Goal: Task Accomplishment & Management: Use online tool/utility

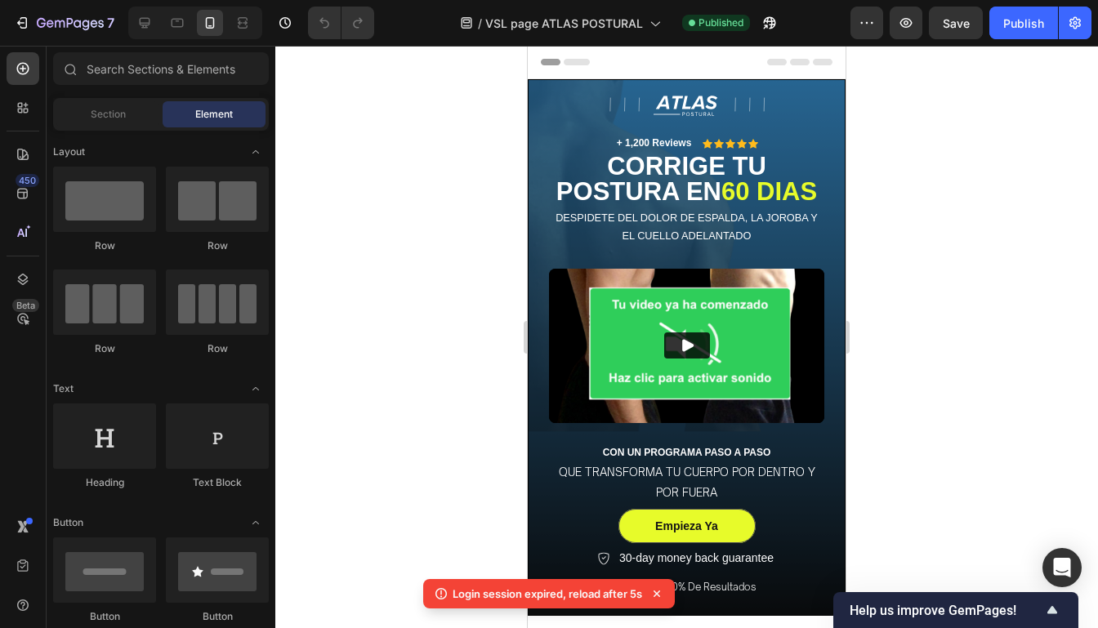
click at [866, 214] on div at bounding box center [686, 337] width 823 height 583
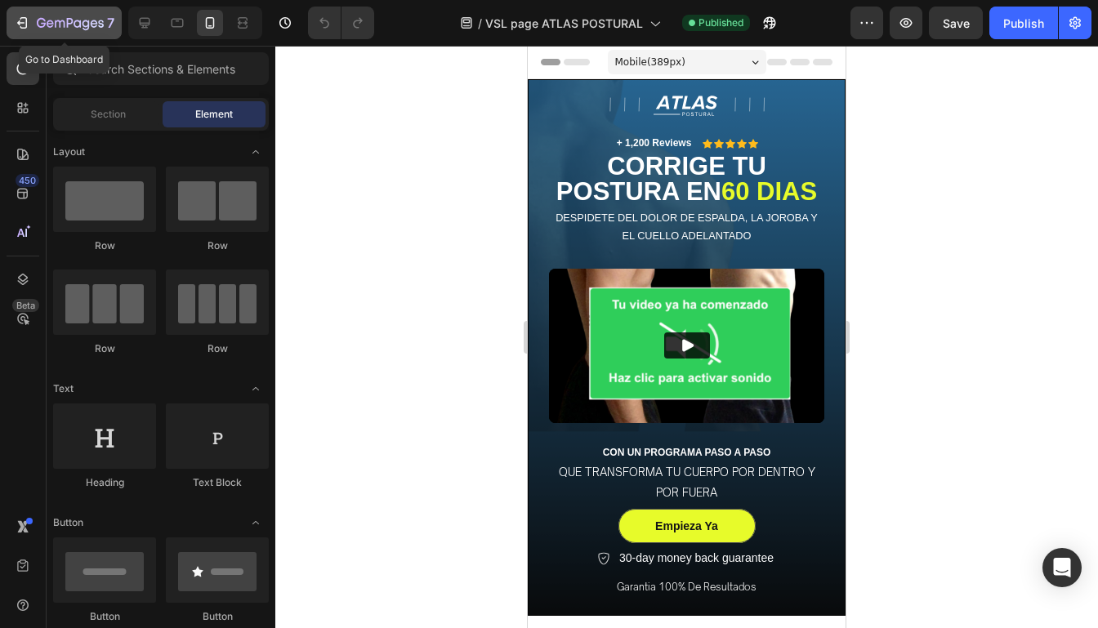
click at [20, 25] on icon "button" at bounding box center [22, 23] width 16 height 16
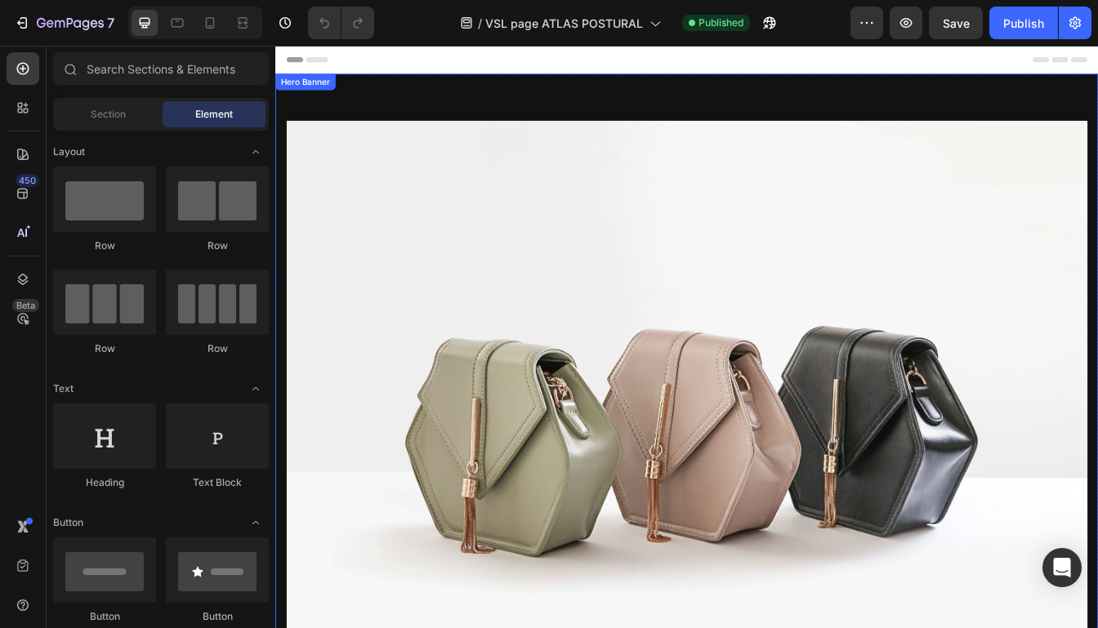
scroll to position [19, 0]
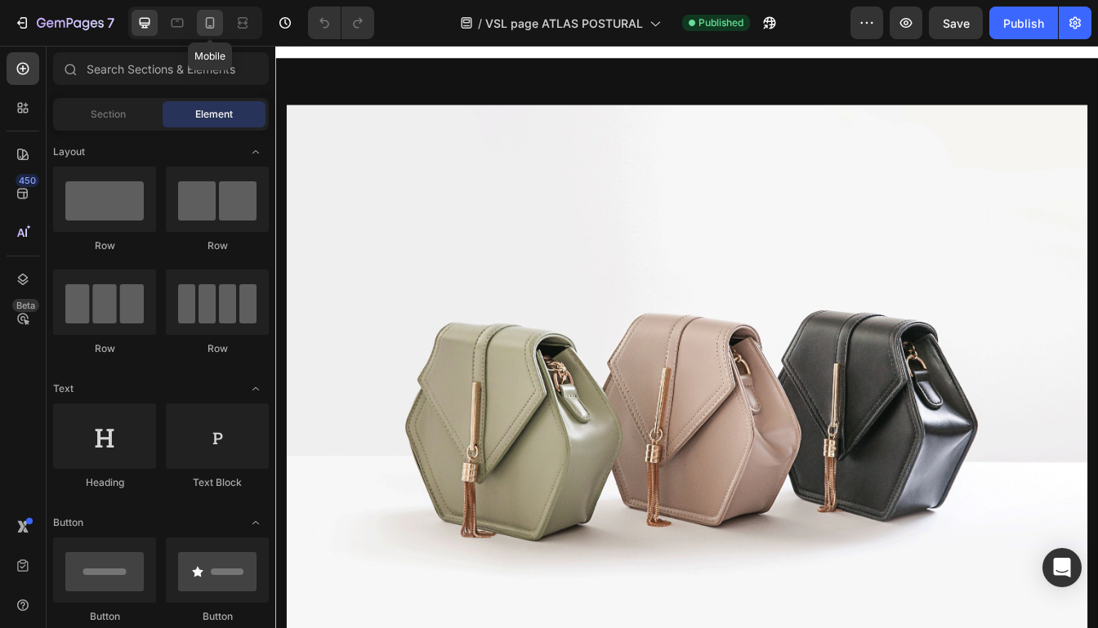
click at [212, 11] on div at bounding box center [210, 23] width 26 height 26
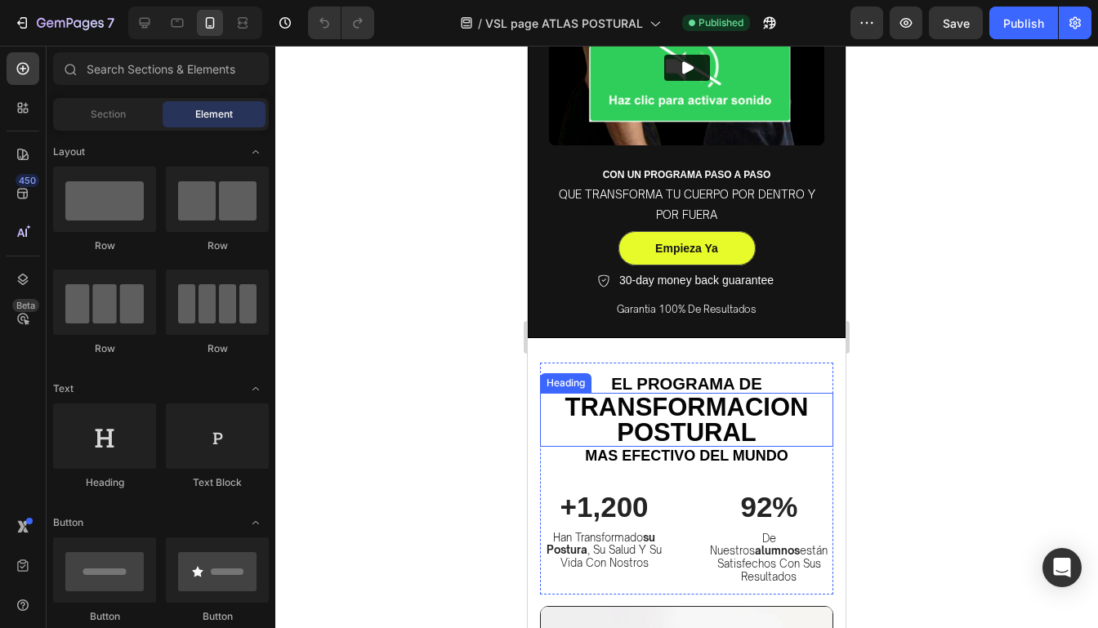
scroll to position [344, 0]
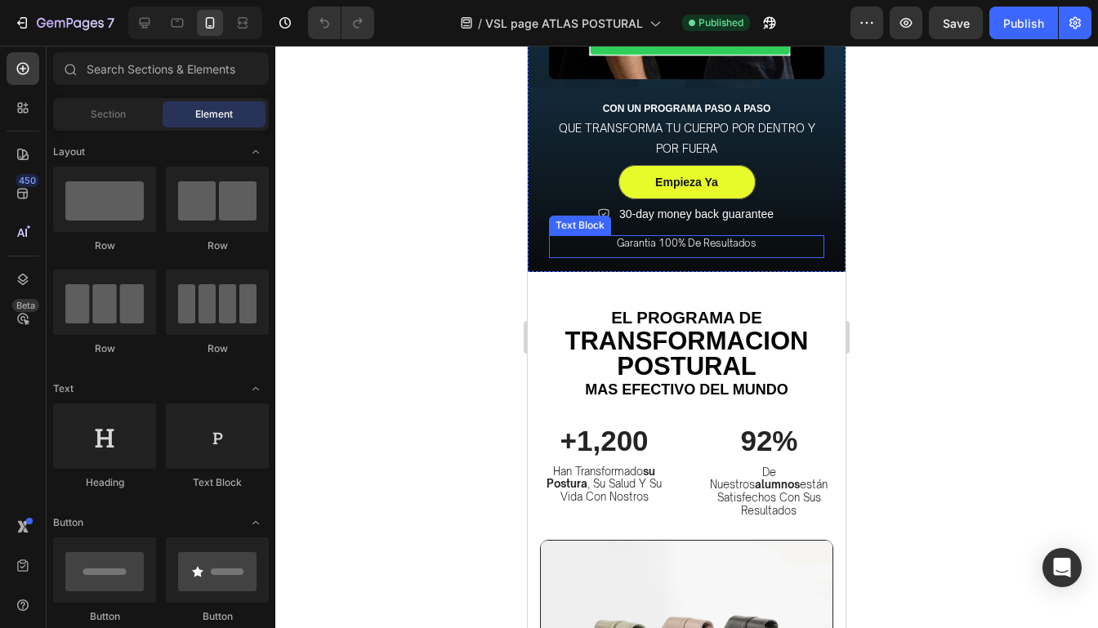
click at [682, 244] on sup "Garantia 100% De Resultados" at bounding box center [687, 243] width 140 height 12
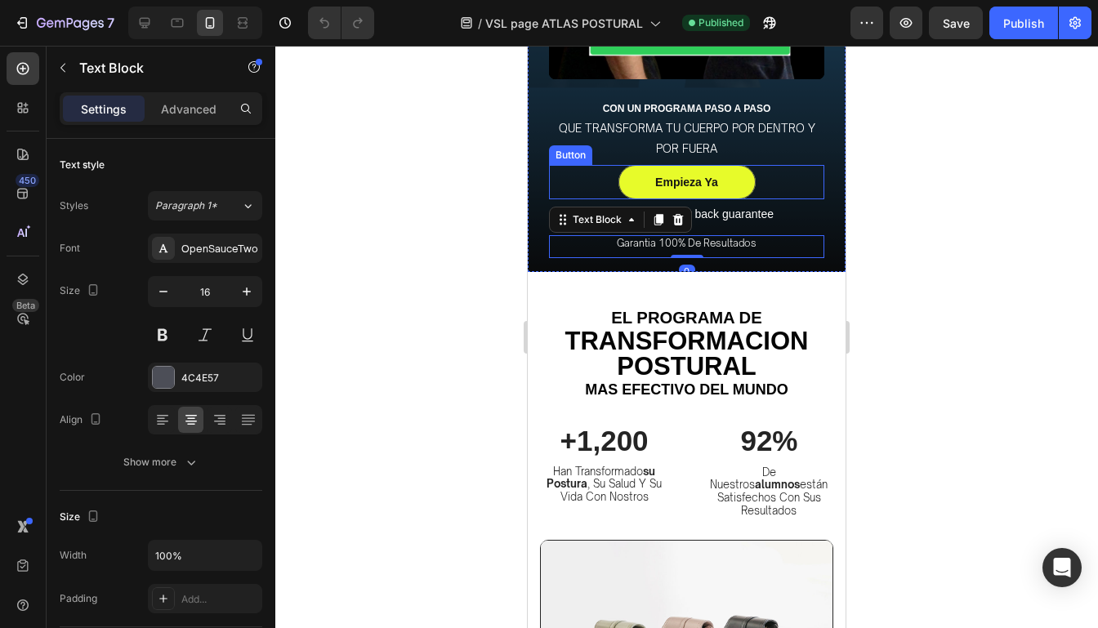
click at [901, 186] on div at bounding box center [686, 337] width 823 height 583
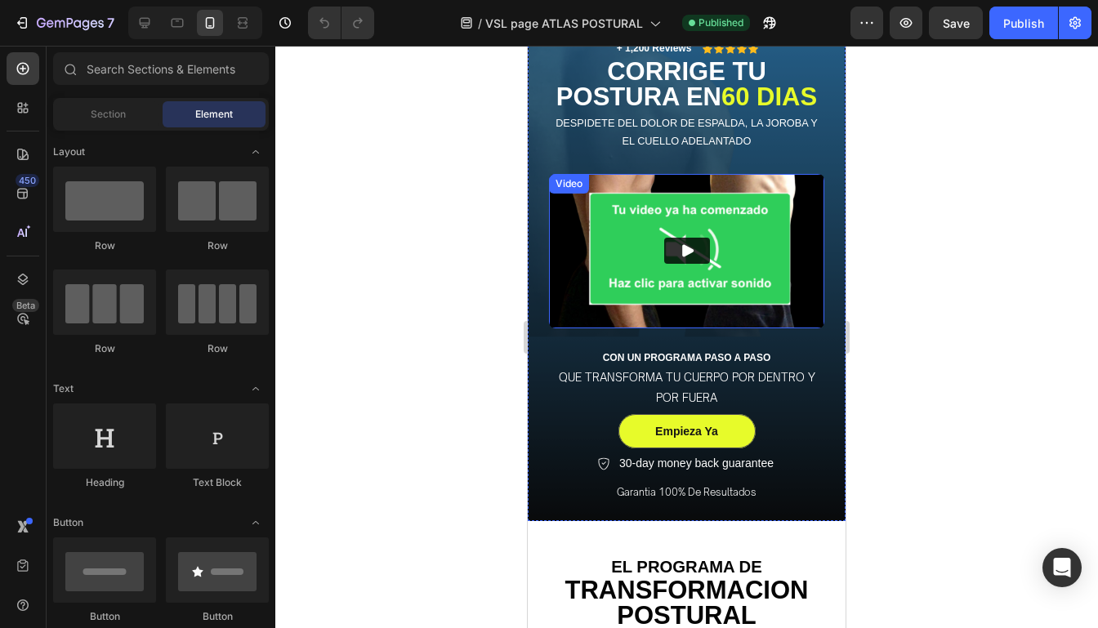
scroll to position [65, 0]
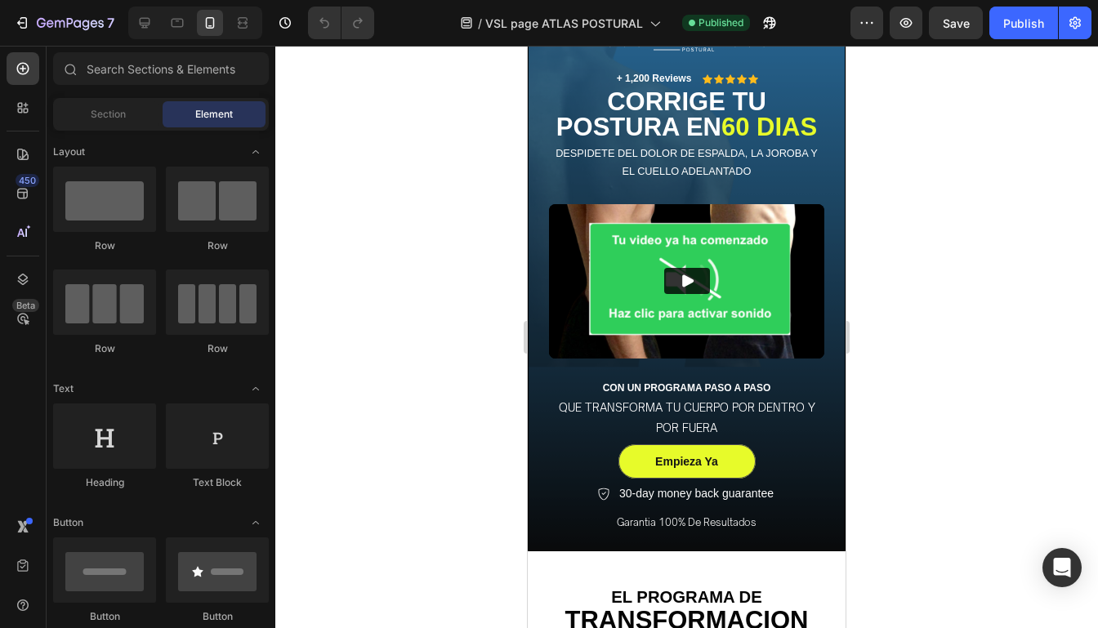
click at [986, 285] on div at bounding box center [686, 337] width 823 height 583
click at [954, 257] on div at bounding box center [686, 337] width 823 height 583
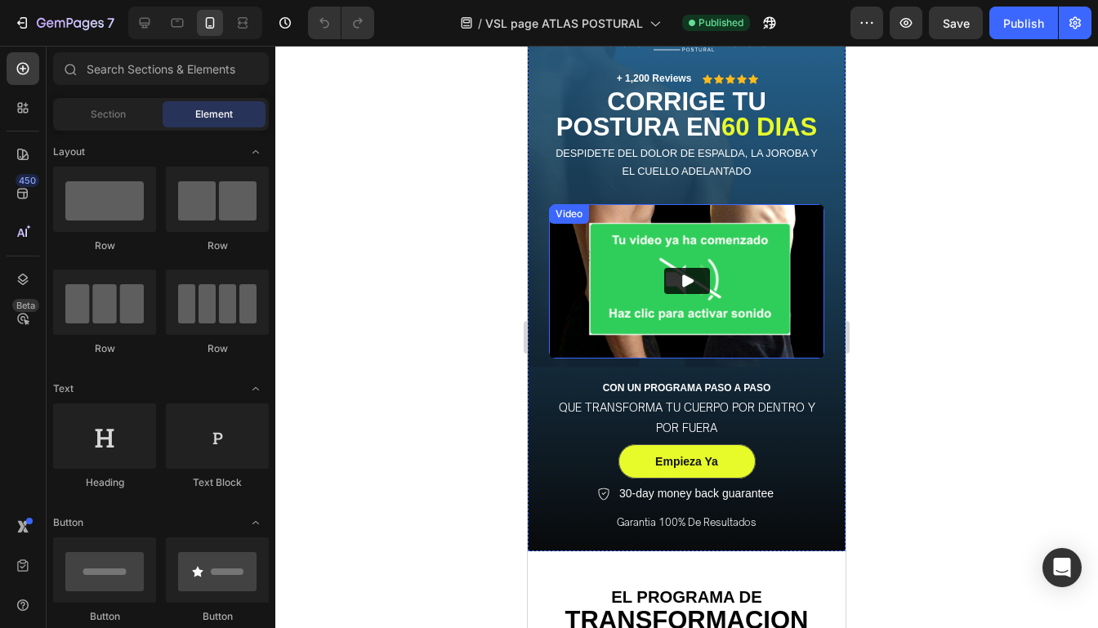
click at [756, 226] on img at bounding box center [686, 281] width 275 height 155
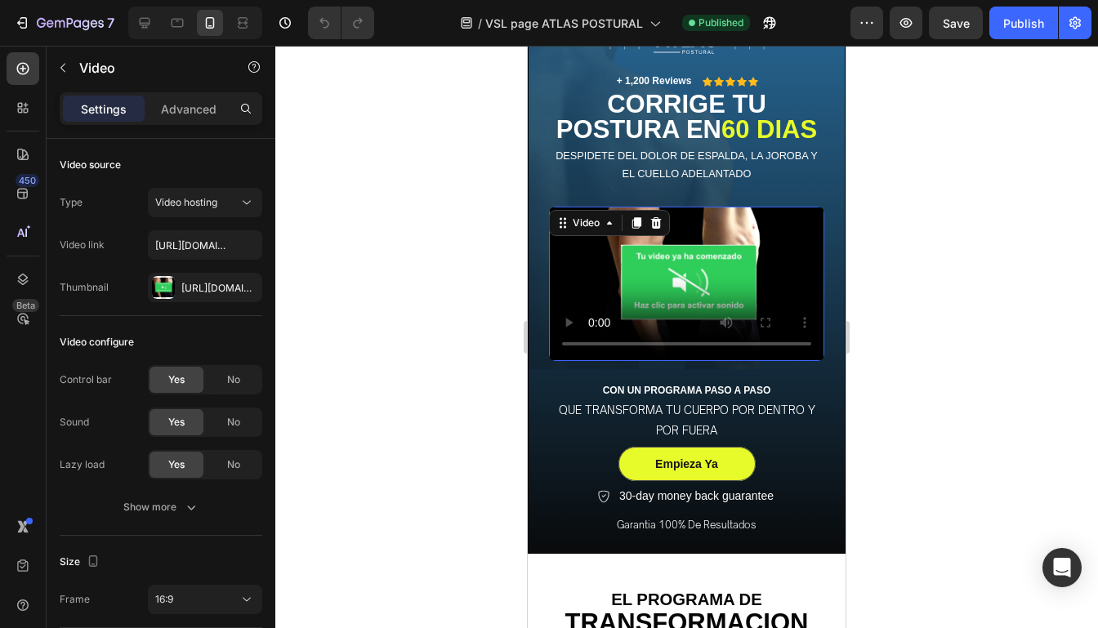
scroll to position [22, 0]
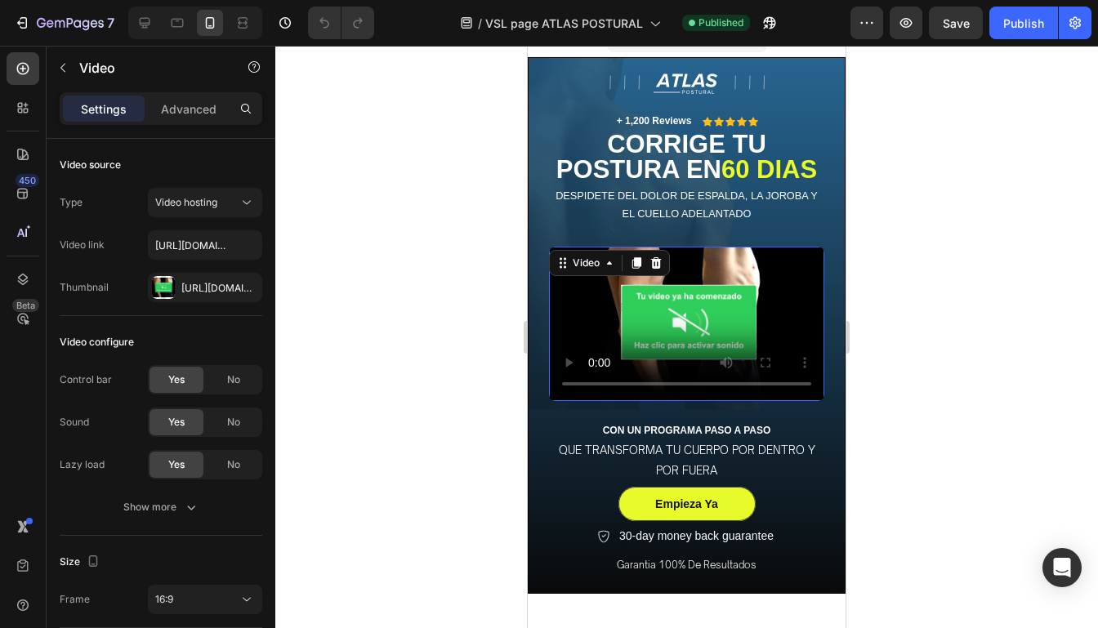
click at [757, 269] on video at bounding box center [686, 324] width 275 height 155
click at [737, 311] on video at bounding box center [686, 324] width 275 height 155
click at [968, 263] on div at bounding box center [686, 337] width 823 height 583
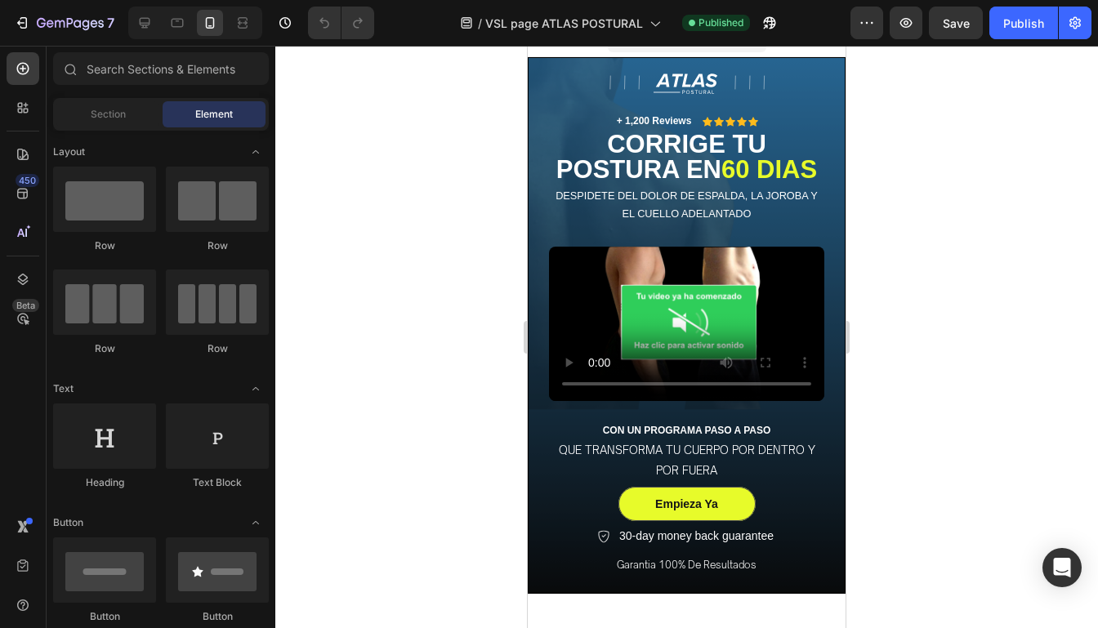
click at [1032, 288] on div at bounding box center [686, 337] width 823 height 583
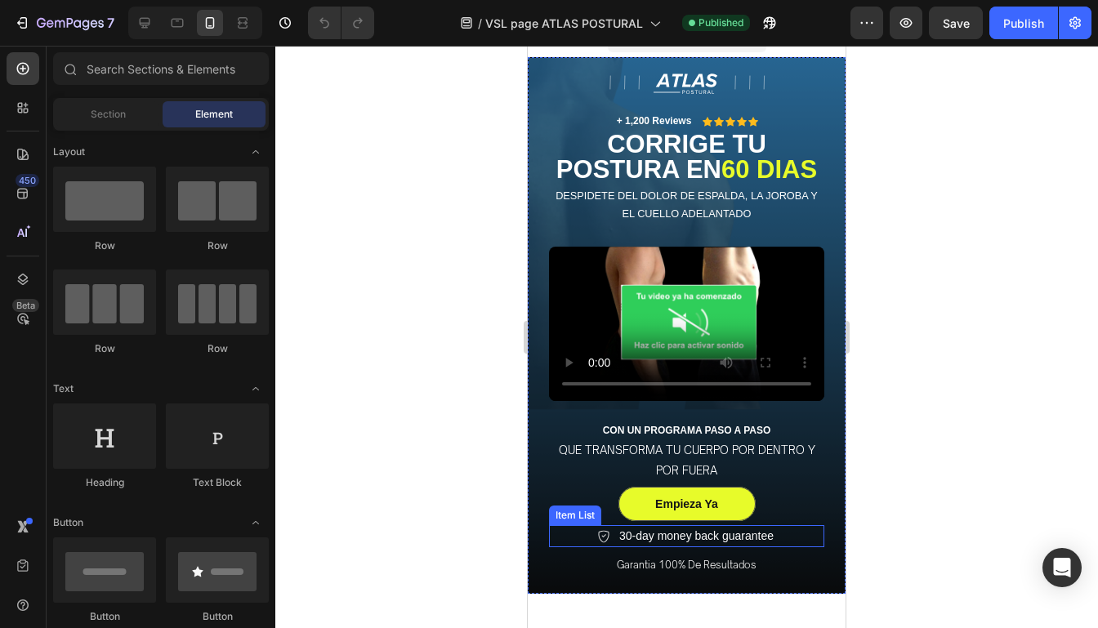
click at [655, 538] on p "30-day money back guarantee" at bounding box center [696, 536] width 154 height 17
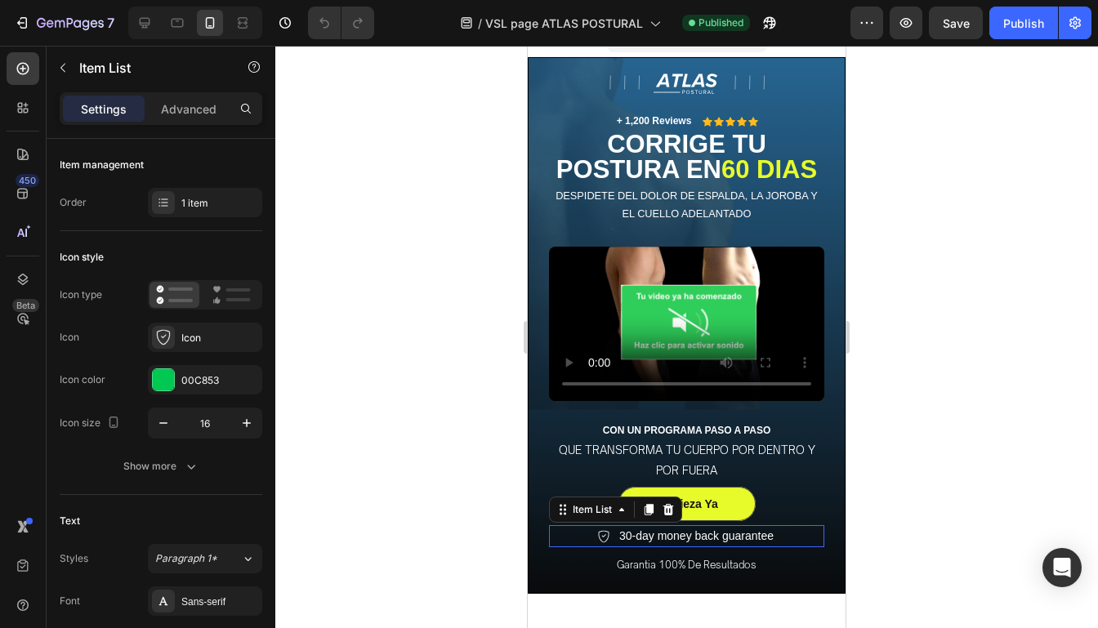
click at [655, 538] on p "30-day money back guarantee" at bounding box center [696, 536] width 154 height 17
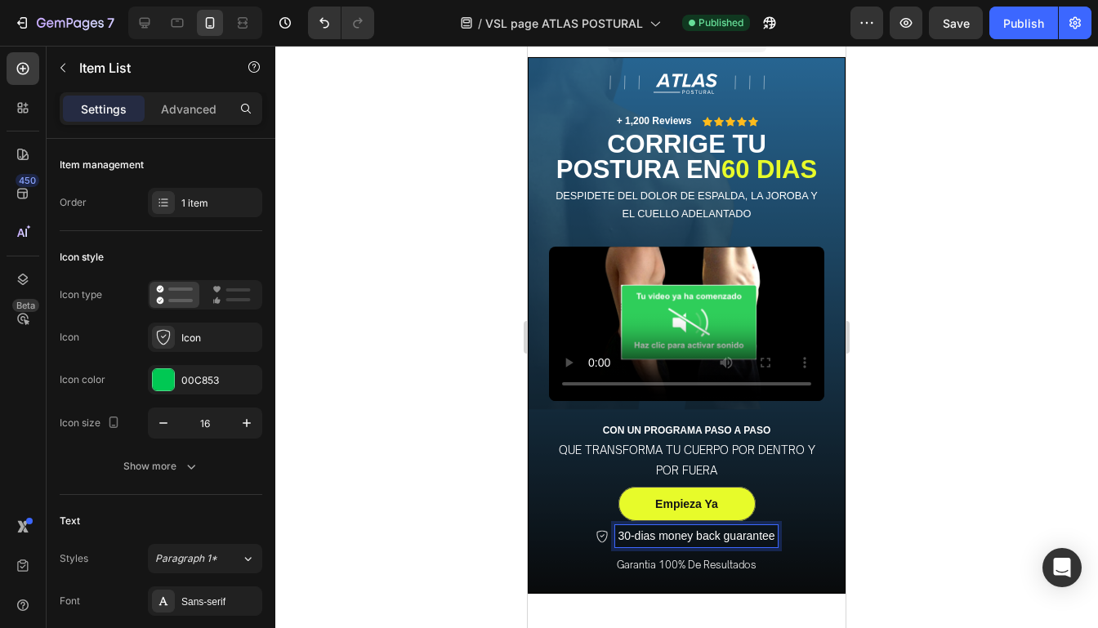
click at [769, 536] on p "30-dias money back guarantee" at bounding box center [696, 536] width 157 height 17
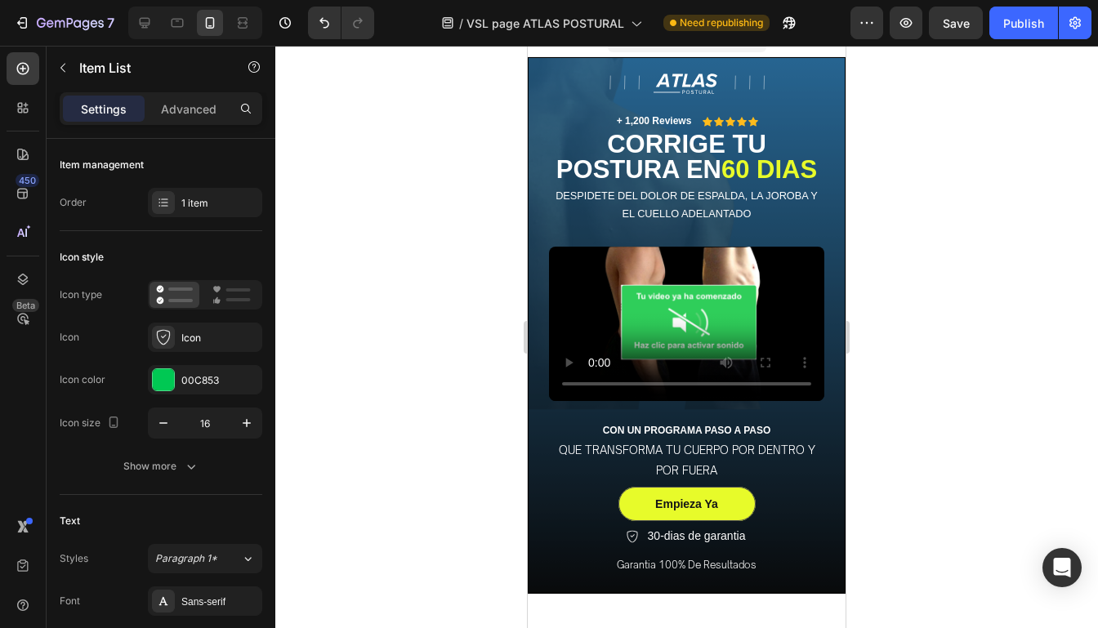
click at [895, 493] on div at bounding box center [686, 337] width 823 height 583
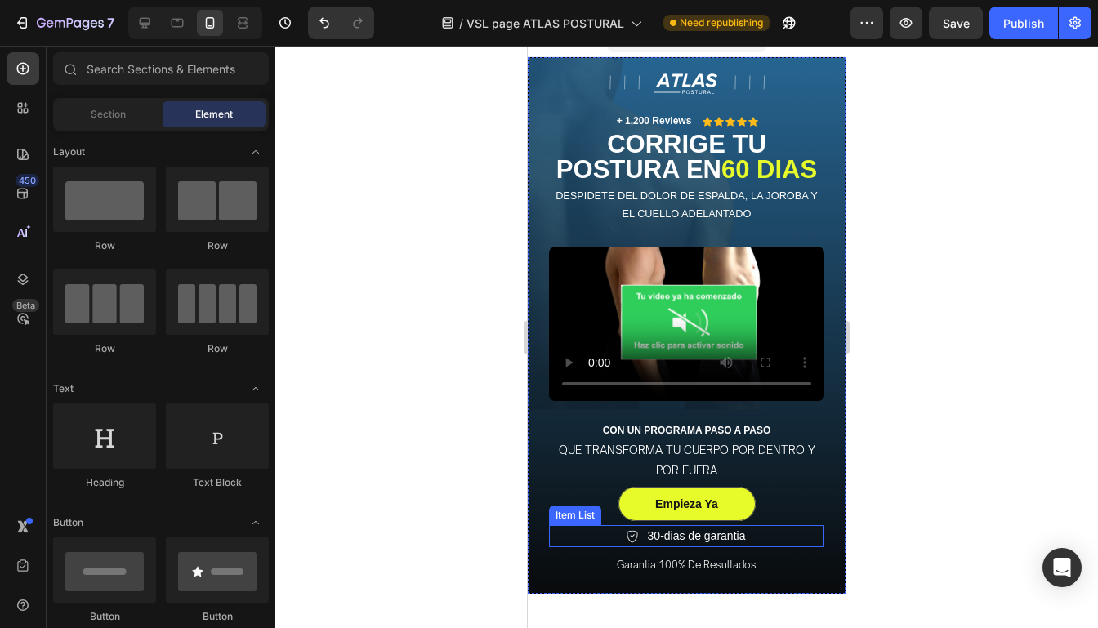
click at [713, 538] on p "30-dias de garantia" at bounding box center [697, 536] width 98 height 17
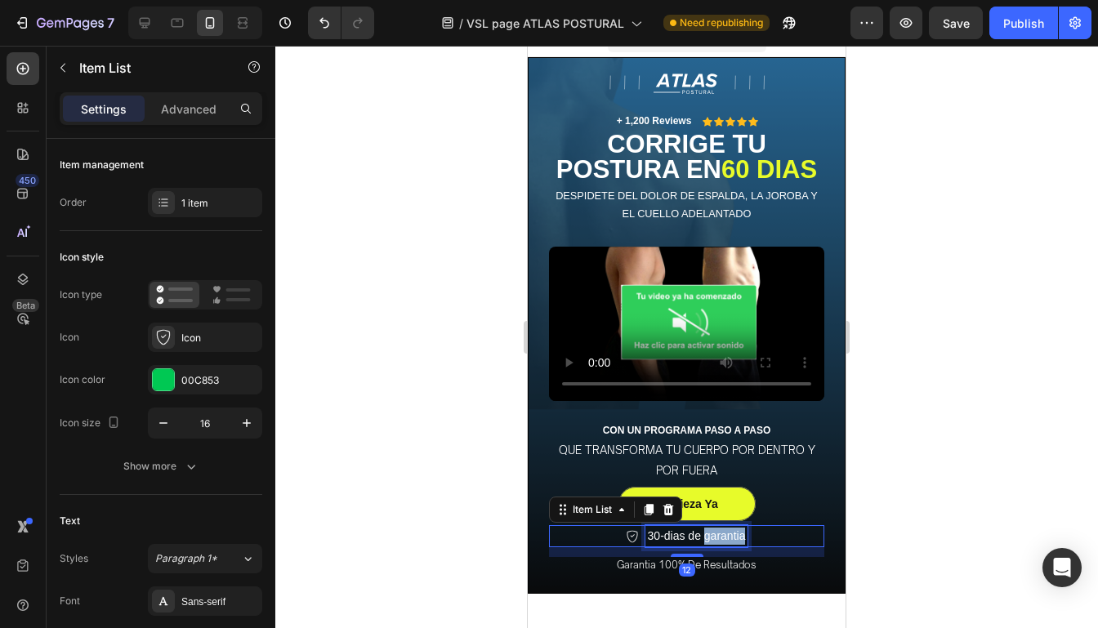
click at [740, 538] on p "30-dias de garantia" at bounding box center [697, 536] width 98 height 17
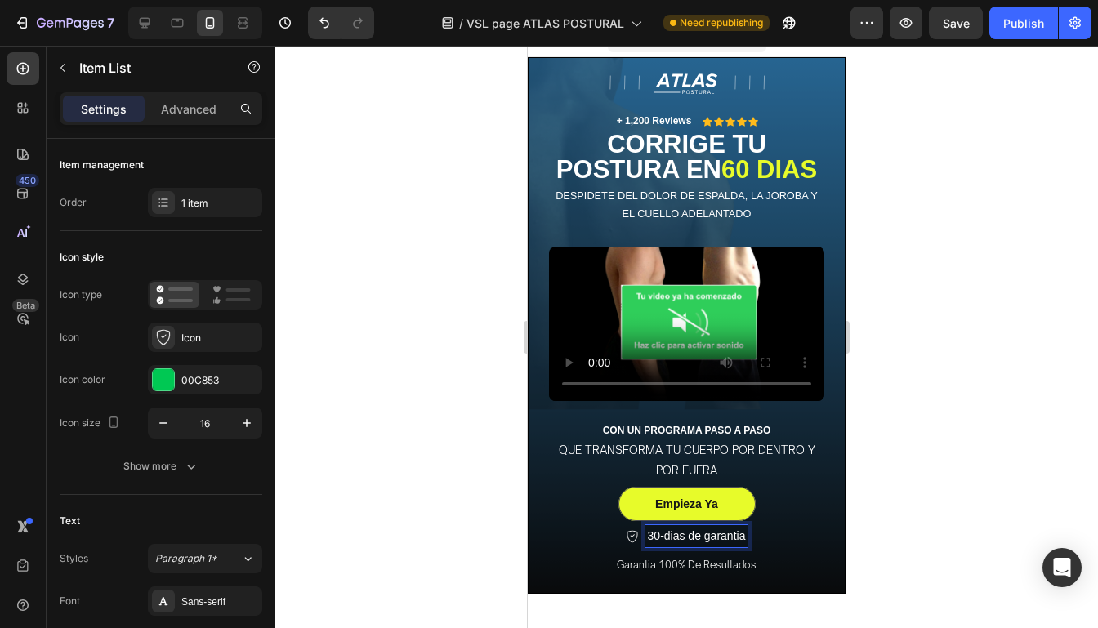
click at [922, 456] on div at bounding box center [686, 337] width 823 height 583
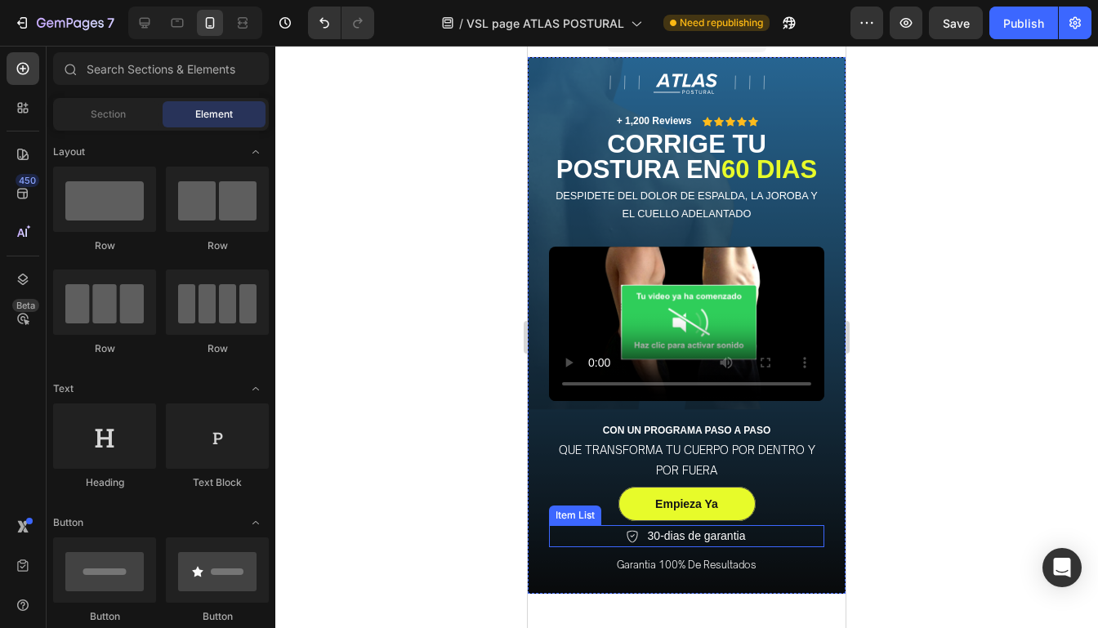
click at [758, 534] on div "30-dias de garantia" at bounding box center [686, 536] width 275 height 22
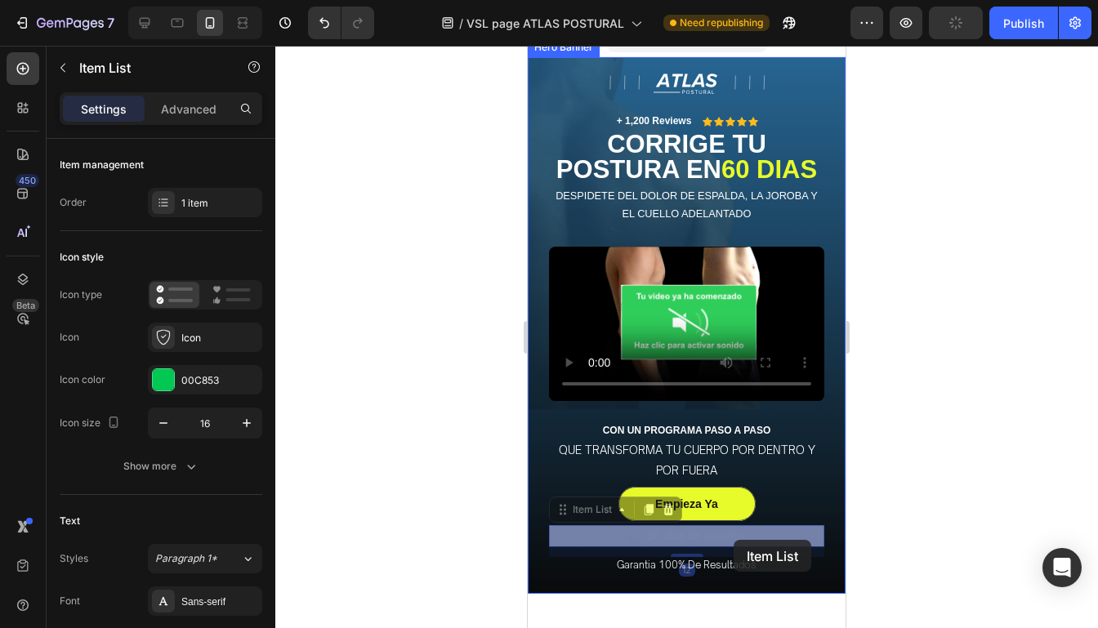
drag, startPoint x: 758, startPoint y: 534, endPoint x: 734, endPoint y: 539, distance: 25.0
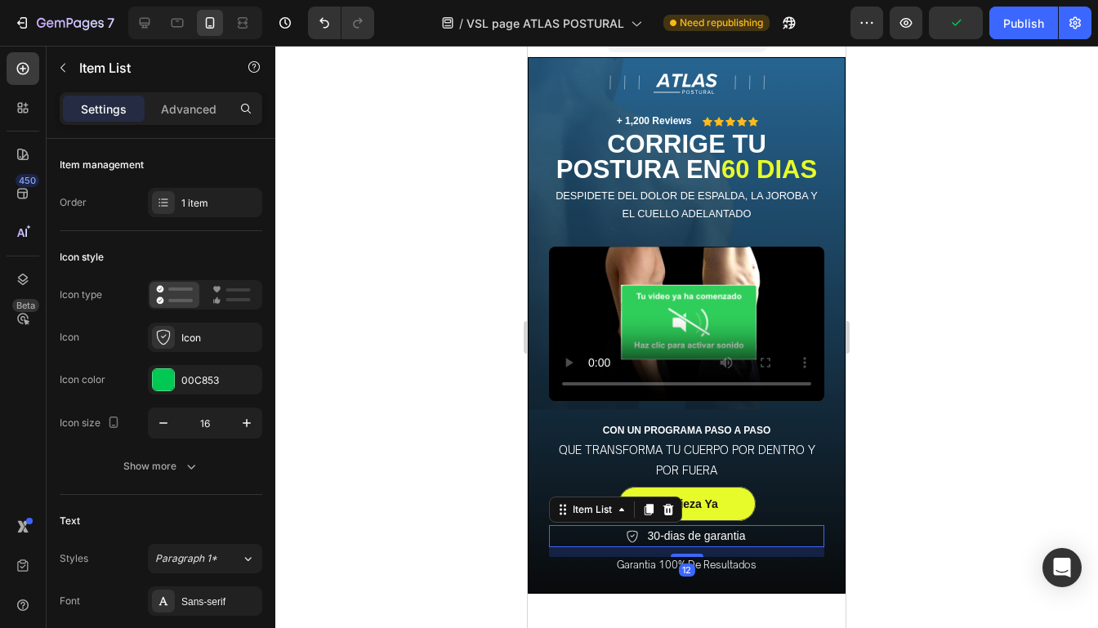
click at [749, 536] on div "30-dias de garantia" at bounding box center [686, 536] width 275 height 22
click at [736, 536] on p "30-dias de garantia" at bounding box center [697, 536] width 98 height 17
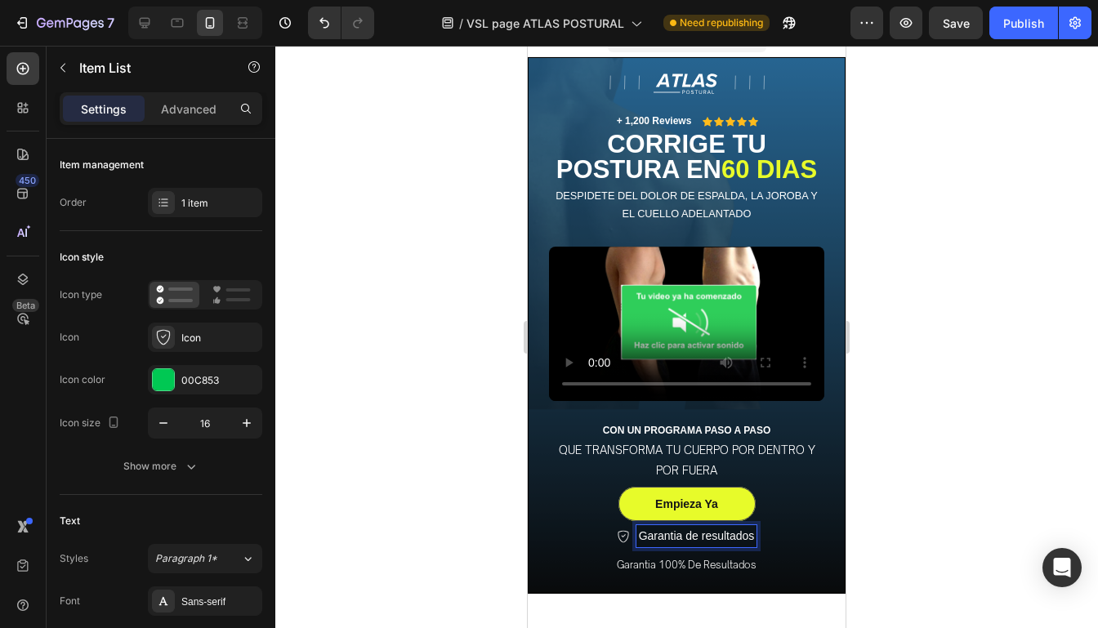
click at [929, 506] on div at bounding box center [686, 337] width 823 height 583
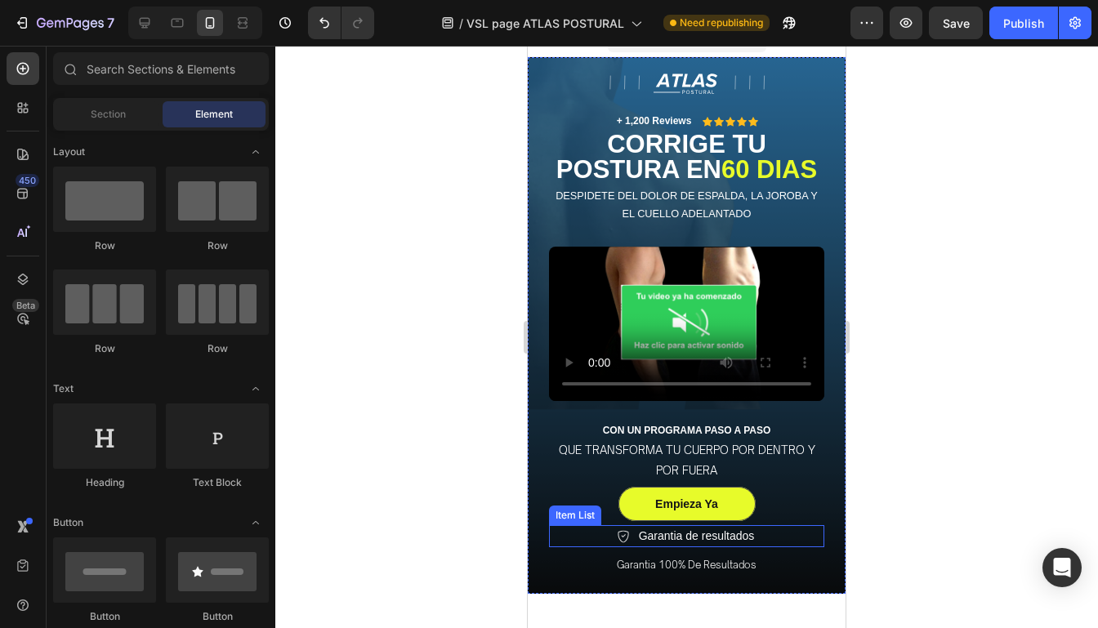
click at [738, 541] on p "Garantia de resultados" at bounding box center [697, 536] width 116 height 17
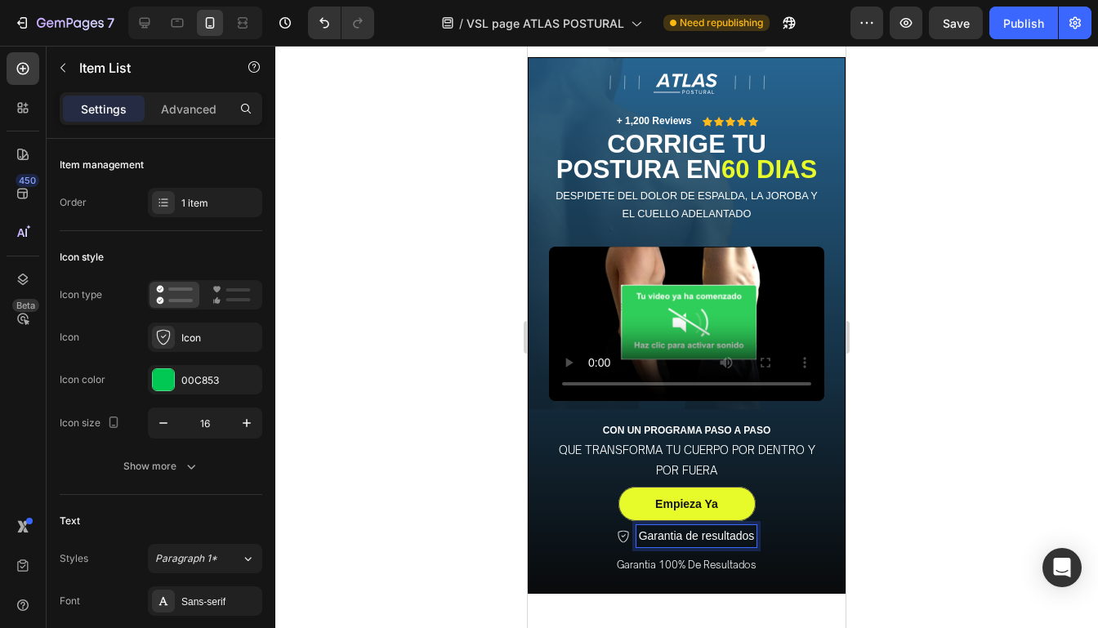
click at [756, 536] on div "Garantia de resultados" at bounding box center [697, 536] width 121 height 22
click at [1097, 463] on div at bounding box center [686, 337] width 823 height 583
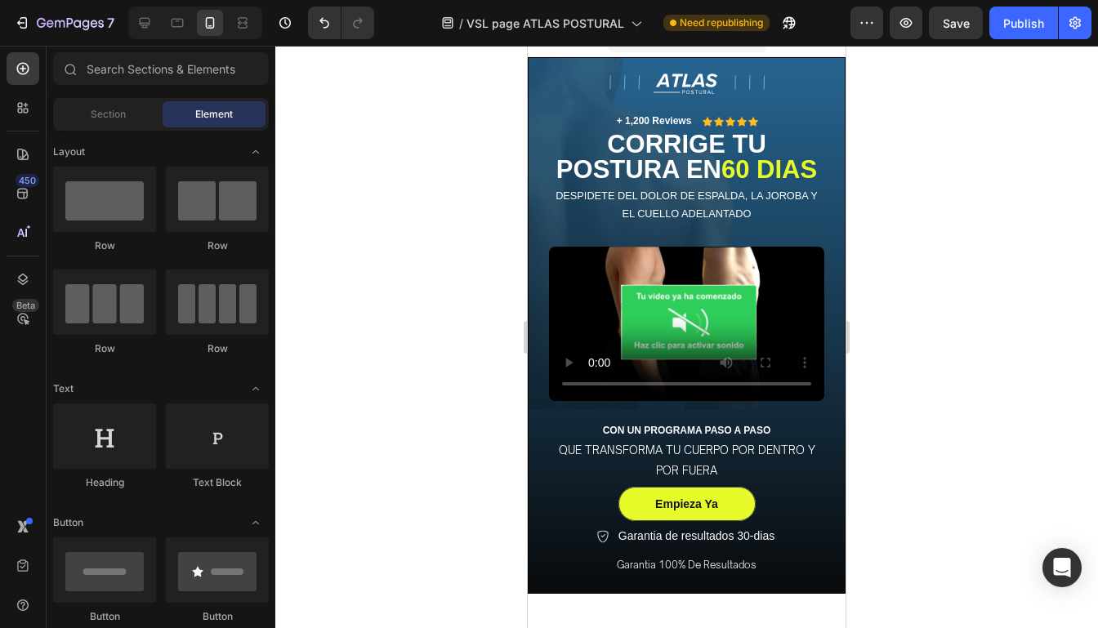
click at [1012, 463] on div at bounding box center [686, 337] width 823 height 583
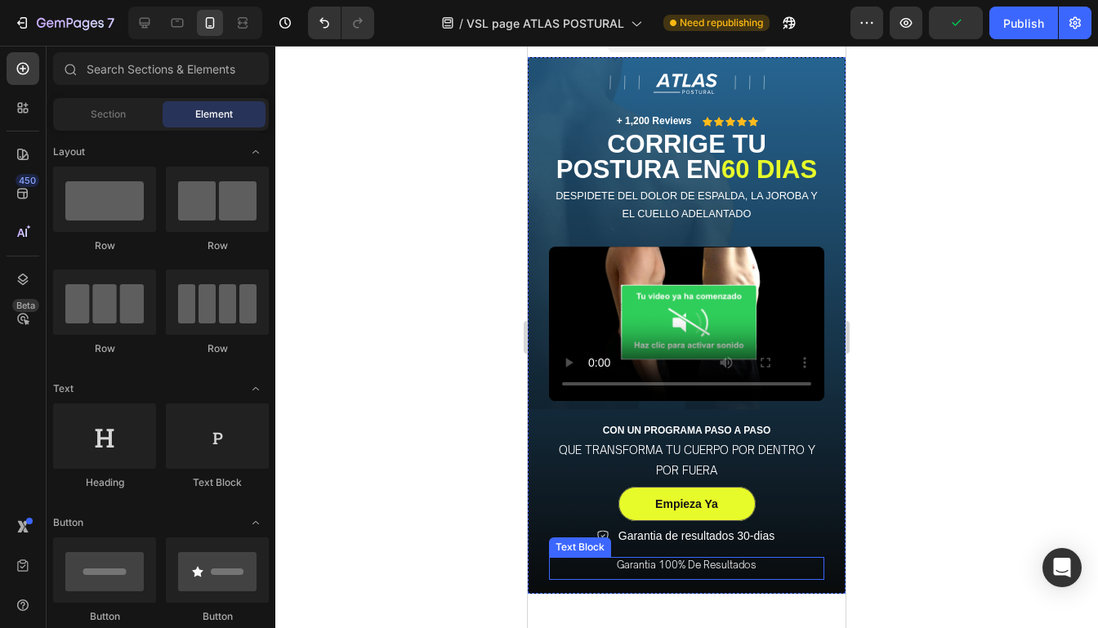
click at [752, 570] on span "Garantia 100% De Resultados" at bounding box center [687, 569] width 140 height 16
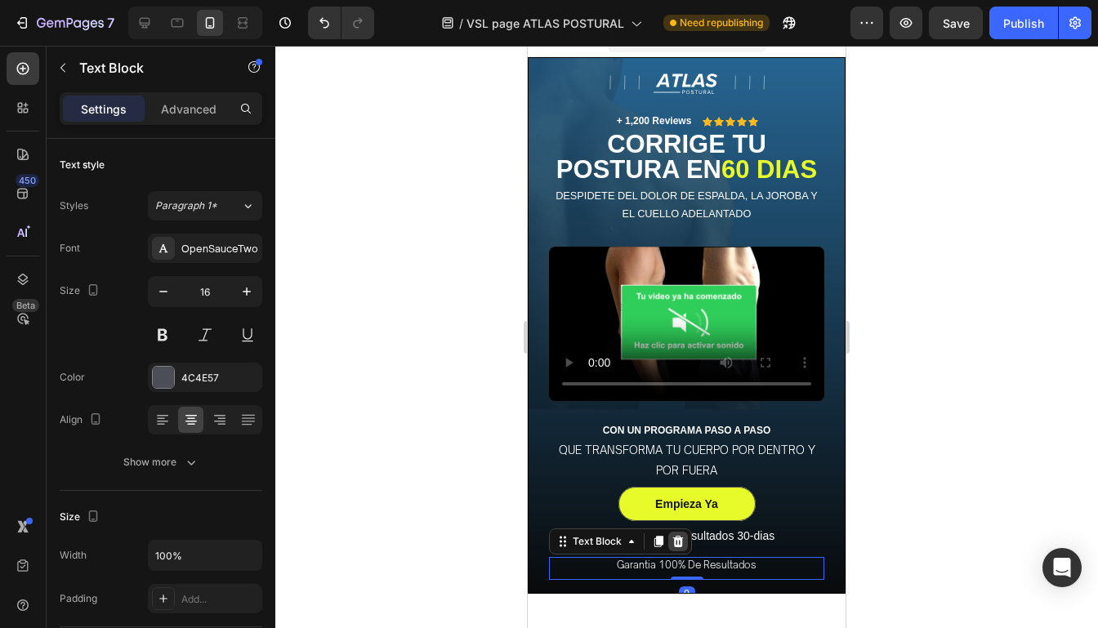
click at [684, 547] on div at bounding box center [678, 542] width 20 height 20
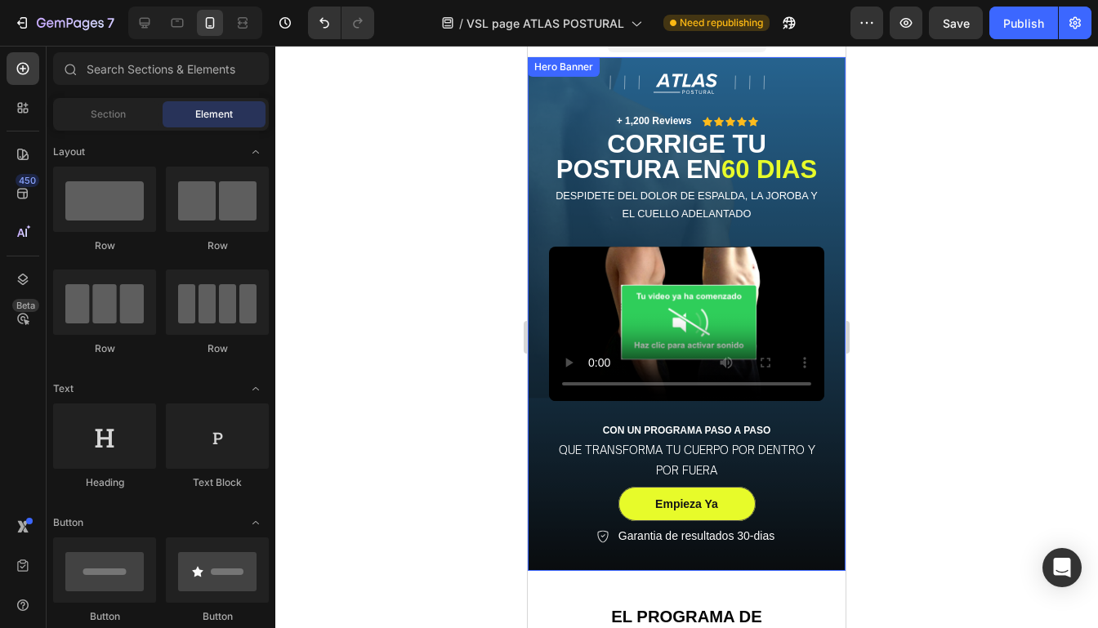
click at [903, 420] on div at bounding box center [686, 337] width 823 height 583
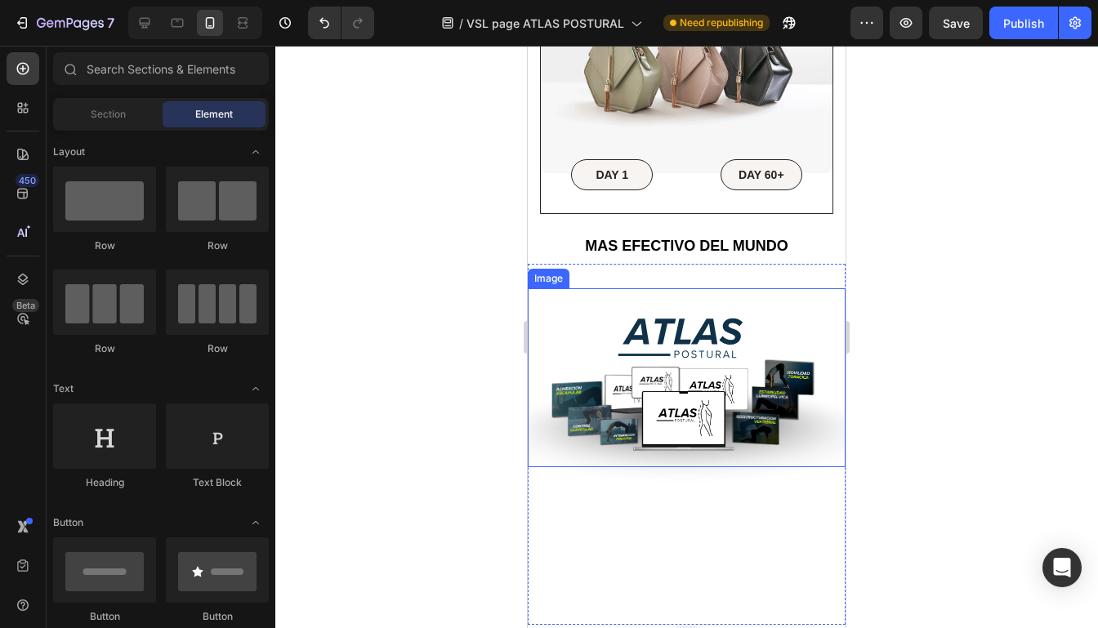
scroll to position [1129, 0]
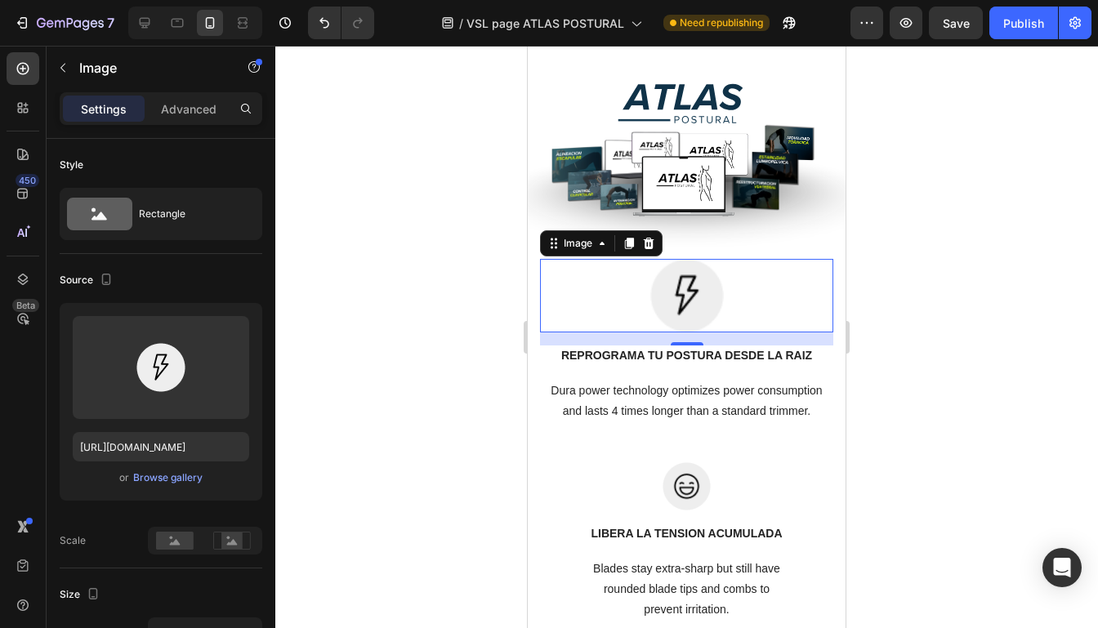
click at [711, 321] on img at bounding box center [687, 296] width 74 height 74
click at [646, 242] on icon at bounding box center [648, 243] width 13 height 13
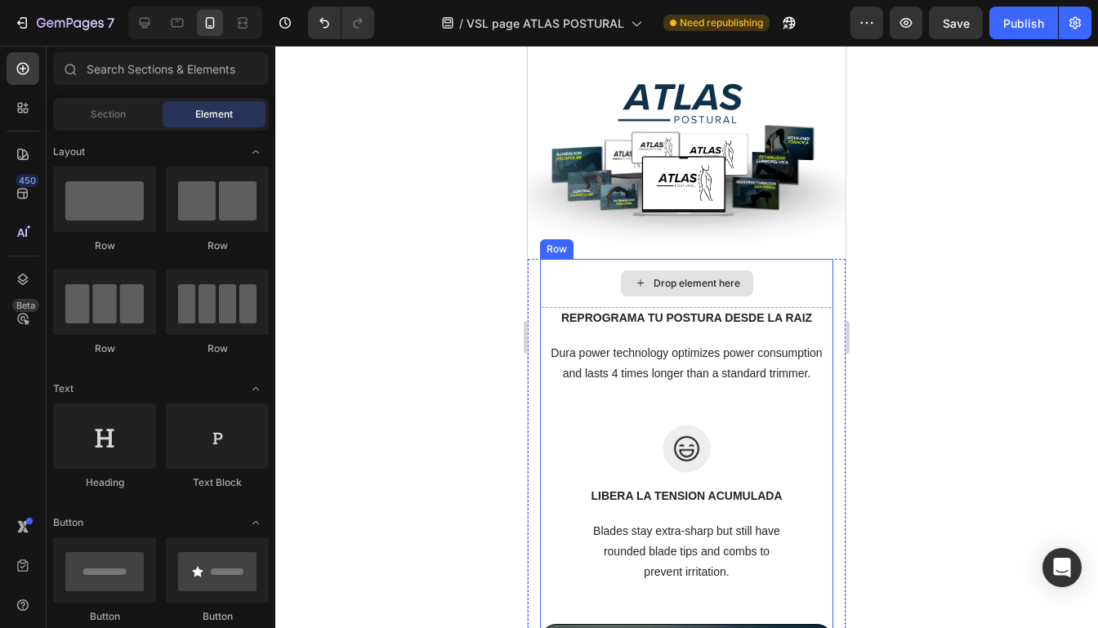
click at [807, 289] on div "Drop element here" at bounding box center [686, 283] width 293 height 49
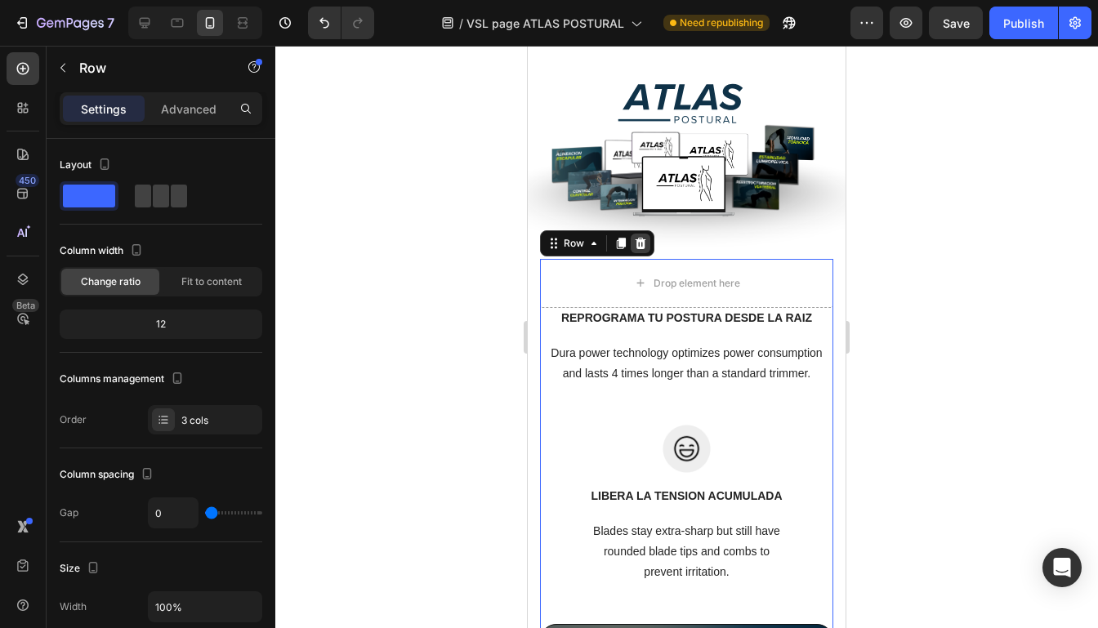
click at [646, 240] on icon at bounding box center [640, 243] width 13 height 13
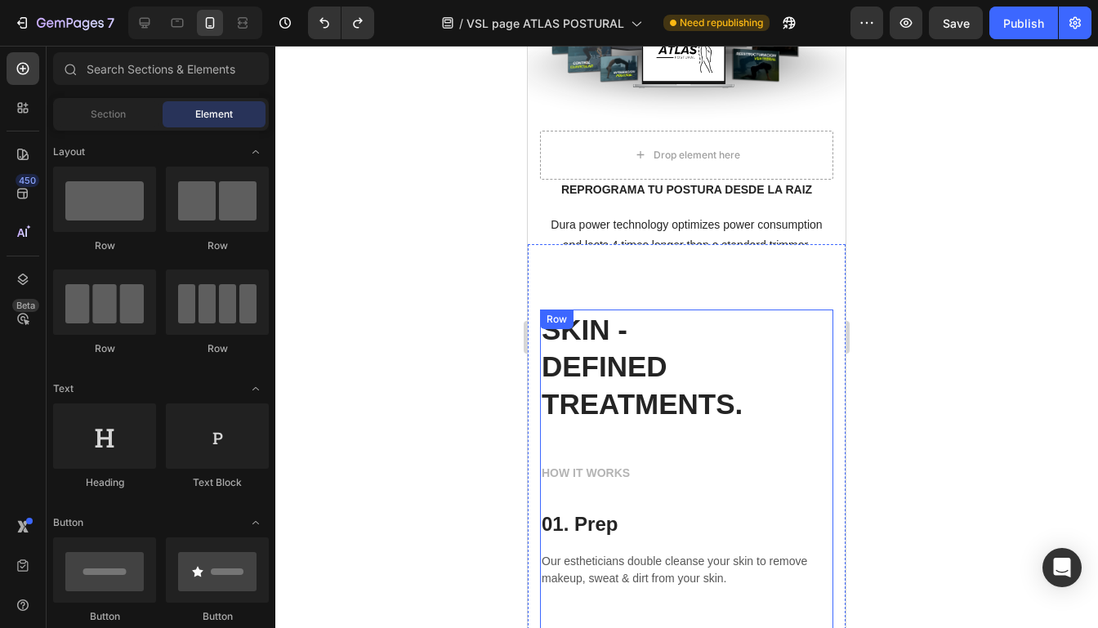
scroll to position [1255, 0]
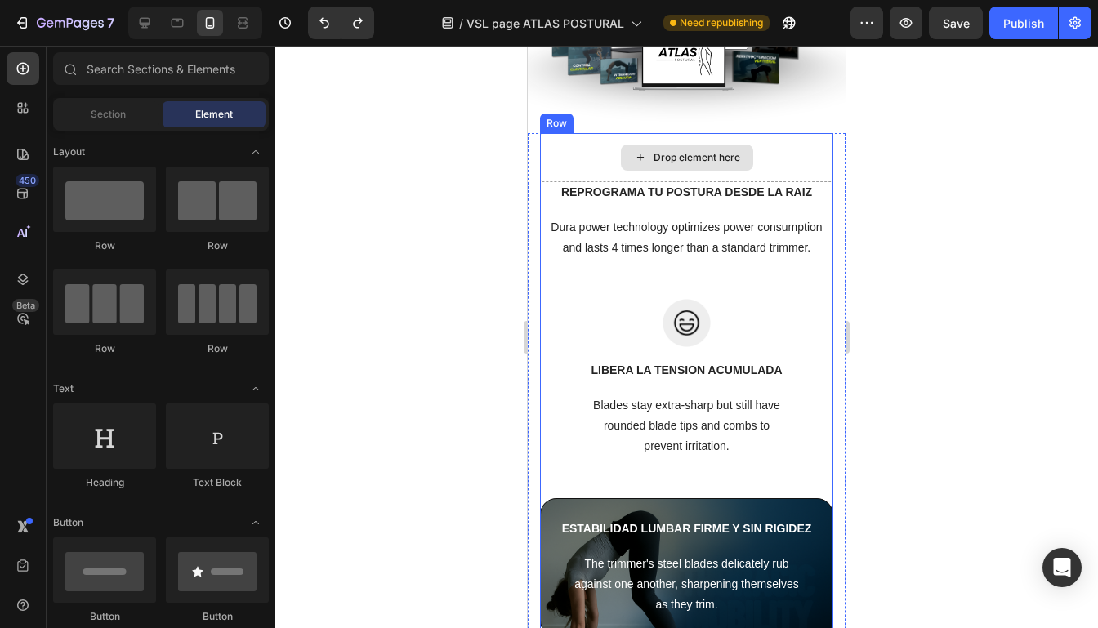
click at [715, 171] on div "Drop element here" at bounding box center [686, 157] width 293 height 49
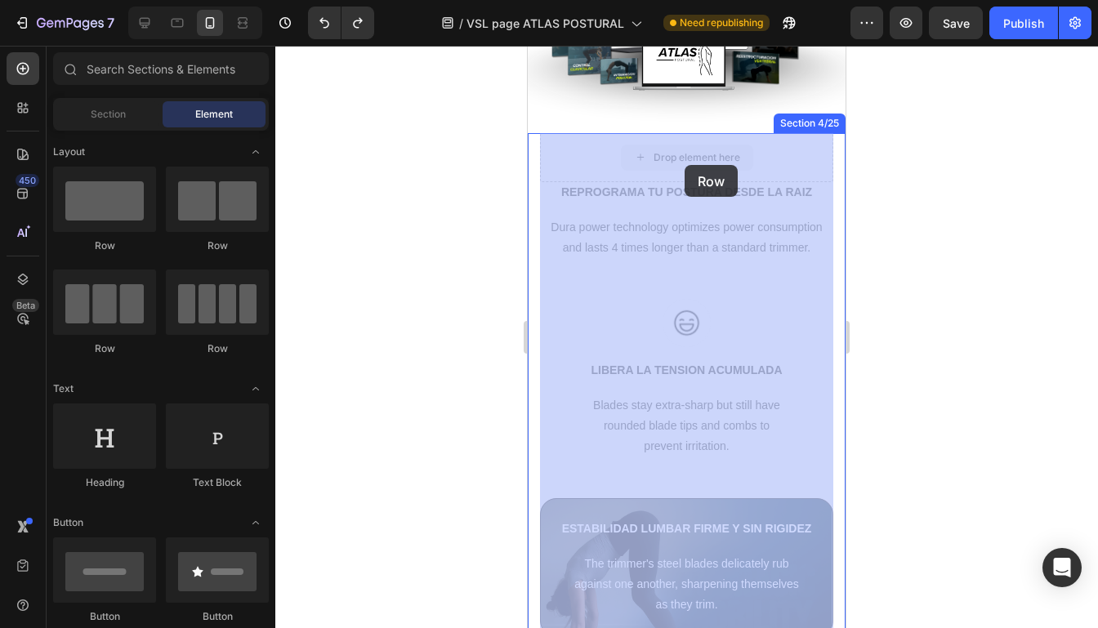
drag, startPoint x: 719, startPoint y: 167, endPoint x: 698, endPoint y: 168, distance: 21.3
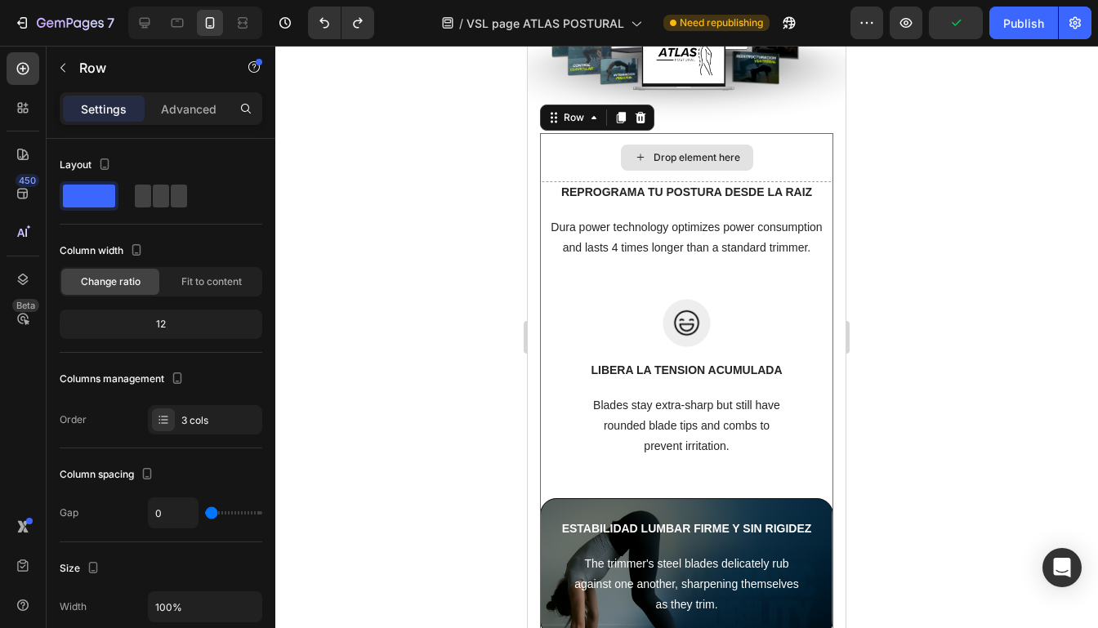
click at [726, 164] on div "Drop element here" at bounding box center [687, 158] width 132 height 26
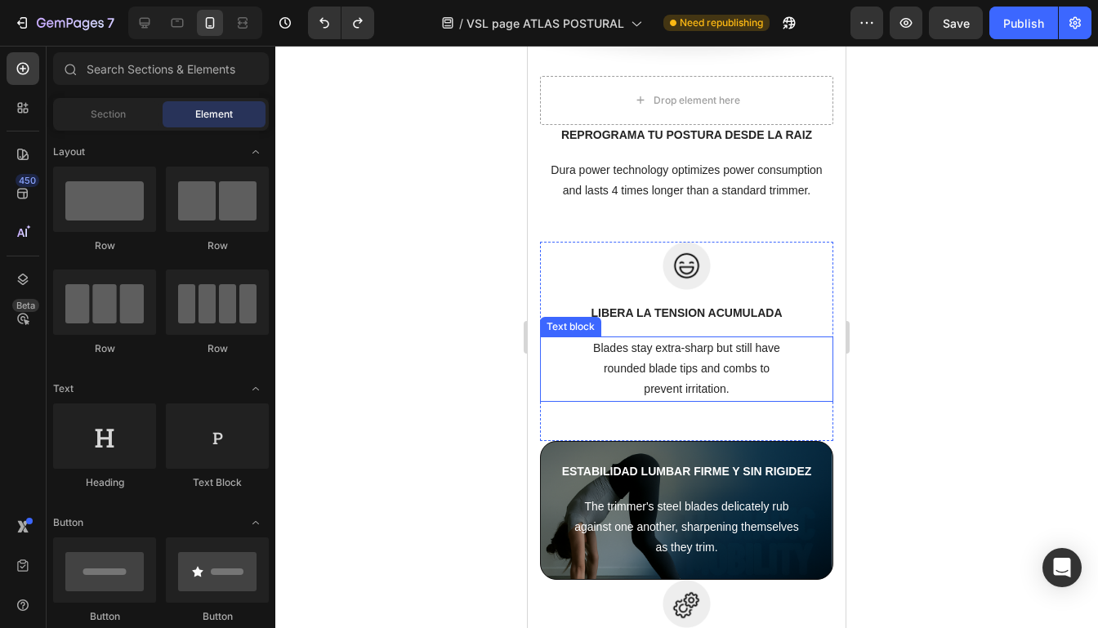
scroll to position [1312, 0]
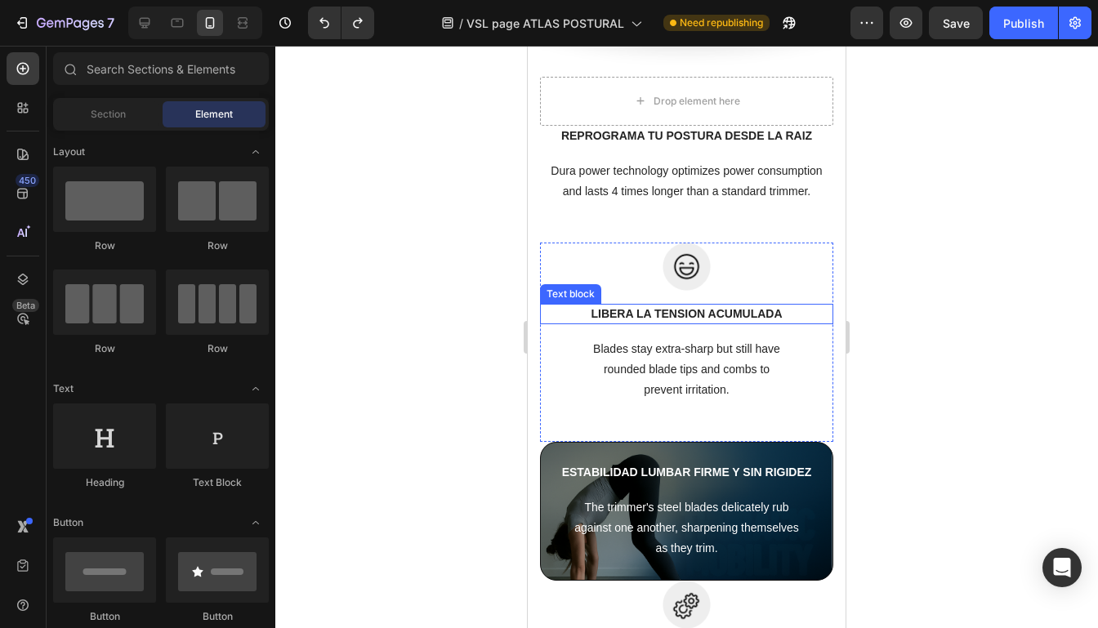
click at [821, 296] on div "Image LIBERA LA TENSION ACUMULADA Text block Blades stay extra-sharp but still …" at bounding box center [686, 323] width 293 height 160
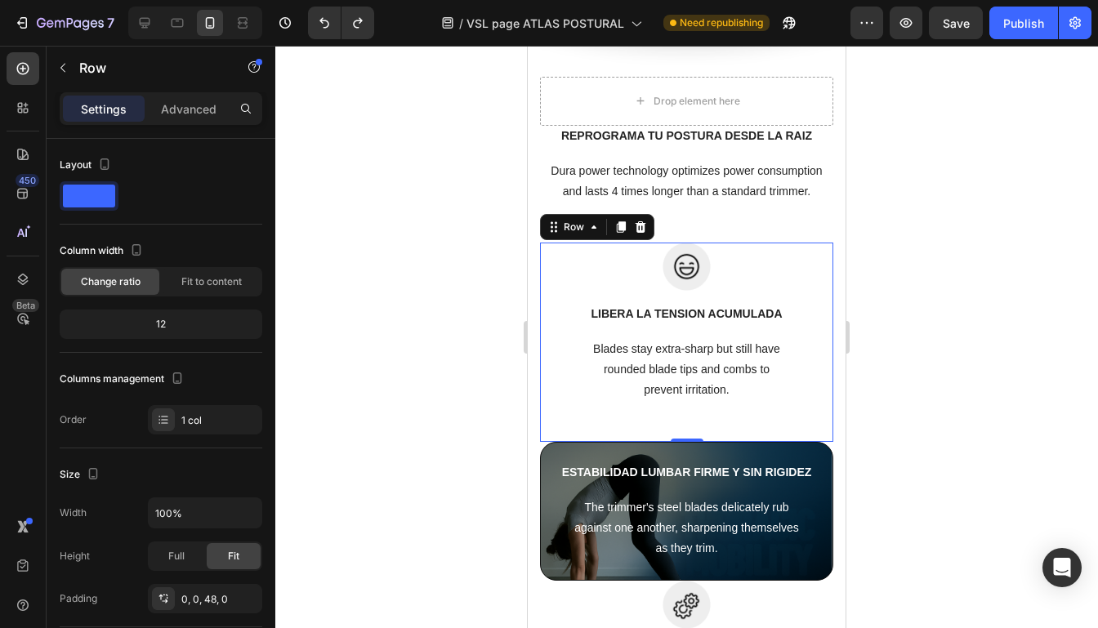
click at [822, 295] on div "Image LIBERA LA TENSION ACUMULADA Text block Blades stay extra-sharp but still …" at bounding box center [686, 323] width 293 height 160
click at [706, 273] on img at bounding box center [687, 267] width 48 height 48
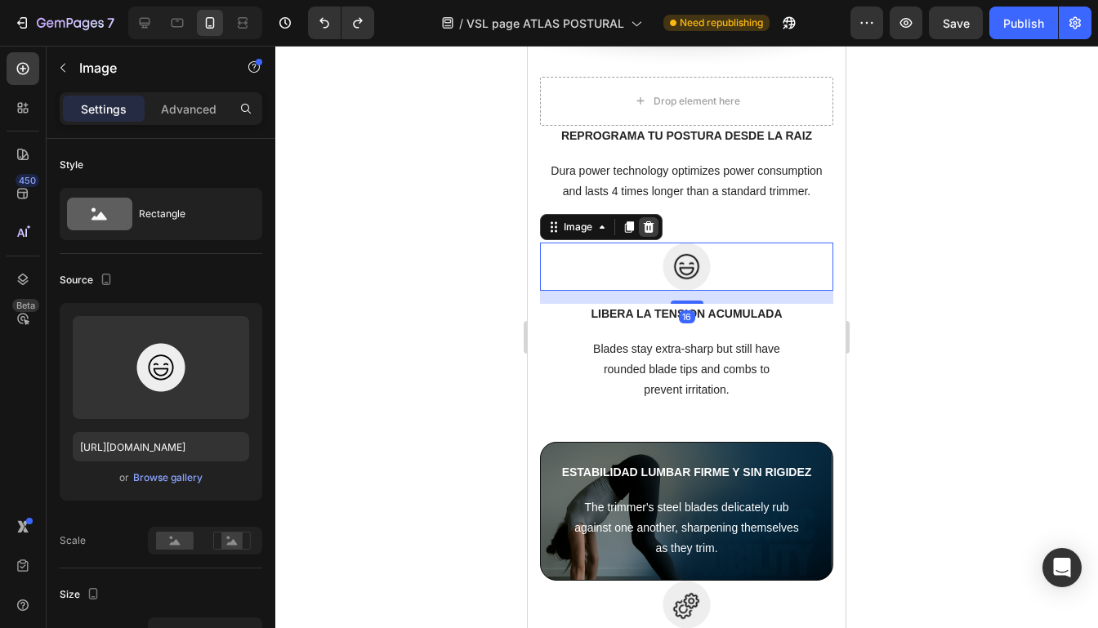
click at [648, 228] on icon at bounding box center [649, 226] width 11 height 11
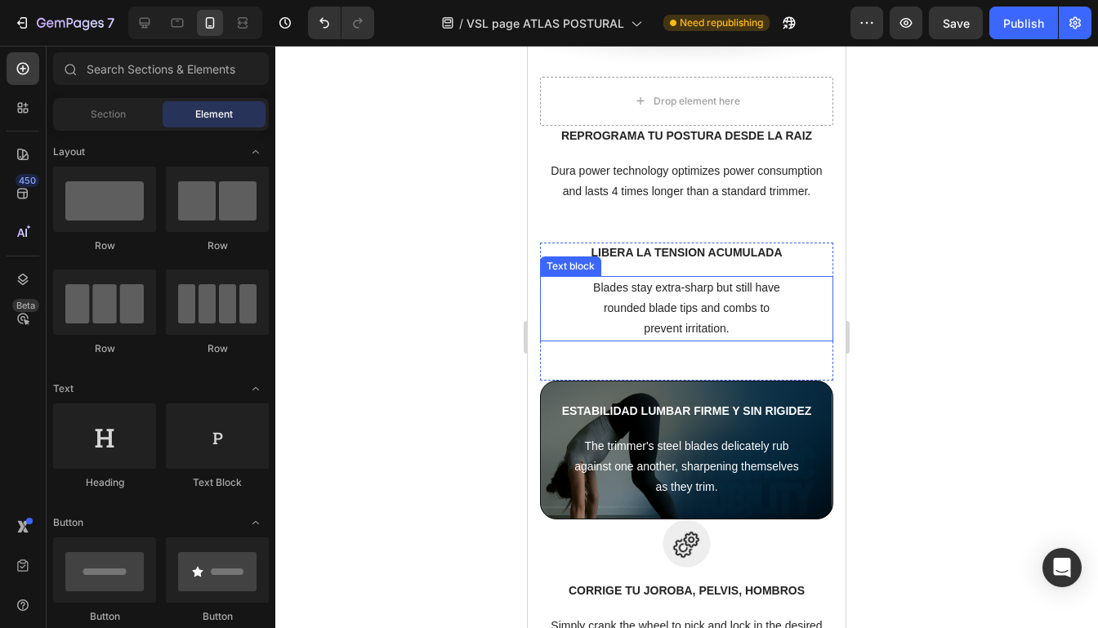
scroll to position [1177, 0]
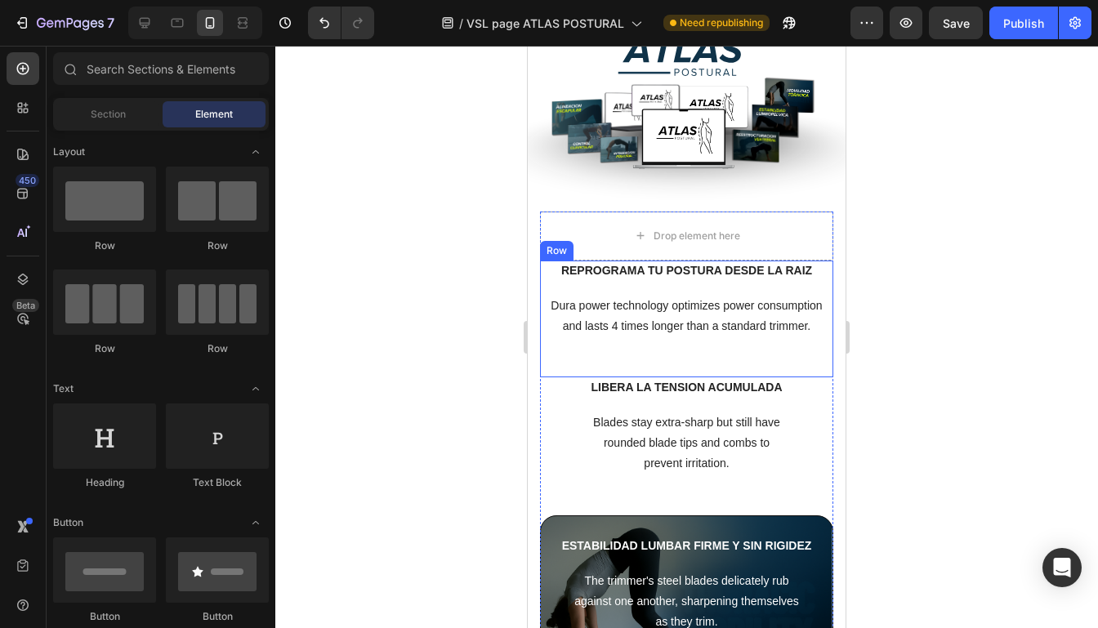
click at [782, 283] on div "REPROGRAMA TU POSTURA DESDE LA RAIZ Text block Dura power technology optimizes …" at bounding box center [686, 300] width 293 height 78
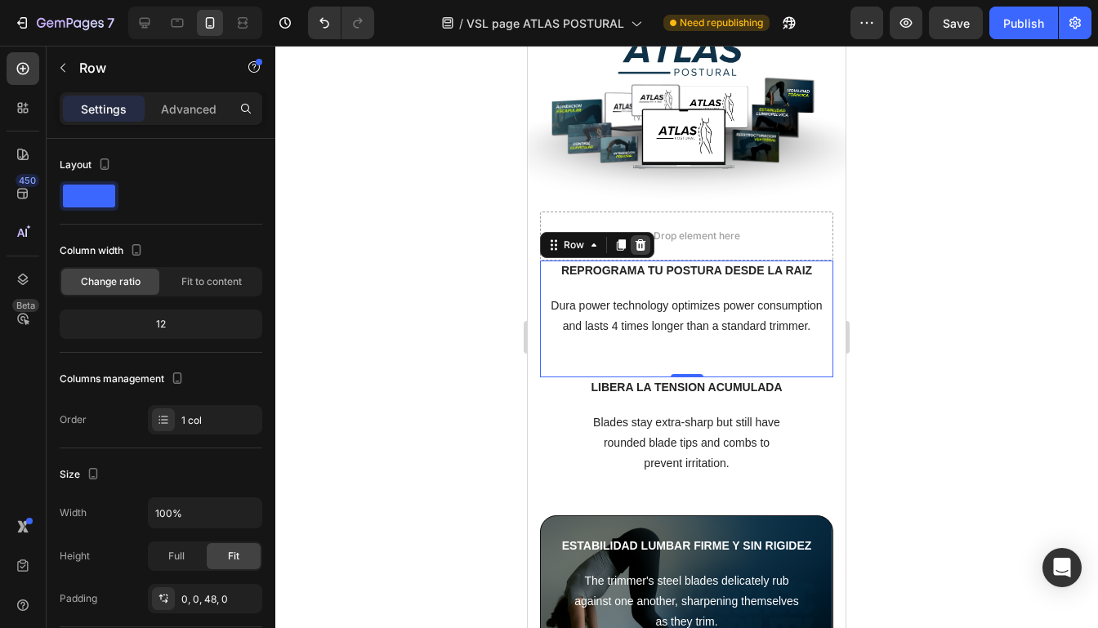
click at [642, 239] on icon at bounding box center [641, 244] width 11 height 11
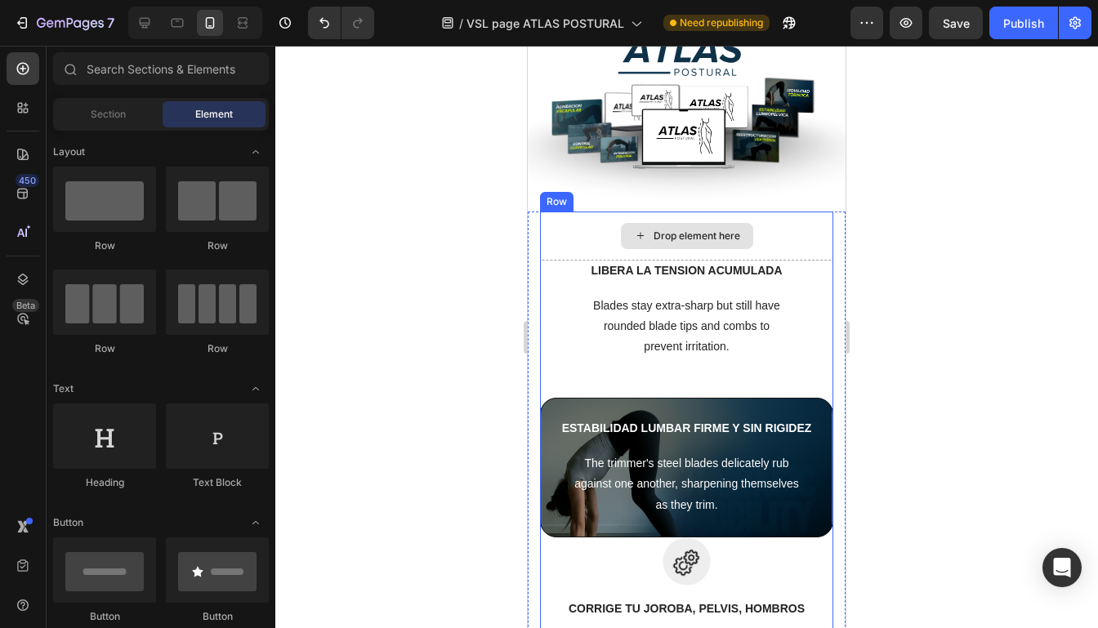
click at [771, 235] on div "Drop element here" at bounding box center [686, 236] width 293 height 49
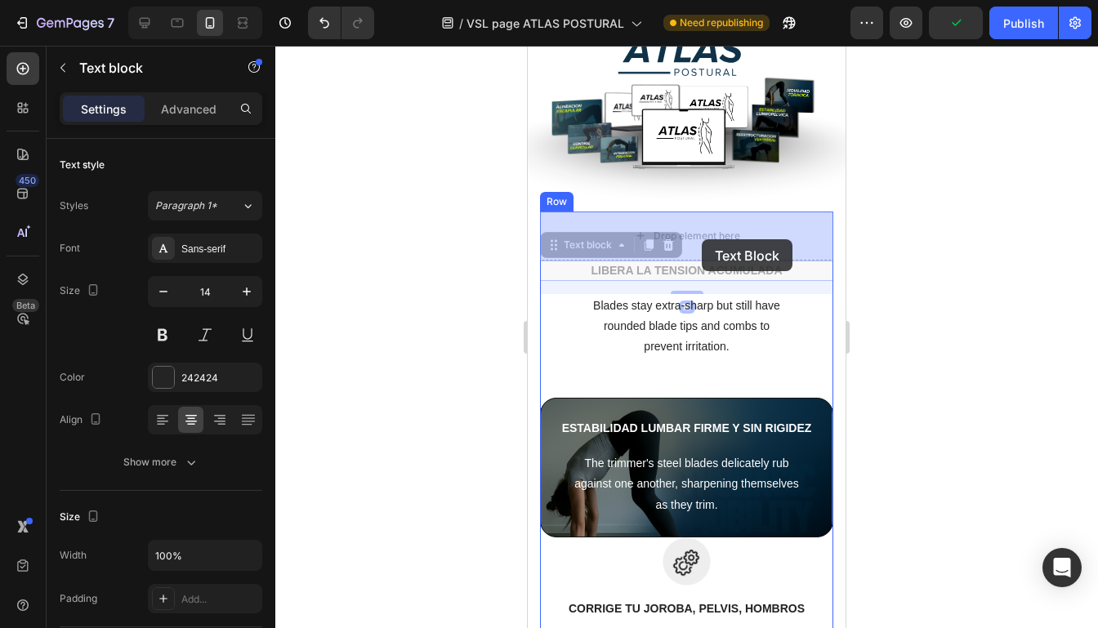
drag, startPoint x: 692, startPoint y: 272, endPoint x: 702, endPoint y: 241, distance: 32.6
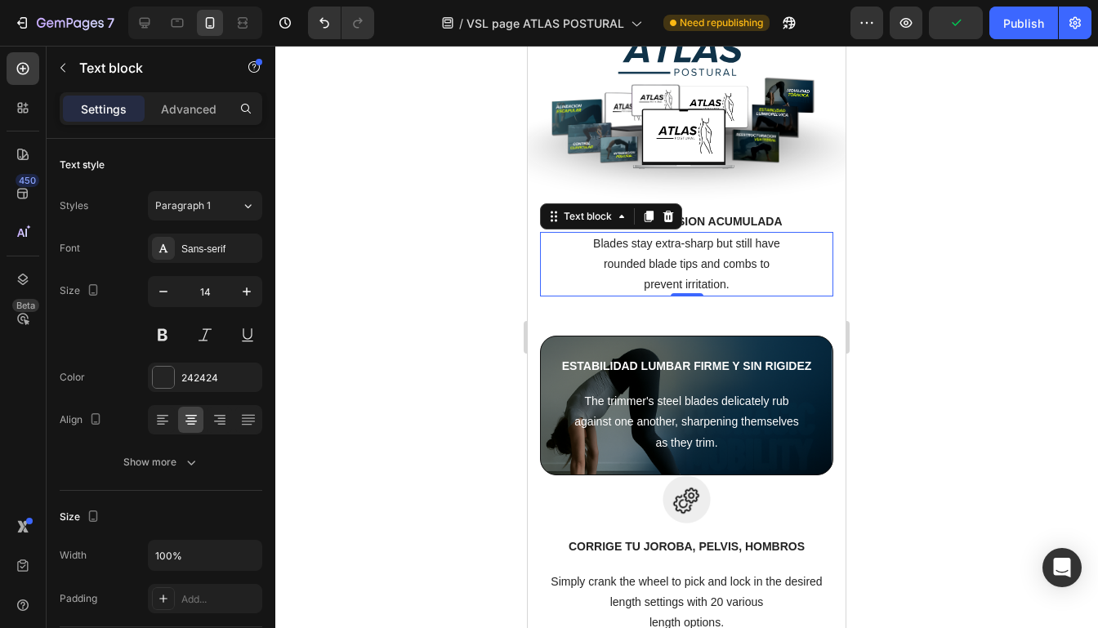
click at [744, 263] on p "Blades stay extra-sharp but still have rounded blade tips and combs to prevent …" at bounding box center [687, 265] width 290 height 62
click at [936, 265] on div at bounding box center [686, 337] width 823 height 583
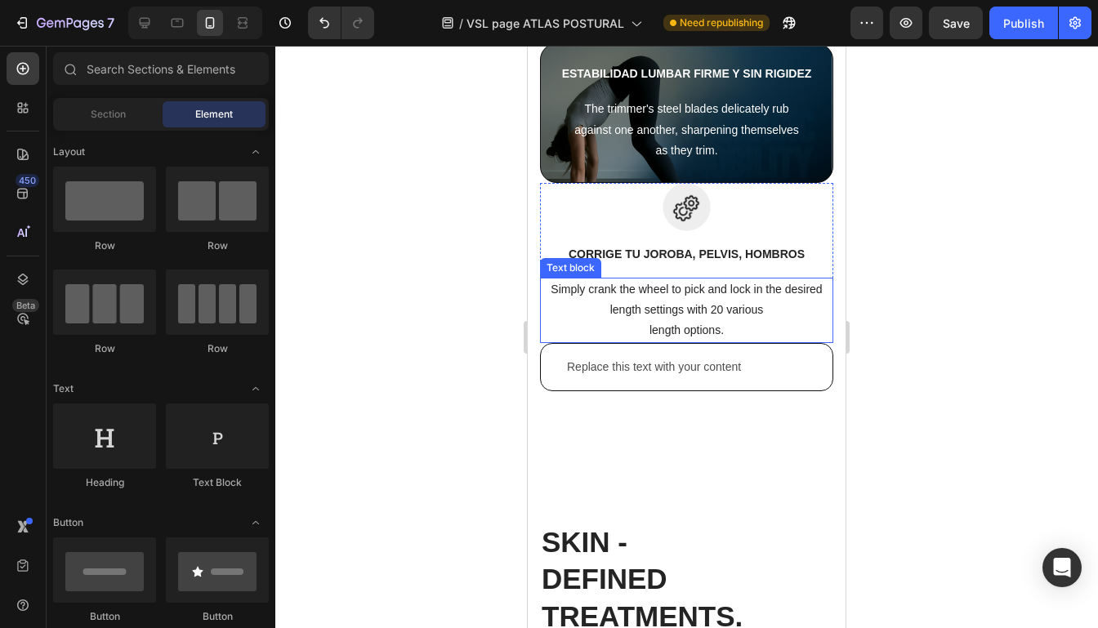
scroll to position [1464, 0]
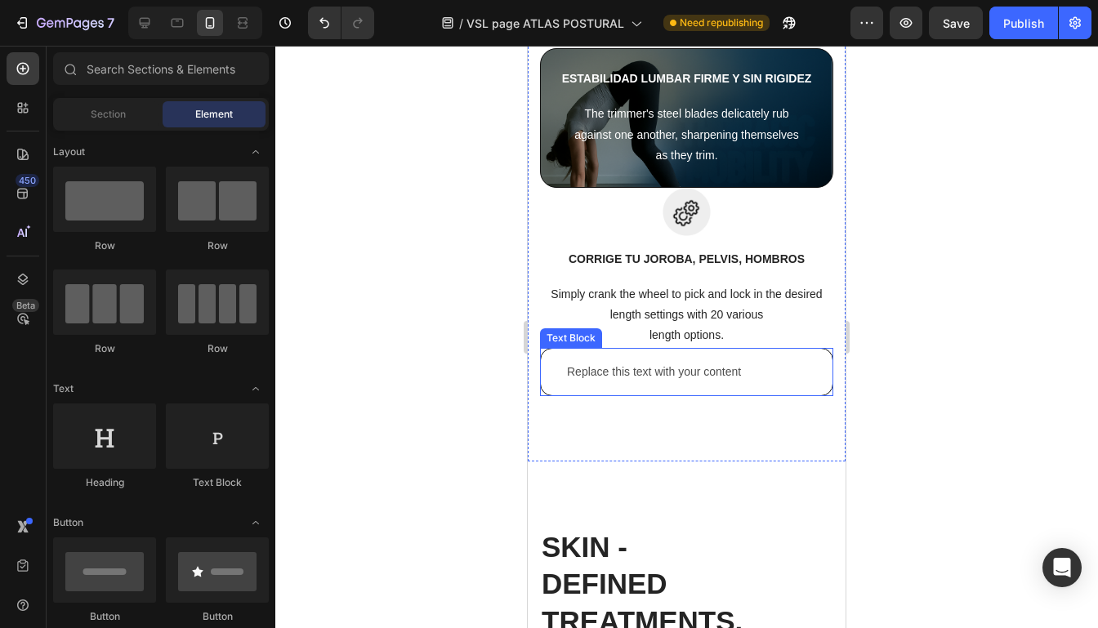
click at [754, 360] on div "Replace this text with your content" at bounding box center [686, 372] width 293 height 48
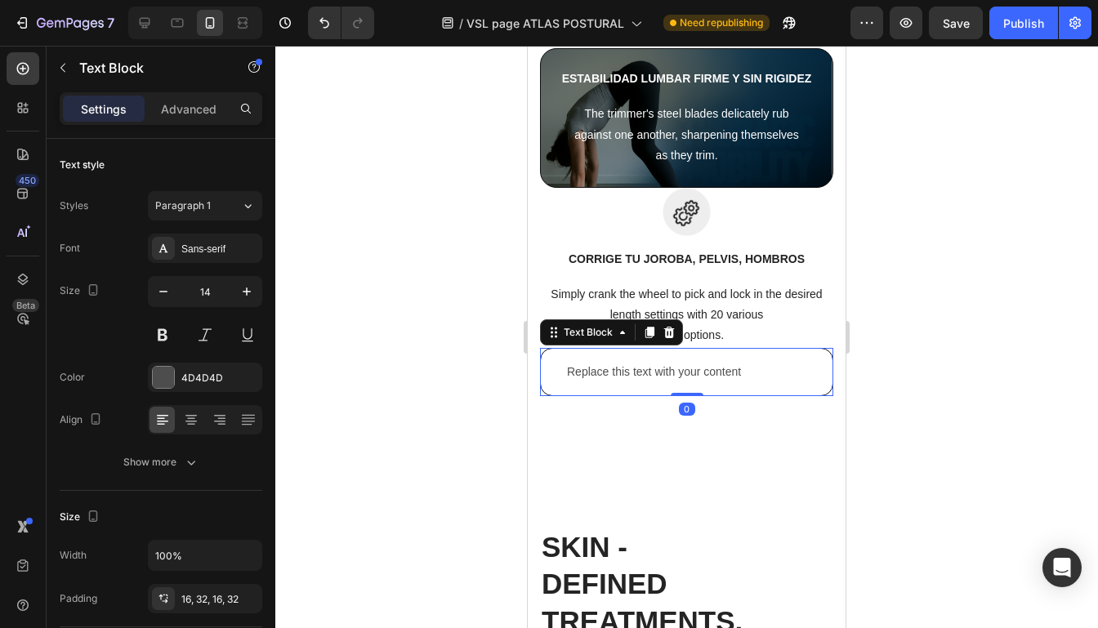
click at [667, 331] on icon at bounding box center [669, 332] width 13 height 13
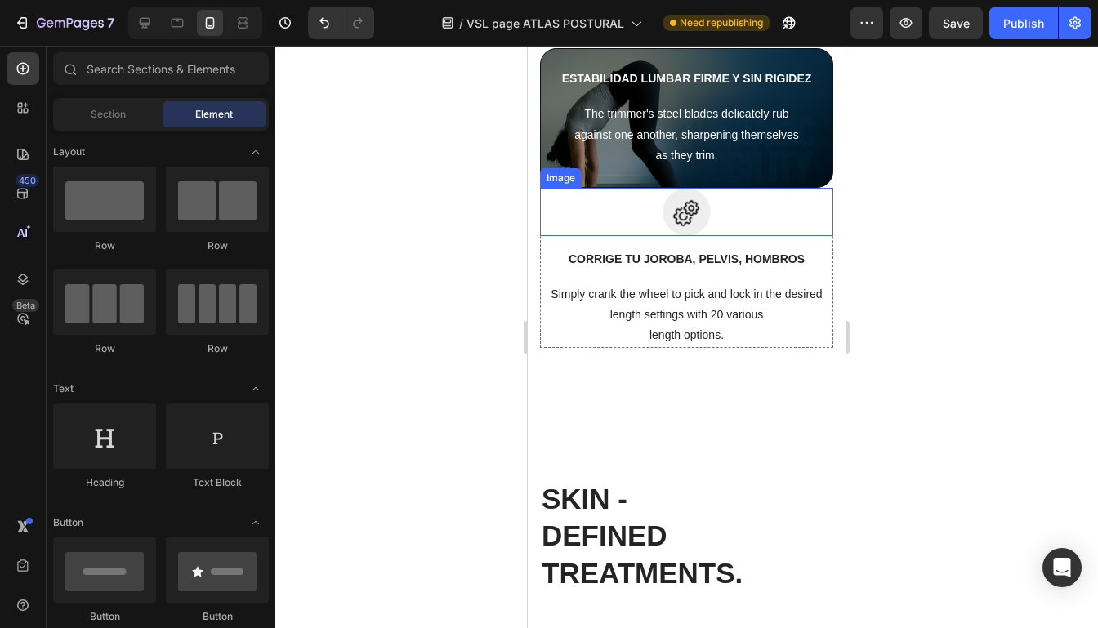
click at [699, 224] on img at bounding box center [687, 212] width 48 height 48
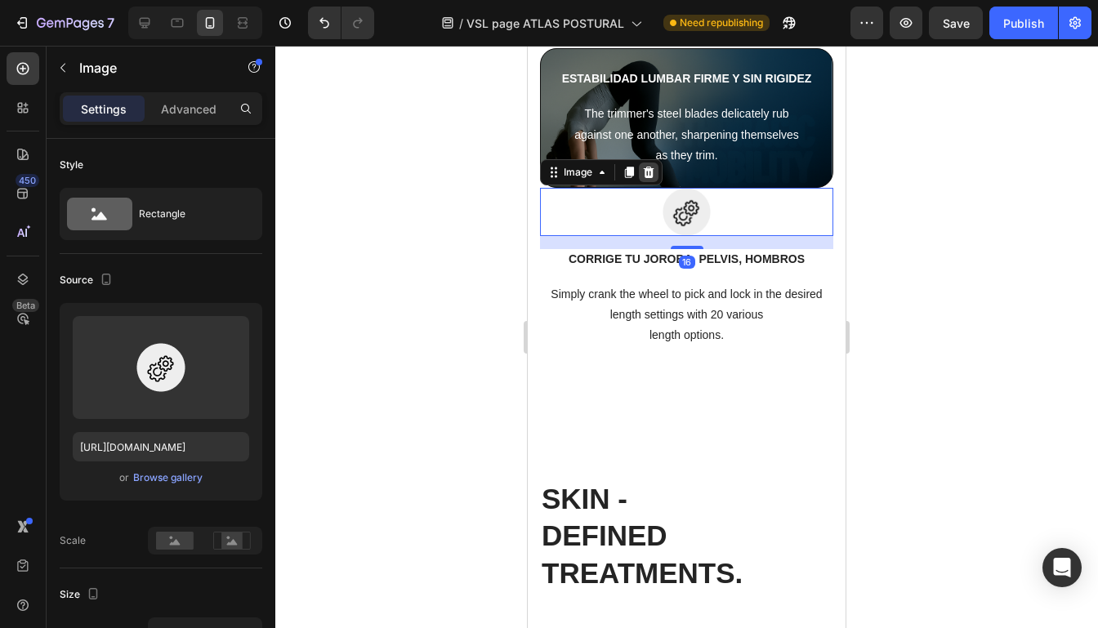
click at [648, 177] on icon at bounding box center [649, 172] width 11 height 11
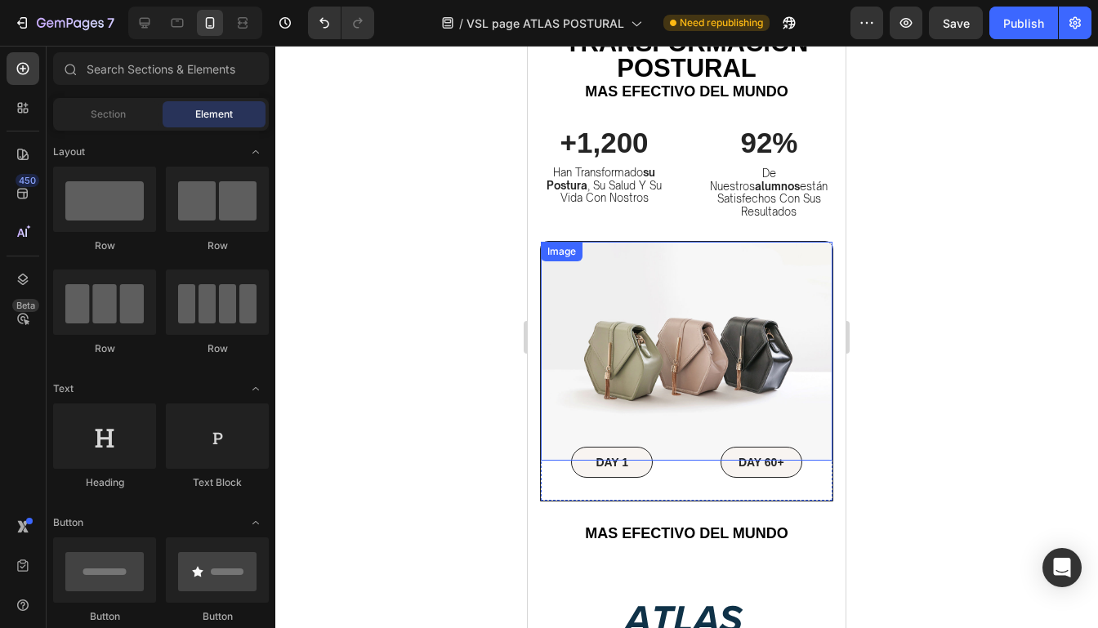
scroll to position [889, 0]
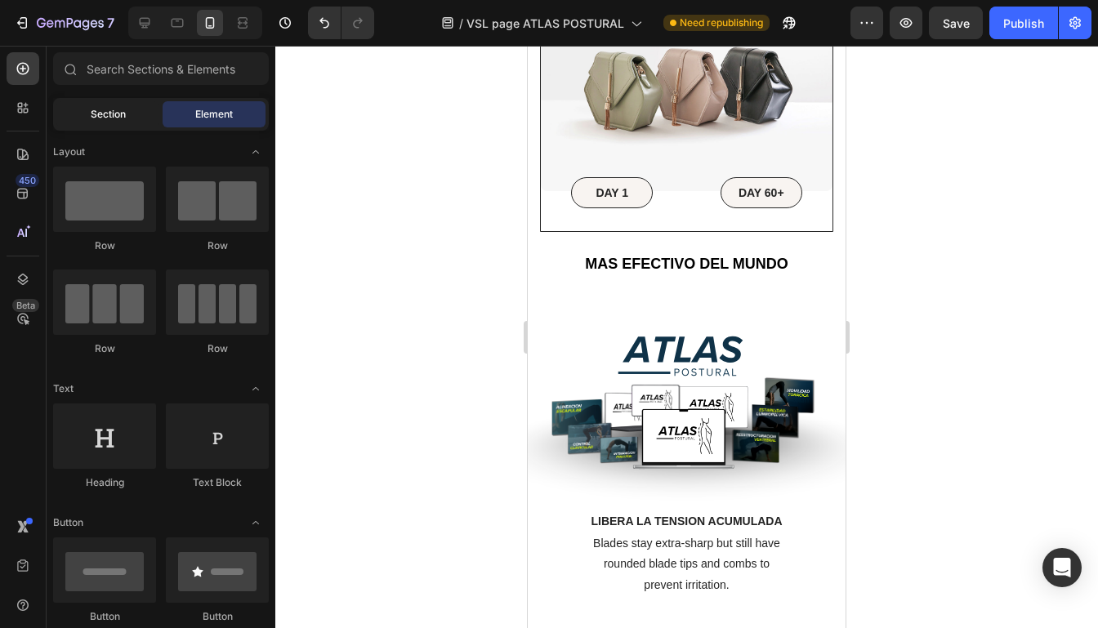
click at [124, 114] on span "Section" at bounding box center [108, 114] width 35 height 15
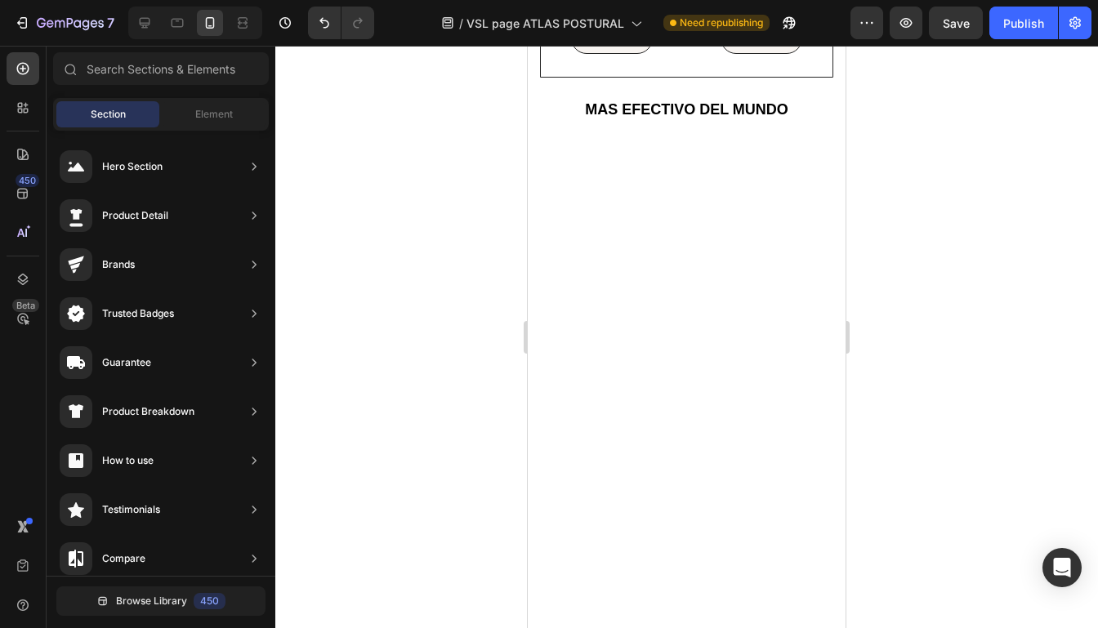
scroll to position [0, 0]
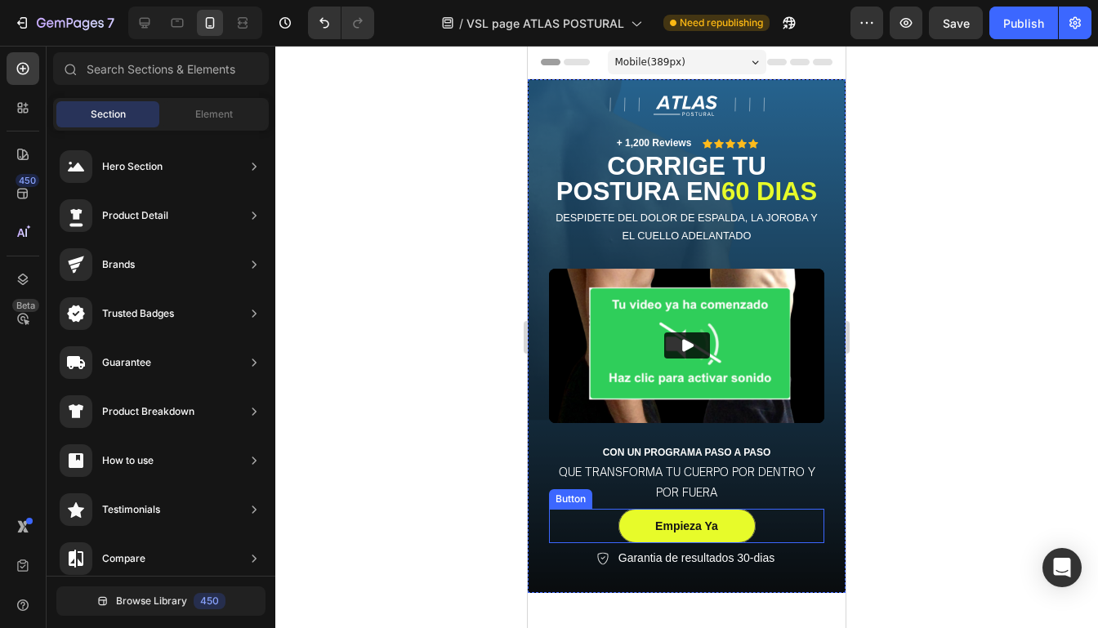
click at [776, 526] on div "Empieza Ya Button" at bounding box center [686, 526] width 275 height 34
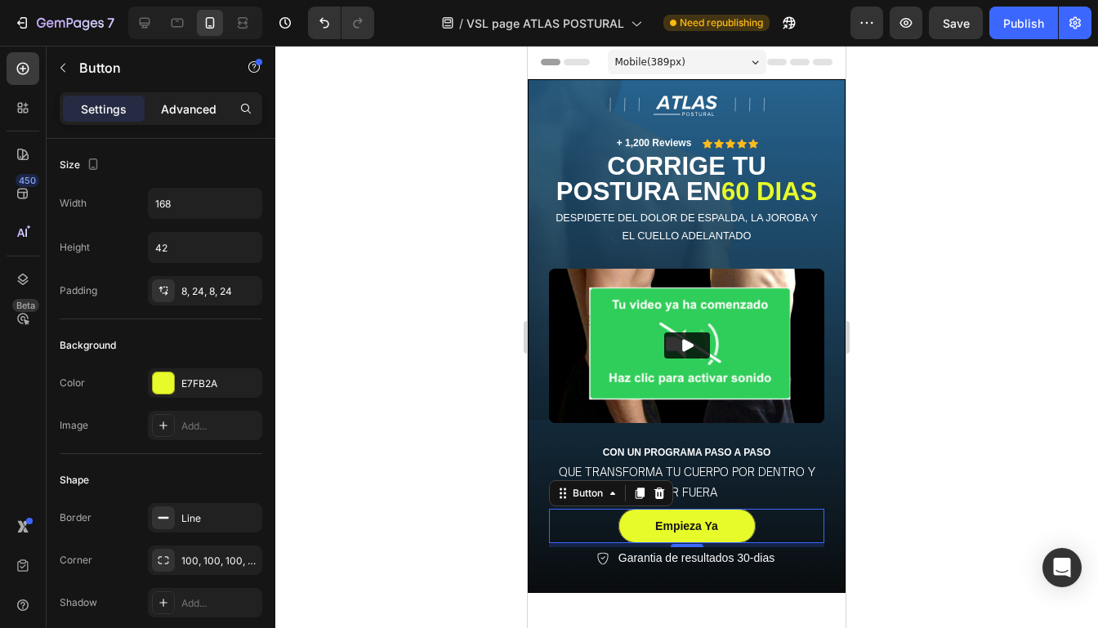
click at [183, 105] on p "Advanced" at bounding box center [189, 109] width 56 height 17
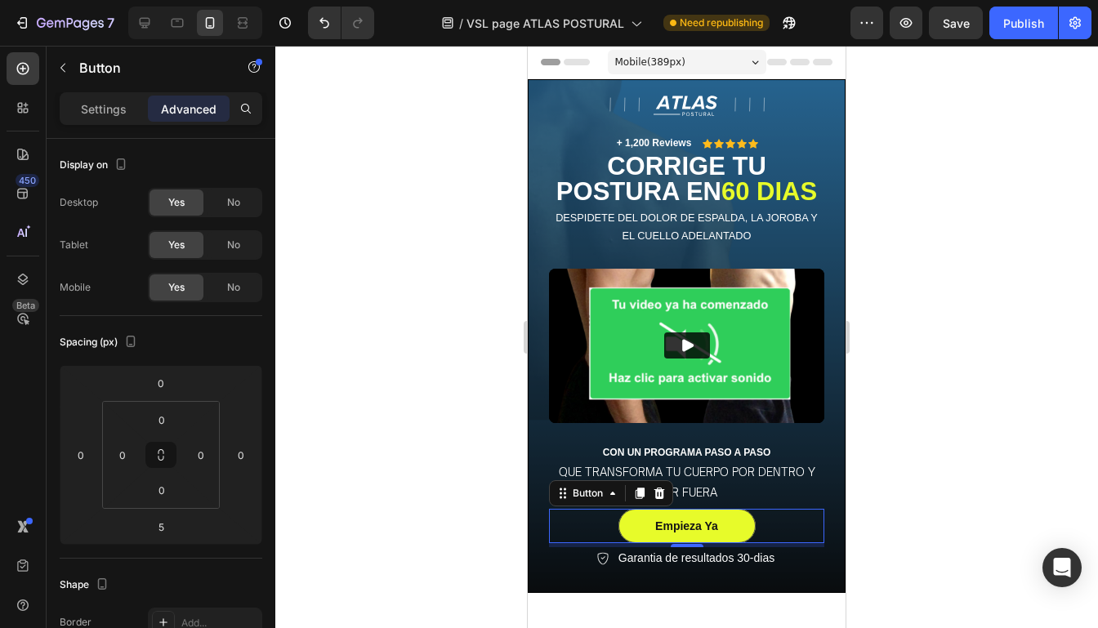
click at [797, 521] on div "Empieza Ya Button 5" at bounding box center [686, 526] width 275 height 34
click at [609, 496] on icon at bounding box center [612, 493] width 13 height 13
click at [995, 82] on div at bounding box center [686, 337] width 823 height 583
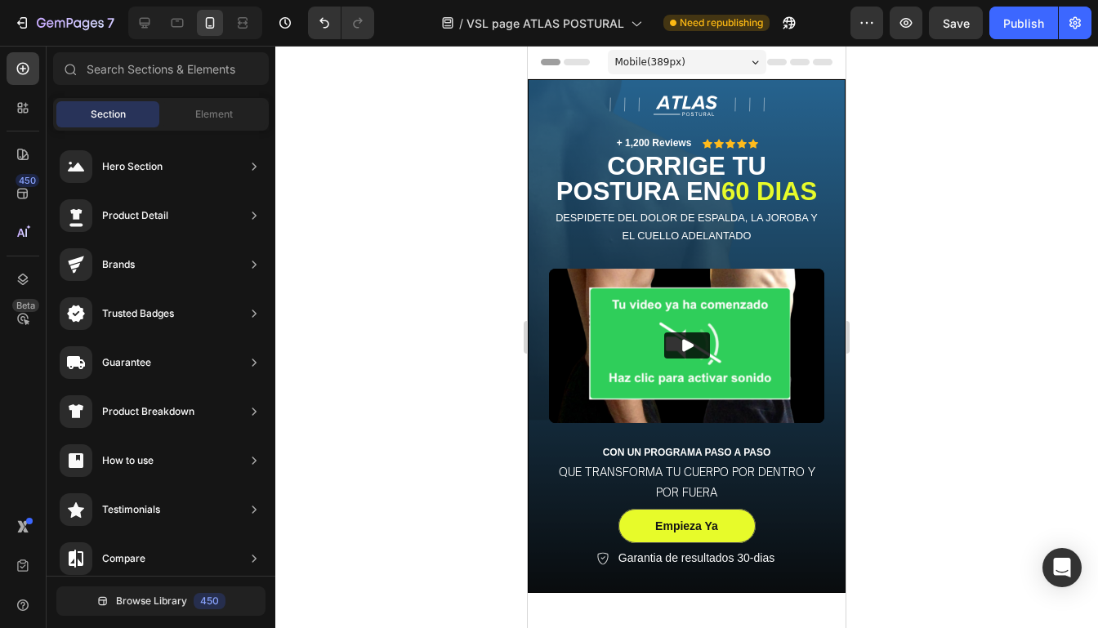
click at [726, 72] on div "Mobile ( 389 px)" at bounding box center [687, 62] width 159 height 25
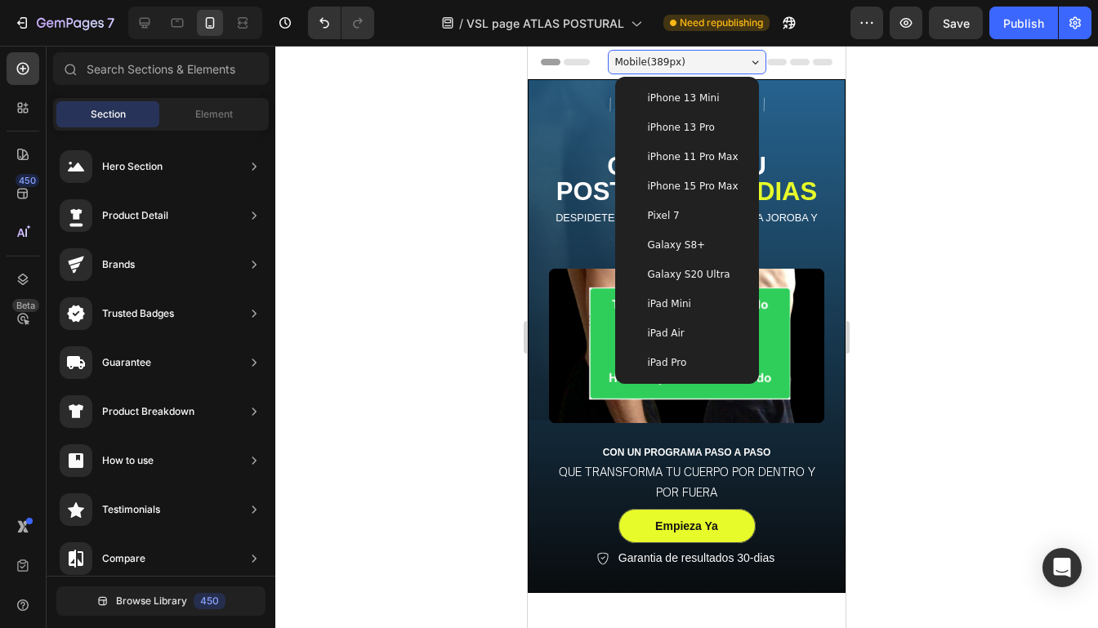
click at [717, 118] on div "iPhone 13 Mini iPhone 13 Pro iPhone 11 Pro Max iPhone 15 Pro Max Pixel 7 Galaxy…" at bounding box center [687, 230] width 144 height 307
click at [717, 119] on div "iPhone 13 Pro" at bounding box center [687, 127] width 118 height 16
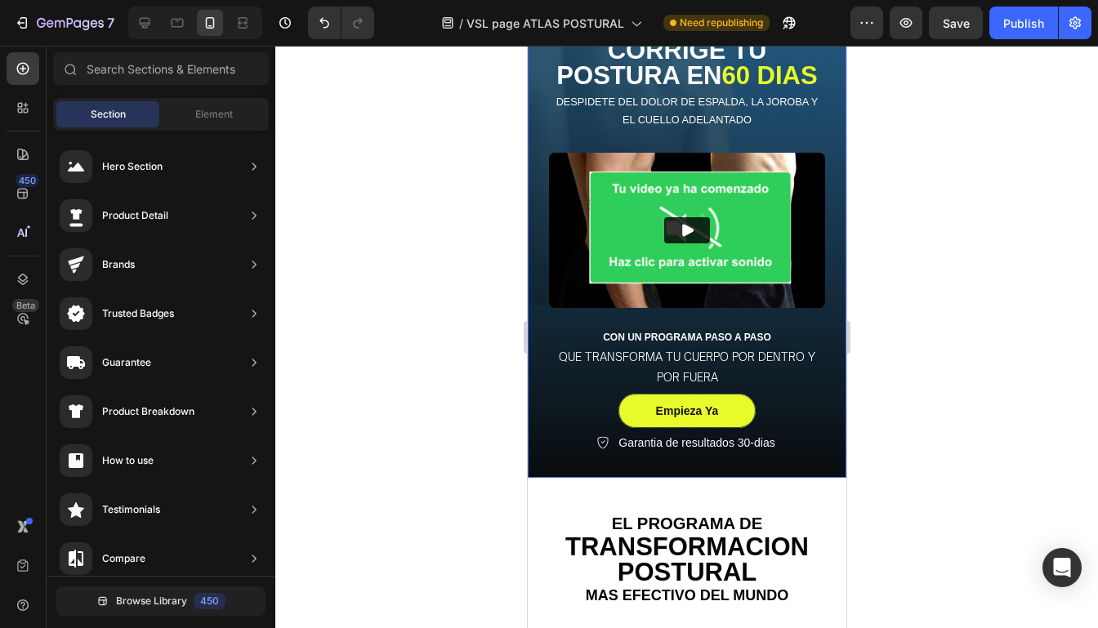
scroll to position [275, 0]
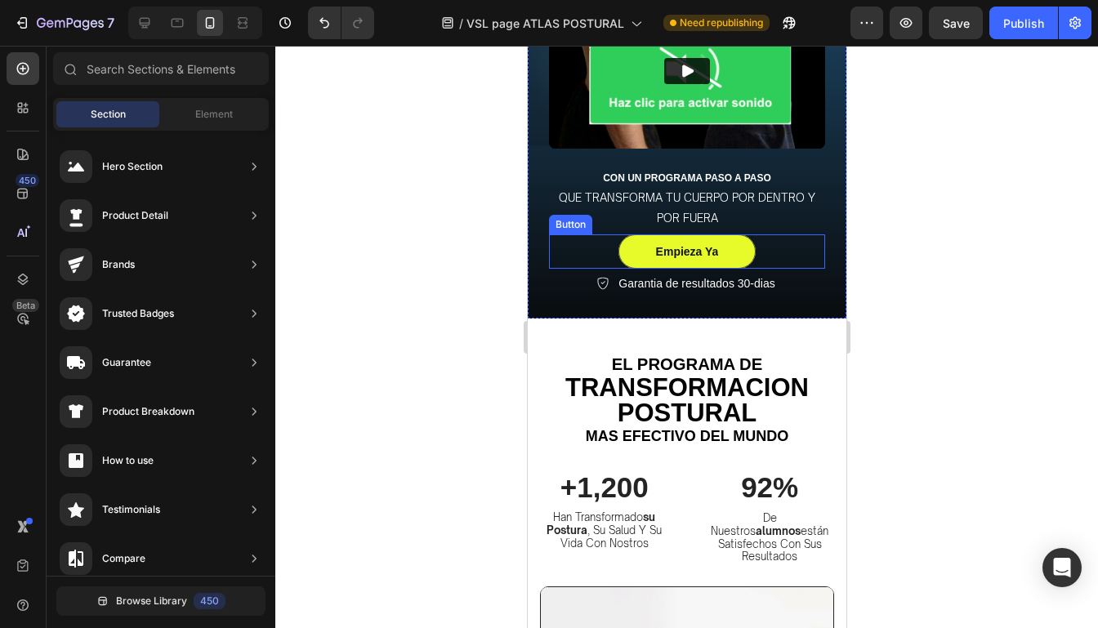
click at [789, 259] on div "Empieza Ya Button" at bounding box center [686, 252] width 276 height 34
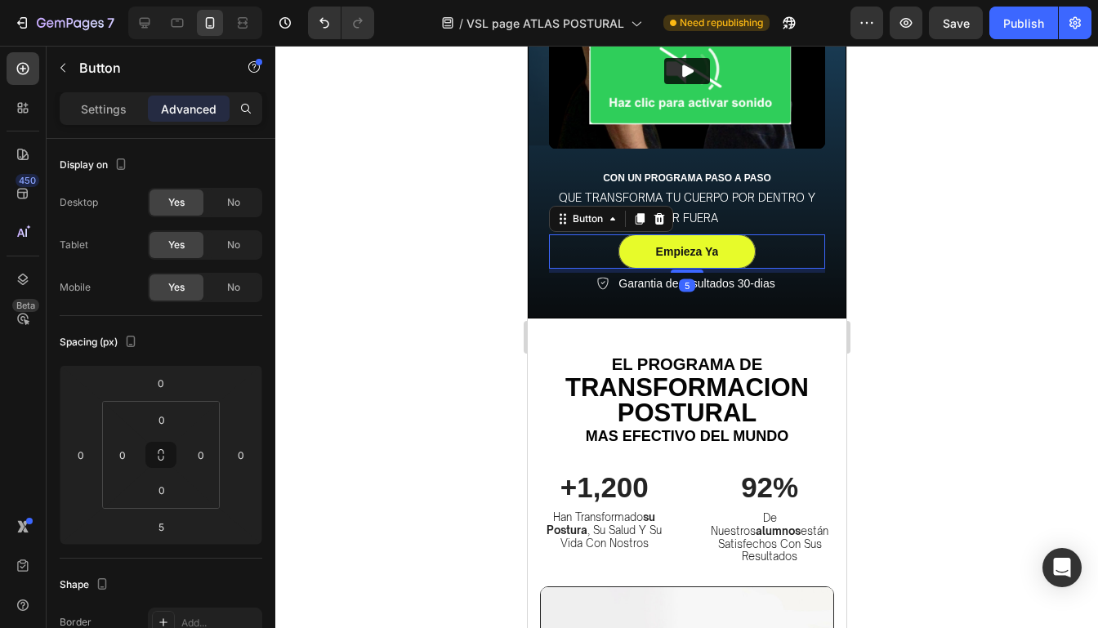
click at [789, 259] on div "Empieza Ya Button 5" at bounding box center [686, 252] width 276 height 34
click at [727, 244] on button "Empieza Ya" at bounding box center [686, 252] width 137 height 34
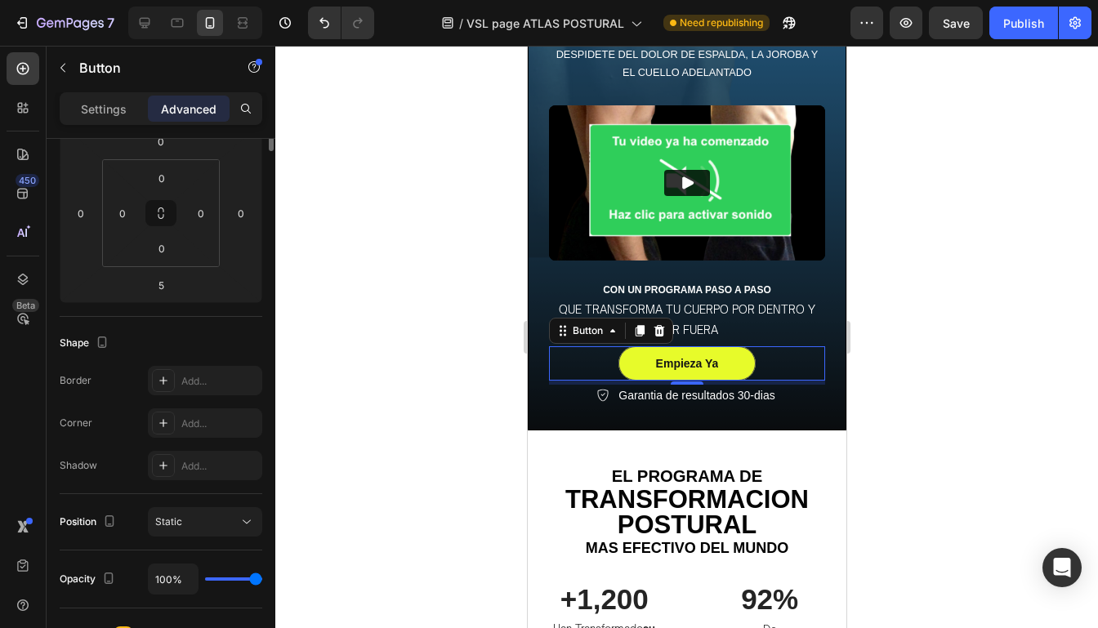
scroll to position [0, 0]
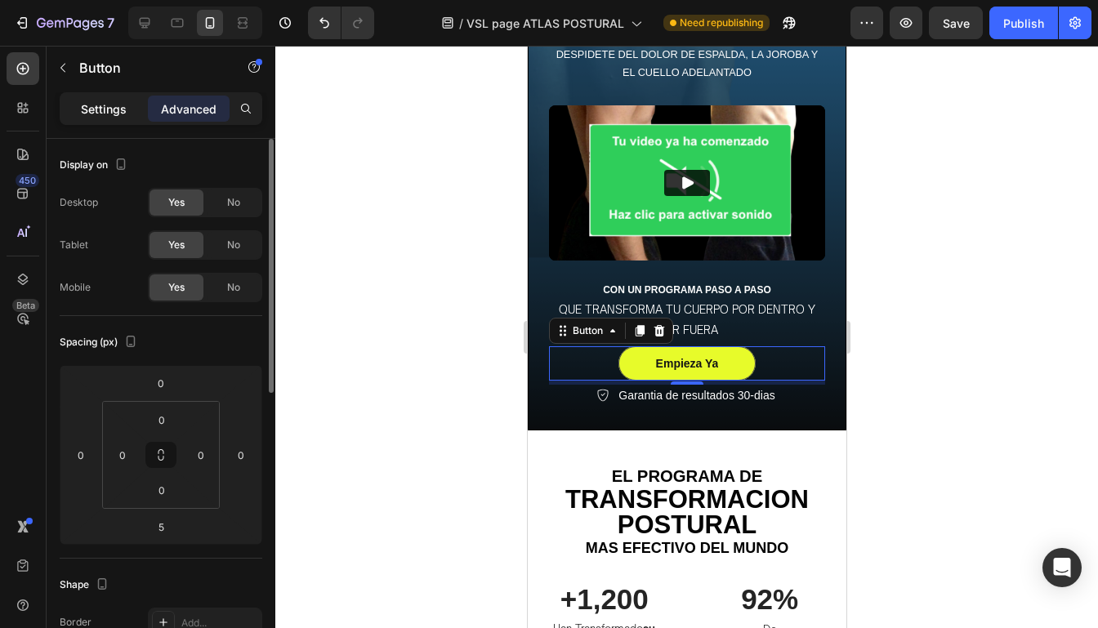
click at [105, 105] on p "Settings" at bounding box center [104, 109] width 46 height 17
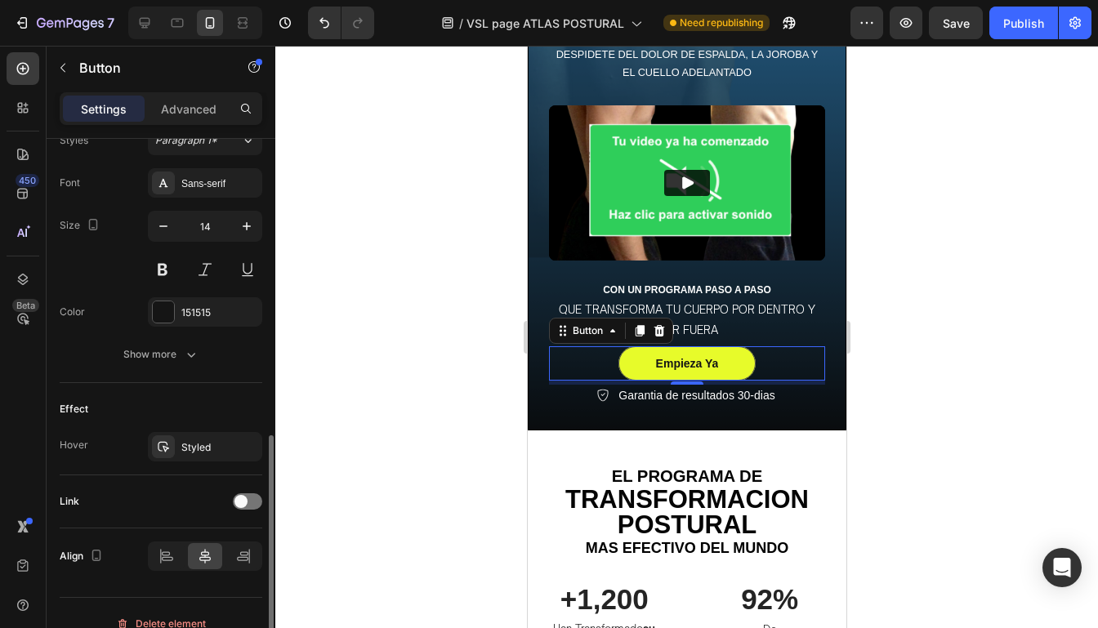
scroll to position [632, 0]
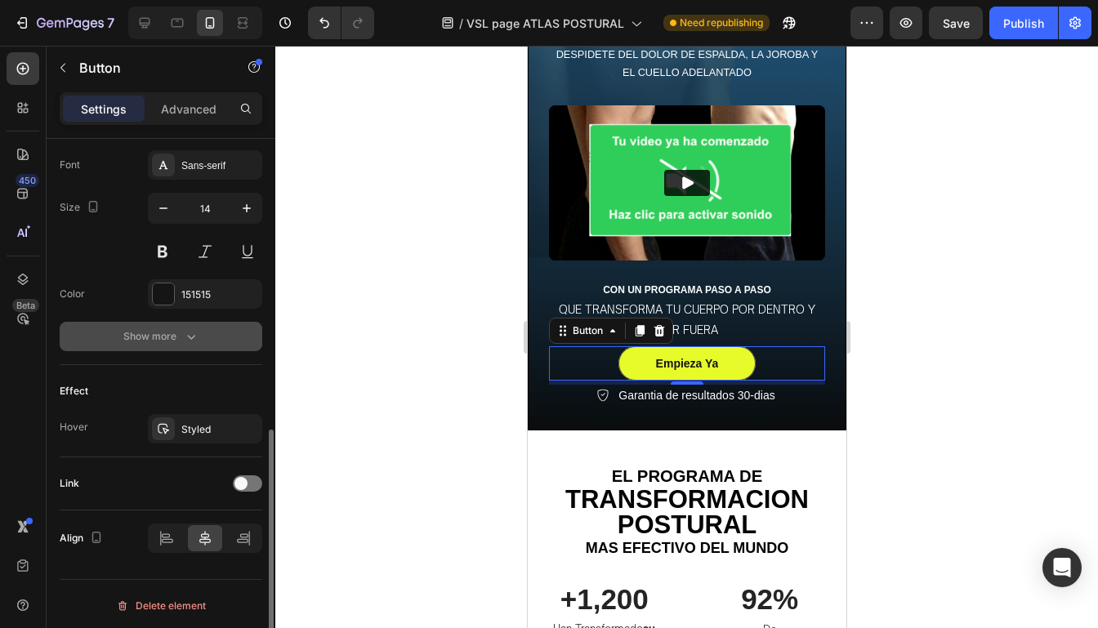
click at [185, 341] on icon "button" at bounding box center [191, 336] width 16 height 16
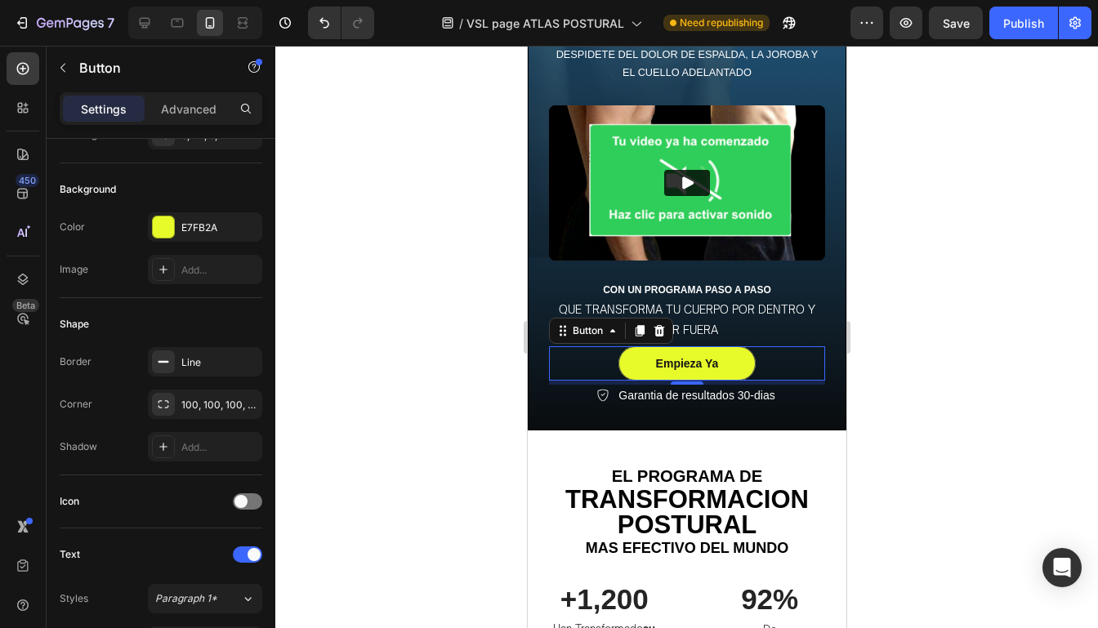
scroll to position [0, 0]
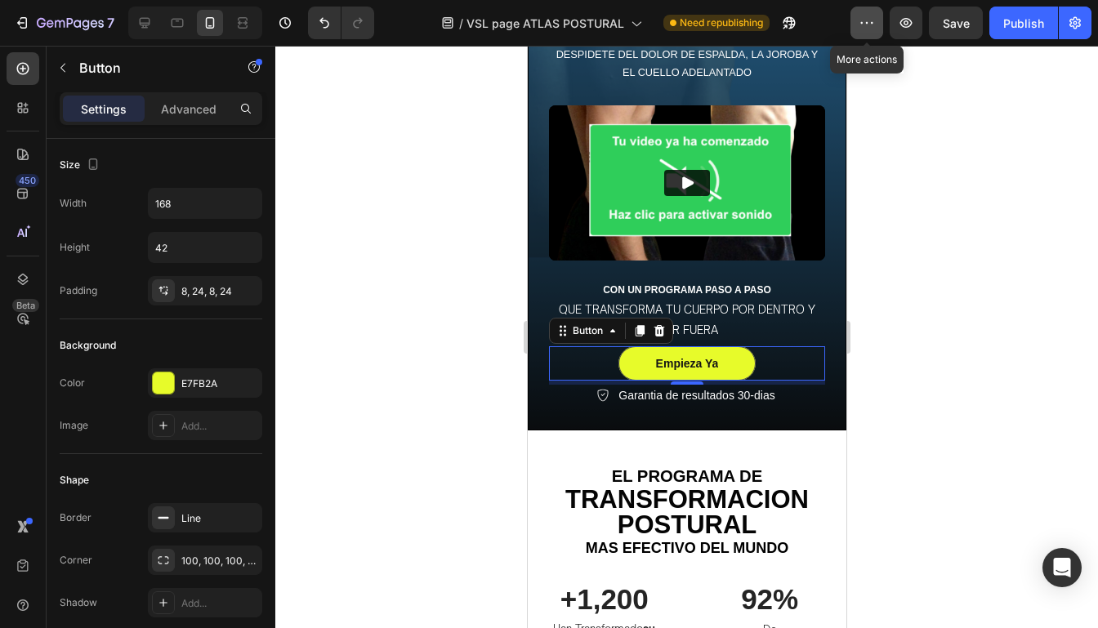
click at [875, 23] on icon "button" at bounding box center [867, 23] width 16 height 16
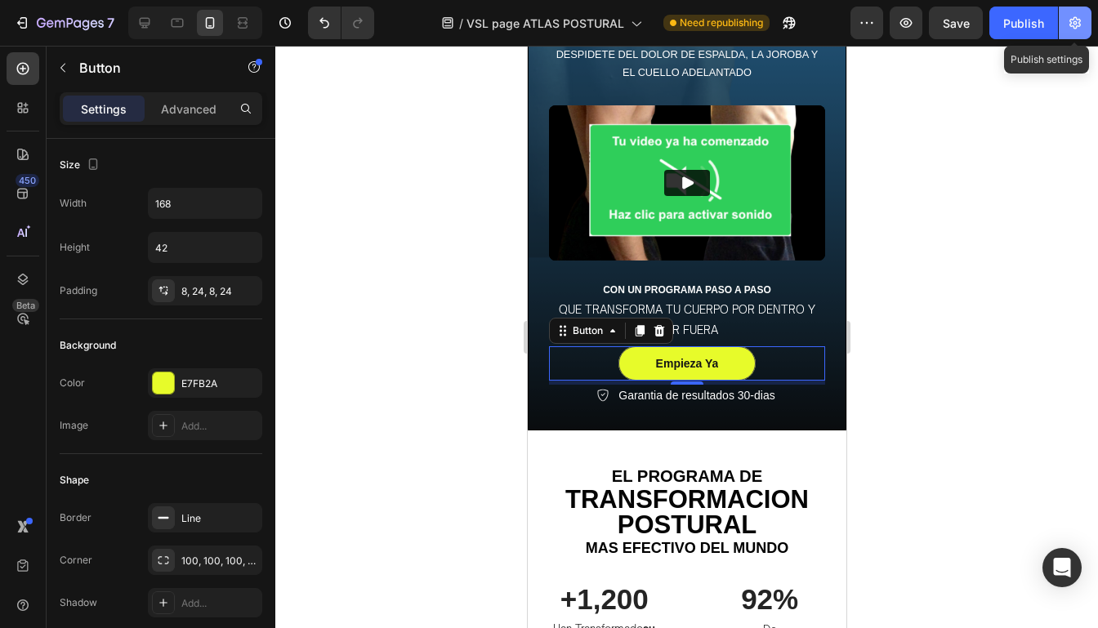
click at [1073, 34] on button "button" at bounding box center [1075, 23] width 33 height 33
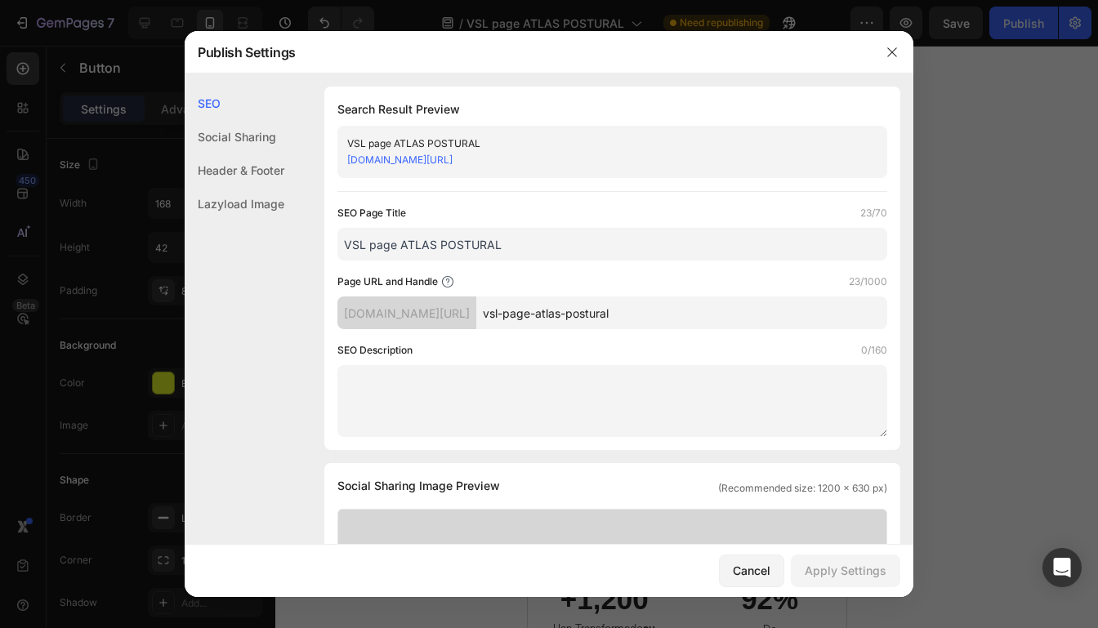
click at [523, 240] on input "VSL page ATLAS POSTURAL" at bounding box center [612, 244] width 550 height 33
click at [875, 47] on div at bounding box center [892, 52] width 42 height 42
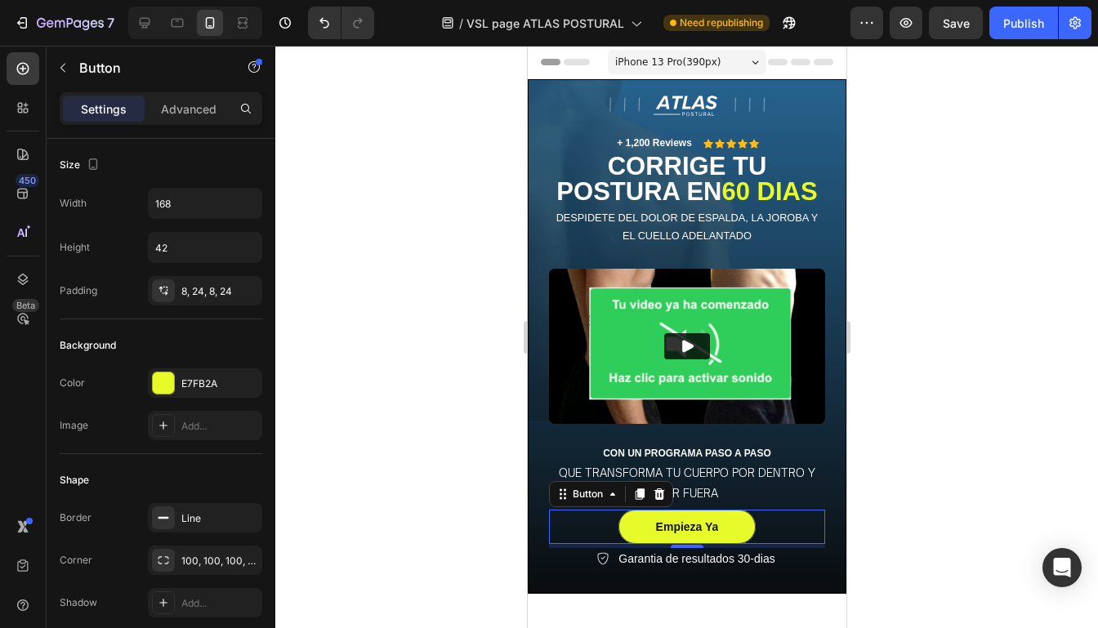
click at [940, 211] on div at bounding box center [686, 337] width 823 height 583
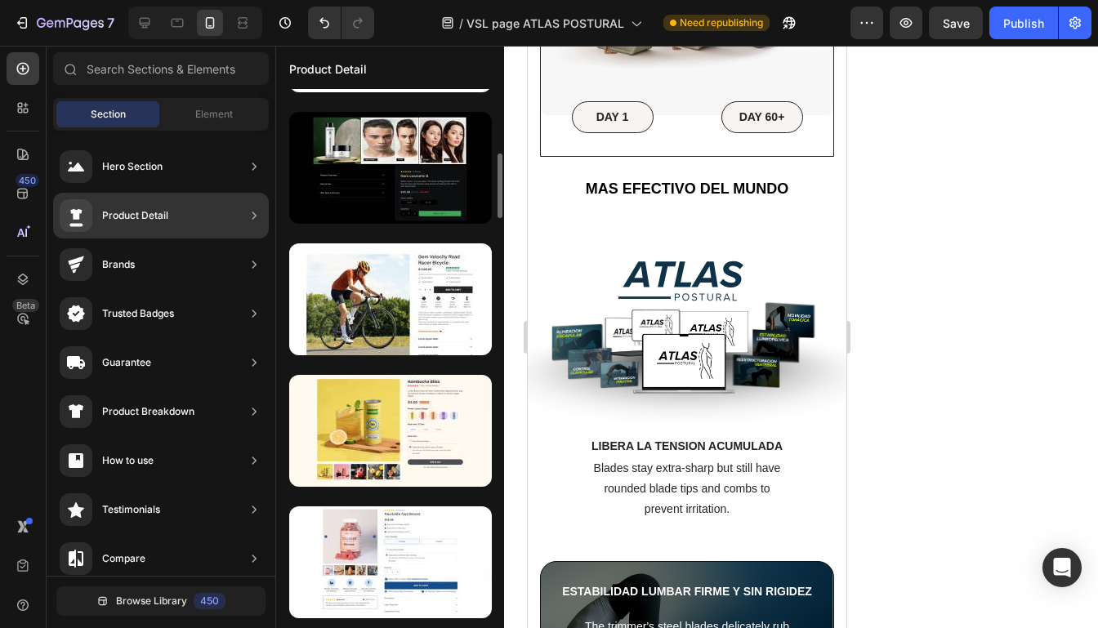
scroll to position [512, 0]
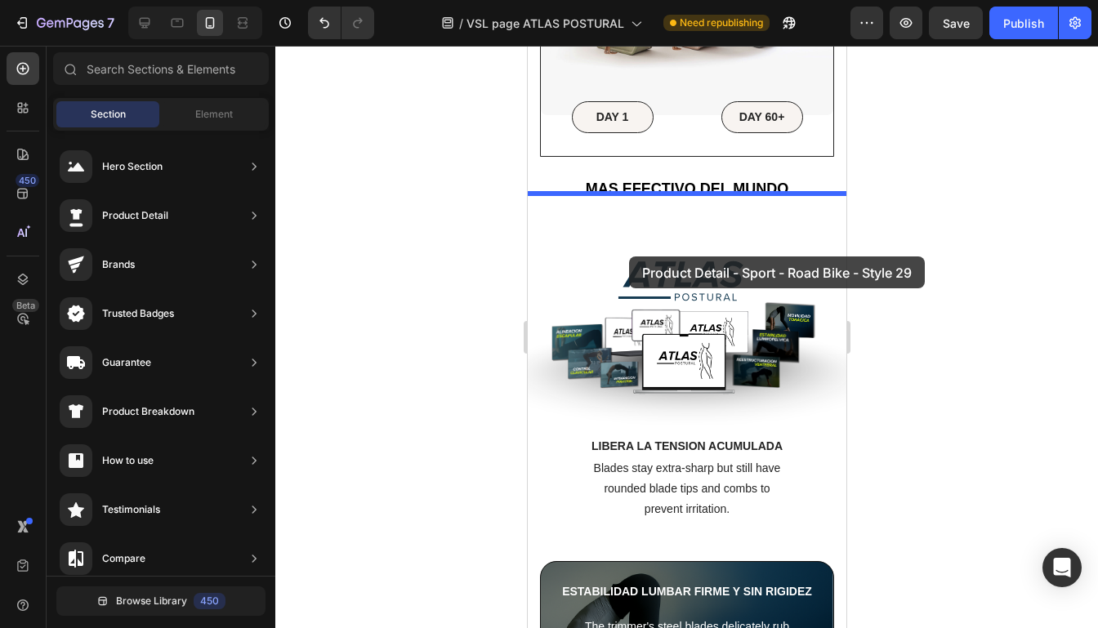
drag, startPoint x: 949, startPoint y: 312, endPoint x: 628, endPoint y: 257, distance: 325.1
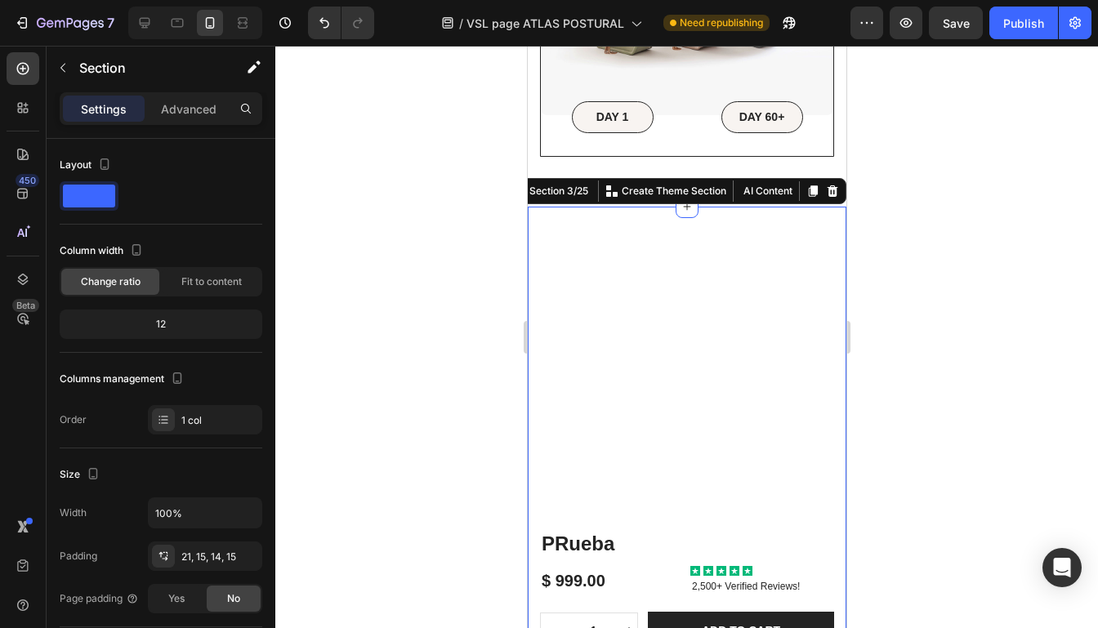
scroll to position [1056, 0]
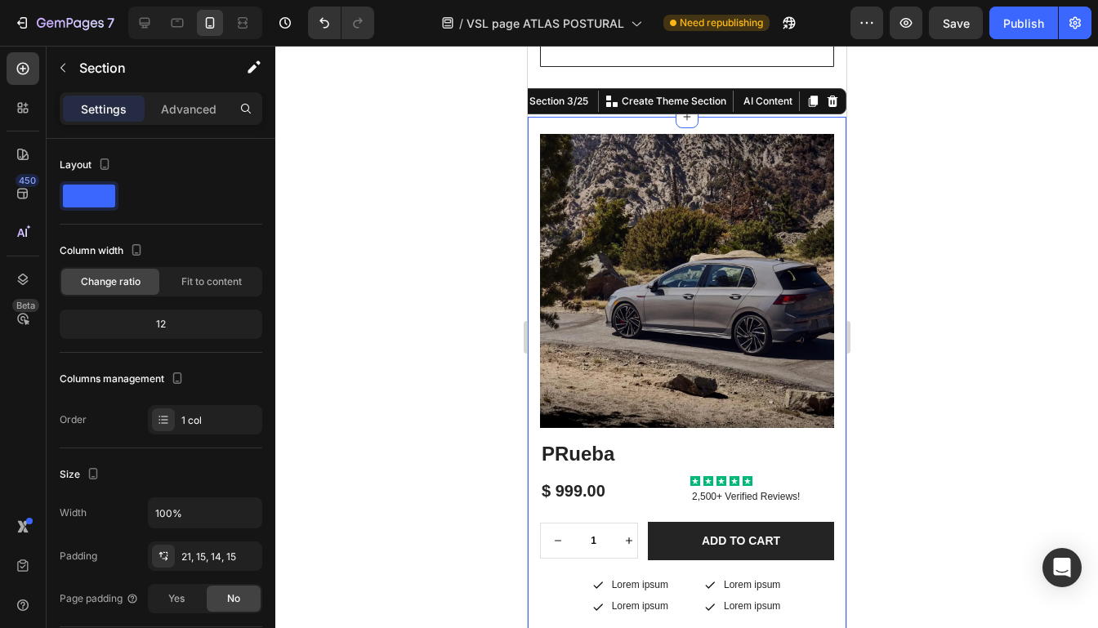
click at [918, 309] on div at bounding box center [686, 337] width 823 height 583
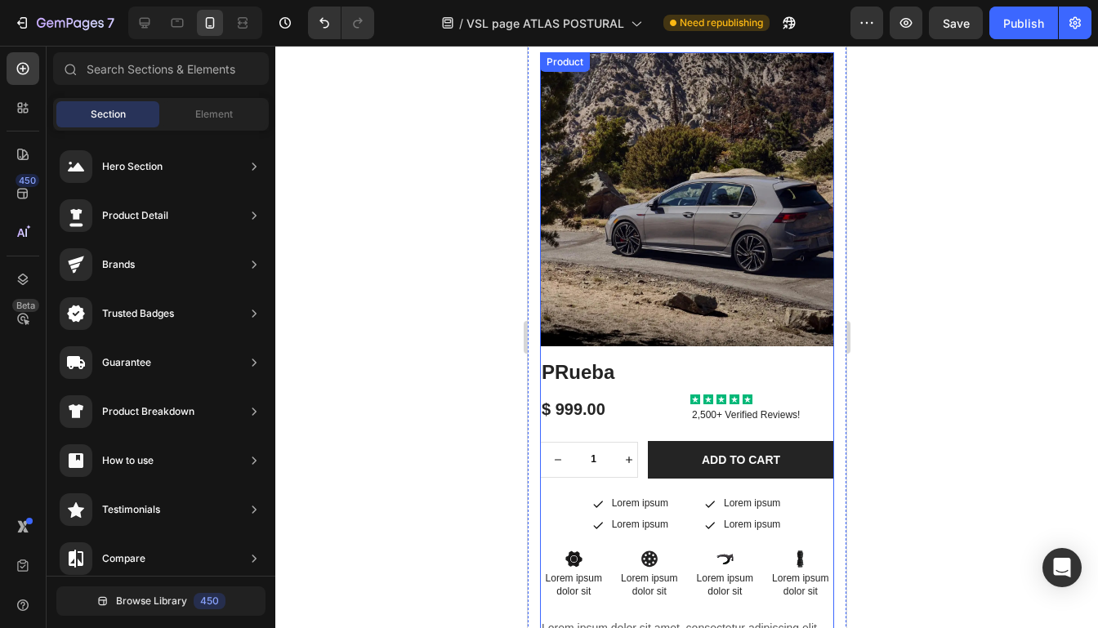
scroll to position [1034, 0]
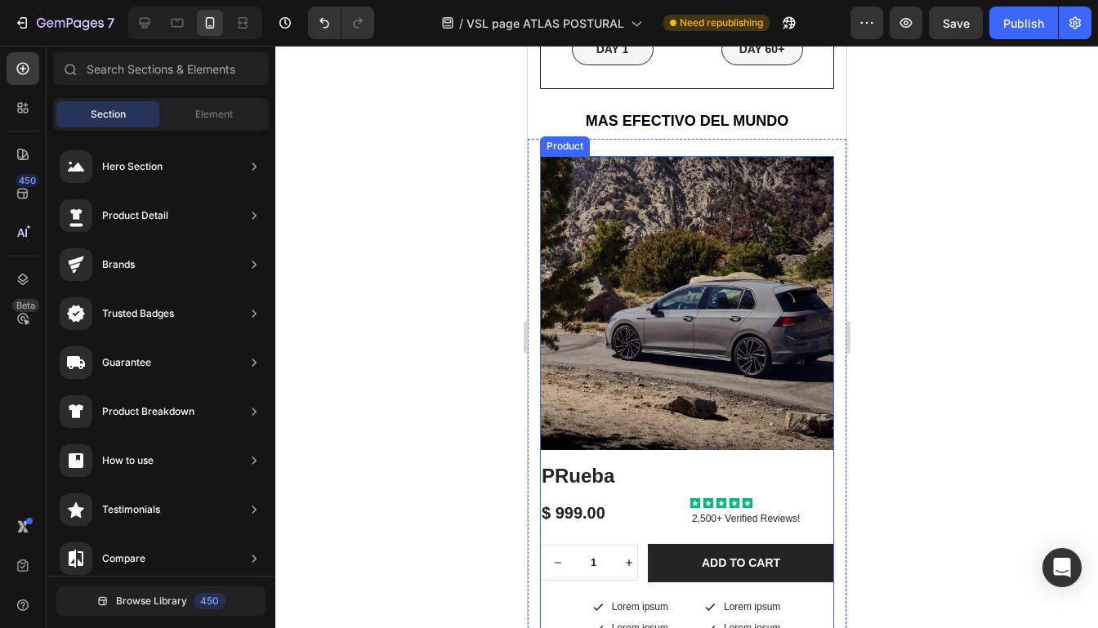
click at [666, 469] on h1 "PRueba" at bounding box center [686, 476] width 294 height 29
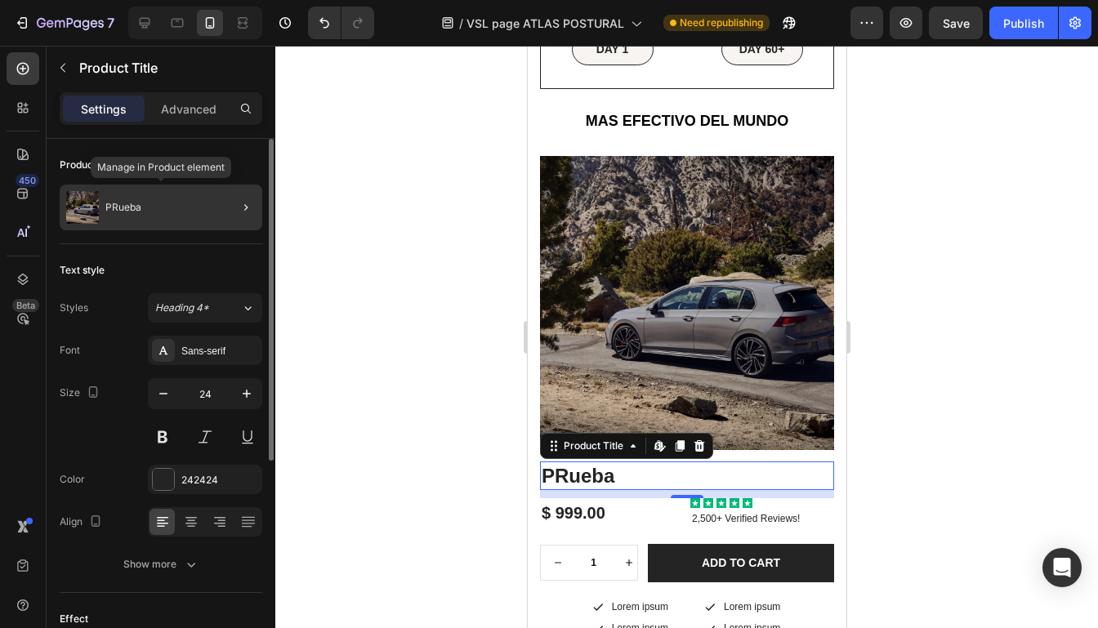
click at [172, 216] on div "PRueba" at bounding box center [161, 208] width 203 height 46
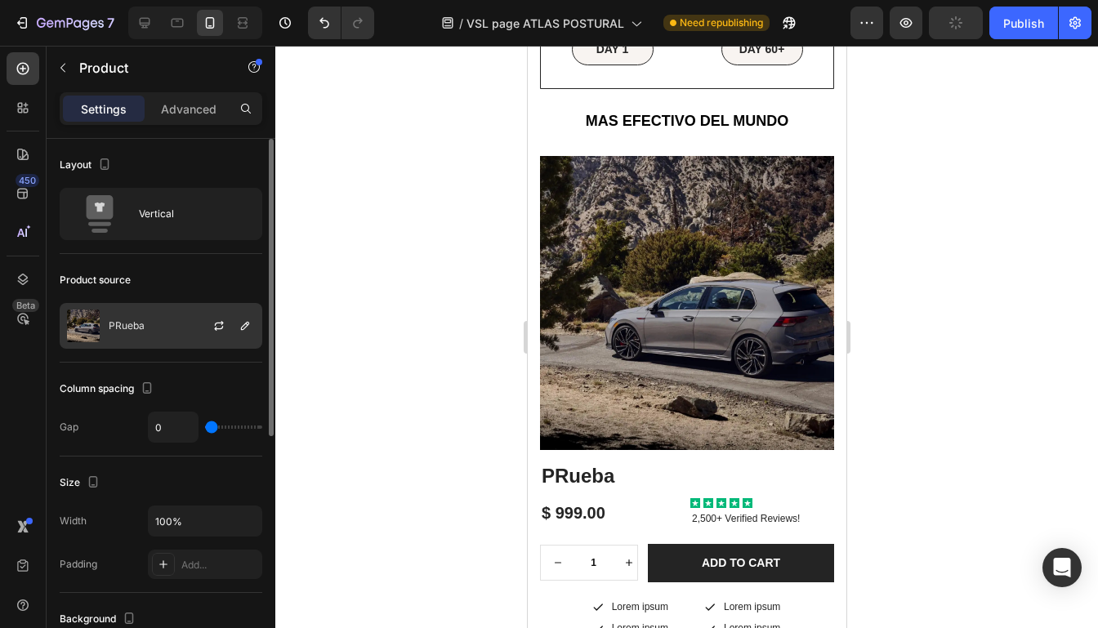
click at [181, 334] on div "PRueba" at bounding box center [161, 326] width 203 height 46
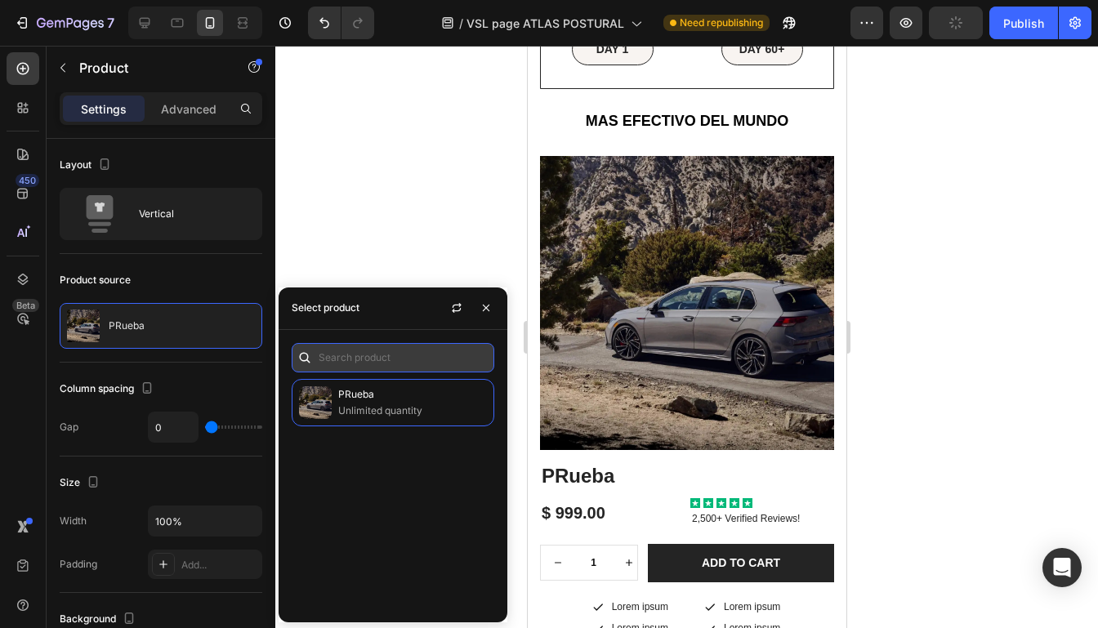
click at [380, 361] on input "text" at bounding box center [393, 357] width 203 height 29
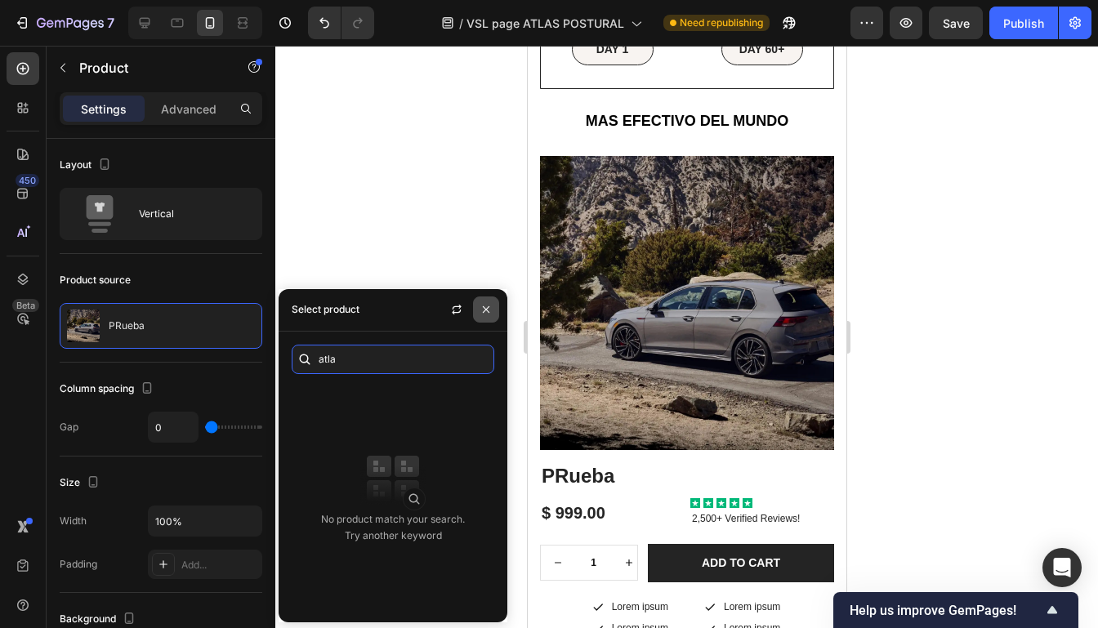
type input "atla"
click at [491, 317] on button "button" at bounding box center [486, 310] width 26 height 26
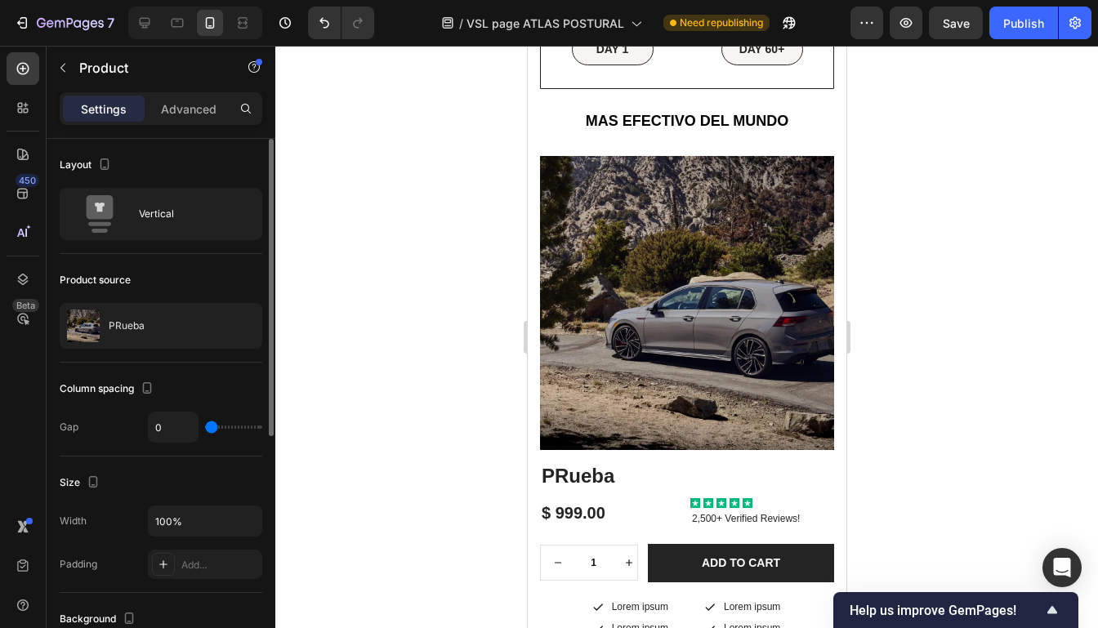
click at [226, 297] on div "Product source PRueba" at bounding box center [161, 308] width 203 height 109
click at [225, 306] on div at bounding box center [226, 326] width 72 height 44
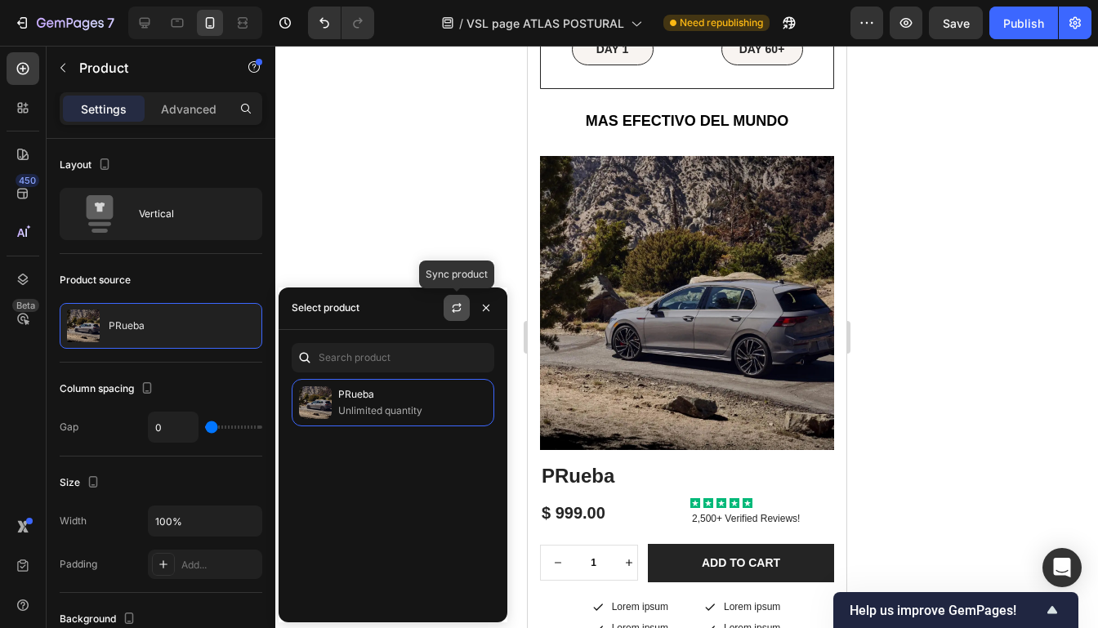
click at [460, 306] on icon "button" at bounding box center [456, 308] width 13 height 13
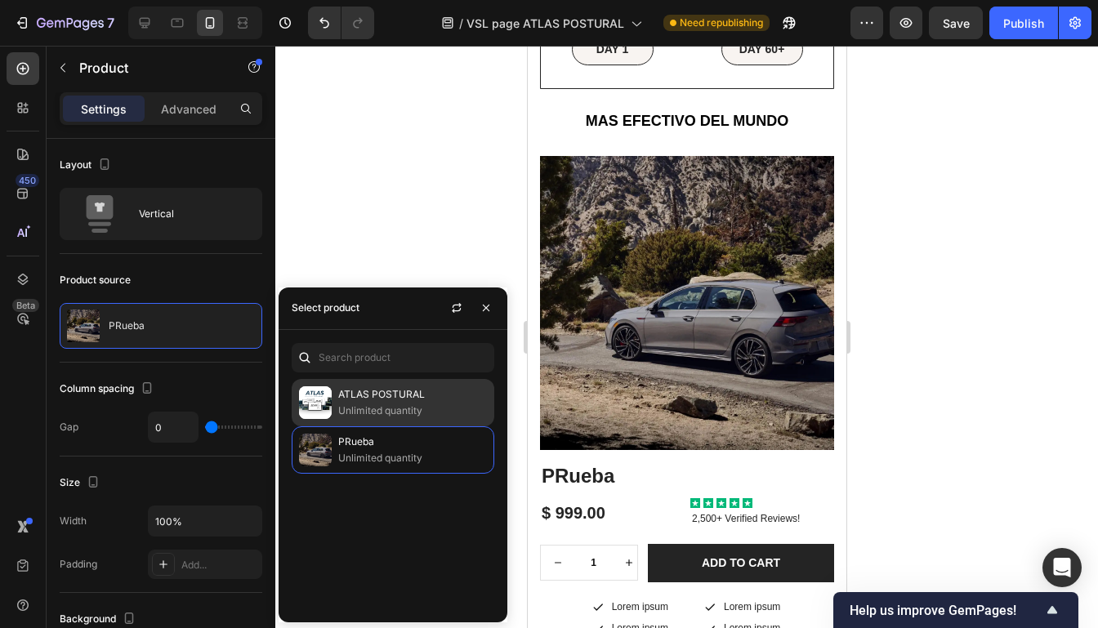
click at [415, 403] on p "Unlimited quantity" at bounding box center [412, 411] width 149 height 16
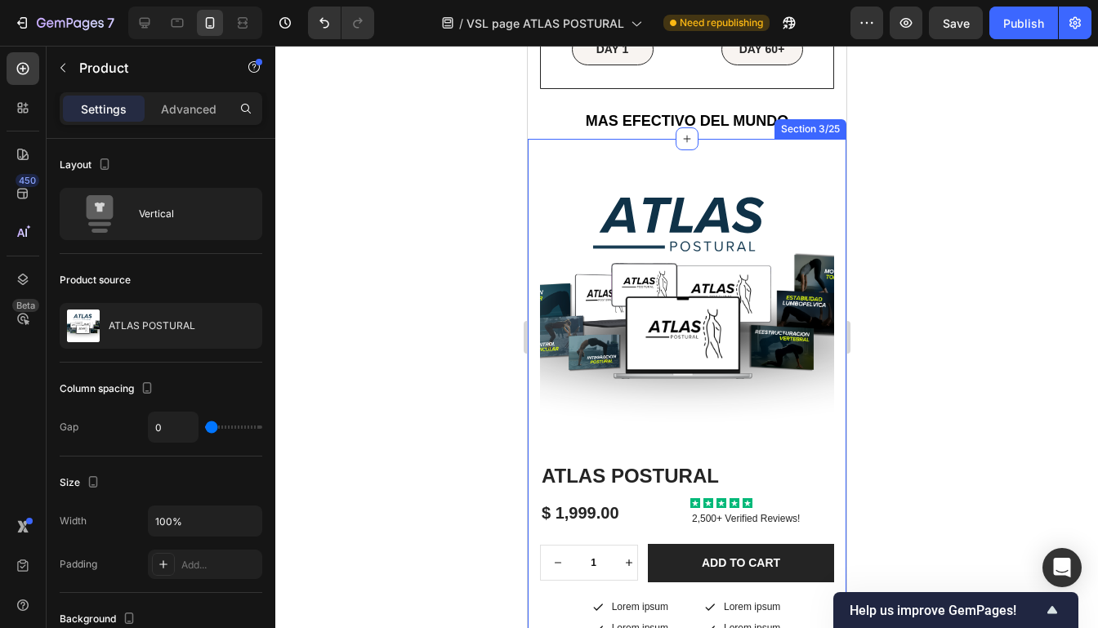
click at [915, 310] on div at bounding box center [686, 337] width 823 height 583
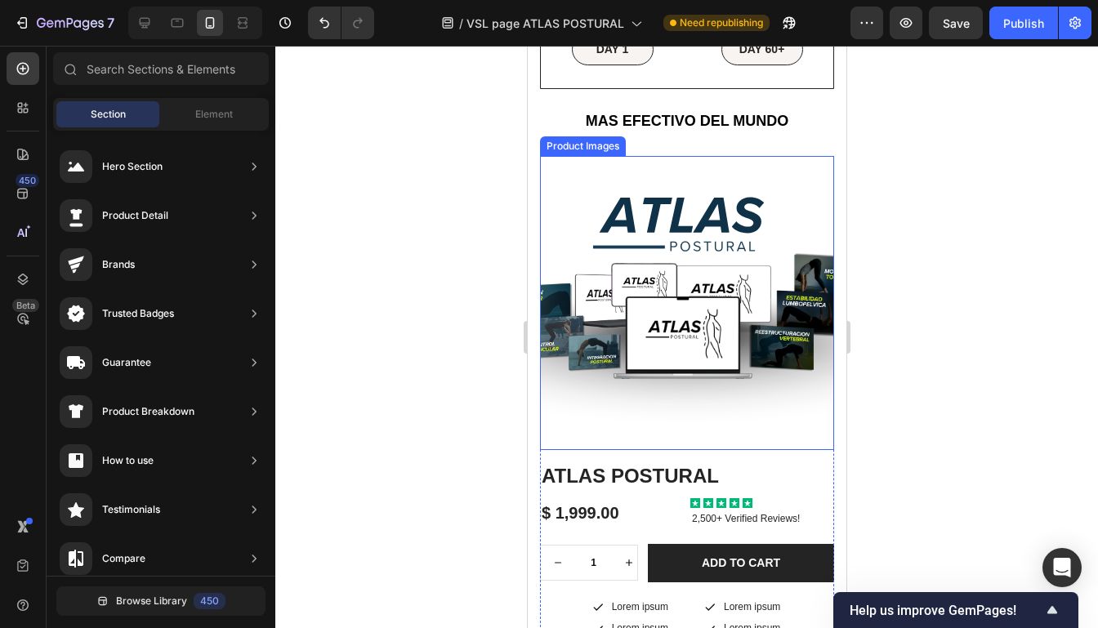
click at [798, 297] on img at bounding box center [686, 303] width 294 height 294
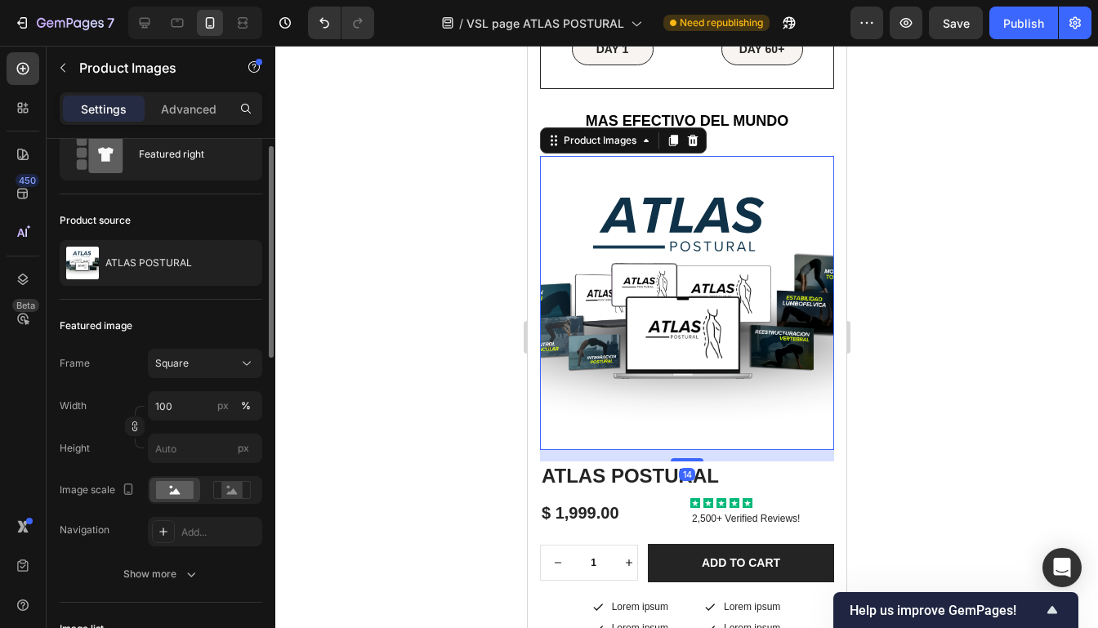
scroll to position [65, 0]
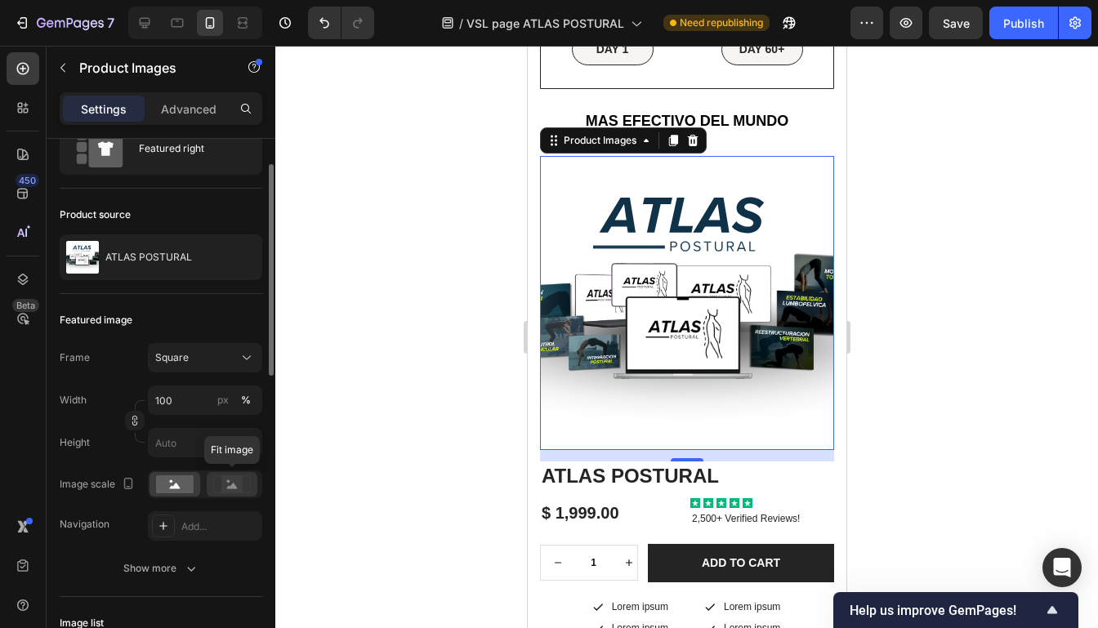
click at [226, 480] on rect at bounding box center [231, 484] width 21 height 16
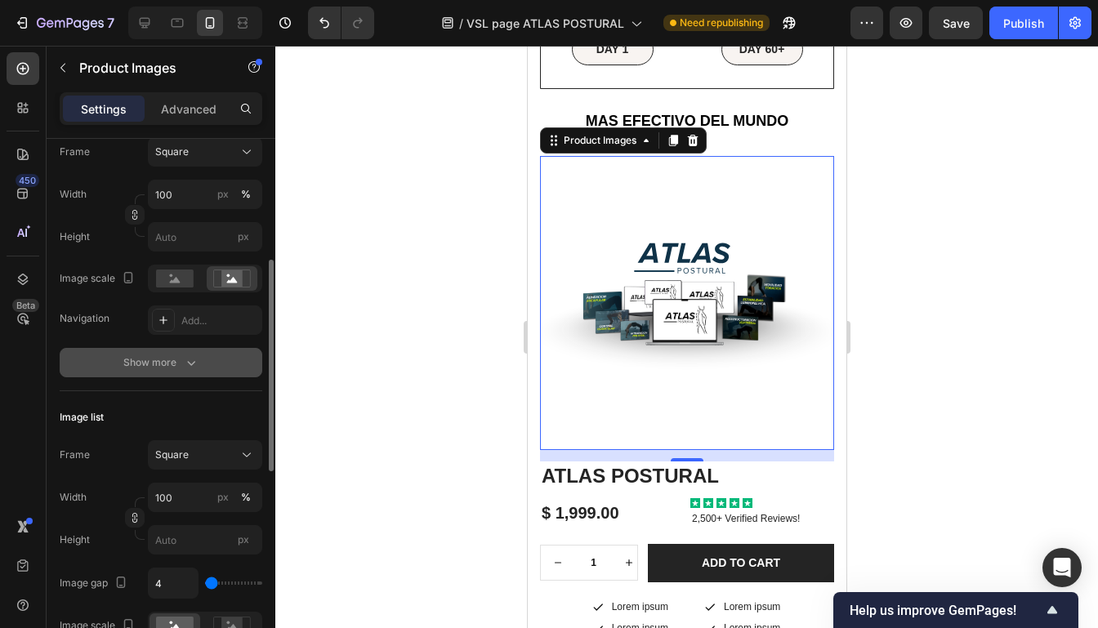
scroll to position [281, 0]
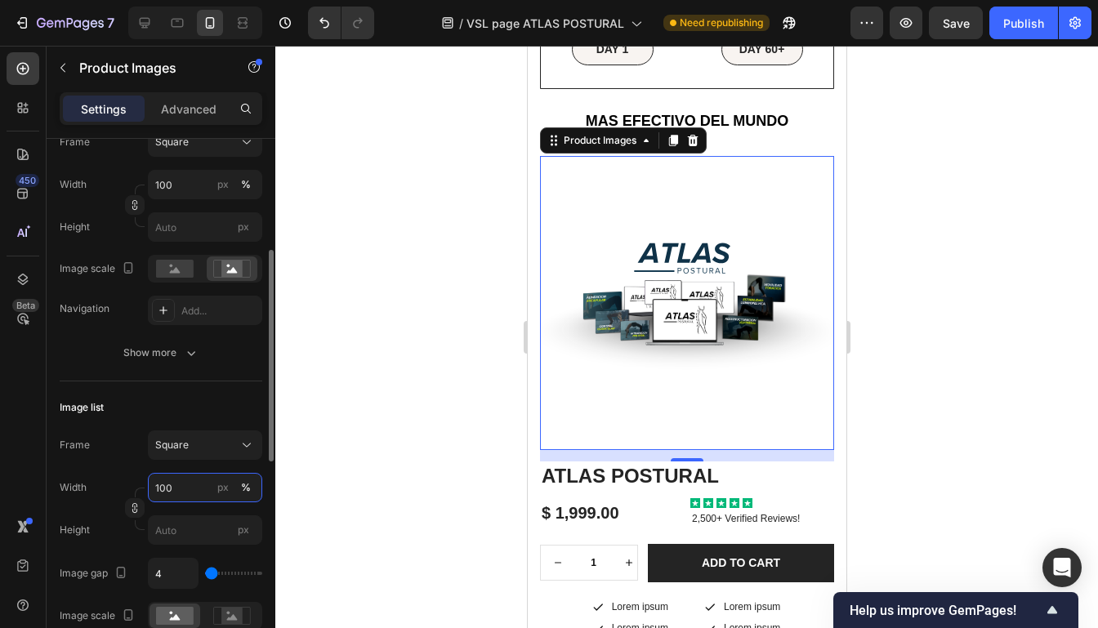
click at [185, 487] on input "100" at bounding box center [205, 487] width 114 height 29
click at [221, 404] on div "Image list" at bounding box center [161, 408] width 203 height 26
click at [207, 489] on input "120" at bounding box center [205, 487] width 114 height 29
type input "100"
click at [181, 532] on input "px" at bounding box center [205, 530] width 114 height 29
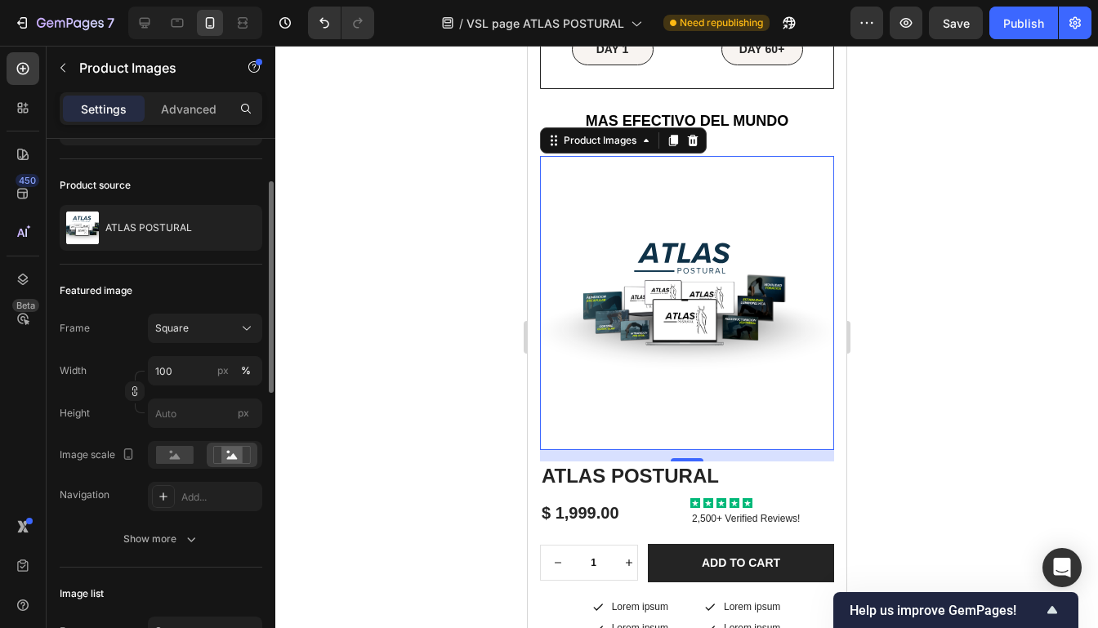
scroll to position [116, 0]
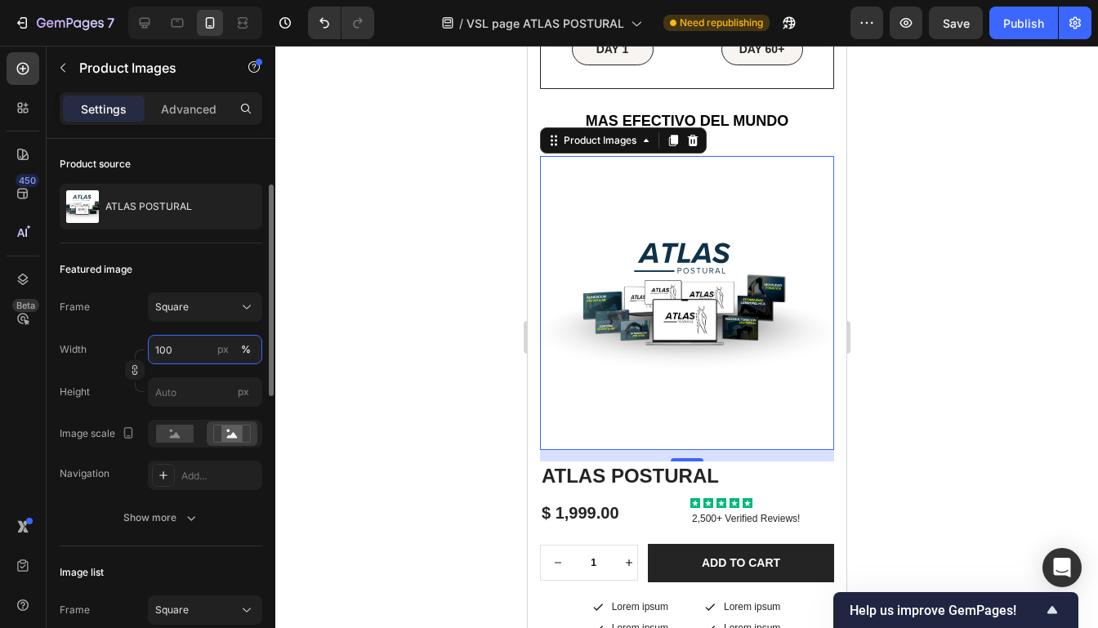
click at [194, 348] on input "100" at bounding box center [205, 349] width 114 height 29
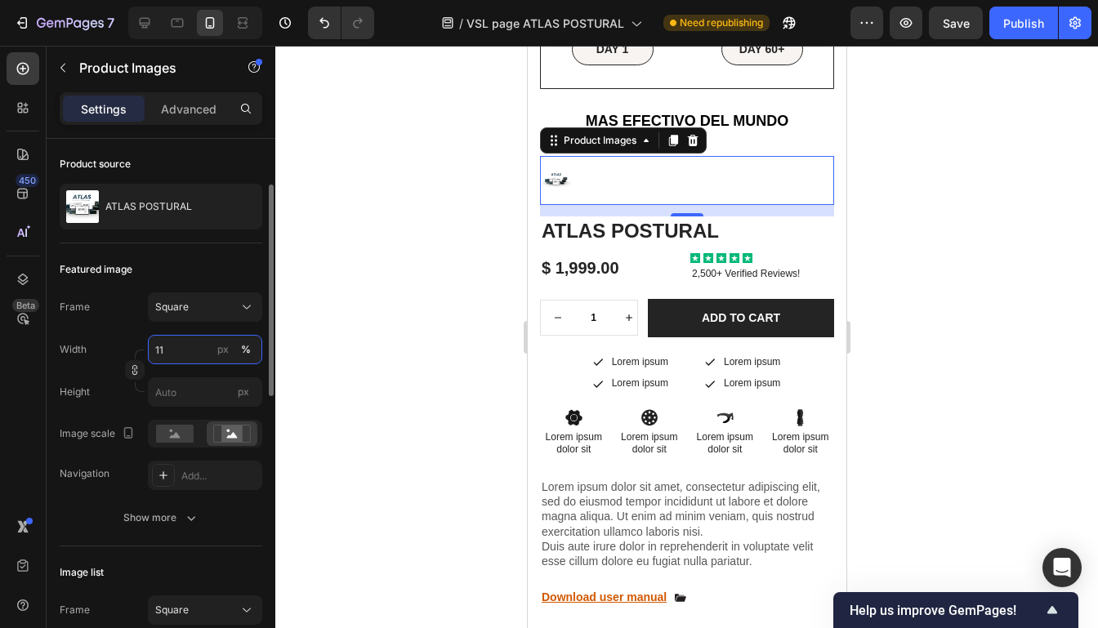
type input "1"
click at [177, 385] on input "px" at bounding box center [205, 392] width 114 height 29
type input "1"
type input "12"
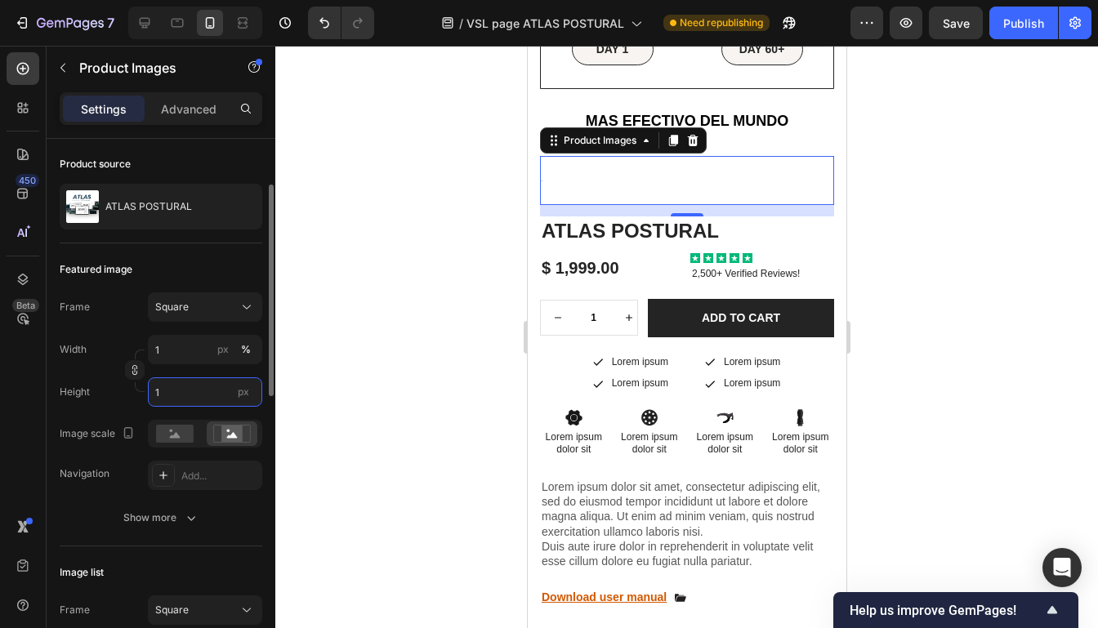
type input "12"
type input "120"
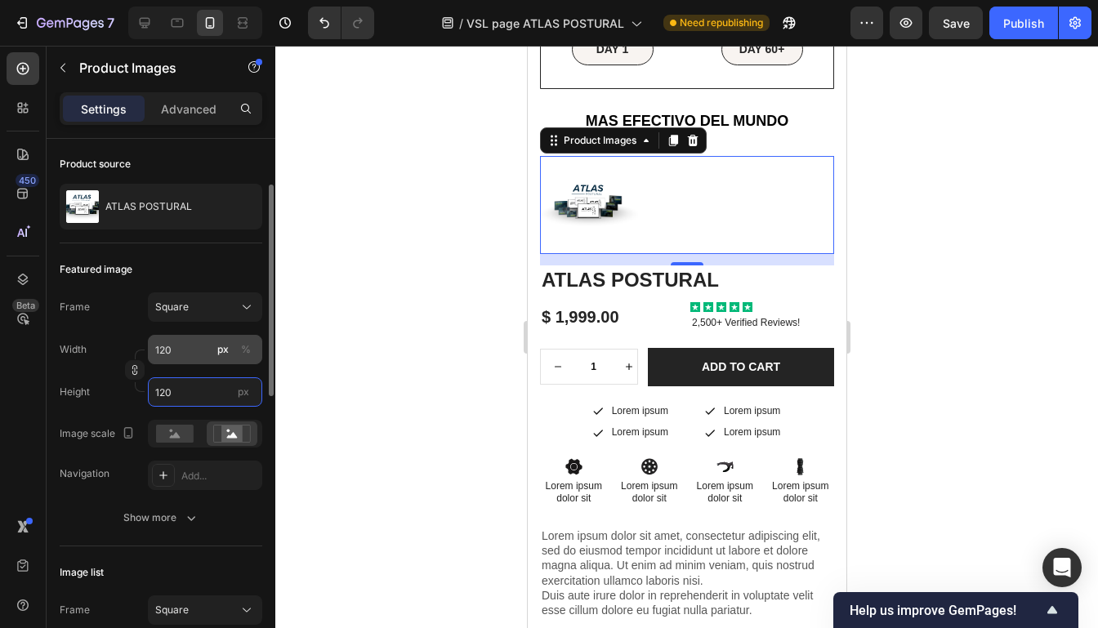
type input "120"
click at [185, 349] on input "120" at bounding box center [205, 349] width 114 height 29
click at [246, 348] on div "%" at bounding box center [246, 349] width 10 height 15
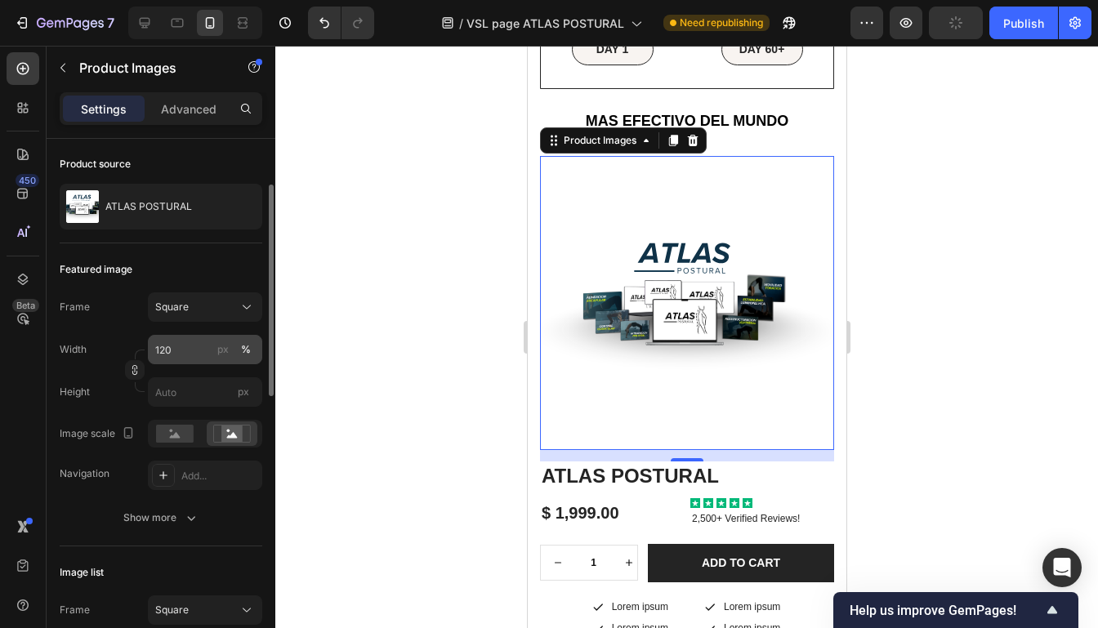
click at [246, 354] on div "%" at bounding box center [246, 349] width 10 height 15
click at [886, 453] on div at bounding box center [686, 337] width 823 height 583
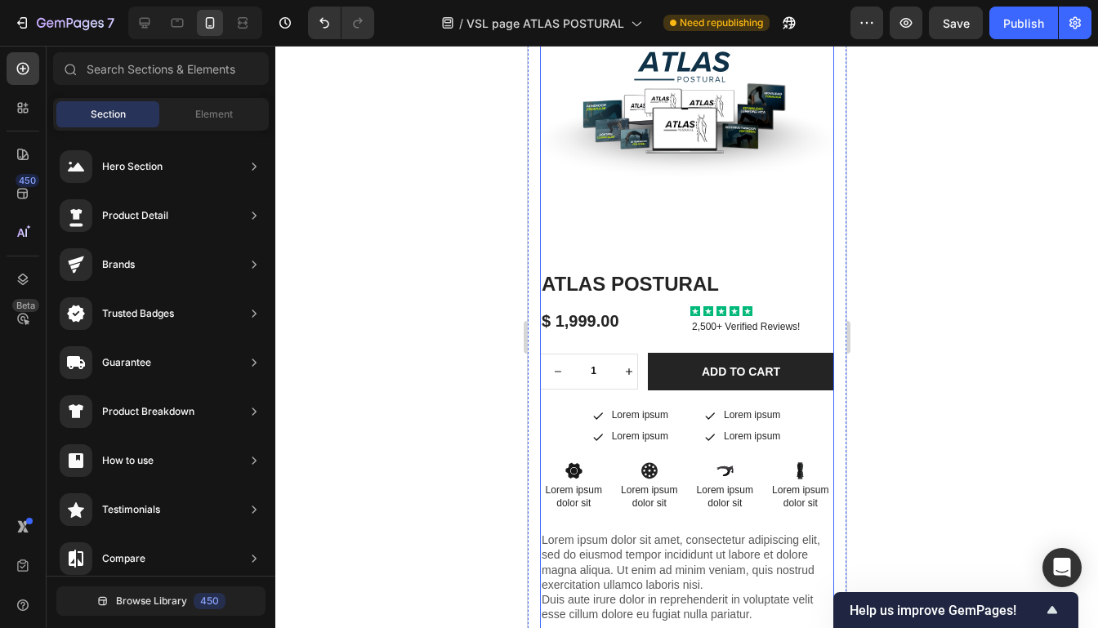
scroll to position [1249, 0]
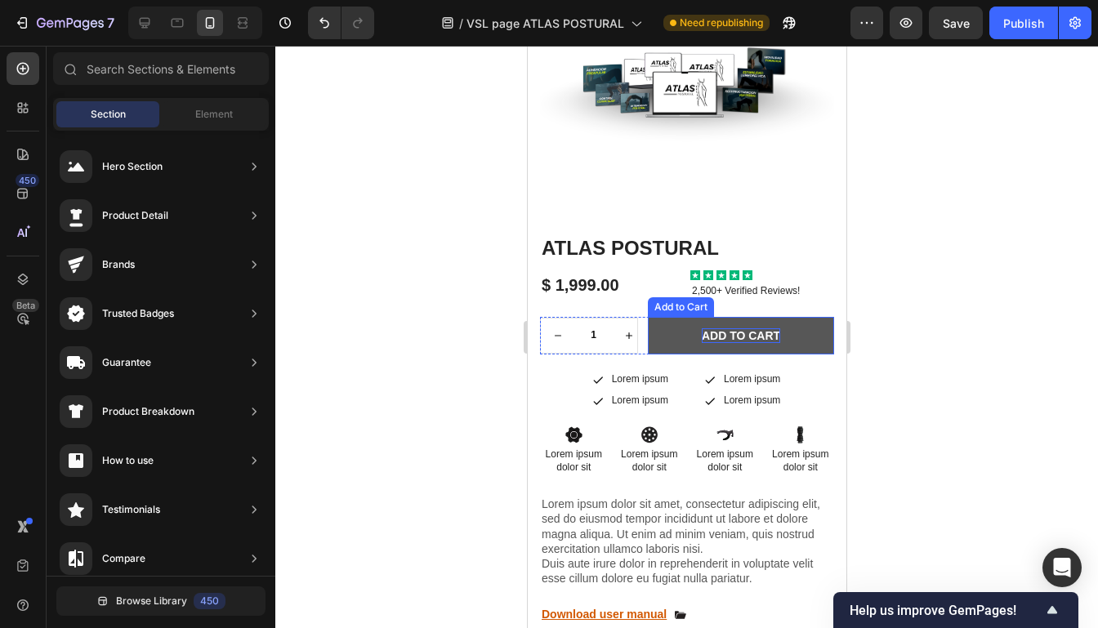
click at [769, 337] on div "Add to cart" at bounding box center [740, 335] width 78 height 15
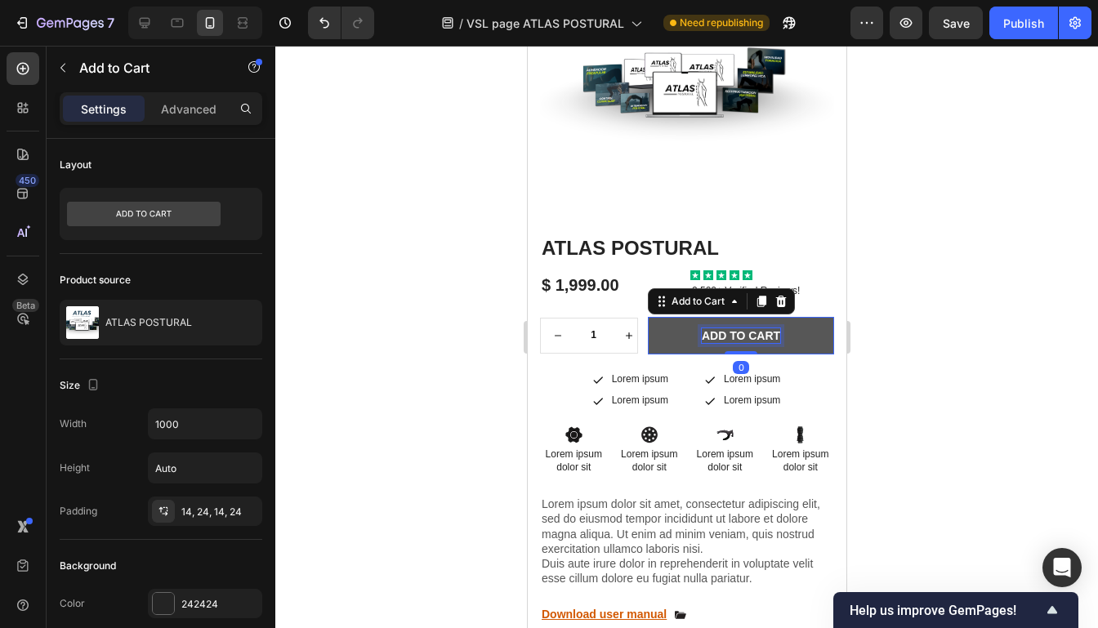
click at [769, 337] on div "Add to cart" at bounding box center [740, 335] width 78 height 15
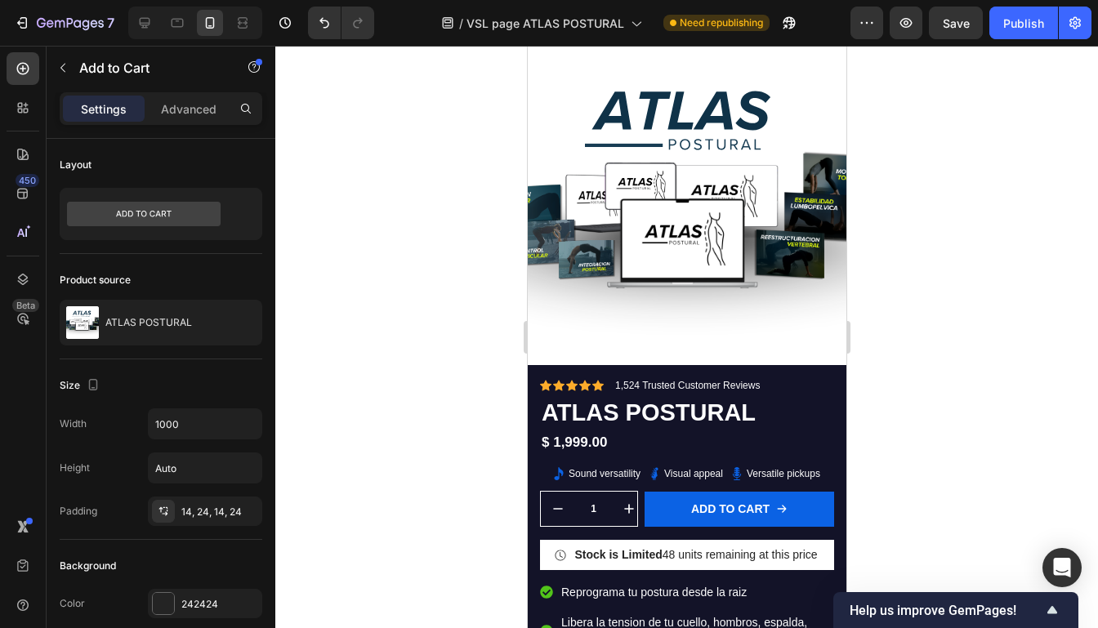
scroll to position [9571, 0]
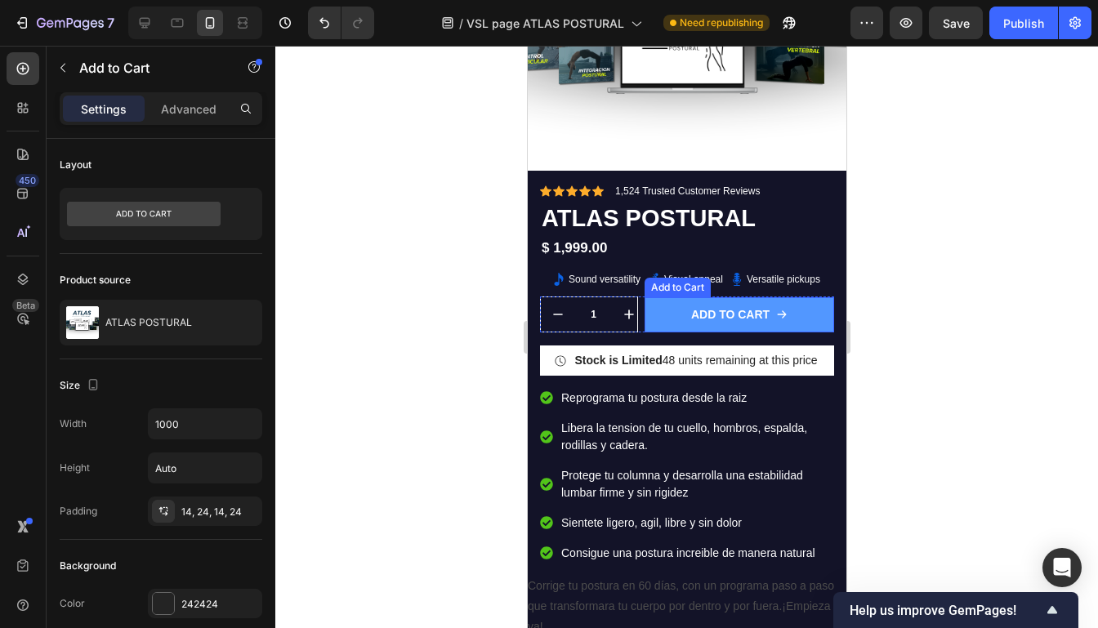
click at [773, 323] on button "Add to cart" at bounding box center [739, 314] width 190 height 34
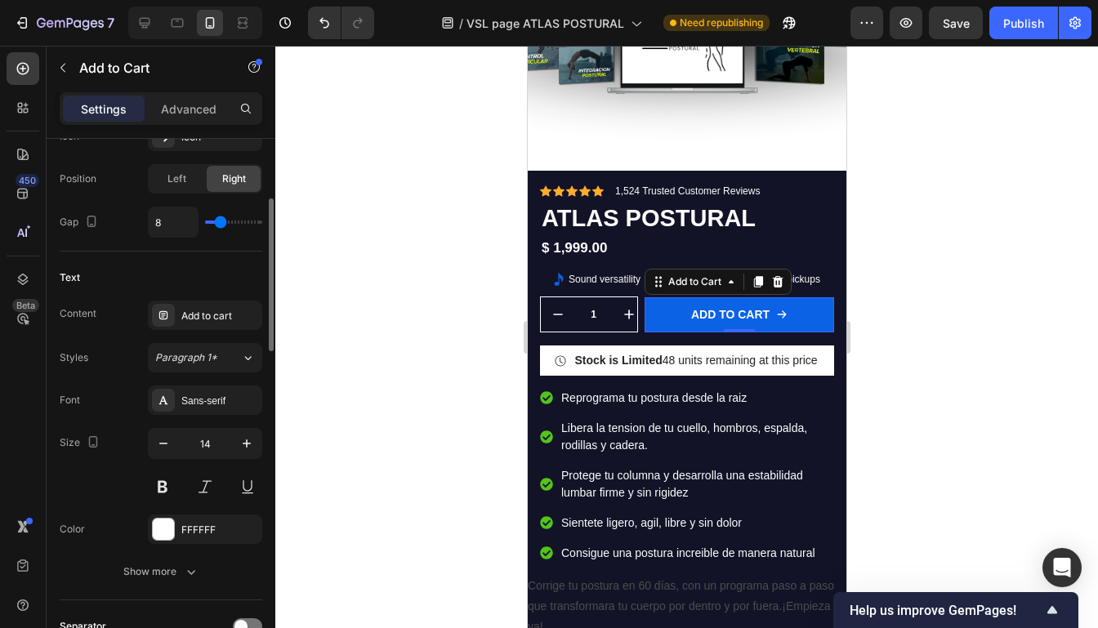
scroll to position [819, 0]
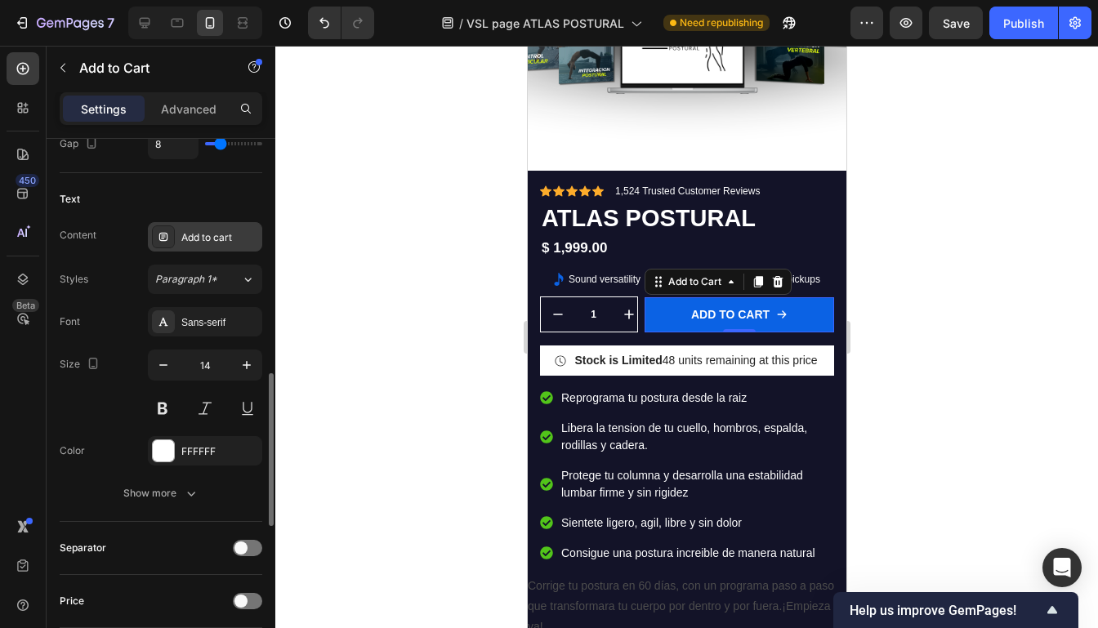
click at [190, 224] on div "Add to cart" at bounding box center [205, 236] width 114 height 29
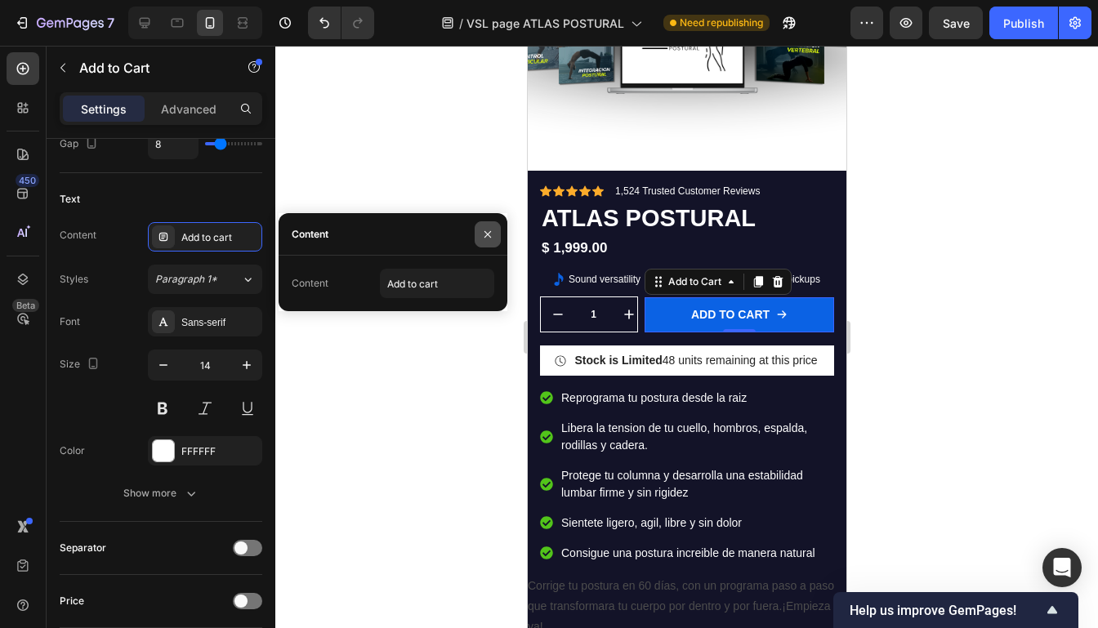
click at [482, 238] on icon "button" at bounding box center [487, 234] width 13 height 13
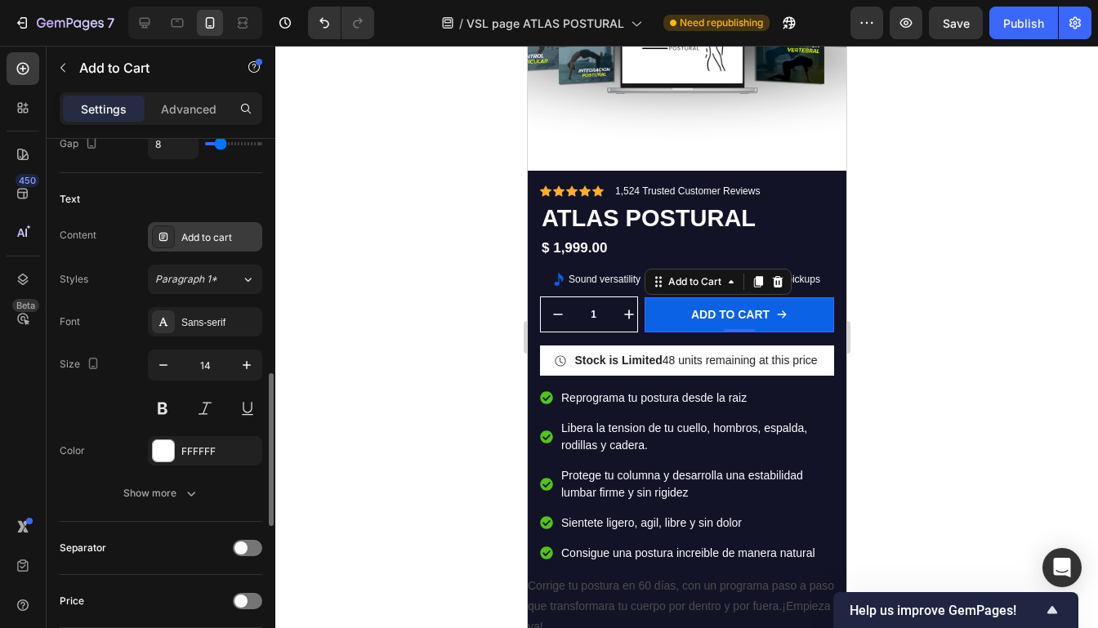
click at [224, 239] on div "Add to cart" at bounding box center [219, 237] width 77 height 15
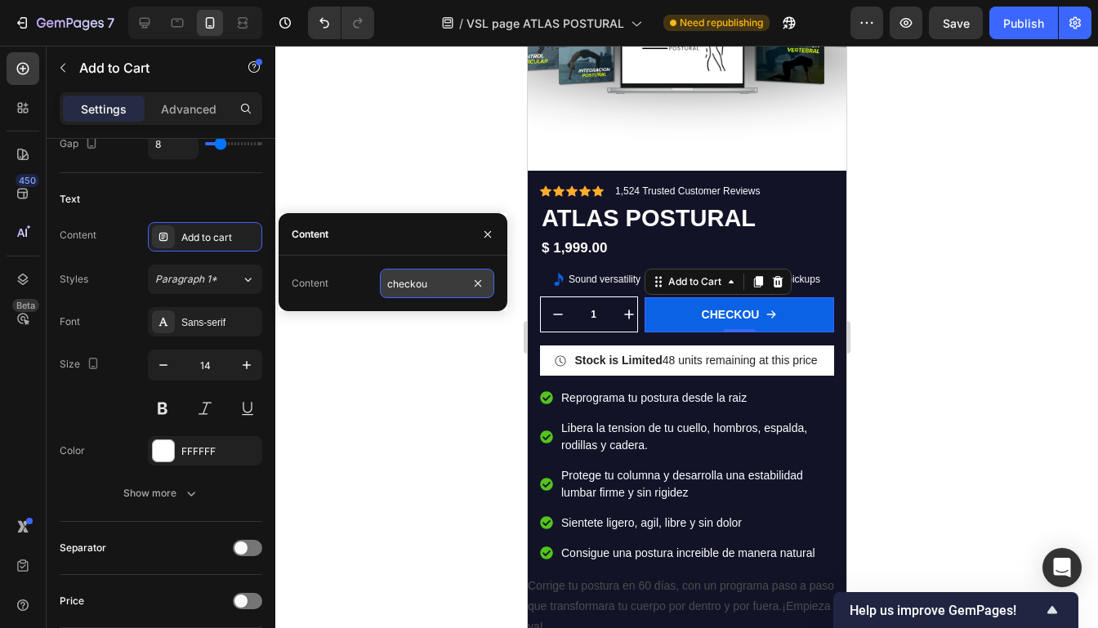
type input "checkout"
click at [493, 230] on icon "button" at bounding box center [487, 234] width 13 height 13
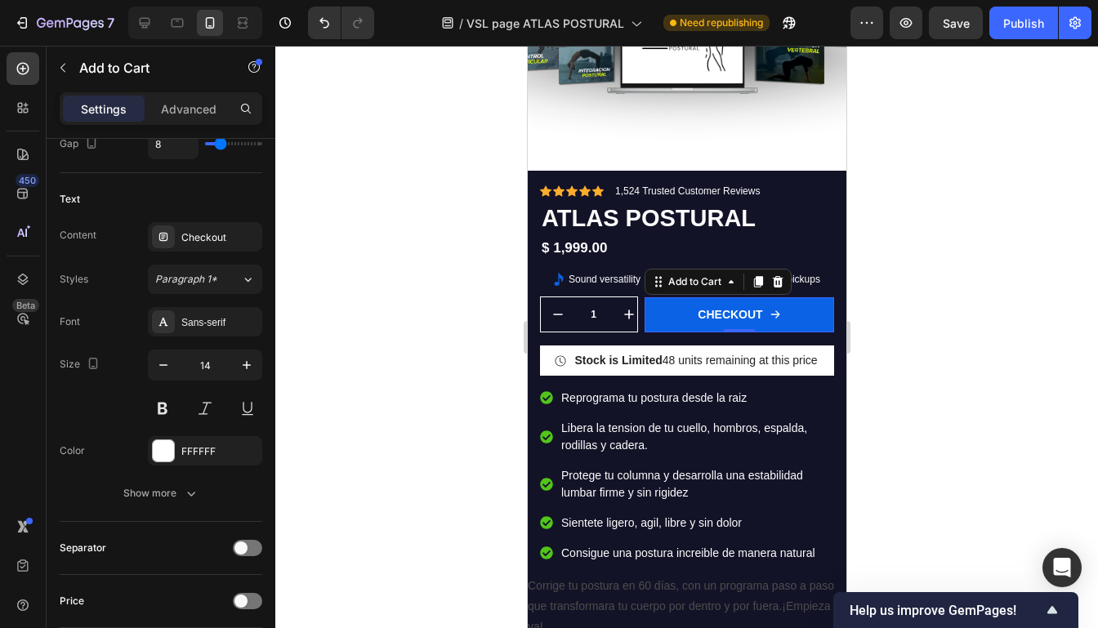
click at [409, 246] on div at bounding box center [686, 337] width 823 height 583
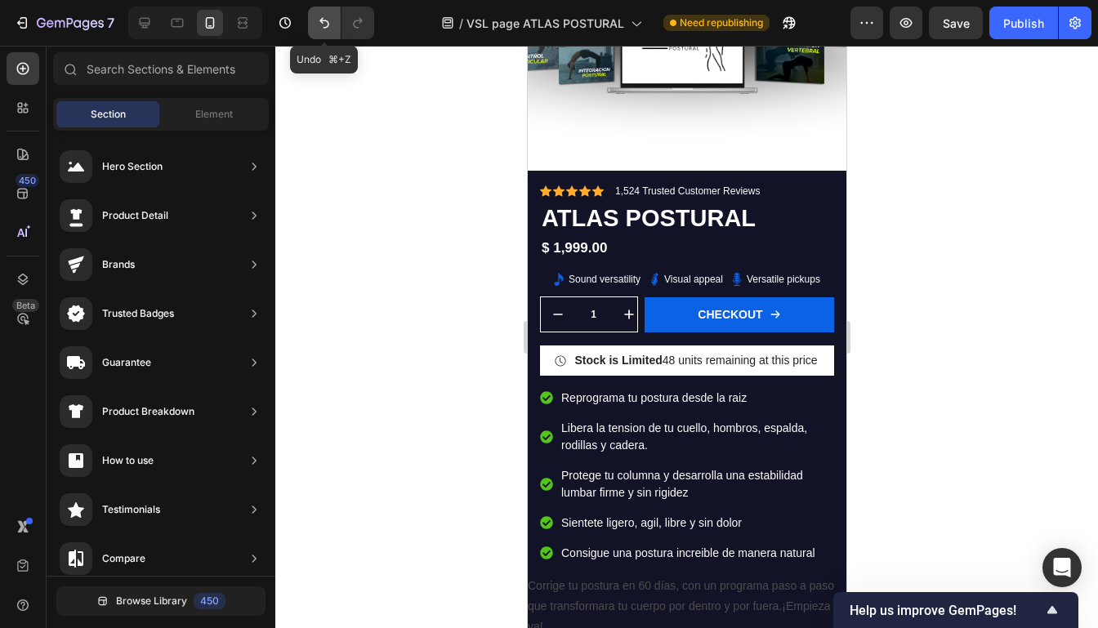
click at [314, 19] on button "Undo/Redo" at bounding box center [324, 23] width 33 height 33
click at [315, 19] on button "Undo/Redo" at bounding box center [324, 23] width 33 height 33
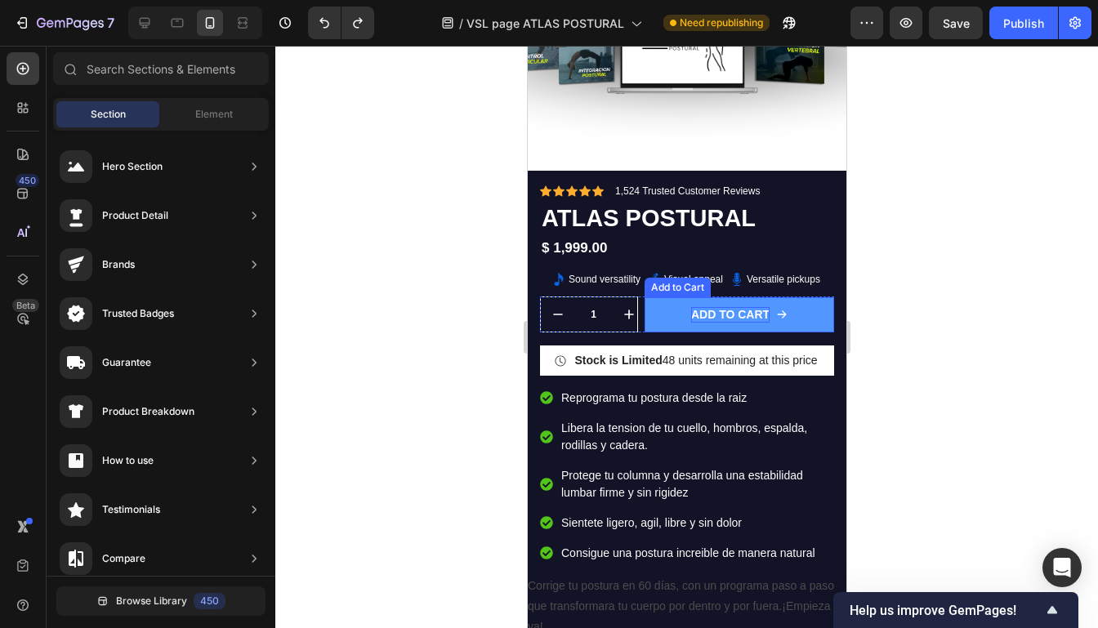
click at [754, 308] on div "Add to cart" at bounding box center [729, 314] width 78 height 15
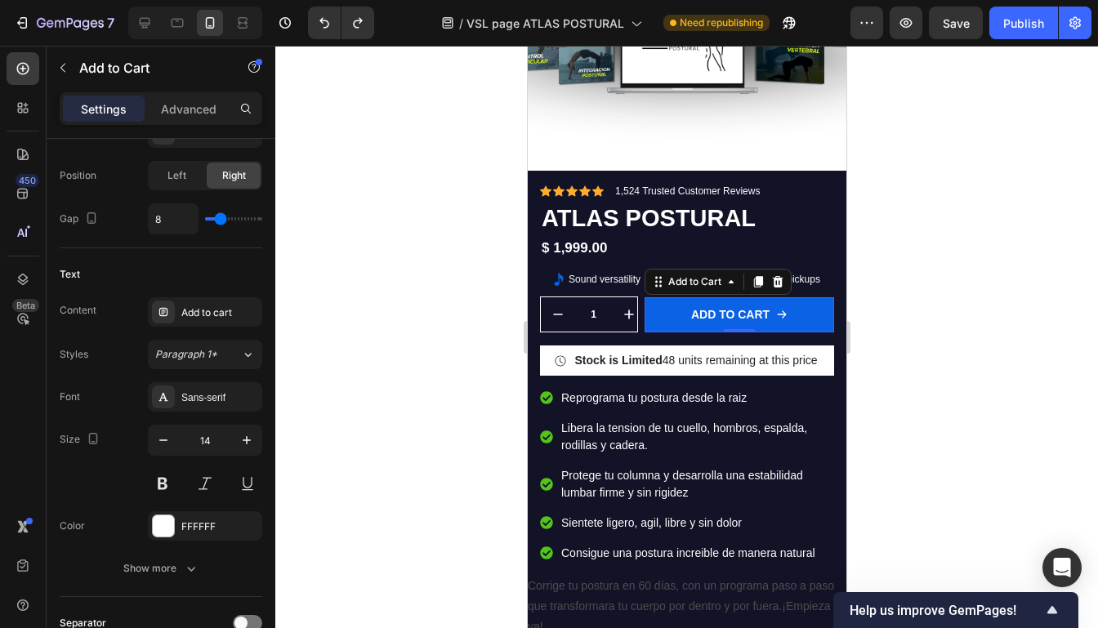
scroll to position [0, 0]
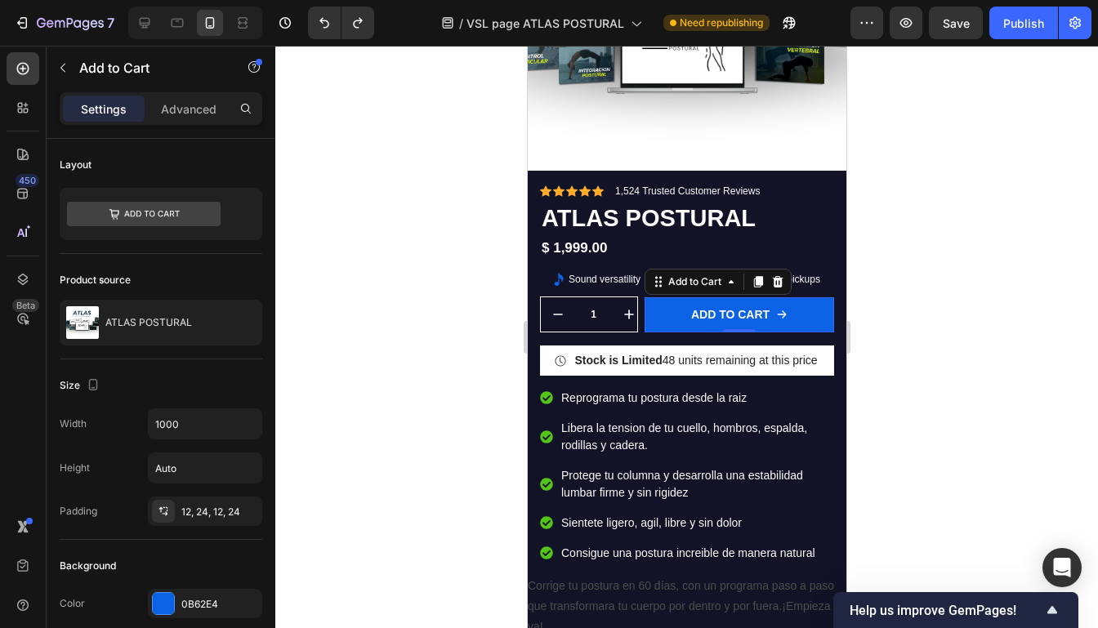
click at [279, 211] on div at bounding box center [686, 337] width 823 height 583
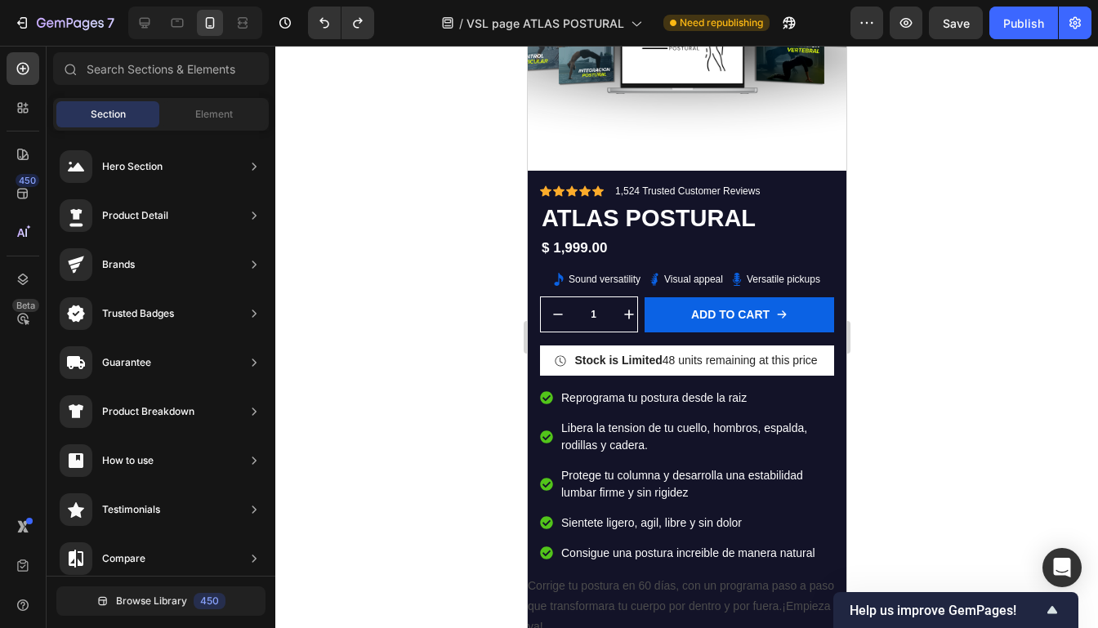
click at [836, 247] on div "Icon Icon Icon Icon Icon Icon List 1,524 Trusted Customer Reviews Text Block Ro…" at bounding box center [686, 368] width 319 height 394
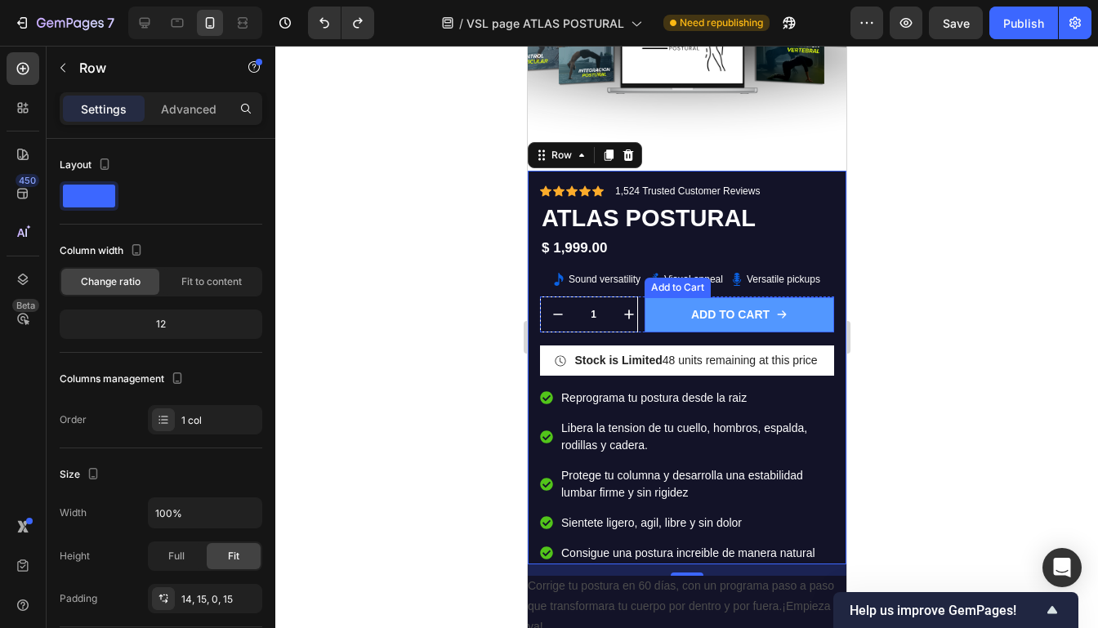
click at [756, 306] on button "Add to cart" at bounding box center [739, 314] width 190 height 34
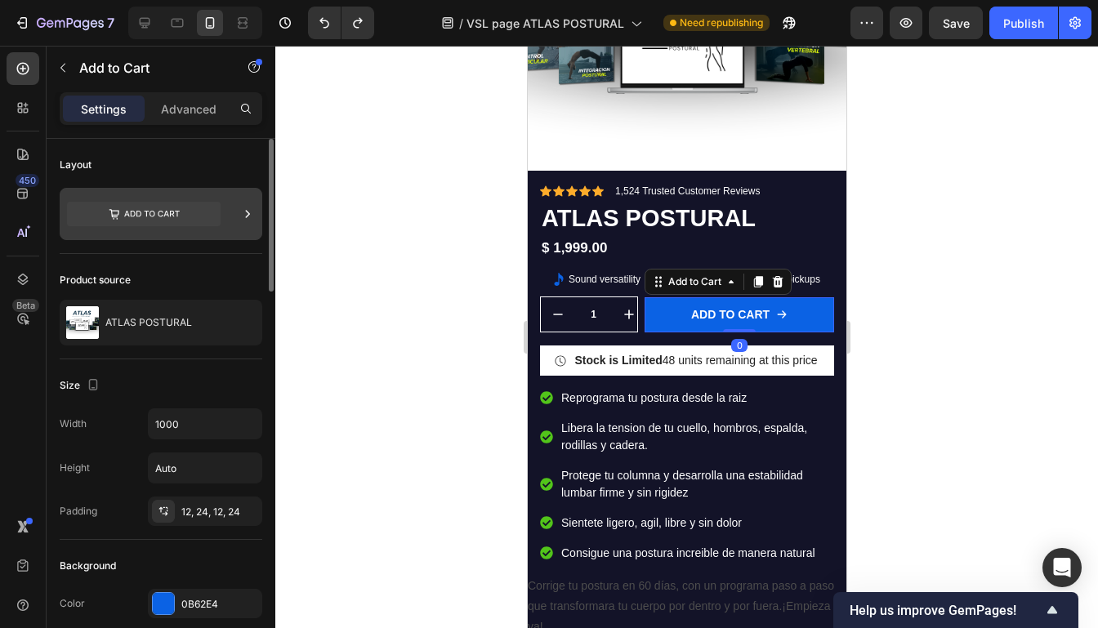
click at [244, 211] on icon at bounding box center [247, 214] width 16 height 16
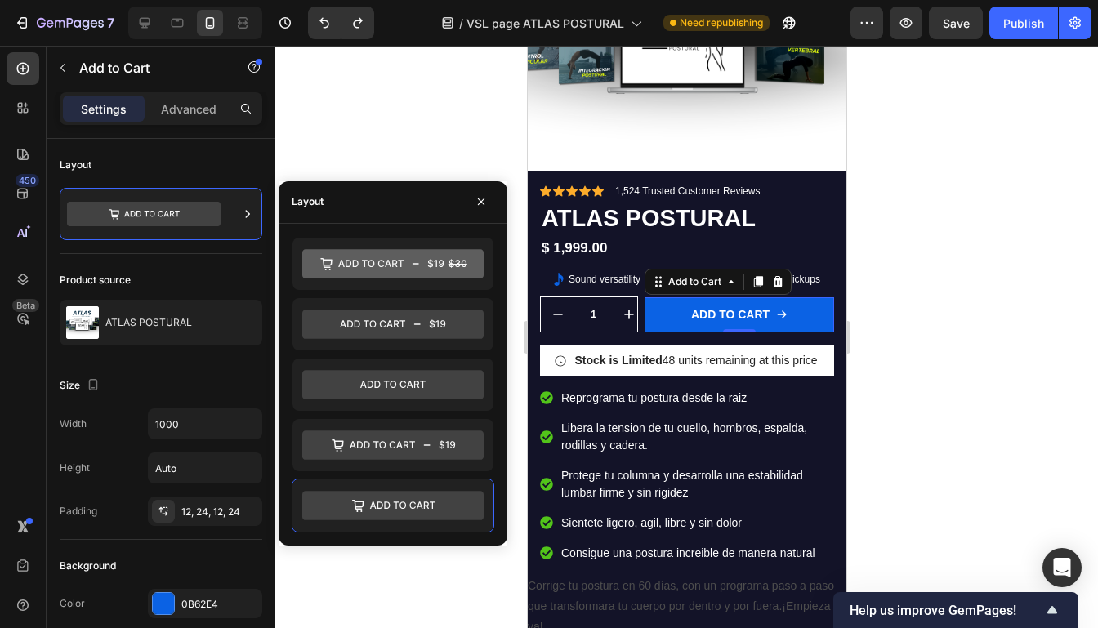
click at [345, 159] on div at bounding box center [686, 337] width 823 height 583
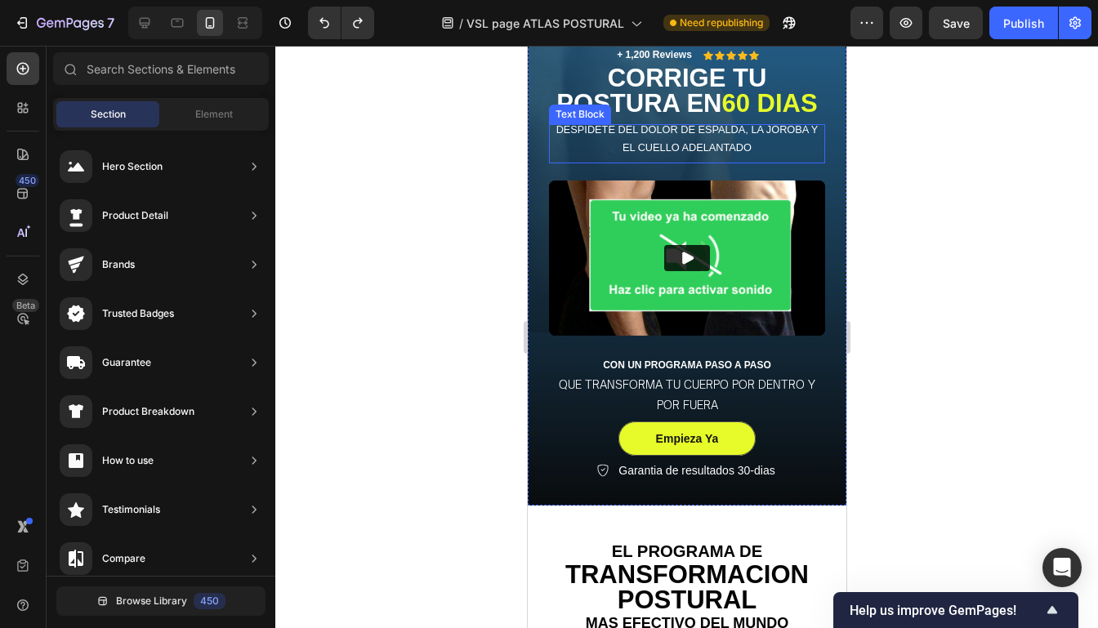
scroll to position [288, 0]
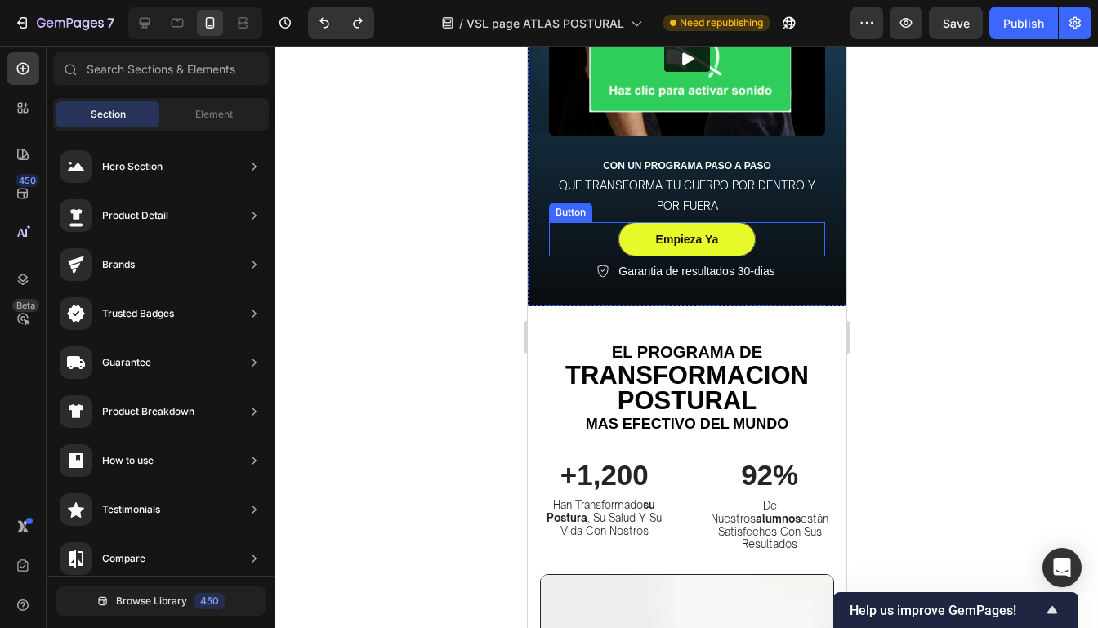
click at [777, 241] on div "Empieza Ya Button" at bounding box center [686, 239] width 276 height 34
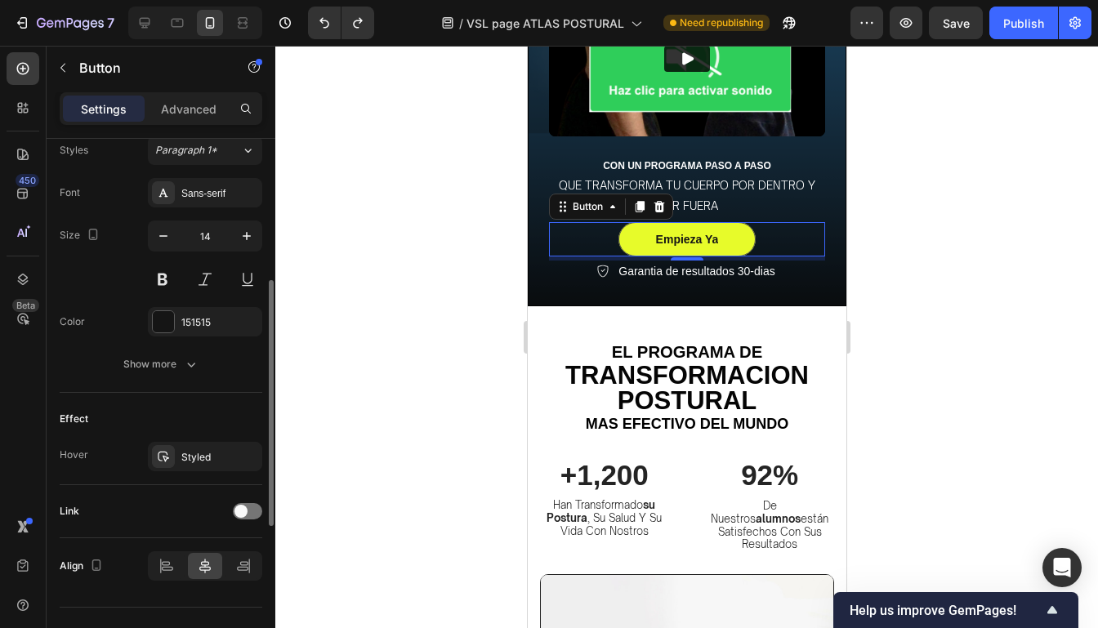
scroll to position [632, 0]
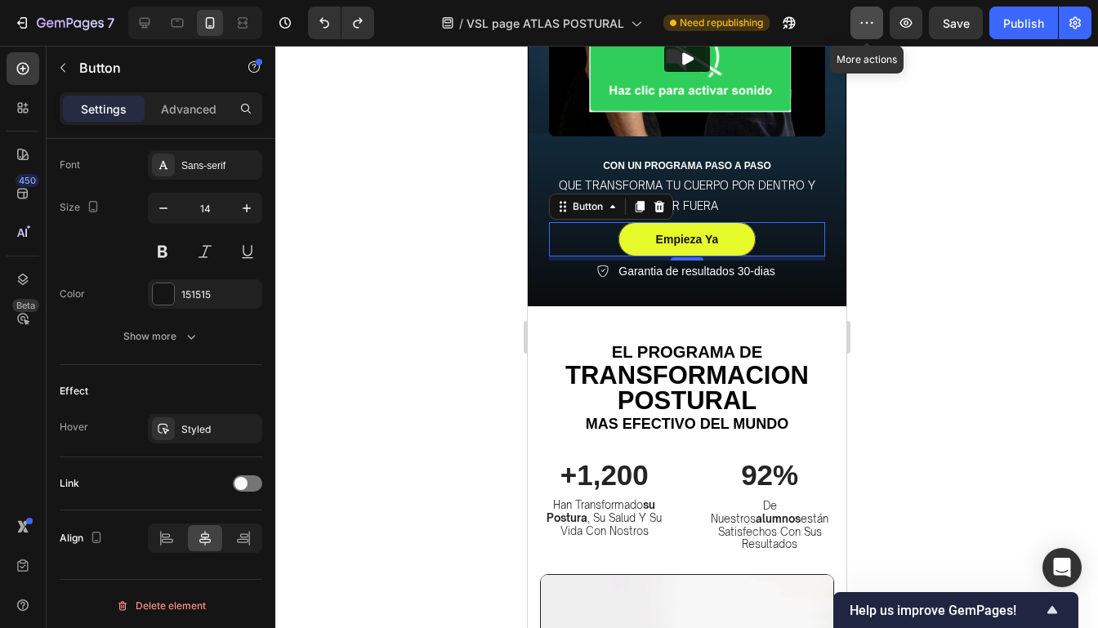
click at [858, 25] on button "button" at bounding box center [867, 23] width 33 height 33
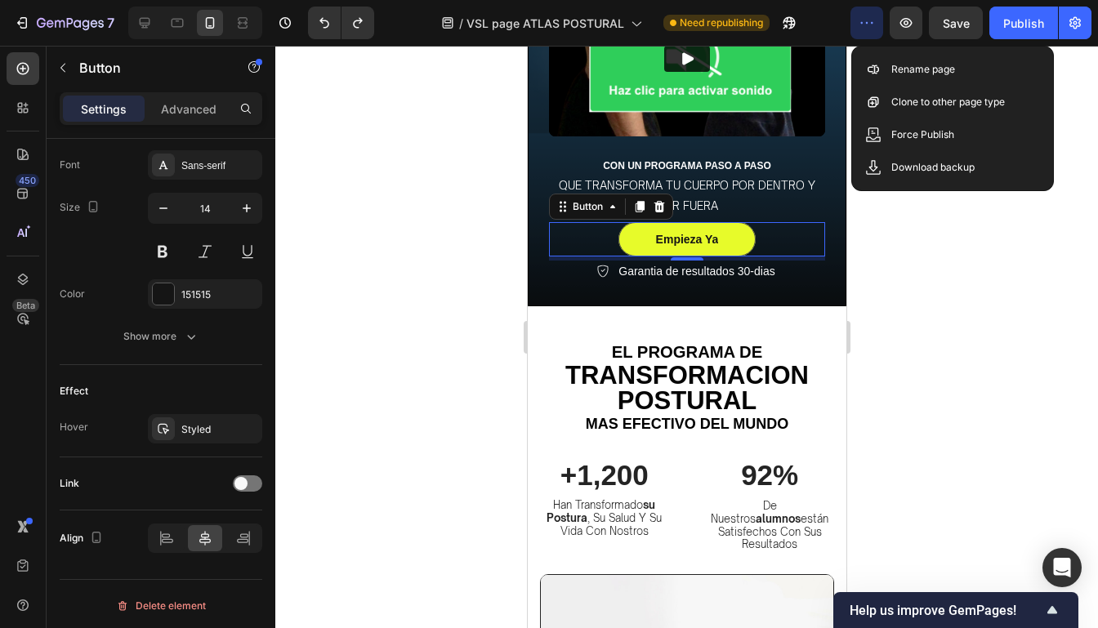
click at [947, 256] on div at bounding box center [686, 337] width 823 height 583
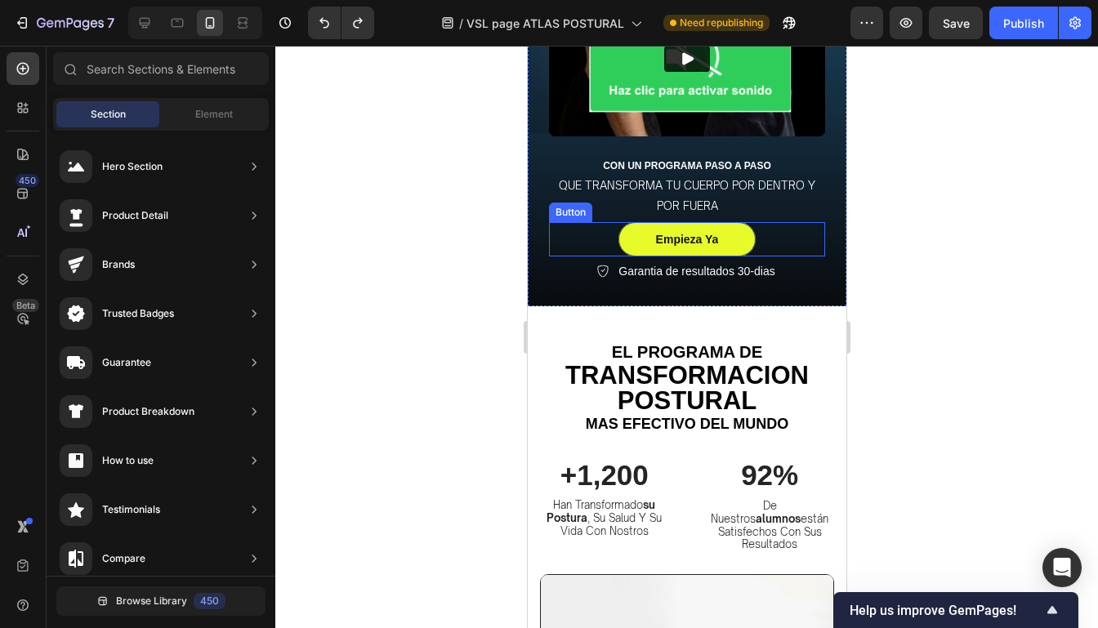
click at [784, 238] on div "Empieza Ya Button" at bounding box center [686, 239] width 276 height 34
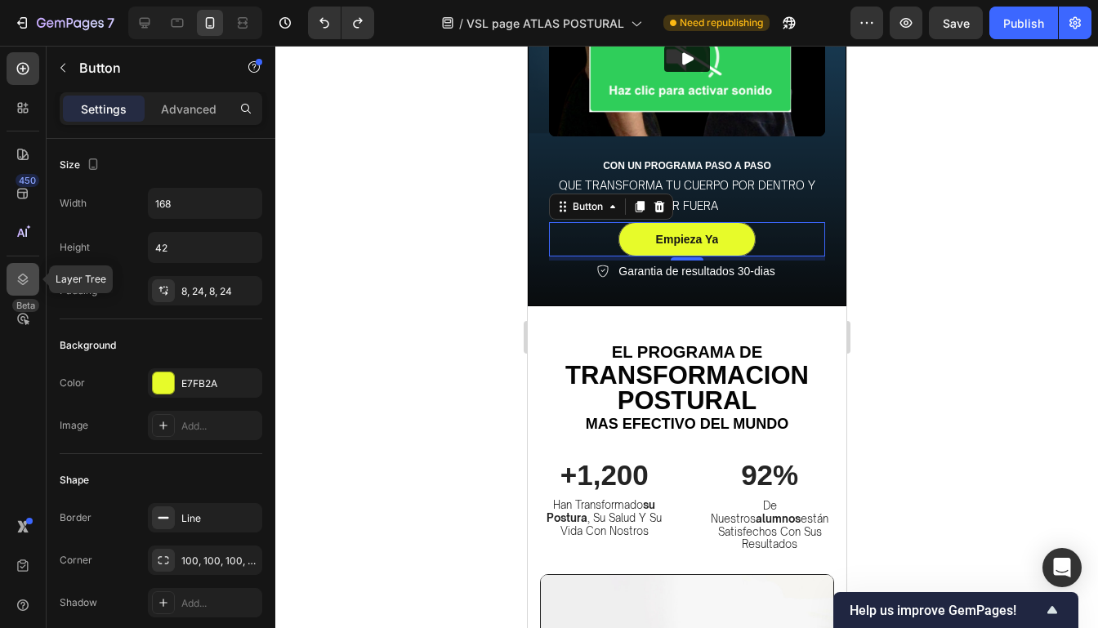
click at [30, 284] on icon at bounding box center [23, 279] width 16 height 16
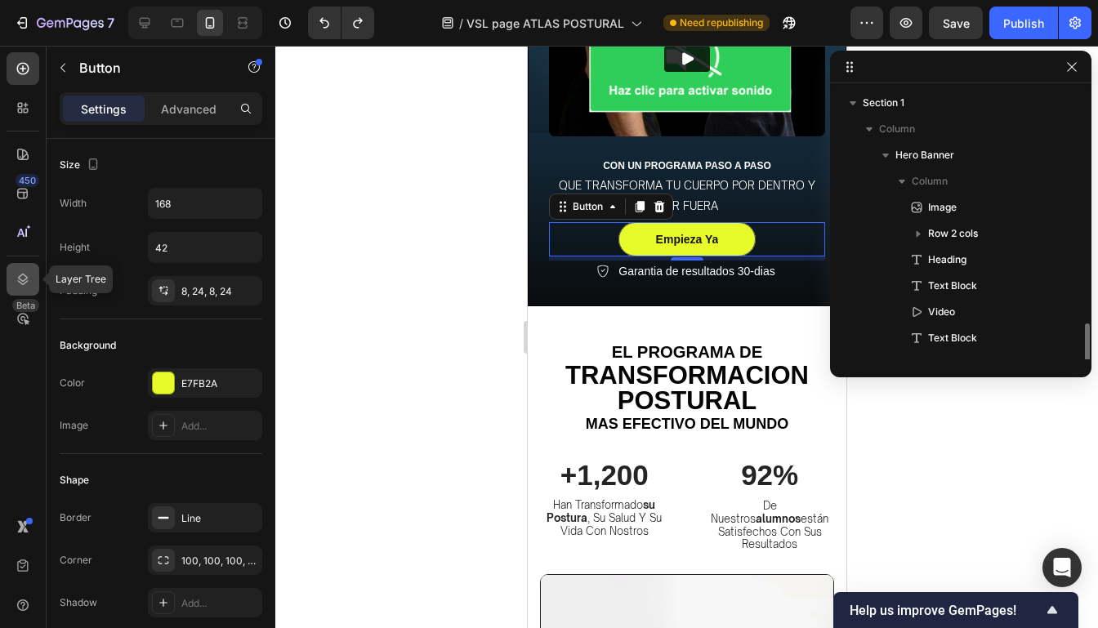
scroll to position [178, 0]
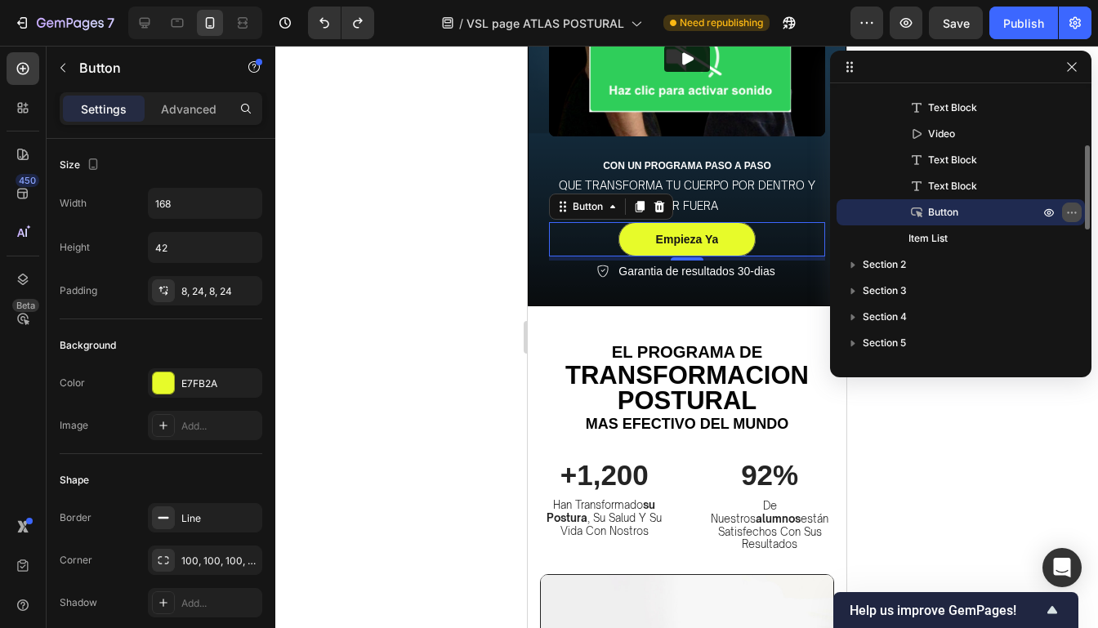
click at [1071, 210] on icon "button" at bounding box center [1072, 212] width 13 height 13
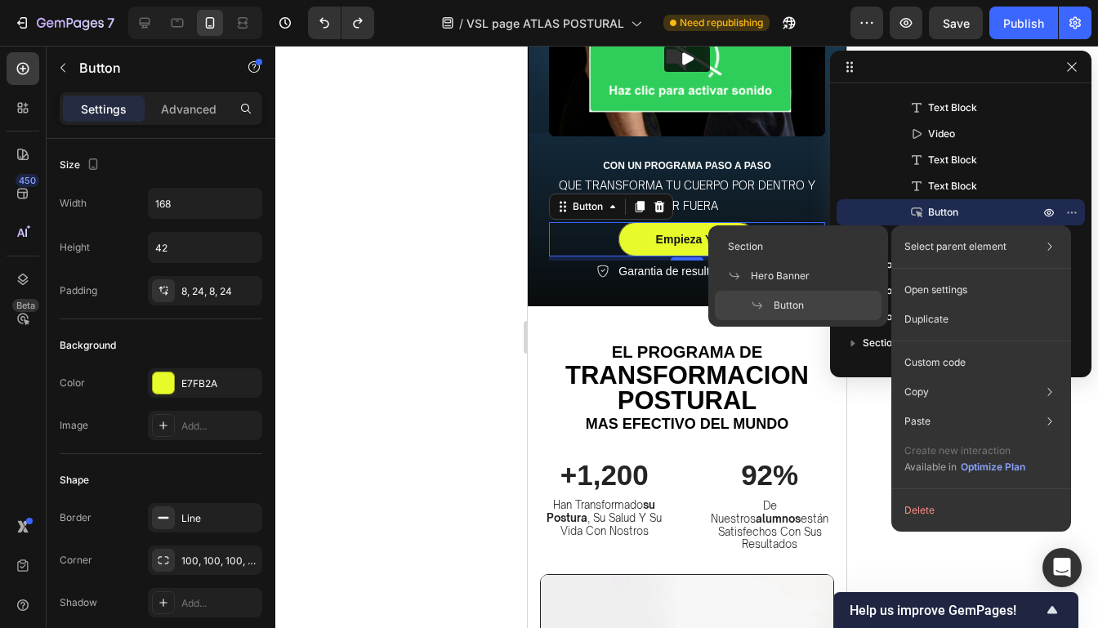
click at [963, 248] on p "Select parent element" at bounding box center [956, 246] width 102 height 15
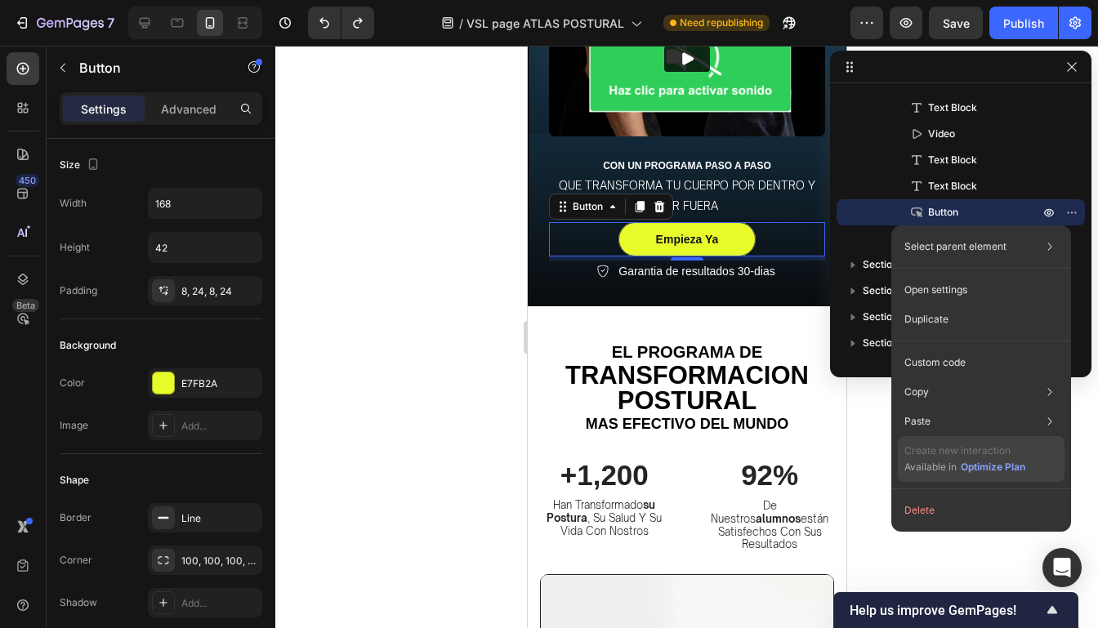
click at [1004, 446] on p "Create new interaction" at bounding box center [966, 451] width 122 height 16
click at [992, 467] on div "Optimize Plan" at bounding box center [993, 467] width 65 height 15
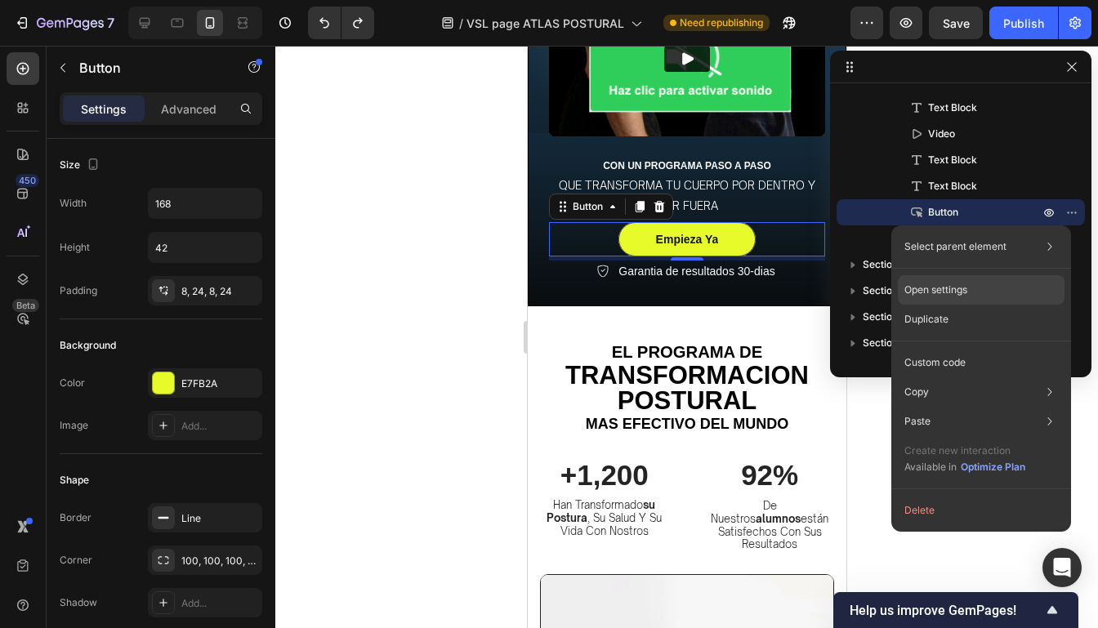
click at [992, 300] on div "Open settings" at bounding box center [981, 289] width 167 height 29
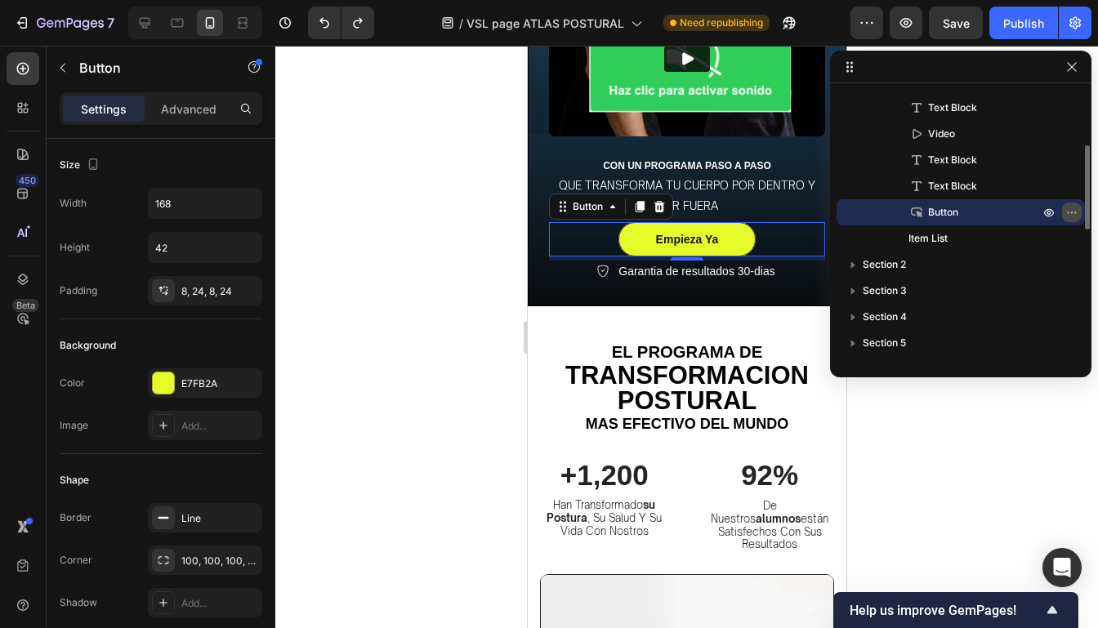
click at [1066, 215] on icon "button" at bounding box center [1072, 212] width 13 height 13
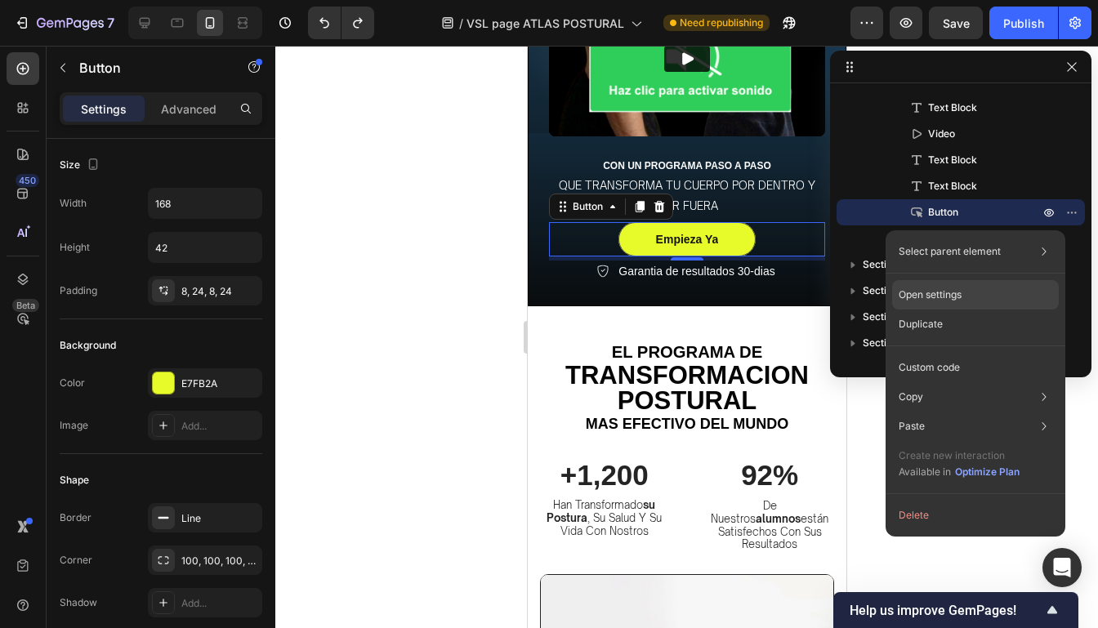
click at [982, 288] on div "Open settings" at bounding box center [975, 294] width 167 height 29
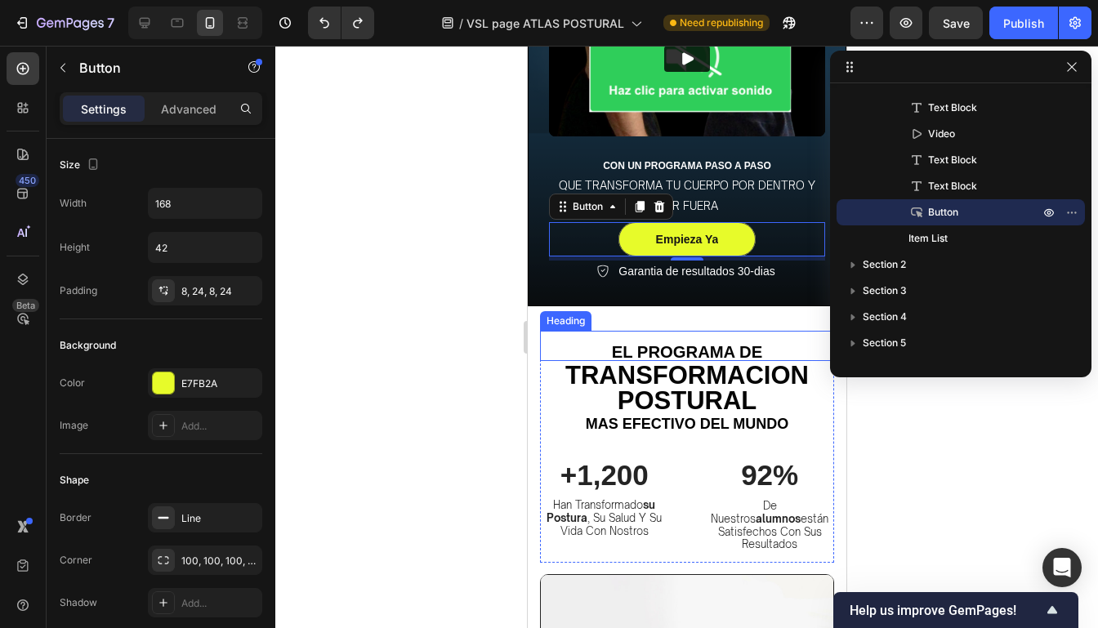
click at [628, 394] on span "TRANSFORMACION POSTURAL" at bounding box center [687, 388] width 244 height 54
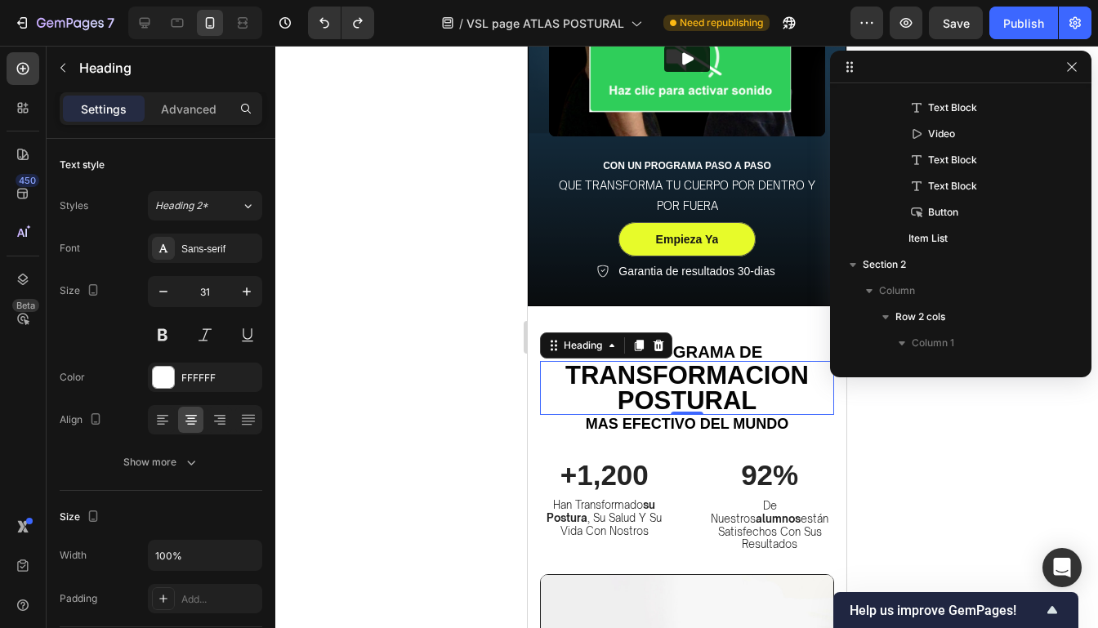
scroll to position [466, 0]
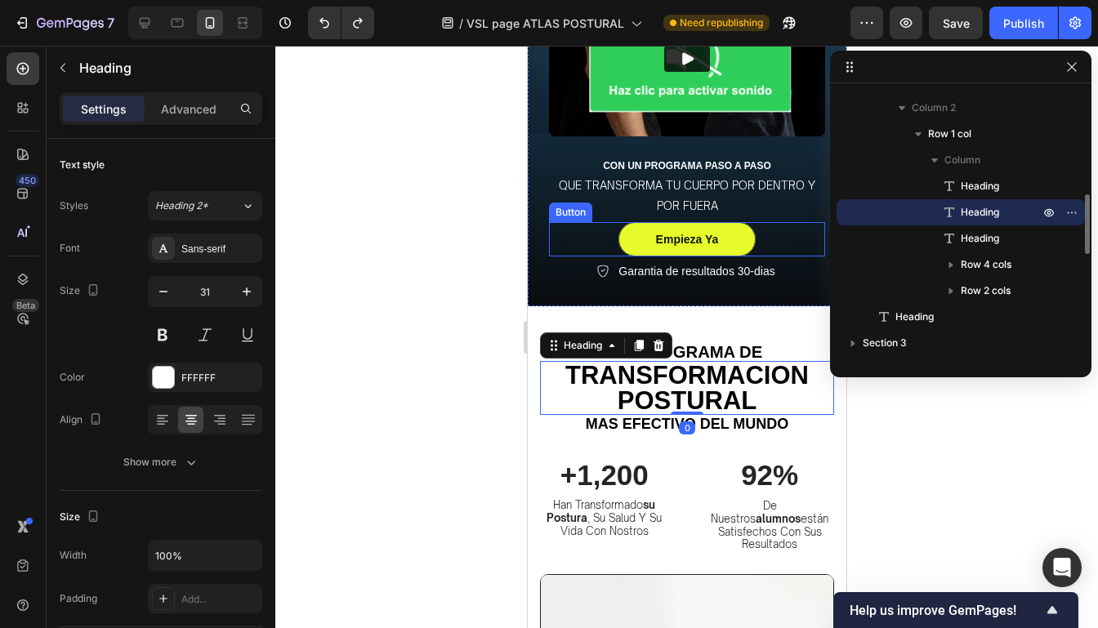
click at [789, 254] on div "Empieza Ya Button" at bounding box center [686, 239] width 276 height 34
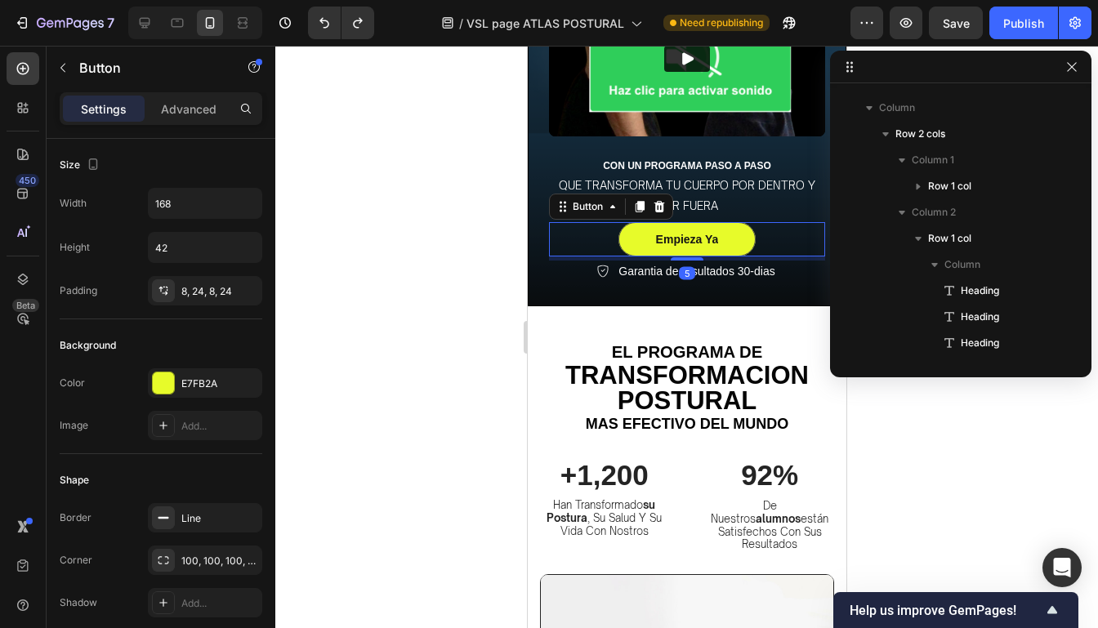
scroll to position [283, 0]
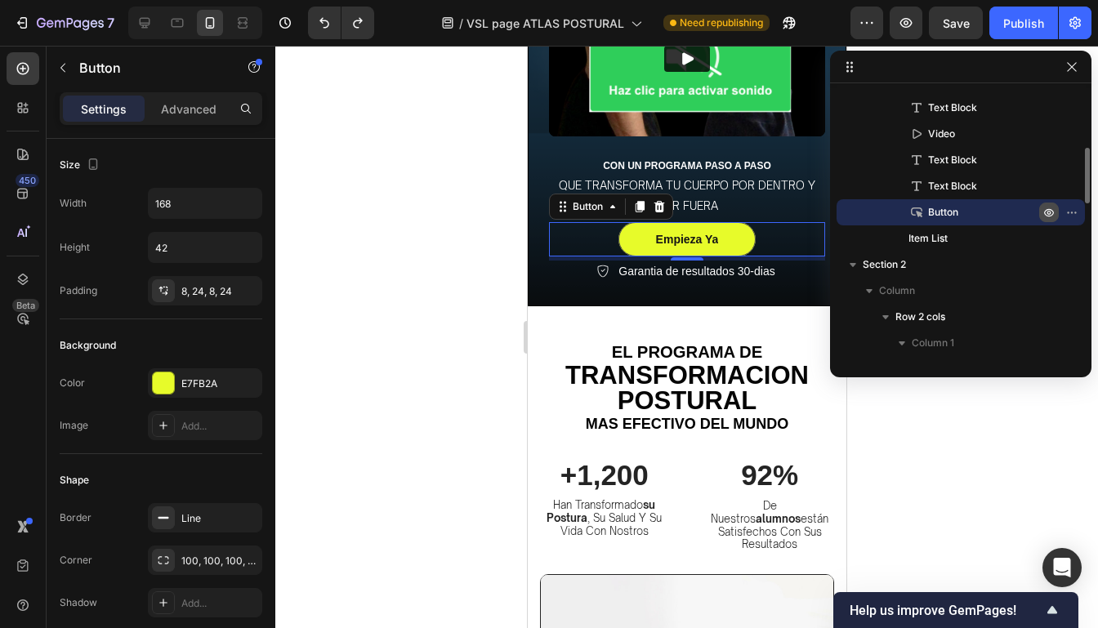
click at [1048, 216] on icon "button" at bounding box center [1049, 212] width 13 height 13
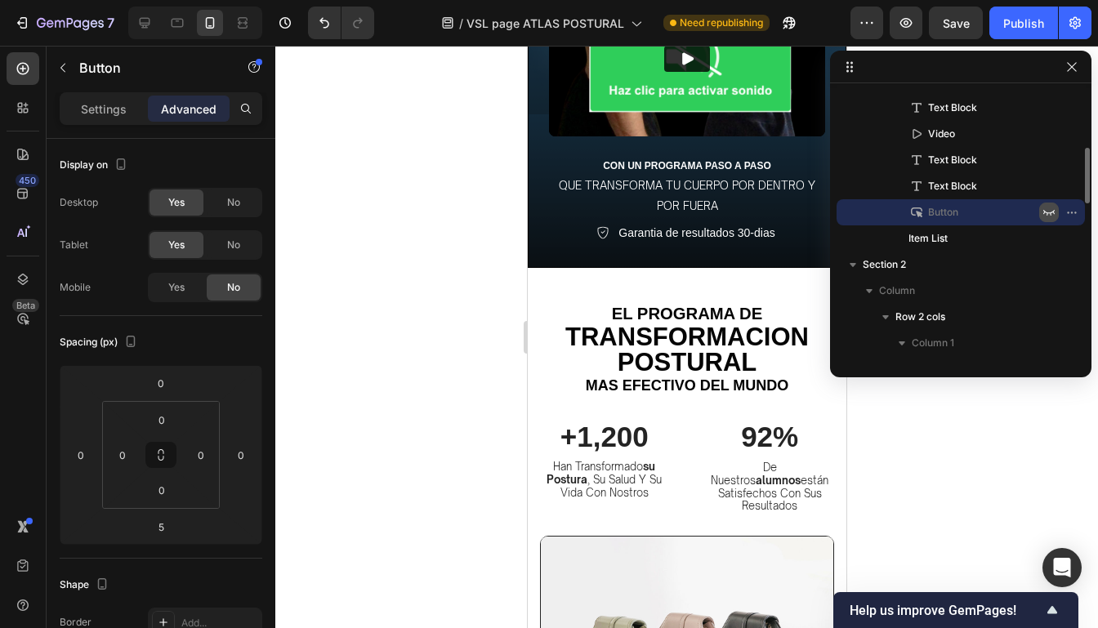
click at [1048, 216] on icon "button" at bounding box center [1049, 212] width 13 height 13
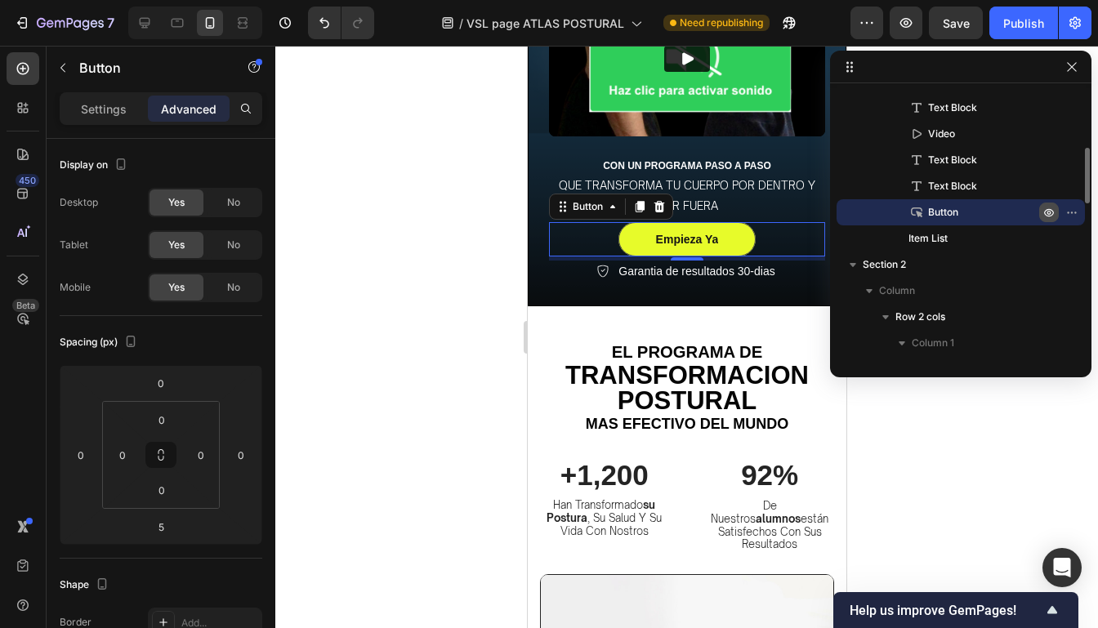
click at [1048, 216] on icon "button" at bounding box center [1049, 212] width 13 height 13
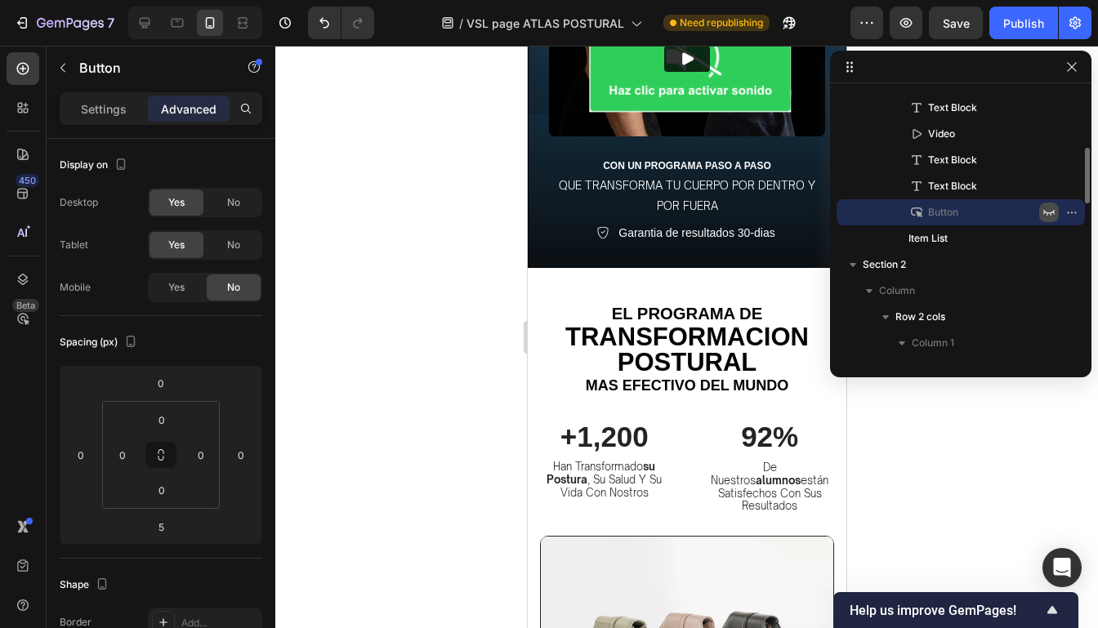
click at [1048, 216] on icon "button" at bounding box center [1049, 212] width 13 height 13
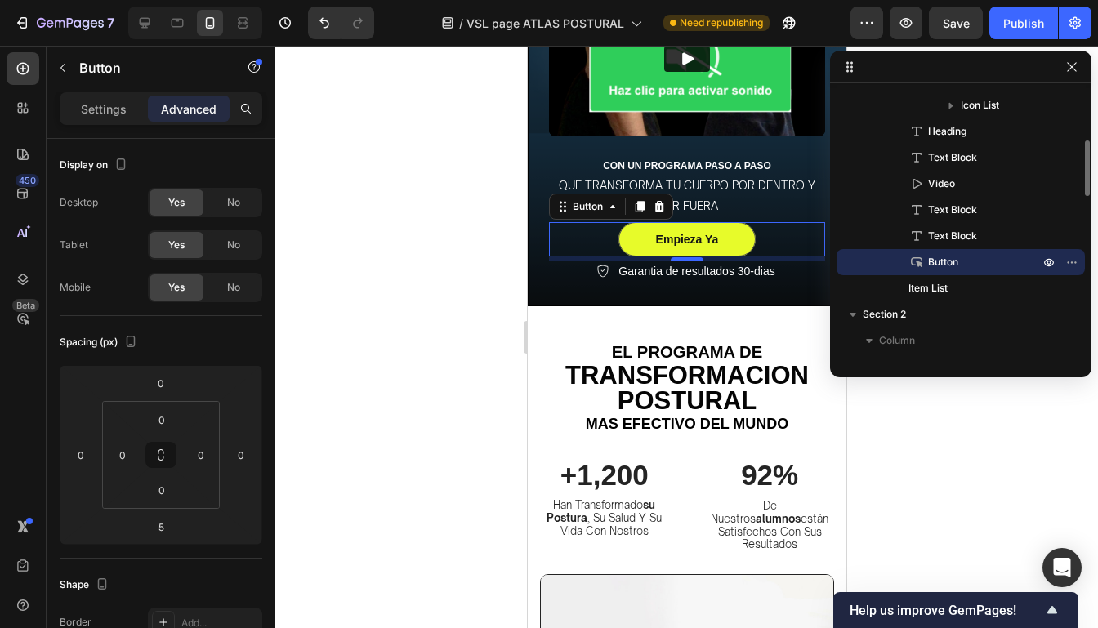
scroll to position [235, 0]
click at [1066, 258] on icon "button" at bounding box center [1072, 259] width 13 height 13
click at [868, 482] on div at bounding box center [686, 337] width 823 height 583
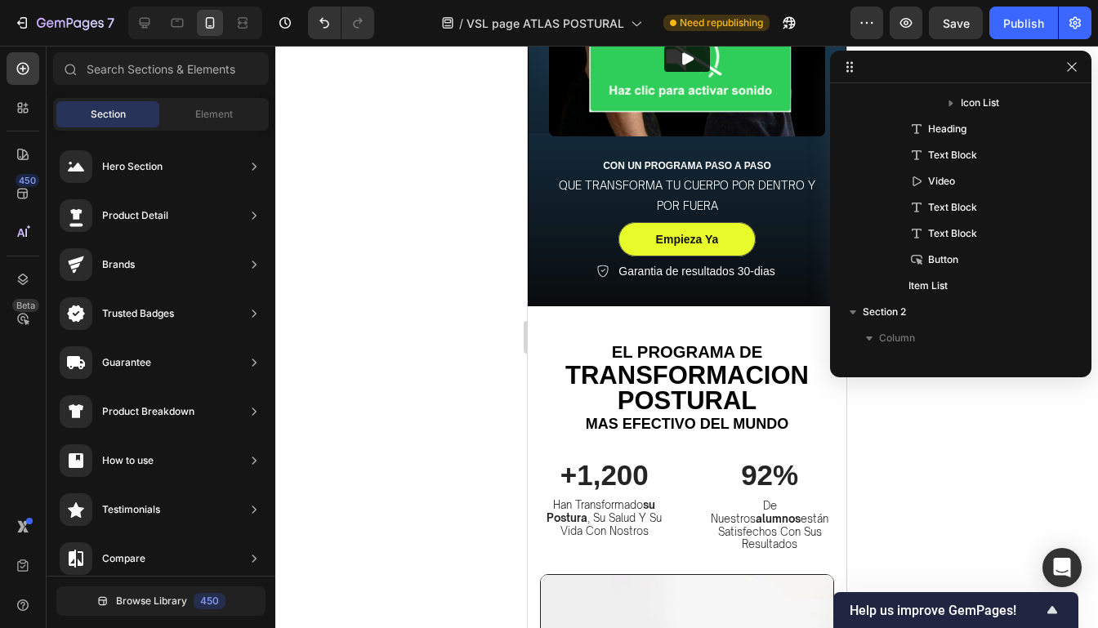
click at [868, 482] on div at bounding box center [686, 337] width 823 height 583
click at [1066, 63] on icon "button" at bounding box center [1072, 66] width 13 height 13
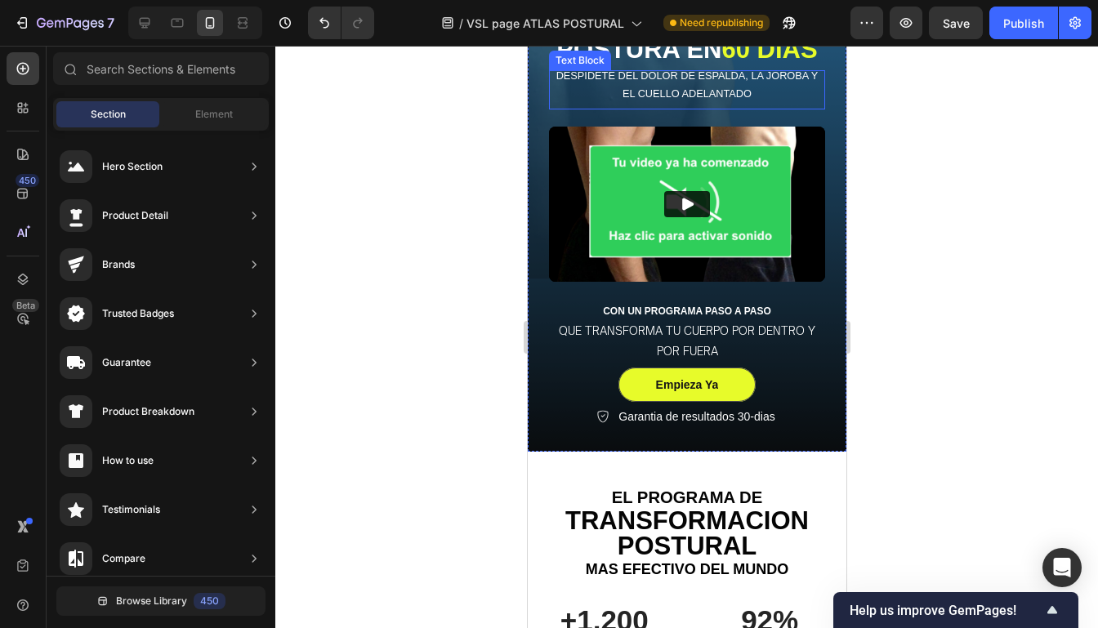
scroll to position [155, 0]
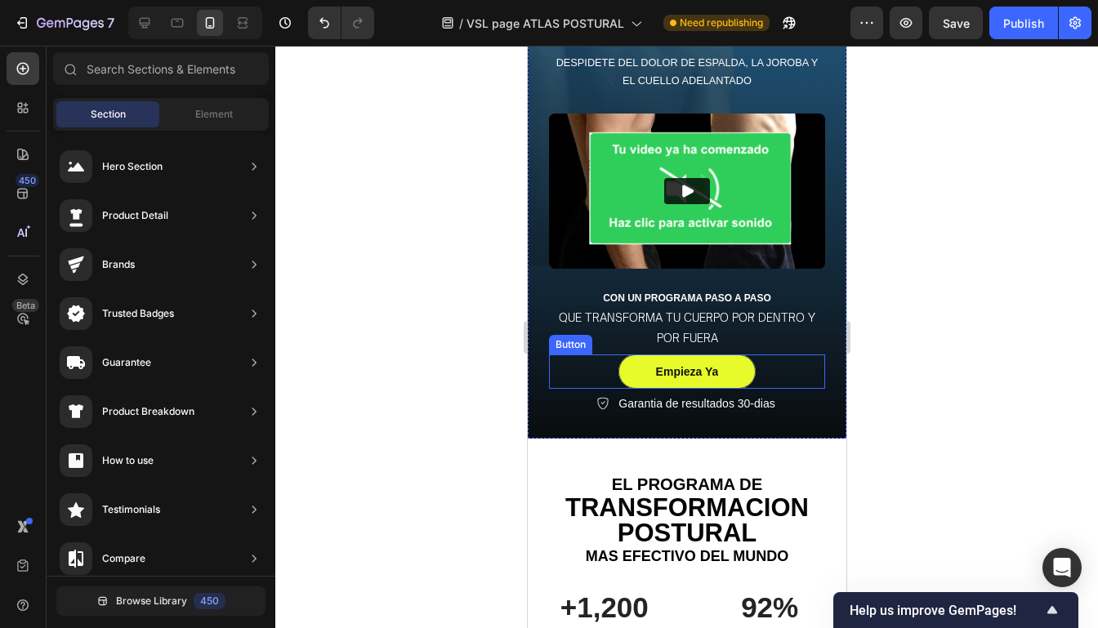
click at [780, 365] on div "Empieza Ya Button" at bounding box center [686, 372] width 276 height 34
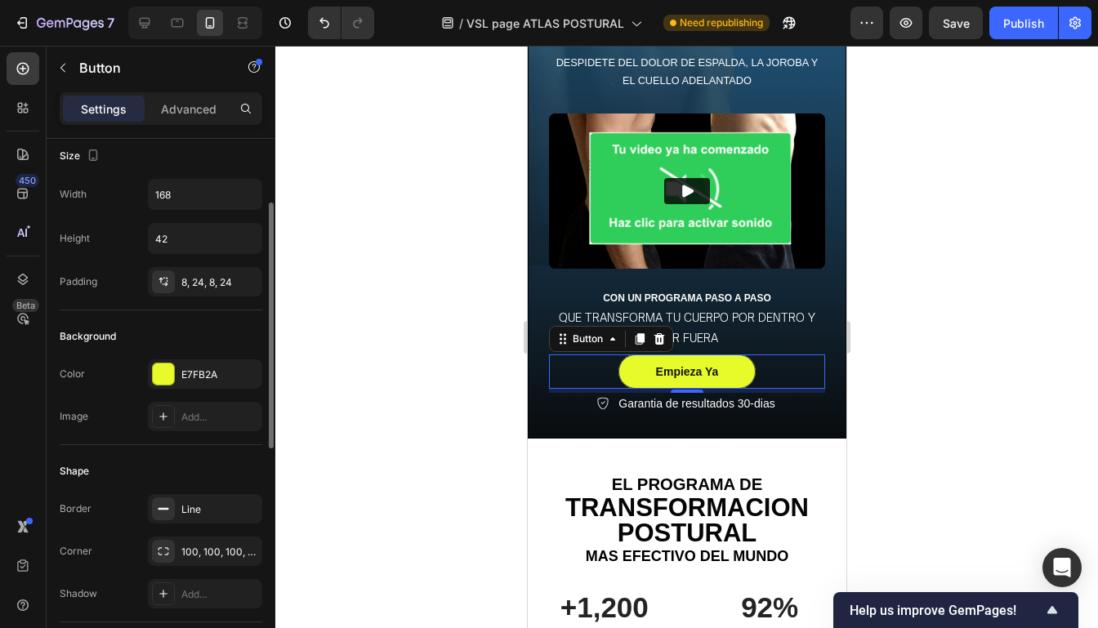
scroll to position [0, 0]
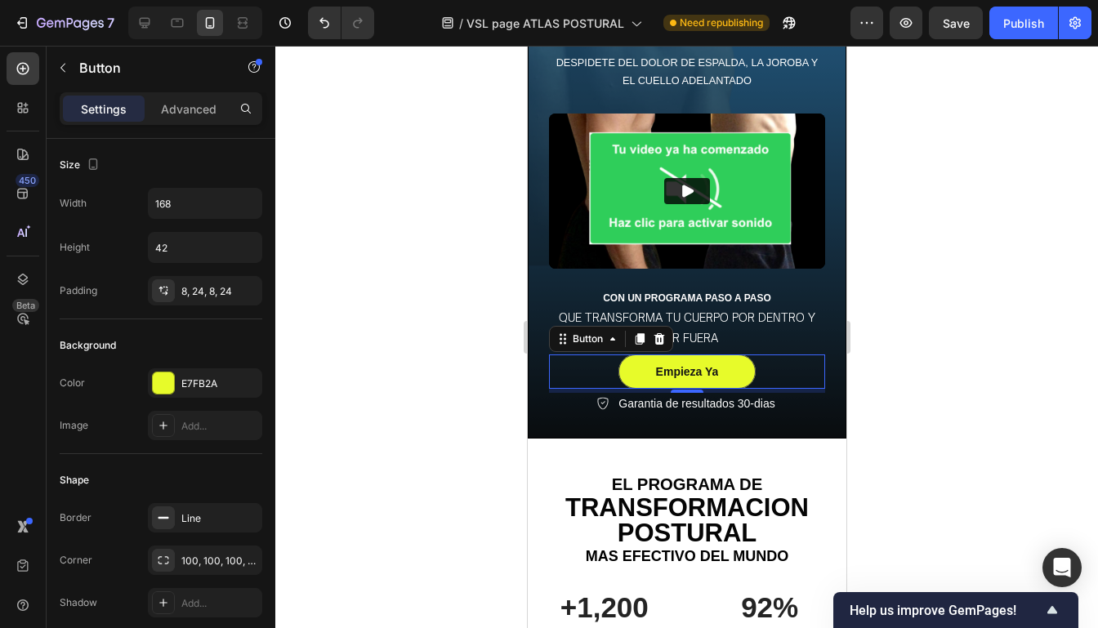
click at [793, 368] on div "Empieza Ya Button 5" at bounding box center [686, 372] width 276 height 34
click at [727, 369] on button "Empieza Ya" at bounding box center [686, 372] width 137 height 34
click at [564, 338] on icon at bounding box center [564, 338] width 2 height 2
click at [816, 387] on div "Empieza Ya Button Hero Banner Section 5" at bounding box center [686, 372] width 276 height 34
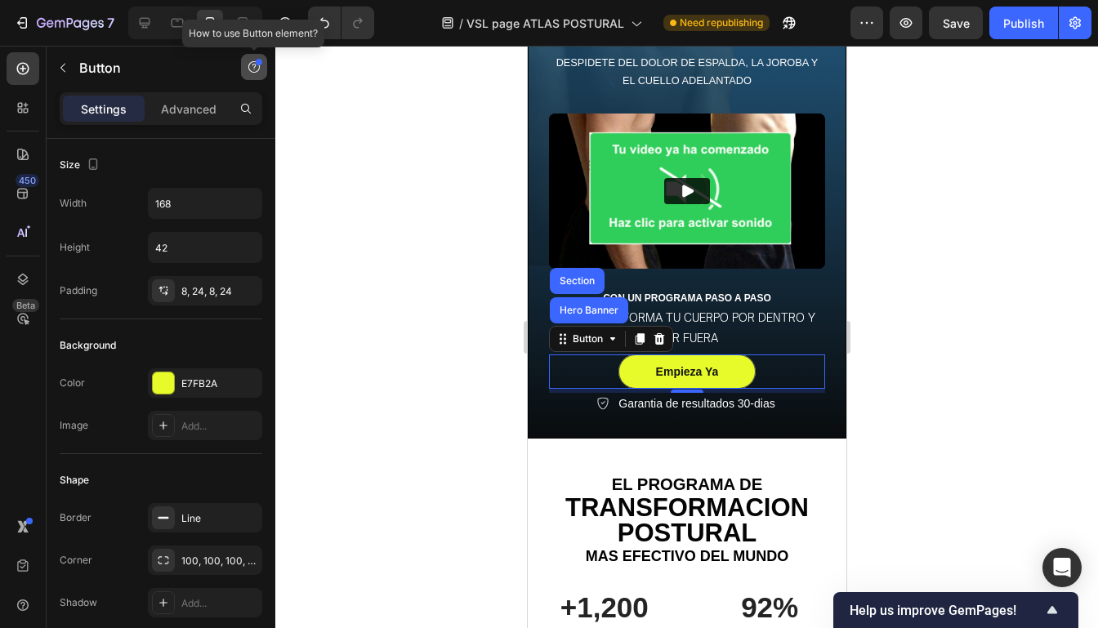
click at [249, 68] on icon "button" at bounding box center [254, 66] width 13 height 13
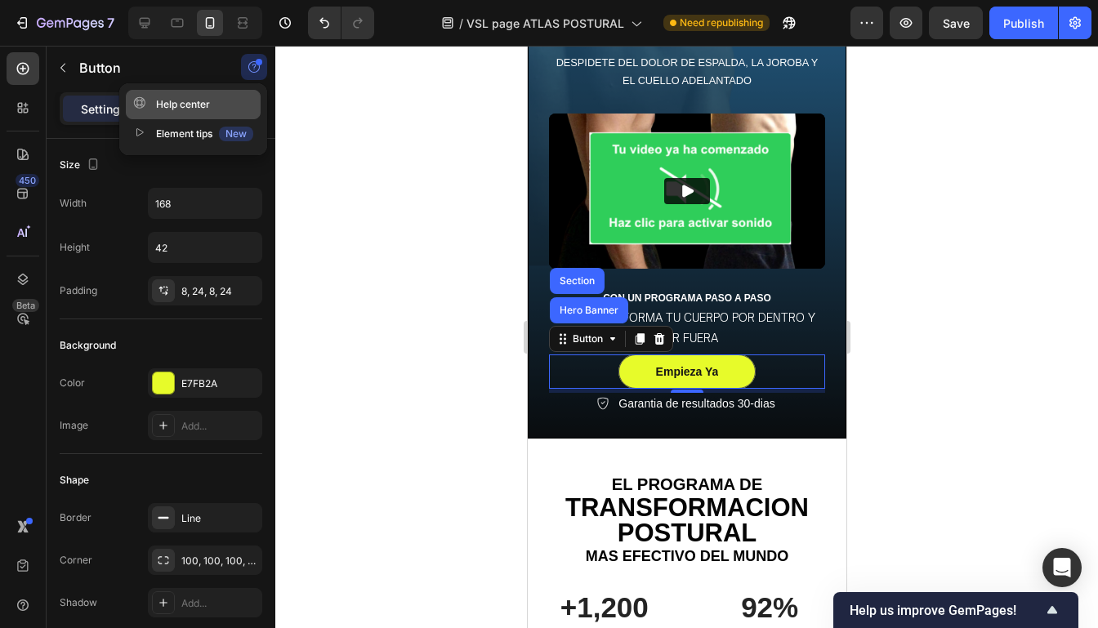
click at [187, 111] on div "Help center" at bounding box center [171, 104] width 77 height 16
click at [150, 142] on button "Element tips New" at bounding box center [193, 133] width 135 height 29
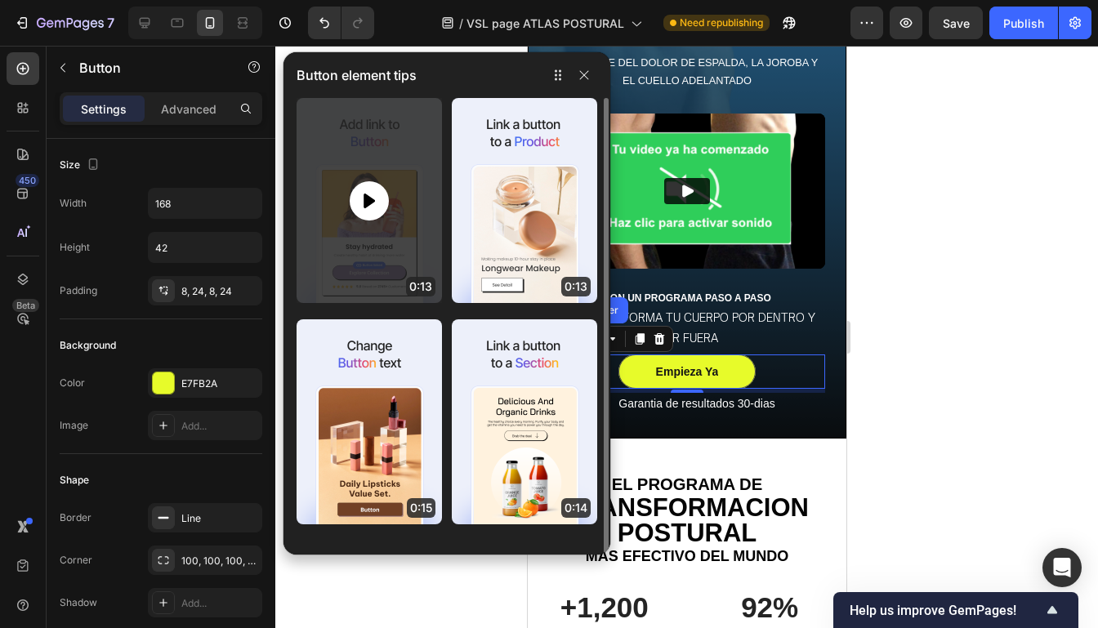
click at [392, 191] on div at bounding box center [369, 200] width 145 height 205
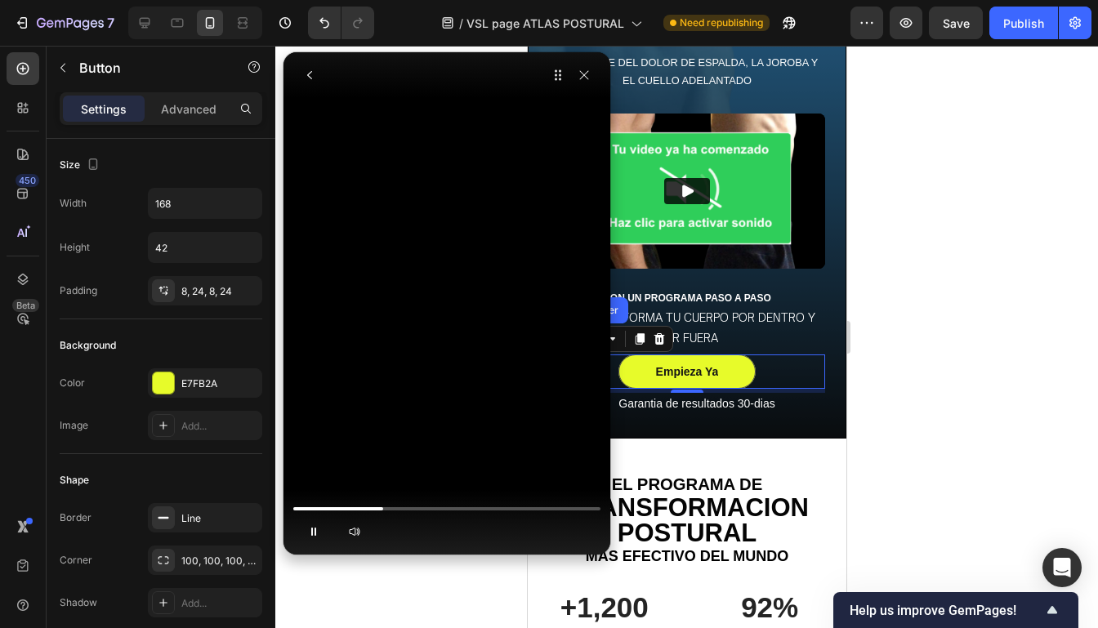
click at [518, 175] on video at bounding box center [446, 113] width 245 height 123
click at [509, 175] on video at bounding box center [446, 113] width 245 height 123
click at [486, 175] on video at bounding box center [446, 113] width 245 height 123
click at [477, 175] on video at bounding box center [446, 113] width 245 height 123
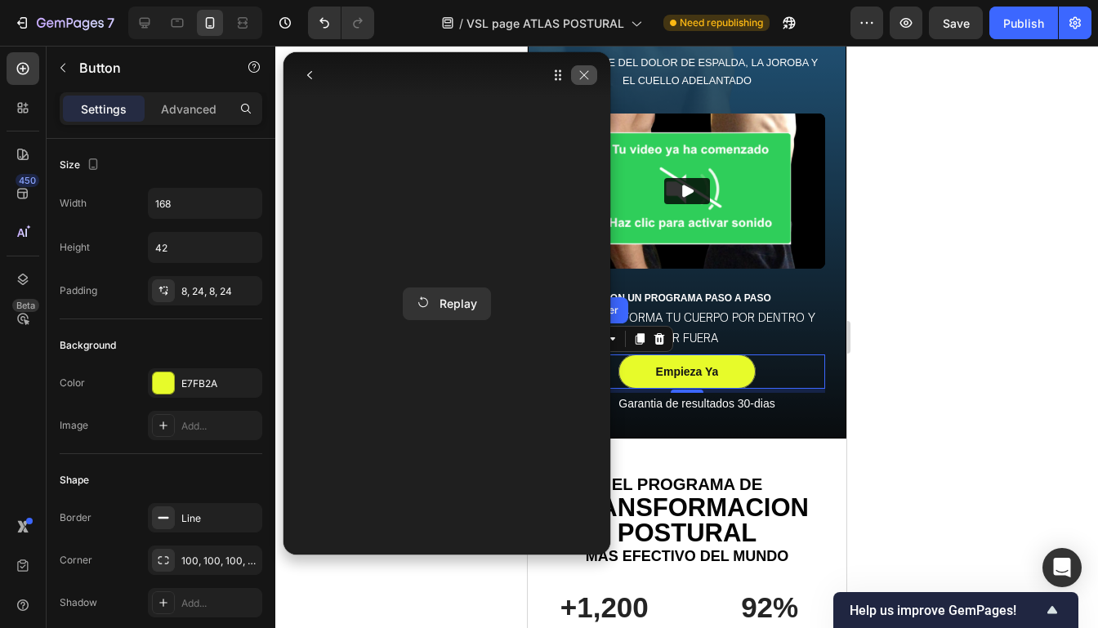
click at [585, 83] on button "button" at bounding box center [584, 75] width 26 height 20
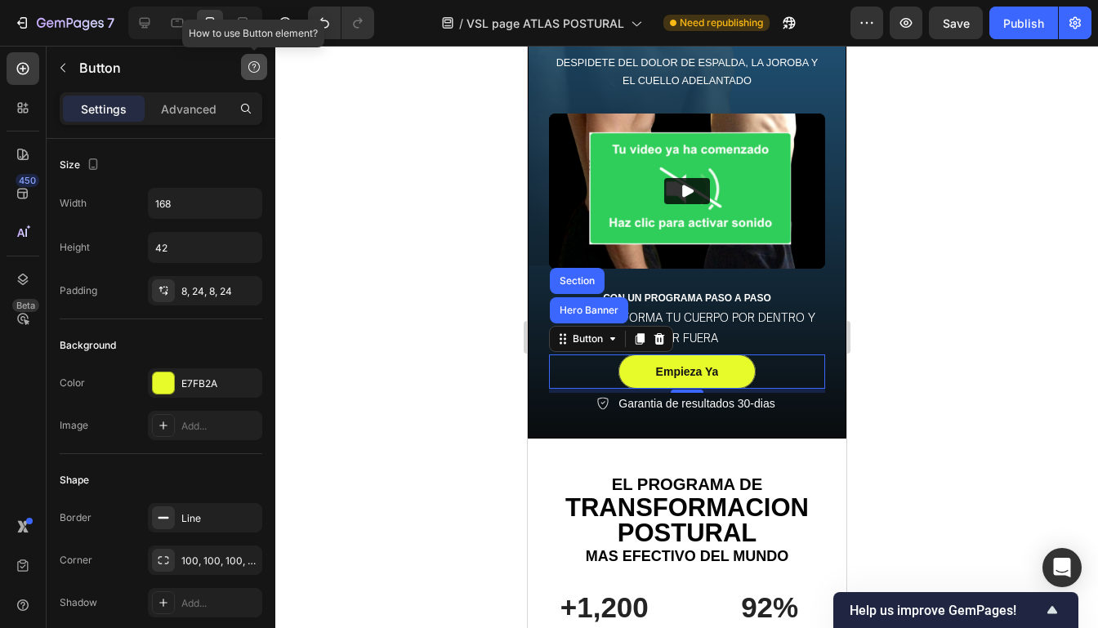
click at [248, 76] on button "button" at bounding box center [254, 67] width 26 height 26
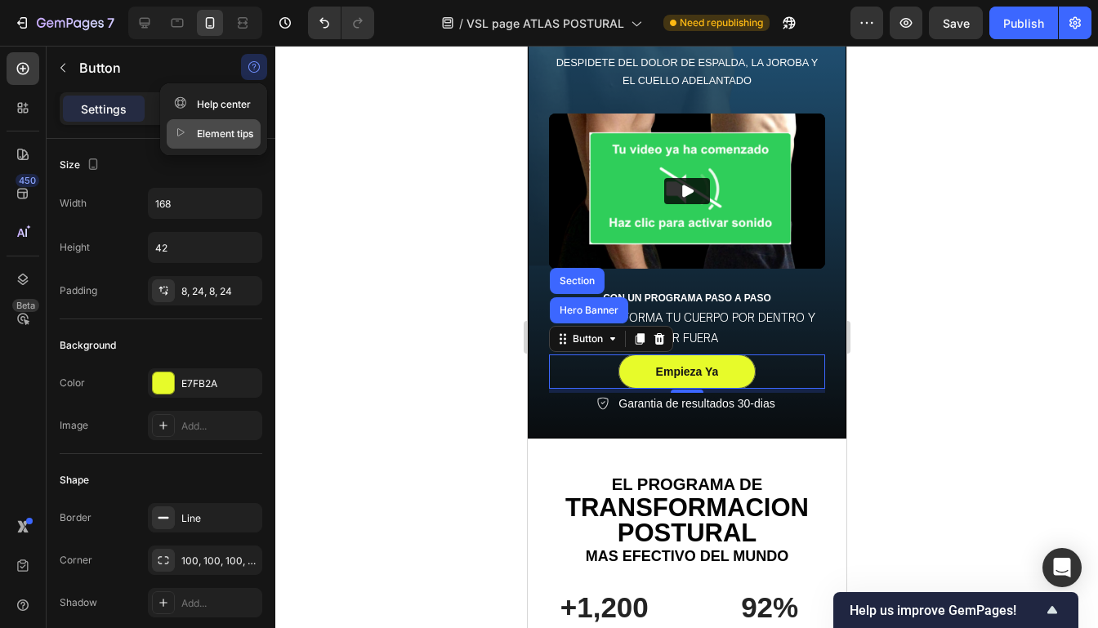
click at [242, 128] on div "Element tips" at bounding box center [213, 134] width 79 height 16
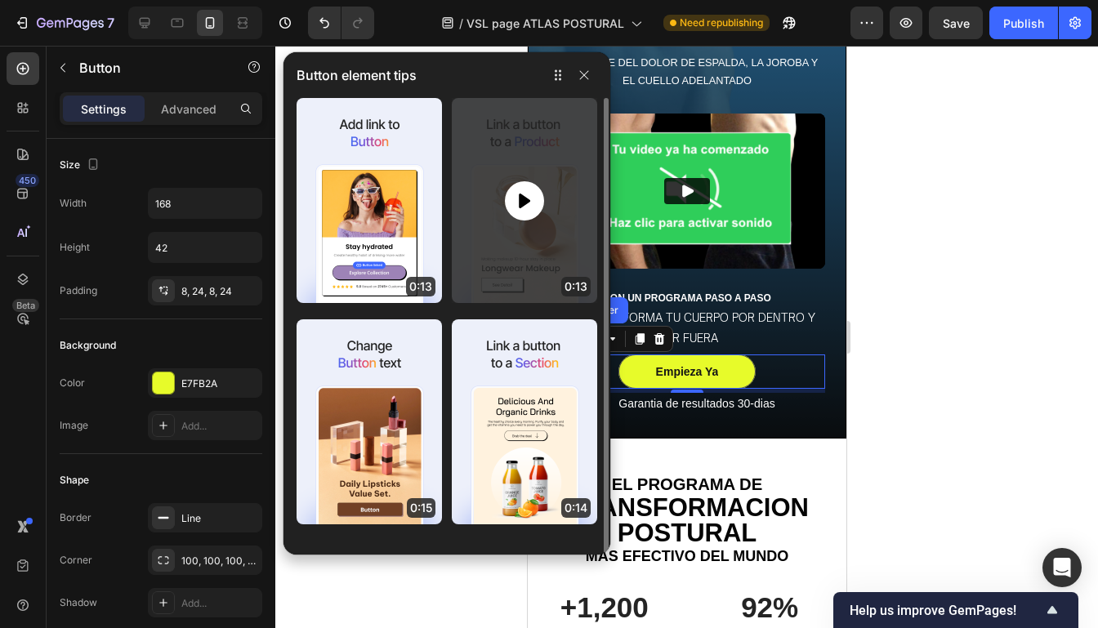
click at [527, 199] on icon at bounding box center [524, 200] width 11 height 15
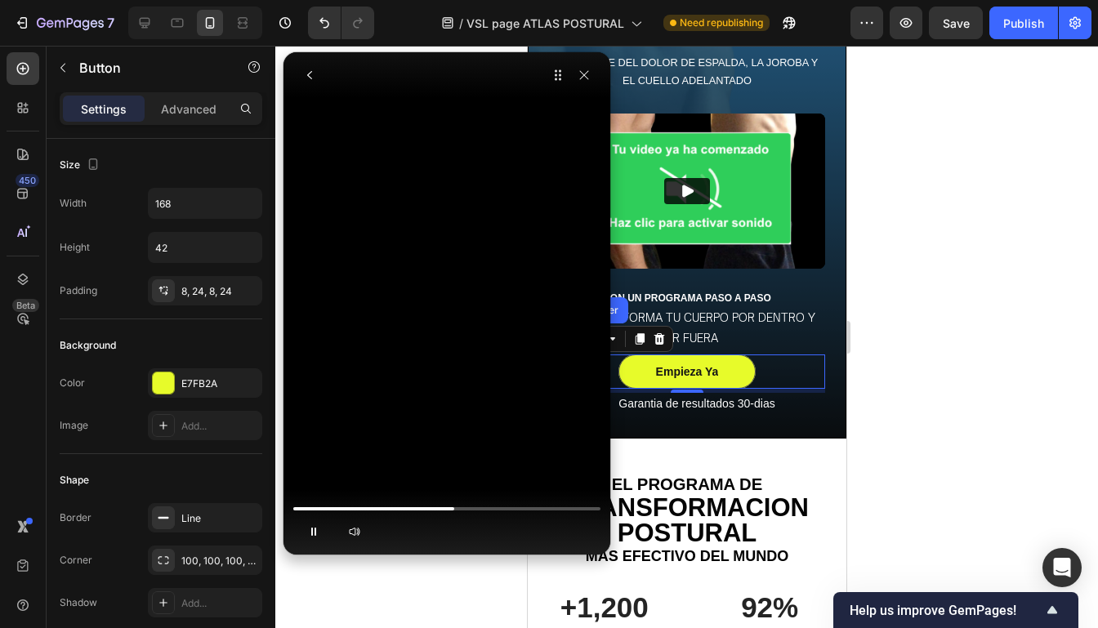
click at [513, 175] on video at bounding box center [446, 113] width 245 height 123
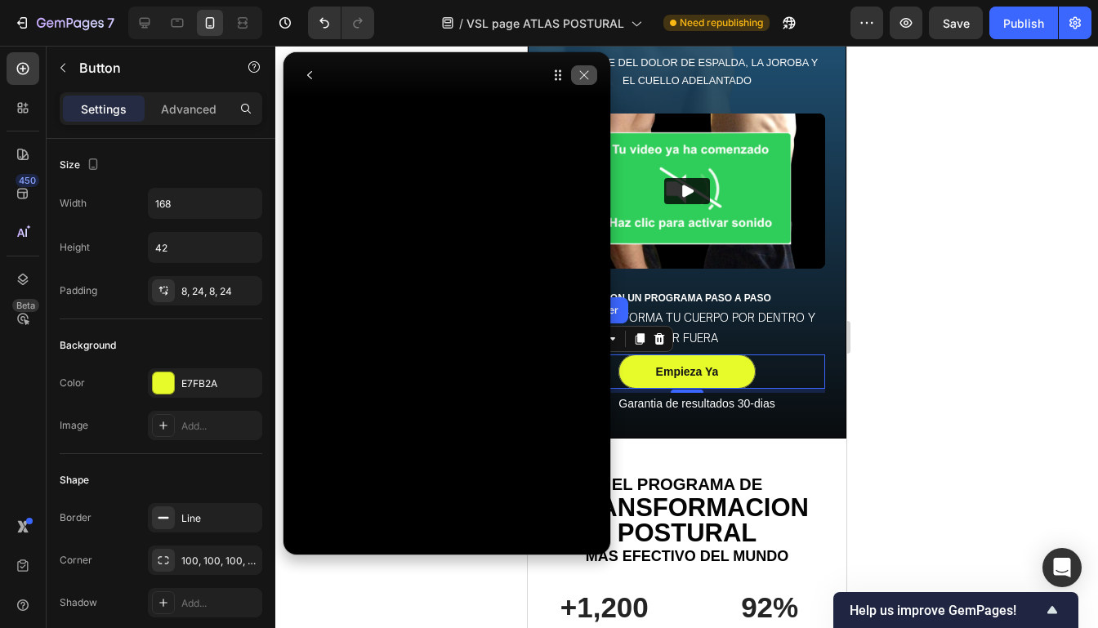
click at [586, 74] on icon "button" at bounding box center [584, 75] width 13 height 13
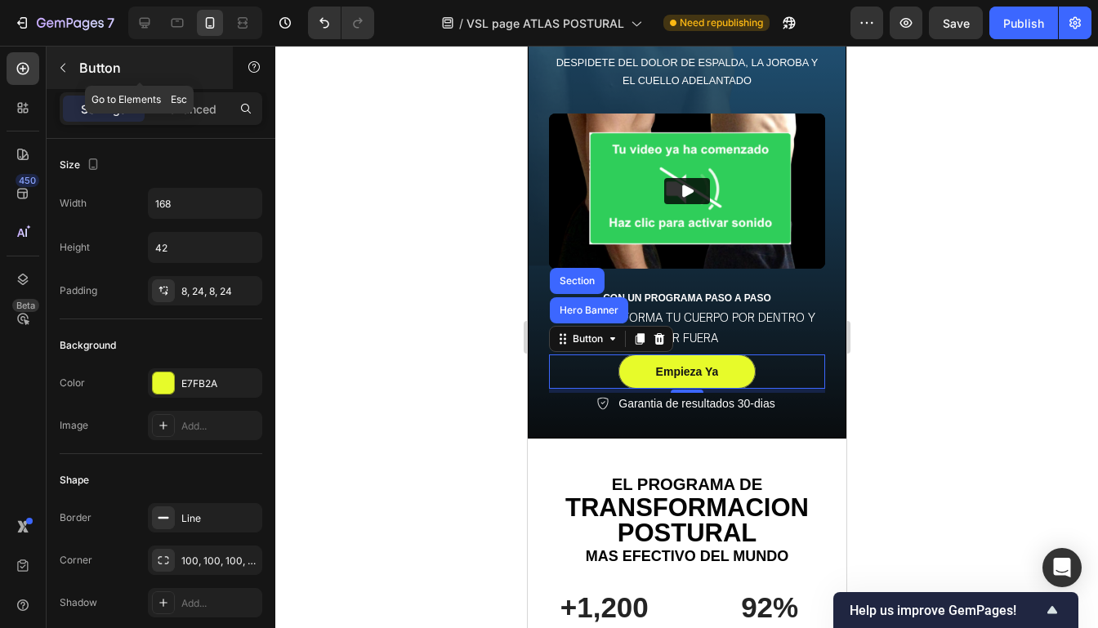
click at [65, 72] on icon "button" at bounding box center [62, 67] width 13 height 13
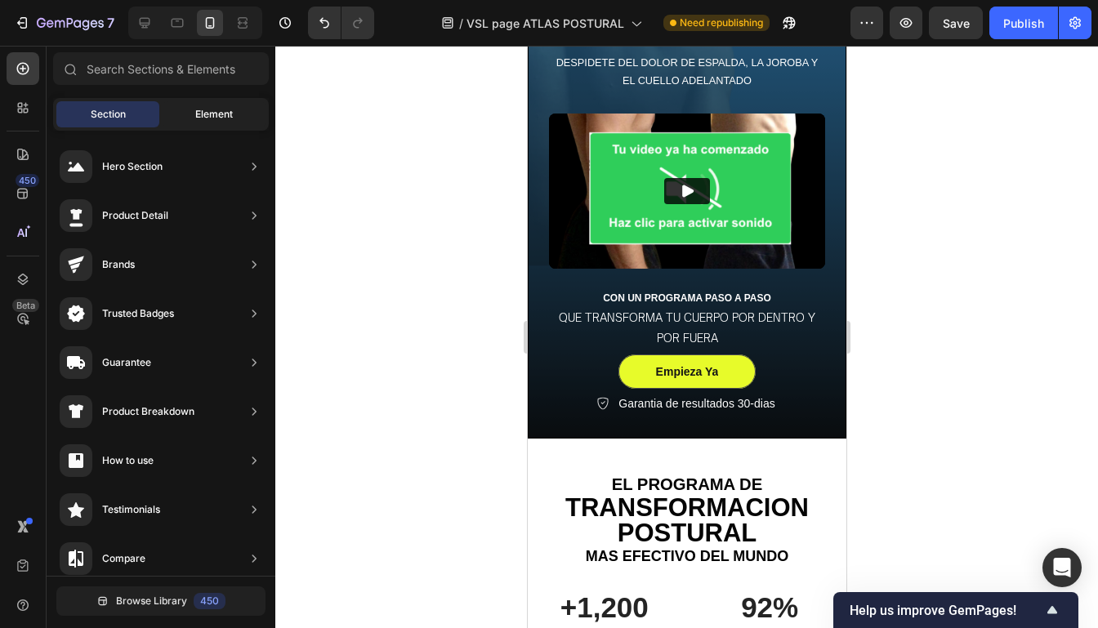
click at [223, 115] on span "Element" at bounding box center [214, 114] width 38 height 15
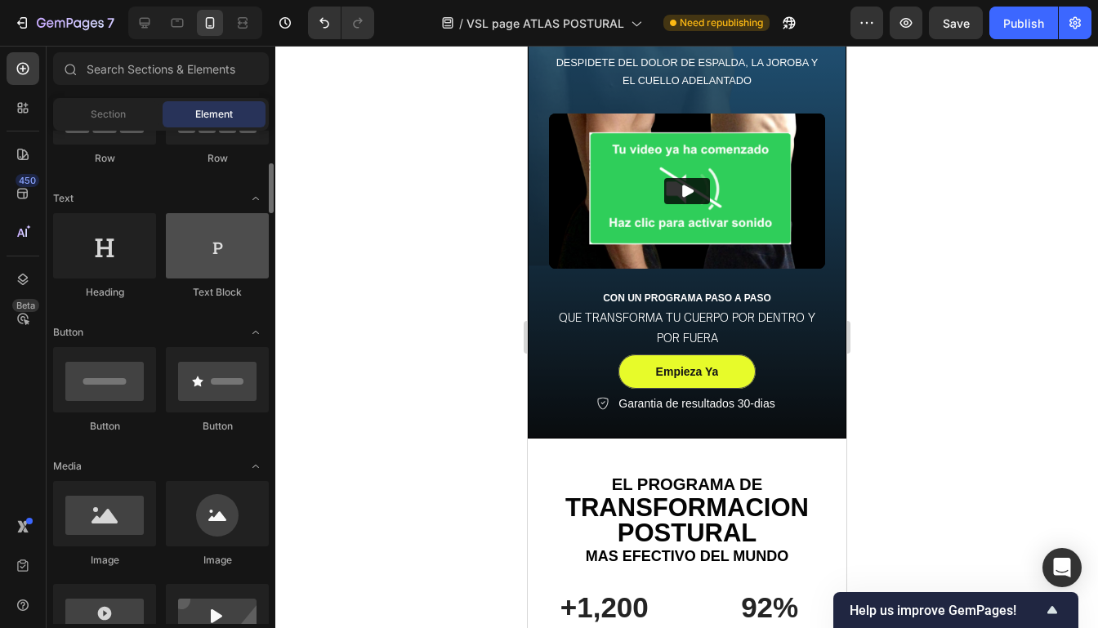
scroll to position [208, 0]
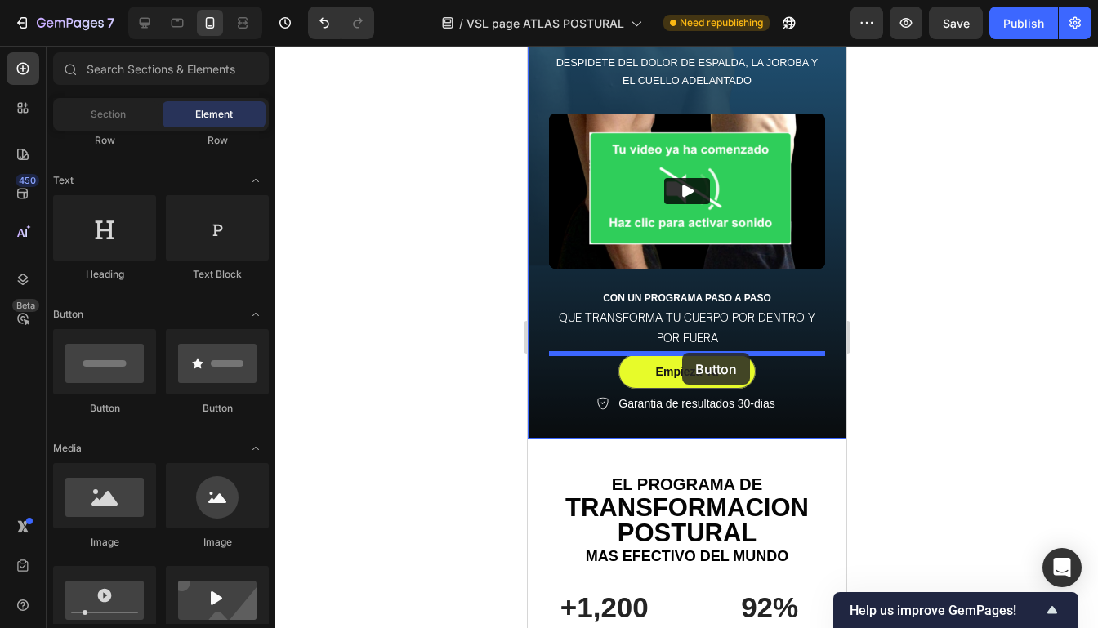
drag, startPoint x: 646, startPoint y: 423, endPoint x: 682, endPoint y: 353, distance: 78.6
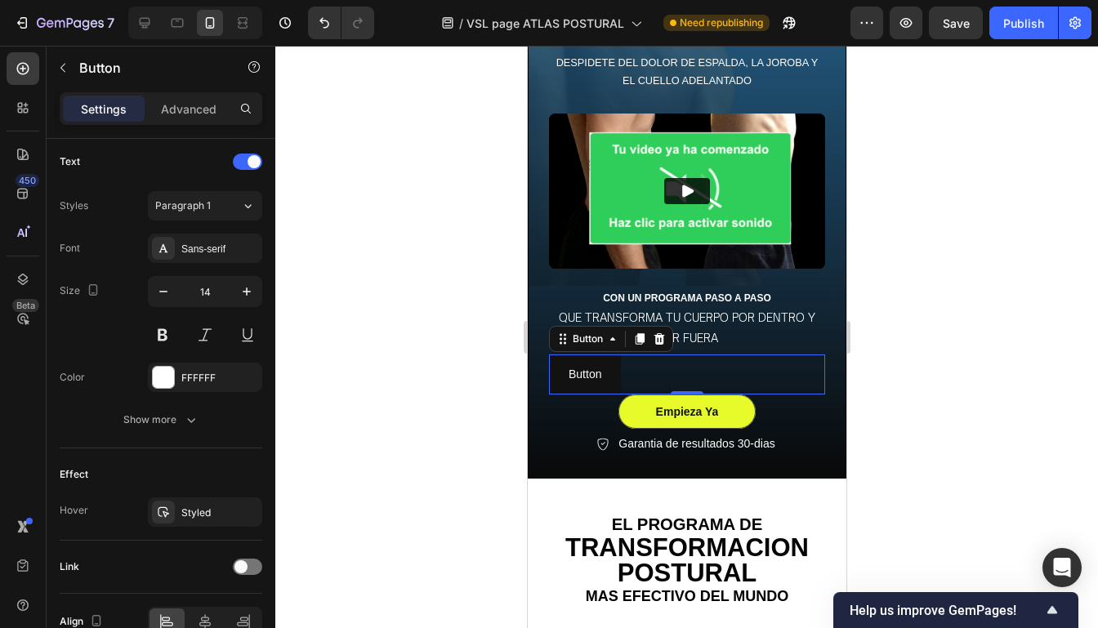
scroll to position [632, 0]
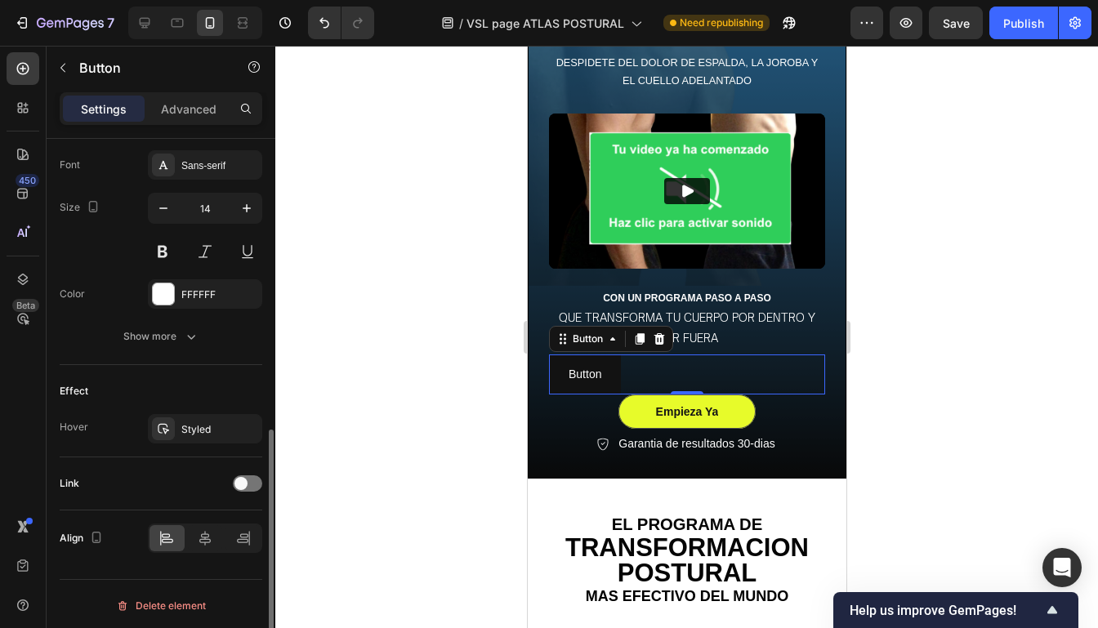
click at [252, 495] on div "Link" at bounding box center [161, 484] width 203 height 53
click at [252, 480] on div at bounding box center [247, 484] width 29 height 16
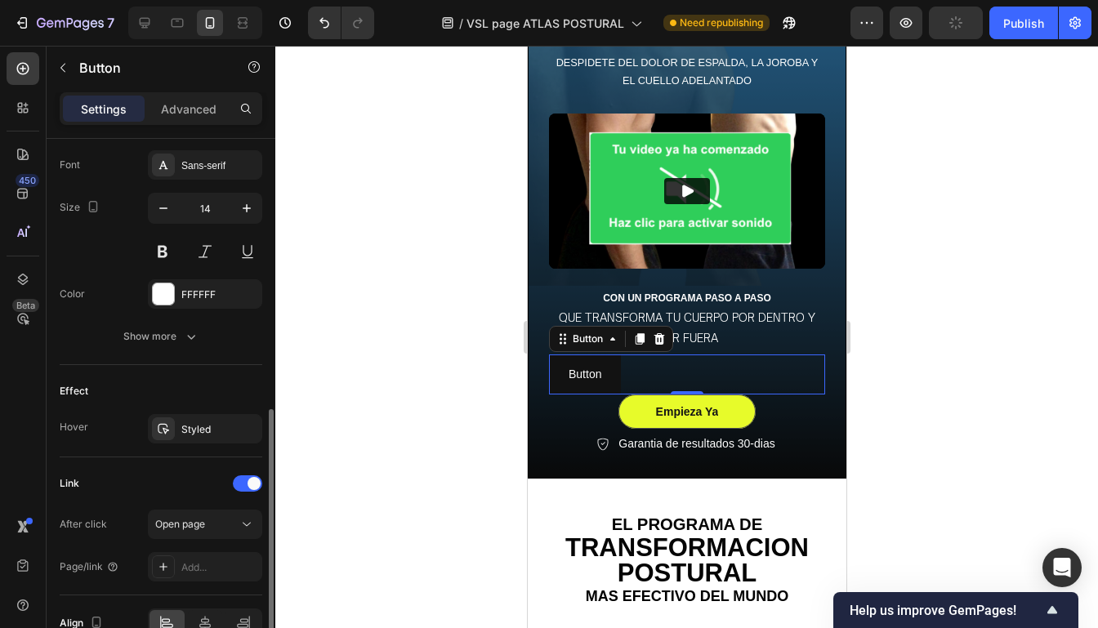
scroll to position [717, 0]
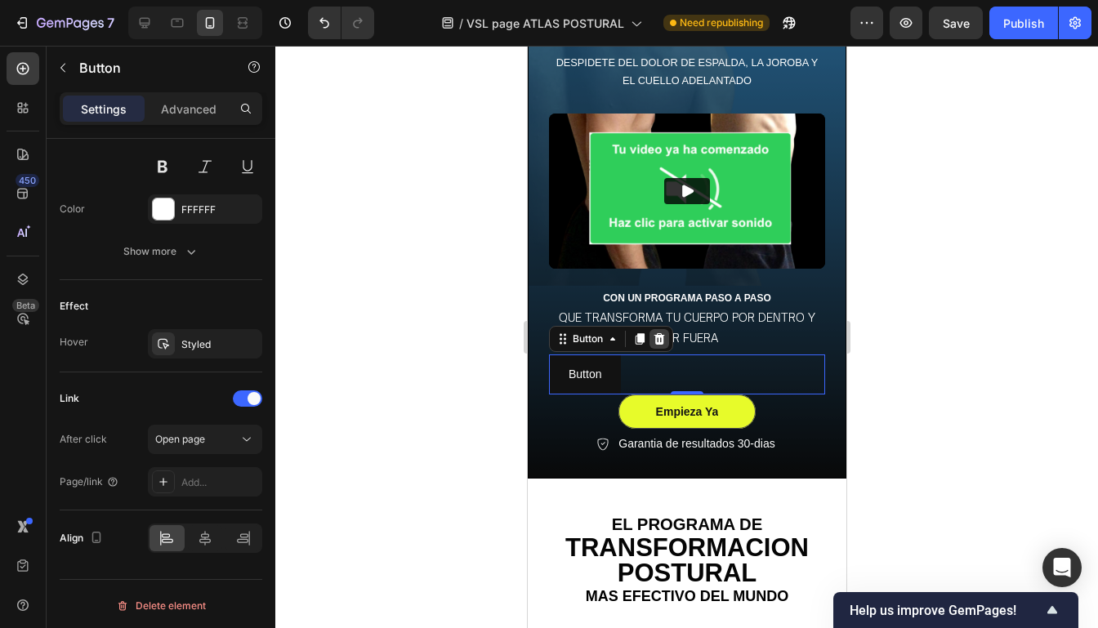
click at [649, 343] on div at bounding box center [659, 339] width 20 height 20
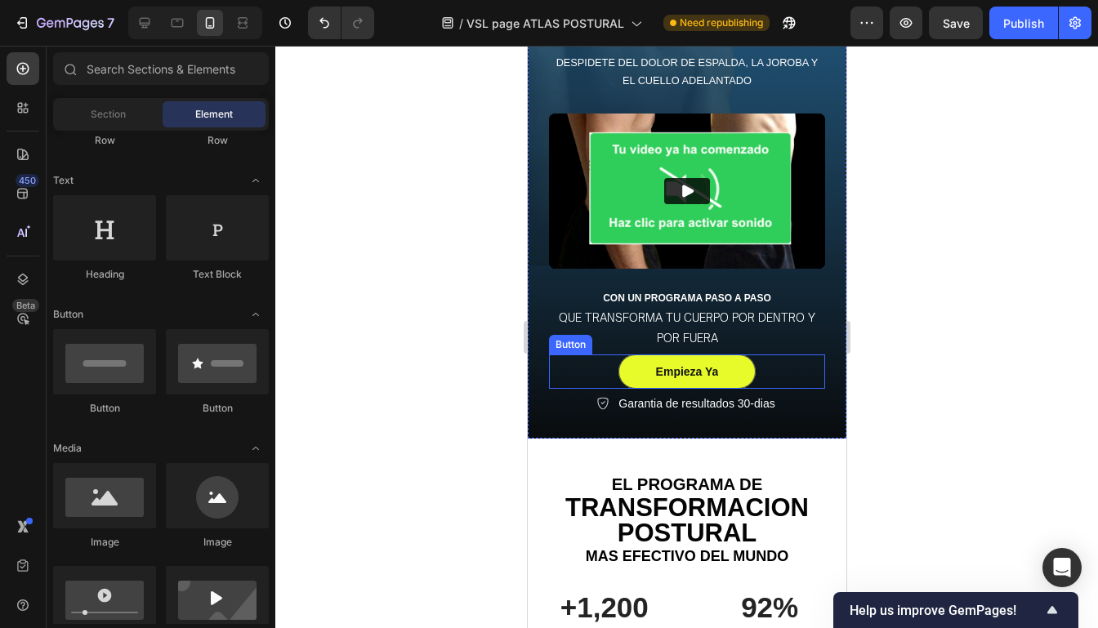
click at [813, 370] on div "Empieza Ya Button" at bounding box center [686, 372] width 276 height 34
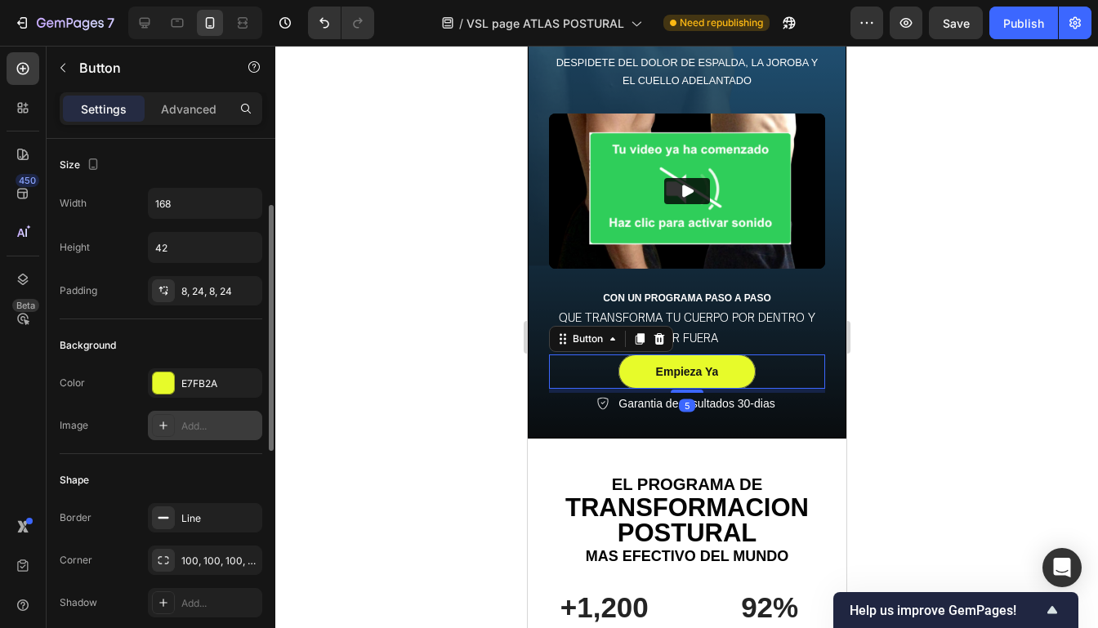
scroll to position [632, 0]
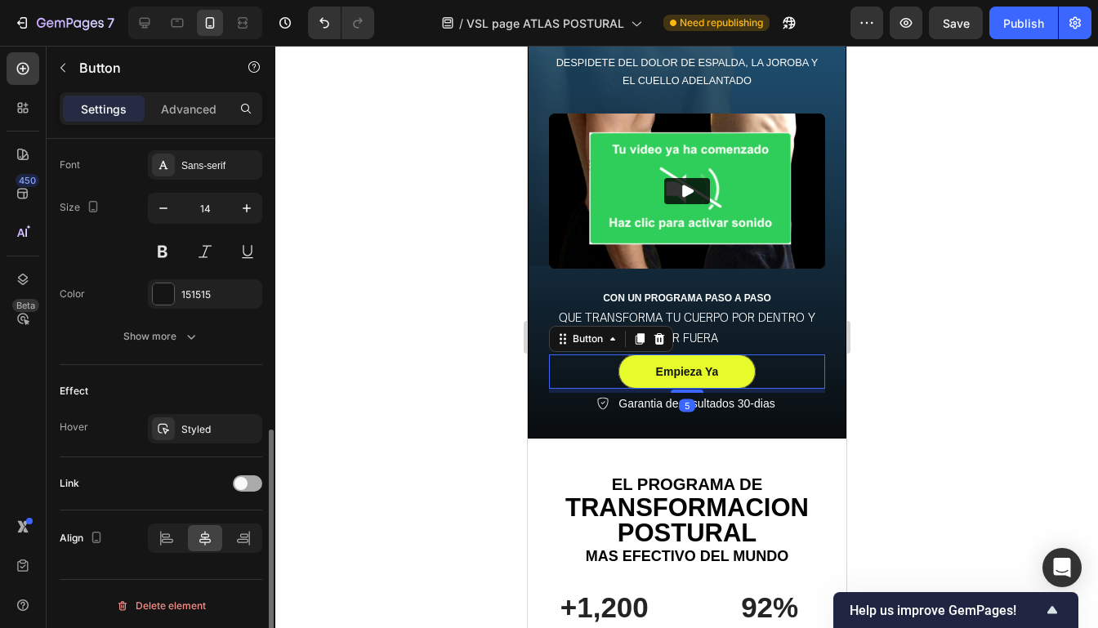
click at [250, 483] on div at bounding box center [247, 484] width 29 height 16
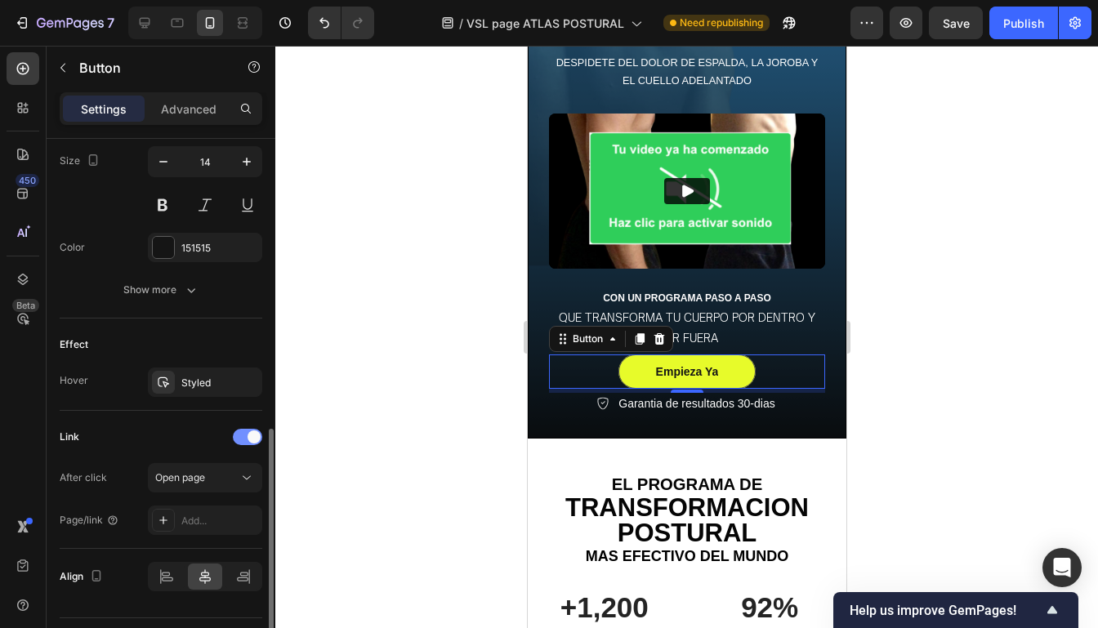
scroll to position [717, 0]
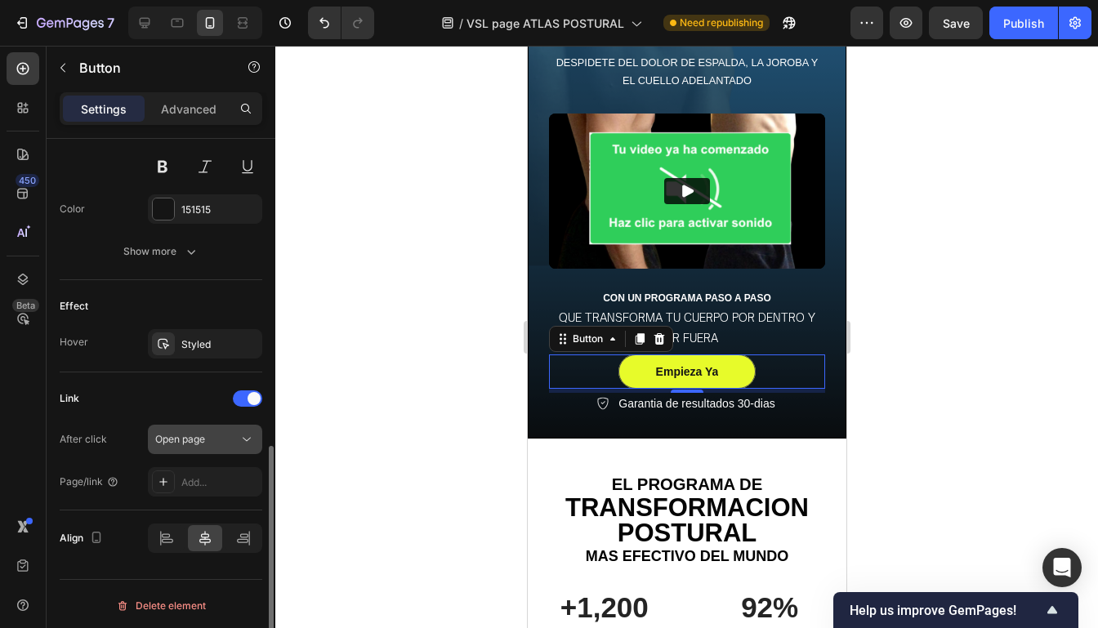
click at [198, 440] on span "Open page" at bounding box center [180, 439] width 50 height 12
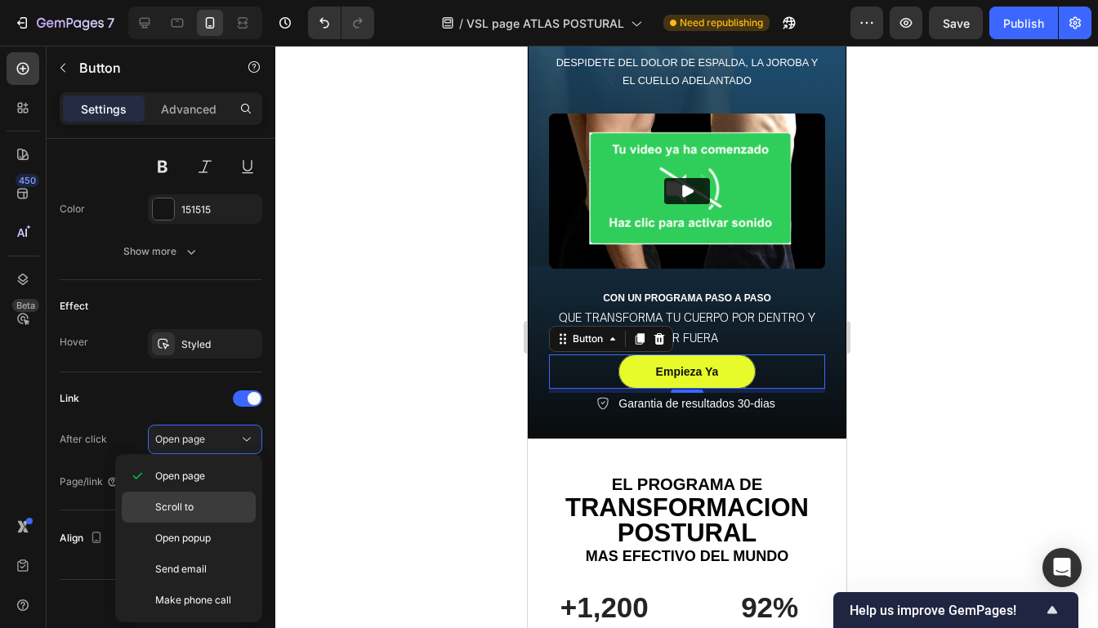
click at [194, 514] on p "Scroll to" at bounding box center [201, 507] width 93 height 15
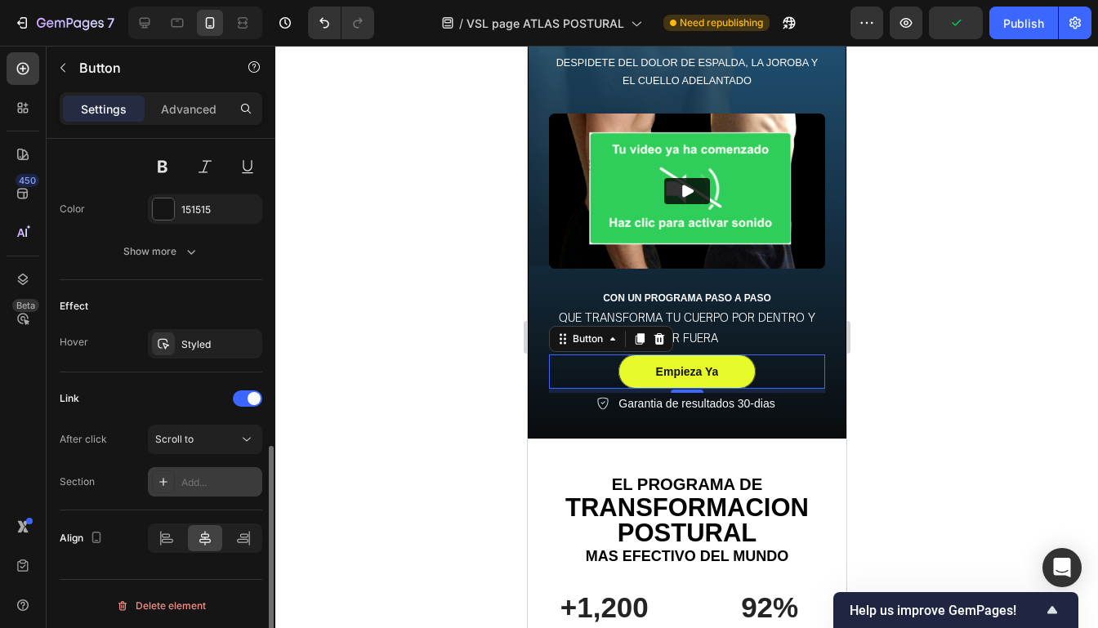
click at [205, 486] on div "Add..." at bounding box center [219, 483] width 77 height 15
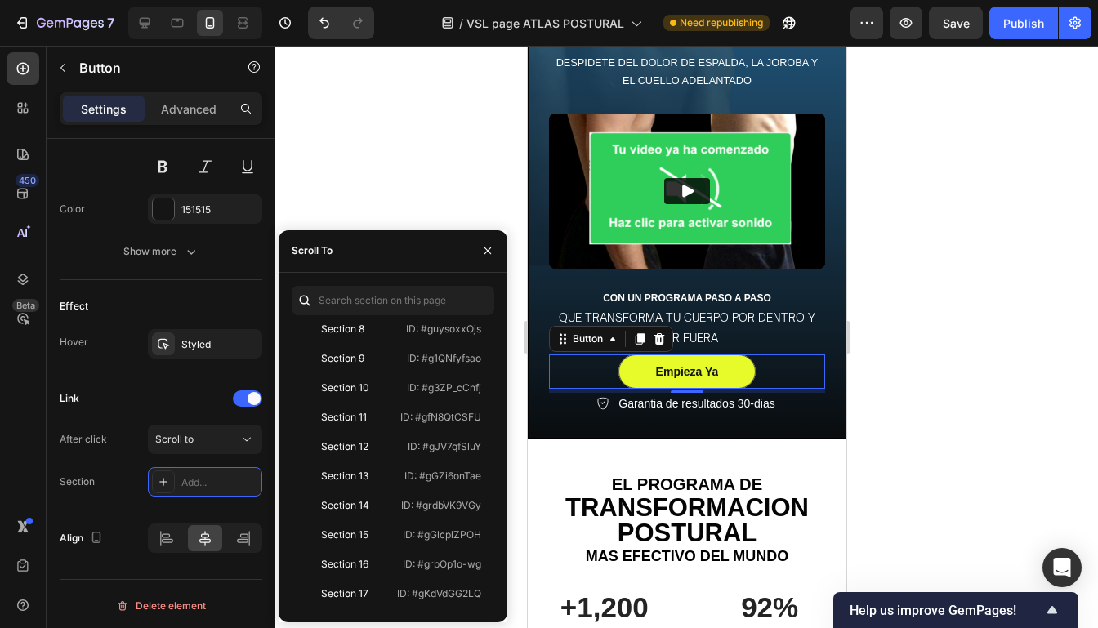
scroll to position [0, 0]
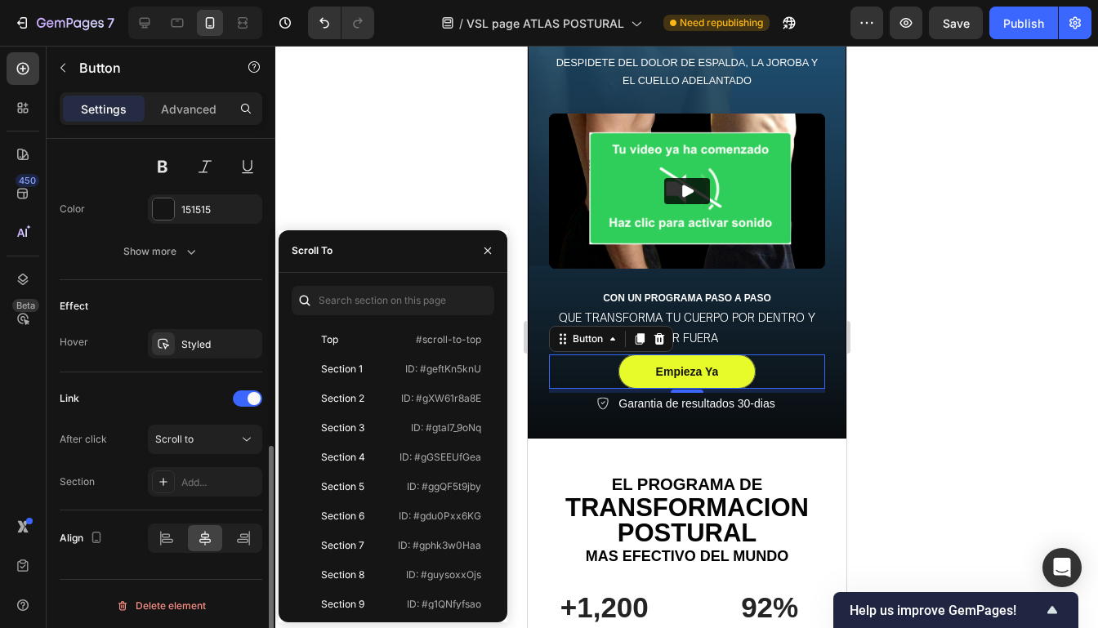
click at [133, 461] on div "After click Scroll to Section Add..." at bounding box center [161, 461] width 203 height 72
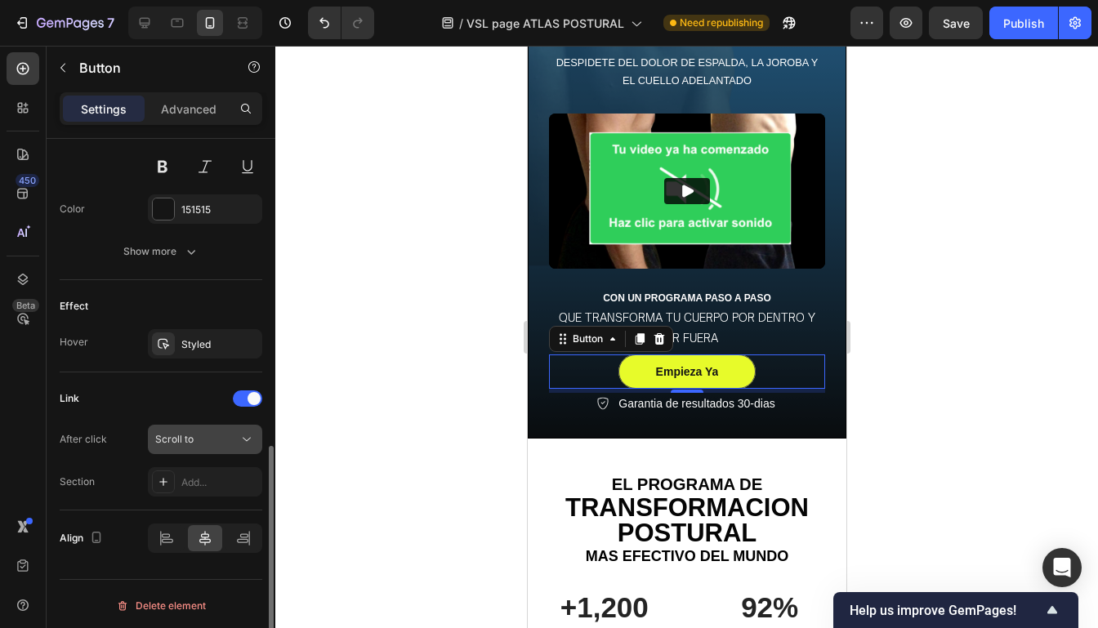
click at [190, 446] on button "Scroll to" at bounding box center [205, 439] width 114 height 29
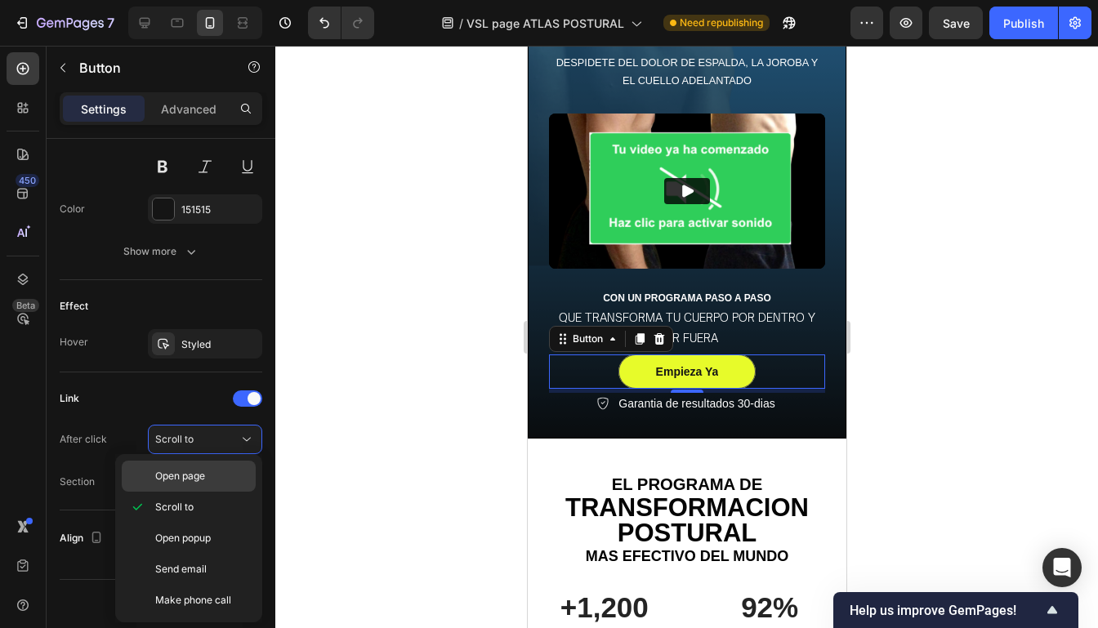
click at [204, 476] on span "Open page" at bounding box center [180, 476] width 50 height 15
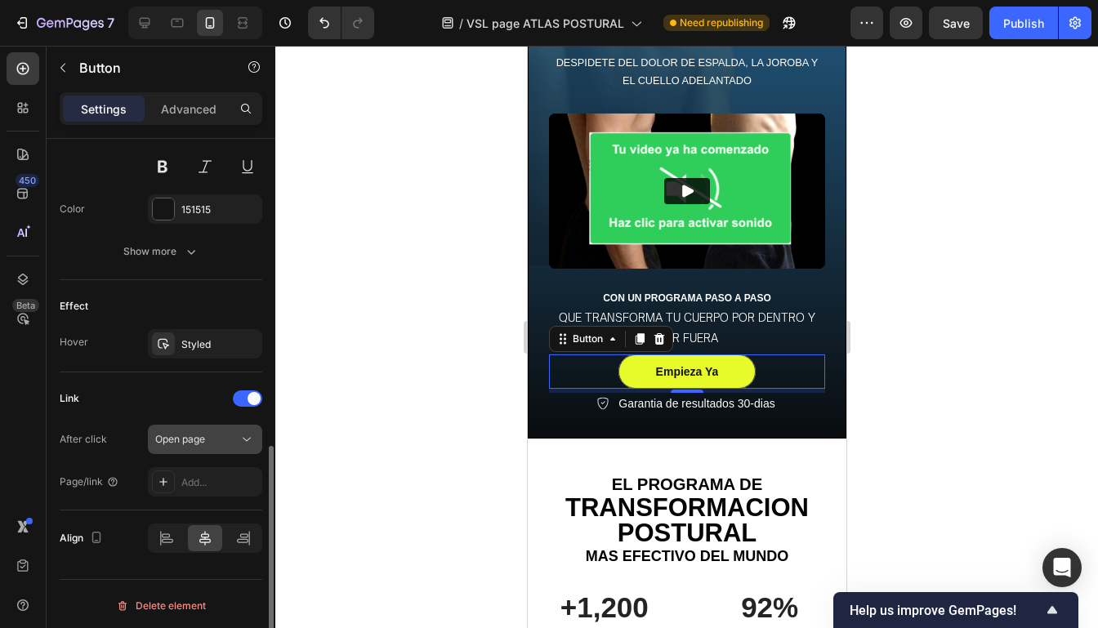
click at [202, 436] on span "Open page" at bounding box center [180, 439] width 50 height 12
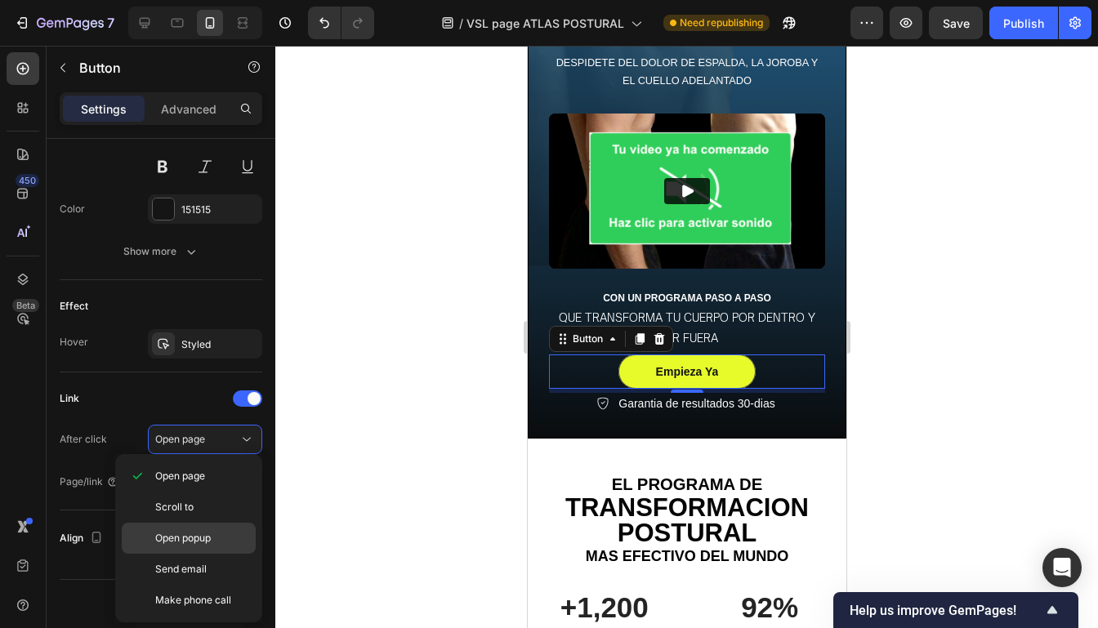
click at [215, 539] on p "Open popup" at bounding box center [201, 538] width 93 height 15
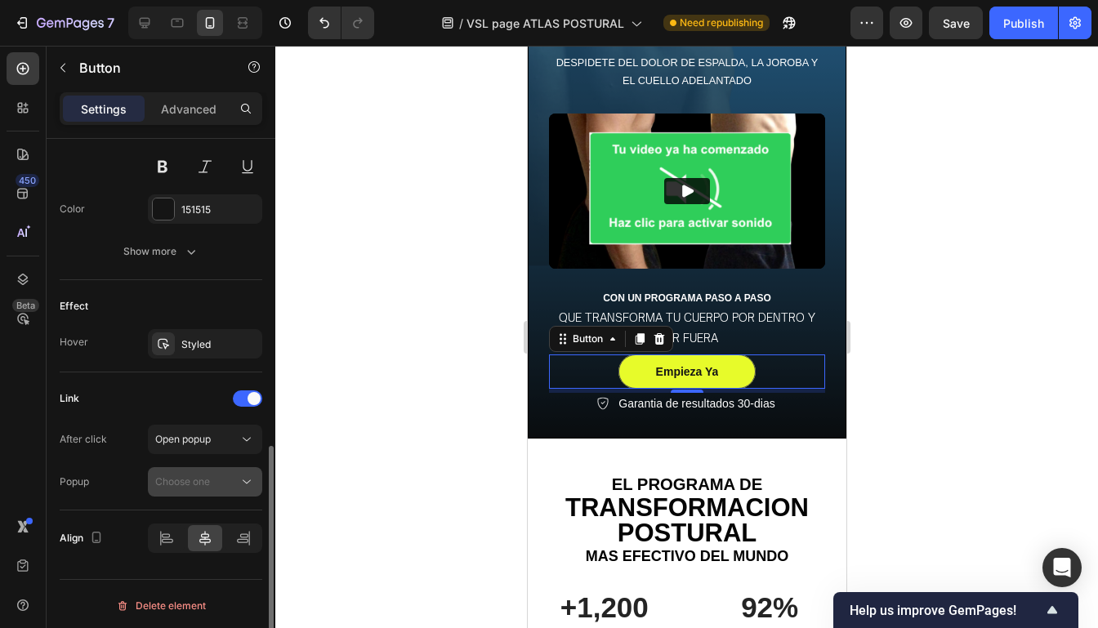
click at [171, 476] on span "Choose one" at bounding box center [182, 482] width 55 height 12
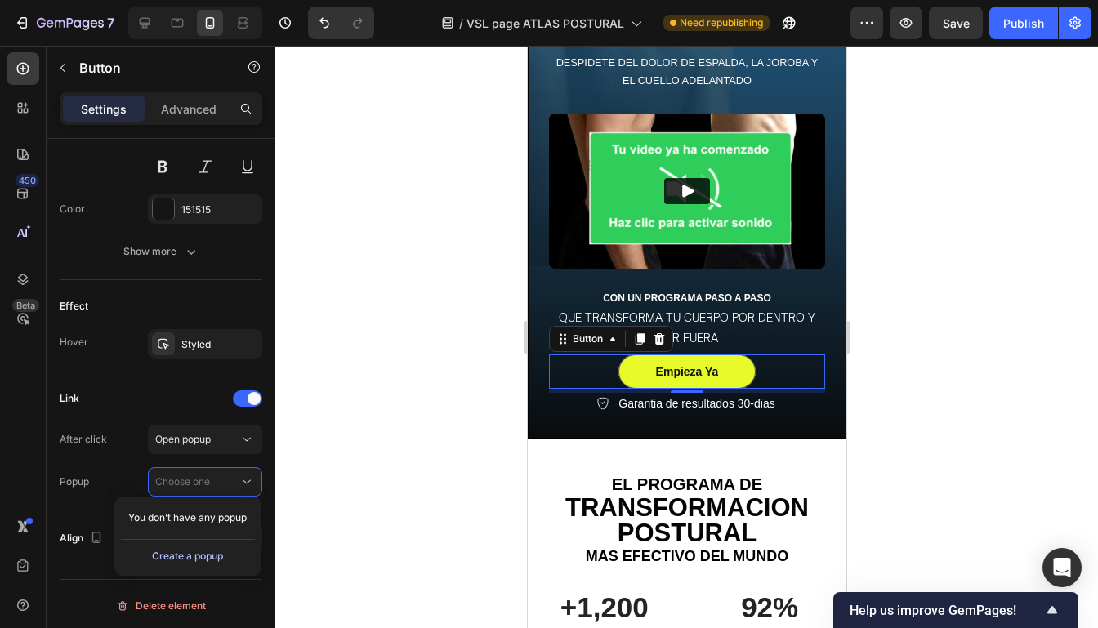
click at [197, 556] on div "Create a popup" at bounding box center [187, 556] width 71 height 15
click at [827, 335] on span "Popup 1" at bounding box center [829, 336] width 16 height 42
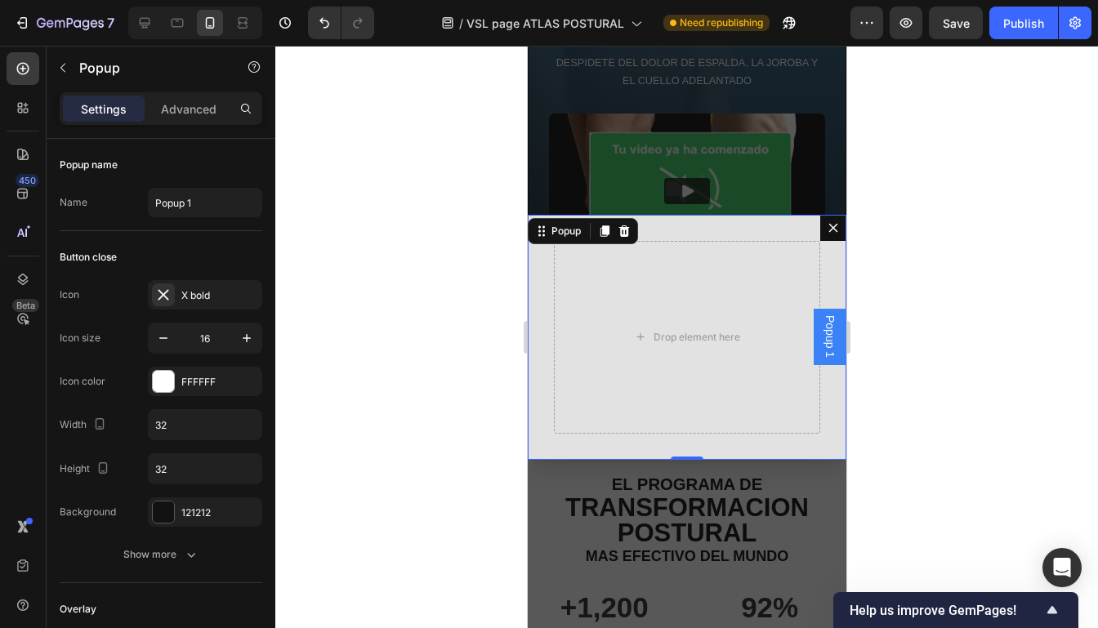
click at [836, 230] on icon "Dialog content" at bounding box center [833, 227] width 9 height 9
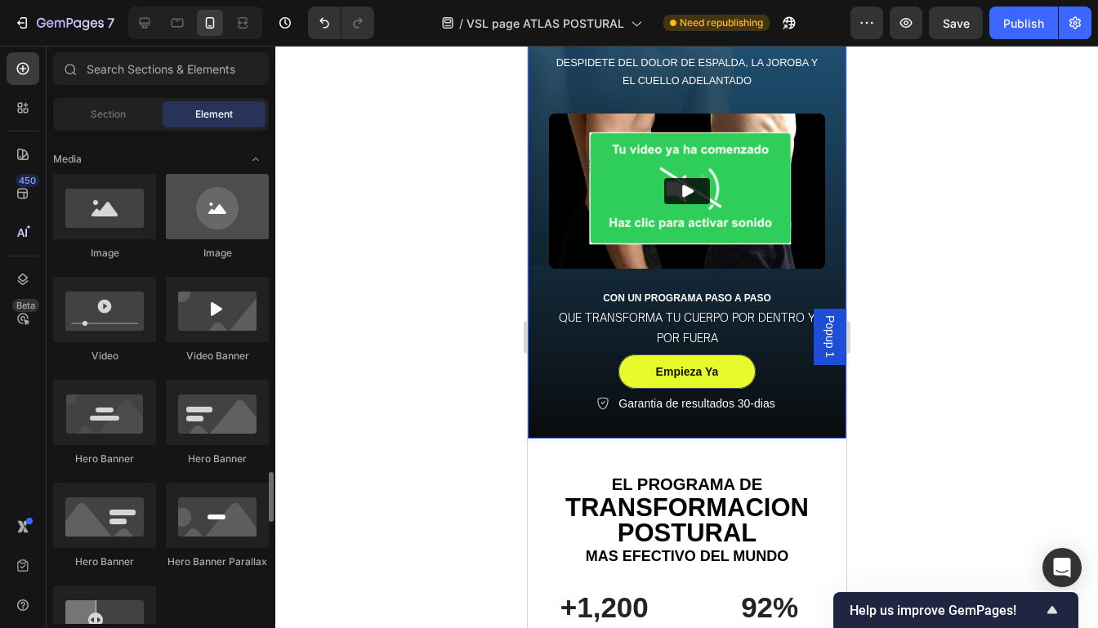
scroll to position [851, 0]
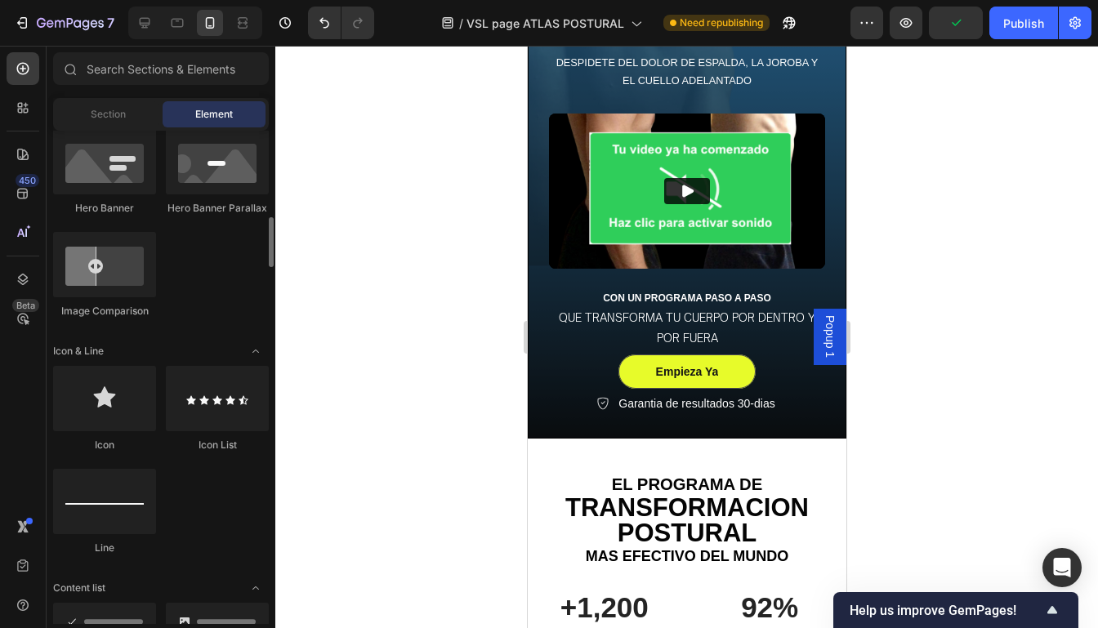
click at [831, 347] on span "Popup 1" at bounding box center [829, 336] width 16 height 42
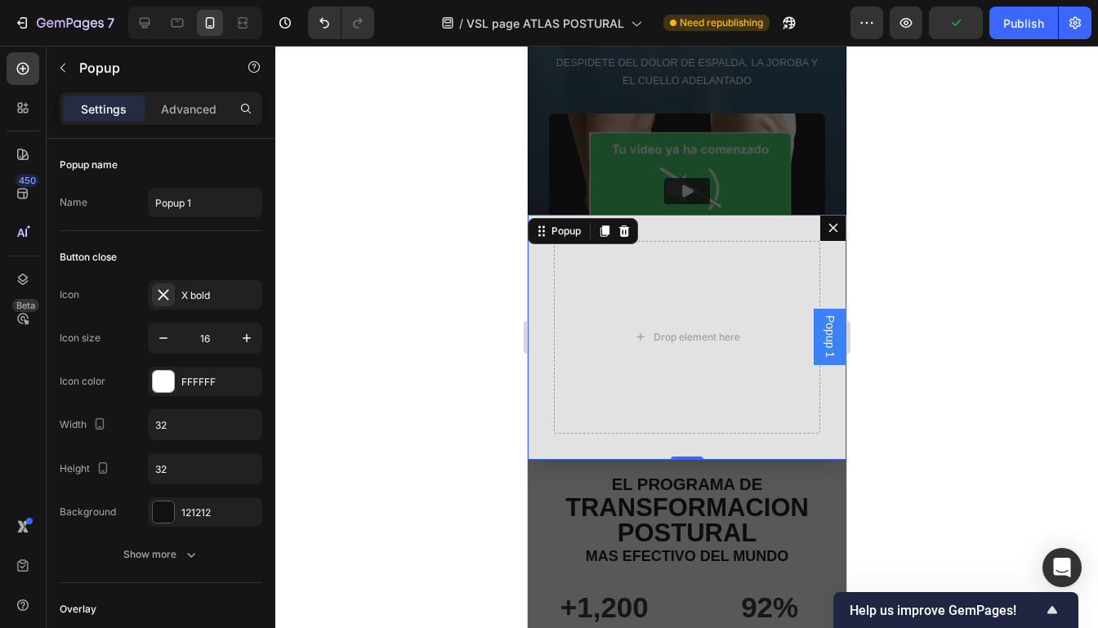
click at [834, 237] on button "Dialog content" at bounding box center [833, 228] width 26 height 26
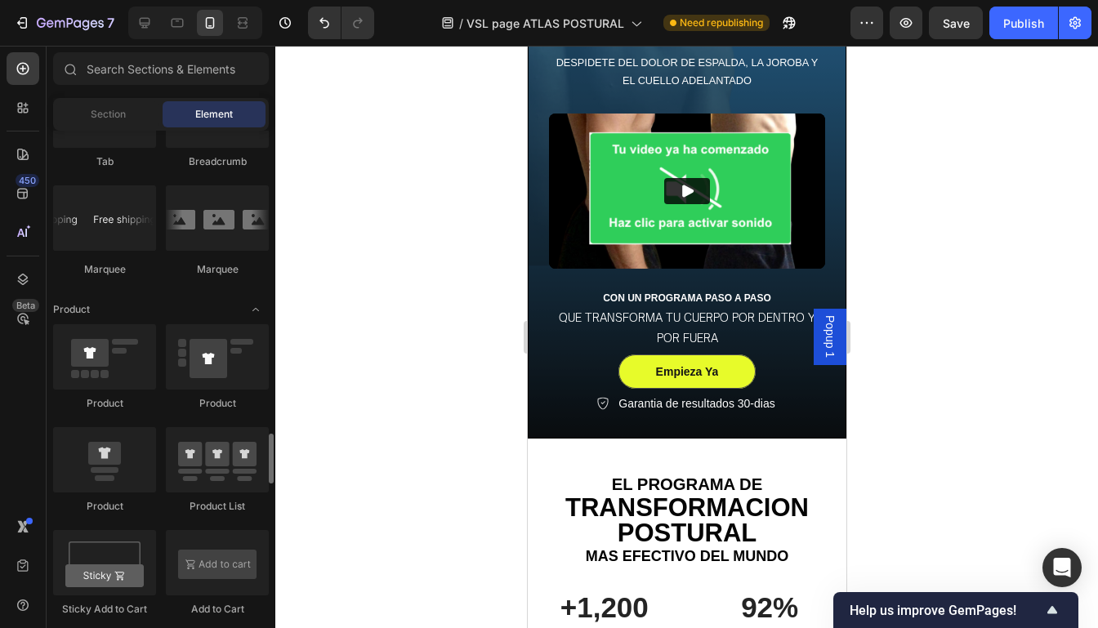
scroll to position [2062, 0]
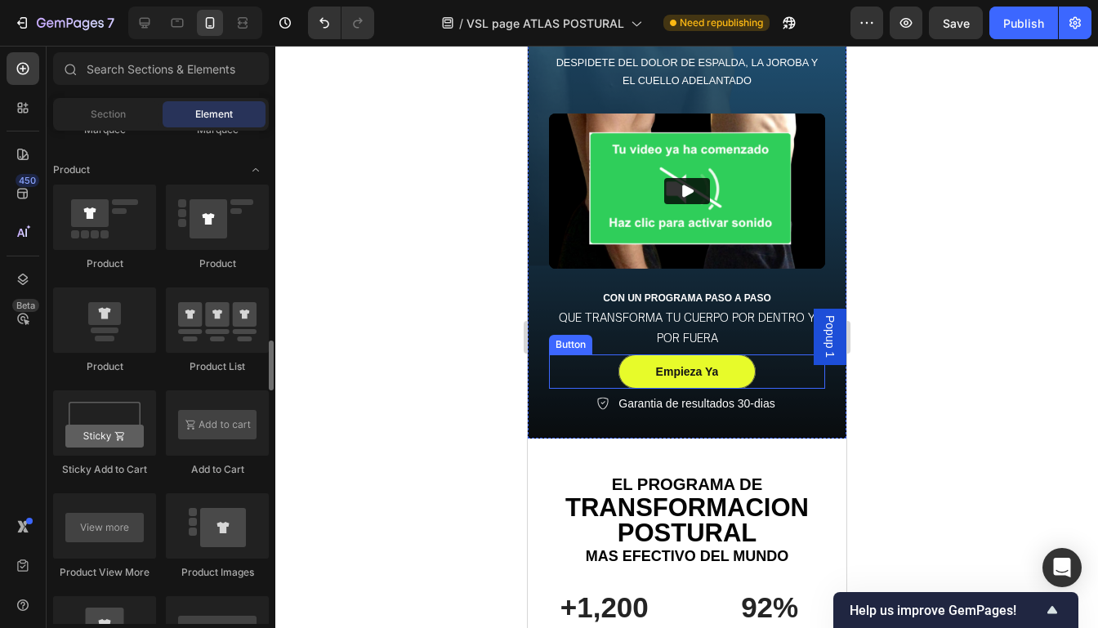
click at [609, 369] on div "Empieza Ya Button" at bounding box center [686, 372] width 276 height 34
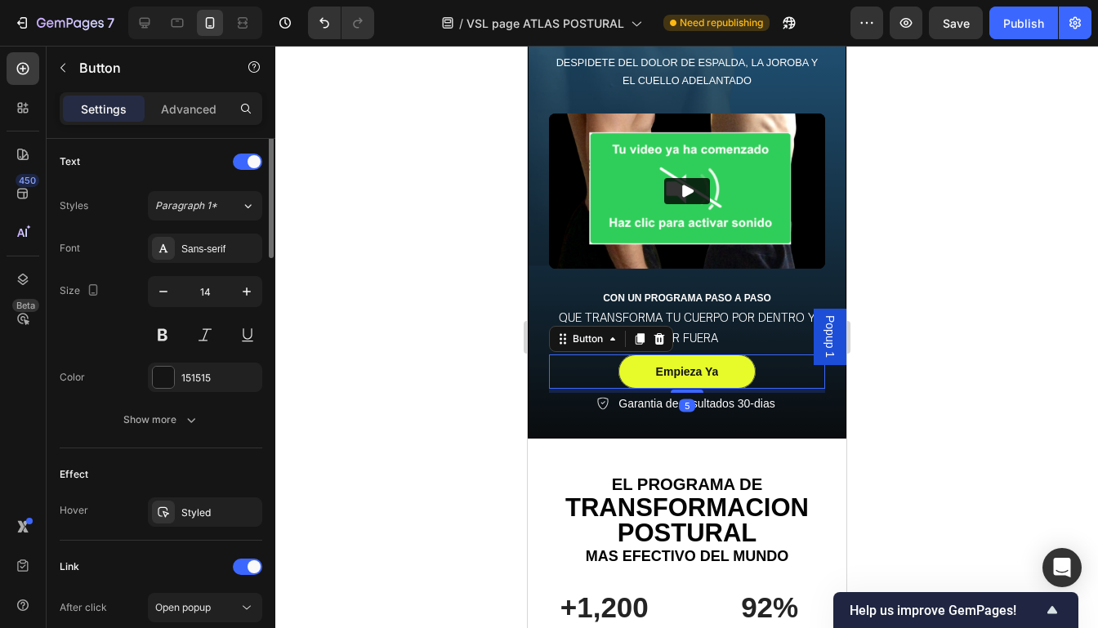
scroll to position [717, 0]
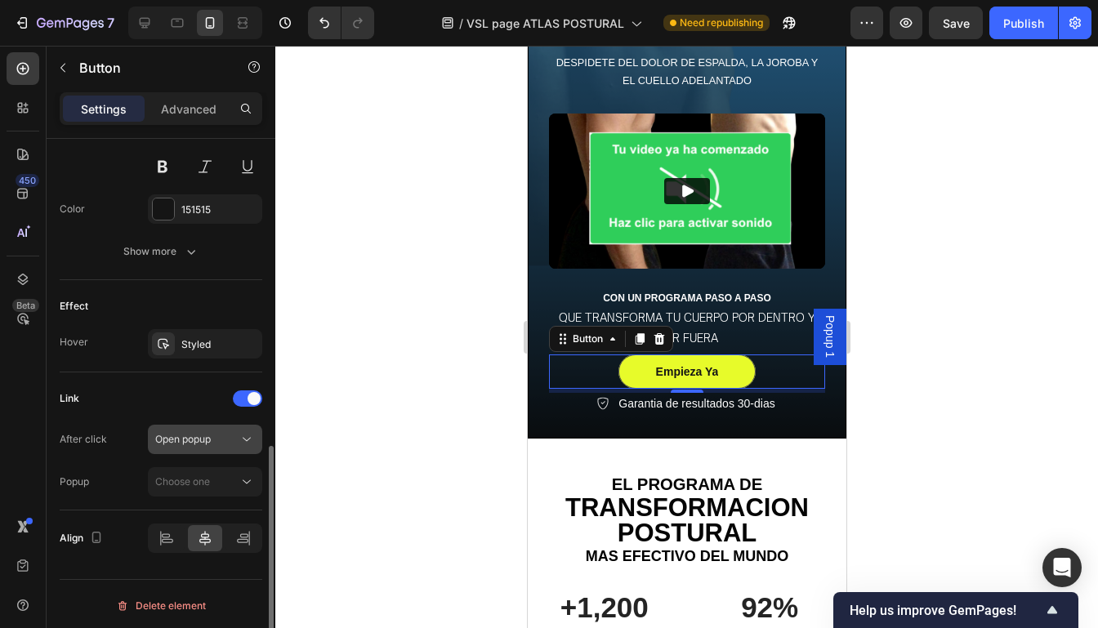
click at [240, 436] on icon at bounding box center [247, 439] width 16 height 16
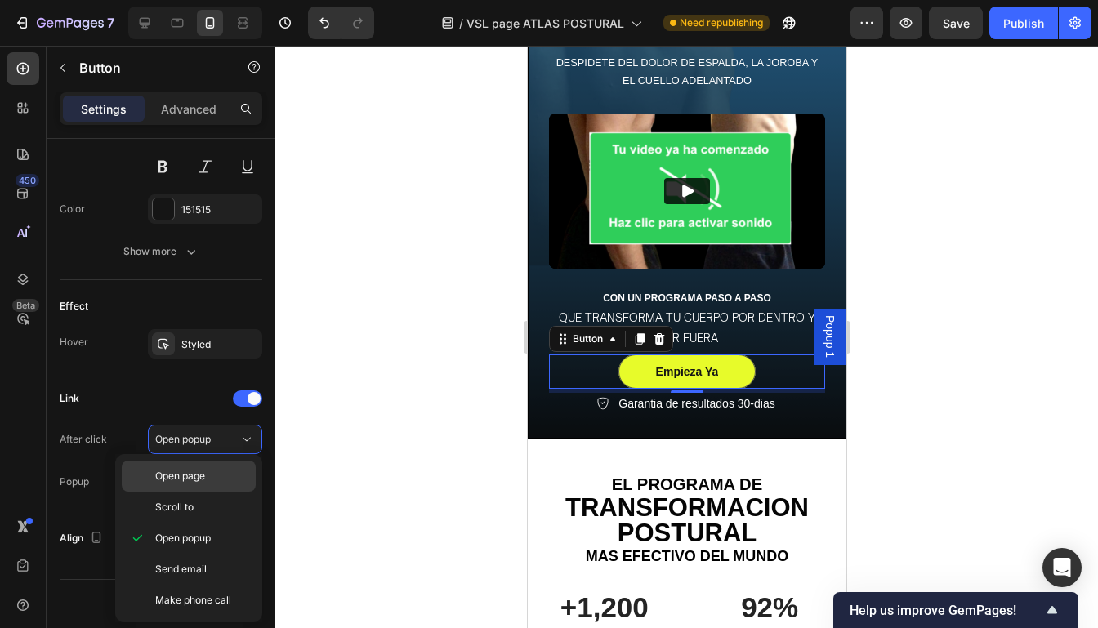
click at [189, 485] on div "Open page" at bounding box center [189, 476] width 134 height 31
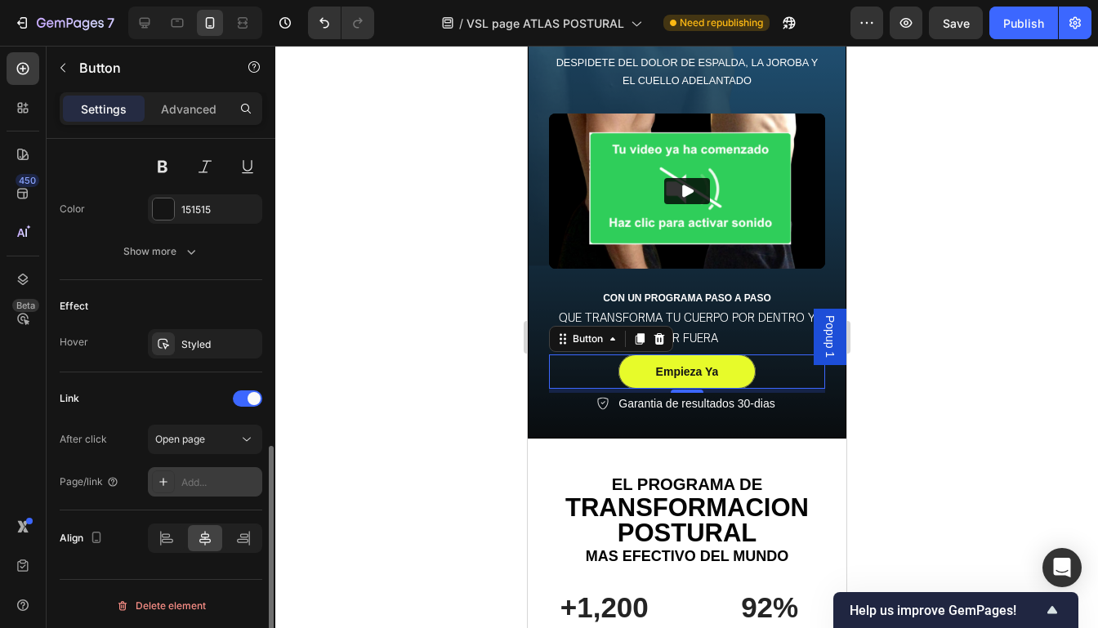
click at [190, 482] on div "Add..." at bounding box center [219, 483] width 77 height 15
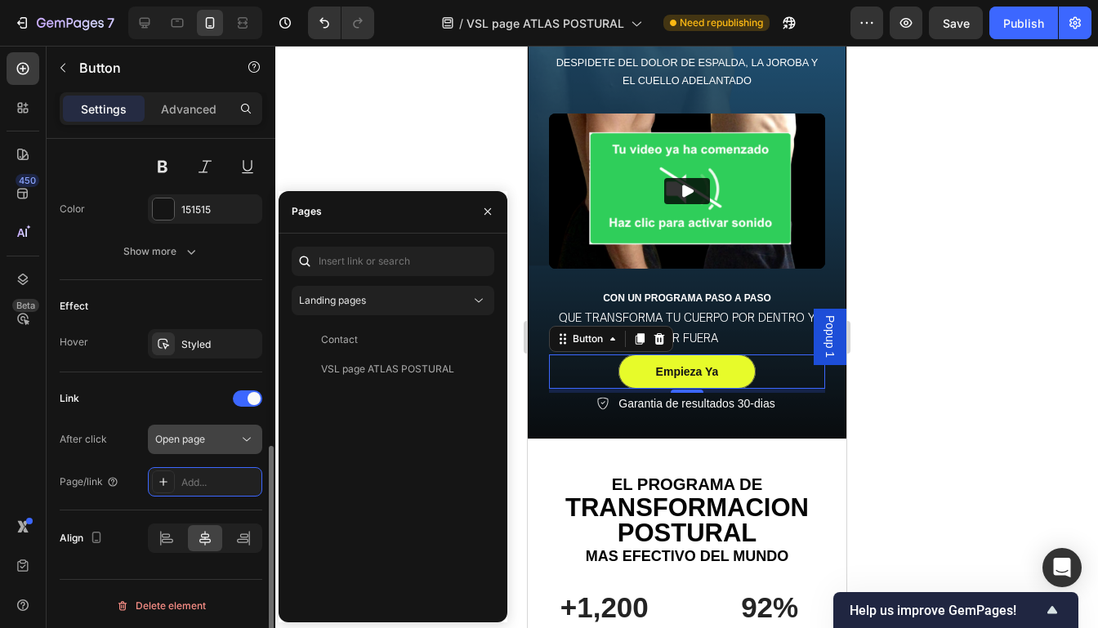
click at [198, 445] on button "Open page" at bounding box center [205, 439] width 114 height 29
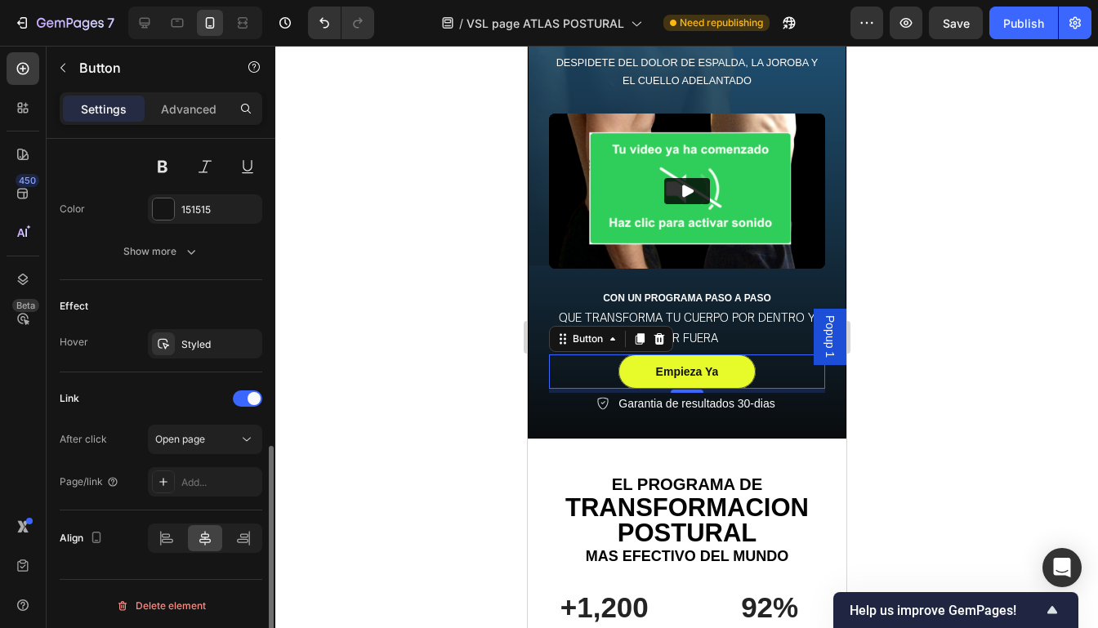
click at [96, 420] on div "Link After click Open page Page/link Add..." at bounding box center [161, 441] width 203 height 111
click at [161, 479] on icon at bounding box center [163, 482] width 8 height 8
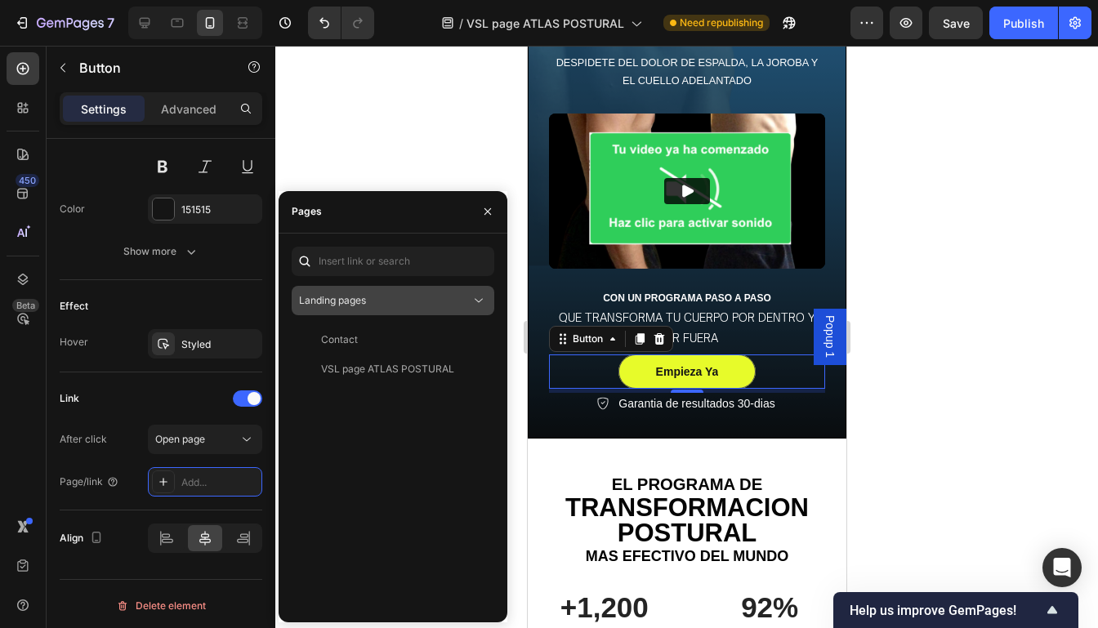
click at [384, 298] on div "Landing pages" at bounding box center [385, 300] width 172 height 15
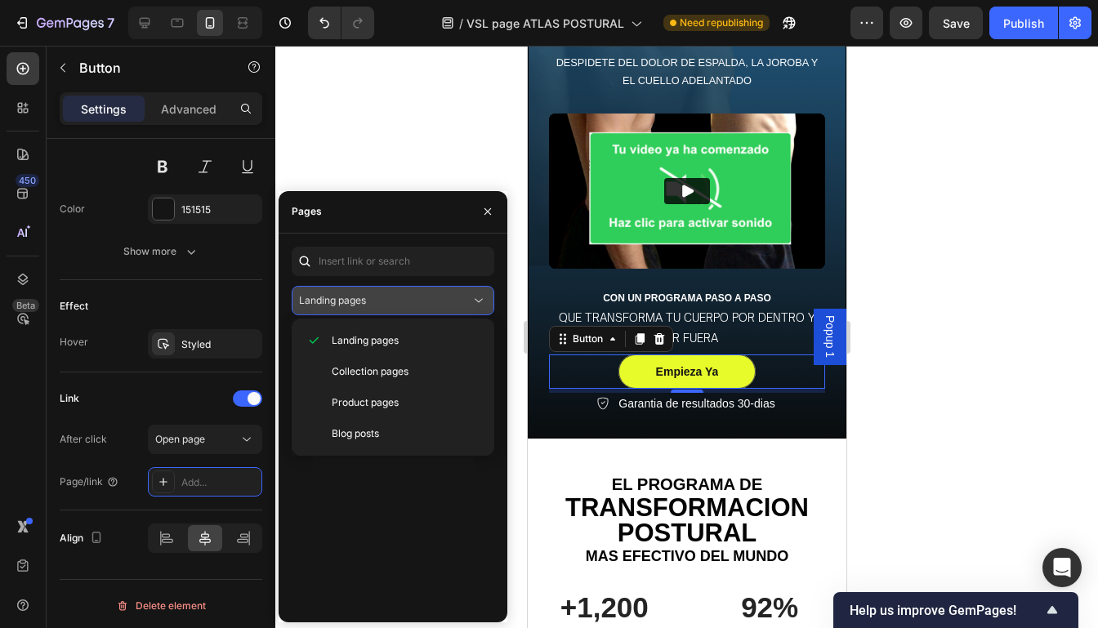
click at [469, 295] on div "Landing pages" at bounding box center [385, 300] width 172 height 15
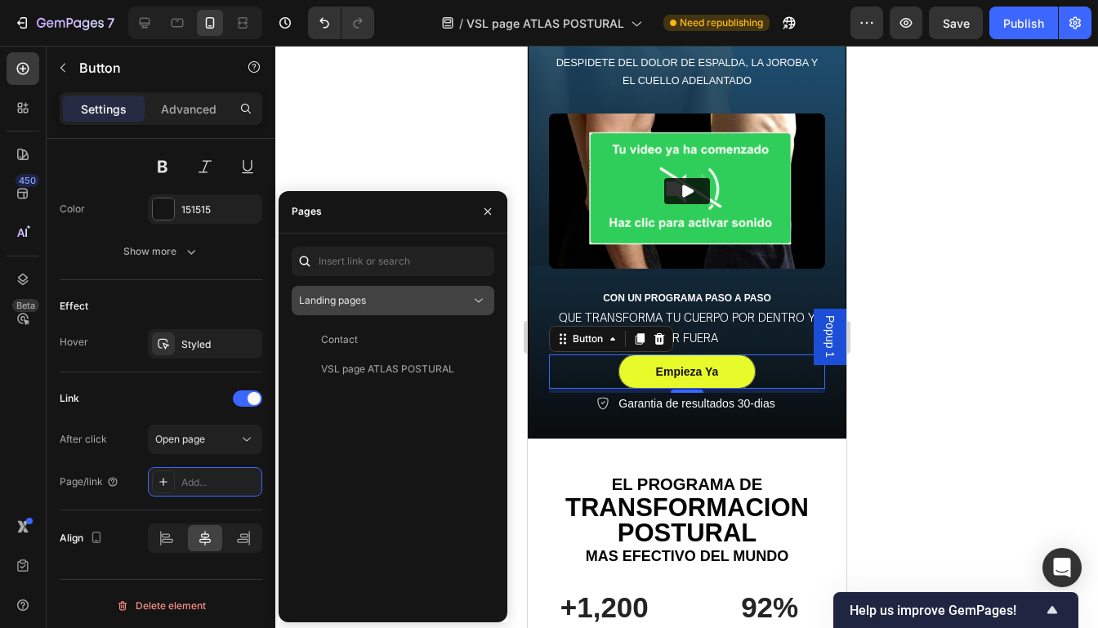
click at [469, 295] on div "Landing pages" at bounding box center [385, 300] width 172 height 15
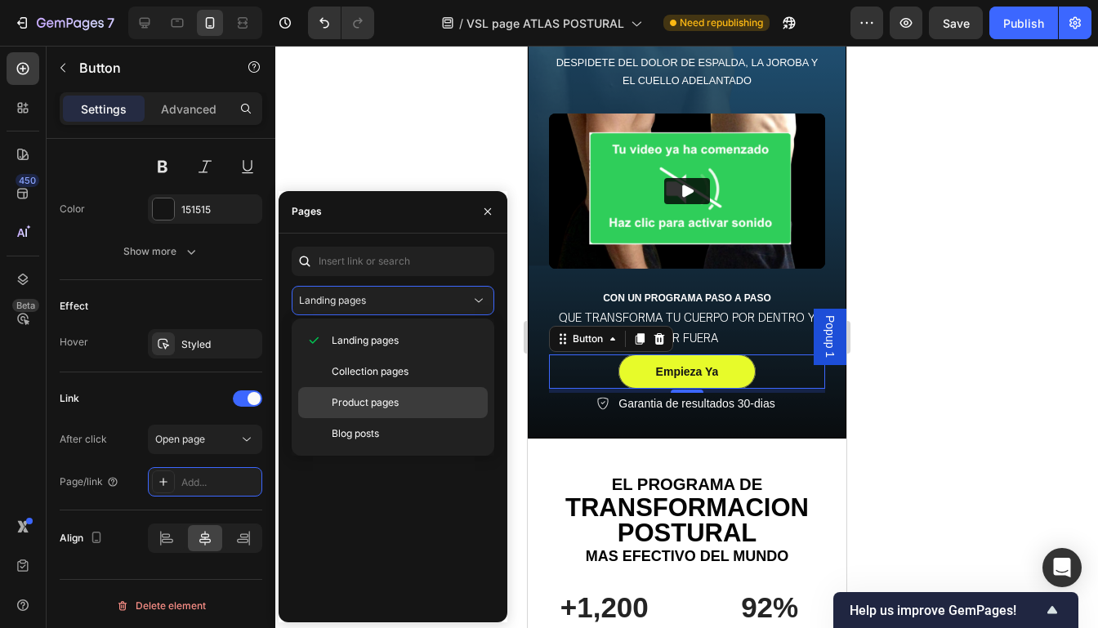
click at [383, 396] on span "Product pages" at bounding box center [365, 403] width 67 height 15
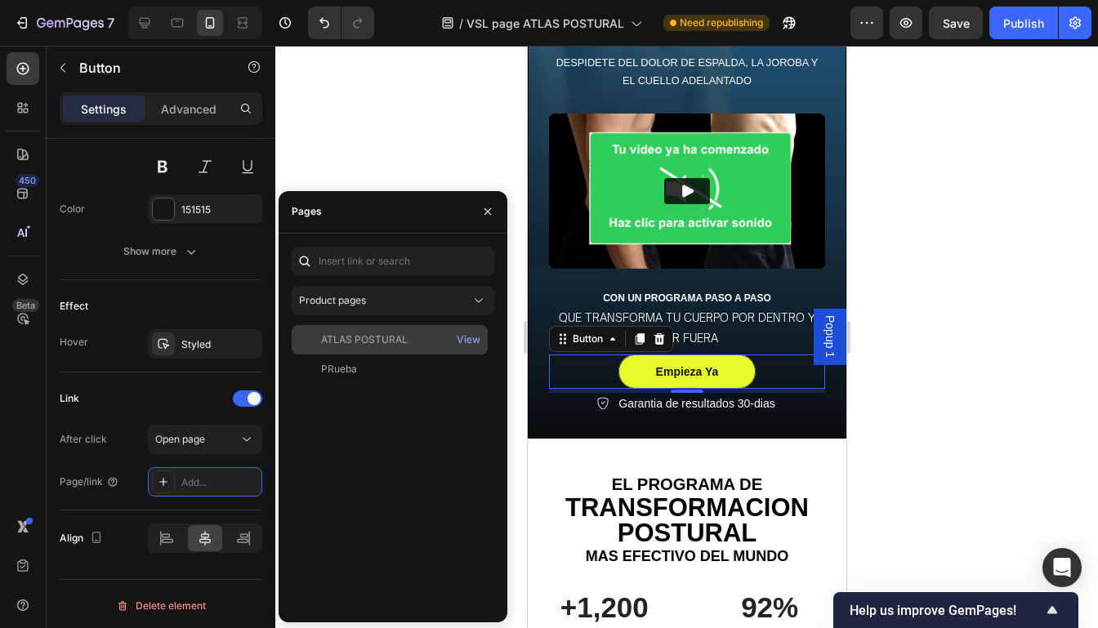
click at [412, 337] on div "ATLAS POSTURAL" at bounding box center [389, 340] width 183 height 15
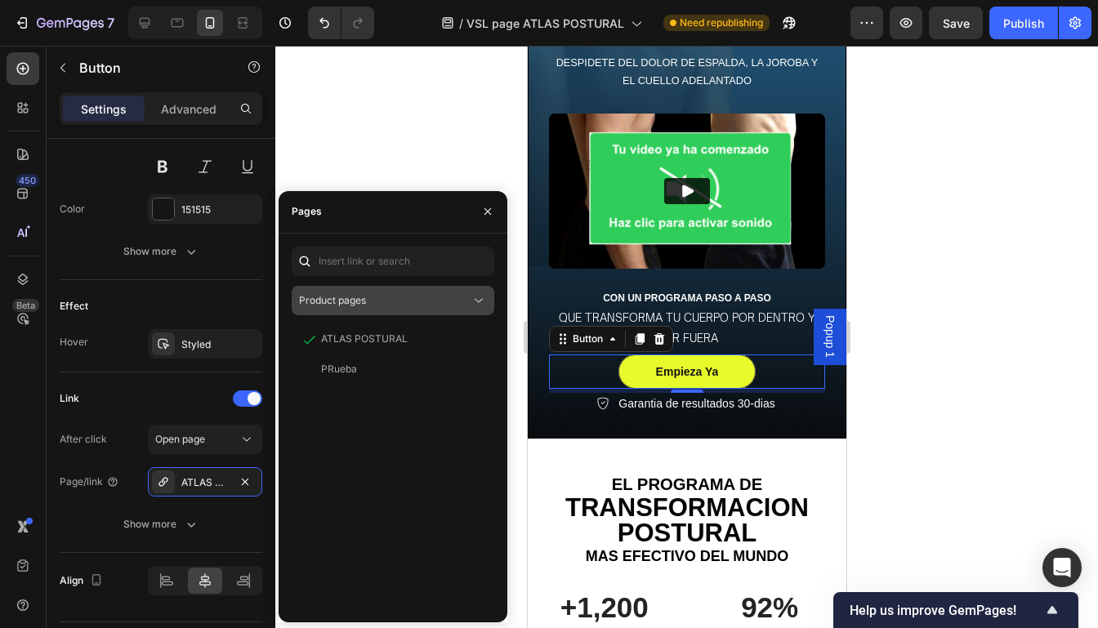
click at [438, 302] on div "Product pages" at bounding box center [385, 300] width 172 height 15
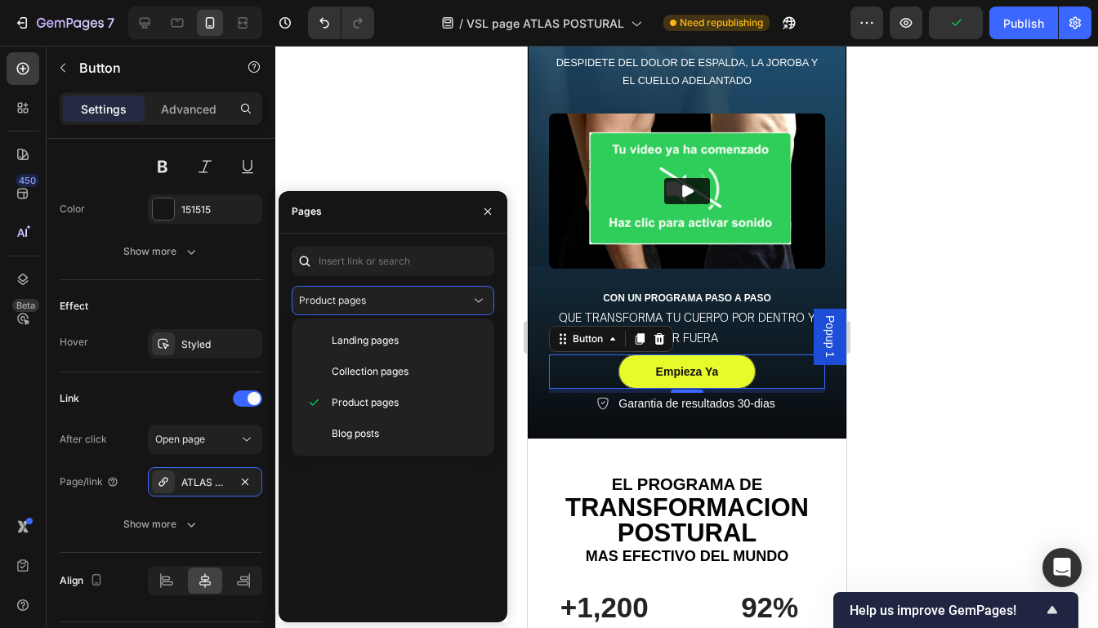
click at [508, 168] on div at bounding box center [686, 337] width 823 height 583
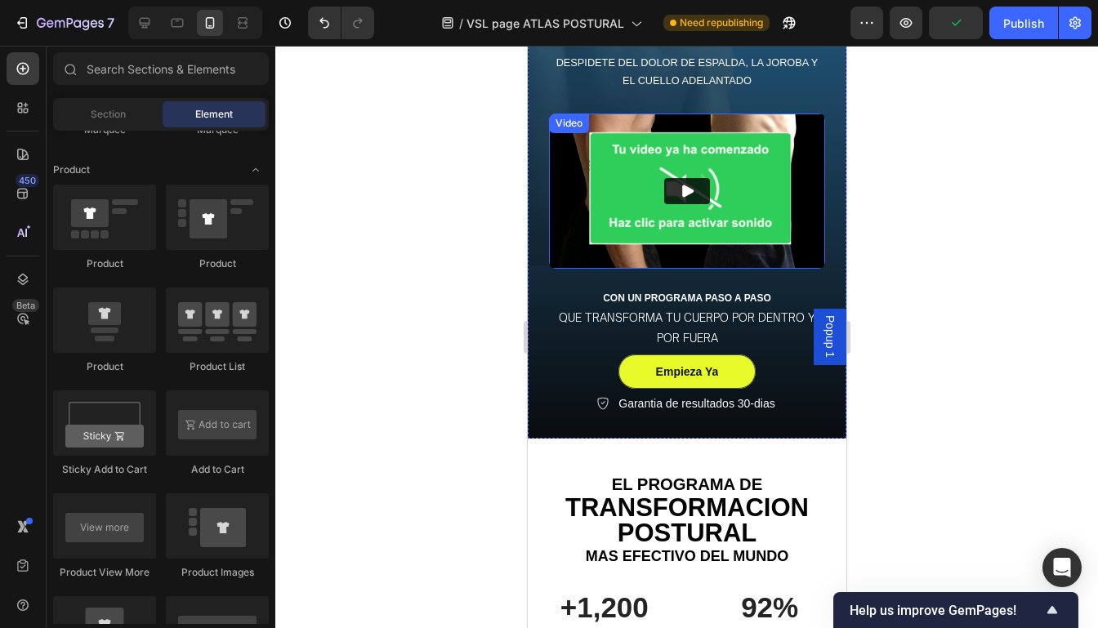
scroll to position [0, 0]
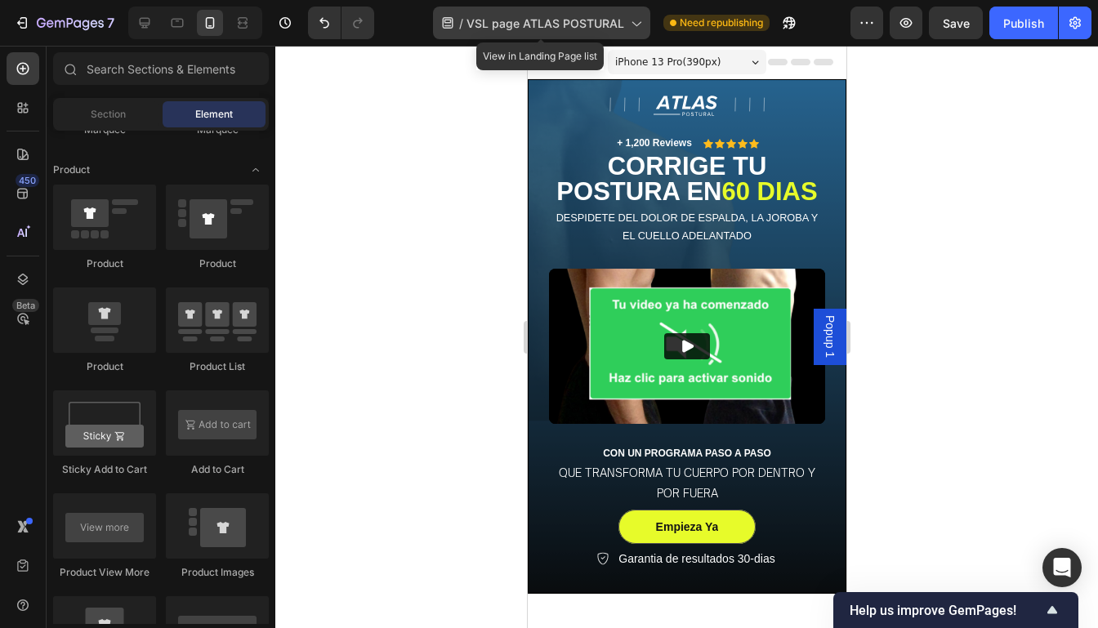
click at [631, 25] on icon at bounding box center [636, 23] width 16 height 16
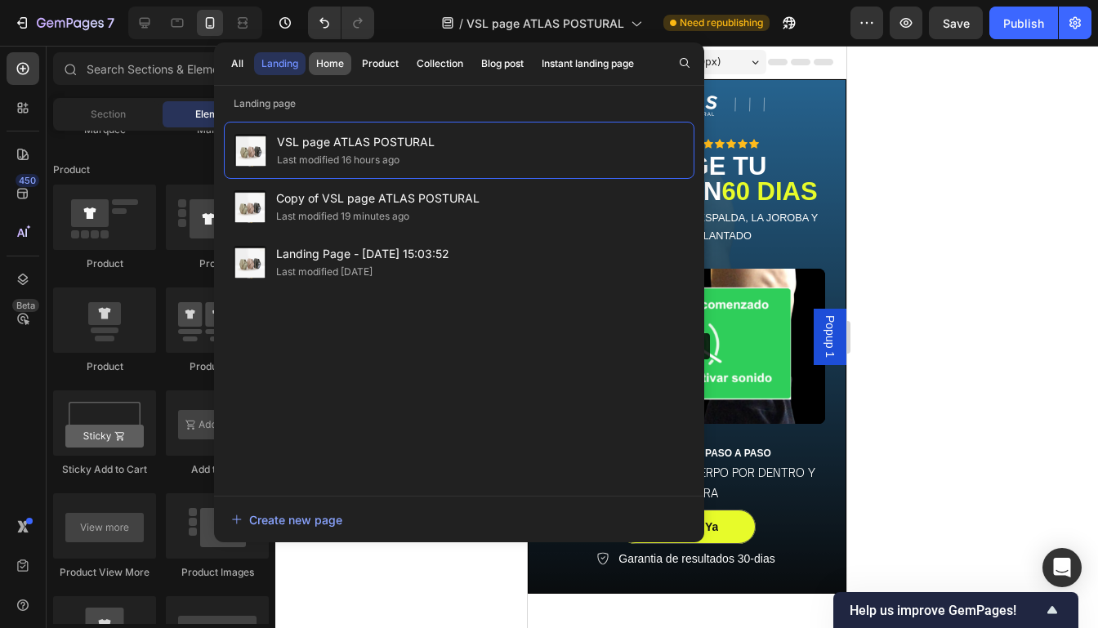
click at [326, 69] on div "Home" at bounding box center [330, 63] width 28 height 15
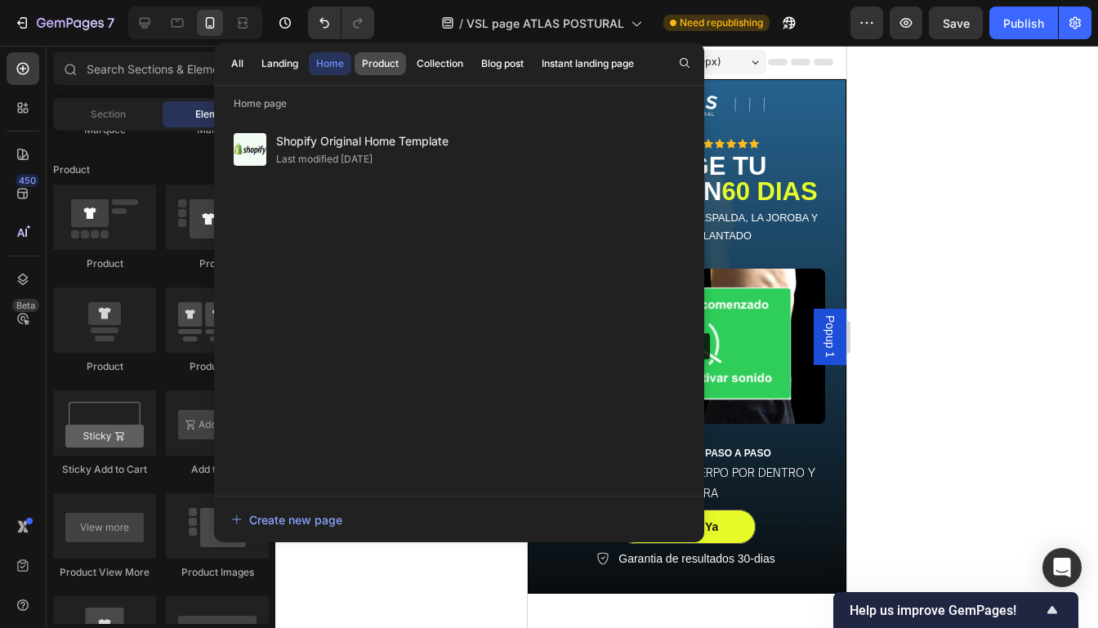
click at [396, 69] on div "Product" at bounding box center [380, 63] width 37 height 15
click at [307, 60] on div "All Landing Home Product Collection Blog post Instant landing page" at bounding box center [432, 63] width 437 height 42
click at [279, 58] on div "Landing" at bounding box center [279, 63] width 37 height 15
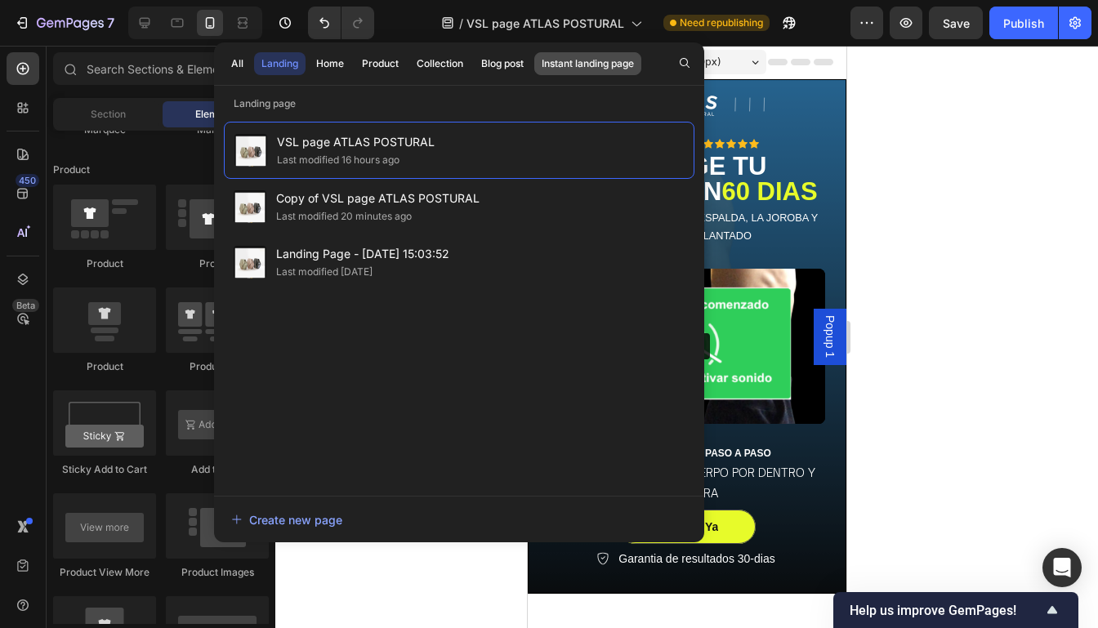
click at [602, 65] on div "Instant landing page" at bounding box center [588, 63] width 92 height 15
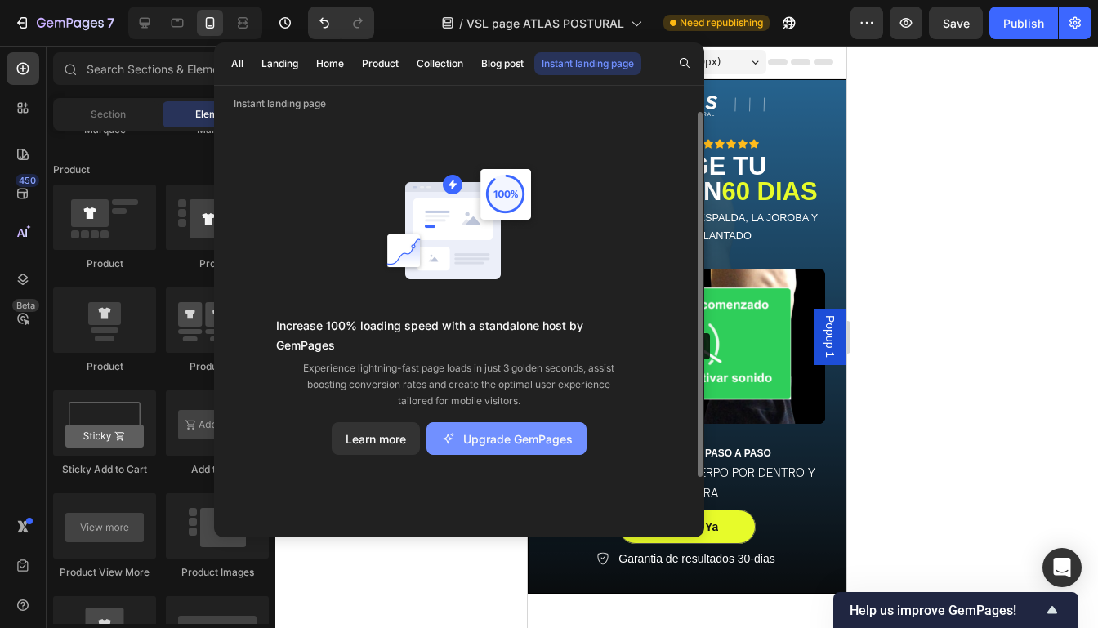
click at [523, 431] on div "Upgrade GemPages" at bounding box center [506, 439] width 132 height 17
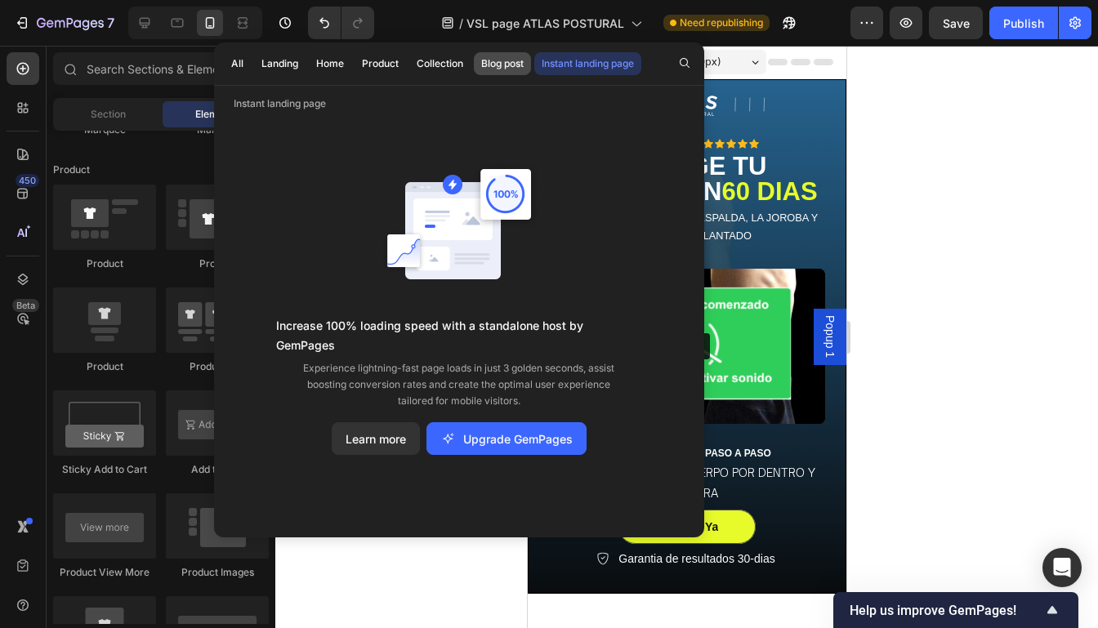
click at [498, 69] on div "Blog post" at bounding box center [502, 63] width 42 height 15
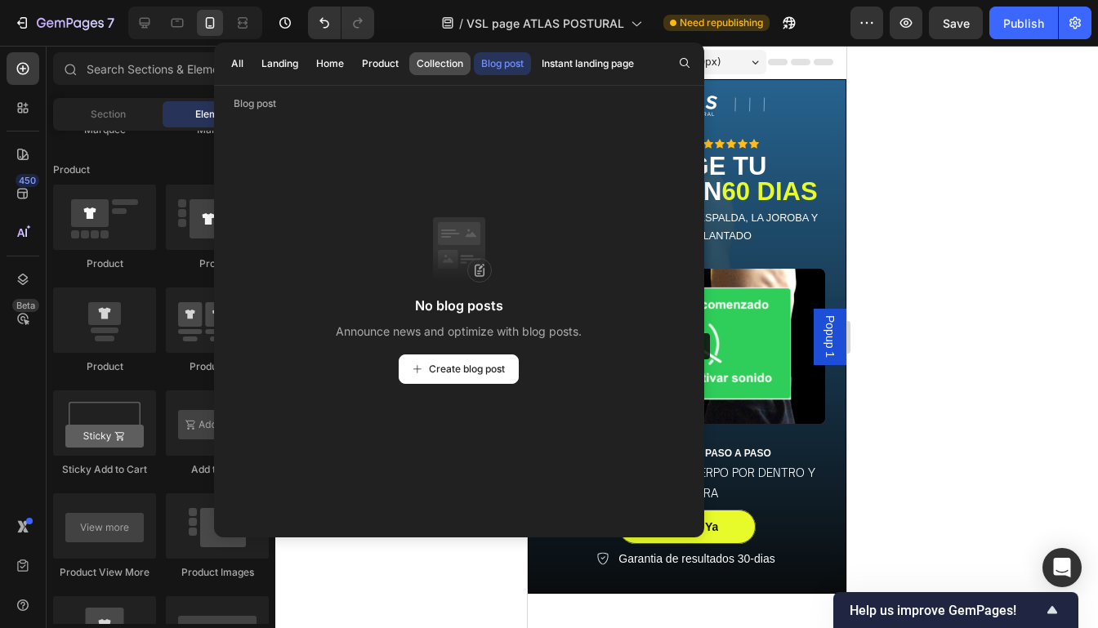
click at [446, 65] on div "Collection" at bounding box center [440, 63] width 47 height 15
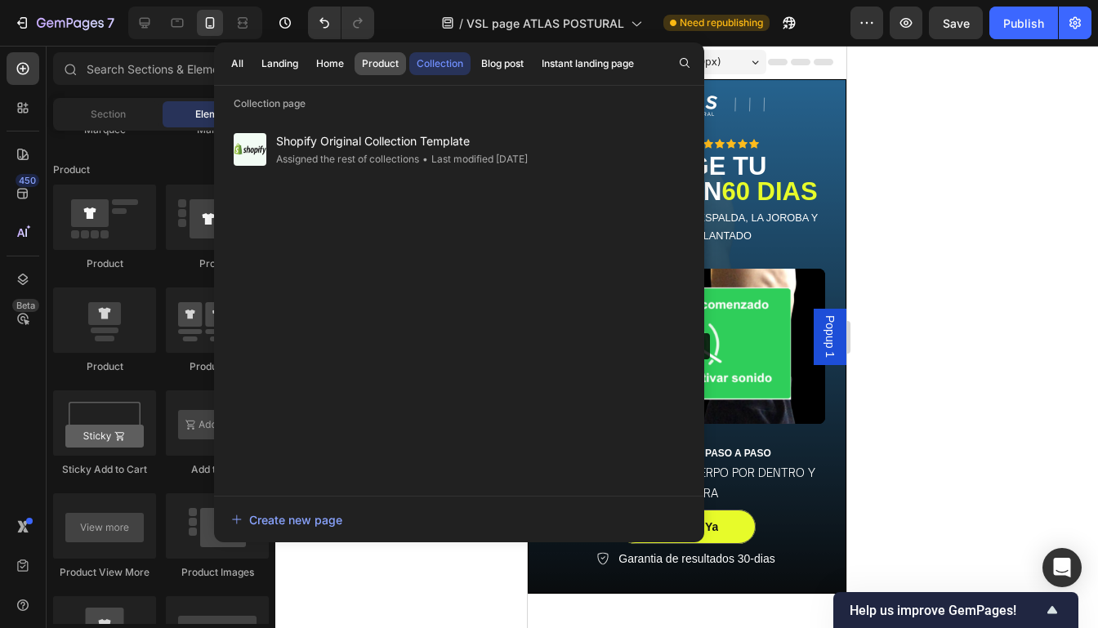
click at [388, 65] on div "Product" at bounding box center [380, 63] width 37 height 15
click at [311, 521] on div "Create new page" at bounding box center [286, 520] width 111 height 17
click at [929, 159] on div at bounding box center [686, 337] width 823 height 583
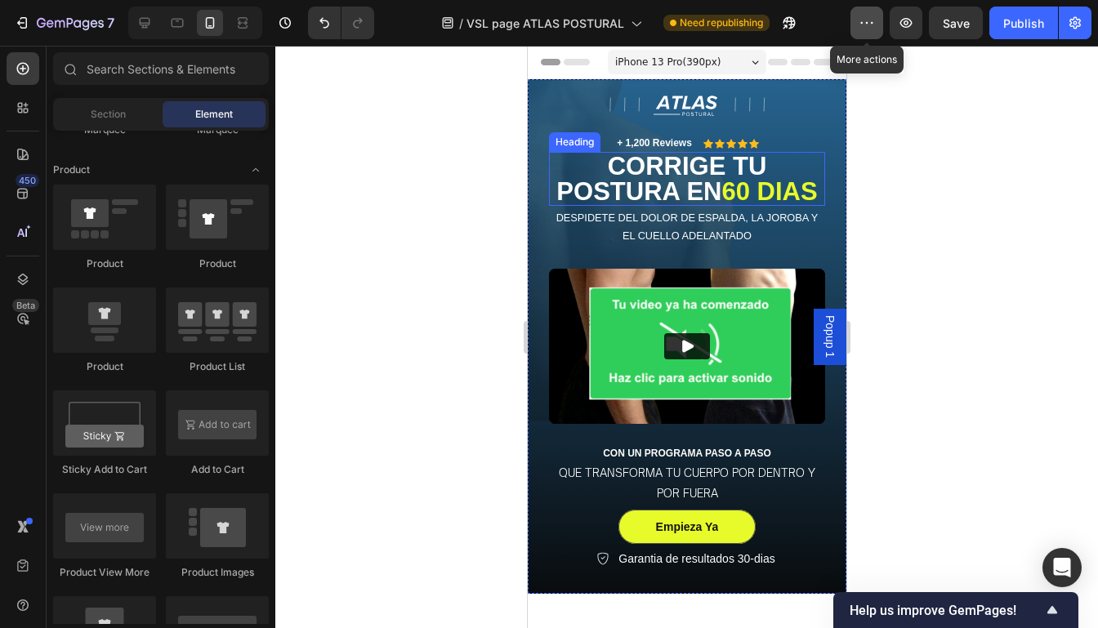
click at [867, 18] on icon "button" at bounding box center [867, 23] width 16 height 16
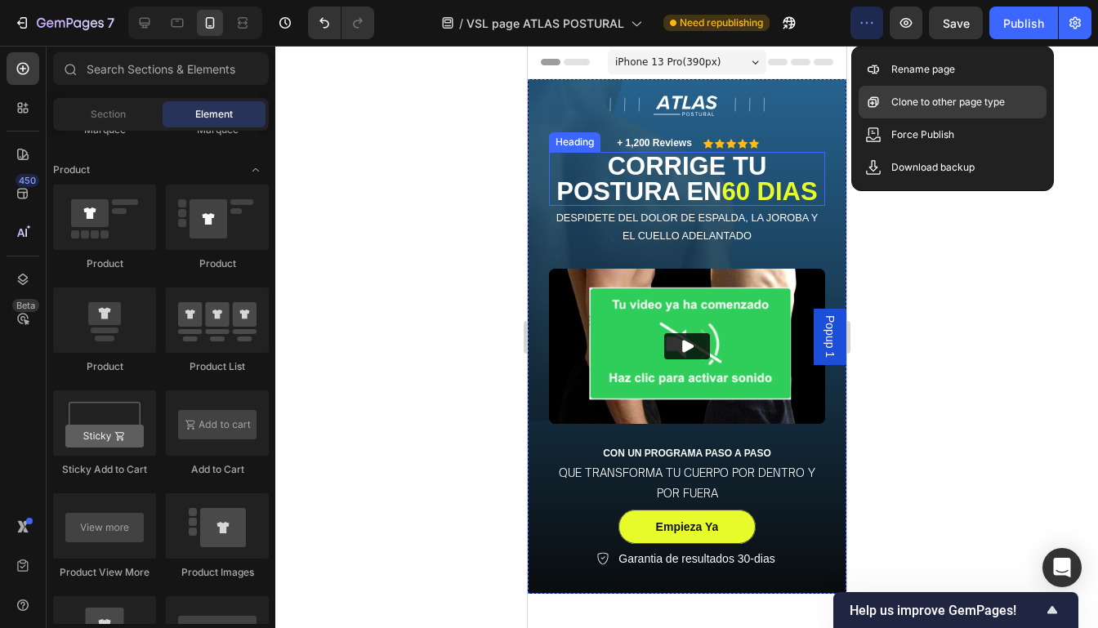
click at [914, 98] on p "Clone to other page type" at bounding box center [949, 102] width 114 height 16
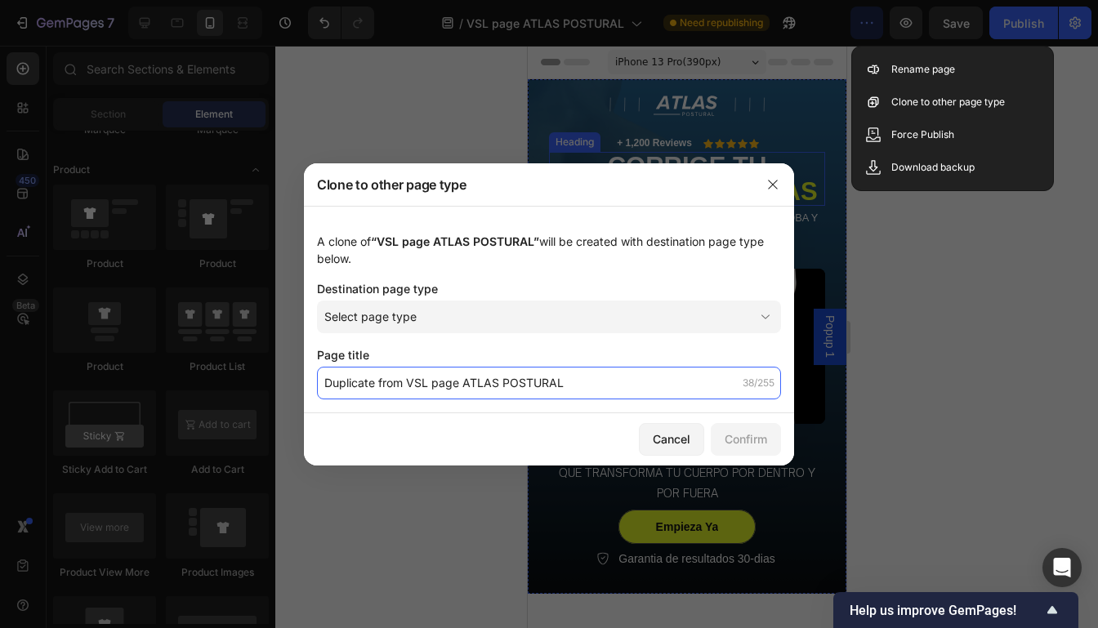
click at [492, 382] on input "Duplicate from VSL page ATLAS POSTURAL" at bounding box center [549, 383] width 464 height 33
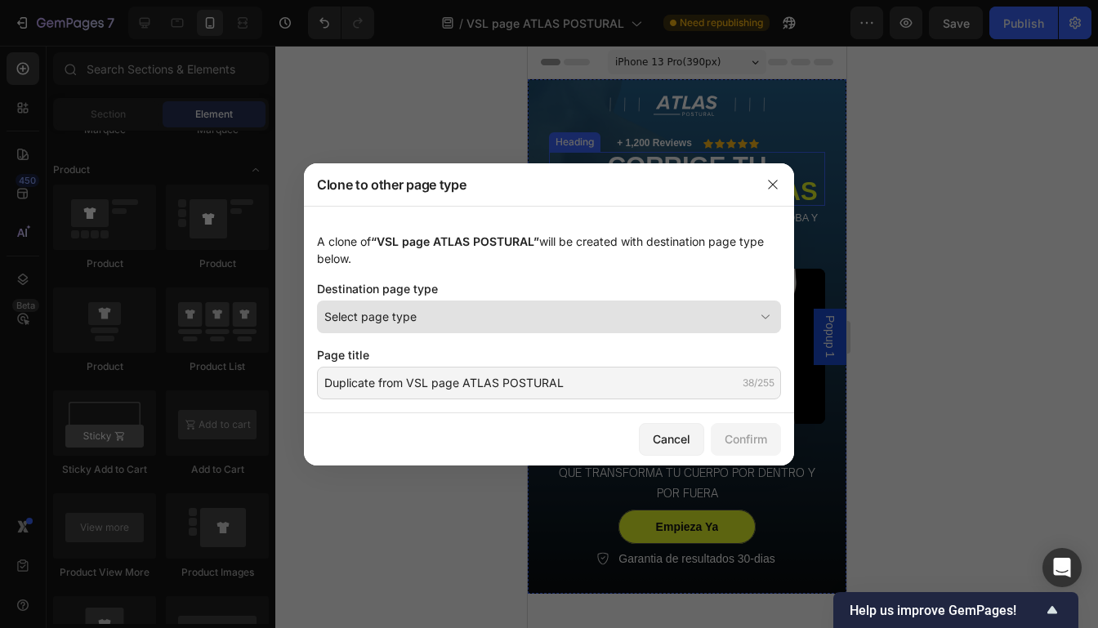
click at [508, 316] on div "Select page type" at bounding box center [539, 316] width 430 height 17
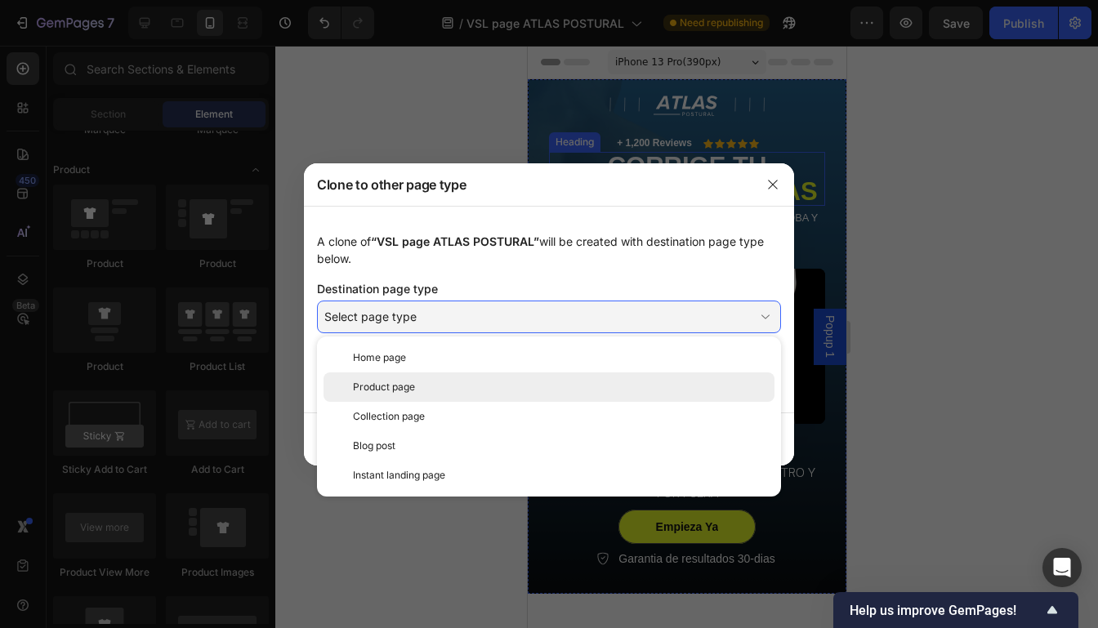
click at [455, 387] on div "Product page" at bounding box center [560, 387] width 415 height 15
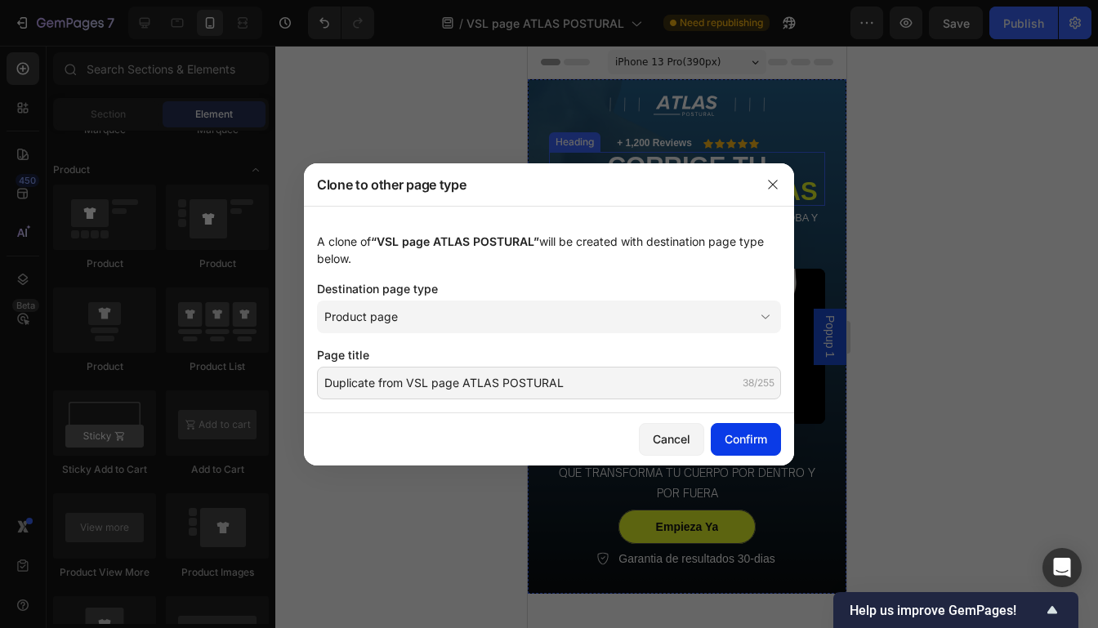
click at [737, 431] on div "Confirm" at bounding box center [746, 439] width 42 height 17
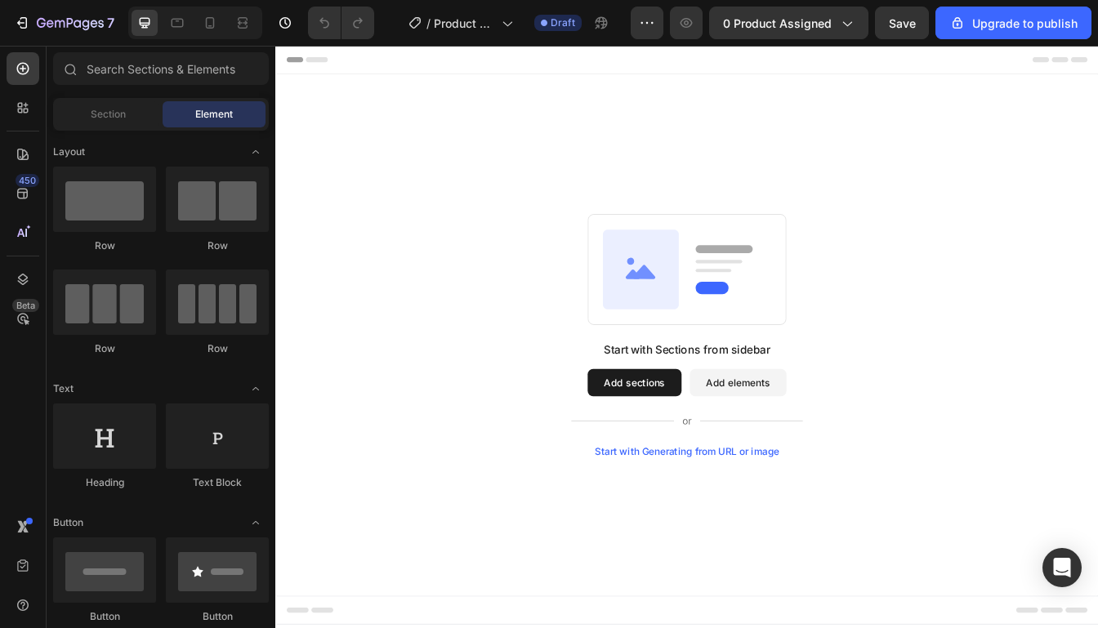
click at [690, 440] on button "Add sections" at bounding box center [703, 447] width 112 height 33
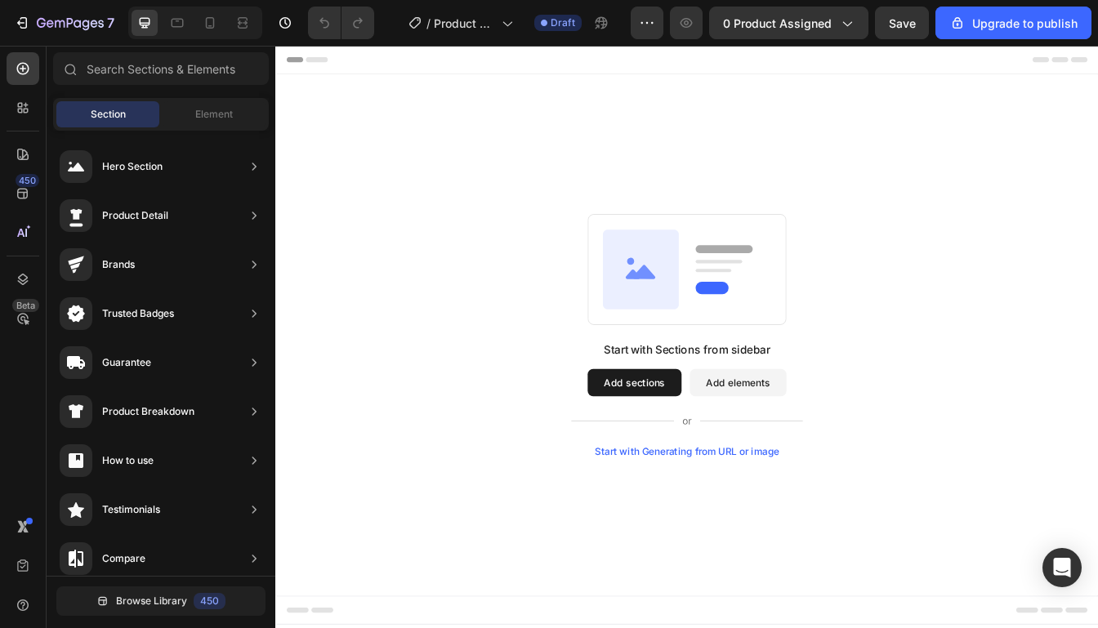
click at [724, 530] on div "Start with Generating from URL or image" at bounding box center [766, 528] width 220 height 13
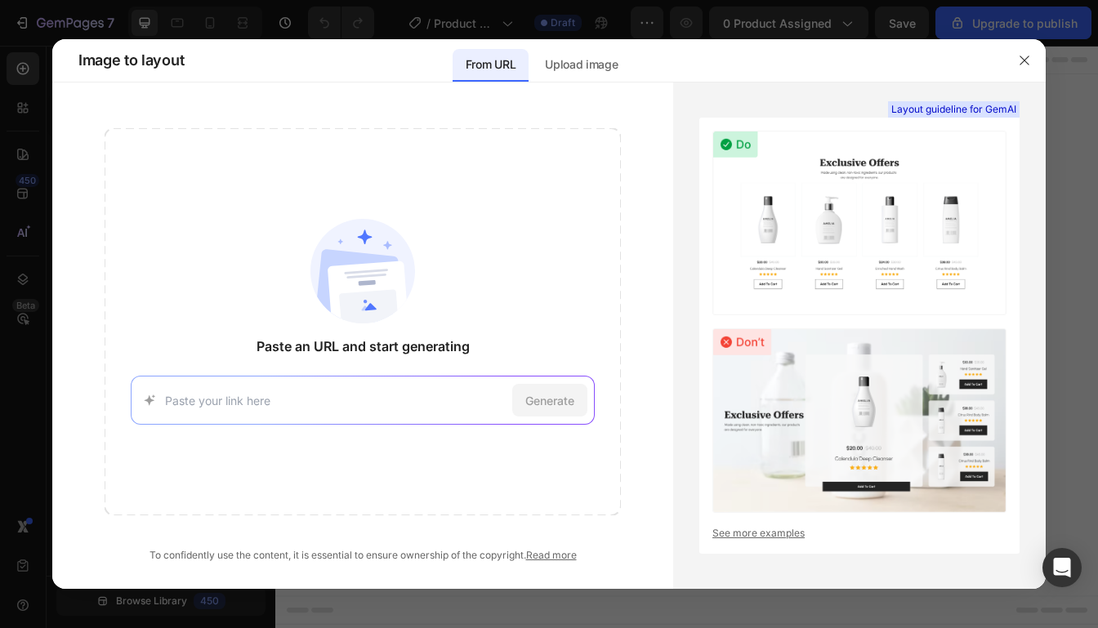
click at [346, 400] on input at bounding box center [336, 400] width 342 height 17
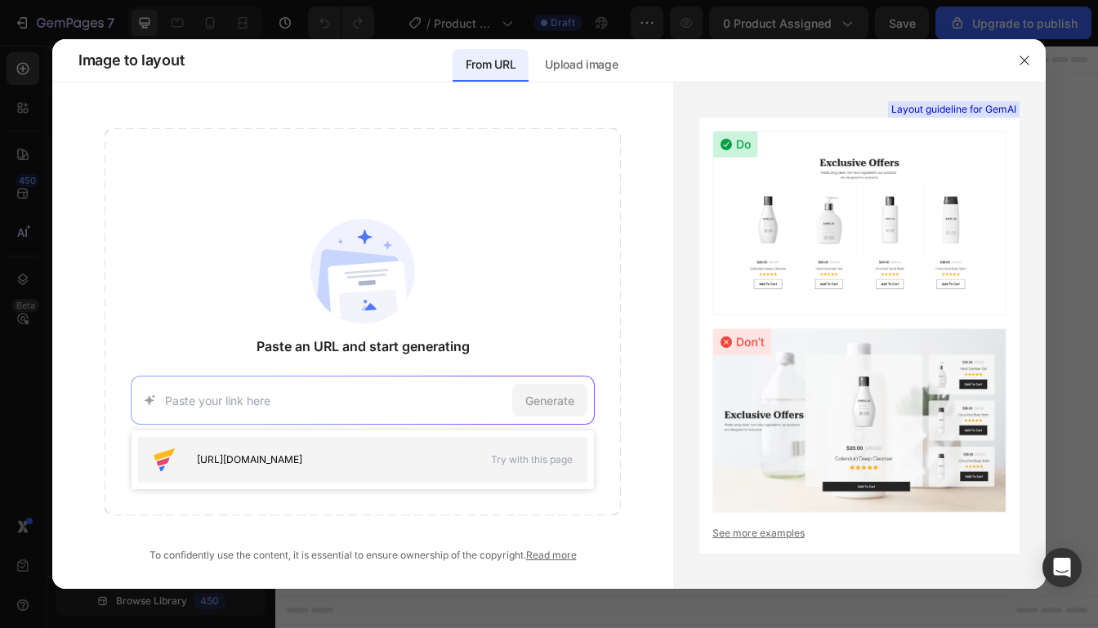
click at [302, 461] on span "https://seal-commerce-asia.myshopify.com/pages/image-to-layout-demo-page" at bounding box center [249, 460] width 105 height 15
type input "https://seal-commerce-asia.myshopify.com/pages/image-to-layout-demo-page"
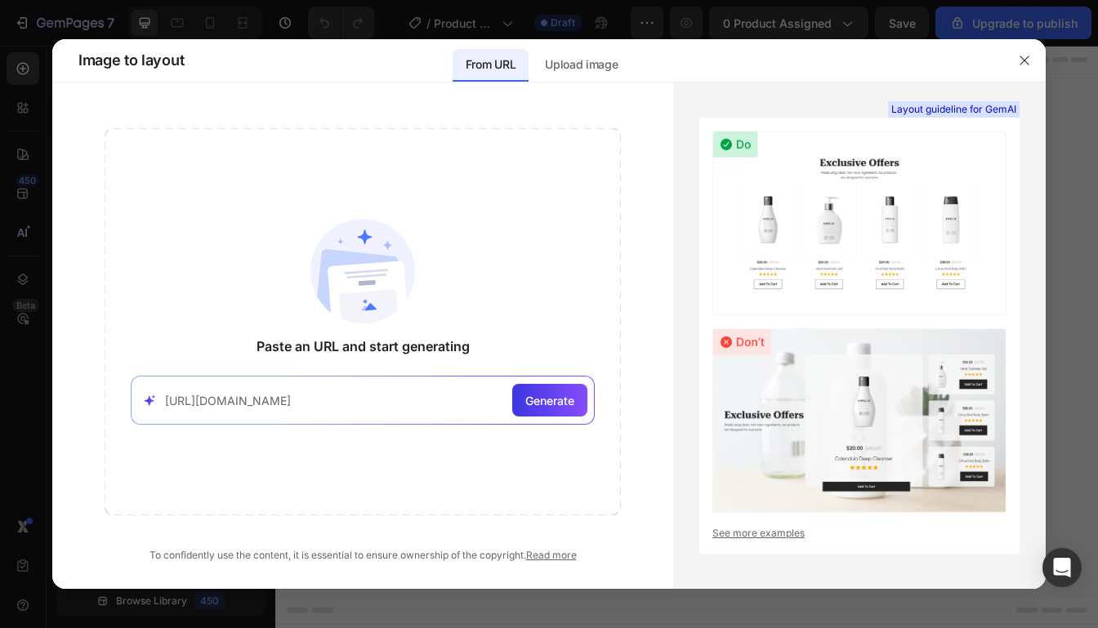
drag, startPoint x: 167, startPoint y: 402, endPoint x: 396, endPoint y: 416, distance: 229.2
click at [383, 415] on div "https://seal-commerce-asia.myshopify.com/pages/image-to-layout-demo-page Genera…" at bounding box center [363, 400] width 465 height 49
paste input "https://x3ui8p-va.myshopify.com/a/gempages?version=v7&shop_id=58299129445272843…"
type input "https://x3ui8p-va.myshopify.com/a/gempages?version=v7&shop_id=58299129445272843…"
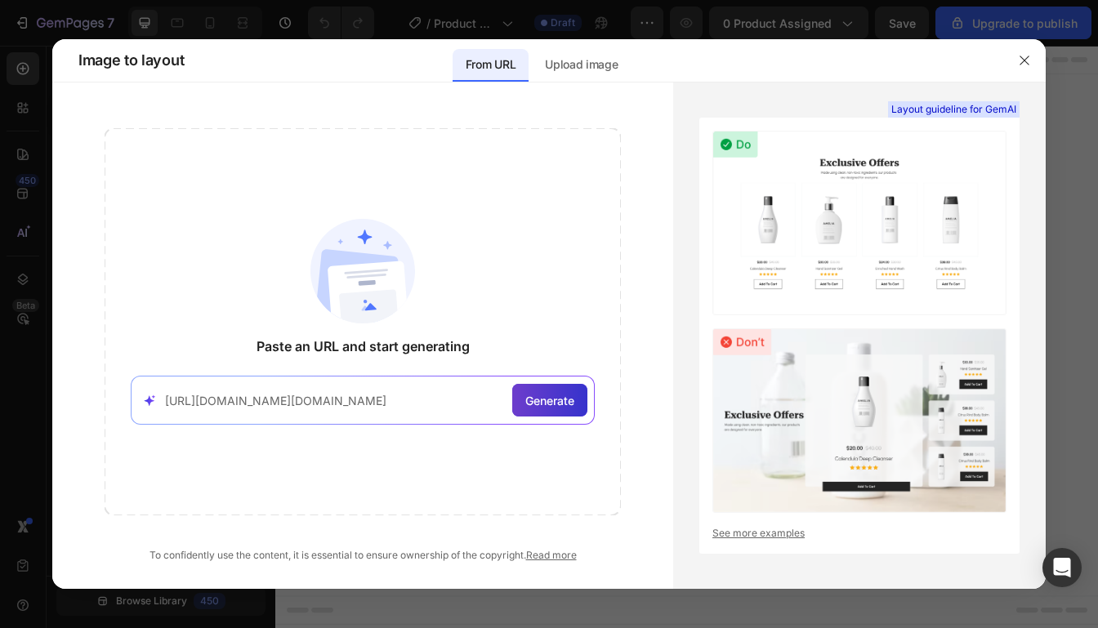
click at [546, 401] on span "Generate" at bounding box center [549, 400] width 49 height 17
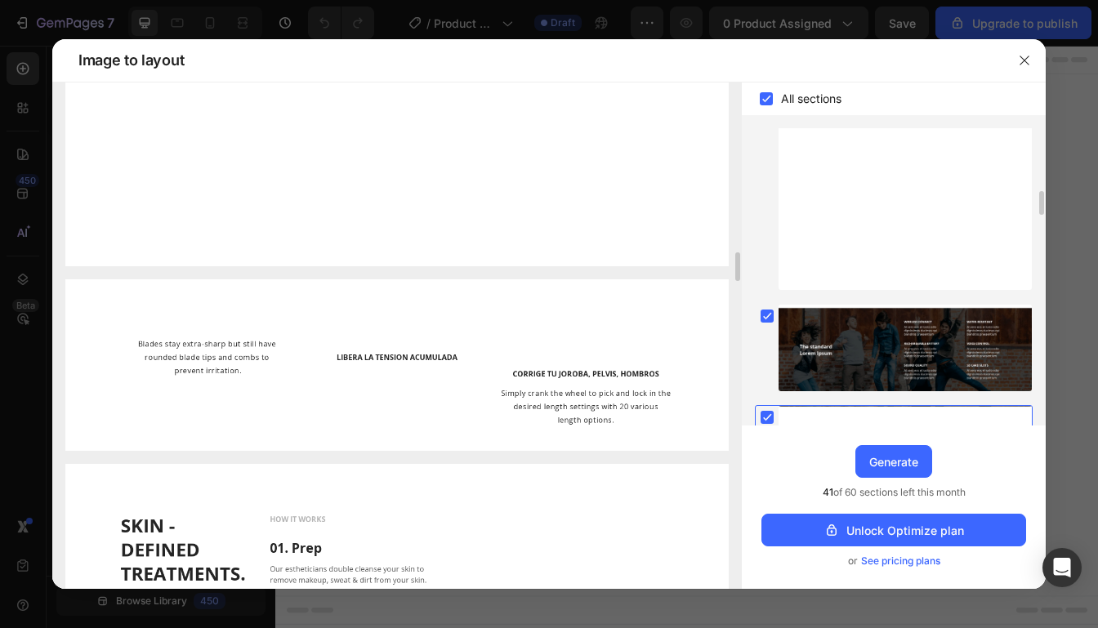
scroll to position [3030, 0]
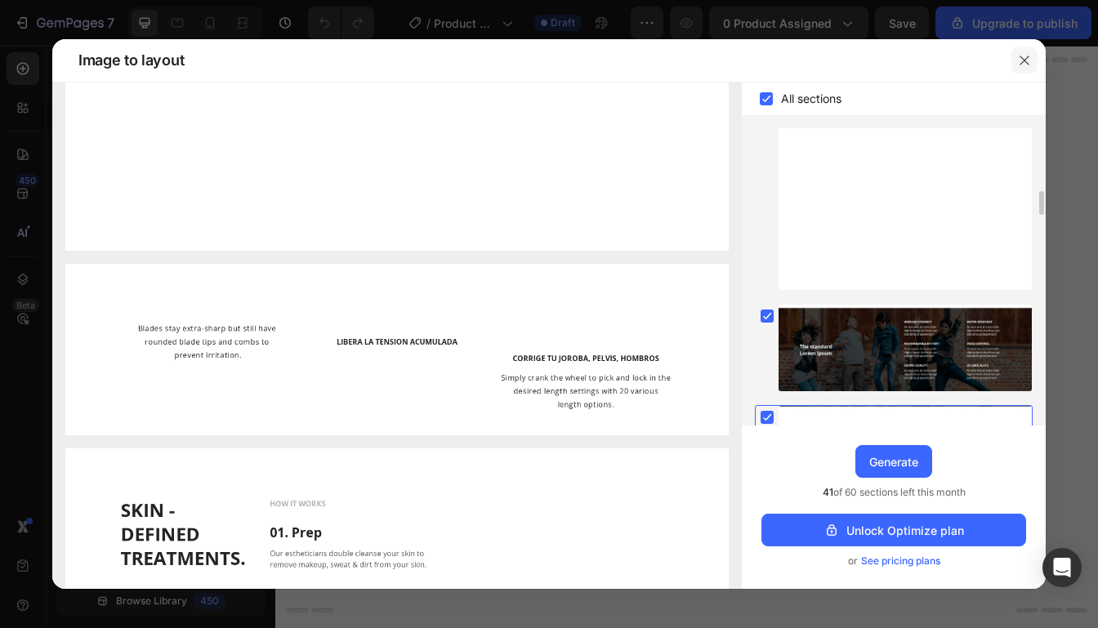
click at [1021, 56] on icon "button" at bounding box center [1024, 60] width 13 height 13
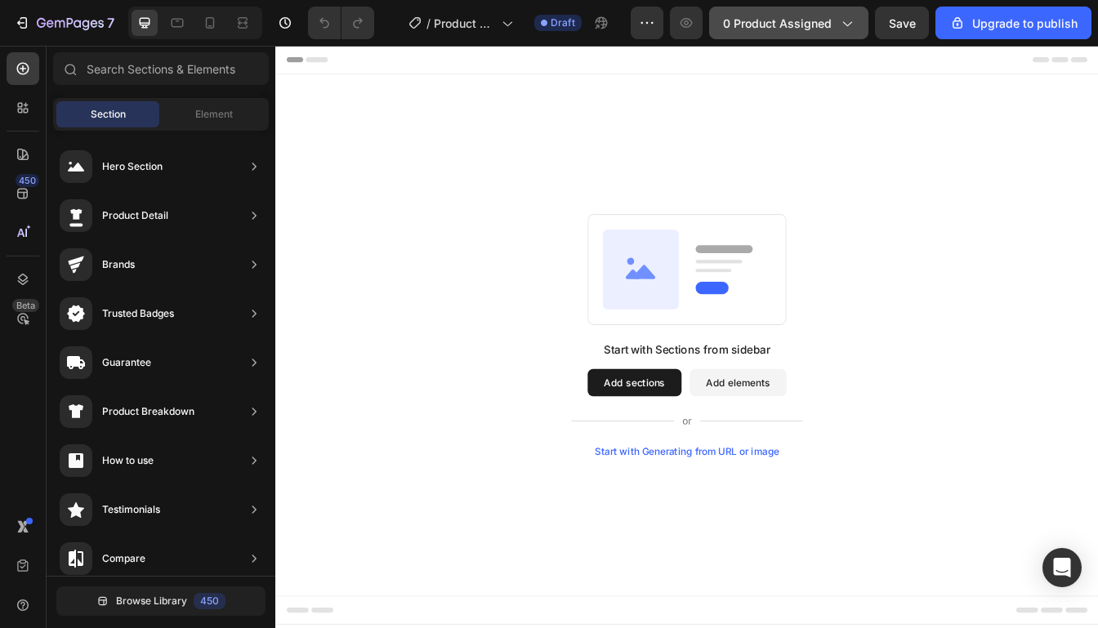
click at [752, 21] on span "0 product assigned" at bounding box center [777, 23] width 109 height 17
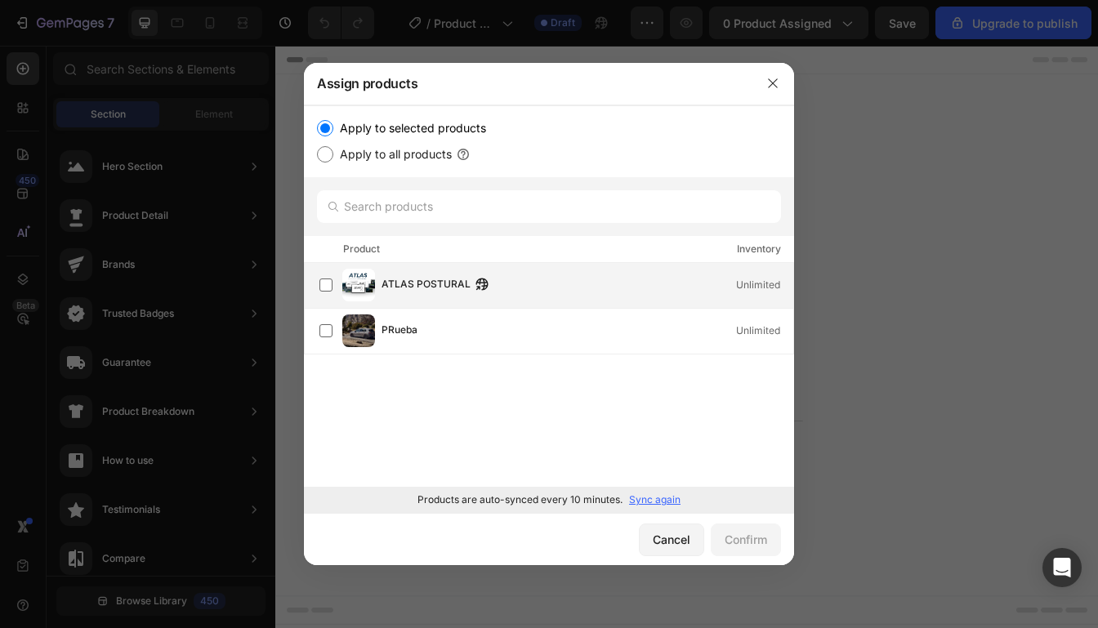
click at [425, 287] on span "ATLAS POSTURAL" at bounding box center [426, 285] width 89 height 18
click at [731, 539] on div "Confirm" at bounding box center [746, 539] width 42 height 17
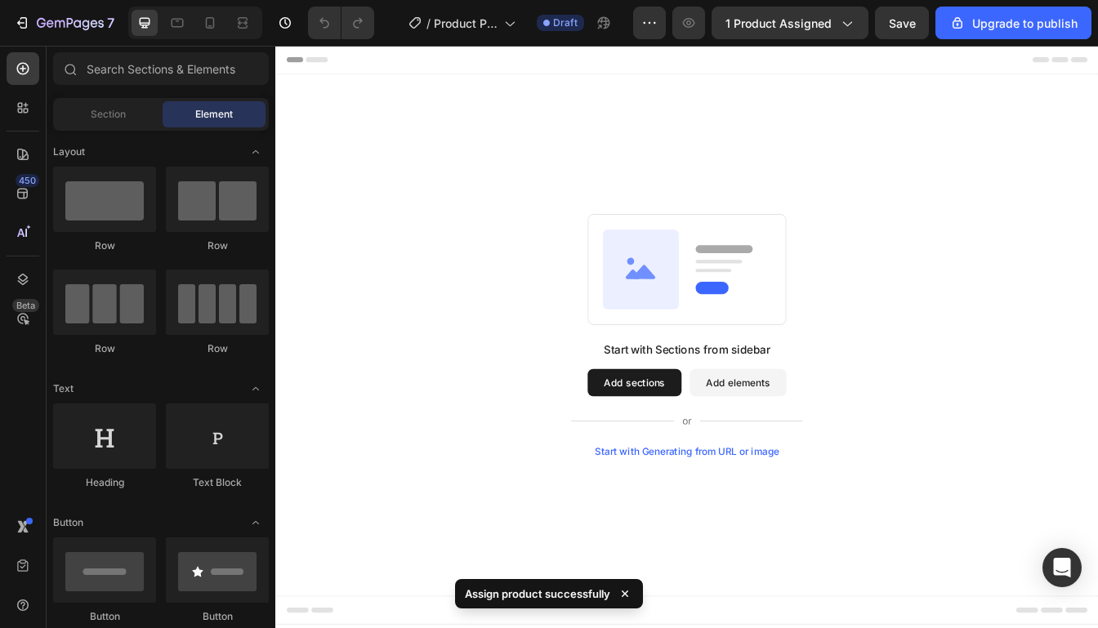
click at [686, 446] on button "Add sections" at bounding box center [703, 447] width 112 height 33
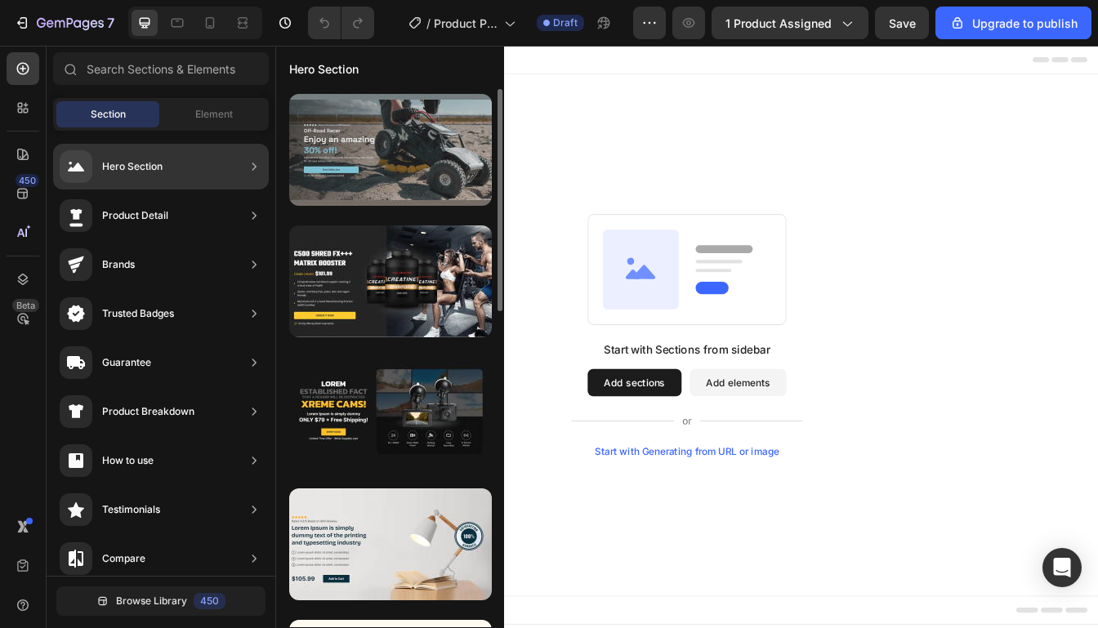
click at [377, 160] on div at bounding box center [390, 150] width 203 height 112
click at [302, 136] on div at bounding box center [390, 150] width 203 height 112
click at [320, 155] on div at bounding box center [390, 150] width 203 height 112
click at [444, 158] on div at bounding box center [390, 150] width 203 height 112
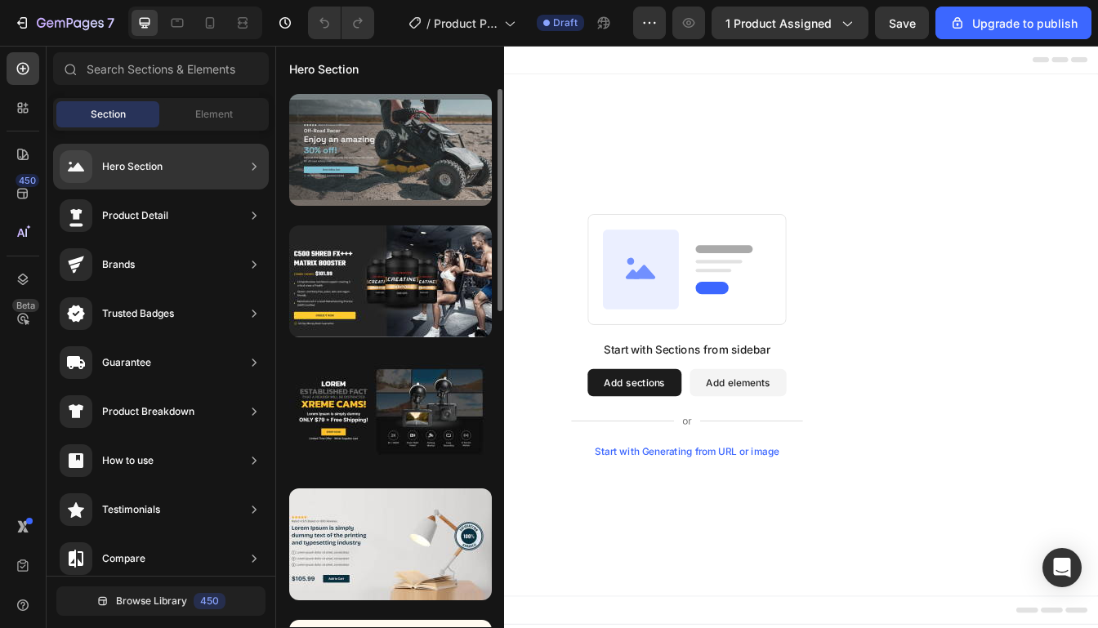
click at [444, 158] on div at bounding box center [390, 150] width 203 height 112
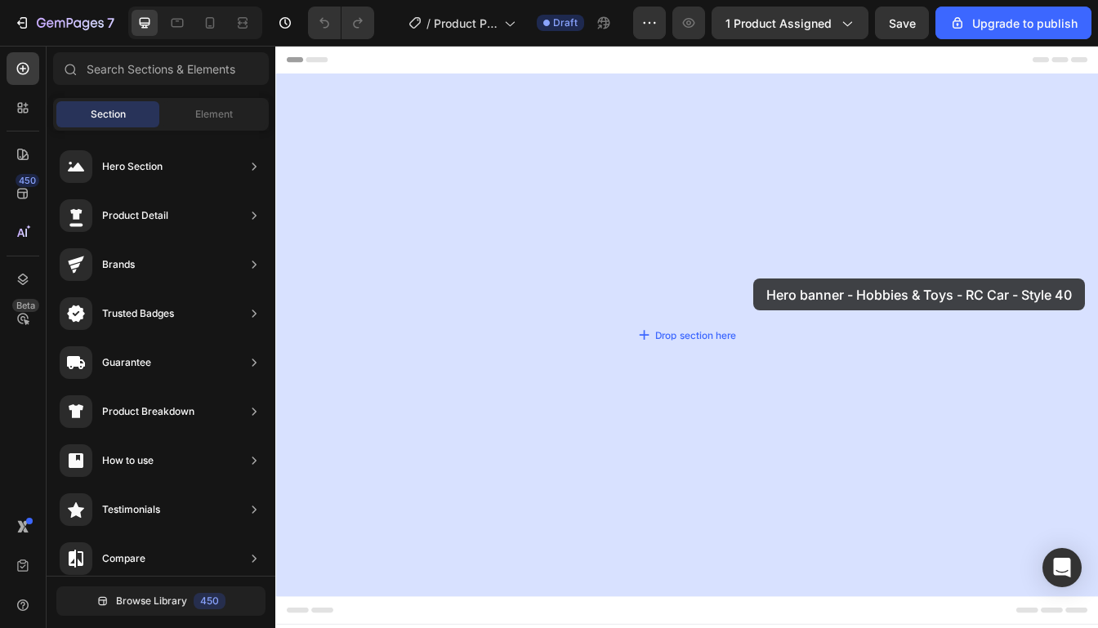
drag, startPoint x: 719, startPoint y: 203, endPoint x: 845, endPoint y: 324, distance: 174.0
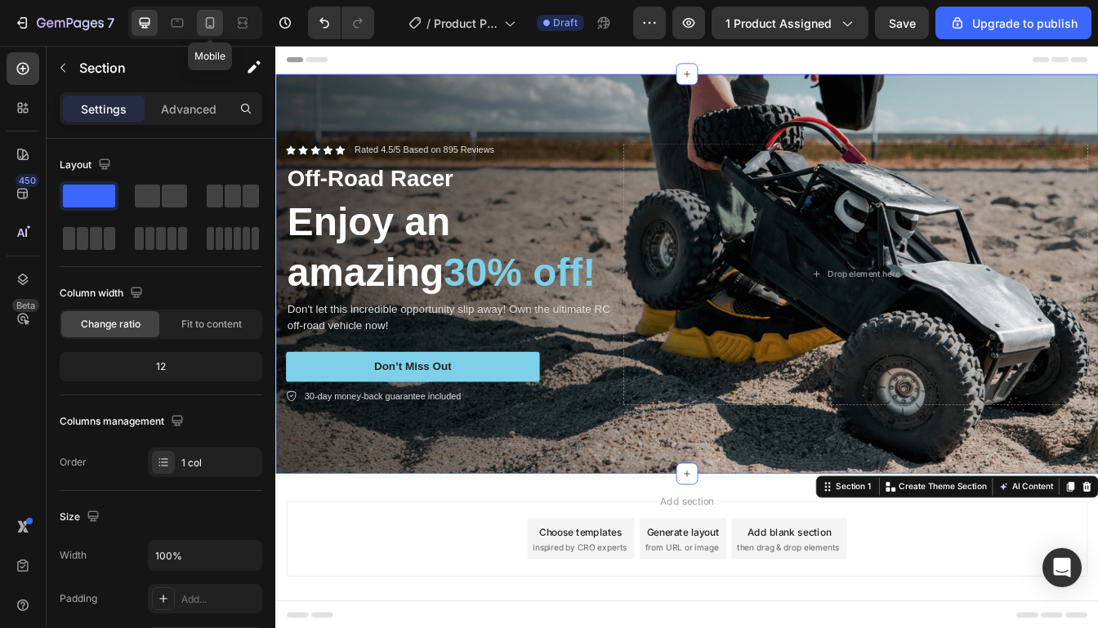
click at [215, 22] on icon at bounding box center [210, 23] width 16 height 16
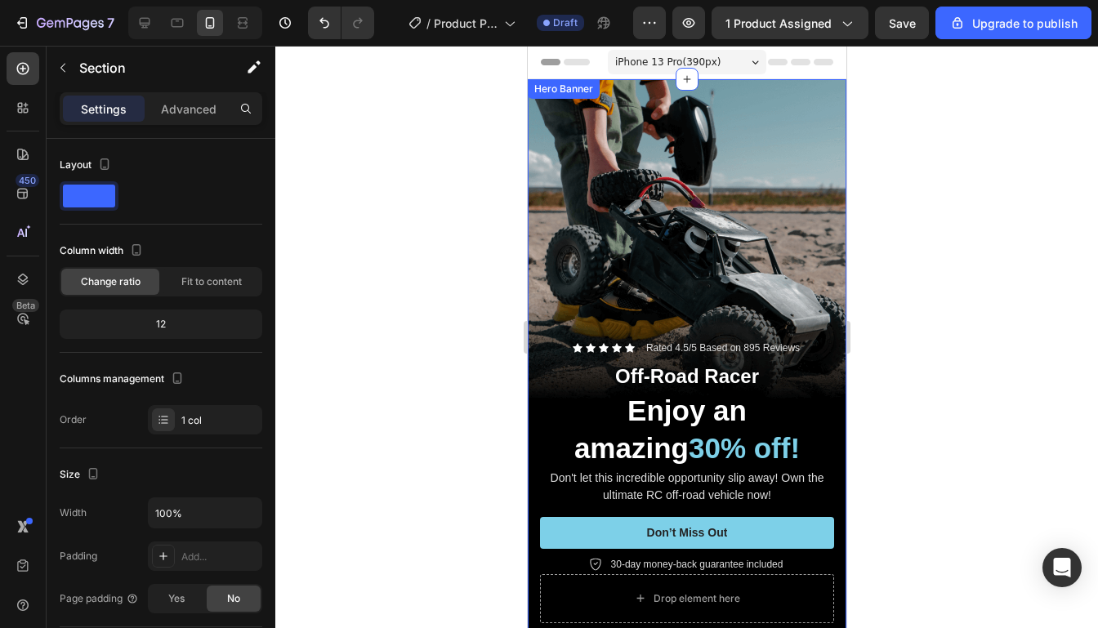
click at [760, 300] on div "Background Image" at bounding box center [686, 362] width 319 height 567
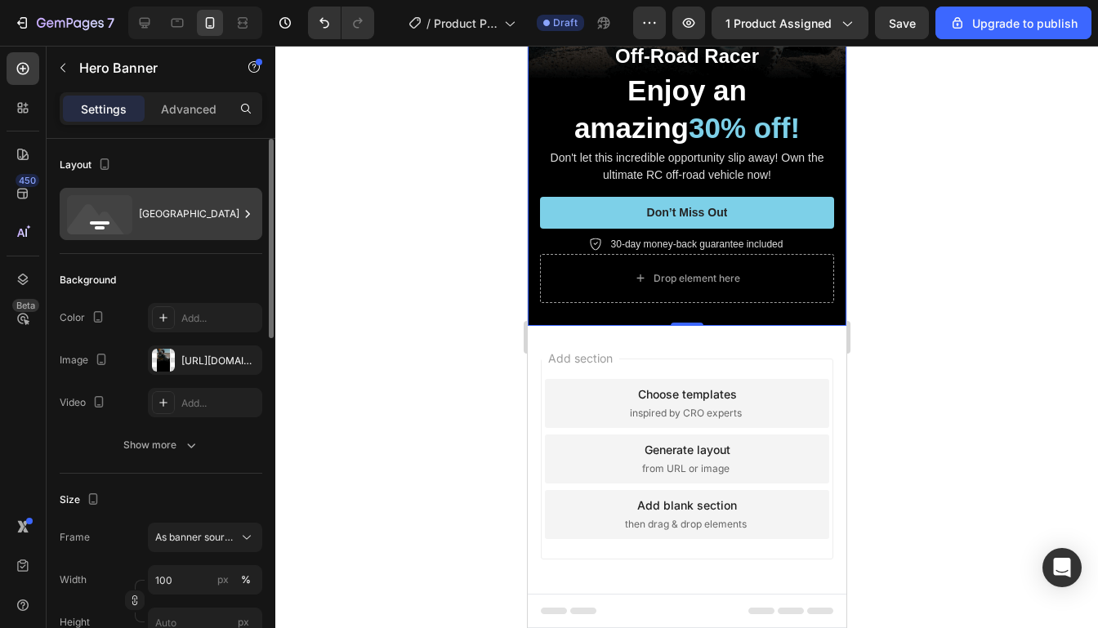
scroll to position [2, 0]
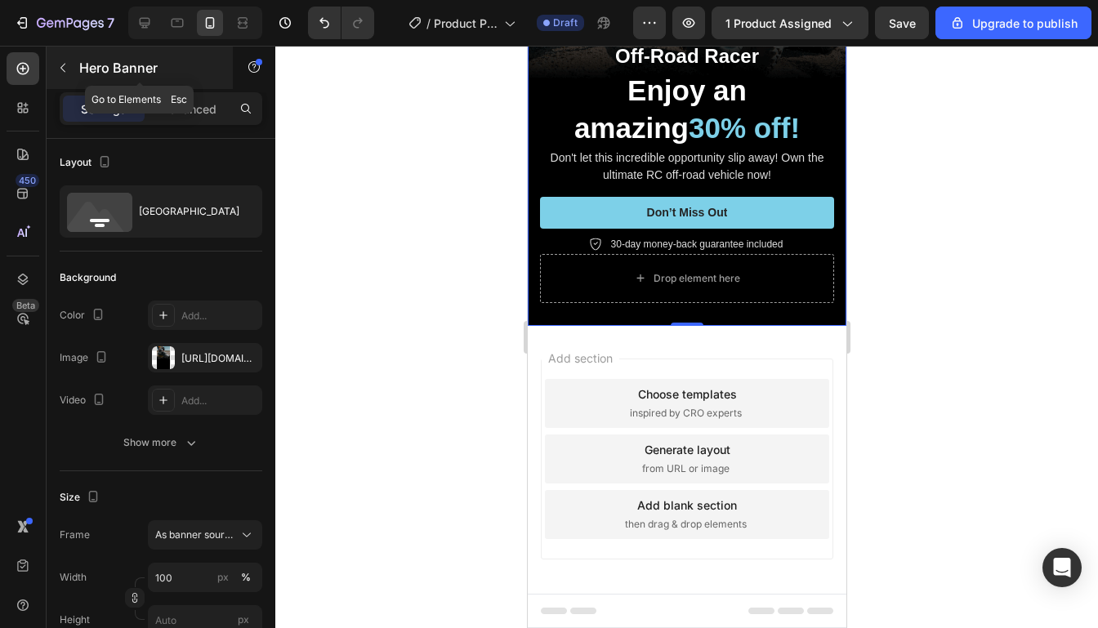
click at [67, 67] on icon "button" at bounding box center [62, 67] width 13 height 13
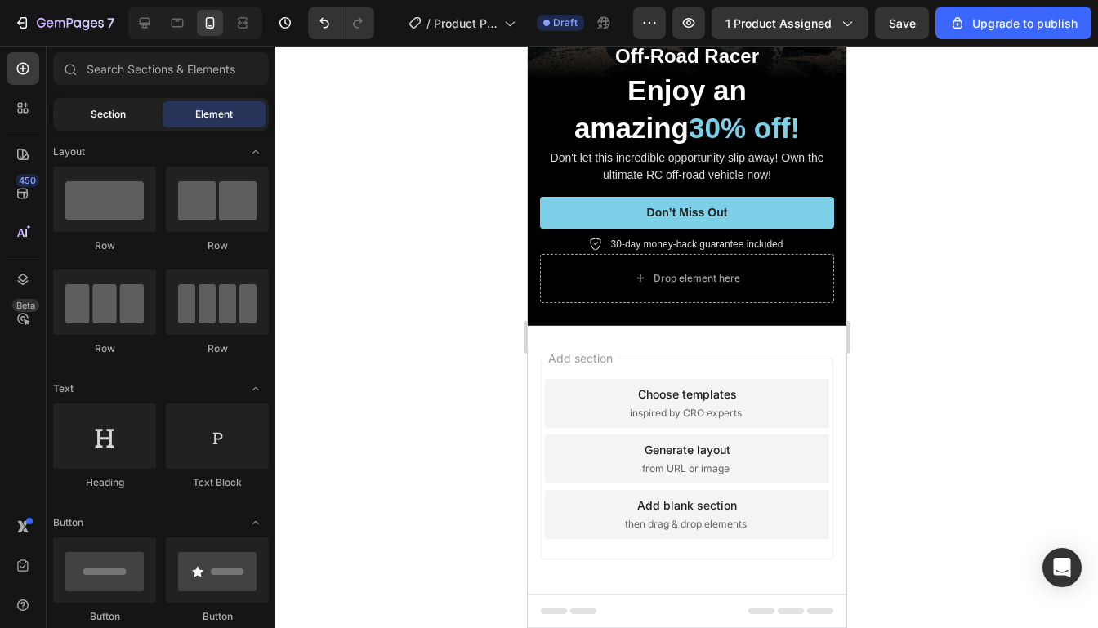
click at [118, 110] on span "Section" at bounding box center [108, 114] width 35 height 15
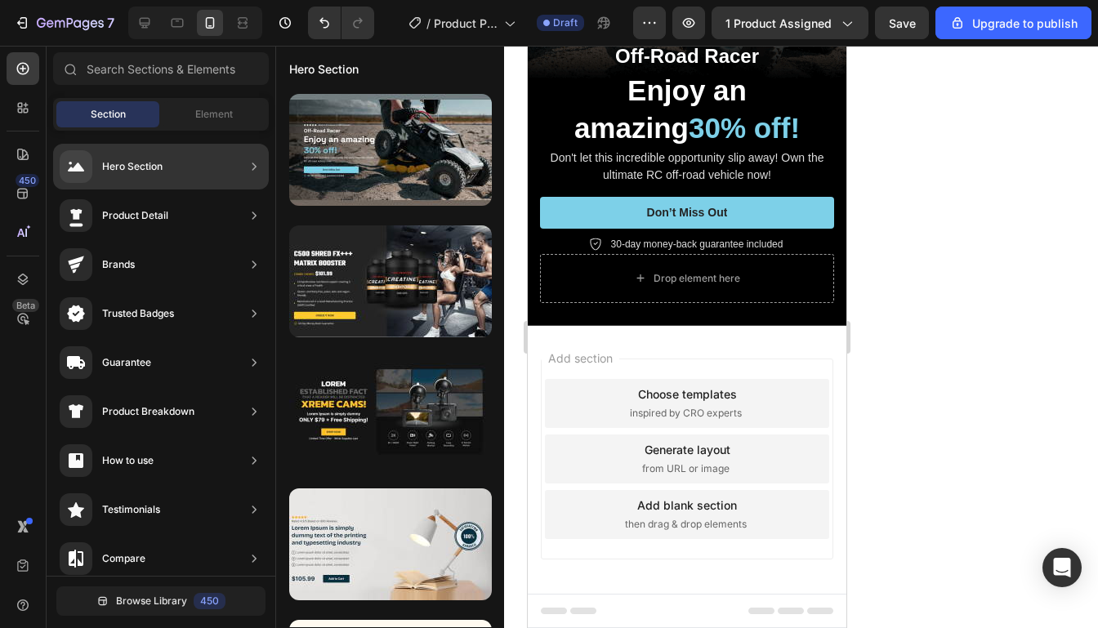
click at [150, 216] on div "Product Detail" at bounding box center [135, 216] width 66 height 16
click at [254, 220] on icon at bounding box center [254, 216] width 16 height 16
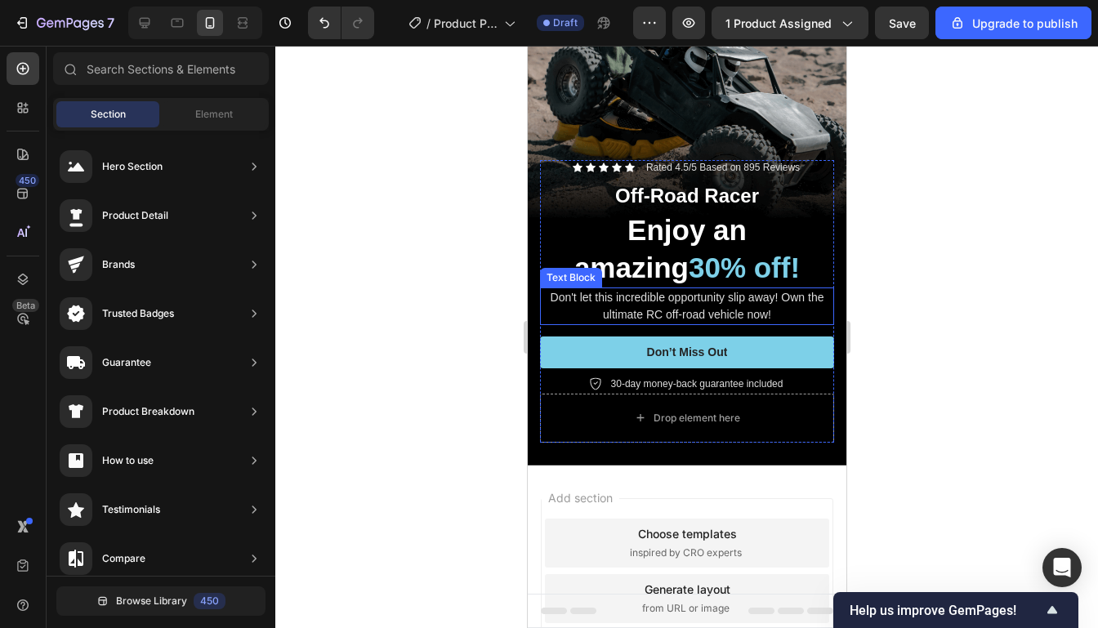
scroll to position [0, 0]
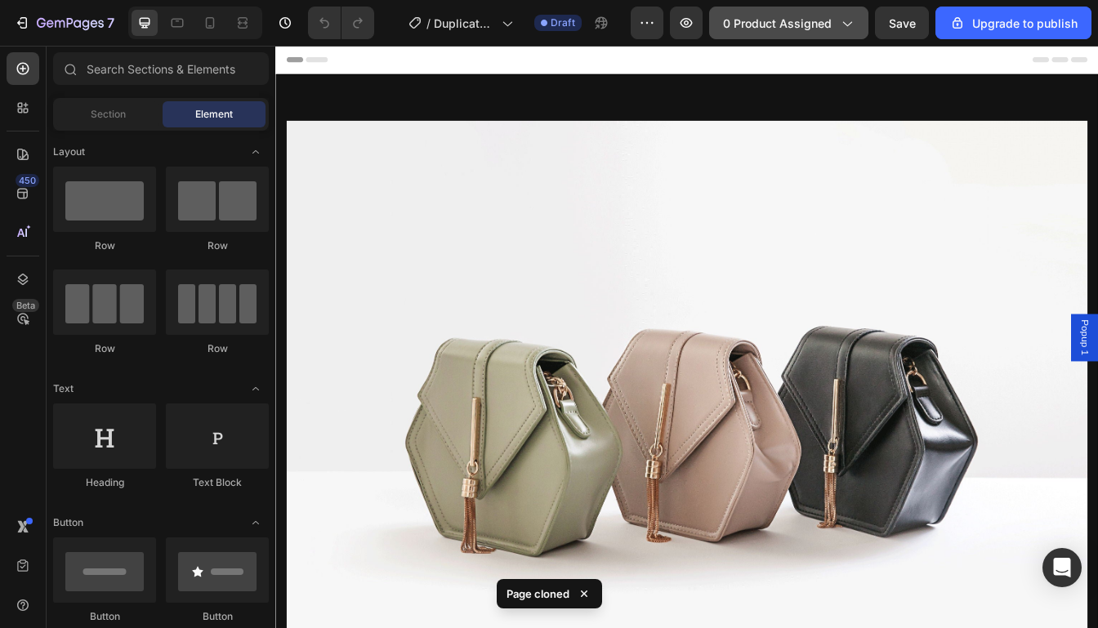
click at [826, 10] on button "0 product assigned" at bounding box center [788, 23] width 159 height 33
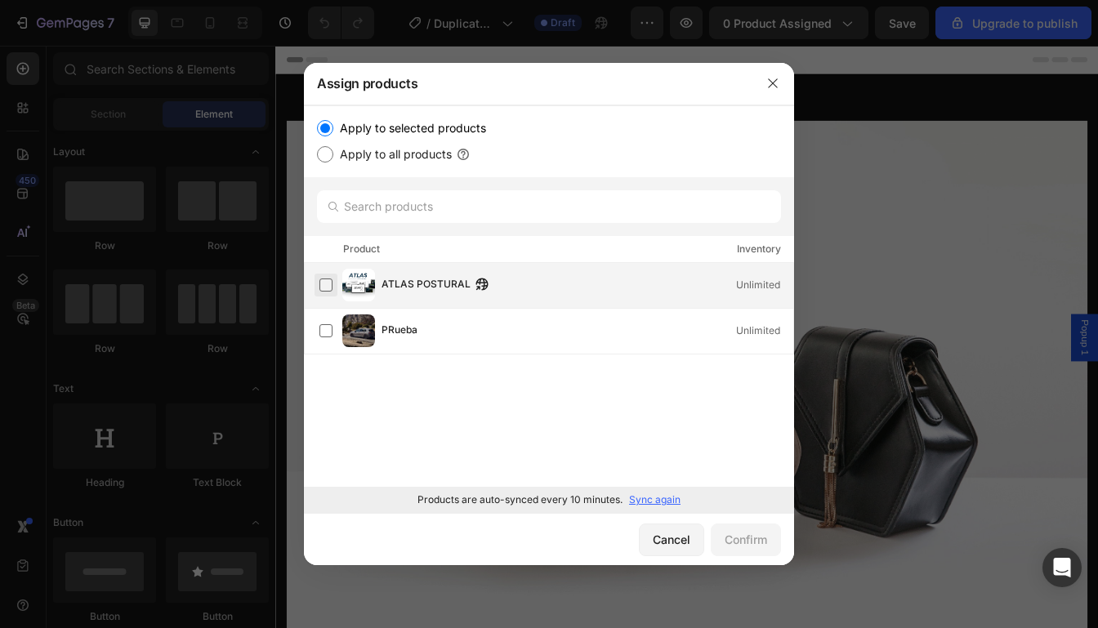
click at [328, 280] on label at bounding box center [326, 285] width 13 height 13
click at [750, 539] on div "Confirm" at bounding box center [746, 539] width 42 height 17
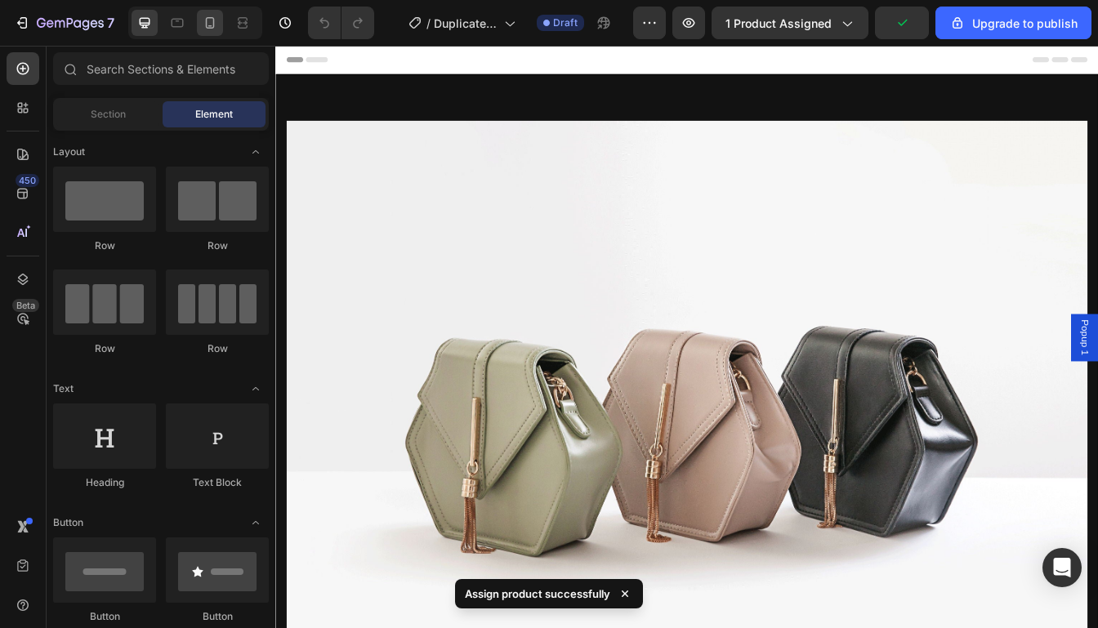
click at [217, 19] on div at bounding box center [210, 23] width 26 height 26
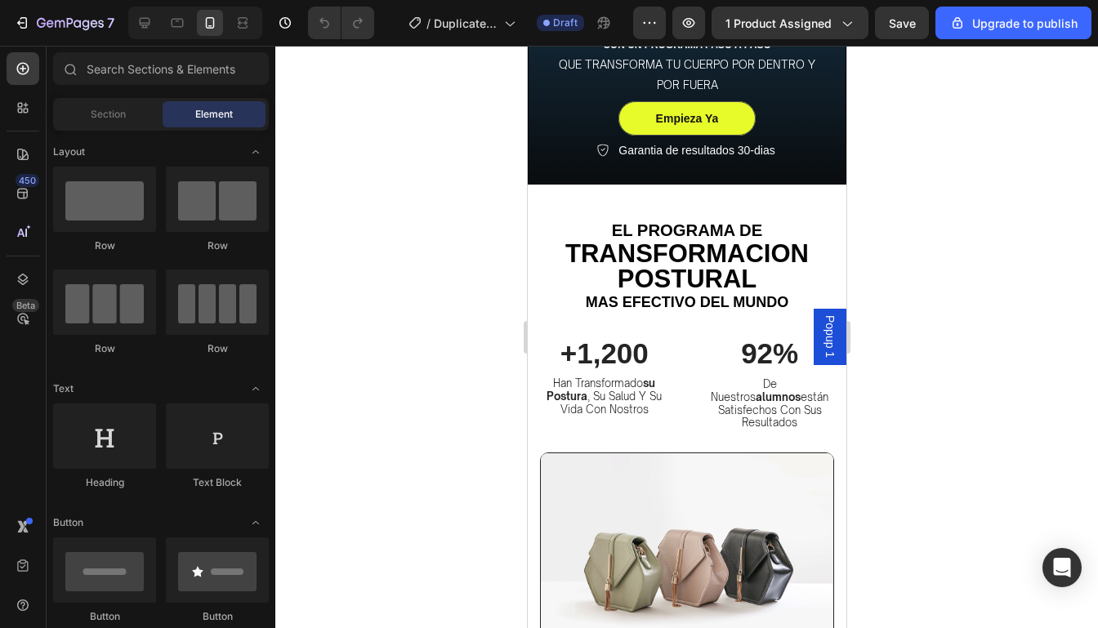
scroll to position [389, 0]
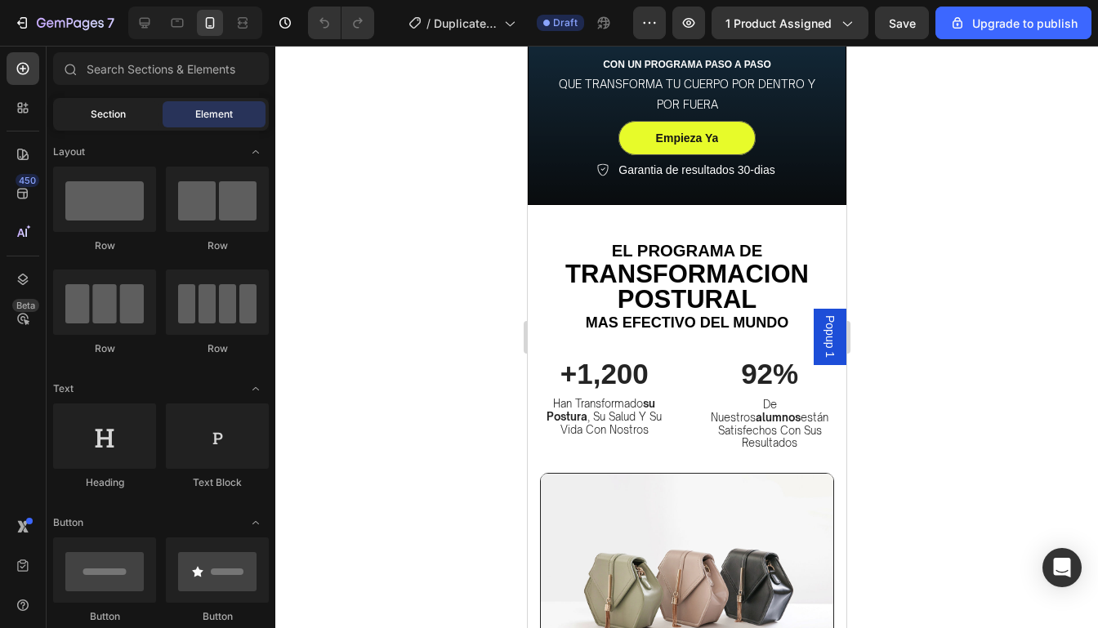
click at [108, 108] on span "Section" at bounding box center [108, 114] width 35 height 15
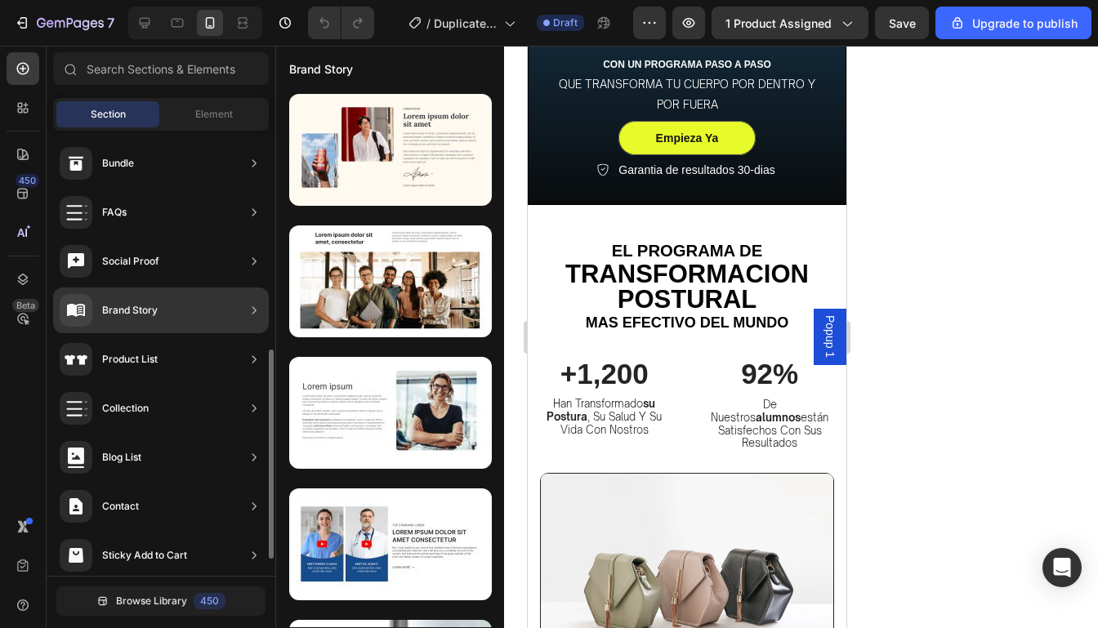
scroll to position [441, 0]
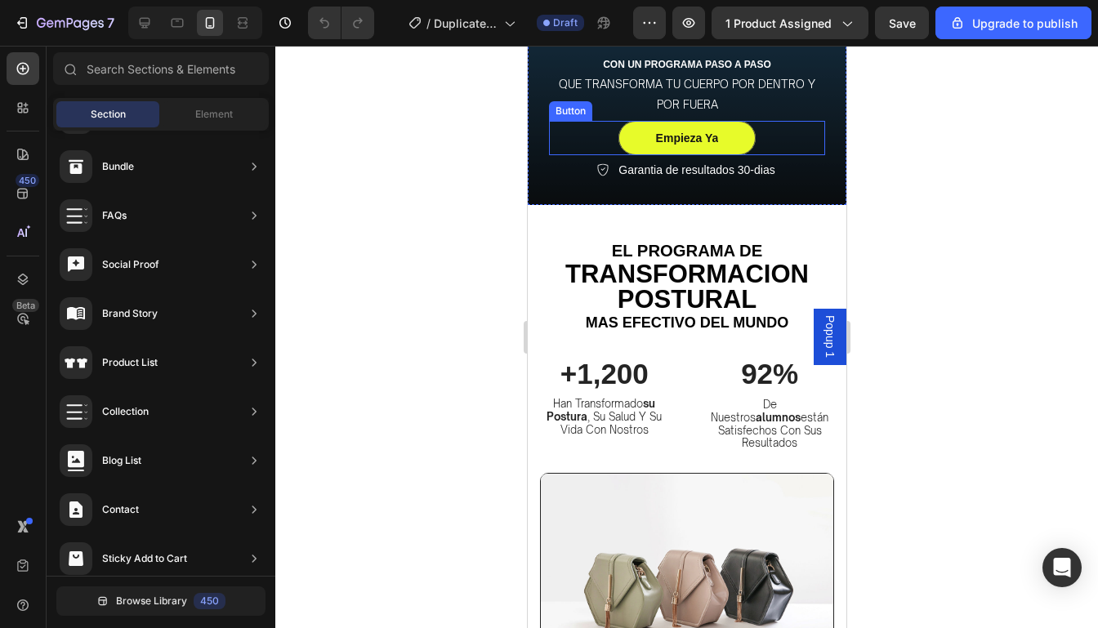
click at [773, 142] on div "Empieza Ya Button" at bounding box center [686, 138] width 276 height 34
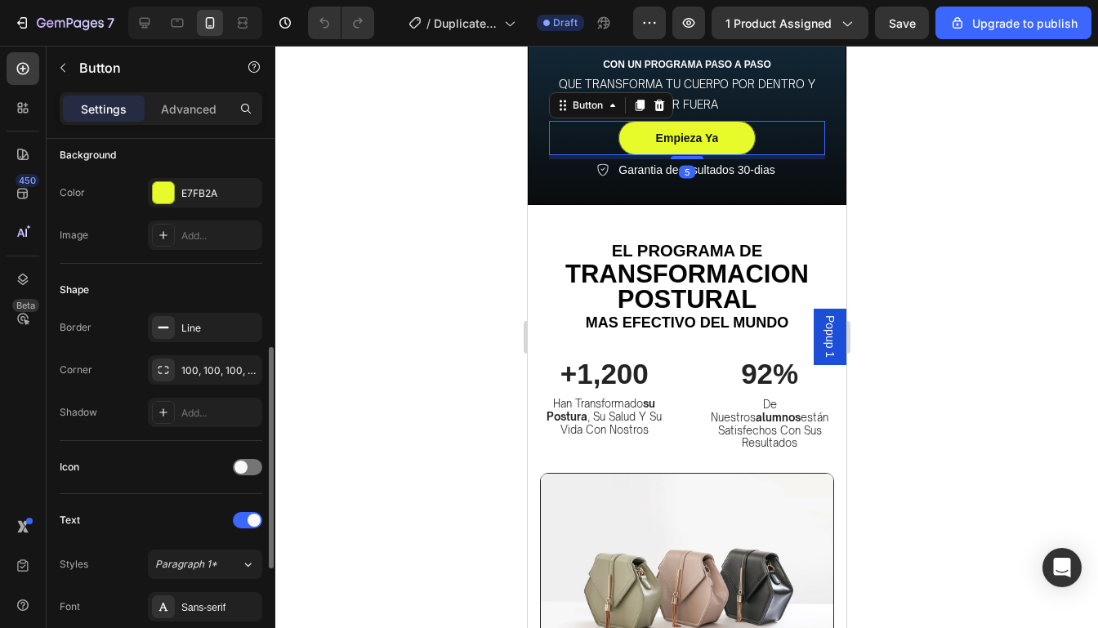
scroll to position [760, 0]
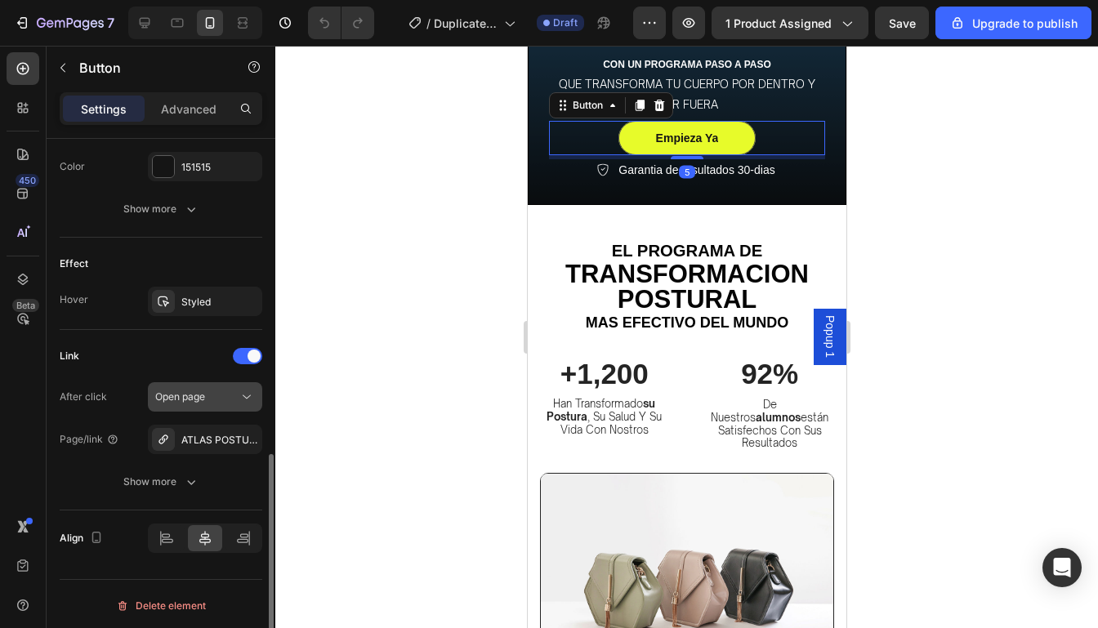
click at [211, 397] on div "Open page" at bounding box center [196, 397] width 83 height 15
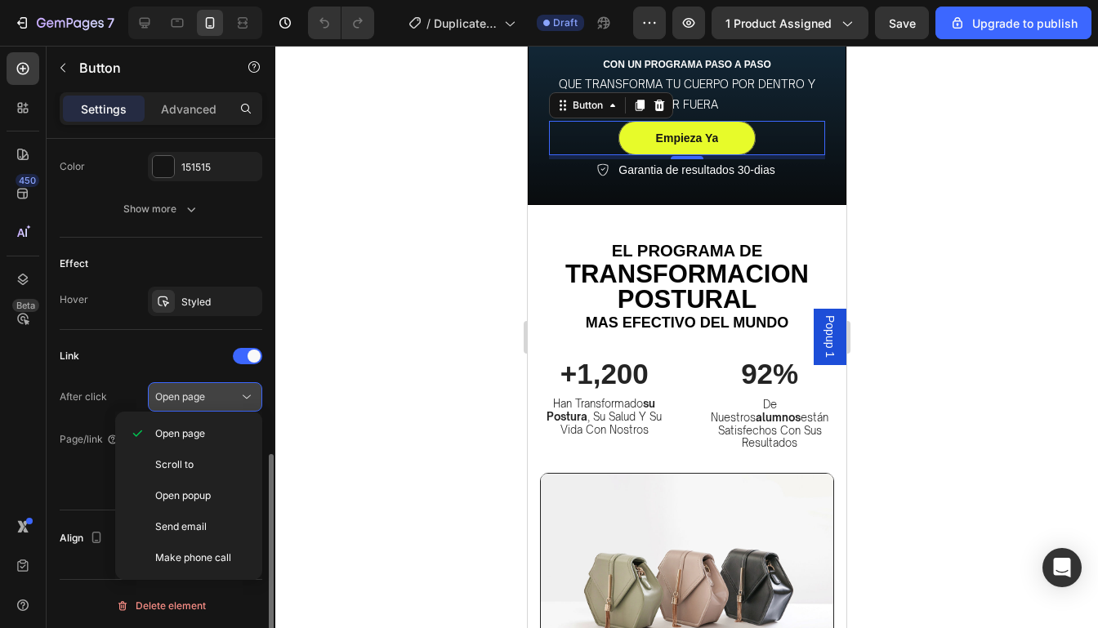
click at [211, 397] on div "Open page" at bounding box center [196, 397] width 83 height 15
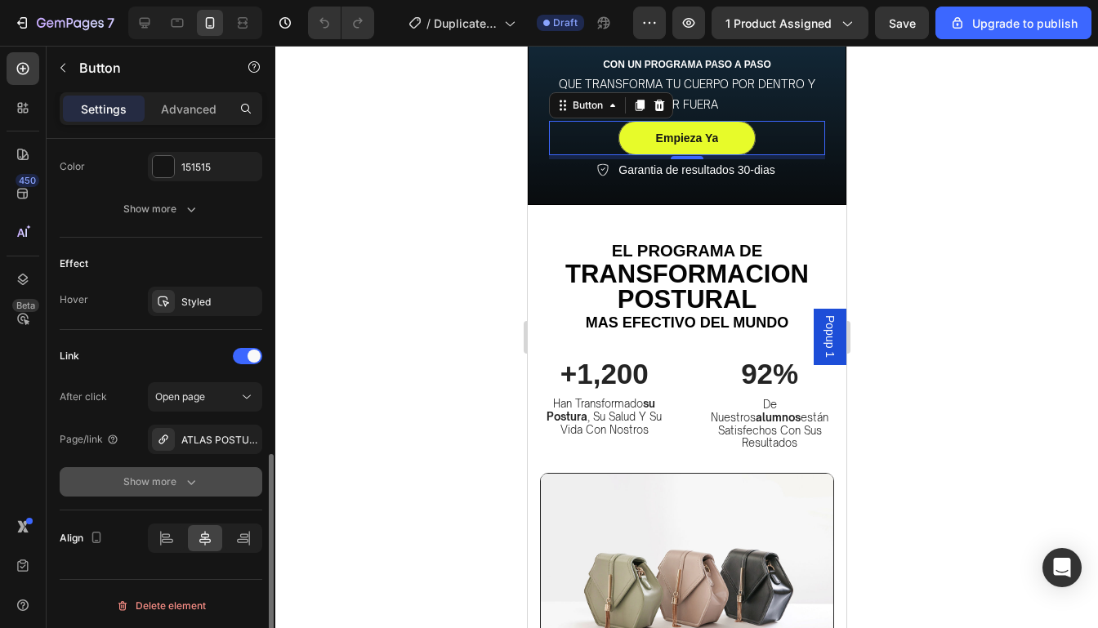
click at [183, 481] on icon "button" at bounding box center [191, 482] width 16 height 16
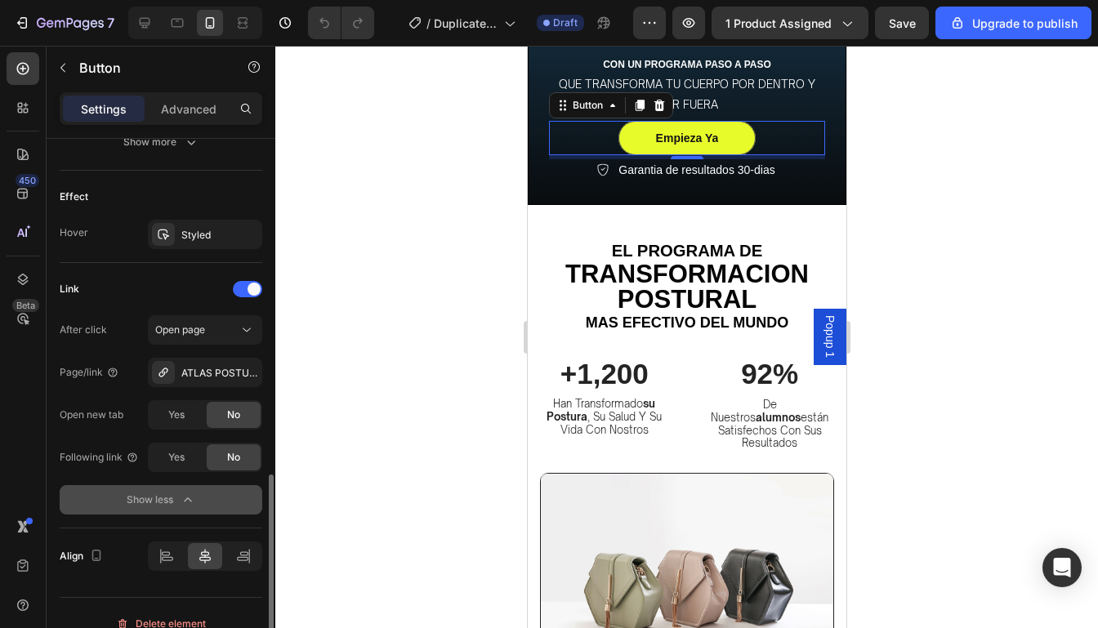
scroll to position [845, 0]
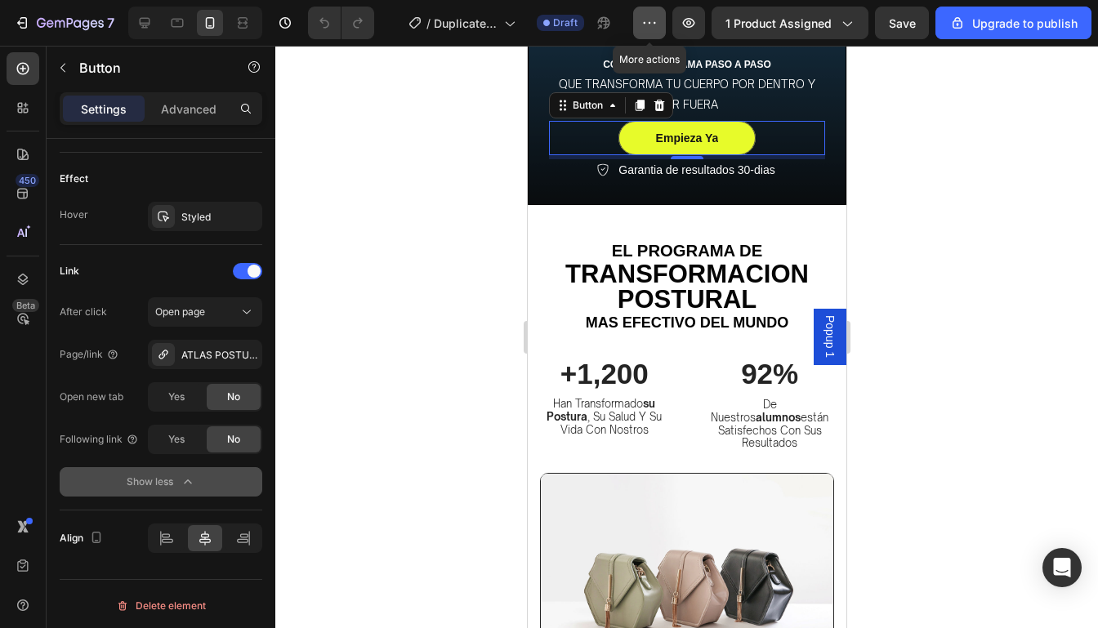
click at [661, 24] on button "button" at bounding box center [649, 23] width 33 height 33
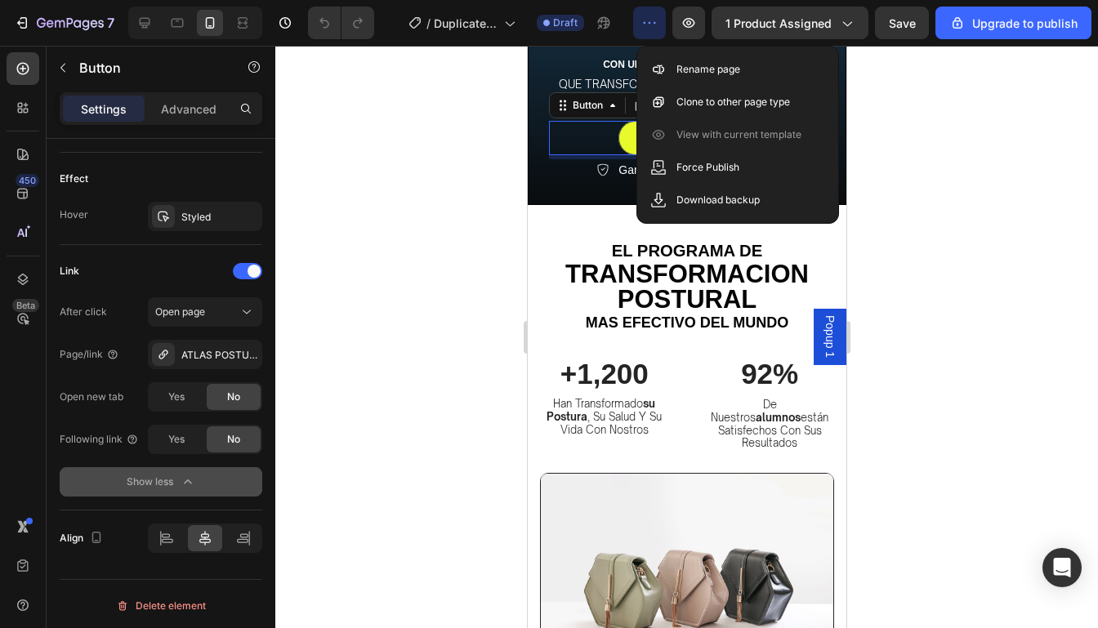
click at [907, 158] on div at bounding box center [686, 337] width 823 height 583
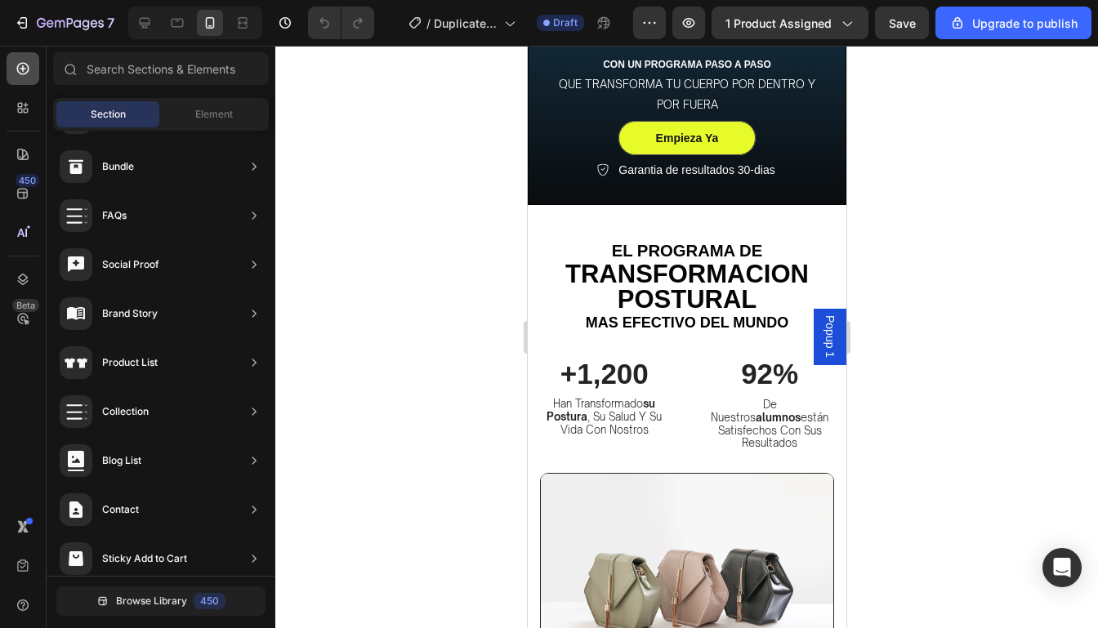
click at [20, 77] on div at bounding box center [23, 68] width 33 height 33
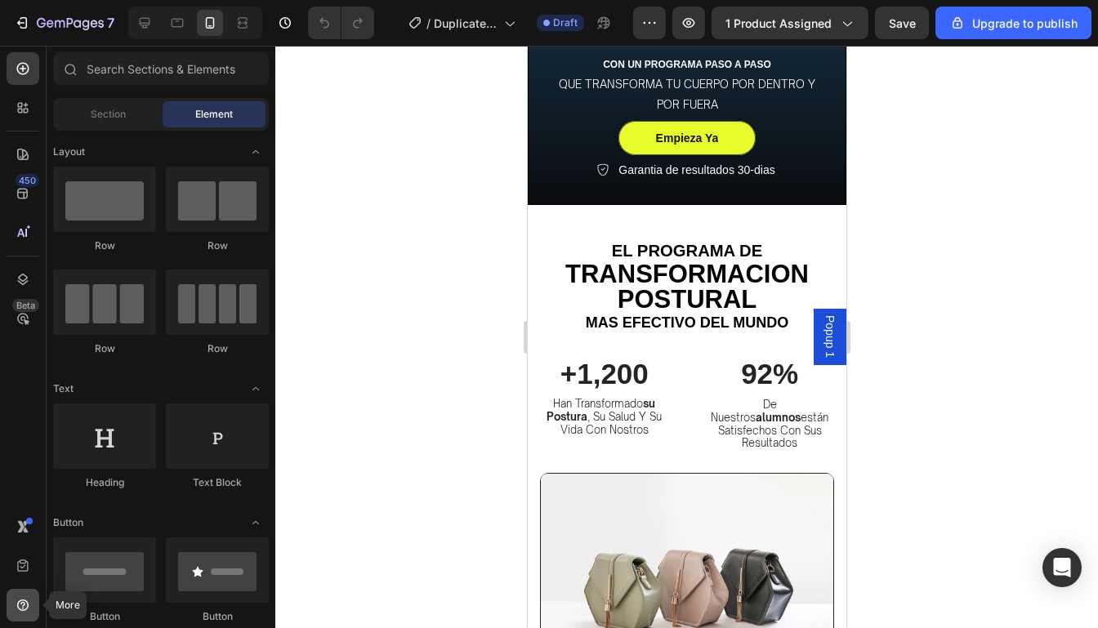
click at [25, 595] on div at bounding box center [23, 605] width 33 height 33
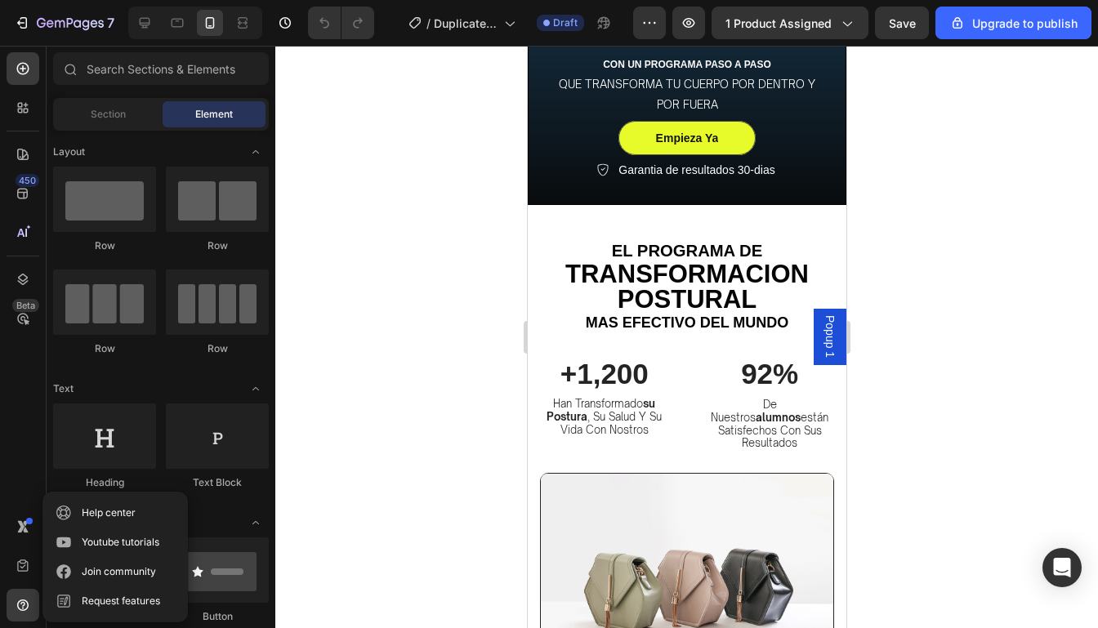
click at [288, 328] on div at bounding box center [686, 337] width 823 height 583
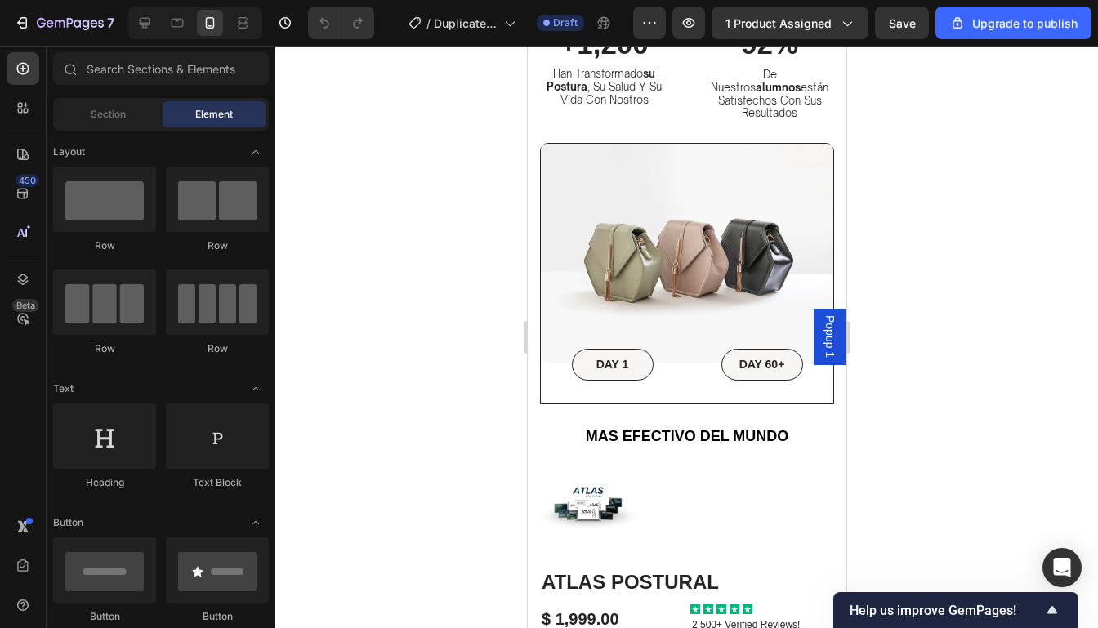
scroll to position [719, 0]
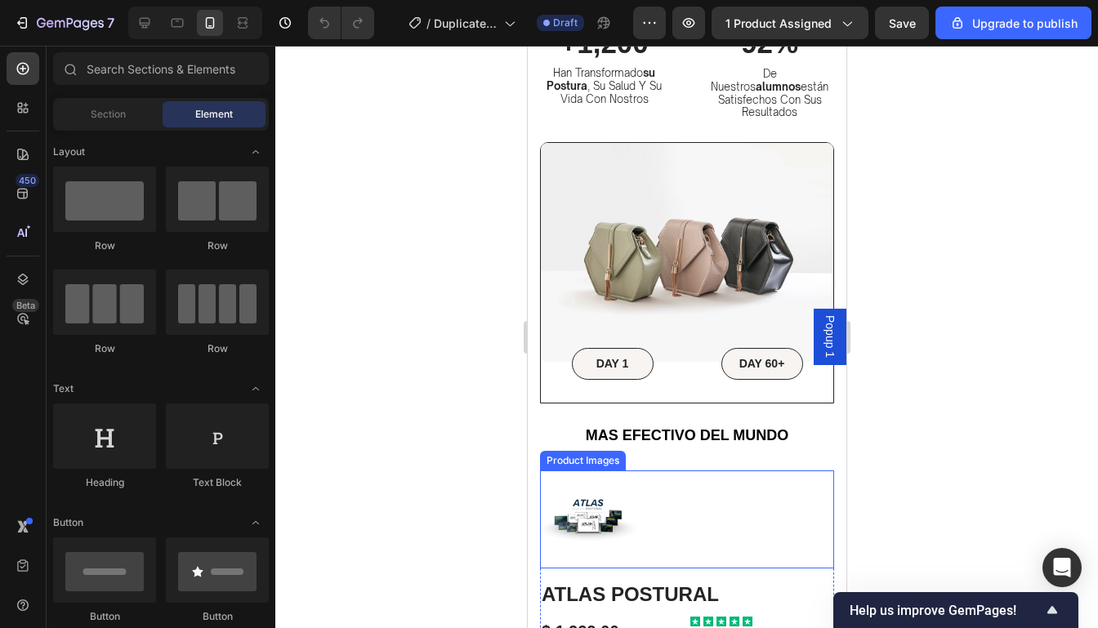
click at [692, 474] on div at bounding box center [686, 520] width 294 height 98
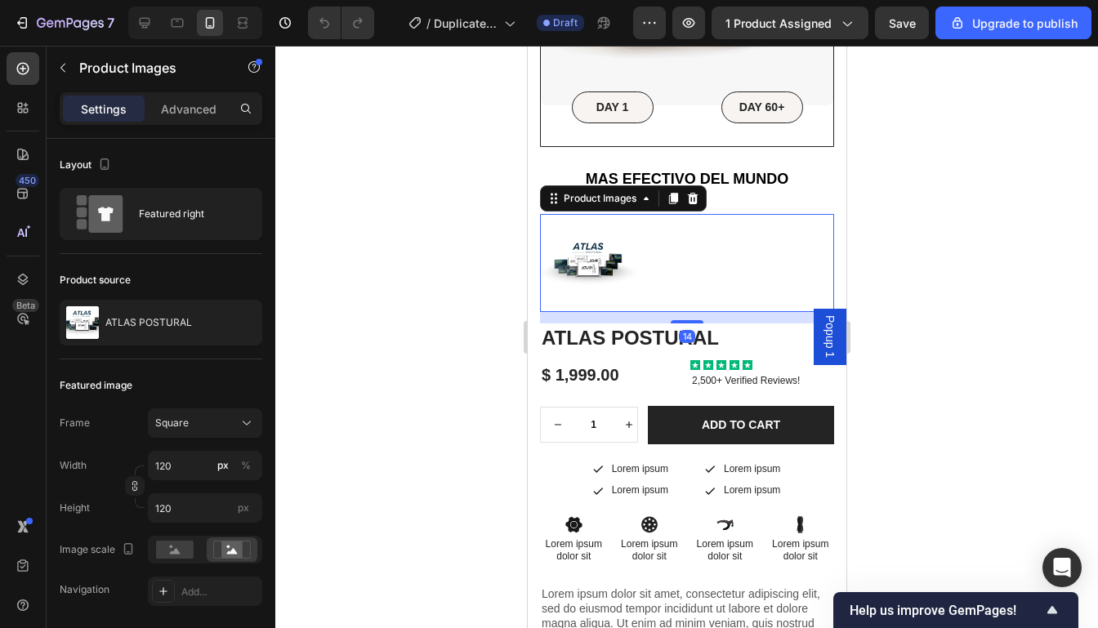
scroll to position [1052, 0]
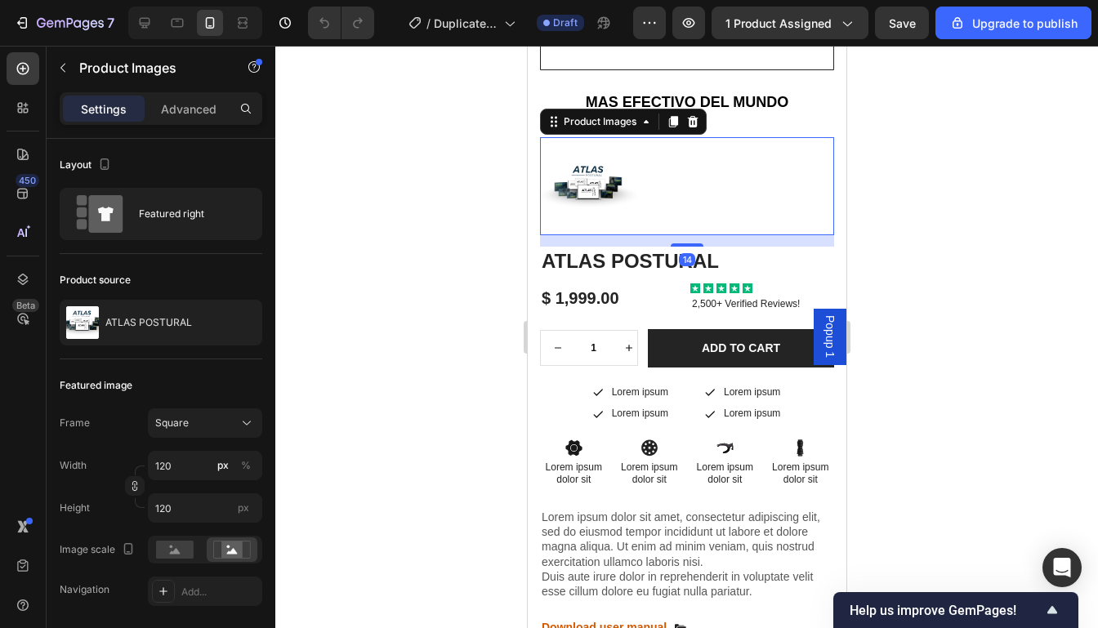
click at [752, 168] on div at bounding box center [686, 186] width 294 height 98
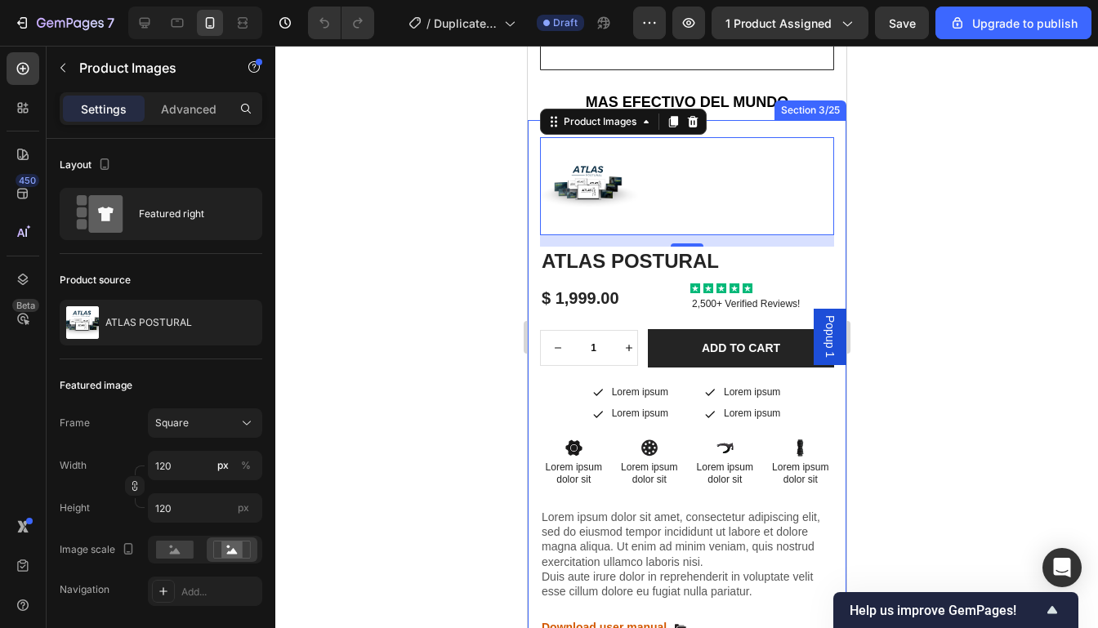
click at [895, 286] on div at bounding box center [686, 337] width 823 height 583
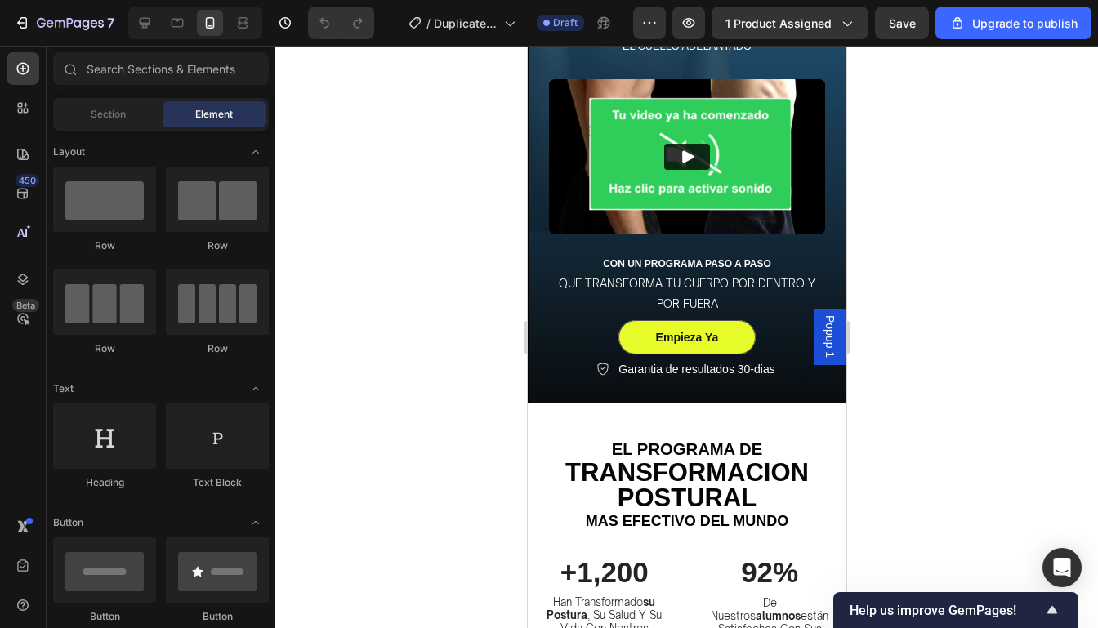
scroll to position [283, 0]
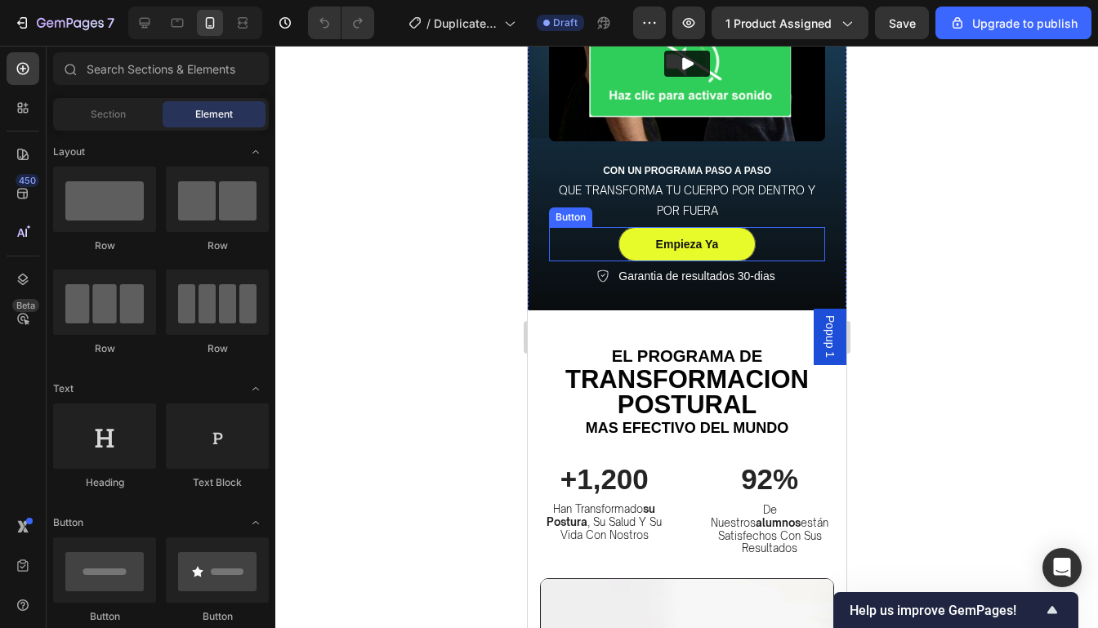
click at [775, 248] on div "Empieza Ya Button" at bounding box center [686, 244] width 276 height 34
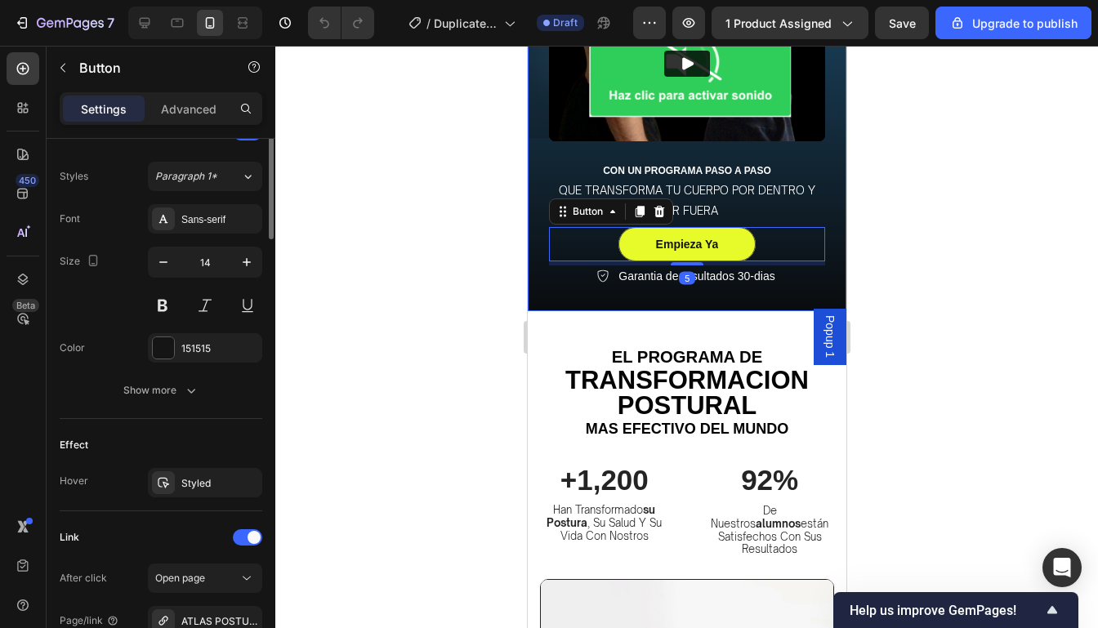
scroll to position [760, 0]
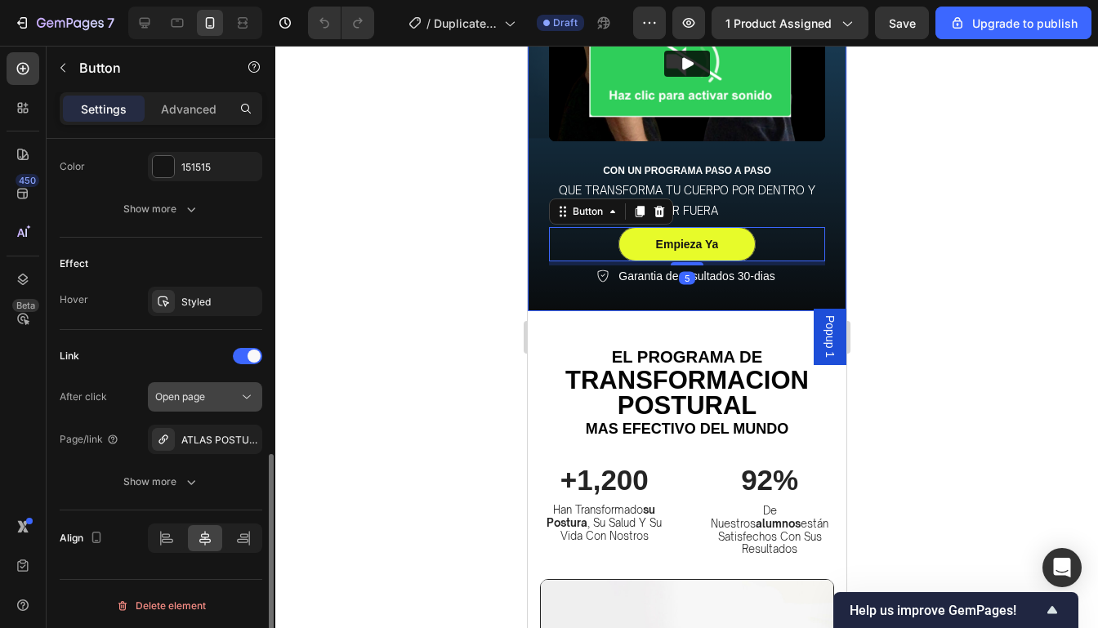
click at [211, 404] on button "Open page" at bounding box center [205, 396] width 114 height 29
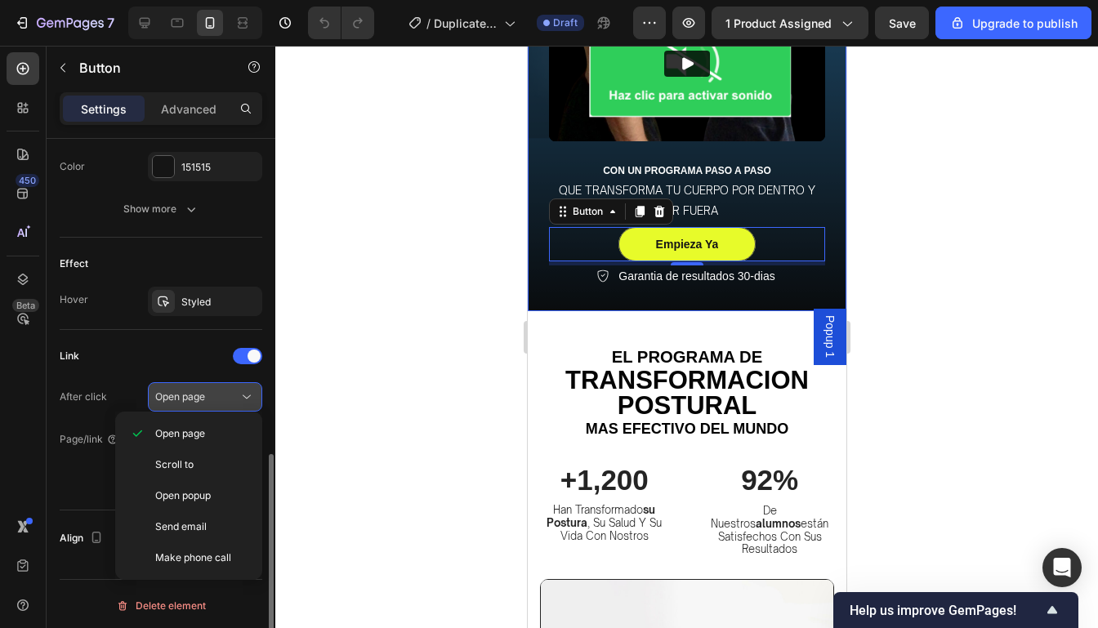
click at [211, 403] on button "Open page" at bounding box center [205, 396] width 114 height 29
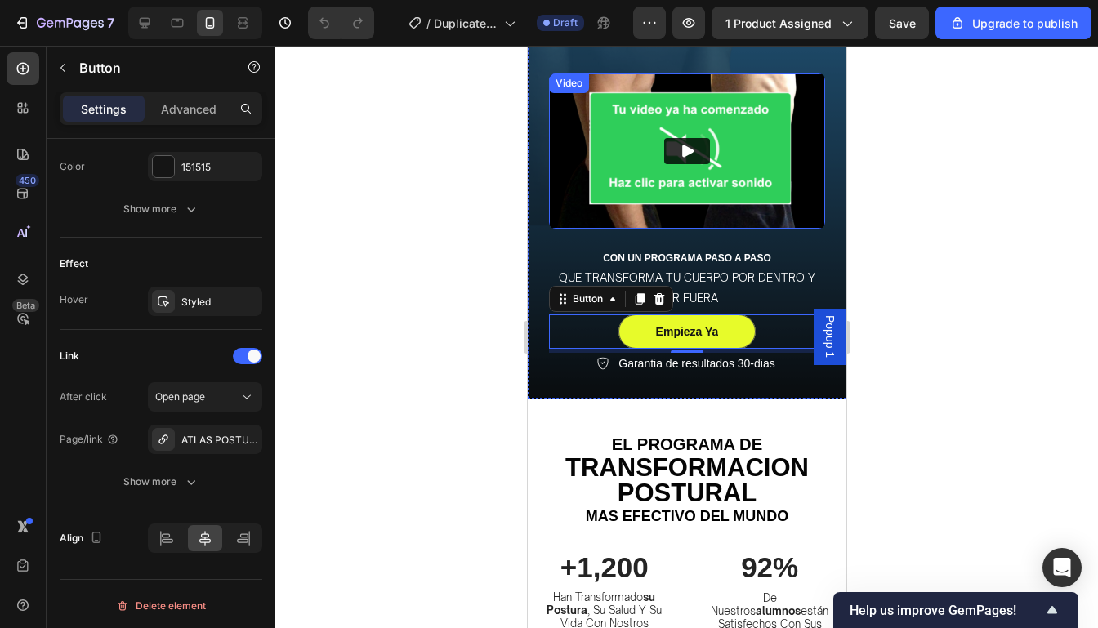
scroll to position [153, 0]
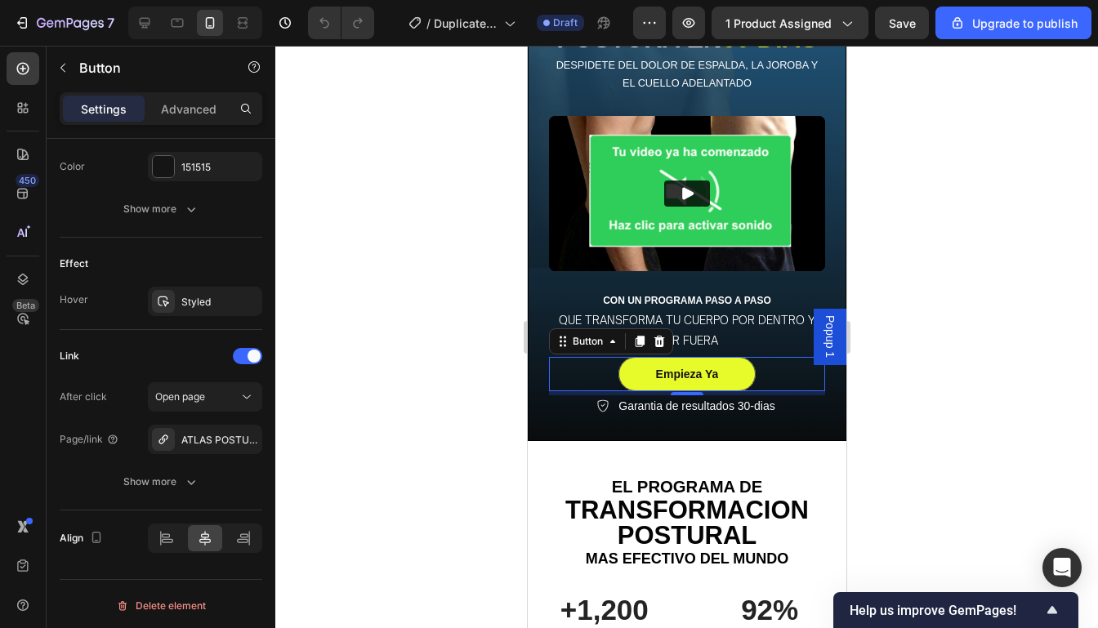
click at [878, 393] on div at bounding box center [686, 337] width 823 height 583
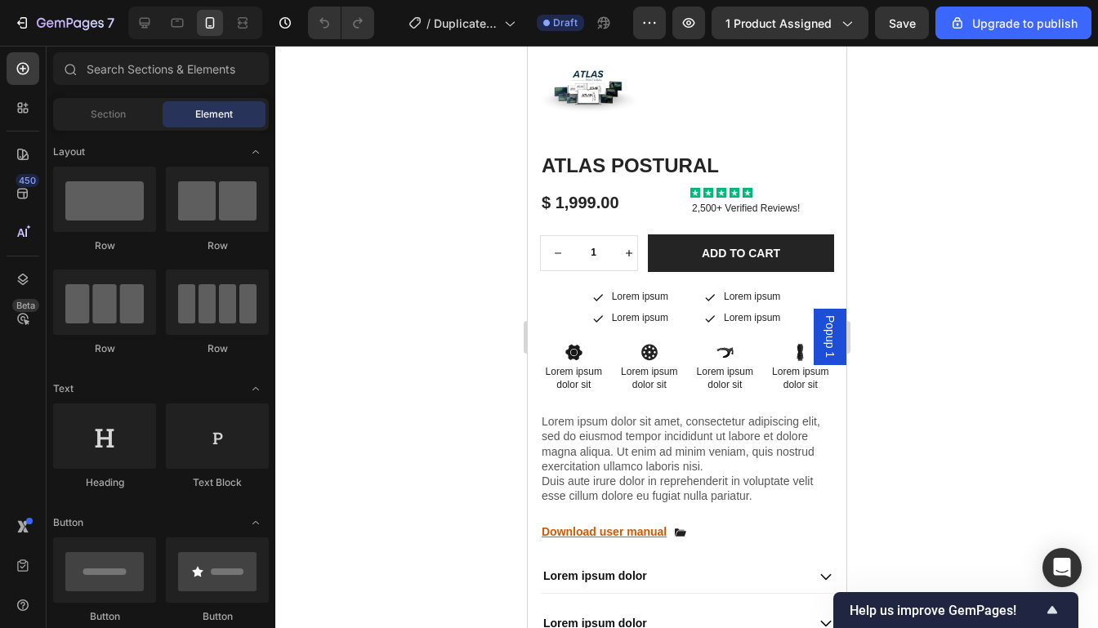
scroll to position [1128, 0]
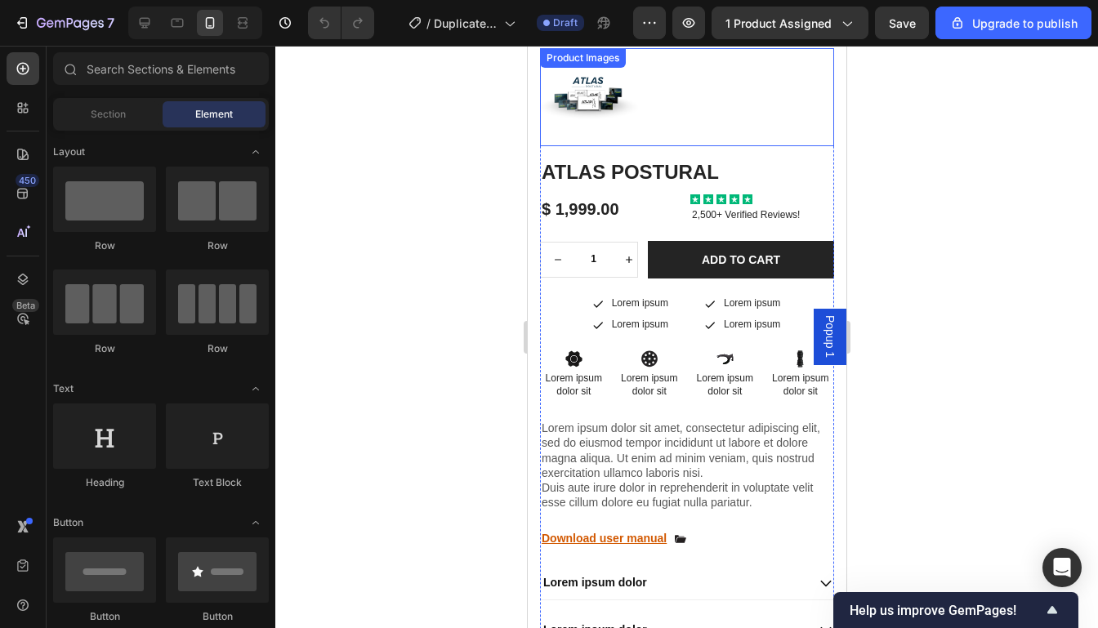
click at [670, 100] on div at bounding box center [686, 97] width 294 height 98
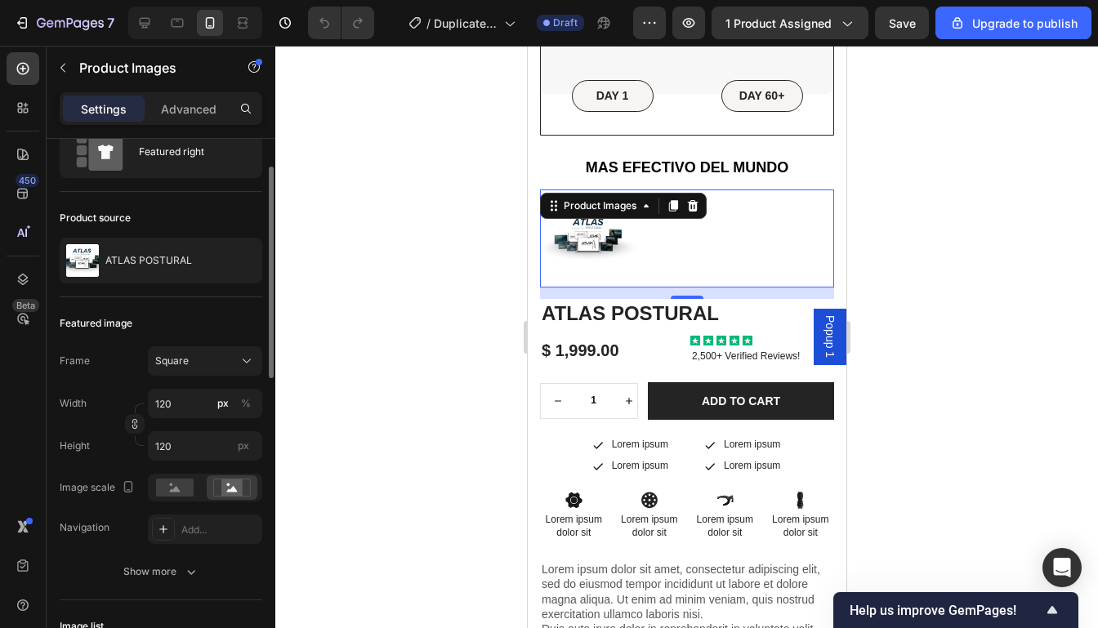
scroll to position [65, 0]
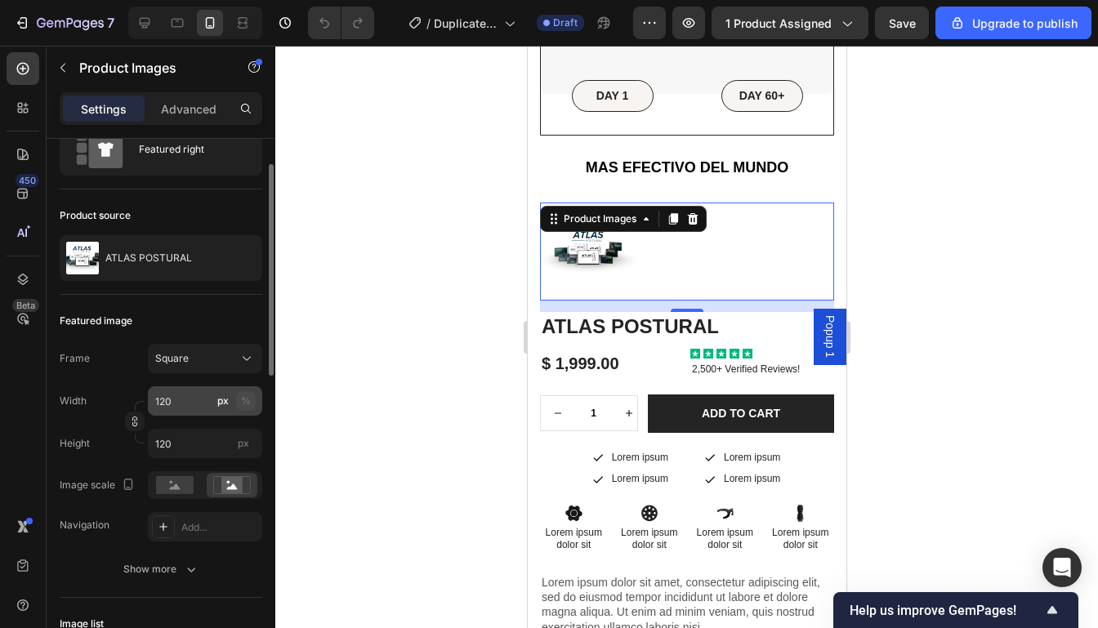
click at [249, 404] on div "%" at bounding box center [246, 401] width 10 height 15
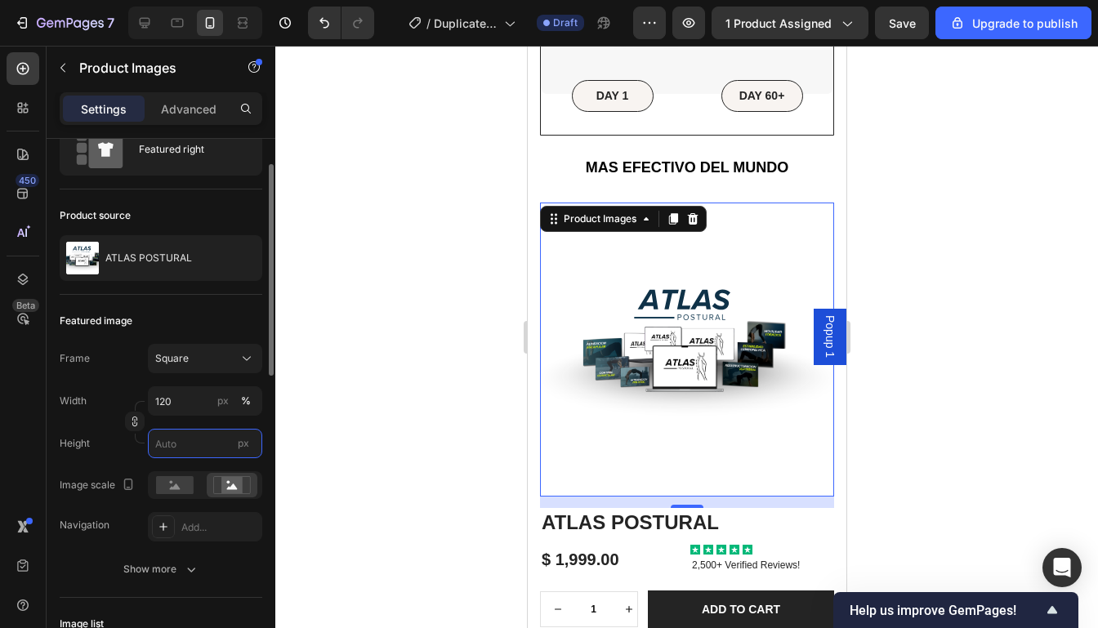
click at [203, 444] on input "px" at bounding box center [205, 443] width 114 height 29
type input "8"
type input "80"
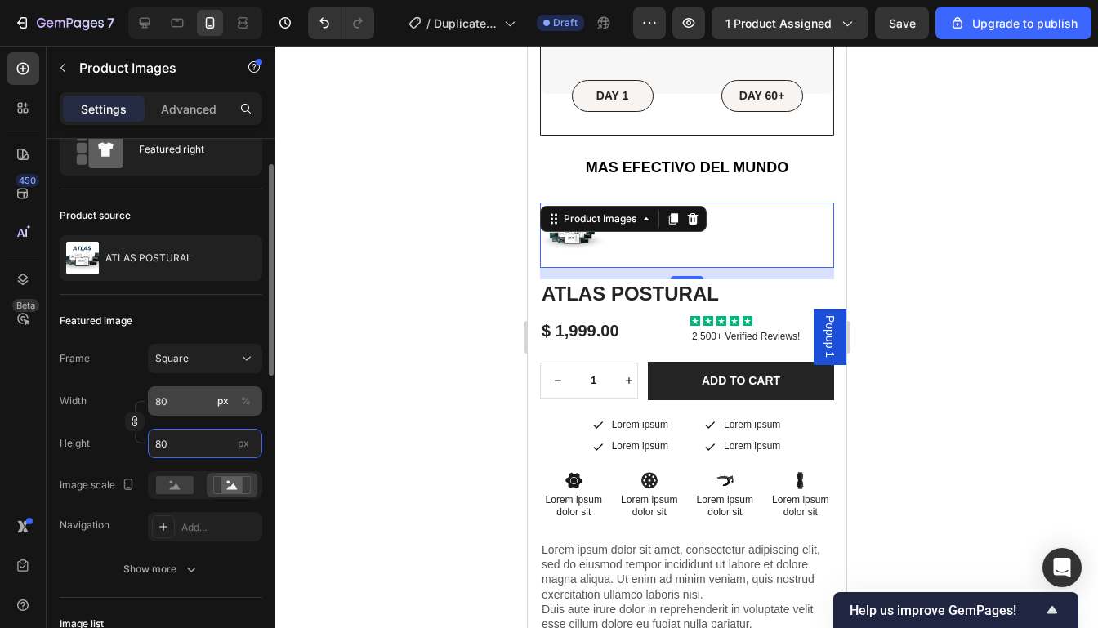
type input "80"
click at [225, 400] on div "px" at bounding box center [222, 401] width 11 height 15
click at [244, 396] on div "%" at bounding box center [246, 401] width 10 height 15
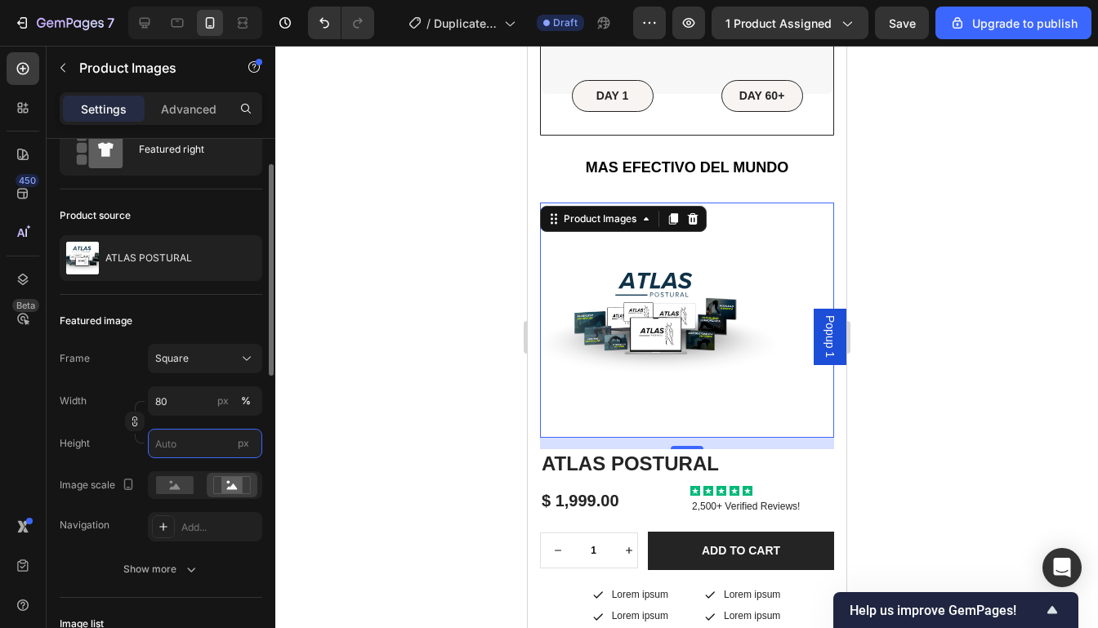
click at [201, 444] on input "px" at bounding box center [205, 443] width 114 height 29
type input "1"
type input "12"
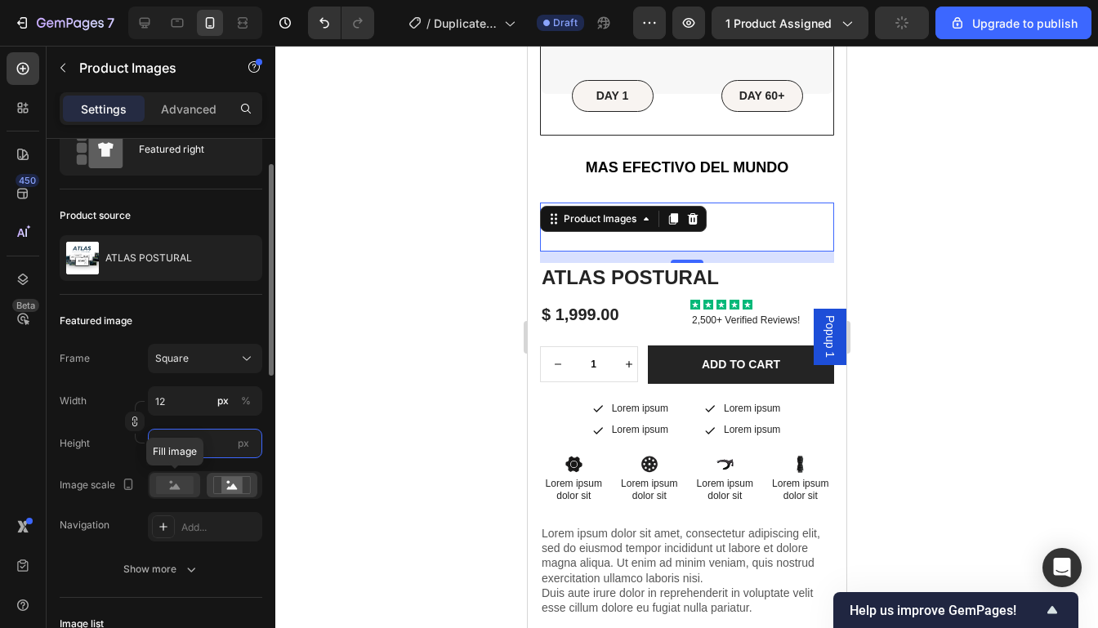
type input "12"
click at [191, 485] on rect at bounding box center [175, 485] width 38 height 18
click at [192, 444] on input "12" at bounding box center [205, 443] width 114 height 29
type input "1"
type input "10"
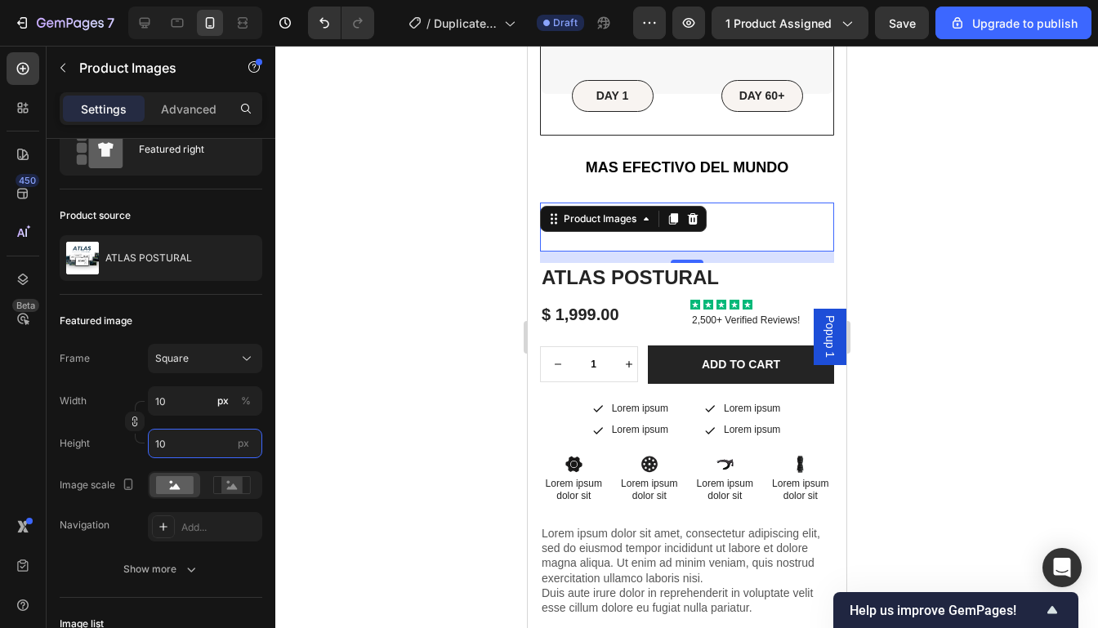
type input "101"
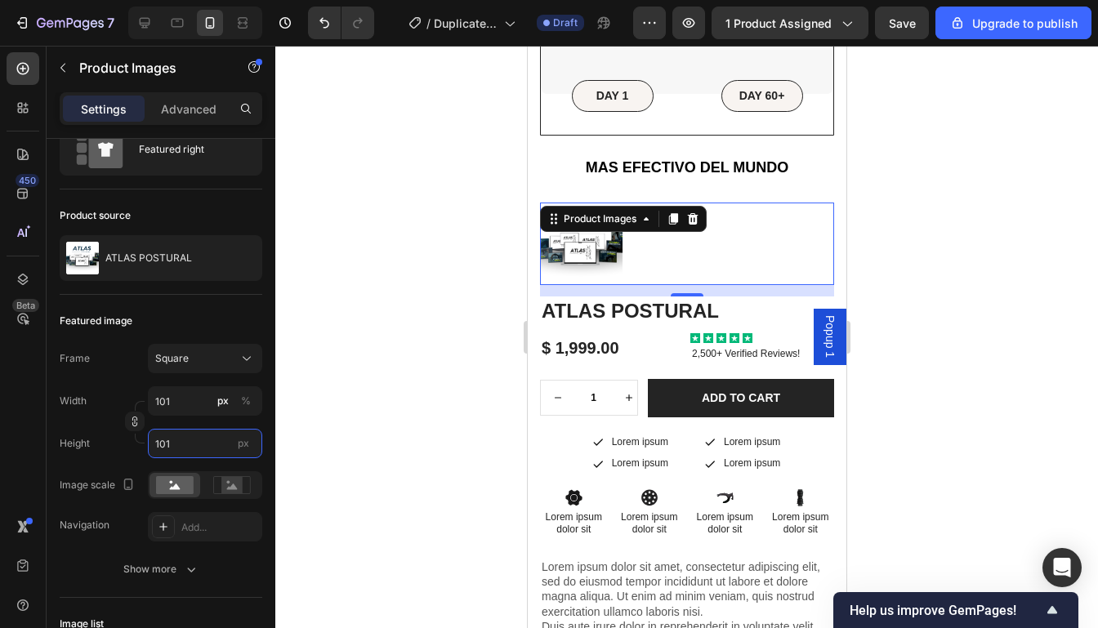
type input "1012"
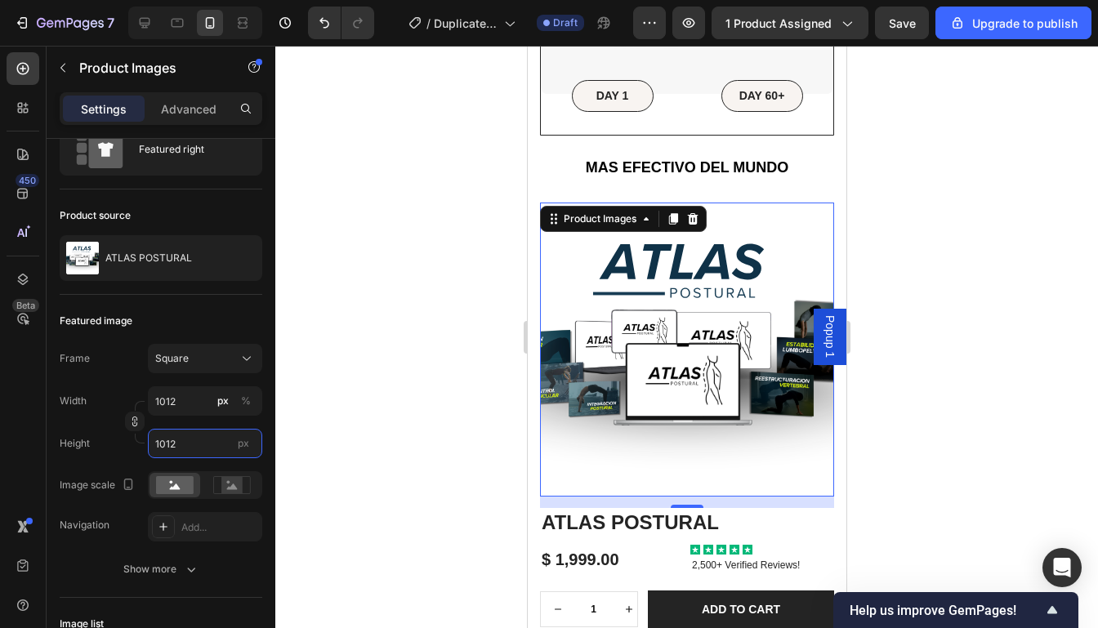
type input "101"
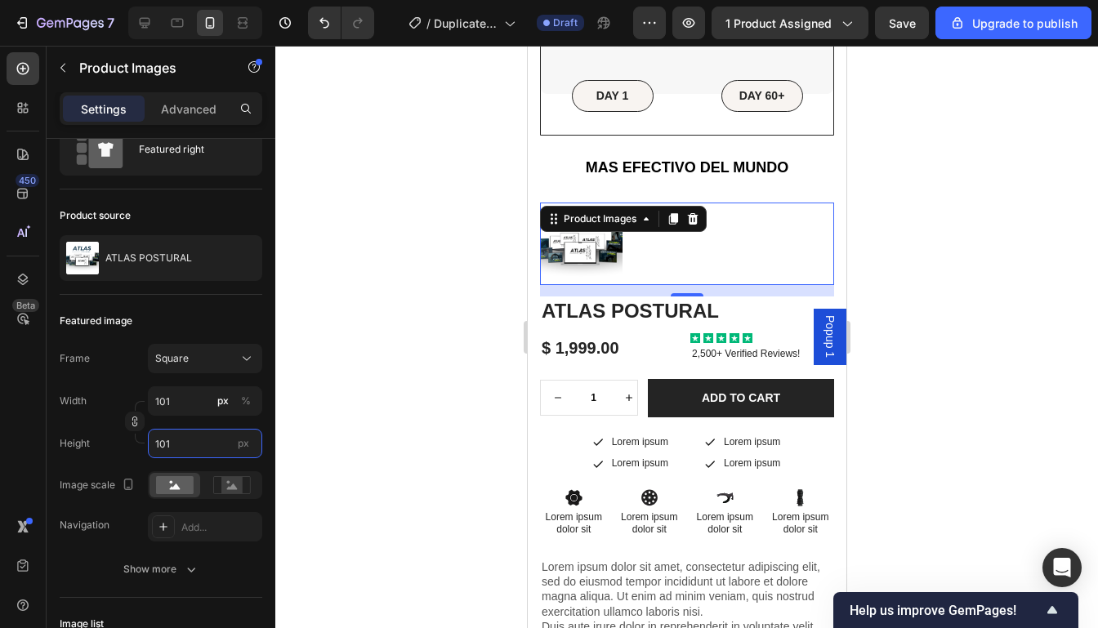
type input "10"
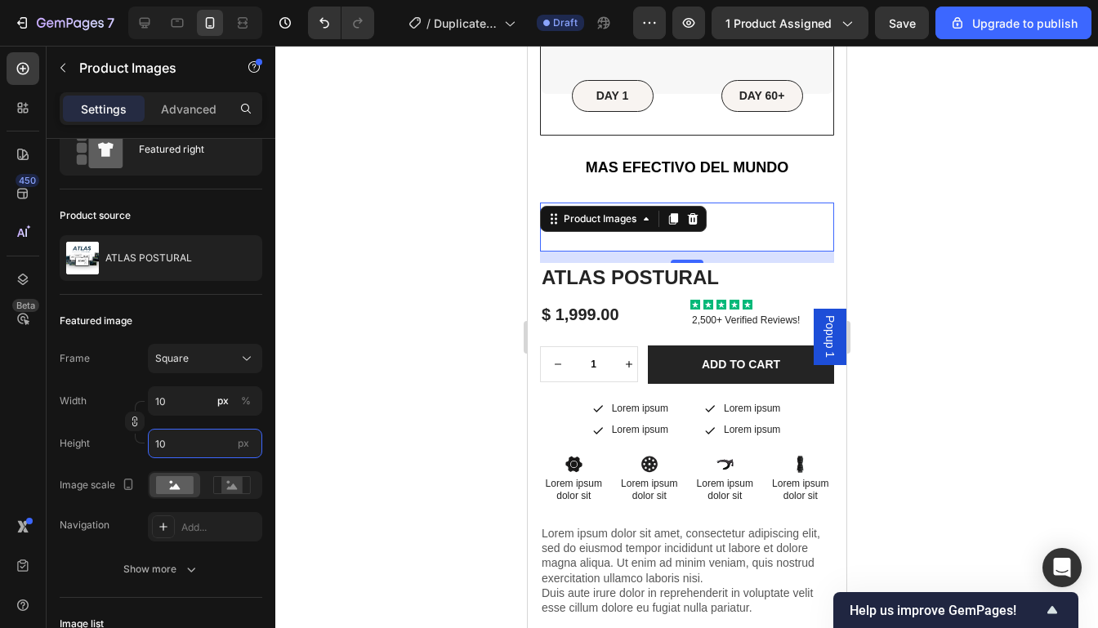
type input "1"
type input "18"
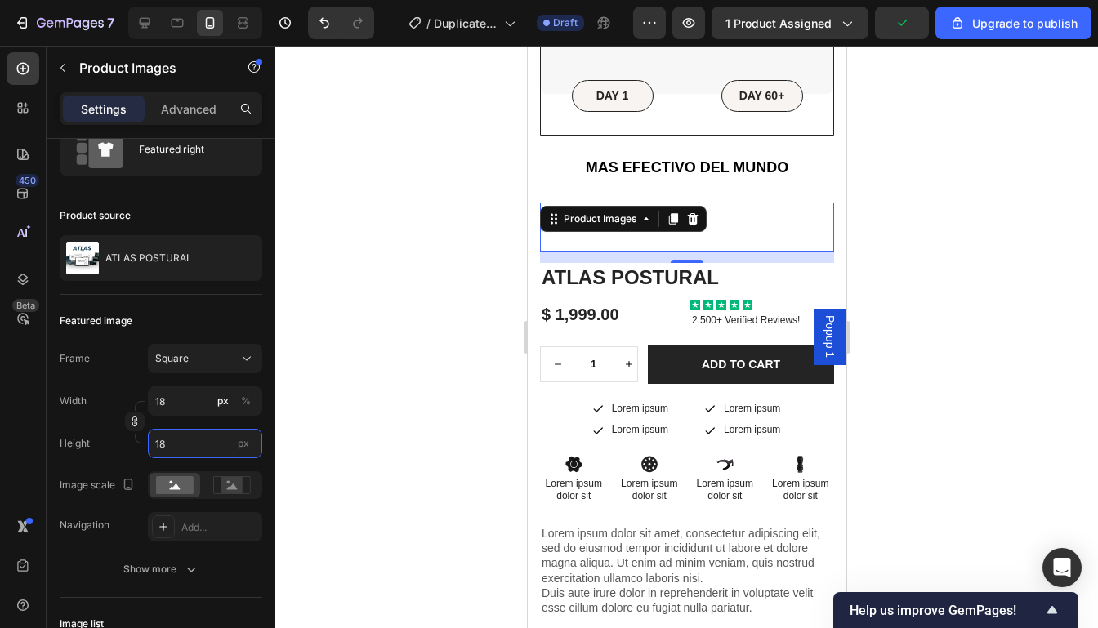
type input "180"
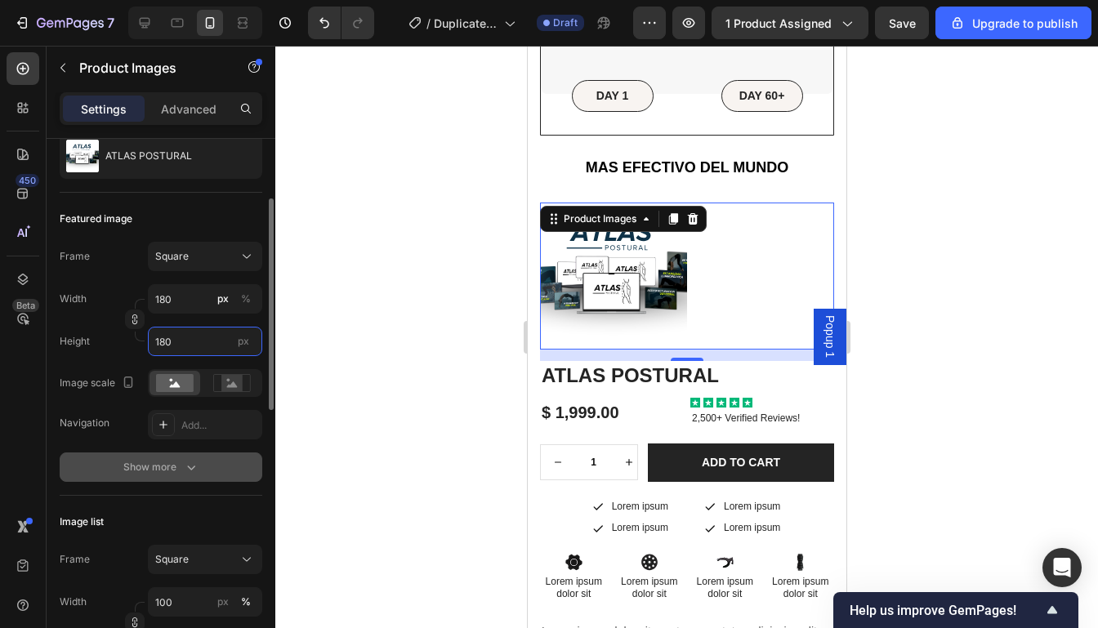
scroll to position [168, 0]
type input "180"
click at [204, 466] on button "Show more" at bounding box center [161, 466] width 203 height 29
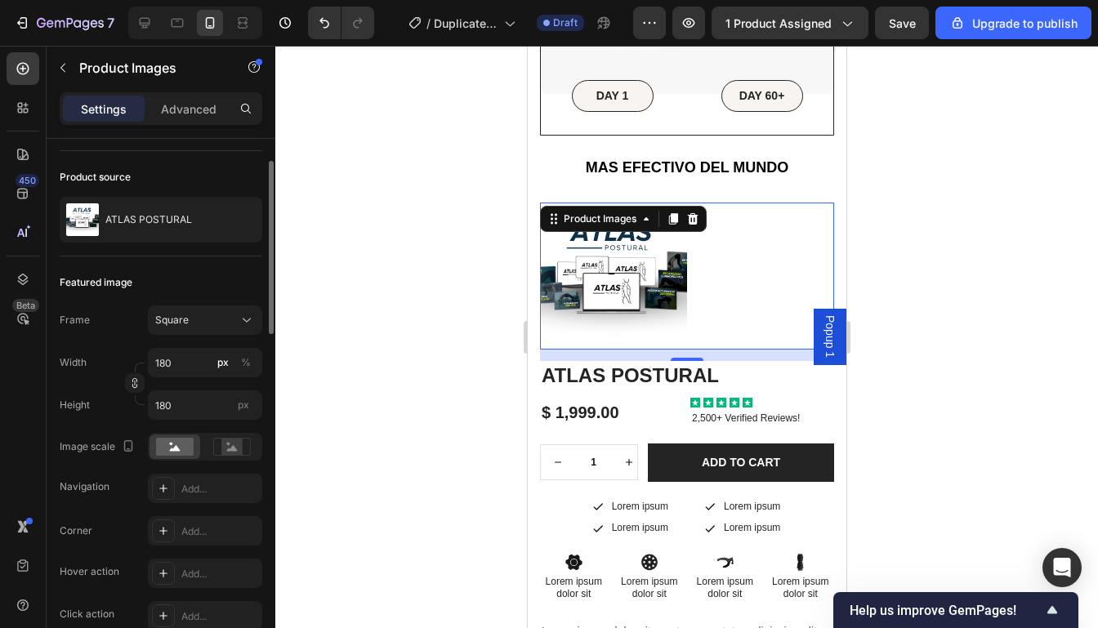
scroll to position [85, 0]
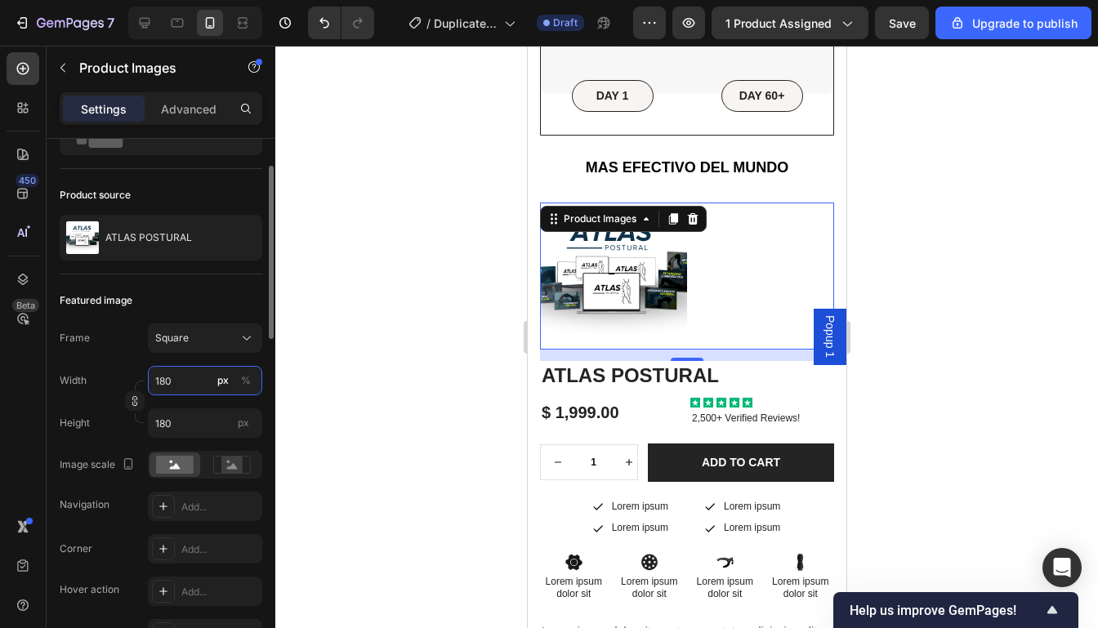
click at [208, 380] on input "180" at bounding box center [205, 380] width 114 height 29
click at [208, 349] on button "Square" at bounding box center [205, 338] width 114 height 29
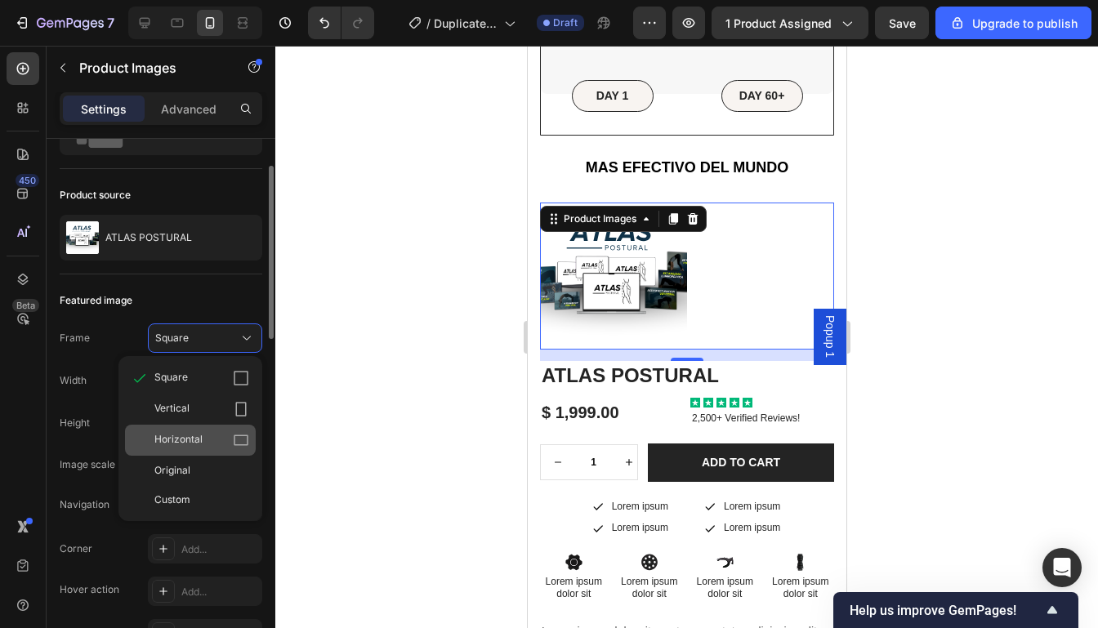
click at [212, 432] on div "Horizontal" at bounding box center [201, 440] width 95 height 16
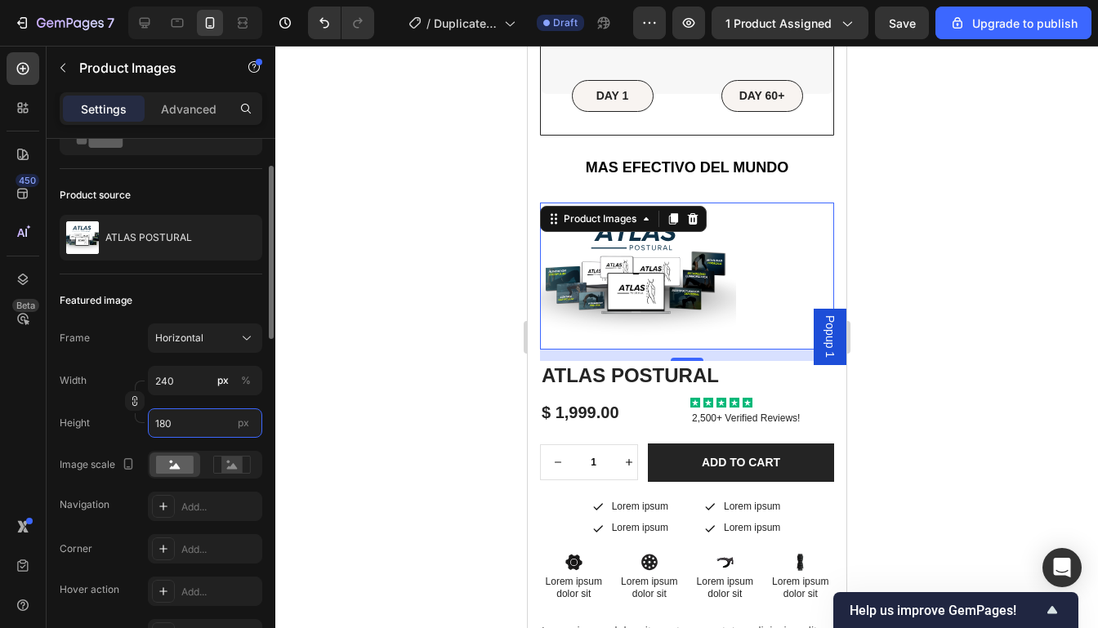
click at [203, 429] on input "180" at bounding box center [205, 423] width 114 height 29
type input "3"
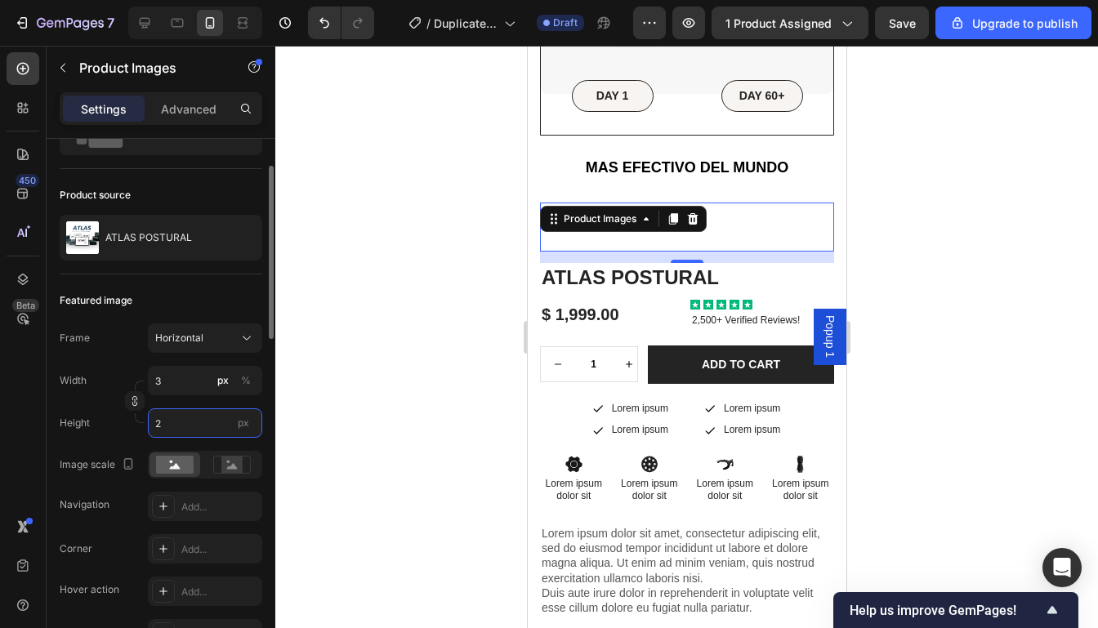
type input "24"
type input "320"
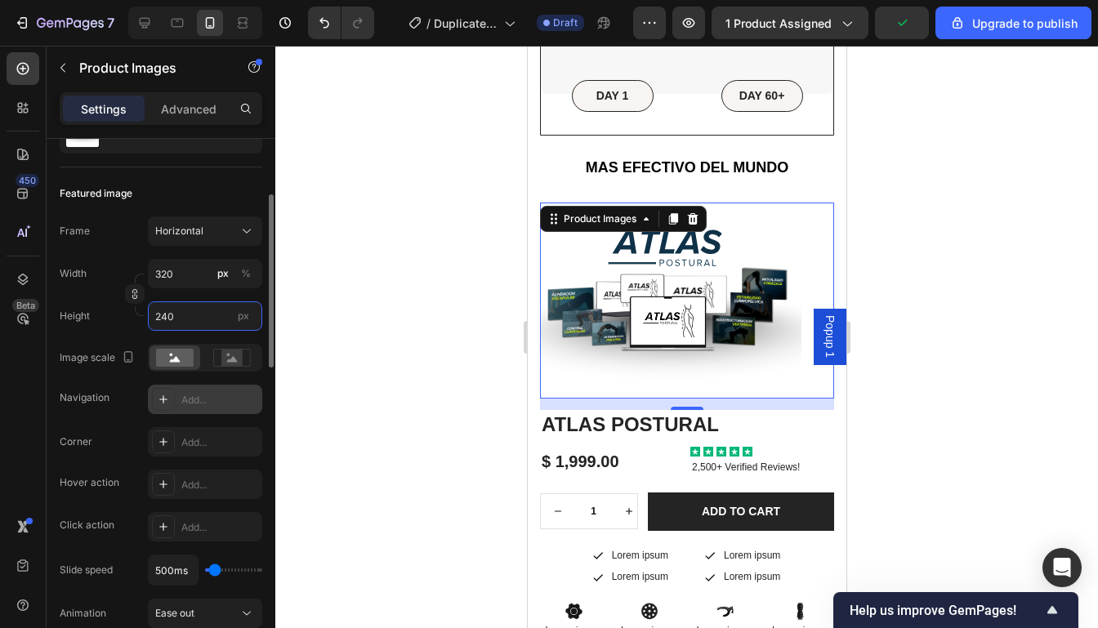
scroll to position [193, 0]
type input "240"
click at [212, 404] on div "Add..." at bounding box center [219, 399] width 77 height 15
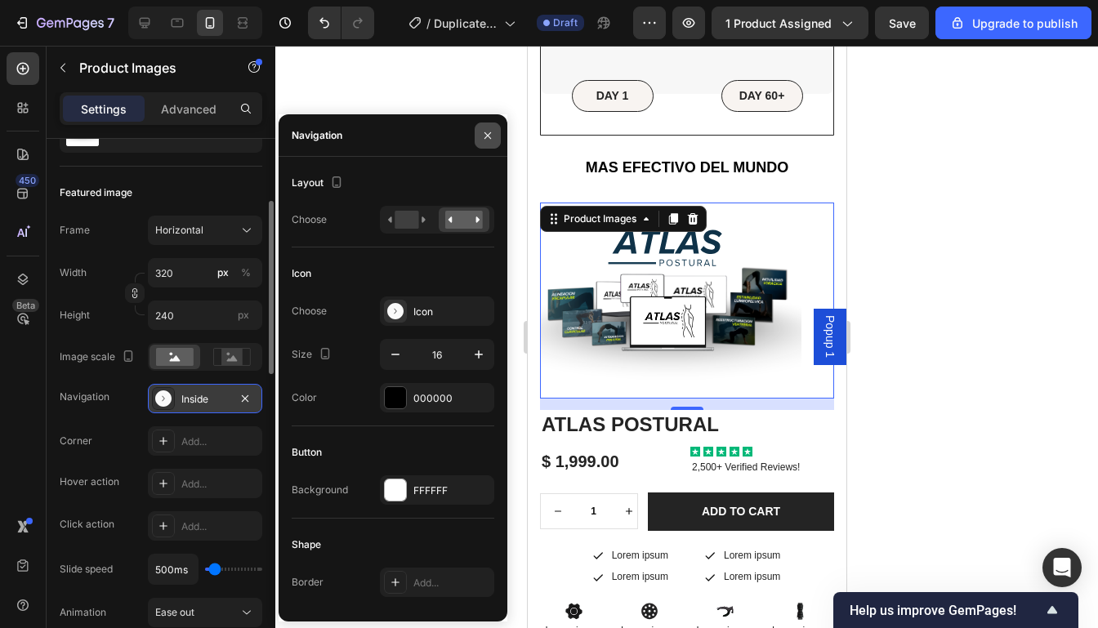
click at [489, 141] on icon "button" at bounding box center [487, 135] width 13 height 13
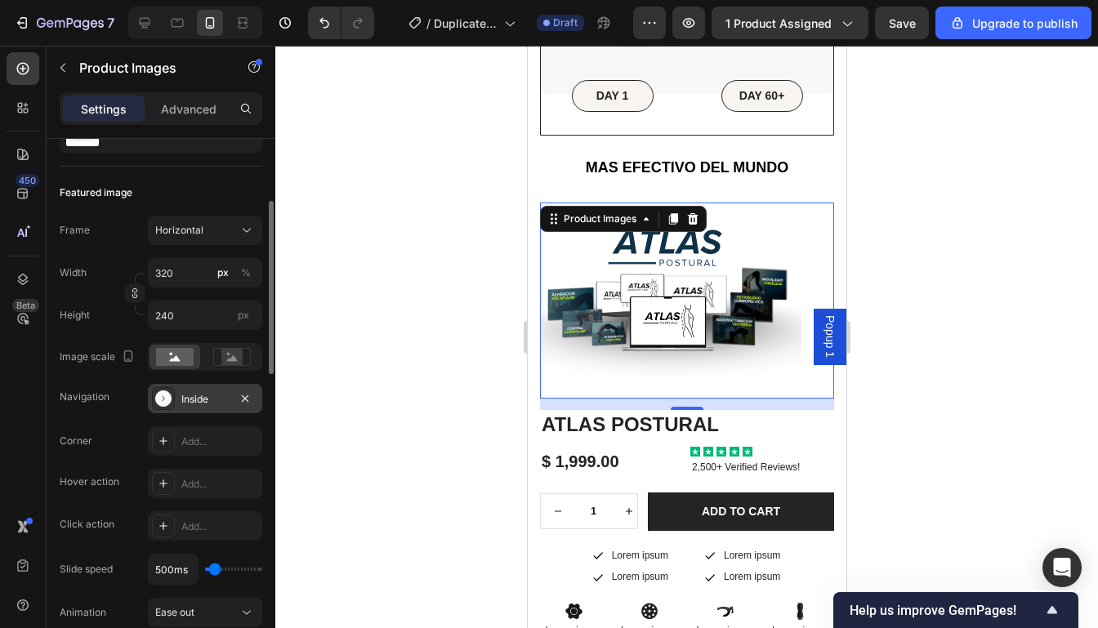
click at [956, 303] on div at bounding box center [686, 337] width 823 height 583
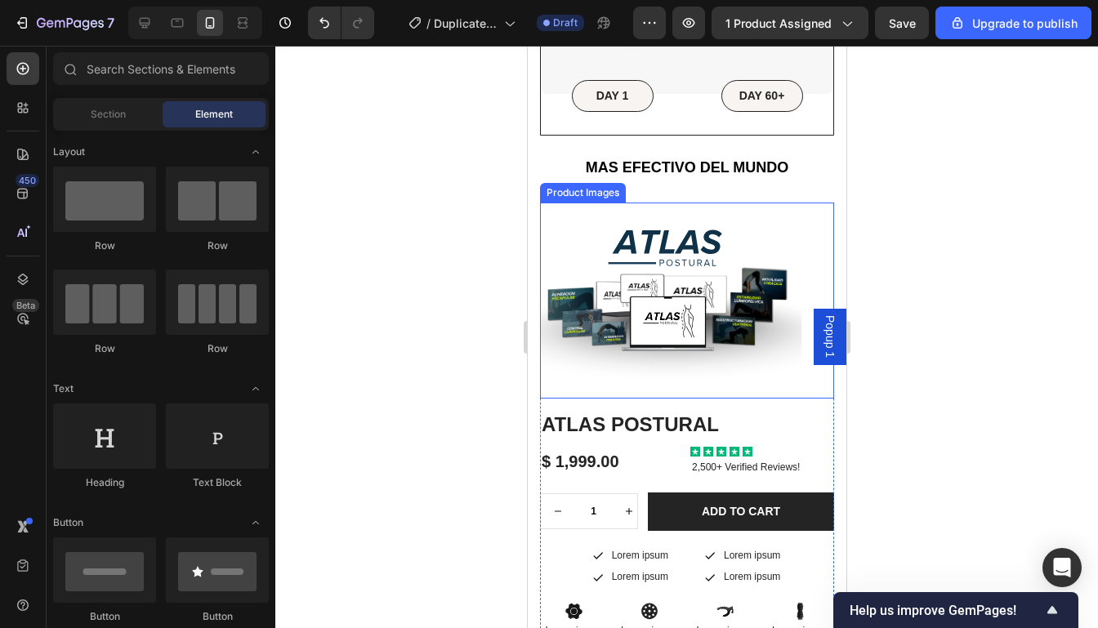
click at [764, 295] on img at bounding box center [669, 301] width 261 height 196
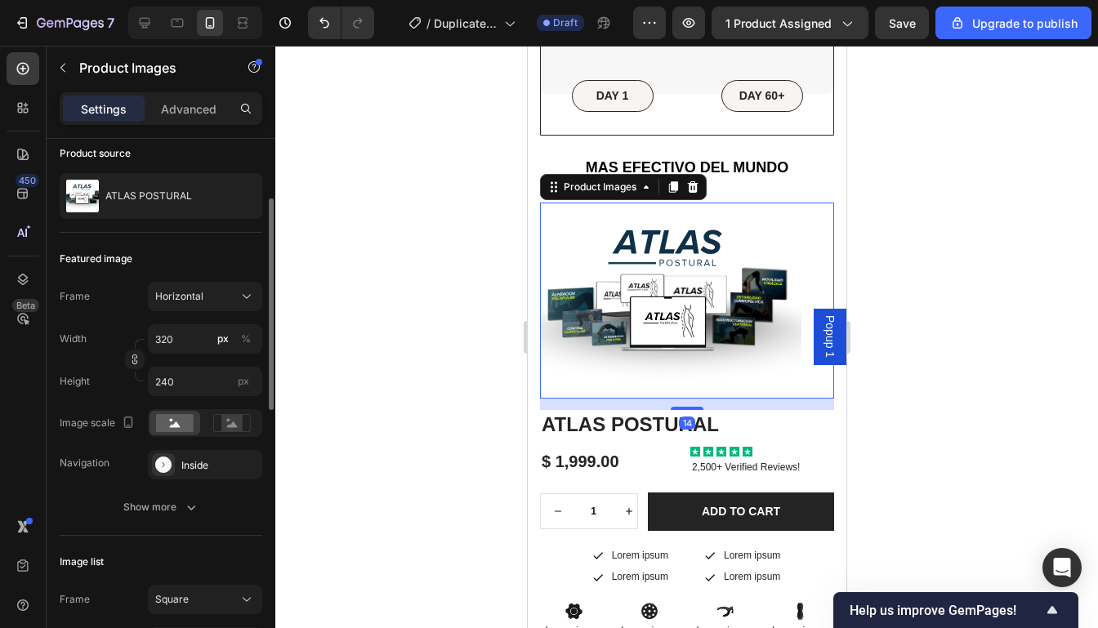
scroll to position [137, 0]
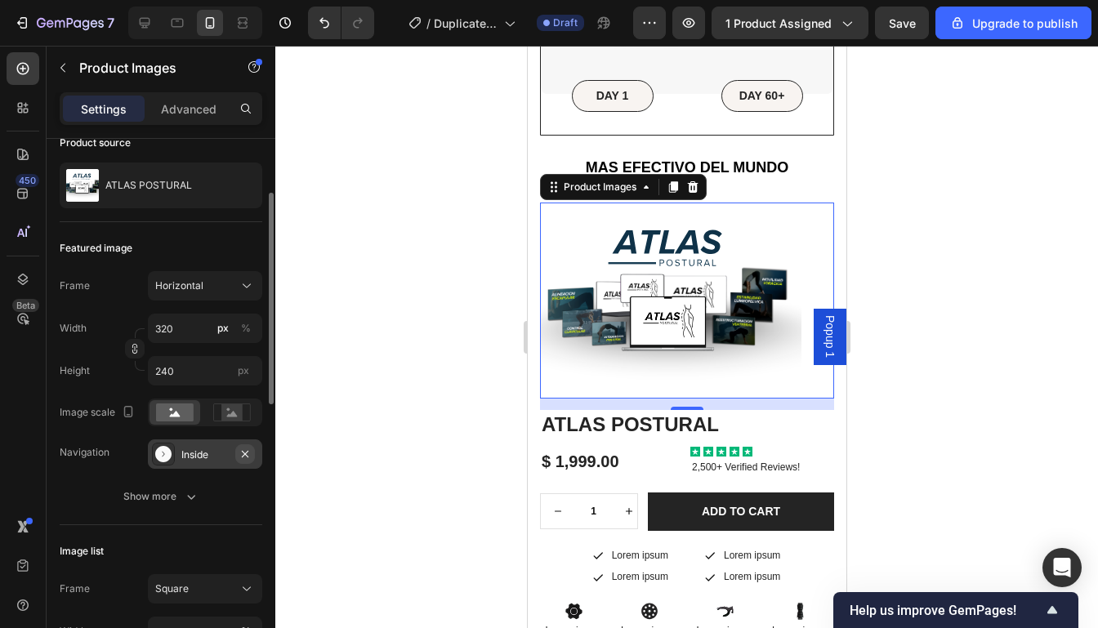
click at [236, 454] on button "button" at bounding box center [245, 455] width 20 height 20
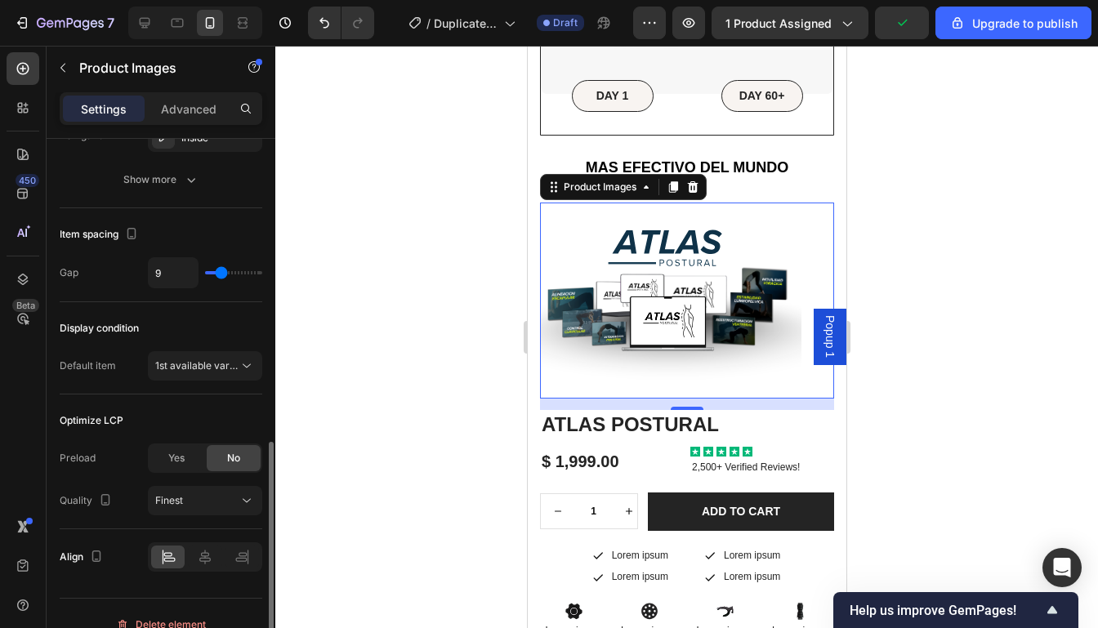
scroll to position [821, 0]
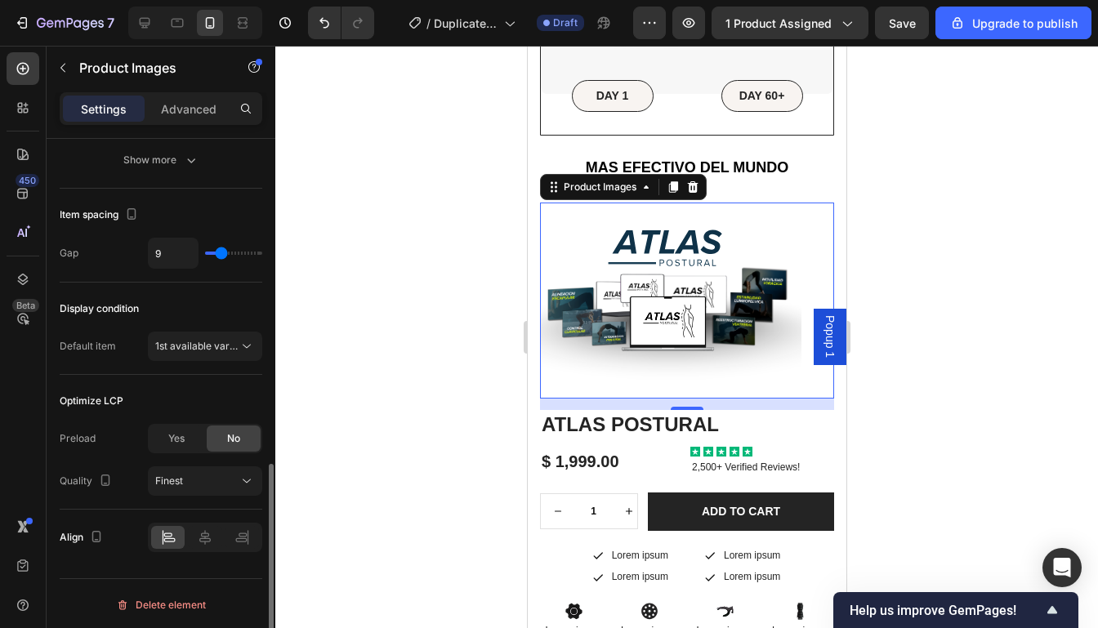
click at [199, 548] on div at bounding box center [205, 537] width 114 height 29
click at [206, 534] on icon at bounding box center [205, 538] width 16 height 16
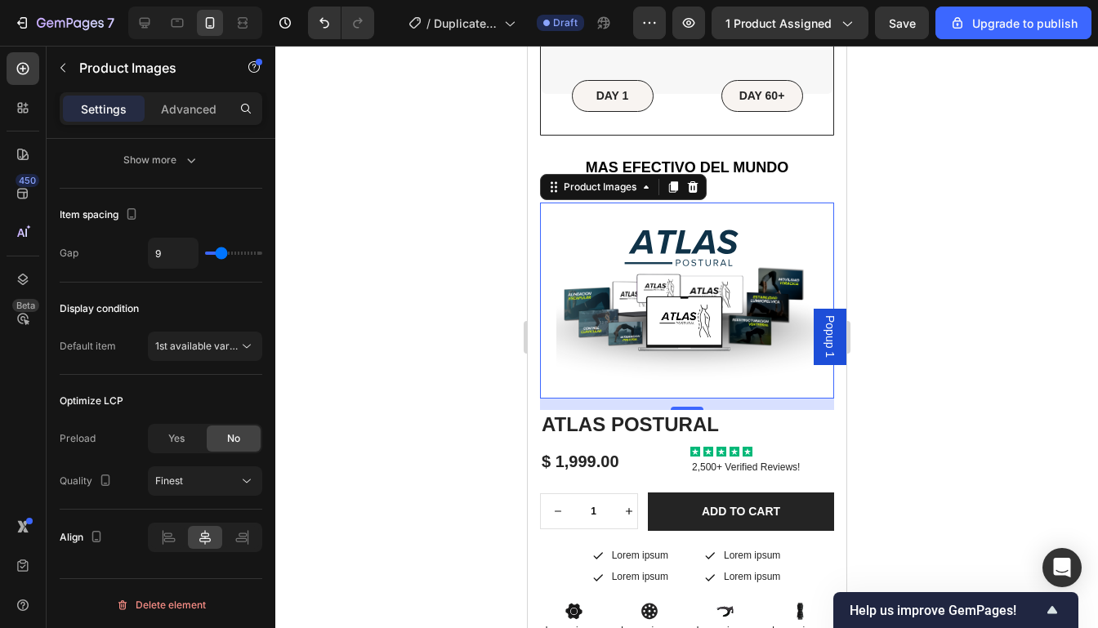
click at [640, 316] on img at bounding box center [686, 301] width 261 height 196
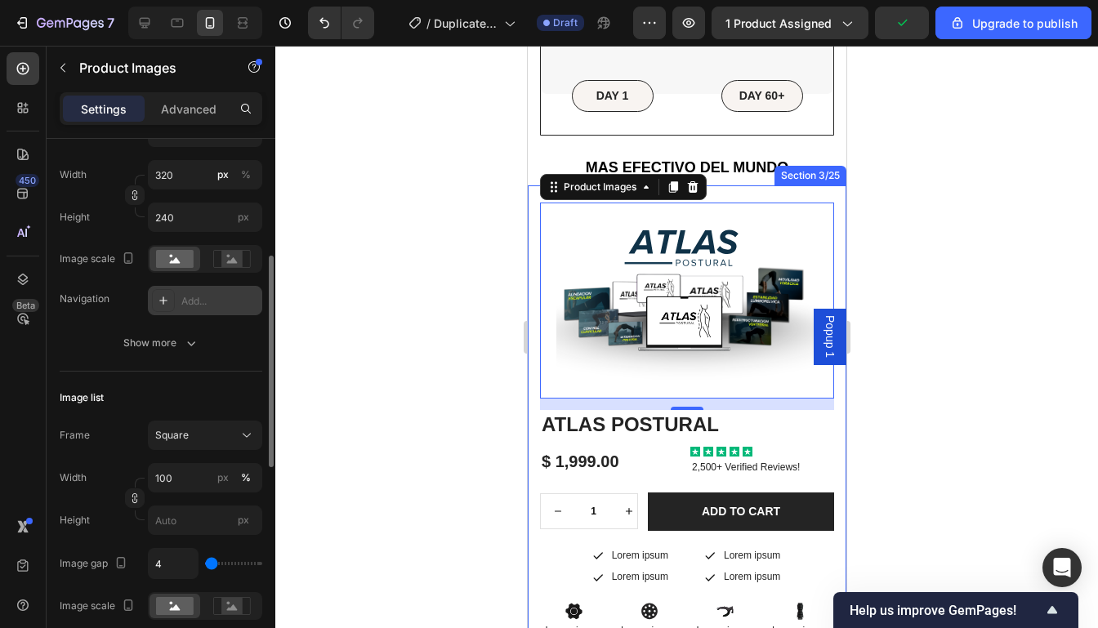
scroll to position [293, 0]
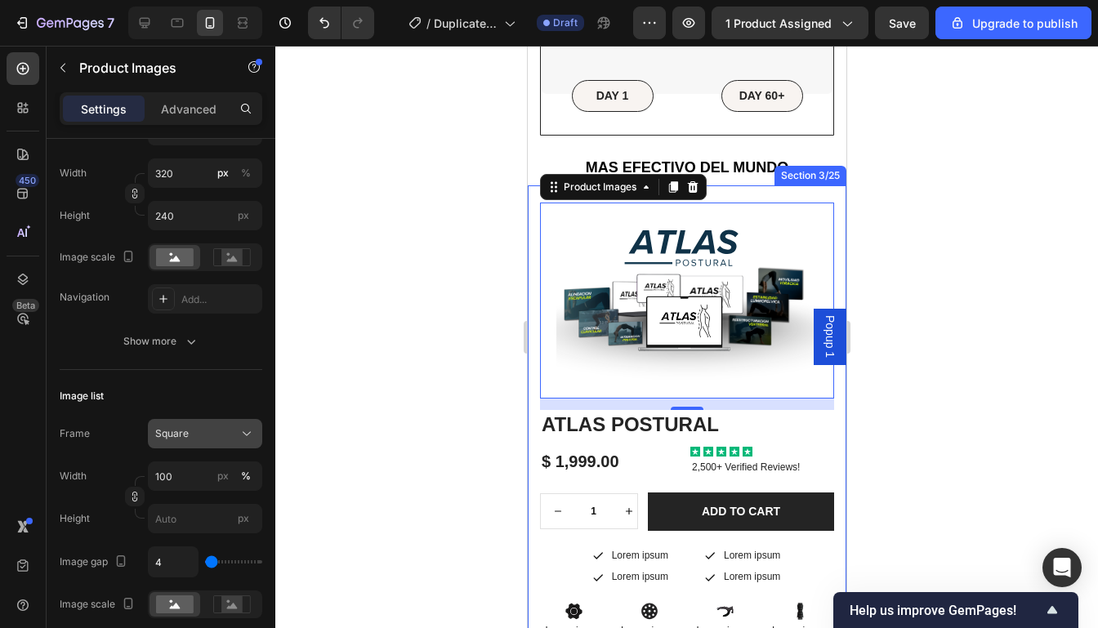
click at [199, 427] on div "Square" at bounding box center [195, 434] width 80 height 15
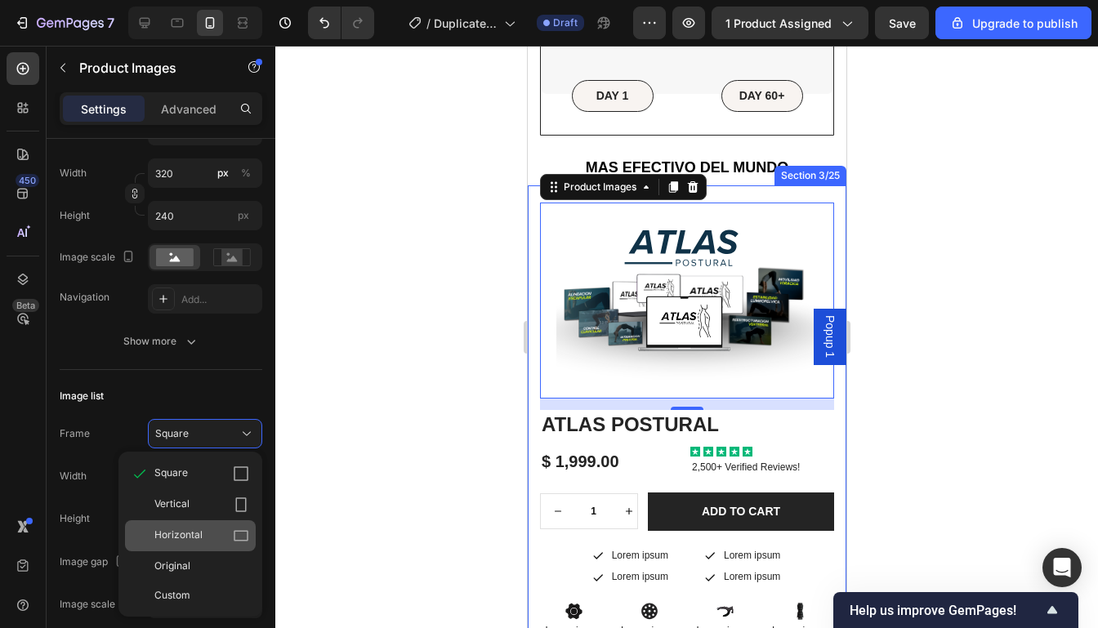
click at [207, 530] on div "Horizontal" at bounding box center [201, 536] width 95 height 16
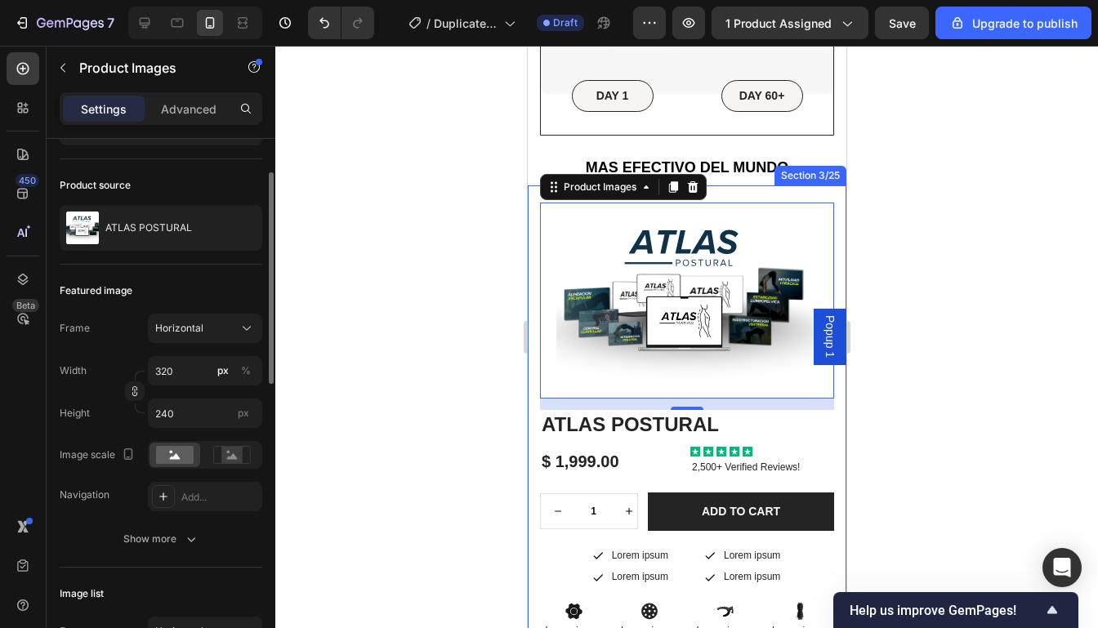
scroll to position [87, 0]
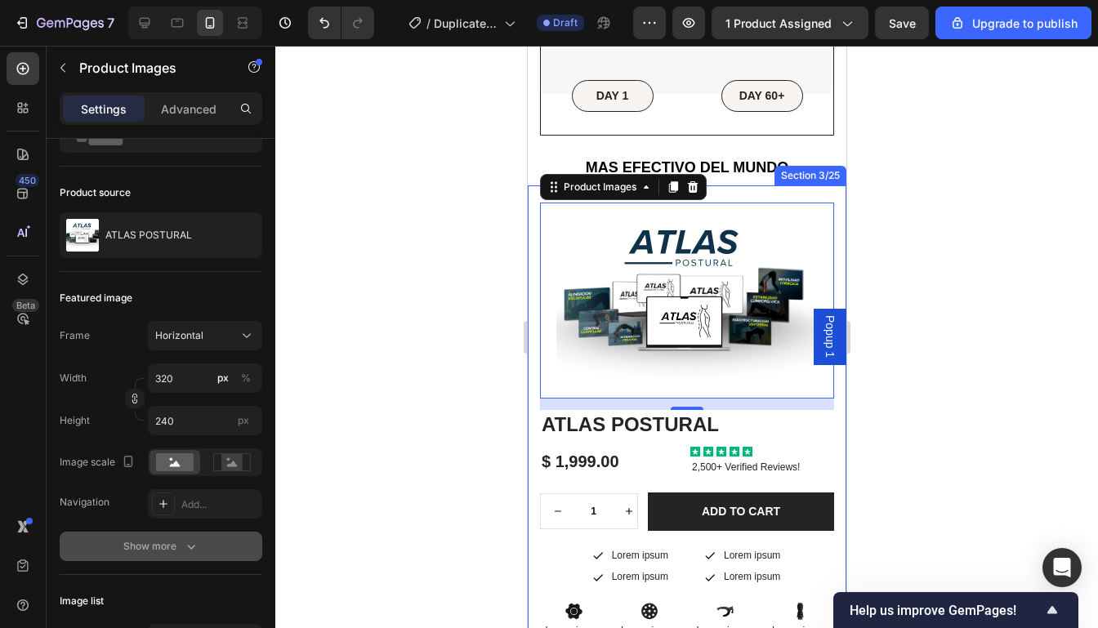
click at [170, 544] on div "Show more" at bounding box center [161, 547] width 76 height 16
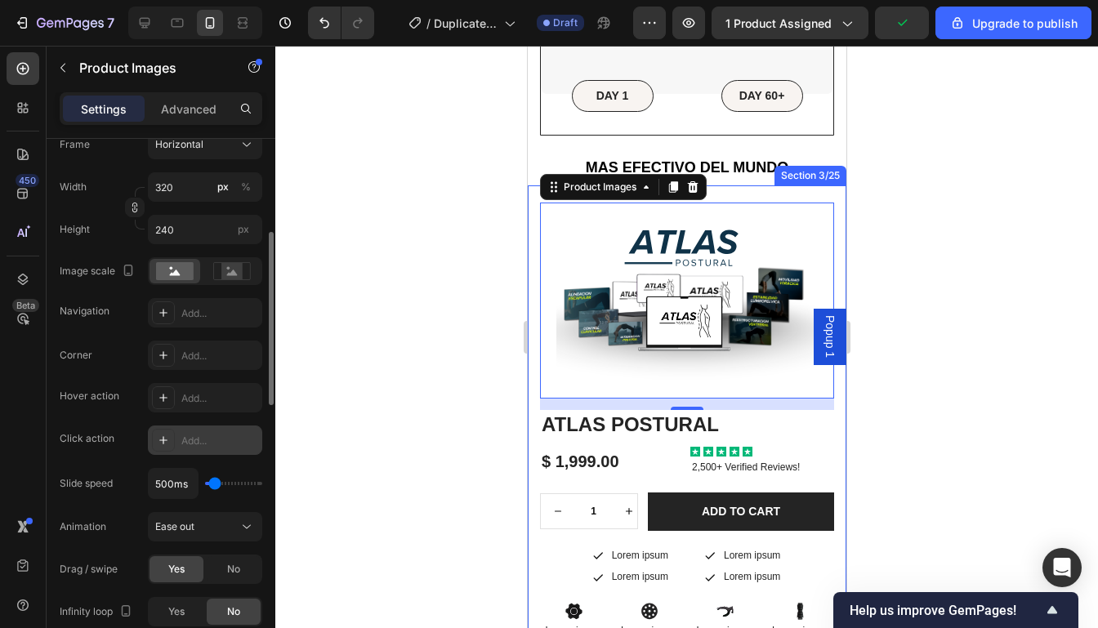
scroll to position [281, 0]
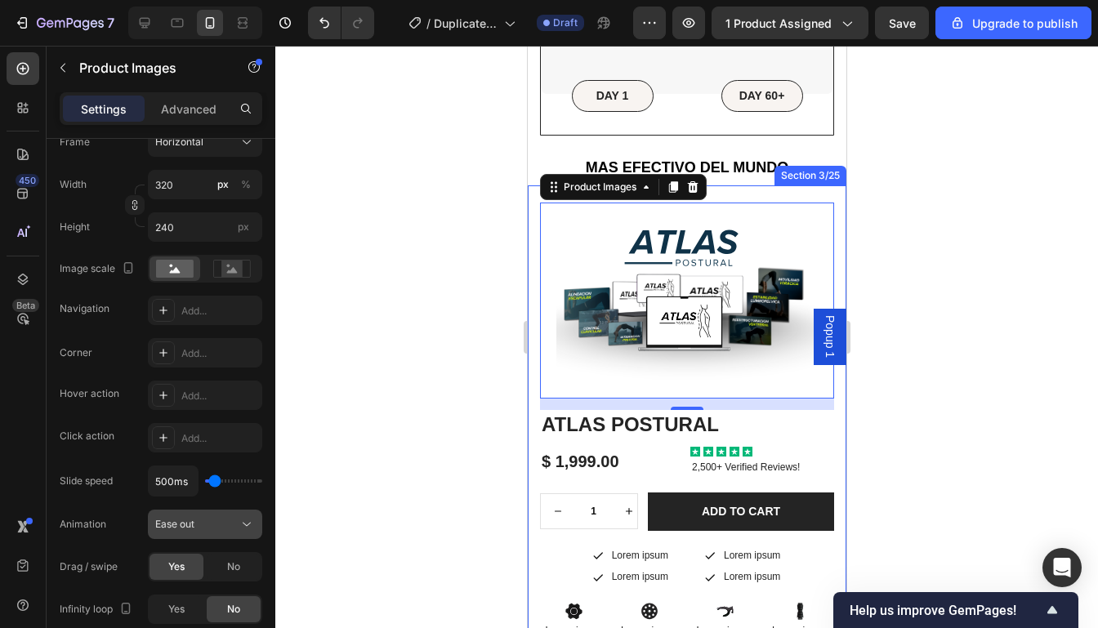
click at [233, 521] on div "Ease out" at bounding box center [196, 524] width 83 height 15
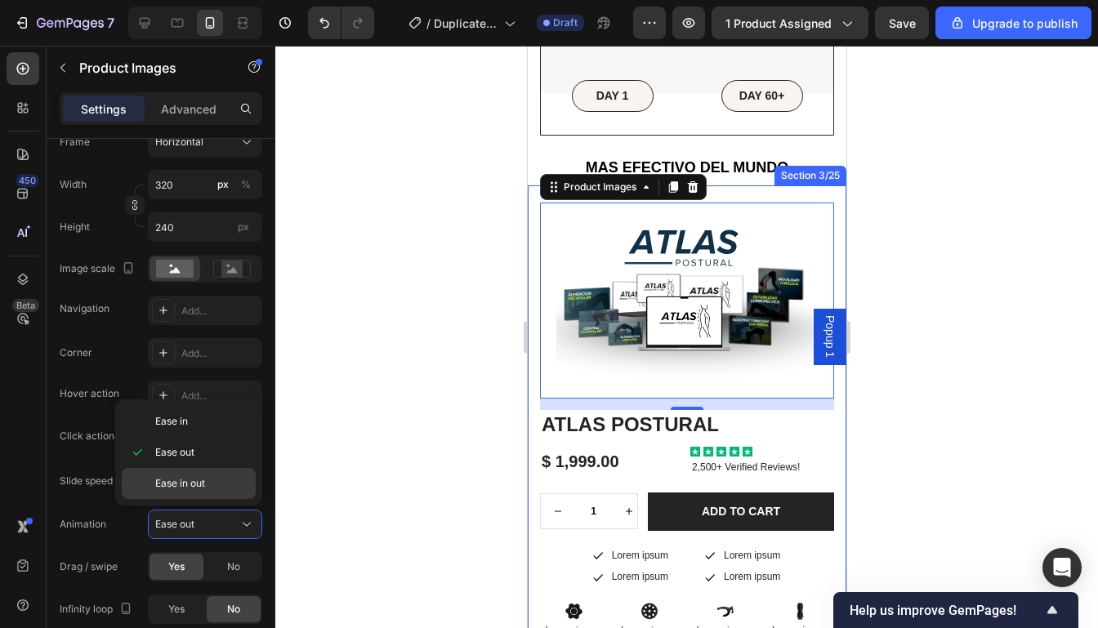
click at [220, 469] on div "Ease in out" at bounding box center [189, 483] width 134 height 31
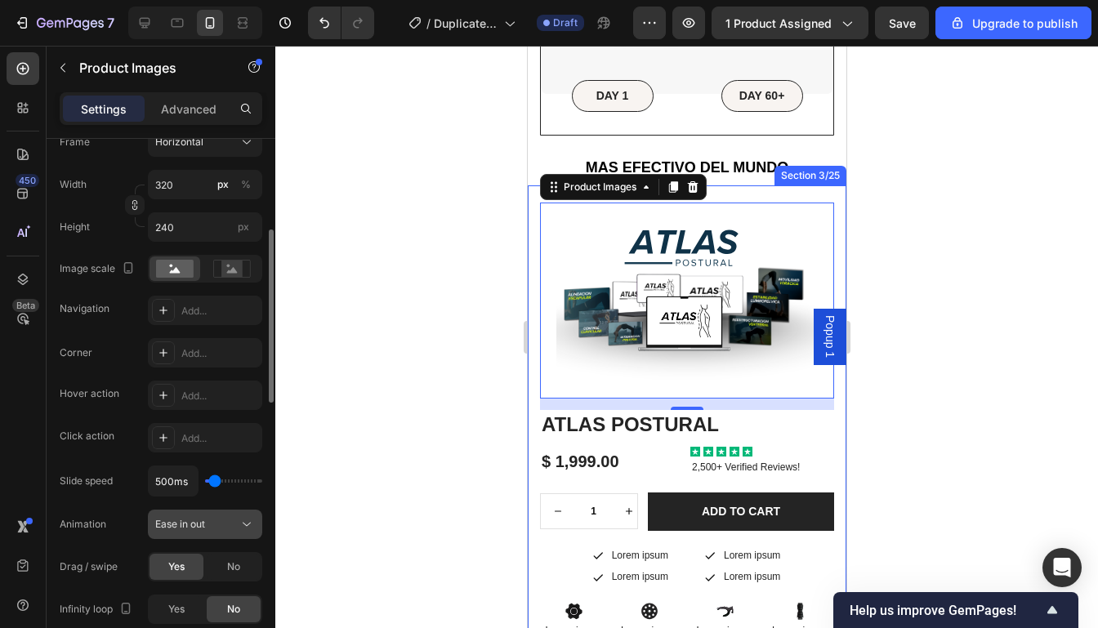
click at [216, 517] on div "Ease in out" at bounding box center [196, 524] width 83 height 15
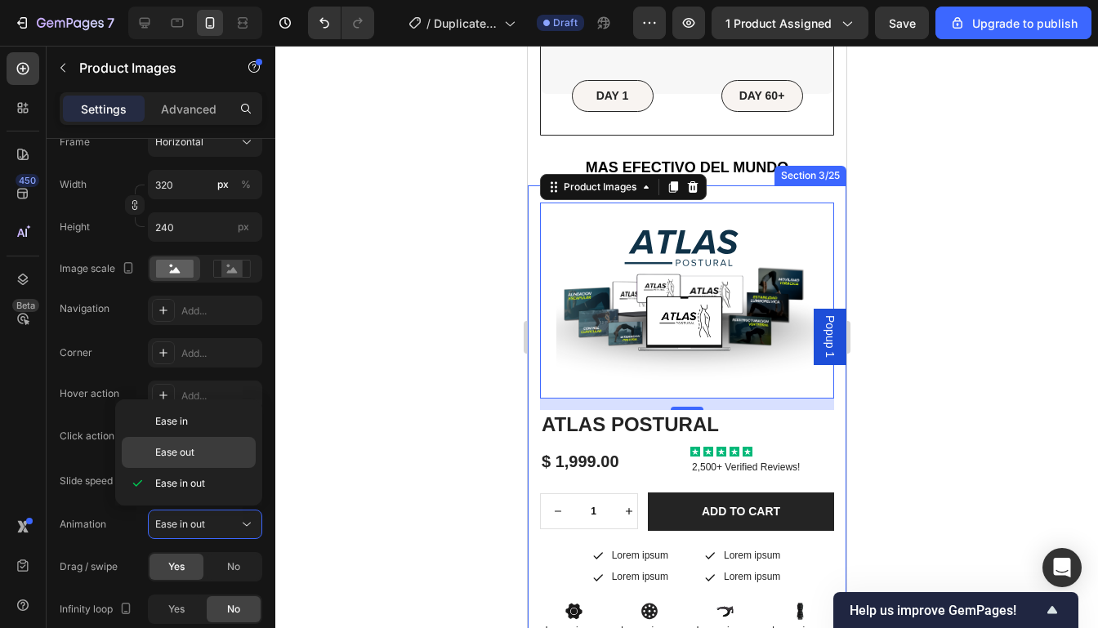
click at [210, 445] on p "Ease out" at bounding box center [201, 452] width 93 height 15
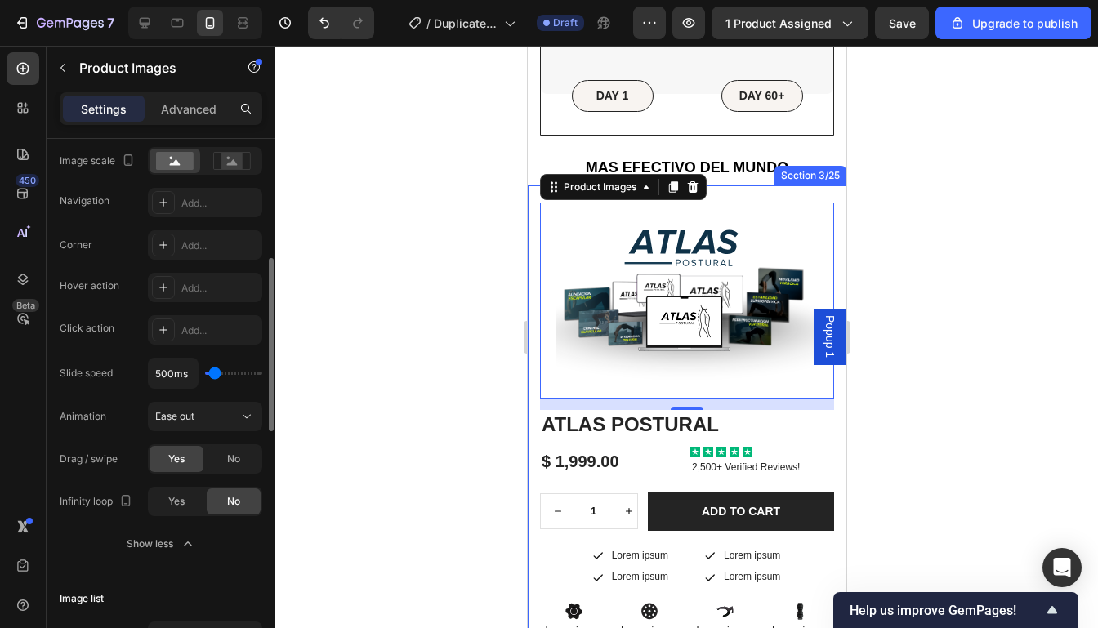
scroll to position [405, 0]
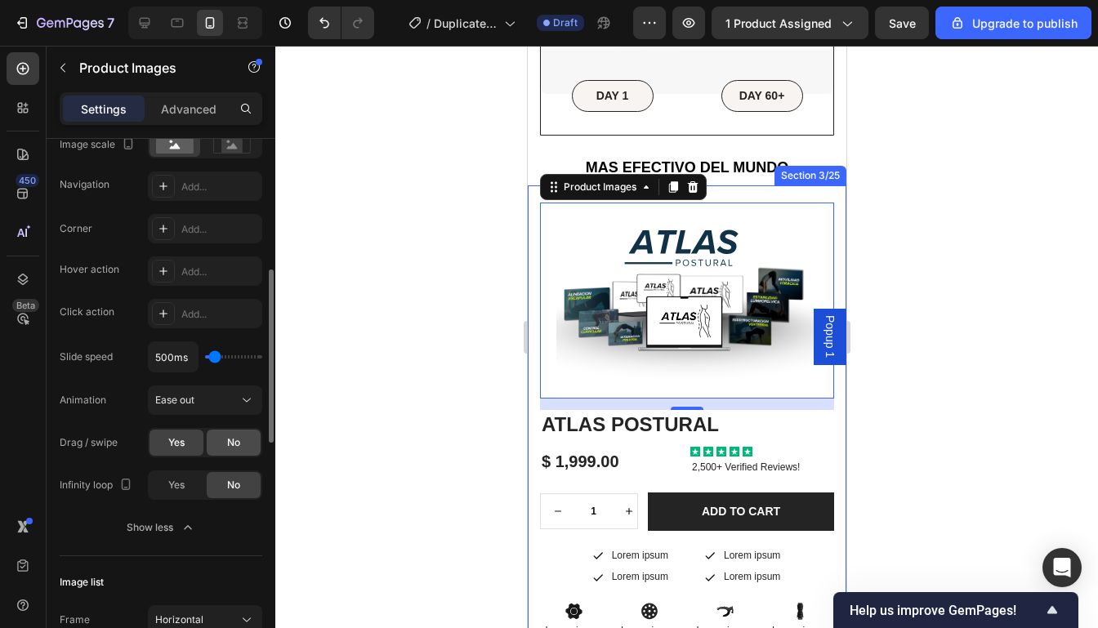
click at [233, 447] on span "No" at bounding box center [233, 443] width 13 height 15
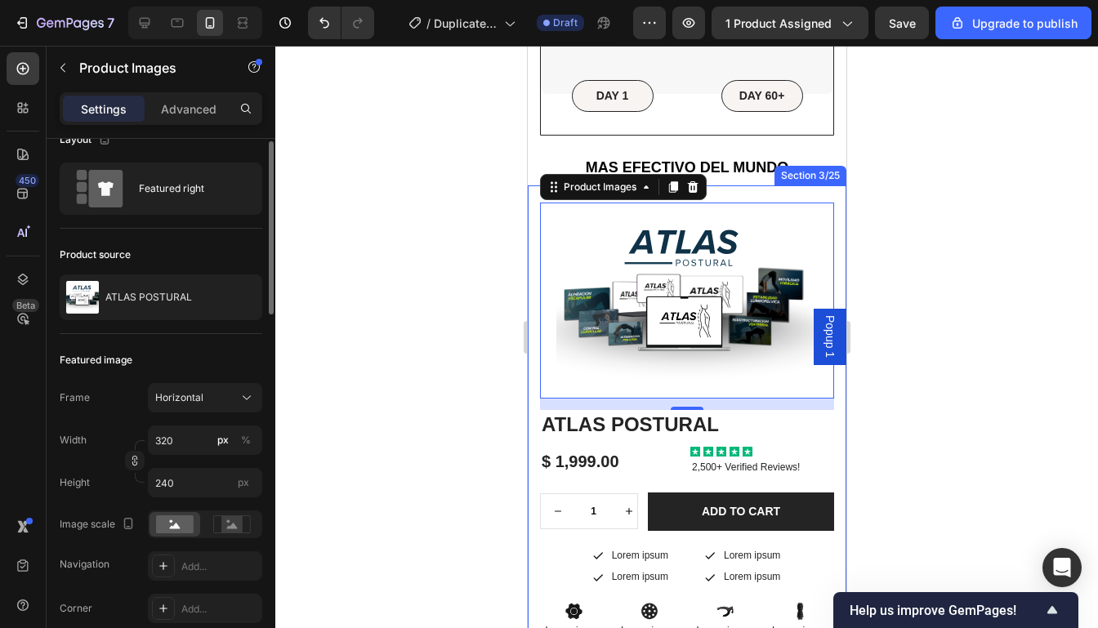
scroll to position [21, 0]
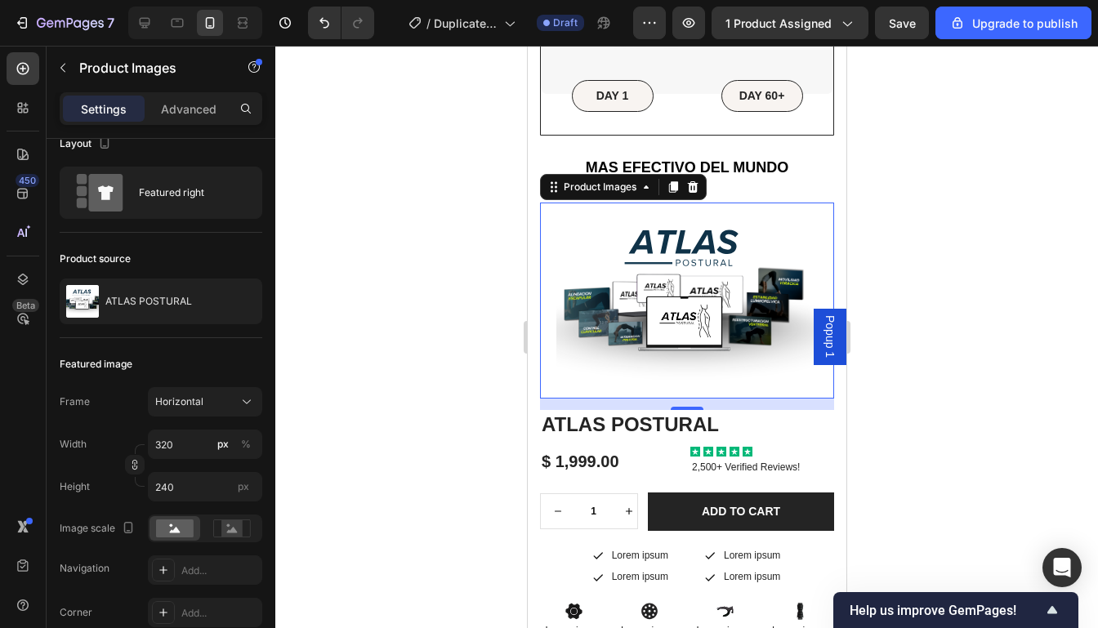
click at [934, 307] on div at bounding box center [686, 337] width 823 height 583
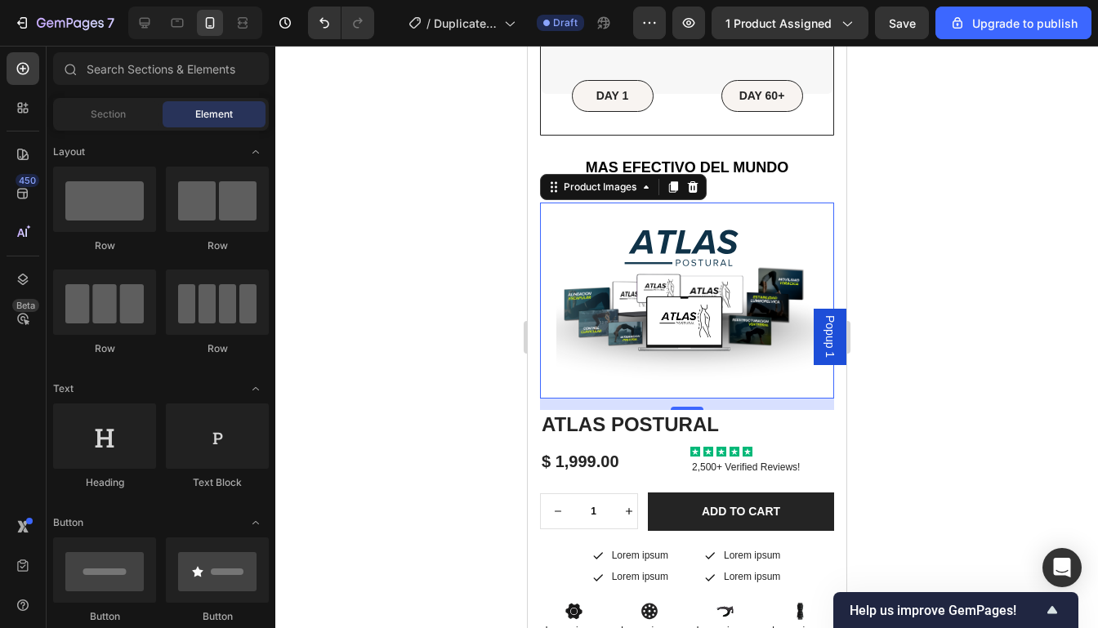
click at [934, 307] on div at bounding box center [686, 337] width 823 height 583
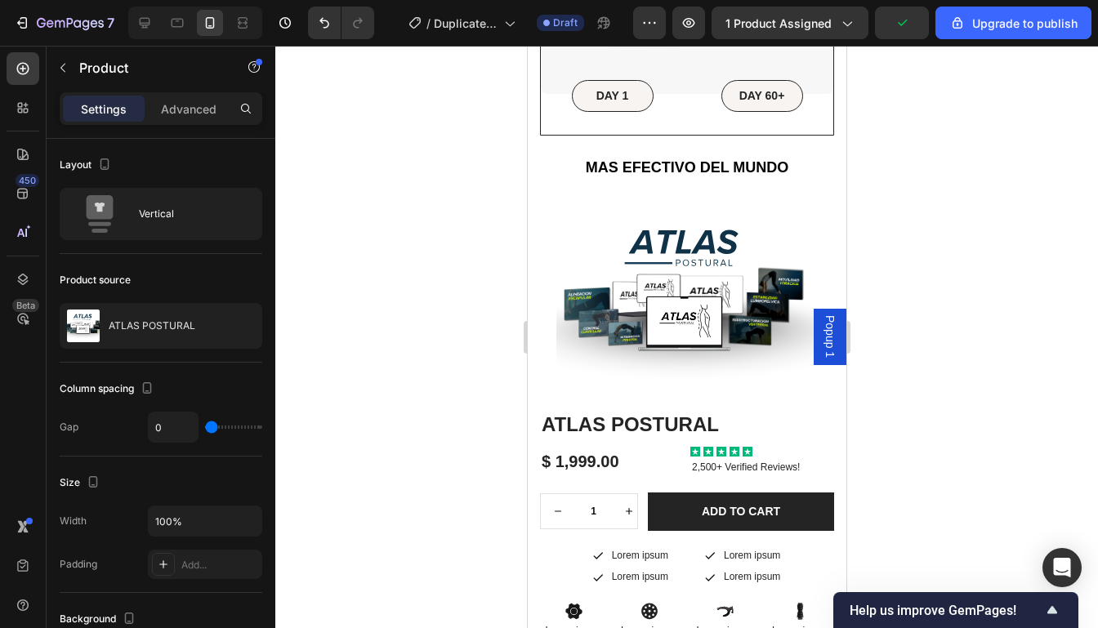
click at [842, 348] on div "Popup 1" at bounding box center [829, 337] width 33 height 56
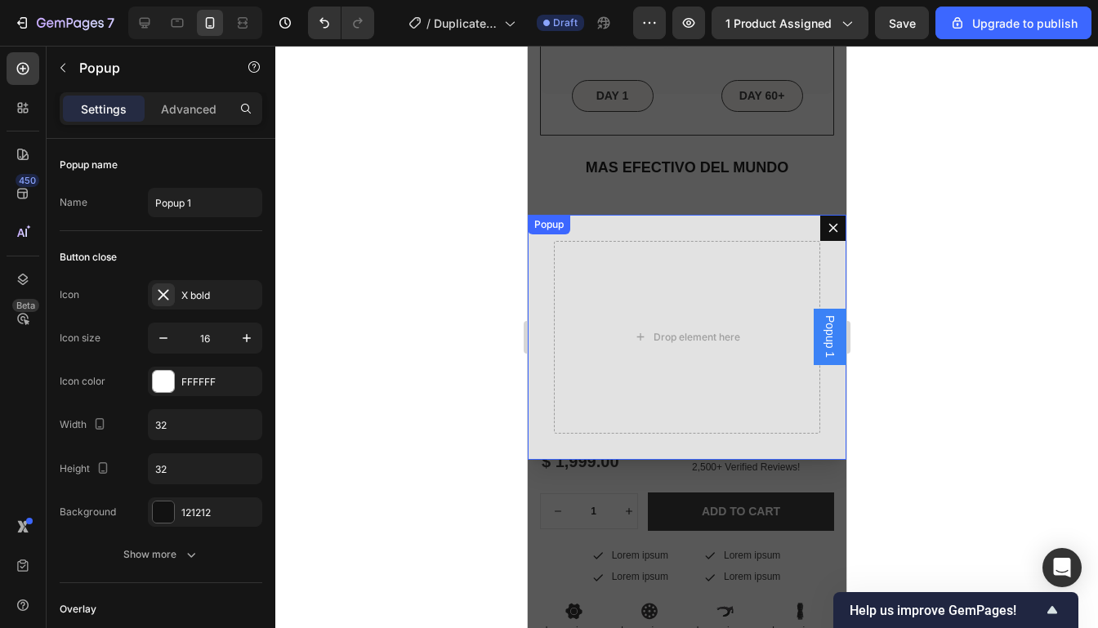
click at [837, 236] on button "Dialog content" at bounding box center [833, 228] width 26 height 26
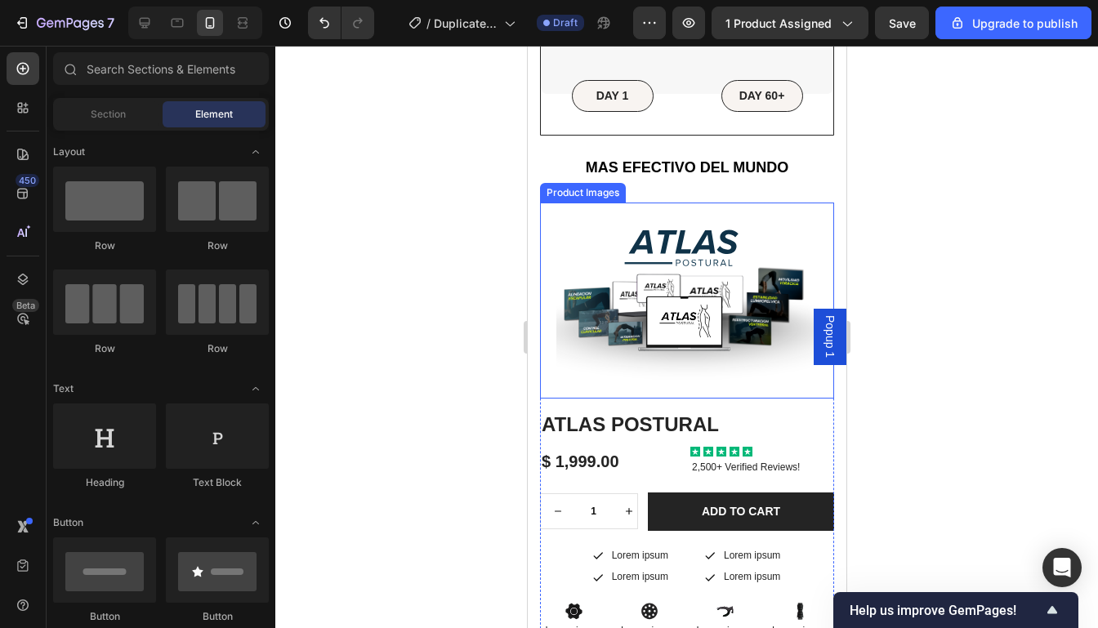
click at [583, 349] on img at bounding box center [686, 301] width 261 height 196
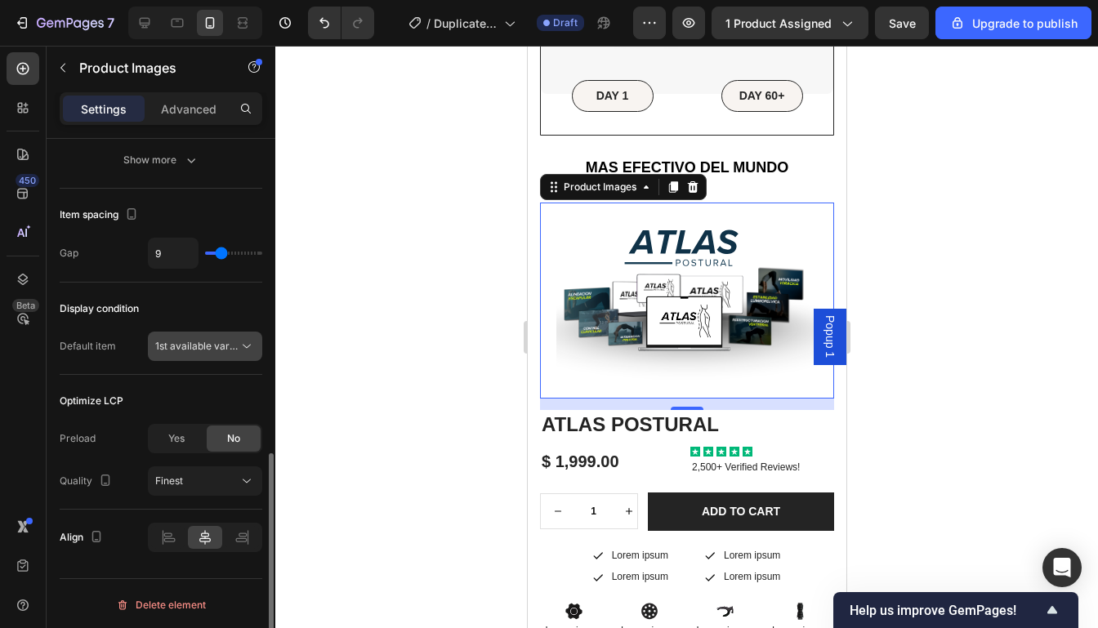
scroll to position [806, 0]
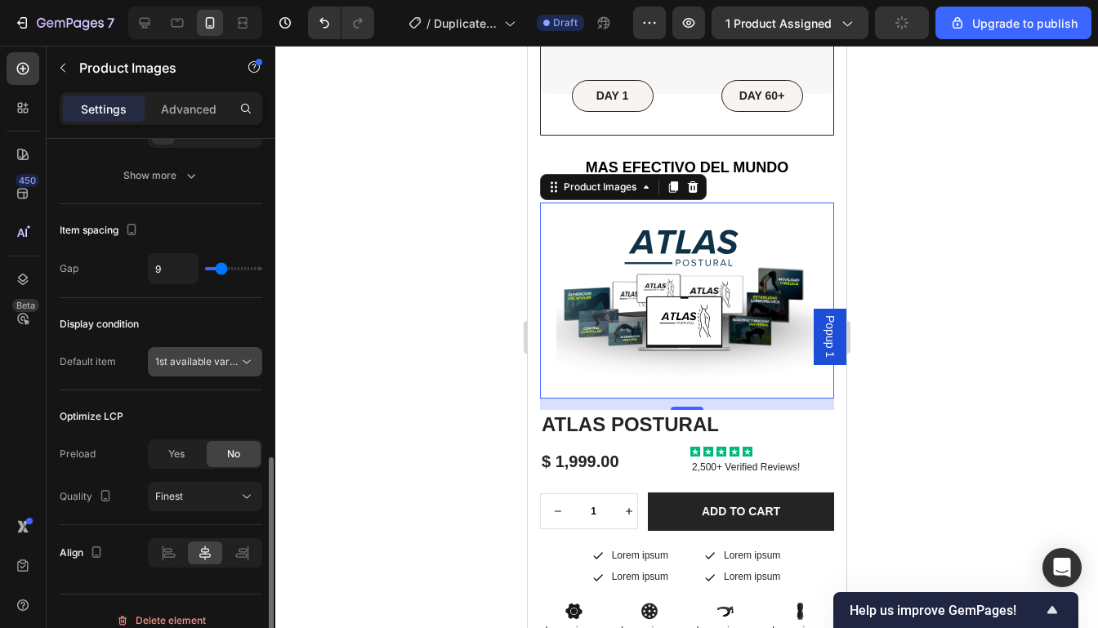
click at [210, 357] on span "1st available variant" at bounding box center [201, 361] width 92 height 12
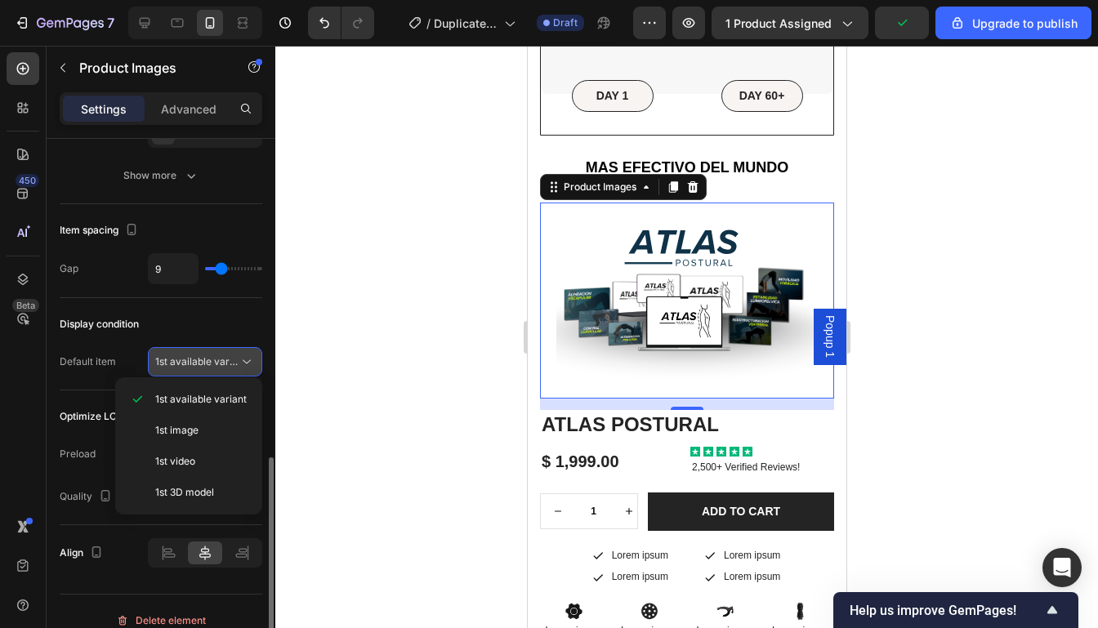
click at [210, 357] on span "1st available variant" at bounding box center [201, 361] width 92 height 12
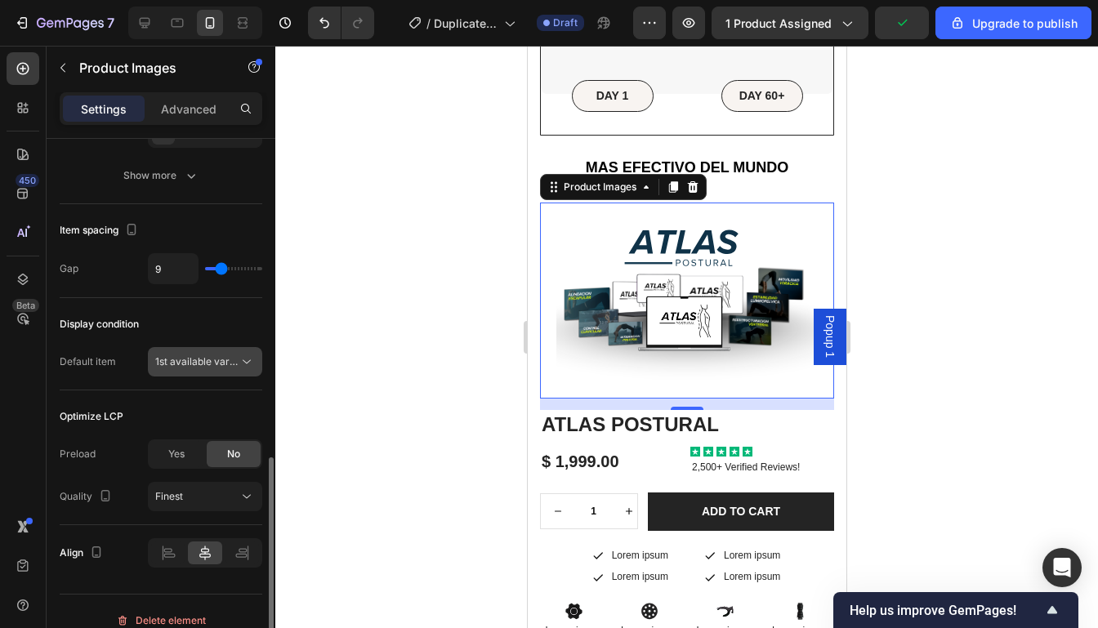
click at [210, 357] on span "1st available variant" at bounding box center [201, 361] width 92 height 12
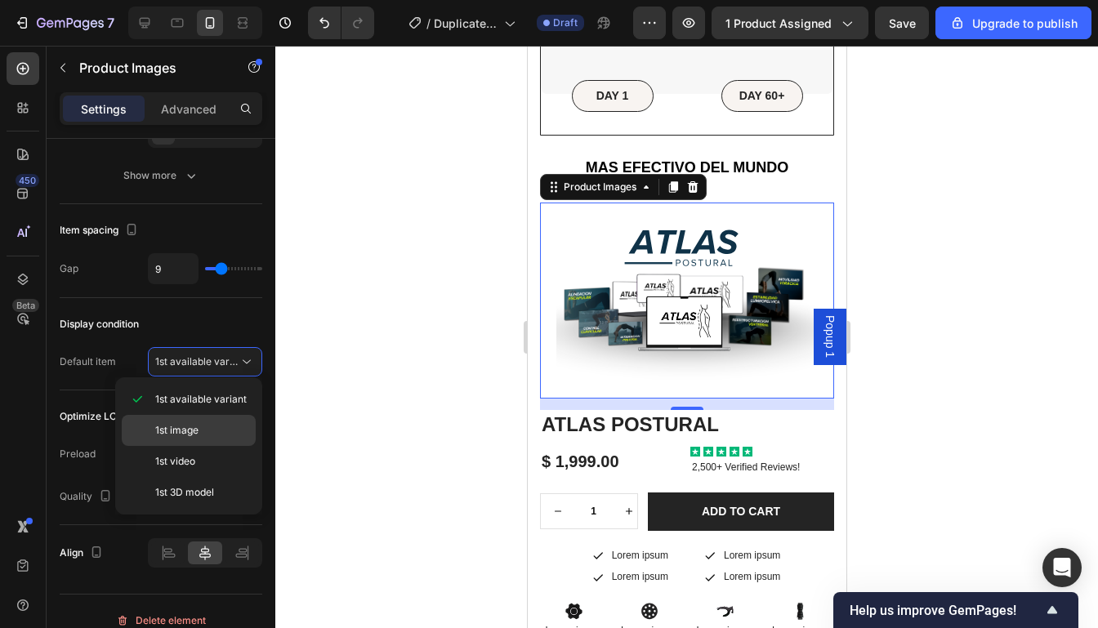
click at [213, 426] on p "1st image" at bounding box center [201, 430] width 93 height 15
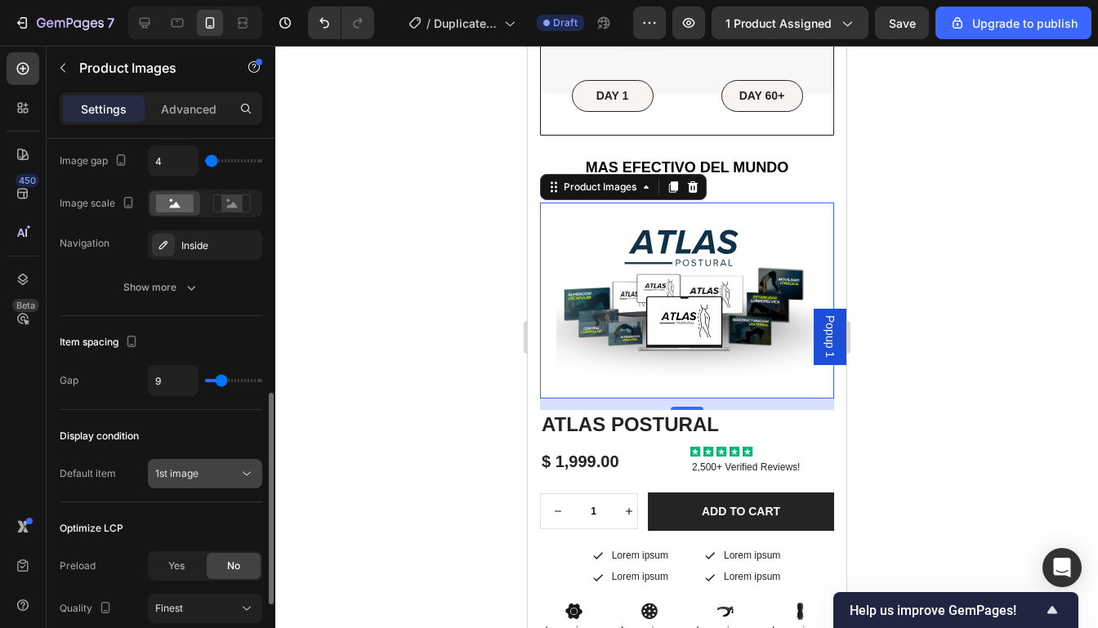
scroll to position [678, 0]
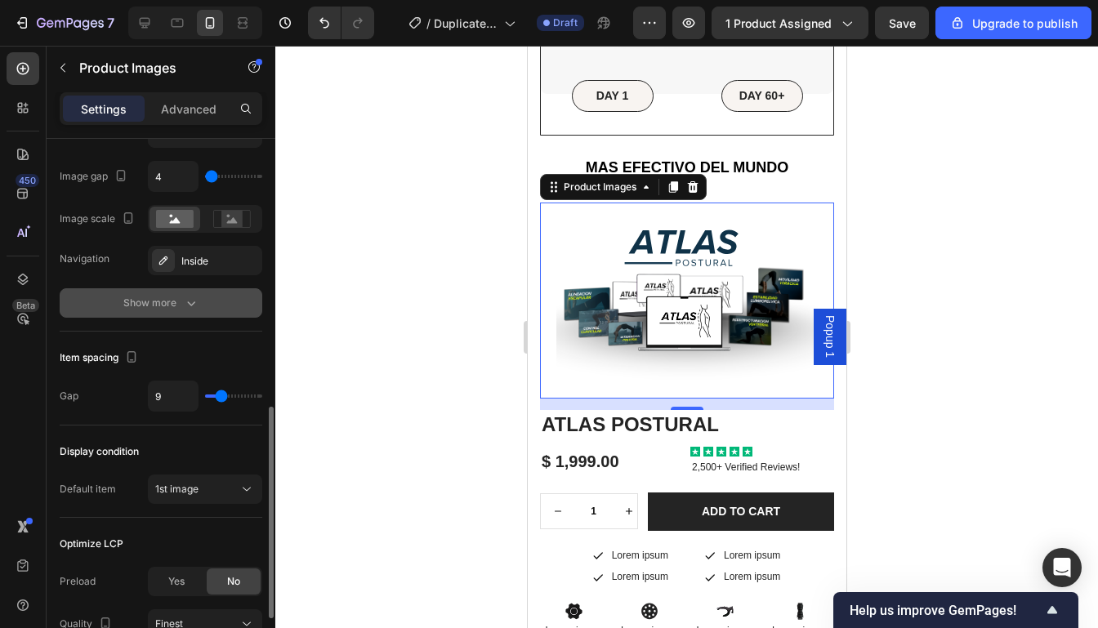
click at [195, 305] on icon "button" at bounding box center [191, 303] width 16 height 16
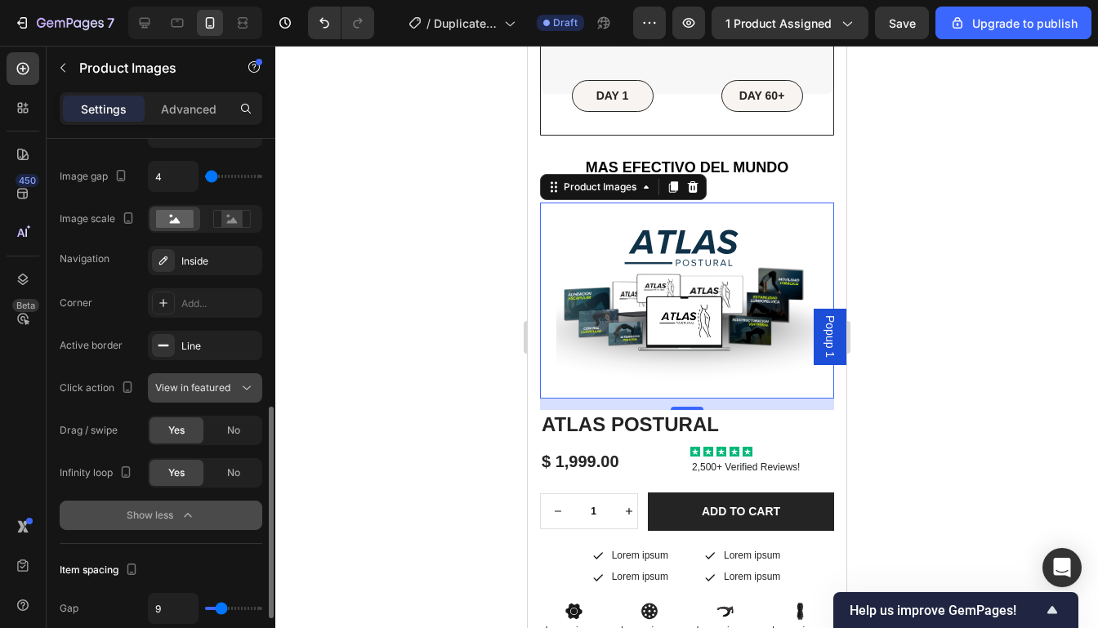
click at [239, 393] on icon at bounding box center [247, 388] width 16 height 16
click at [241, 384] on icon at bounding box center [247, 388] width 16 height 16
click at [974, 274] on div at bounding box center [686, 337] width 823 height 583
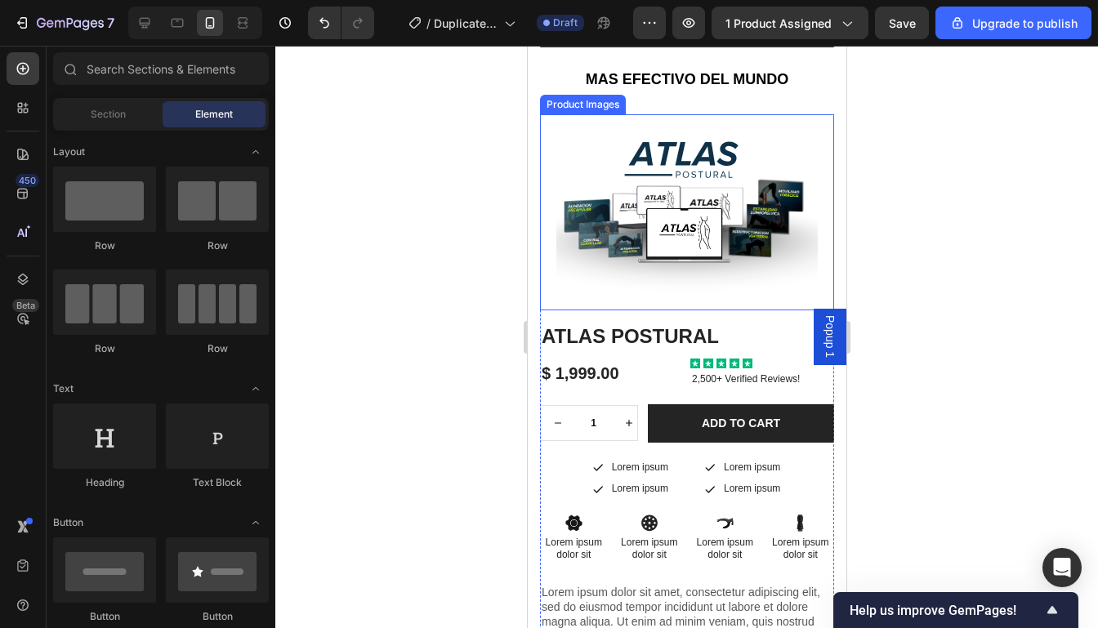
scroll to position [1082, 0]
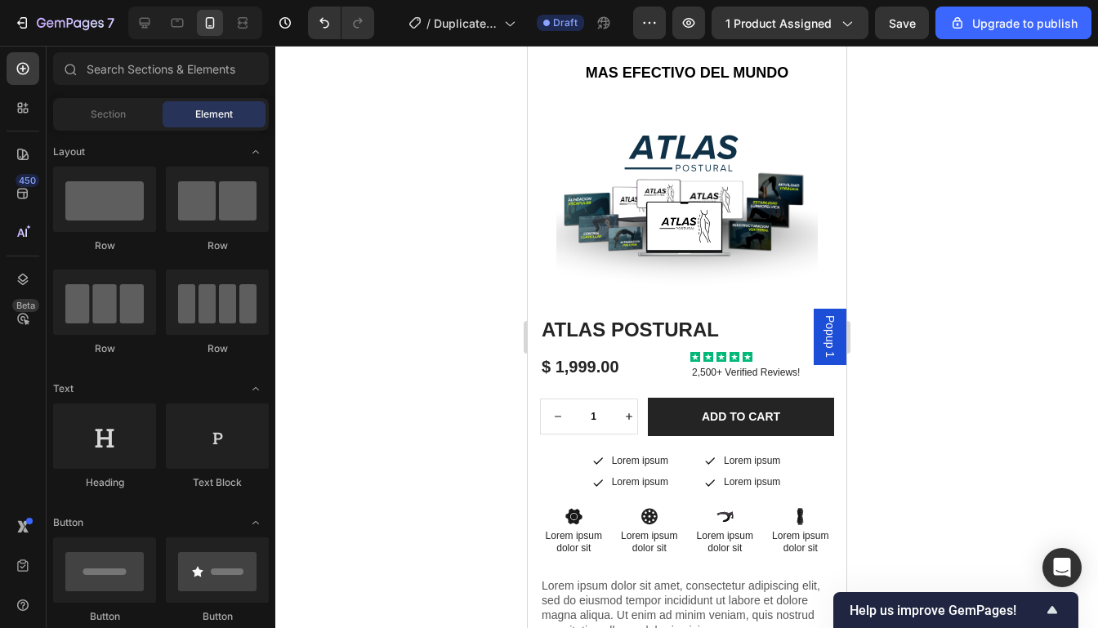
click at [961, 232] on div at bounding box center [686, 337] width 823 height 583
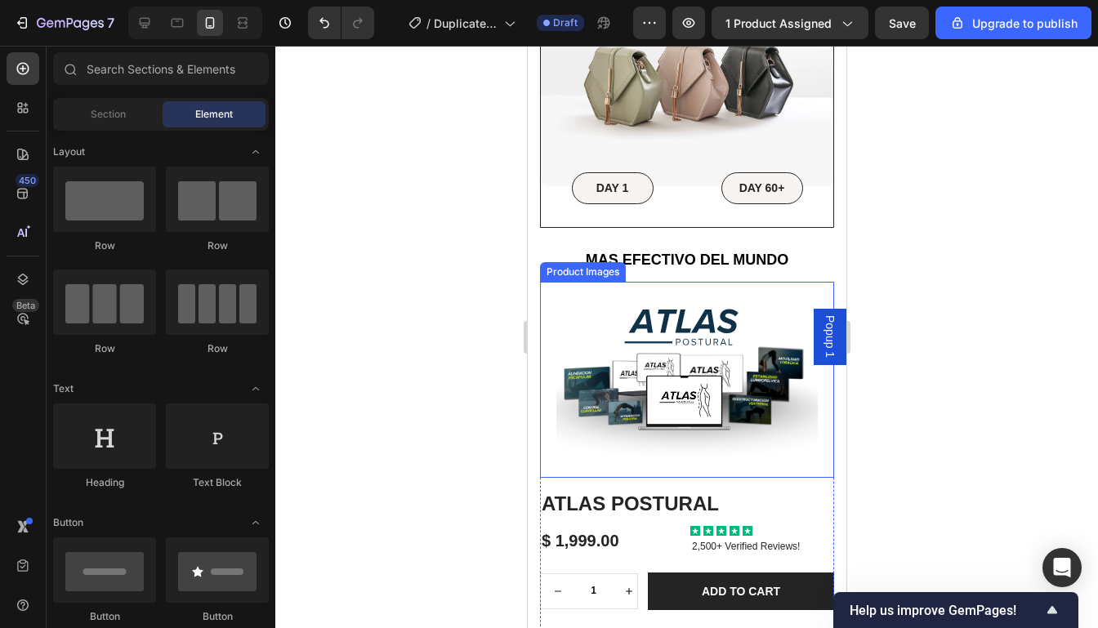
scroll to position [896, 0]
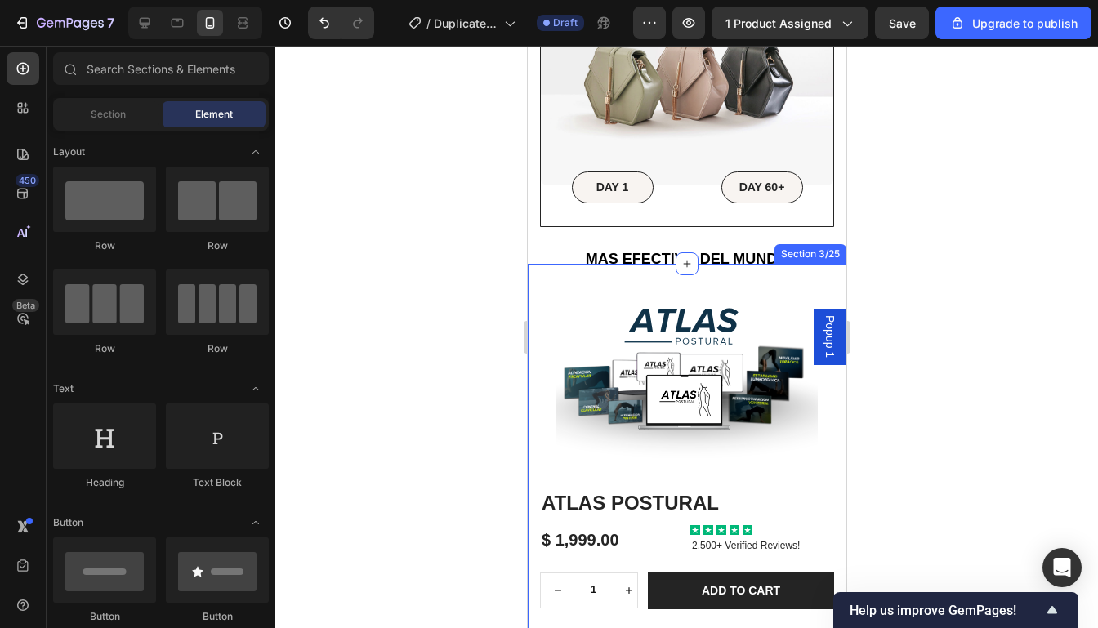
click at [821, 290] on div at bounding box center [686, 379] width 294 height 196
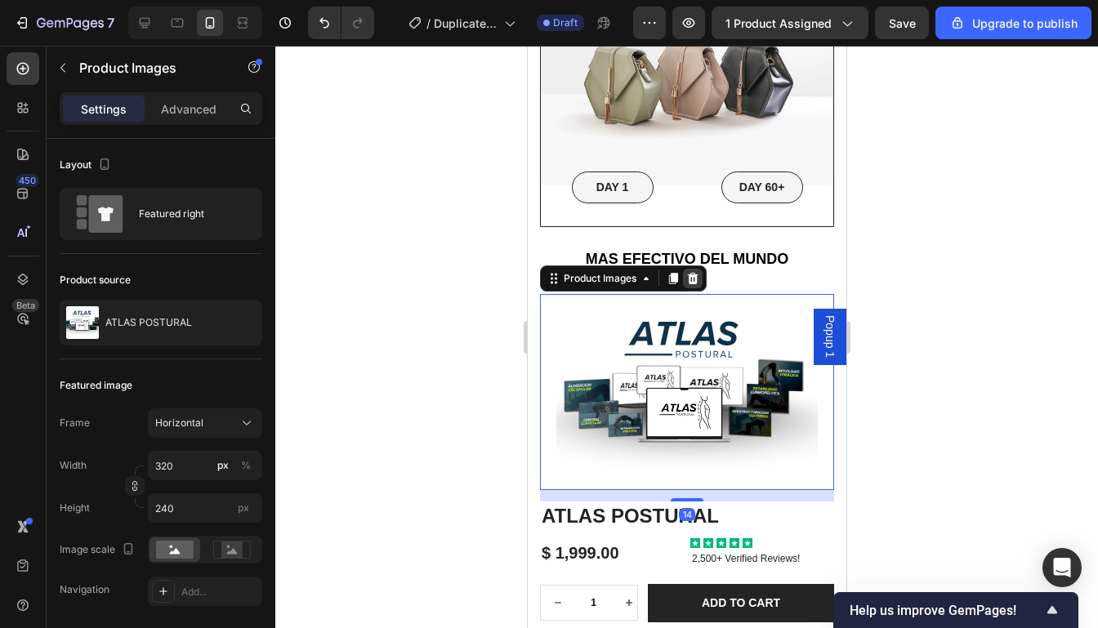
click at [699, 269] on div at bounding box center [692, 279] width 20 height 20
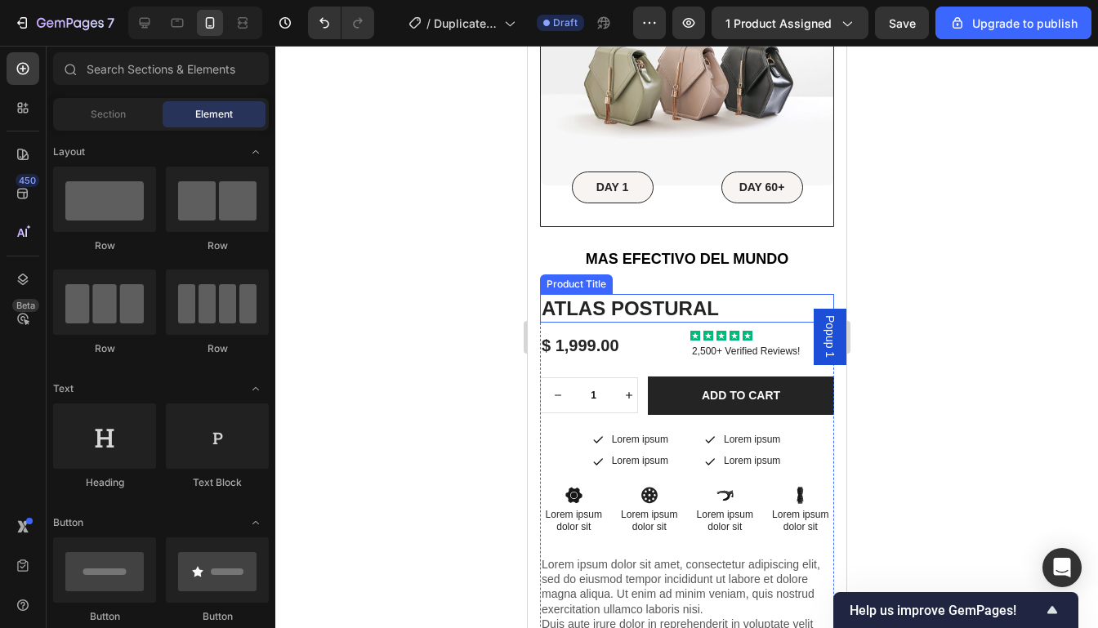
click at [798, 294] on h1 "ATLAS POSTURAL" at bounding box center [686, 308] width 294 height 29
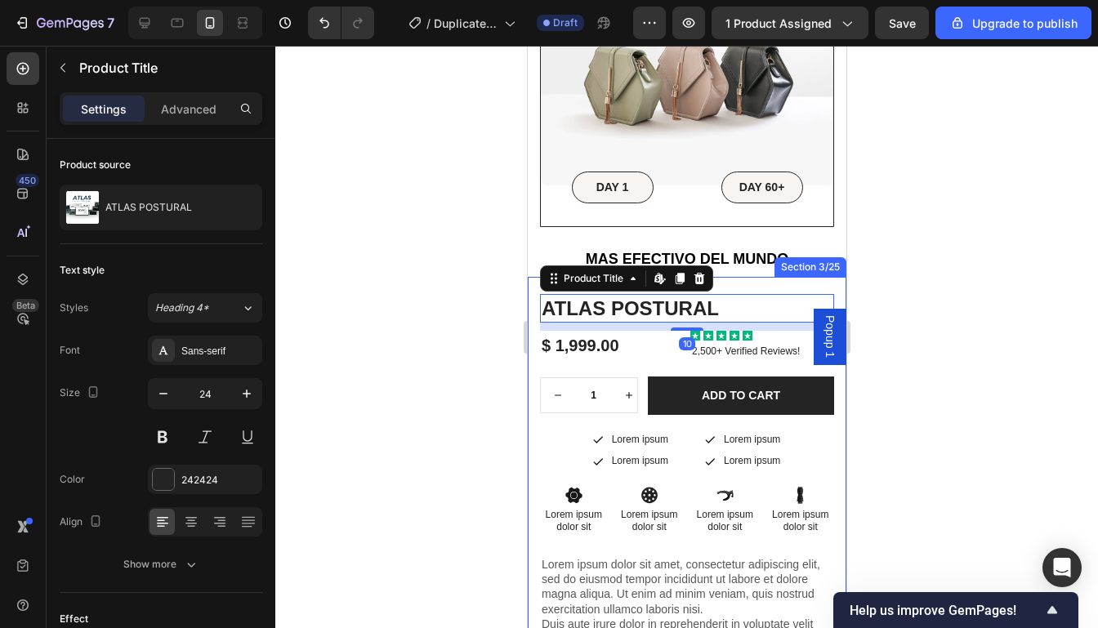
click at [829, 277] on div "Image Image Row Image Image Row Image Image Row Row ATLAS POSTURAL Product Titl…" at bounding box center [686, 594] width 319 height 634
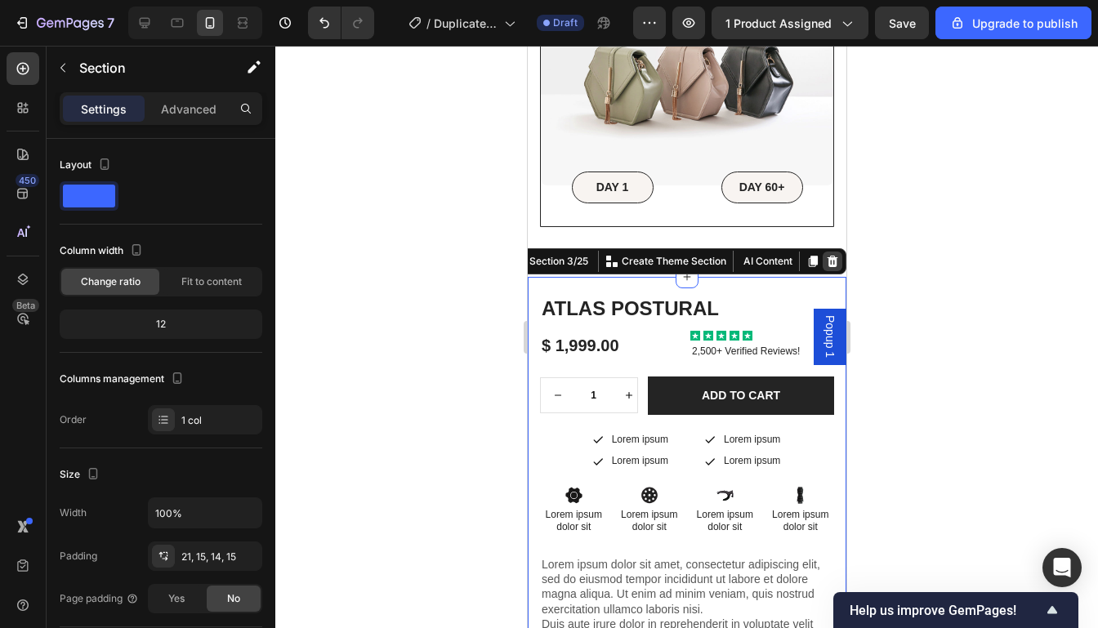
click at [833, 255] on icon at bounding box center [831, 261] width 13 height 13
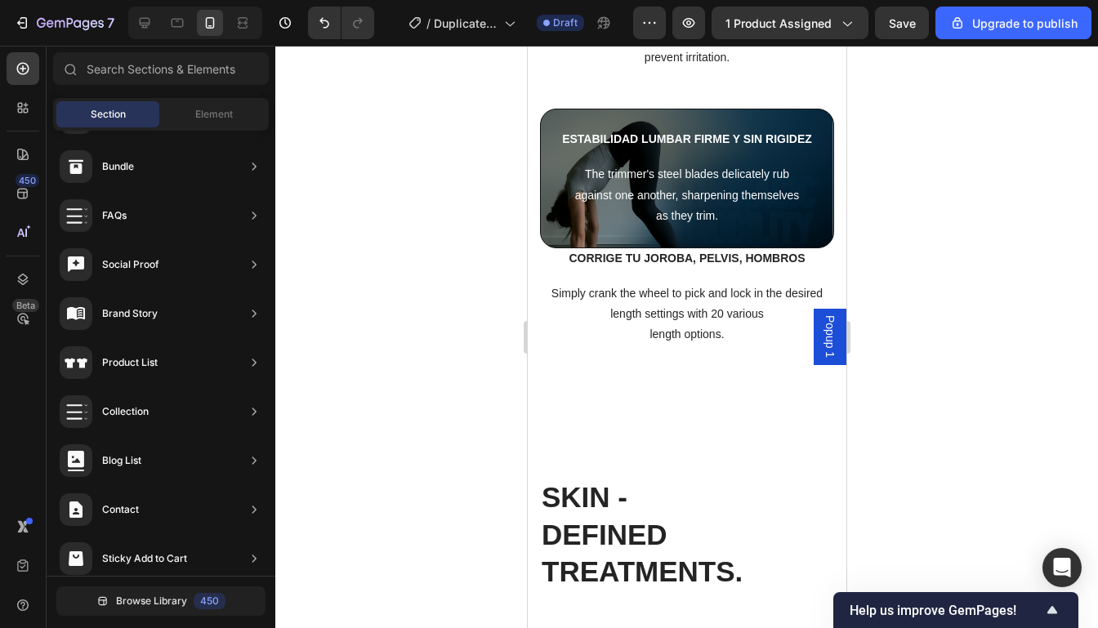
scroll to position [1309, 0]
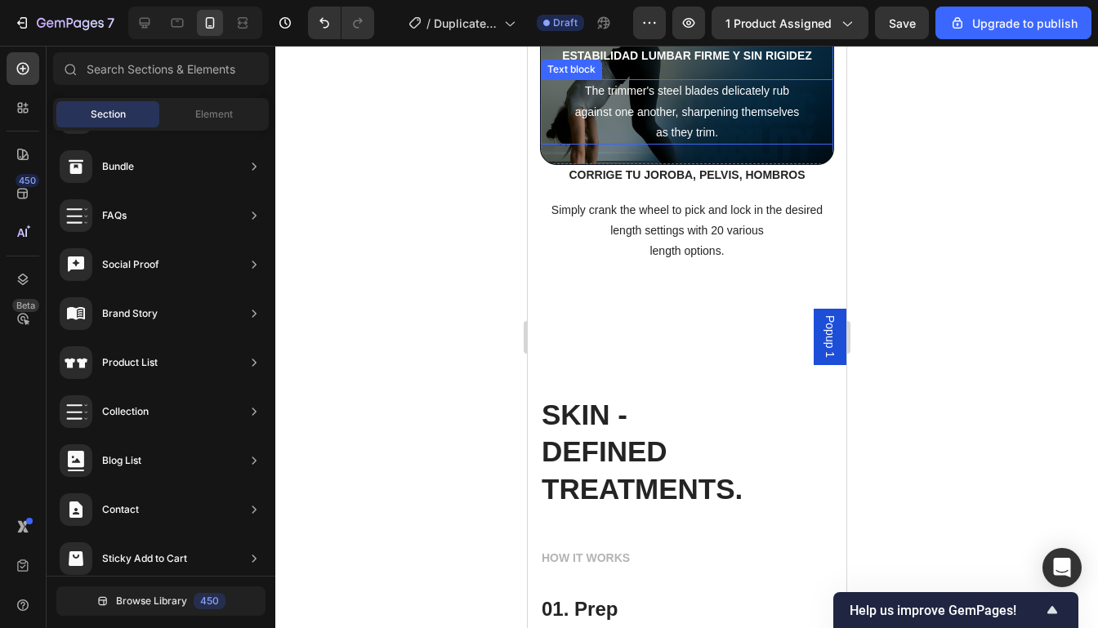
click at [545, 145] on div "The trimmer's steel blades delicately rub against one another, sharpening thems…" at bounding box center [686, 111] width 293 height 65
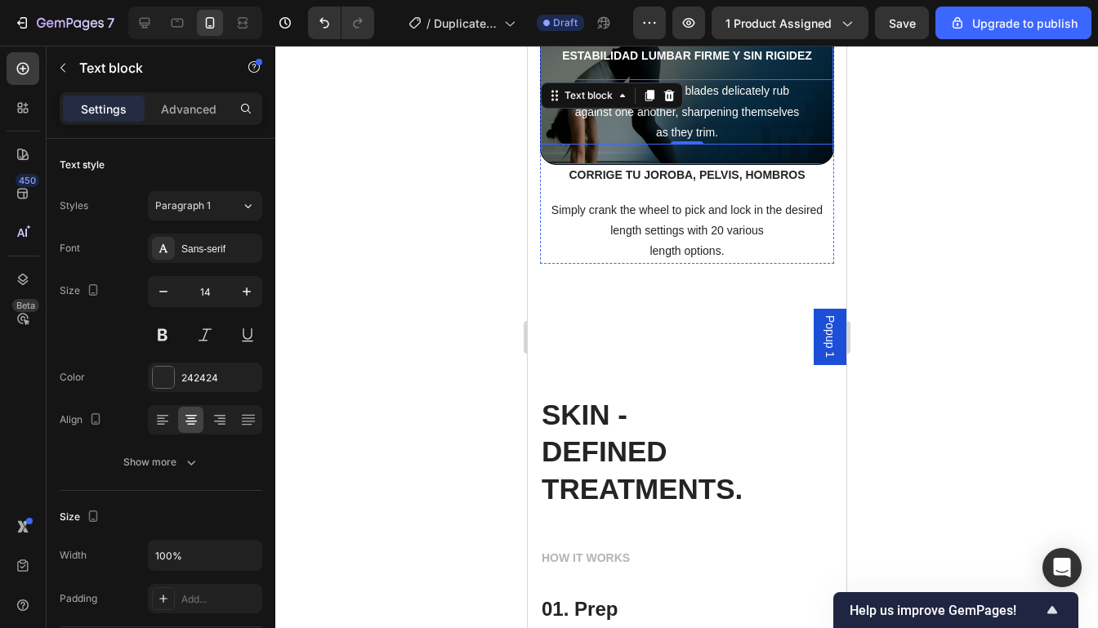
click at [590, 165] on div "ESTABILIDAD LUMBAR FIRME Y SIN RIGIDEZ Text block The trimmer's steel blades de…" at bounding box center [686, 95] width 294 height 140
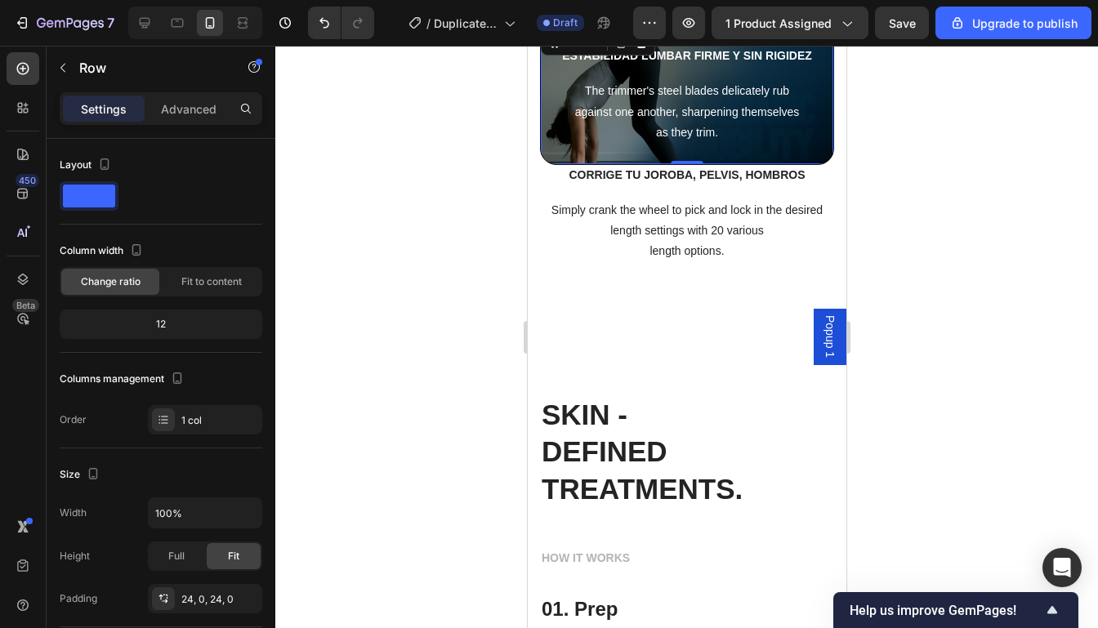
click at [709, 165] on div "ESTABILIDAD LUMBAR FIRME Y SIN RIGIDEZ Text block The trimmer's steel blades de…" at bounding box center [686, 95] width 294 height 140
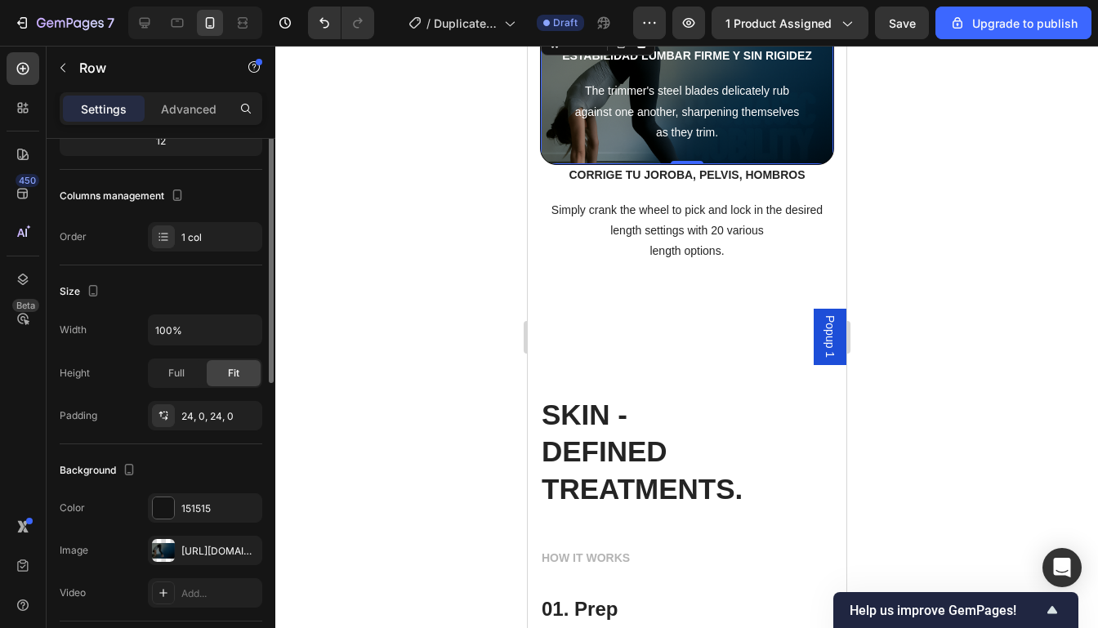
scroll to position [382, 0]
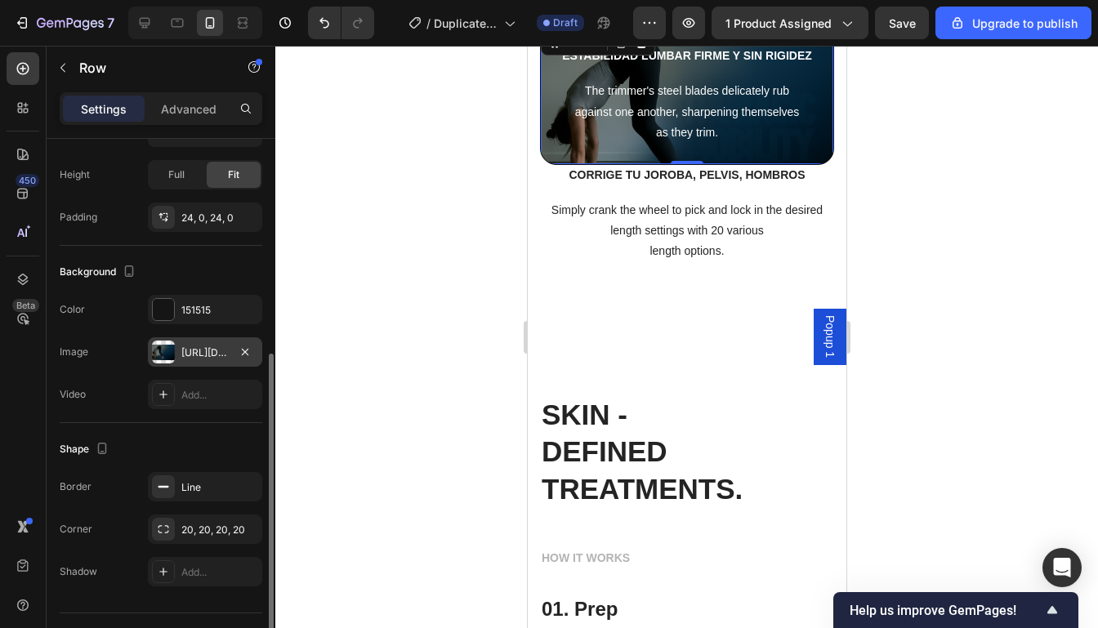
click at [185, 348] on div "https://cdn.shopify.com/s/files/1/0708/4897/0924/files/gempages_582991294452728…" at bounding box center [204, 353] width 47 height 15
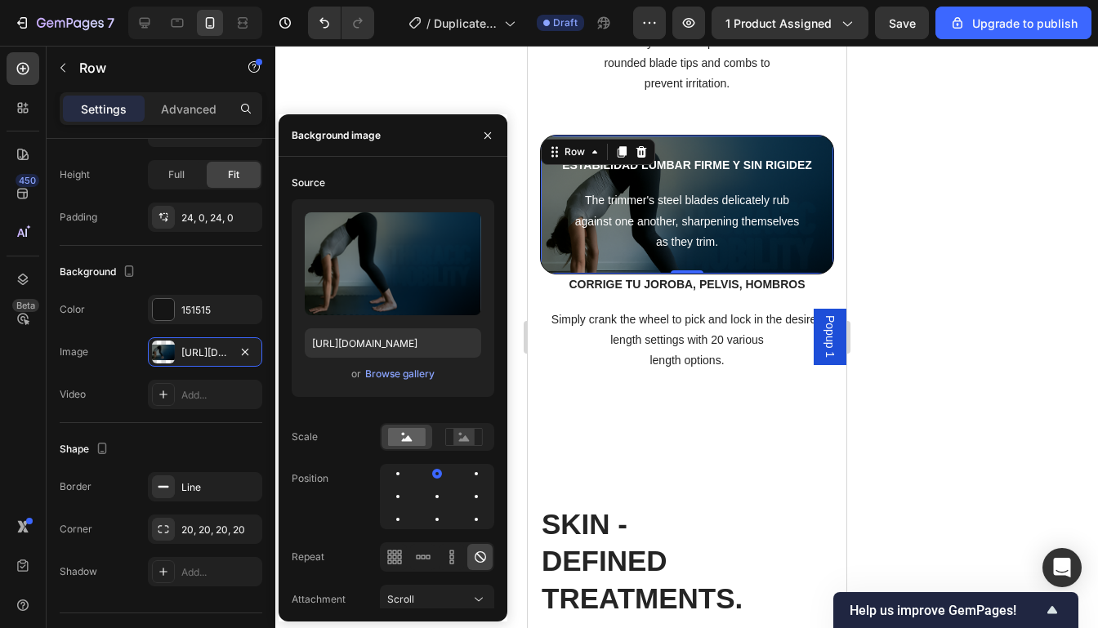
scroll to position [1200, 0]
click at [400, 377] on div "Browse gallery" at bounding box center [399, 374] width 69 height 15
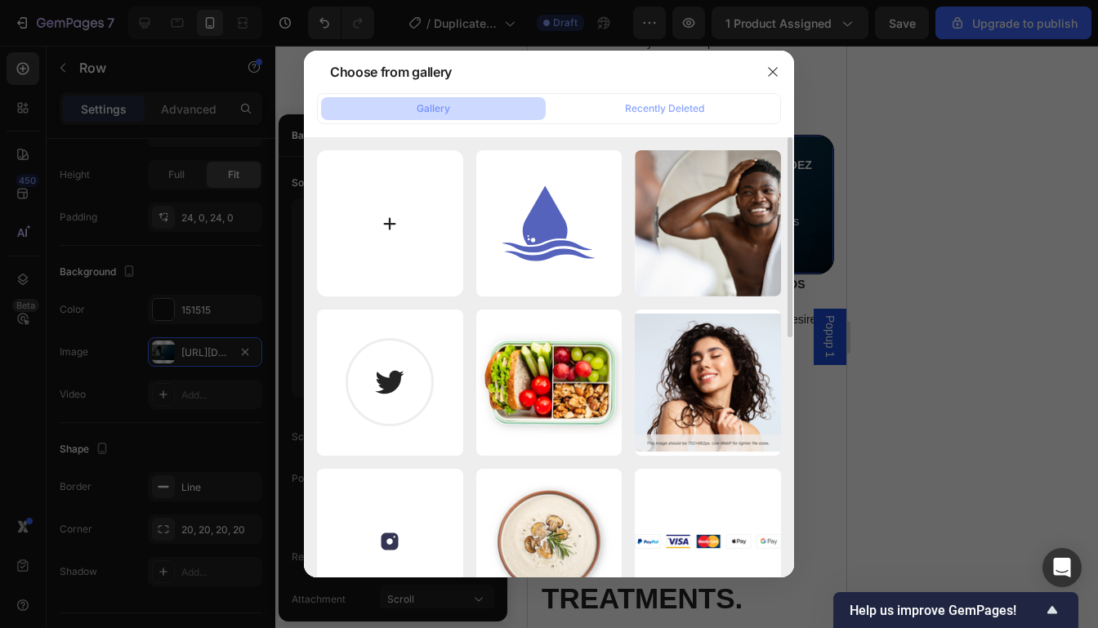
click at [396, 219] on input "file" at bounding box center [390, 223] width 146 height 146
type input "C:\fakepath\7.png"
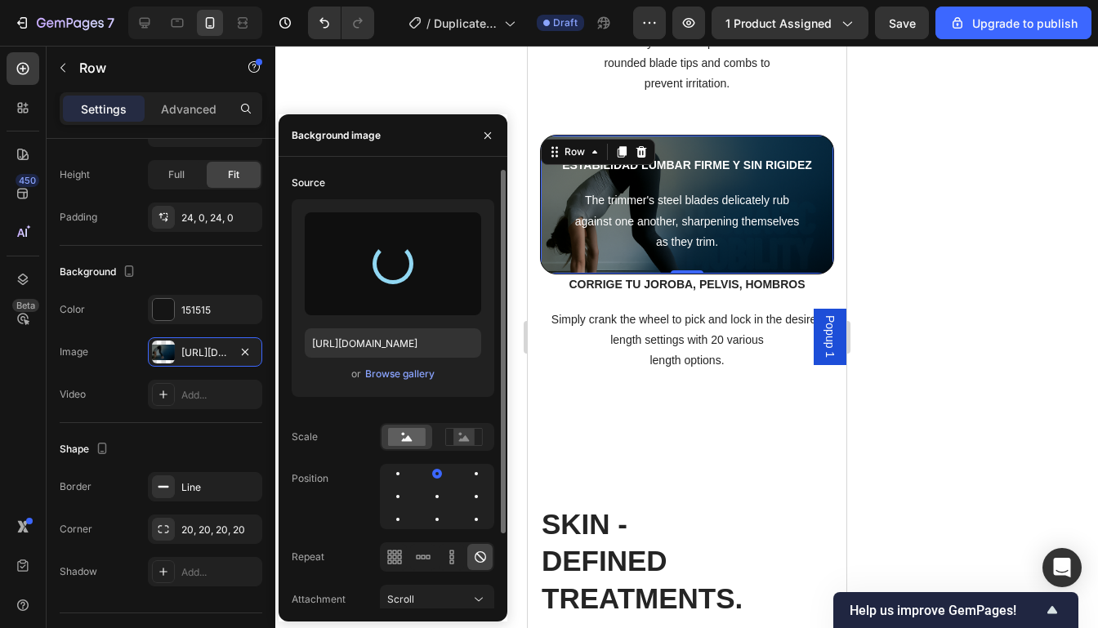
type input "https://cdn.shopify.com/s/files/1/0708/4897/0924/files/gempages_582991294452728…"
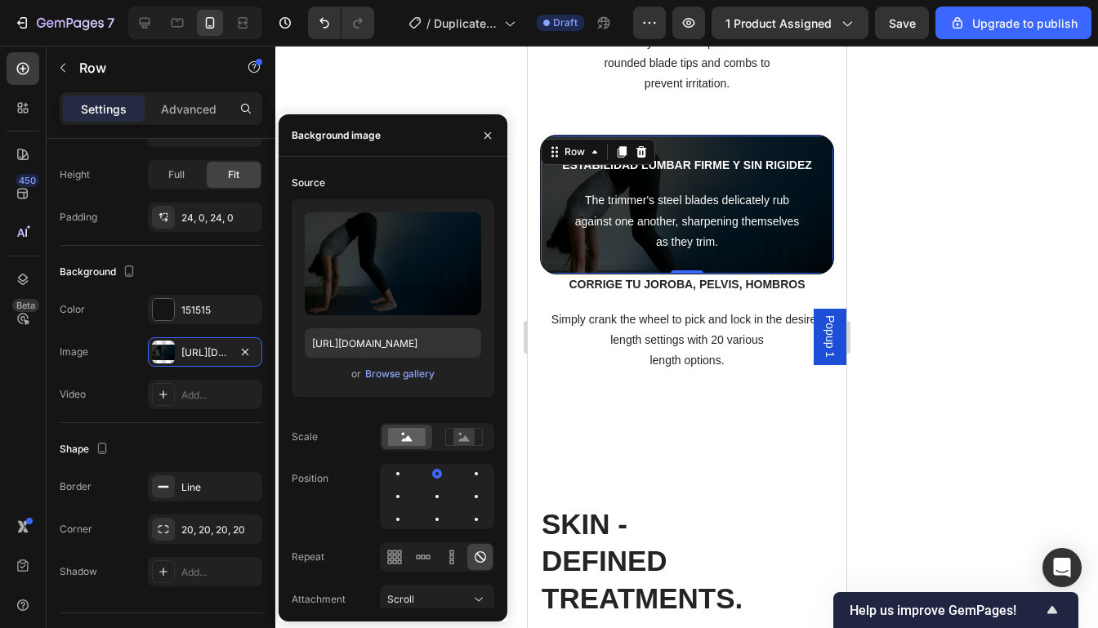
click at [895, 261] on div at bounding box center [686, 337] width 823 height 583
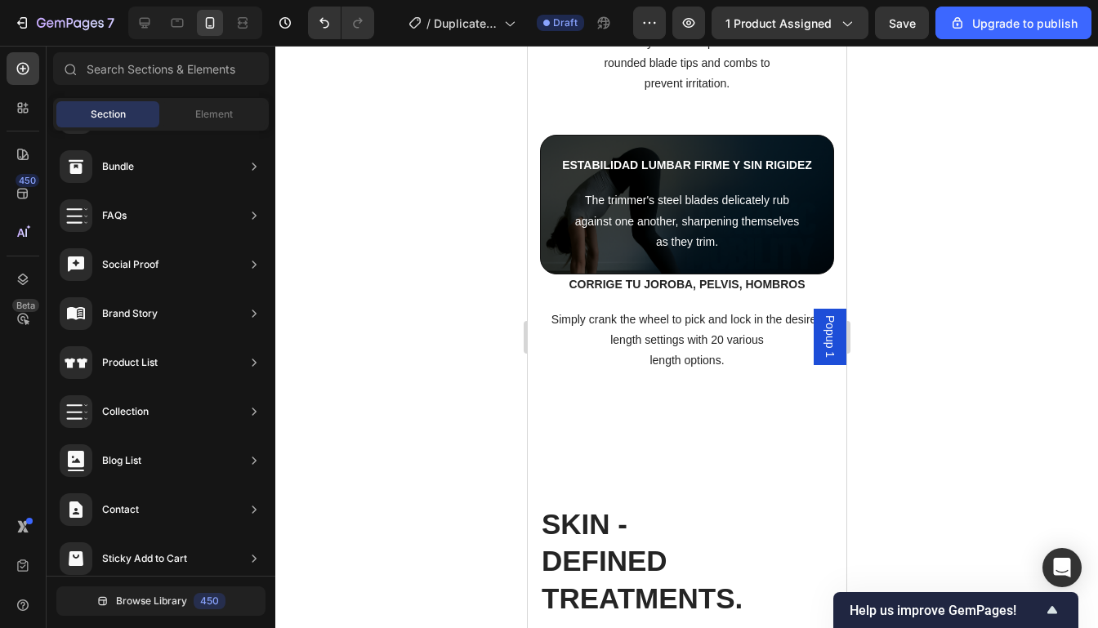
click at [895, 261] on div at bounding box center [686, 337] width 823 height 583
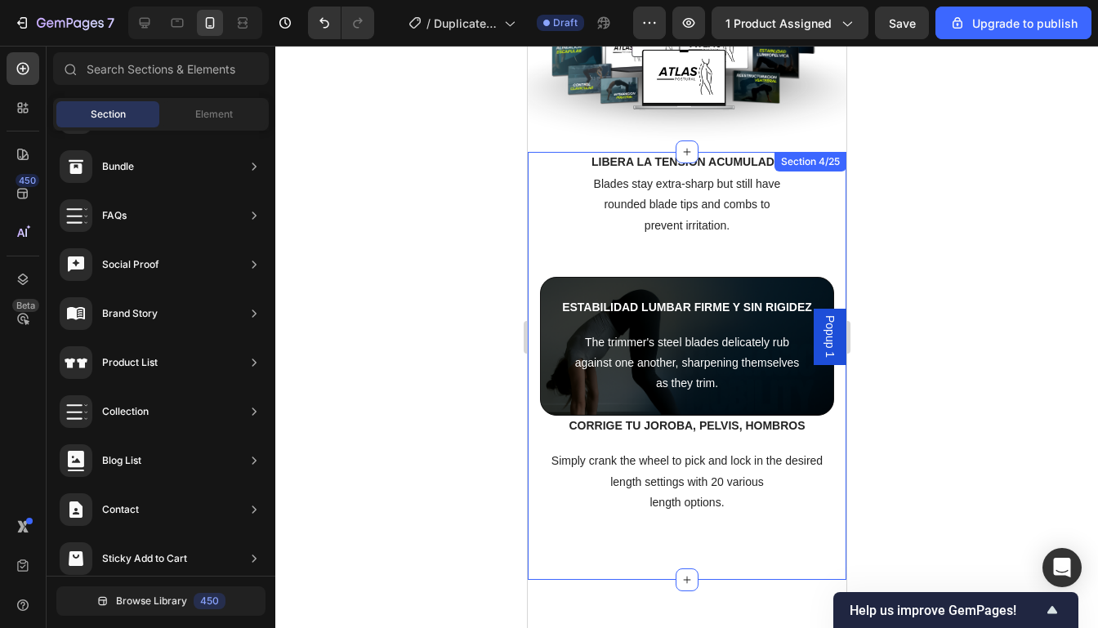
scroll to position [1249, 0]
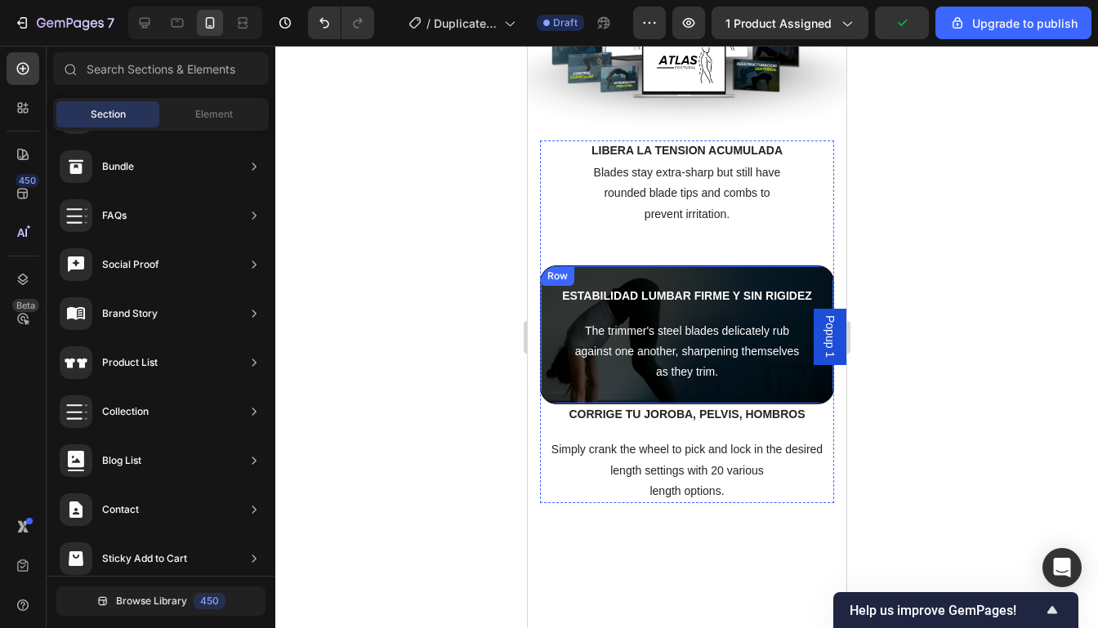
click at [799, 391] on div "ESTABILIDAD LUMBAR FIRME Y SIN RIGIDEZ Text block The trimmer's steel blades de…" at bounding box center [686, 336] width 294 height 140
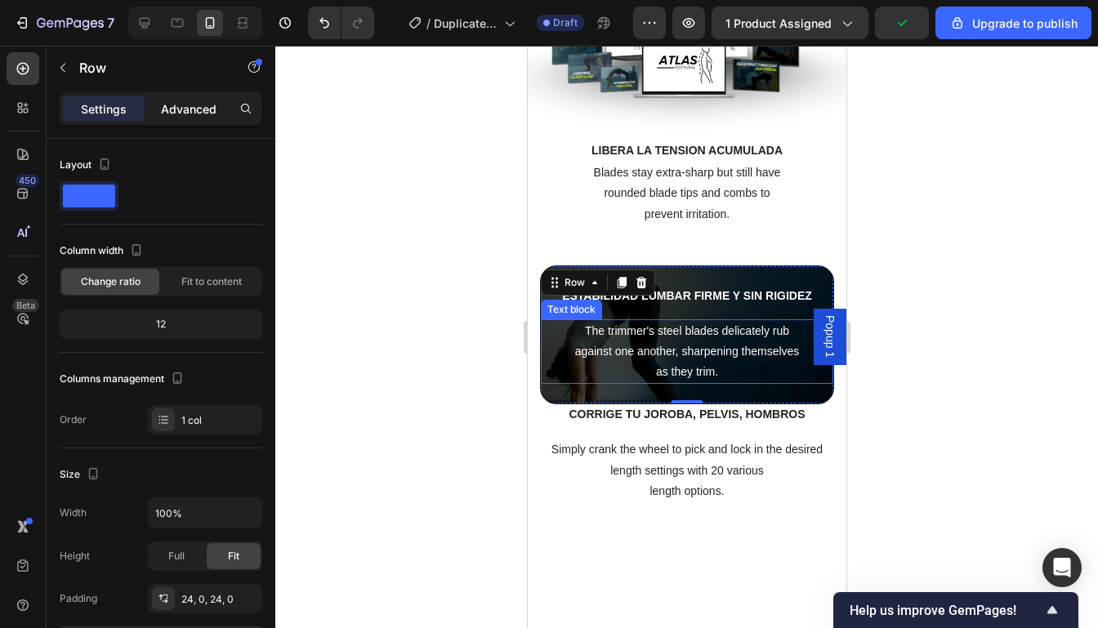
click at [210, 118] on div "Advanced" at bounding box center [189, 109] width 82 height 26
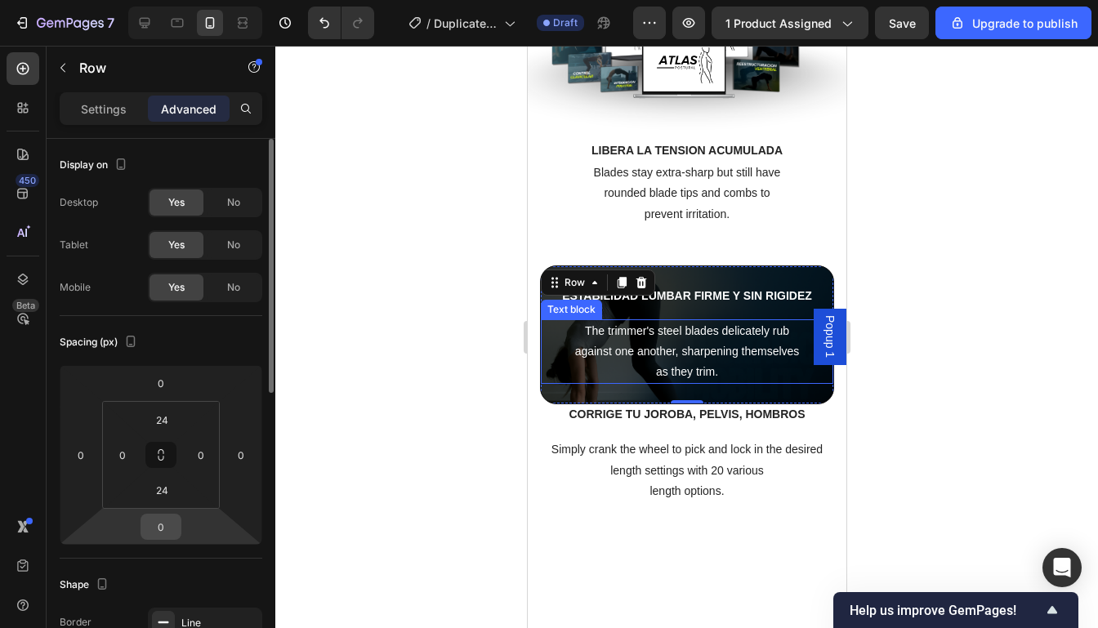
click at [162, 533] on input "0" at bounding box center [161, 527] width 33 height 25
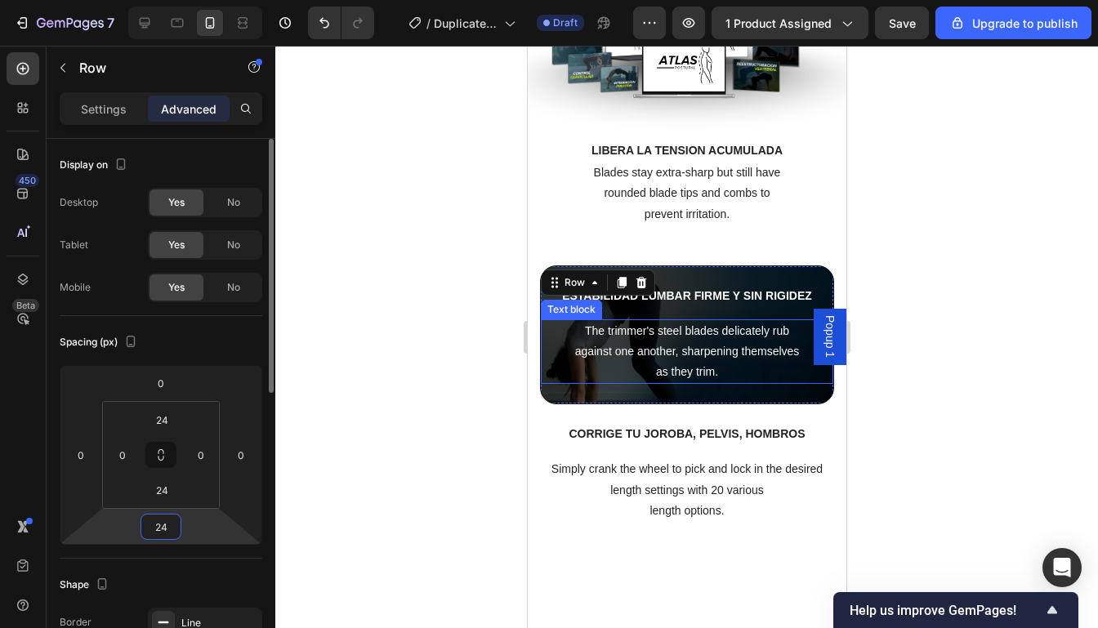
type input "2"
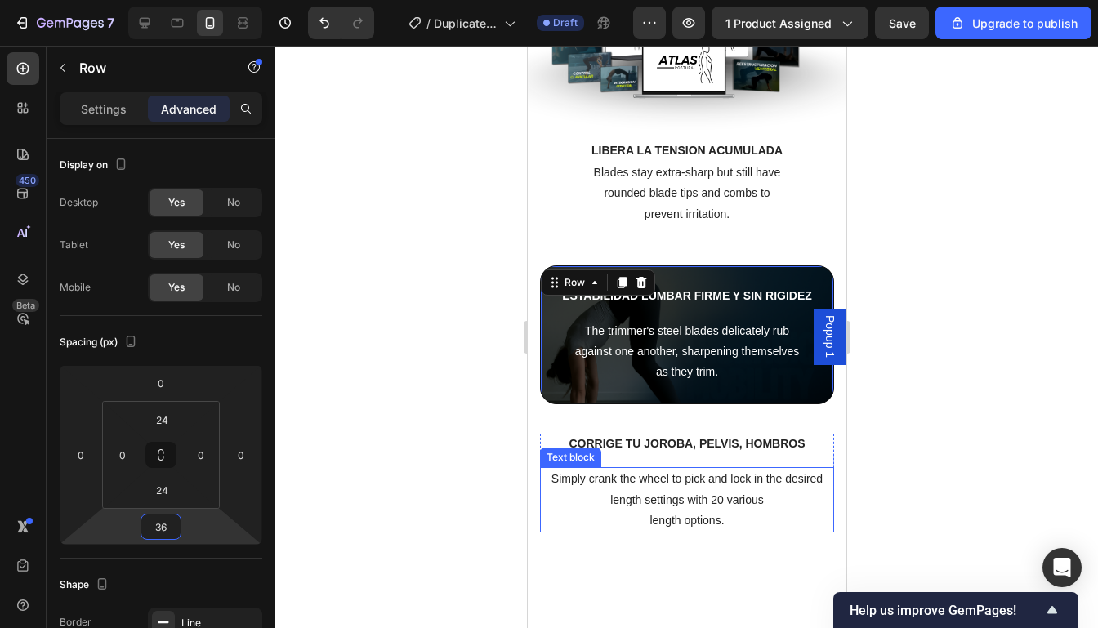
type input "3"
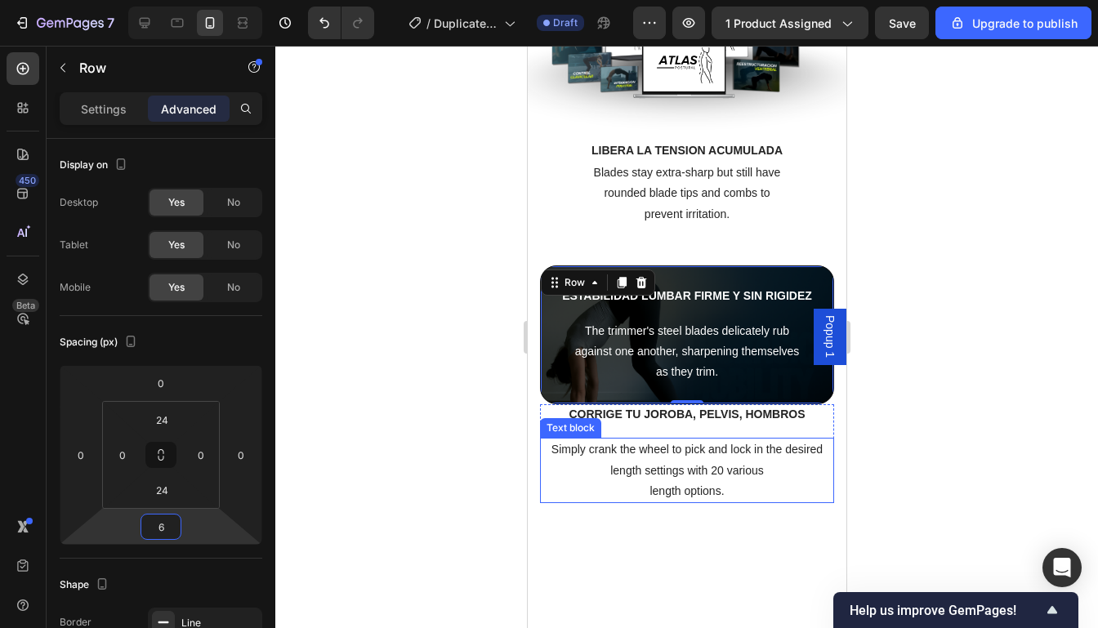
type input "64"
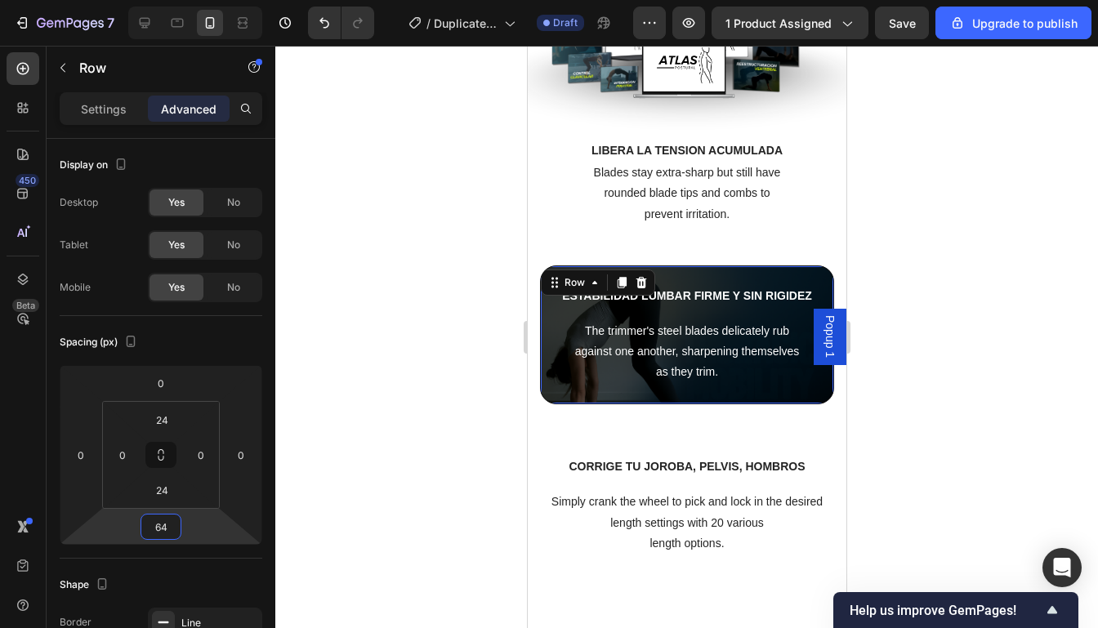
click at [918, 279] on div at bounding box center [686, 337] width 823 height 583
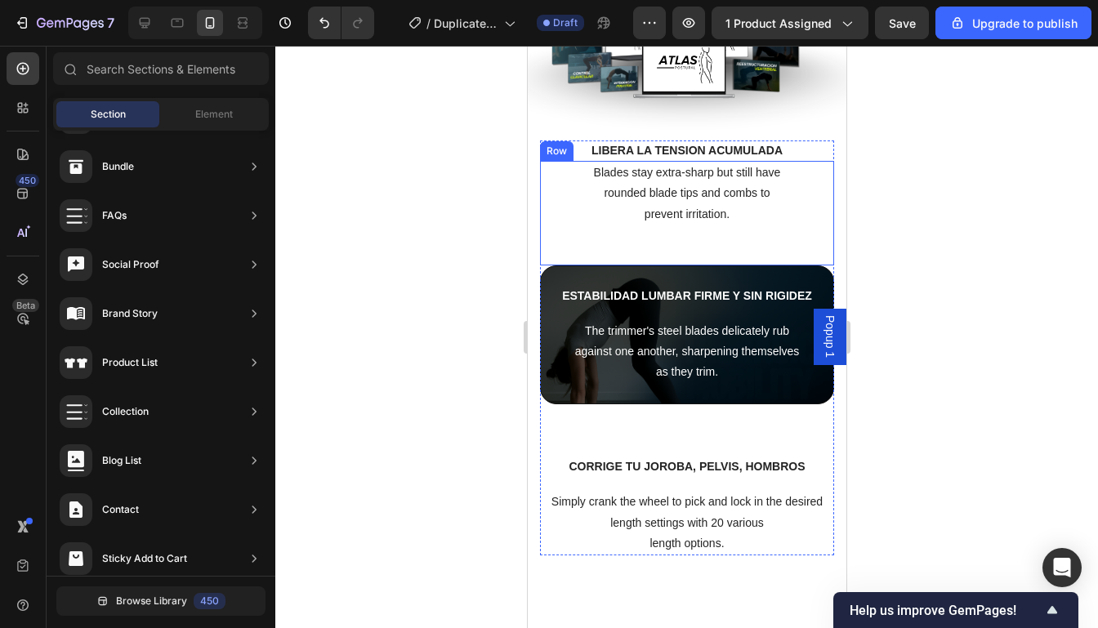
click at [715, 258] on div "Blades stay extra-sharp but still have rounded blade tips and combs to prevent …" at bounding box center [686, 213] width 294 height 105
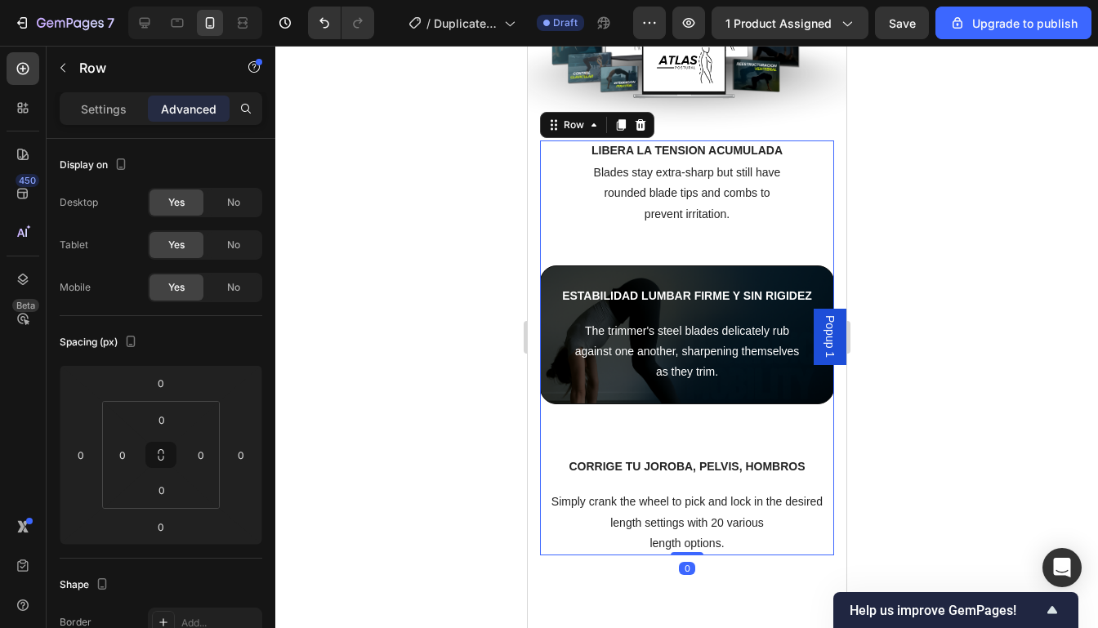
click at [711, 427] on div "ESTABILIDAD LUMBAR FIRME Y SIN RIGIDEZ Text block The trimmer's steel blades de…" at bounding box center [686, 411] width 294 height 290
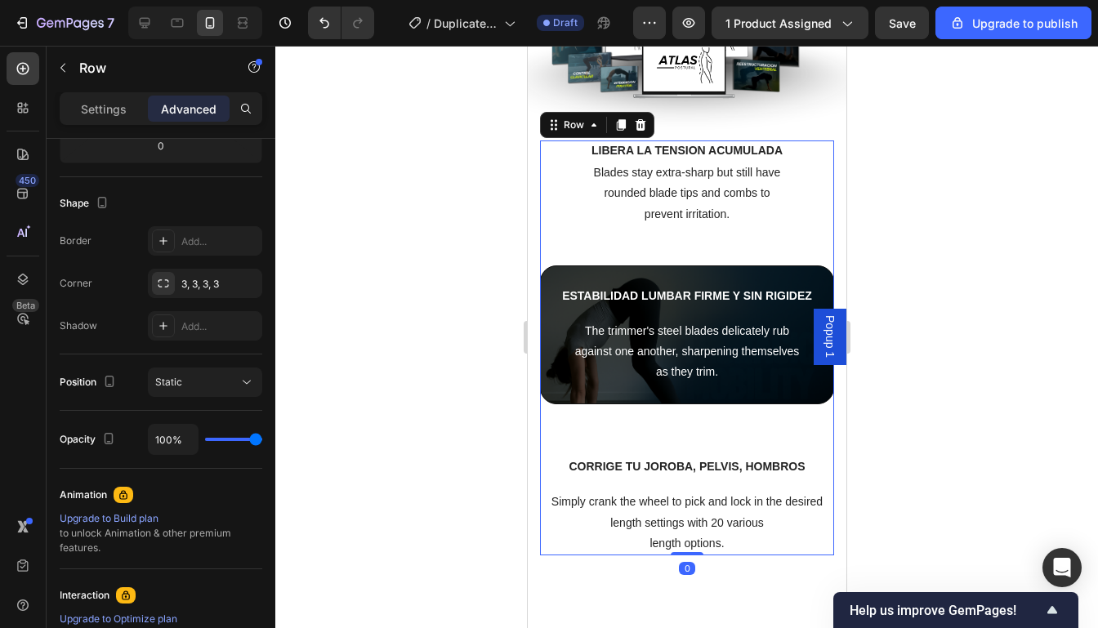
click at [887, 248] on div at bounding box center [686, 337] width 823 height 583
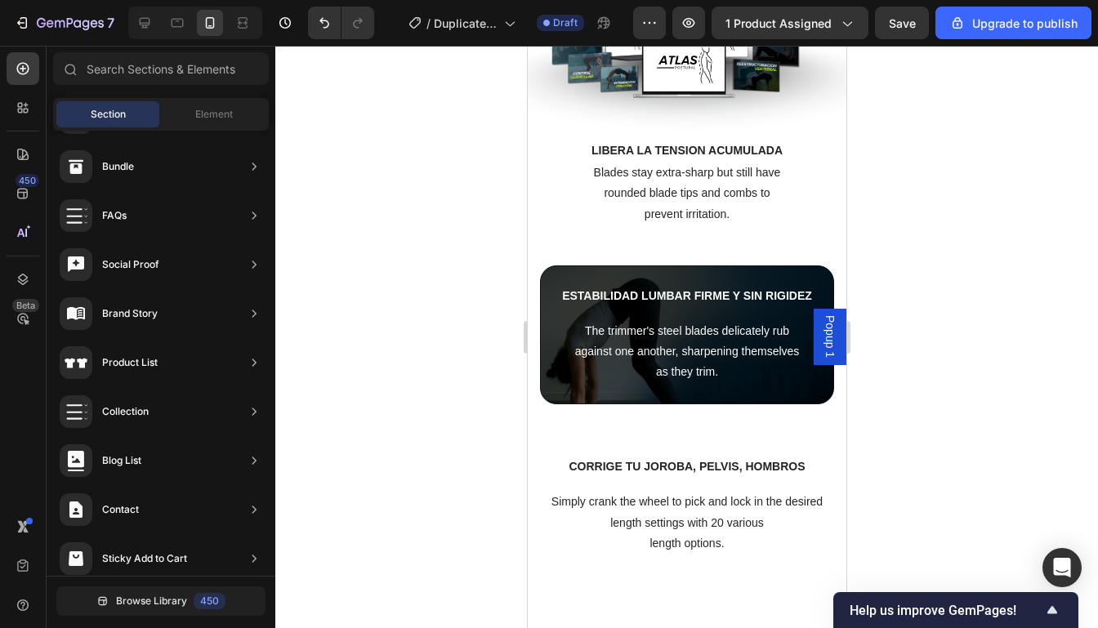
click at [887, 248] on div at bounding box center [686, 337] width 823 height 583
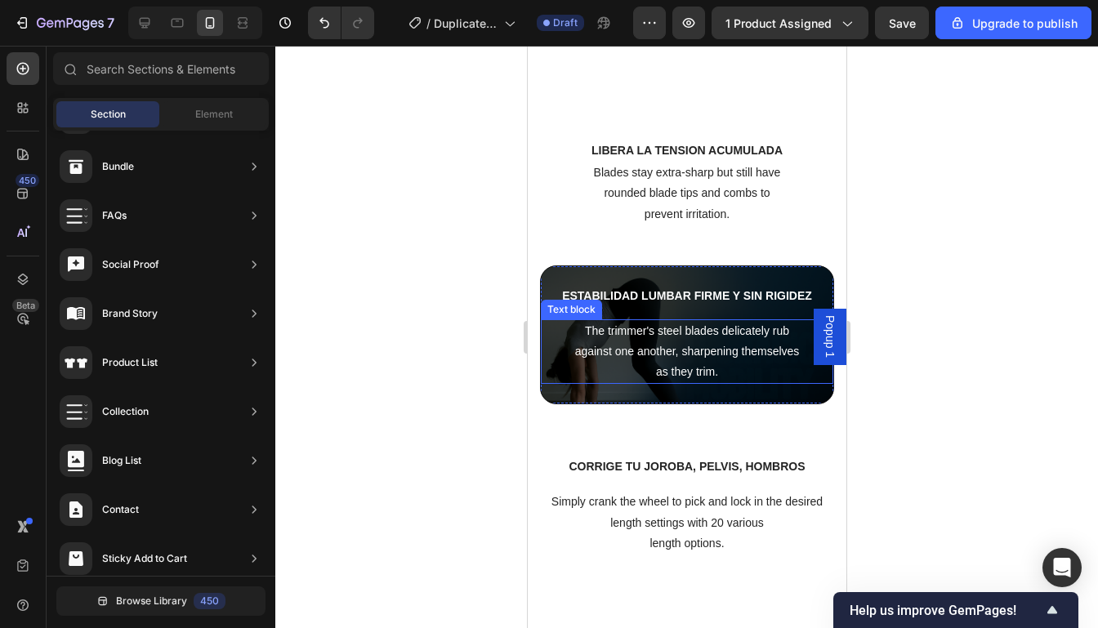
scroll to position [1375, 0]
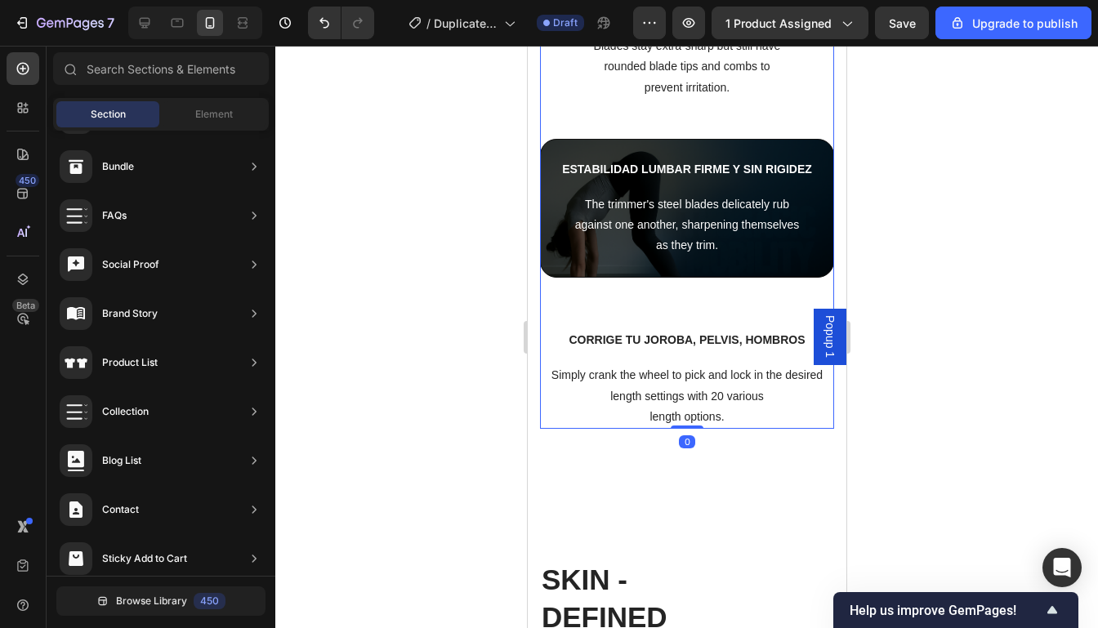
click at [617, 324] on div "ESTABILIDAD LUMBAR FIRME Y SIN RIGIDEZ Text block The trimmer's steel blades de…" at bounding box center [686, 284] width 294 height 290
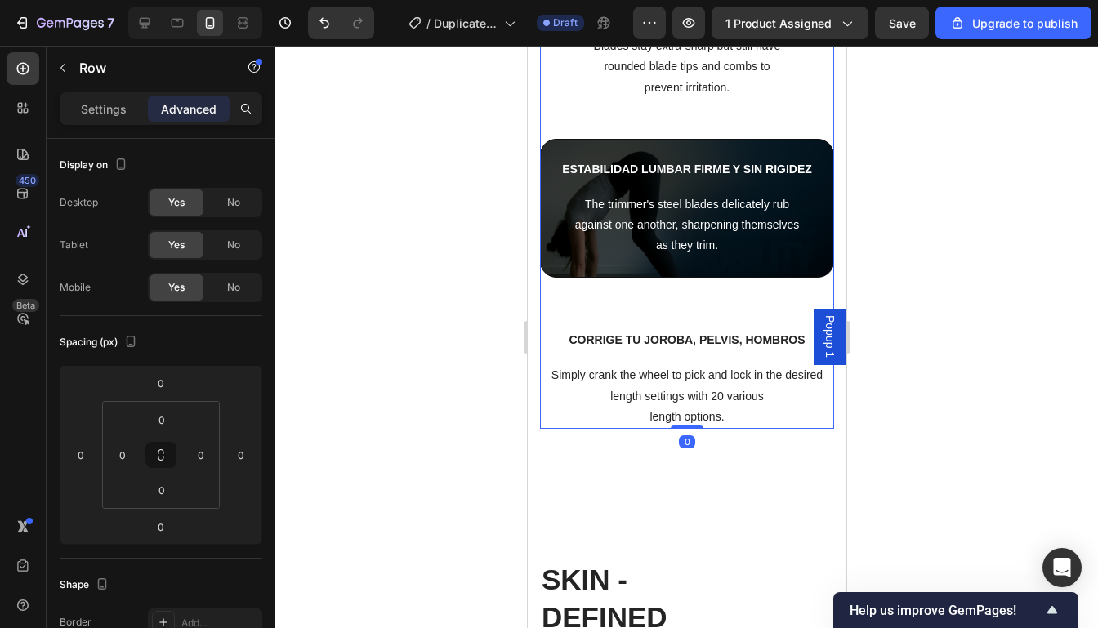
click at [619, 330] on div "CORRIGE TU JOROBA, PELVIS, HOMBROS" at bounding box center [686, 340] width 294 height 20
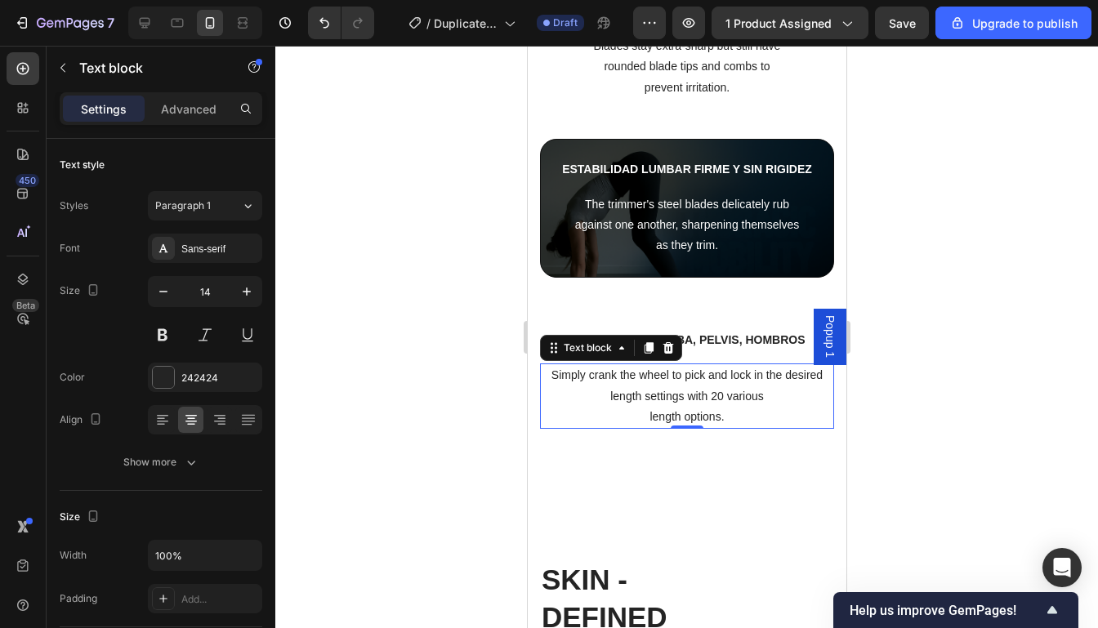
scroll to position [382, 0]
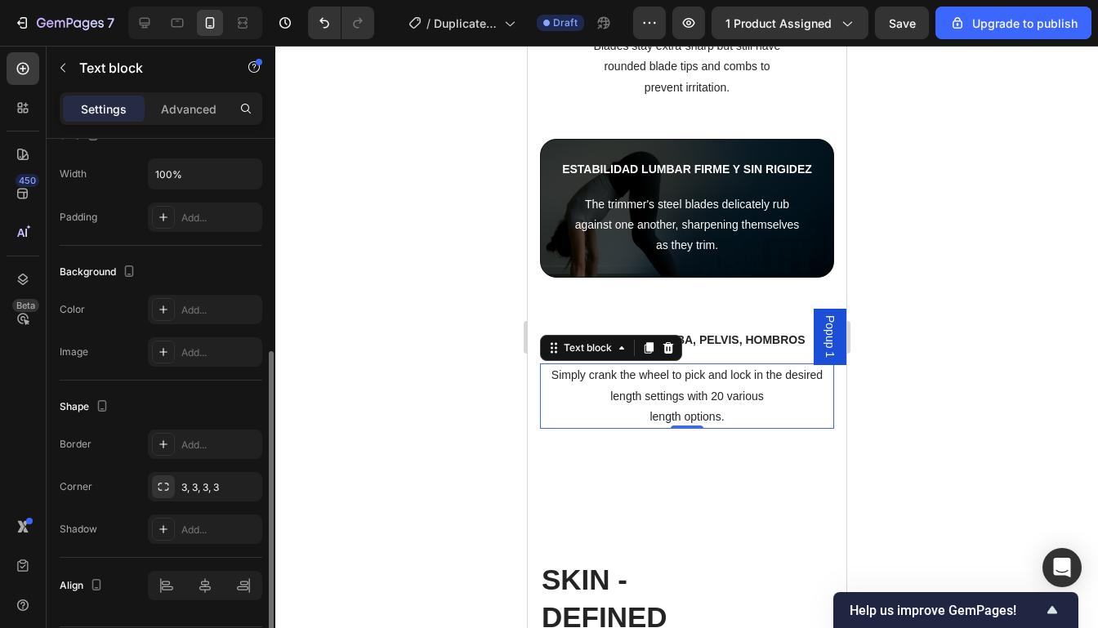
click at [558, 390] on p "Simply crank the wheel to pick and lock in the desired length settings with 20 …" at bounding box center [686, 396] width 291 height 62
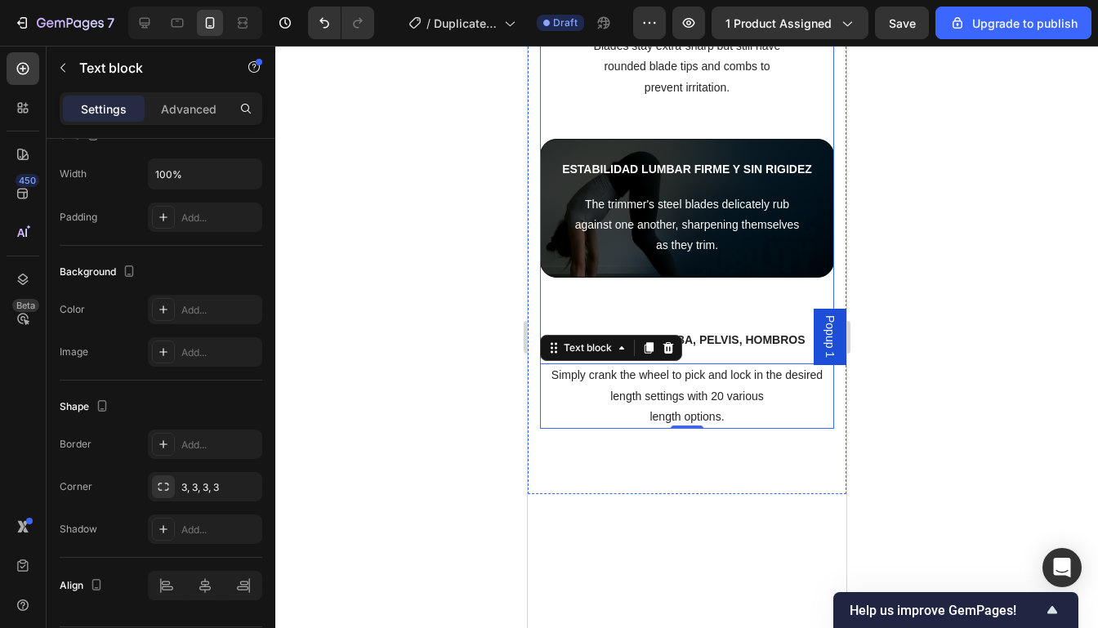
scroll to position [1184, 0]
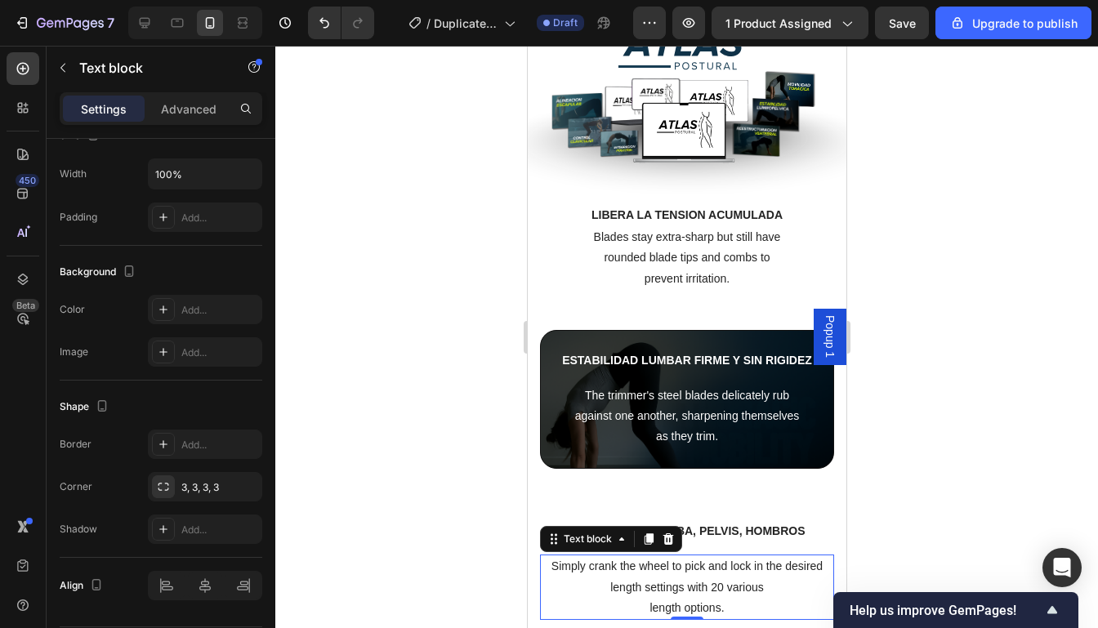
click at [914, 225] on div at bounding box center [686, 337] width 823 height 583
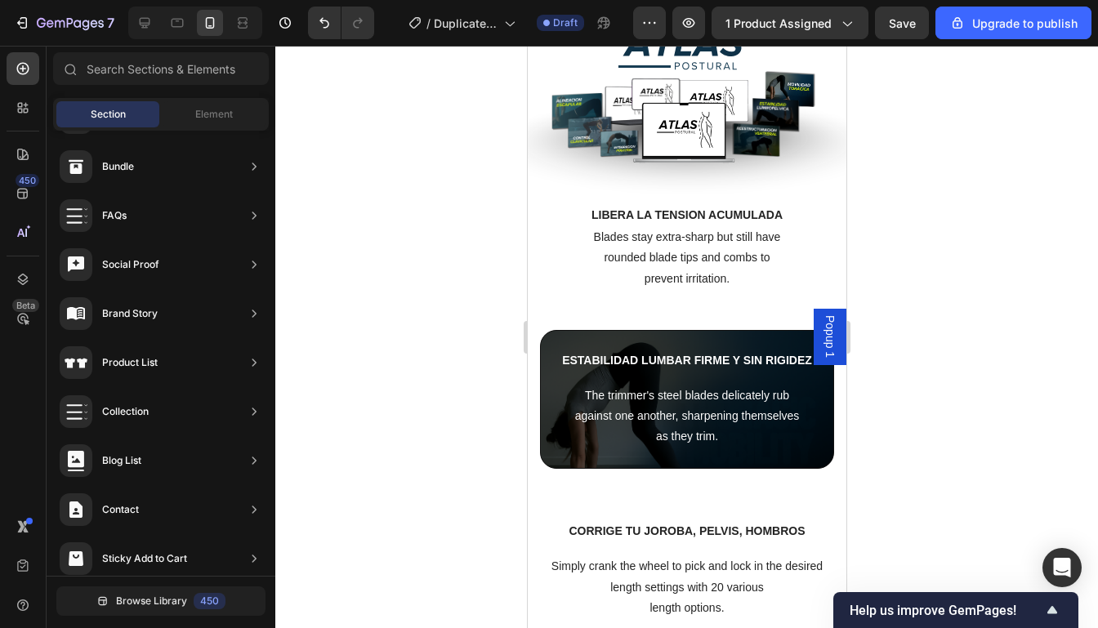
click at [821, 334] on span "Popup 1" at bounding box center [829, 336] width 16 height 42
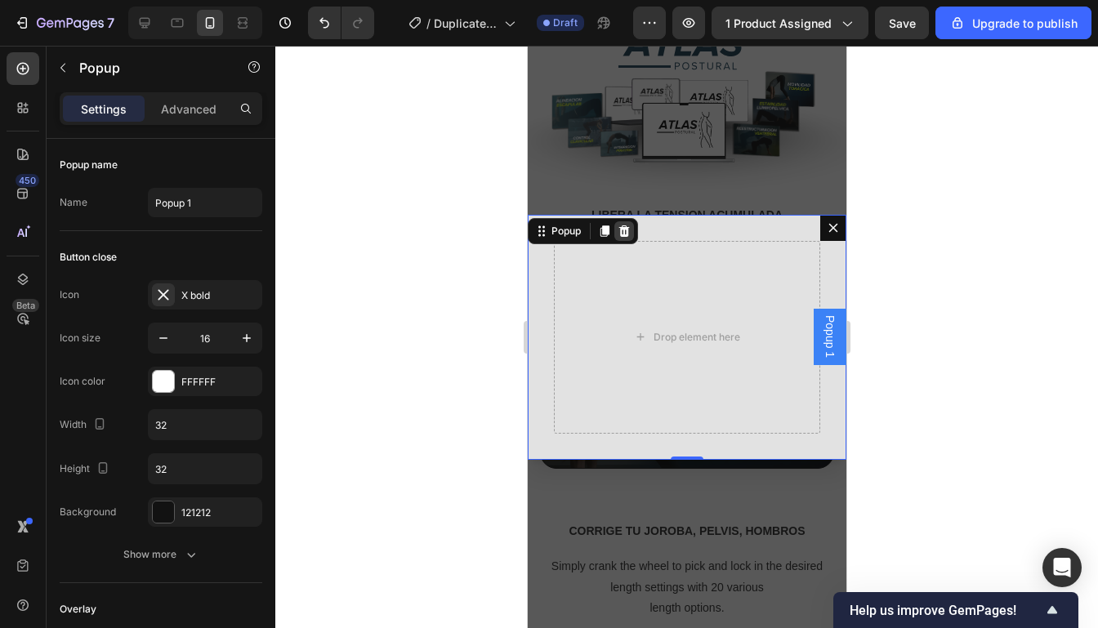
click at [629, 235] on icon "Dialog content" at bounding box center [623, 231] width 13 height 13
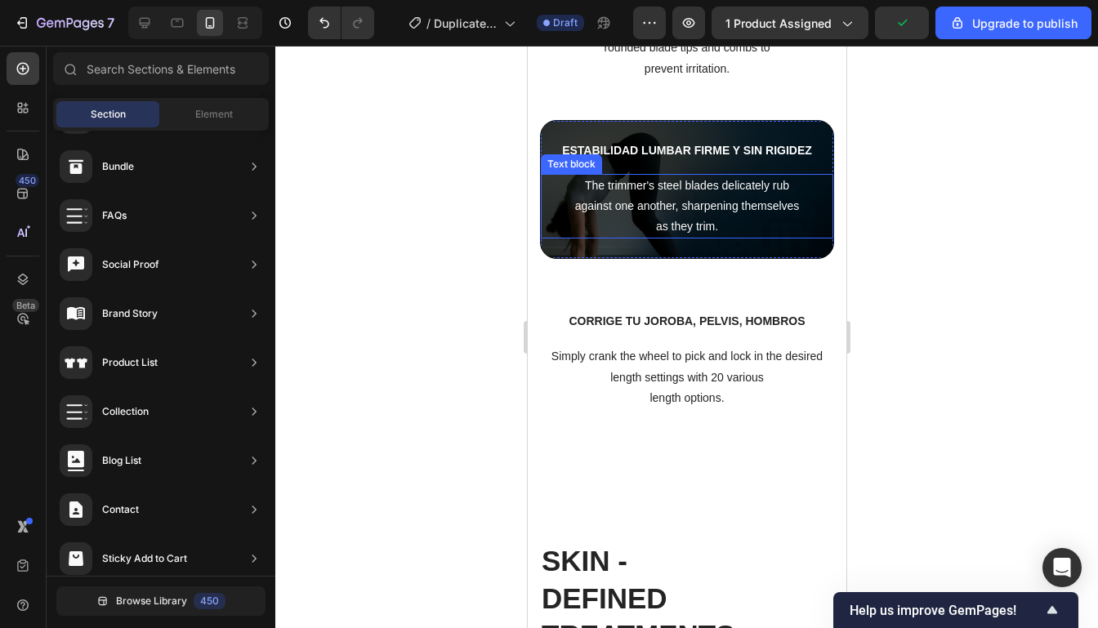
scroll to position [1386, 0]
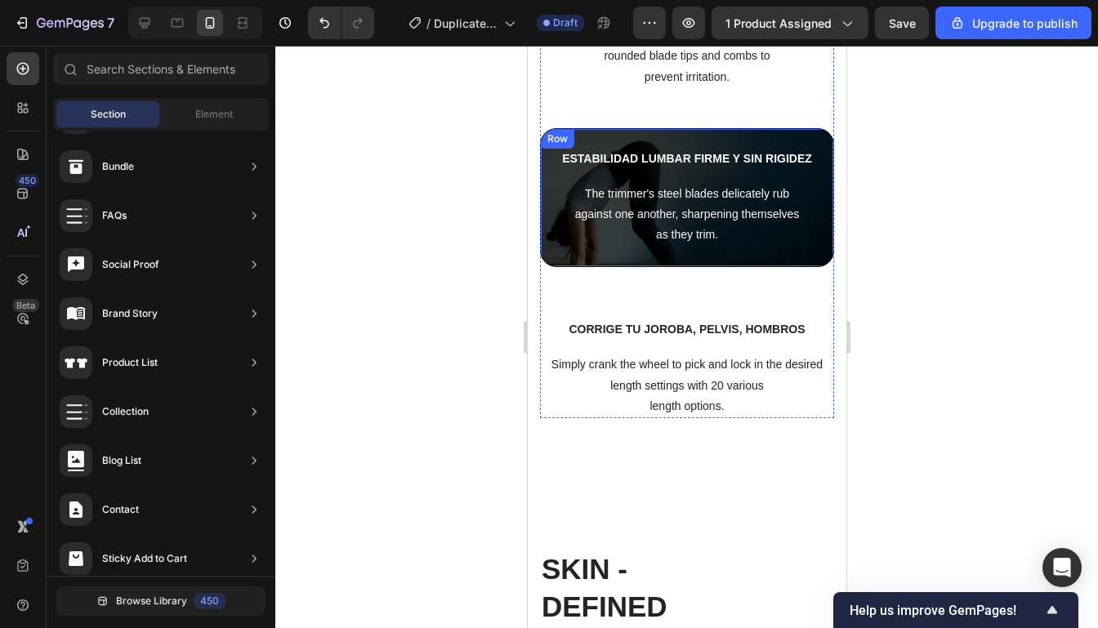
click at [800, 136] on div "ESTABILIDAD LUMBAR FIRME Y SIN RIGIDEZ Text block The trimmer's steel blades de…" at bounding box center [686, 198] width 294 height 140
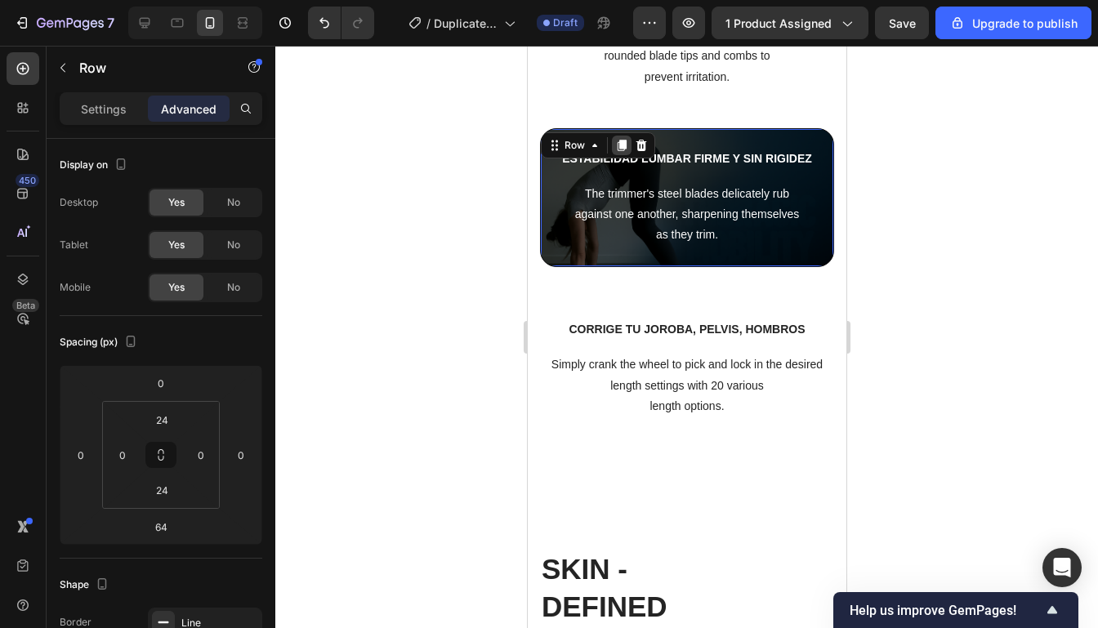
click at [626, 142] on icon at bounding box center [621, 145] width 13 height 13
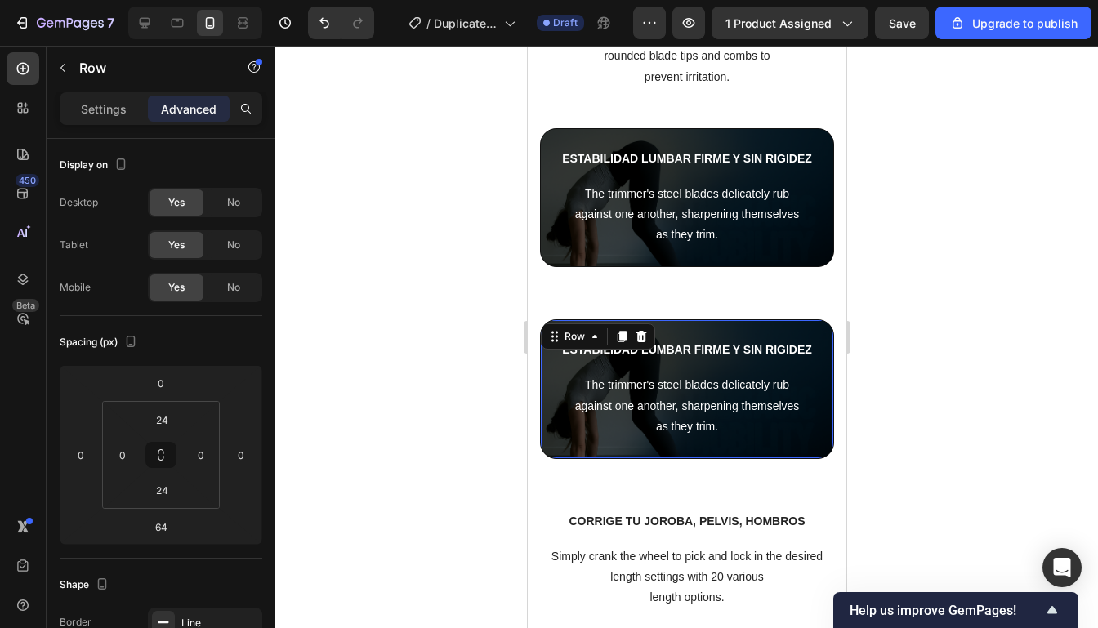
scroll to position [382, 0]
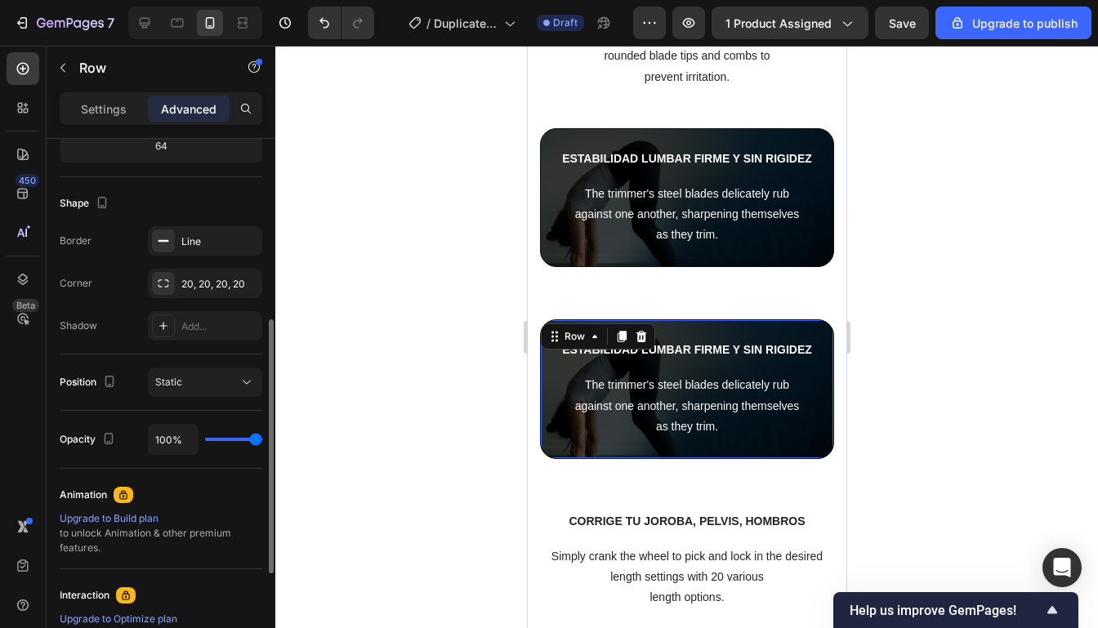
click at [743, 324] on div "ESTABILIDAD LUMBAR FIRME Y SIN RIGIDEZ Text block The trimmer's steel blades de…" at bounding box center [686, 390] width 294 height 140
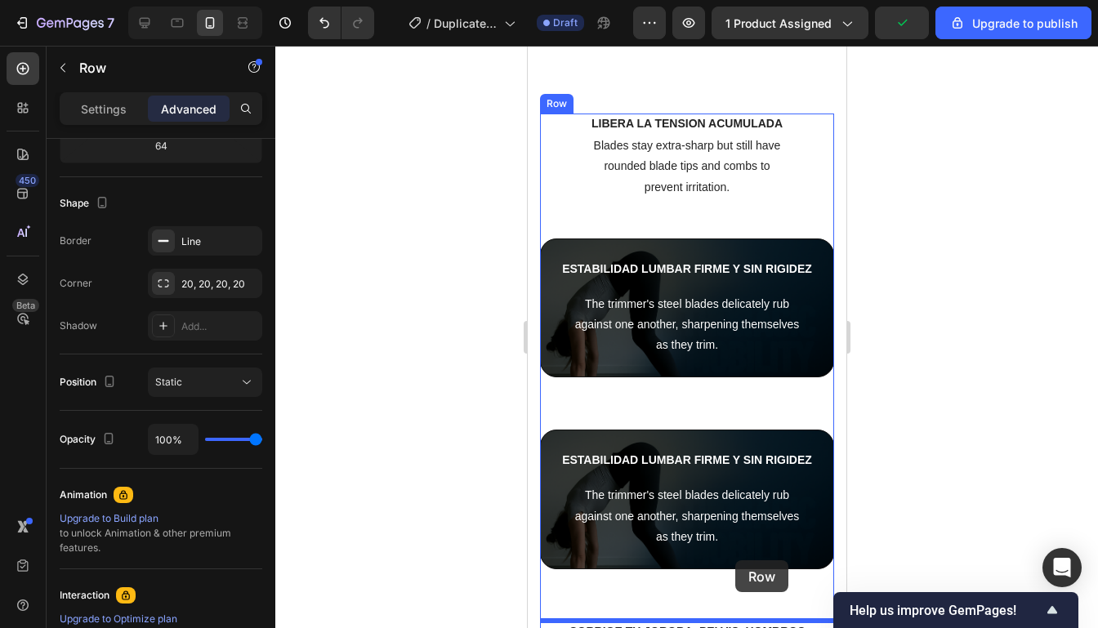
scroll to position [1346, 0]
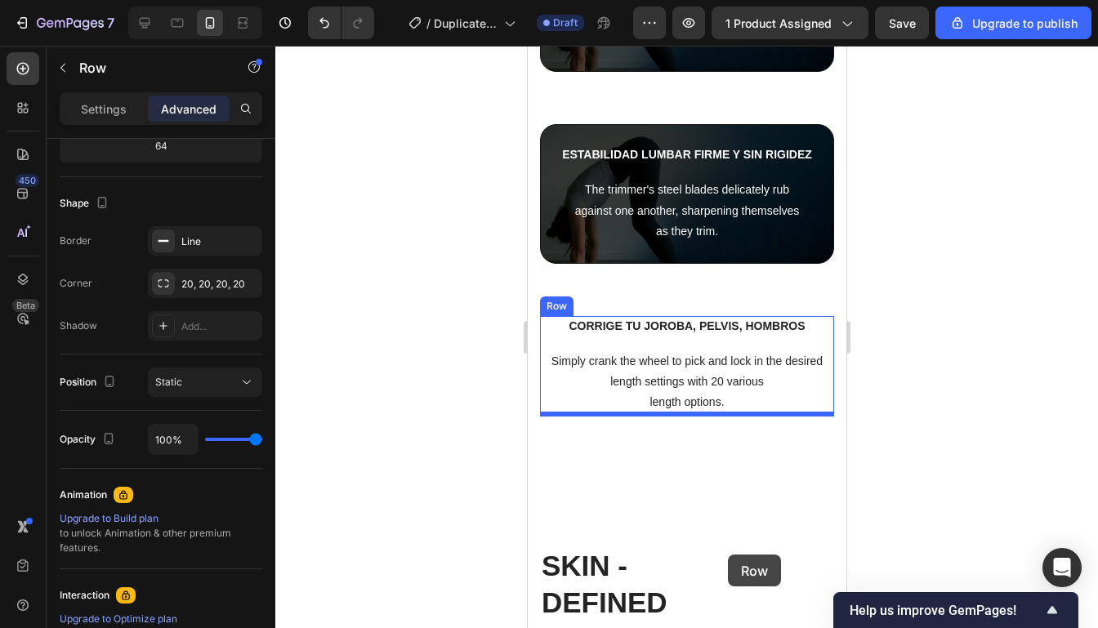
drag, startPoint x: 735, startPoint y: 326, endPoint x: 726, endPoint y: 553, distance: 227.3
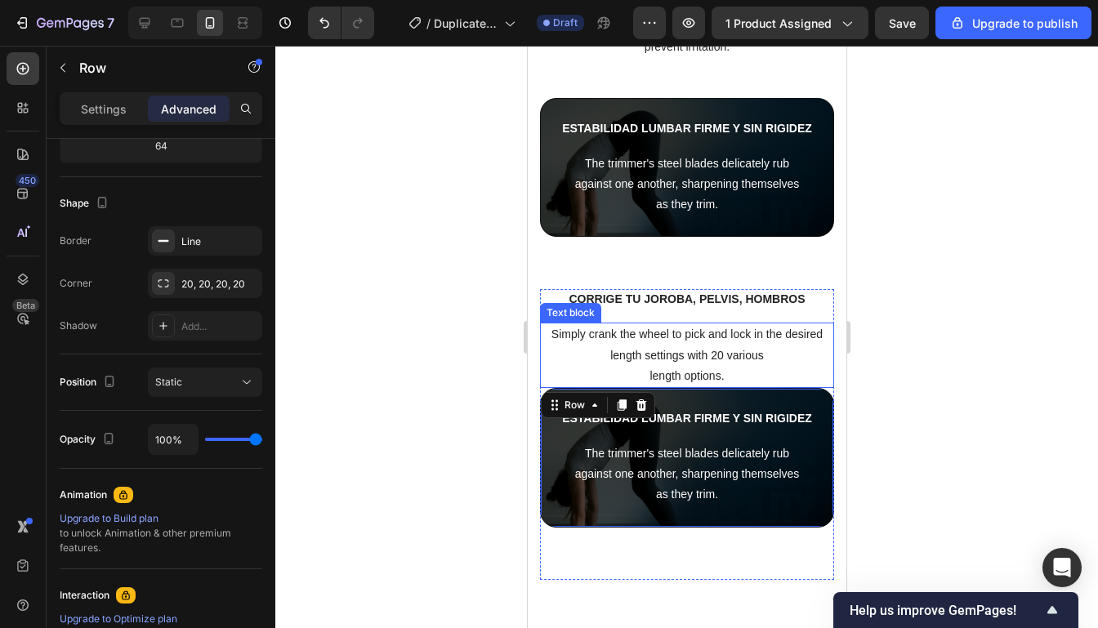
scroll to position [1457, 0]
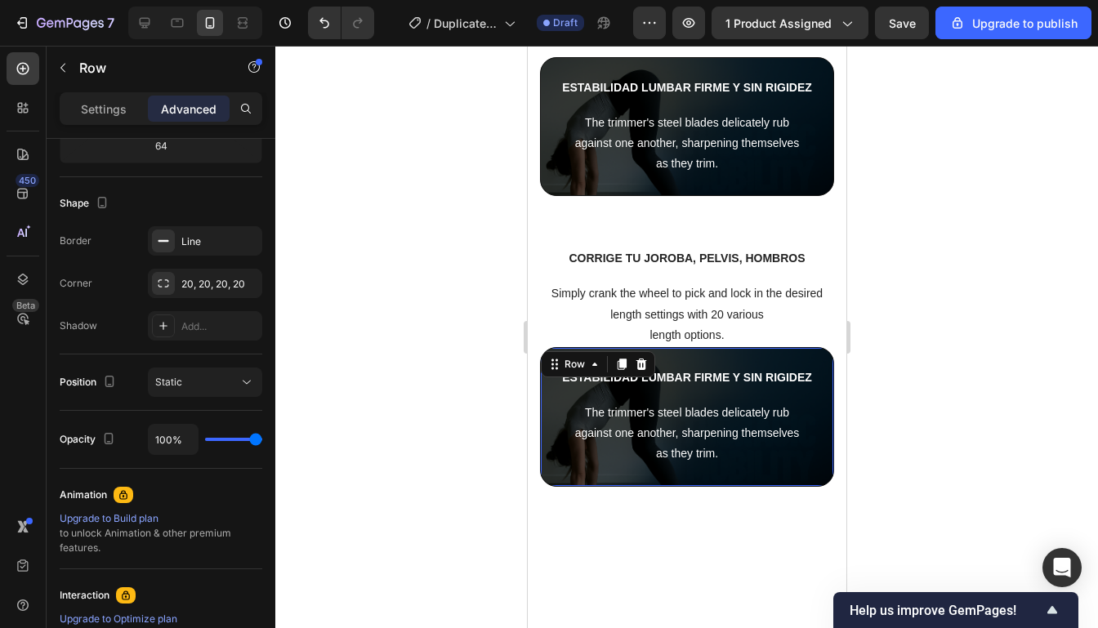
click at [776, 360] on div "ESTABILIDAD LUMBAR FIRME Y SIN RIGIDEZ Text block The trimmer's steel blades de…" at bounding box center [686, 417] width 294 height 140
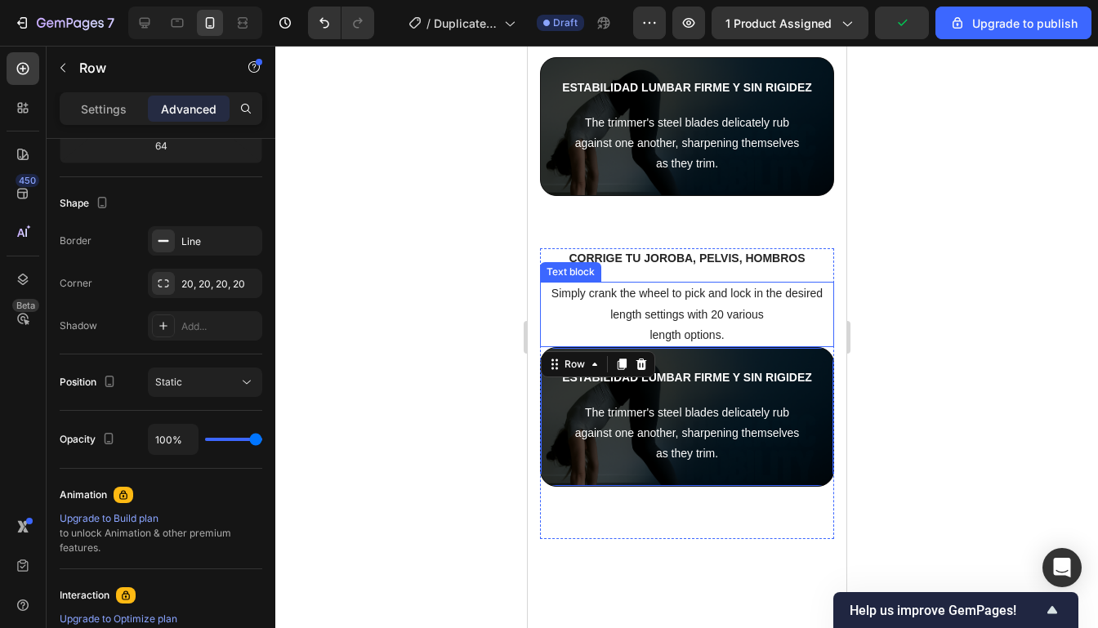
click at [777, 333] on p "Simply crank the wheel to pick and lock in the desired length settings with 20 …" at bounding box center [686, 315] width 291 height 62
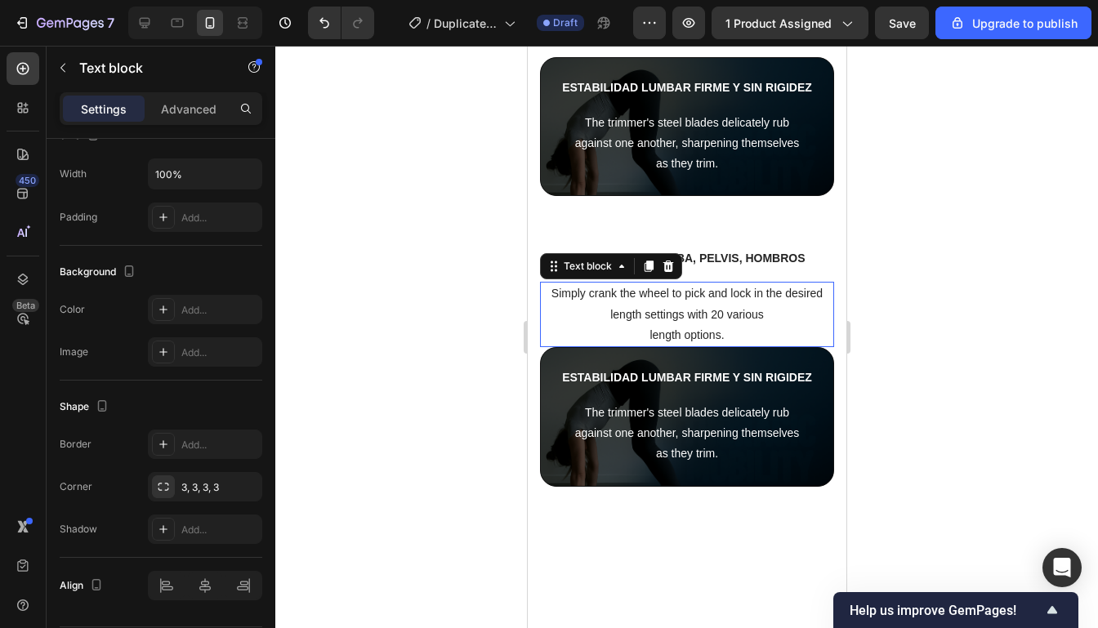
scroll to position [0, 0]
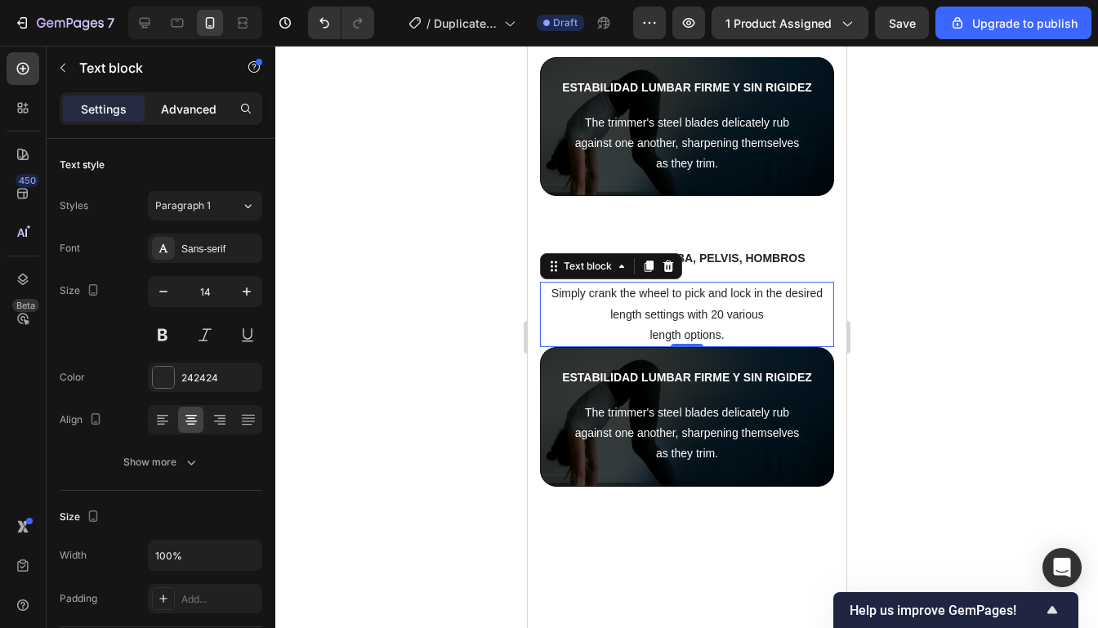
click at [204, 116] on p "Advanced" at bounding box center [189, 109] width 56 height 17
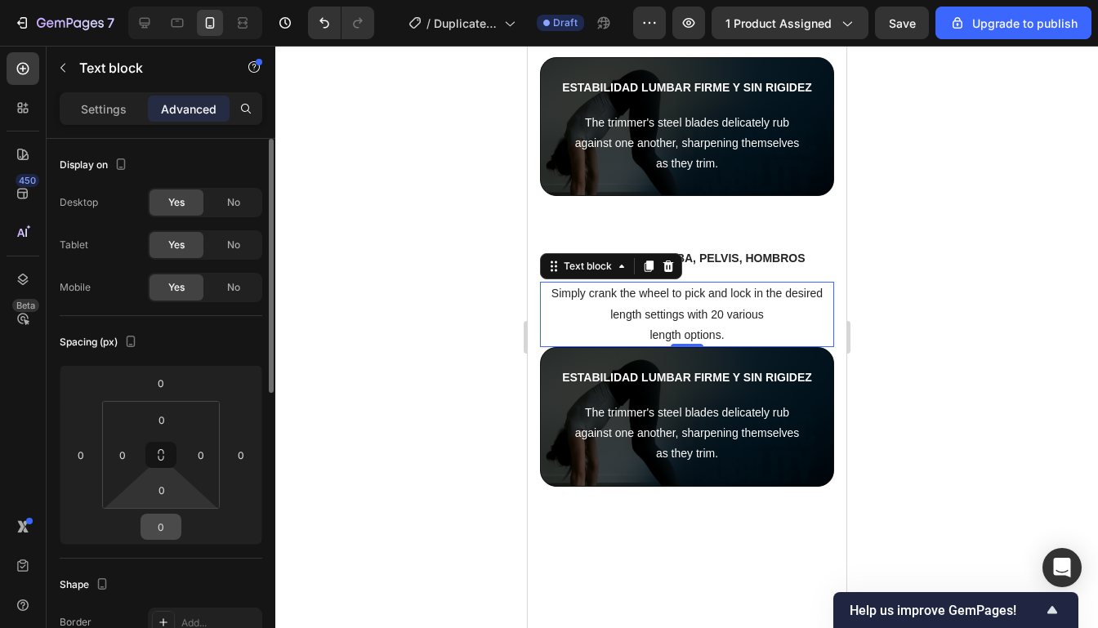
click at [166, 523] on input "0" at bounding box center [161, 527] width 33 height 25
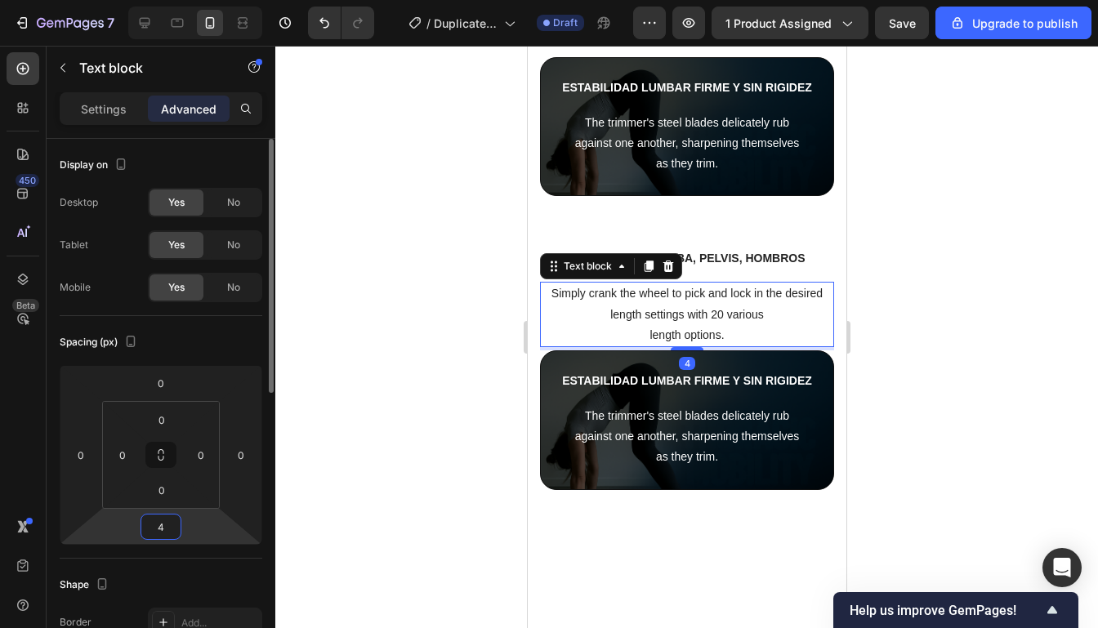
type input "48"
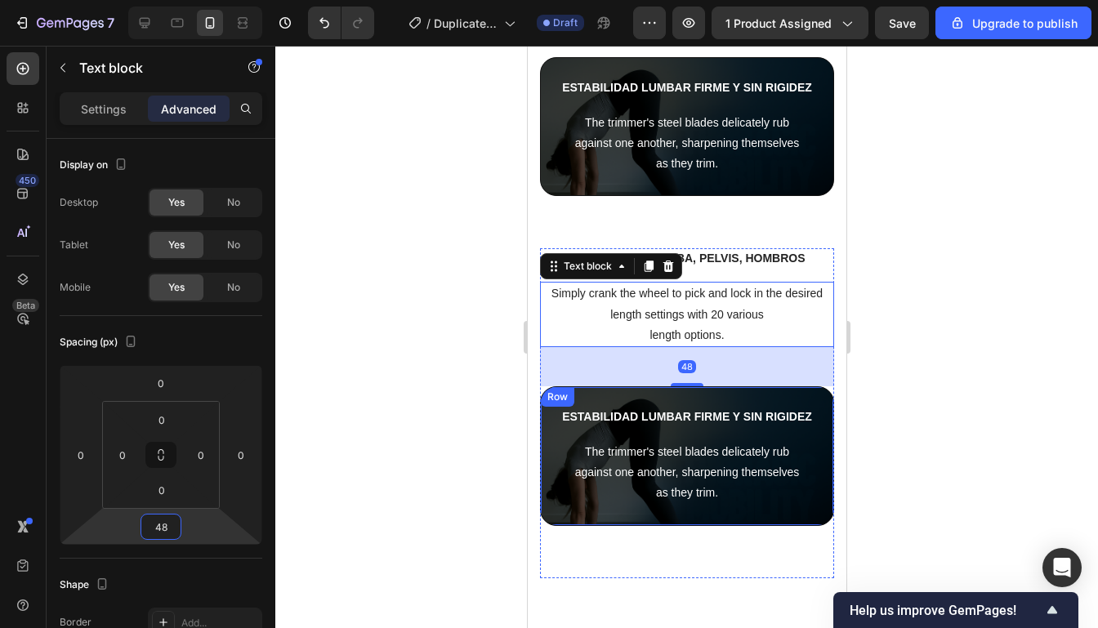
click at [924, 399] on div at bounding box center [686, 337] width 823 height 583
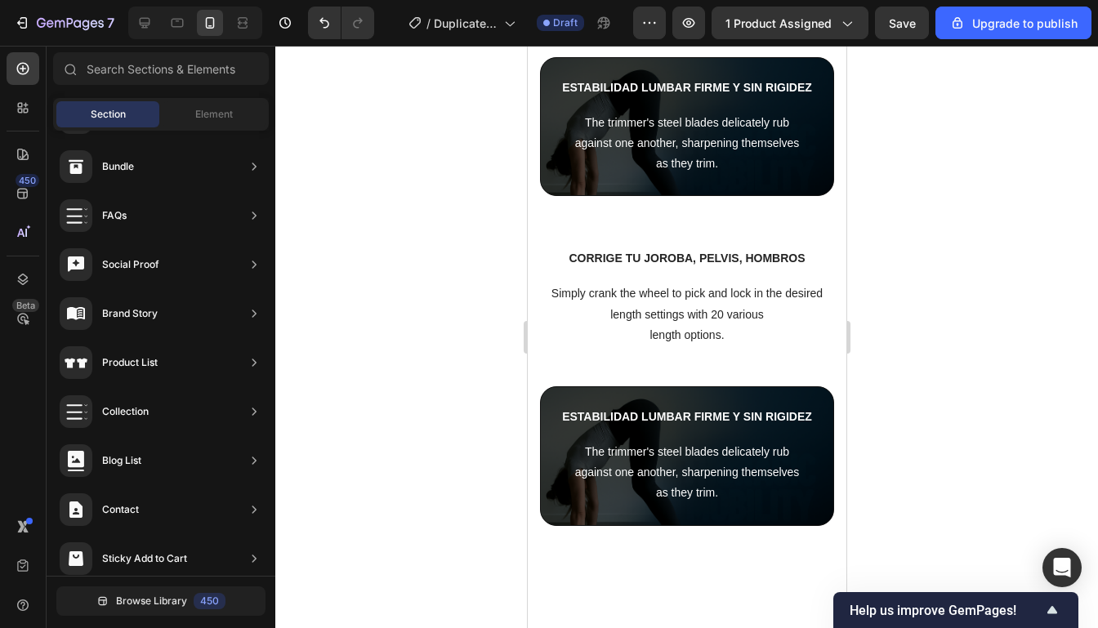
click at [900, 245] on div at bounding box center [686, 337] width 823 height 583
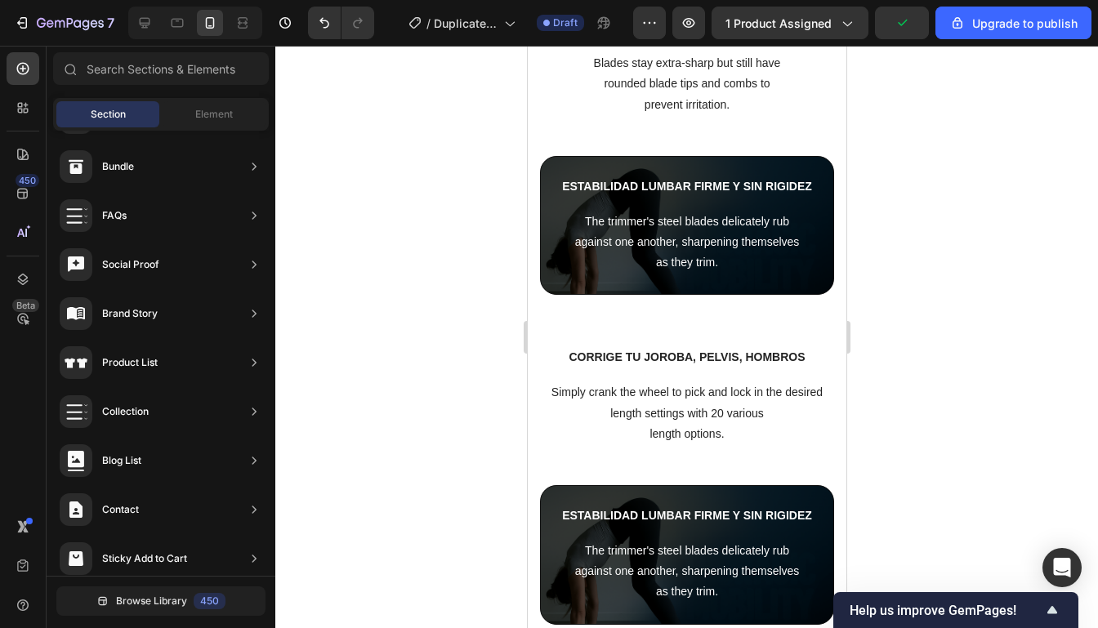
scroll to position [1502, 0]
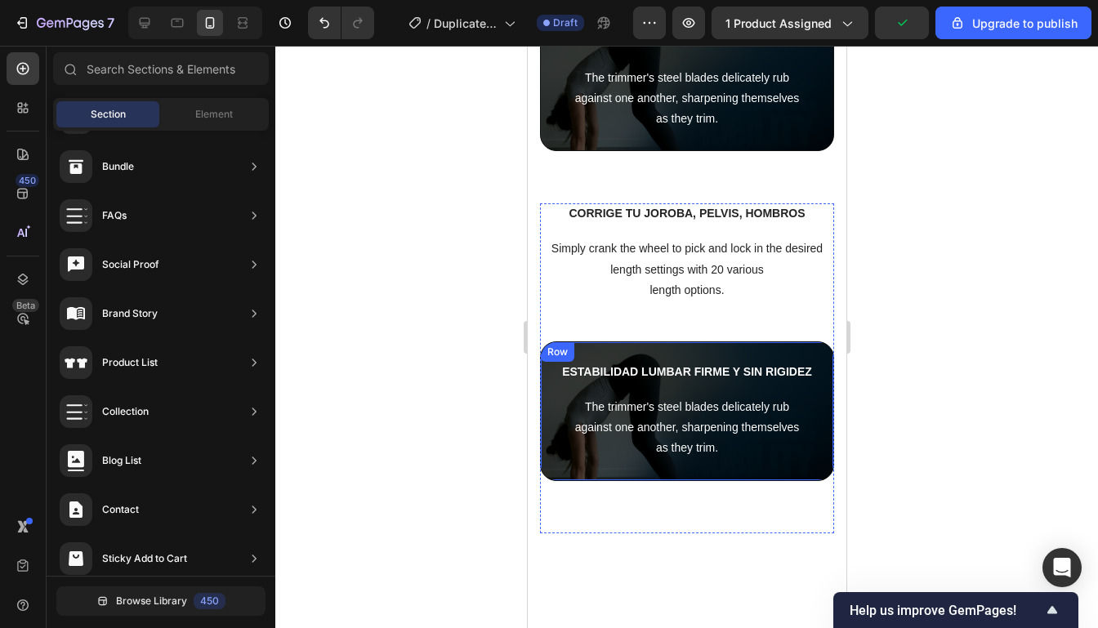
click at [557, 354] on div "Row" at bounding box center [556, 352] width 27 height 15
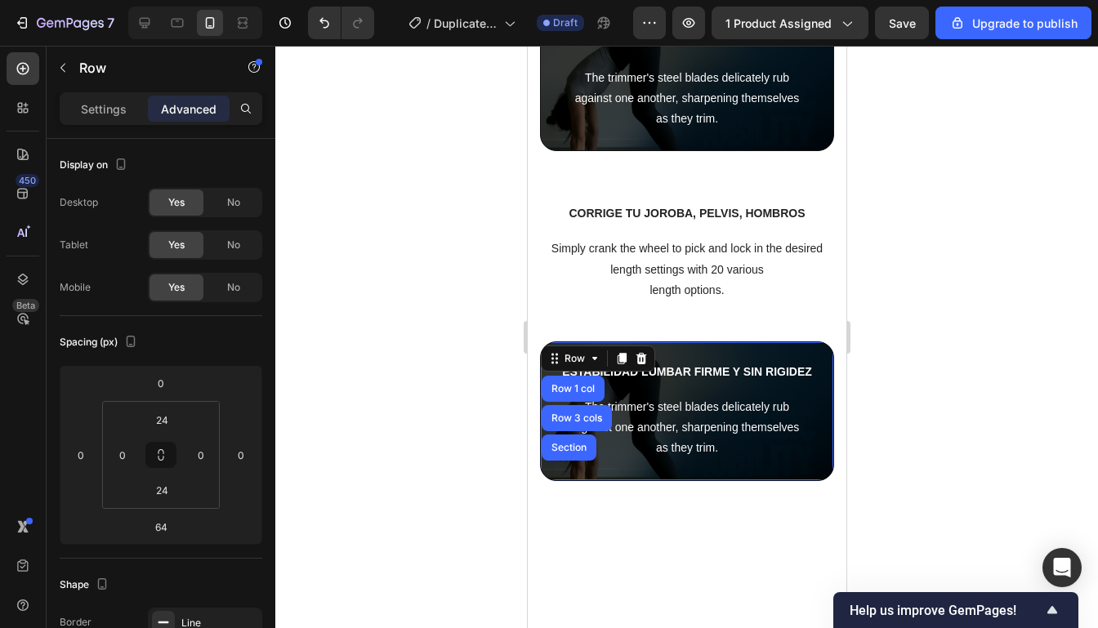
click at [650, 471] on div "ESTABILIDAD LUMBAR FIRME Y SIN RIGIDEZ Text block The trimmer's steel blades de…" at bounding box center [686, 412] width 294 height 140
click at [931, 413] on div at bounding box center [686, 337] width 823 height 583
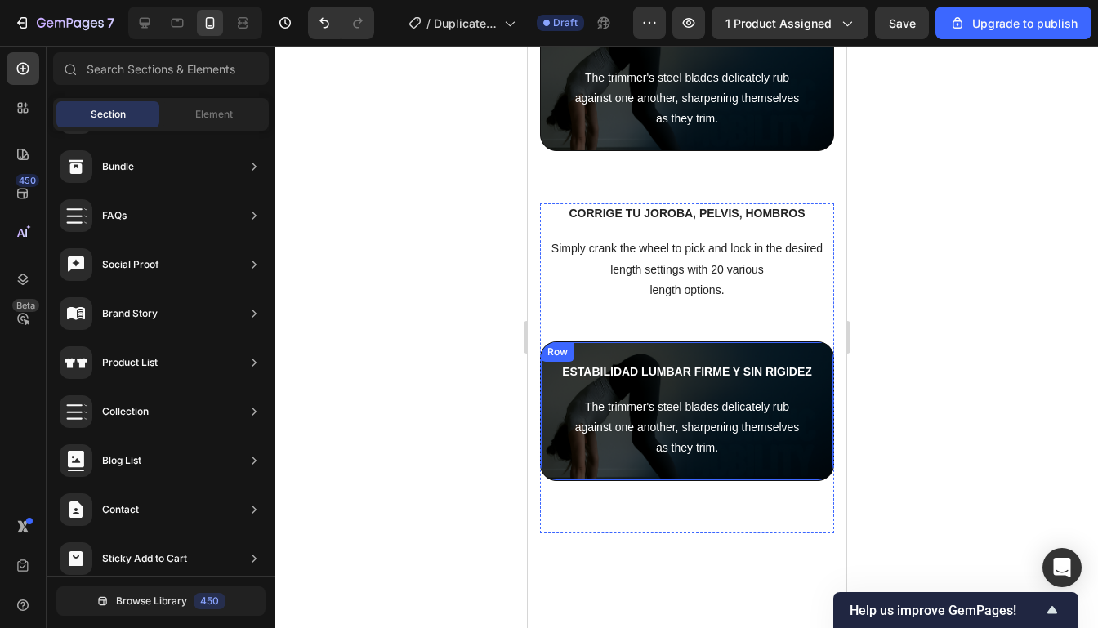
click at [605, 467] on div "ESTABILIDAD LUMBAR FIRME Y SIN RIGIDEZ Text block The trimmer's steel blades de…" at bounding box center [686, 412] width 294 height 140
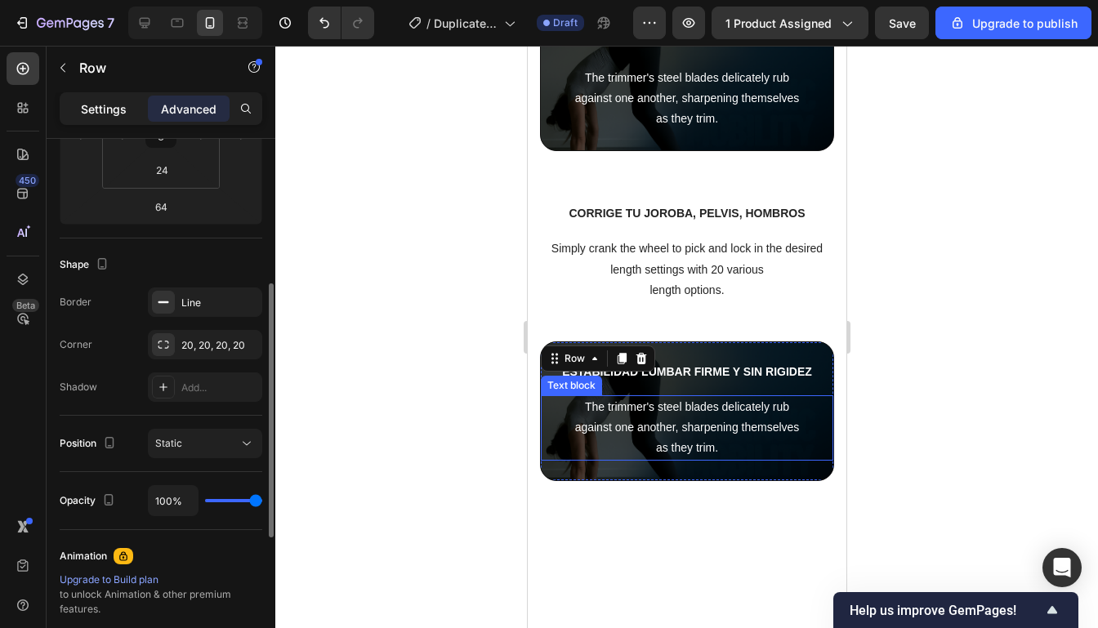
scroll to position [315, 0]
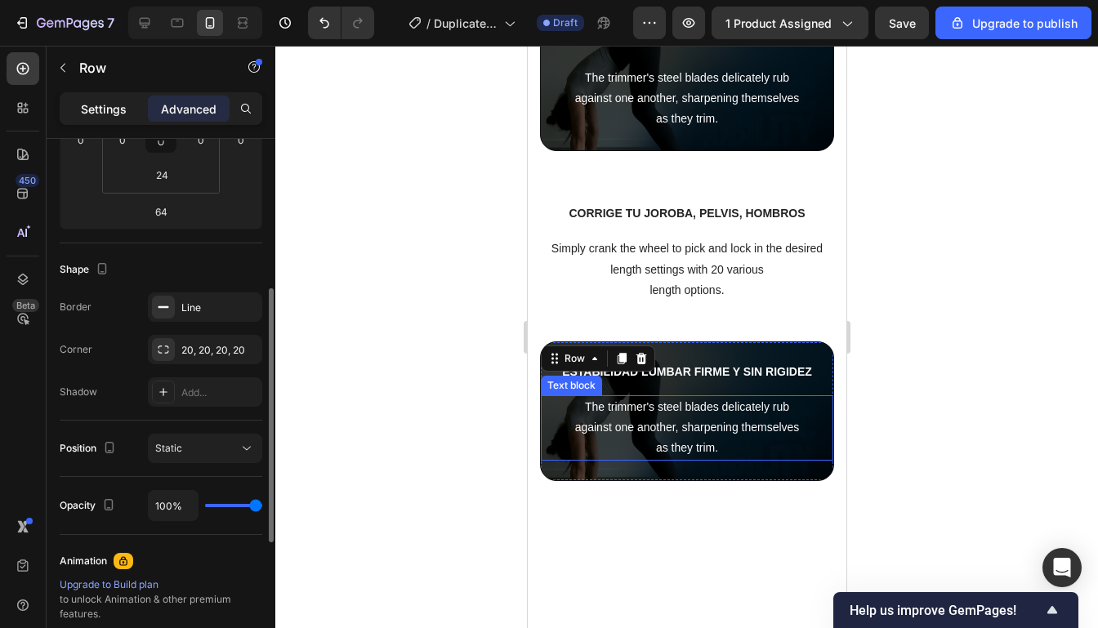
click at [96, 108] on p "Settings" at bounding box center [104, 109] width 46 height 17
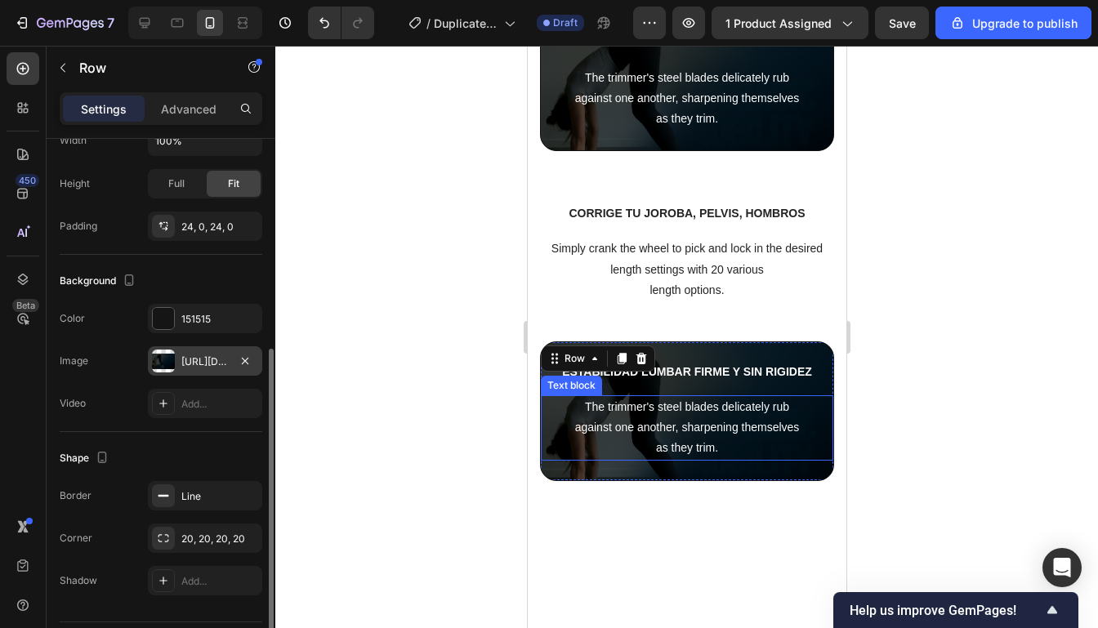
scroll to position [373, 0]
click at [194, 357] on div "https://cdn.shopify.com/s/files/1/0708/4897/0924/files/gempages_582991294452728…" at bounding box center [204, 361] width 47 height 15
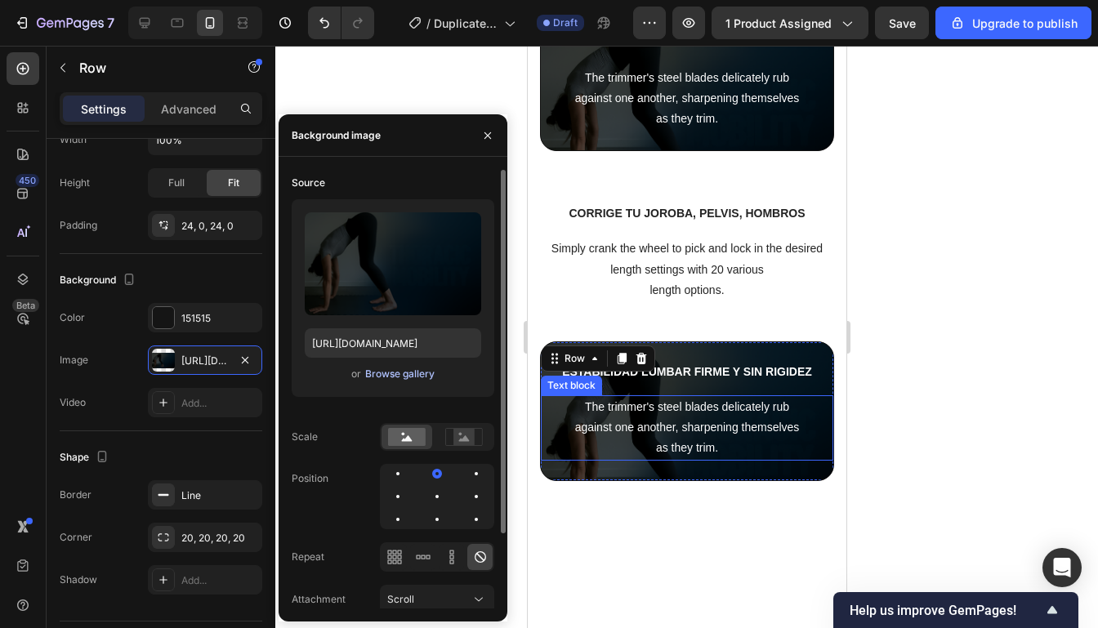
click at [392, 378] on div "Browse gallery" at bounding box center [399, 374] width 69 height 15
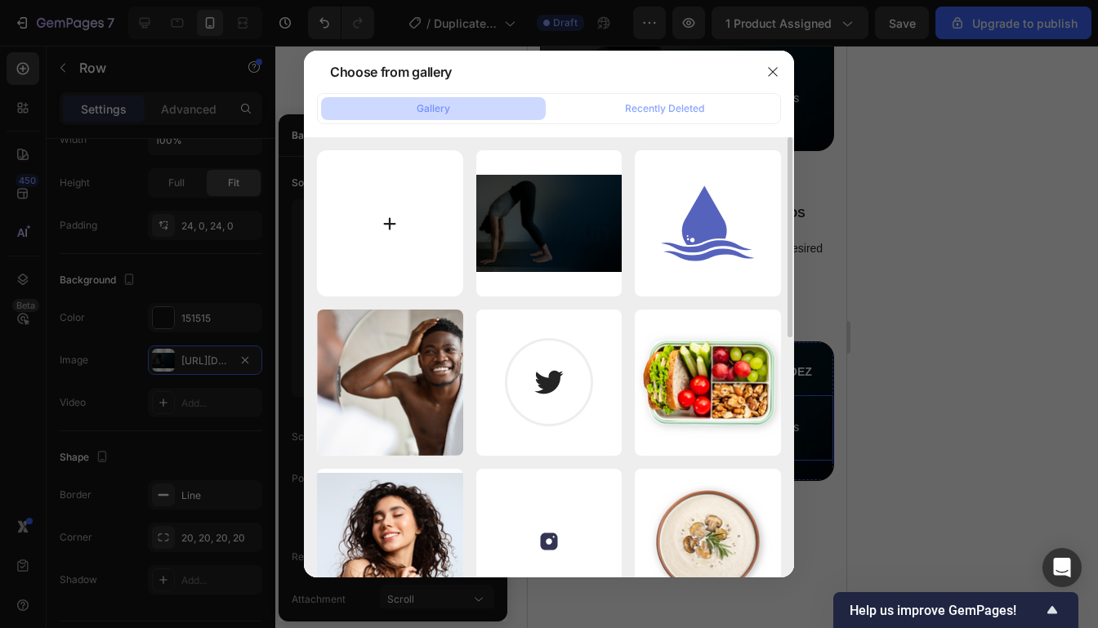
click at [444, 244] on input "file" at bounding box center [390, 223] width 146 height 146
type input "C:\fakepath\8.png"
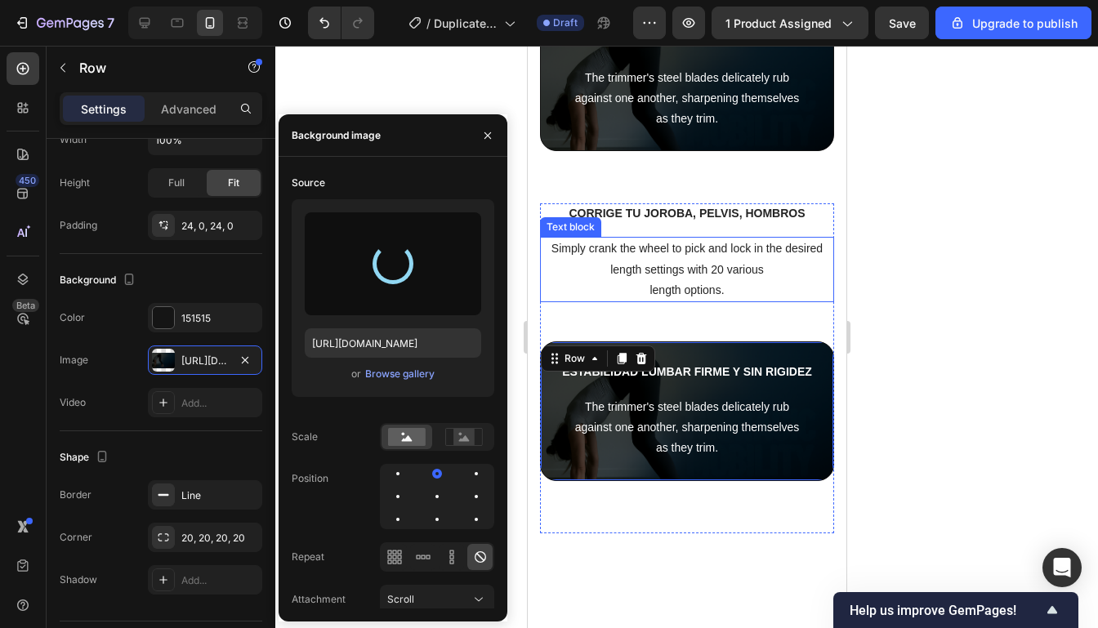
type input "https://cdn.shopify.com/s/files/1/0708/4897/0924/files/gempages_582991294452728…"
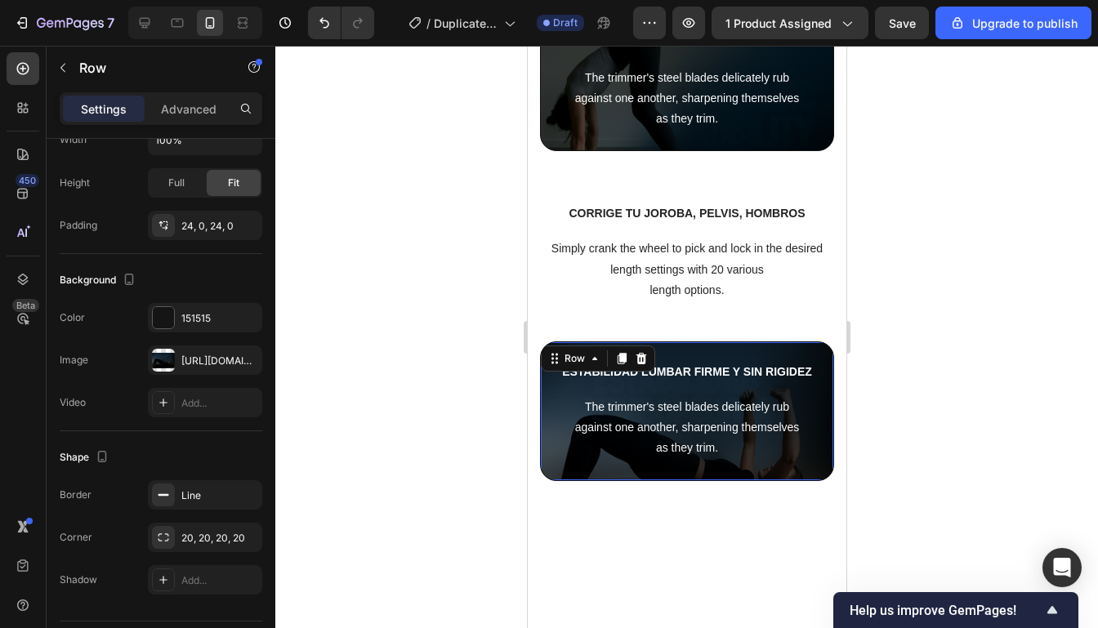
click at [905, 248] on div at bounding box center [686, 337] width 823 height 583
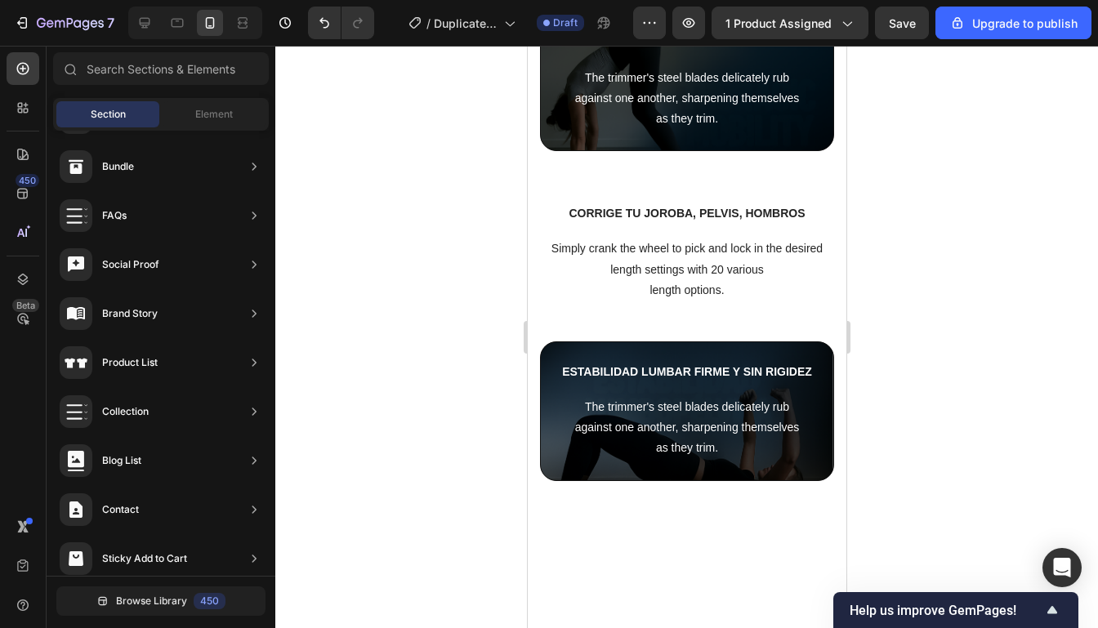
click at [905, 248] on div at bounding box center [686, 337] width 823 height 583
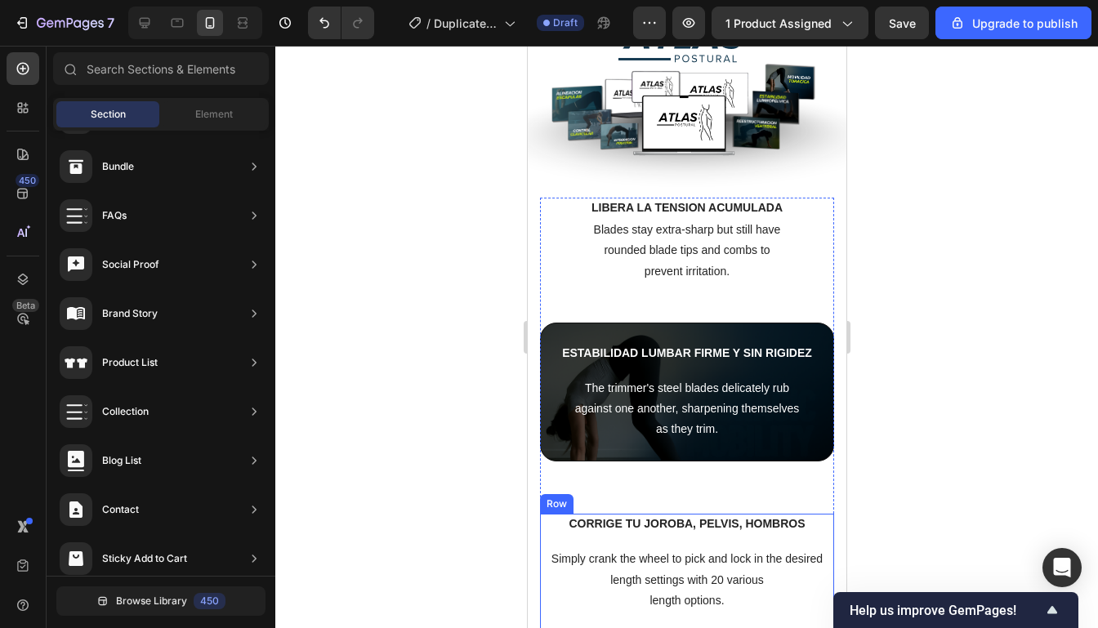
scroll to position [1191, 0]
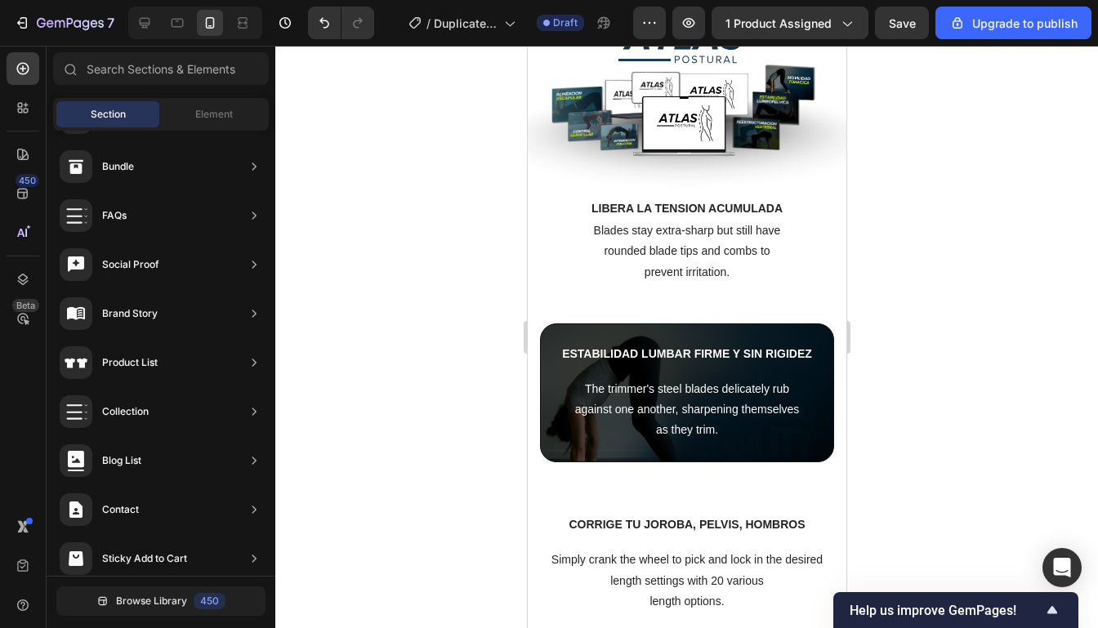
click at [896, 317] on div at bounding box center [686, 337] width 823 height 583
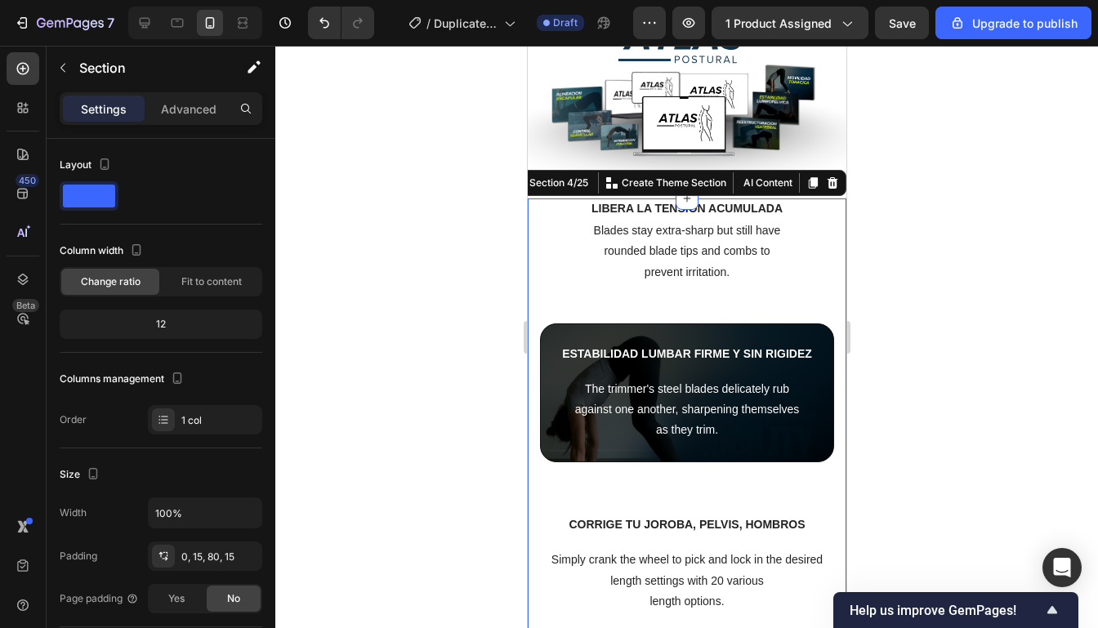
click at [839, 212] on div "Blades stay extra-sharp but still have rounded blade tips and combs to prevent …" at bounding box center [686, 554] width 319 height 711
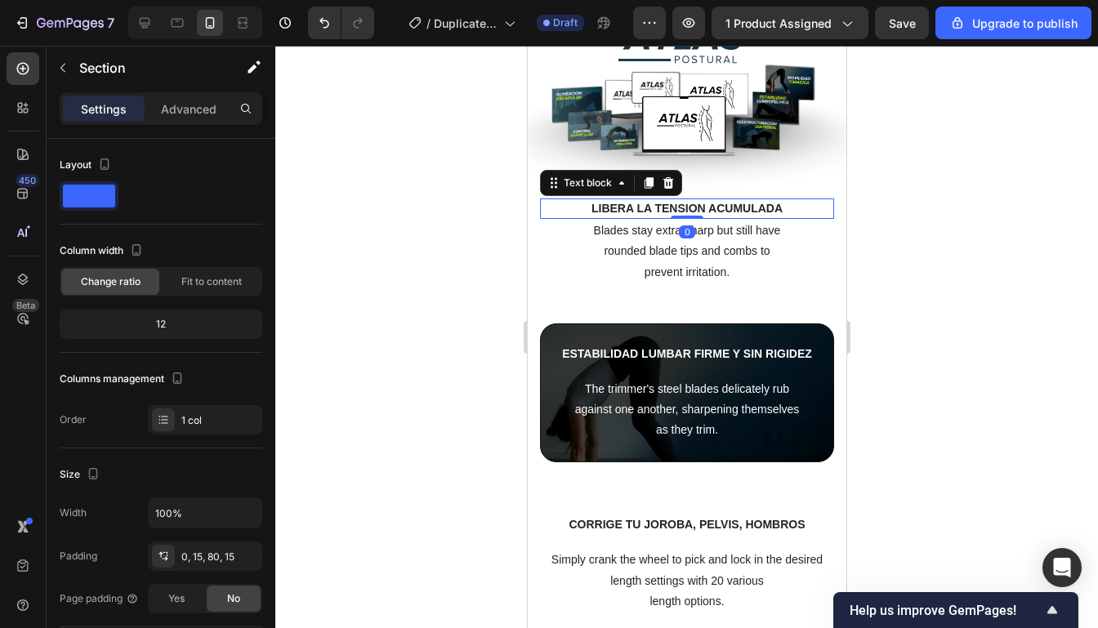
click at [822, 210] on p "LIBERA LA TENSION ACUMULADA" at bounding box center [686, 208] width 291 height 17
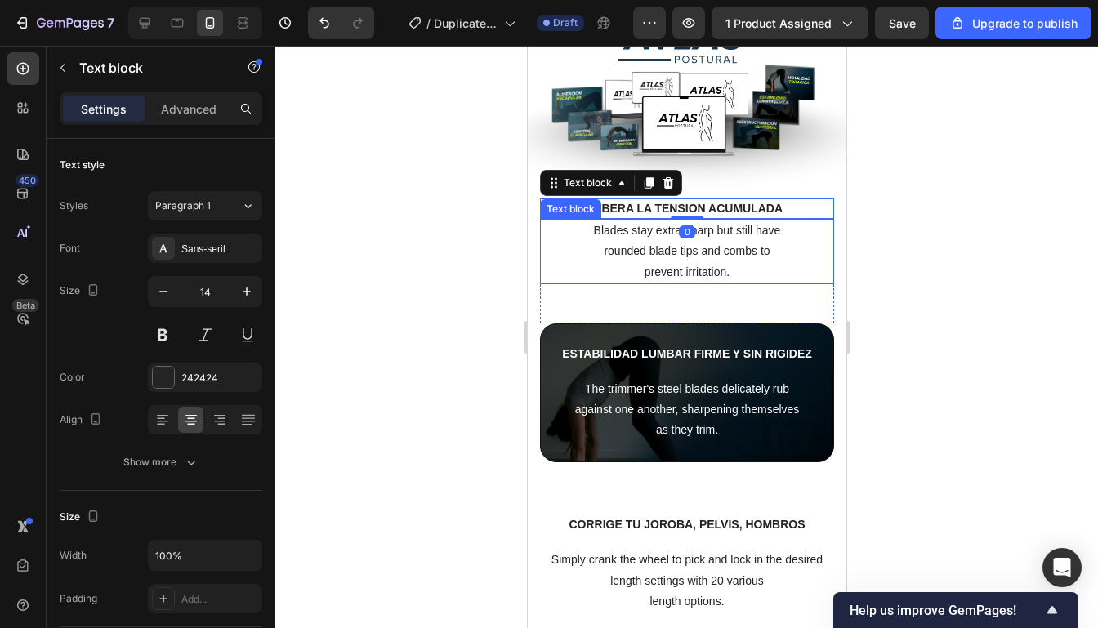
click at [831, 226] on p "Blades stay extra-sharp but still have rounded blade tips and combs to prevent …" at bounding box center [686, 252] width 291 height 62
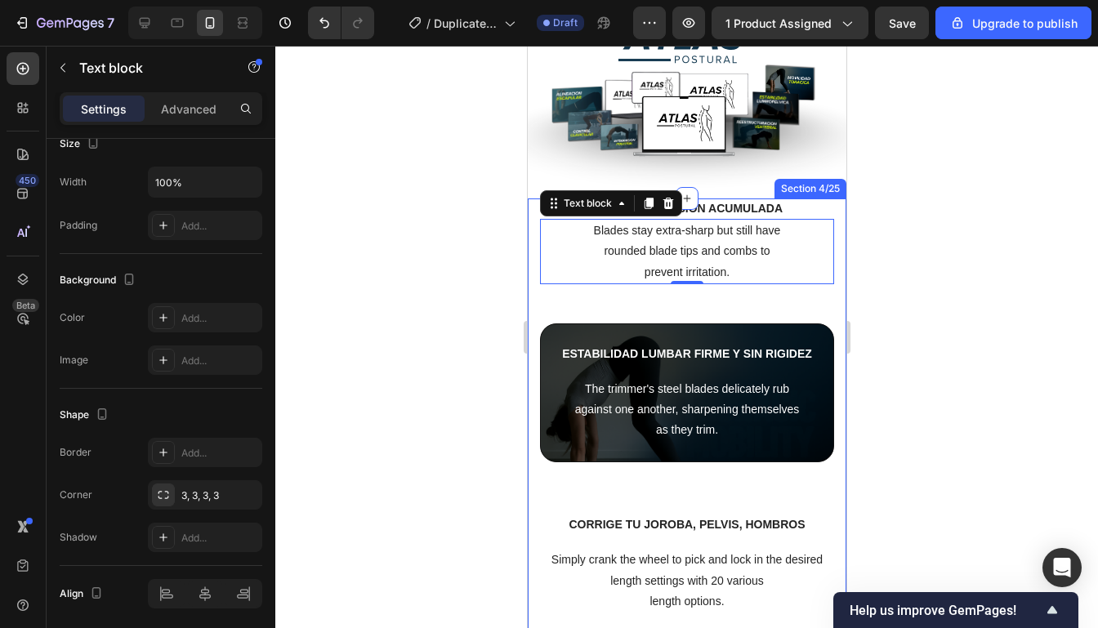
click at [836, 231] on div "Blades stay extra-sharp but still have rounded blade tips and combs to prevent …" at bounding box center [686, 554] width 319 height 711
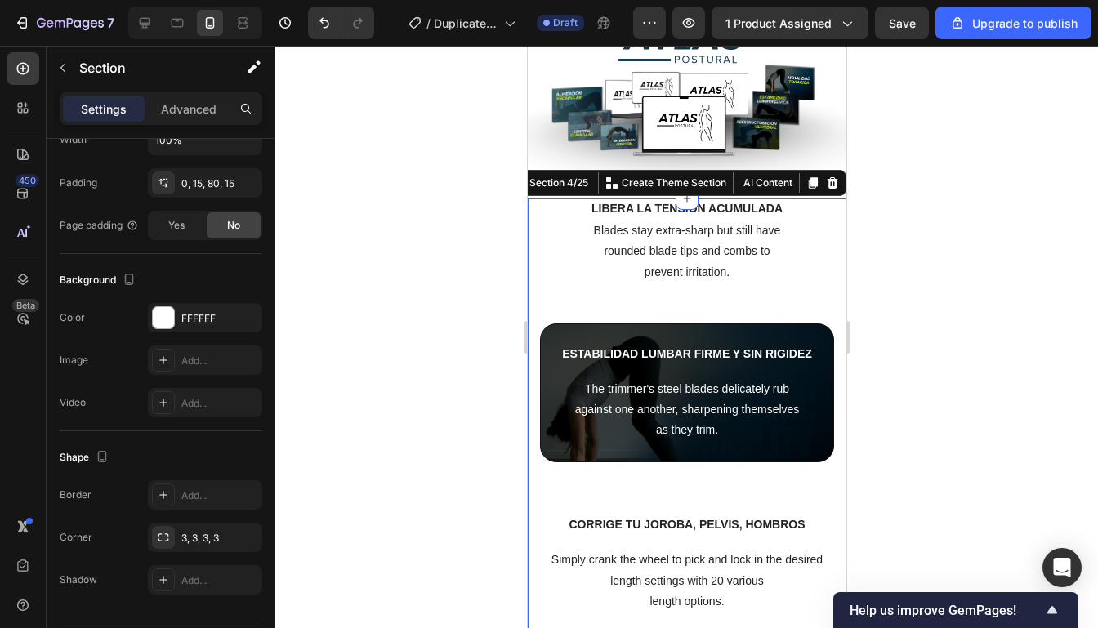
scroll to position [0, 0]
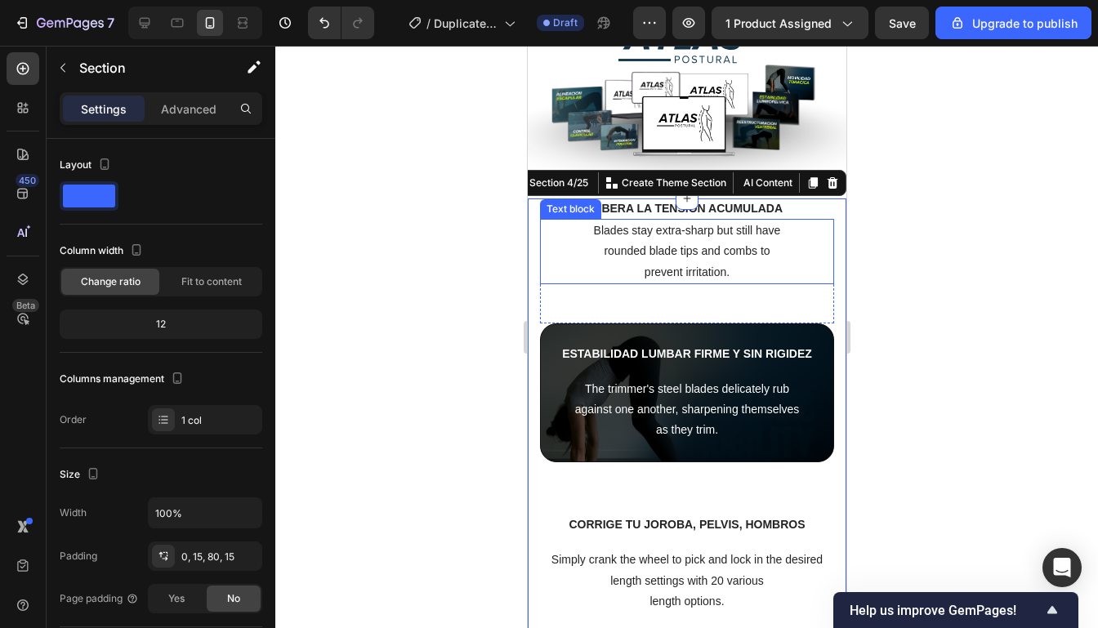
click at [909, 236] on div at bounding box center [686, 337] width 823 height 583
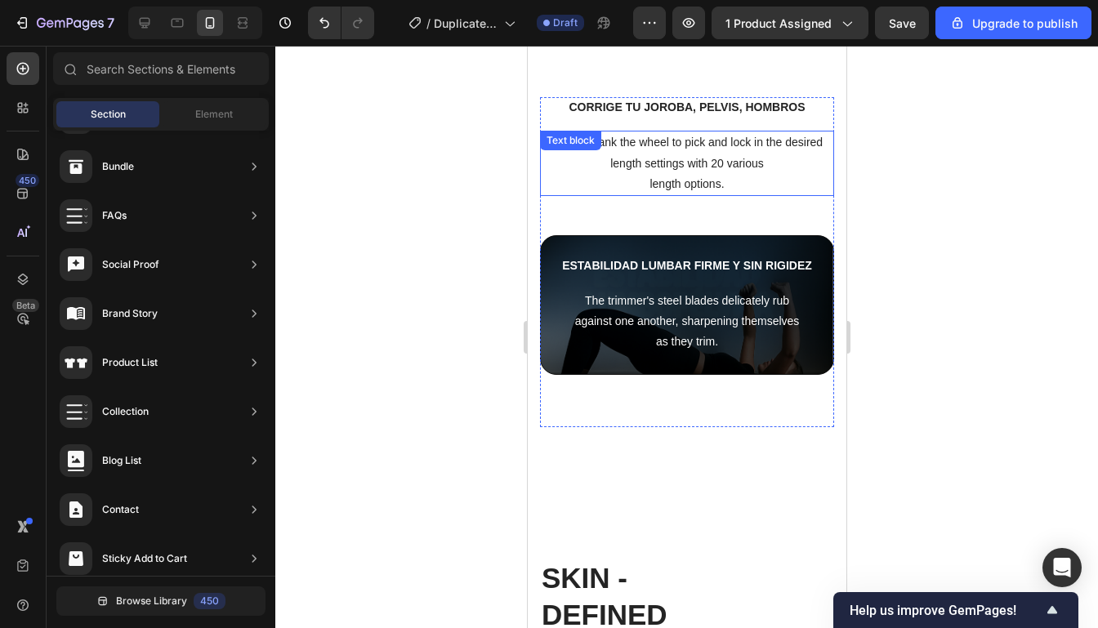
scroll to position [1599, 0]
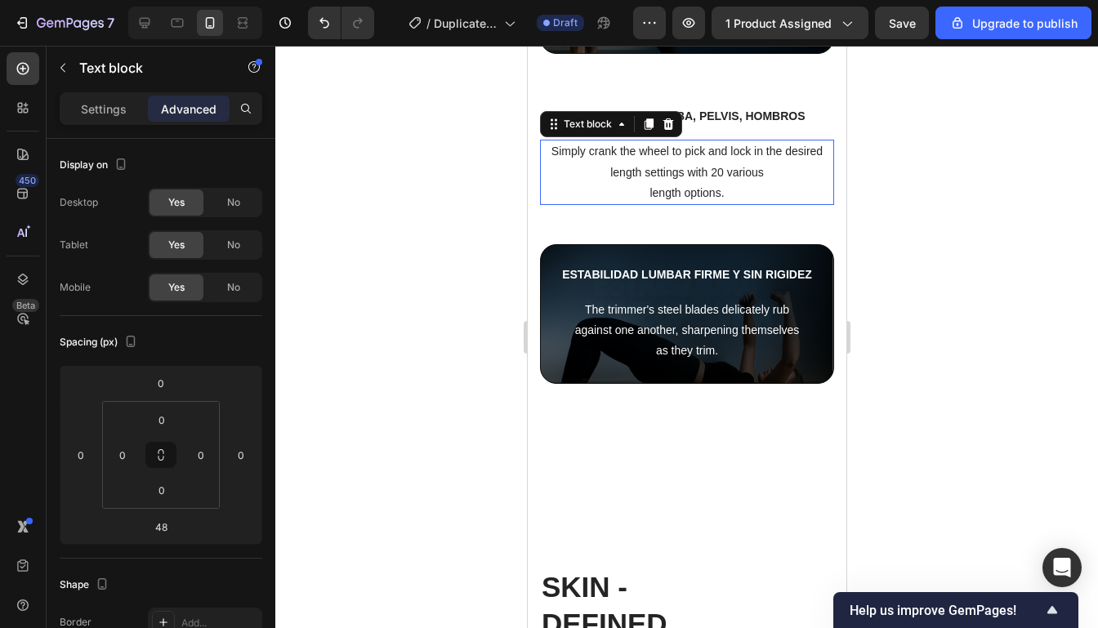
click at [780, 172] on p "Simply crank the wheel to pick and lock in the desired length settings with 20 …" at bounding box center [686, 172] width 291 height 62
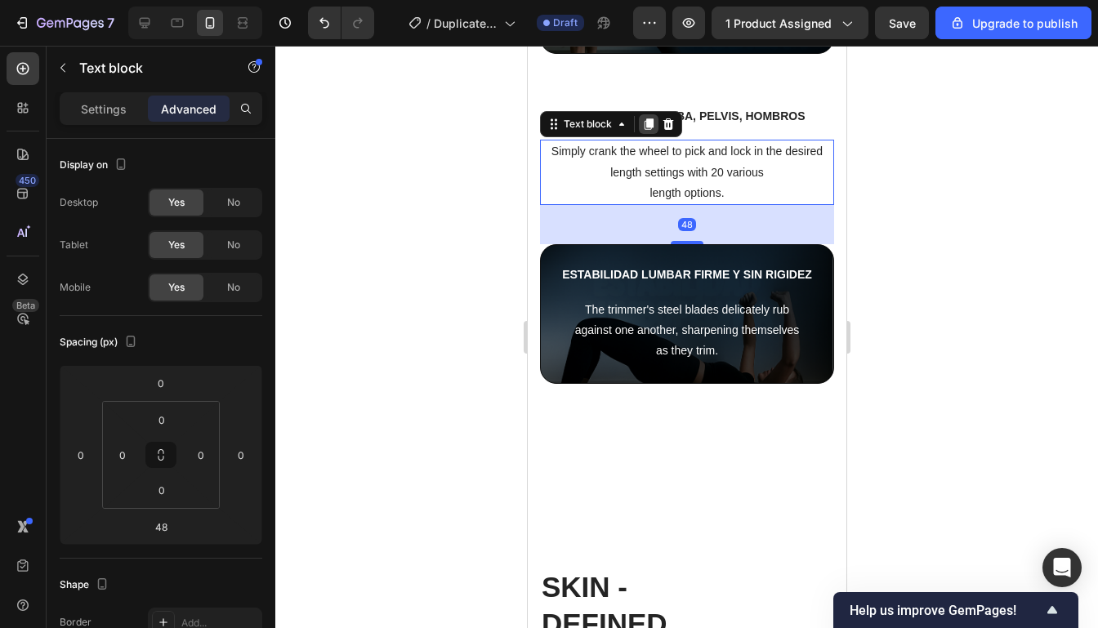
click at [650, 127] on icon at bounding box center [647, 124] width 13 height 13
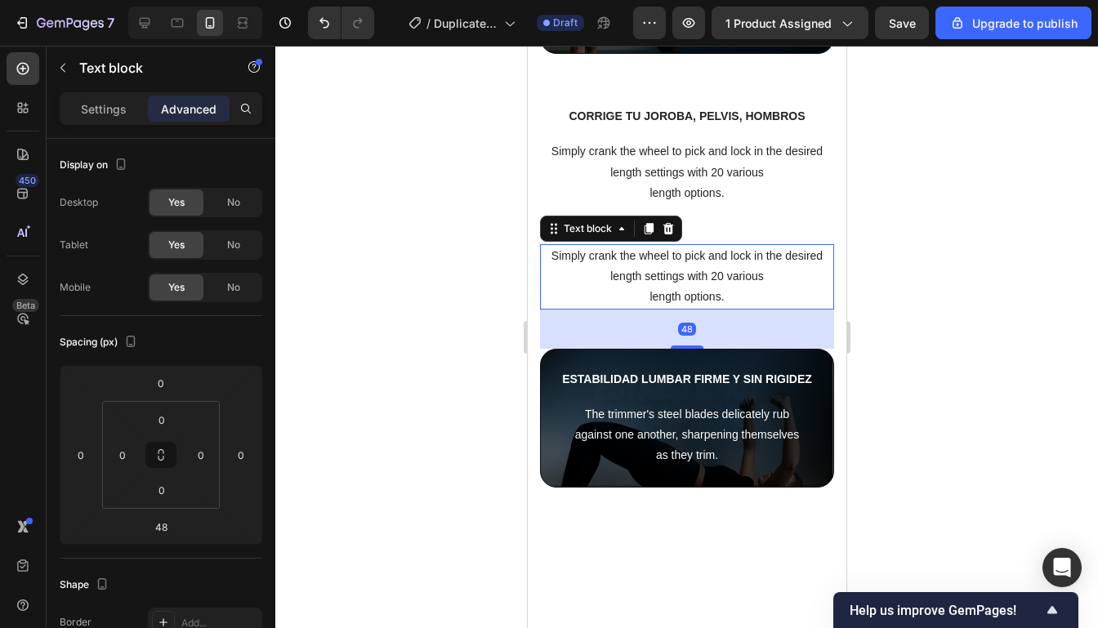
click at [802, 250] on p "Simply crank the wheel to pick and lock in the desired length settings with 20 …" at bounding box center [686, 277] width 291 height 62
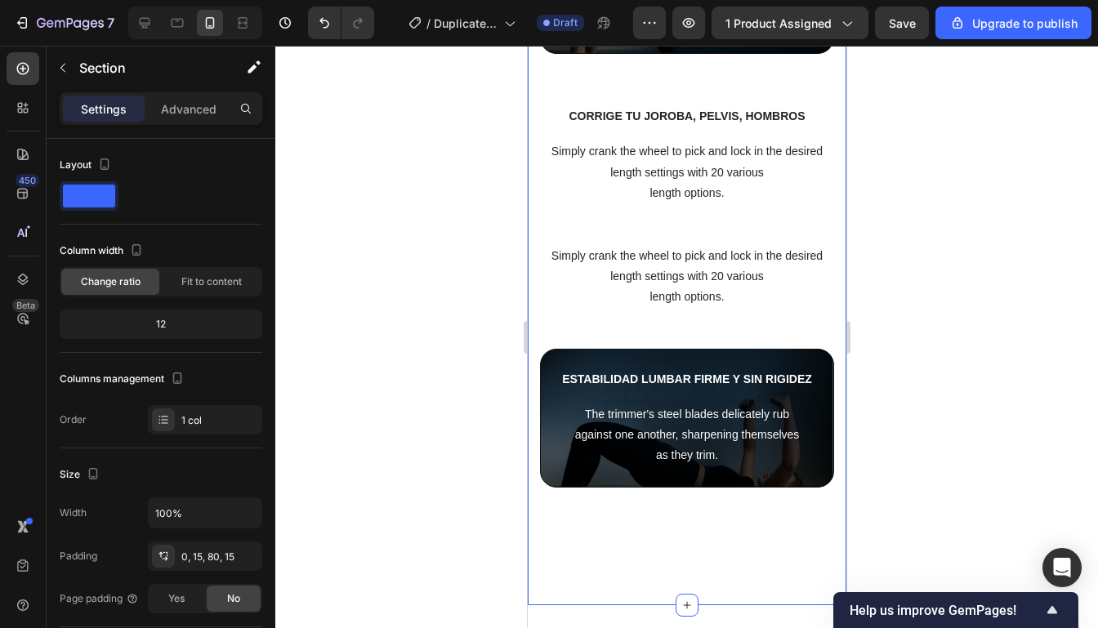
click at [843, 248] on div "Blades stay extra-sharp but still have rounded blade tips and combs to prevent …" at bounding box center [686, 198] width 319 height 816
click at [761, 112] on p "CORRIGE TU JOROBA, PELVIS, HOMBROS" at bounding box center [686, 116] width 291 height 17
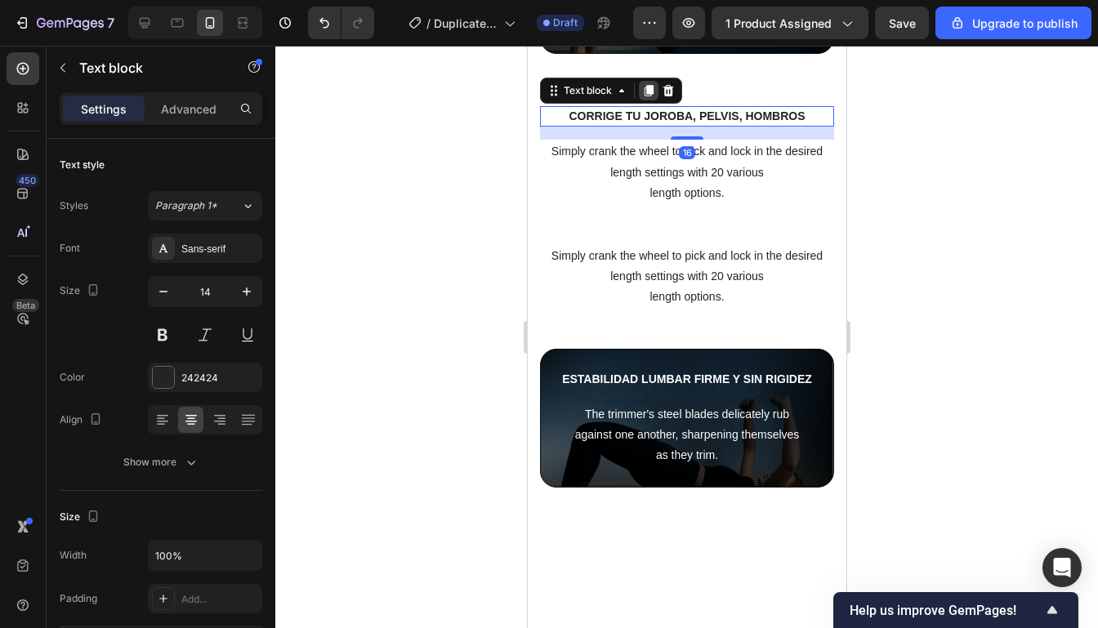
click at [655, 88] on div at bounding box center [648, 91] width 20 height 20
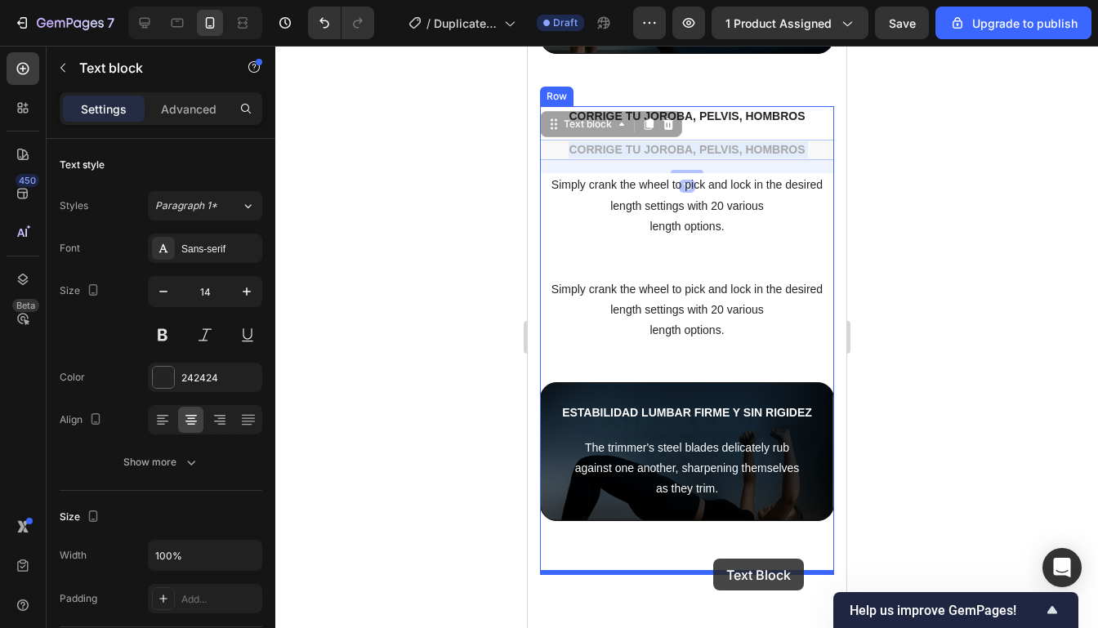
drag, startPoint x: 695, startPoint y: 145, endPoint x: 713, endPoint y: 562, distance: 417.1
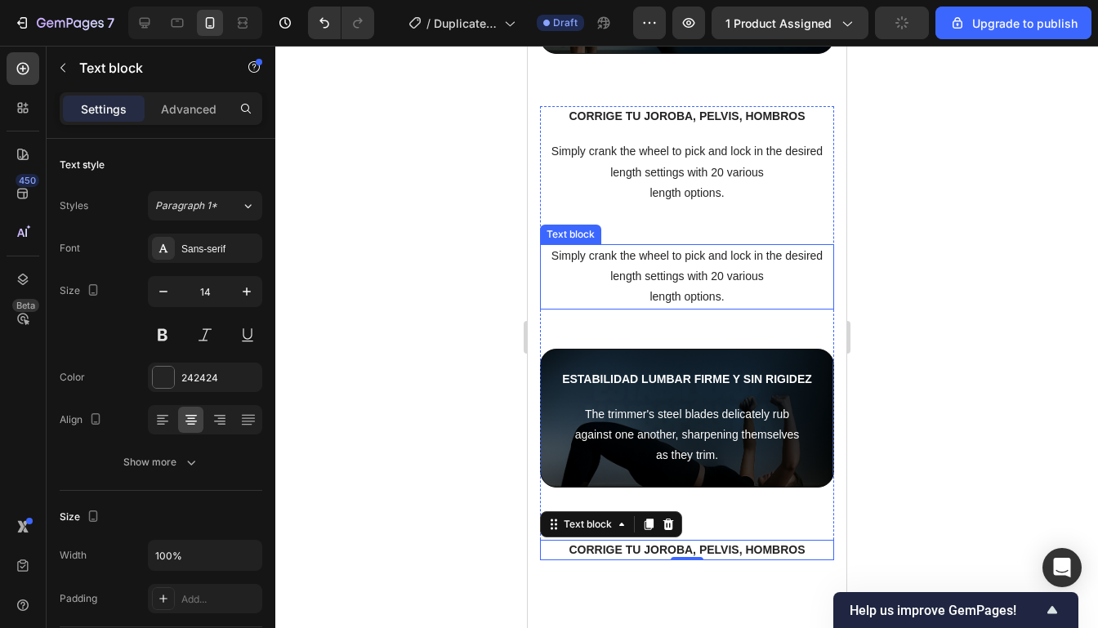
click at [764, 257] on p "Simply crank the wheel to pick and lock in the desired length settings with 20 …" at bounding box center [686, 277] width 291 height 62
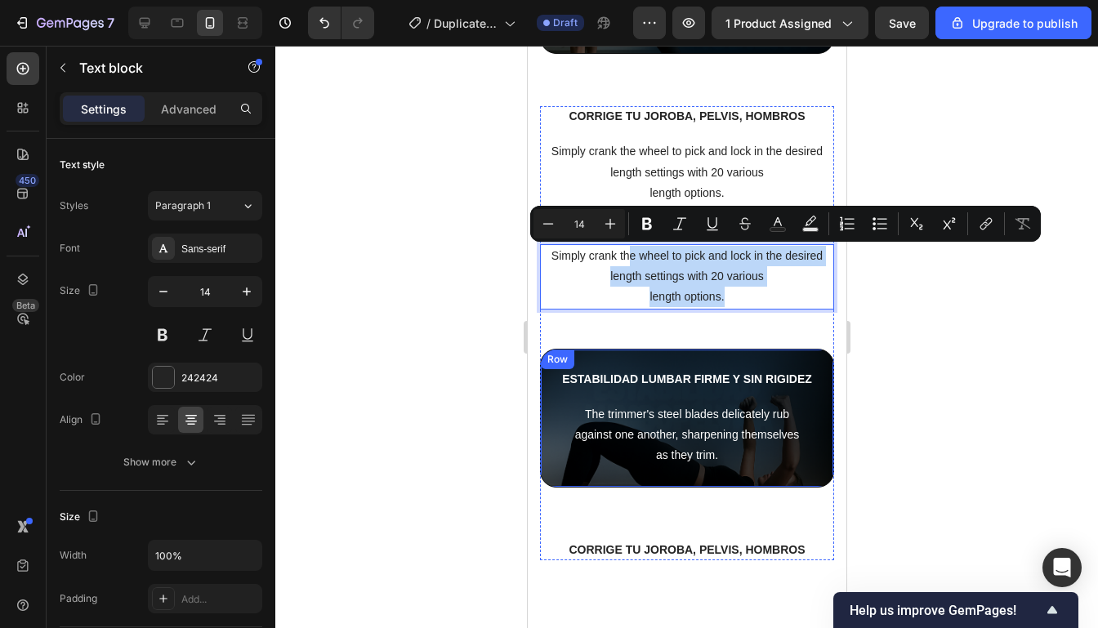
drag, startPoint x: 626, startPoint y: 258, endPoint x: 627, endPoint y: 397, distance: 138.9
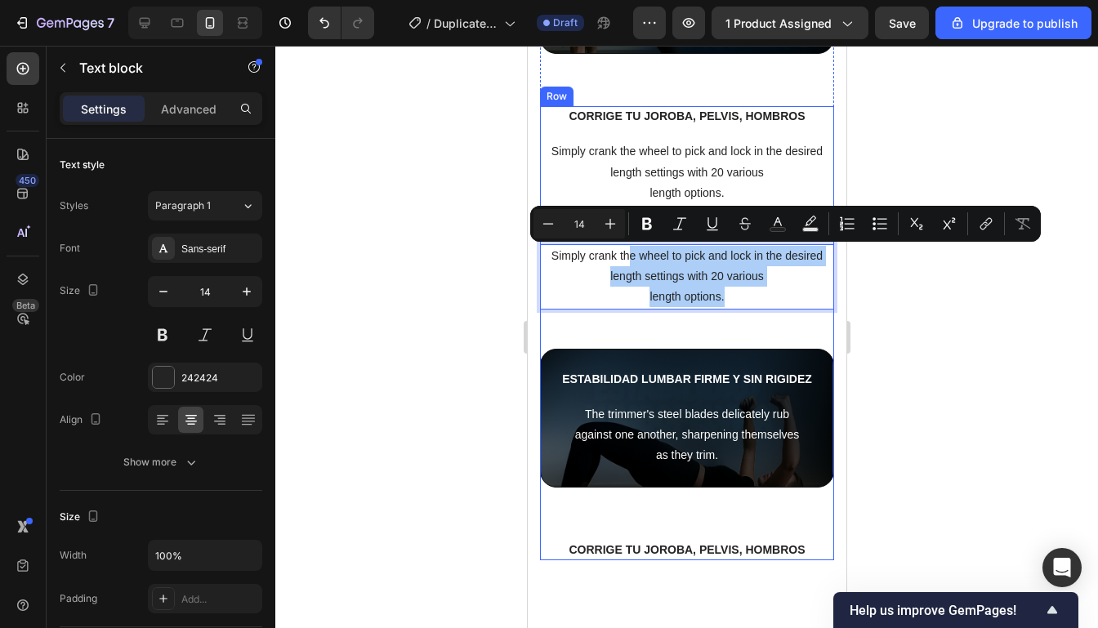
click at [902, 292] on div at bounding box center [686, 337] width 823 height 583
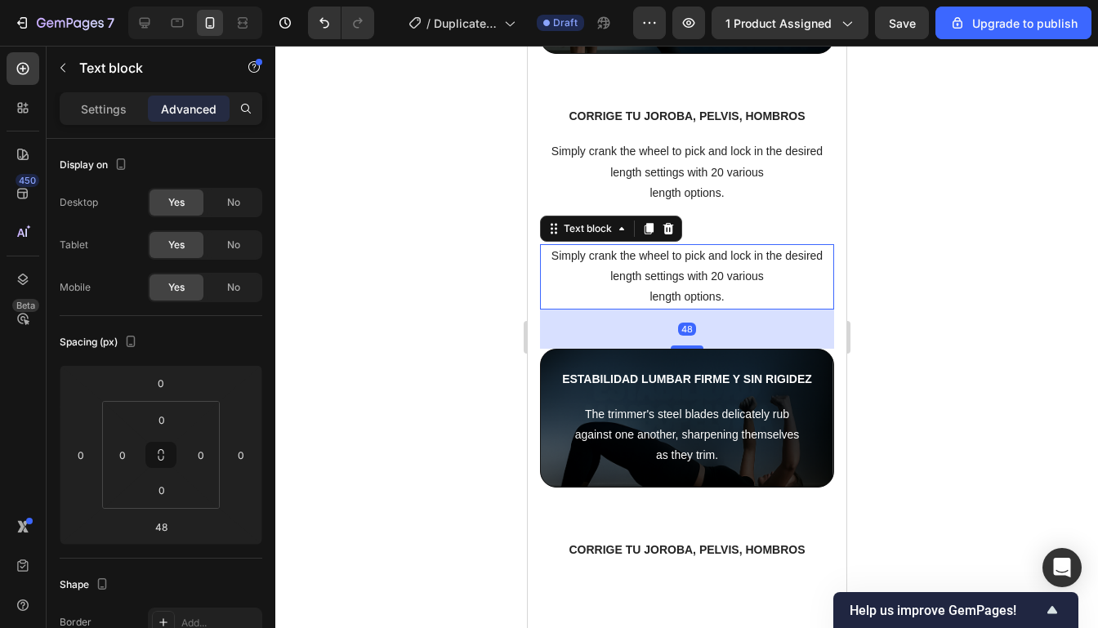
click at [822, 290] on p "Simply crank the wheel to pick and lock in the desired length settings with 20 …" at bounding box center [686, 277] width 291 height 62
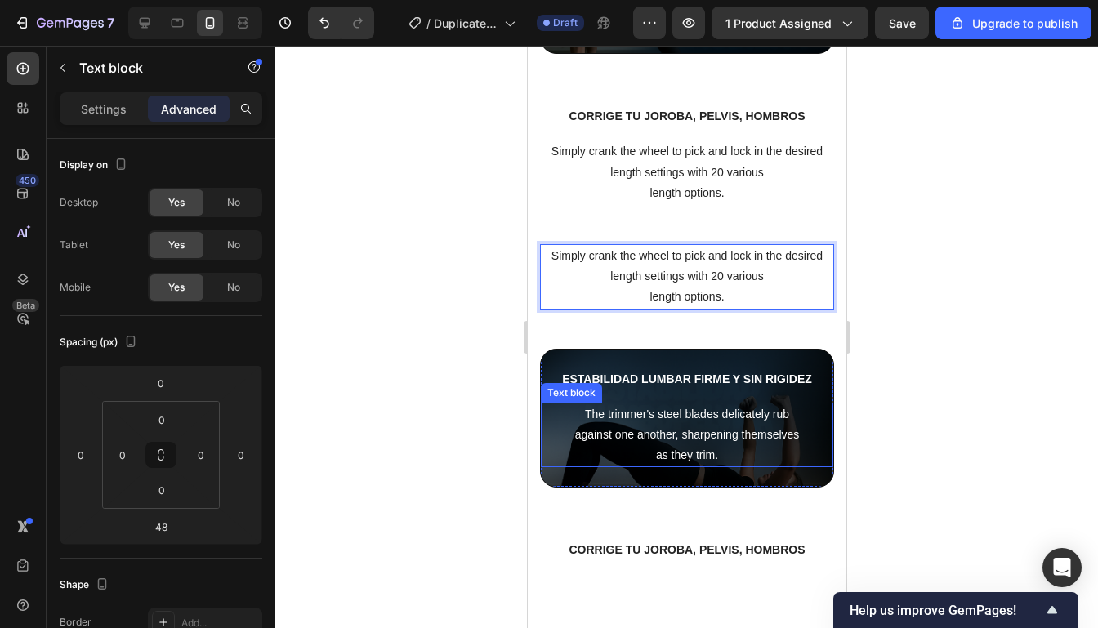
drag, startPoint x: 822, startPoint y: 290, endPoint x: 810, endPoint y: 438, distance: 148.4
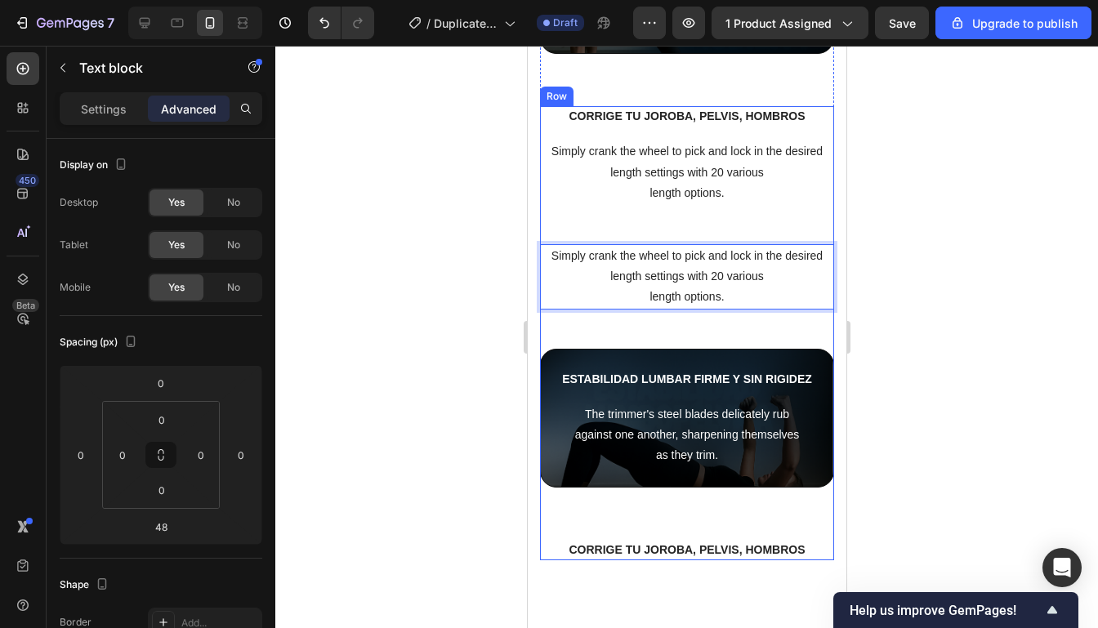
click at [614, 240] on div "CORRIGE TU JOROBA, PELVIS, HOMBROS Text block Simply crank the wheel to pick an…" at bounding box center [686, 333] width 294 height 454
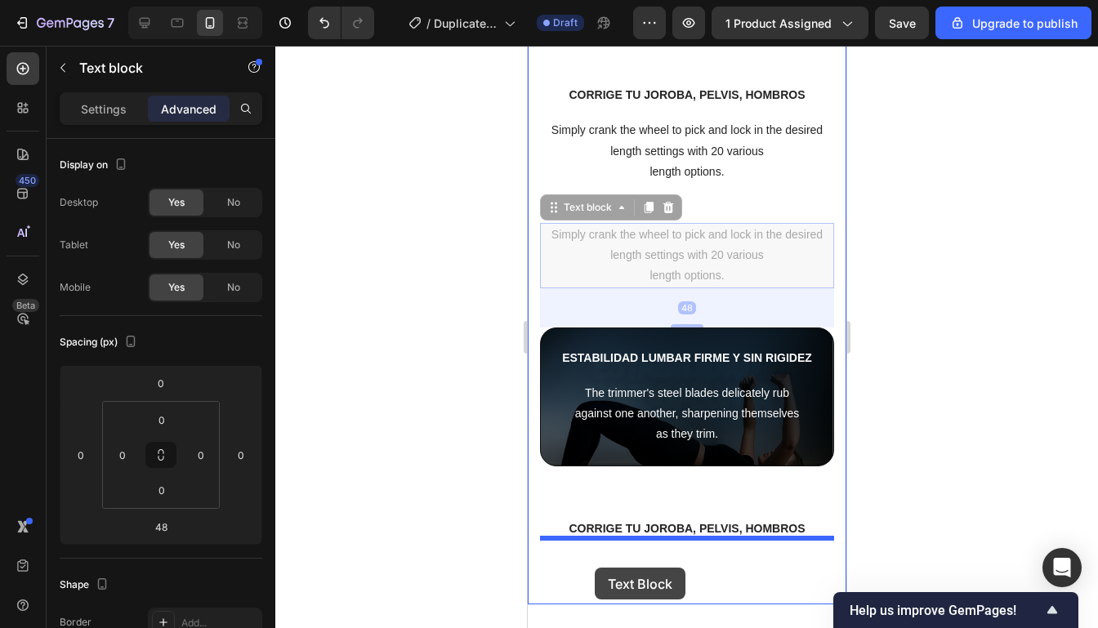
drag, startPoint x: 614, startPoint y: 257, endPoint x: 594, endPoint y: 568, distance: 311.1
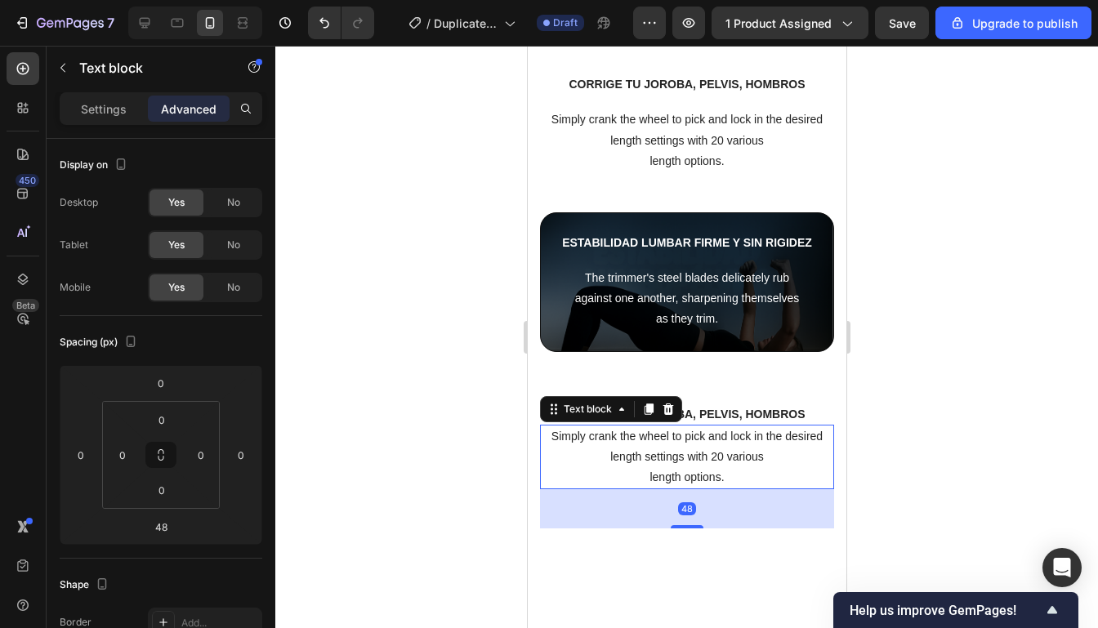
click at [919, 341] on div at bounding box center [686, 337] width 823 height 583
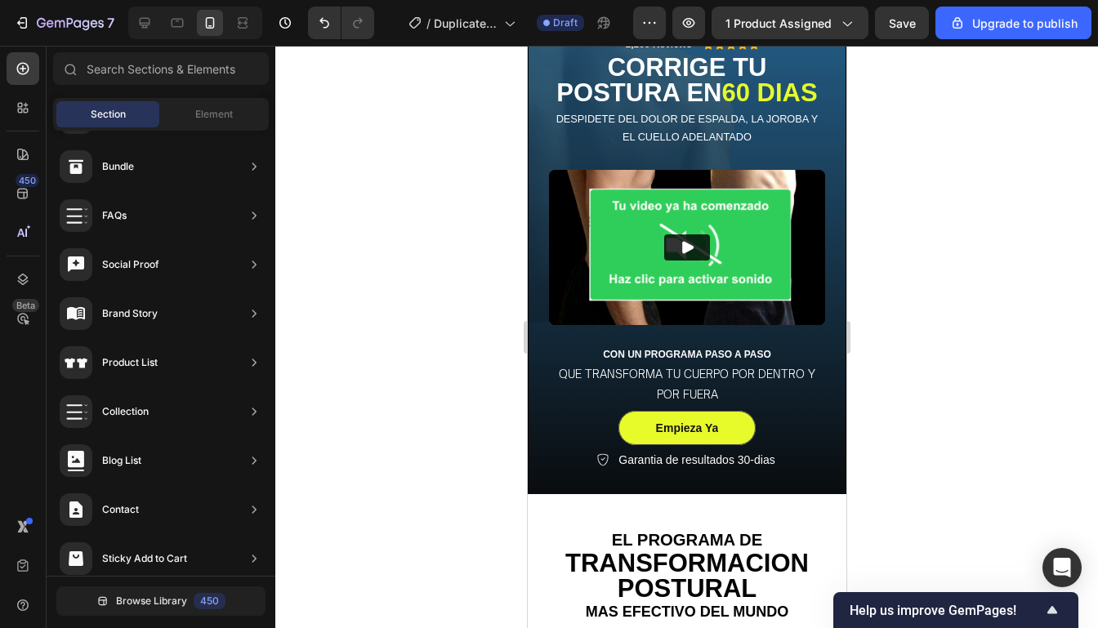
scroll to position [526, 0]
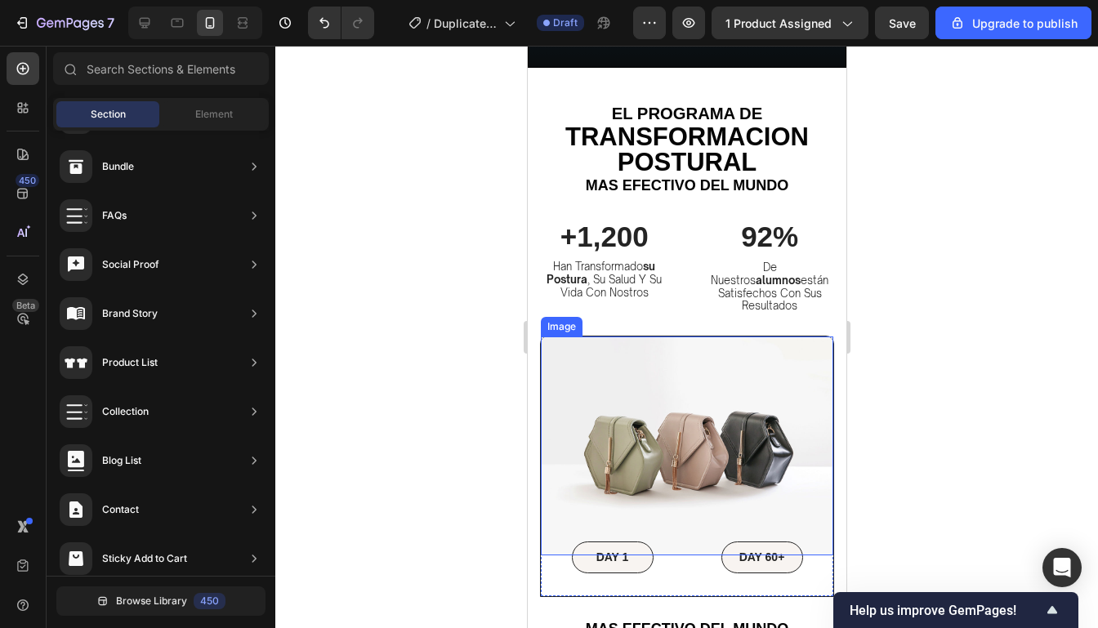
click at [686, 411] on img at bounding box center [686, 447] width 293 height 220
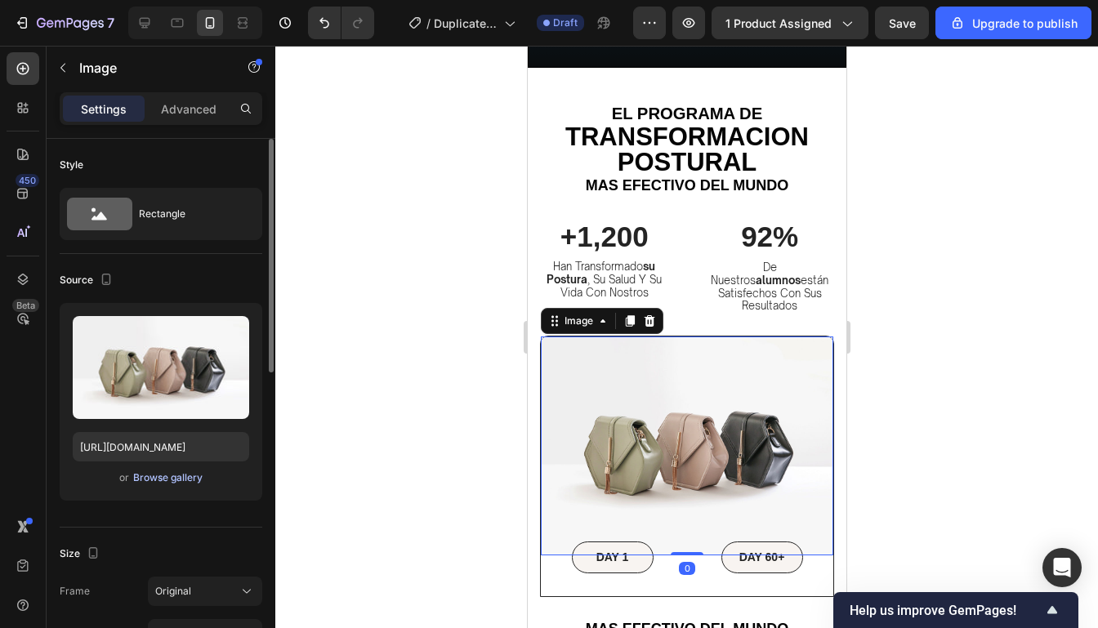
click at [185, 482] on div "Browse gallery" at bounding box center [167, 478] width 69 height 15
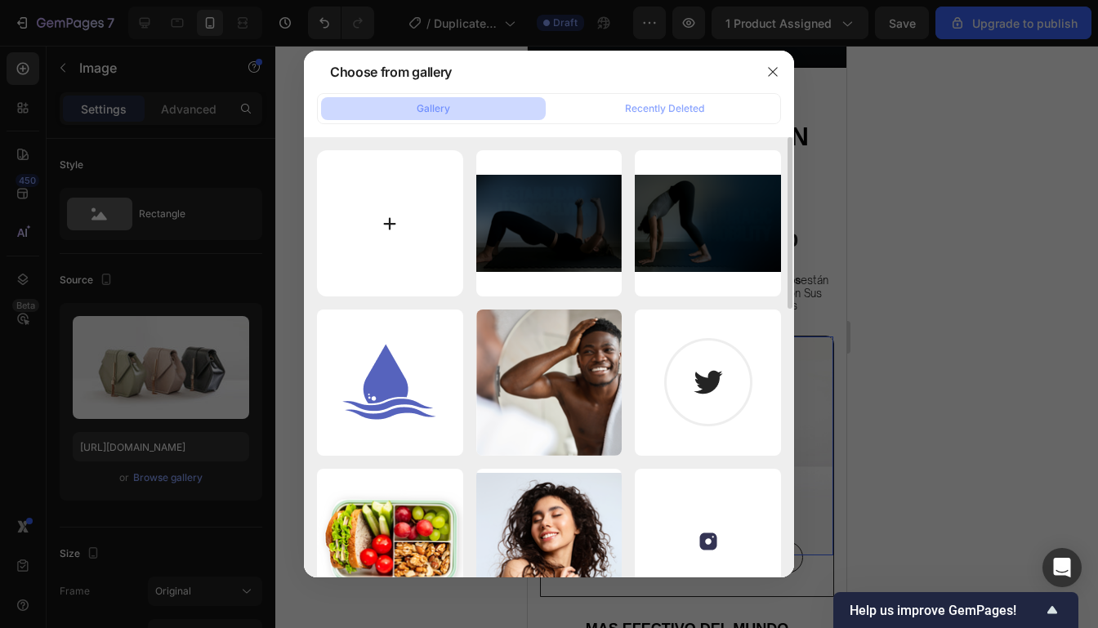
click at [392, 242] on input "file" at bounding box center [390, 223] width 146 height 146
click at [775, 81] on button "button" at bounding box center [773, 72] width 26 height 26
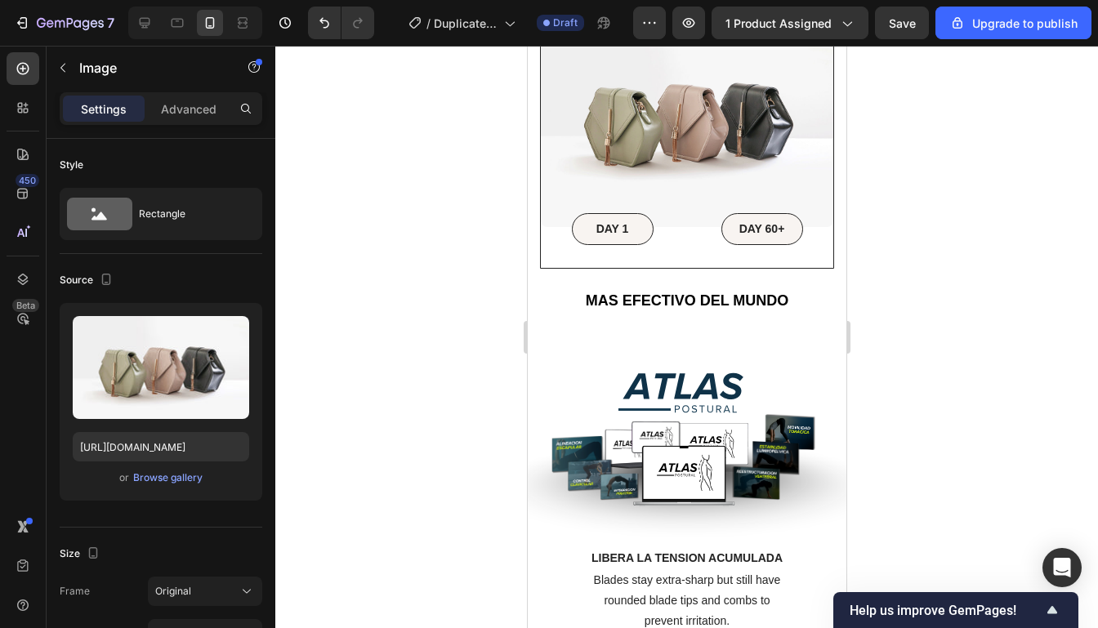
scroll to position [850, 0]
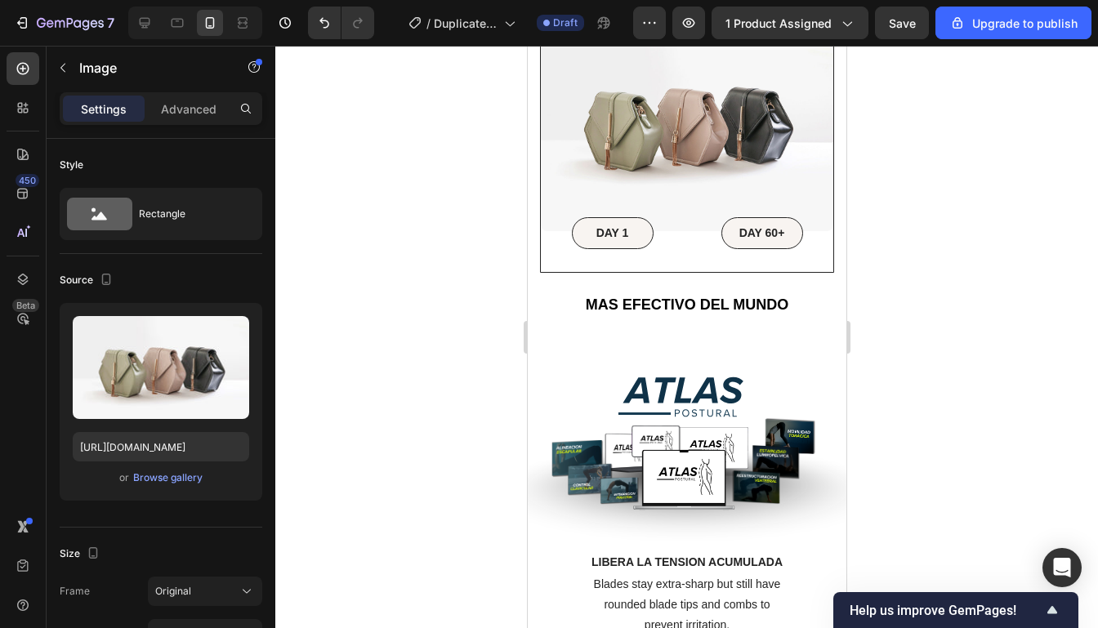
click at [719, 145] on img at bounding box center [686, 122] width 293 height 220
click at [177, 480] on div "Browse gallery" at bounding box center [167, 478] width 69 height 15
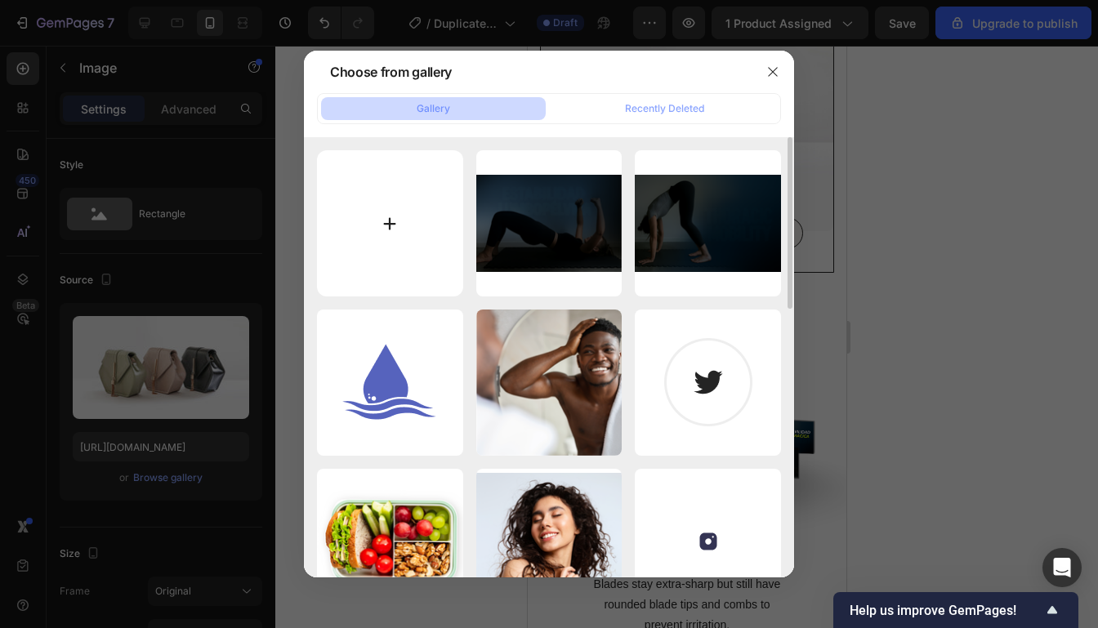
click at [371, 223] on input "file" at bounding box center [390, 223] width 146 height 146
type input "C:\fakepath\Add a heading.gif"
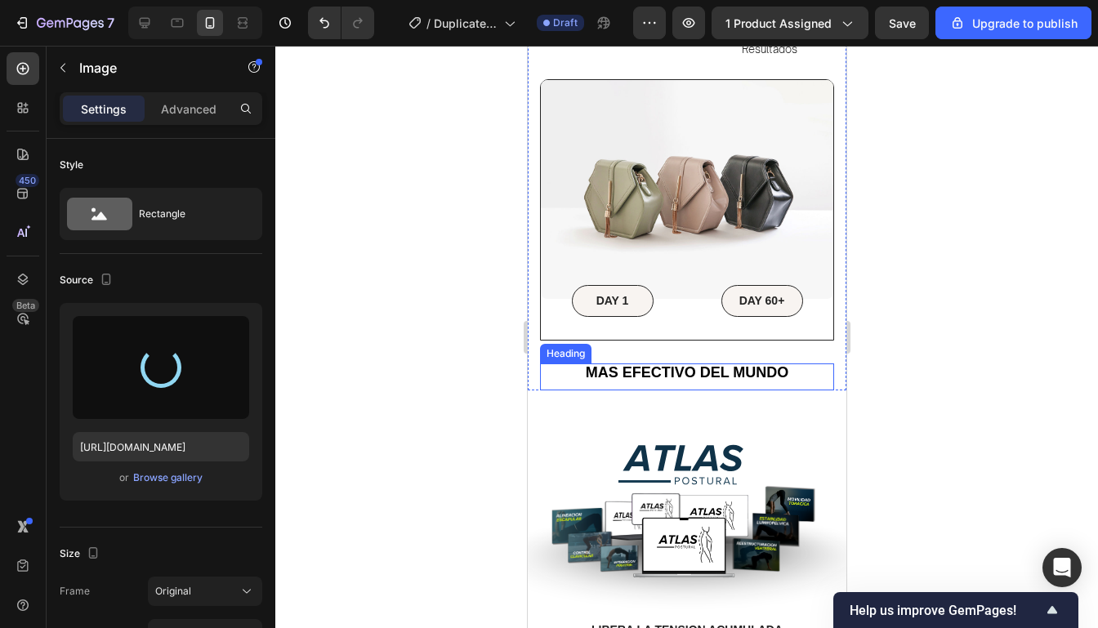
scroll to position [759, 0]
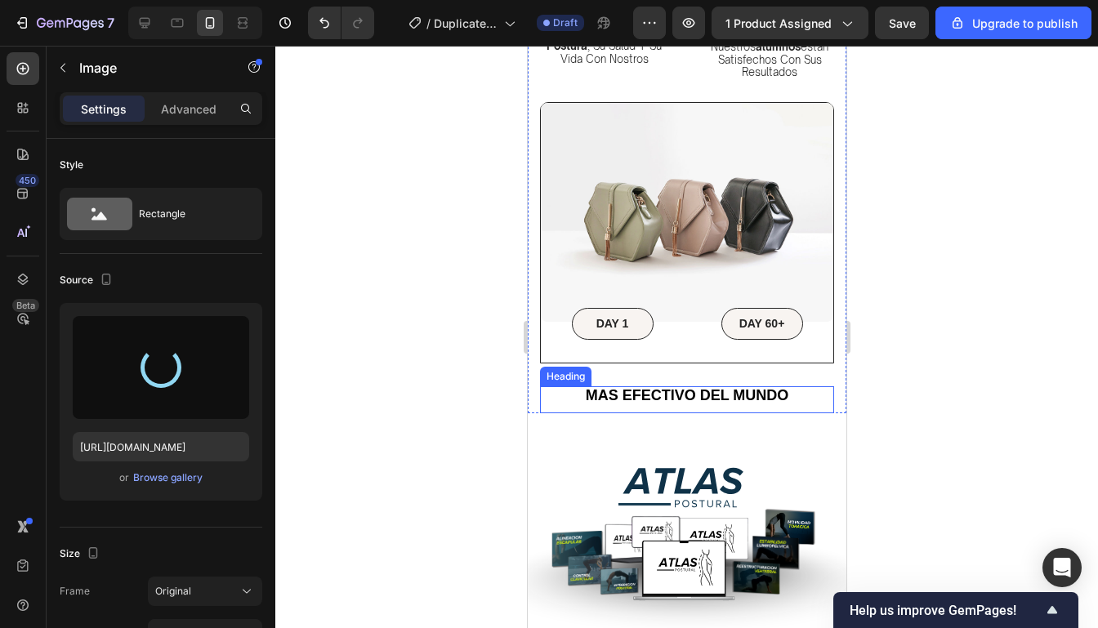
type input "[URL][DOMAIN_NAME]"
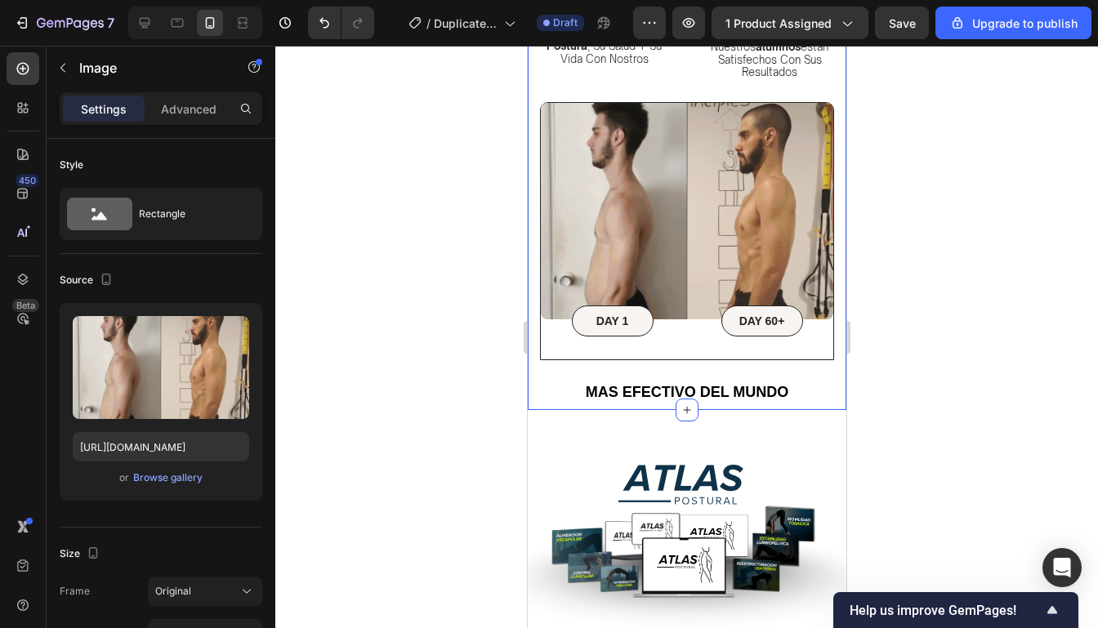
click at [932, 287] on div at bounding box center [686, 337] width 823 height 583
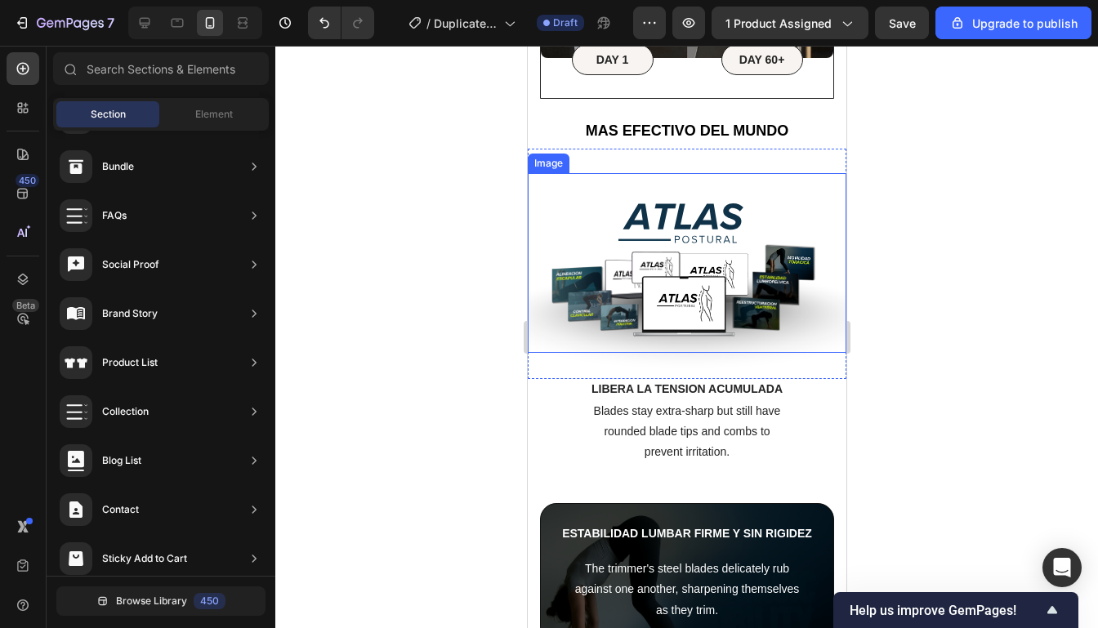
scroll to position [997, 0]
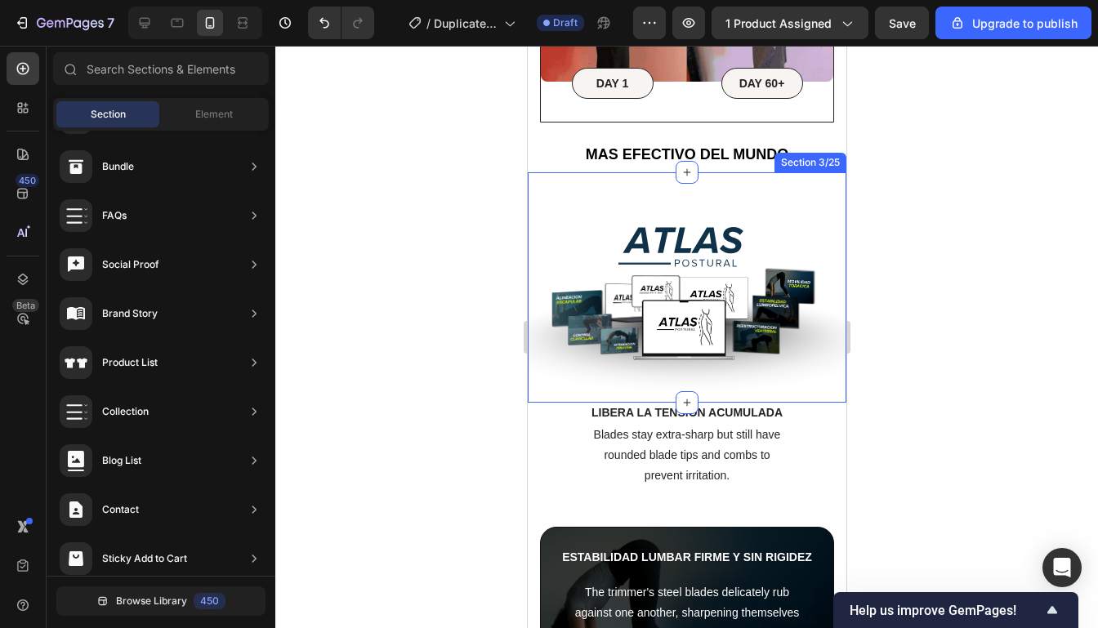
click at [798, 172] on div "The standard Lorem Ipsum Heading Image Row Image Wireless Connect Text Block At…" at bounding box center [686, 273] width 319 height 203
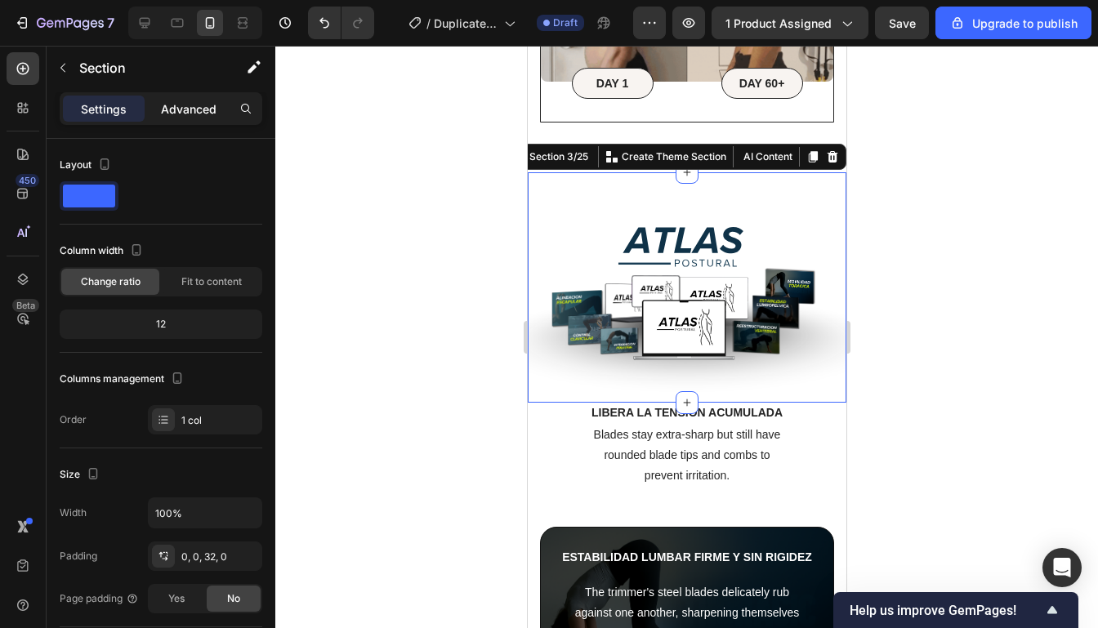
click at [214, 116] on p "Advanced" at bounding box center [189, 109] width 56 height 17
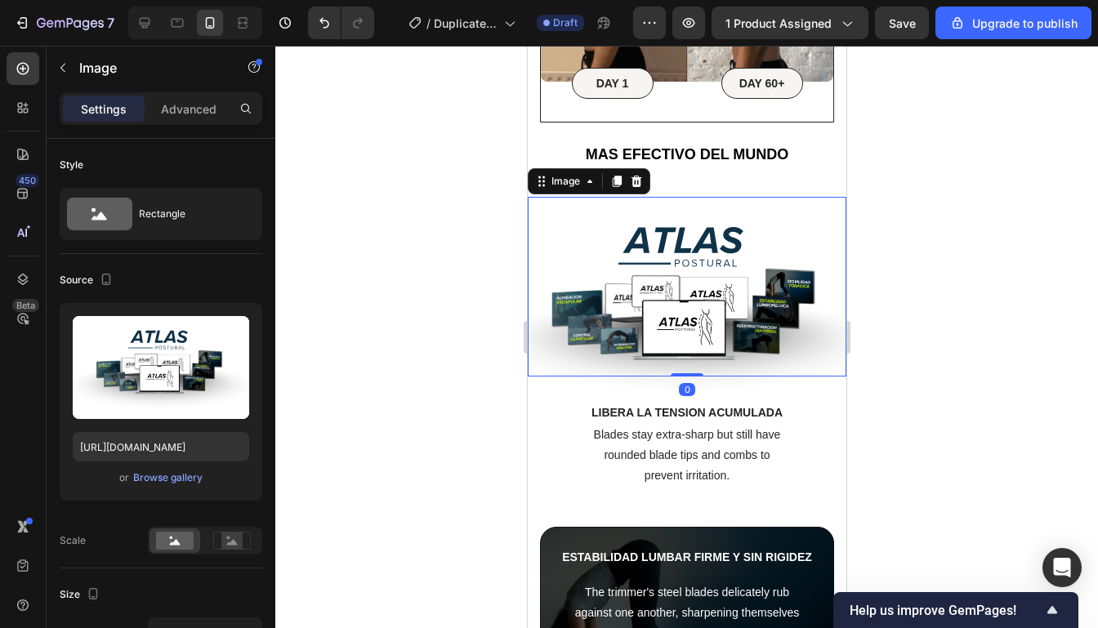
click at [698, 197] on img at bounding box center [686, 304] width 319 height 215
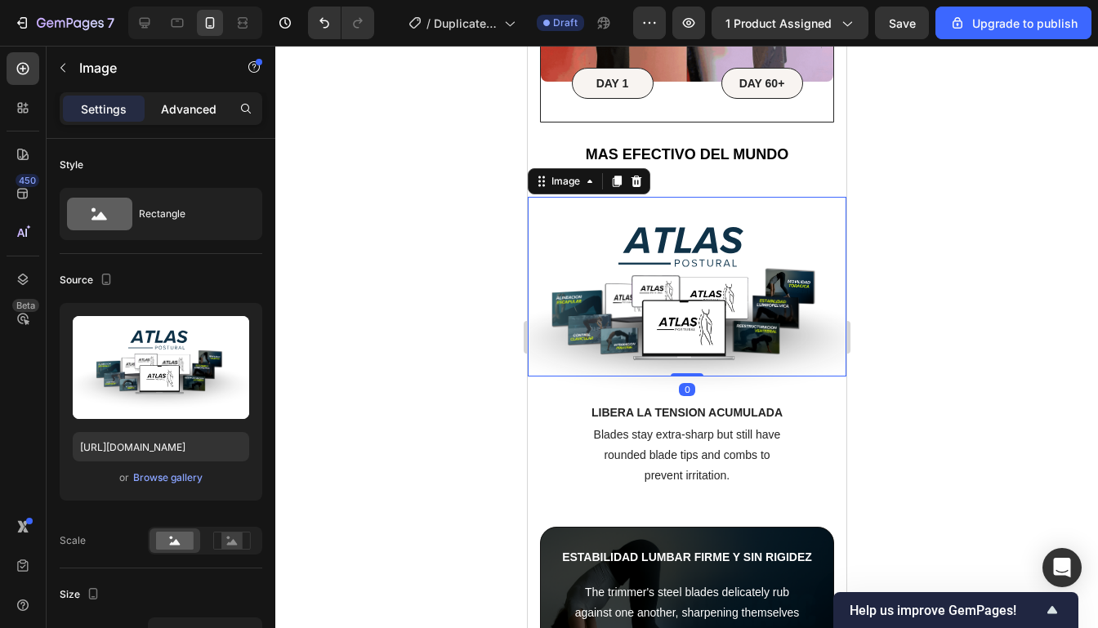
click at [199, 111] on p "Advanced" at bounding box center [189, 109] width 56 height 17
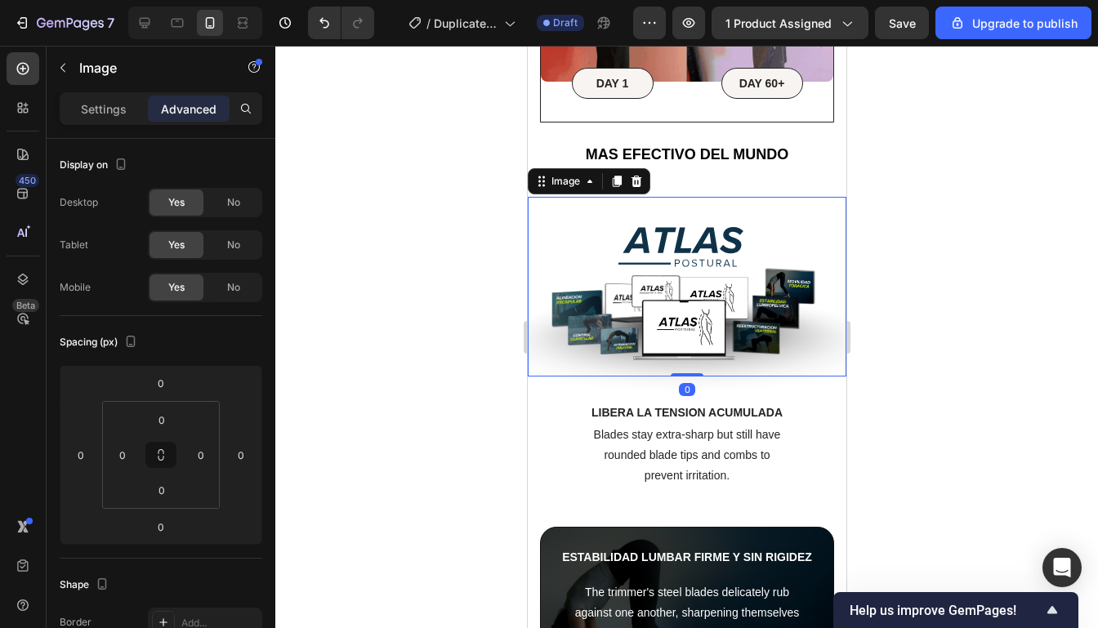
click at [199, 114] on p "Advanced" at bounding box center [189, 109] width 56 height 17
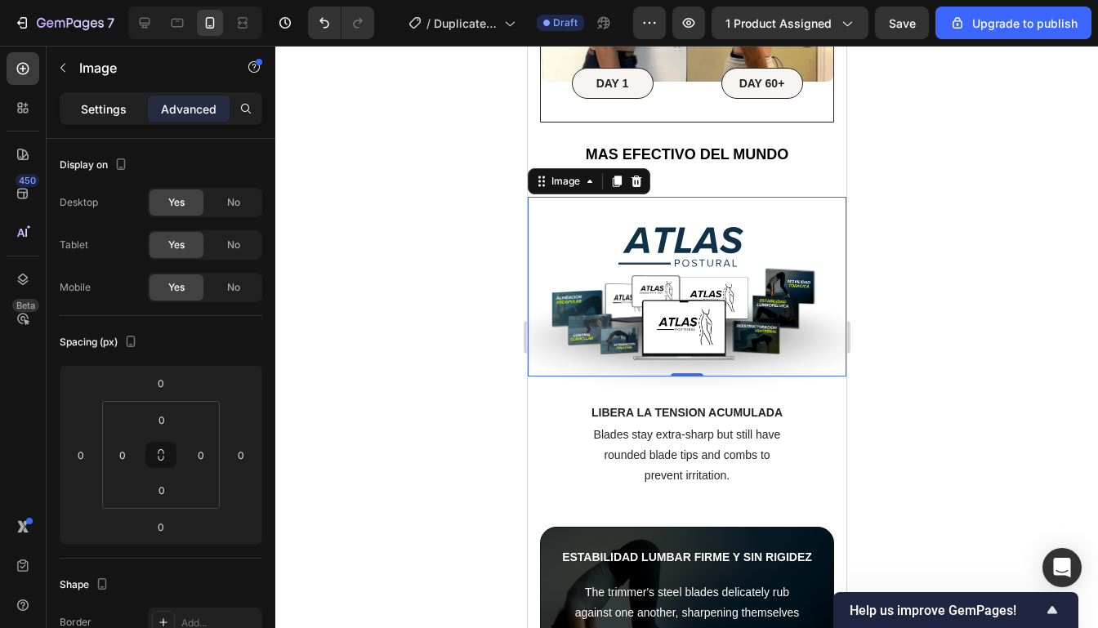
click at [101, 101] on p "Settings" at bounding box center [104, 109] width 46 height 17
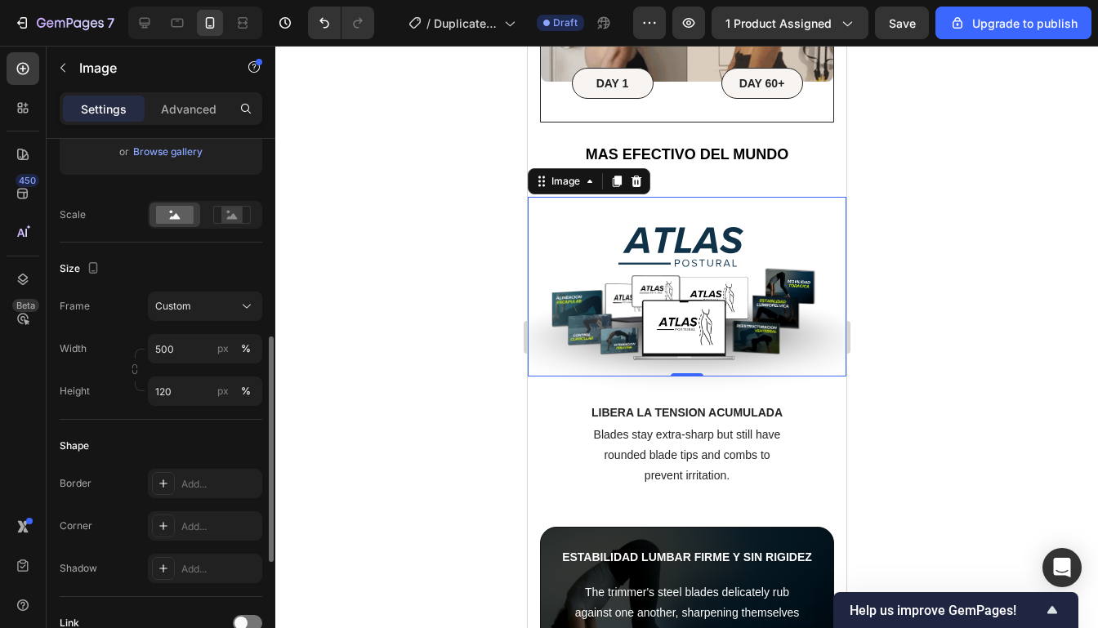
scroll to position [0, 0]
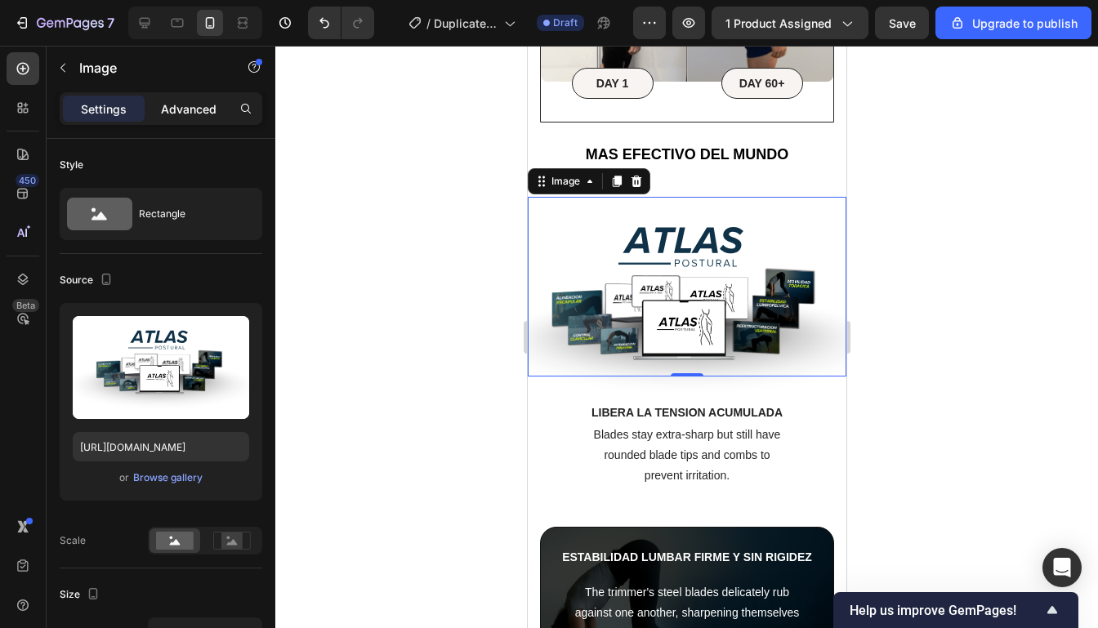
click at [191, 102] on p "Advanced" at bounding box center [189, 109] width 56 height 17
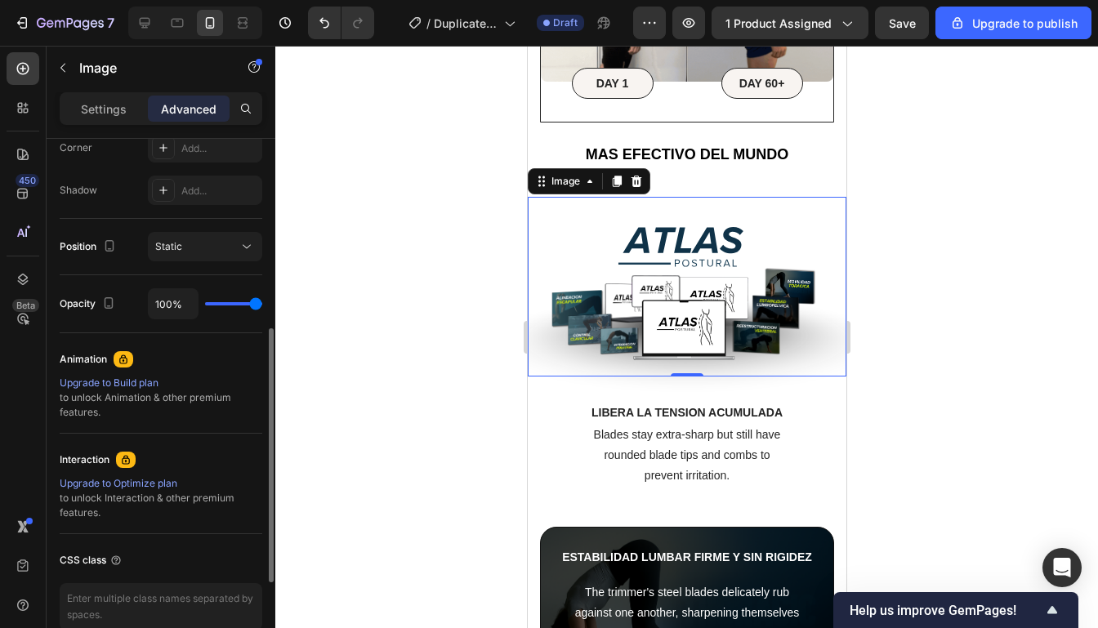
scroll to position [596, 0]
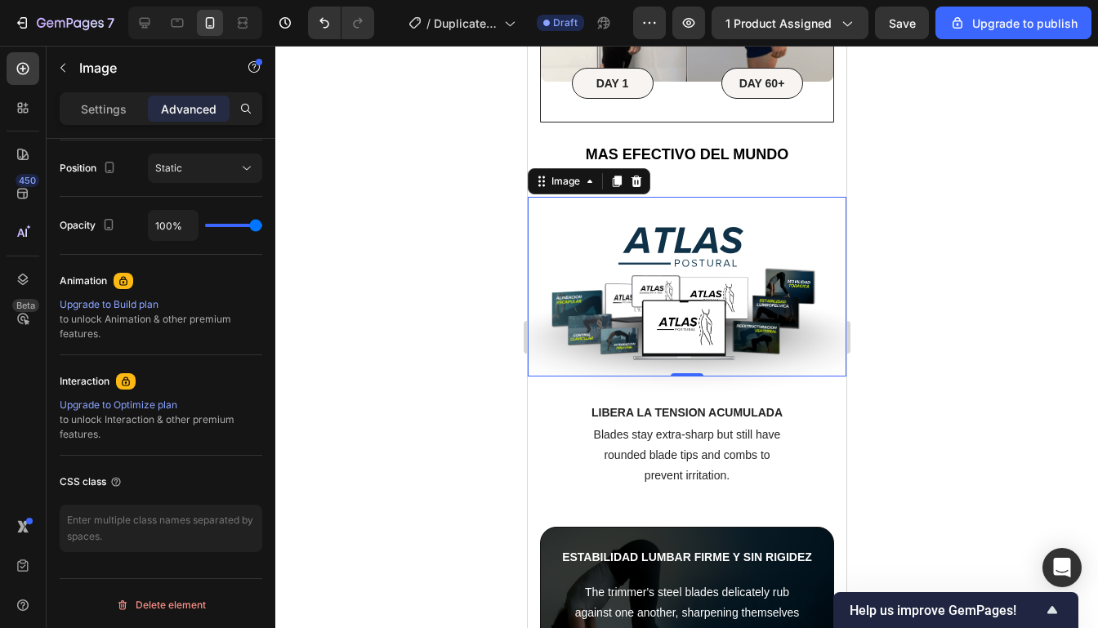
click at [817, 197] on img at bounding box center [686, 304] width 319 height 215
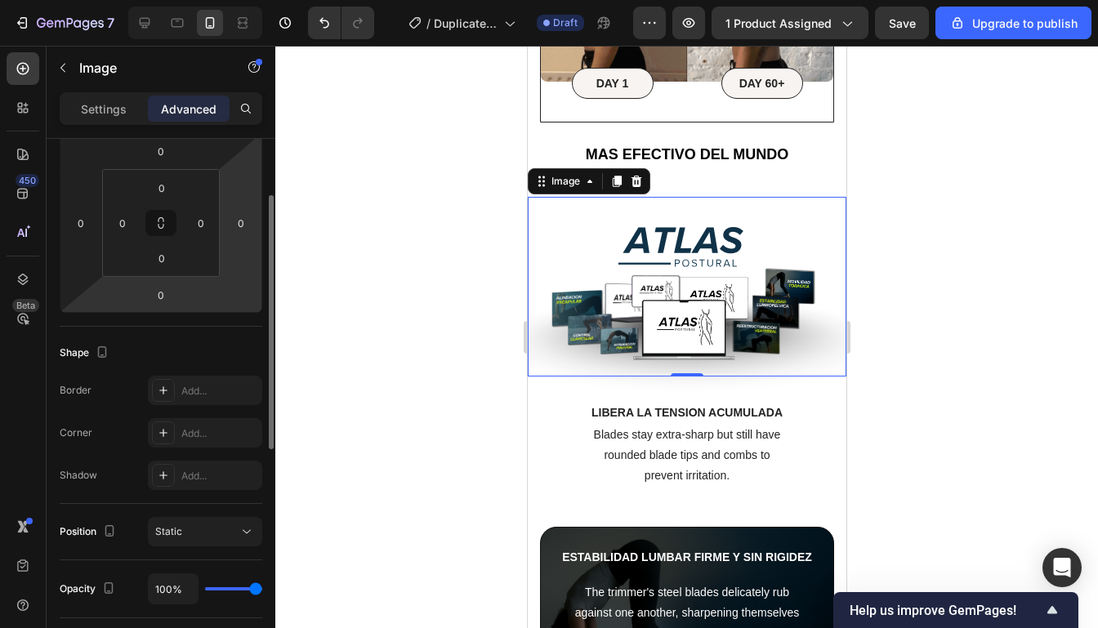
scroll to position [0, 0]
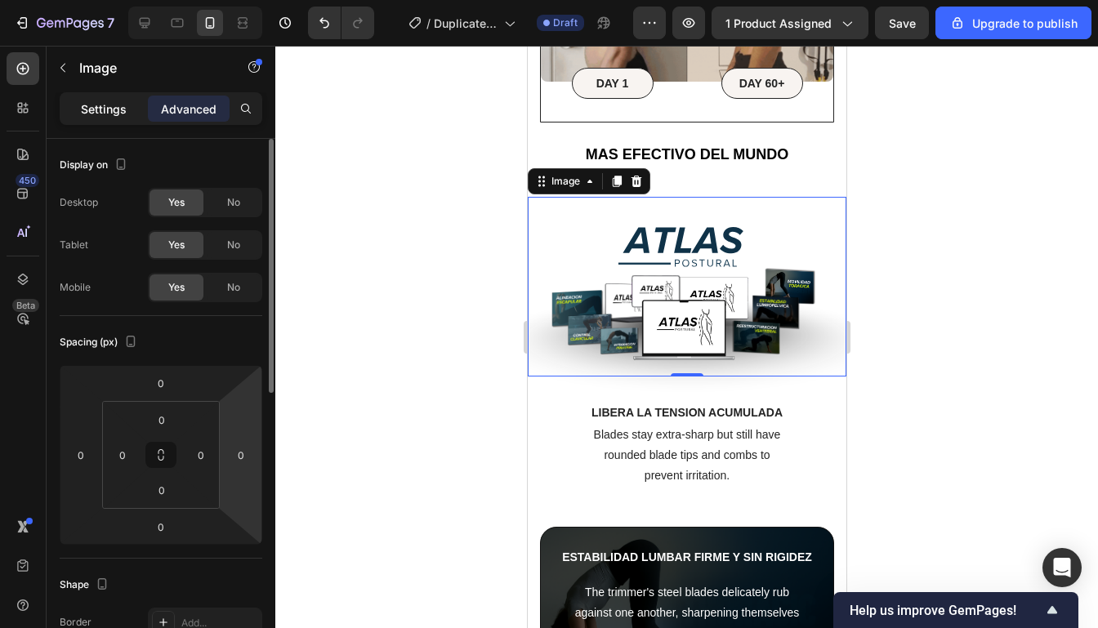
click at [107, 109] on p "Settings" at bounding box center [104, 109] width 46 height 17
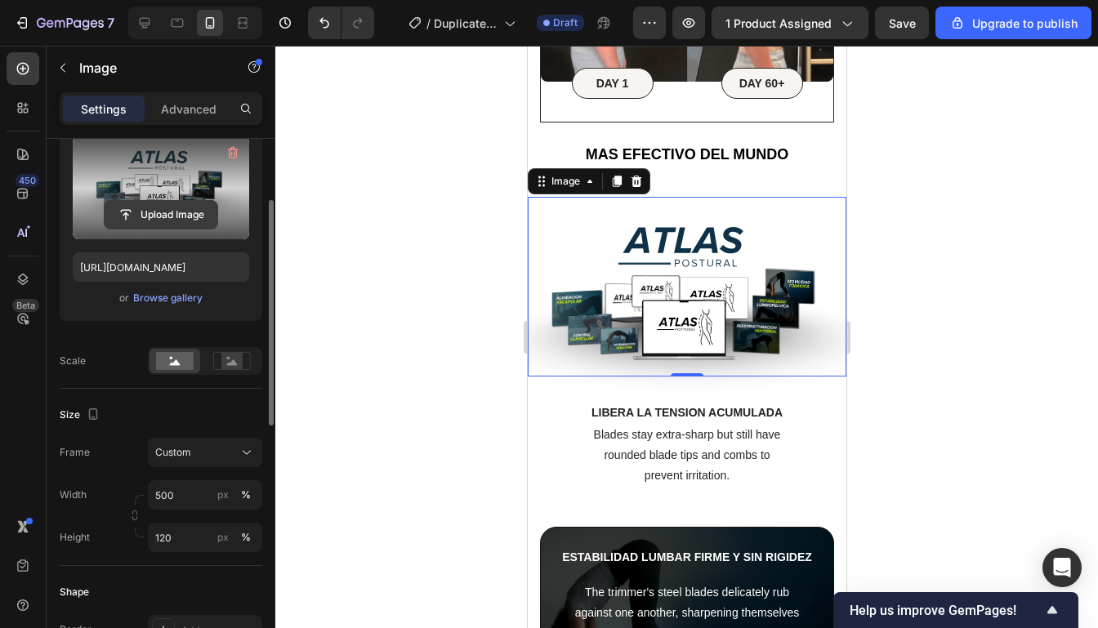
scroll to position [310, 0]
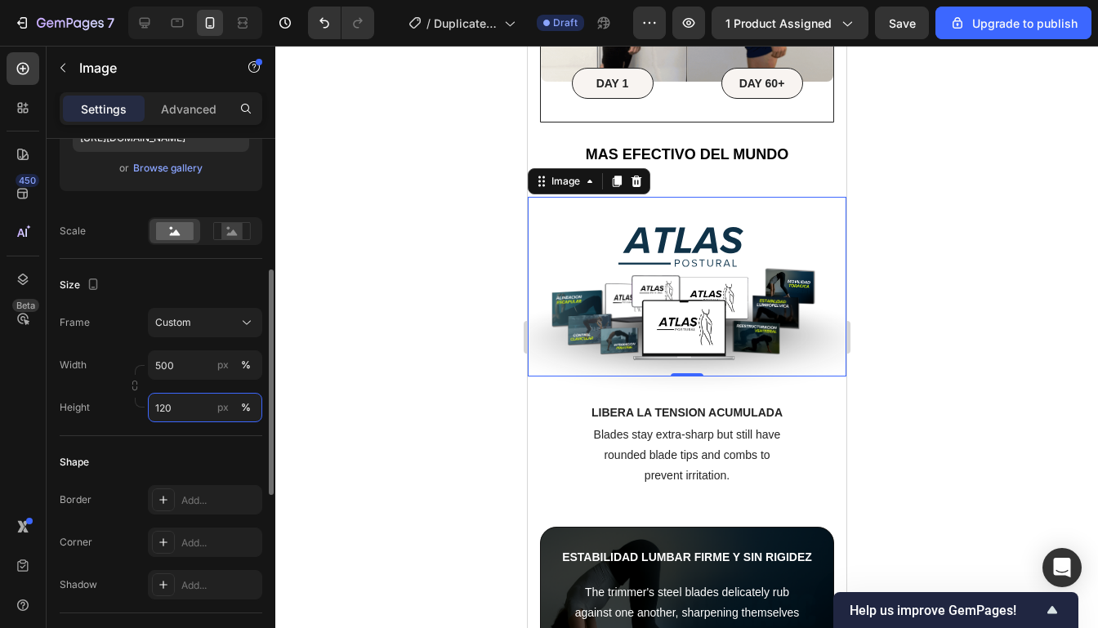
click at [170, 405] on input "120" at bounding box center [205, 407] width 114 height 29
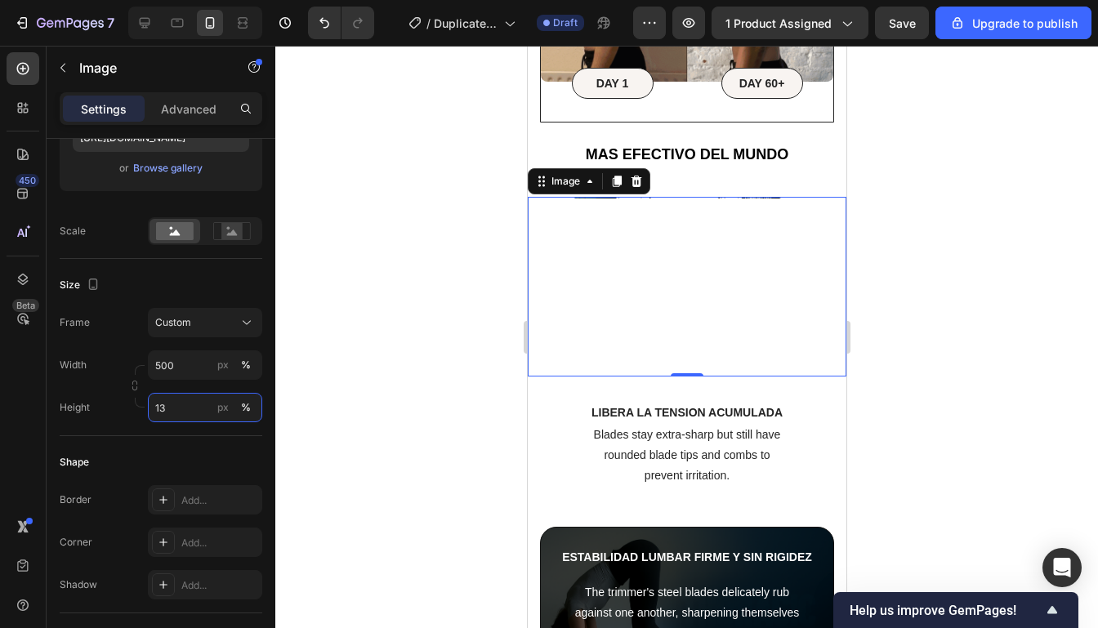
type input "130"
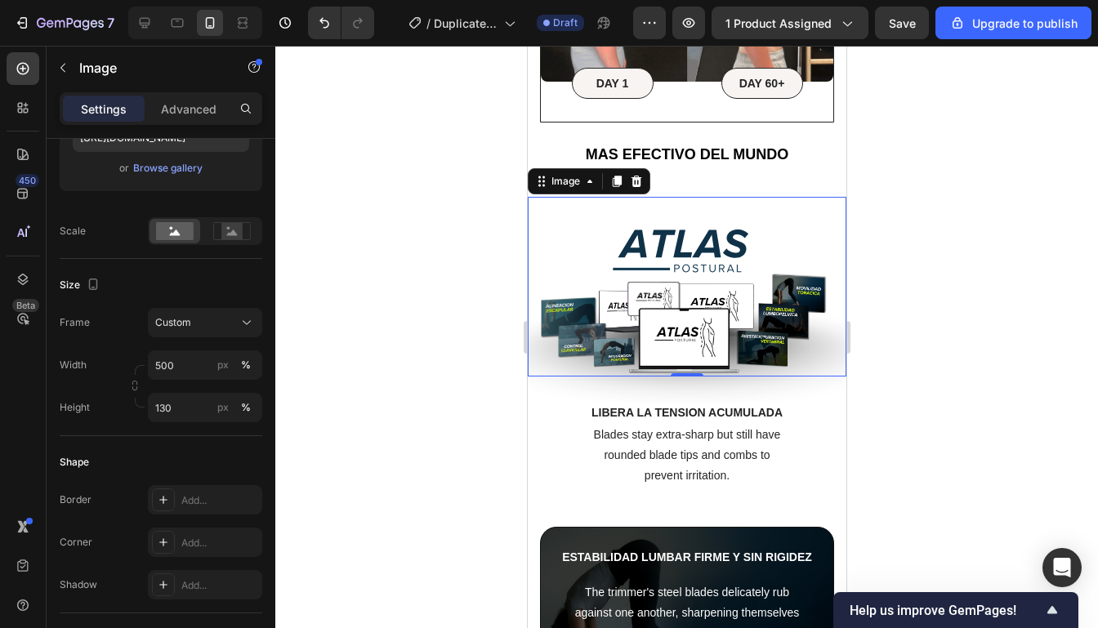
click at [977, 328] on div at bounding box center [686, 337] width 823 height 583
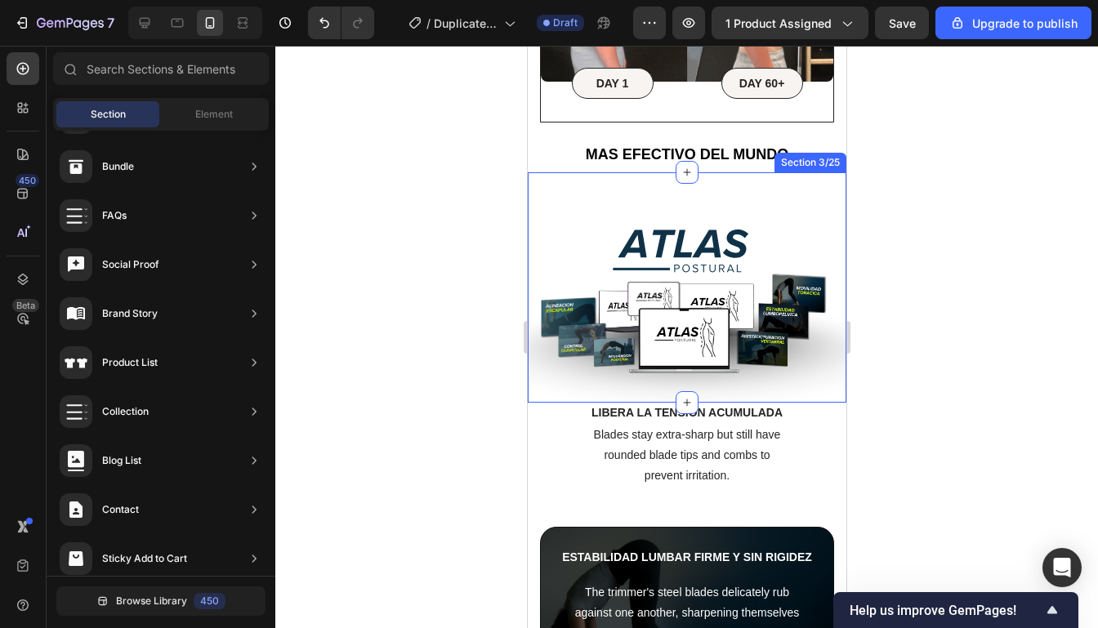
click at [755, 180] on div "The standard Lorem Ipsum Heading Image Row Image Wireless Connect Text Block At…" at bounding box center [686, 273] width 319 height 203
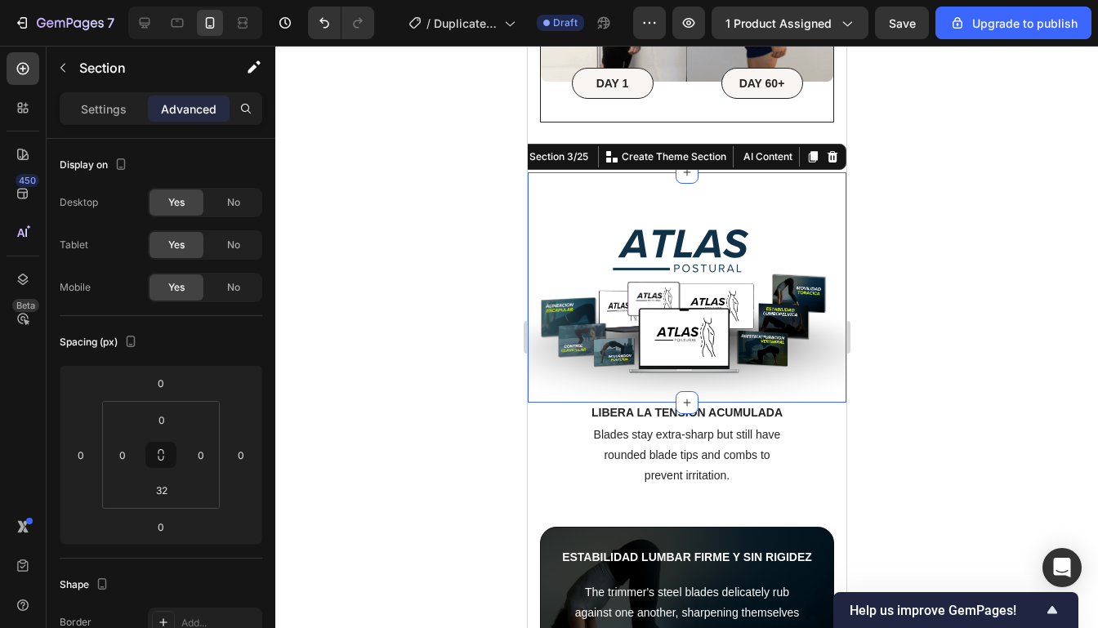
click at [799, 174] on div "The standard Lorem Ipsum Heading Image Row Image Wireless Connect Text Block At…" at bounding box center [686, 273] width 319 height 203
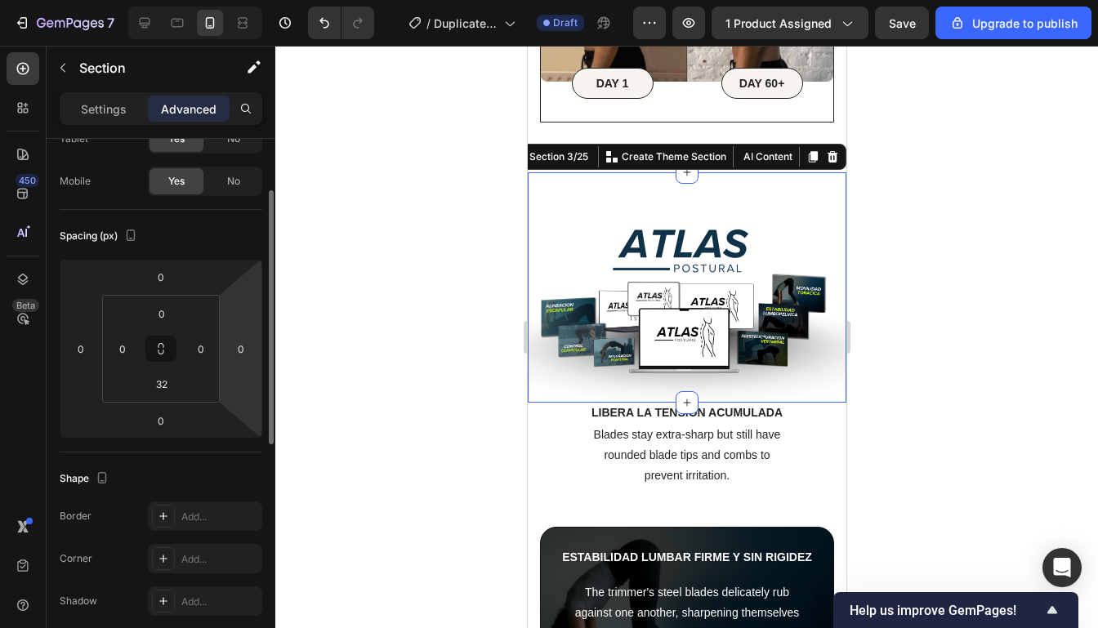
scroll to position [107, 0]
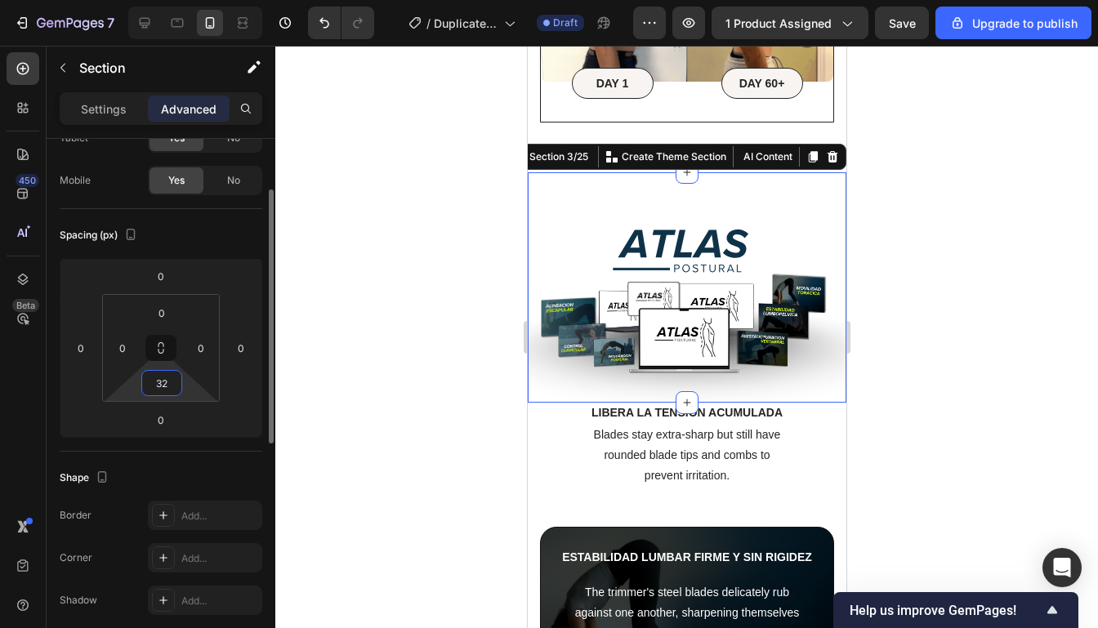
click at [168, 385] on input "32" at bounding box center [161, 383] width 33 height 25
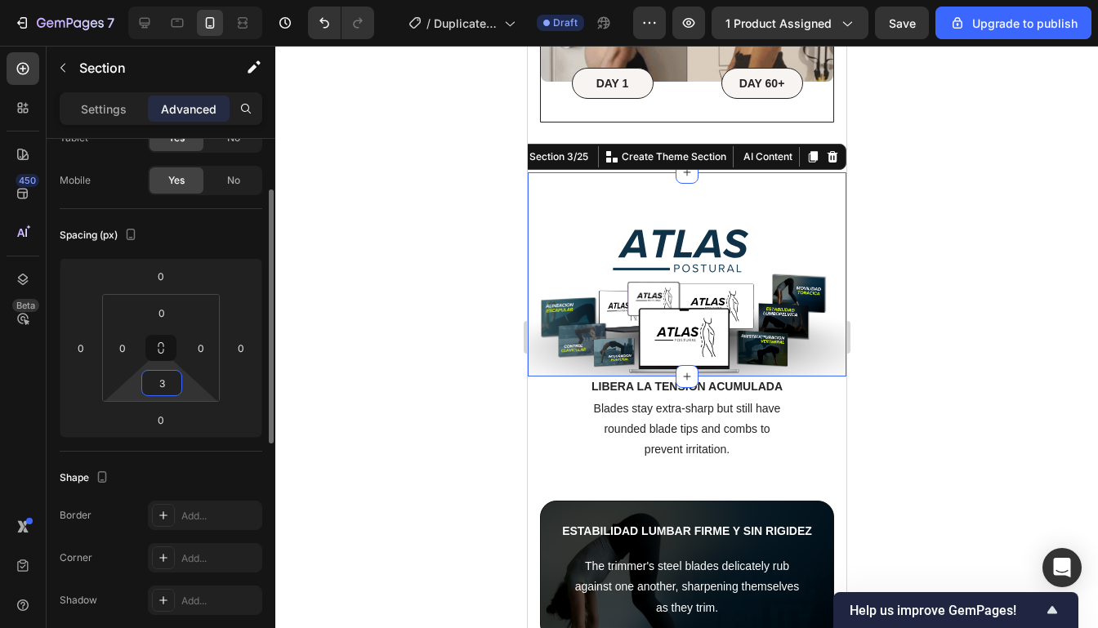
type input "32"
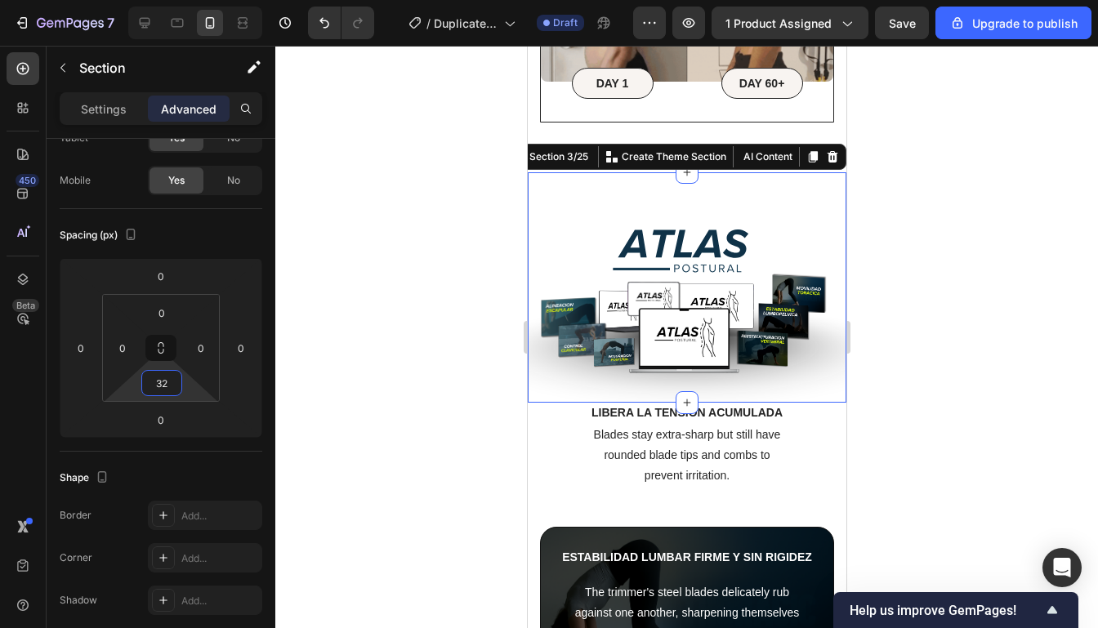
click at [968, 380] on div at bounding box center [686, 337] width 823 height 583
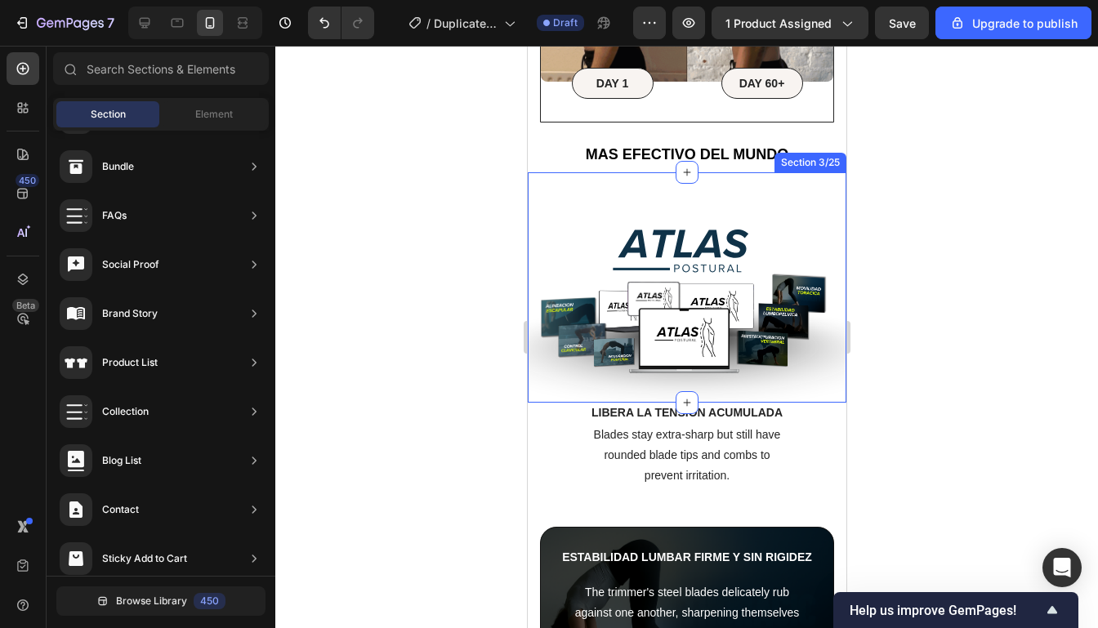
click at [864, 177] on div at bounding box center [686, 337] width 823 height 583
click at [814, 179] on div "The standard Lorem Ipsum Heading Image Row Image Wireless Connect Text Block At…" at bounding box center [686, 273] width 319 height 203
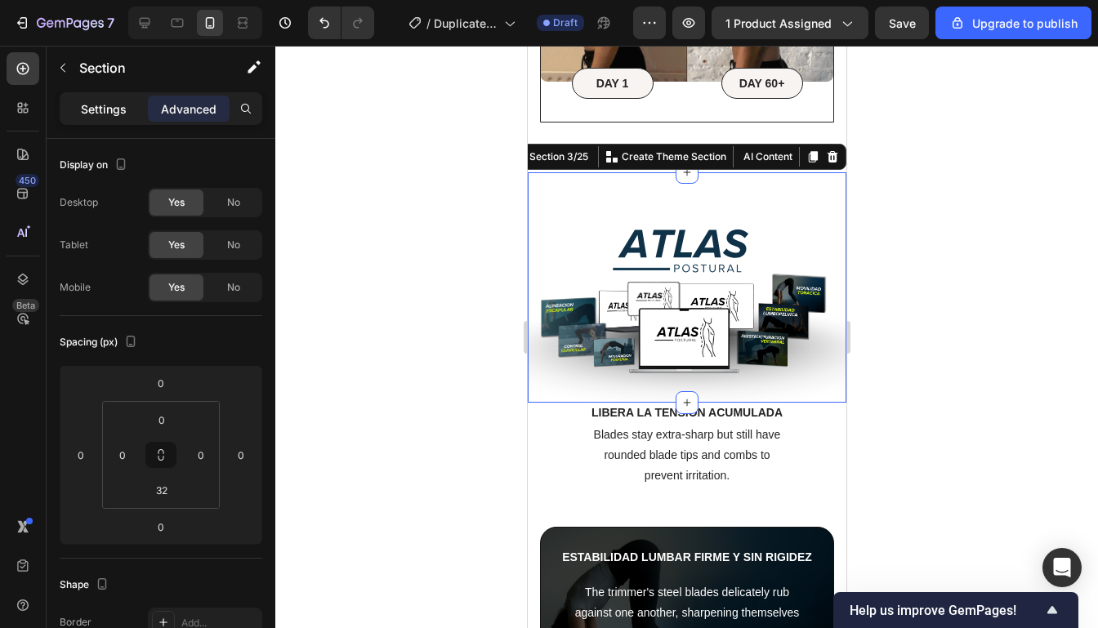
click at [99, 101] on p "Settings" at bounding box center [104, 109] width 46 height 17
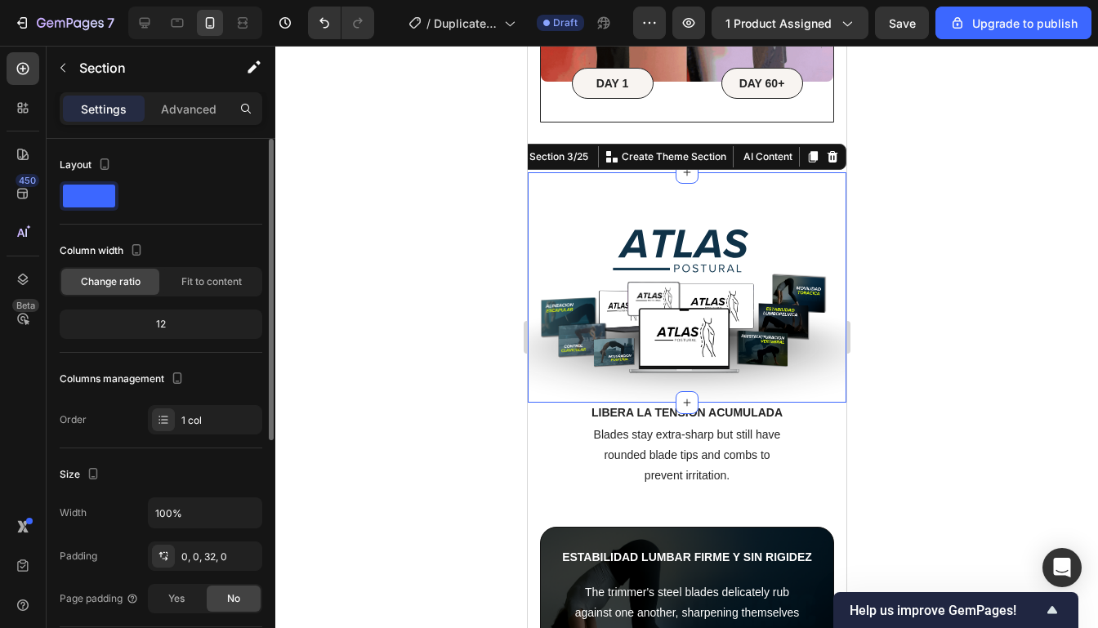
scroll to position [10, 0]
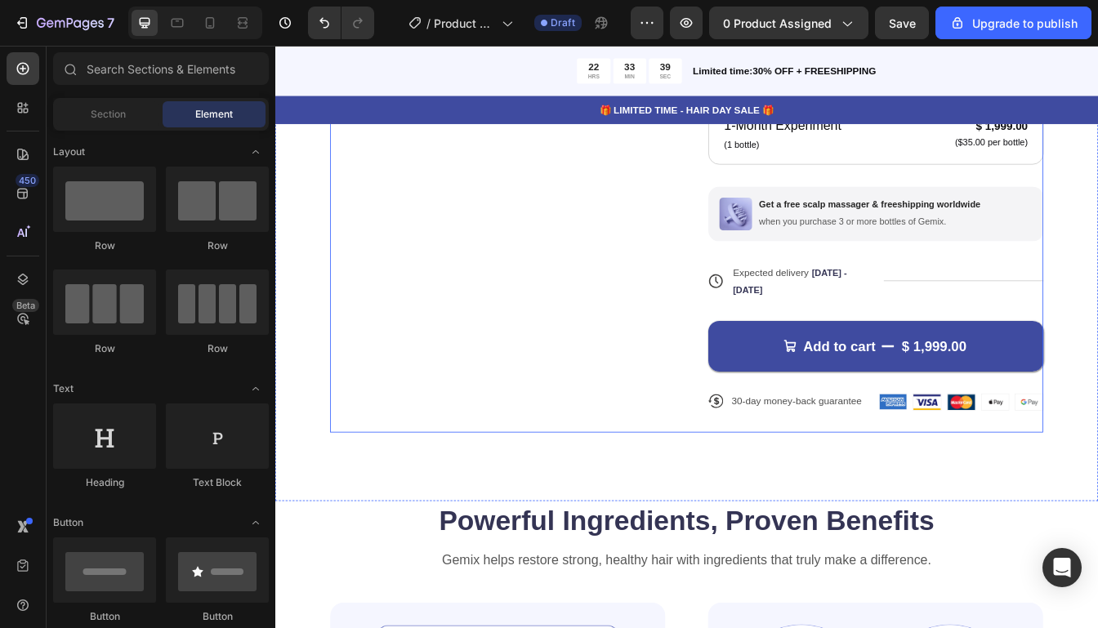
scroll to position [482, 0]
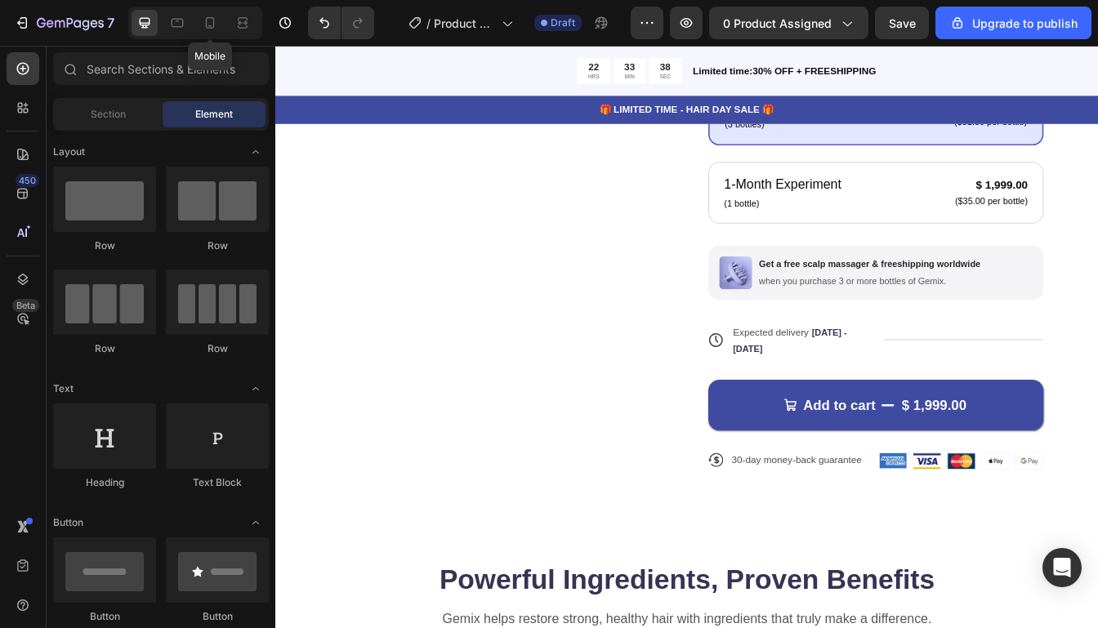
click at [218, 36] on div at bounding box center [210, 23] width 26 height 26
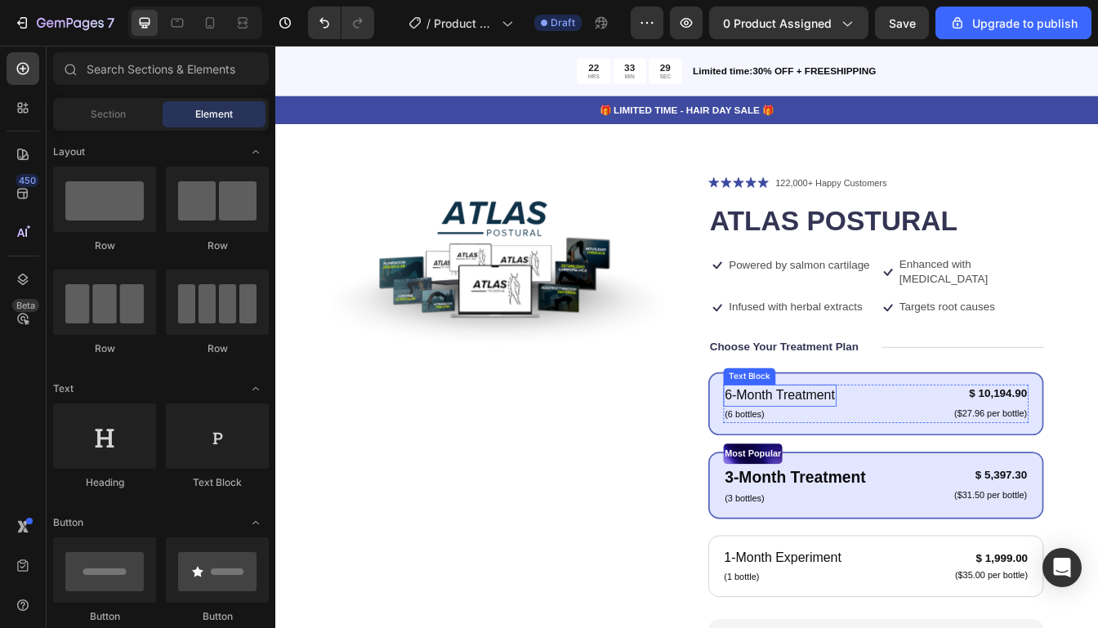
scroll to position [0, 0]
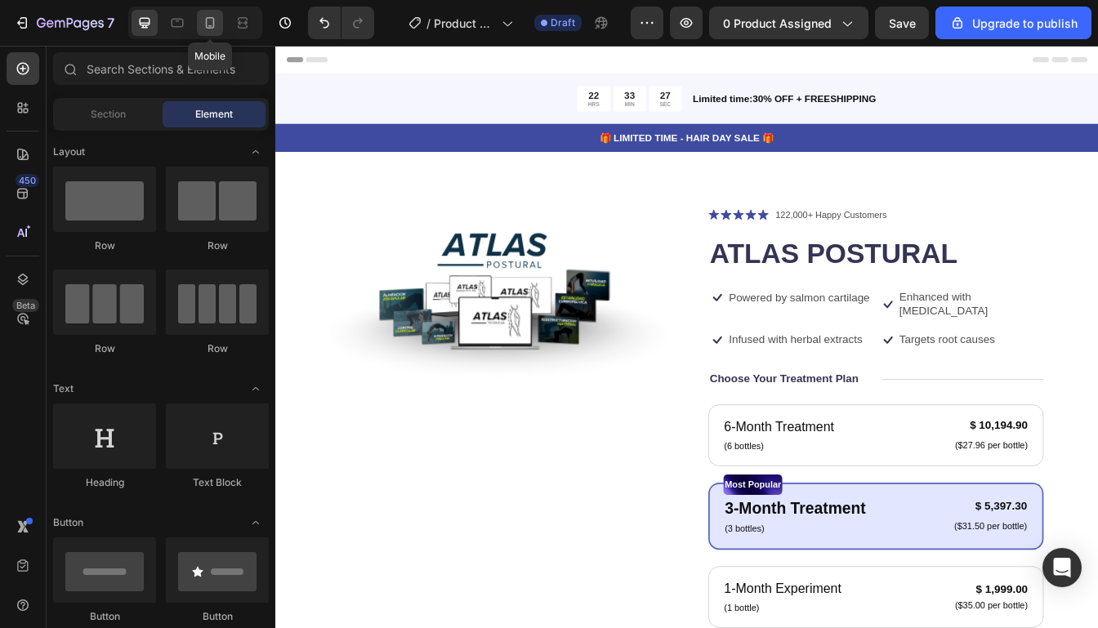
click at [211, 25] on icon at bounding box center [210, 26] width 4 height 2
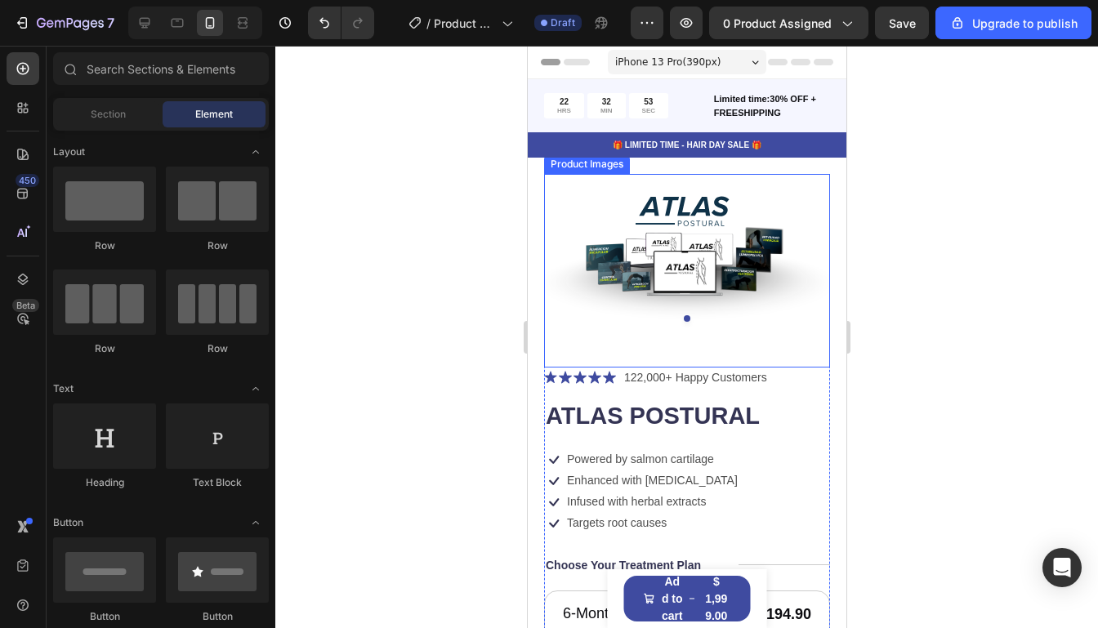
scroll to position [41, 0]
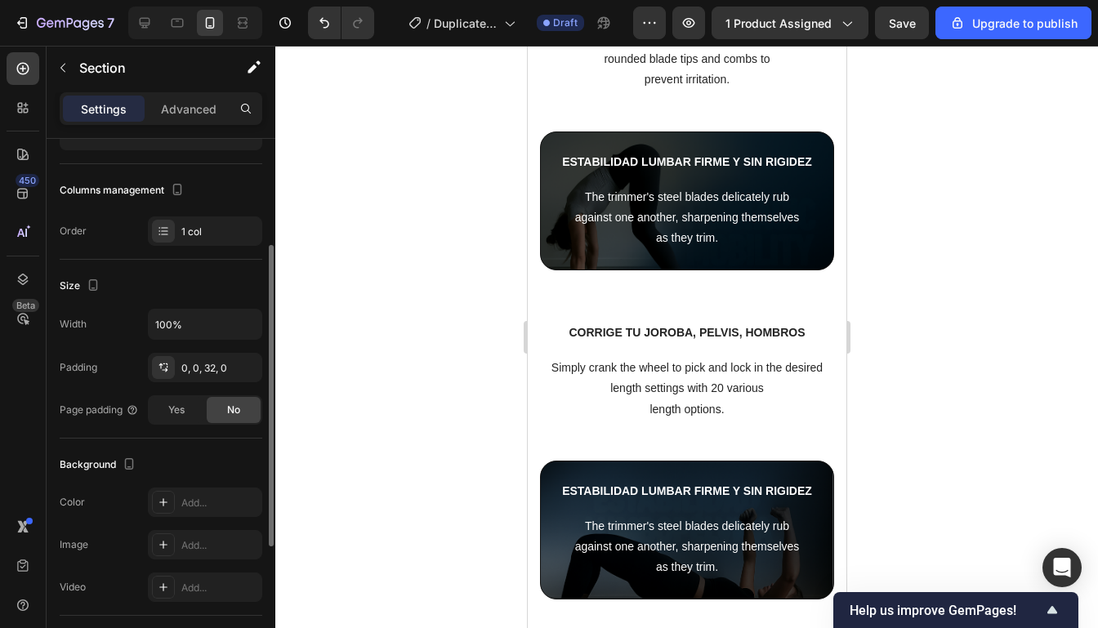
scroll to position [196, 0]
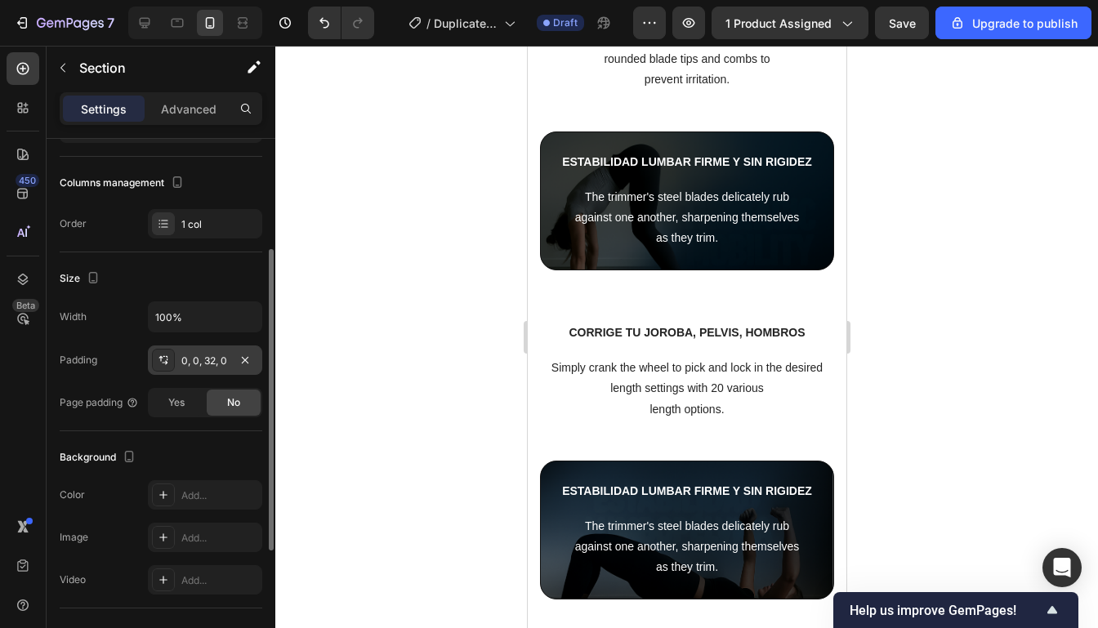
click at [202, 360] on div "0, 0, 32, 0" at bounding box center [204, 361] width 47 height 15
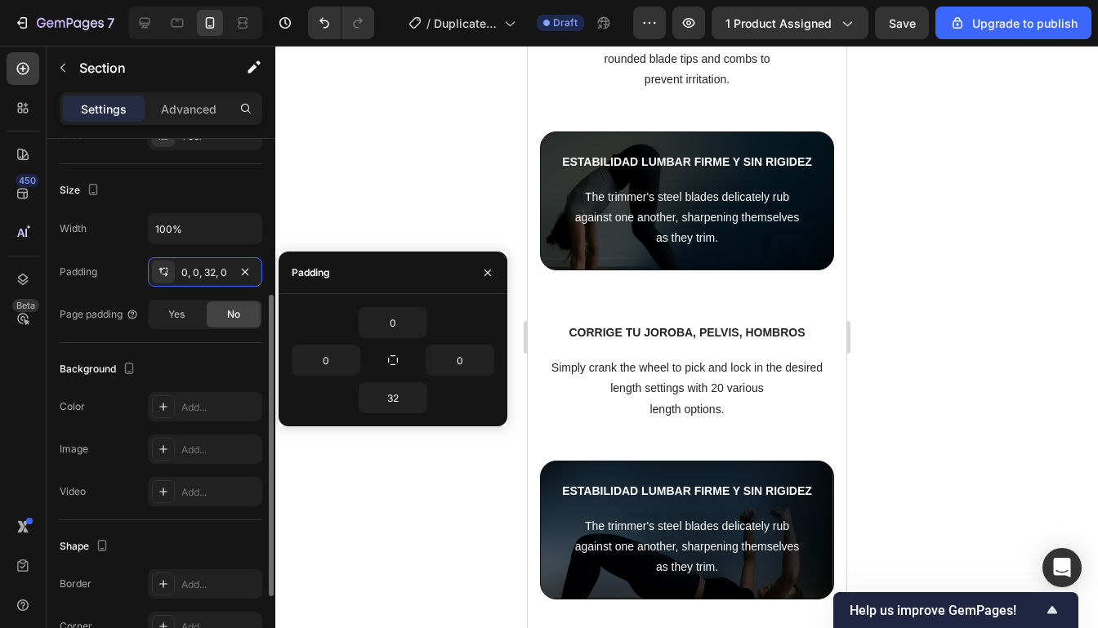
click at [212, 425] on div "The changes might be hidden by the video. Color Add... Image Add... Video Add..." at bounding box center [161, 449] width 203 height 114
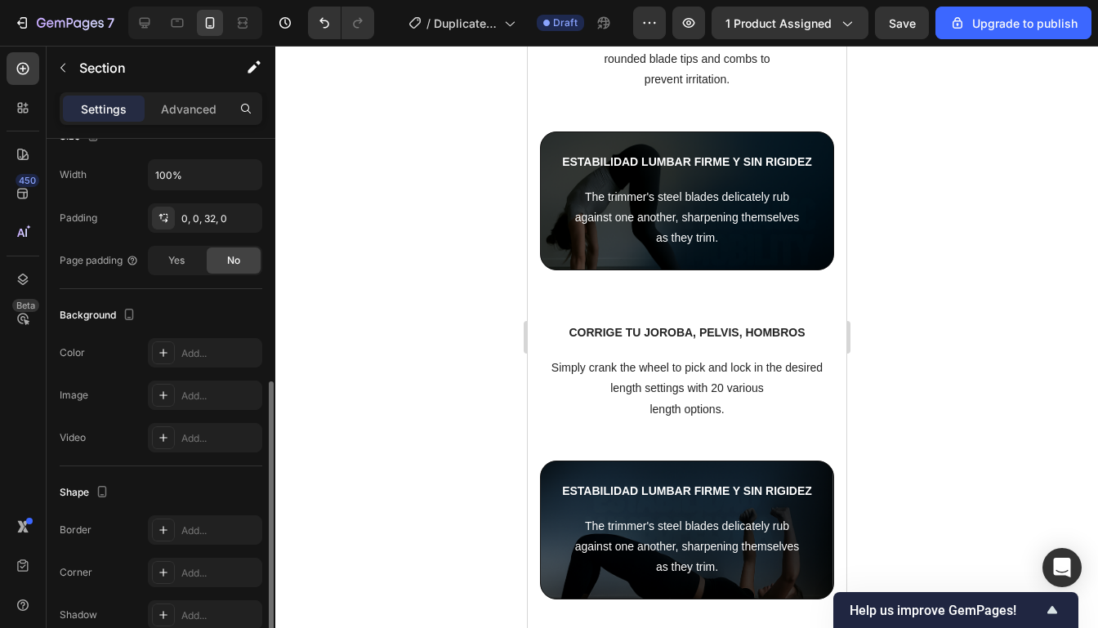
scroll to position [417, 0]
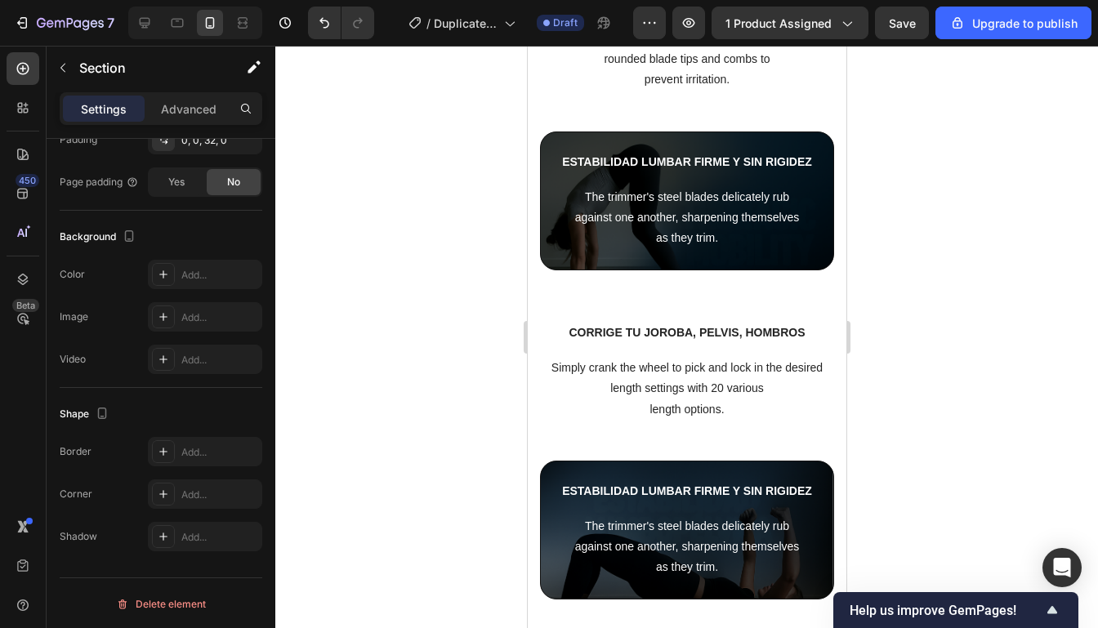
click at [1006, 255] on div at bounding box center [686, 337] width 823 height 583
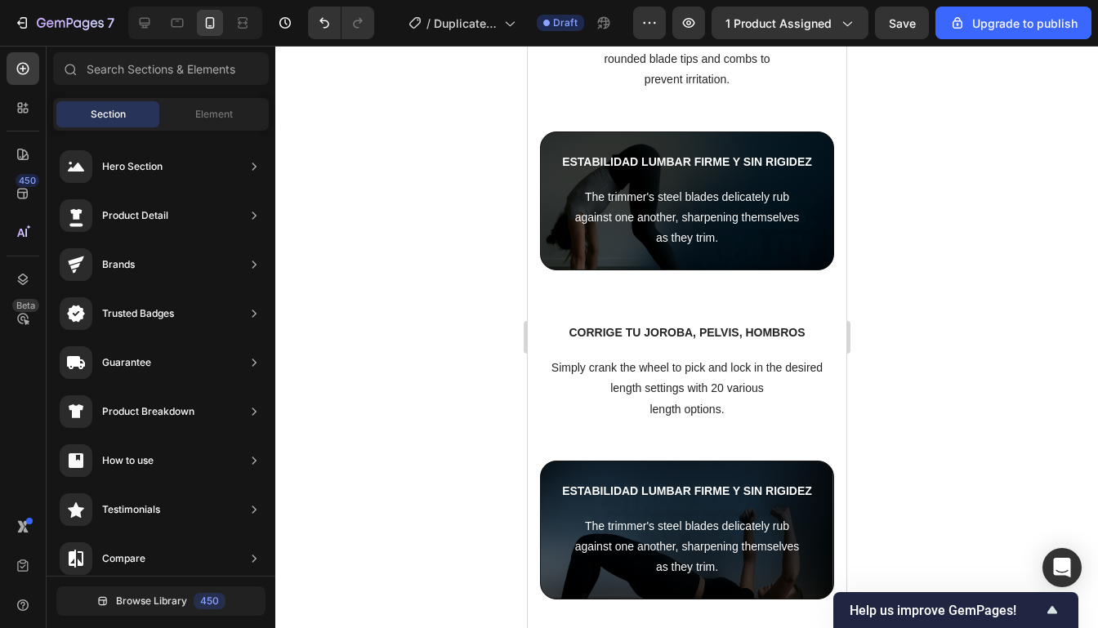
click at [935, 256] on div at bounding box center [686, 337] width 823 height 583
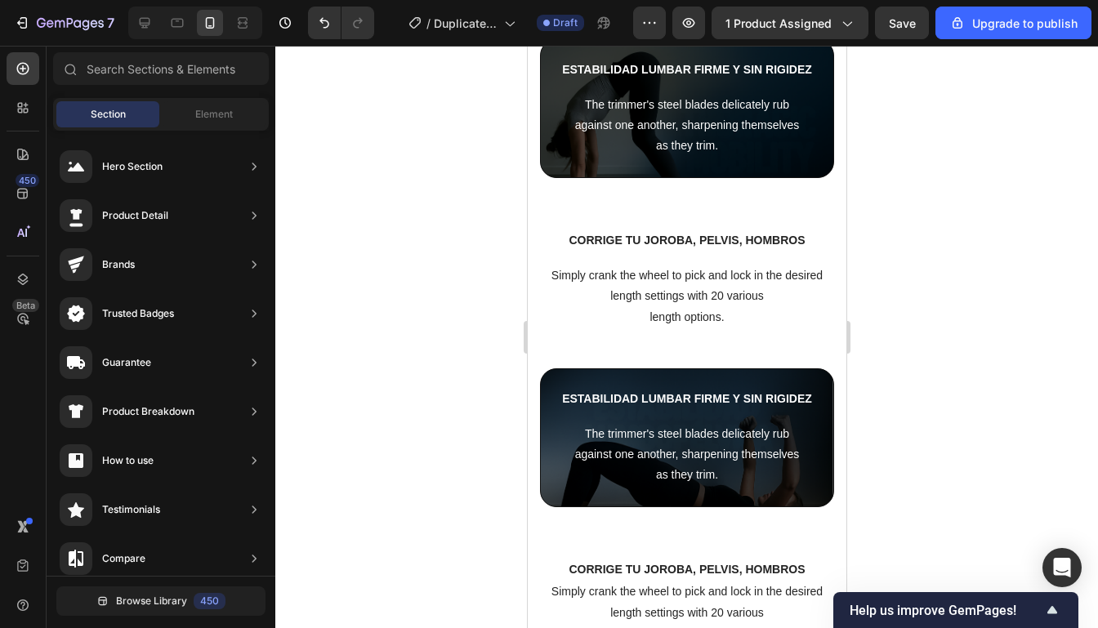
scroll to position [1092, 0]
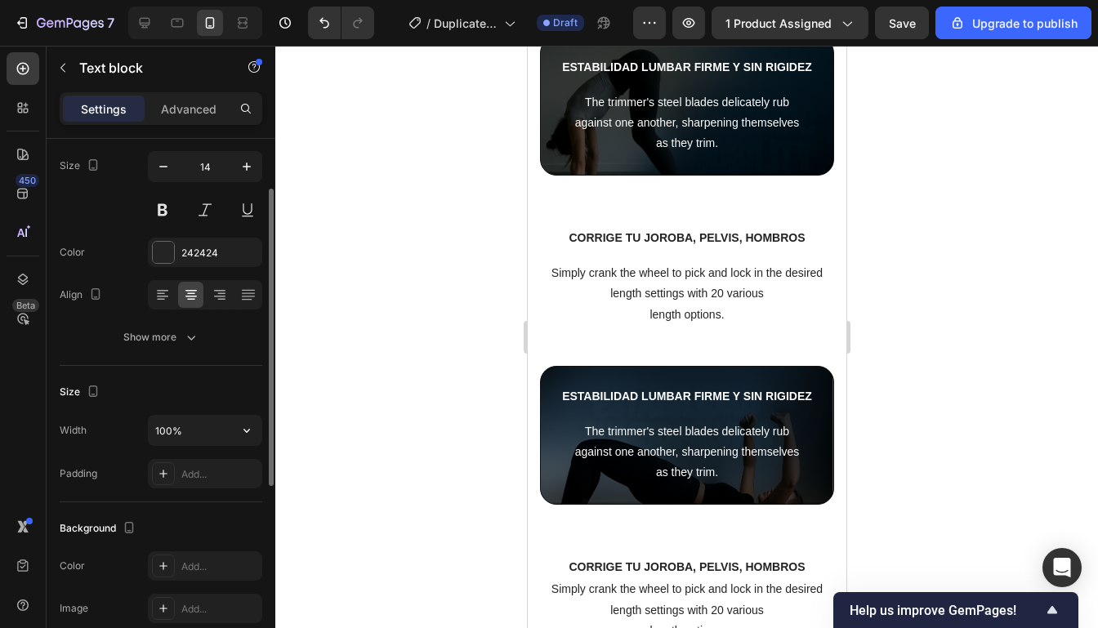
scroll to position [130, 0]
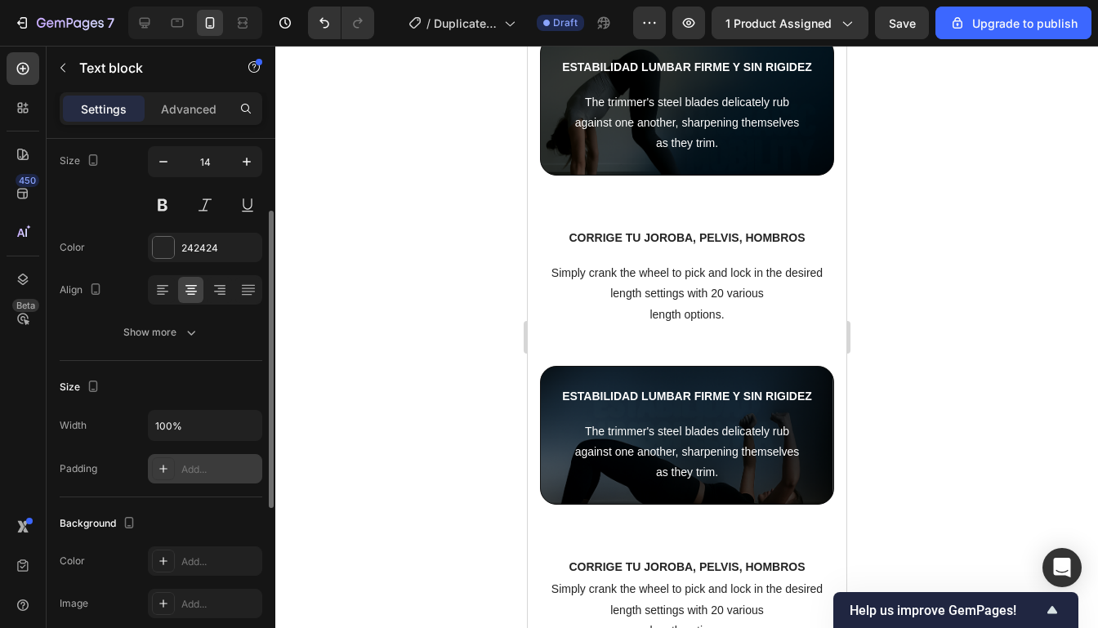
click at [188, 480] on div "Add..." at bounding box center [205, 468] width 114 height 29
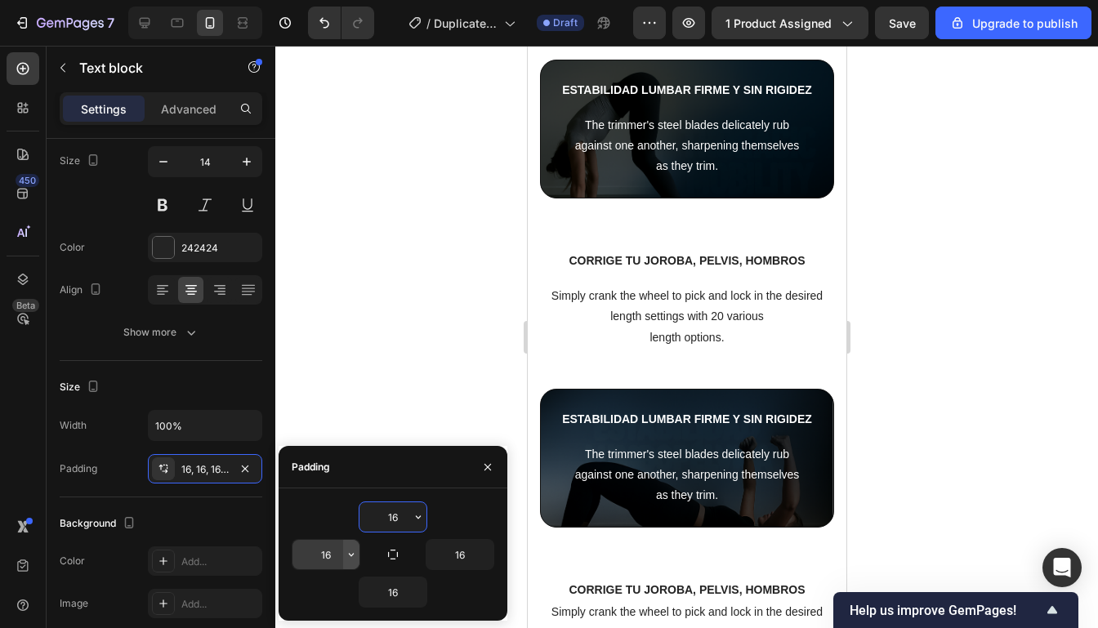
click at [346, 551] on icon "button" at bounding box center [351, 554] width 13 height 13
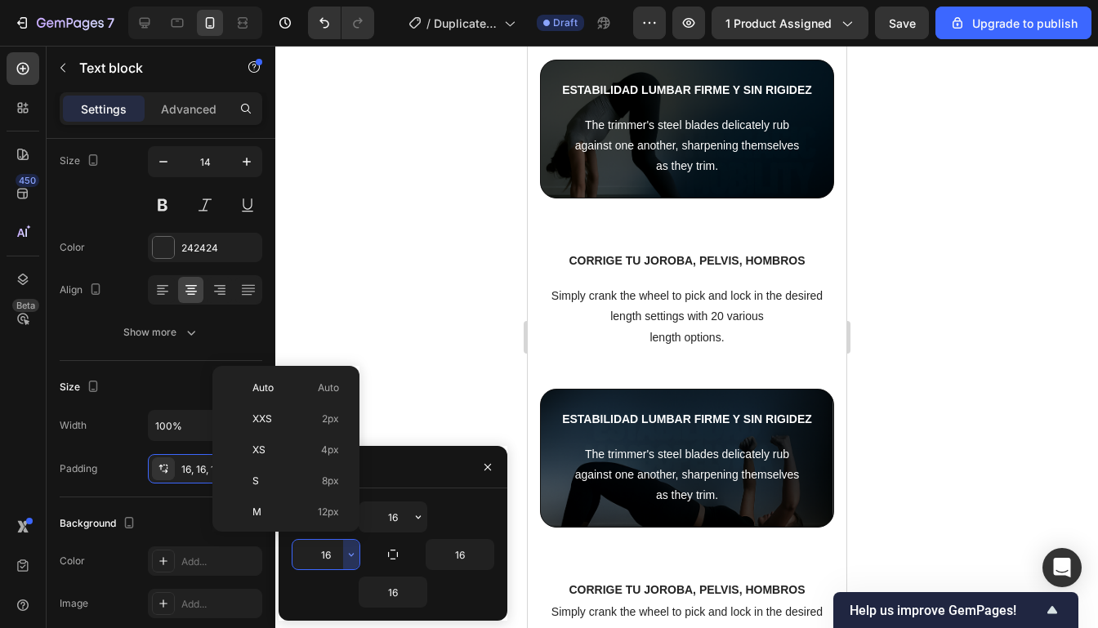
click at [332, 556] on input "16" at bounding box center [326, 554] width 67 height 29
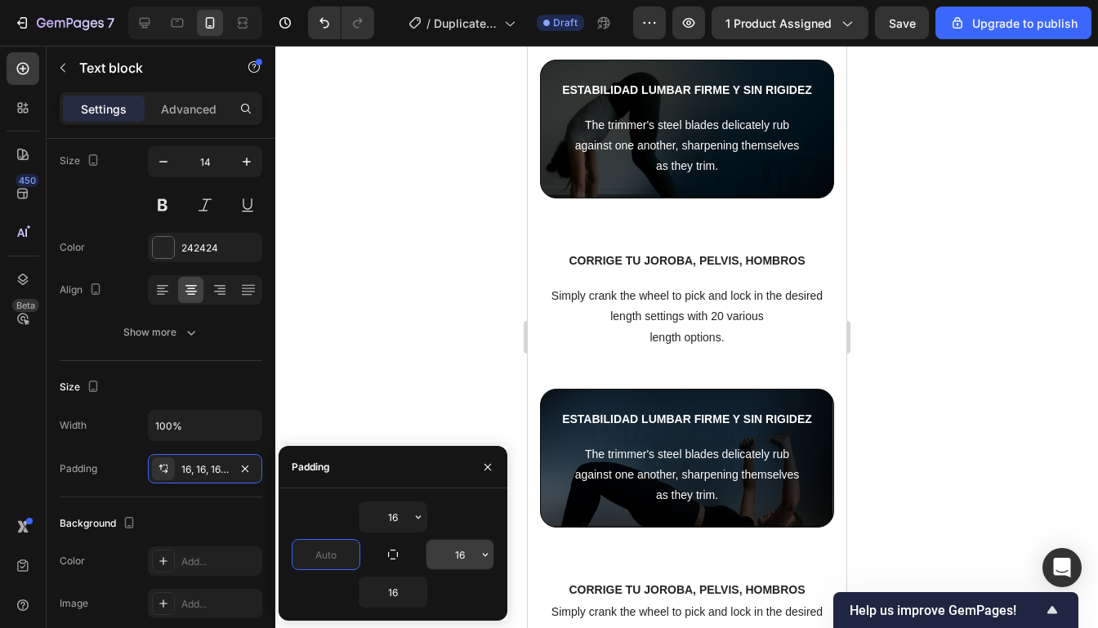
type input "0"
click at [464, 549] on input "16" at bounding box center [460, 554] width 67 height 29
type input "0"
click at [393, 593] on input "16" at bounding box center [393, 592] width 67 height 29
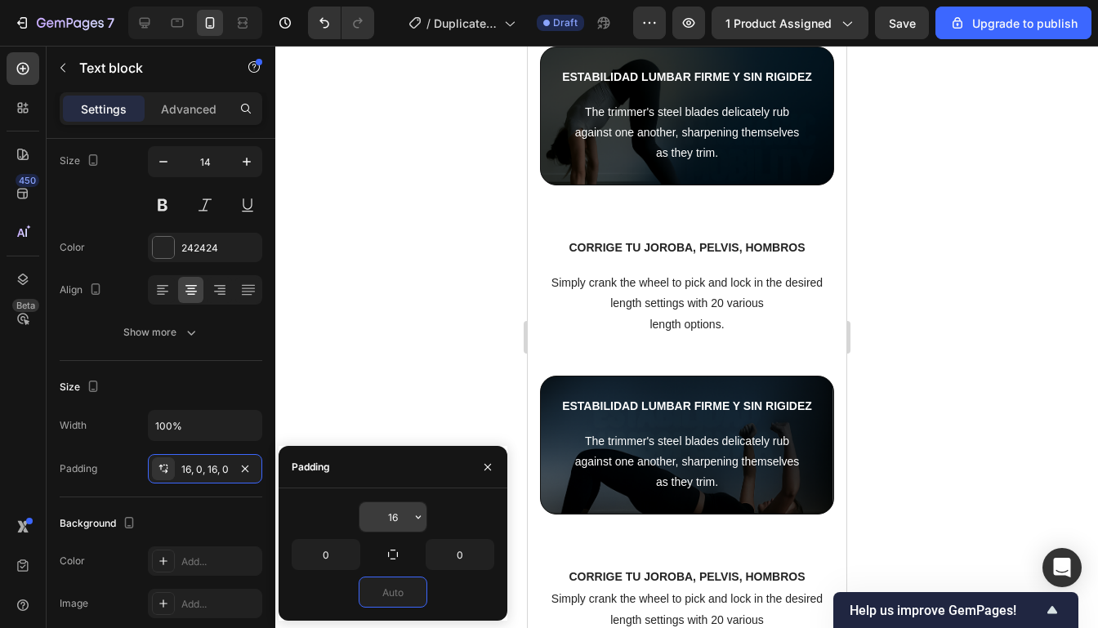
type input "0"
click at [391, 512] on input "16" at bounding box center [393, 517] width 67 height 29
type input "1"
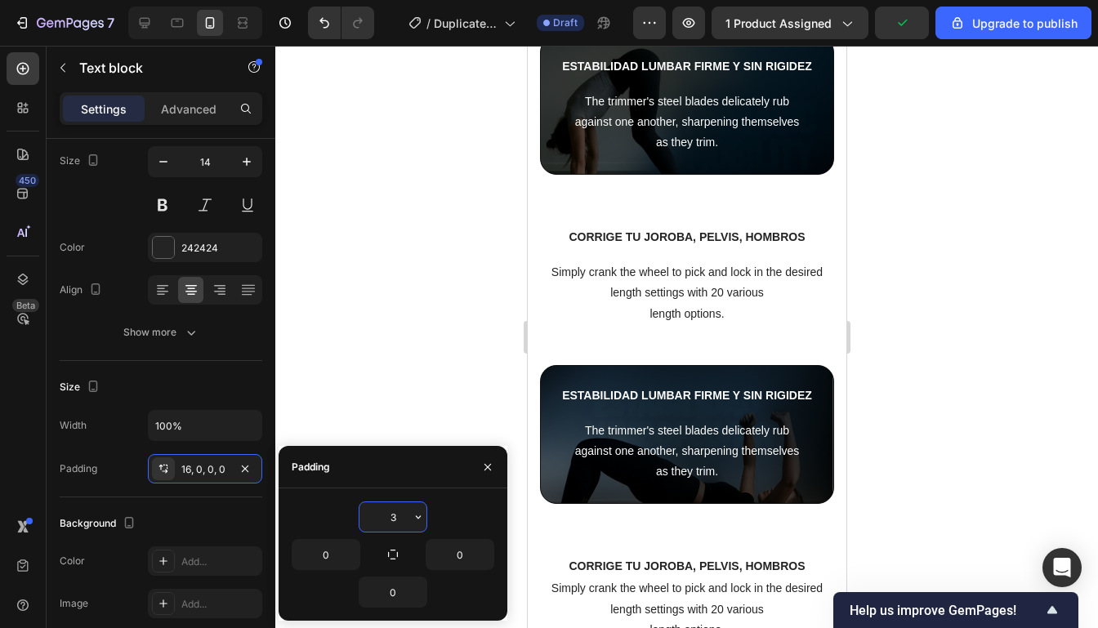
type input "32"
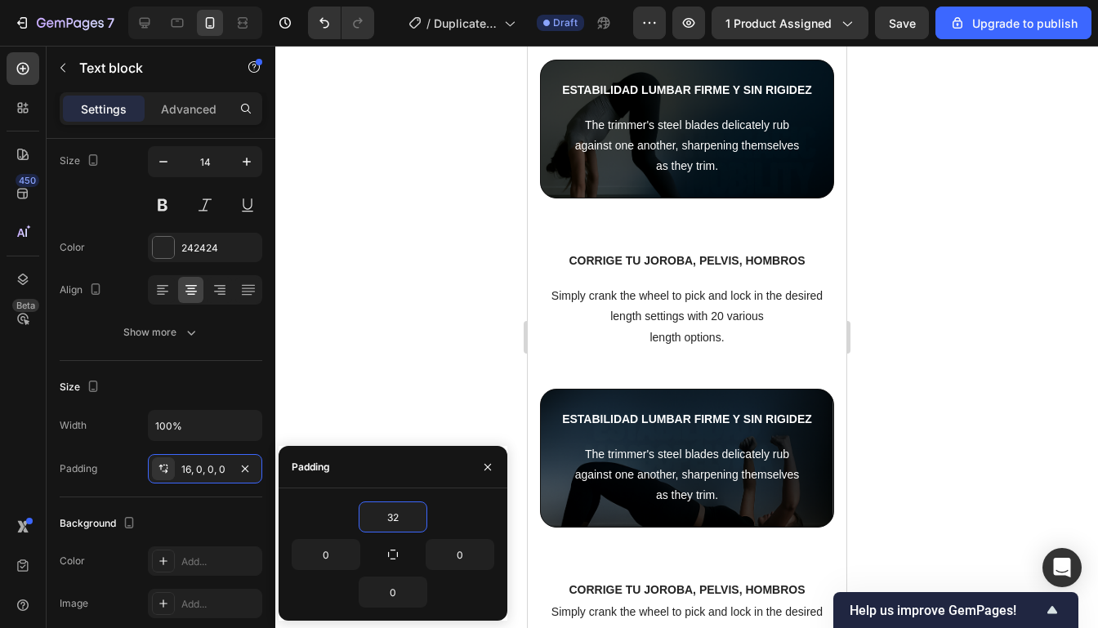
click at [975, 354] on div at bounding box center [686, 337] width 823 height 583
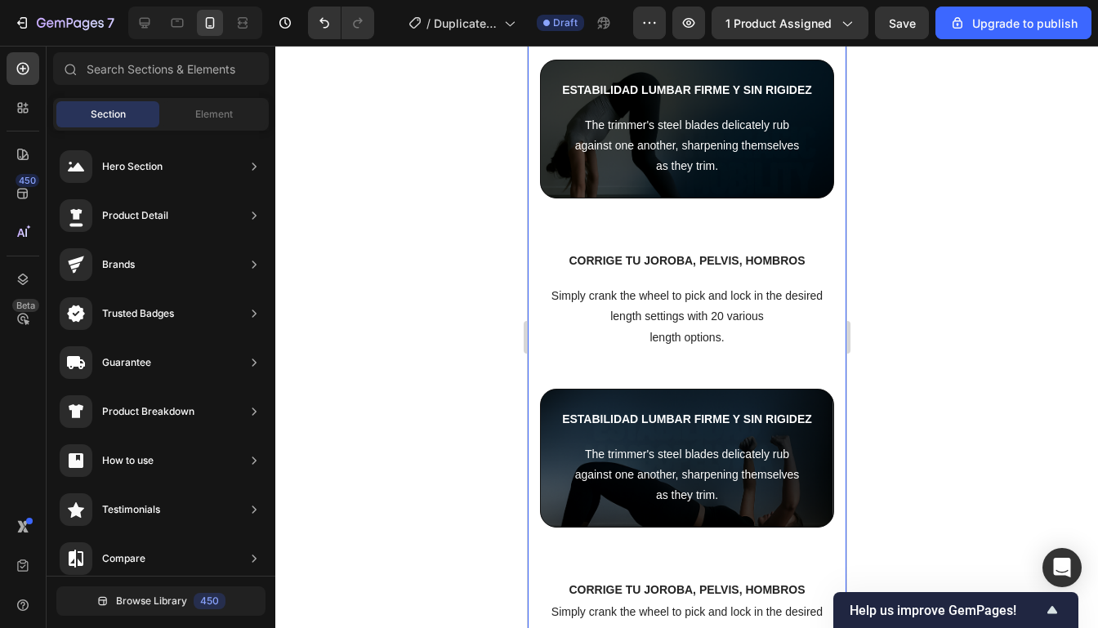
click at [926, 287] on div at bounding box center [686, 337] width 823 height 583
click at [918, 178] on div at bounding box center [686, 337] width 823 height 583
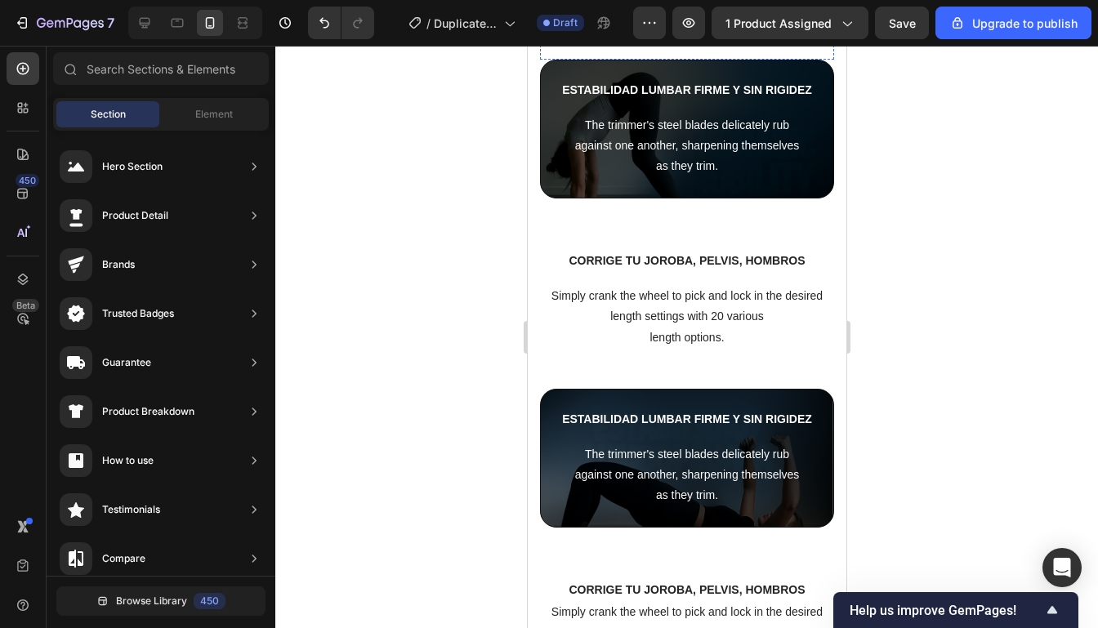
click at [707, 132] on span "The trimmer's steel blades delicately rub" at bounding box center [686, 124] width 204 height 13
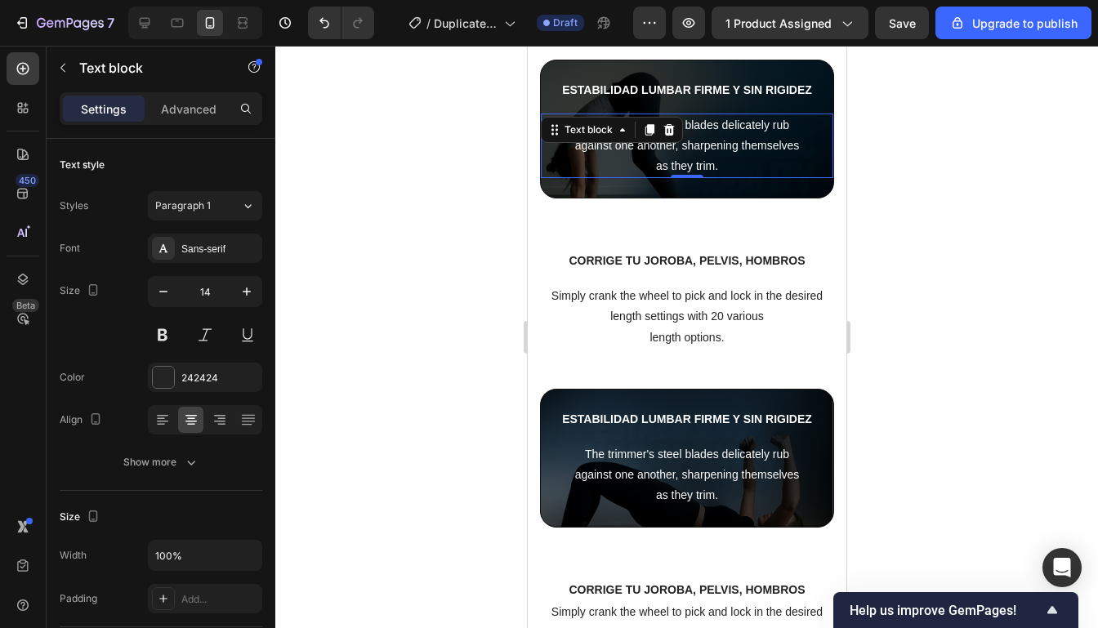
click at [963, 367] on div at bounding box center [686, 337] width 823 height 583
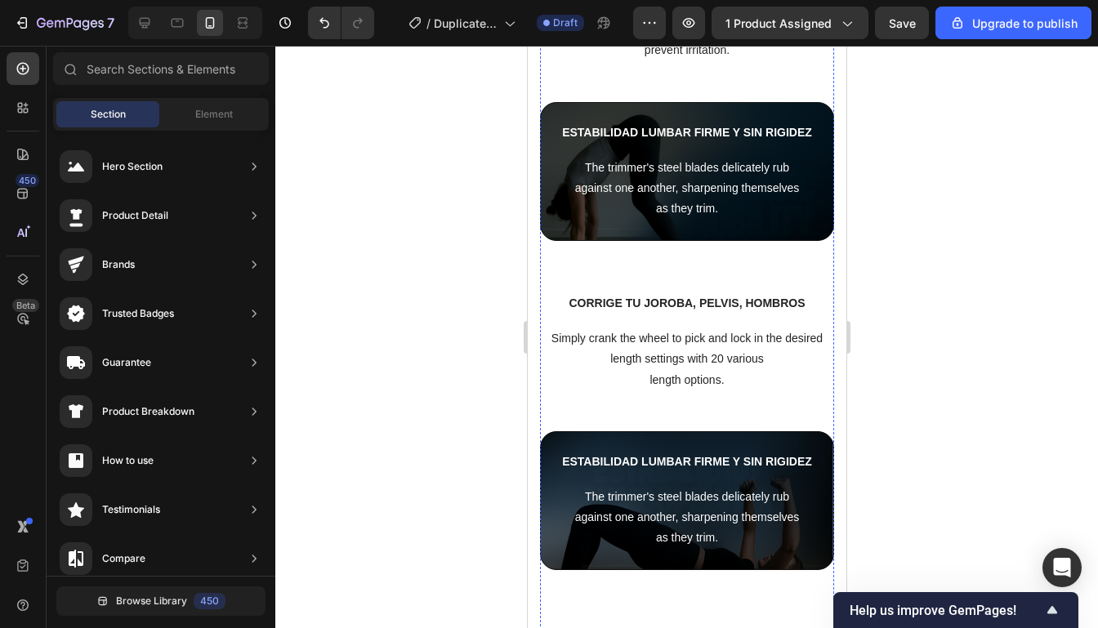
scroll to position [1046, 0]
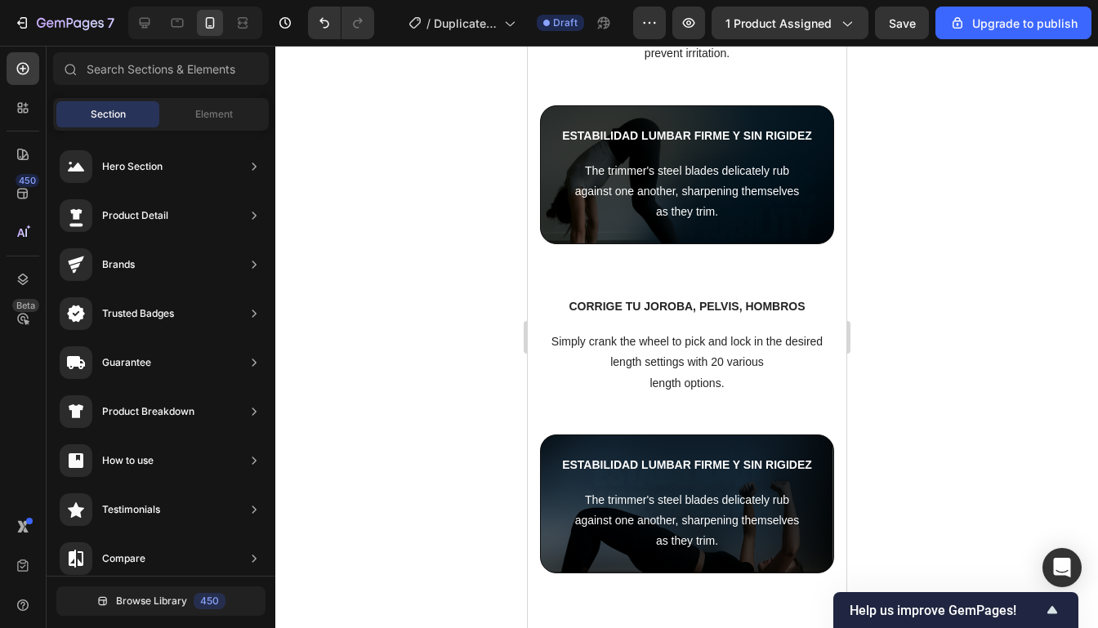
click at [979, 246] on div at bounding box center [686, 337] width 823 height 583
click at [335, 29] on button "Undo/Redo" at bounding box center [324, 23] width 33 height 33
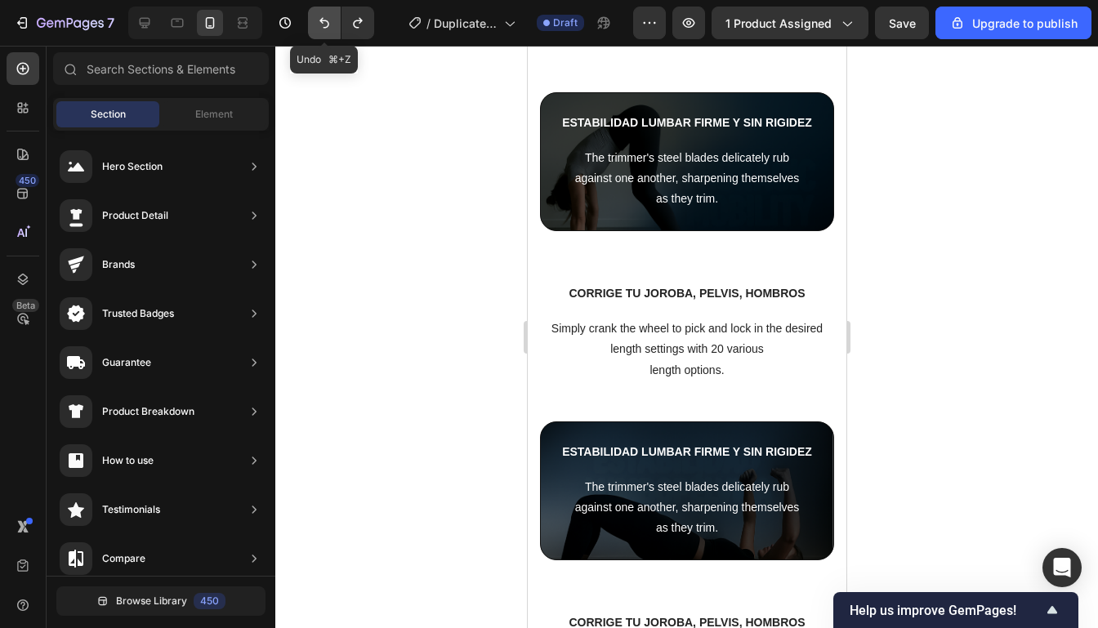
click at [335, 29] on button "Undo/Redo" at bounding box center [324, 23] width 33 height 33
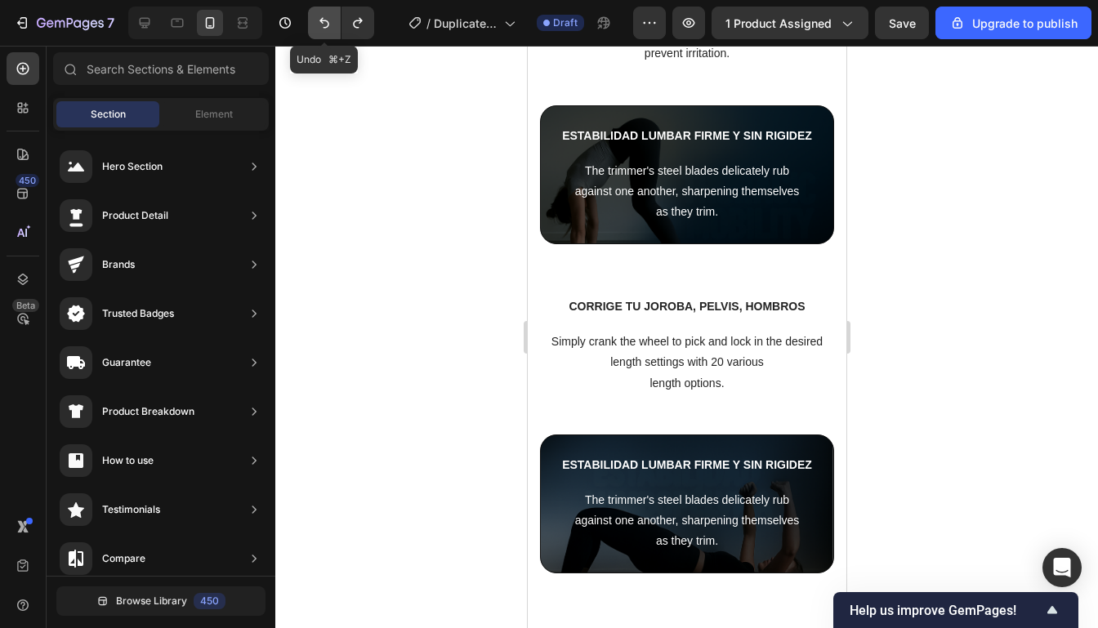
click at [335, 29] on button "Undo/Redo" at bounding box center [324, 23] width 33 height 33
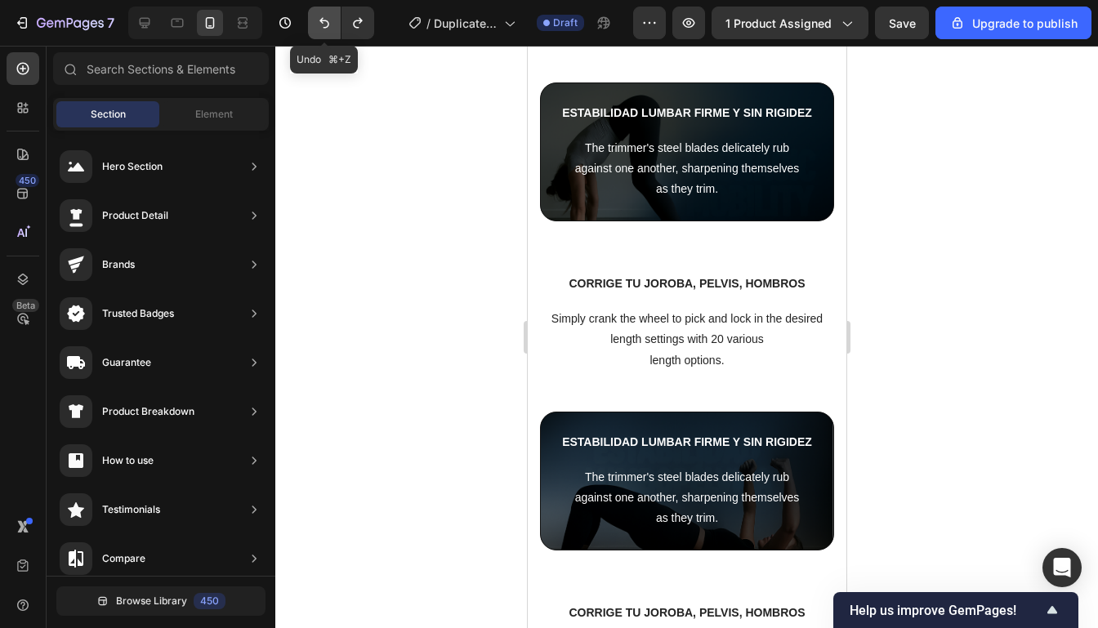
click at [335, 29] on button "Undo/Redo" at bounding box center [324, 23] width 33 height 33
click at [350, 26] on icon "Undo/Redo" at bounding box center [358, 23] width 16 height 16
click at [320, 25] on icon "Undo/Redo" at bounding box center [324, 23] width 16 height 16
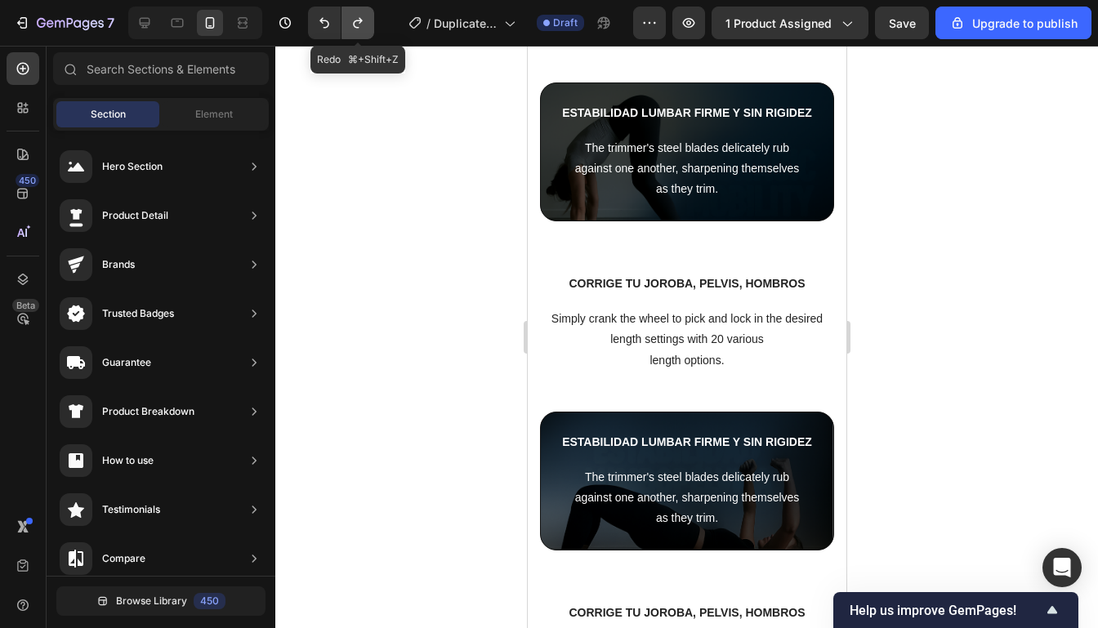
click at [347, 25] on button "Undo/Redo" at bounding box center [358, 23] width 33 height 33
click at [318, 29] on icon "Undo/Redo" at bounding box center [324, 23] width 16 height 16
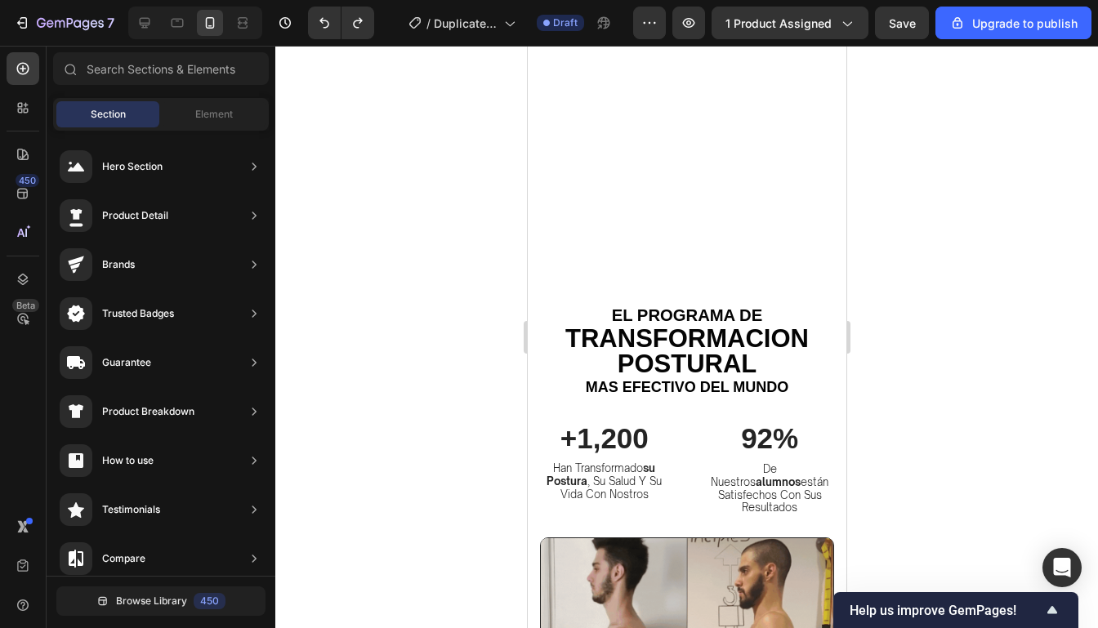
scroll to position [1013, 0]
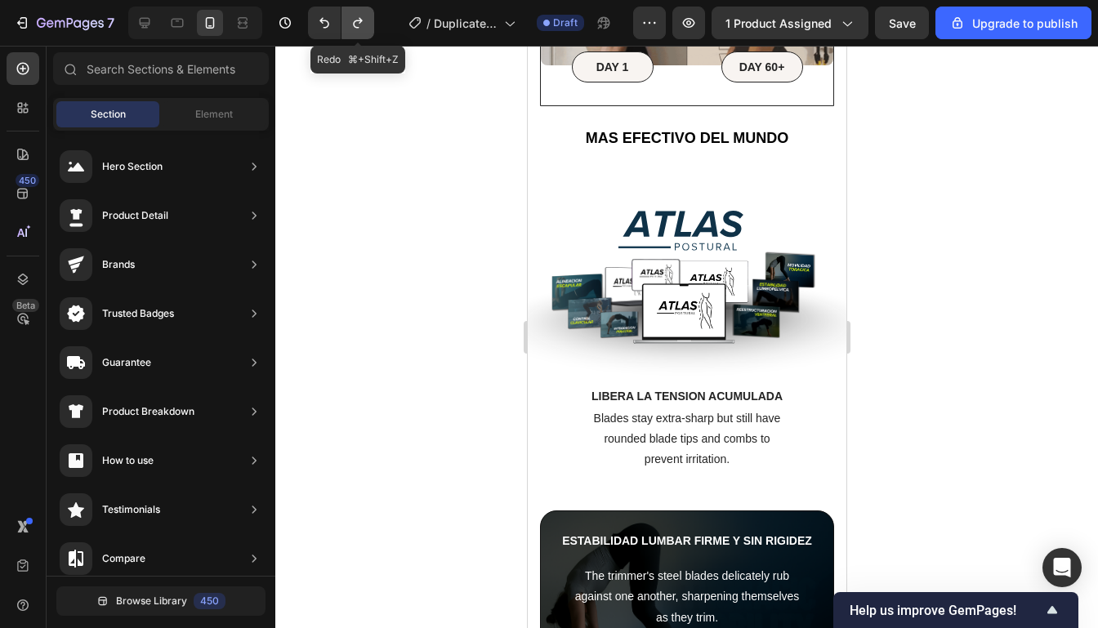
click at [353, 11] on button "Undo/Redo" at bounding box center [358, 23] width 33 height 33
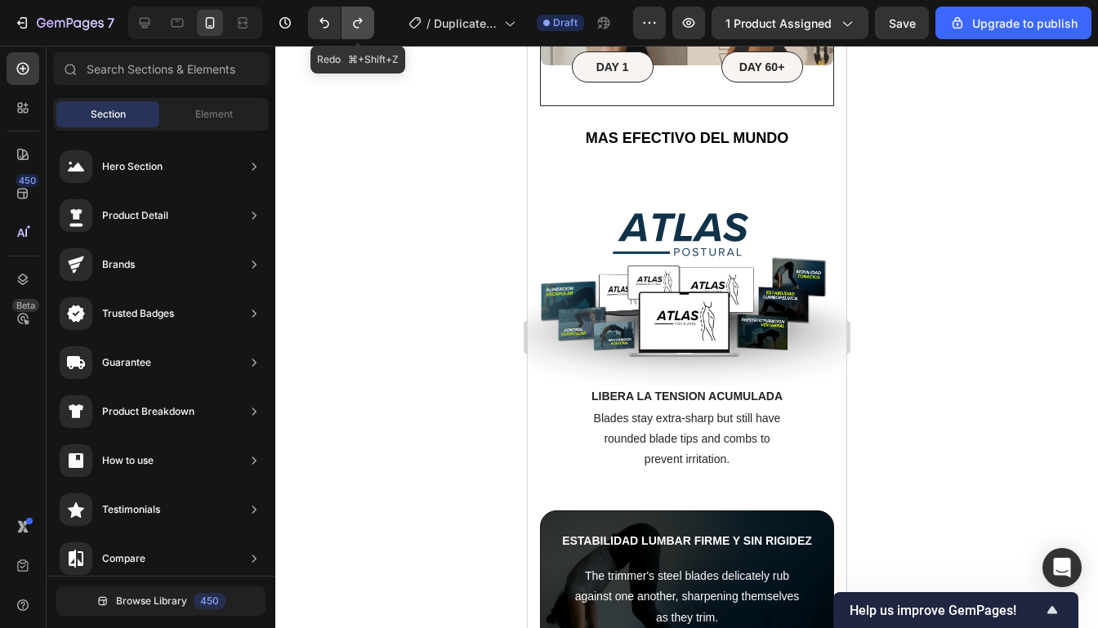
click at [353, 11] on button "Undo/Redo" at bounding box center [358, 23] width 33 height 33
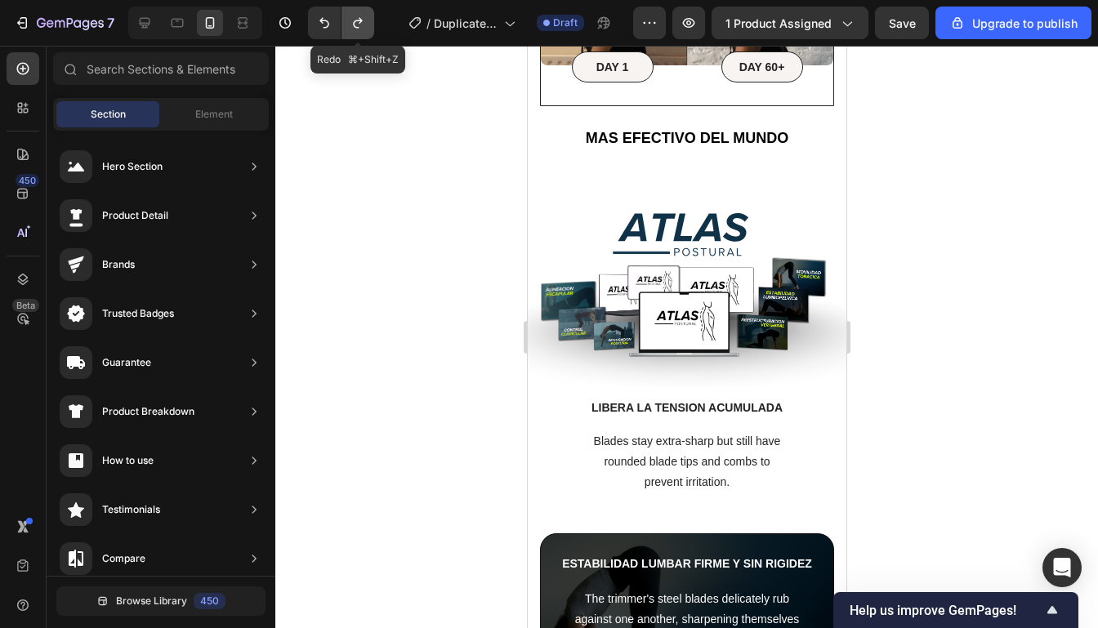
click at [353, 11] on button "Undo/Redo" at bounding box center [358, 23] width 33 height 33
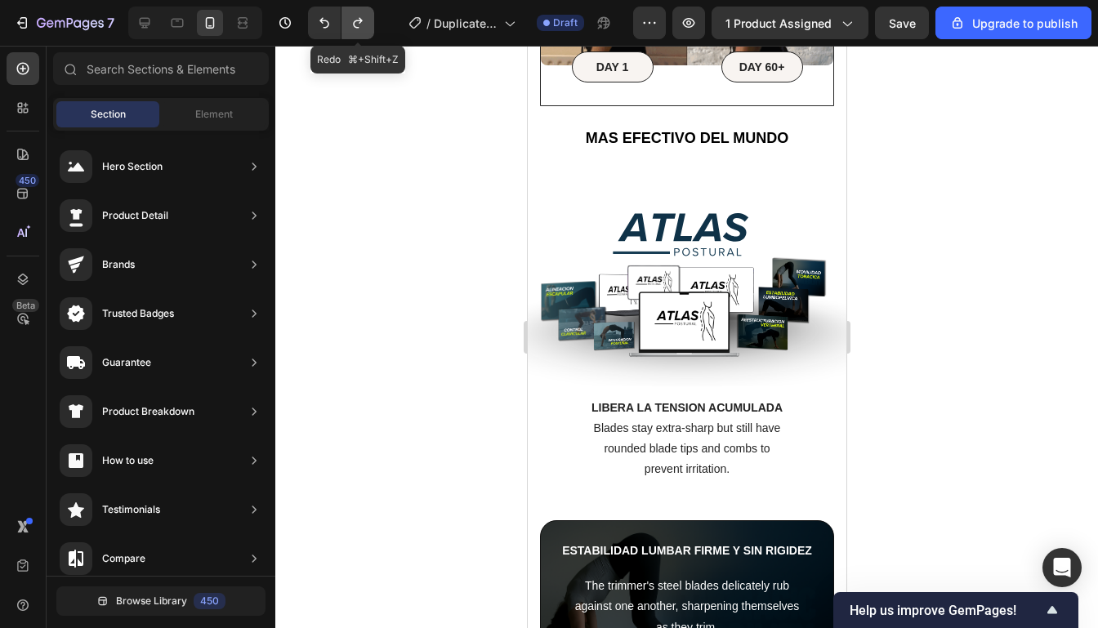
click at [353, 11] on button "Undo/Redo" at bounding box center [358, 23] width 33 height 33
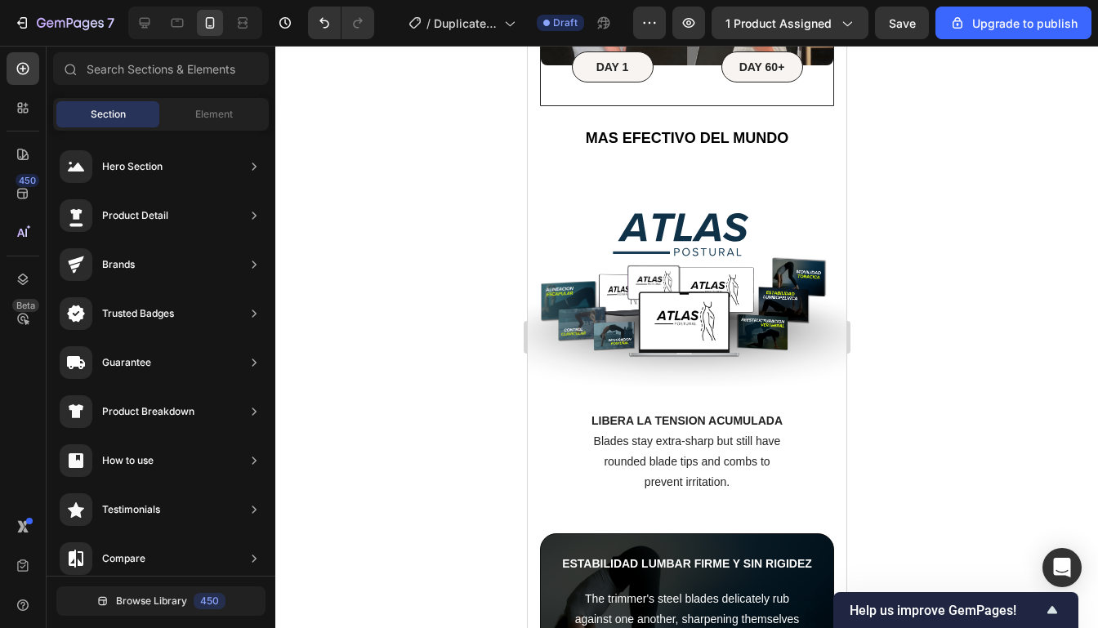
click at [906, 288] on div at bounding box center [686, 337] width 823 height 583
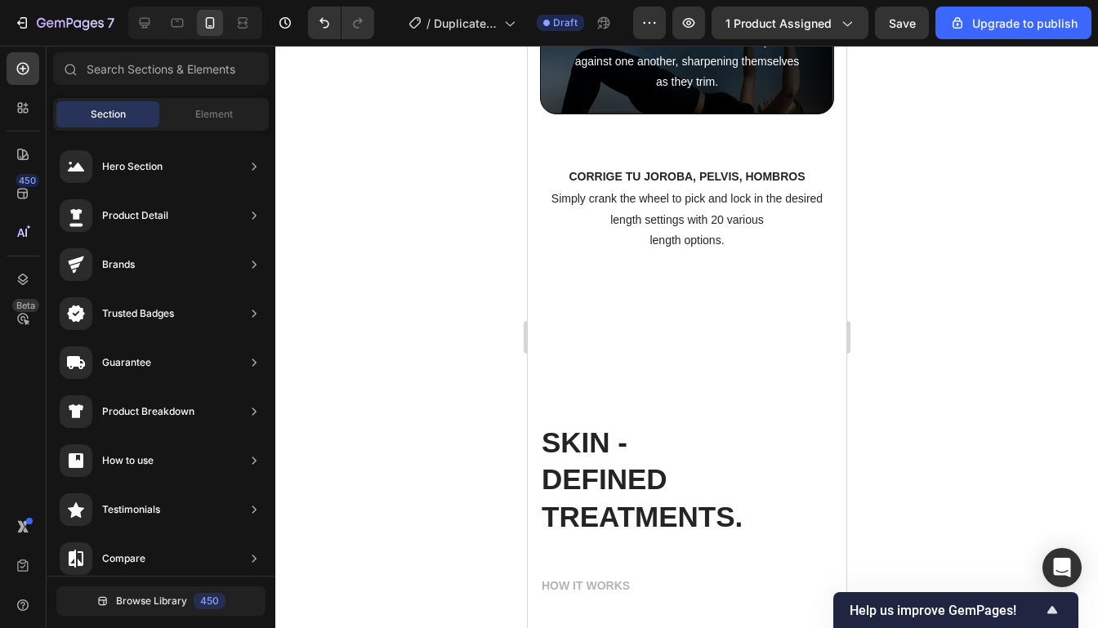
scroll to position [1881, 0]
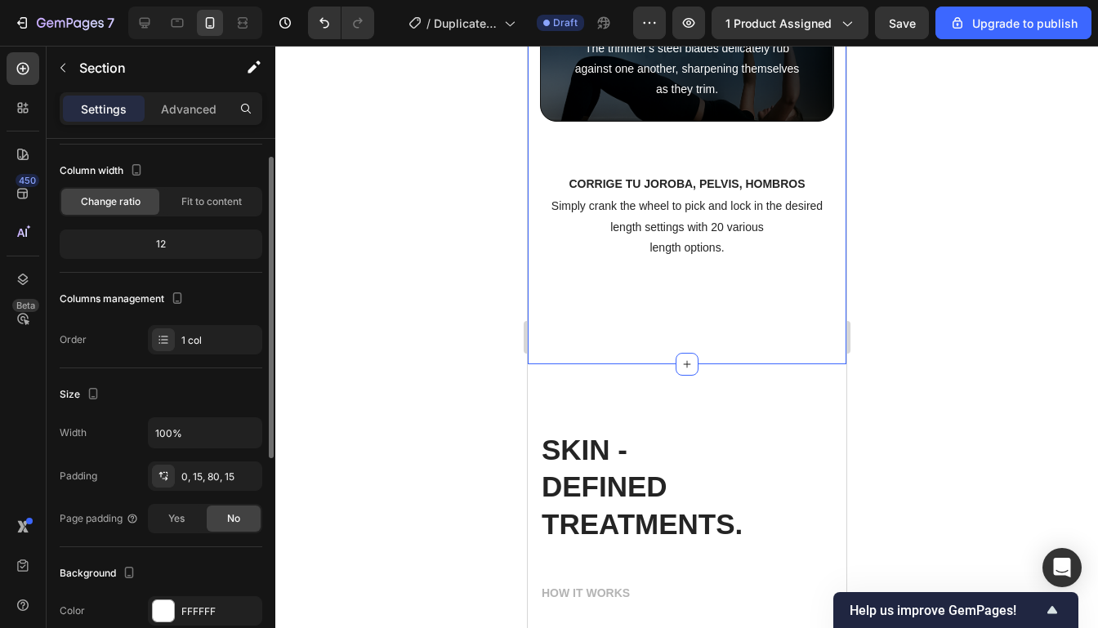
scroll to position [82, 0]
click at [204, 478] on div "0, 15, 80, 15" at bounding box center [204, 475] width 47 height 15
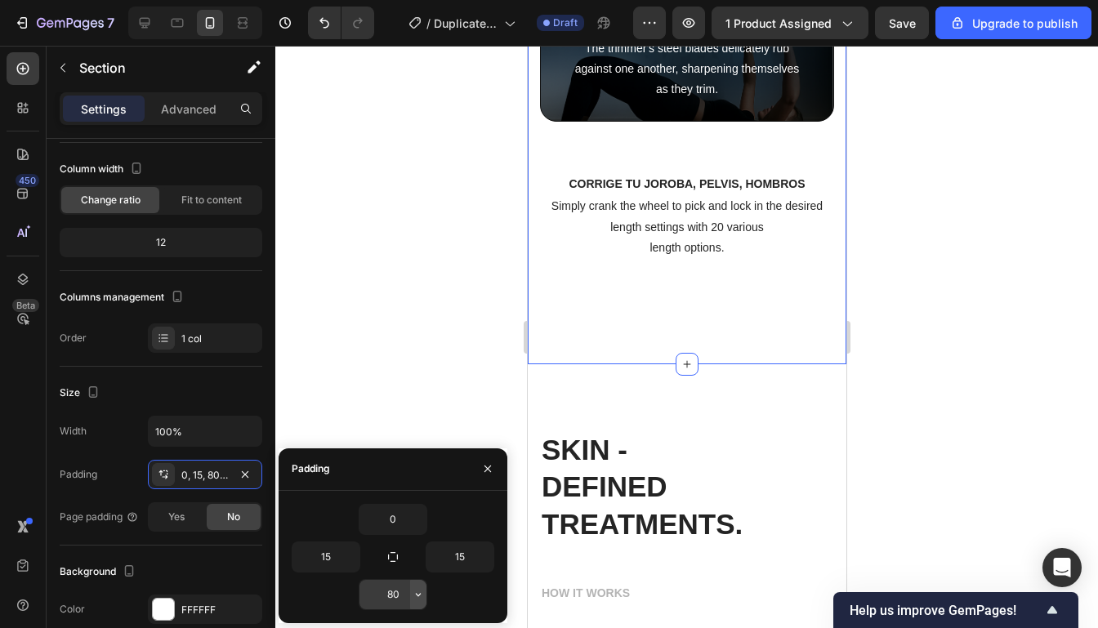
click at [414, 597] on icon "button" at bounding box center [418, 594] width 13 height 13
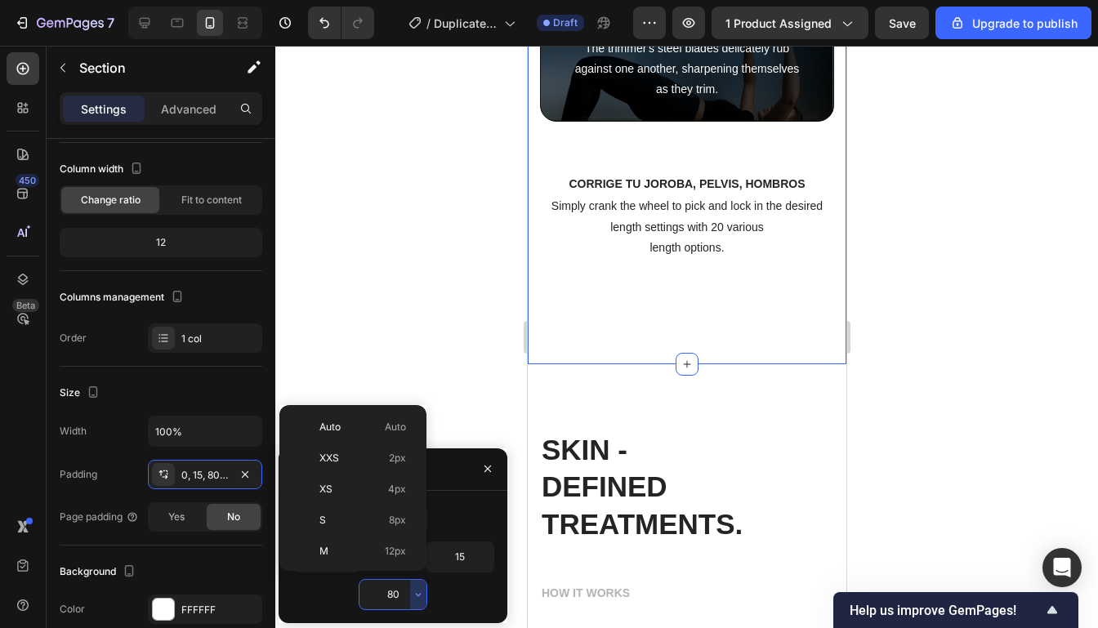
scroll to position [177, 0]
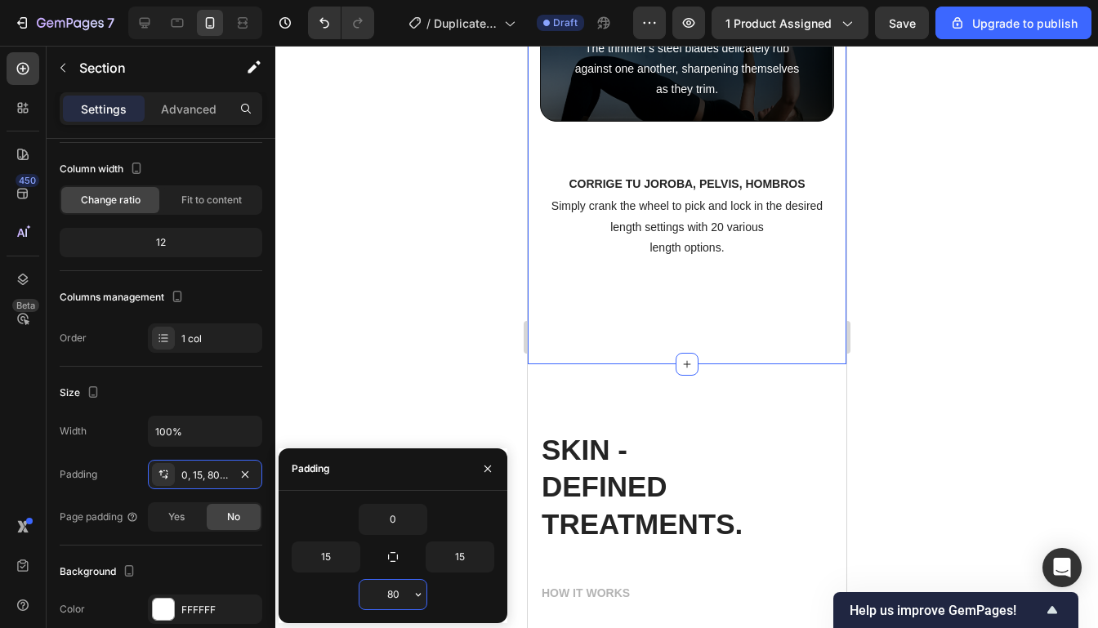
click at [401, 595] on input "80" at bounding box center [393, 594] width 67 height 29
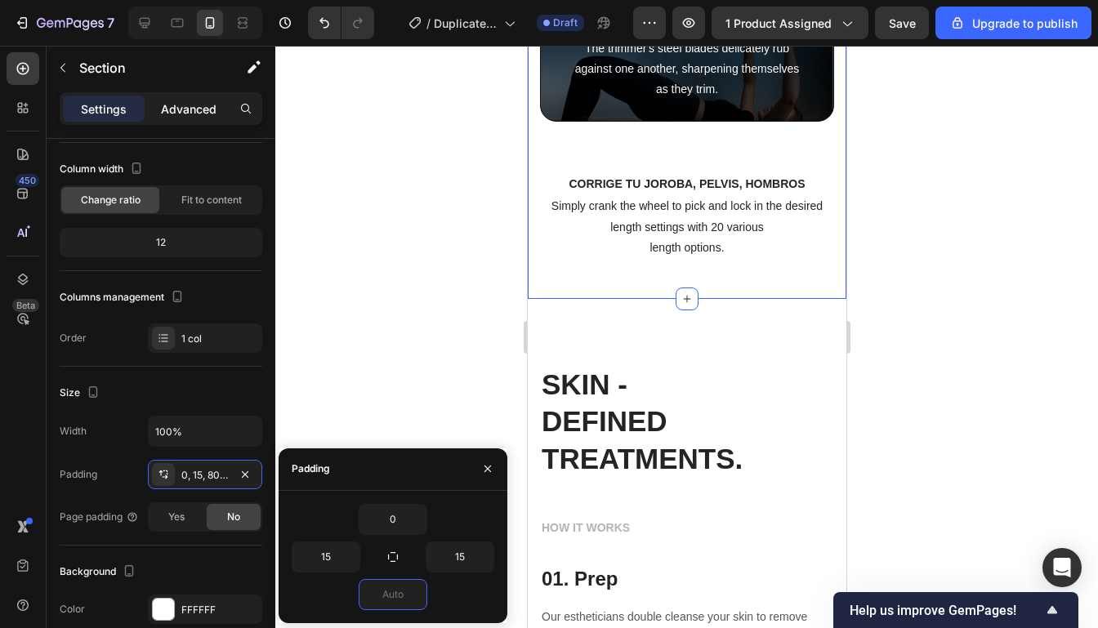
click at [194, 115] on p "Advanced" at bounding box center [189, 109] width 56 height 17
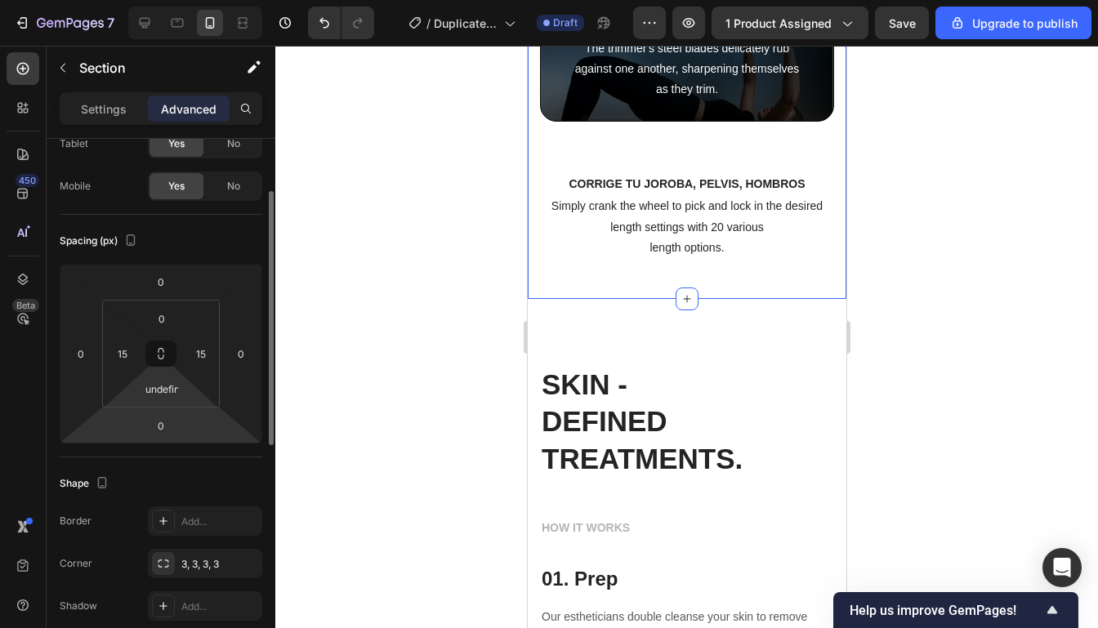
scroll to position [106, 0]
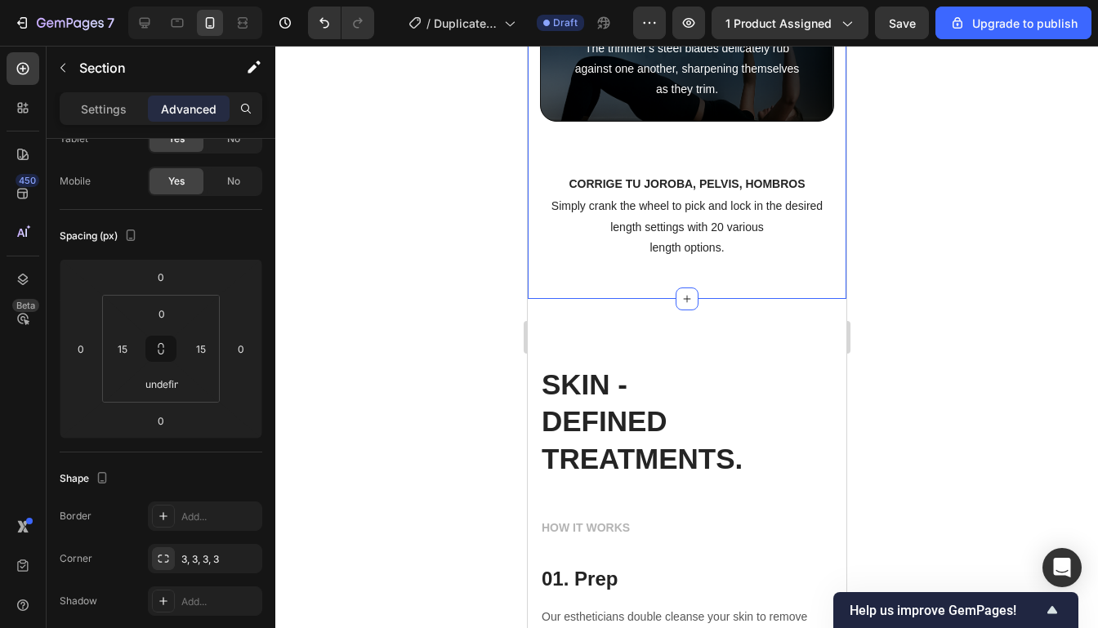
click at [884, 307] on div at bounding box center [686, 337] width 823 height 583
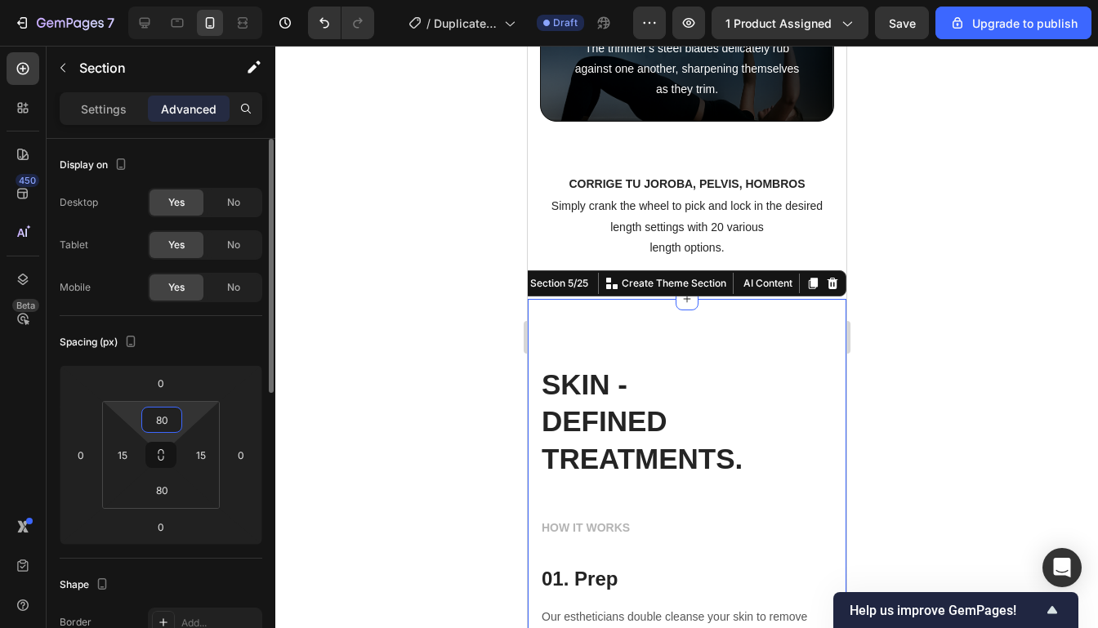
click at [168, 418] on input "80" at bounding box center [161, 420] width 33 height 25
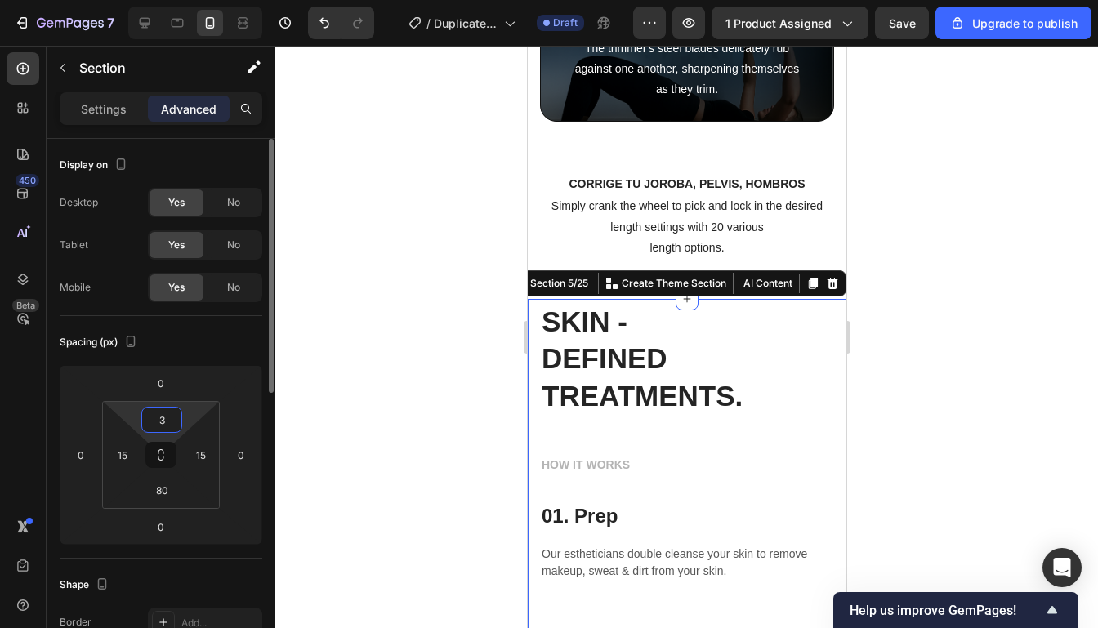
type input "30"
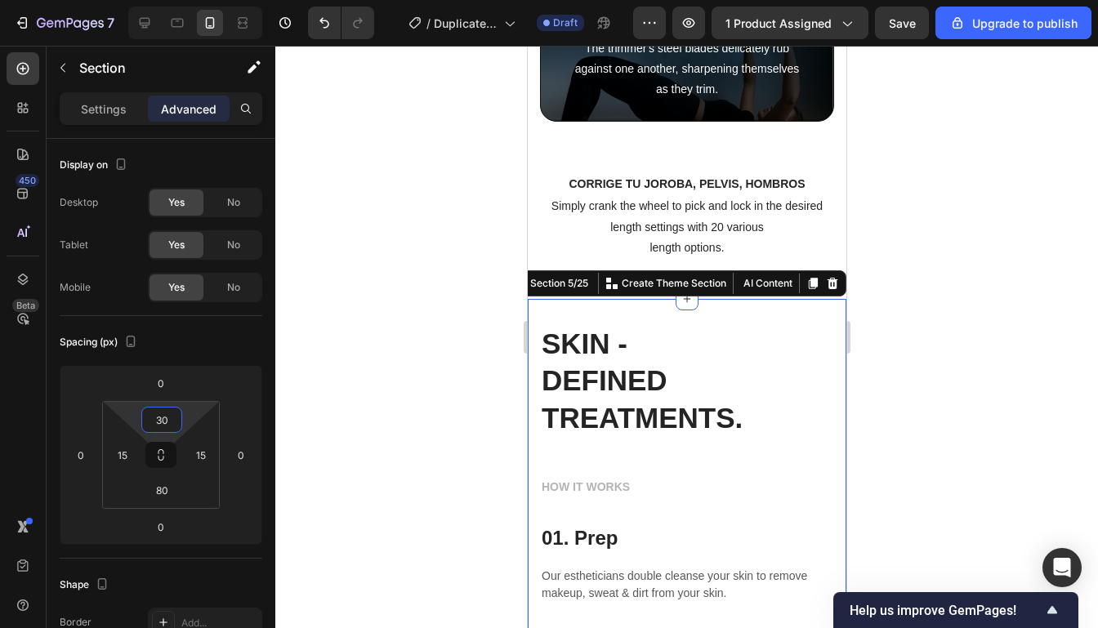
click at [927, 355] on div at bounding box center [686, 337] width 823 height 583
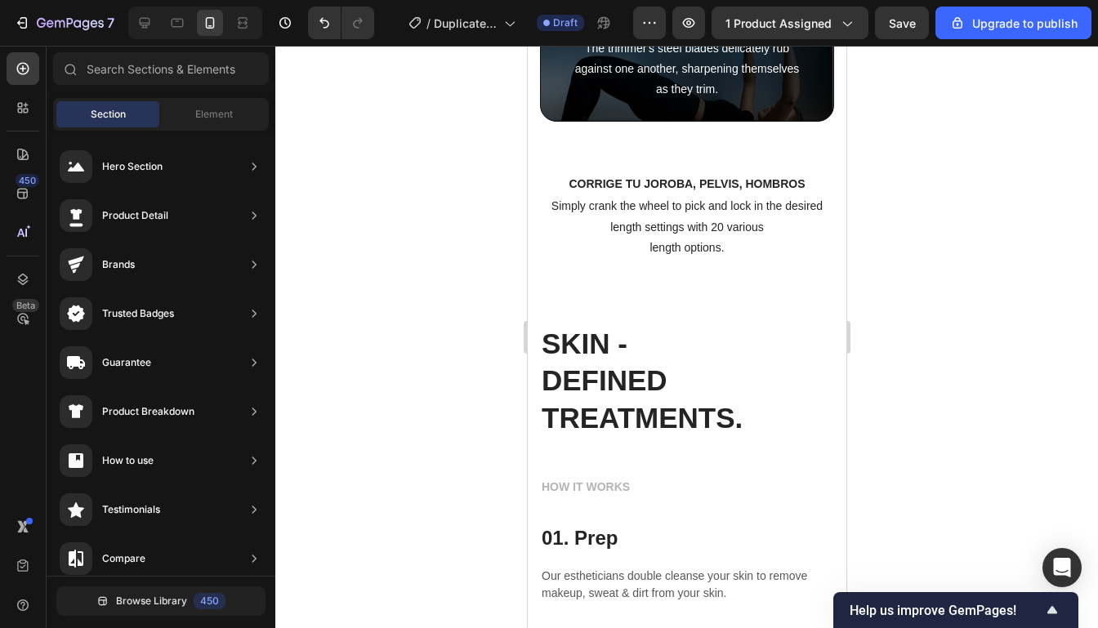
click at [927, 355] on div at bounding box center [686, 337] width 823 height 583
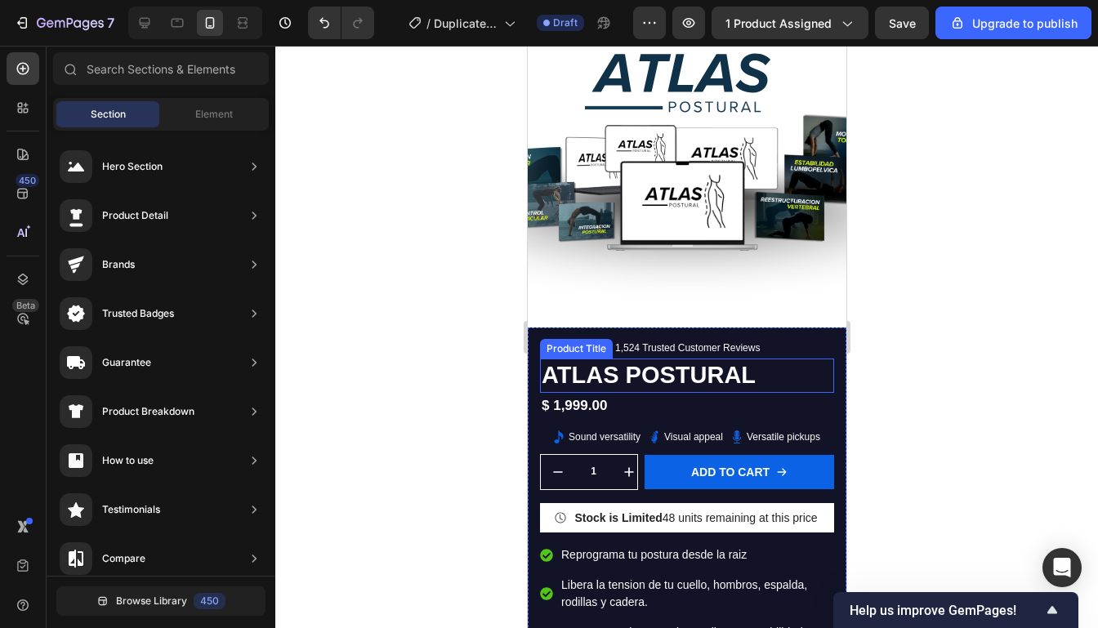
scroll to position [8783, 0]
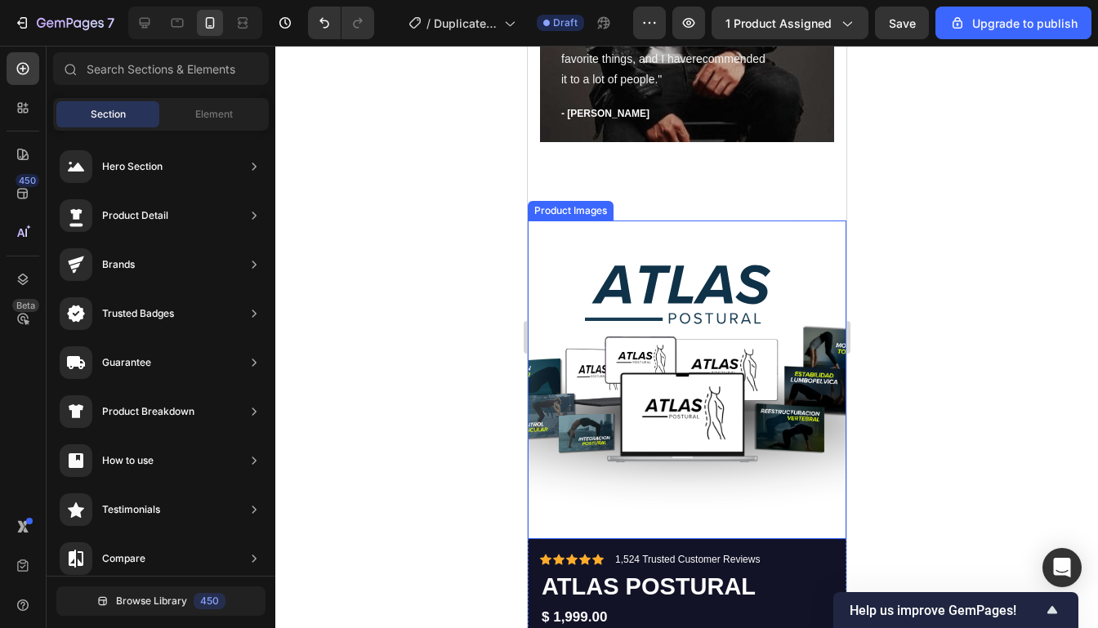
click at [802, 284] on img at bounding box center [686, 380] width 319 height 319
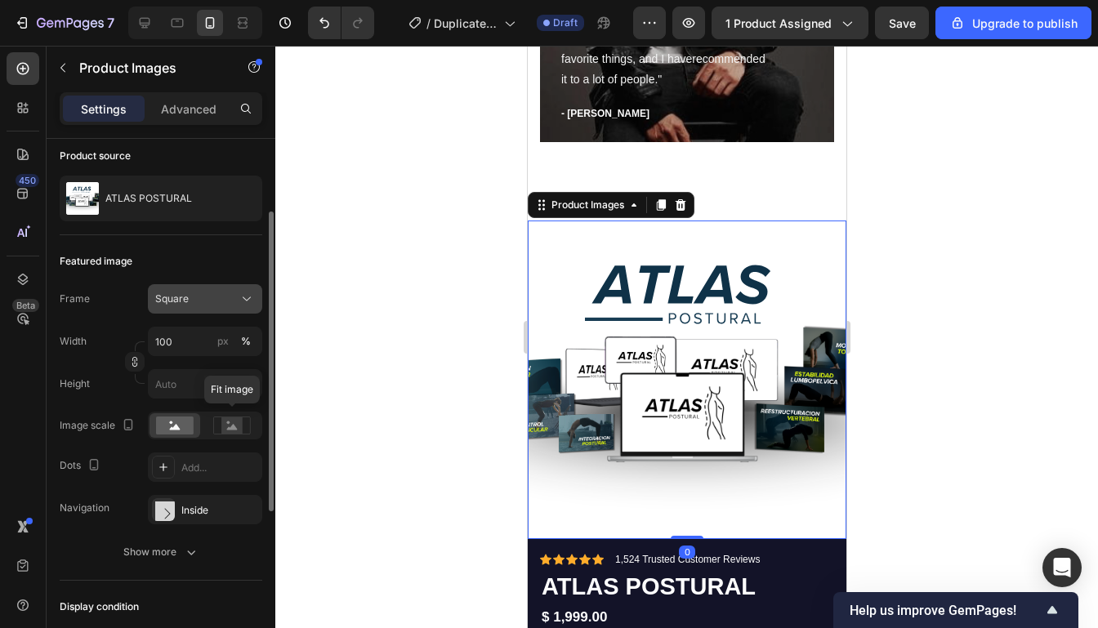
scroll to position [133, 0]
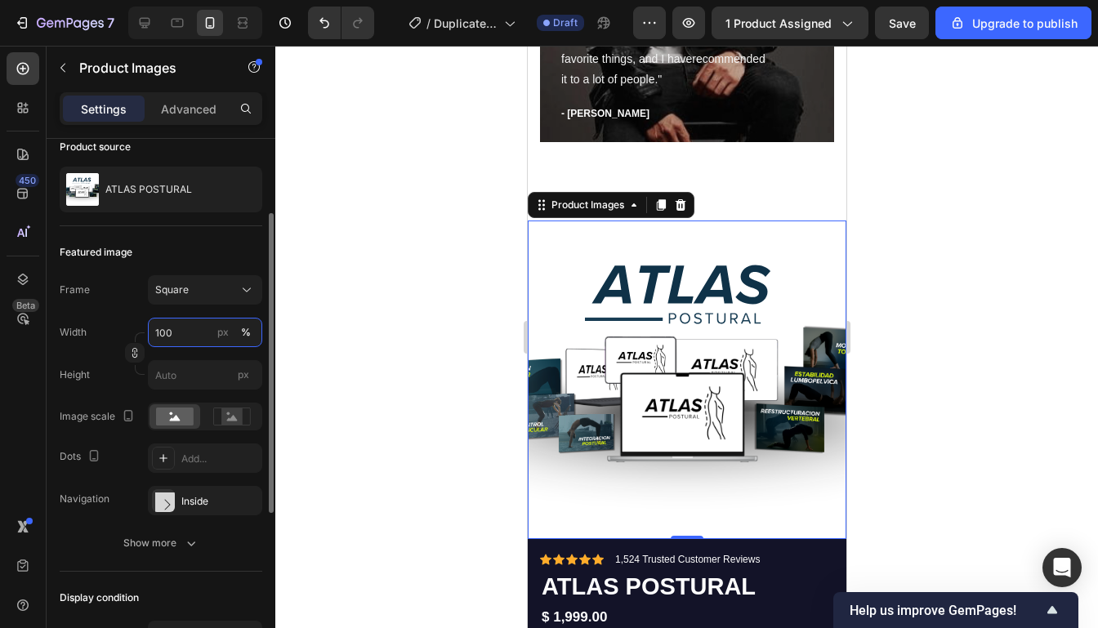
click at [180, 326] on input "100" at bounding box center [205, 332] width 114 height 29
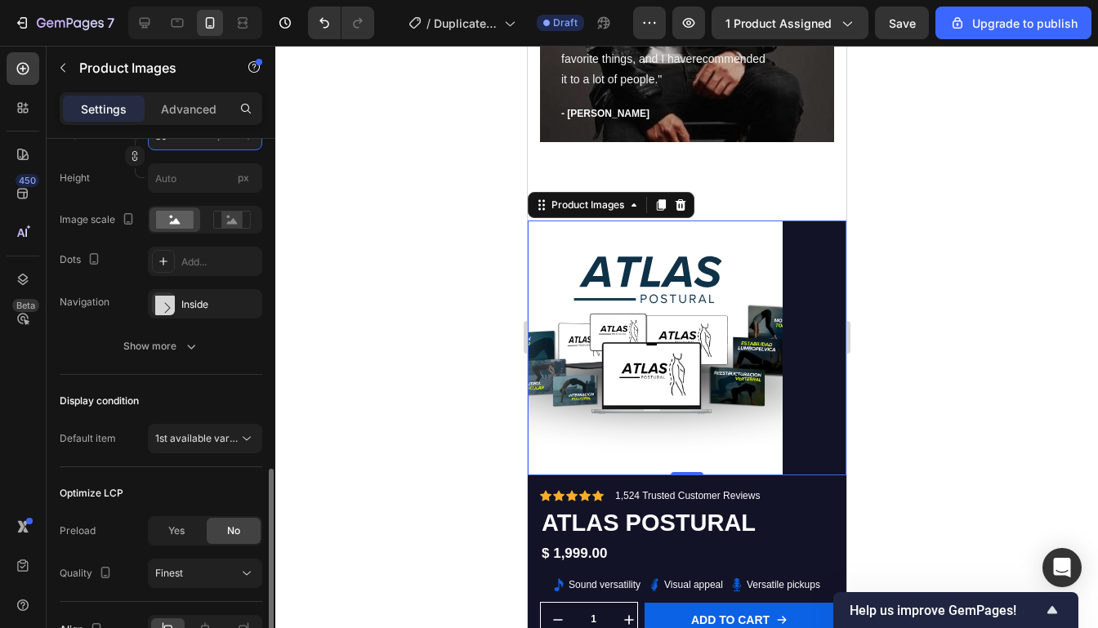
scroll to position [423, 0]
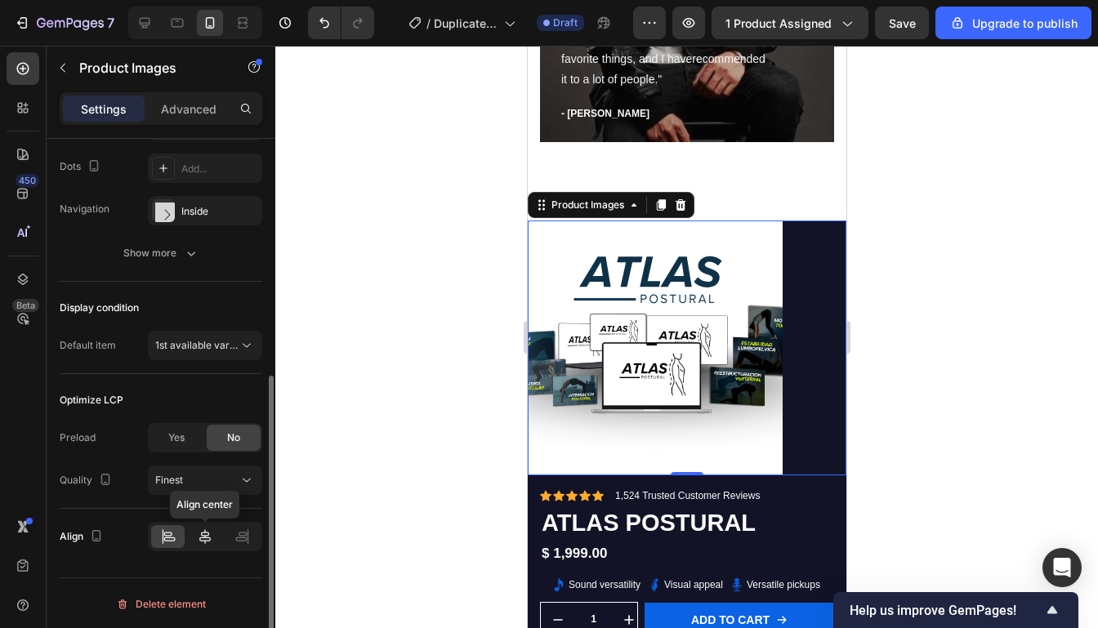
click at [212, 526] on div at bounding box center [205, 536] width 34 height 23
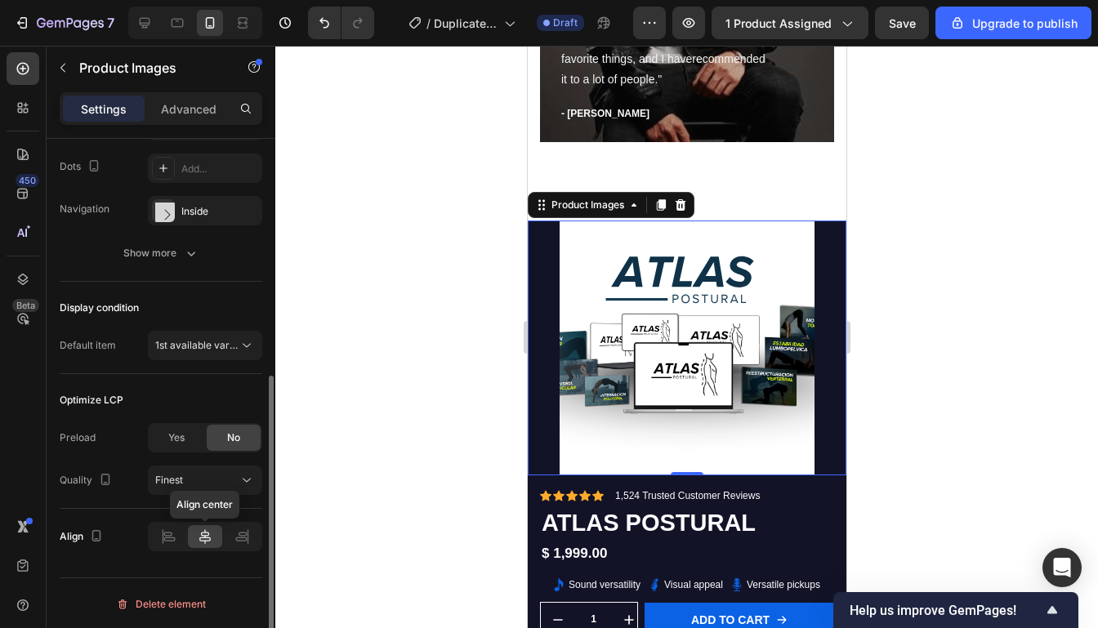
click at [212, 535] on icon at bounding box center [205, 537] width 16 height 16
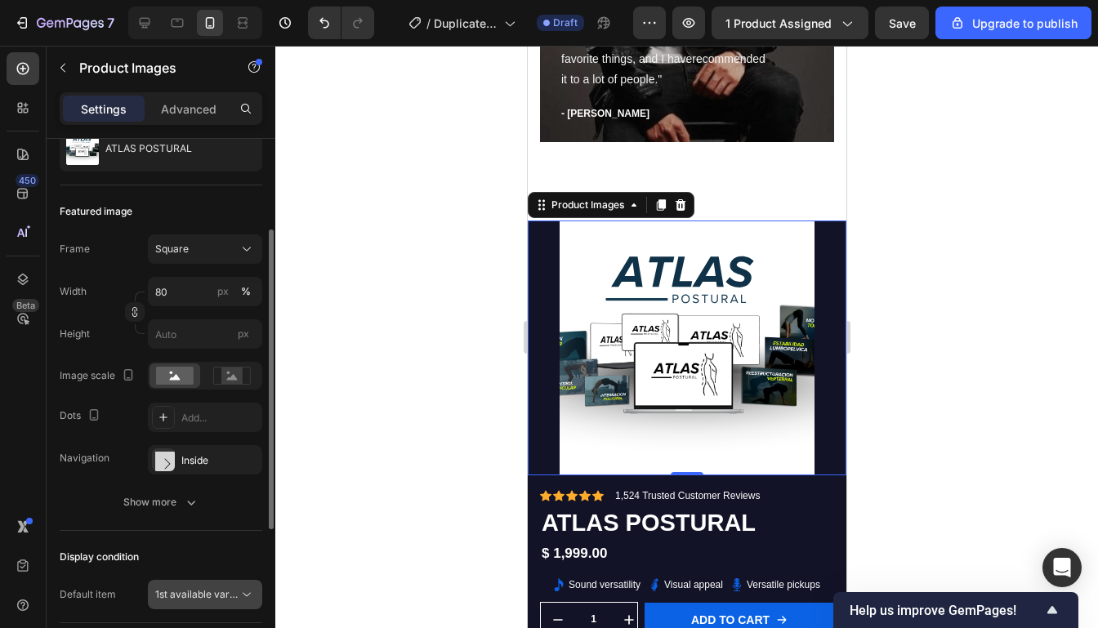
scroll to position [170, 0]
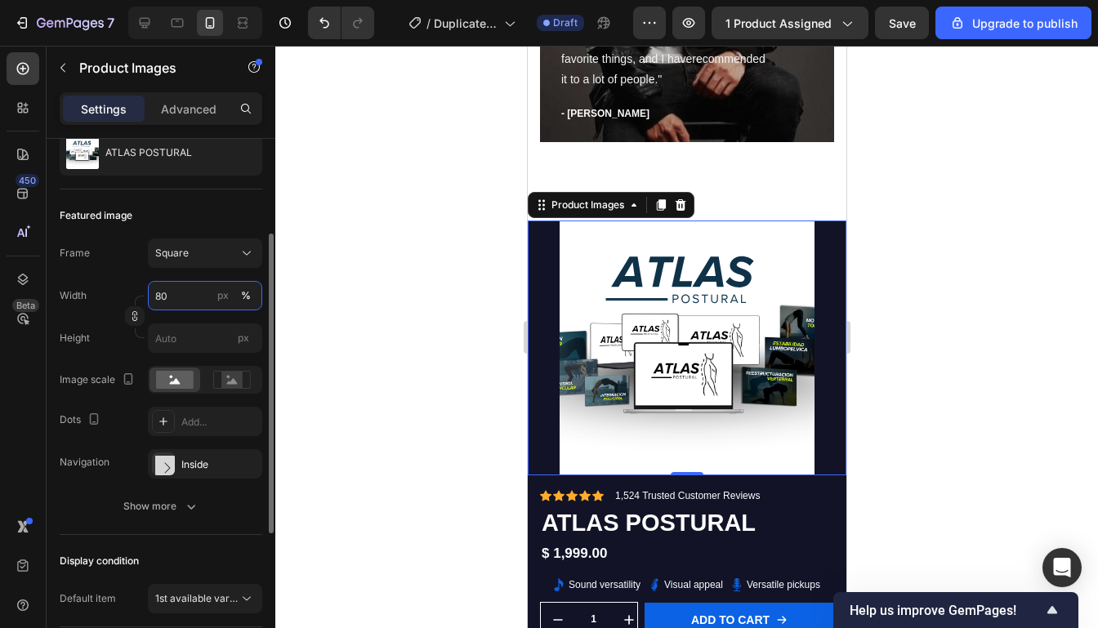
click at [177, 293] on input "80" at bounding box center [205, 295] width 114 height 29
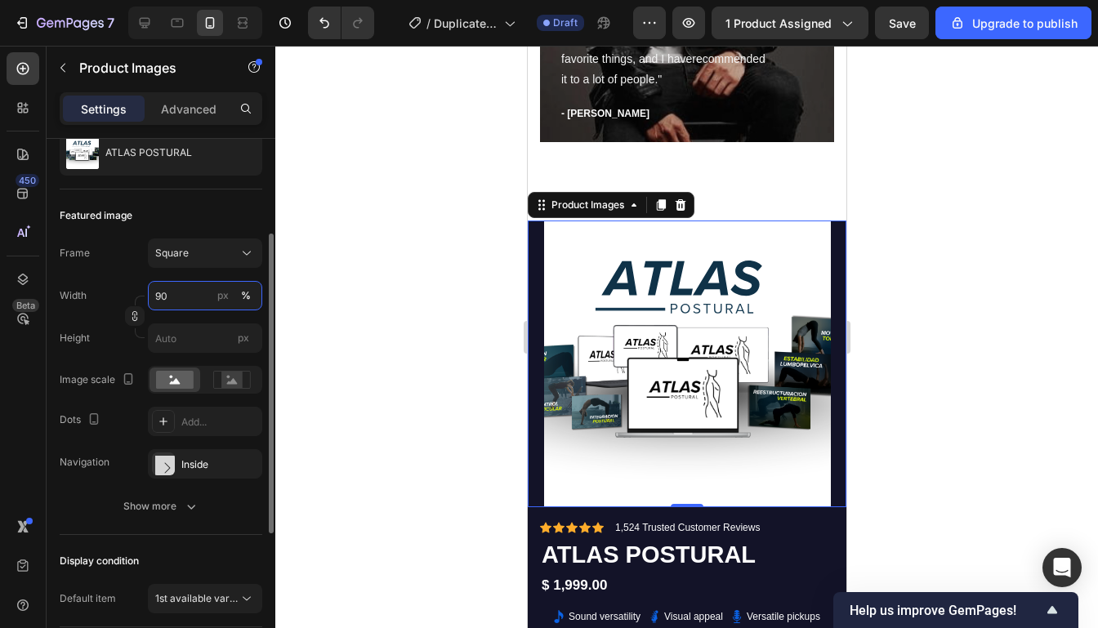
click at [177, 293] on input "90" at bounding box center [205, 295] width 114 height 29
type input "9"
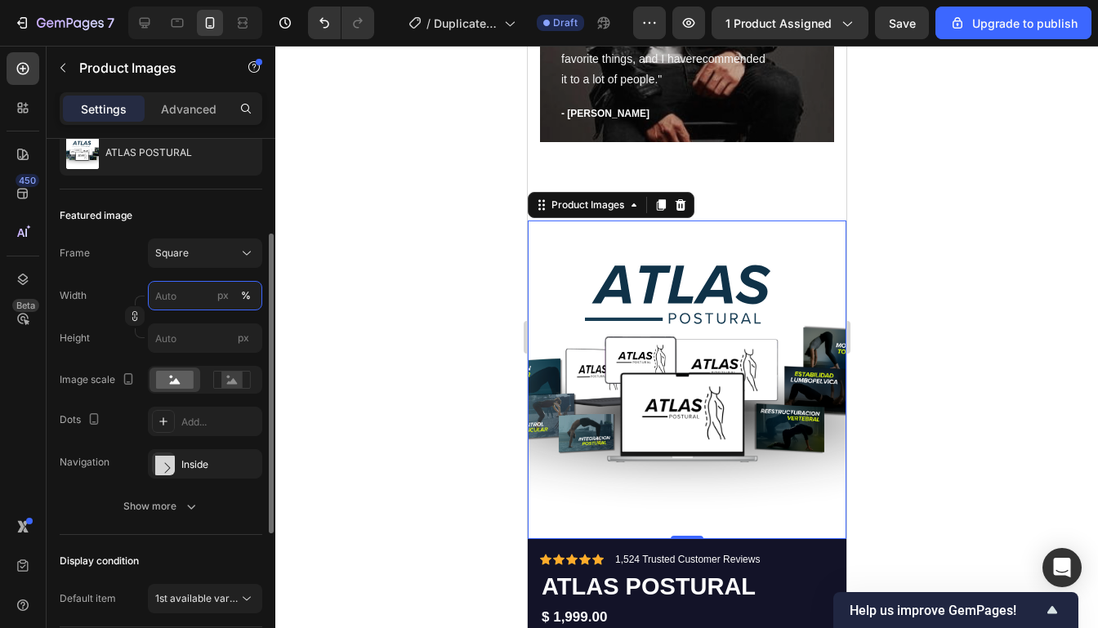
type input "1"
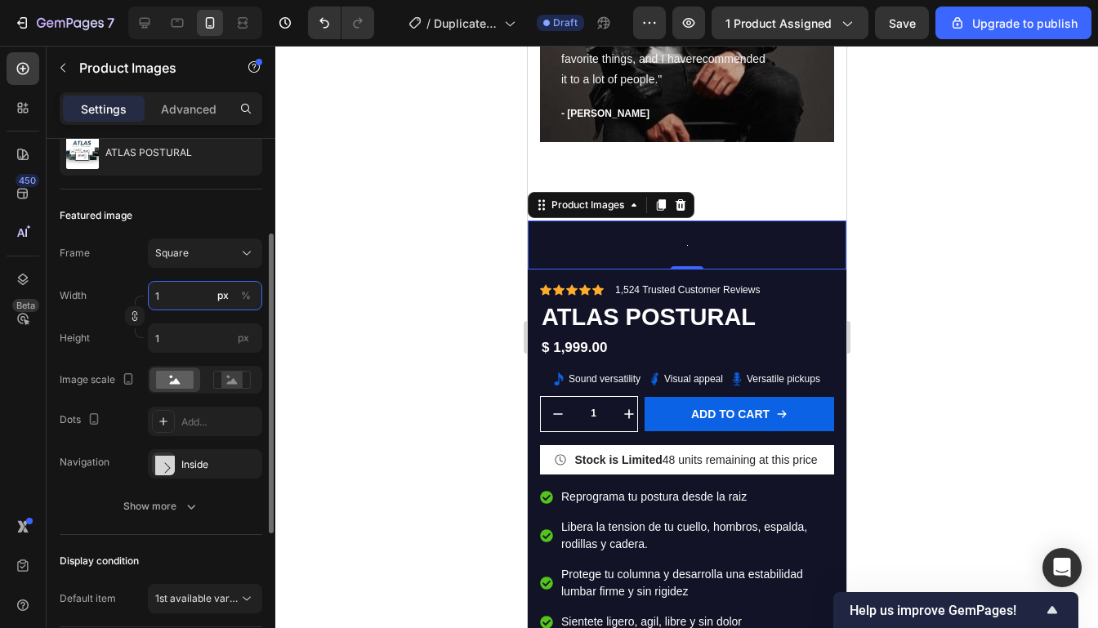
type input "10"
click at [179, 296] on input "10" at bounding box center [205, 295] width 114 height 29
type input "100"
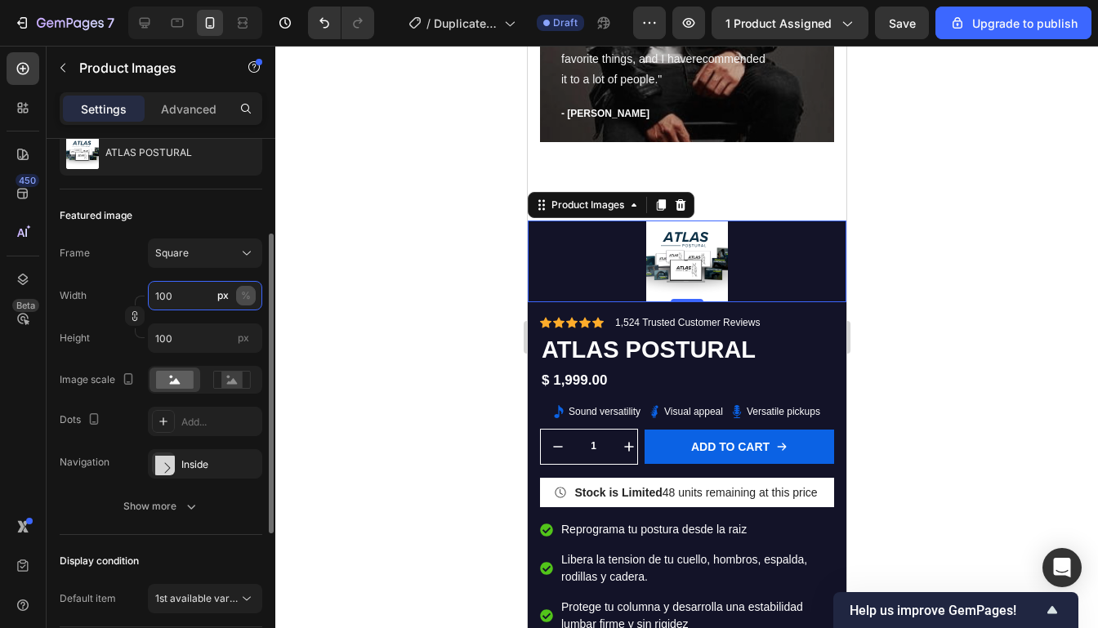
type input "100"
click at [247, 302] on div "%" at bounding box center [246, 295] width 10 height 15
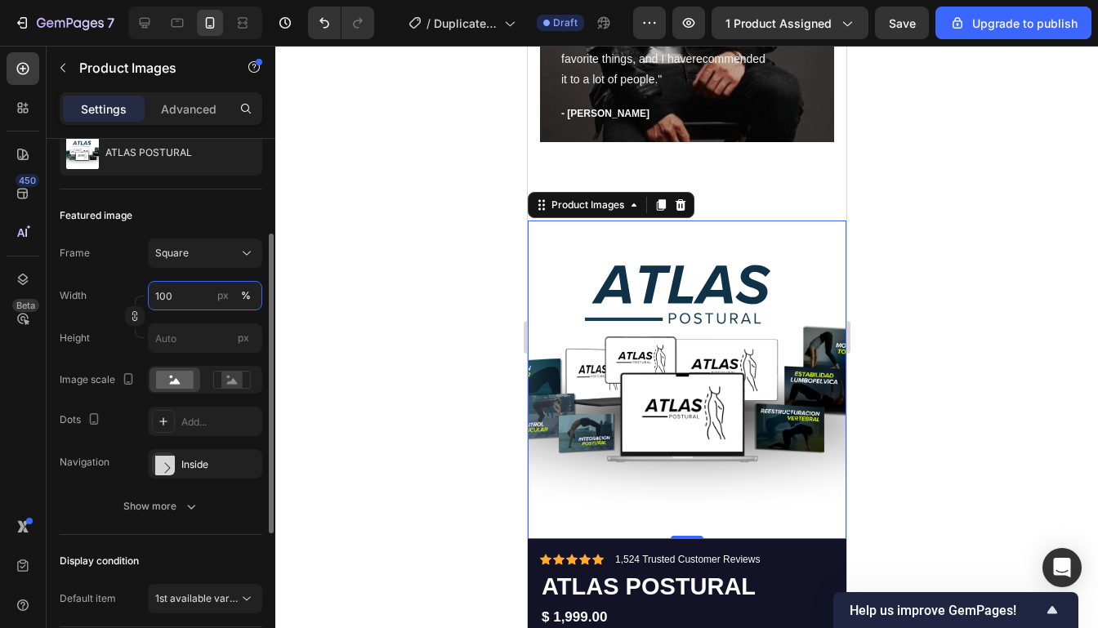
click at [199, 302] on input "100" at bounding box center [205, 295] width 114 height 29
click at [227, 454] on div "Inside" at bounding box center [205, 463] width 114 height 29
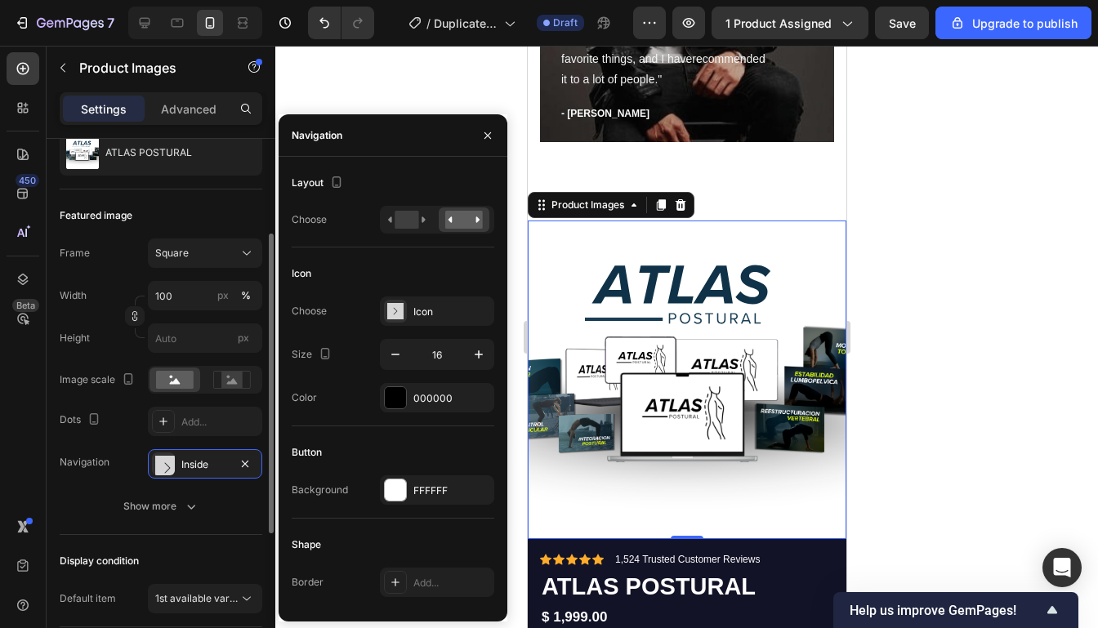
click at [94, 464] on div "Navigation" at bounding box center [85, 462] width 50 height 15
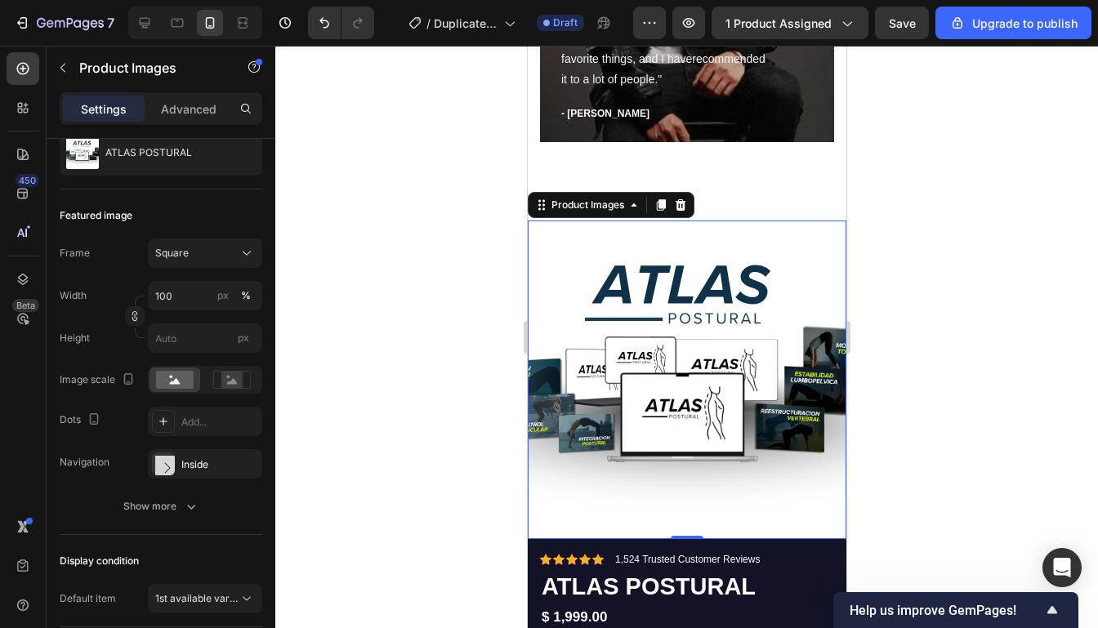
click at [916, 246] on div at bounding box center [686, 337] width 823 height 583
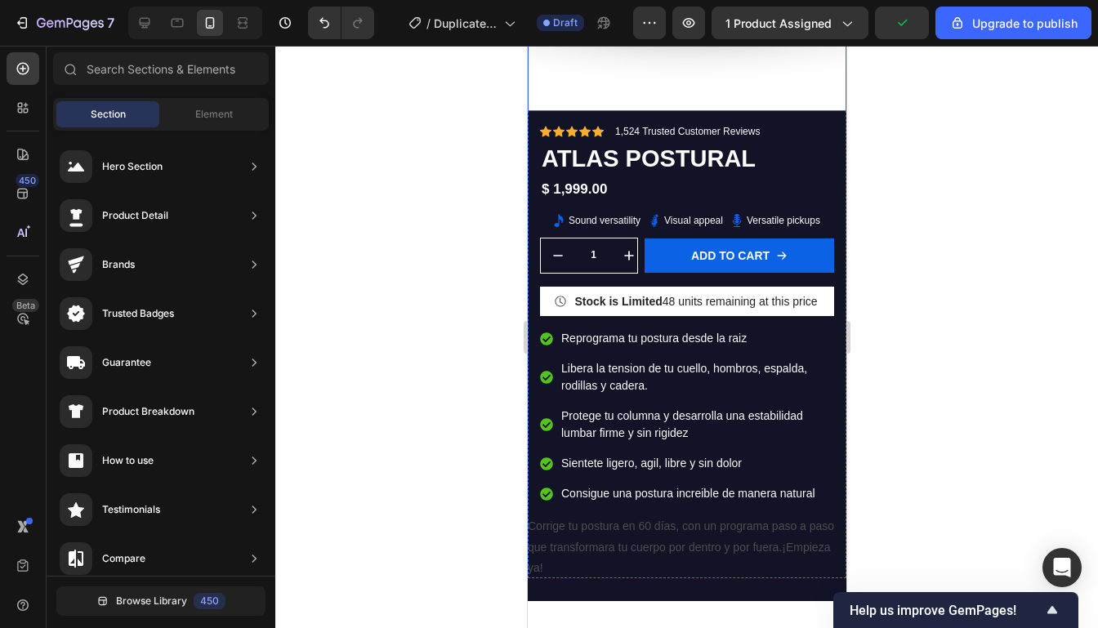
scroll to position [9258, 0]
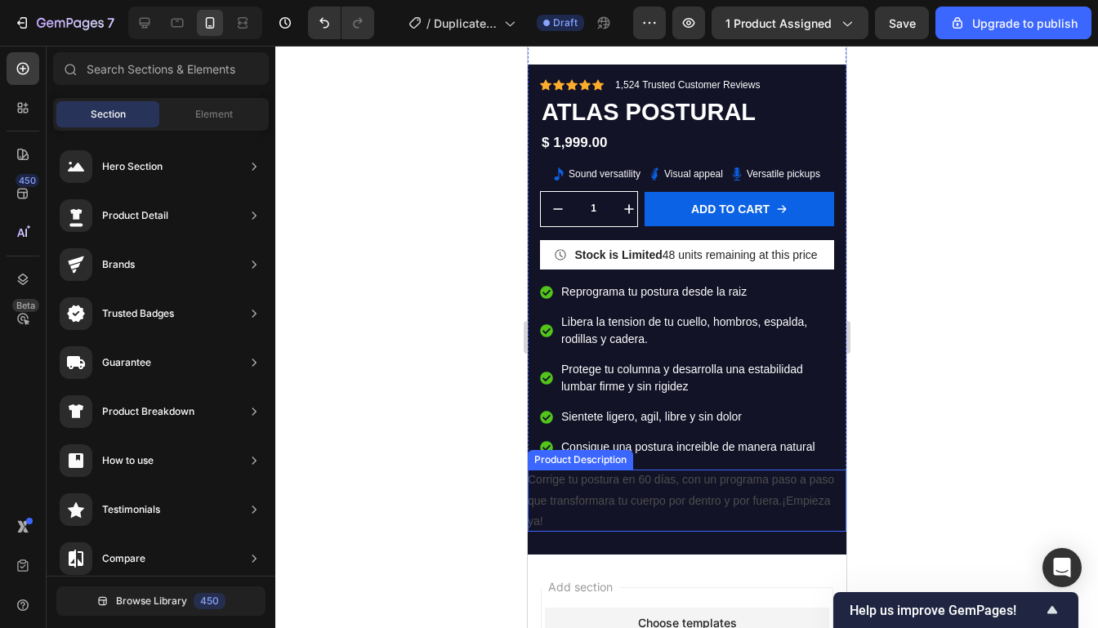
click at [702, 502] on p "Corrige tu postura en 60 días, con un programa paso a paso que transformara tu …" at bounding box center [680, 500] width 306 height 54
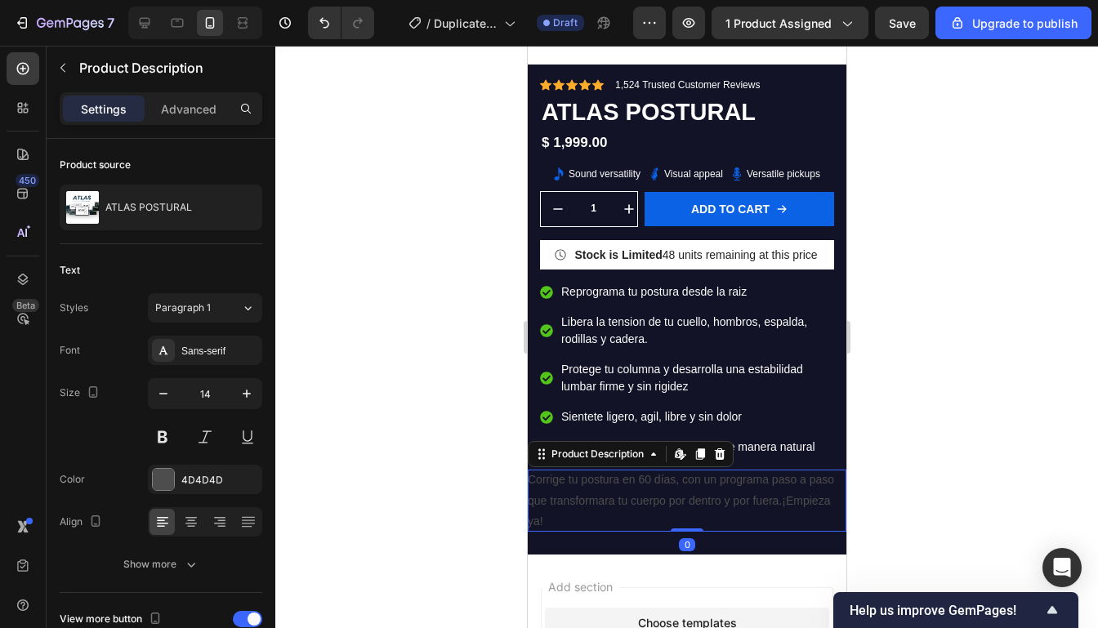
click at [891, 280] on div at bounding box center [686, 337] width 823 height 583
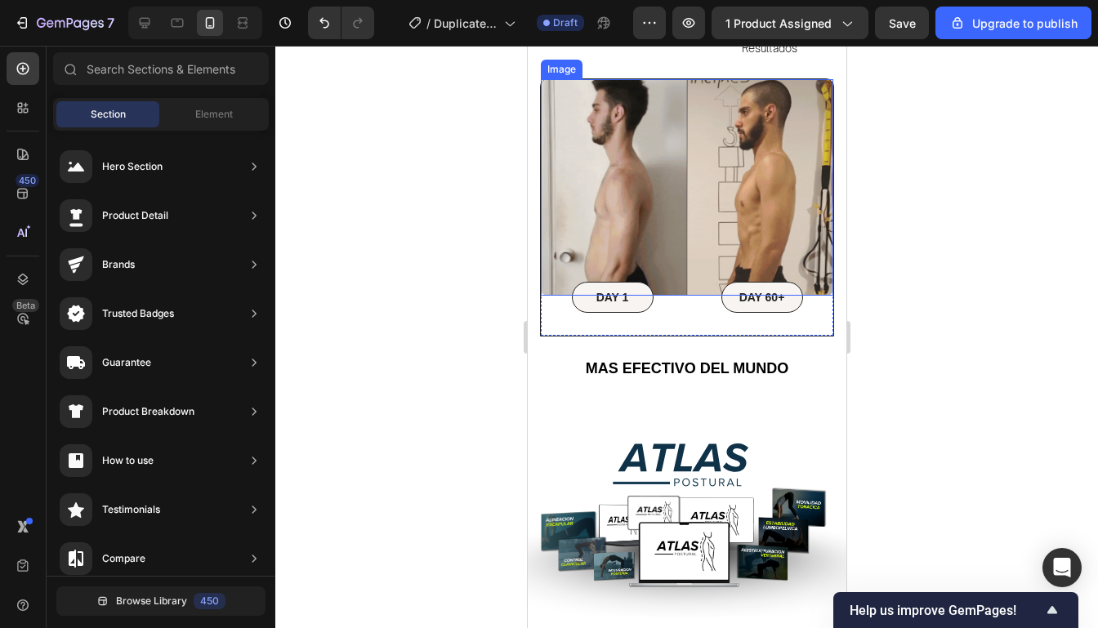
scroll to position [798, 0]
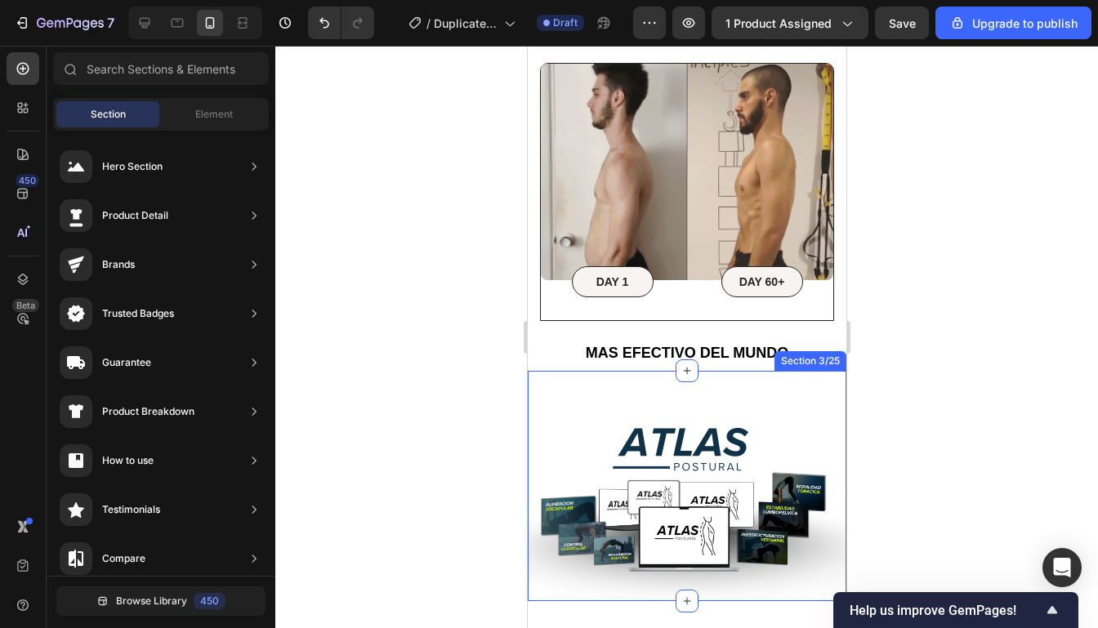
click at [777, 371] on div "The standard Lorem Ipsum Heading Image Row Image Wireless Connect Text Block At…" at bounding box center [686, 472] width 319 height 203
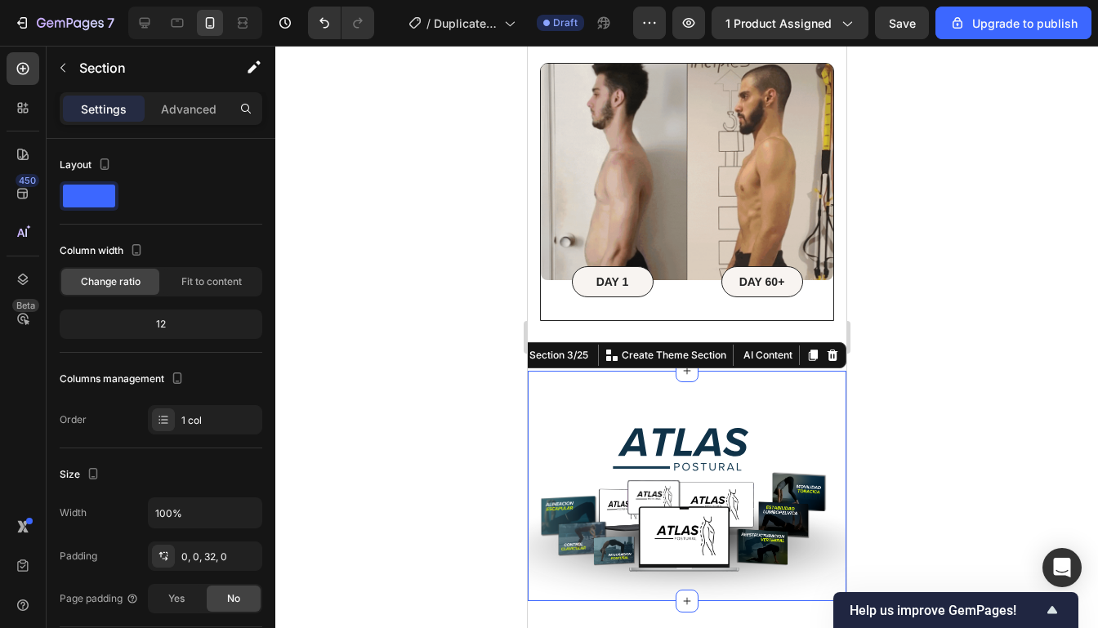
click at [931, 300] on div at bounding box center [686, 337] width 823 height 583
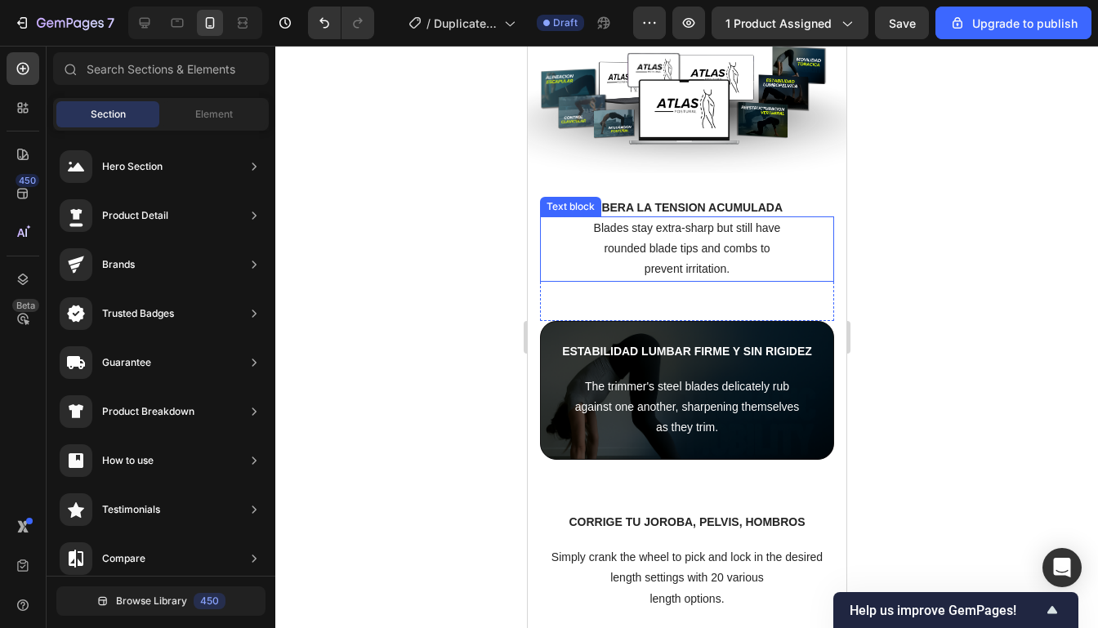
scroll to position [1298, 0]
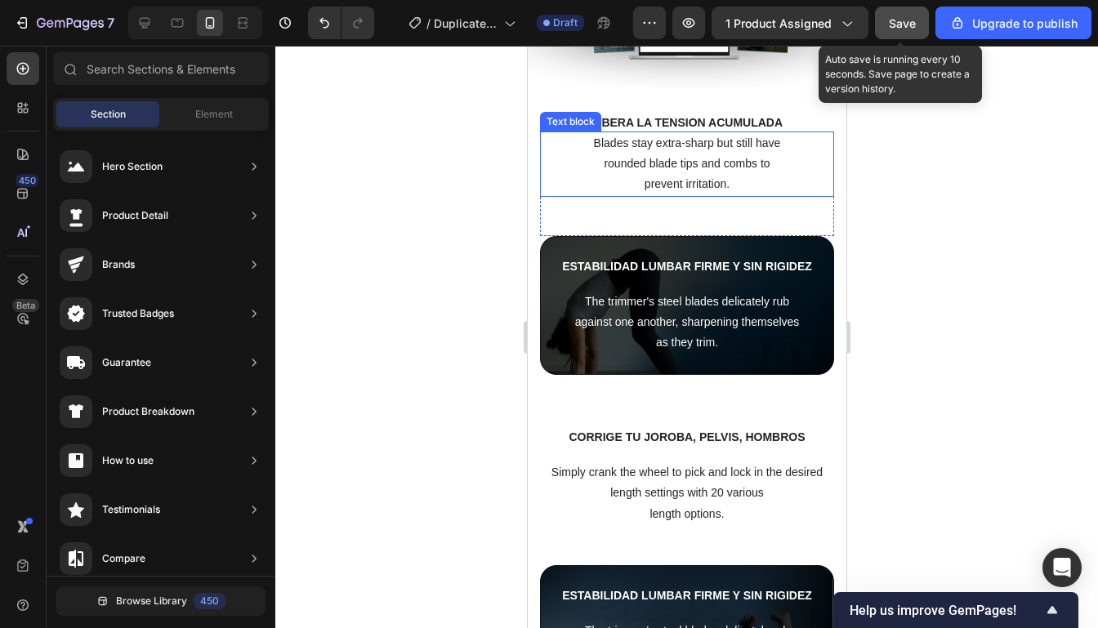
click at [890, 21] on span "Save" at bounding box center [902, 23] width 27 height 14
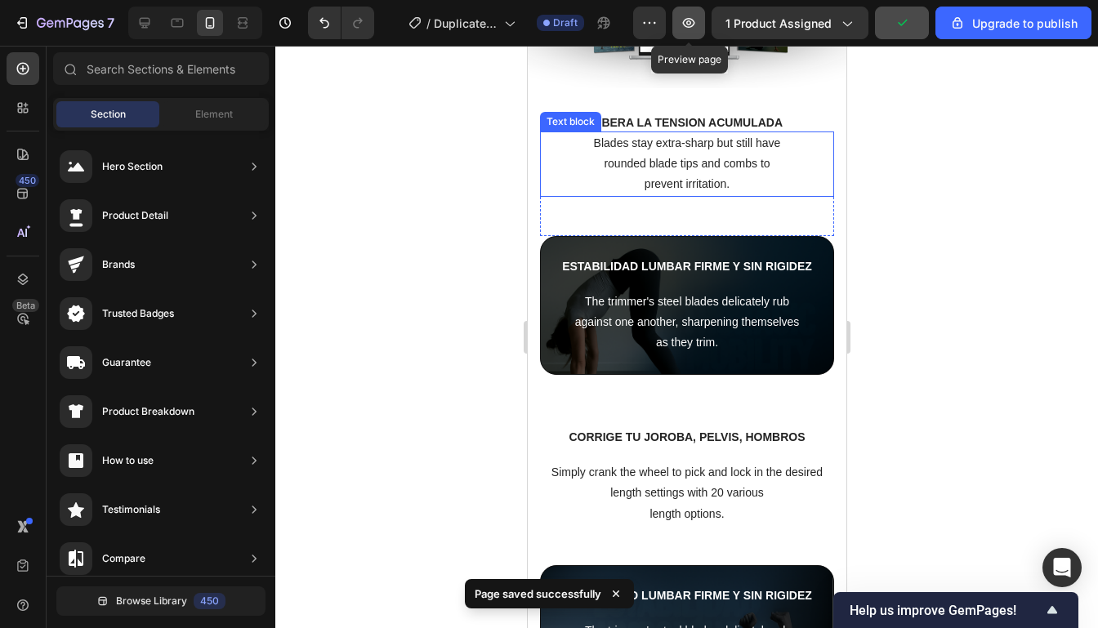
click at [685, 32] on button "button" at bounding box center [689, 23] width 33 height 33
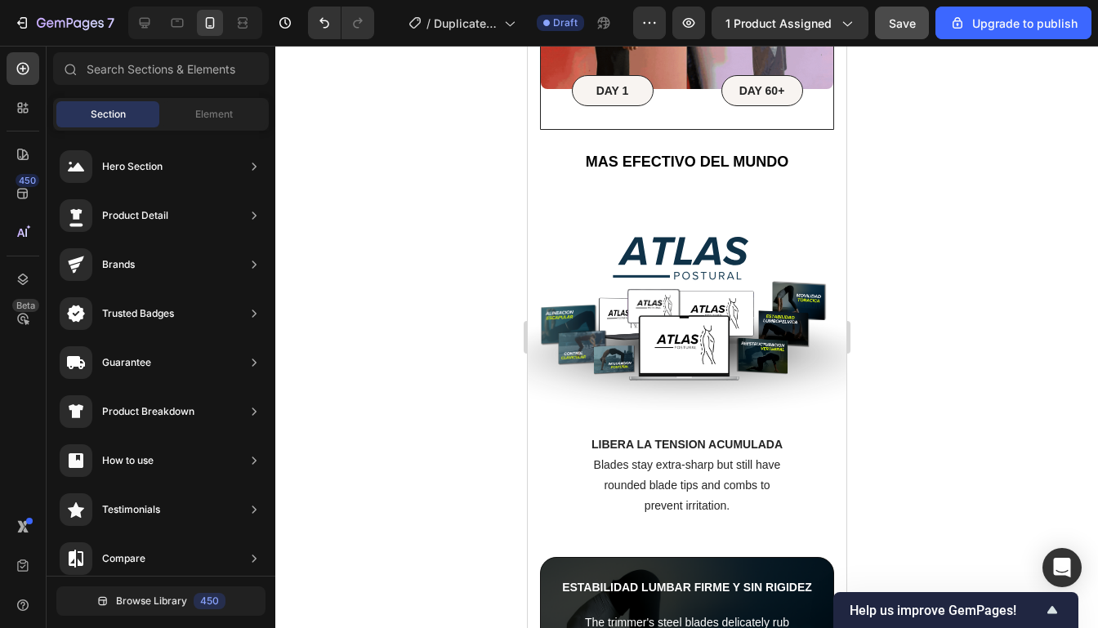
scroll to position [1041, 0]
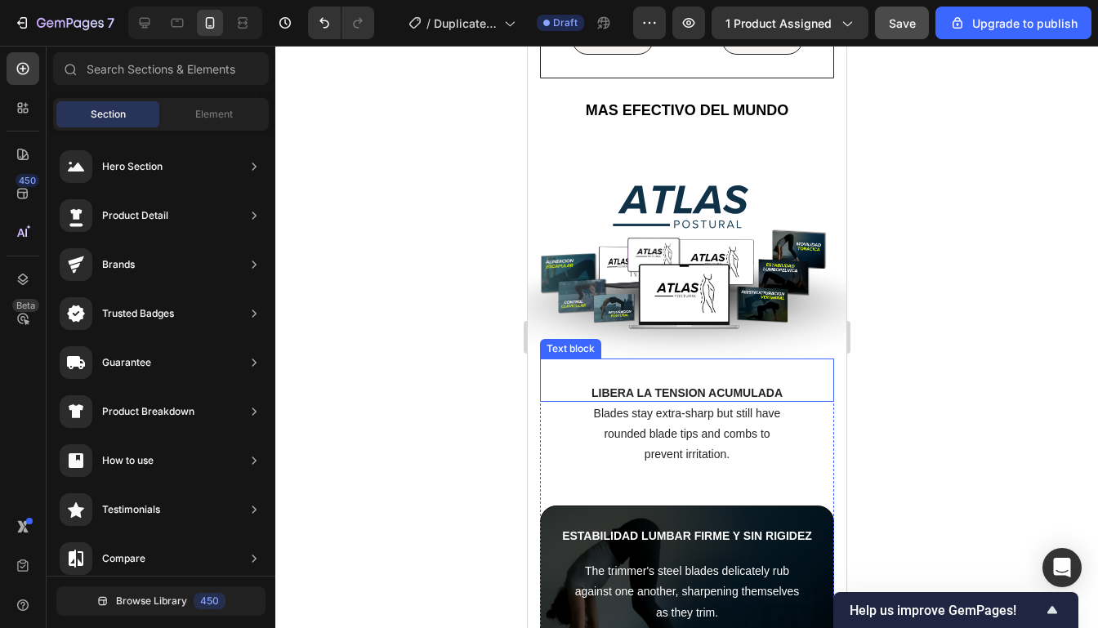
click at [742, 385] on p "LIBERA LA TENSION ACUMULADA" at bounding box center [686, 393] width 294 height 17
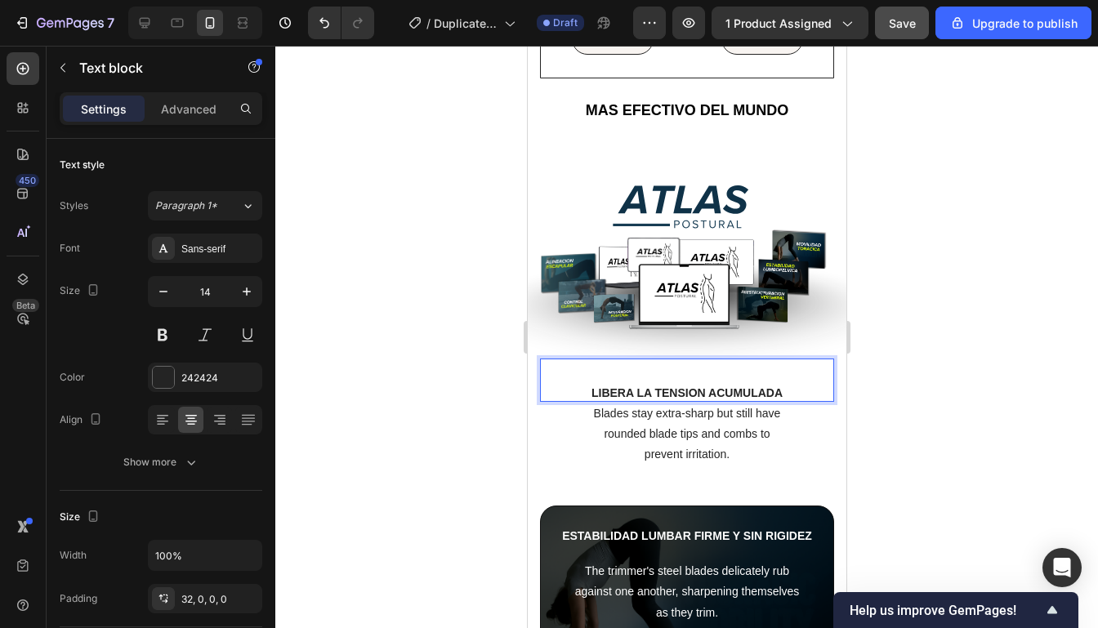
click at [768, 385] on p "LIBERA LA TENSION ACUMULADA" at bounding box center [686, 393] width 294 height 17
drag, startPoint x: 799, startPoint y: 378, endPoint x: 587, endPoint y: 382, distance: 212.5
click at [588, 385] on p "LIBERA LA TENSION ACUMULADA" at bounding box center [686, 393] width 294 height 17
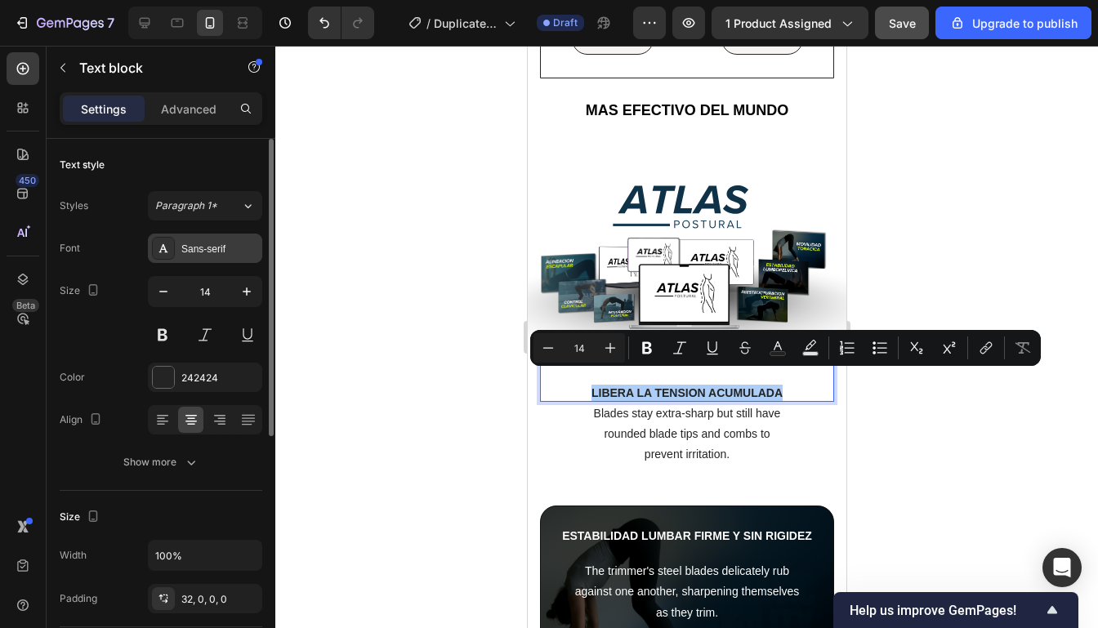
click at [201, 235] on div "Sans-serif" at bounding box center [205, 248] width 114 height 29
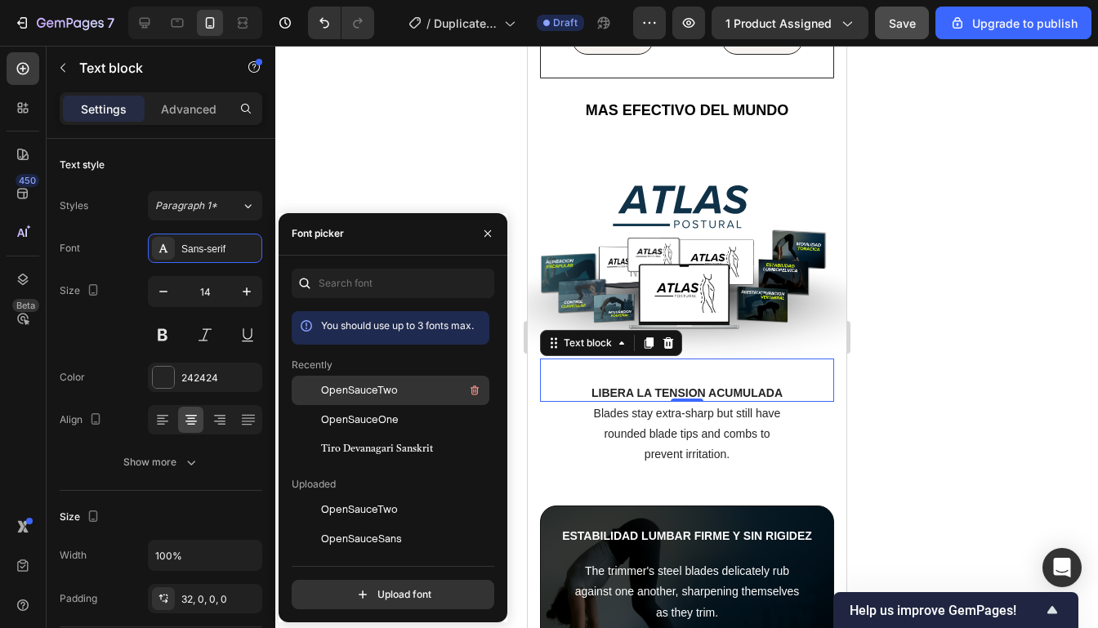
click at [389, 393] on span "OpenSauceTwo" at bounding box center [359, 390] width 77 height 15
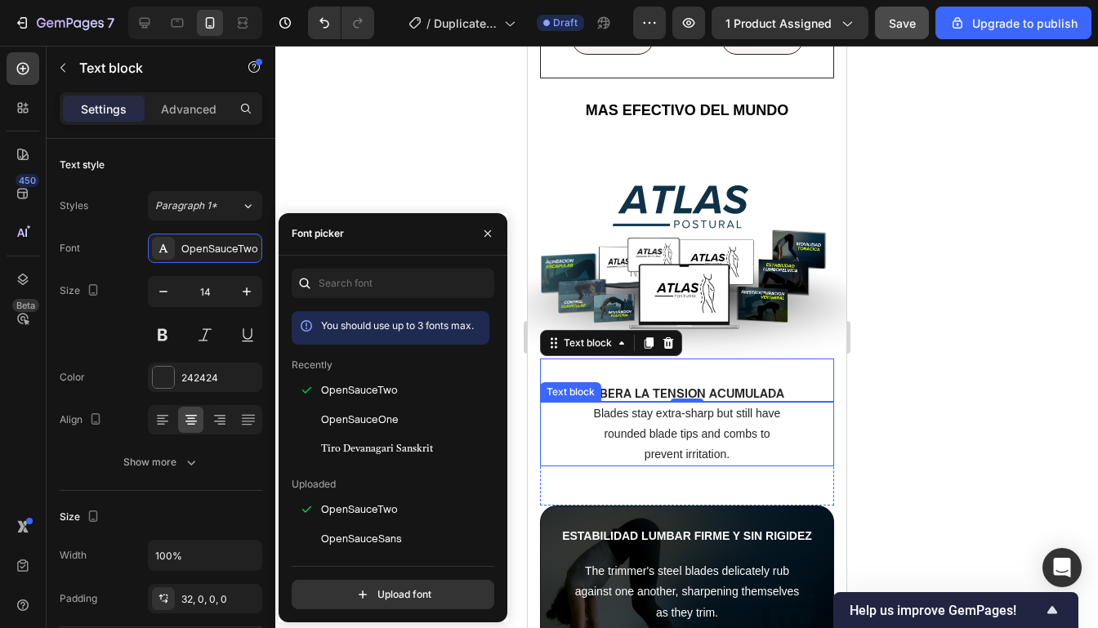
click at [669, 409] on p "Blades stay extra-sharp but still have rounded blade tips and combs to prevent …" at bounding box center [686, 435] width 291 height 62
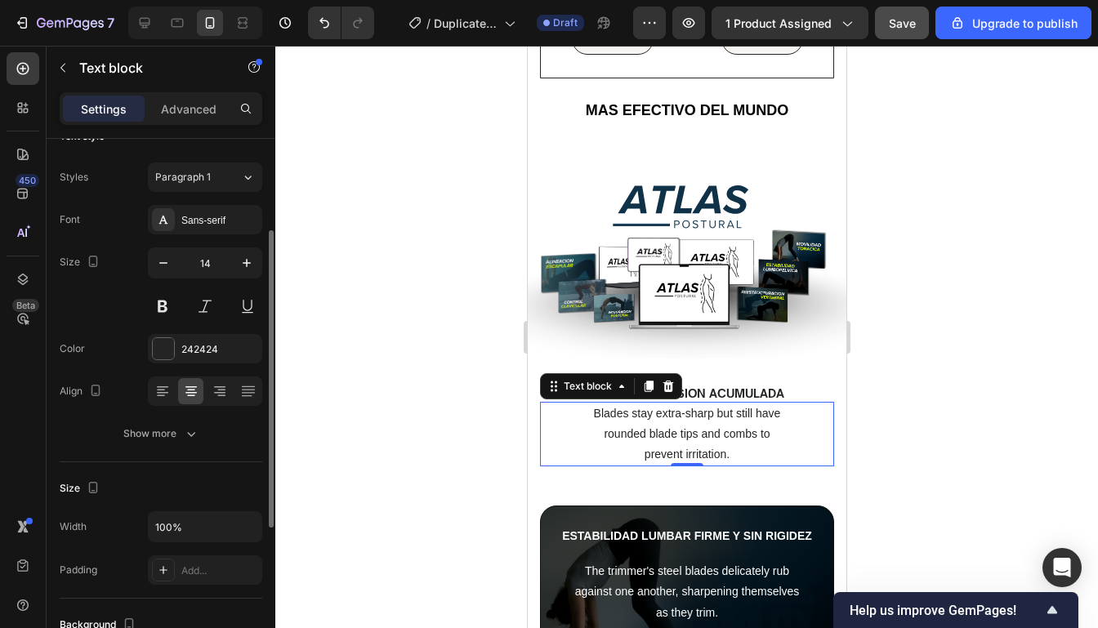
scroll to position [0, 0]
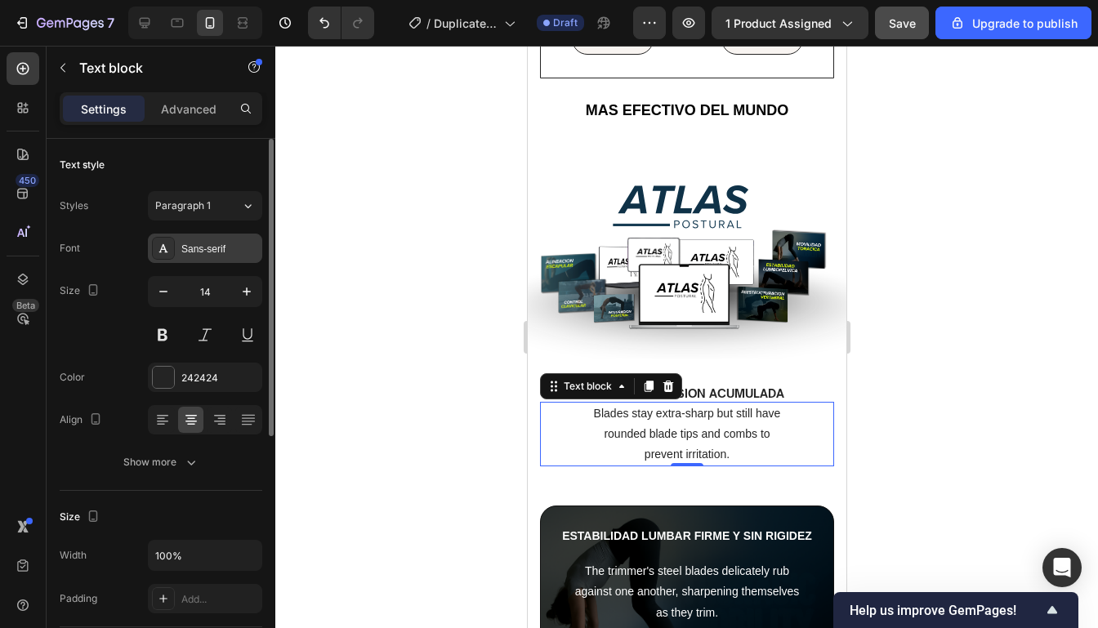
click at [214, 253] on div "Sans-serif" at bounding box center [219, 249] width 77 height 15
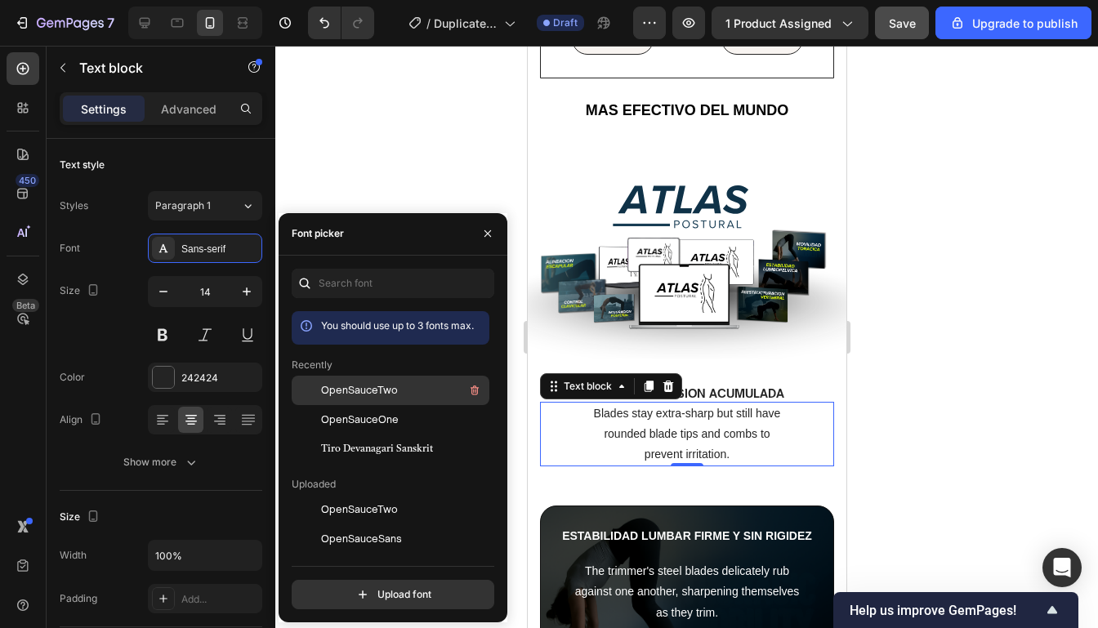
click at [395, 391] on span "OpenSauceTwo" at bounding box center [359, 390] width 77 height 15
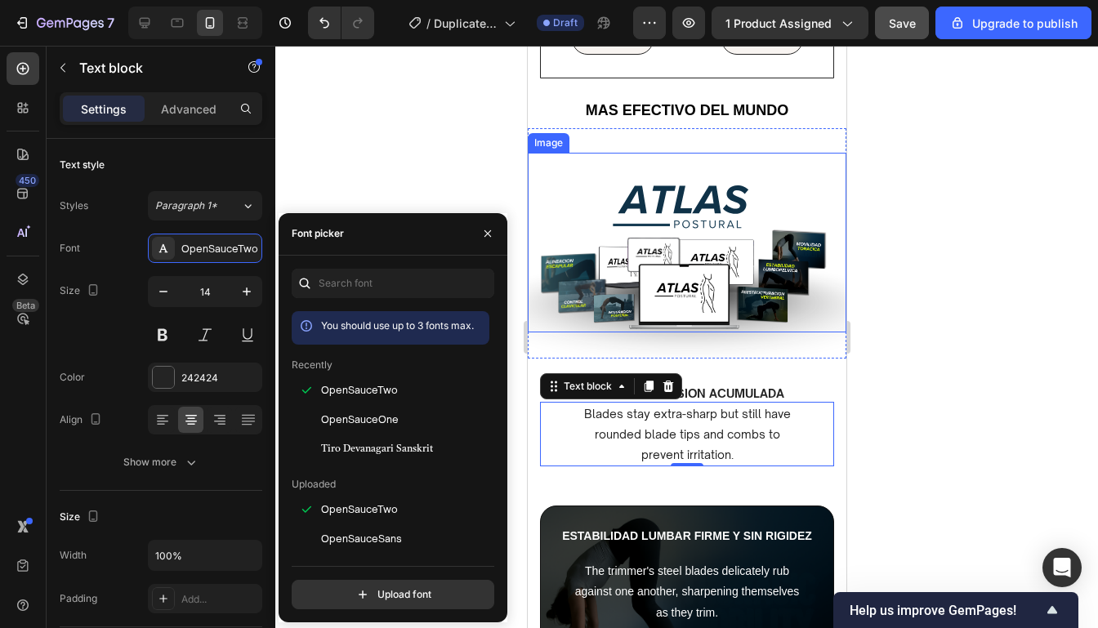
click at [896, 240] on div at bounding box center [686, 337] width 823 height 583
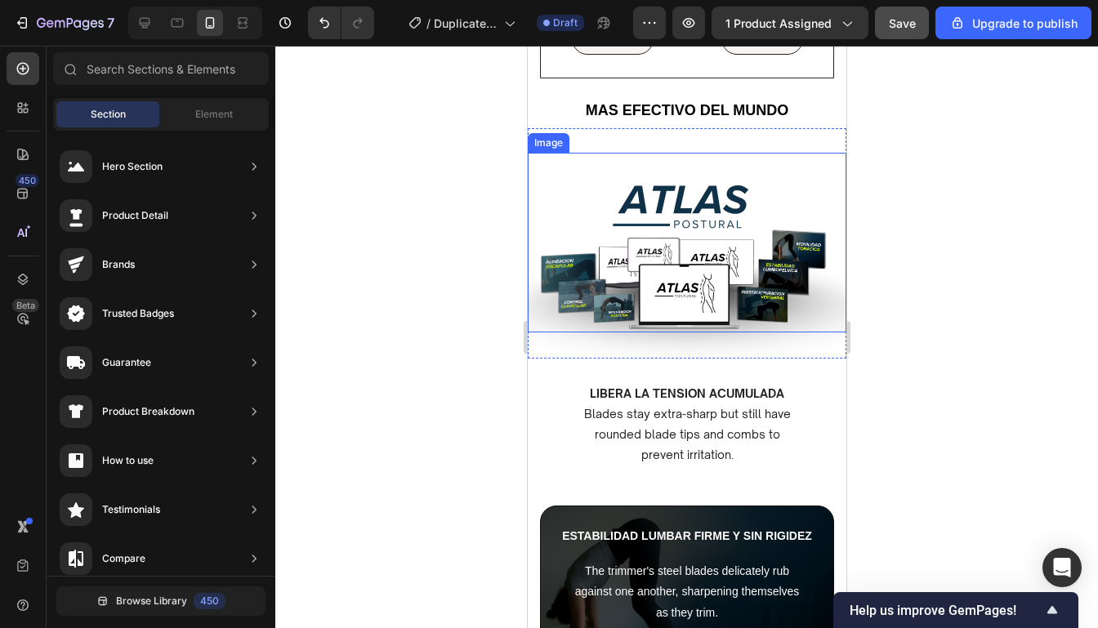
click at [896, 240] on div at bounding box center [686, 337] width 823 height 583
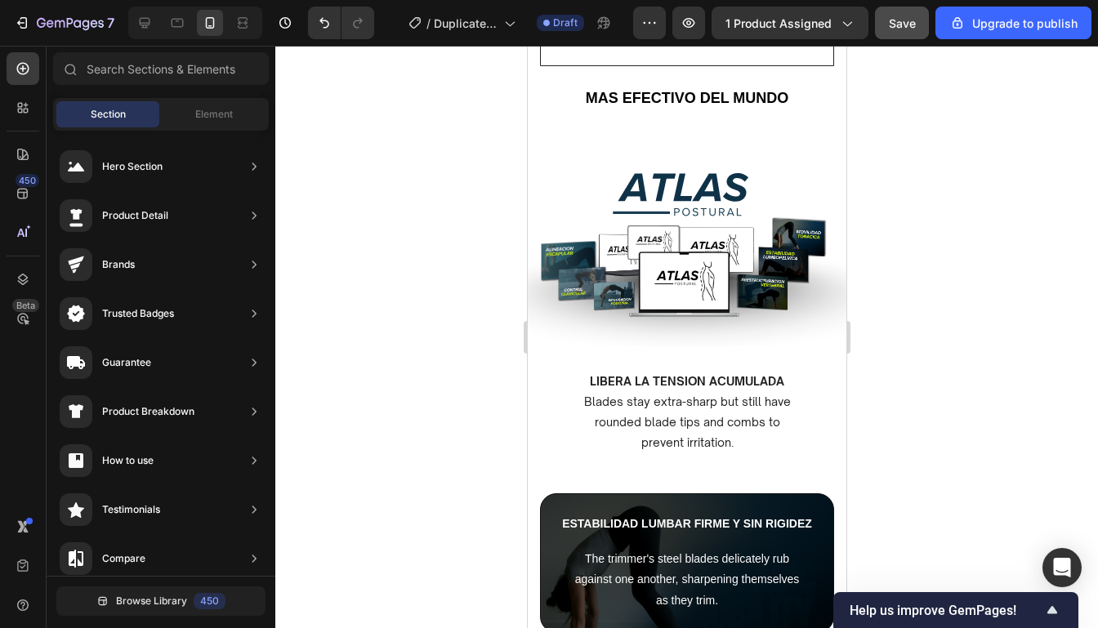
scroll to position [1072, 0]
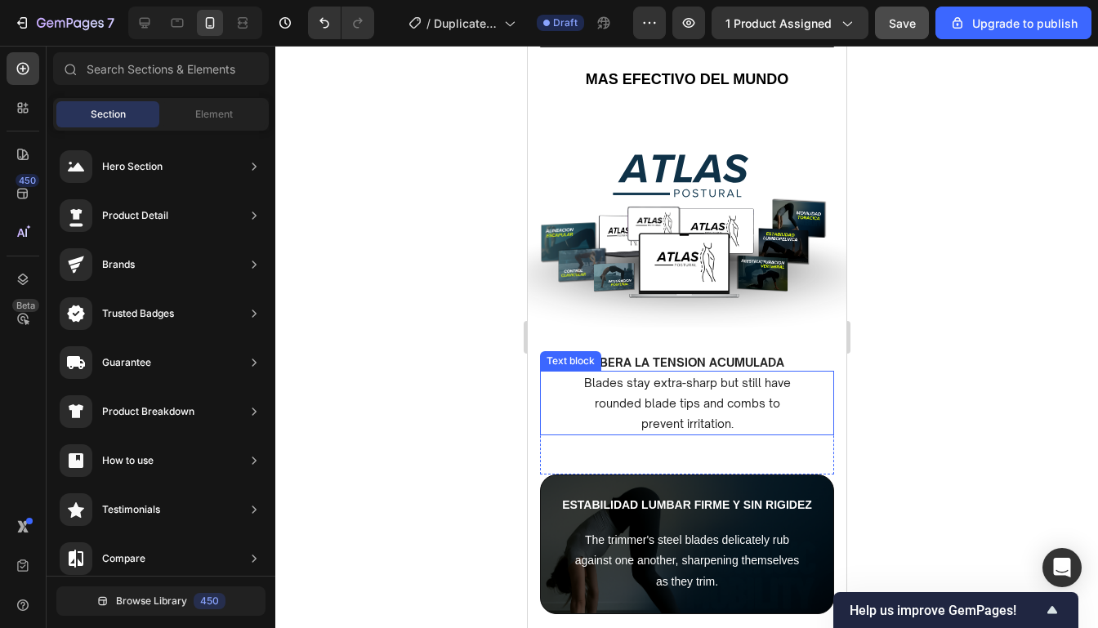
click at [738, 387] on p "Blades stay extra-sharp but still have rounded blade tips and combs to prevent …" at bounding box center [686, 404] width 291 height 62
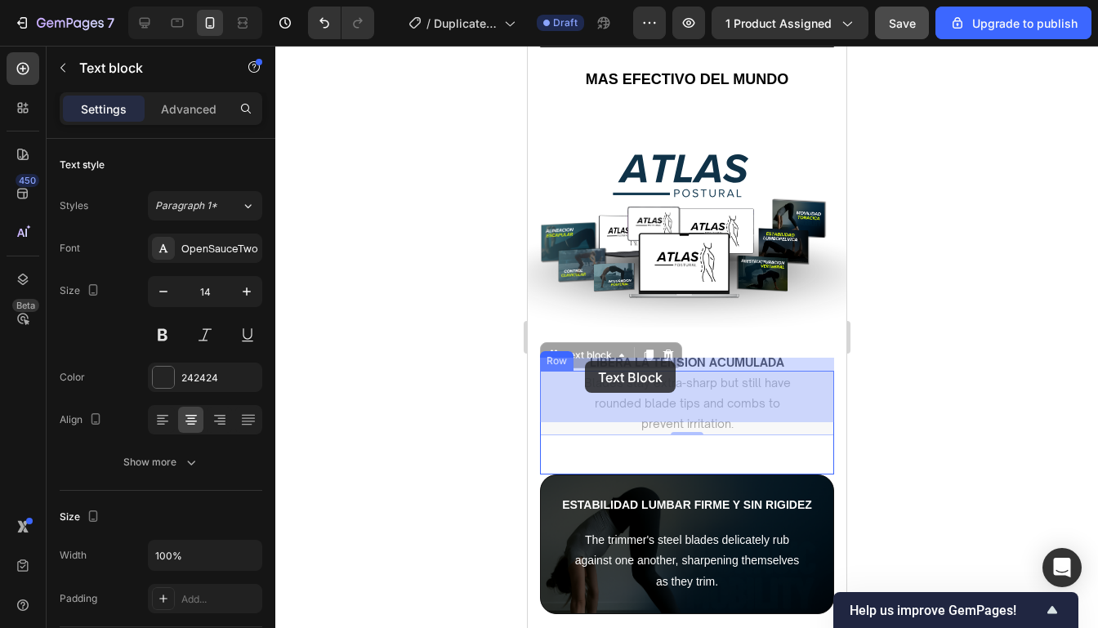
drag, startPoint x: 735, startPoint y: 415, endPoint x: 578, endPoint y: 361, distance: 165.9
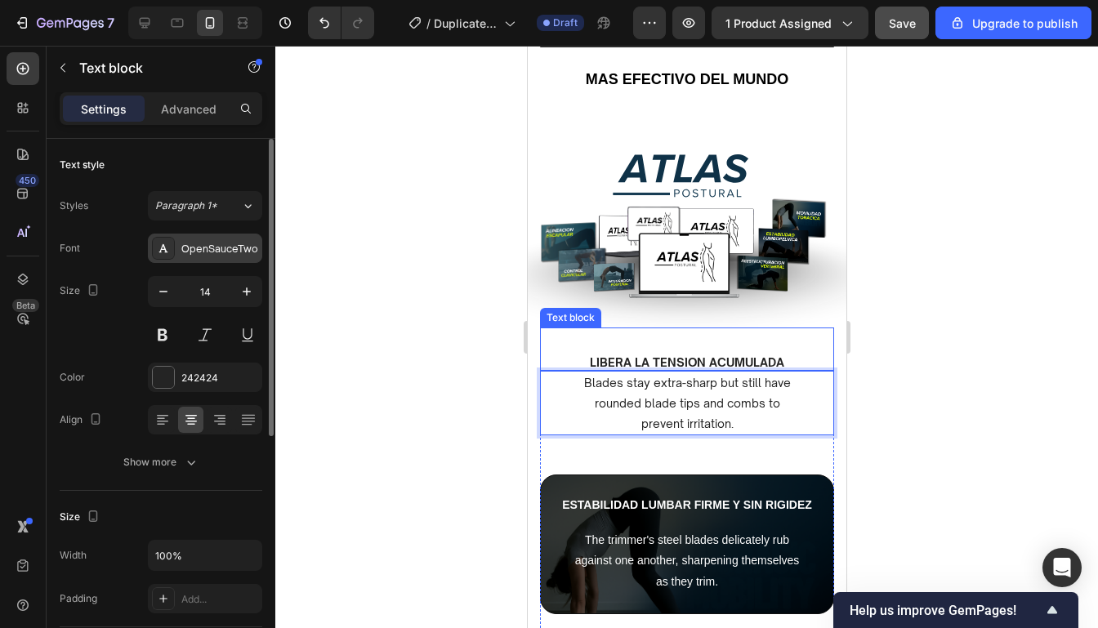
click at [235, 247] on div "OpenSauceTwo" at bounding box center [219, 249] width 77 height 15
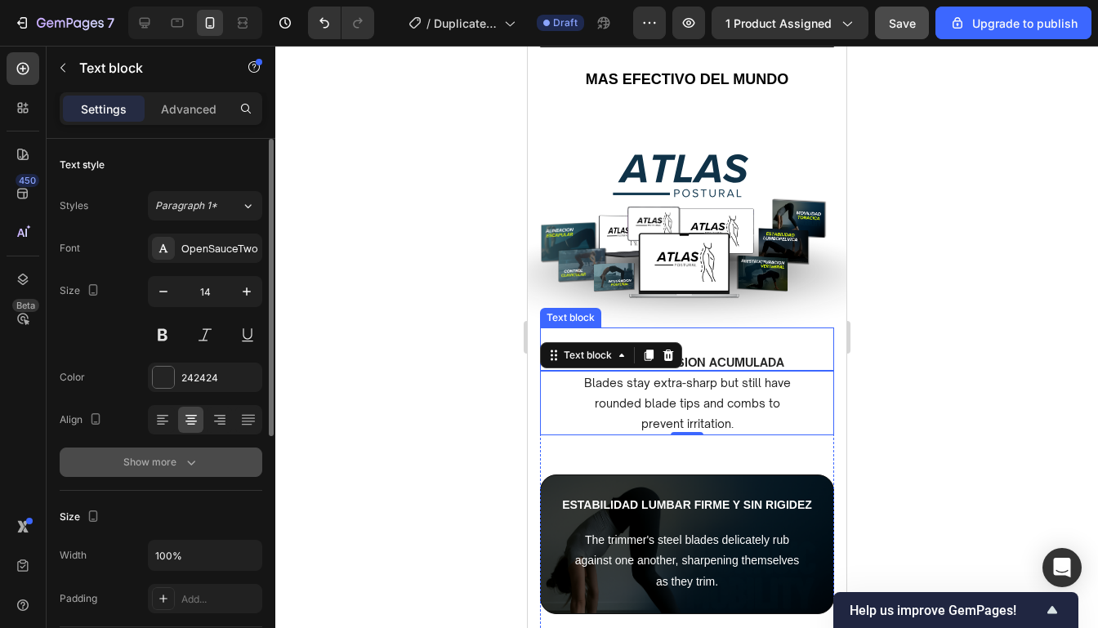
click at [177, 460] on div "Show more" at bounding box center [161, 462] width 76 height 16
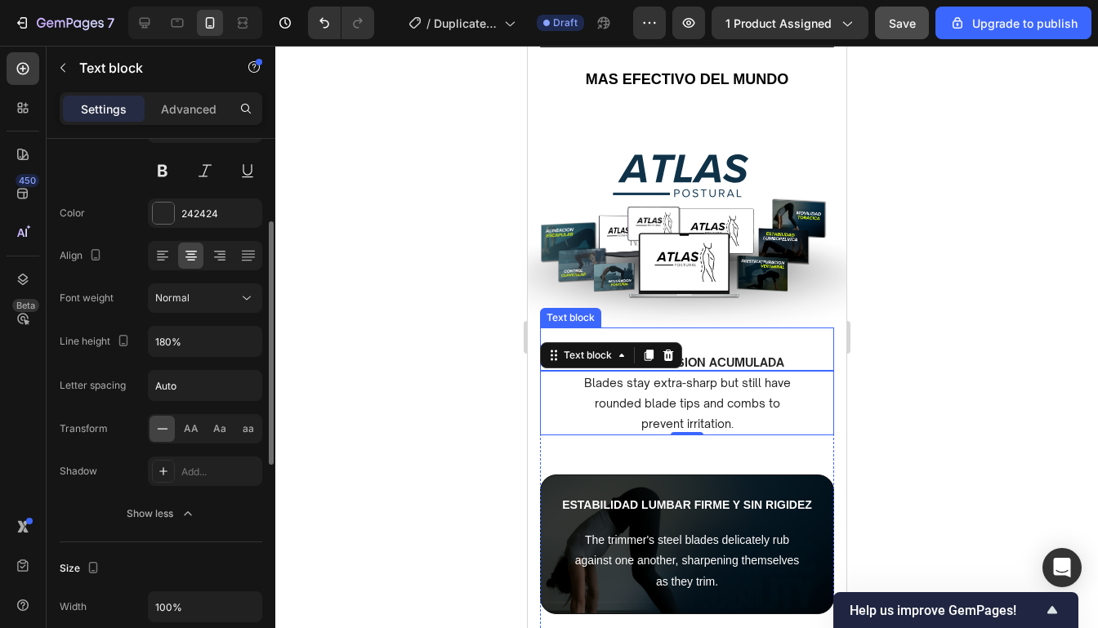
scroll to position [170, 0]
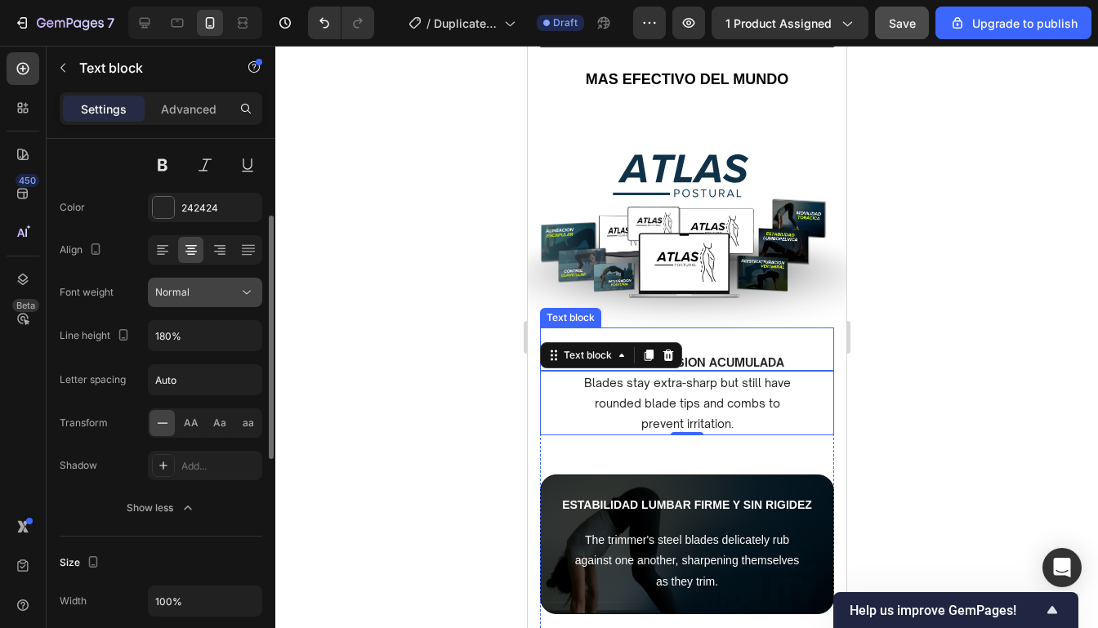
click at [217, 298] on div "Normal" at bounding box center [205, 292] width 100 height 16
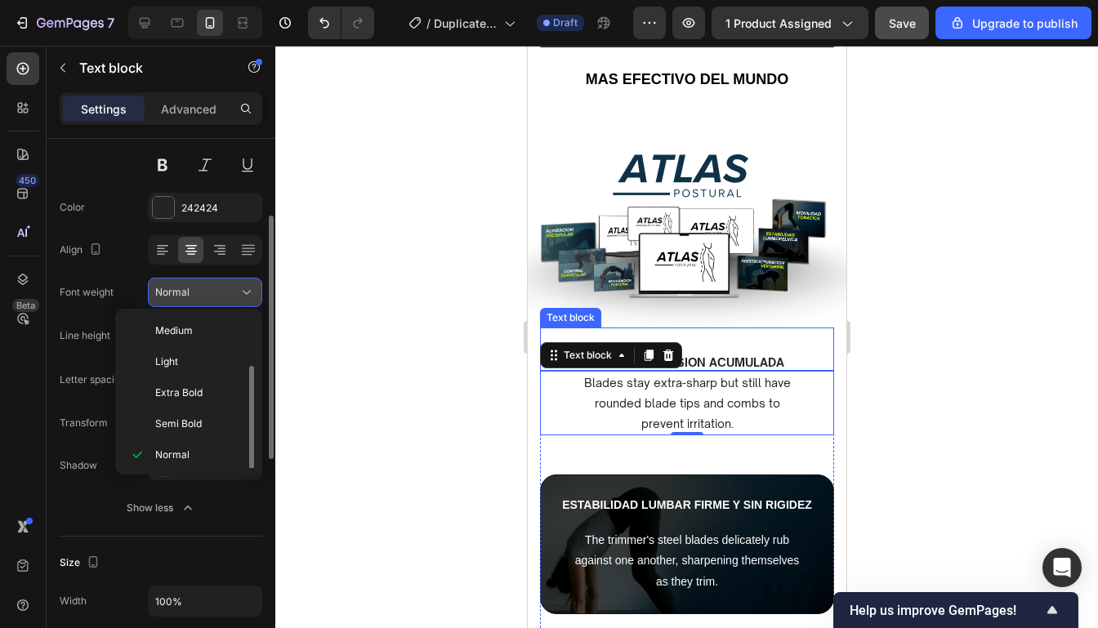
scroll to position [29, 0]
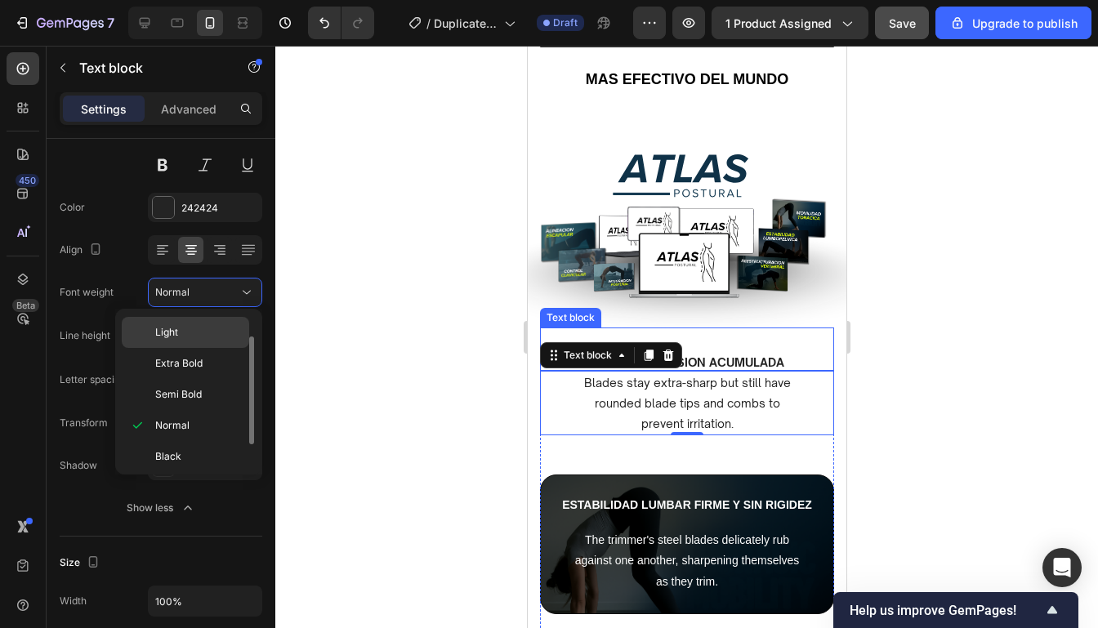
click at [181, 332] on p "Light" at bounding box center [198, 332] width 87 height 15
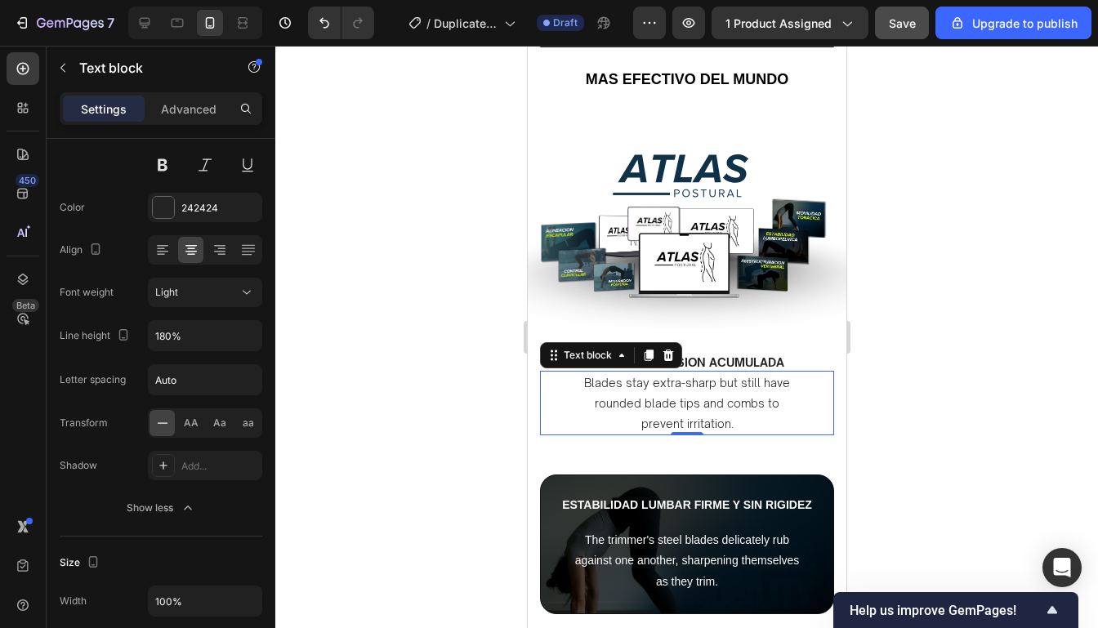
click at [856, 363] on div at bounding box center [686, 337] width 823 height 583
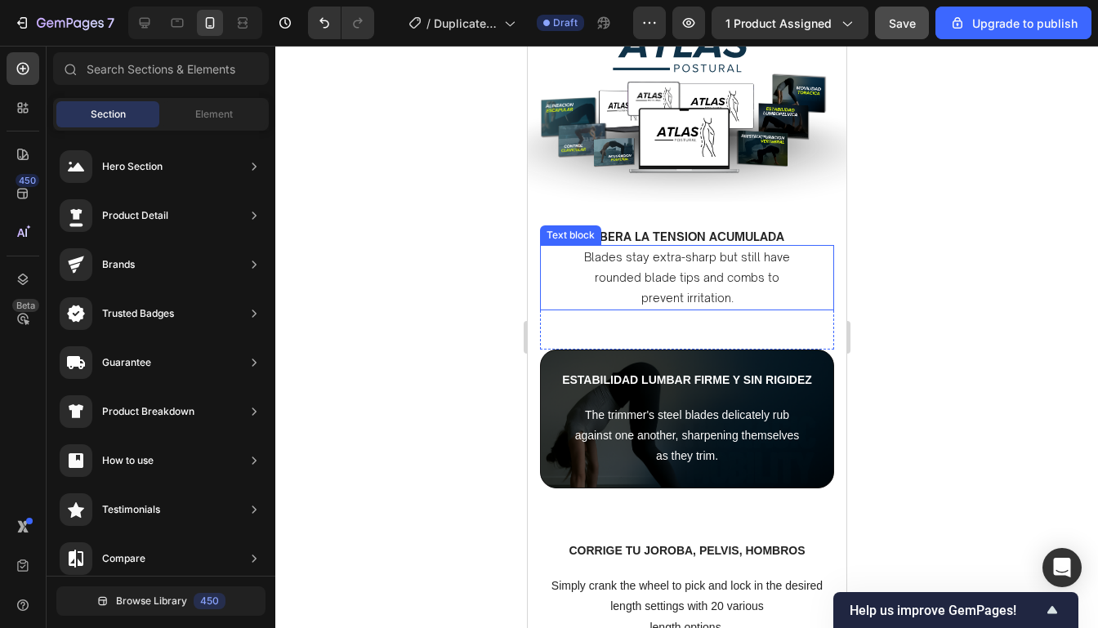
scroll to position [1218, 0]
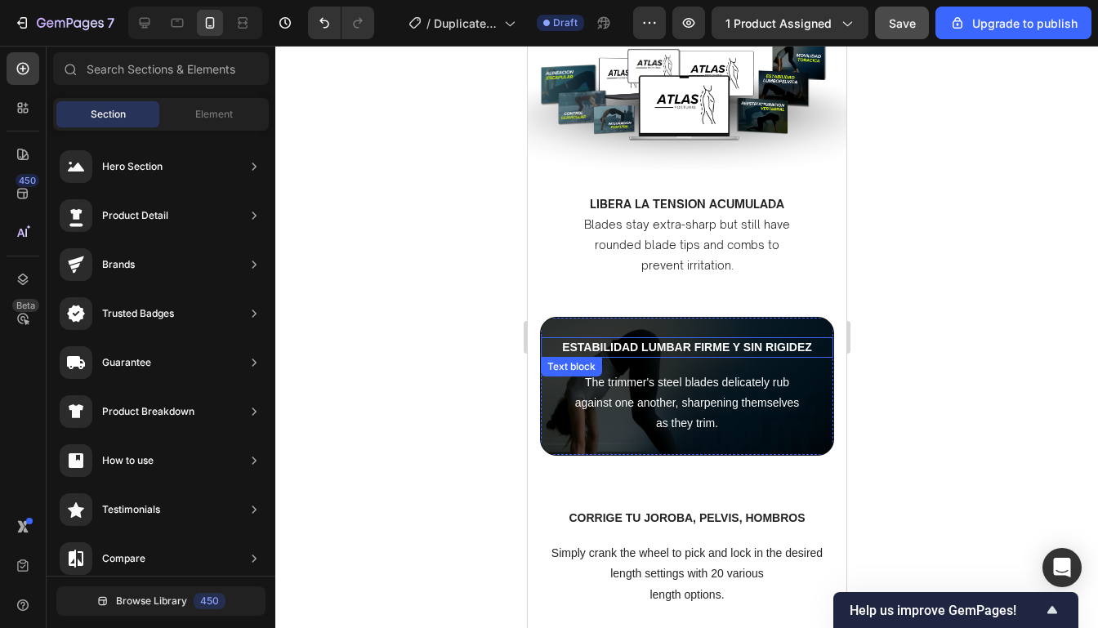
click at [740, 354] on p "ESTABILIDAD LUMBAR FIRME Y SIN RIGIDEZ" at bounding box center [686, 347] width 289 height 17
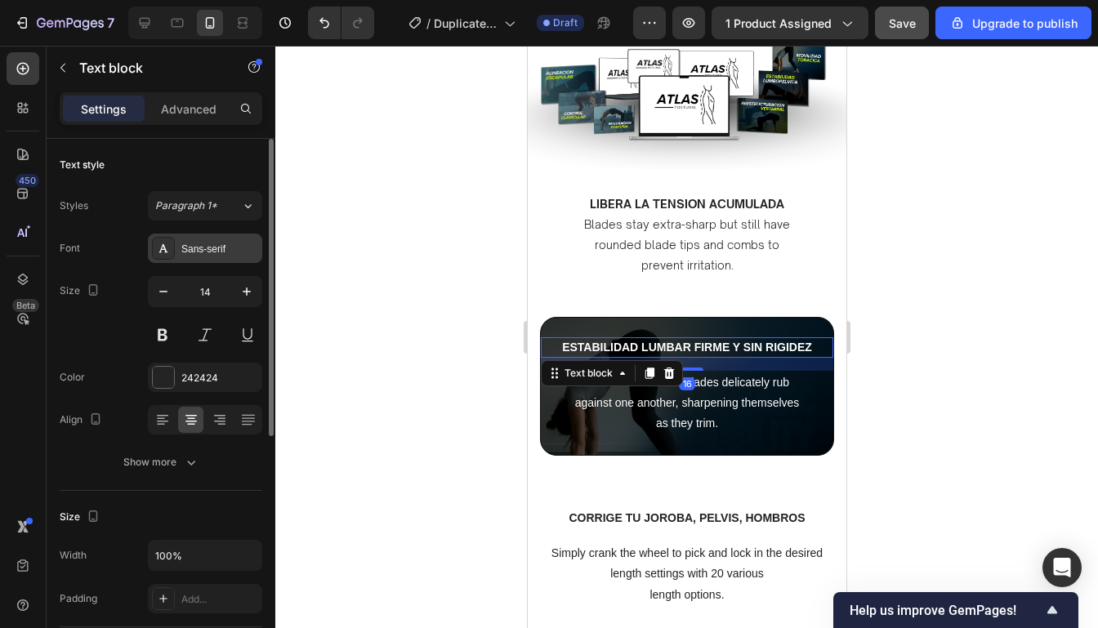
click at [221, 243] on div "Sans-serif" at bounding box center [219, 249] width 77 height 15
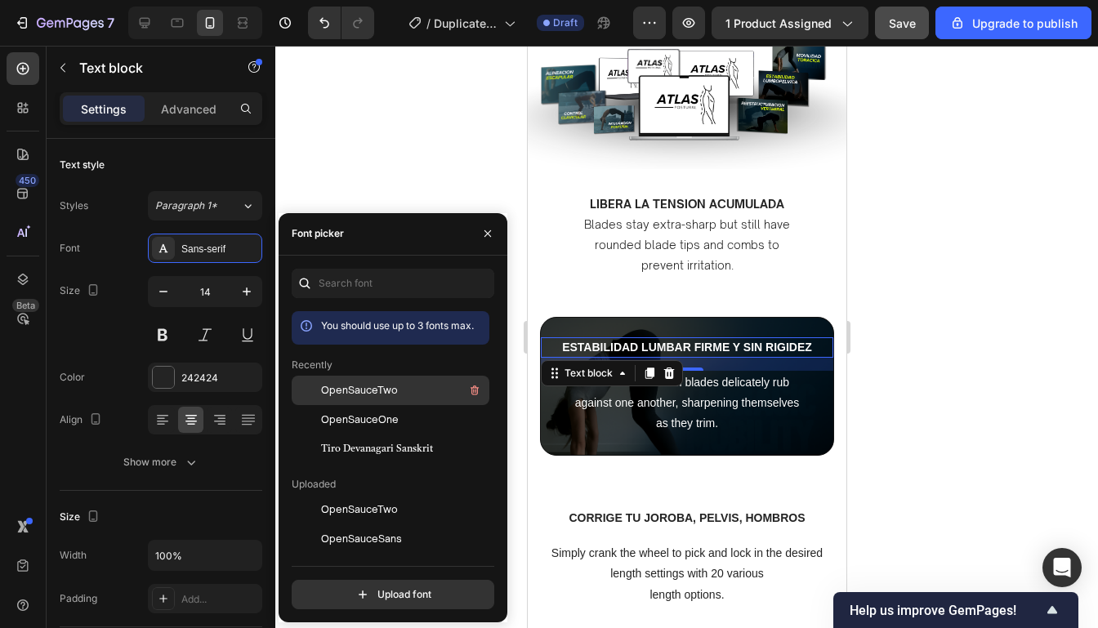
click at [395, 393] on span "OpenSauceTwo" at bounding box center [359, 390] width 77 height 15
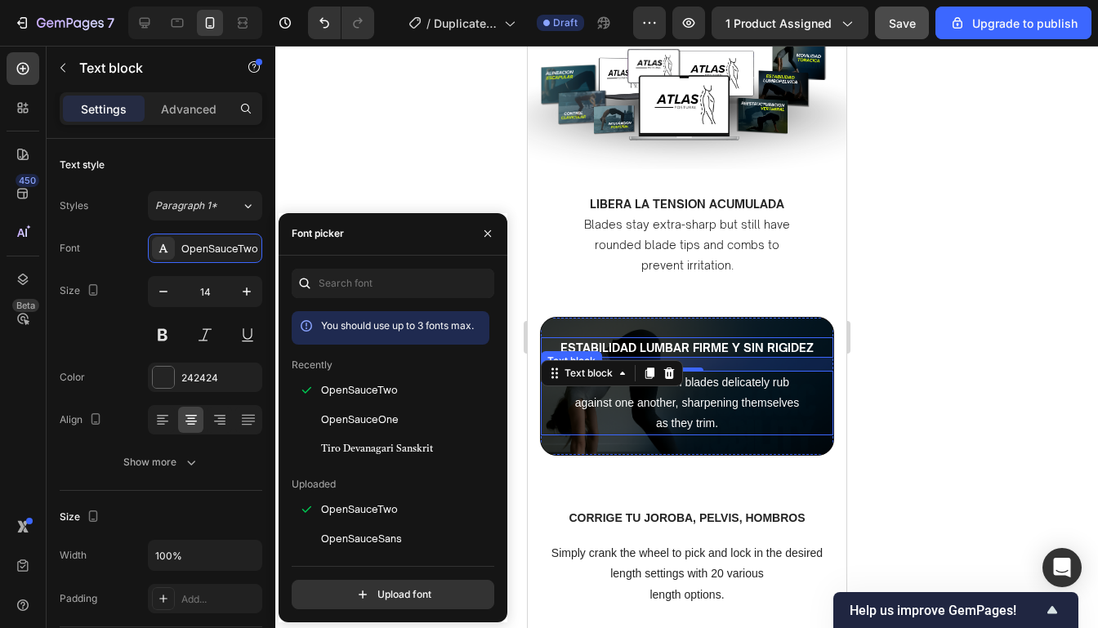
click at [655, 409] on p "The trimmer's steel blades delicately rub against one another, sharpening thems…" at bounding box center [686, 404] width 289 height 62
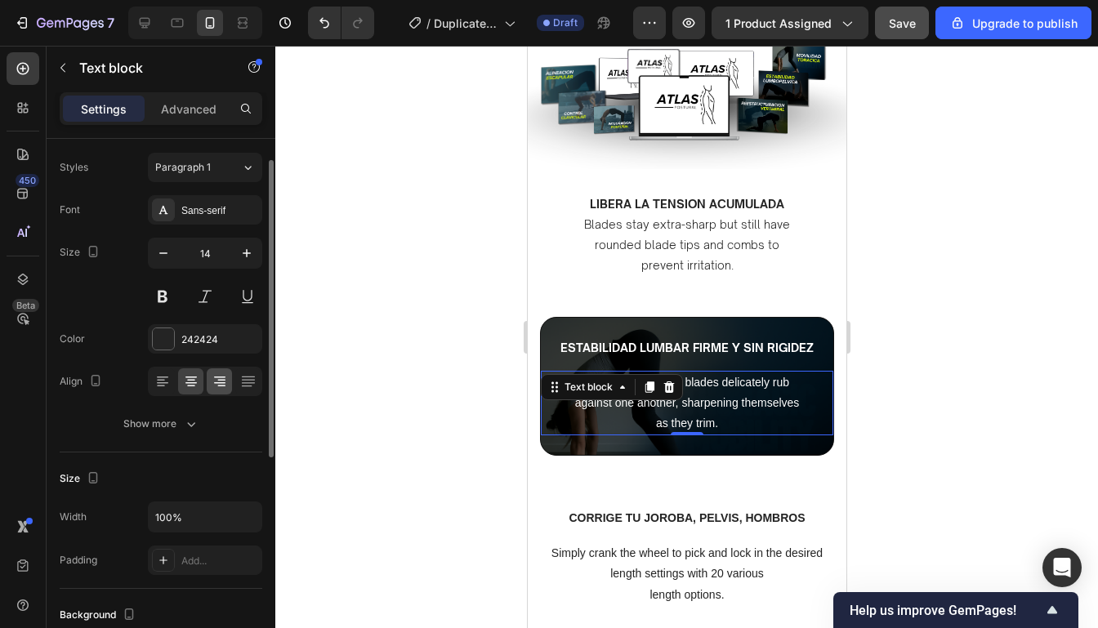
scroll to position [0, 0]
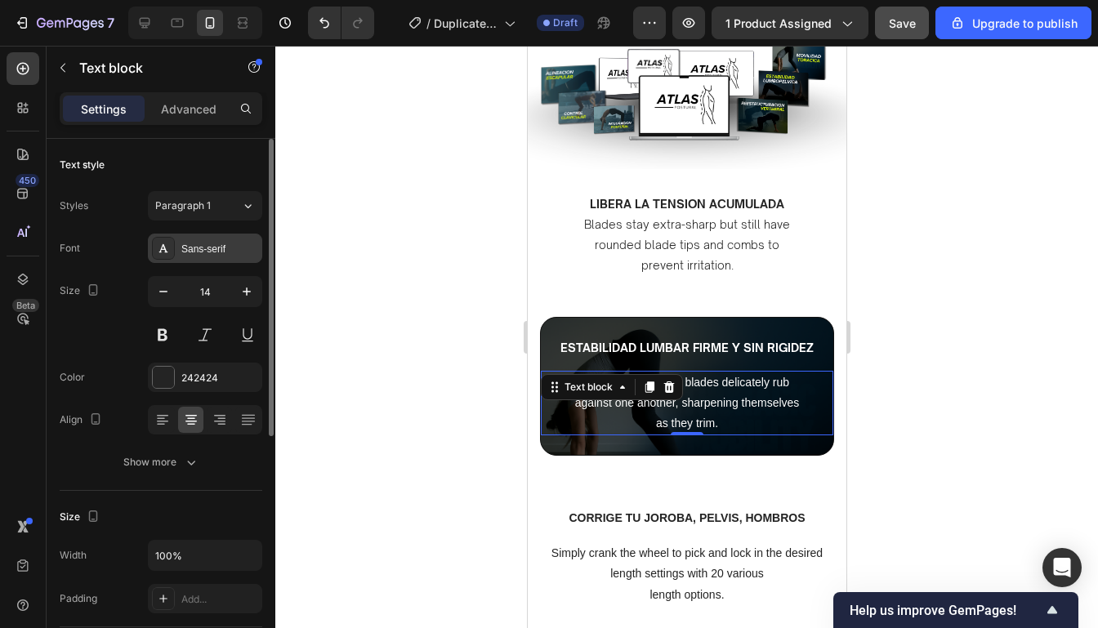
click at [226, 242] on div "Sans-serif" at bounding box center [219, 249] width 77 height 15
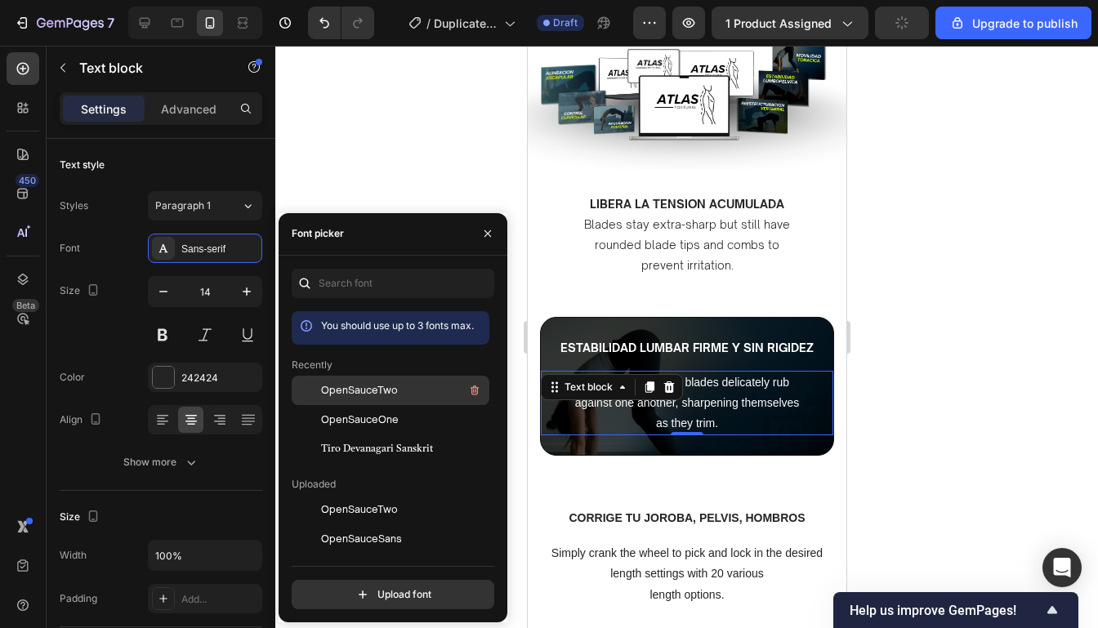
click at [379, 388] on span "OpenSauceTwo" at bounding box center [359, 390] width 77 height 15
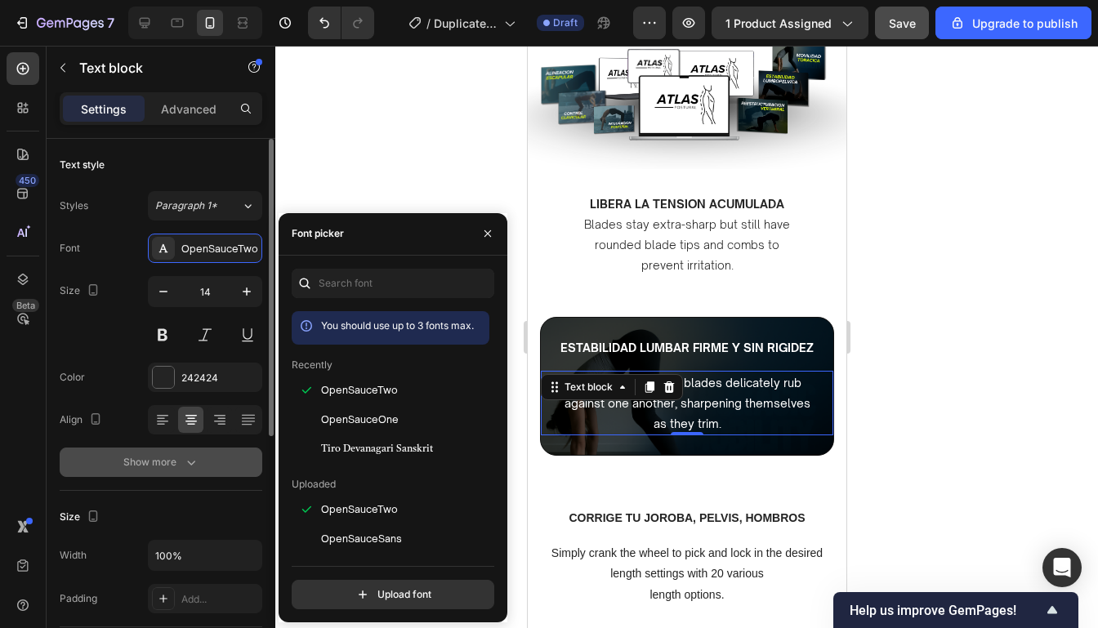
click at [180, 461] on div "Show more" at bounding box center [161, 462] width 76 height 16
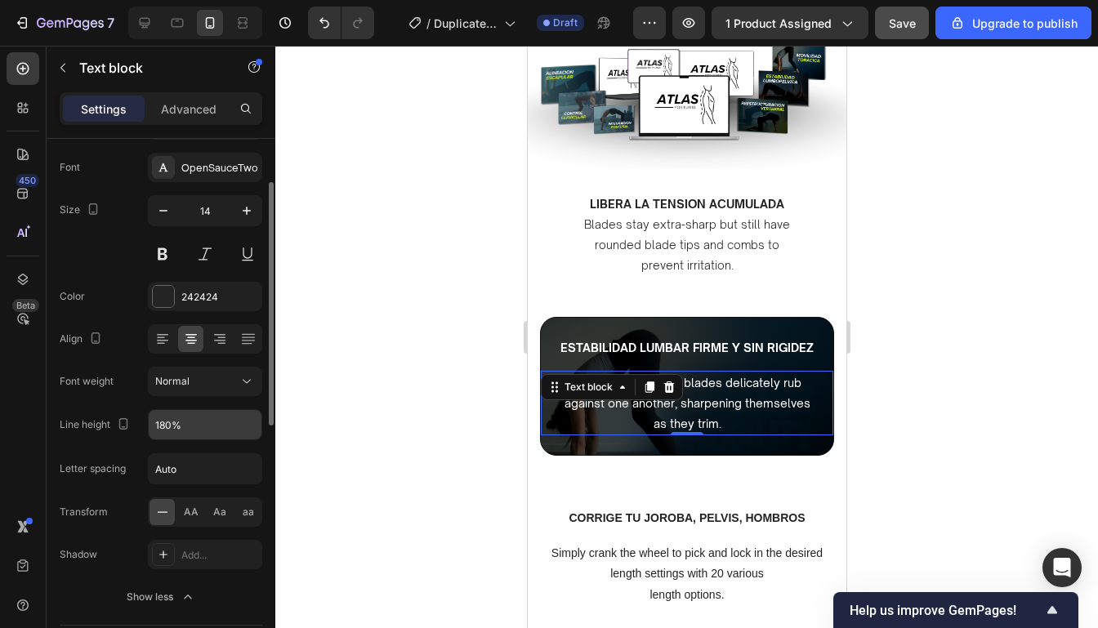
scroll to position [88, 0]
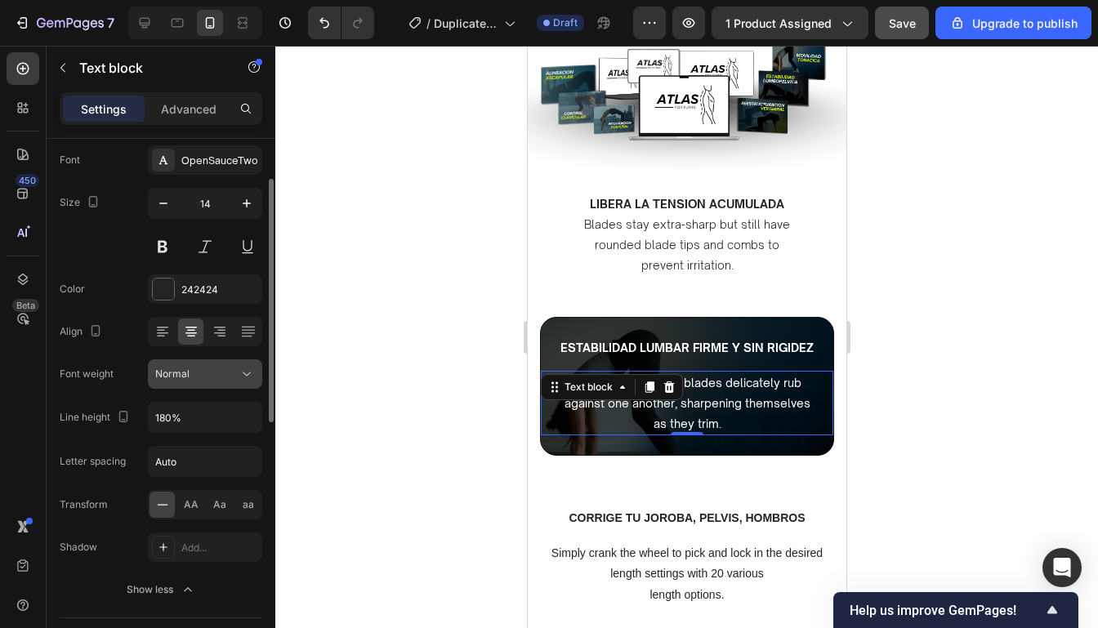
click at [215, 369] on div "Normal" at bounding box center [196, 374] width 83 height 15
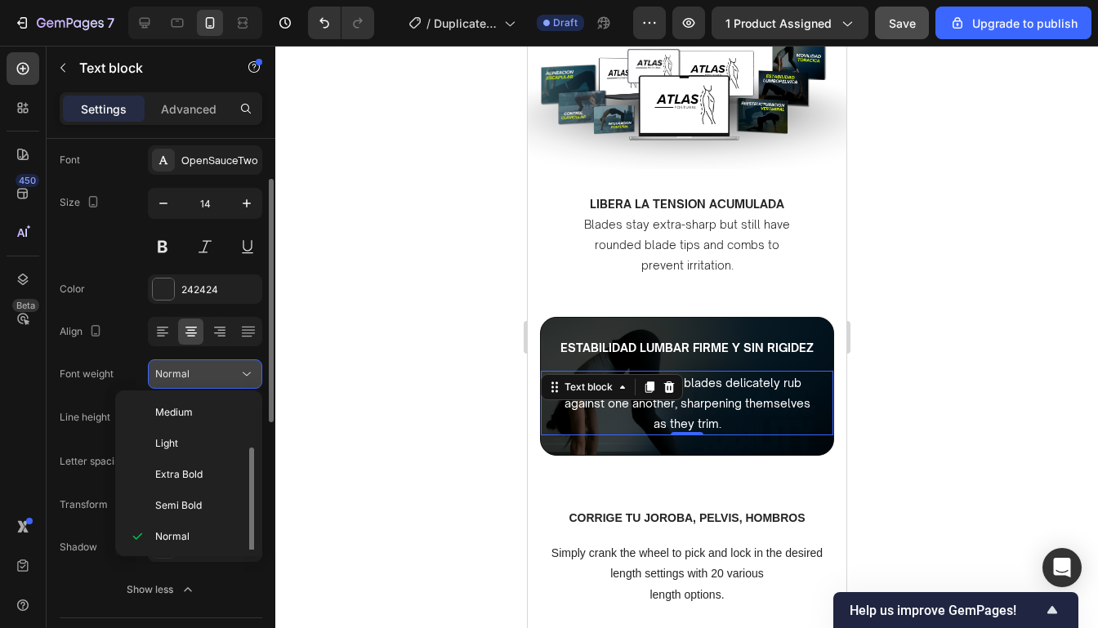
scroll to position [29, 0]
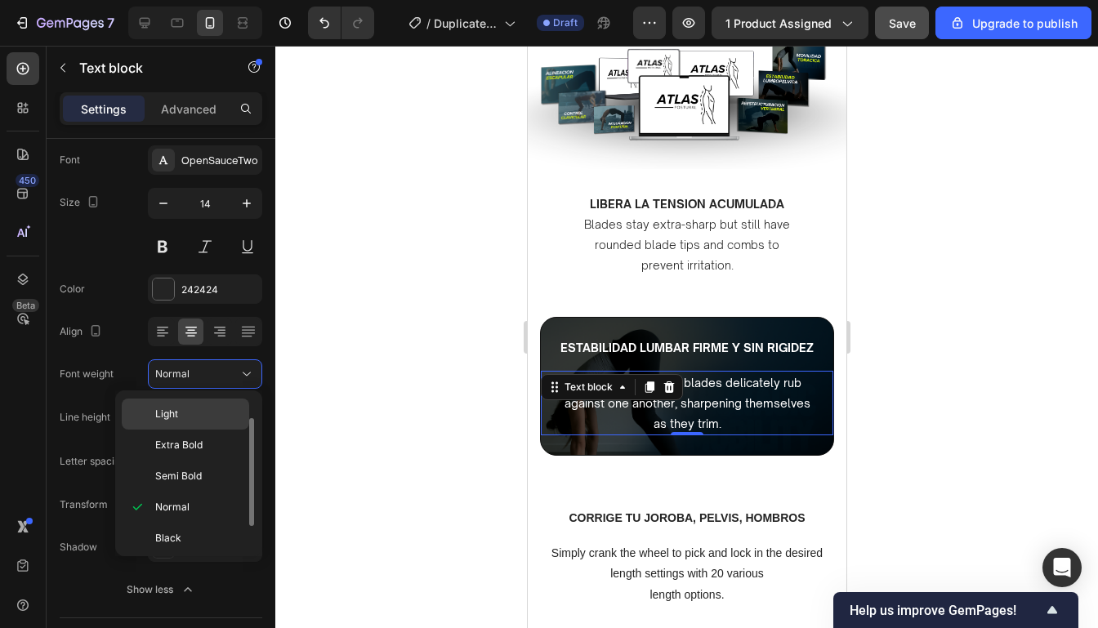
click at [177, 420] on span "Light" at bounding box center [166, 414] width 23 height 15
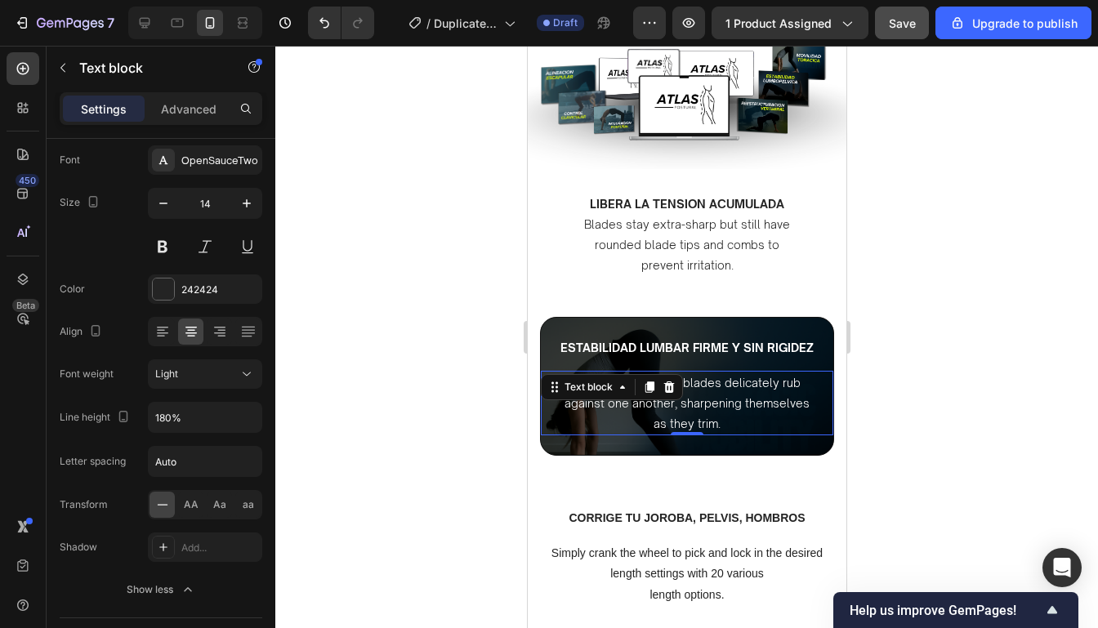
click at [983, 303] on div at bounding box center [686, 337] width 823 height 583
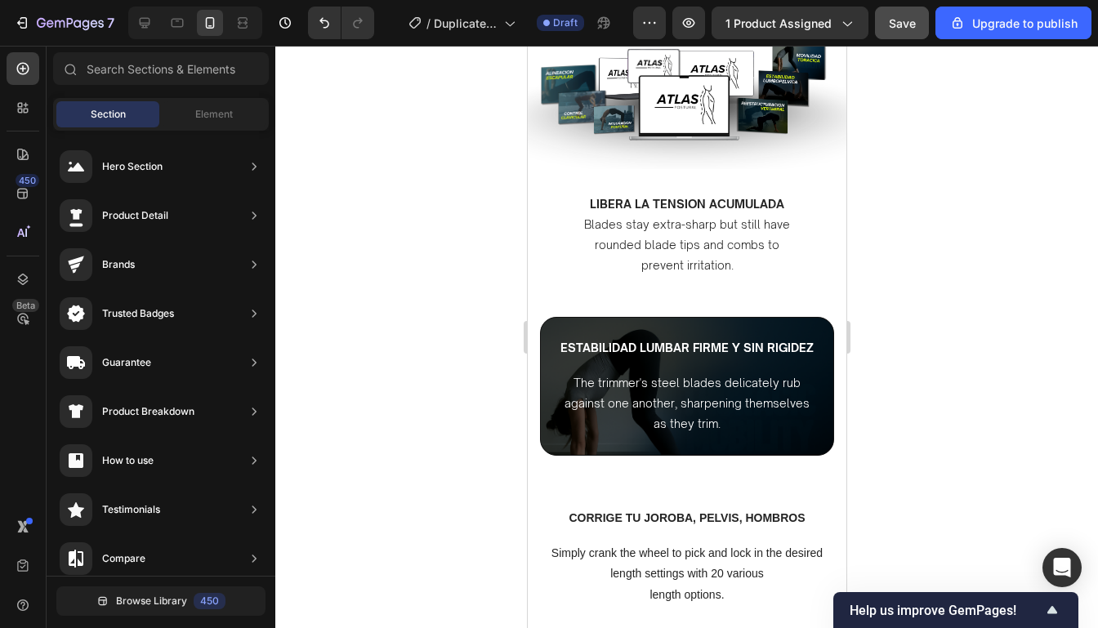
click at [914, 303] on div at bounding box center [686, 337] width 823 height 583
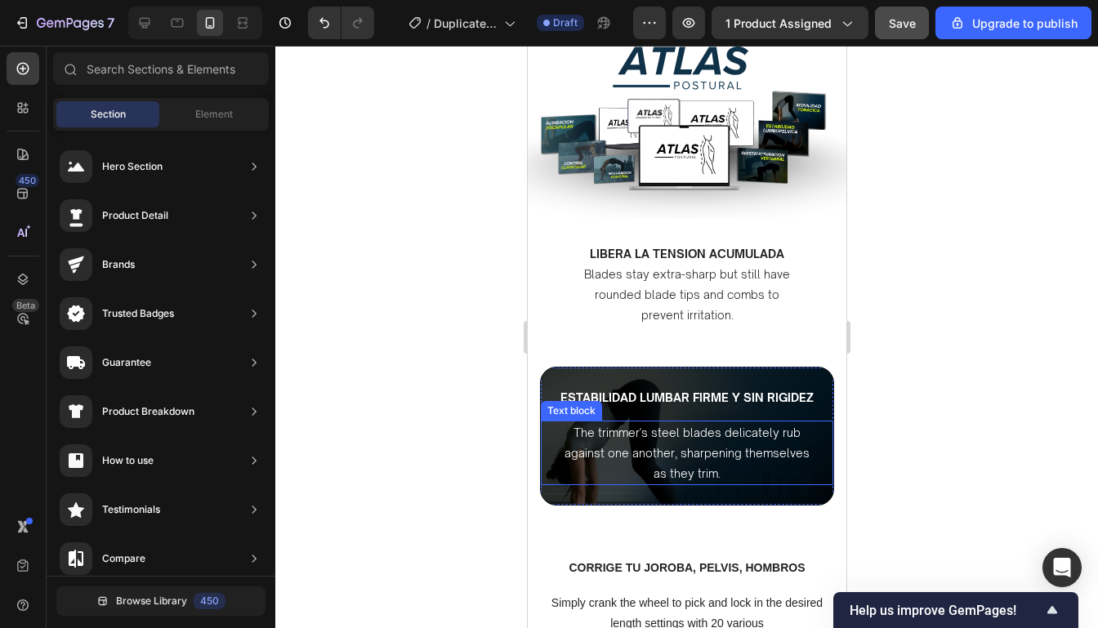
scroll to position [1352, 0]
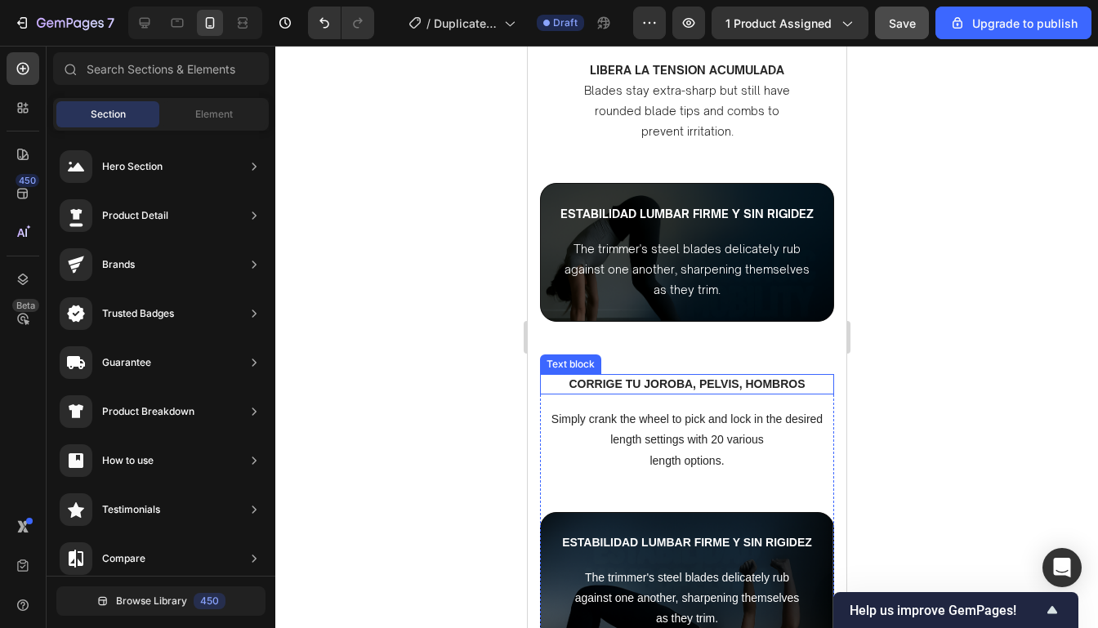
click at [773, 391] on p "CORRIGE TU JOROBA, PELVIS, HOMBROS" at bounding box center [686, 384] width 291 height 17
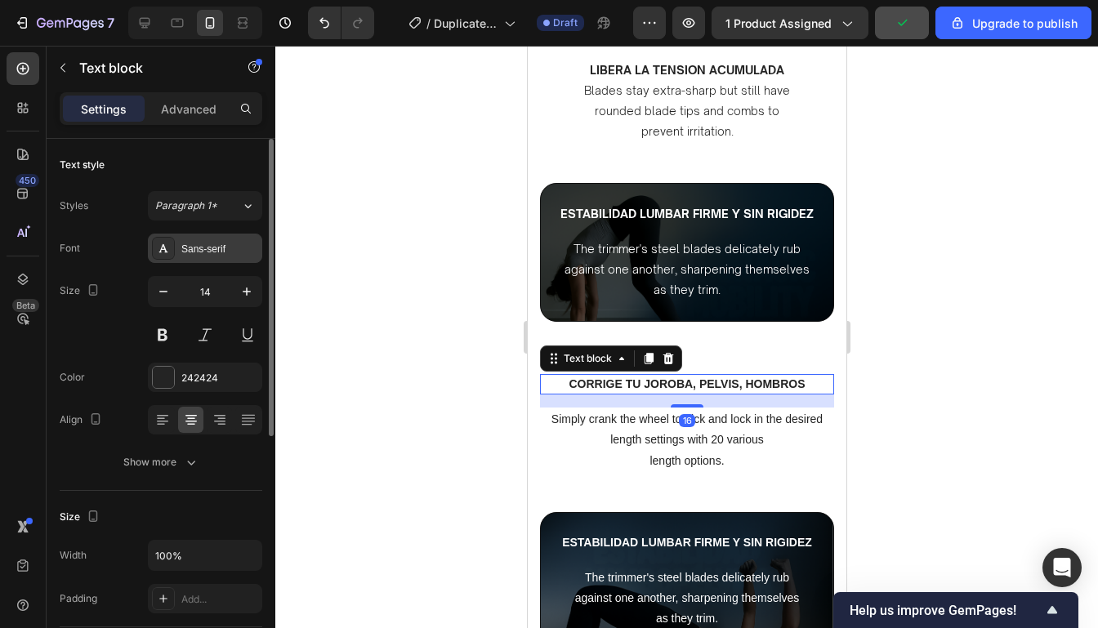
click at [226, 255] on div "Sans-serif" at bounding box center [219, 249] width 77 height 15
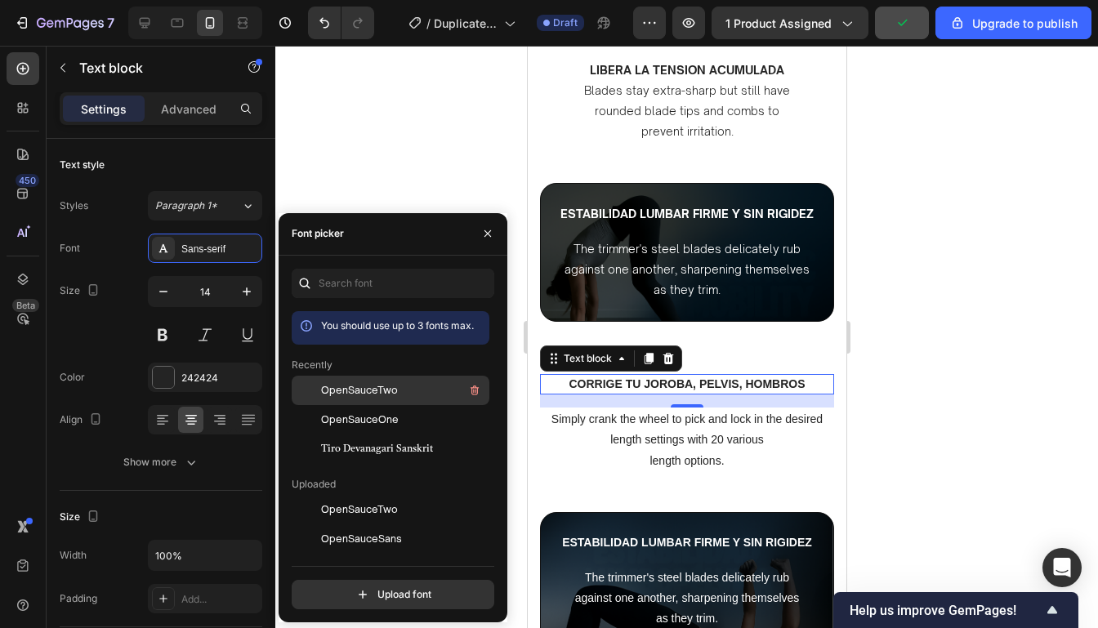
click at [378, 395] on span "OpenSauceTwo" at bounding box center [359, 390] width 77 height 15
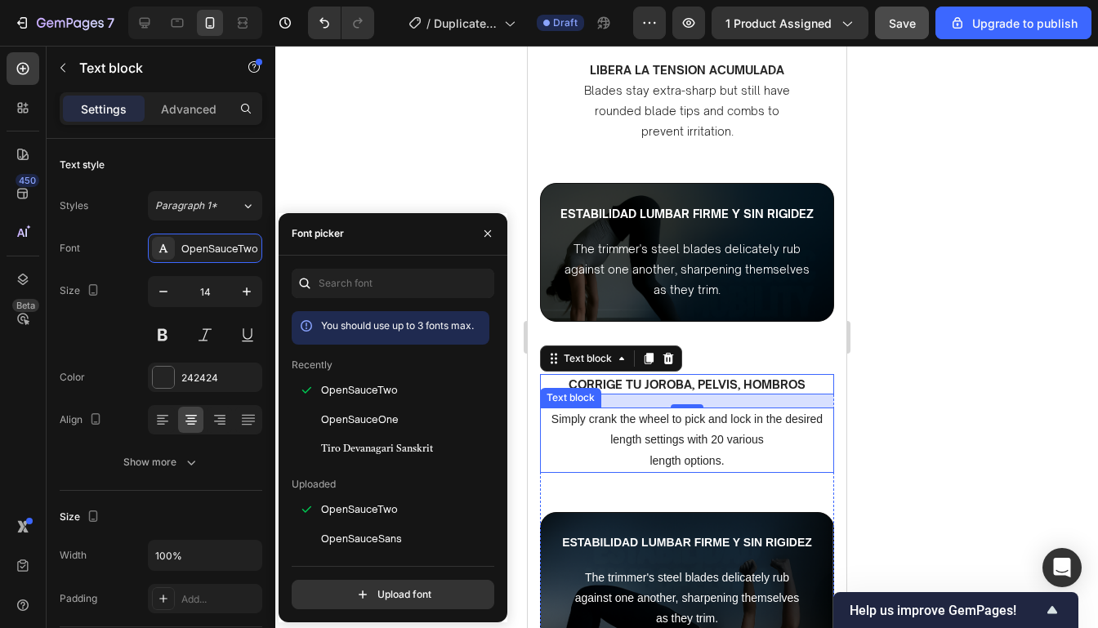
click at [610, 436] on p "Simply crank the wheel to pick and lock in the desired length settings with 20 …" at bounding box center [686, 440] width 291 height 62
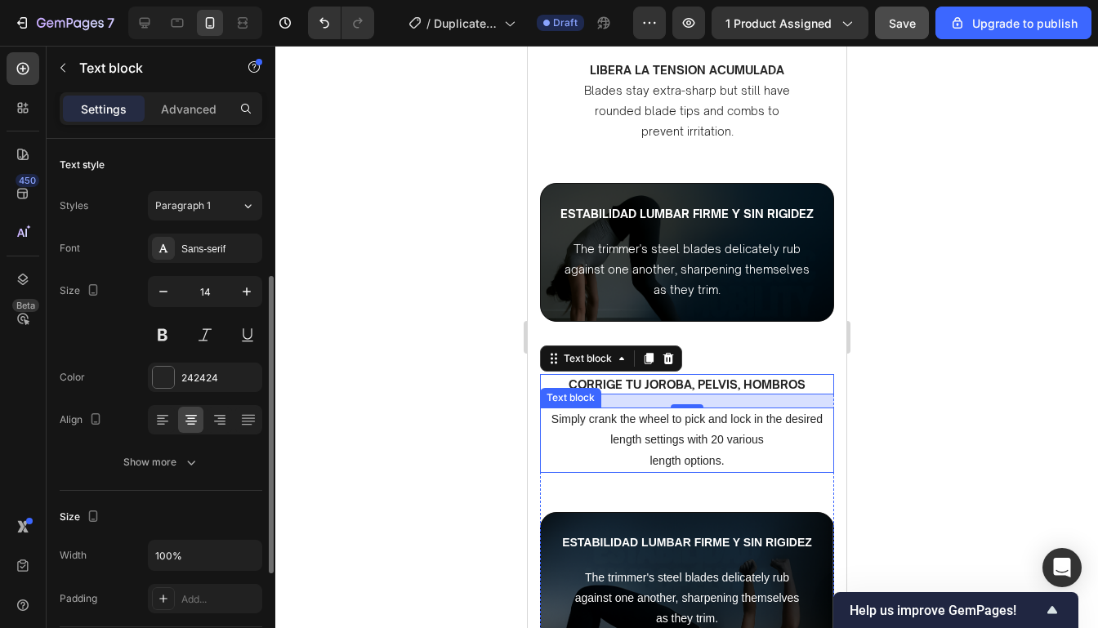
scroll to position [88, 0]
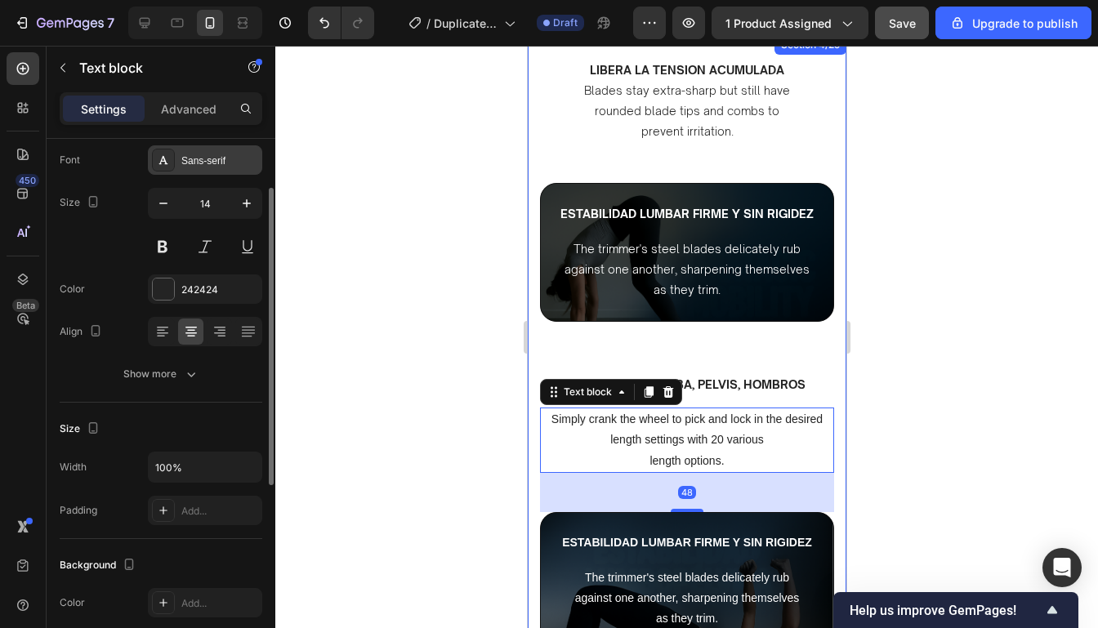
click at [207, 165] on div "Sans-serif" at bounding box center [219, 161] width 77 height 15
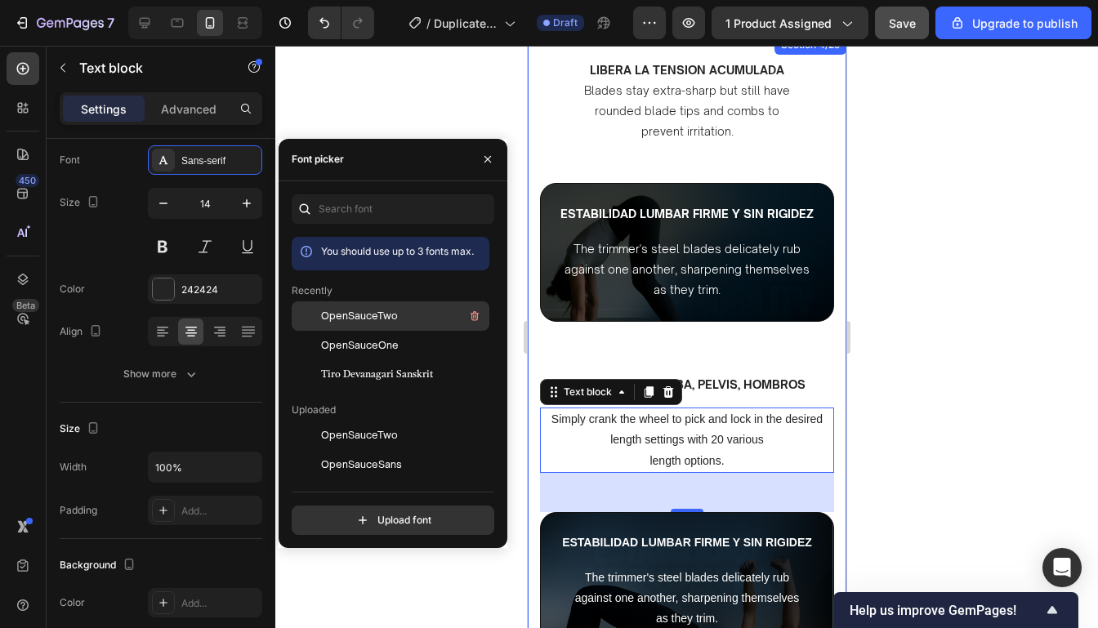
click at [373, 320] on span "OpenSauceTwo" at bounding box center [359, 316] width 77 height 15
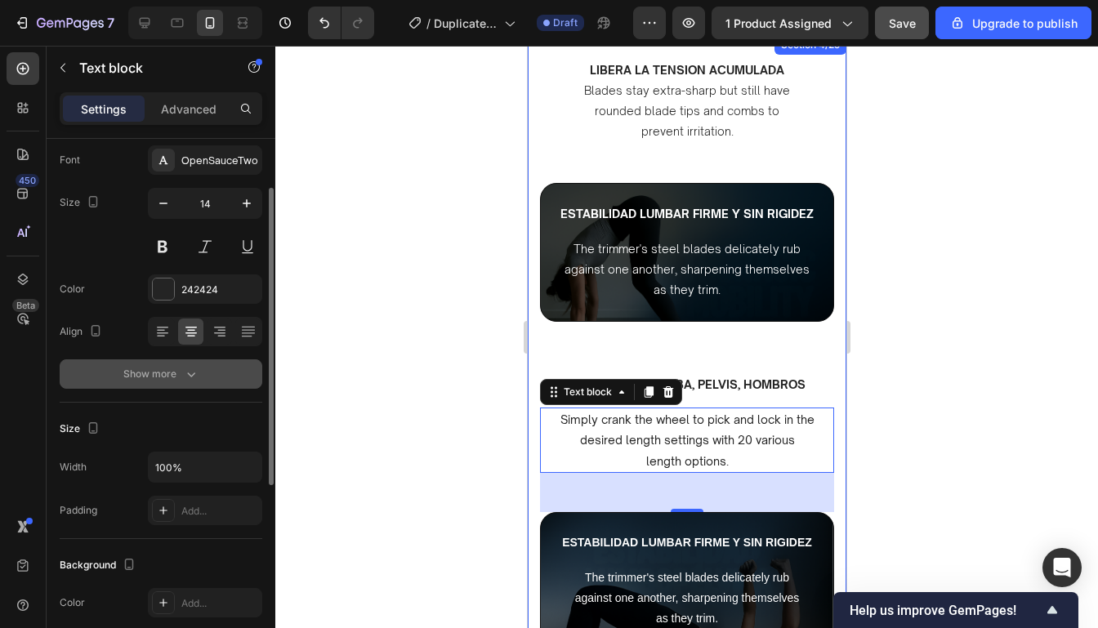
click at [195, 371] on icon "button" at bounding box center [191, 374] width 16 height 16
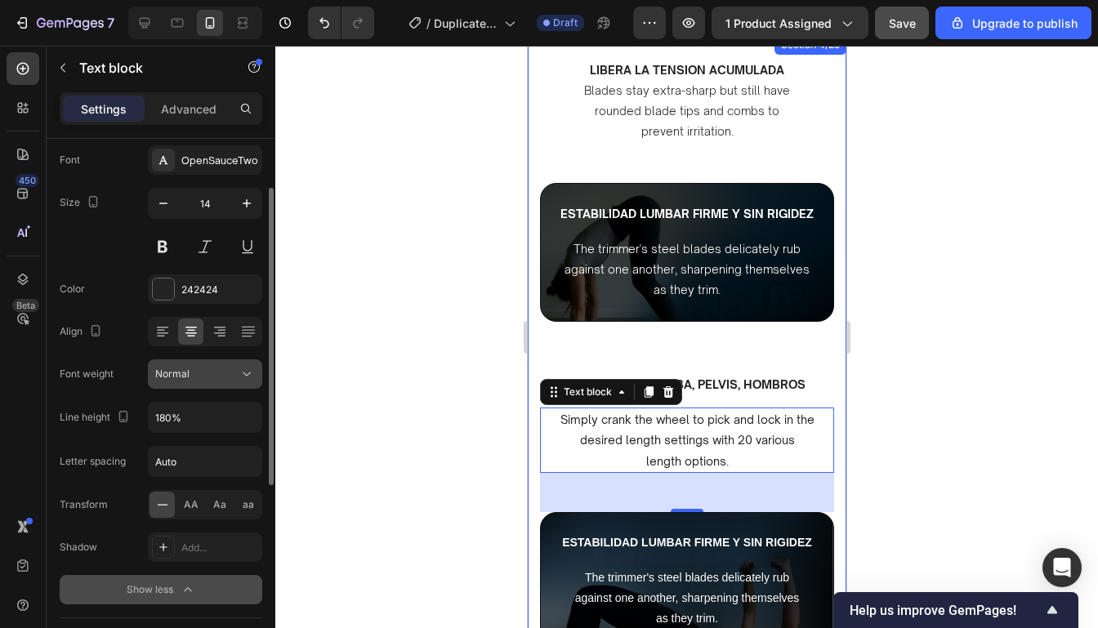
click at [224, 378] on div "Normal" at bounding box center [196, 374] width 83 height 15
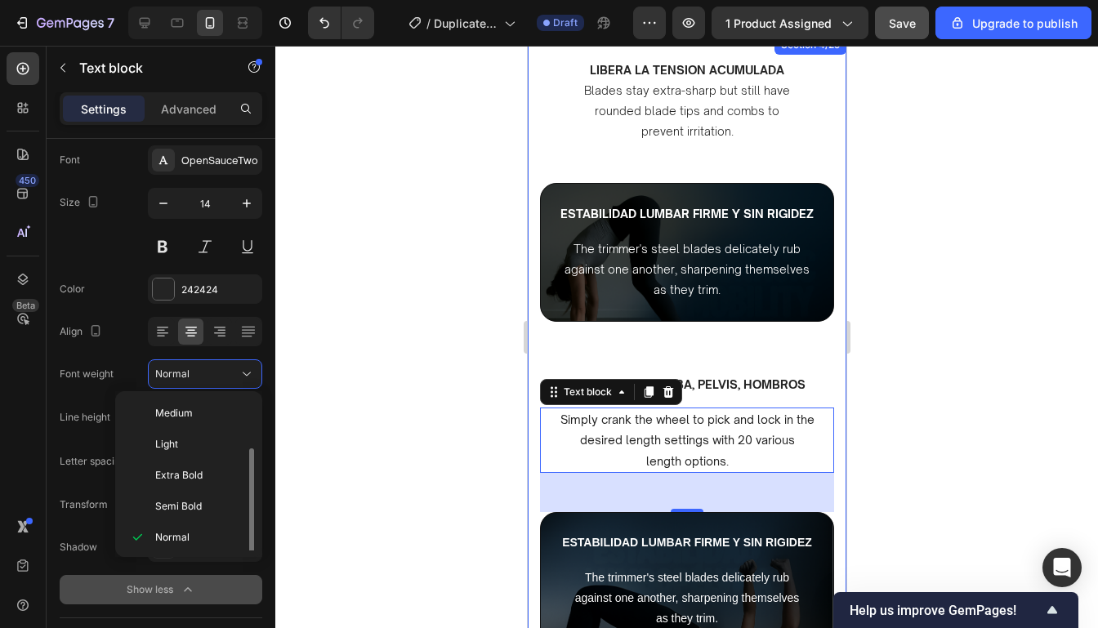
scroll to position [29, 0]
click at [217, 416] on p "Light" at bounding box center [198, 415] width 87 height 15
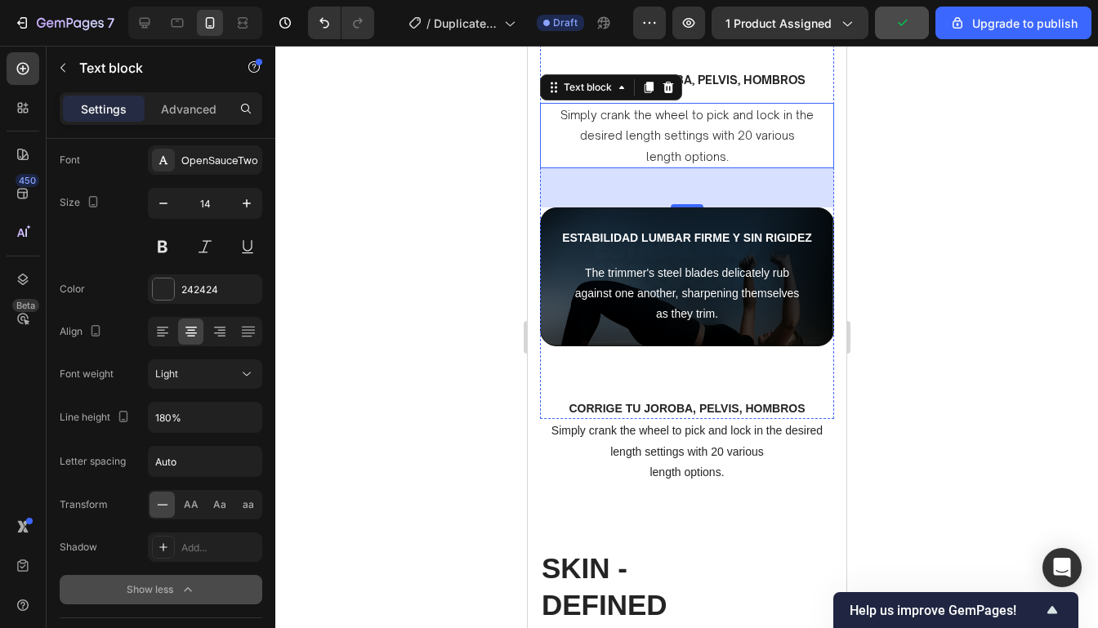
scroll to position [1677, 0]
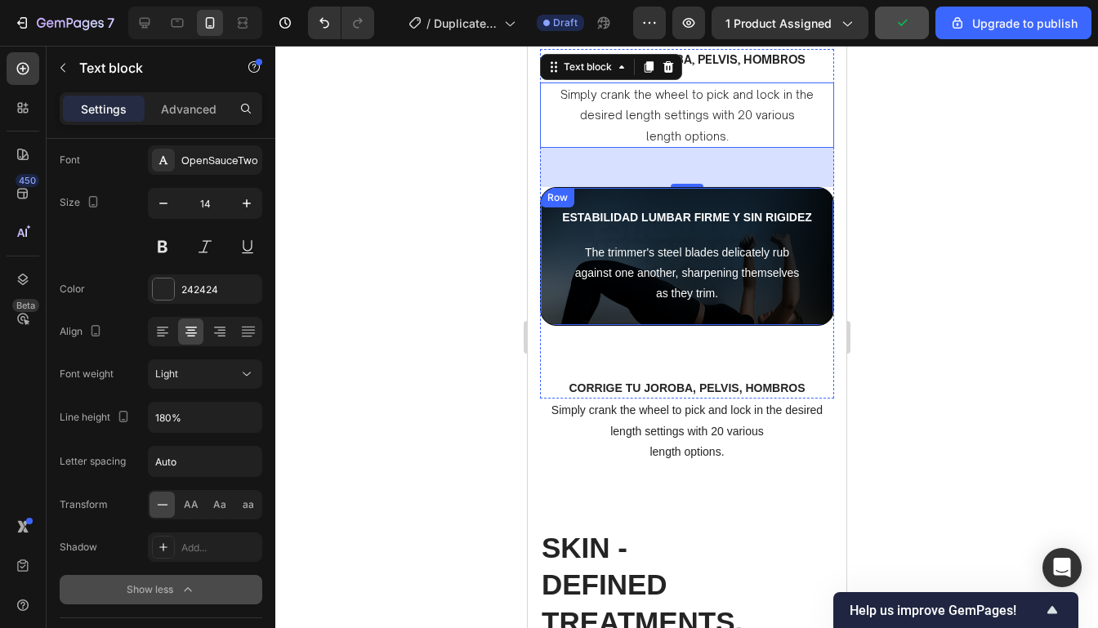
click at [759, 220] on span "ESTABILIDAD LUMBAR FIRME Y SIN RIGIDEZ" at bounding box center [686, 217] width 250 height 13
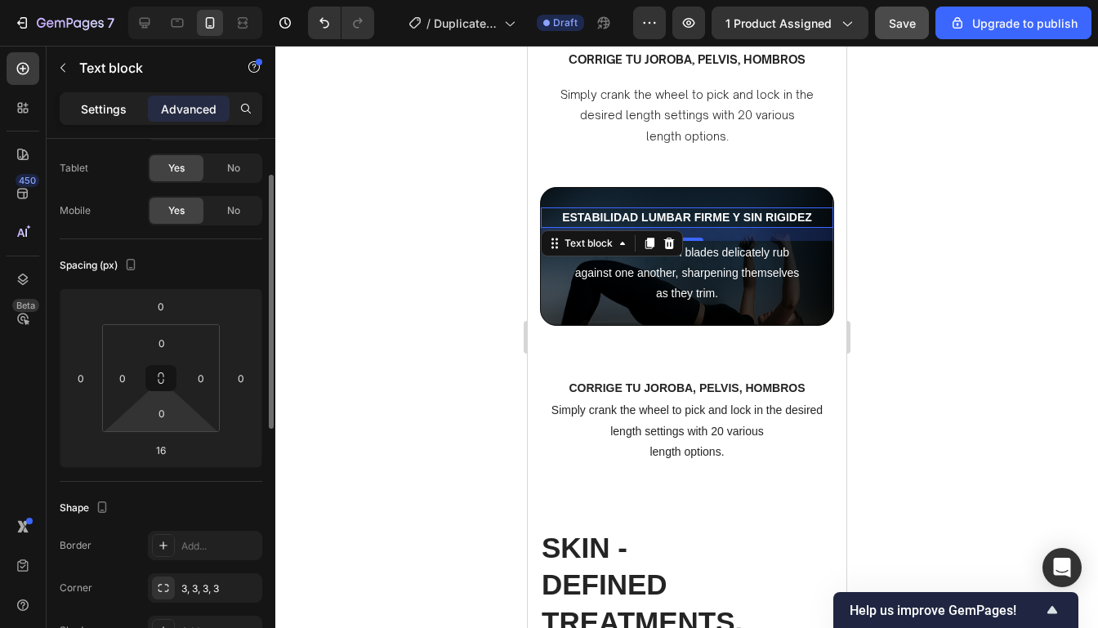
scroll to position [98, 0]
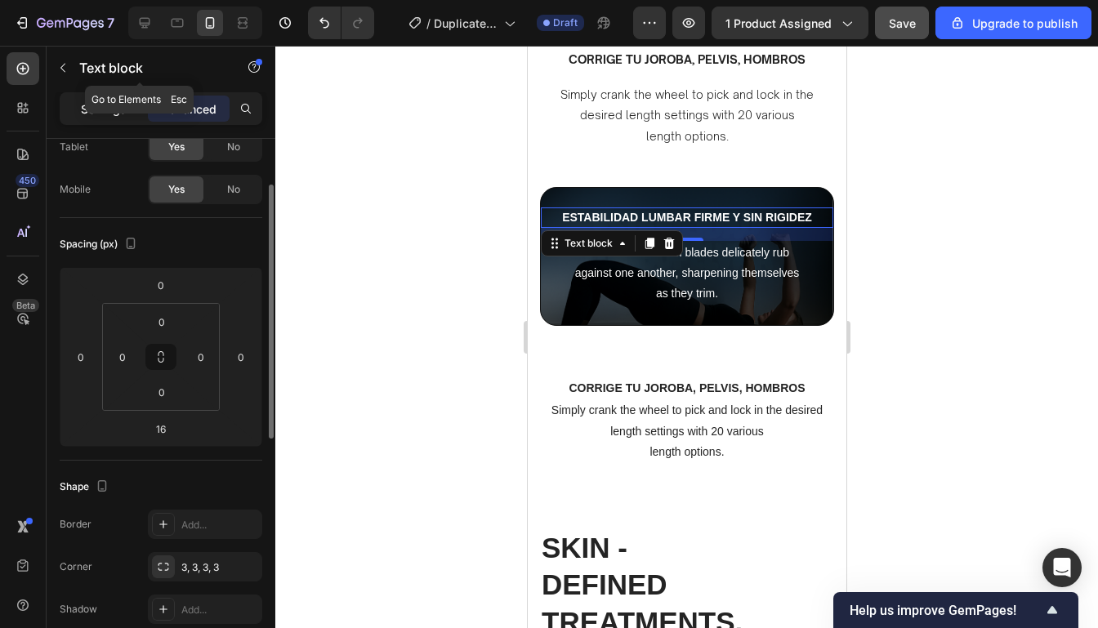
click at [94, 97] on div "Settings" at bounding box center [104, 109] width 82 height 26
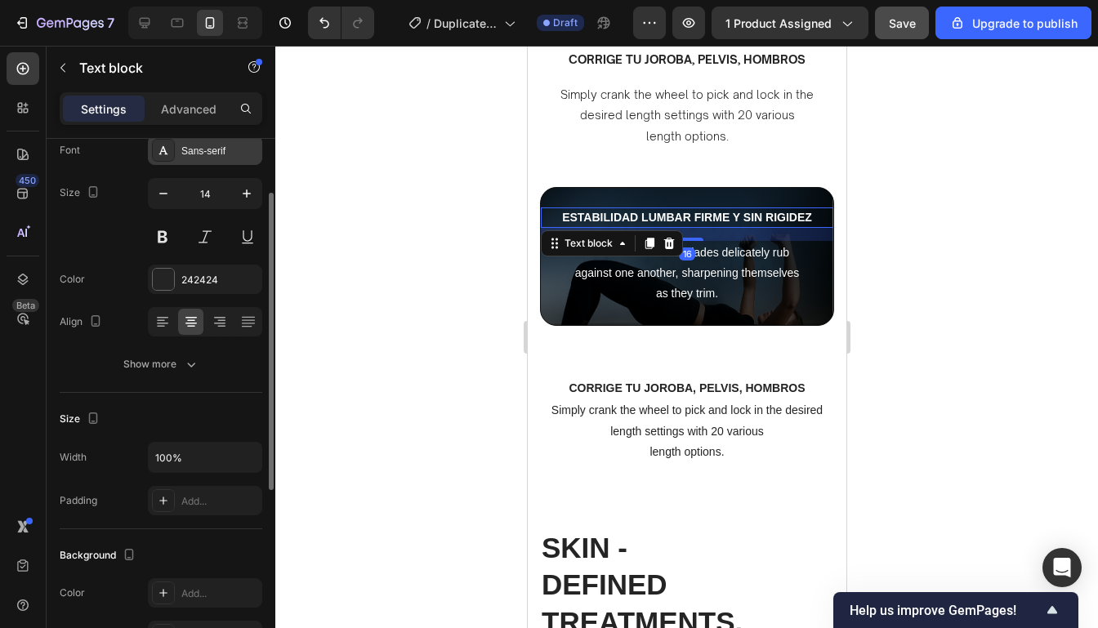
click at [207, 157] on div "Sans-serif" at bounding box center [219, 151] width 77 height 15
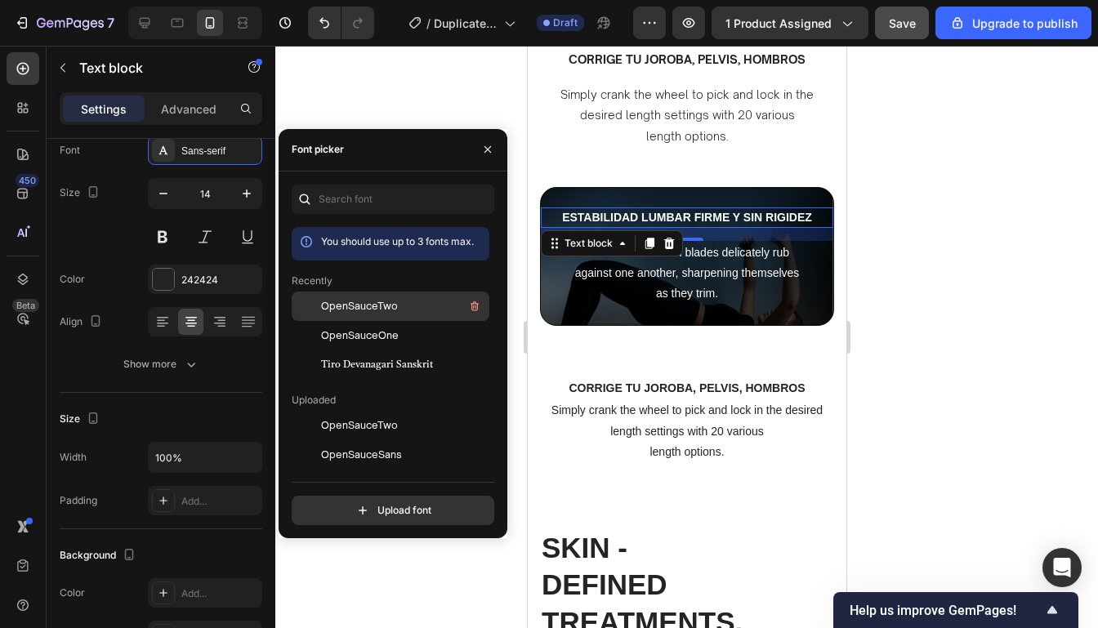
click at [361, 297] on div "OpenSauceTwo" at bounding box center [403, 307] width 165 height 20
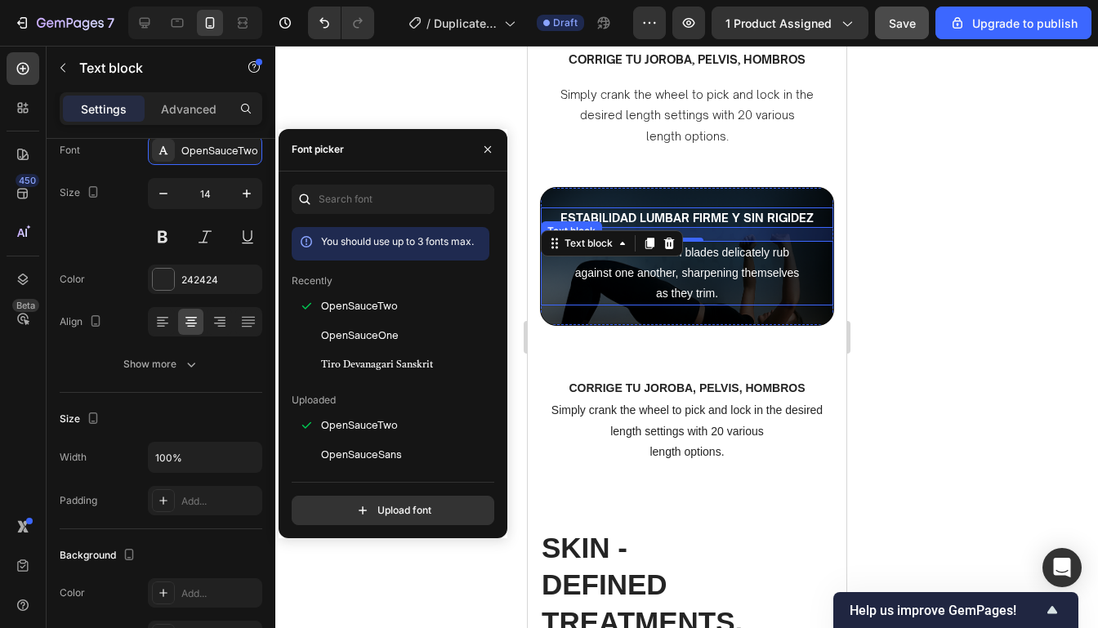
click at [645, 291] on p "The trimmer's steel blades delicately rub against one another, sharpening thems…" at bounding box center [686, 274] width 289 height 62
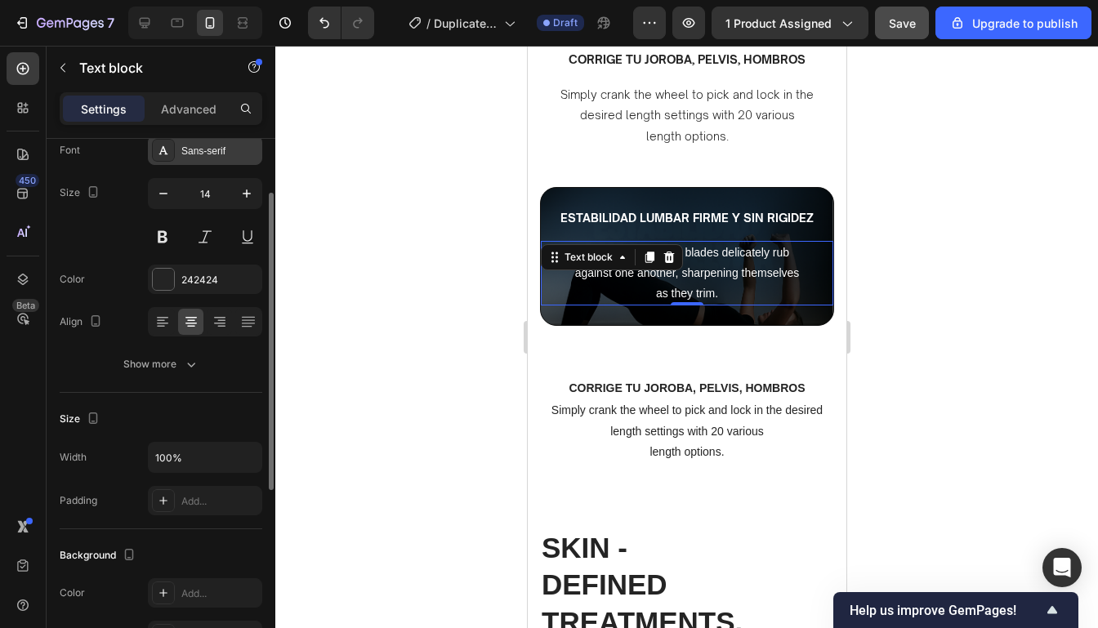
click at [207, 163] on div "Sans-serif" at bounding box center [205, 150] width 114 height 29
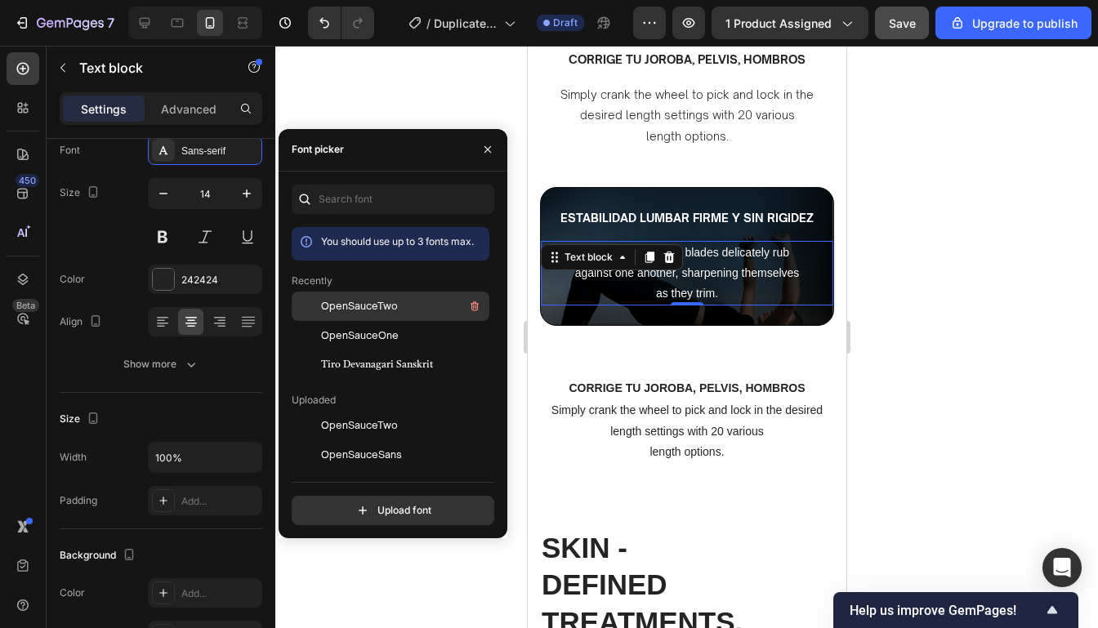
click at [360, 317] on div "OpenSauceTwo" at bounding box center [391, 306] width 198 height 29
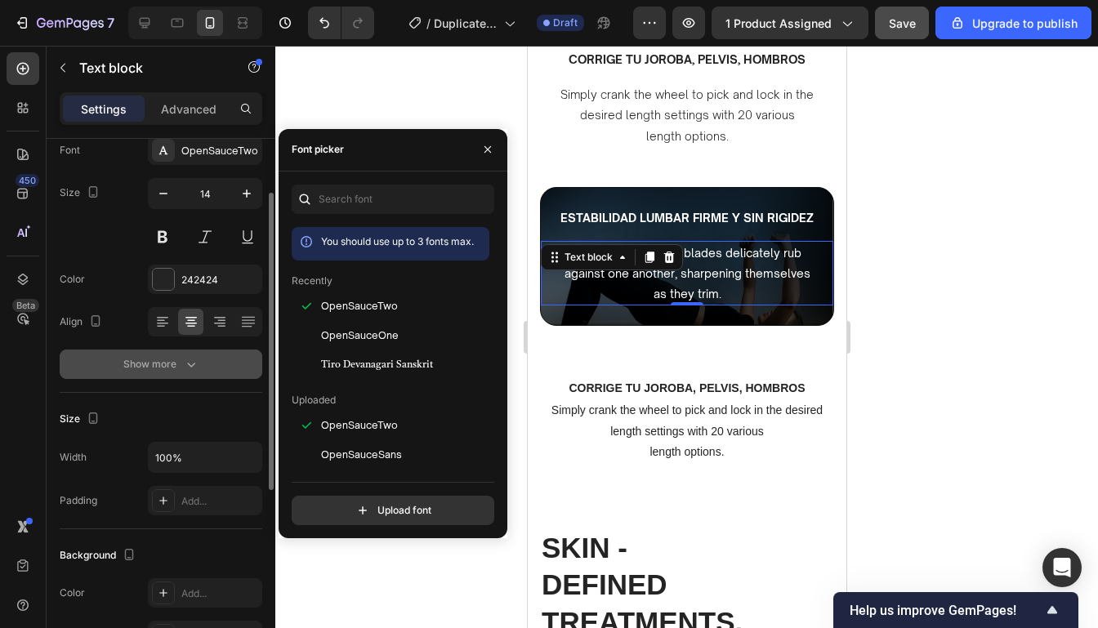
click at [210, 365] on button "Show more" at bounding box center [161, 364] width 203 height 29
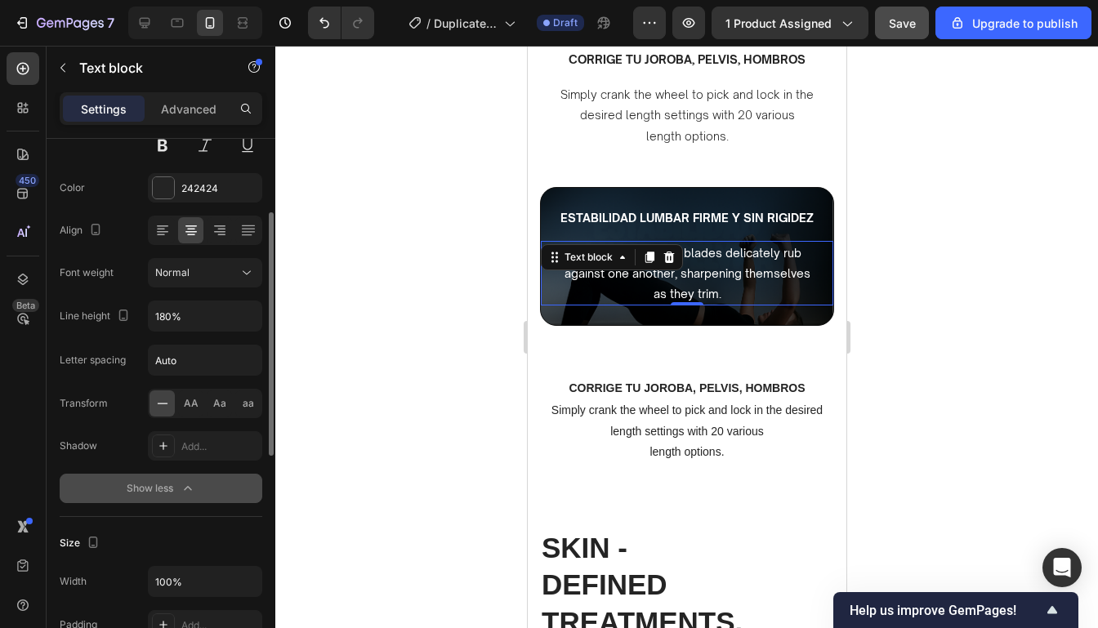
scroll to position [194, 0]
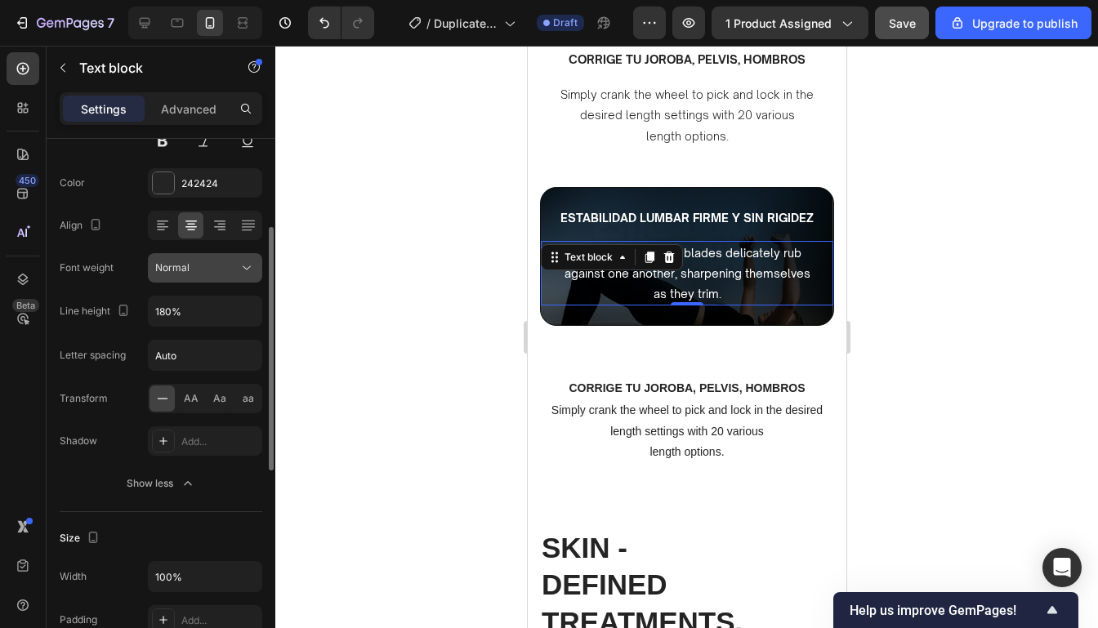
click at [215, 276] on button "Normal" at bounding box center [205, 267] width 114 height 29
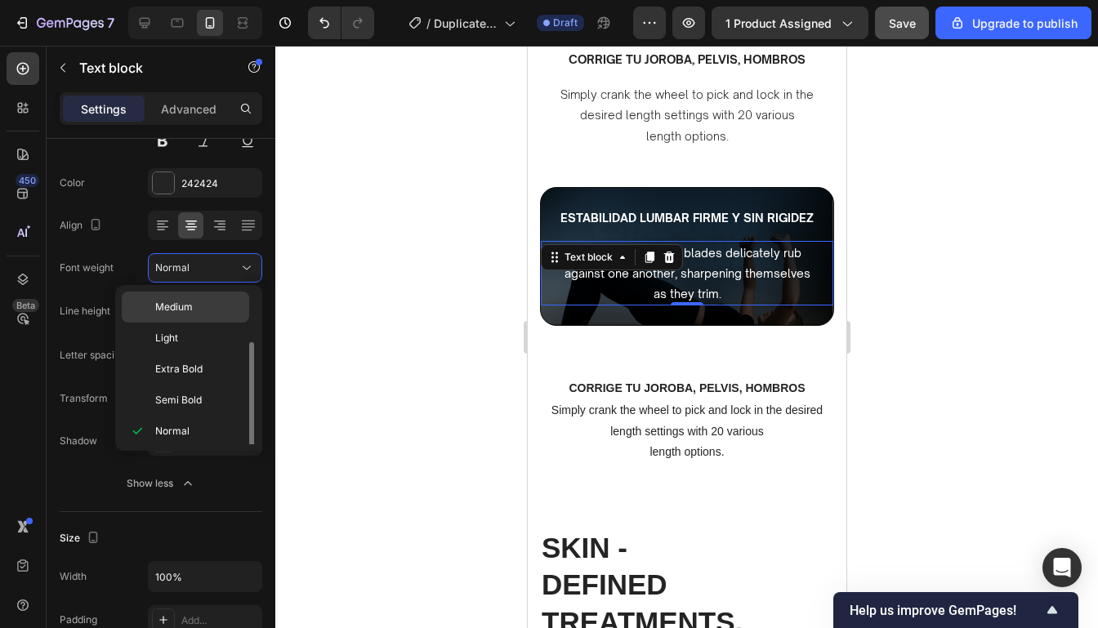
scroll to position [29, 0]
drag, startPoint x: 189, startPoint y: 302, endPoint x: 201, endPoint y: 294, distance: 14.7
click at [189, 302] on p "Light" at bounding box center [198, 309] width 87 height 15
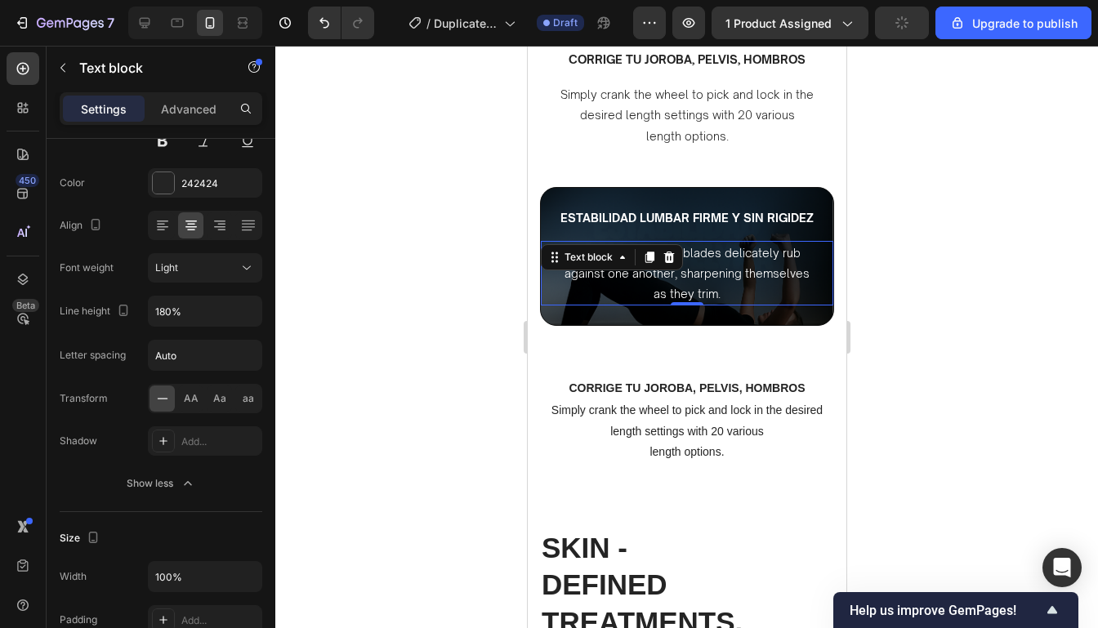
click at [878, 279] on div at bounding box center [686, 337] width 823 height 583
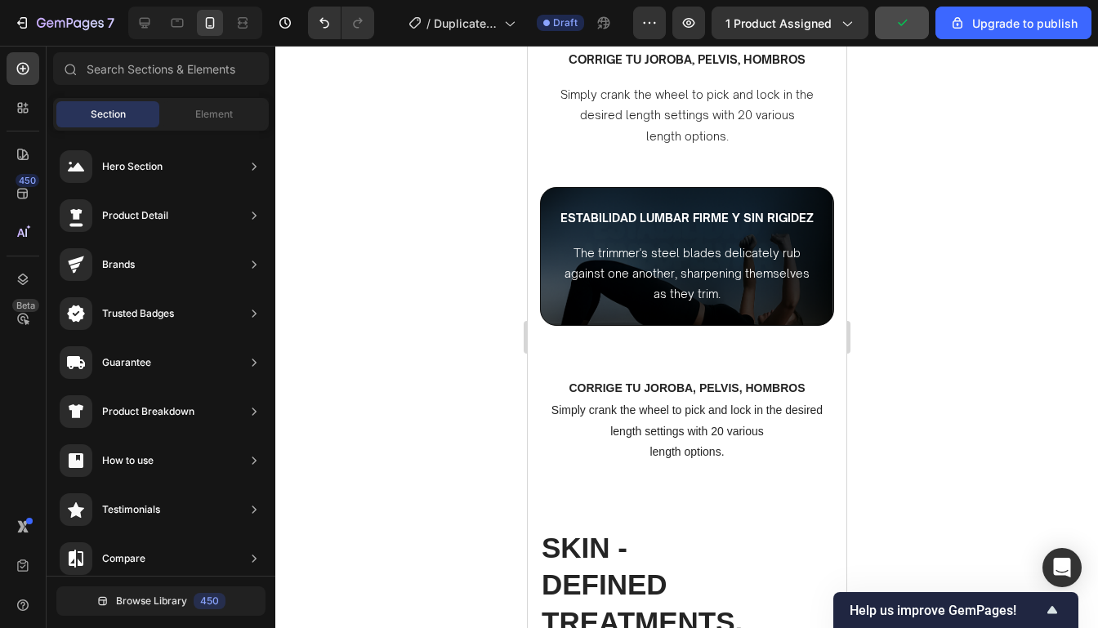
click at [878, 279] on div at bounding box center [686, 337] width 823 height 583
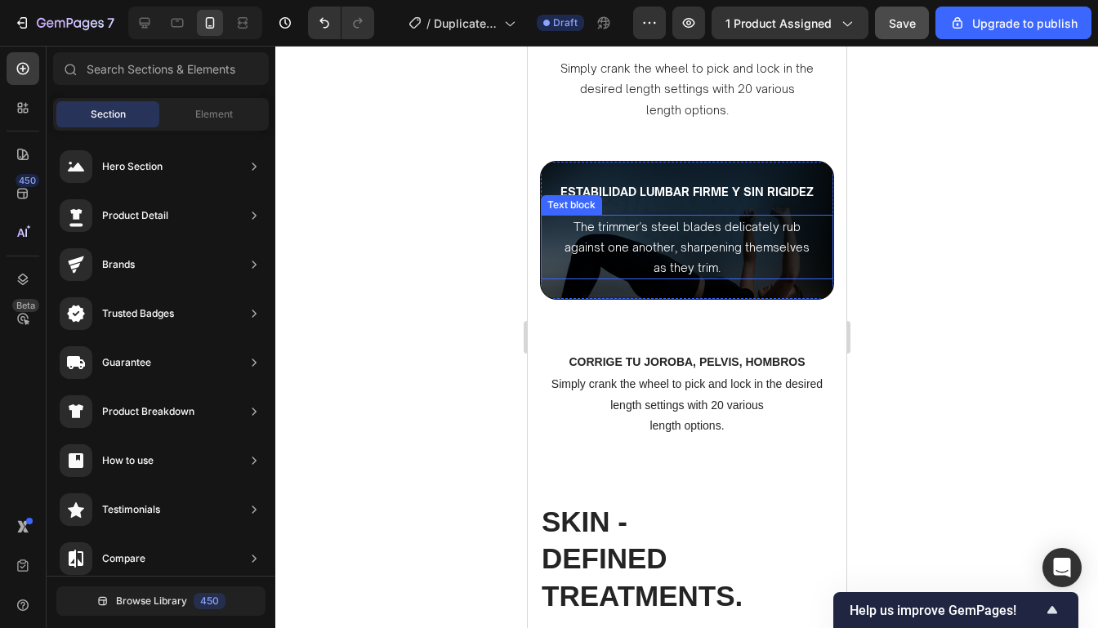
scroll to position [1728, 0]
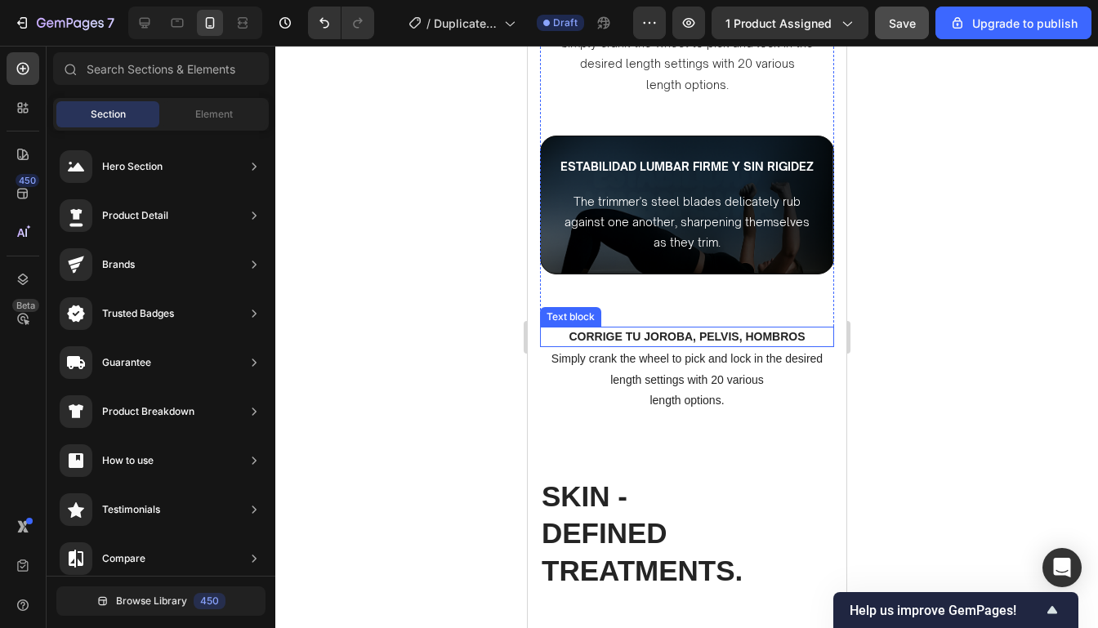
click at [753, 341] on p "CORRIGE TU JOROBA, PELVIS, HOMBROS" at bounding box center [686, 336] width 291 height 17
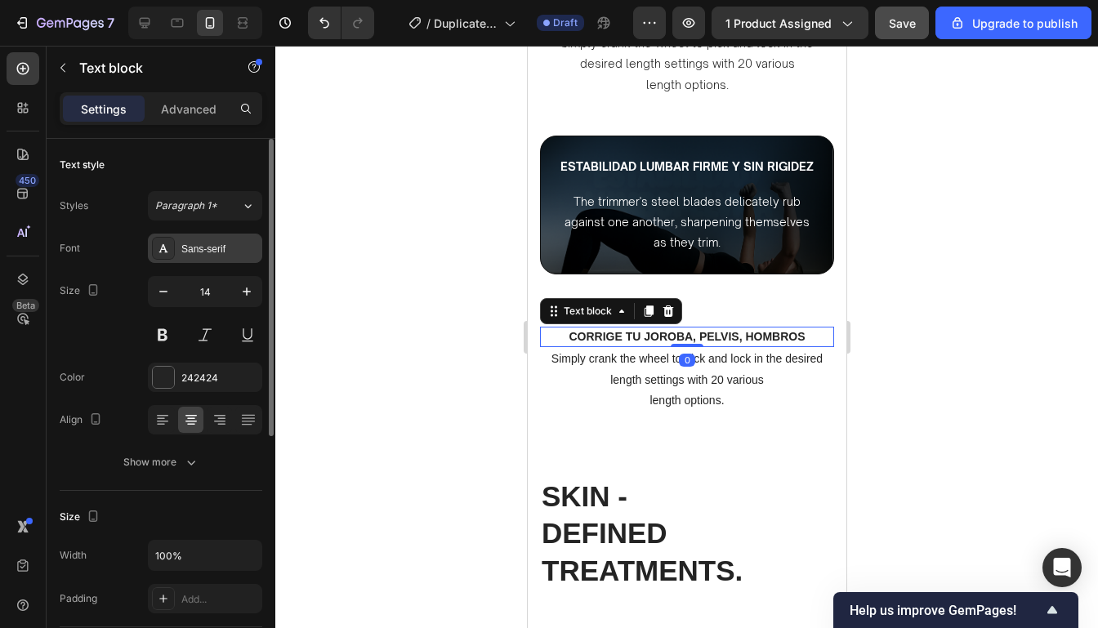
click at [237, 257] on div "Sans-serif" at bounding box center [205, 248] width 114 height 29
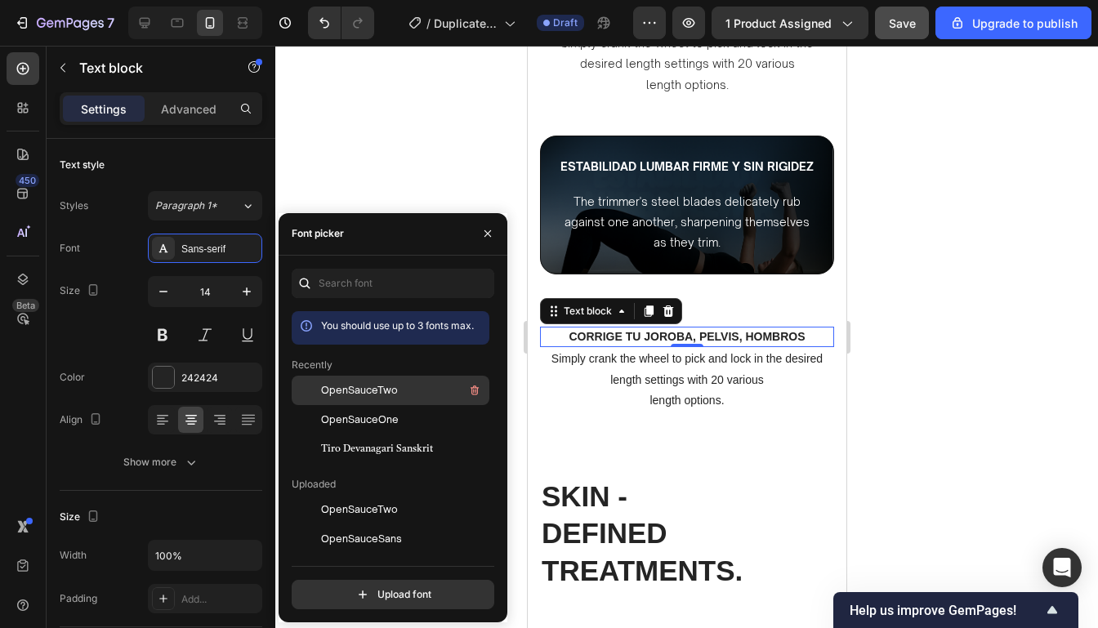
click at [378, 391] on span "OpenSauceTwo" at bounding box center [359, 390] width 77 height 15
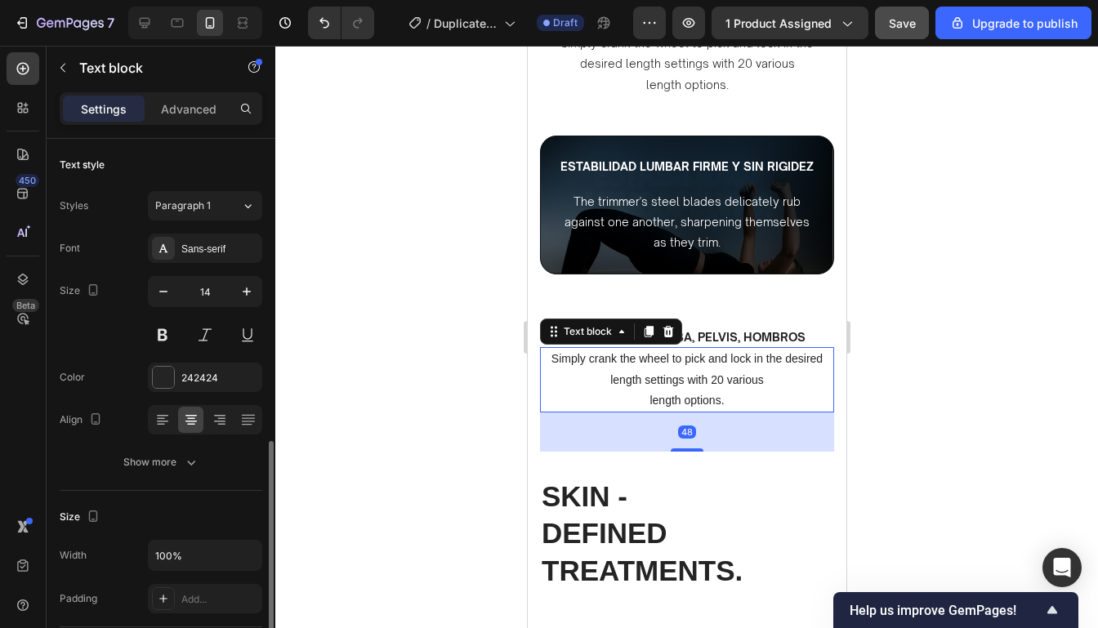
click at [693, 387] on p "Simply crank the wheel to pick and lock in the desired length settings with 20 …" at bounding box center [686, 380] width 291 height 62
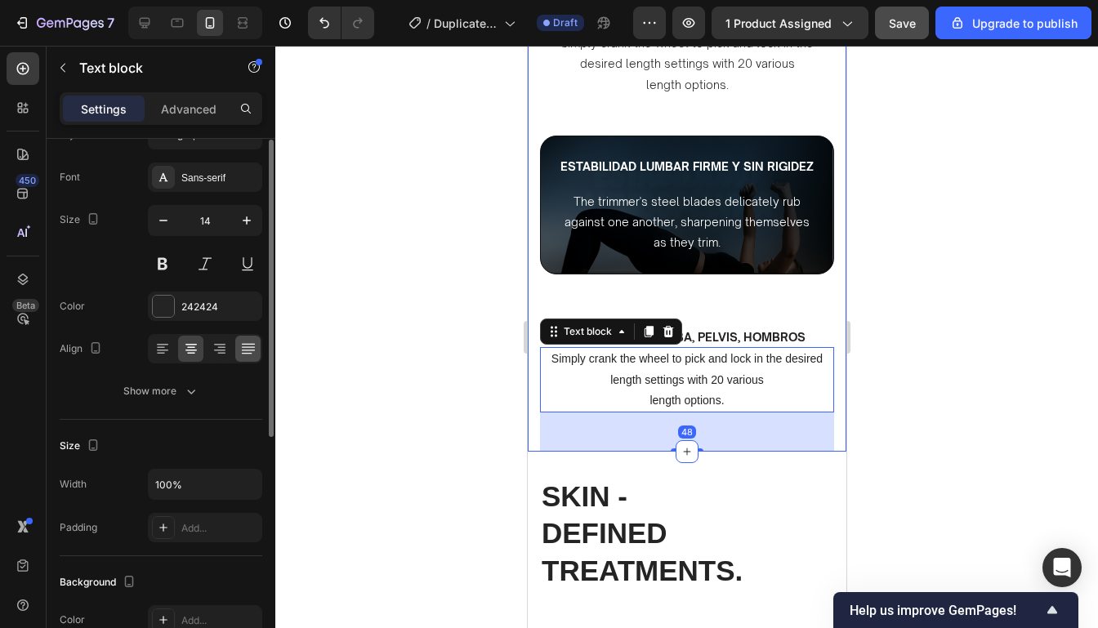
scroll to position [0, 0]
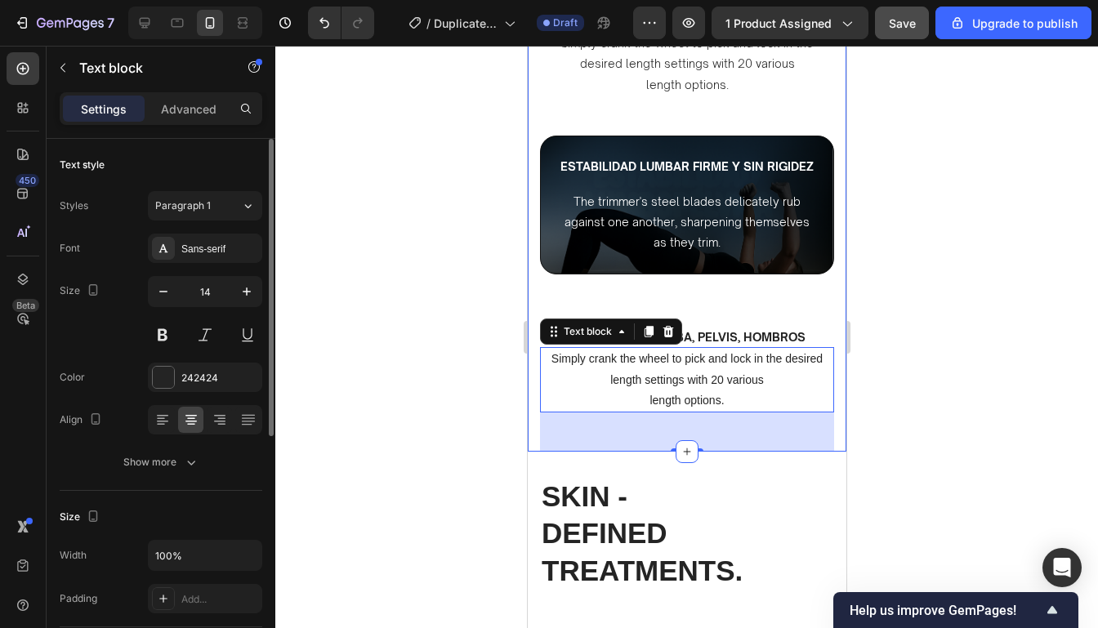
click at [238, 269] on div "Font Sans-serif Size 14 Color 242424 Align Show more" at bounding box center [161, 356] width 203 height 244
click at [239, 242] on div "Sans-serif" at bounding box center [219, 249] width 77 height 15
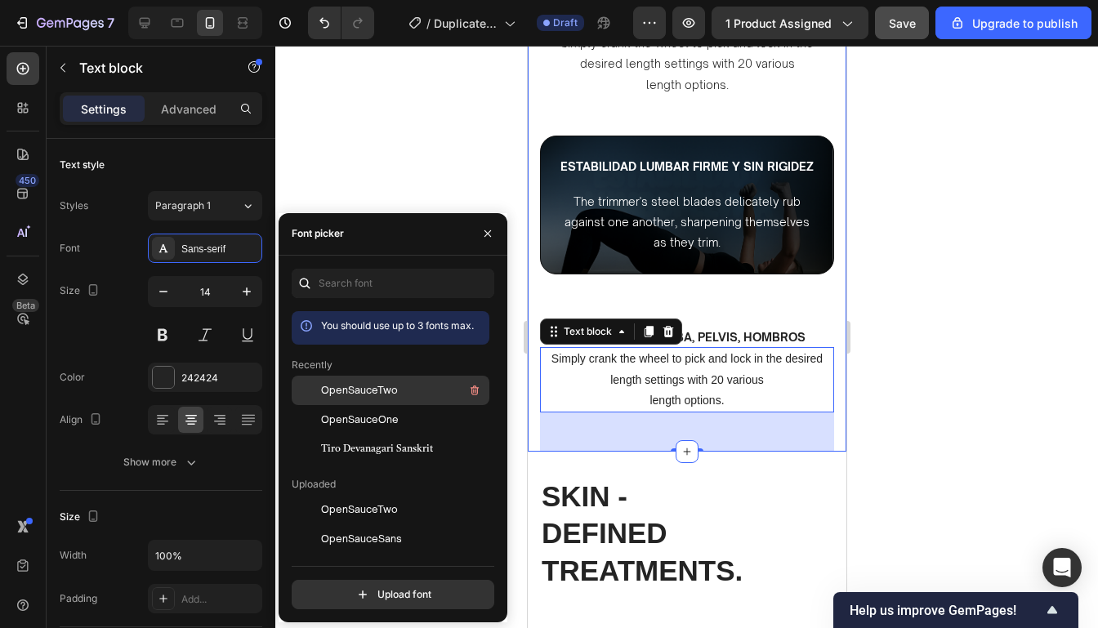
click at [388, 381] on div "OpenSauceTwo" at bounding box center [403, 391] width 165 height 20
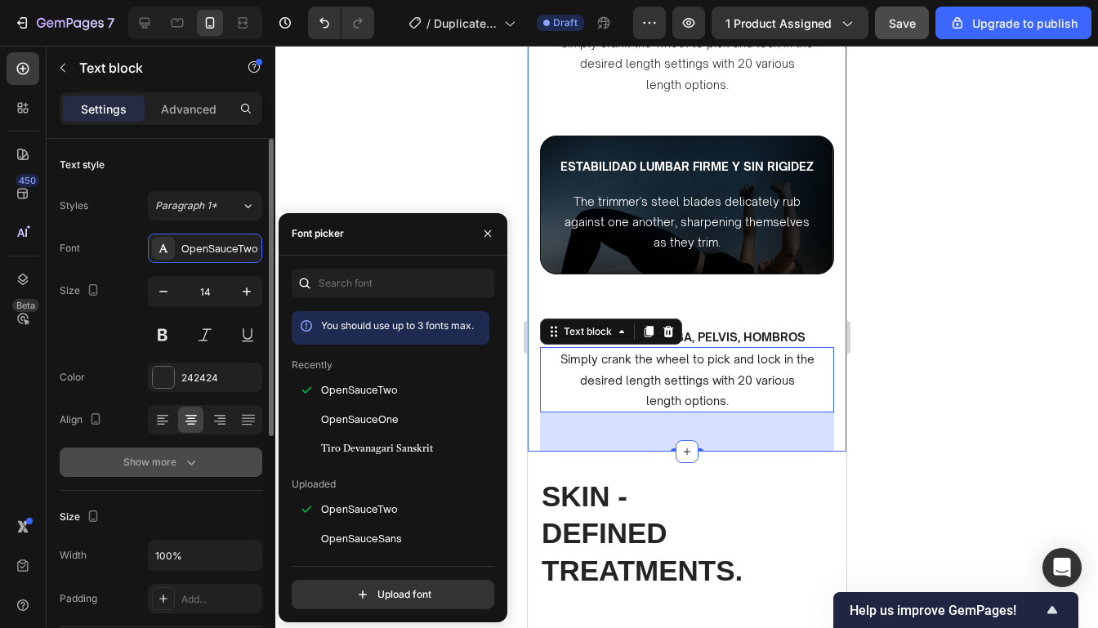
click at [162, 449] on button "Show more" at bounding box center [161, 462] width 203 height 29
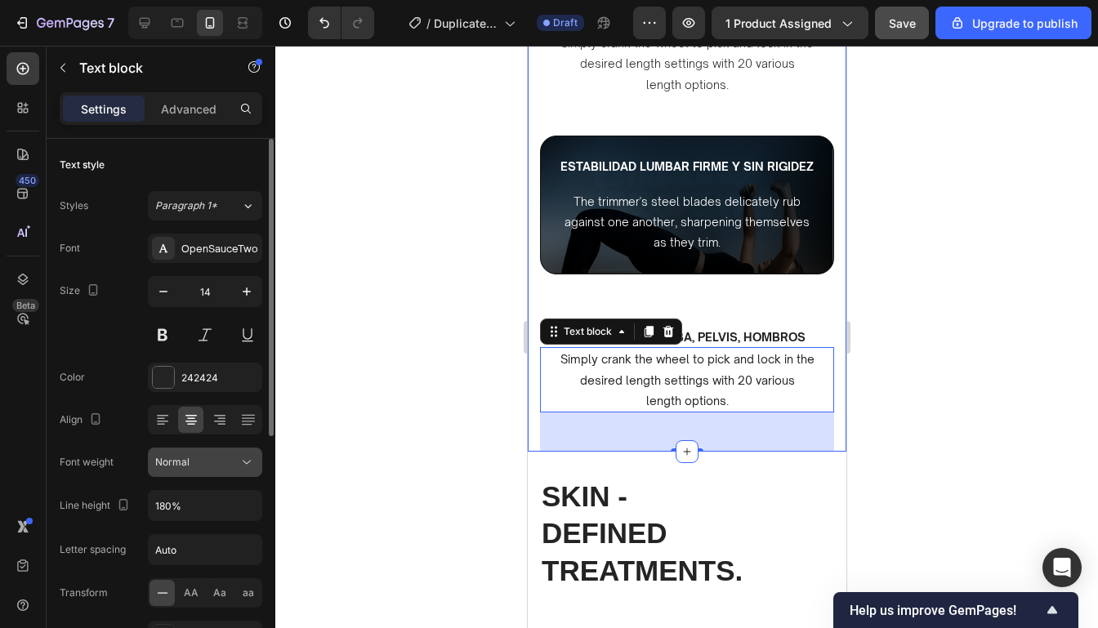
click at [231, 462] on div "Normal" at bounding box center [196, 462] width 83 height 15
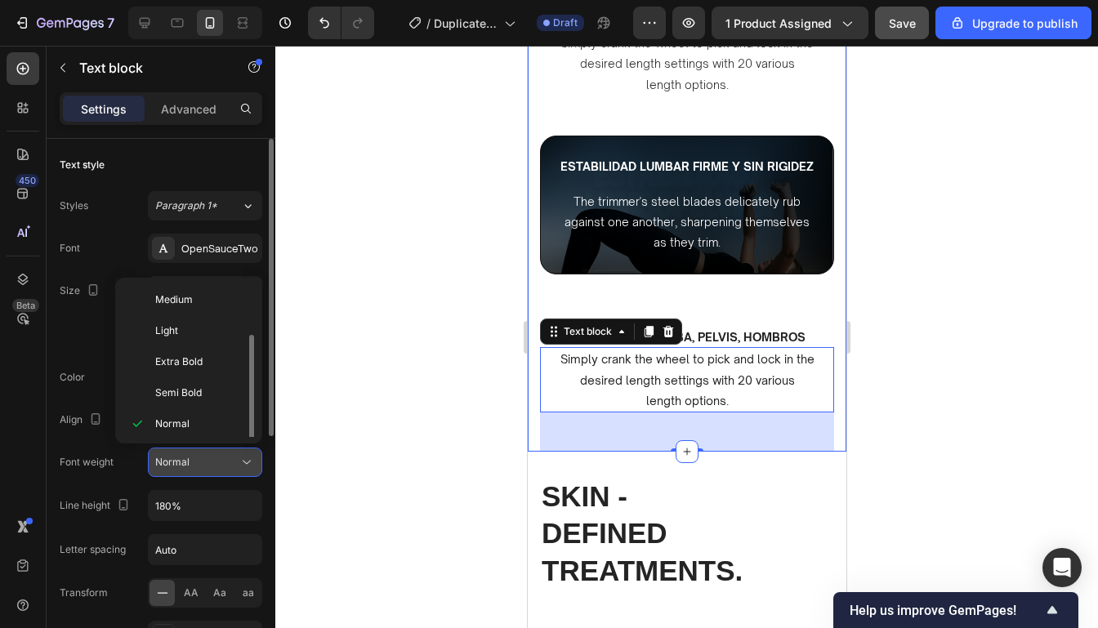
scroll to position [29, 0]
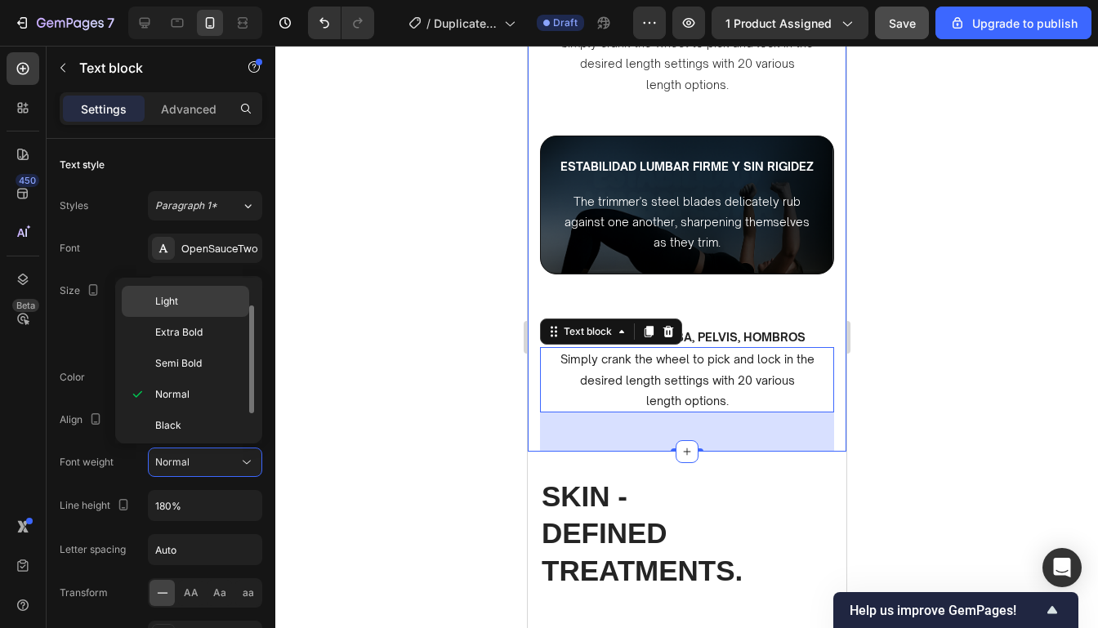
click at [216, 290] on div "Light" at bounding box center [185, 301] width 127 height 31
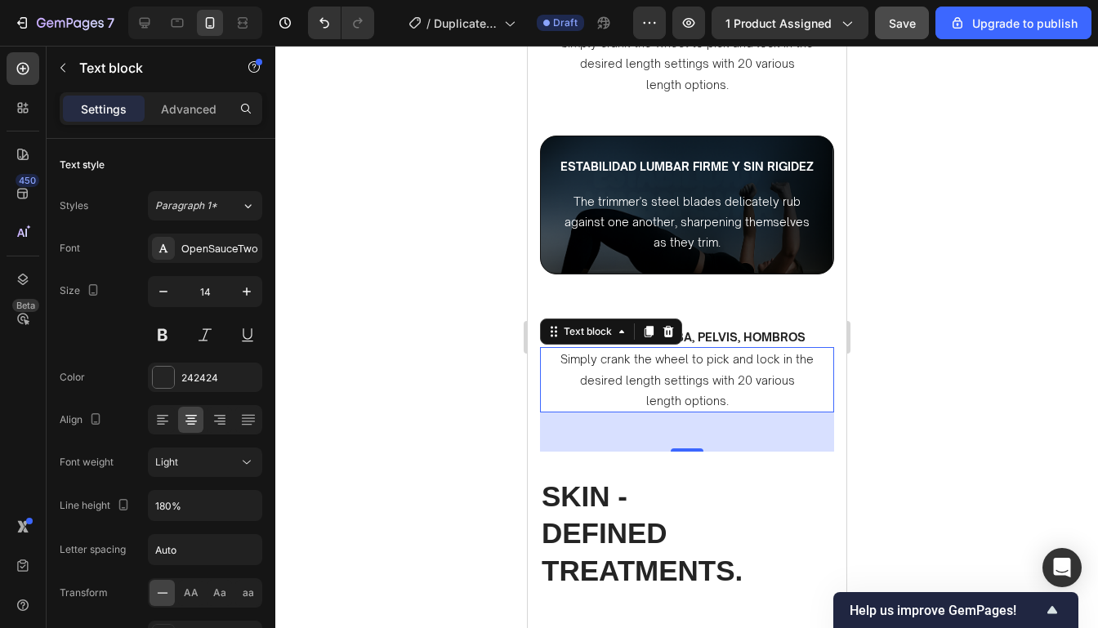
click at [888, 294] on div at bounding box center [686, 337] width 823 height 583
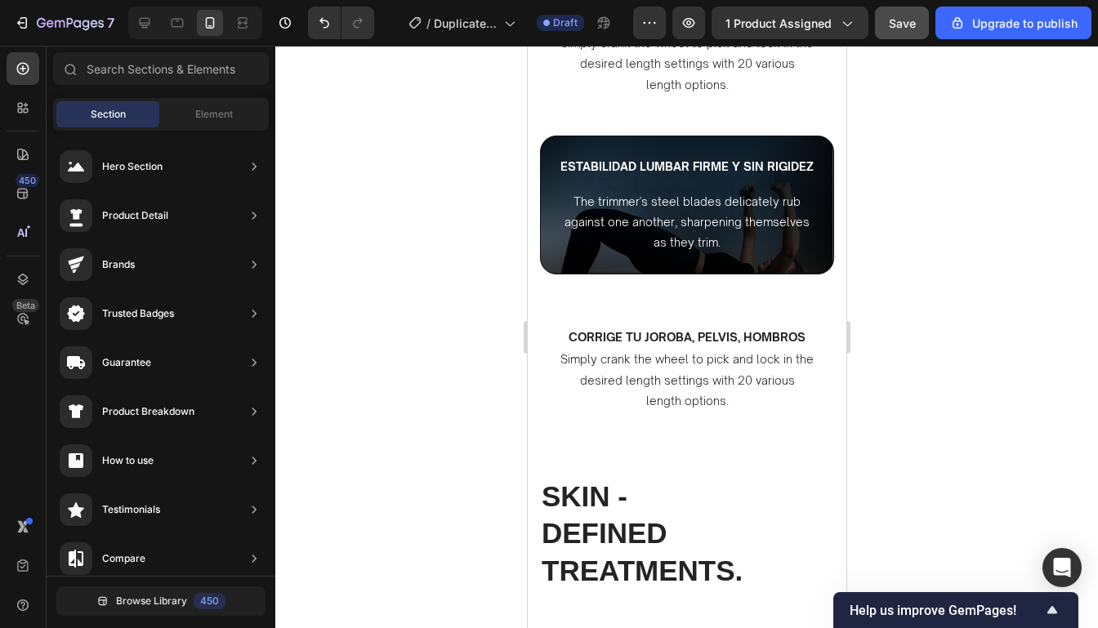
click at [888, 294] on div at bounding box center [686, 337] width 823 height 583
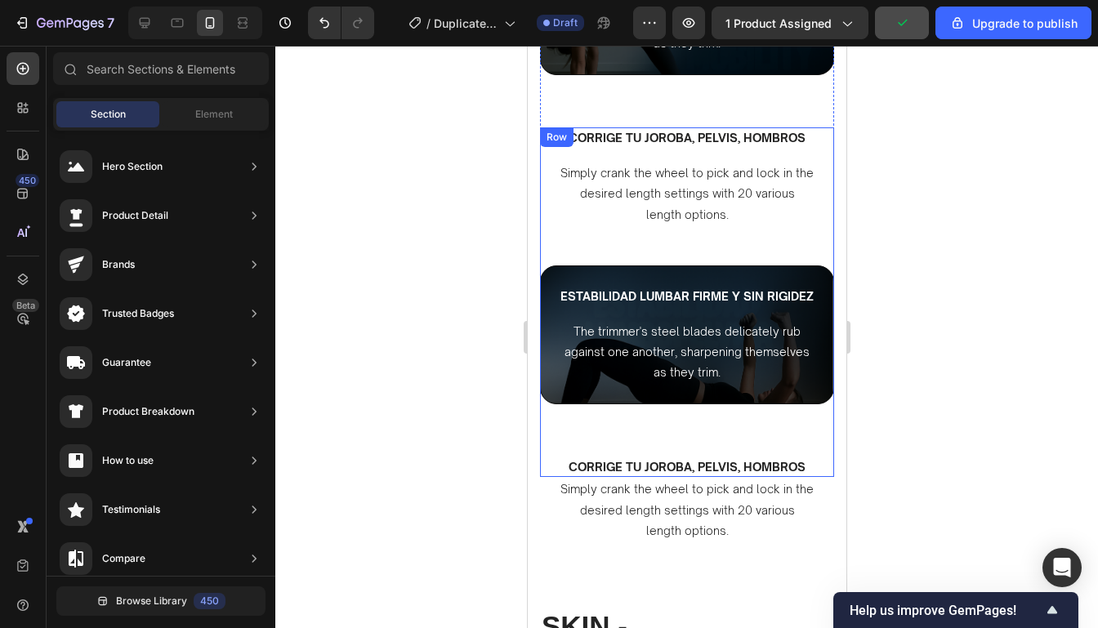
scroll to position [1586, 0]
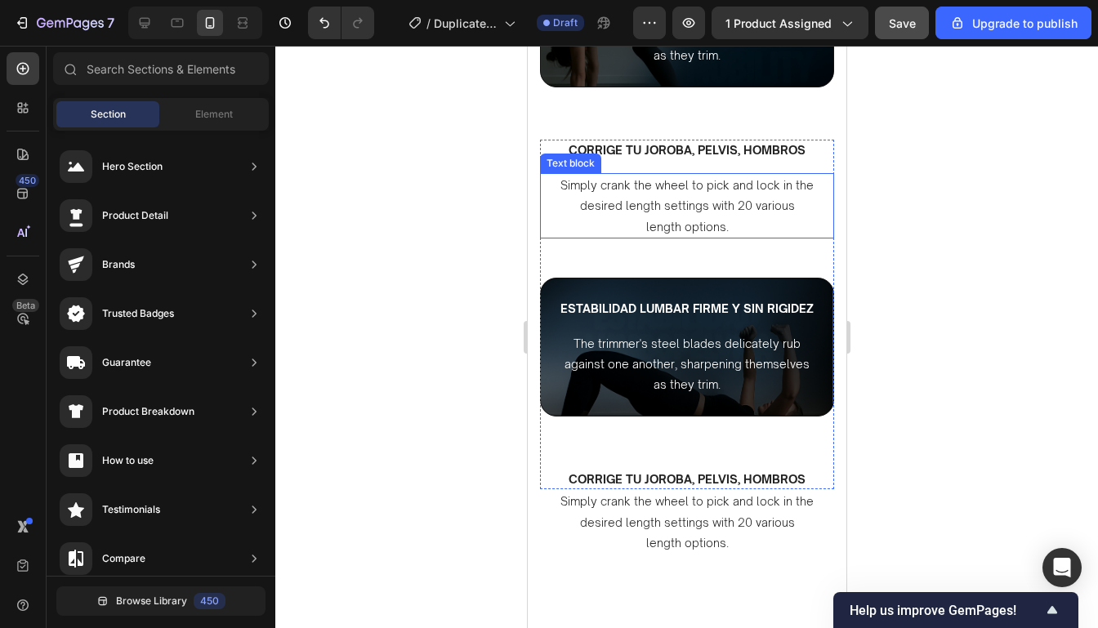
click at [810, 187] on p "Simply crank the wheel to pick and lock in the desired length settings with 20 …" at bounding box center [686, 206] width 291 height 62
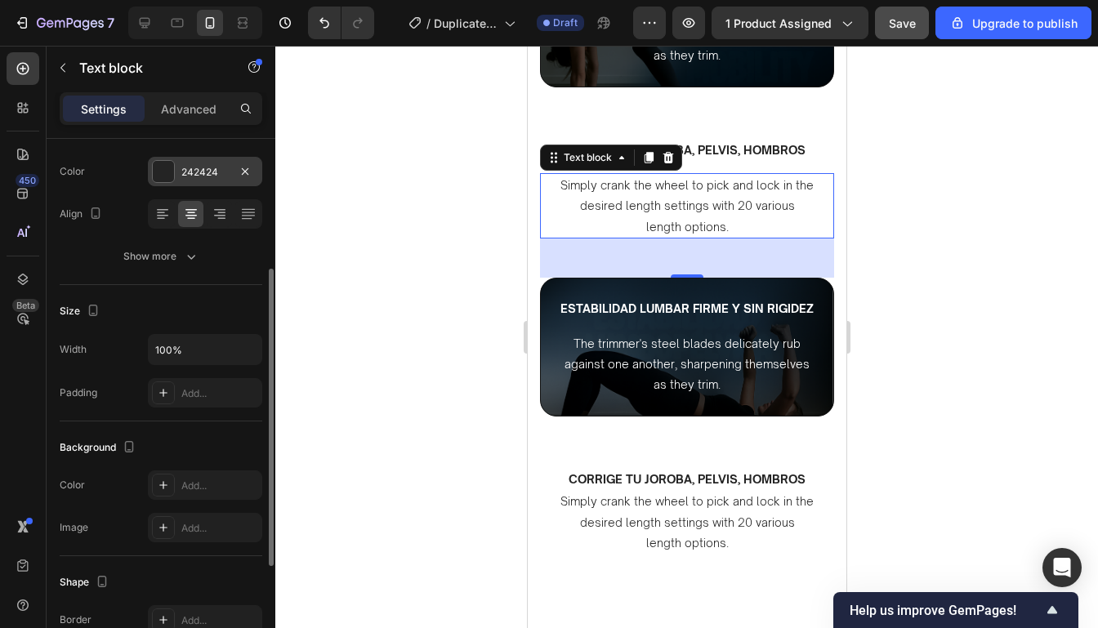
scroll to position [282, 0]
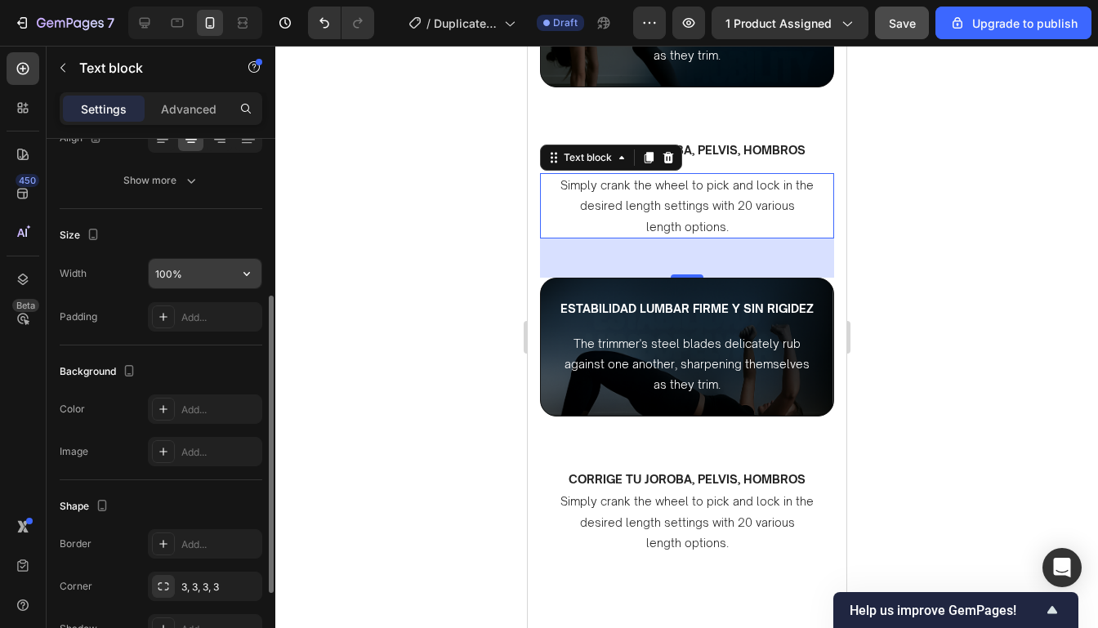
click at [221, 275] on input "100%" at bounding box center [205, 273] width 113 height 29
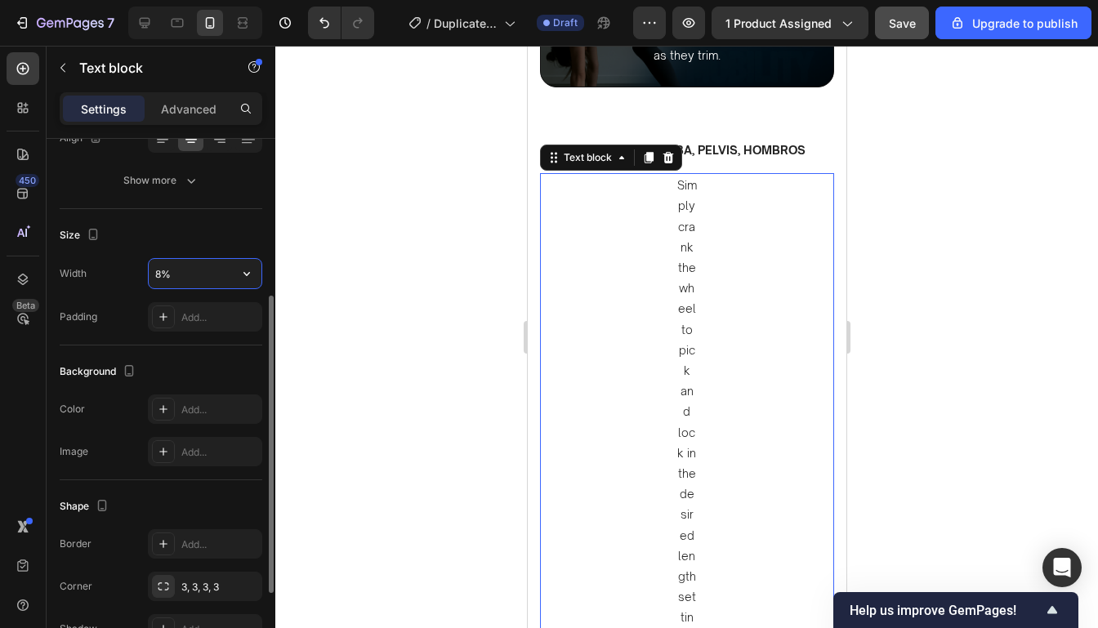
type input "80%"
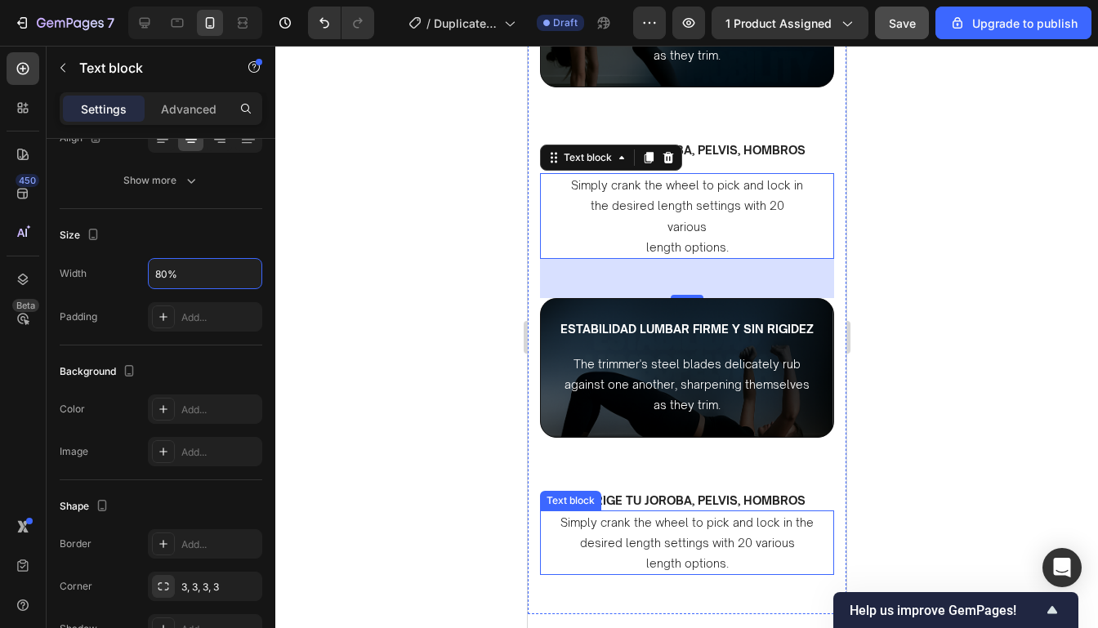
click at [635, 512] on p "Simply crank the wheel to pick and lock in the desired length settings with 20 …" at bounding box center [686, 543] width 291 height 62
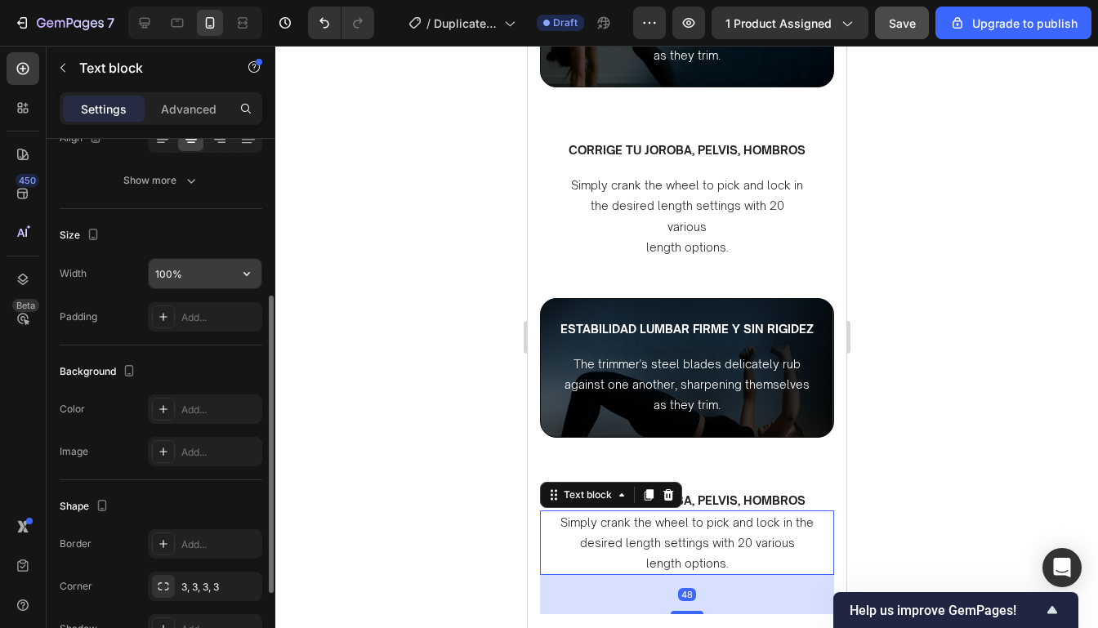
click at [175, 270] on input "100%" at bounding box center [205, 273] width 113 height 29
type input "80%"
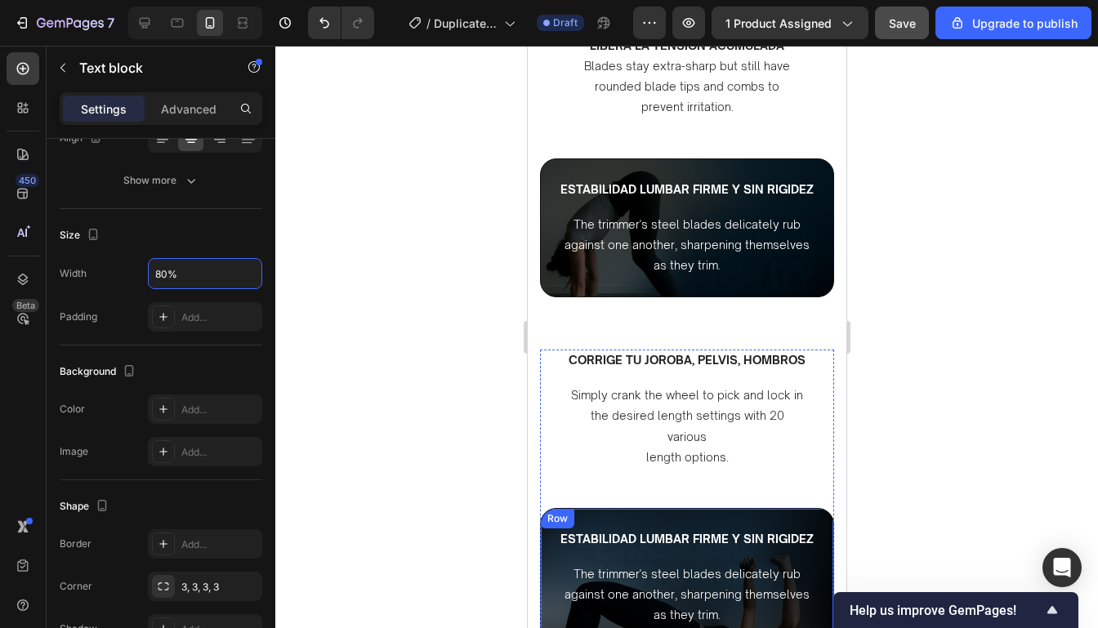
scroll to position [1285, 0]
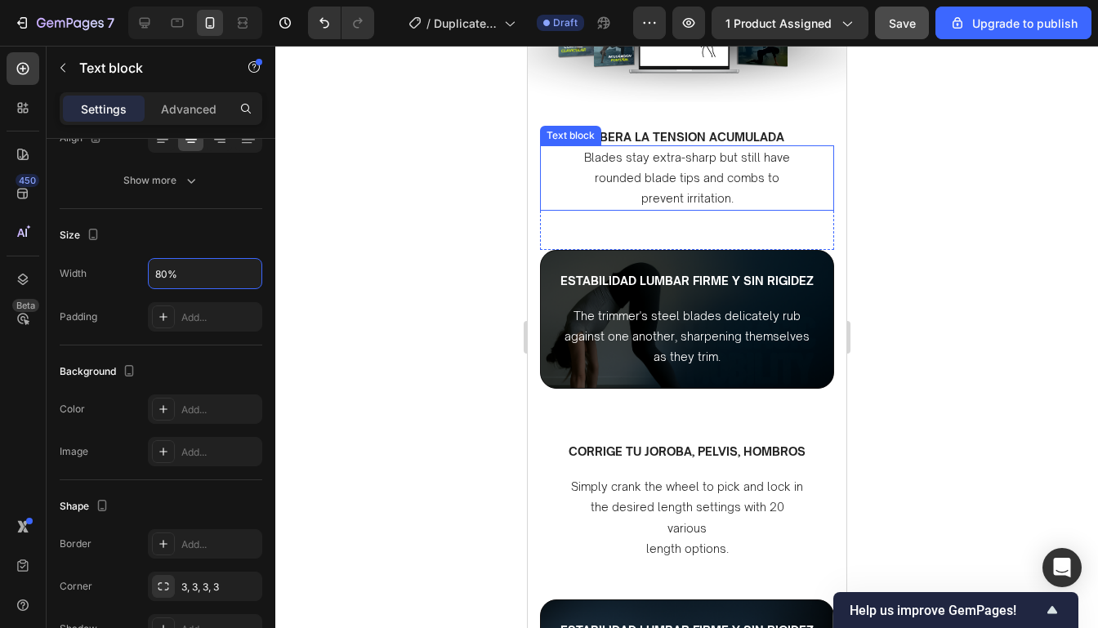
click at [744, 184] on p "Blades stay extra-sharp but still have rounded blade tips and combs to prevent …" at bounding box center [686, 178] width 291 height 62
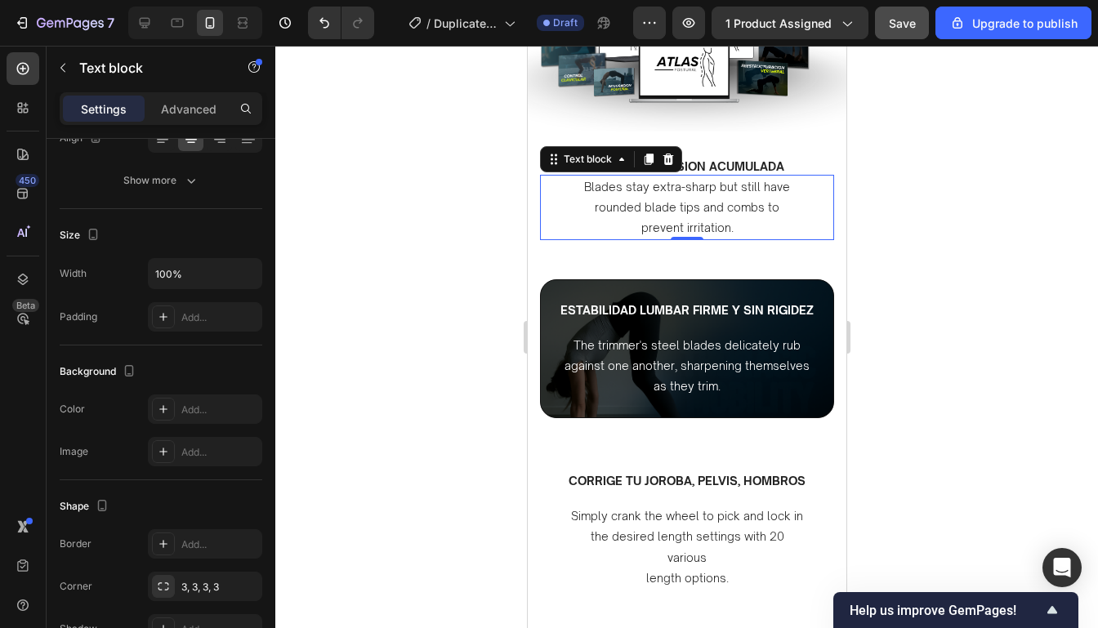
click at [893, 211] on div at bounding box center [686, 337] width 823 height 583
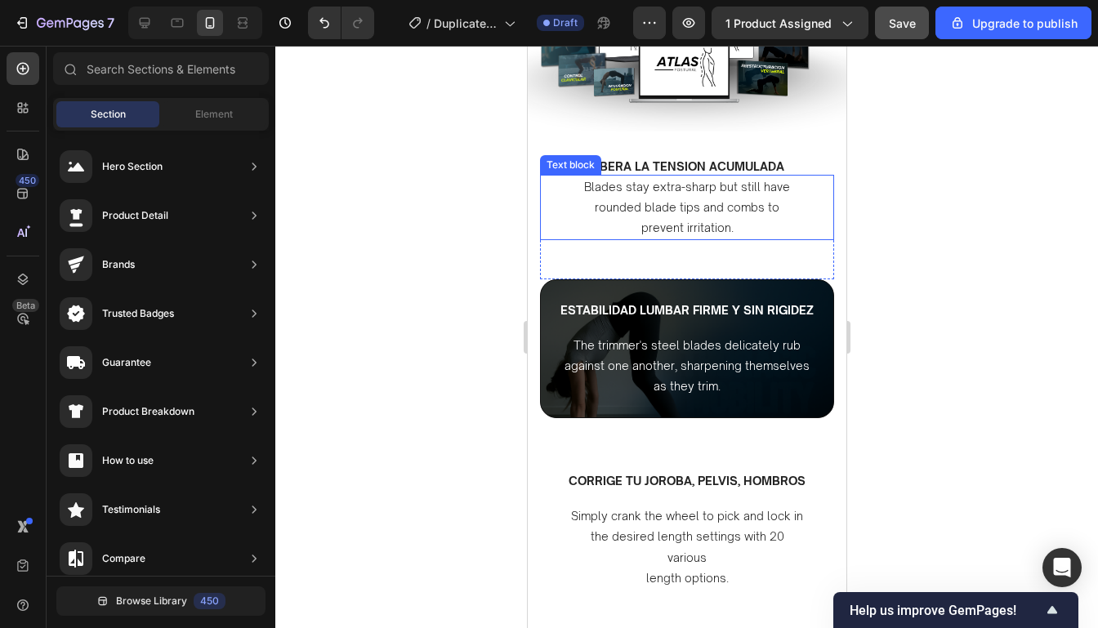
click at [746, 200] on p "Blades stay extra-sharp but still have rounded blade tips and combs to prevent …" at bounding box center [686, 208] width 291 height 62
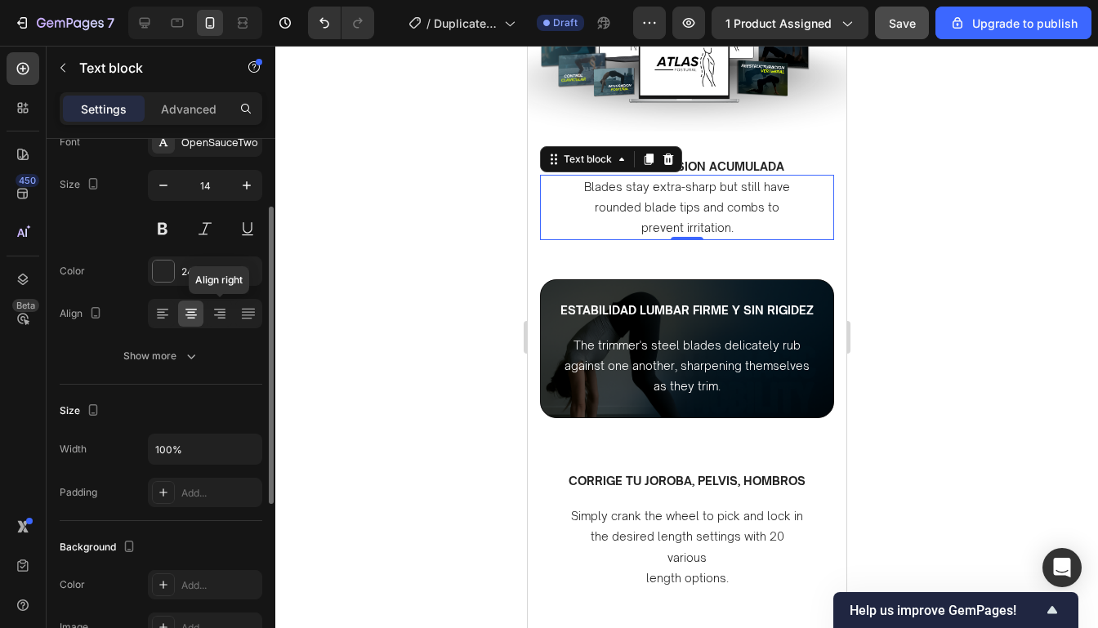
scroll to position [112, 0]
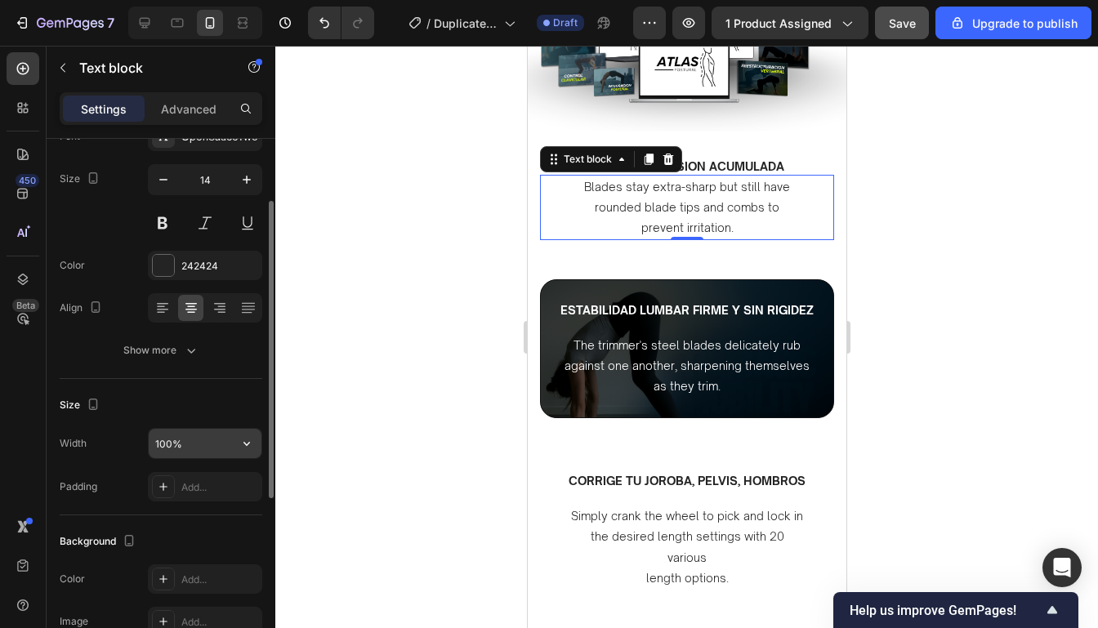
click at [190, 441] on input "100%" at bounding box center [205, 443] width 113 height 29
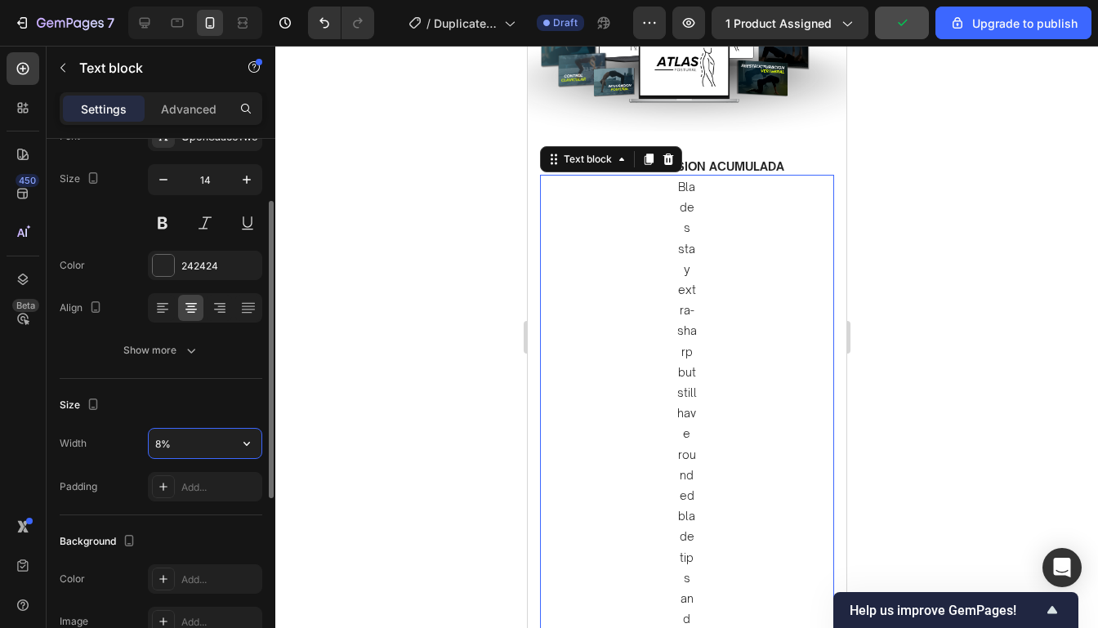
type input "80%"
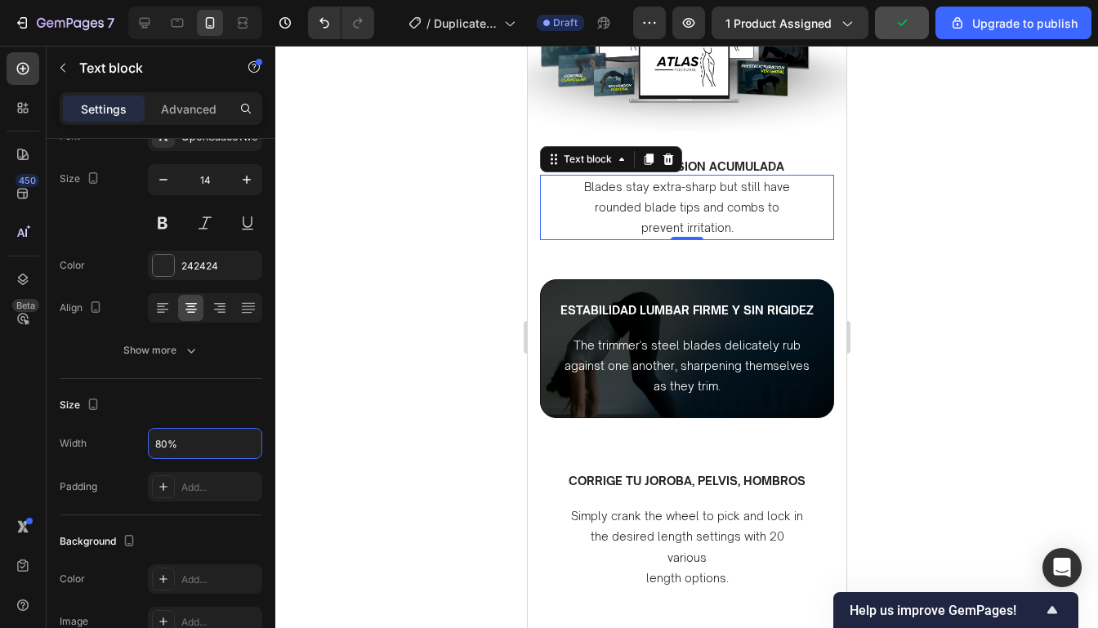
click at [887, 434] on div at bounding box center [686, 337] width 823 height 583
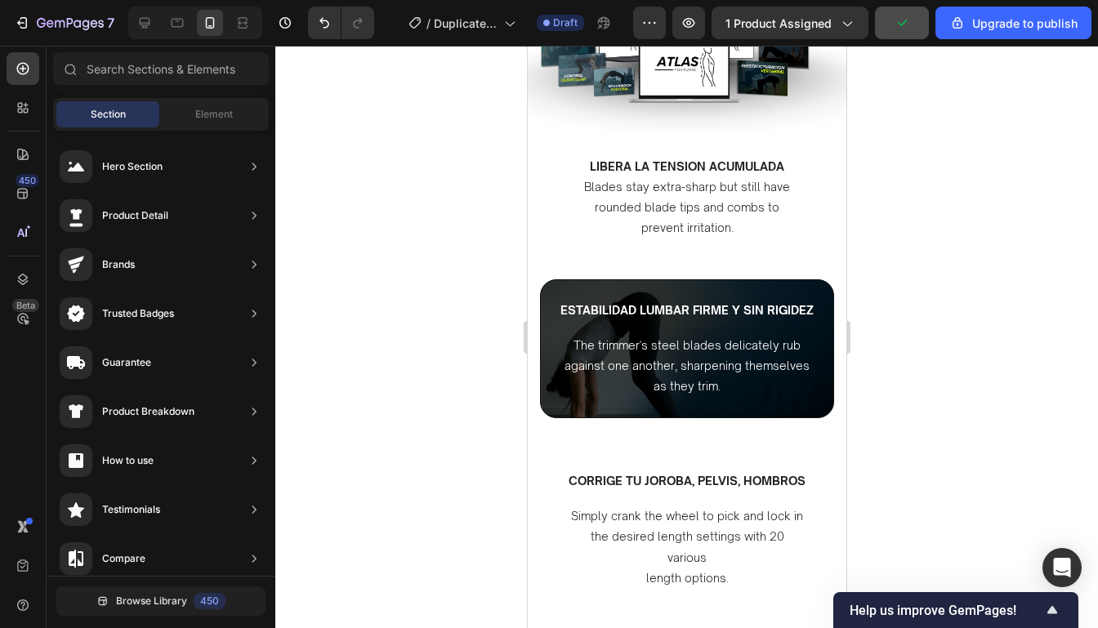
click at [887, 434] on div at bounding box center [686, 337] width 823 height 583
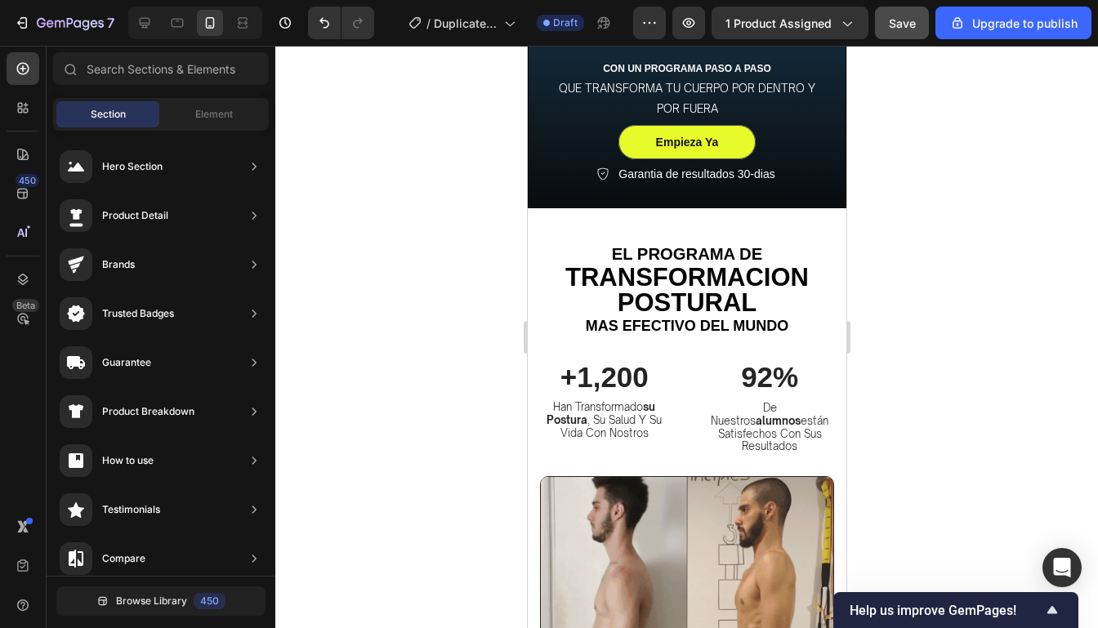
scroll to position [382, 0]
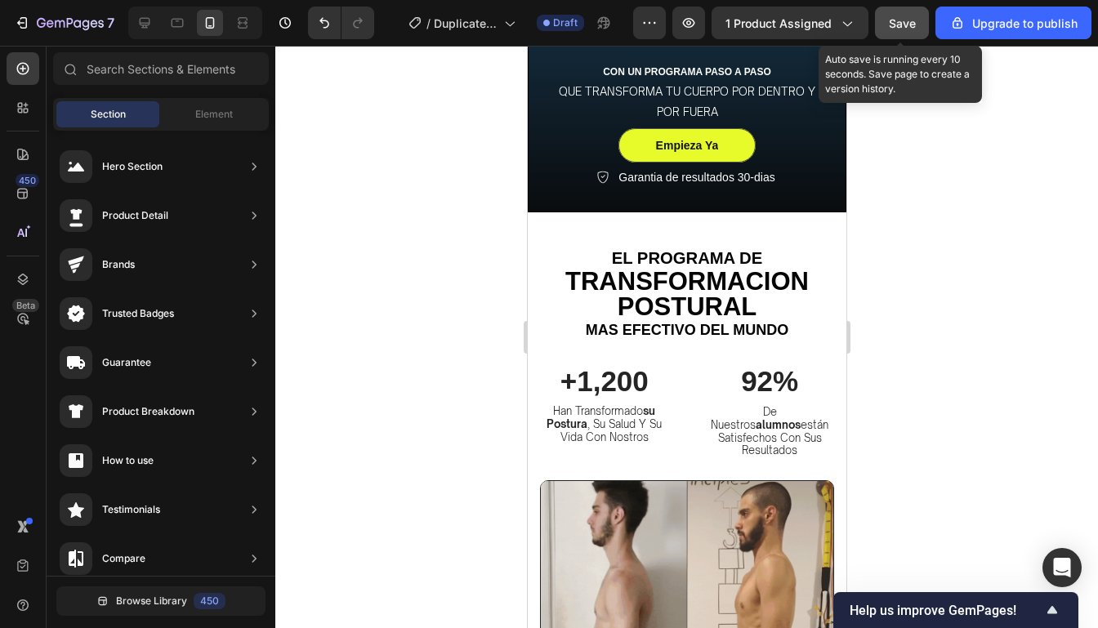
click at [881, 25] on button "Save" at bounding box center [902, 23] width 54 height 33
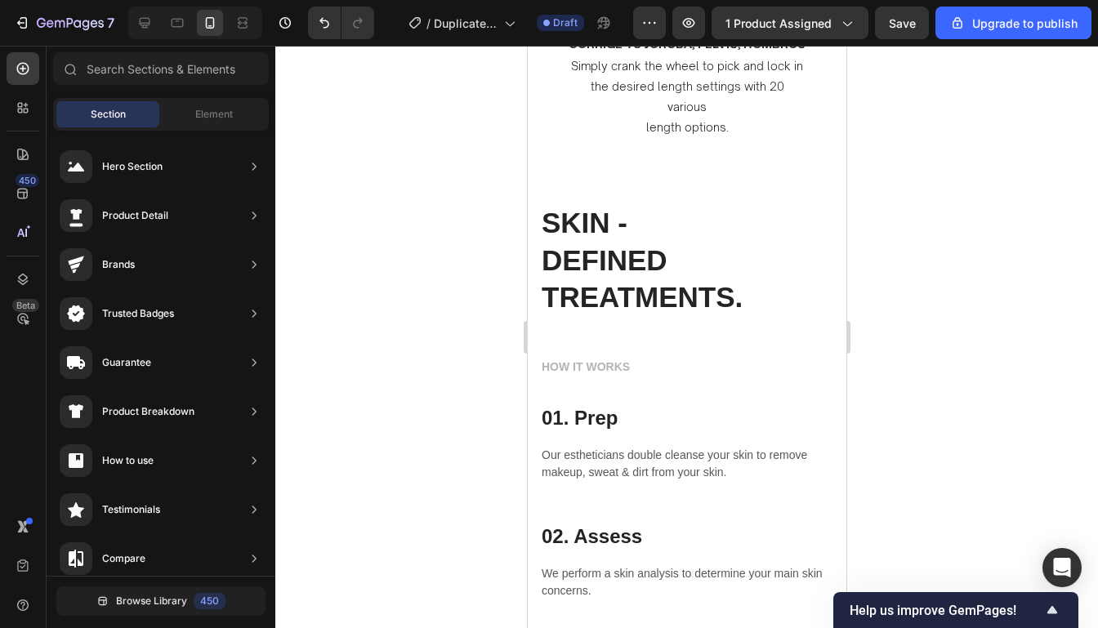
scroll to position [2043, 0]
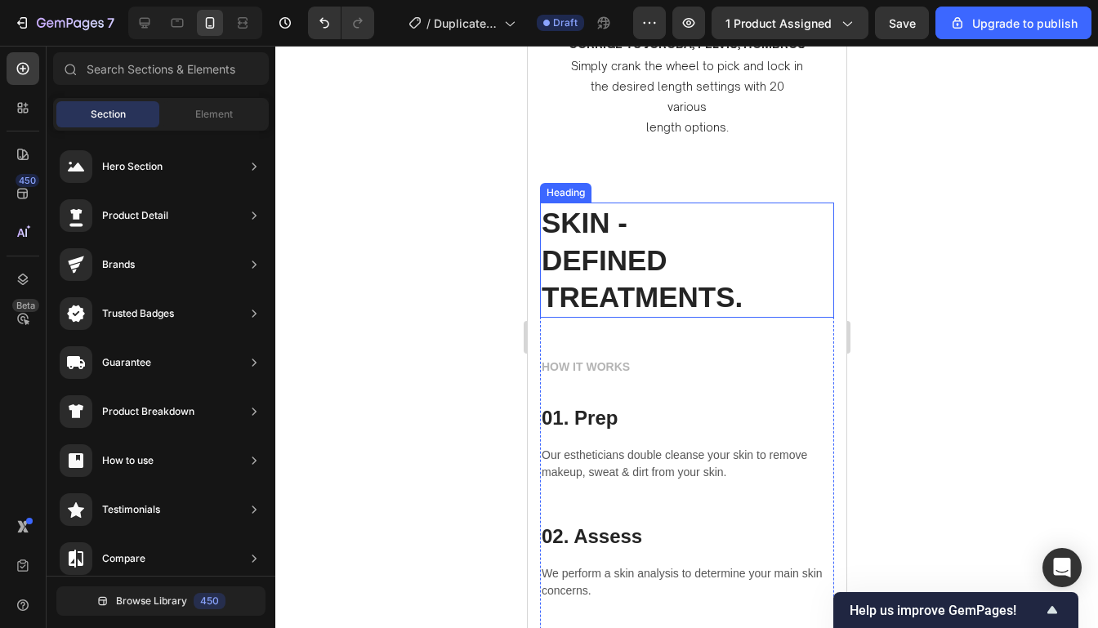
click at [666, 229] on p "SKIN - DEFINED TREATMENTS." at bounding box center [686, 260] width 291 height 112
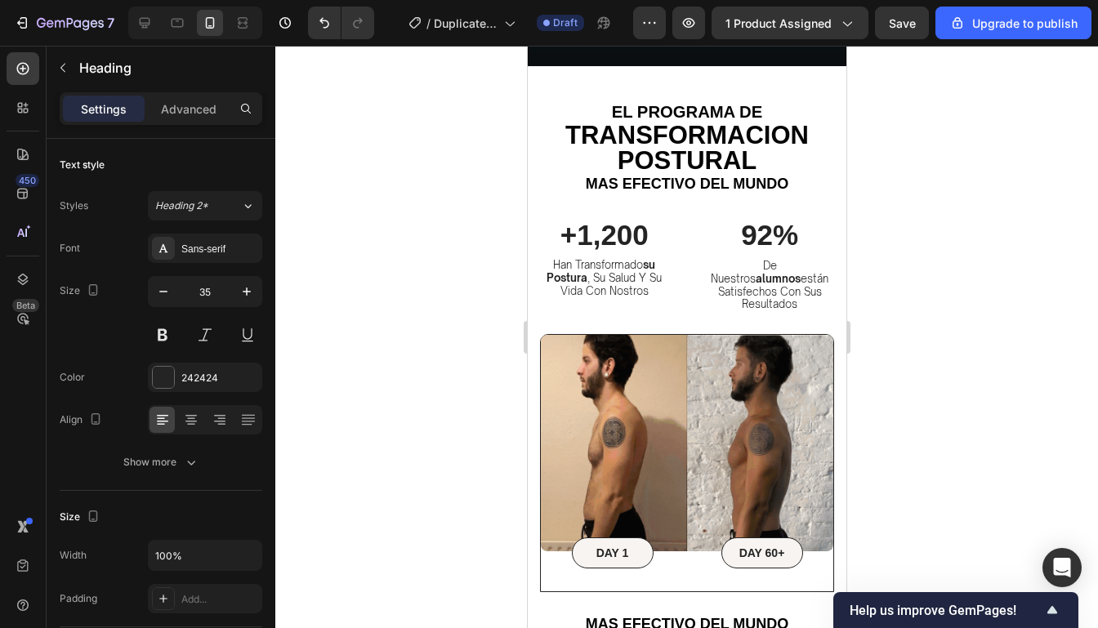
scroll to position [0, 0]
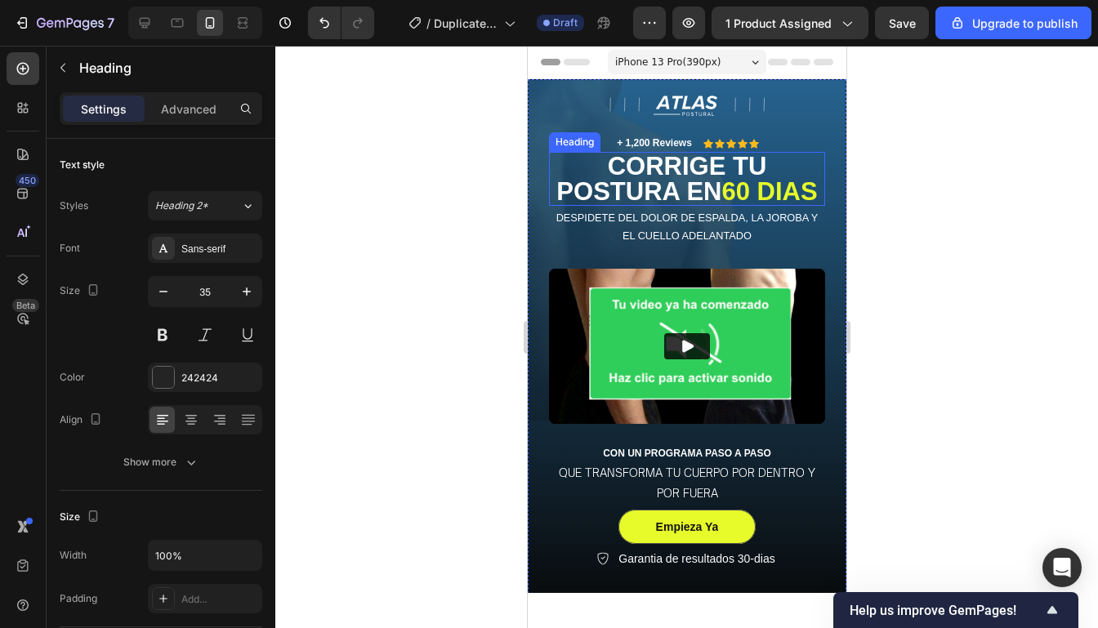
click at [740, 172] on h2 "corrige tu postura en 60 dias" at bounding box center [686, 179] width 276 height 54
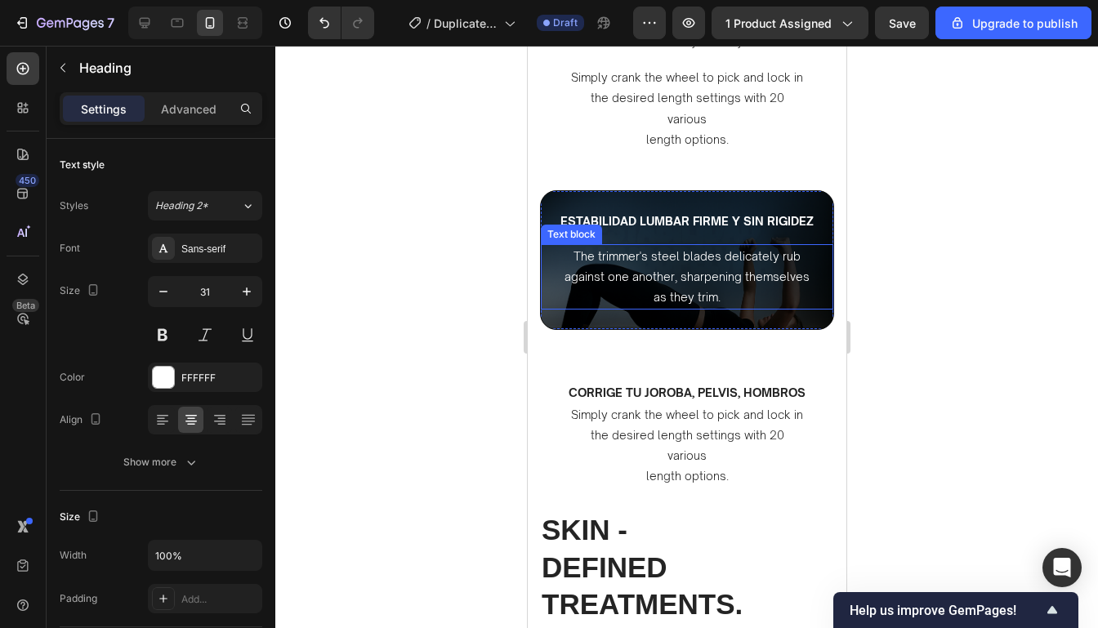
scroll to position [1709, 0]
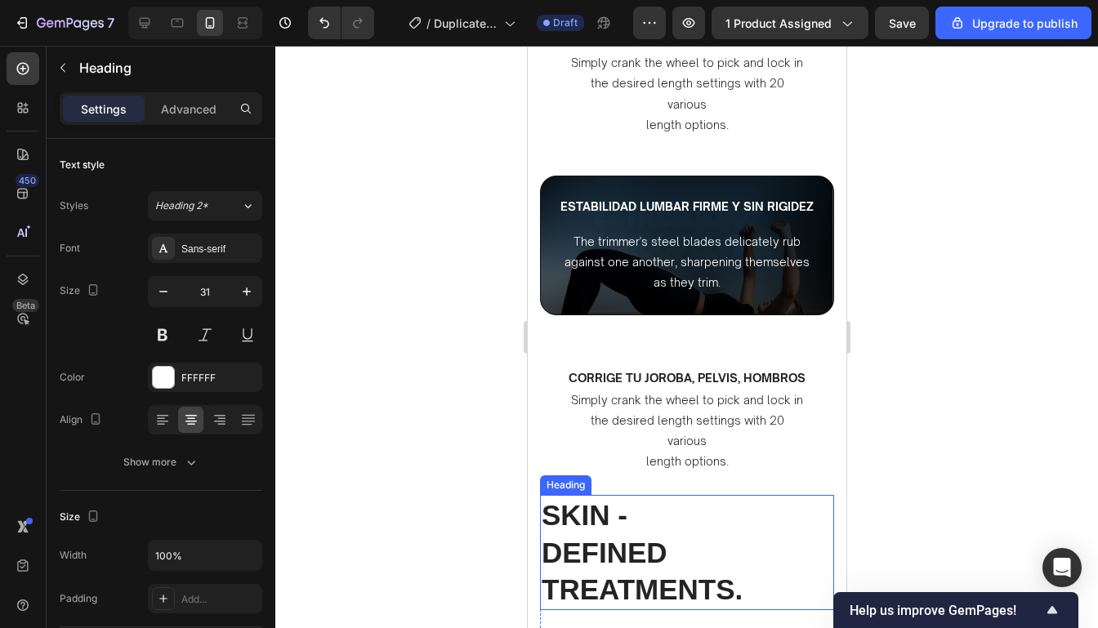
click at [682, 545] on p "SKIN - DEFINED TREATMENTS." at bounding box center [686, 553] width 291 height 112
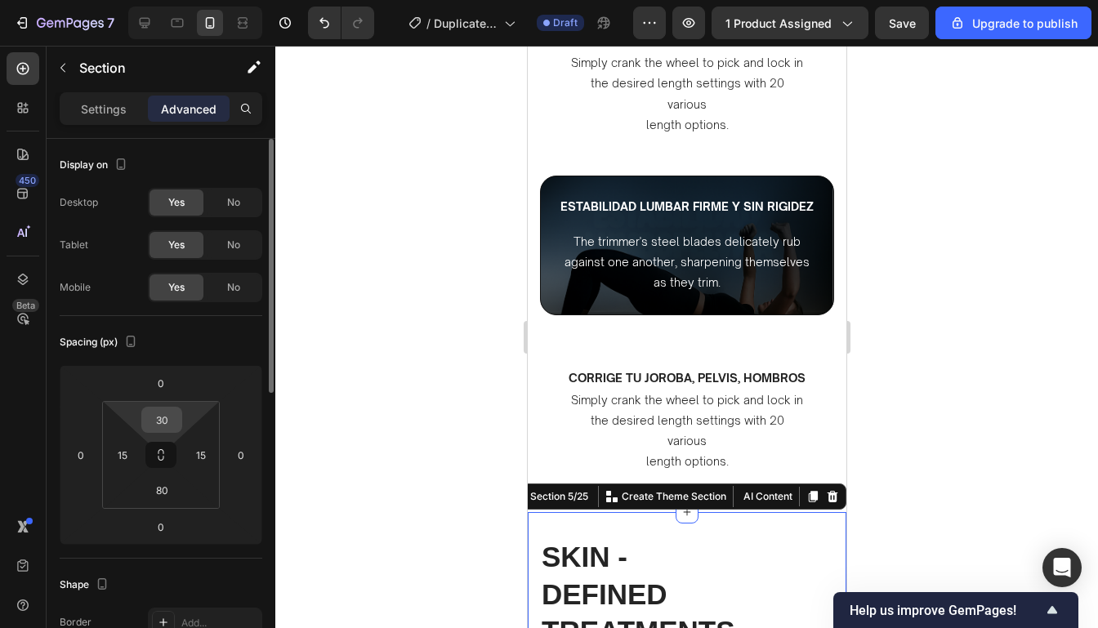
click at [168, 417] on input "30" at bounding box center [161, 420] width 33 height 25
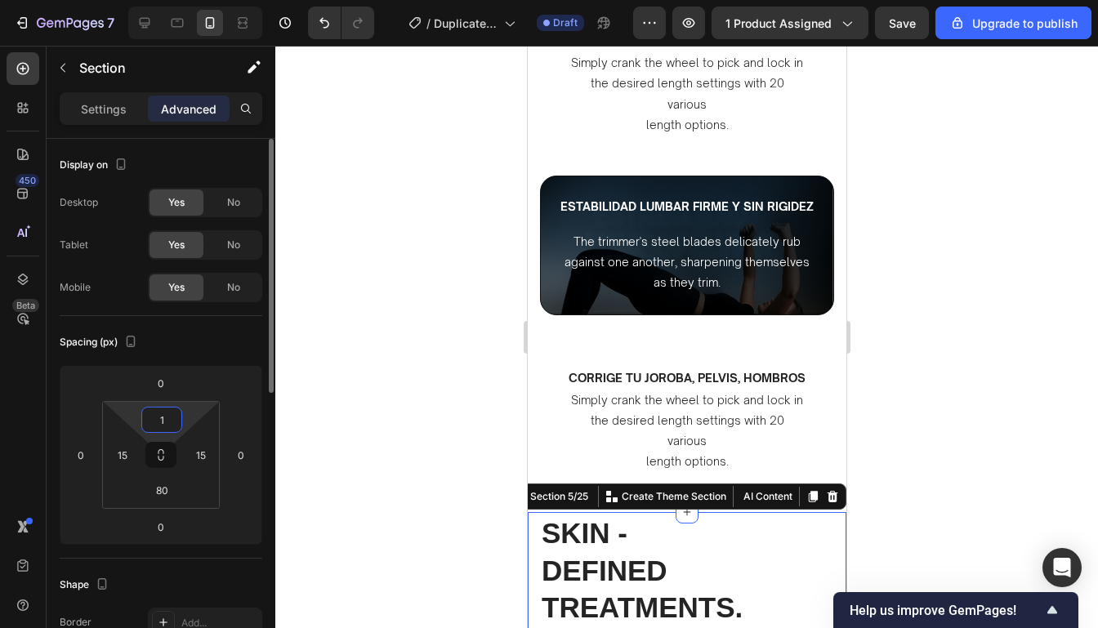
type input "15"
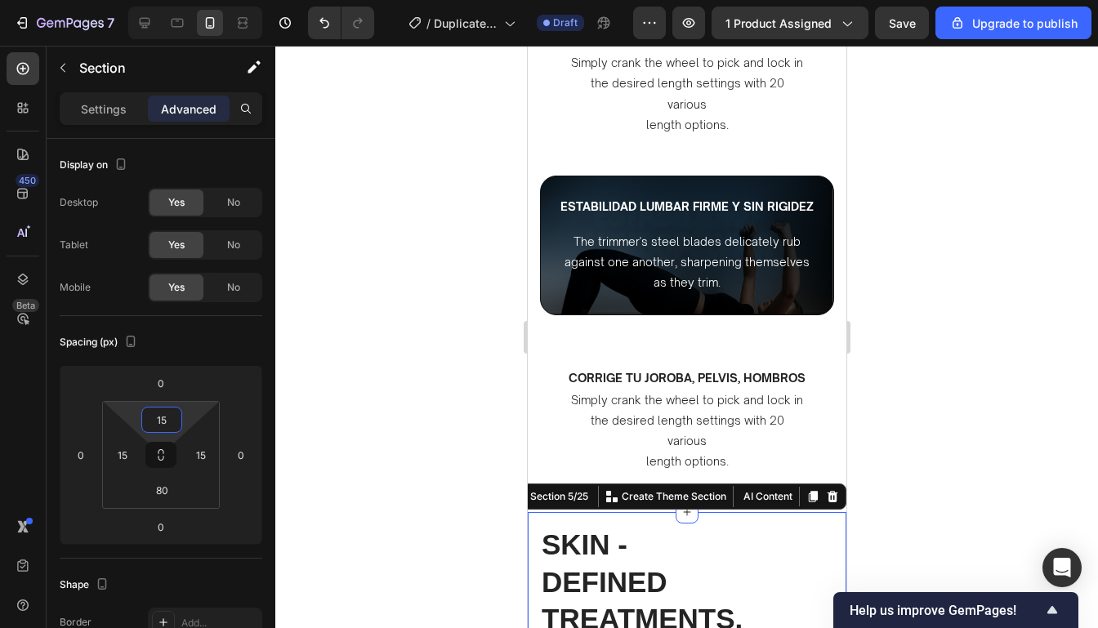
click at [932, 437] on div at bounding box center [686, 337] width 823 height 583
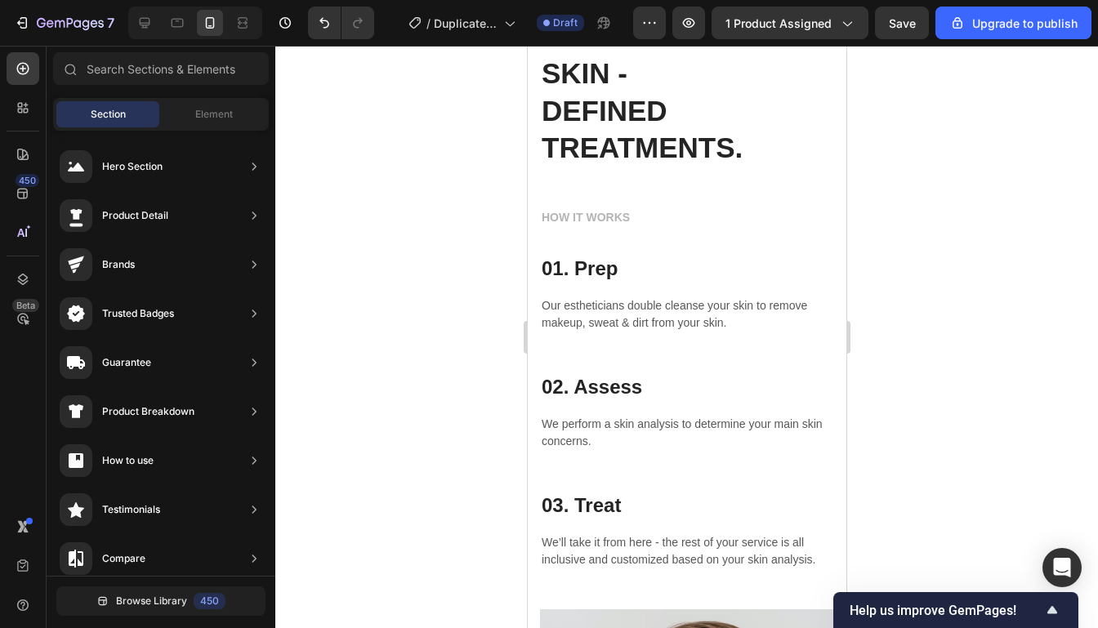
scroll to position [2136, 0]
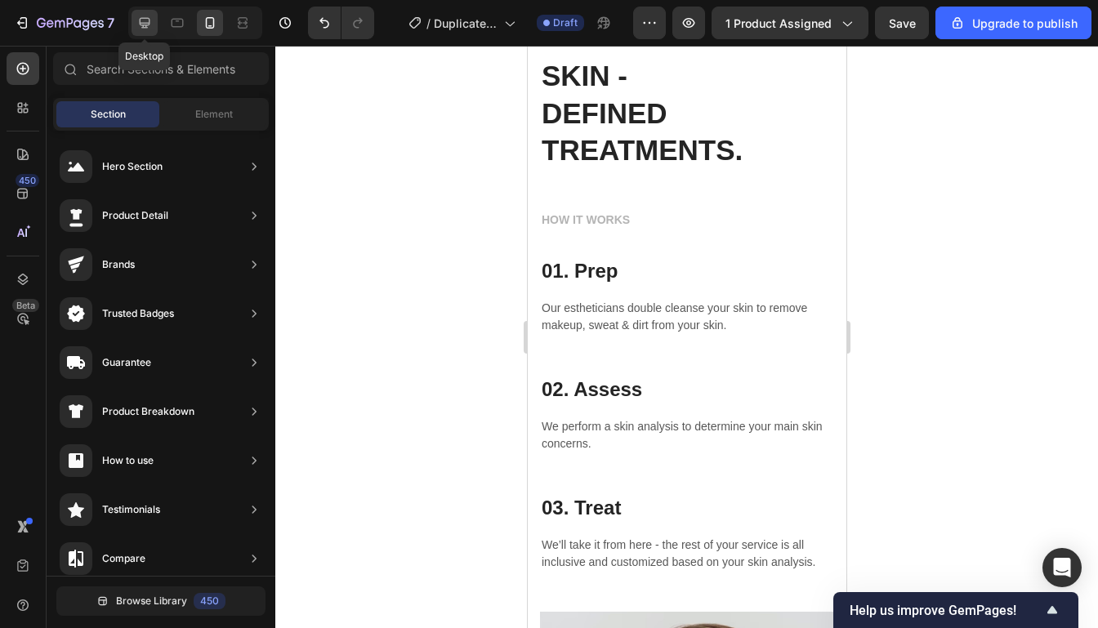
click at [152, 20] on icon at bounding box center [144, 23] width 16 height 16
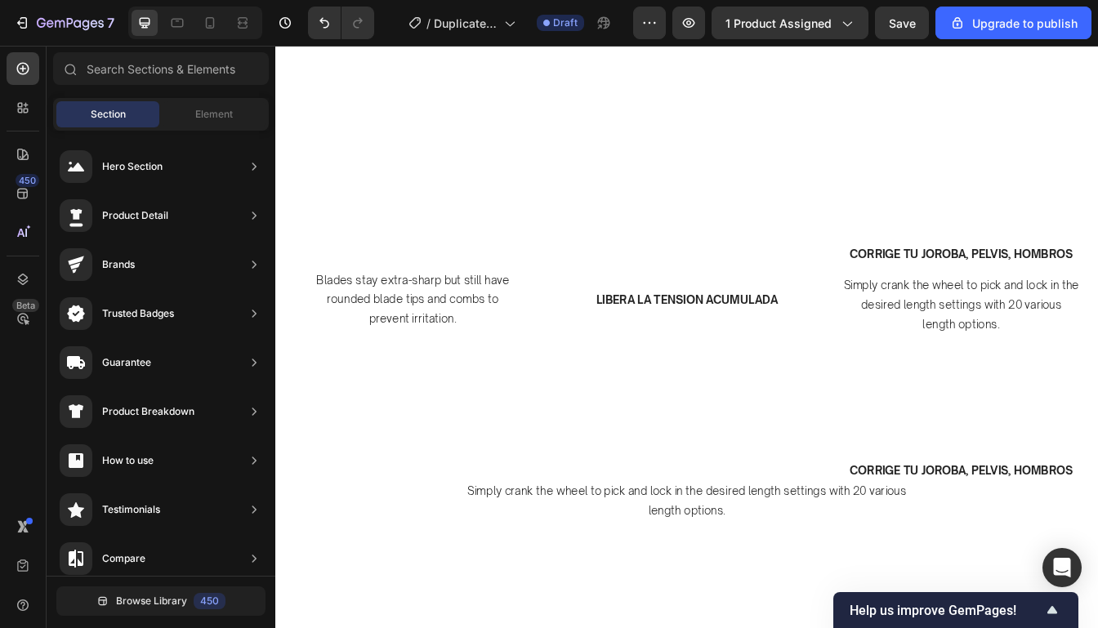
scroll to position [2620, 0]
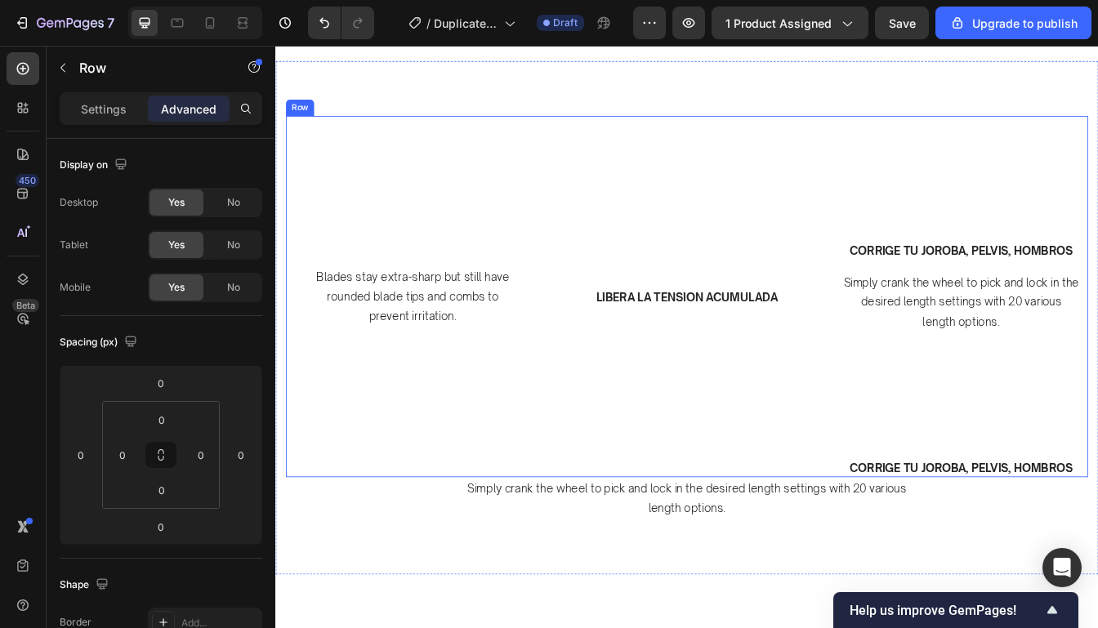
click at [609, 284] on div "Blades stay extra-sharp but still have rounded blade tips and combs to prevent …" at bounding box center [766, 344] width 956 height 431
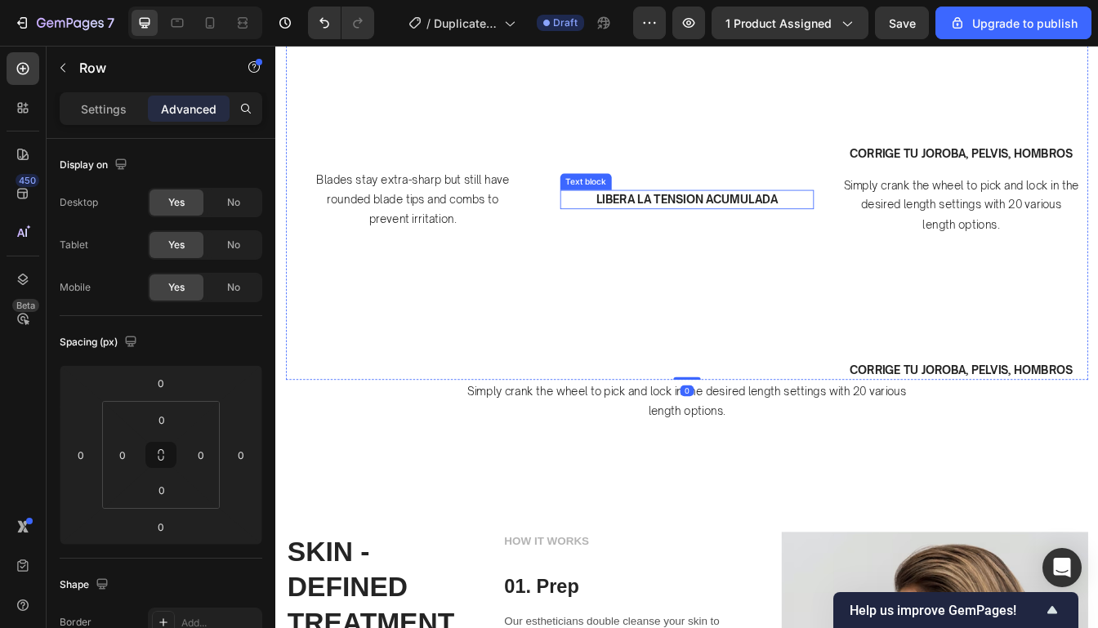
scroll to position [2800, 0]
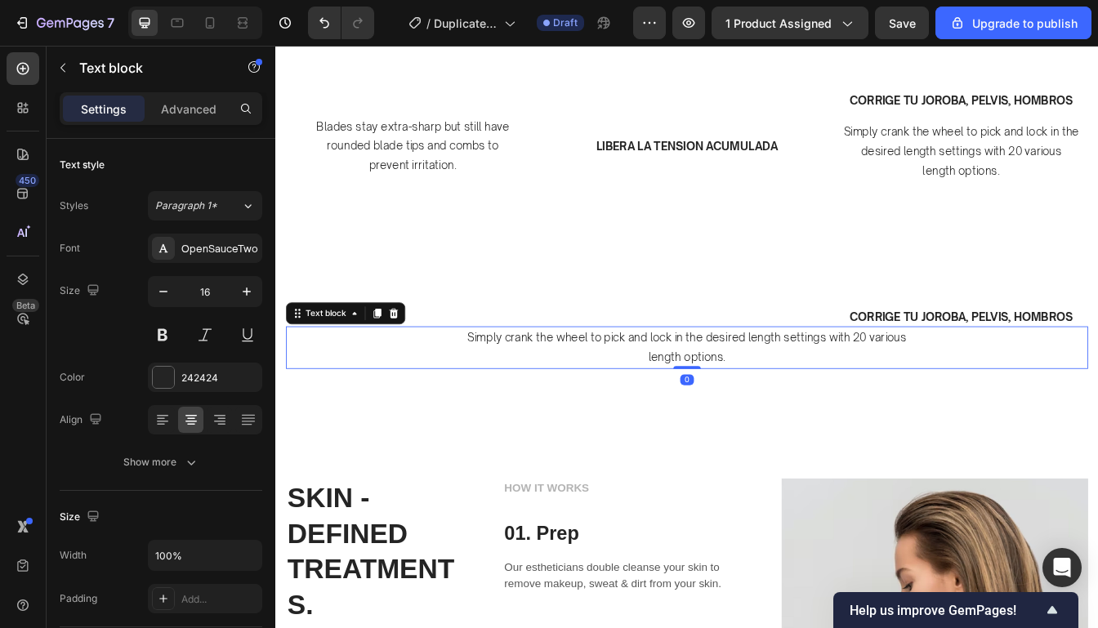
click at [834, 422] on p "Simply crank the wheel to pick and lock in the desired length settings with 20 …" at bounding box center [765, 405] width 953 height 47
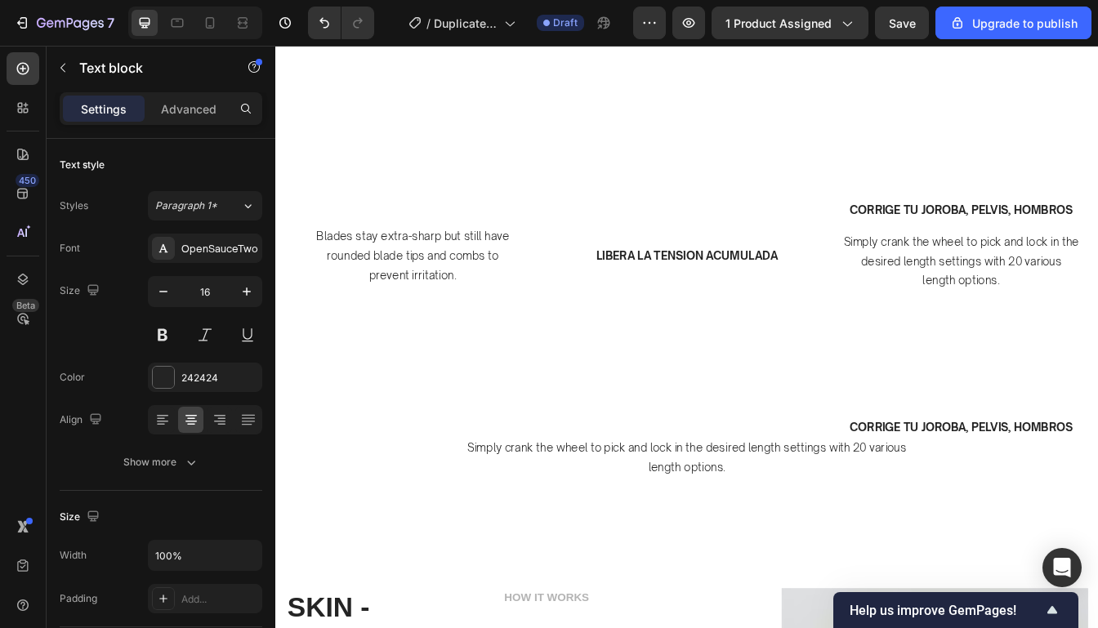
scroll to position [3855, 0]
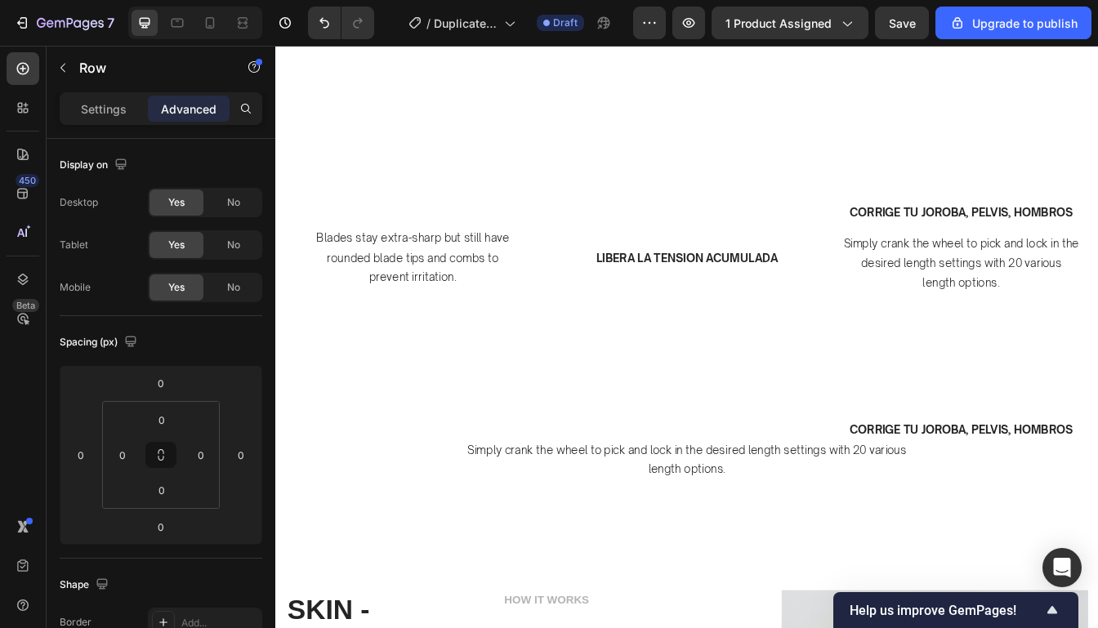
click at [722, 348] on div "LIBERA LA TENSION ACUMULADA Text block" at bounding box center [766, 298] width 302 height 431
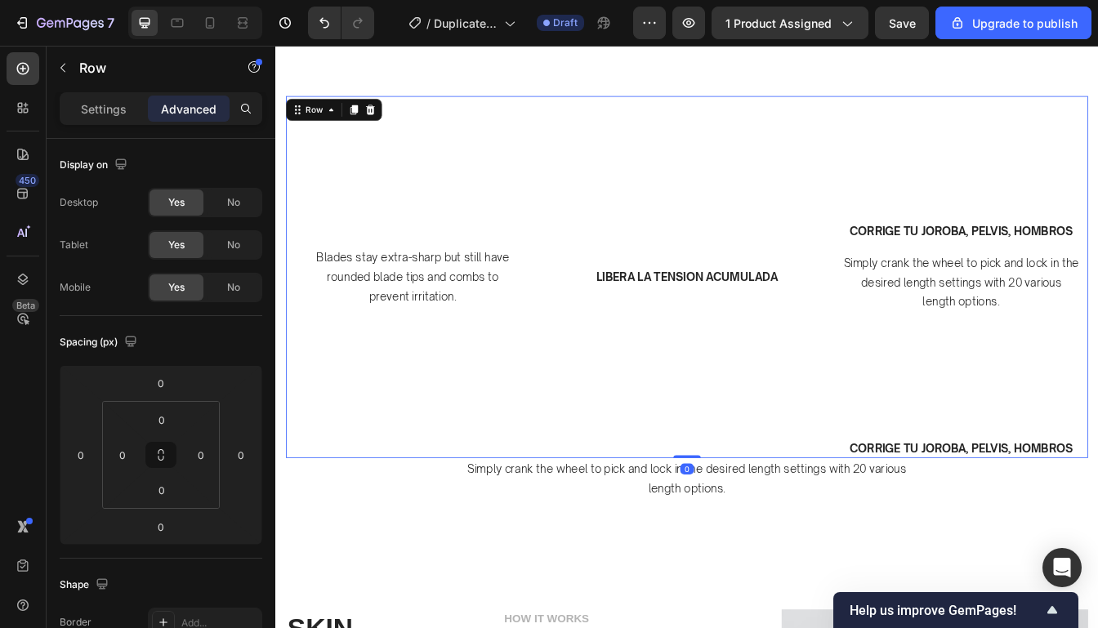
scroll to position [3831, 0]
click at [722, 348] on div "LIBERA LA TENSION ACUMULADA Text block" at bounding box center [766, 322] width 302 height 431
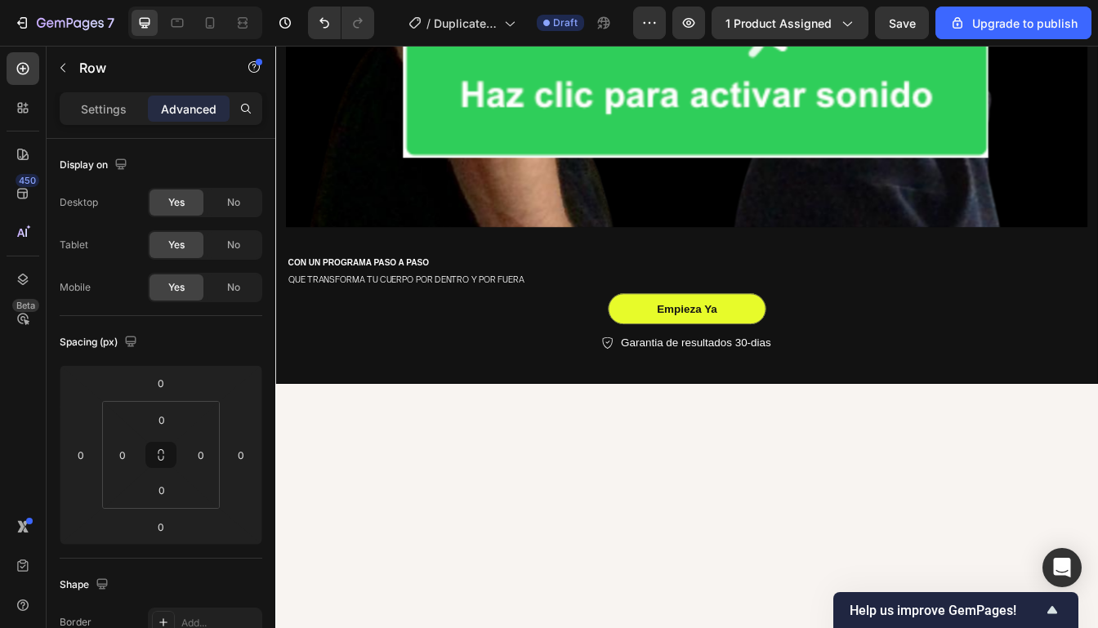
scroll to position [0, 0]
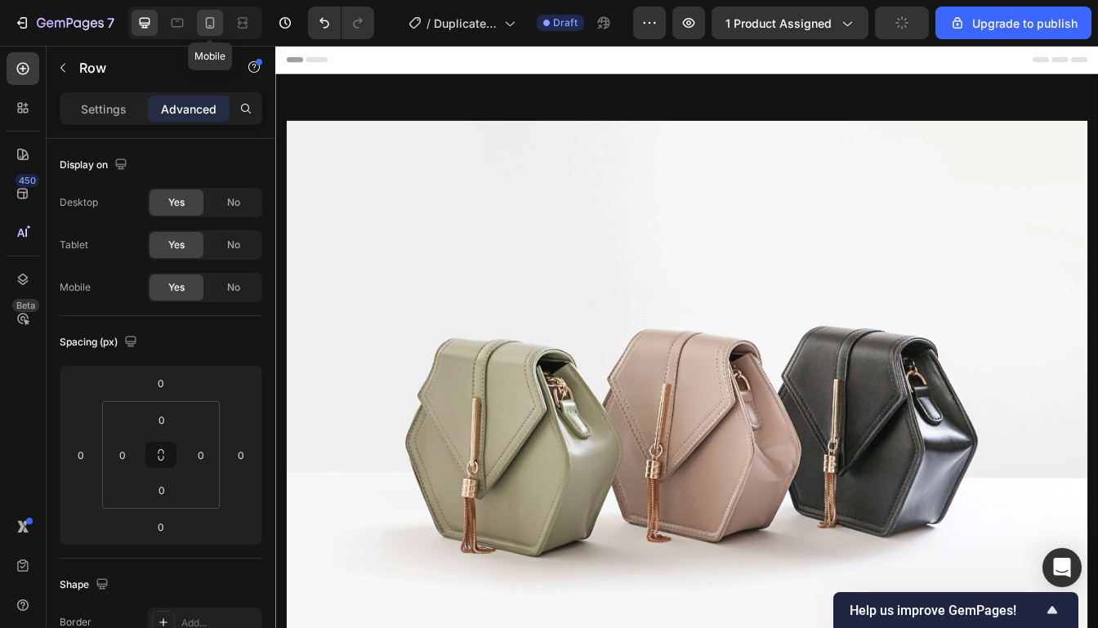
click at [210, 12] on div at bounding box center [210, 23] width 26 height 26
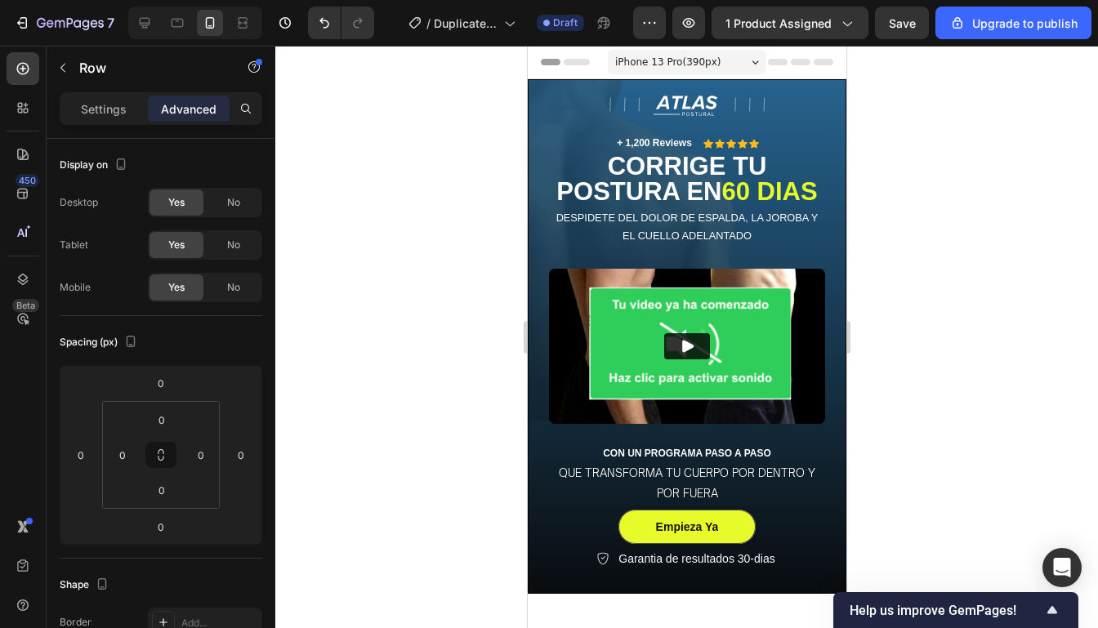
click at [872, 226] on div at bounding box center [686, 337] width 823 height 583
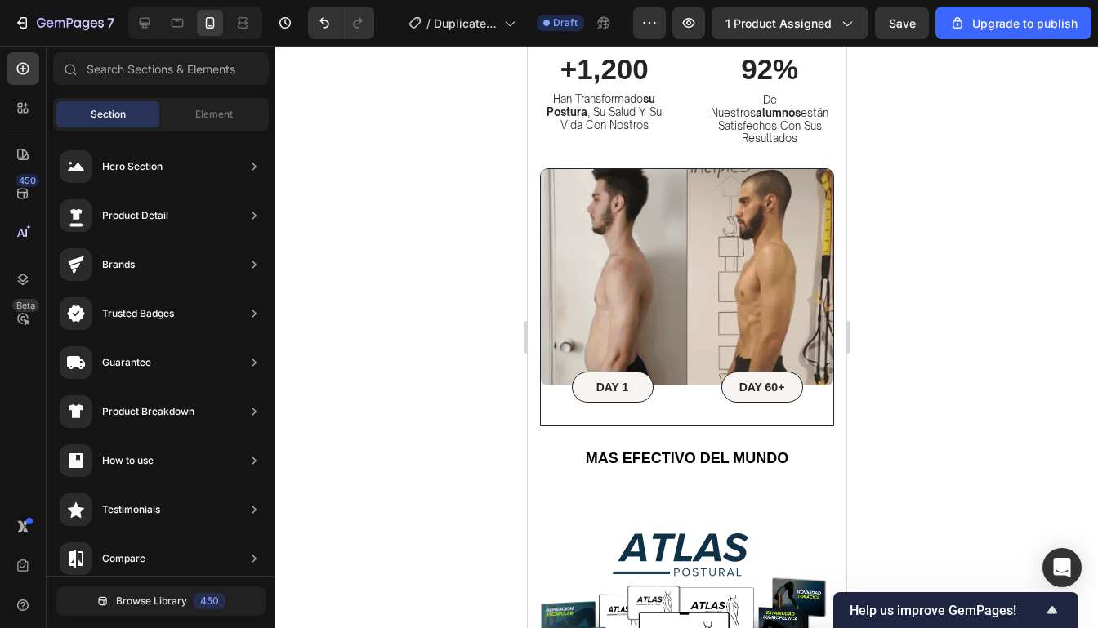
scroll to position [661, 0]
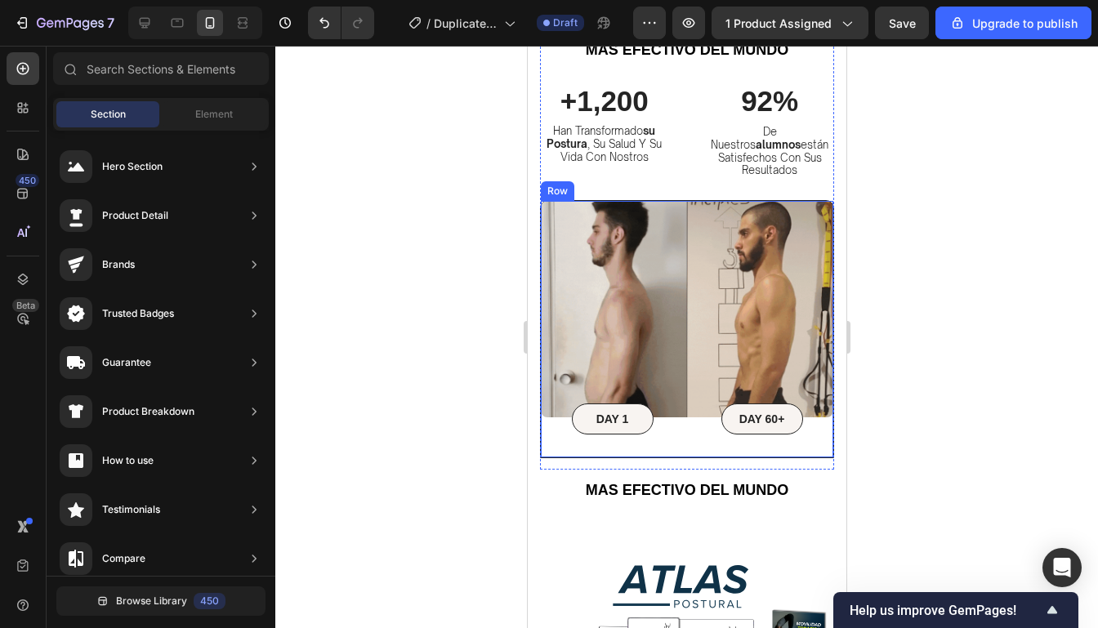
click at [816, 434] on div "Image DAY 1 Text Block Row DAY 60+ Text Block Row Row Row" at bounding box center [686, 329] width 294 height 258
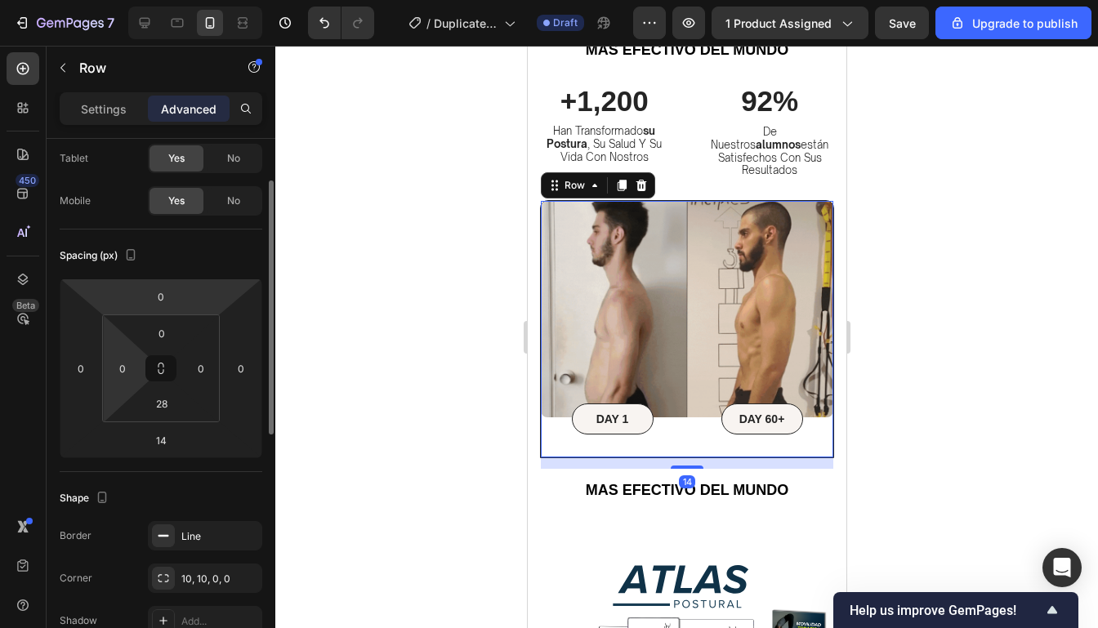
scroll to position [87, 0]
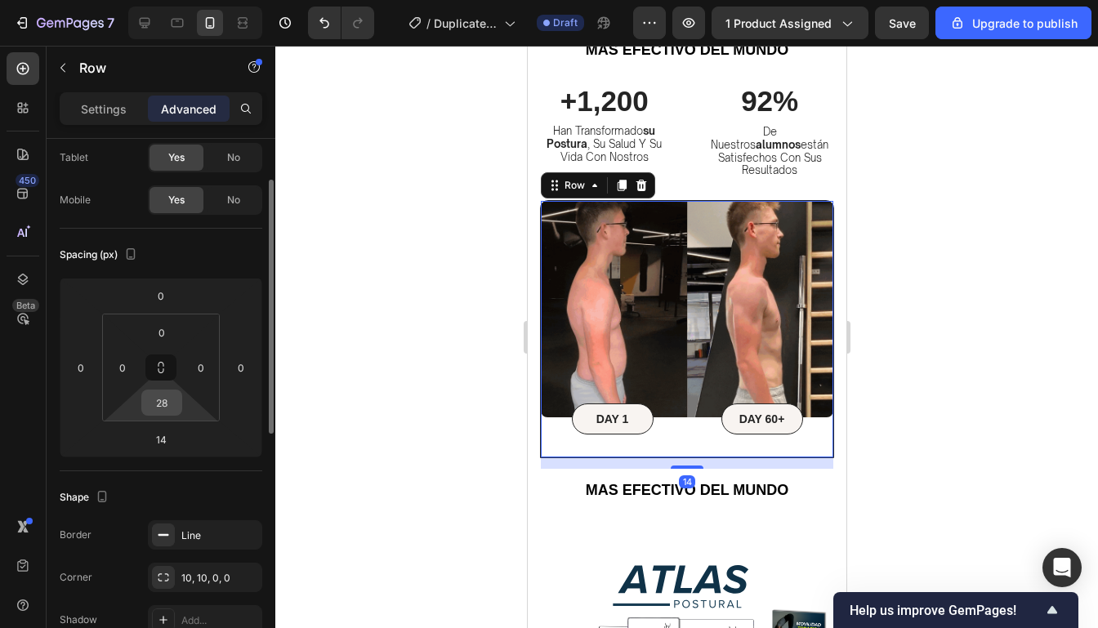
click at [166, 409] on input "28" at bounding box center [161, 403] width 33 height 25
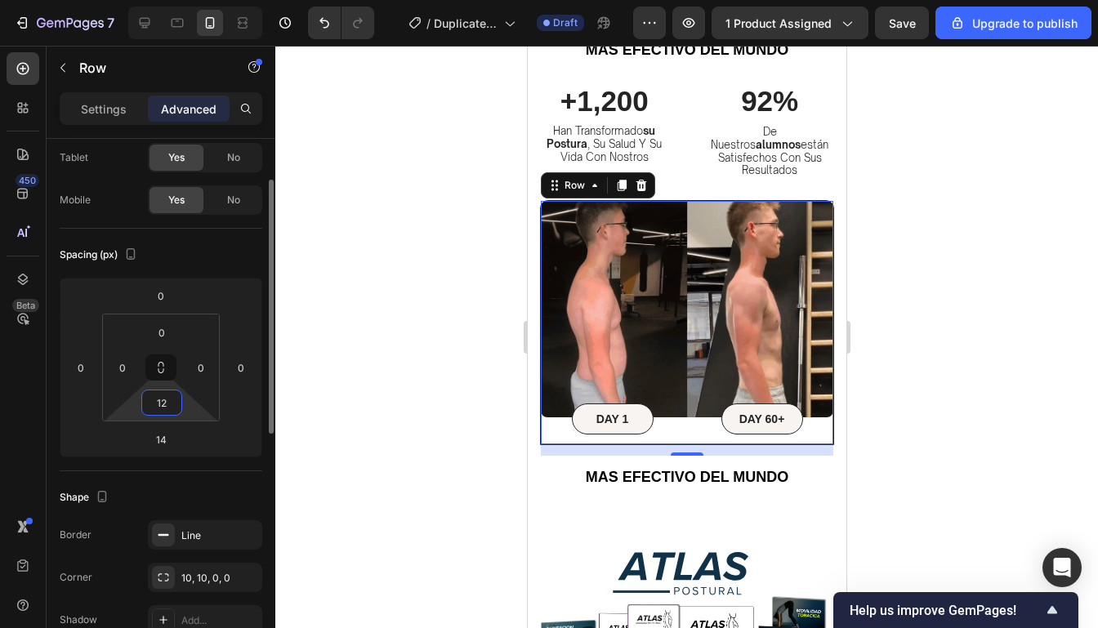
type input "1"
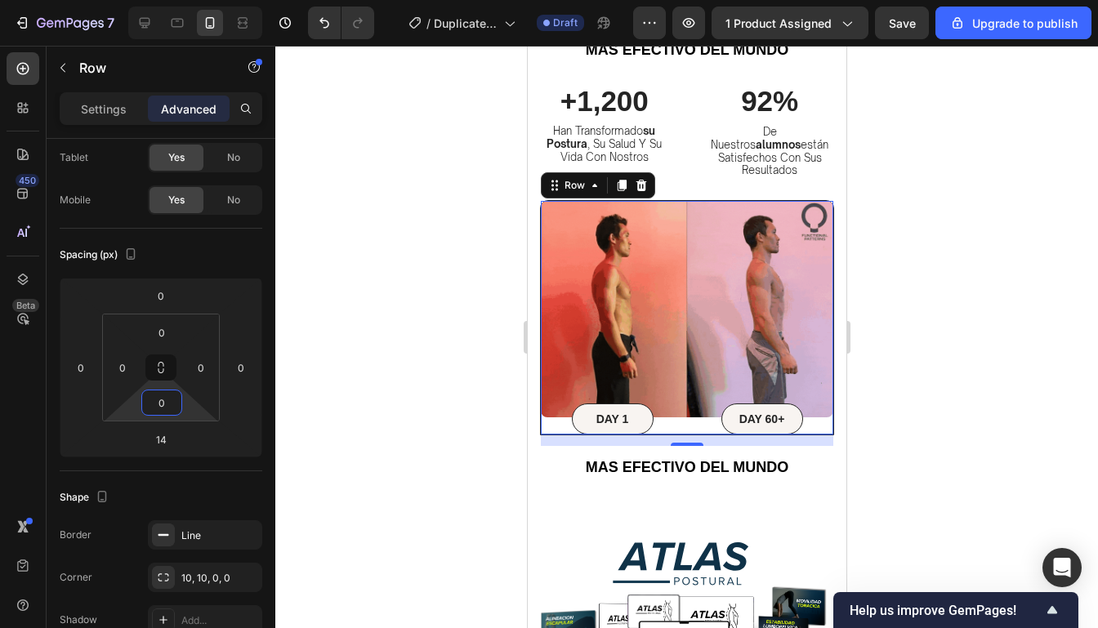
click at [901, 419] on div at bounding box center [686, 337] width 823 height 583
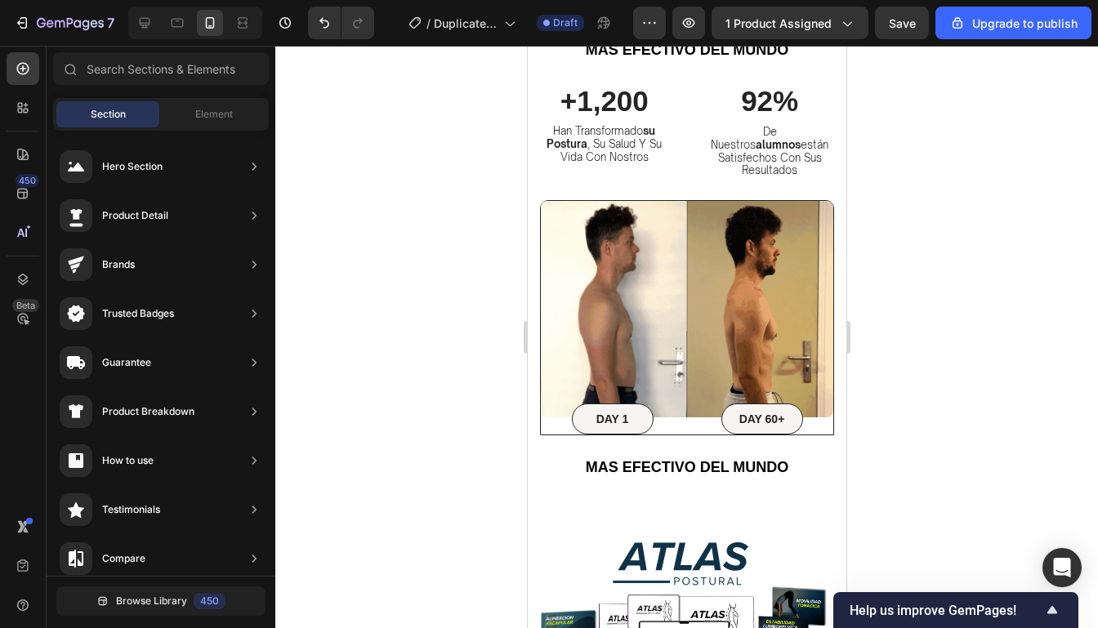
click at [901, 418] on div at bounding box center [686, 337] width 823 height 583
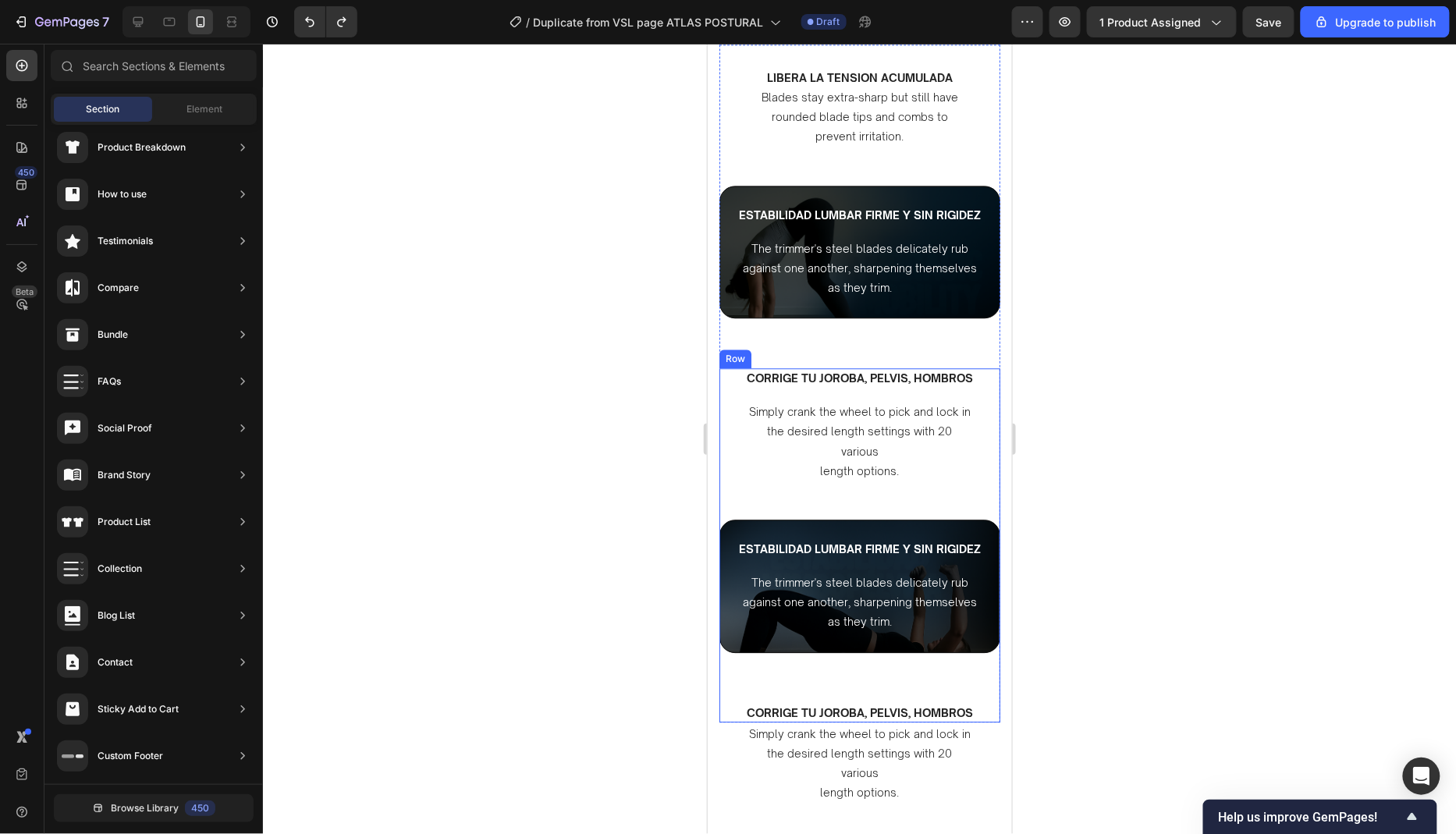
scroll to position [1241, 0]
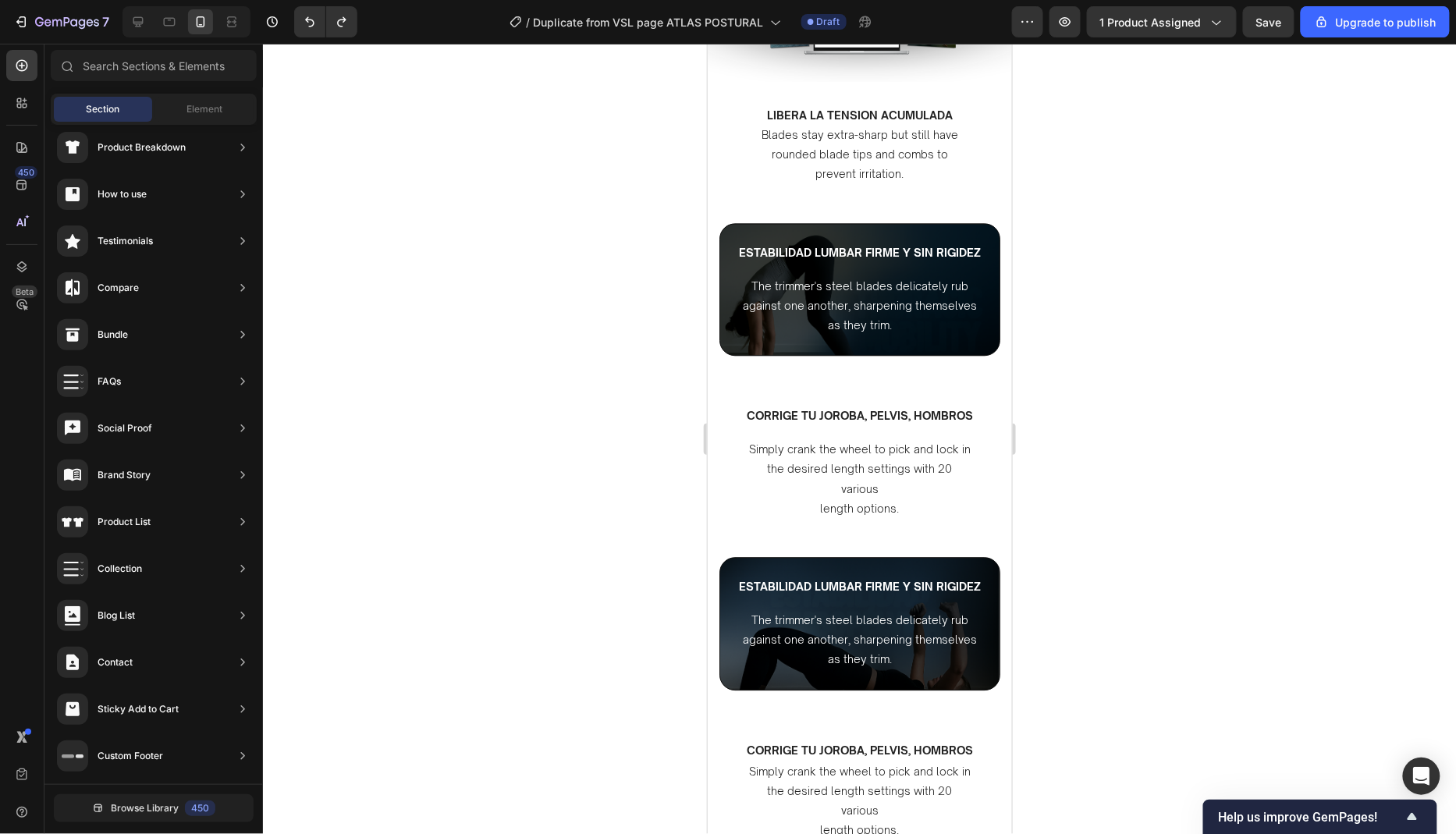
click at [1047, 416] on div at bounding box center [858, 439] width 1192 height 790
drag, startPoint x: 652, startPoint y: 82, endPoint x: 670, endPoint y: 88, distance: 19.0
click at [670, 88] on div at bounding box center [858, 439] width 1192 height 790
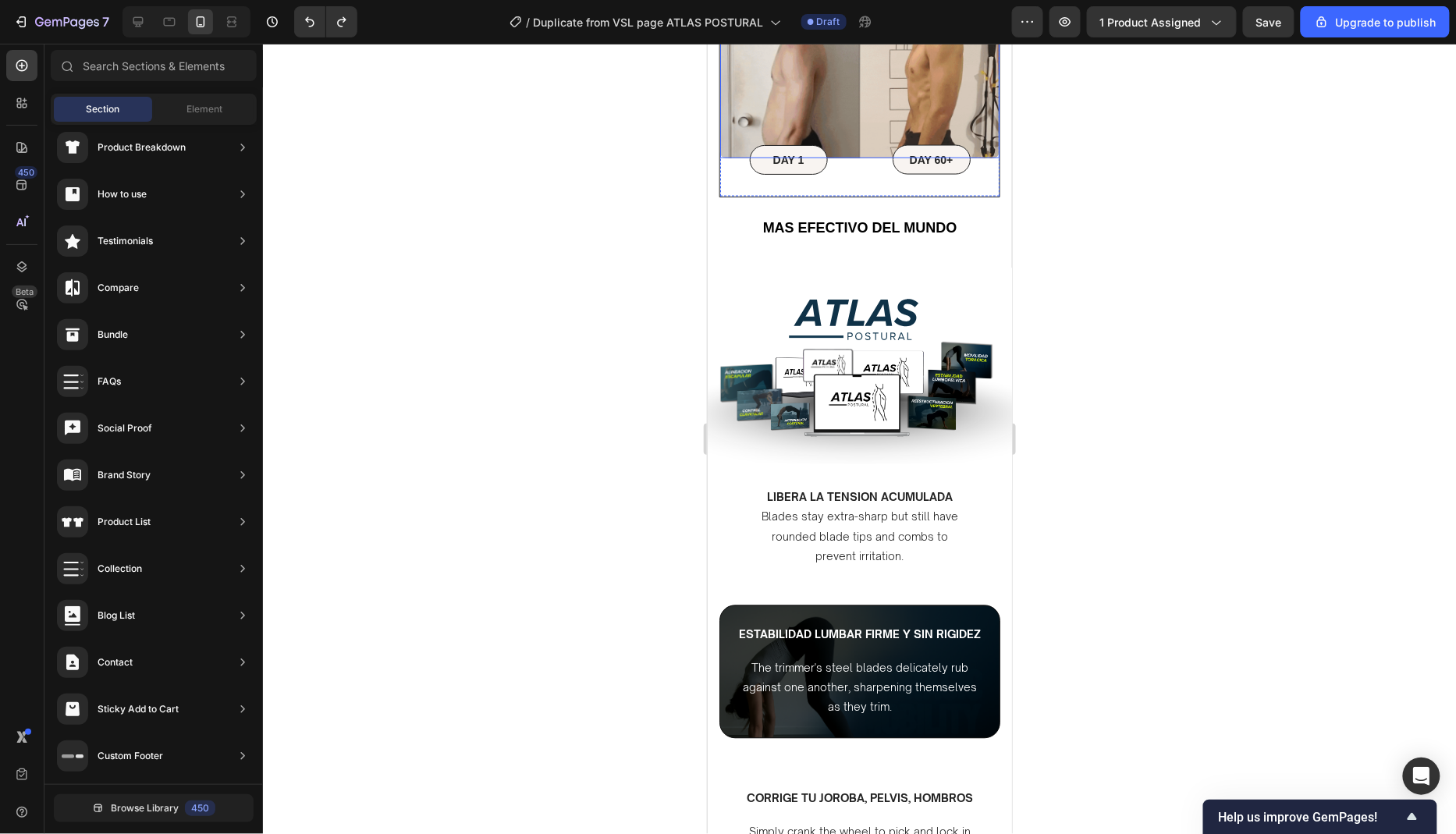
scroll to position [996, 0]
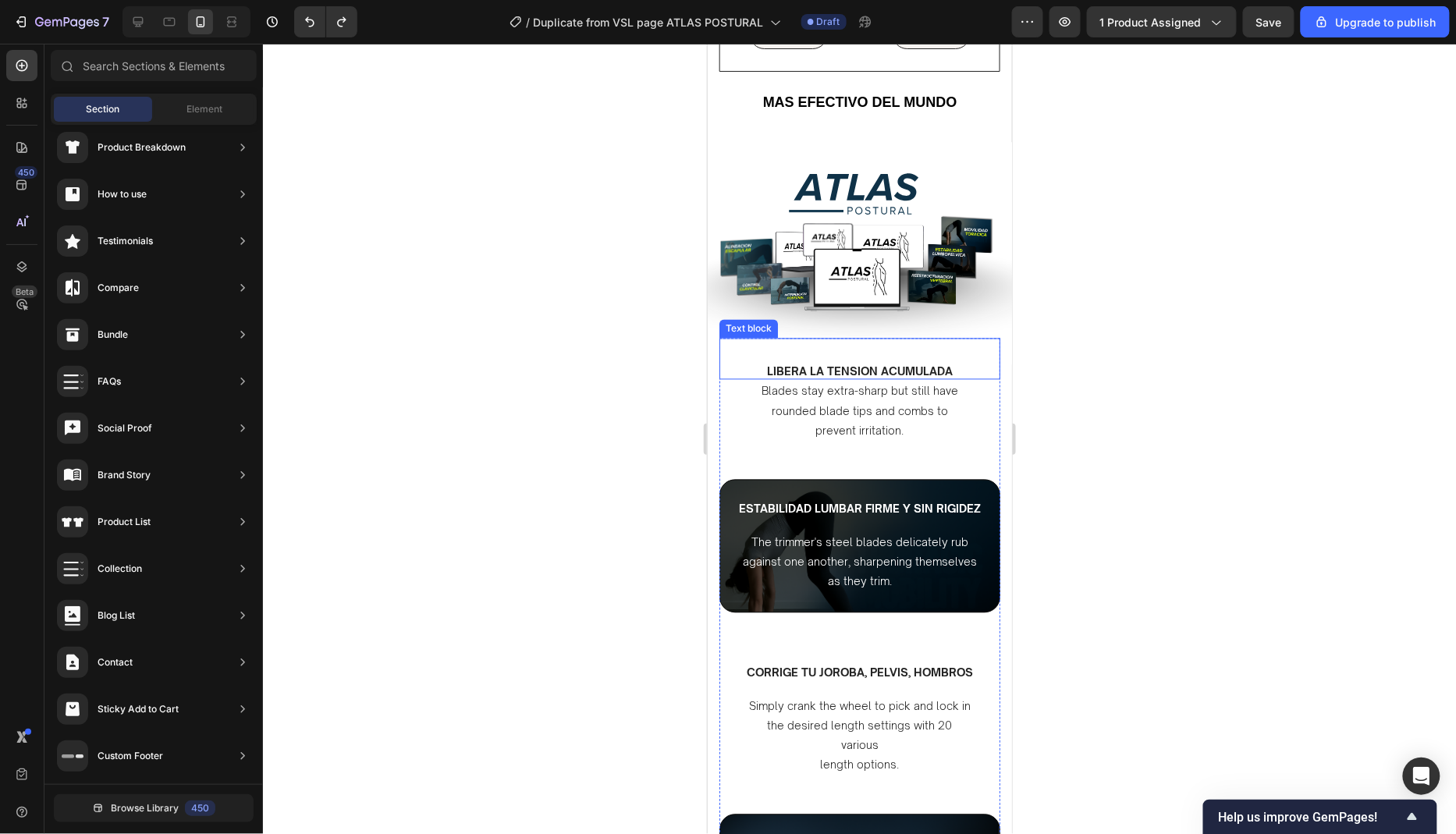
click at [848, 363] on p "LIBERA LA TENSION ACUMULADA" at bounding box center [859, 370] width 281 height 16
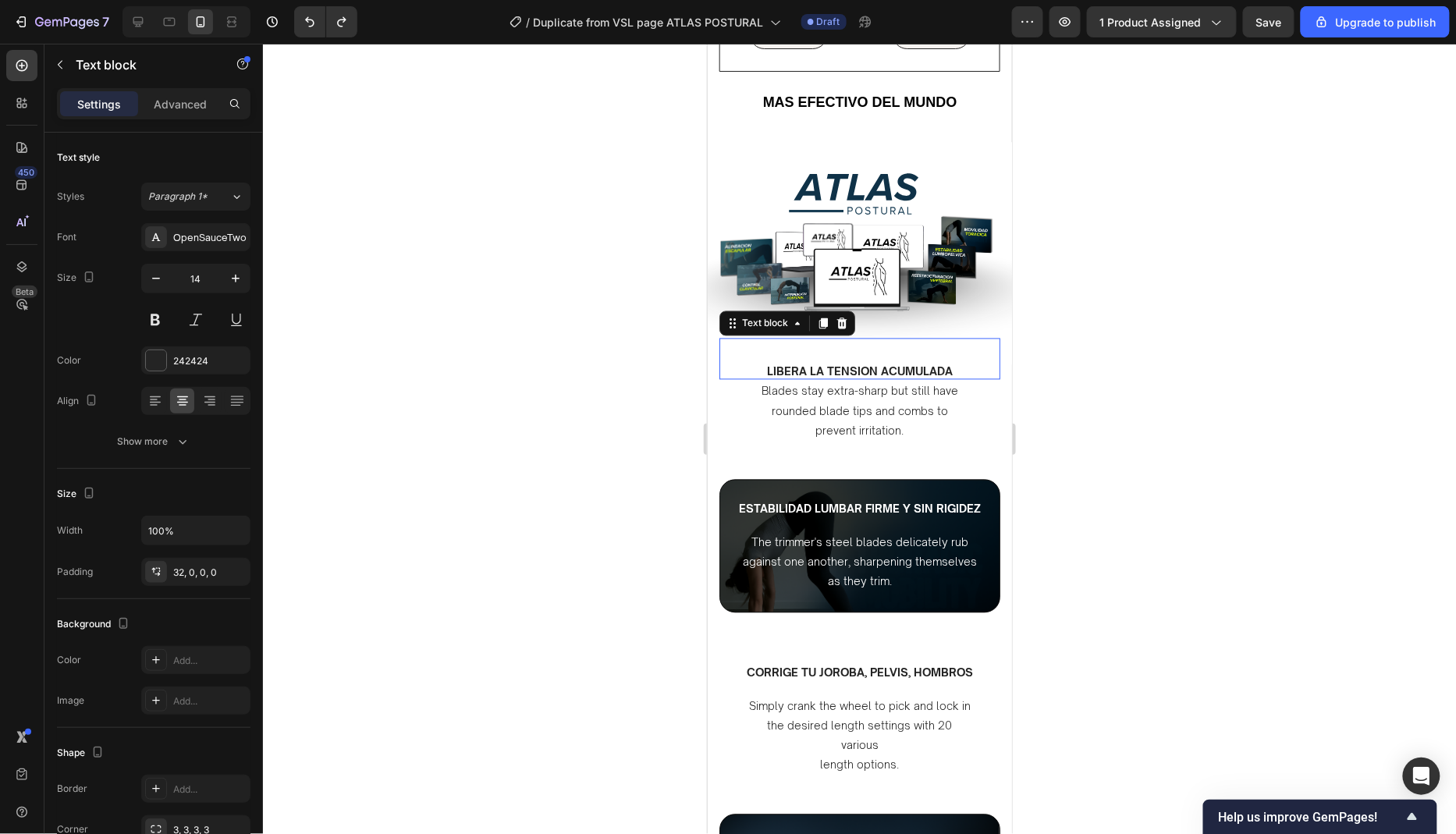
click at [848, 363] on p "LIBERA LA TENSION ACUMULADA" at bounding box center [859, 370] width 281 height 16
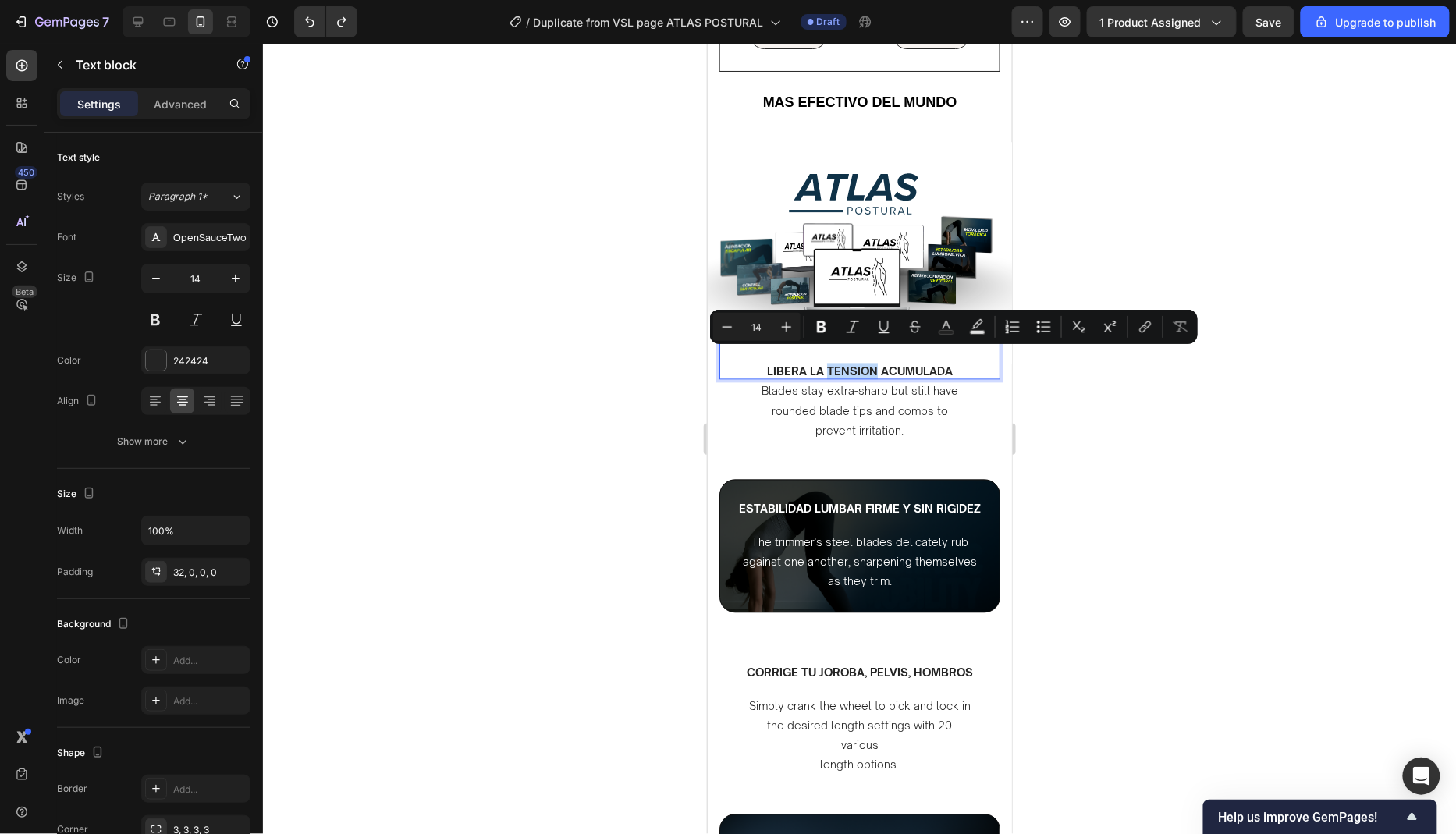
click at [958, 343] on div "Minus 14 Plus Bold Italic Underline Strikethrough Text Color Text Background Co…" at bounding box center [954, 326] width 488 height 34
click at [966, 363] on p "LIBERA LA TENSION ACUMULADA" at bounding box center [859, 370] width 281 height 16
drag, startPoint x: 966, startPoint y: 354, endPoint x: 769, endPoint y: 361, distance: 197.1
click at [769, 363] on p "LIBERA LA TENSION ACUMULADA" at bounding box center [859, 370] width 281 height 16
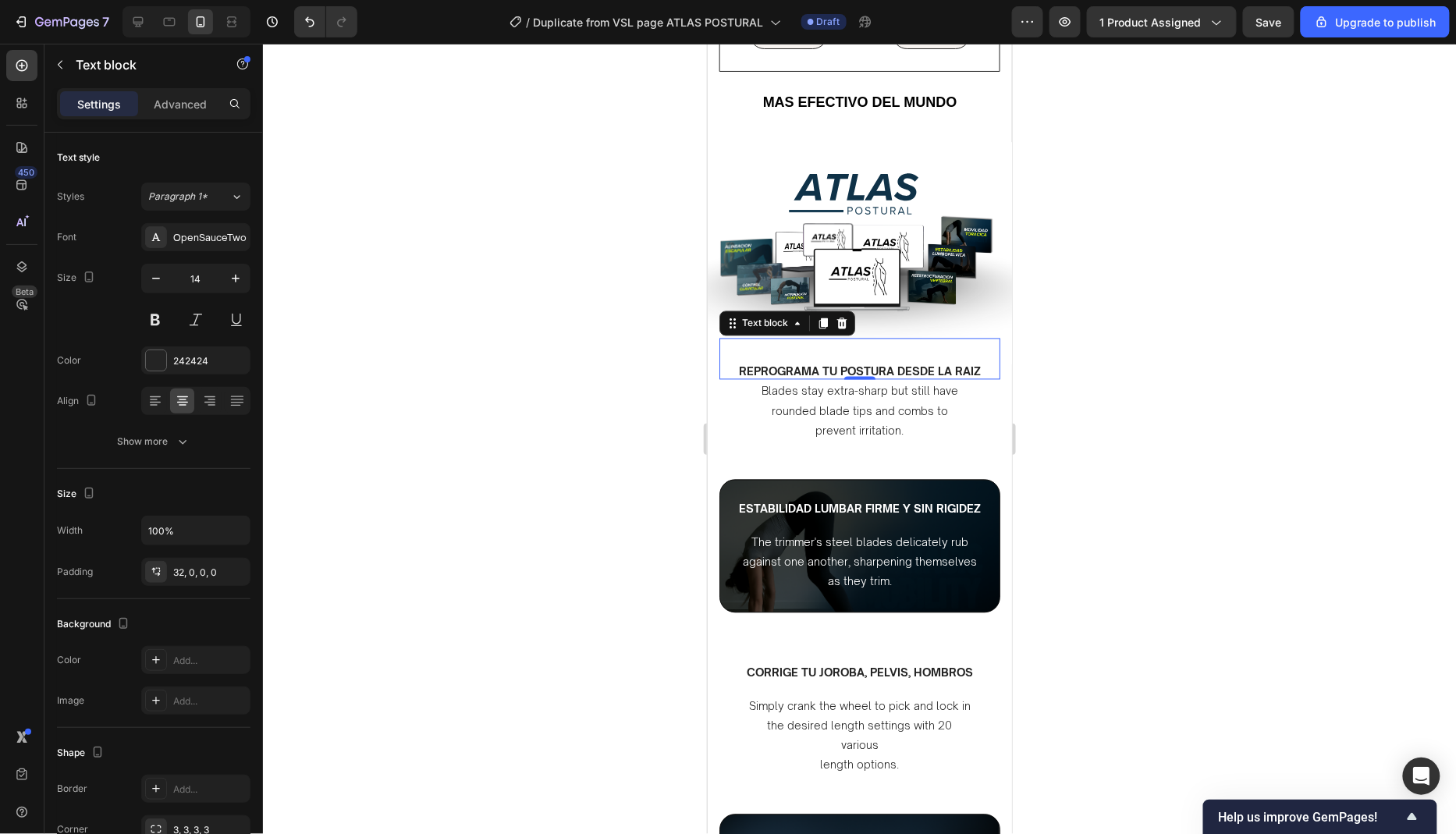
click at [1047, 375] on div at bounding box center [858, 439] width 1192 height 790
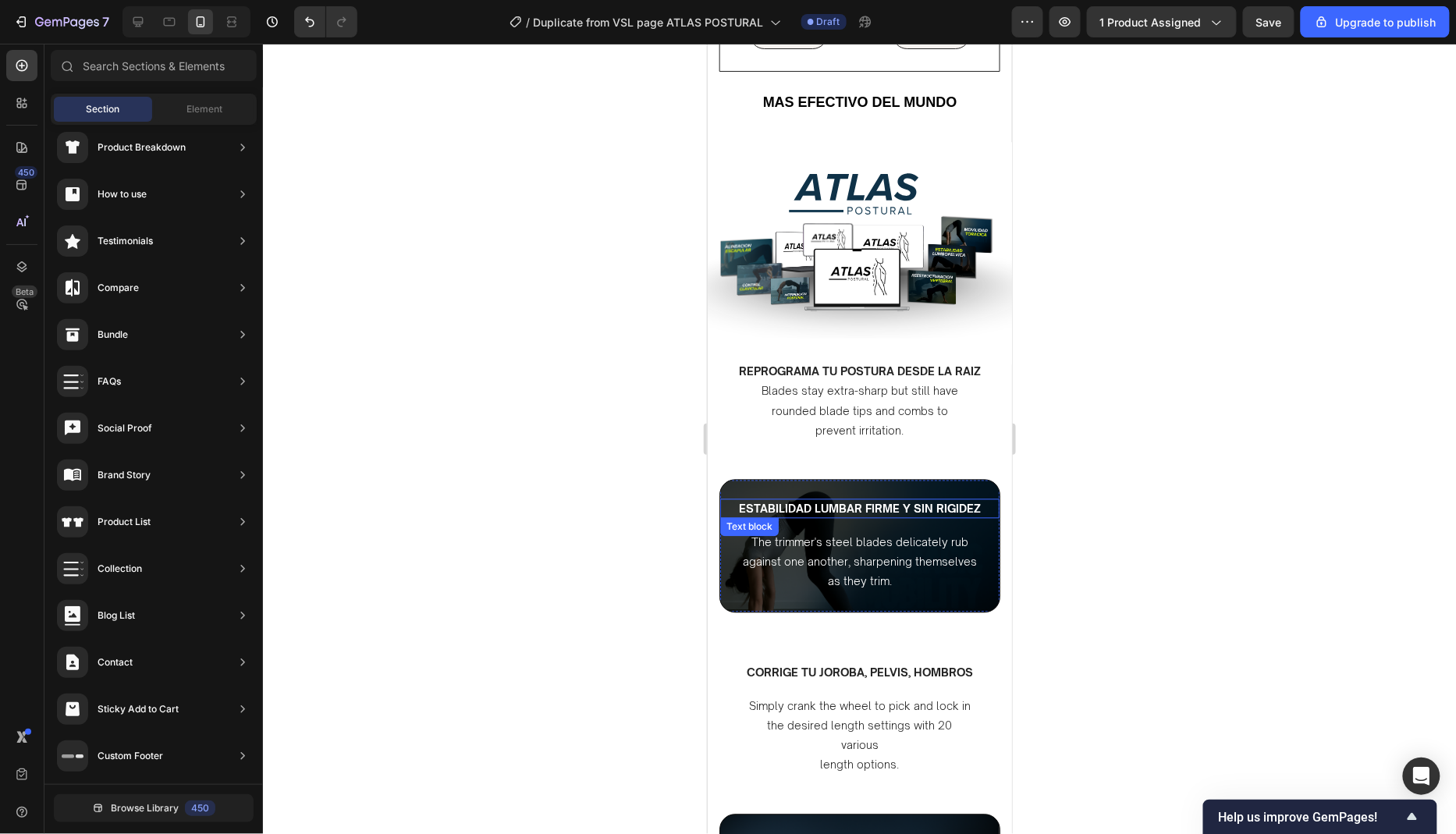
click at [910, 501] on span "ESTABILIDAD LUMBAR FIRME Y SIN RIGIDEZ" at bounding box center [858, 508] width 242 height 13
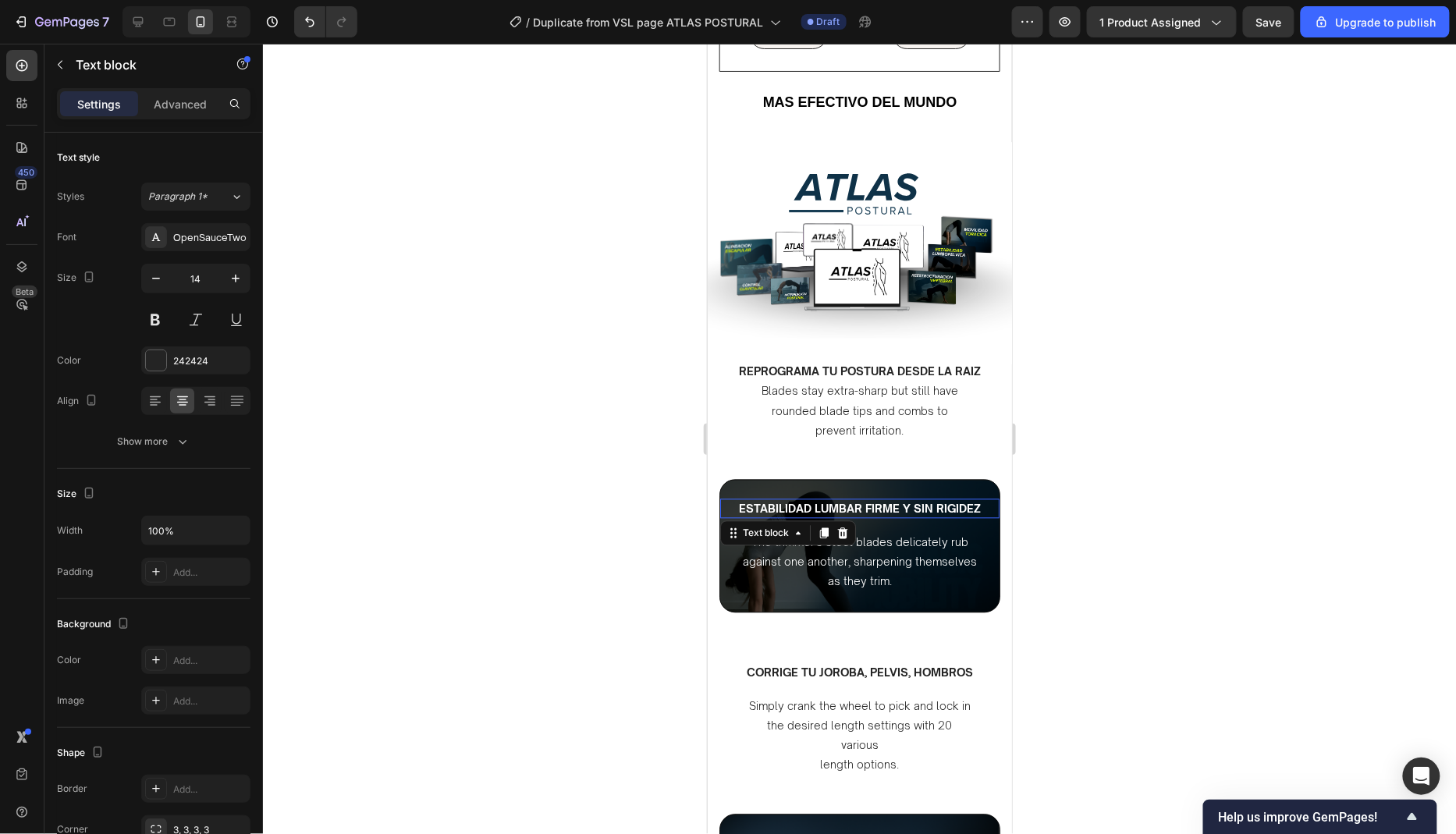
click at [910, 501] on span "ESTABILIDAD LUMBAR FIRME Y SIN RIGIDEZ" at bounding box center [858, 508] width 242 height 13
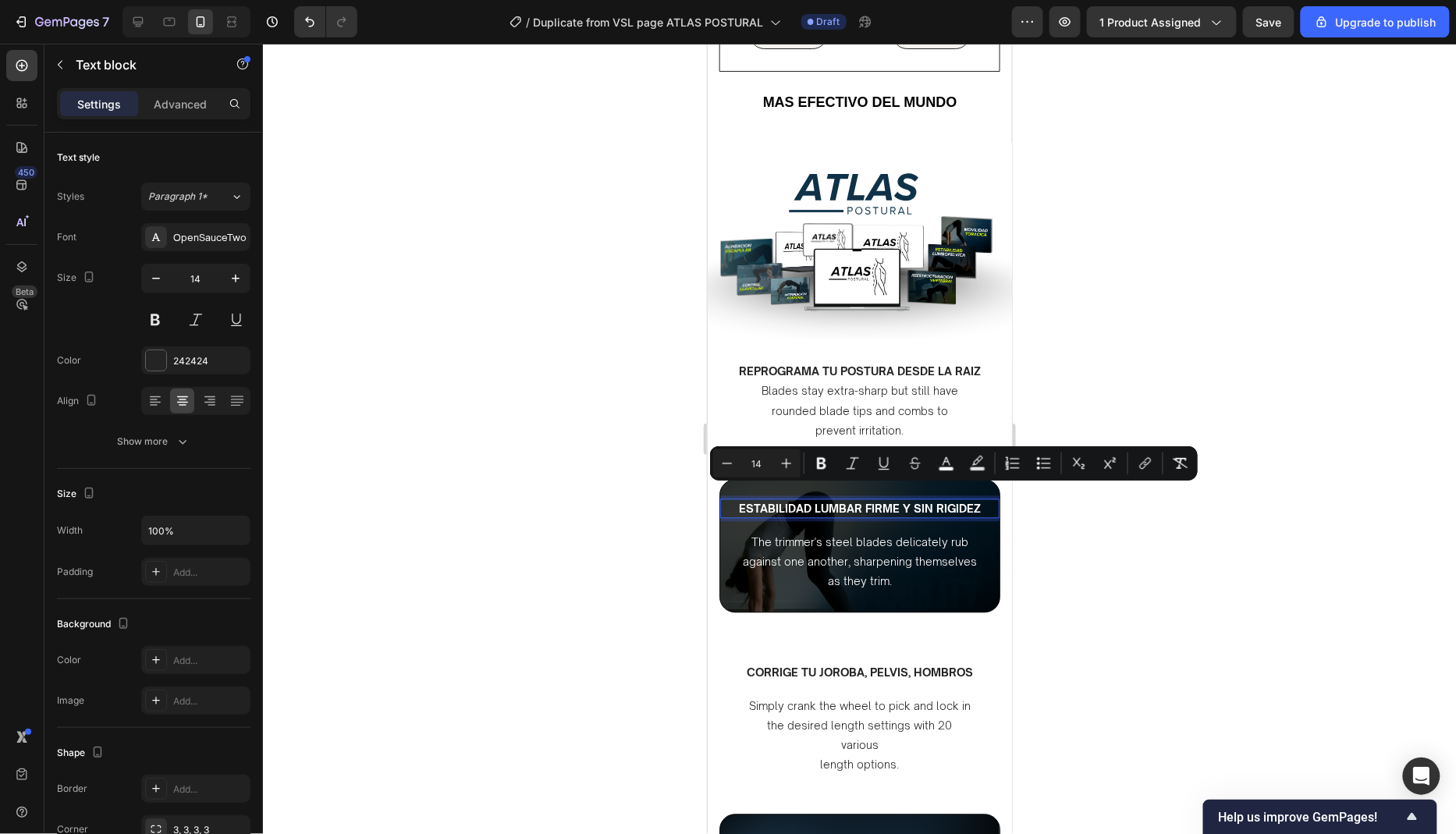
click at [971, 501] on span "ESTABILIDAD LUMBAR FIRME Y SIN RIGIDEZ" at bounding box center [858, 508] width 242 height 13
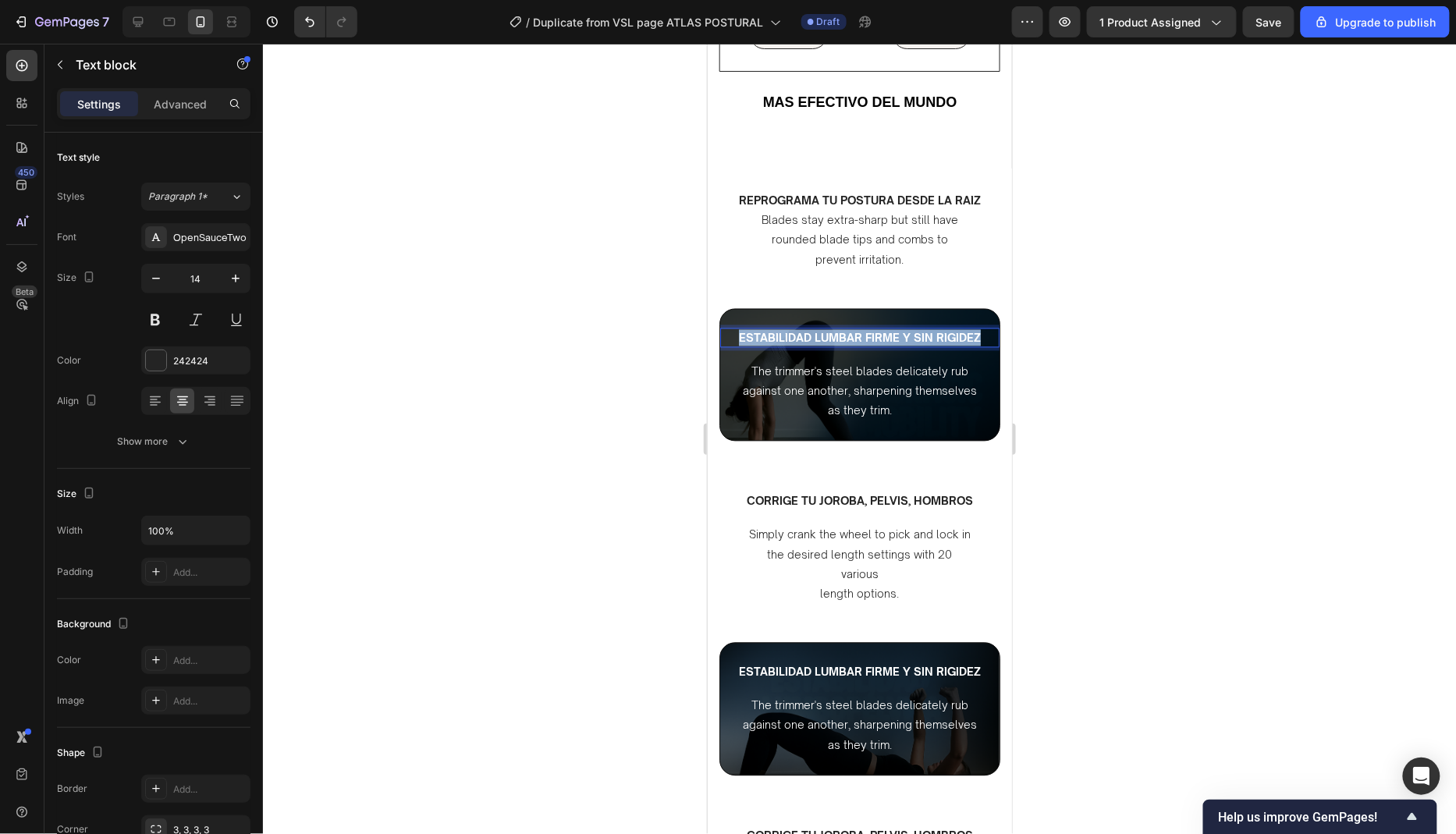
scroll to position [996, 0]
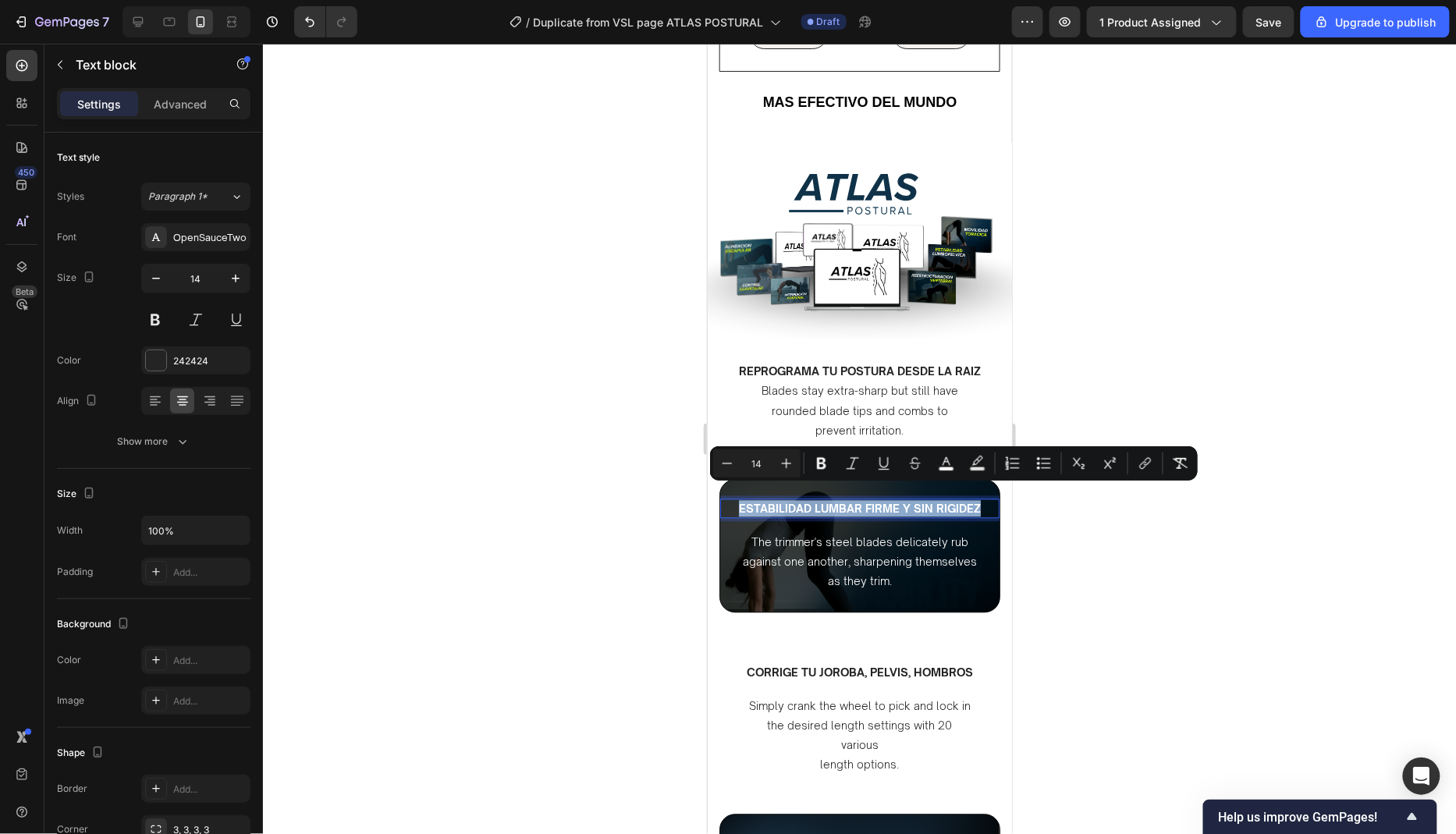
click at [740, 500] on p "ESTABILIDAD LUMBAR FIRME Y SIN RIGIDEZ" at bounding box center [858, 508] width 276 height 16
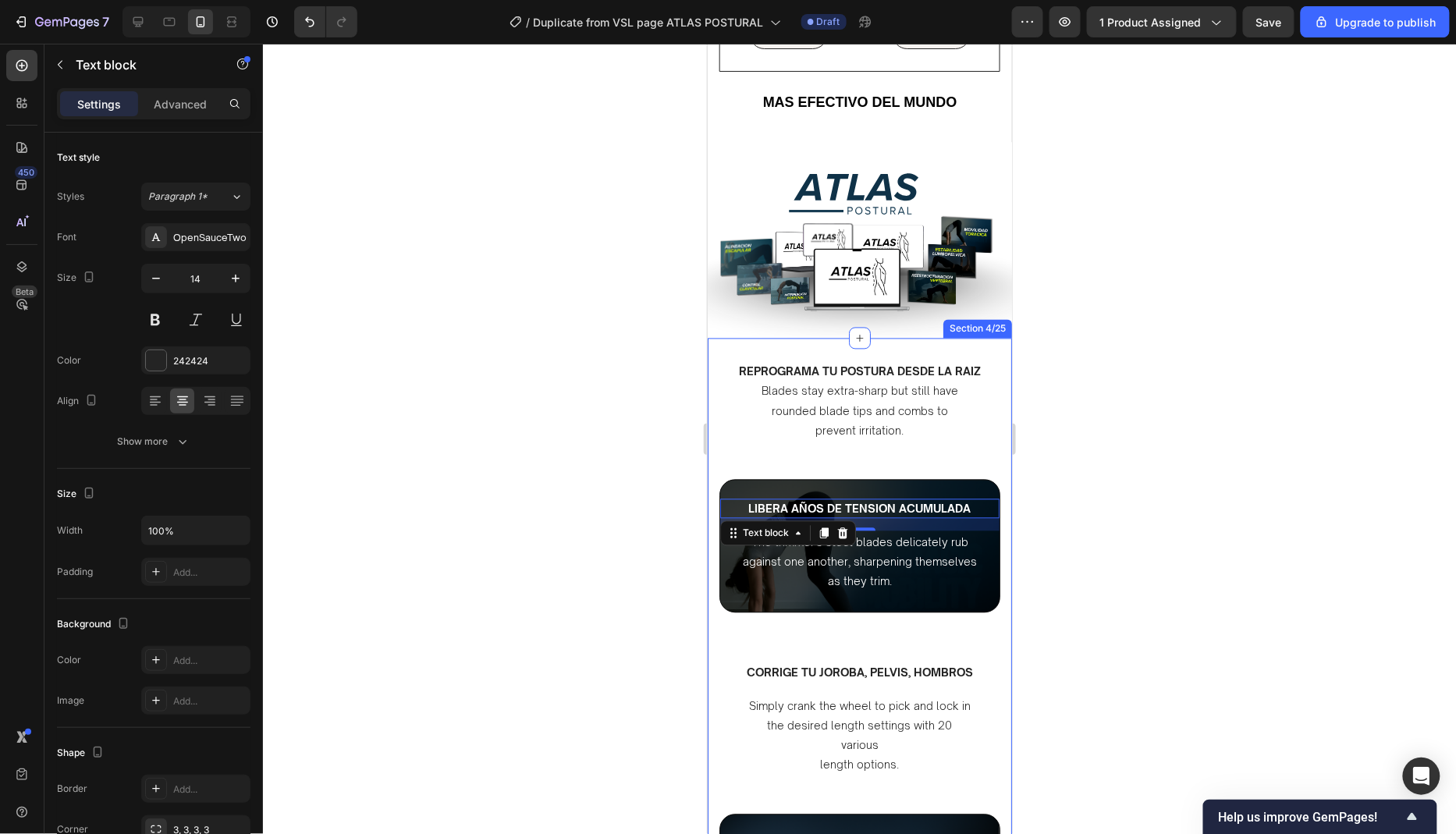
click at [1050, 464] on div at bounding box center [858, 439] width 1192 height 790
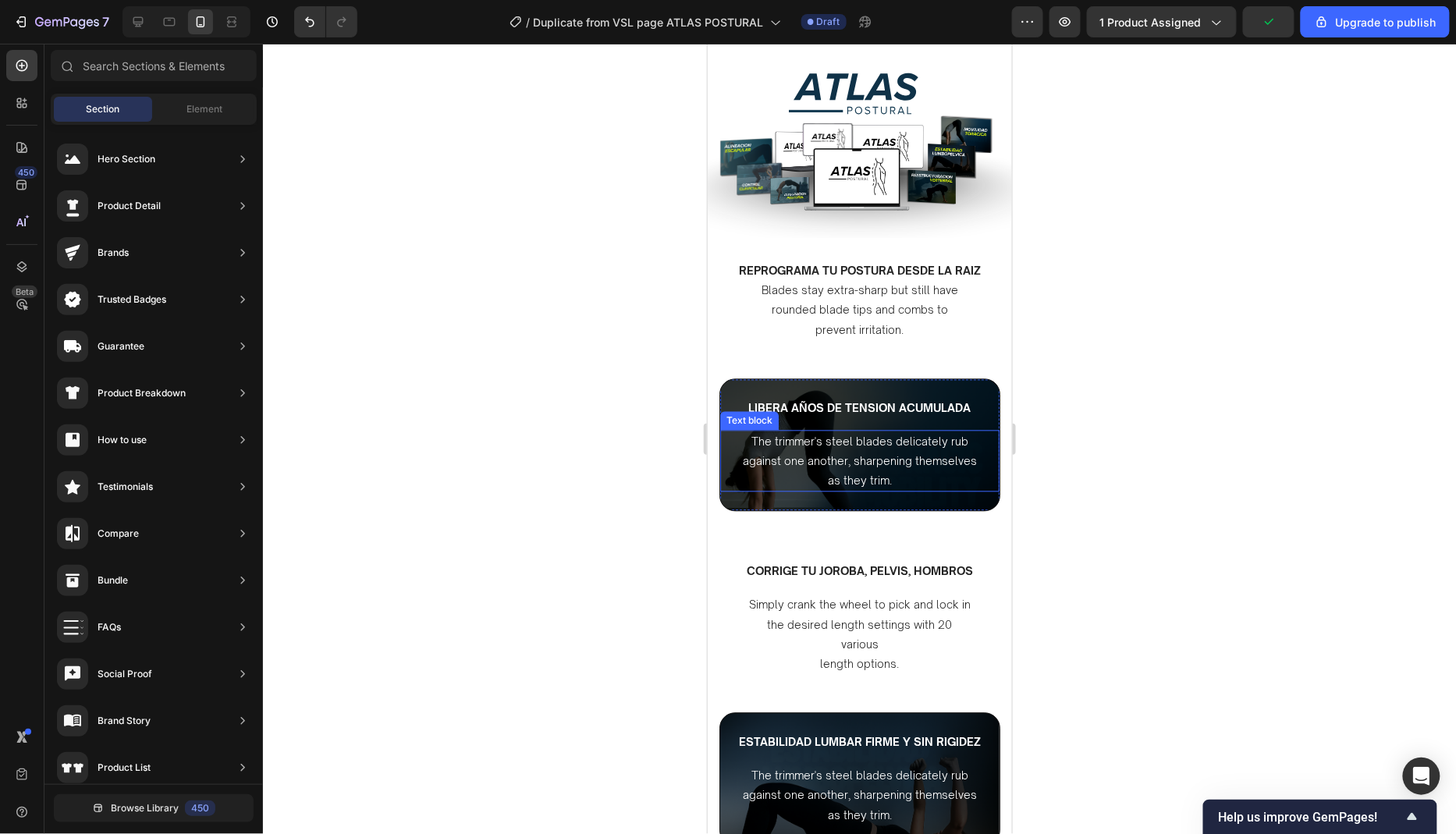
scroll to position [1085, 0]
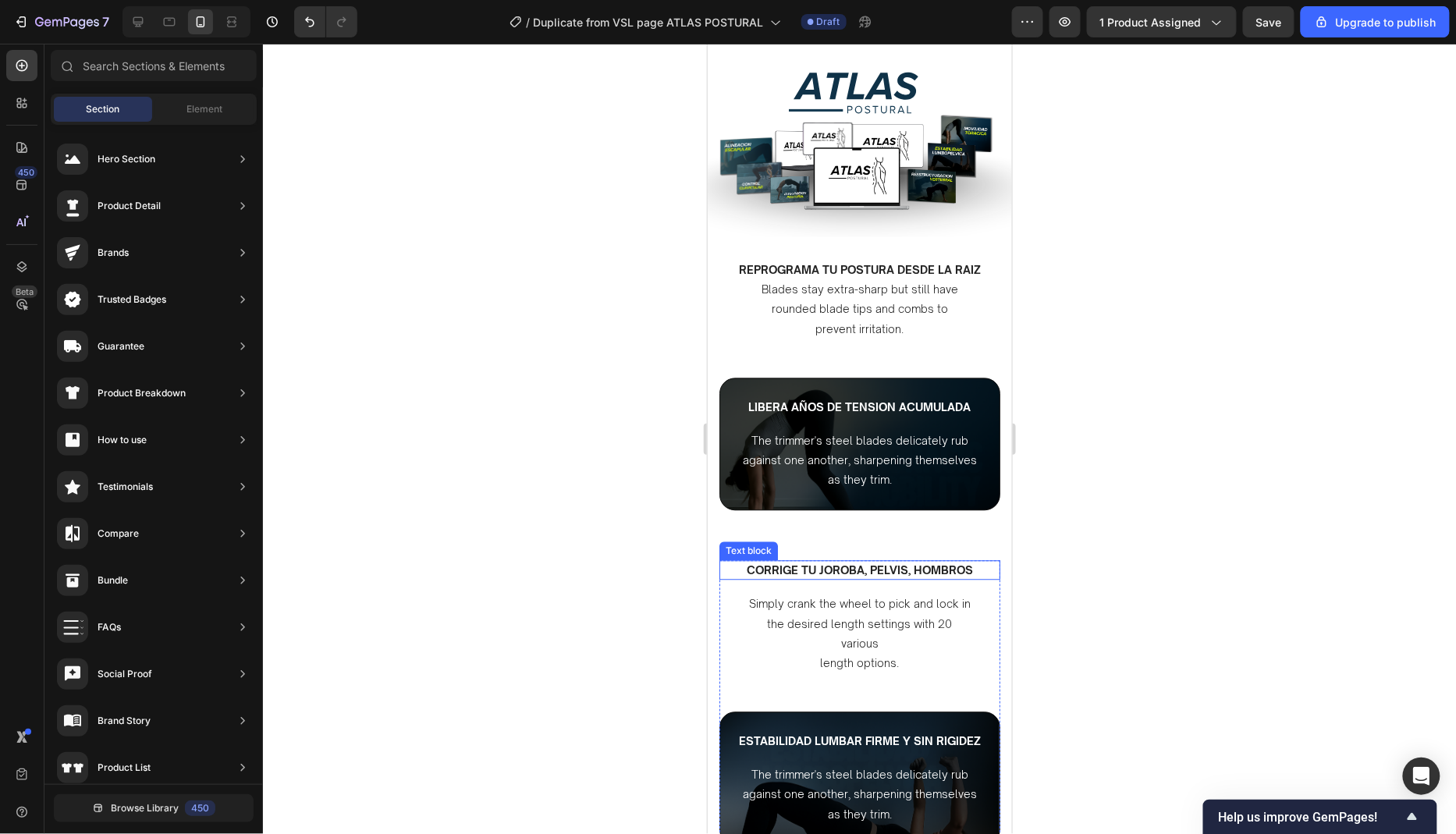
click at [843, 563] on p "CORRIGE TU JOROBA, PELVIS, HOMBROS" at bounding box center [858, 569] width 278 height 16
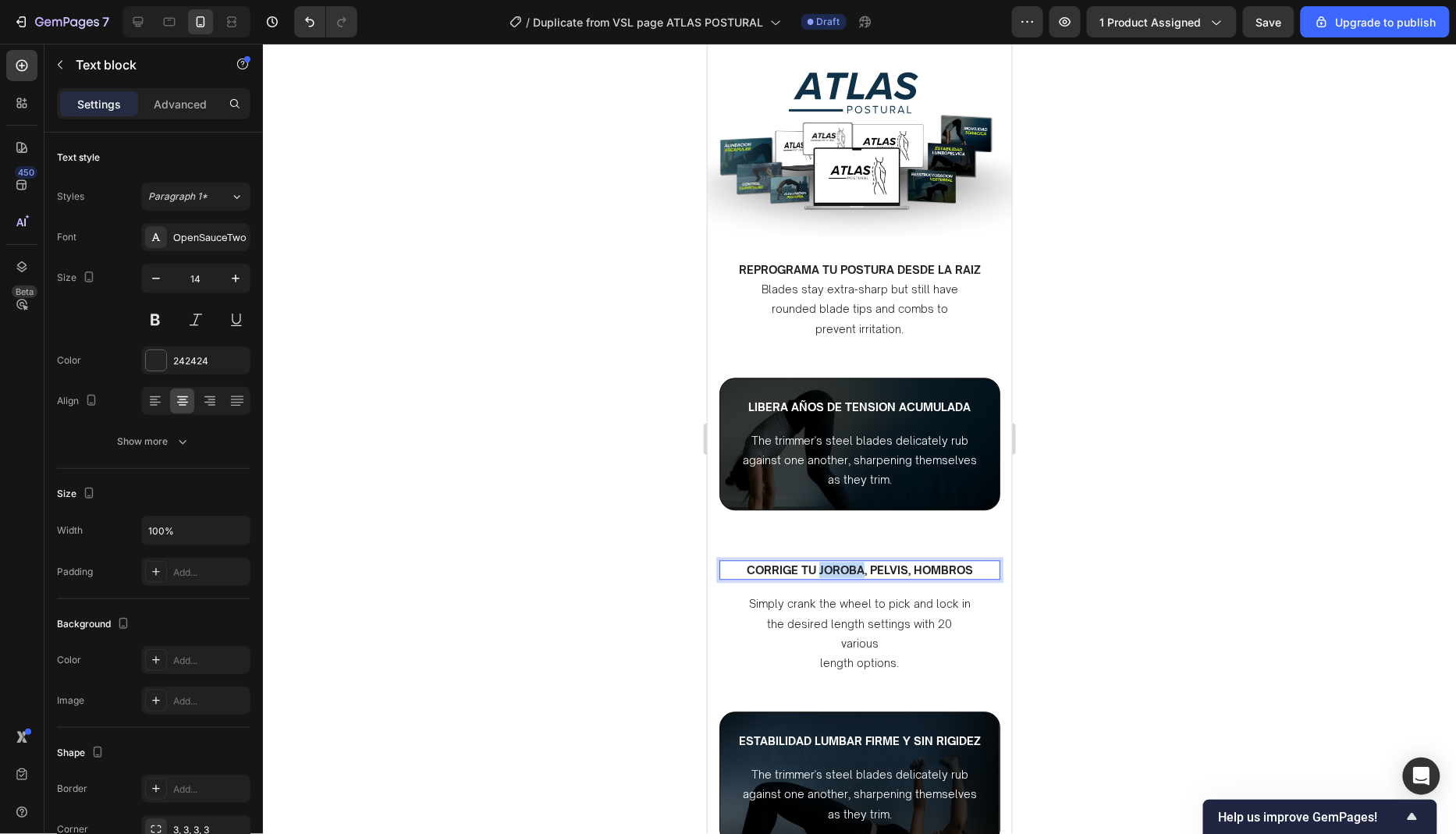
click at [843, 564] on p "CORRIGE TU JOROBA, PELVIS, HOMBROS" at bounding box center [858, 569] width 278 height 16
click at [950, 565] on p "CORRIGE TU JOROBA, PELVIS, HOMBROS" at bounding box center [858, 569] width 278 height 16
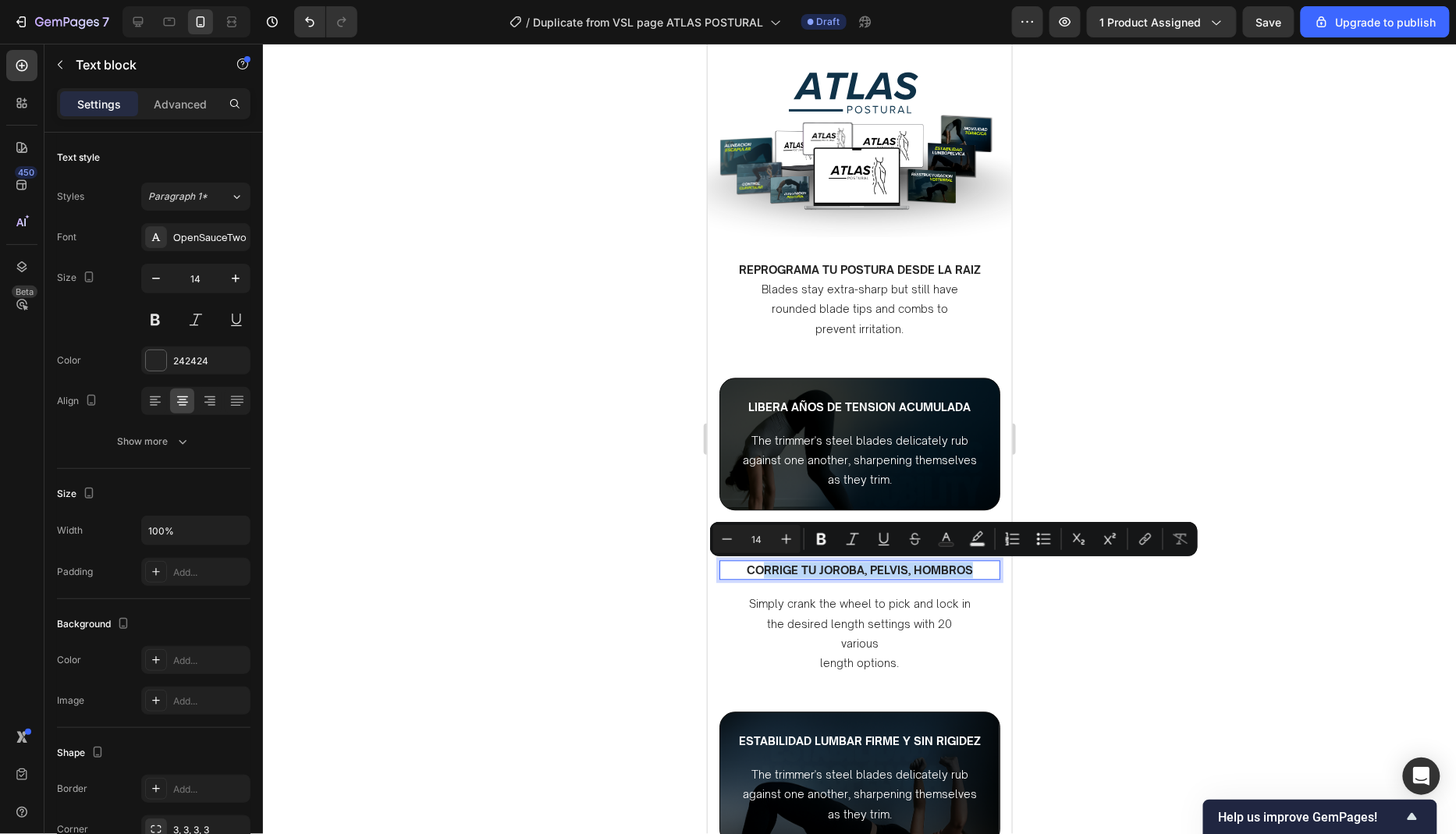
drag, startPoint x: 974, startPoint y: 565, endPoint x: 761, endPoint y: 568, distance: 213.0
click at [761, 568] on p "CORRIGE TU JOROBA, PELVIS, HOMBROS" at bounding box center [858, 569] width 278 height 16
click at [818, 569] on p "CORRIGE TU JOROBA, PELVIS, HOMBROS" at bounding box center [858, 569] width 278 height 16
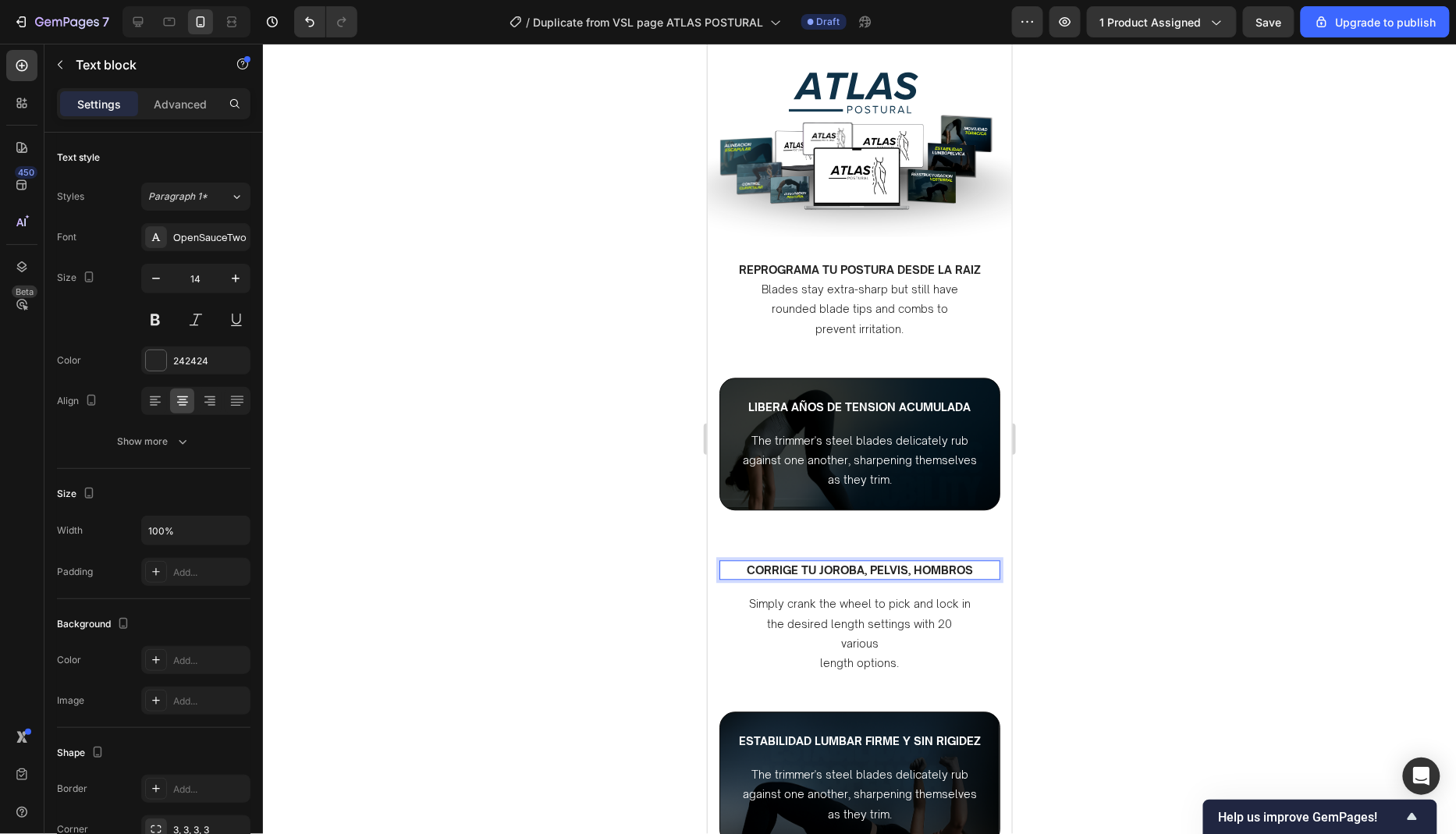
click at [979, 570] on p "CORRIGE TU JOROBA, PELVIS, HOMBROS" at bounding box center [858, 569] width 278 height 16
click at [850, 734] on span "ESTABILIDAD LUMBAR FIRME Y SIN RIGIDEZ" at bounding box center [858, 740] width 242 height 13
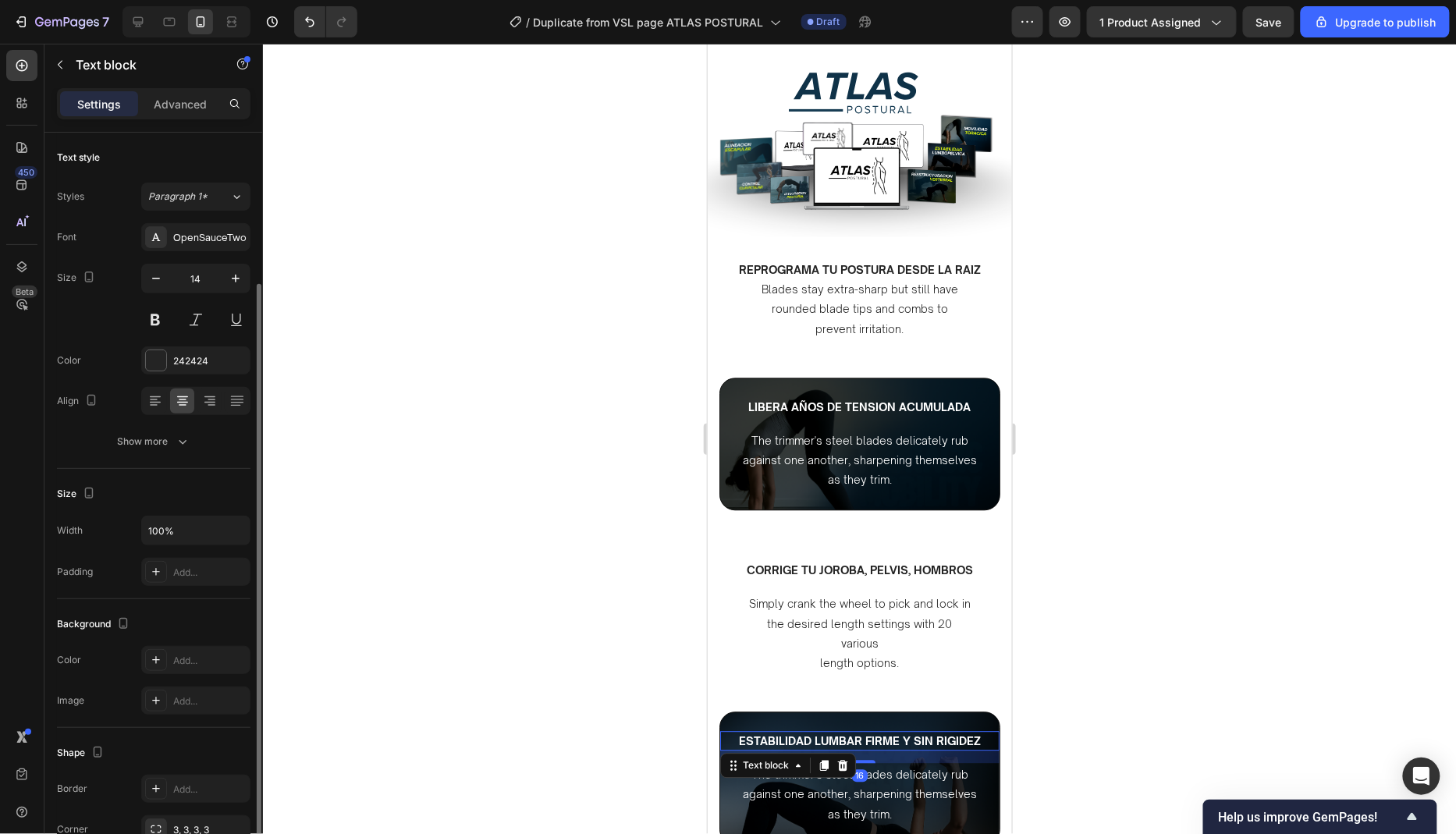
scroll to position [83, 0]
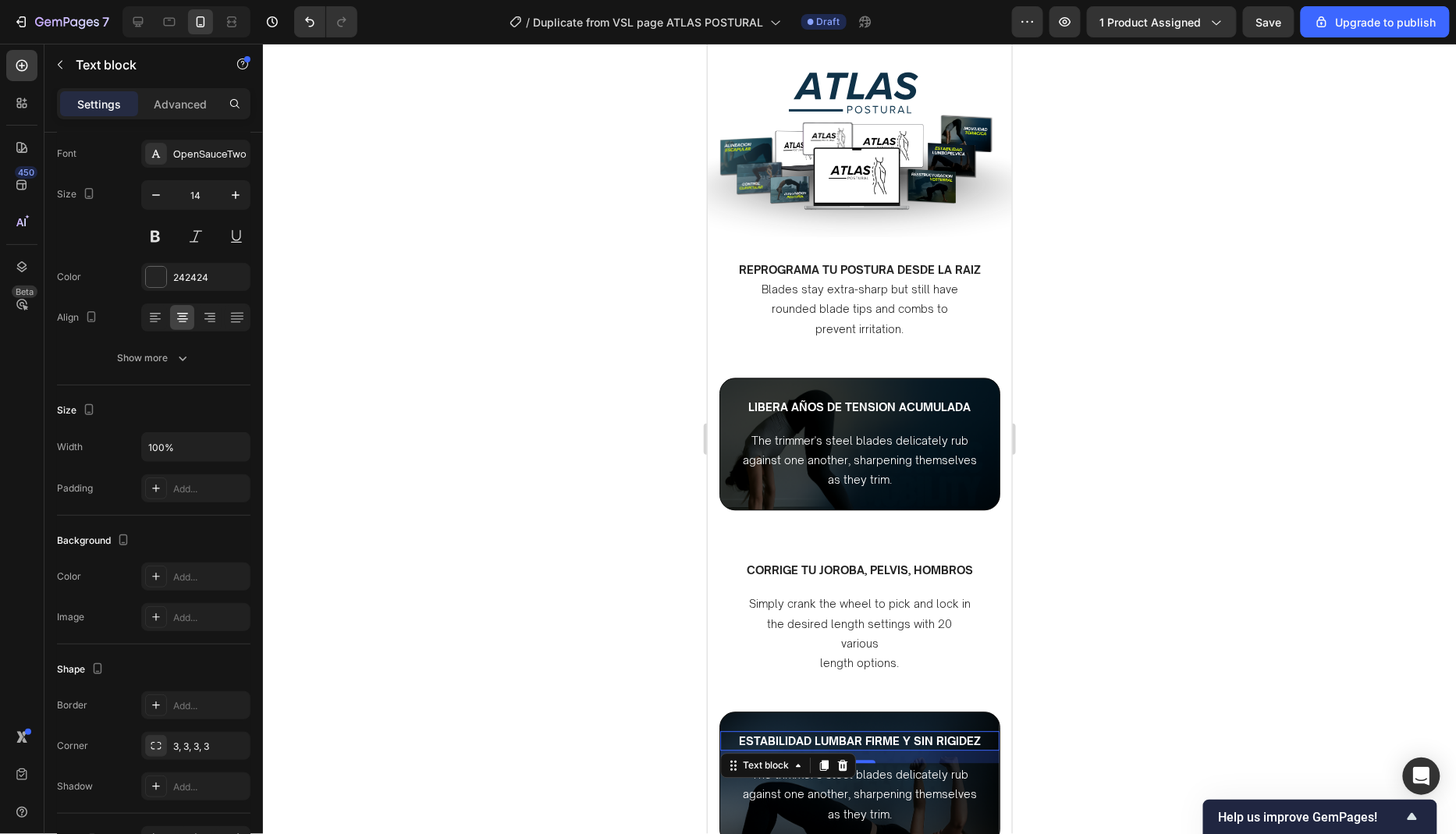
click at [902, 734] on span "ESTABILIDAD LUMBAR FIRME Y SIN RIGIDEZ" at bounding box center [858, 740] width 242 height 13
click at [972, 734] on span "ESTABILIDAD LUMBAR FIRME Y SIN RIGIDEZ" at bounding box center [858, 740] width 242 height 13
click at [977, 734] on span "ESTABILIDAD LUMBAR FIRME Y SIN RIGIDEZ" at bounding box center [858, 740] width 242 height 13
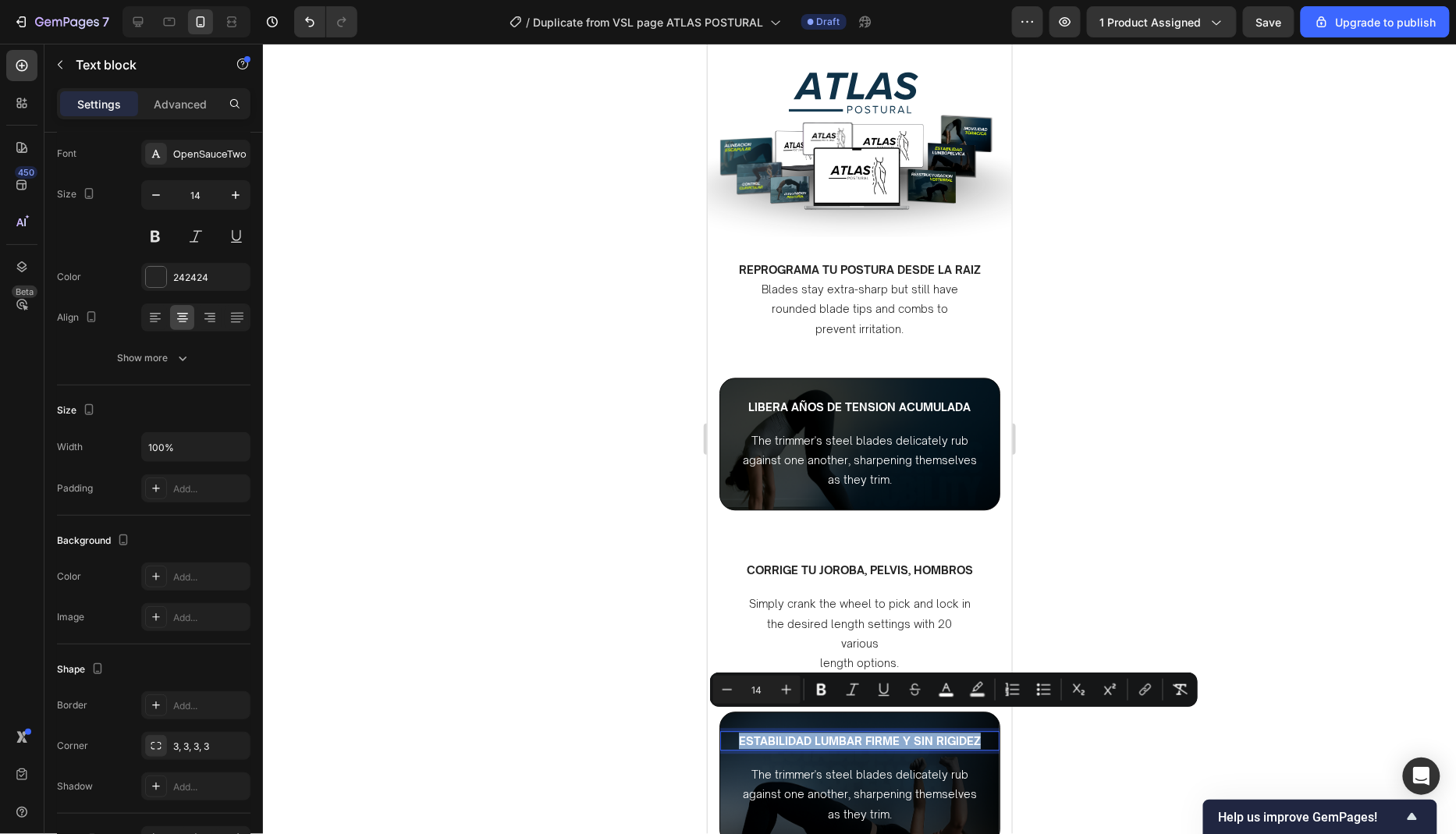
drag, startPoint x: 977, startPoint y: 718, endPoint x: 956, endPoint y: 719, distance: 21.0
click at [956, 734] on span "ESTABILIDAD LUMBAR FIRME Y SIN RIGIDEZ" at bounding box center [858, 740] width 242 height 13
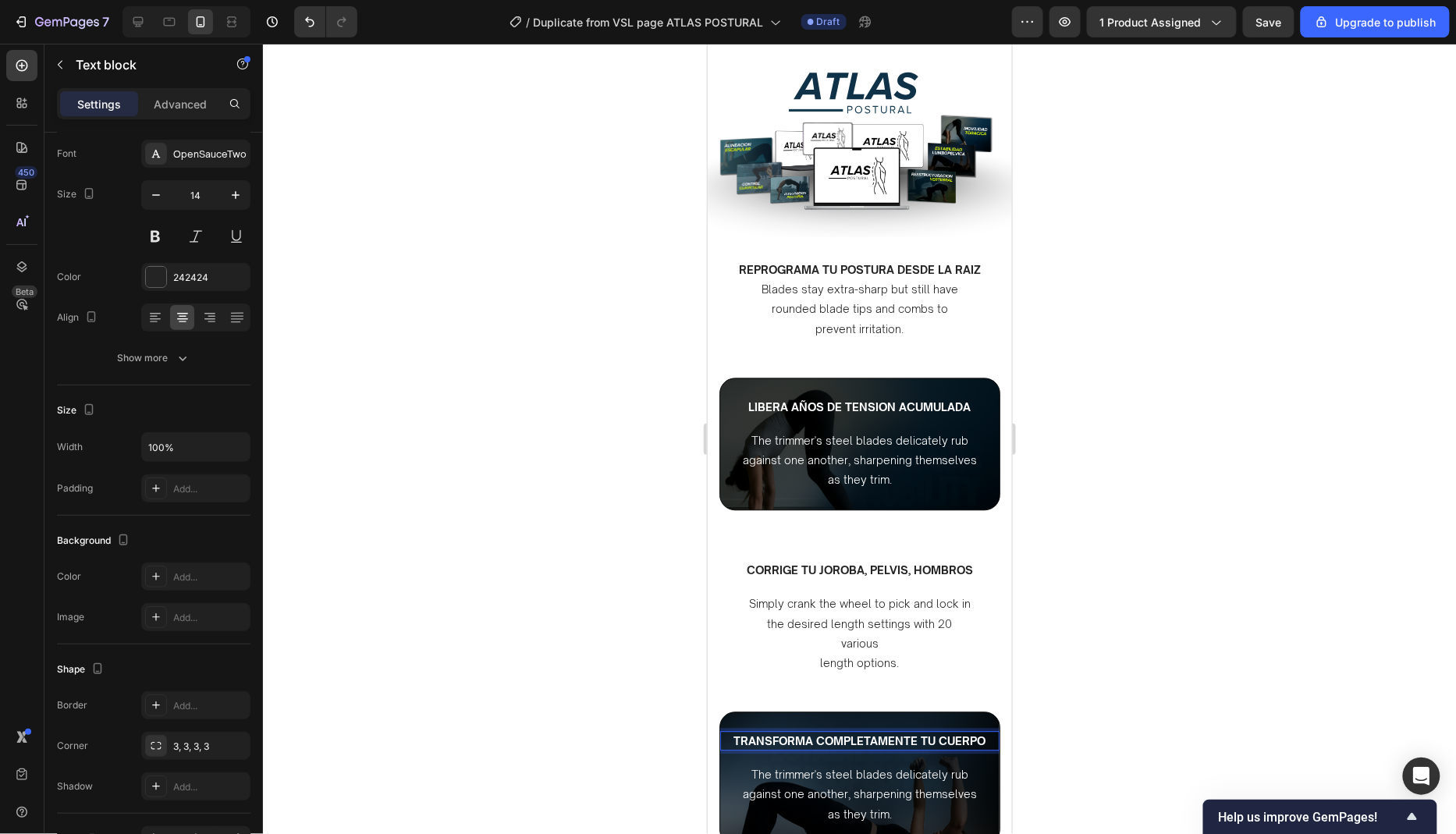
click at [1185, 712] on div at bounding box center [858, 439] width 1192 height 790
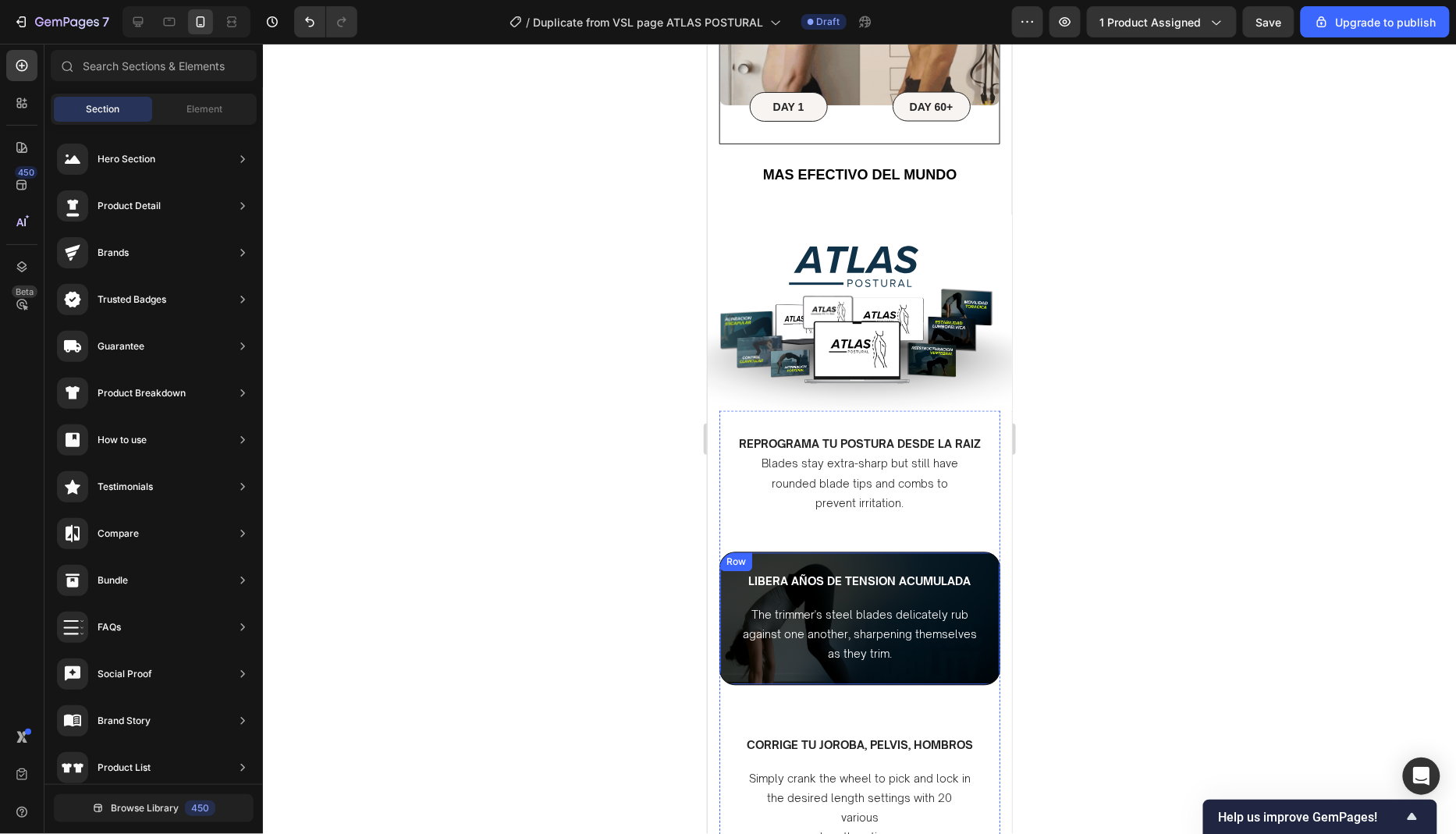
scroll to position [945, 0]
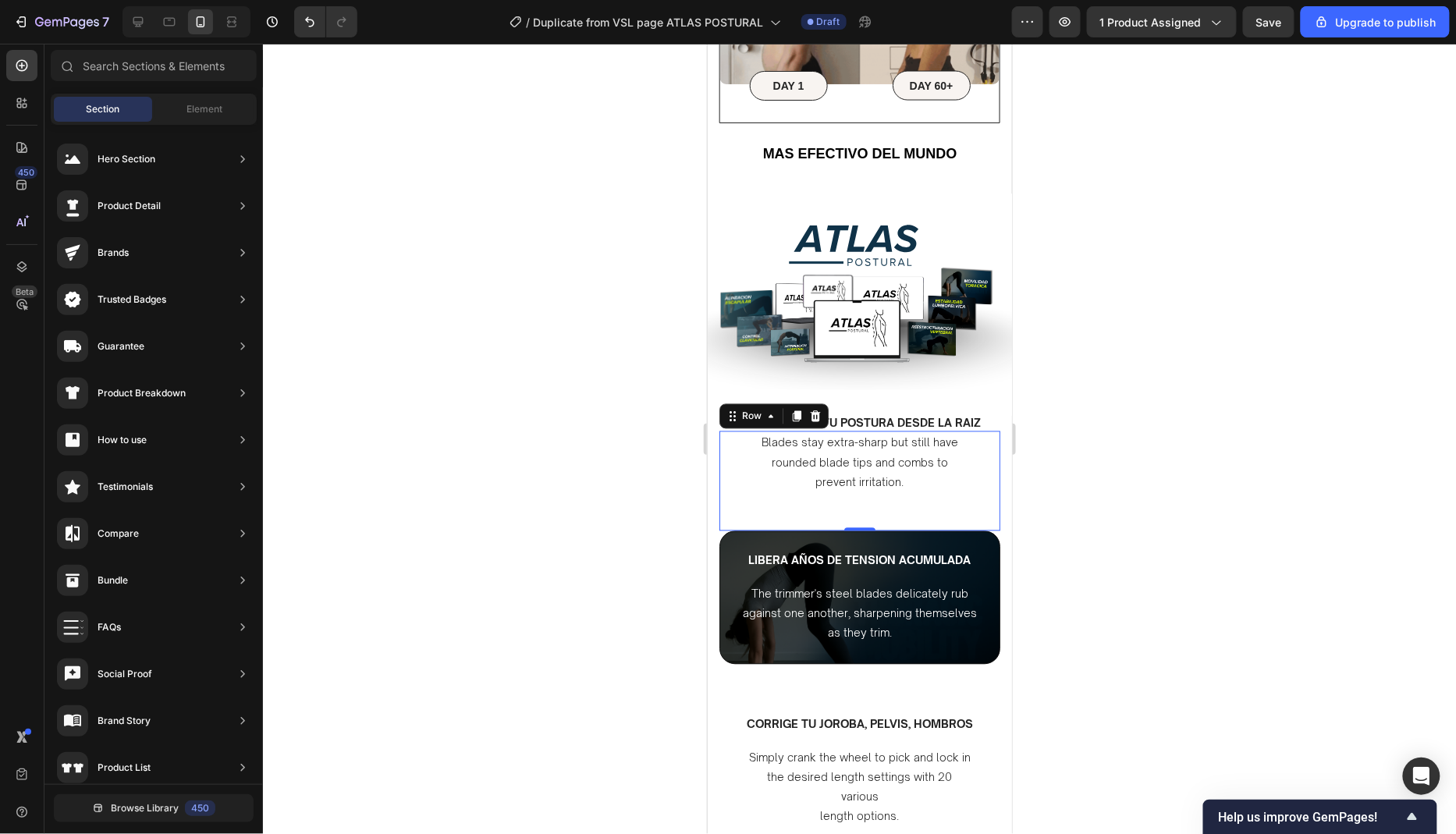
click at [975, 492] on div "Blades stay extra-sharp but still have rounded blade tips and [PERSON_NAME] to …" at bounding box center [859, 480] width 281 height 100
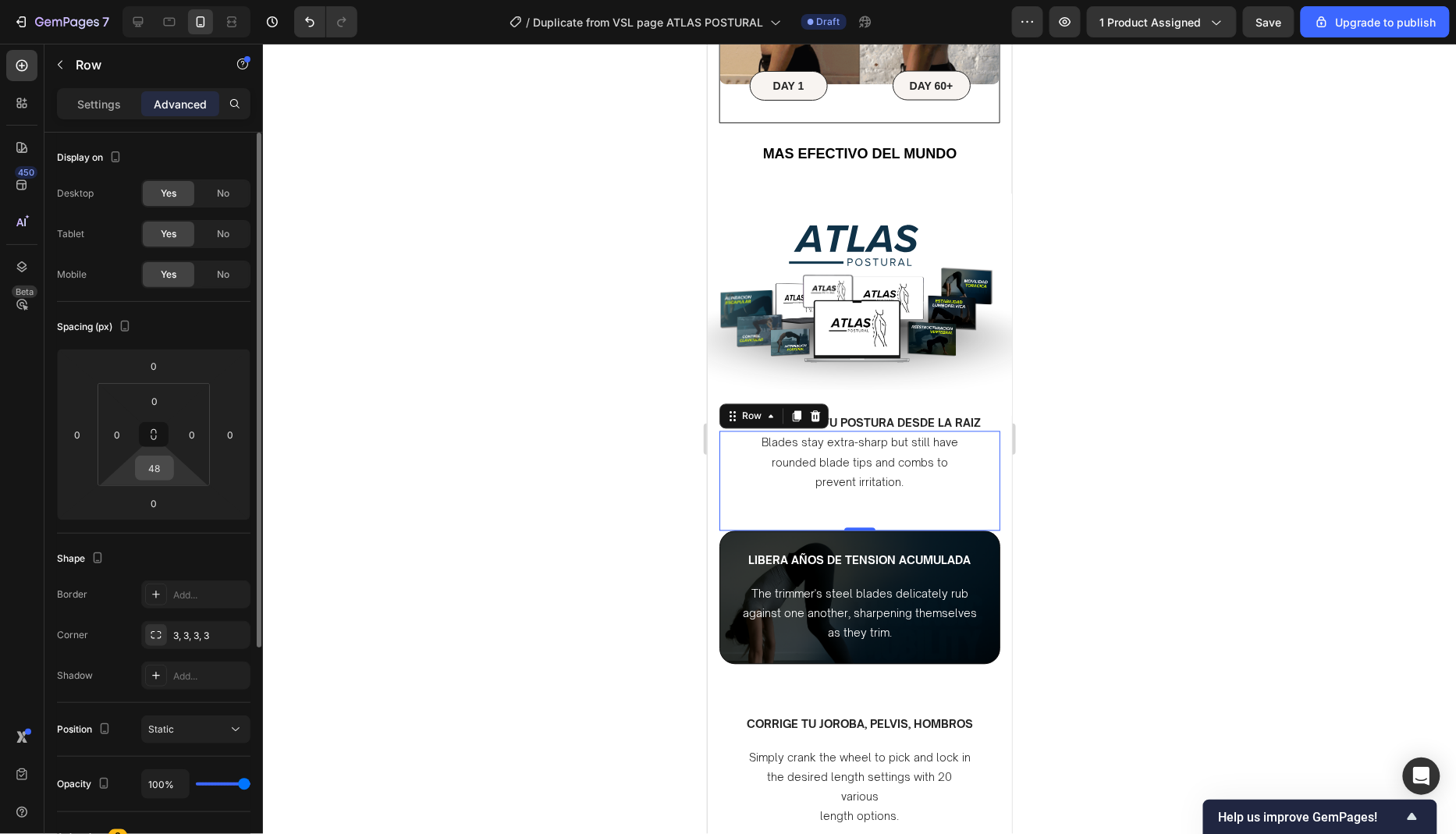
click at [169, 469] on input "48" at bounding box center [154, 468] width 32 height 24
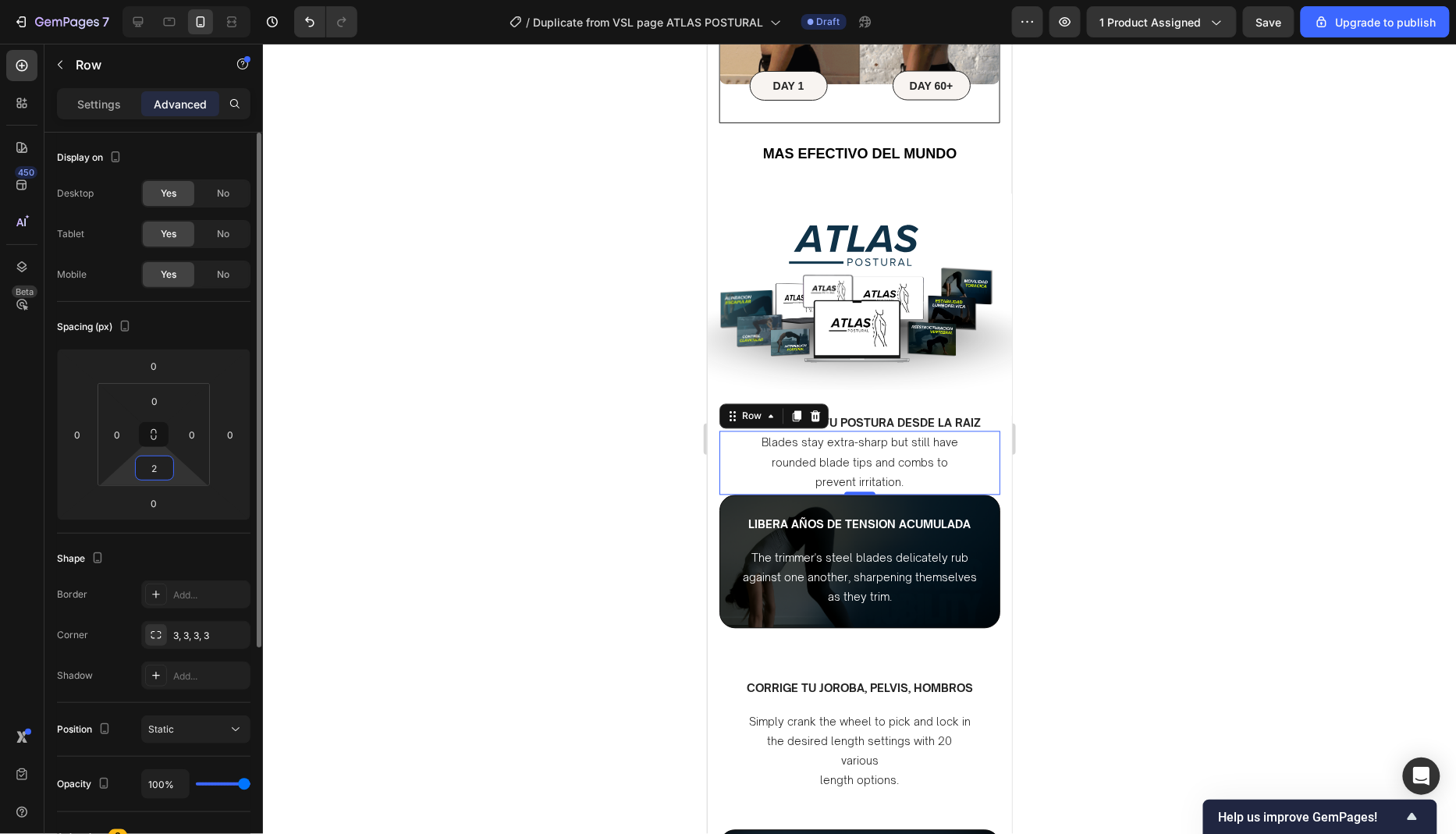
type input "24"
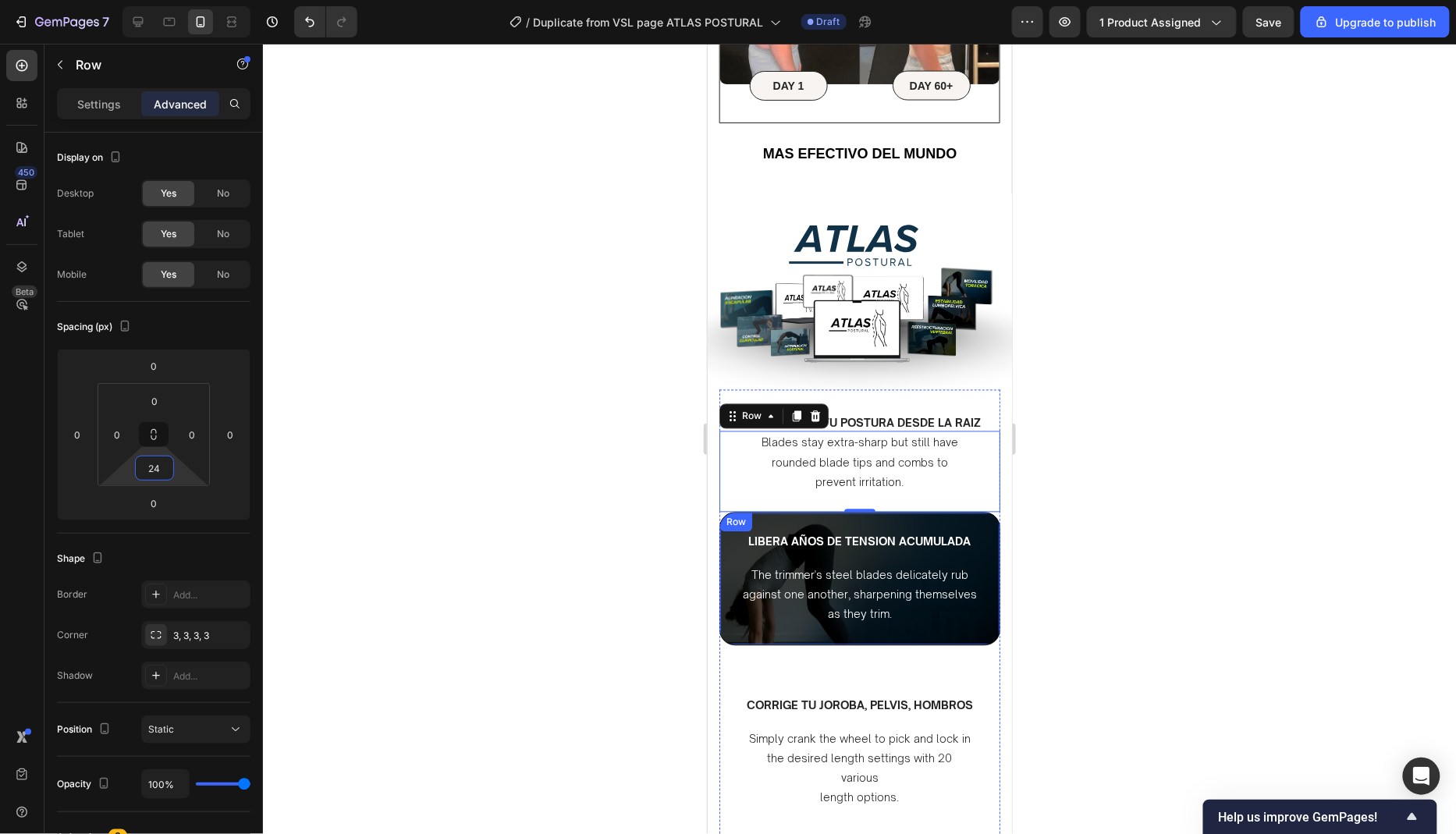
click at [1110, 493] on div at bounding box center [858, 439] width 1192 height 790
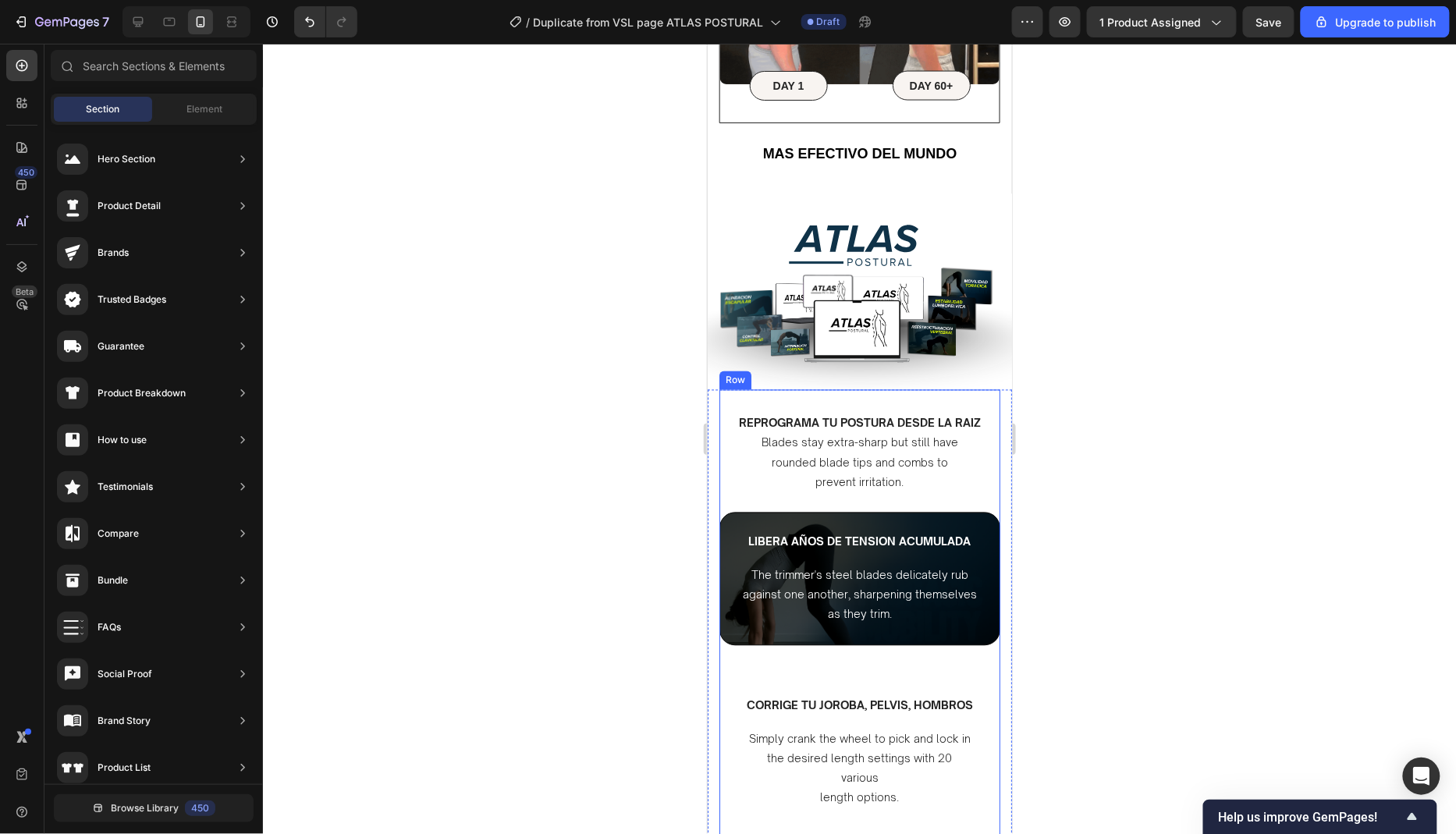
click at [925, 673] on div "LIBERA AÑOS DE TENSION ACUMULADA Text block The trimmer's steel blades delicate…" at bounding box center [859, 780] width 281 height 536
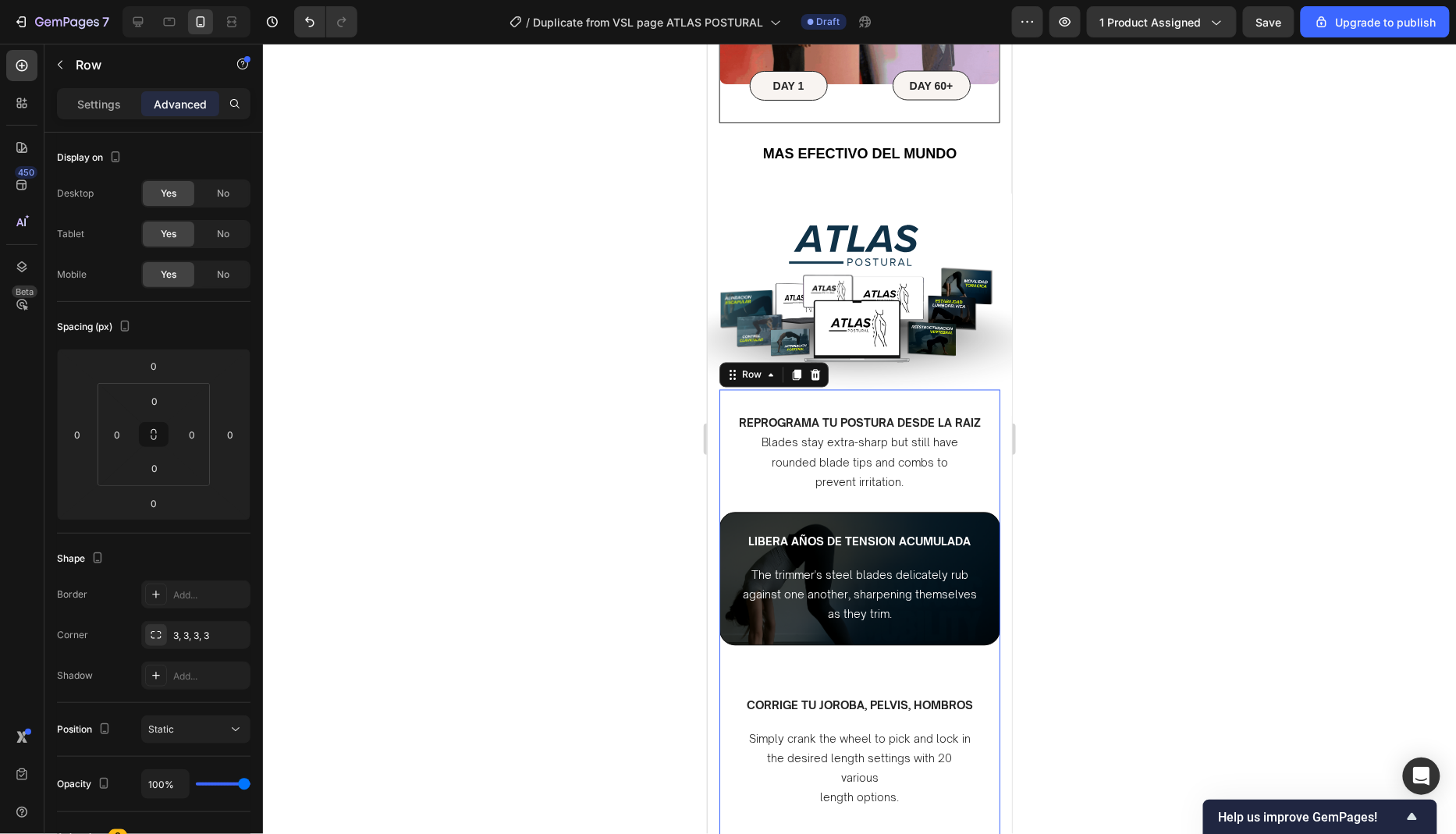
click at [958, 607] on p "The trimmer's steel blades delicately rub against one another, sharpening thems…" at bounding box center [858, 594] width 276 height 59
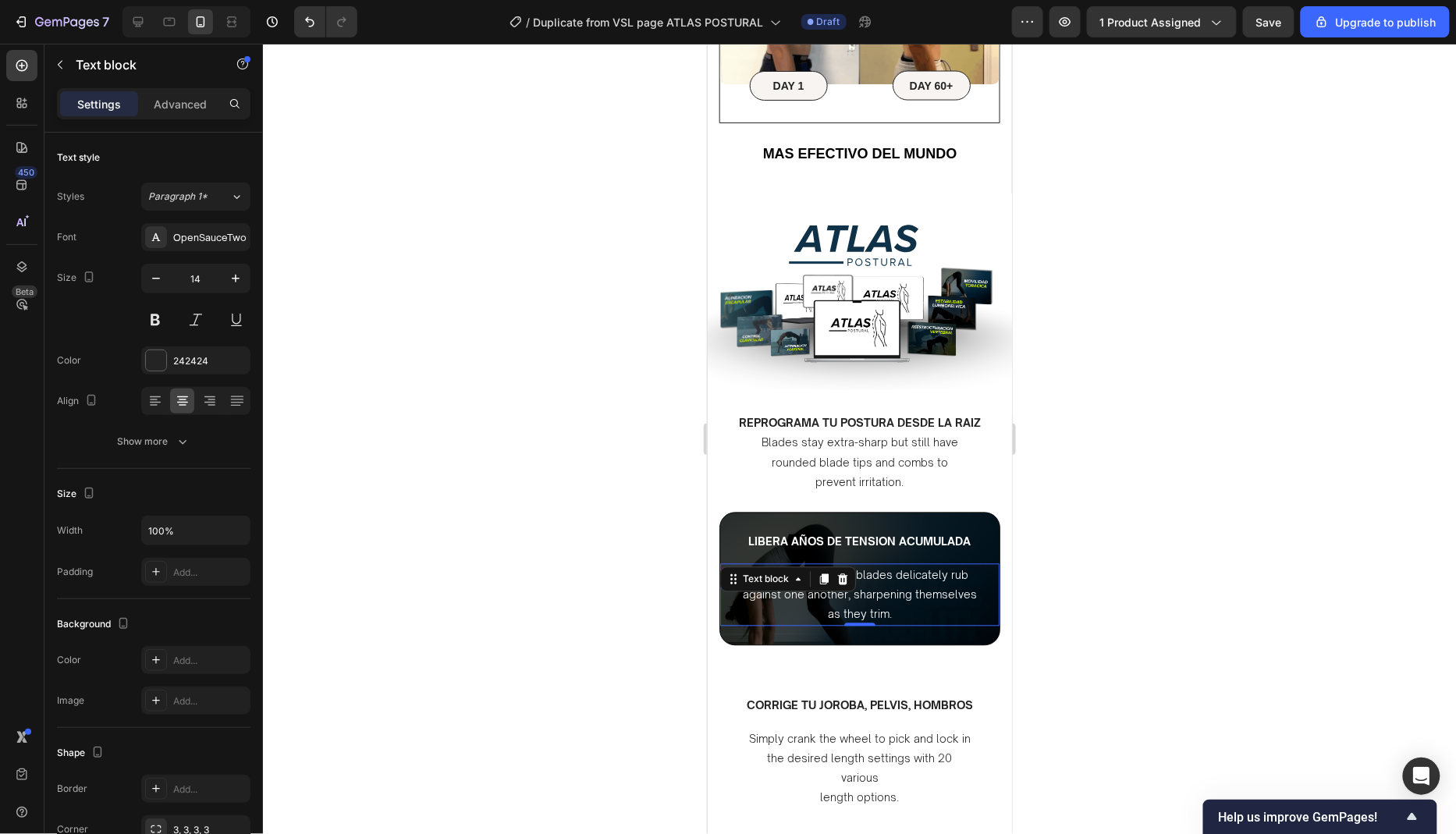
click at [953, 620] on div "LIBERA AÑOS DE TENSION ACUMULADA Text block The trimmer's steel blades delicate…" at bounding box center [859, 578] width 281 height 134
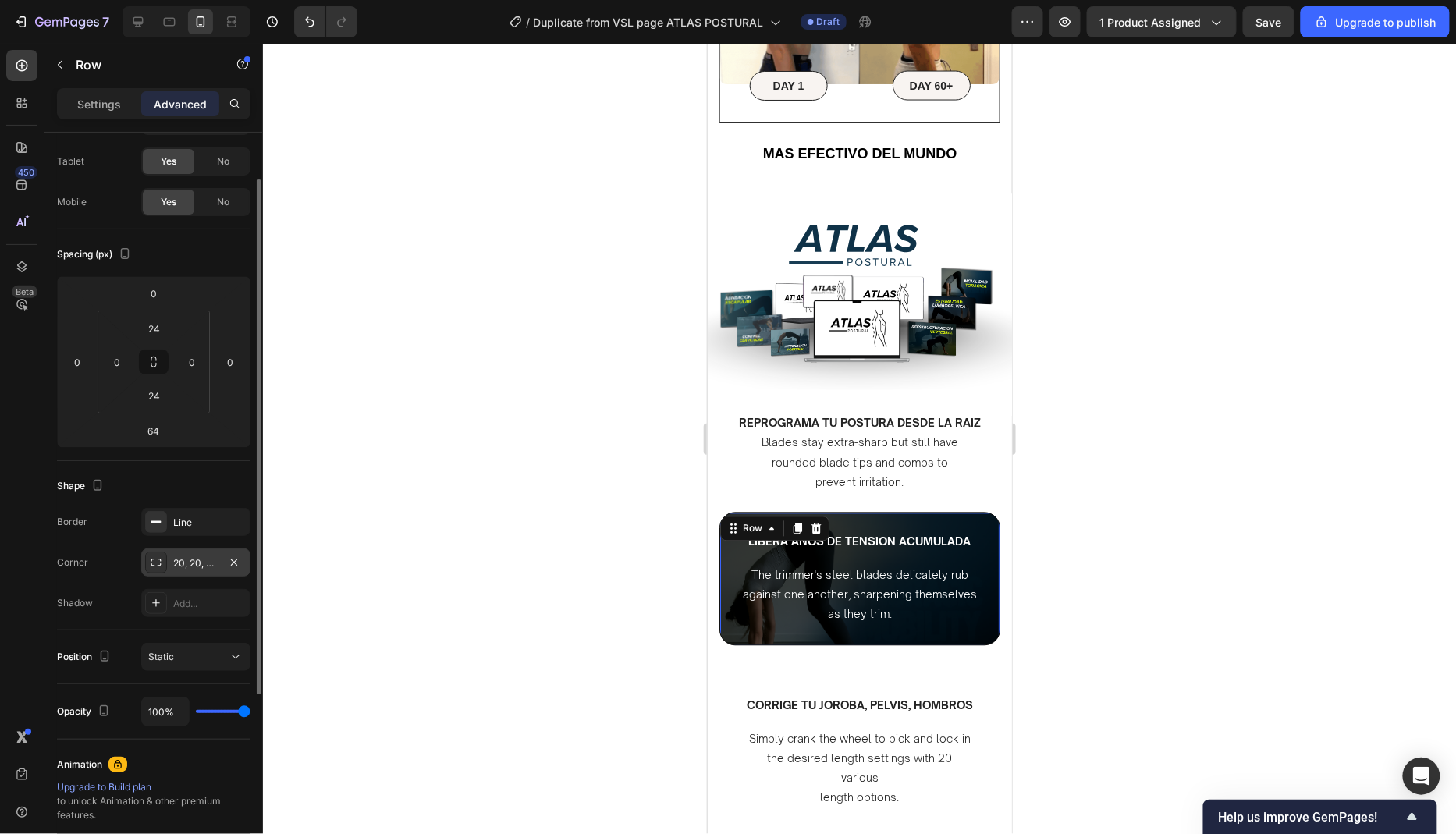
scroll to position [71, 0]
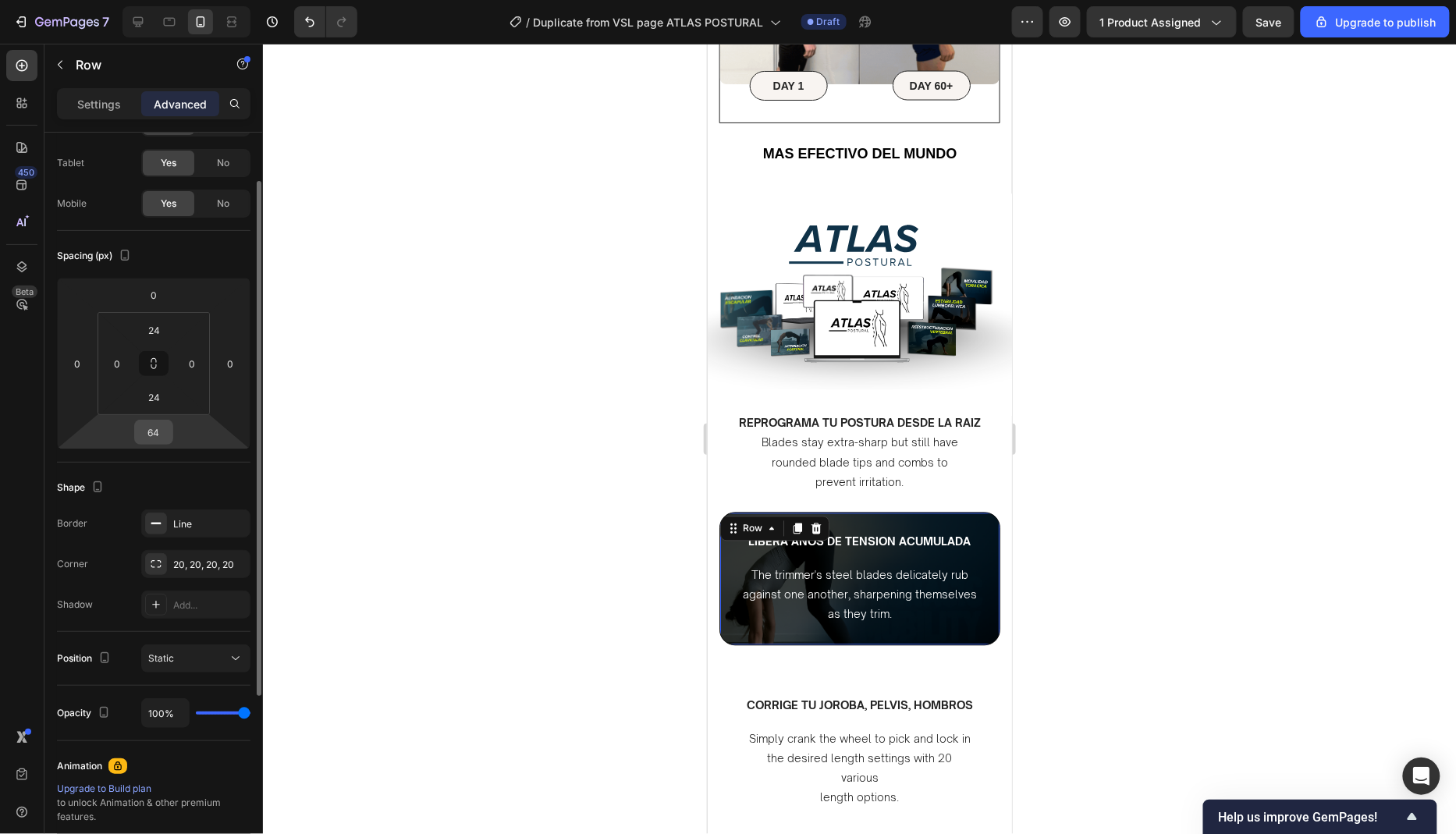
click at [158, 432] on input "64" at bounding box center [154, 431] width 32 height 24
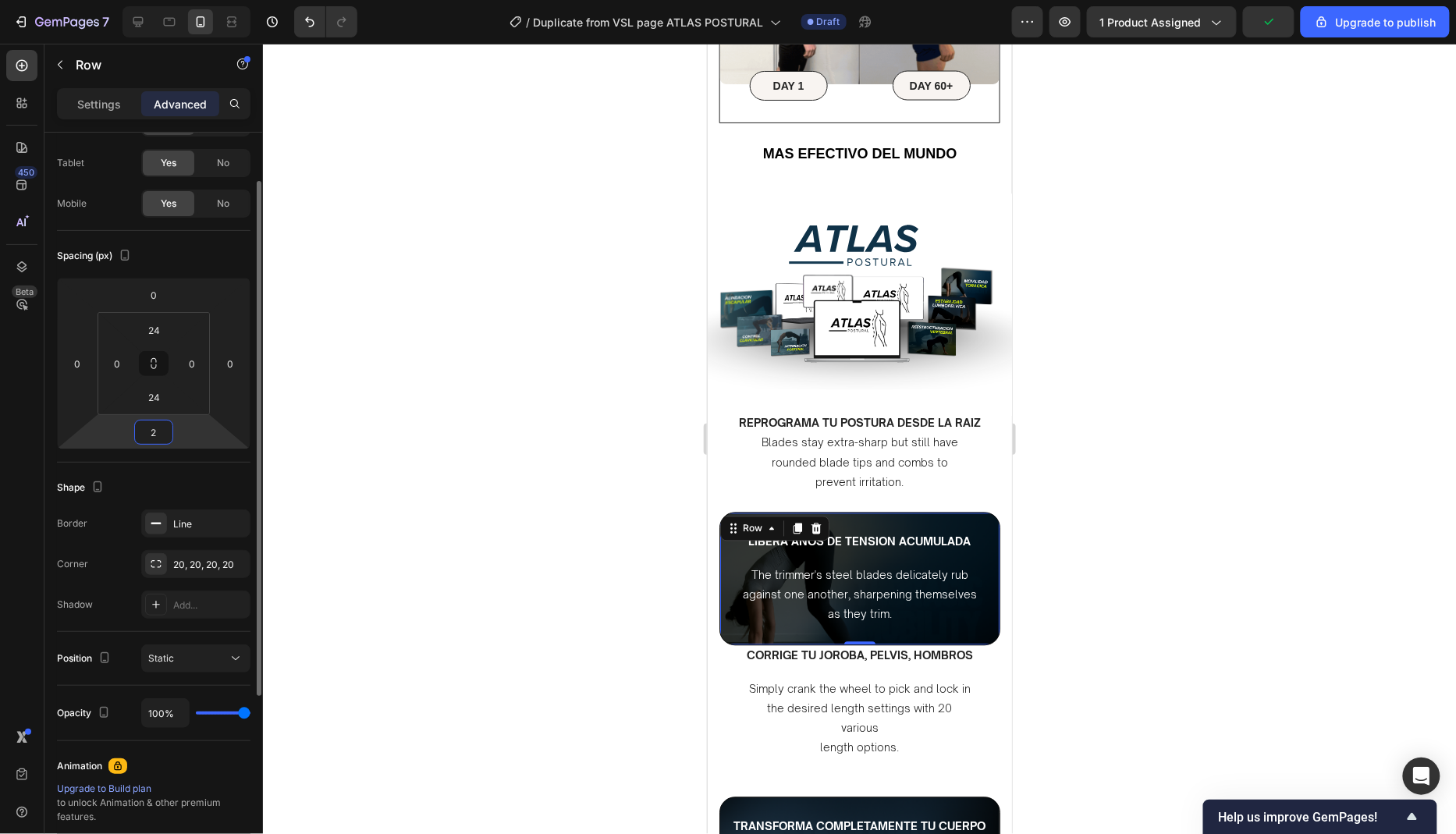
type input "24"
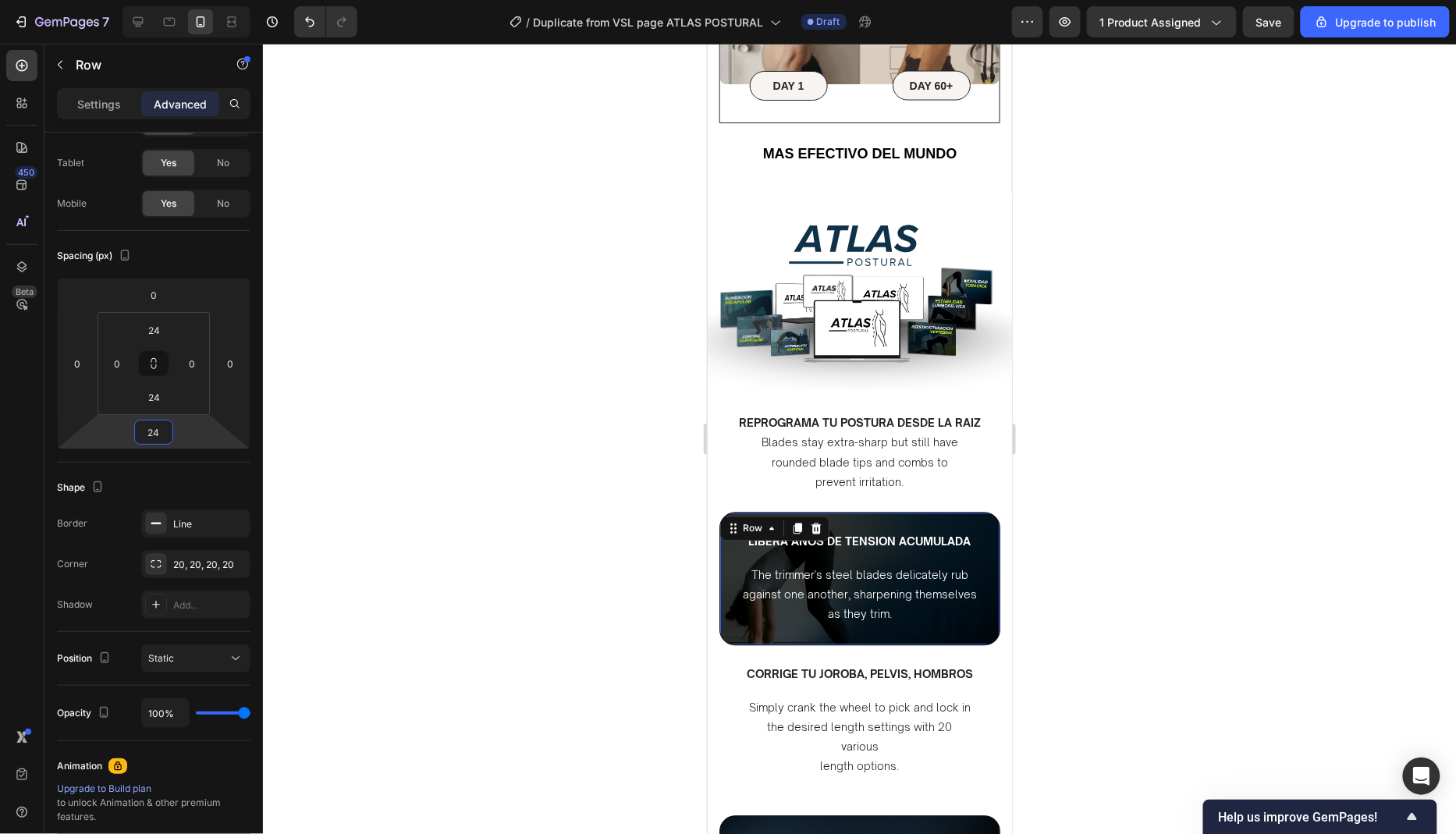
click at [1097, 510] on div at bounding box center [858, 439] width 1192 height 790
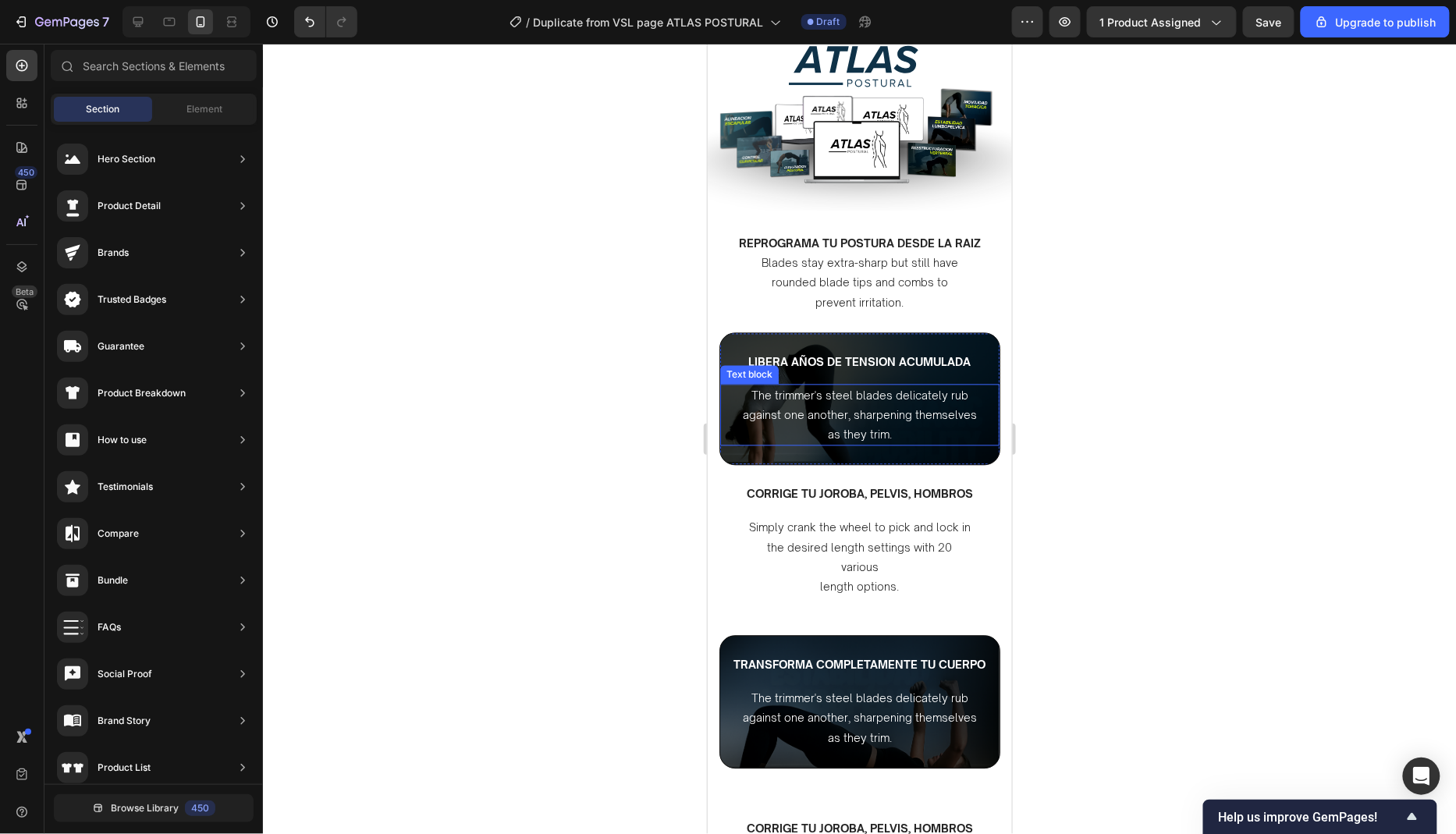
scroll to position [1136, 0]
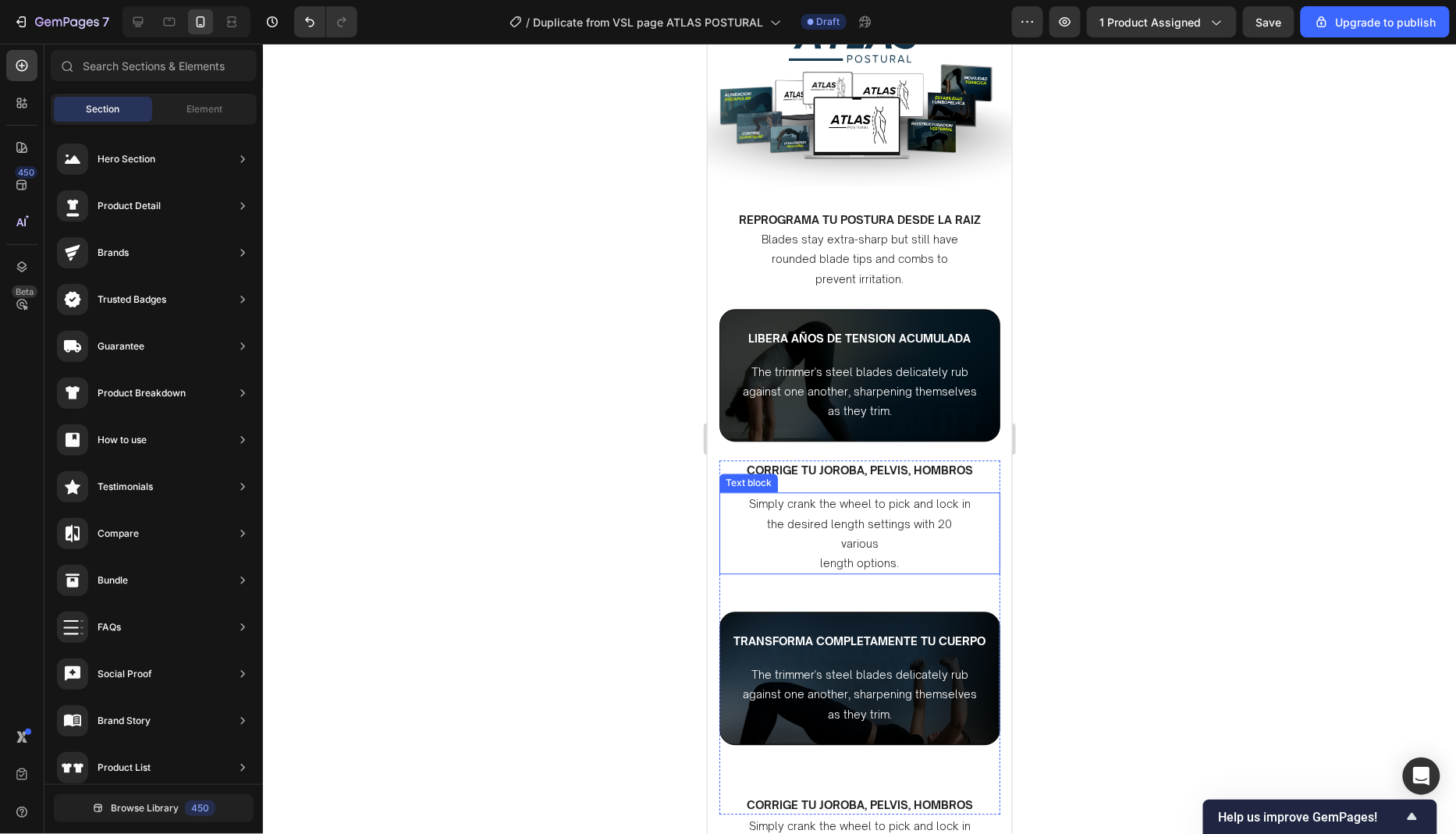
click at [939, 534] on p "Simply crank the wheel to pick and lock in the desired length settings with 20 …" at bounding box center [859, 532] width 222 height 79
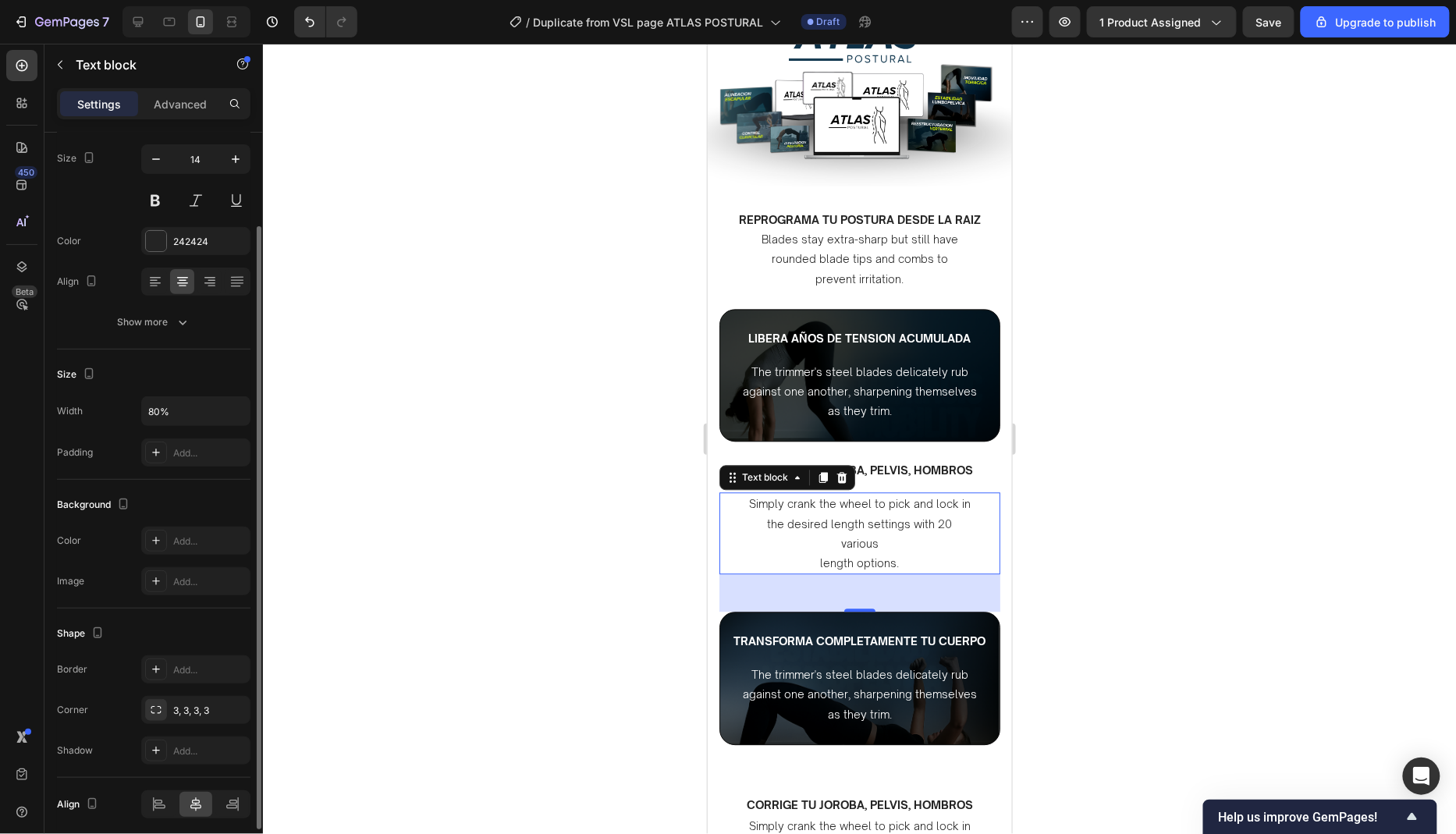
scroll to position [121, 0]
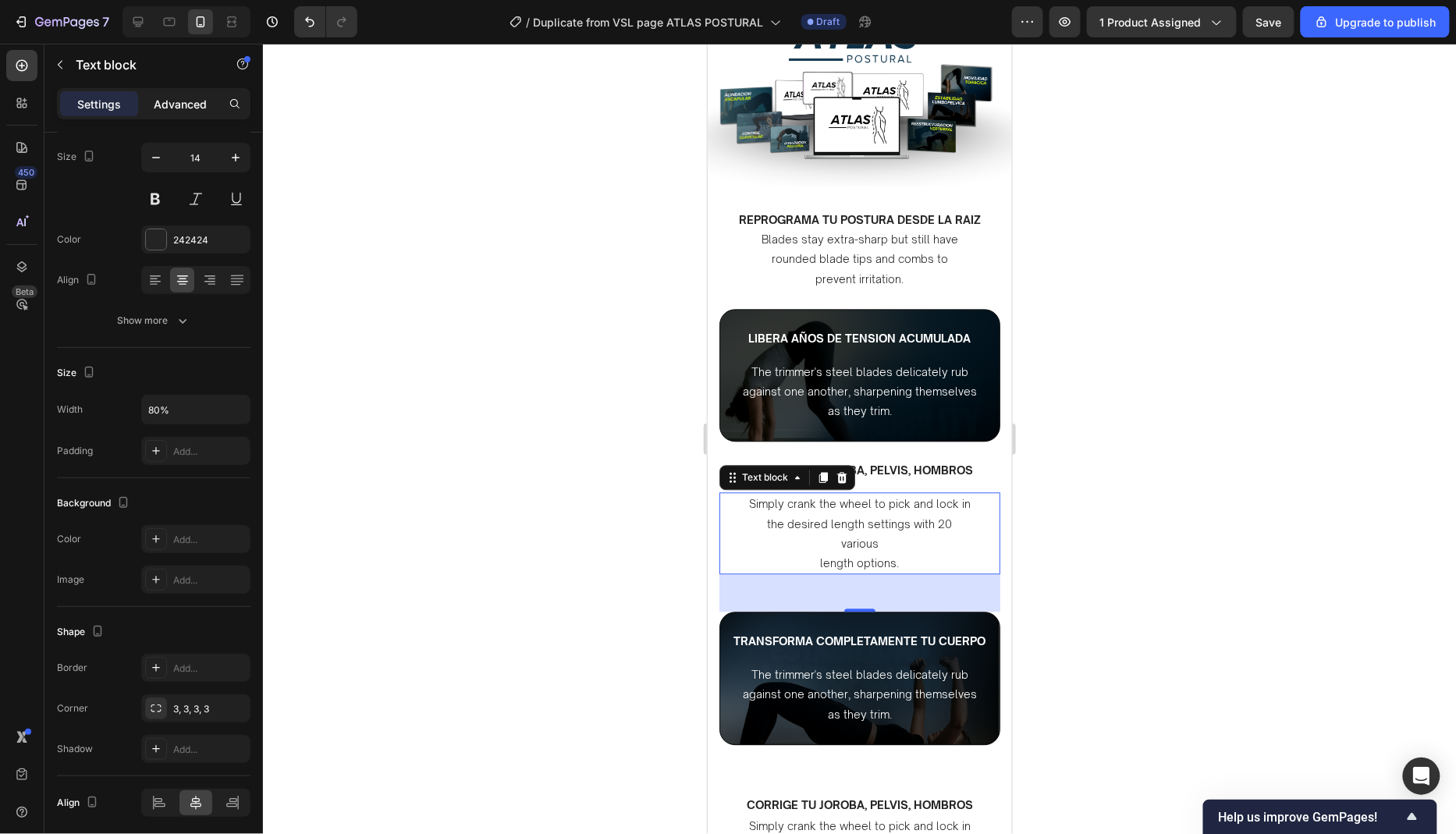
click at [194, 100] on p "Advanced" at bounding box center [180, 104] width 53 height 16
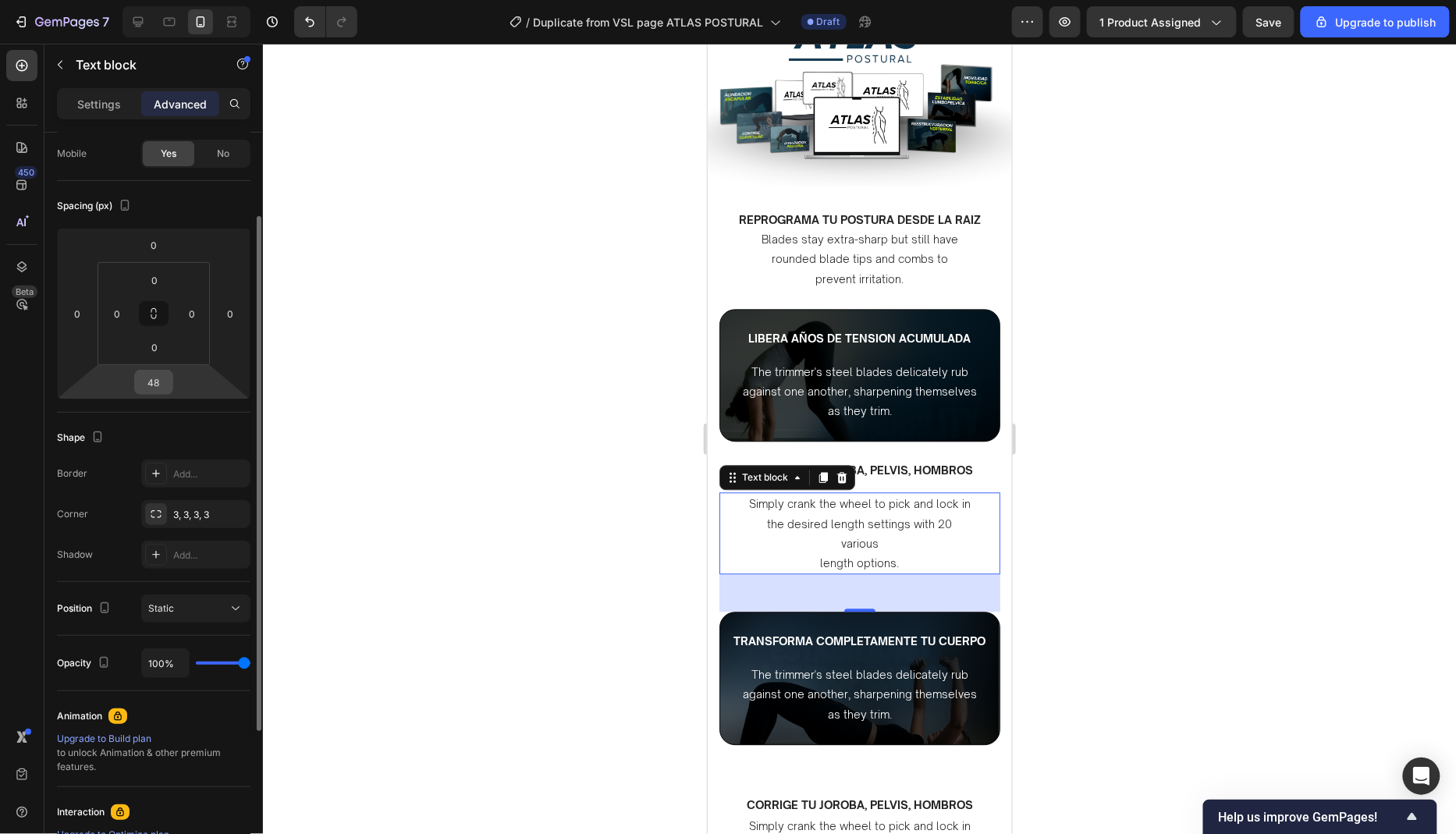
click at [160, 381] on input "48" at bounding box center [154, 382] width 32 height 24
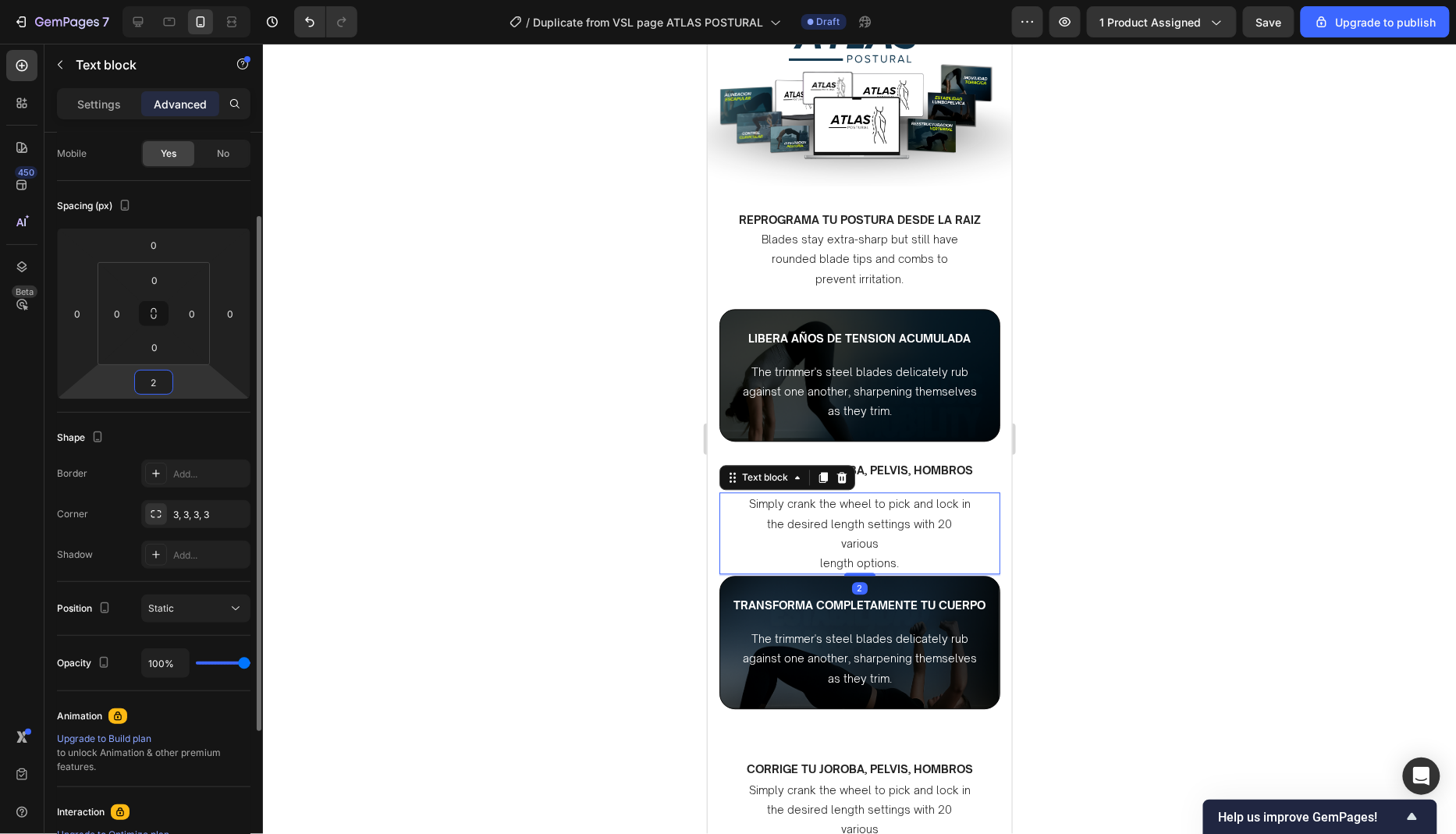
type input "24"
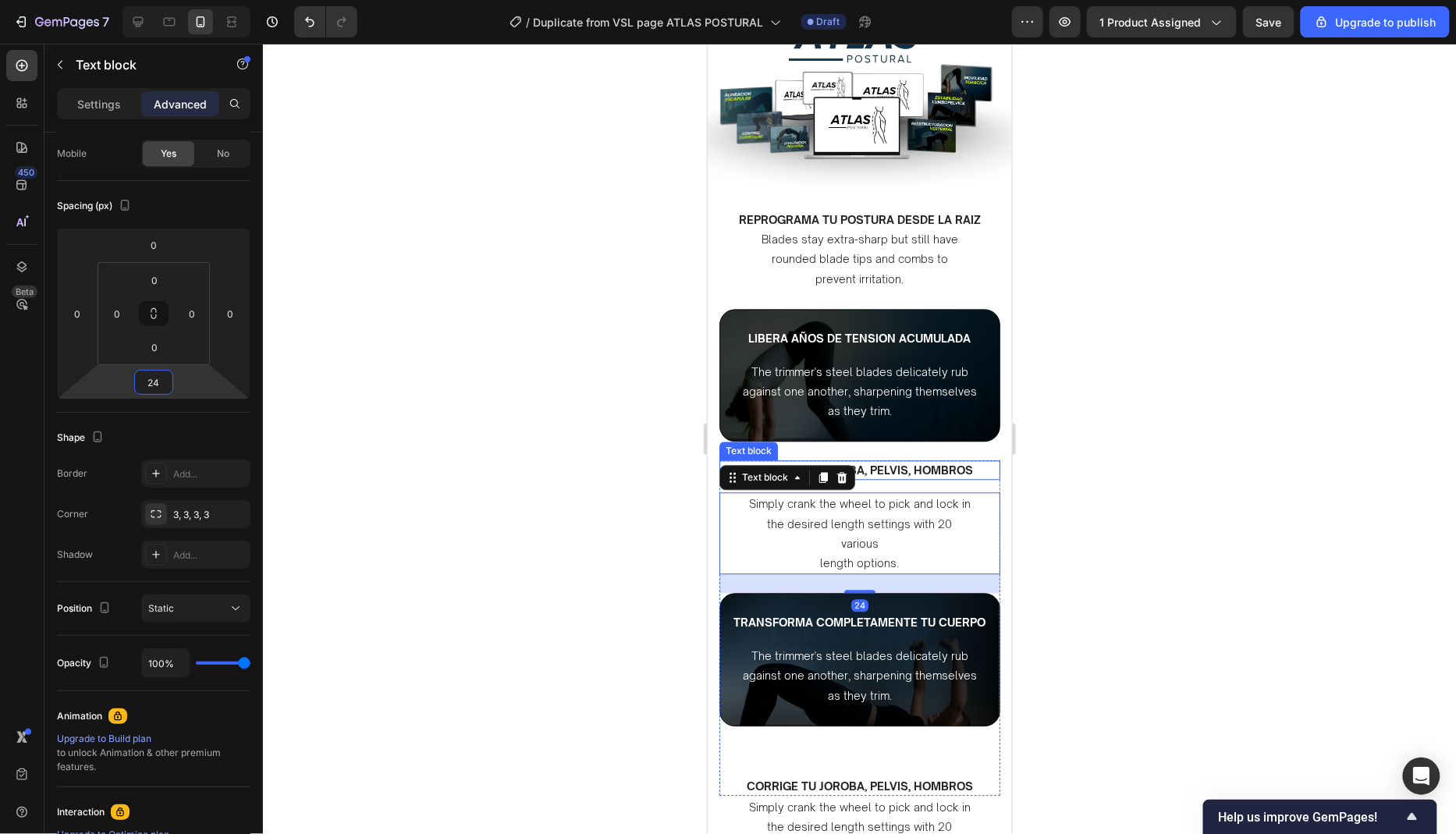
click at [1101, 479] on div at bounding box center [858, 439] width 1192 height 790
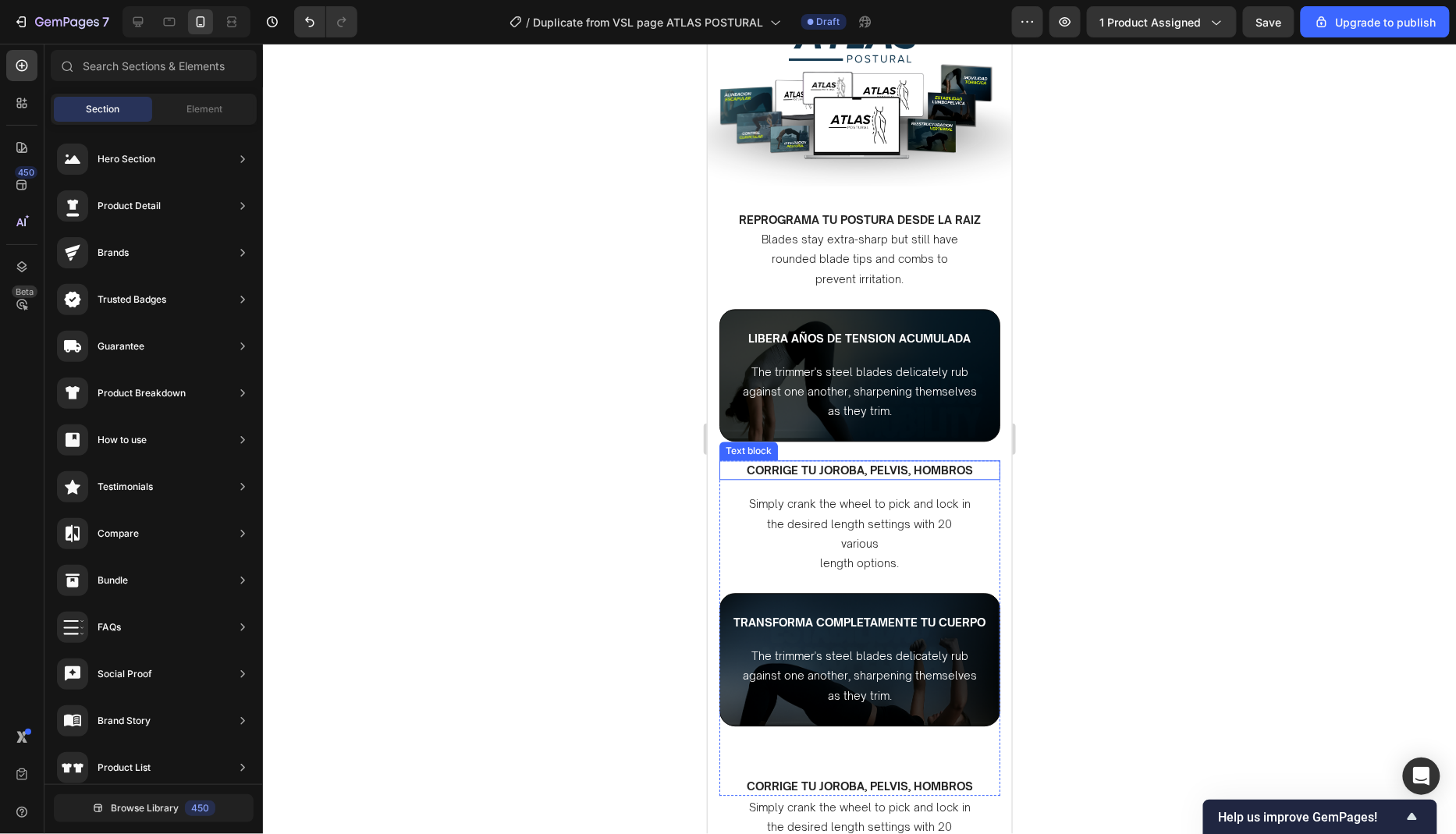
click at [1120, 450] on div at bounding box center [858, 439] width 1192 height 790
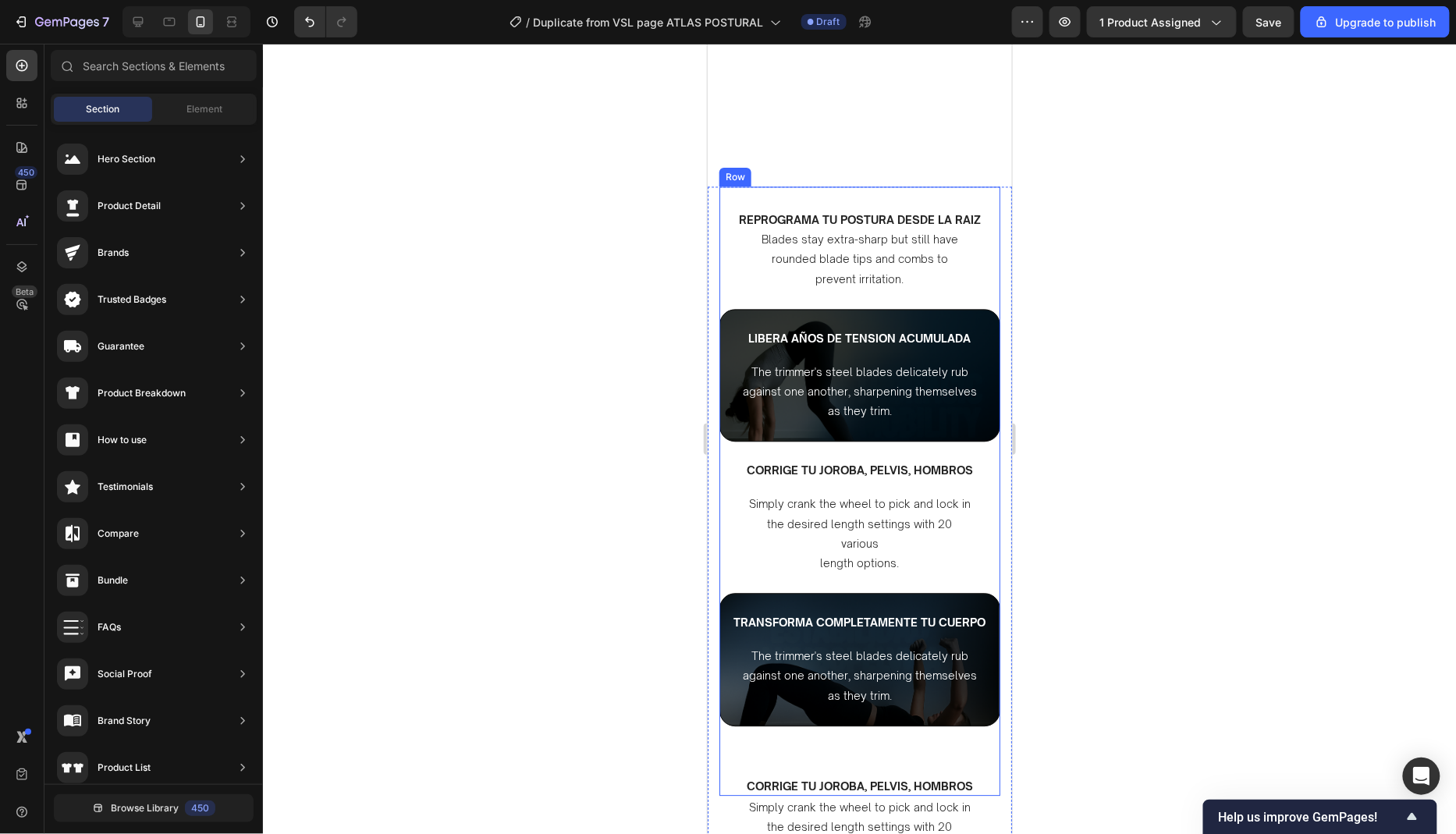
scroll to position [1291, 0]
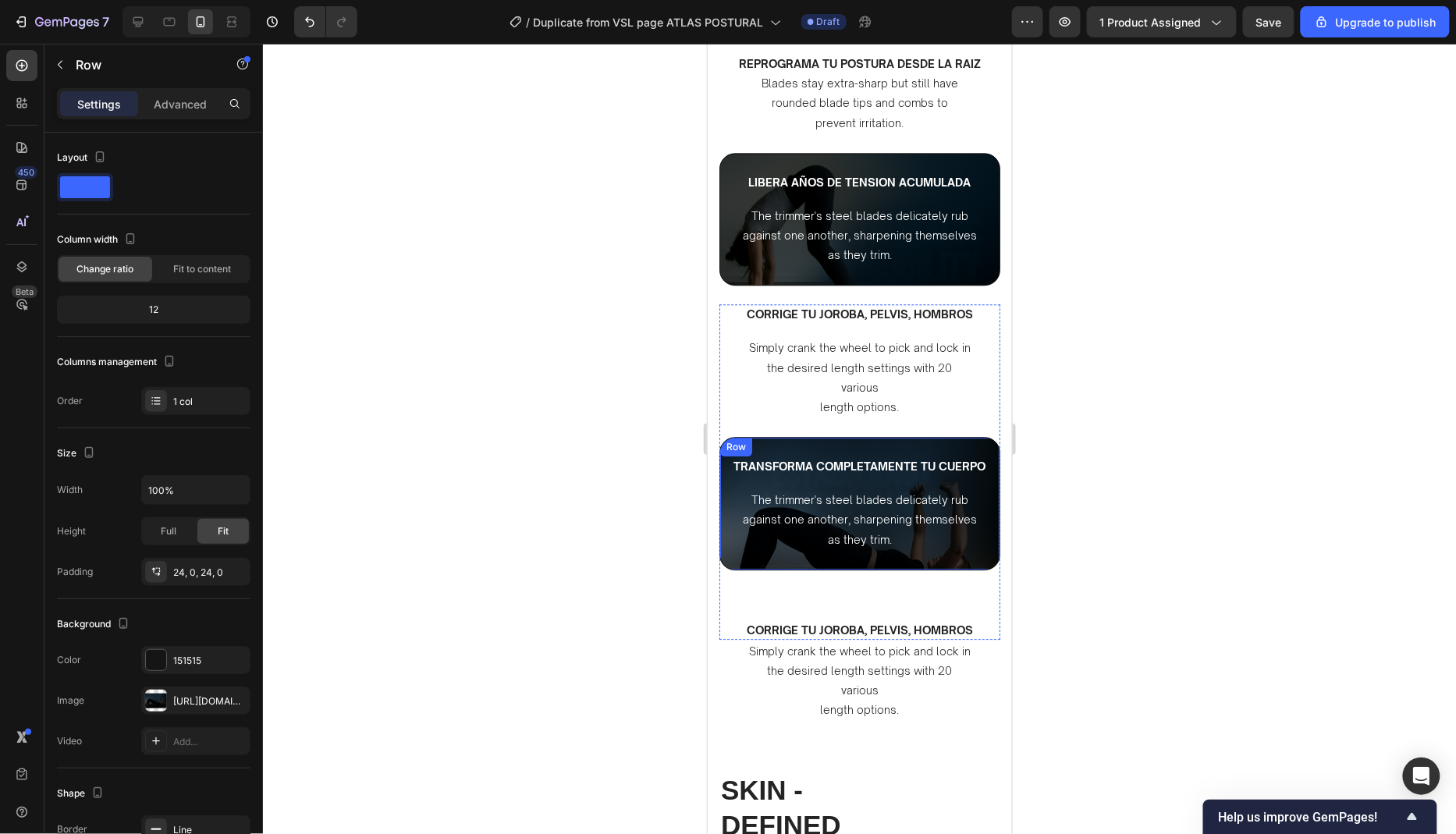
click at [976, 532] on div "TRANSFORMA COMPLETAMENTE TU CUERPO Text block The trimmer's steel blades delica…" at bounding box center [859, 503] width 281 height 134
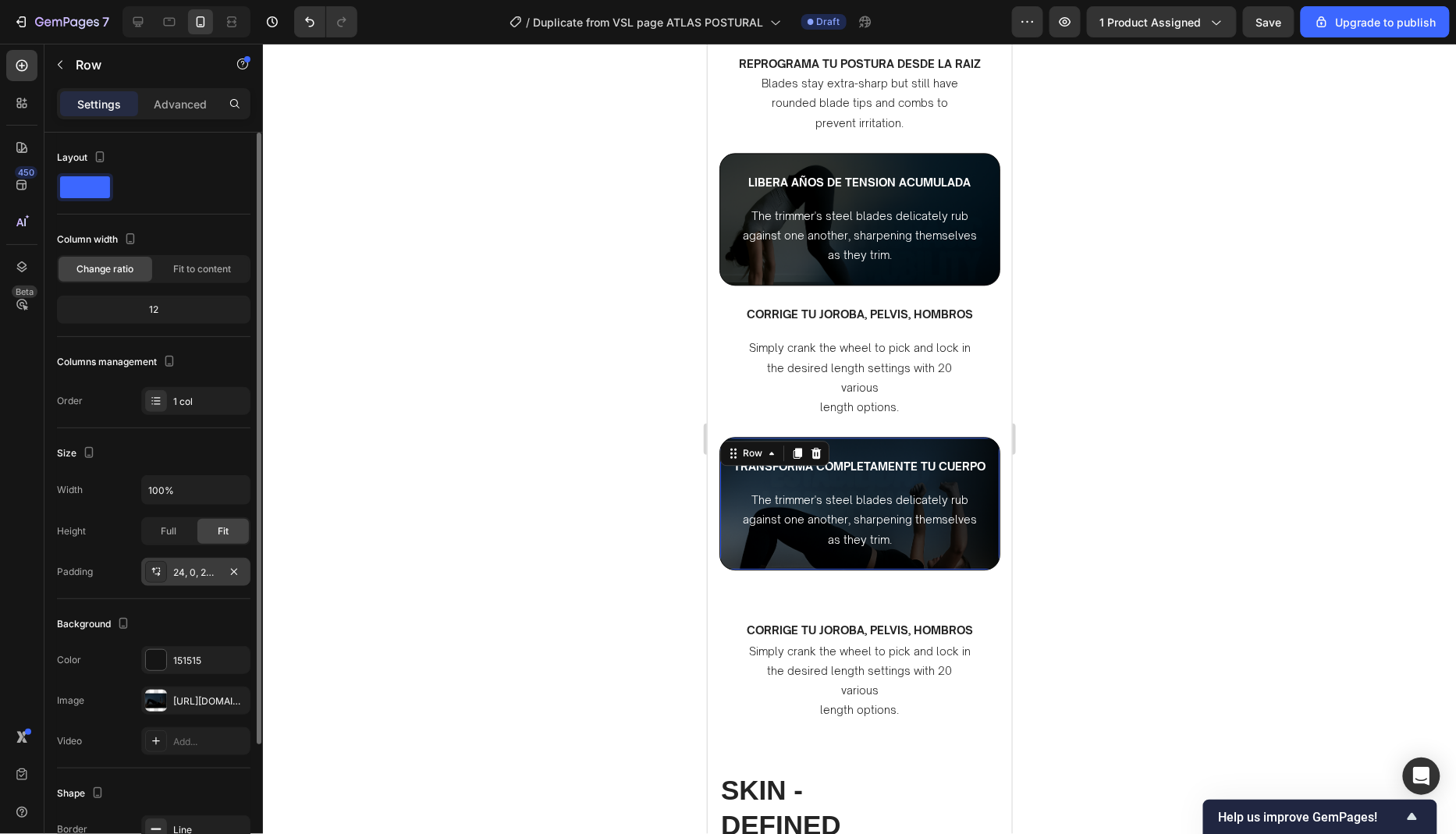
click at [175, 573] on div "24, 0, 24, 0" at bounding box center [195, 572] width 45 height 14
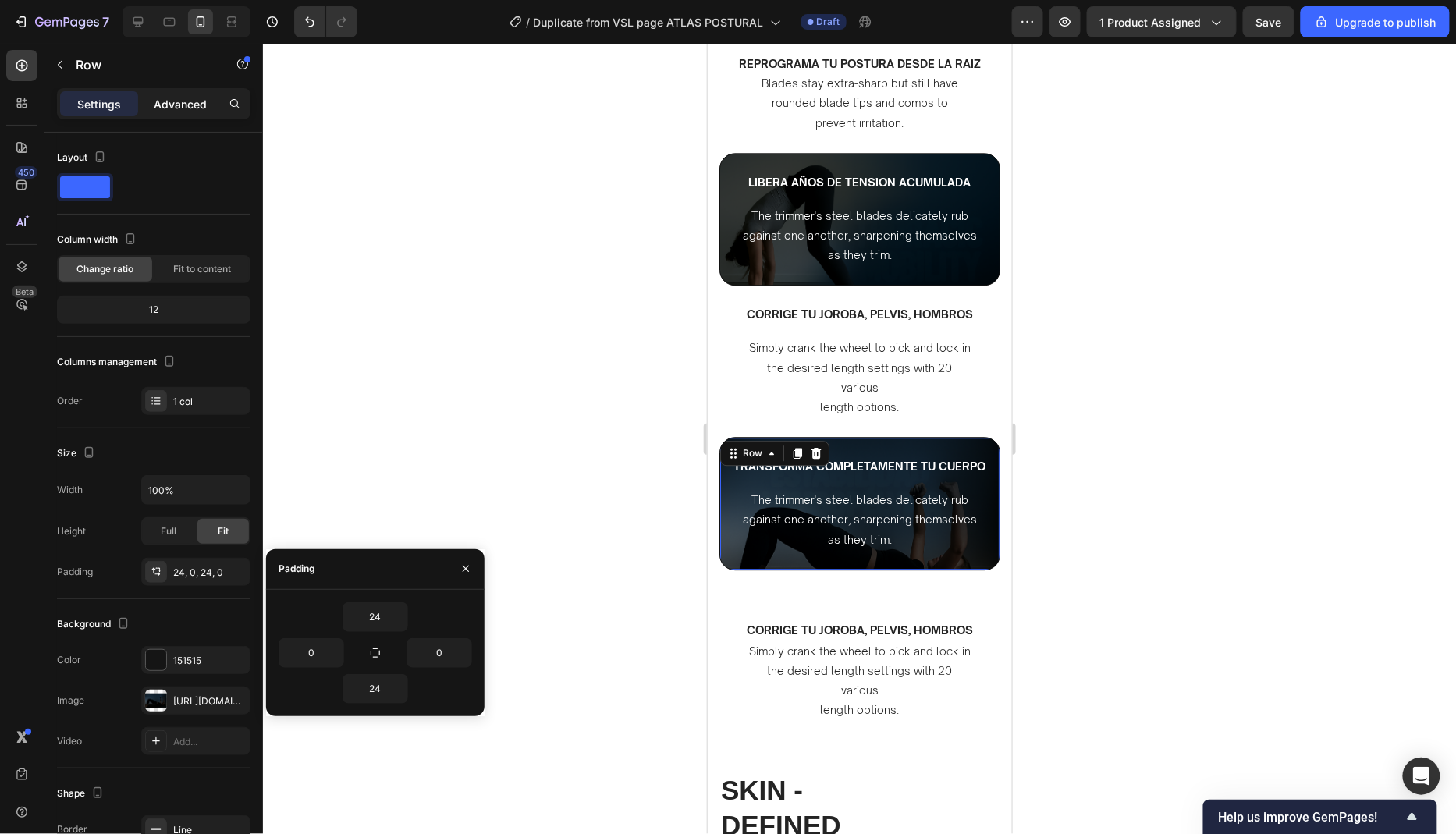
click at [185, 106] on p "Advanced" at bounding box center [180, 104] width 53 height 16
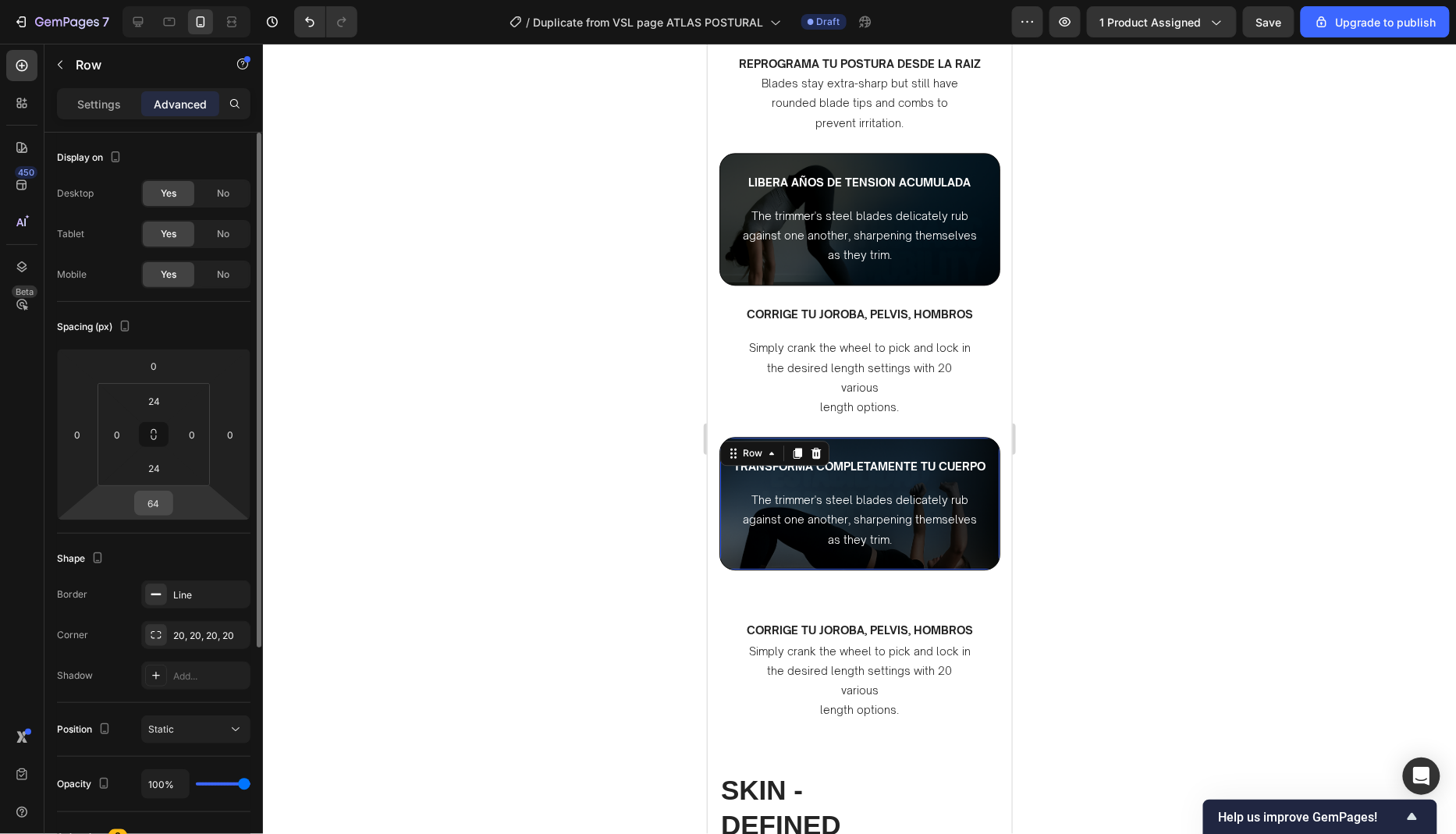
click at [162, 501] on input "64" at bounding box center [154, 503] width 32 height 24
type input "24"
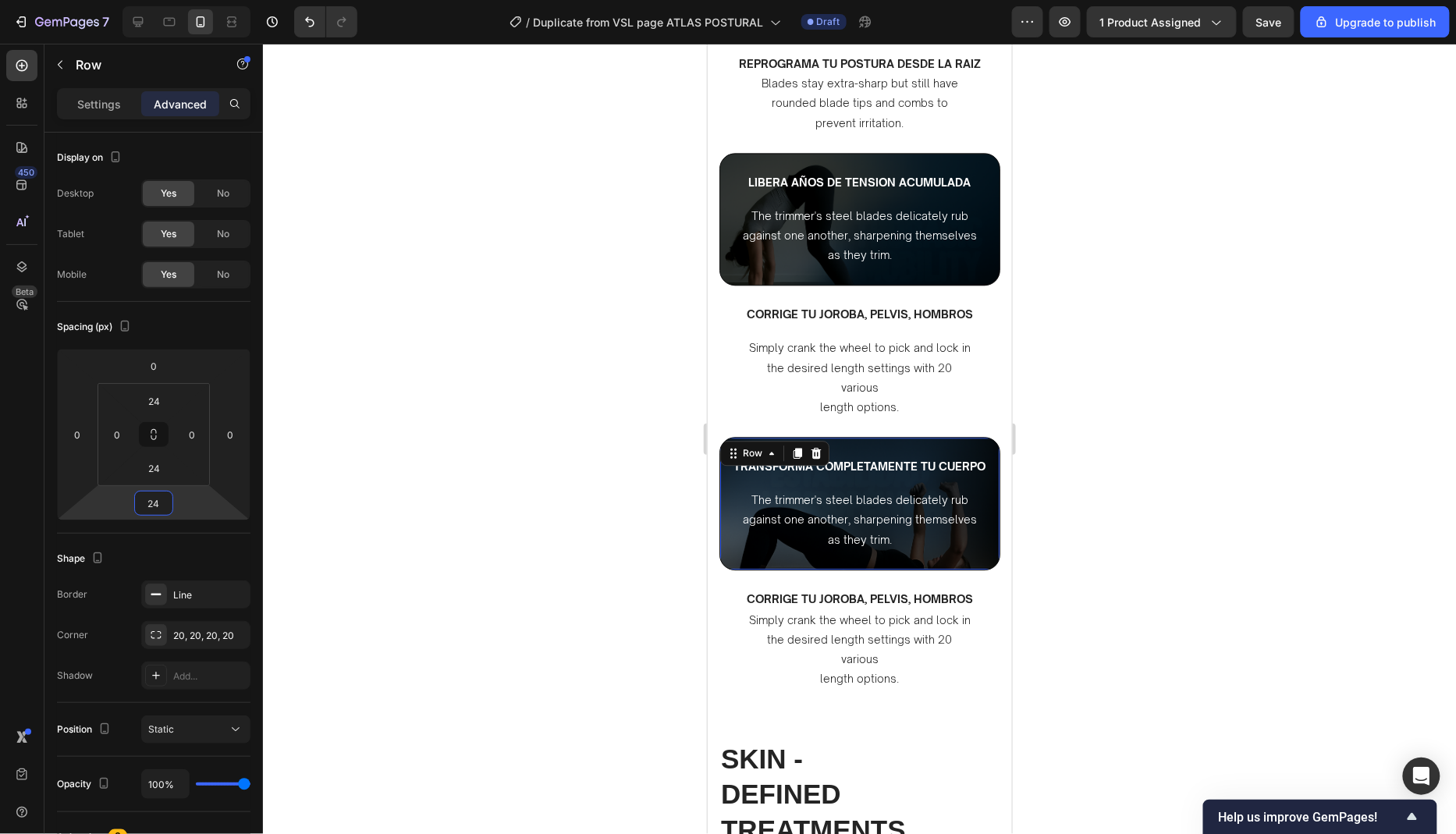
click at [1094, 537] on div at bounding box center [858, 439] width 1192 height 790
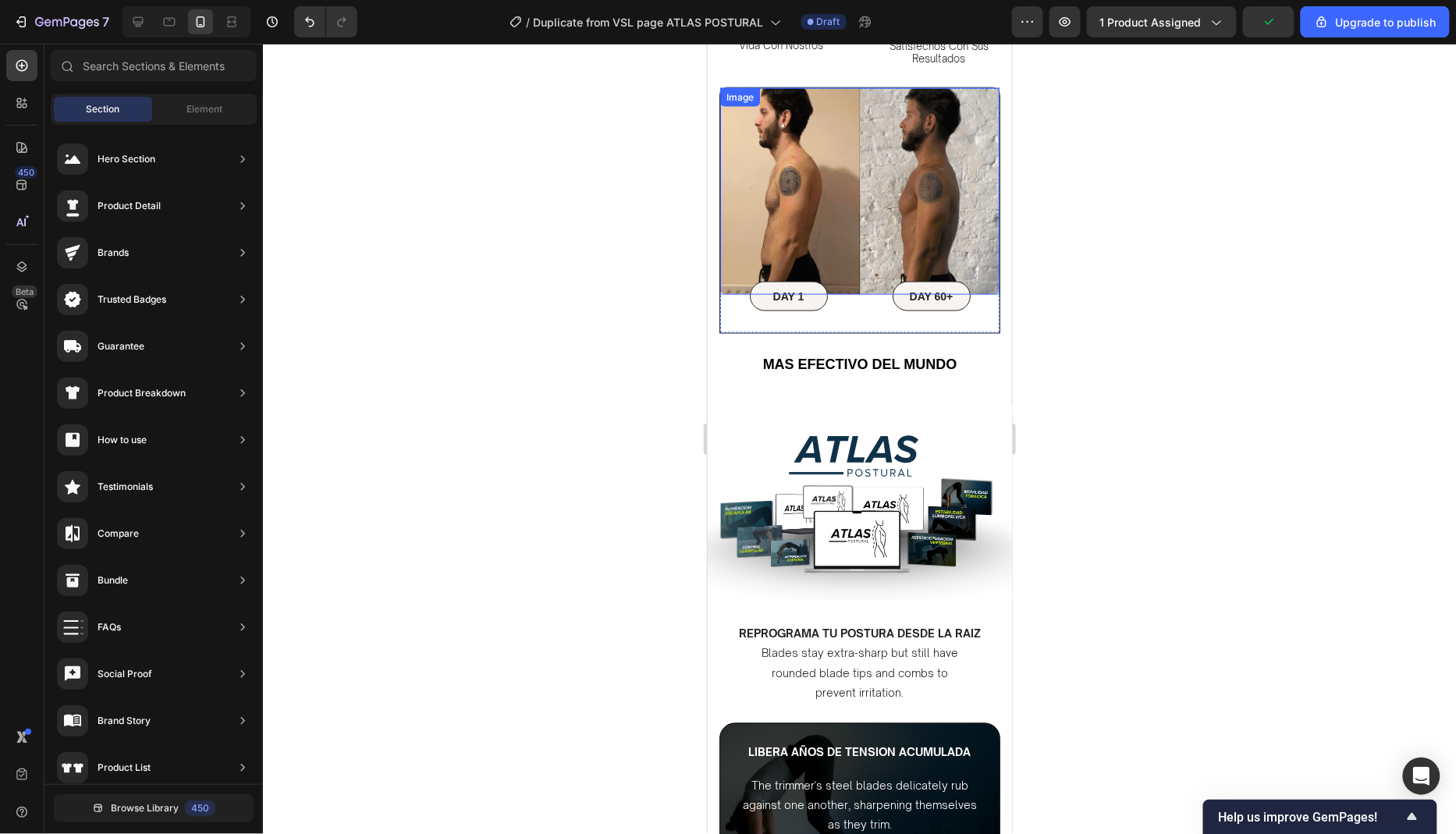
scroll to position [798, 0]
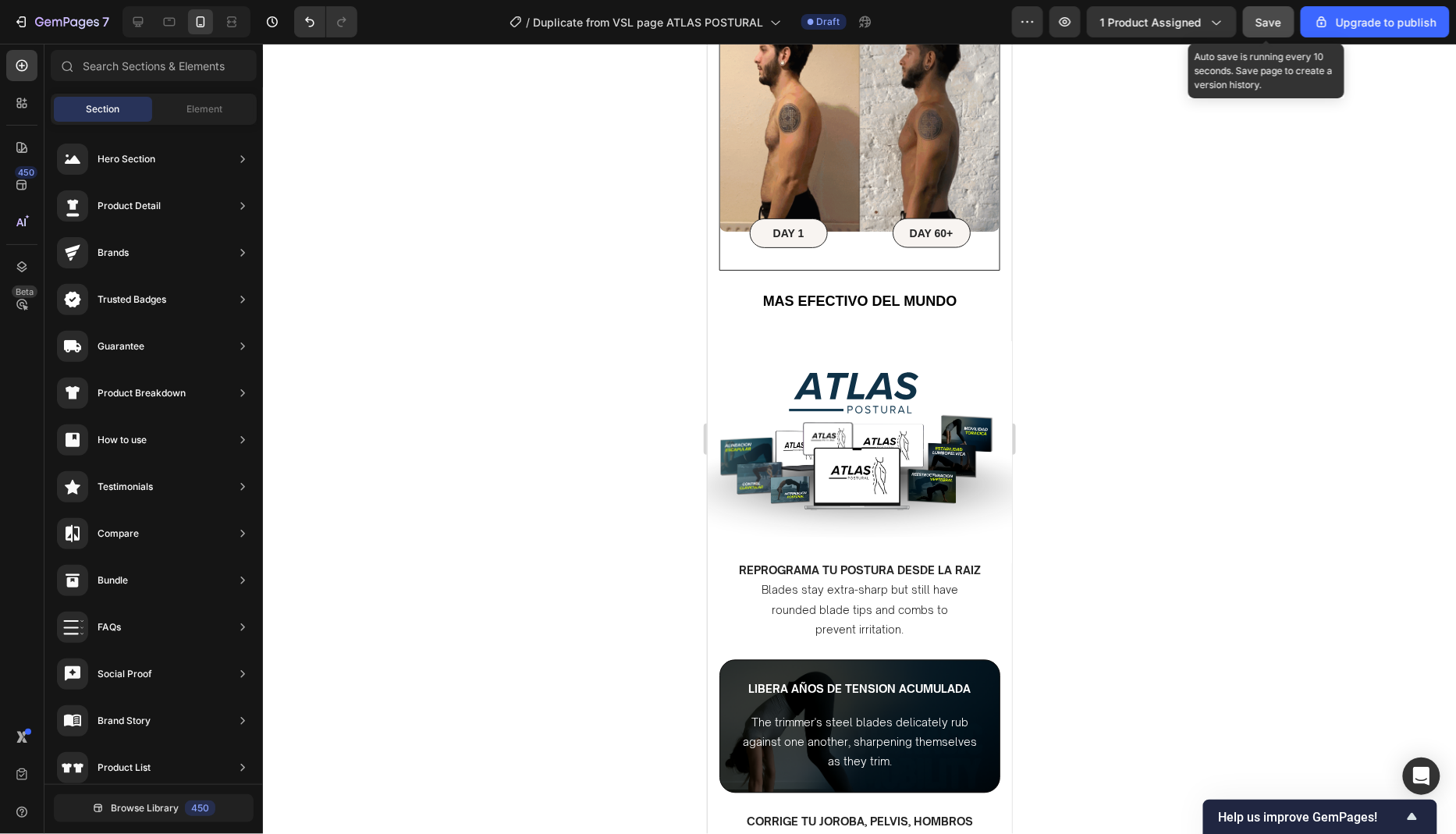
click at [1277, 24] on span "Save" at bounding box center [1269, 22] width 26 height 13
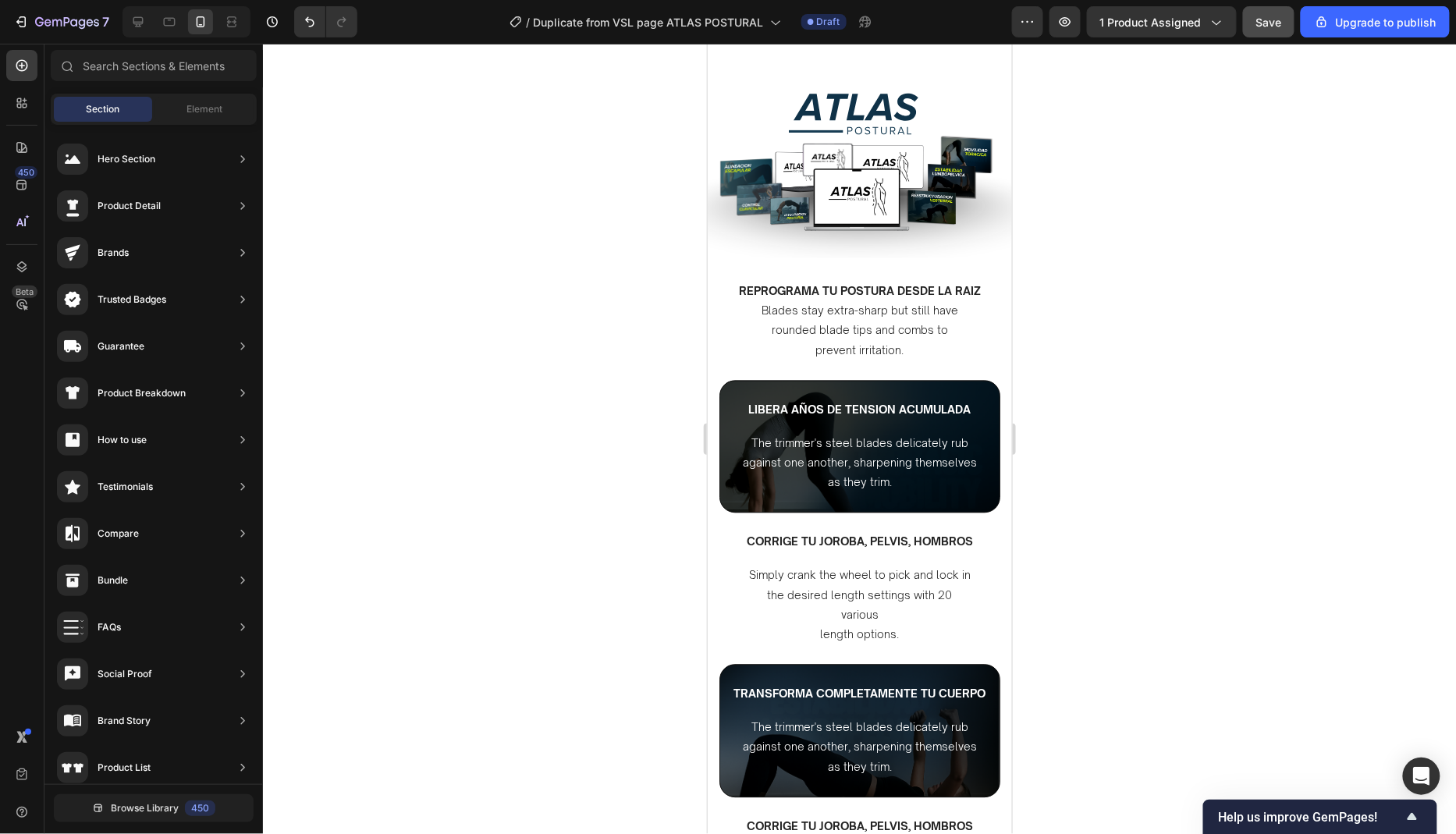
scroll to position [1064, 0]
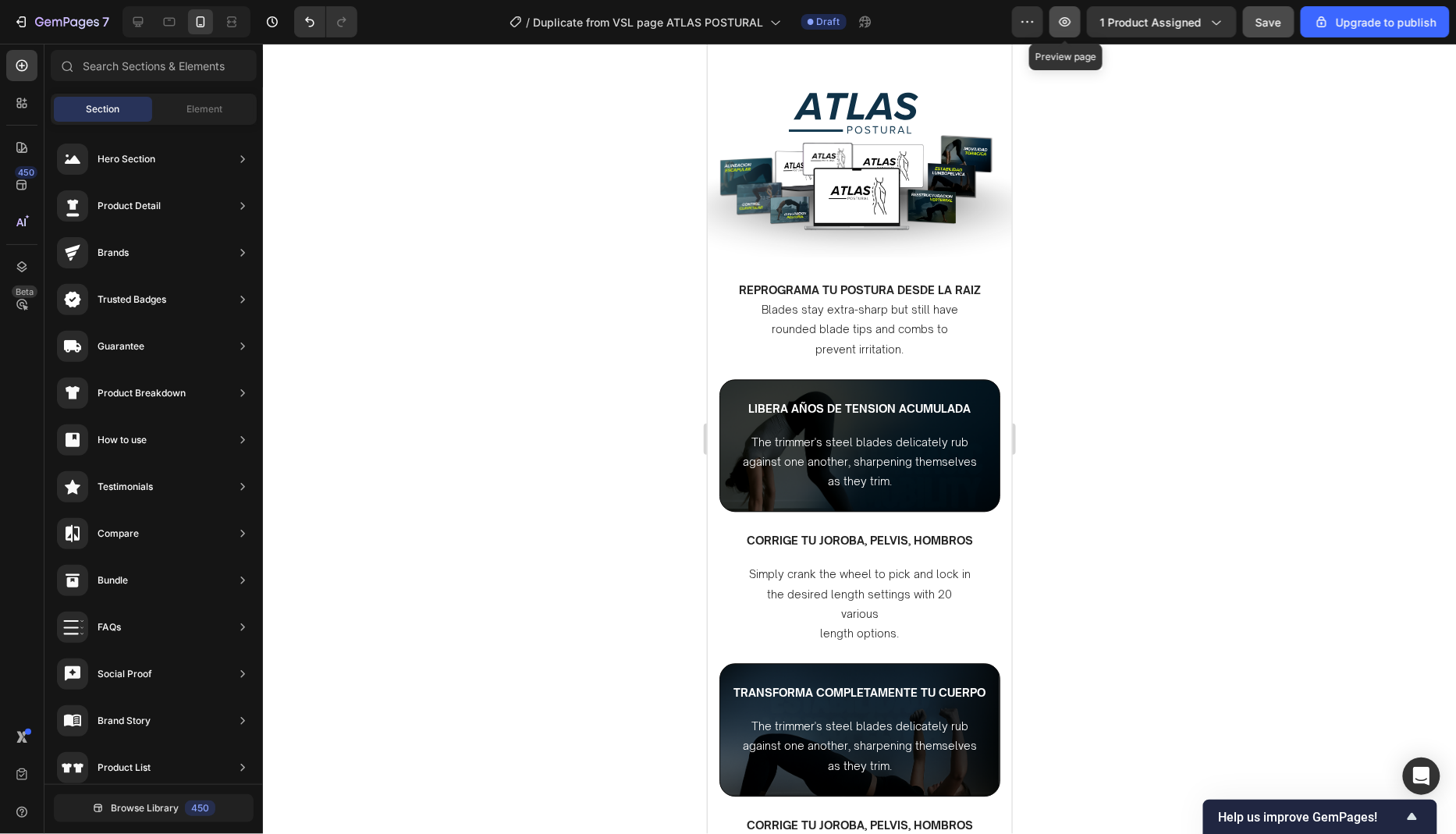
click at [1073, 19] on icon "button" at bounding box center [1065, 22] width 15 height 15
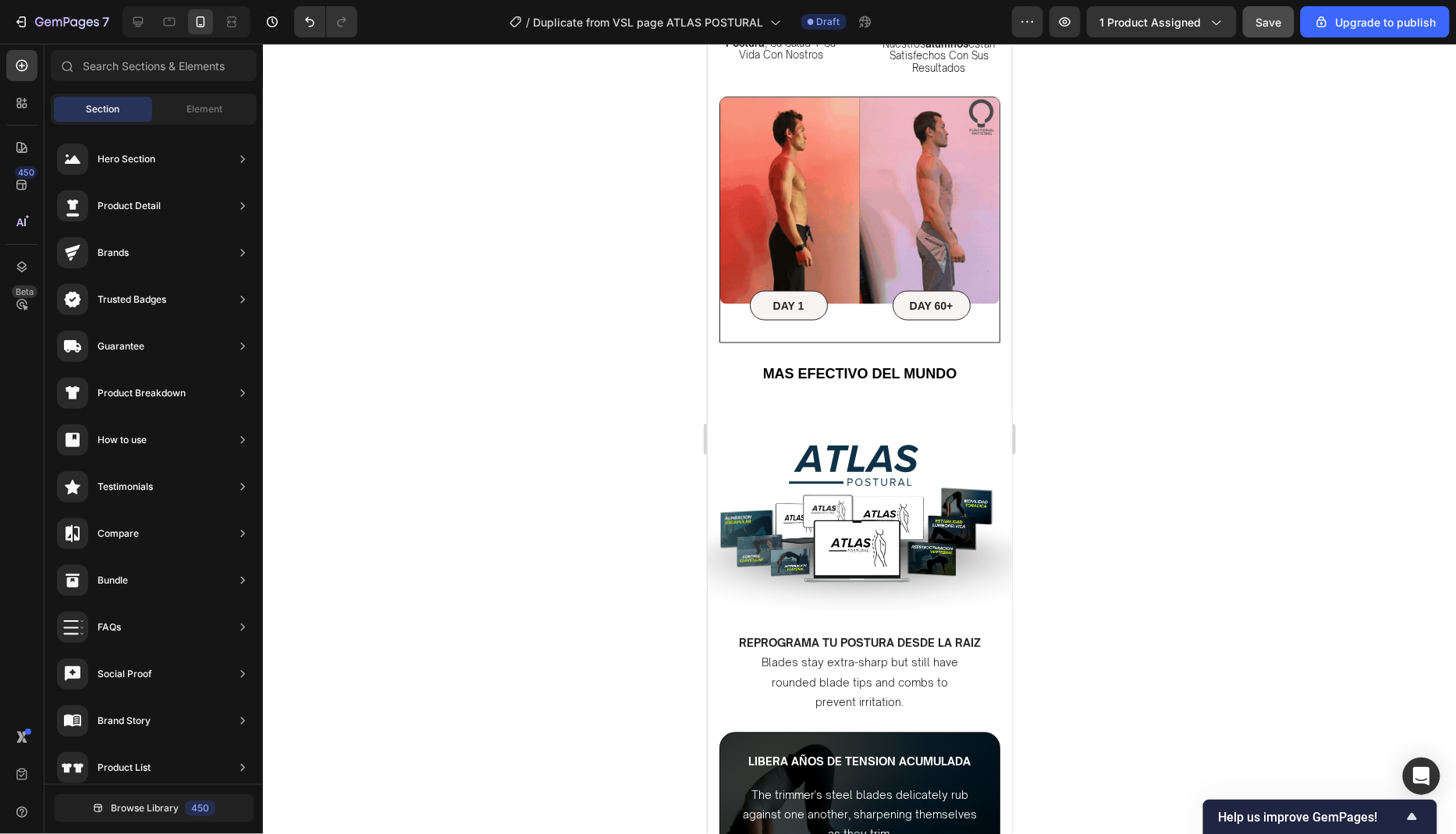
scroll to position [1020, 0]
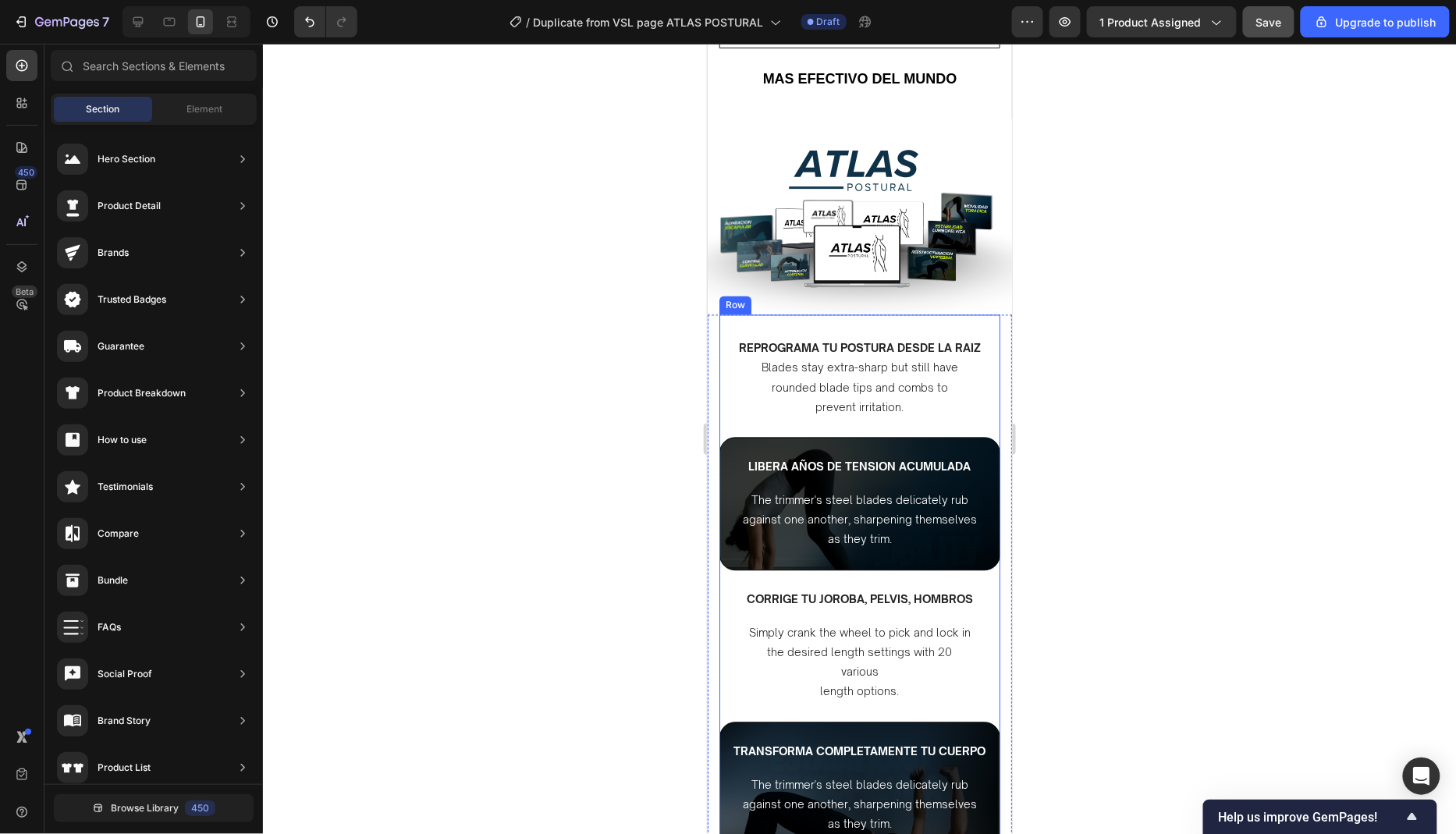
click at [1097, 397] on div at bounding box center [858, 439] width 1192 height 790
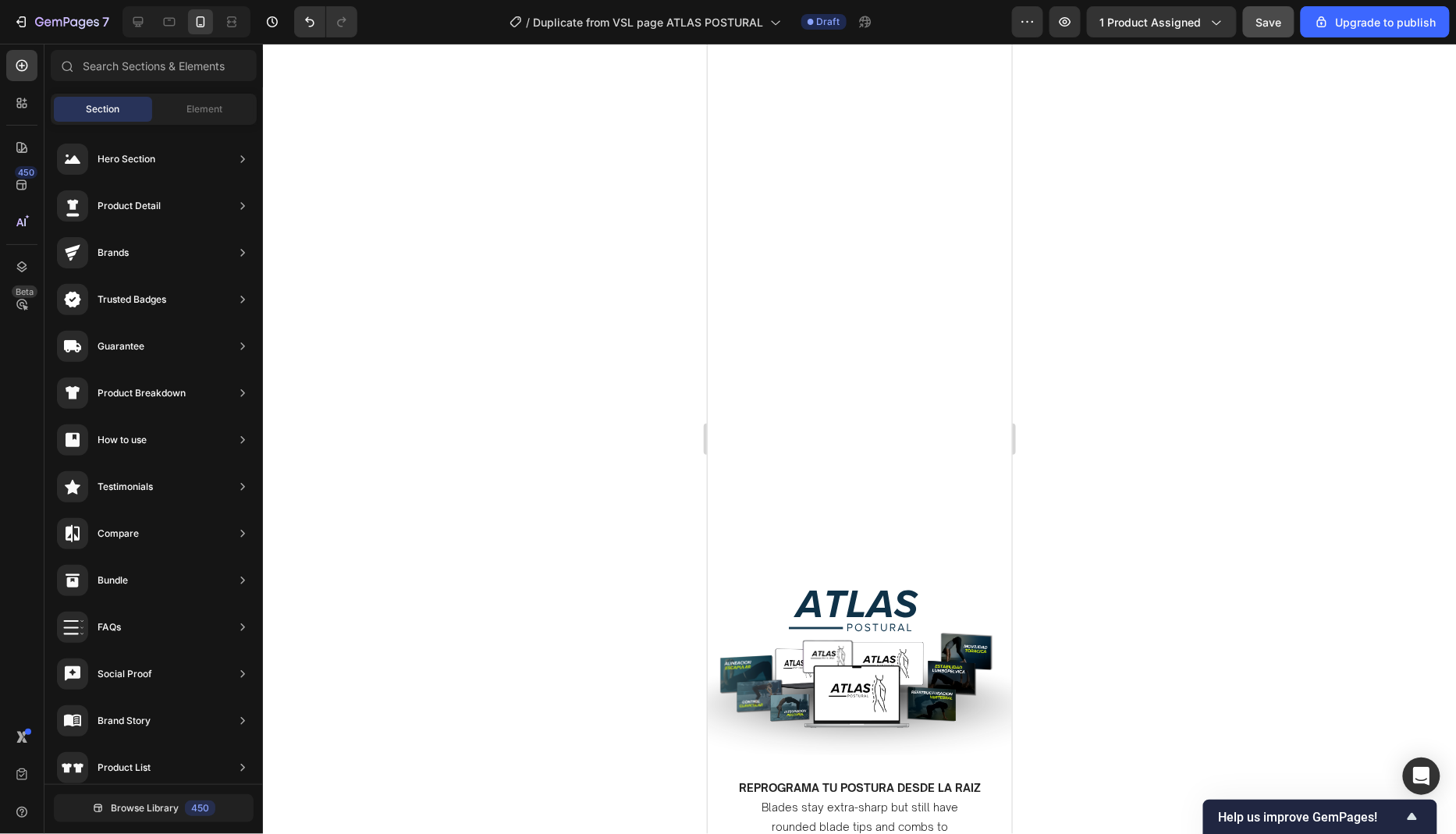
scroll to position [1133, 0]
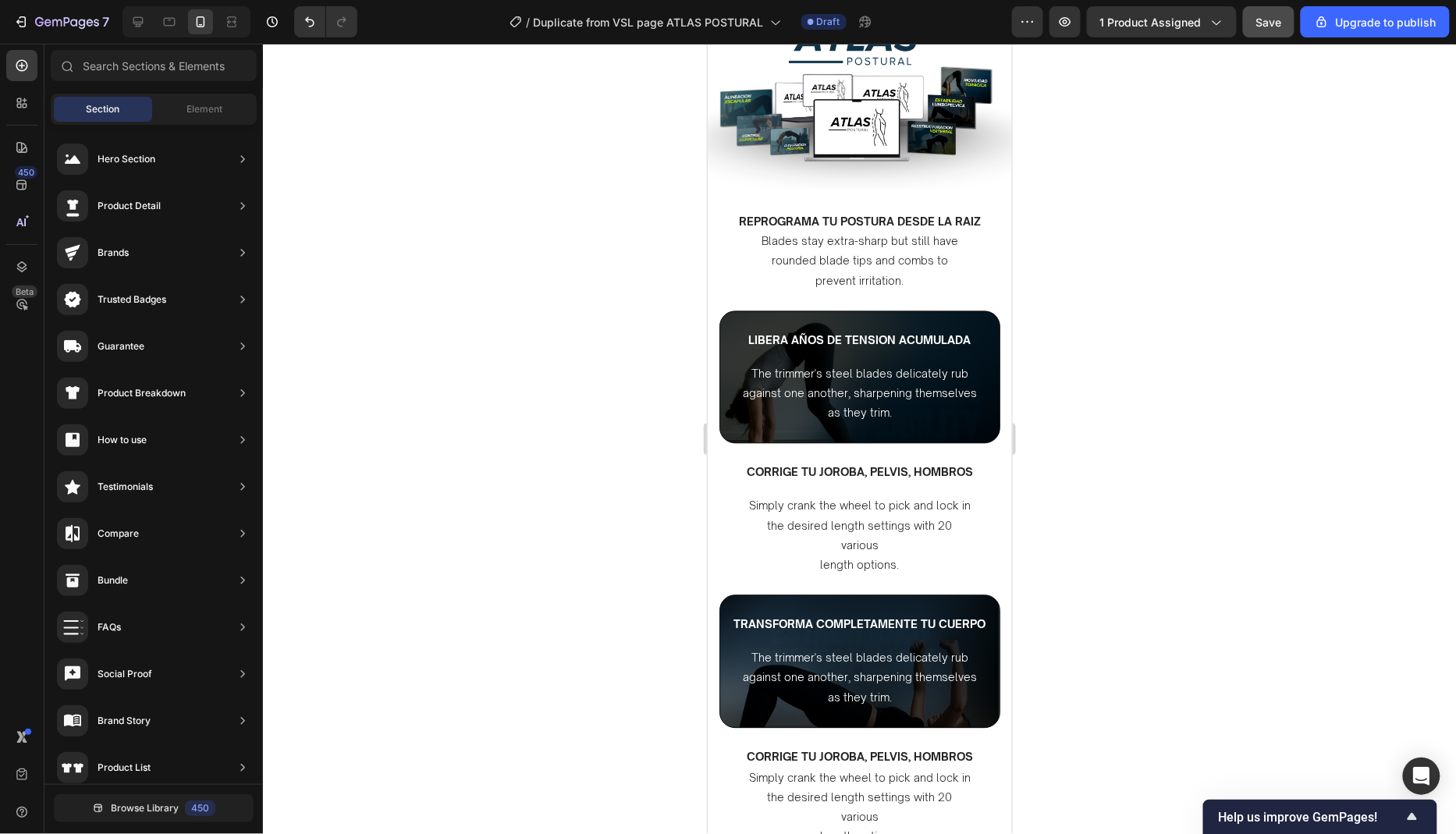
click at [1123, 518] on div at bounding box center [858, 439] width 1192 height 790
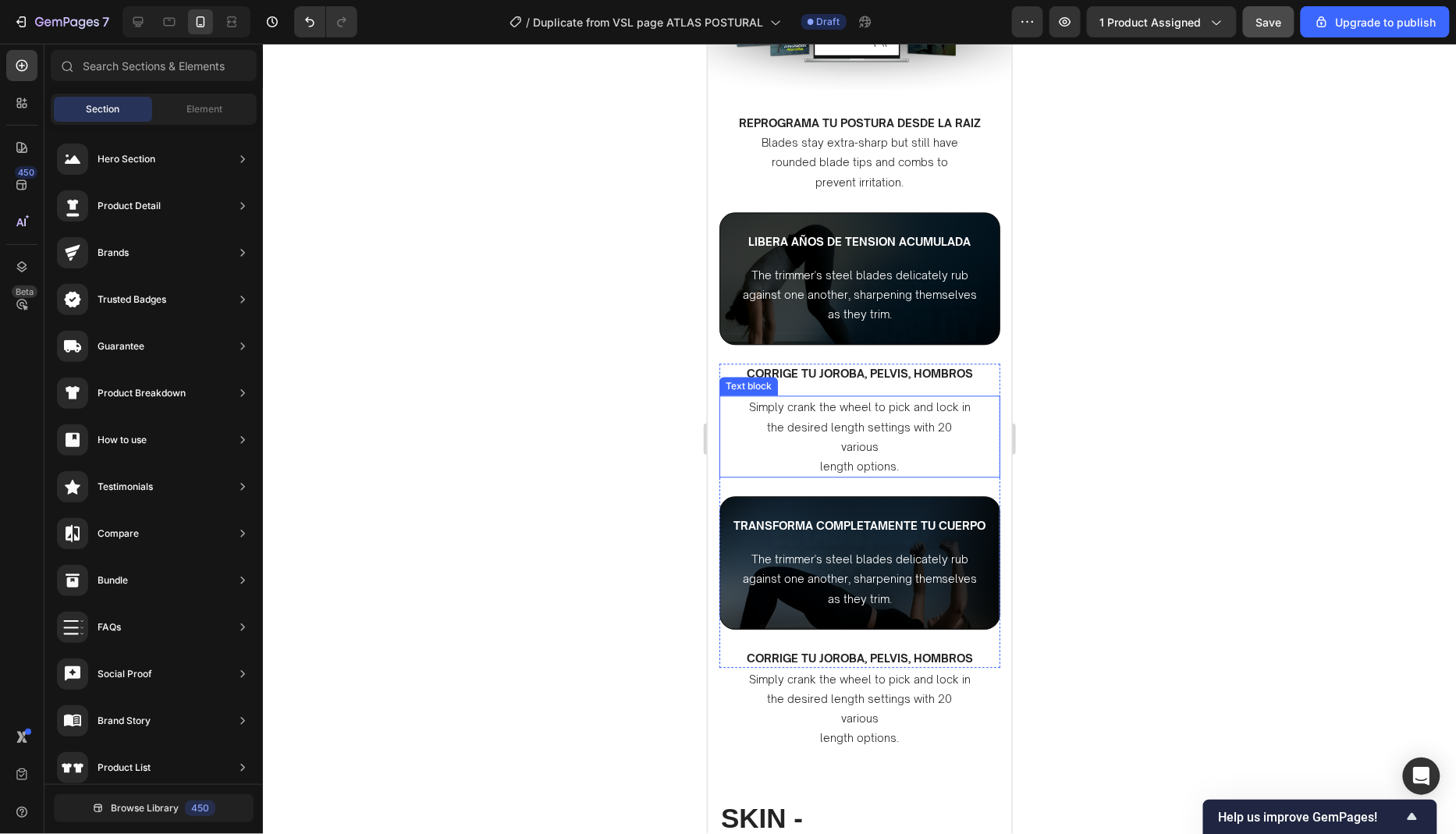
scroll to position [1277, 0]
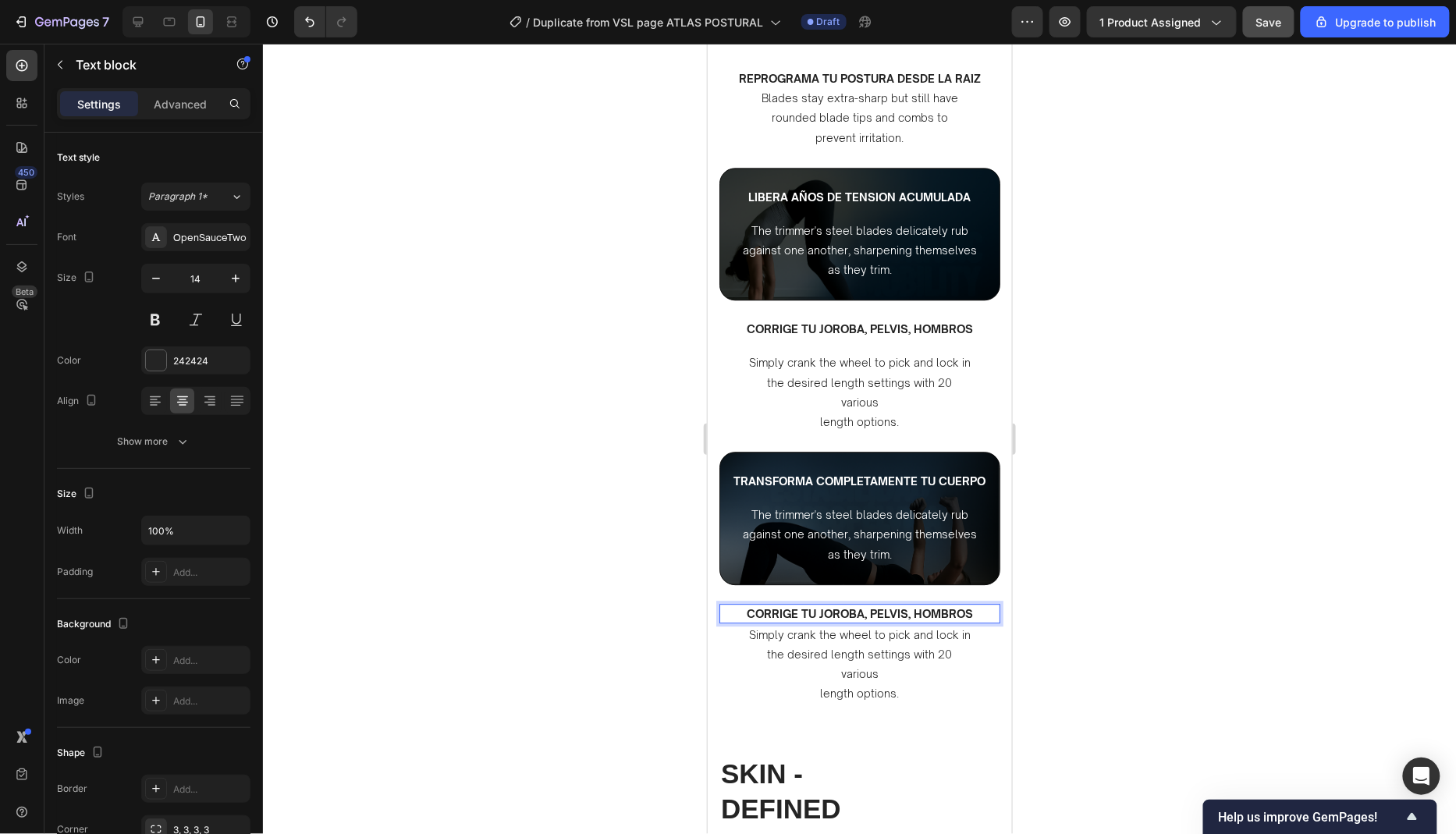
click at [869, 604] on p "CORRIGE TU JOROBA, PELVIS, HOMBROS" at bounding box center [858, 612] width 278 height 16
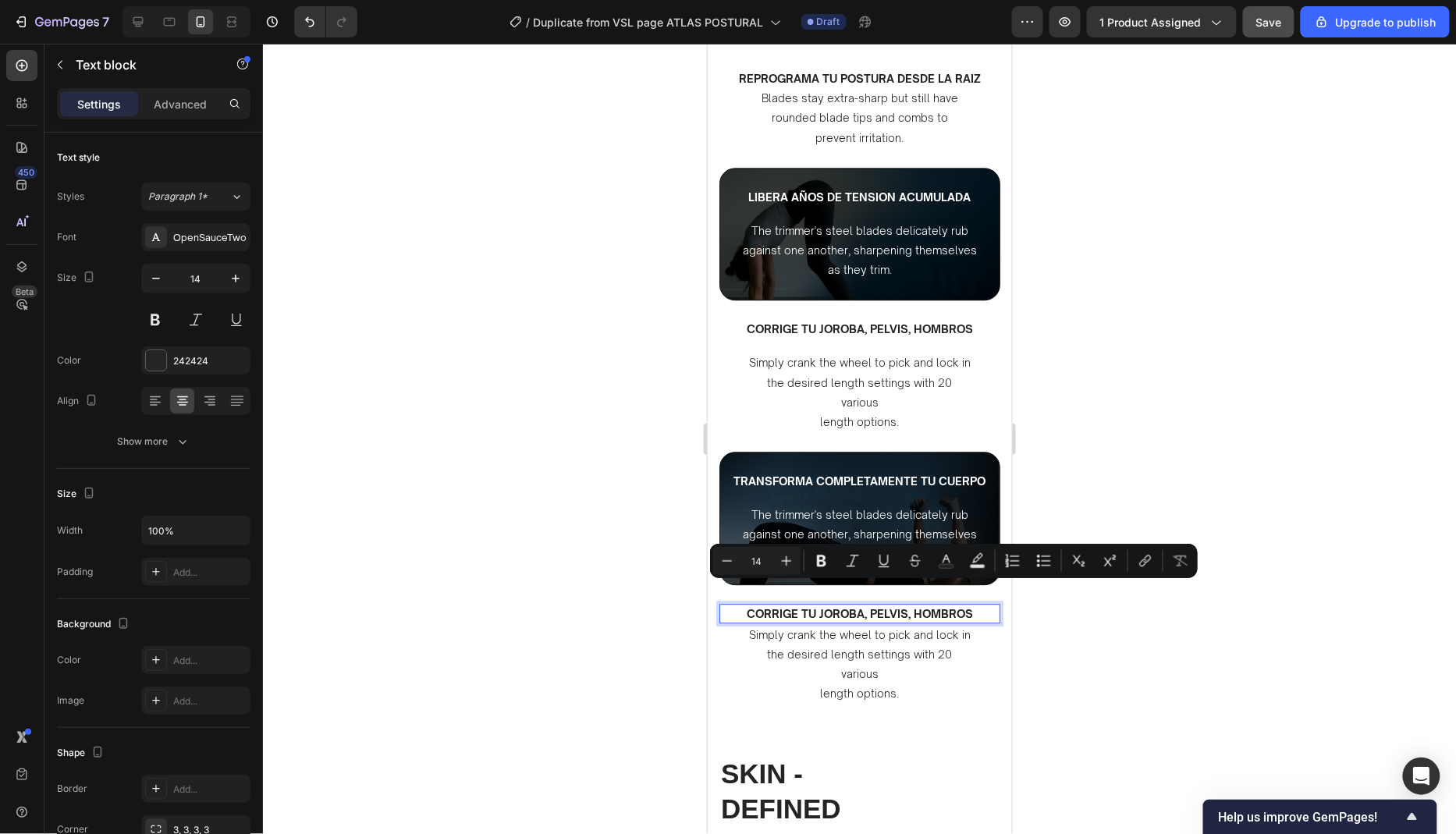
click at [949, 604] on p "CORRIGE TU JOROBA, PELVIS, HOMBROS" at bounding box center [858, 612] width 278 height 16
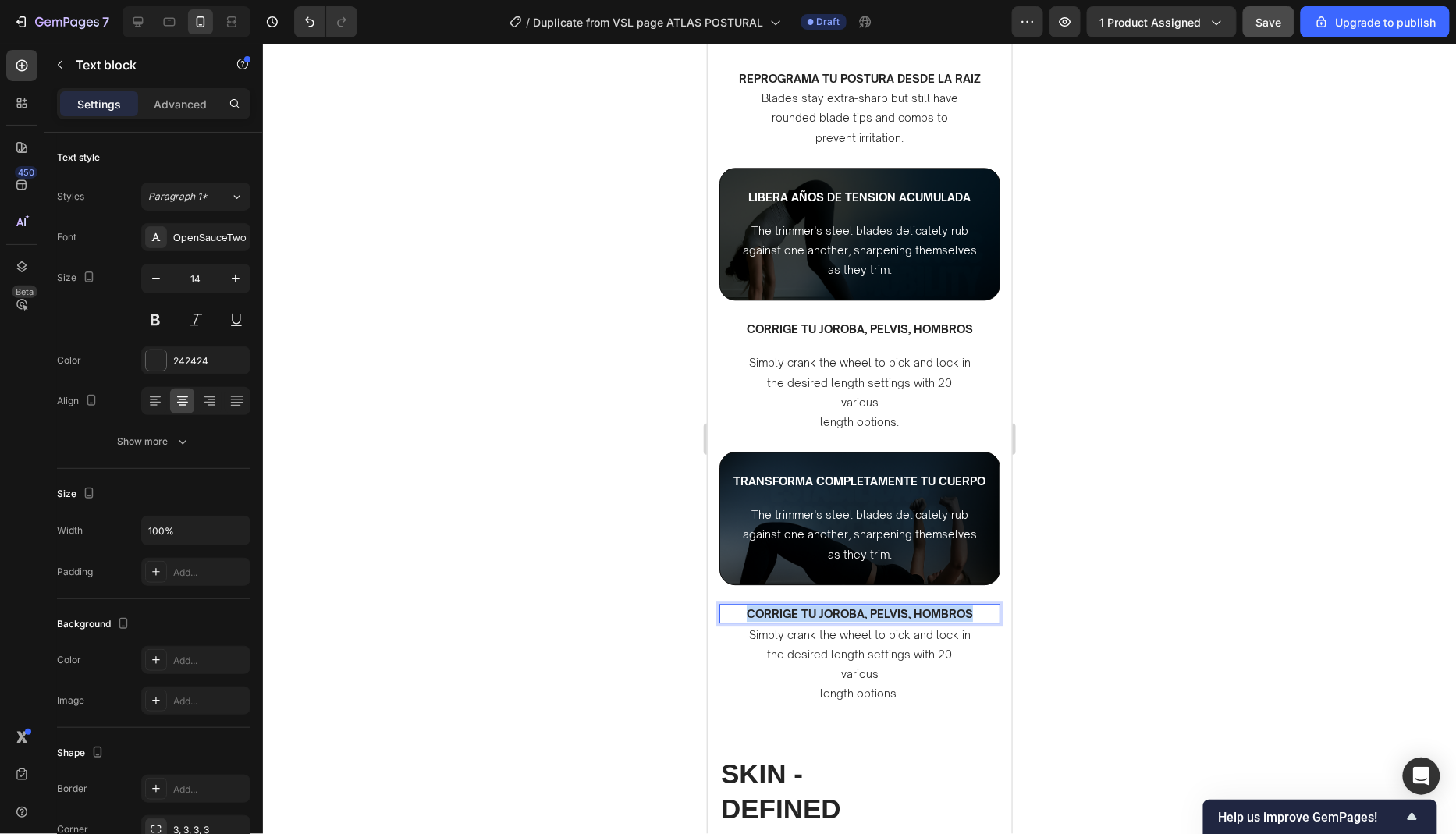
drag, startPoint x: 969, startPoint y: 591, endPoint x: 748, endPoint y: 594, distance: 221.0
click at [747, 604] on p "CORRIGE TU JOROBA, PELVIS, HOMBROS" at bounding box center [858, 612] width 278 height 16
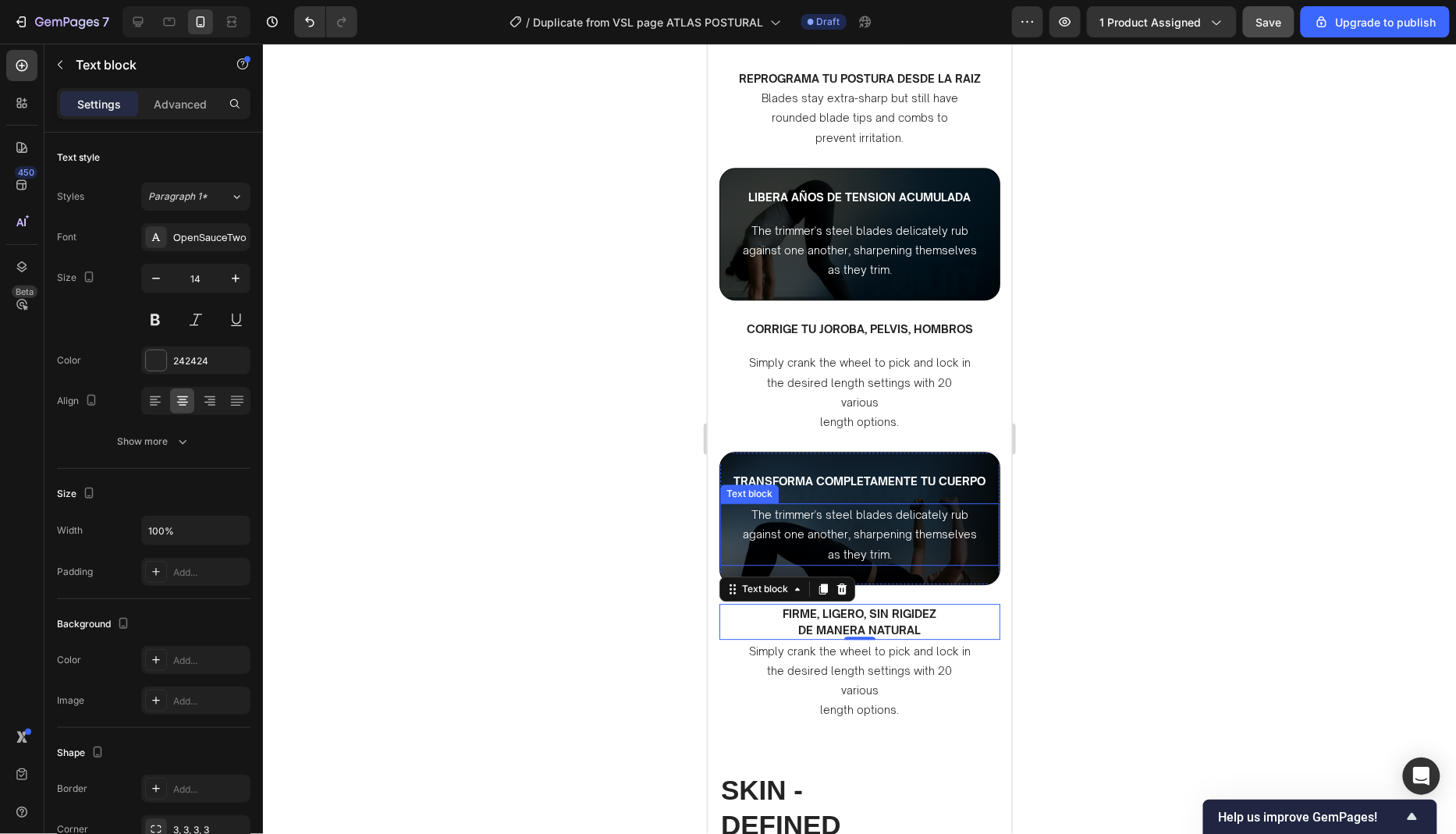
click at [1131, 508] on div at bounding box center [858, 439] width 1192 height 790
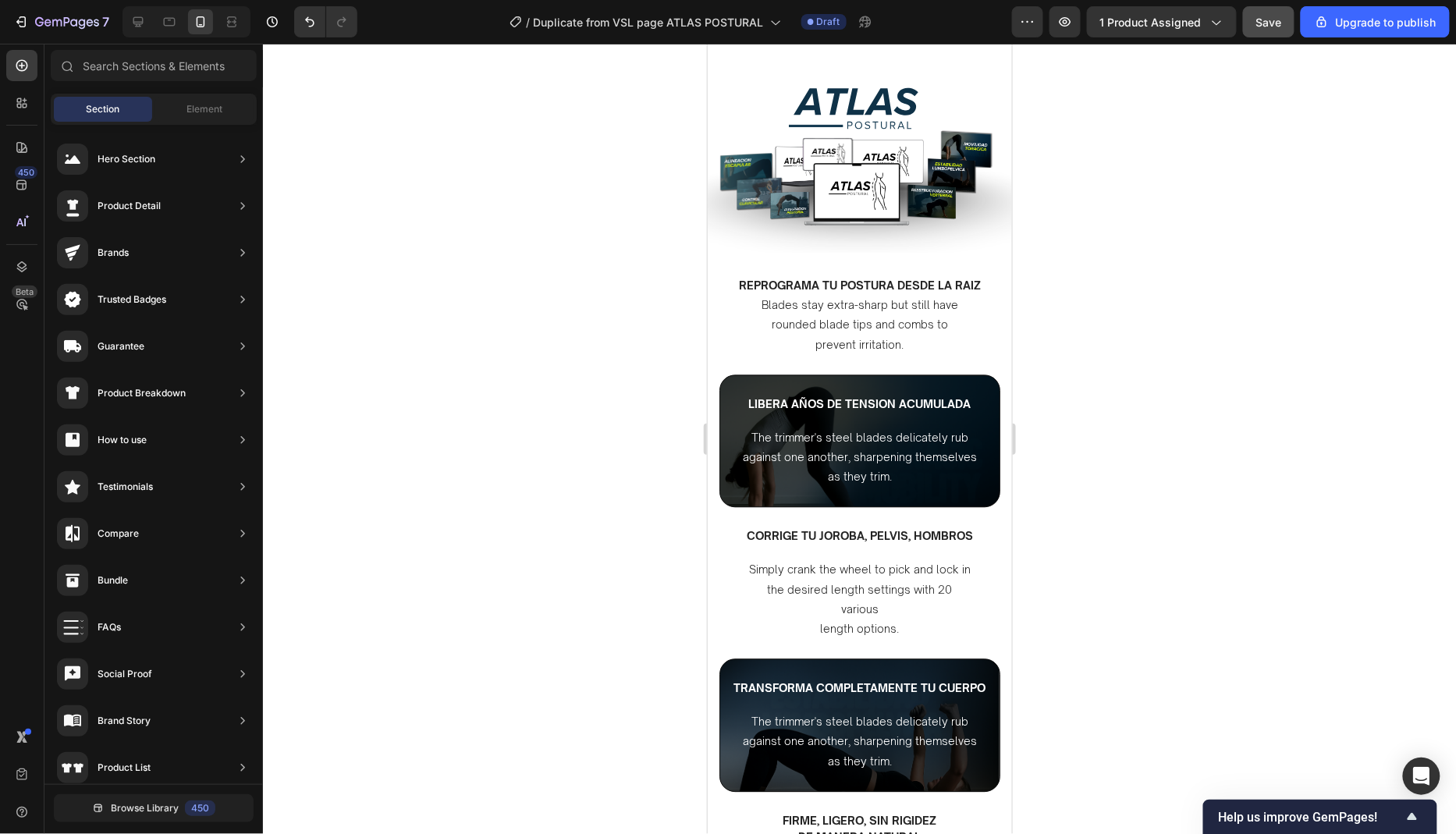
scroll to position [1081, 0]
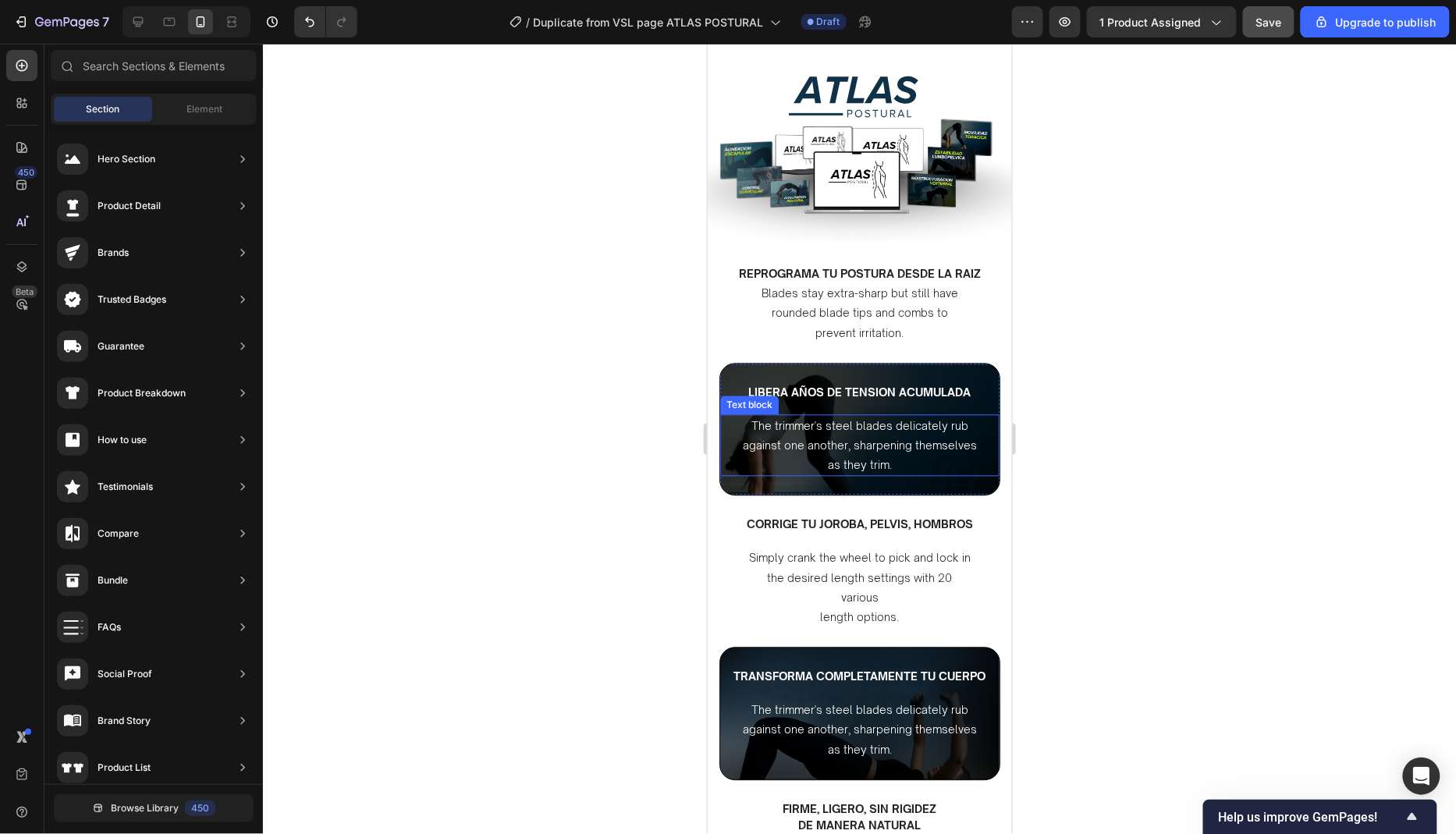
click at [872, 453] on p "The trimmer's steel blades delicately rub against one another, sharpening thems…" at bounding box center [858, 446] width 276 height 59
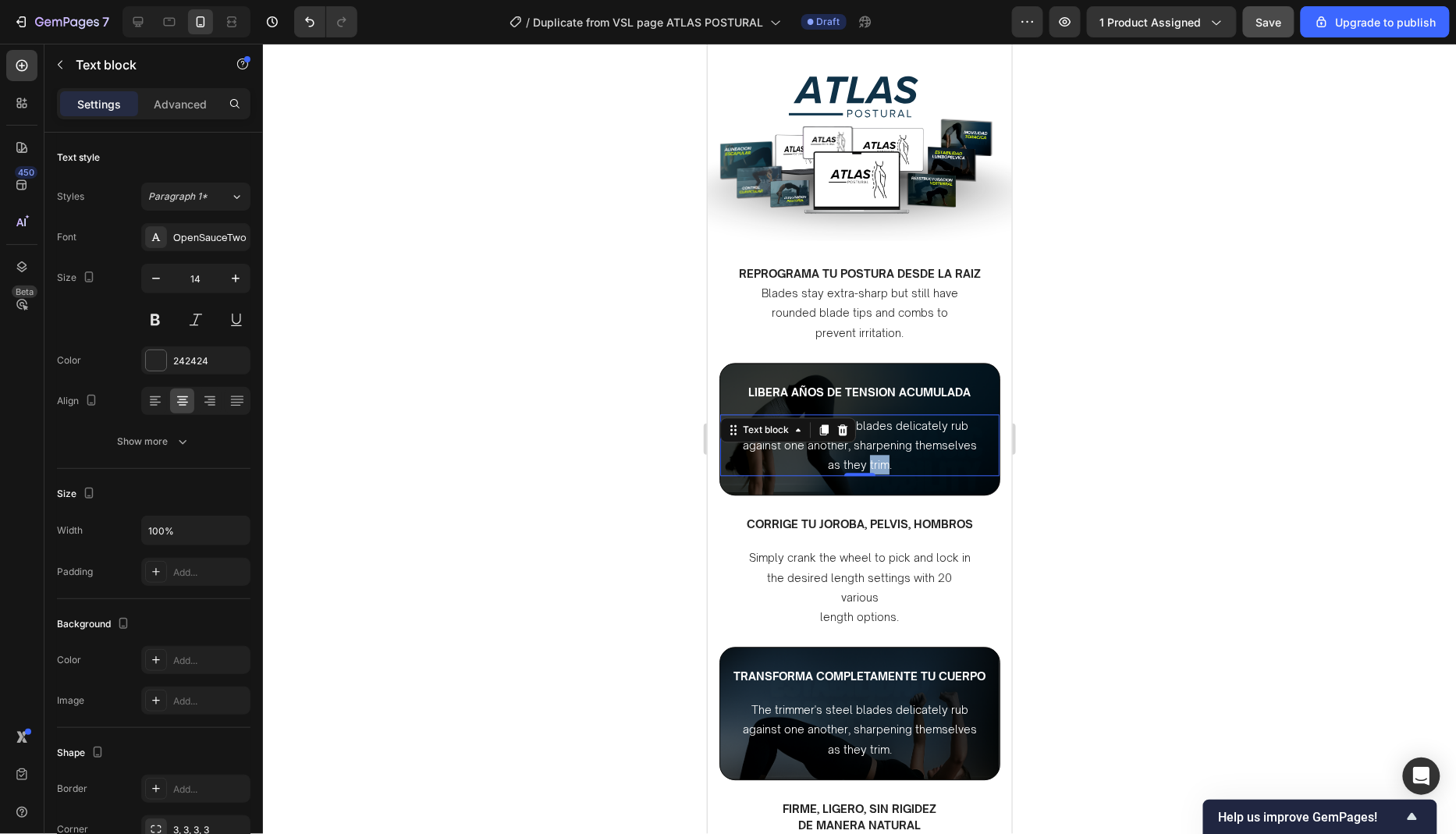
click at [872, 453] on p "The trimmer's steel blades delicately rub against one another, sharpening thems…" at bounding box center [858, 446] width 276 height 59
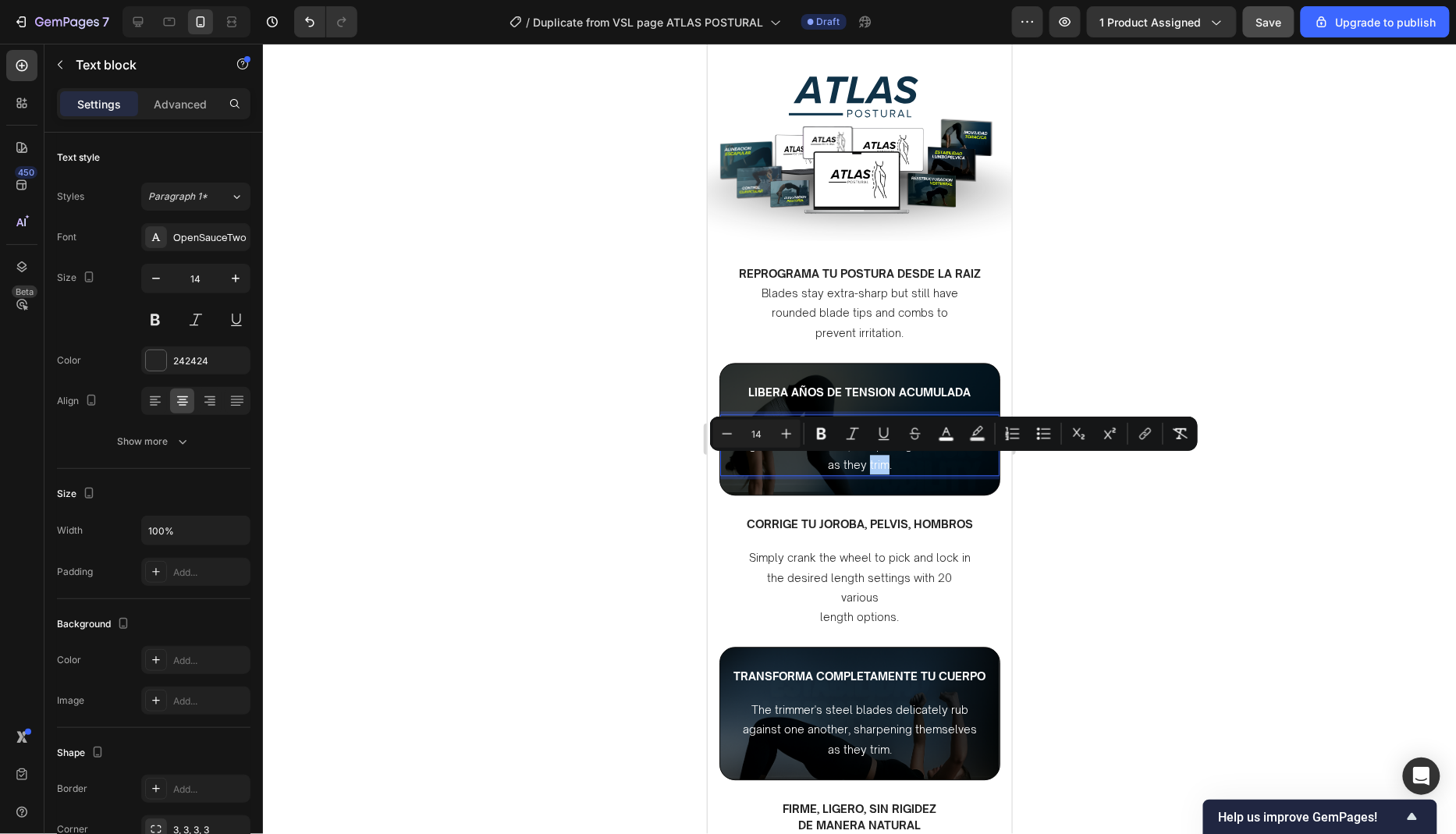
click at [1089, 501] on div at bounding box center [858, 439] width 1192 height 790
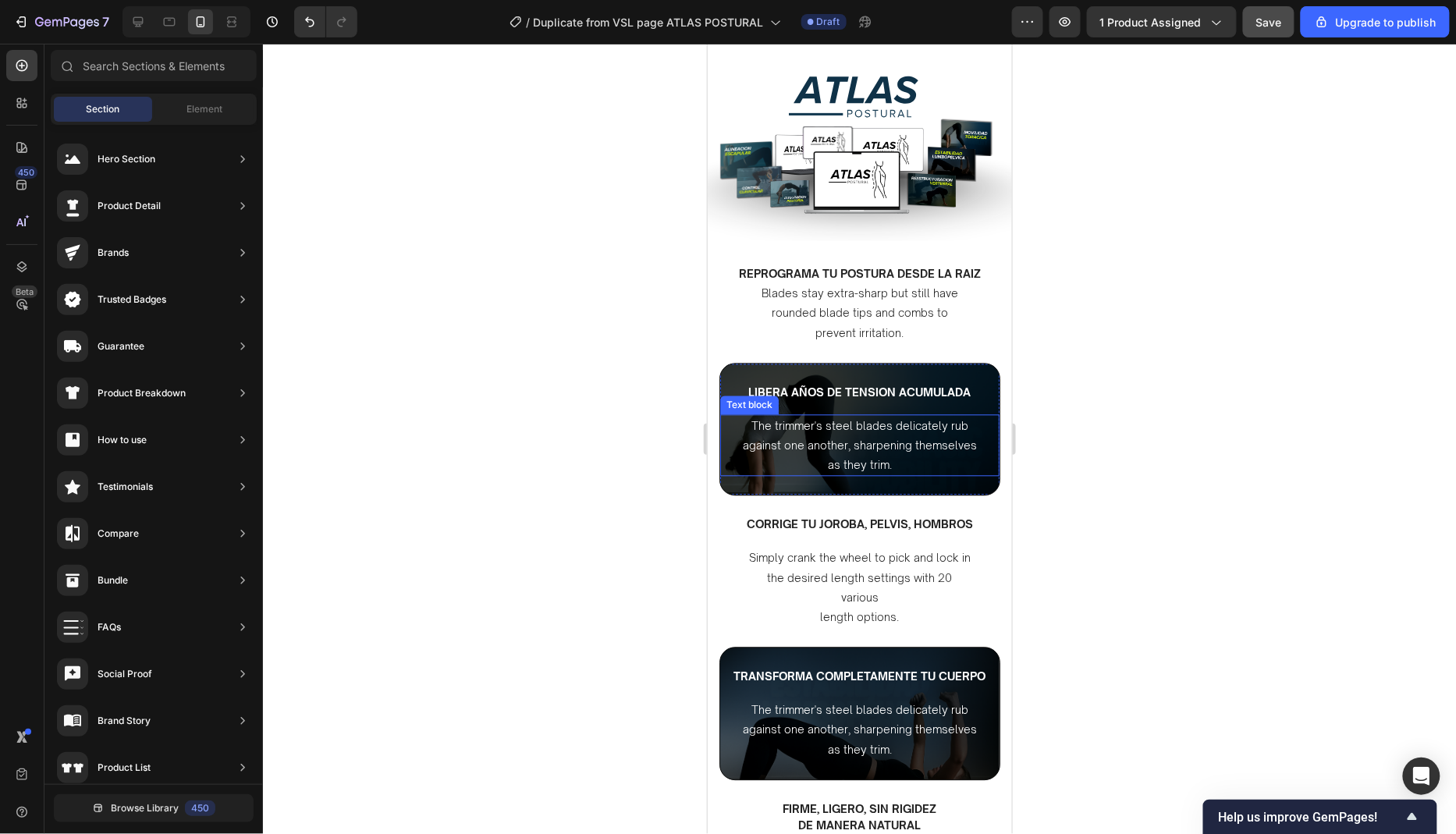
click at [916, 472] on p "The trimmer's steel blades delicately rub against one another, sharpening thems…" at bounding box center [858, 446] width 276 height 59
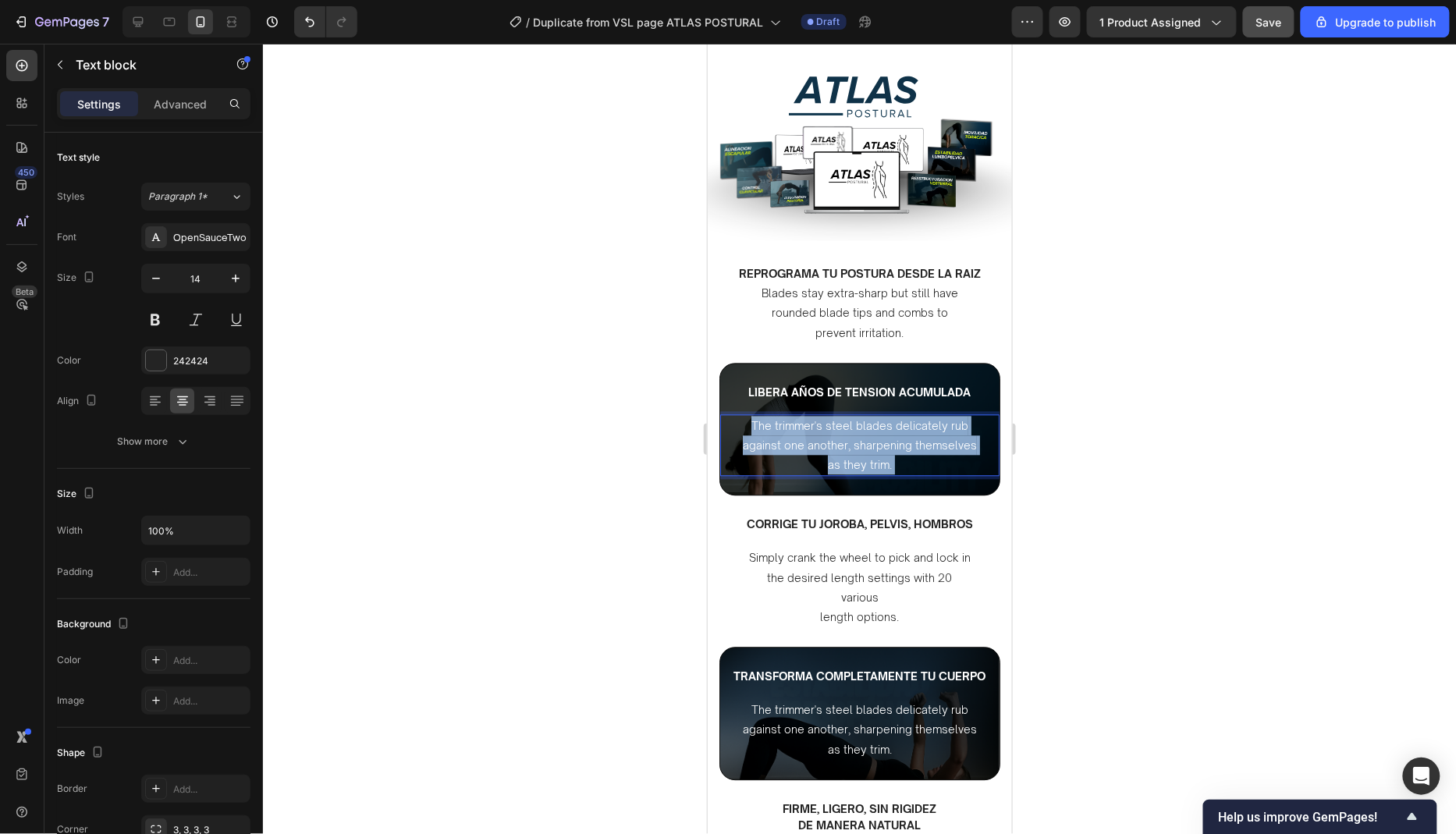
drag, startPoint x: 901, startPoint y: 467, endPoint x: 757, endPoint y: 429, distance: 148.9
click at [758, 429] on p "The trimmer's steel blades delicately rub against one another, sharpening thems…" at bounding box center [858, 446] width 276 height 59
click at [757, 429] on span "The trimmer's steel blades delicately rub" at bounding box center [858, 426] width 217 height 13
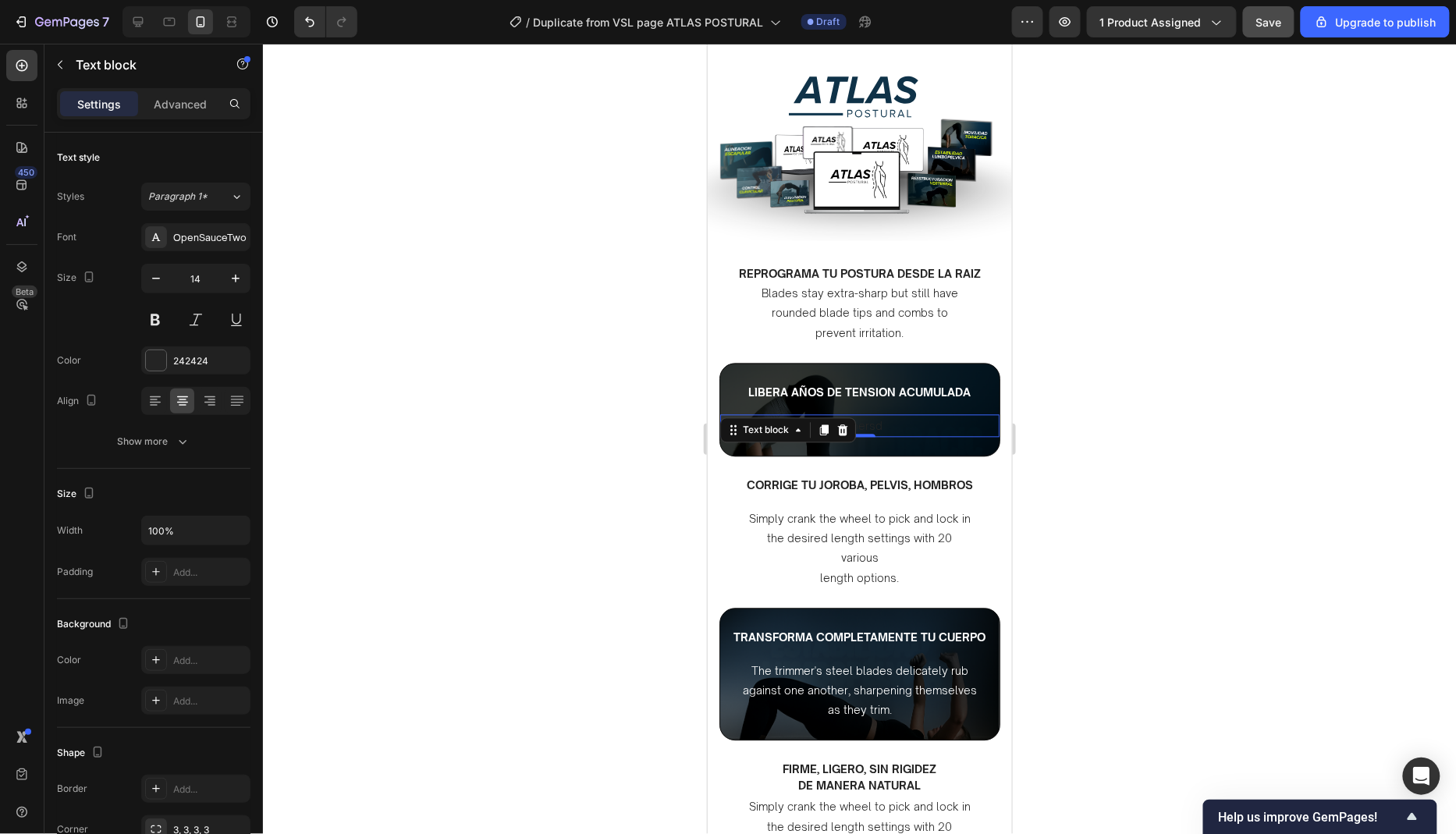
click at [1272, 484] on div at bounding box center [858, 439] width 1192 height 790
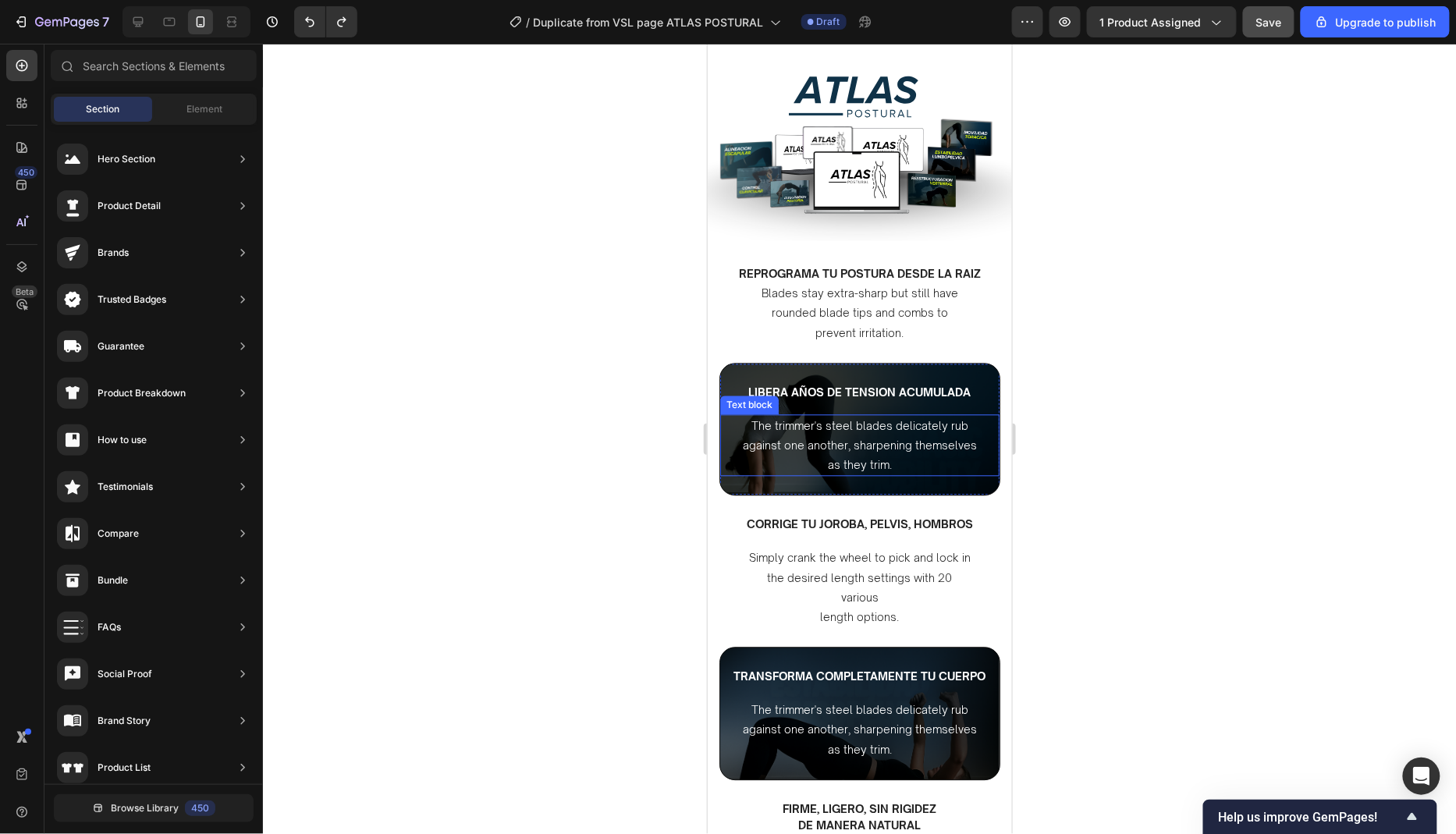
click at [943, 448] on span "against one another, sharpening themselves" at bounding box center [858, 445] width 234 height 13
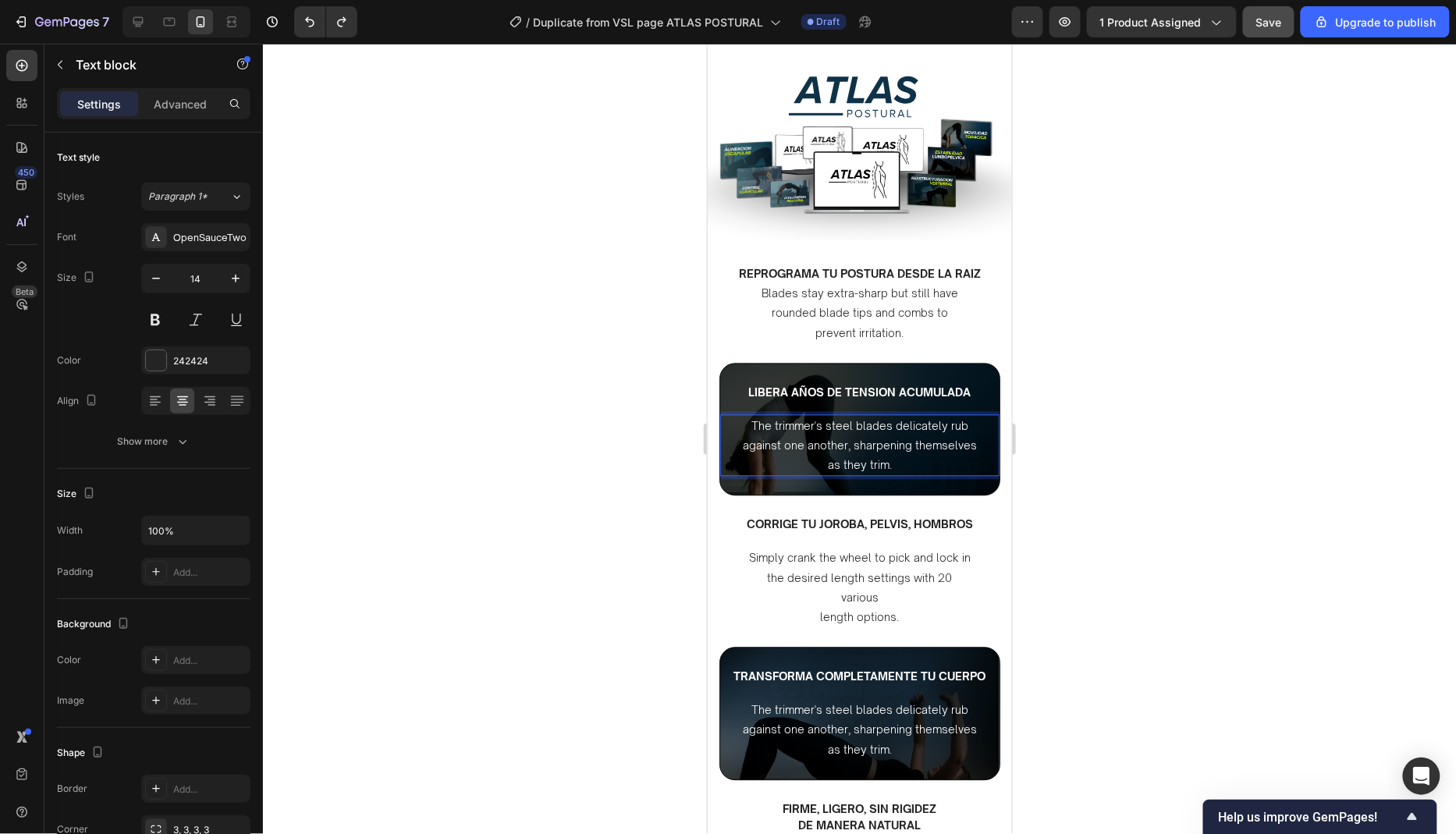
click at [910, 466] on p "The trimmer's steel blades delicately rub against one another, sharpening thems…" at bounding box center [858, 446] width 276 height 59
drag, startPoint x: 910, startPoint y: 466, endPoint x: 779, endPoint y: 427, distance: 136.7
click at [779, 427] on p "The trimmer's steel blades delicately rub against one another, sharpening thems…" at bounding box center [858, 446] width 276 height 59
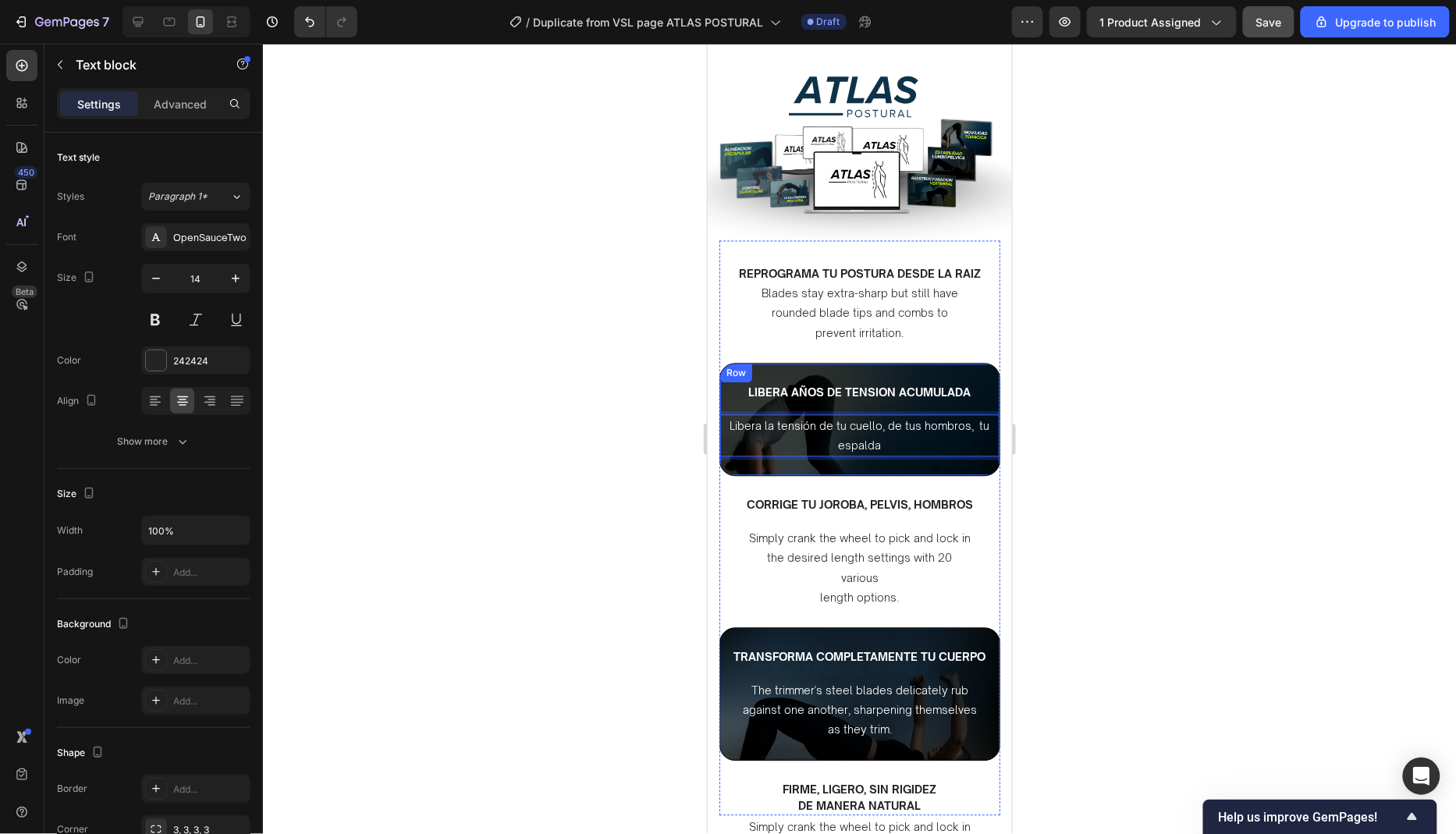
click at [969, 425] on span "Libera la tensión de tu cuello, de tus hombros, tu espalda" at bounding box center [859, 435] width 260 height 32
click at [927, 440] on p "Libera la tensión de tu cuello, de tus hombros, tu espalda" at bounding box center [858, 435] width 276 height 39
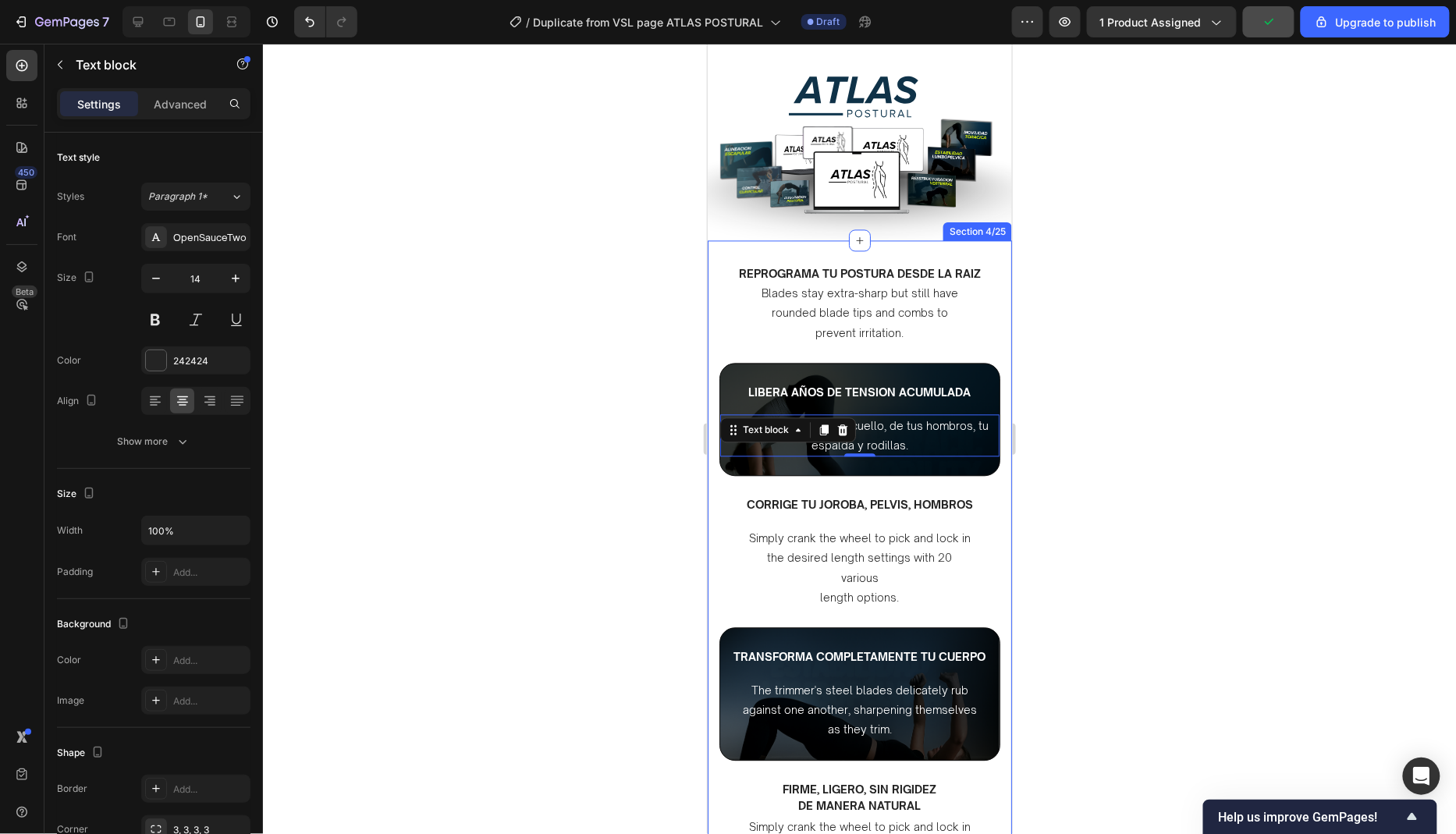
click at [1093, 440] on div at bounding box center [858, 439] width 1192 height 790
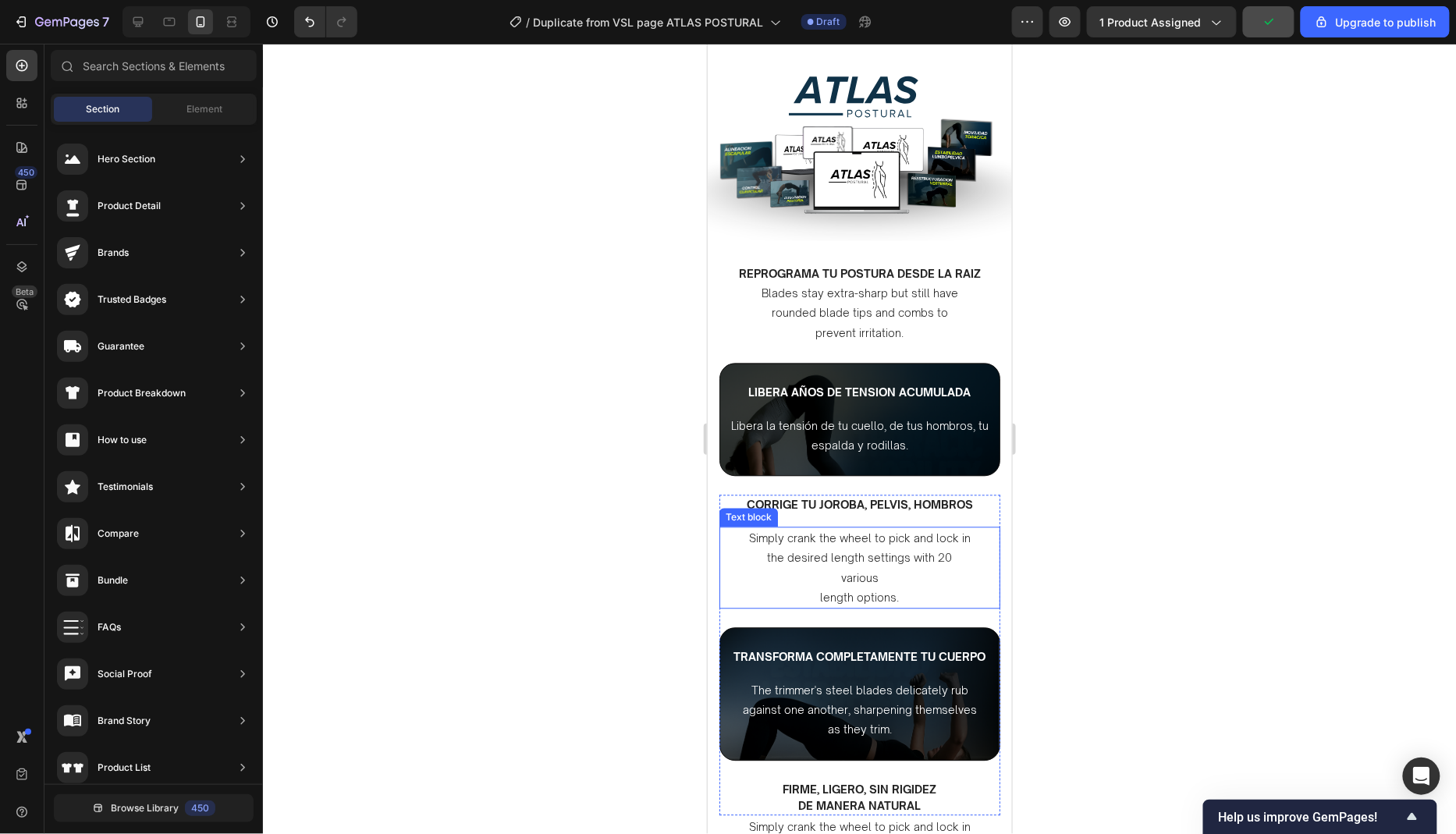
click at [922, 572] on p "Simply crank the wheel to pick and lock in the desired length settings with 20 …" at bounding box center [859, 567] width 222 height 79
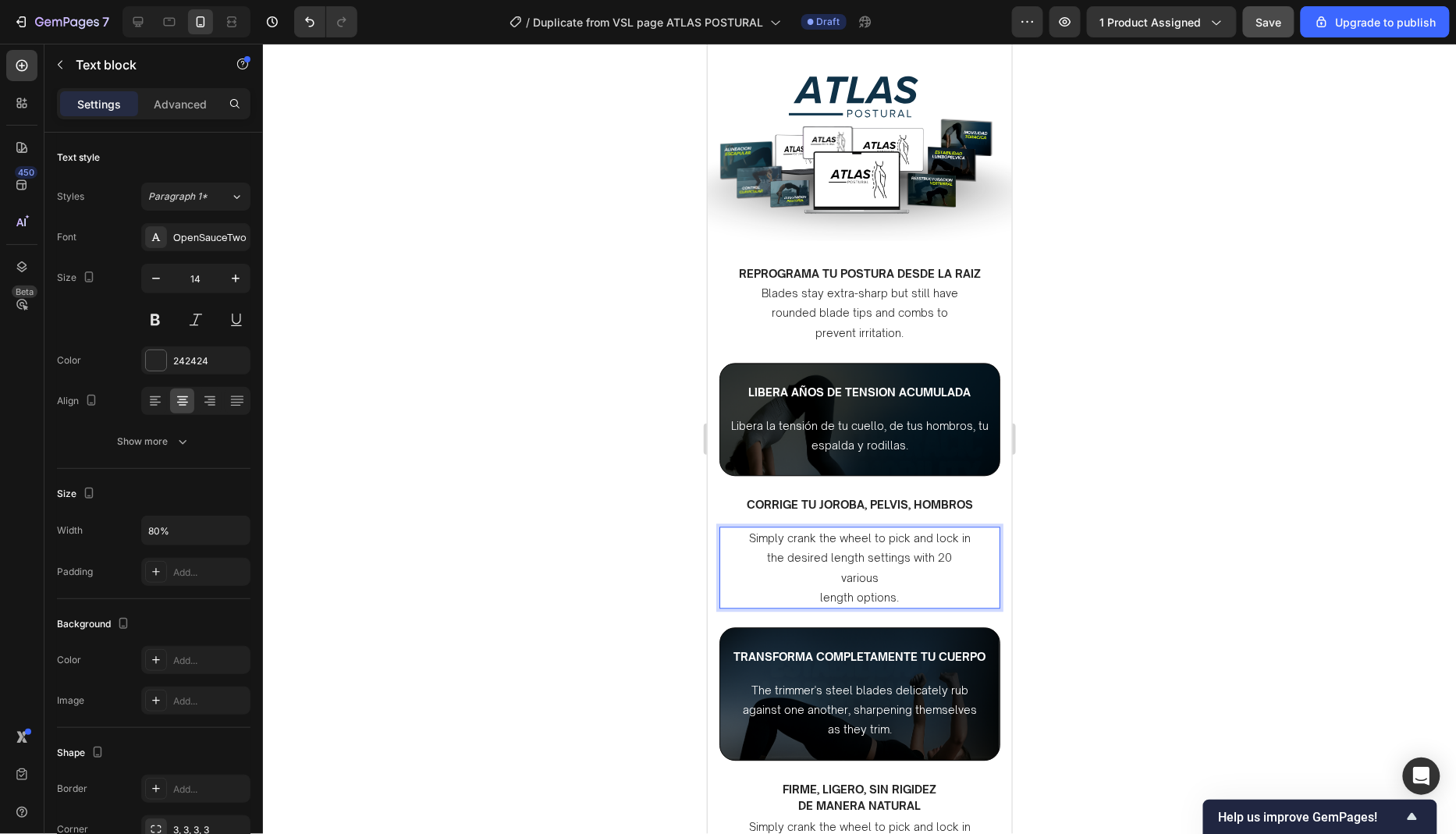
click at [911, 556] on p "Simply crank the wheel to pick and lock in the desired length settings with 20 …" at bounding box center [859, 567] width 222 height 79
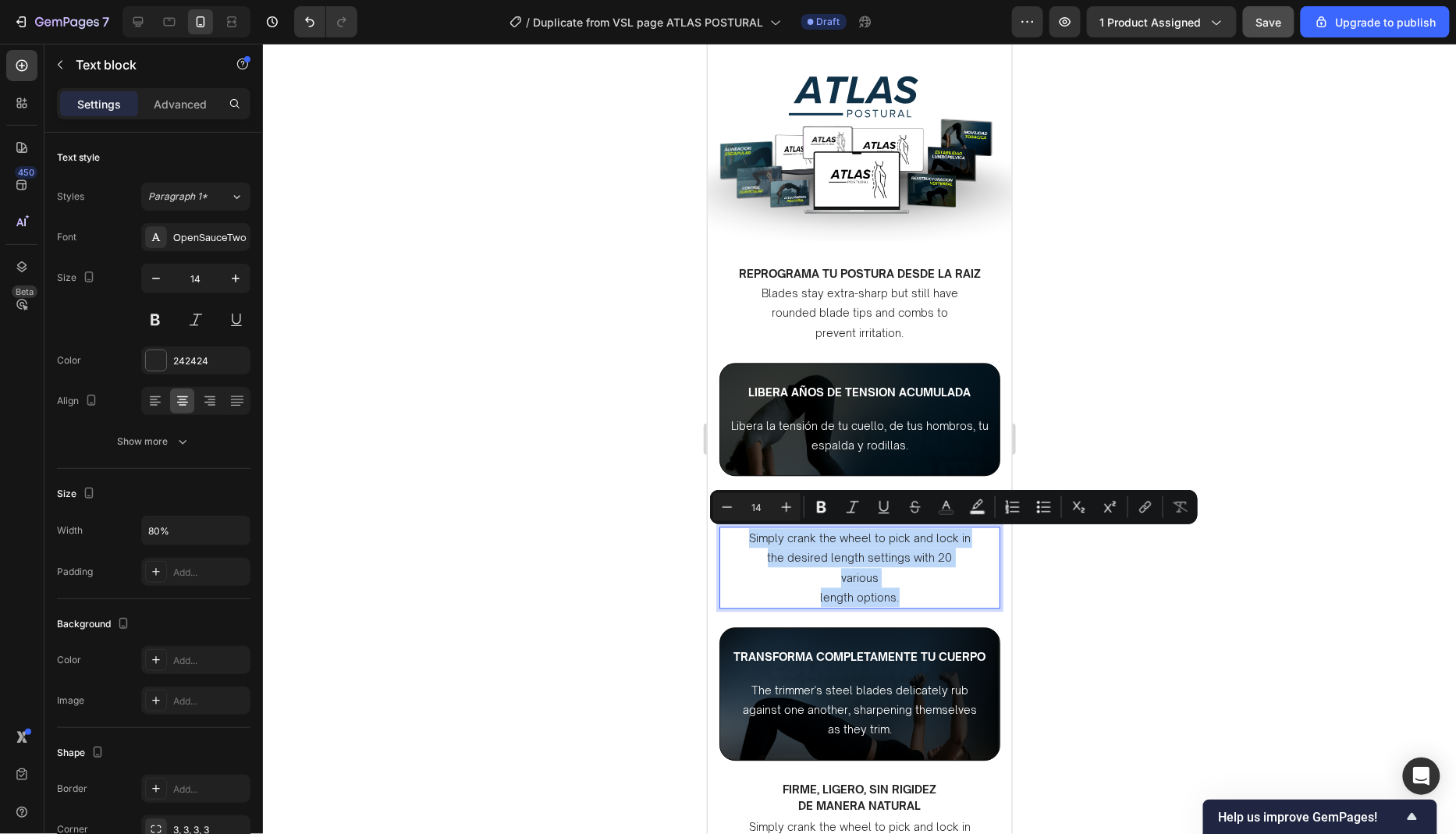
drag, startPoint x: 911, startPoint y: 578, endPoint x: 751, endPoint y: 544, distance: 163.6
click at [751, 543] on p "Simply crank the wheel to pick and lock in the desired length settings with 20 …" at bounding box center [859, 567] width 222 height 79
click at [1158, 386] on div at bounding box center [858, 439] width 1192 height 790
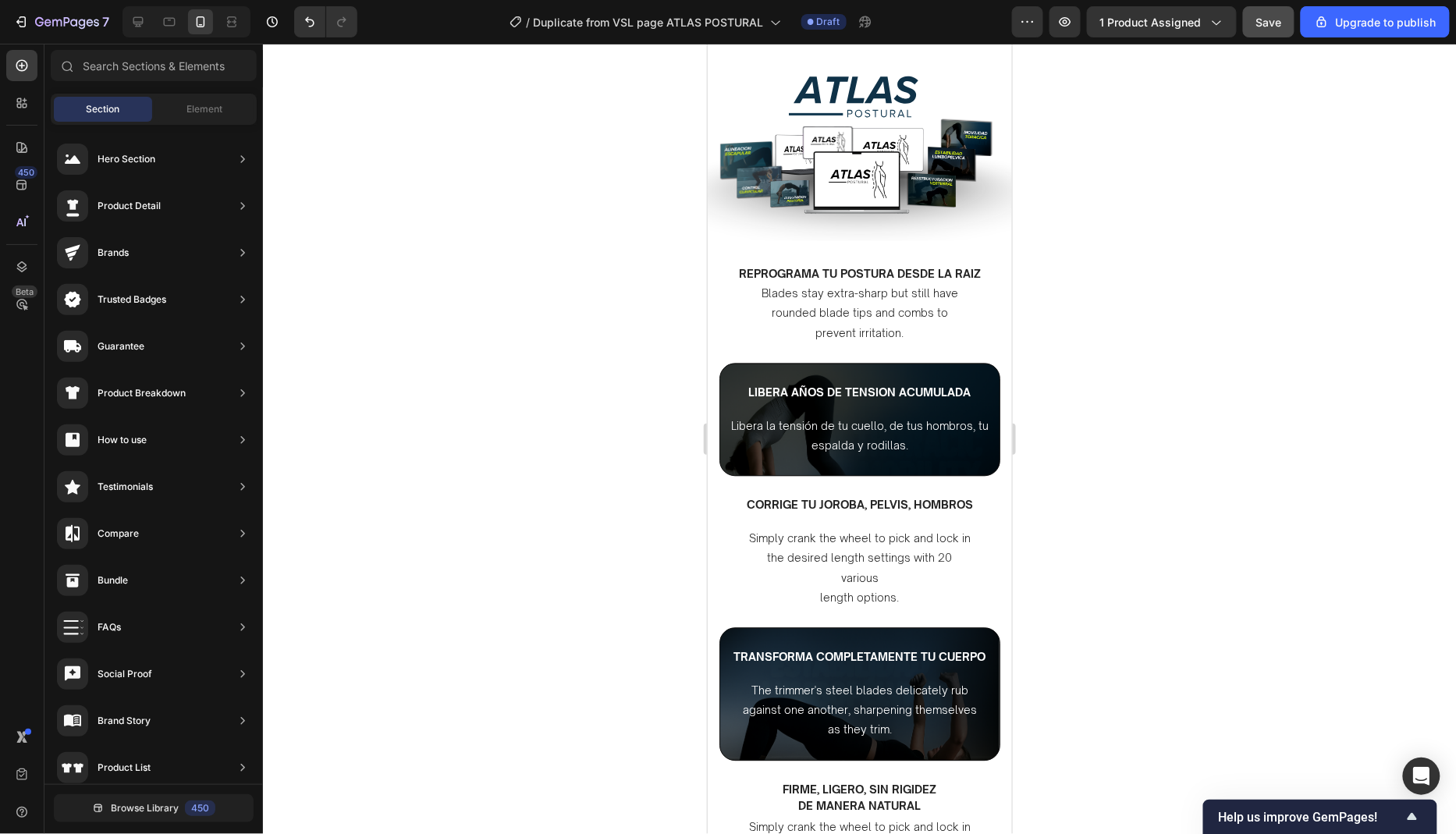
click at [1158, 386] on div at bounding box center [858, 439] width 1192 height 790
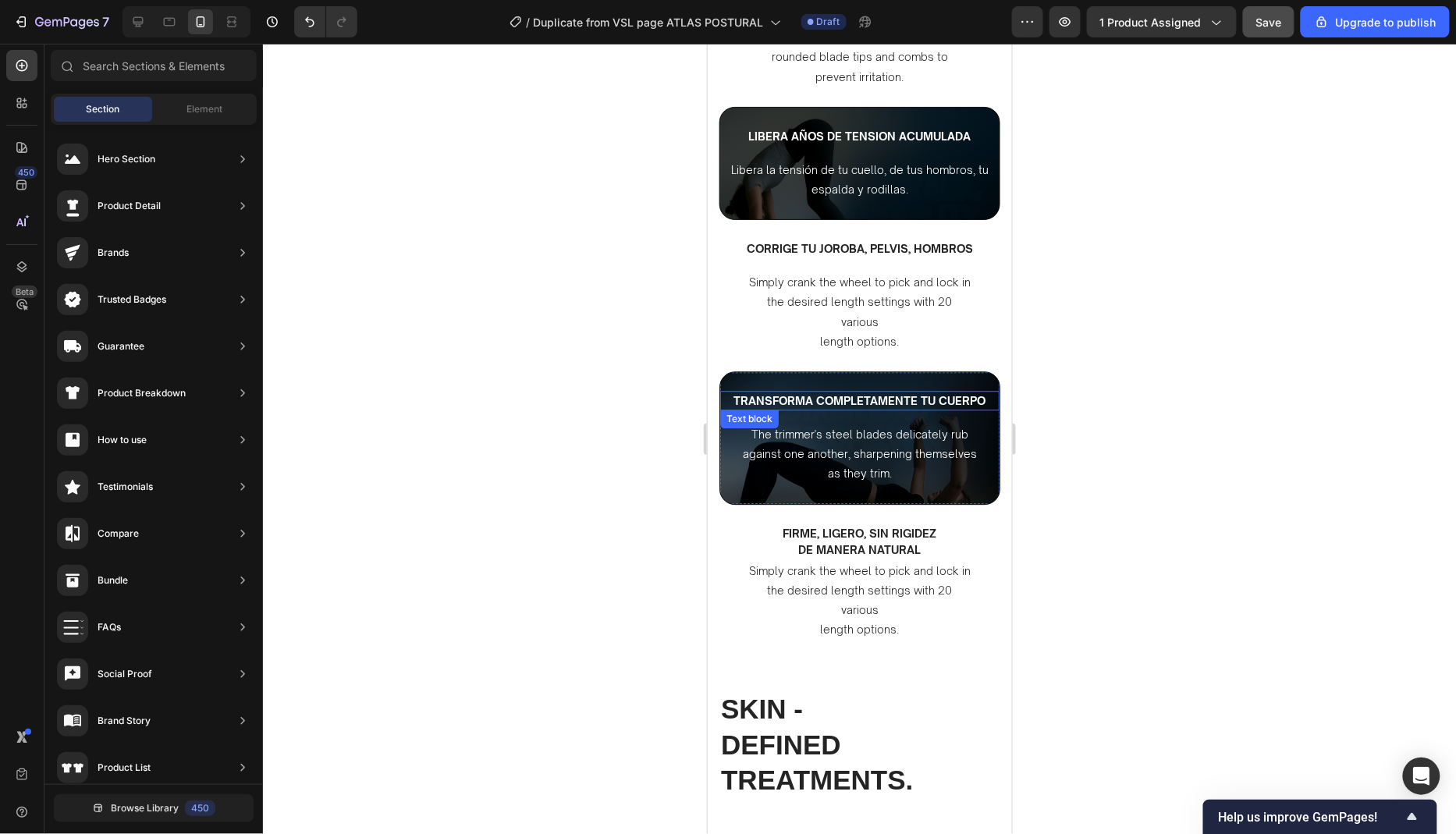
scroll to position [1311, 0]
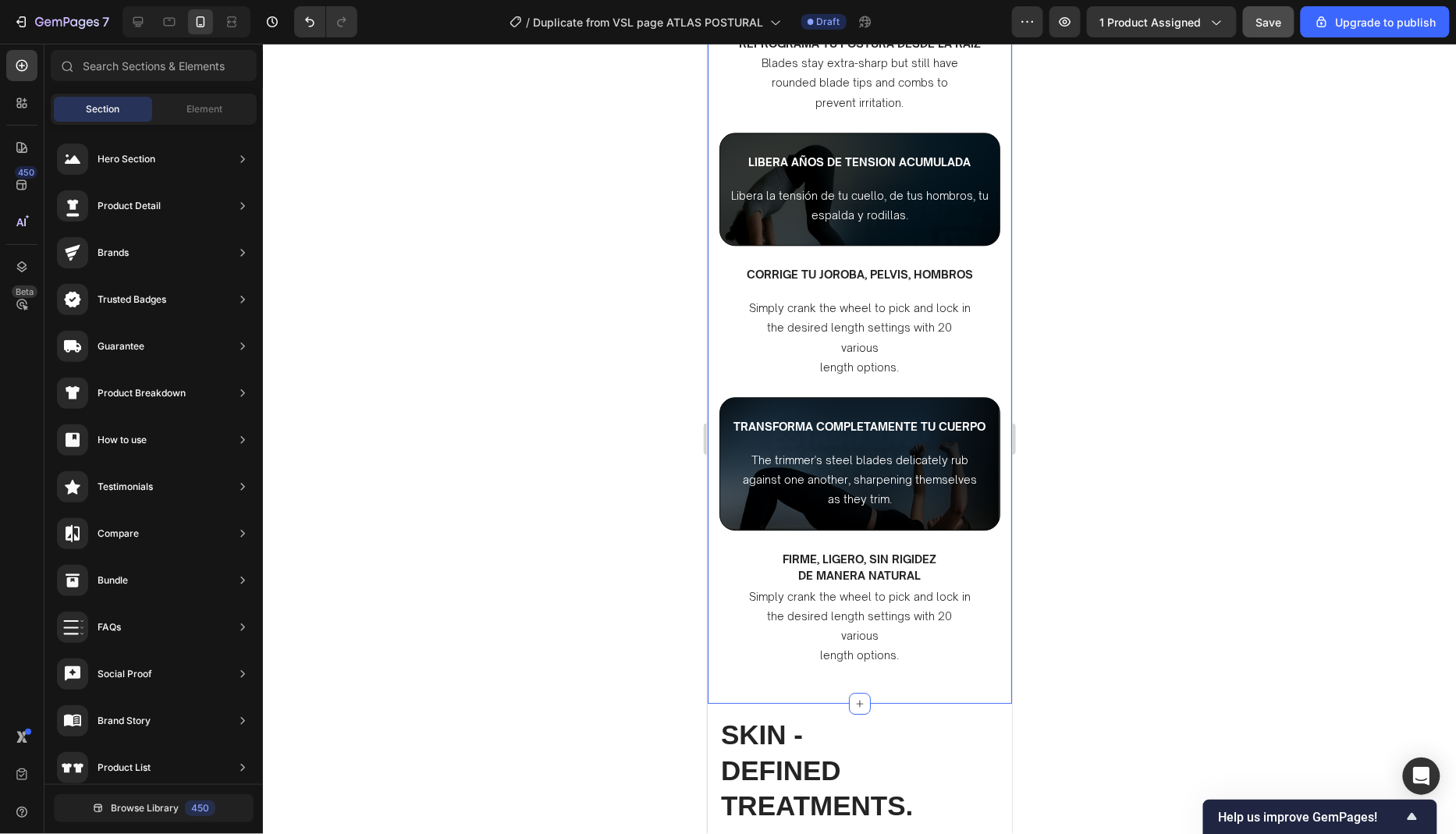
click at [1154, 351] on div at bounding box center [858, 439] width 1192 height 790
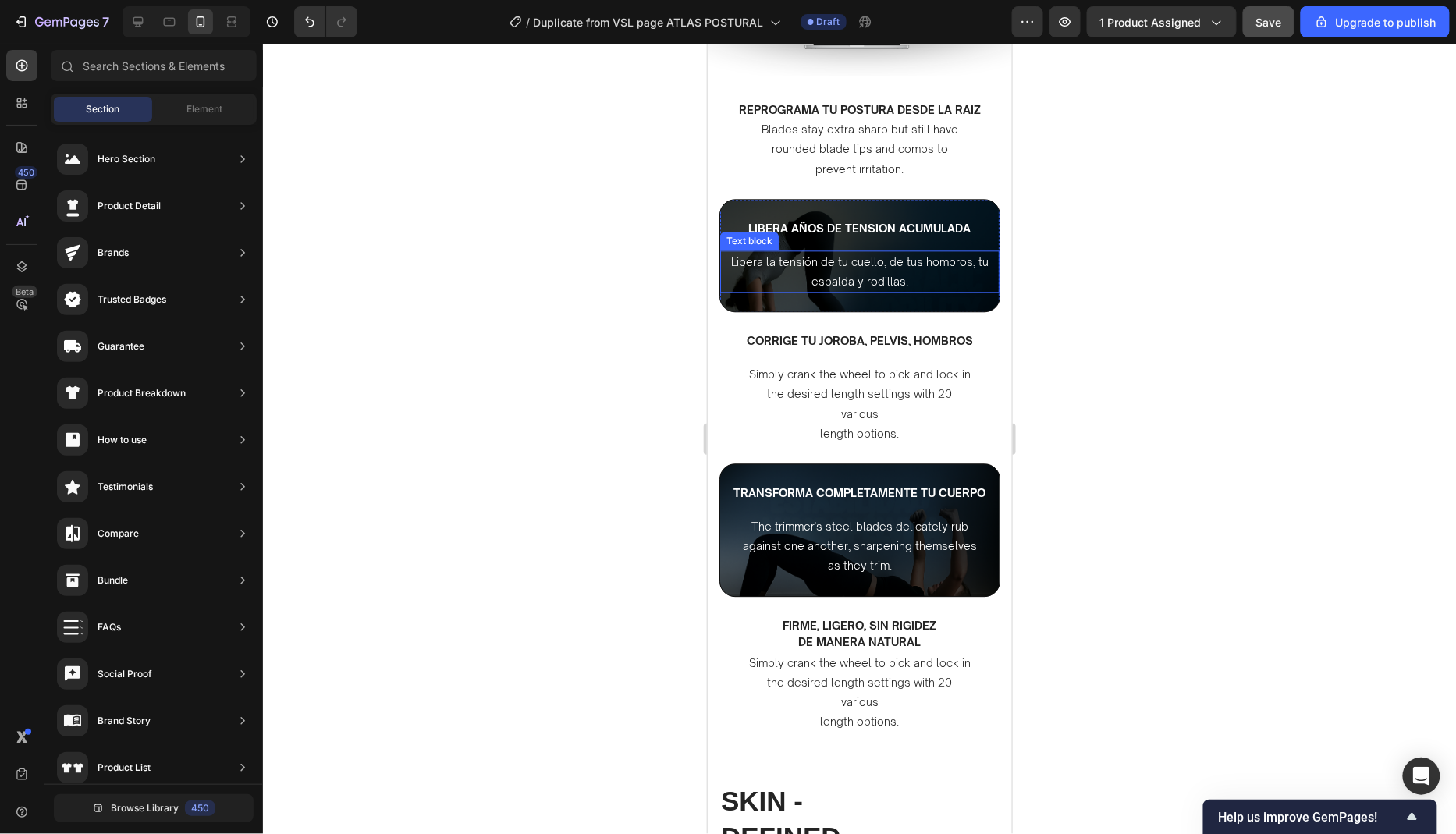
scroll to position [1253, 0]
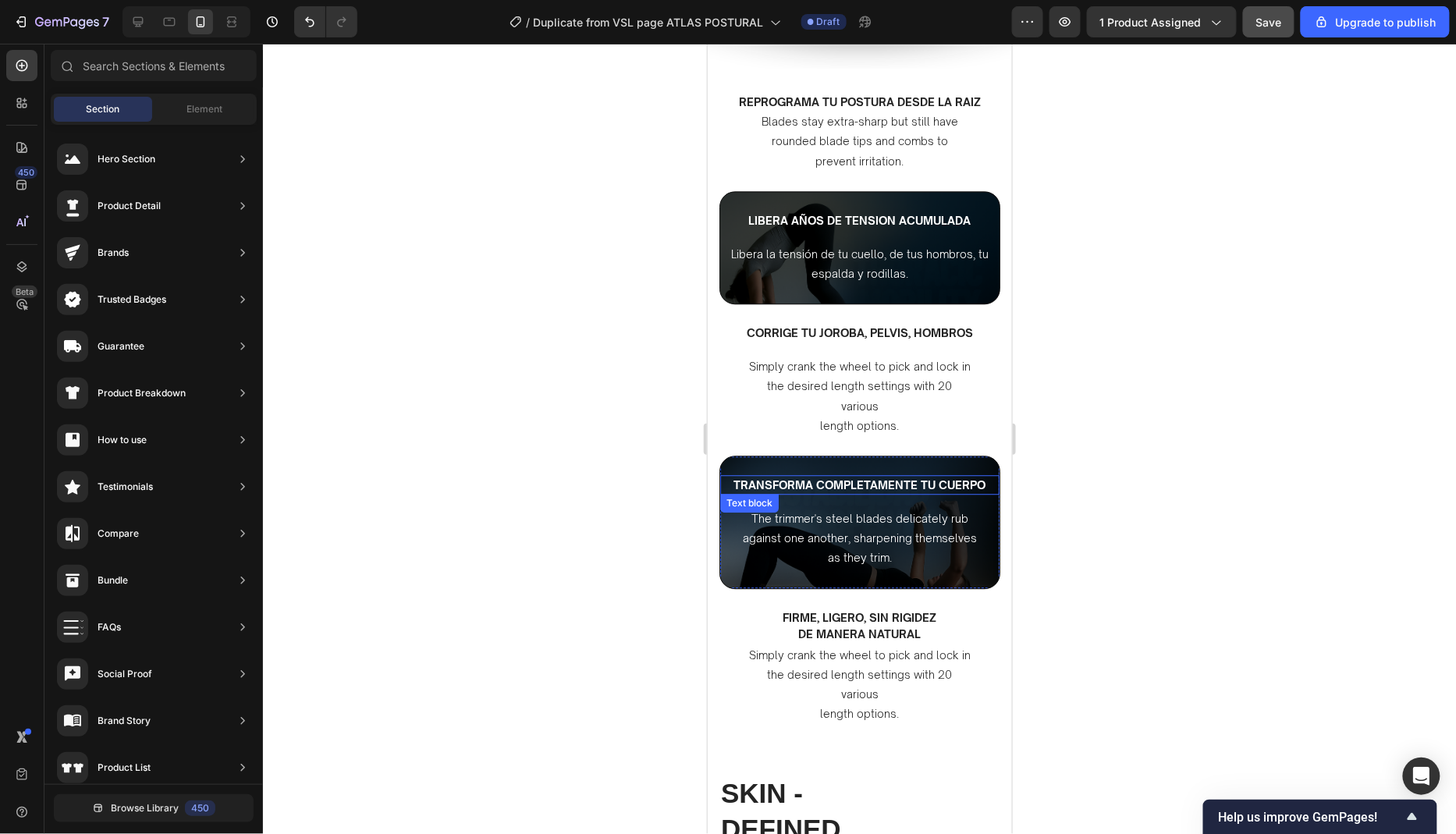
click at [1151, 425] on div at bounding box center [858, 439] width 1192 height 790
click at [1078, 441] on div at bounding box center [858, 439] width 1192 height 790
click at [874, 524] on p "The trimmer's steel blades delicately rub against one another, sharpening thems…" at bounding box center [858, 537] width 276 height 59
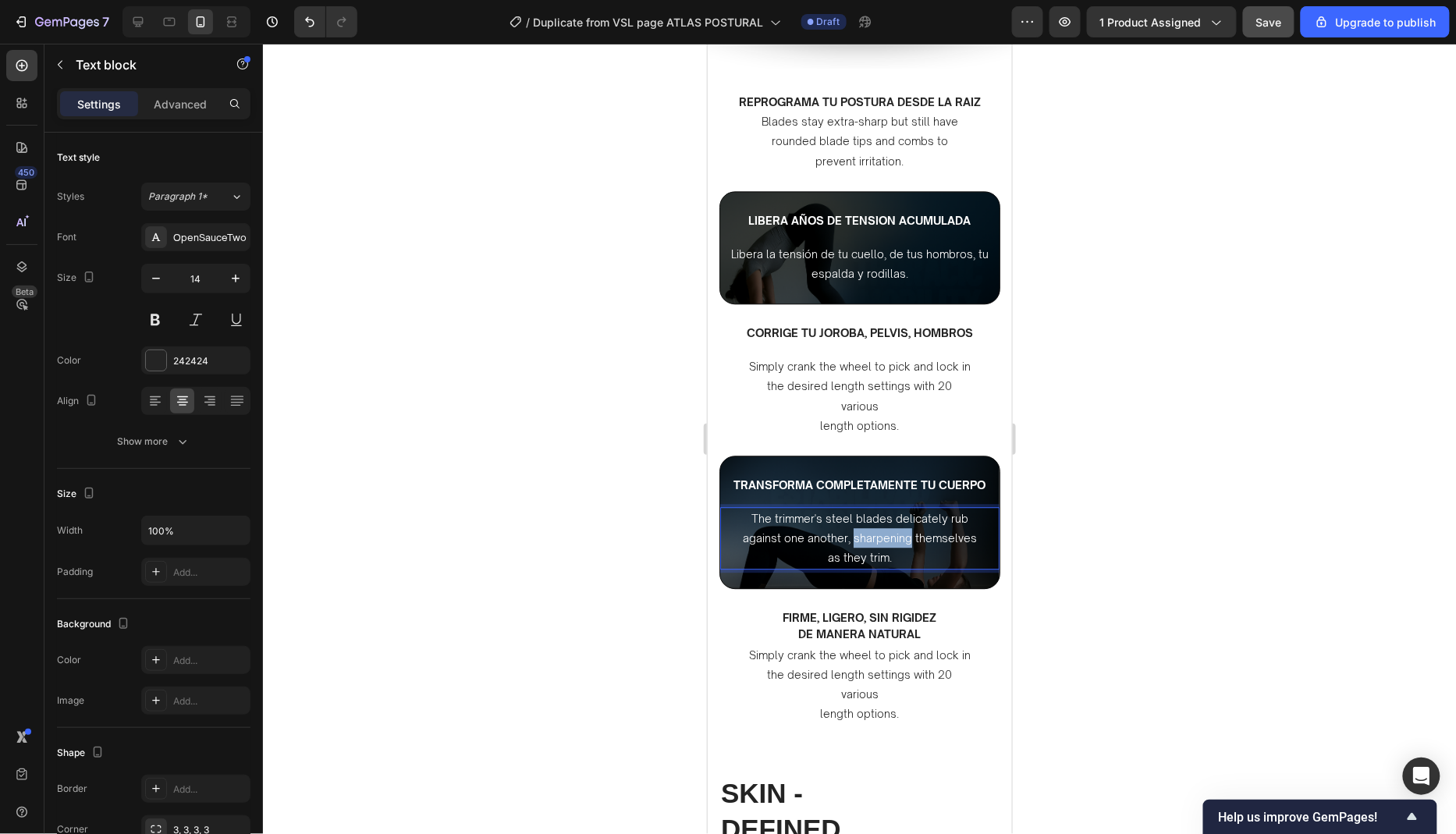
click at [874, 524] on p "The trimmer's steel blades delicately rub against one another, sharpening thems…" at bounding box center [858, 537] width 276 height 59
click at [916, 532] on p "The trimmer's steel blades delicately rub against one another, sharpening thems…" at bounding box center [858, 537] width 276 height 59
drag, startPoint x: 916, startPoint y: 532, endPoint x: 749, endPoint y: 498, distance: 170.4
click at [749, 508] on p "The trimmer's steel blades delicately rub against one another, sharpening thems…" at bounding box center [858, 537] width 276 height 59
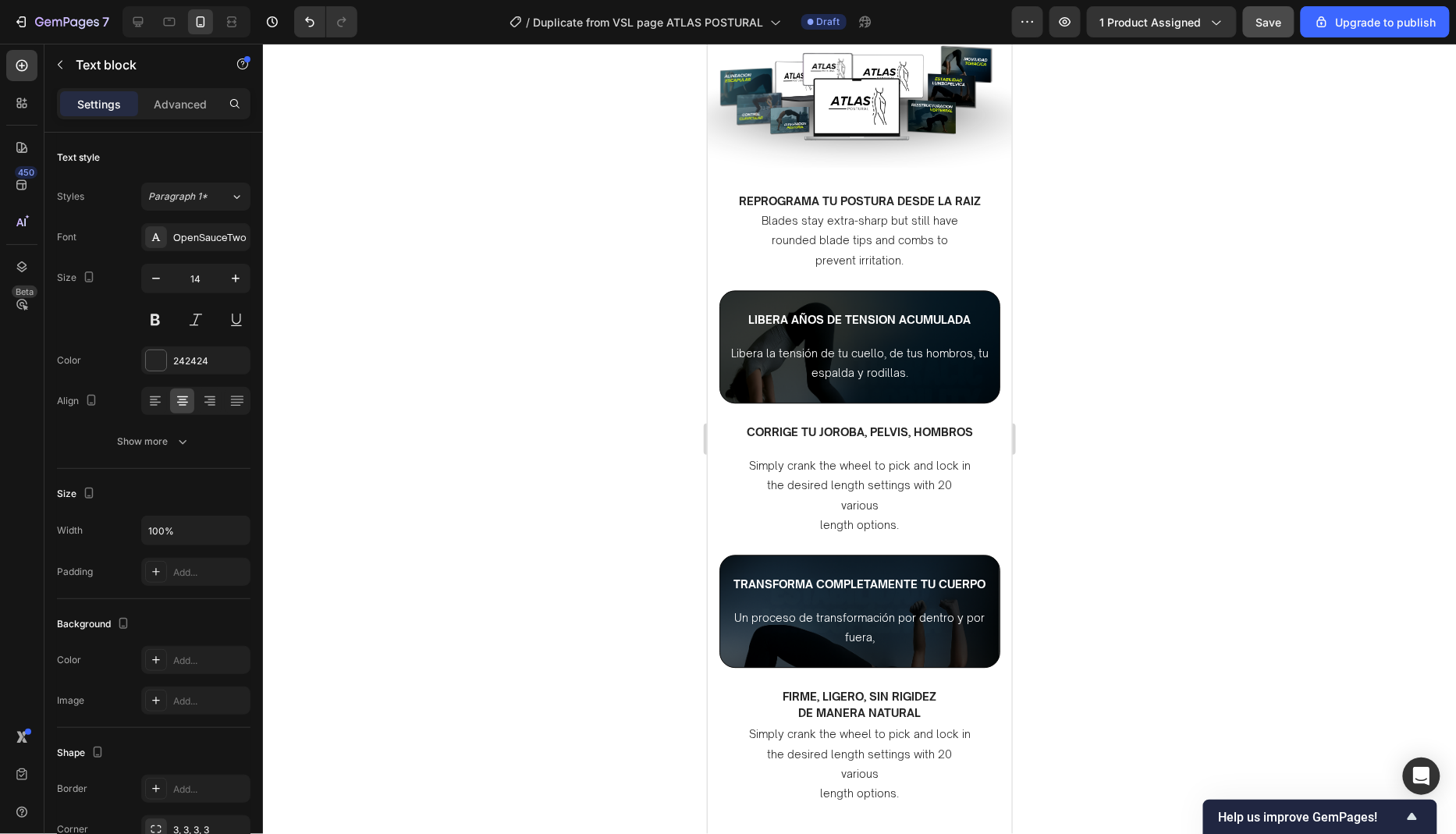
scroll to position [1175, 0]
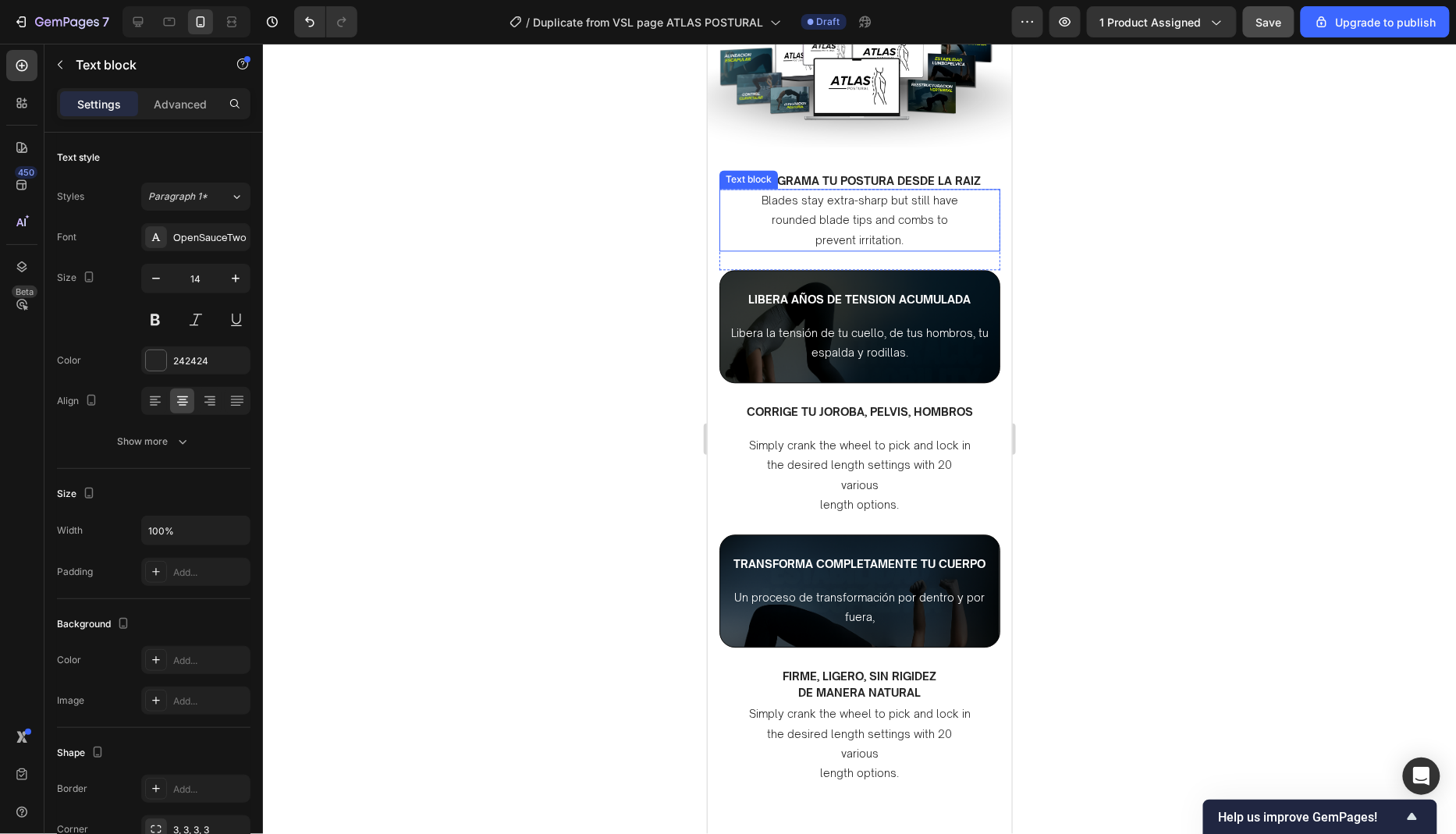
click at [897, 229] on p "Blades stay extra-sharp but still have rounded blade tips and combs to prevent …" at bounding box center [859, 219] width 222 height 59
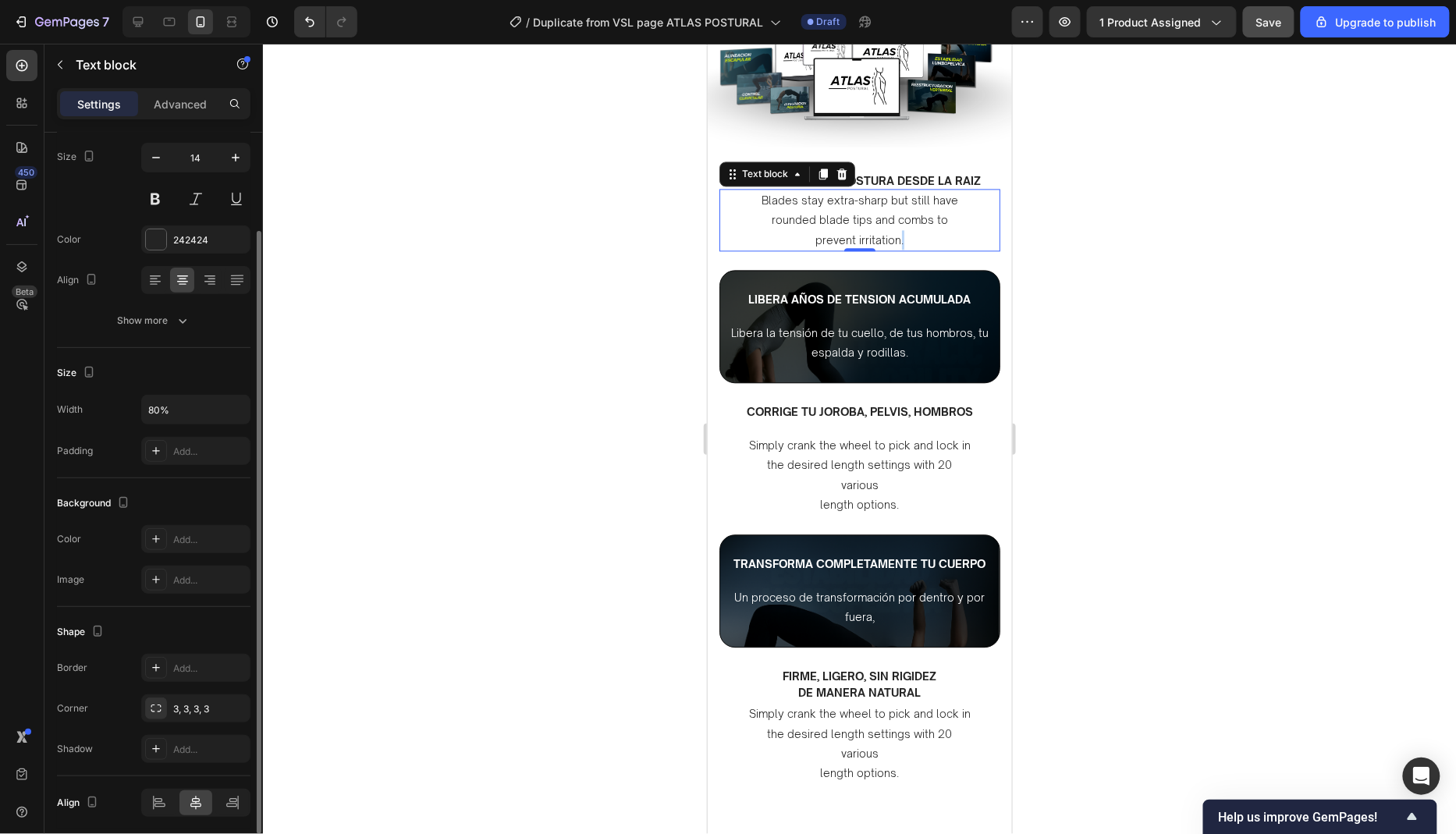
click at [897, 229] on p "Blades stay extra-sharp but still have rounded blade tips and combs to prevent …" at bounding box center [859, 219] width 222 height 59
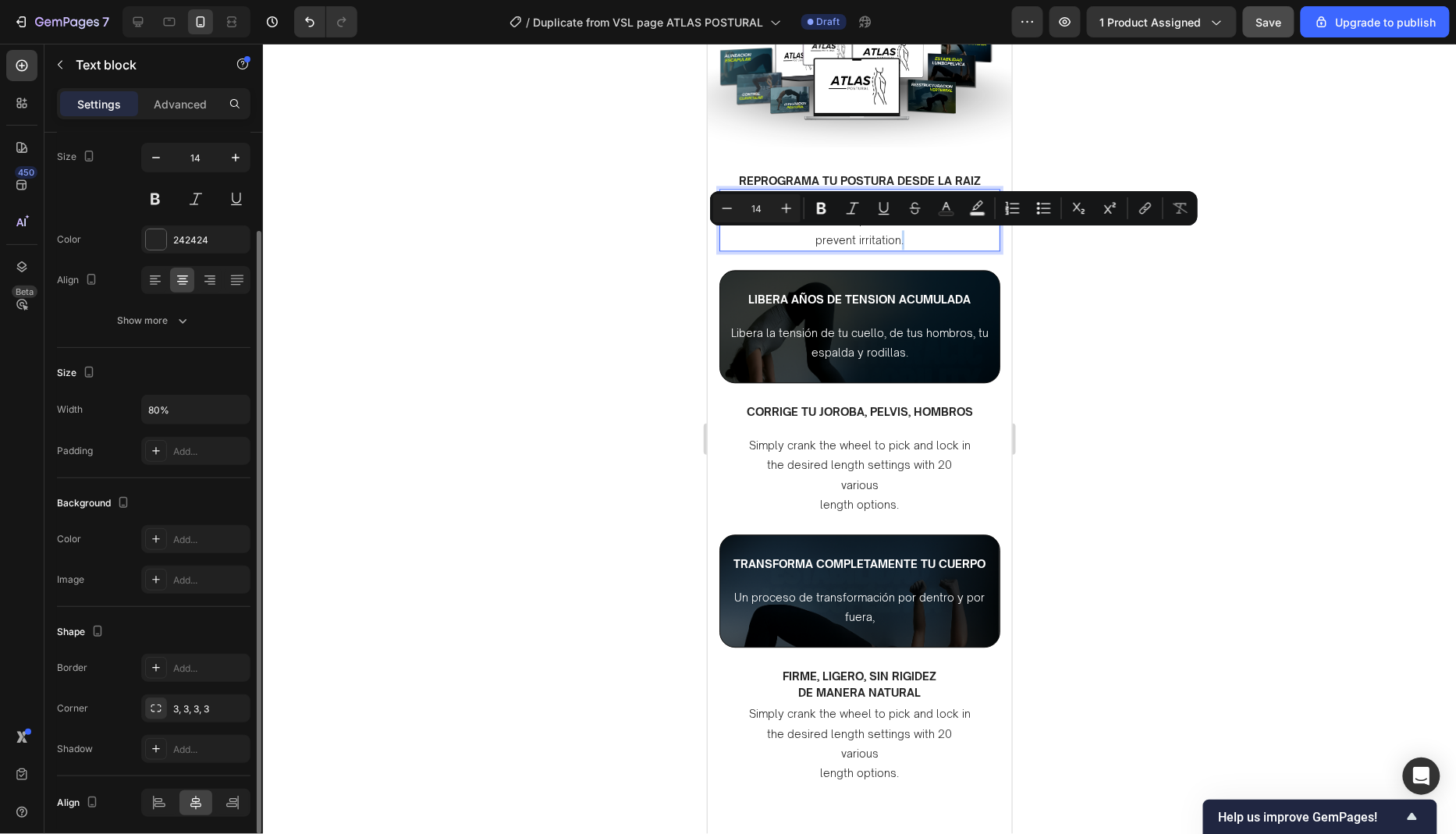
click at [919, 241] on p "Blades stay extra-sharp but still have rounded blade tips and combs to prevent …" at bounding box center [859, 219] width 222 height 59
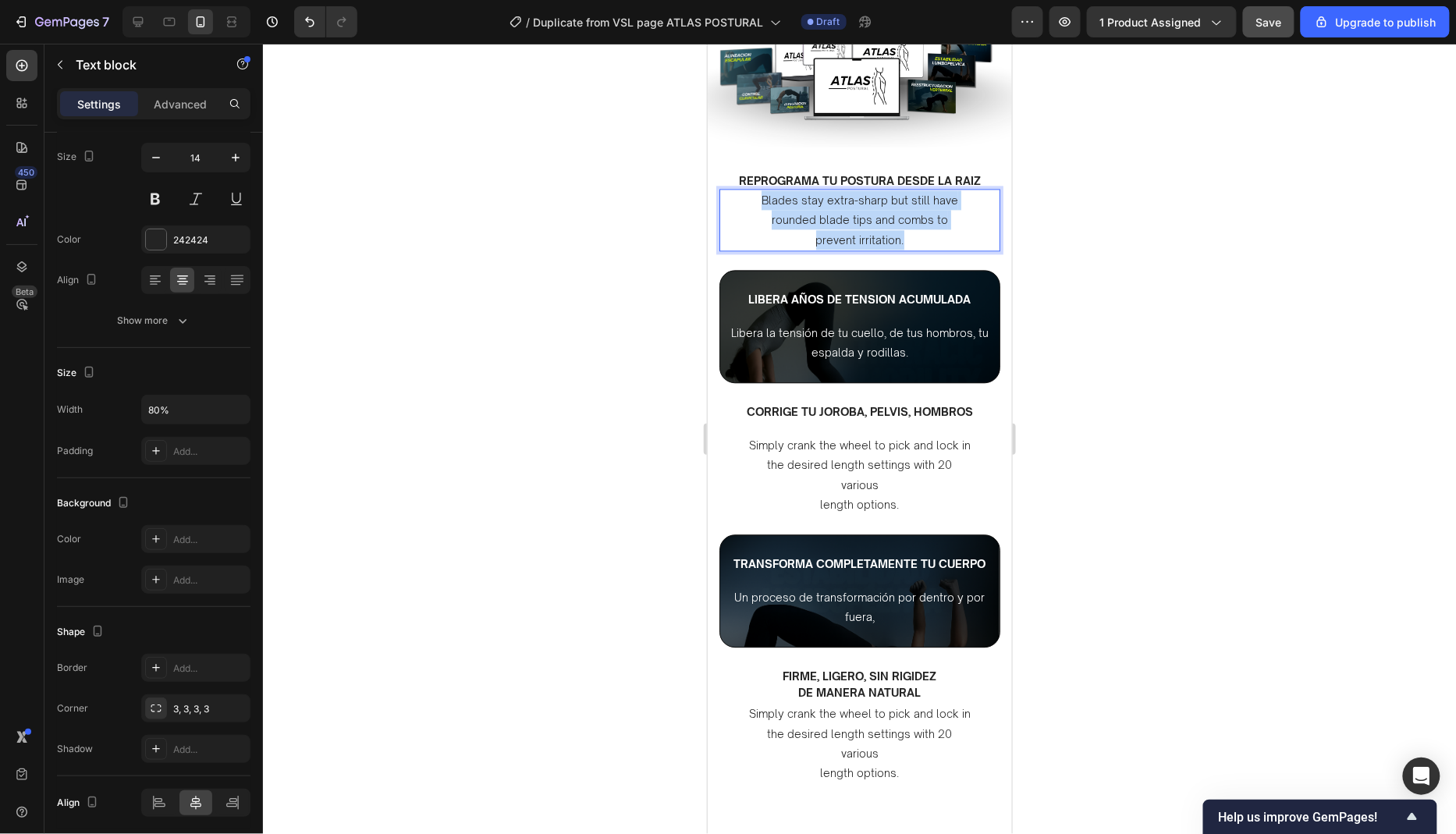
drag, startPoint x: 919, startPoint y: 241, endPoint x: 753, endPoint y: 198, distance: 171.5
click at [753, 198] on p "Blades stay extra-sharp but still have rounded blade tips and combs to prevent …" at bounding box center [859, 219] width 222 height 59
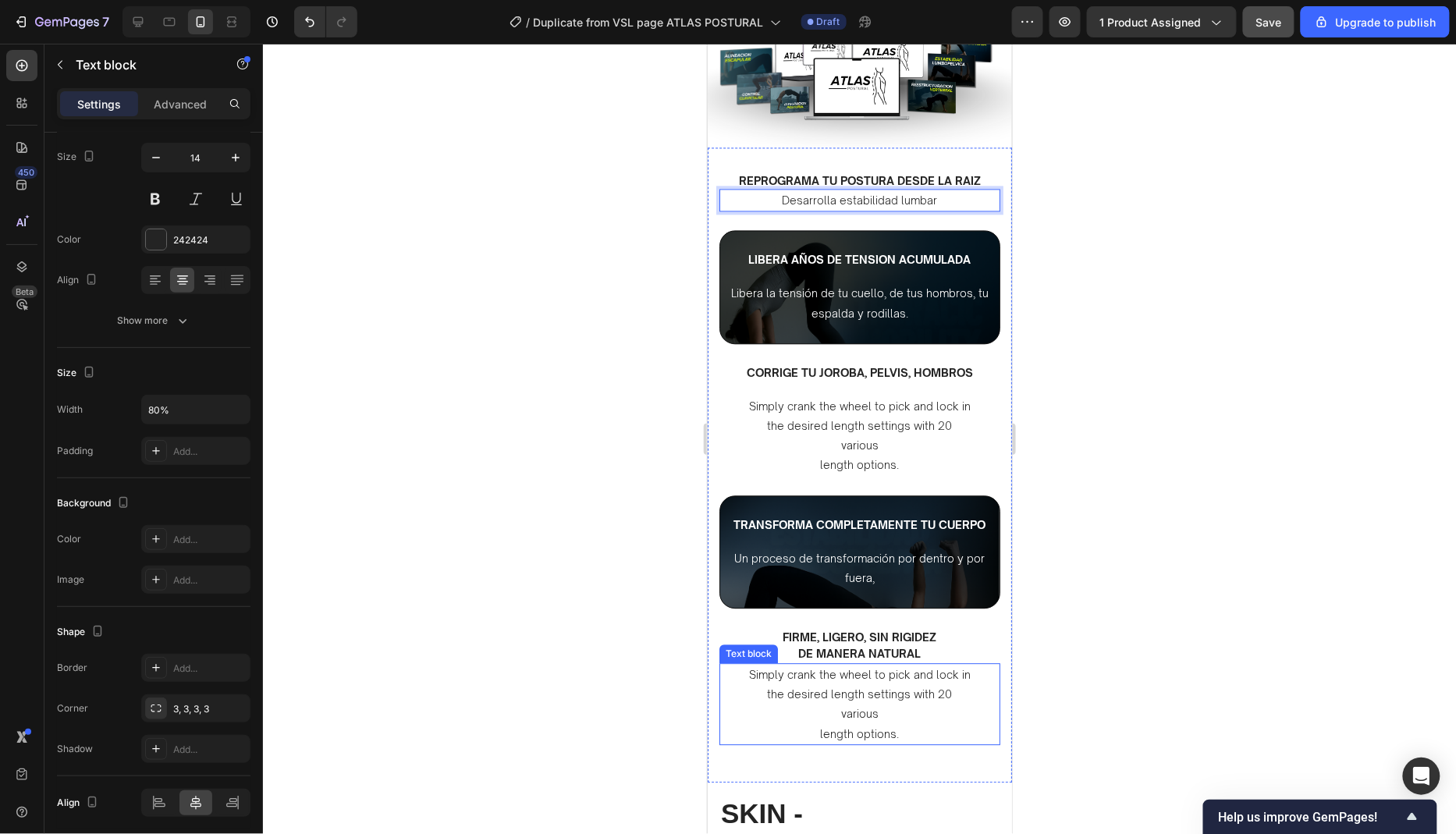
click at [900, 679] on p "Simply crank the wheel to pick and lock in the desired length settings with 20 …" at bounding box center [859, 702] width 222 height 79
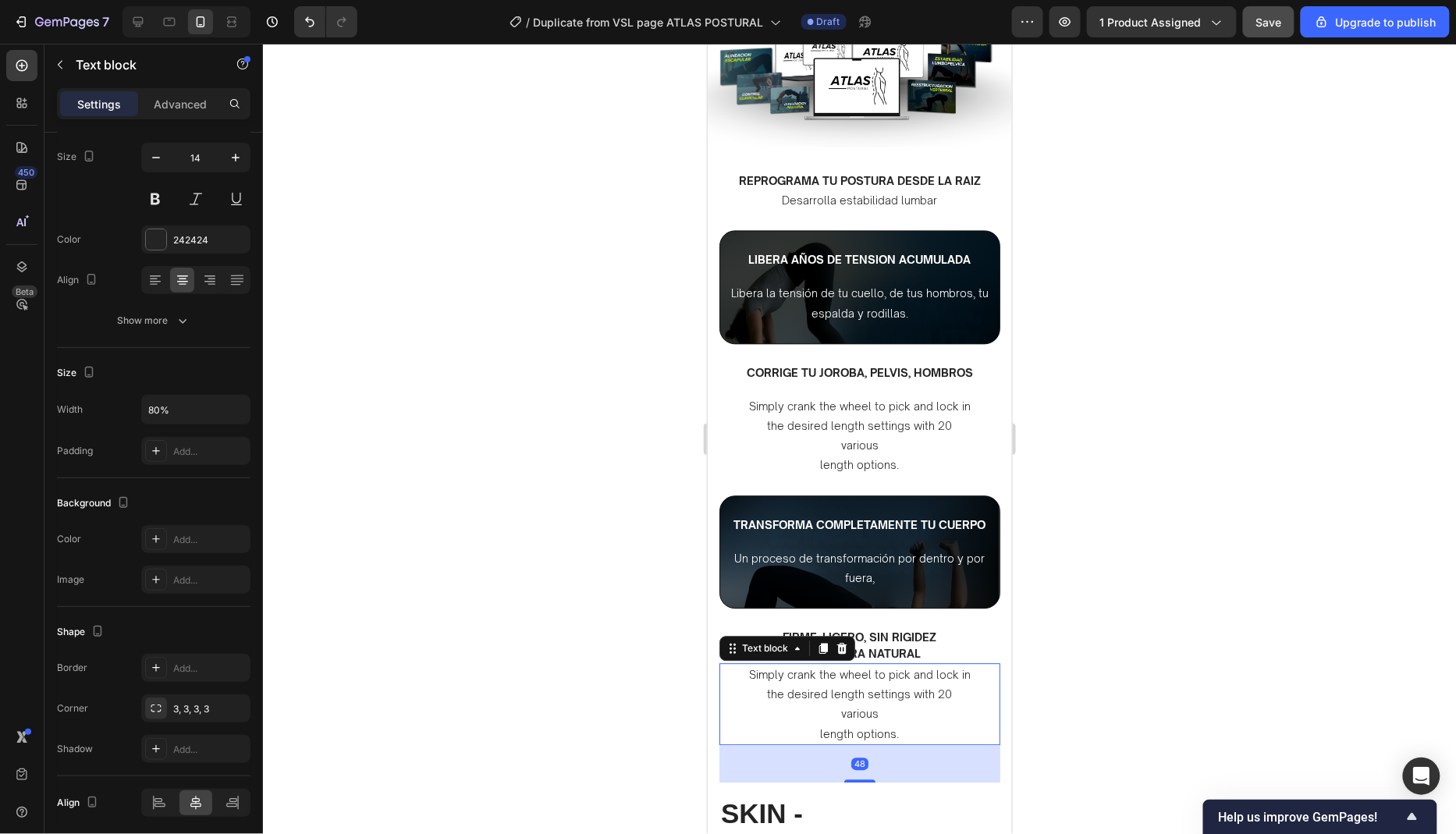
click at [900, 679] on p "Simply crank the wheel to pick and lock in the desired length settings with 20 …" at bounding box center [859, 702] width 222 height 79
click at [914, 693] on p "Simply crank the wheel to pick and lock in the desired length settings with 20 …" at bounding box center [859, 702] width 222 height 79
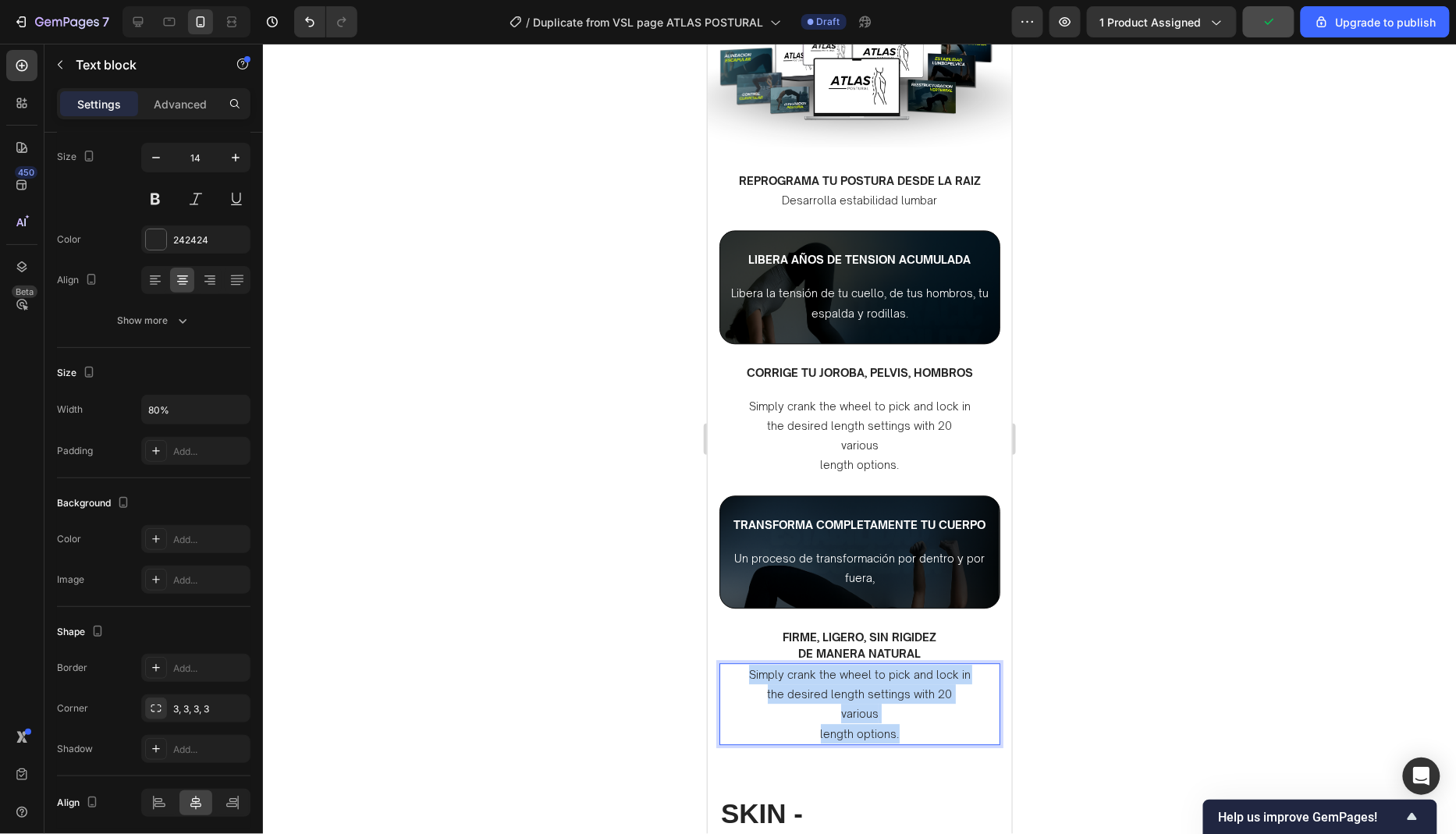
drag, startPoint x: 914, startPoint y: 693, endPoint x: 741, endPoint y: 650, distance: 178.3
click at [741, 662] on div "Simply crank the wheel to pick and lock in the desired length settings with 20 …" at bounding box center [859, 703] width 281 height 82
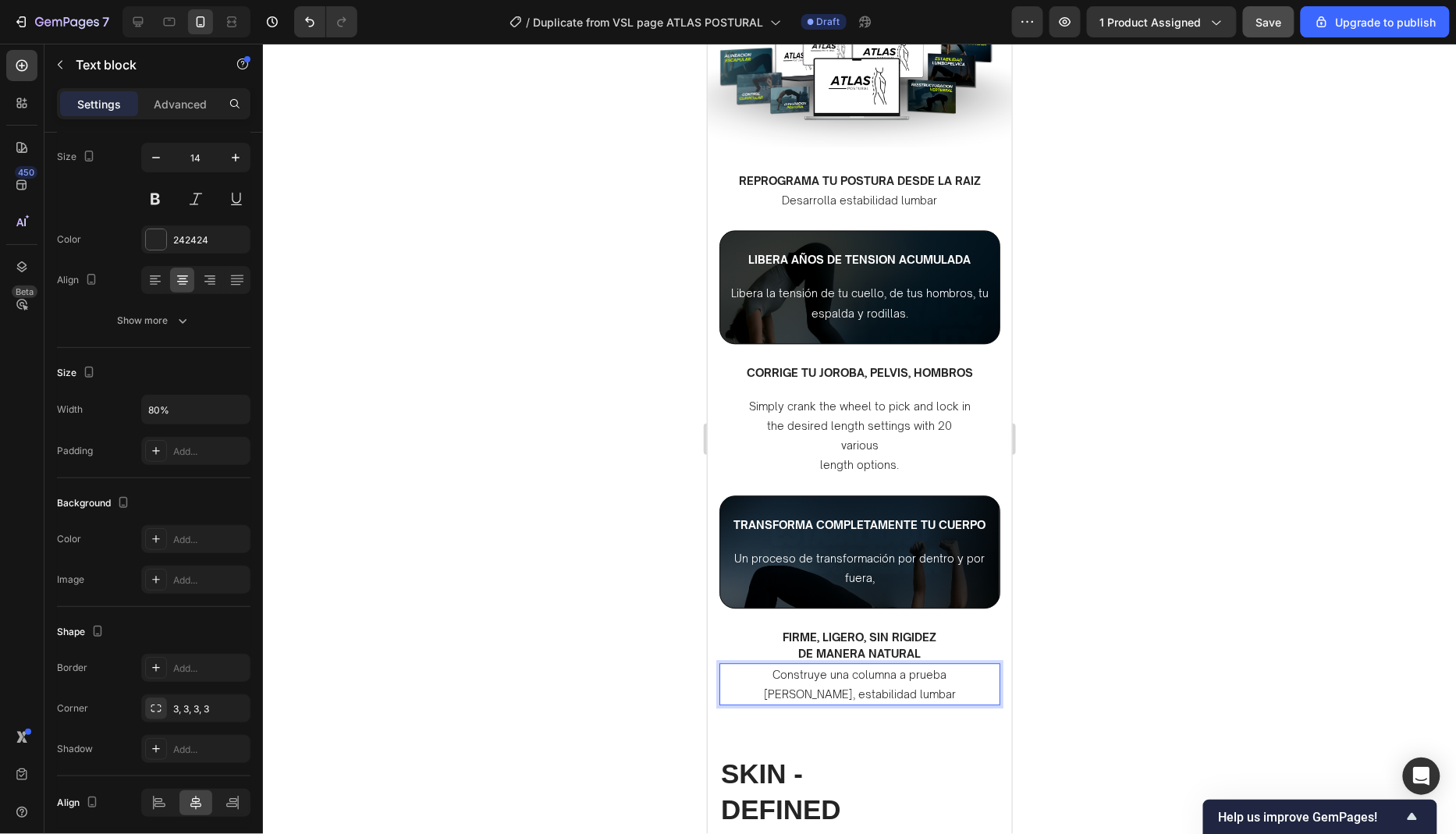
click at [1151, 557] on div at bounding box center [858, 439] width 1192 height 790
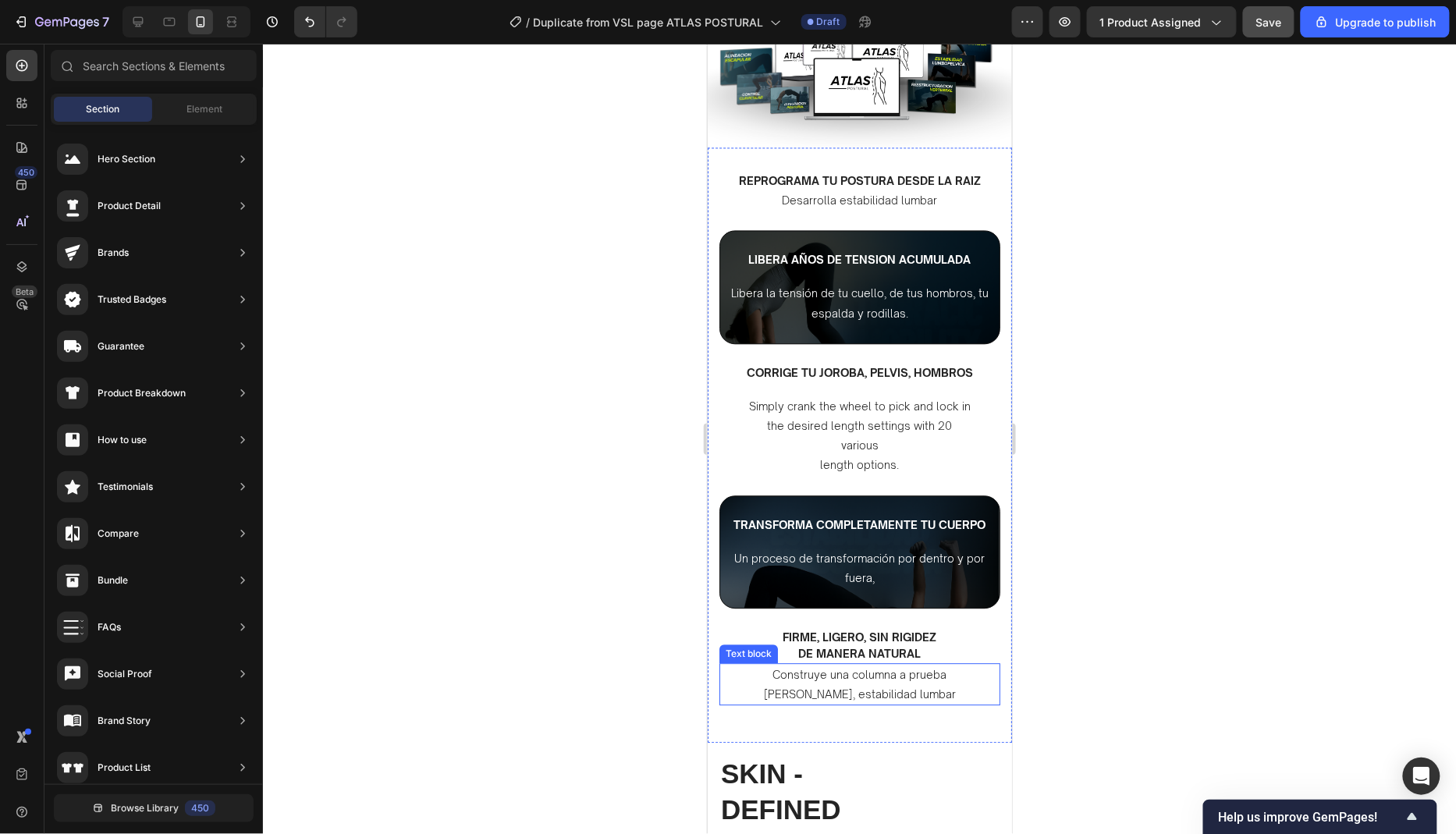
click at [920, 675] on p "Construye una columna a prueba [PERSON_NAME], estabilidad lumbar" at bounding box center [859, 682] width 222 height 39
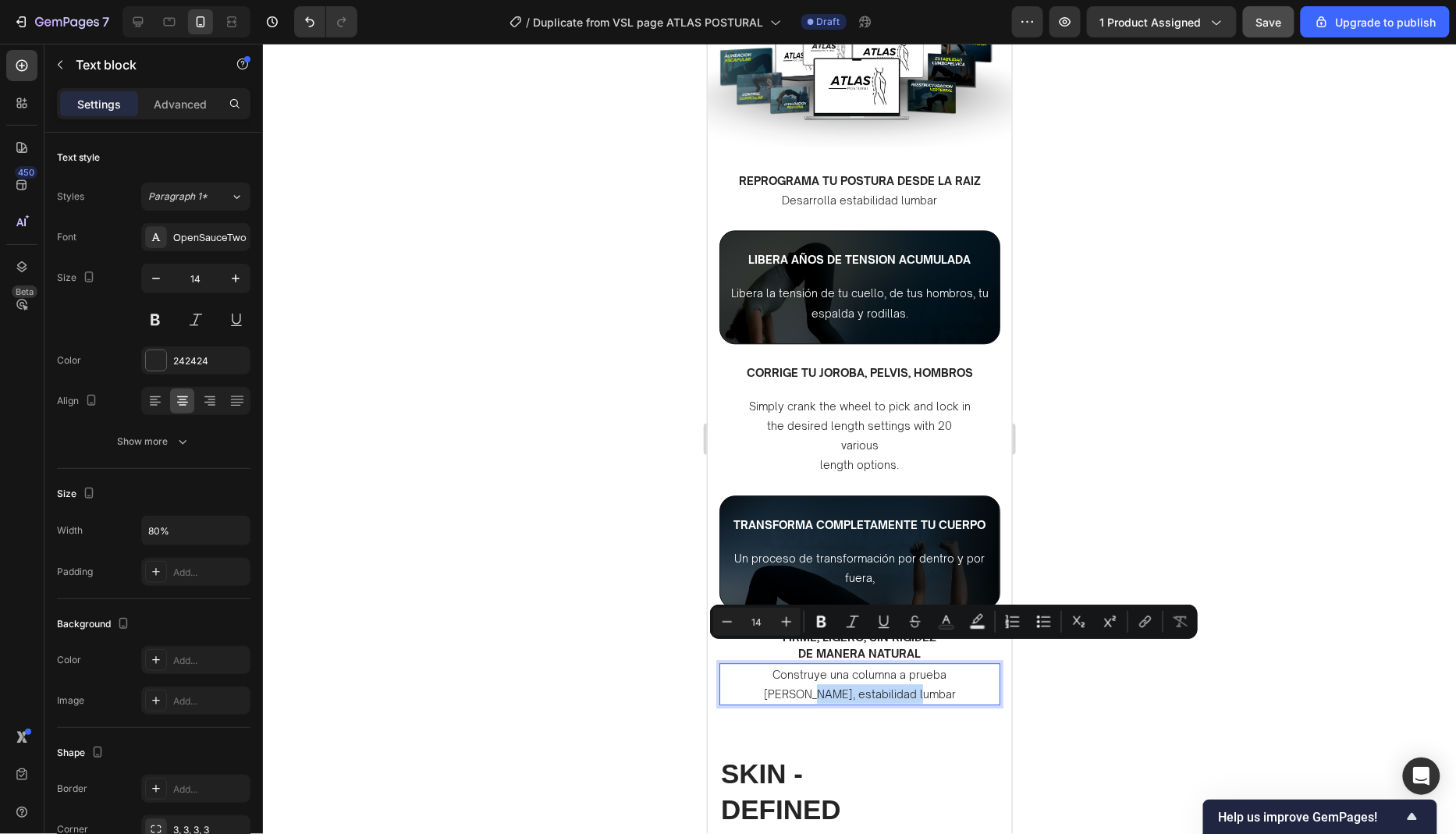
drag, startPoint x: 920, startPoint y: 675, endPoint x: 963, endPoint y: 659, distance: 45.9
click at [963, 663] on p "Construye una columna a prueba [PERSON_NAME], estabilidad lumbar" at bounding box center [859, 682] width 222 height 39
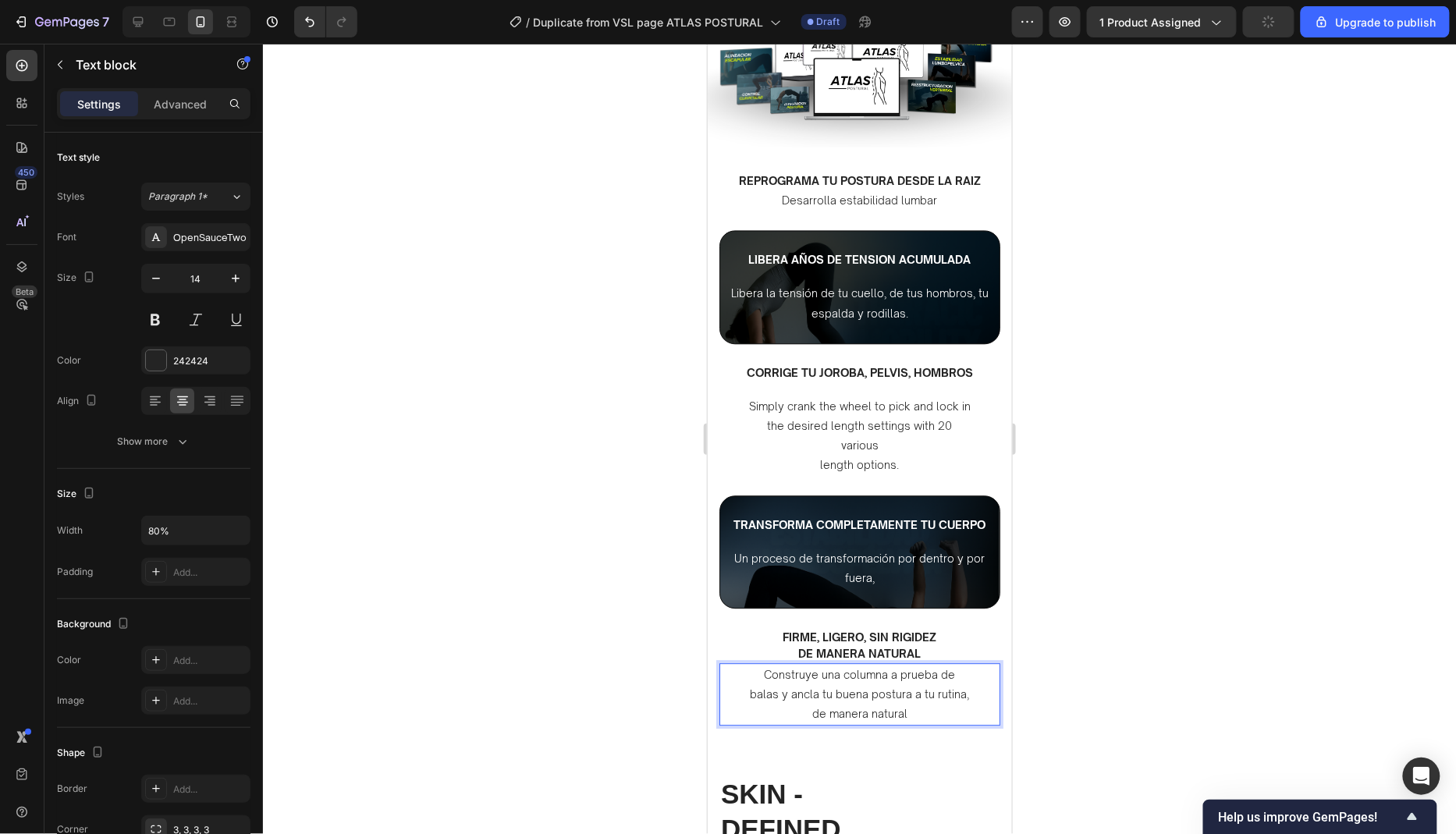
click at [1200, 702] on div at bounding box center [858, 439] width 1192 height 790
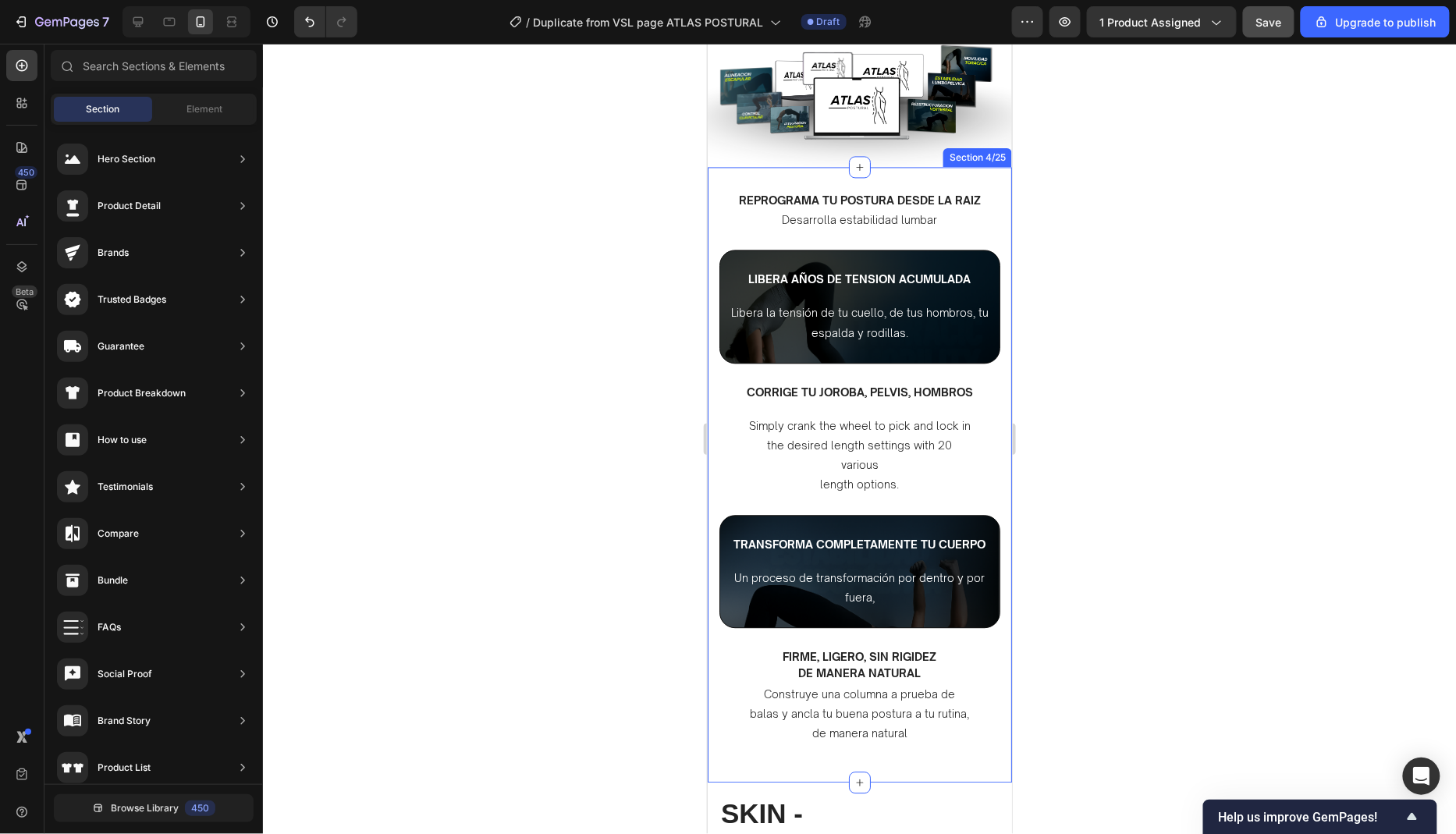
scroll to position [1157, 0]
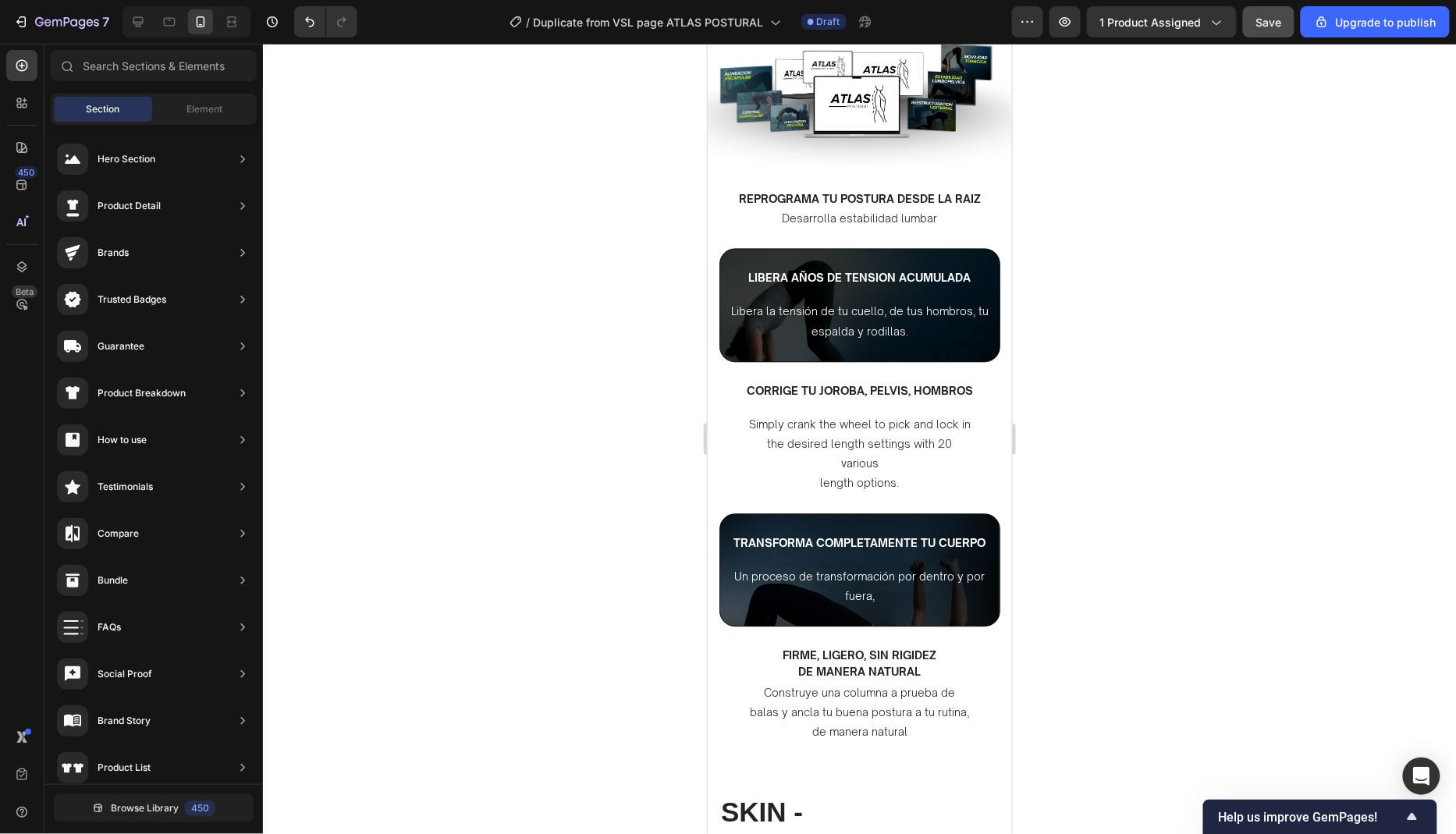
click at [1066, 471] on div at bounding box center [858, 439] width 1192 height 790
click at [851, 578] on span "Un proceso de transformación por dentro y por fuera," at bounding box center [859, 585] width 250 height 32
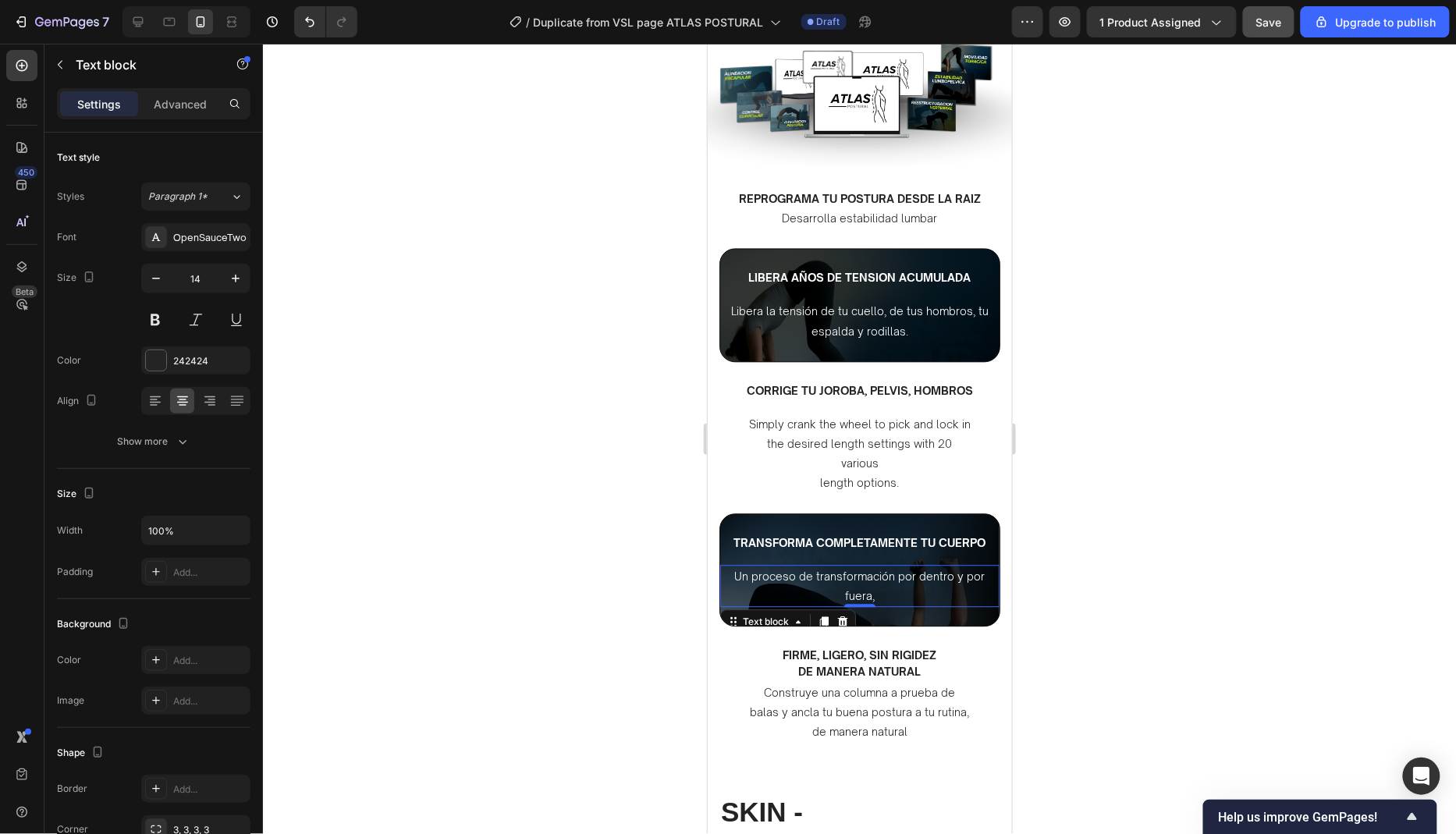
click at [851, 578] on span "Un proceso de transformación por dentro y por fuera," at bounding box center [859, 585] width 250 height 32
click at [883, 579] on p "Un proceso de transformación por dentro y por fuera," at bounding box center [858, 584] width 276 height 39
click at [1121, 568] on div at bounding box center [858, 439] width 1192 height 790
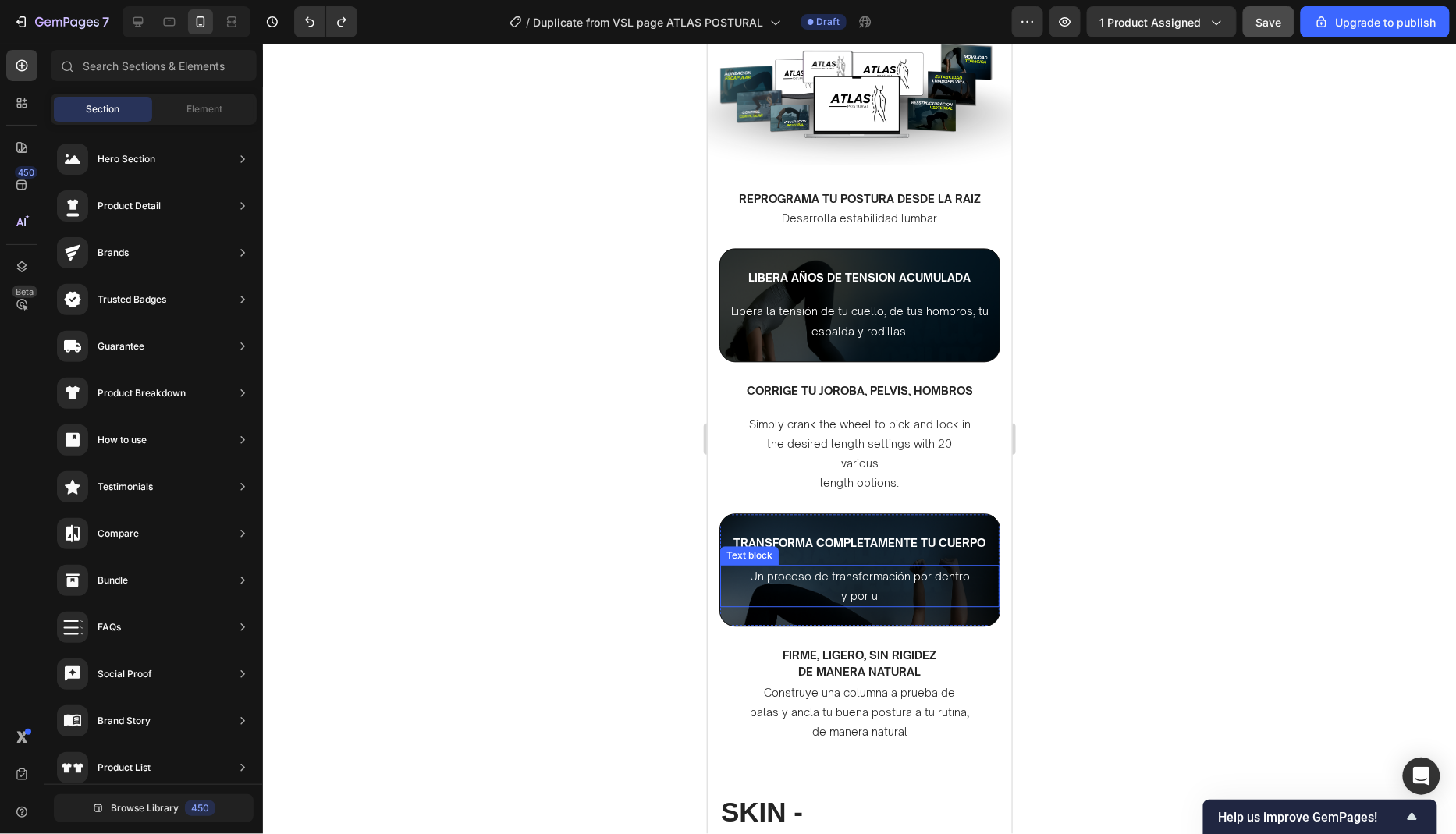
click at [937, 585] on p "y por u" at bounding box center [858, 594] width 276 height 19
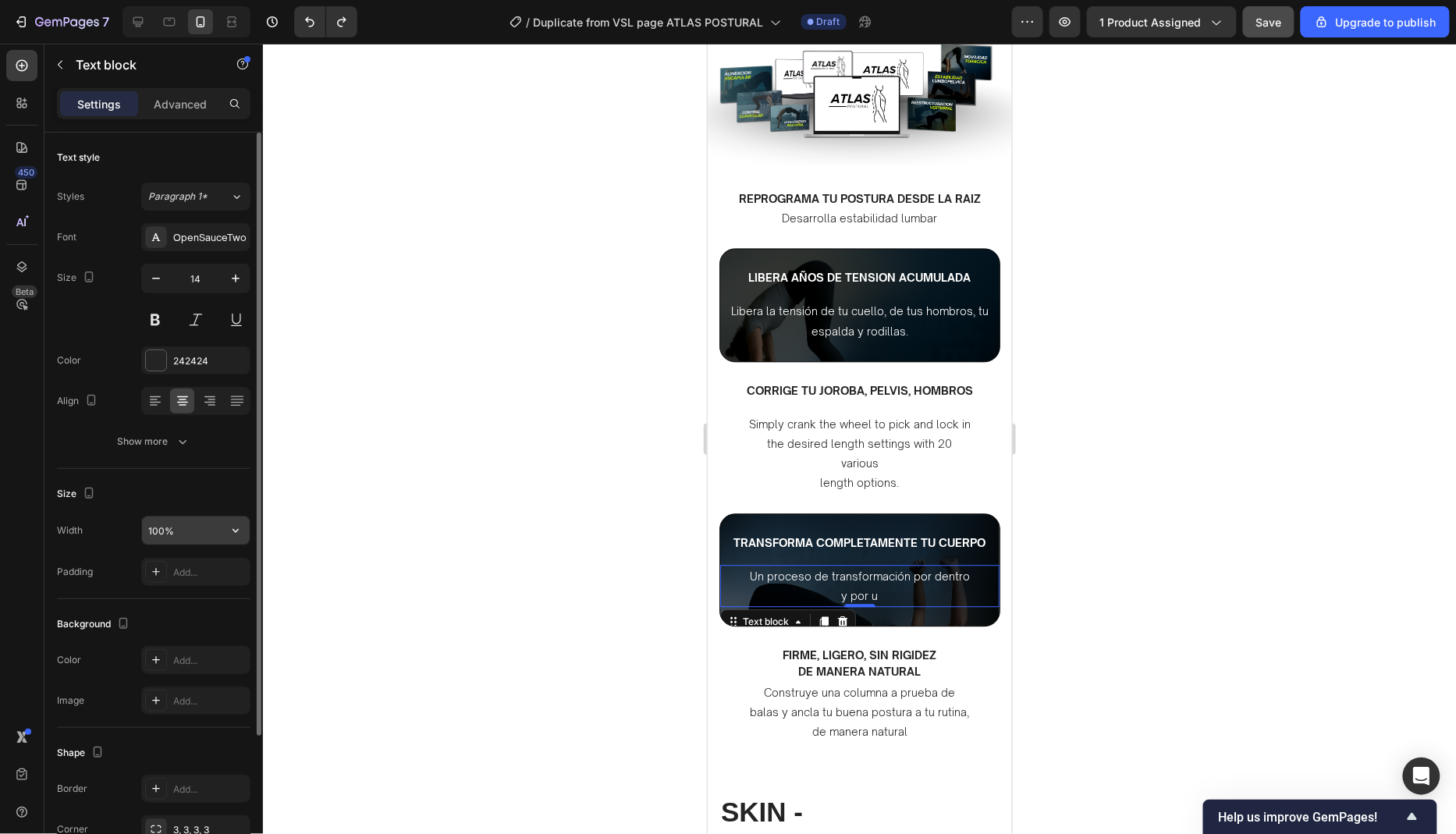
click at [181, 529] on input "100%" at bounding box center [196, 530] width 108 height 28
type input "80%"
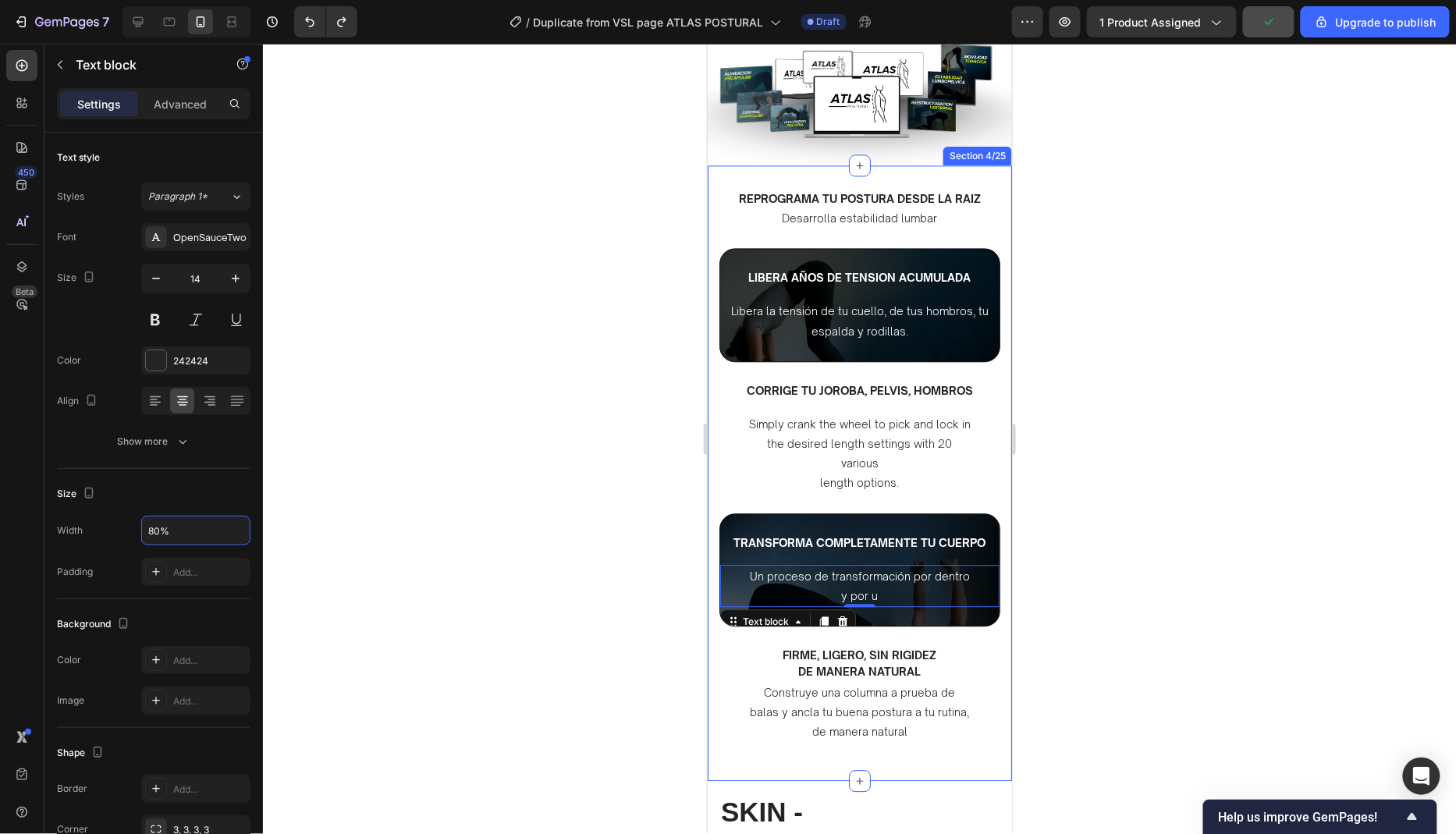
click at [1086, 565] on div at bounding box center [858, 439] width 1192 height 790
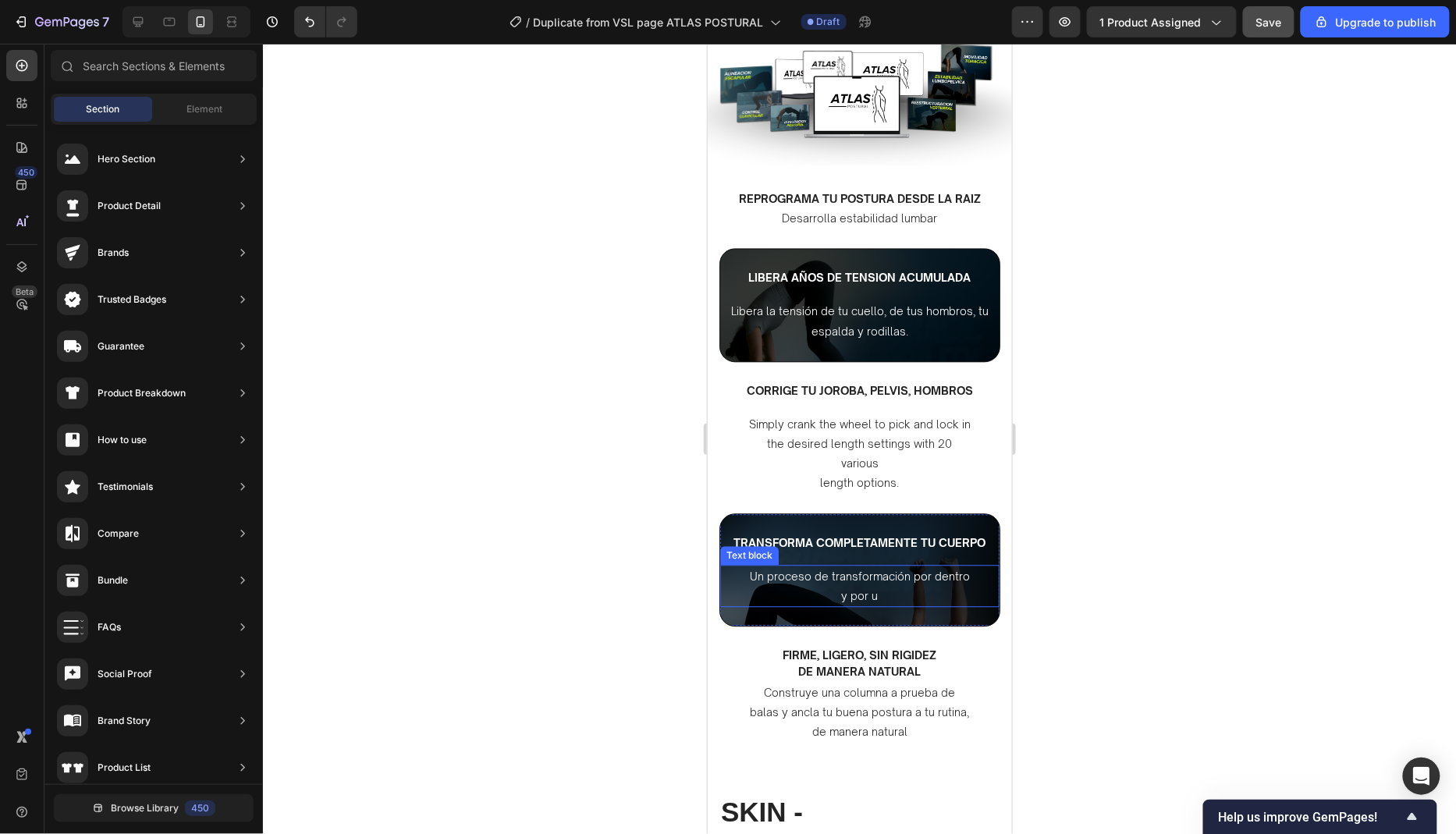
click at [905, 585] on p "y por u" at bounding box center [858, 594] width 220 height 19
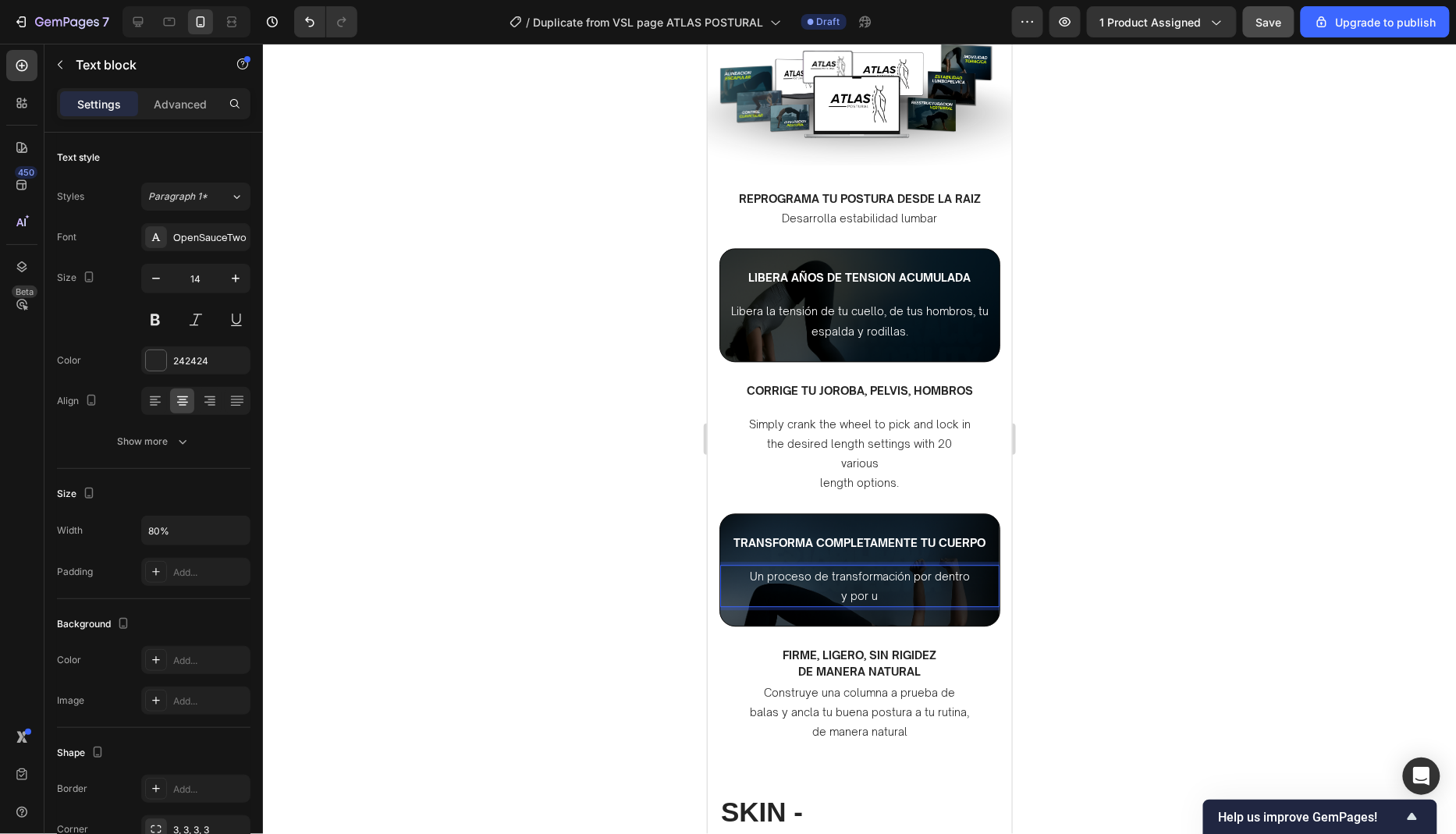
click at [905, 585] on p "y por u" at bounding box center [858, 594] width 220 height 19
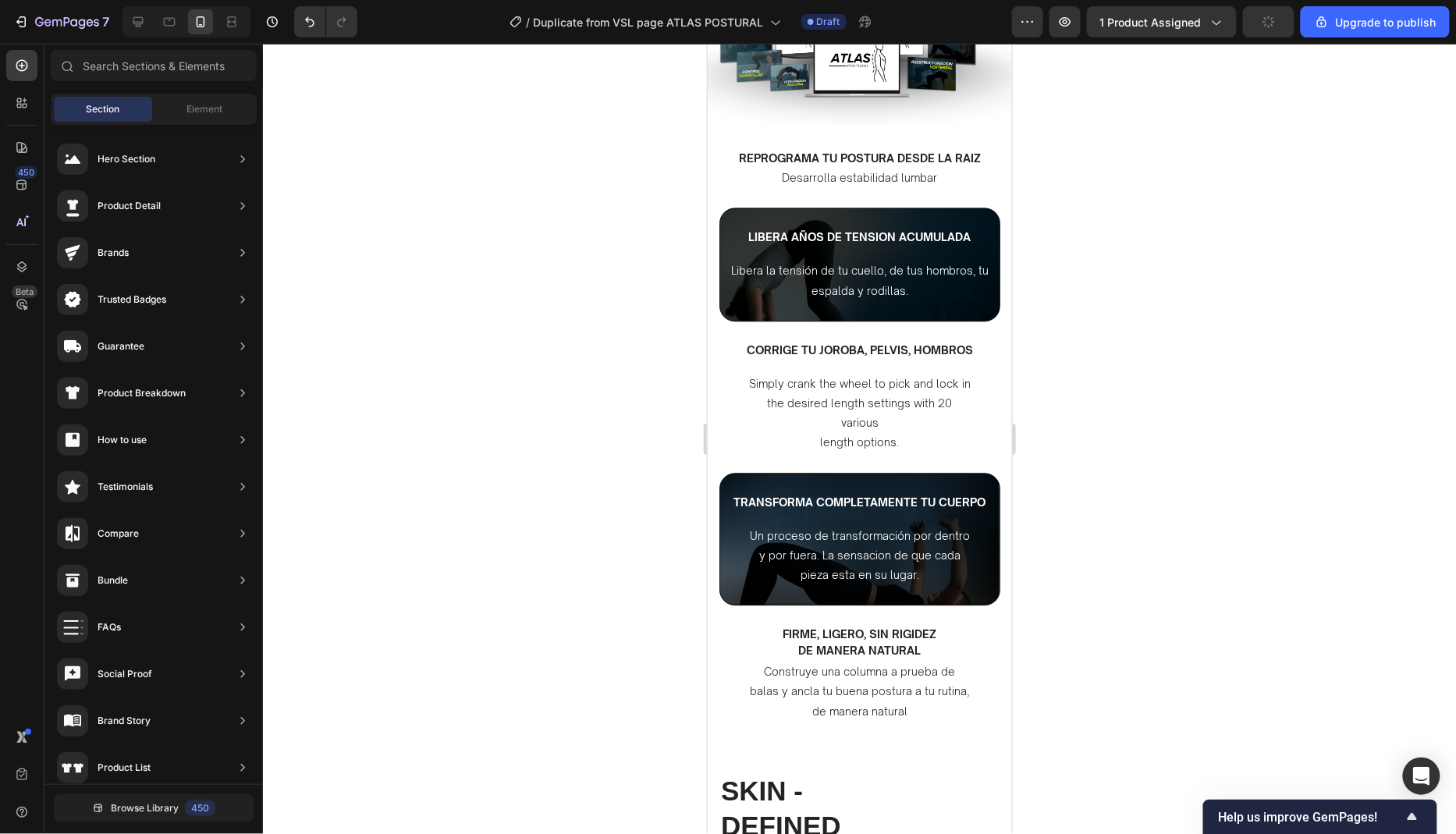
scroll to position [1230, 0]
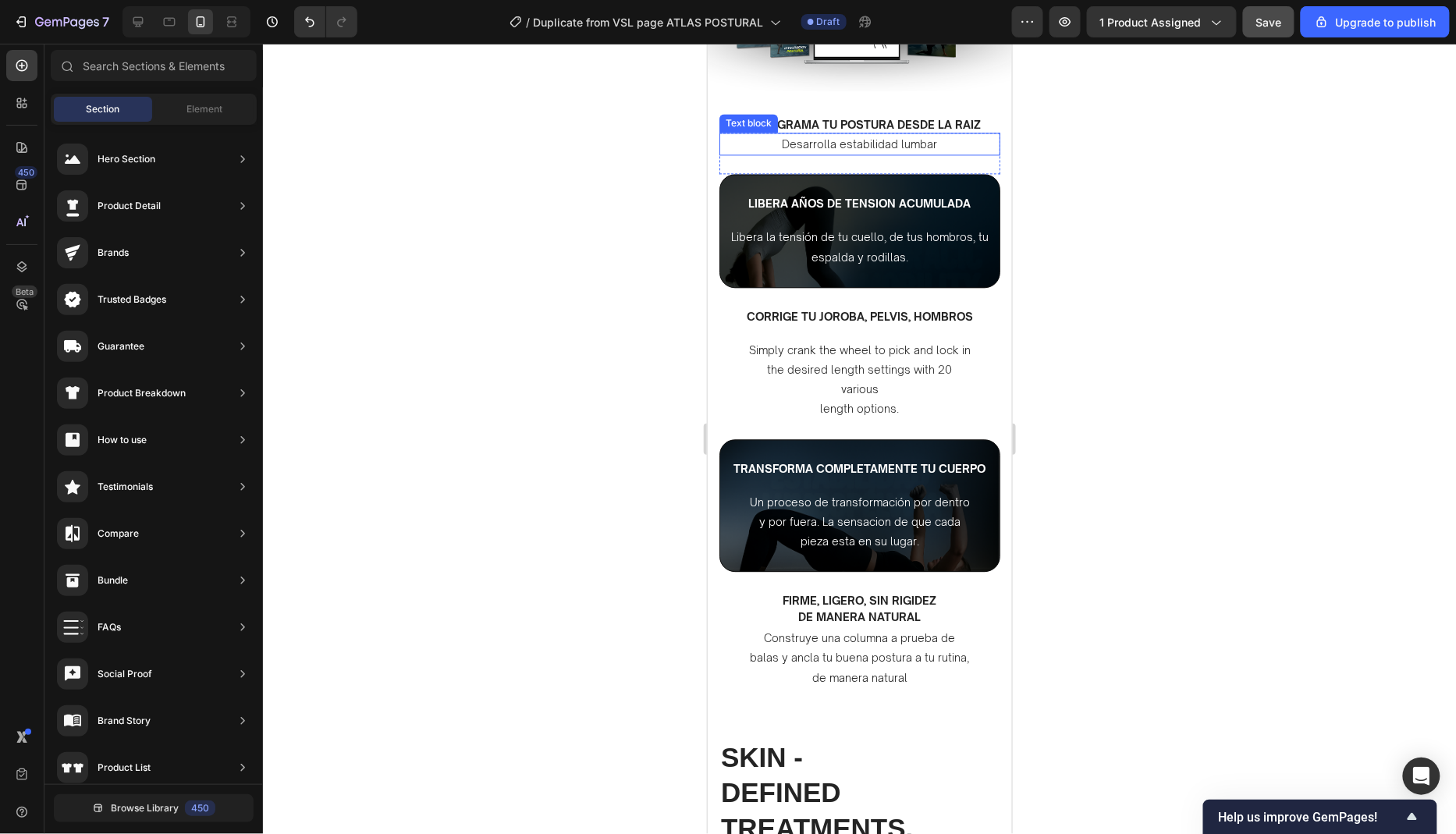
click at [890, 150] on p "Desarrolla estabilidad lumbar" at bounding box center [859, 143] width 222 height 19
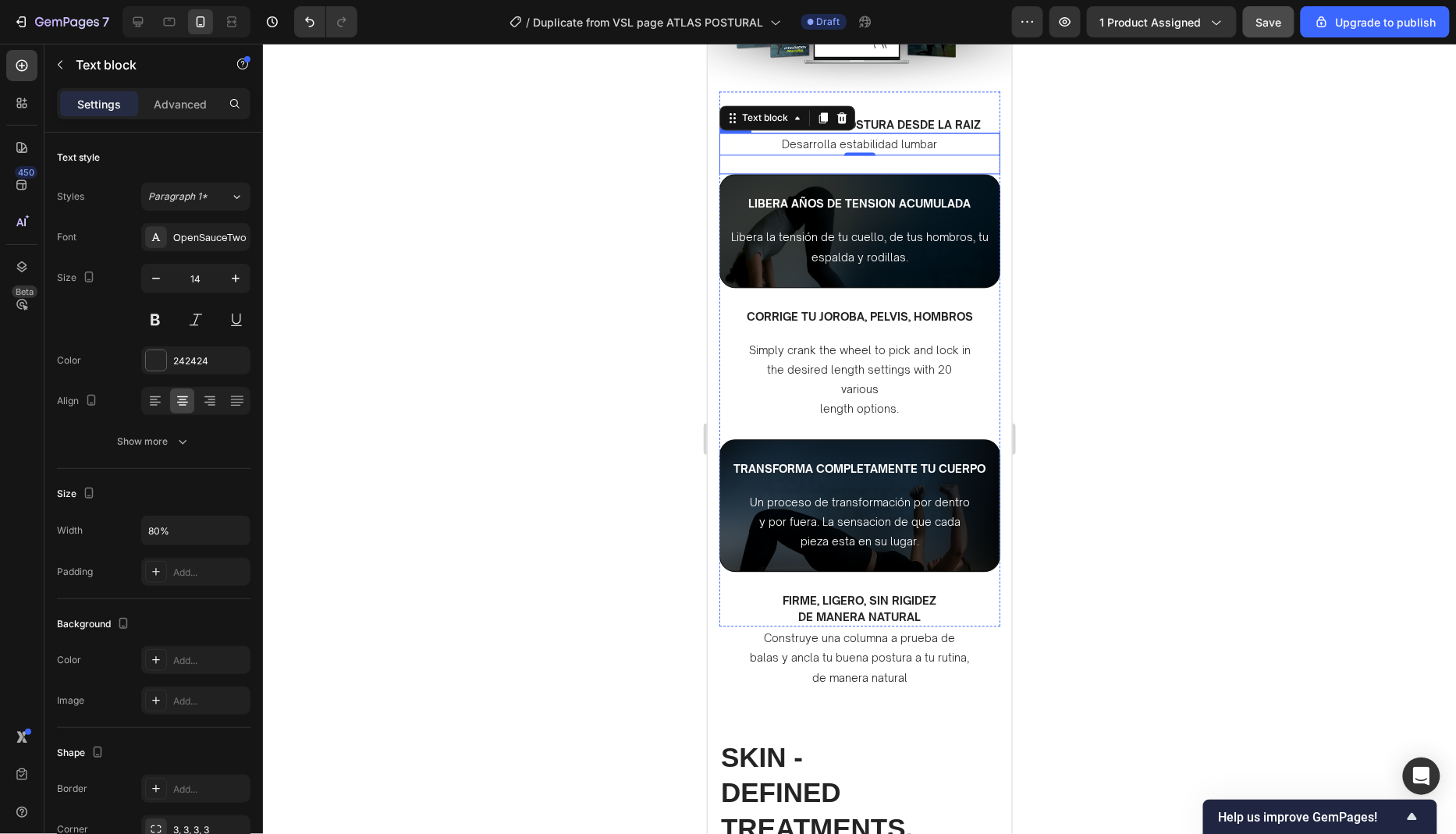
click at [1114, 170] on div at bounding box center [858, 439] width 1192 height 790
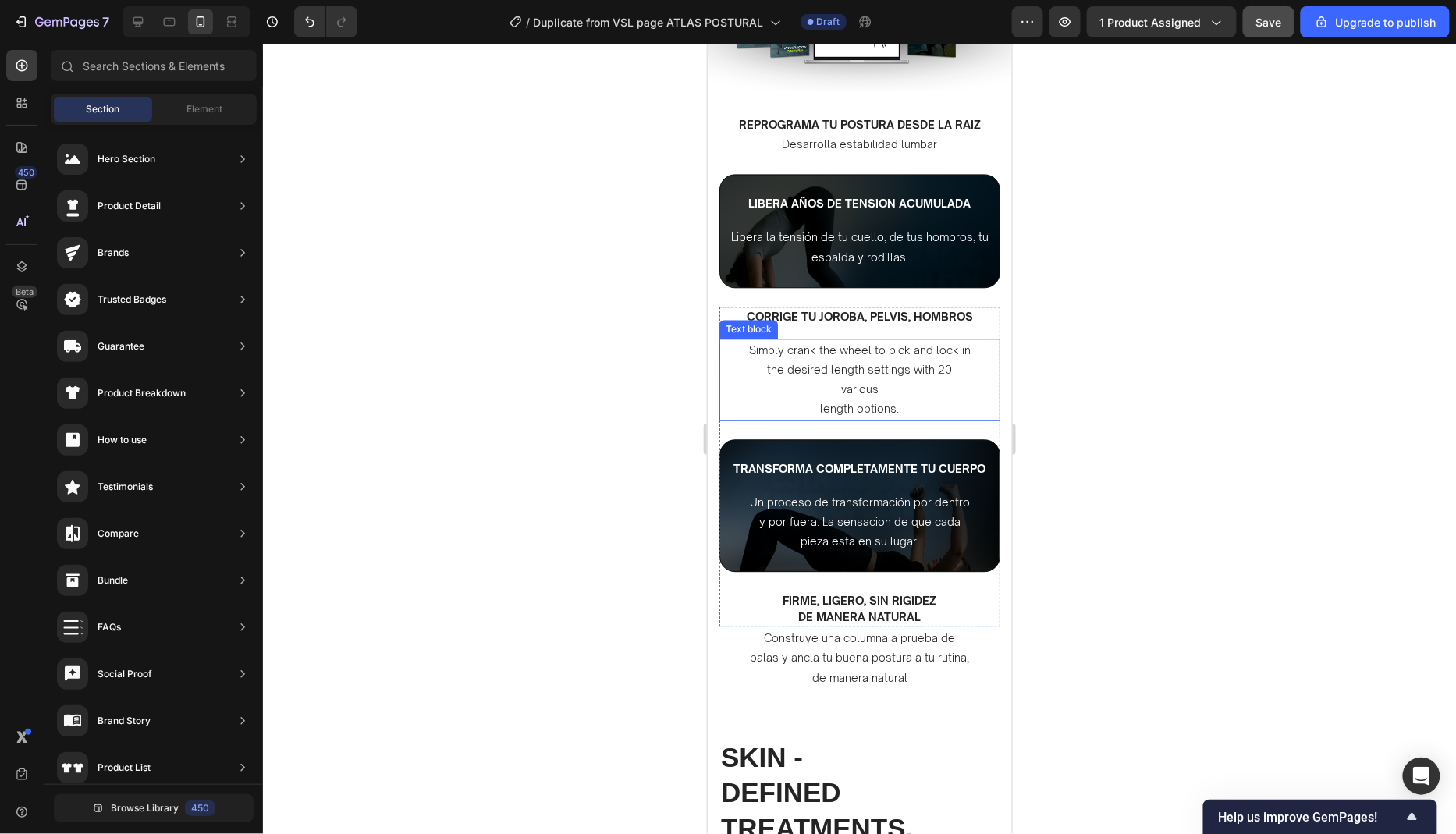
click at [882, 353] on p "Simply crank the wheel to pick and lock in the desired length settings with 20 …" at bounding box center [859, 378] width 222 height 79
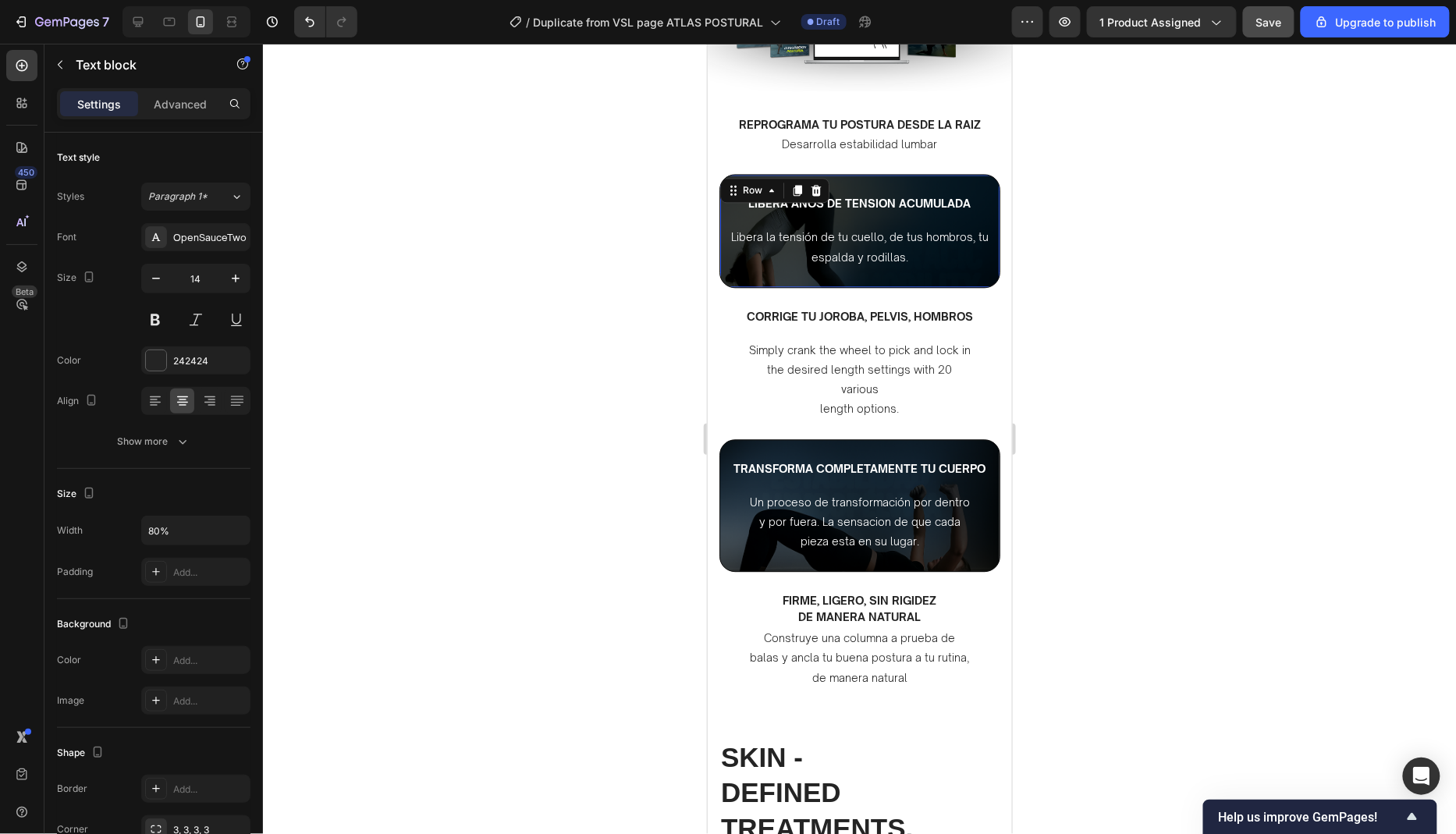
click at [887, 267] on div "LIBERA AÑOS DE TENSION ACUMULADA Text block Libera la tensión de tu cuello, de …" at bounding box center [859, 229] width 281 height 113
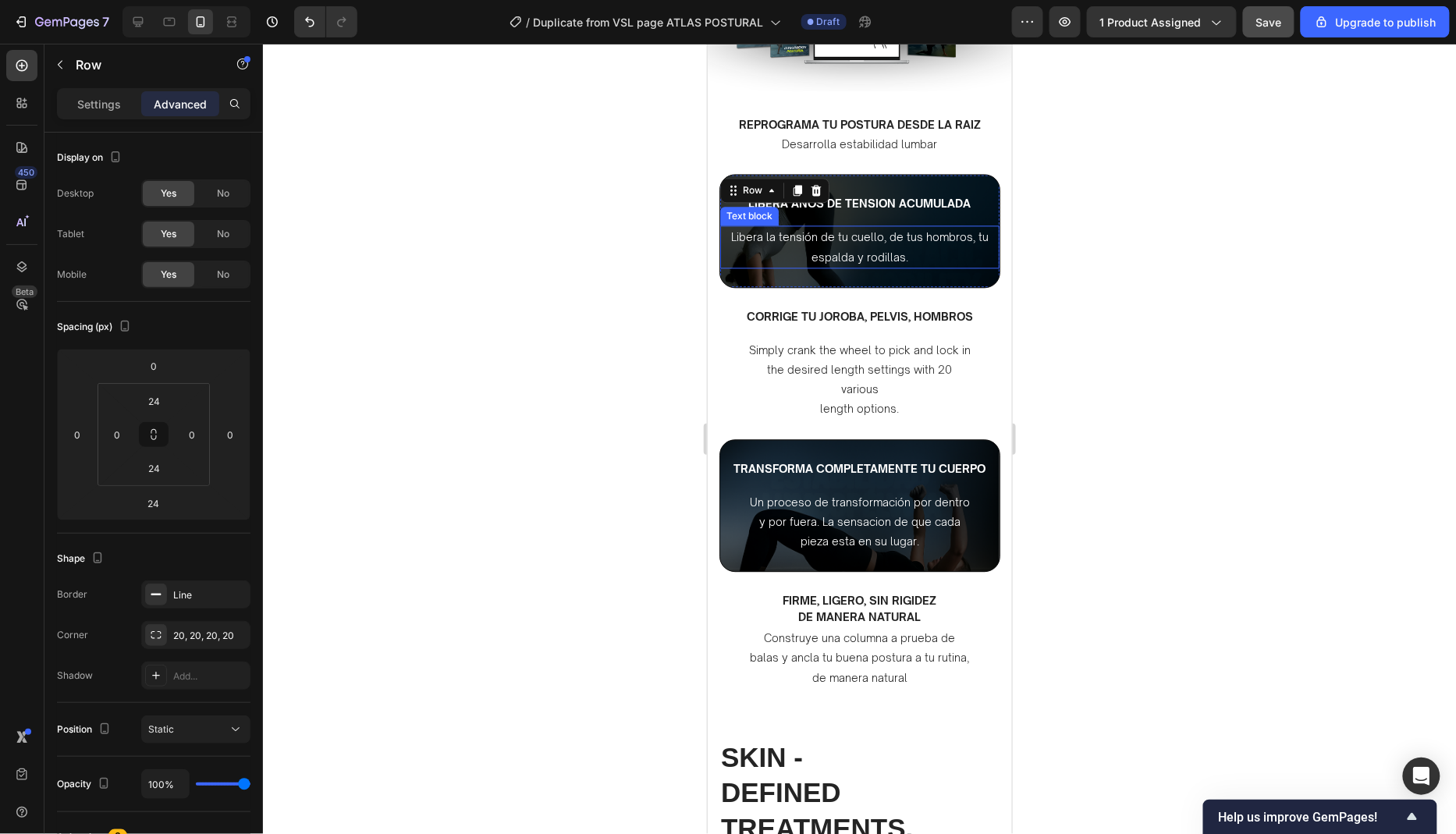
click at [915, 259] on p "Libera la tensión de tu cuello, de tus hombros, tu espalda y rodillas." at bounding box center [858, 245] width 276 height 39
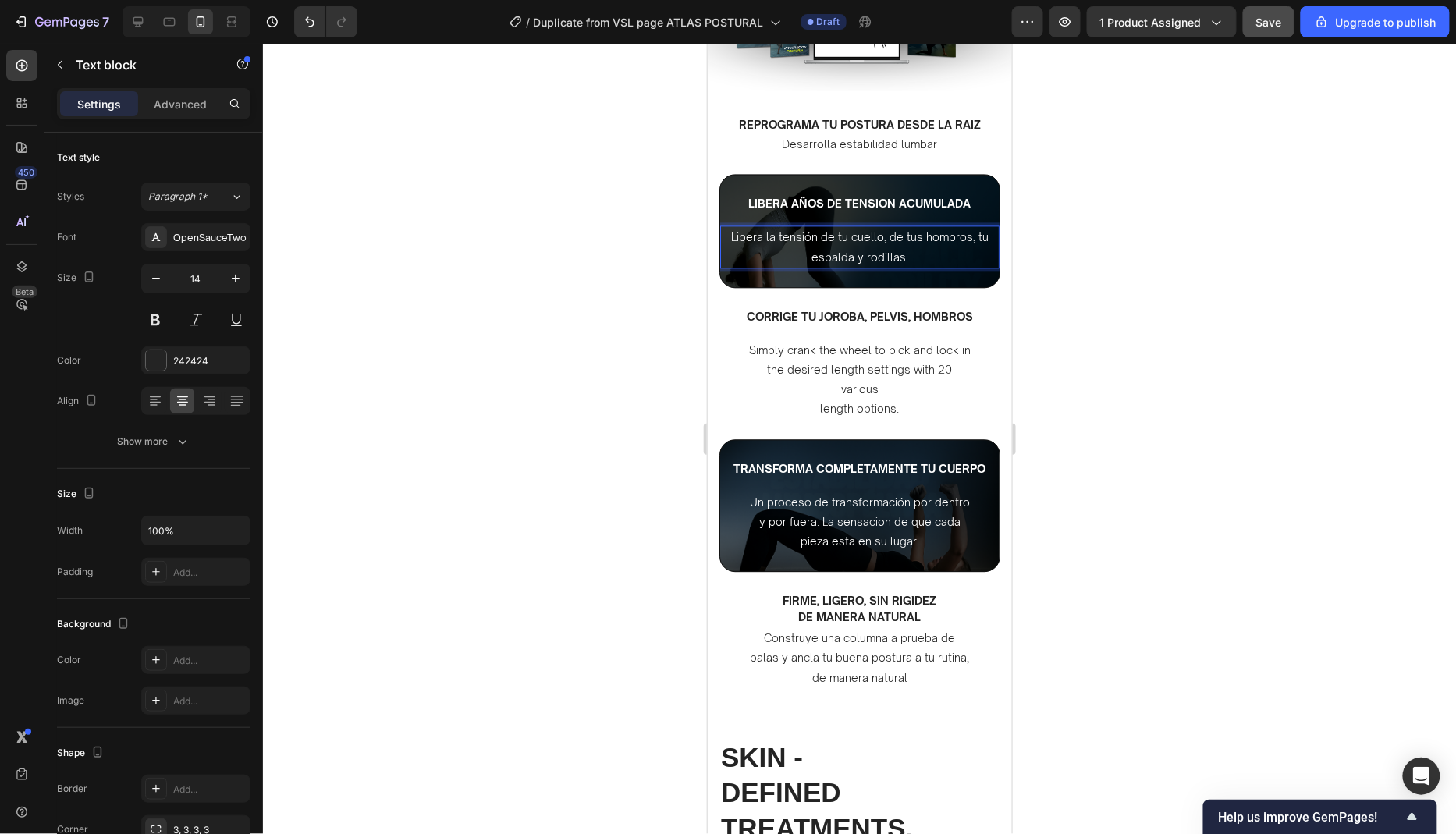
click at [916, 258] on p "Libera la tensión de tu cuello, de tus hombros, tu espalda y rodillas." at bounding box center [858, 245] width 276 height 39
click at [736, 238] on span "Libera la tensión de tu cuello, de tus hombros, tu espalda y rodillas. El alivio" at bounding box center [859, 245] width 258 height 32
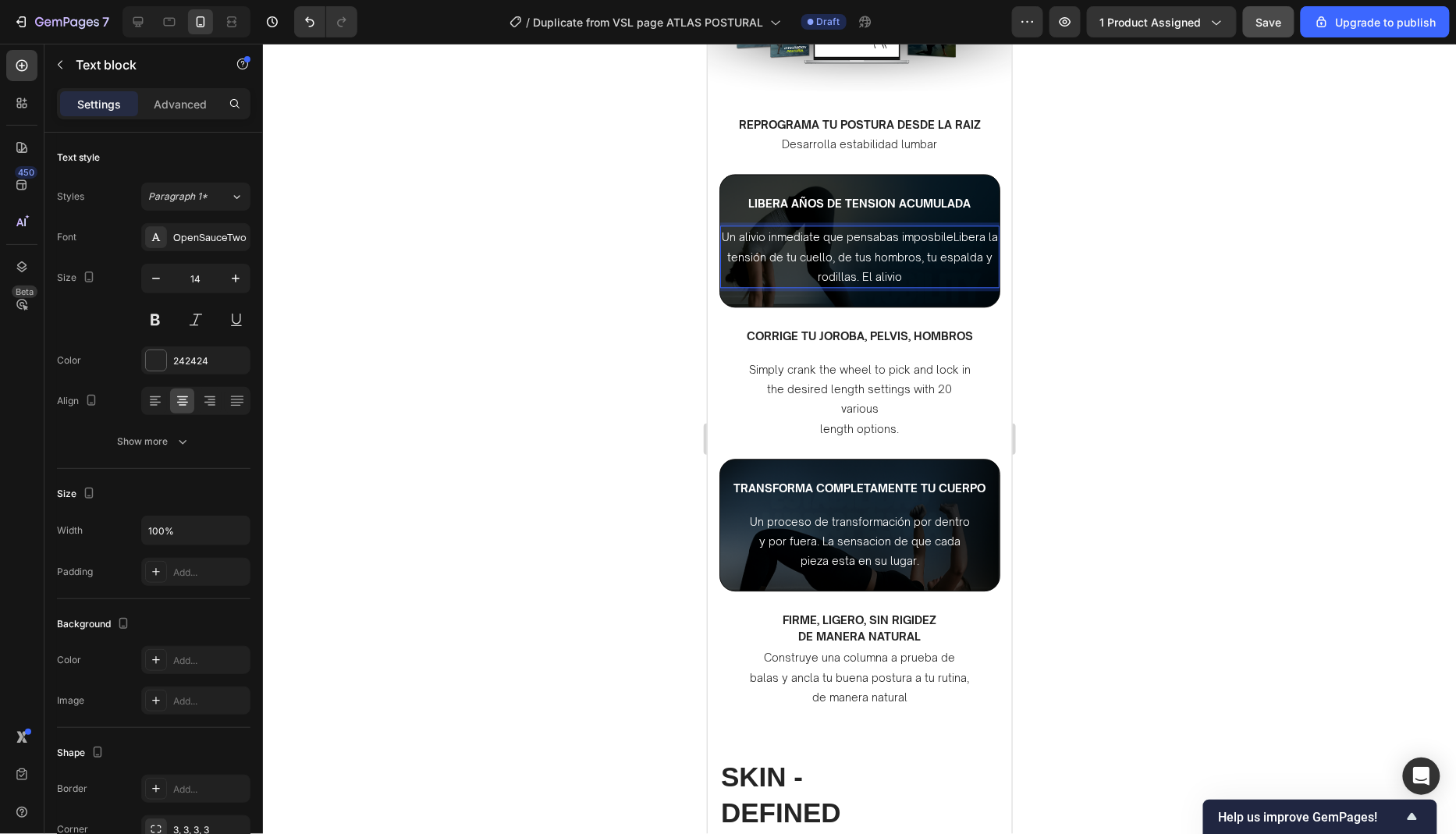
click at [748, 242] on p "Un alivio inmediate que pensabas imposbileLibera la tensión de tu cuello, de tu…" at bounding box center [858, 256] width 276 height 59
click at [946, 237] on span "El alivio inmediate que pensabas imposbileLibera la tensión de tu cuello, de tu…" at bounding box center [859, 255] width 272 height 52
click at [946, 286] on div "LIBERA AÑOS DE TENSION ACUMULADA Text block El alivio inmediate que pensabas im…" at bounding box center [859, 240] width 281 height 134
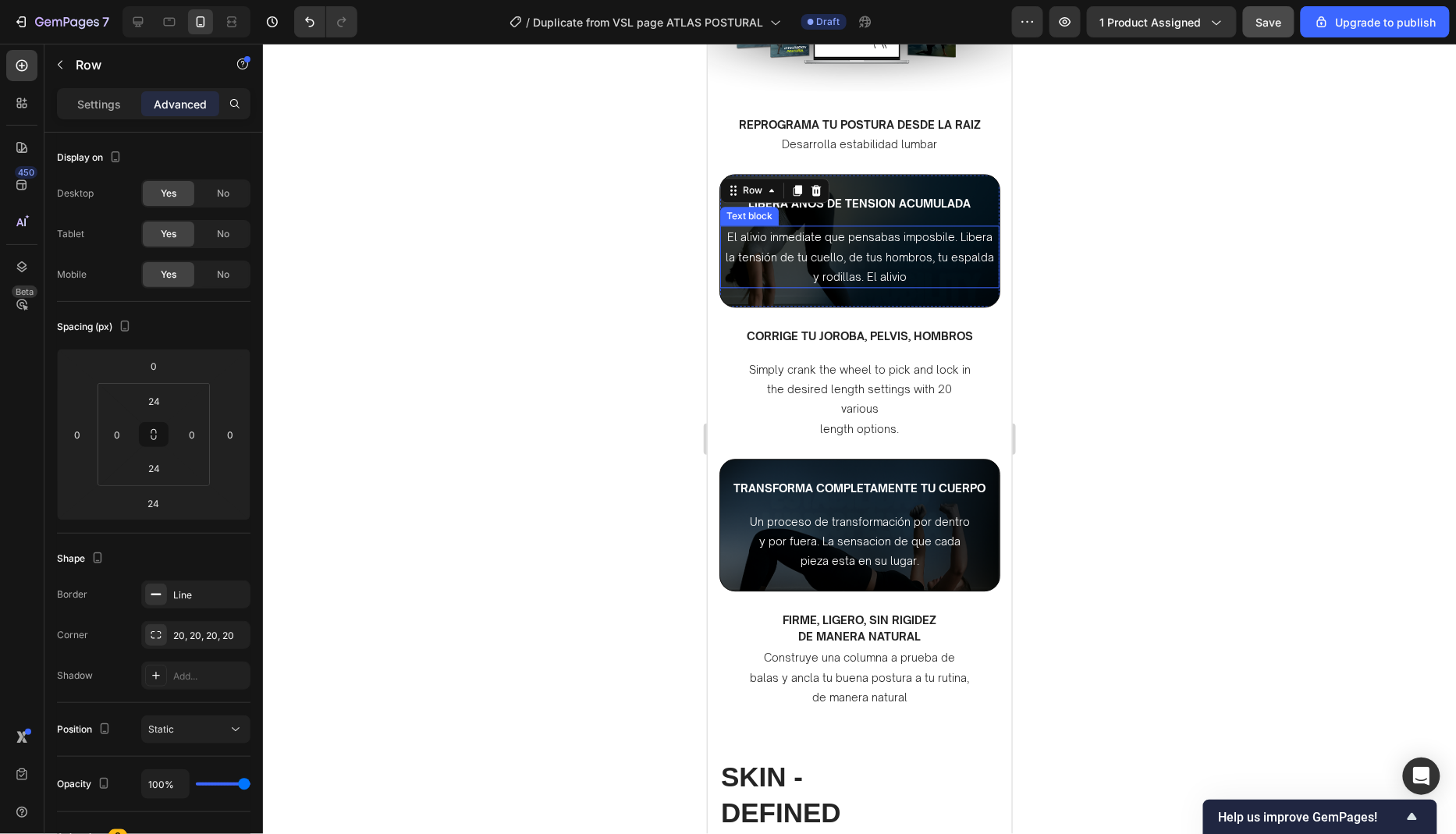
click at [954, 276] on p "El alivio inmediate que pensabas imposbile. Libera la tensión de tu cuello, de …" at bounding box center [858, 256] width 276 height 59
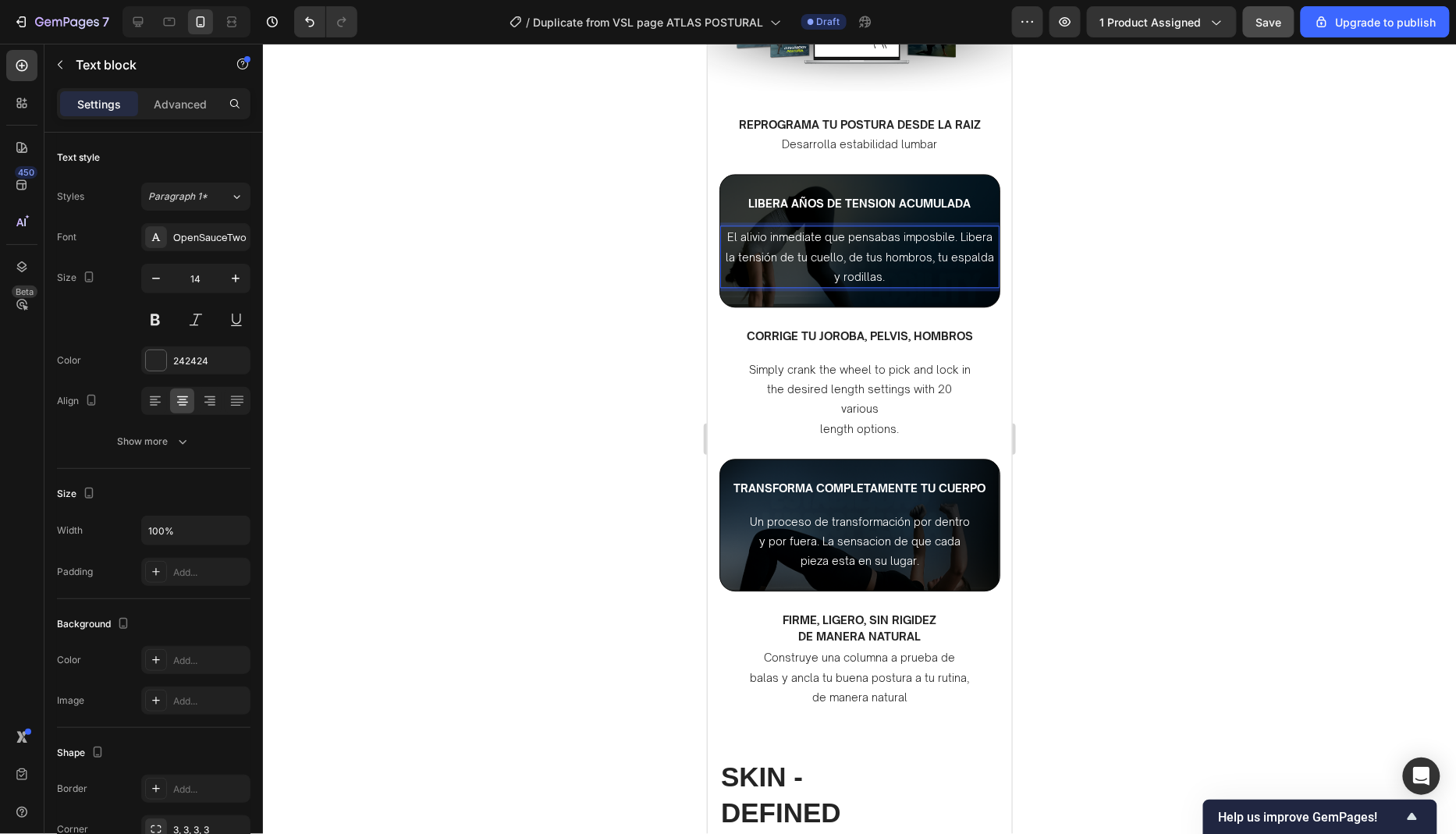
click at [1073, 252] on div at bounding box center [858, 439] width 1192 height 790
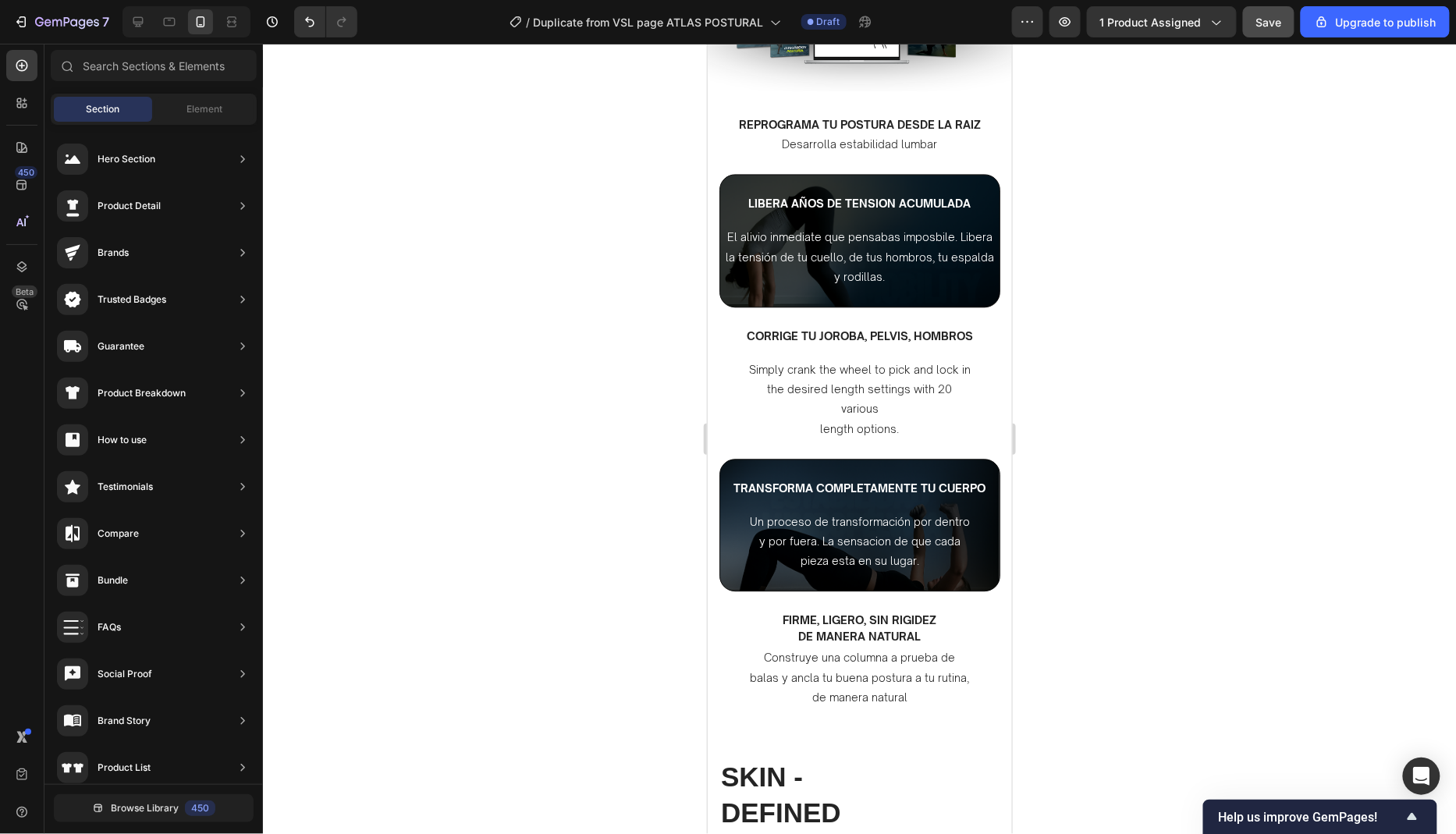
click at [968, 266] on p "El alivio inmediate que pensabas imposbile. Libera la tensión de tu cuello, de …" at bounding box center [858, 256] width 276 height 59
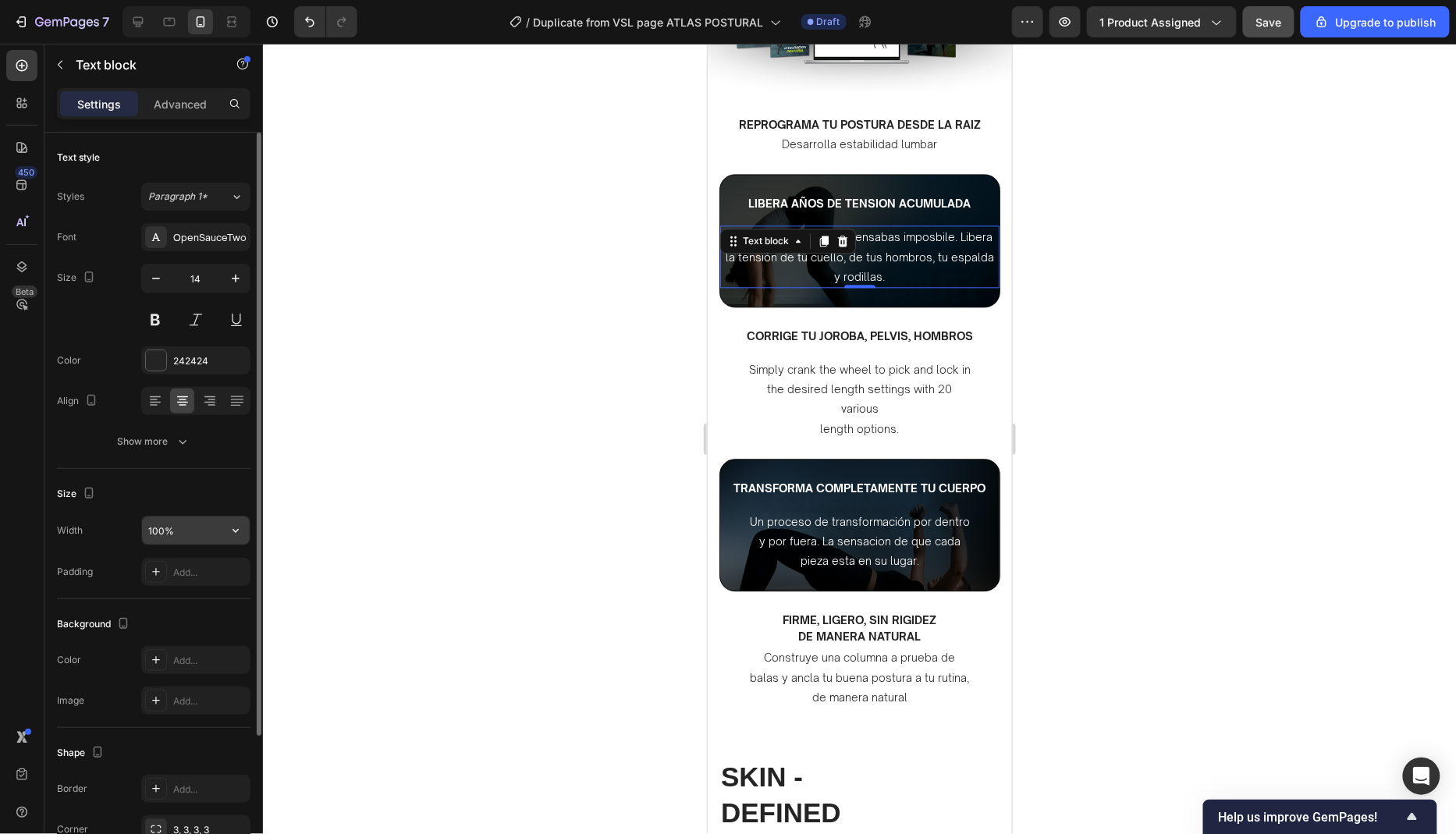
click at [177, 523] on input "100%" at bounding box center [196, 530] width 108 height 28
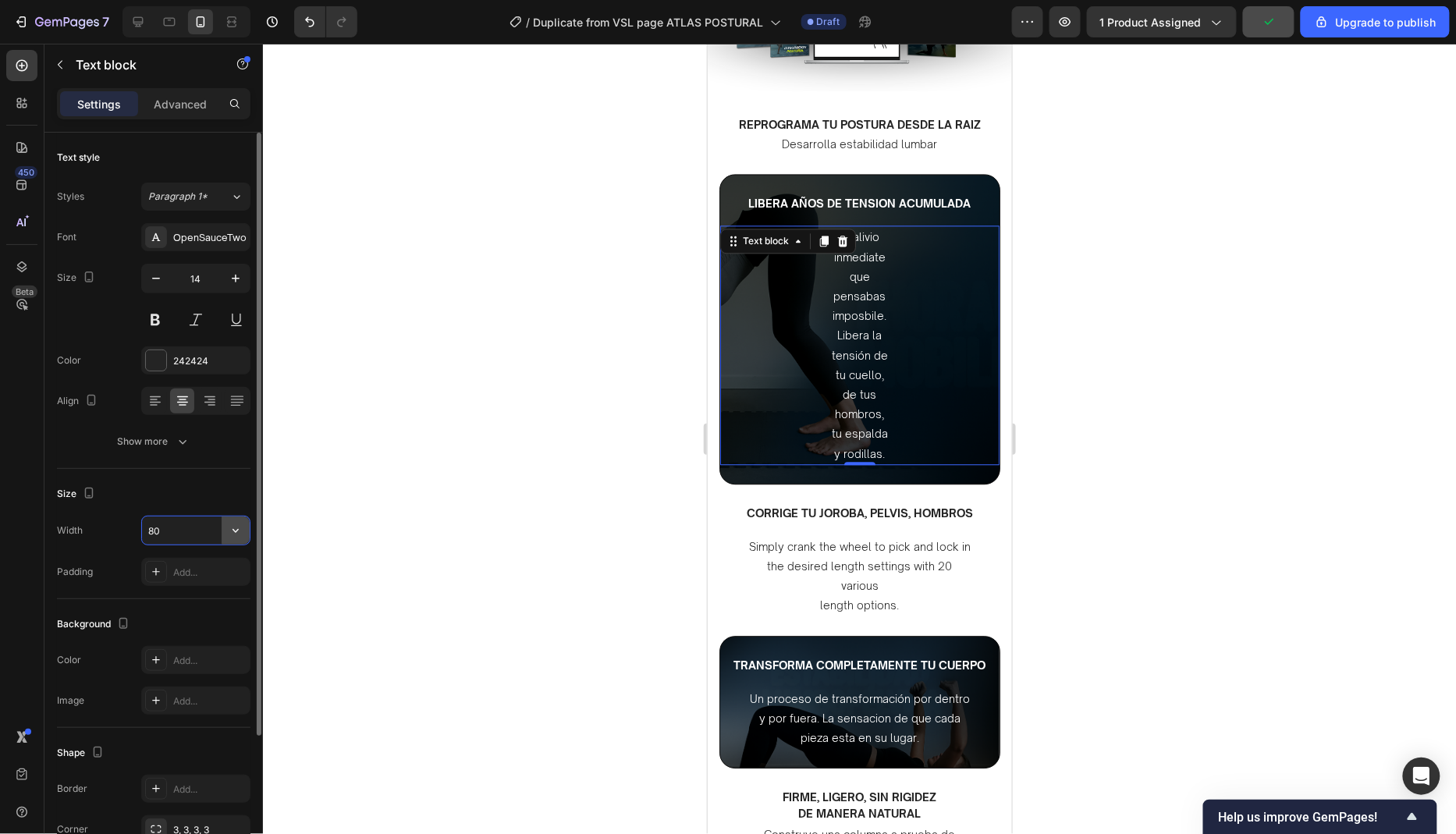
click at [241, 529] on icon "button" at bounding box center [236, 530] width 15 height 15
click at [204, 532] on input "80" at bounding box center [196, 530] width 108 height 28
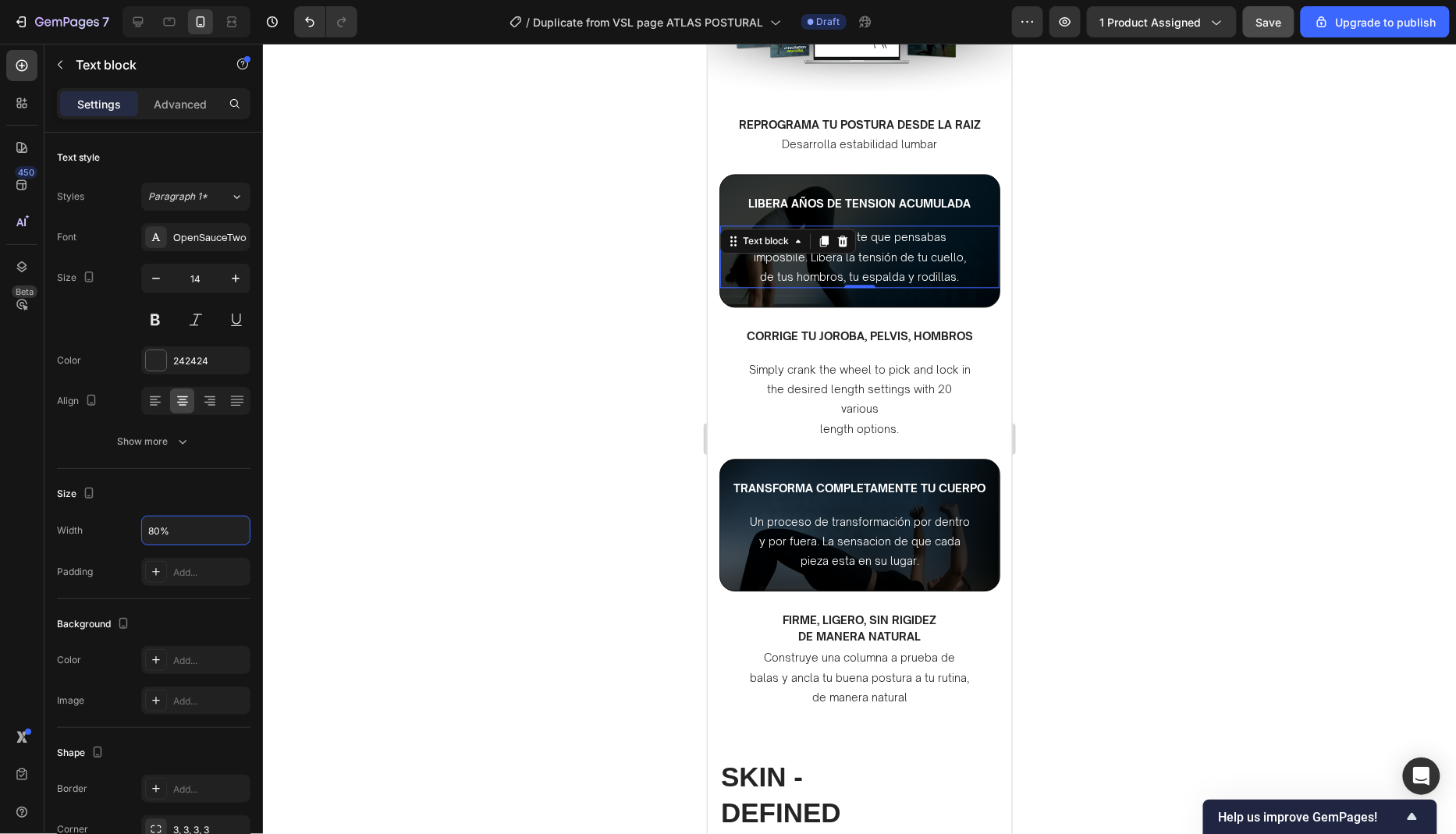
type input "80%"
click at [1112, 412] on div at bounding box center [858, 439] width 1192 height 790
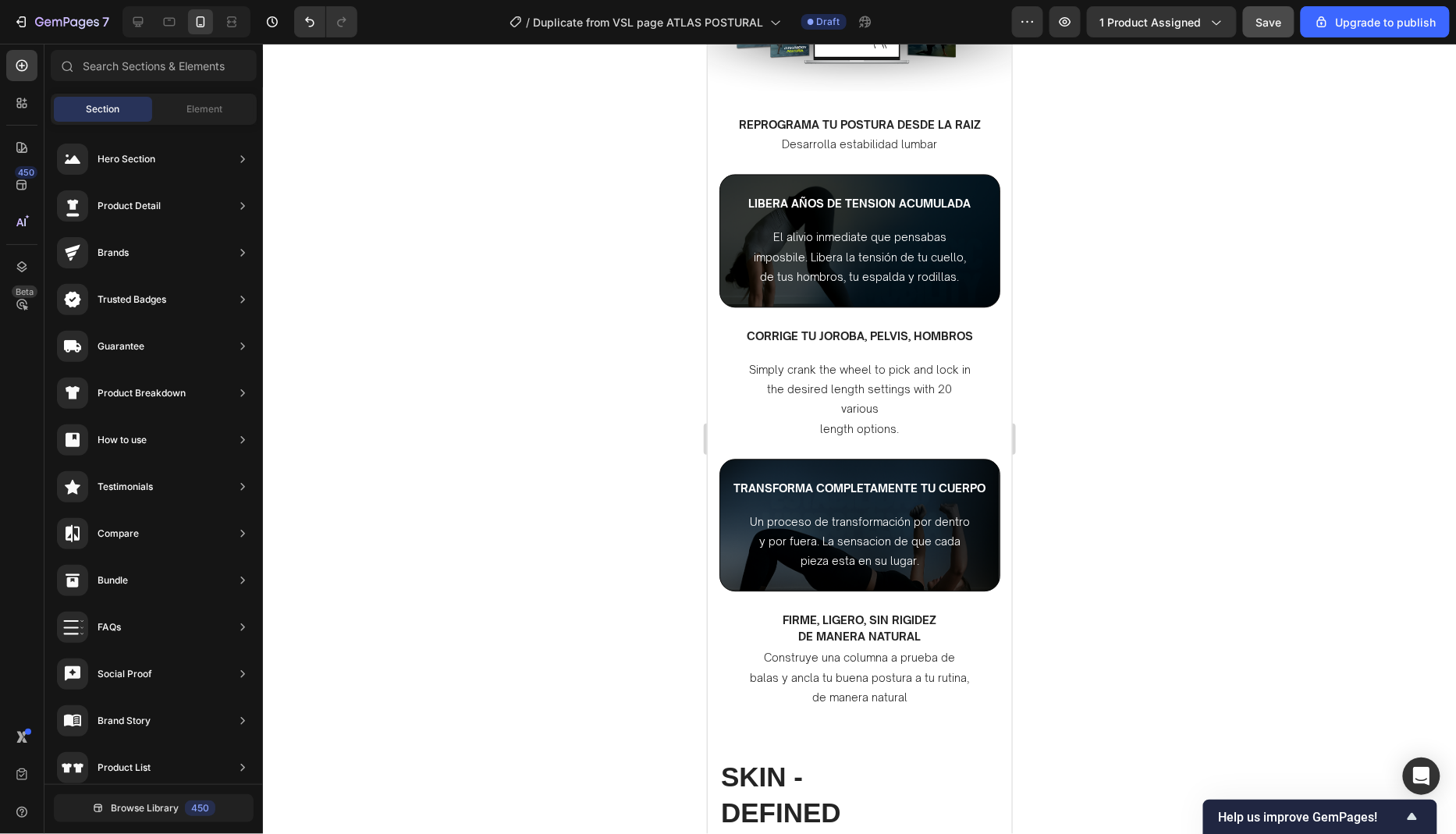
click at [1112, 412] on div at bounding box center [858, 439] width 1192 height 790
click at [825, 228] on div "El alivio inmediate que pensabas imposbile. Libera la tensión de tu cuello, de …" at bounding box center [858, 255] width 280 height 62
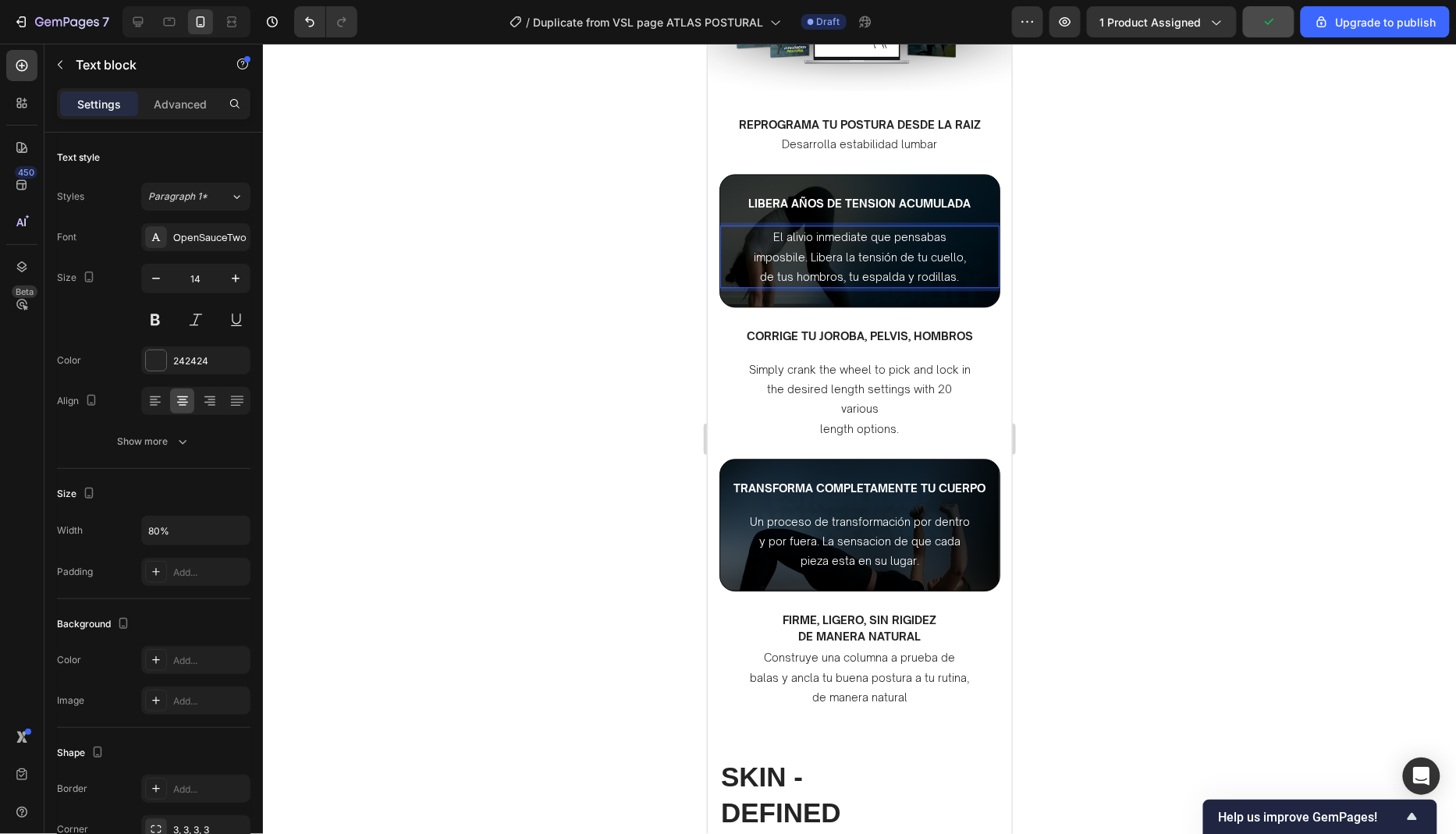
click at [868, 237] on span "El alivio inmediate que pensabas imposbile. Libera la tensión de tu cuello, de …" at bounding box center [859, 255] width 212 height 52
click at [1120, 276] on div at bounding box center [858, 439] width 1192 height 790
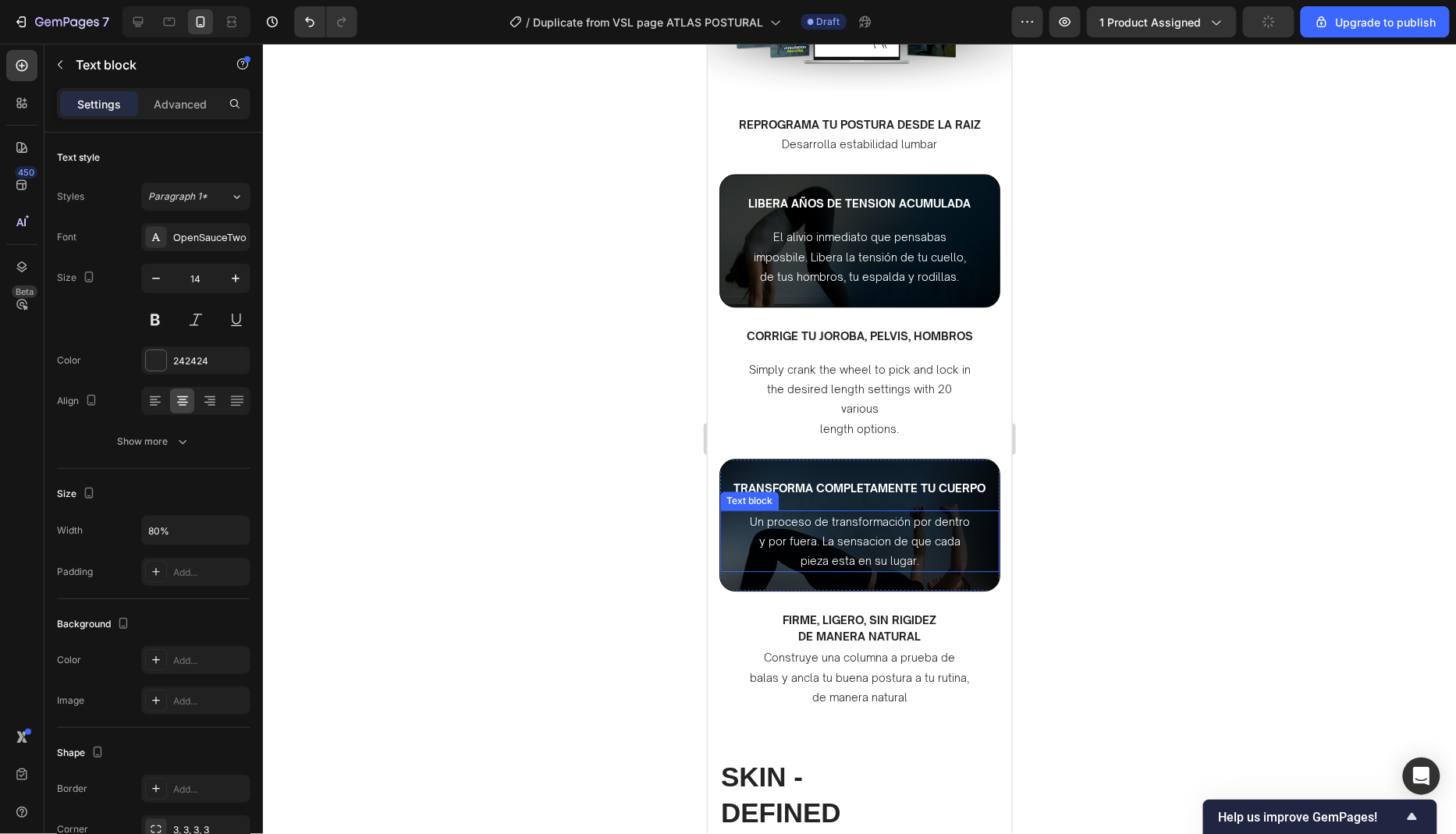
click at [856, 532] on span "Un proceso de transformación por dentro y por fuera. La sensacion de que cada p…" at bounding box center [858, 540] width 220 height 52
click at [856, 534] on span "Un proceso de transformación por dentro y por fuera. La sensacion de que cada p…" at bounding box center [858, 540] width 220 height 52
click at [856, 539] on span "Un proceso de transformación por dentro y por fuera. La sensacion de que cada p…" at bounding box center [858, 540] width 220 height 52
click at [874, 520] on span "Un proceso de transformación por dentro y por fuera. La sensacion de que cada p…" at bounding box center [858, 540] width 220 height 52
click at [830, 538] on span "Un proceso de transformación por dentro y por fuera. La sensación de que cada p…" at bounding box center [858, 540] width 220 height 52
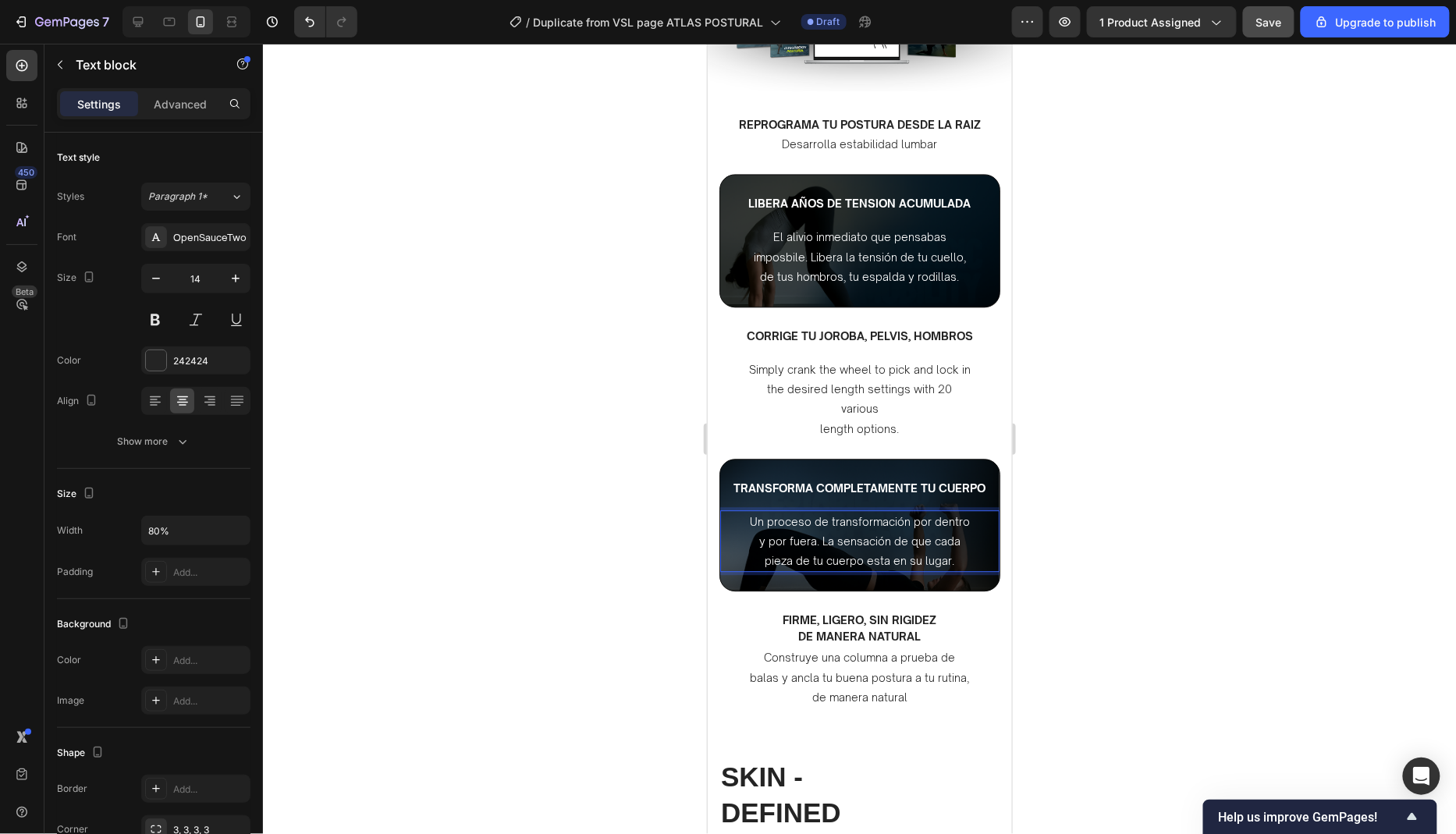
click at [1153, 527] on div at bounding box center [858, 439] width 1192 height 790
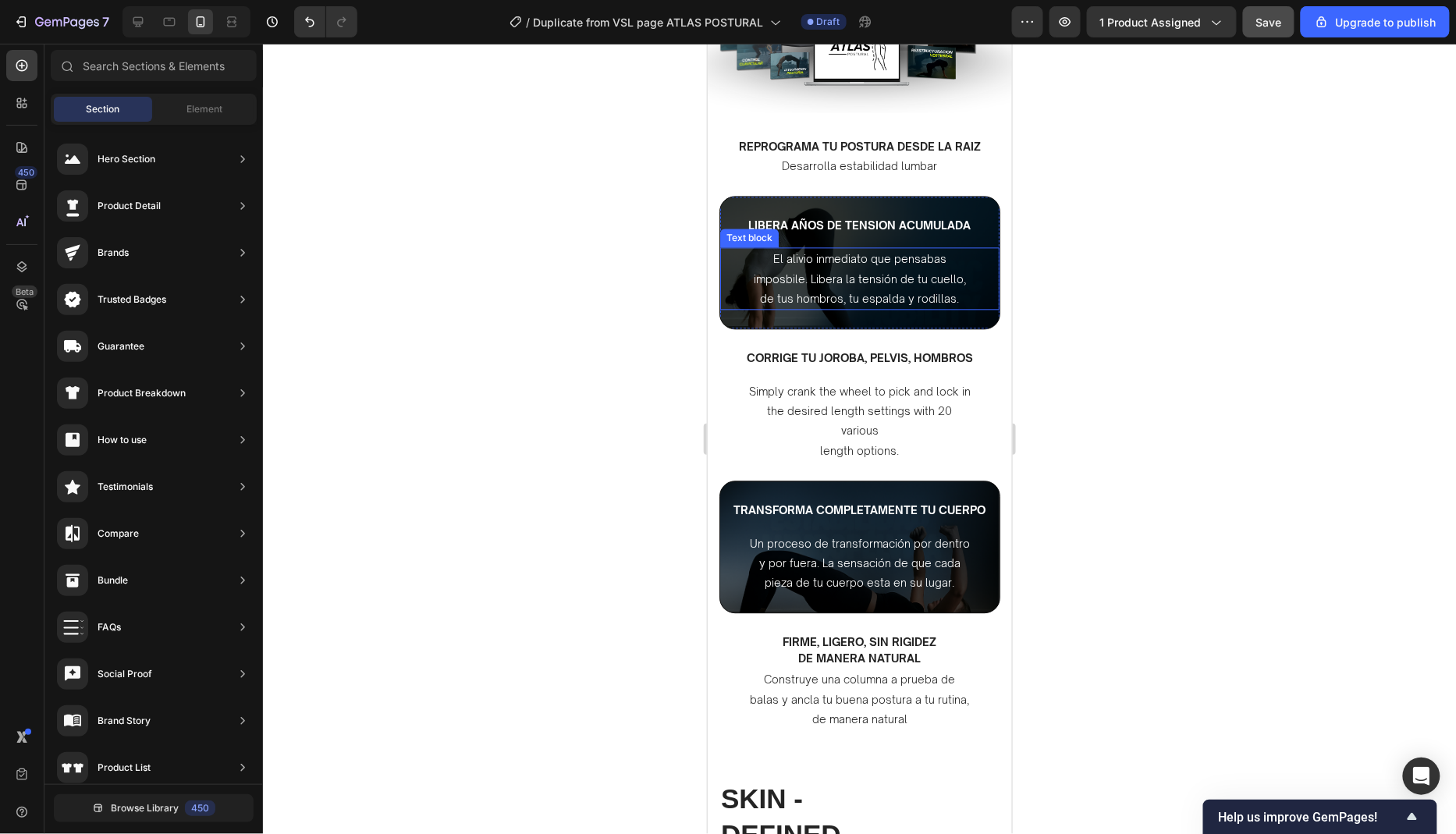
scroll to position [1213, 0]
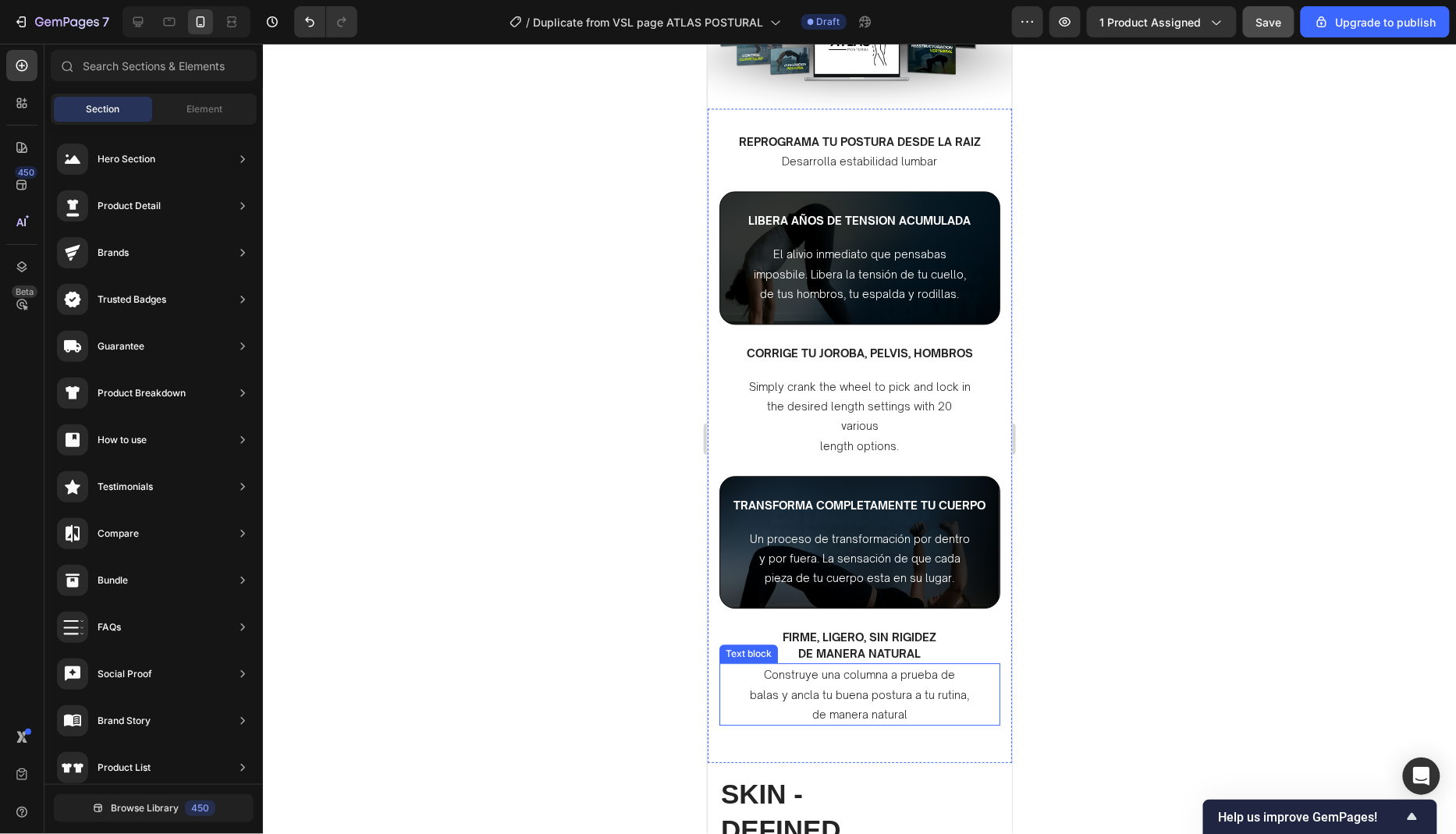
click at [856, 671] on p "Construye una columna a prueba de balas y ancla tu buena postura a tu rutina, d…" at bounding box center [859, 693] width 222 height 59
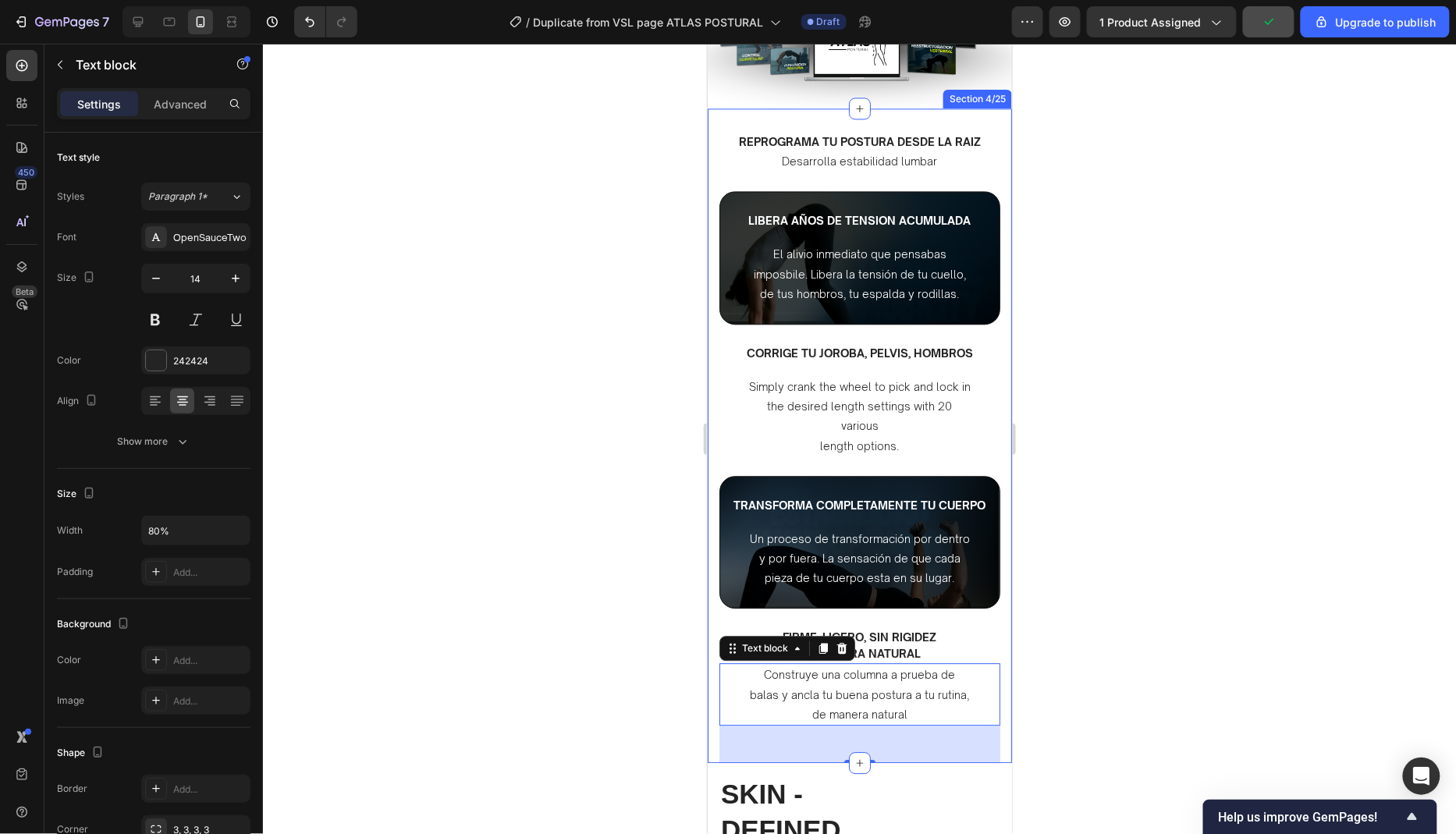
click at [1119, 657] on div at bounding box center [858, 439] width 1192 height 790
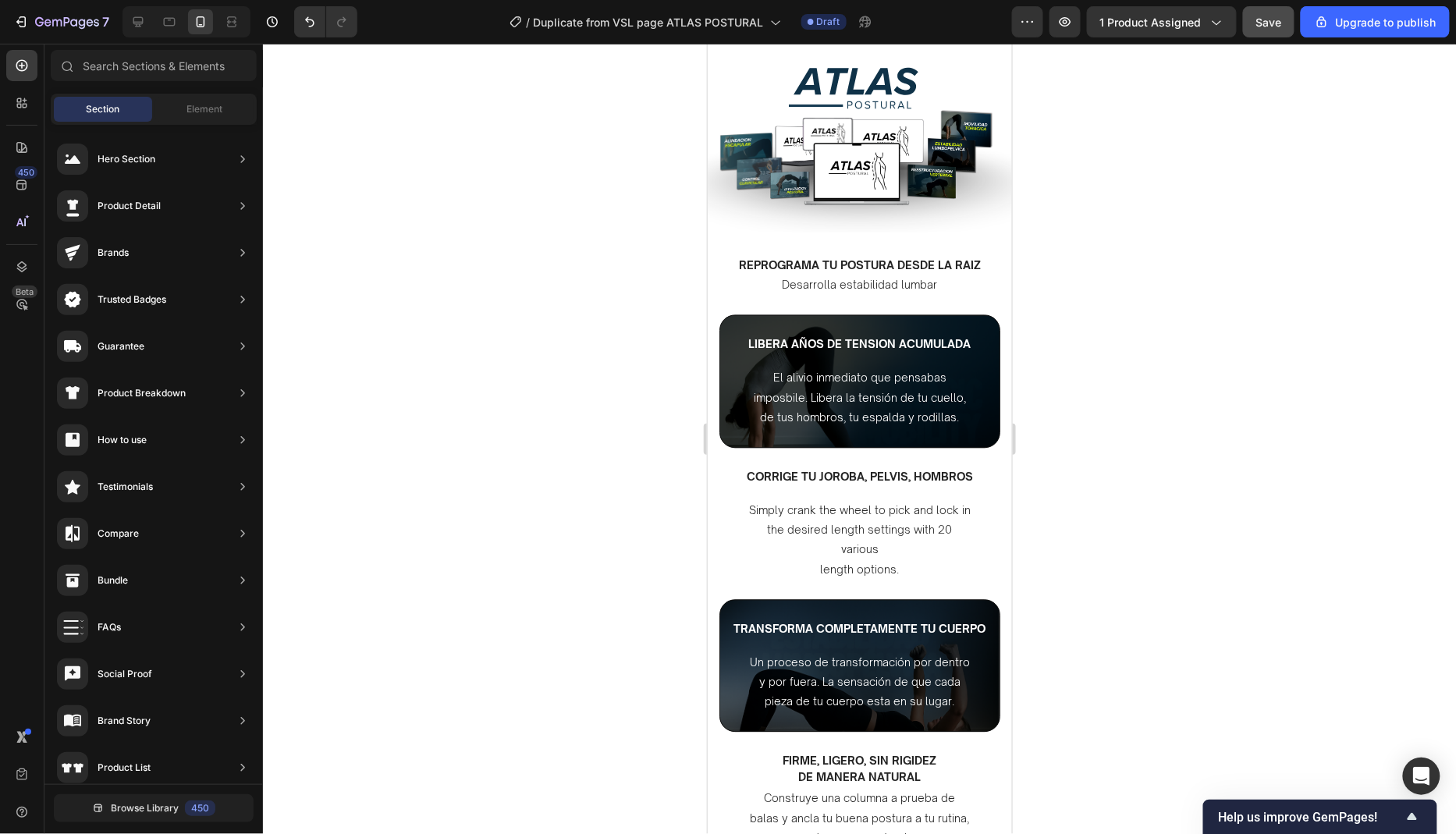
scroll to position [1106, 0]
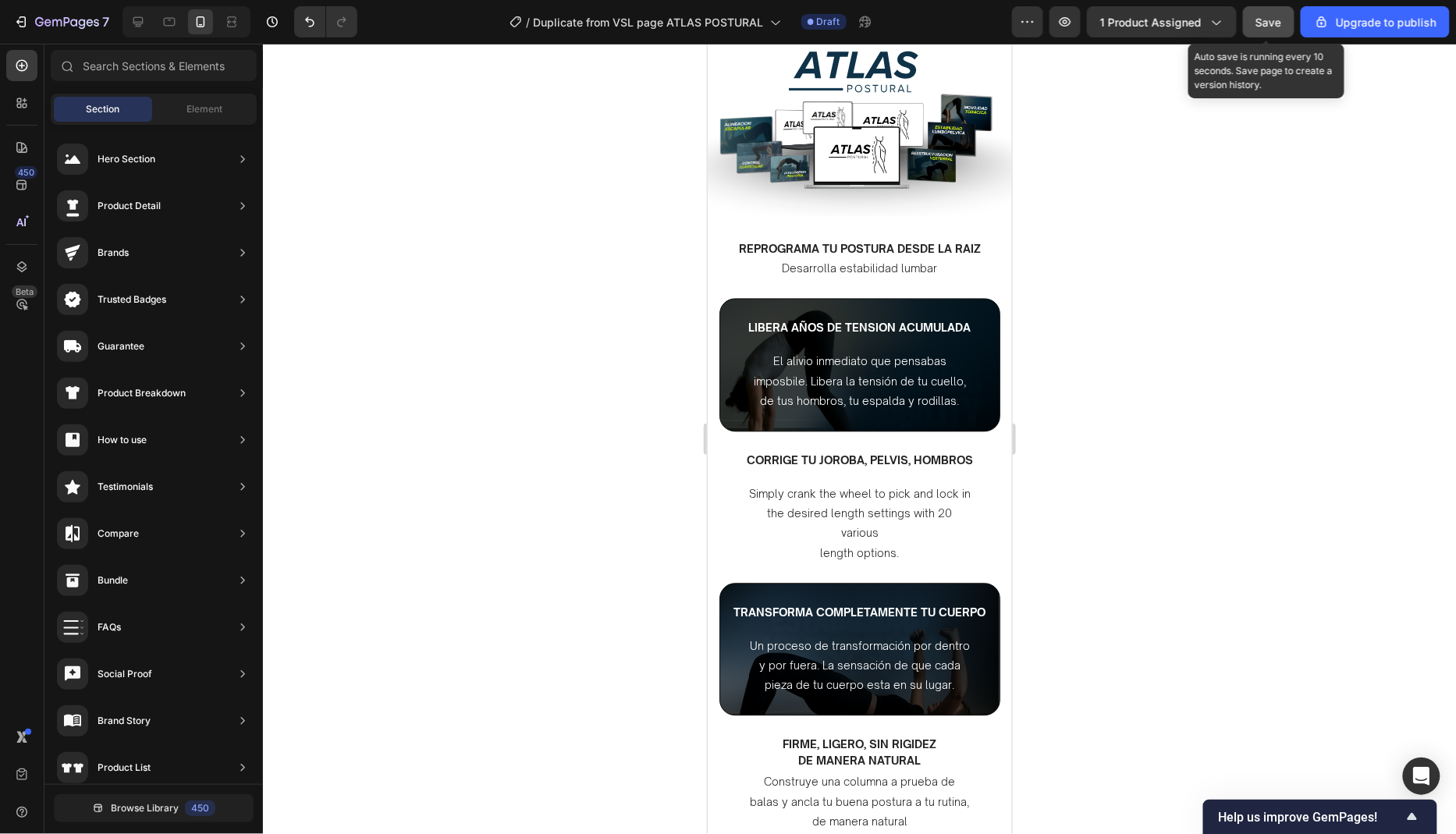
click at [1276, 23] on span "Save" at bounding box center [1269, 22] width 26 height 13
click at [854, 382] on span "El alivio inmediato que pensabas imposbile. Libera la tensión de tu cuello, de …" at bounding box center [859, 380] width 212 height 52
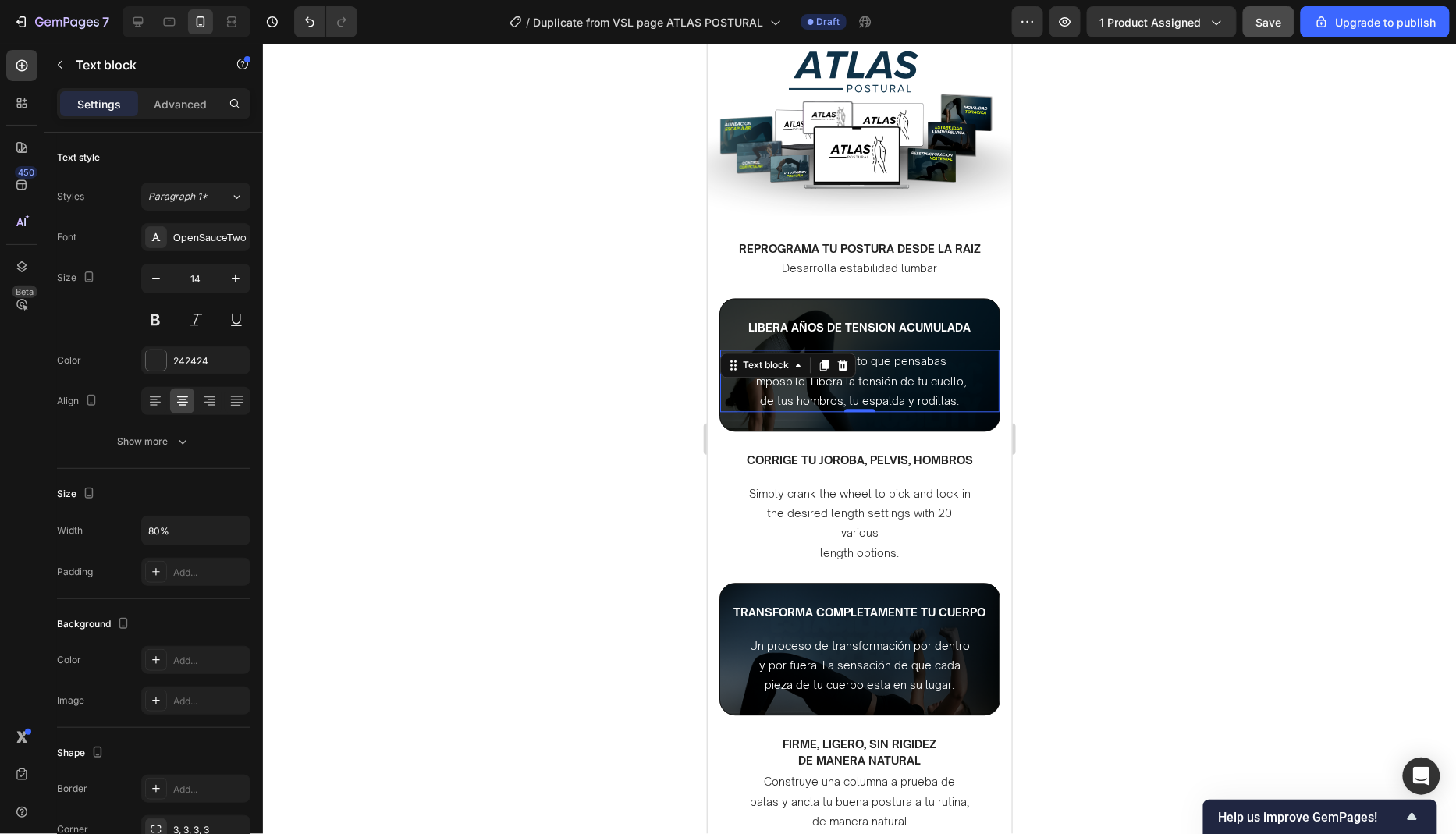
click at [1059, 400] on div at bounding box center [858, 439] width 1192 height 790
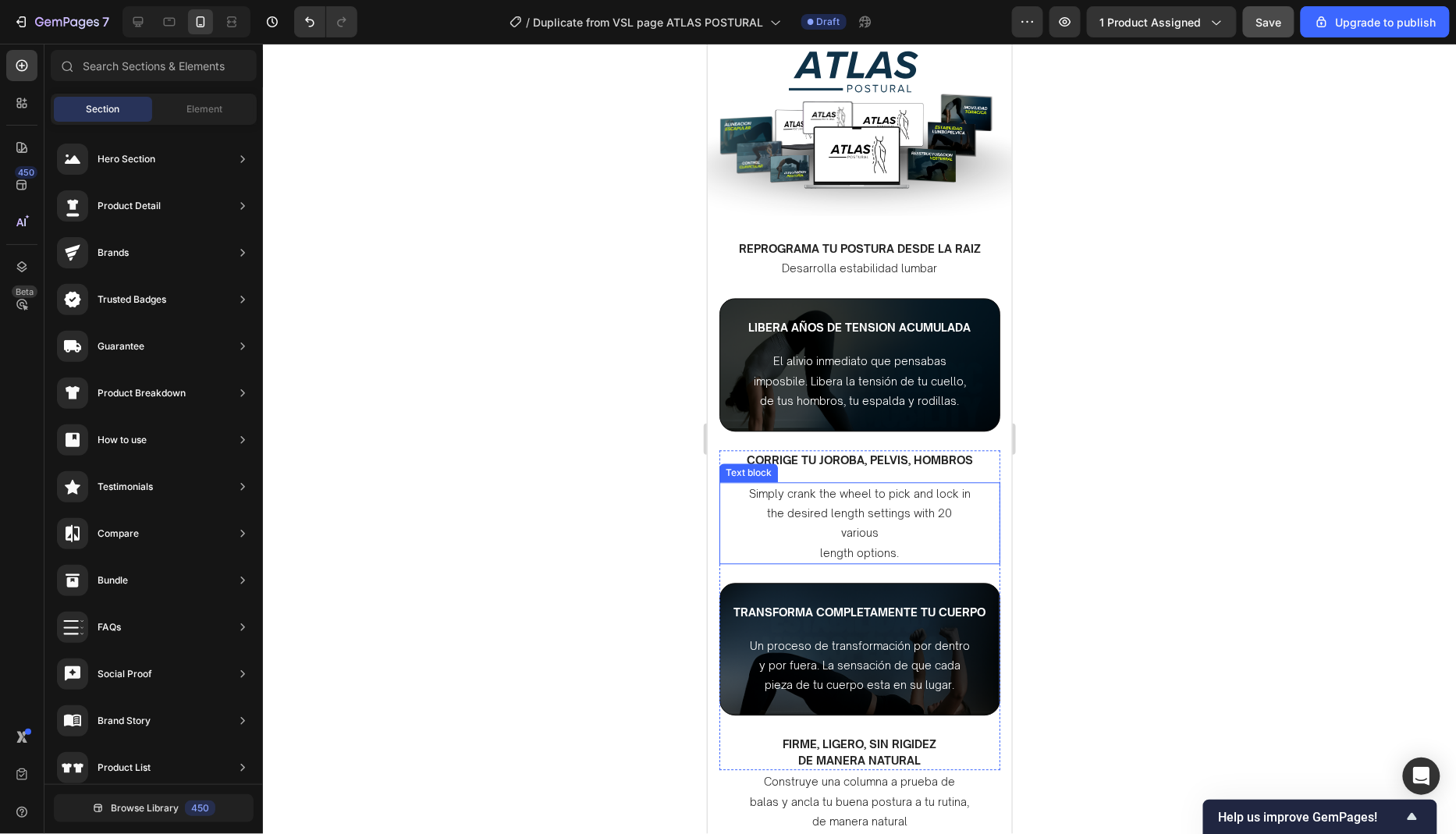
click at [917, 545] on div "CORRIGE TU JOROBA, PELVIS, HOMBROS Text block Simply crank the wheel to pick an…" at bounding box center [859, 609] width 281 height 320
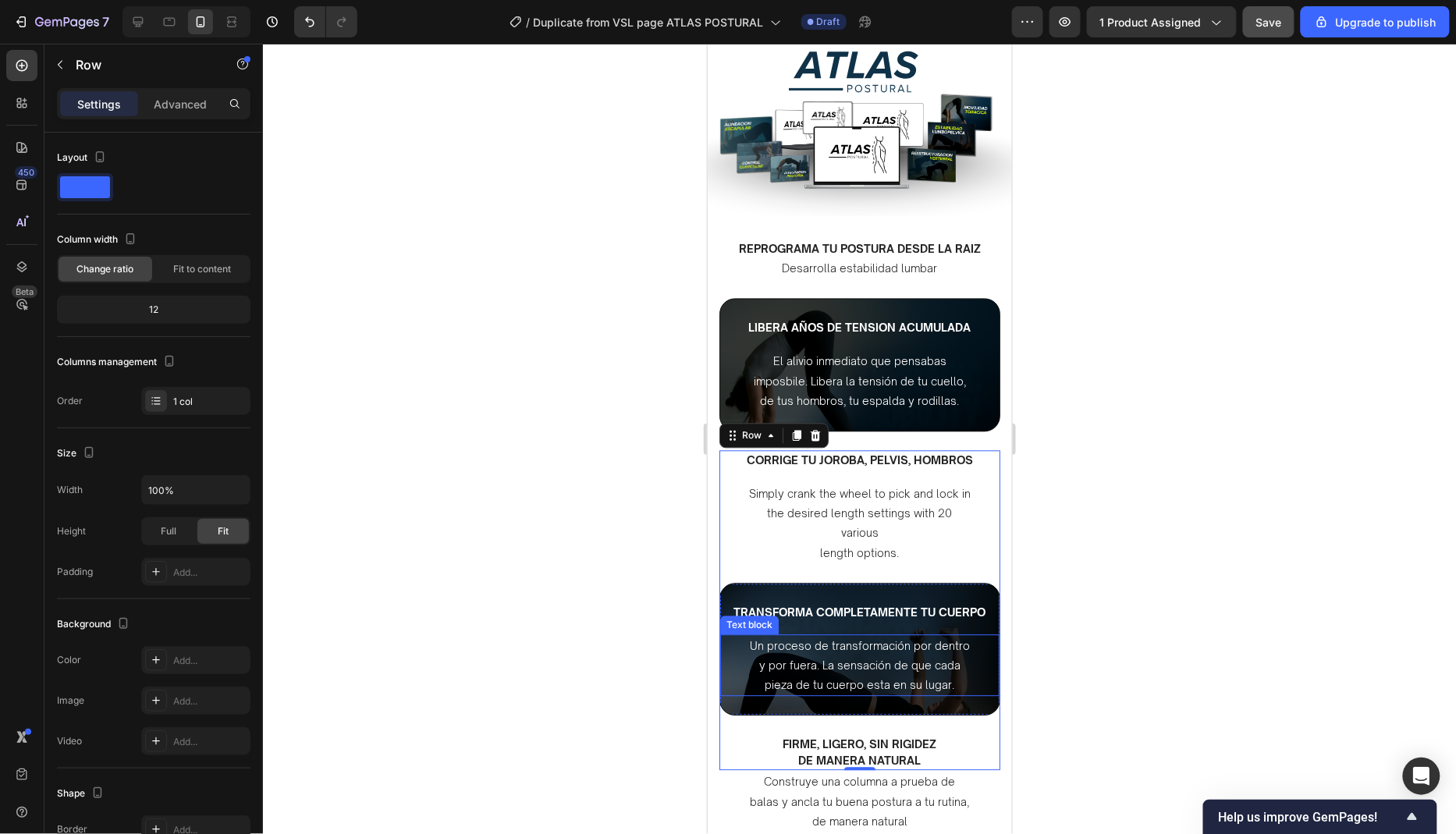
click at [899, 663] on span "Un proceso de transformación por dentro y por fuera. La sensación de que cada p…" at bounding box center [858, 664] width 220 height 52
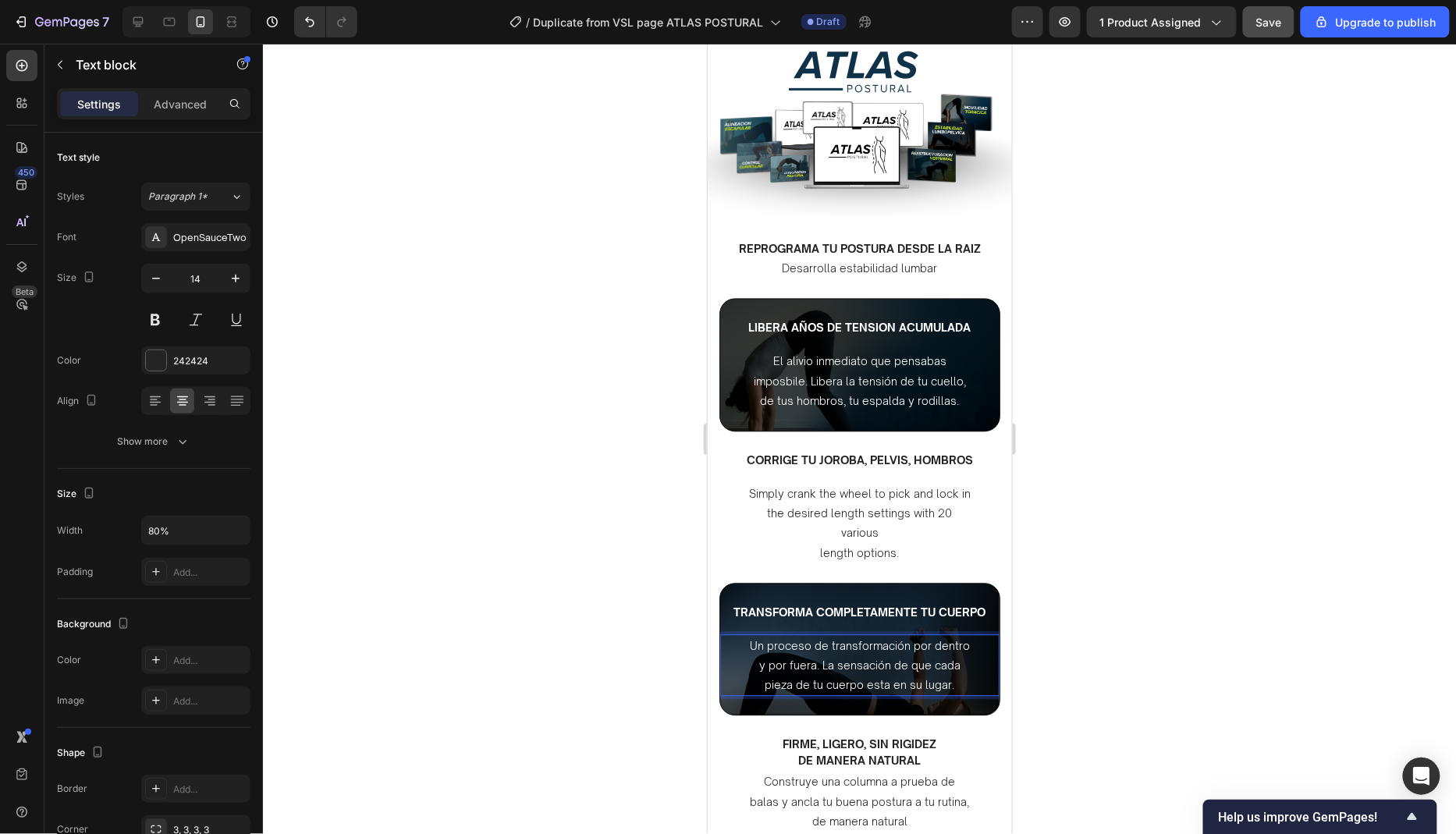
click at [857, 656] on span "Un proceso de transformación por dentro y por fuera. La sensación de que cada p…" at bounding box center [858, 664] width 220 height 52
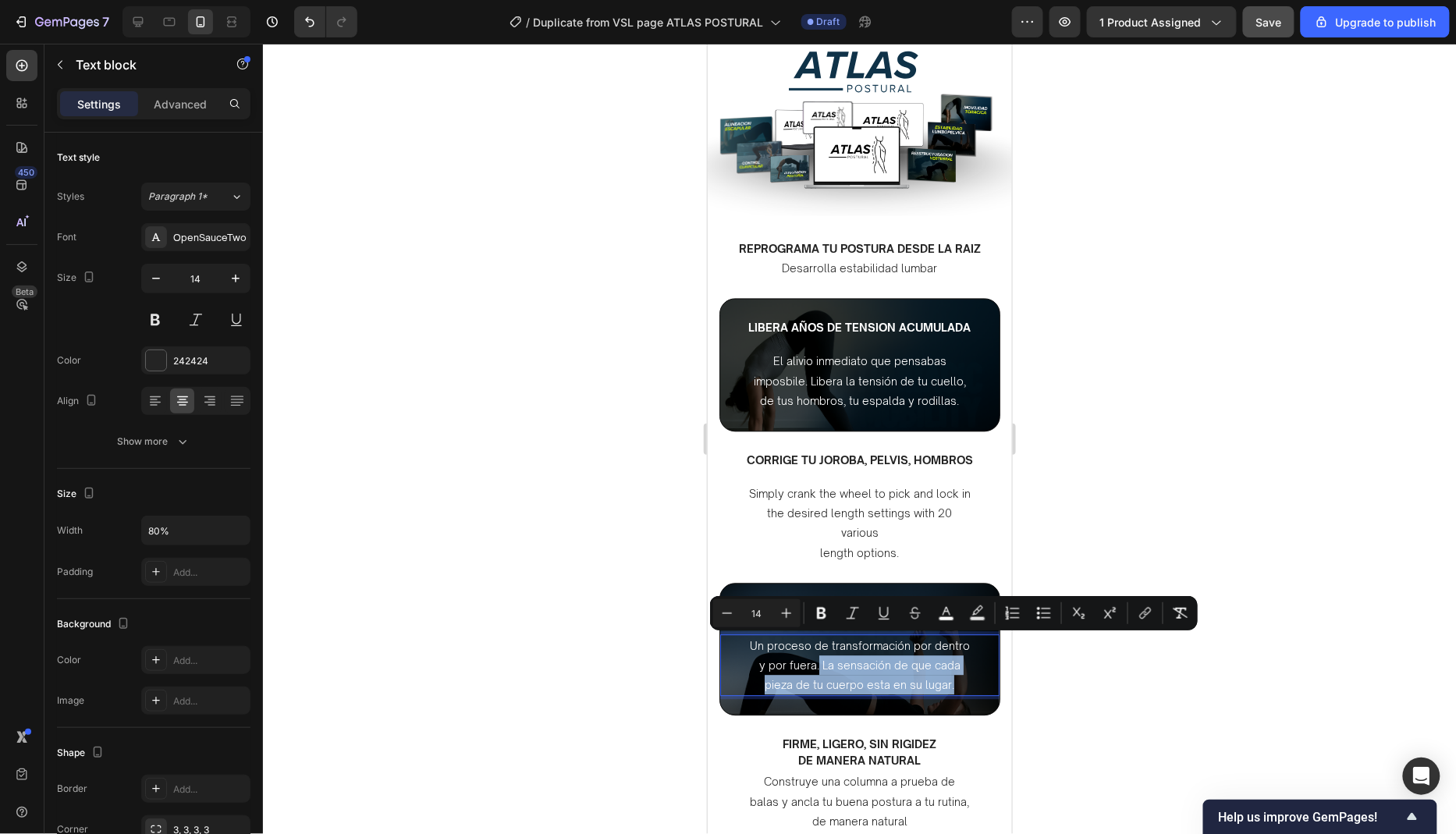
drag, startPoint x: 965, startPoint y: 661, endPoint x: 819, endPoint y: 648, distance: 146.6
click at [818, 648] on p "Un proceso de transformación por dentro y por fuera. La sensación de que cada p…" at bounding box center [858, 665] width 220 height 59
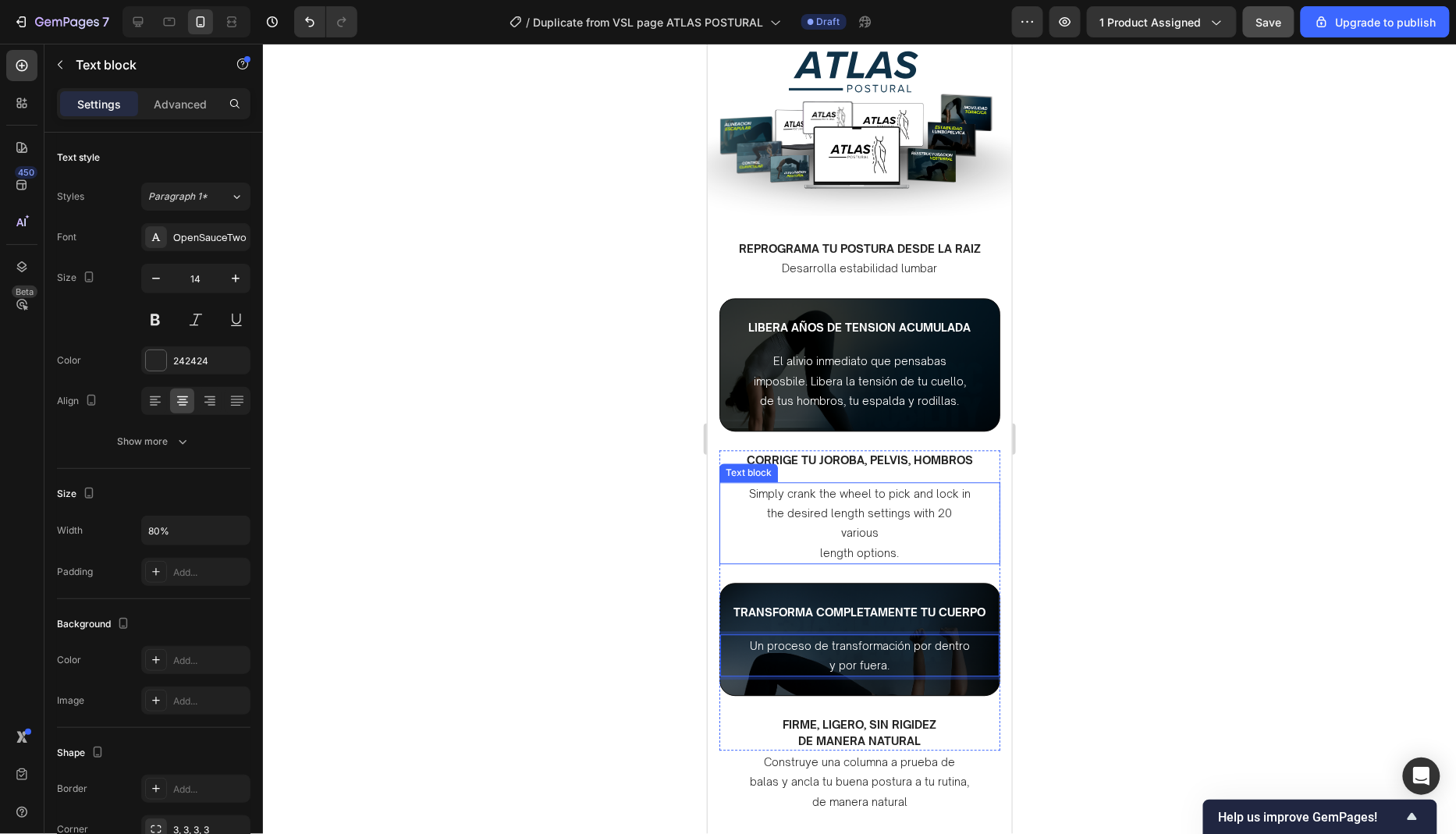
click at [873, 506] on p "Simply crank the wheel to pick and lock in the desired length settings with 20 …" at bounding box center [859, 523] width 222 height 79
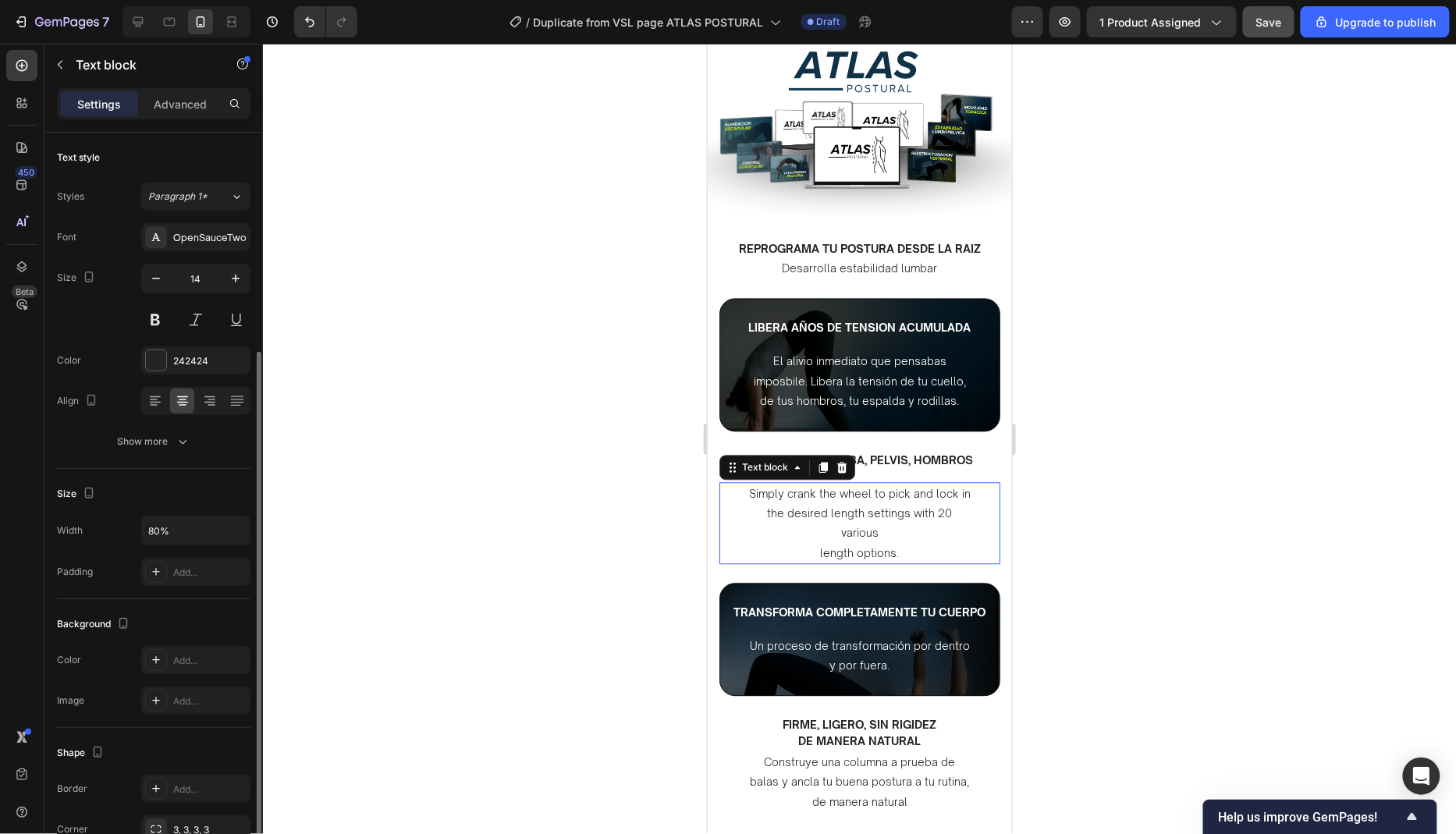
scroll to position [121, 0]
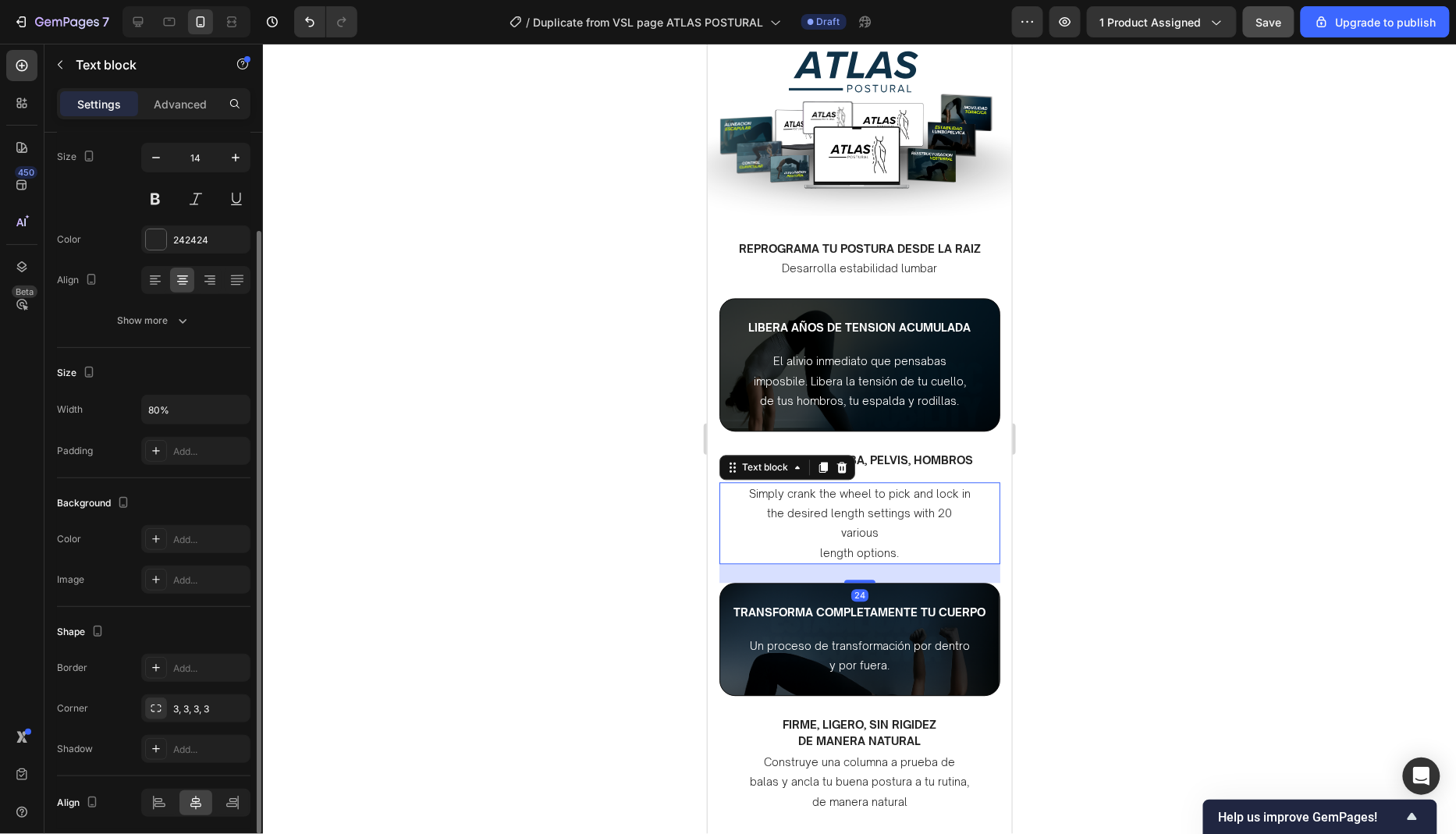
click at [876, 506] on p "Simply crank the wheel to pick and lock in the desired length settings with 20 …" at bounding box center [859, 523] width 222 height 79
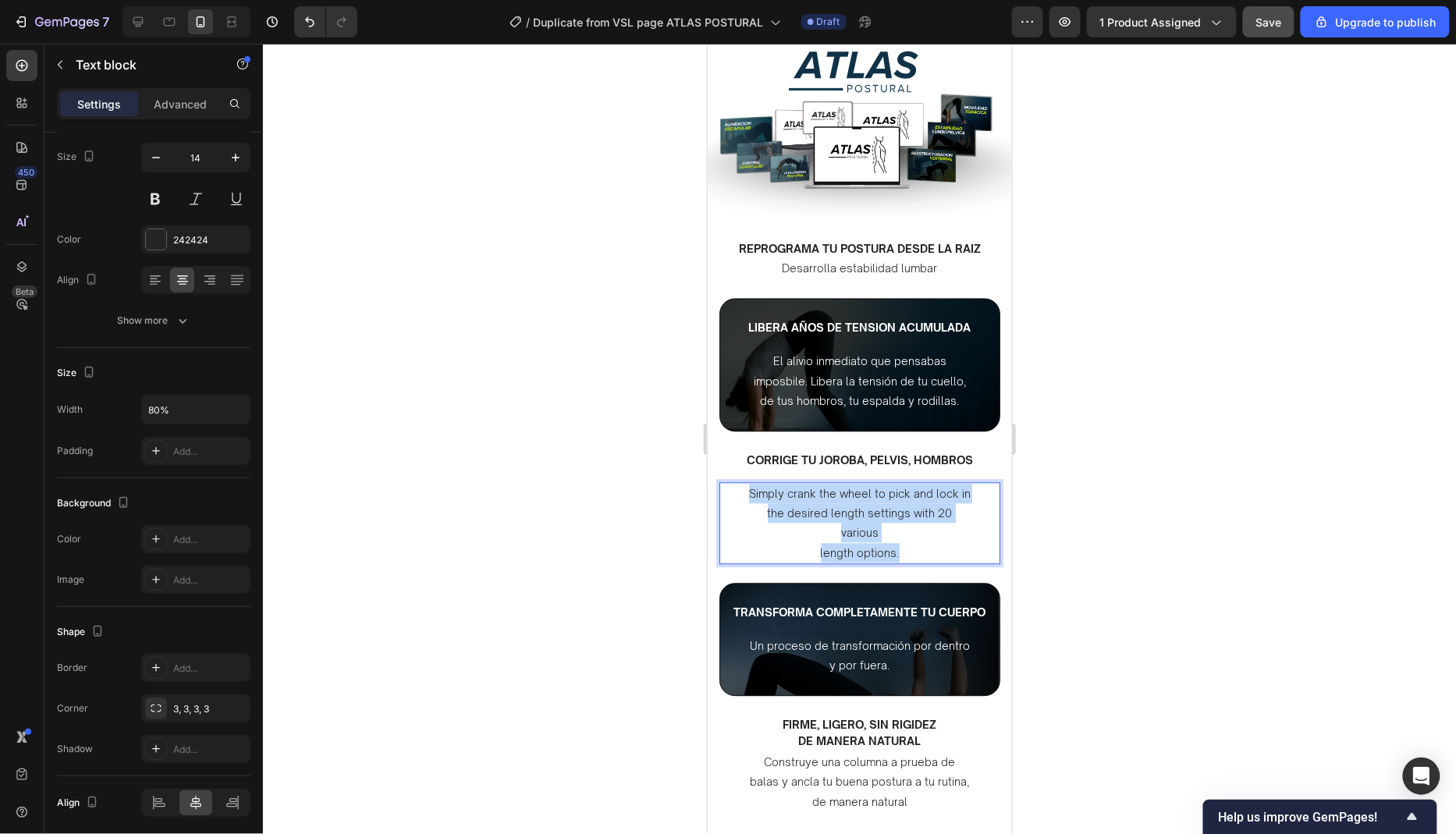
drag, startPoint x: 902, startPoint y: 529, endPoint x: 750, endPoint y: 499, distance: 154.9
click at [750, 499] on p "Simply crank the wheel to pick and lock in the desired length settings with 20 …" at bounding box center [859, 523] width 222 height 79
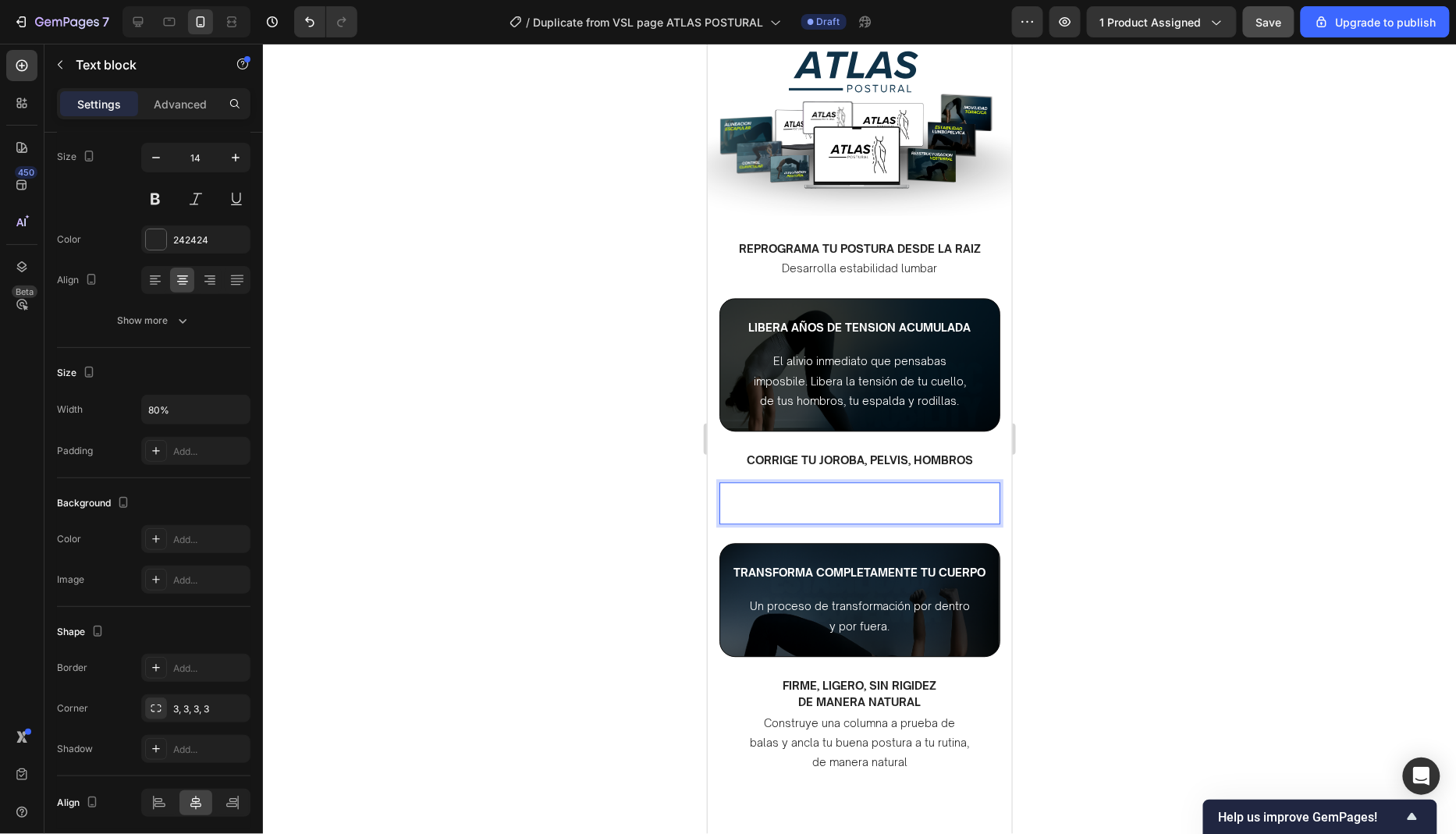
click at [899, 504] on span "La sensación de que cada pieza de tu cuerpo esta en su lugar." at bounding box center [858, 503] width 200 height 32
drag, startPoint x: 974, startPoint y: 513, endPoint x: 769, endPoint y: 504, distance: 205.2
click at [769, 504] on div "La sensación de que cada pieza de tu cuerpo esta en su lugar." at bounding box center [859, 503] width 281 height 42
click at [709, 482] on div "Desarrolla estabilidad lumbar Text block Row REPROGRAMA TU POSTURA DESDE LA RAI…" at bounding box center [858, 512] width 305 height 594
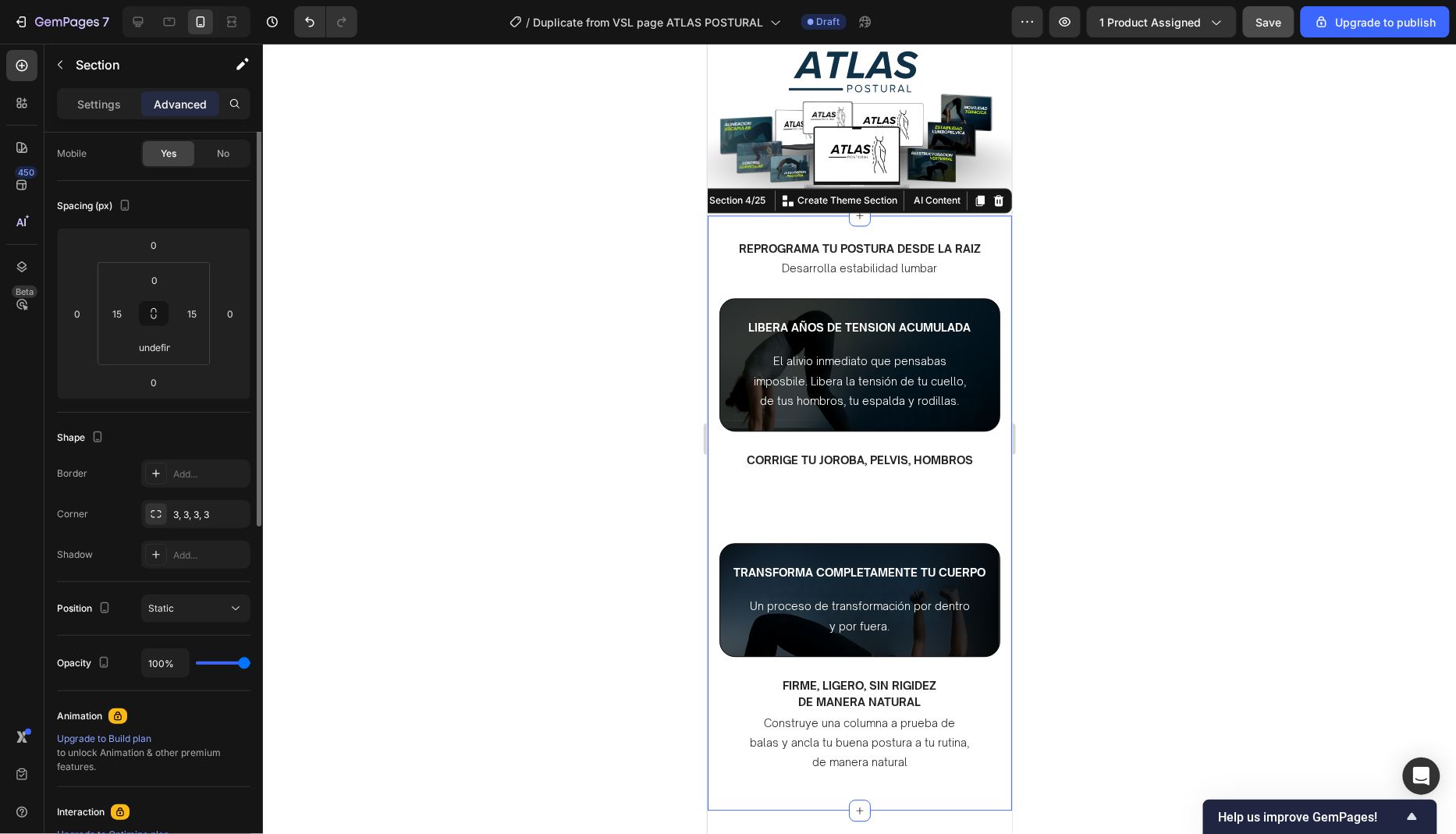
scroll to position [0, 0]
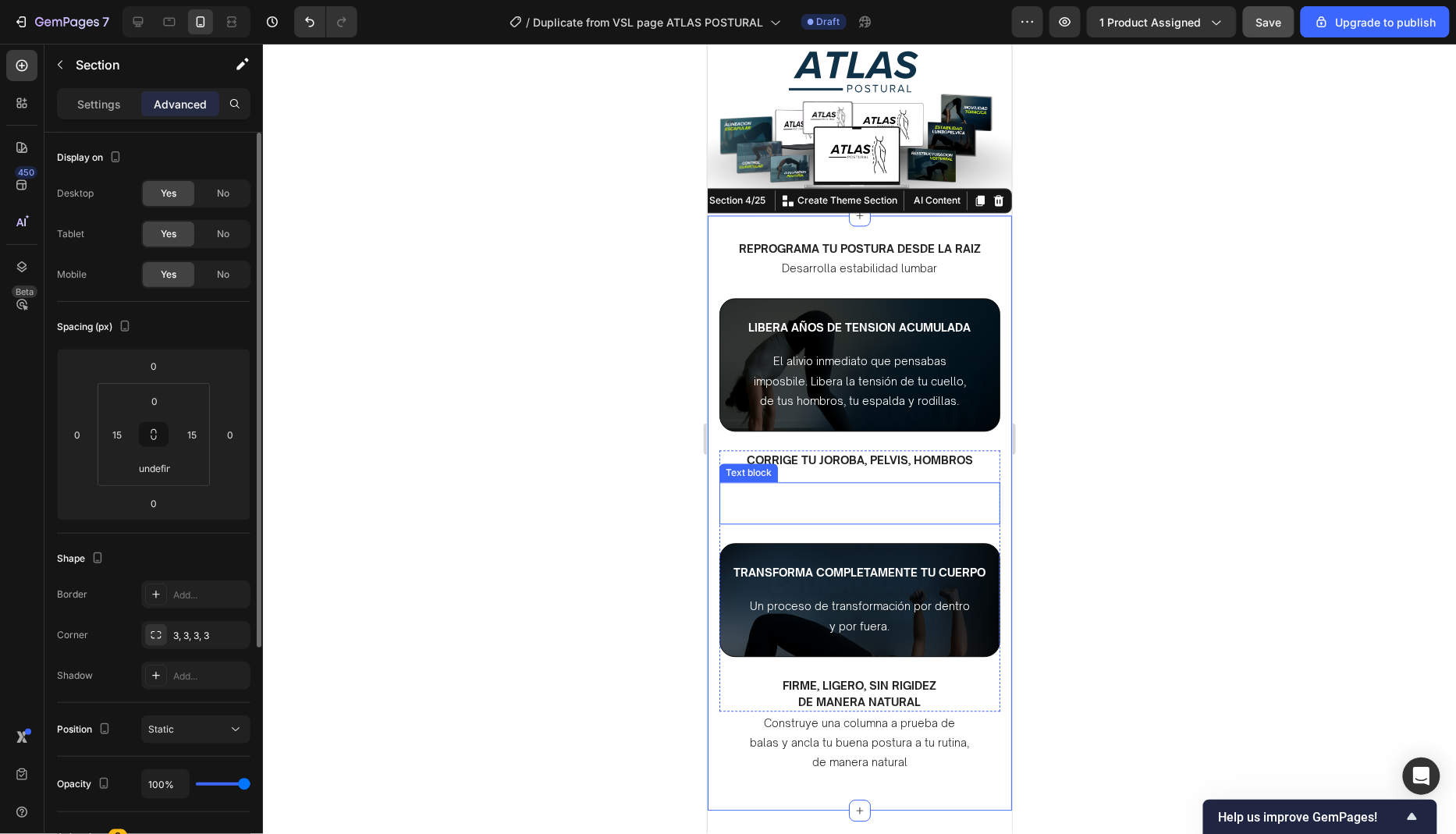
click at [770, 493] on span "La sensación de que cada pieza de tu cuerpo esta en su lugar." at bounding box center [858, 503] width 200 height 32
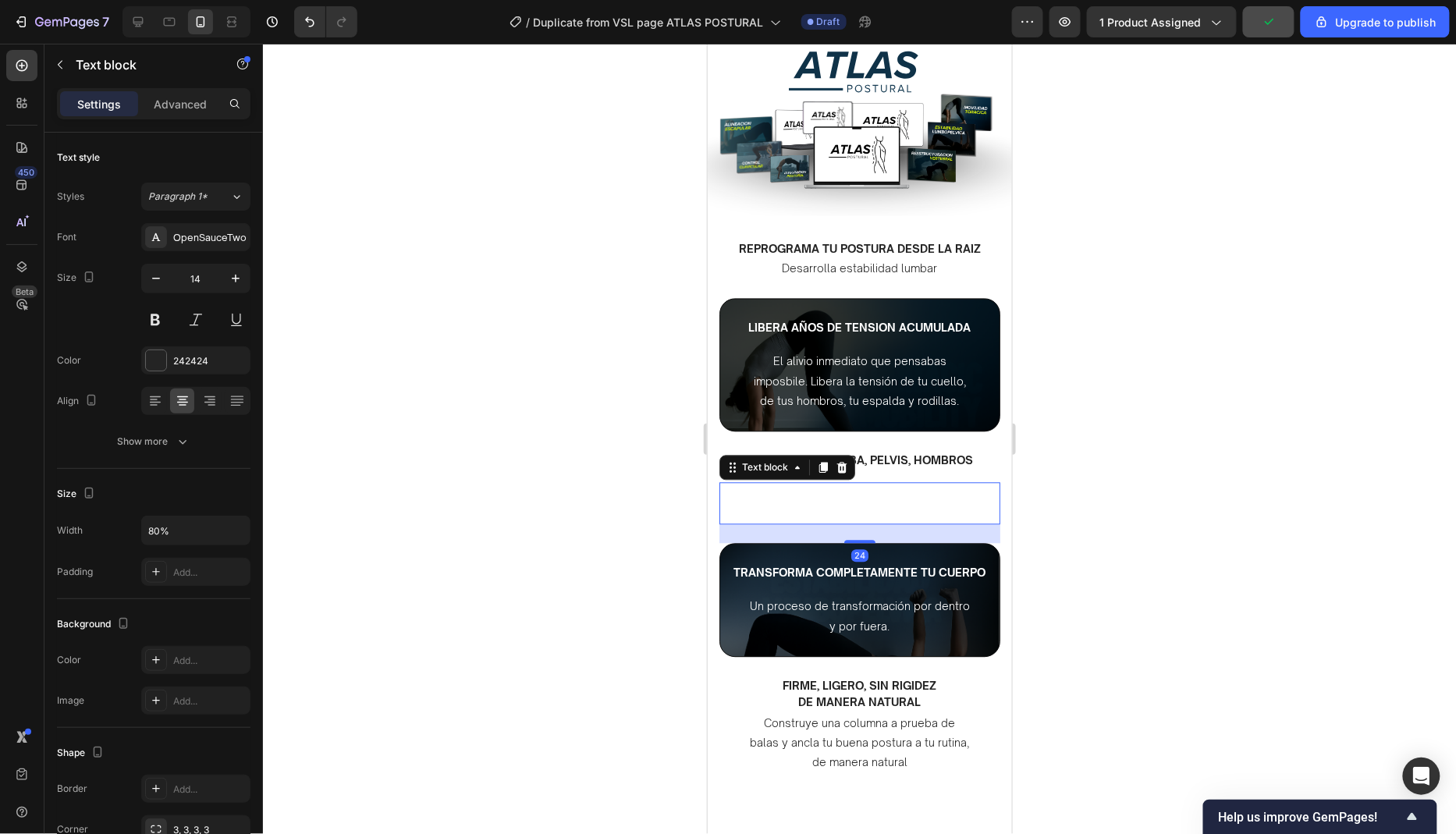
drag, startPoint x: 973, startPoint y: 516, endPoint x: 801, endPoint y: 493, distance: 173.5
click at [802, 494] on div "La sensación de que cada pieza de tu cuerpo esta en su lugar." at bounding box center [859, 503] width 281 height 42
click at [1144, 535] on div at bounding box center [858, 439] width 1192 height 790
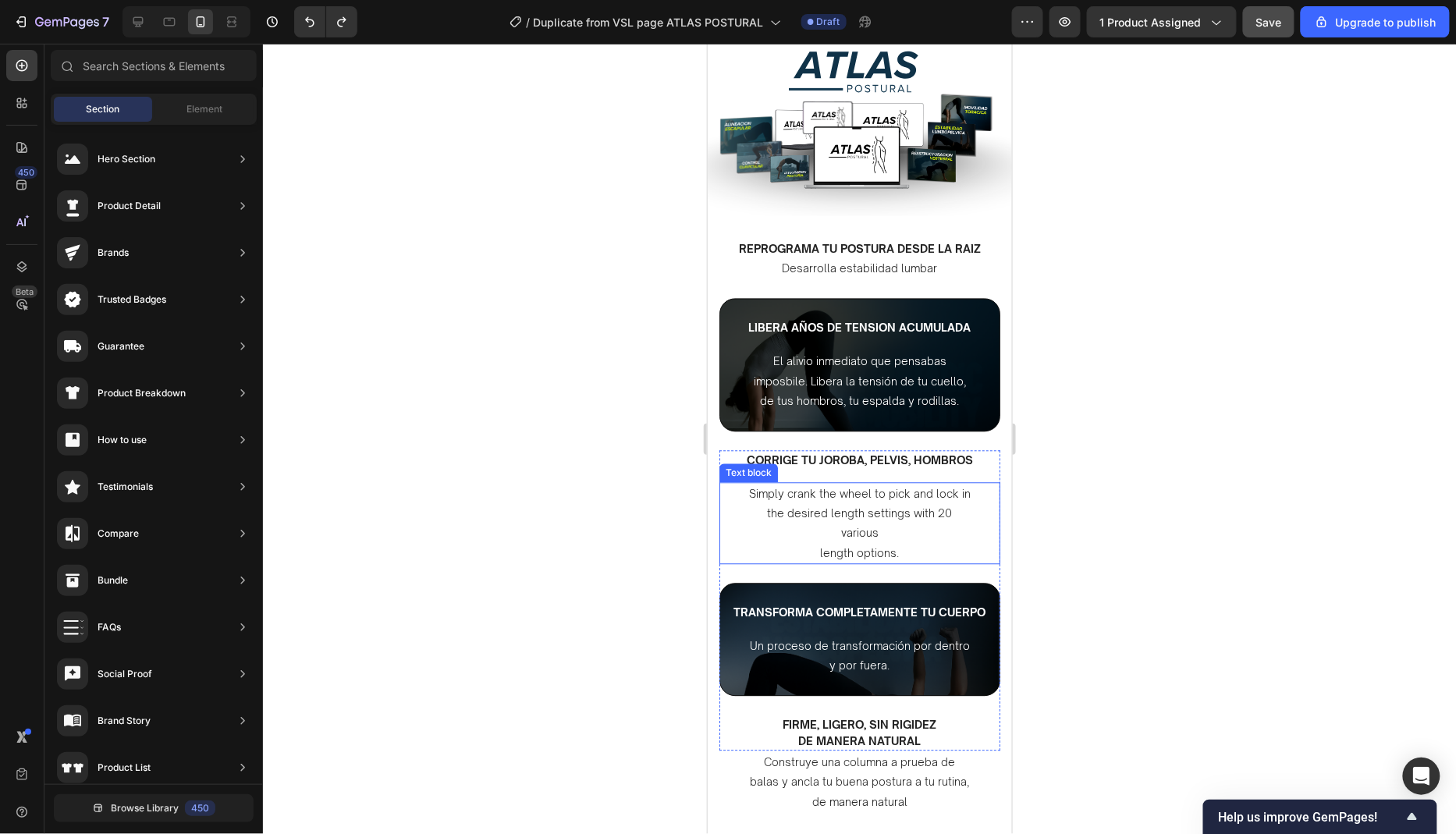
click at [876, 511] on p "Simply crank the wheel to pick and lock in the desired length settings with 20 …" at bounding box center [859, 523] width 222 height 79
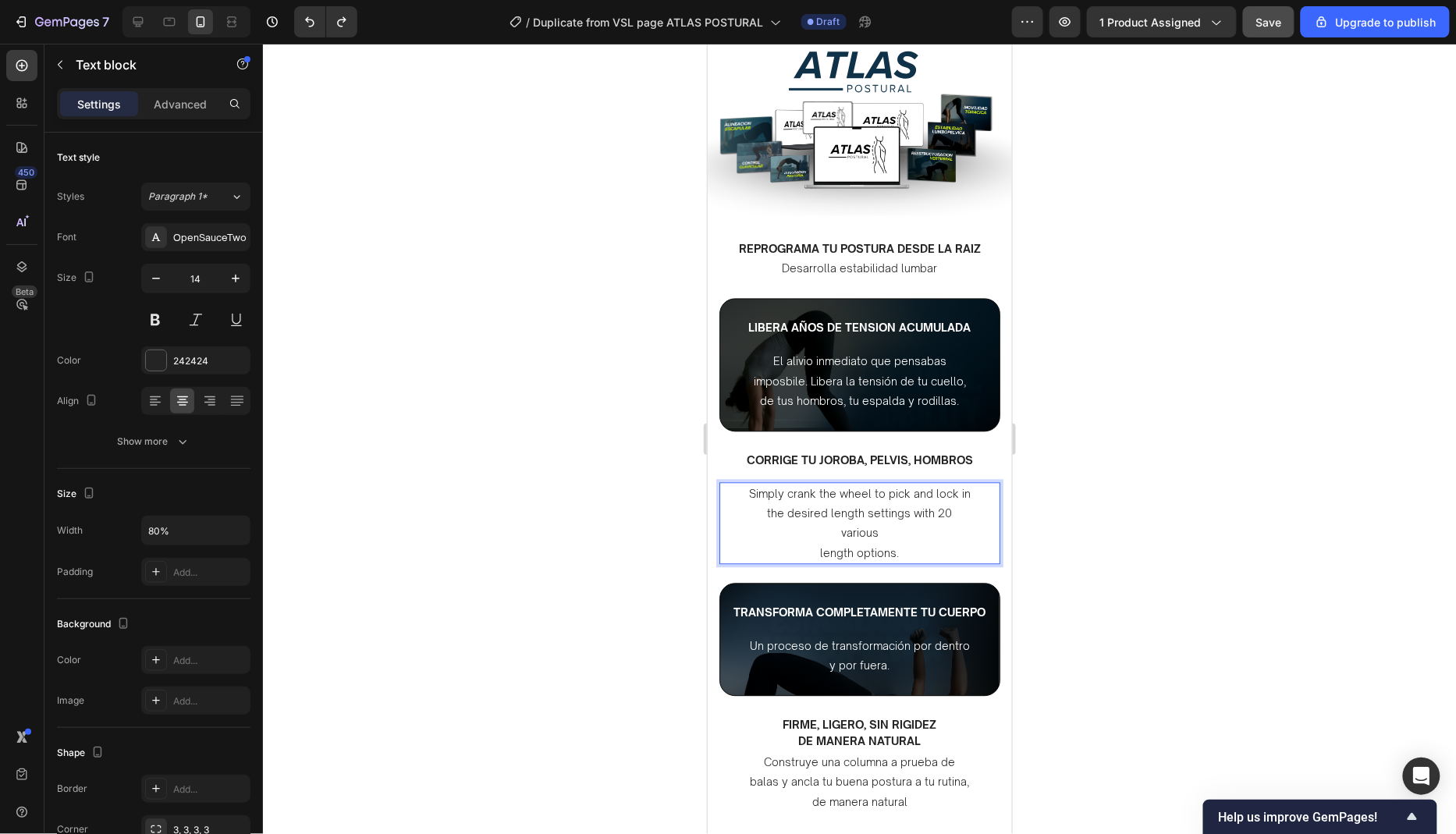
click at [899, 517] on p "Simply crank the wheel to pick and lock in the desired length settings with 20 …" at bounding box center [859, 523] width 222 height 79
click at [903, 530] on p "Simply crank the wheel to pick and lock in the desired length settings with 20 …" at bounding box center [859, 523] width 222 height 79
drag, startPoint x: 903, startPoint y: 530, endPoint x: 749, endPoint y: 495, distance: 157.9
click at [749, 495] on p "Simply crank the wheel to pick and lock in the desired length settings with 20 …" at bounding box center [859, 523] width 222 height 79
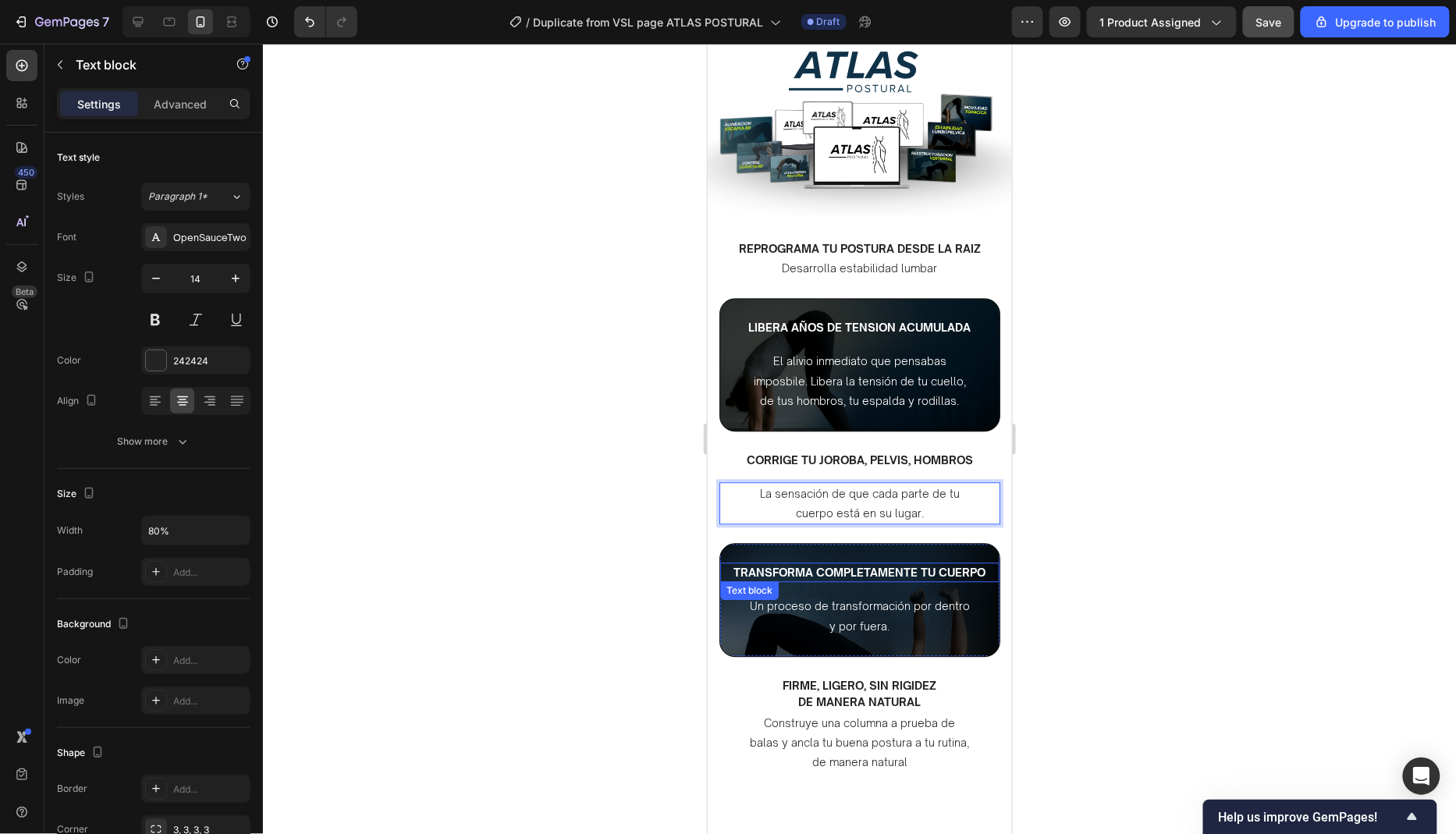
click at [1074, 563] on div at bounding box center [858, 439] width 1192 height 790
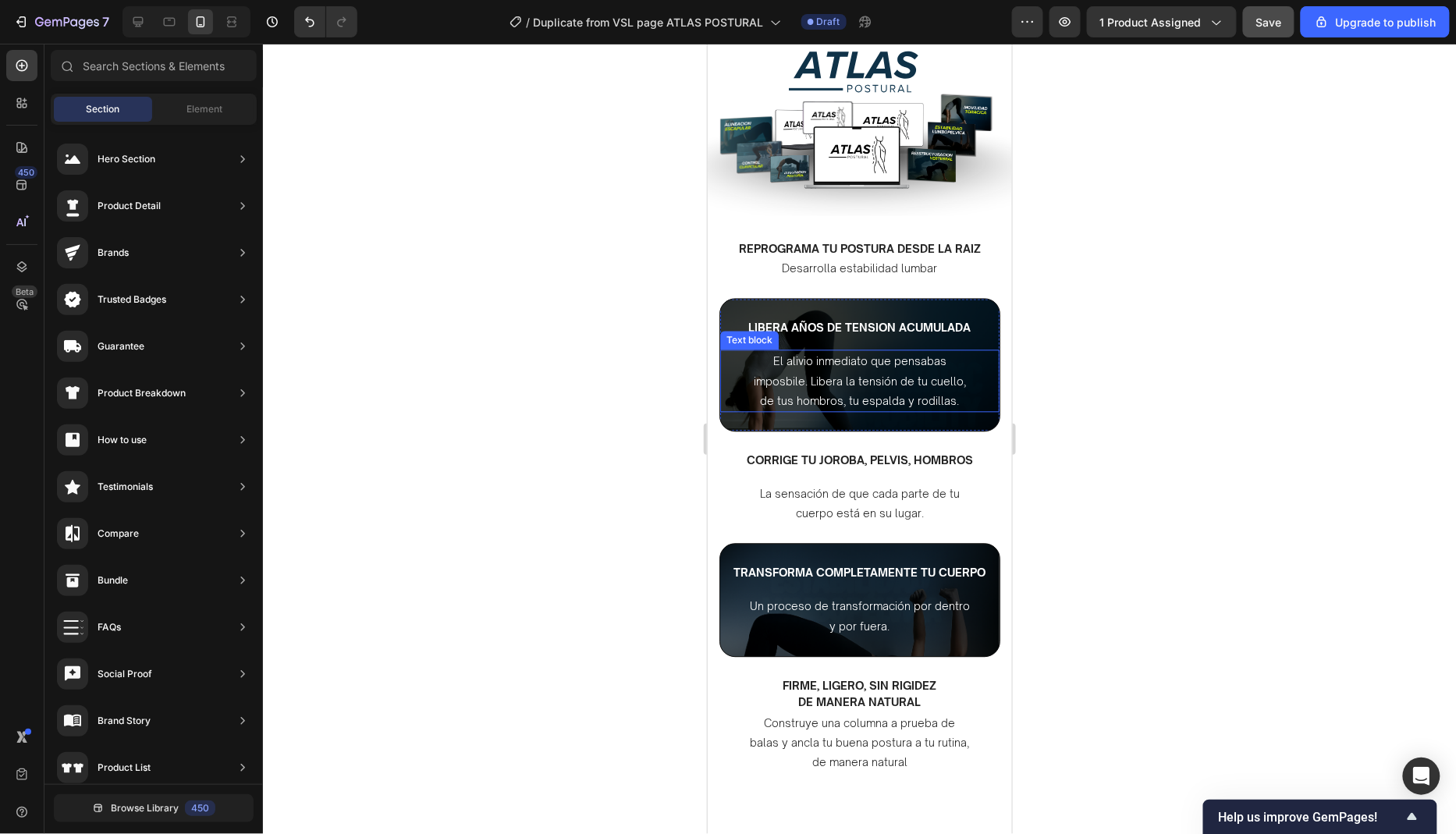
click at [916, 379] on span "El alivio inmediato que pensabas imposbile. Libera la tensión de tu cuello, de …" at bounding box center [859, 380] width 212 height 52
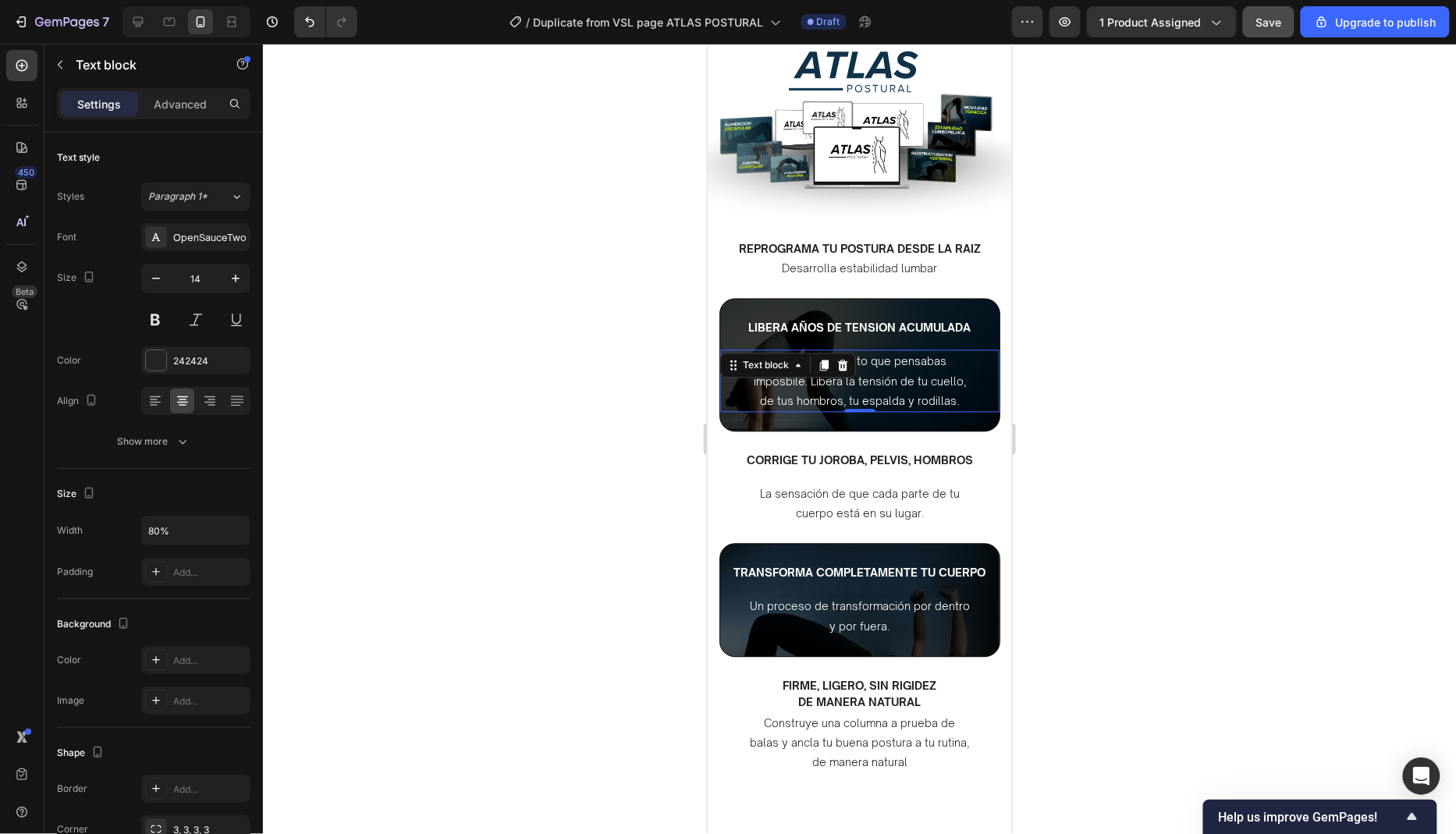
click at [970, 404] on div "El alivio inmediato que pensabas imposbile. Libera la tensión de tu cuello, de …" at bounding box center [859, 380] width 223 height 62
drag, startPoint x: 970, startPoint y: 404, endPoint x: 812, endPoint y: 385, distance: 159.1
click at [812, 385] on div "El alivio inmediato que pensabas imposbile. Libera la tensión de tu cuello, de …" at bounding box center [859, 380] width 223 height 62
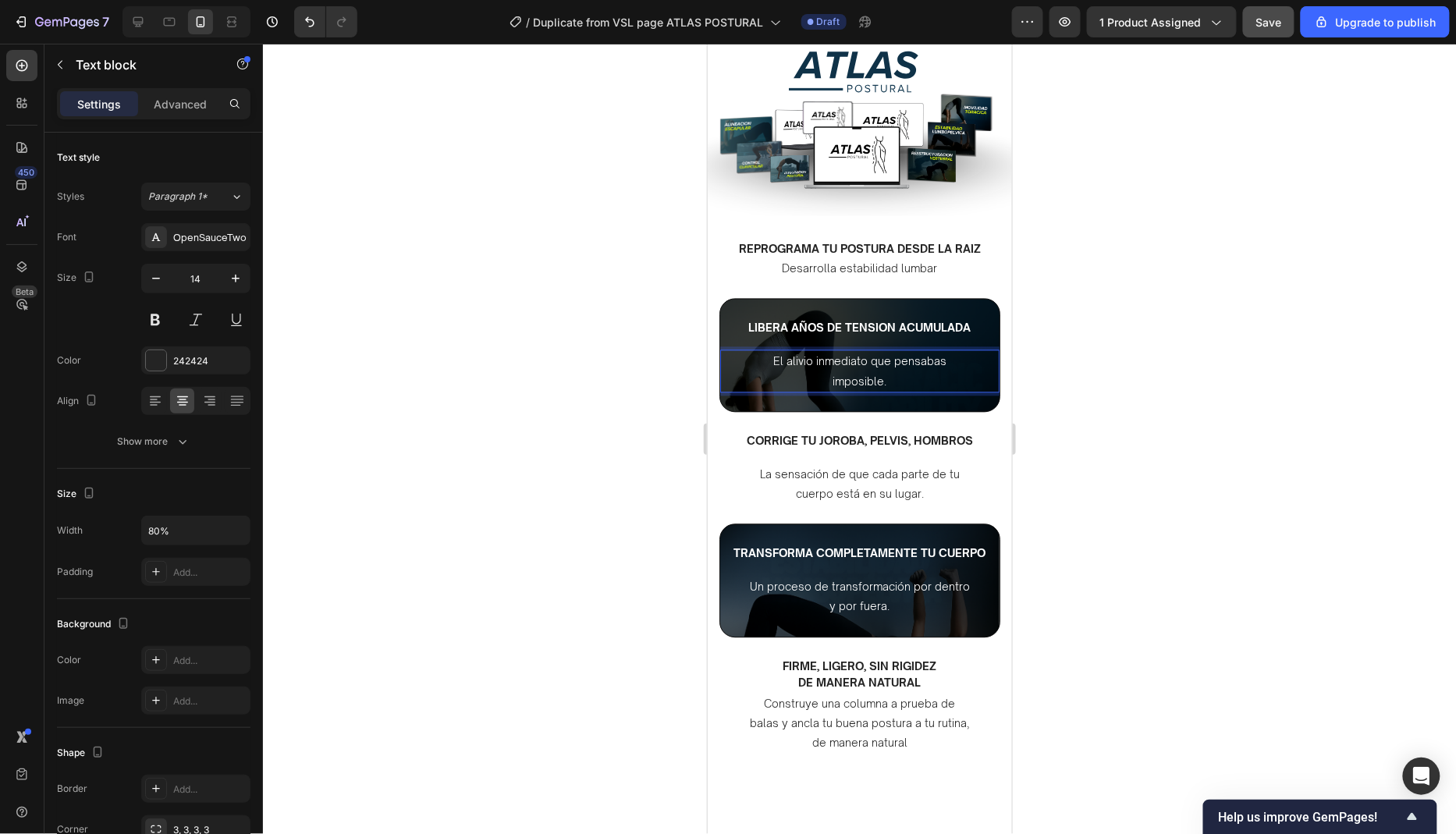
click at [1108, 384] on div at bounding box center [858, 439] width 1192 height 790
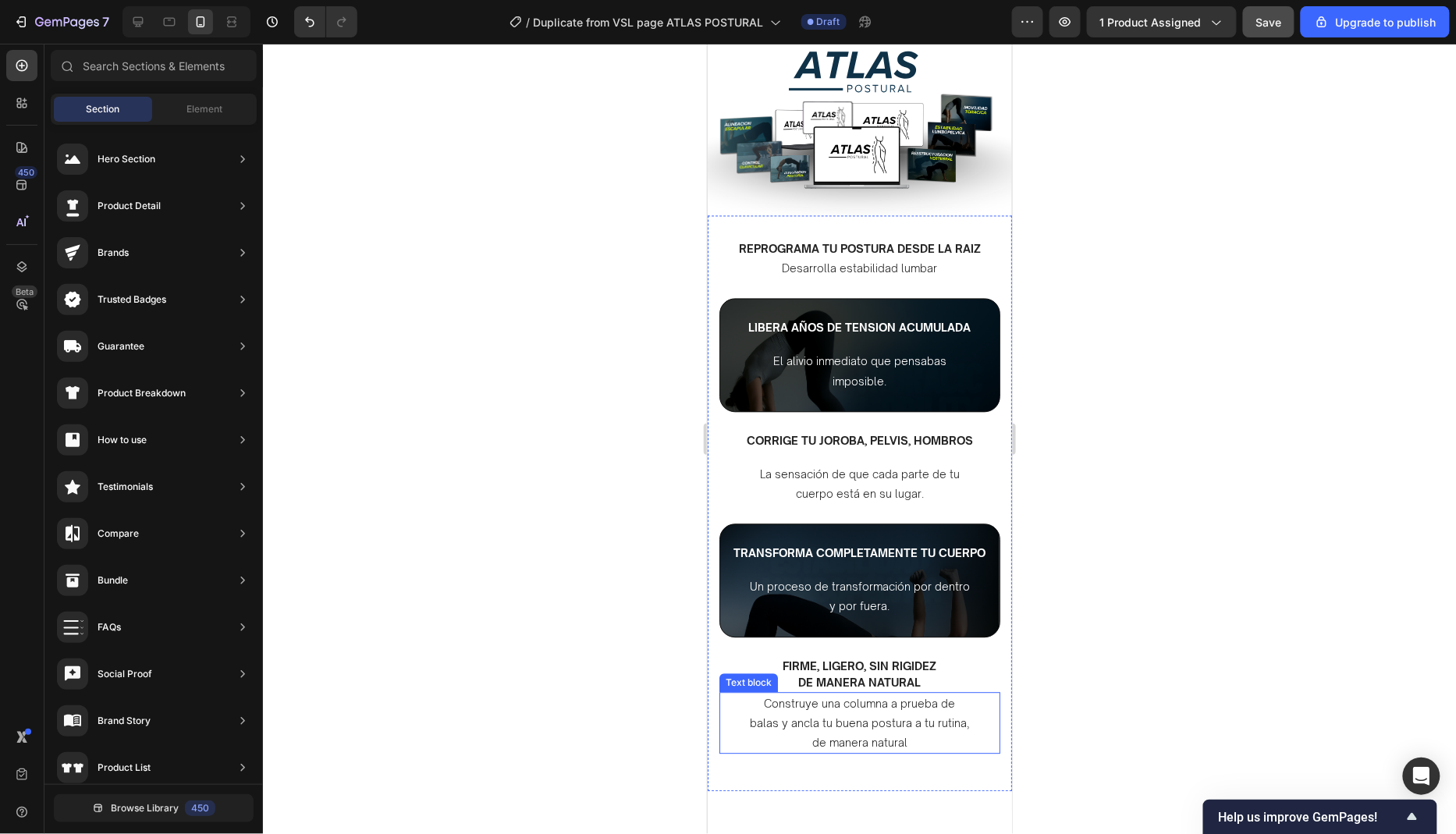
click at [886, 720] on p "Construye una columna a prueba de balas y ancla tu buena postura a tu rutina, d…" at bounding box center [859, 722] width 222 height 59
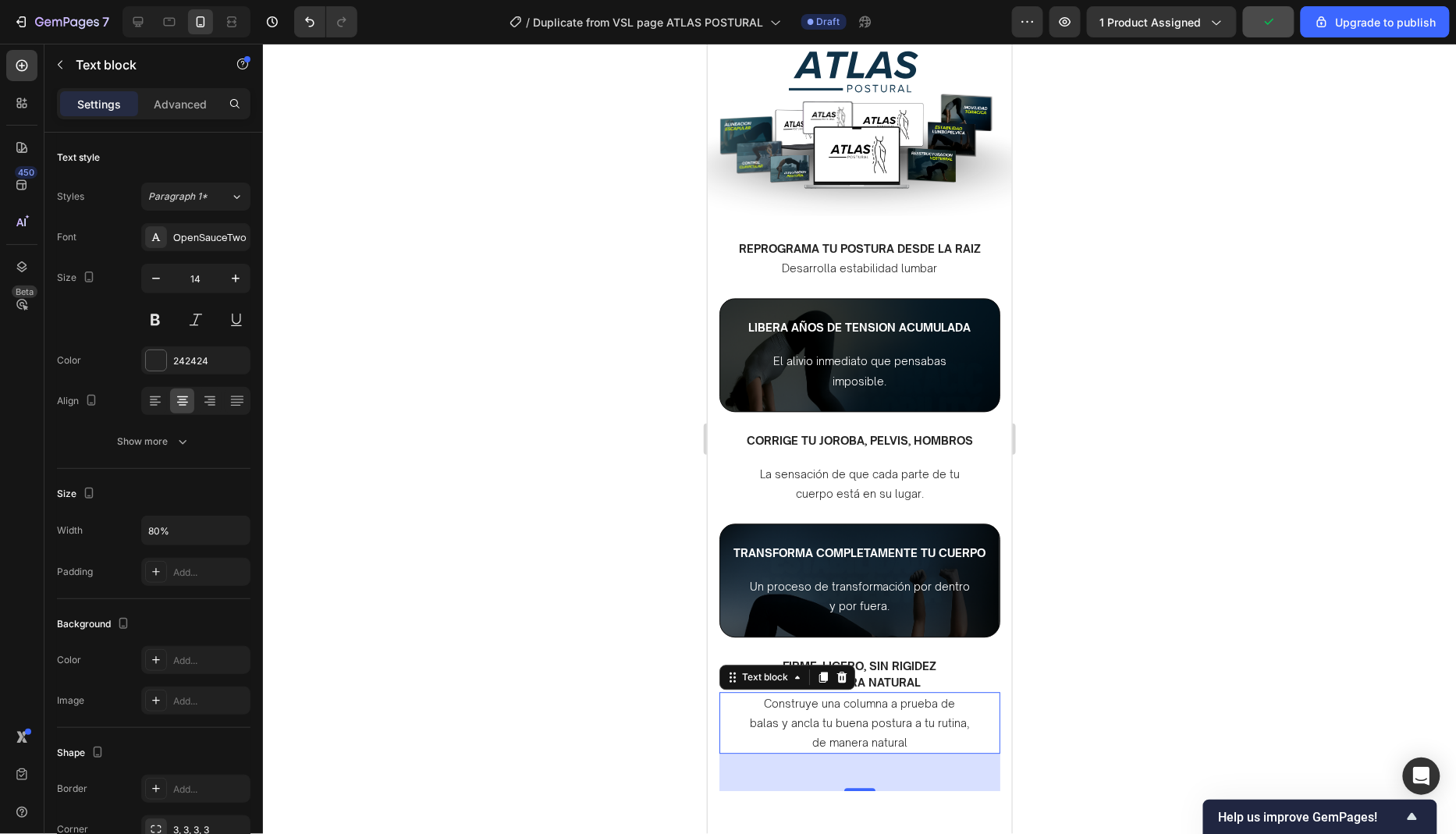
click at [928, 744] on p "Construye una columna a prueba de balas y ancla tu buena postura a tu rutina, d…" at bounding box center [859, 722] width 222 height 59
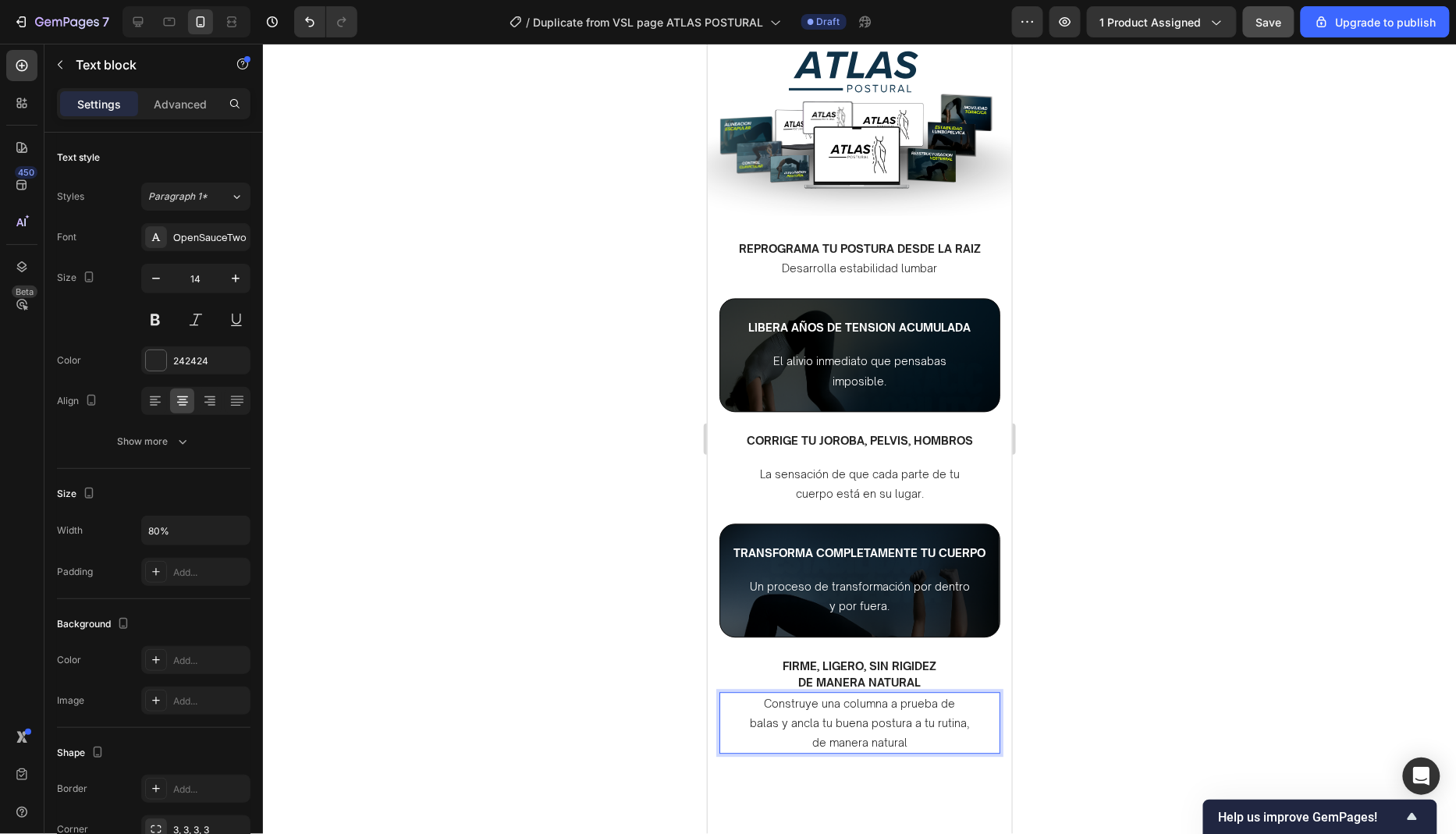
click at [928, 744] on p "Construye una columna a prueba de balas y ancla tu buena postura a tu rutina, d…" at bounding box center [859, 722] width 222 height 59
drag, startPoint x: 928, startPoint y: 742, endPoint x: 916, endPoint y: 740, distance: 12.2
click at [916, 739] on p "Construye una columna a prueba de balas y ancla tu buena postura a tu rutina, d…" at bounding box center [859, 722] width 222 height 59
click at [1107, 543] on div at bounding box center [858, 439] width 1192 height 790
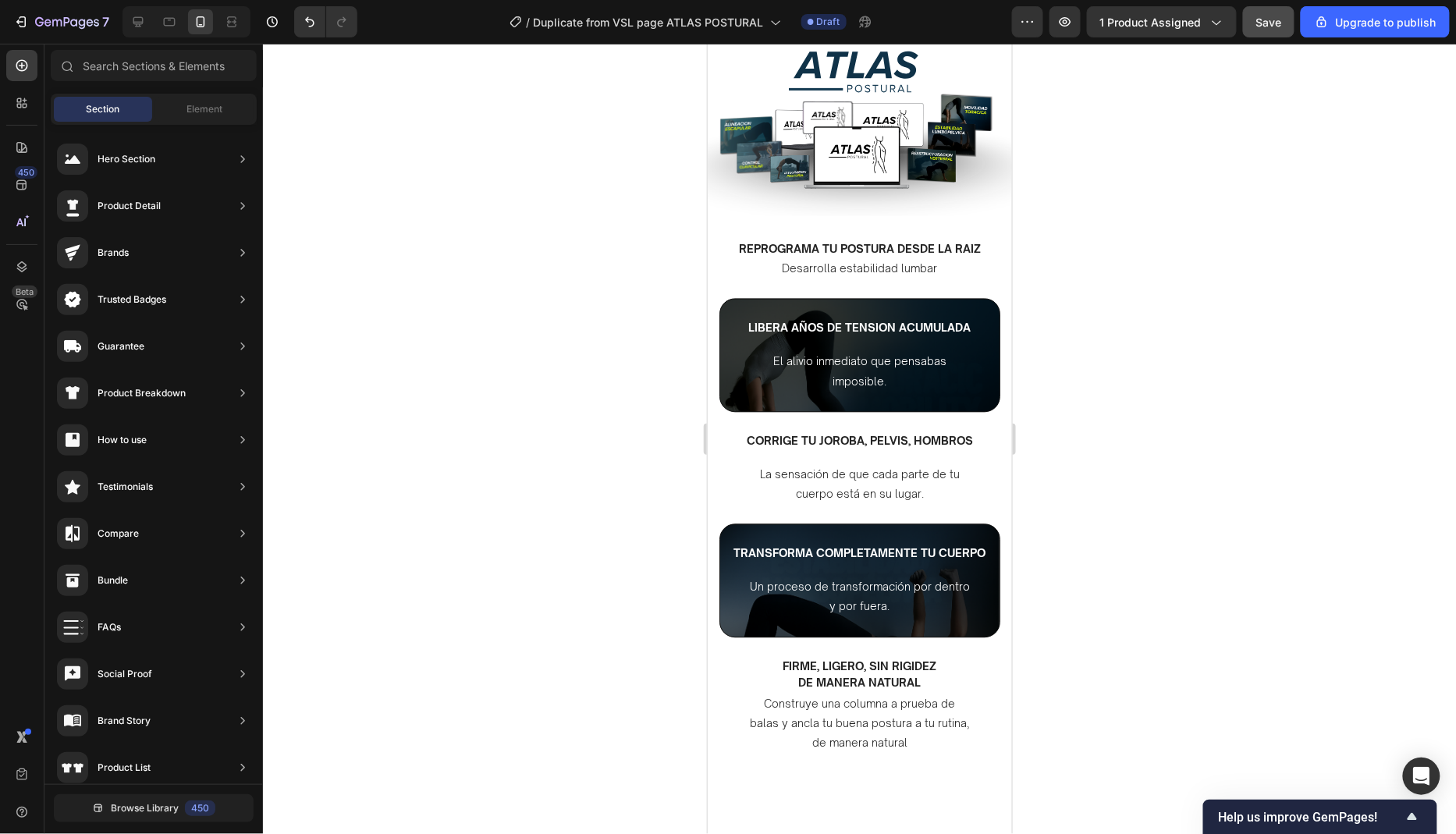
click at [1196, 379] on div at bounding box center [858, 439] width 1192 height 790
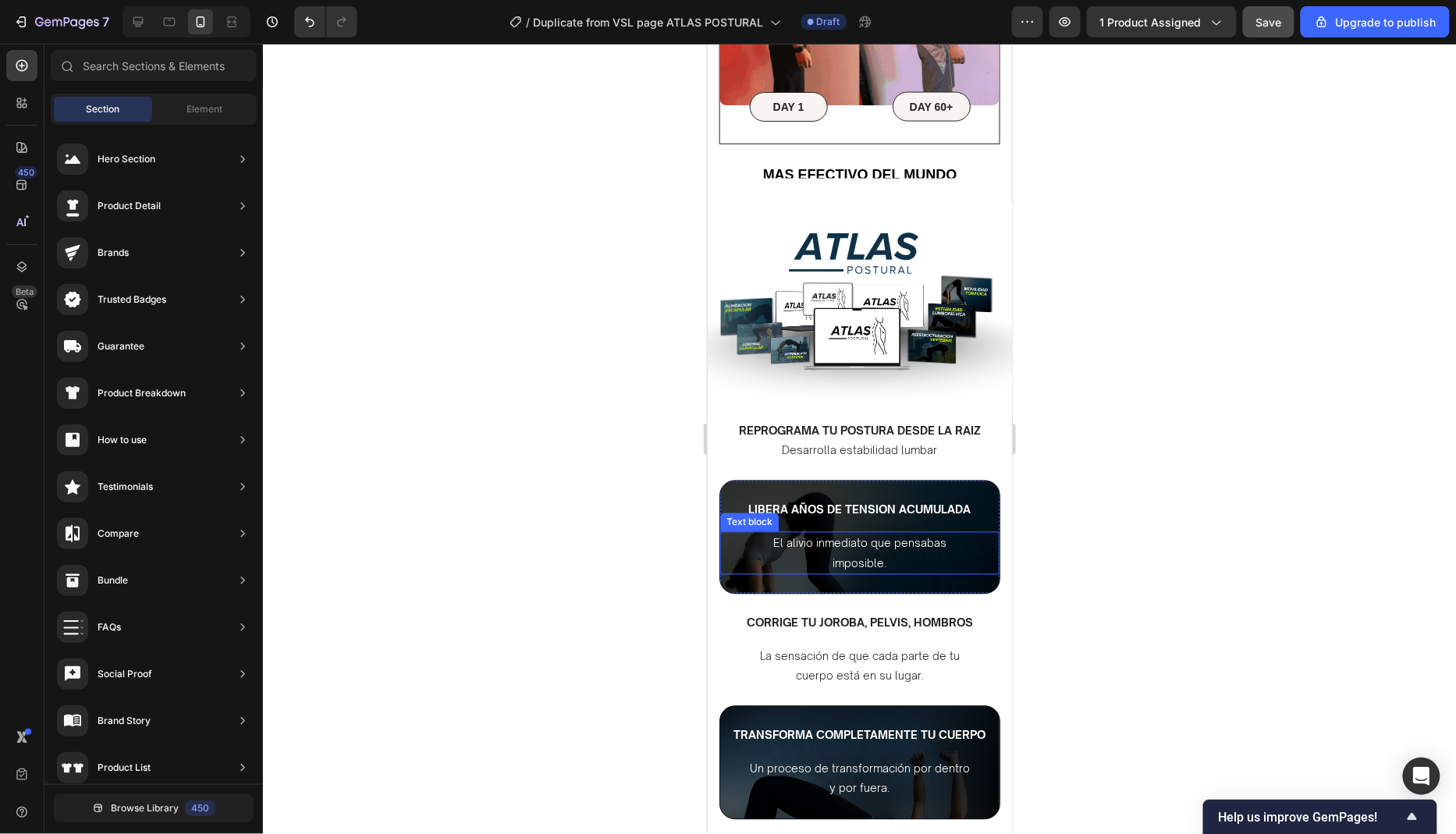
scroll to position [916, 0]
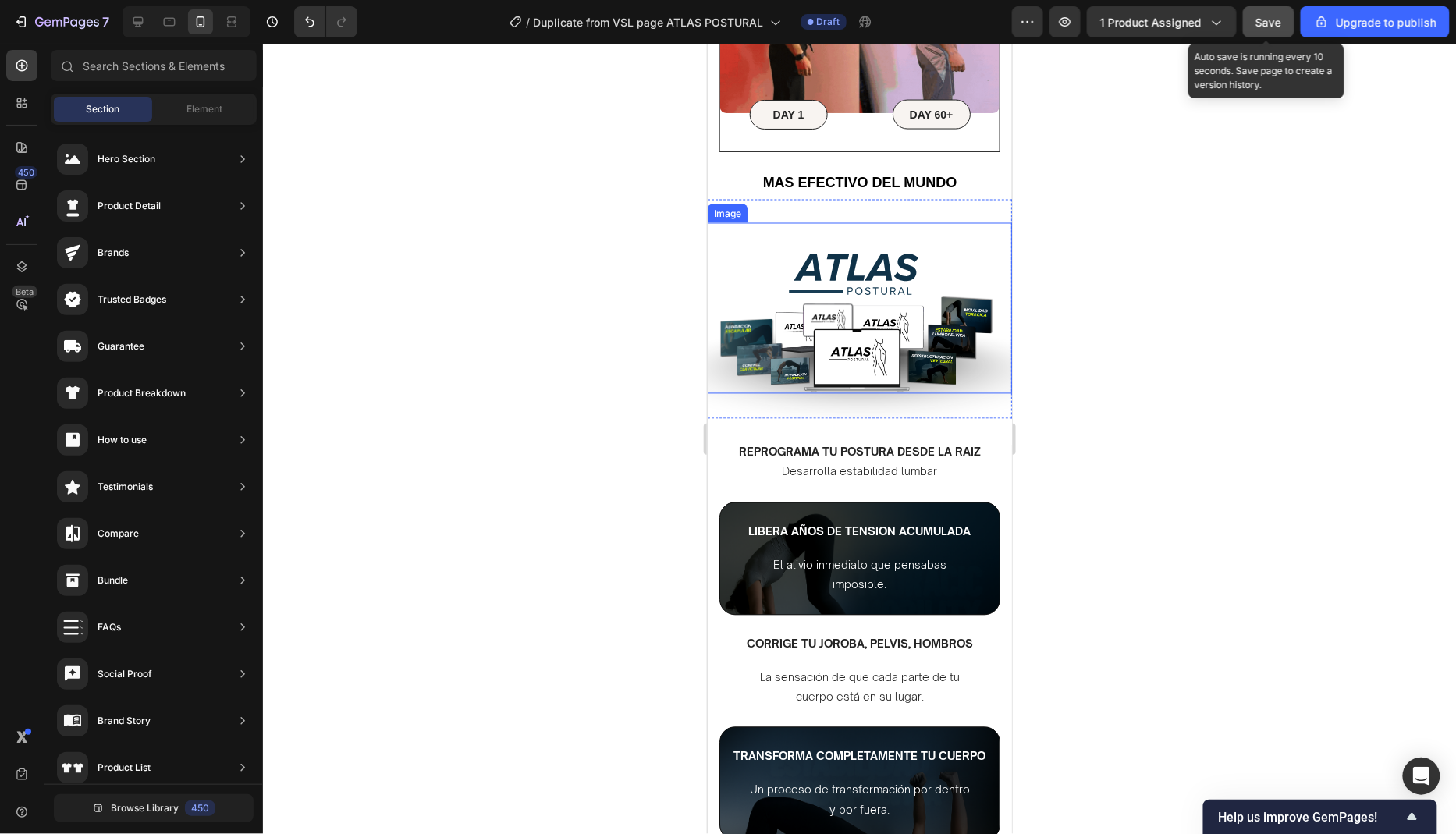
click at [1267, 31] on button "Save" at bounding box center [1269, 22] width 52 height 31
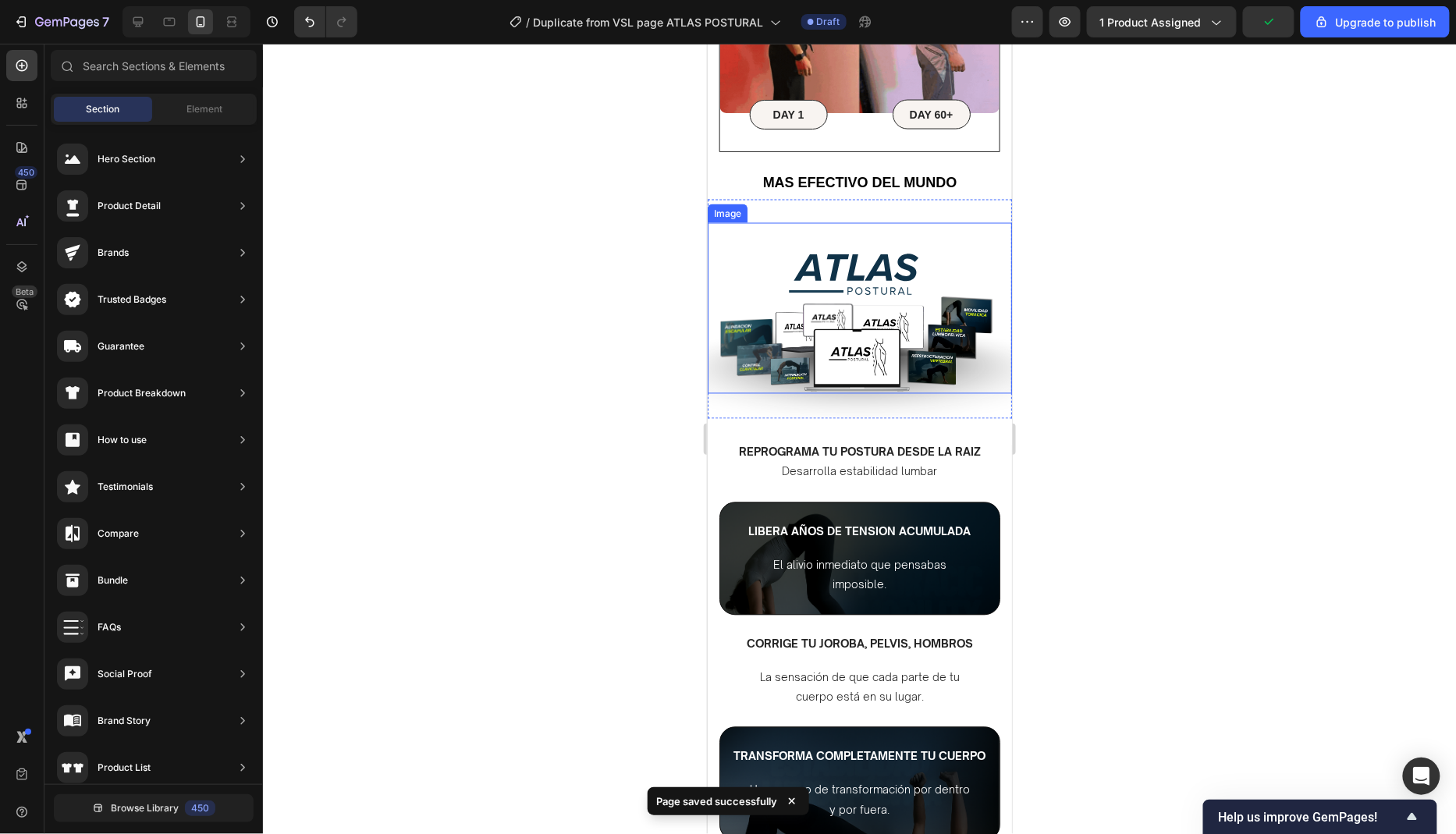
click at [1025, 389] on div at bounding box center [858, 439] width 1192 height 790
click at [1077, 348] on div at bounding box center [858, 439] width 1192 height 790
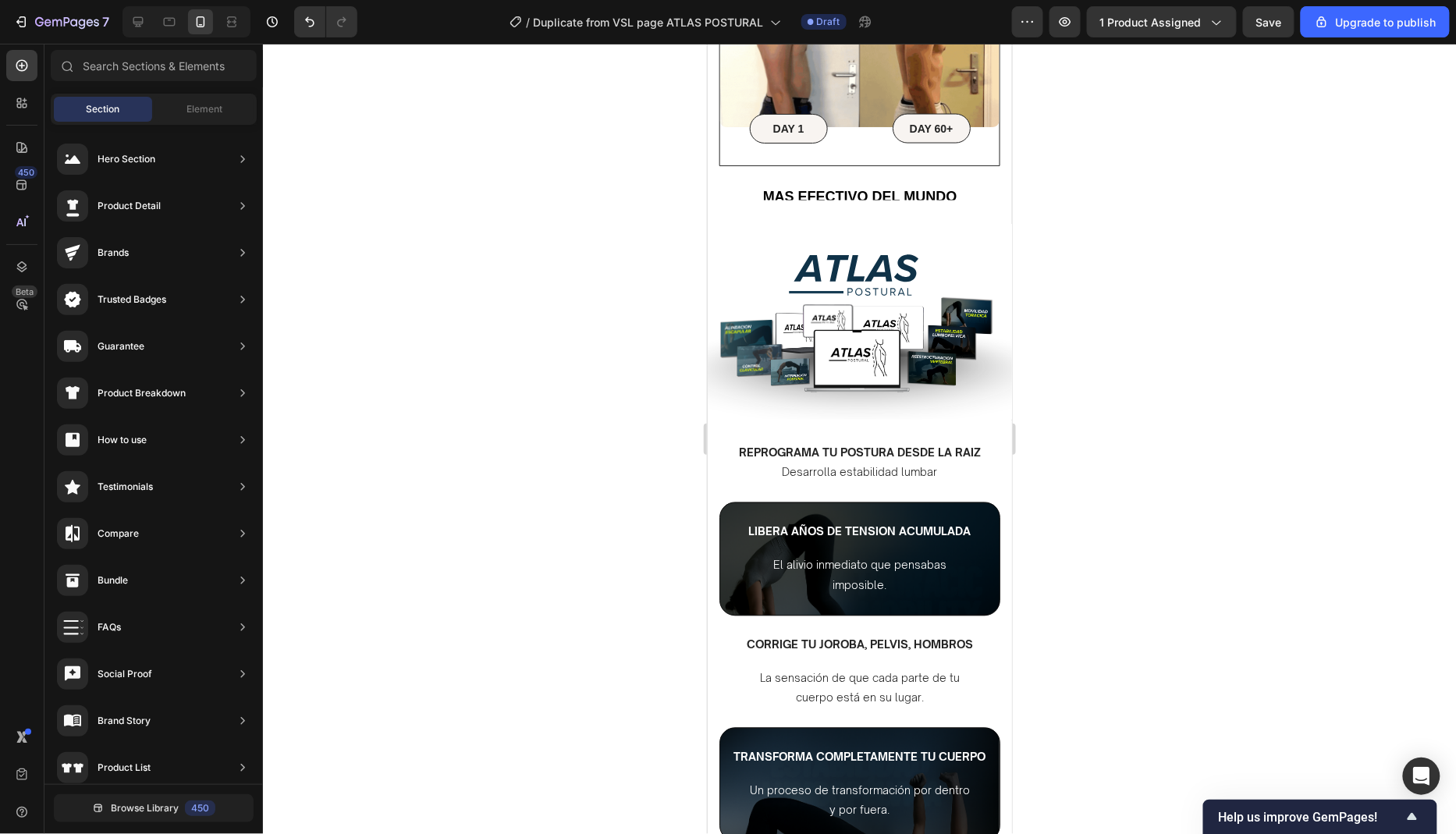
scroll to position [901, 0]
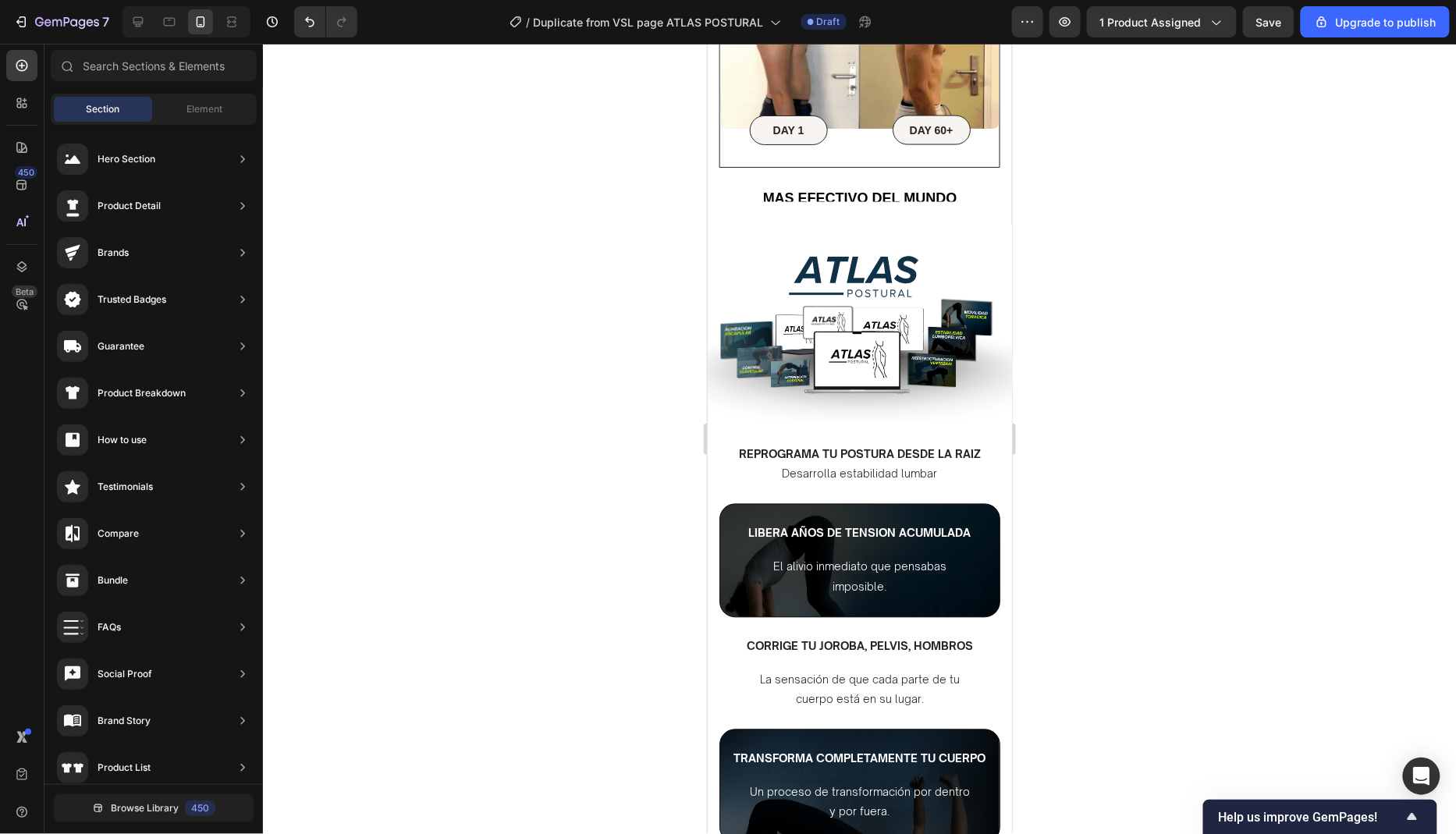
click at [1050, 386] on div at bounding box center [858, 439] width 1192 height 790
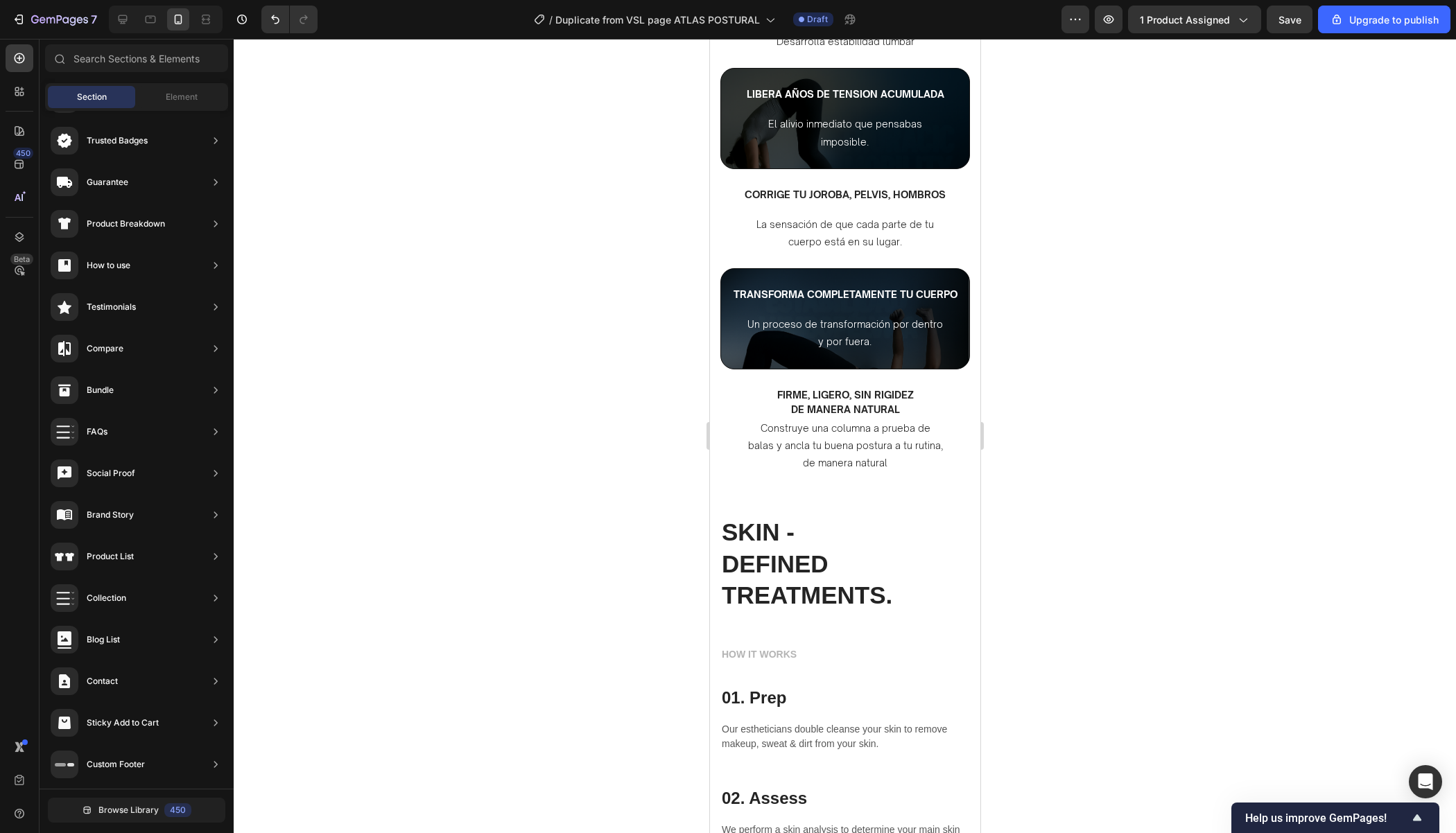
scroll to position [1211, 0]
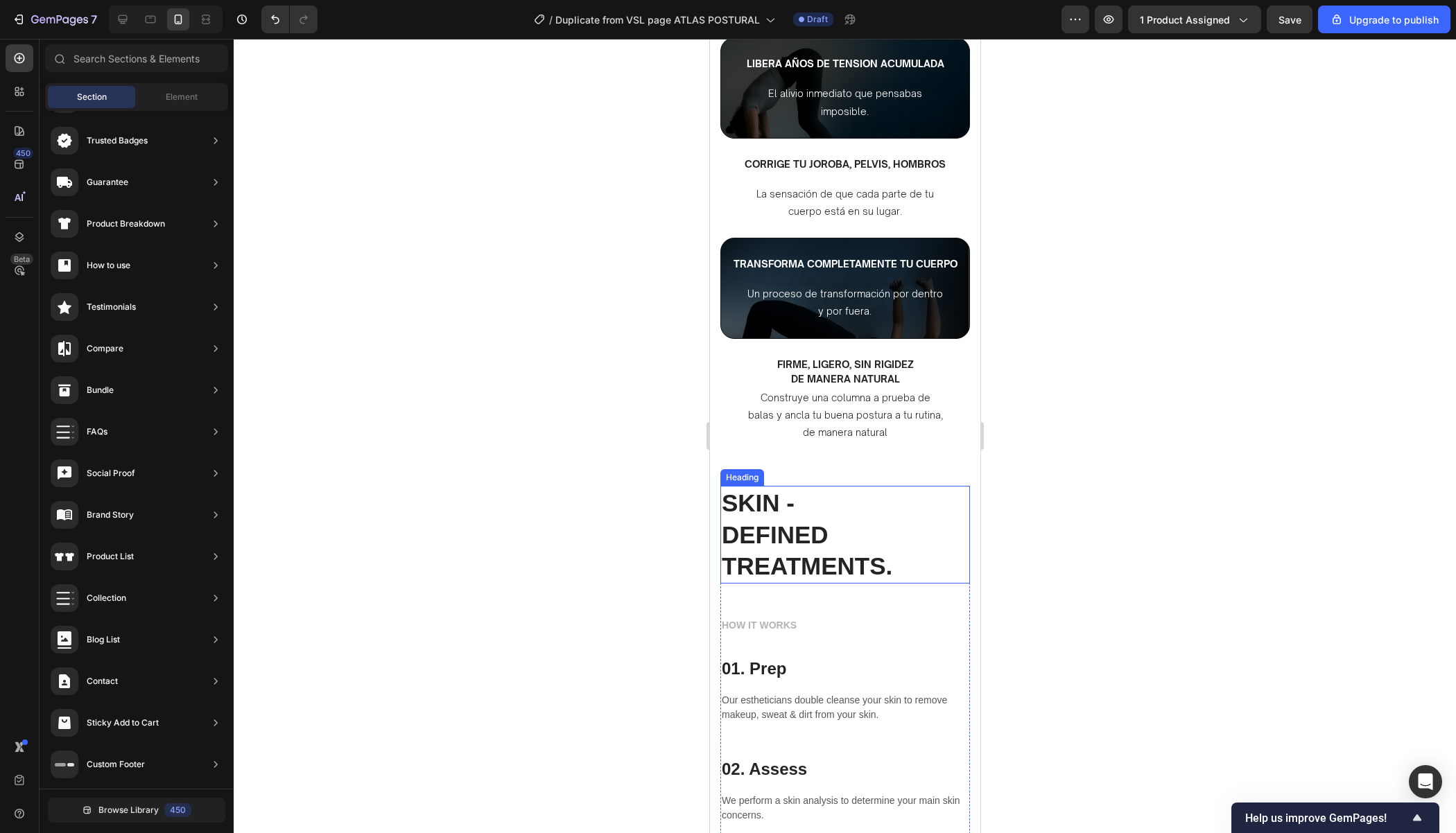
click at [841, 556] on p "SKIN - DEFINED TREATMENTS." at bounding box center [844, 534] width 247 height 95
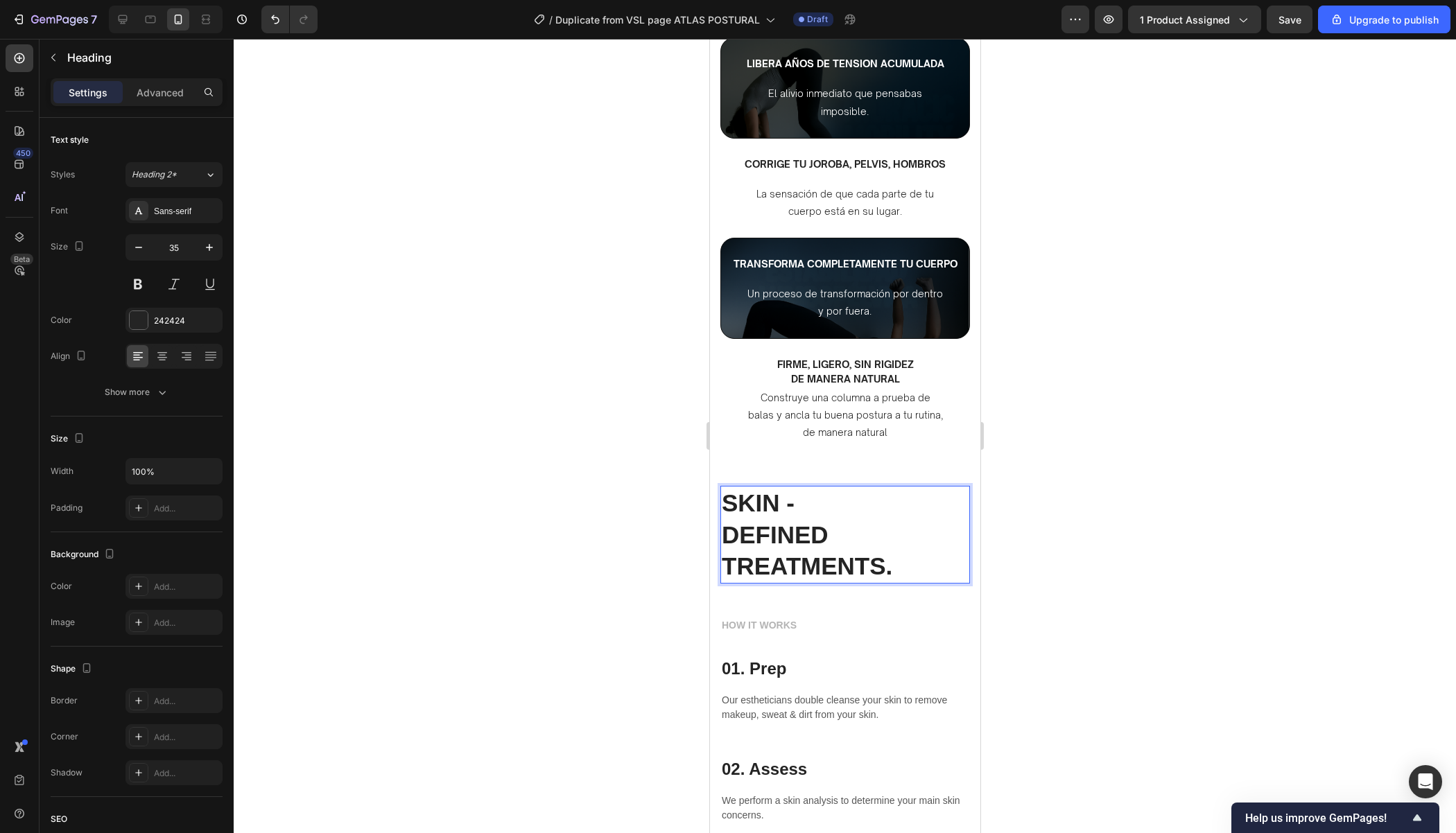
click at [885, 551] on p "SKIN - DEFINED TREATMENTS." at bounding box center [844, 534] width 247 height 95
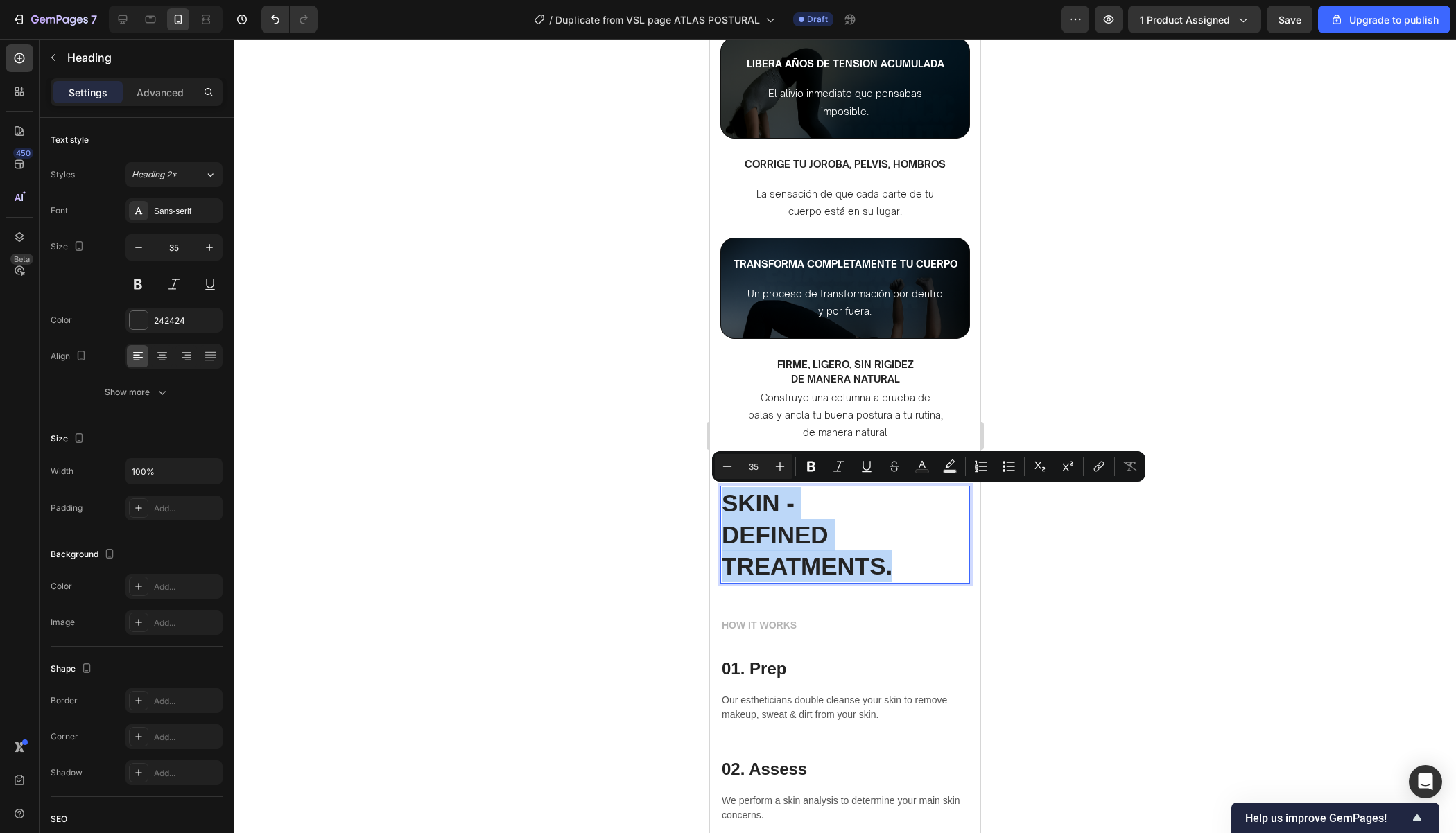
drag, startPoint x: 889, startPoint y: 556, endPoint x: 727, endPoint y: 506, distance: 169.5
click at [727, 506] on p "SKIN - DEFINED TREATMENTS." at bounding box center [844, 534] width 247 height 95
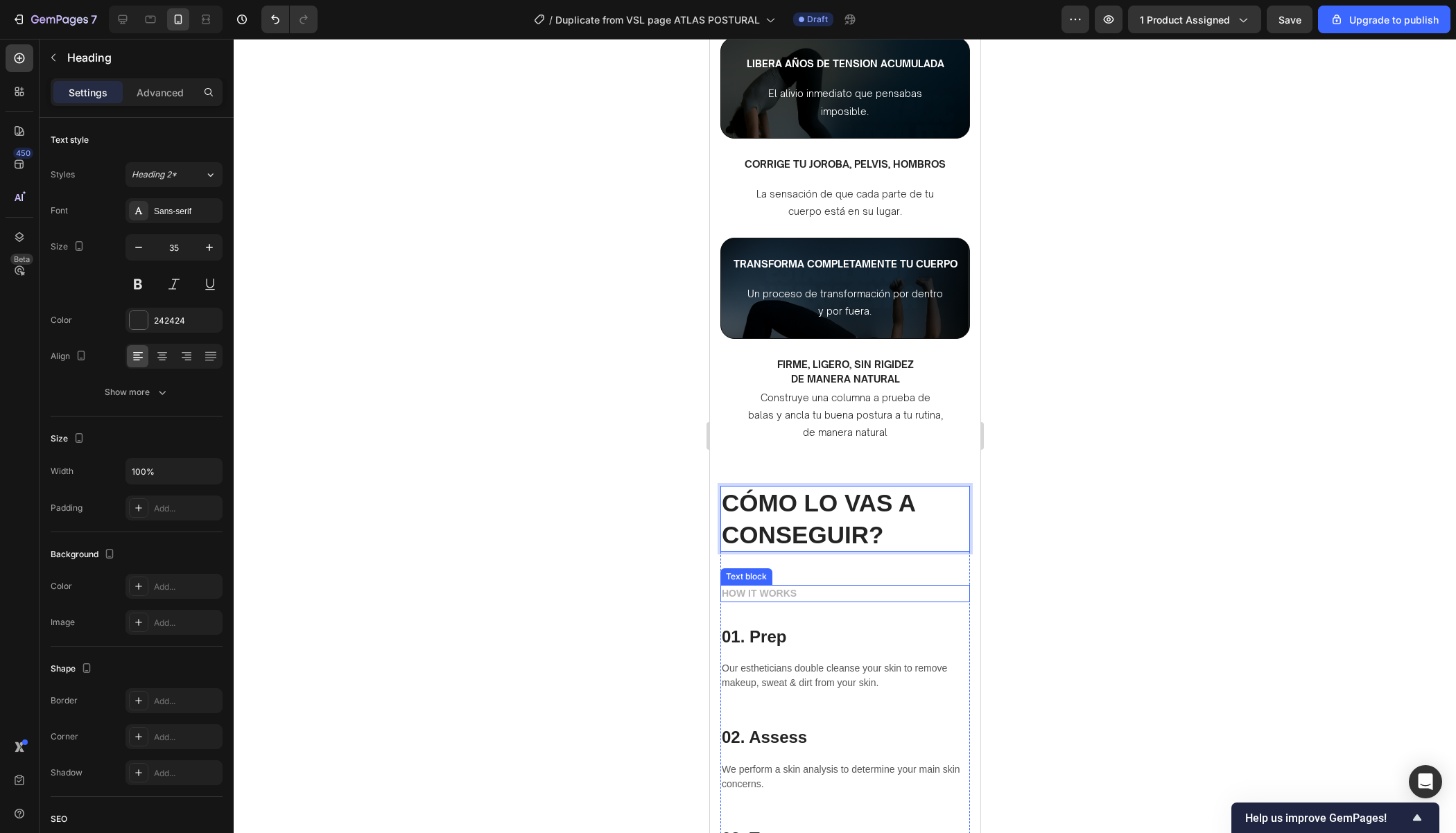
click at [1035, 562] on div at bounding box center [844, 436] width 1223 height 794
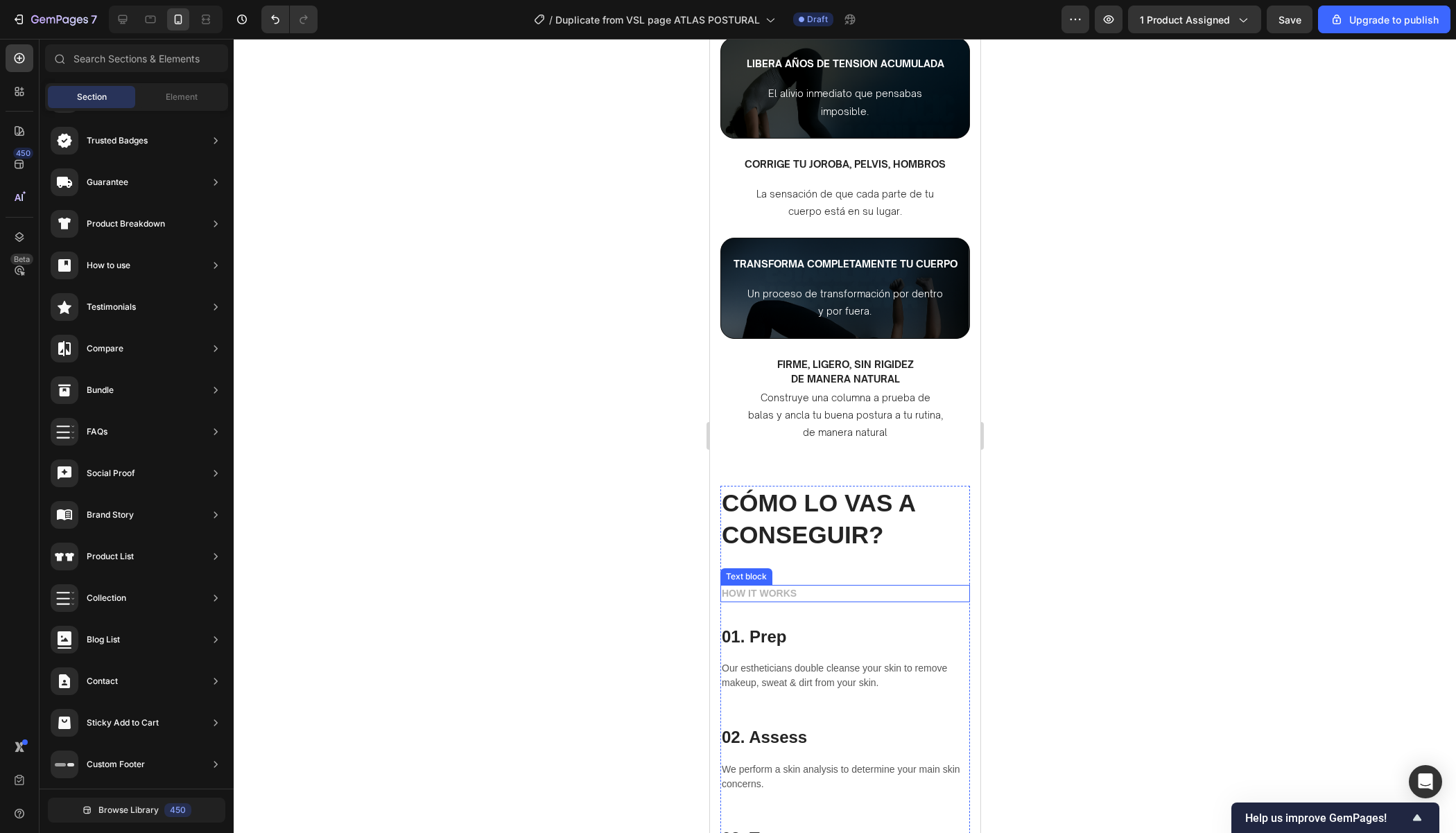
click at [1035, 562] on div at bounding box center [844, 436] width 1223 height 794
click at [878, 593] on p "HOW IT WORKS" at bounding box center [844, 593] width 247 height 14
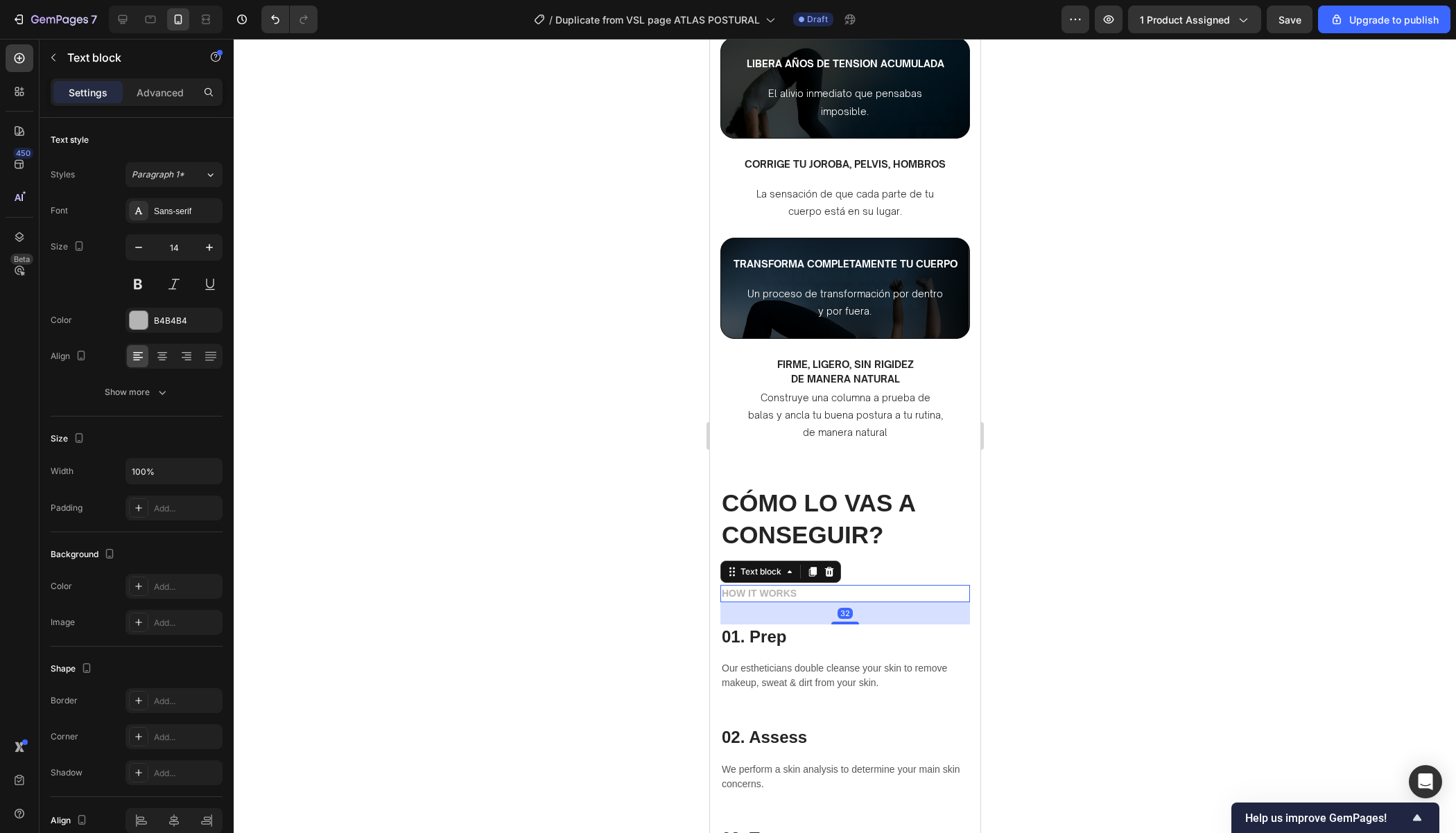
click at [878, 593] on p "HOW IT WORKS" at bounding box center [844, 593] width 247 height 14
drag, startPoint x: 863, startPoint y: 590, endPoint x: 727, endPoint y: 597, distance: 136.2
click at [727, 597] on p "HOW IT WORKS" at bounding box center [844, 593] width 247 height 14
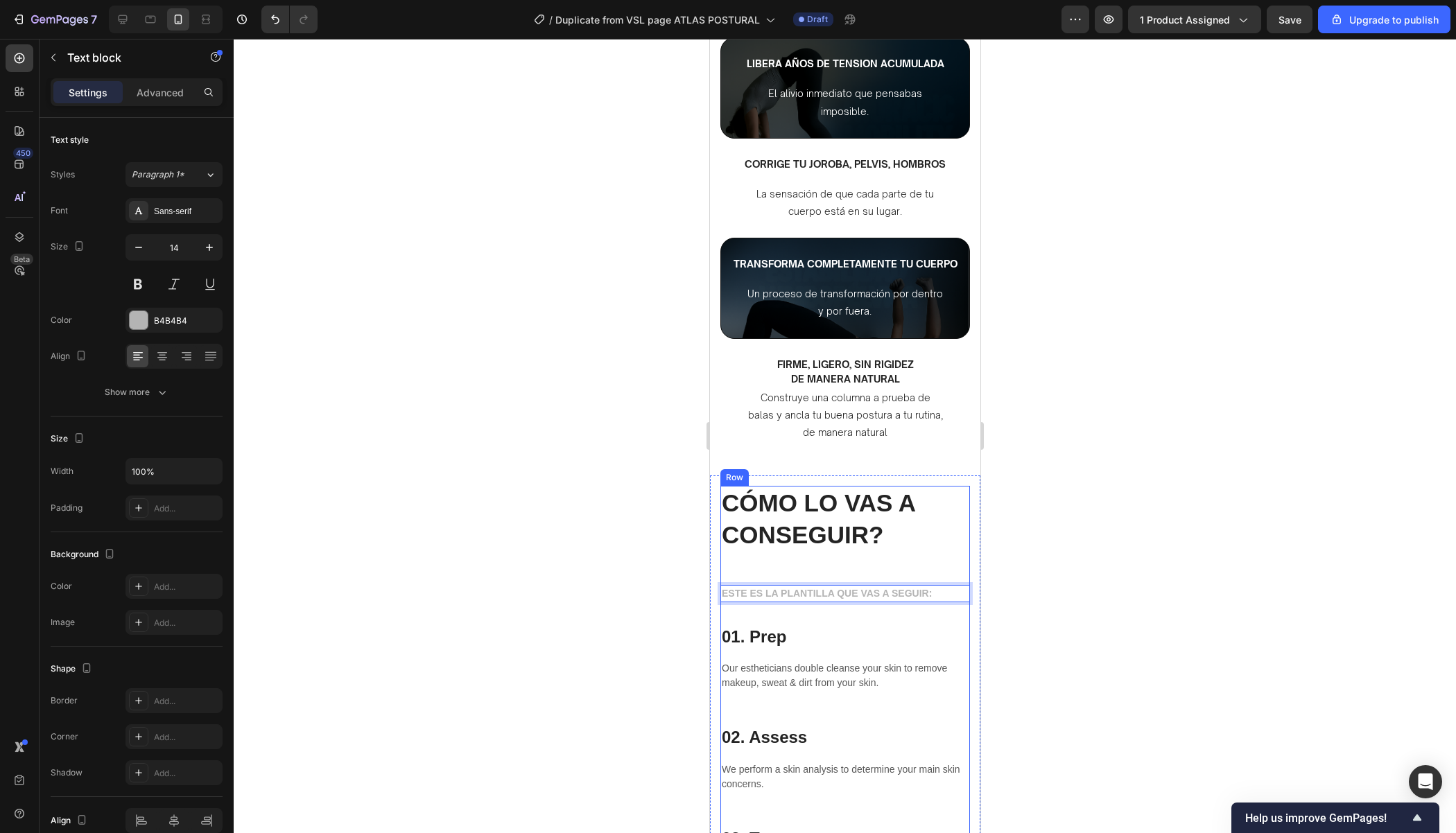
click at [1026, 584] on div at bounding box center [844, 436] width 1223 height 794
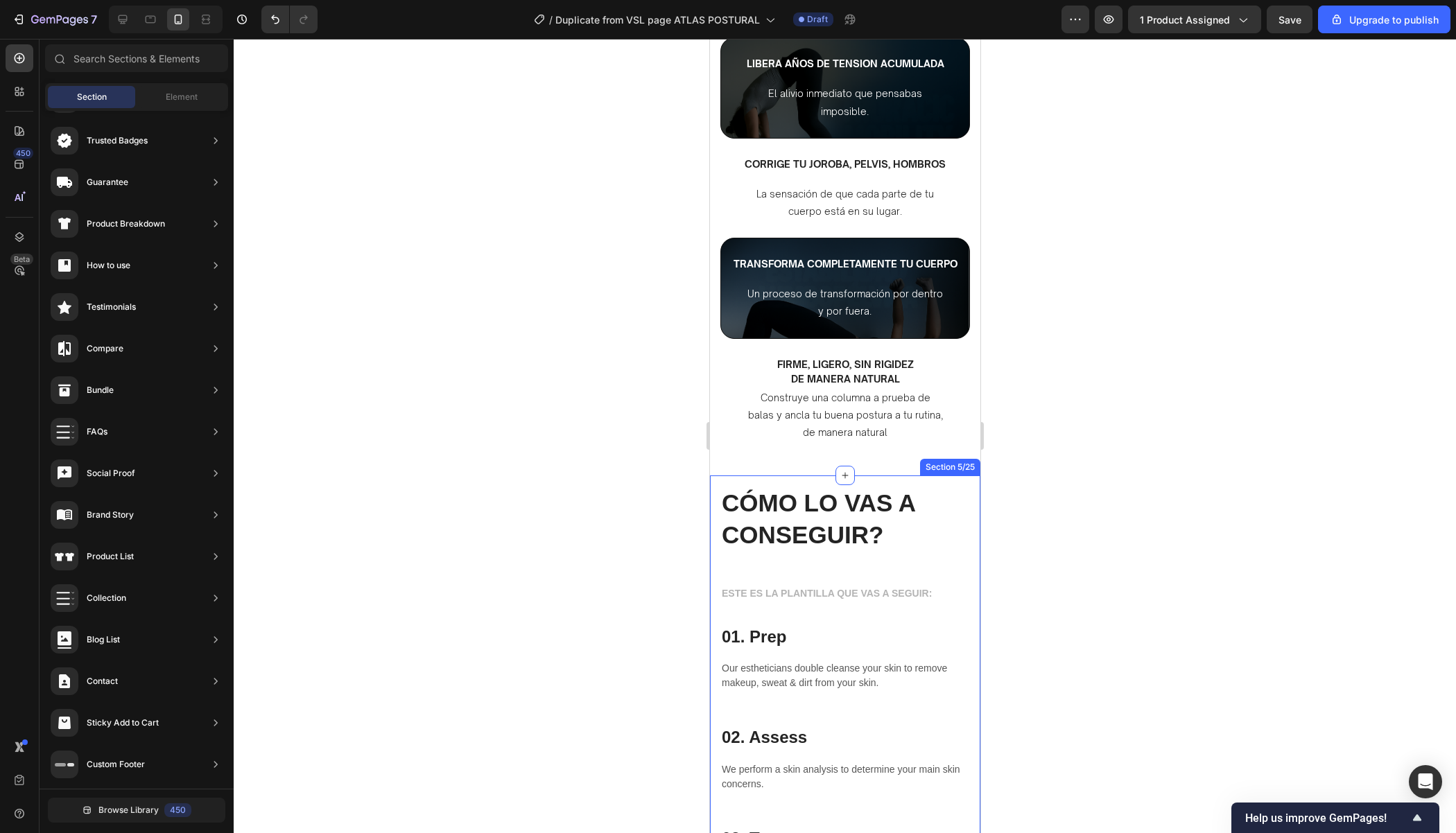
click at [1064, 587] on div at bounding box center [844, 436] width 1223 height 794
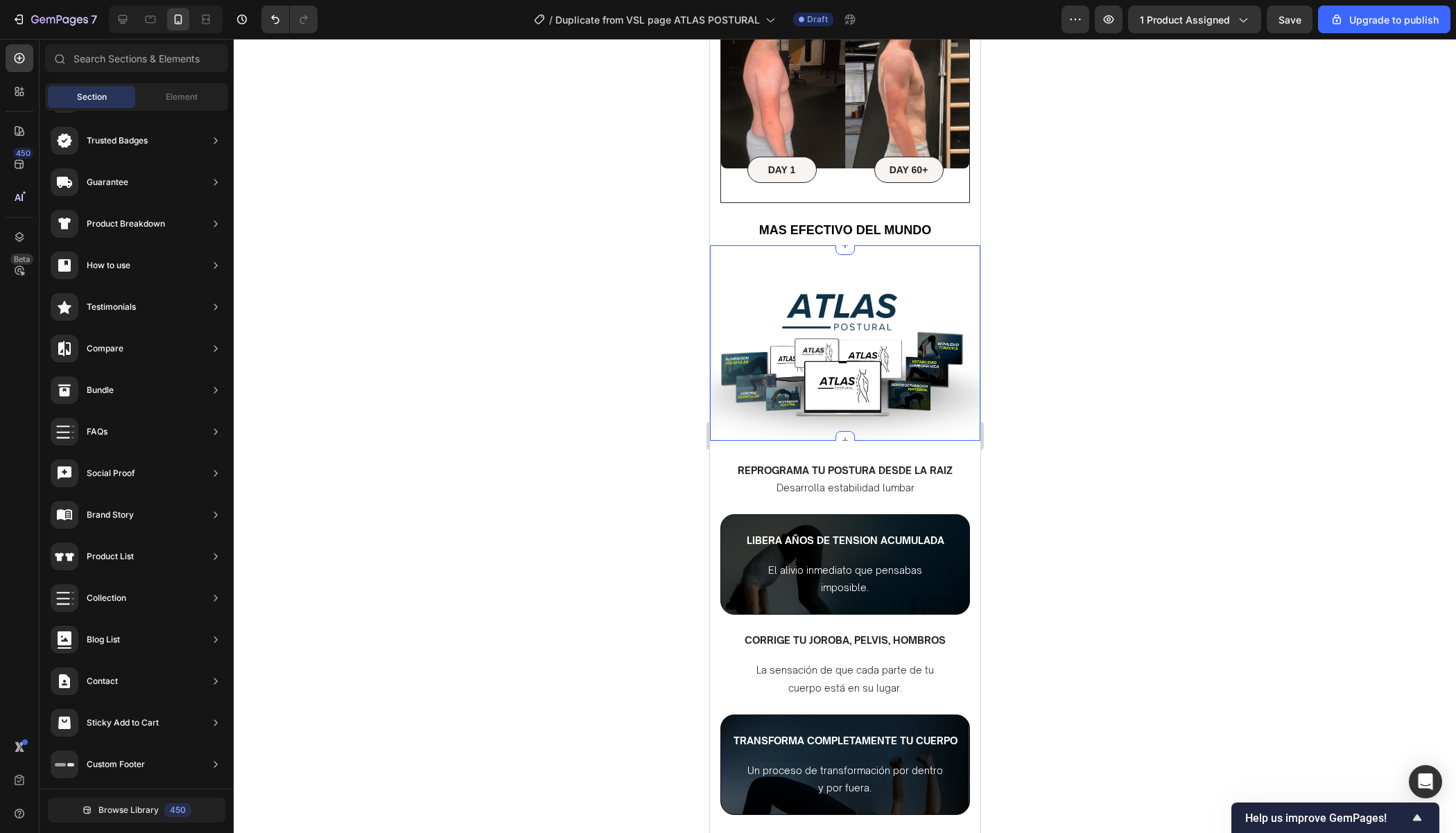
scroll to position [1064, 0]
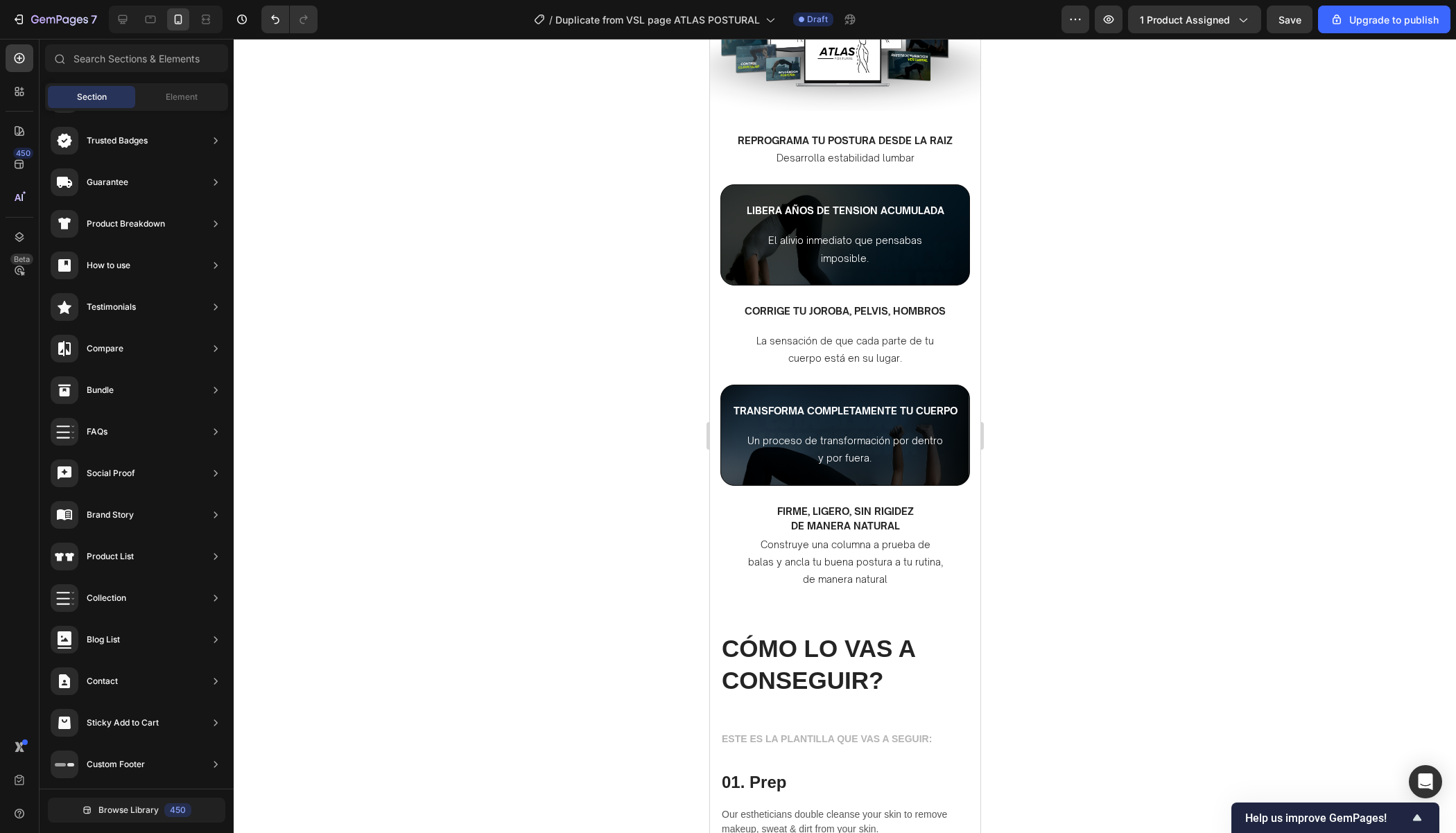
click at [1011, 339] on div at bounding box center [844, 436] width 1223 height 794
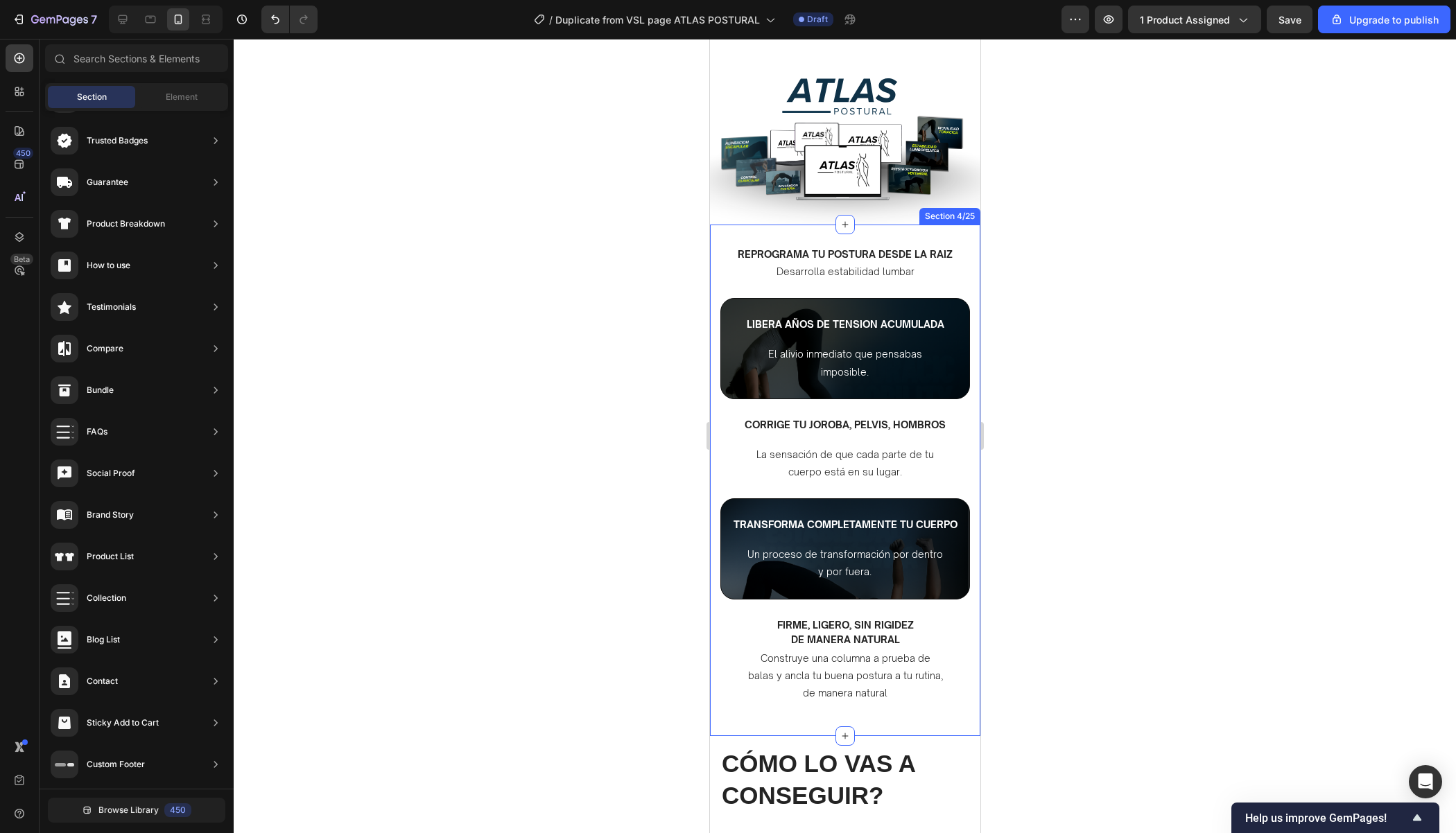
scroll to position [938, 0]
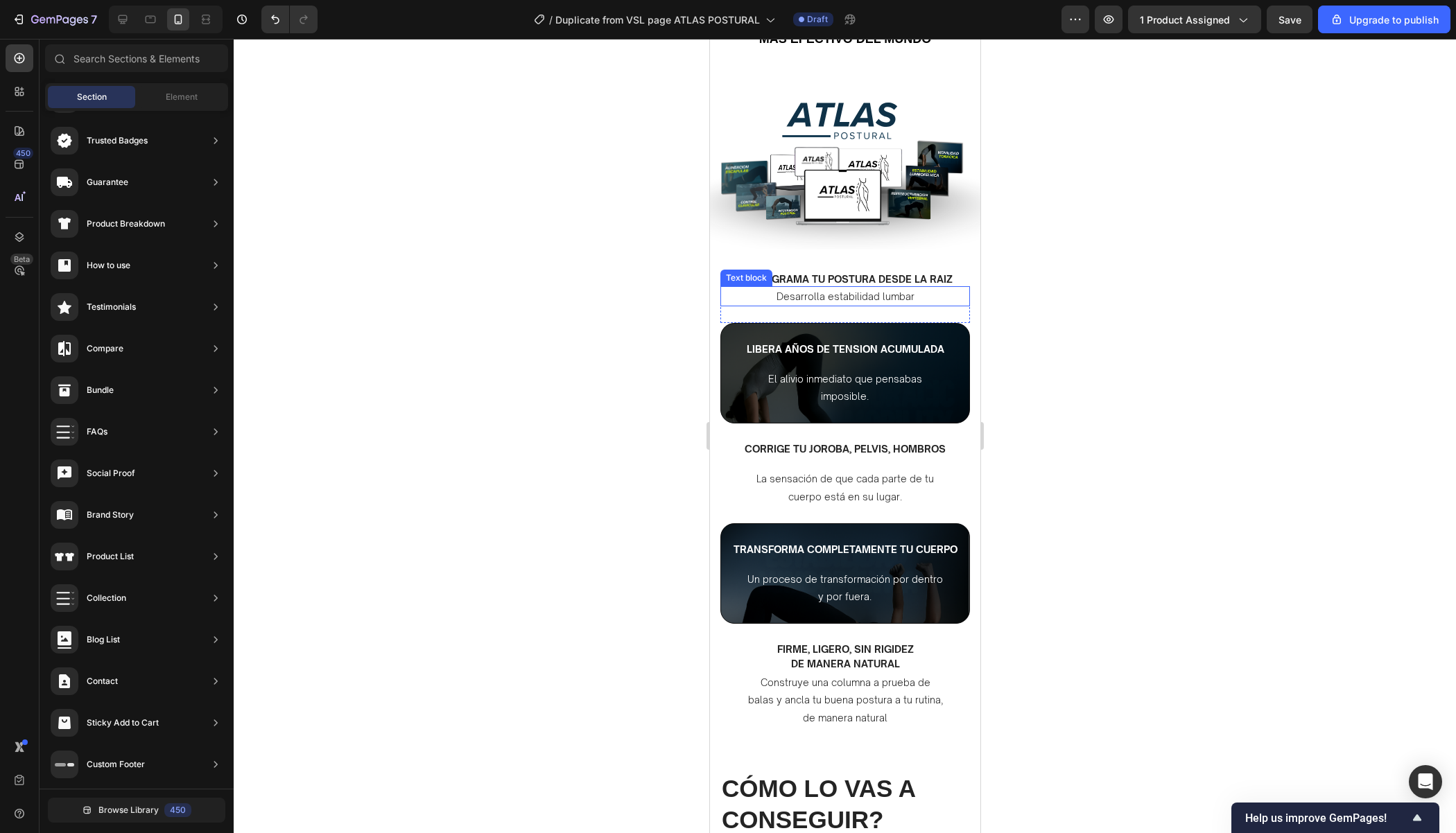
click at [875, 288] on p "Desarrolla estabilidad lumbar" at bounding box center [844, 296] width 197 height 17
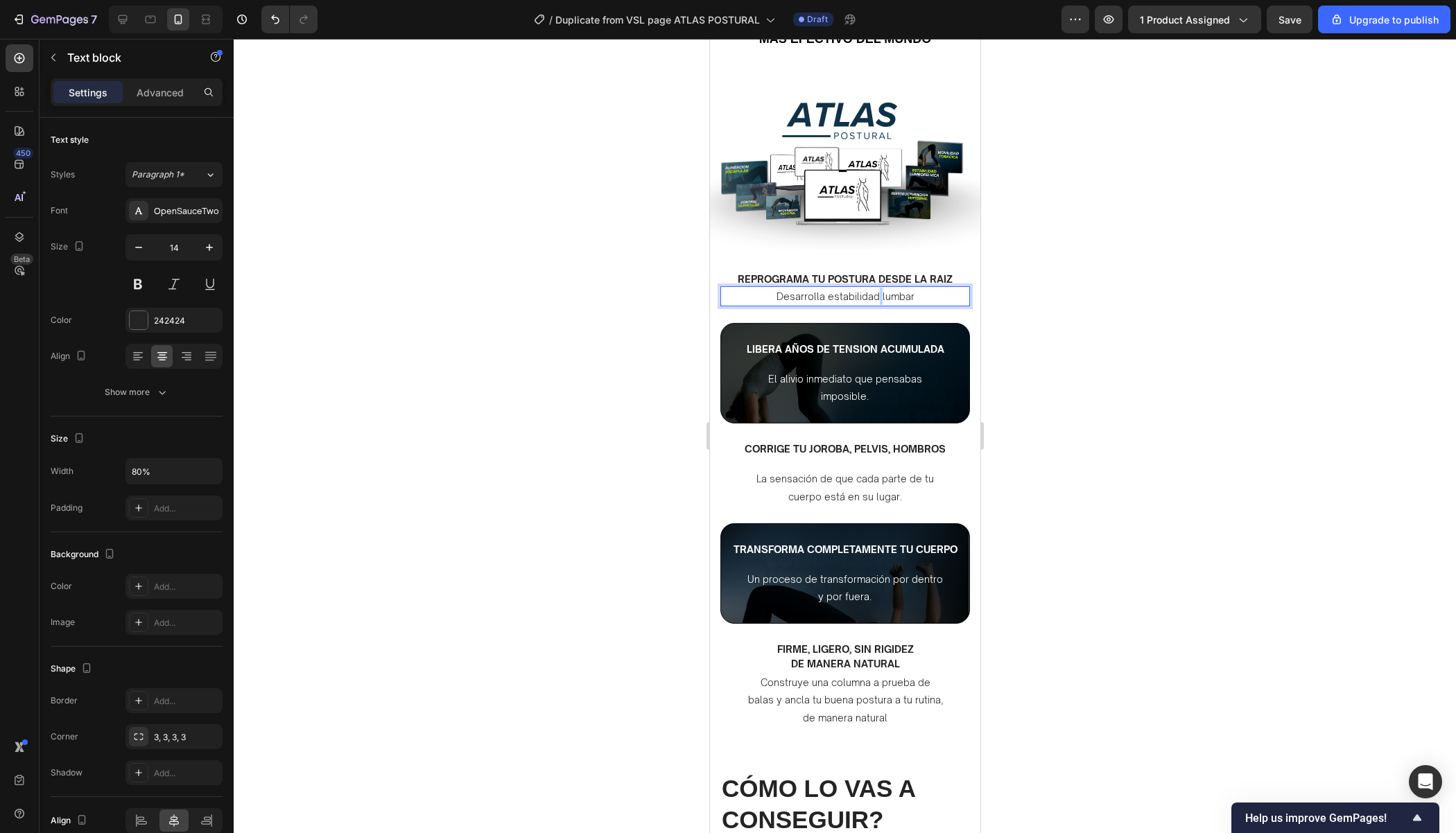
click at [875, 288] on p "Desarrolla estabilidad lumbar" at bounding box center [844, 296] width 197 height 17
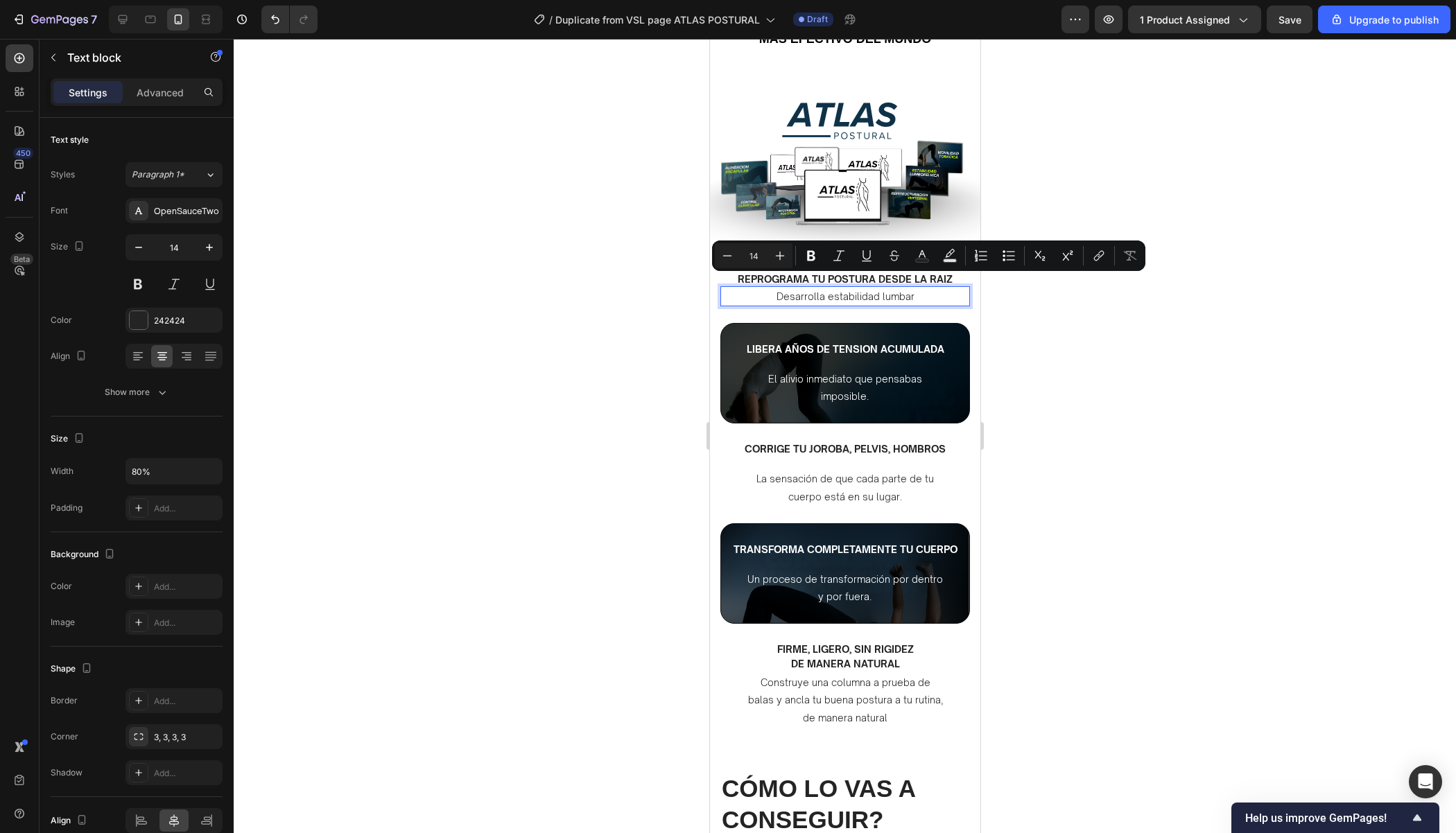
click at [935, 288] on p "Desarrolla estabilidad lumbar" at bounding box center [844, 296] width 197 height 17
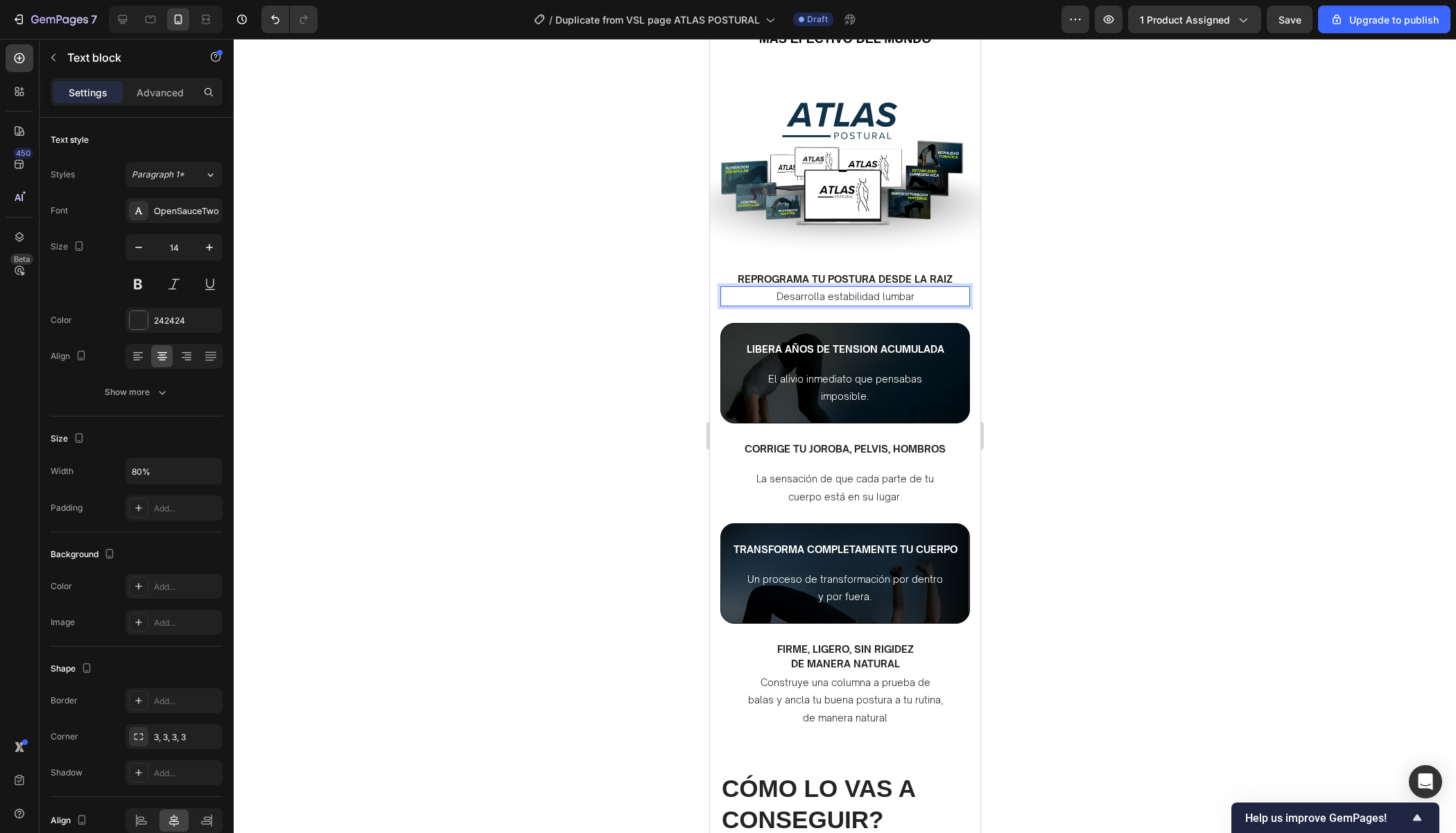
drag, startPoint x: 935, startPoint y: 285, endPoint x: 772, endPoint y: 283, distance: 163.0
click at [772, 288] on p "Desarrolla estabilidad lumbar" at bounding box center [844, 296] width 197 height 17
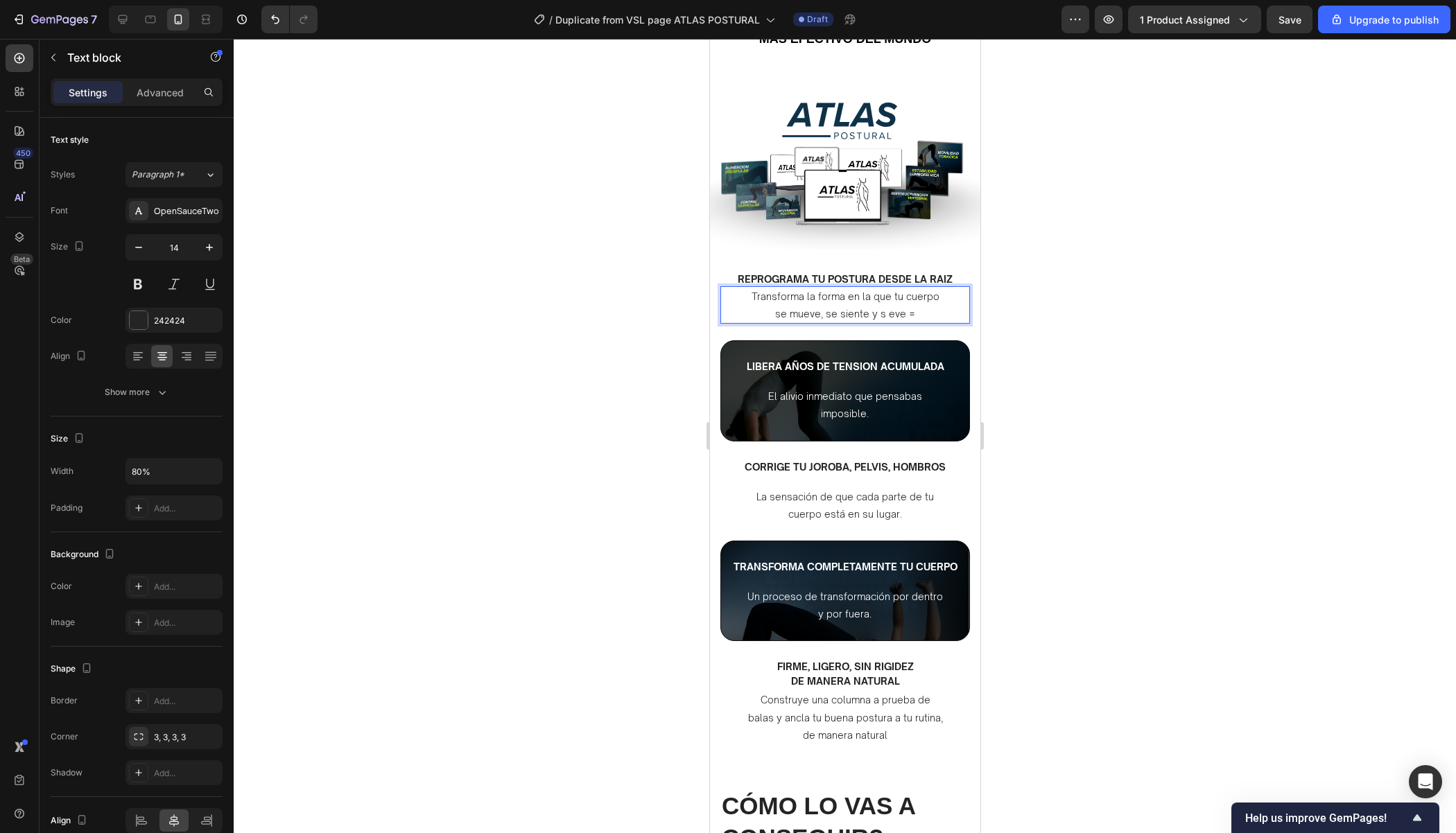
drag, startPoint x: 915, startPoint y: 294, endPoint x: 798, endPoint y: 305, distance: 117.5
click at [798, 305] on p "Transforma la forma en la que tu cuerpo se mueve, se siente y s eve =" at bounding box center [844, 305] width 197 height 35
click at [832, 299] on p "Transforma la forma en la que tu cuerpo se mueve, se siente y s eve =" at bounding box center [844, 305] width 197 height 35
click at [954, 303] on div "Transforma la forma en la que tu cuerpo se mueve, se ve y se siente y s eve =" at bounding box center [844, 305] width 249 height 37
click at [949, 303] on div "Transforma la forma en la que tu cuerpo se mueve, se ve y se siente y s eve =" at bounding box center [844, 305] width 249 height 37
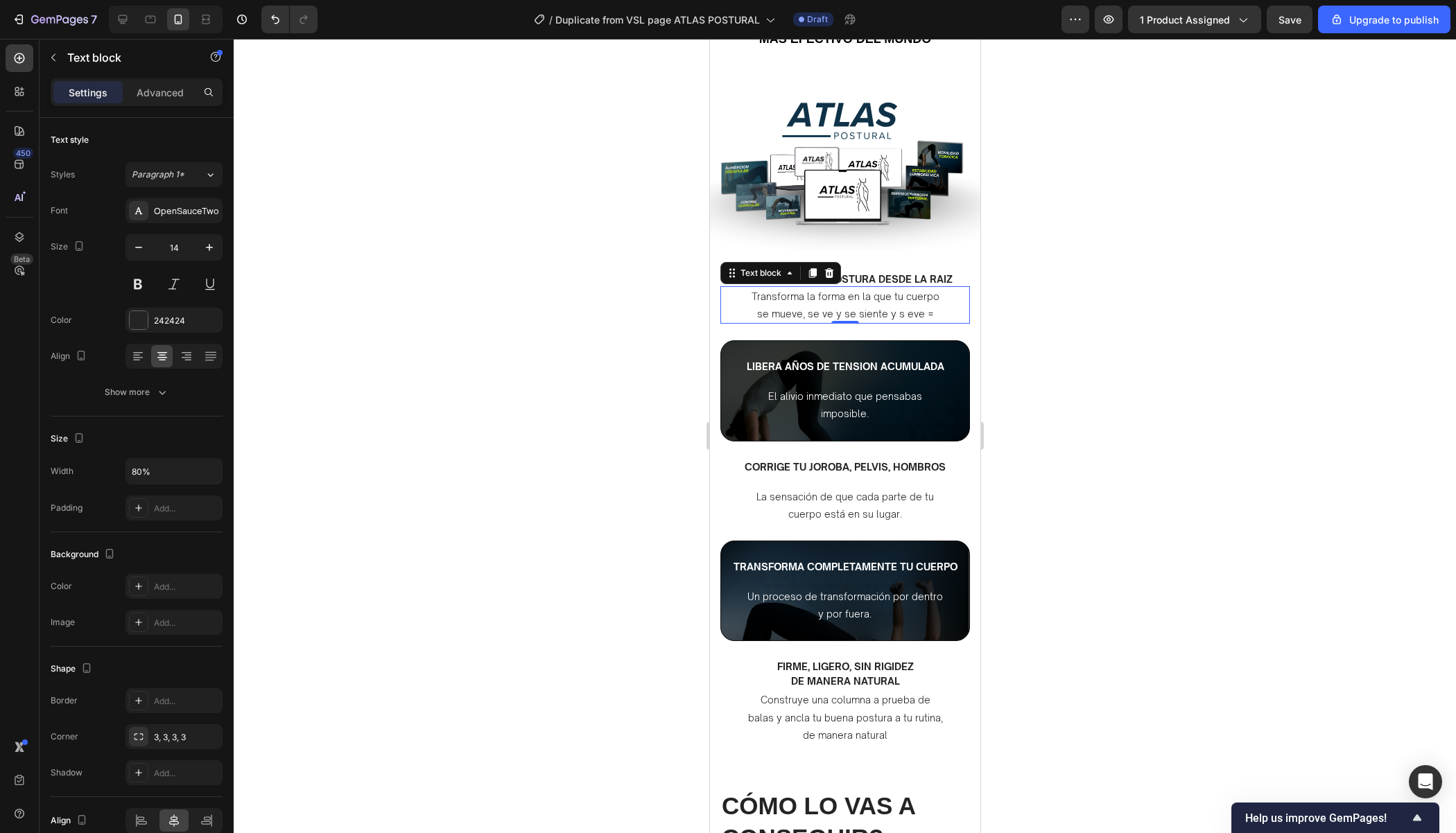
click at [924, 301] on p "Transforma la forma en la que tu cuerpo se mueve, se ve y se siente y s eve =" at bounding box center [844, 305] width 197 height 35
click at [1151, 304] on div at bounding box center [844, 436] width 1223 height 794
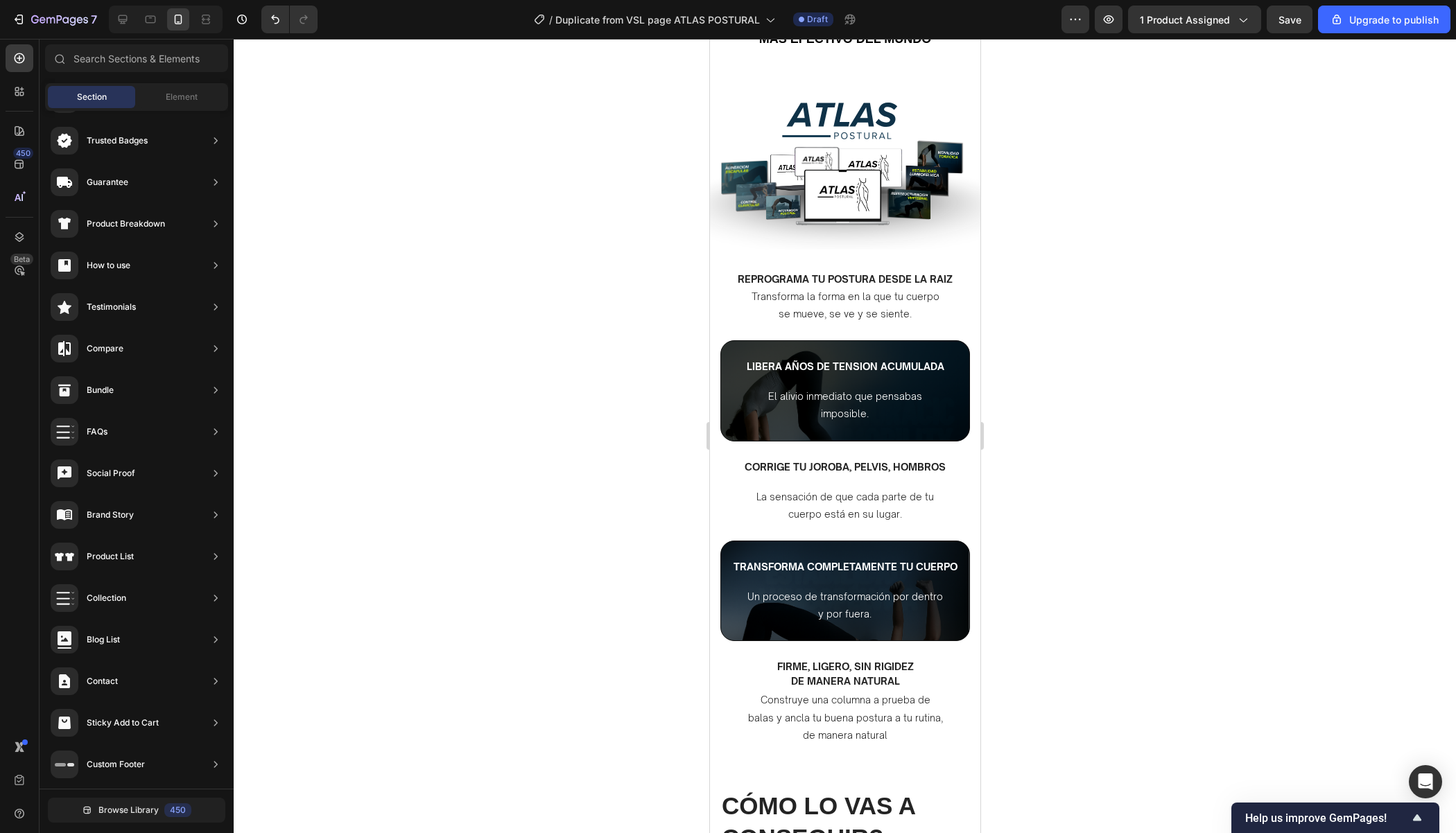
click at [1151, 304] on div at bounding box center [844, 436] width 1223 height 794
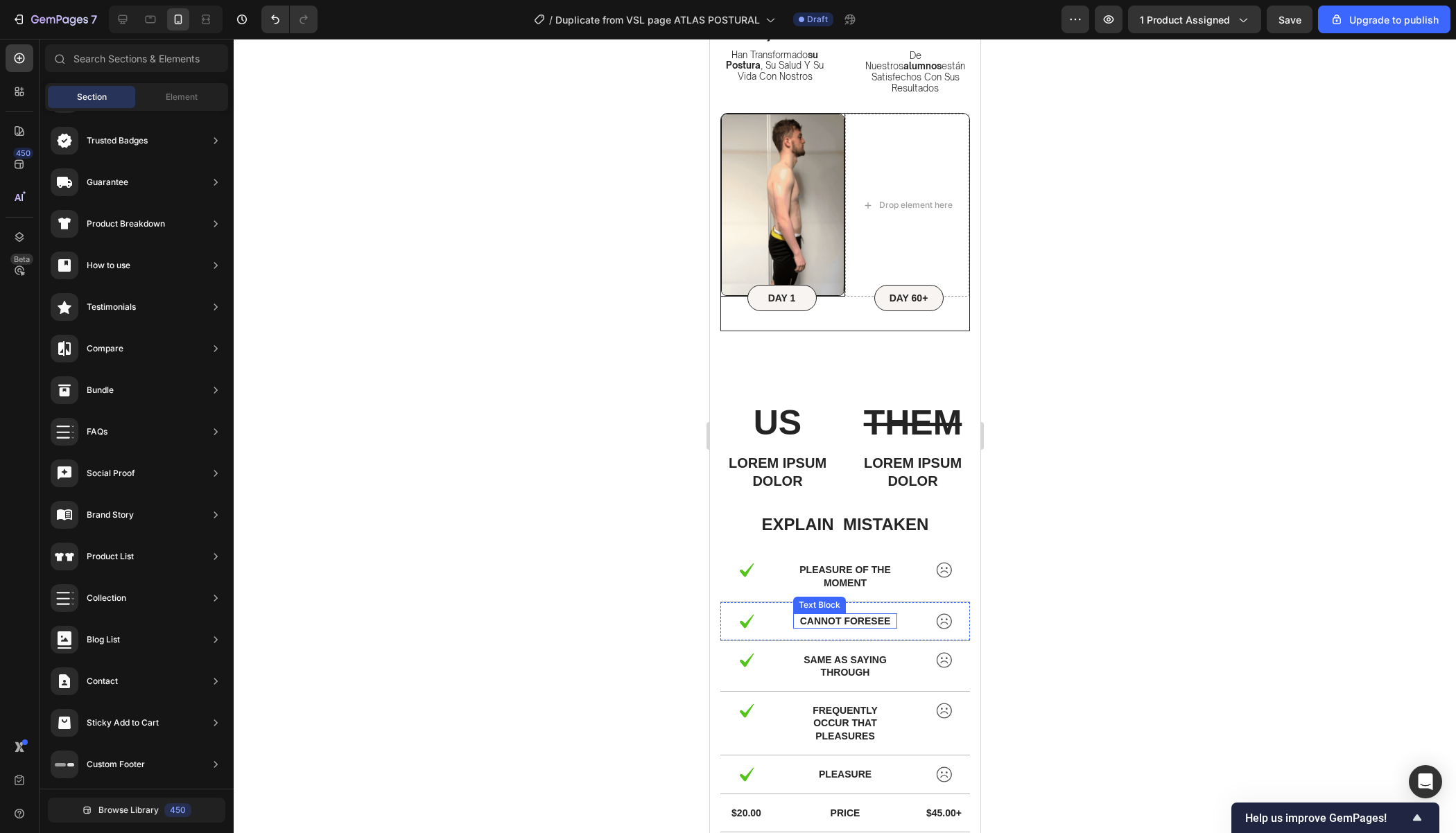
scroll to position [2723, 0]
click at [888, 419] on s "THEM" at bounding box center [912, 422] width 98 height 39
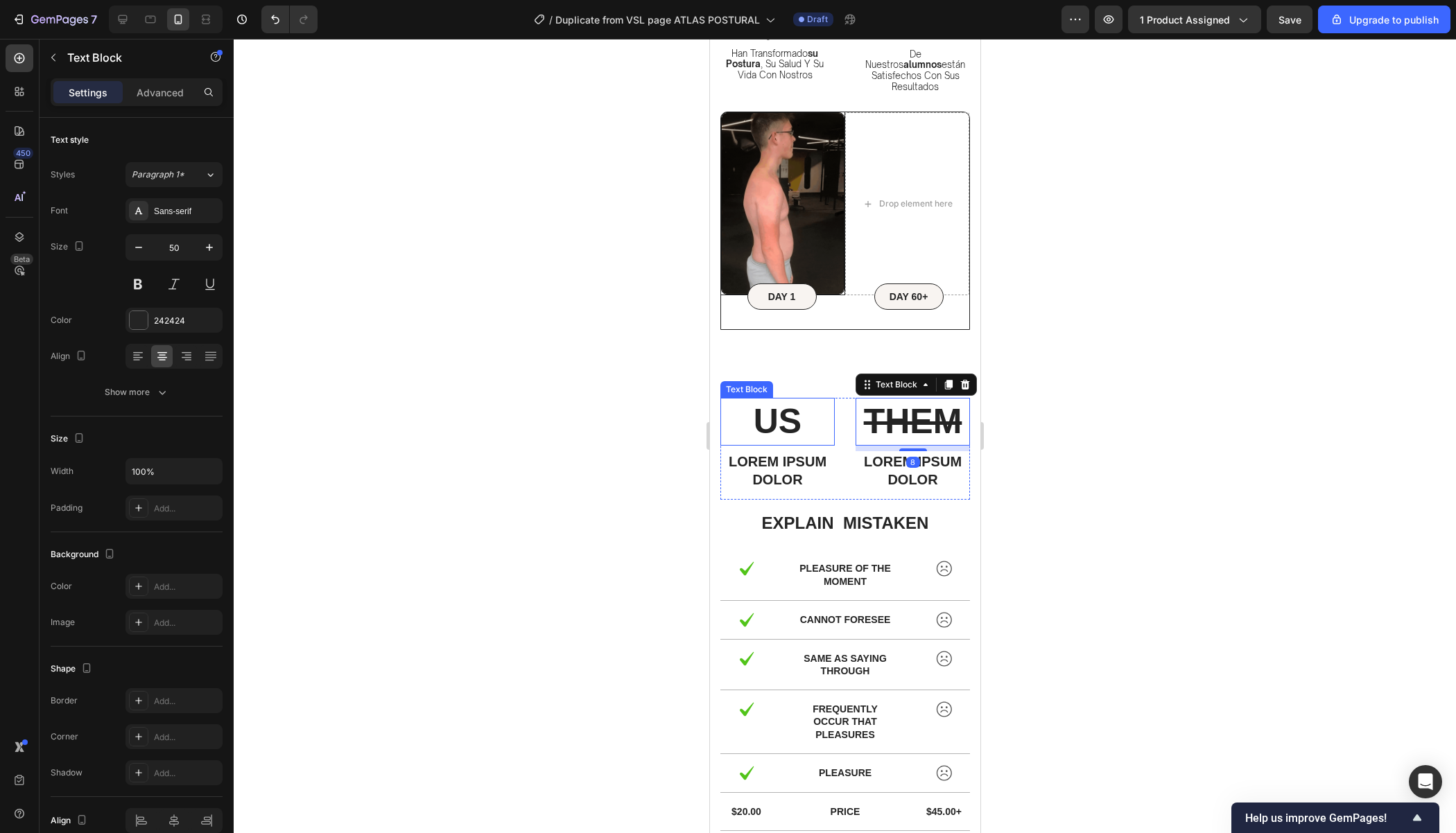
click at [783, 411] on p "US" at bounding box center [777, 422] width 112 height 45
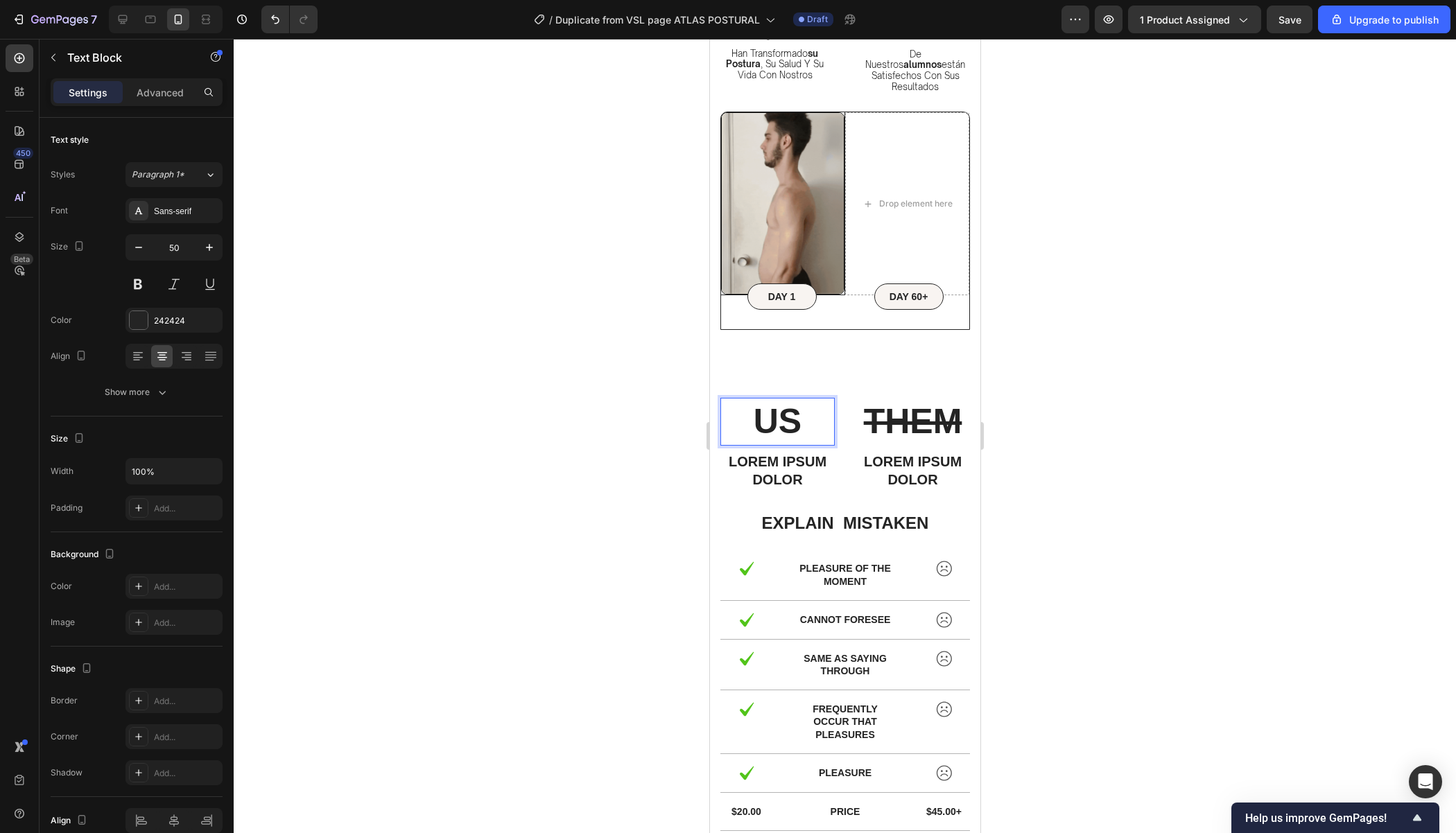
click at [783, 411] on p "US" at bounding box center [777, 422] width 112 height 45
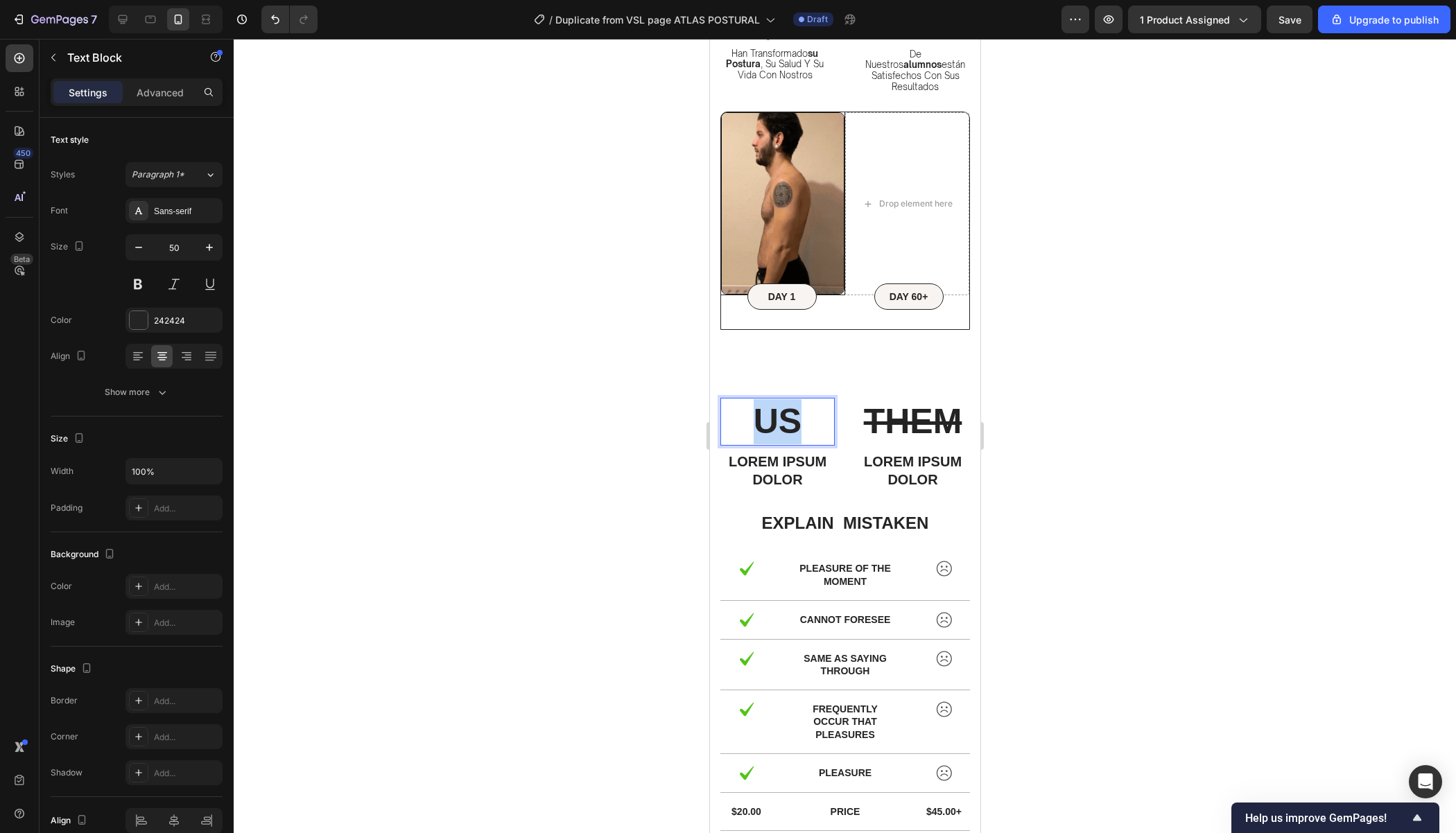
click at [783, 411] on p "US" at bounding box center [777, 422] width 112 height 45
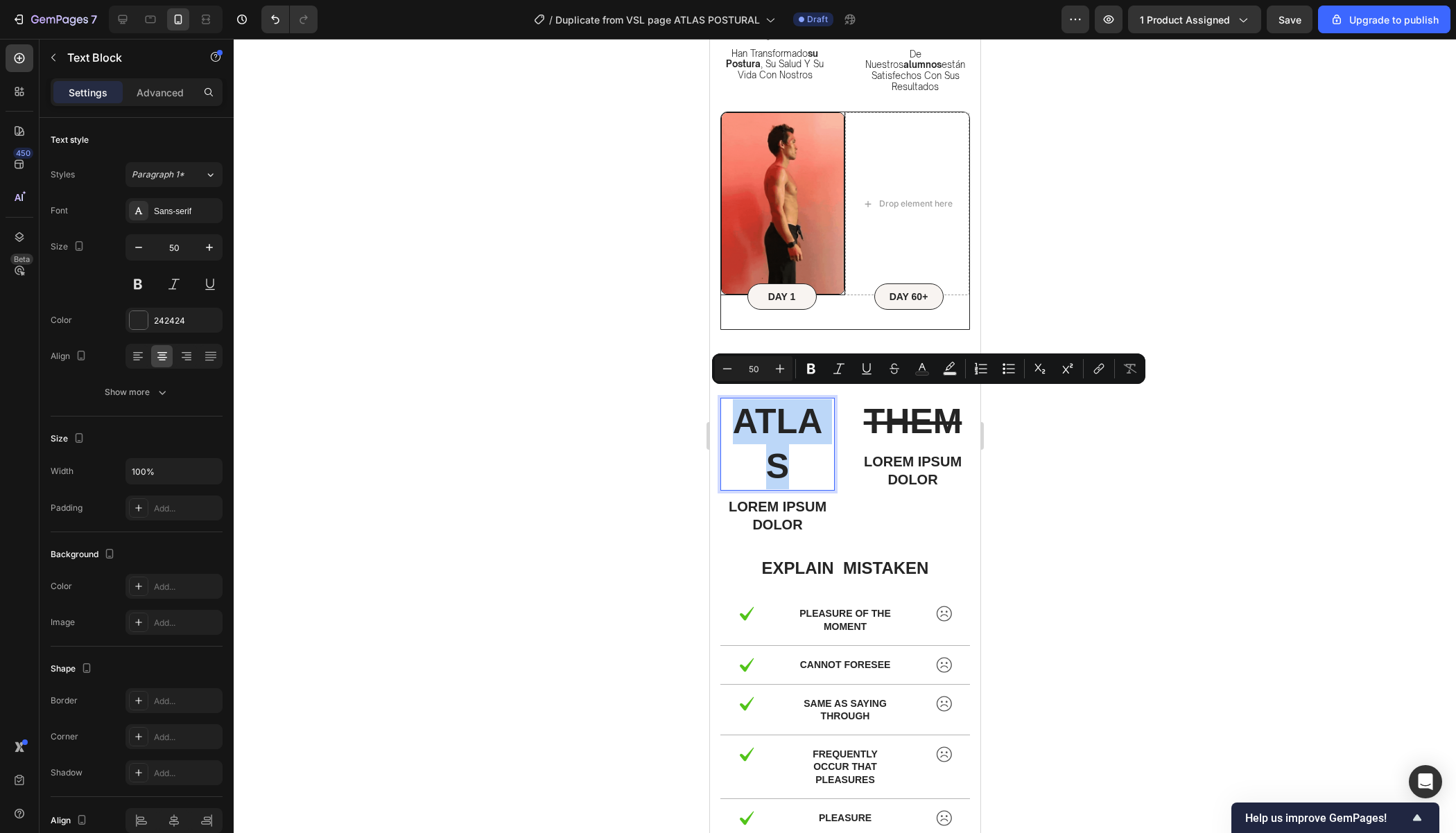
drag, startPoint x: 809, startPoint y: 453, endPoint x: 742, endPoint y: 413, distance: 78.0
click at [742, 413] on p "ATLAS" at bounding box center [777, 444] width 112 height 90
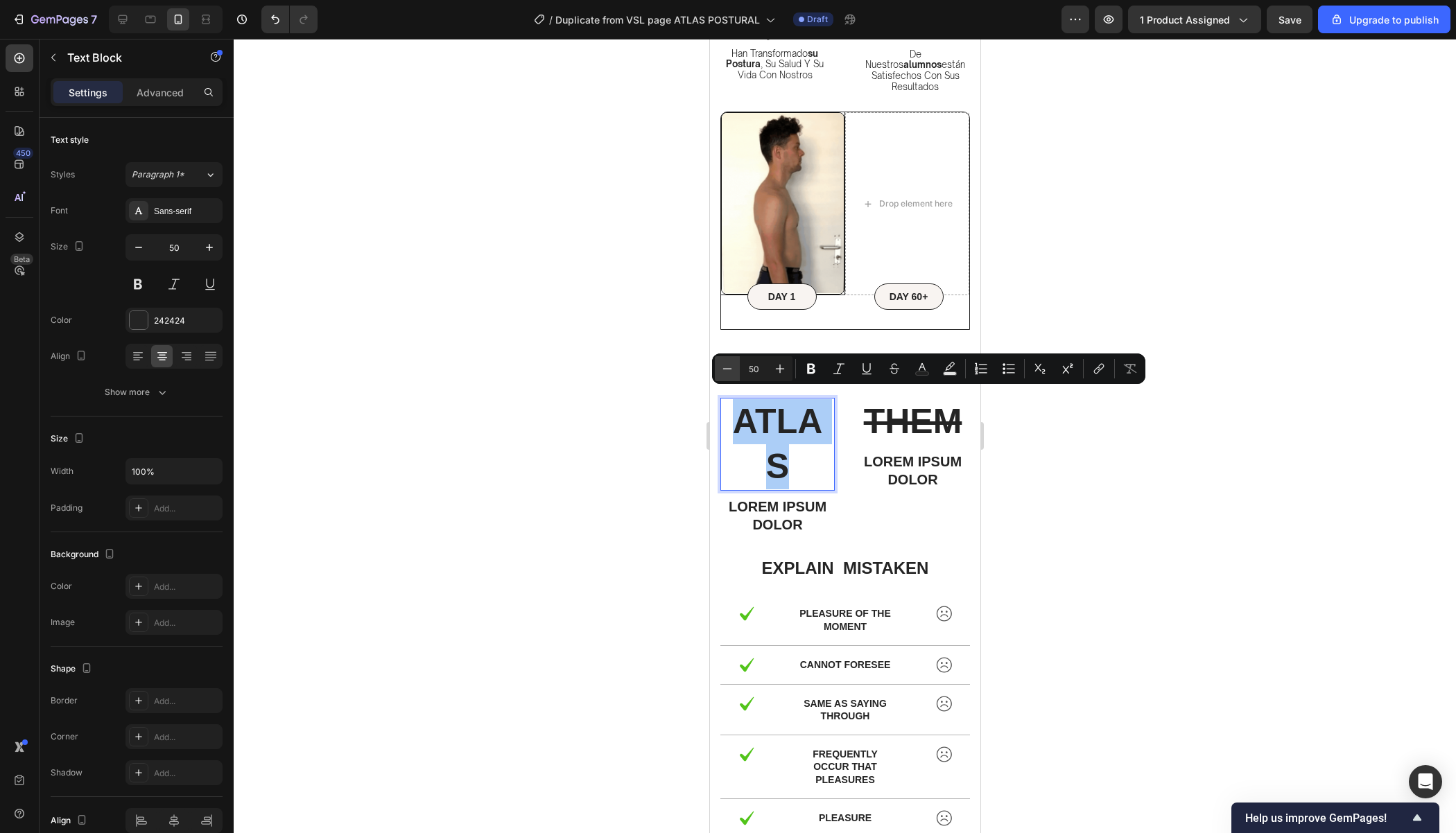
click at [723, 362] on icon "Editor contextual toolbar" at bounding box center [727, 369] width 14 height 14
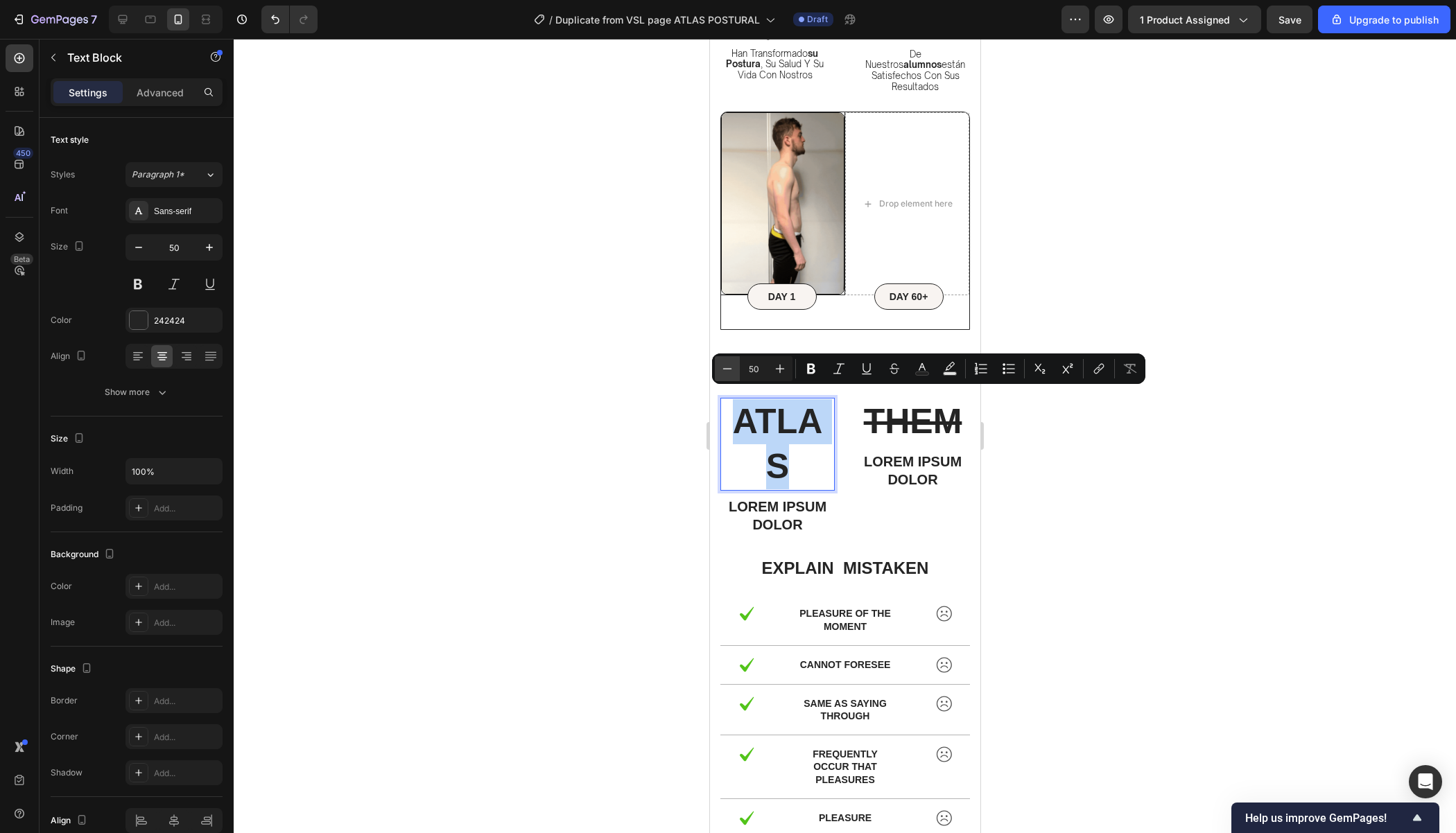
type input "49"
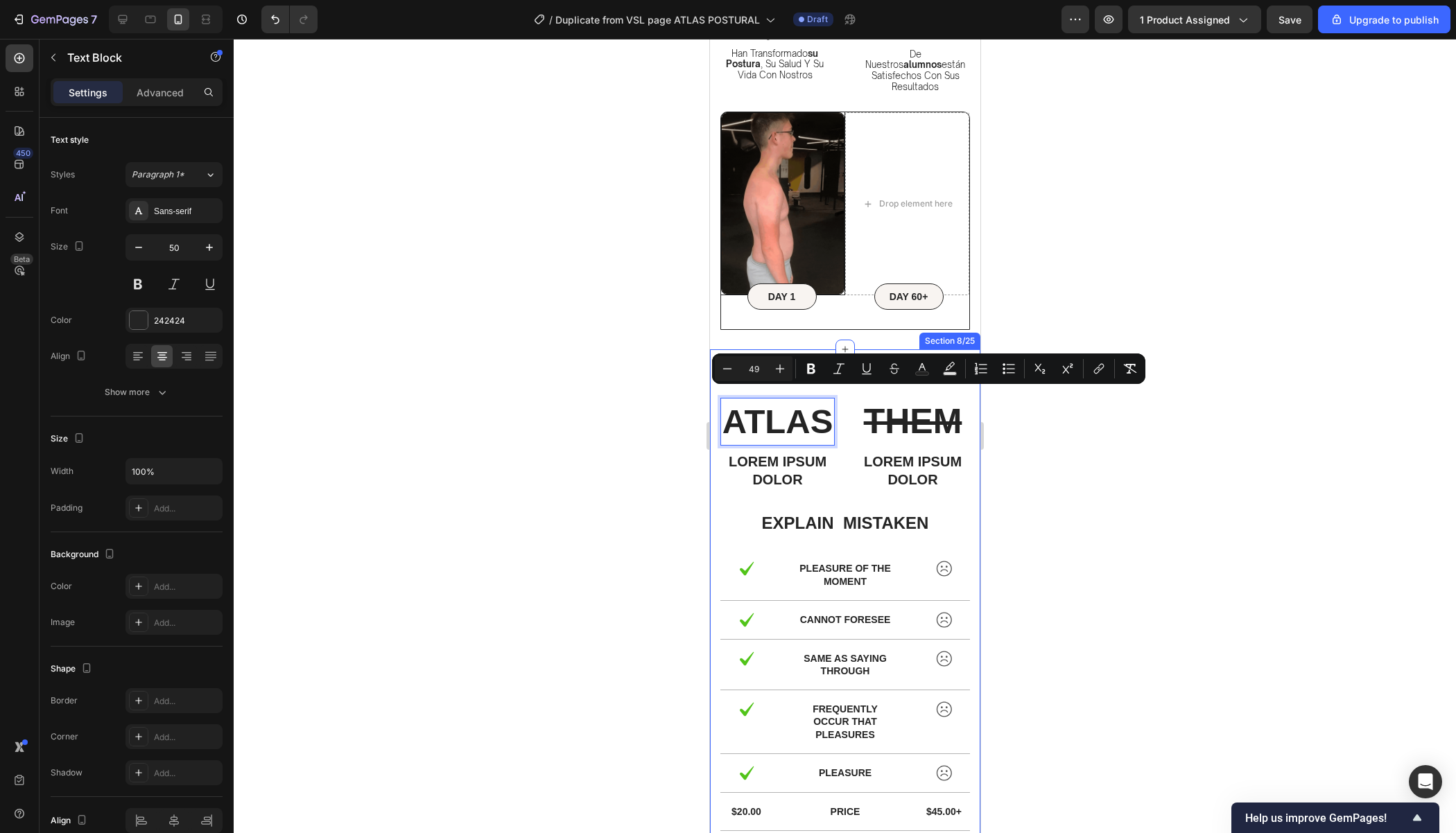
click at [1173, 497] on div at bounding box center [844, 436] width 1223 height 794
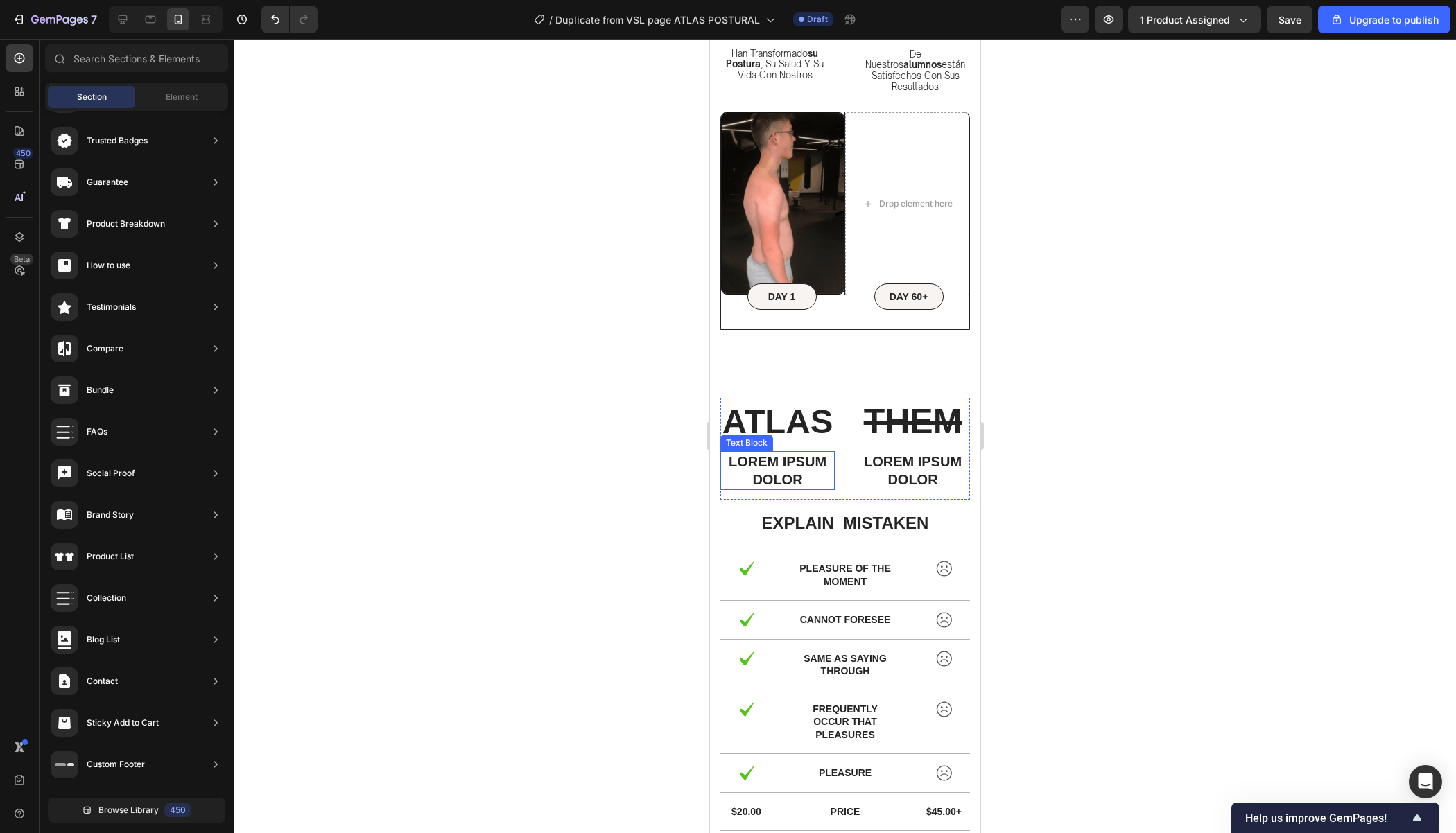
click at [779, 453] on p "Lorem ipsum dolor" at bounding box center [777, 471] width 112 height 36
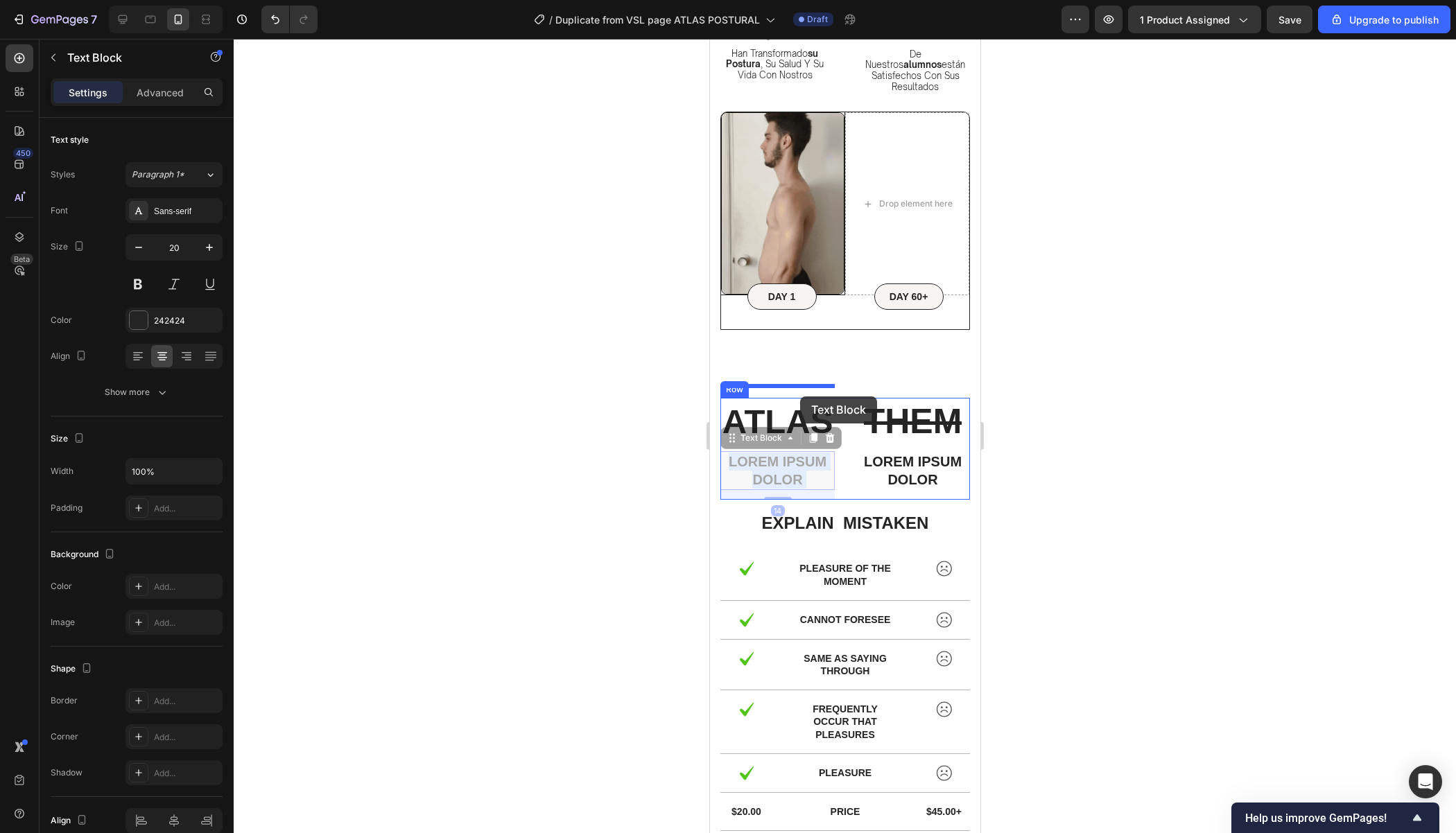
drag, startPoint x: 791, startPoint y: 450, endPoint x: 800, endPoint y: 396, distance: 54.7
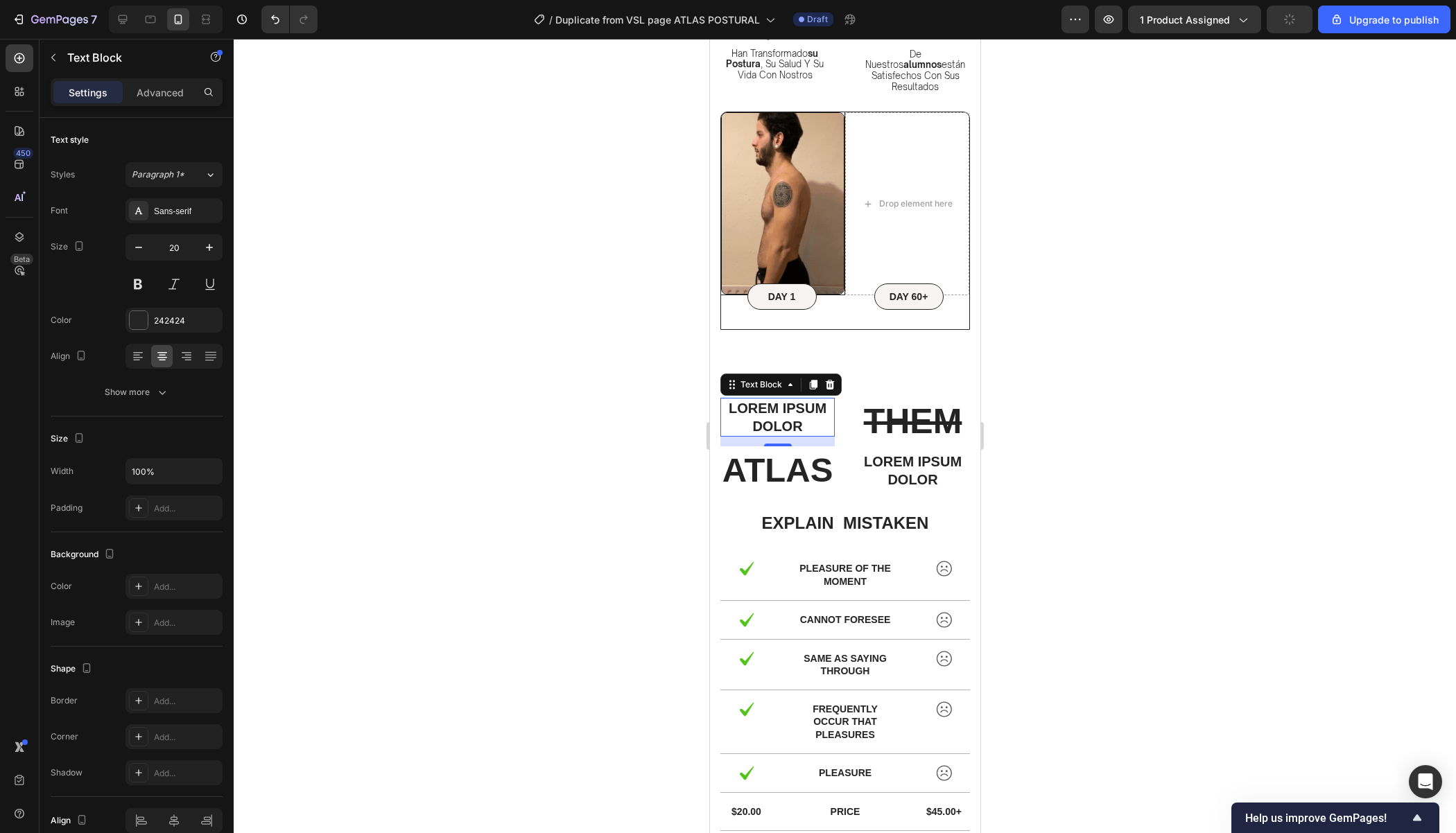
click at [1058, 428] on div at bounding box center [844, 436] width 1223 height 794
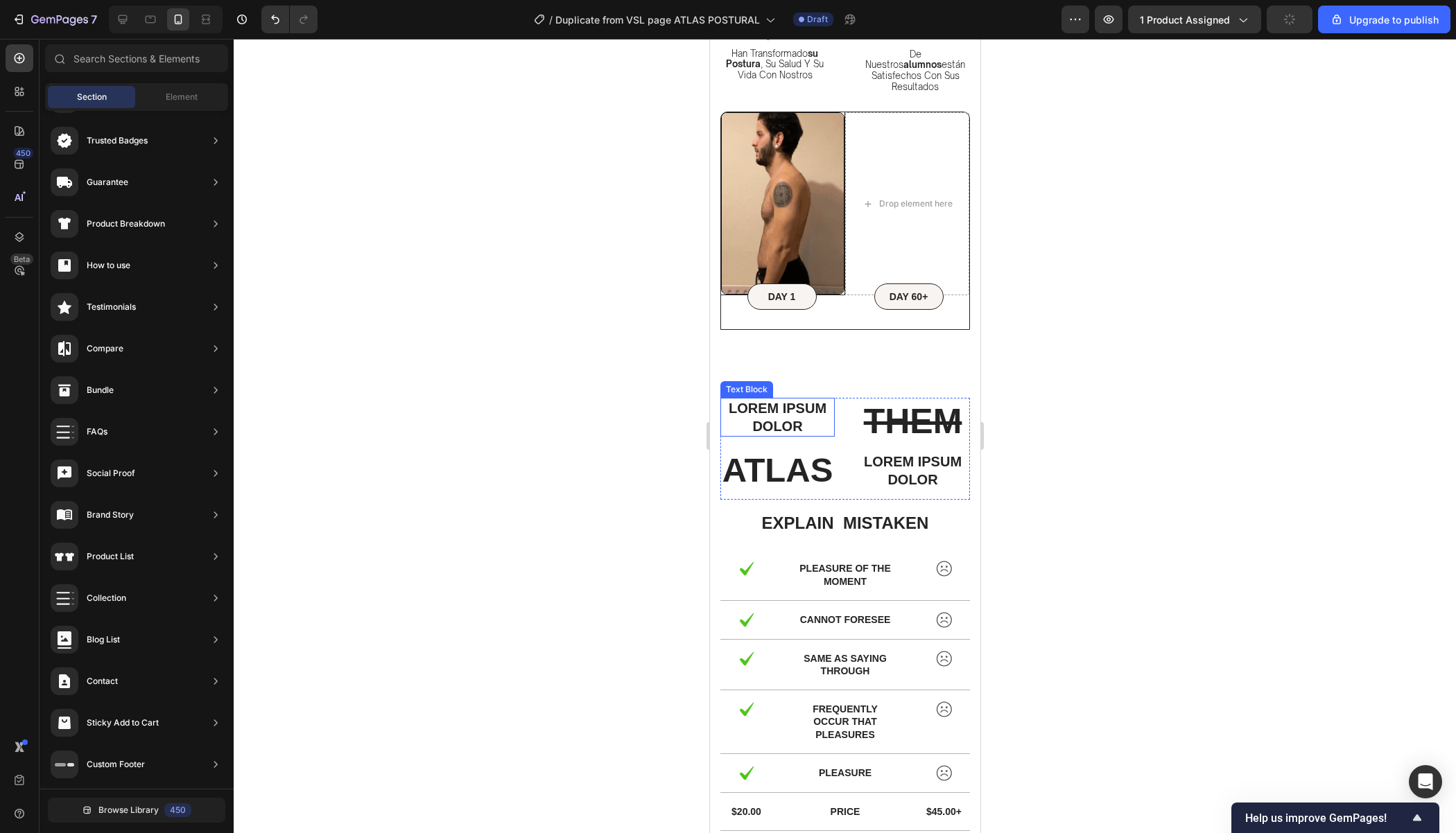
click at [828, 408] on p "Lorem ipsum dolor" at bounding box center [777, 417] width 112 height 36
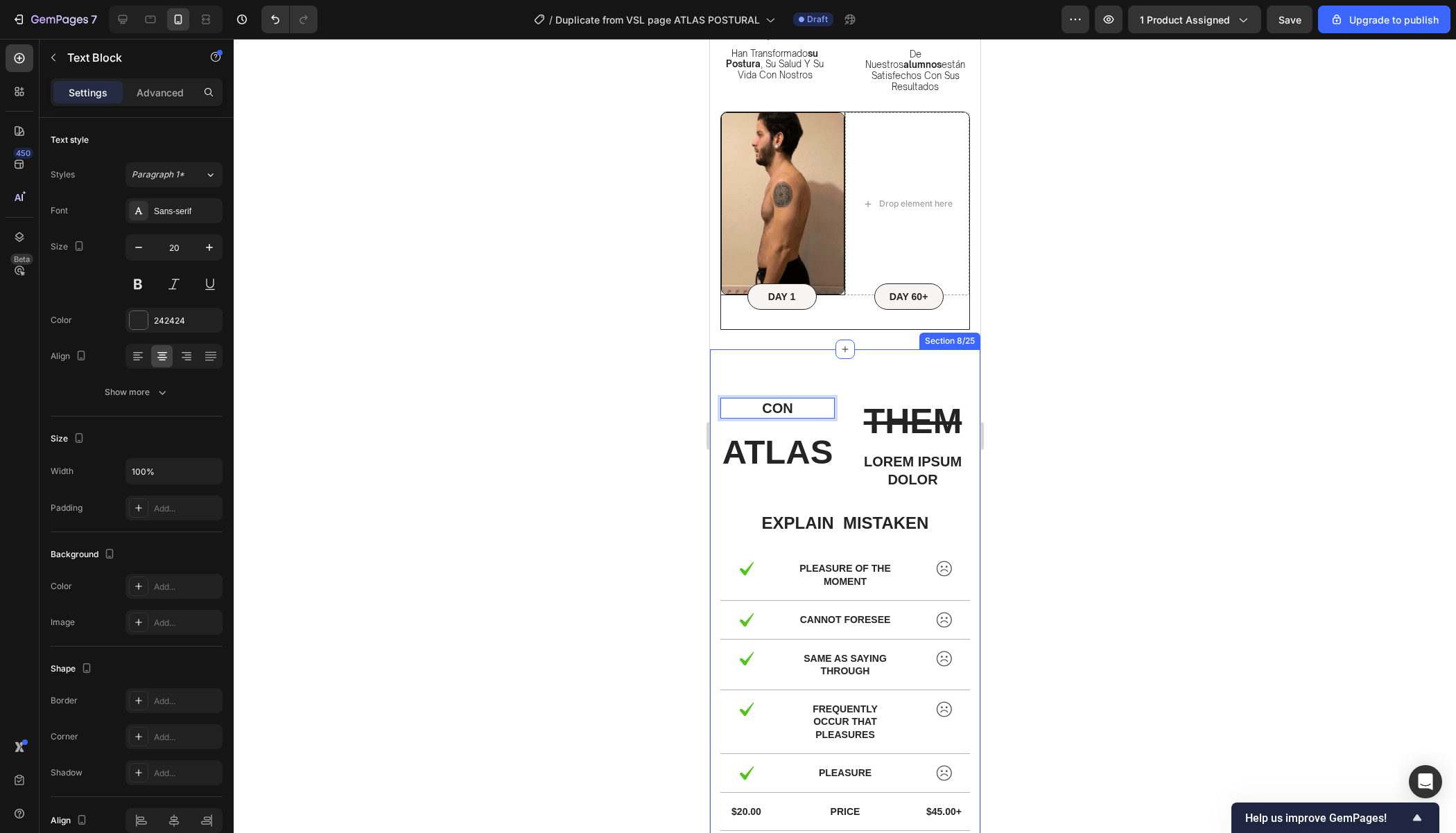
click at [1039, 506] on div at bounding box center [844, 436] width 1223 height 794
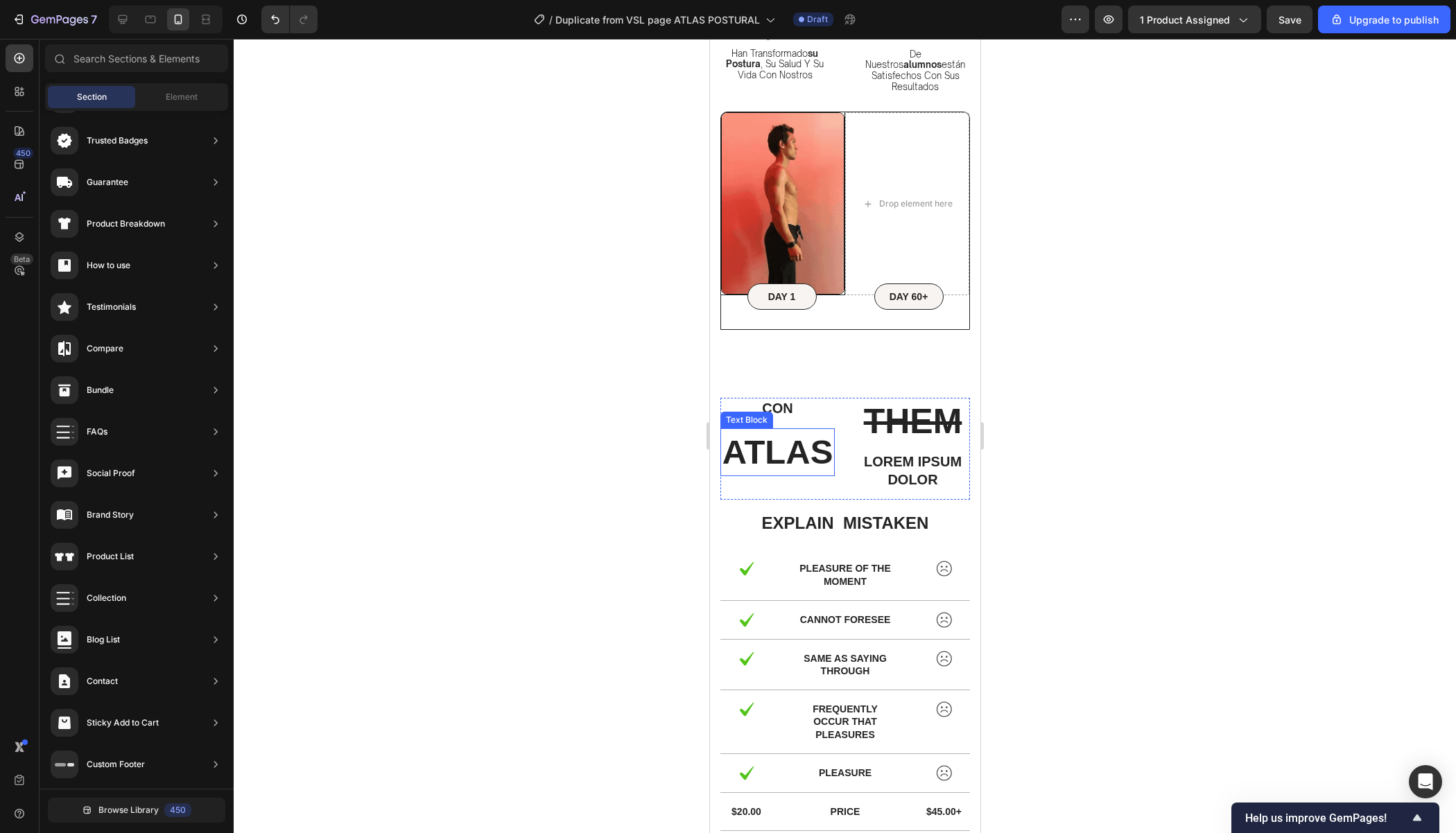
click at [806, 442] on span "ATLAS" at bounding box center [777, 452] width 111 height 37
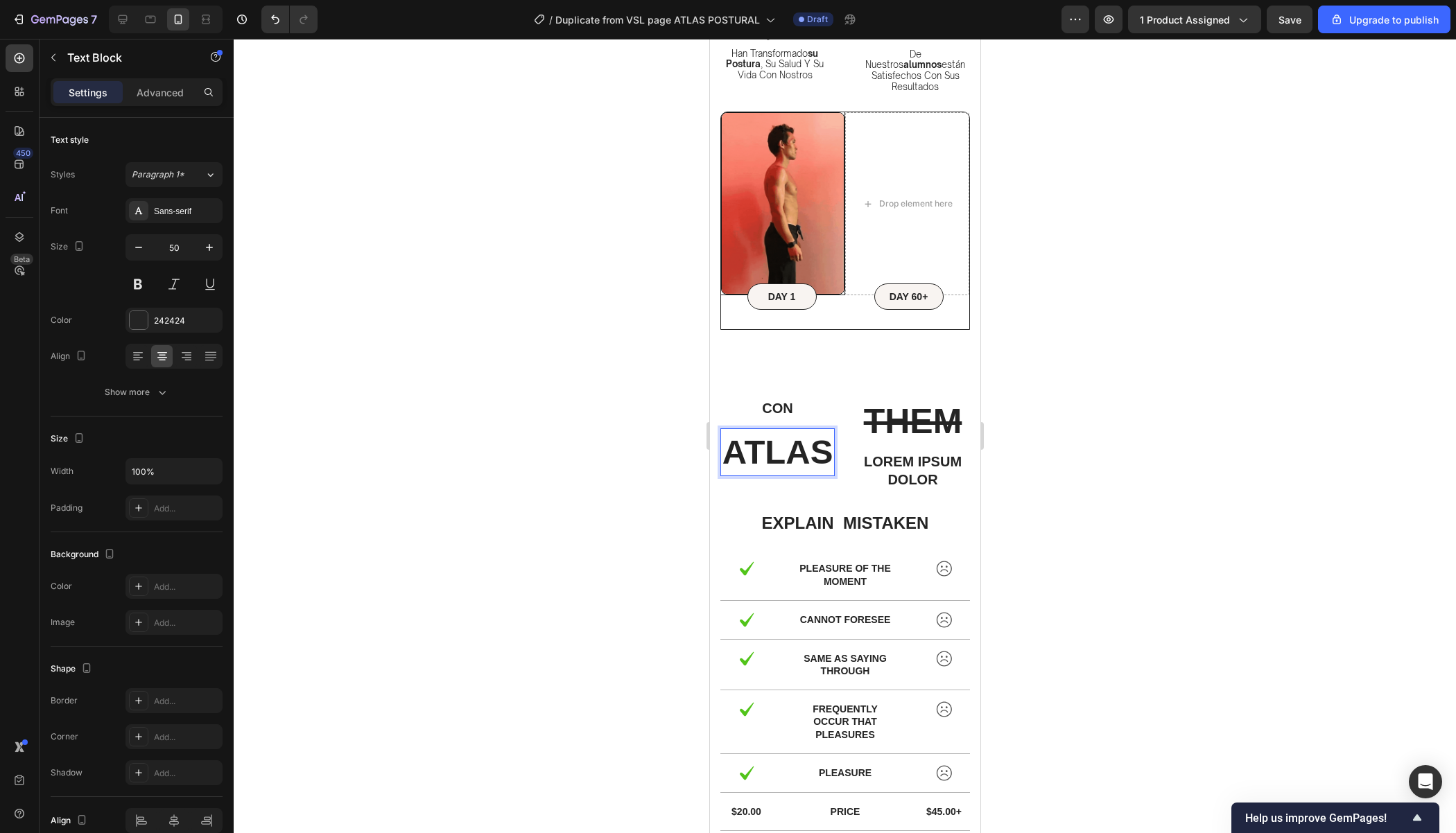
click at [828, 450] on span "ATLAS" at bounding box center [777, 452] width 111 height 37
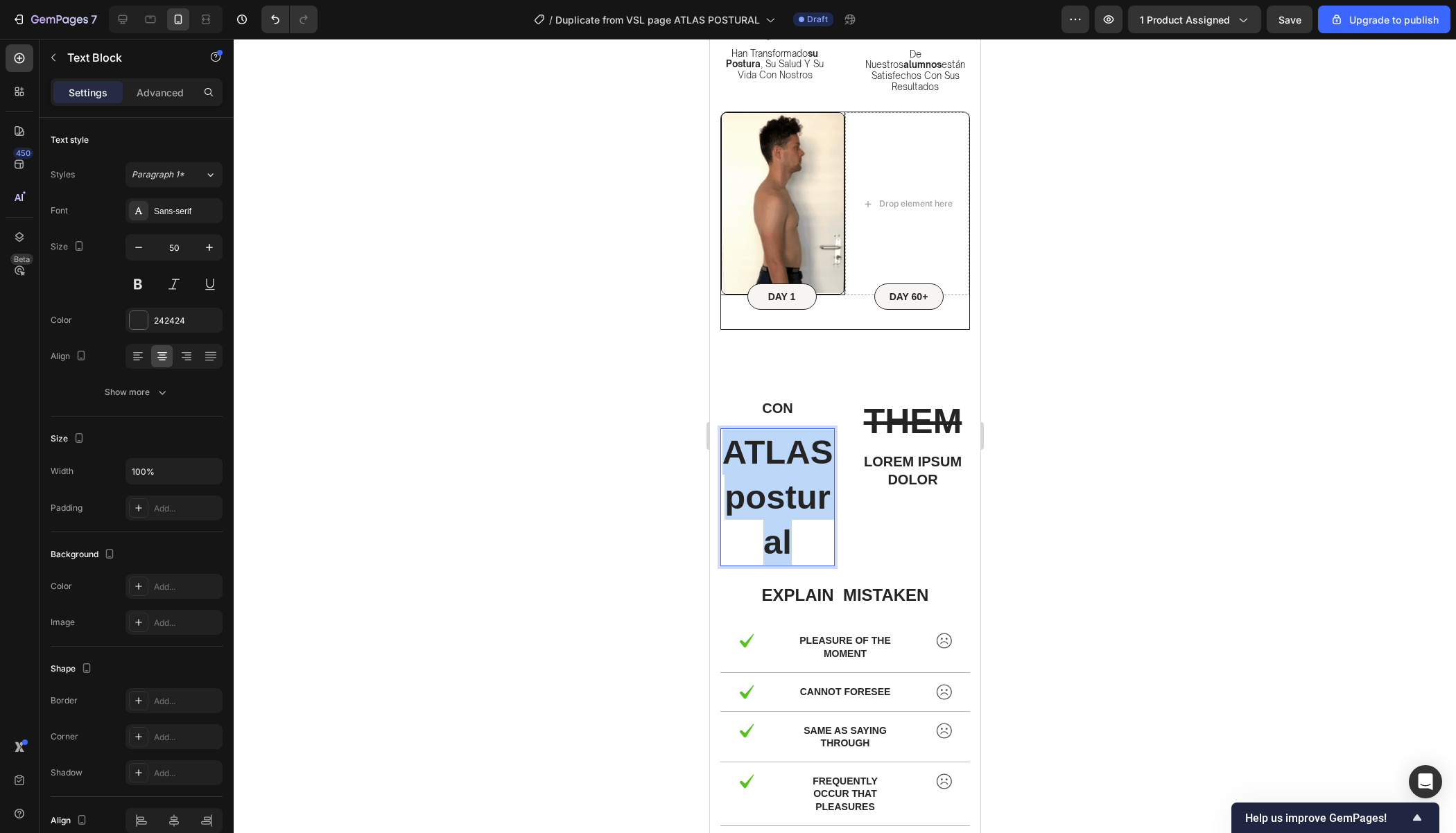
drag, startPoint x: 801, startPoint y: 529, endPoint x: 706, endPoint y: 445, distance: 126.8
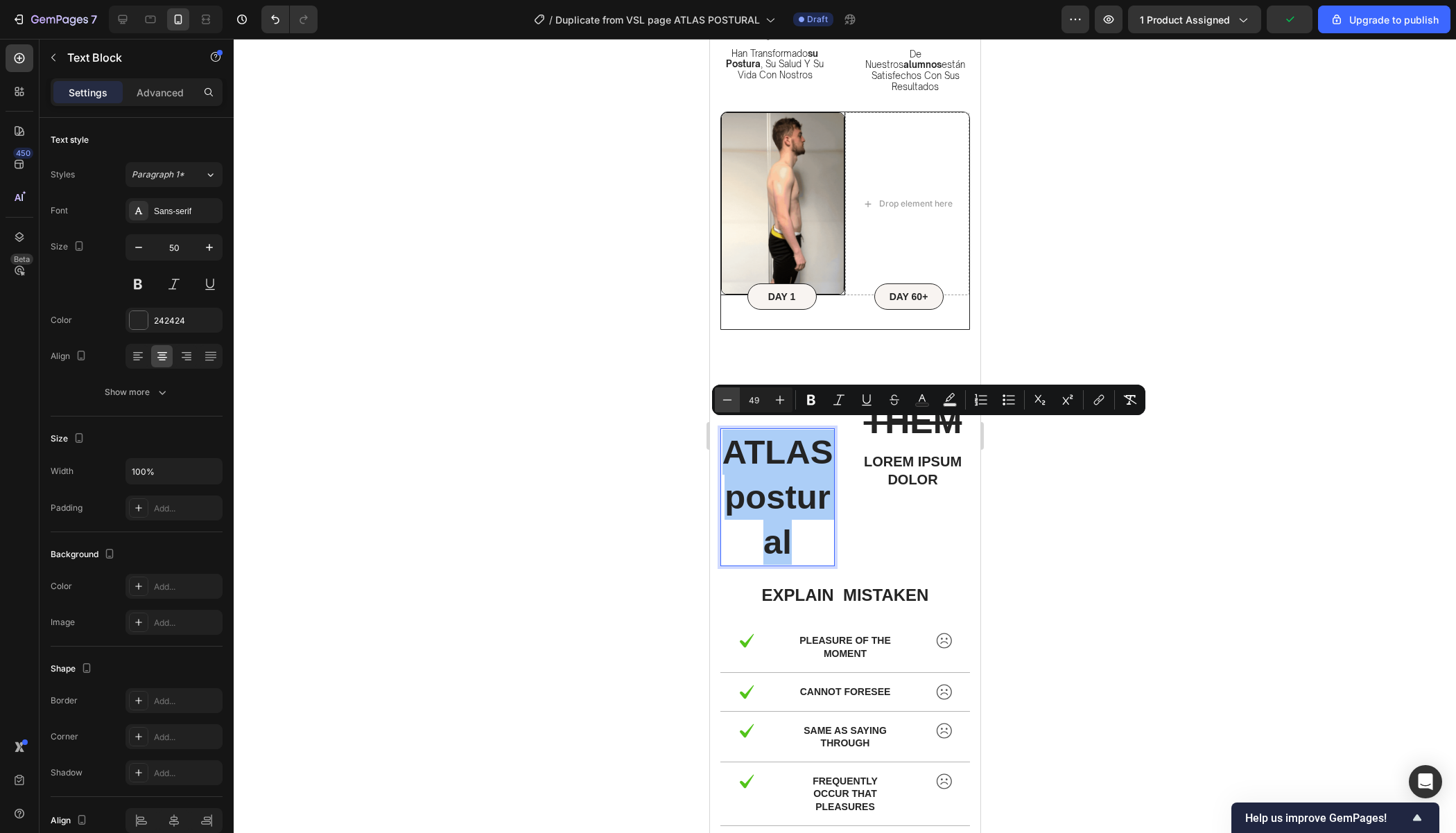
click at [714, 406] on button "Minus" at bounding box center [726, 400] width 25 height 25
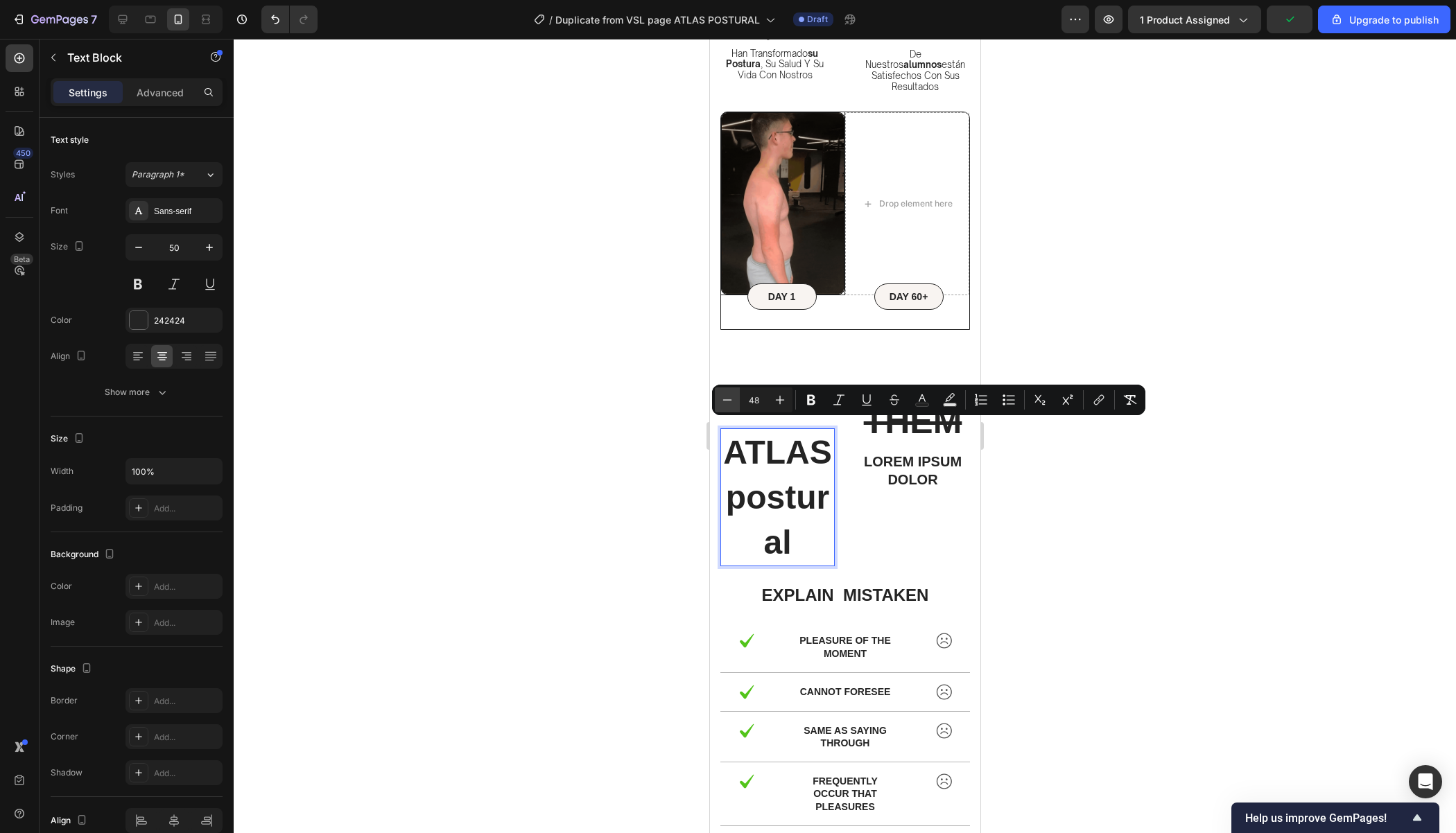
click at [714, 406] on button "Minus" at bounding box center [726, 400] width 25 height 25
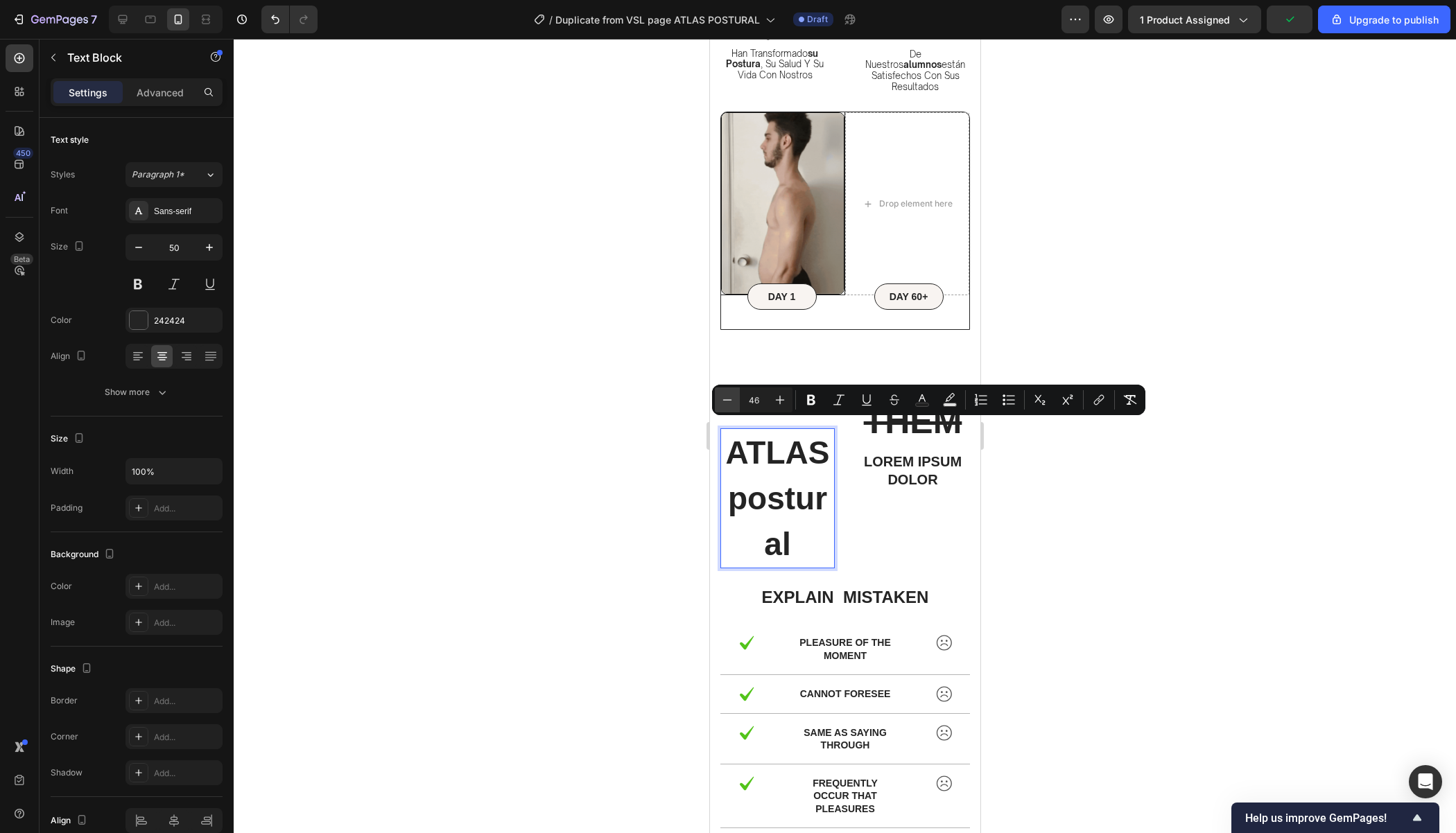
click at [714, 406] on button "Minus" at bounding box center [726, 400] width 25 height 25
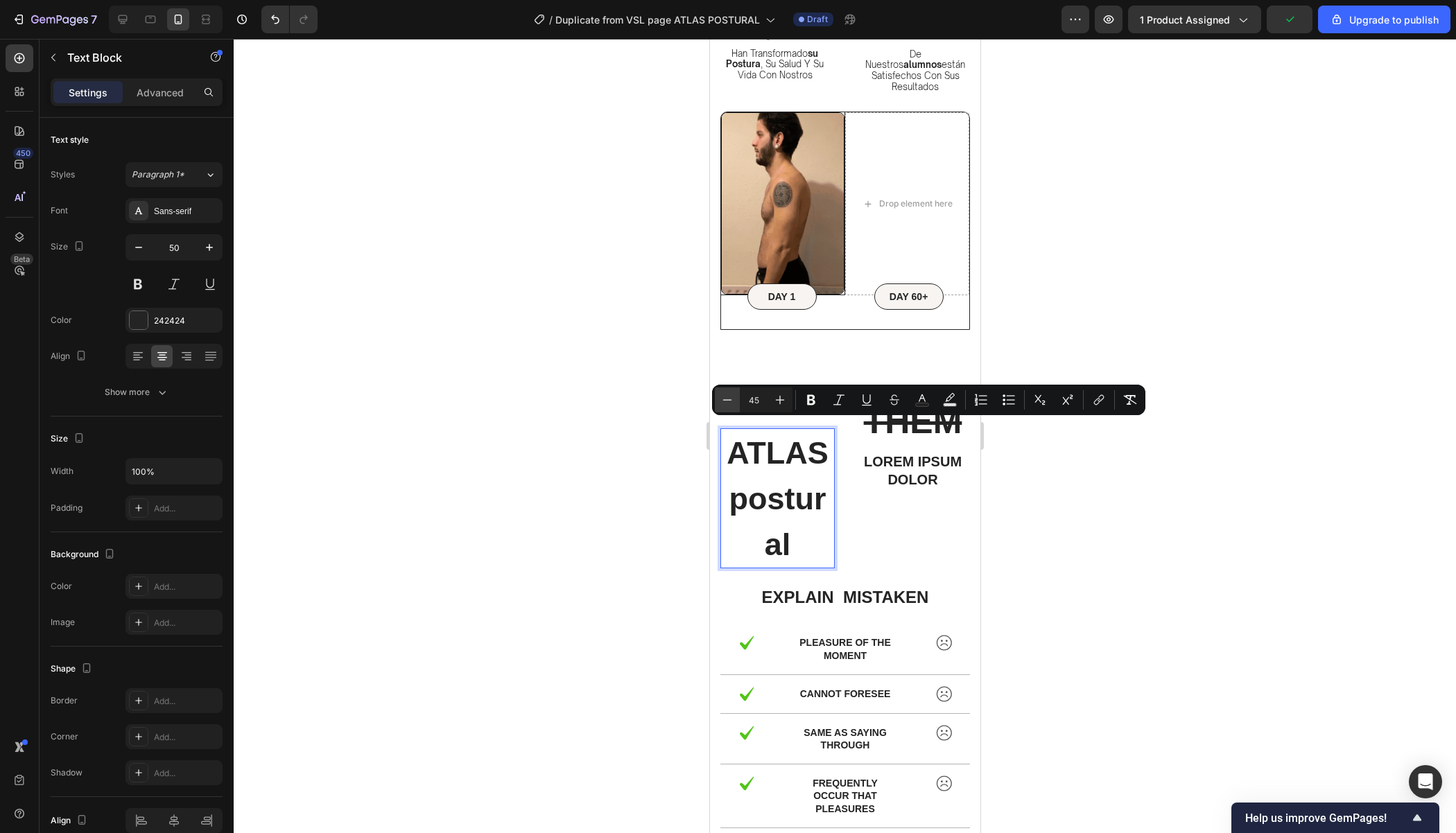
click at [714, 406] on button "Minus" at bounding box center [726, 400] width 25 height 25
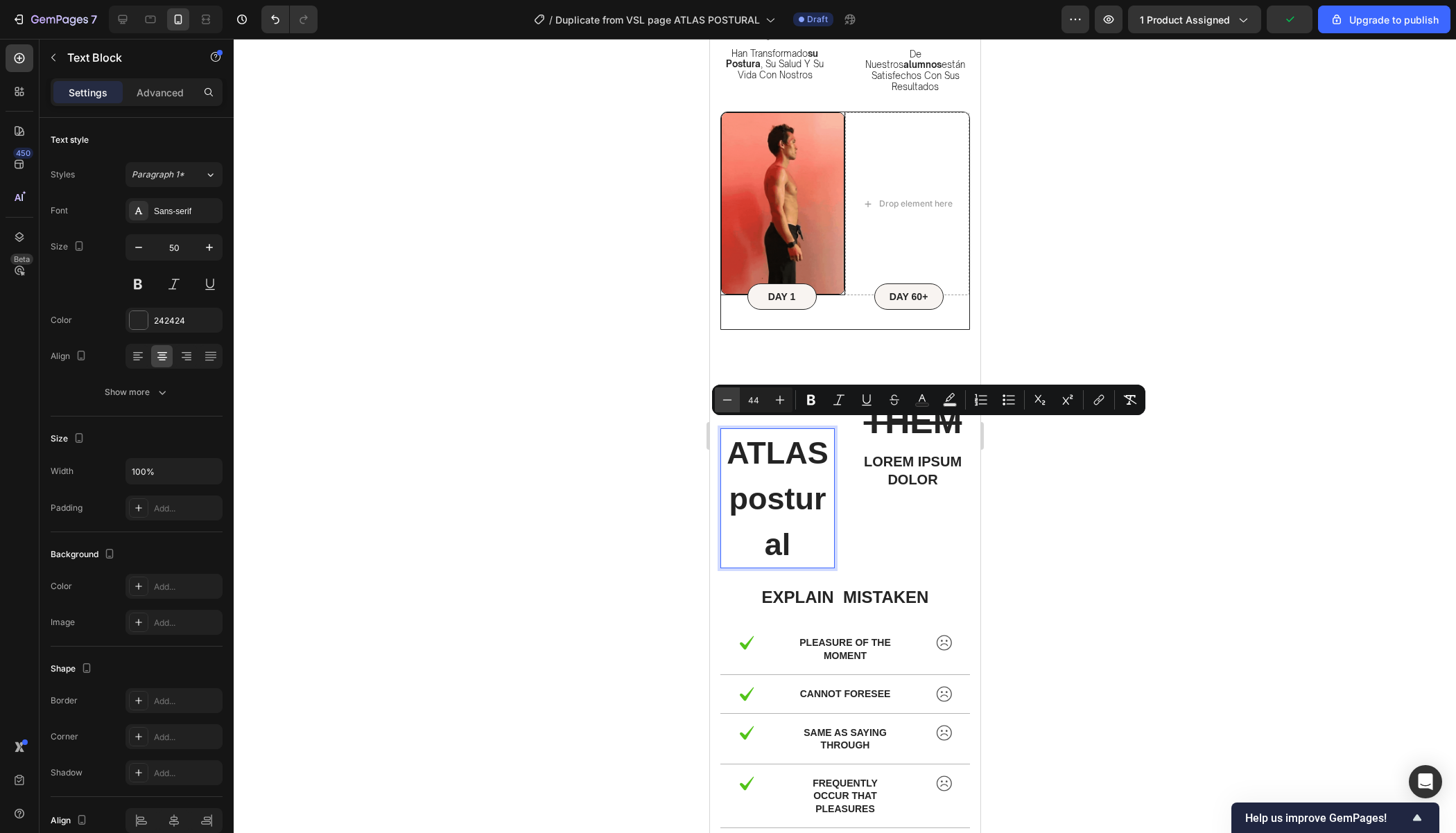
click at [714, 406] on button "Minus" at bounding box center [726, 400] width 25 height 25
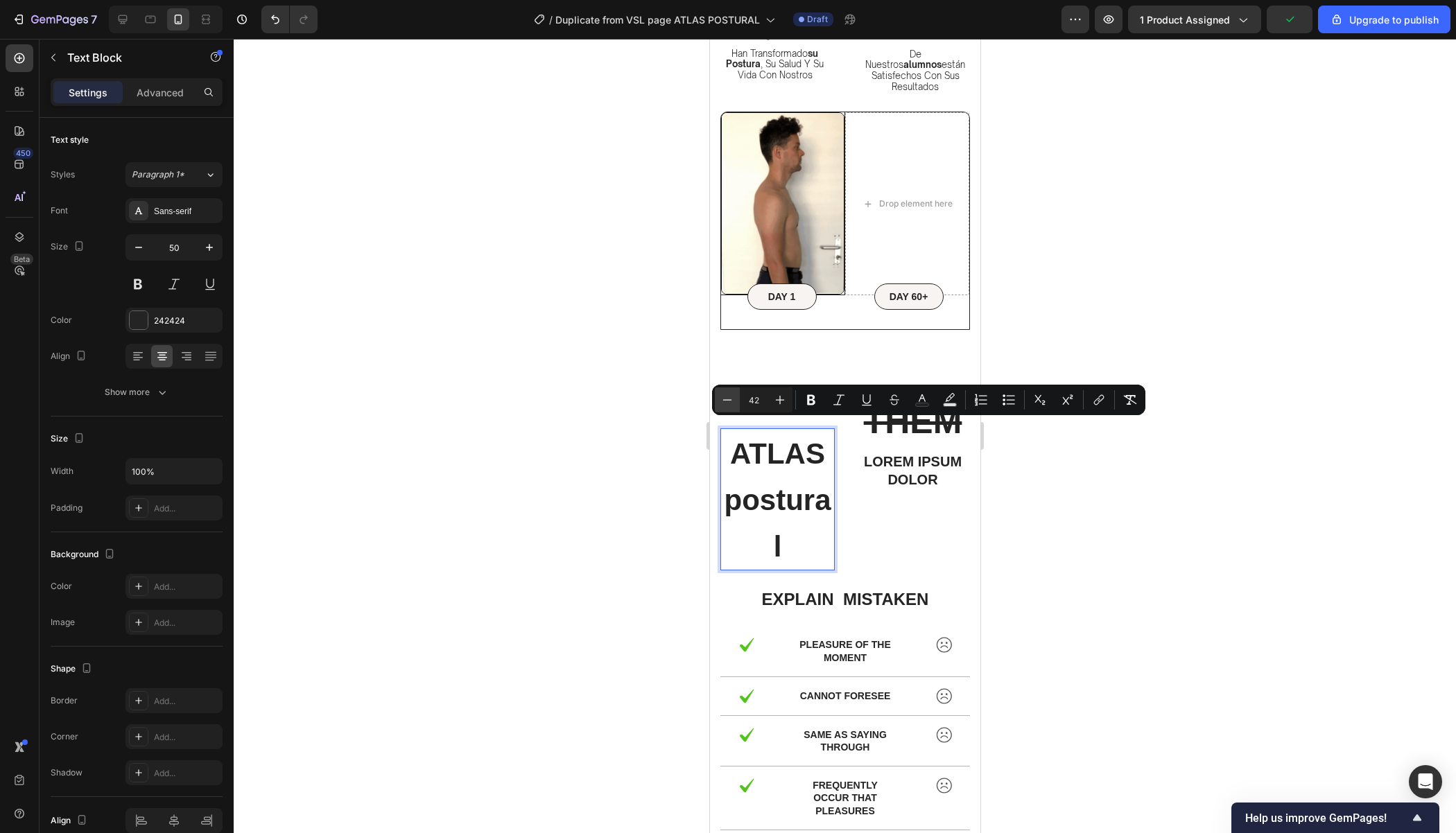
click at [714, 406] on button "Minus" at bounding box center [726, 400] width 25 height 25
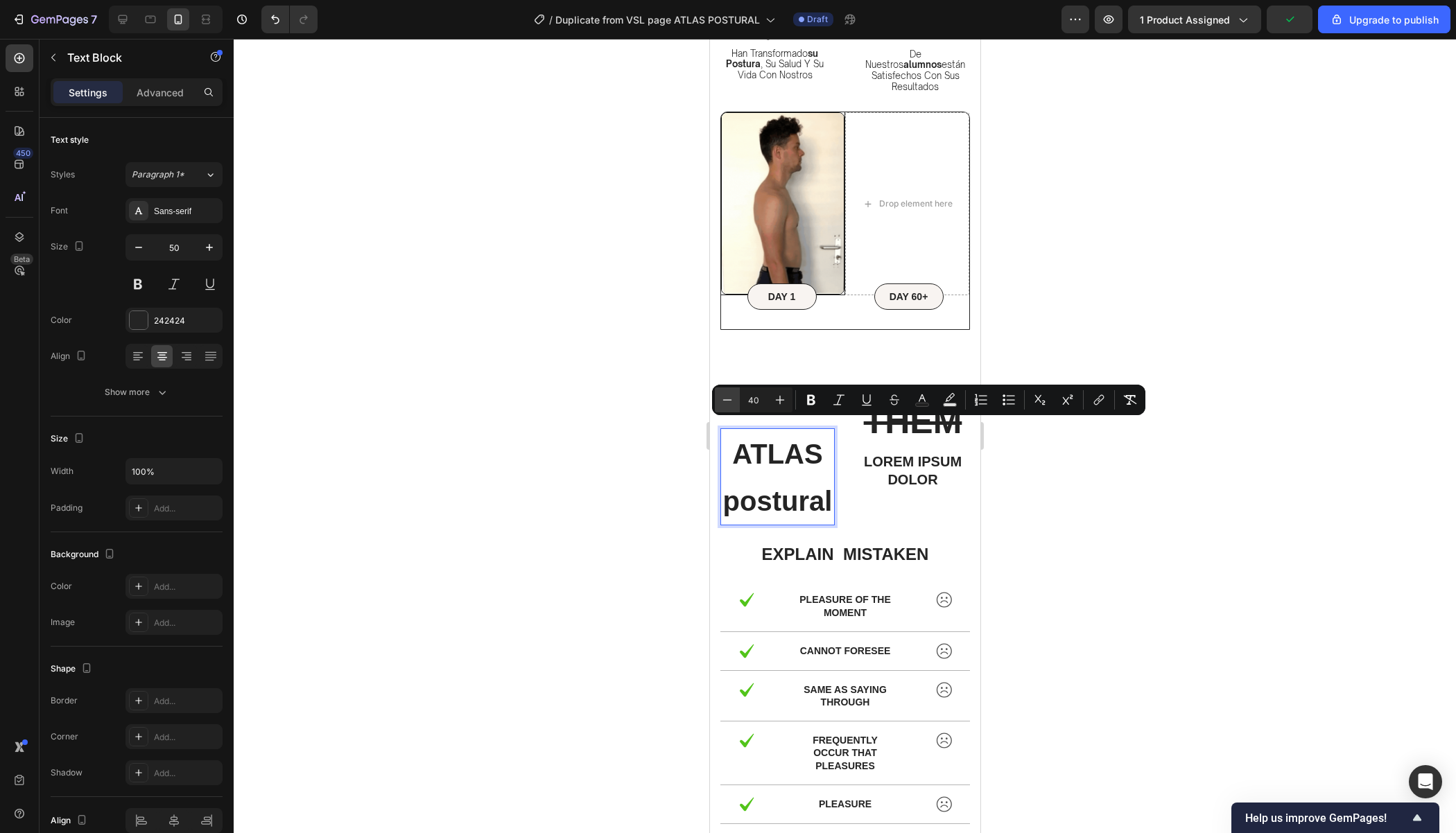
click at [714, 406] on button "Minus" at bounding box center [726, 400] width 25 height 25
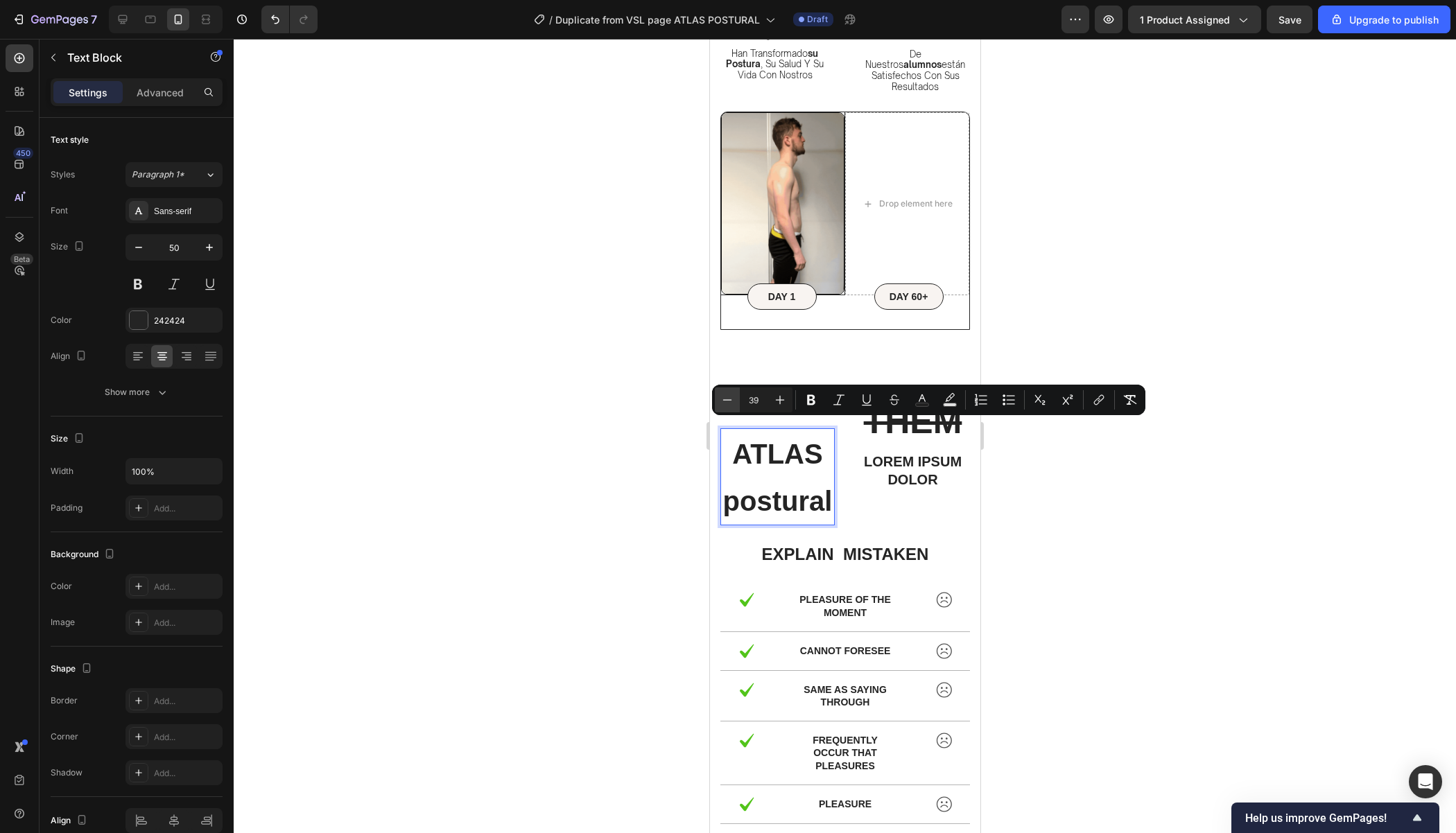
click at [714, 406] on button "Minus" at bounding box center [726, 400] width 25 height 25
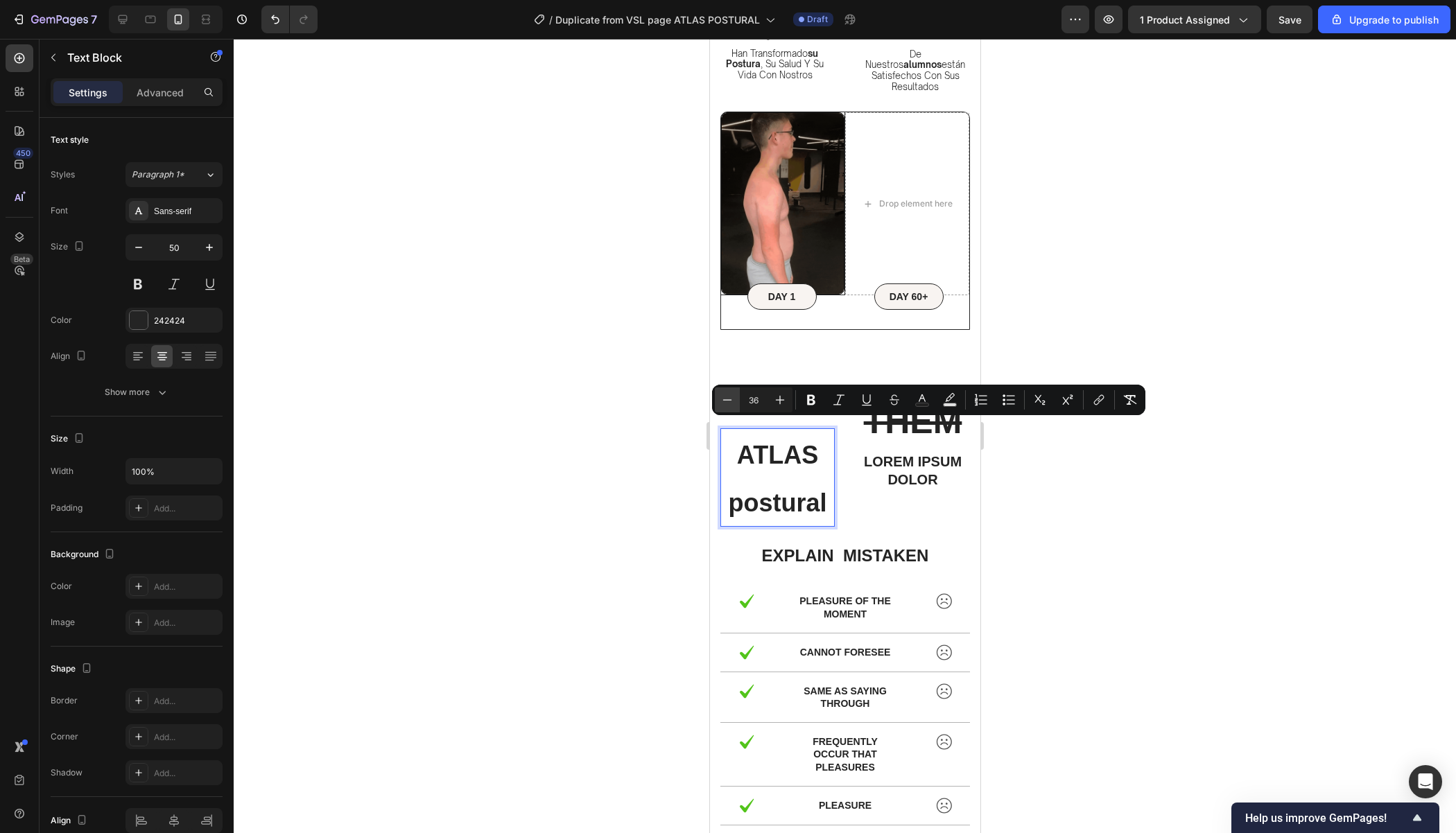
click at [714, 406] on button "Minus" at bounding box center [726, 400] width 25 height 25
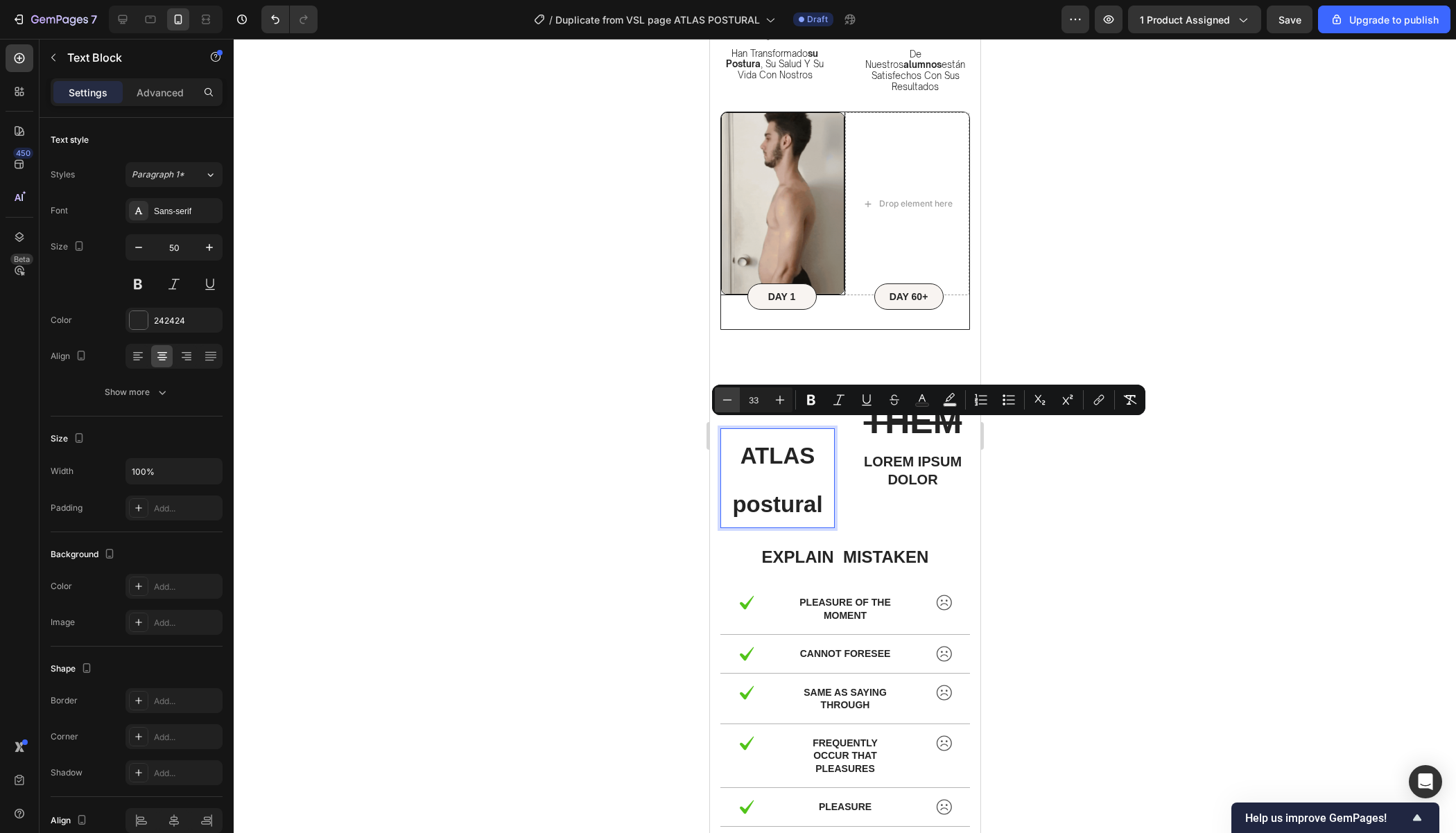
click at [714, 406] on button "Minus" at bounding box center [726, 400] width 25 height 25
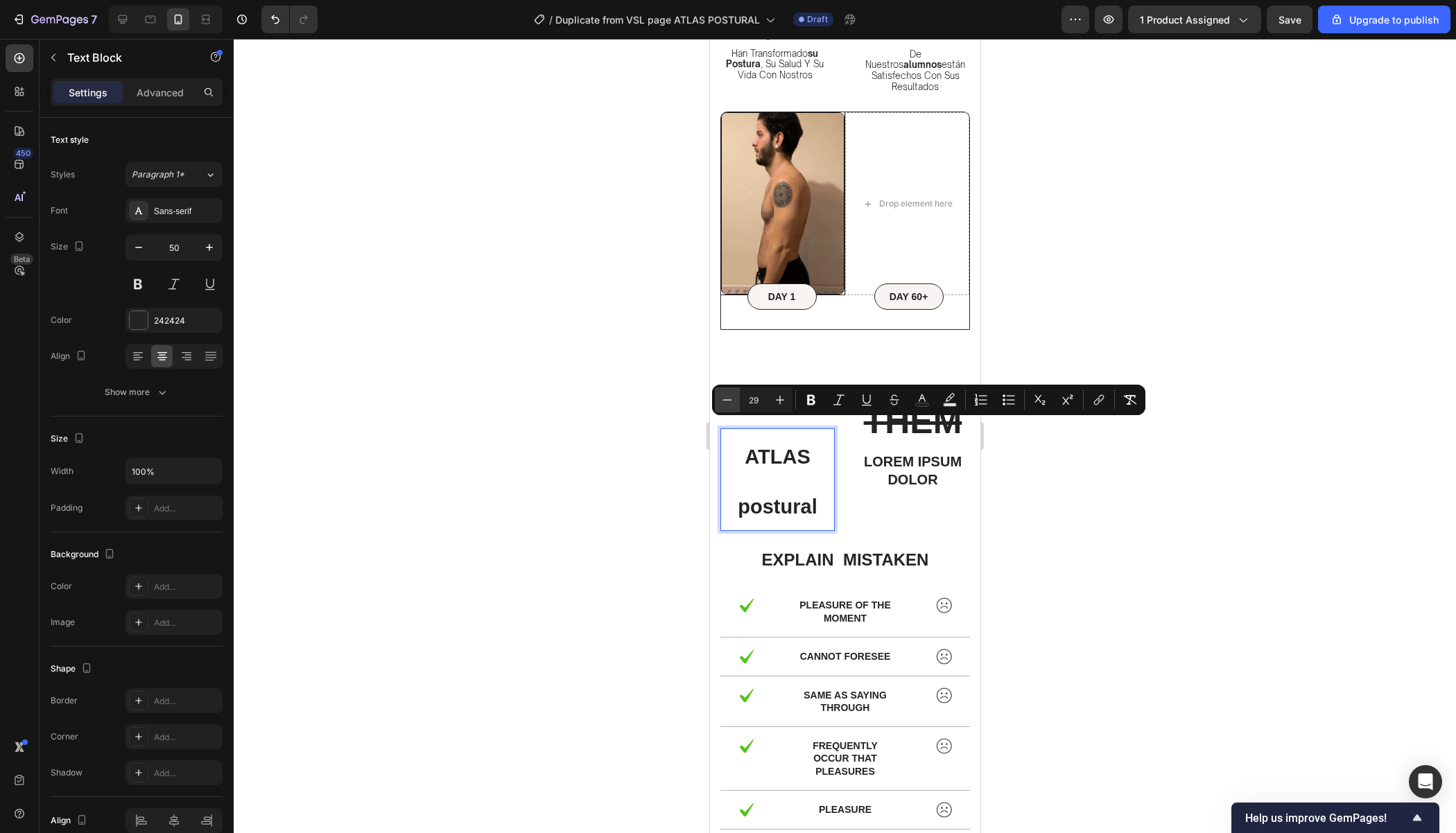
click at [714, 406] on button "Minus" at bounding box center [726, 400] width 25 height 25
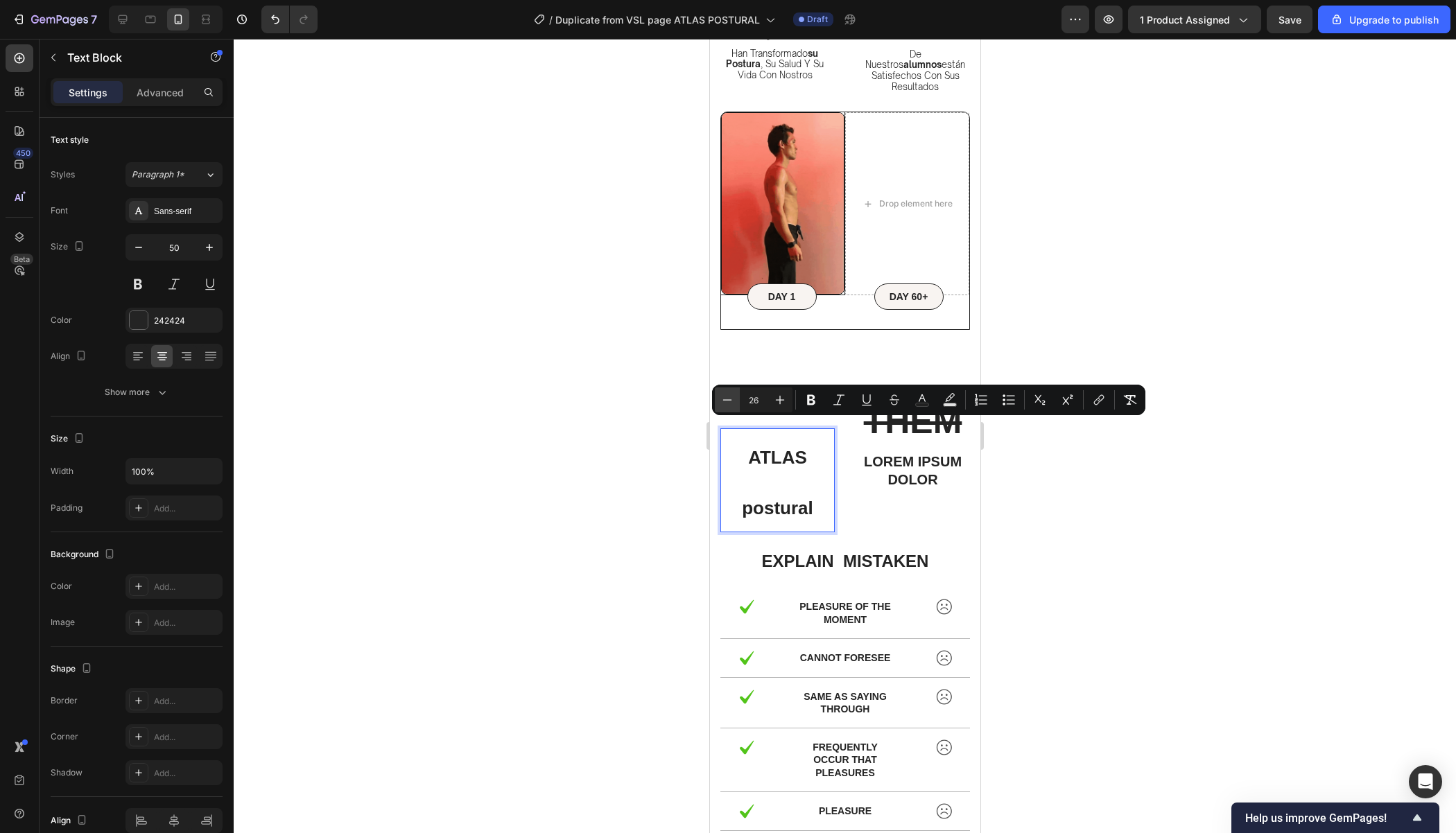
click at [714, 406] on button "Minus" at bounding box center [726, 400] width 25 height 25
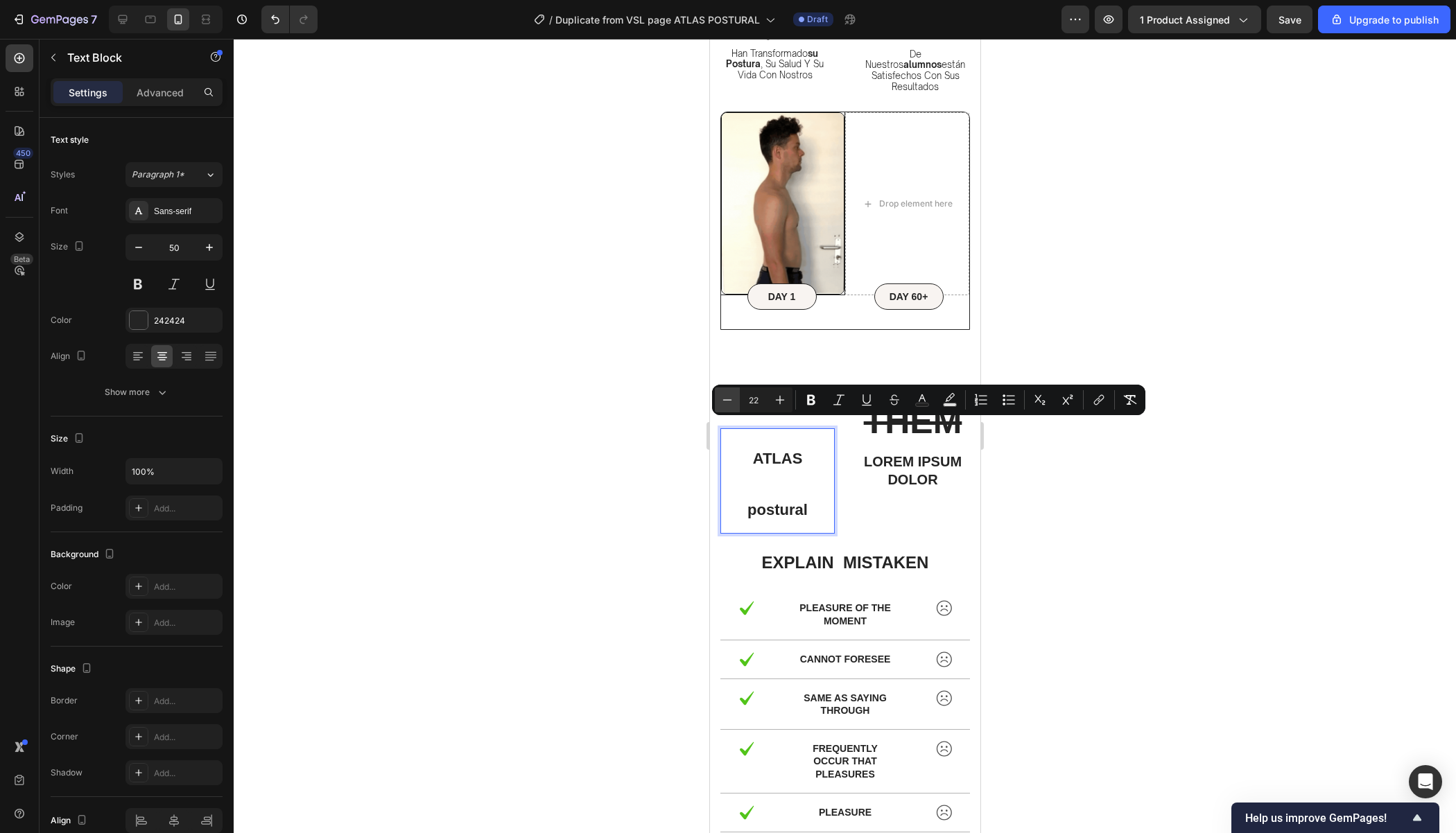
click at [714, 406] on button "Minus" at bounding box center [726, 400] width 25 height 25
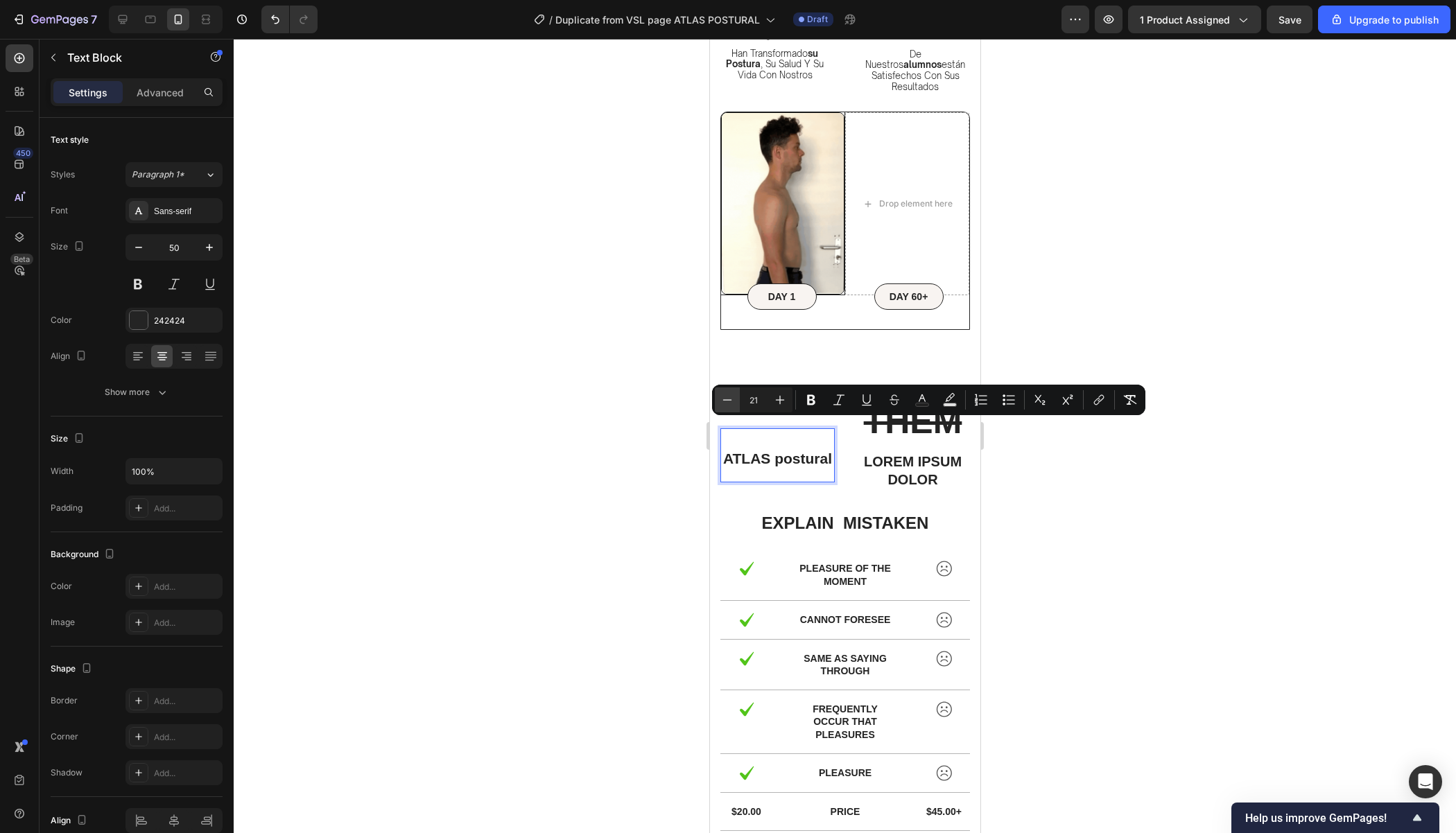
click at [714, 406] on button "Minus" at bounding box center [726, 400] width 25 height 25
type input "20"
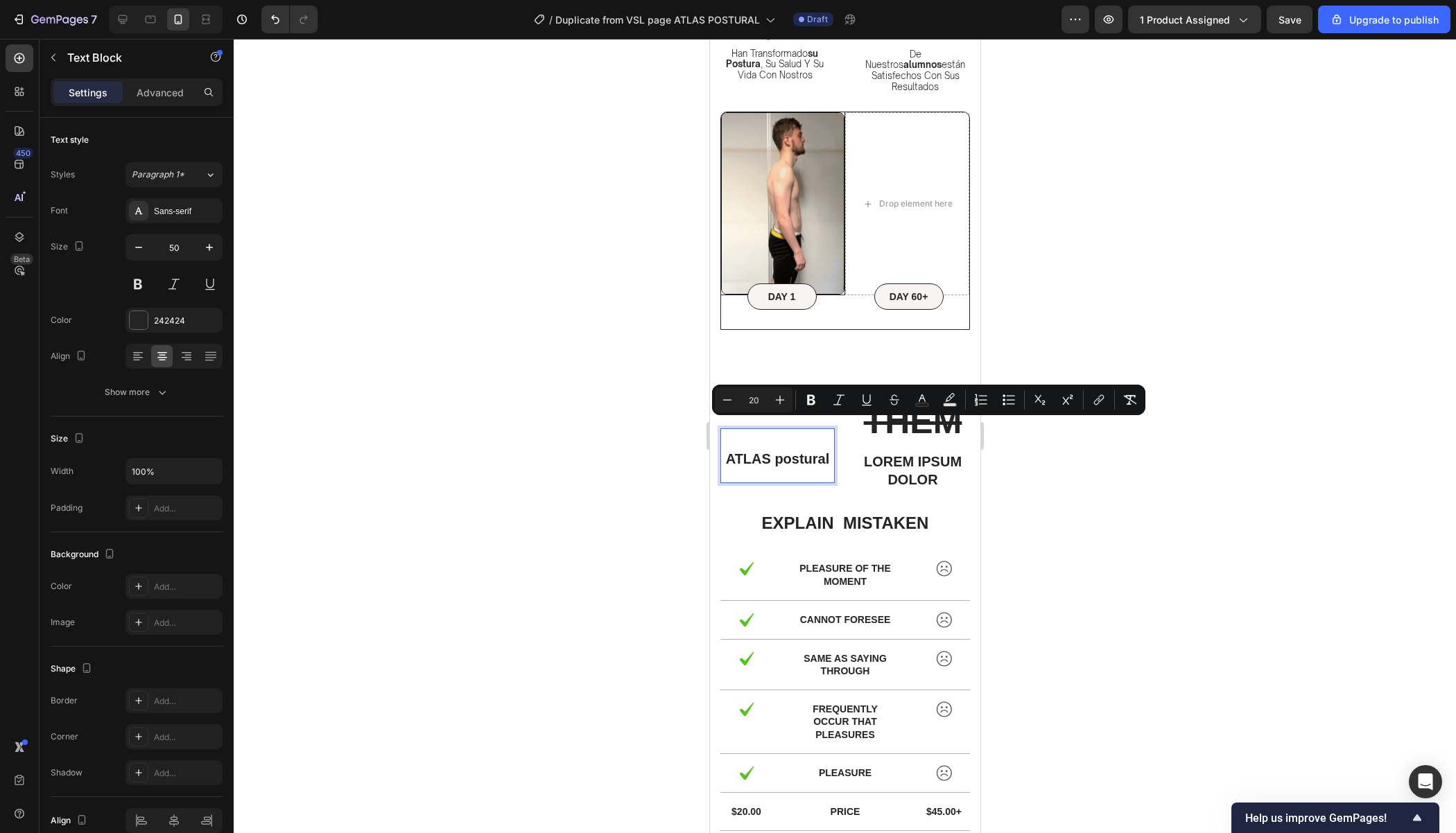
click at [1044, 519] on div at bounding box center [844, 436] width 1223 height 794
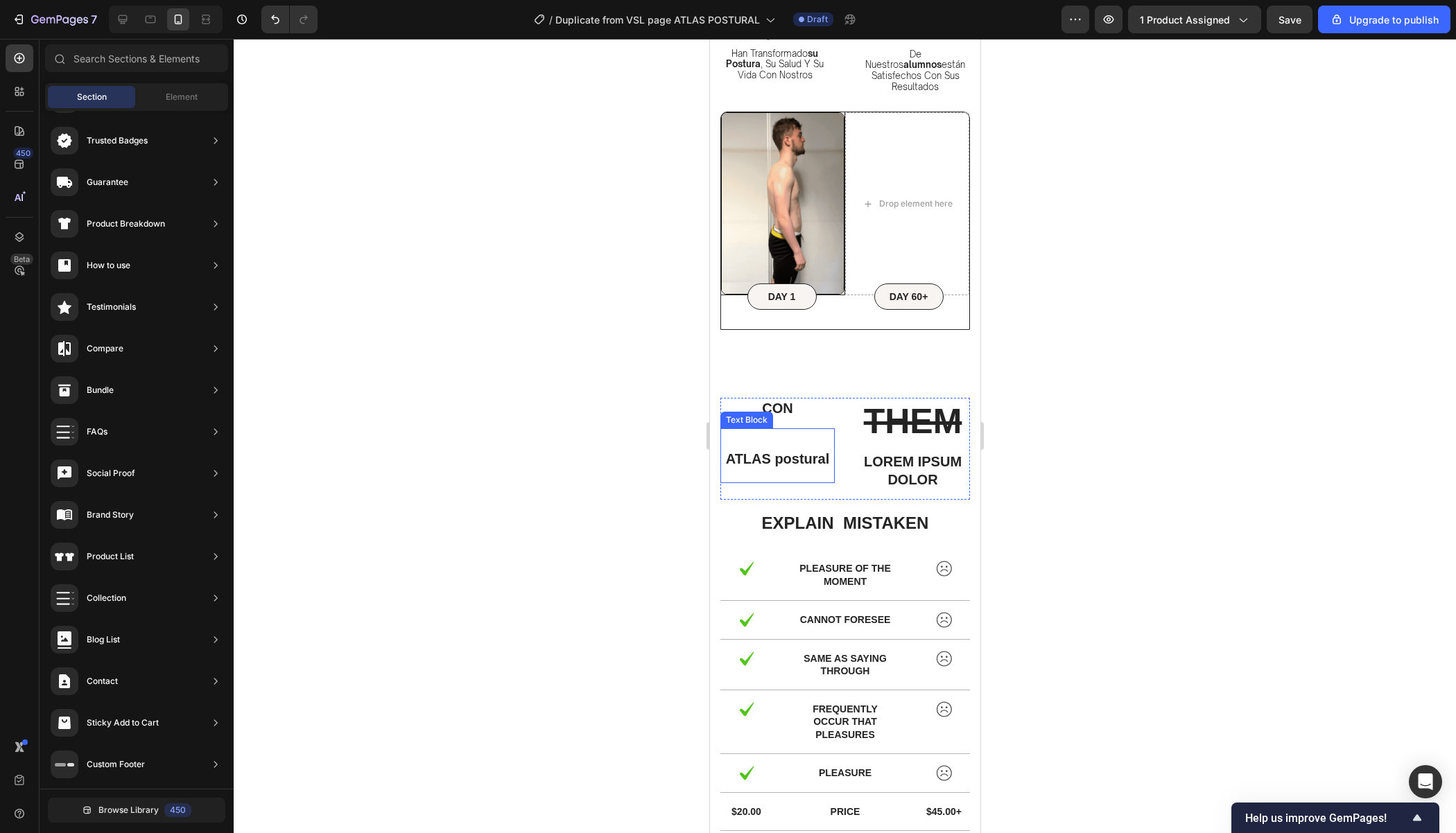
click at [797, 457] on p "ATLAS postural" at bounding box center [777, 456] width 112 height 52
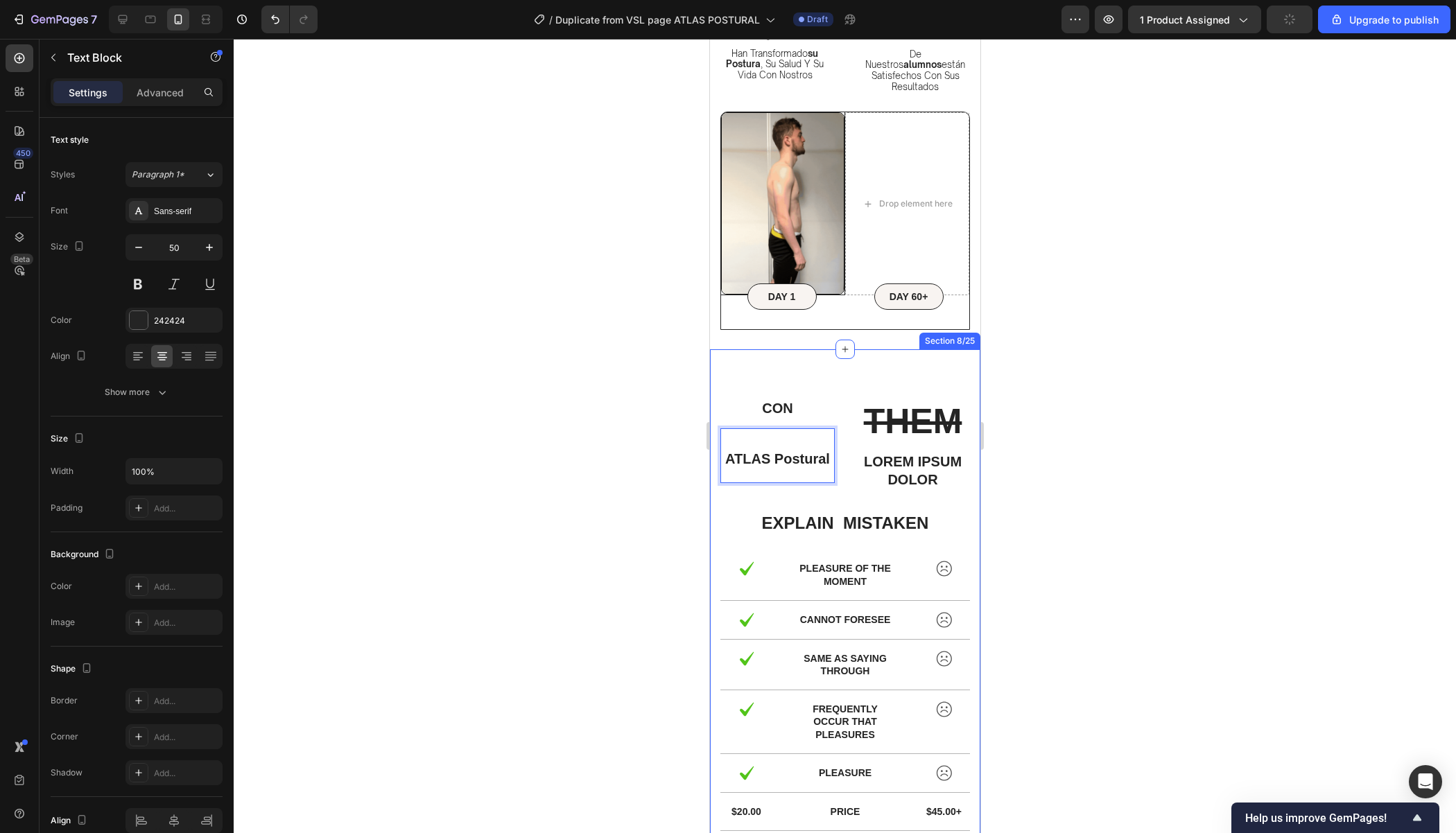
click at [1041, 472] on div at bounding box center [844, 436] width 1223 height 794
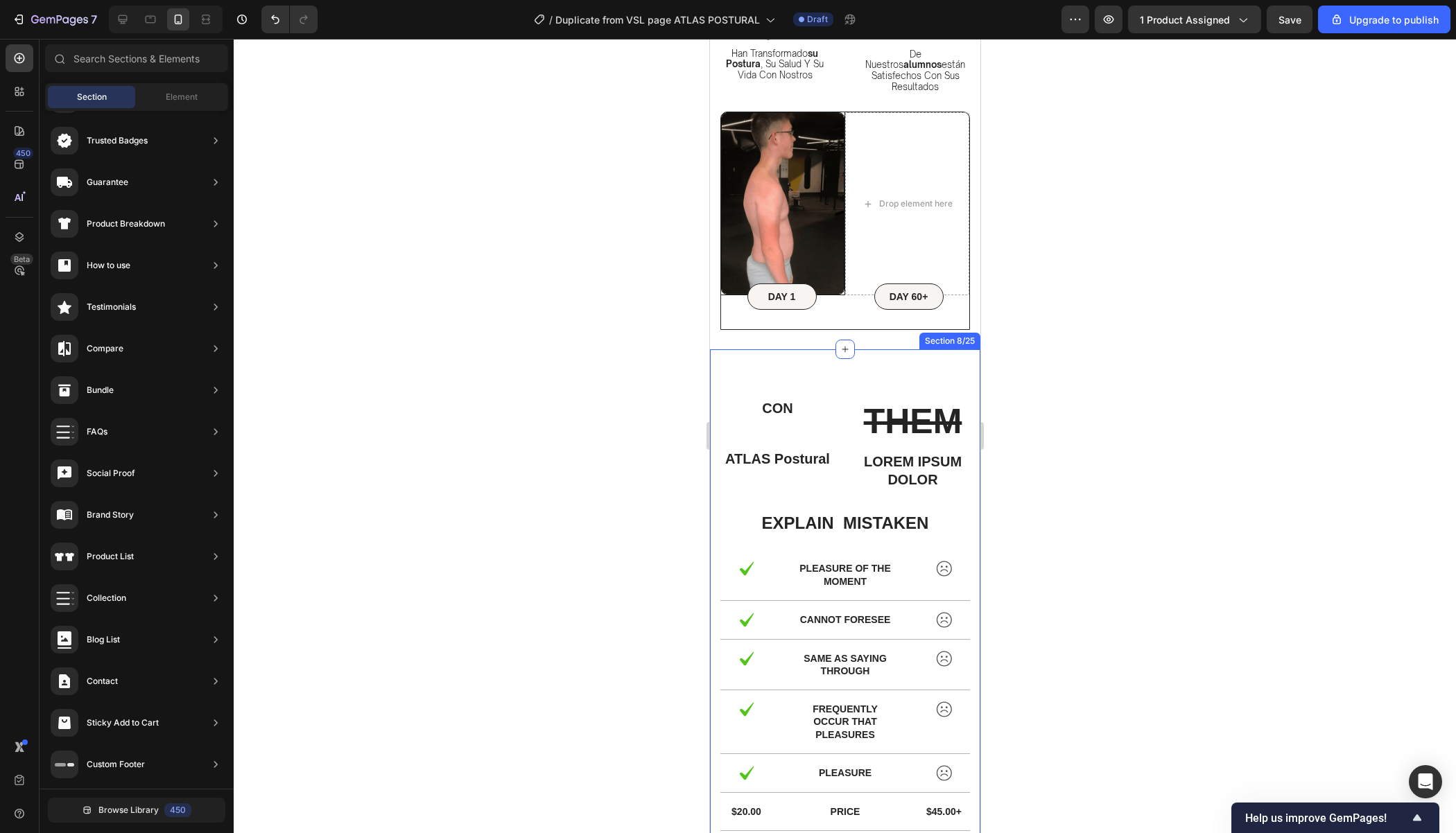
click at [1041, 472] on div at bounding box center [844, 436] width 1223 height 794
click at [794, 451] on span "ATLAS Postural" at bounding box center [776, 459] width 104 height 15
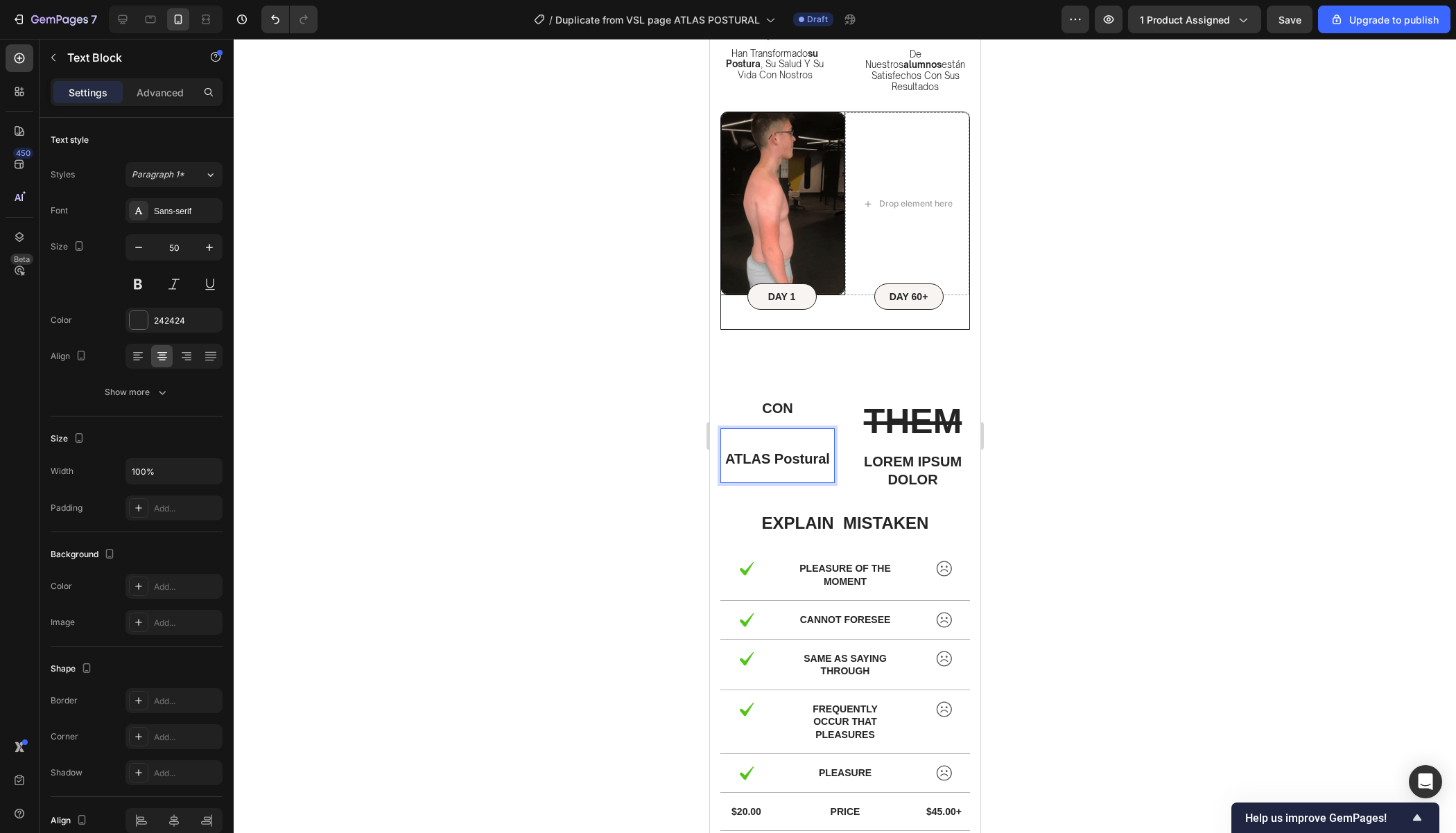
click at [827, 451] on span "ATLAS Postural" at bounding box center [776, 459] width 104 height 15
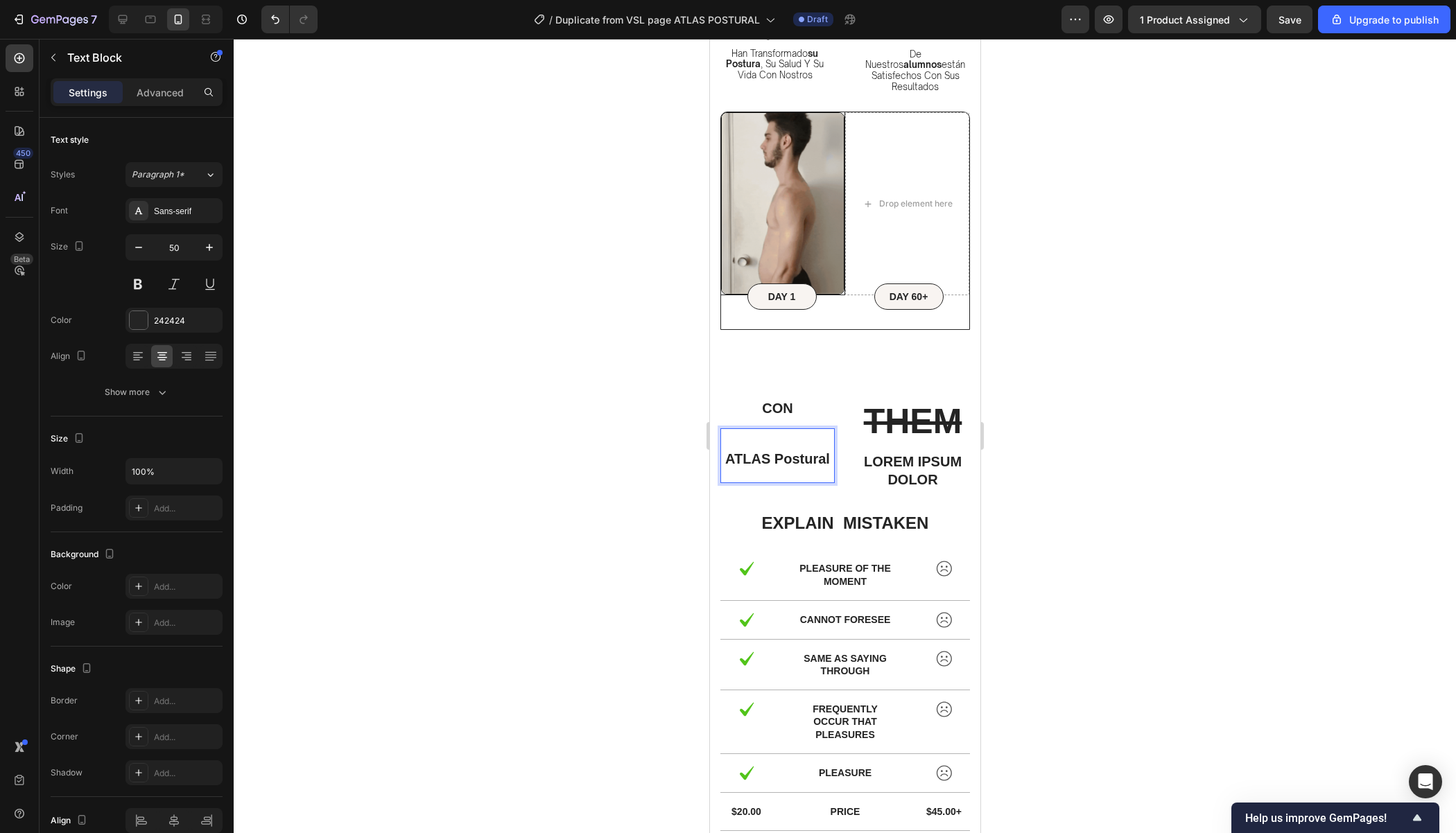
click at [827, 451] on span "ATLAS Postural" at bounding box center [776, 459] width 104 height 15
drag, startPoint x: 827, startPoint y: 450, endPoint x: 742, endPoint y: 452, distance: 85.0
click at [742, 452] on span "ATLAS Postural" at bounding box center [776, 459] width 104 height 15
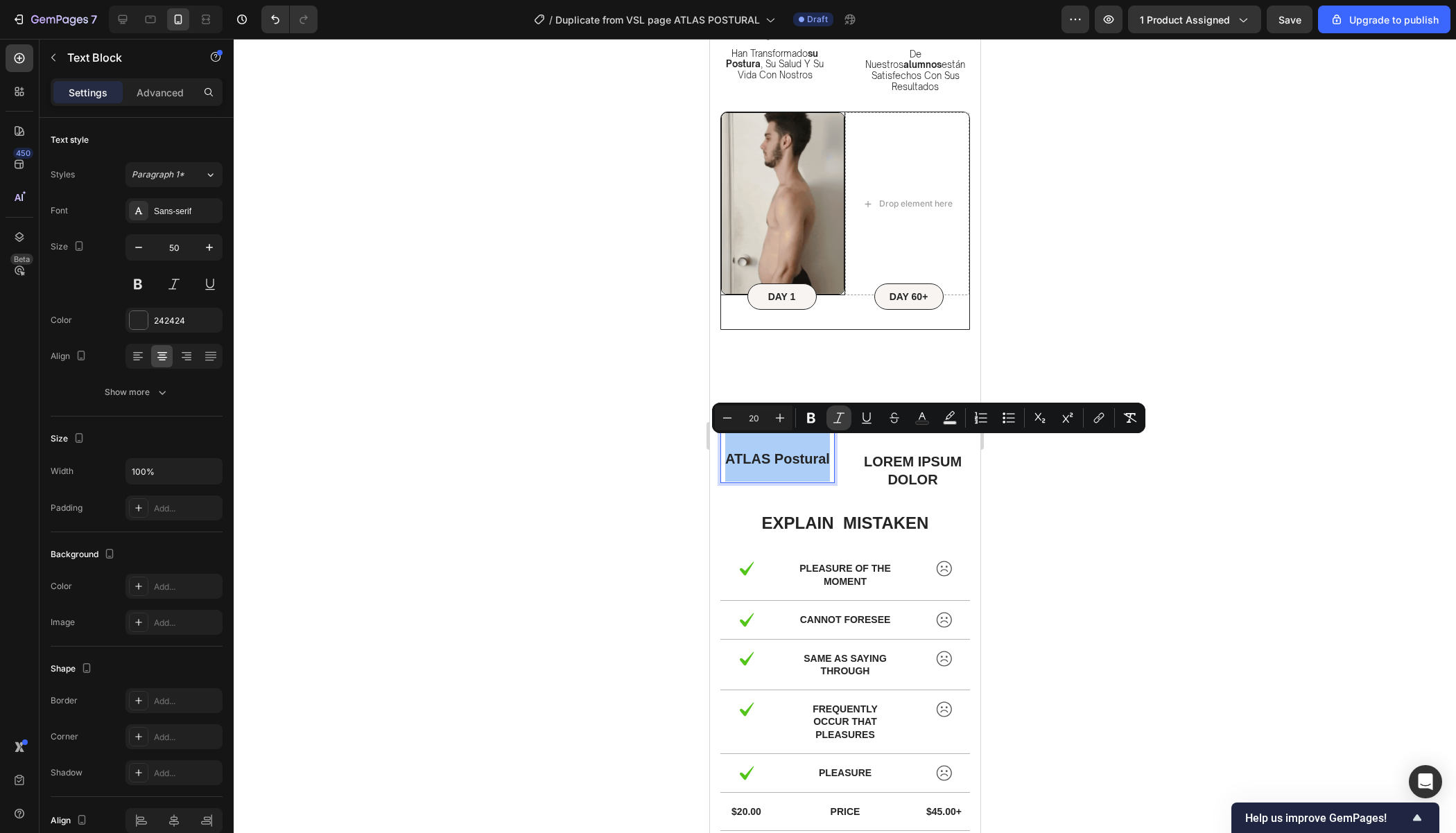
click at [847, 422] on button "Italic" at bounding box center [838, 417] width 25 height 25
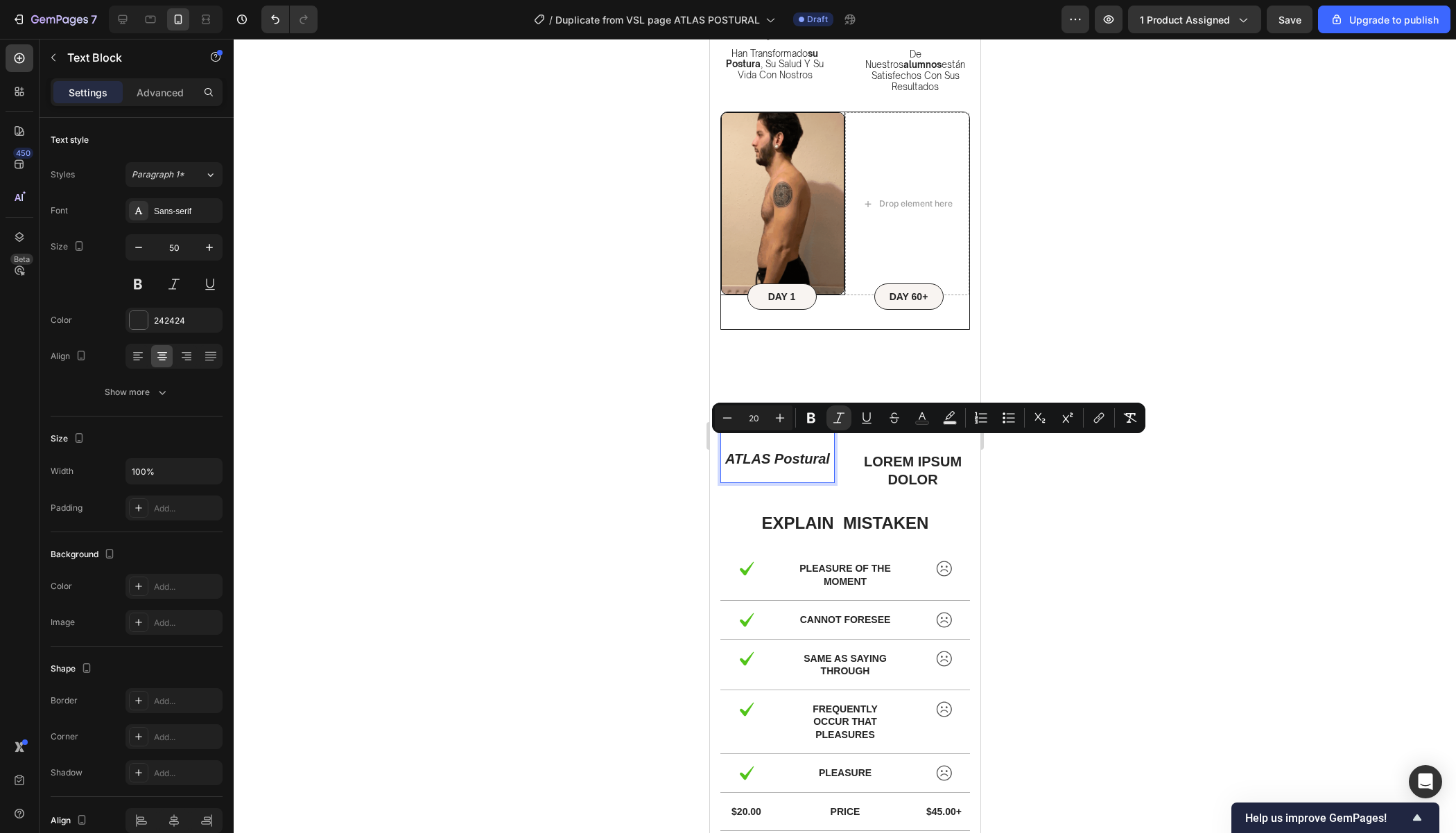
click at [825, 422] on div "Minus 20 Plus Bold Italic Underline Strikethrough Text Color Text Background Co…" at bounding box center [928, 417] width 428 height 25
click at [814, 422] on icon "Editor contextual toolbar" at bounding box center [811, 418] width 8 height 10
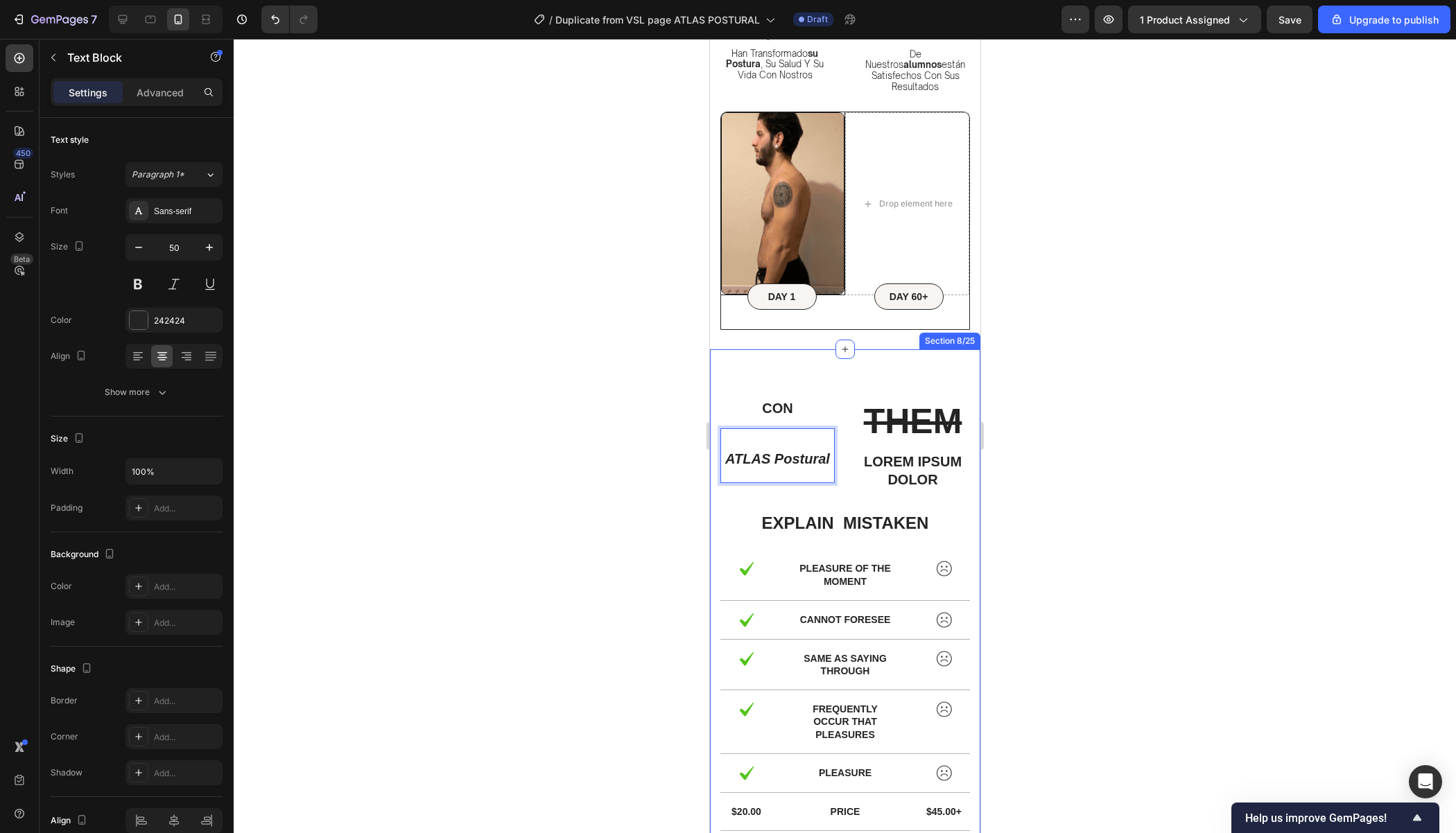
click at [1044, 344] on div at bounding box center [844, 436] width 1223 height 794
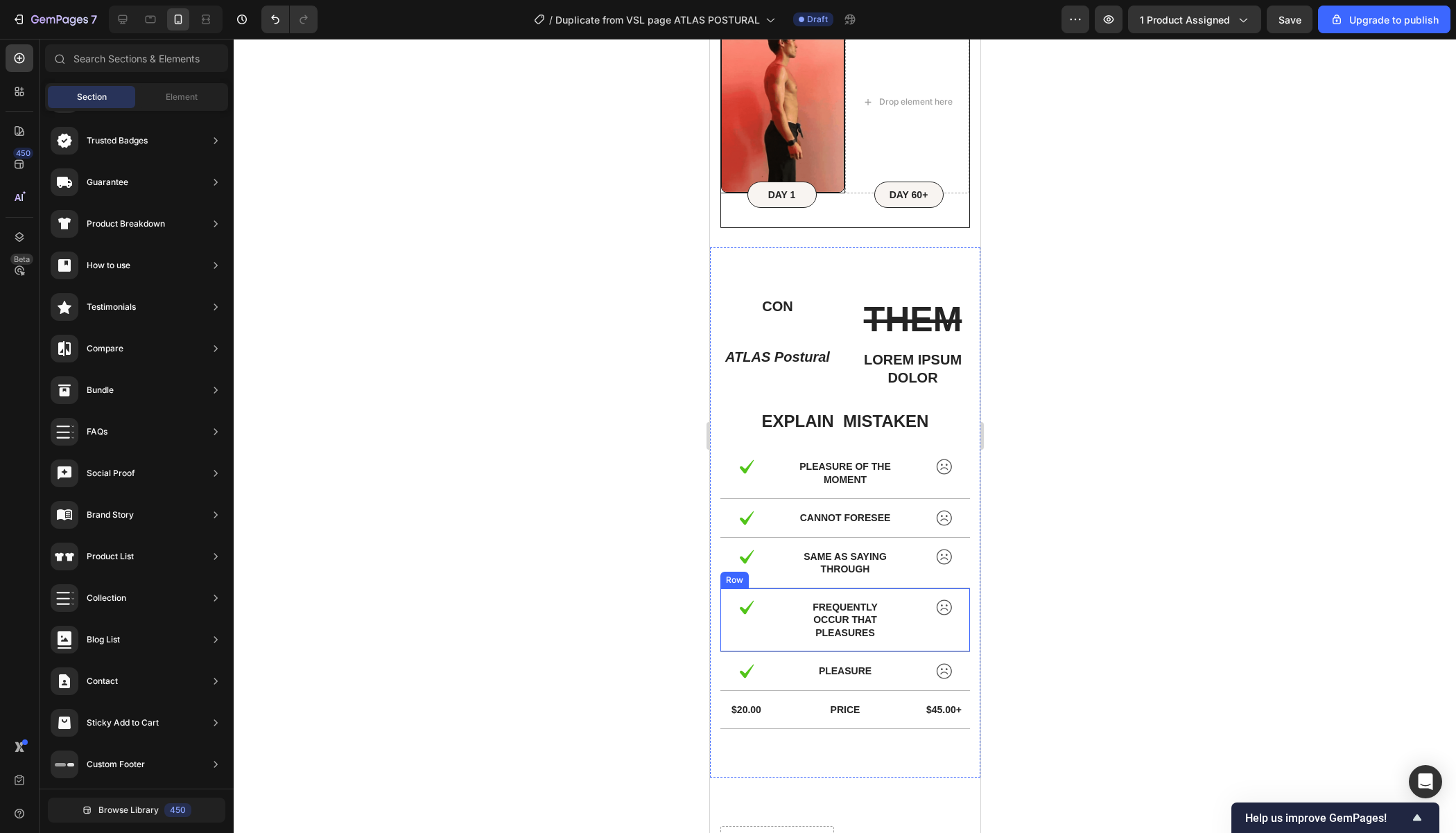
scroll to position [2778, 0]
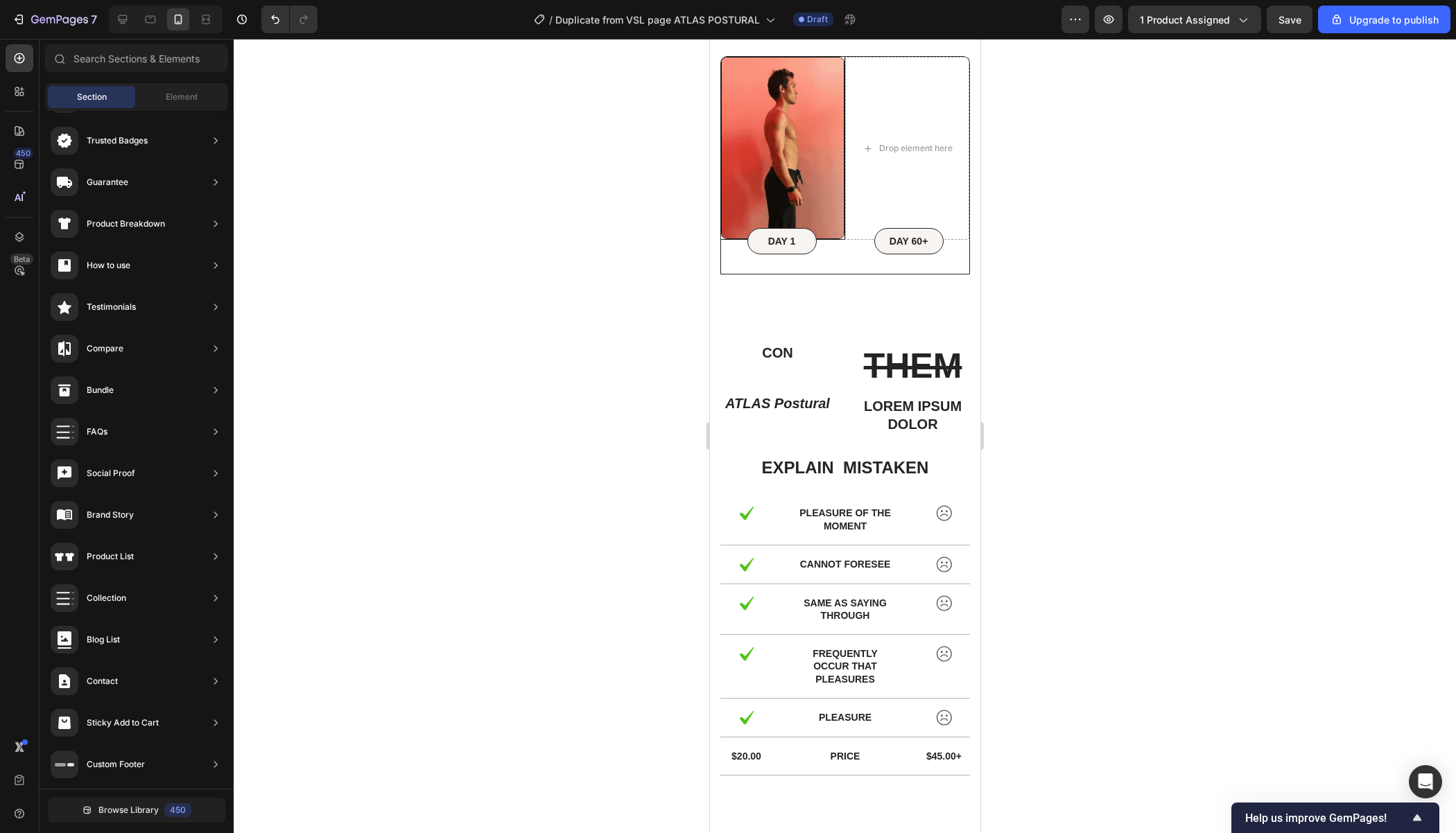
click at [1150, 499] on div at bounding box center [844, 436] width 1223 height 794
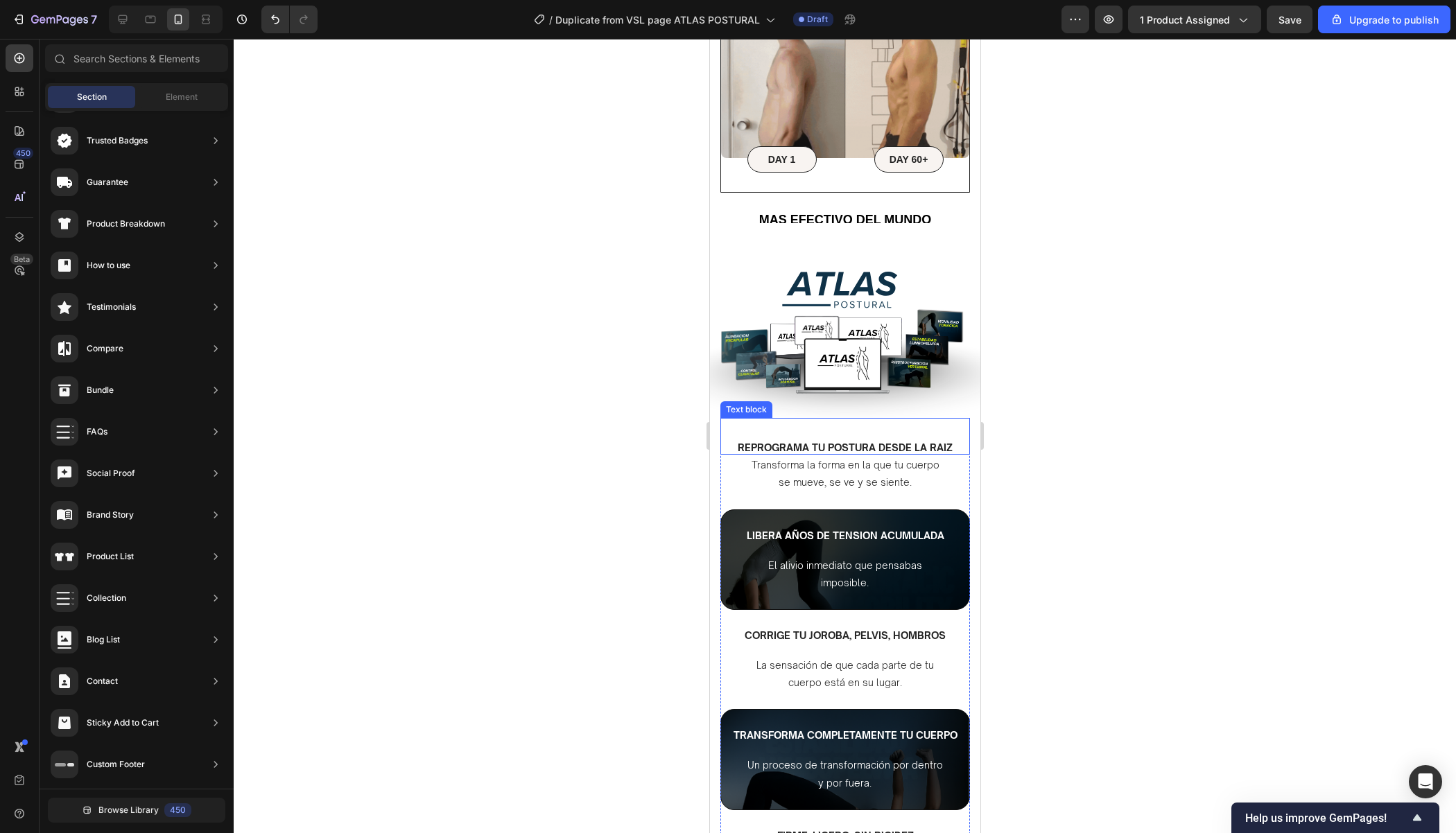
scroll to position [723, 0]
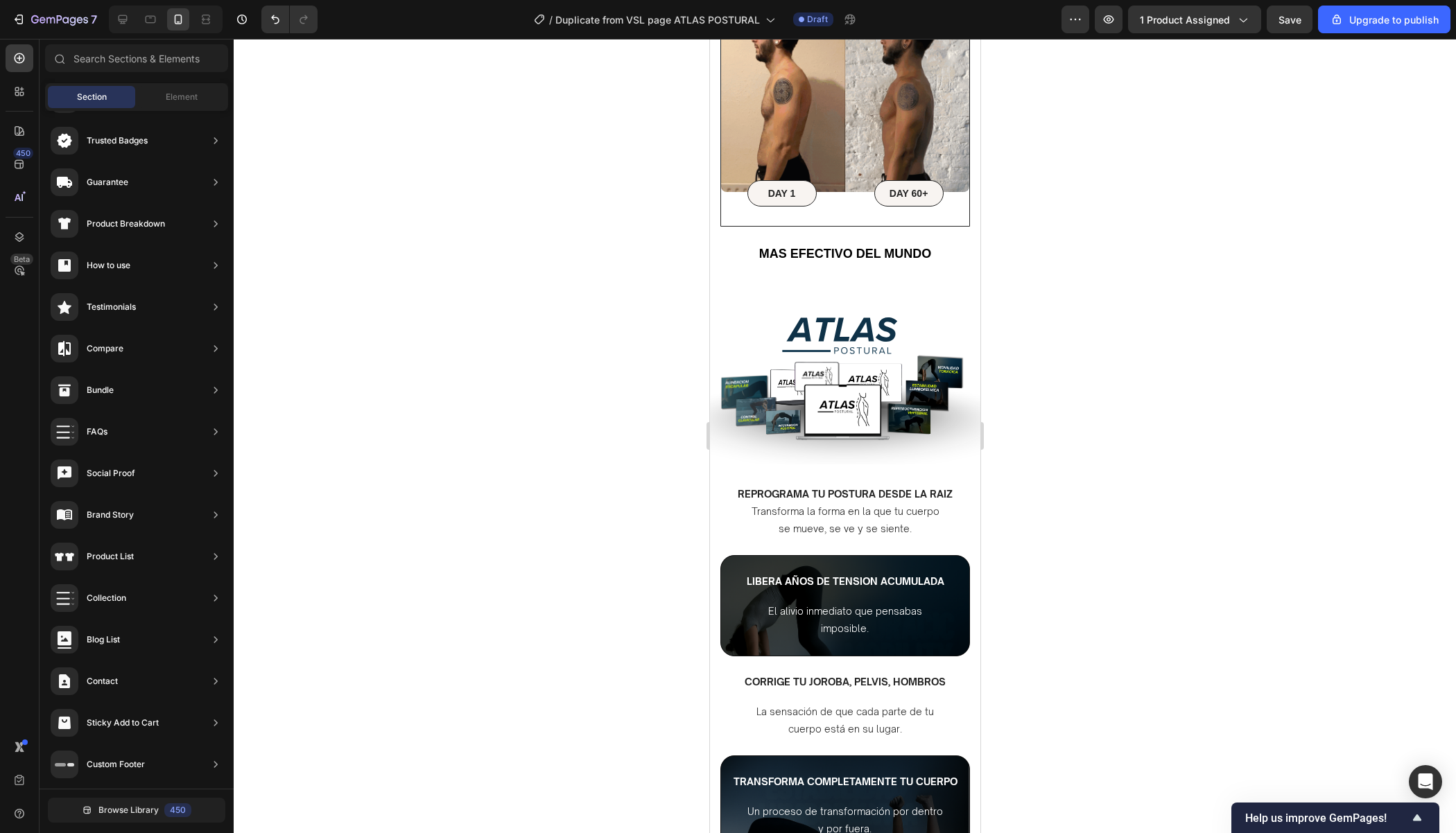
click at [1066, 207] on div at bounding box center [844, 436] width 1223 height 794
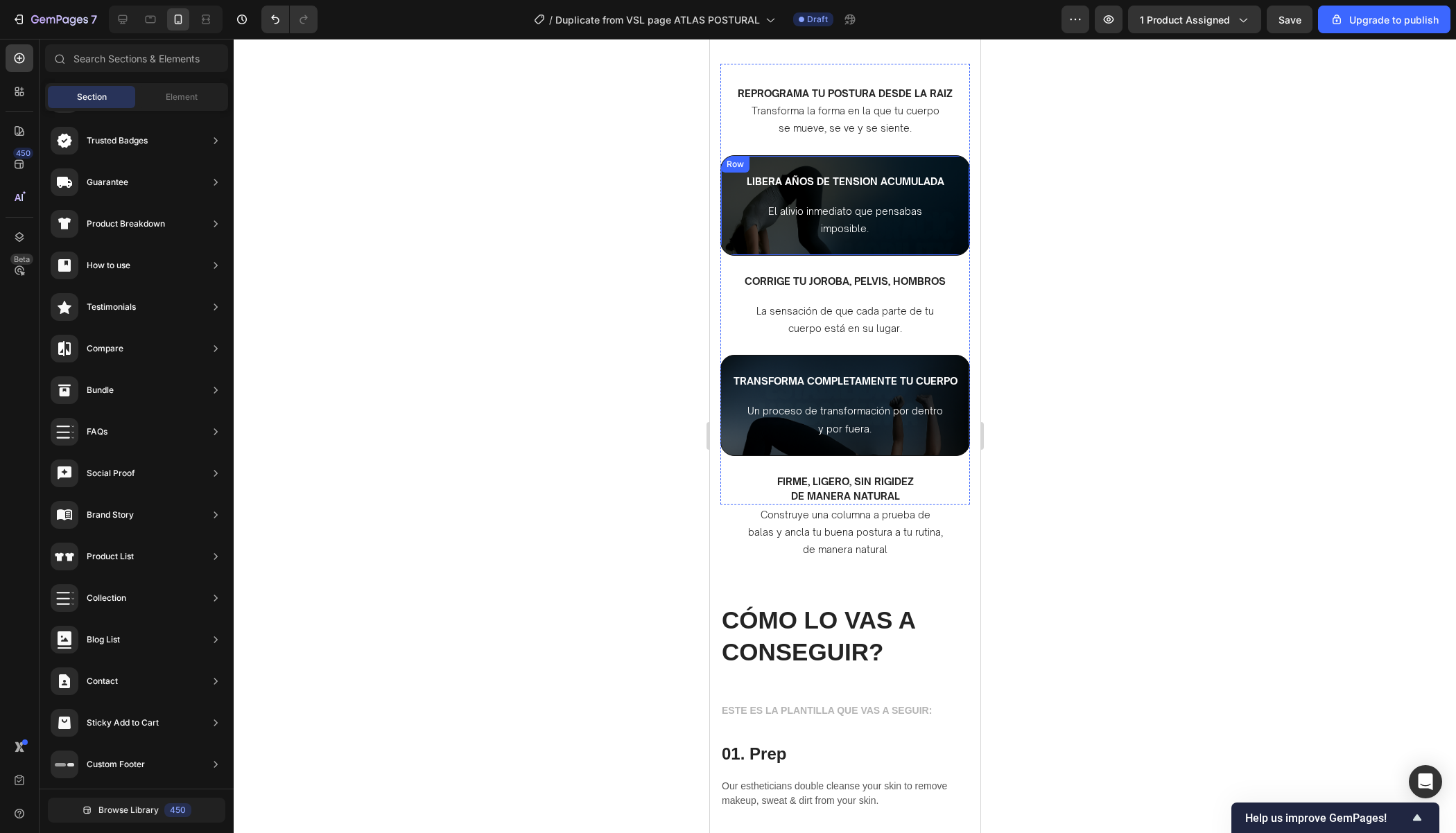
scroll to position [1156, 0]
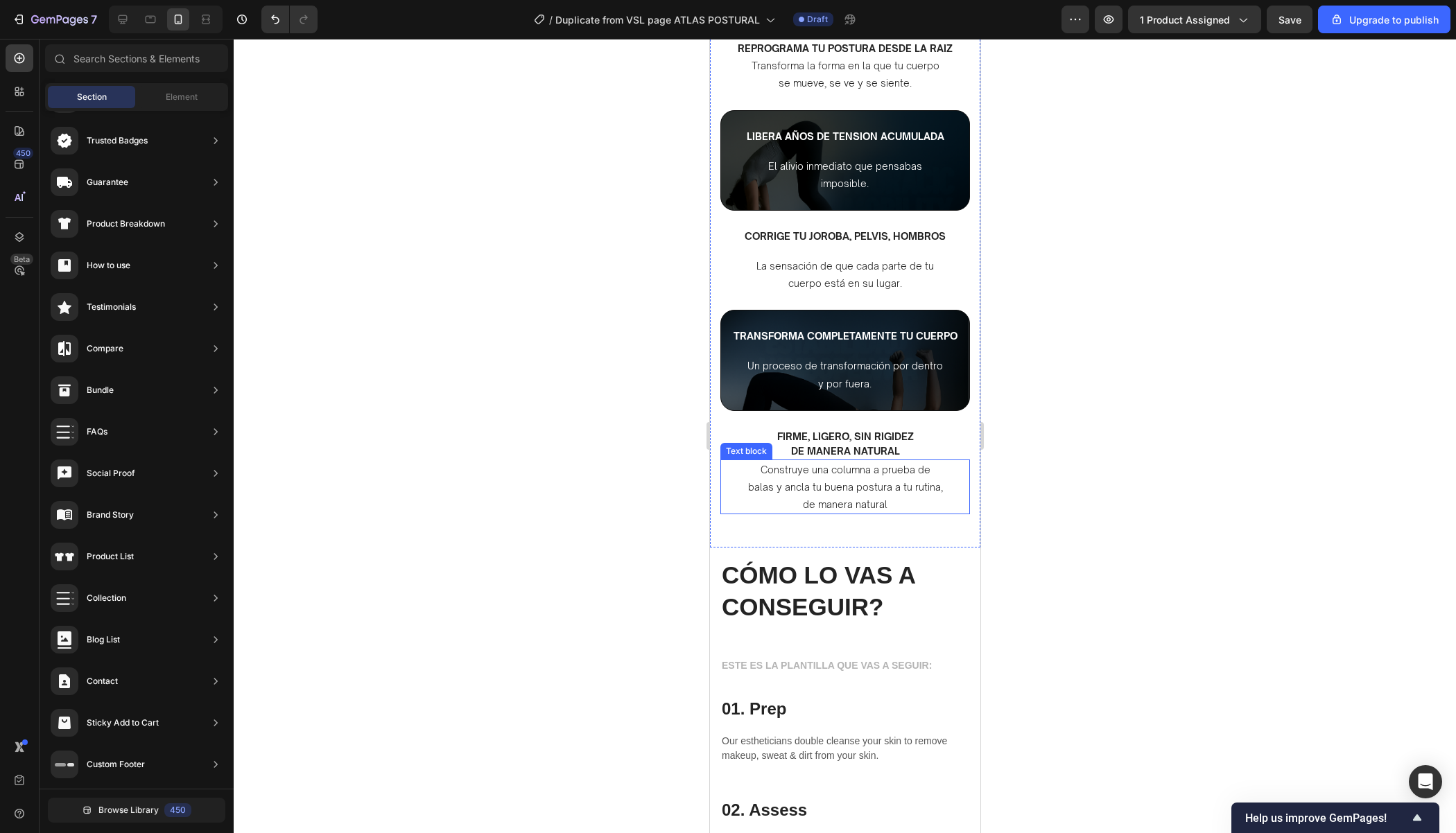
click at [916, 500] on p "Construye una columna a prueba de balas y ancla tu buena postura a tu rutina, d…" at bounding box center [844, 487] width 197 height 53
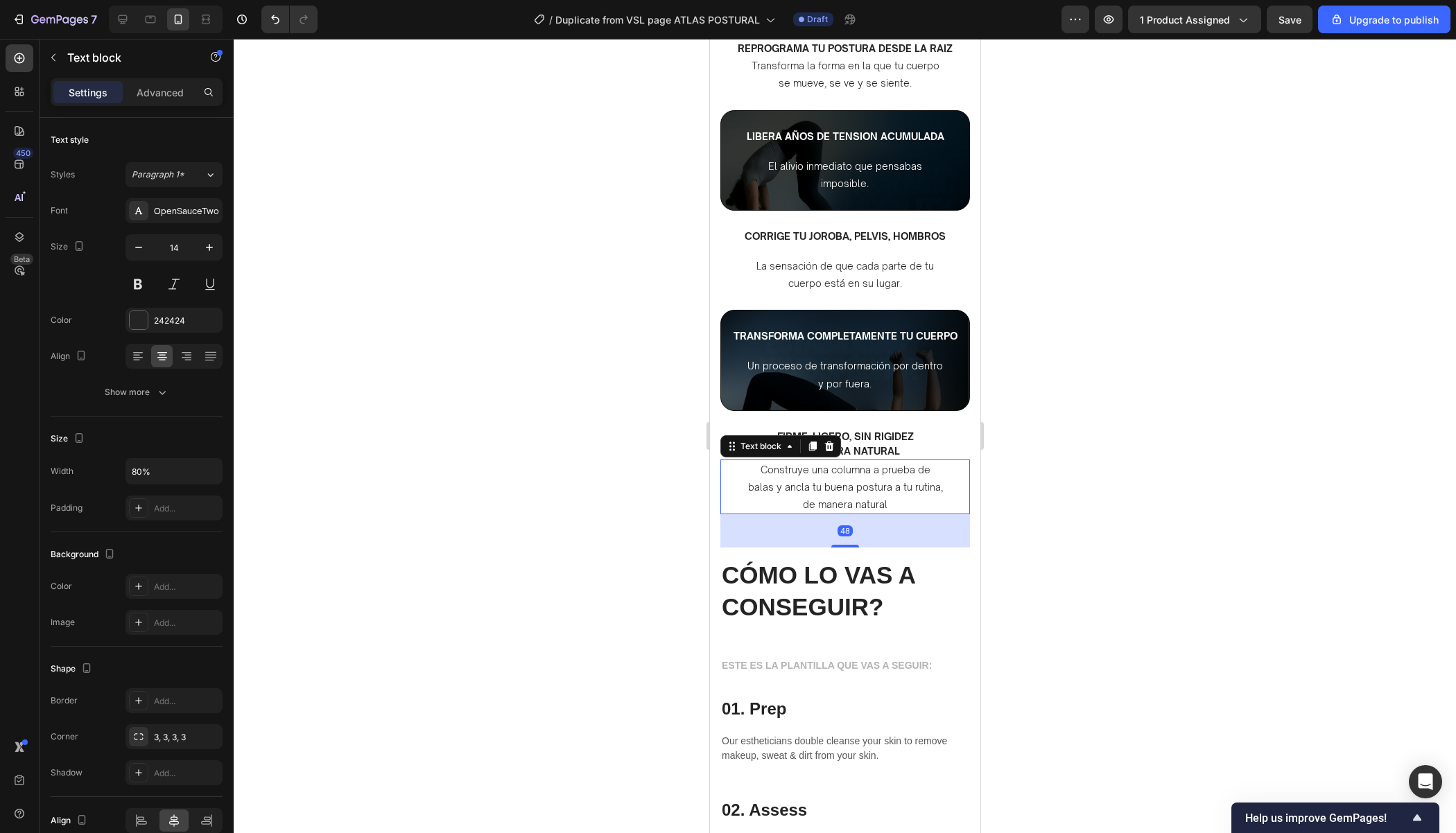
click at [1044, 540] on div at bounding box center [844, 436] width 1223 height 794
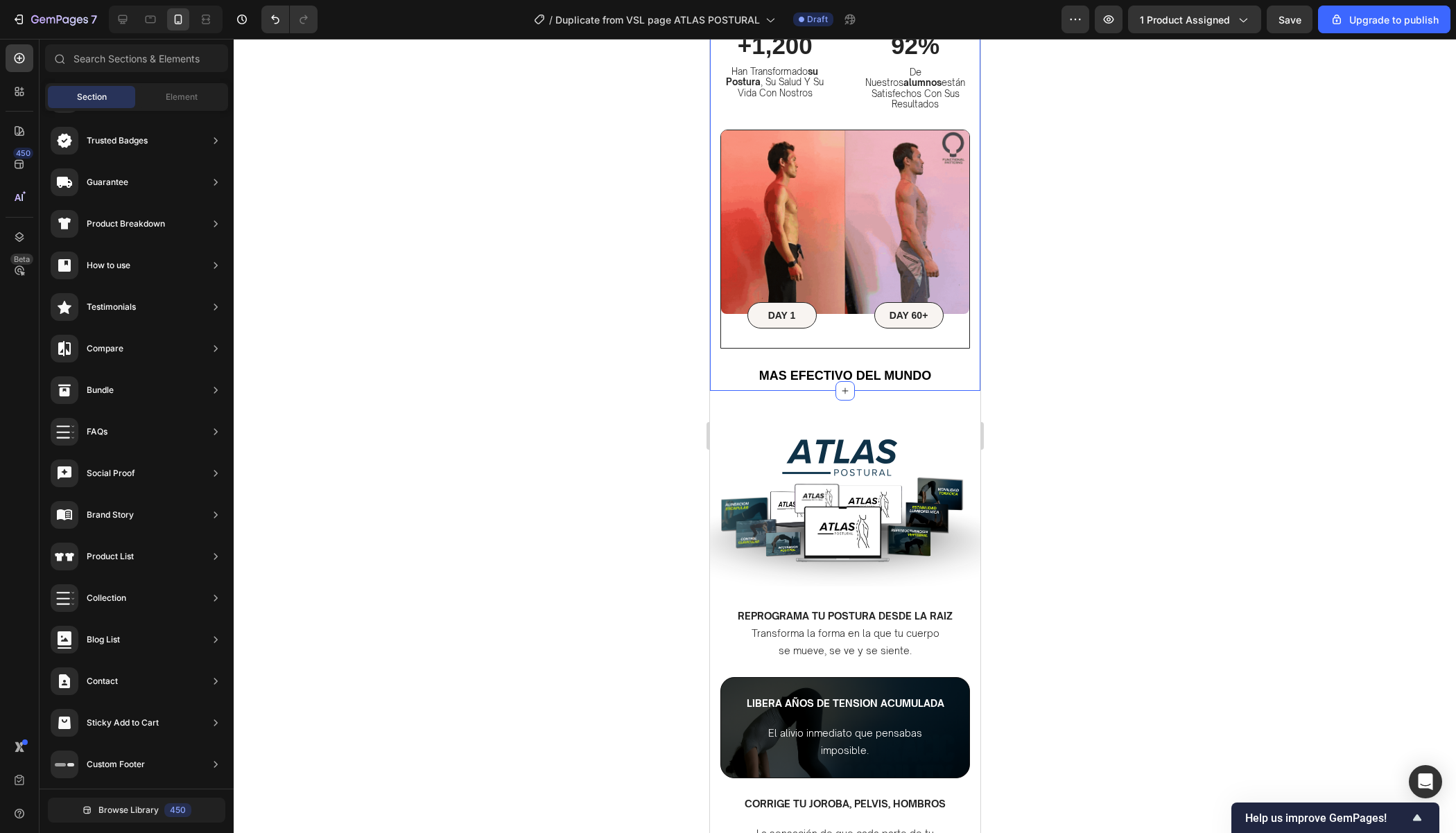
scroll to position [643, 0]
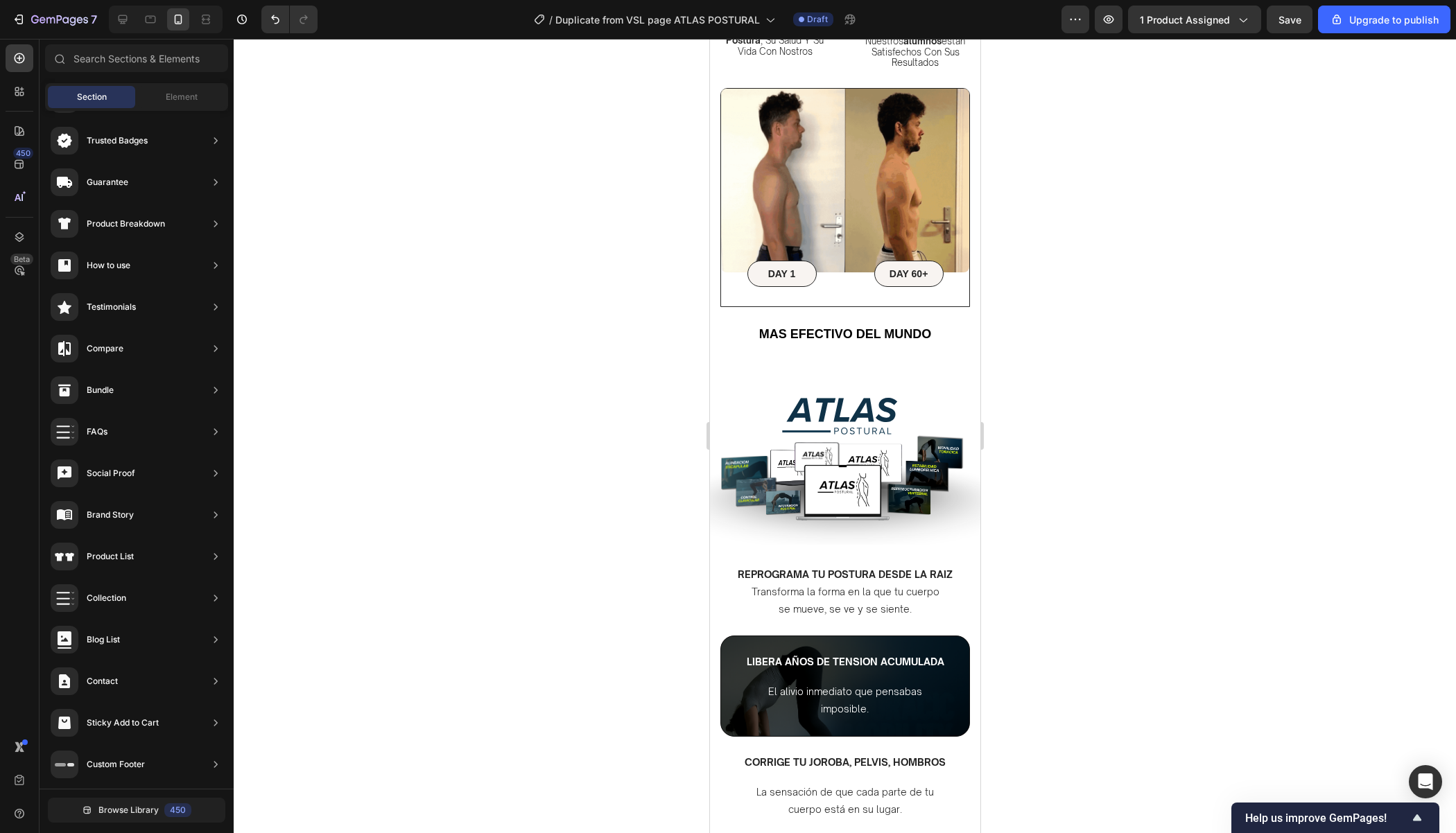
click at [858, 445] on img at bounding box center [844, 468] width 271 height 198
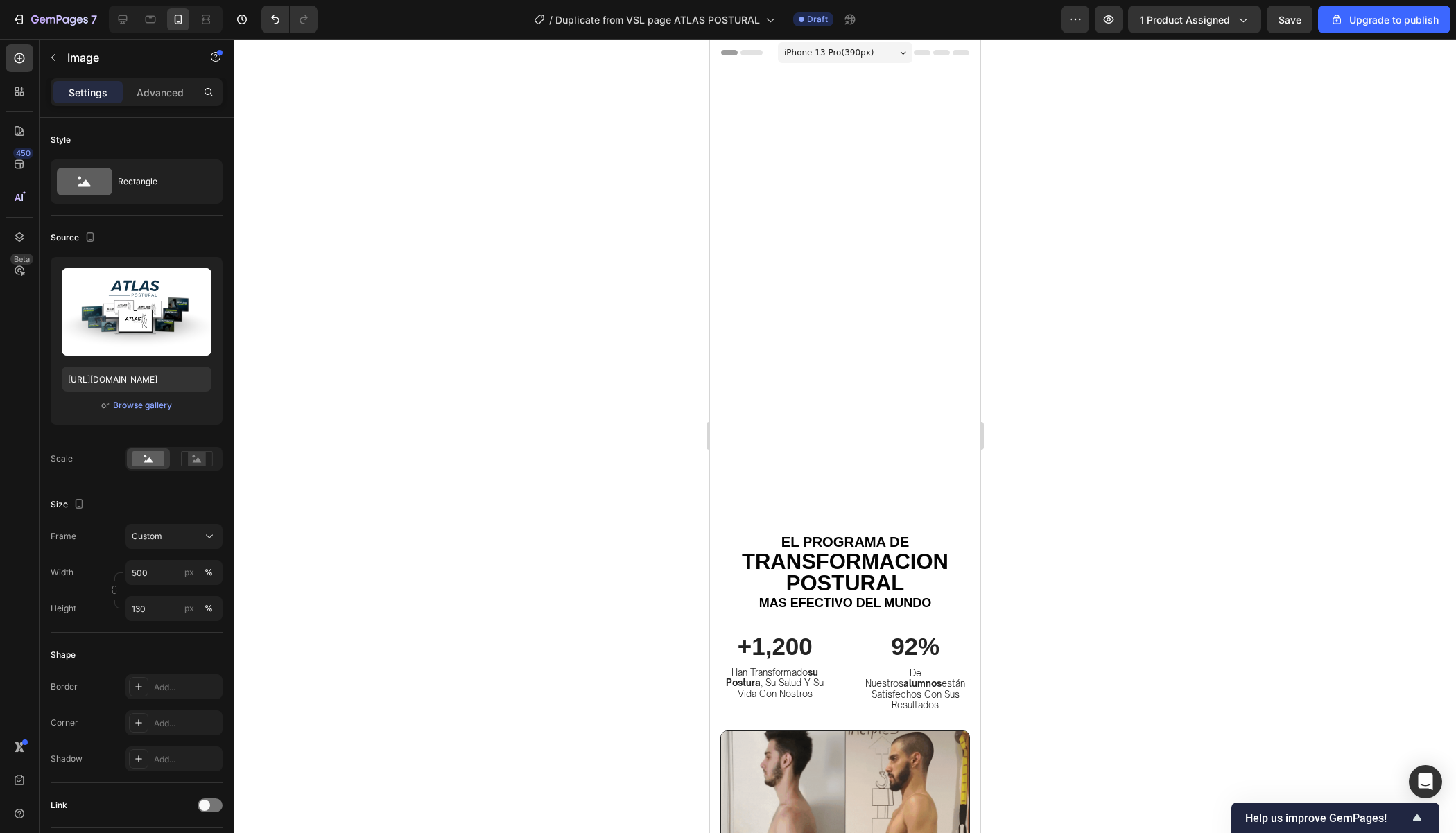
scroll to position [643, 0]
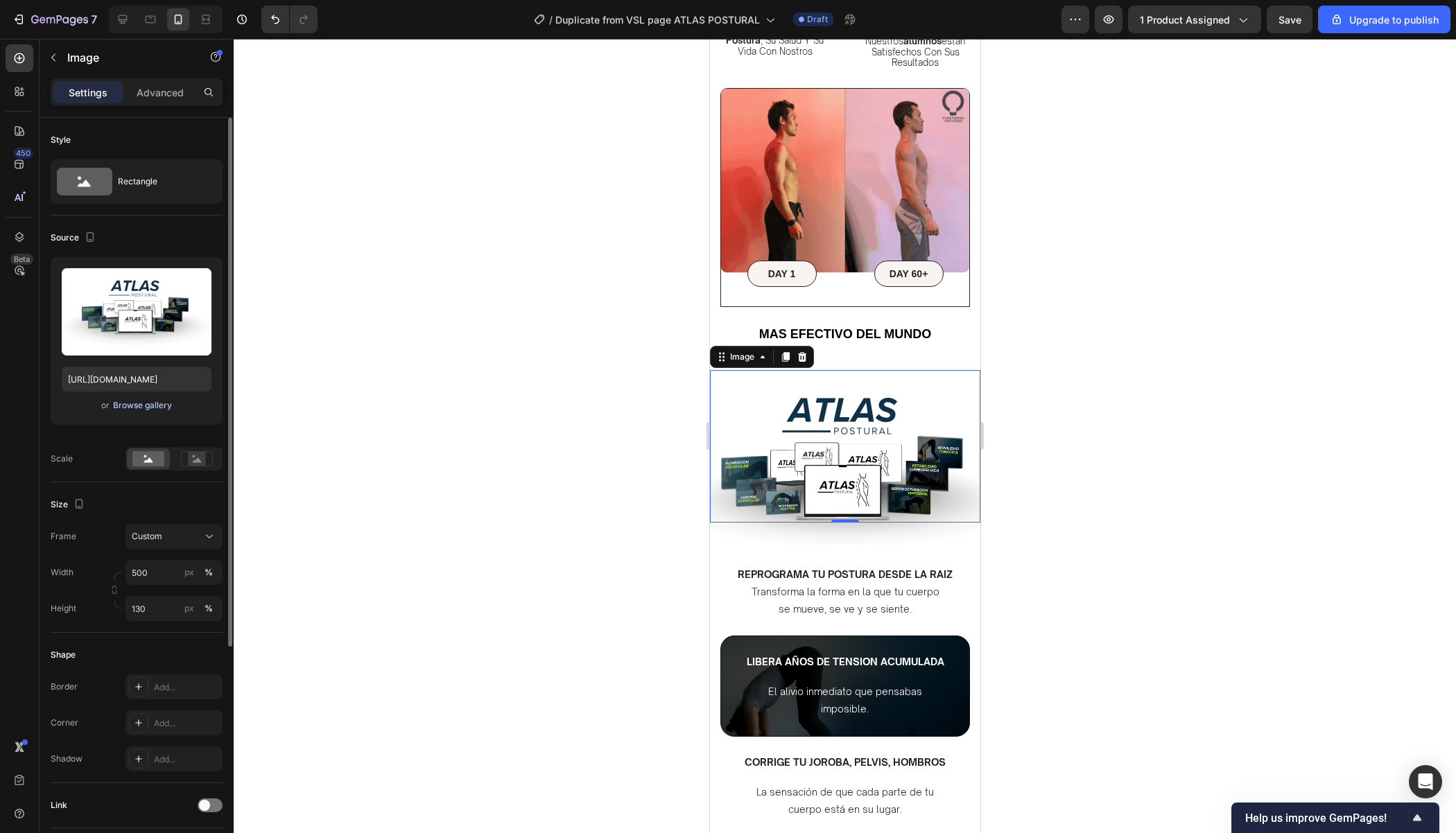
click at [146, 404] on div "Browse gallery" at bounding box center [142, 405] width 59 height 13
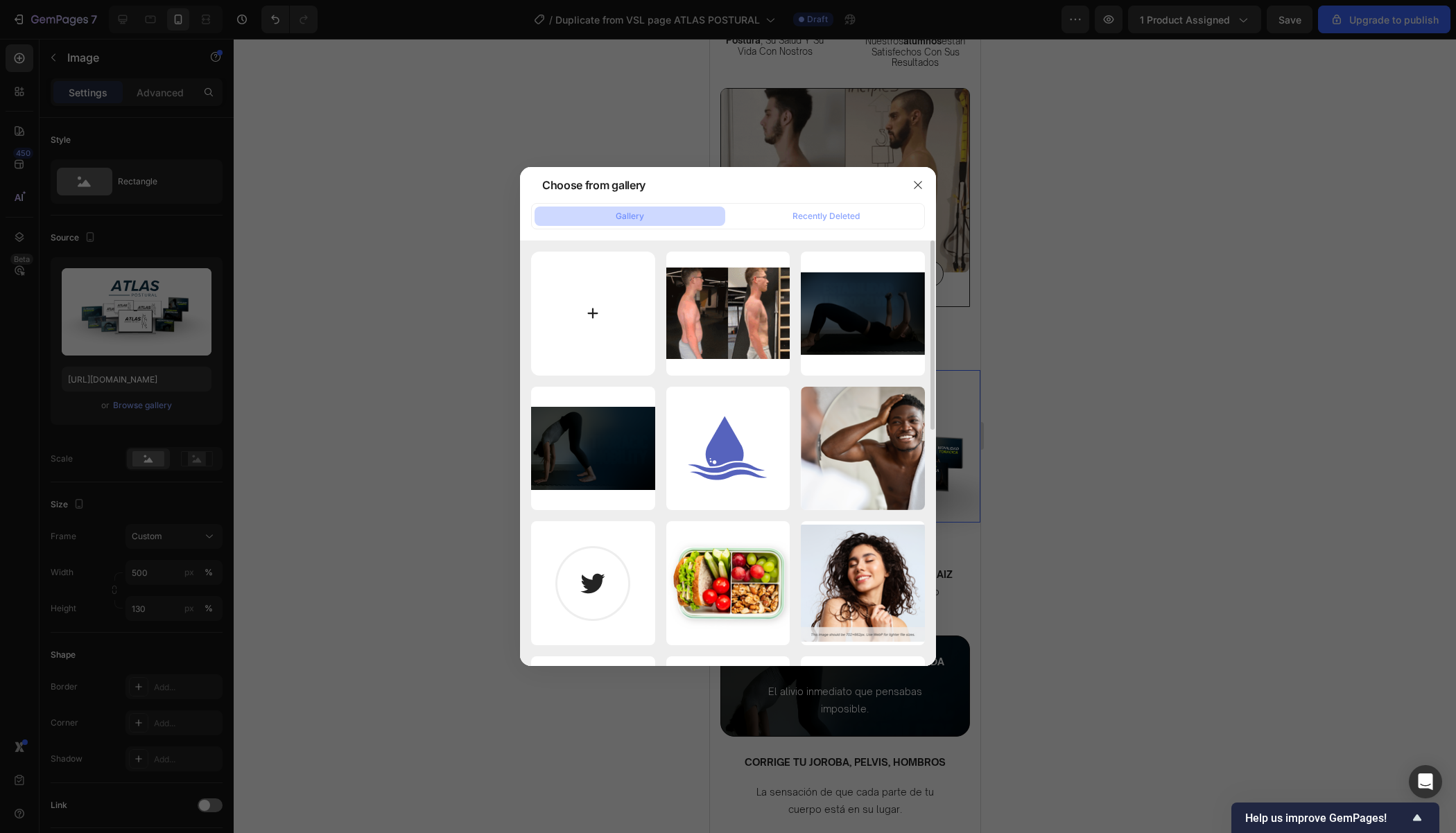
click at [570, 338] on input "file" at bounding box center [593, 314] width 124 height 124
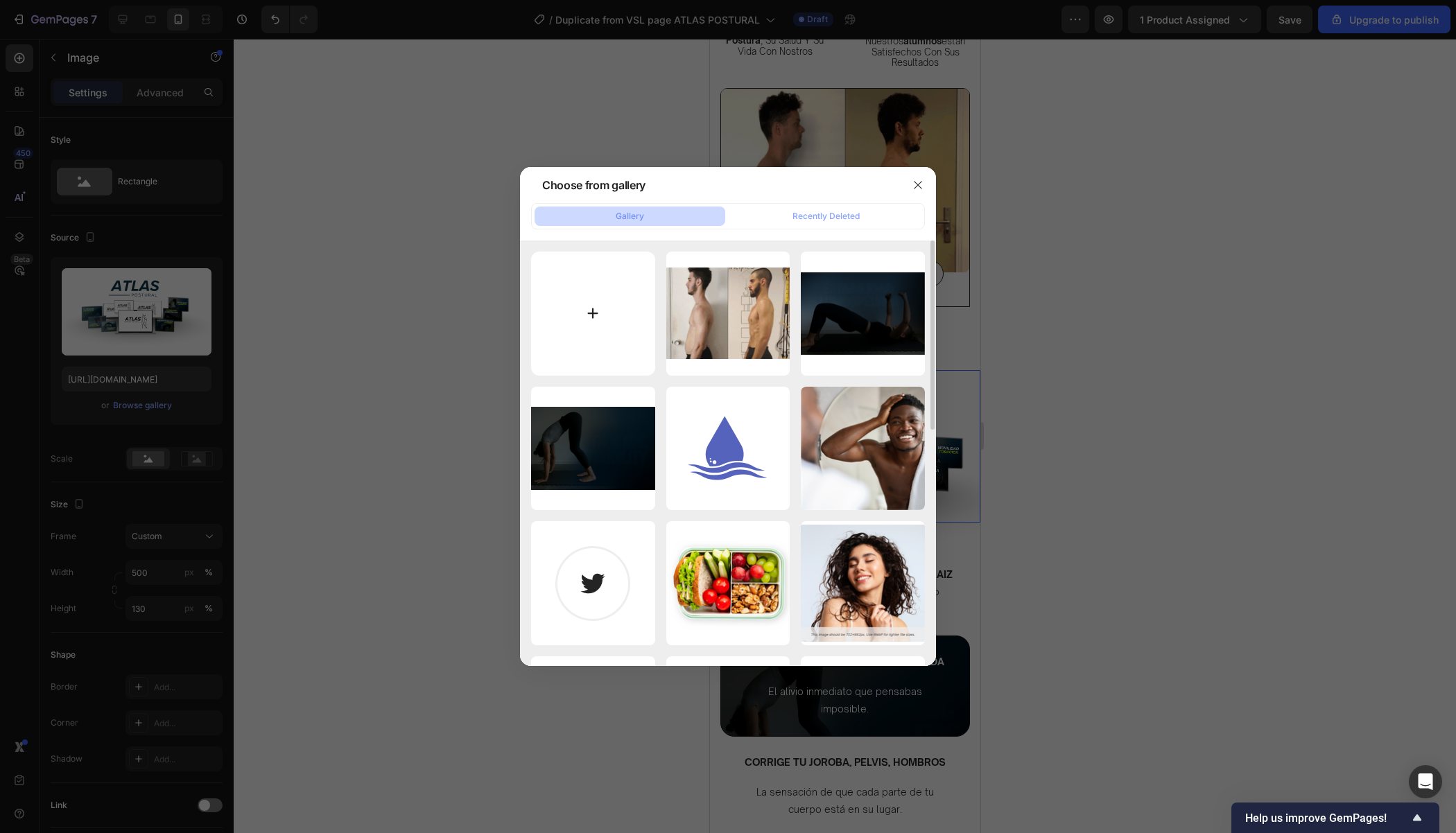
click at [595, 333] on input "file" at bounding box center [593, 314] width 124 height 124
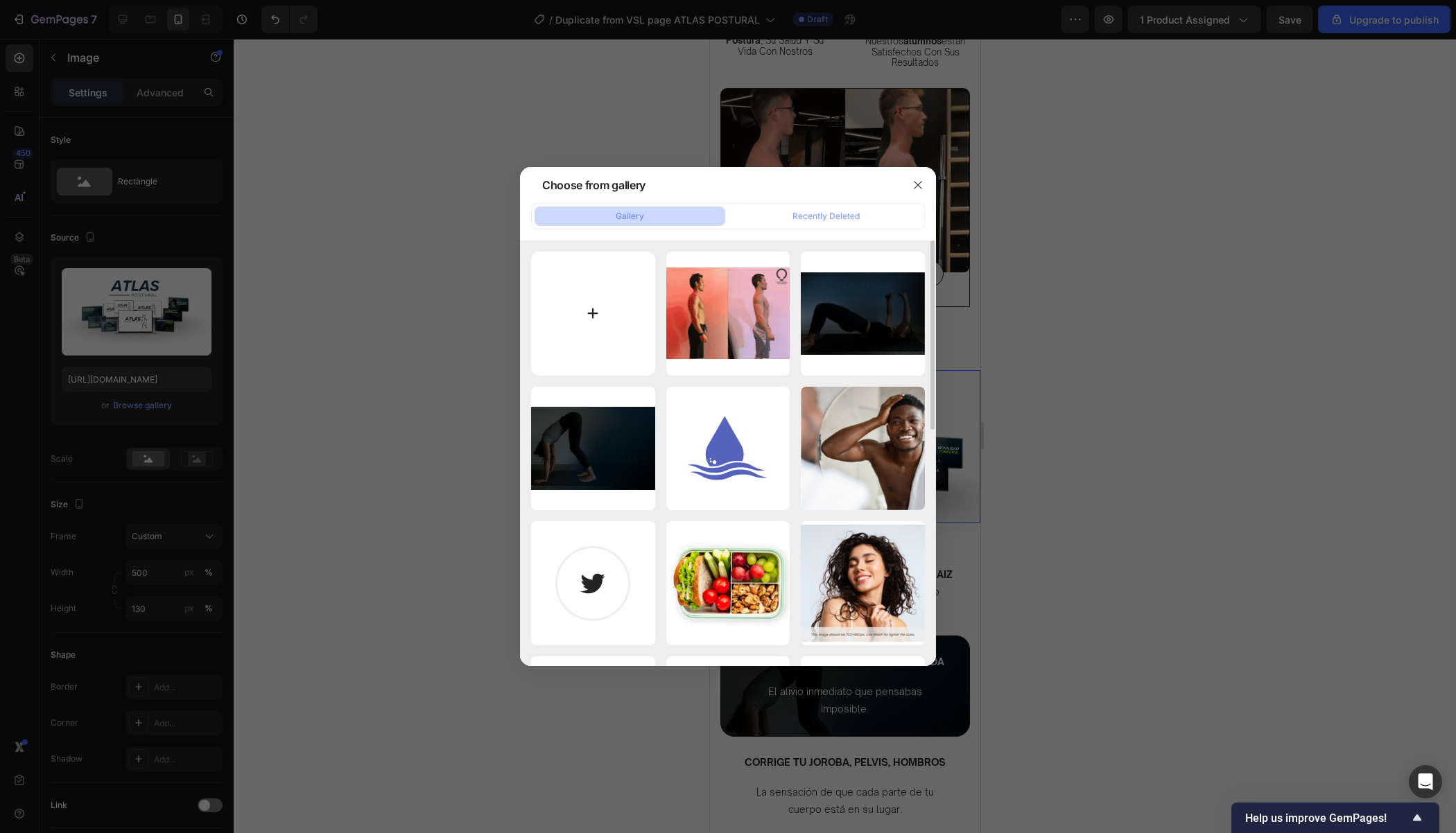
click at [602, 305] on input "file" at bounding box center [593, 314] width 124 height 124
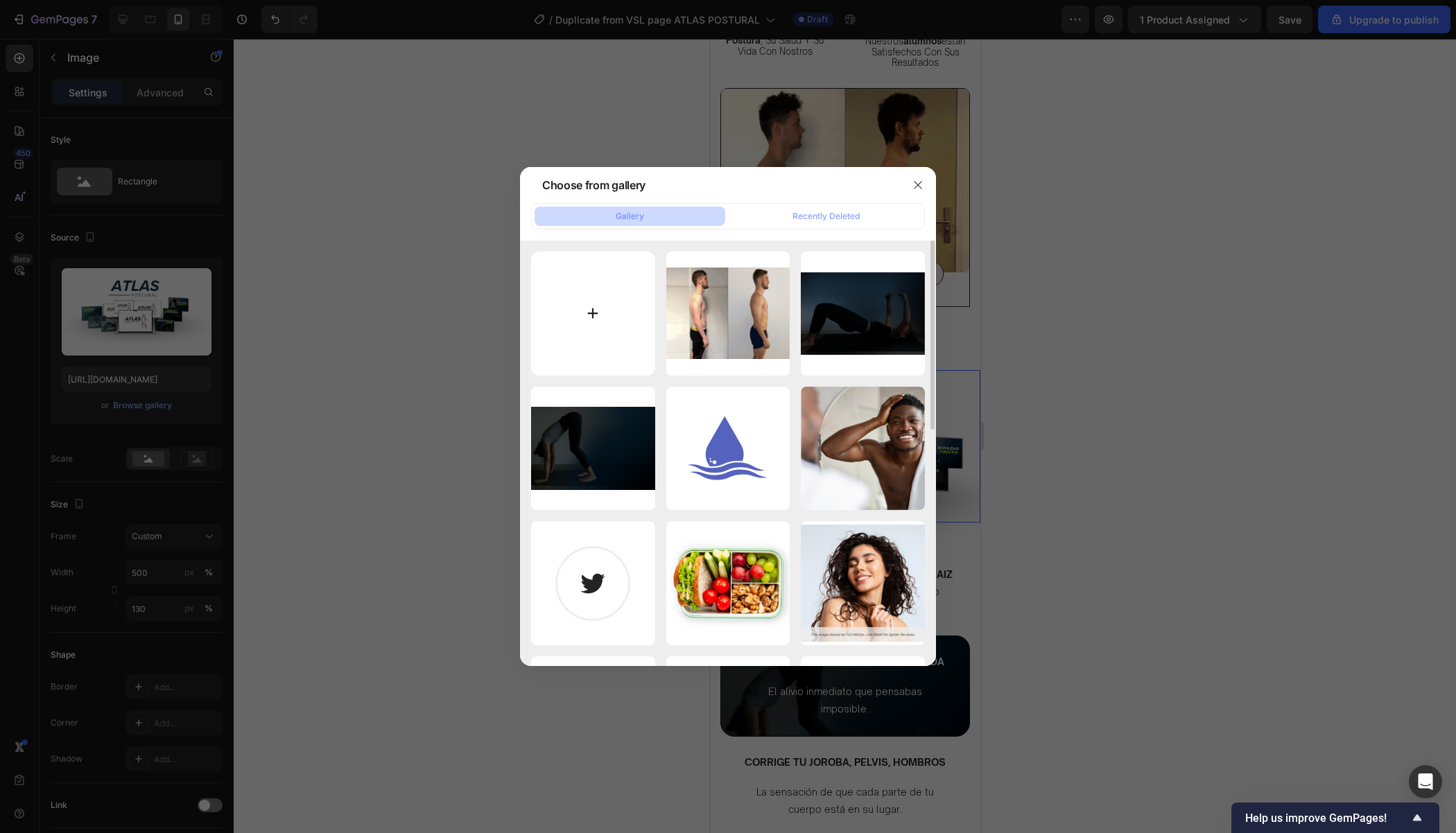
type input "C:\fakepath\Add a subheading (1).svg"
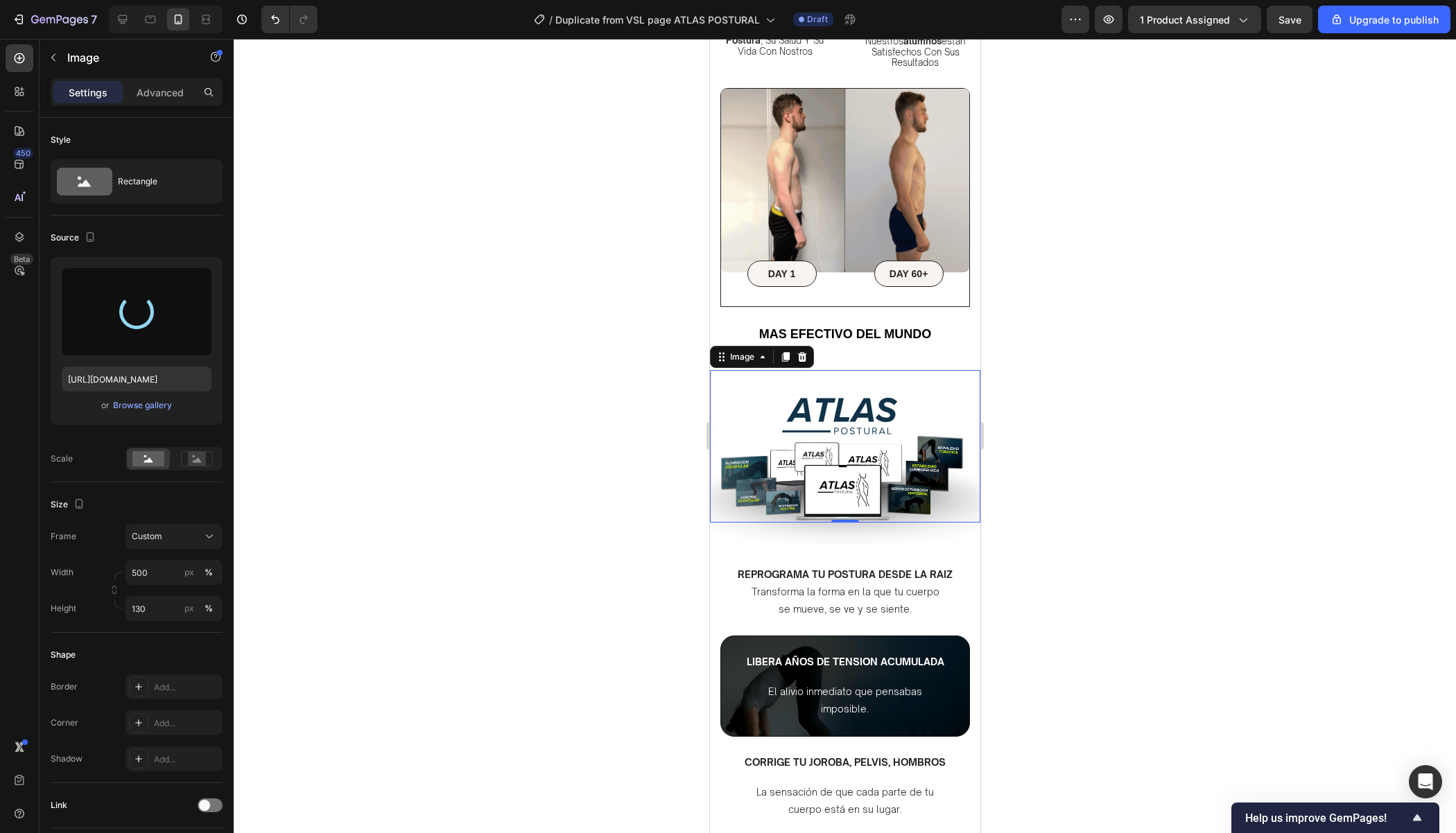
type input "[URL][DOMAIN_NAME]"
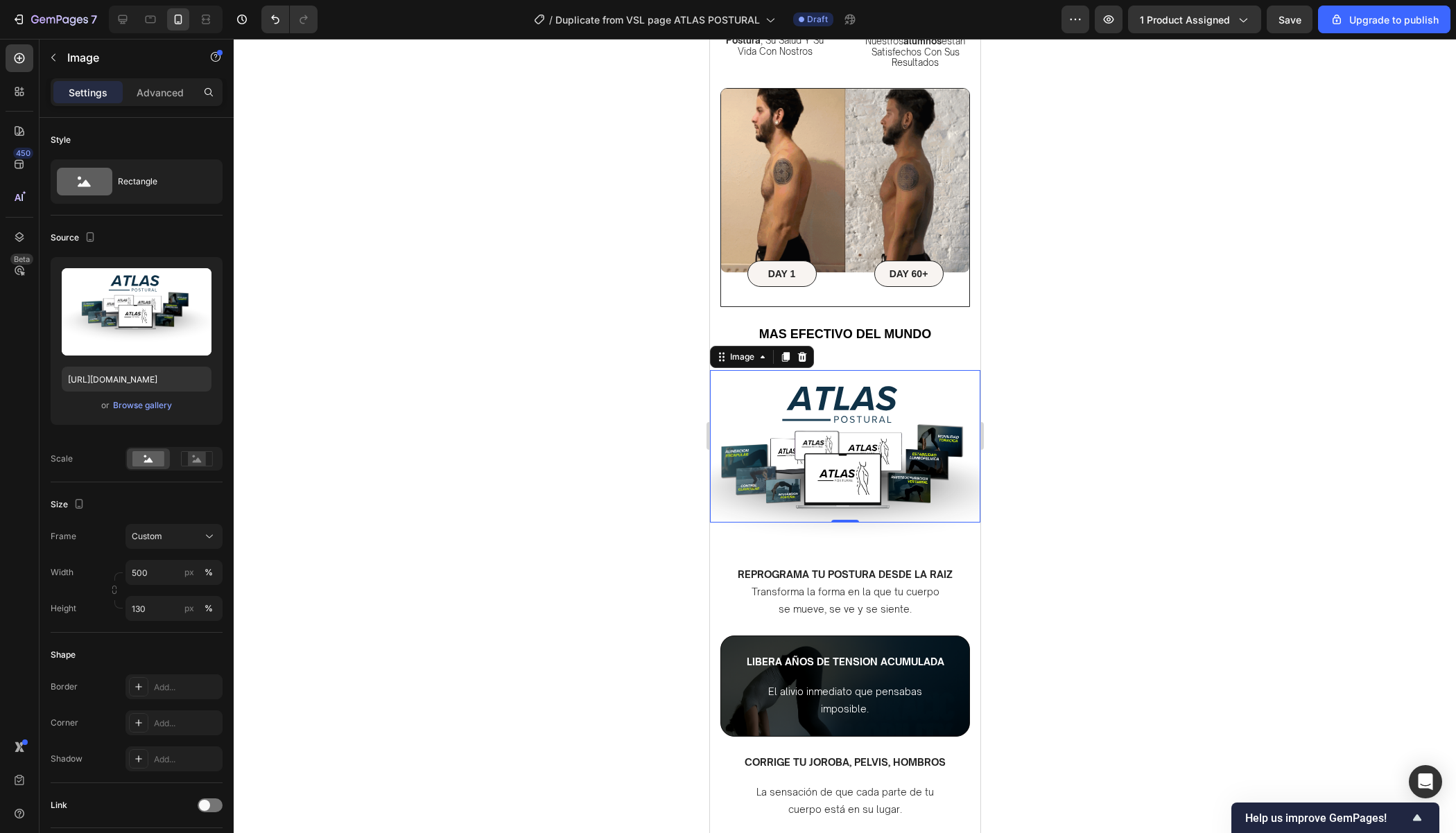
click at [1085, 305] on div at bounding box center [844, 436] width 1223 height 794
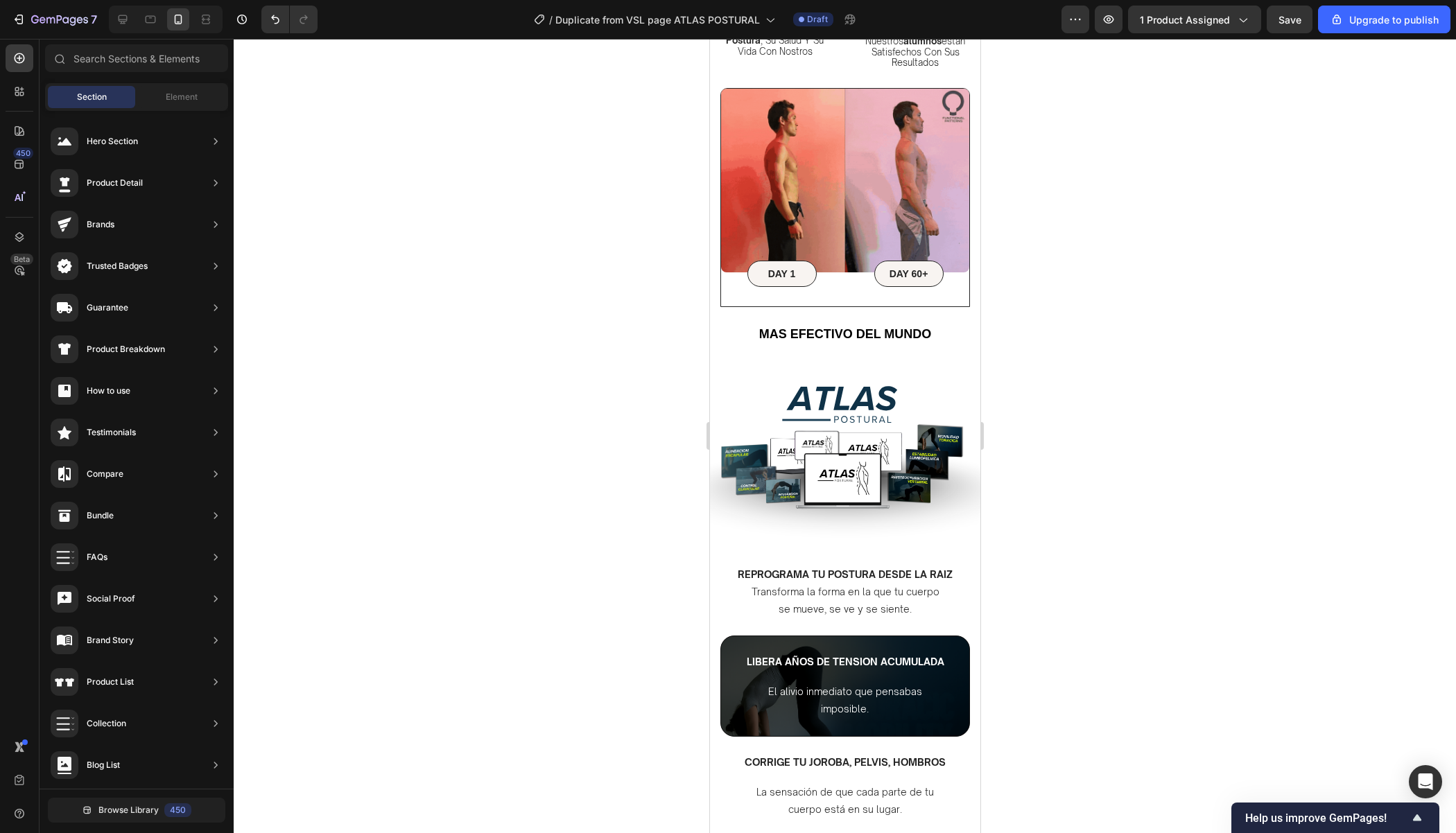
click at [940, 414] on img at bounding box center [844, 468] width 271 height 198
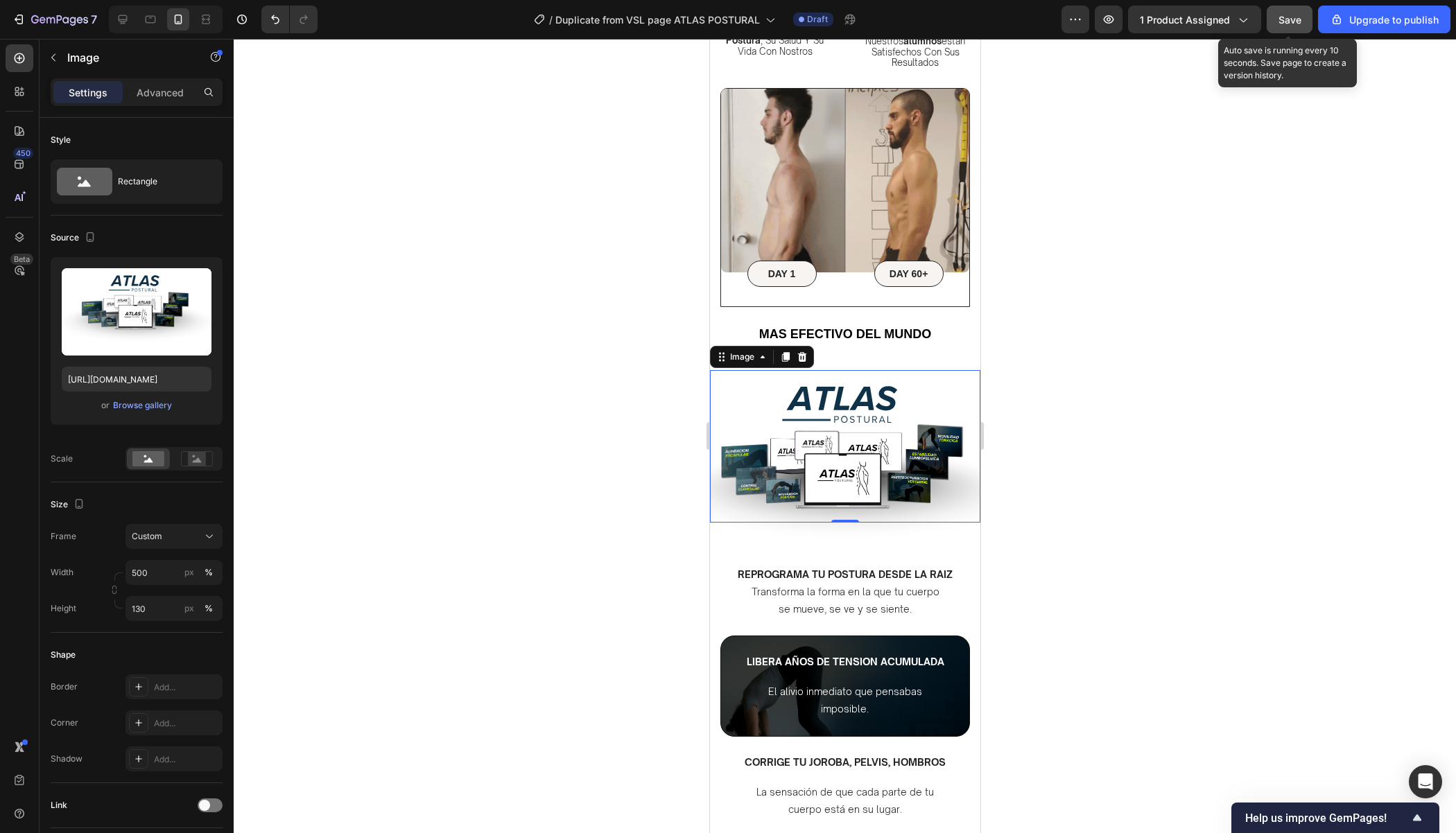
click at [1280, 14] on button "Save" at bounding box center [1290, 20] width 46 height 28
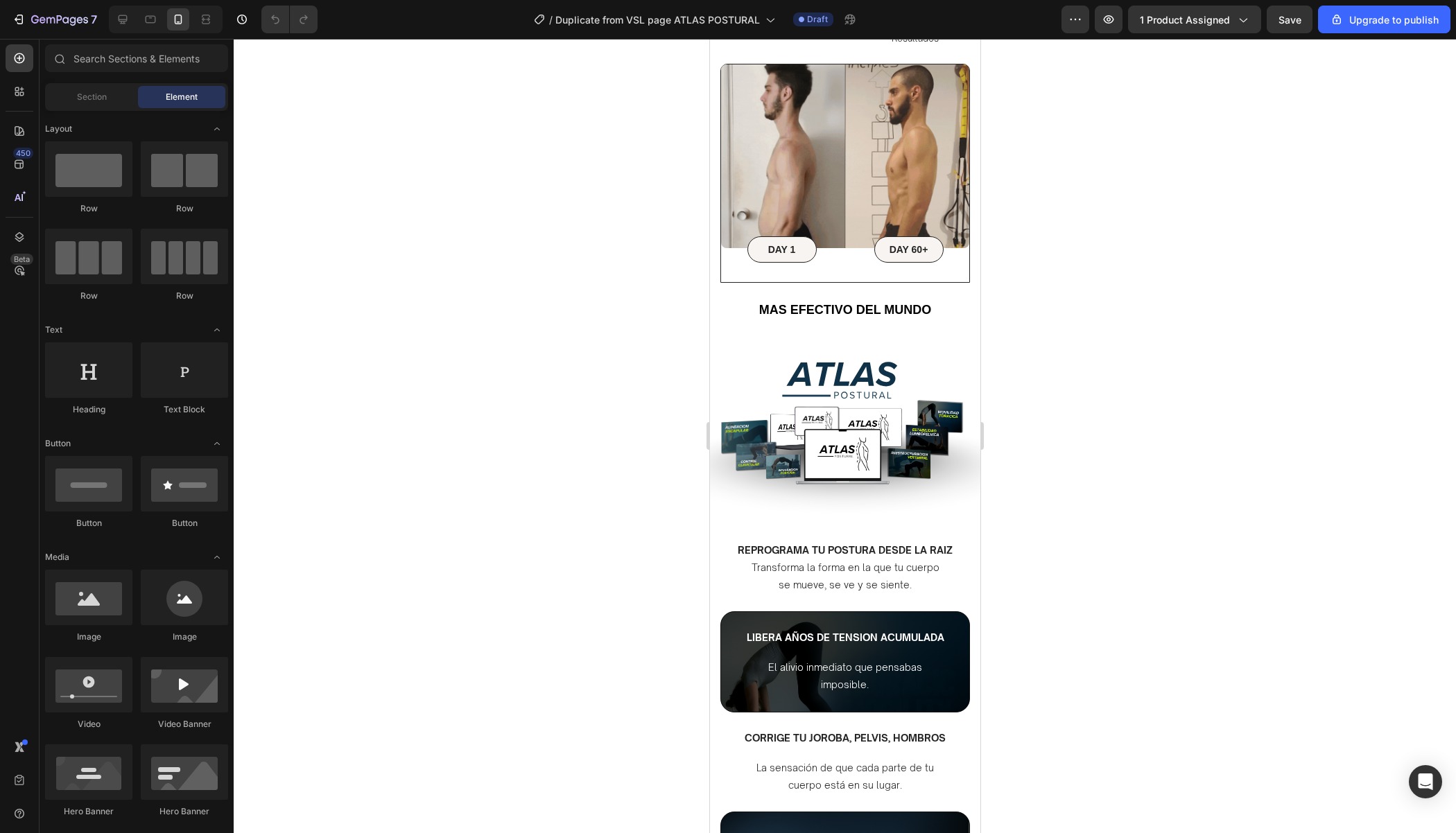
scroll to position [794, 0]
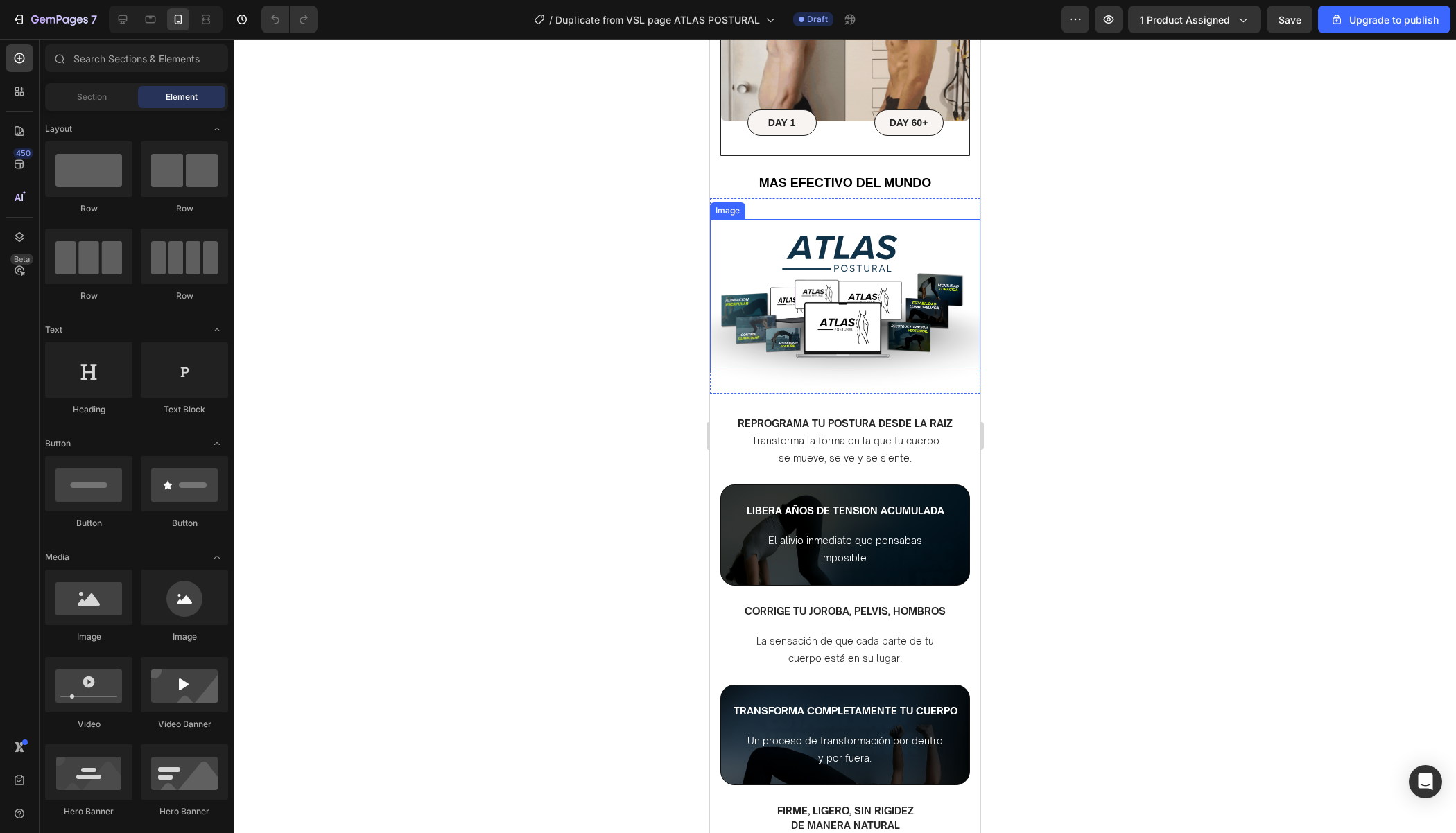
click at [912, 326] on img at bounding box center [844, 317] width 271 height 198
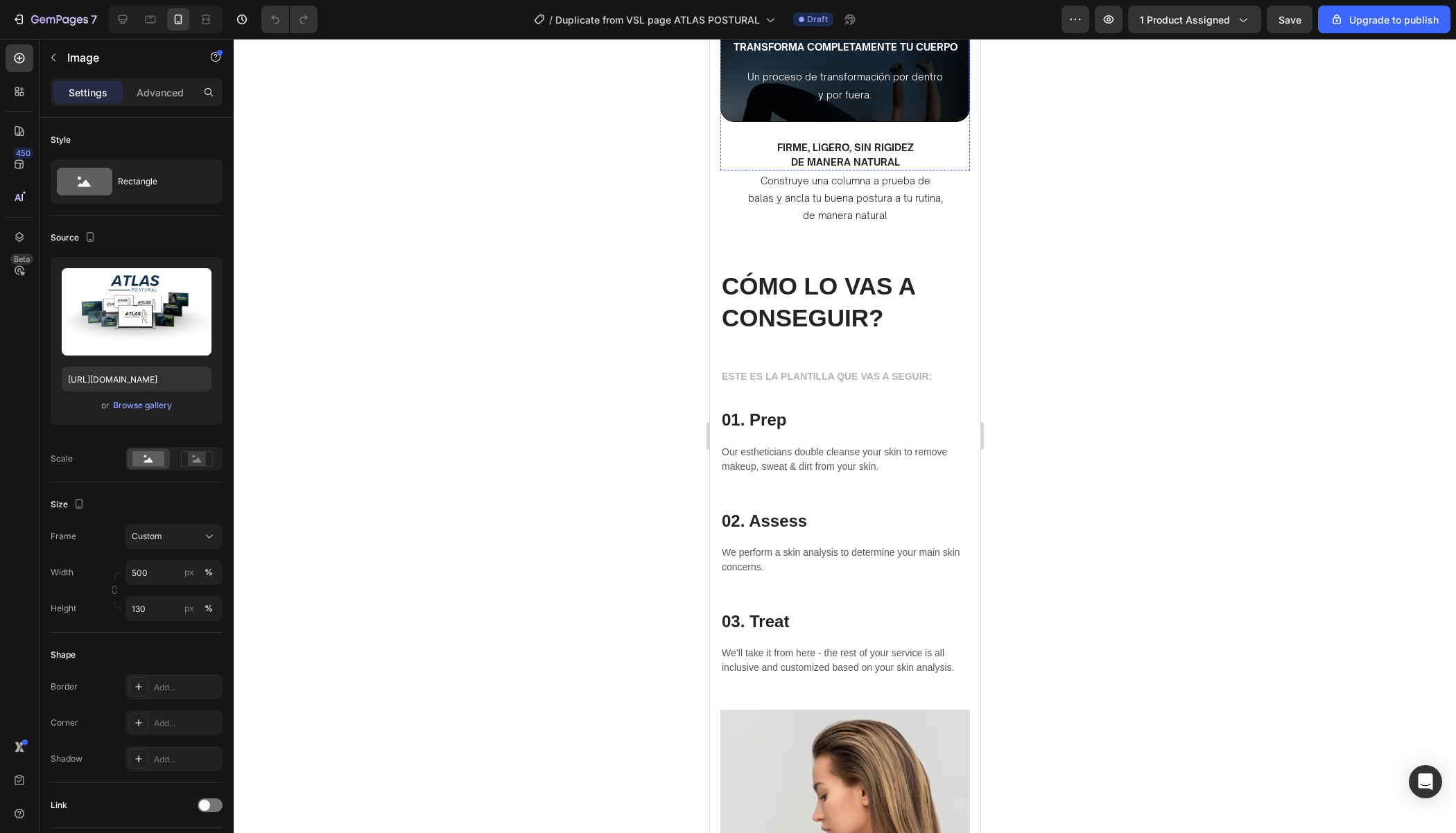
scroll to position [1082, 0]
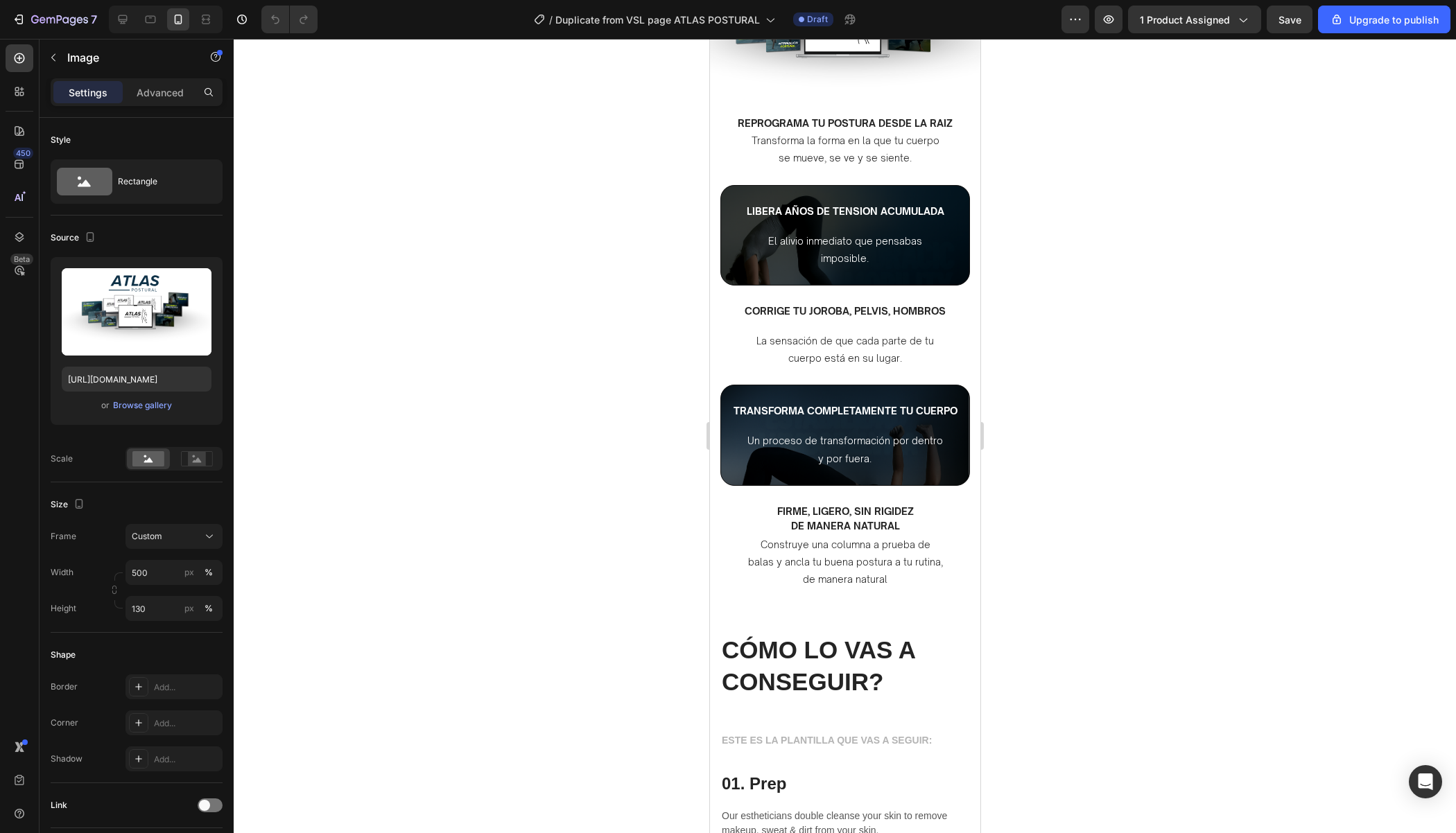
click at [1003, 267] on div at bounding box center [844, 436] width 1223 height 794
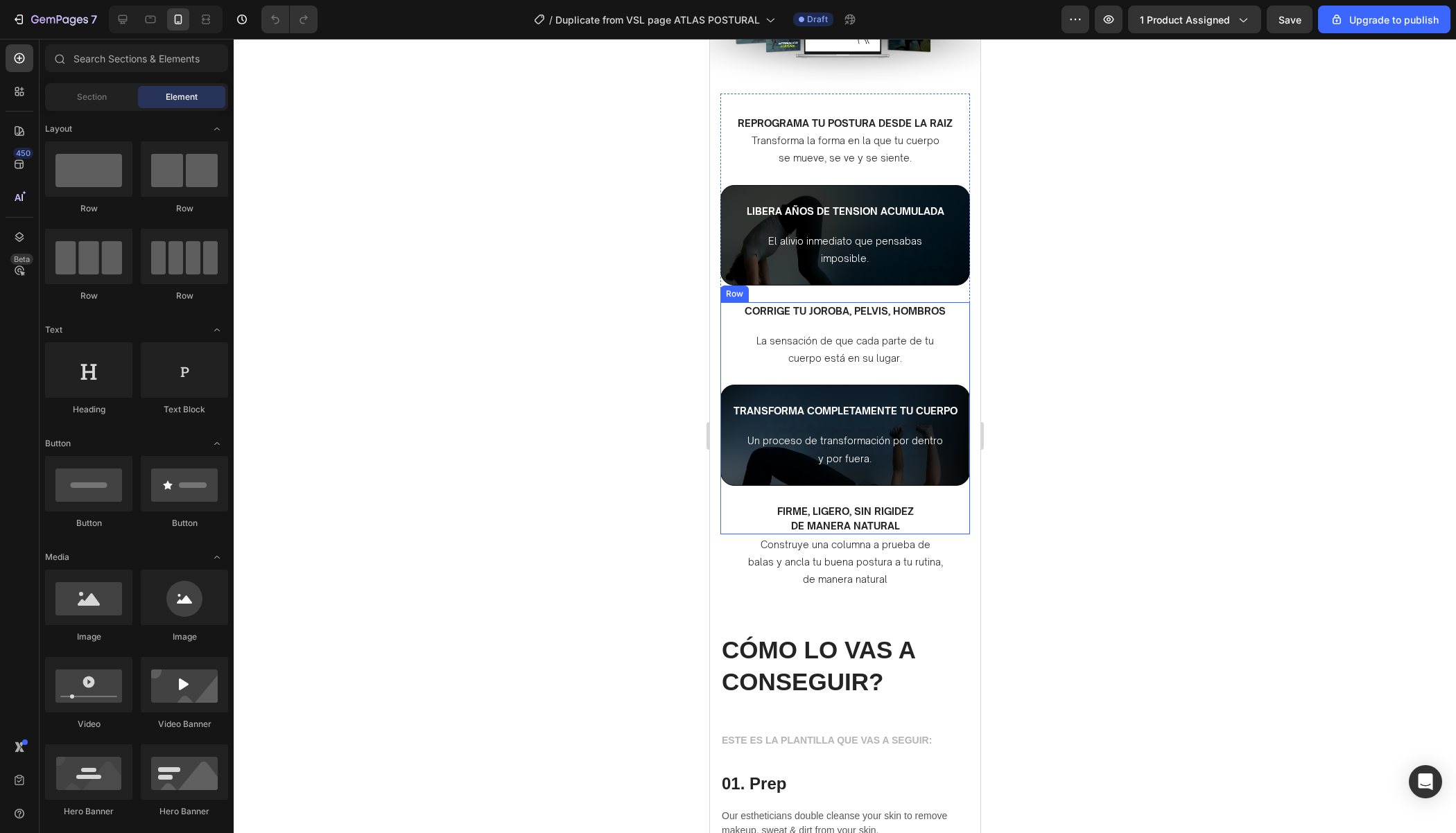
click at [888, 491] on div "CORRIGE TU JOROBA, PELVIS, HOMBROS Text block La sensación de que cada parte de…" at bounding box center [844, 418] width 249 height 232
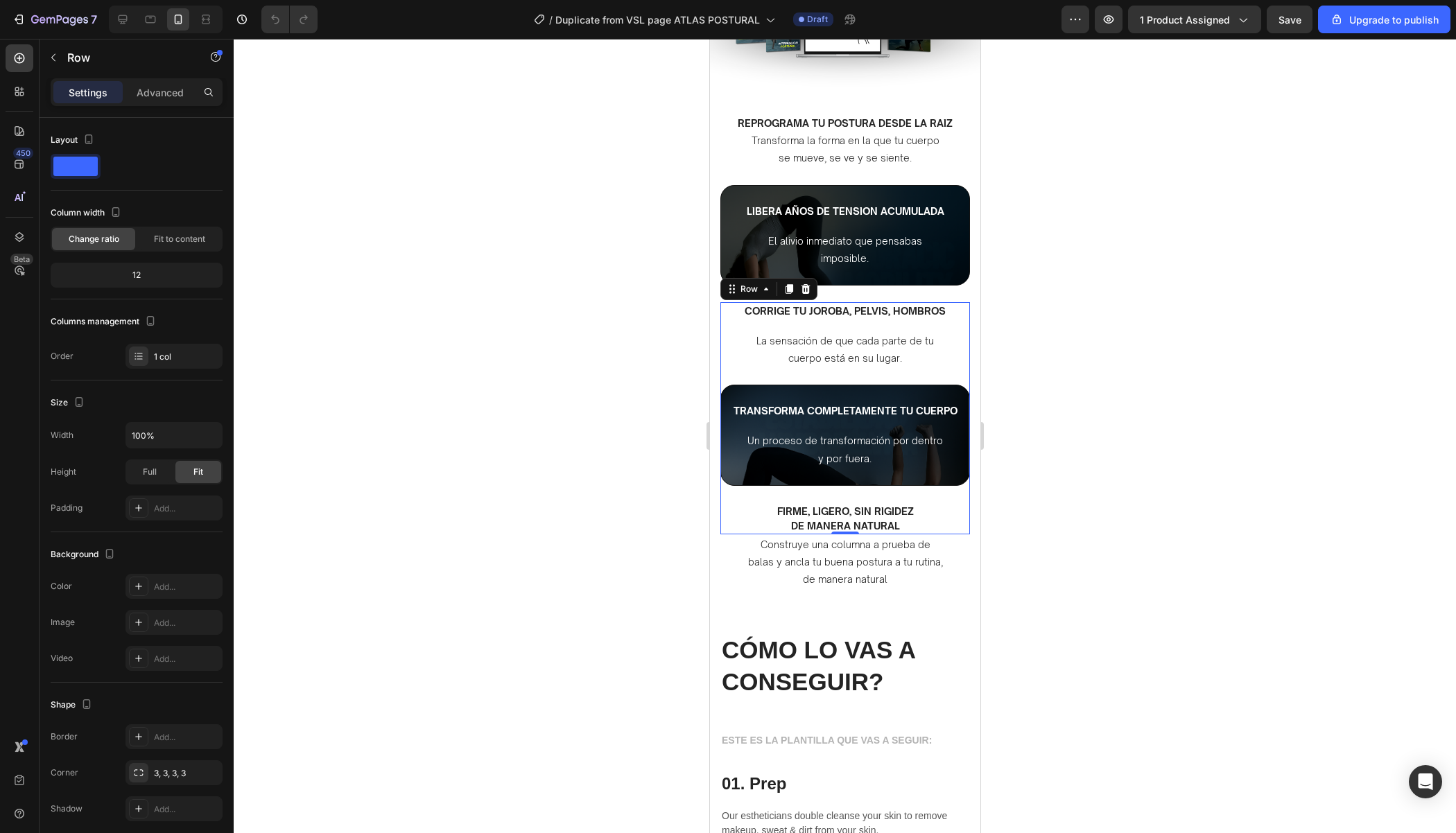
click at [863, 502] on div "FIRME, LIGERO, SIN RIGIDEZ DE MANERA NATURAL" at bounding box center [844, 518] width 249 height 32
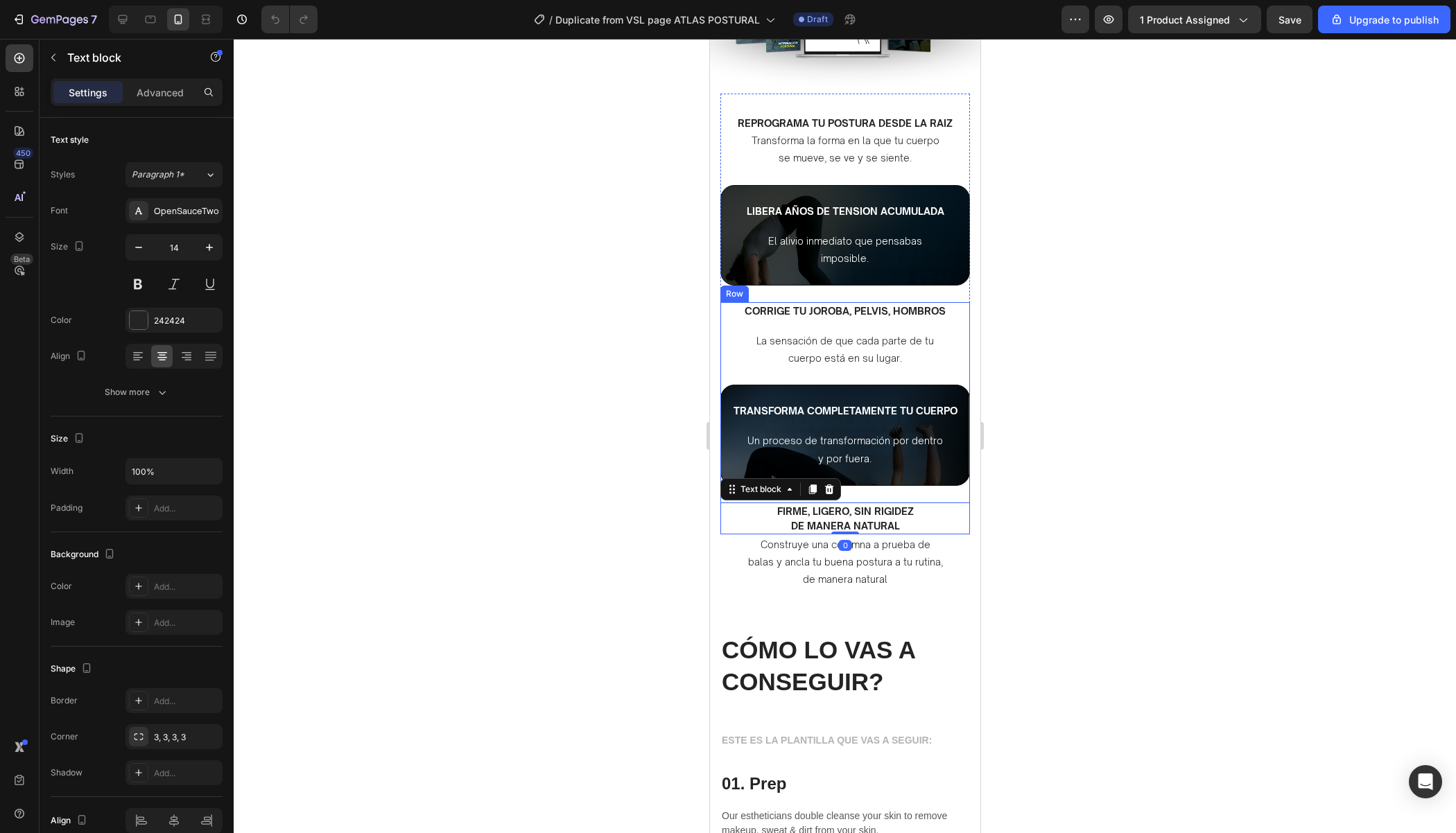
click at [876, 495] on div "CORRIGE TU JOROBA, PELVIS, HOMBROS Text block La sensación de que cada parte de…" at bounding box center [844, 418] width 249 height 232
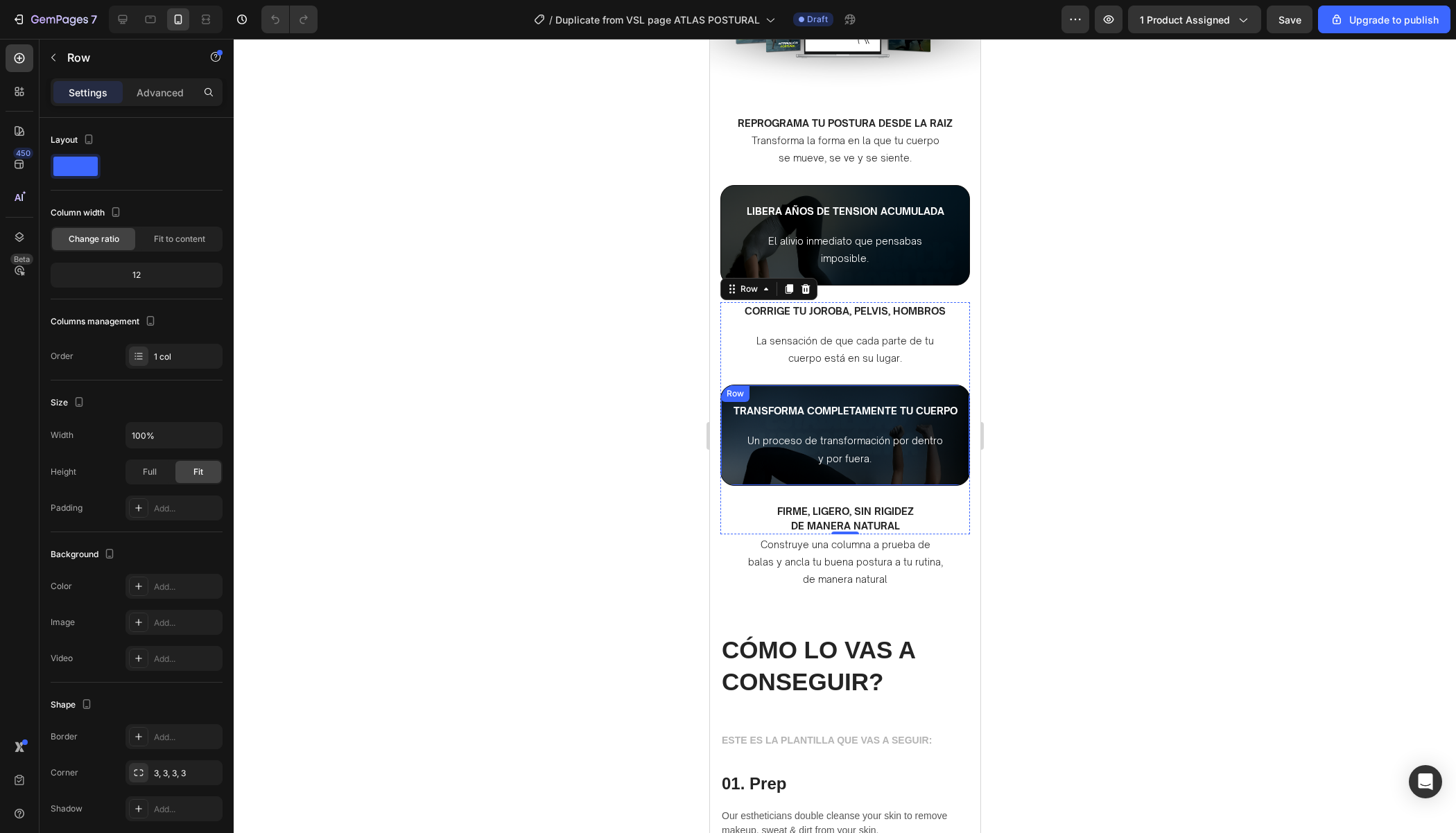
click at [921, 468] on div "TRANSFORMA COMPLETAMENTE TU CUERPO Text block Un proceso de transformación por …" at bounding box center [844, 435] width 249 height 100
click at [144, 97] on p "Advanced" at bounding box center [160, 92] width 48 height 14
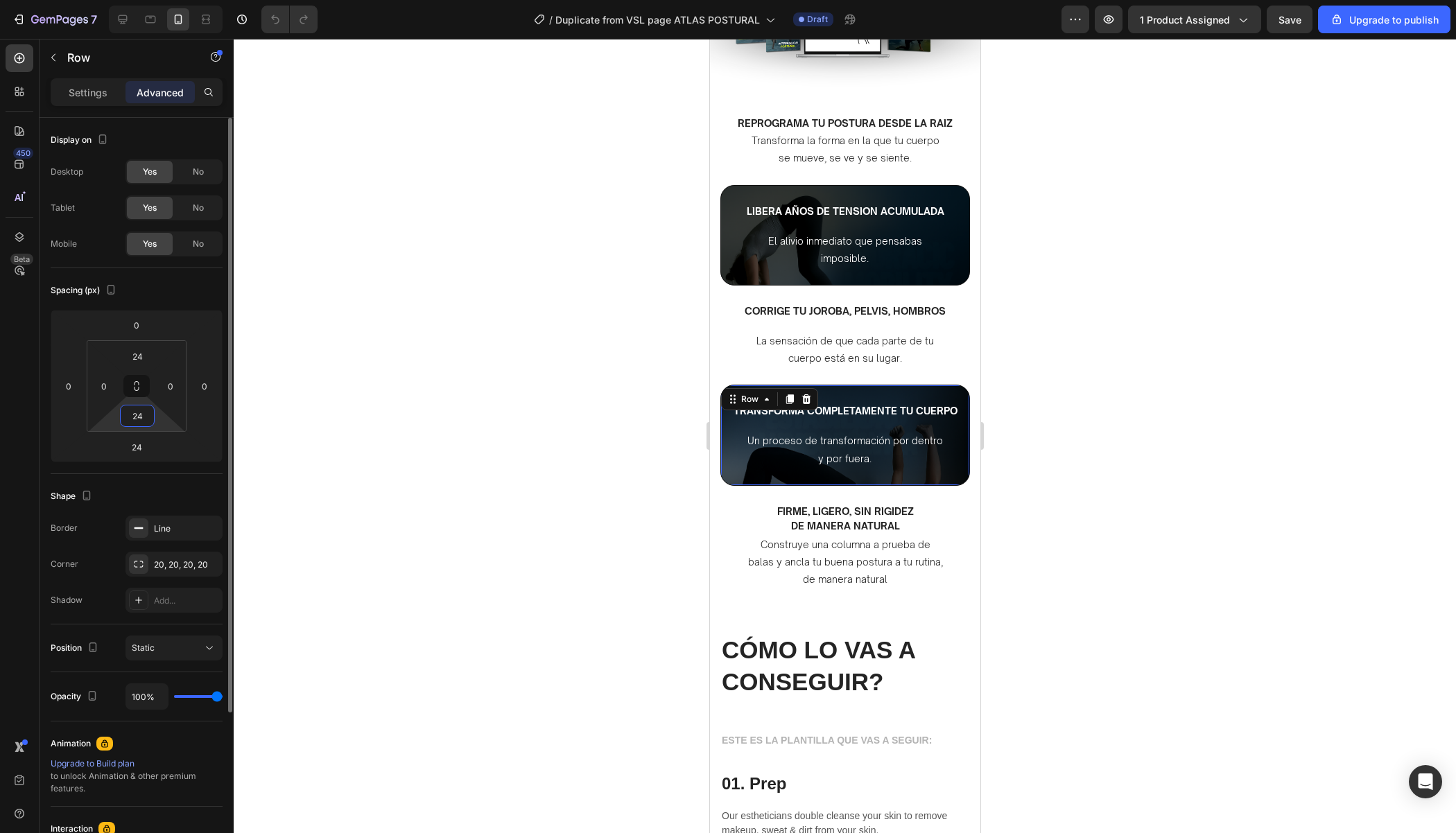
click at [143, 421] on input "24" at bounding box center [137, 416] width 28 height 21
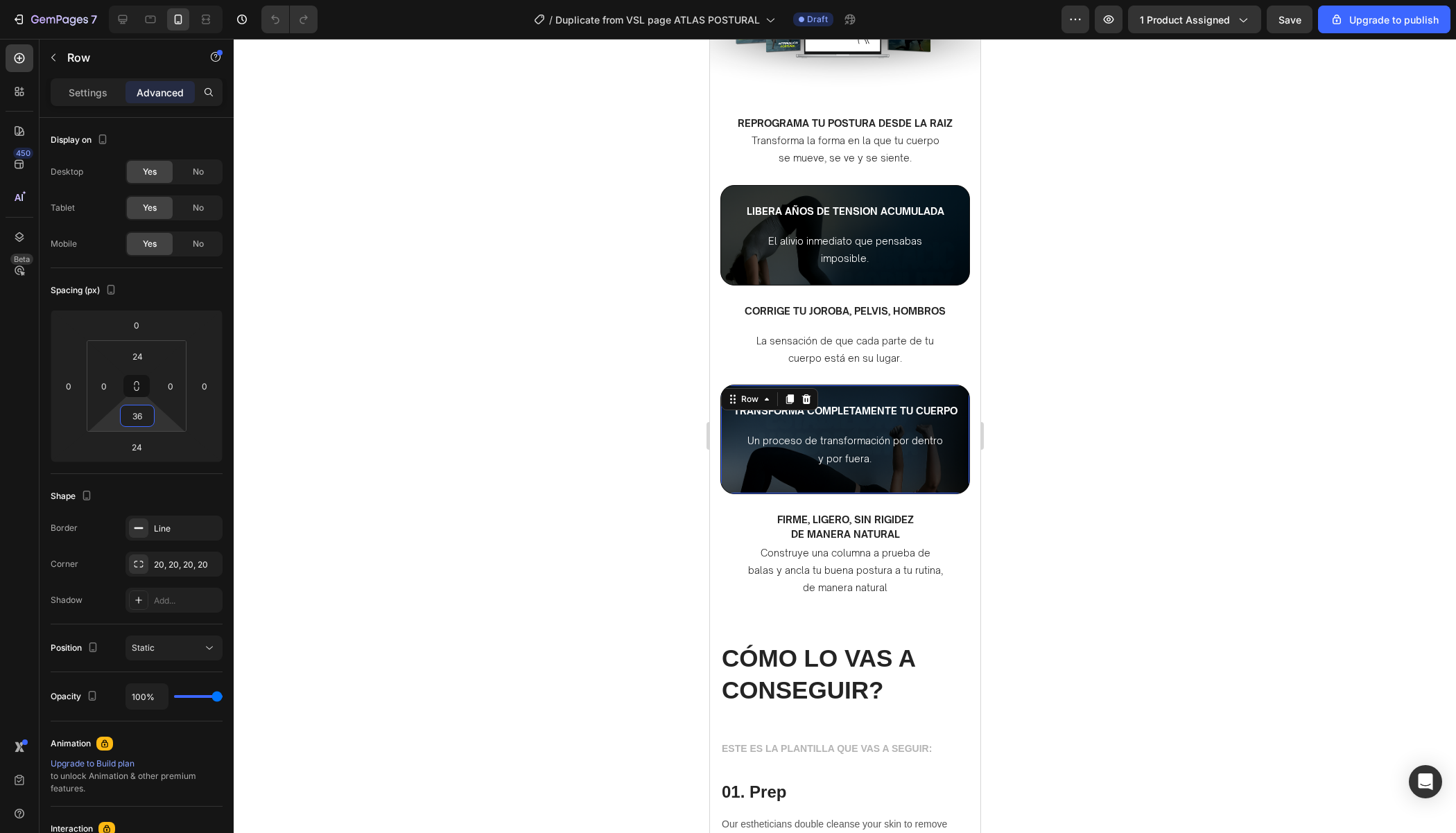
type input "3"
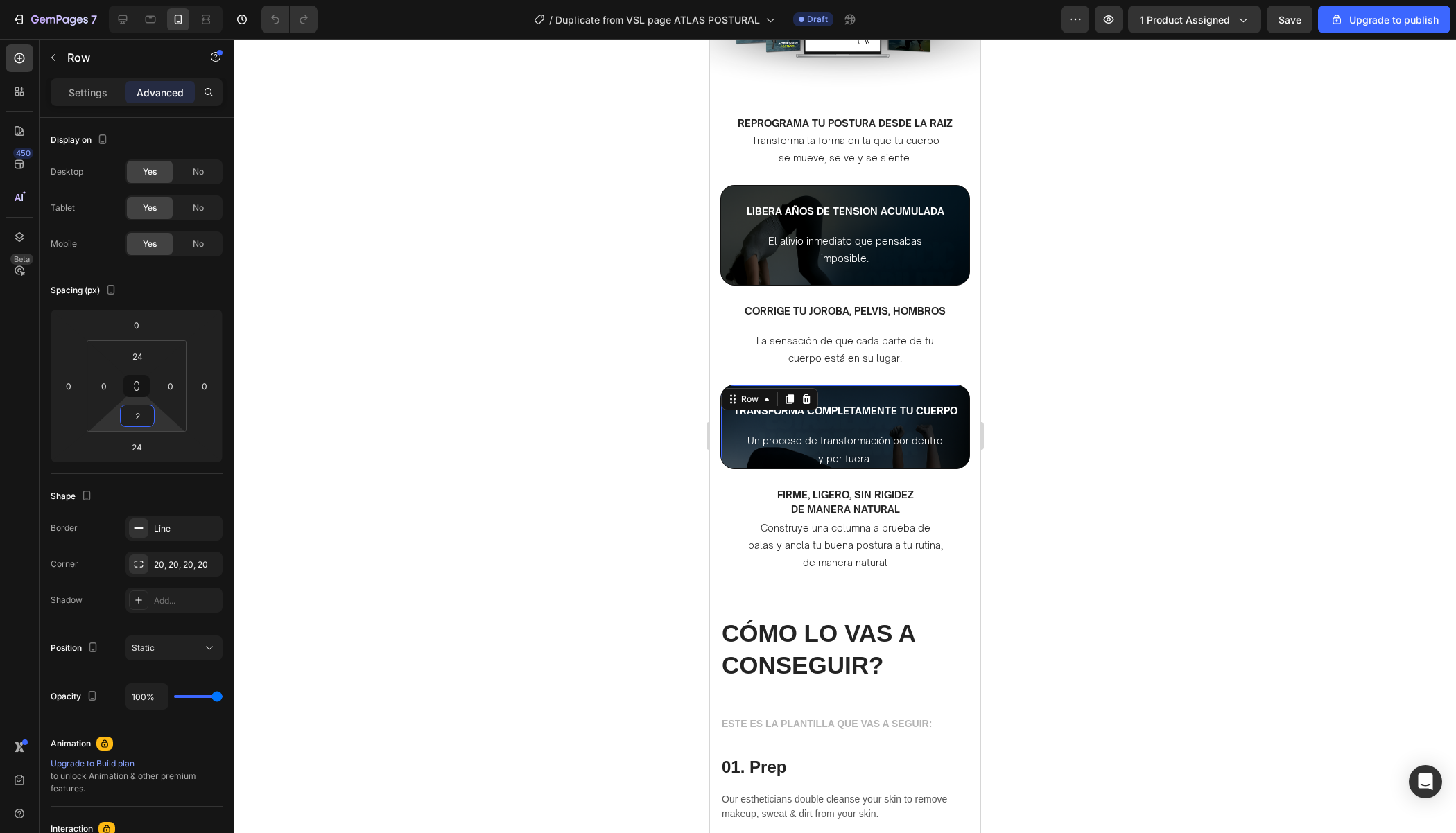
type input "24"
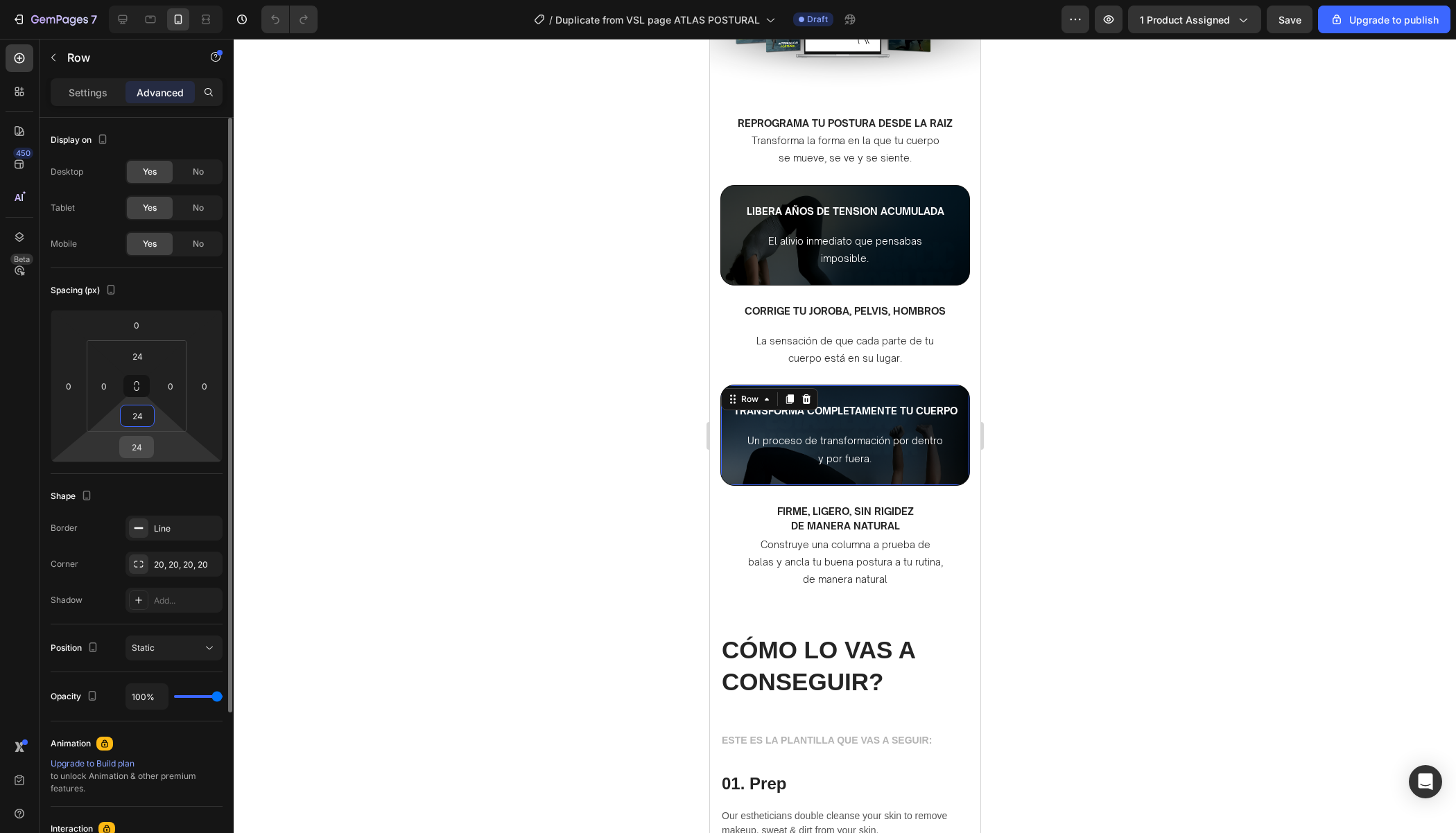
click at [137, 446] on input "24" at bounding box center [137, 447] width 28 height 21
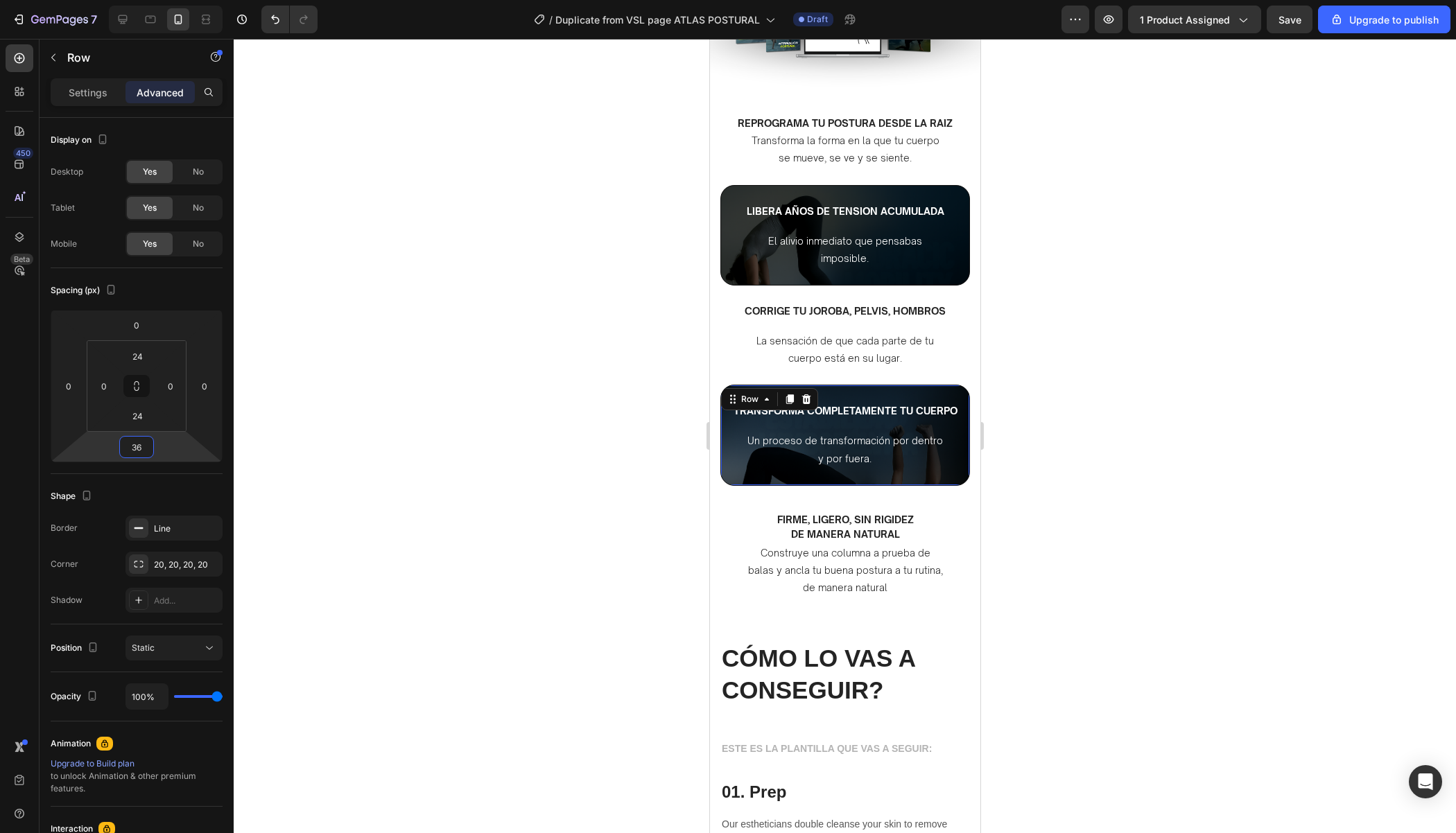
type input "36"
click at [1053, 377] on div at bounding box center [844, 436] width 1223 height 794
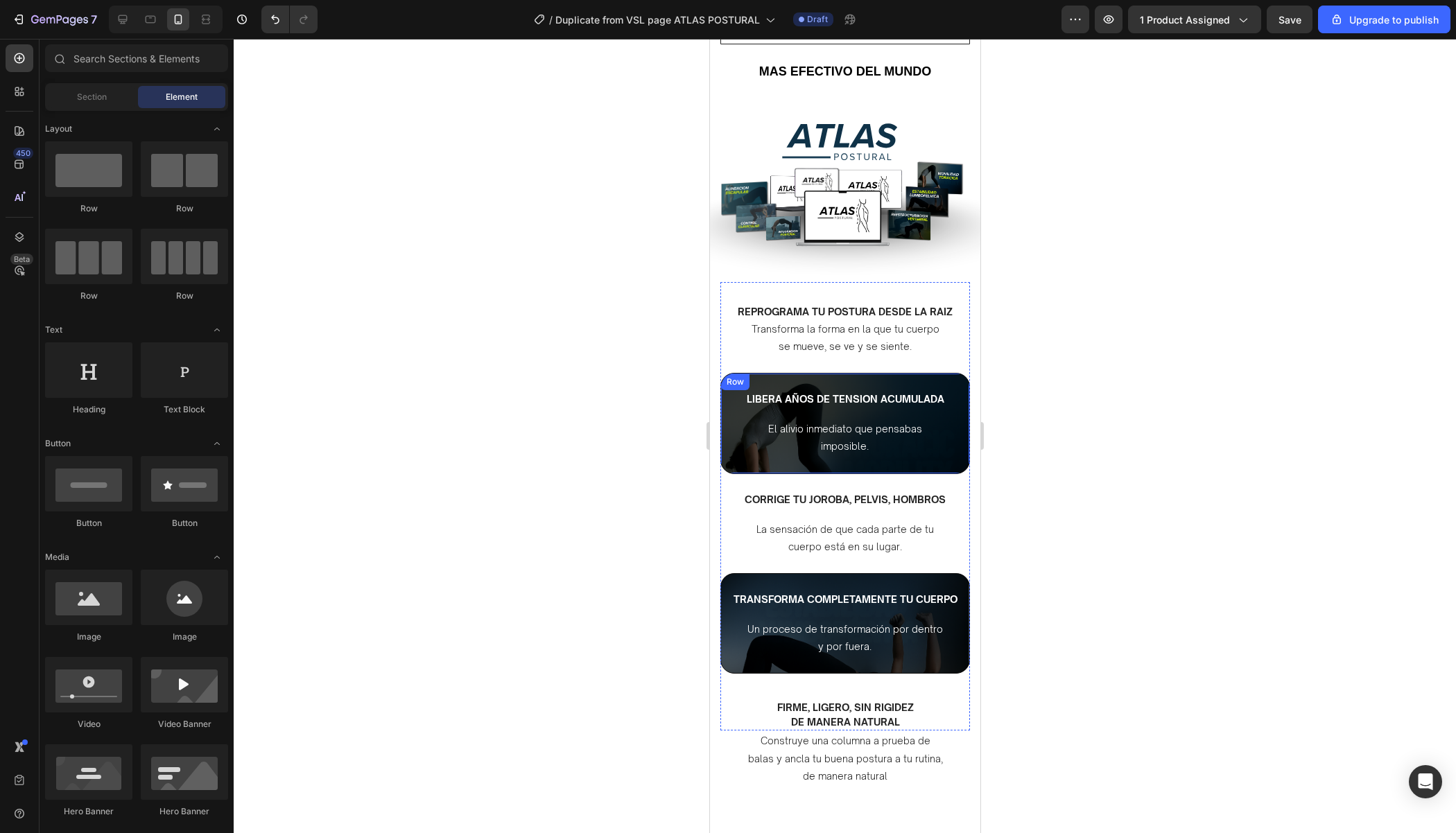
scroll to position [764, 0]
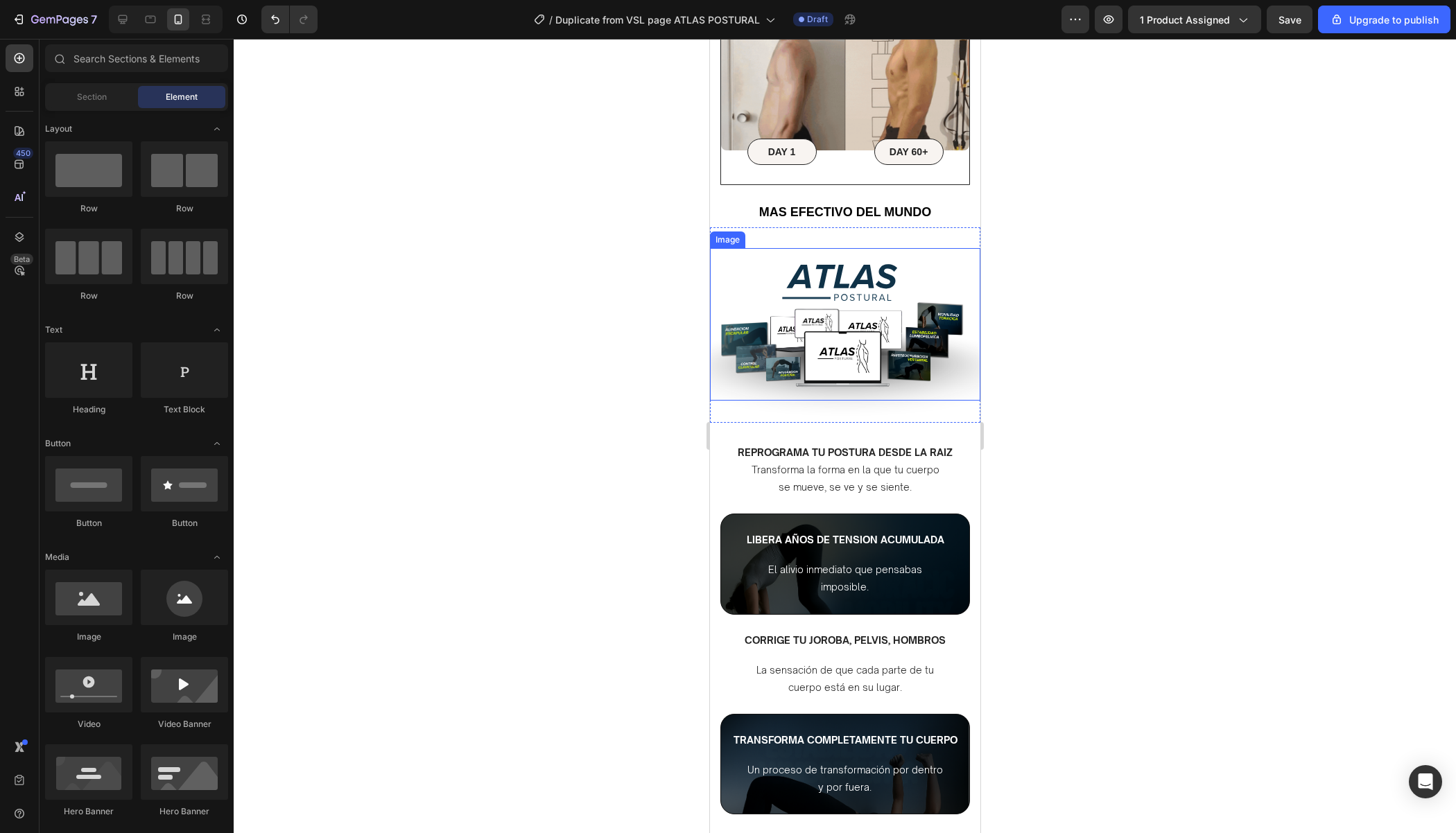
click at [1083, 282] on div at bounding box center [844, 436] width 1223 height 794
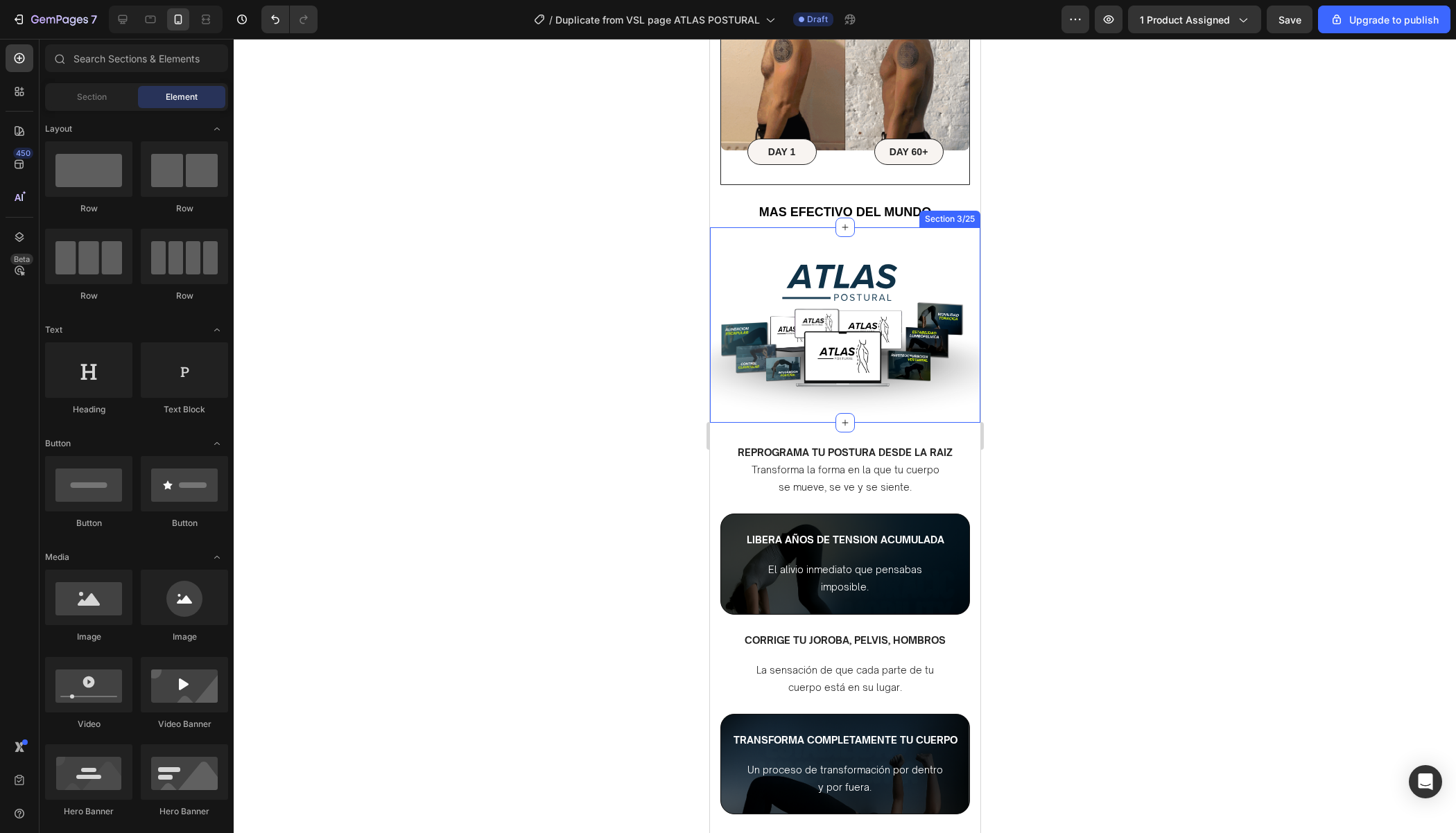
click at [970, 227] on div "The standard Lorem Ipsum Heading Image Row Image Wireless Connect Text Block At…" at bounding box center [844, 313] width 271 height 172
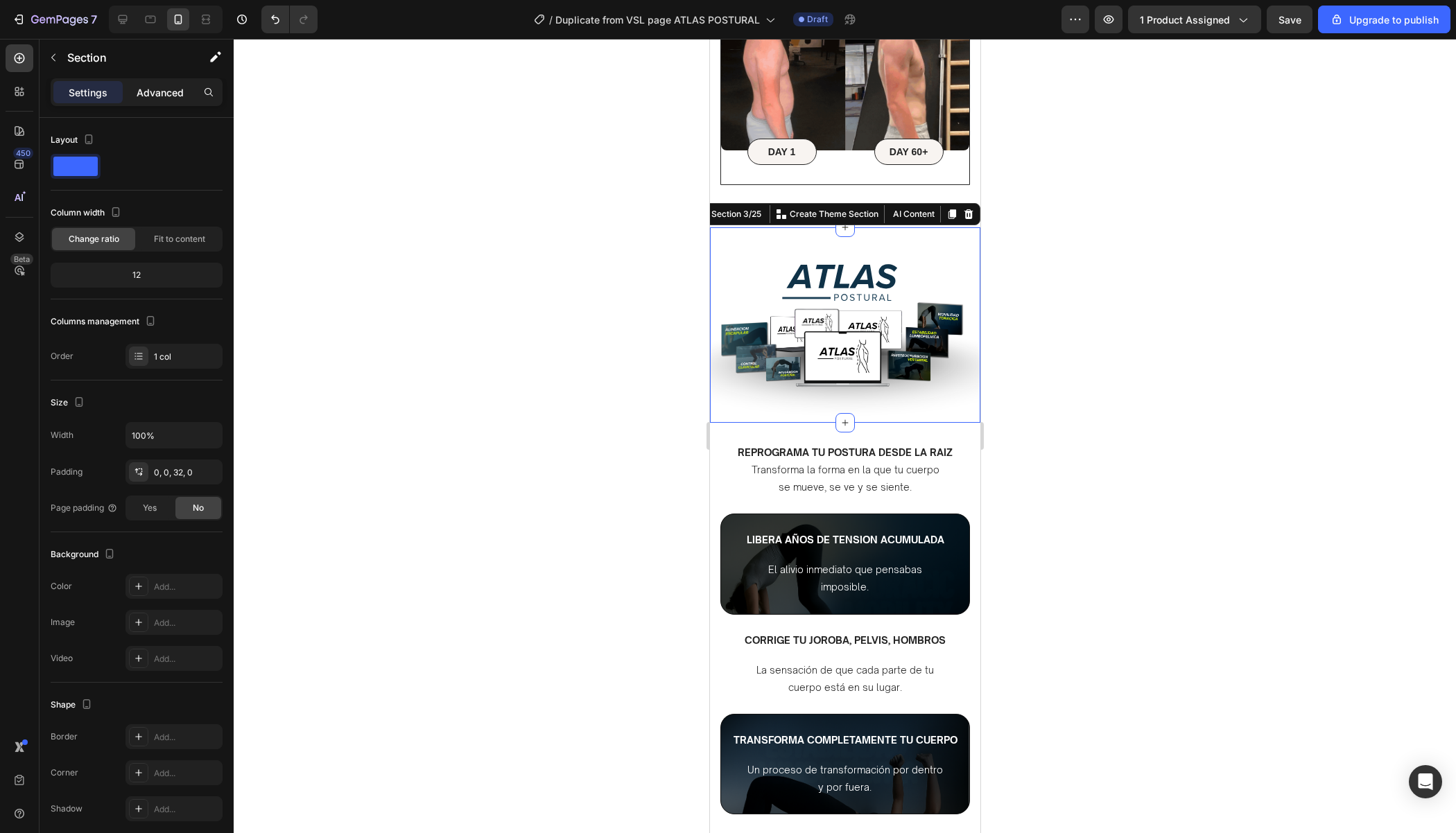
click at [168, 89] on p "Advanced" at bounding box center [160, 92] width 48 height 14
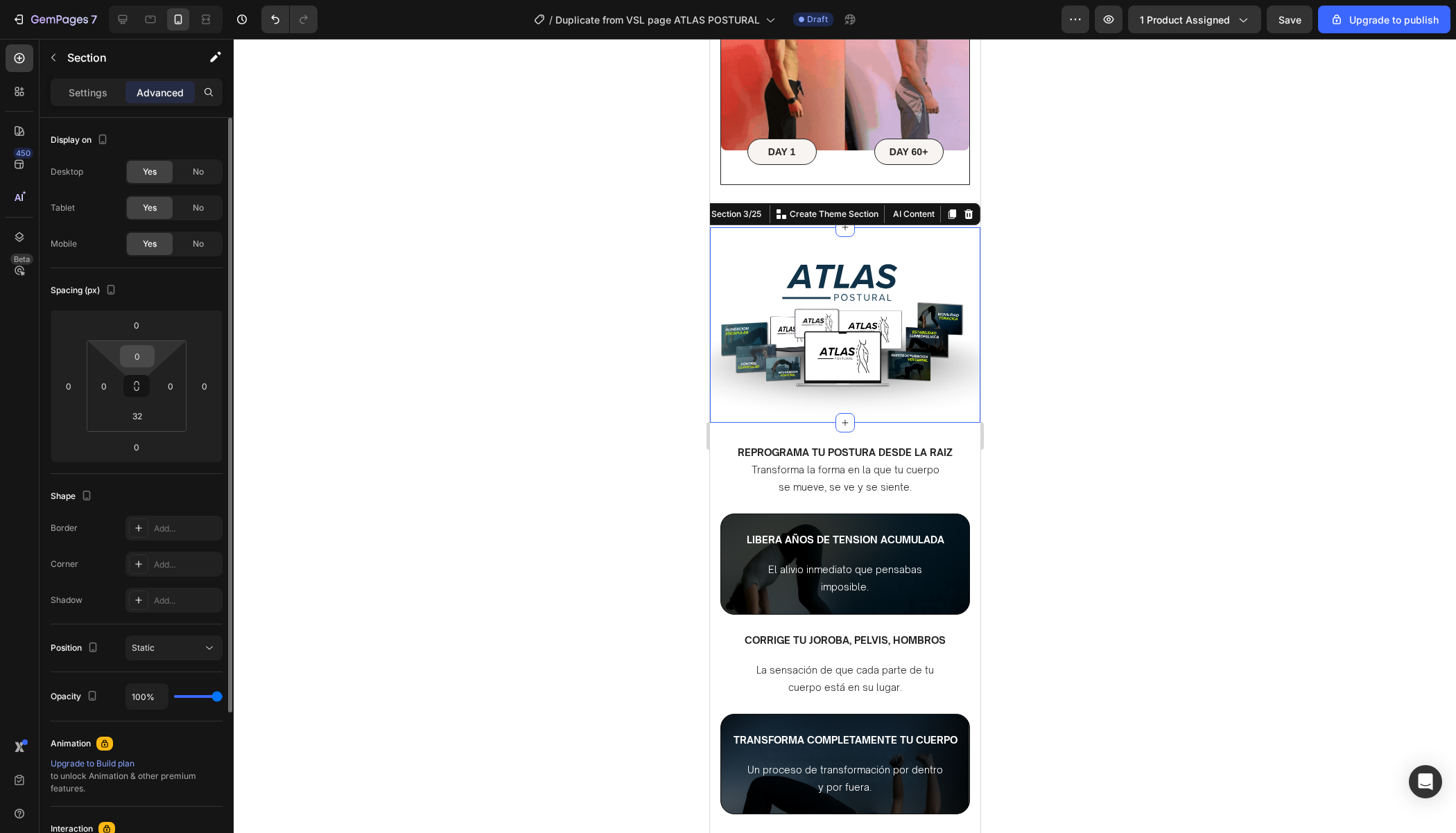
click at [148, 352] on input "0" at bounding box center [137, 356] width 28 height 21
type input "1"
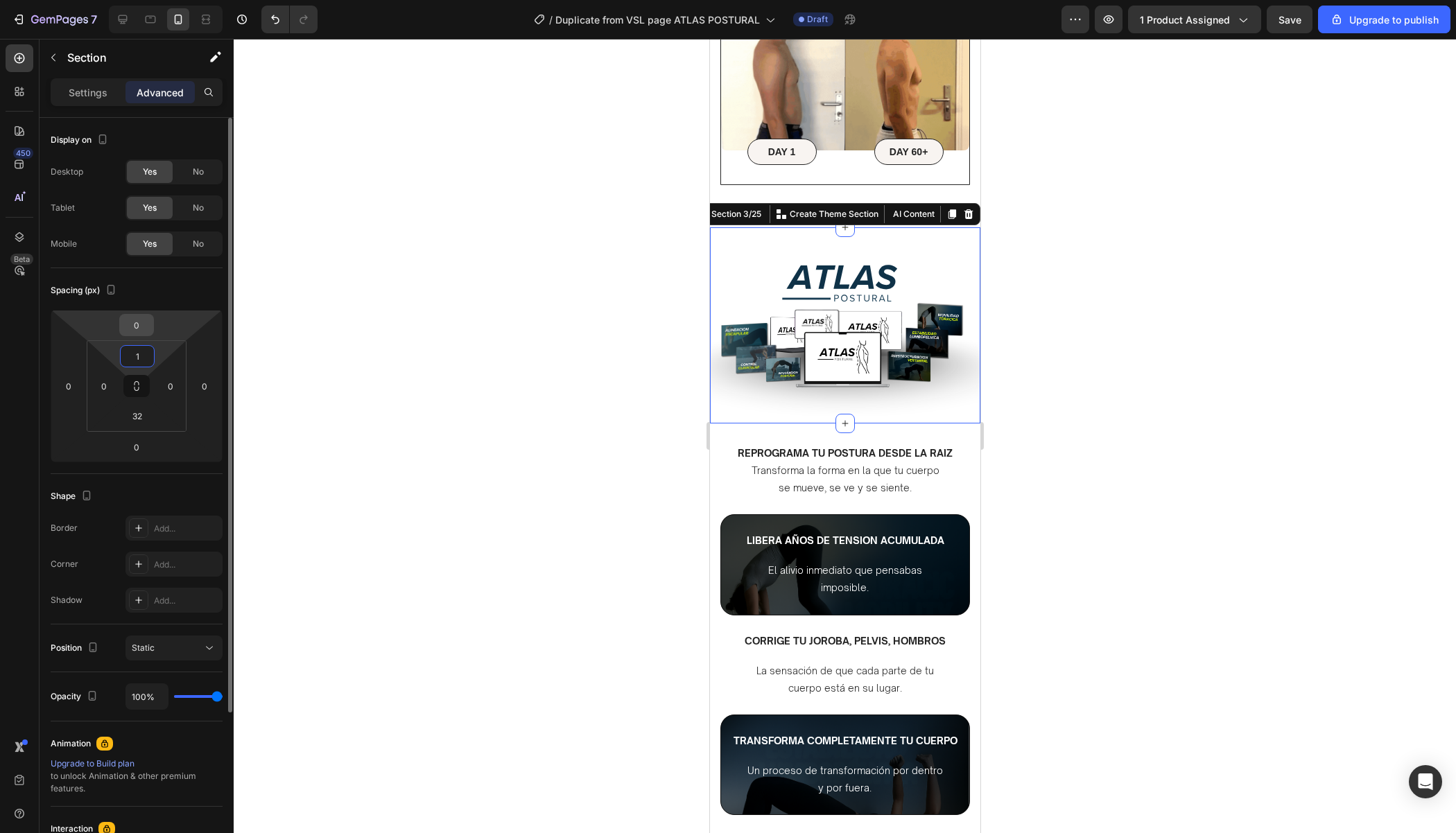
click at [143, 327] on input "0" at bounding box center [137, 325] width 28 height 21
type input "1"
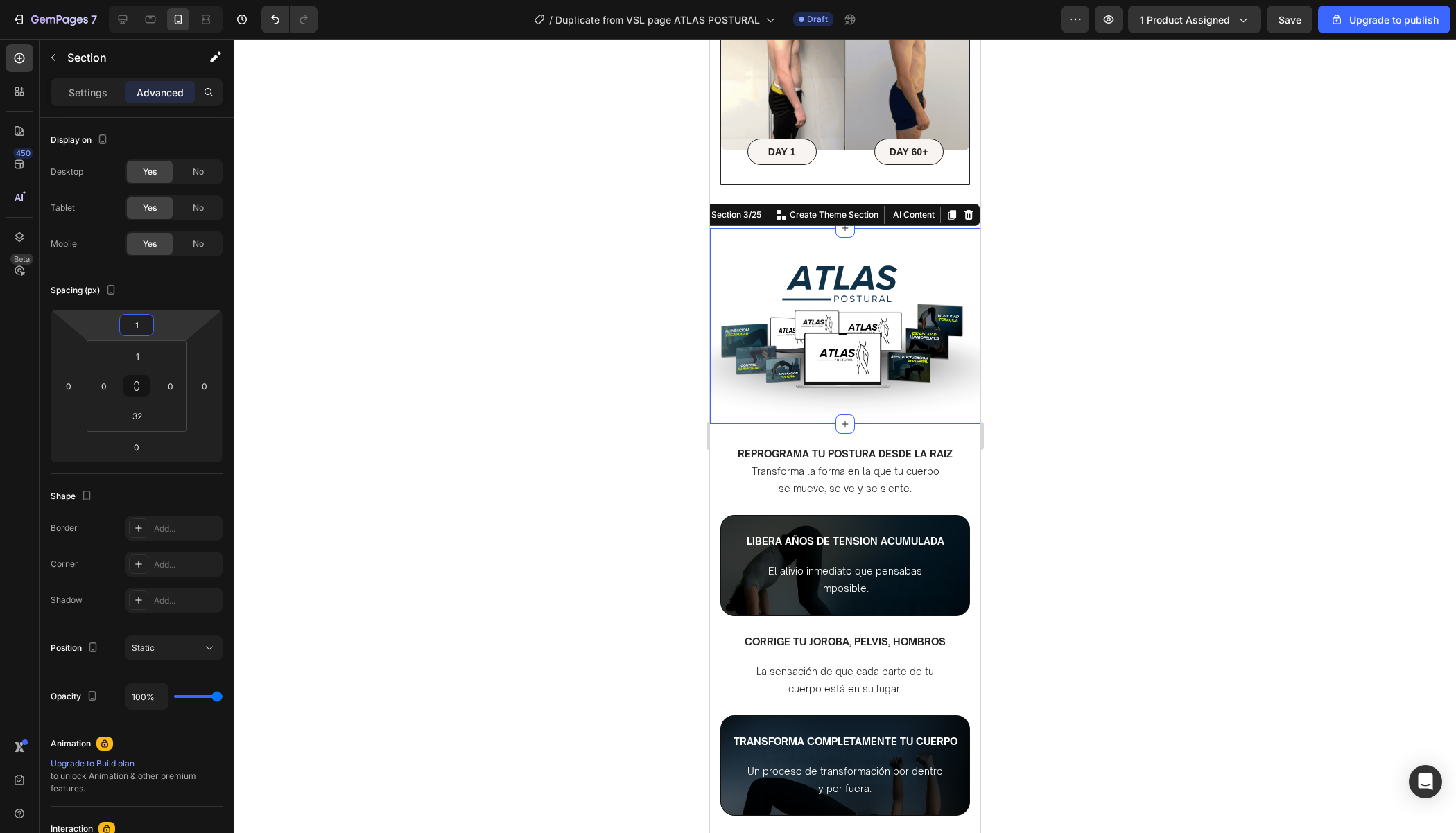
click at [1073, 234] on div at bounding box center [844, 436] width 1223 height 794
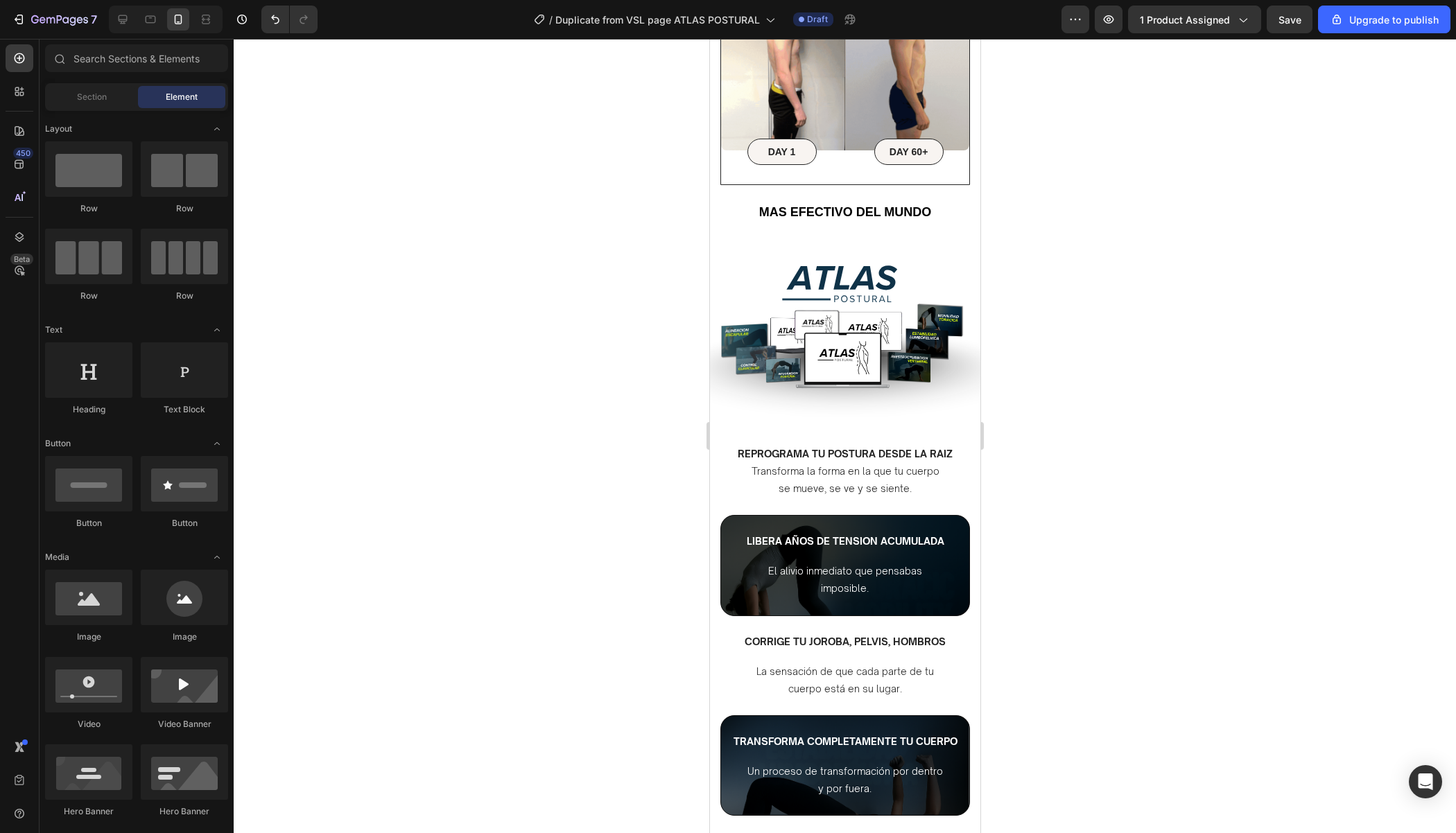
click at [1073, 234] on div at bounding box center [844, 436] width 1223 height 794
click at [894, 229] on div "The standard Lorem Ipsum Heading Image Row Image Wireless Connect Text Block At…" at bounding box center [844, 315] width 271 height 172
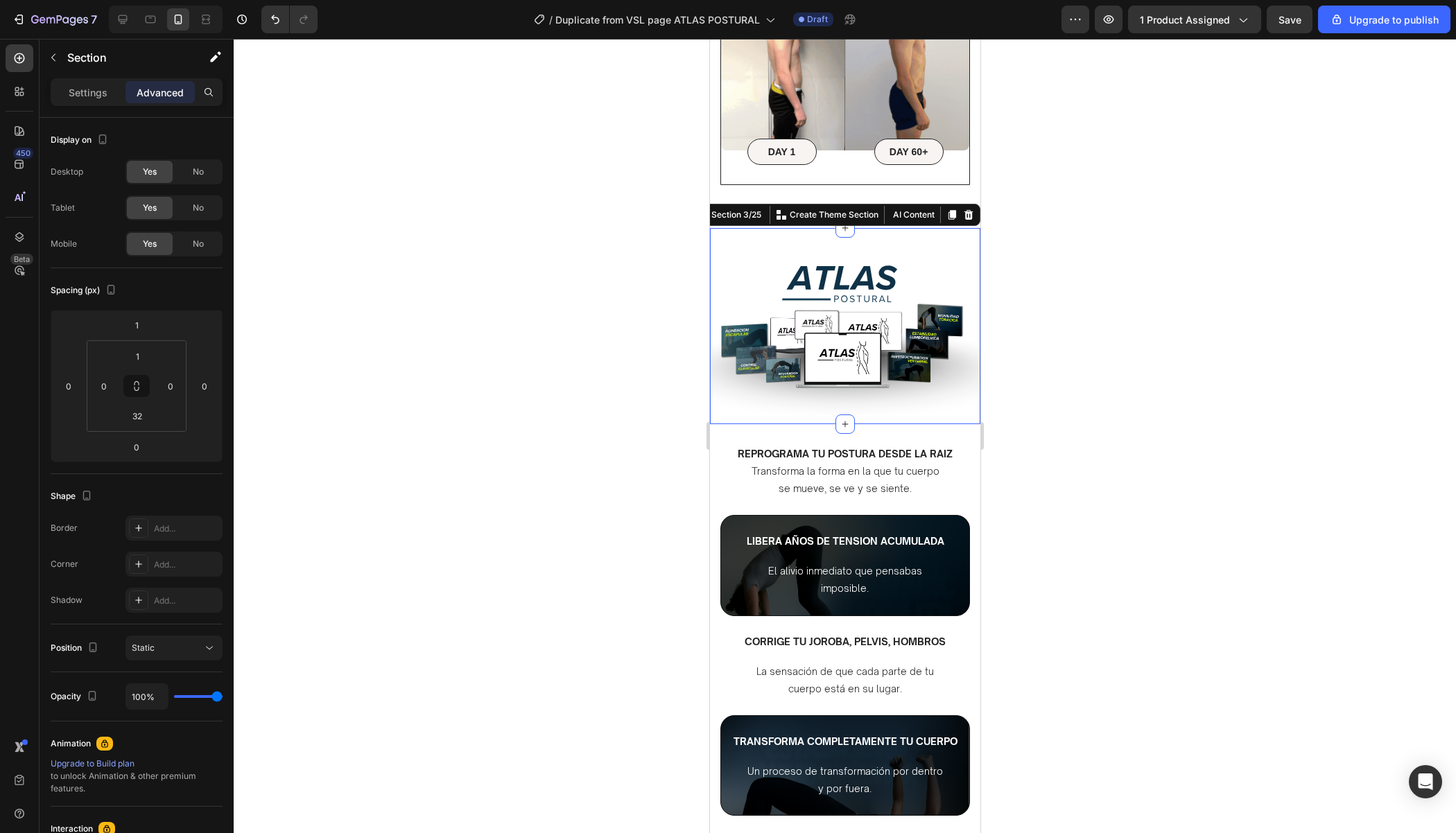
click at [1003, 409] on div at bounding box center [844, 436] width 1223 height 794
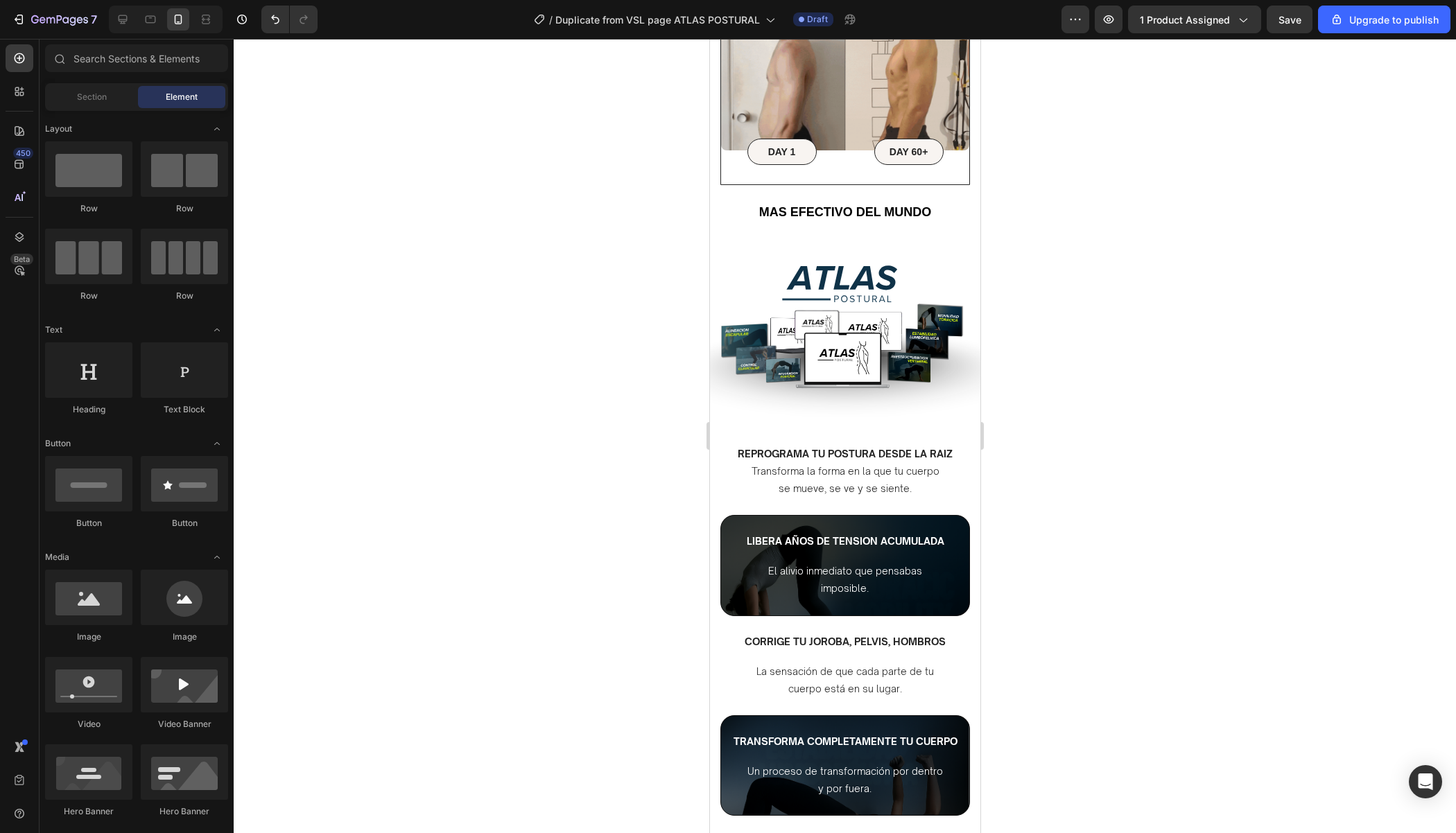
click at [1089, 262] on div at bounding box center [844, 436] width 1223 height 794
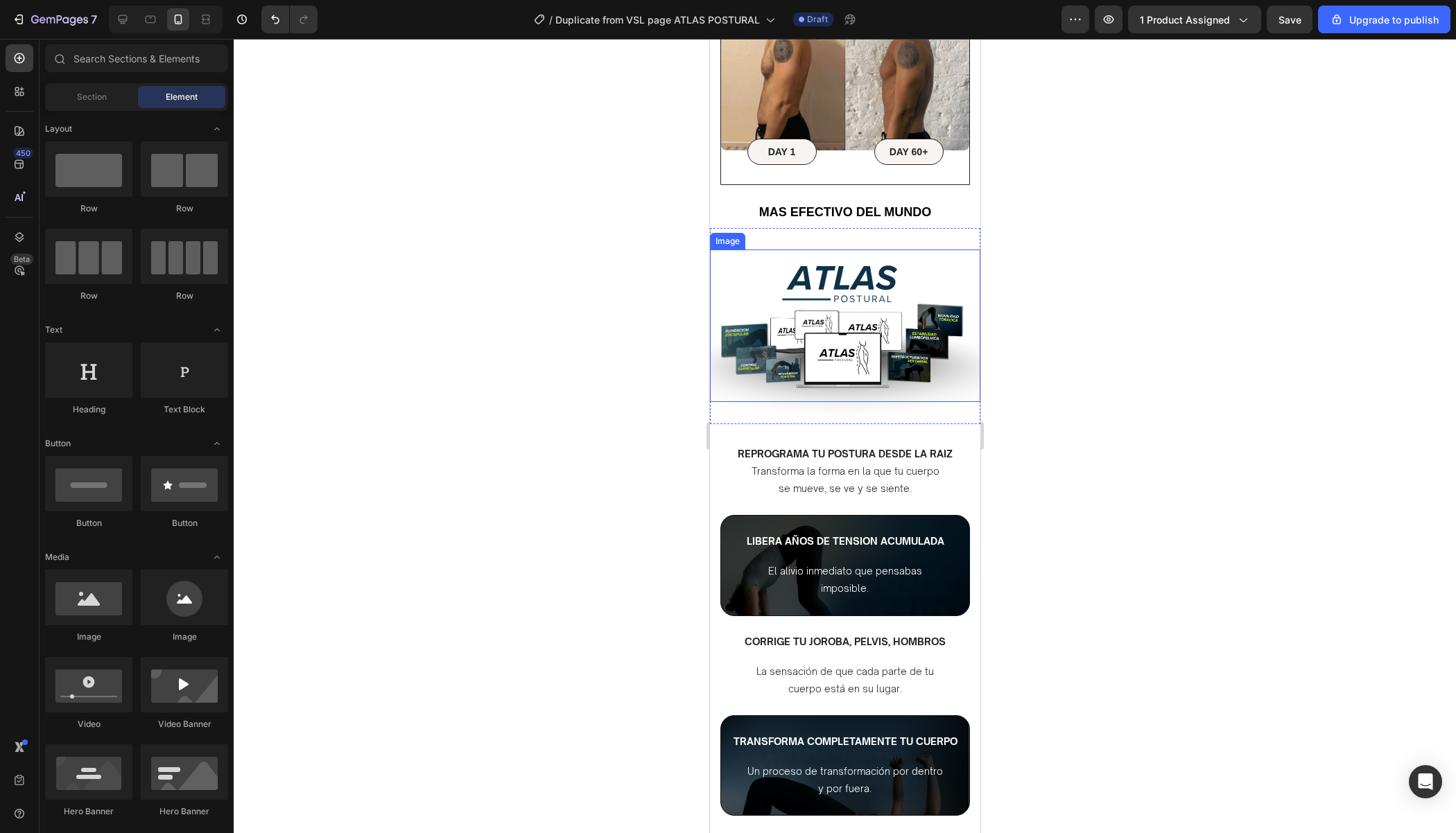
click at [951, 254] on img at bounding box center [844, 348] width 271 height 198
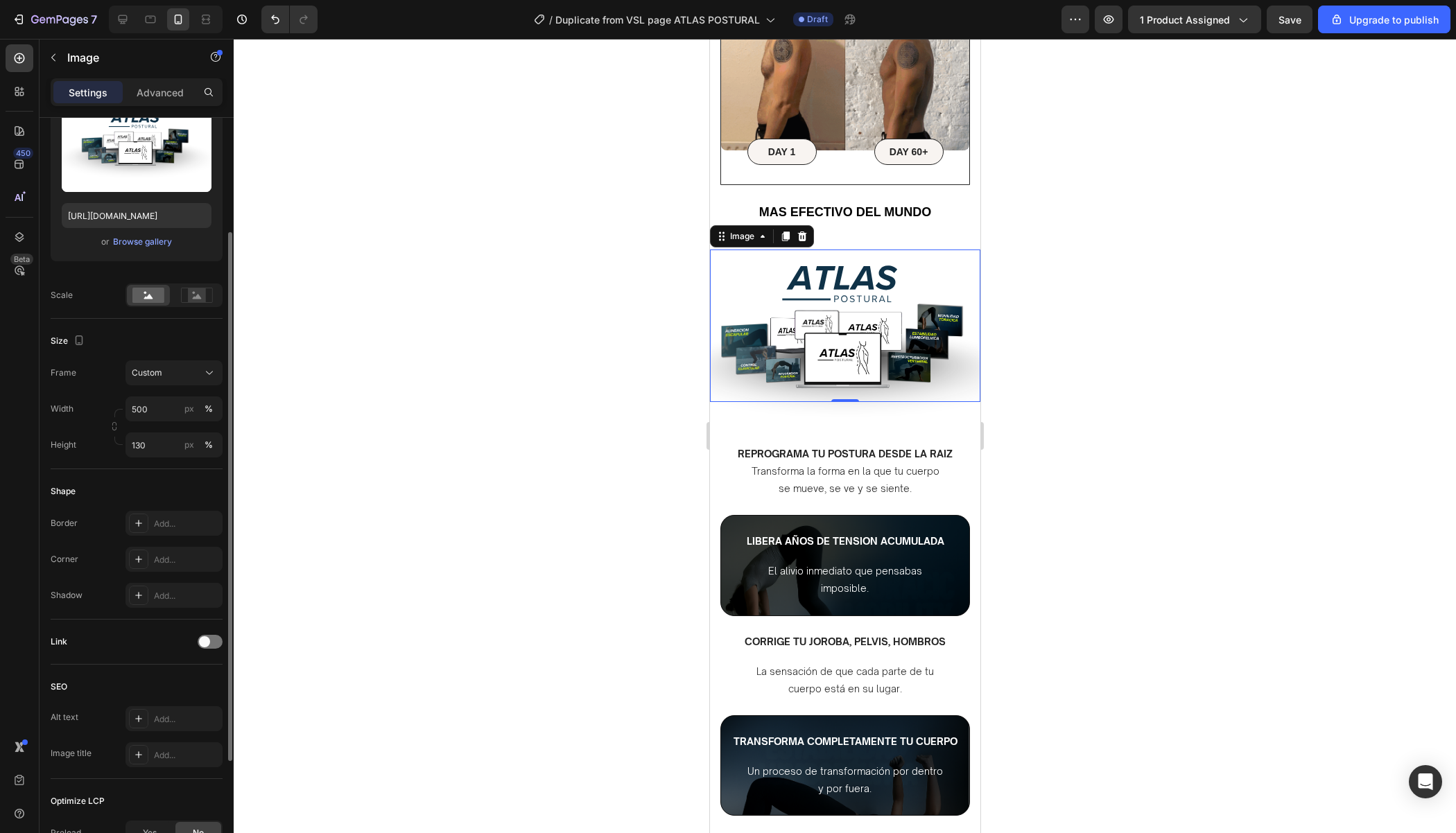
scroll to position [162, 0]
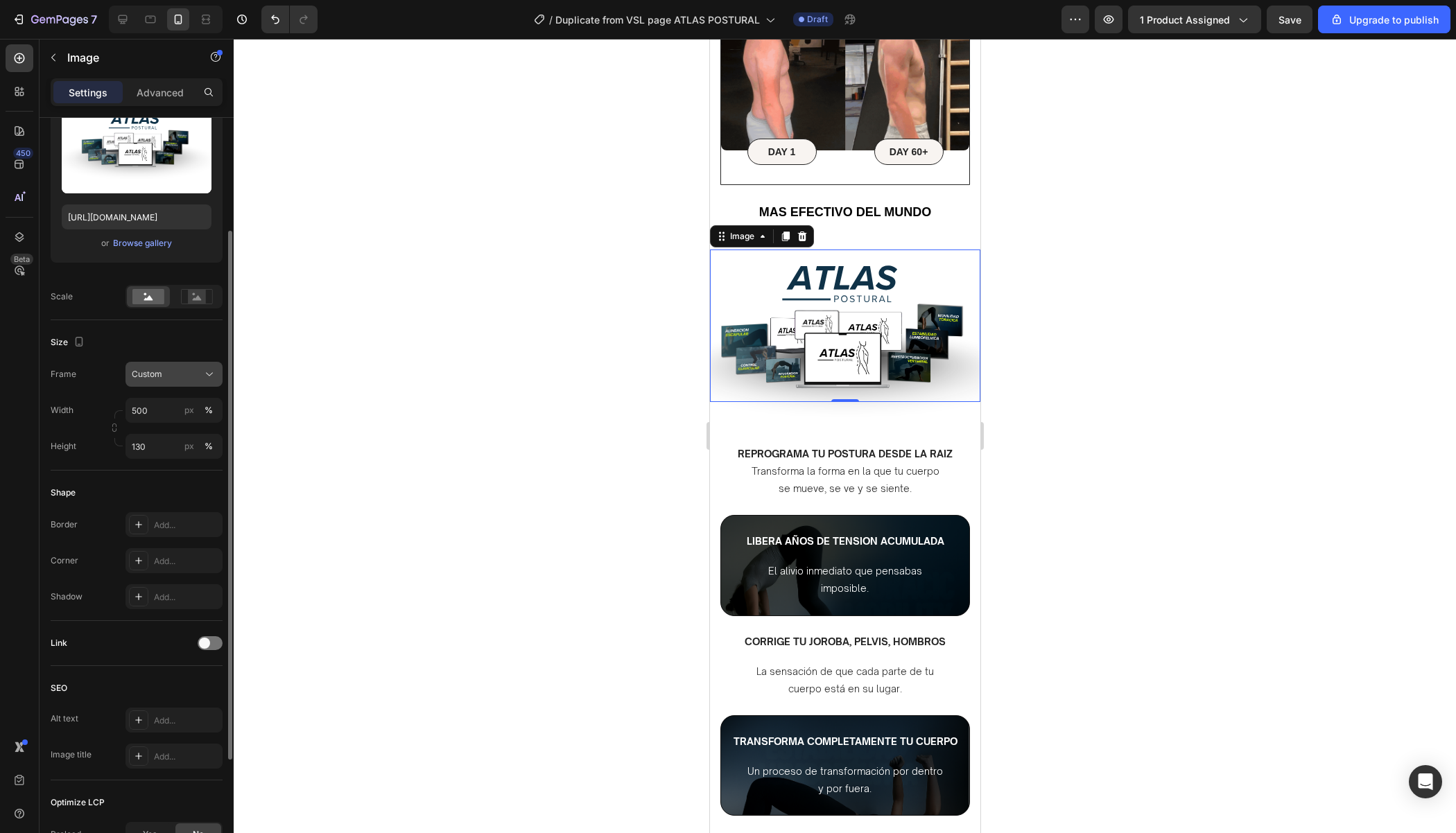
click at [197, 377] on div "Custom" at bounding box center [165, 374] width 68 height 13
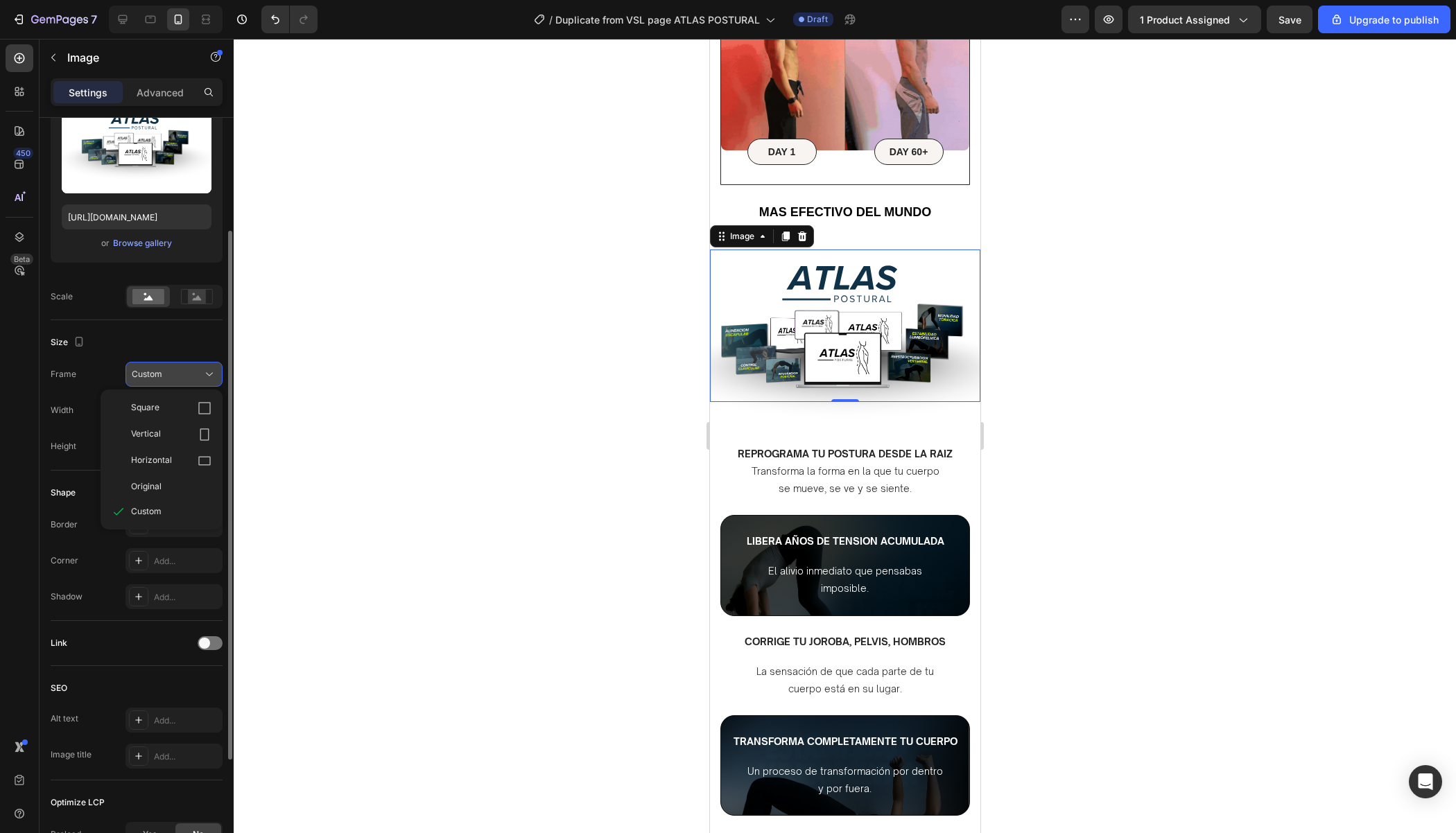
click at [197, 376] on div "Custom" at bounding box center [165, 374] width 68 height 13
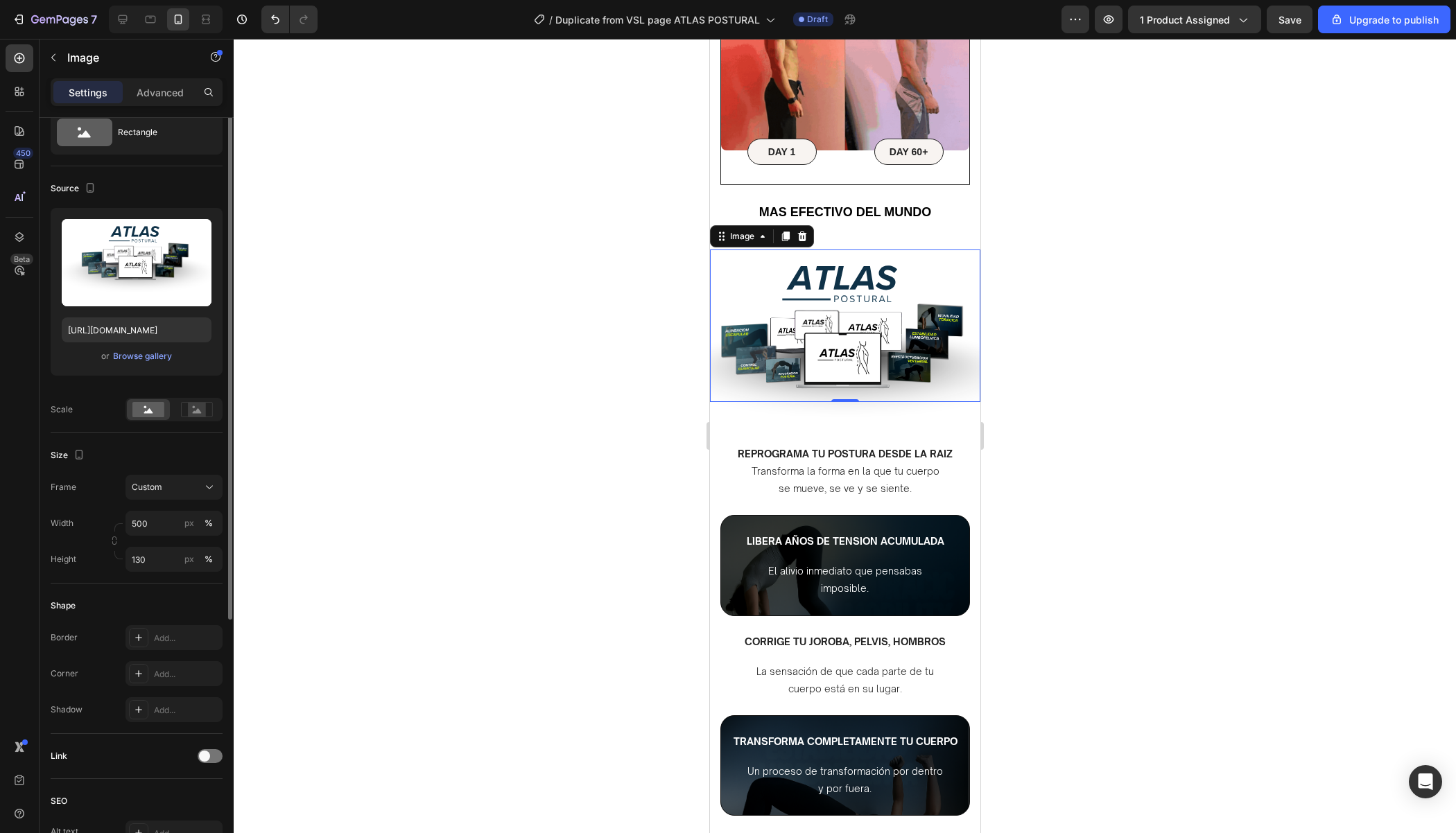
scroll to position [0, 0]
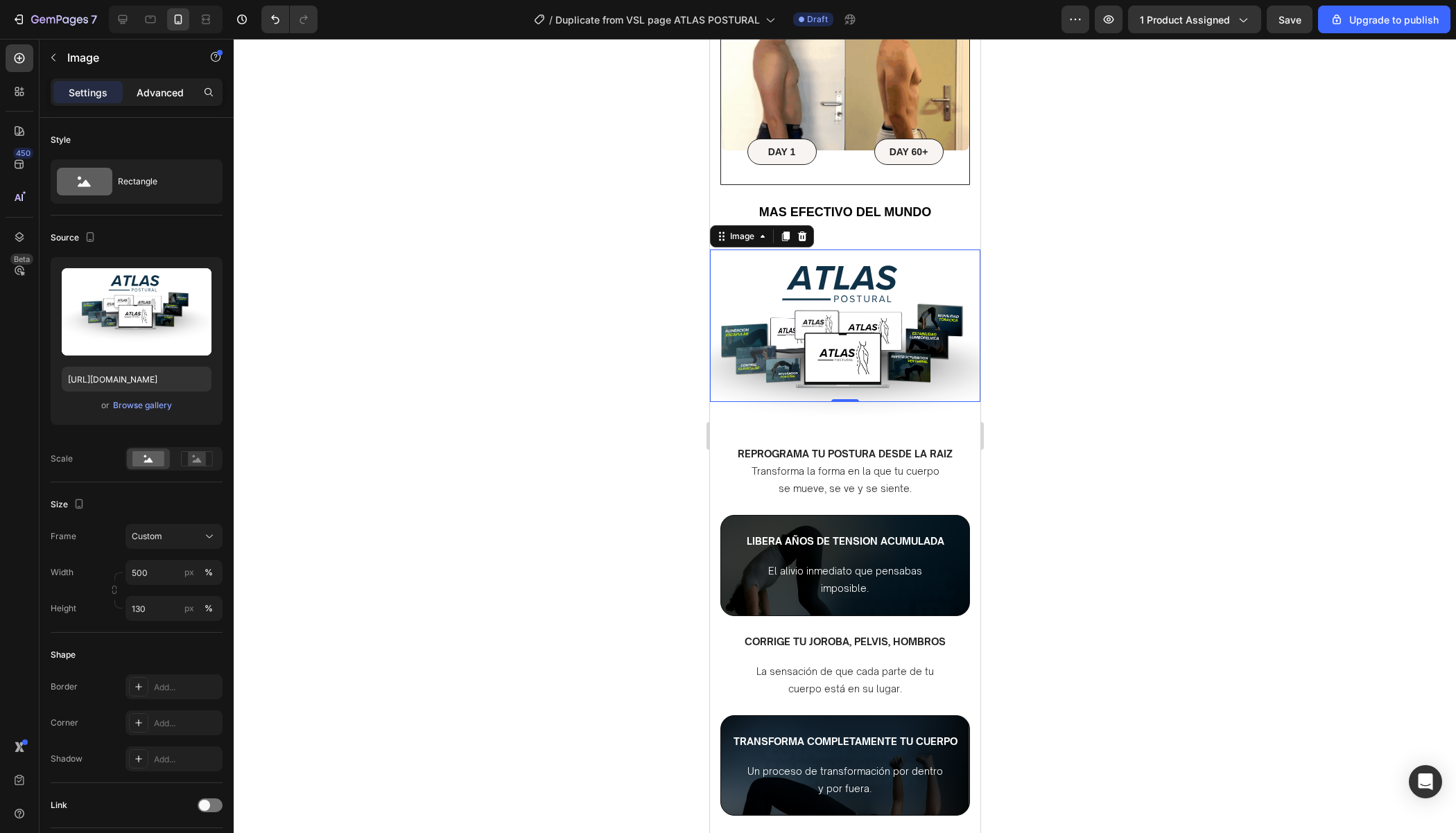
click at [167, 92] on p "Advanced" at bounding box center [160, 92] width 48 height 14
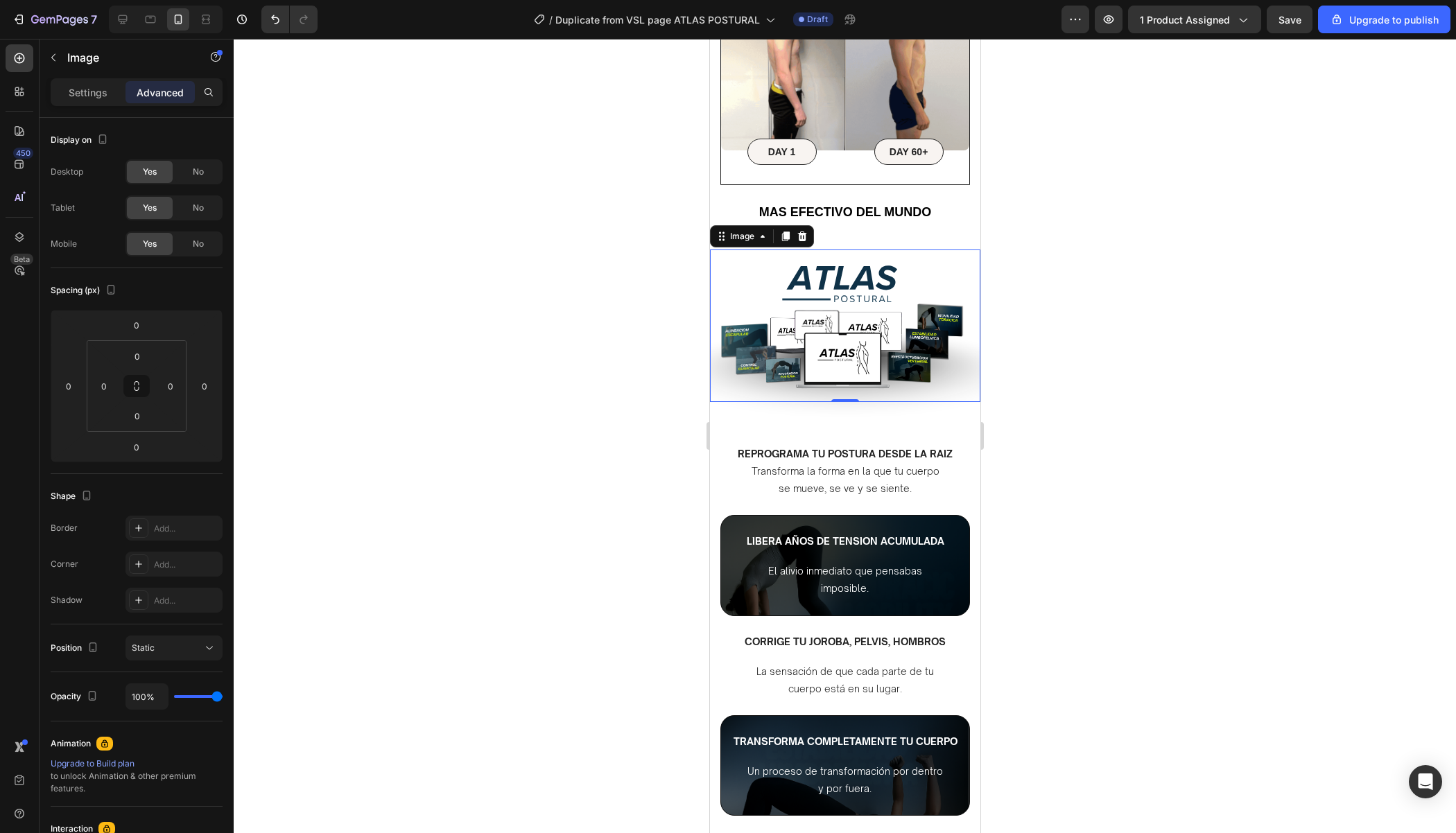
click at [1093, 390] on div at bounding box center [844, 436] width 1223 height 794
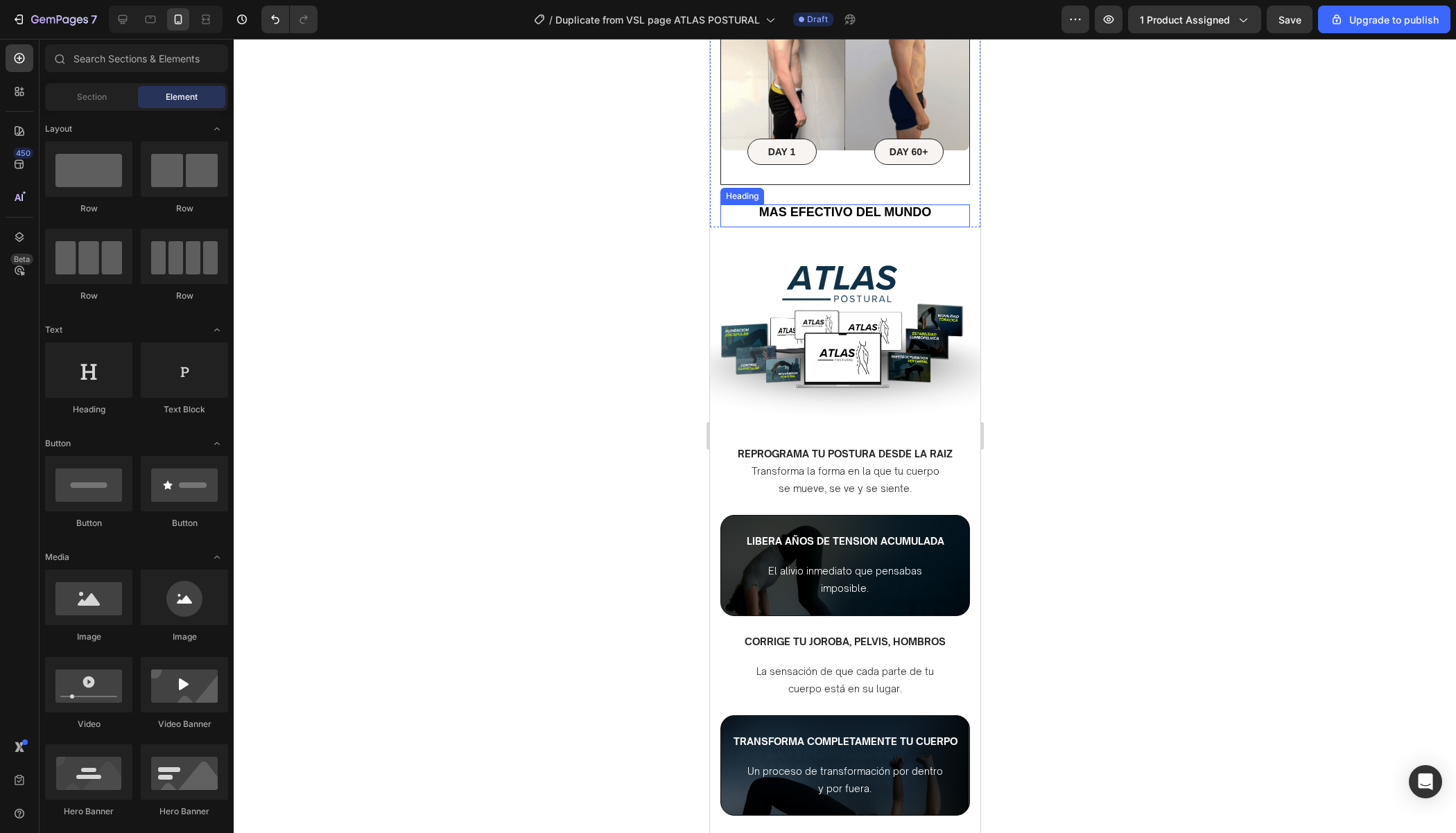
click at [1134, 187] on div at bounding box center [844, 436] width 1223 height 794
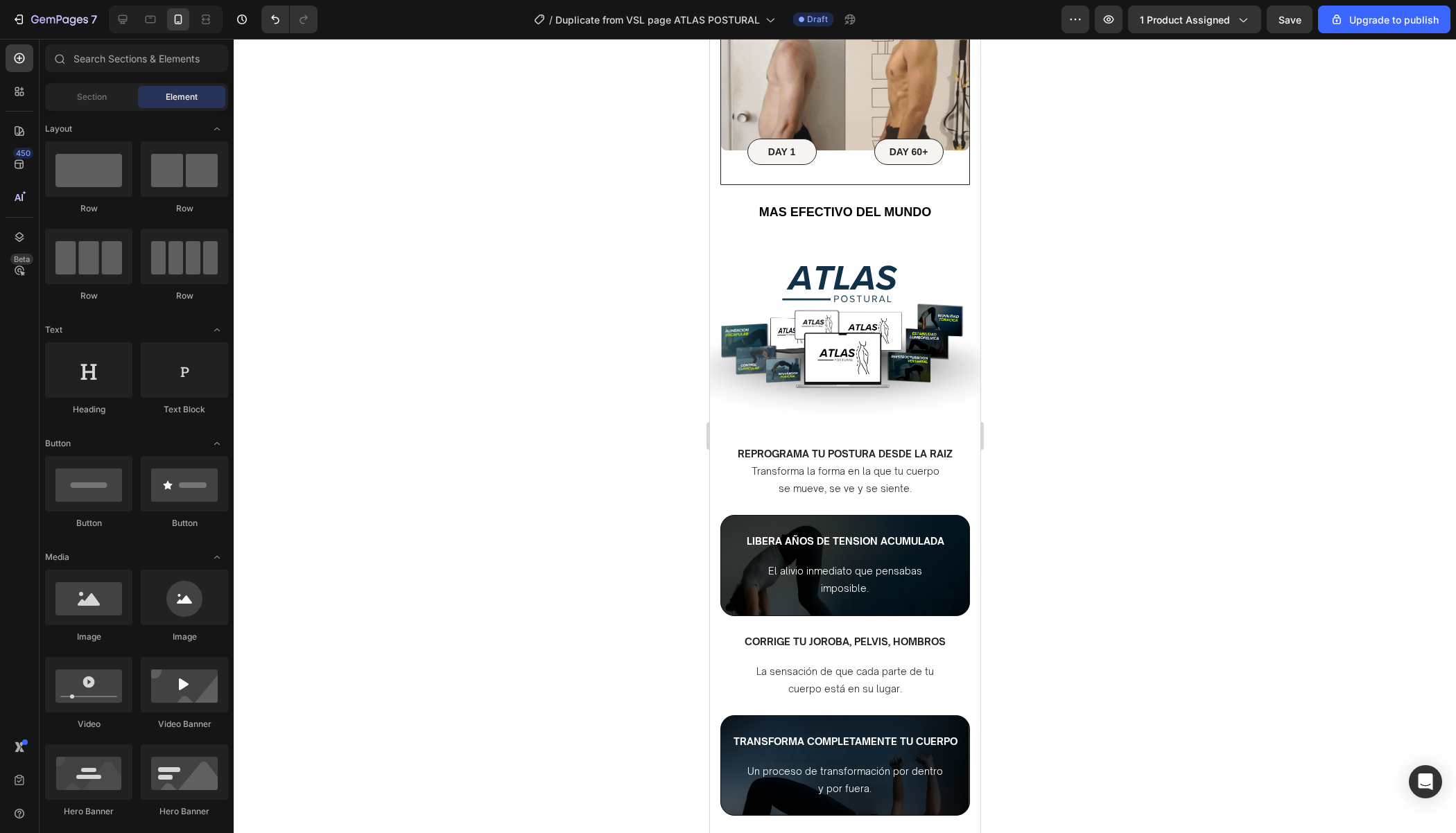
click at [1067, 314] on div at bounding box center [844, 436] width 1223 height 794
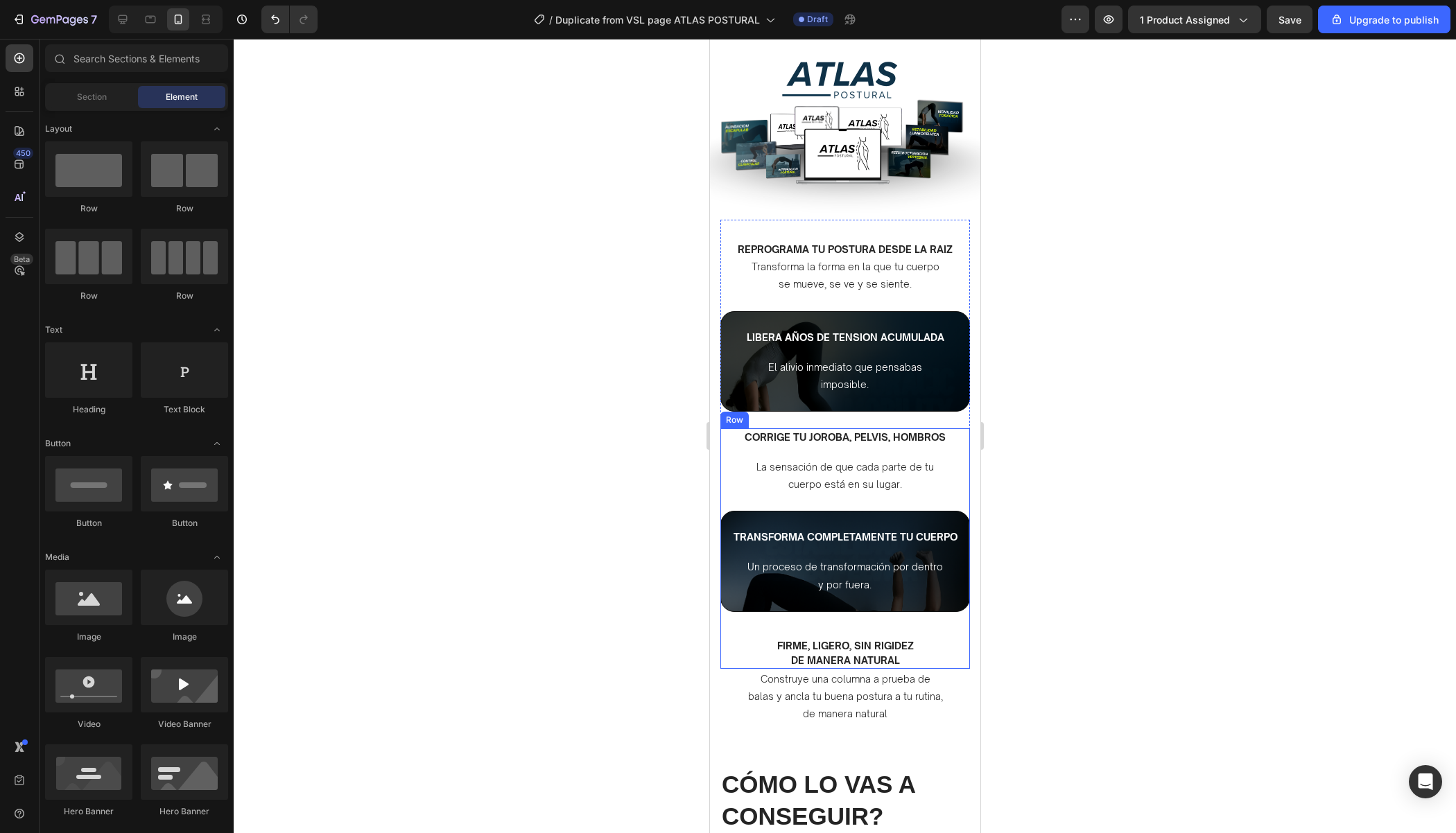
scroll to position [897, 0]
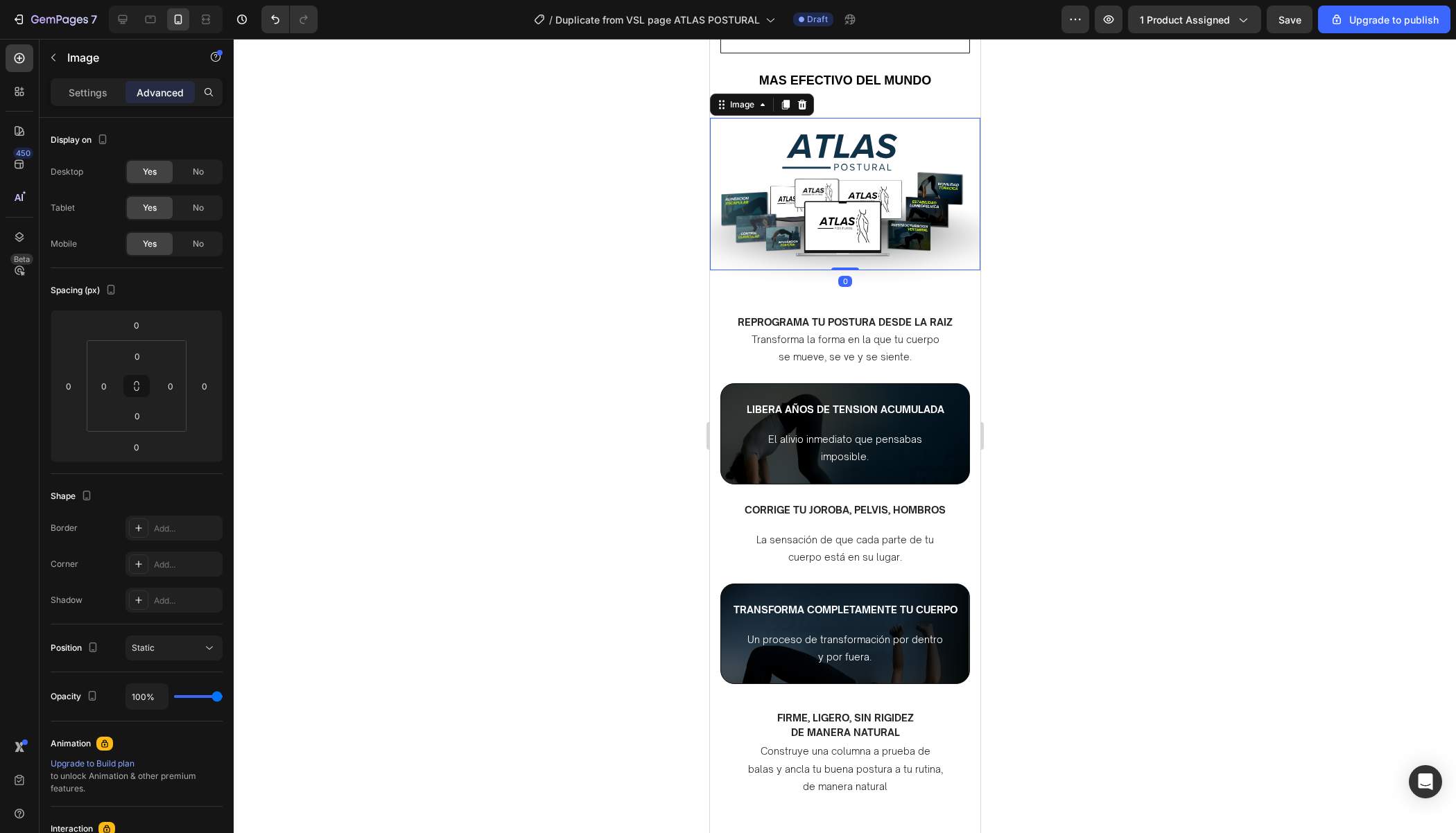
click at [926, 275] on img at bounding box center [844, 216] width 271 height 198
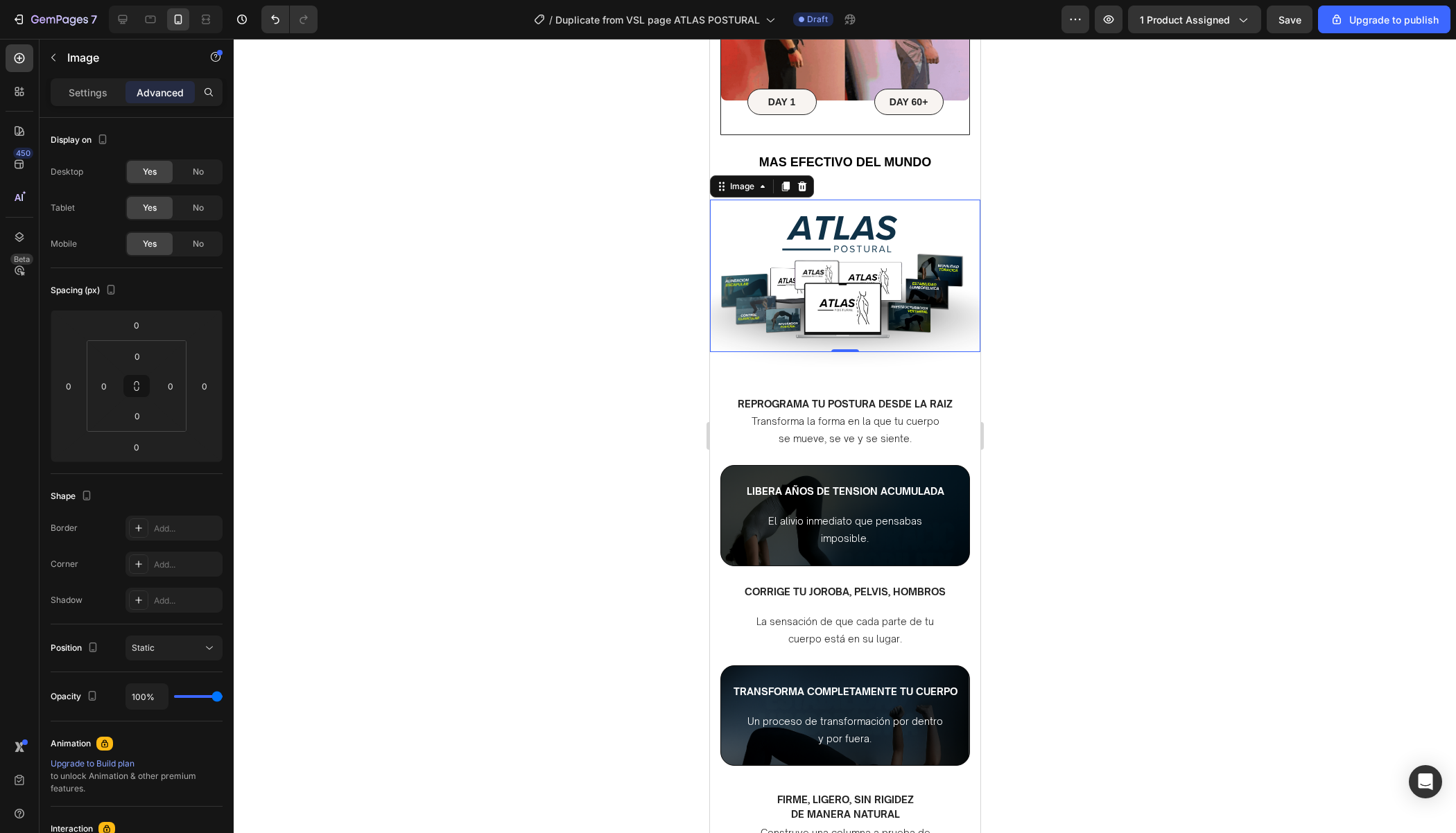
click at [1107, 178] on div at bounding box center [844, 436] width 1223 height 794
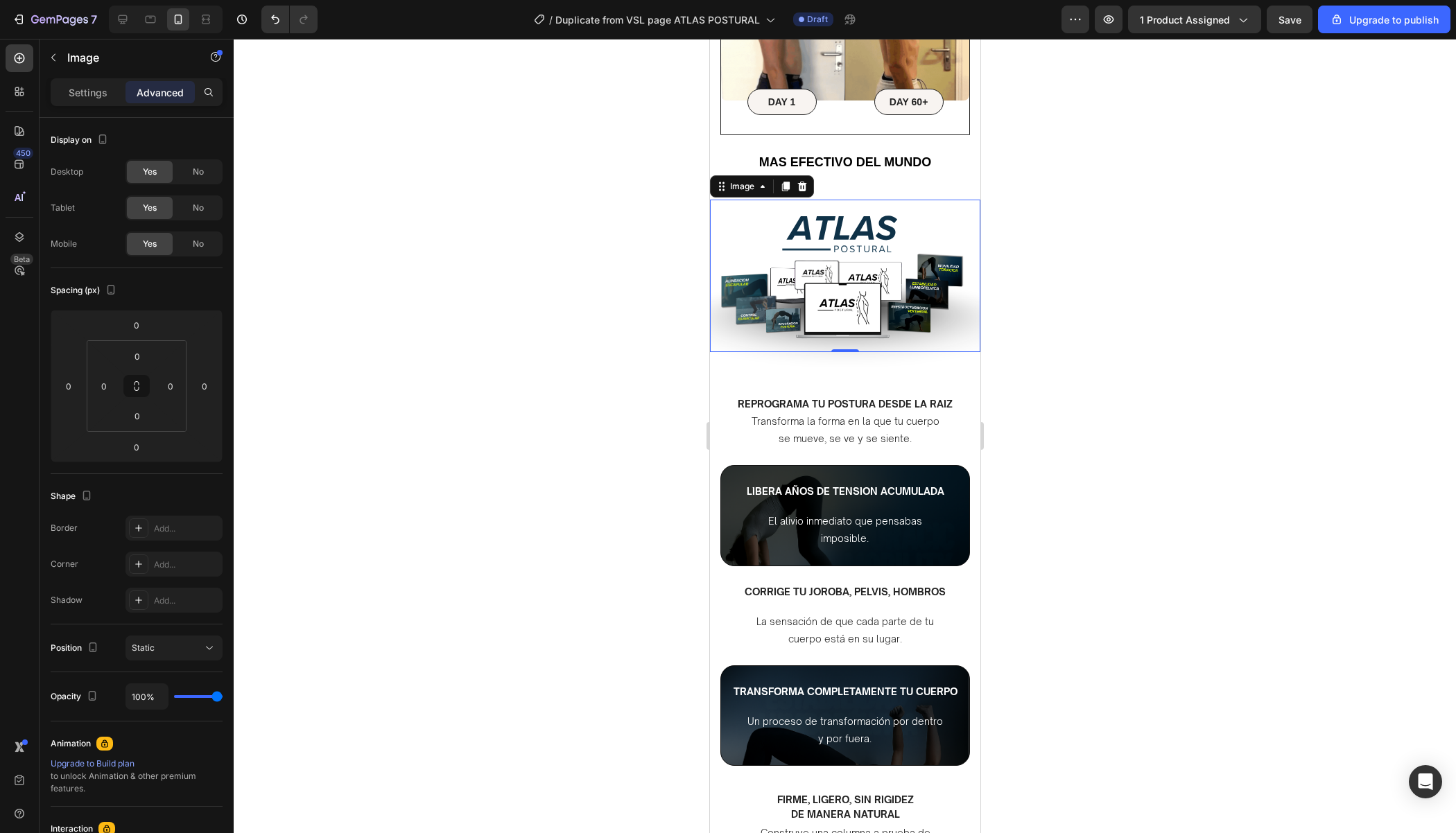
click at [1107, 178] on div at bounding box center [844, 436] width 1223 height 794
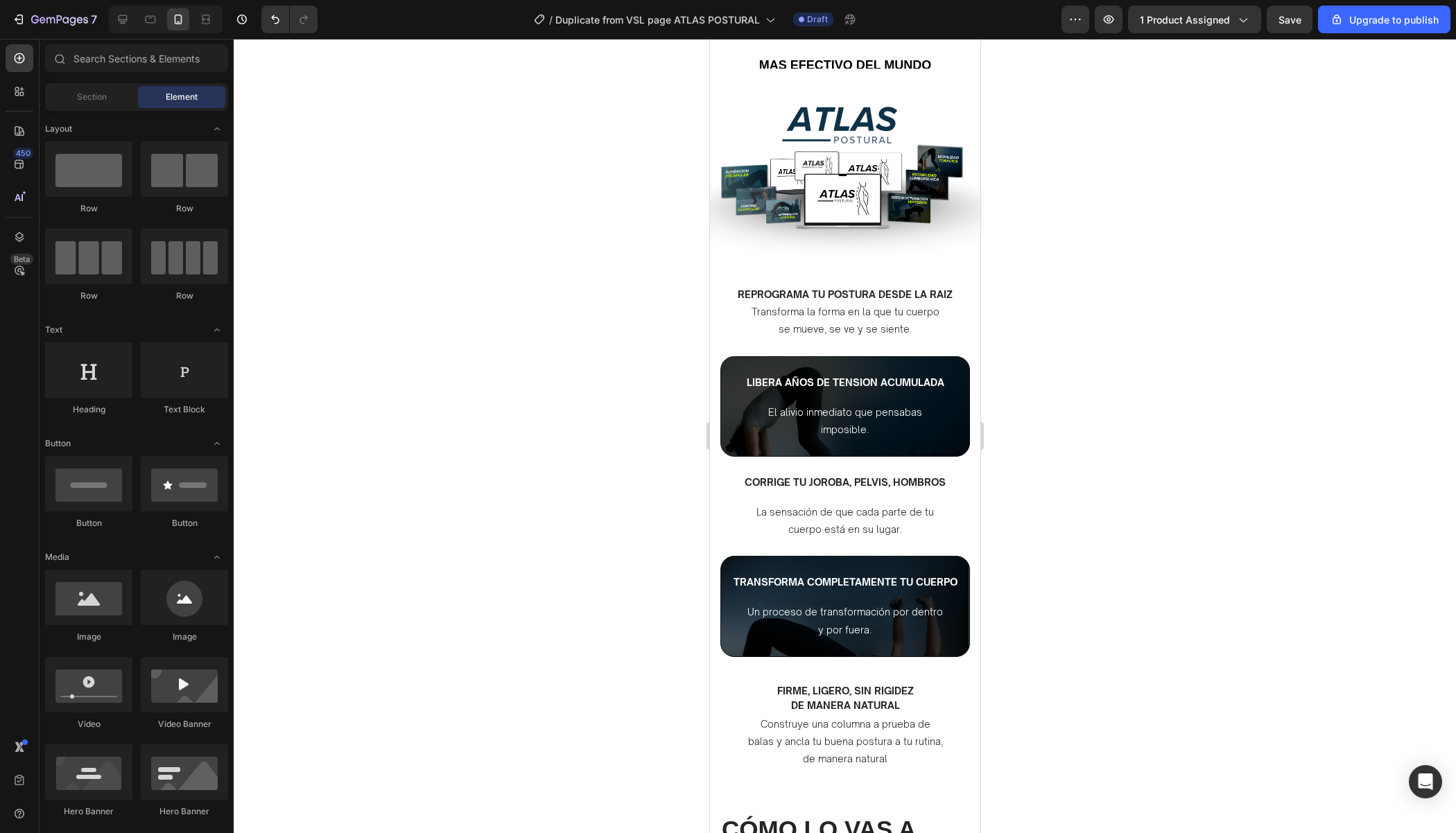
scroll to position [898, 0]
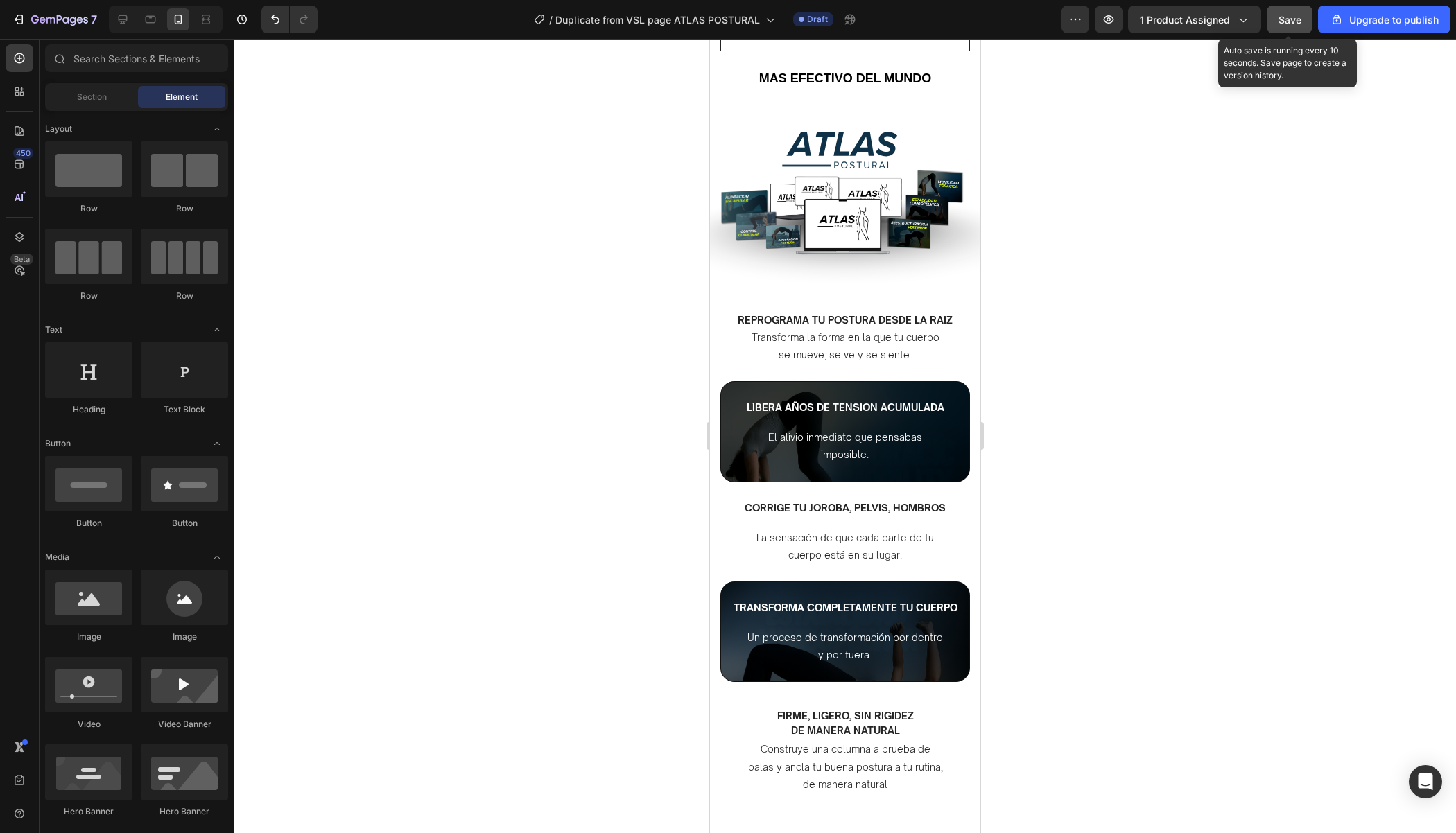
click at [1294, 23] on span "Save" at bounding box center [1290, 20] width 23 height 12
click at [857, 500] on p "CORRIGE TU JOROBA, PELVIS, HOMBROS" at bounding box center [844, 507] width 247 height 14
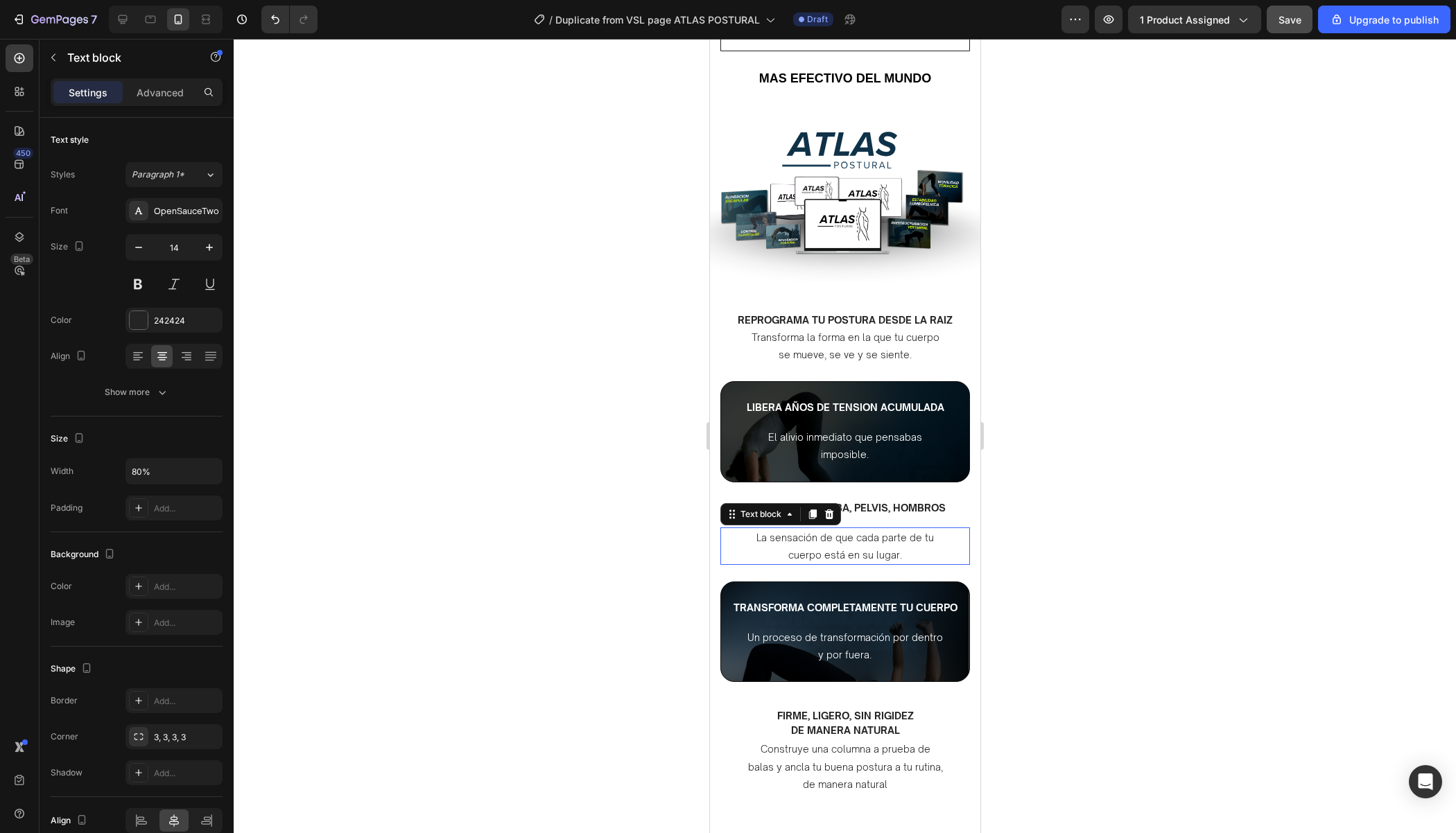
click at [885, 528] on p "La sensación de que cada parte de tu cuerpo está en su lugar." at bounding box center [844, 545] width 197 height 35
click at [891, 528] on p "La sensación de que cada parte de tu cuerpo está en su lugar." at bounding box center [844, 545] width 197 height 35
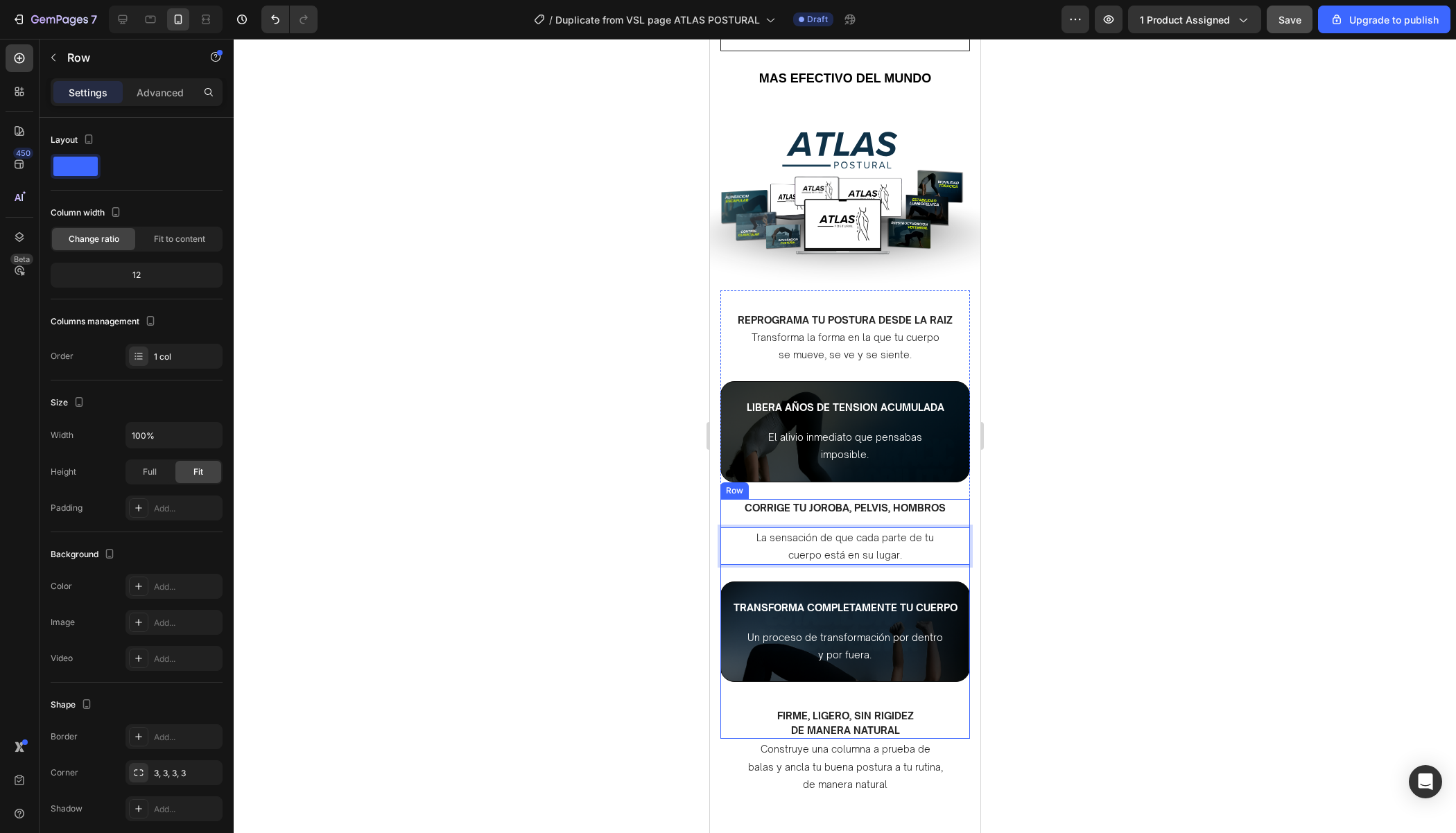
click at [889, 511] on div "CORRIGE TU JOROBA, PELVIS, HOMBROS Text block La sensación de que cada parte de…" at bounding box center [844, 619] width 249 height 241
click at [877, 313] on p "REPROGRAMA TU POSTURA DESDE LA RAIZ" at bounding box center [844, 320] width 249 height 14
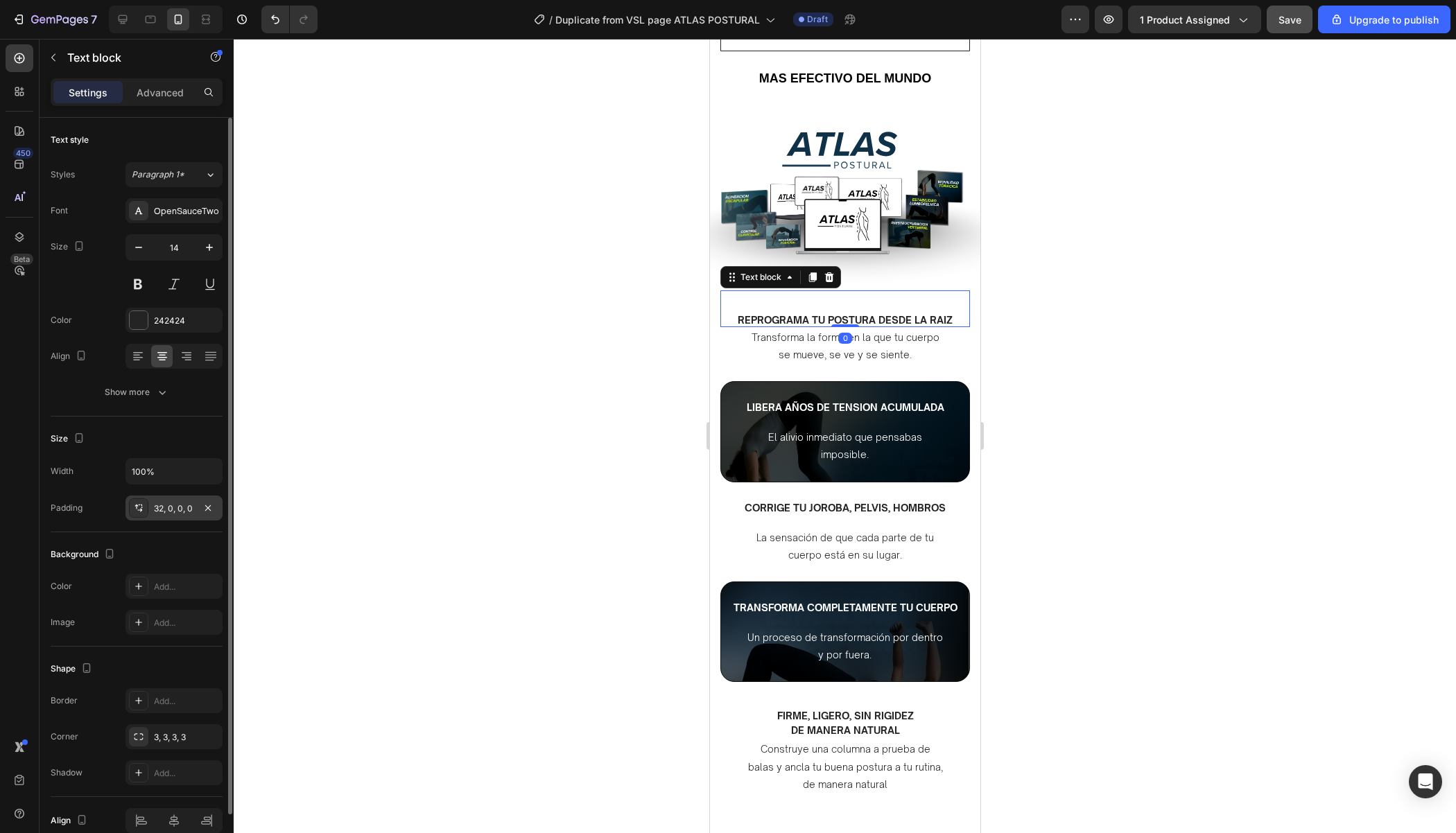
click at [171, 504] on div "32, 0, 0, 0" at bounding box center [173, 508] width 40 height 13
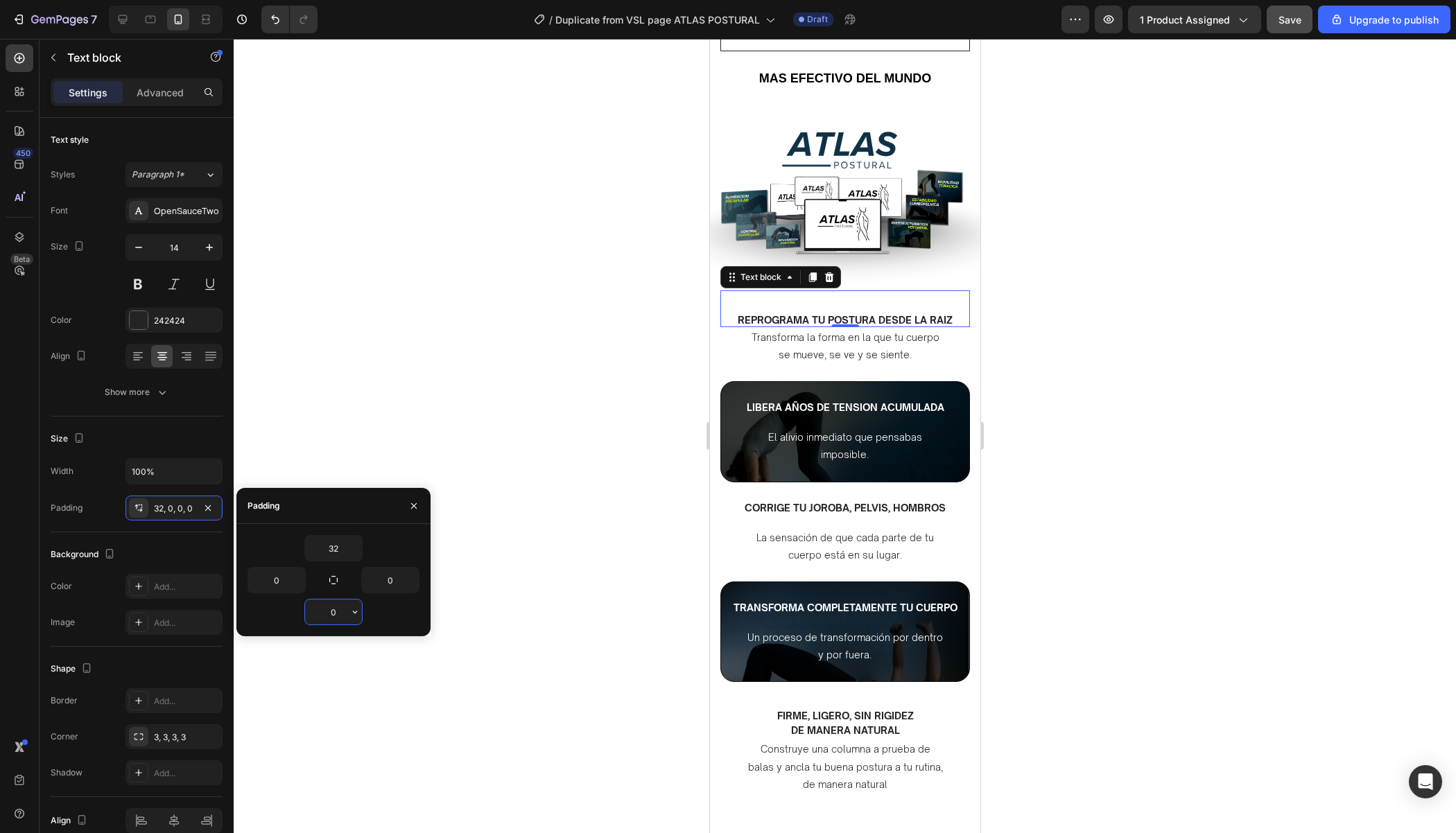
click at [342, 601] on input "0" at bounding box center [333, 612] width 57 height 25
click at [344, 609] on input "0" at bounding box center [333, 612] width 57 height 25
type input "12"
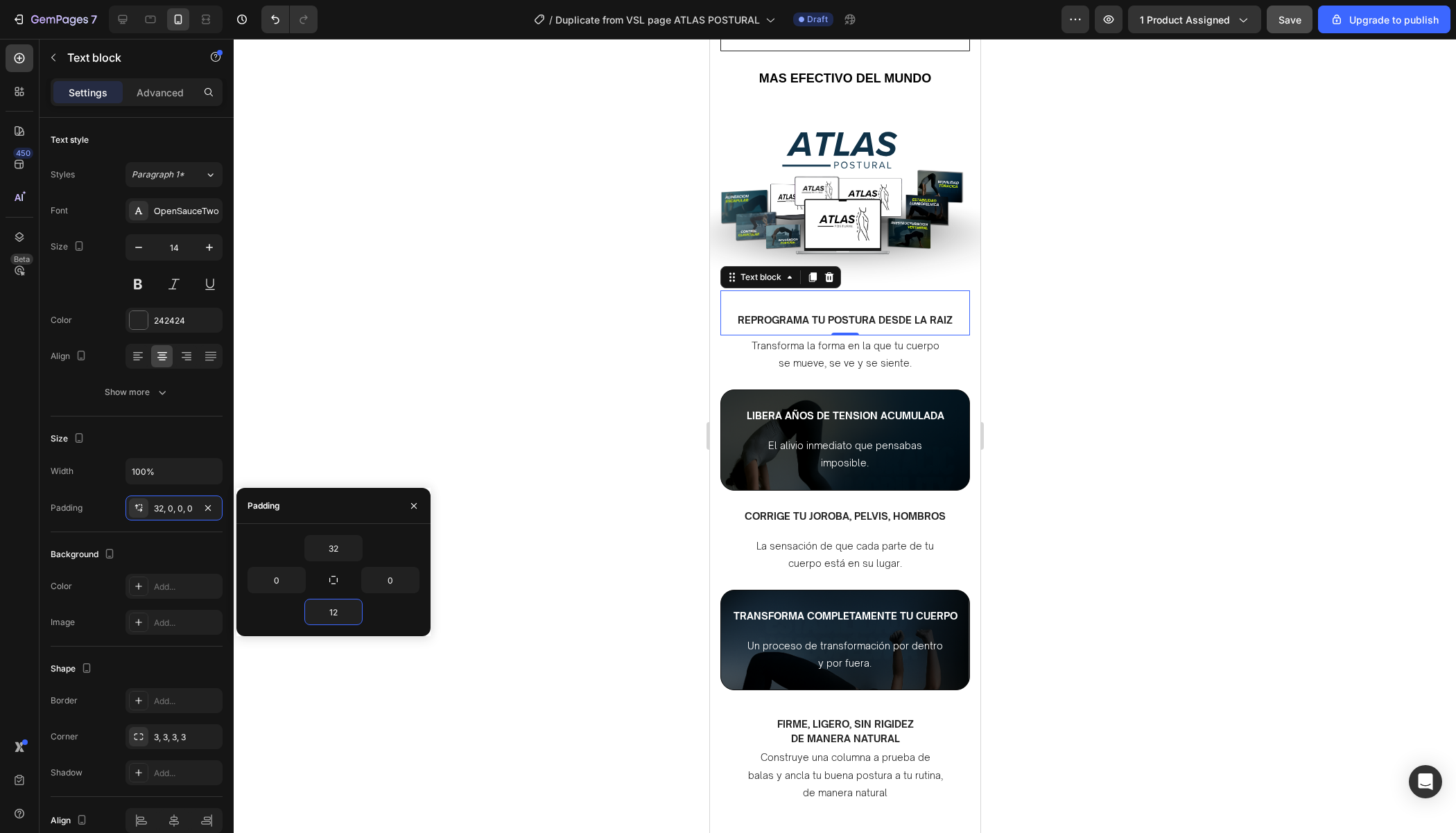
click at [1117, 457] on div at bounding box center [844, 436] width 1223 height 794
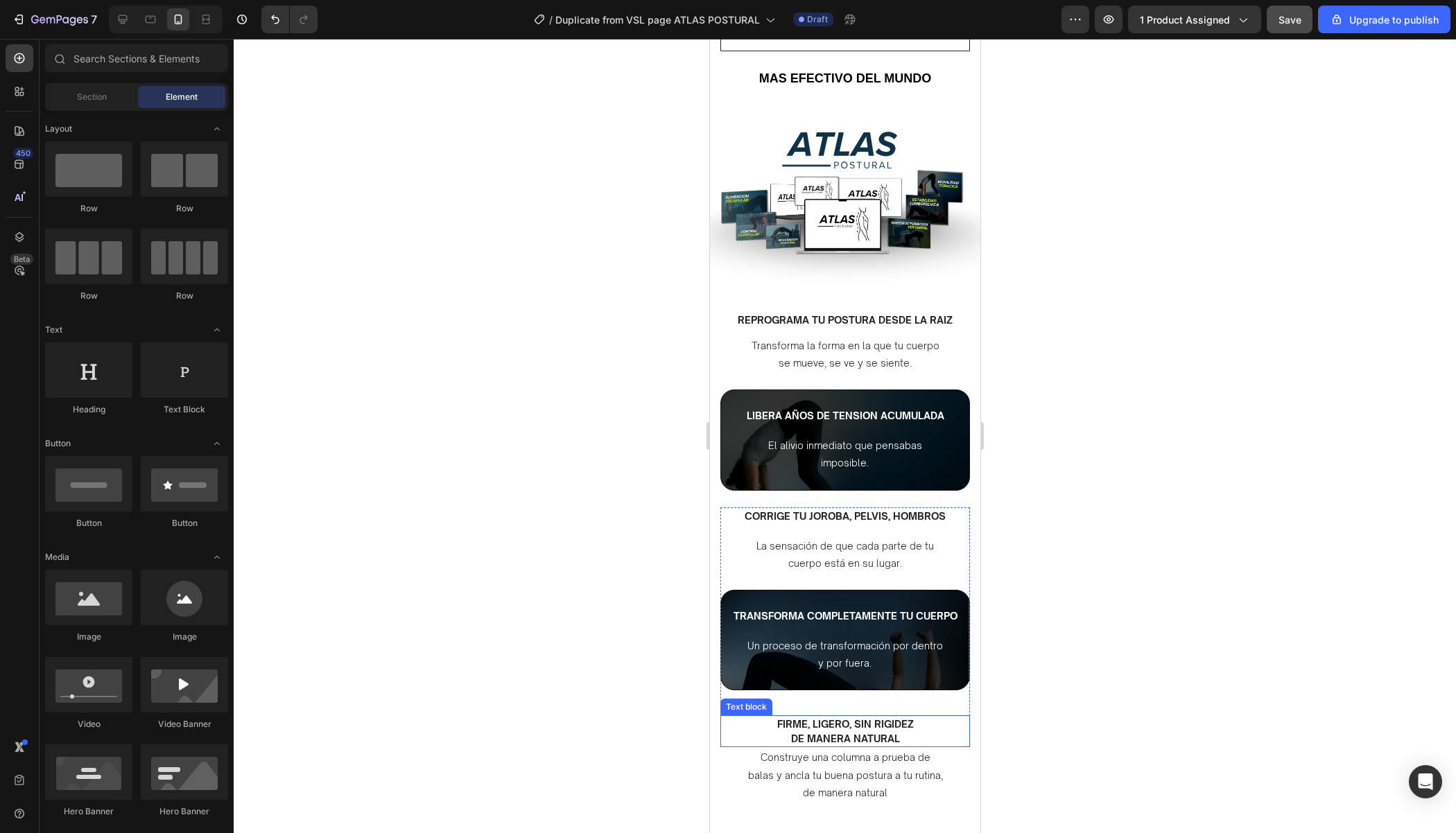
click at [880, 731] on p "DE MANERA NATURAL" at bounding box center [844, 738] width 247 height 14
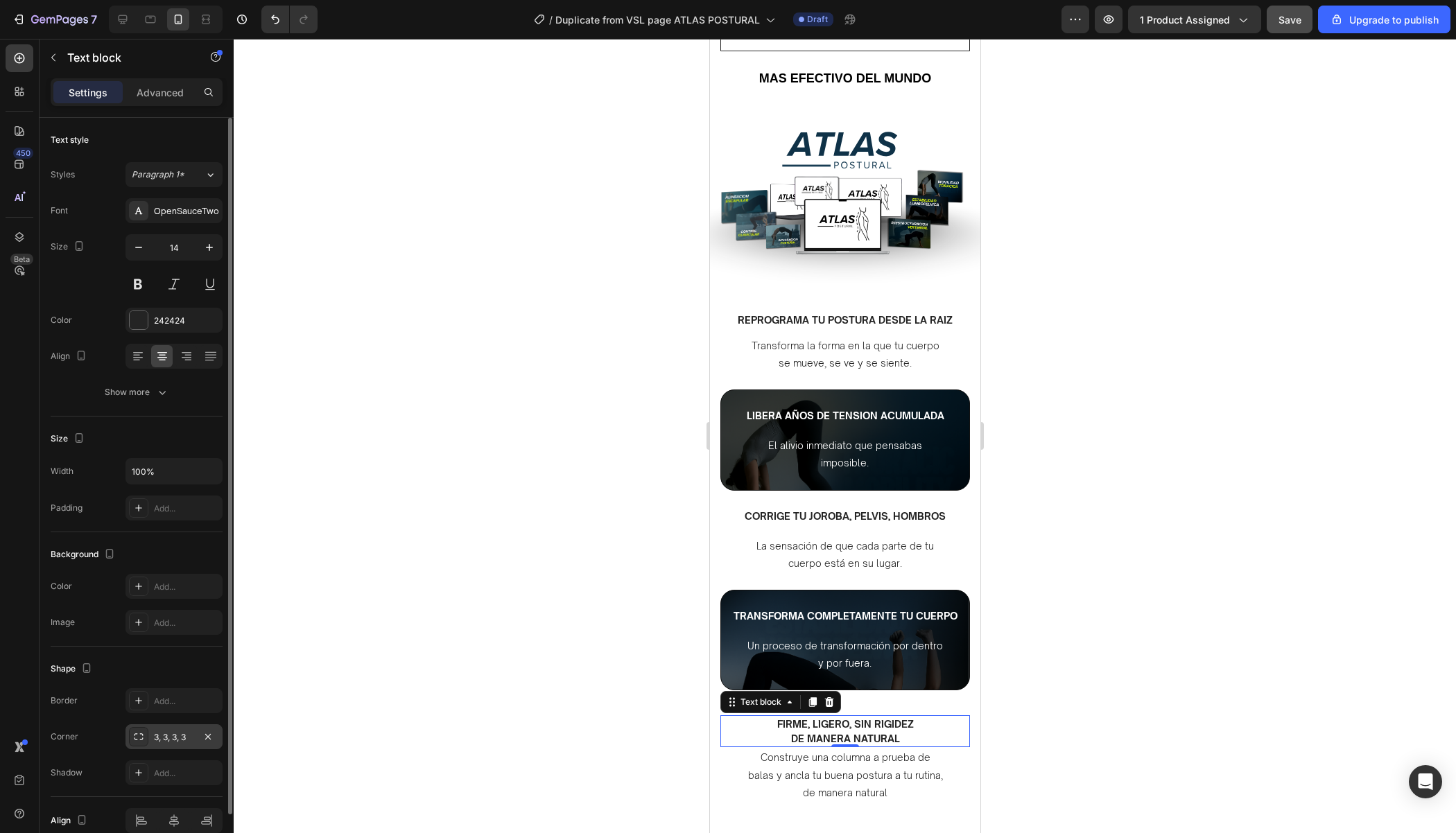
click at [169, 742] on div "3, 3, 3, 3" at bounding box center [174, 736] width 97 height 25
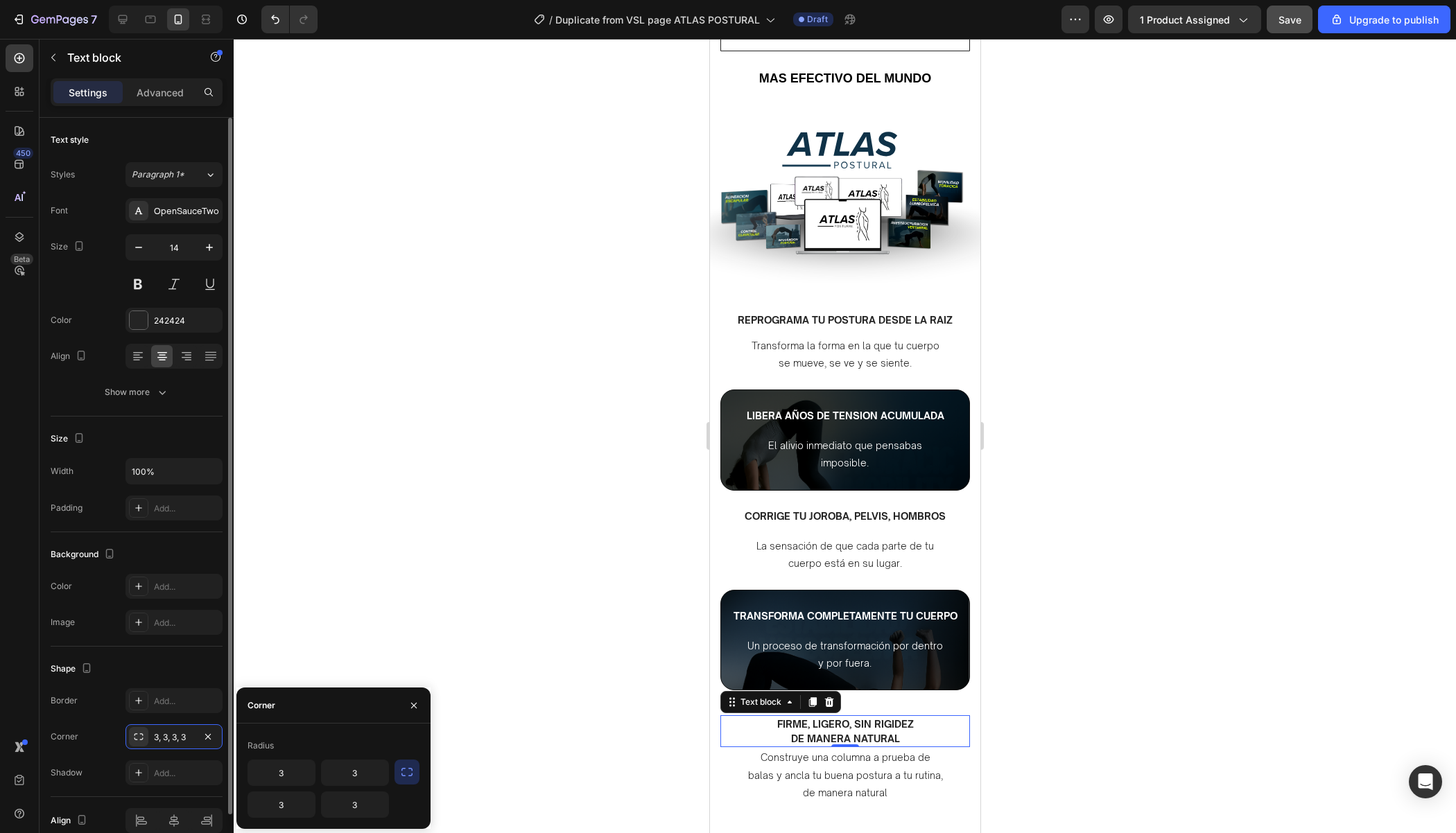
click at [195, 533] on div "Background The changes might be hidden by the video. Color Add... Image Add..." at bounding box center [137, 590] width 172 height 115
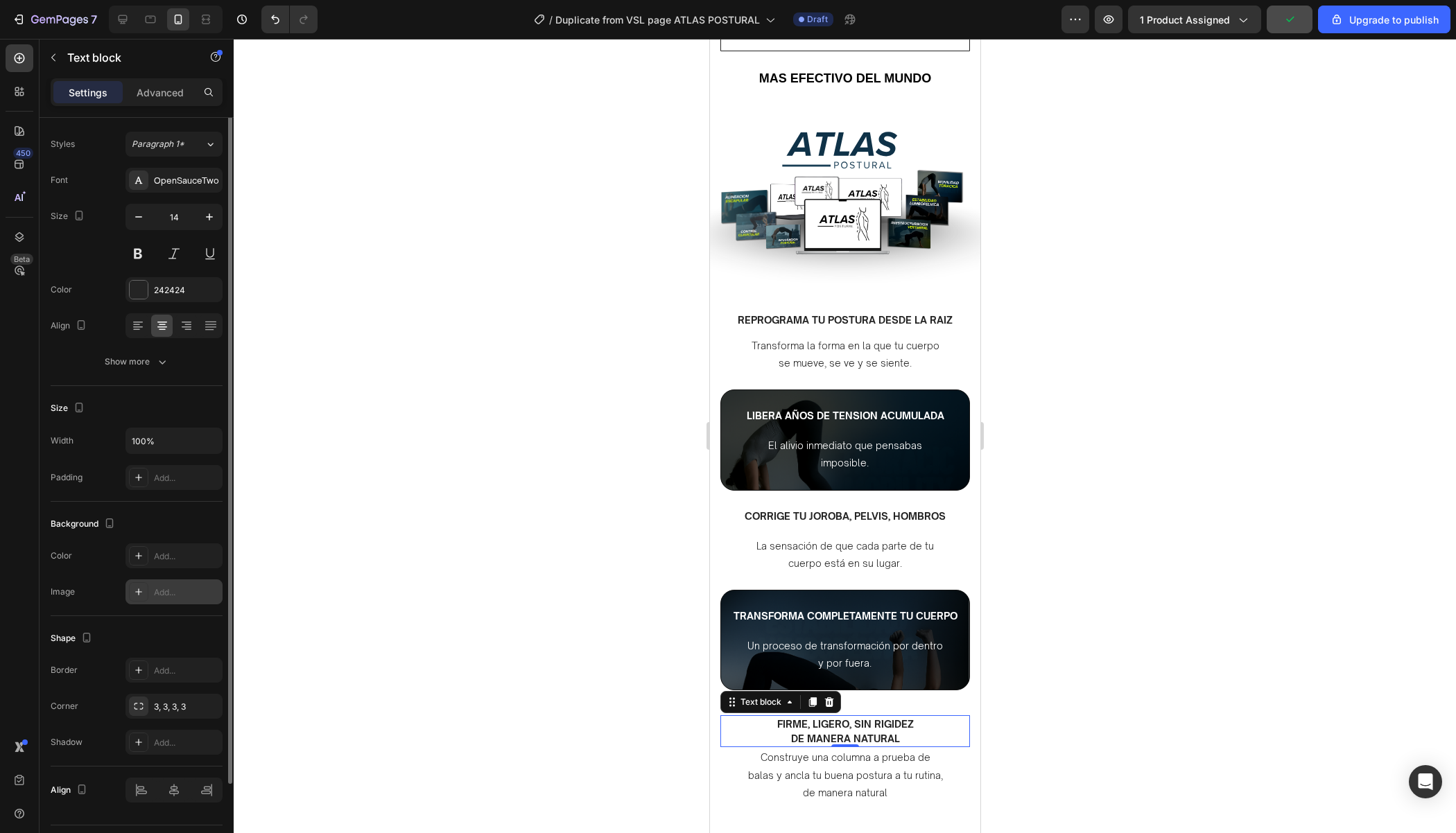
scroll to position [0, 0]
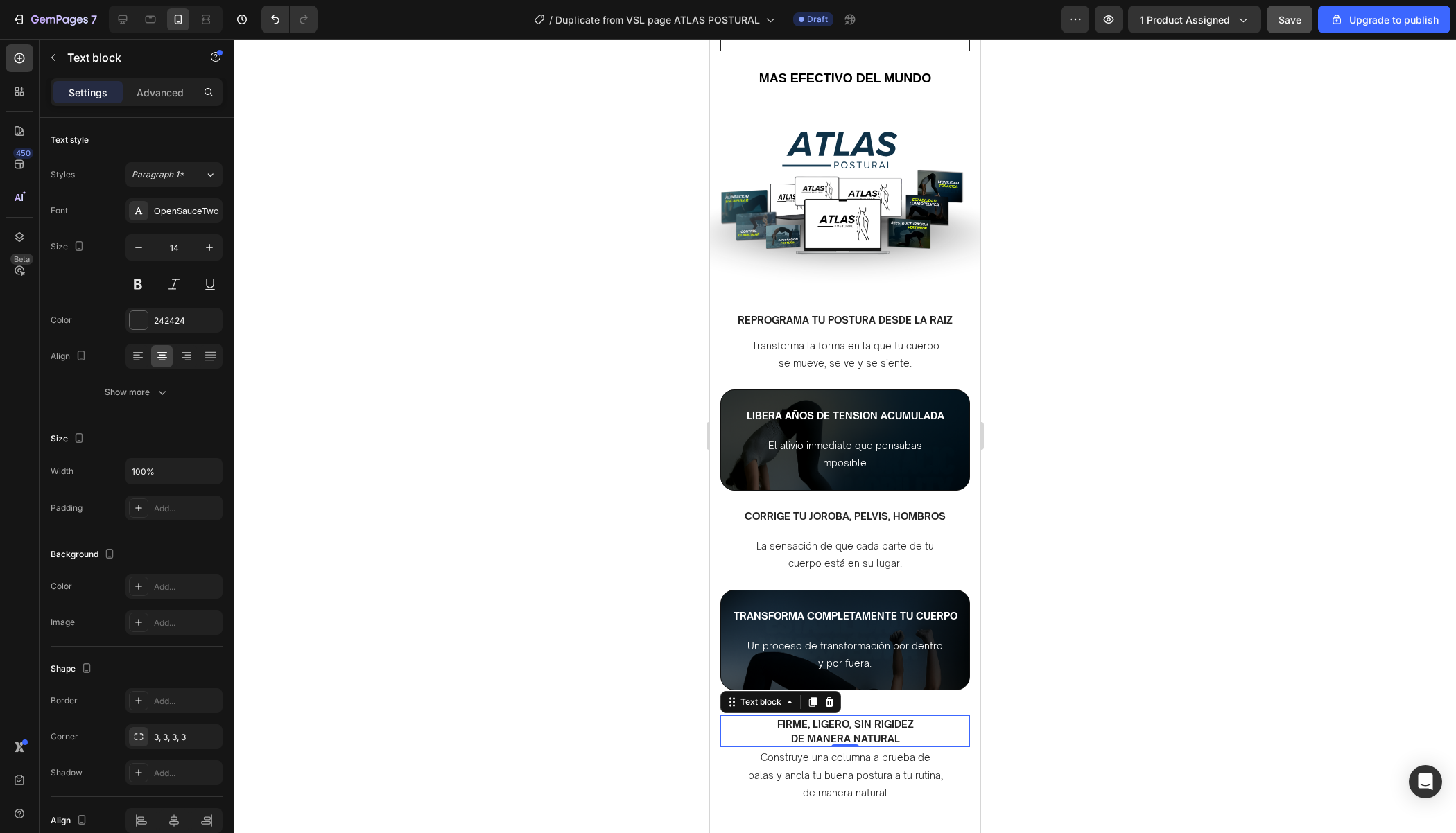
click at [892, 731] on p "DE MANERA NATURAL" at bounding box center [844, 738] width 247 height 14
click at [162, 93] on p "Advanced" at bounding box center [160, 92] width 48 height 14
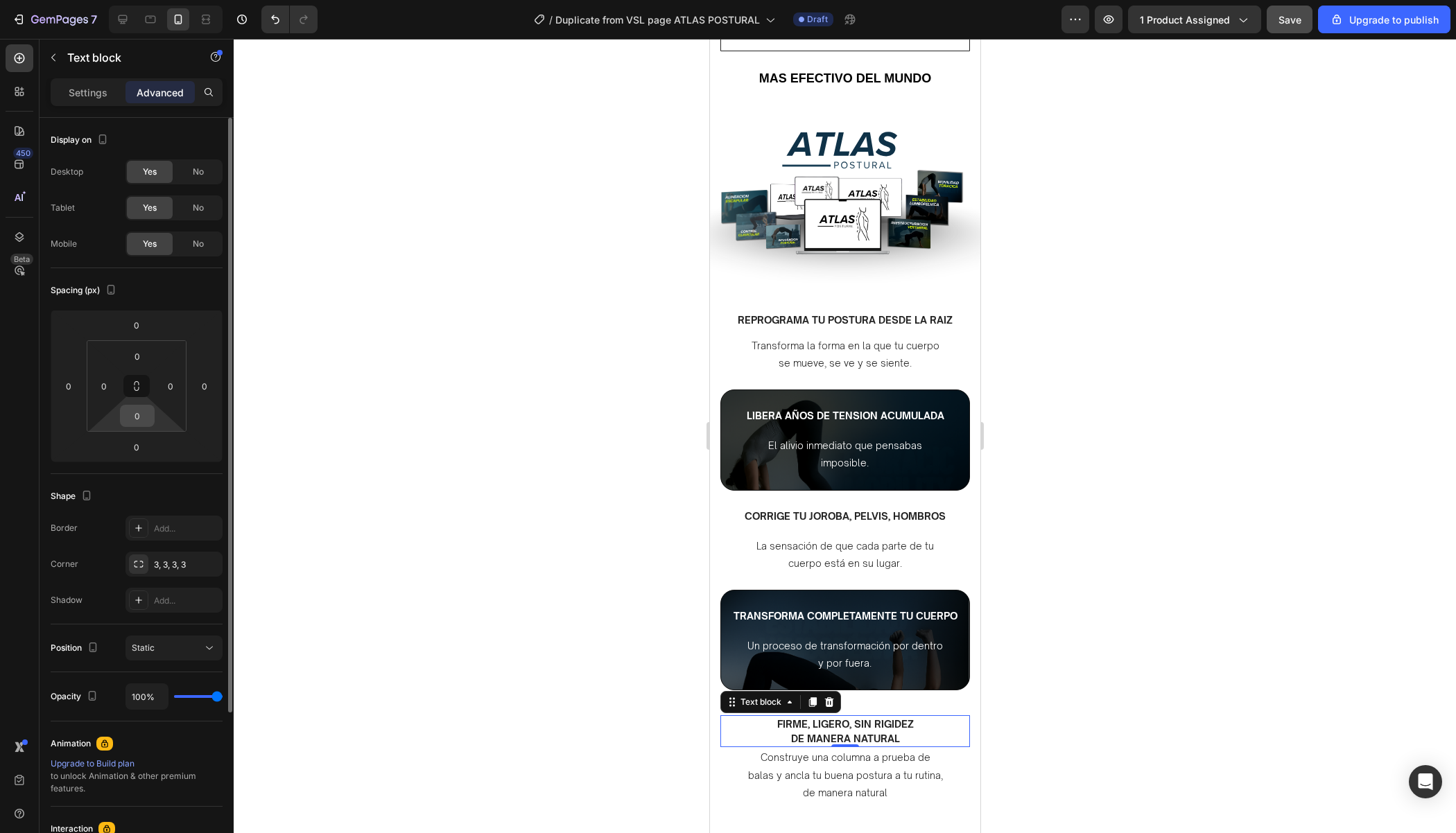
click at [138, 409] on input "0" at bounding box center [137, 416] width 28 height 21
type input "12"
click at [1007, 411] on div at bounding box center [844, 436] width 1223 height 794
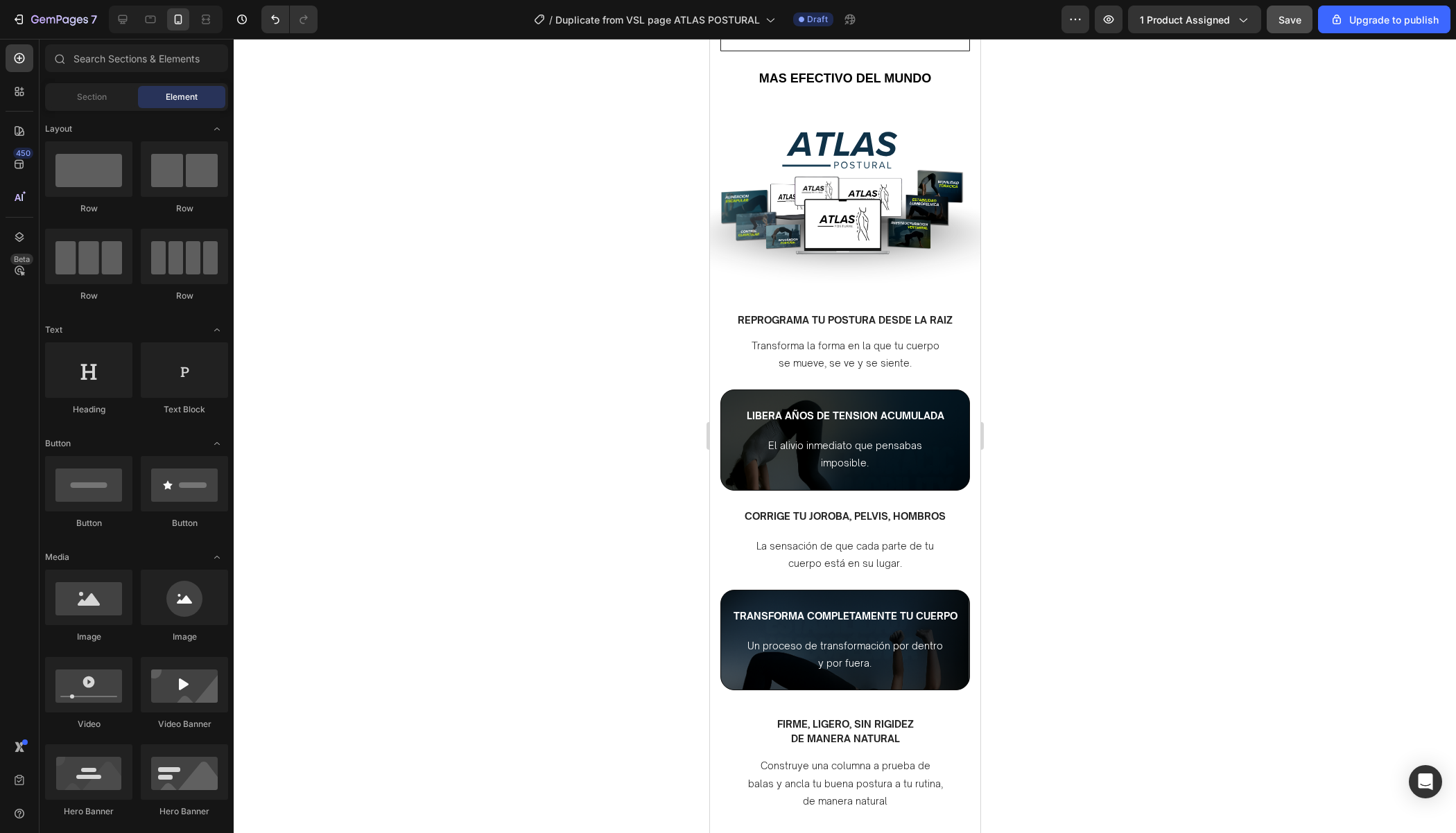
click at [1006, 411] on div at bounding box center [844, 436] width 1223 height 794
click at [925, 537] on p "La sensación de que cada parte de tu cuerpo está en su lugar." at bounding box center [844, 554] width 197 height 35
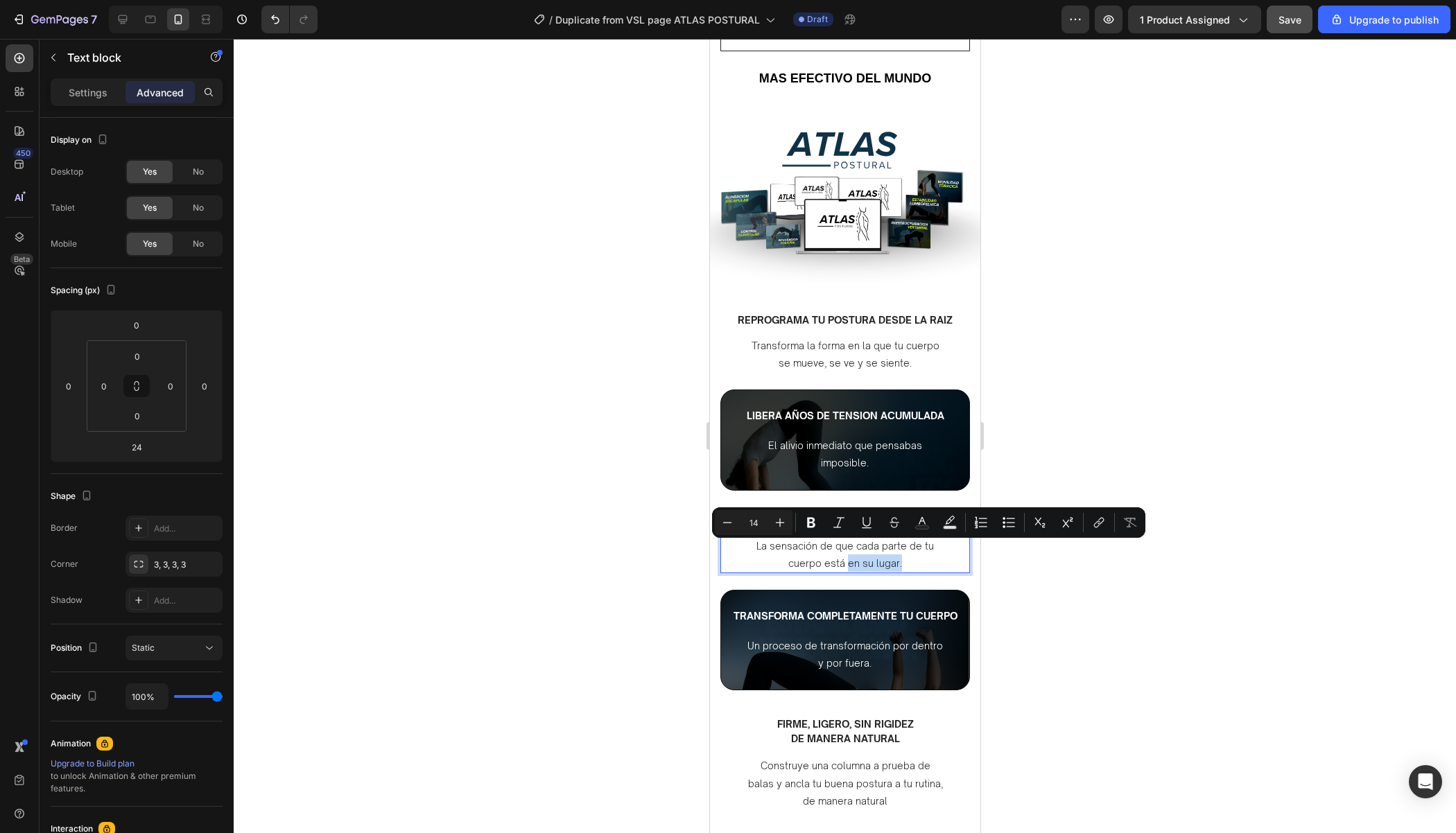
drag, startPoint x: 899, startPoint y: 551, endPoint x: 855, endPoint y: 555, distance: 44.2
click at [855, 555] on p "La sensación de que cada parte de tu cuerpo está en su lugar." at bounding box center [844, 554] width 197 height 35
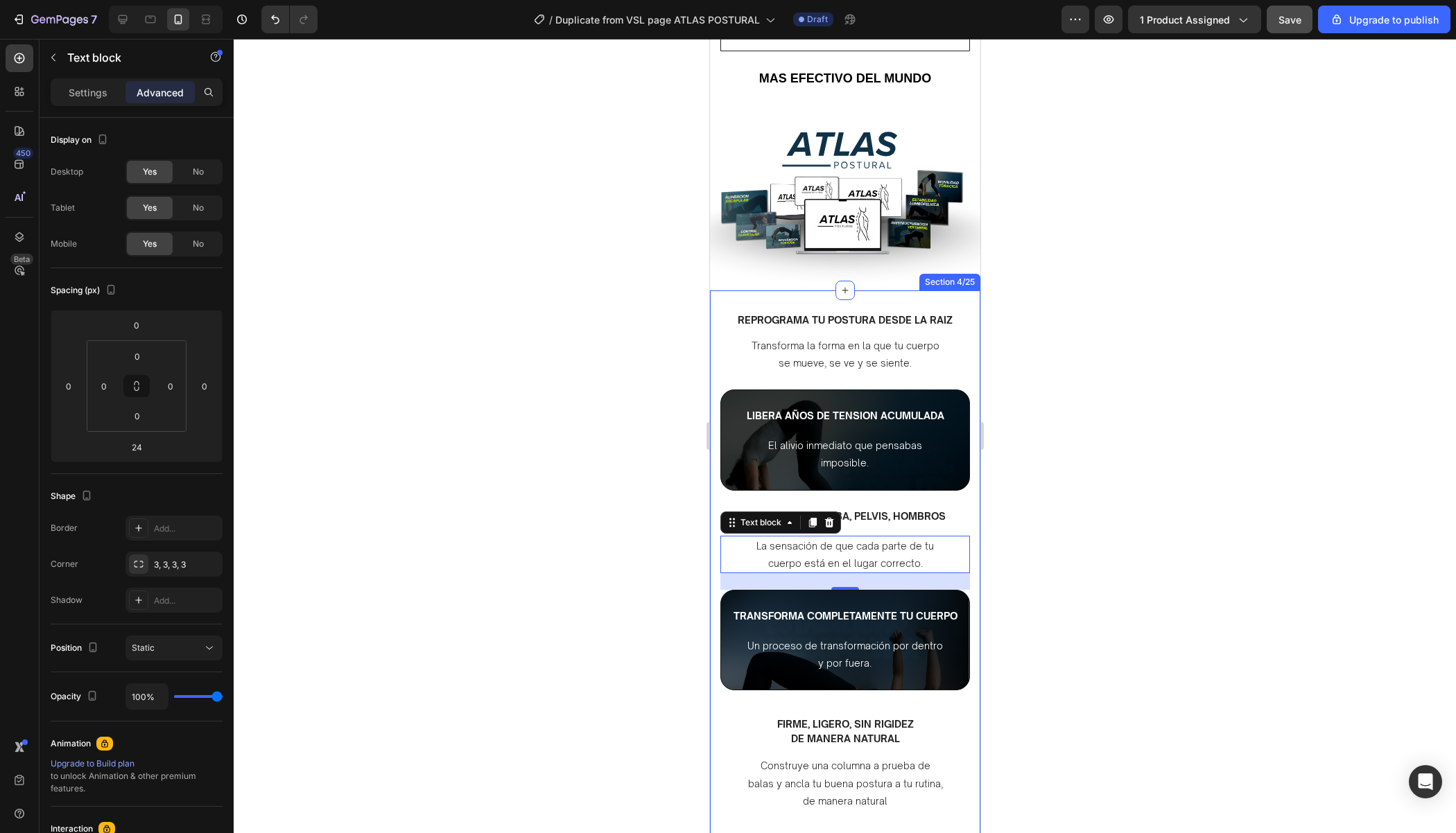
click at [1100, 500] on div at bounding box center [844, 436] width 1223 height 794
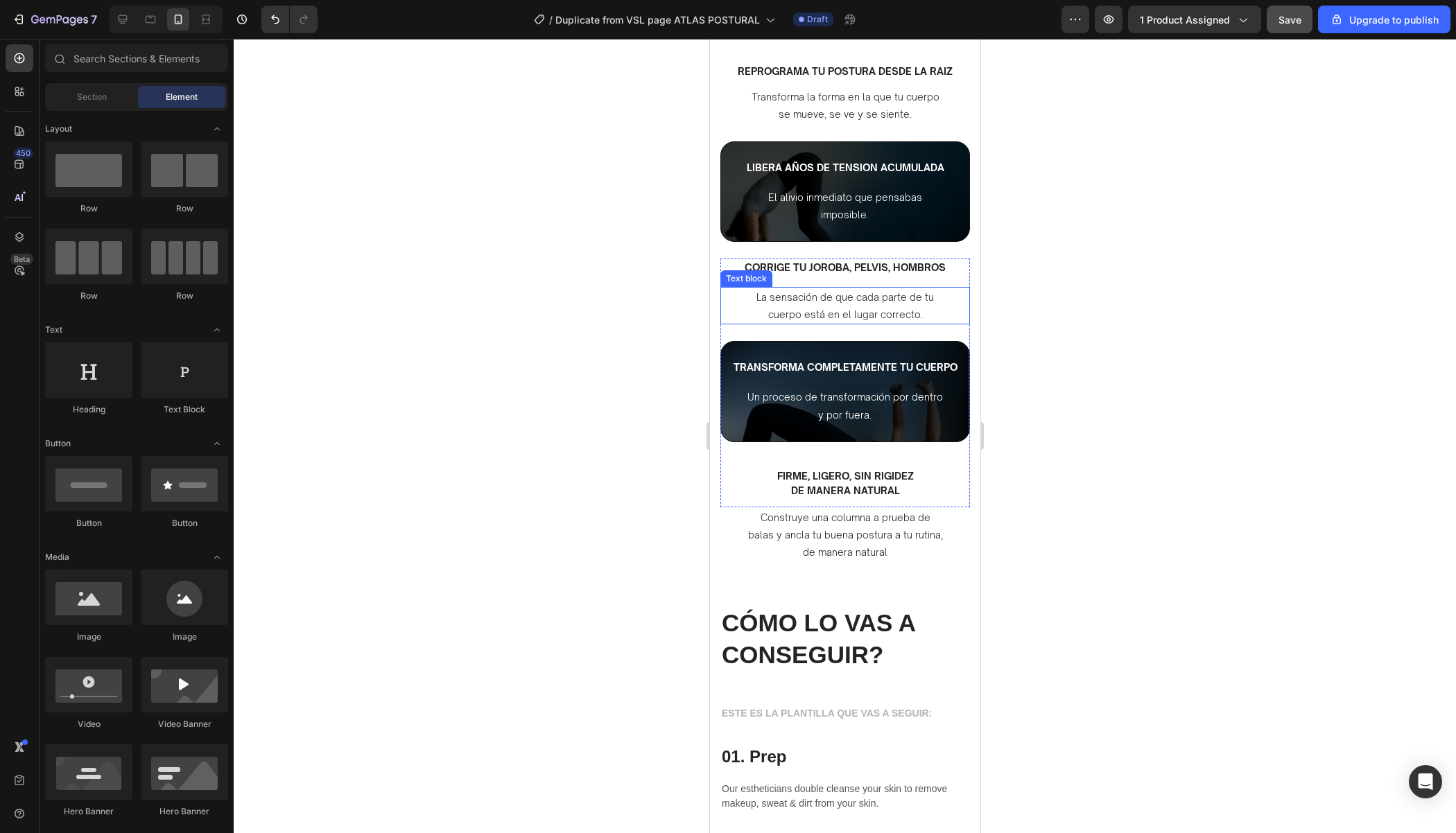
scroll to position [1137, 0]
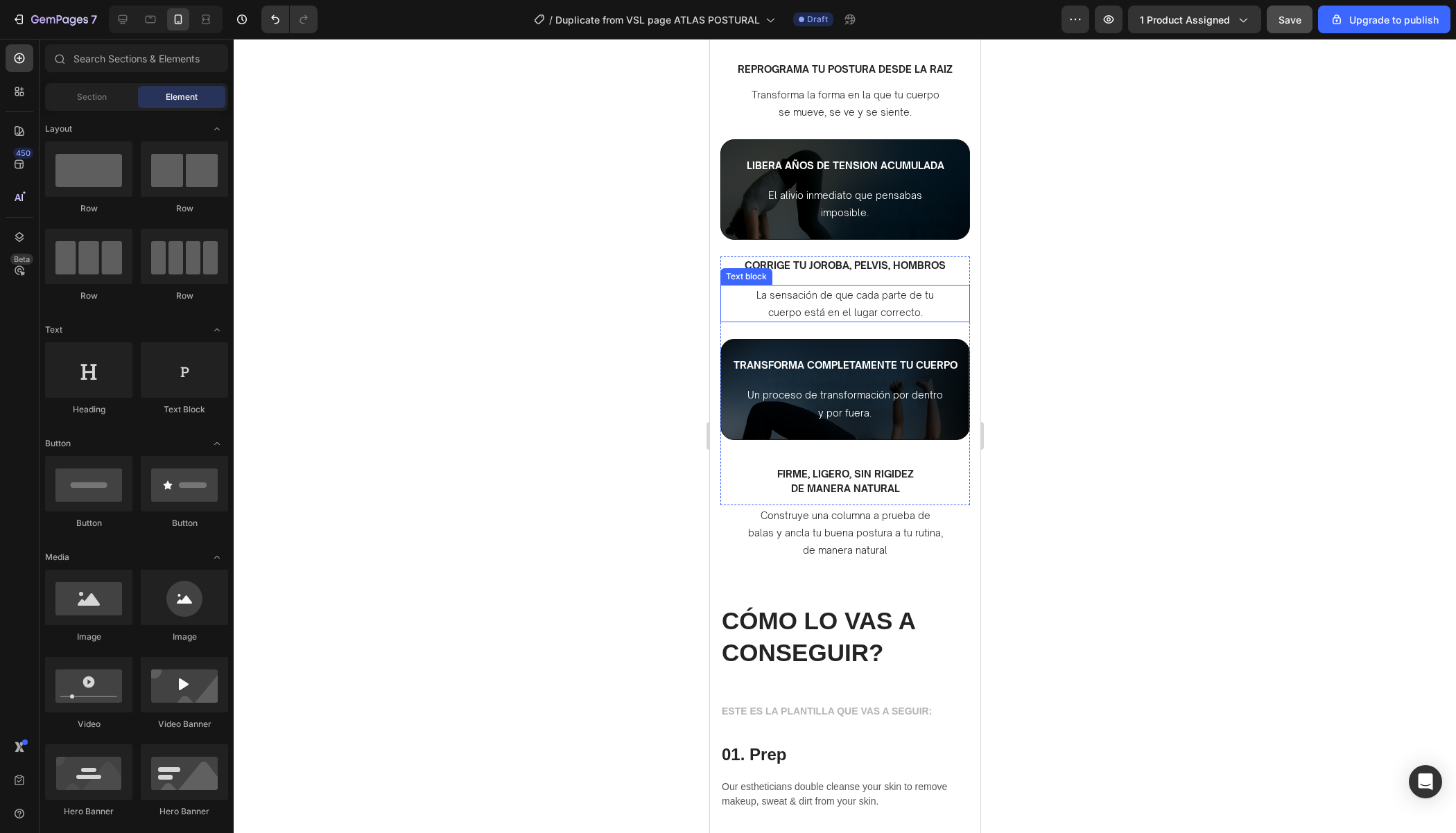
click at [878, 532] on p "Construye una columna a prueba de balas y ancla tu buena postura a tu rutina, d…" at bounding box center [844, 533] width 197 height 53
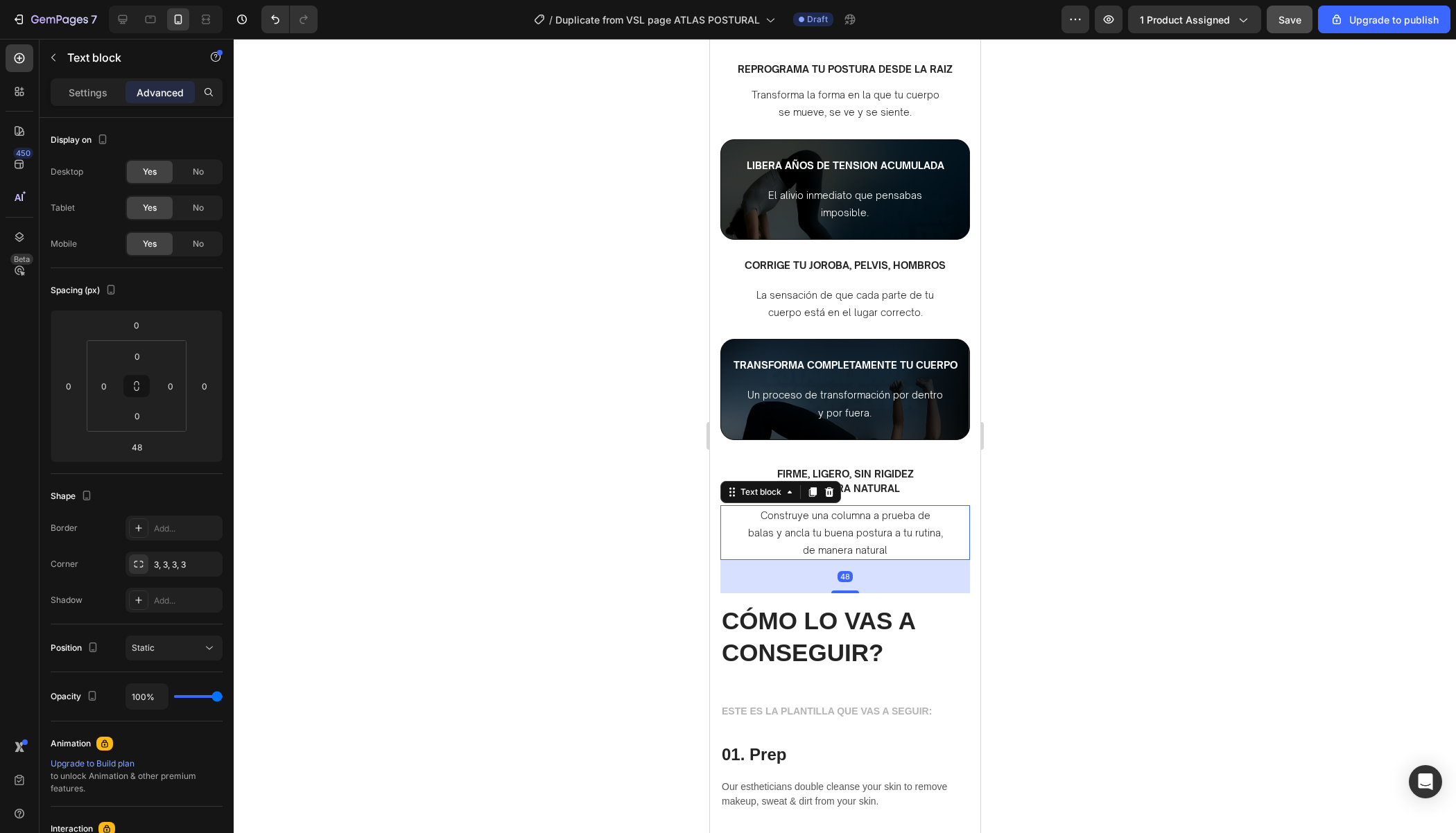
click at [1066, 503] on div at bounding box center [844, 436] width 1223 height 794
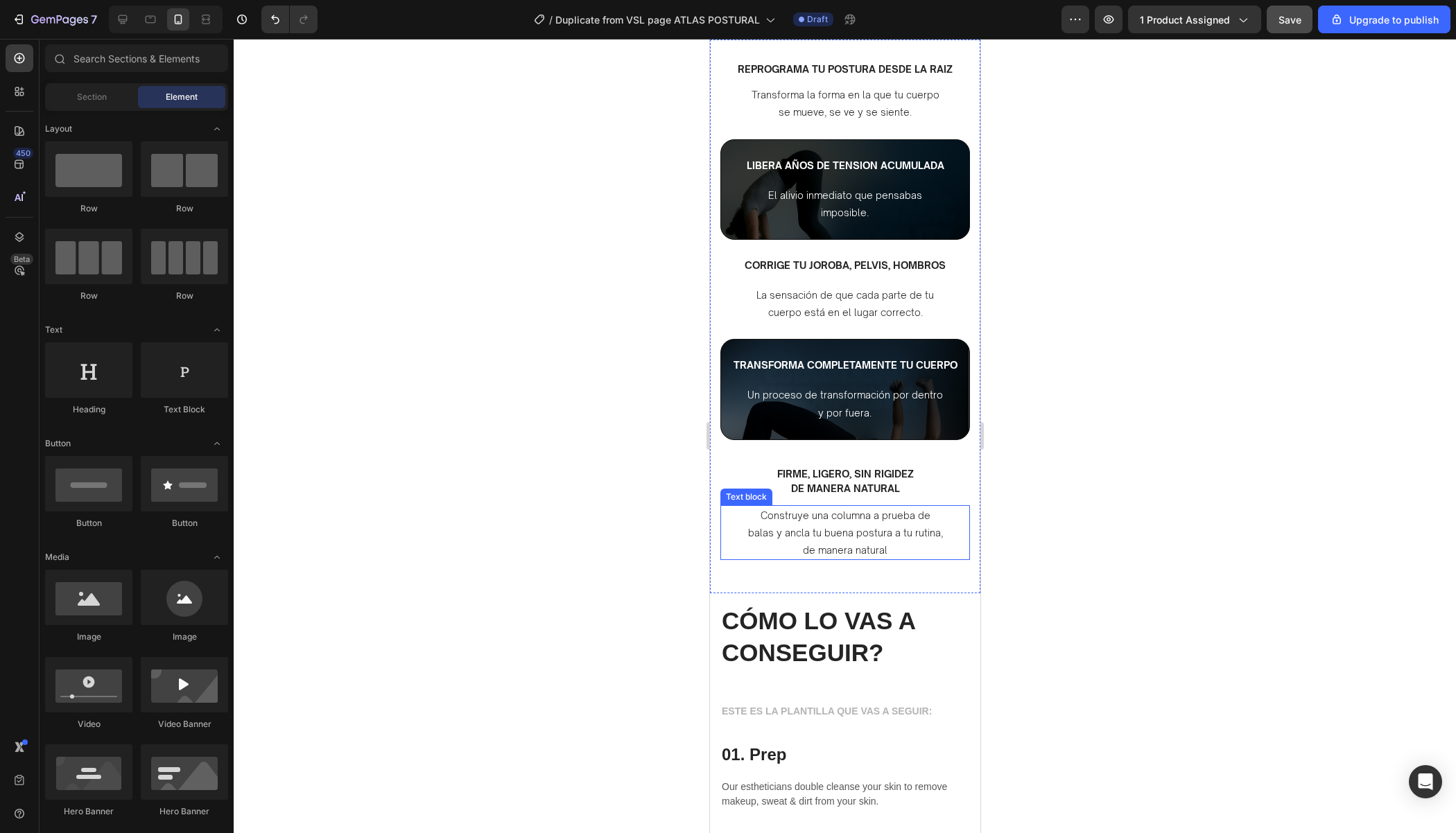
click at [885, 533] on p "Construye una columna a prueba de balas y ancla tu buena postura a tu rutina, d…" at bounding box center [844, 533] width 197 height 53
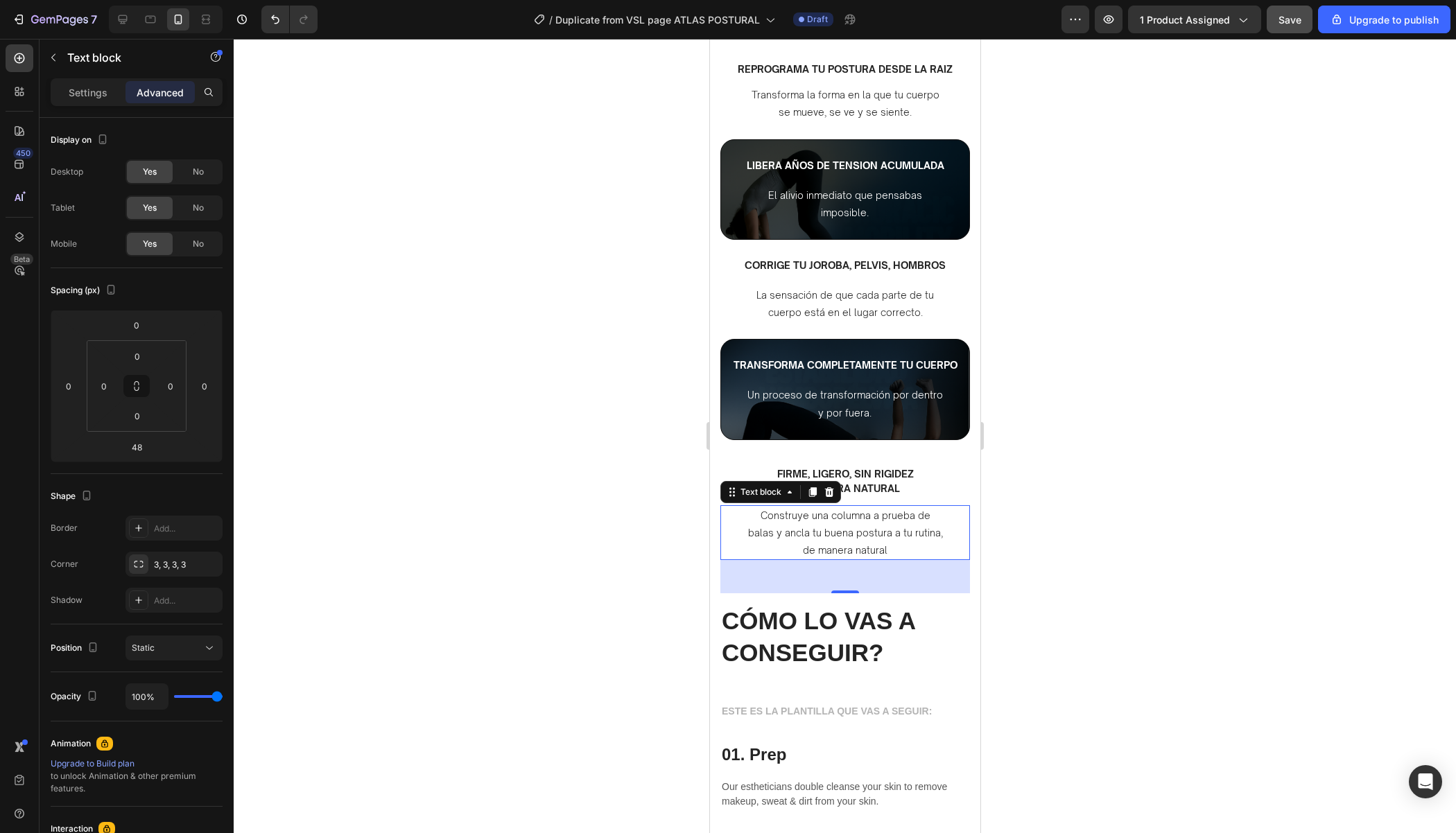
click at [898, 539] on p "Construye una columna a prueba de balas y ancla tu buena postura a tu rutina, d…" at bounding box center [844, 533] width 197 height 53
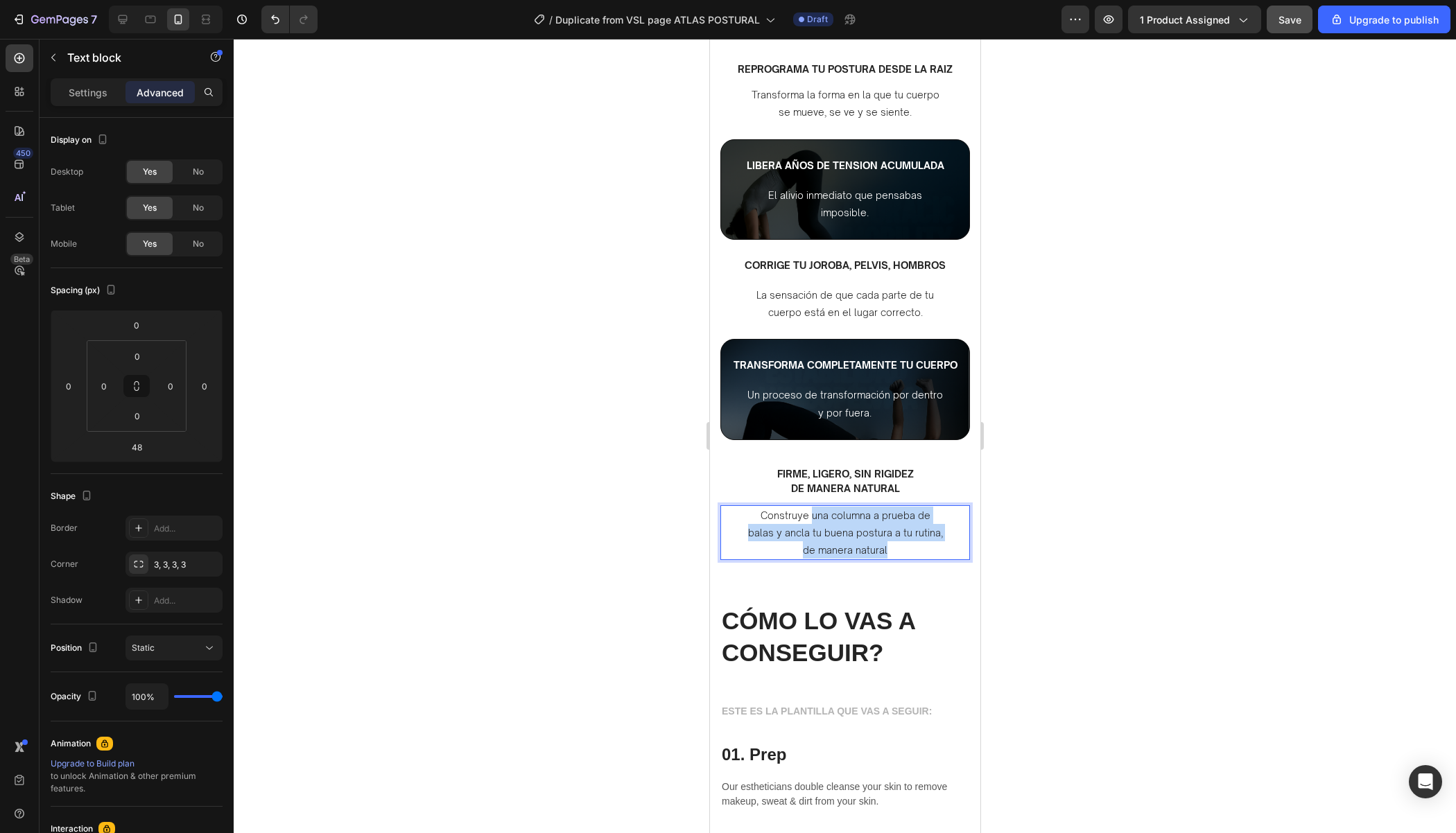
drag, startPoint x: 895, startPoint y: 549, endPoint x: 797, endPoint y: 511, distance: 105.1
click at [797, 511] on p "Construye una columna a prueba de balas y ancla tu buena postura a tu rutina, d…" at bounding box center [844, 533] width 197 height 53
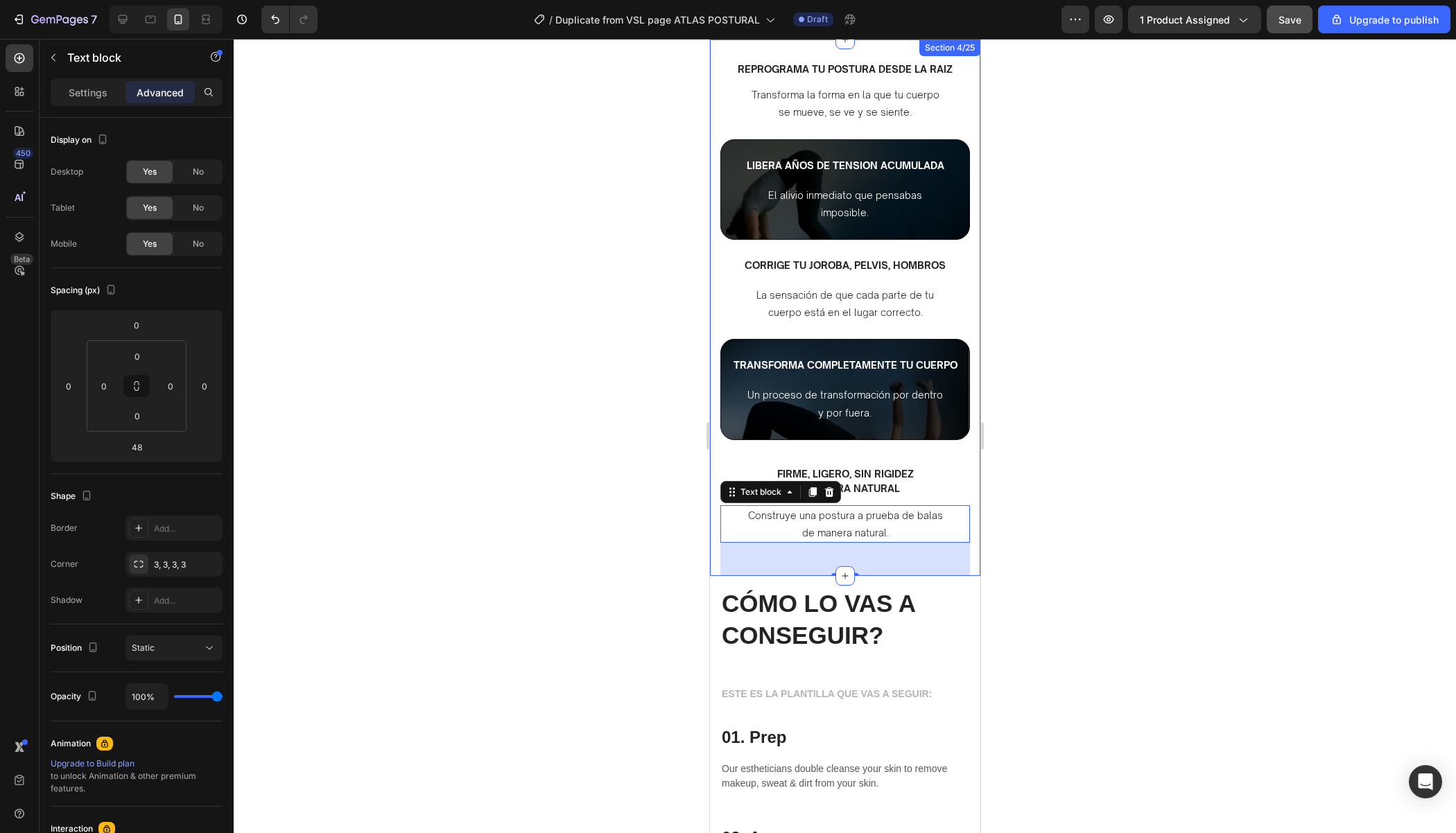
click at [1043, 478] on div at bounding box center [844, 436] width 1223 height 794
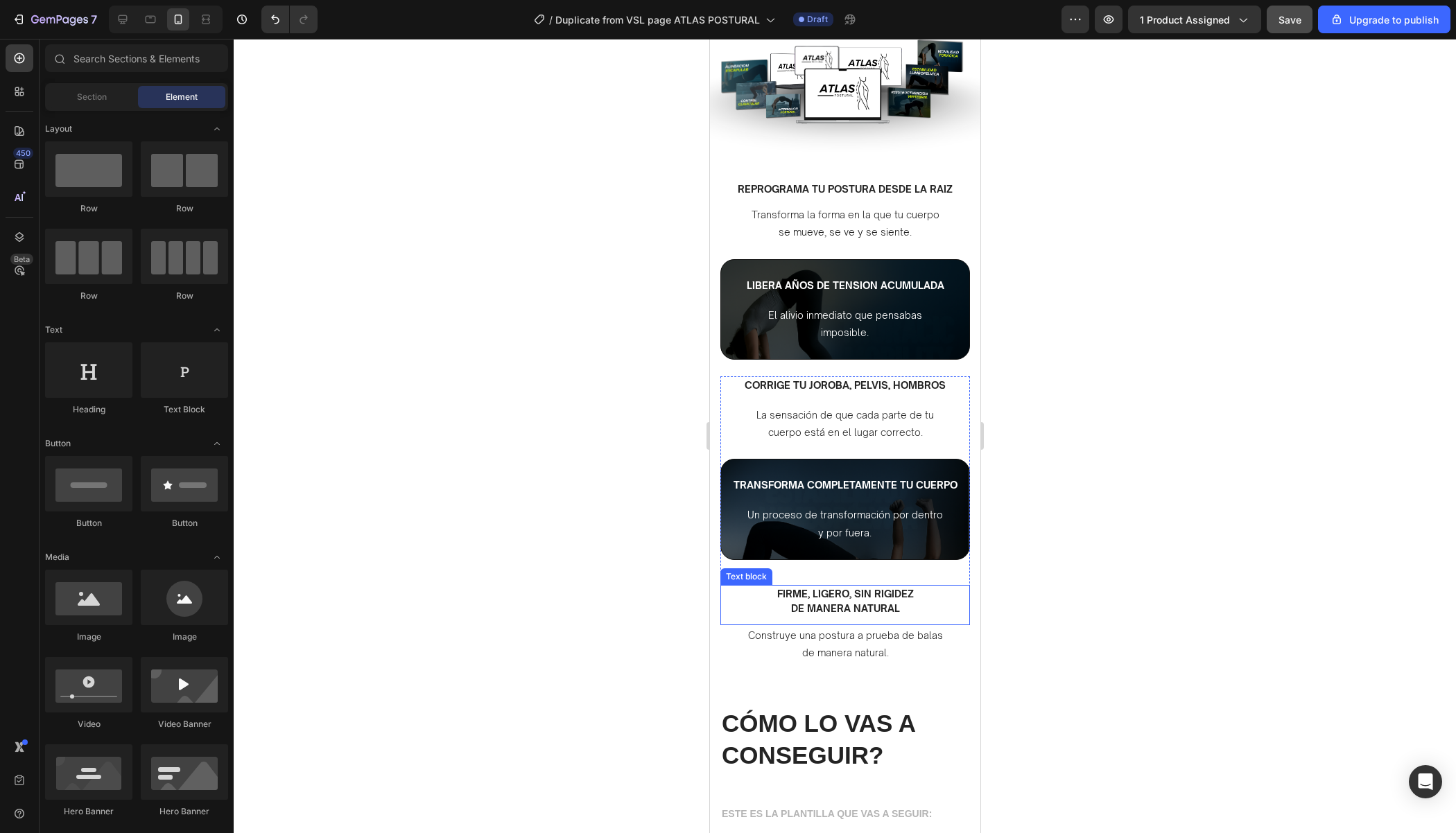
scroll to position [995, 0]
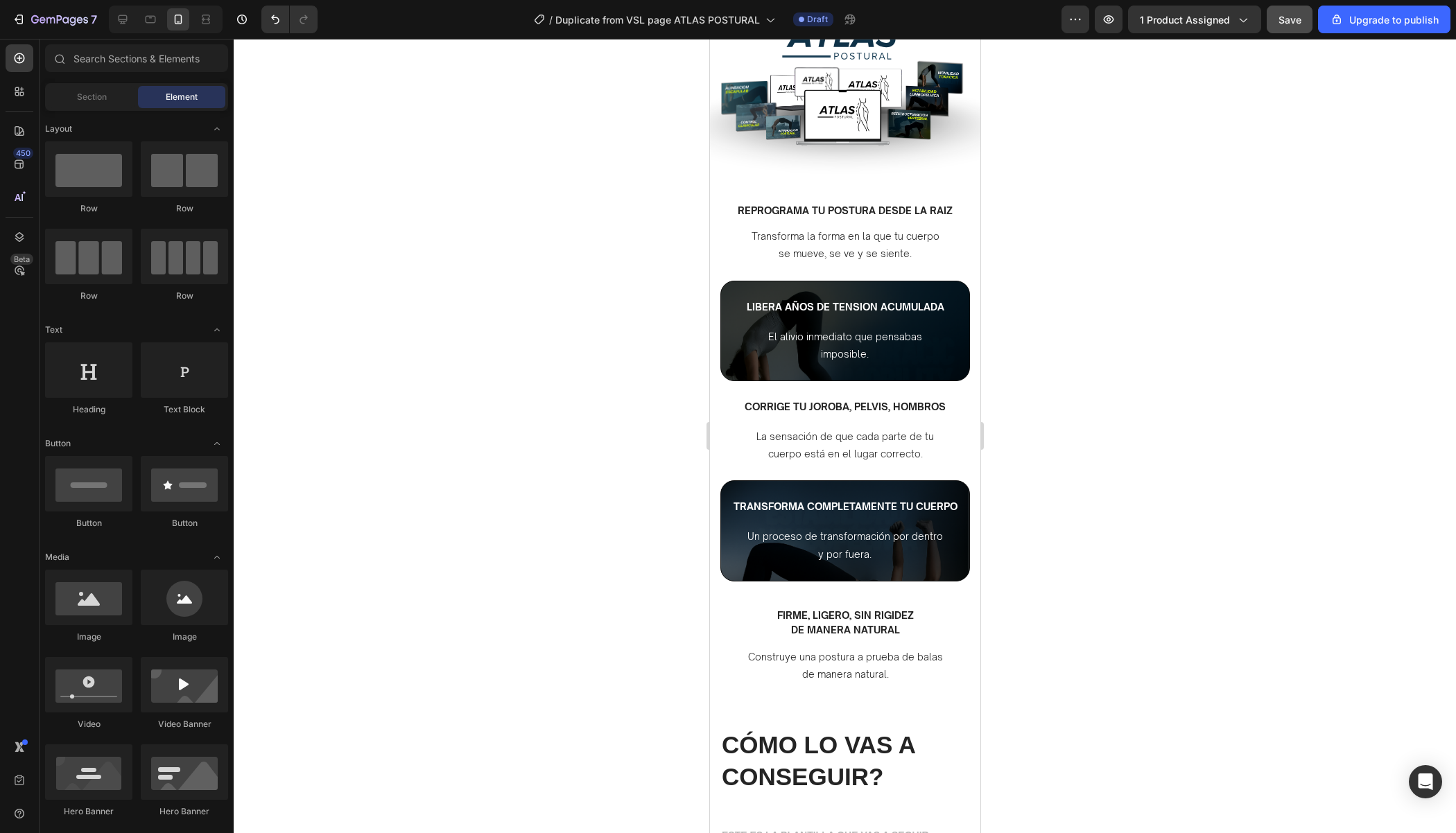
click at [1037, 417] on div at bounding box center [844, 436] width 1223 height 794
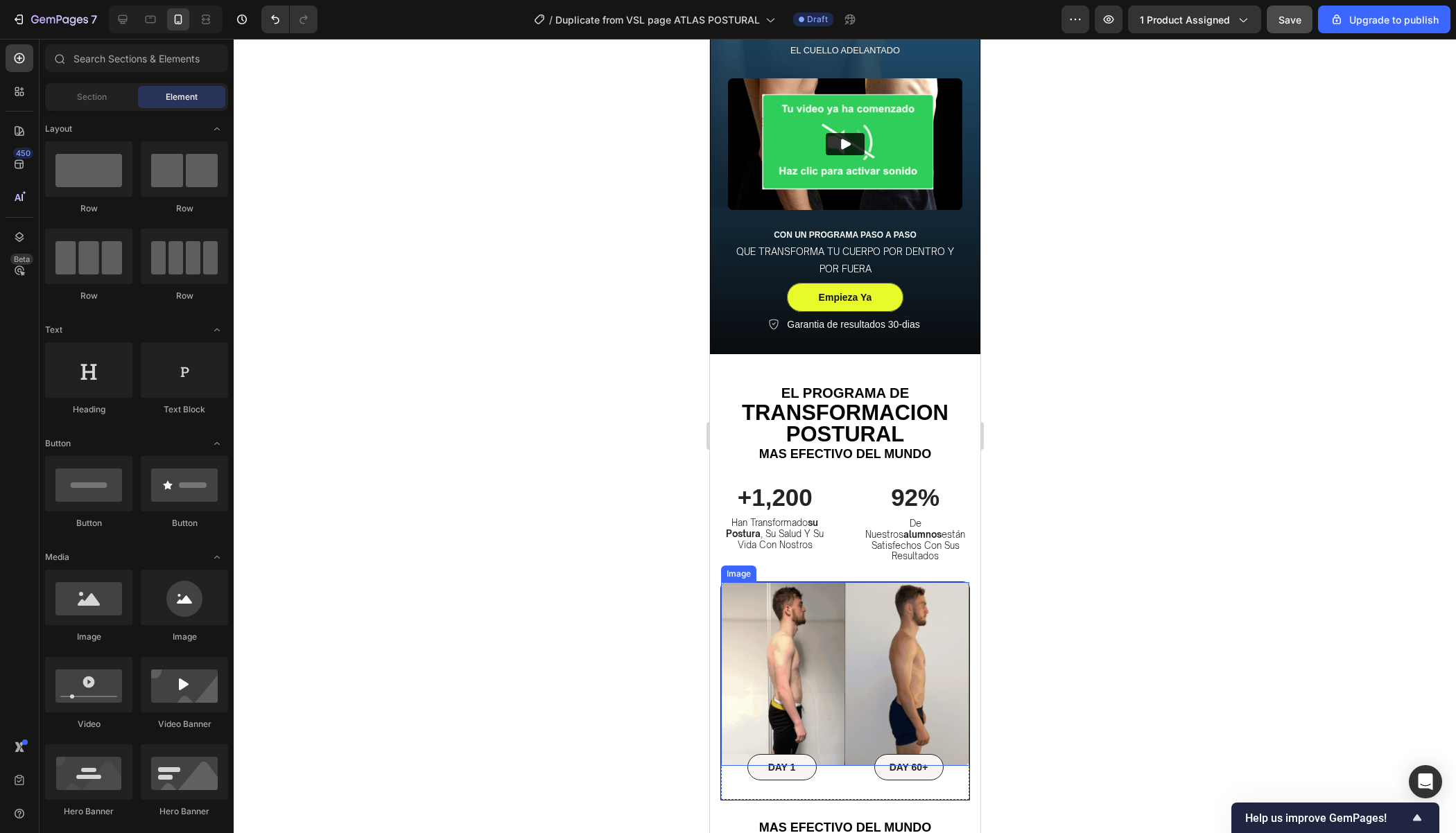
scroll to position [0, 0]
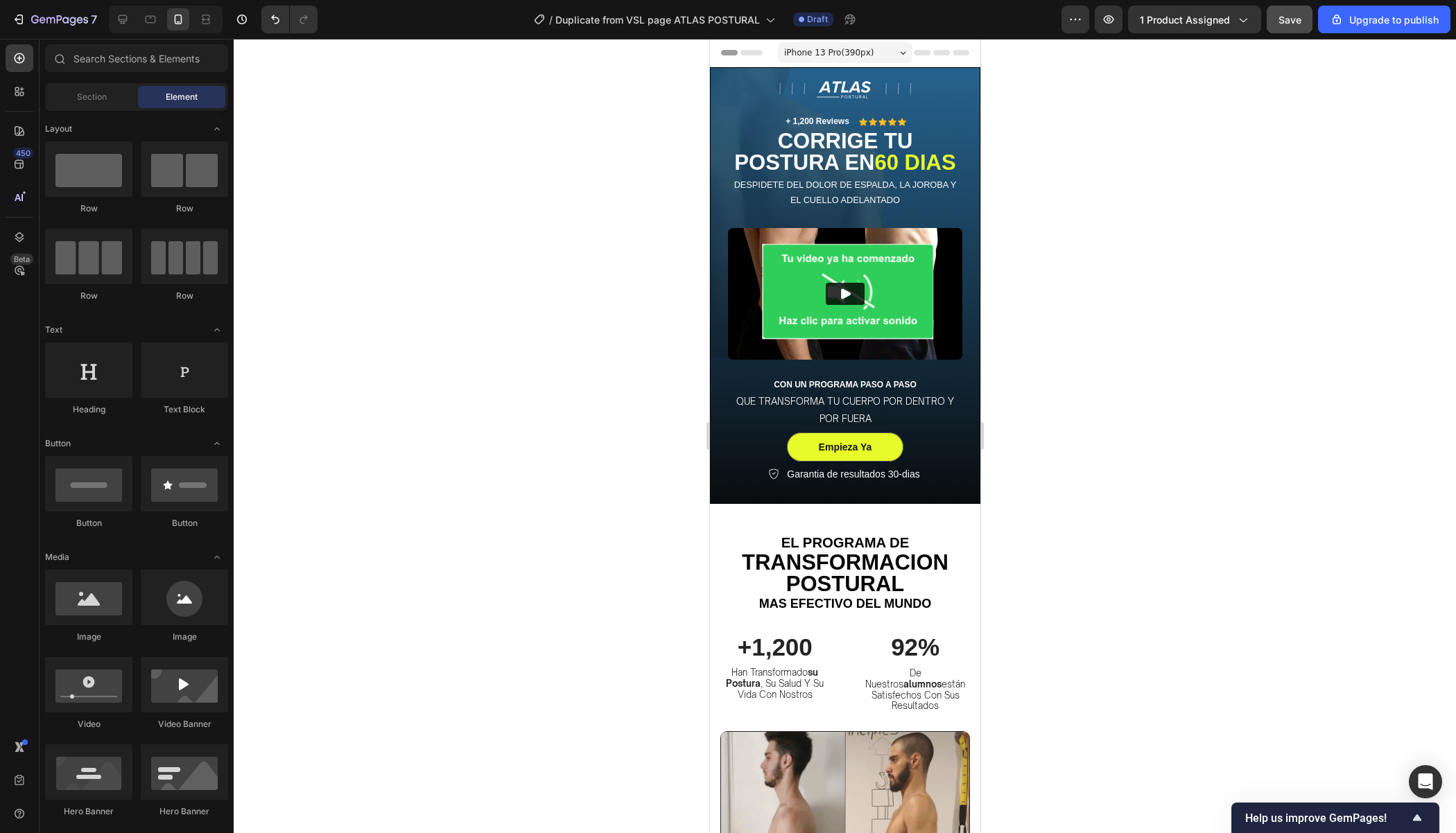
click at [1103, 231] on div at bounding box center [844, 436] width 1223 height 794
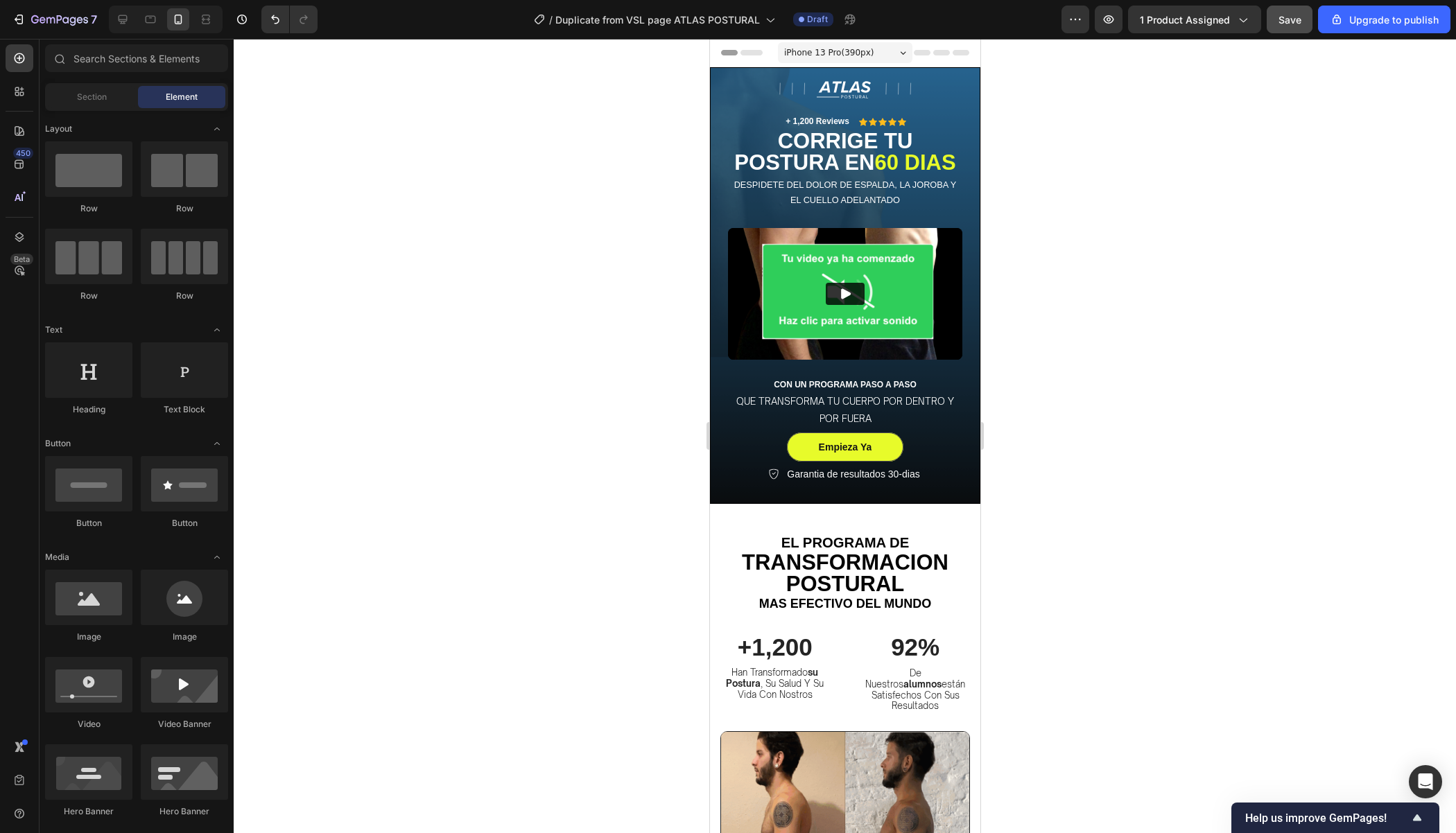
click at [1066, 367] on div at bounding box center [844, 436] width 1223 height 794
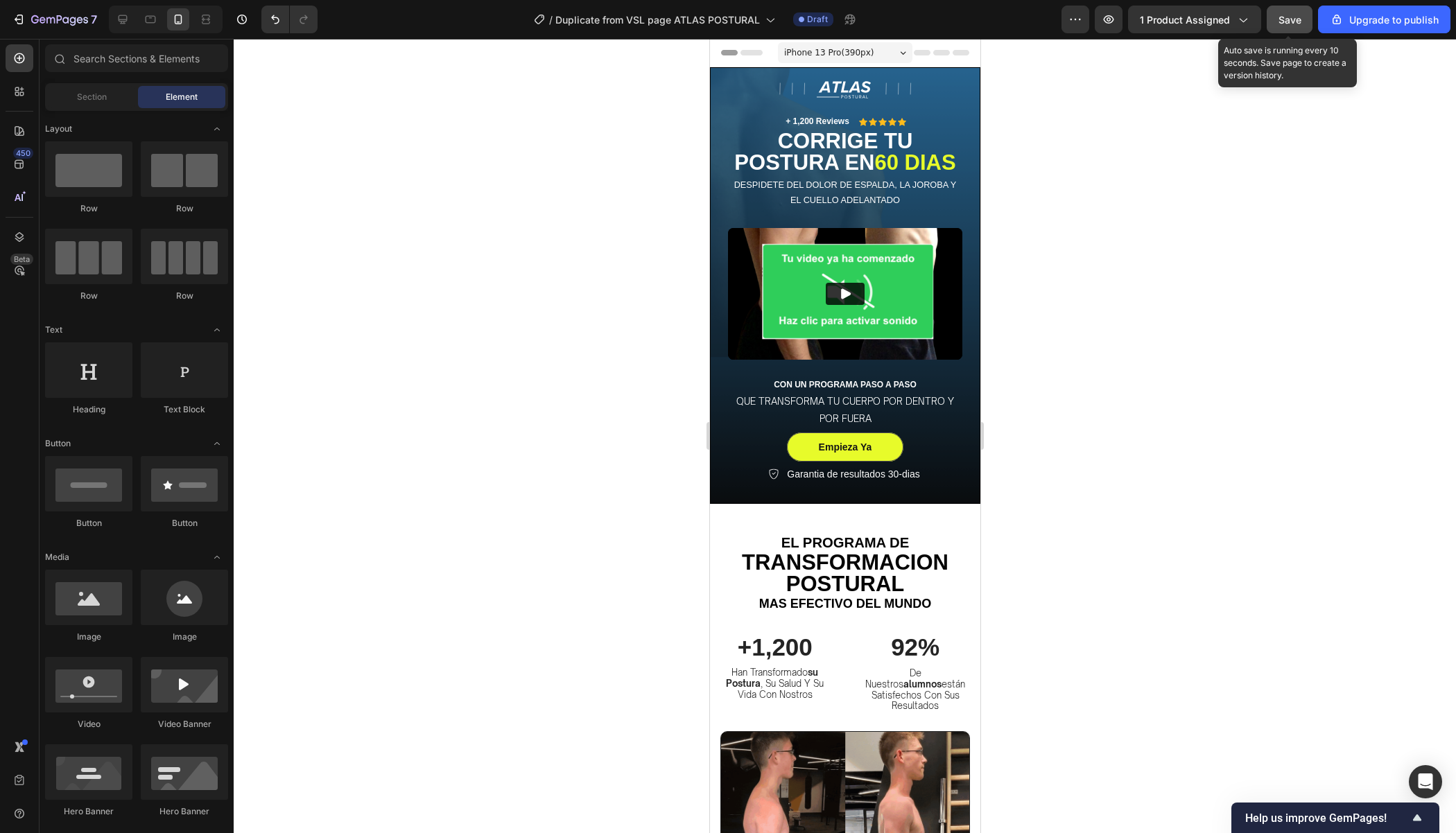
click at [1307, 25] on button "Save" at bounding box center [1290, 20] width 46 height 28
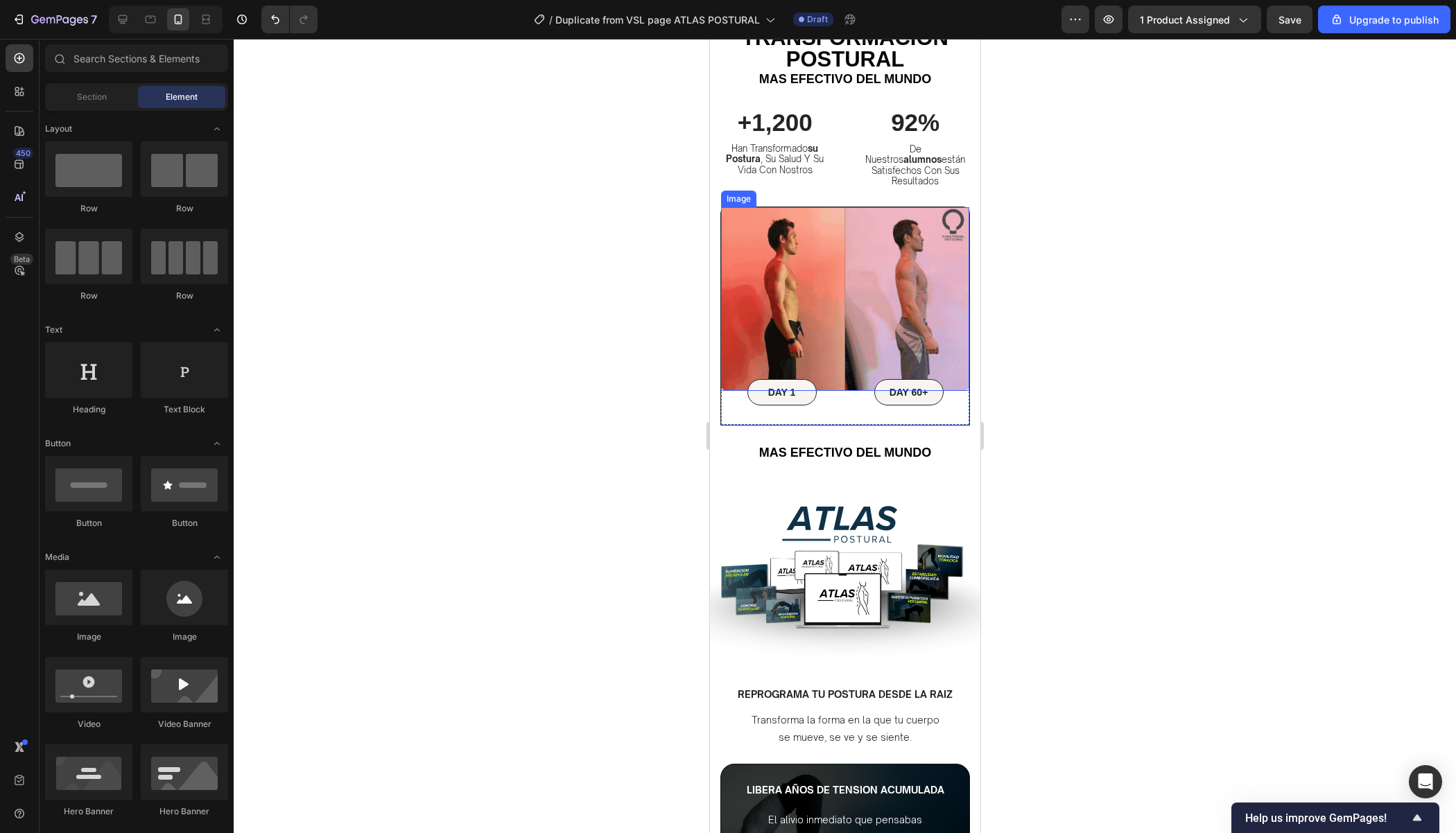
scroll to position [585, 0]
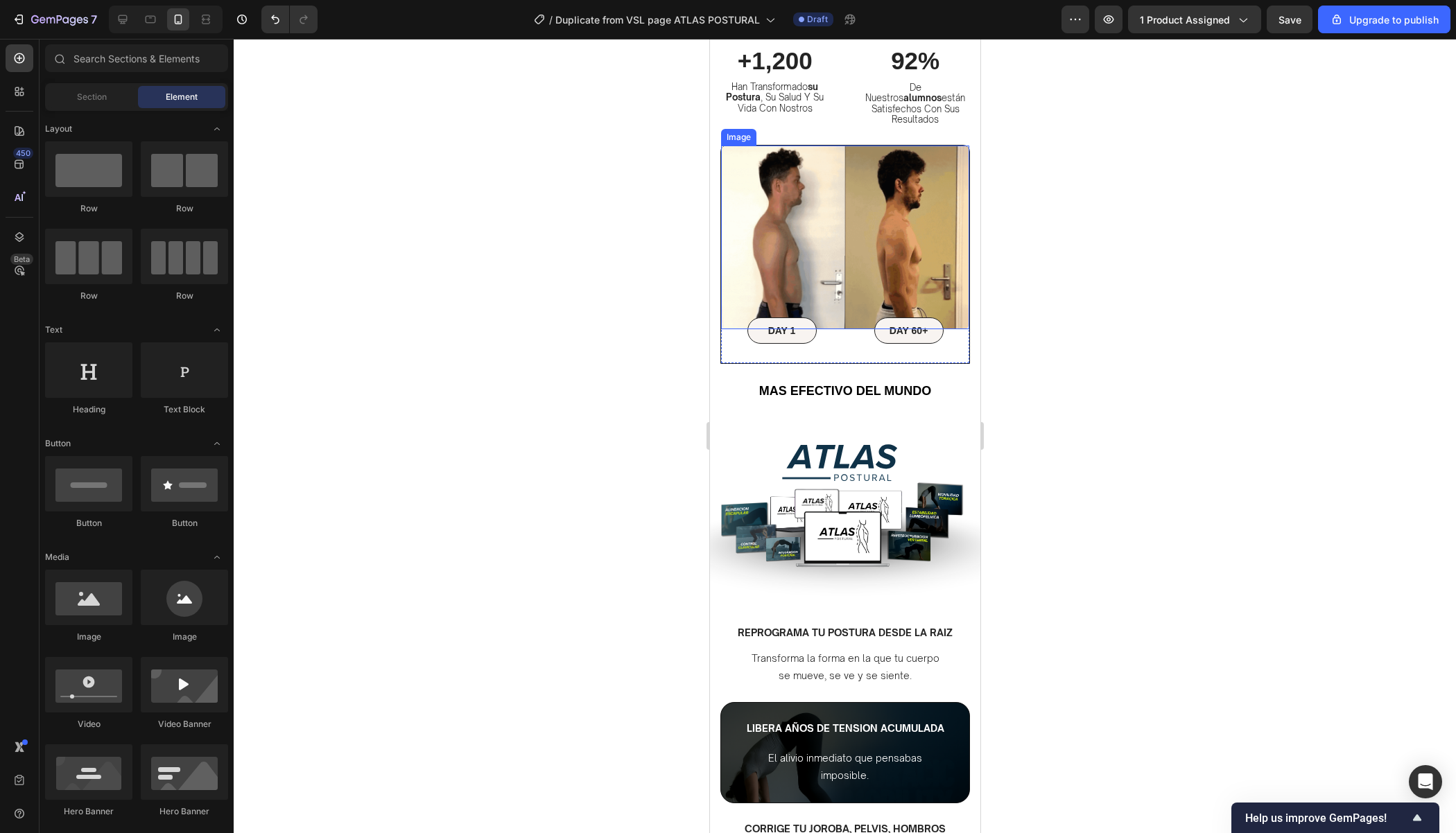
click at [900, 257] on img at bounding box center [844, 238] width 249 height 184
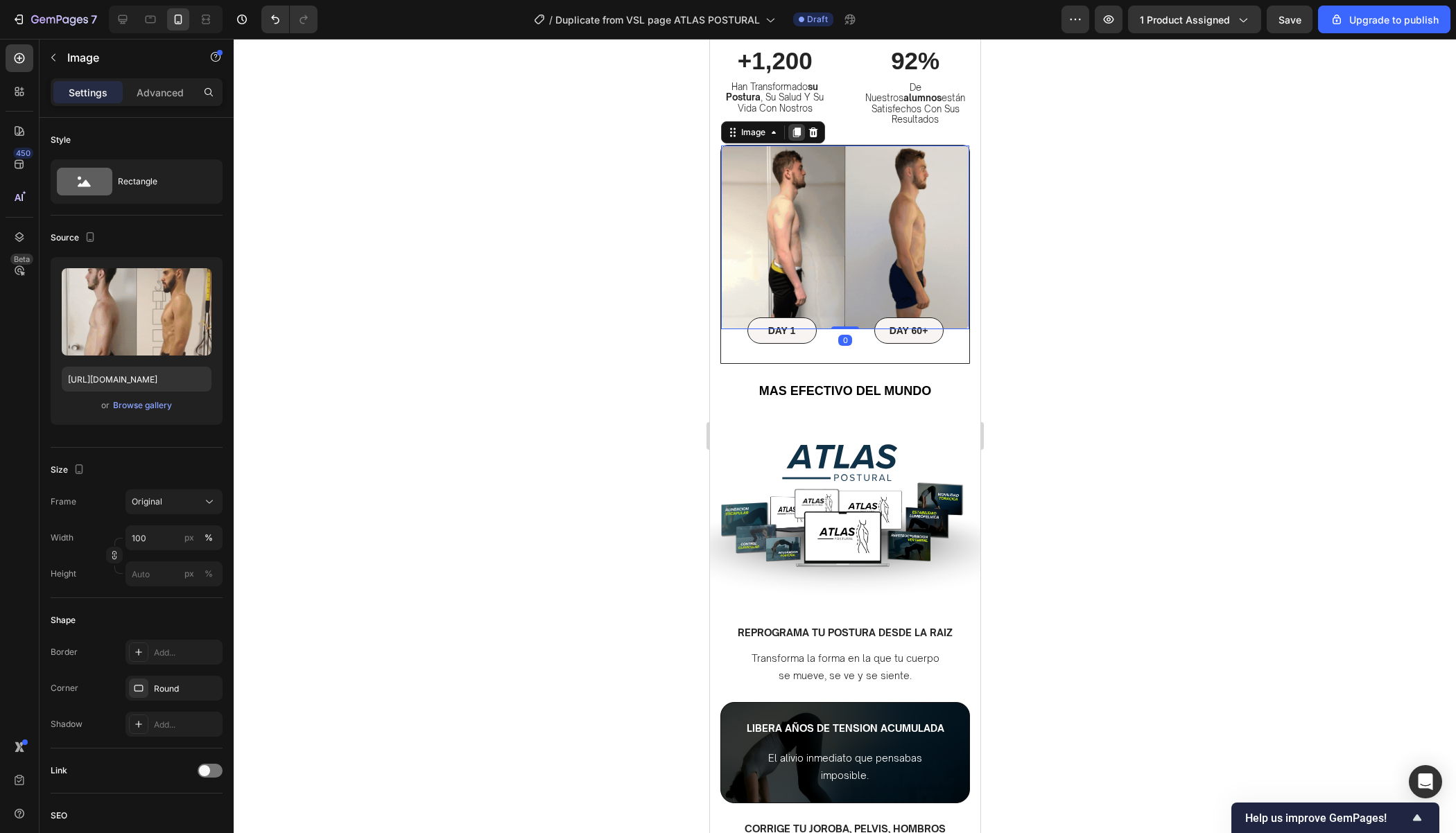
click at [797, 127] on icon at bounding box center [796, 131] width 8 height 9
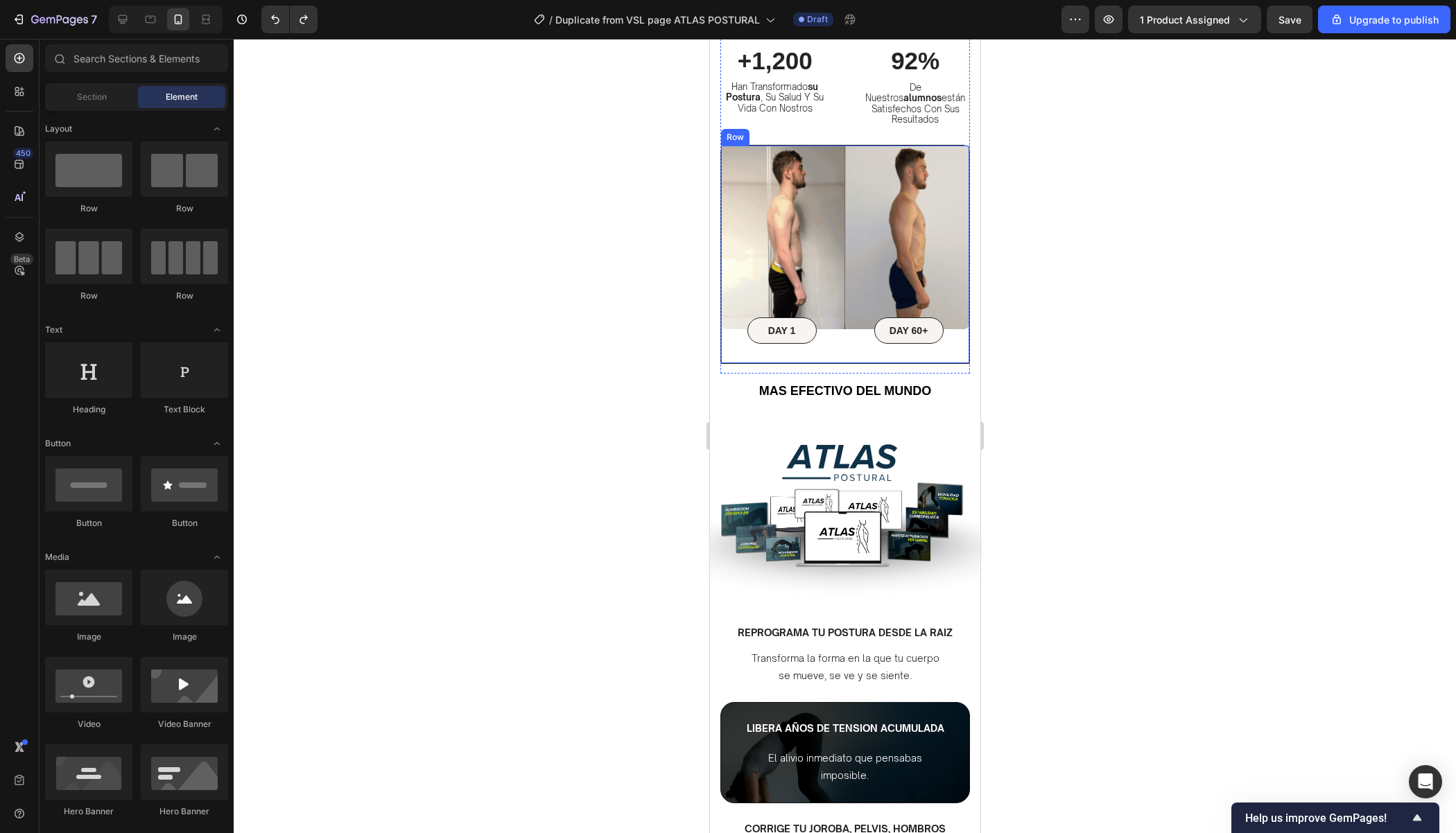
click at [964, 340] on div "Image DAY 1 Text Block Row DAY 60+ Text Block Row Row Row" at bounding box center [844, 254] width 249 height 219
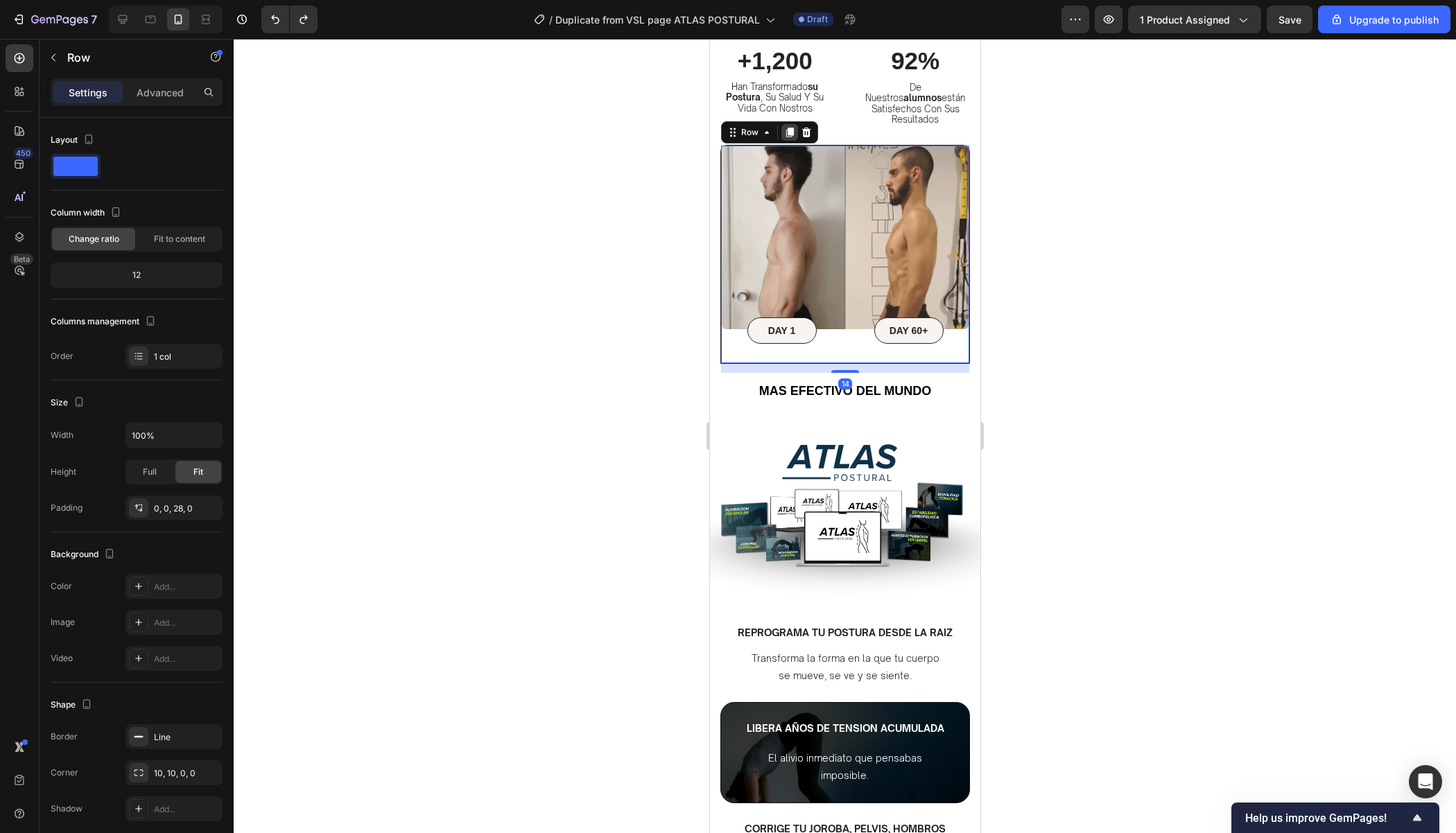
click at [785, 127] on icon at bounding box center [788, 132] width 11 height 11
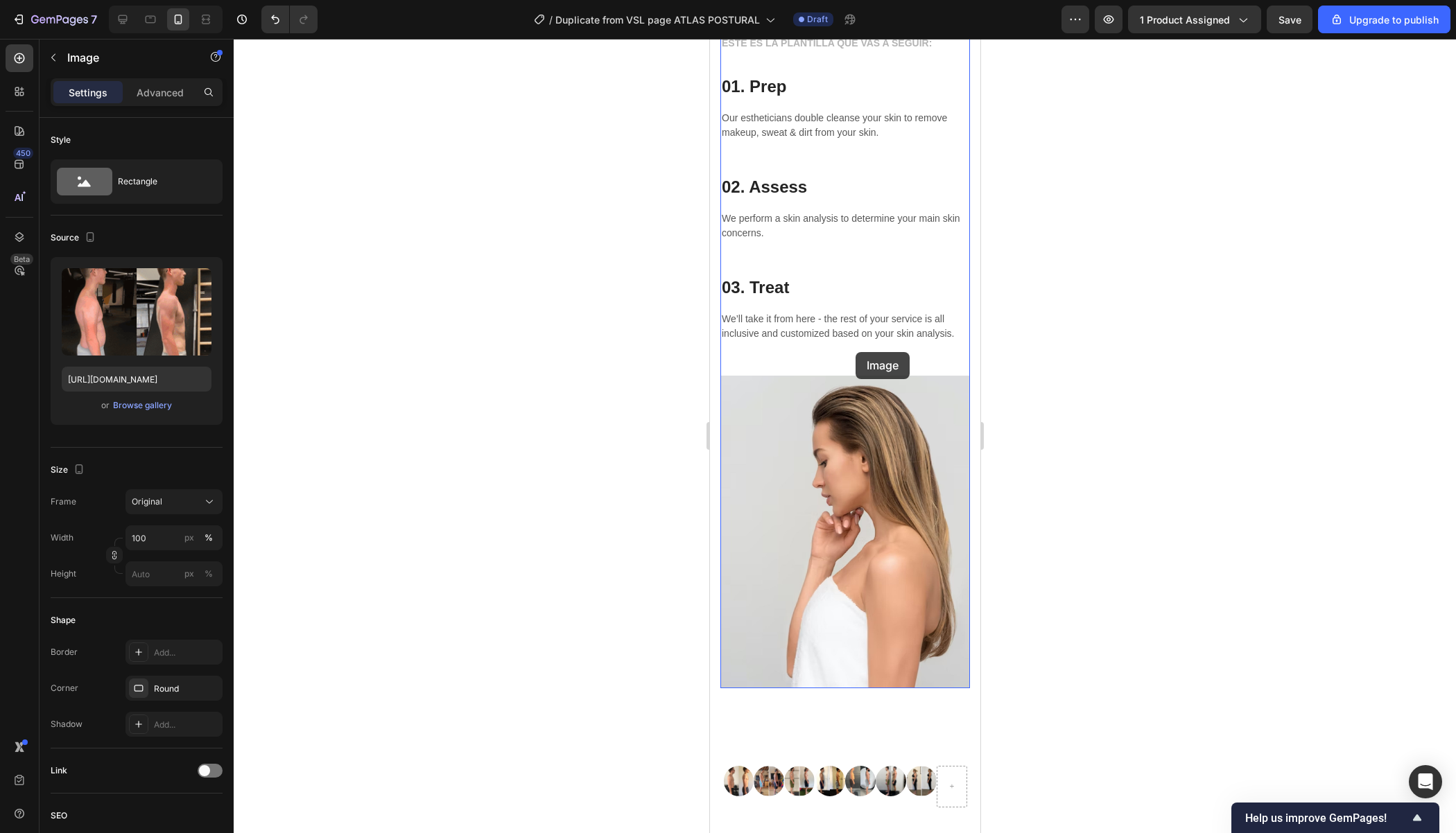
scroll to position [2042, 0]
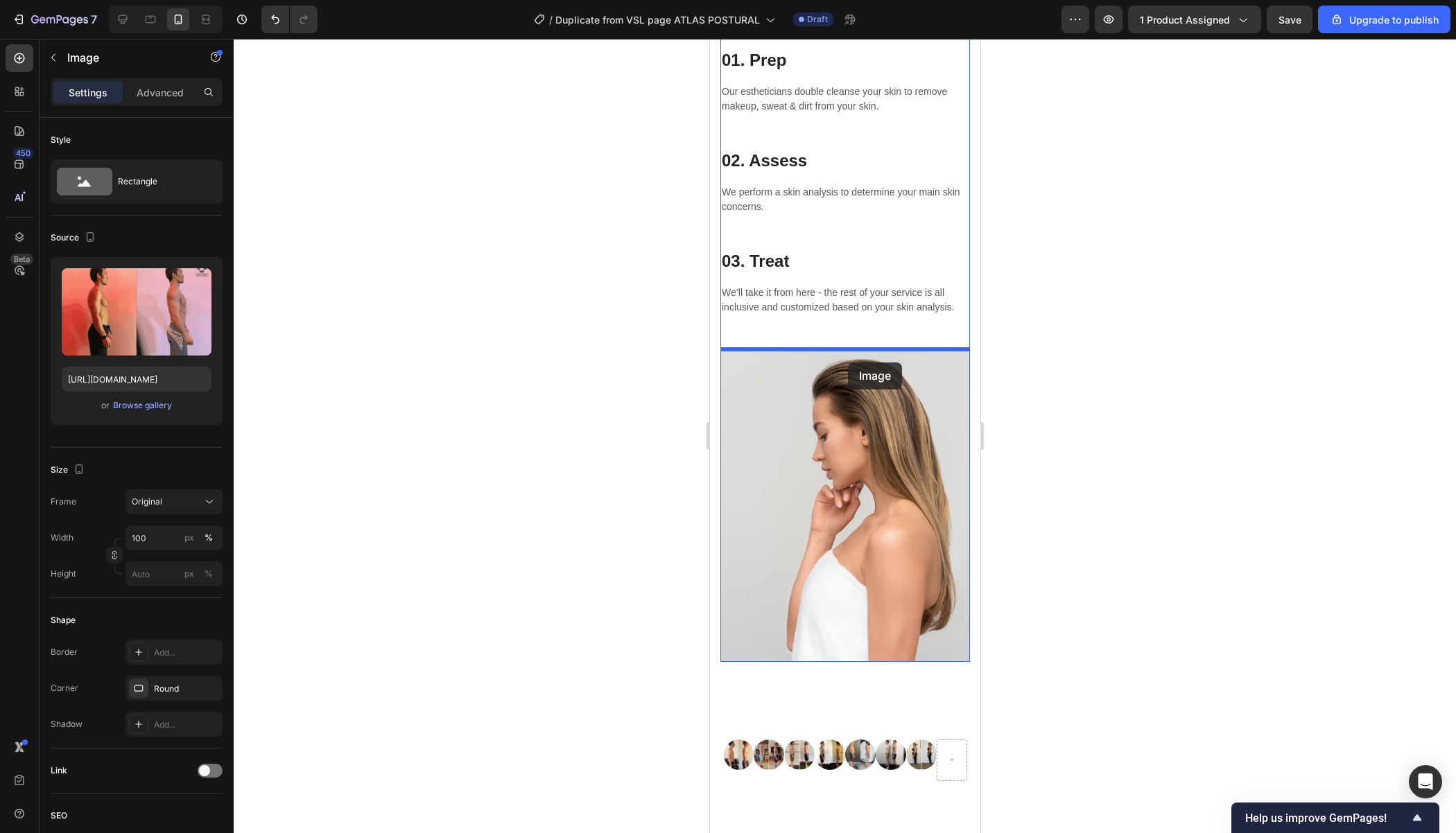
drag, startPoint x: 823, startPoint y: 383, endPoint x: 848, endPoint y: 361, distance: 33.3
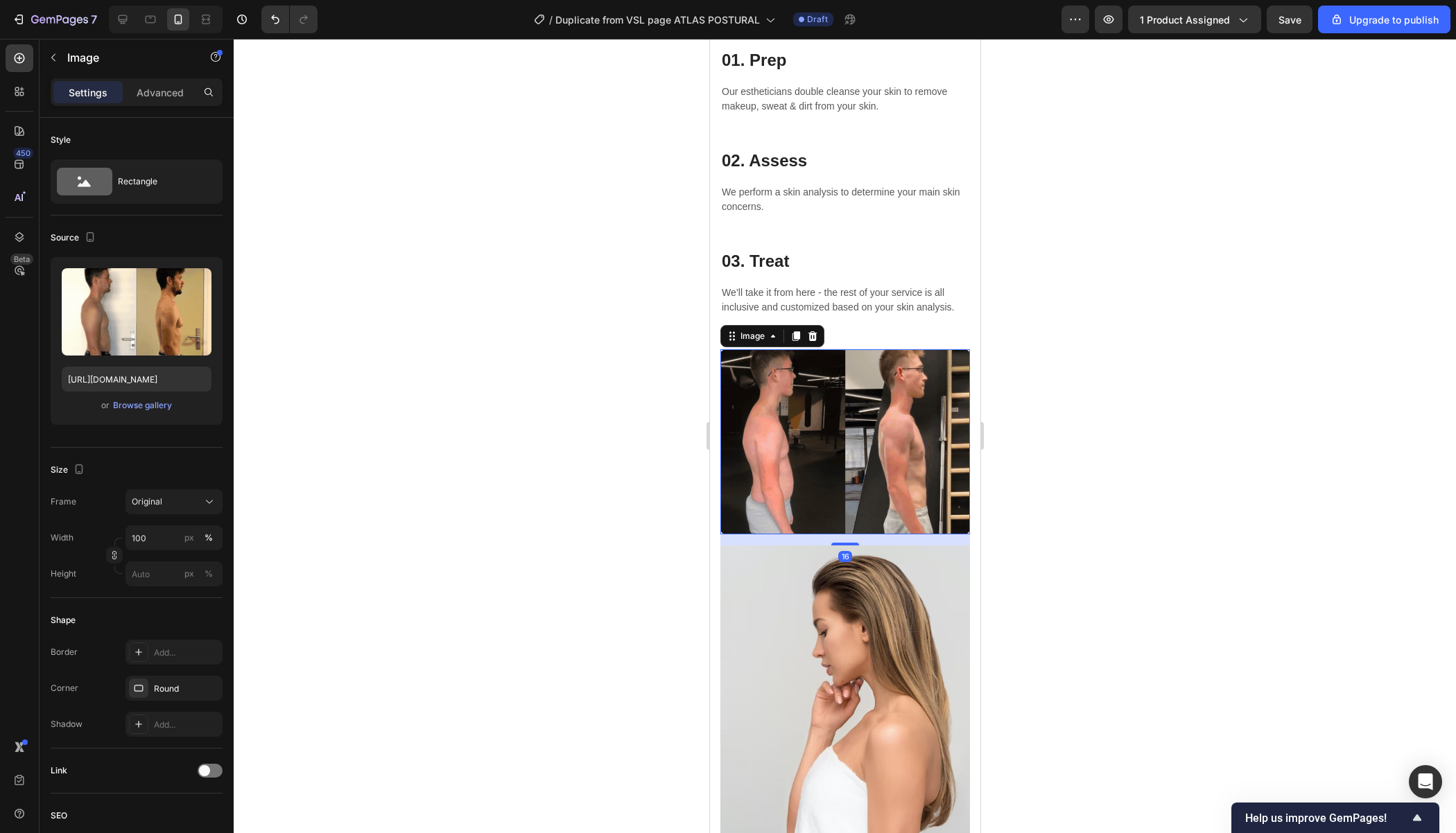
click at [1056, 341] on div at bounding box center [844, 436] width 1223 height 794
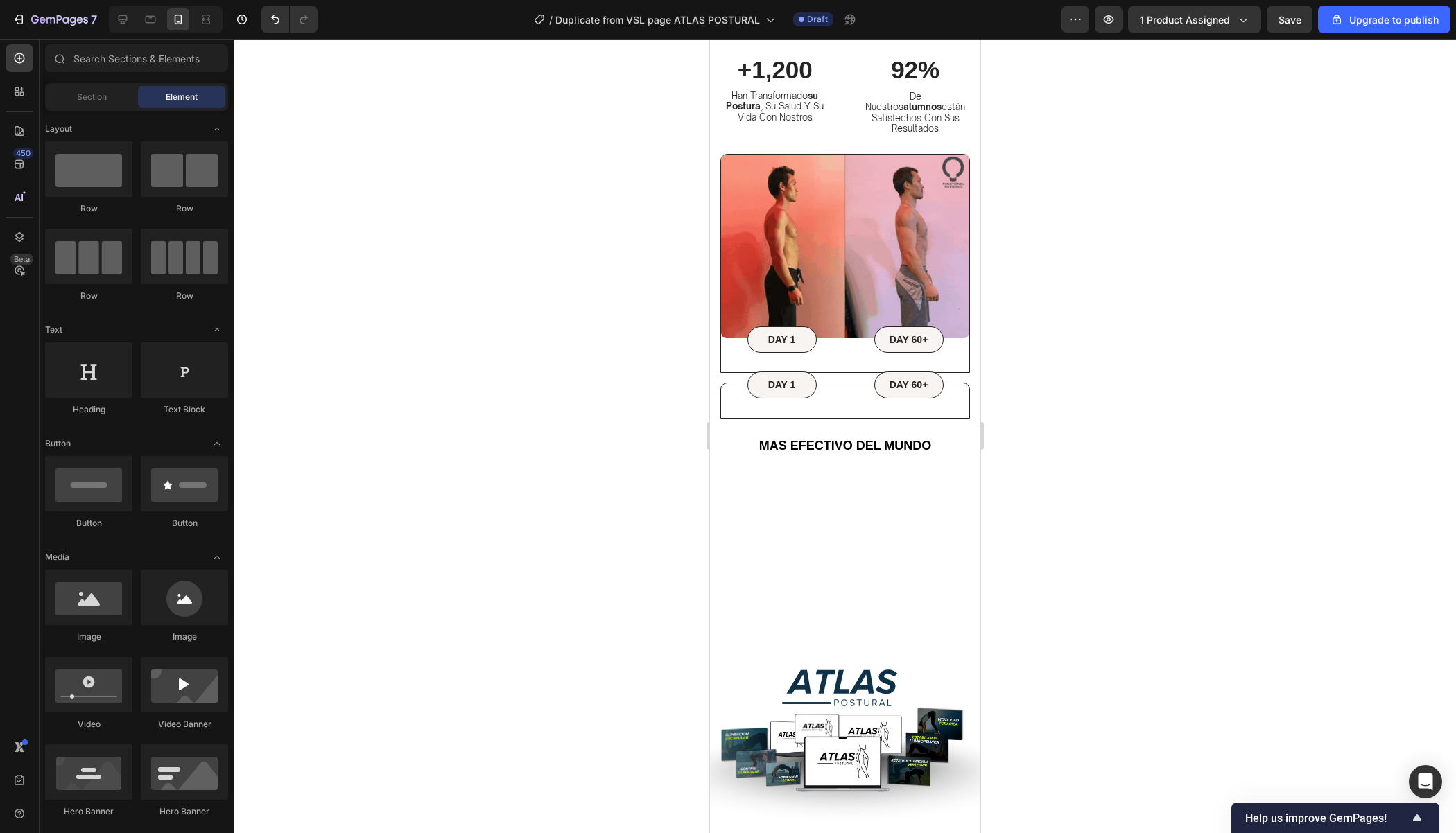
scroll to position [552, 0]
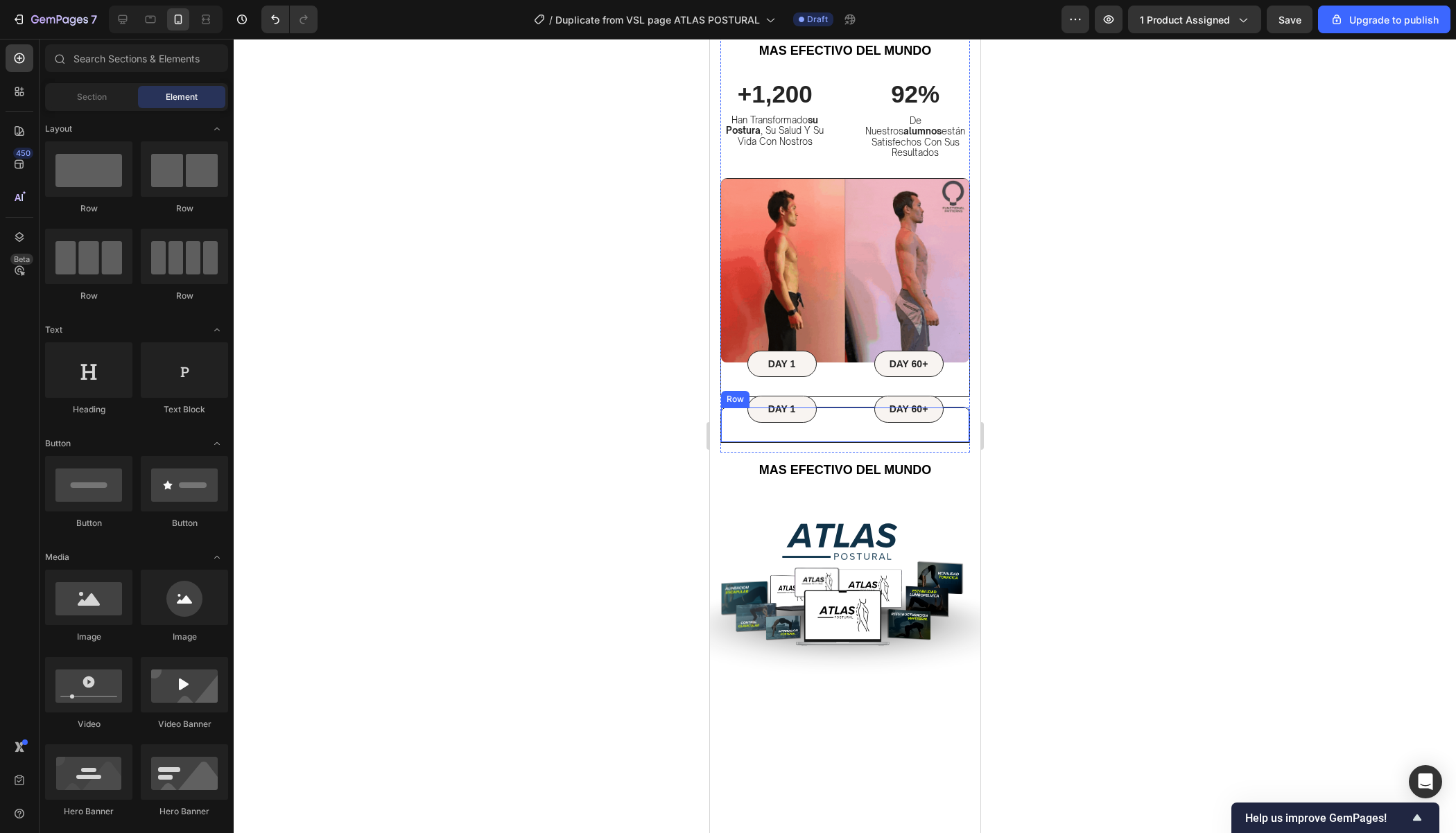
click at [945, 414] on div "DAY 1 Text Block Row DAY 60+ Text Block Row Row Row" at bounding box center [844, 425] width 249 height 36
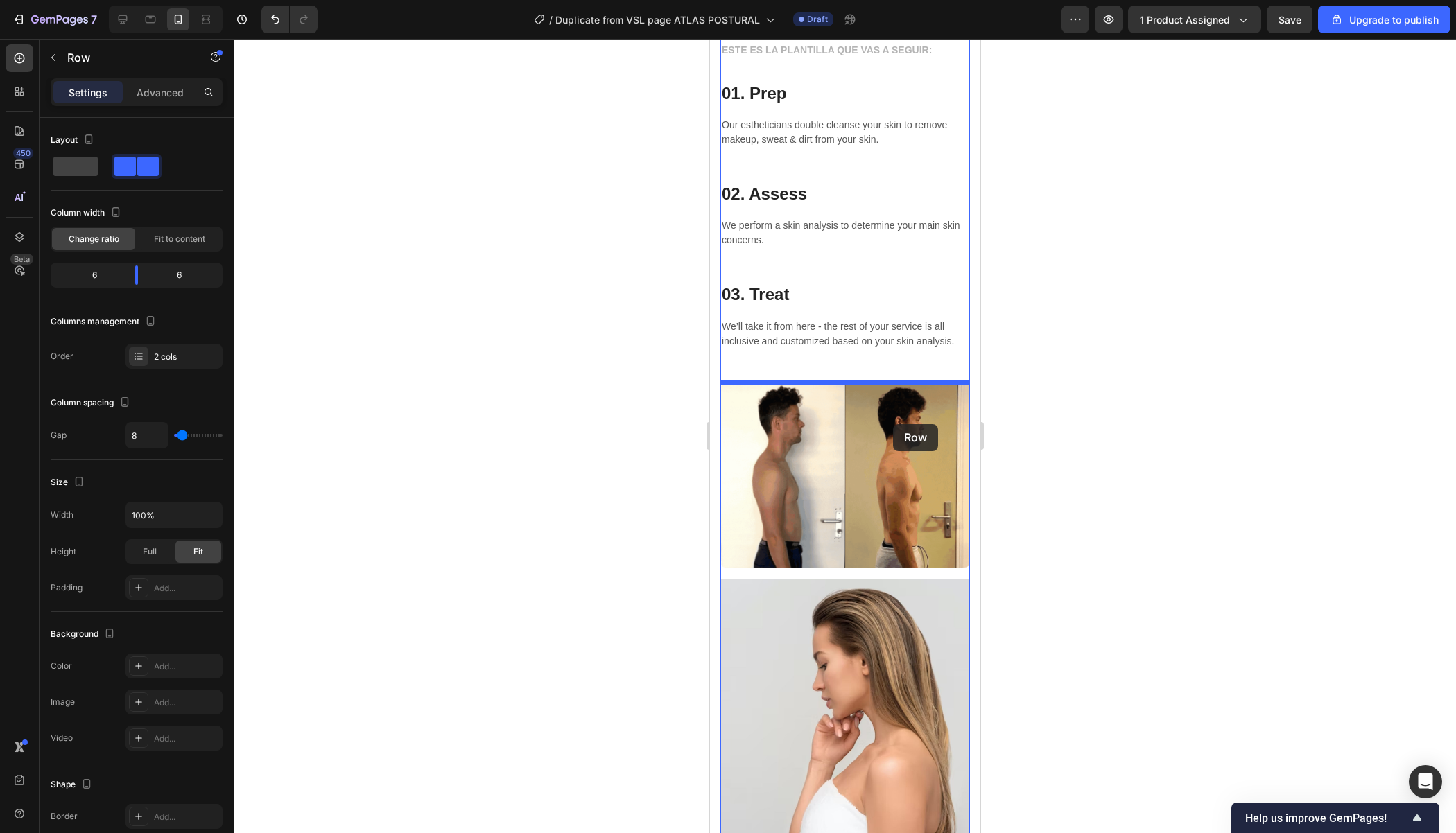
scroll to position [1864, 0]
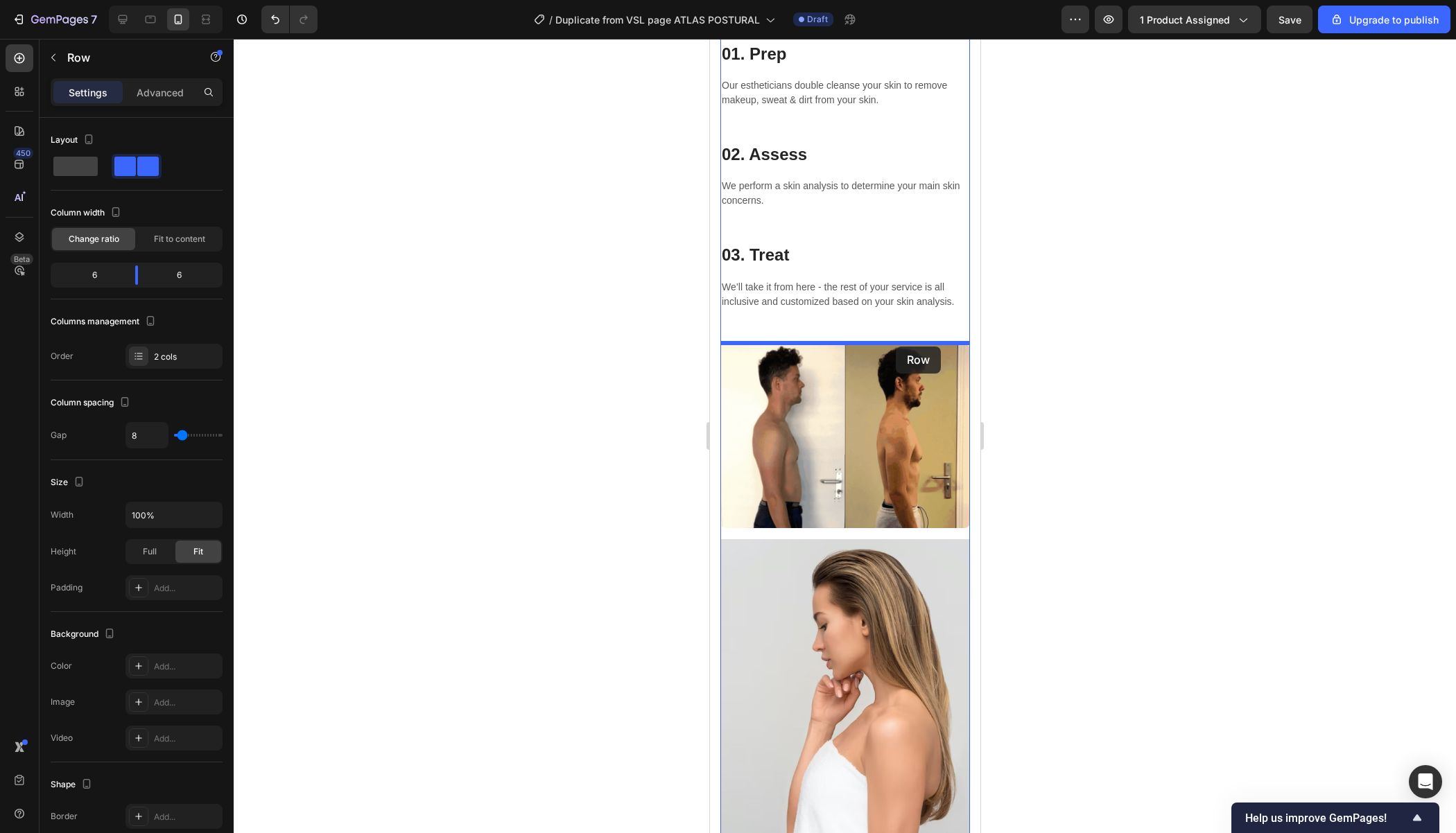
drag, startPoint x: 837, startPoint y: 407, endPoint x: 896, endPoint y: 347, distance: 84.1
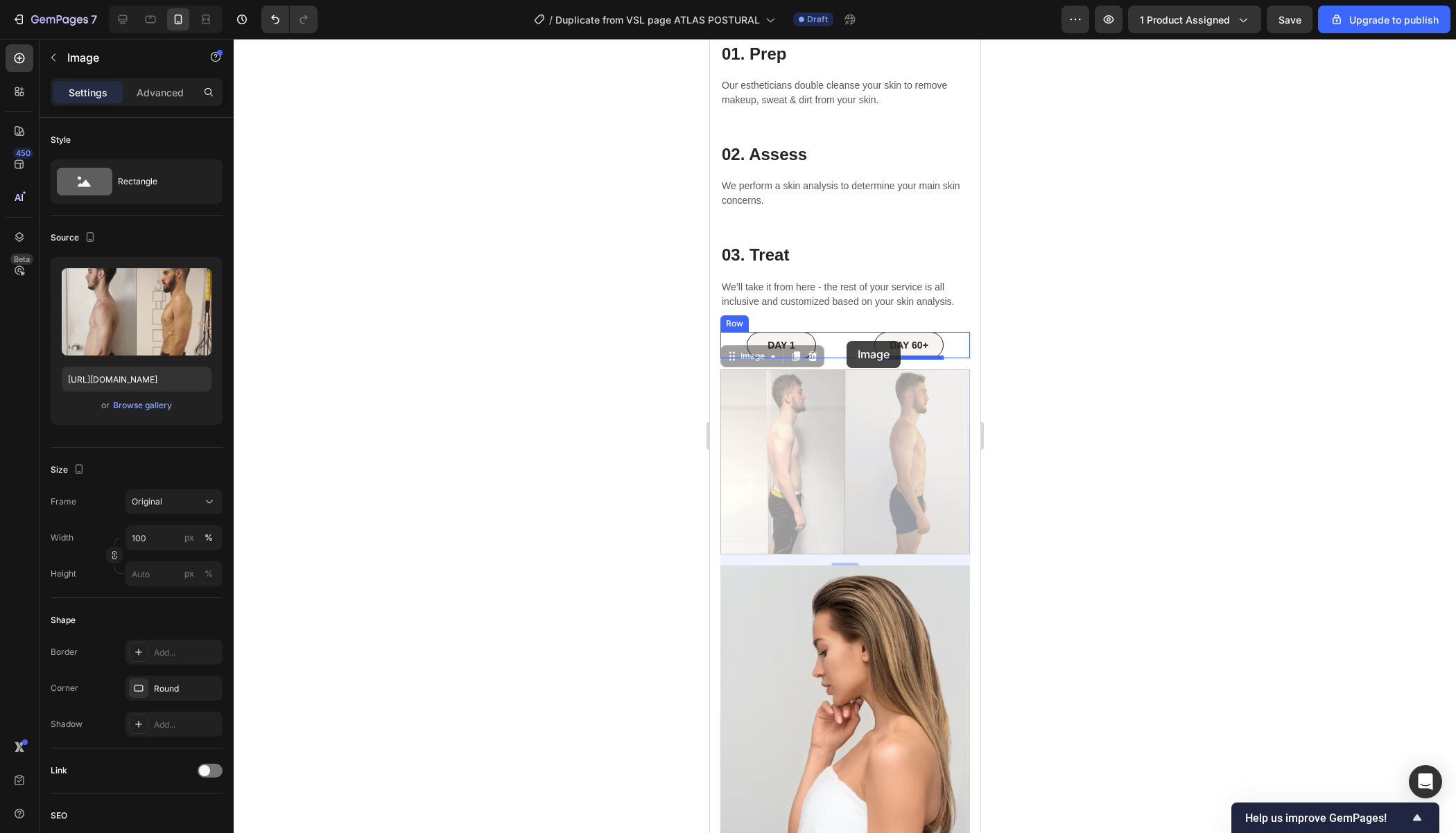
drag, startPoint x: 860, startPoint y: 441, endPoint x: 847, endPoint y: 343, distance: 98.9
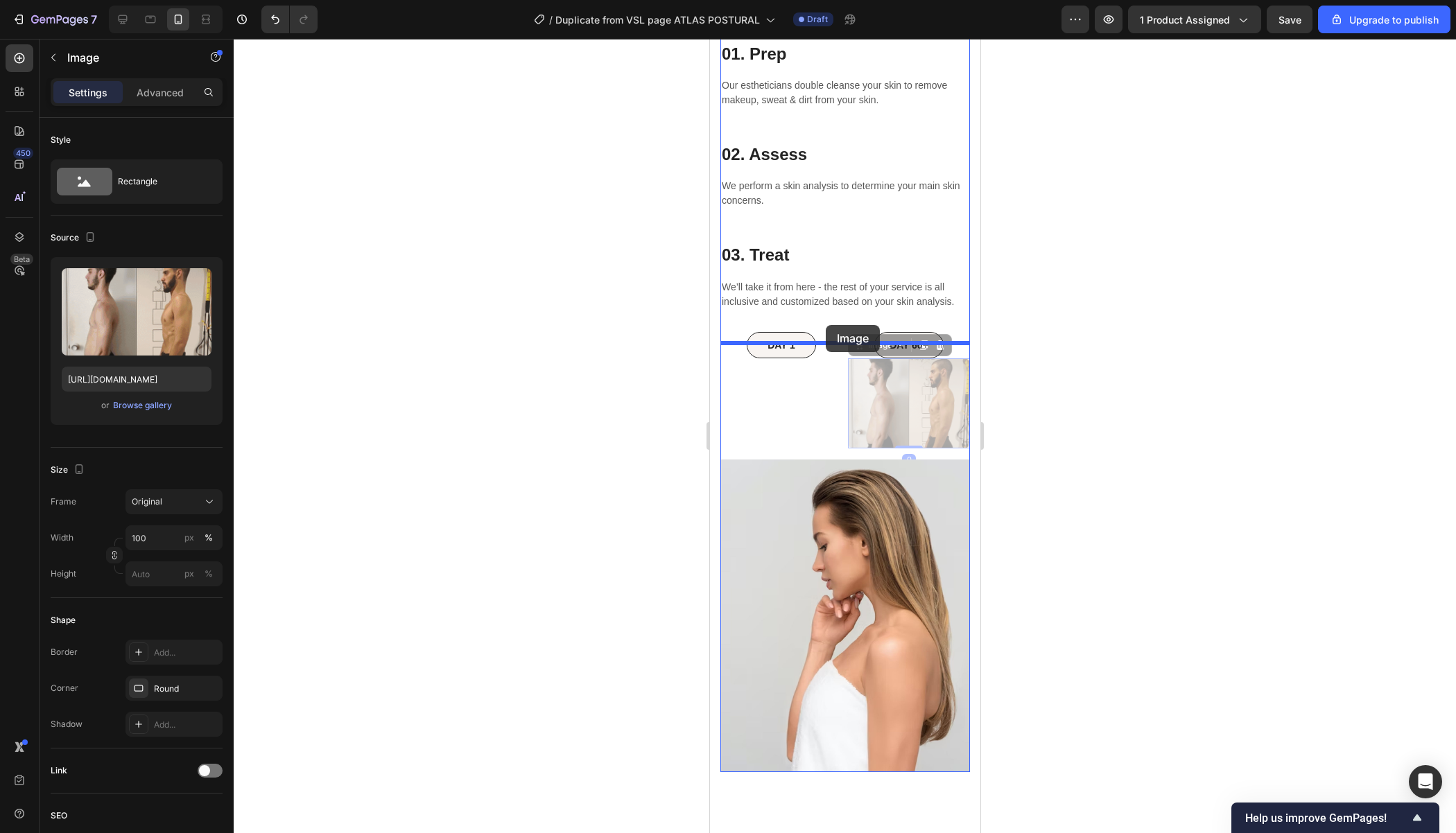
drag, startPoint x: 871, startPoint y: 367, endPoint x: 826, endPoint y: 326, distance: 60.9
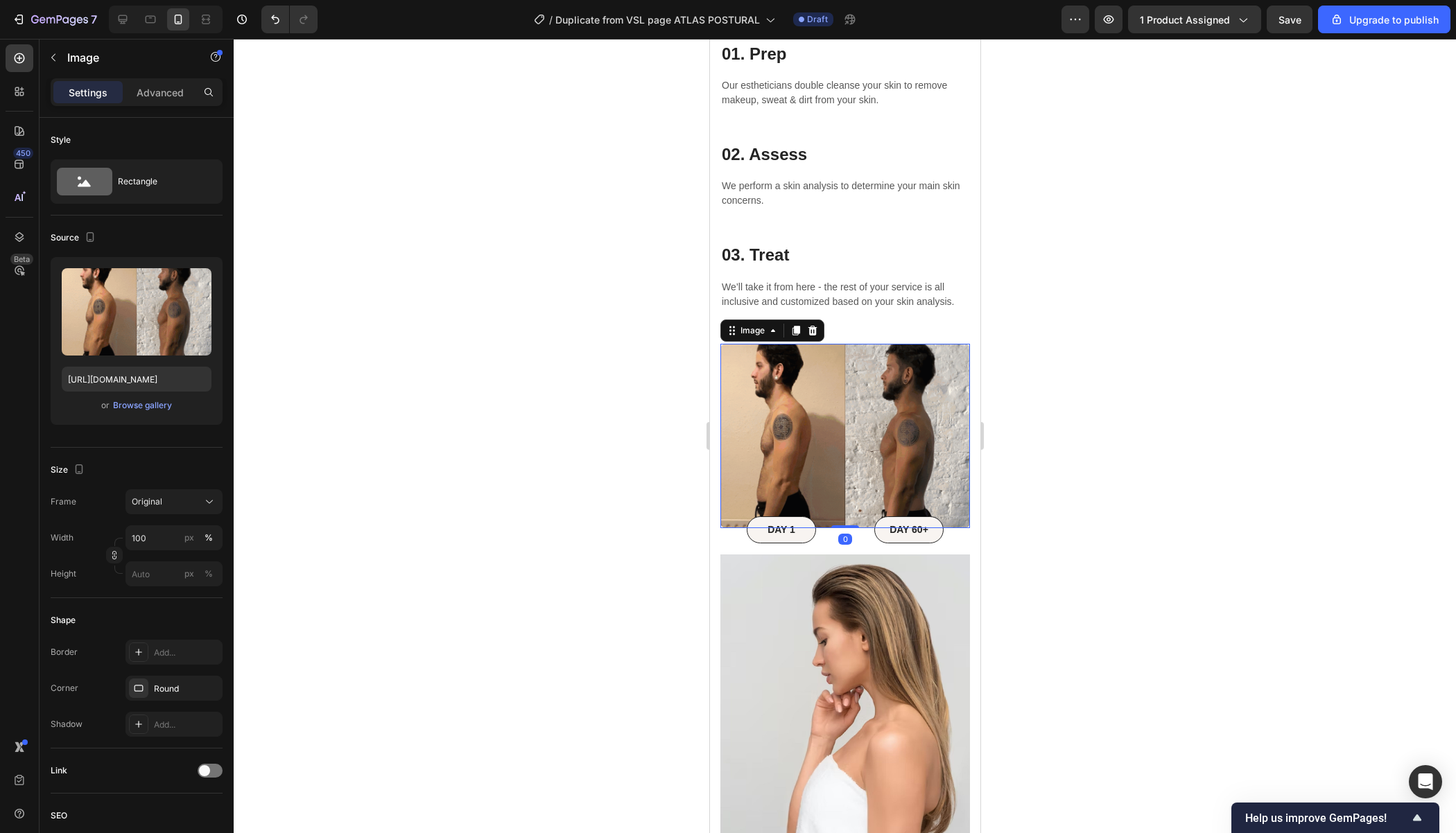
click at [1131, 427] on div at bounding box center [844, 436] width 1223 height 794
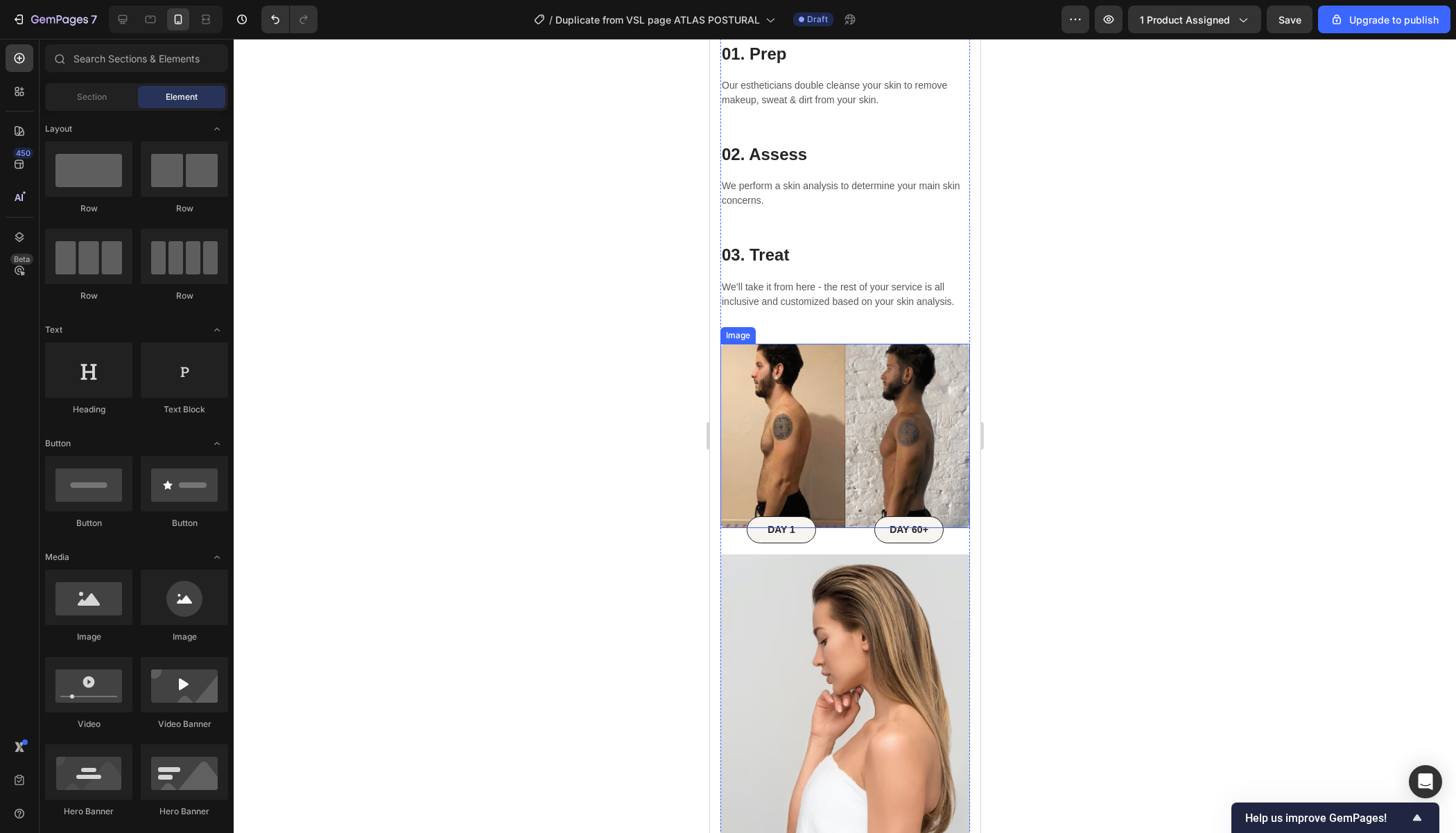
scroll to position [1982, 0]
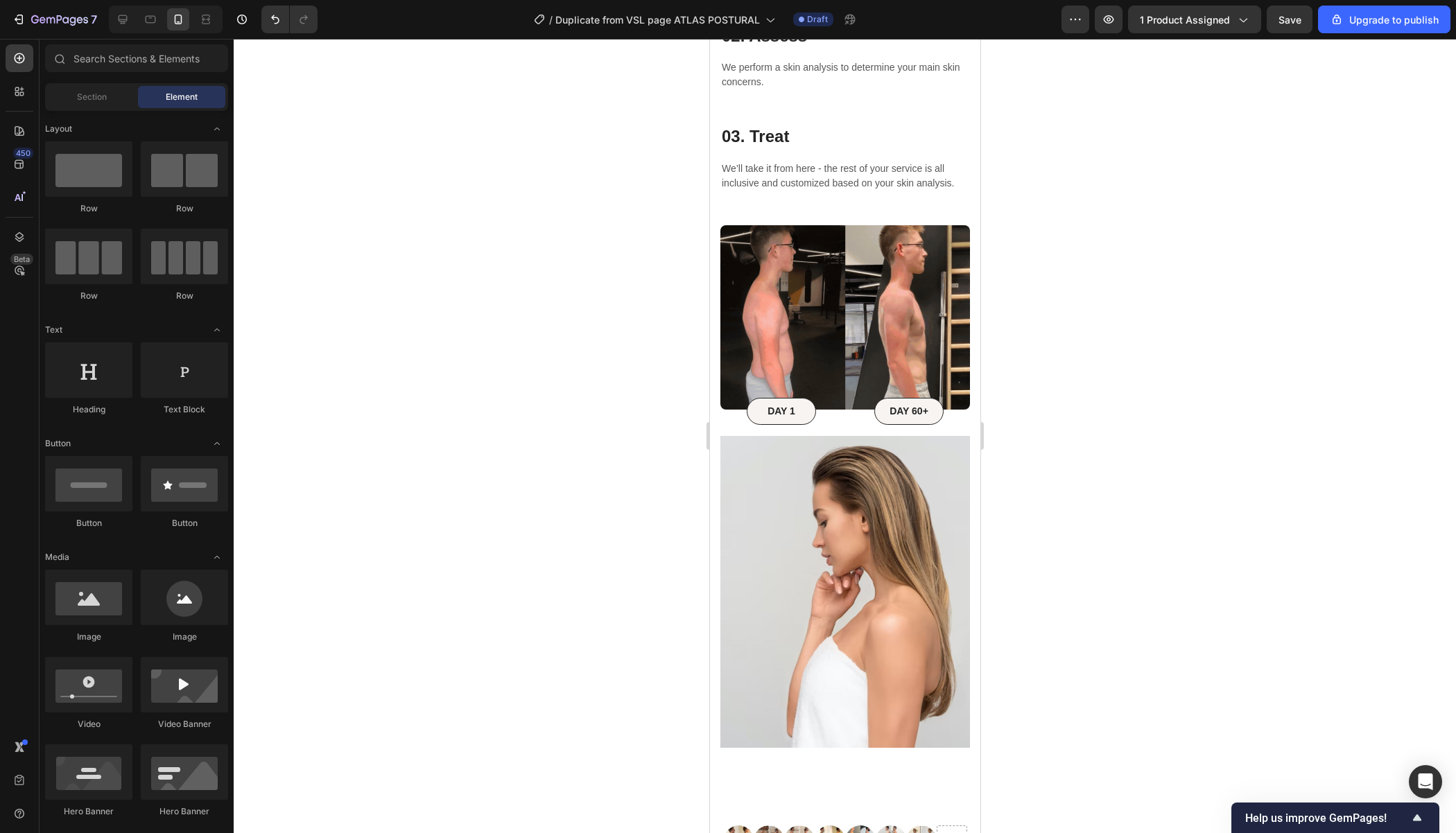
click at [1023, 377] on div at bounding box center [844, 436] width 1223 height 794
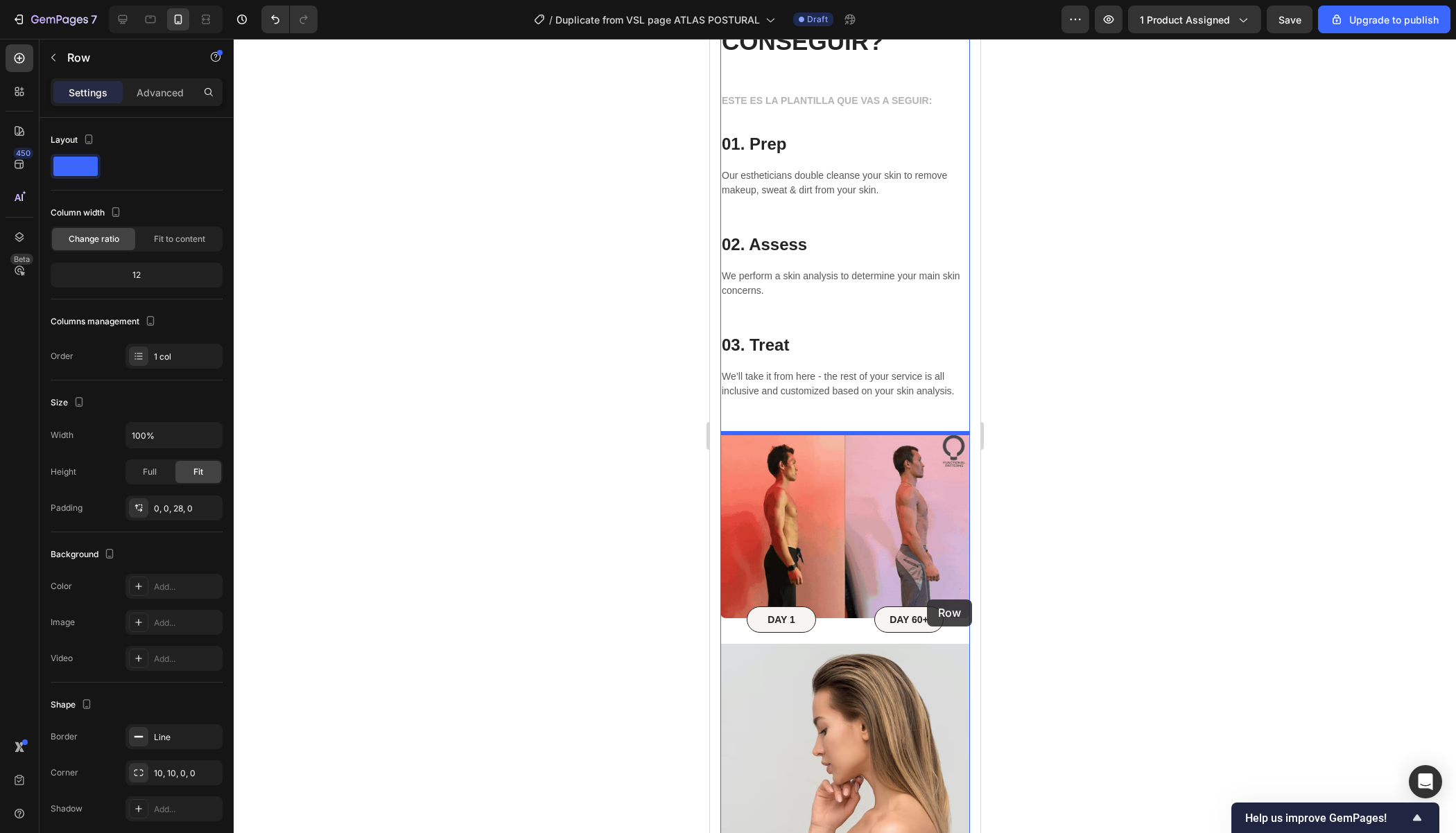
scroll to position [1814, 0]
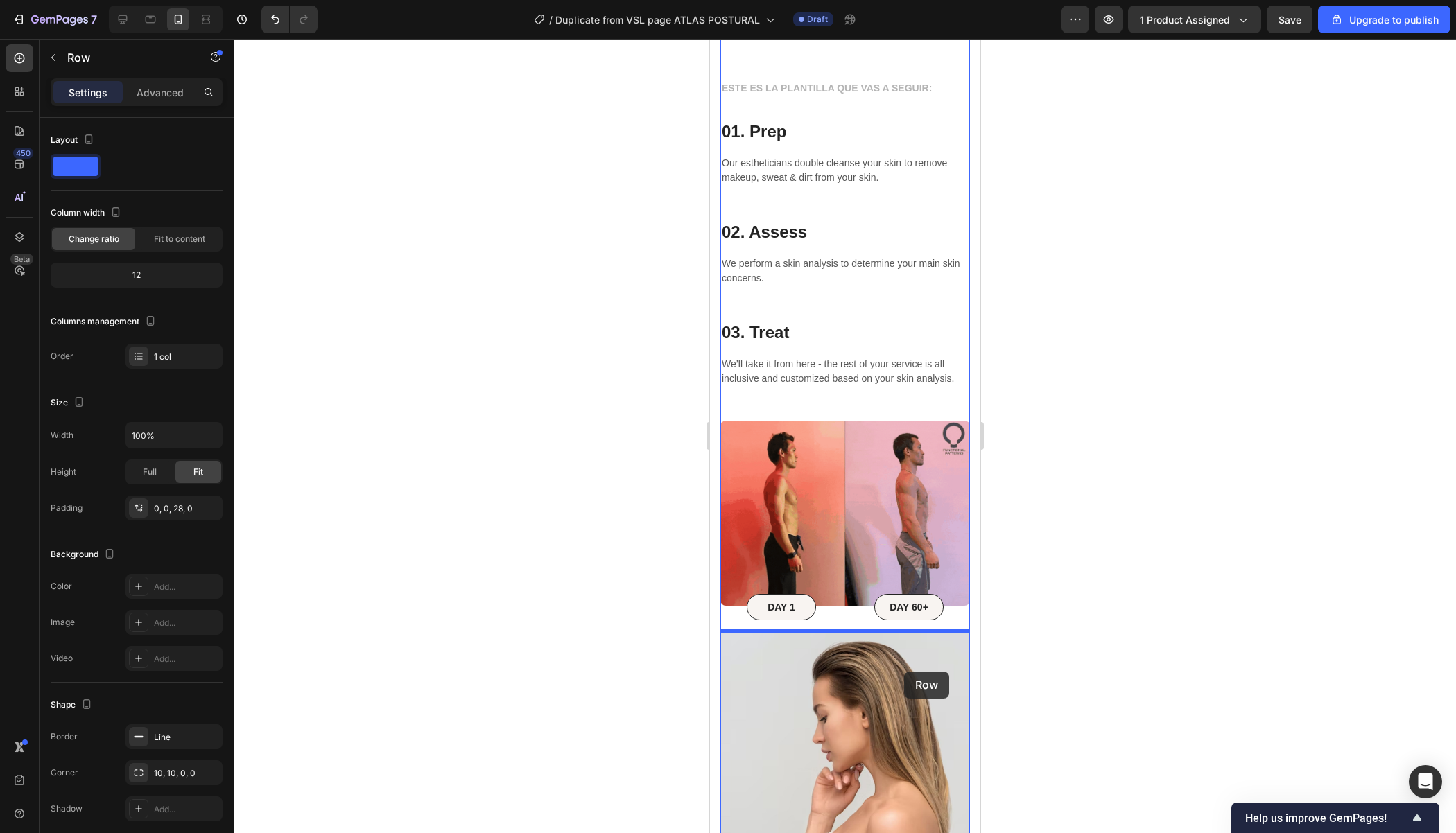
drag, startPoint x: 934, startPoint y: 449, endPoint x: 904, endPoint y: 672, distance: 225.0
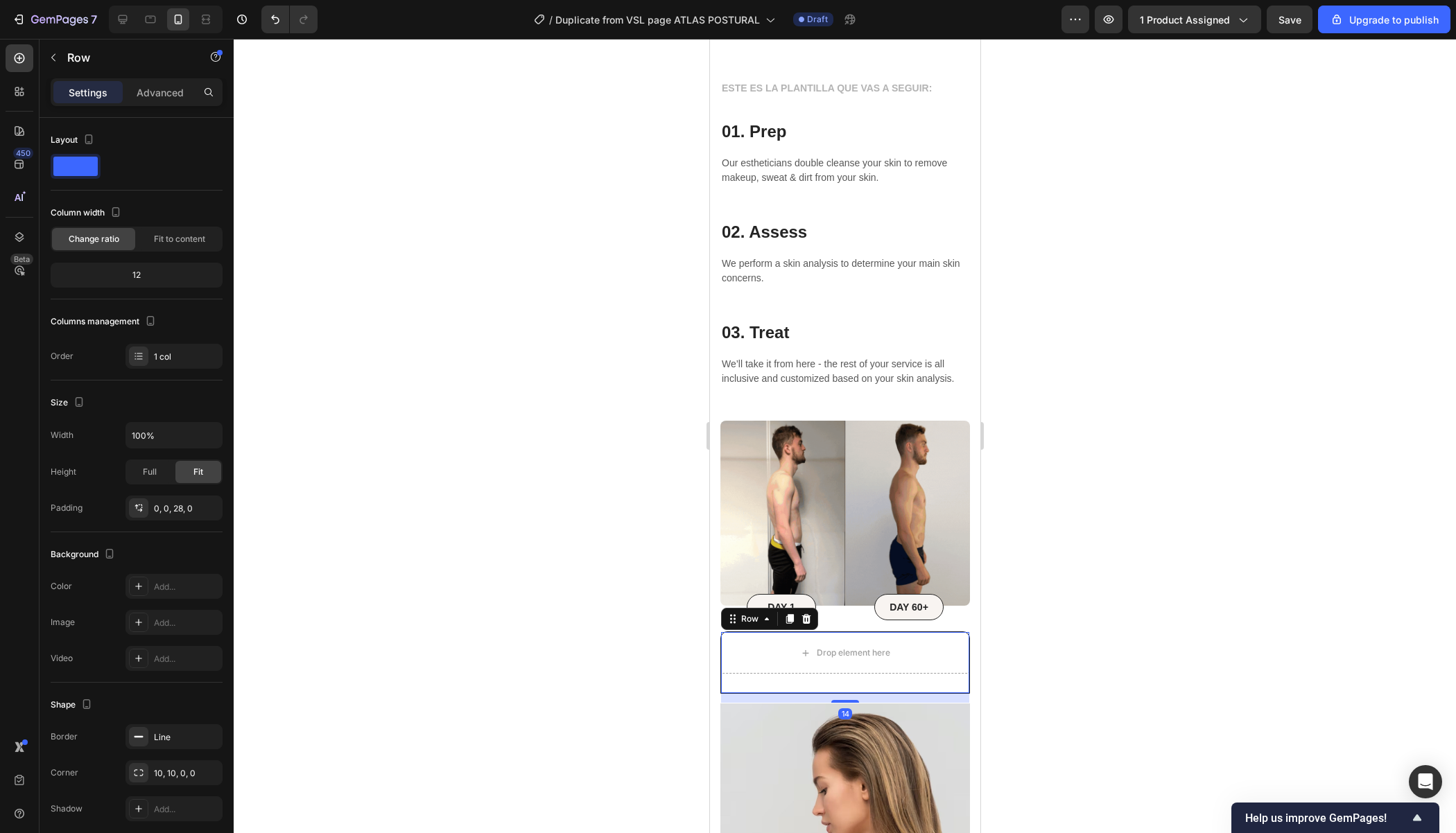
click at [1078, 562] on div at bounding box center [844, 436] width 1223 height 794
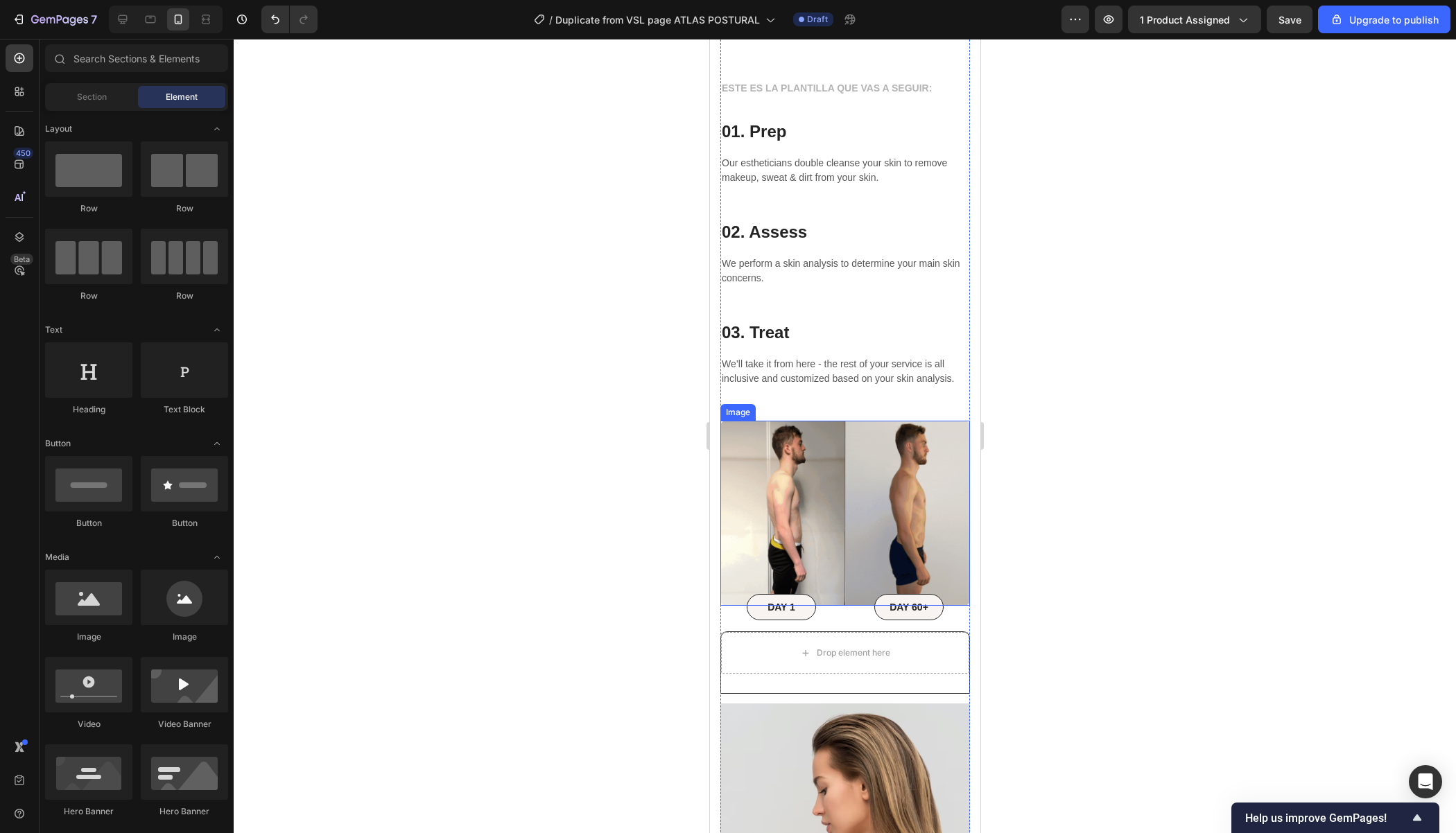
click at [937, 506] on img at bounding box center [844, 513] width 249 height 185
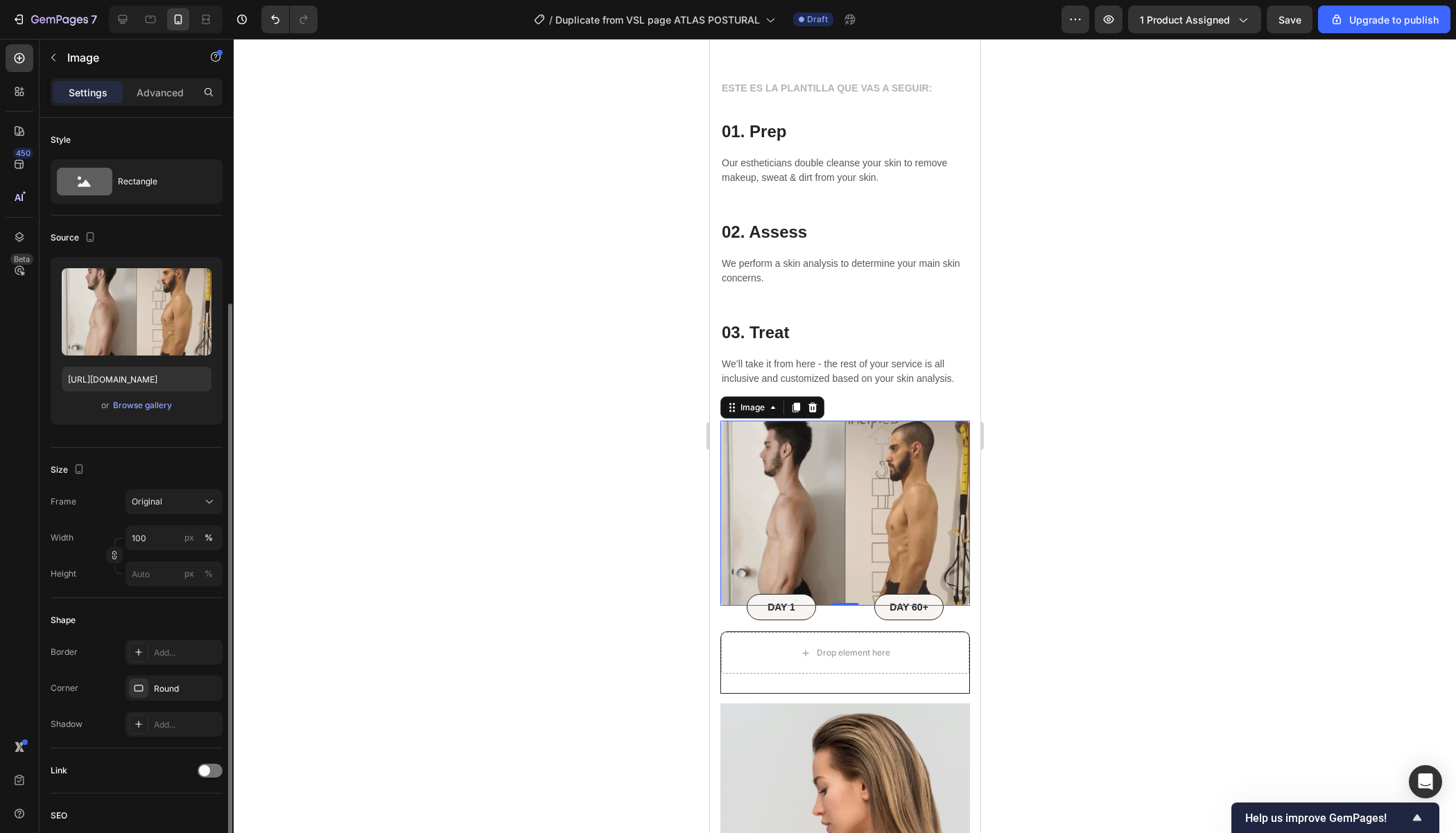
scroll to position [112, 0]
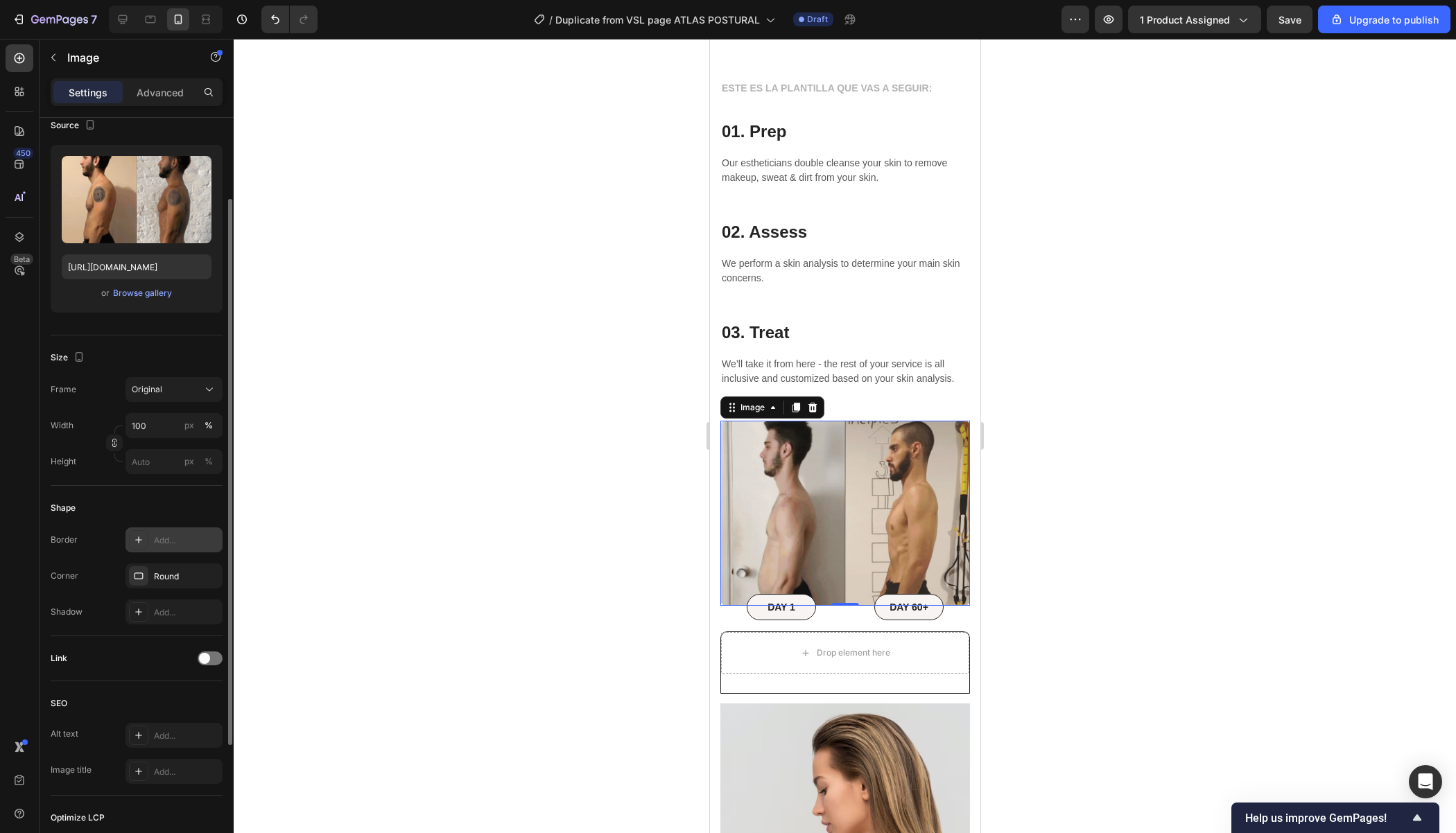
click at [178, 539] on div "Add..." at bounding box center [186, 540] width 65 height 13
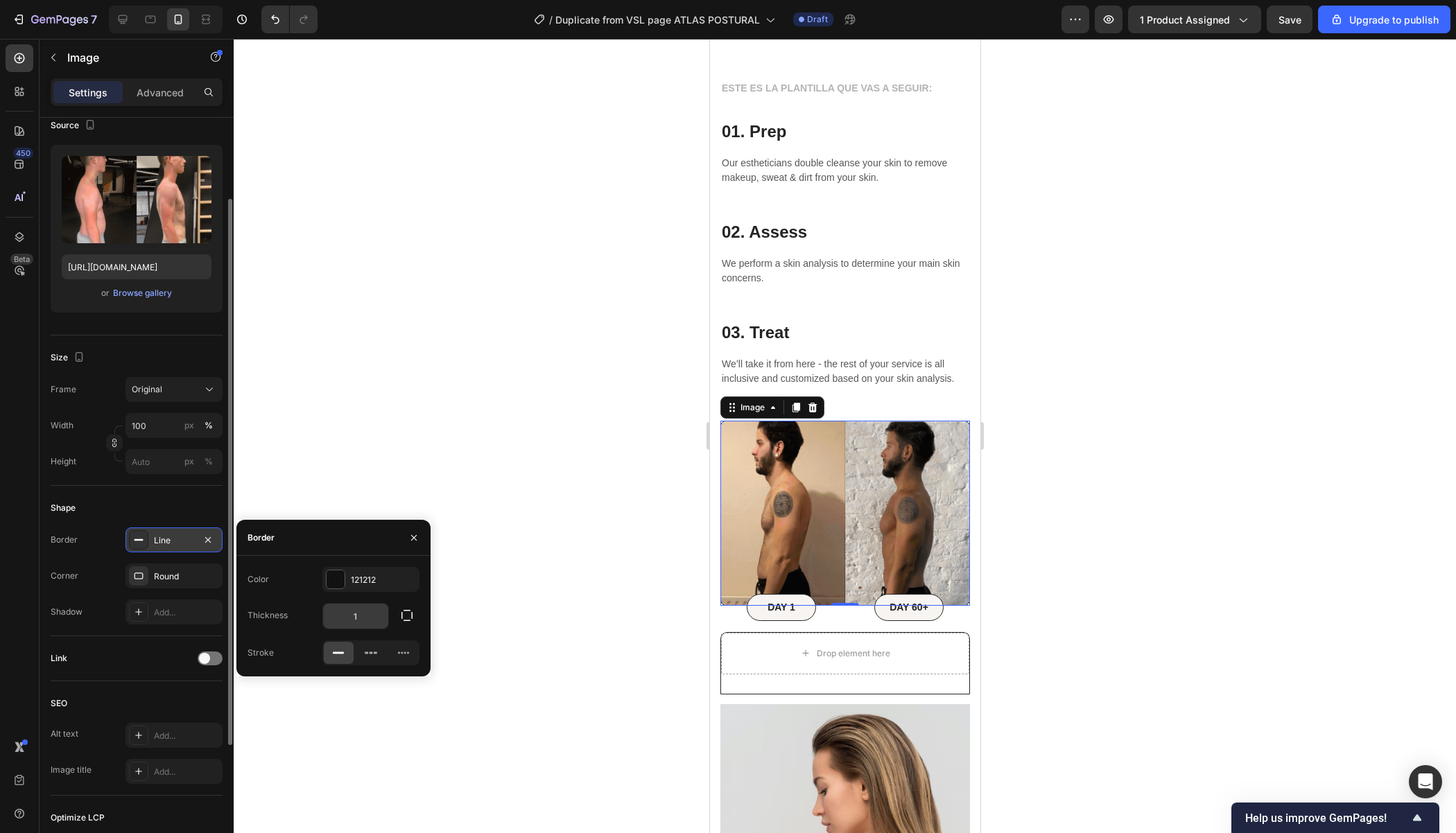
click at [360, 616] on input "1" at bounding box center [356, 616] width 65 height 25
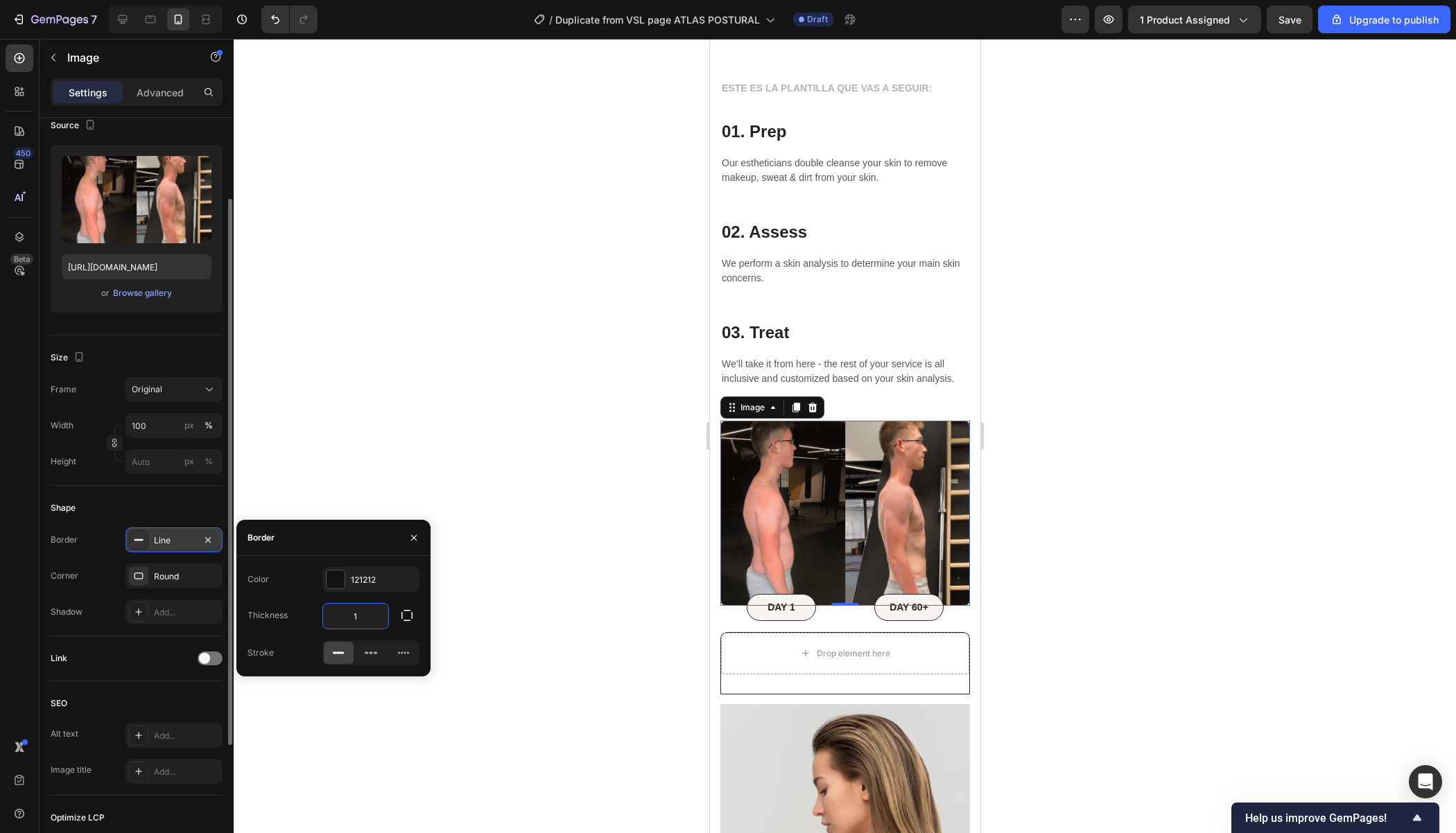
type input "2"
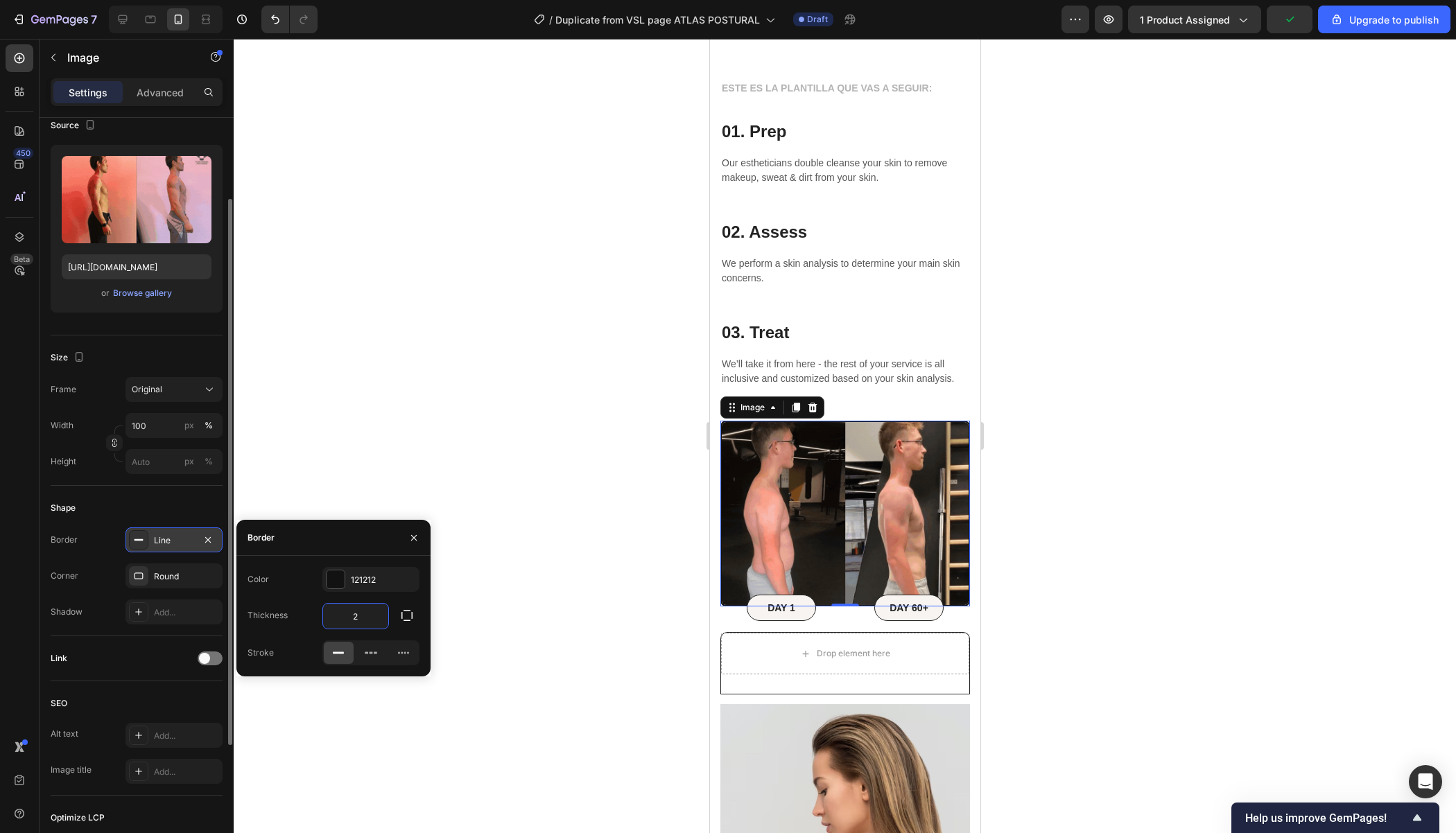
click at [1215, 554] on div at bounding box center [844, 436] width 1223 height 794
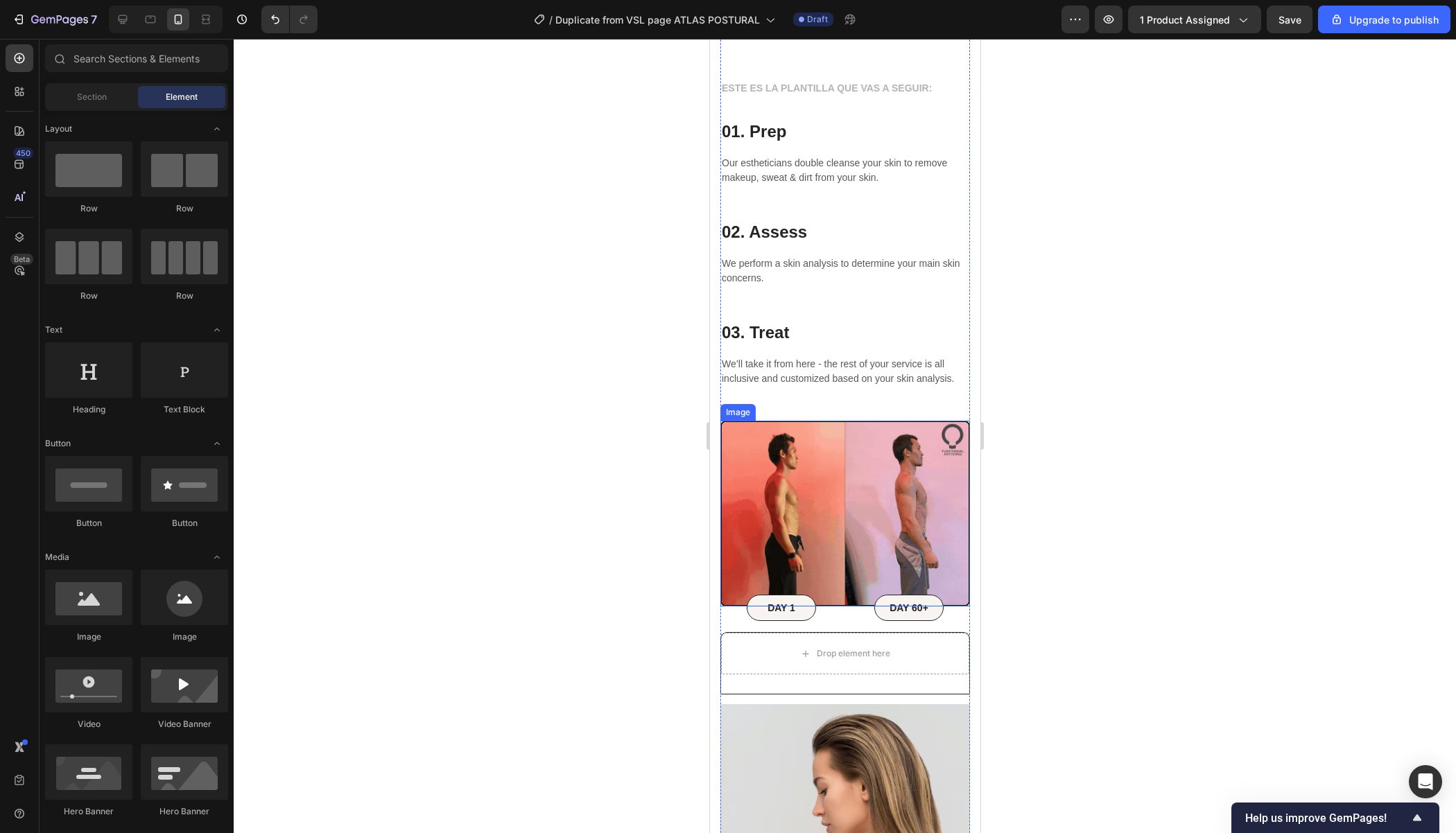
click at [760, 479] on img at bounding box center [844, 513] width 249 height 186
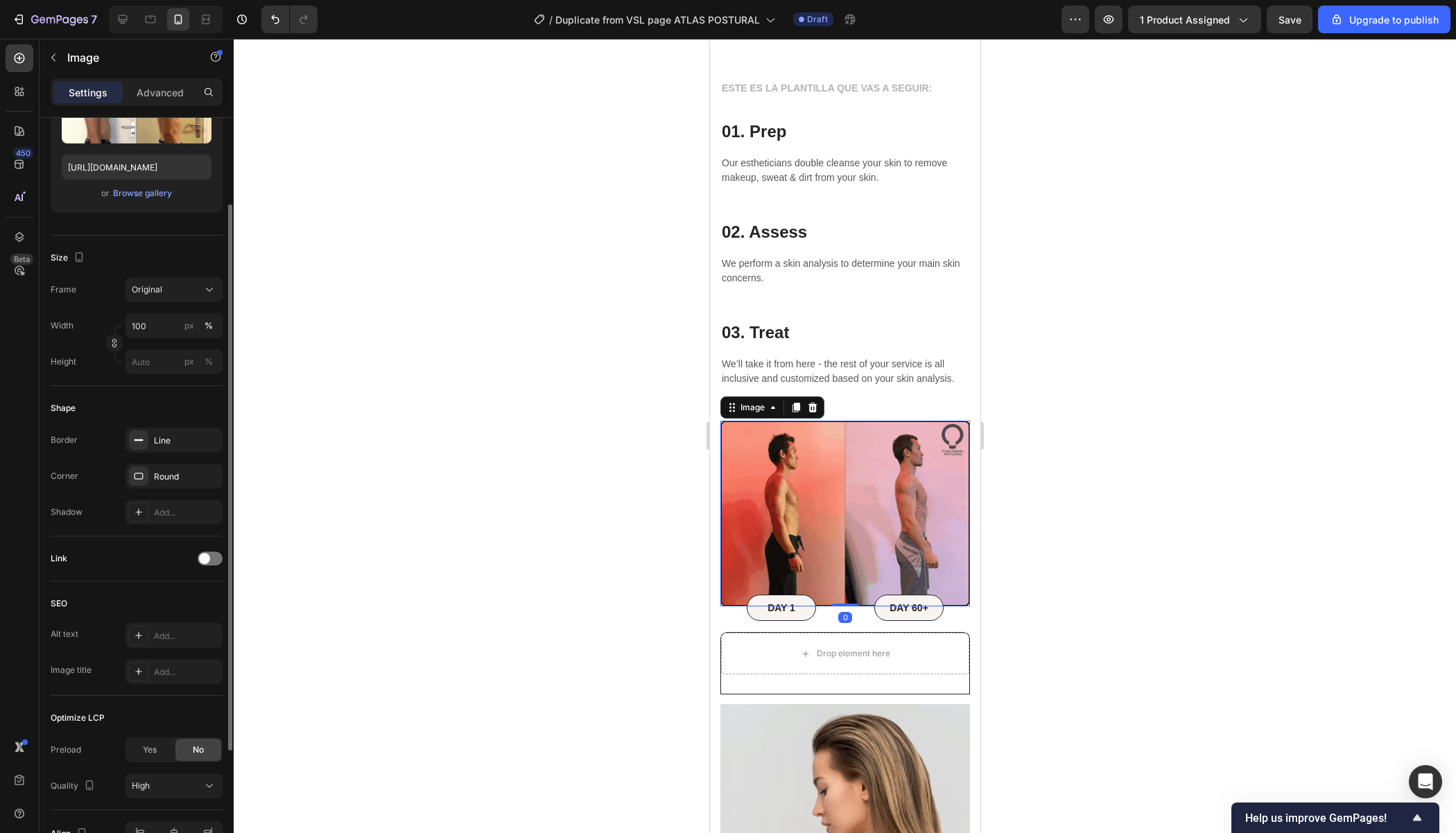
scroll to position [288, 0]
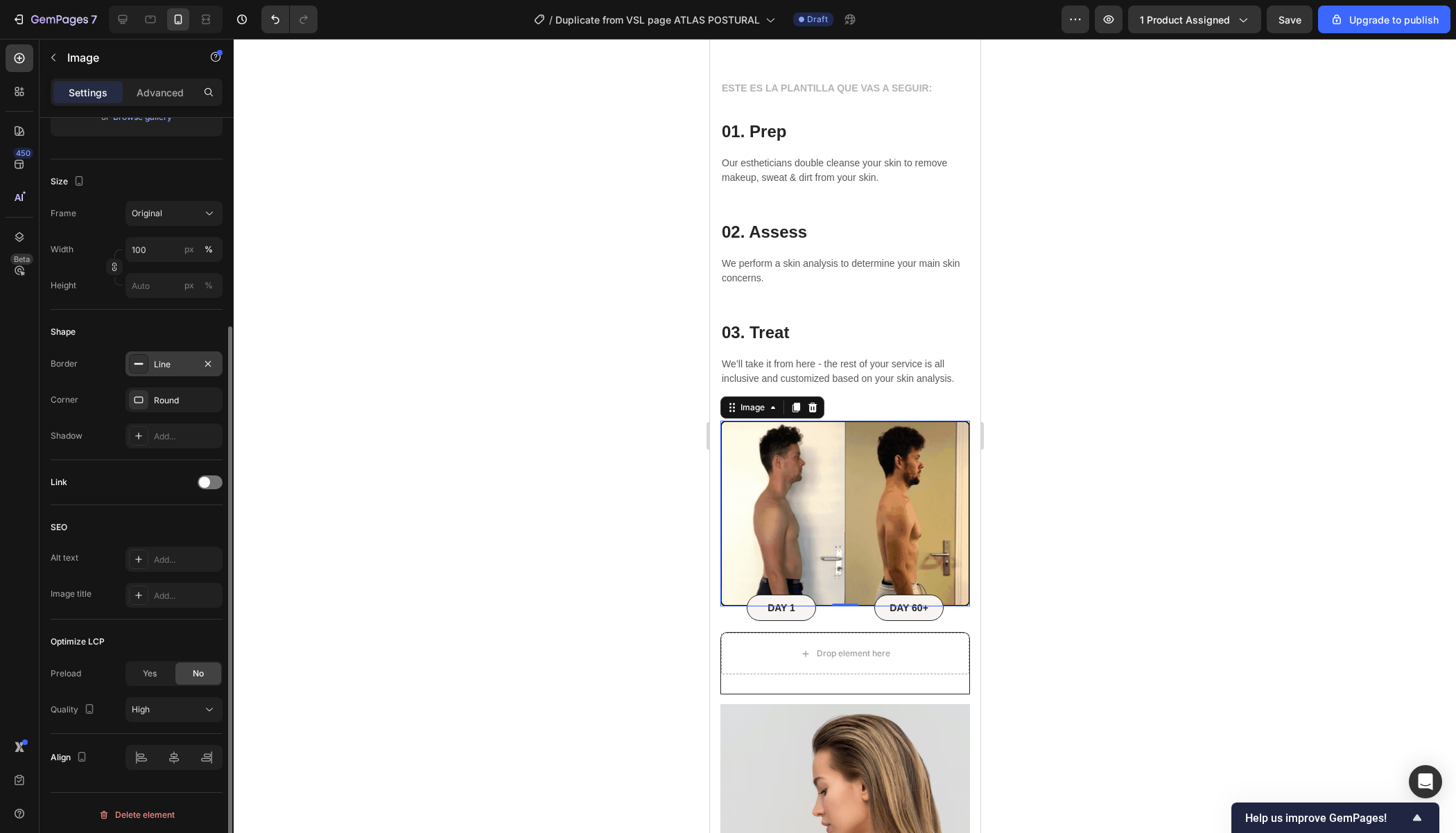
click at [172, 361] on div "Line" at bounding box center [173, 364] width 40 height 13
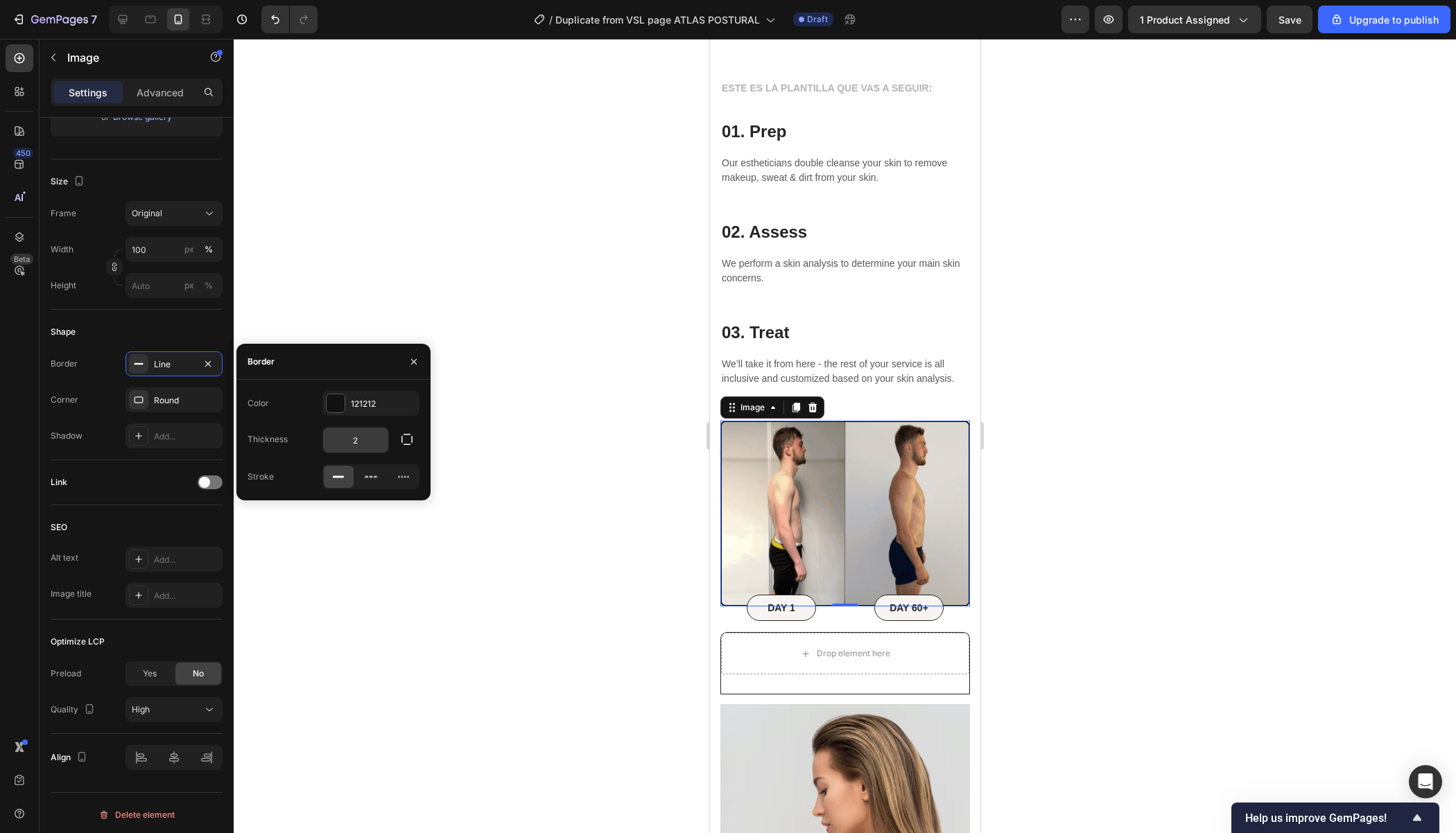
click at [358, 435] on input "2" at bounding box center [356, 439] width 65 height 25
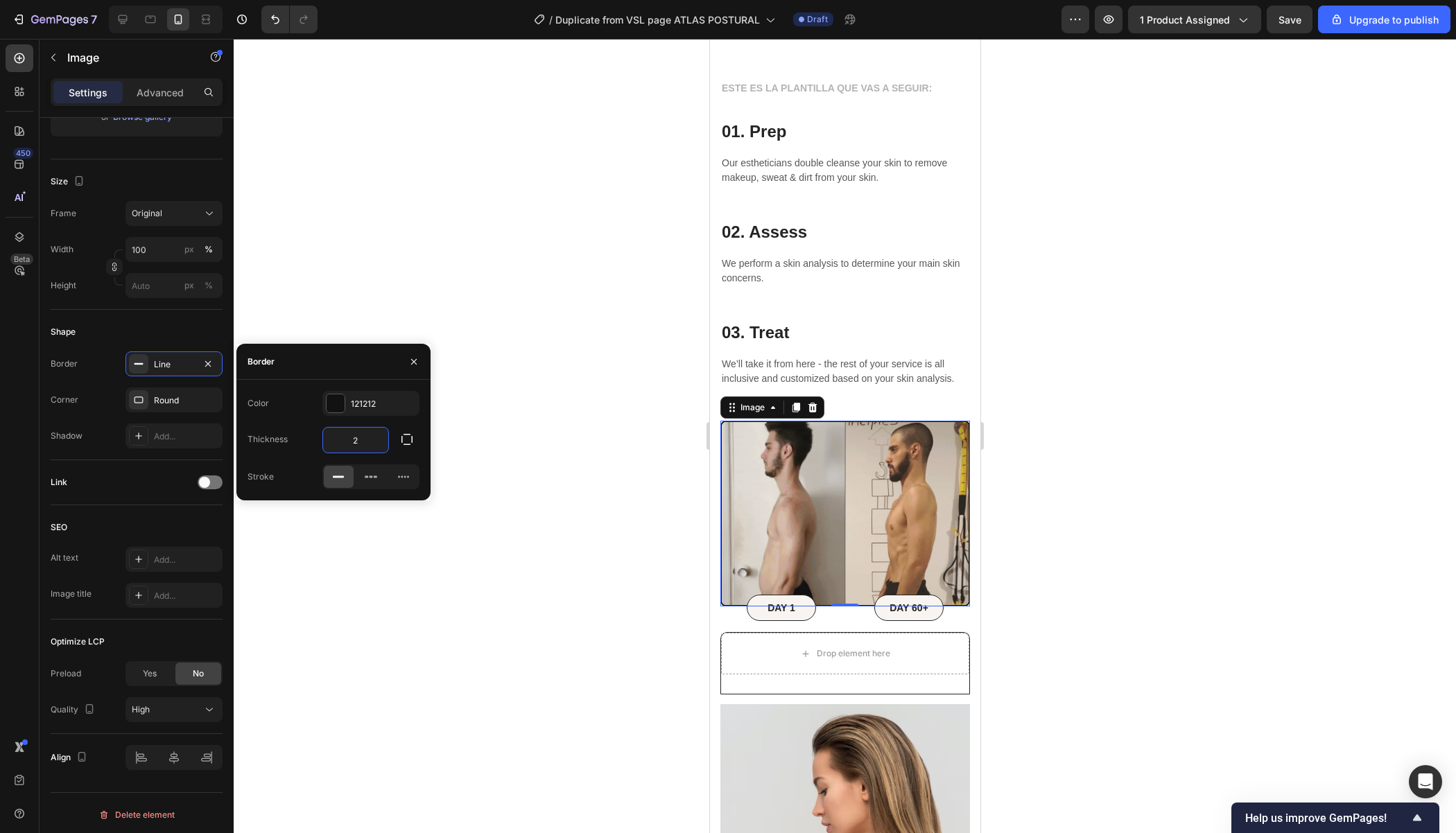
type input "1"
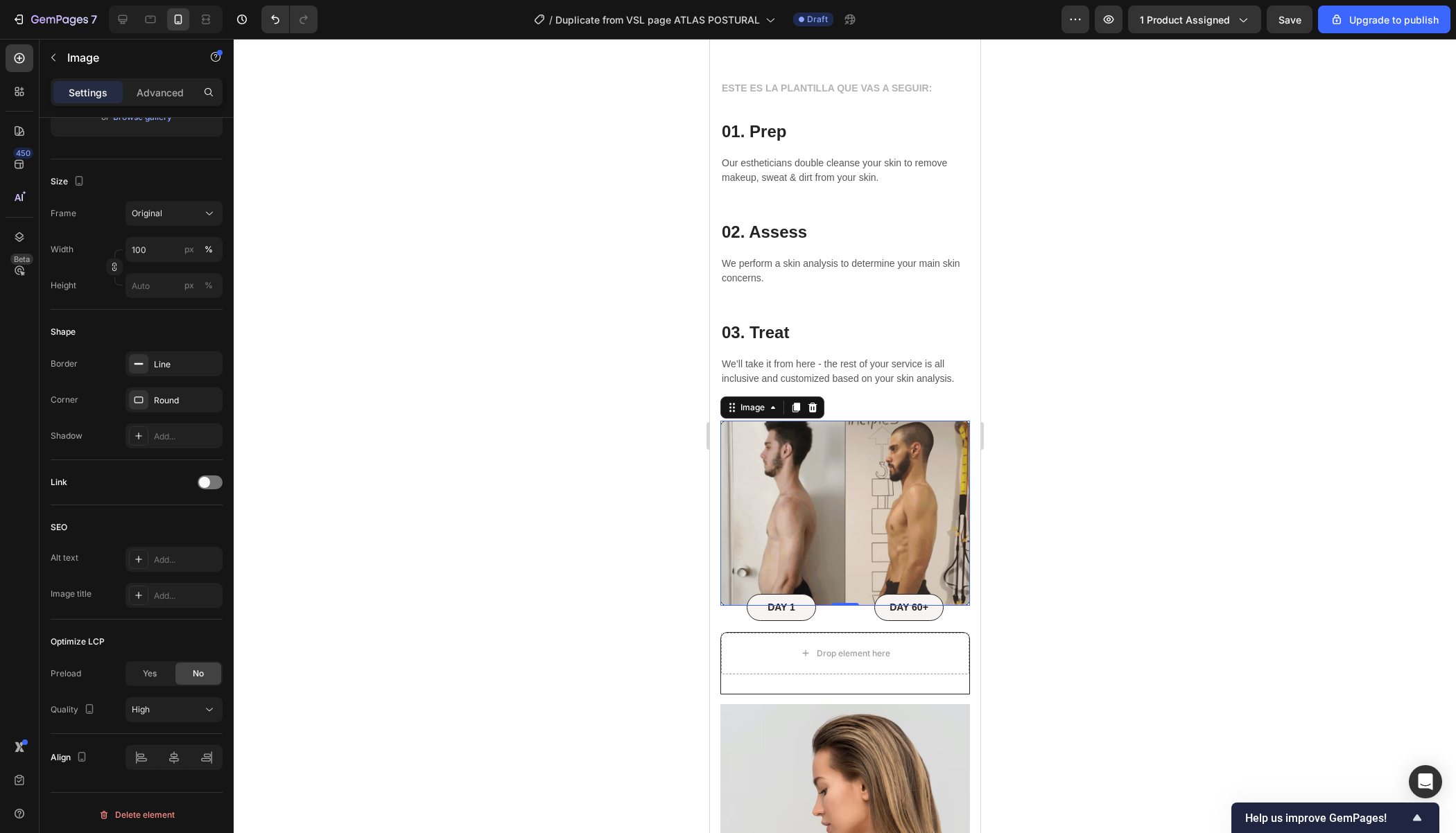
click at [1165, 442] on div at bounding box center [844, 436] width 1223 height 794
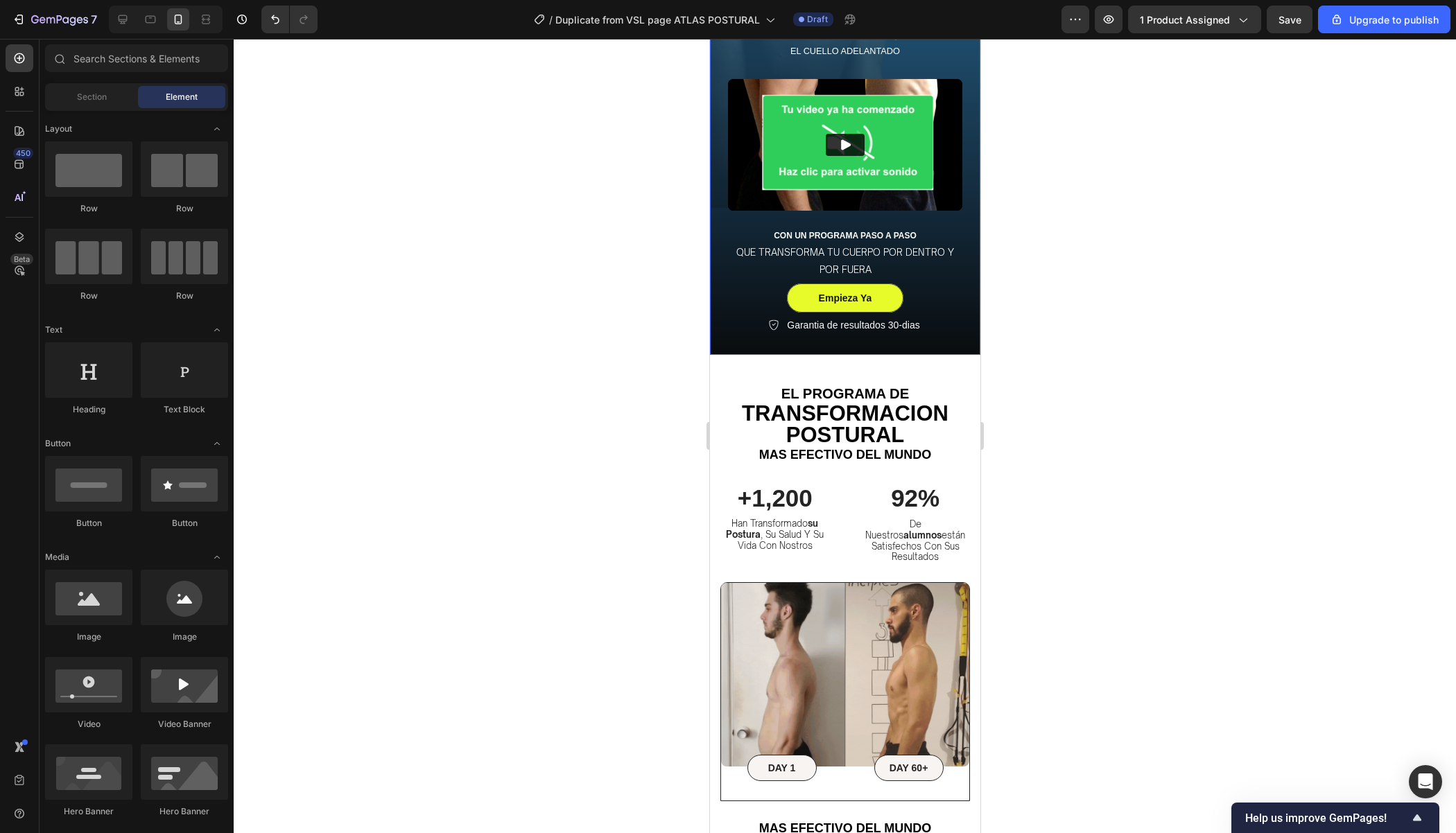
scroll to position [0, 0]
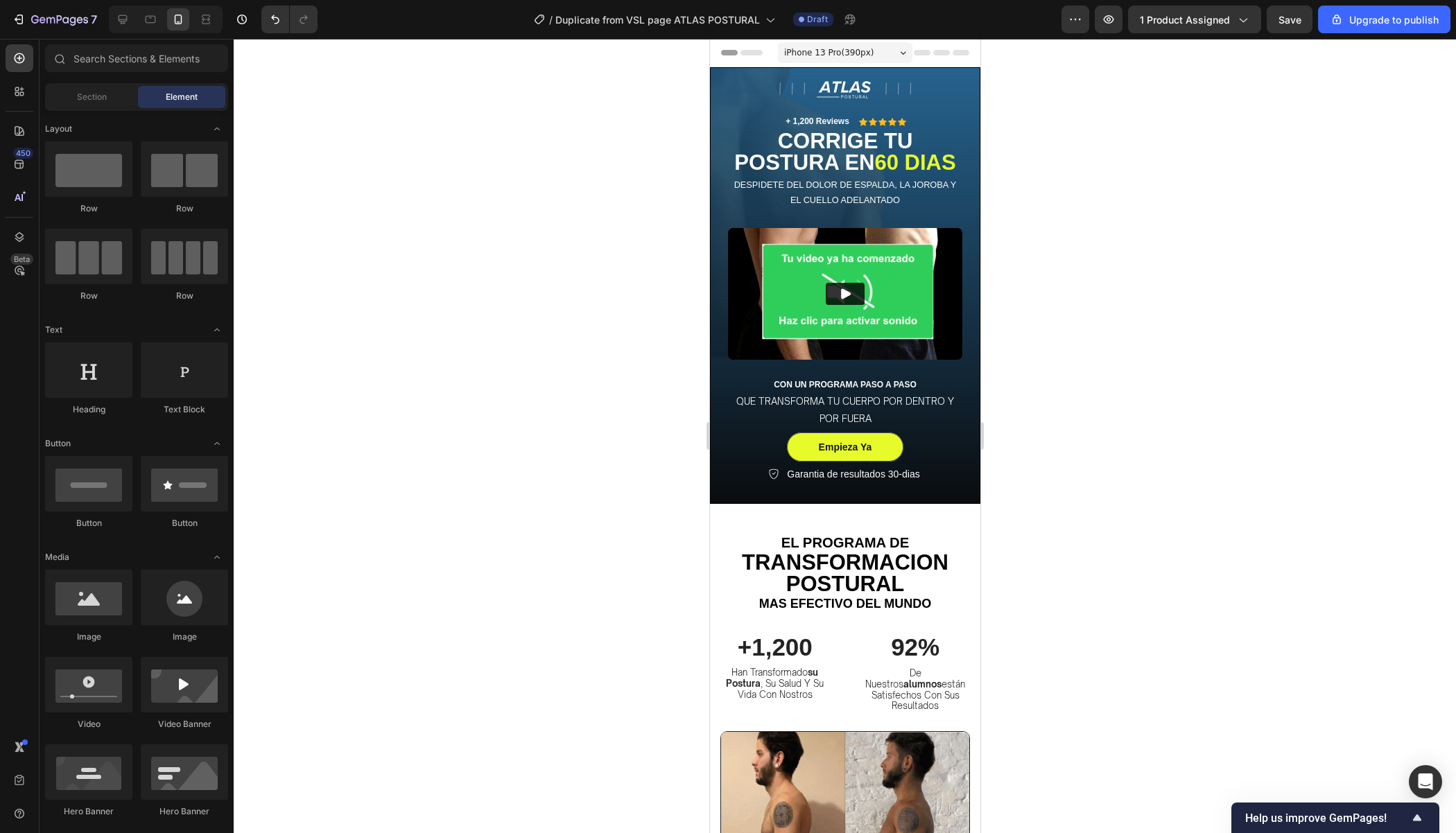
click at [1004, 182] on div at bounding box center [844, 436] width 1223 height 794
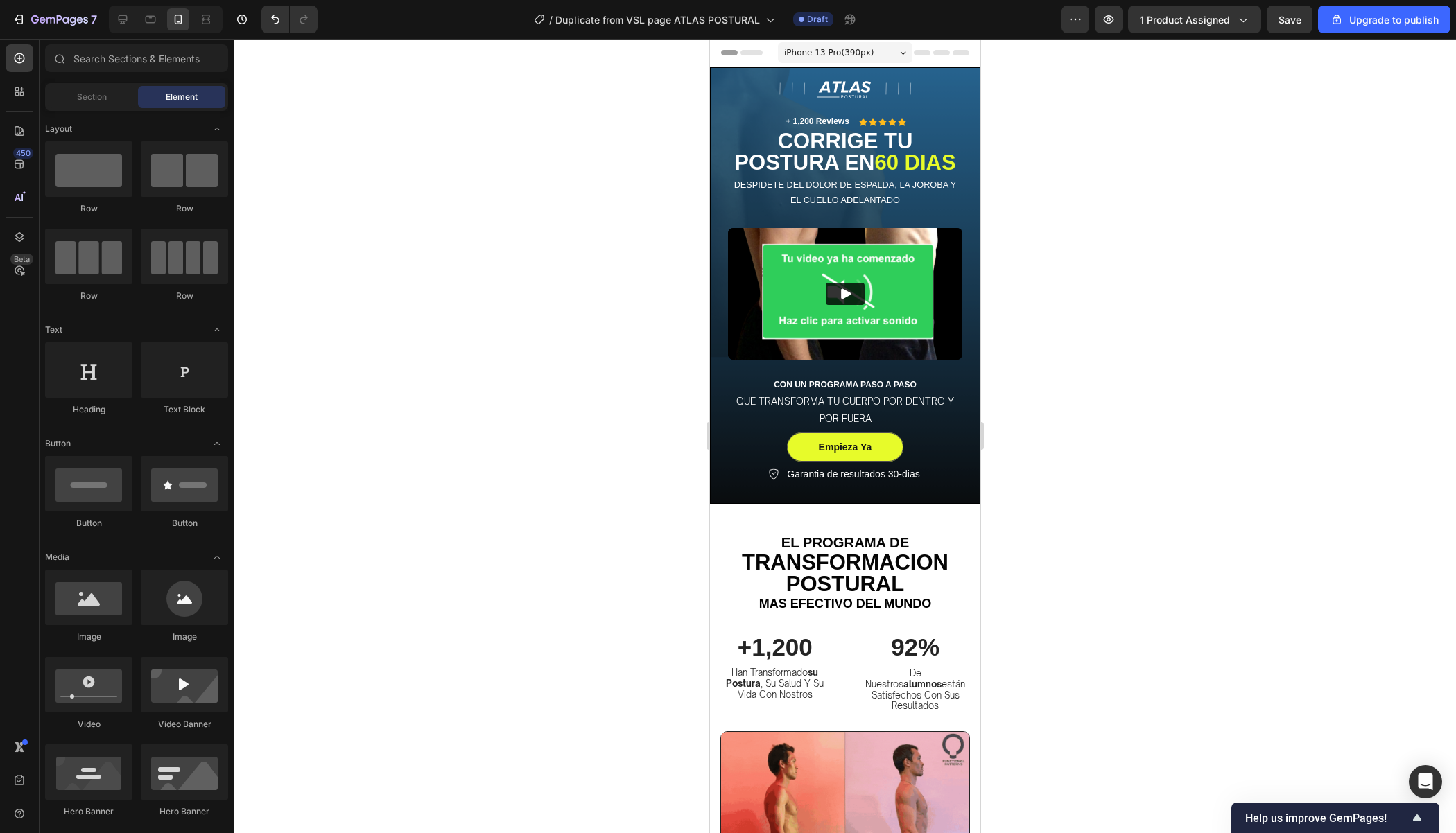
click at [1094, 314] on div at bounding box center [844, 436] width 1223 height 794
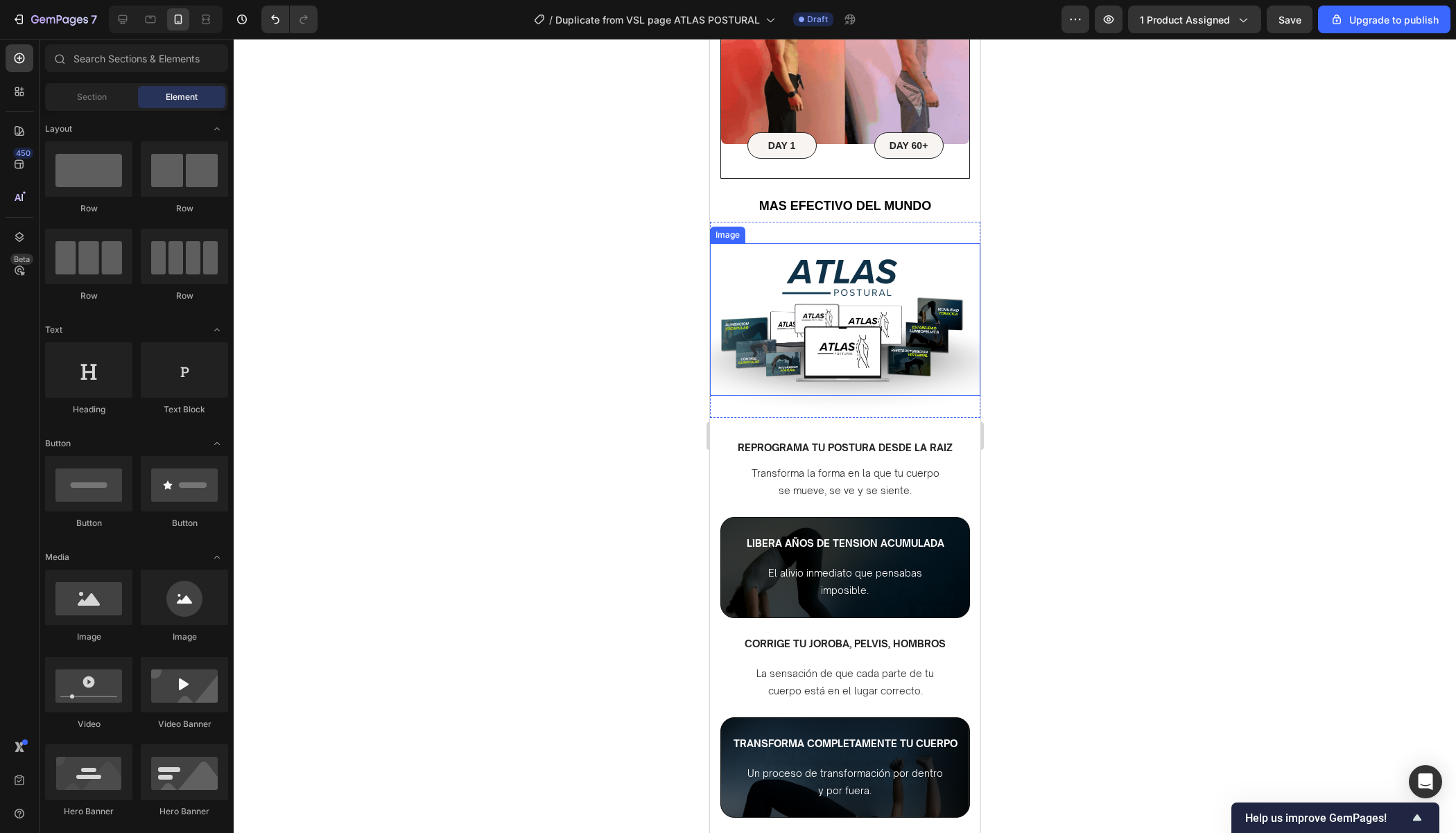
scroll to position [943, 0]
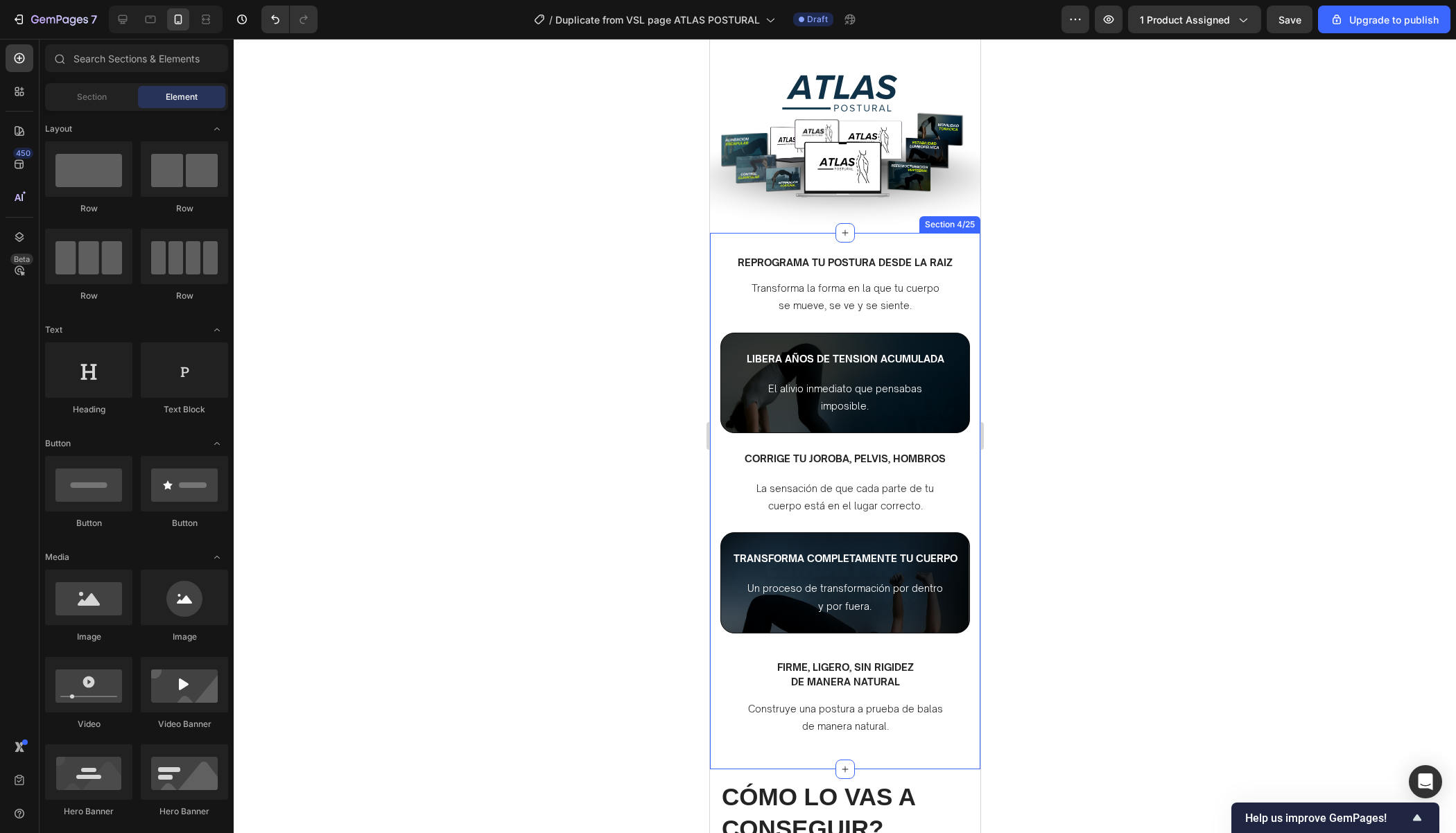
click at [1095, 567] on div at bounding box center [844, 436] width 1223 height 794
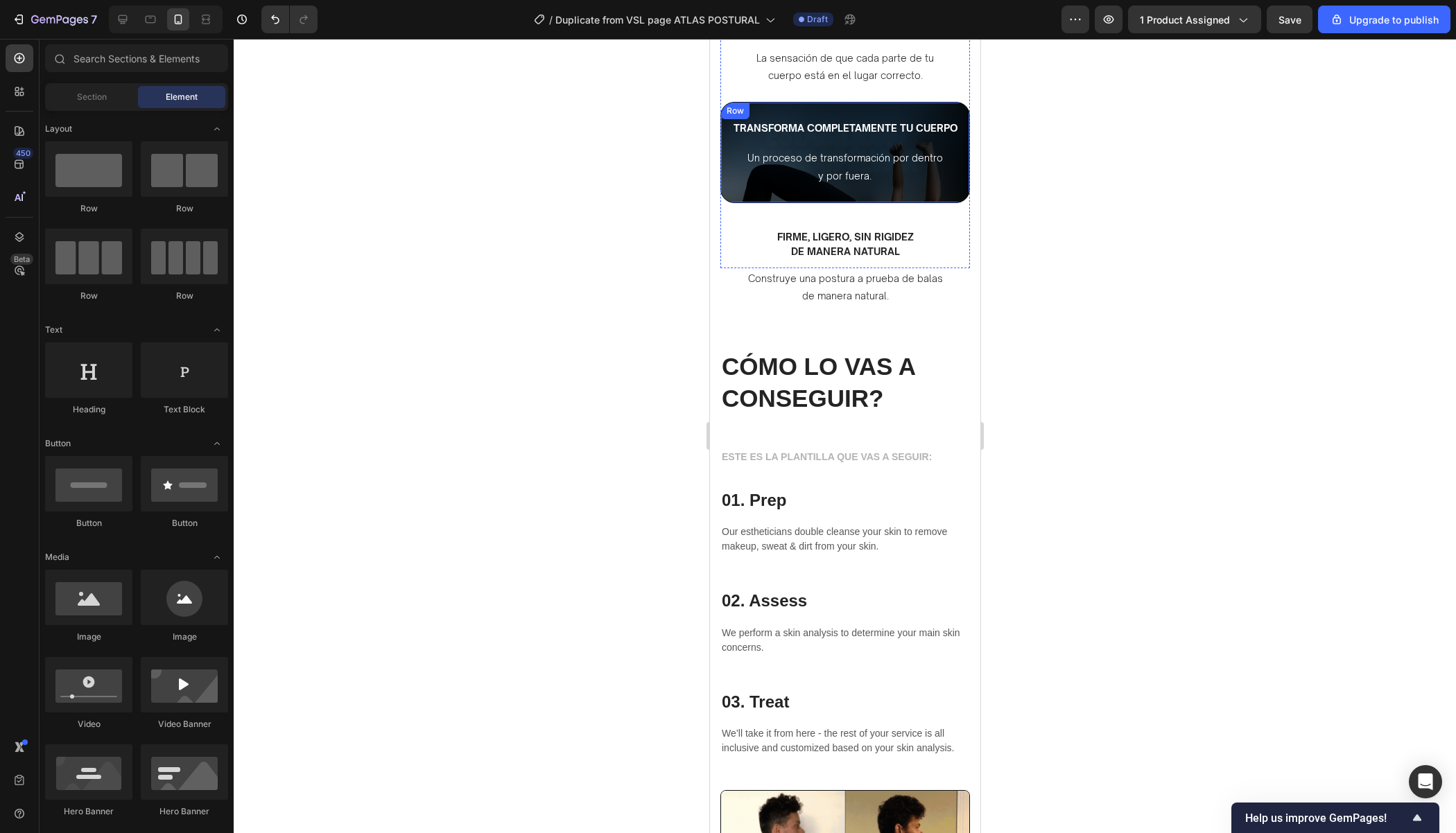
scroll to position [1395, 0]
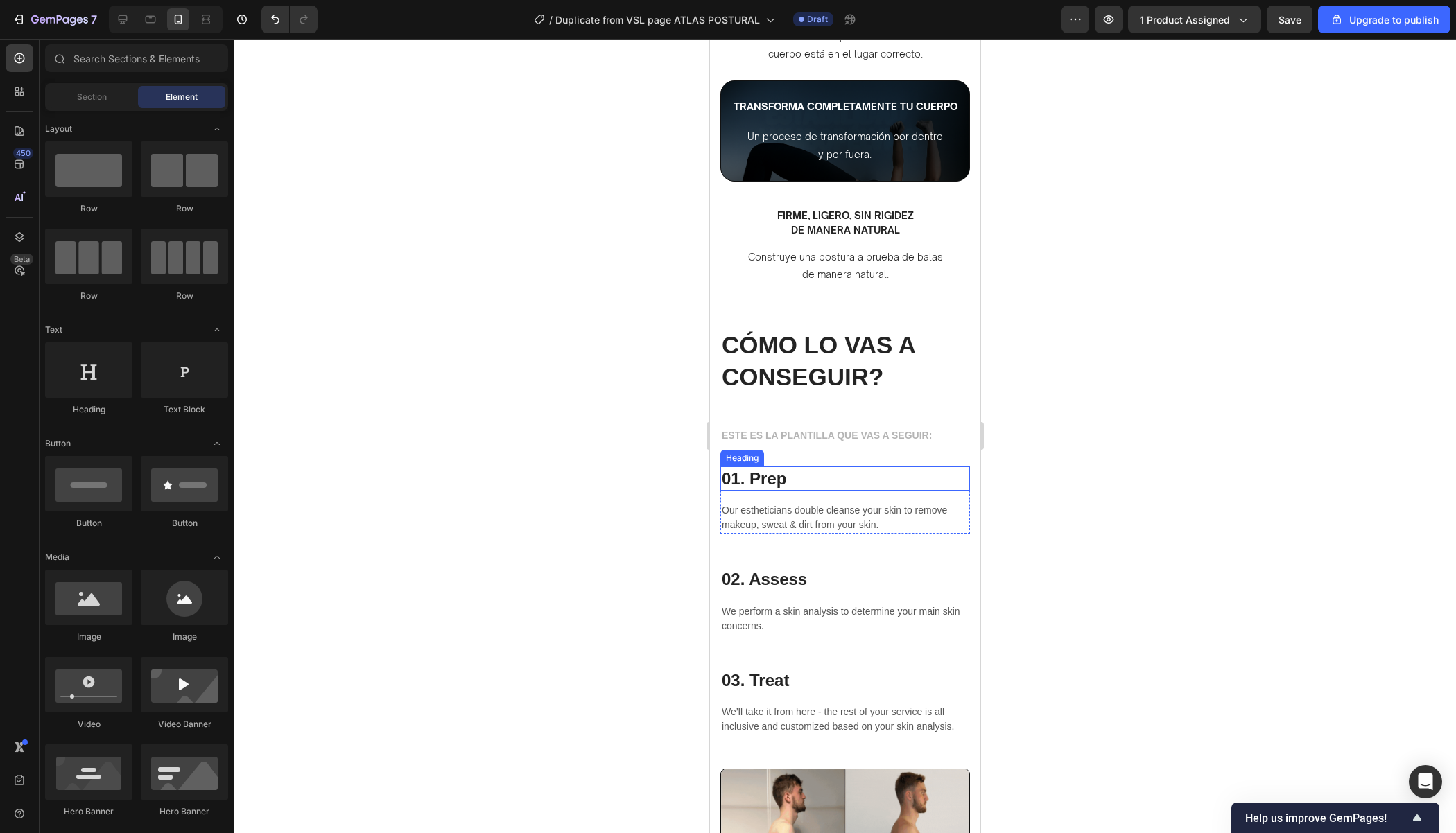
click at [809, 484] on p "01. Prep" at bounding box center [844, 478] width 247 height 21
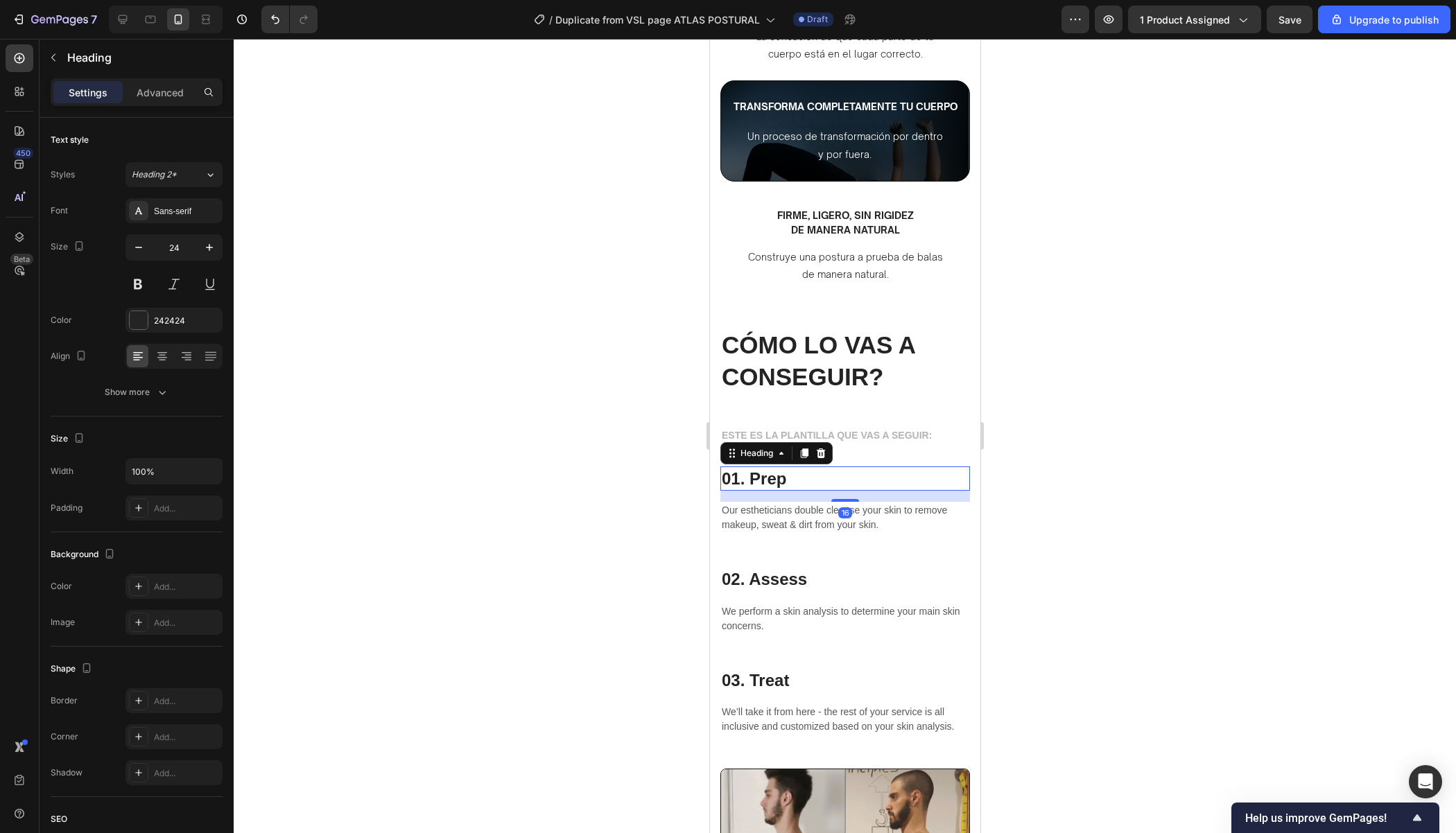
click at [807, 484] on p "01. Prep" at bounding box center [844, 478] width 247 height 21
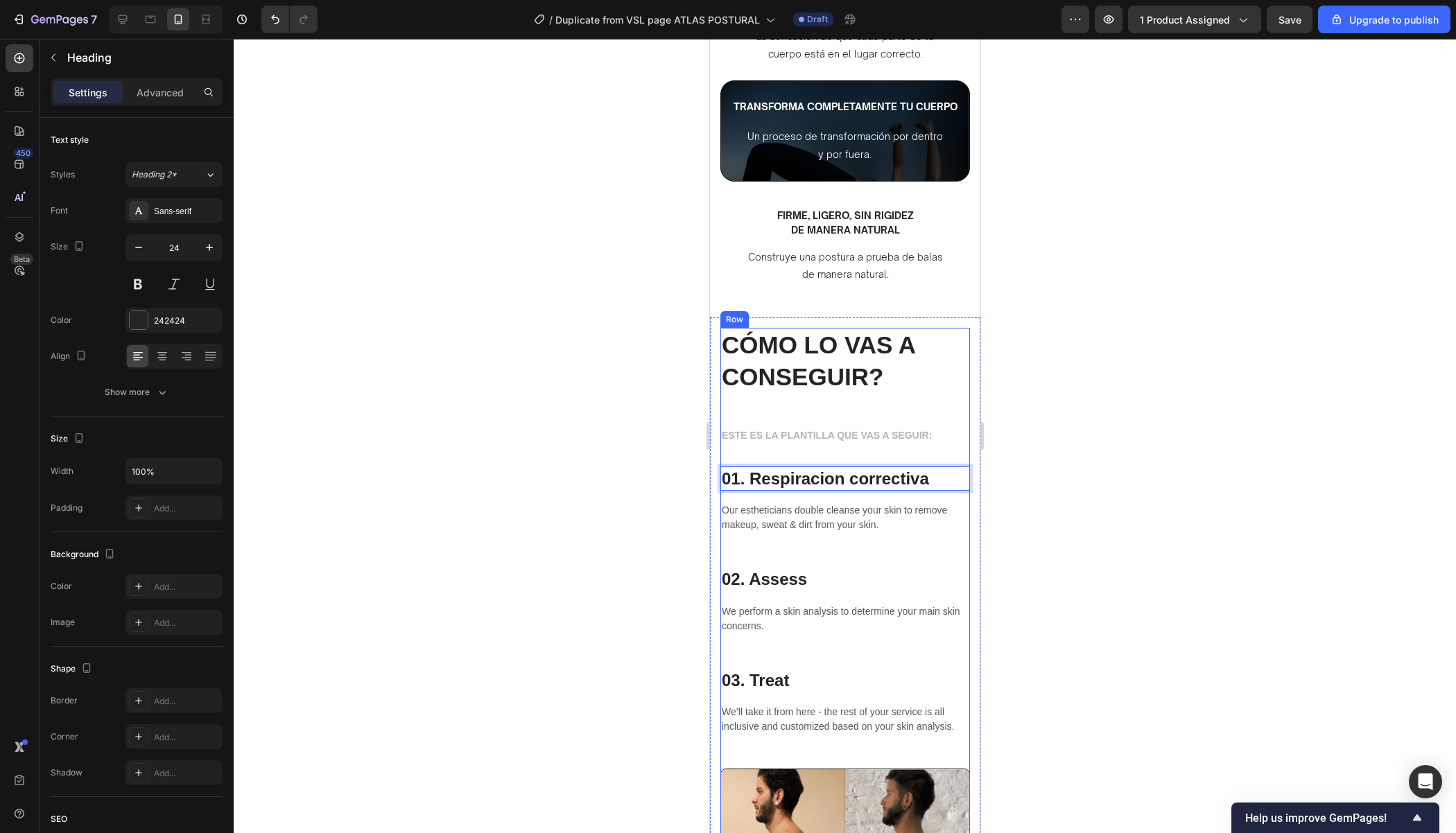
click at [761, 579] on p "02. Assess" at bounding box center [844, 579] width 247 height 21
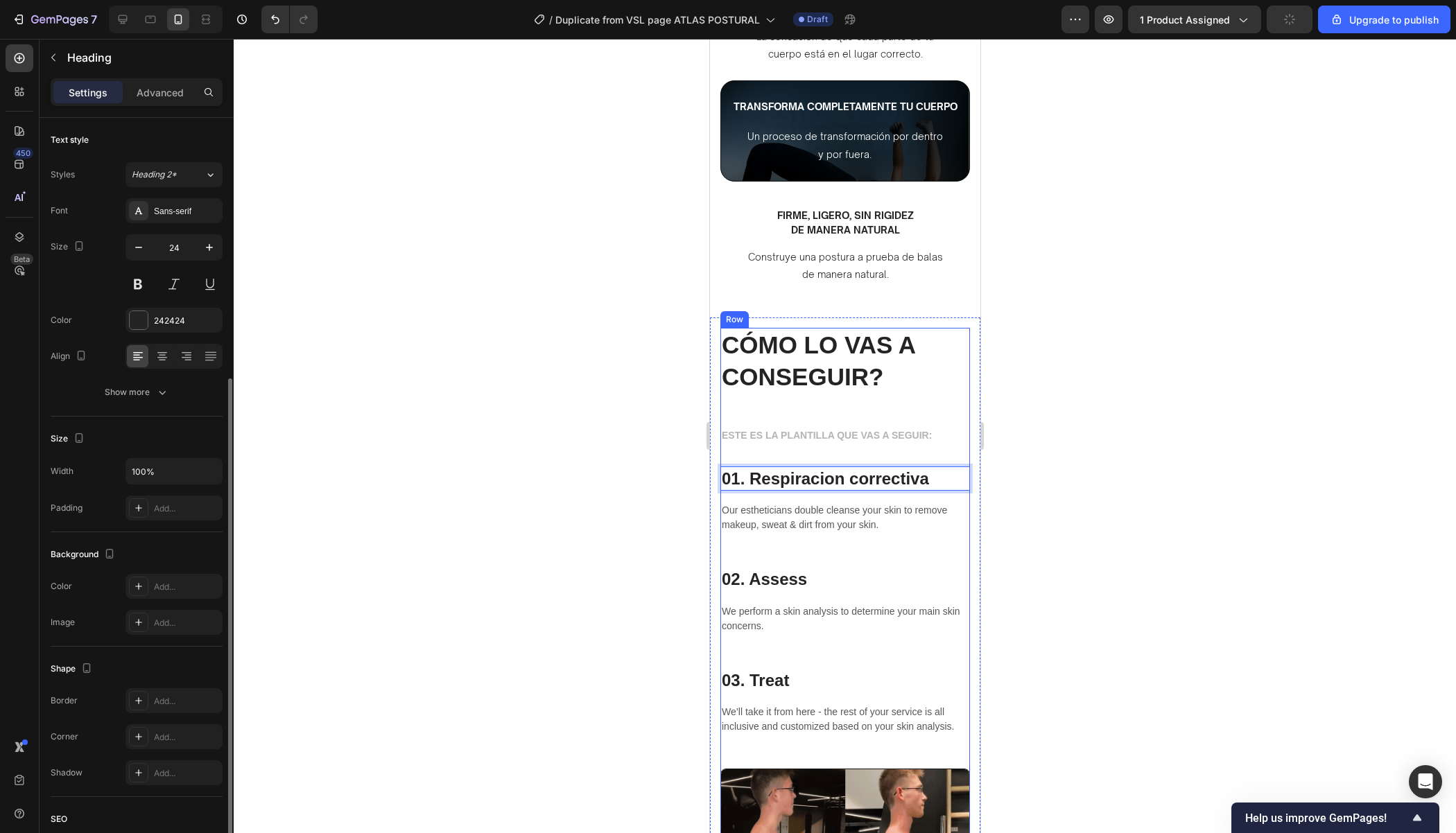
click at [762, 579] on p "02. Assess" at bounding box center [844, 579] width 247 height 21
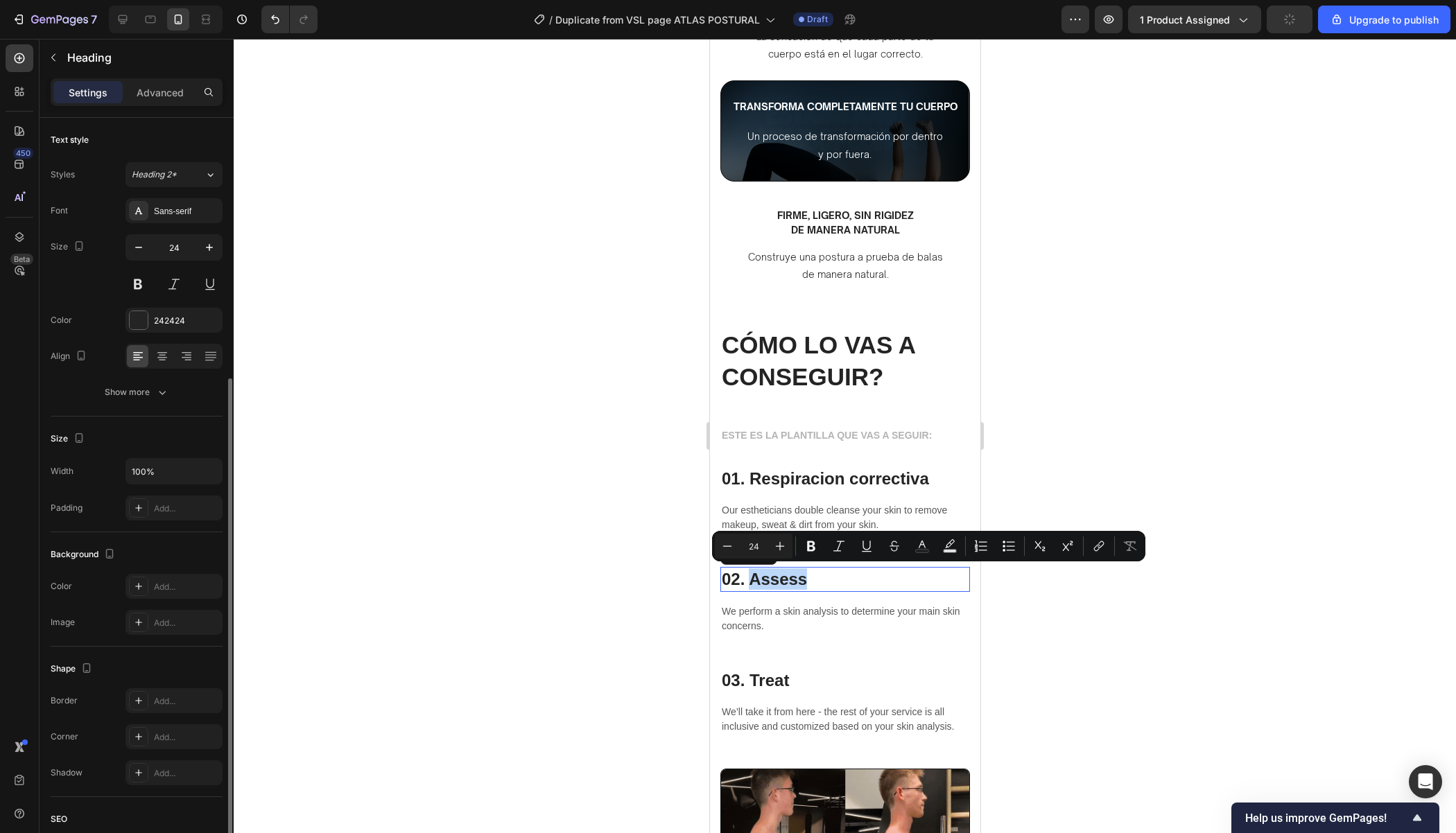
scroll to position [142, 0]
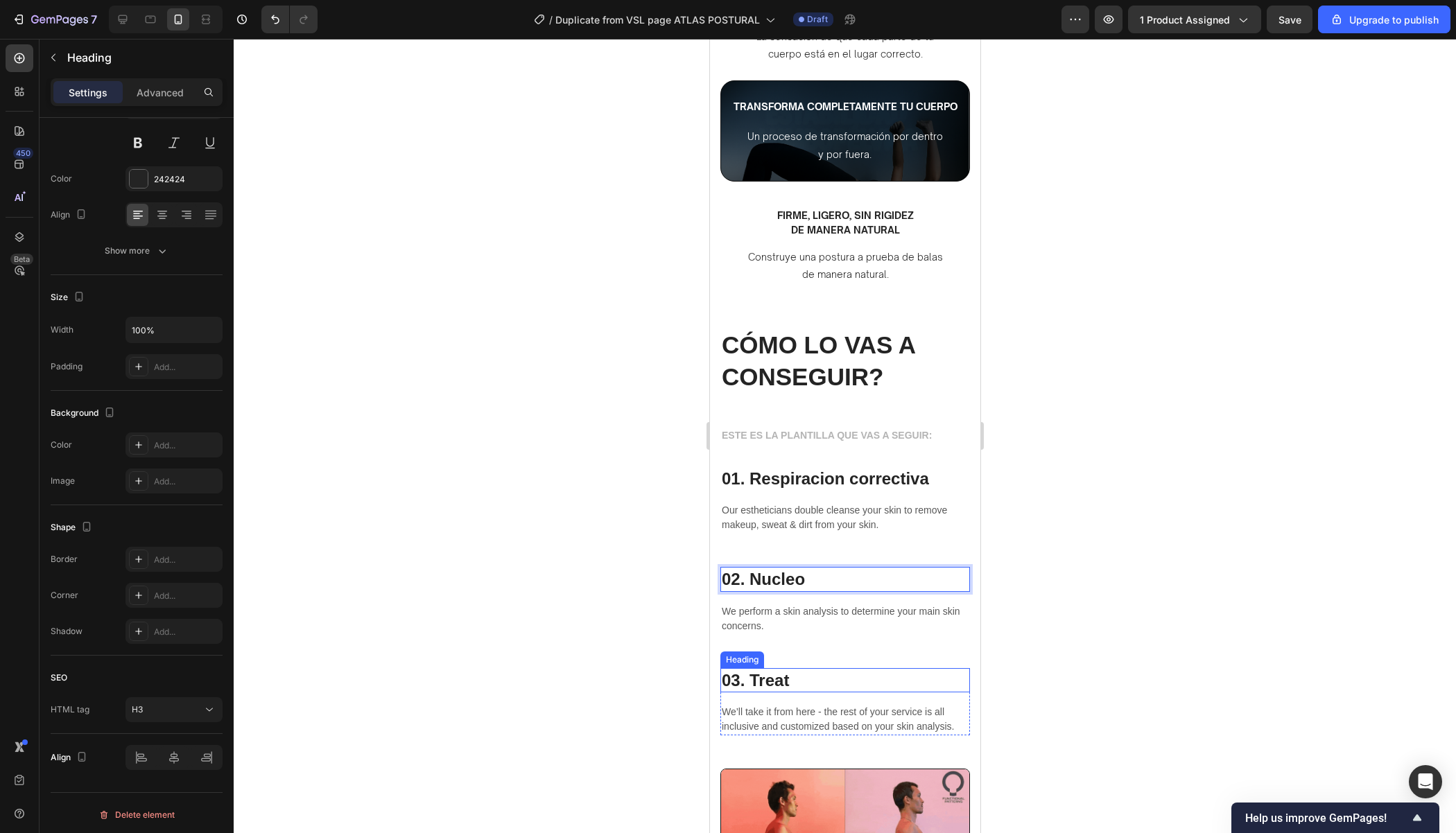
click at [794, 675] on p "03. Treat" at bounding box center [844, 679] width 247 height 21
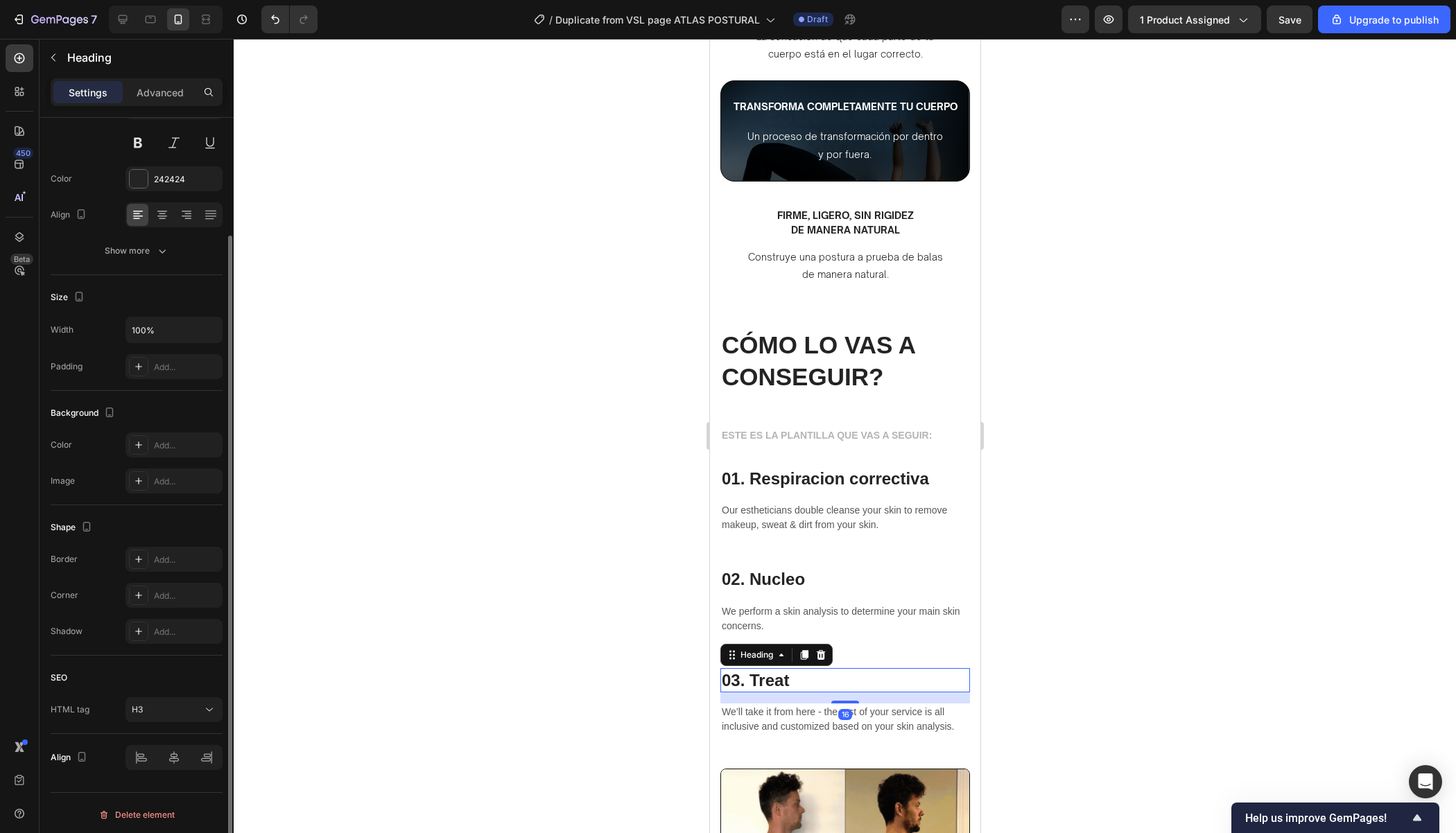
click at [794, 676] on p "03. Treat" at bounding box center [844, 679] width 247 height 21
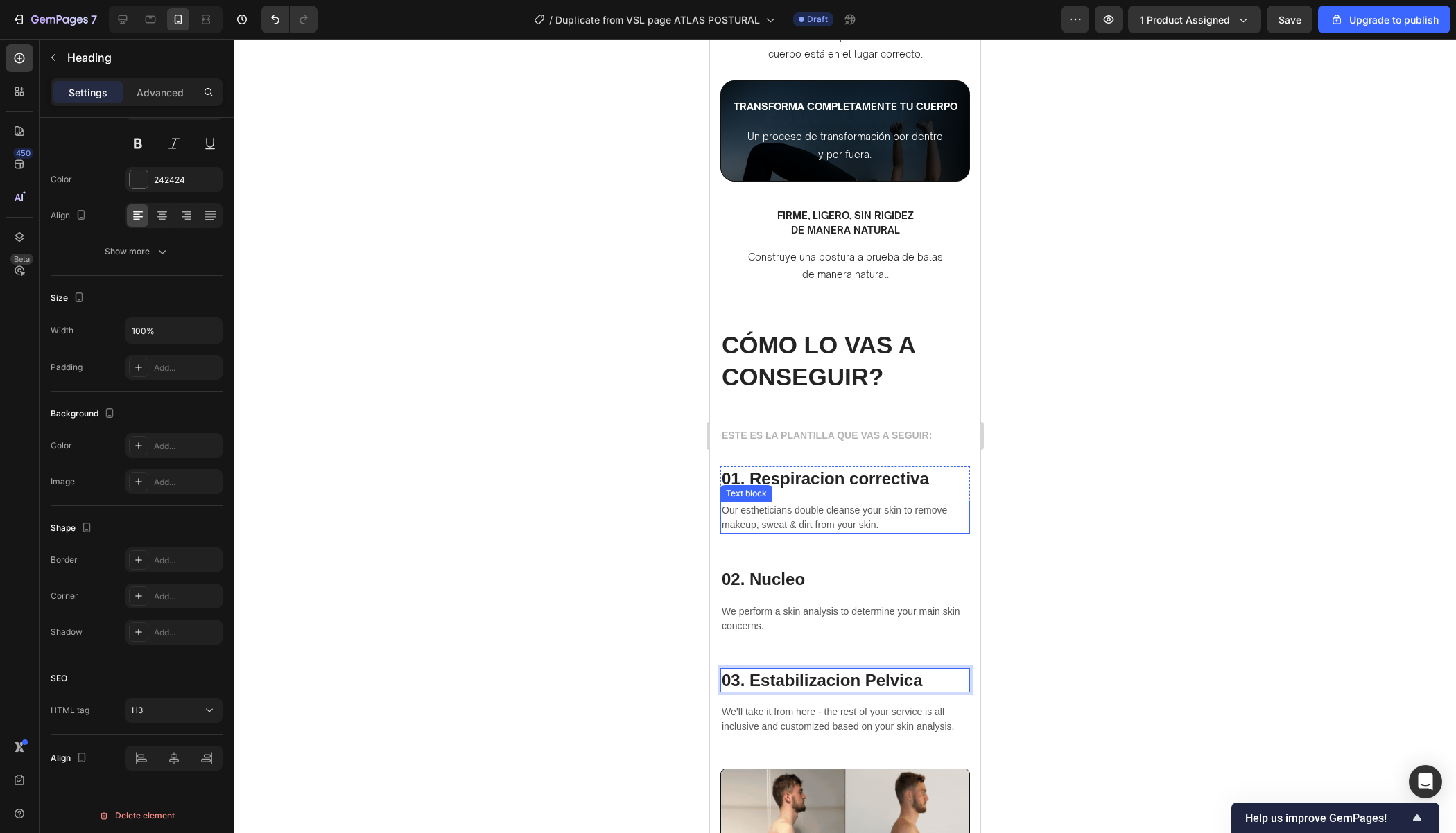
scroll to position [1686, 0]
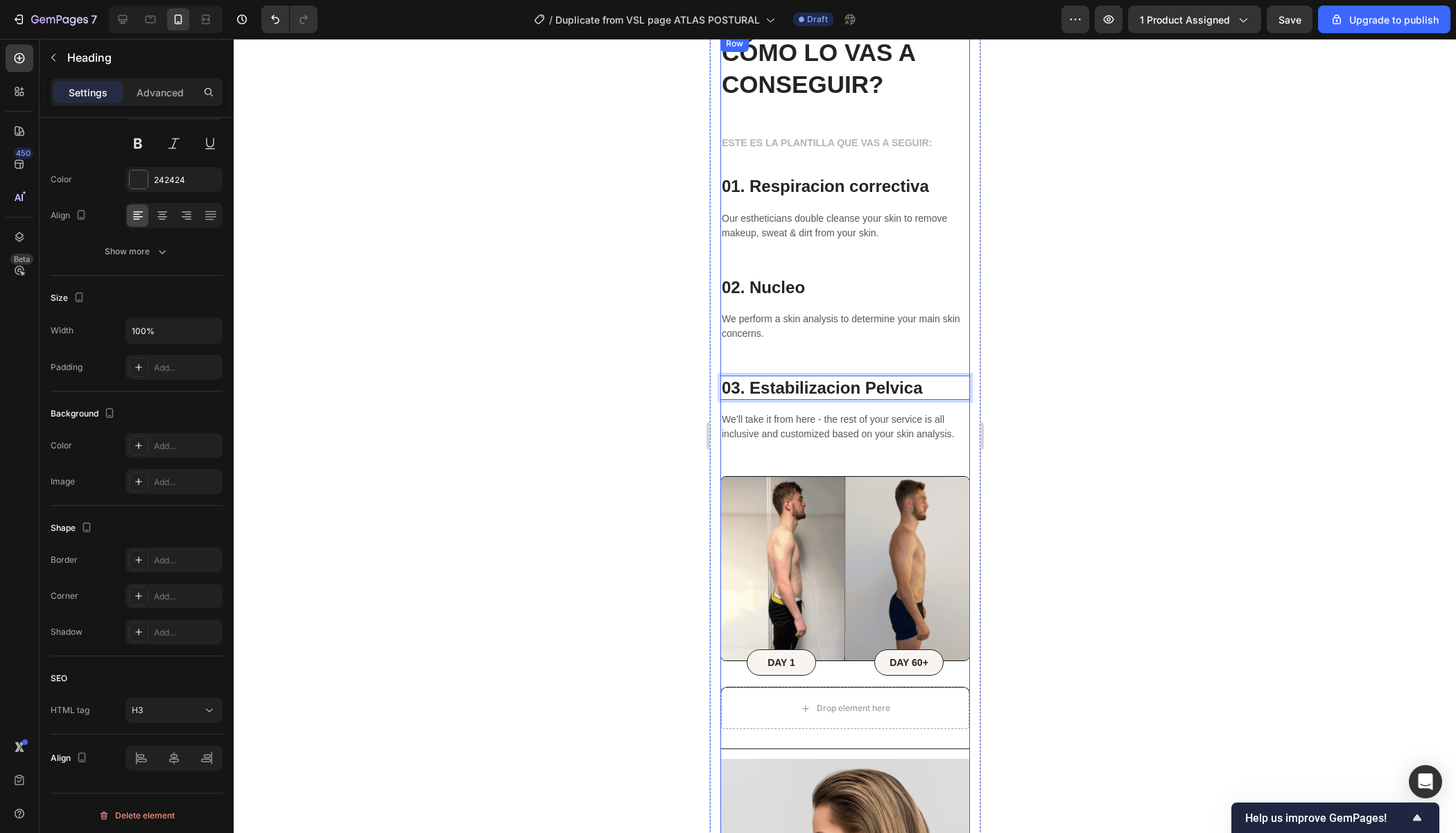
click at [954, 373] on div "ESTE ES LA PLANTILLA QUE VAS A SEGUIR: Text block 01. Respiracion correctiva He…" at bounding box center [844, 398] width 249 height 527
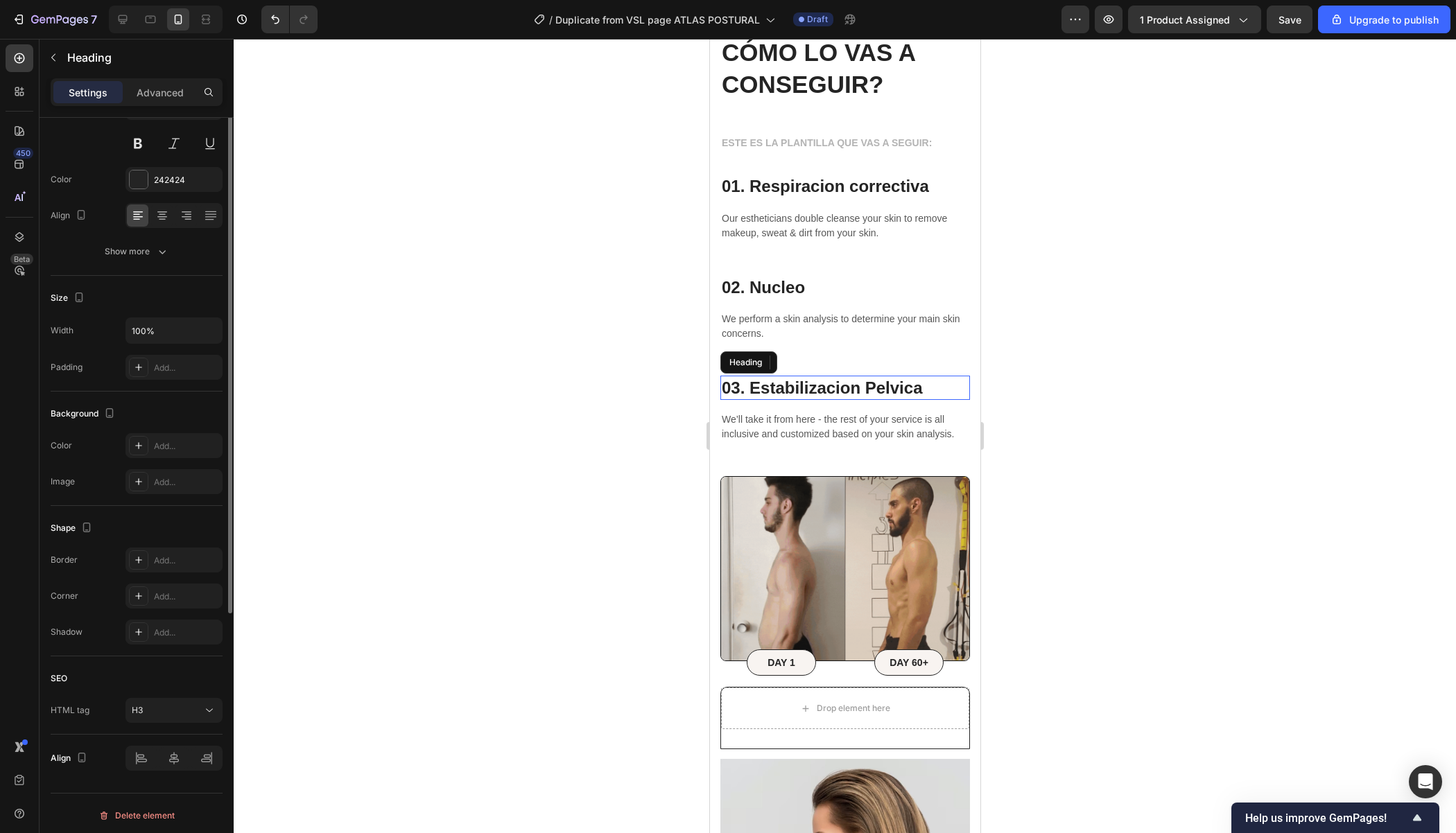
click at [919, 395] on p "03. Estabilizacion Pelvica" at bounding box center [844, 388] width 247 height 21
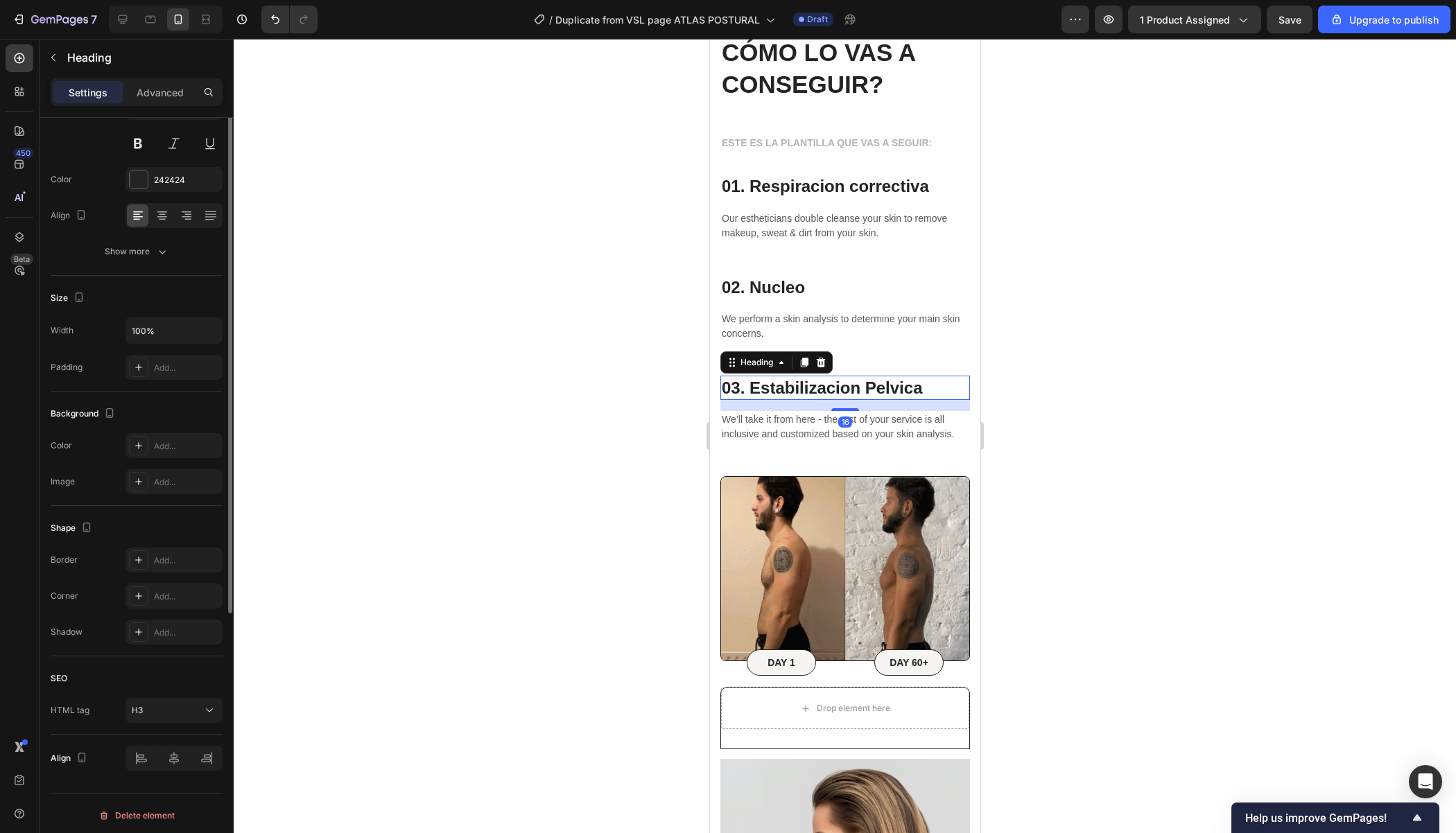
scroll to position [0, 0]
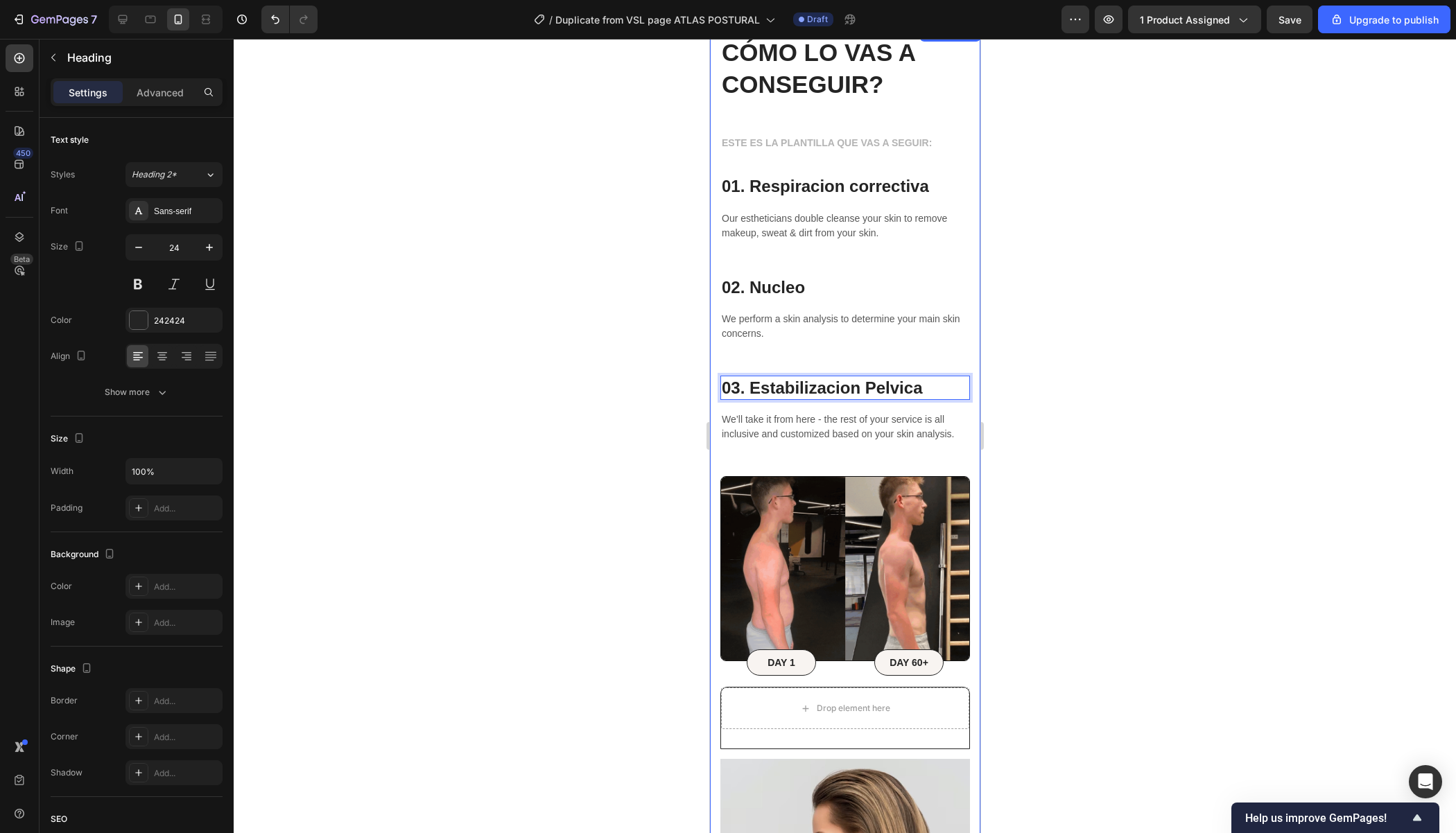
click at [1005, 358] on div at bounding box center [844, 436] width 1223 height 794
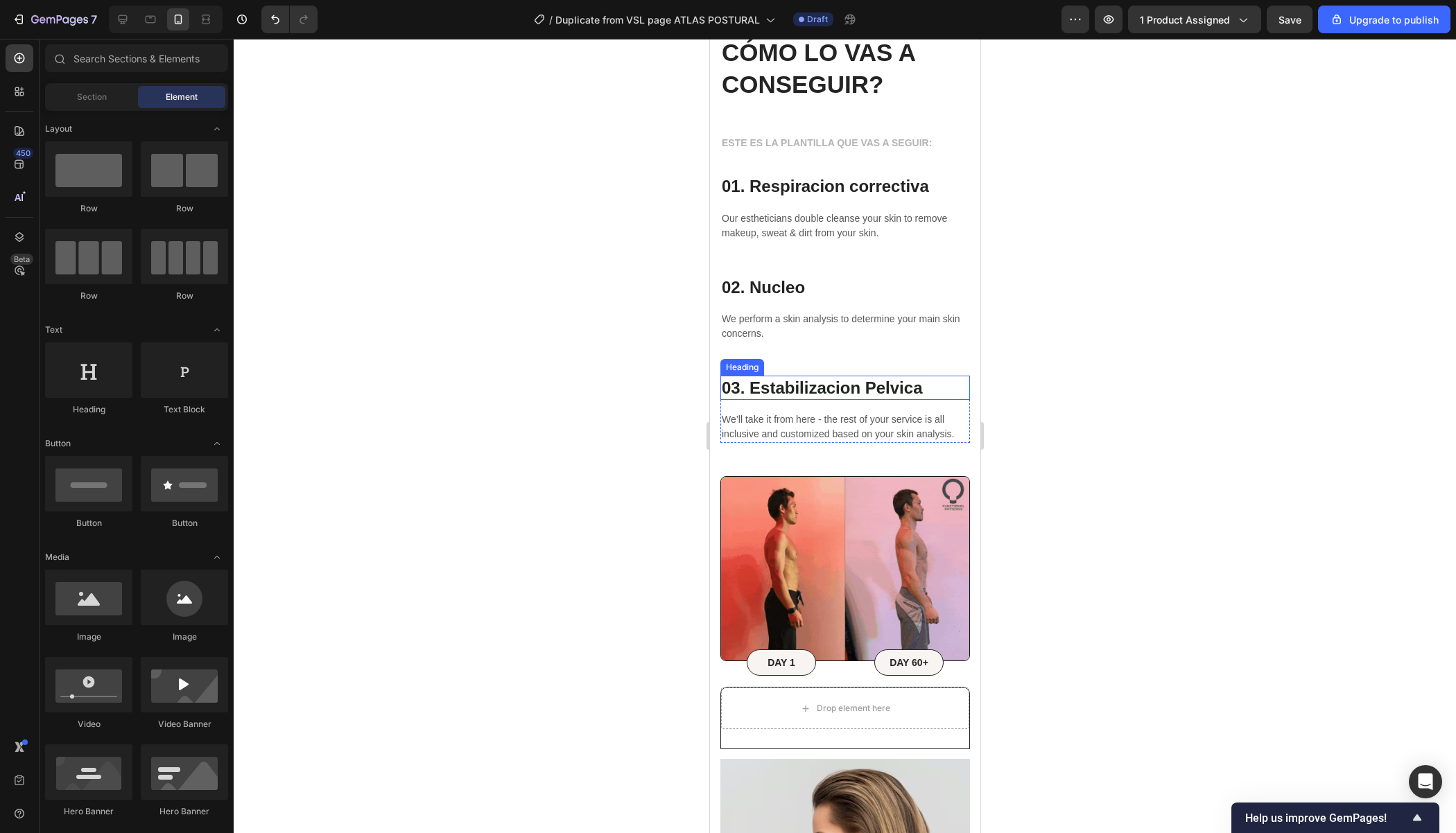
click at [906, 383] on p "03. Estabilizacion Pelvica" at bounding box center [844, 388] width 247 height 21
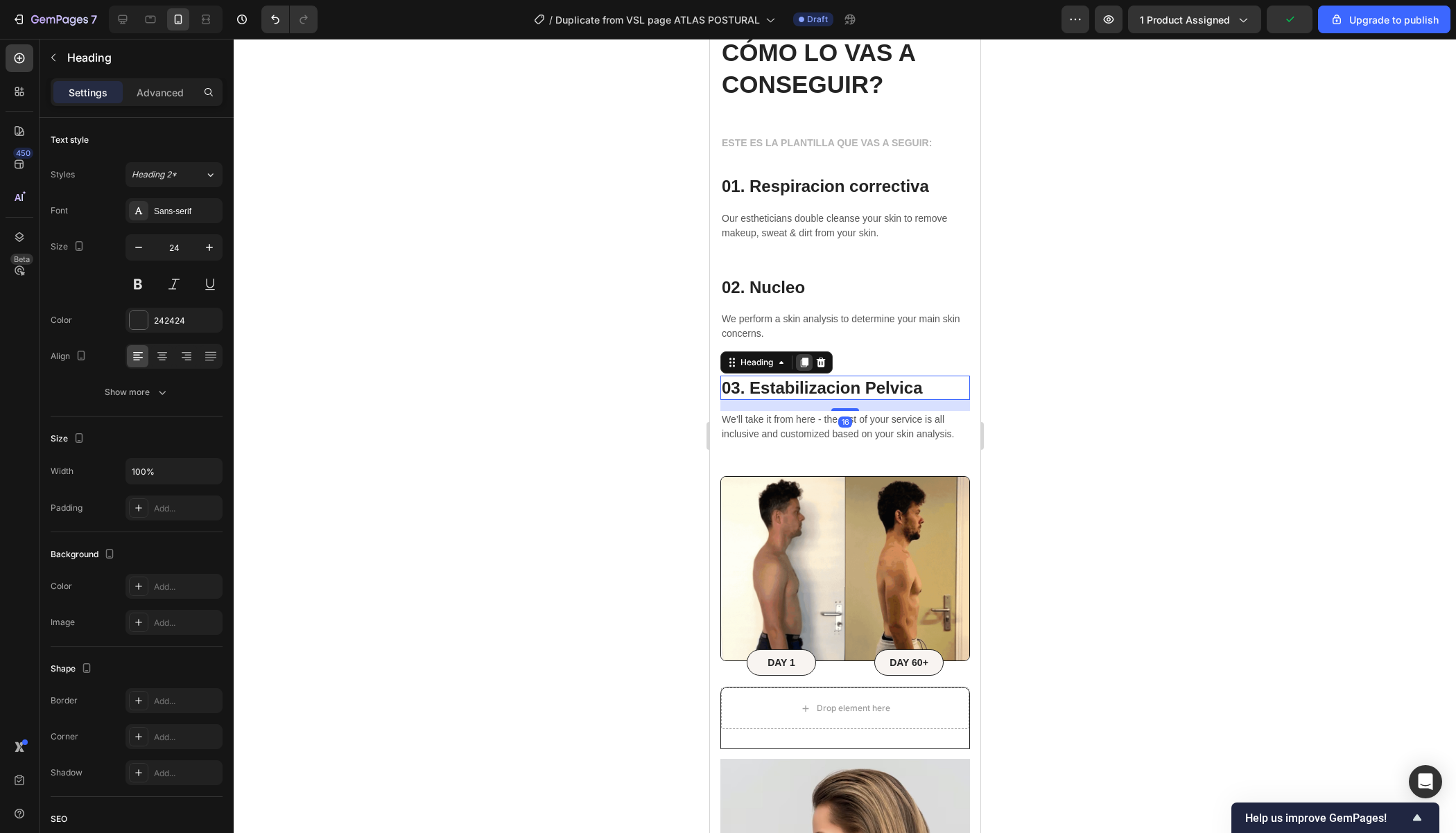
click at [806, 362] on icon at bounding box center [804, 362] width 8 height 9
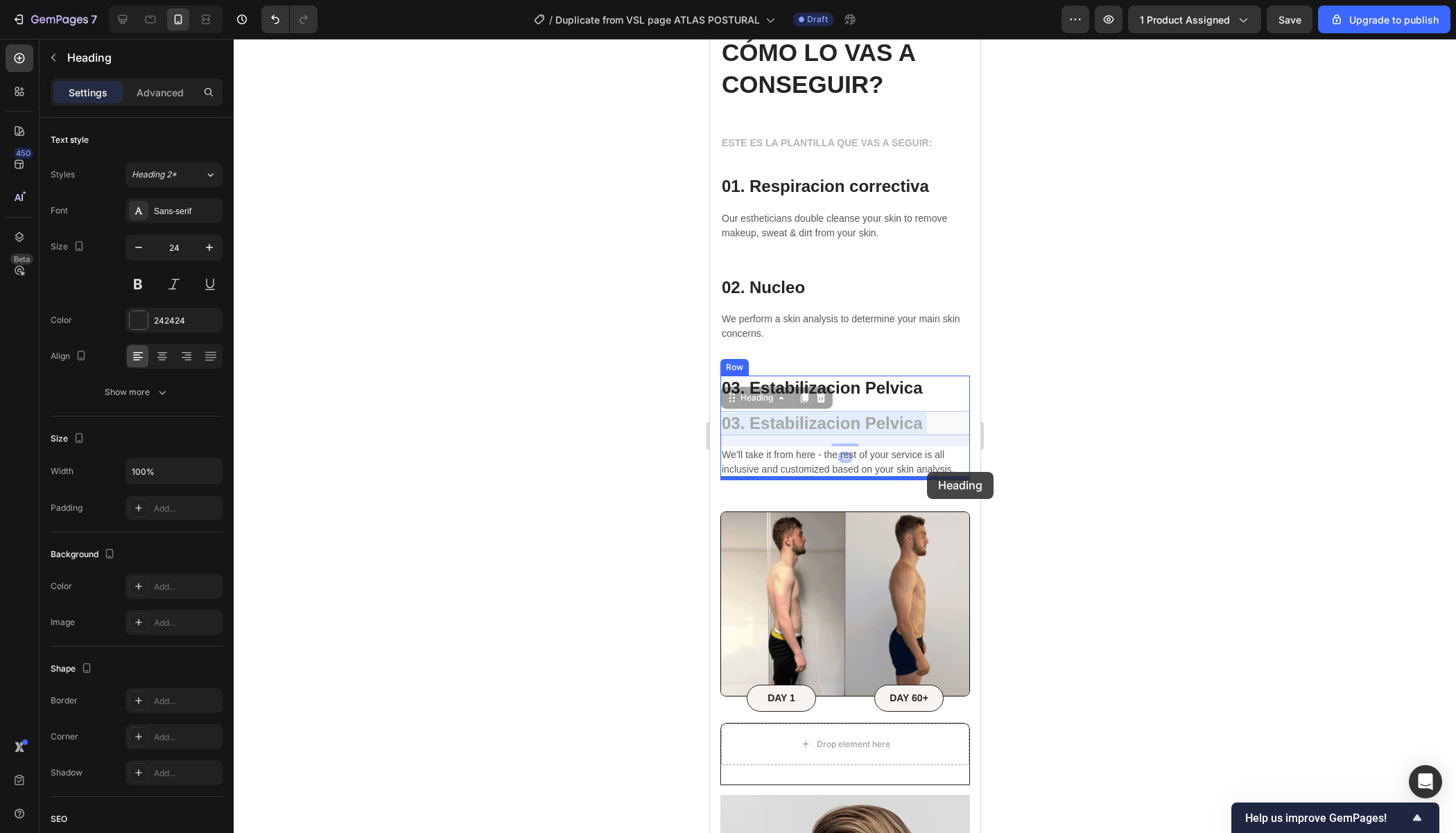
drag, startPoint x: 927, startPoint y: 423, endPoint x: 927, endPoint y: 472, distance: 49.0
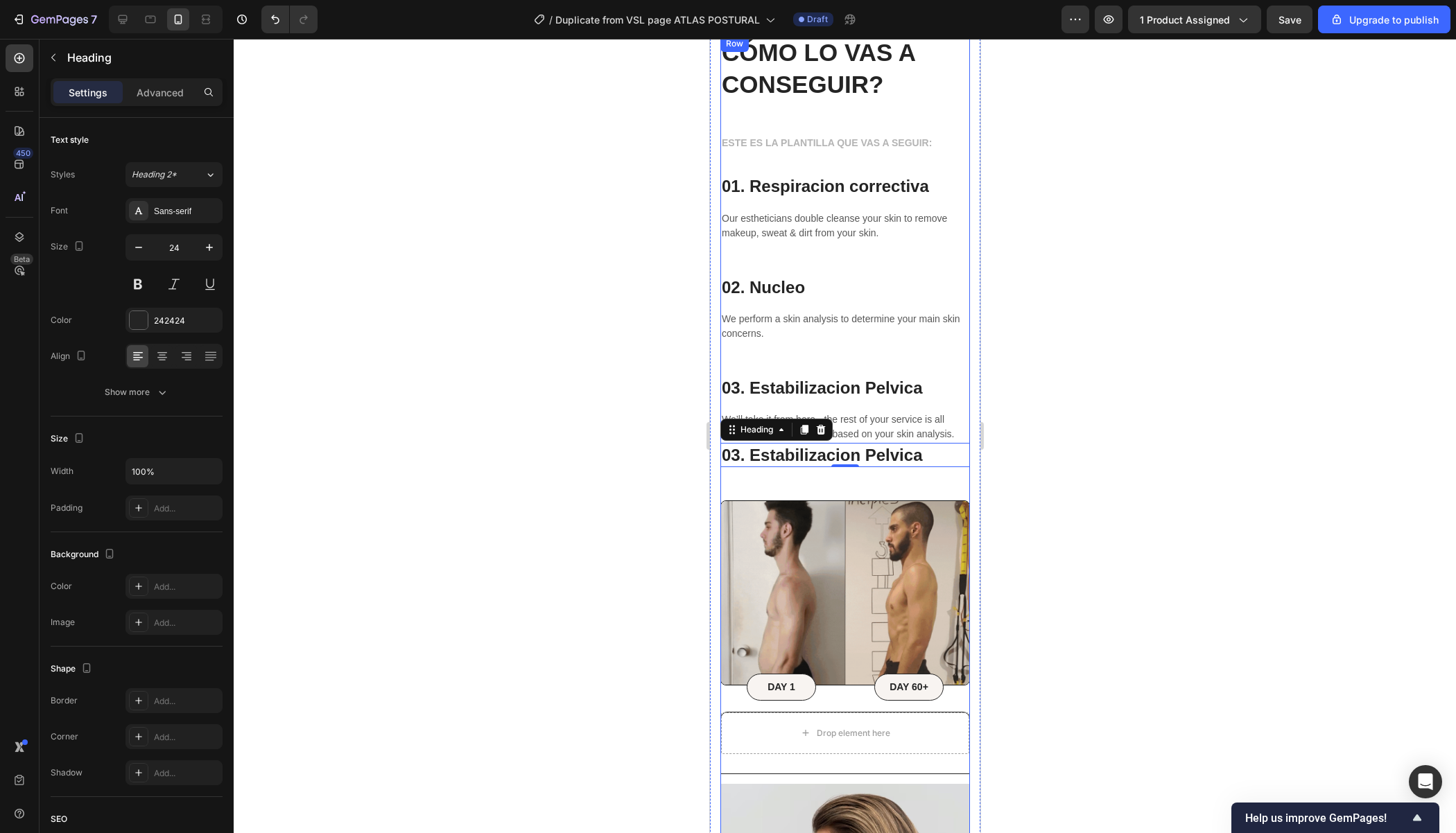
click at [1067, 434] on div at bounding box center [844, 436] width 1223 height 794
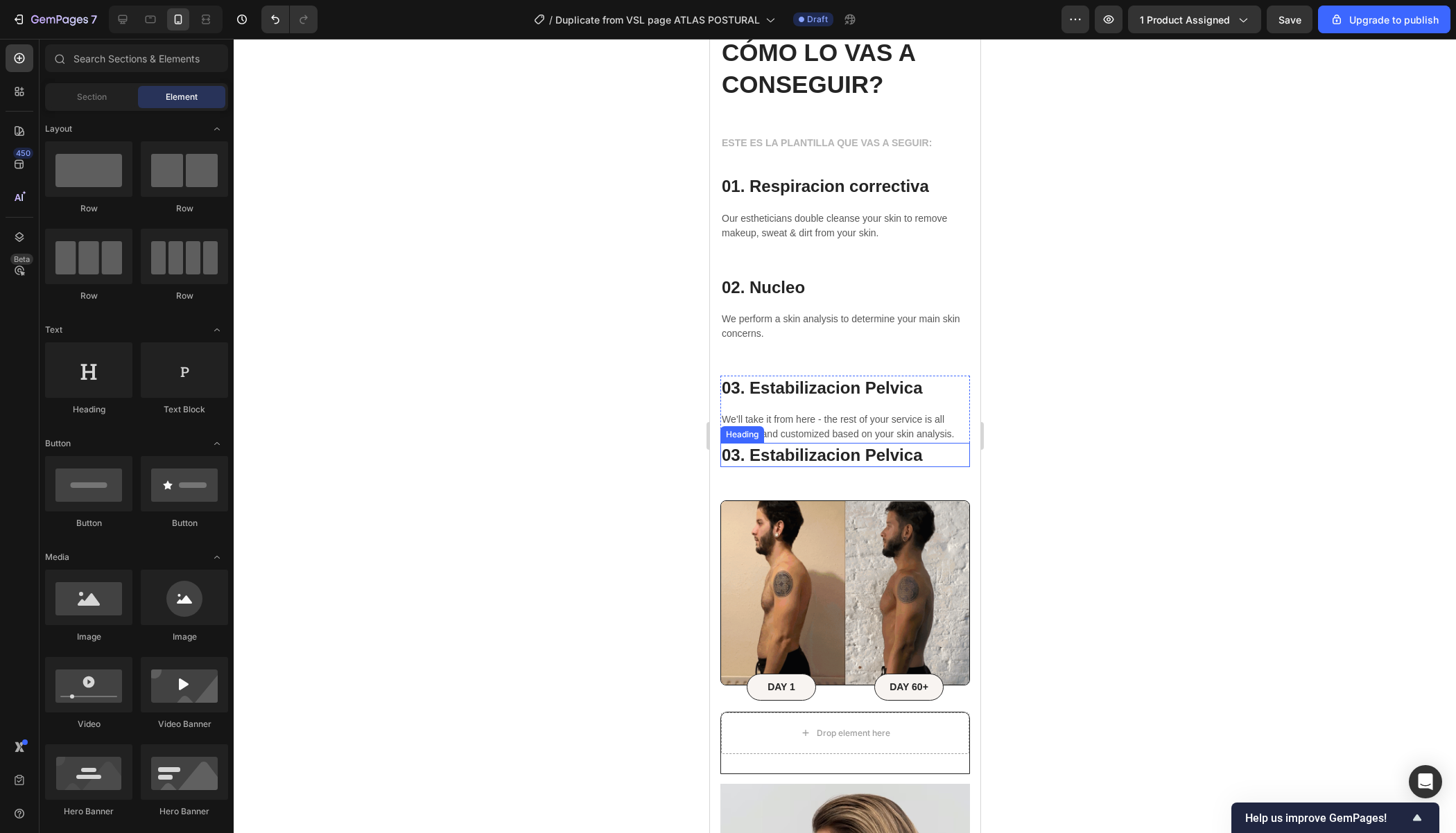
click at [907, 455] on p "03. Estabilizacion Pelvica" at bounding box center [844, 455] width 247 height 21
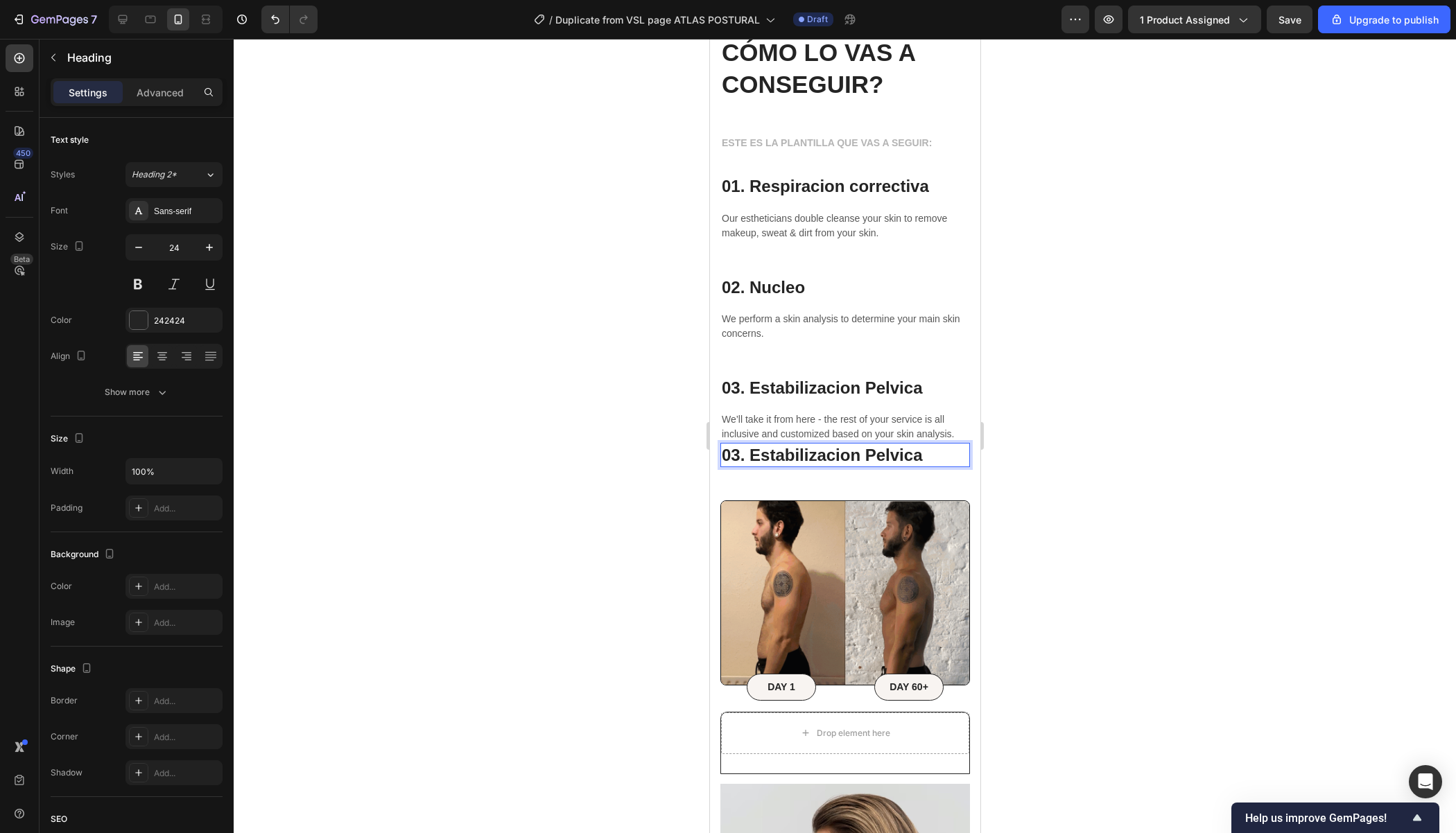
click at [930, 455] on p "03. Estabilizacion Pelvica" at bounding box center [844, 455] width 247 height 21
drag, startPoint x: 931, startPoint y: 454, endPoint x: 753, endPoint y: 458, distance: 178.0
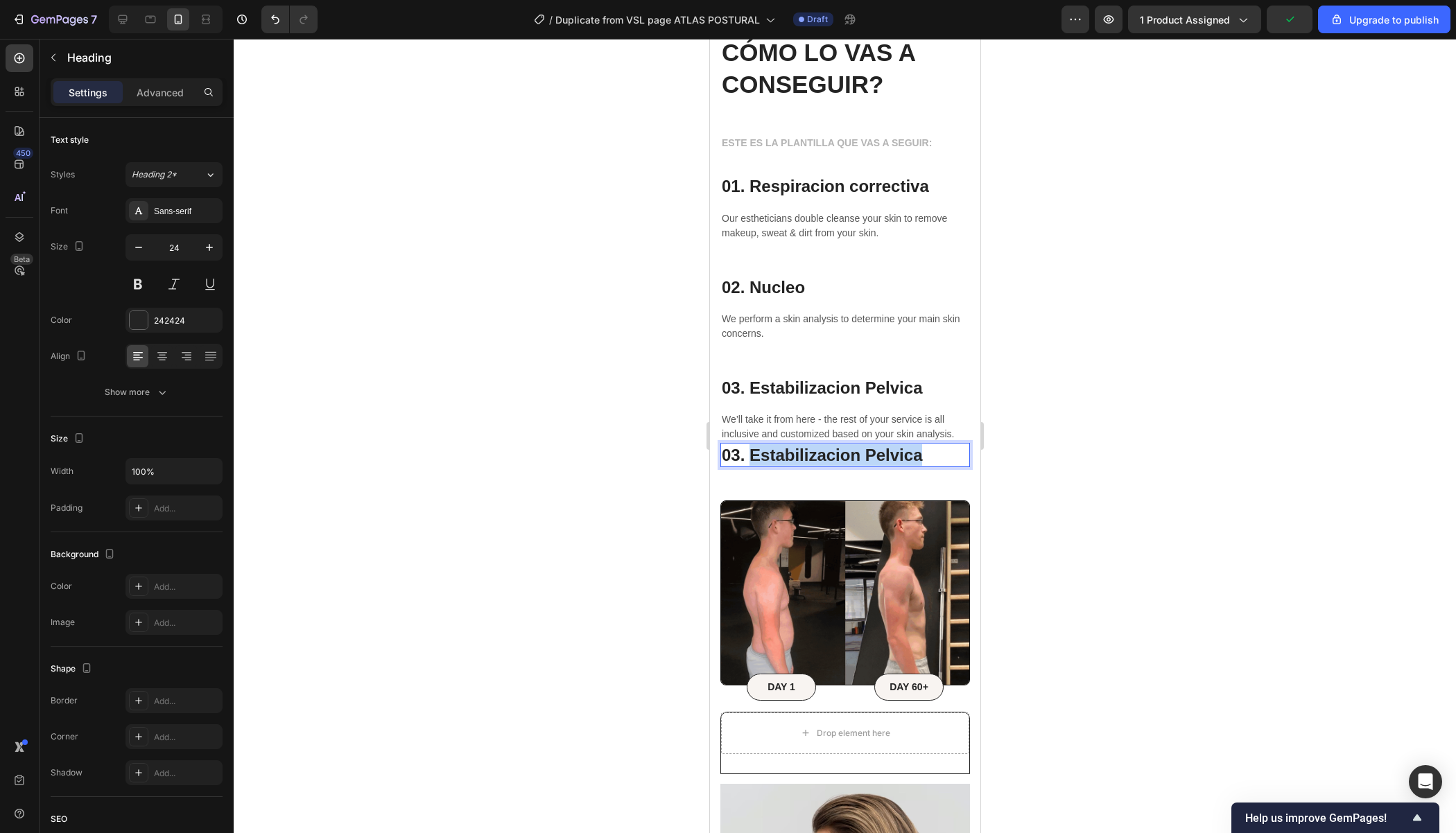
click at [753, 457] on p "03. Estabilizacion Pelvica" at bounding box center [844, 455] width 247 height 21
click at [1108, 487] on div at bounding box center [844, 436] width 1223 height 794
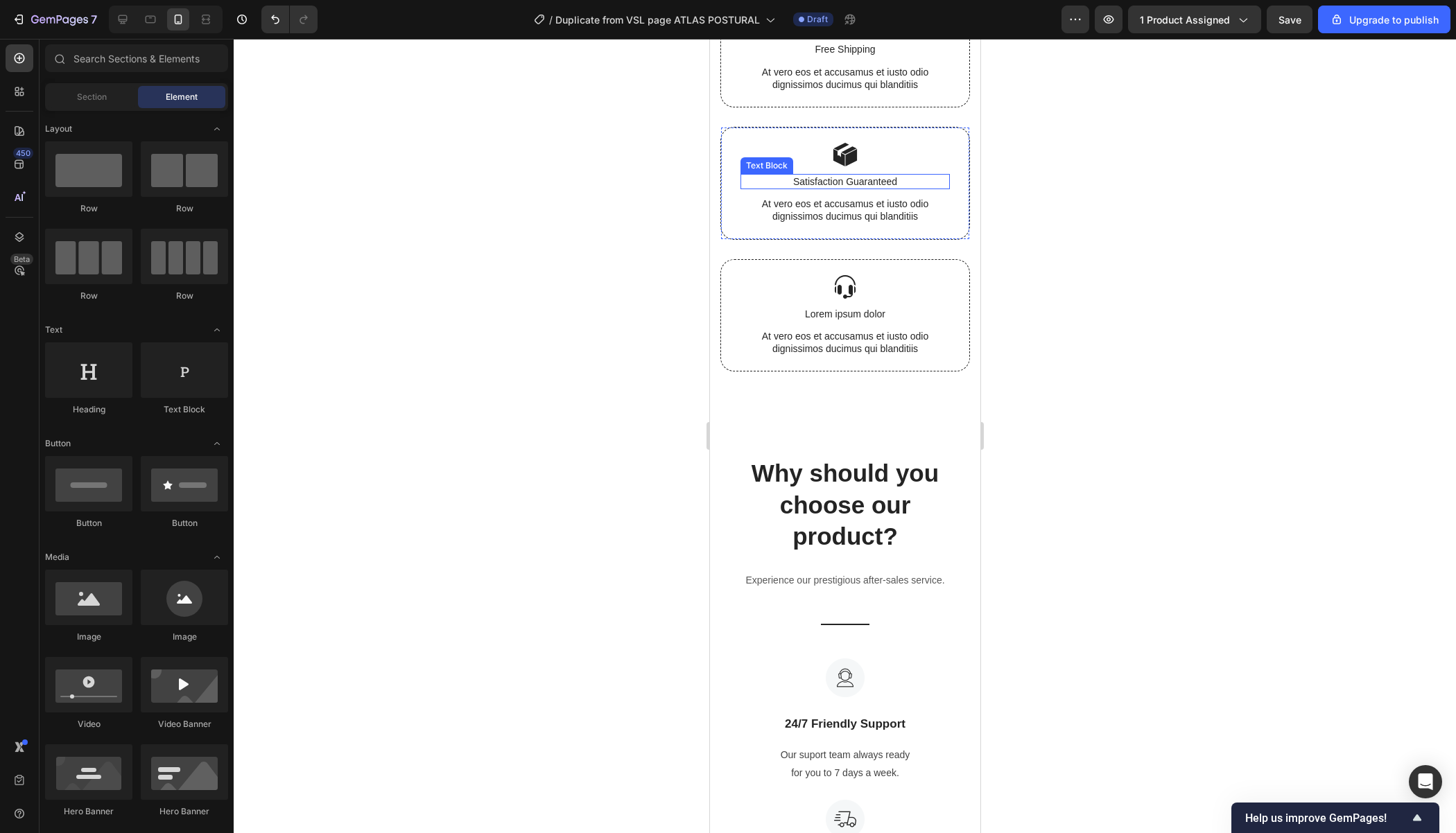
scroll to position [9037, 0]
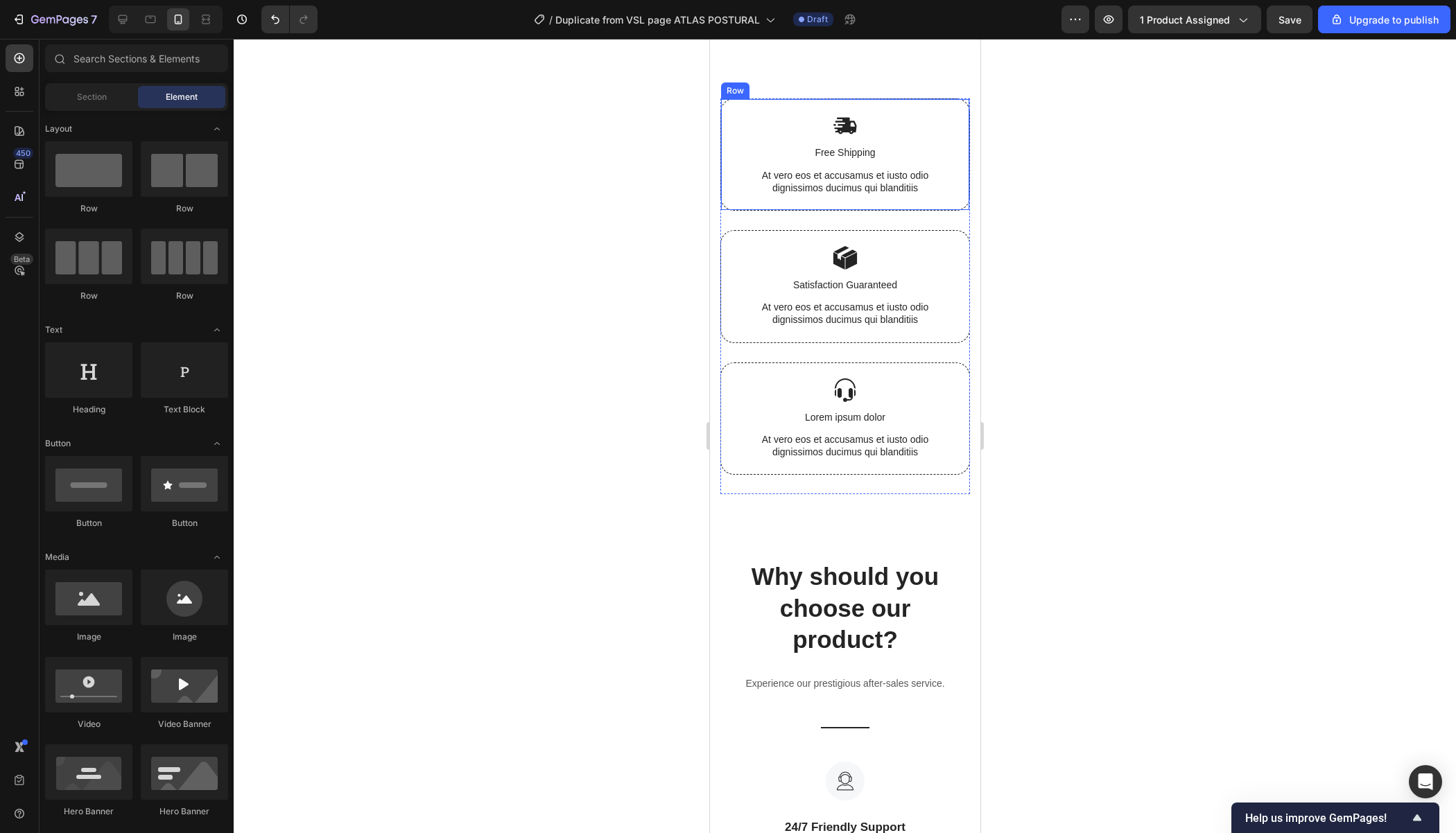
click at [949, 192] on div "At vero eos et accusamus et iusto odio dignissimos ducimus qui blanditiis" at bounding box center [844, 182] width 210 height 28
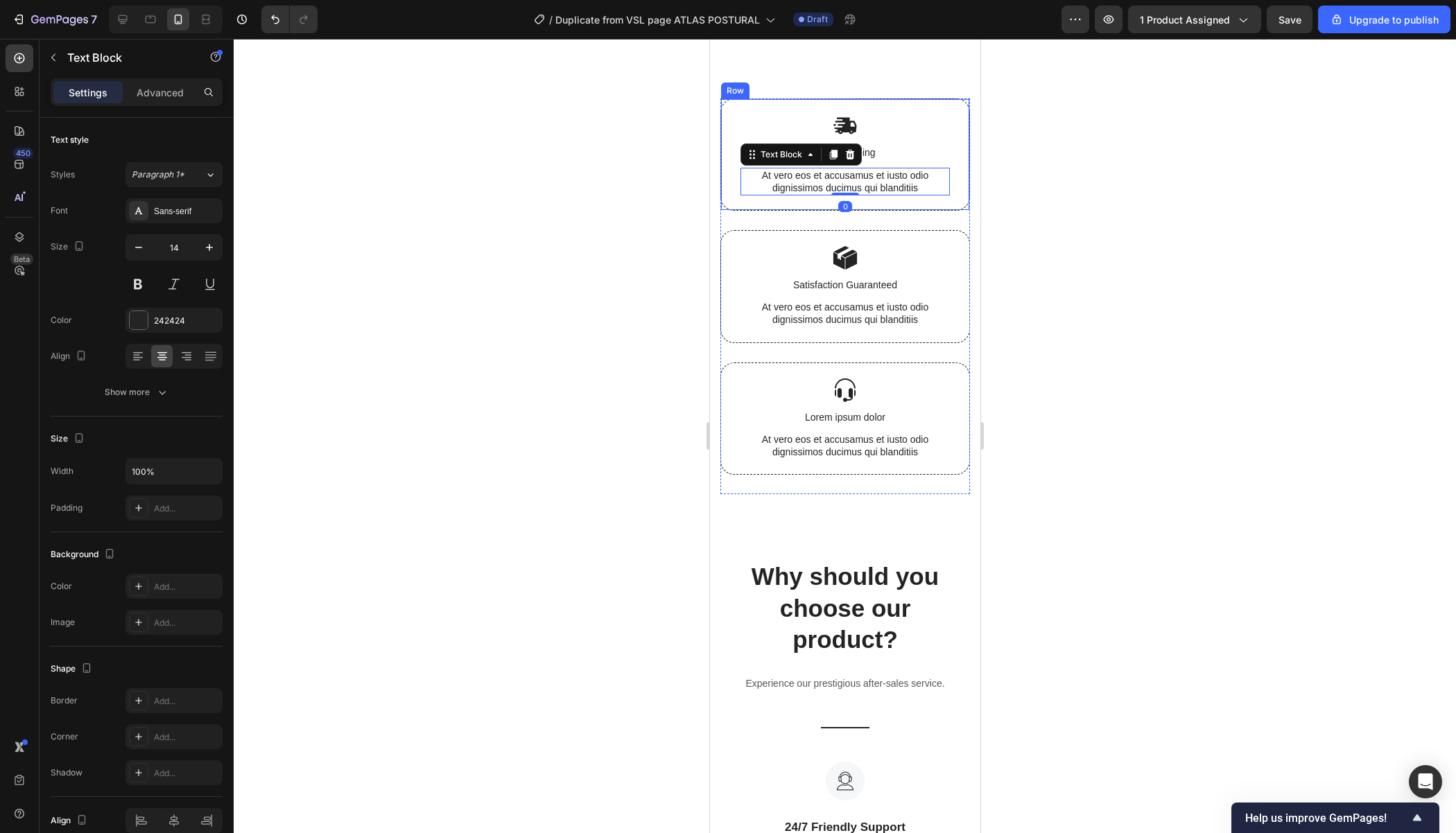
click at [960, 155] on div "Image Free Shipping Text Block At vero eos et accusamus et iusto odio dignissim…" at bounding box center [844, 154] width 249 height 112
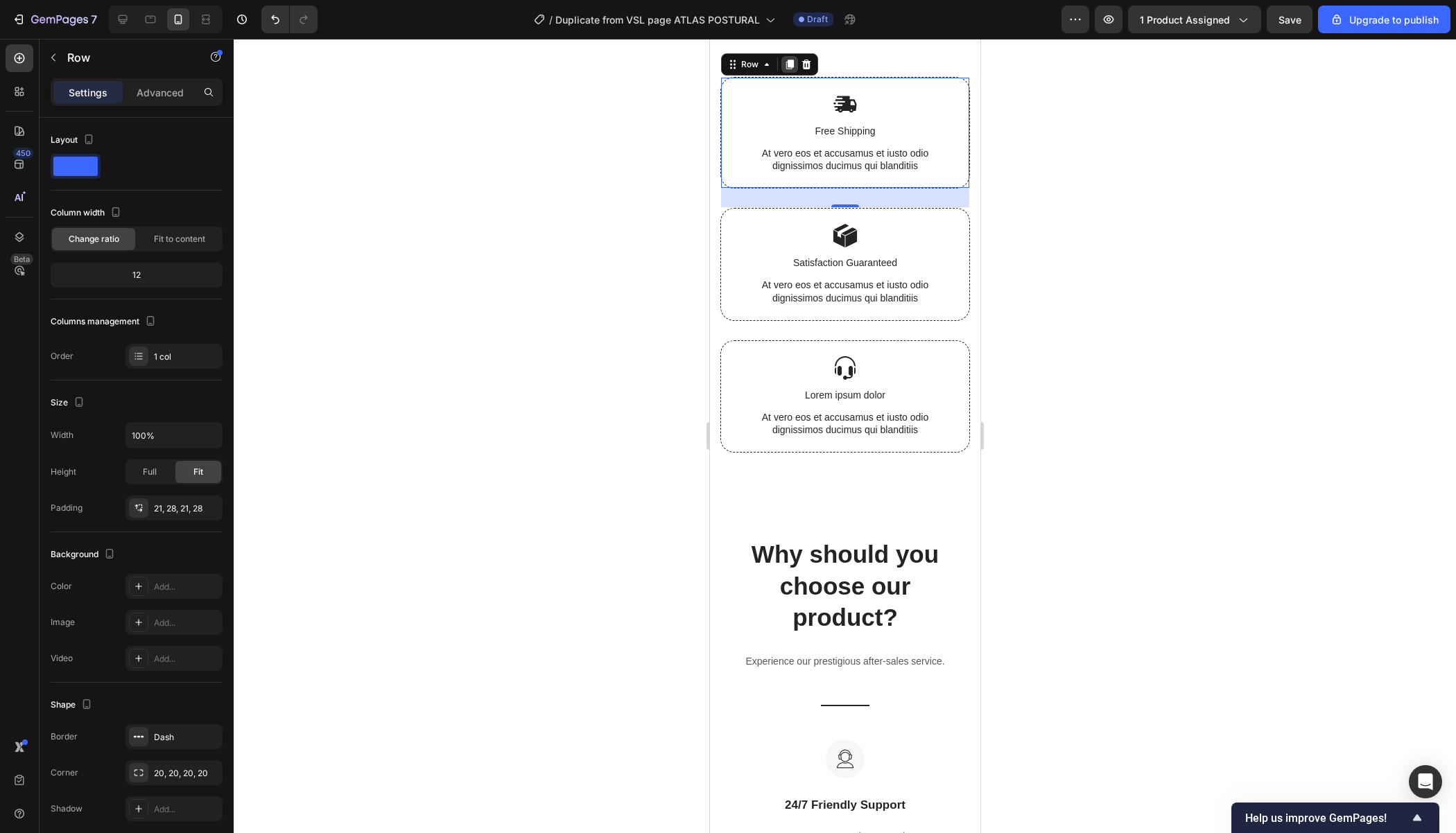
click at [792, 70] on icon at bounding box center [789, 64] width 8 height 9
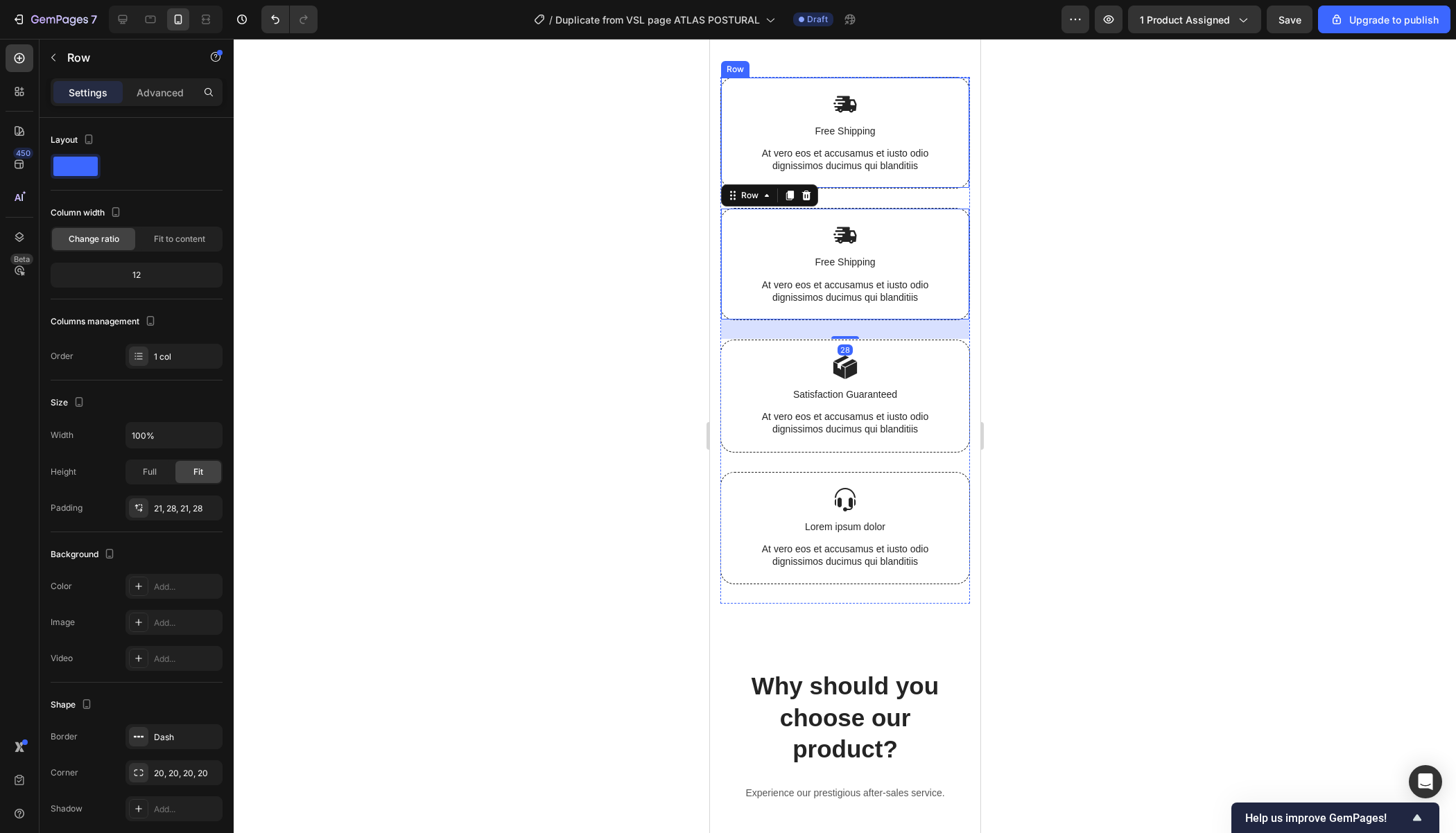
click at [961, 176] on div "Image Free Shipping Text Block At vero eos et accusamus et iusto odio dignissim…" at bounding box center [844, 133] width 249 height 112
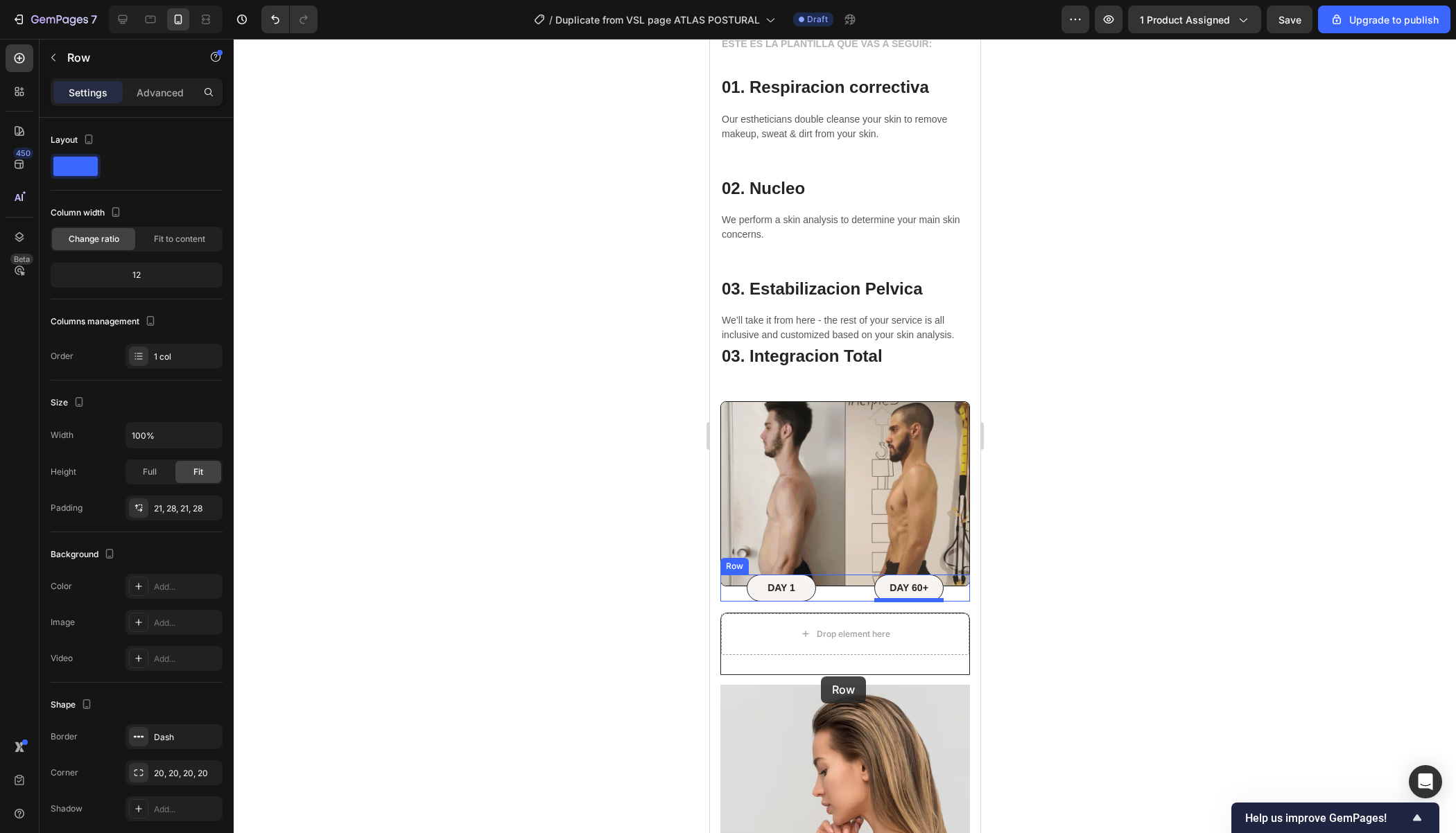
scroll to position [1808, 0]
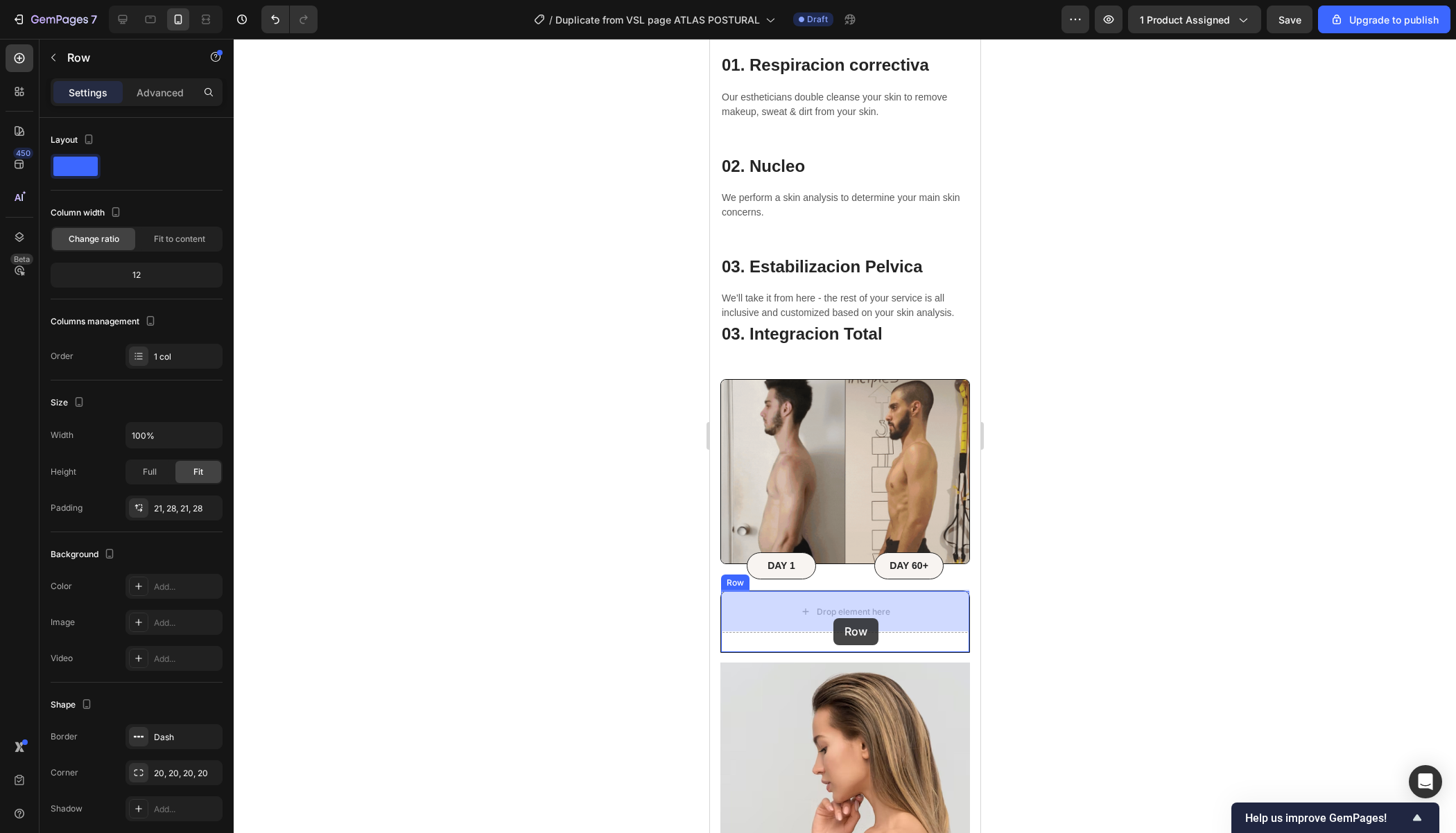
drag, startPoint x: 955, startPoint y: 167, endPoint x: 832, endPoint y: 618, distance: 467.5
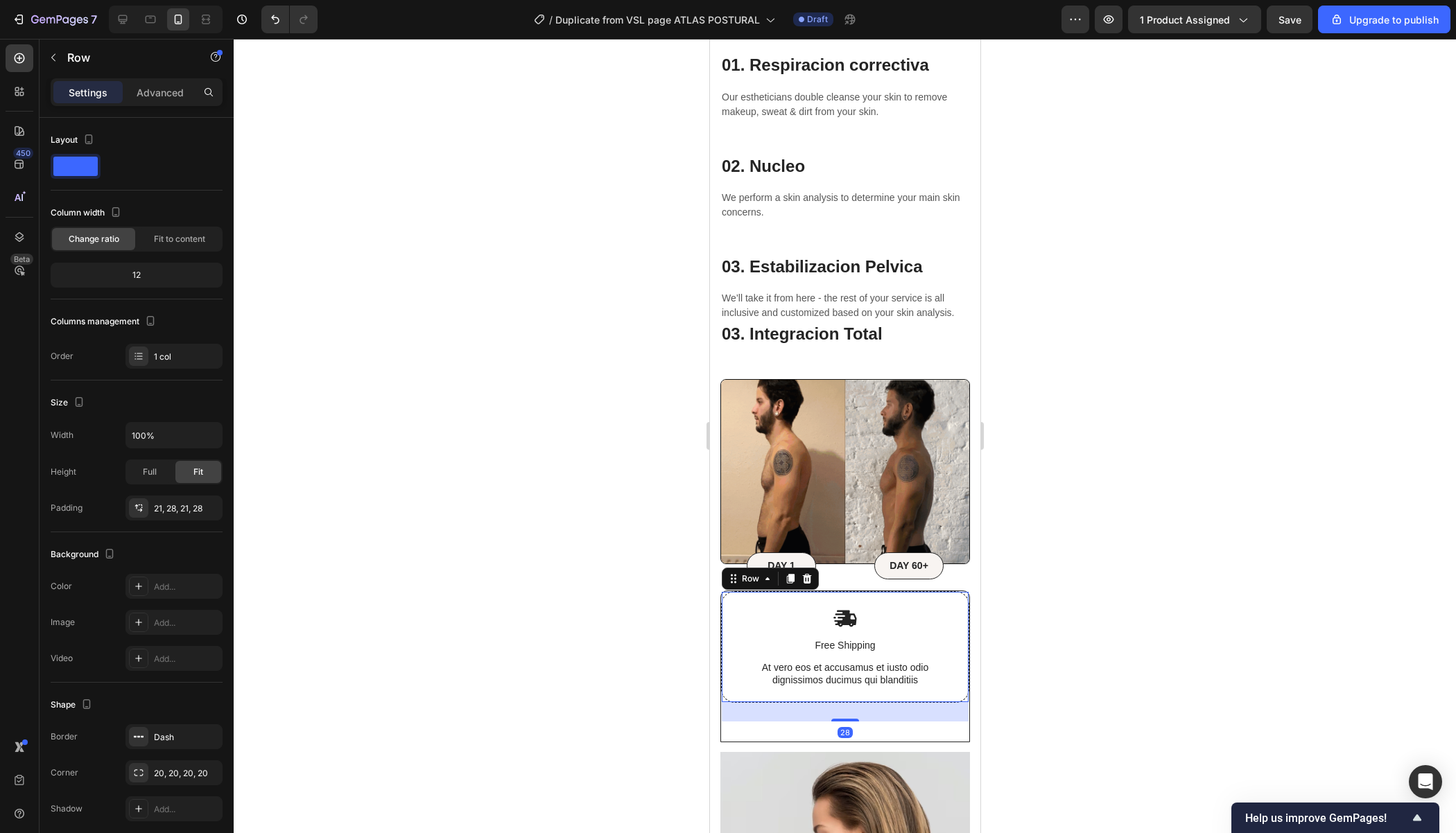
click at [1073, 568] on div at bounding box center [844, 436] width 1223 height 794
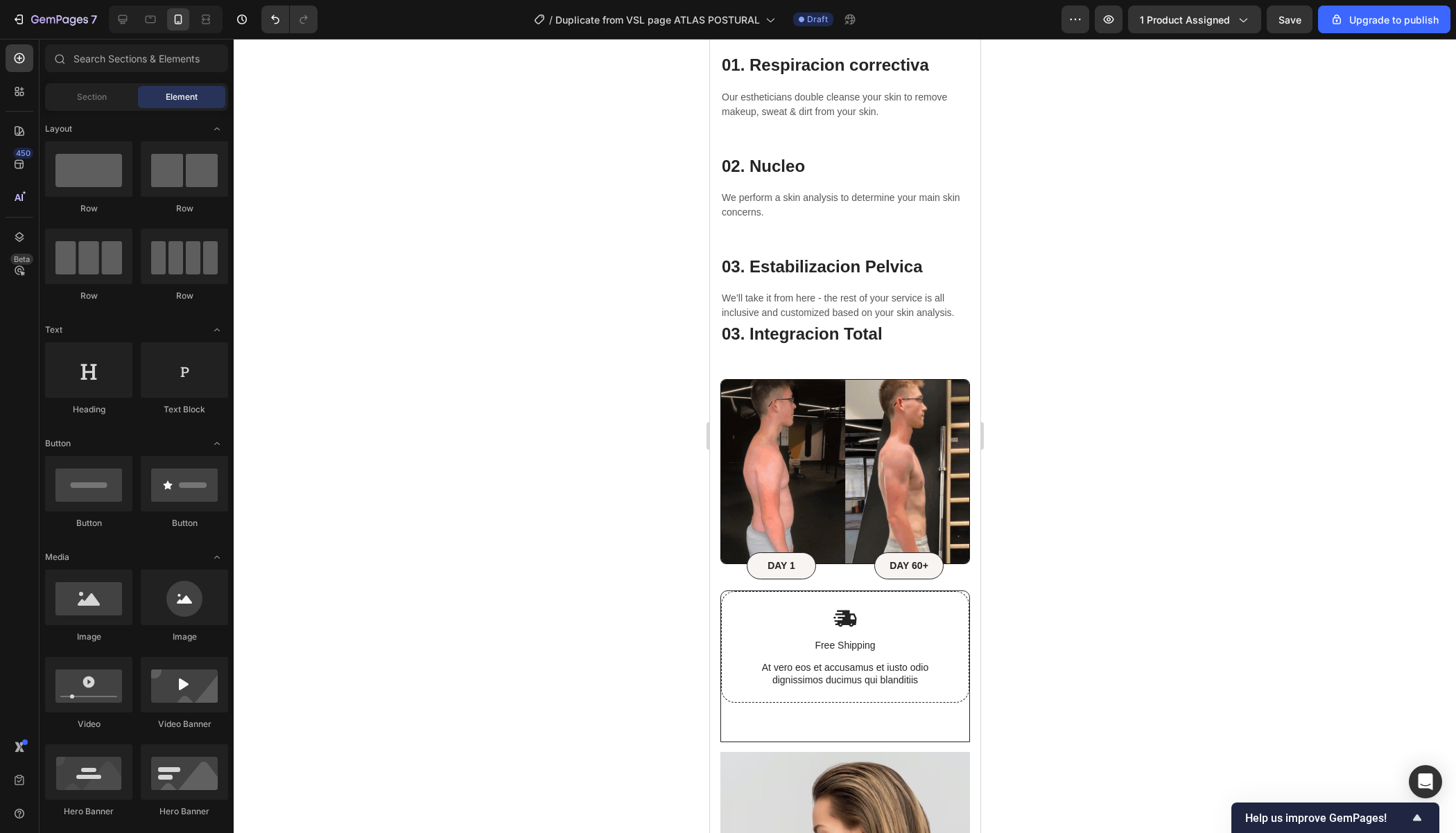
click at [1011, 662] on div at bounding box center [844, 436] width 1223 height 794
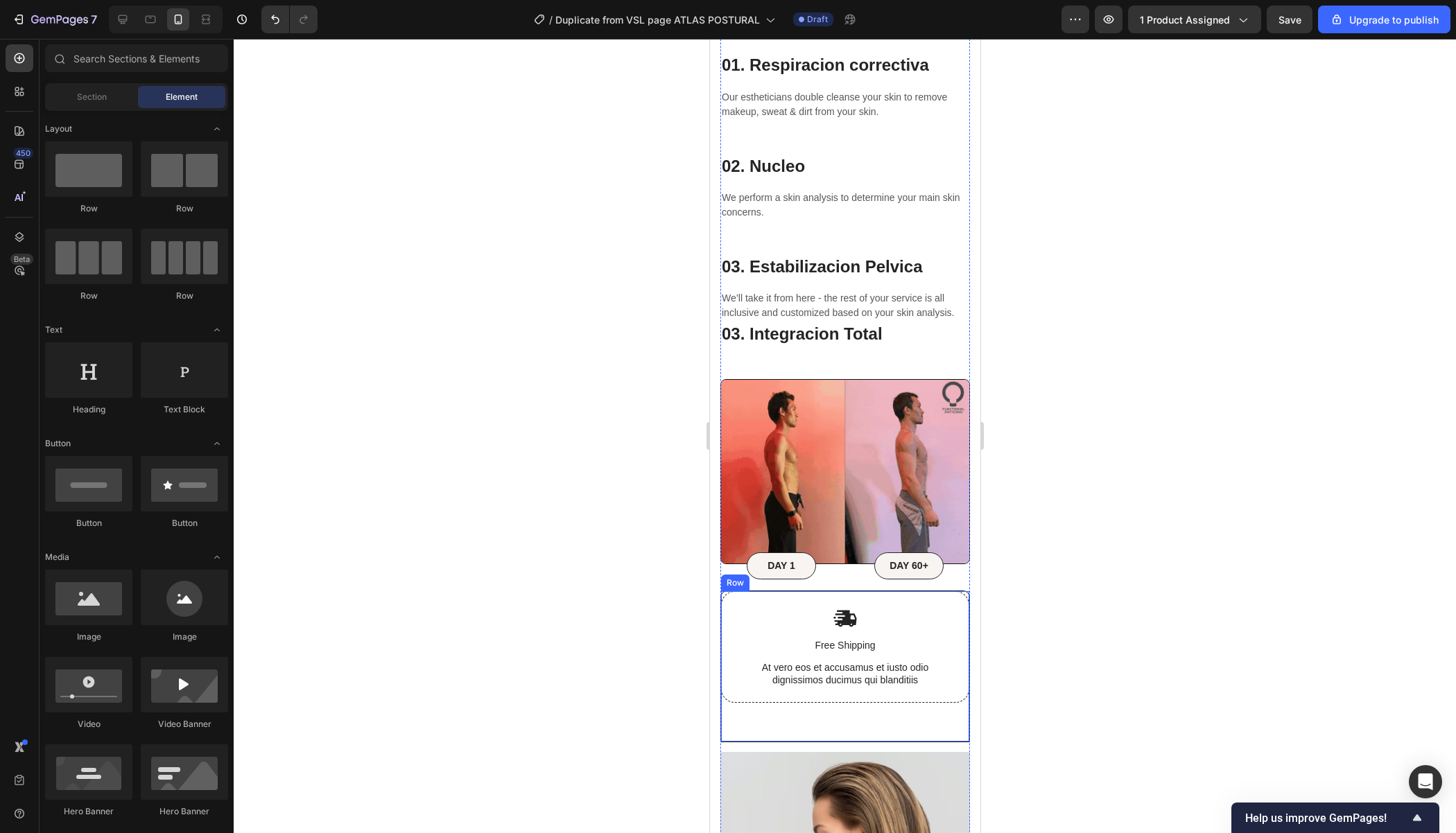
click at [909, 730] on div "Image Free Shipping Text Block At vero eos et accusamus et iusto odio dignissim…" at bounding box center [844, 667] width 249 height 153
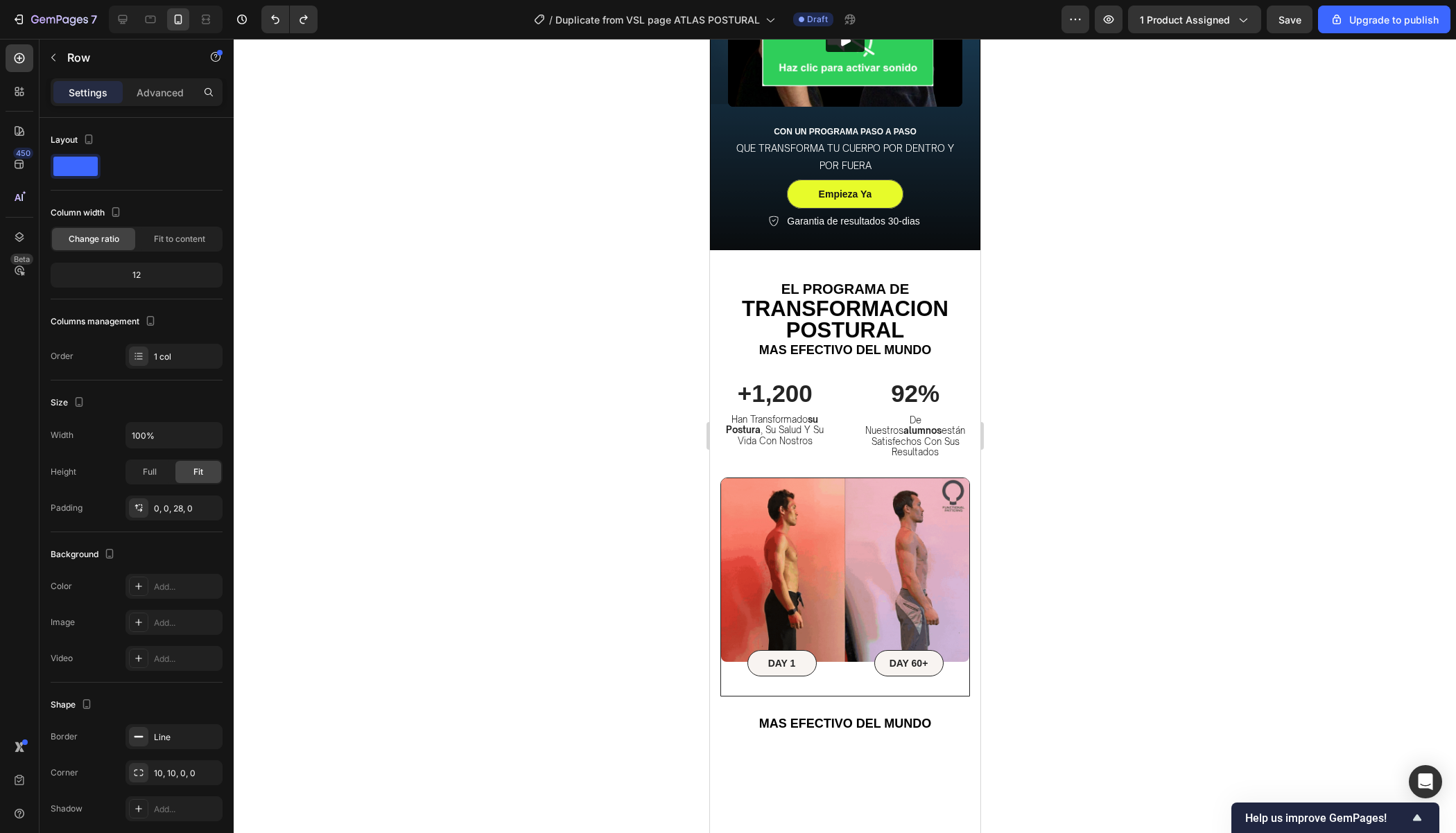
scroll to position [0, 0]
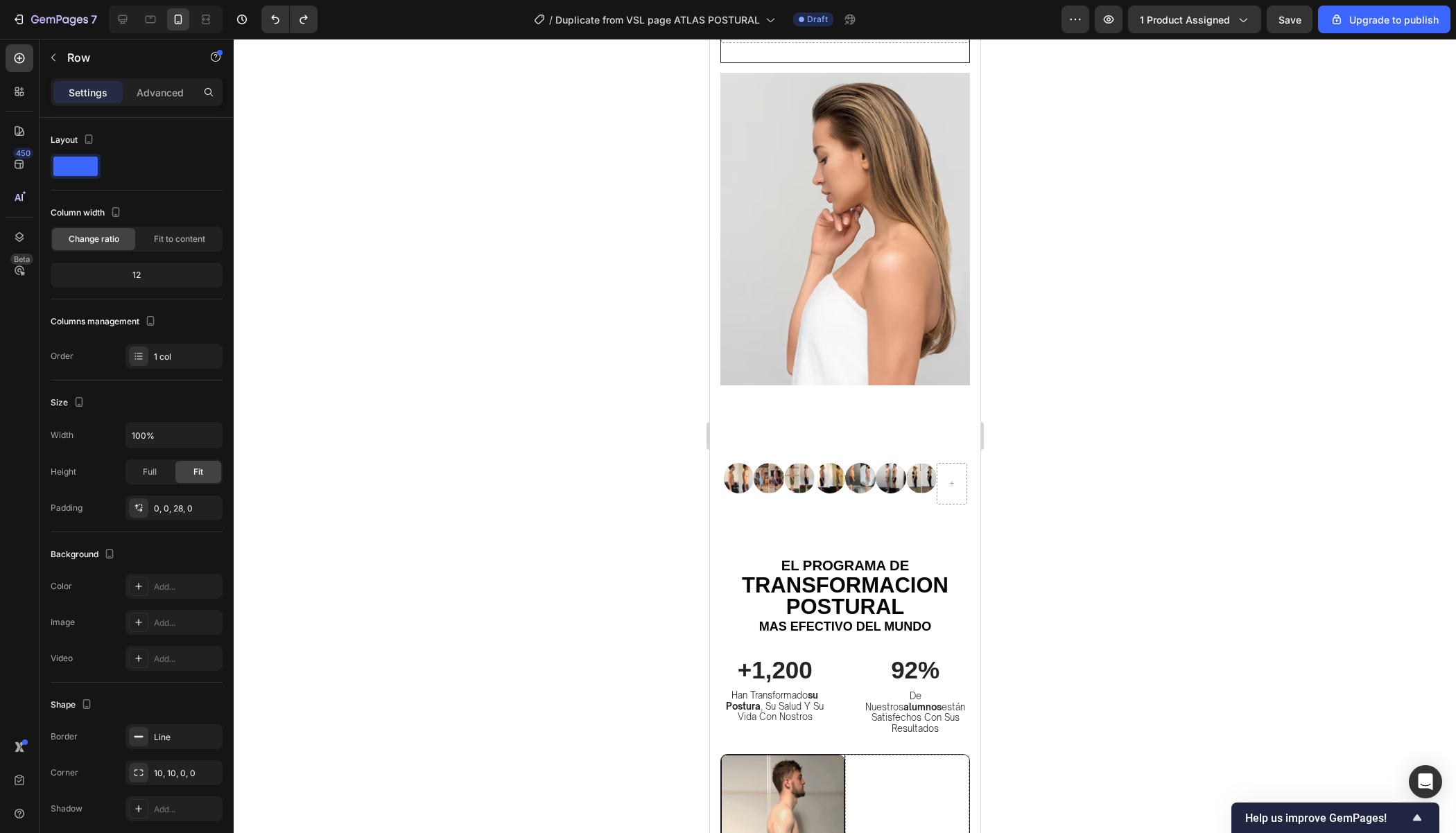
scroll to position [2215, 0]
click at [904, 42] on div "Drop element here" at bounding box center [844, 20] width 249 height 42
click at [955, 42] on div "Drop element here" at bounding box center [844, 20] width 249 height 42
click at [954, 42] on div "Drop element here" at bounding box center [844, 20] width 249 height 42
click at [954, 62] on div "Drop element here Row" at bounding box center [844, 31] width 249 height 63
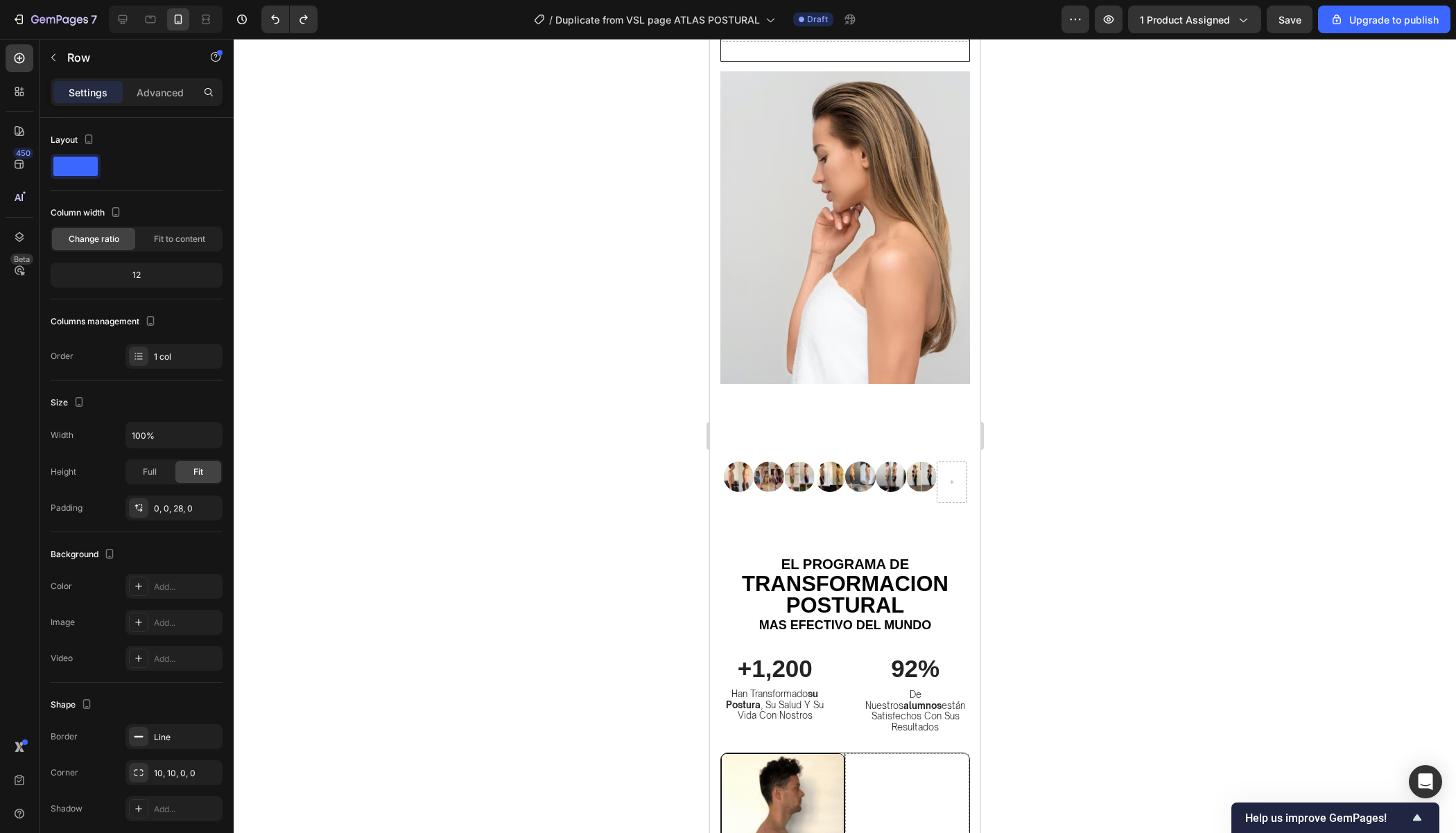
click at [784, 62] on div "Drop element here Row" at bounding box center [844, 31] width 249 height 63
click at [776, 42] on div "Drop element here" at bounding box center [844, 20] width 249 height 42
click at [57, 65] on button "button" at bounding box center [53, 58] width 22 height 22
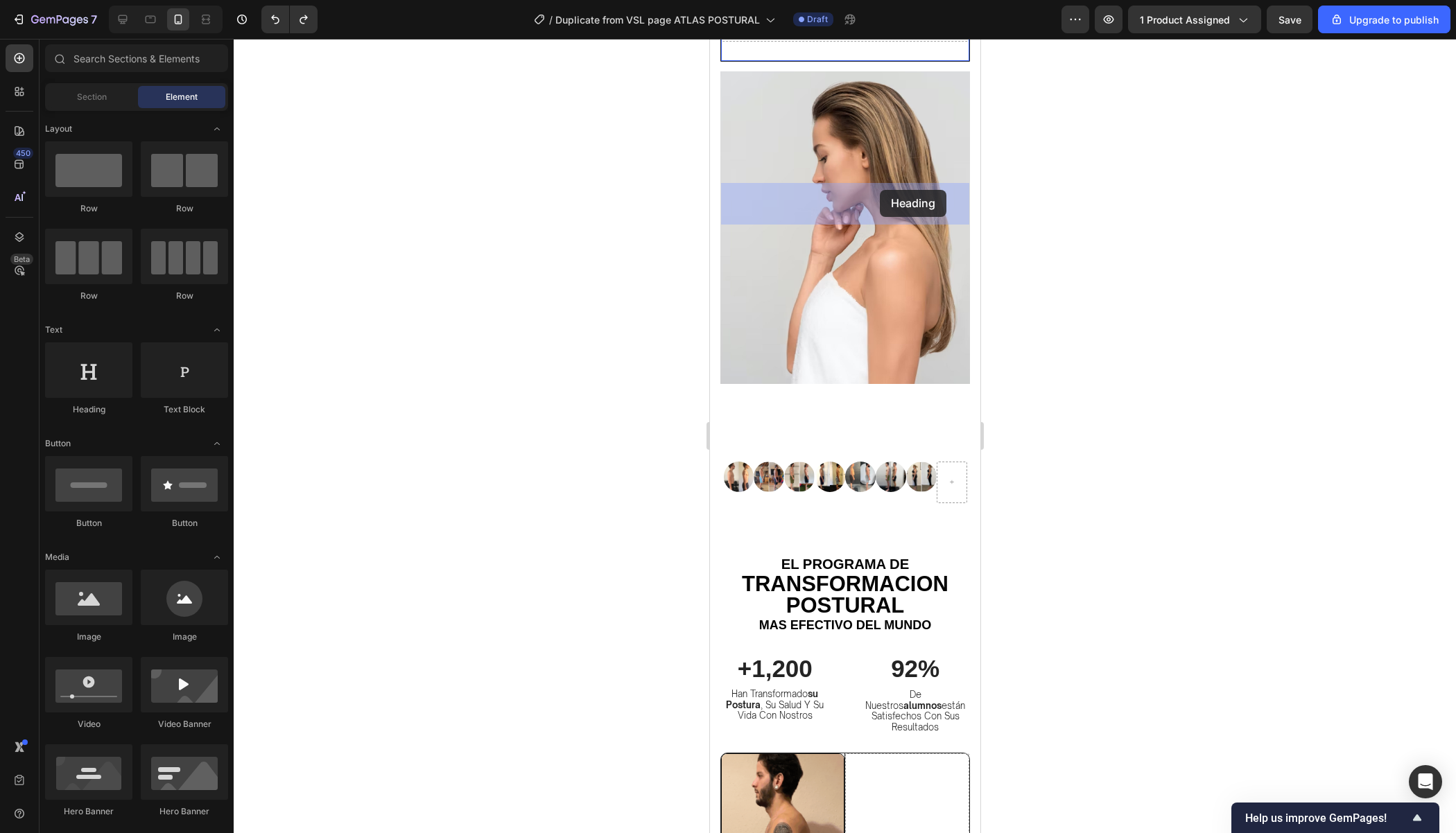
drag, startPoint x: 804, startPoint y: 422, endPoint x: 877, endPoint y: 191, distance: 242.3
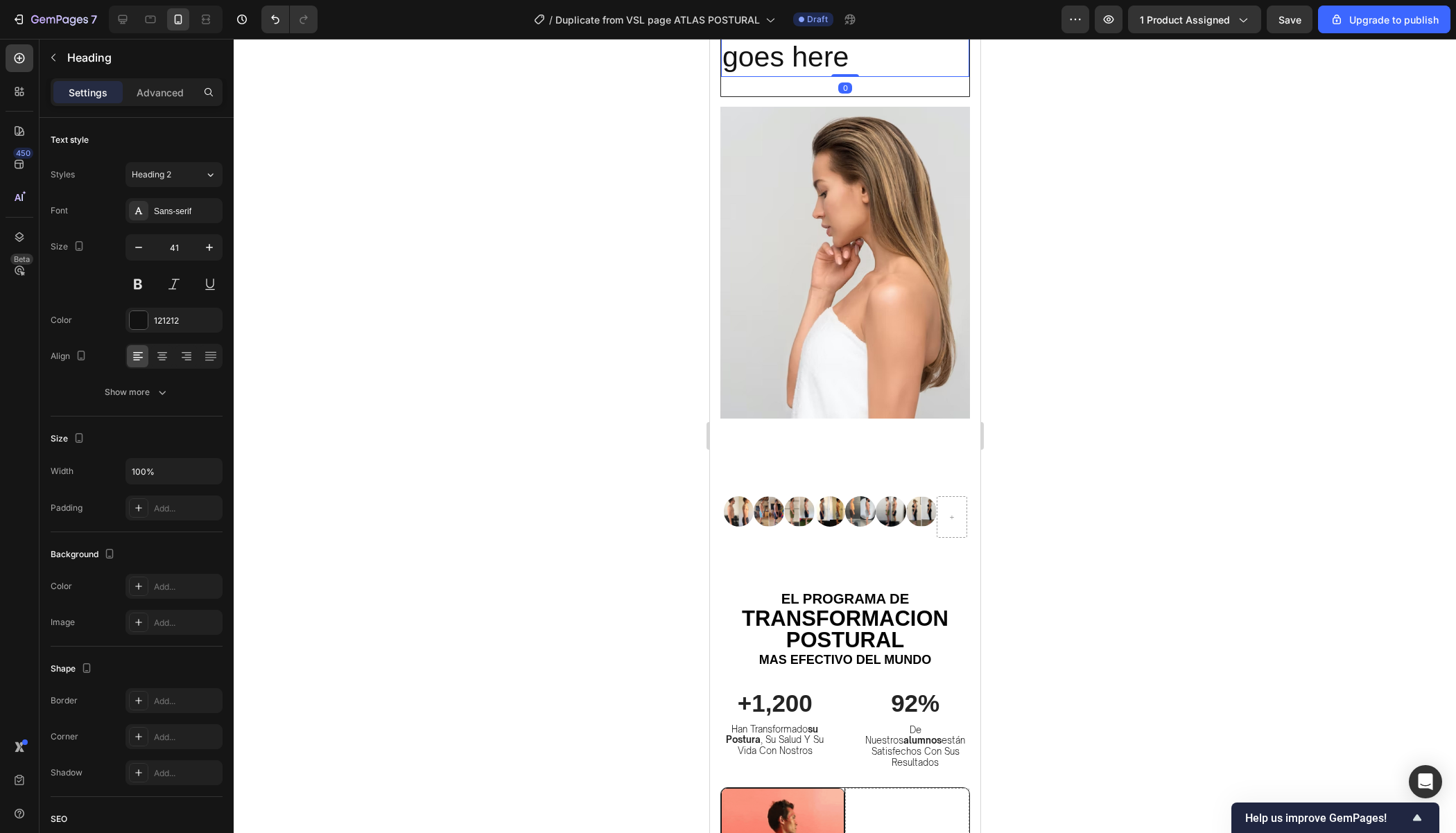
click at [873, 77] on h2 "Your heading text goes here" at bounding box center [844, 38] width 249 height 77
click at [873, 75] on p "Your heading text goes here" at bounding box center [844, 38] width 245 height 74
drag, startPoint x: 862, startPoint y: 245, endPoint x: 770, endPoint y: 233, distance: 92.8
click at [770, 75] on p "Your heading text goes here" at bounding box center [844, 38] width 245 height 74
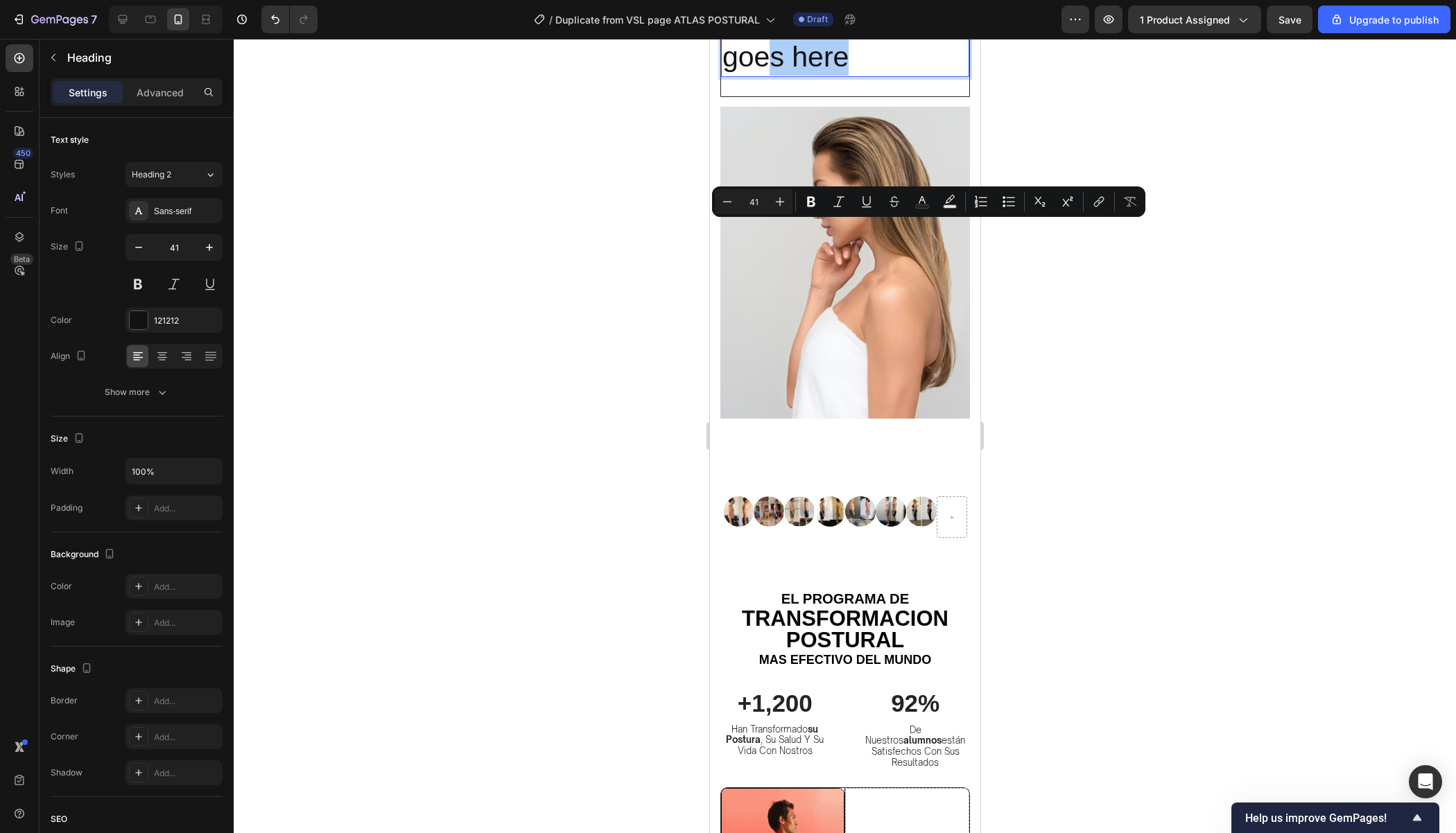
click at [1105, 249] on div at bounding box center [844, 436] width 1223 height 794
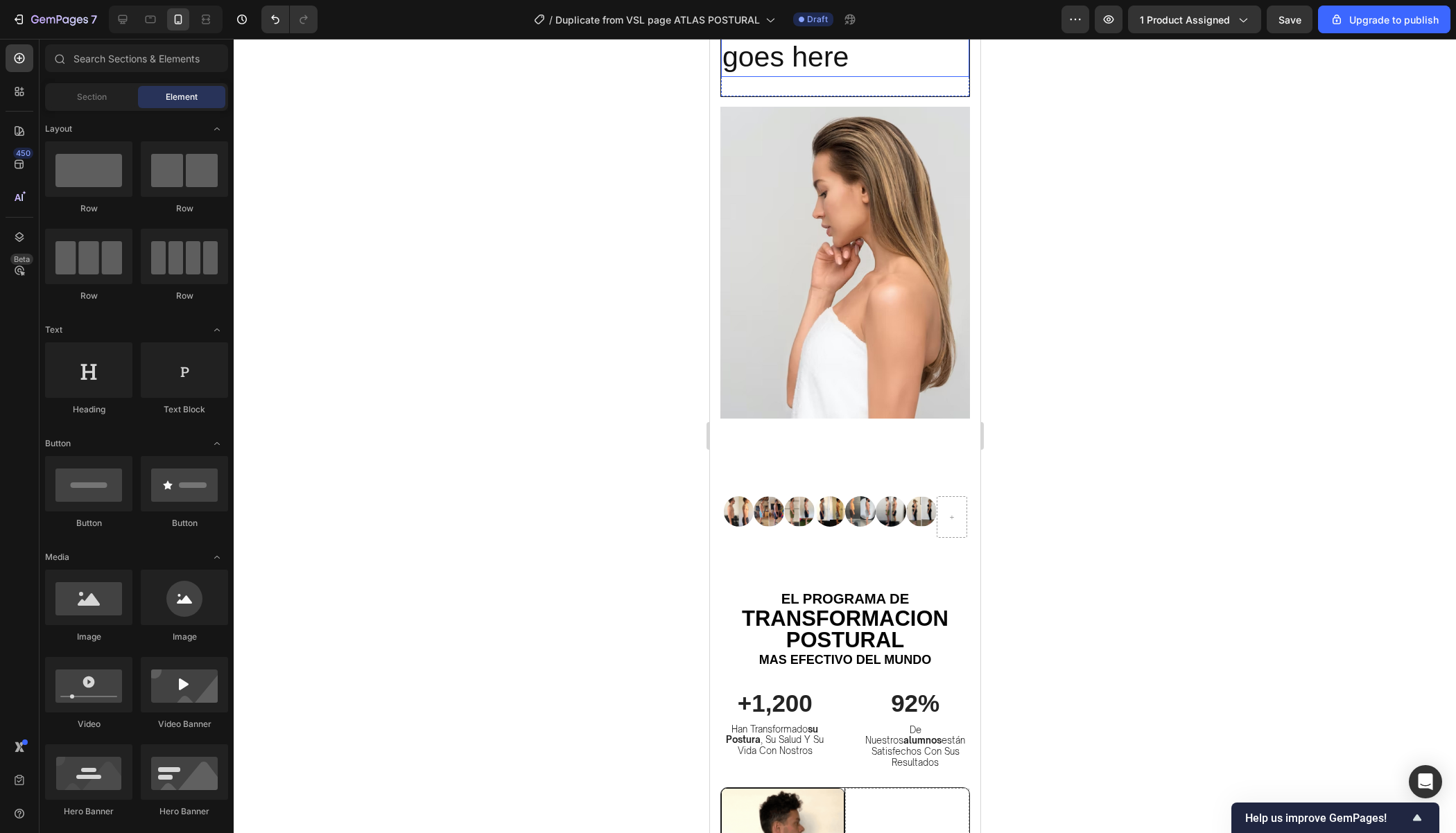
click at [885, 75] on p "Your heading text goes here" at bounding box center [844, 38] width 245 height 74
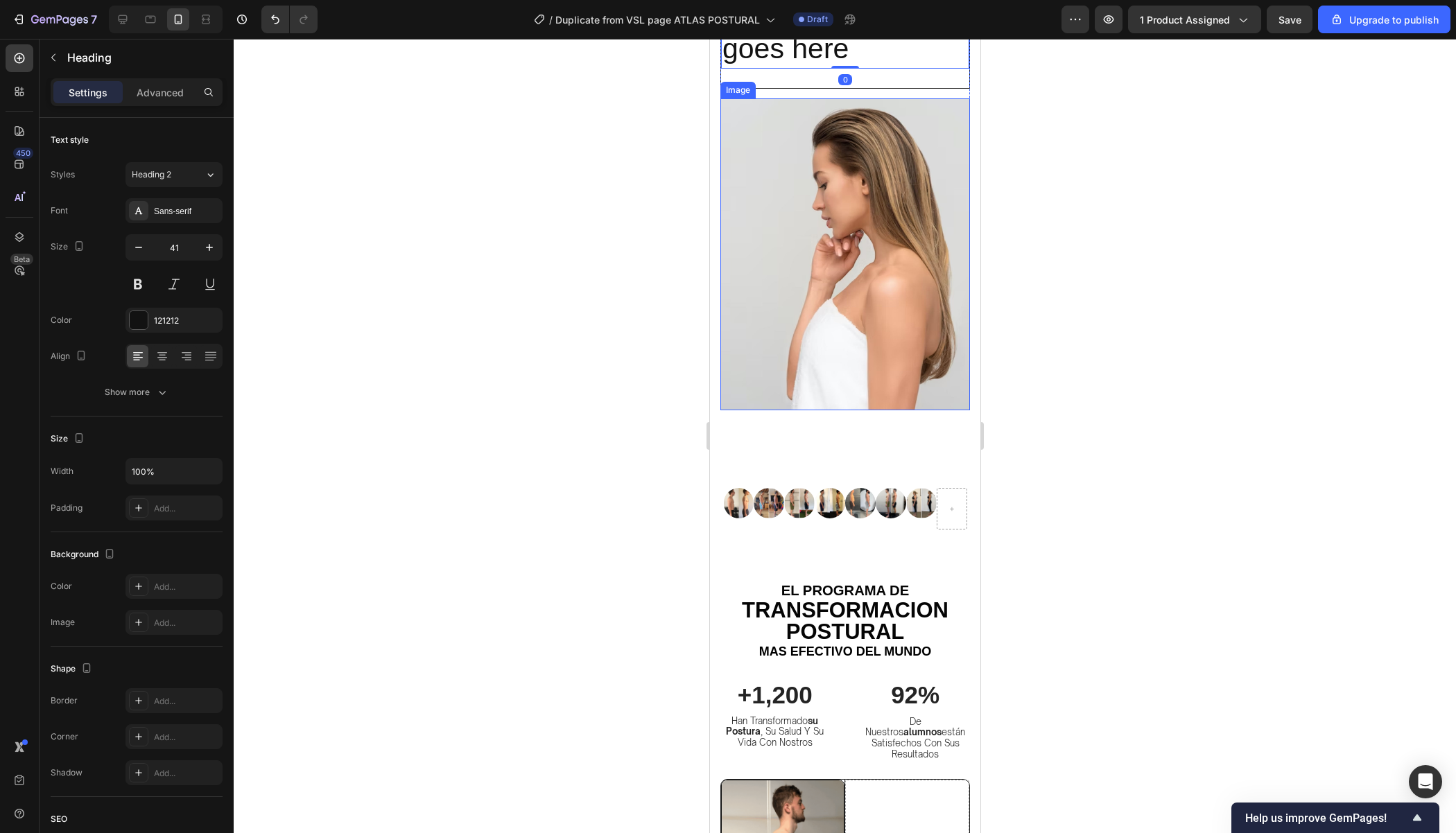
scroll to position [2233, 0]
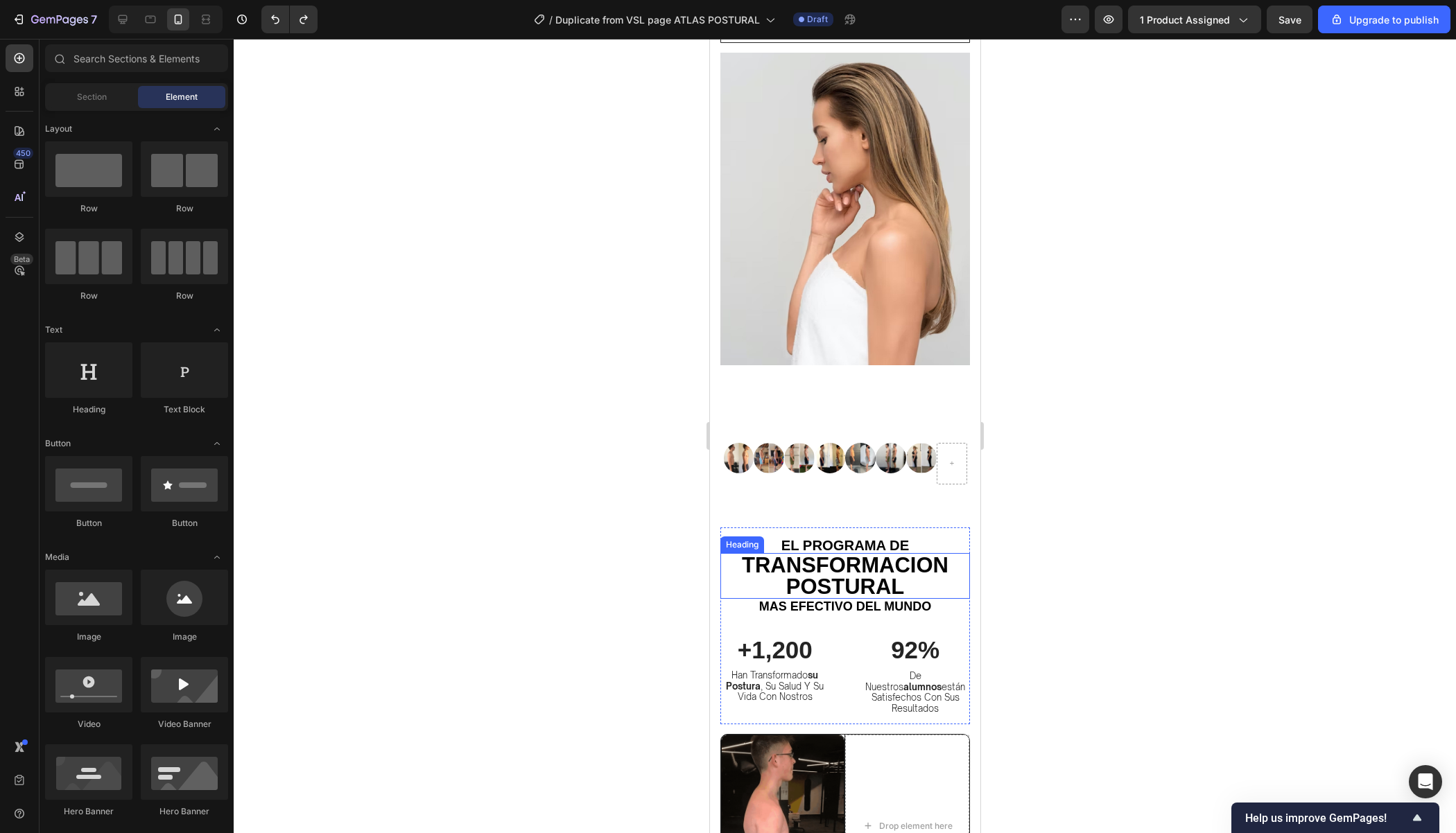
click at [871, 599] on span "TRANSFORMACION POSTURAL" at bounding box center [845, 576] width 207 height 46
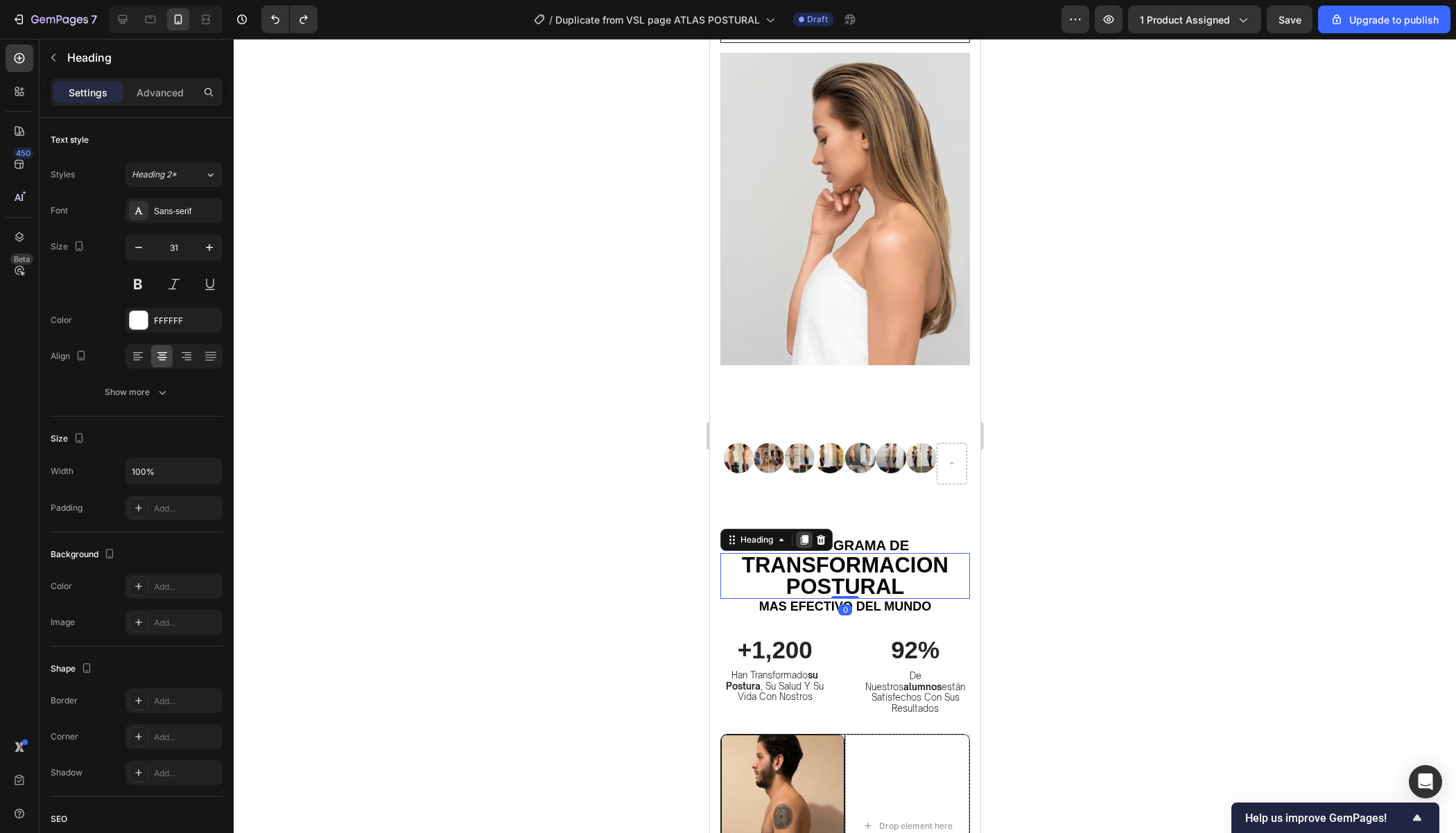
click at [806, 545] on icon at bounding box center [804, 539] width 8 height 9
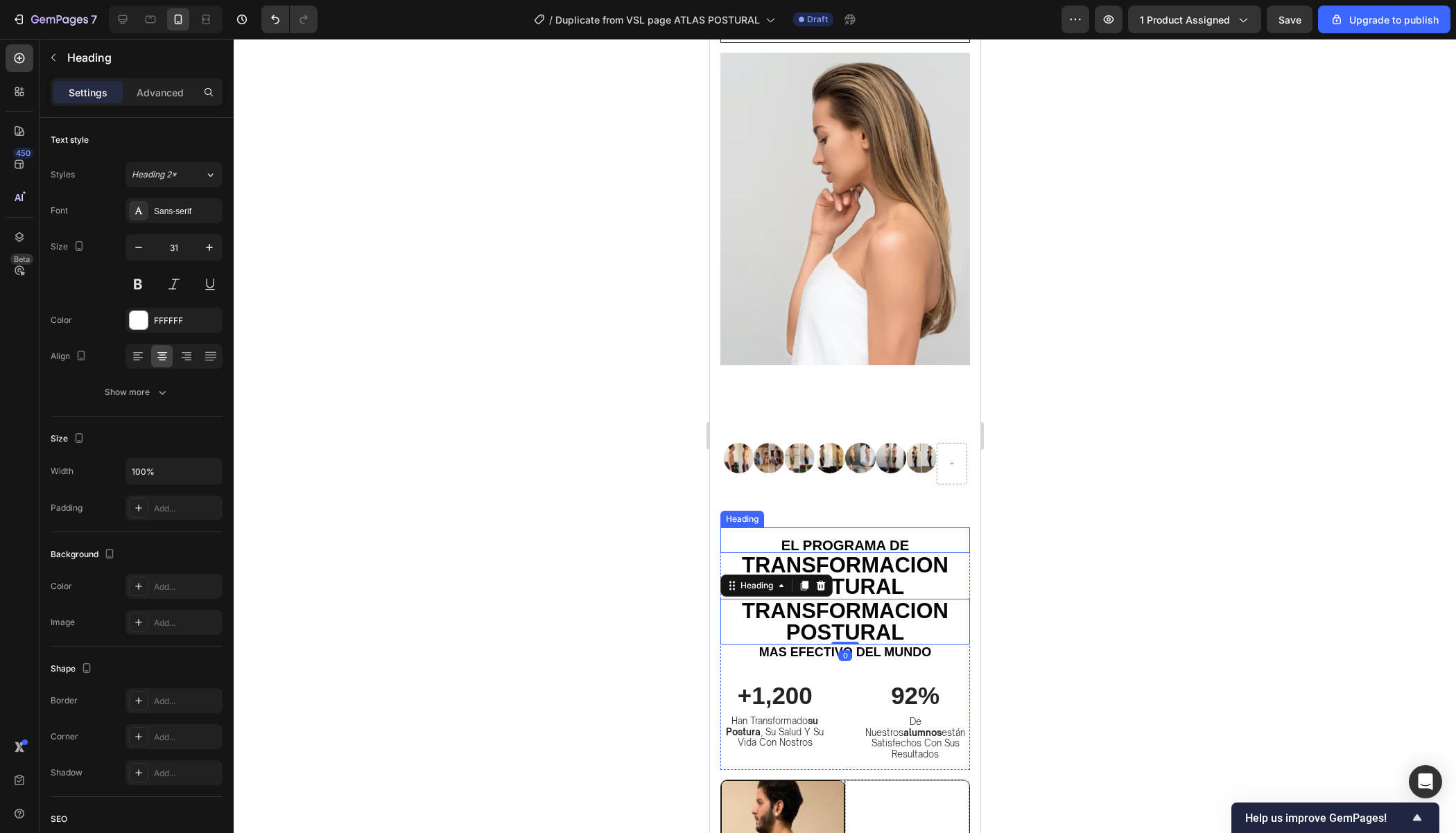
click at [845, 599] on span "TRANSFORMACION POSTURAL" at bounding box center [845, 576] width 207 height 46
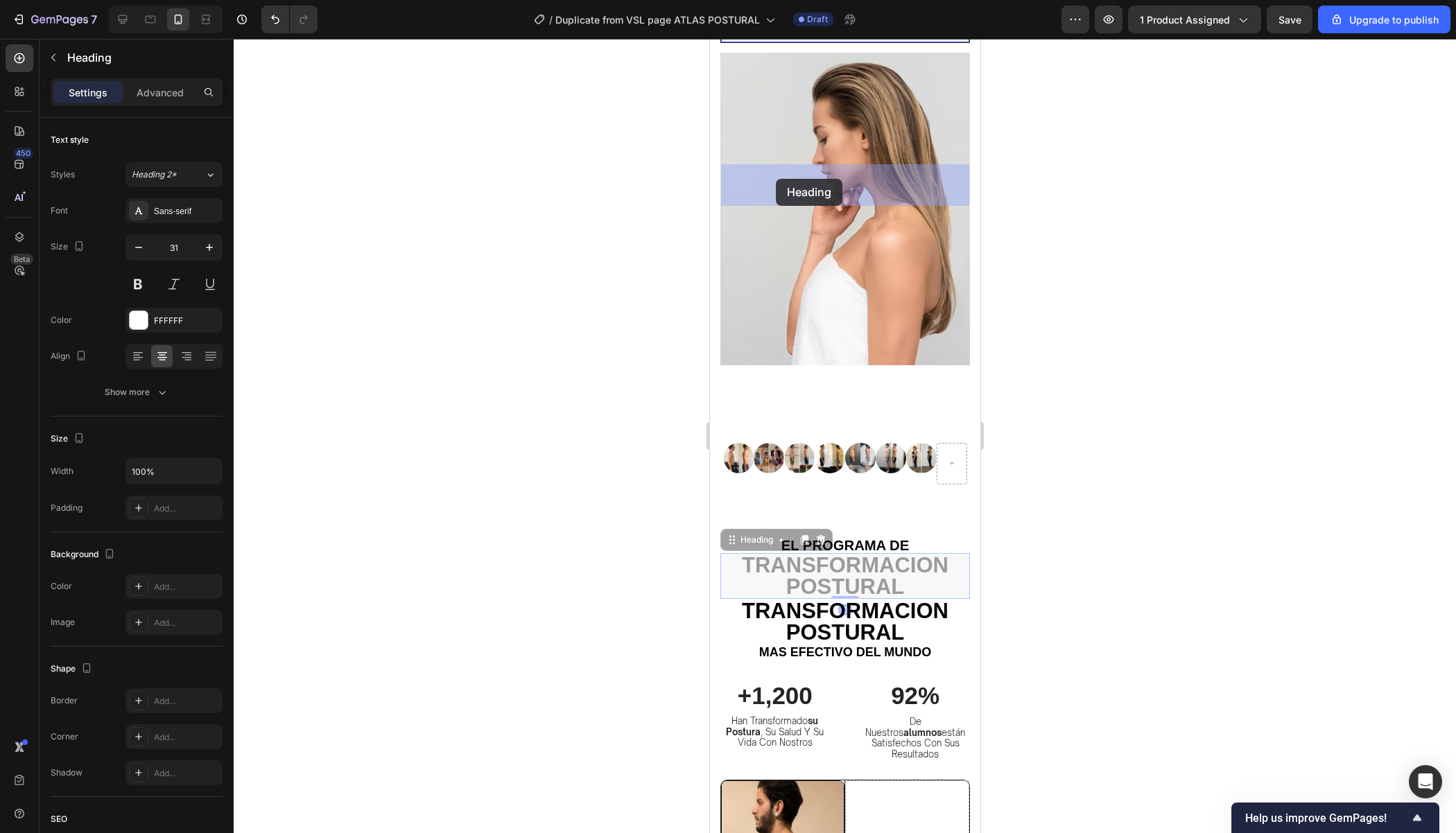
drag, startPoint x: 732, startPoint y: 724, endPoint x: 776, endPoint y: 180, distance: 545.8
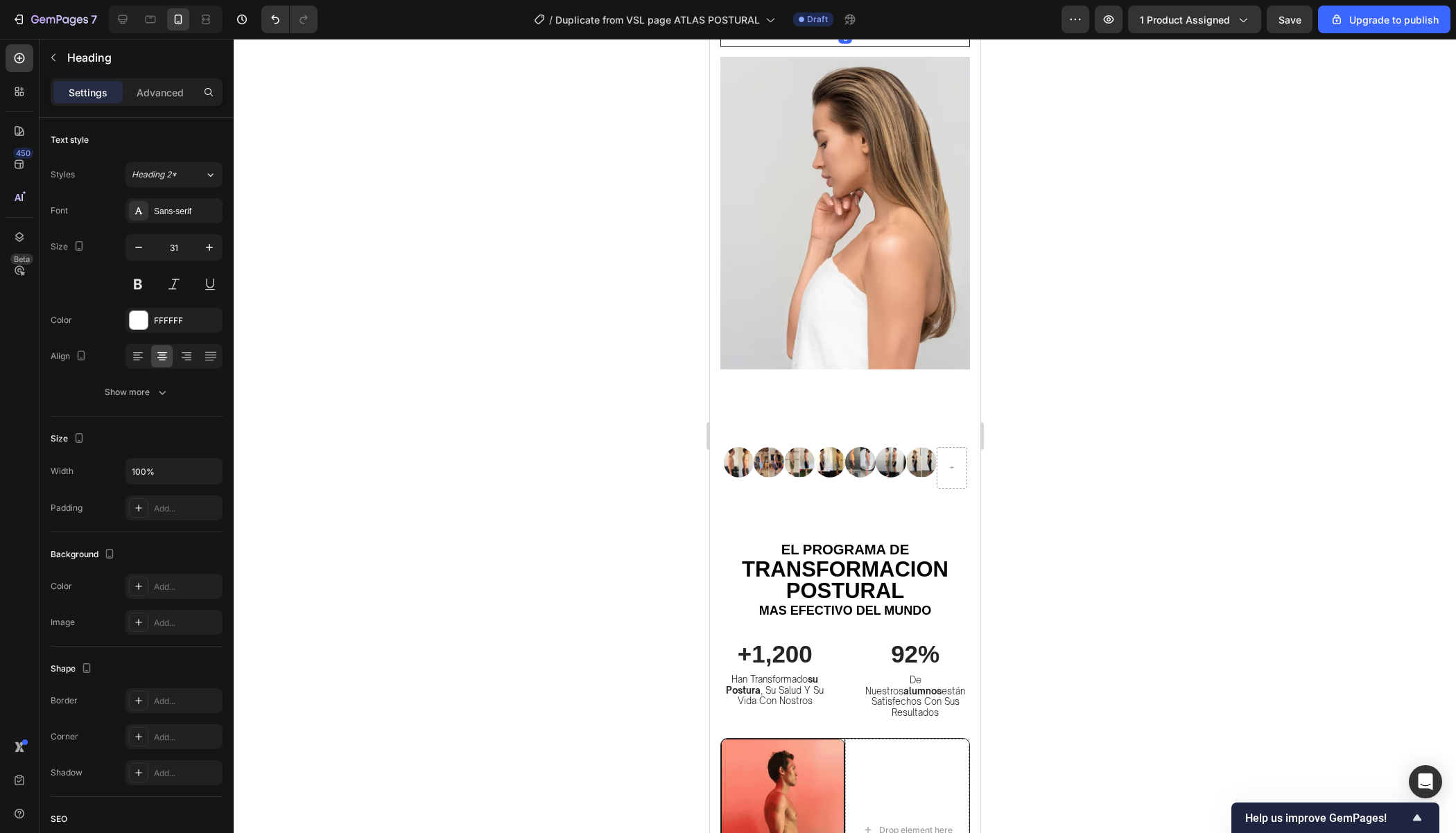
click at [871, 27] on span "TRANSFORMACION POSTURAL" at bounding box center [845, 4] width 207 height 46
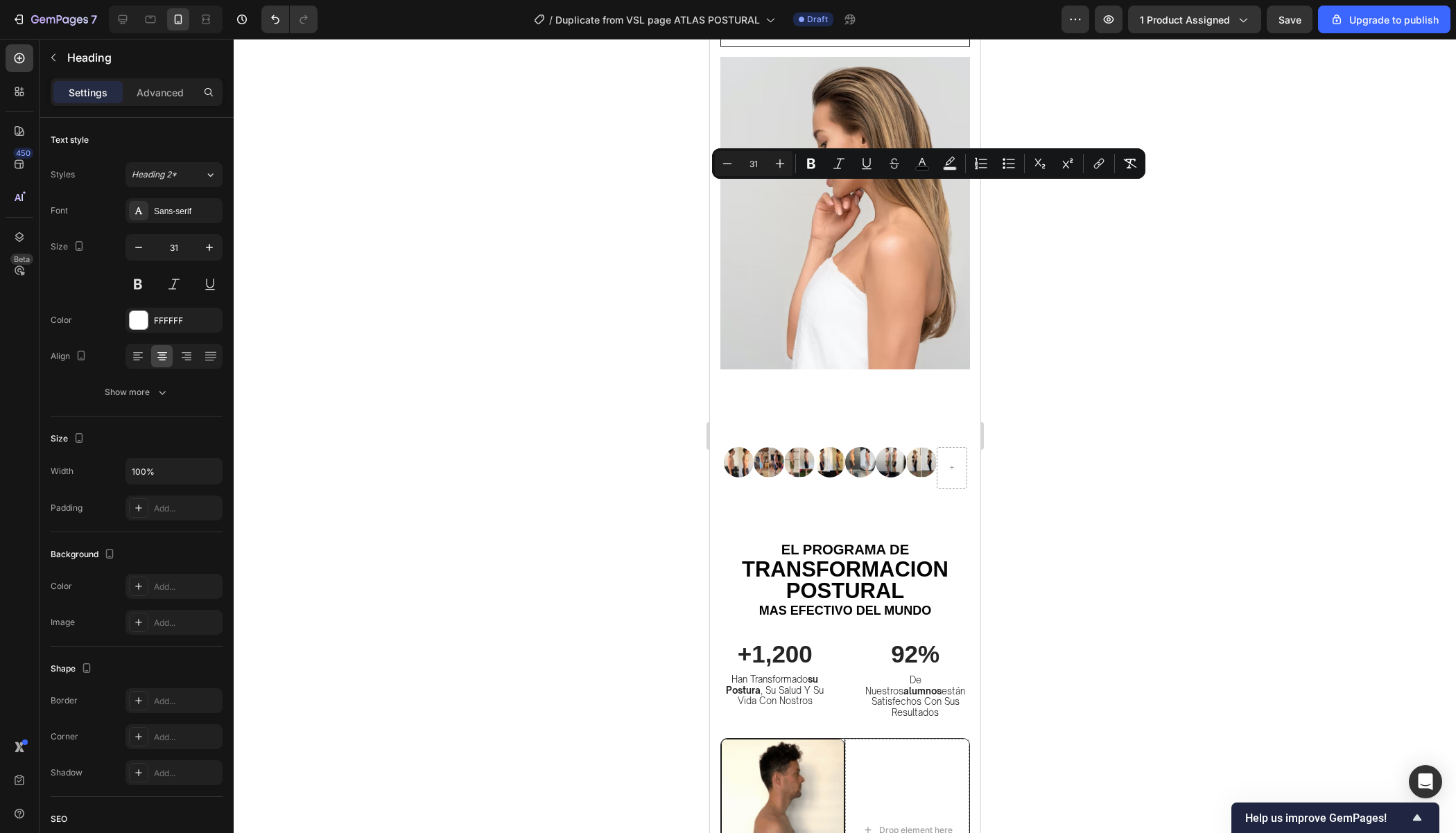
click at [893, 27] on span "TRANSFORMACION POSTURAL" at bounding box center [845, 4] width 207 height 46
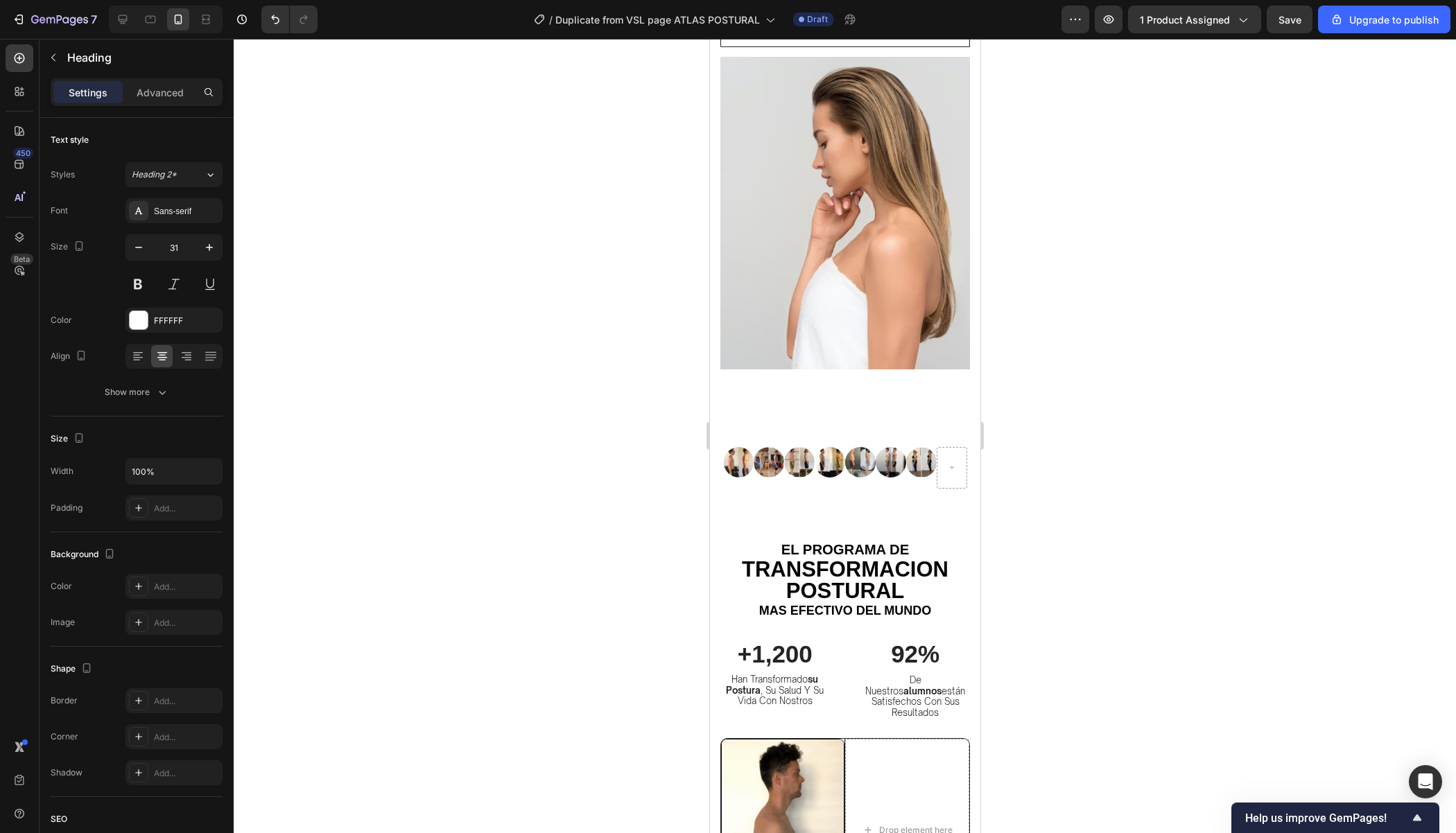
drag, startPoint x: 922, startPoint y: 199, endPoint x: 745, endPoint y: 176, distance: 178.5
click at [745, 25] on p "TRANSFORMACION POSTURAL" at bounding box center [844, 4] width 245 height 43
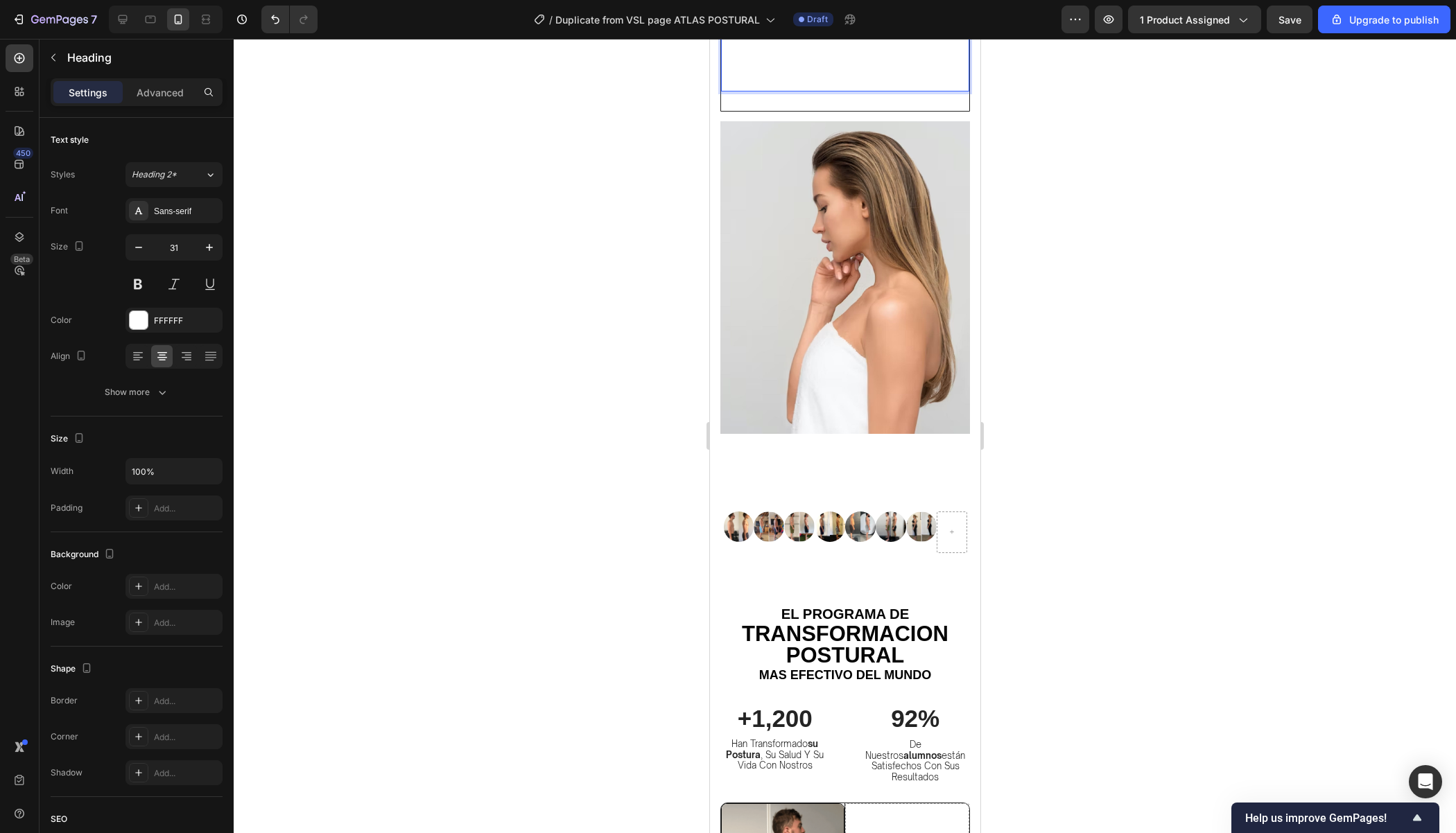
click at [1178, 249] on div at bounding box center [844, 436] width 1223 height 794
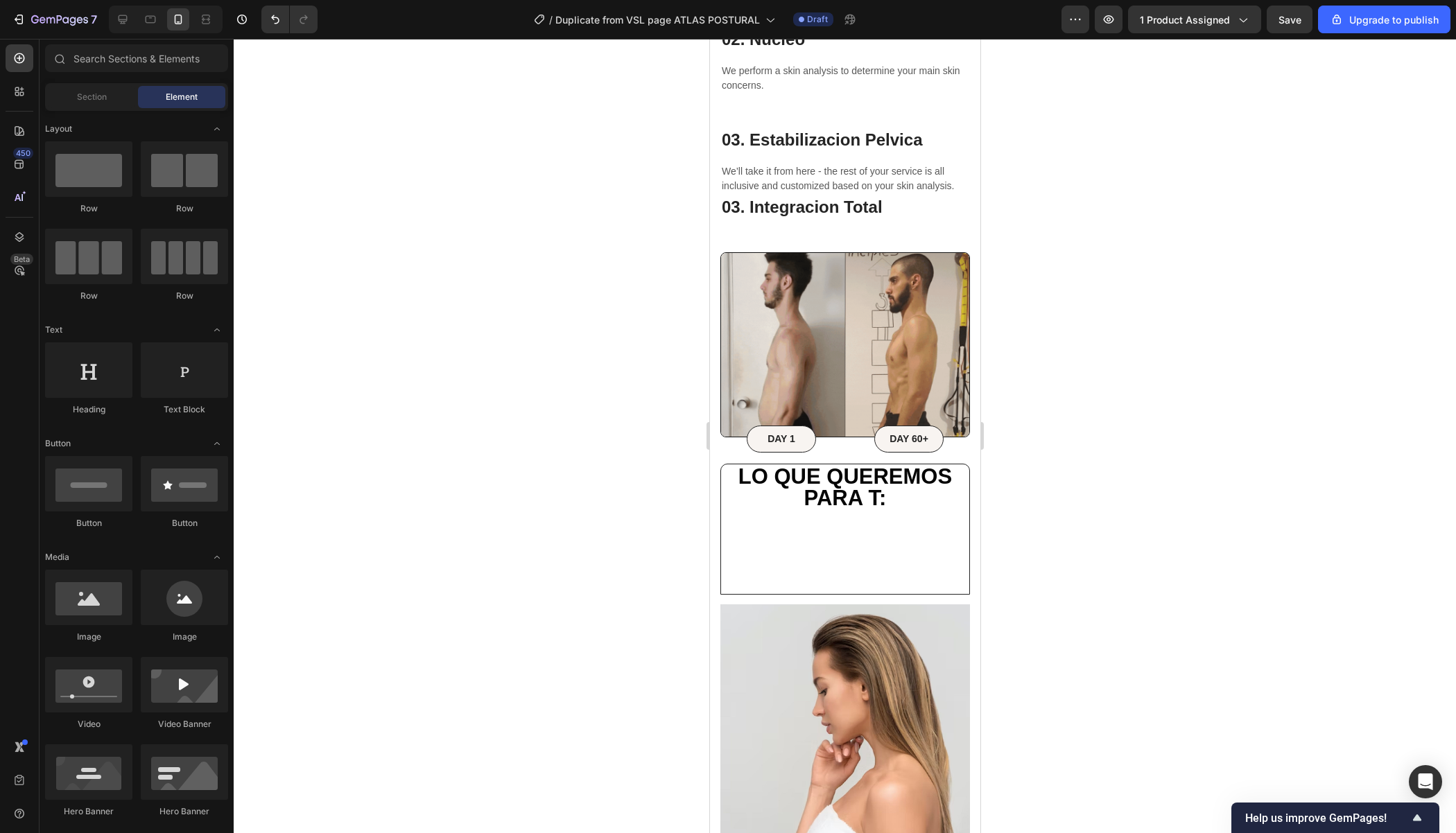
scroll to position [2191, 0]
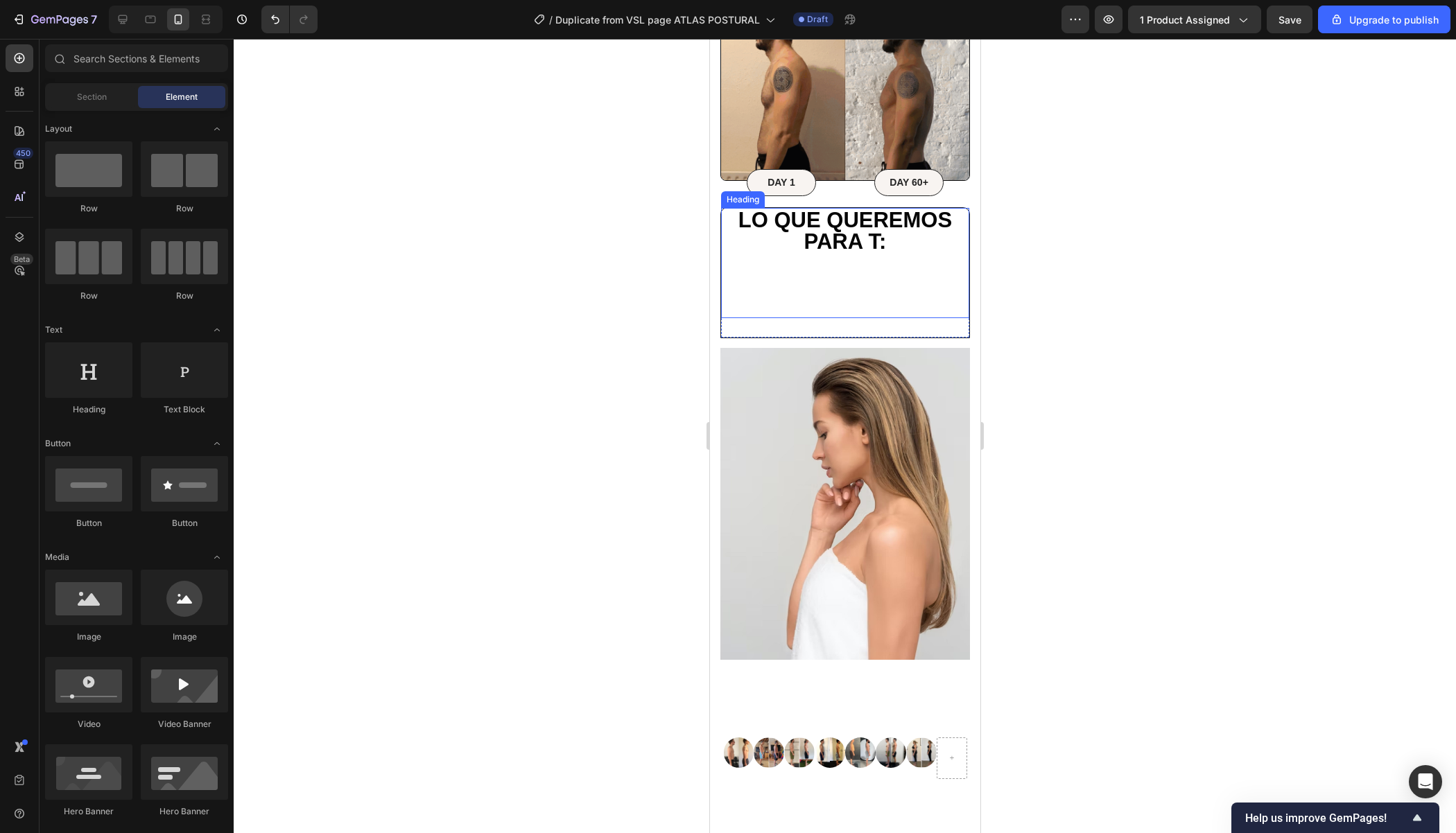
click at [875, 305] on h2 "Lo que queremos para t:" at bounding box center [844, 263] width 249 height 110
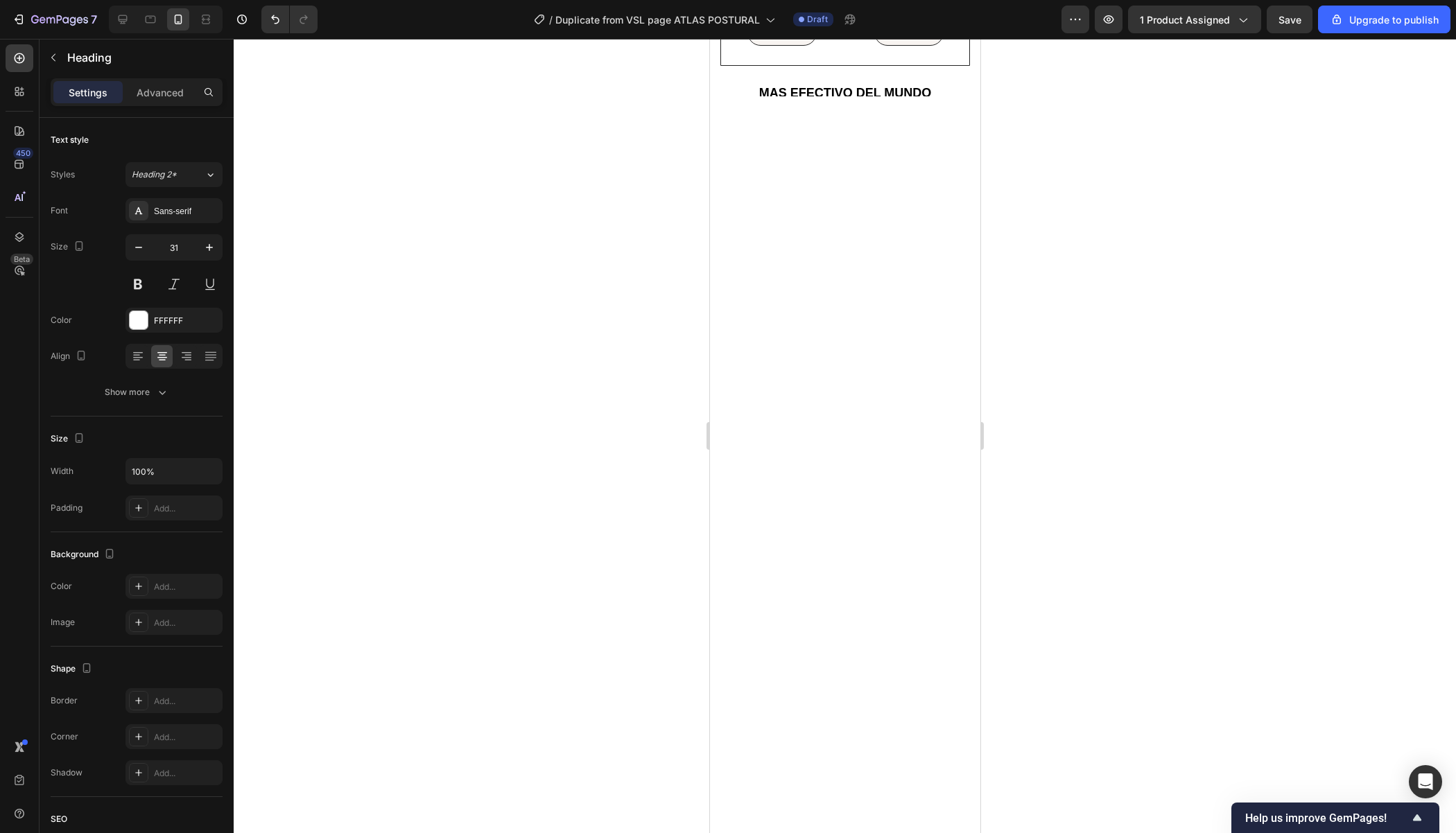
scroll to position [0, 0]
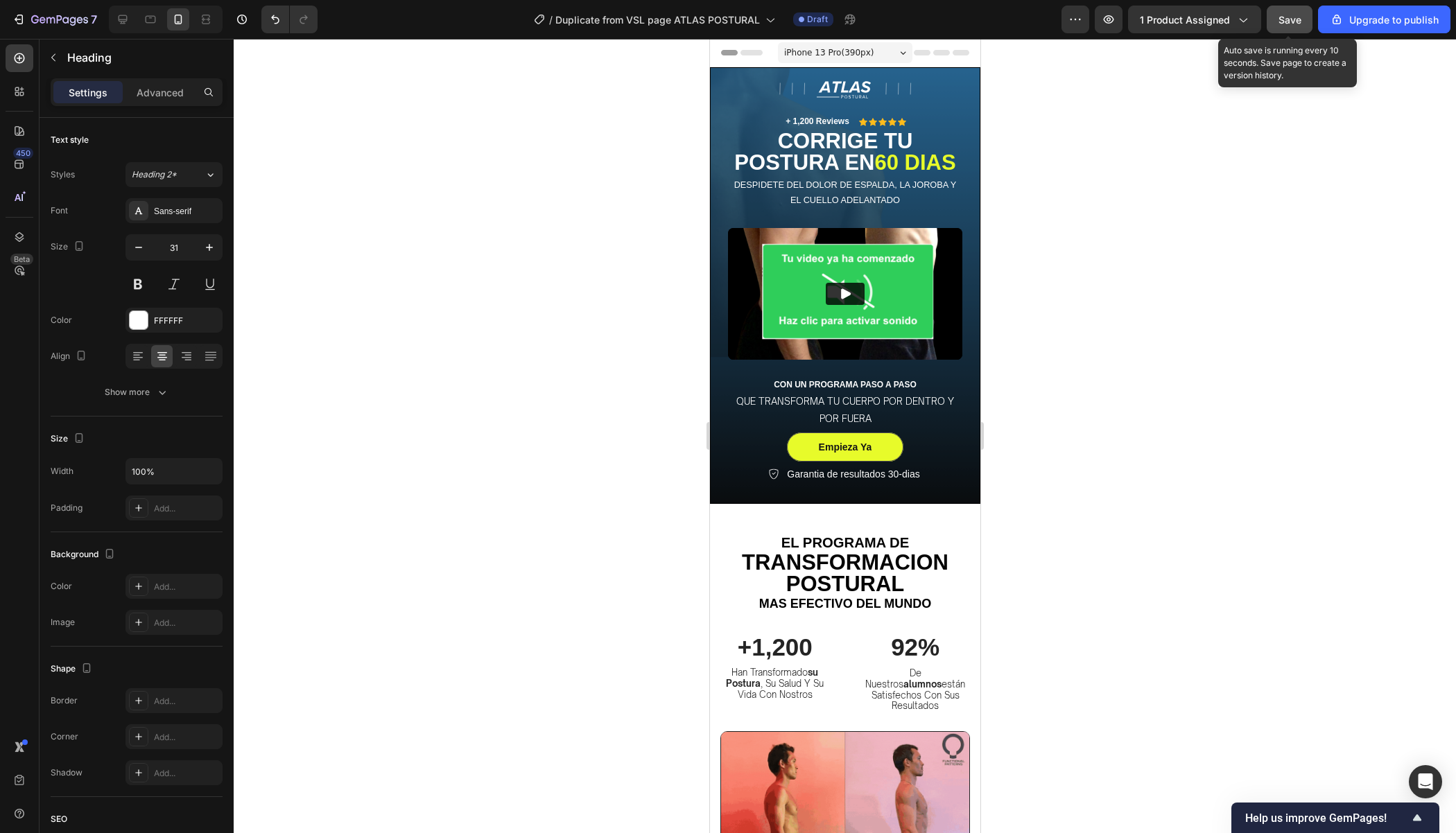
click at [1290, 23] on span "Save" at bounding box center [1290, 20] width 23 height 12
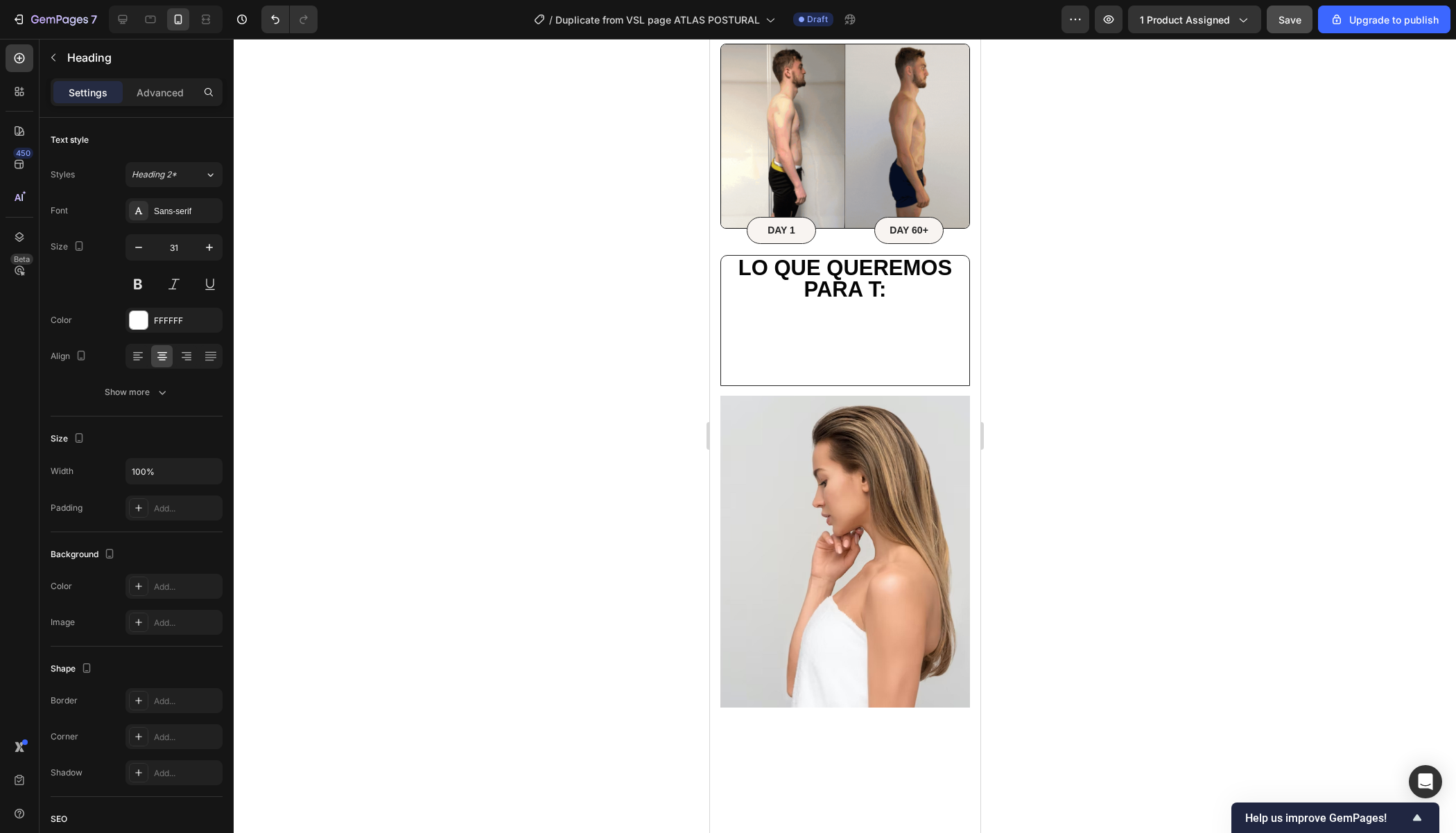
scroll to position [1605, 0]
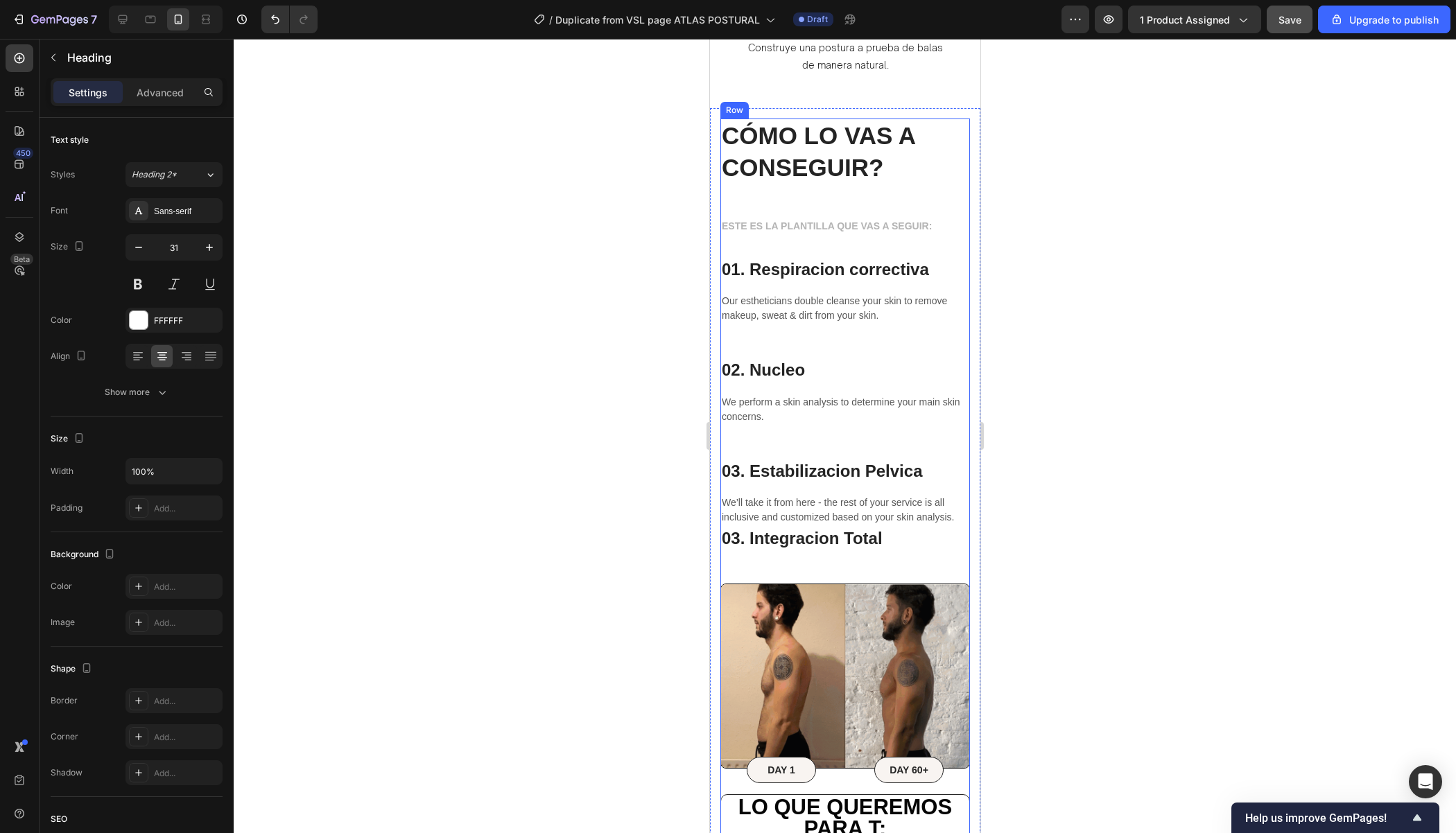
click at [884, 565] on div "ESTE ES LA PLANTILLA QUE VAS A SEGUIR: Text block 01. Respiracion correctiva He…" at bounding box center [844, 494] width 249 height 551
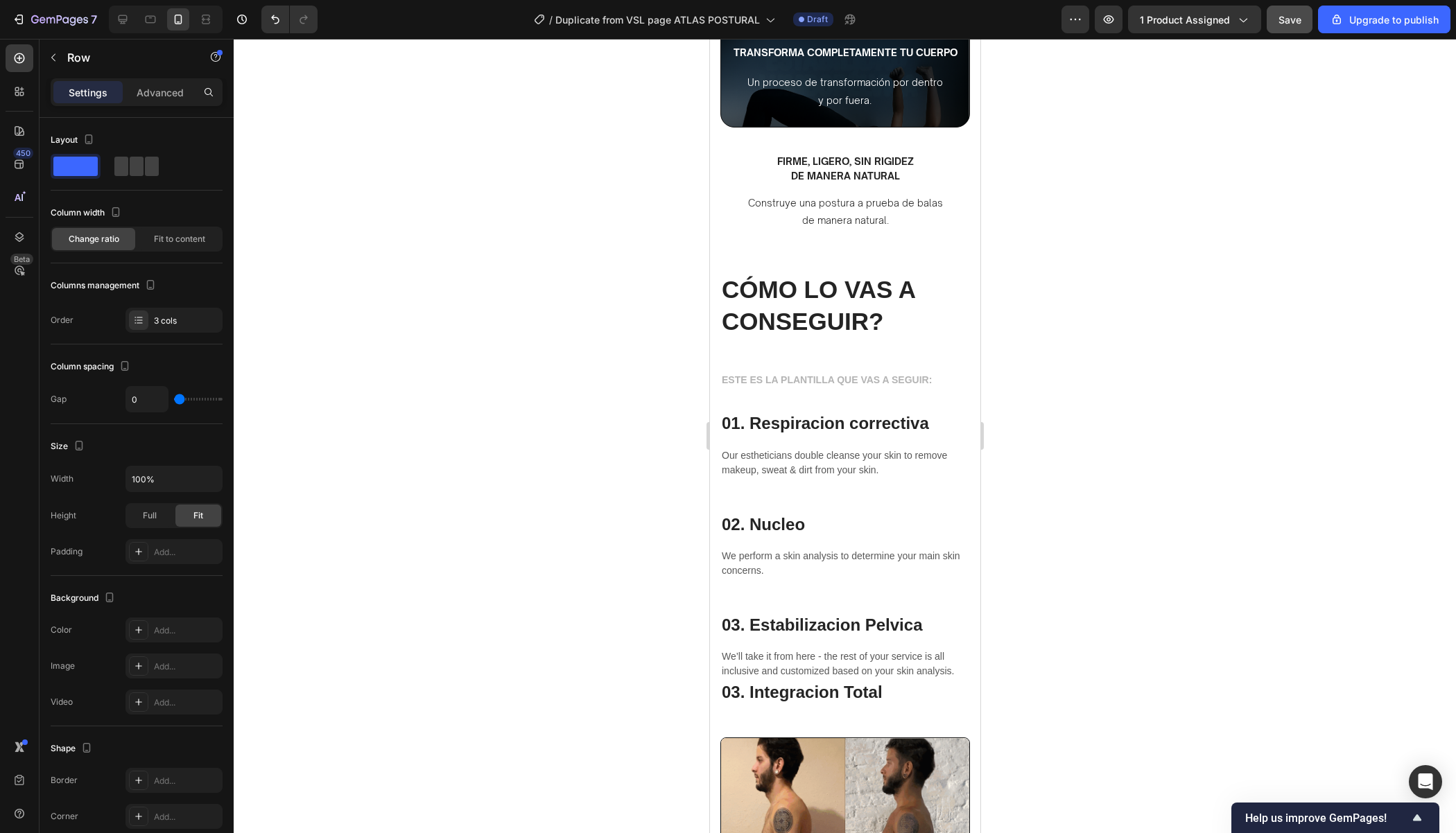
scroll to position [1489, 0]
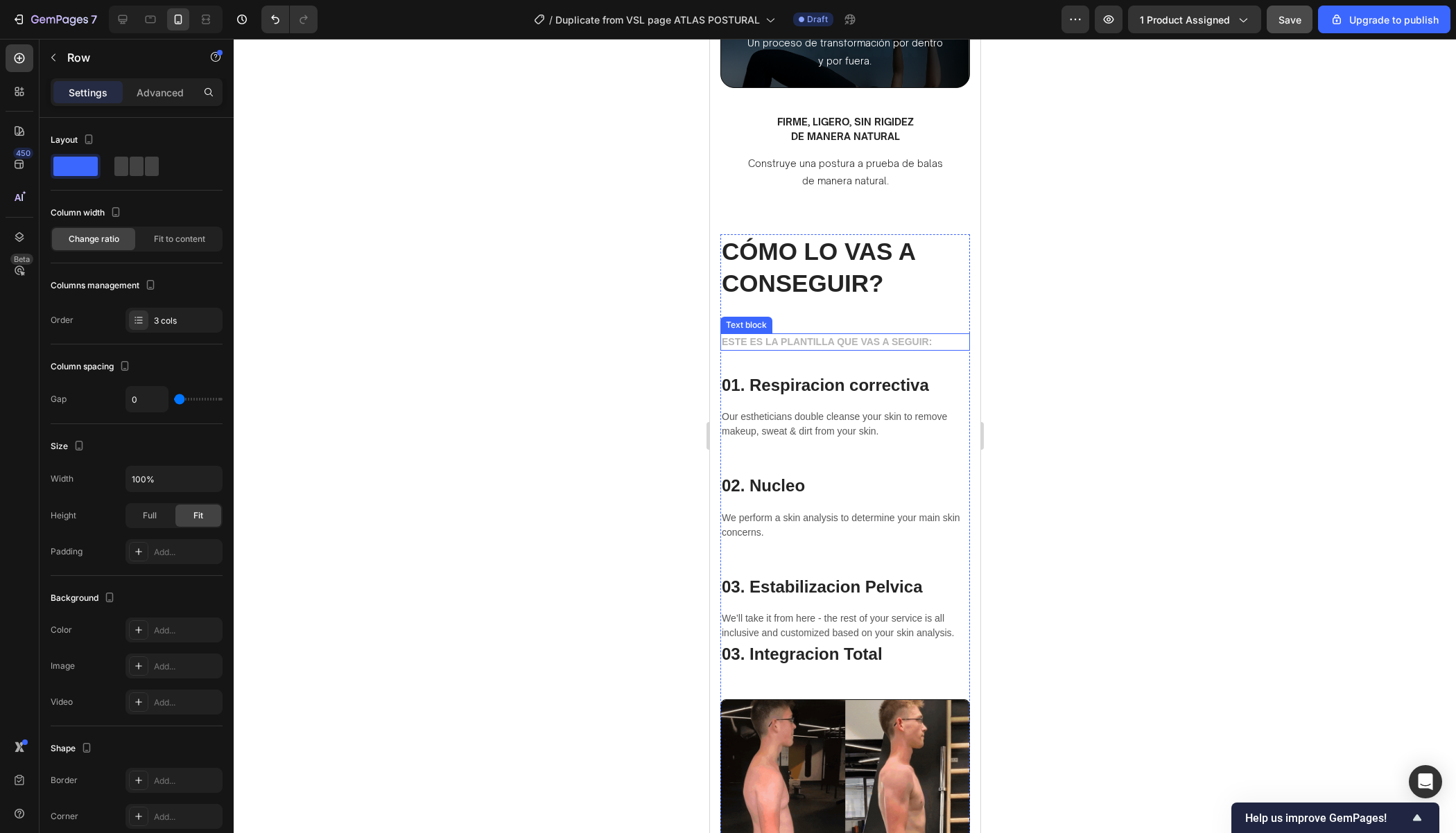
click at [817, 377] on h3 "01. Respiracion correctiva" at bounding box center [844, 385] width 249 height 25
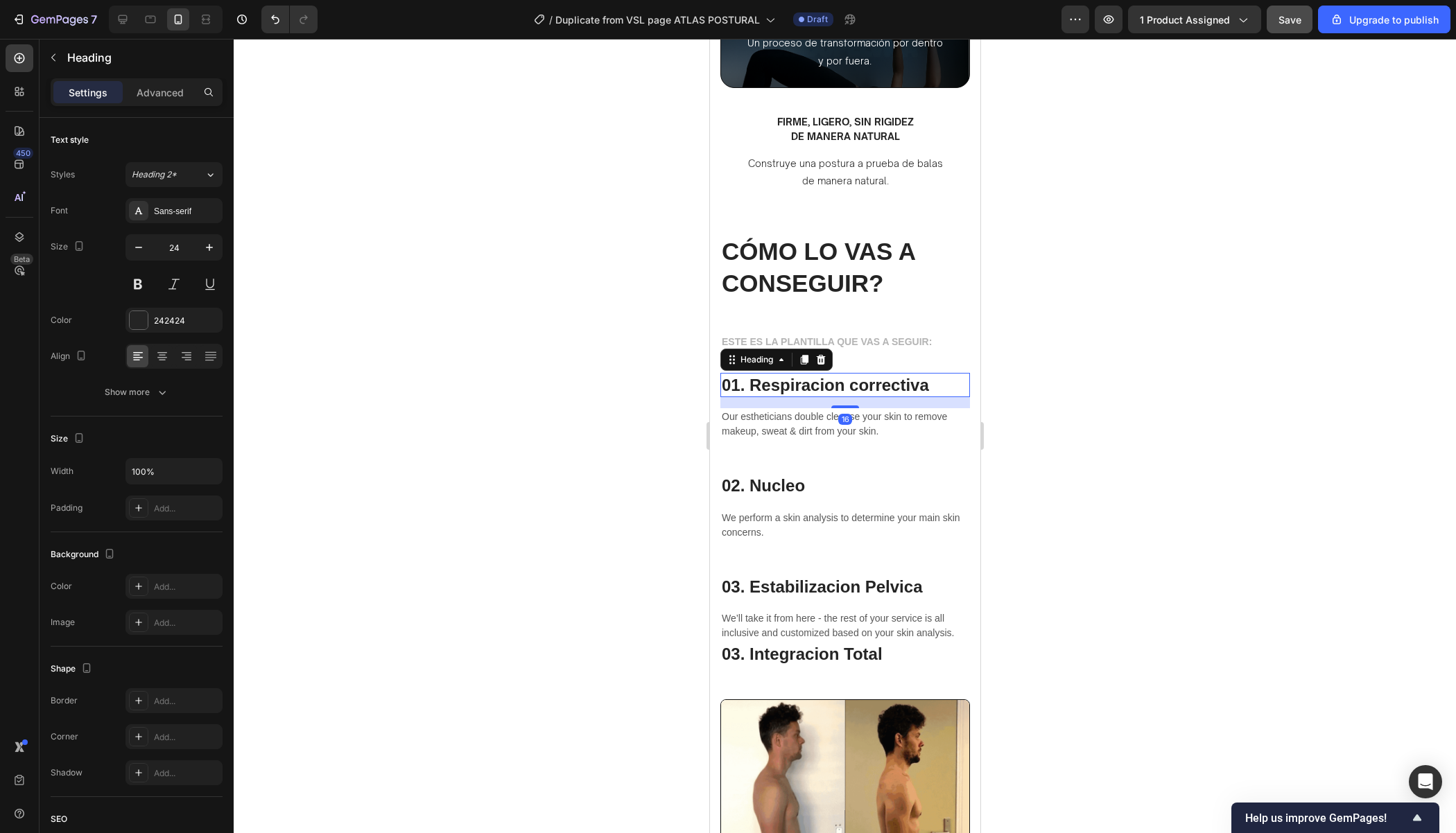
click at [776, 377] on h3 "01. Respiracion correctiva" at bounding box center [844, 385] width 249 height 25
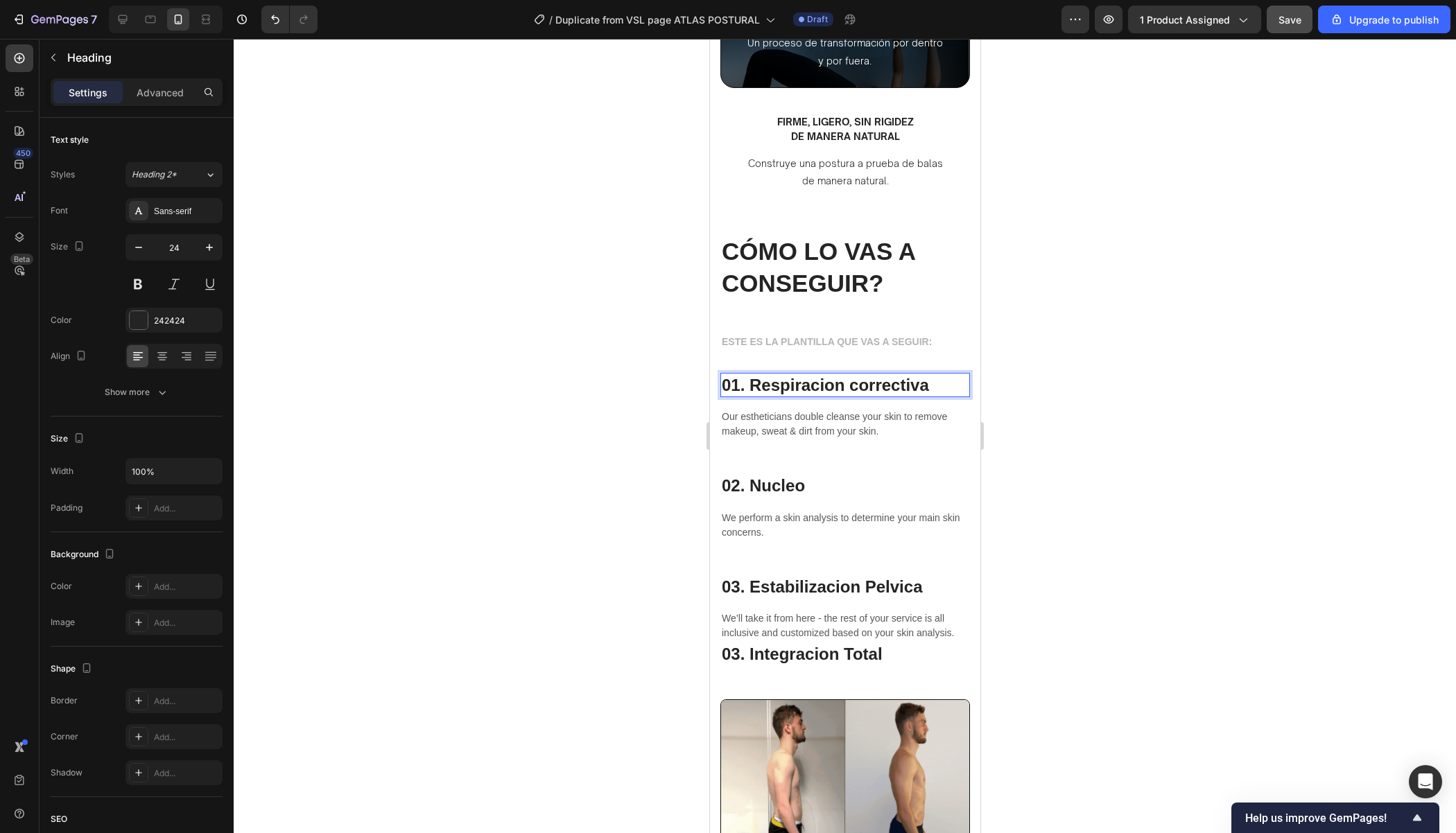
click at [748, 379] on p "01. Respiracion correctiva" at bounding box center [844, 384] width 247 height 21
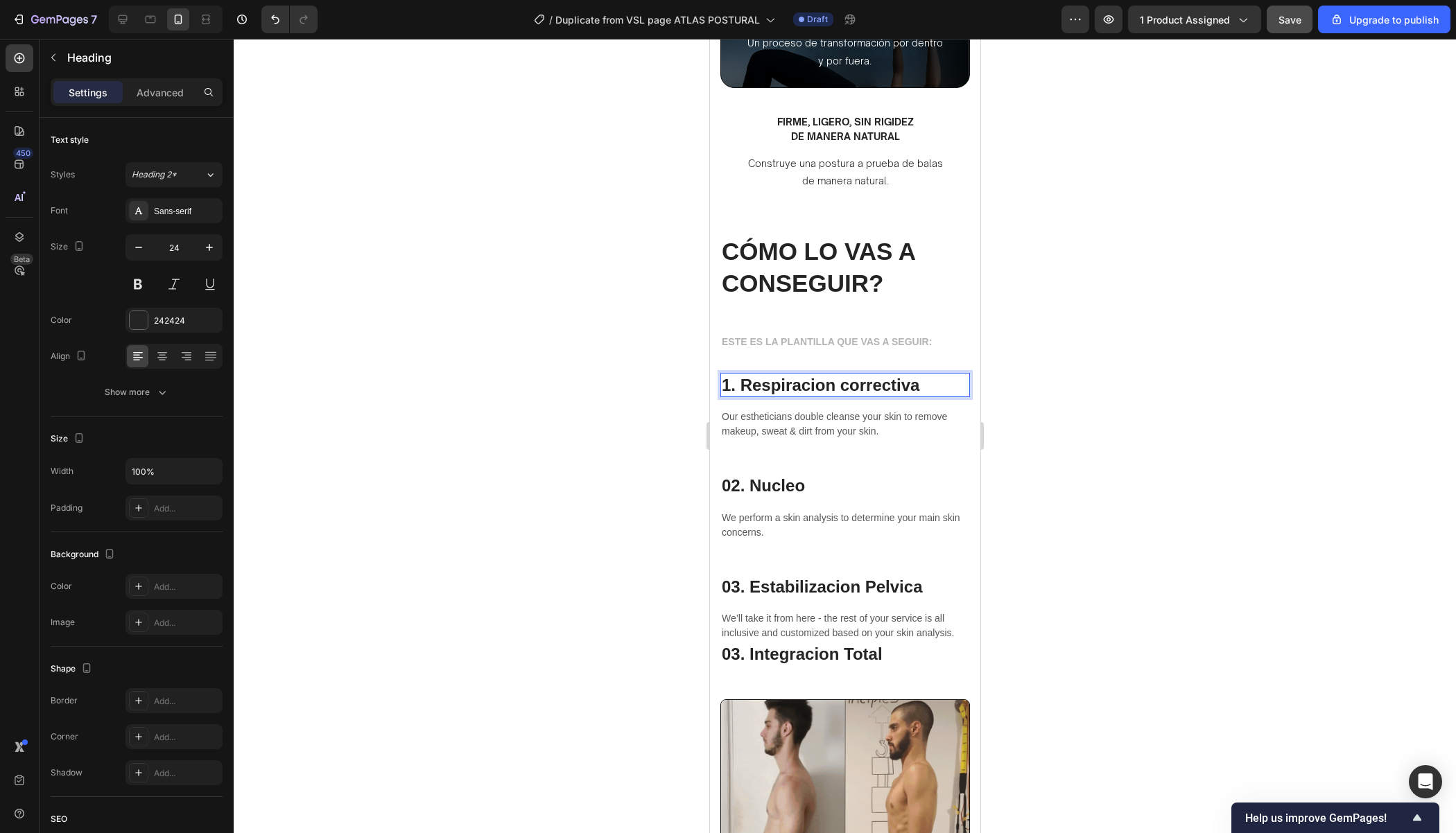
click at [937, 380] on p "1. Respiracion correctiva" at bounding box center [844, 384] width 247 height 21
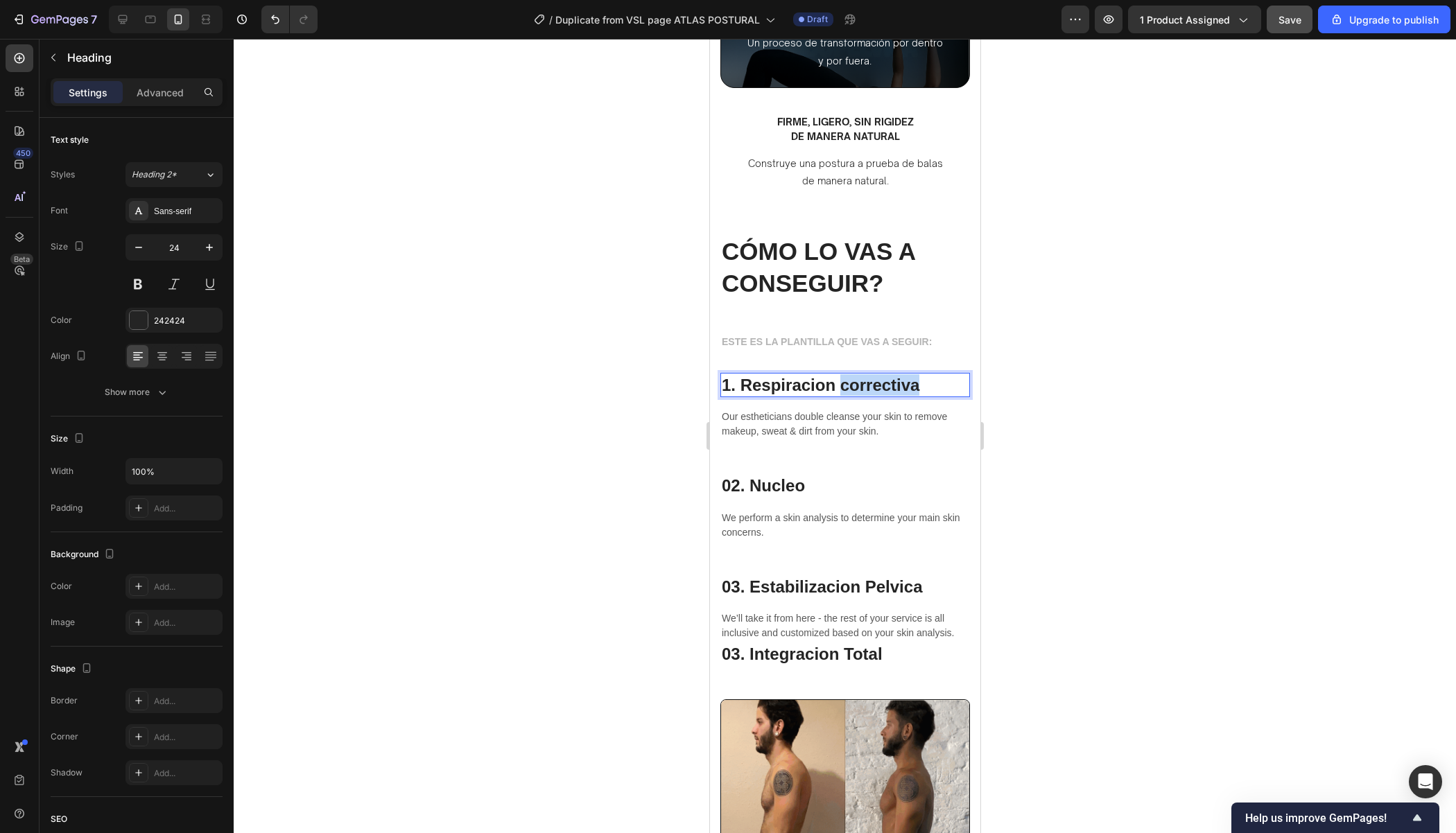
drag, startPoint x: 937, startPoint y: 381, endPoint x: 832, endPoint y: 389, distance: 105.3
click at [832, 385] on p "1. Respiracion correctiva" at bounding box center [844, 384] width 247 height 21
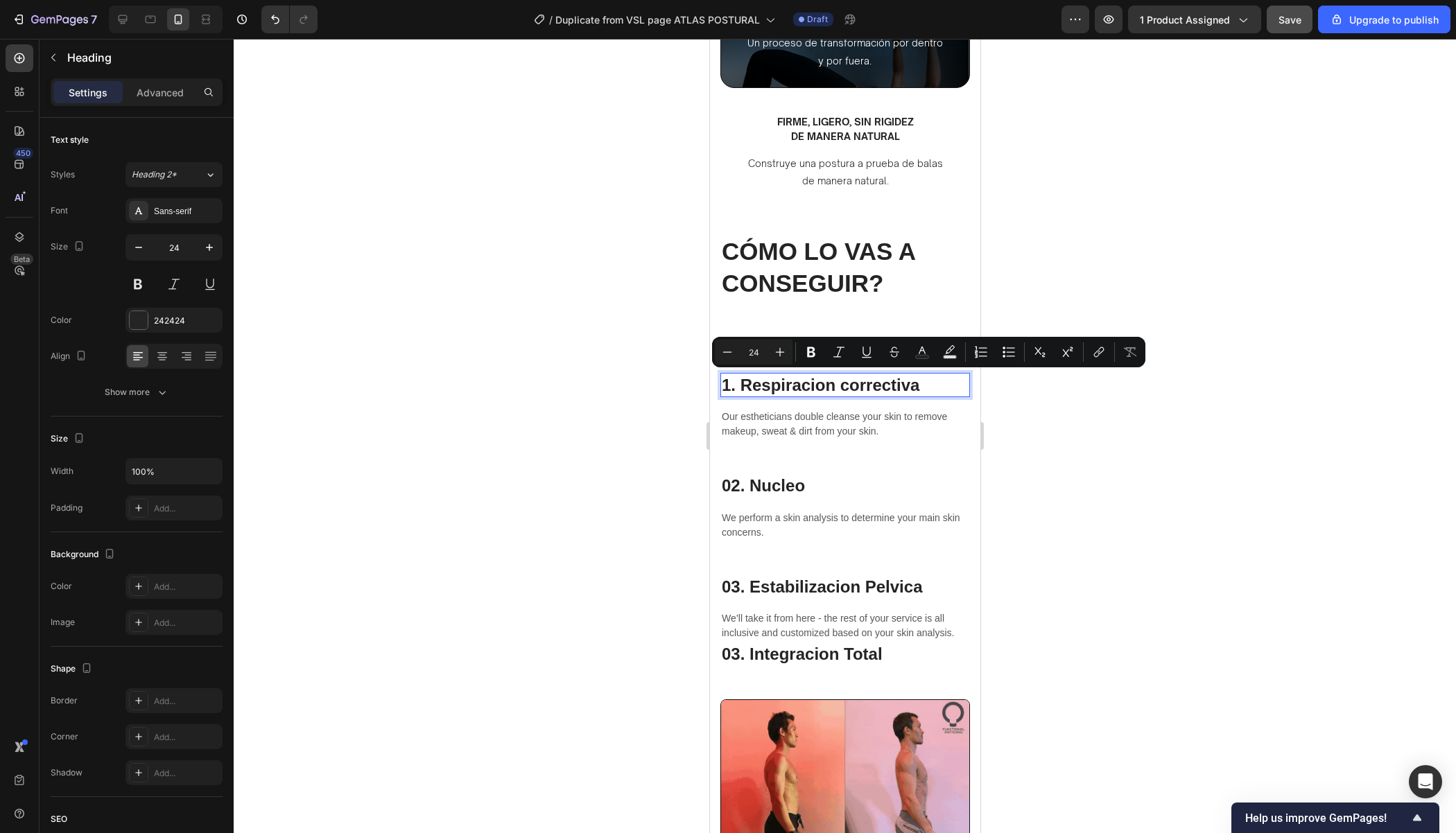
click at [817, 388] on p "1. Respiracion correctiva" at bounding box center [844, 384] width 247 height 21
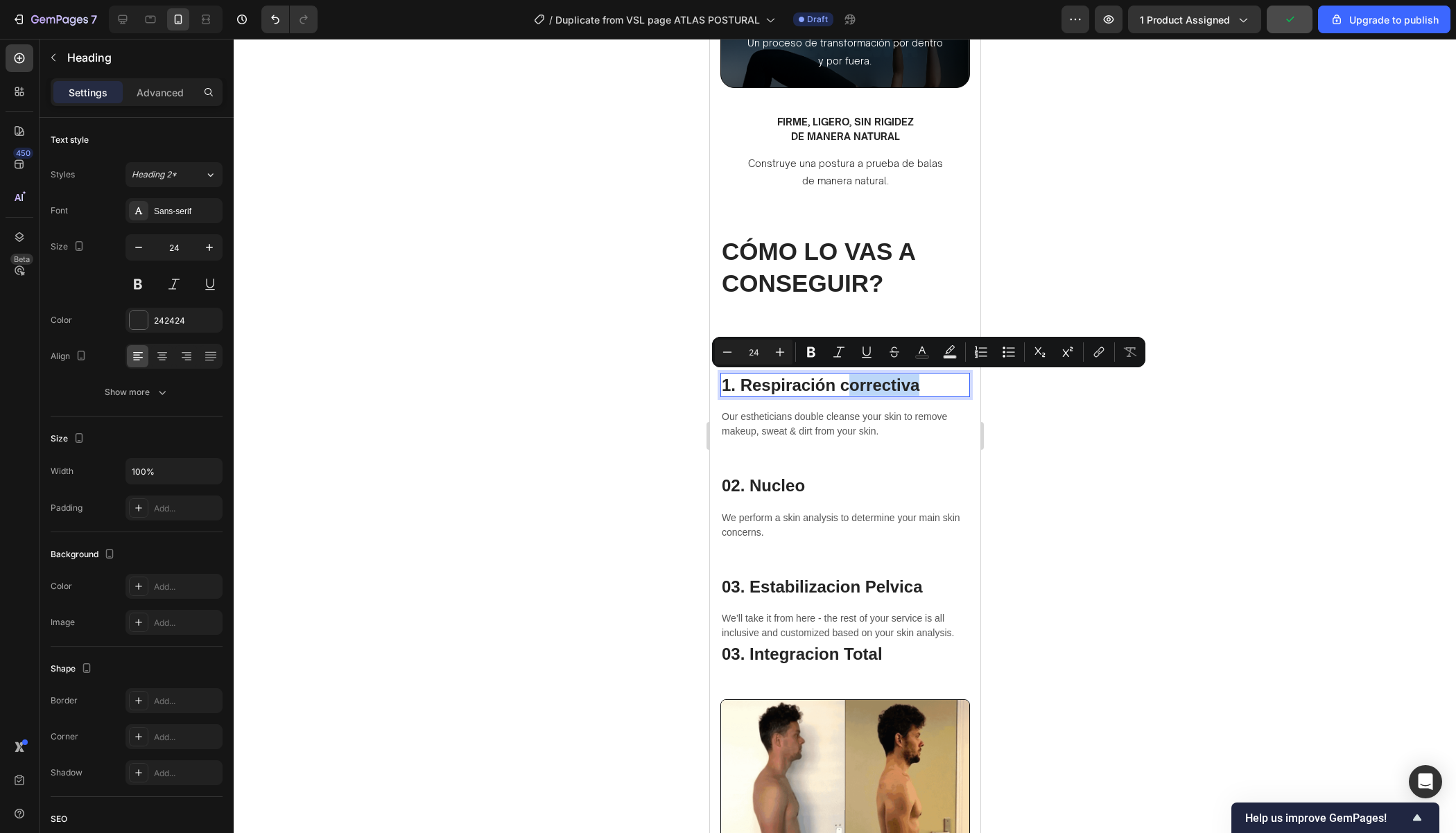
drag, startPoint x: 928, startPoint y: 388, endPoint x: 844, endPoint y: 388, distance: 84.0
click at [843, 388] on p "1. Respiración correctiva" at bounding box center [844, 384] width 247 height 21
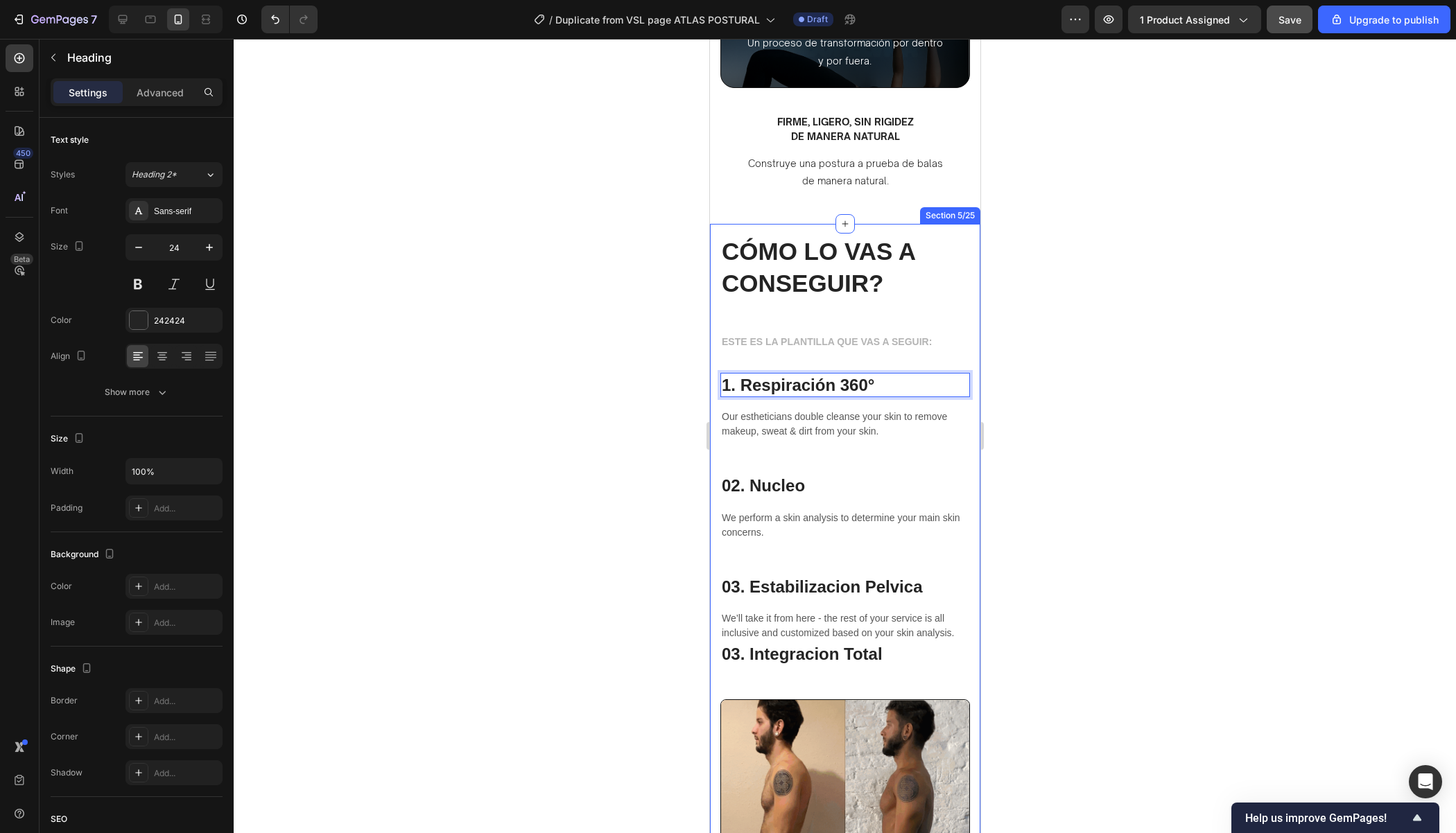
click at [1053, 401] on div at bounding box center [844, 436] width 1223 height 794
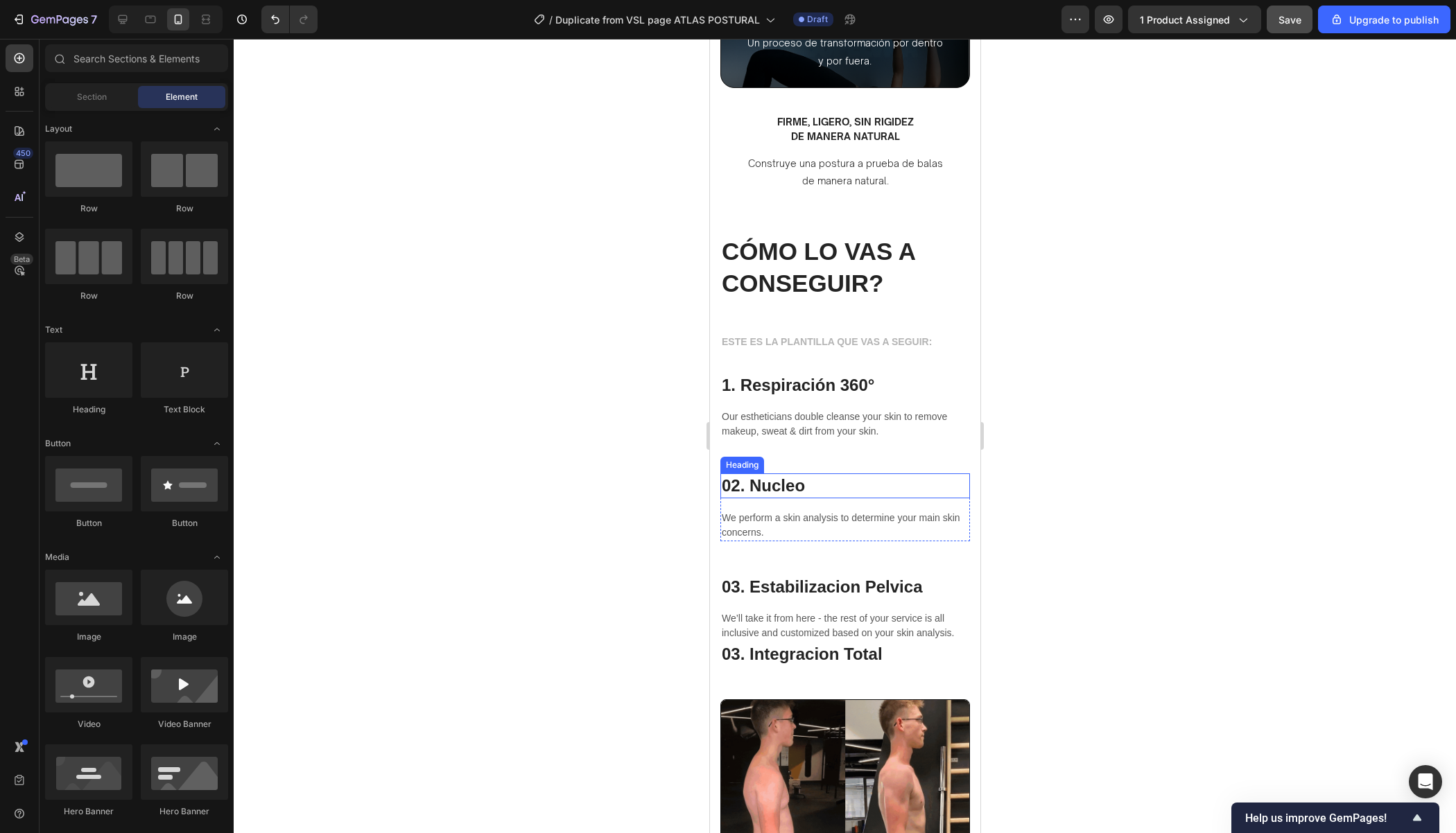
click at [781, 480] on h3 "02. Nucleo" at bounding box center [844, 485] width 249 height 25
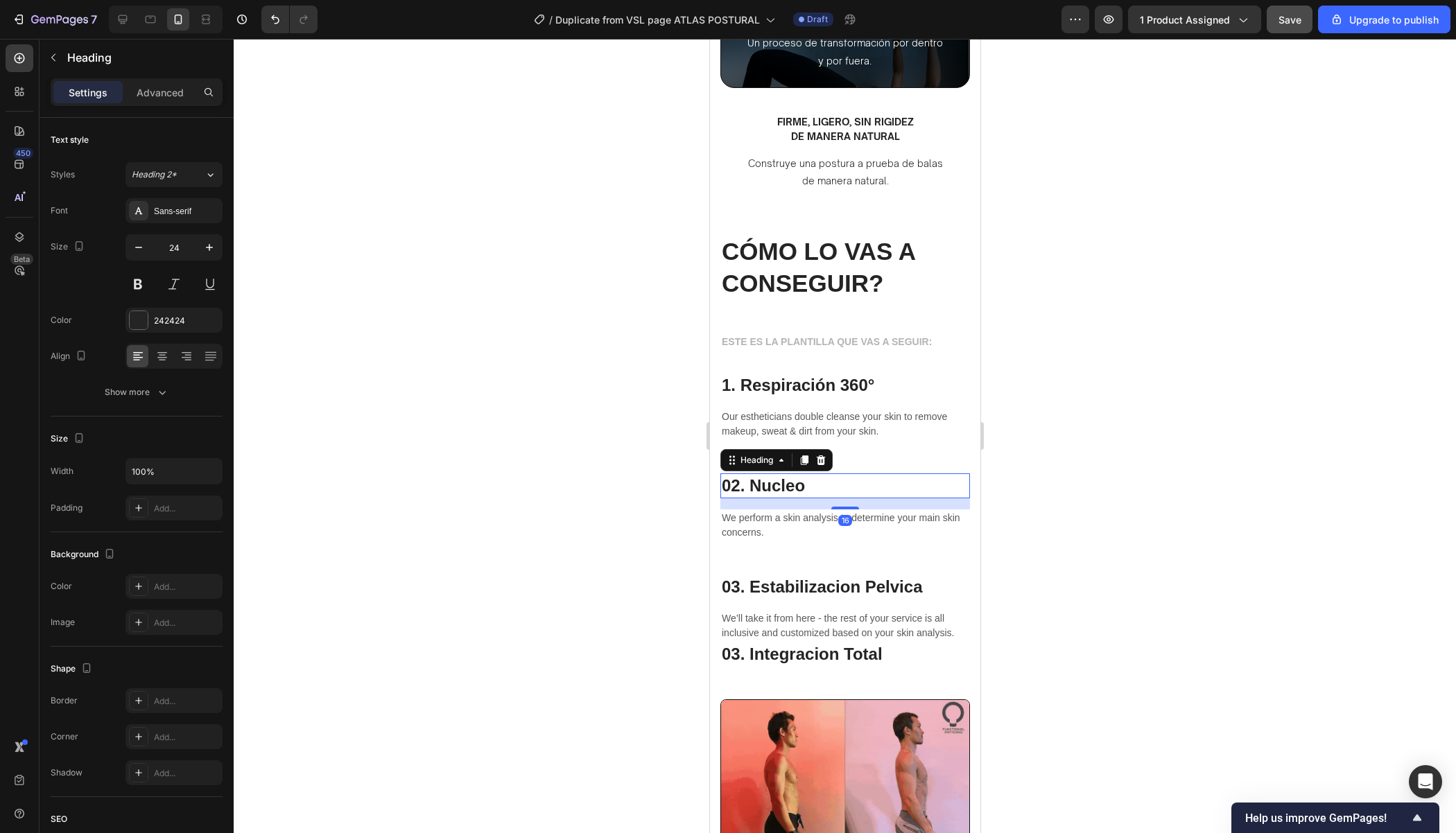
click at [781, 480] on h3 "02. Nucleo" at bounding box center [844, 485] width 249 height 25
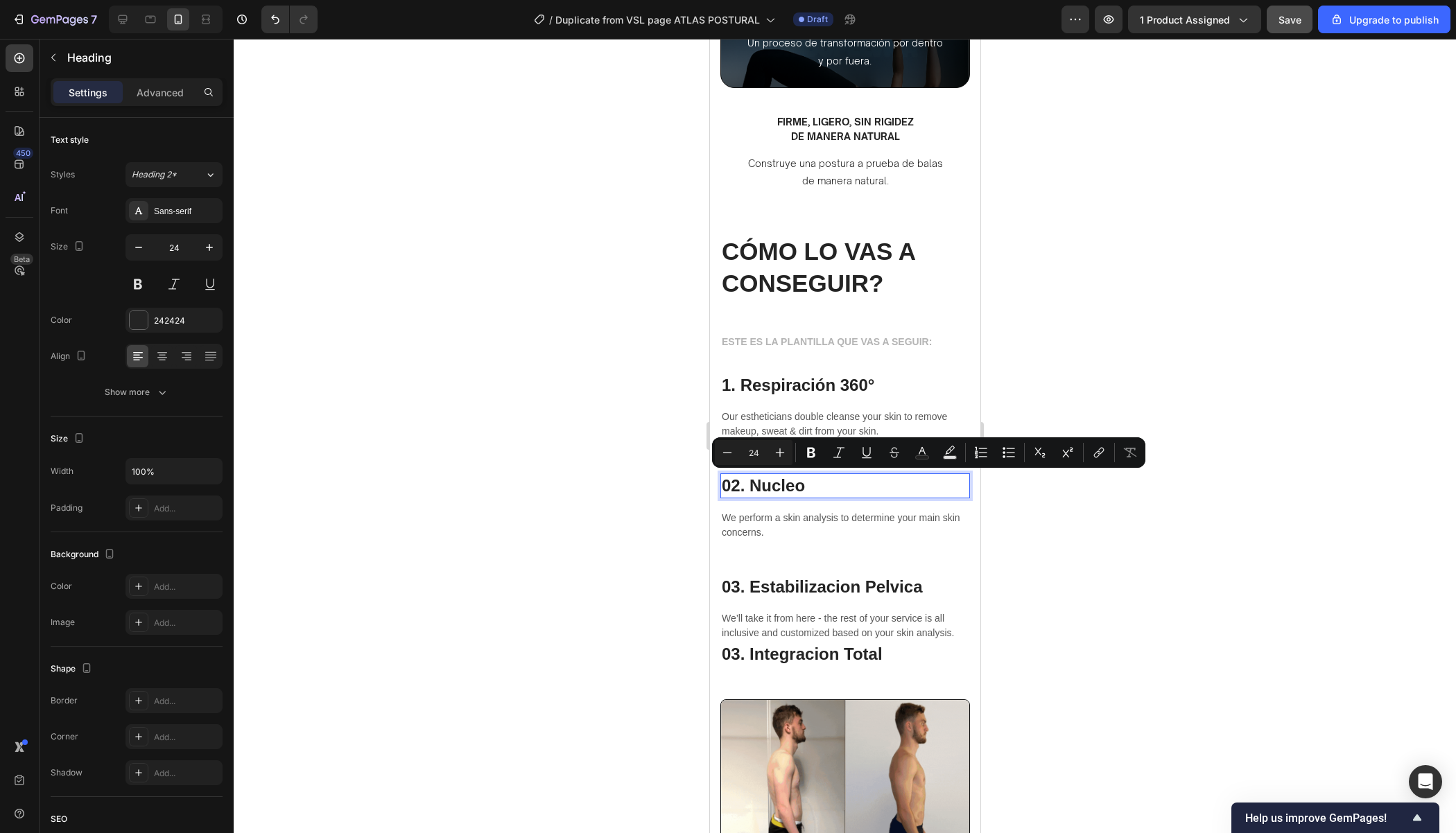
click at [828, 484] on p "02. Nucleo" at bounding box center [844, 485] width 247 height 21
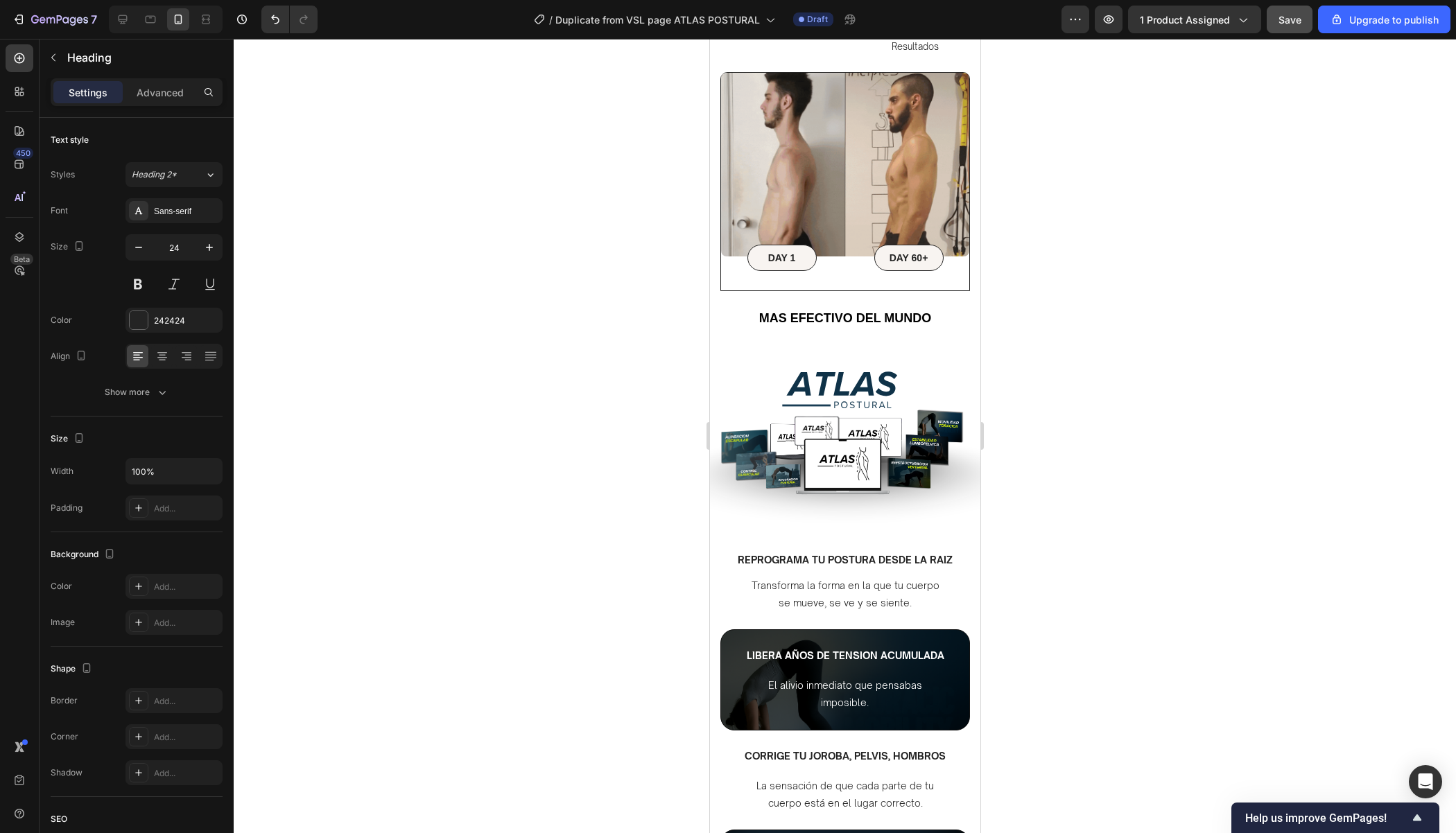
scroll to position [638, 0]
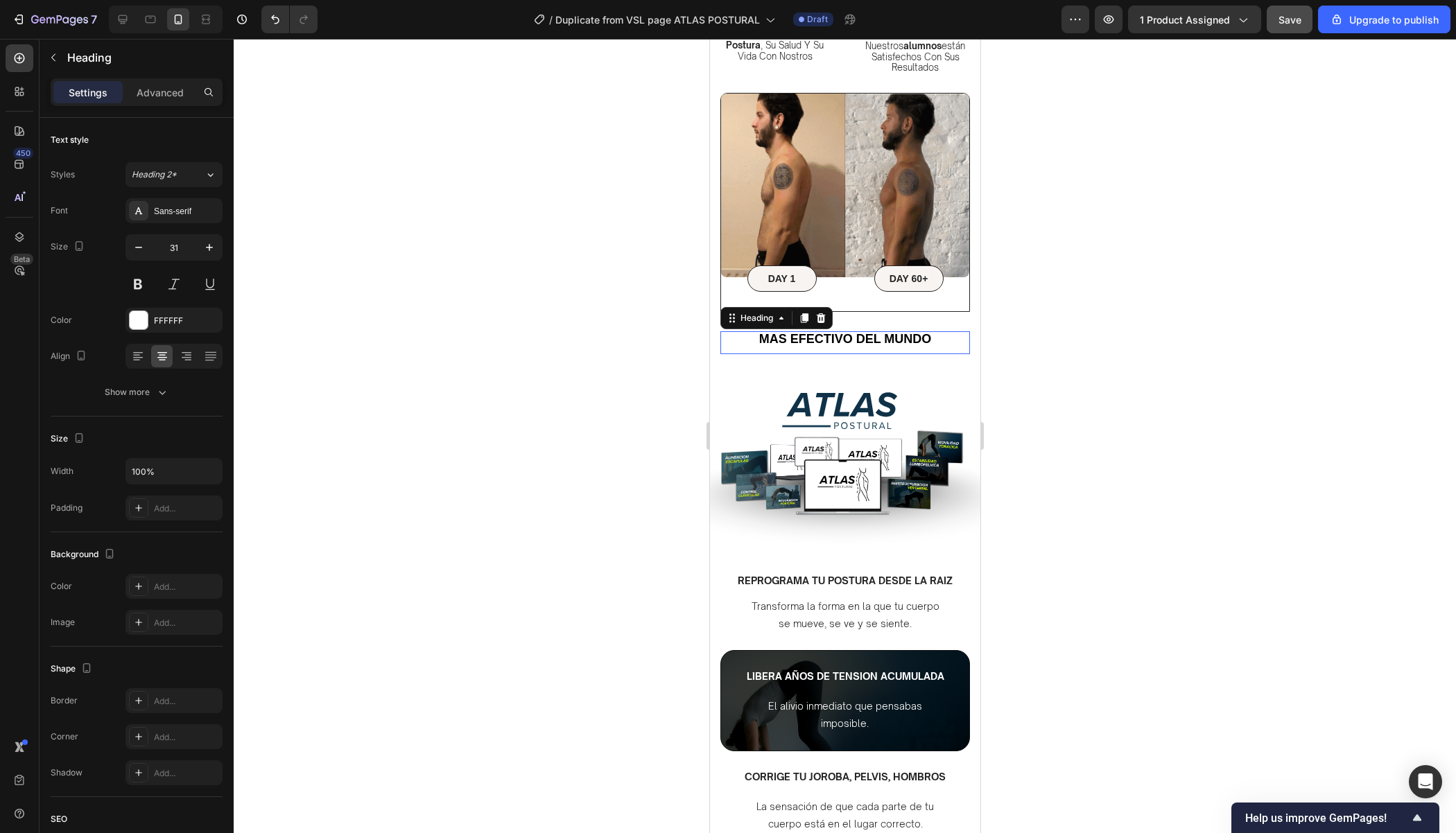
click at [800, 332] on sup "mas efectivo del mundo" at bounding box center [844, 338] width 172 height 14
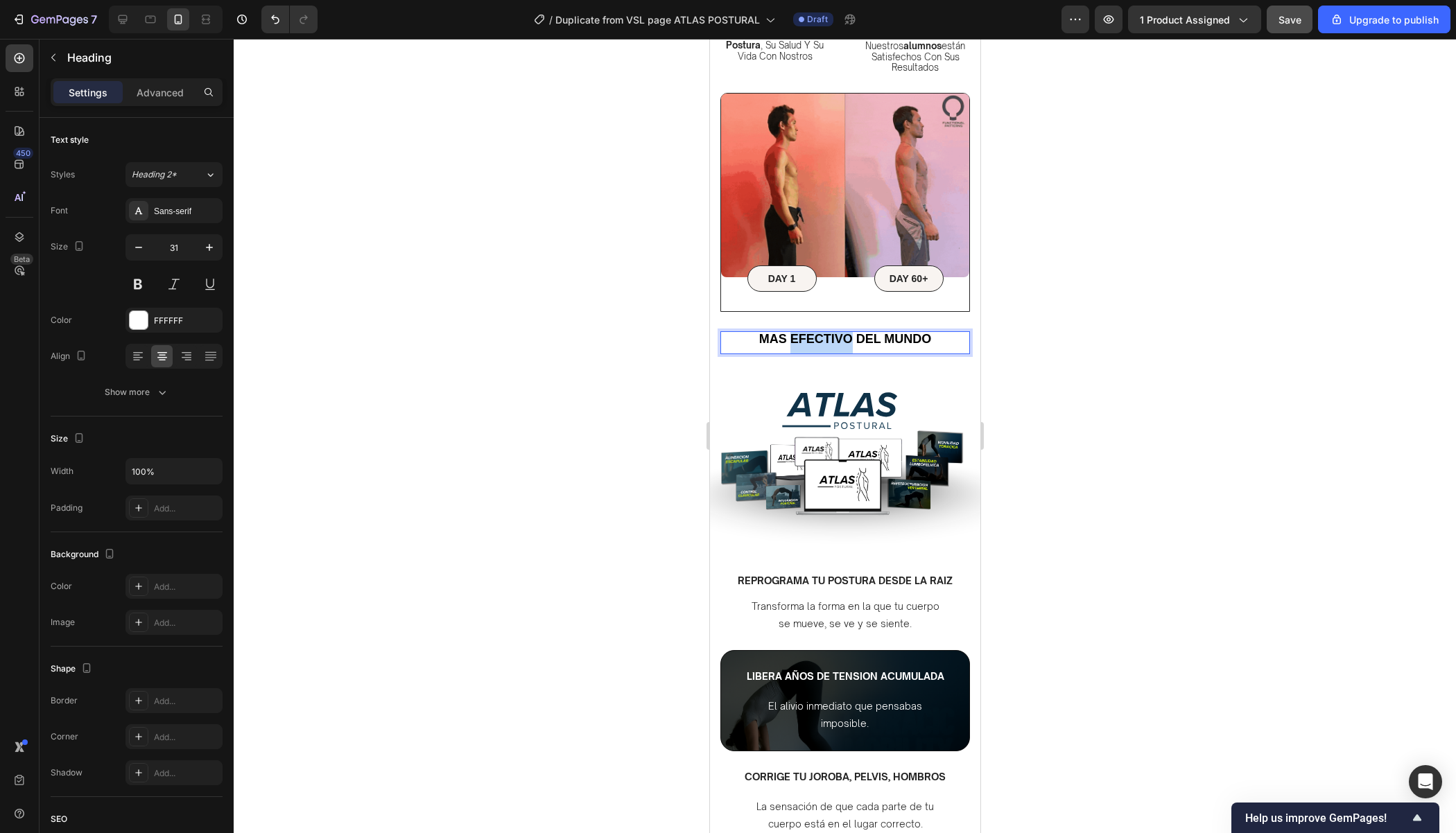
click at [800, 332] on sup "mas efectivo del mundo" at bounding box center [844, 338] width 172 height 14
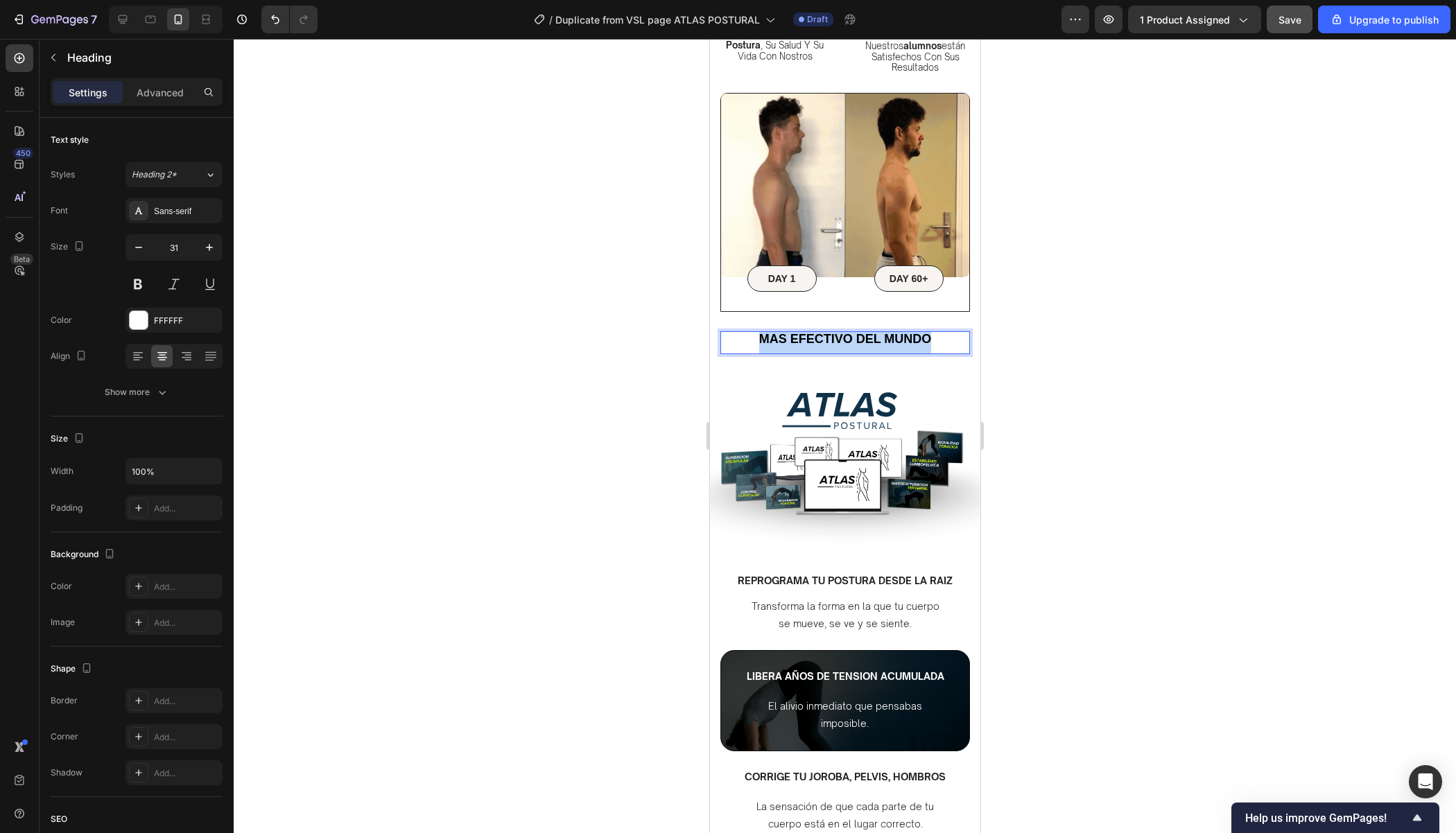
drag, startPoint x: 931, startPoint y: 327, endPoint x: 757, endPoint y: 325, distance: 174.0
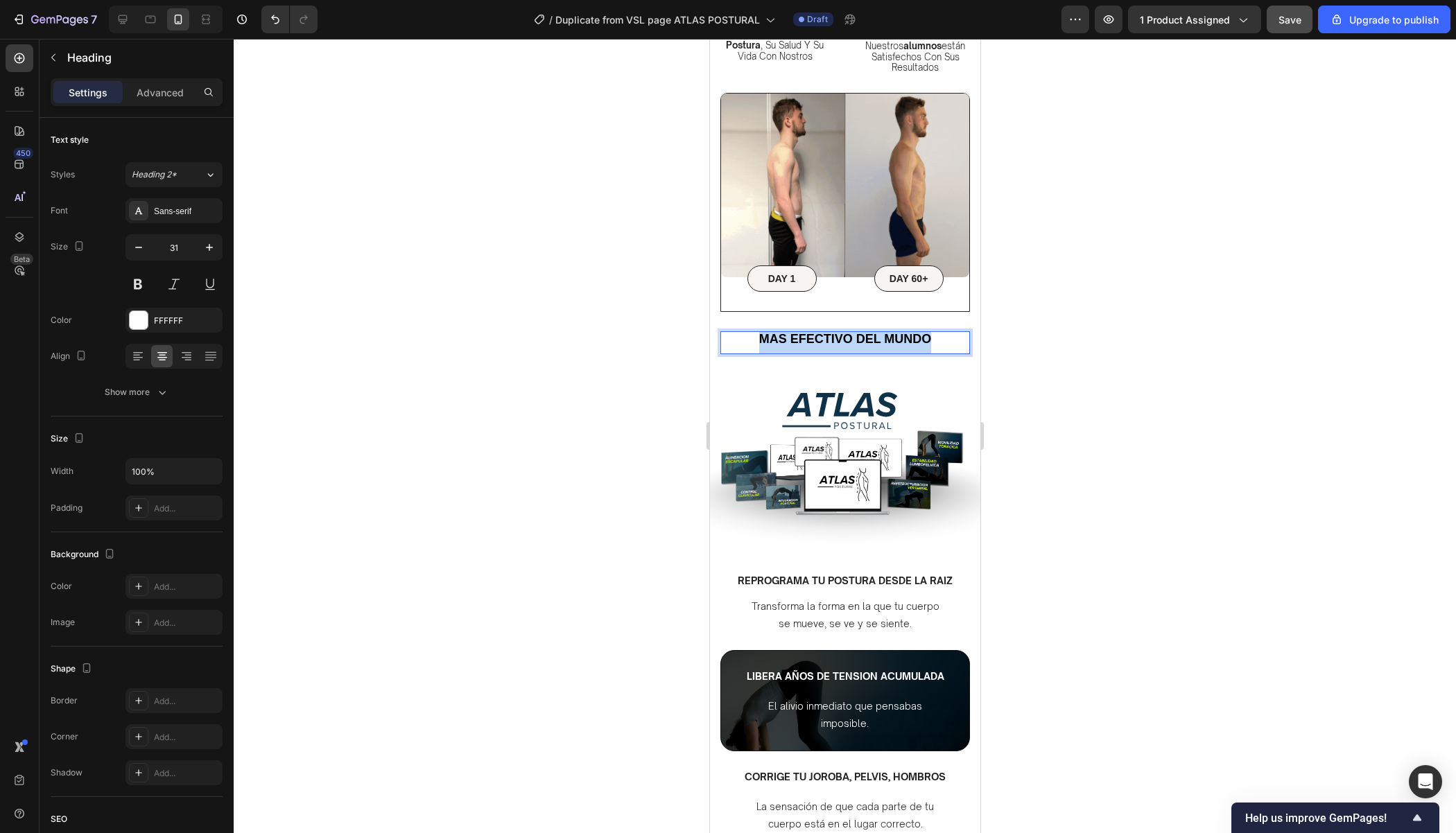
click at [757, 332] on p "mas efectivo del mundo" at bounding box center [844, 343] width 249 height 23
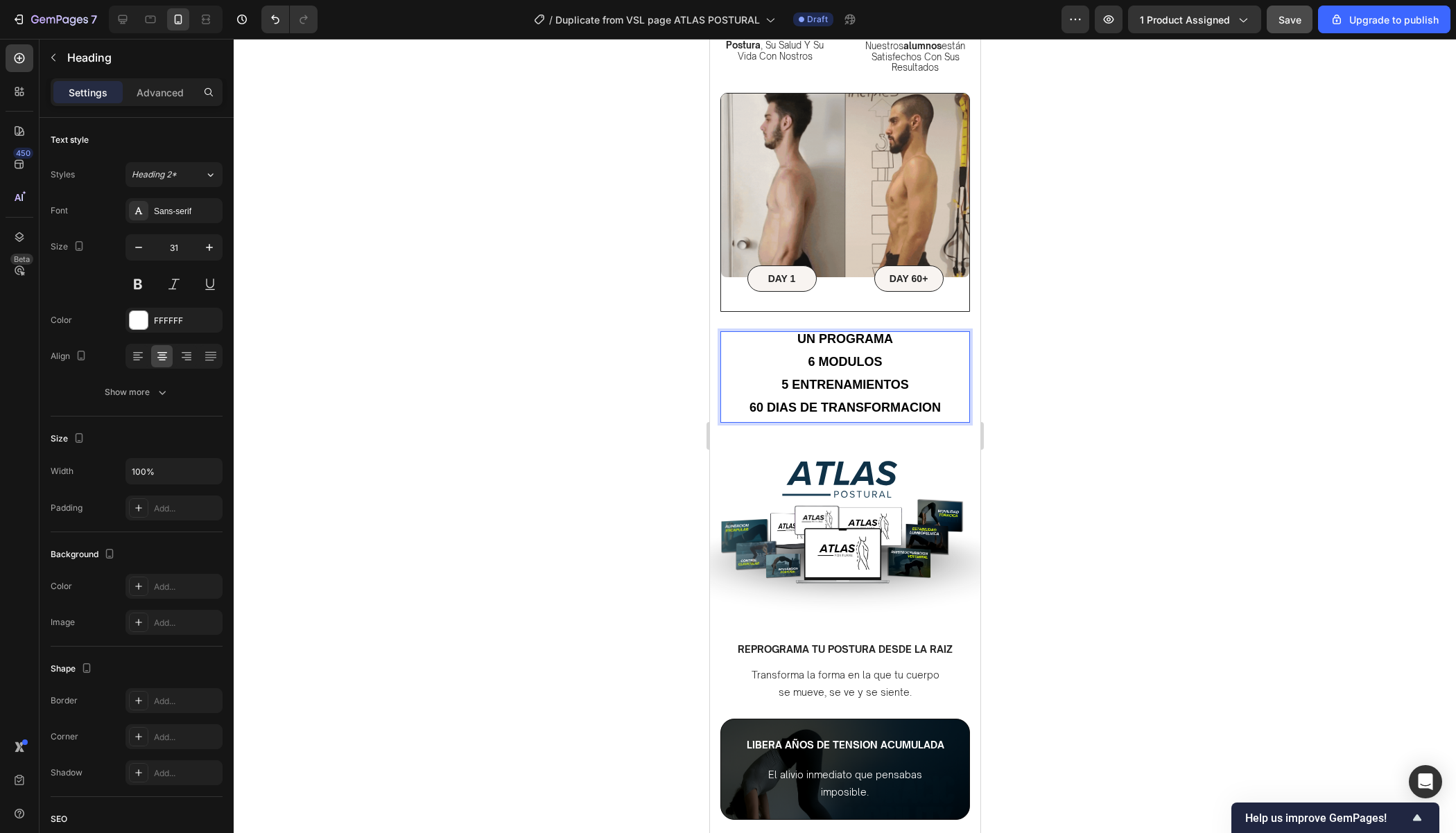
click at [1088, 260] on div at bounding box center [844, 436] width 1223 height 794
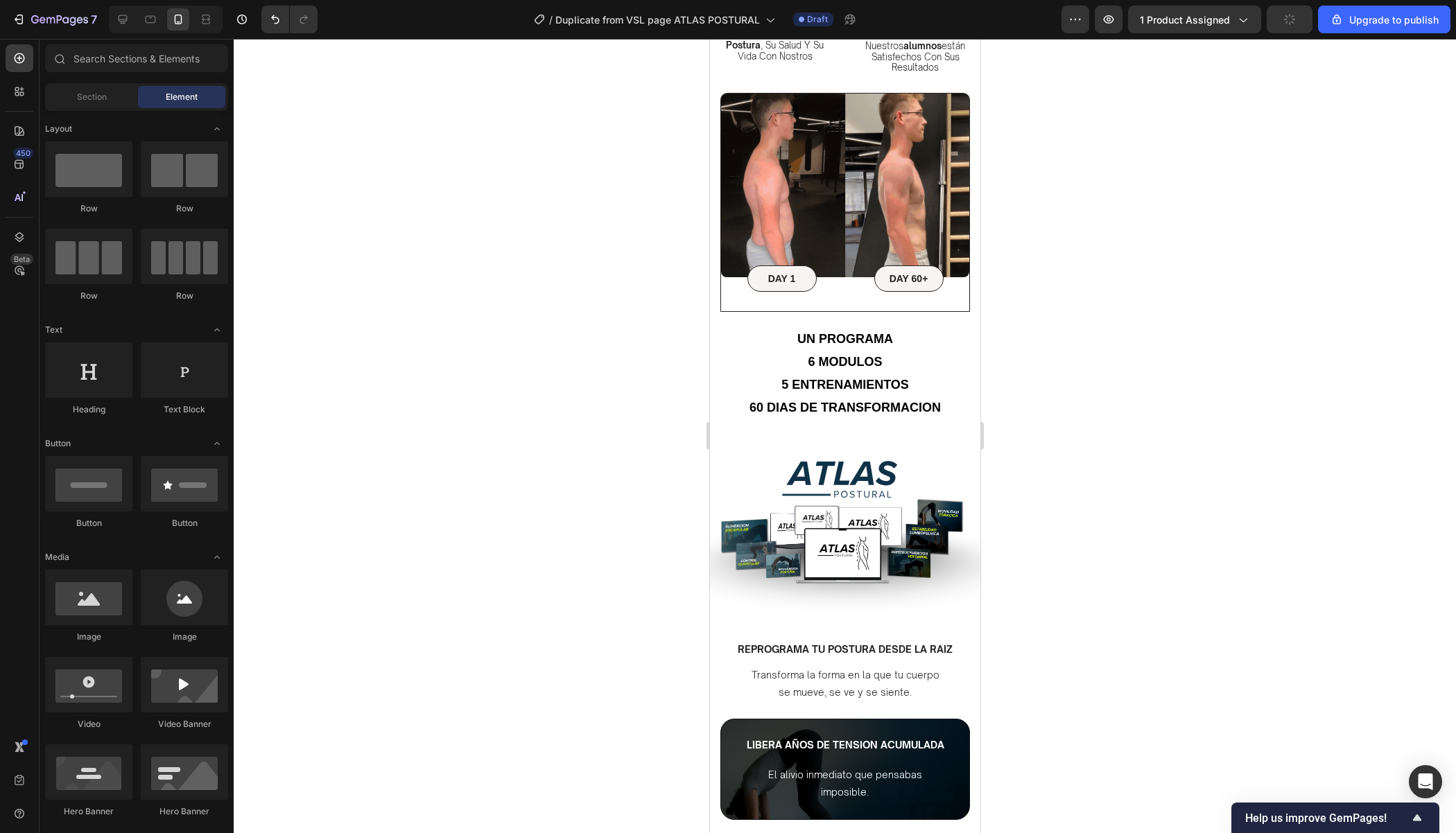
click at [1052, 355] on div at bounding box center [844, 436] width 1223 height 794
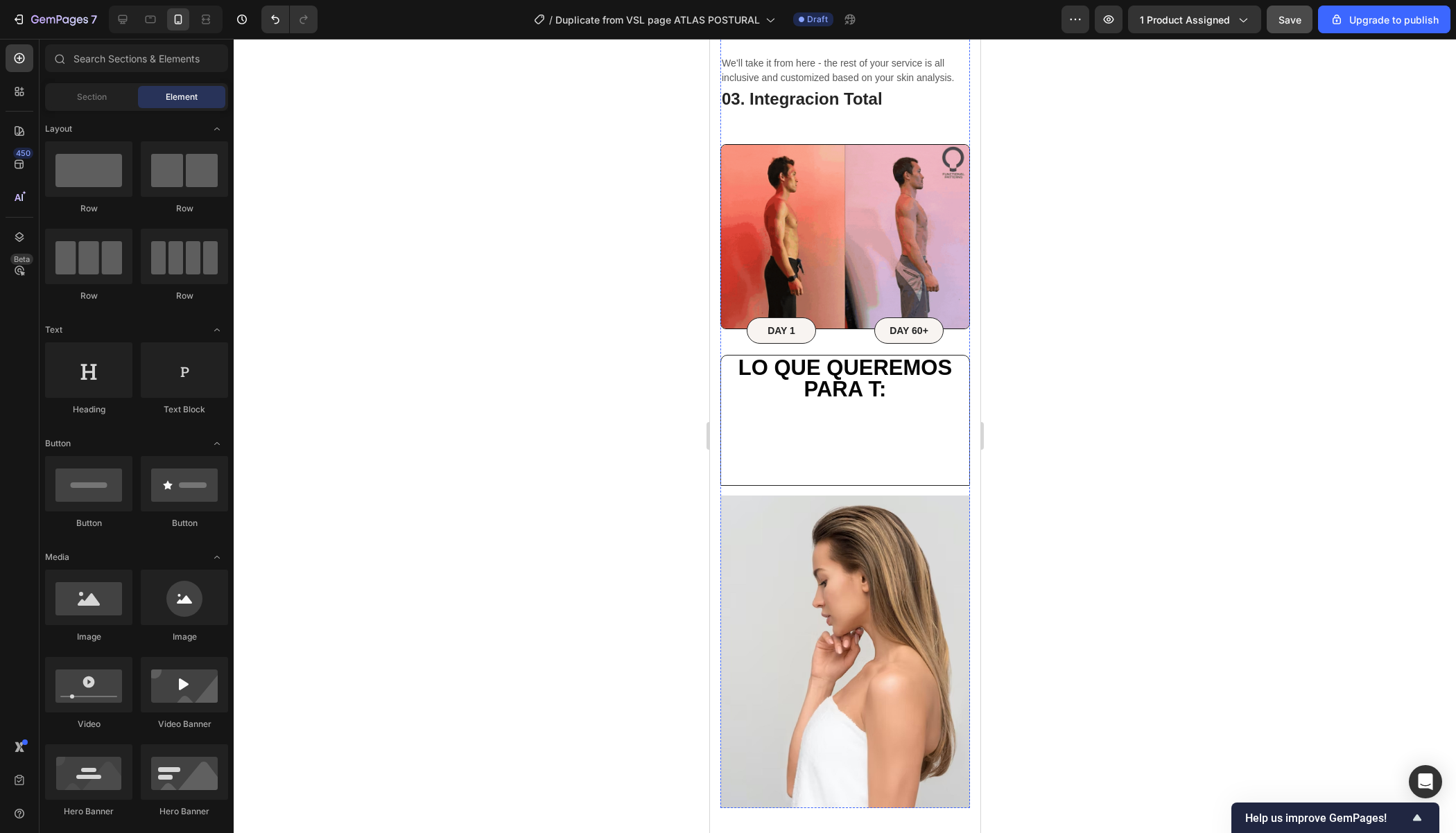
scroll to position [2174, 0]
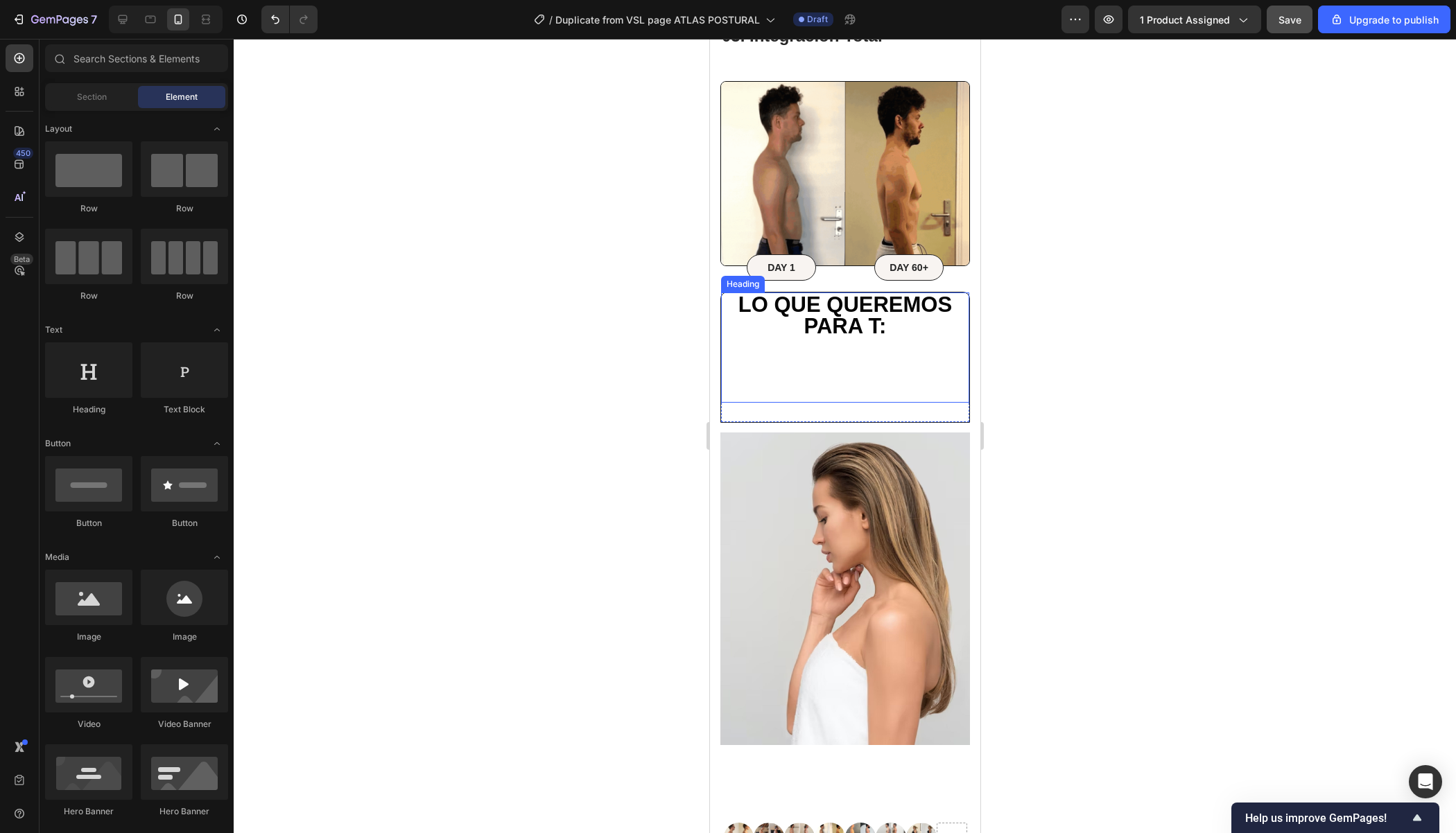
click at [896, 355] on h2 "Lo que queremos para t:" at bounding box center [844, 348] width 249 height 110
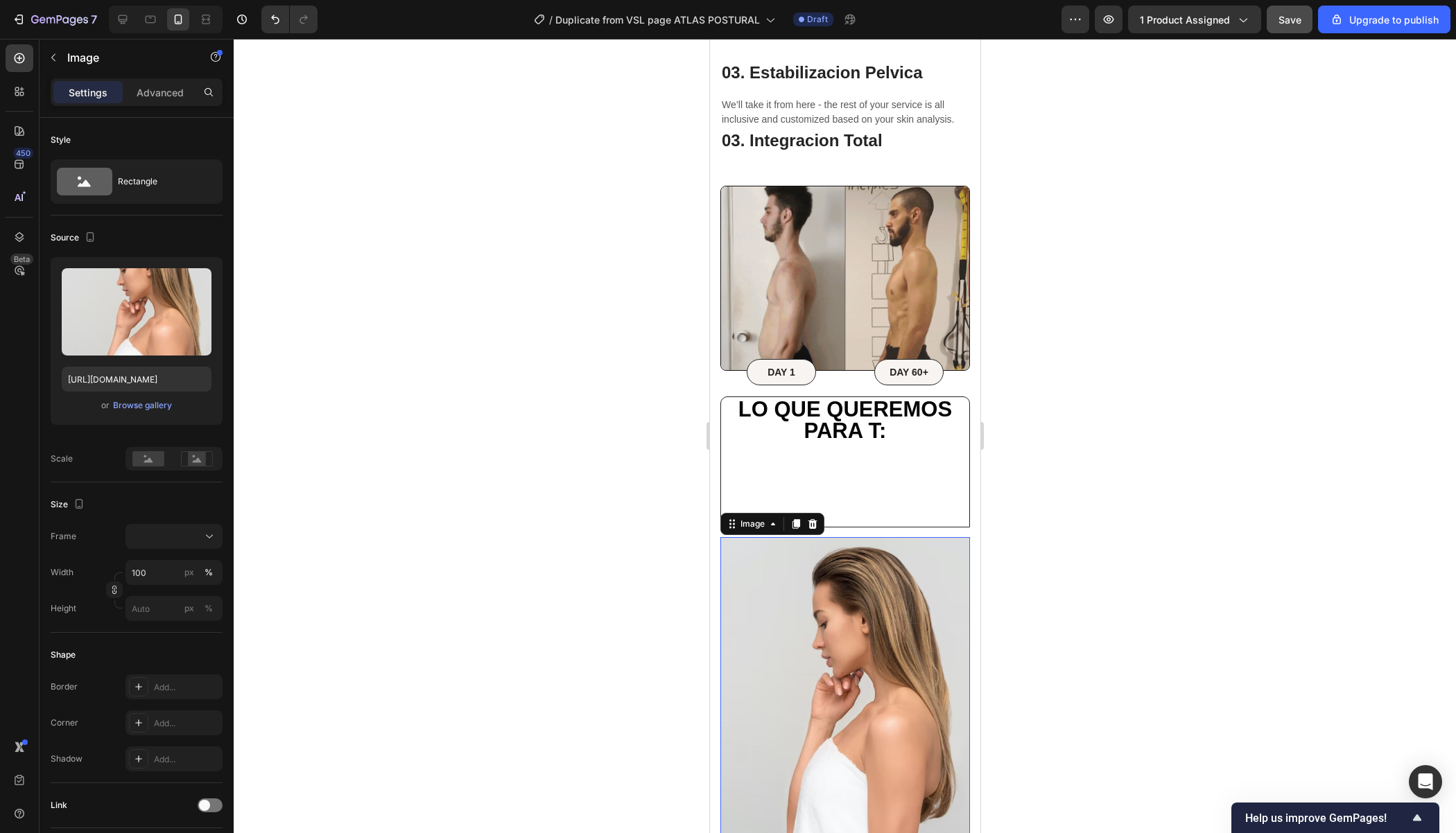
scroll to position [2098, 0]
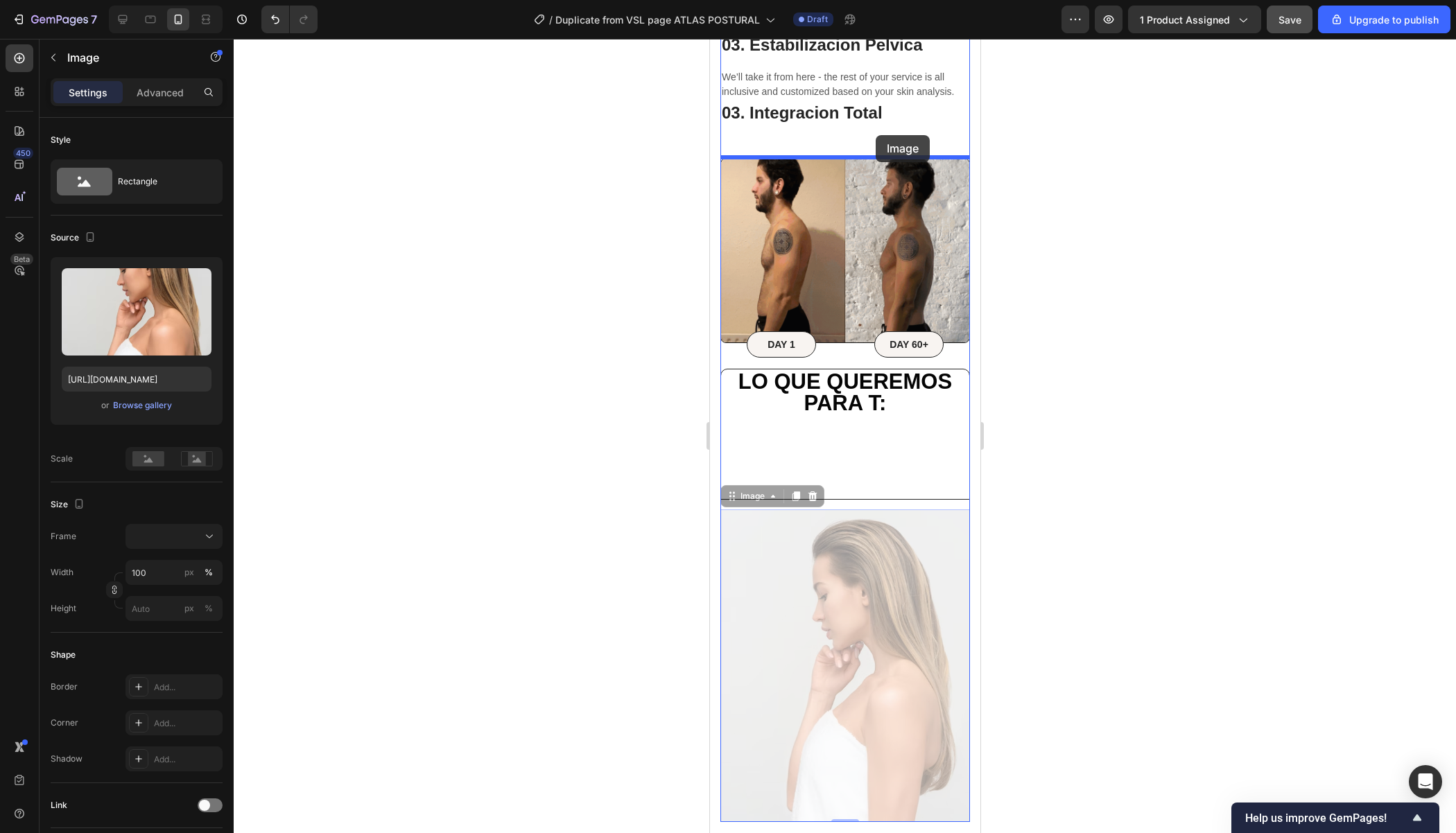
drag, startPoint x: 889, startPoint y: 602, endPoint x: 876, endPoint y: 146, distance: 456.2
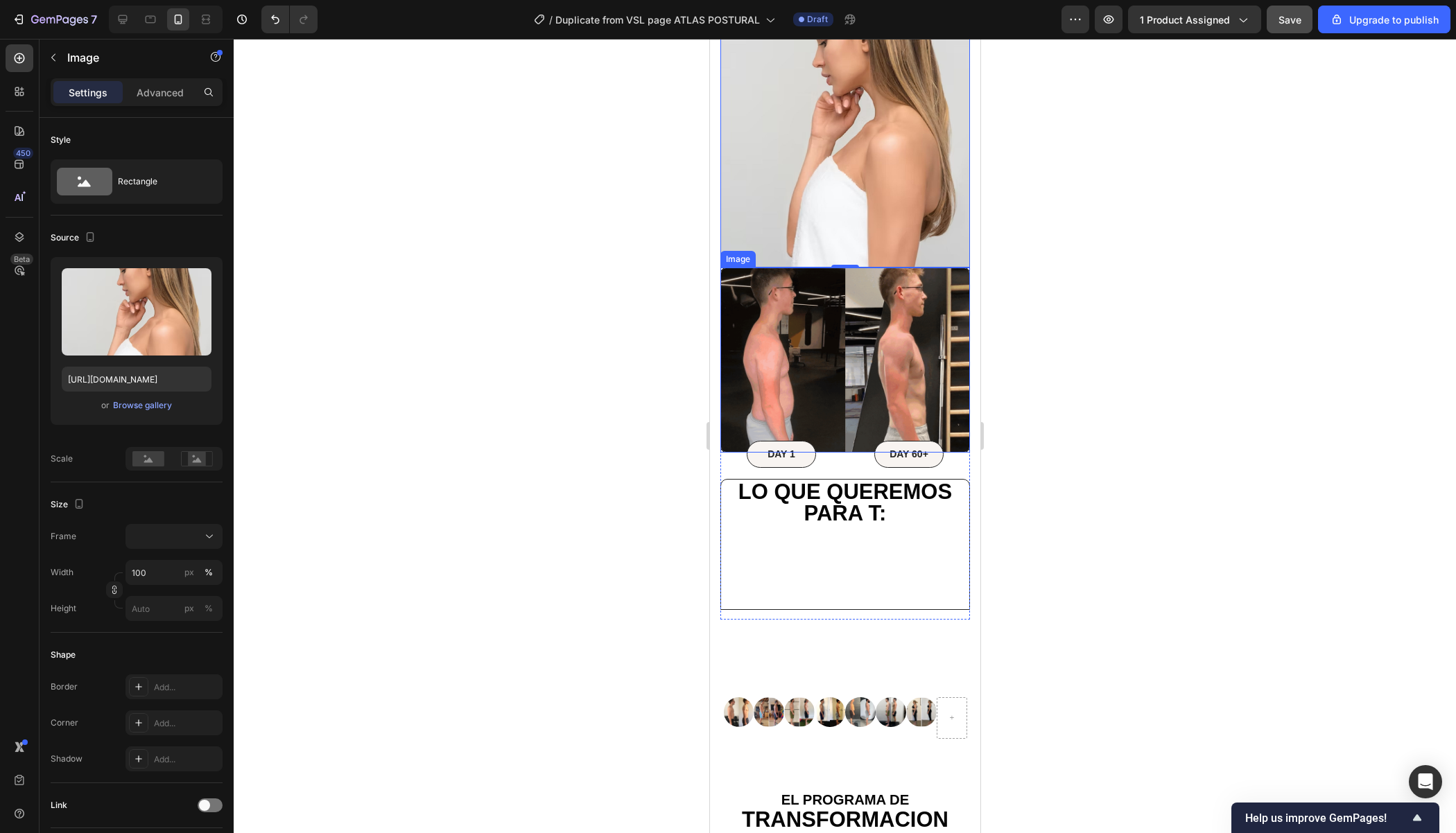
scroll to position [2432, 0]
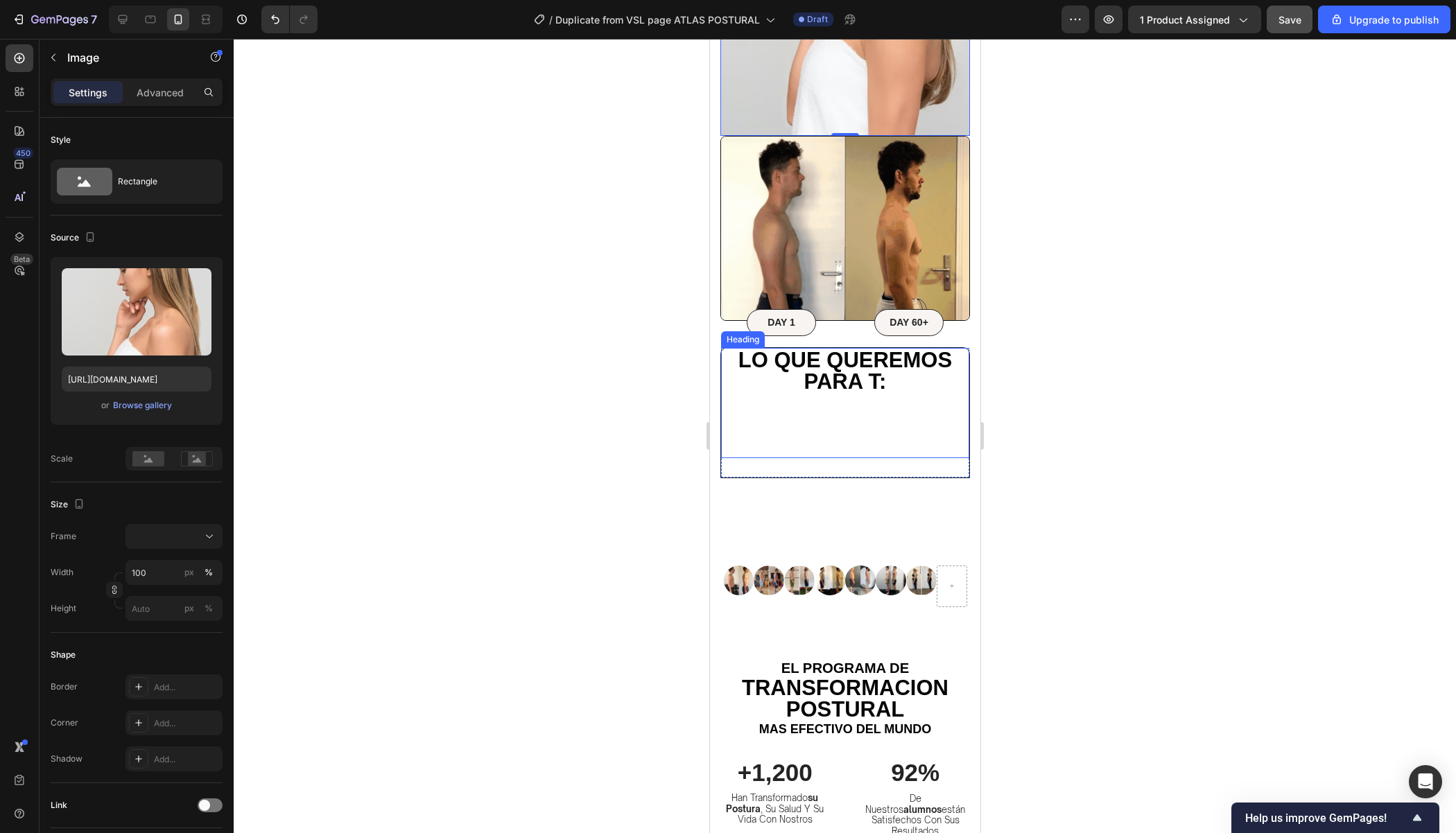
click at [948, 373] on h2 "Lo que queremos para t:" at bounding box center [844, 403] width 249 height 110
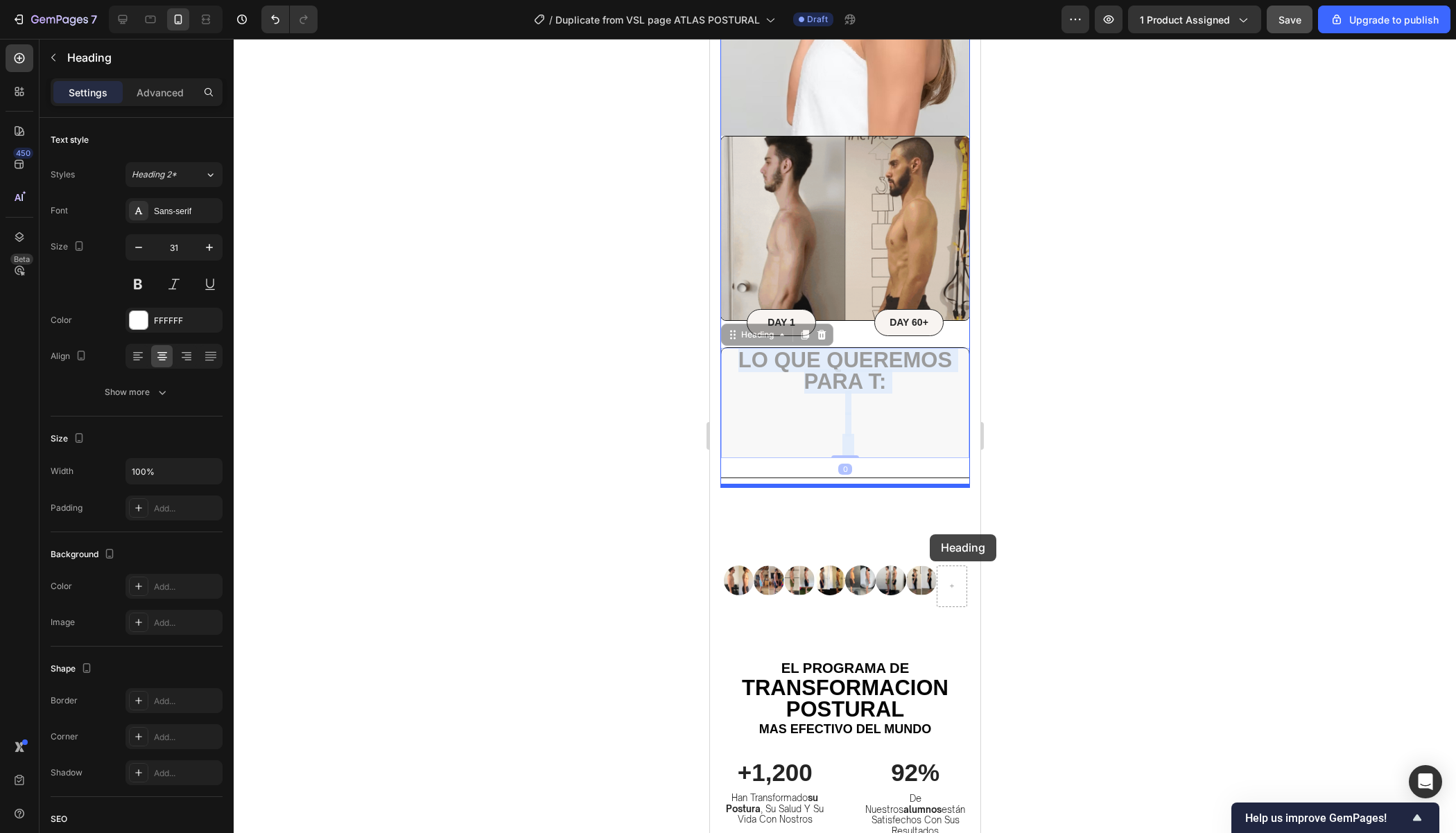
drag, startPoint x: 948, startPoint y: 373, endPoint x: 930, endPoint y: 536, distance: 164.0
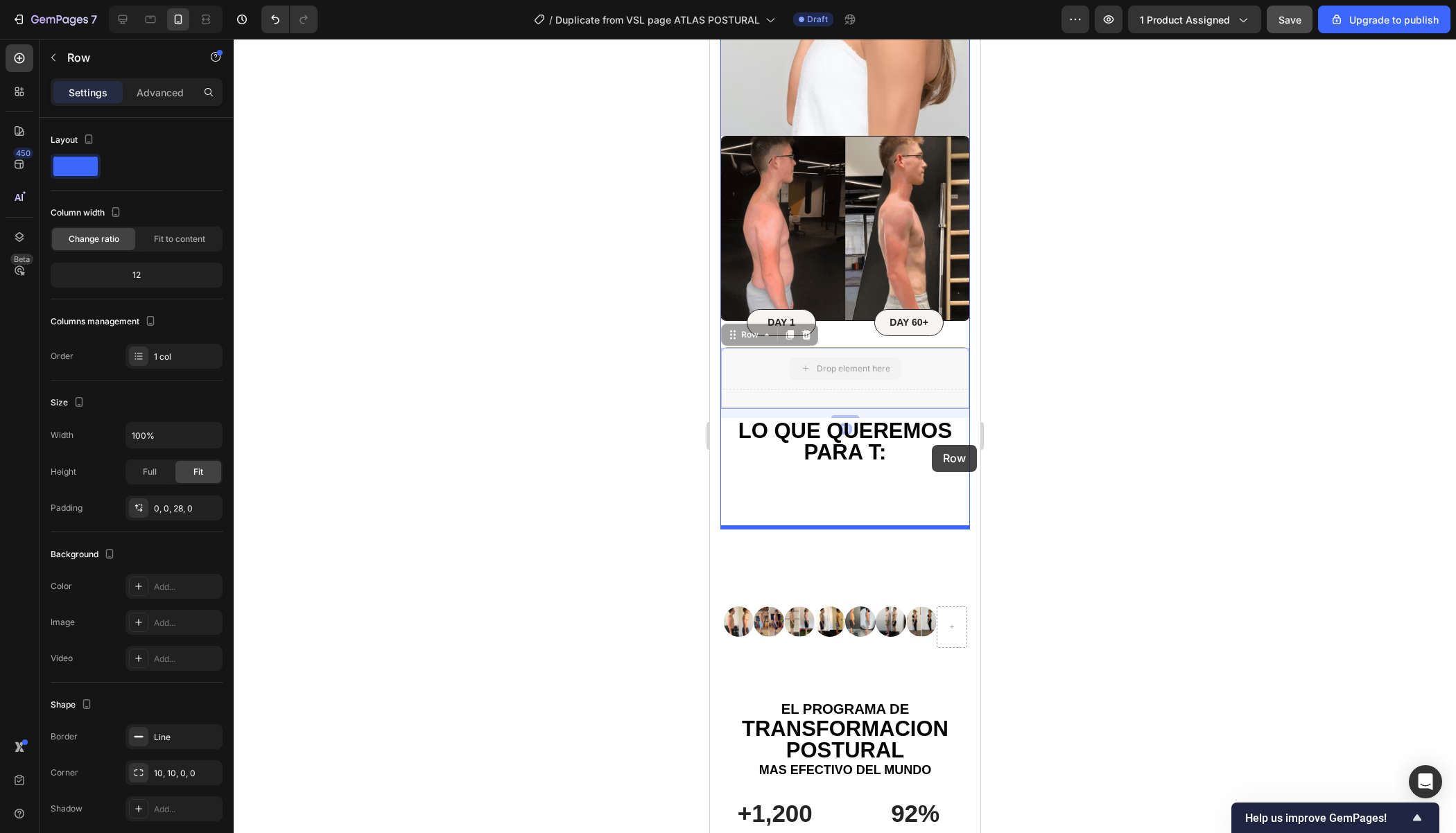
drag, startPoint x: 940, startPoint y: 362, endPoint x: 931, endPoint y: 445, distance: 83.5
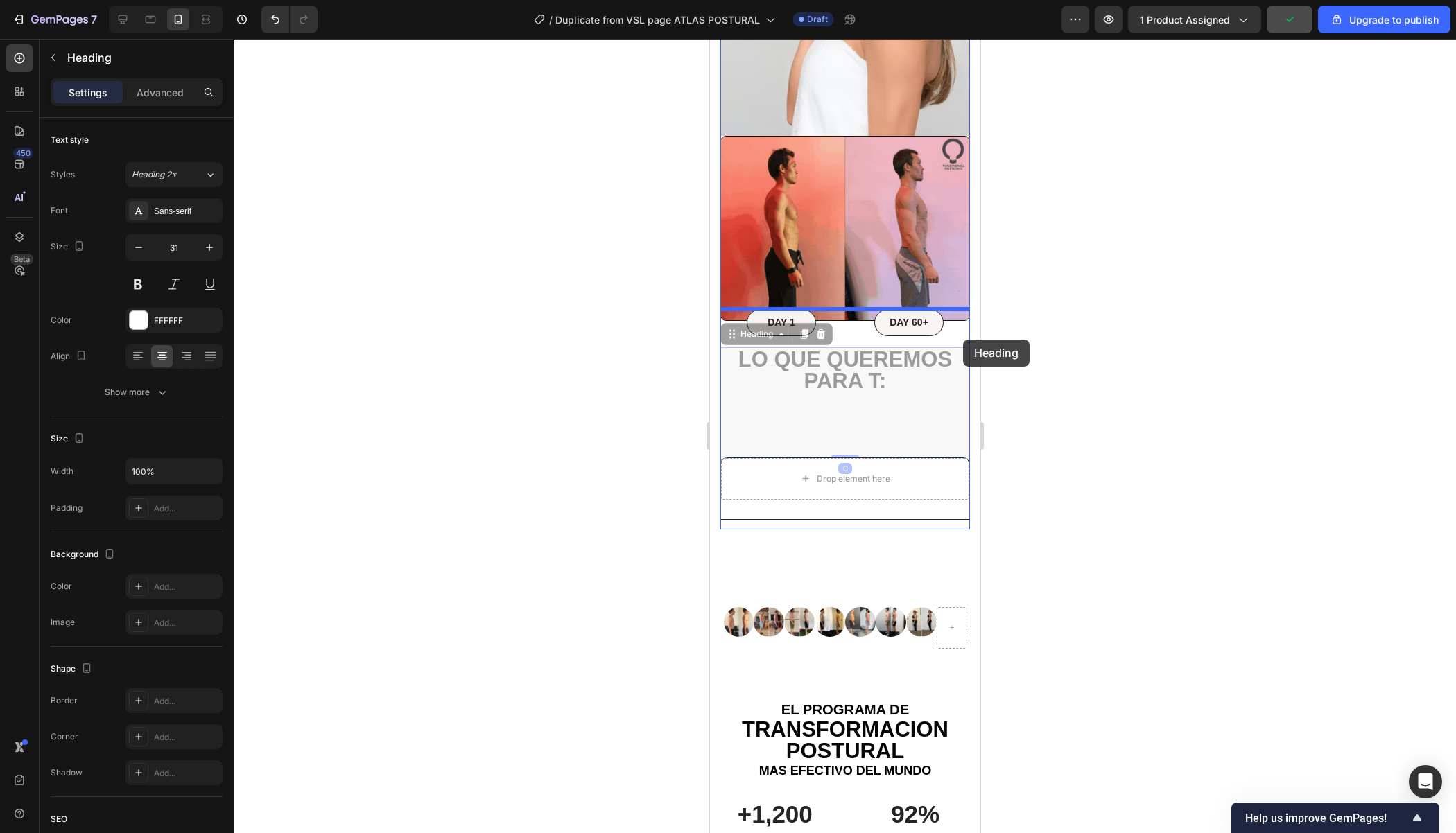
drag, startPoint x: 914, startPoint y: 350, endPoint x: 961, endPoint y: 350, distance: 47.0
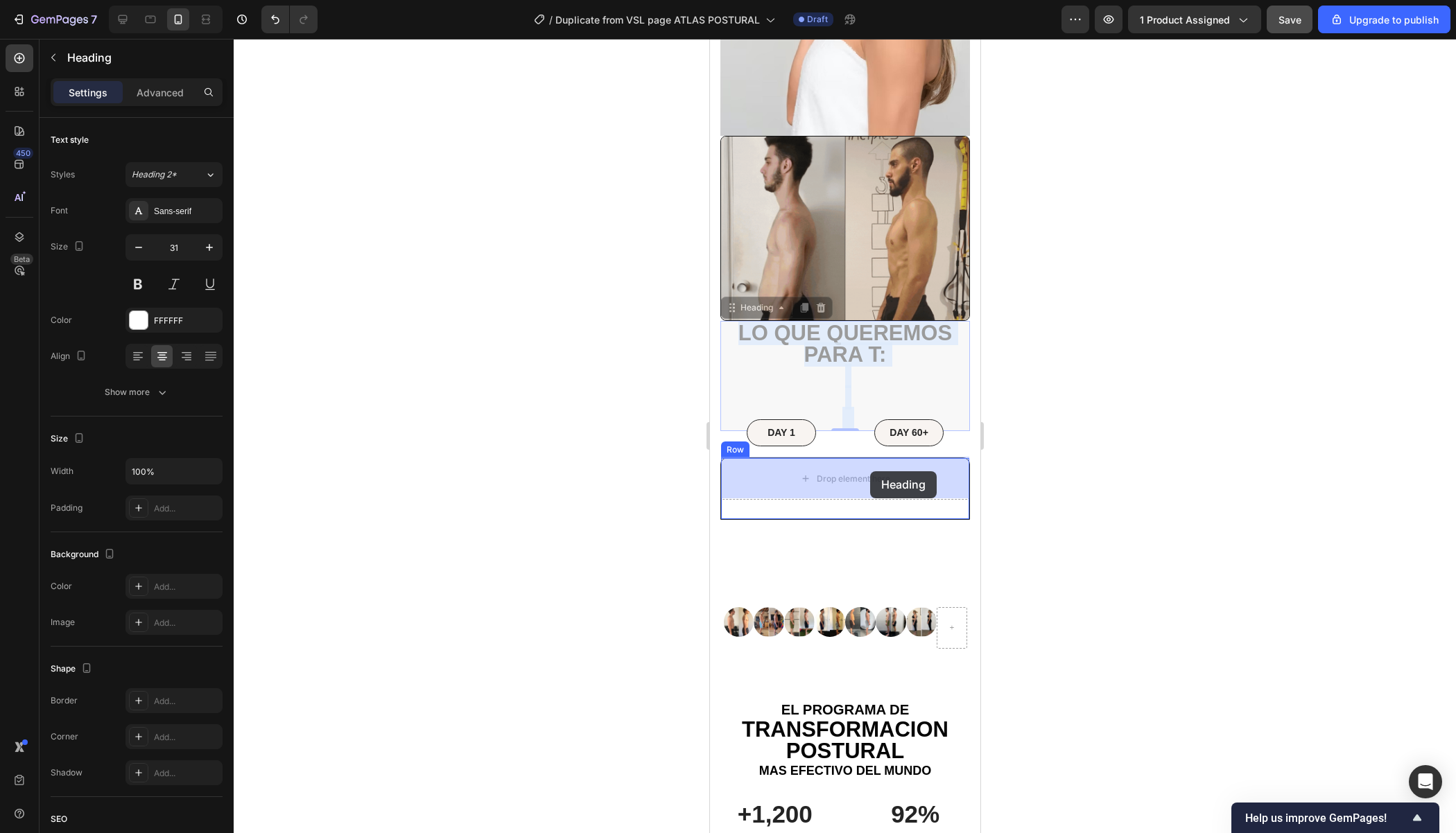
drag, startPoint x: 927, startPoint y: 349, endPoint x: 871, endPoint y: 472, distance: 135.1
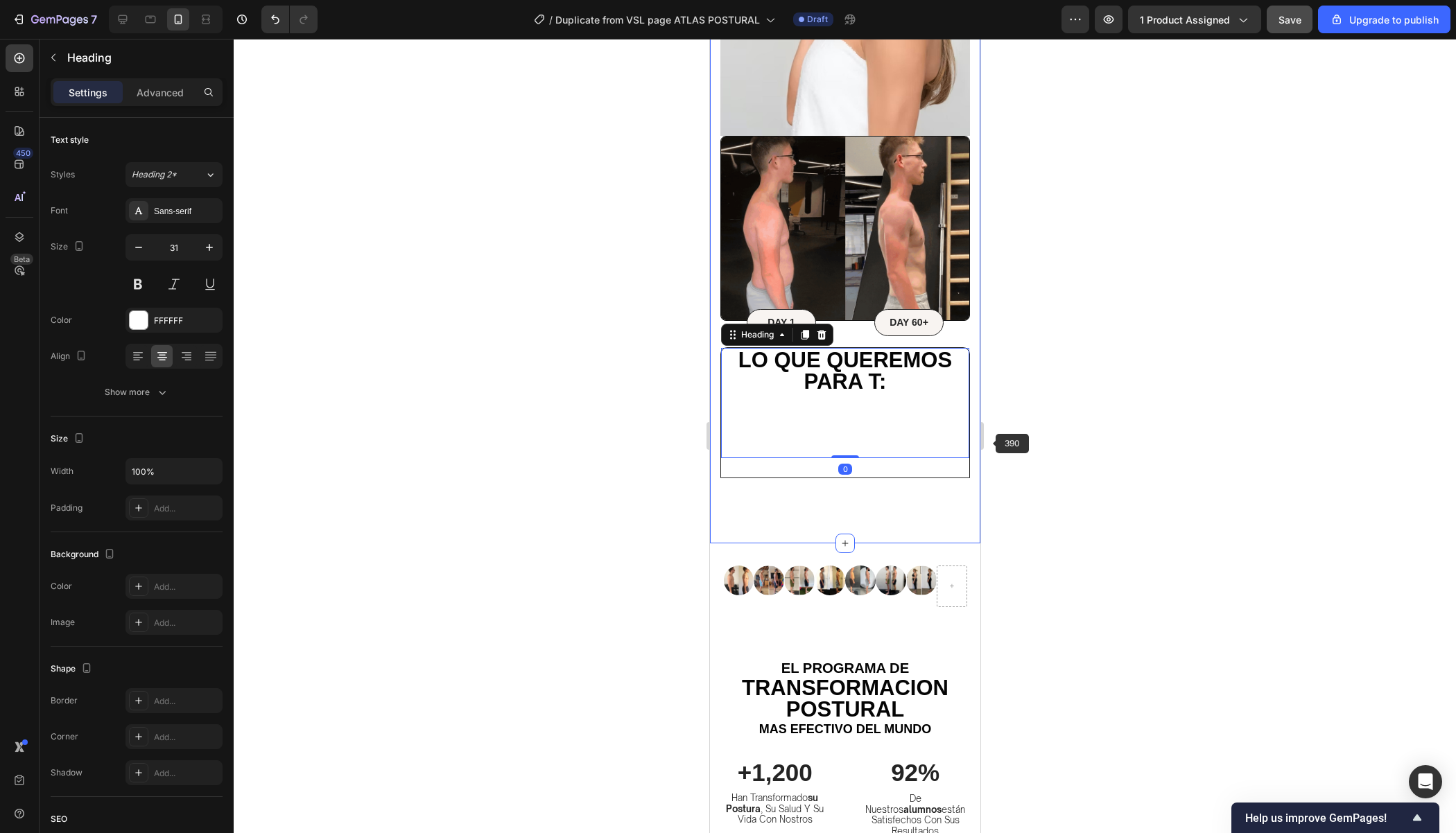
click at [997, 445] on div at bounding box center [844, 436] width 1223 height 794
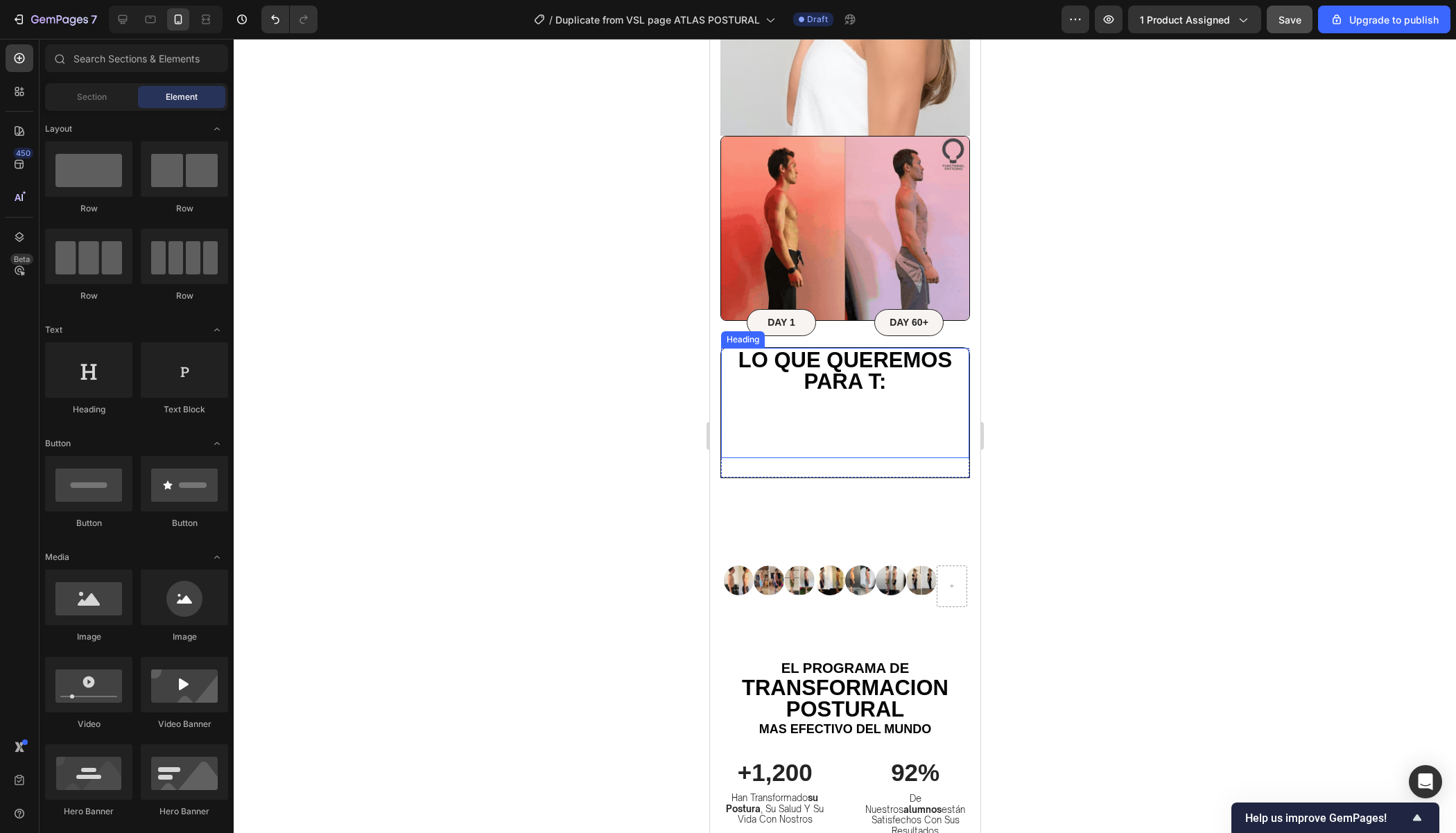
click at [952, 453] on h2 "Lo que queremos para t:" at bounding box center [844, 403] width 249 height 110
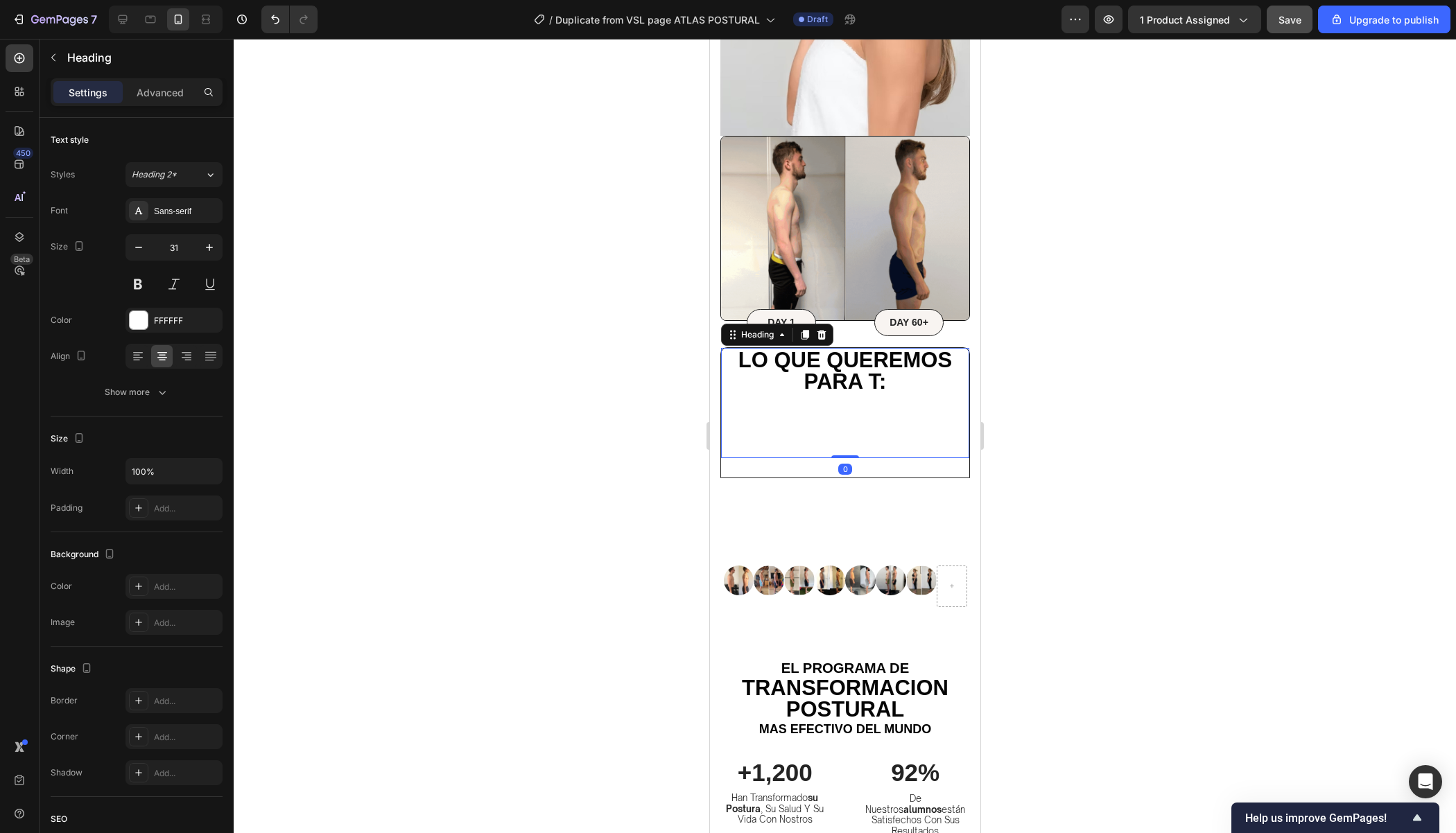
click at [954, 407] on h2 "Lo que queremos para t:" at bounding box center [844, 403] width 249 height 110
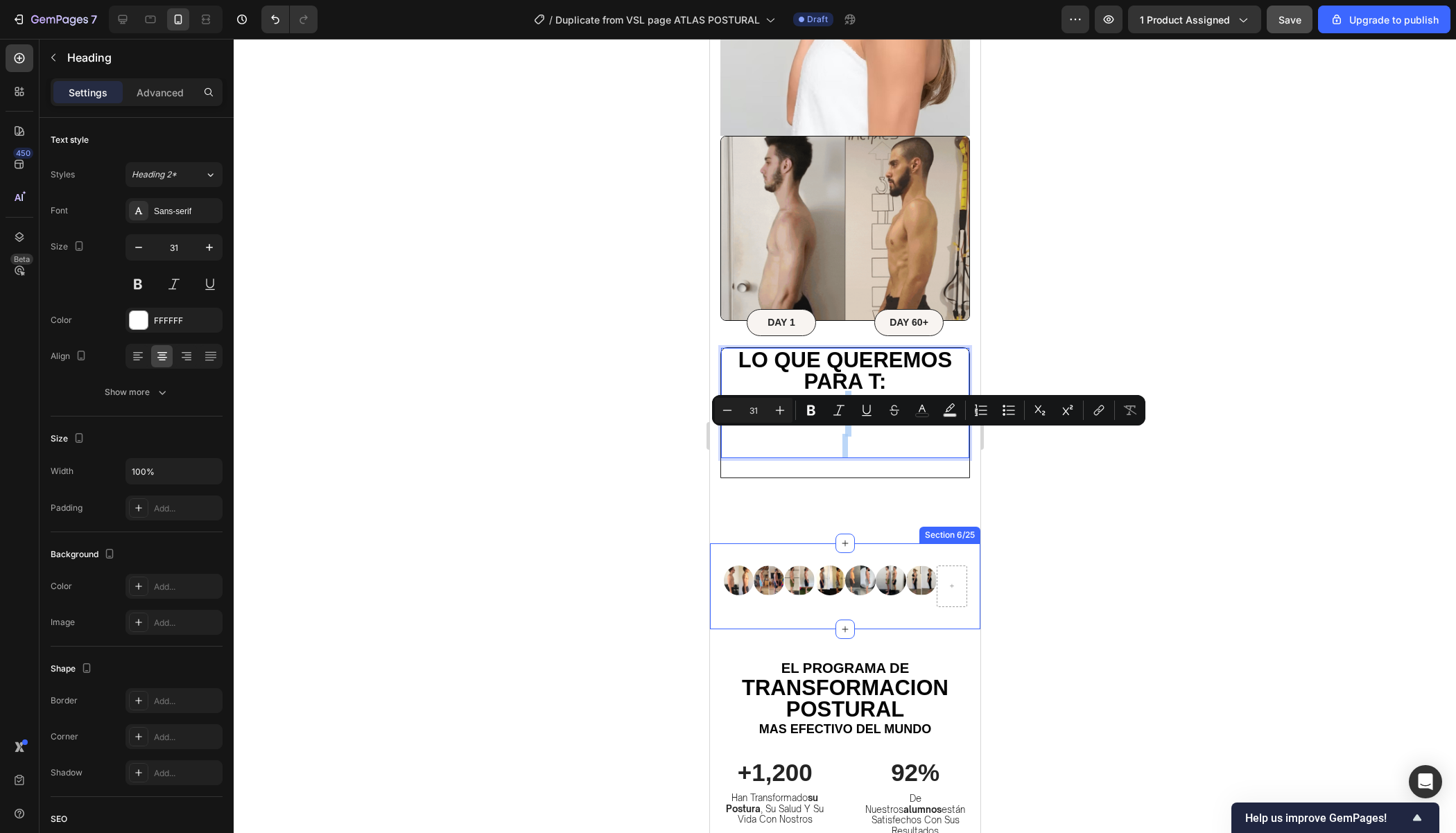
drag, startPoint x: 954, startPoint y: 407, endPoint x: 945, endPoint y: 556, distance: 149.3
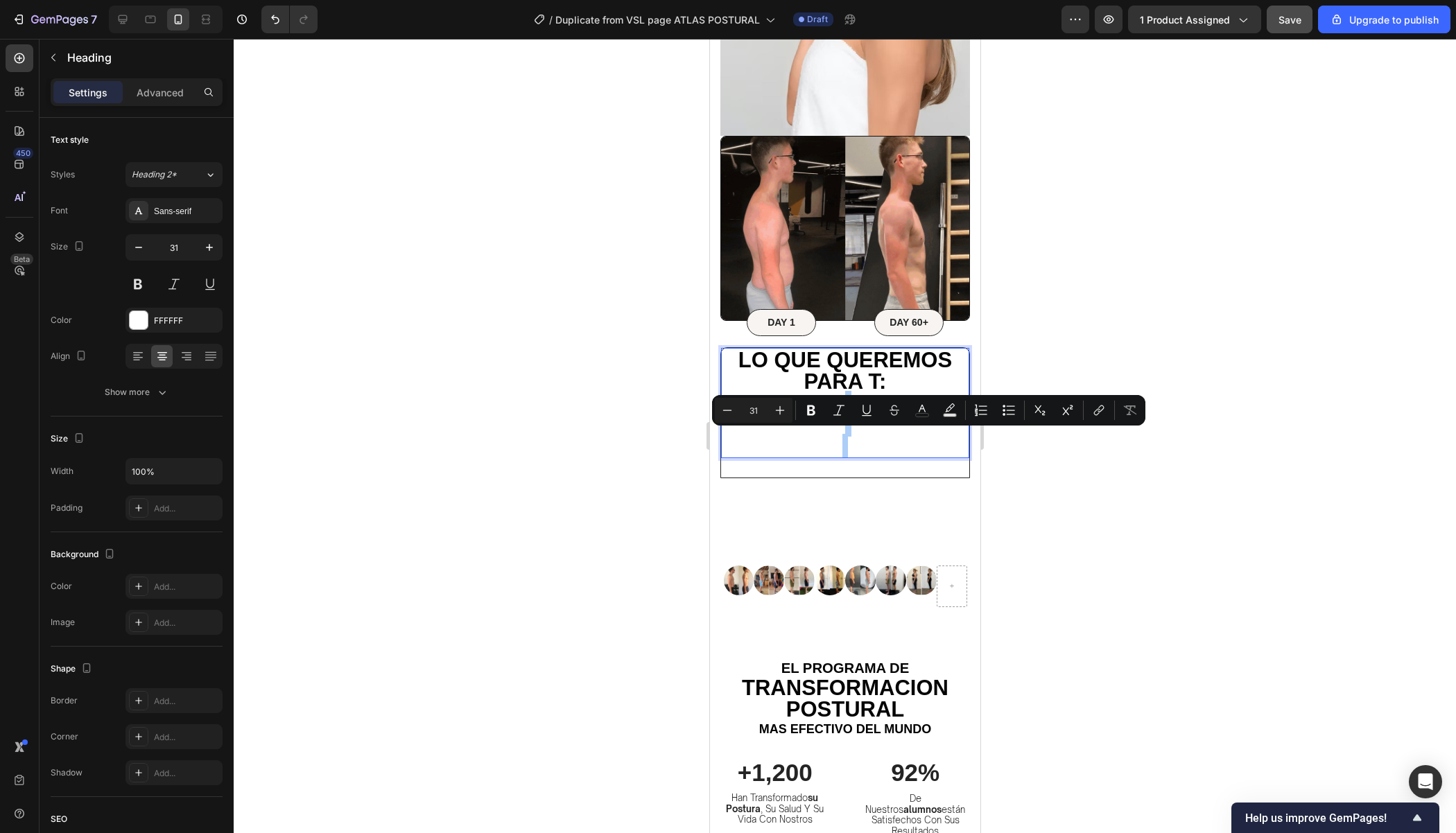
click at [1101, 487] on div at bounding box center [844, 436] width 1223 height 794
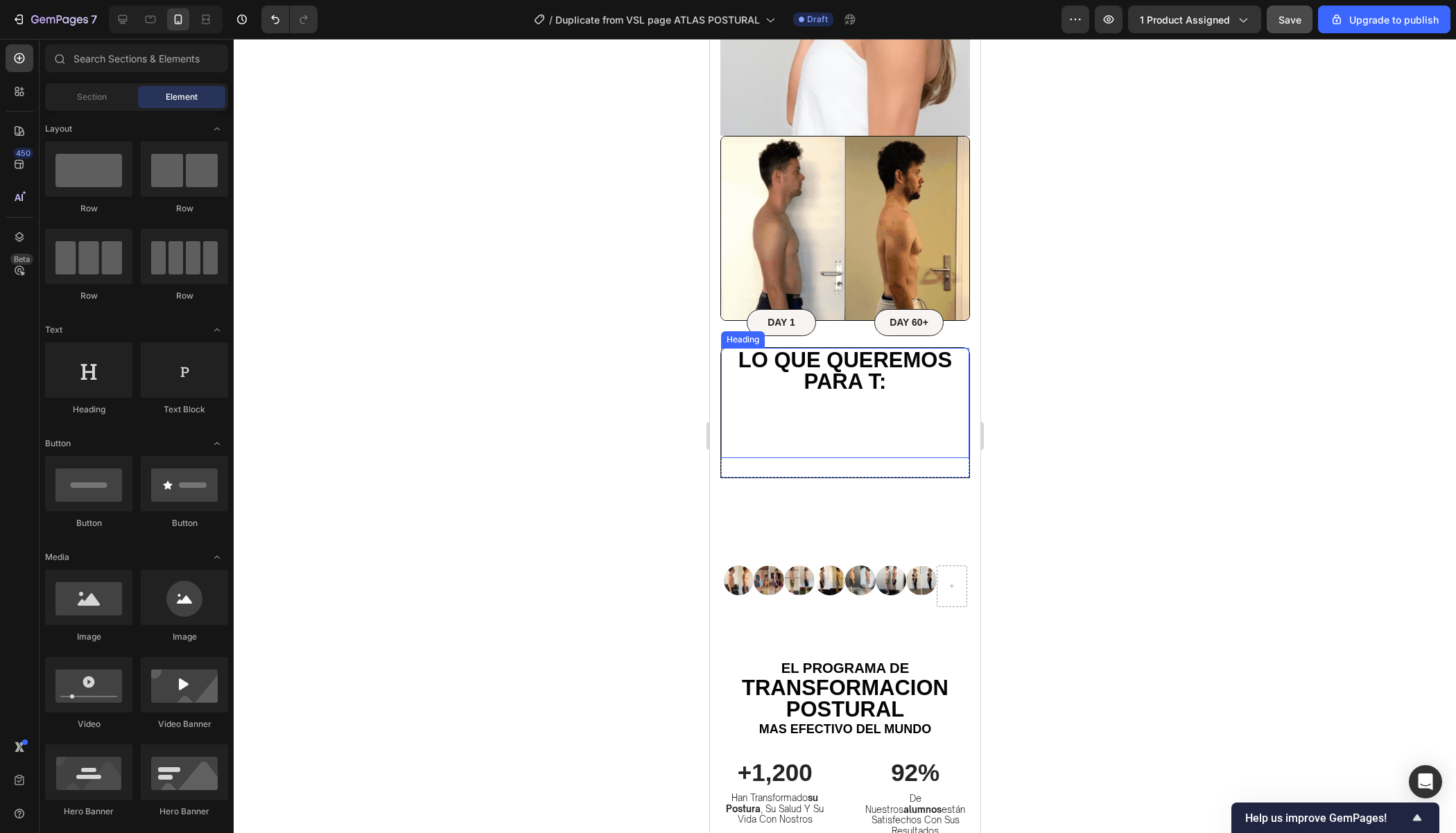
click at [960, 389] on p "⁠⁠⁠⁠⁠⁠⁠ Lo que queremos para t:" at bounding box center [844, 403] width 245 height 108
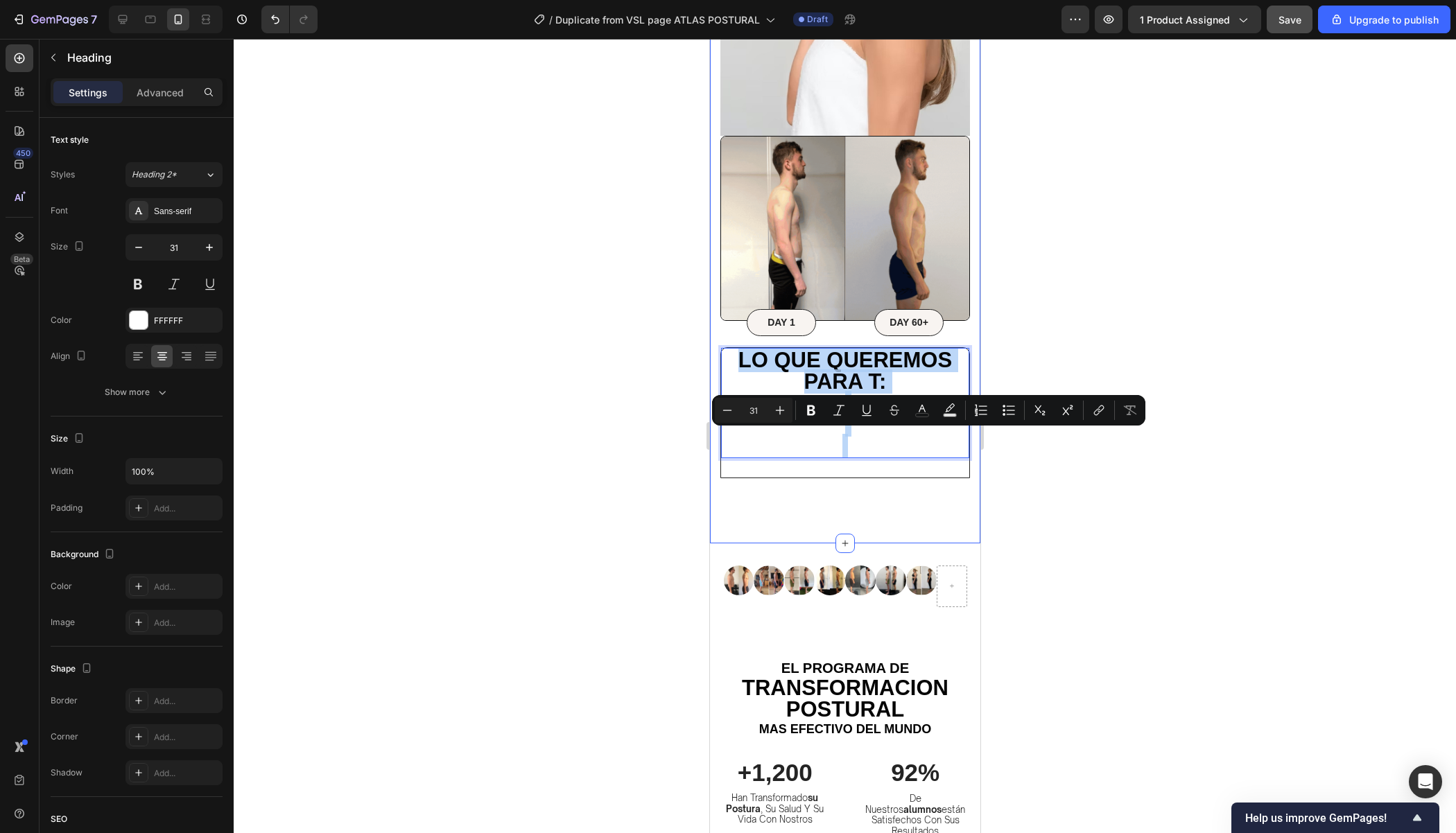
drag, startPoint x: 960, startPoint y: 389, endPoint x: 893, endPoint y: 496, distance: 126.2
click at [1108, 515] on div at bounding box center [844, 436] width 1223 height 794
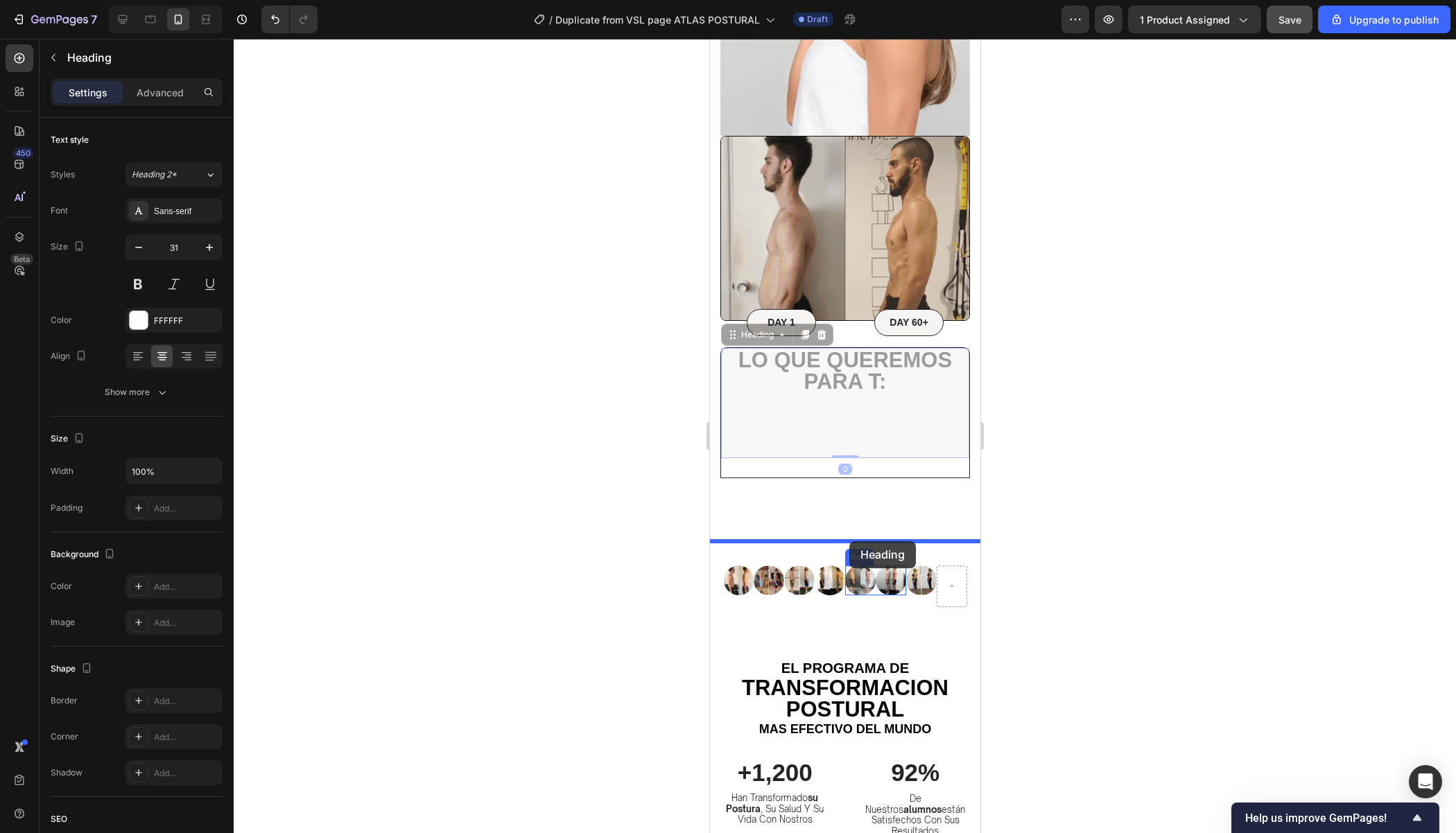
drag, startPoint x: 851, startPoint y: 362, endPoint x: 849, endPoint y: 541, distance: 179.0
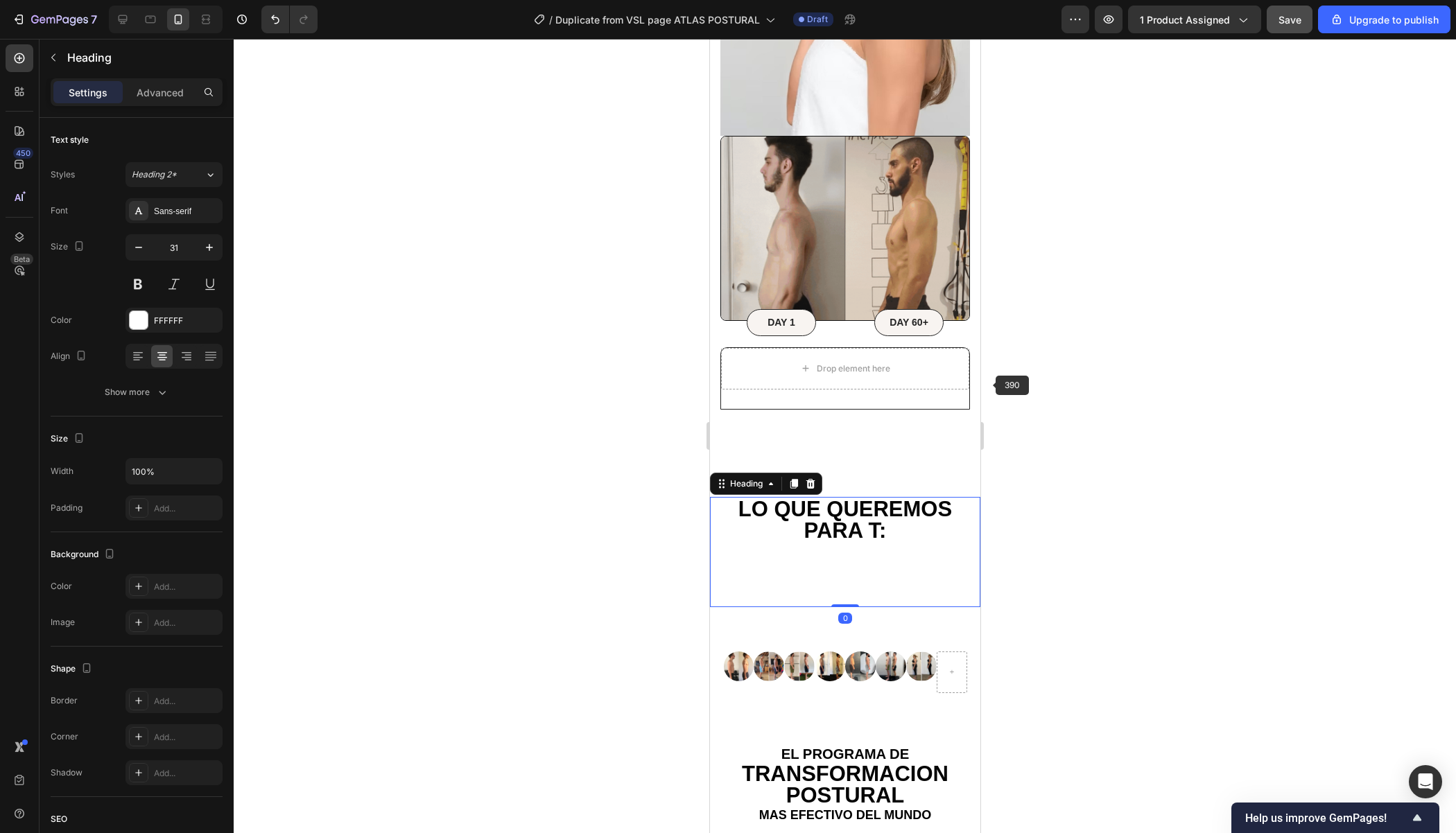
click at [955, 370] on div "Drop element here" at bounding box center [844, 368] width 249 height 42
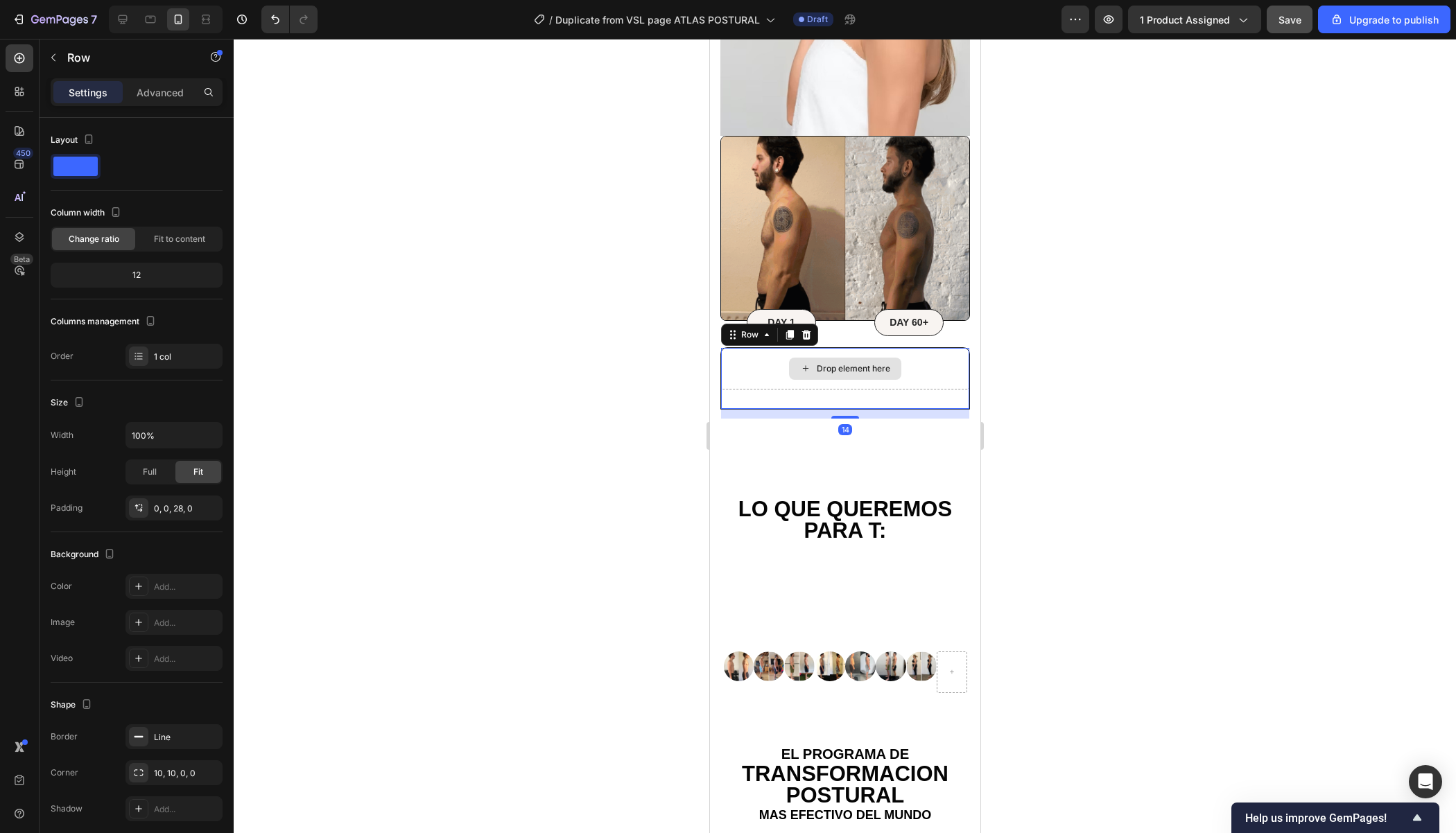
click at [903, 357] on div "Drop element here" at bounding box center [844, 368] width 249 height 42
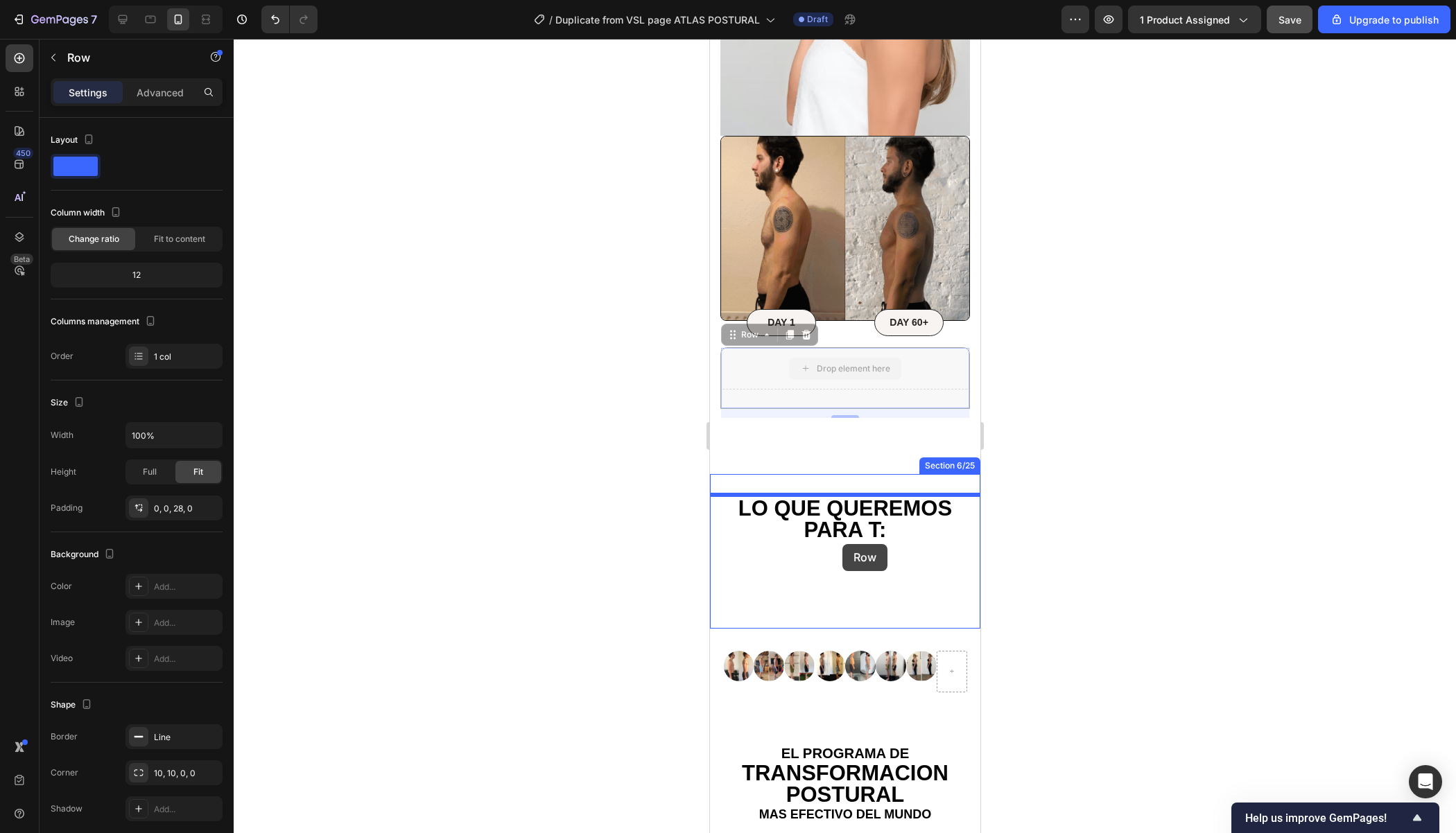
drag, startPoint x: 834, startPoint y: 349, endPoint x: 843, endPoint y: 544, distance: 195.2
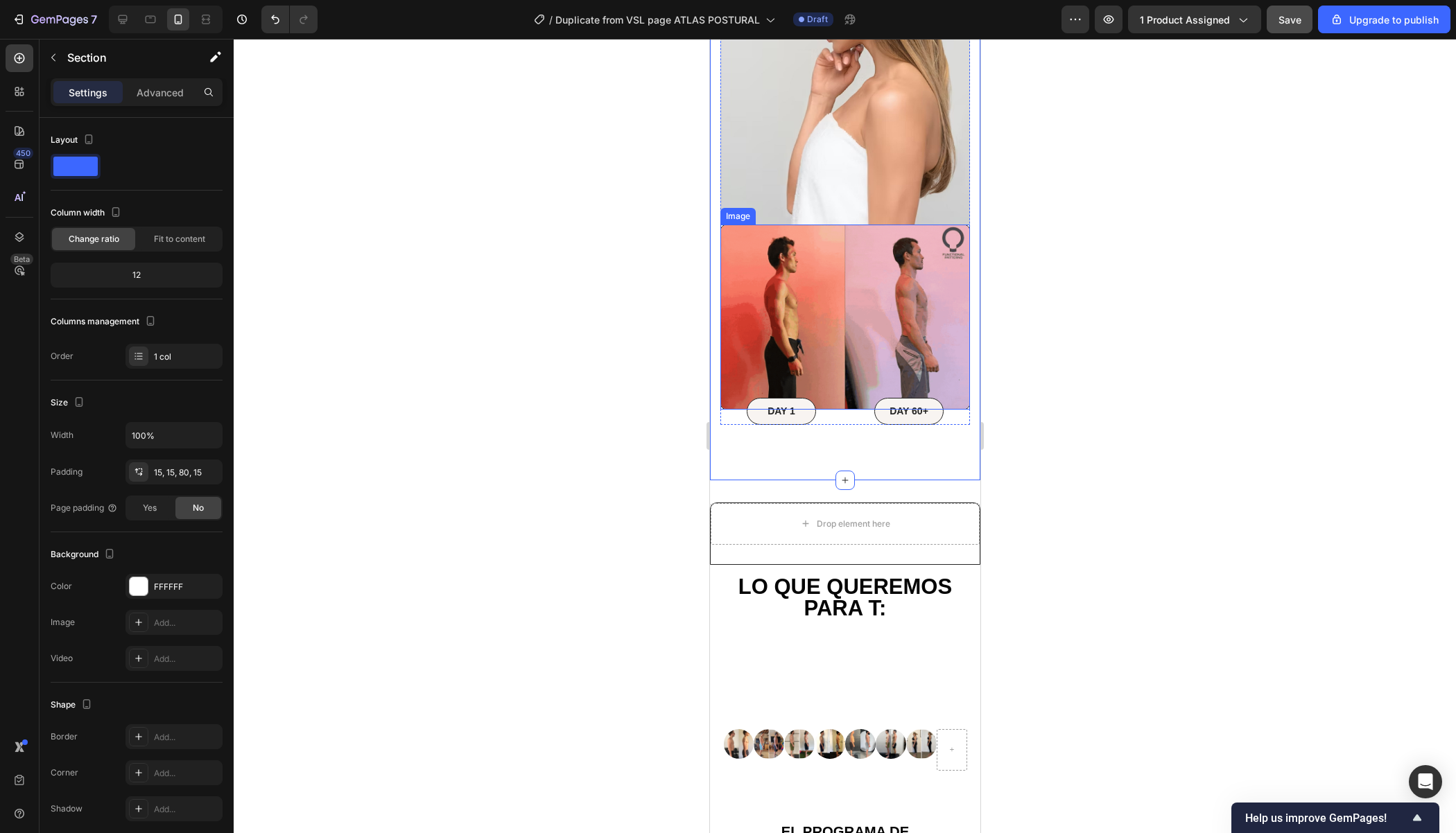
click at [796, 313] on img at bounding box center [844, 317] width 249 height 185
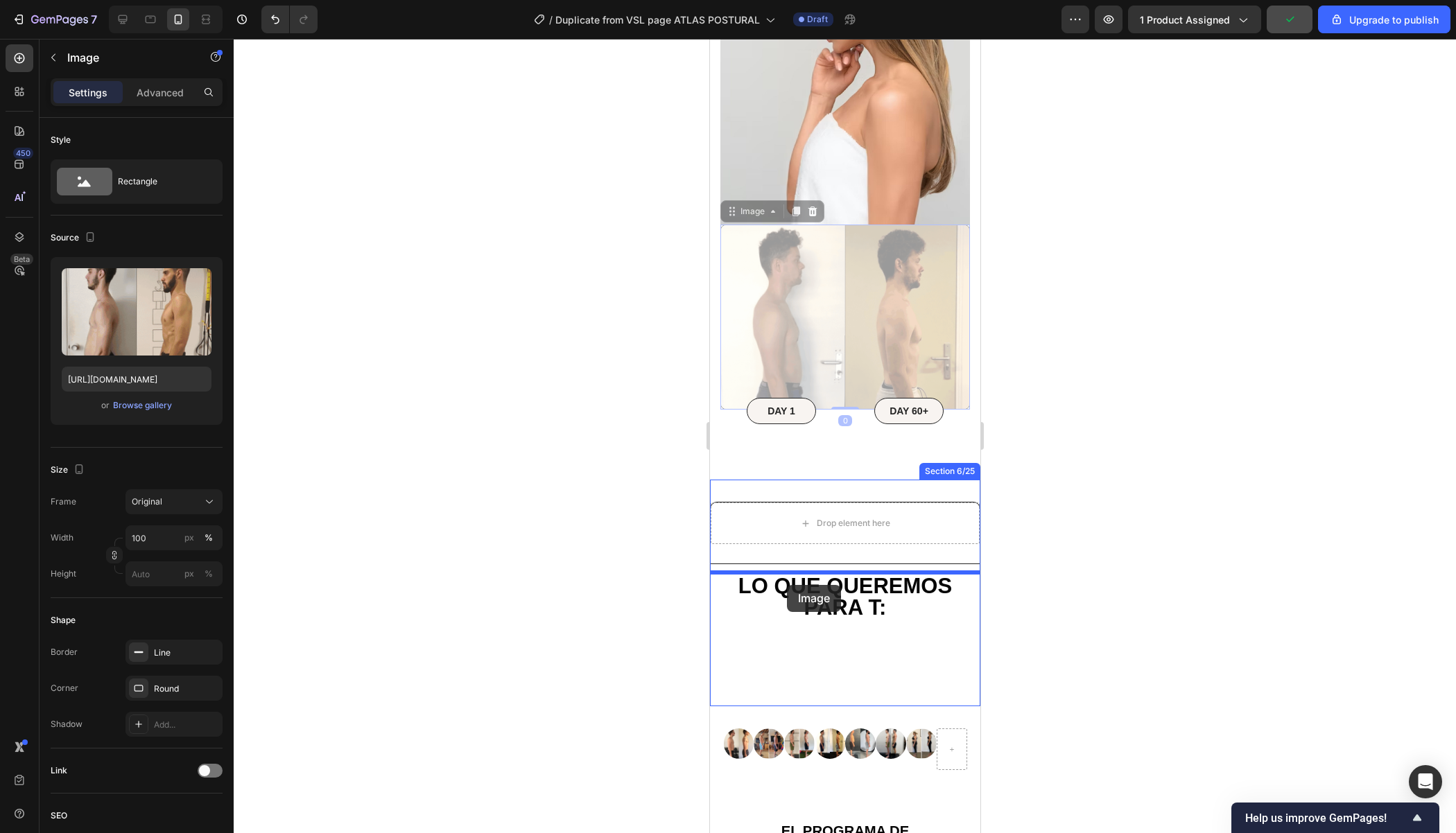
drag, startPoint x: 796, startPoint y: 313, endPoint x: 787, endPoint y: 585, distance: 272.1
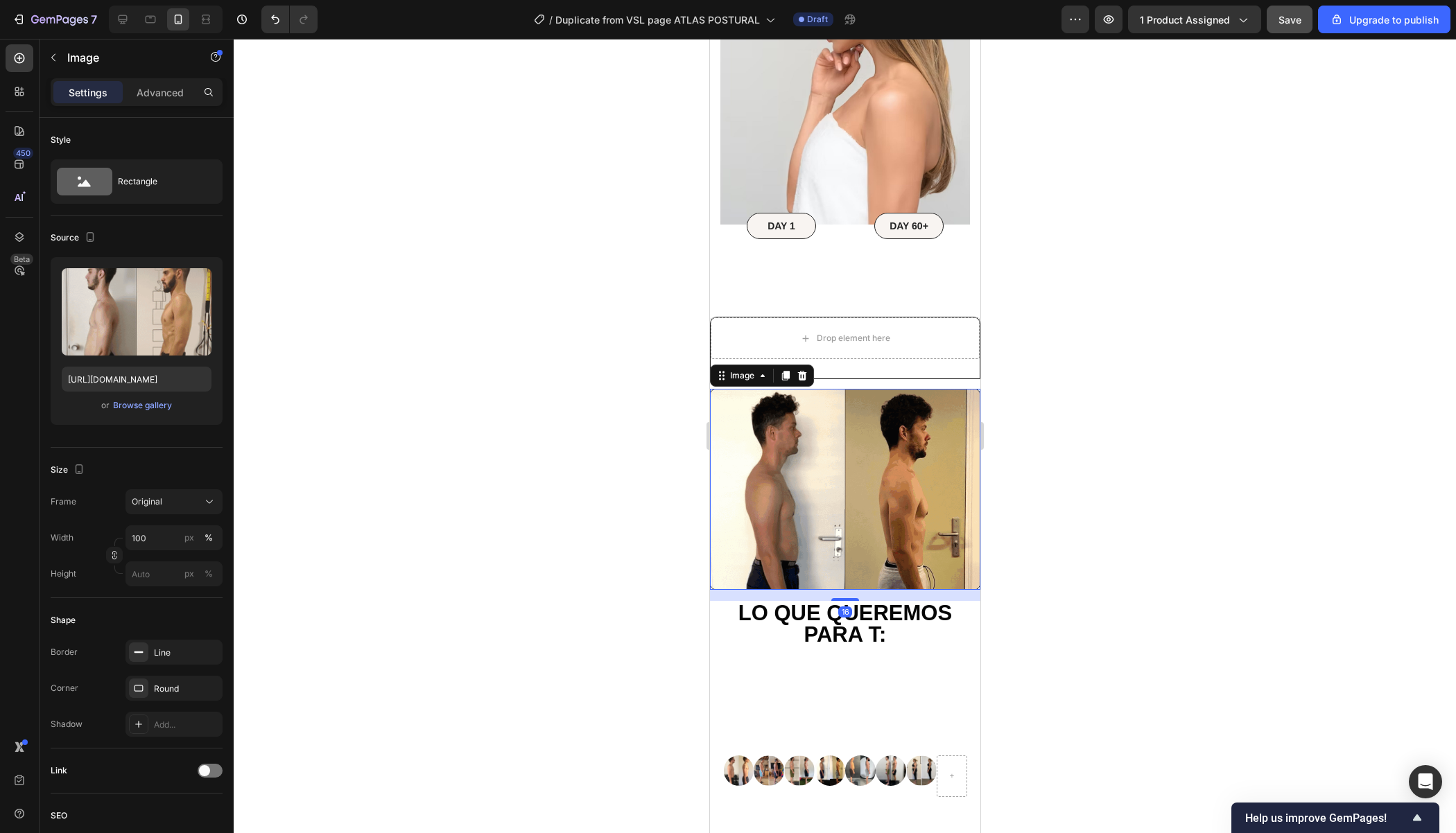
click at [1034, 490] on div at bounding box center [844, 436] width 1223 height 794
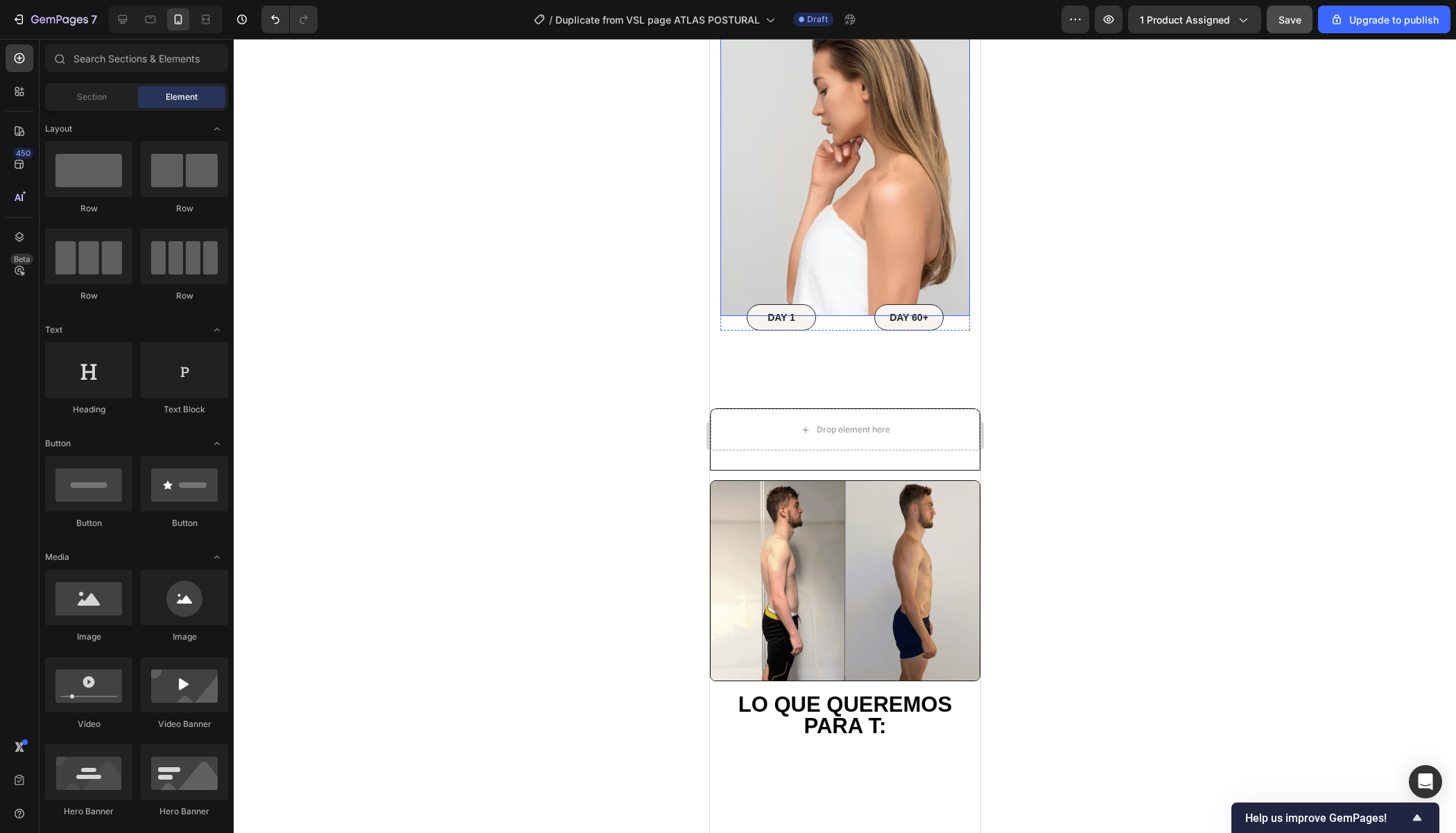
scroll to position [2247, 0]
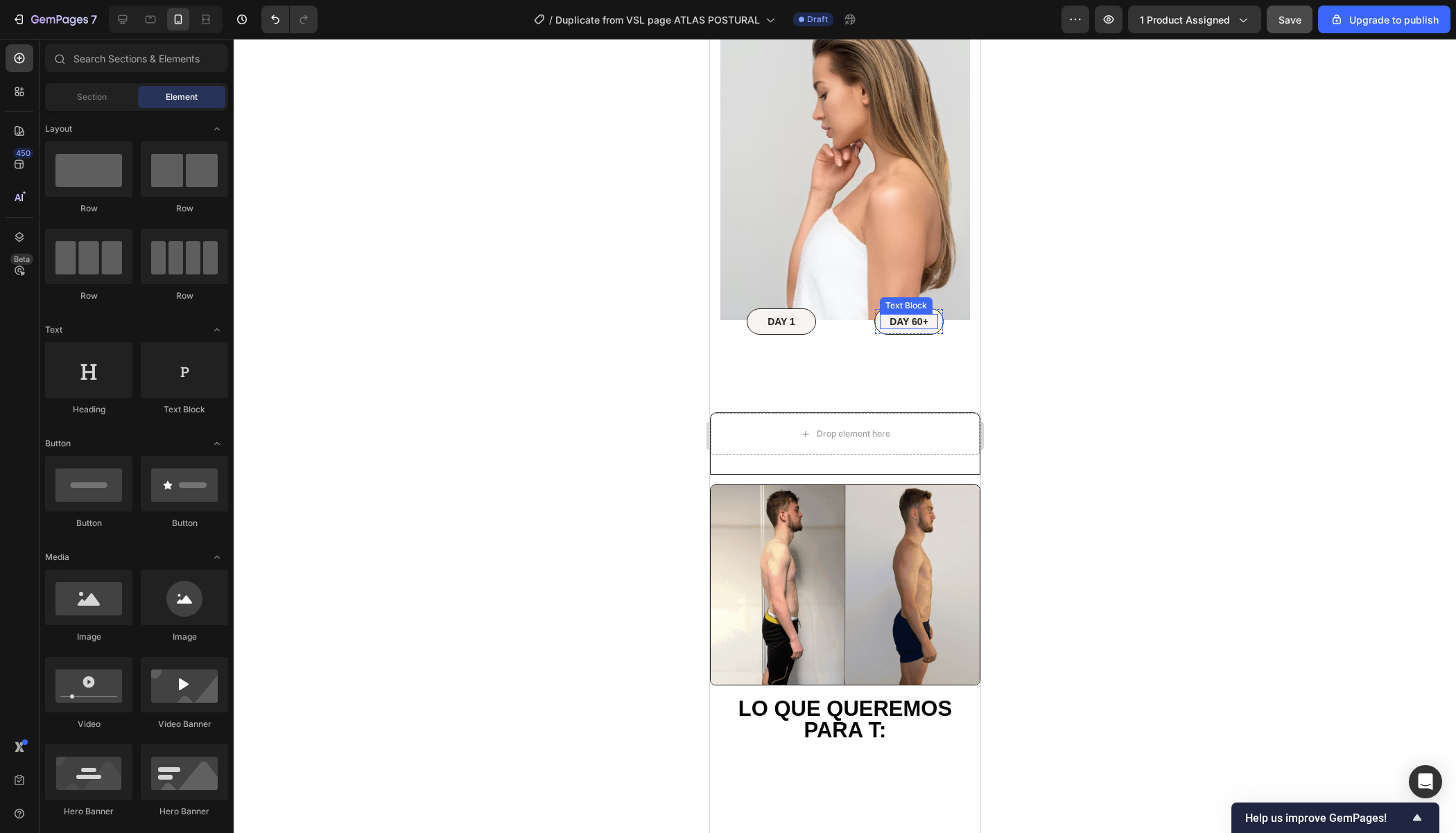
click at [920, 328] on div "DAY 60+ Text Block Row" at bounding box center [909, 321] width 70 height 26
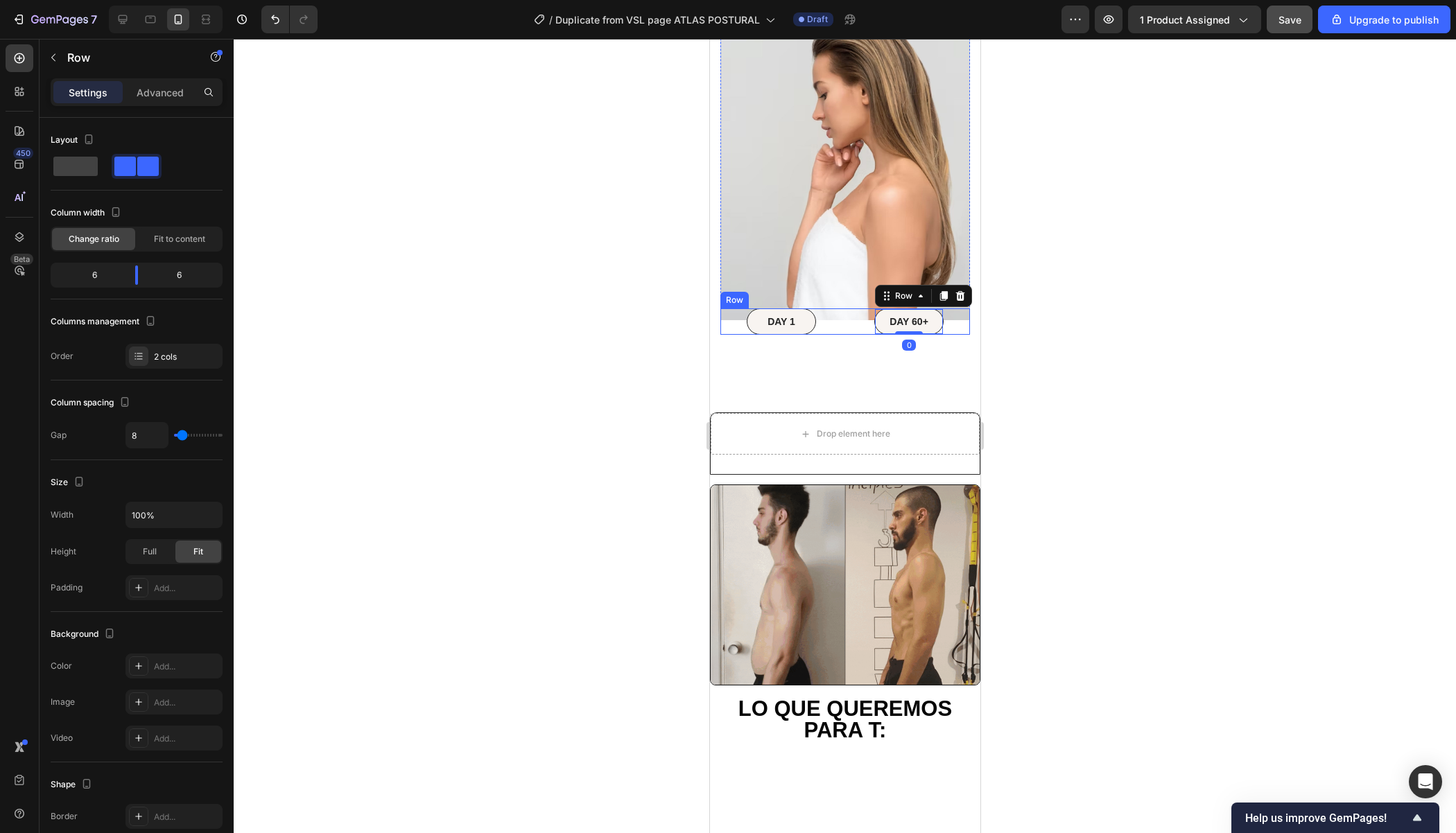
click at [950, 327] on div "DAY 60+ Text Block Row 0" at bounding box center [909, 321] width 122 height 26
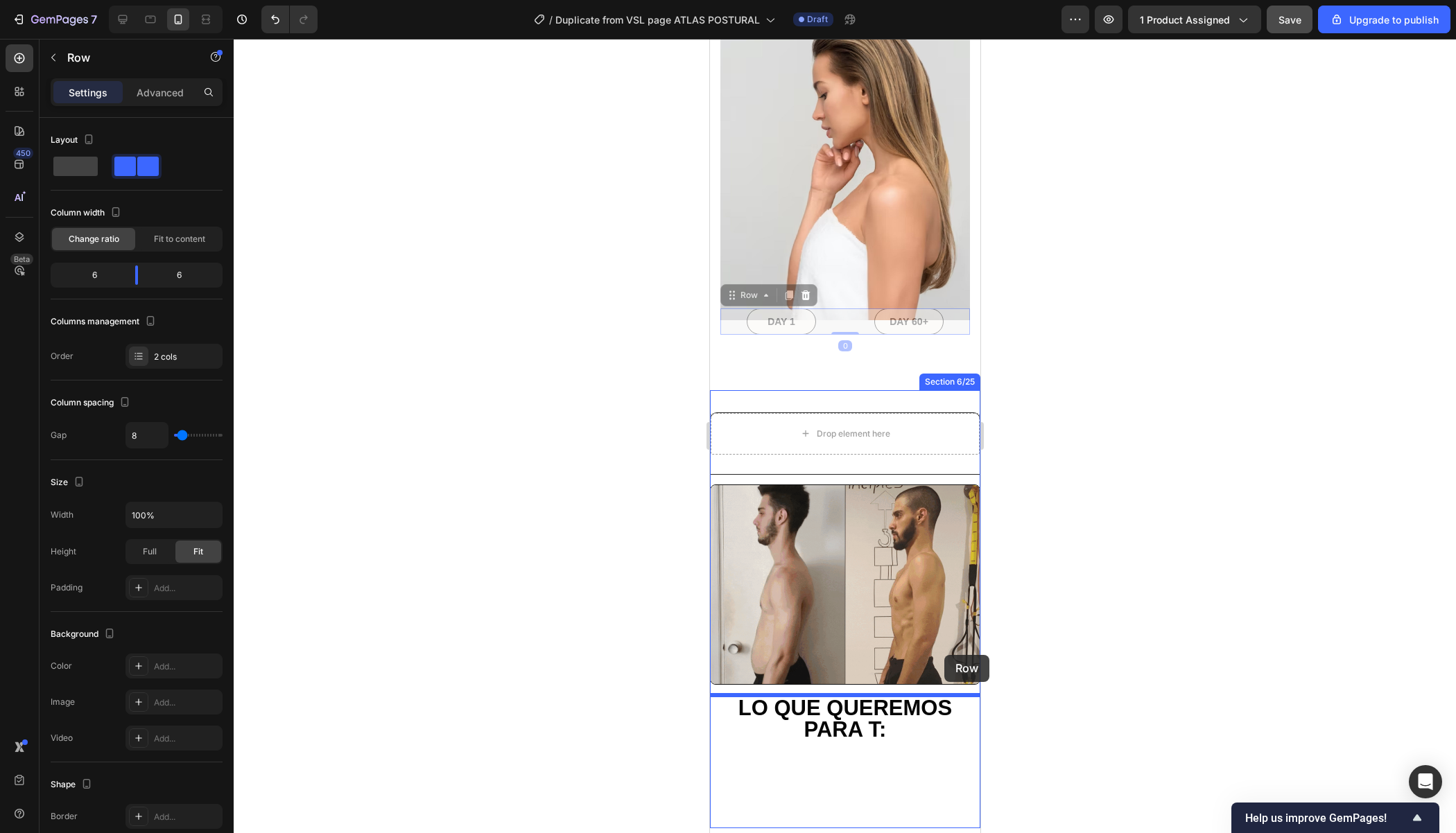
drag, startPoint x: 950, startPoint y: 327, endPoint x: 944, endPoint y: 654, distance: 327.1
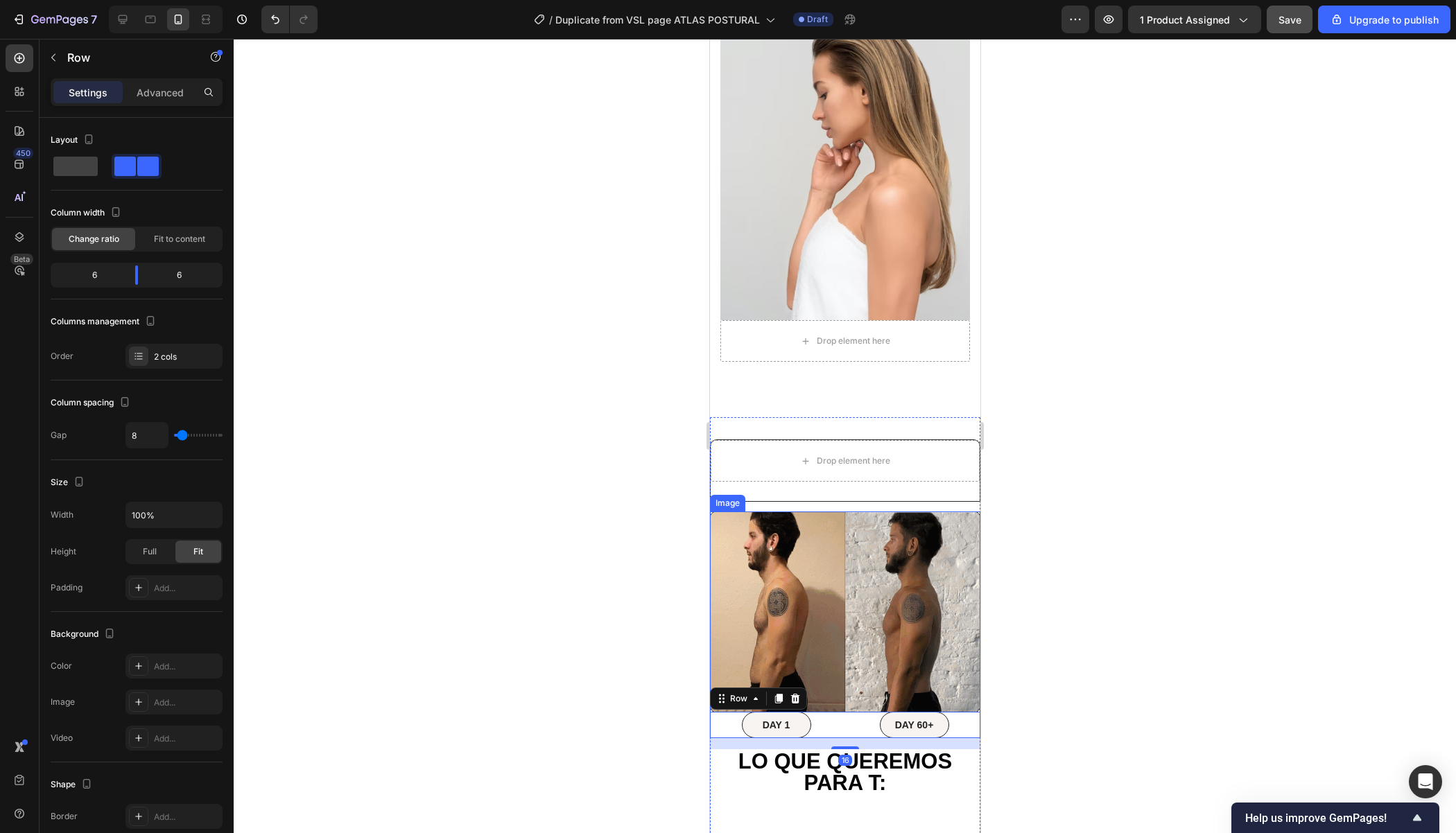
click at [1132, 600] on div at bounding box center [844, 436] width 1223 height 794
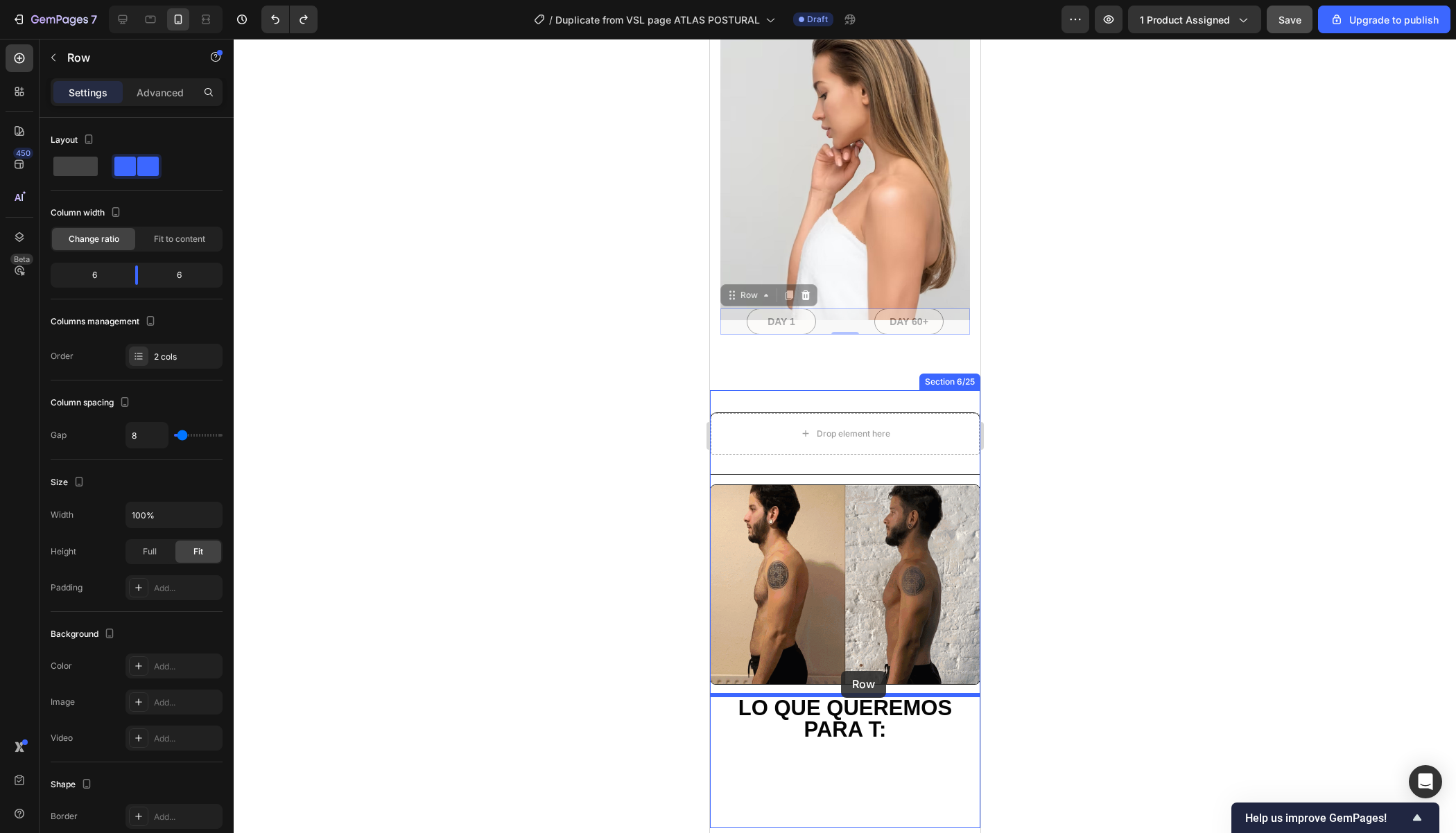
drag, startPoint x: 943, startPoint y: 328, endPoint x: 841, endPoint y: 671, distance: 357.8
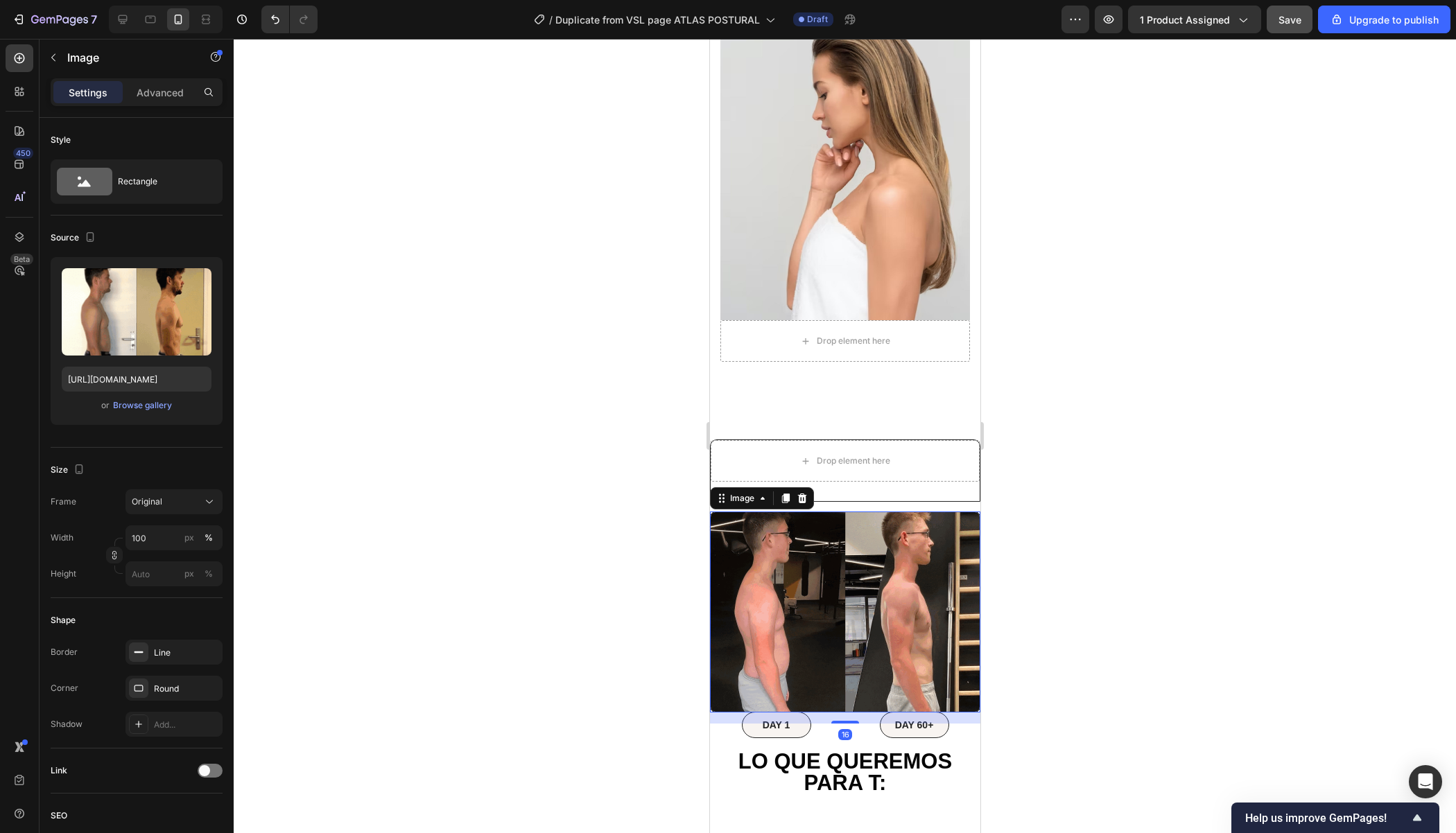
click at [966, 690] on img at bounding box center [844, 612] width 271 height 200
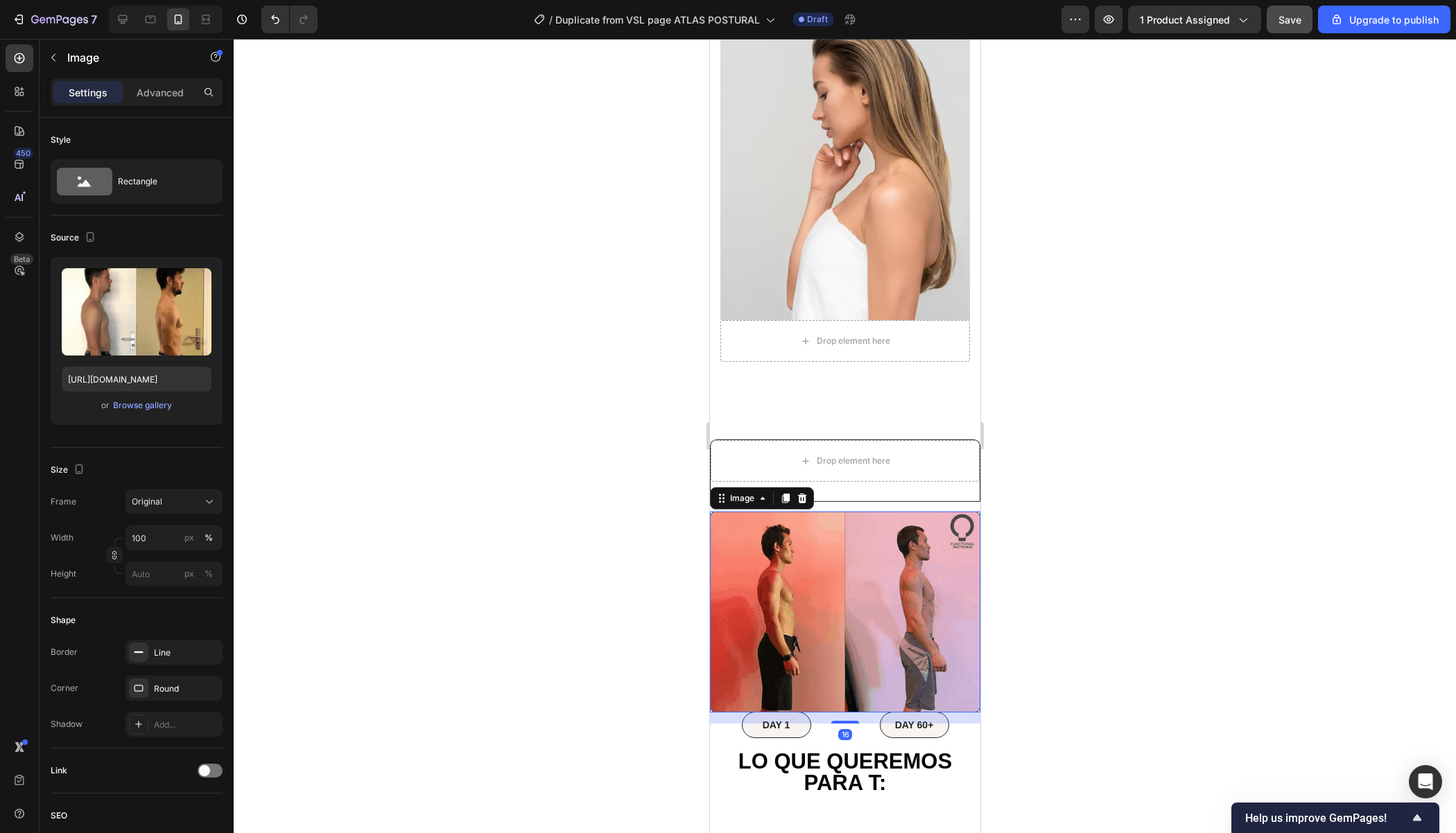
click at [1064, 616] on div at bounding box center [844, 436] width 1223 height 794
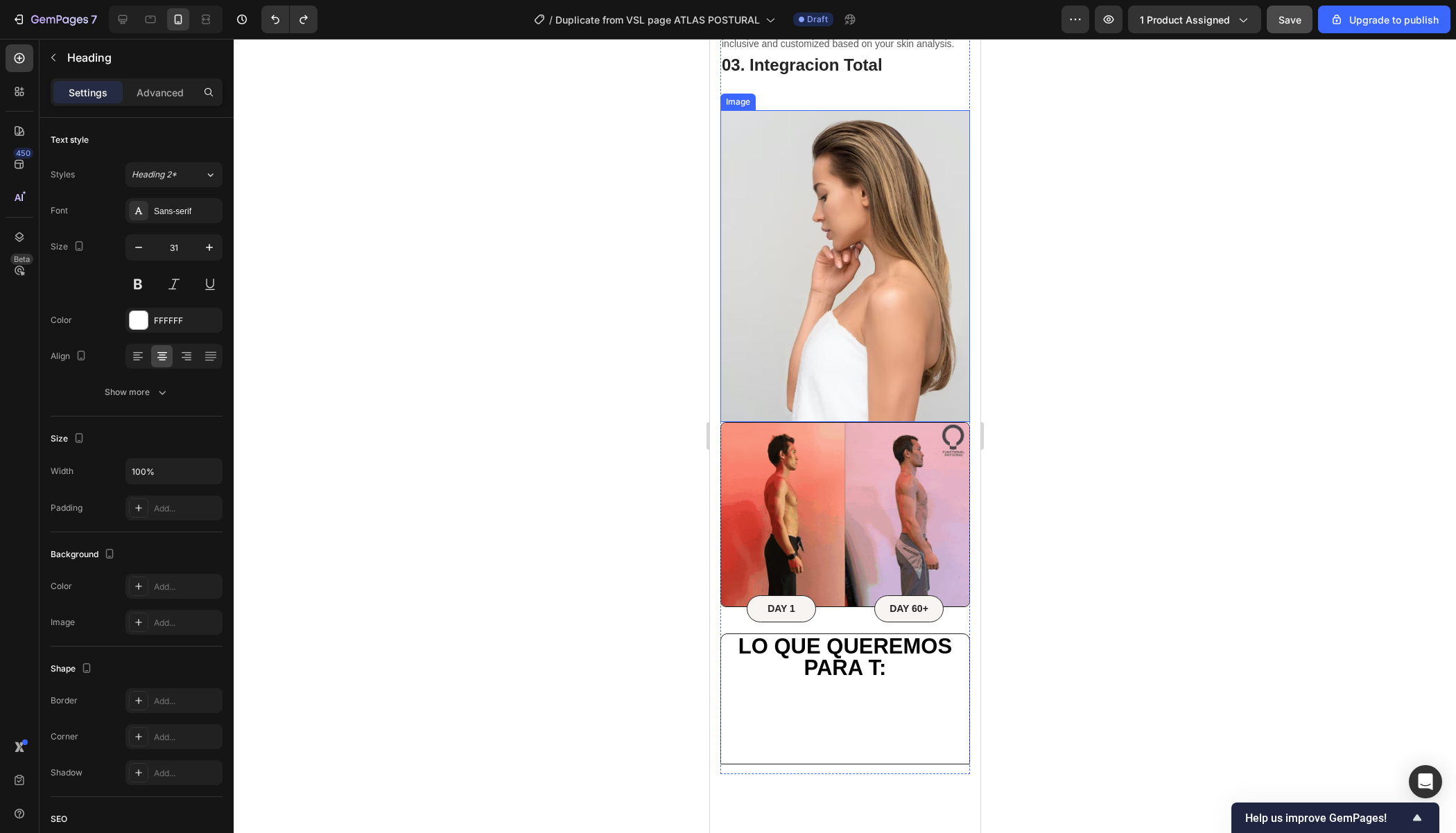
scroll to position [2150, 0]
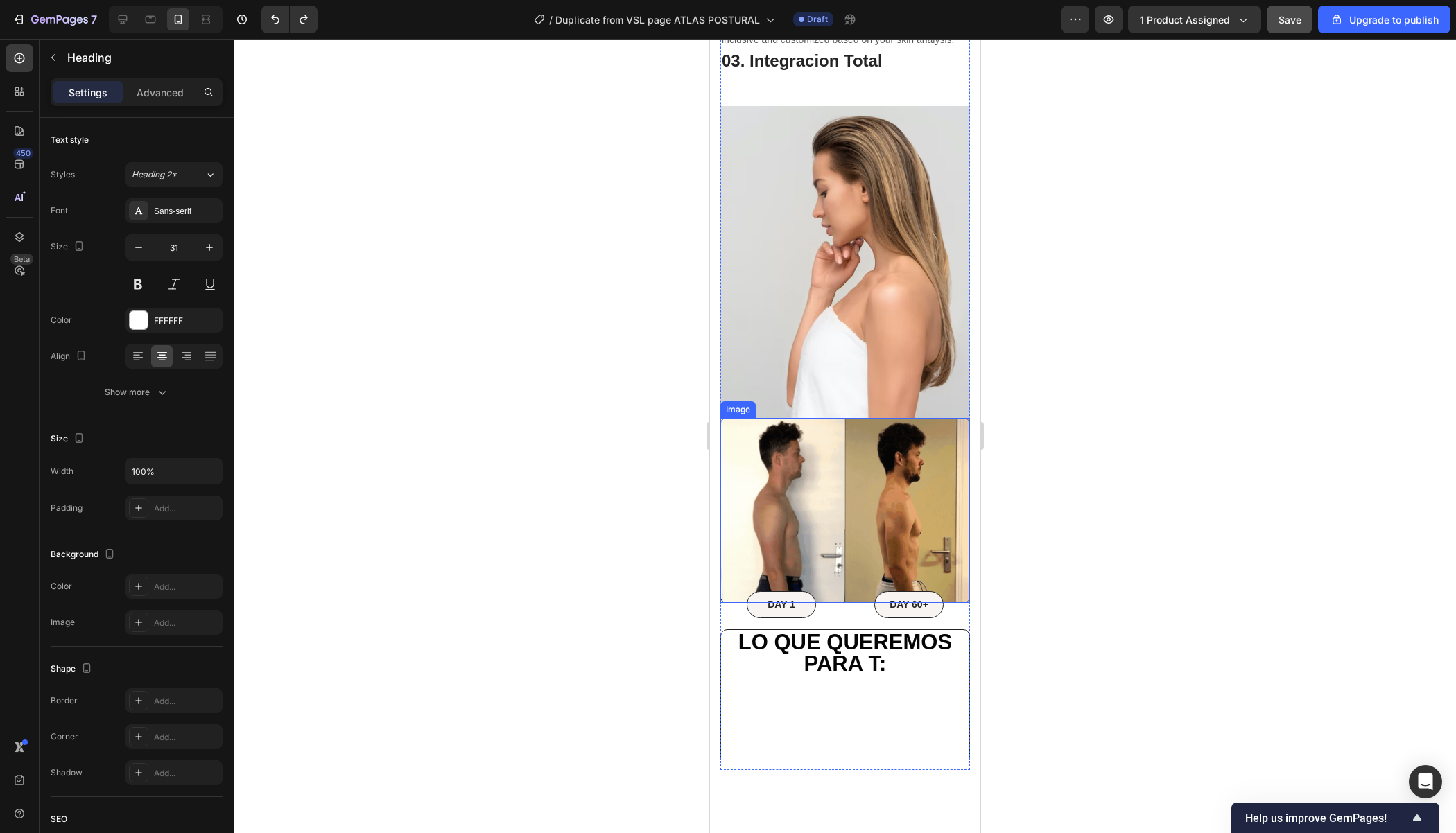
click at [736, 521] on img at bounding box center [844, 511] width 249 height 185
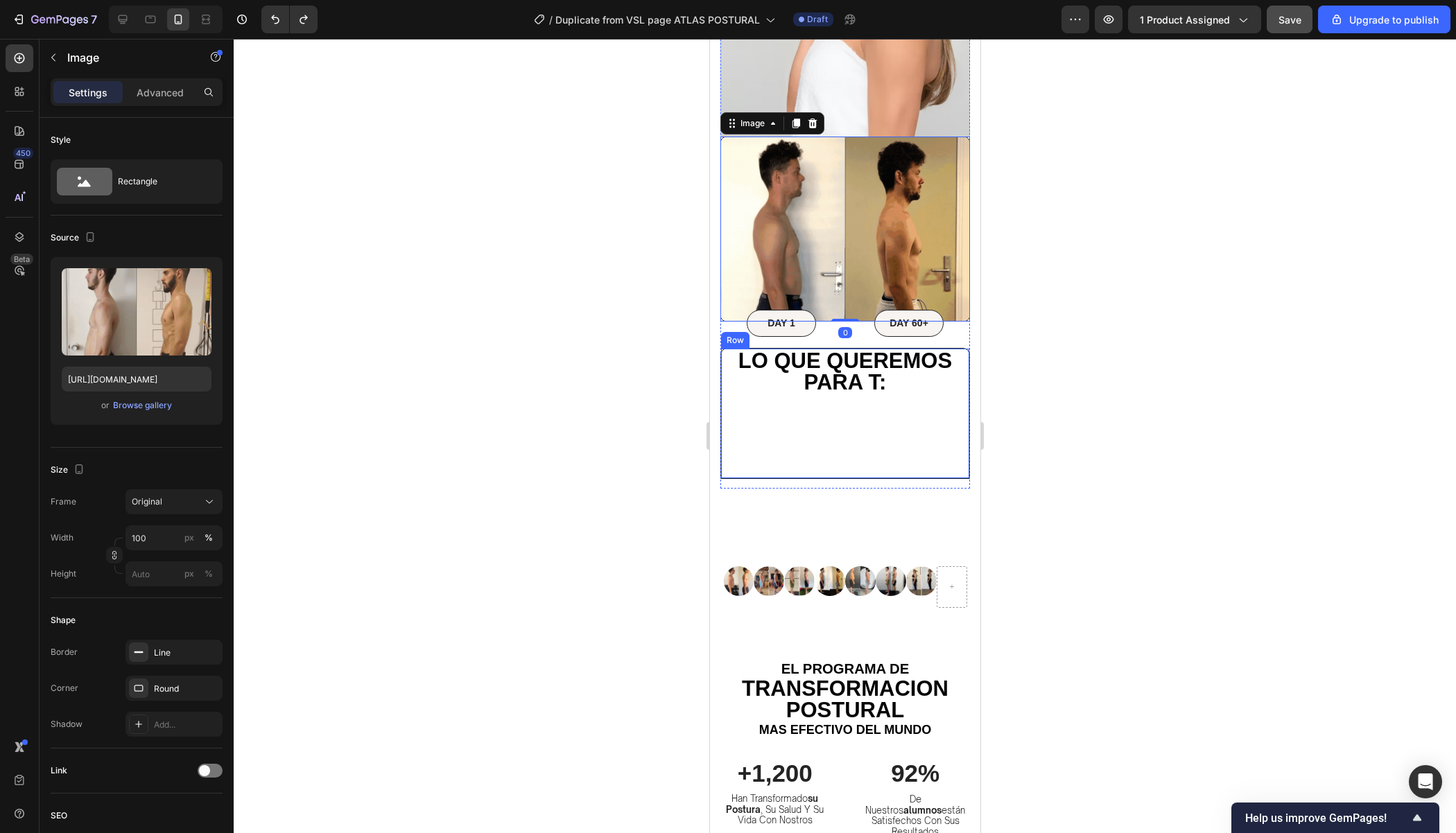
scroll to position [2472, 0]
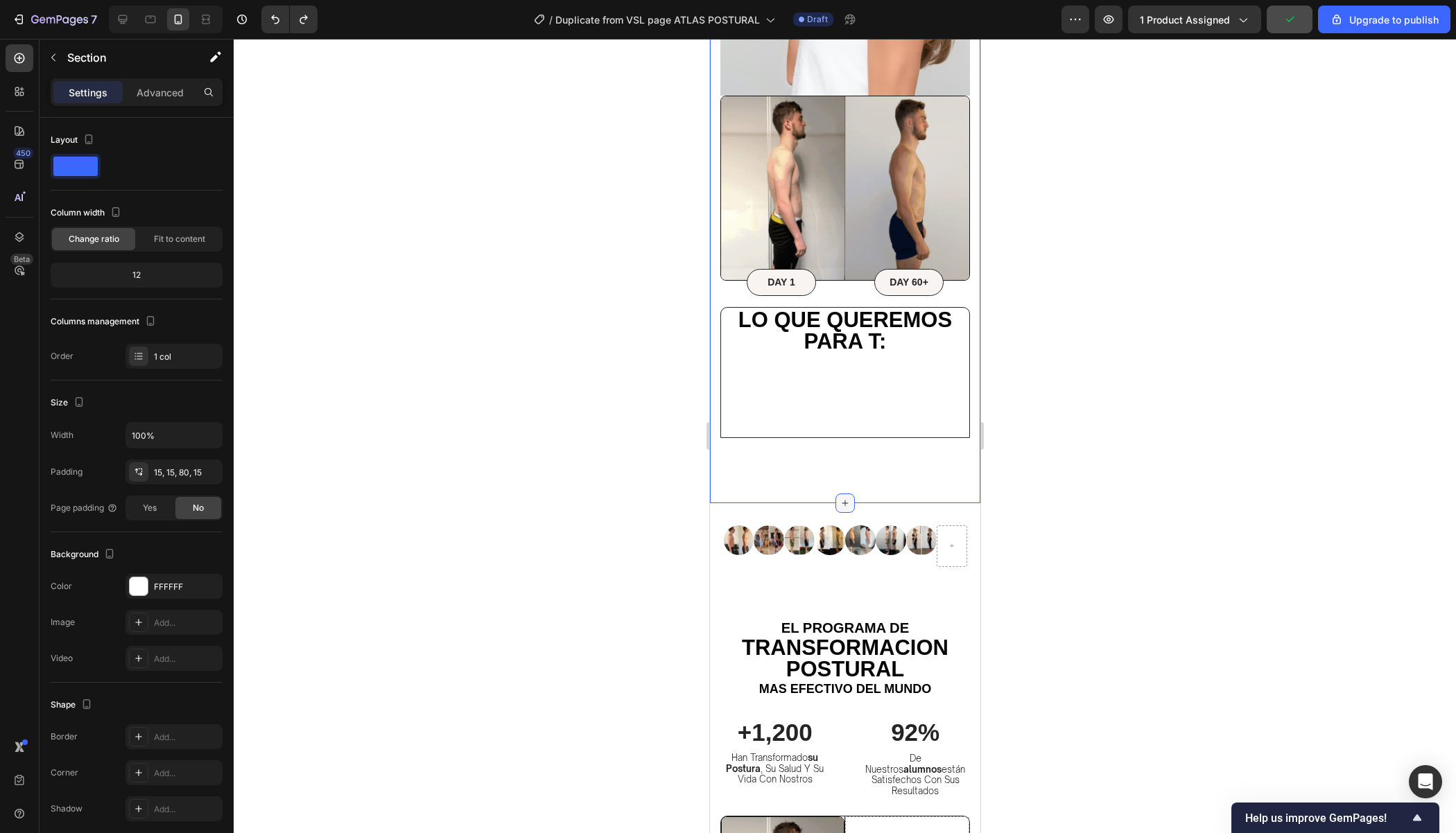
click at [848, 498] on icon at bounding box center [844, 503] width 11 height 11
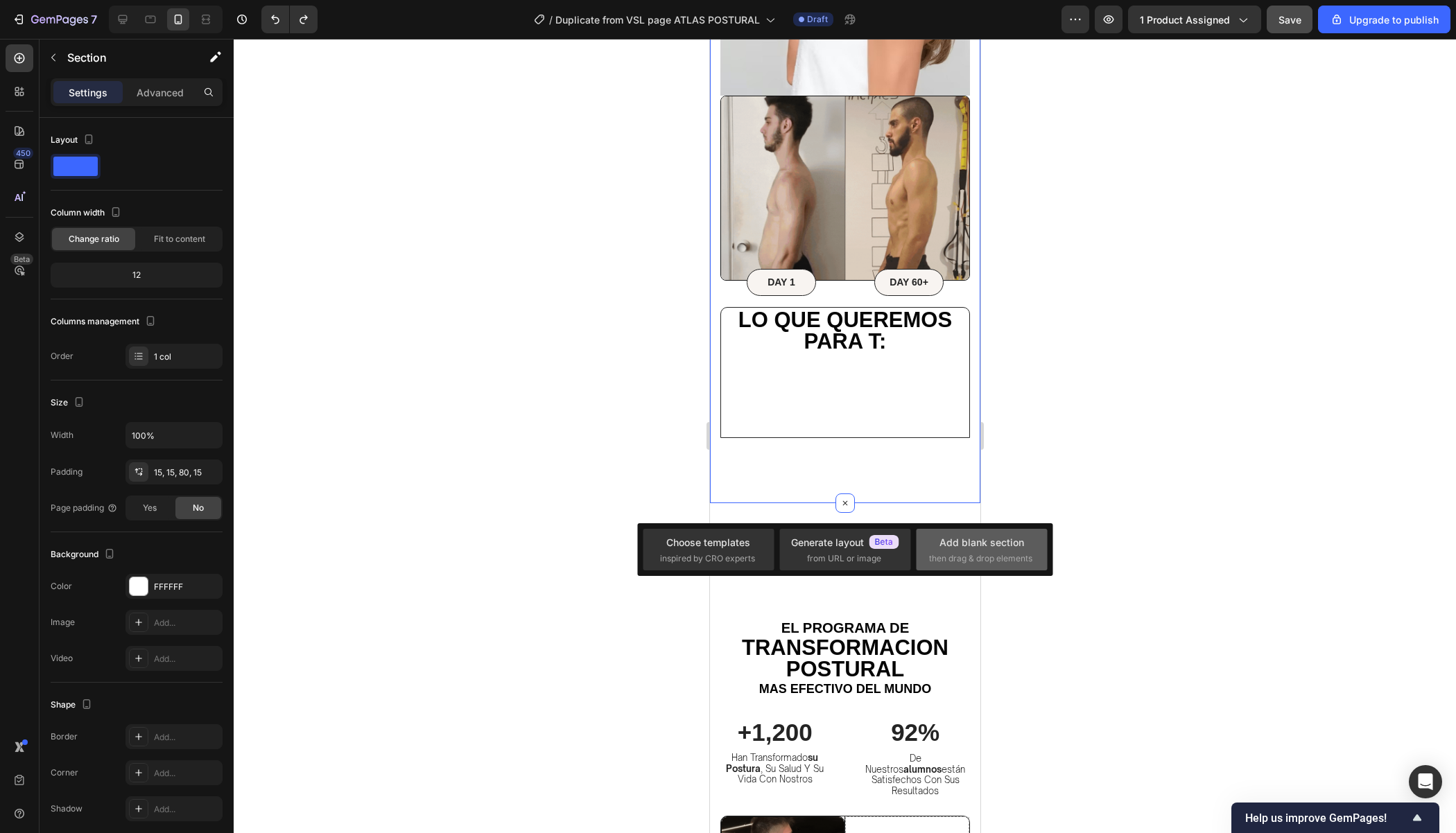
click at [961, 540] on div "Add blank section" at bounding box center [982, 542] width 85 height 14
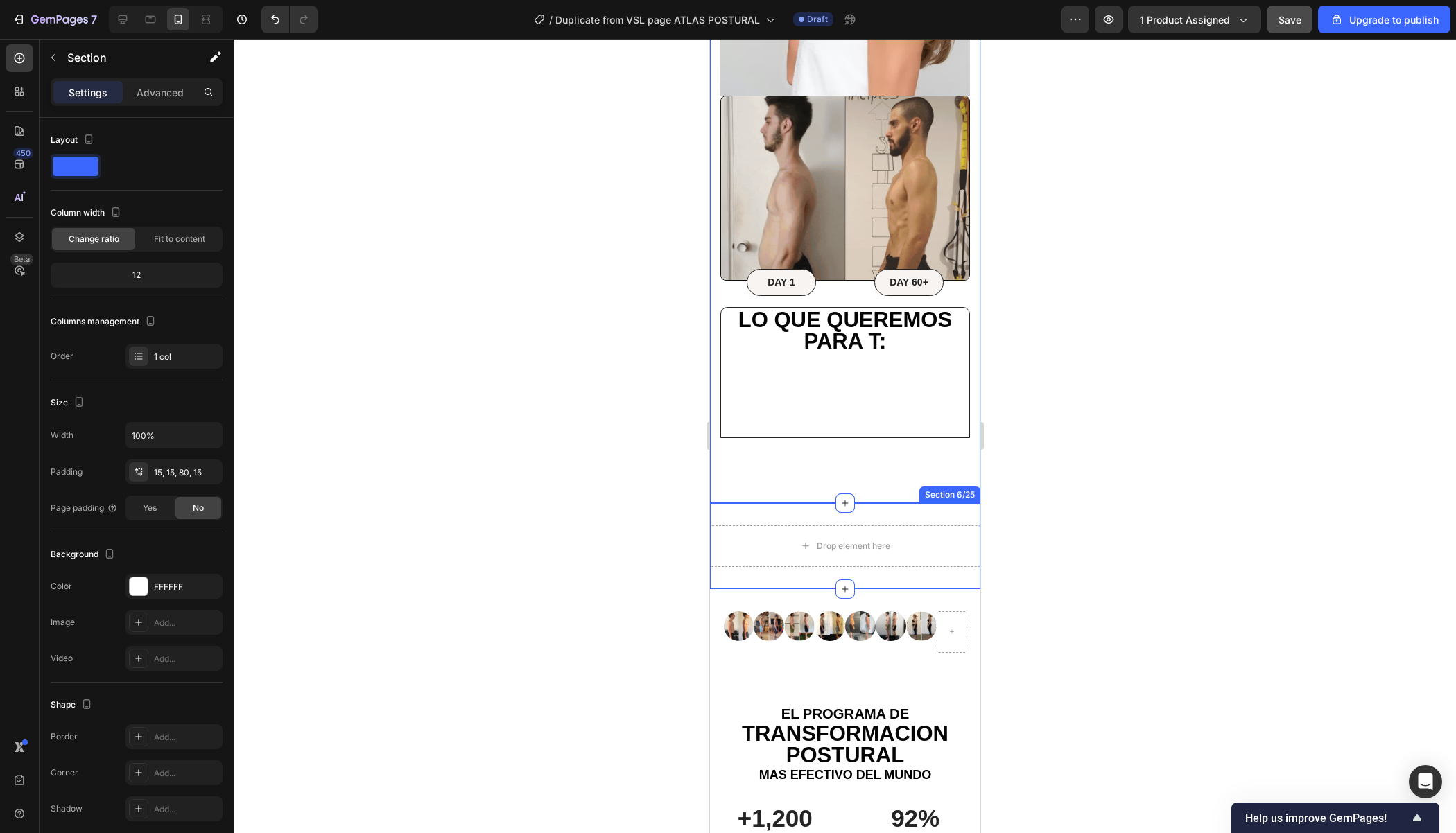
click at [1066, 468] on div at bounding box center [844, 436] width 1223 height 794
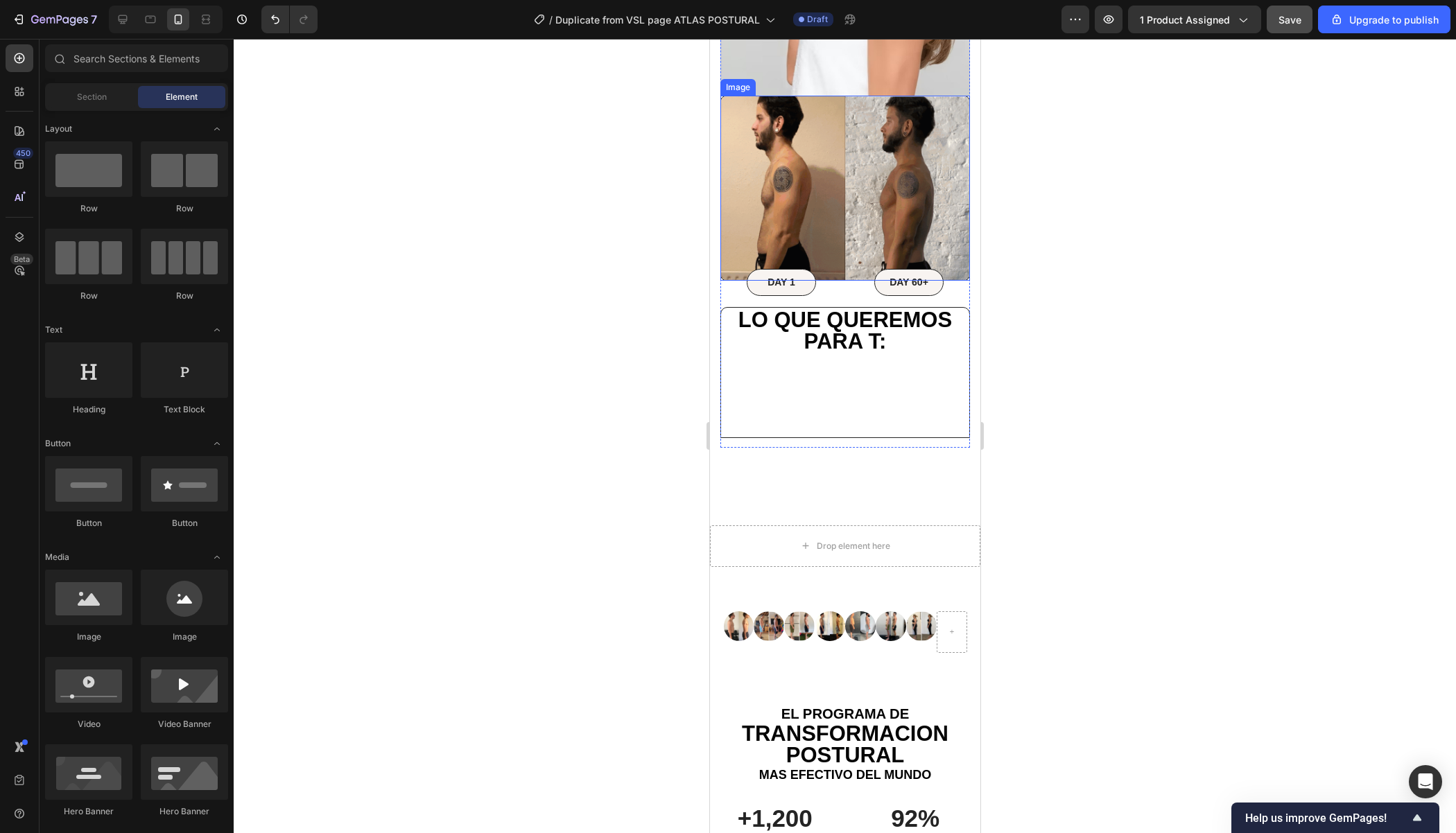
click at [938, 204] on img at bounding box center [844, 188] width 249 height 185
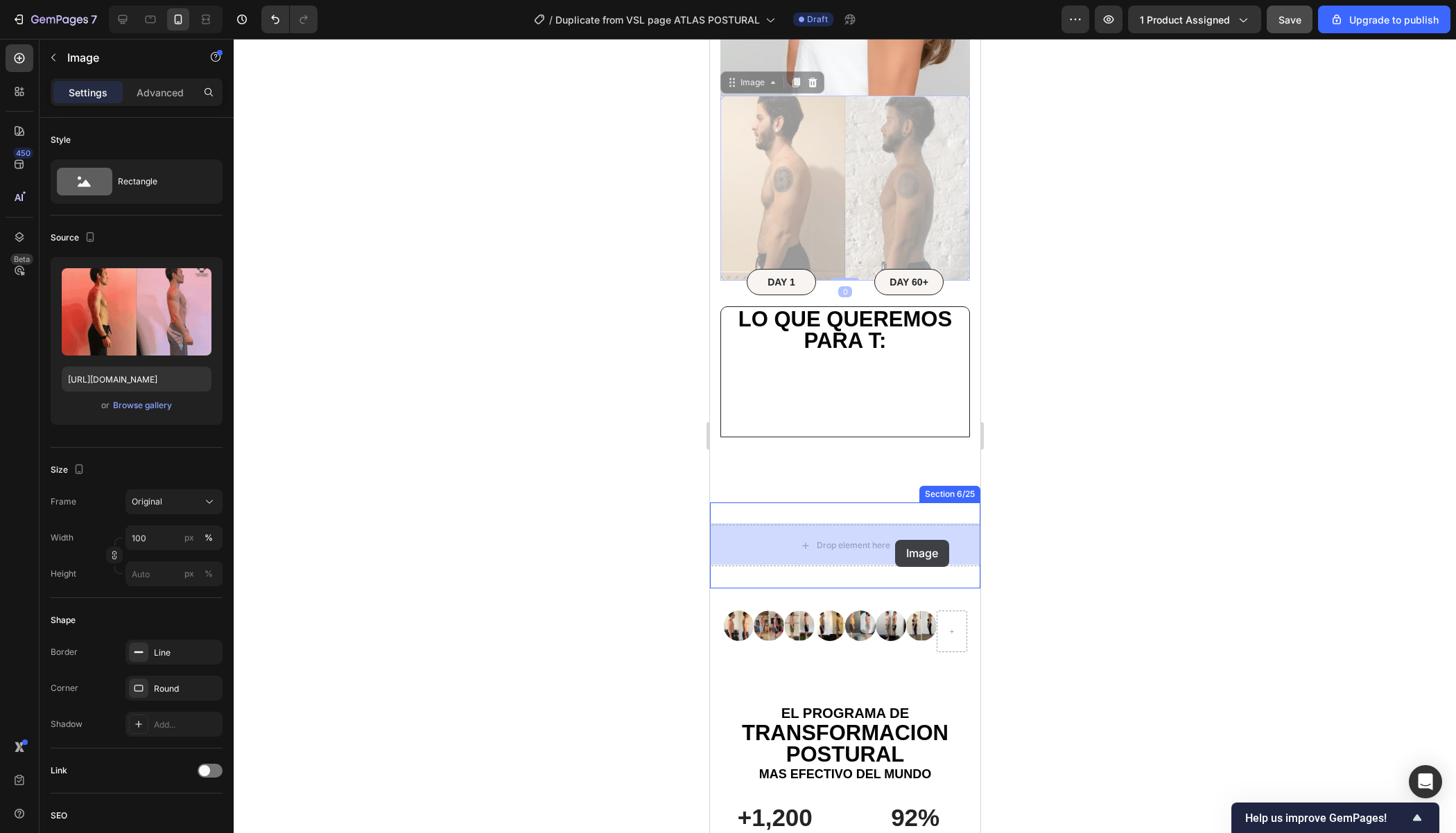
drag, startPoint x: 938, startPoint y: 204, endPoint x: 895, endPoint y: 540, distance: 338.7
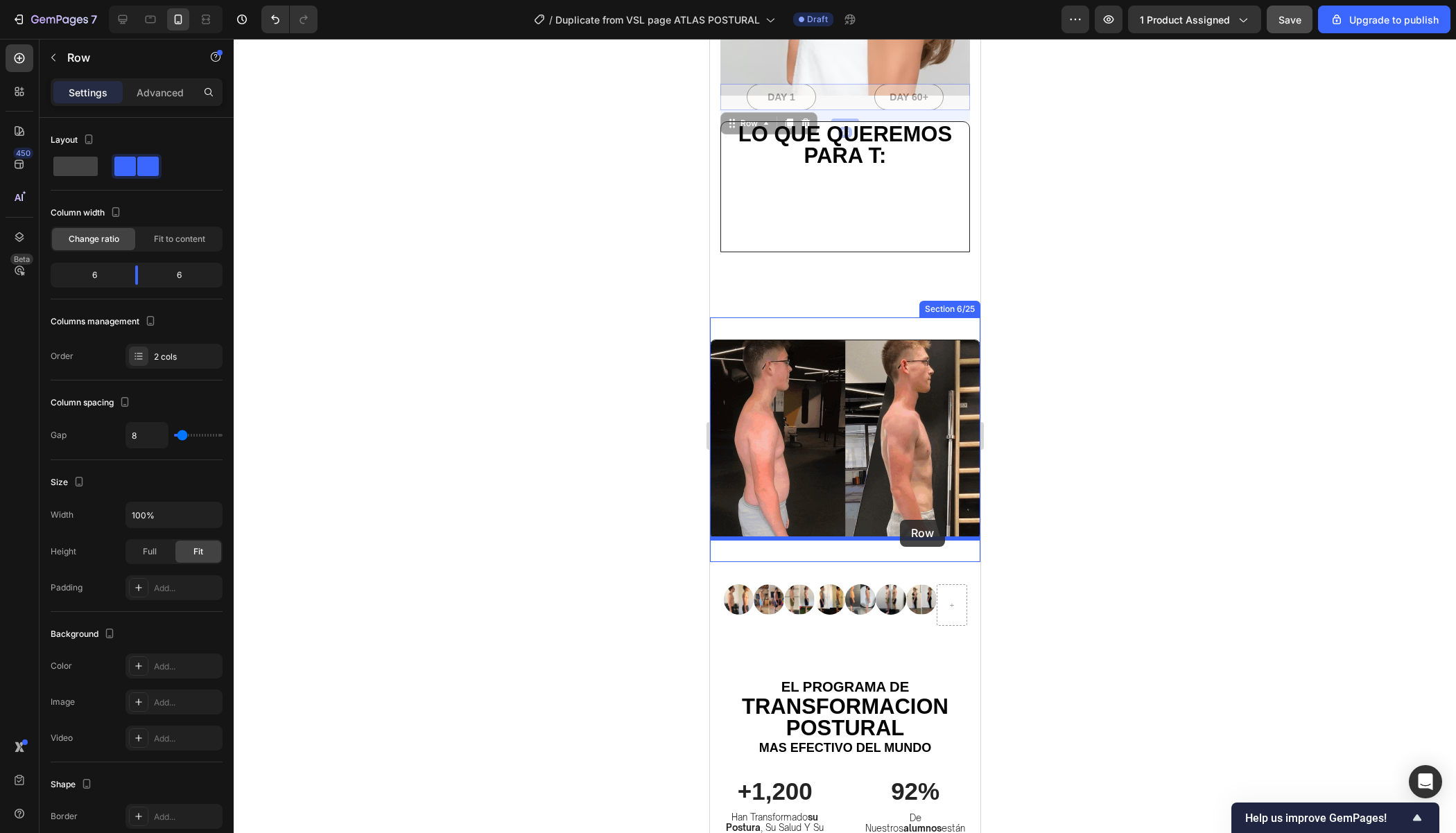
drag, startPoint x: 949, startPoint y: 97, endPoint x: 900, endPoint y: 519, distance: 424.8
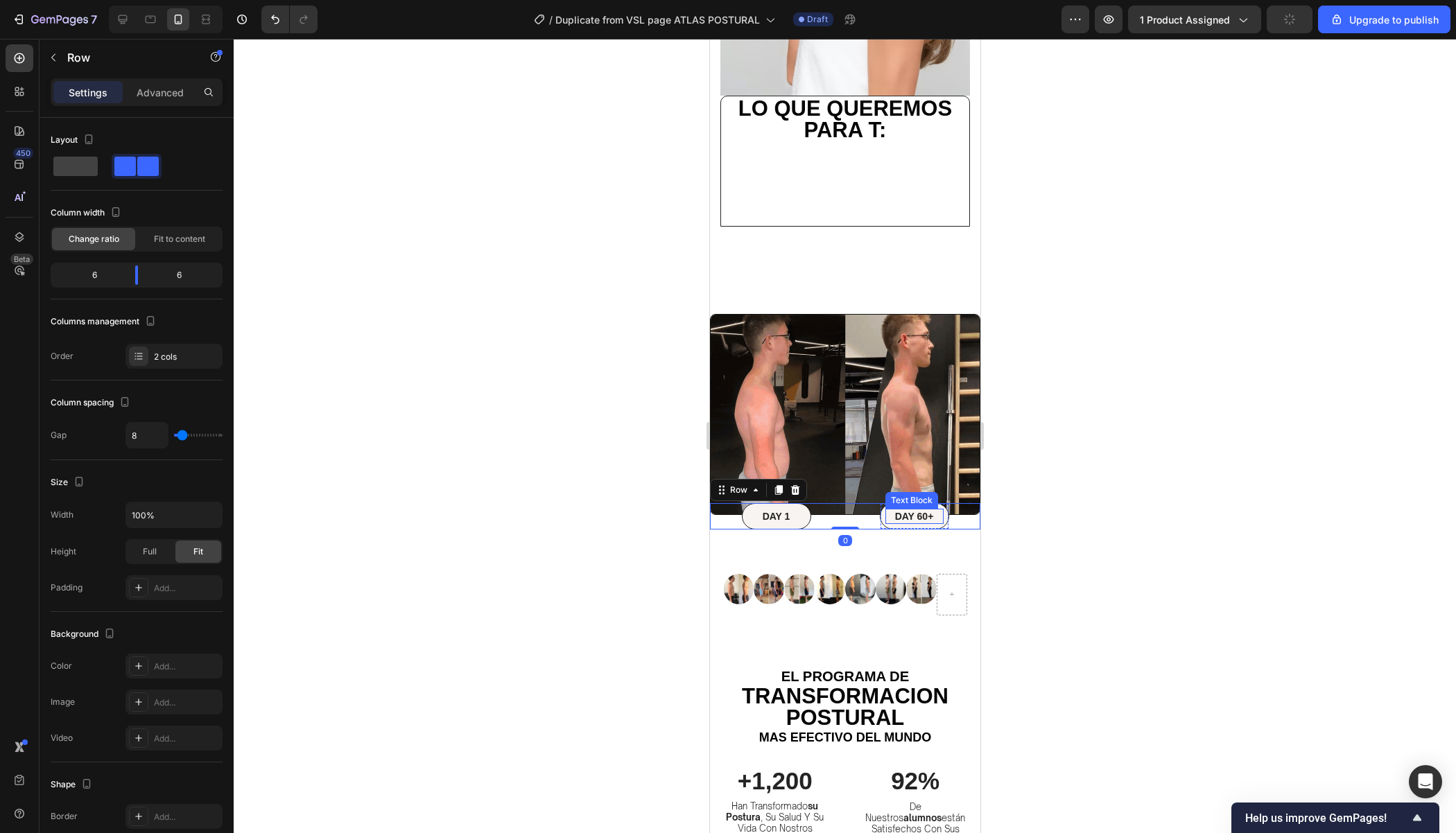
click at [1013, 486] on div at bounding box center [844, 436] width 1223 height 794
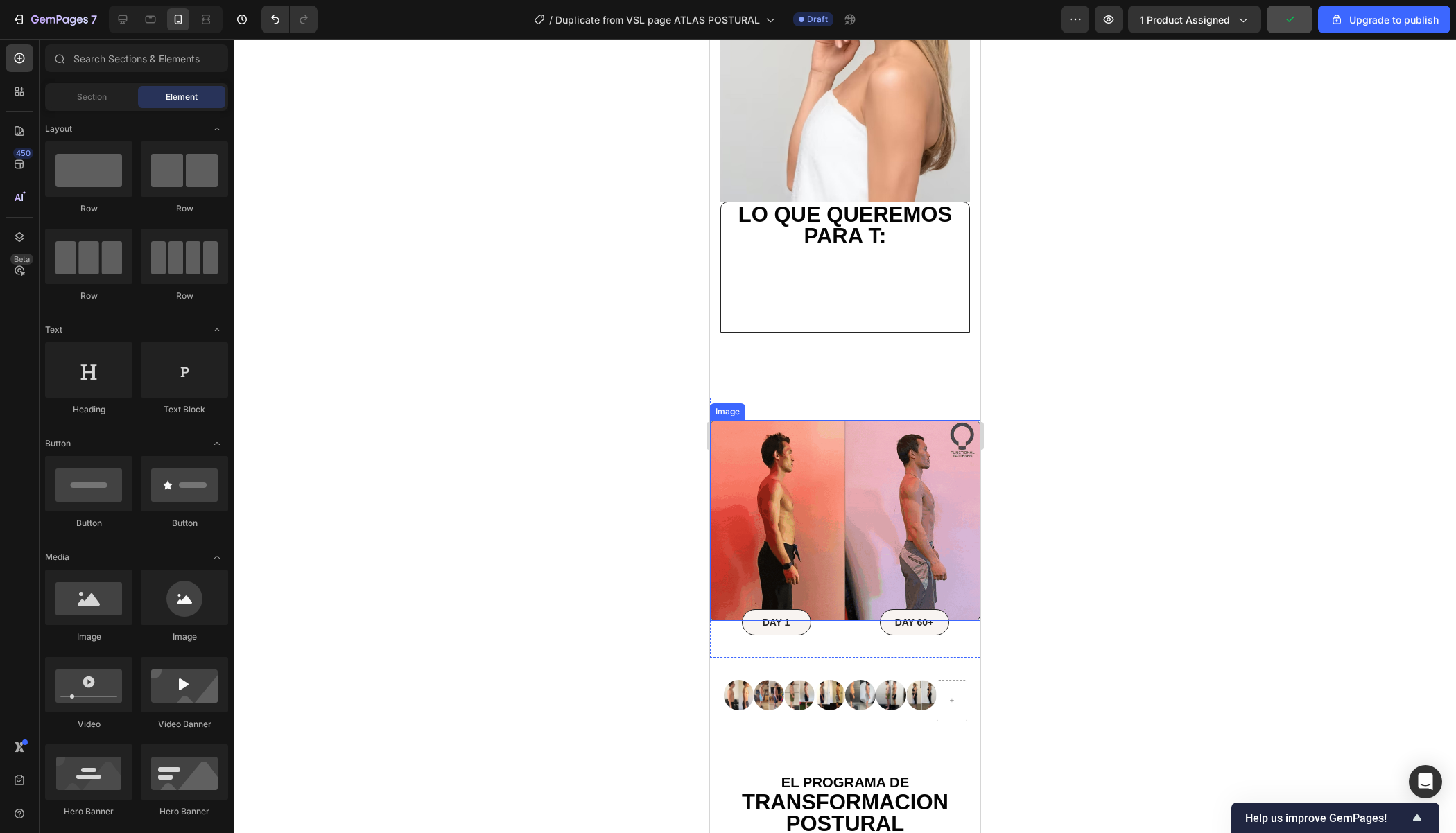
scroll to position [2358, 0]
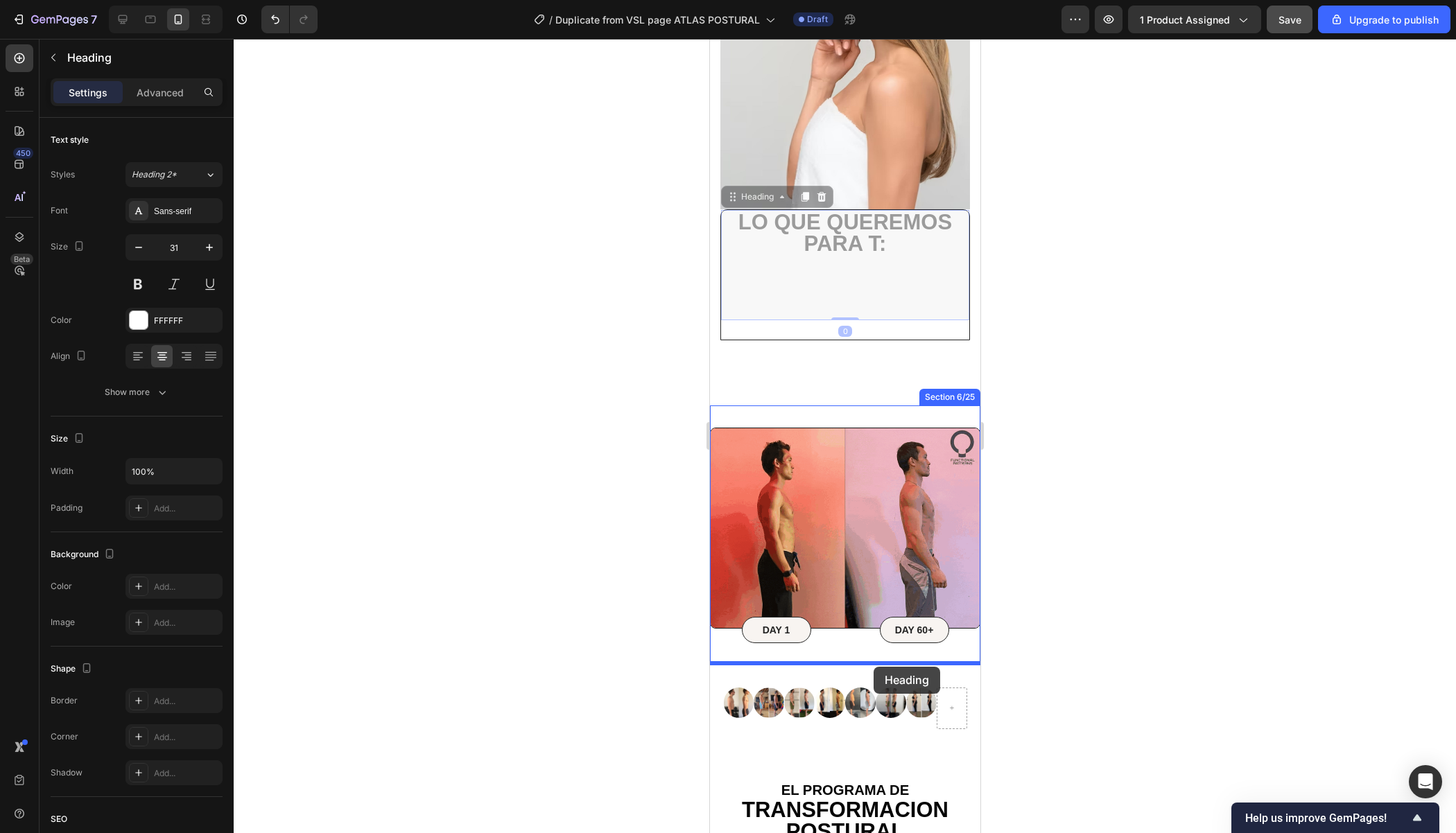
drag, startPoint x: 960, startPoint y: 304, endPoint x: 874, endPoint y: 667, distance: 373.0
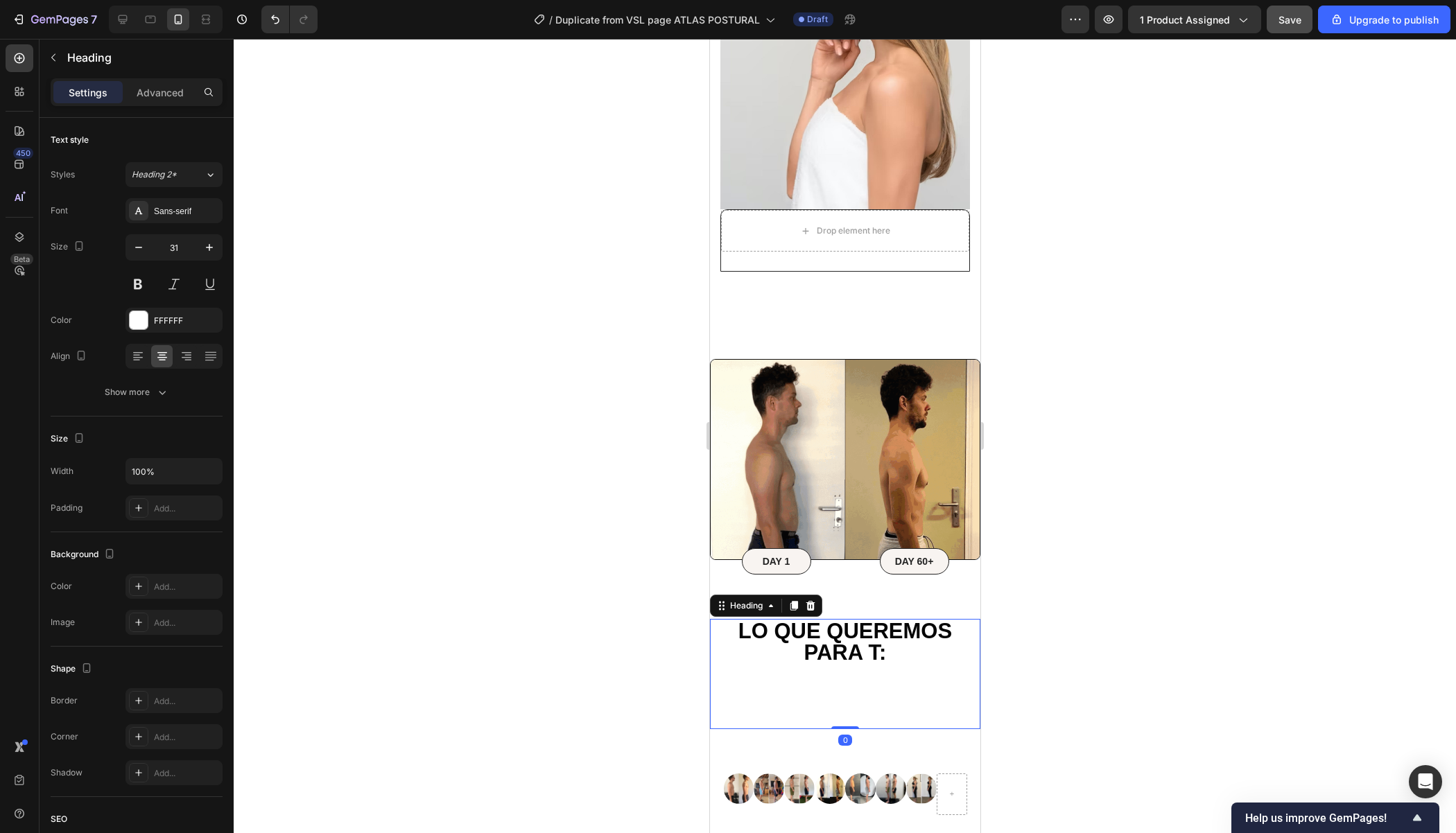
click at [1021, 556] on div at bounding box center [844, 436] width 1223 height 794
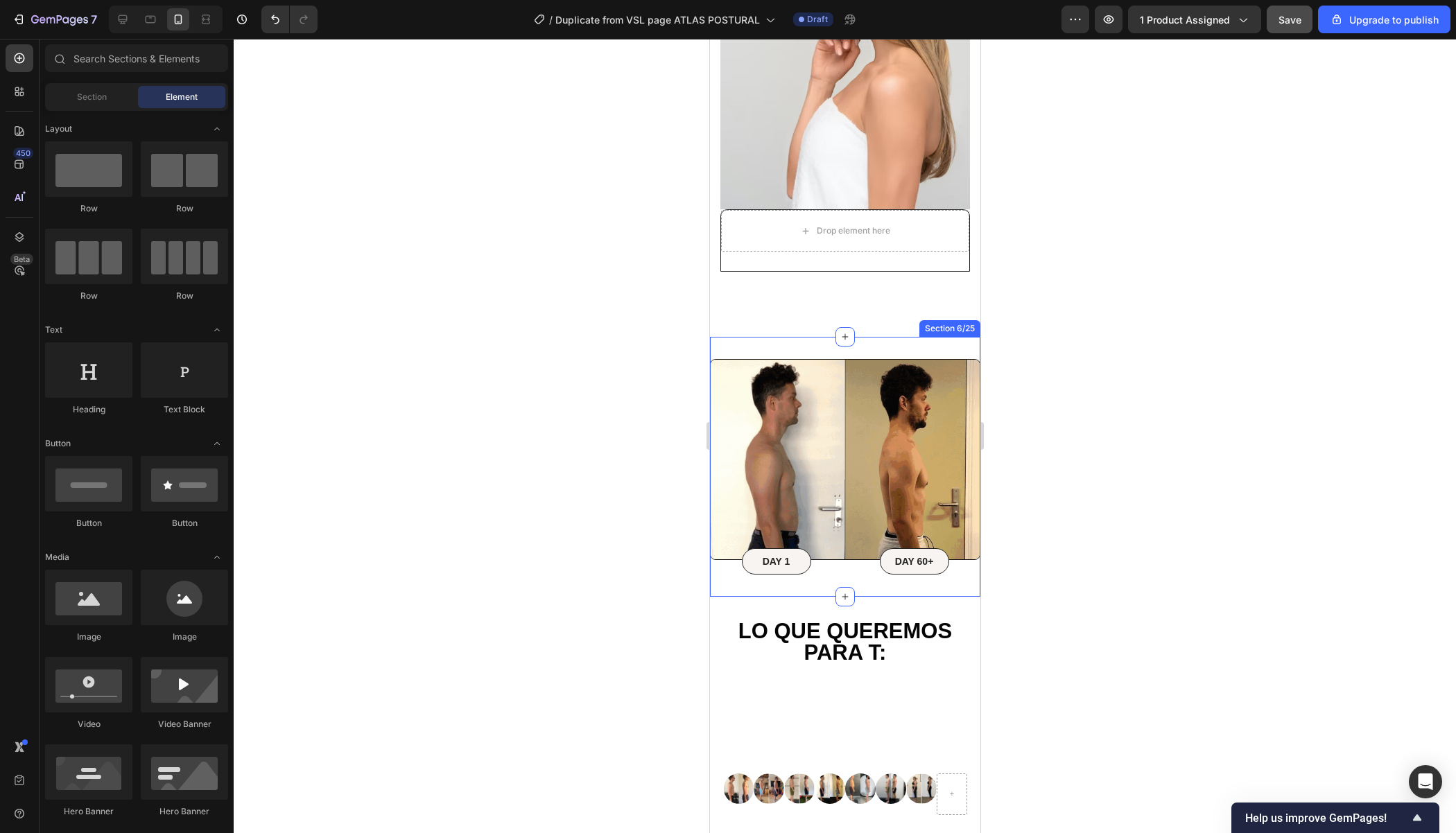
scroll to position [2314, 0]
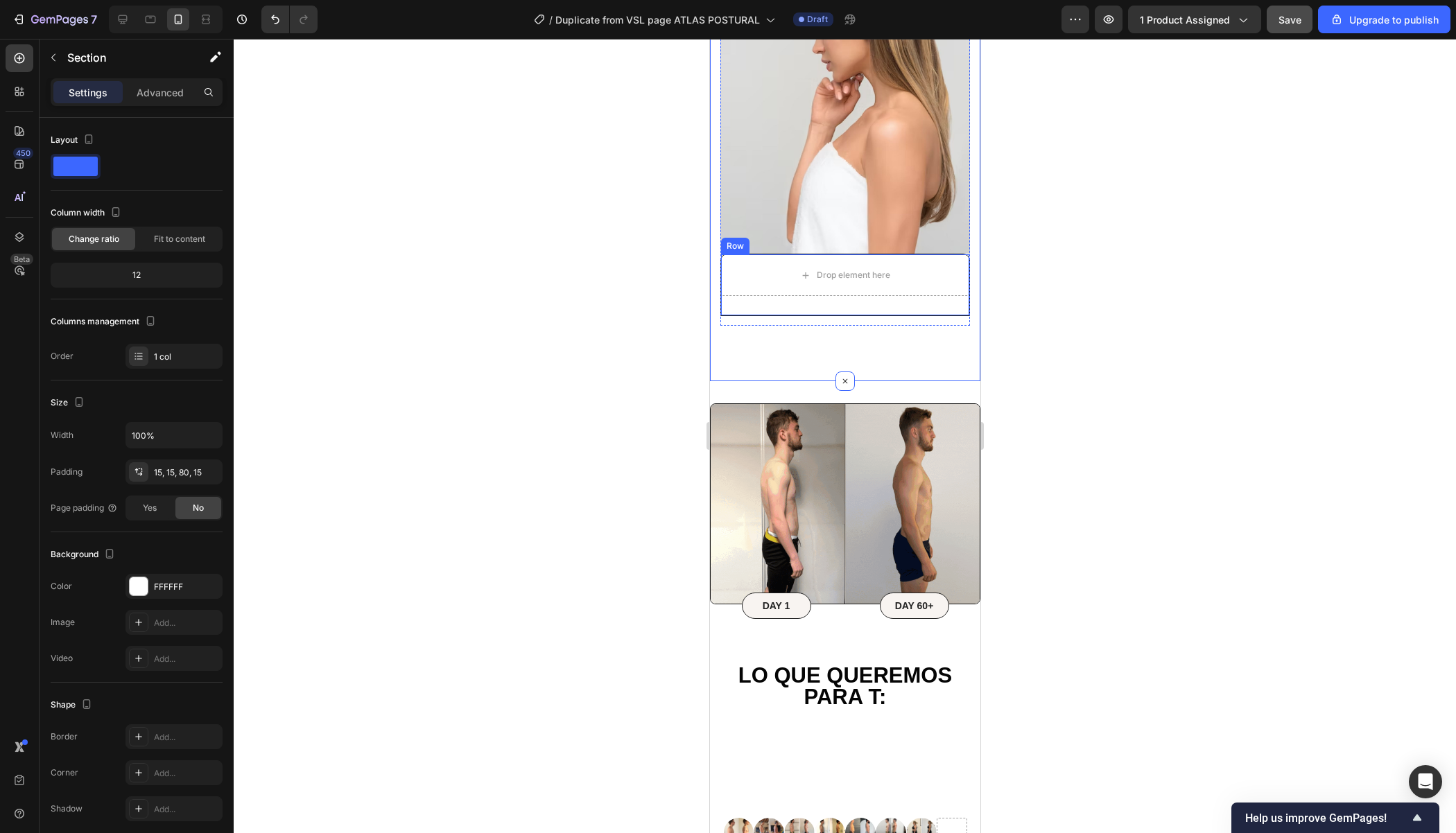
click at [938, 300] on div "Drop element here Row" at bounding box center [844, 285] width 249 height 63
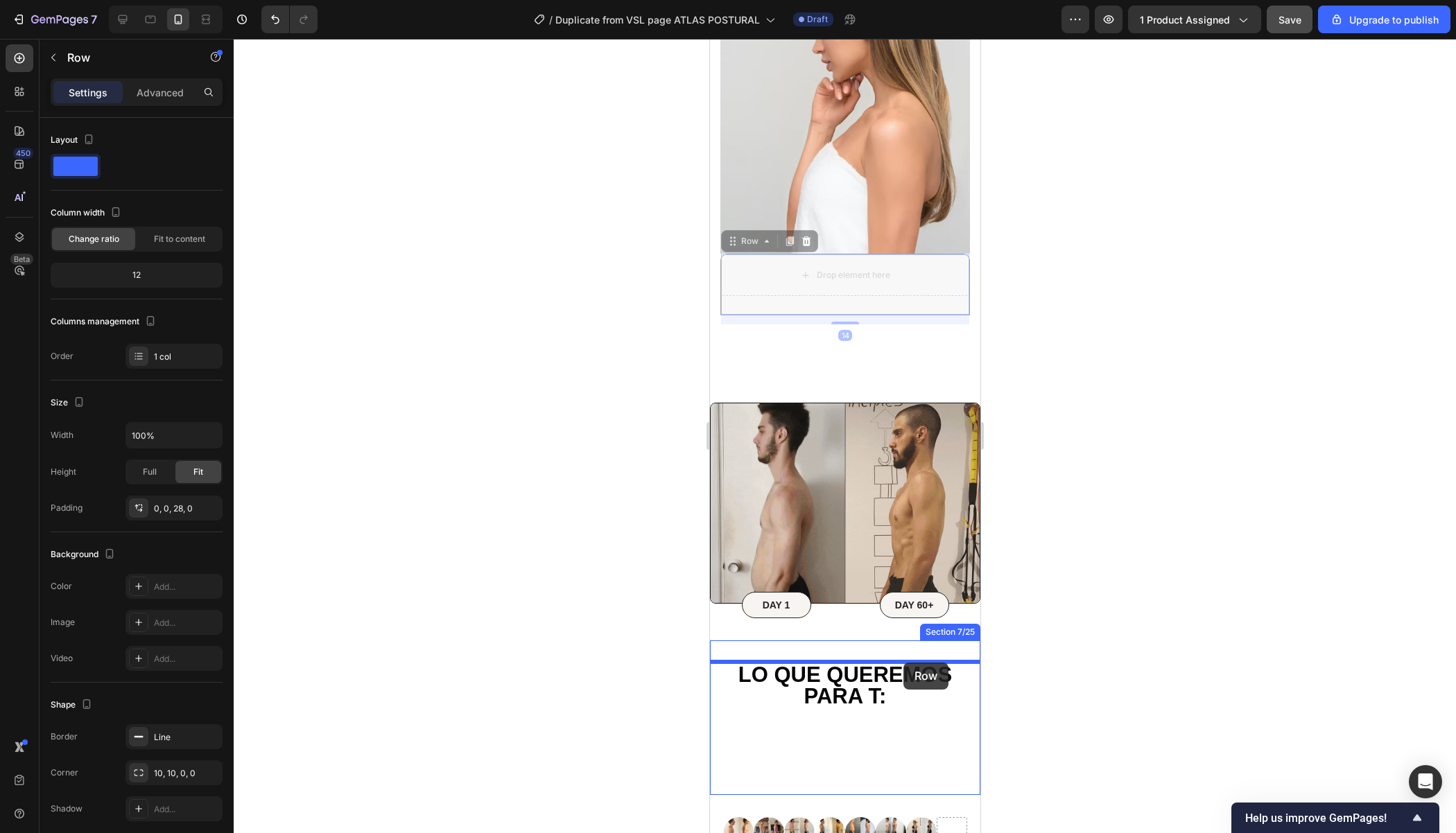
drag, startPoint x: 938, startPoint y: 300, endPoint x: 904, endPoint y: 665, distance: 366.6
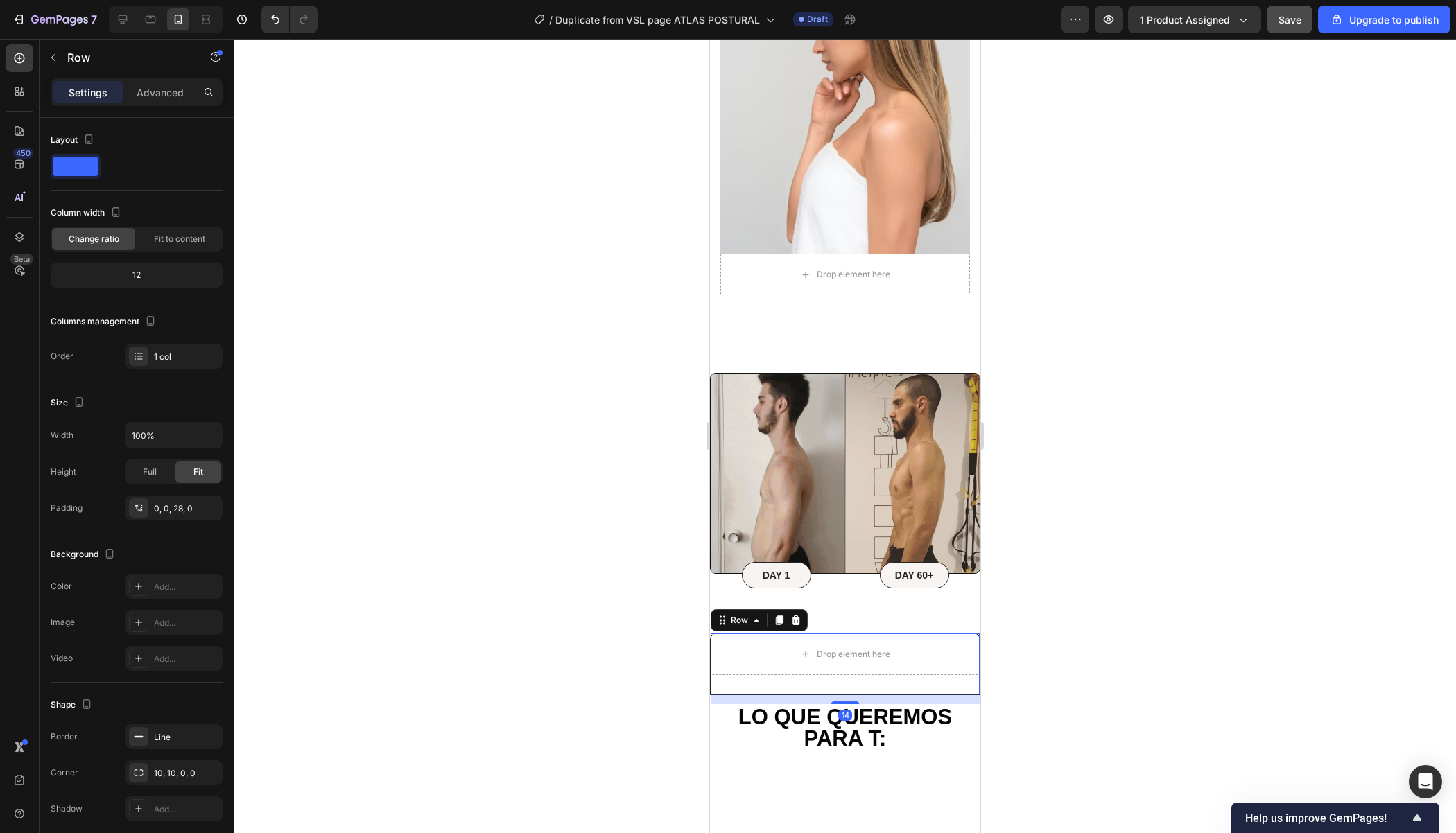
click at [1033, 585] on div at bounding box center [844, 436] width 1223 height 794
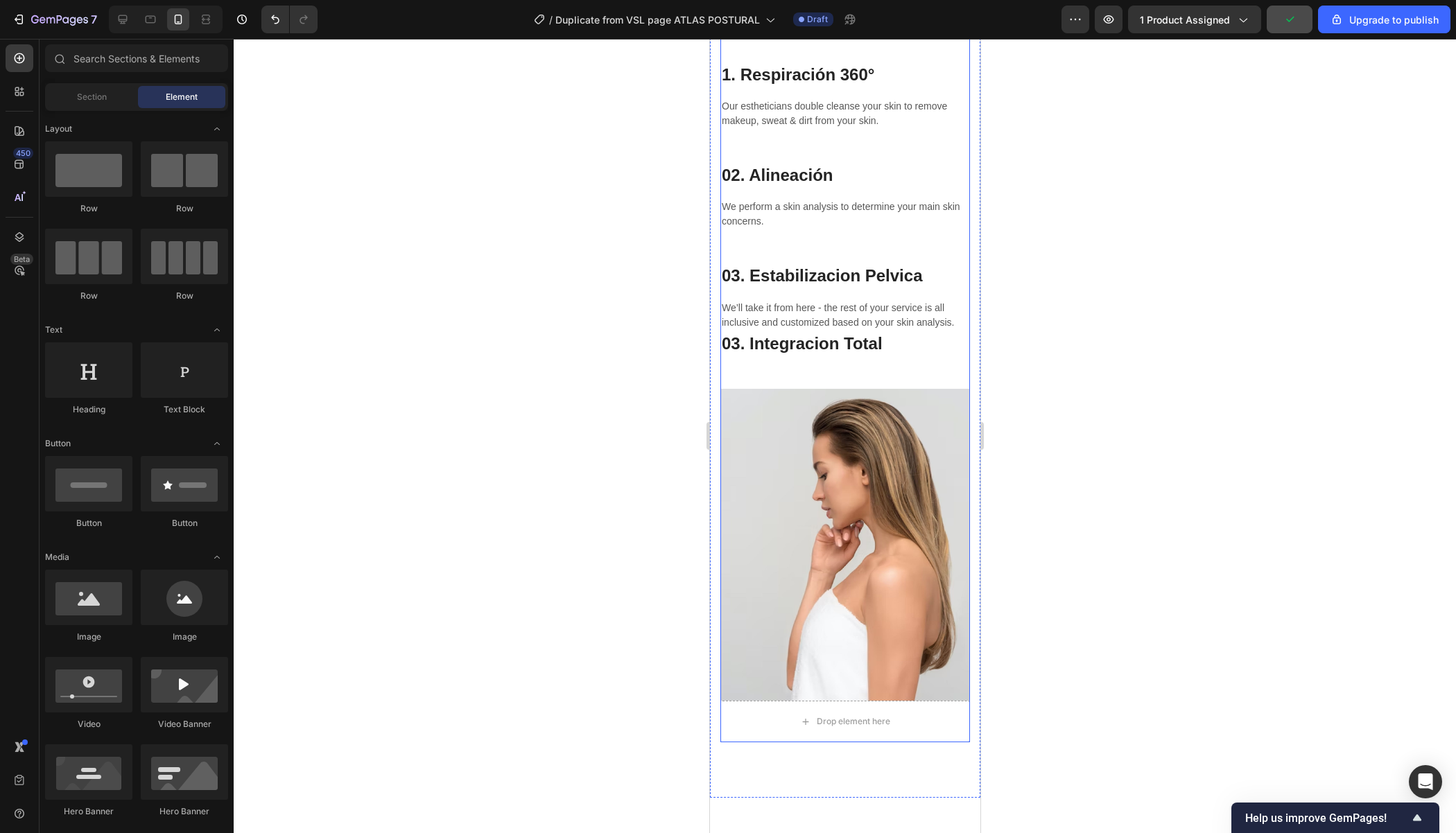
scroll to position [1647, 0]
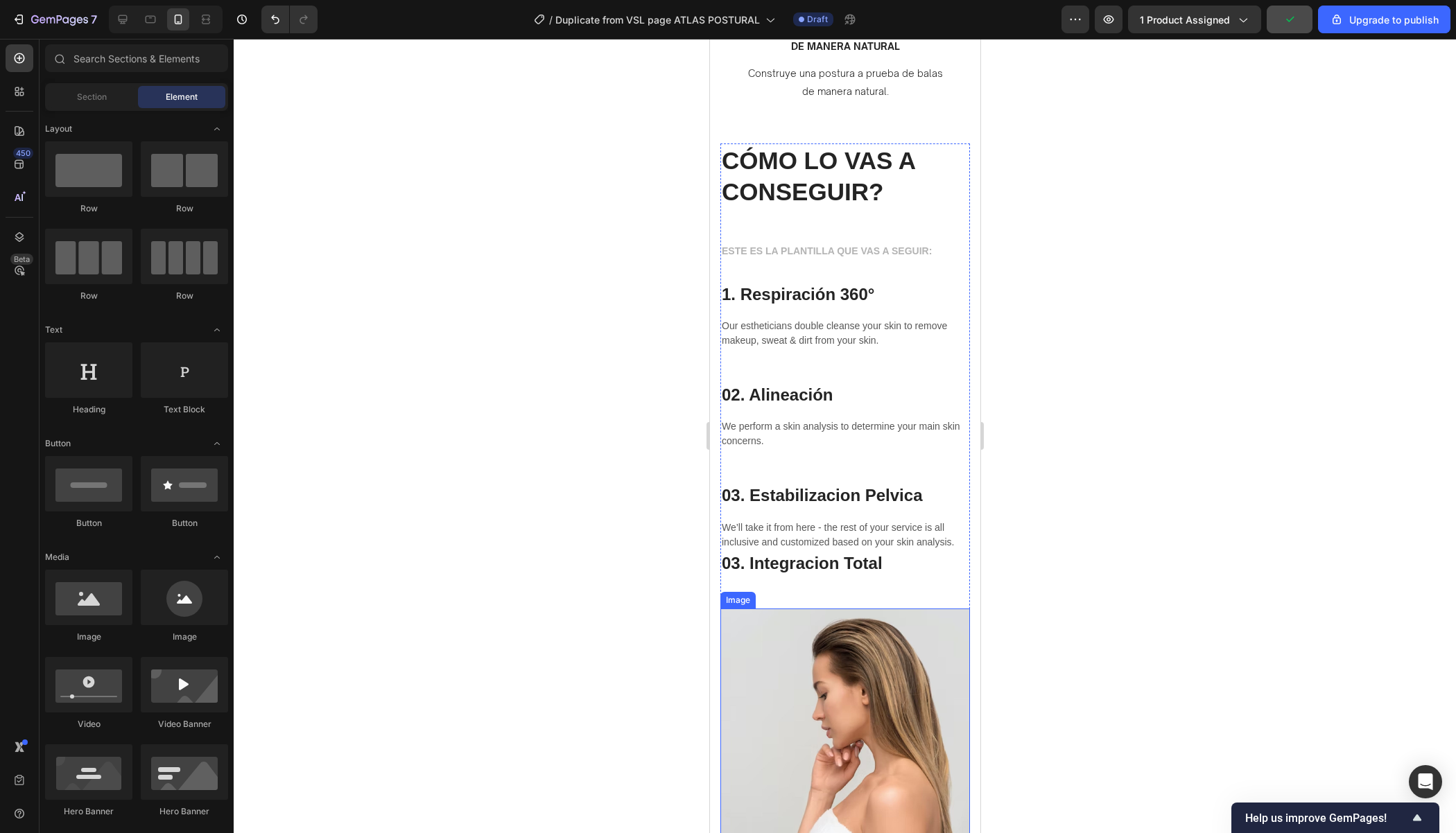
click at [896, 684] on img at bounding box center [844, 764] width 249 height 312
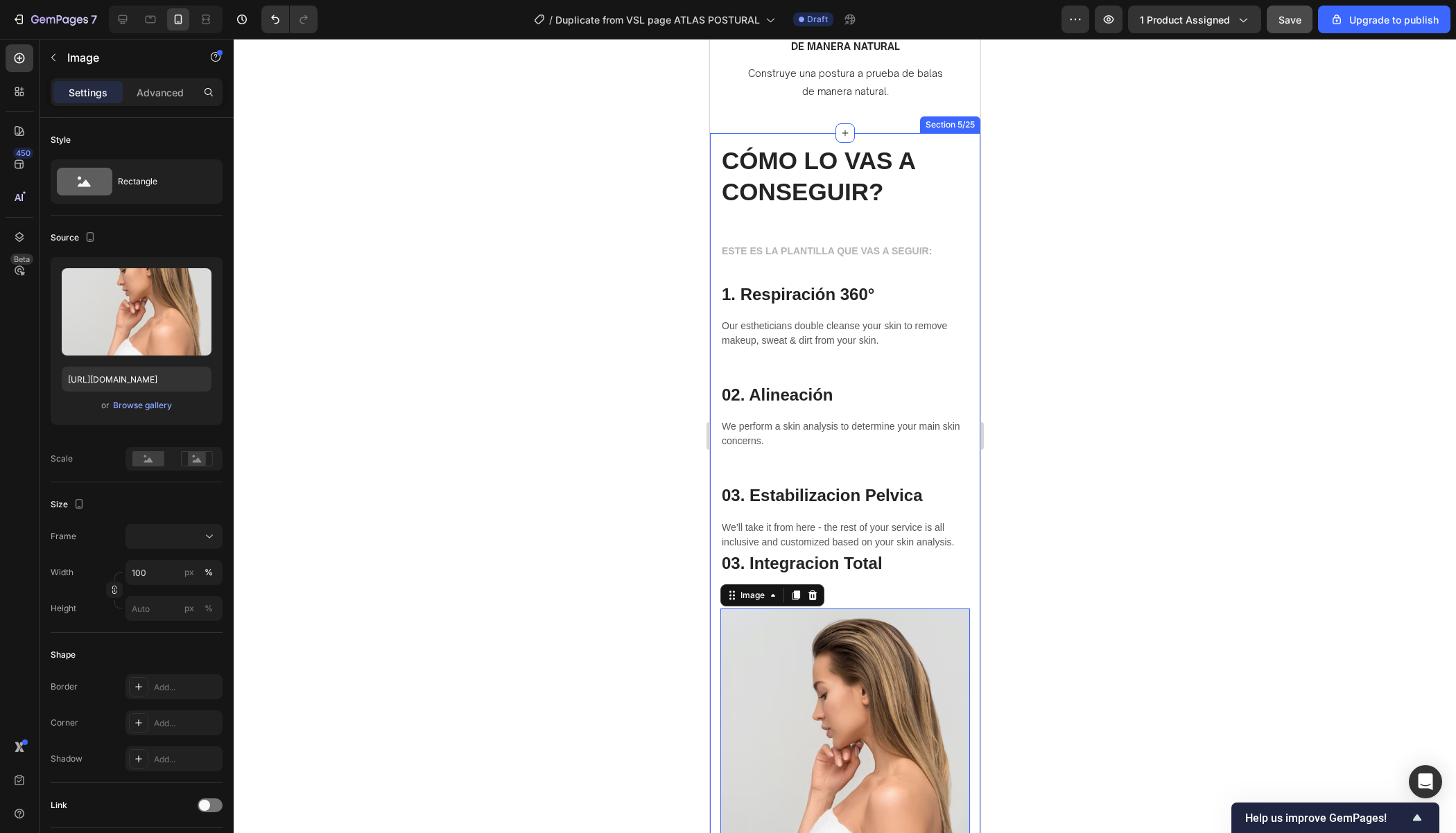
click at [729, 142] on div "CÓMO LO VAS A CONSEGUIR? Heading ESTE ES LA PLANTILLA QUE VAS A SEGUIR: Text bl…" at bounding box center [844, 575] width 271 height 885
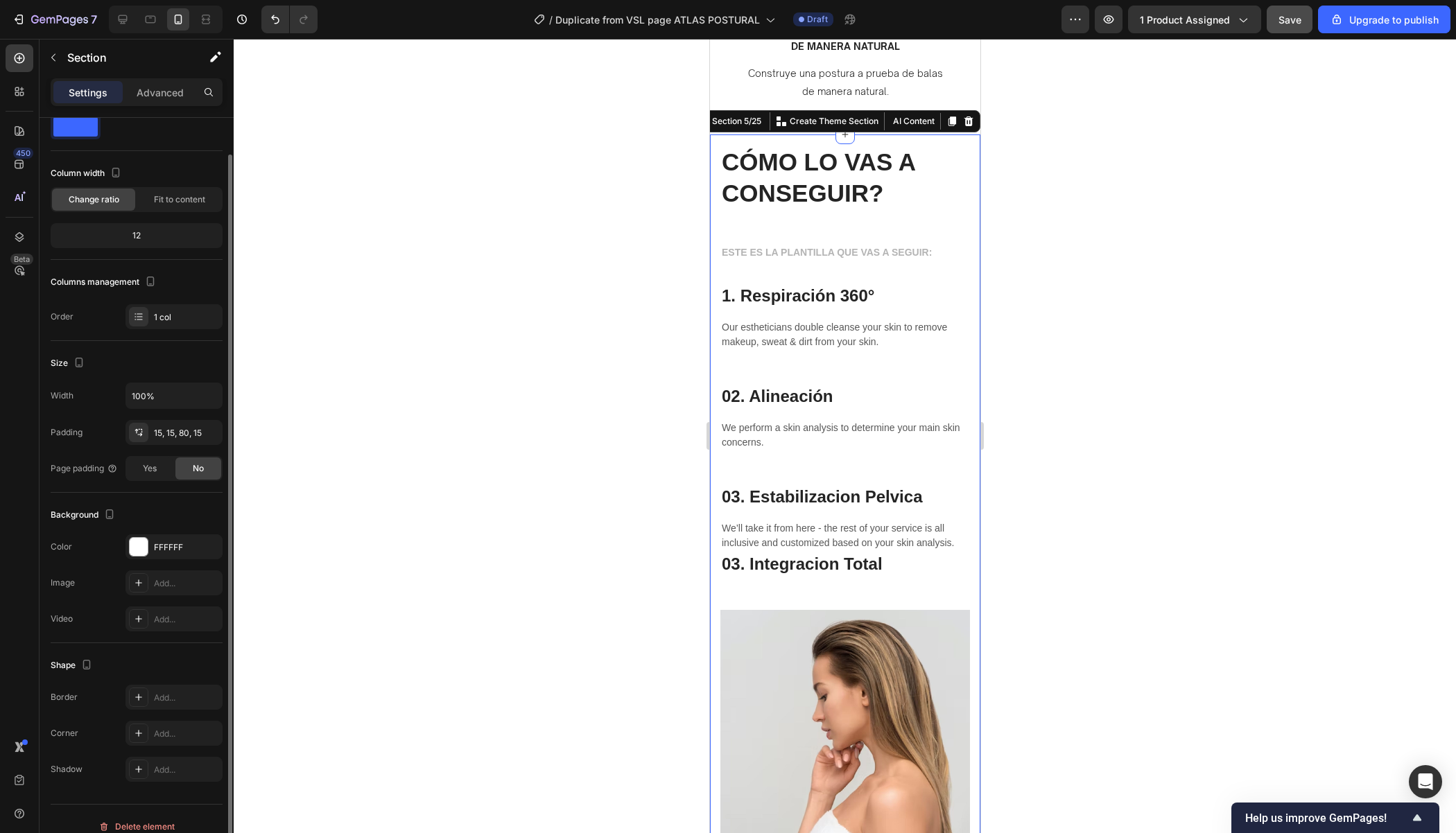
scroll to position [52, 0]
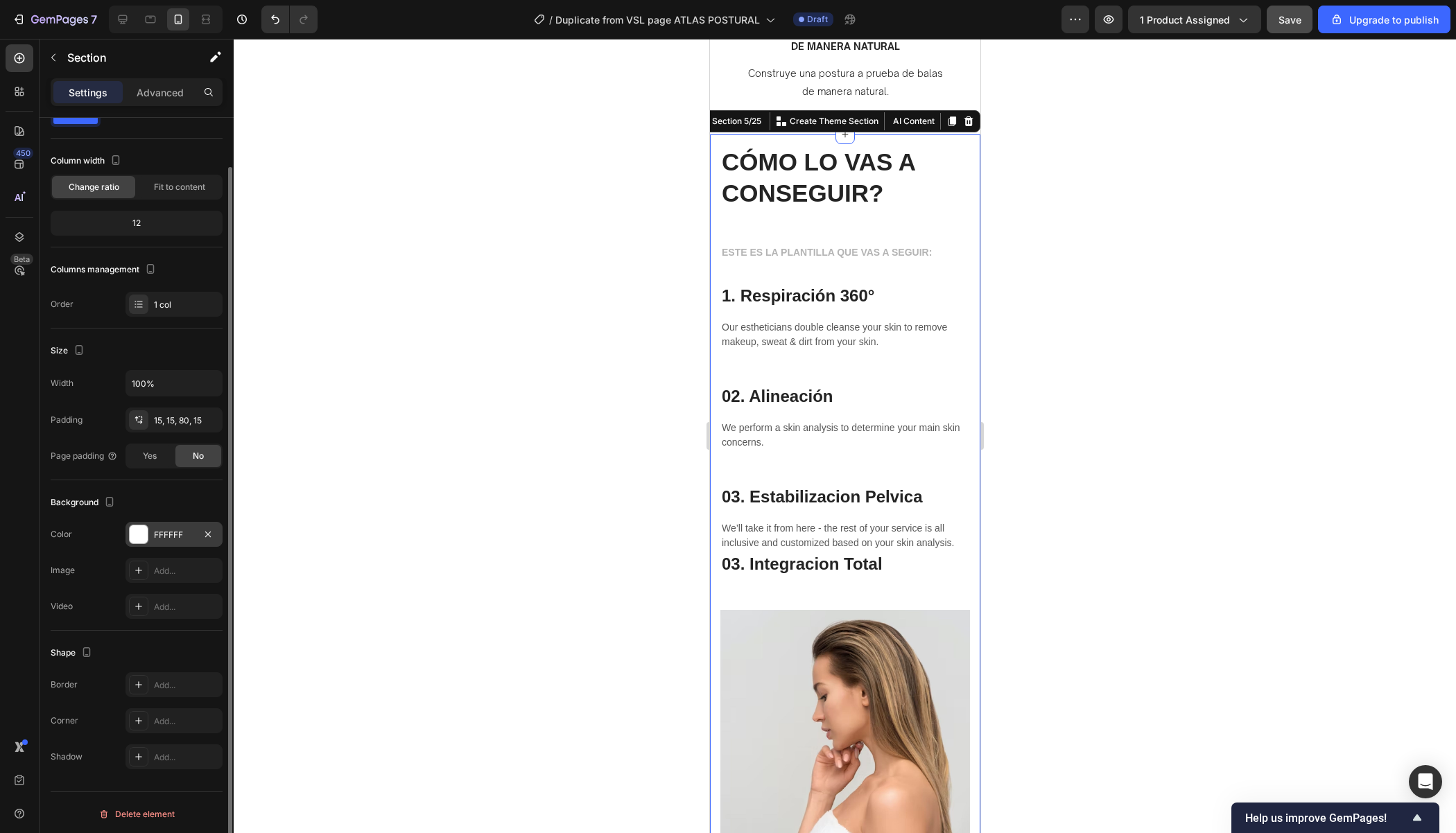
click at [150, 523] on div "FFFFFF" at bounding box center [174, 534] width 97 height 25
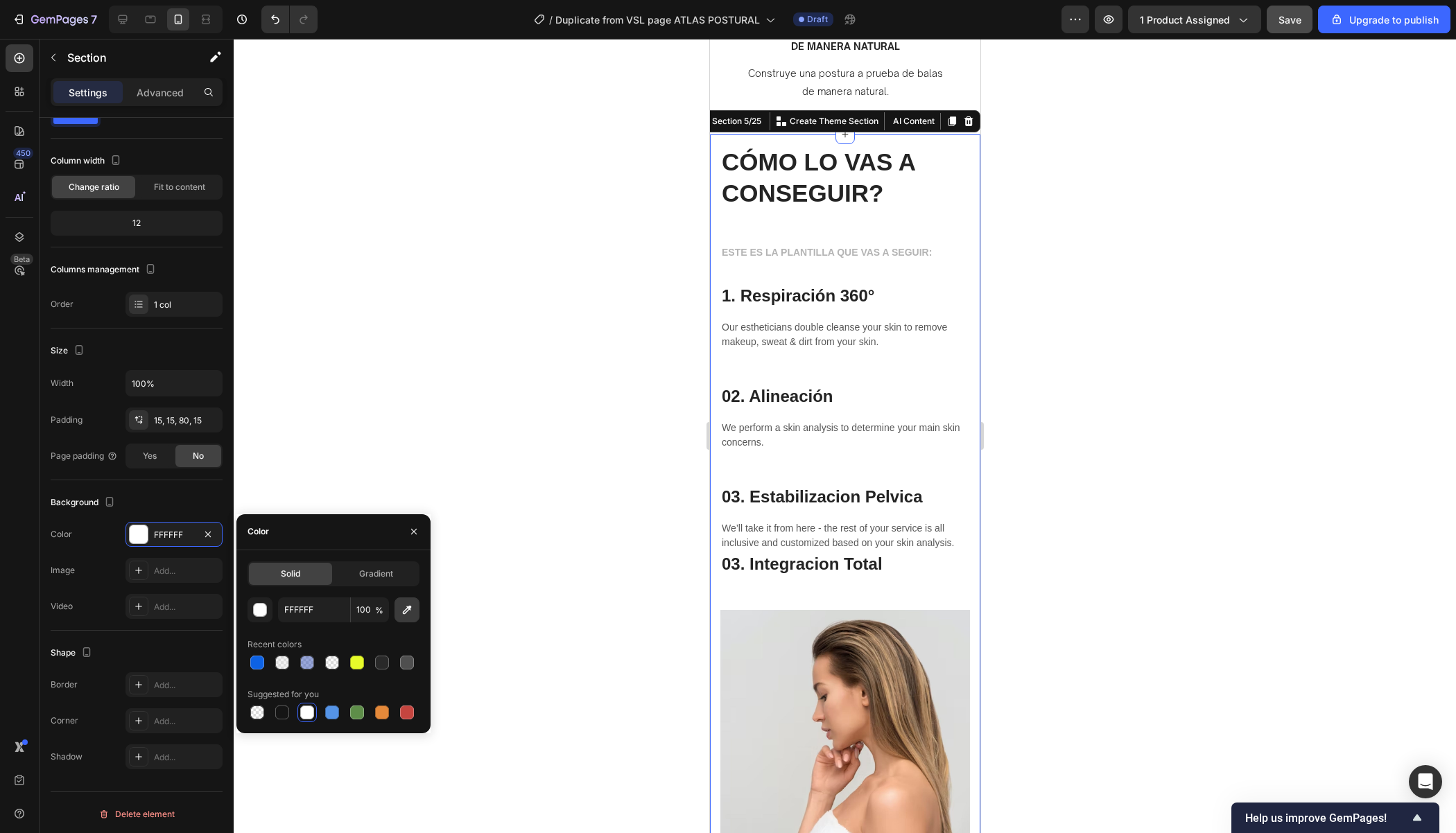
click at [407, 607] on icon "button" at bounding box center [407, 609] width 9 height 9
type input "DCDEDF"
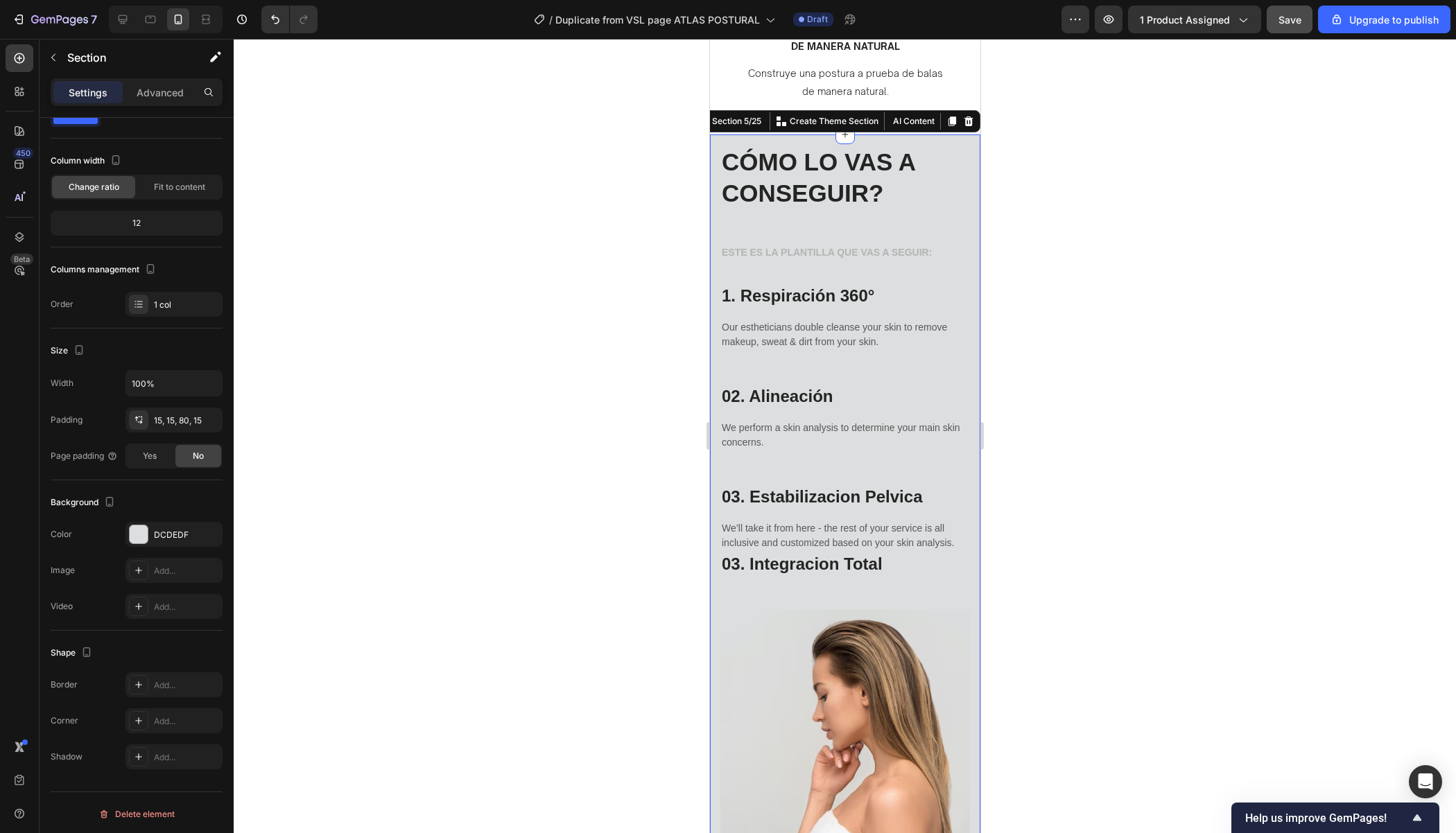
click at [1117, 372] on div at bounding box center [844, 436] width 1223 height 794
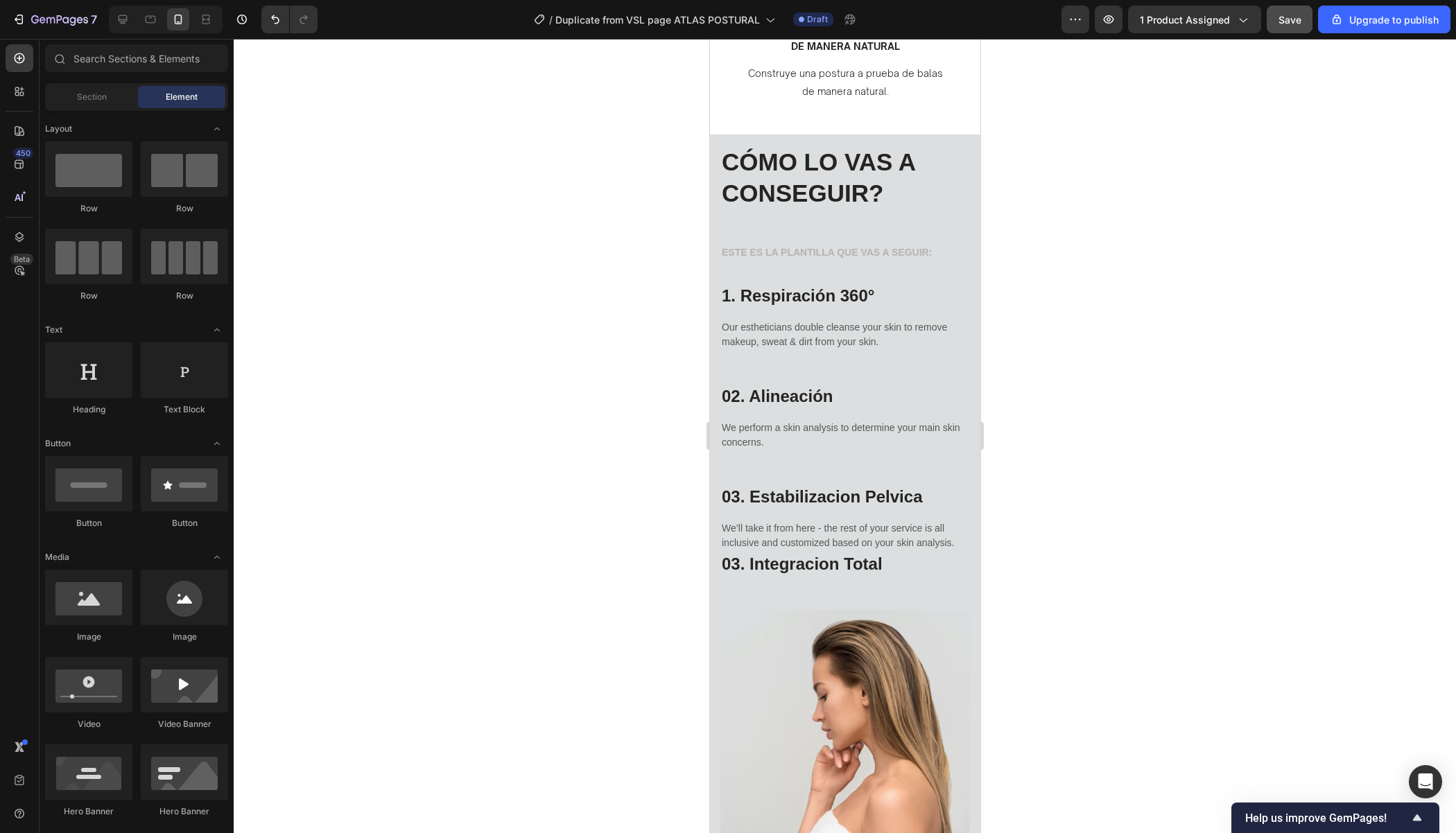
click at [1117, 372] on div at bounding box center [844, 436] width 1223 height 794
click at [977, 305] on div "CÓMO LO VAS A CONSEGUIR? Heading ESTE ES LA PLANTILLA QUE VAS A SEGUIR: Text bl…" at bounding box center [844, 577] width 271 height 885
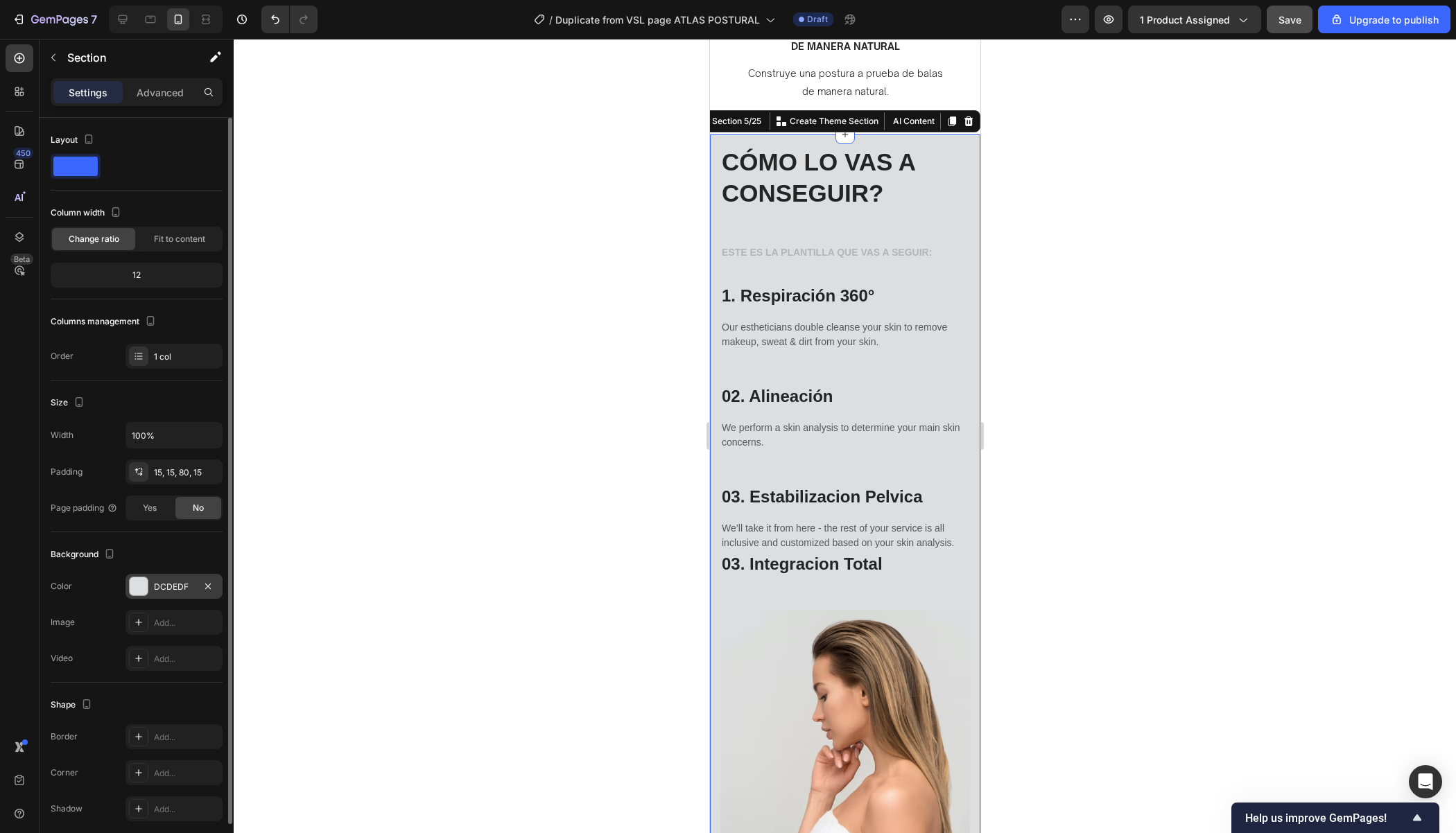
click at [143, 579] on div at bounding box center [138, 586] width 18 height 18
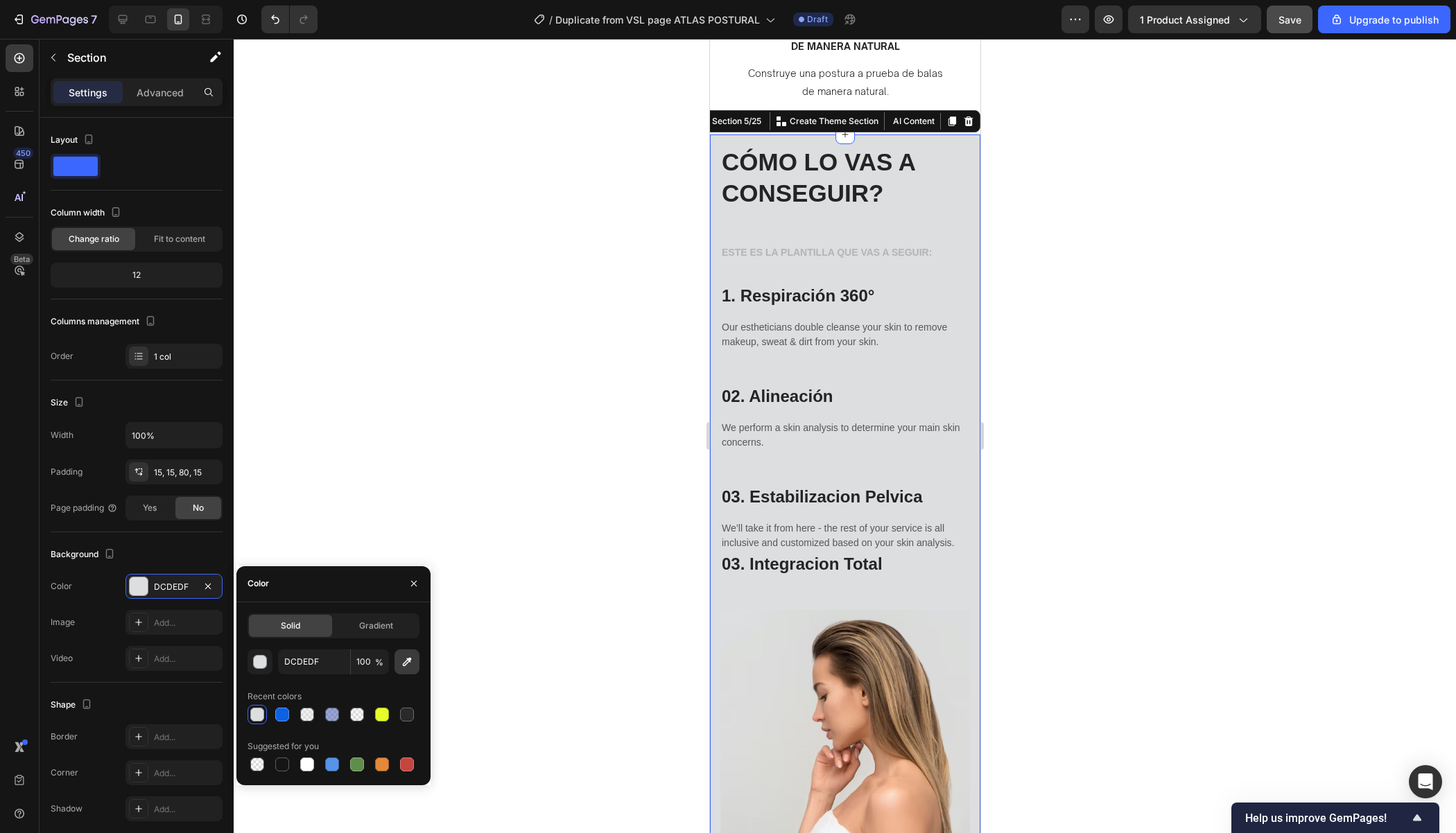
click at [415, 659] on button "button" at bounding box center [406, 662] width 25 height 25
type input "151515"
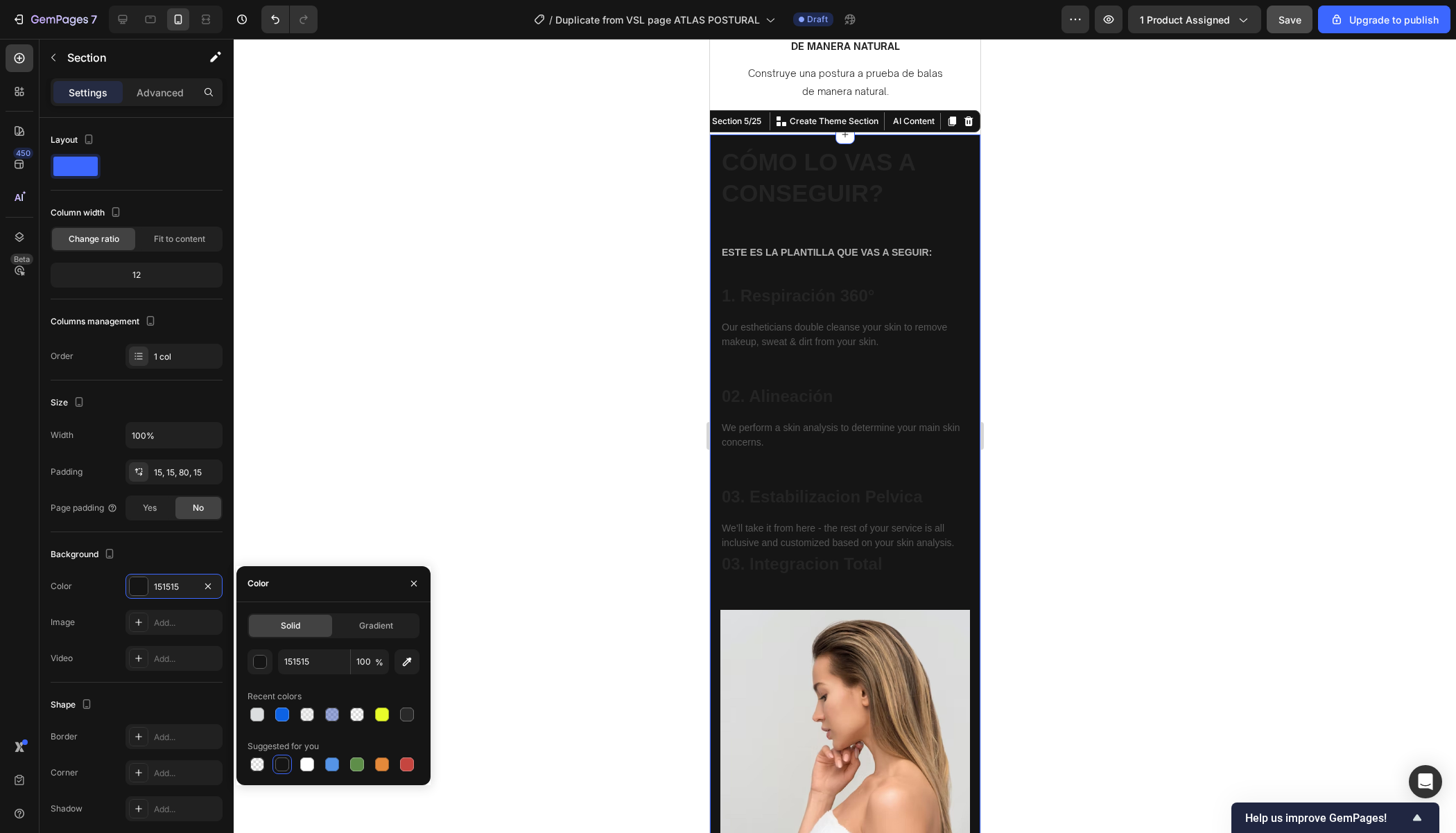
click at [1057, 499] on div at bounding box center [844, 436] width 1223 height 794
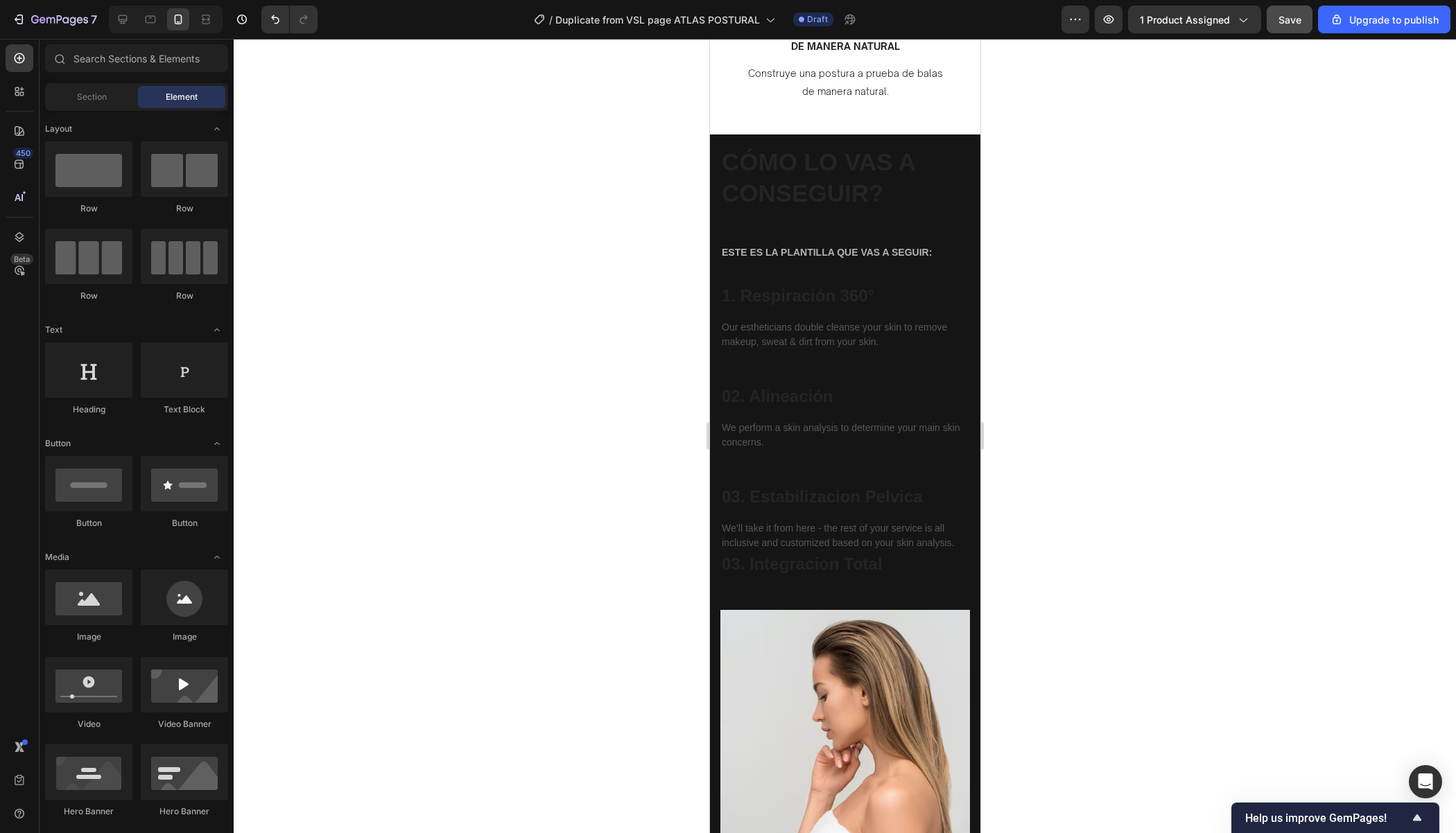
click at [1057, 498] on div at bounding box center [844, 436] width 1223 height 794
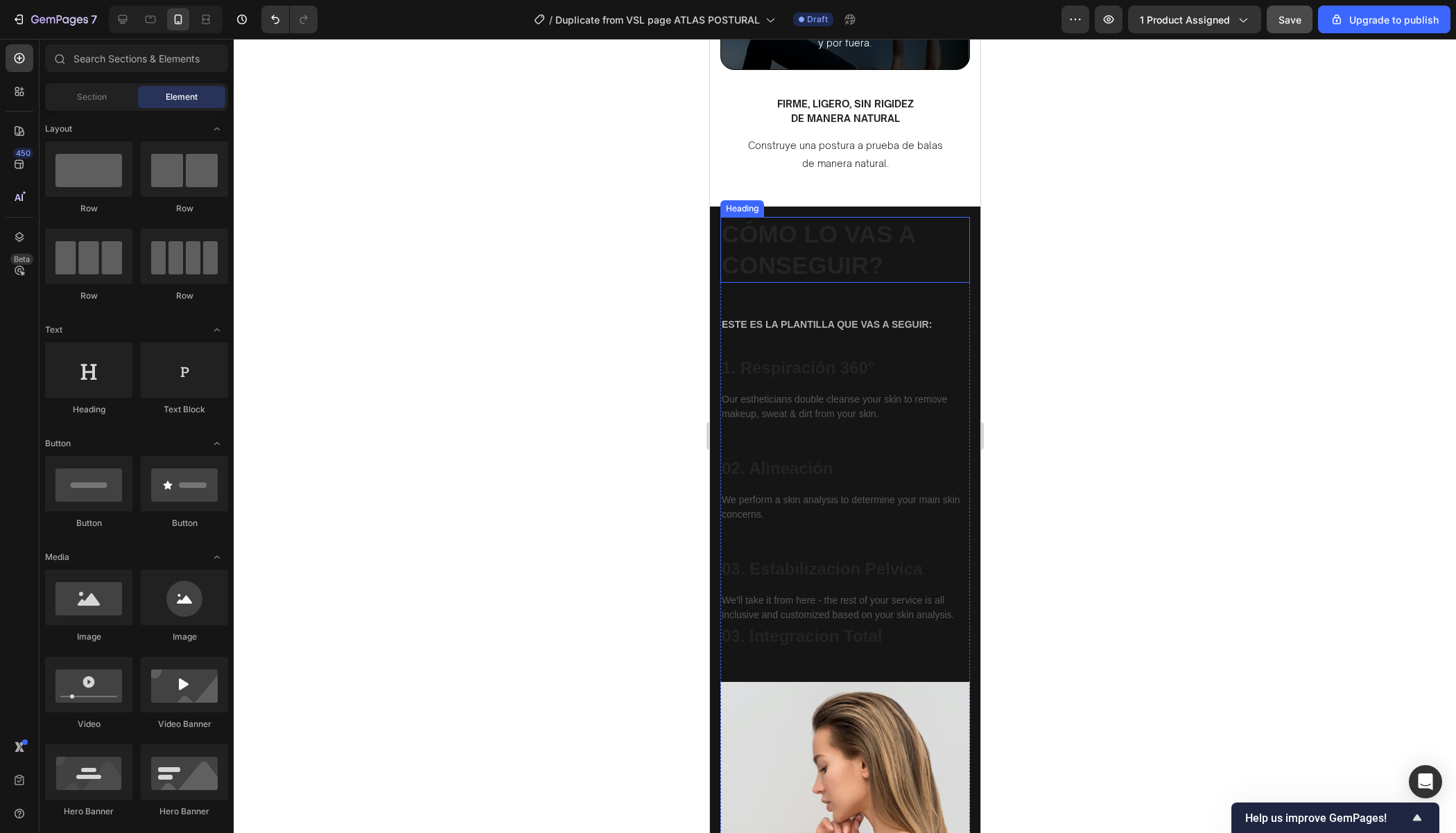
scroll to position [1564, 0]
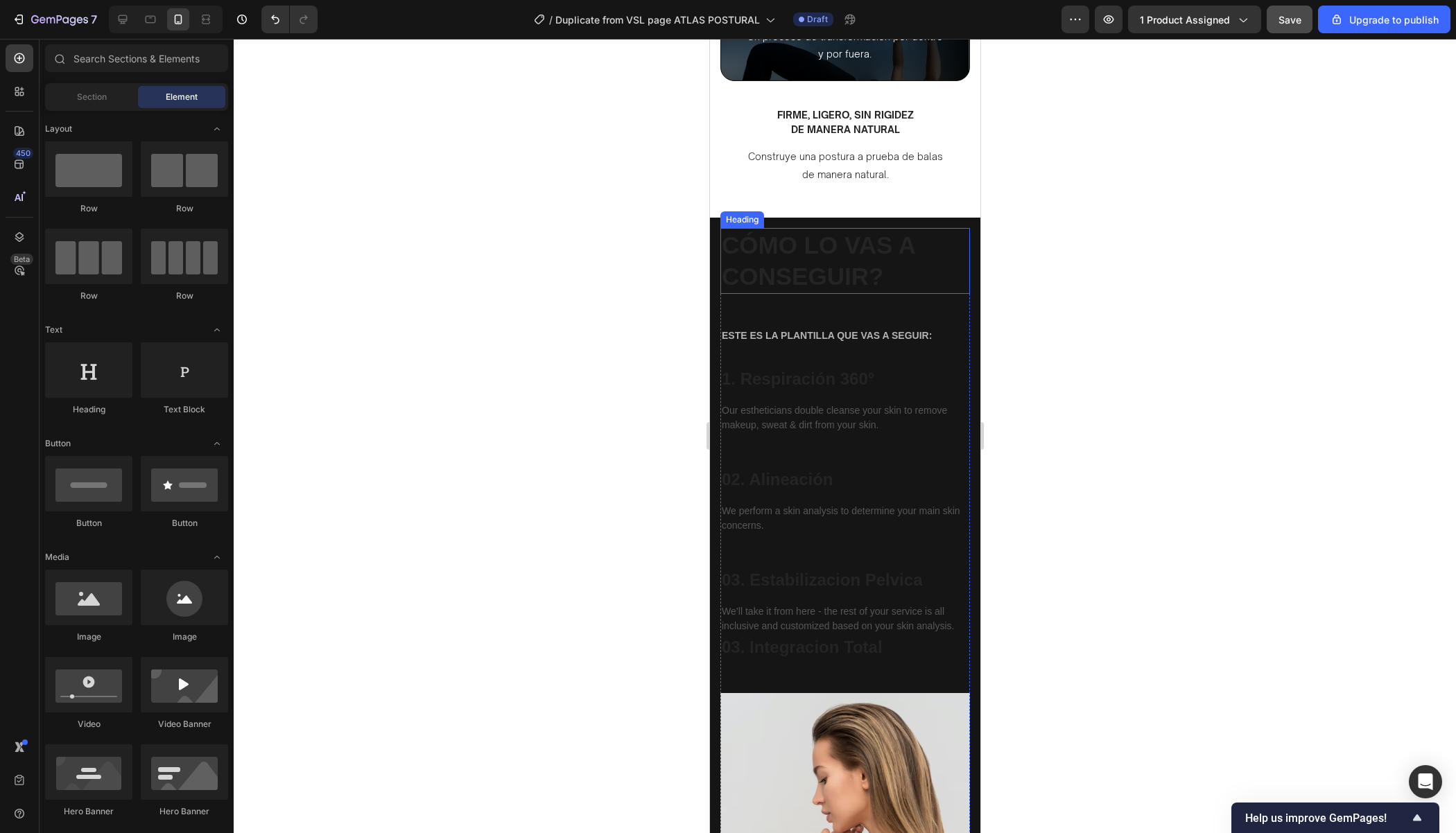
click at [897, 268] on h2 "CÓMO LO VAS A CONSEGUIR?" at bounding box center [844, 261] width 249 height 66
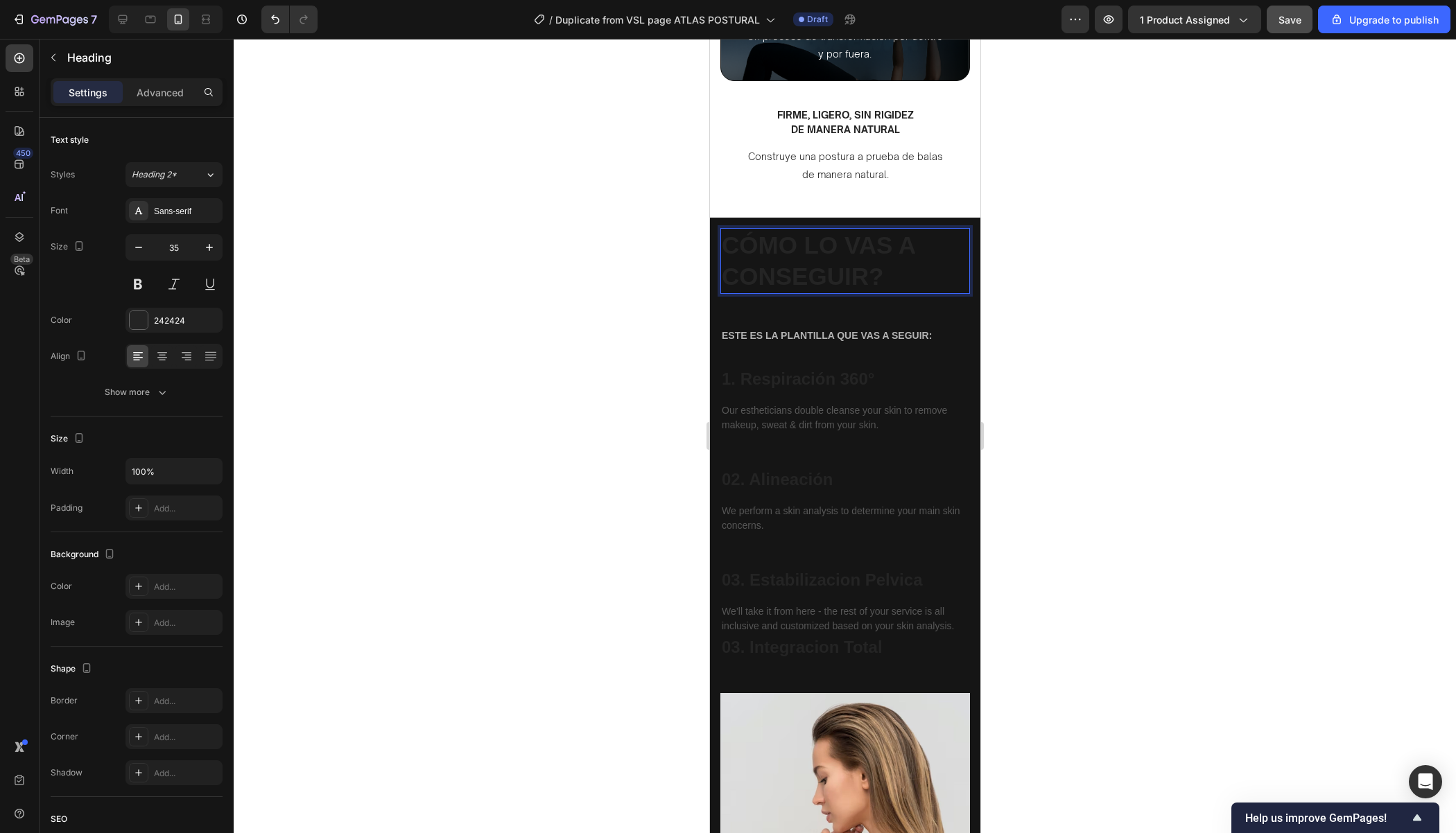
click at [897, 268] on h2 "CÓMO LO VAS A CONSEGUIR?" at bounding box center [844, 261] width 249 height 66
drag, startPoint x: 897, startPoint y: 268, endPoint x: 711, endPoint y: 236, distance: 188.7
click at [711, 236] on div "CÓMO LO VAS A CONSEGUIR? Heading 48 ESTE ES LA PLANTILLA QUE VAS A SEGUIR: Text…" at bounding box center [844, 660] width 271 height 885
click at [880, 263] on p "CÓMO LO VAS A CONSEGUIR?" at bounding box center [844, 260] width 247 height 63
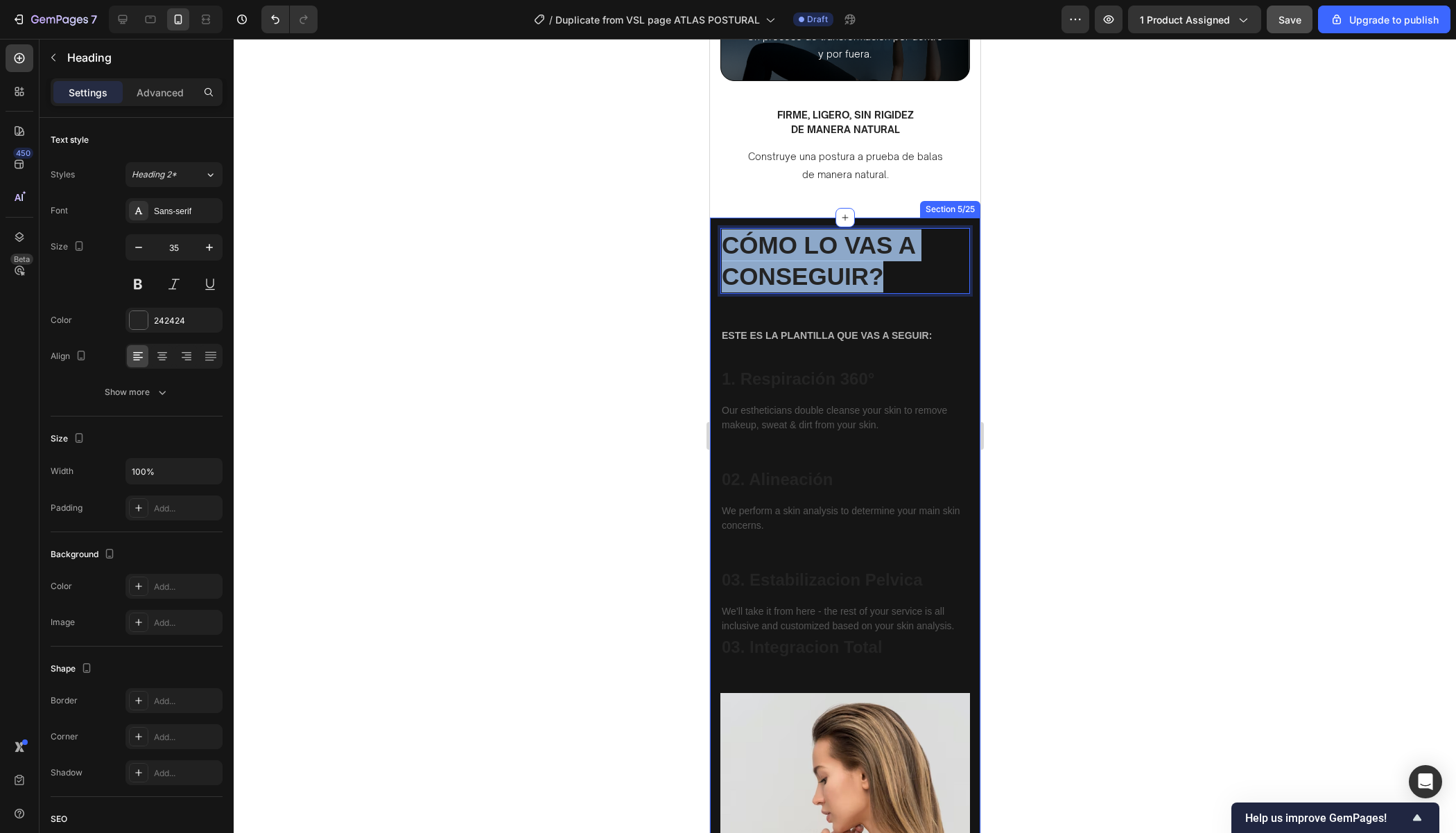
drag, startPoint x: 889, startPoint y: 271, endPoint x: 715, endPoint y: 246, distance: 175.8
click at [715, 246] on div "CÓMO LO VAS A CONSEGUIR? Heading 48 ESTE ES LA PLANTILLA QUE VAS A SEGUIR: Text…" at bounding box center [844, 660] width 271 height 885
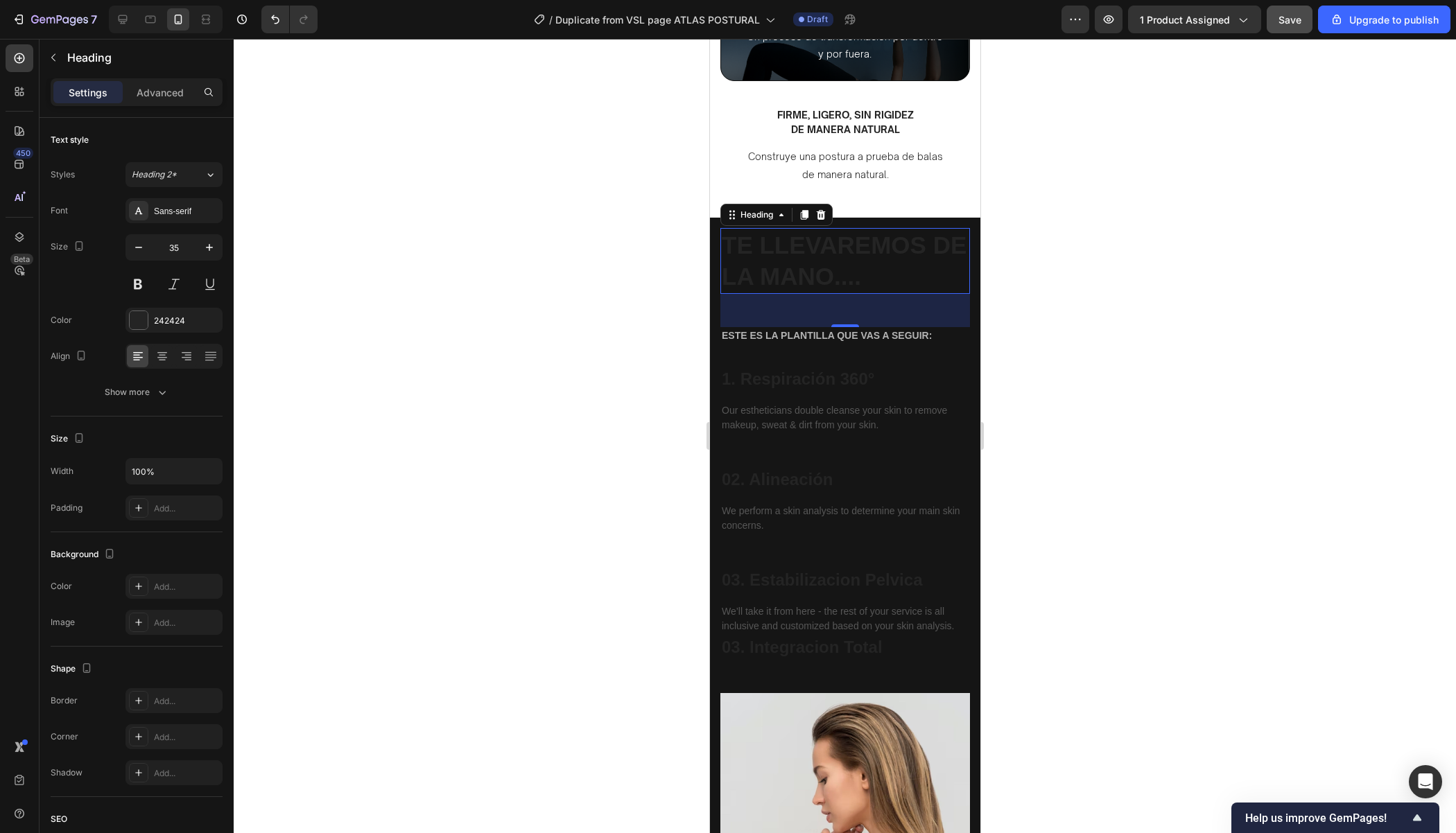
click at [1053, 301] on div at bounding box center [844, 436] width 1223 height 794
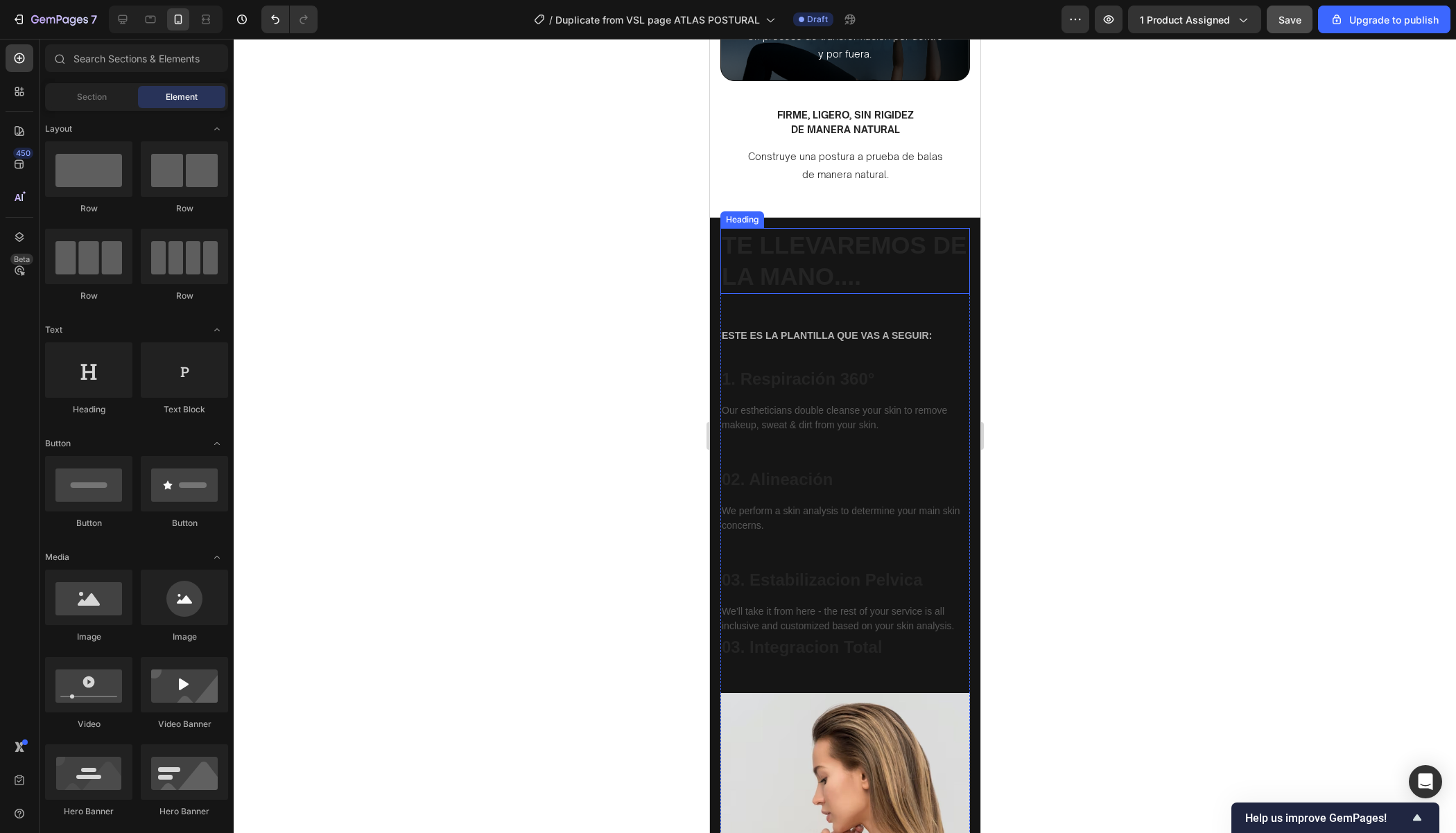
click at [916, 265] on p "TE LLEVAREMOS DE LA MANO...." at bounding box center [844, 260] width 247 height 63
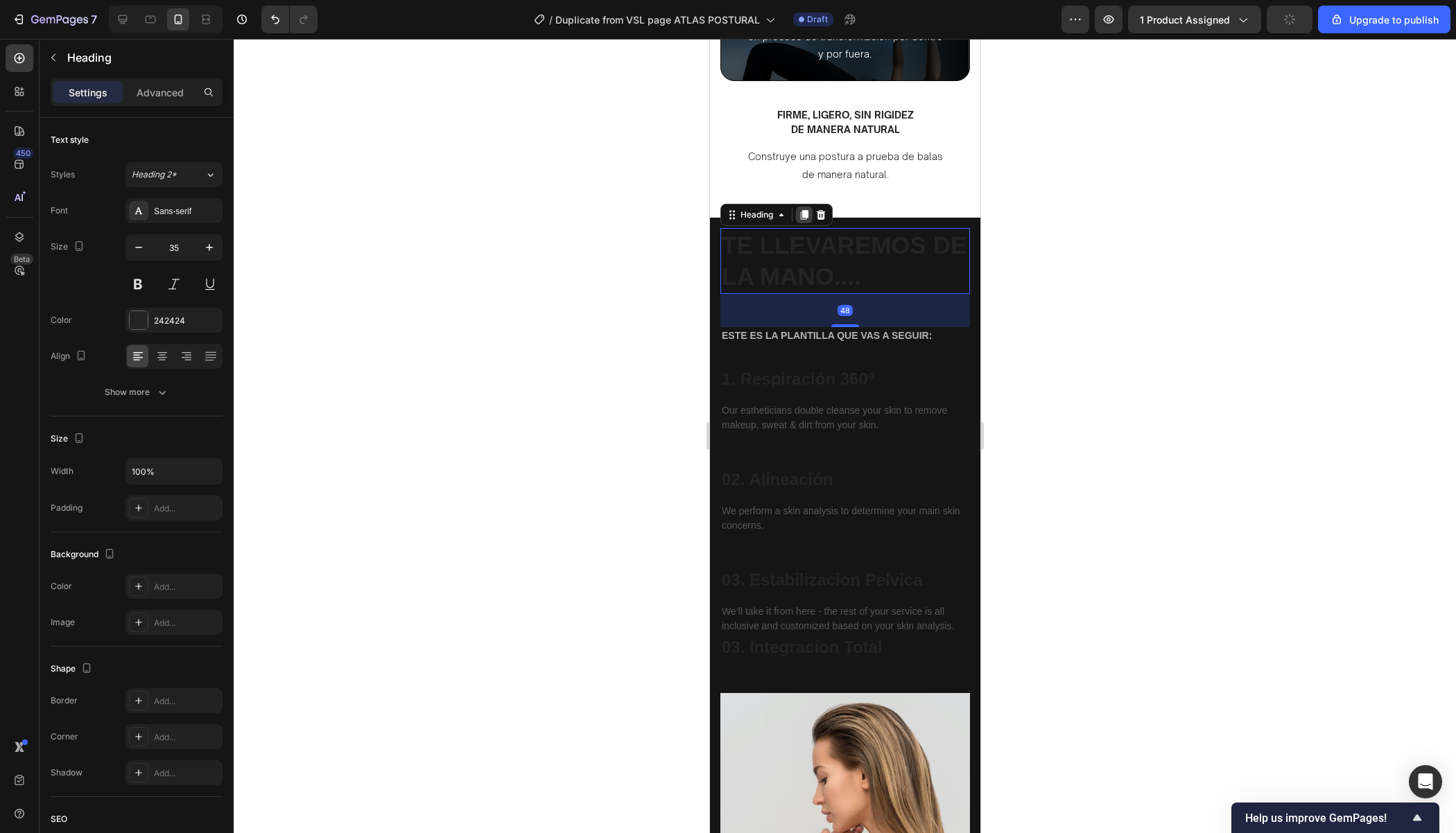
click at [800, 213] on icon at bounding box center [804, 215] width 8 height 9
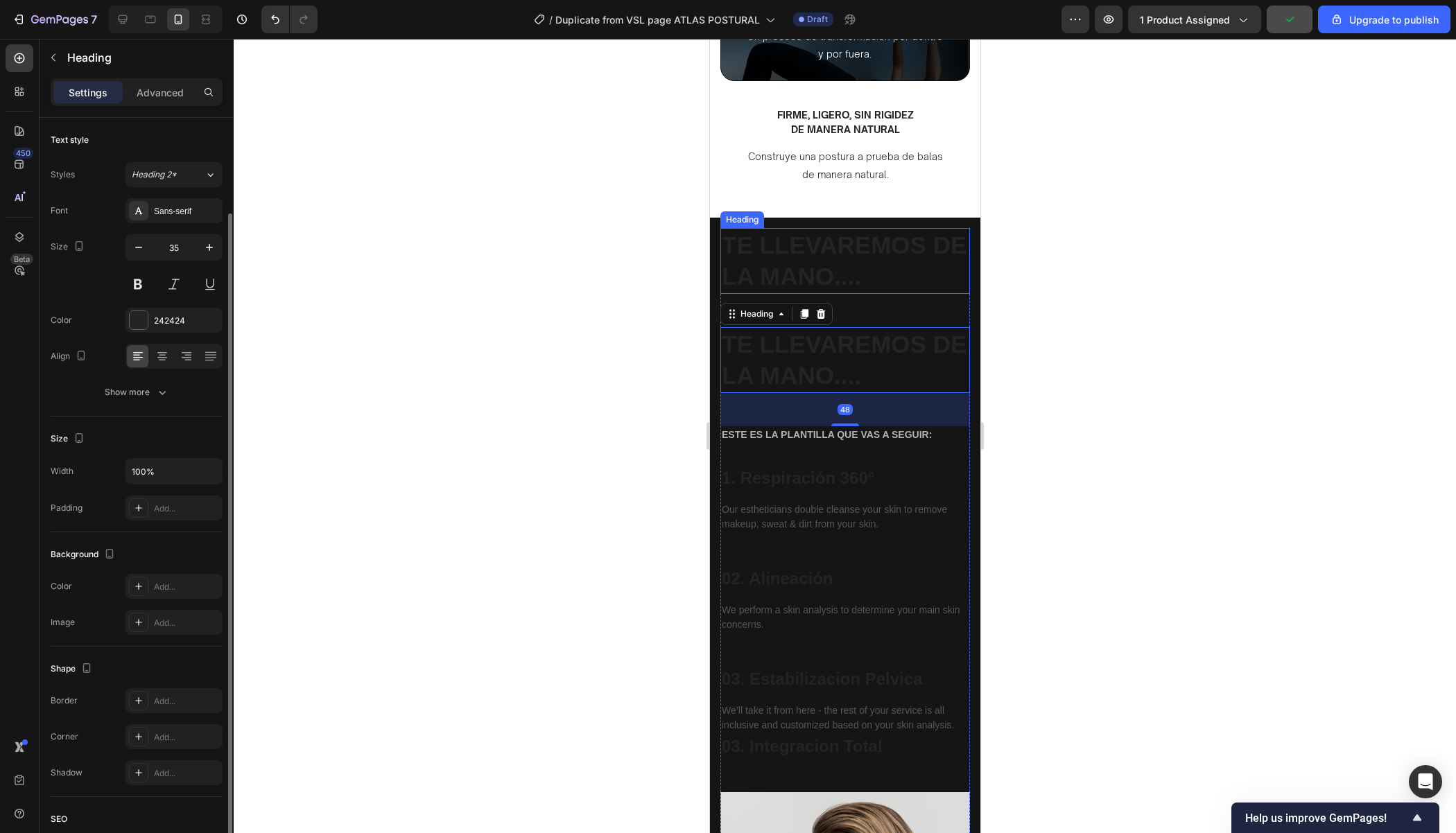
scroll to position [52, 0]
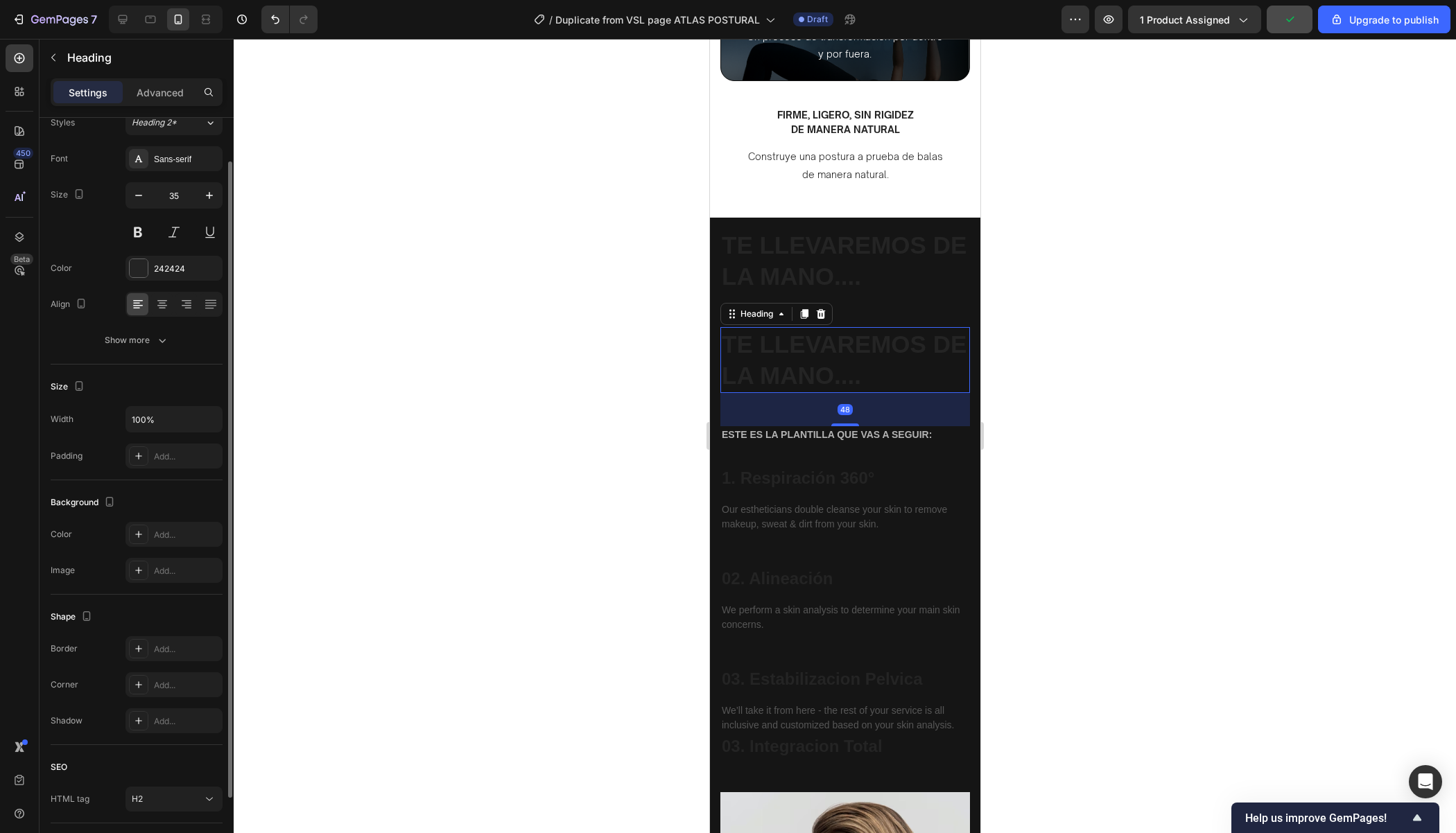
click at [911, 354] on h2 "TE LLEVAREMOS DE LA MANO...." at bounding box center [844, 361] width 249 height 66
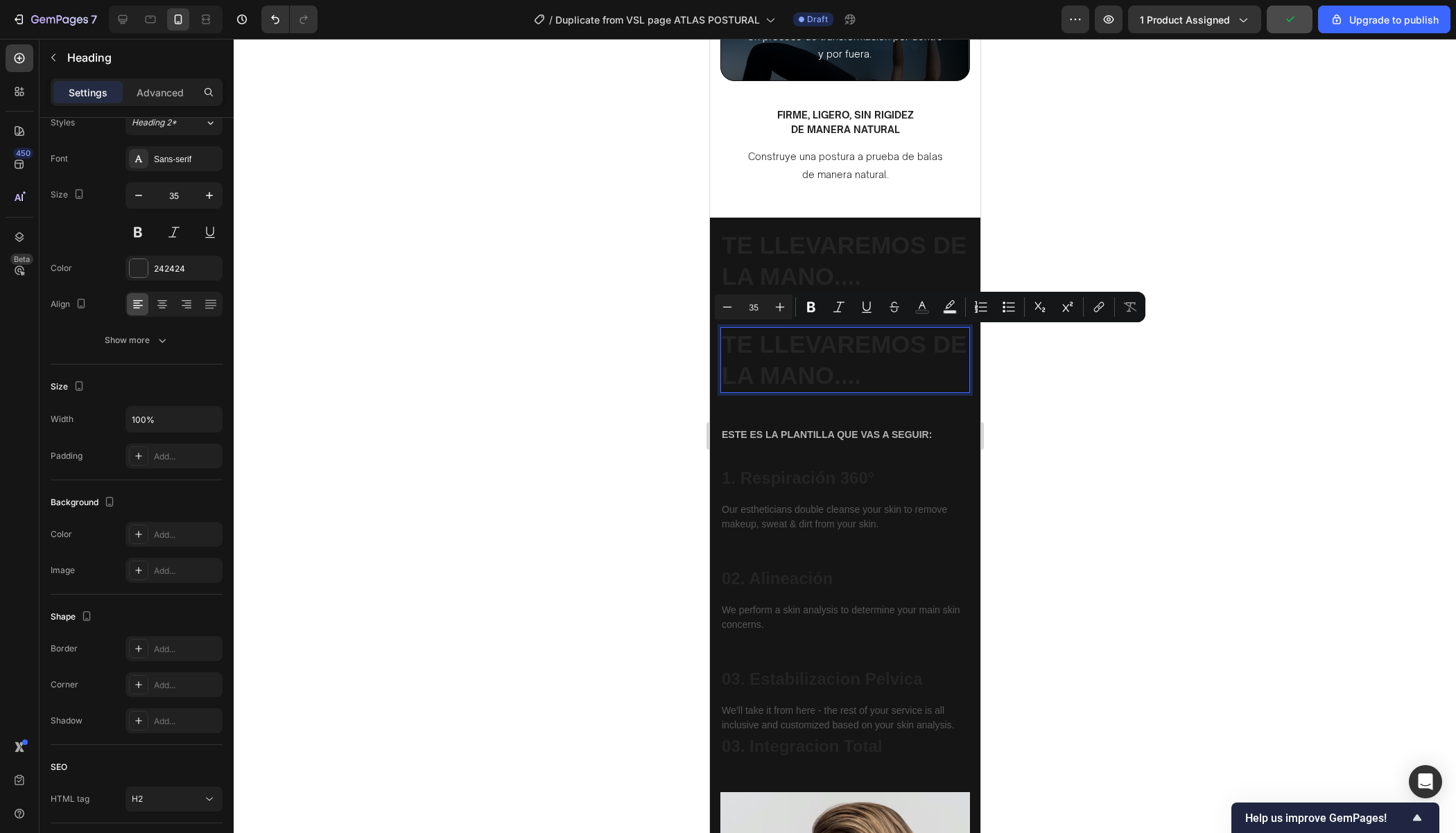
click at [889, 380] on p "TE LLEVAREMOS DE LA MANO...." at bounding box center [844, 360] width 247 height 63
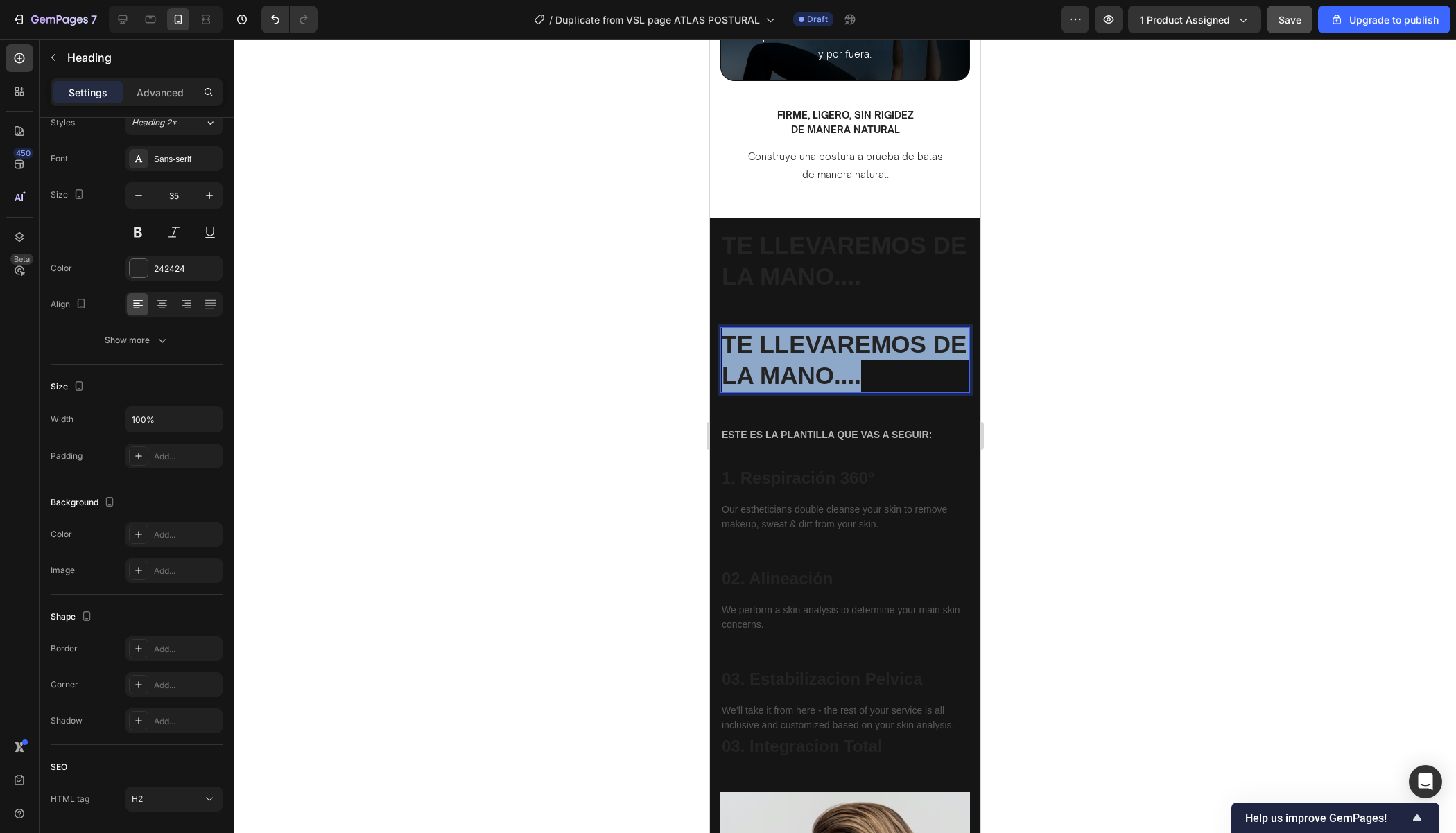
drag, startPoint x: 888, startPoint y: 380, endPoint x: 724, endPoint y: 343, distance: 168.1
click at [724, 343] on p "TE LLEVAREMOS DE LA MANO...." at bounding box center [844, 360] width 247 height 63
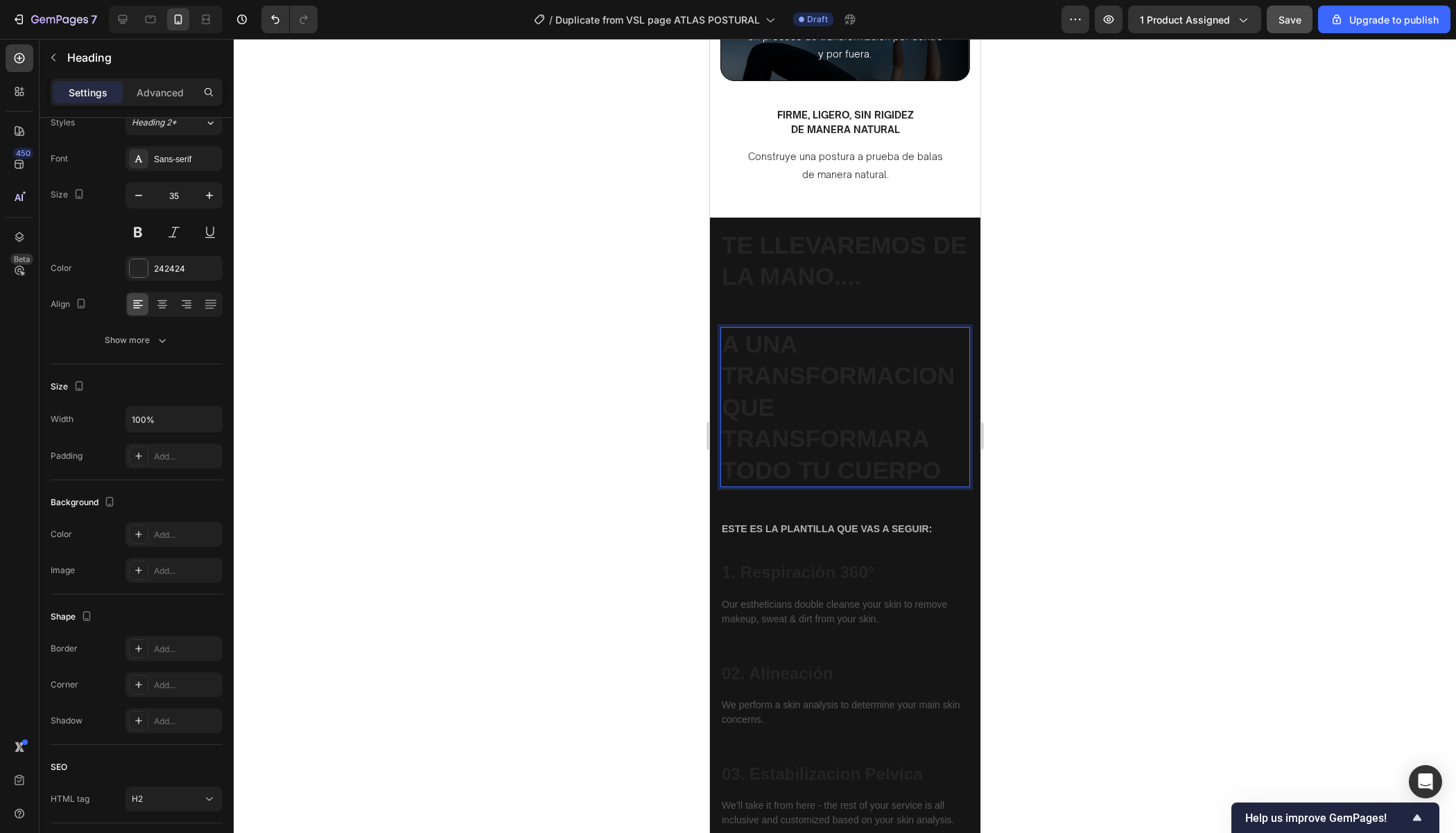
click at [1026, 400] on div at bounding box center [844, 436] width 1223 height 794
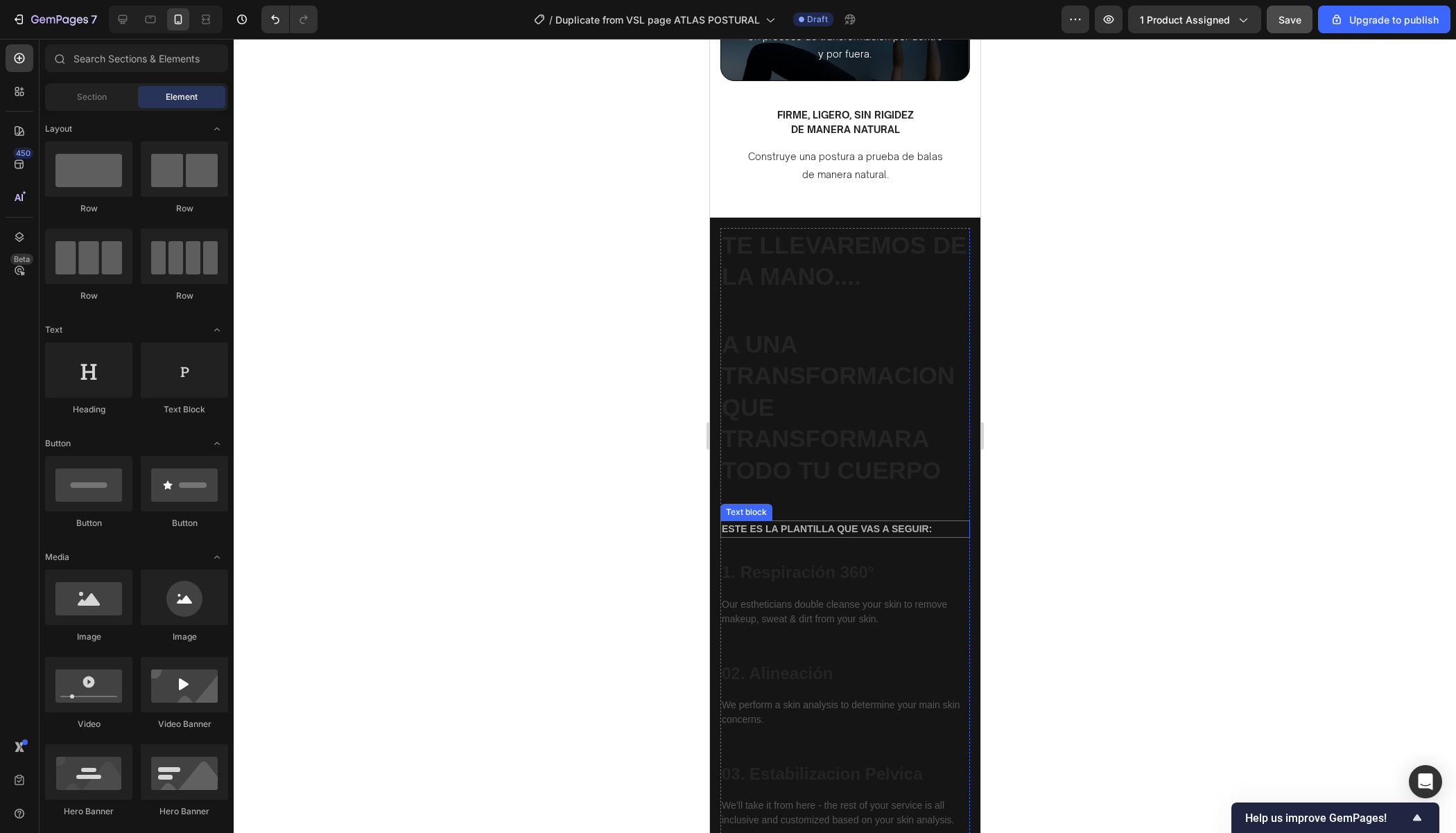
click at [823, 527] on p "ESTE ES LA PLANTILLA QUE VAS A SEGUIR:" at bounding box center [844, 528] width 247 height 14
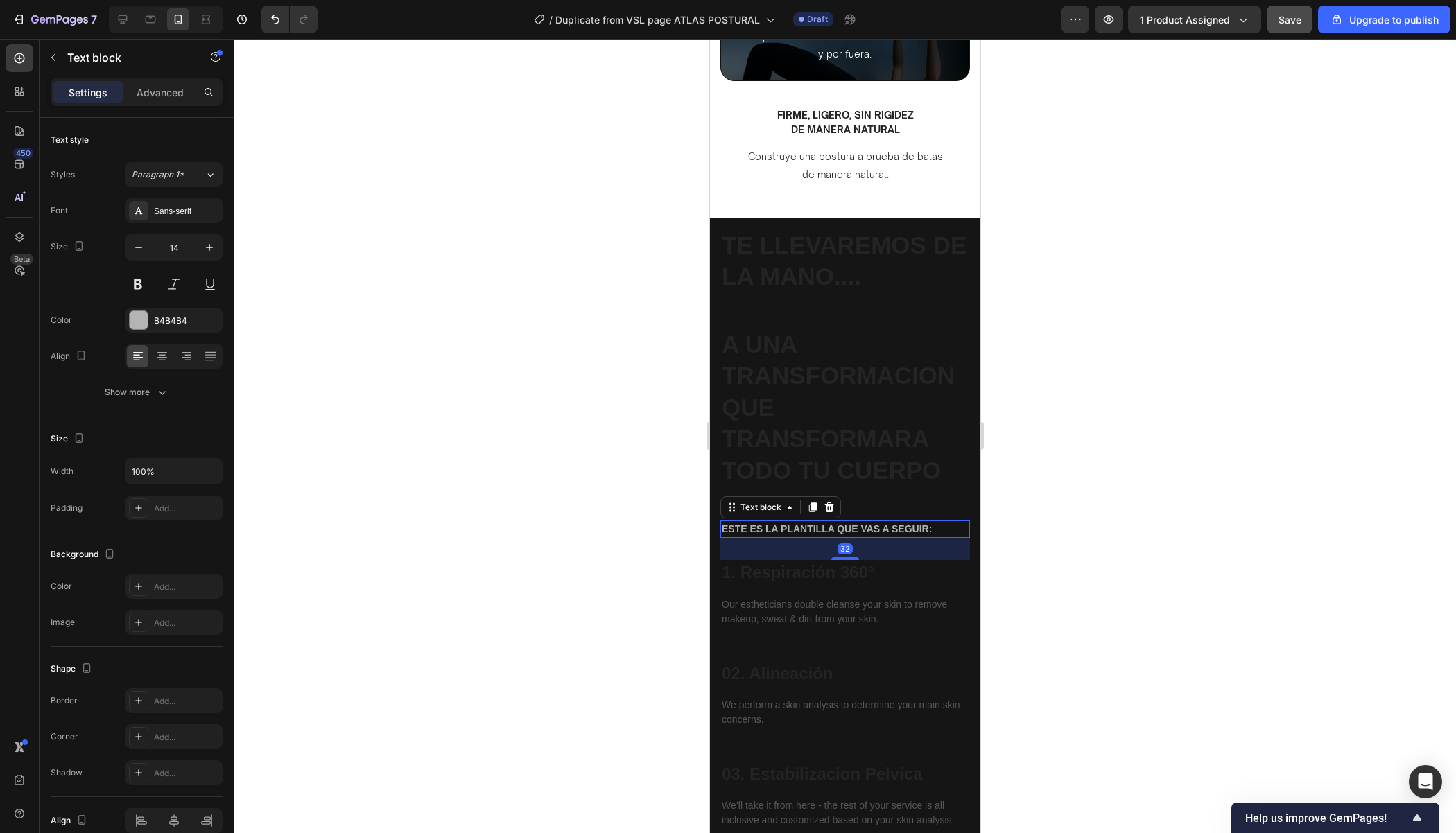
click at [823, 527] on p "ESTE ES LA PLANTILLA QUE VAS A SEGUIR:" at bounding box center [844, 528] width 247 height 14
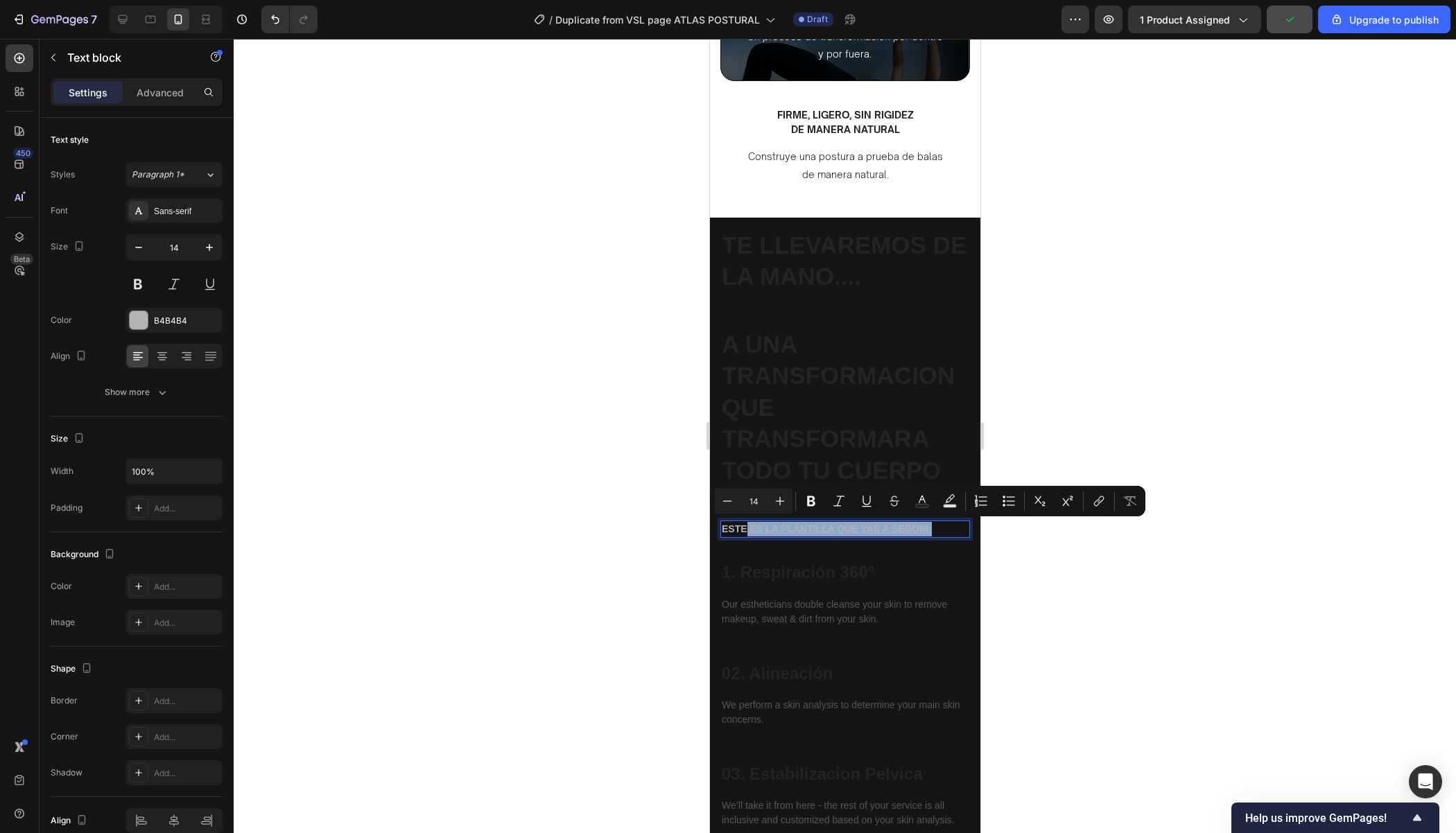
drag, startPoint x: 934, startPoint y: 527, endPoint x: 745, endPoint y: 528, distance: 189.0
click at [745, 528] on p "ESTE ES LA PLANTILLA QUE VAS A SEGUIR:" at bounding box center [844, 528] width 247 height 14
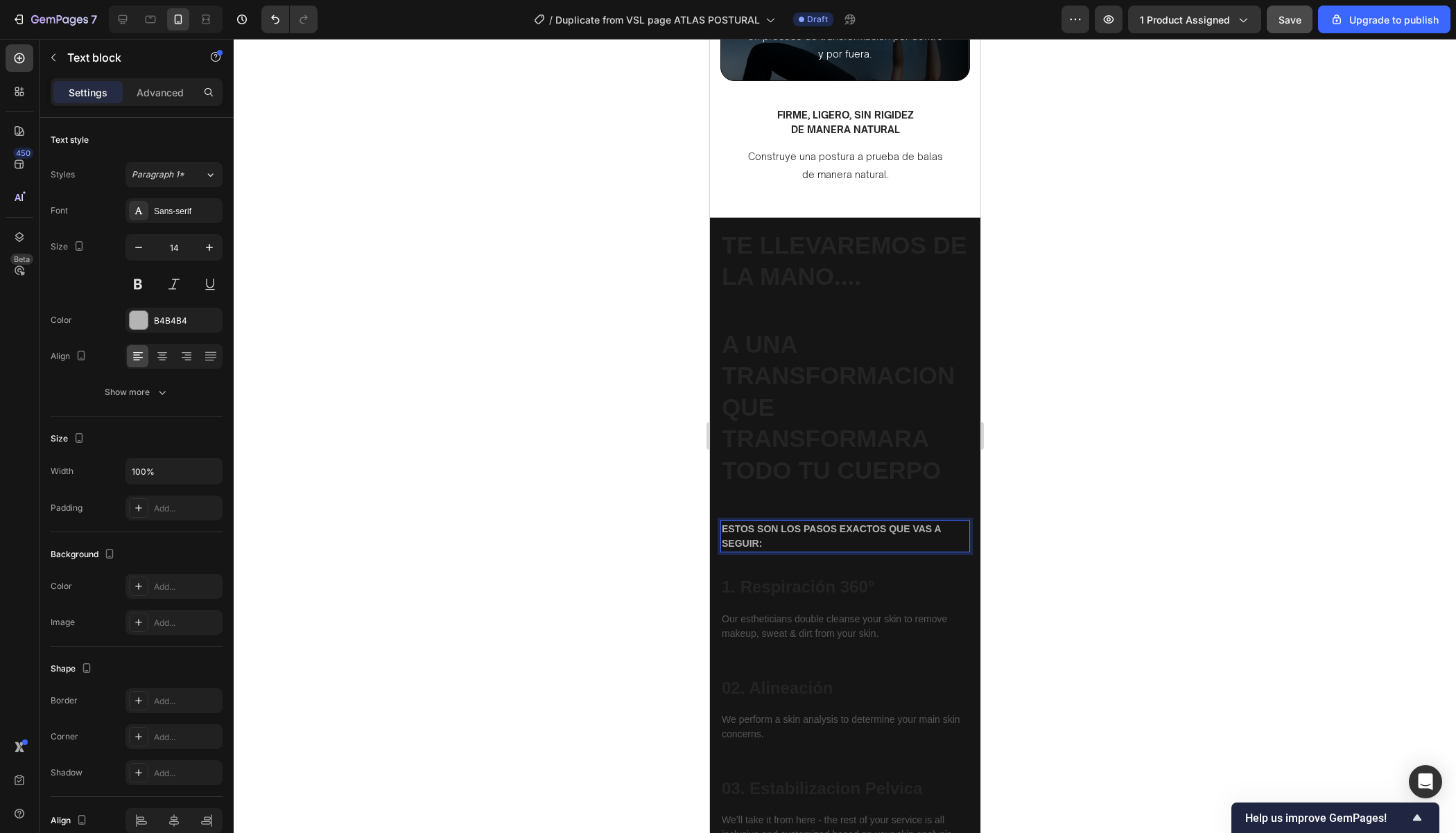
click at [1040, 476] on div at bounding box center [844, 436] width 1223 height 794
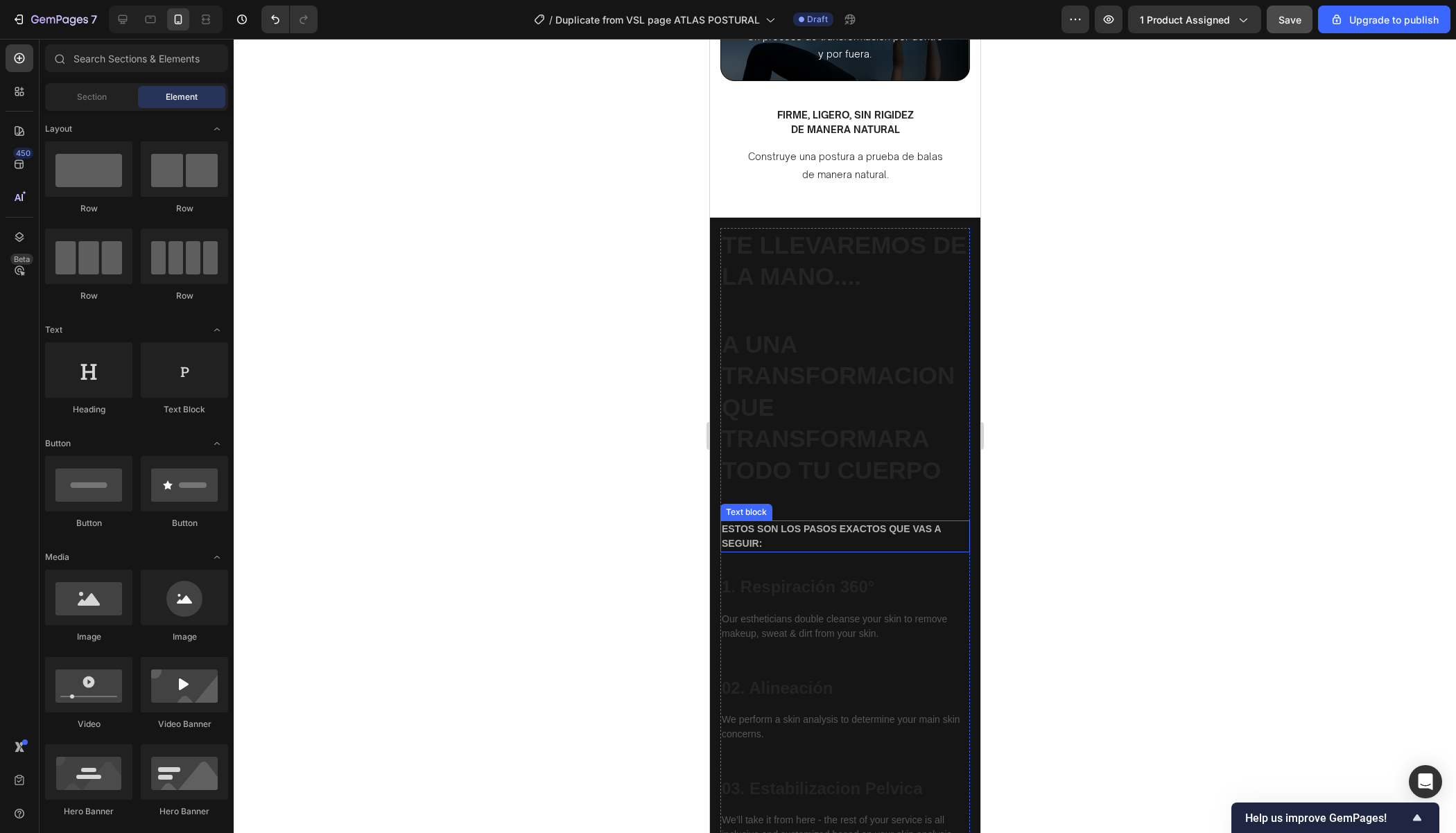
click at [859, 544] on p "ESTOS SON LOS PASOS EXACTOS QUE VAS A SEGUIR:" at bounding box center [844, 536] width 247 height 29
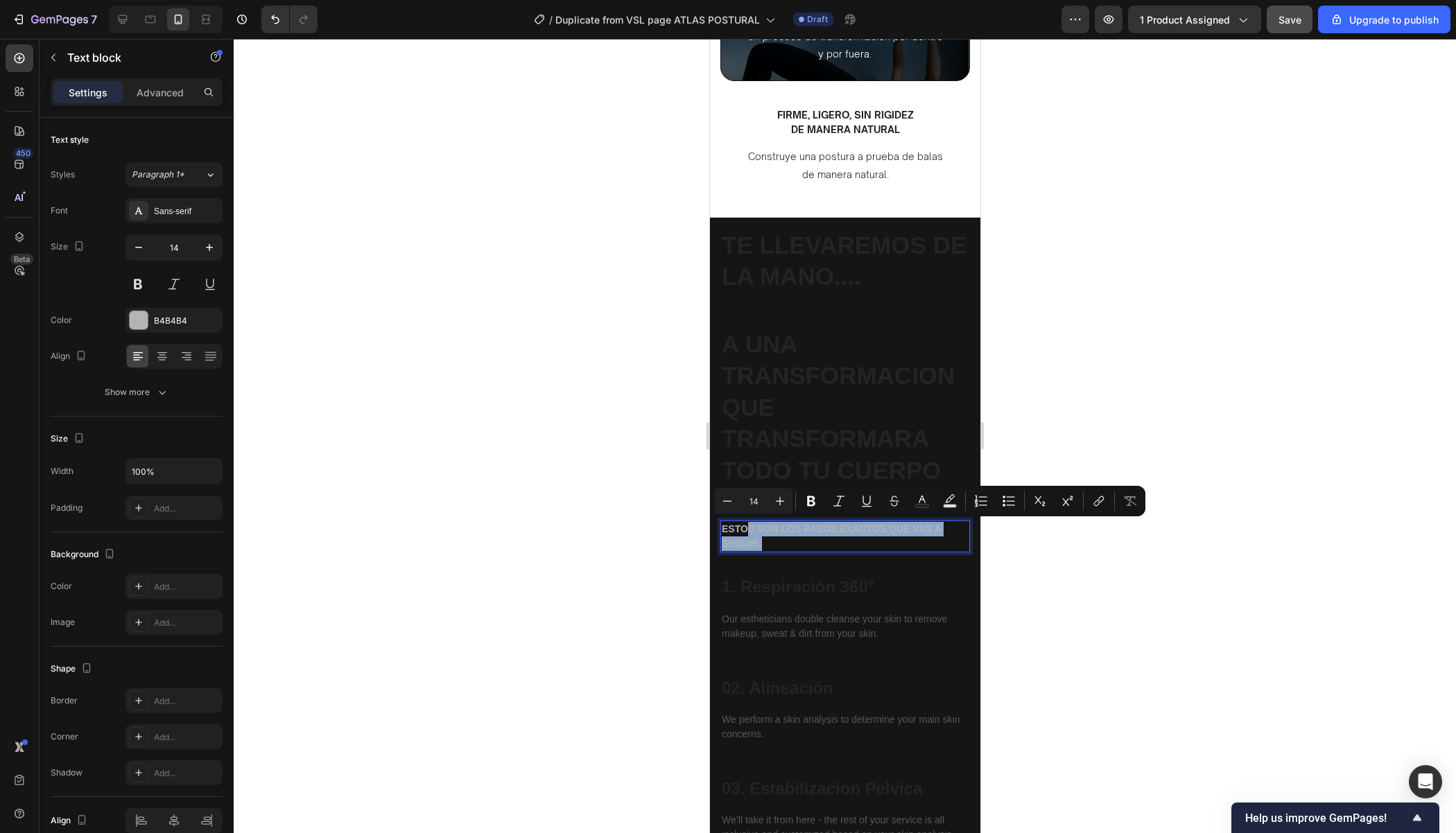
drag, startPoint x: 857, startPoint y: 543, endPoint x: 745, endPoint y: 531, distance: 112.6
click at [745, 531] on p "ESTOS SON LOS PASOS EXACTOS QUE VAS A SEGUIR:" at bounding box center [844, 536] width 247 height 29
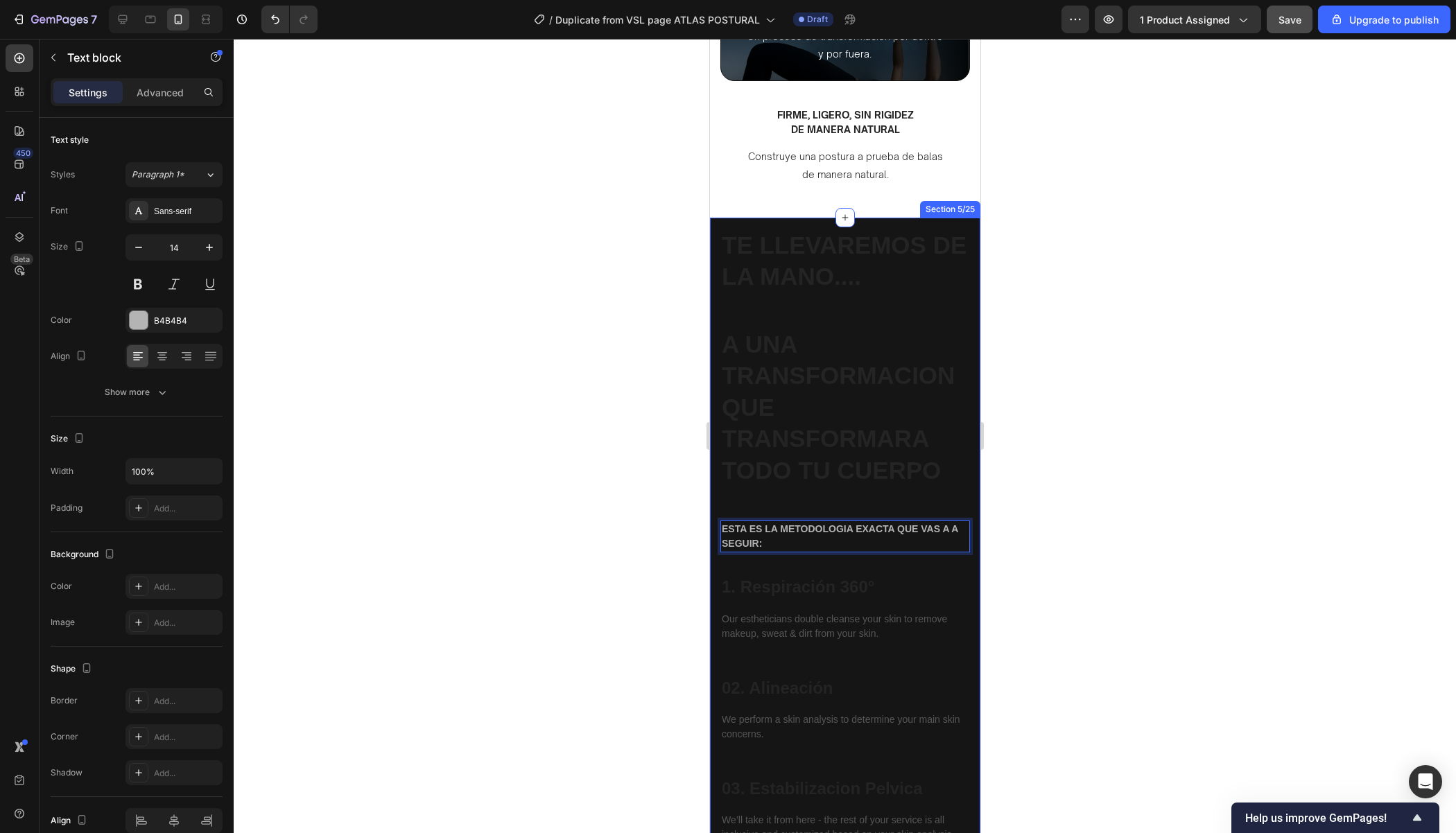
click at [1049, 497] on div at bounding box center [844, 436] width 1223 height 794
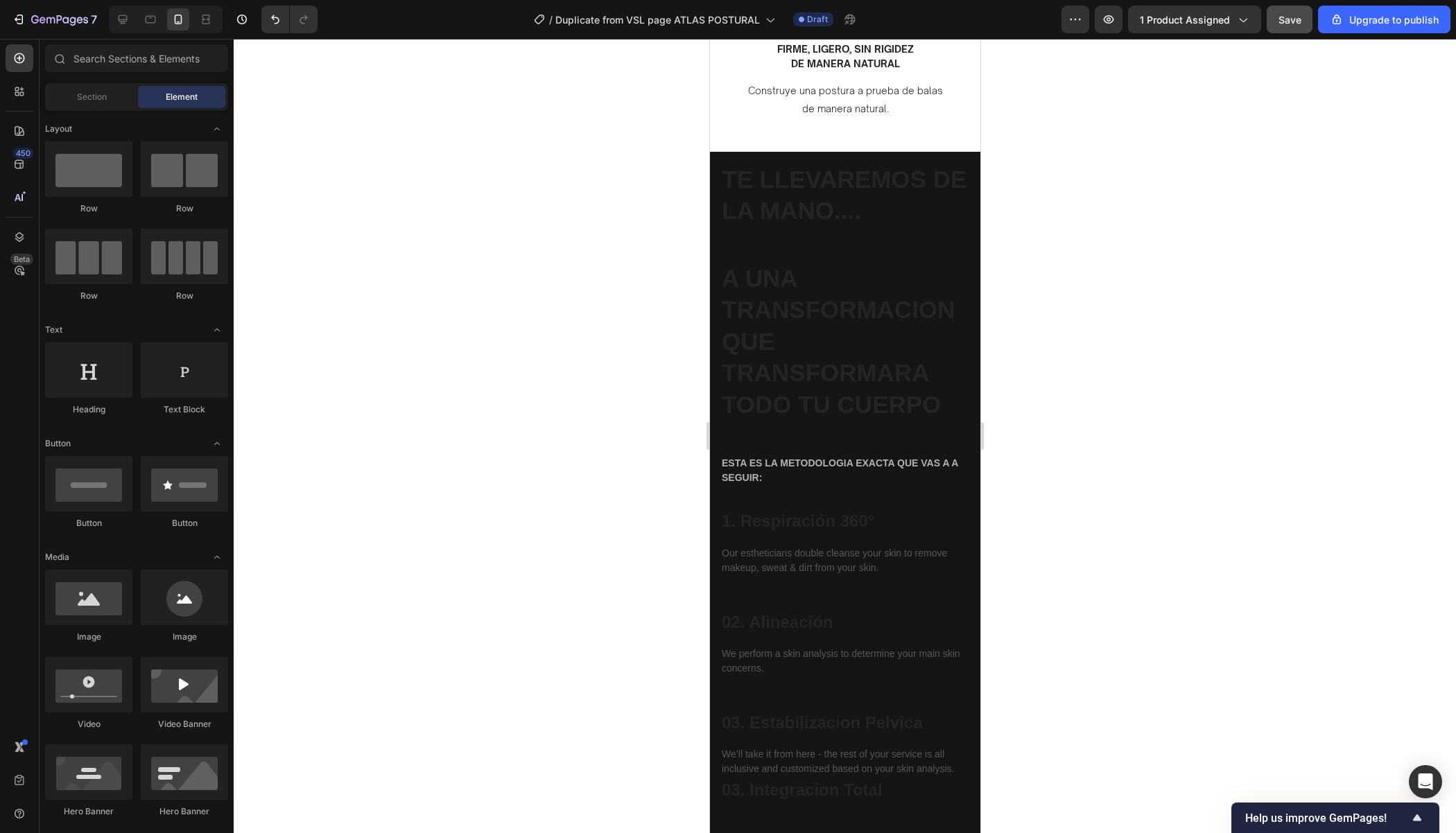
scroll to position [1627, 0]
click at [815, 219] on h2 "TE LLEVAREMOS DE LA MANO...." at bounding box center [844, 198] width 249 height 66
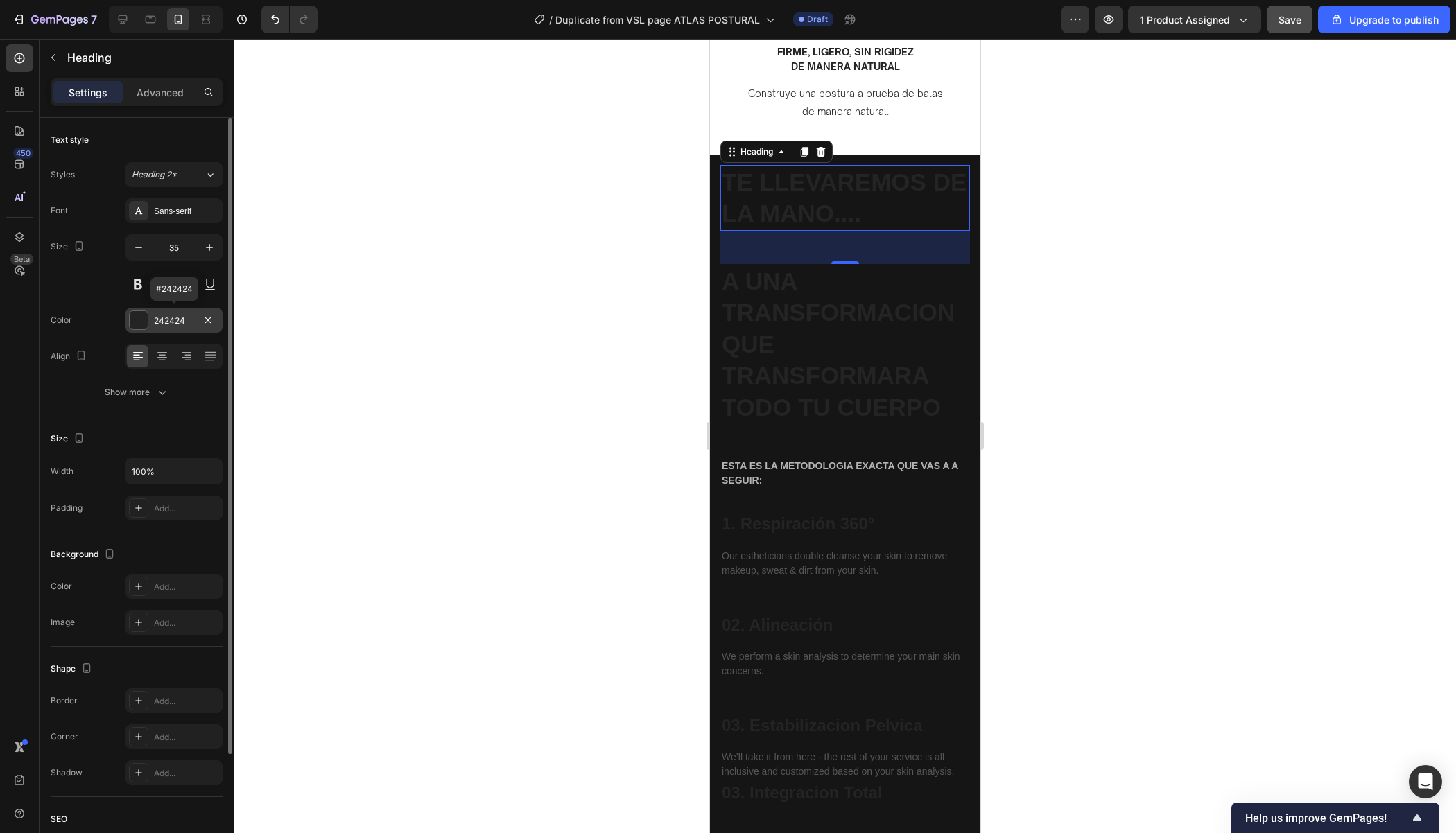
click at [171, 321] on div "242424" at bounding box center [173, 321] width 40 height 13
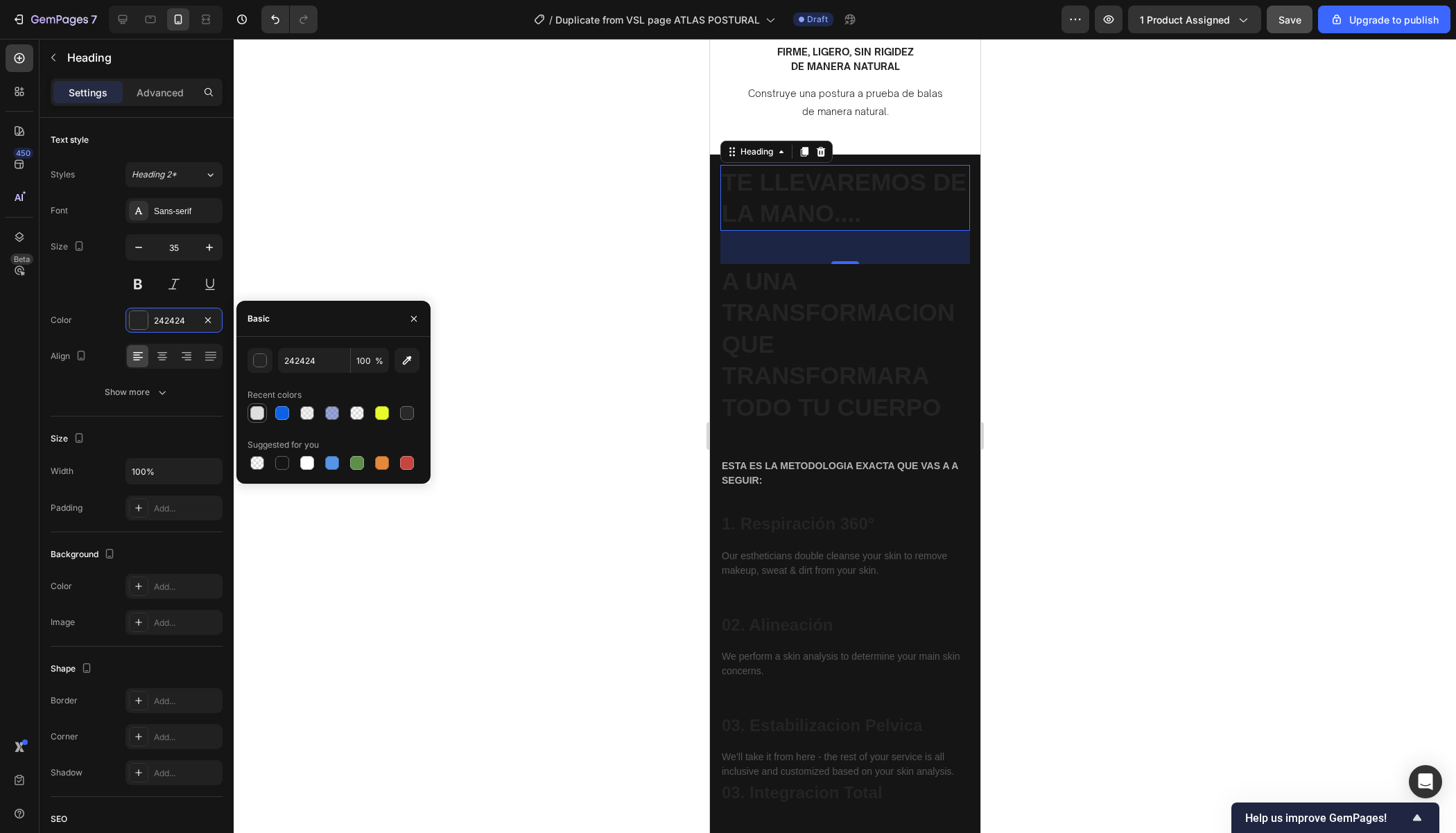
click at [264, 411] on div at bounding box center [257, 413] width 14 height 14
type input "DCDEDF"
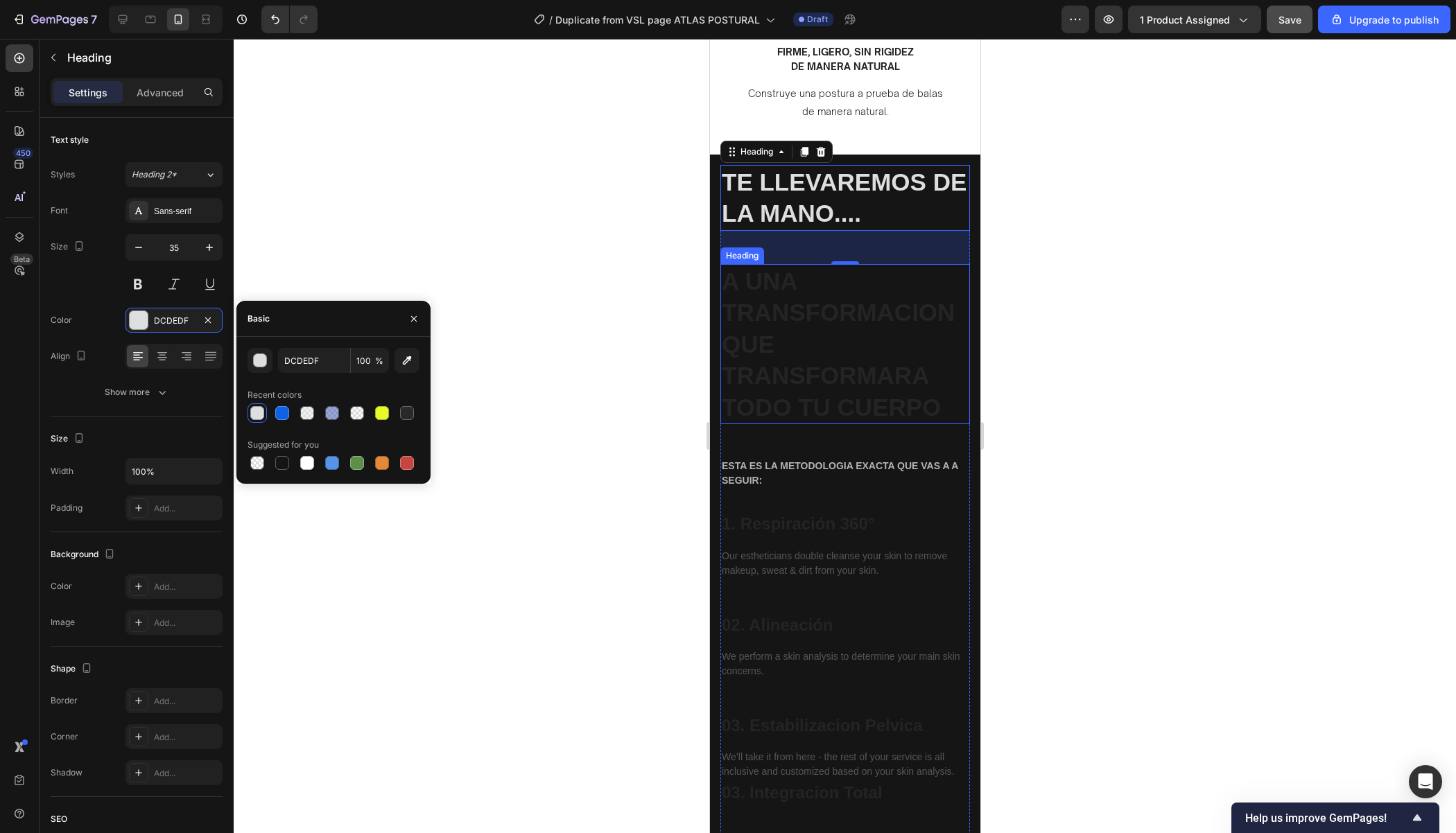
click at [734, 289] on h2 "A UNA TRANSFORMACION QUE TRANSFORMARA TODO TU CUERPO" at bounding box center [844, 344] width 249 height 161
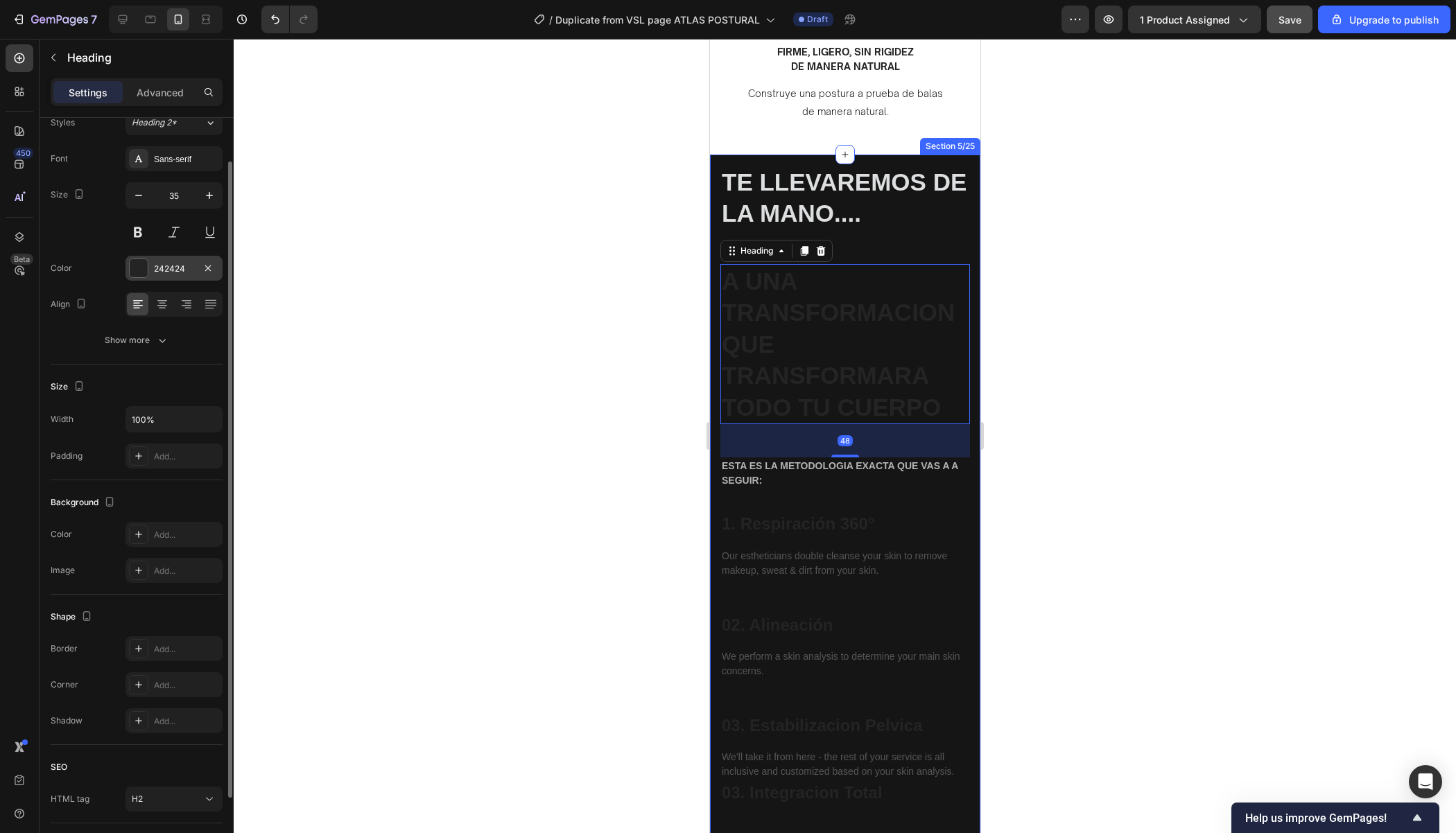
click at [168, 263] on div "242424" at bounding box center [173, 269] width 40 height 13
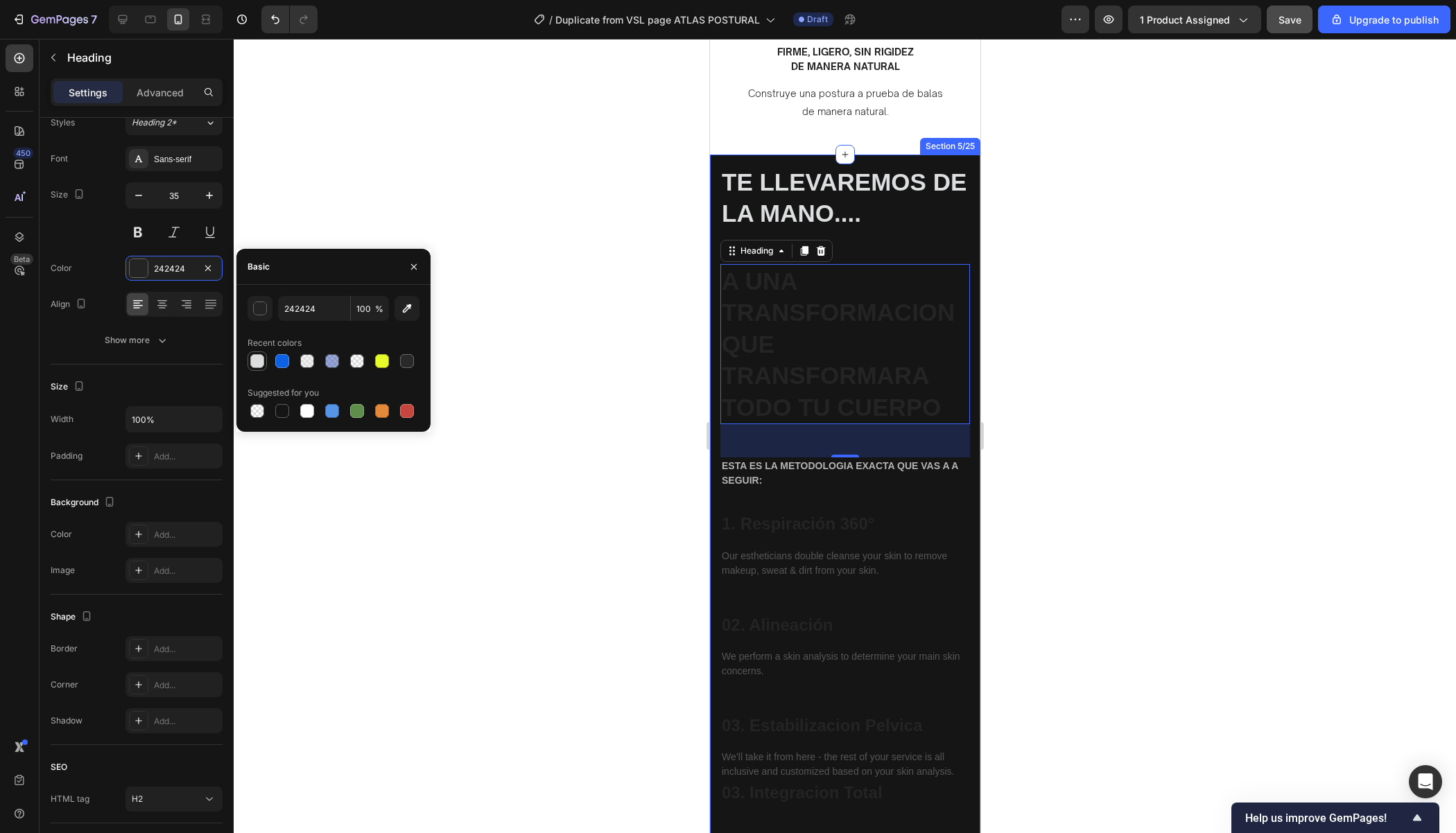
click at [260, 366] on div at bounding box center [257, 361] width 14 height 14
type input "DCDEDF"
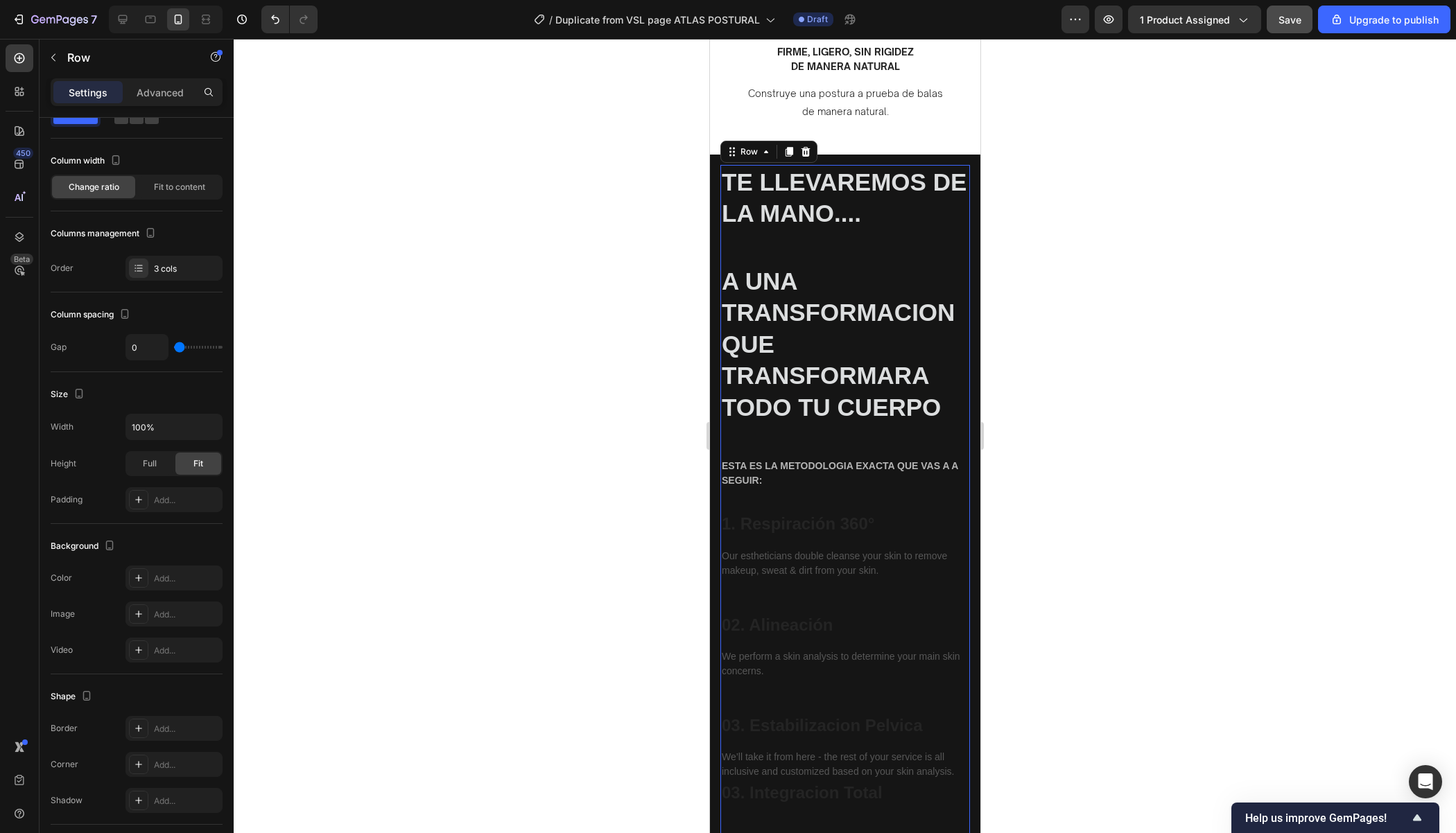
click at [798, 491] on div "ESTA ES LA METODOLOGIA EXACTA QUE VAS A A SEGUIR: Text block 1. Respiración 360…" at bounding box center [844, 803] width 249 height 692
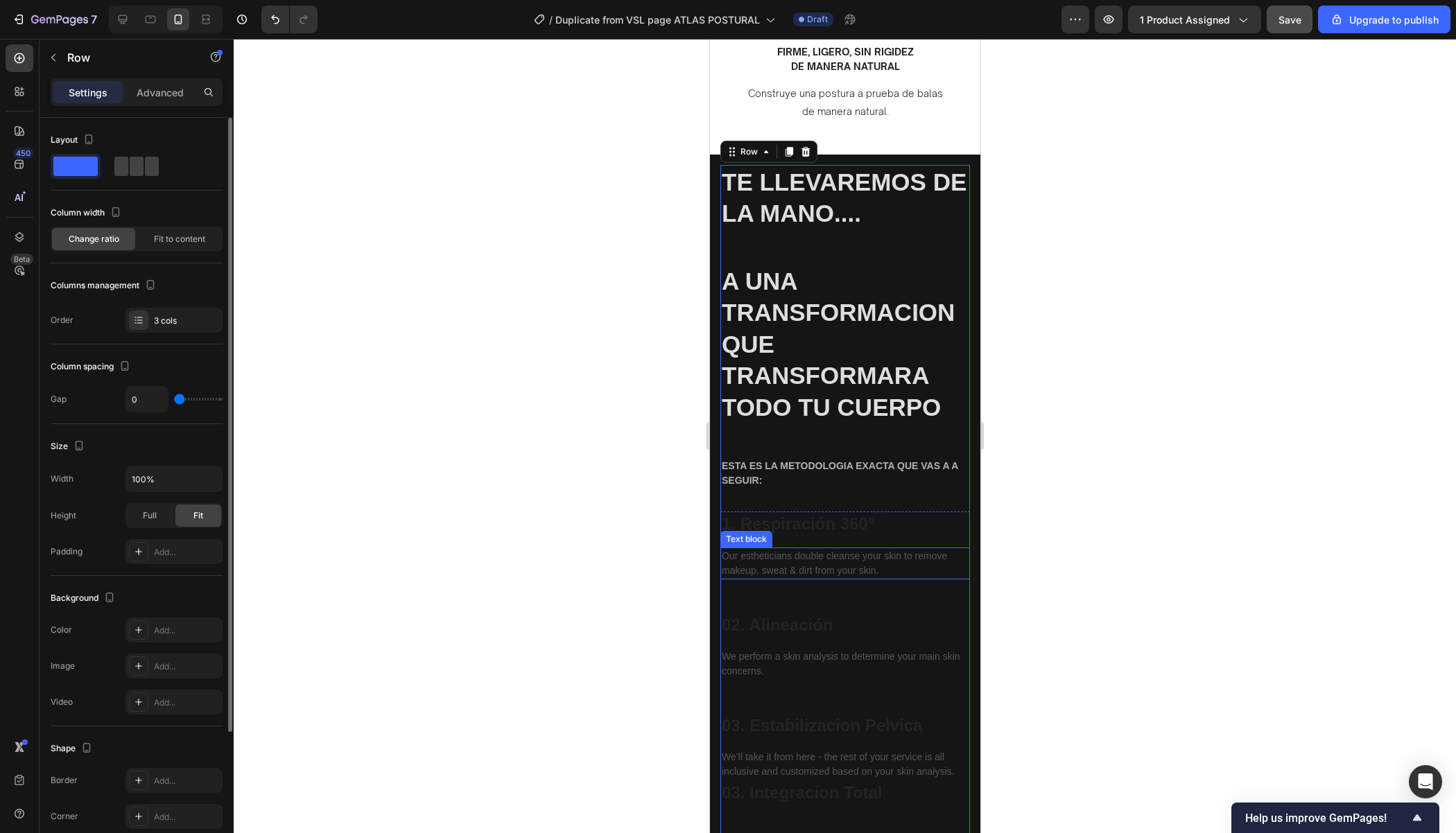
click at [801, 562] on p "Our estheticians double cleanse your skin to remove makeup, sweat & dirt from y…" at bounding box center [844, 563] width 247 height 29
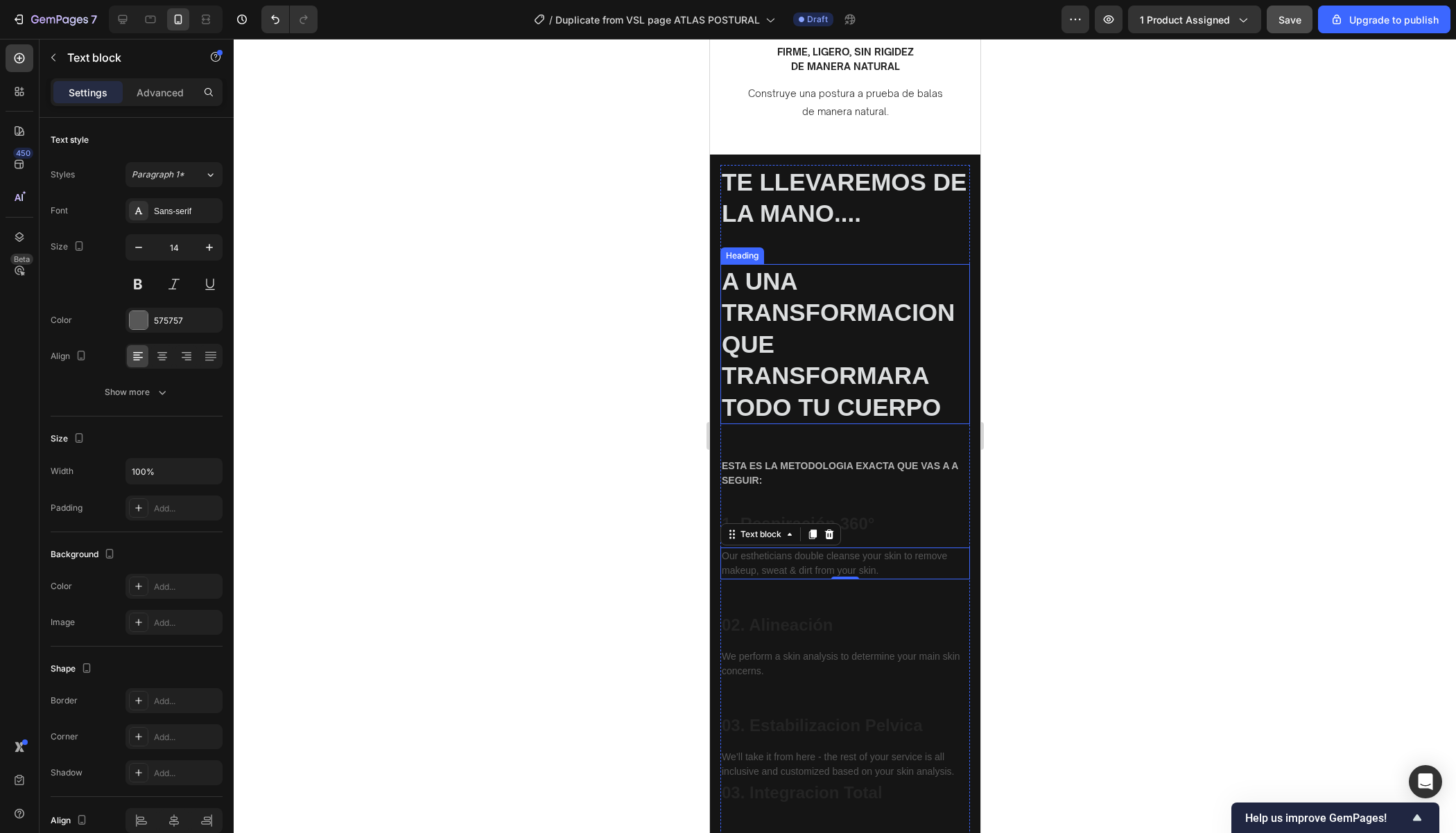
click at [1060, 290] on div at bounding box center [844, 436] width 1223 height 794
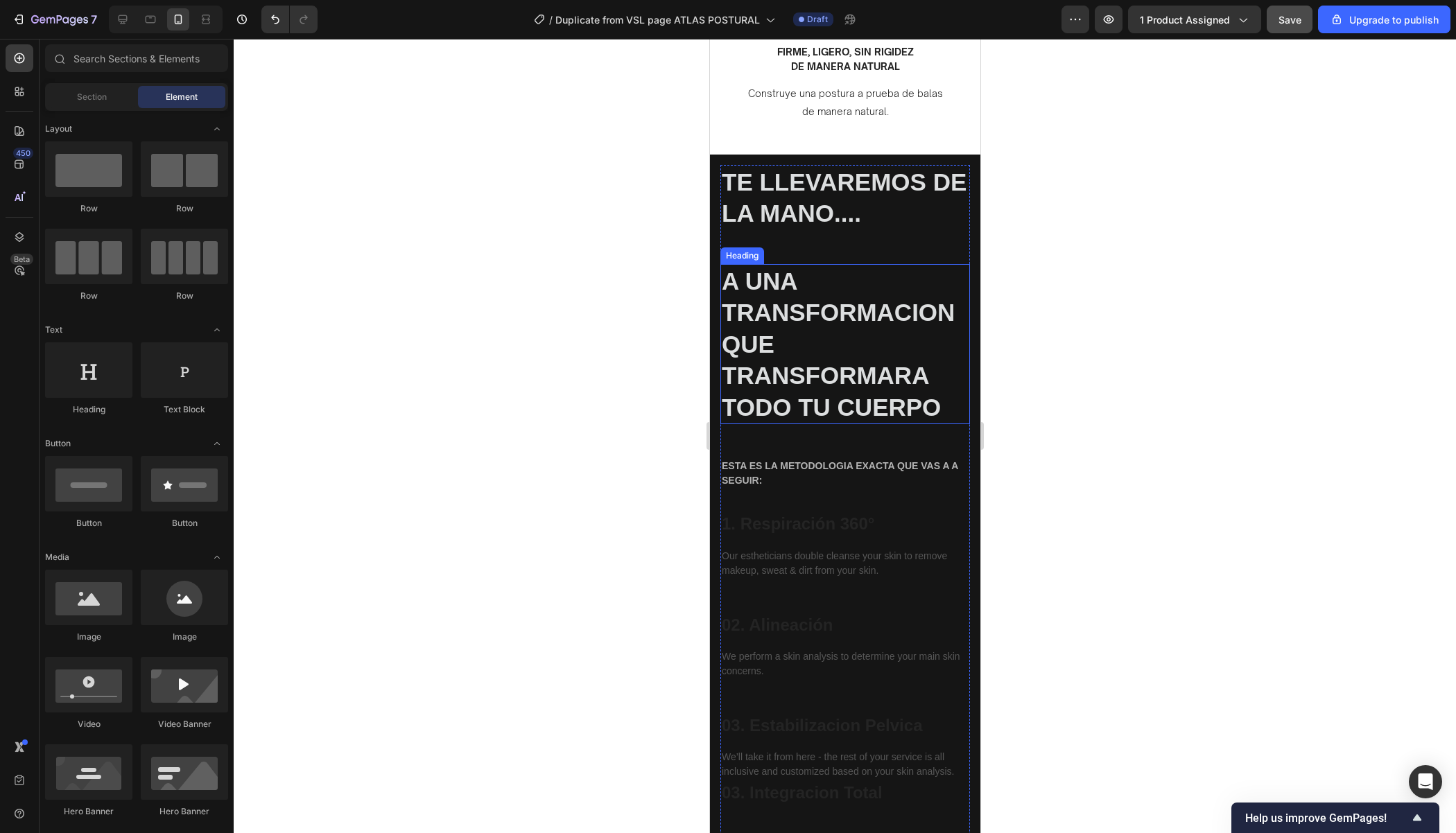
click at [1039, 287] on div at bounding box center [844, 436] width 1223 height 794
click at [992, 316] on div at bounding box center [844, 436] width 1223 height 794
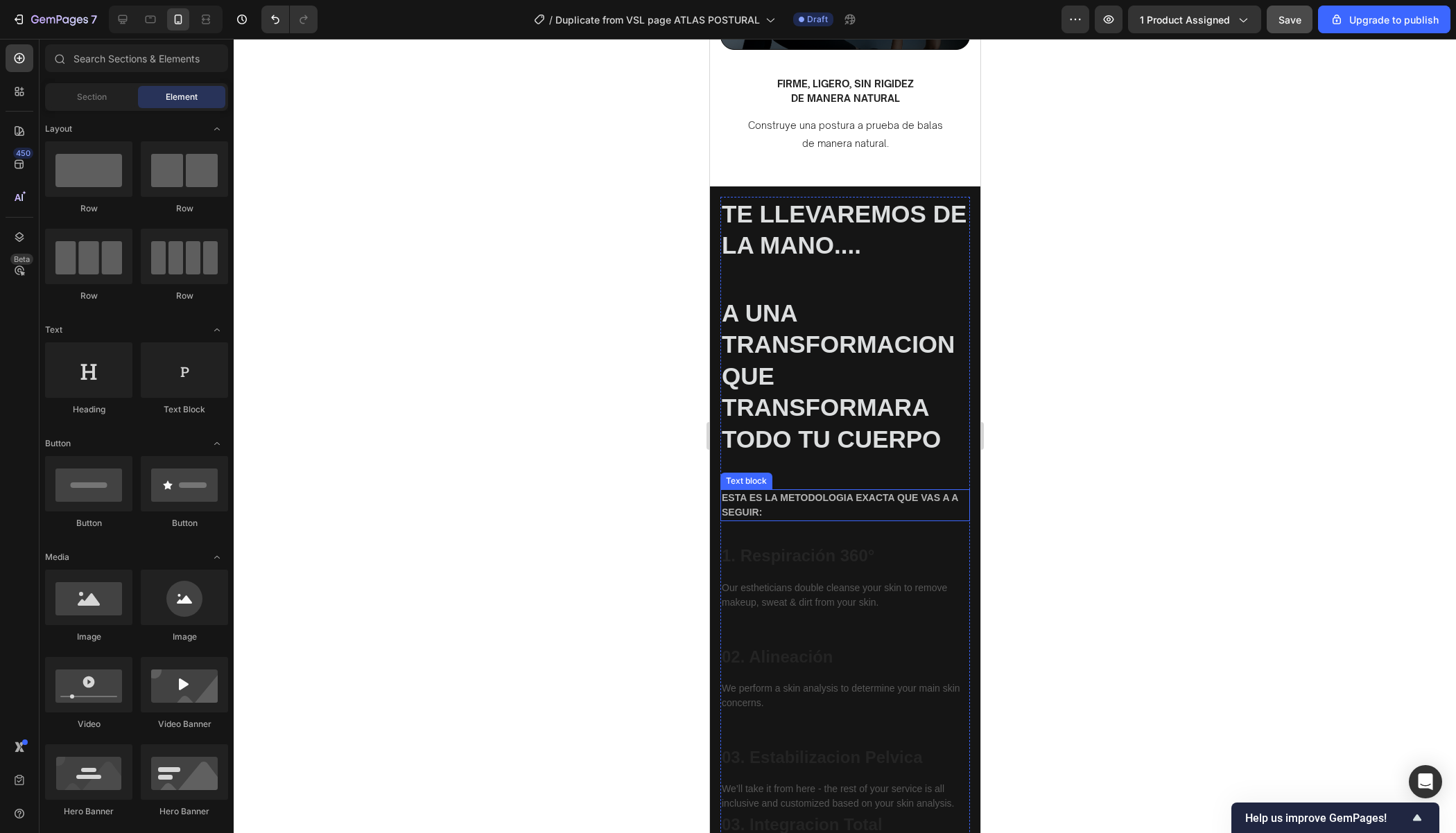
scroll to position [1709, 0]
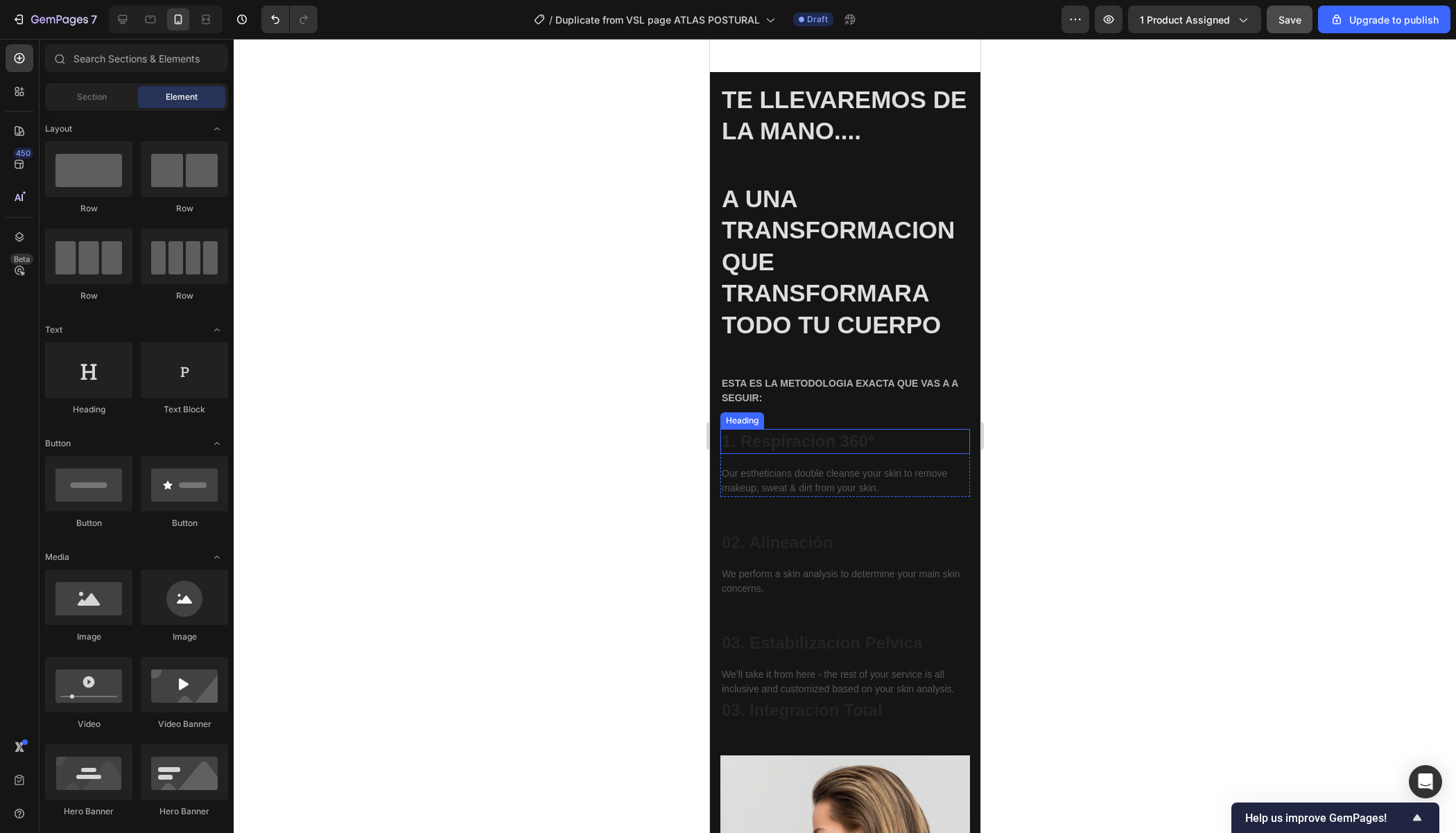
click at [870, 441] on strong "°" at bounding box center [871, 441] width 7 height 19
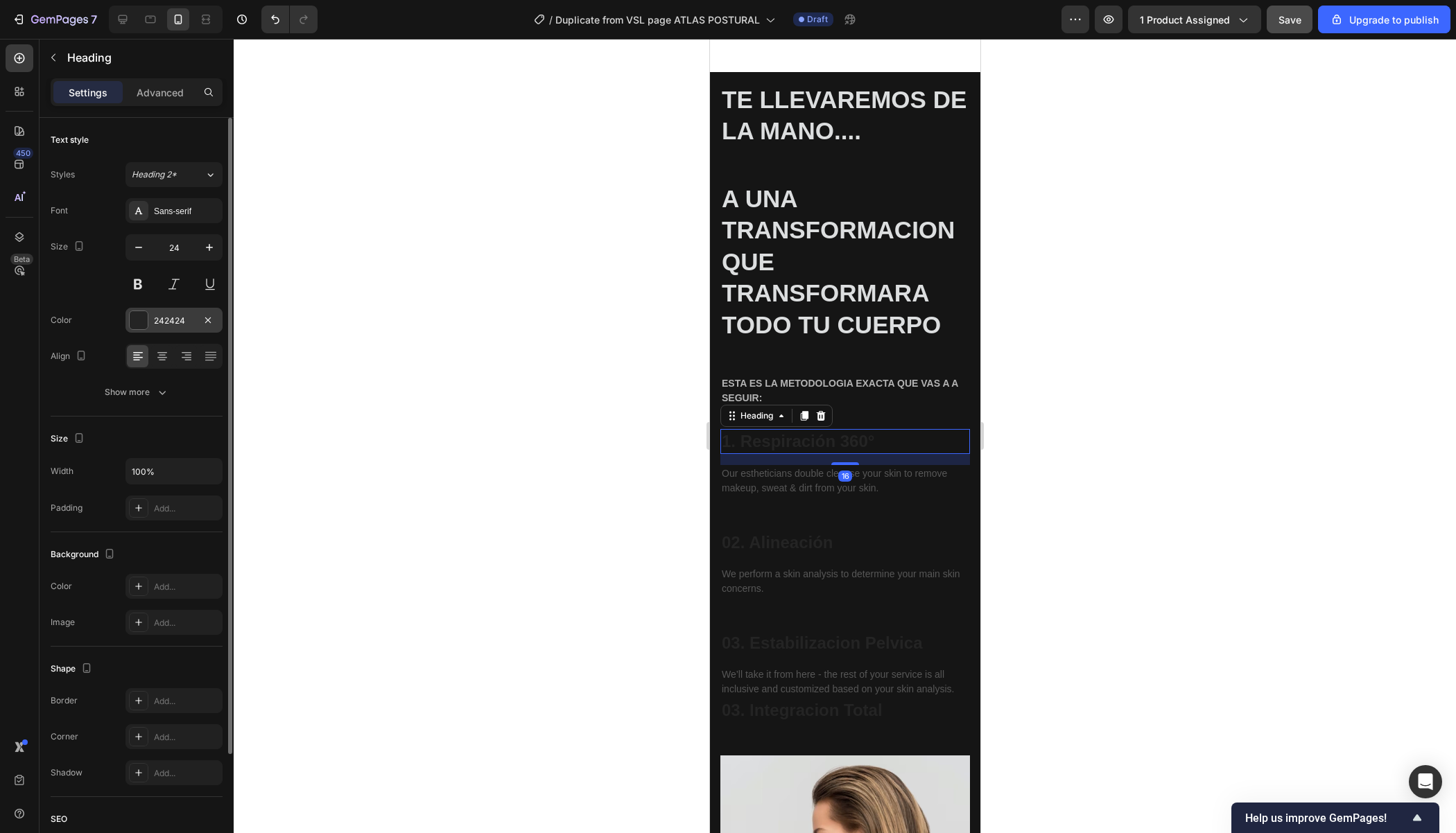
click at [160, 319] on div "242424" at bounding box center [173, 321] width 40 height 13
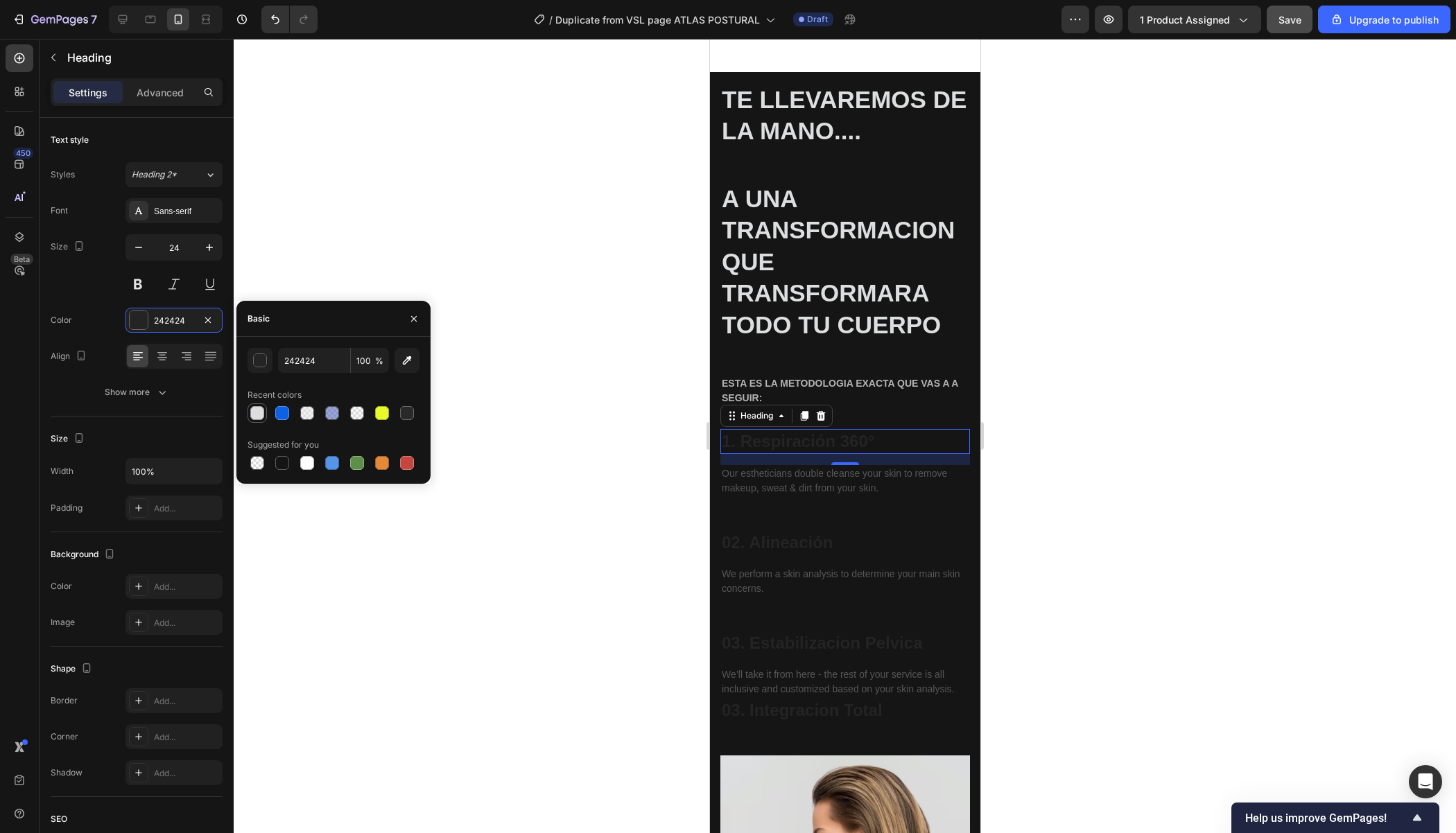
click at [260, 415] on div at bounding box center [257, 413] width 14 height 14
type input "DCDEDF"
click at [779, 474] on p "Our estheticians double cleanse your skin to remove makeup, sweat & dirt from y…" at bounding box center [844, 481] width 247 height 29
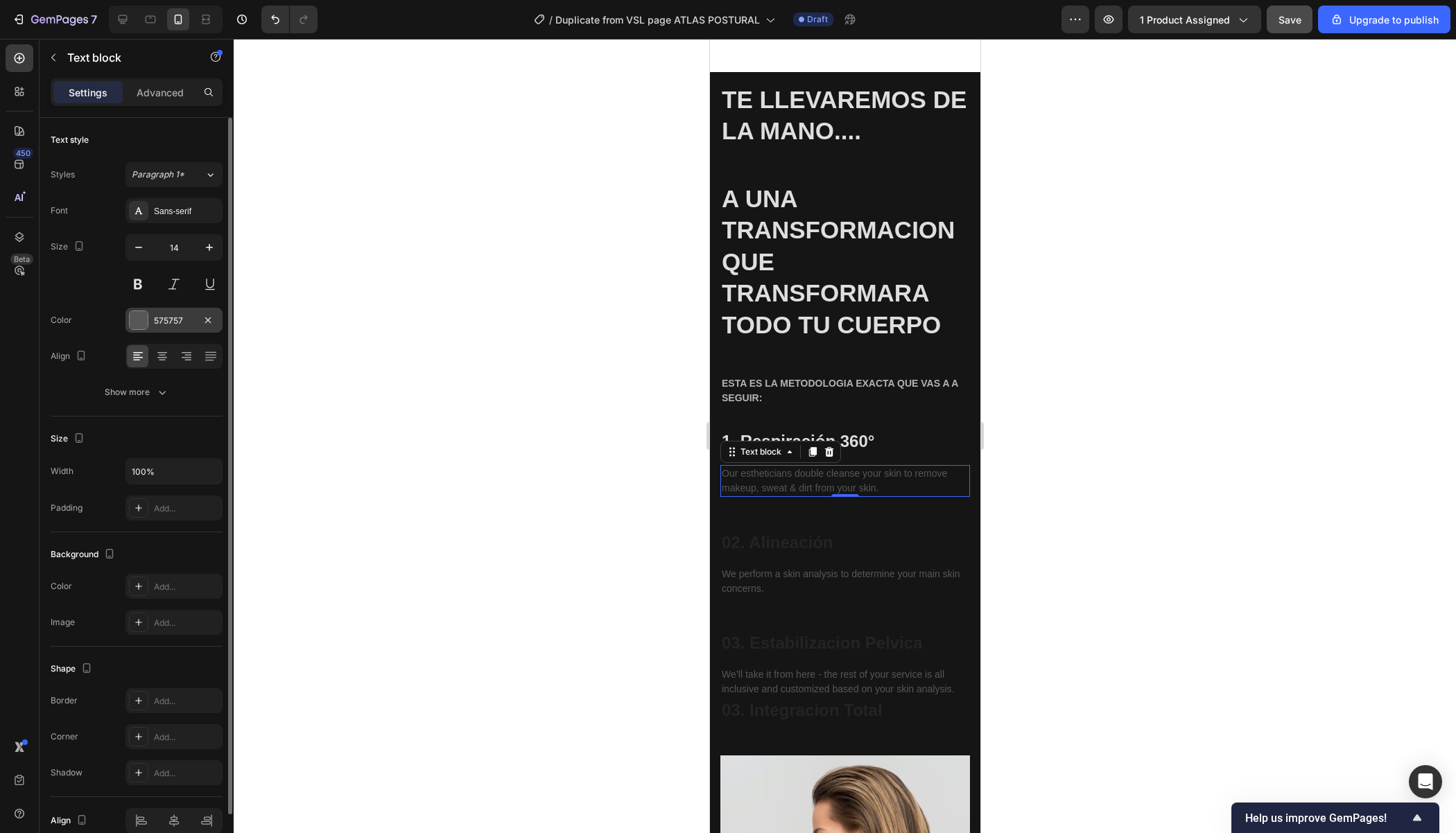
click at [184, 319] on div "575757" at bounding box center [173, 321] width 40 height 13
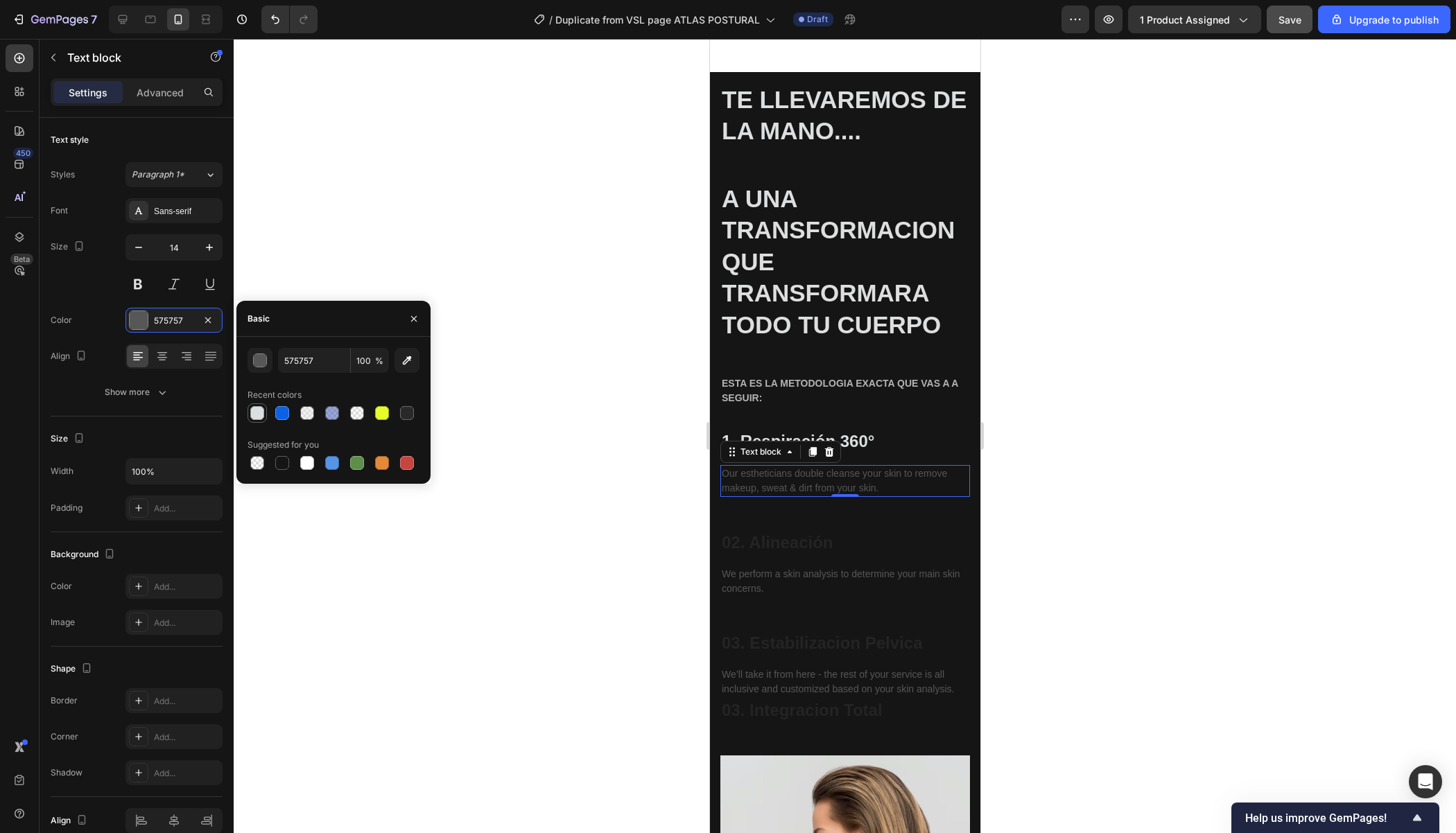
click at [264, 415] on div at bounding box center [257, 413] width 14 height 14
type input "DCDEDF"
click at [1201, 454] on div at bounding box center [844, 436] width 1223 height 794
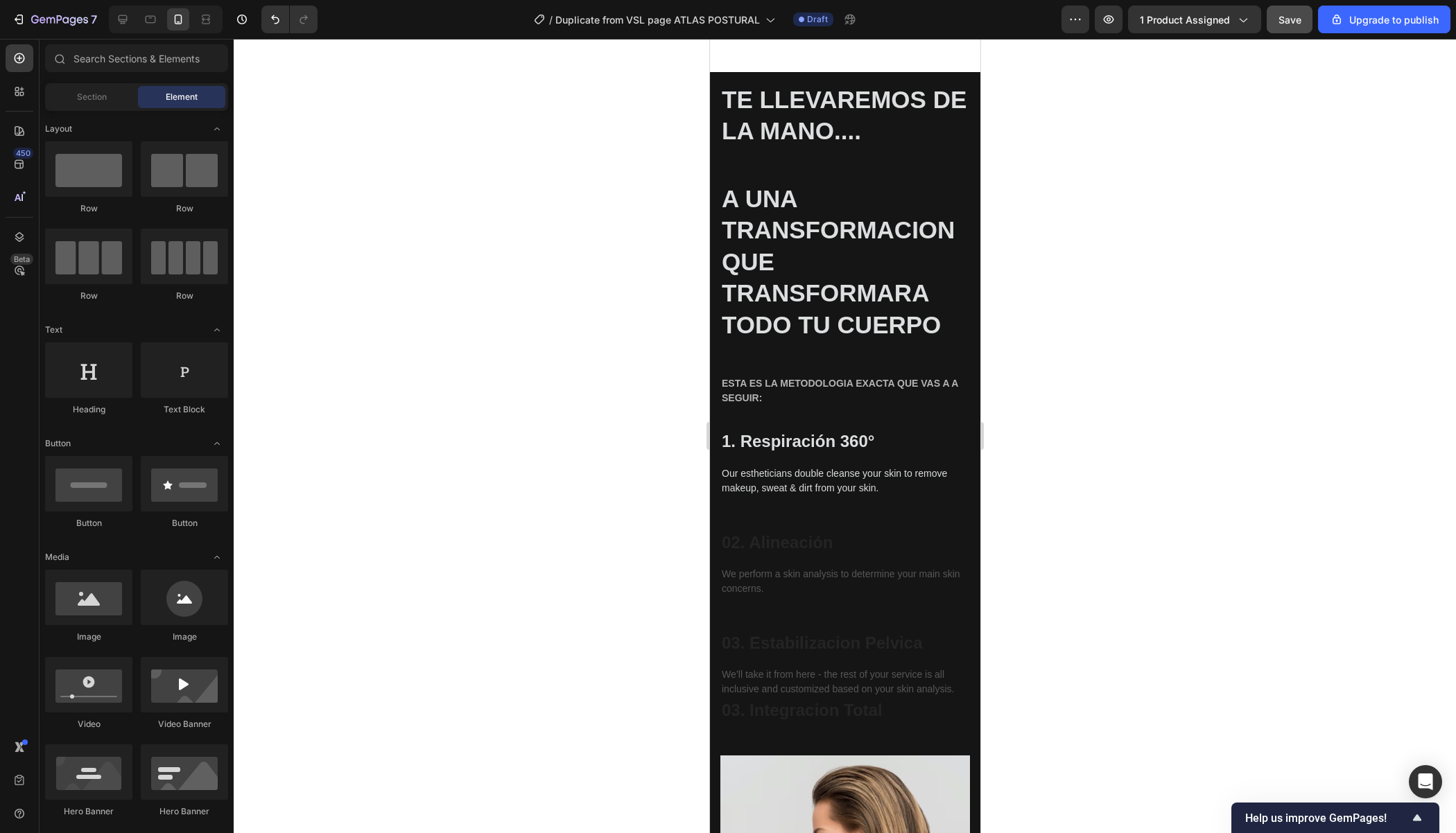
click at [1200, 454] on div at bounding box center [844, 436] width 1223 height 794
click at [886, 580] on p "We perform a skin analysis to determine your main skin concerns." at bounding box center [844, 581] width 247 height 29
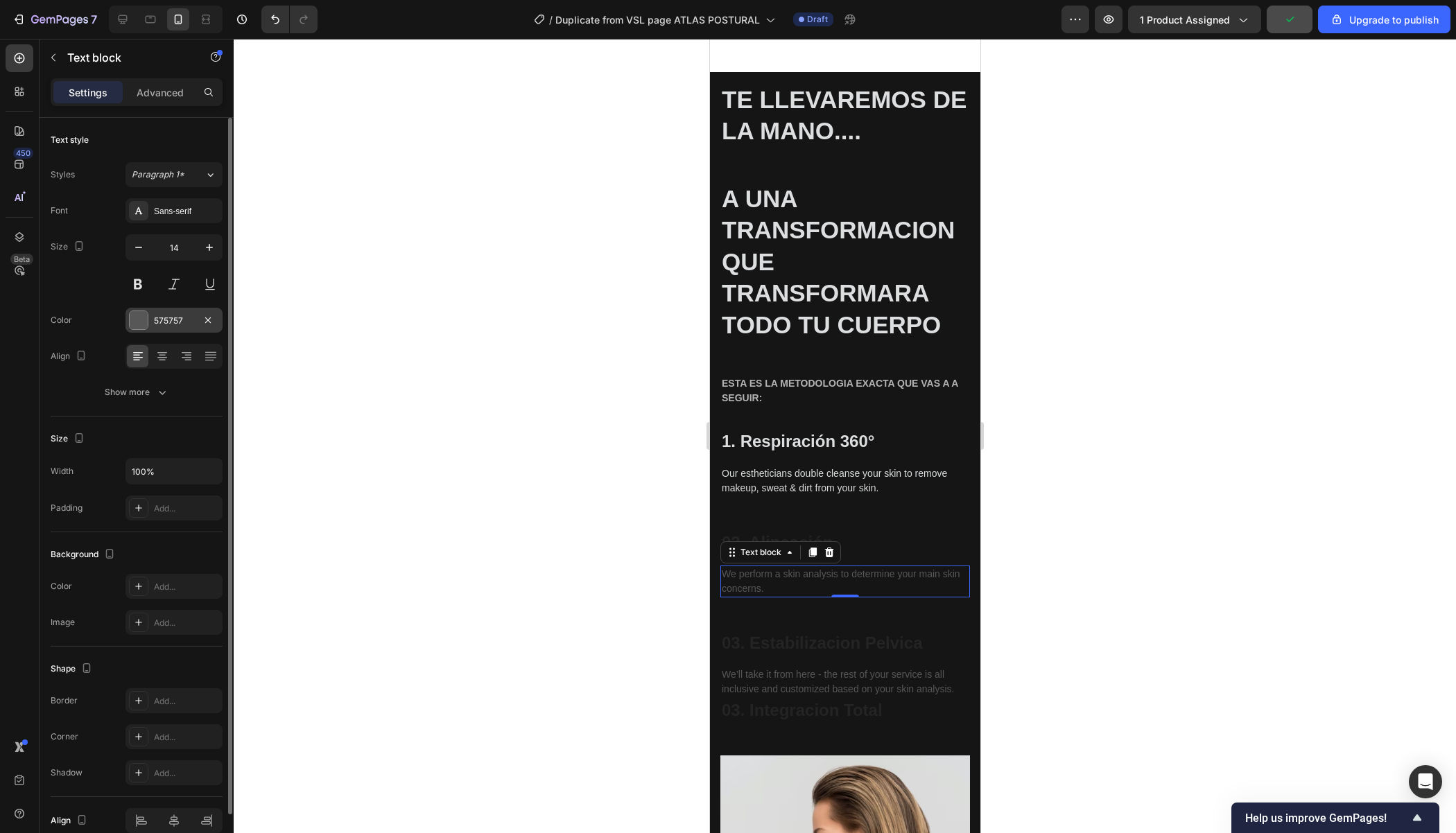
click at [149, 324] on div "575757" at bounding box center [174, 320] width 97 height 25
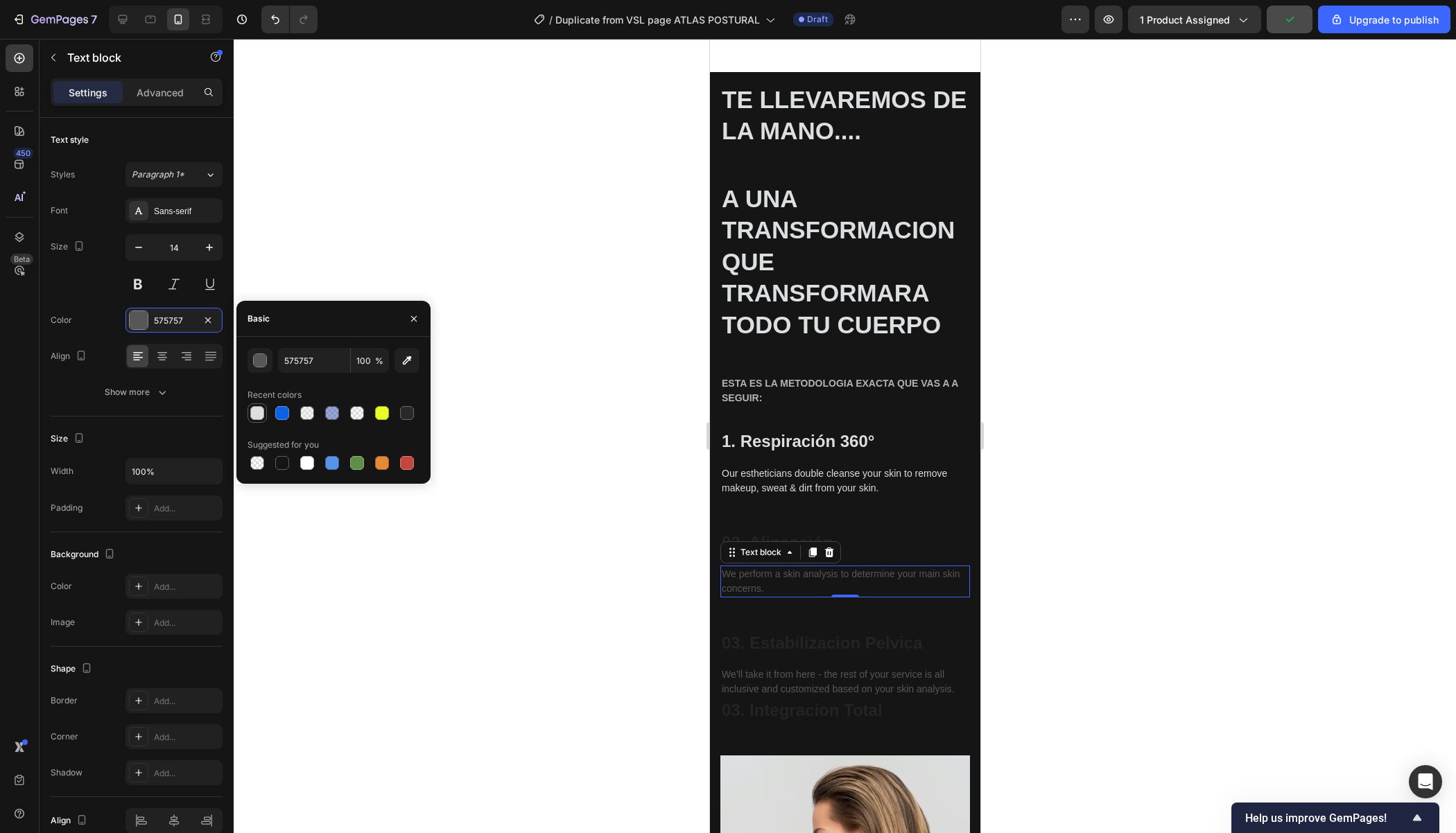
click at [253, 405] on div at bounding box center [257, 413] width 17 height 17
type input "DCDEDF"
click at [1044, 608] on div at bounding box center [844, 436] width 1223 height 794
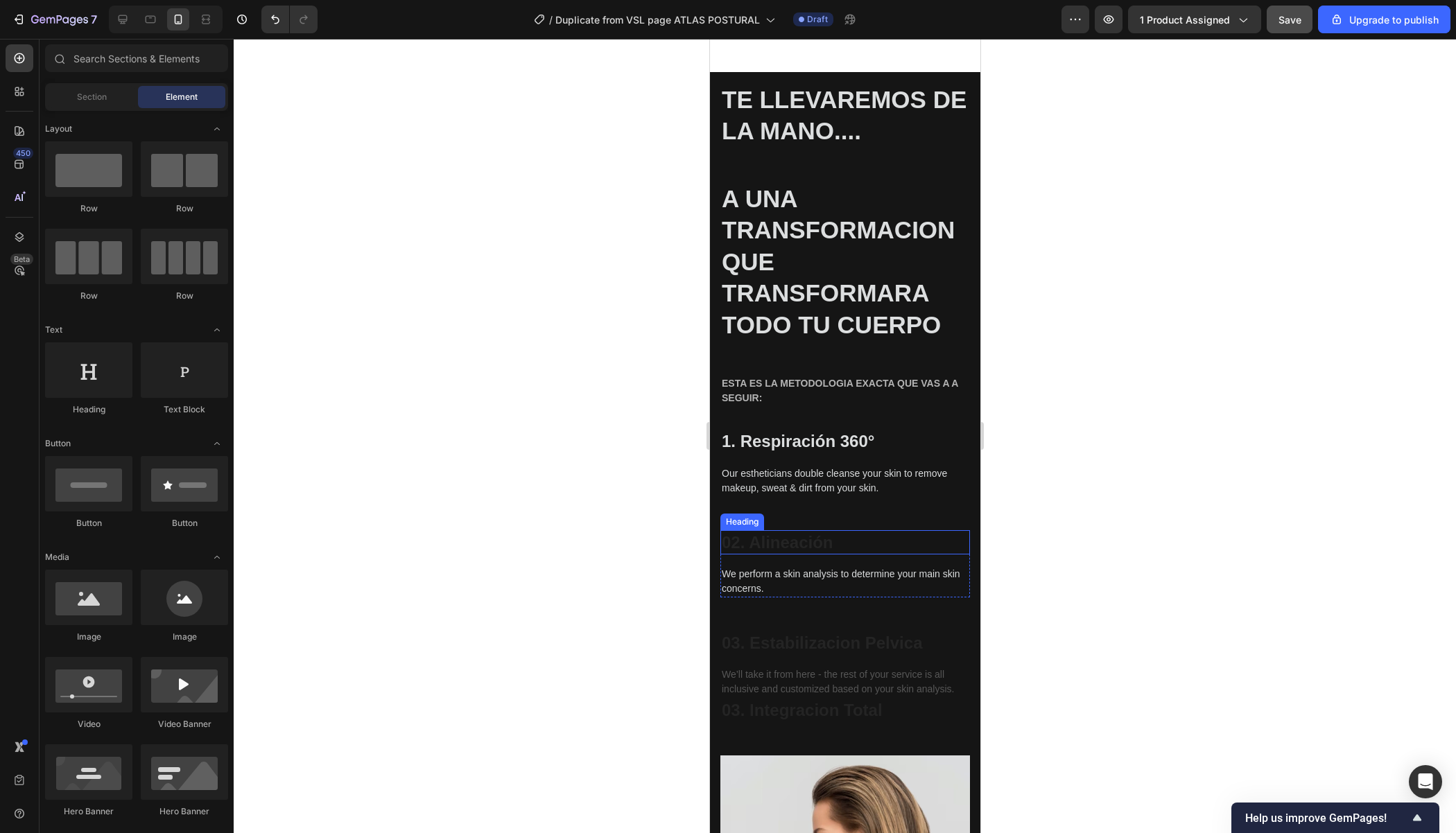
click at [864, 533] on h3 "02. Alineación" at bounding box center [844, 542] width 249 height 25
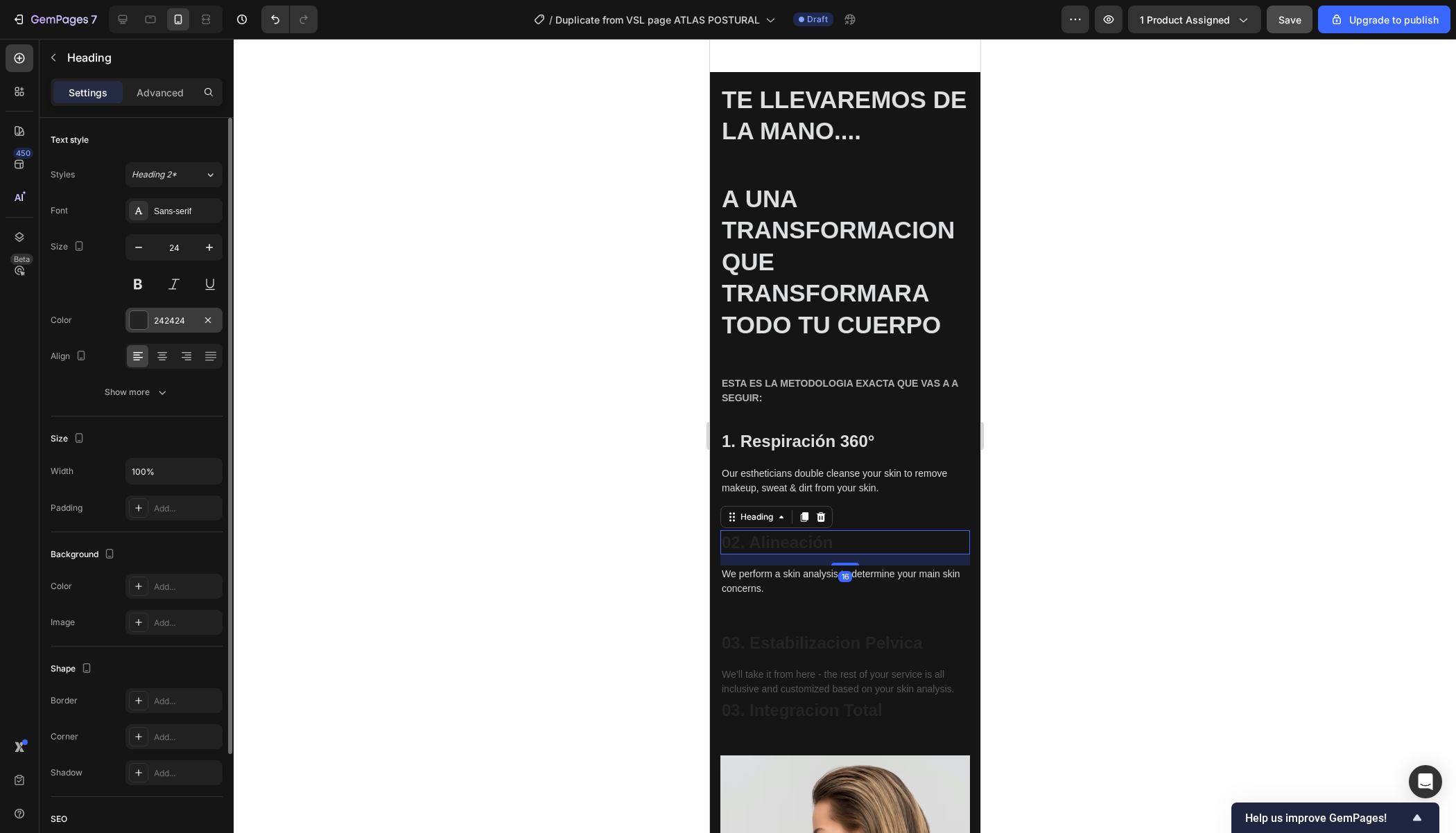
click at [138, 321] on div at bounding box center [138, 320] width 18 height 18
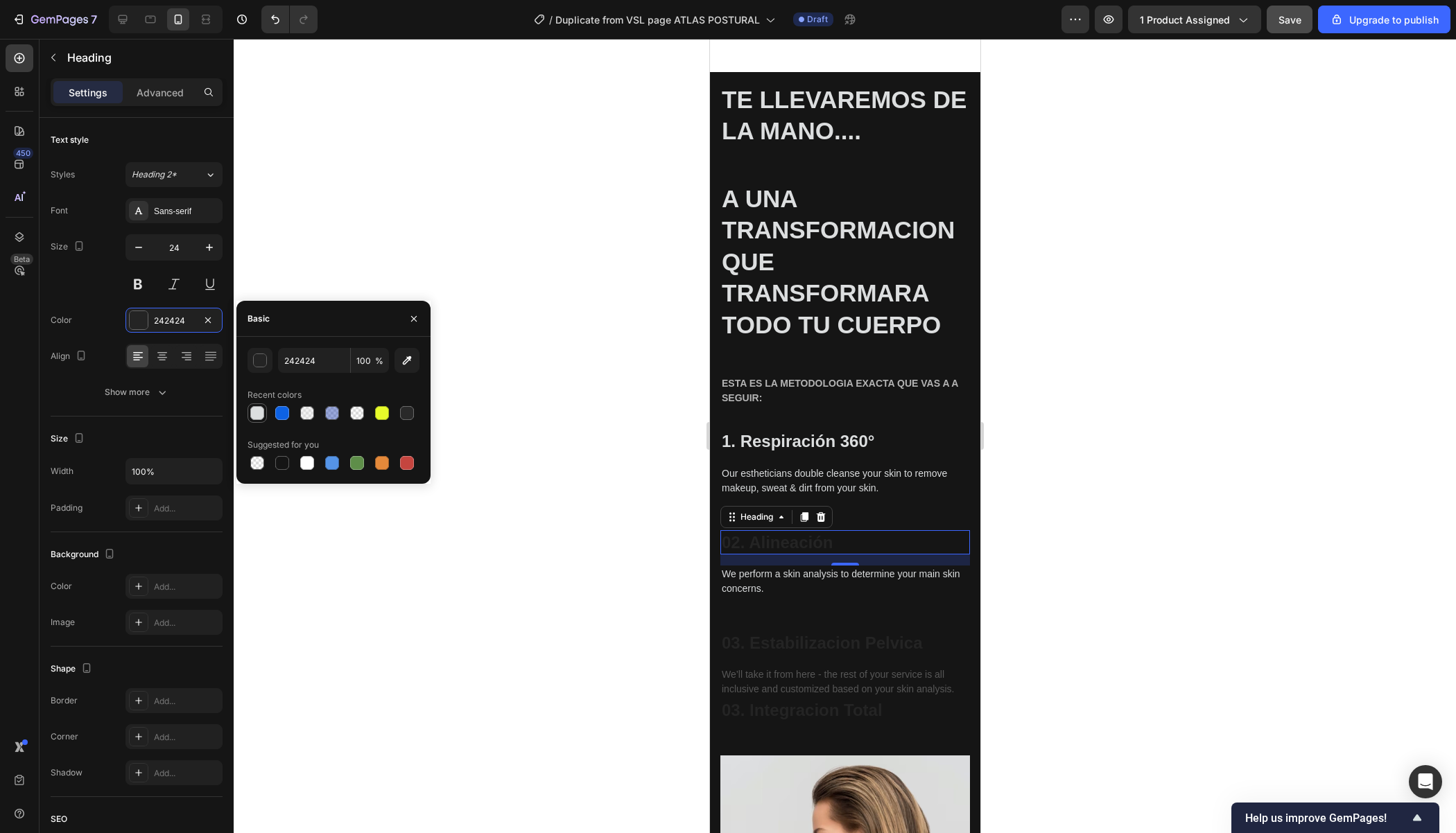
click at [260, 413] on div at bounding box center [257, 413] width 14 height 14
type input "DCDEDF"
click at [1084, 480] on div at bounding box center [844, 436] width 1223 height 794
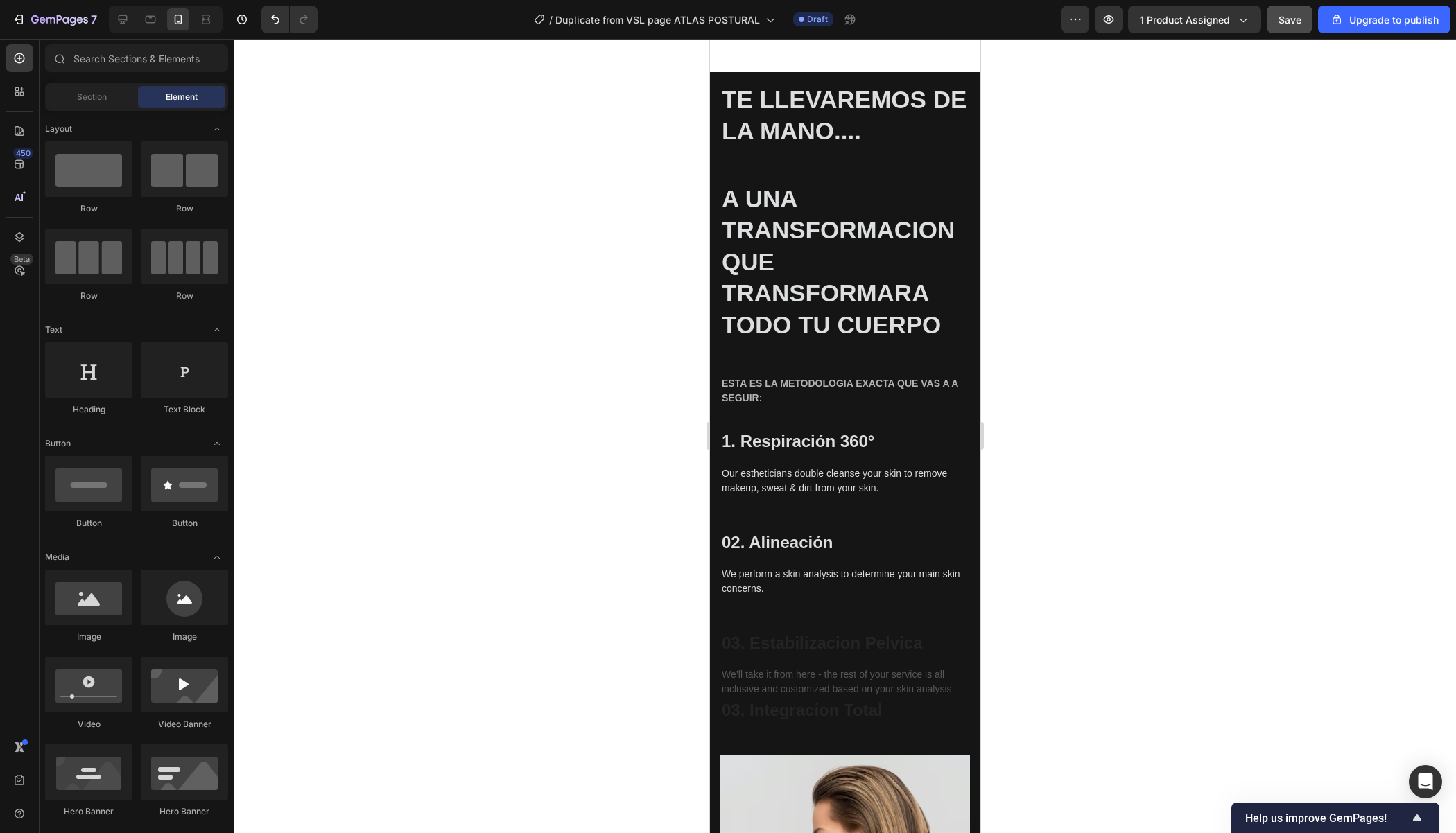
click at [1084, 480] on div at bounding box center [844, 436] width 1223 height 794
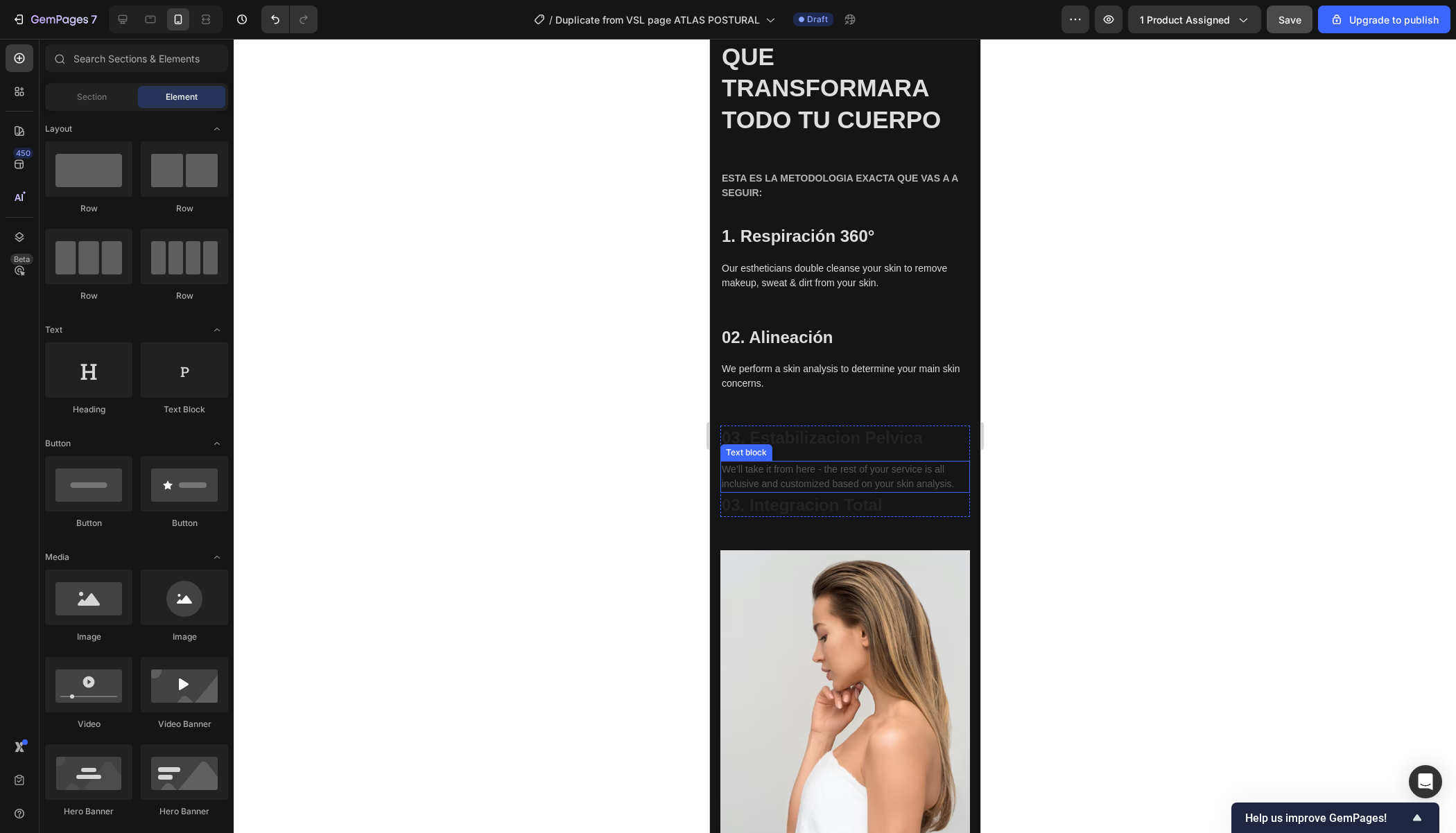
scroll to position [1904, 0]
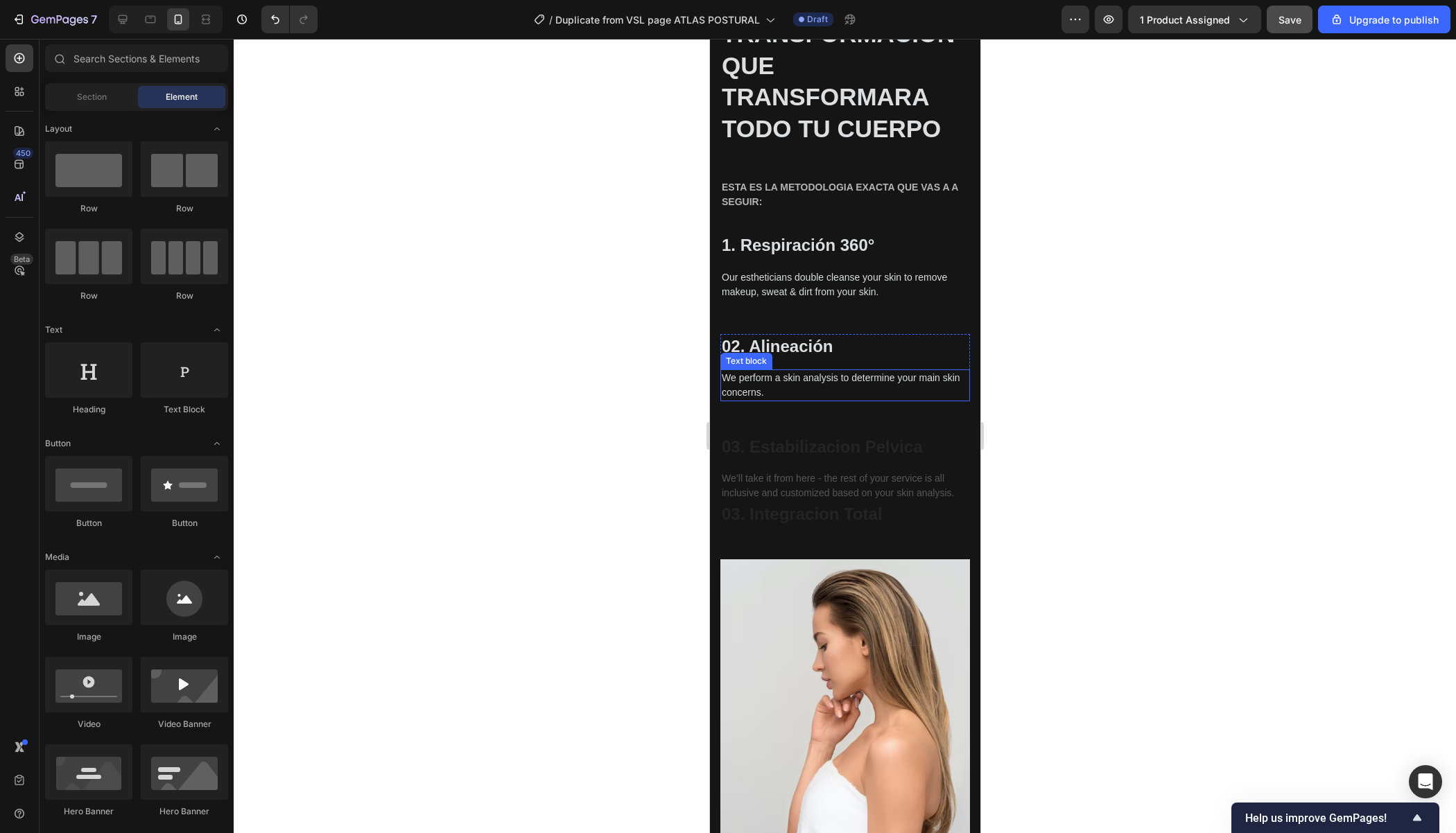
click at [818, 381] on p "We perform a skin analysis to determine your main skin concerns." at bounding box center [844, 385] width 247 height 29
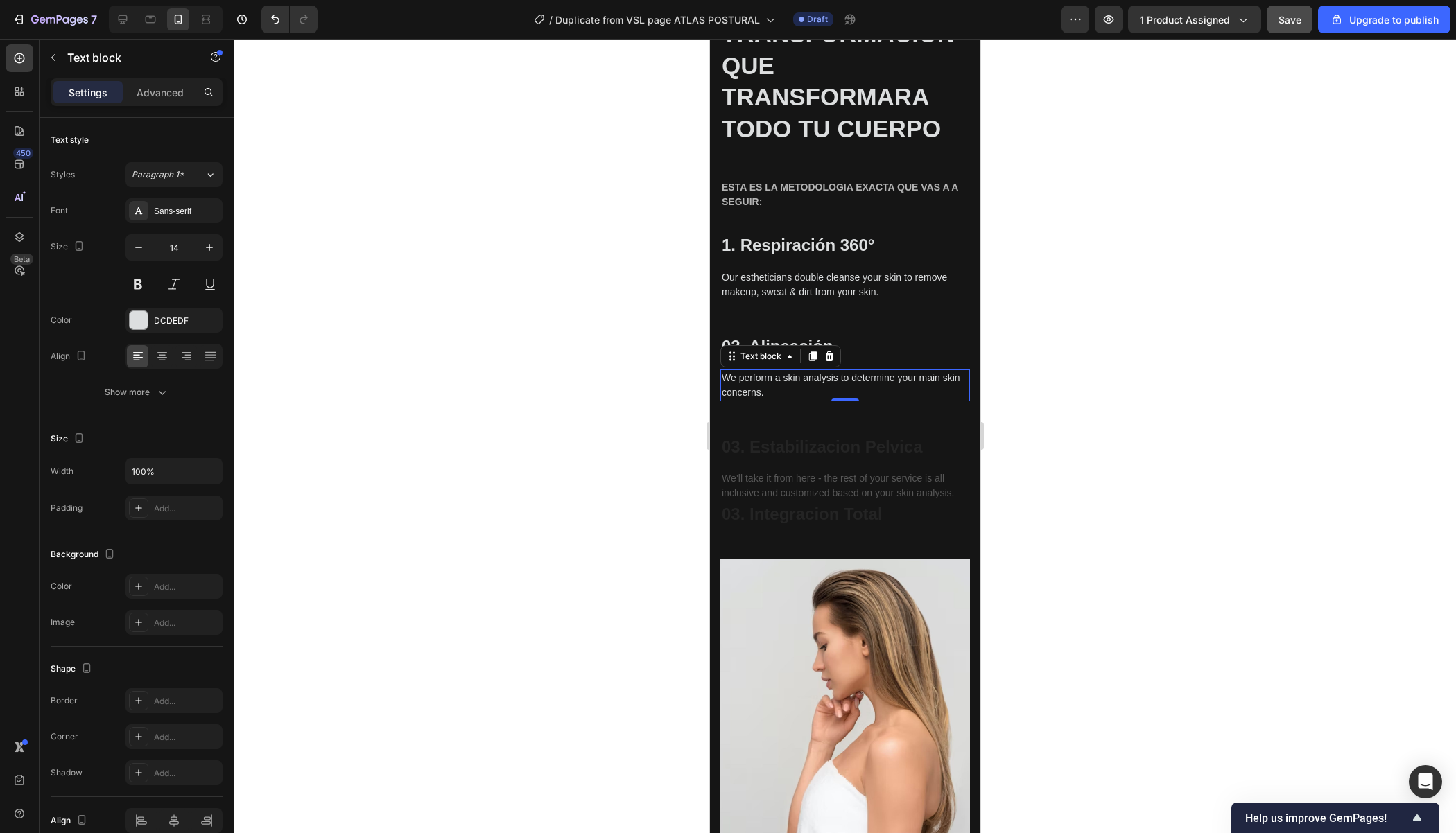
click at [813, 385] on p "We perform a skin analysis to determine your main skin concerns." at bounding box center [844, 385] width 247 height 29
drag, startPoint x: 794, startPoint y: 393, endPoint x: 714, endPoint y: 376, distance: 81.8
click at [715, 376] on div "TE LLEVAREMOS DE LA MANO.... Heading A UNA TRANSFORMACION QUE TRANSFORMARA TODO…" at bounding box center [844, 422] width 271 height 1093
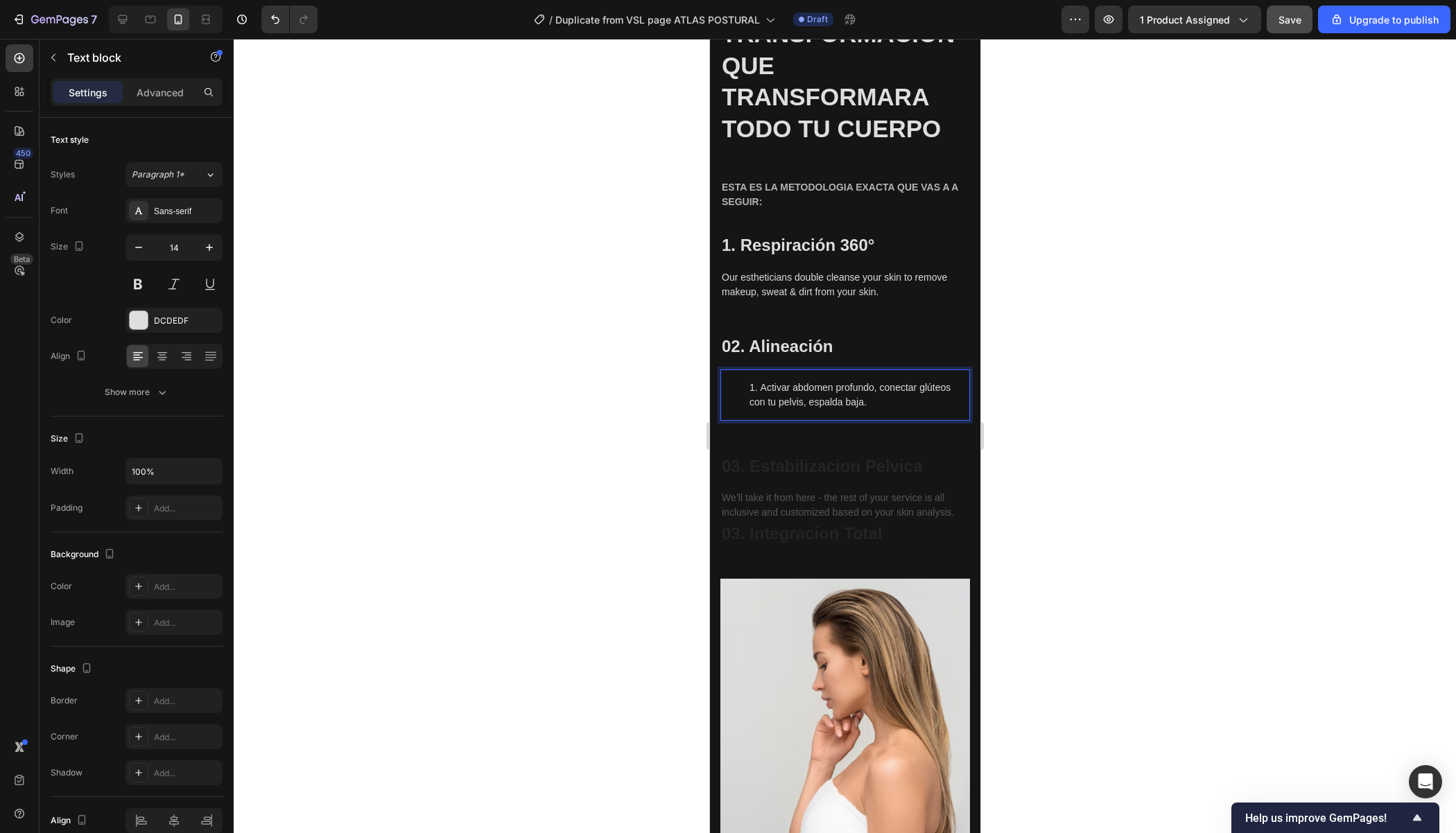
click at [760, 387] on li "Activar abdomen profundo, conectar glúteos con tu pelvis, espalda baja." at bounding box center [859, 395] width 219 height 29
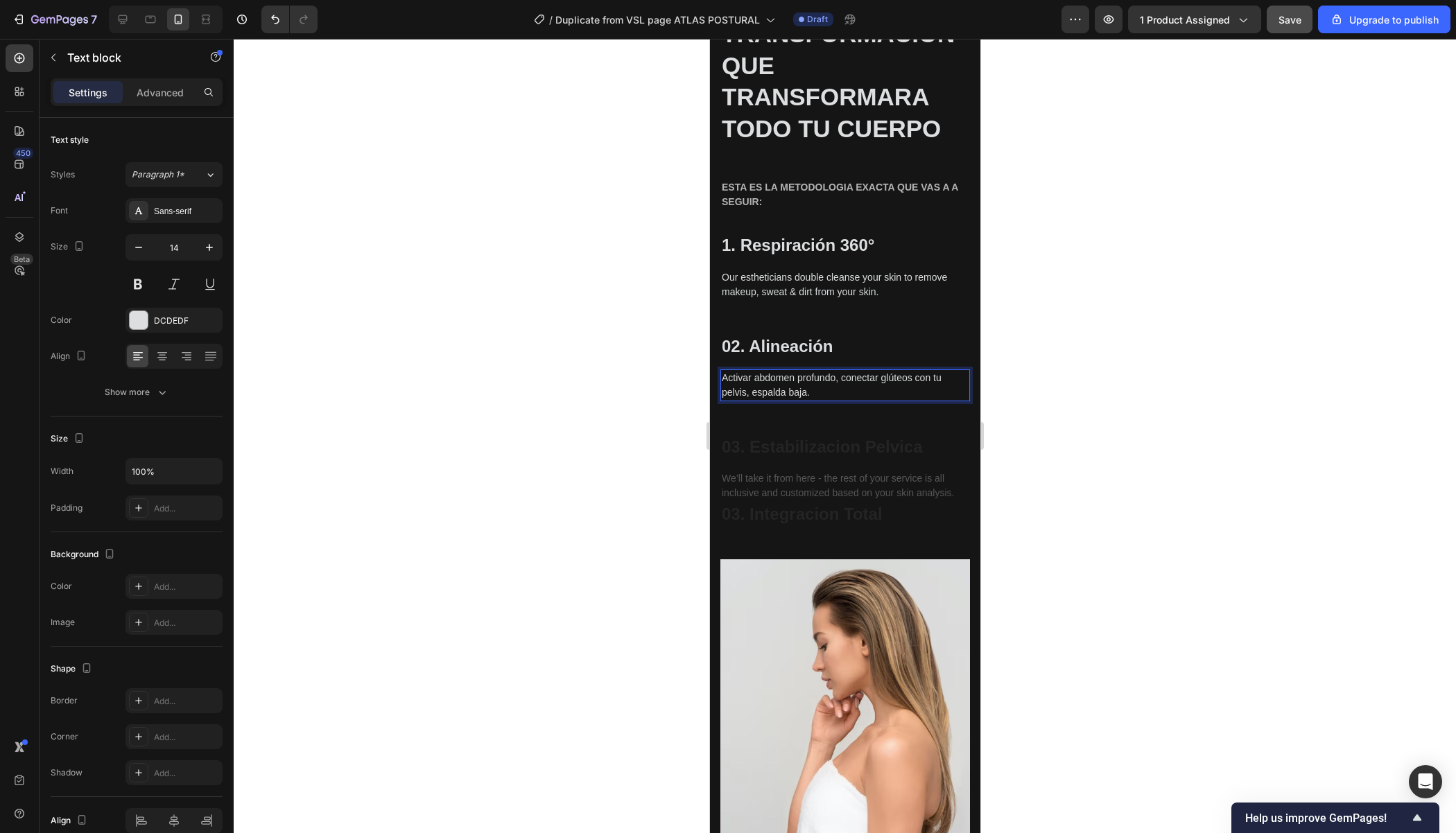
click at [1060, 380] on div at bounding box center [844, 436] width 1223 height 794
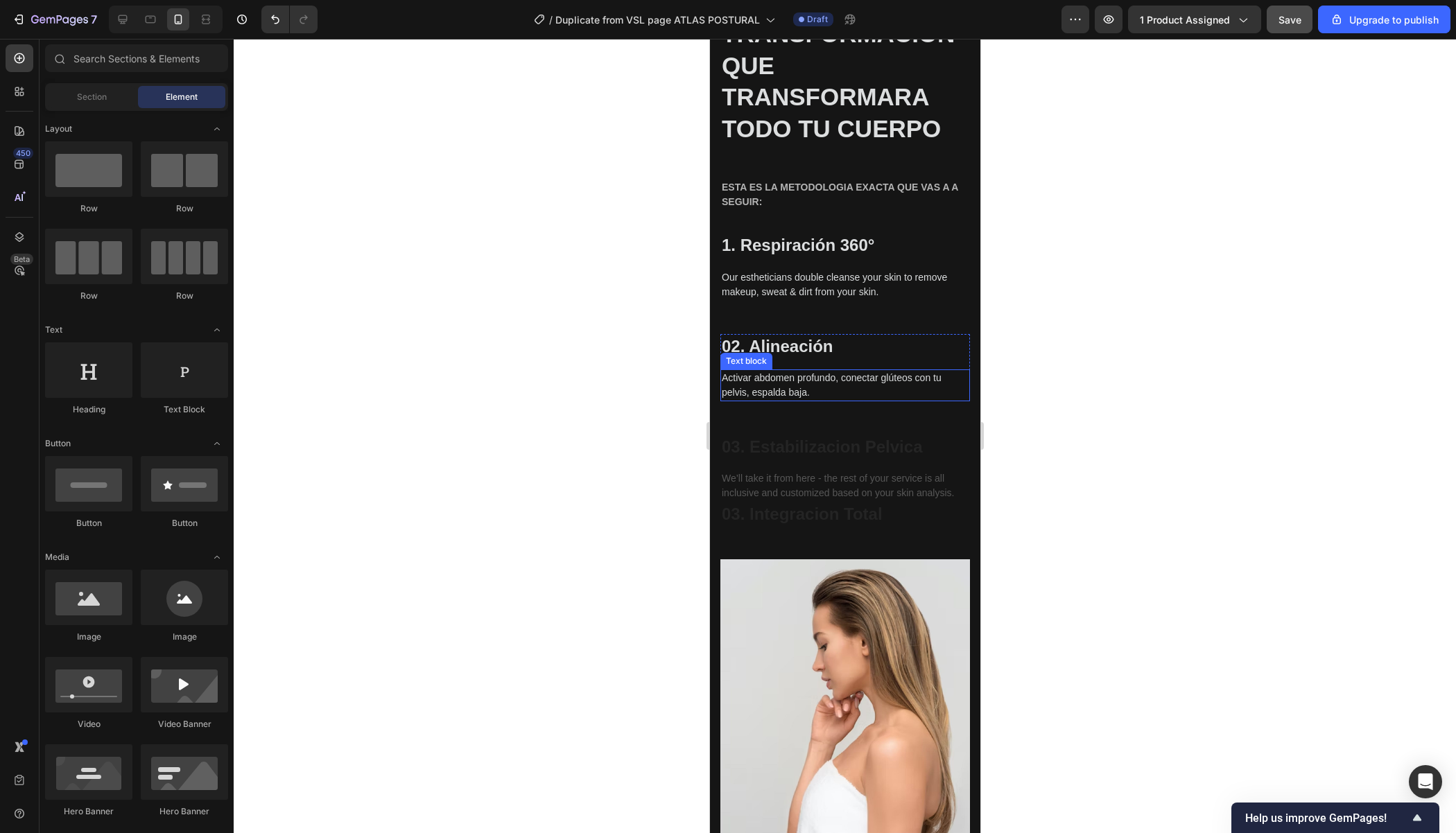
click at [848, 392] on p "Activar abdomen profundo, conectar glúteos con tu pelvis, espalda baja." at bounding box center [844, 385] width 247 height 29
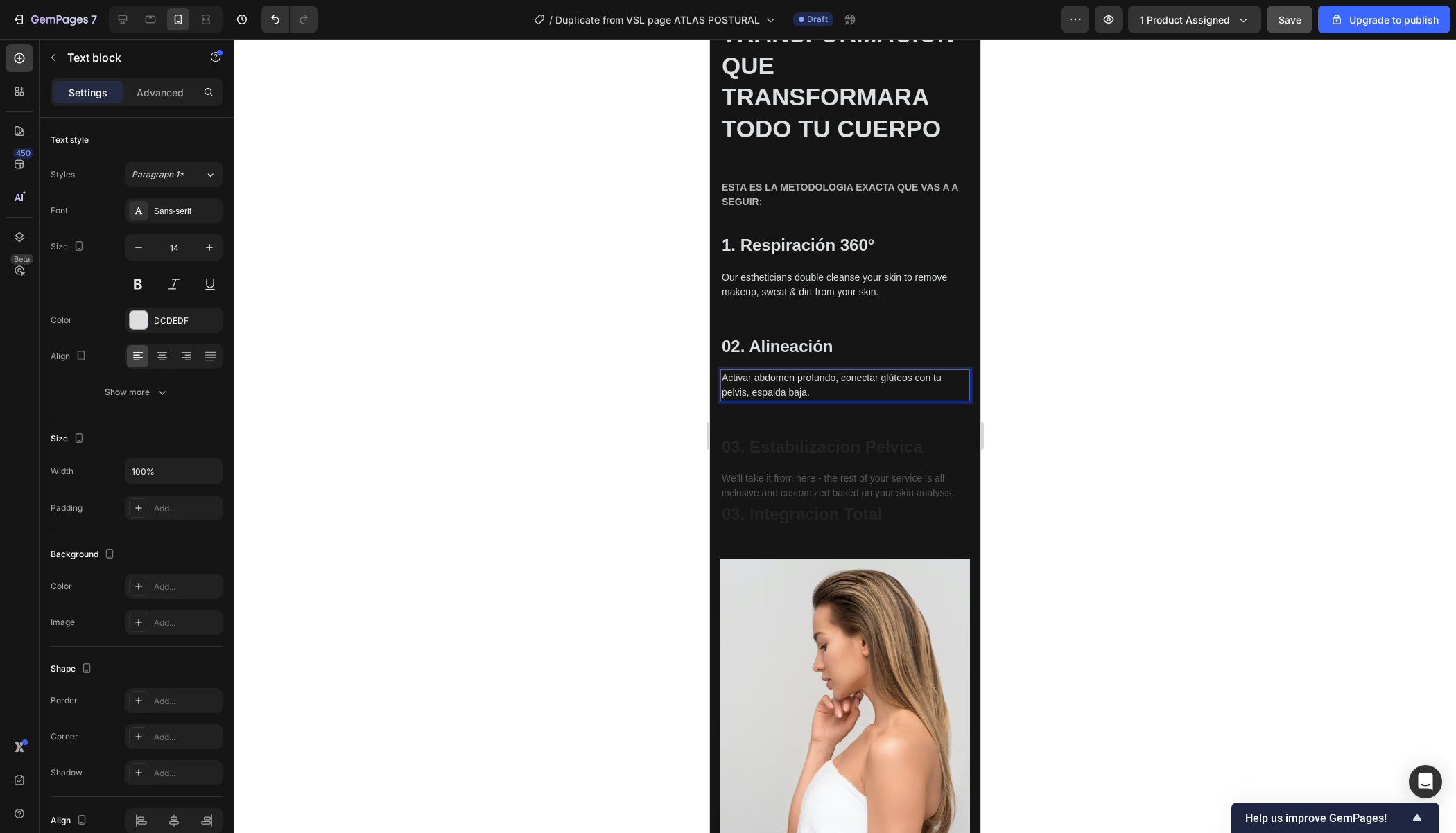
click at [864, 389] on p "Activar abdomen profundo, conectar glúteos con tu pelvis, espalda baja." at bounding box center [844, 385] width 247 height 29
click at [857, 390] on p "Activar abdomen profundo, conectar glúteos con tu pelvis, espalda baja." at bounding box center [844, 385] width 247 height 29
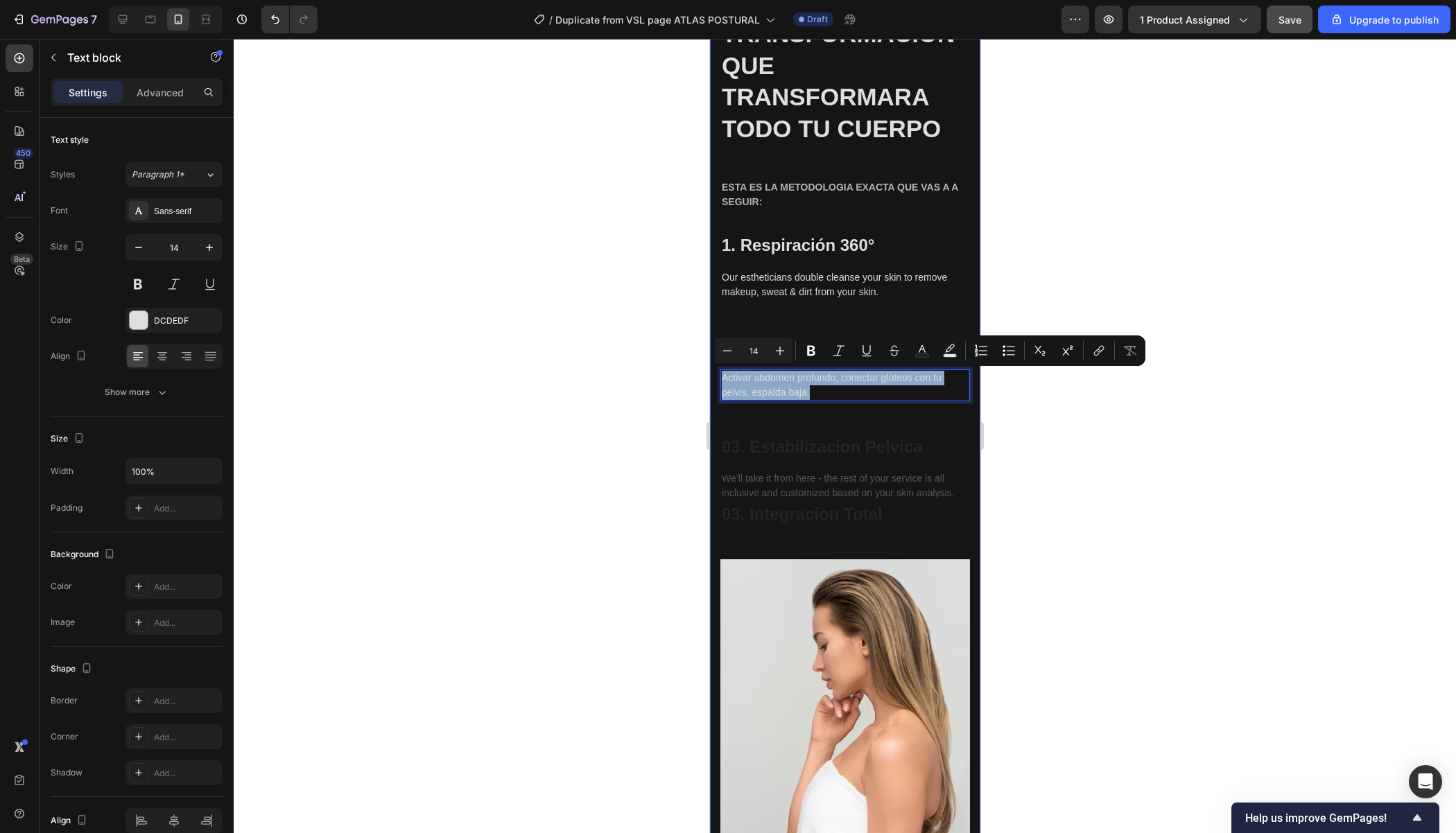
drag, startPoint x: 857, startPoint y: 390, endPoint x: 718, endPoint y: 379, distance: 139.4
click at [717, 379] on div "TE LLEVAREMOS DE LA MANO.... Heading A UNA TRANSFORMACION QUE TRANSFORMARA TODO…" at bounding box center [844, 422] width 271 height 1093
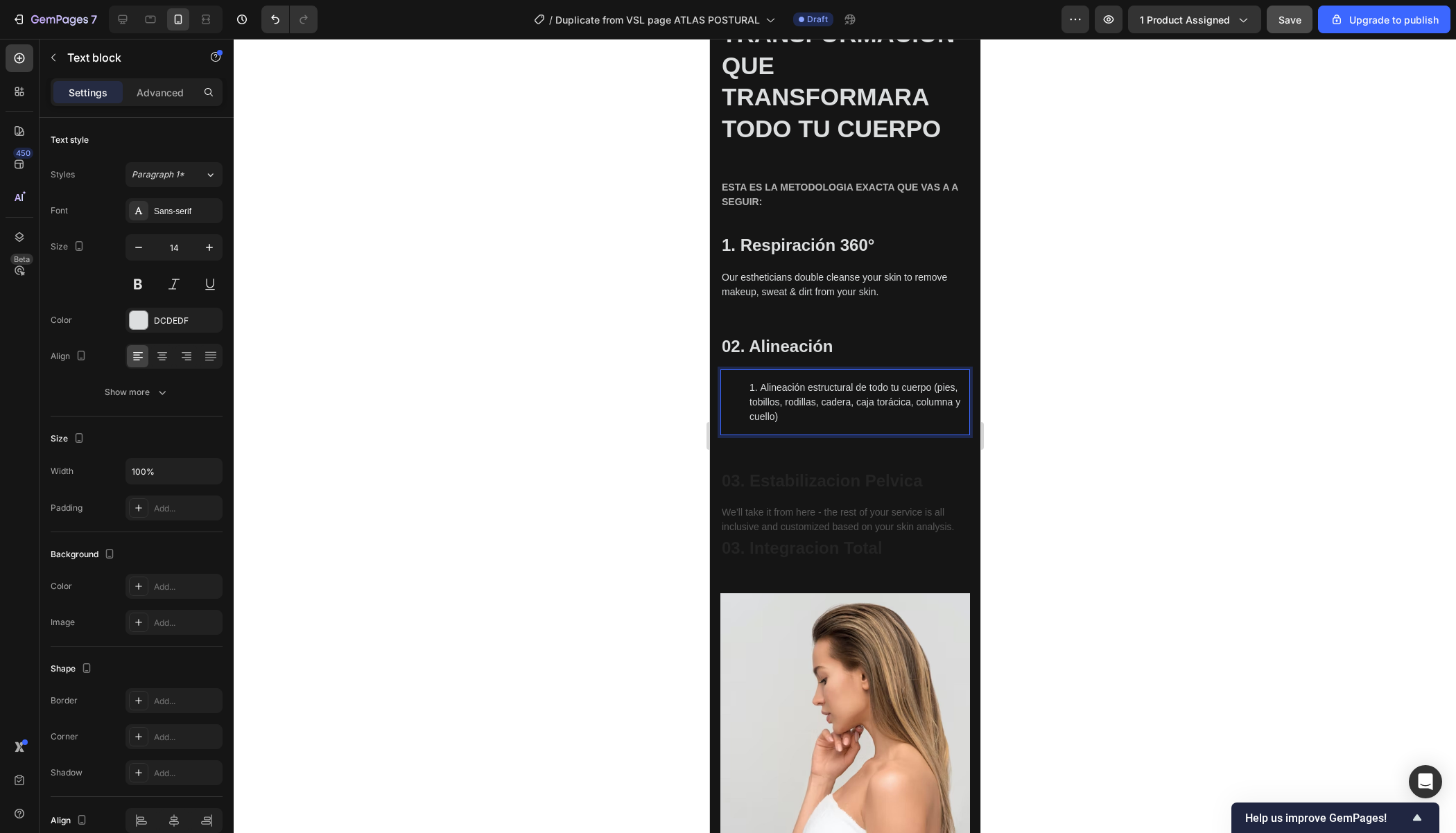
click at [760, 385] on li "Alineación estructural de todo tu cuerpo (pies, tobillos, rodillas, cadera, caj…" at bounding box center [859, 402] width 219 height 43
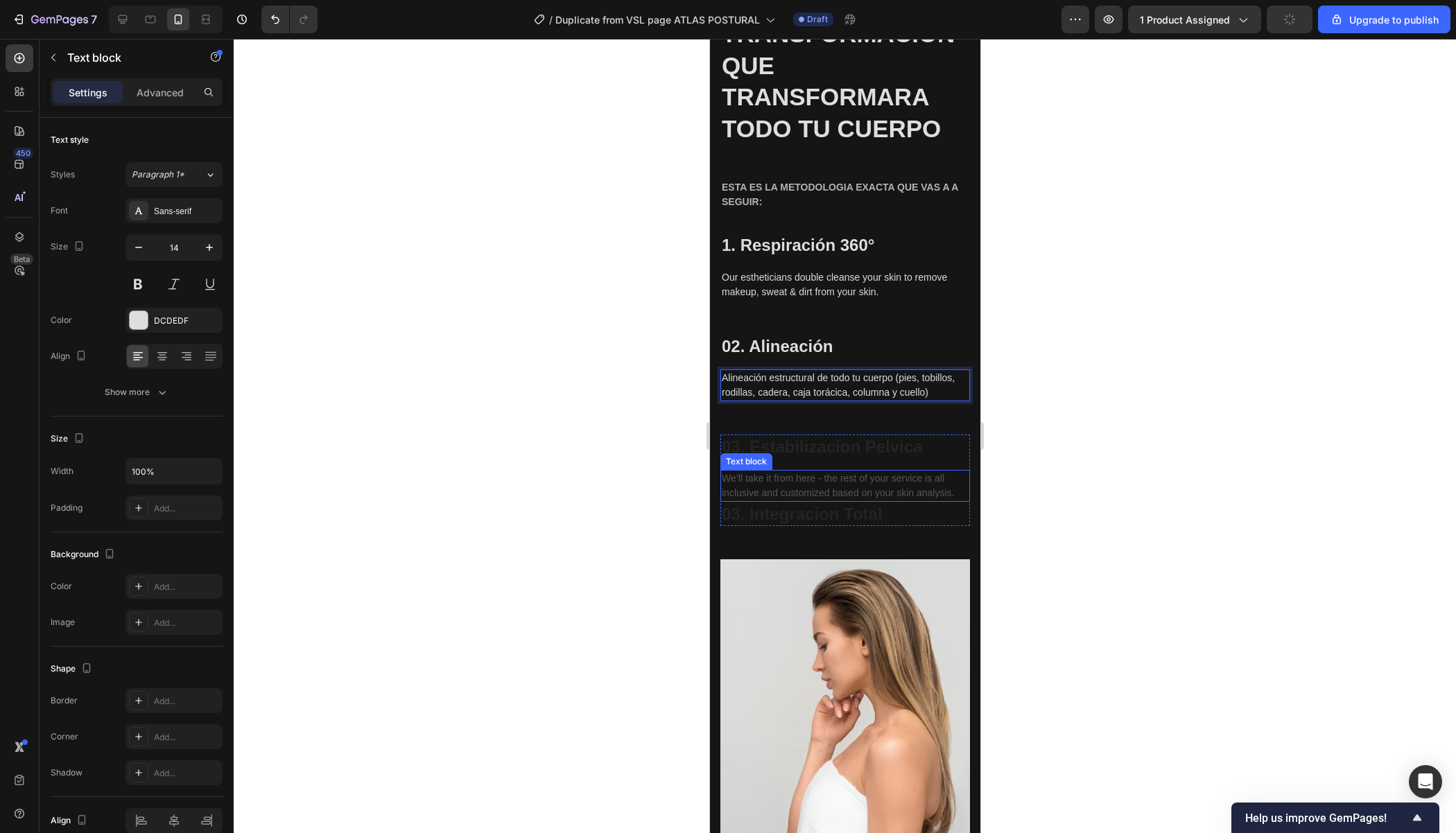
click at [814, 496] on p "We’ll take it from here - the rest of your service is all inclusive and customi…" at bounding box center [844, 486] width 247 height 29
click at [832, 492] on p "We’ll take it from here - the rest of your service is all inclusive and customi…" at bounding box center [844, 486] width 247 height 29
click at [916, 492] on p "We’ll take it from here - the rest of your service is all inclusive and customi…" at bounding box center [844, 486] width 247 height 29
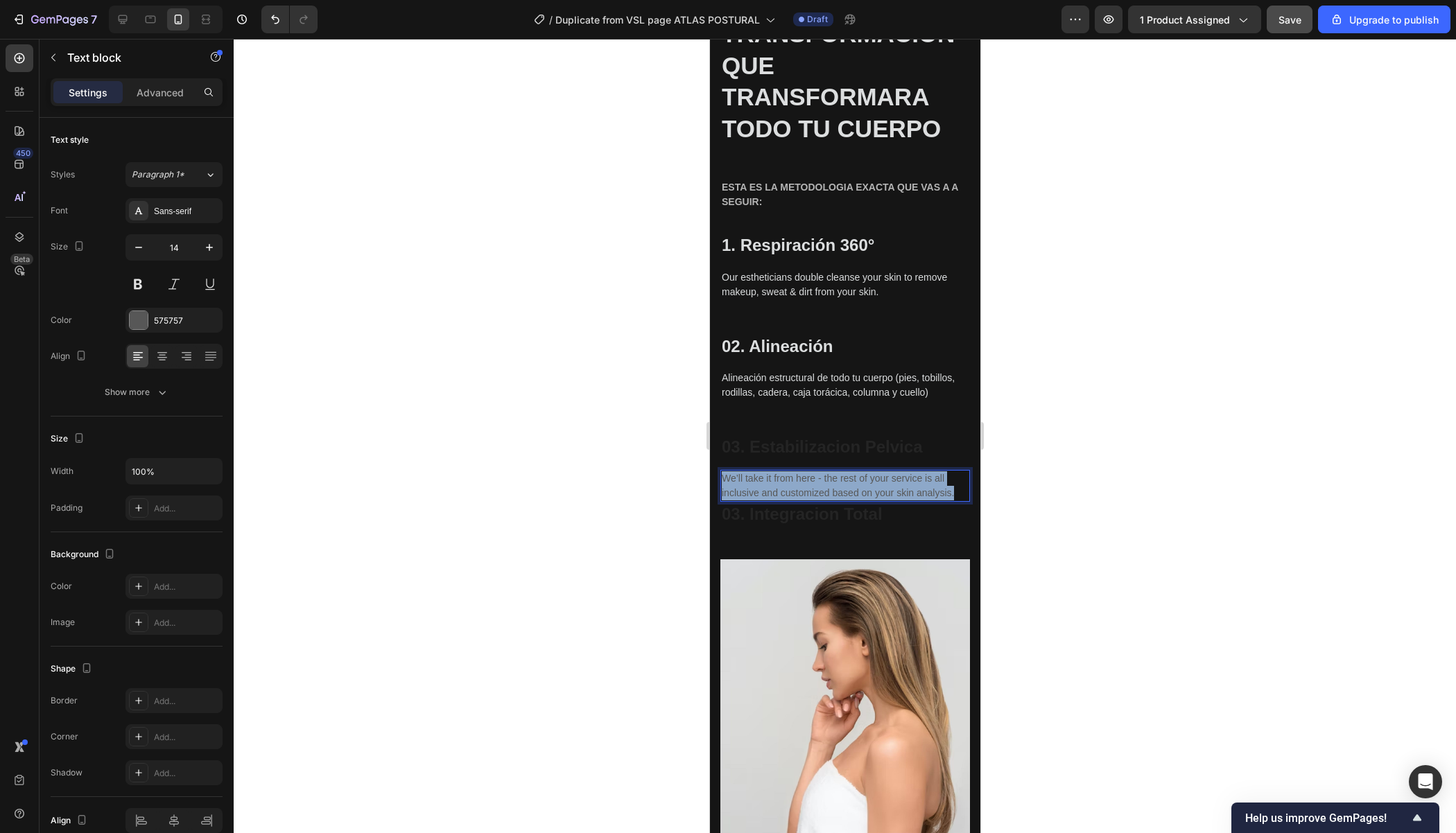
drag, startPoint x: 957, startPoint y: 495, endPoint x: 714, endPoint y: 478, distance: 243.6
click at [714, 478] on div "TE LLEVAREMOS DE LA MANO.... Heading A UNA TRANSFORMACION QUE TRANSFORMARA TODO…" at bounding box center [844, 422] width 271 height 1093
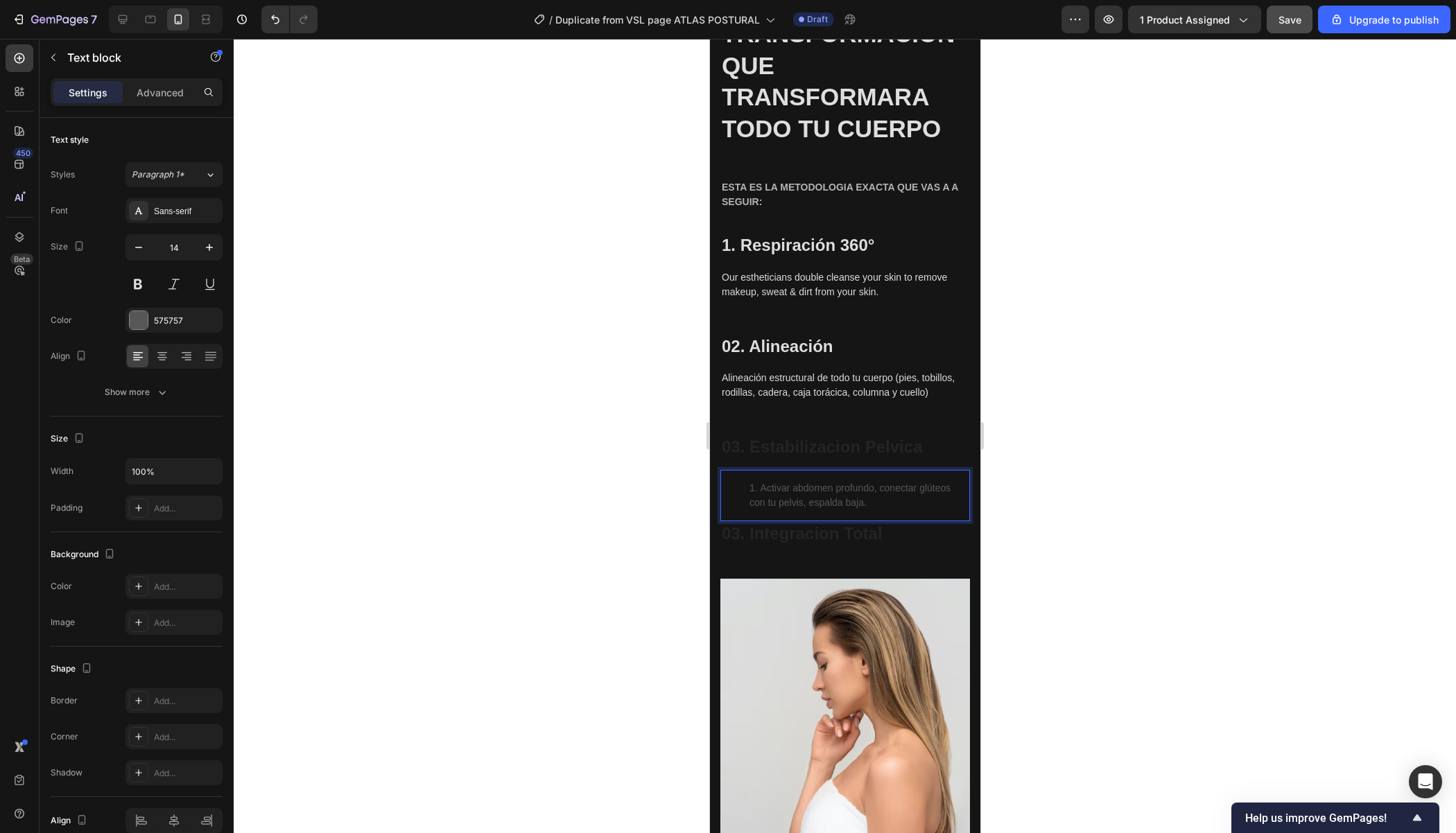
click at [783, 491] on li "Activar abdomen profundo, conectar glúteos con tu pelvis, espalda baja." at bounding box center [859, 495] width 219 height 29
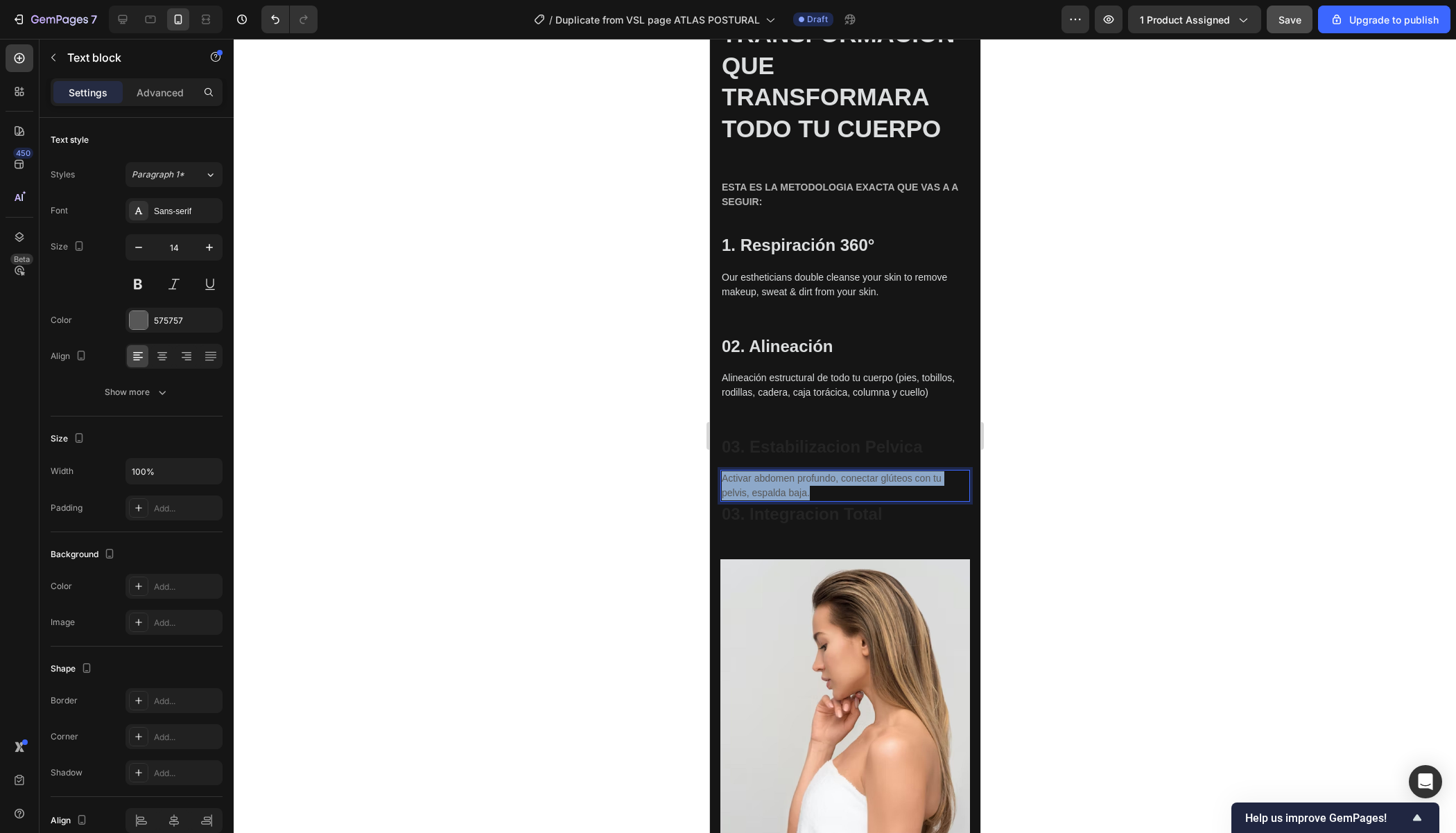
drag, startPoint x: 851, startPoint y: 495, endPoint x: 692, endPoint y: 470, distance: 161.0
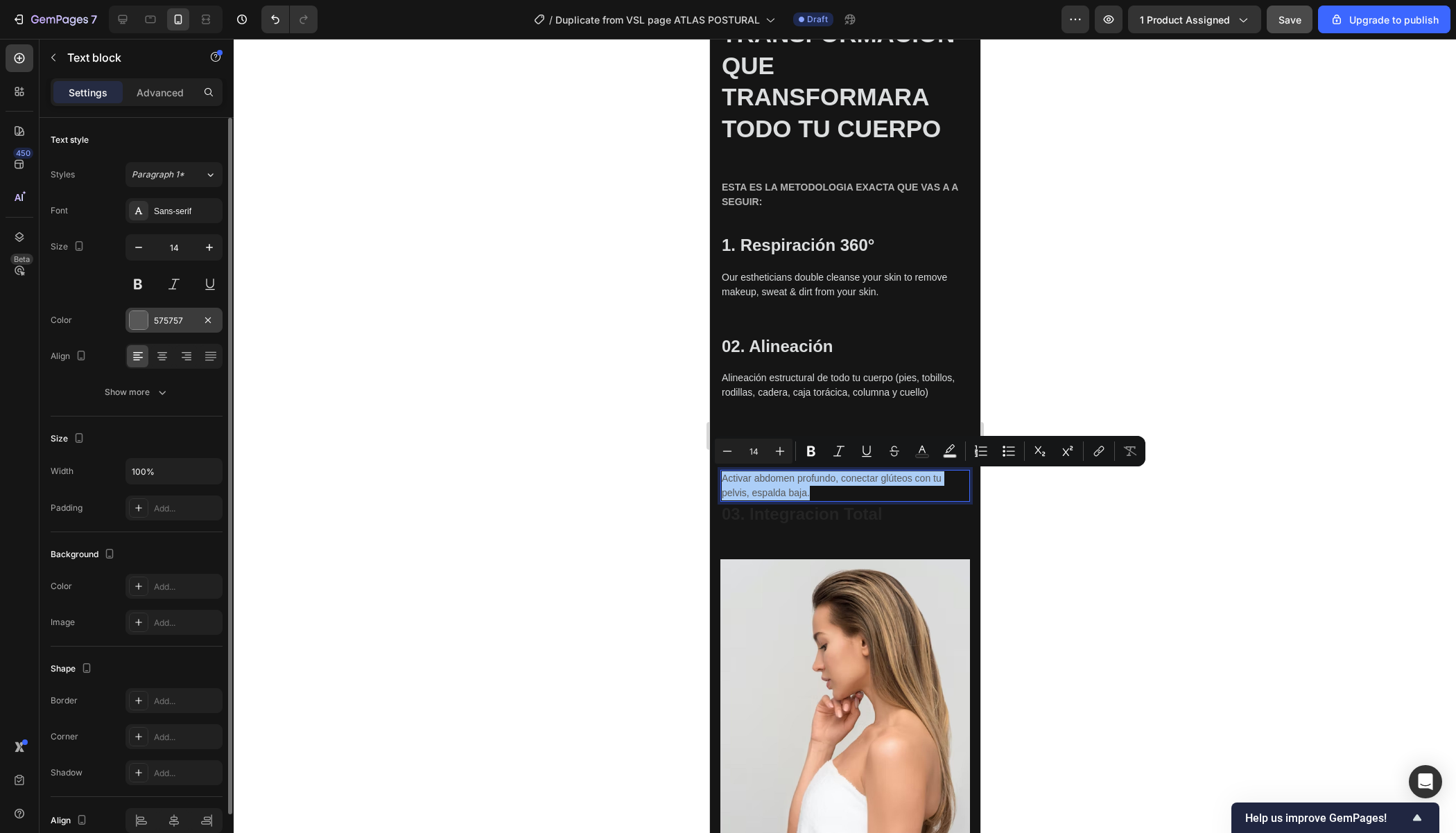
click at [126, 321] on div "575757" at bounding box center [174, 320] width 97 height 25
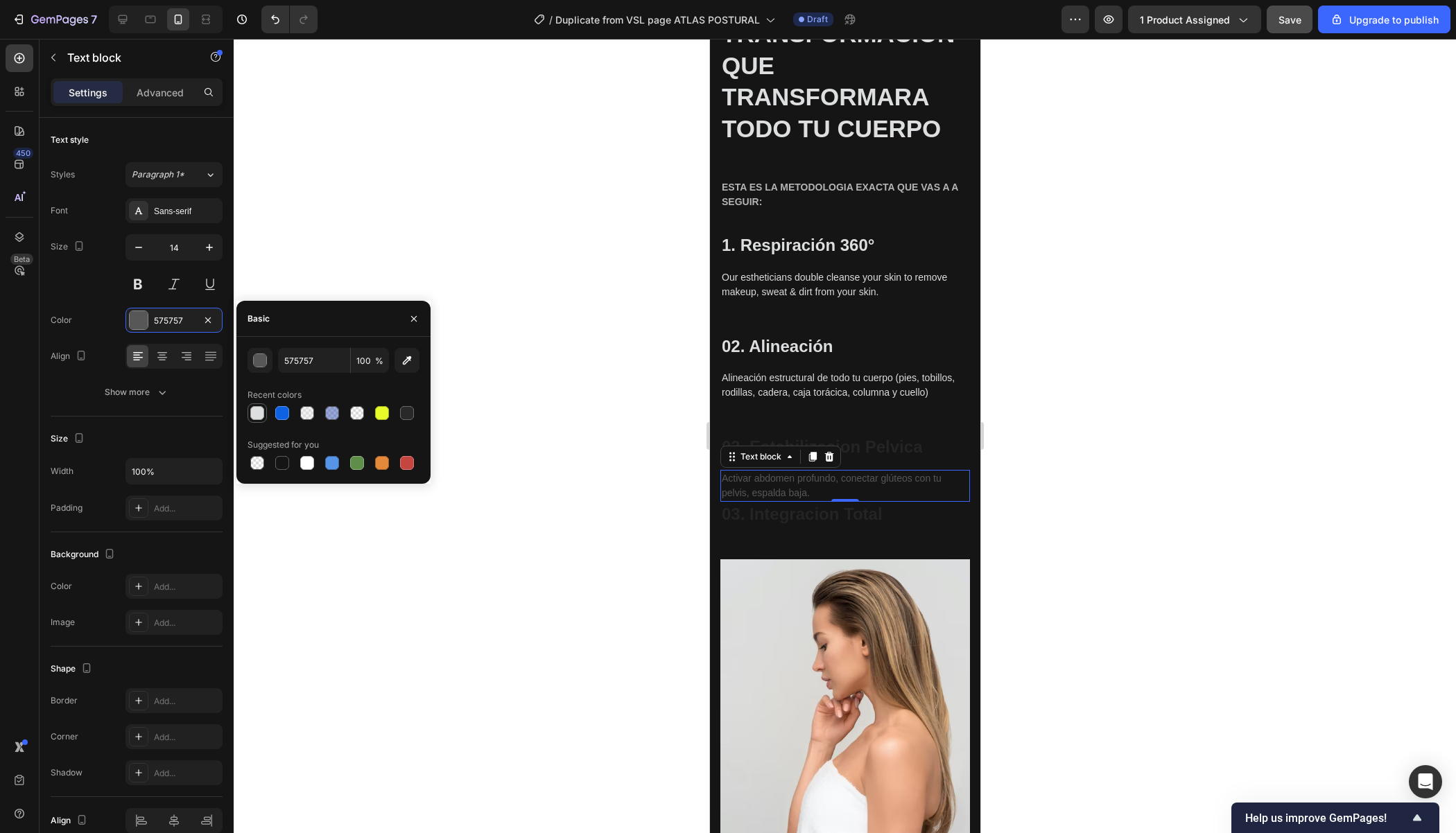
click at [257, 412] on div at bounding box center [257, 413] width 14 height 14
type input "DCDEDF"
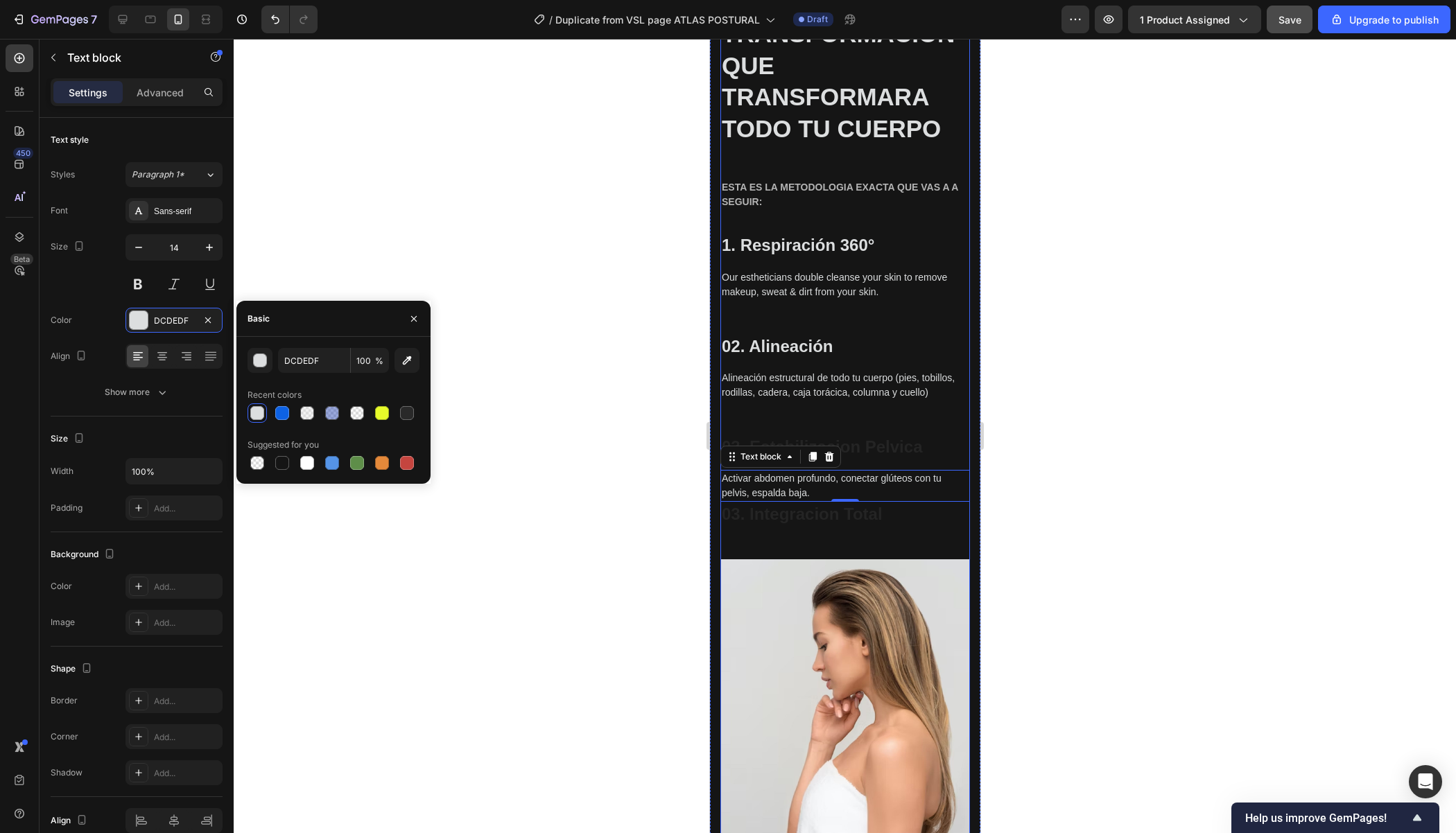
click at [1056, 519] on div at bounding box center [844, 436] width 1223 height 794
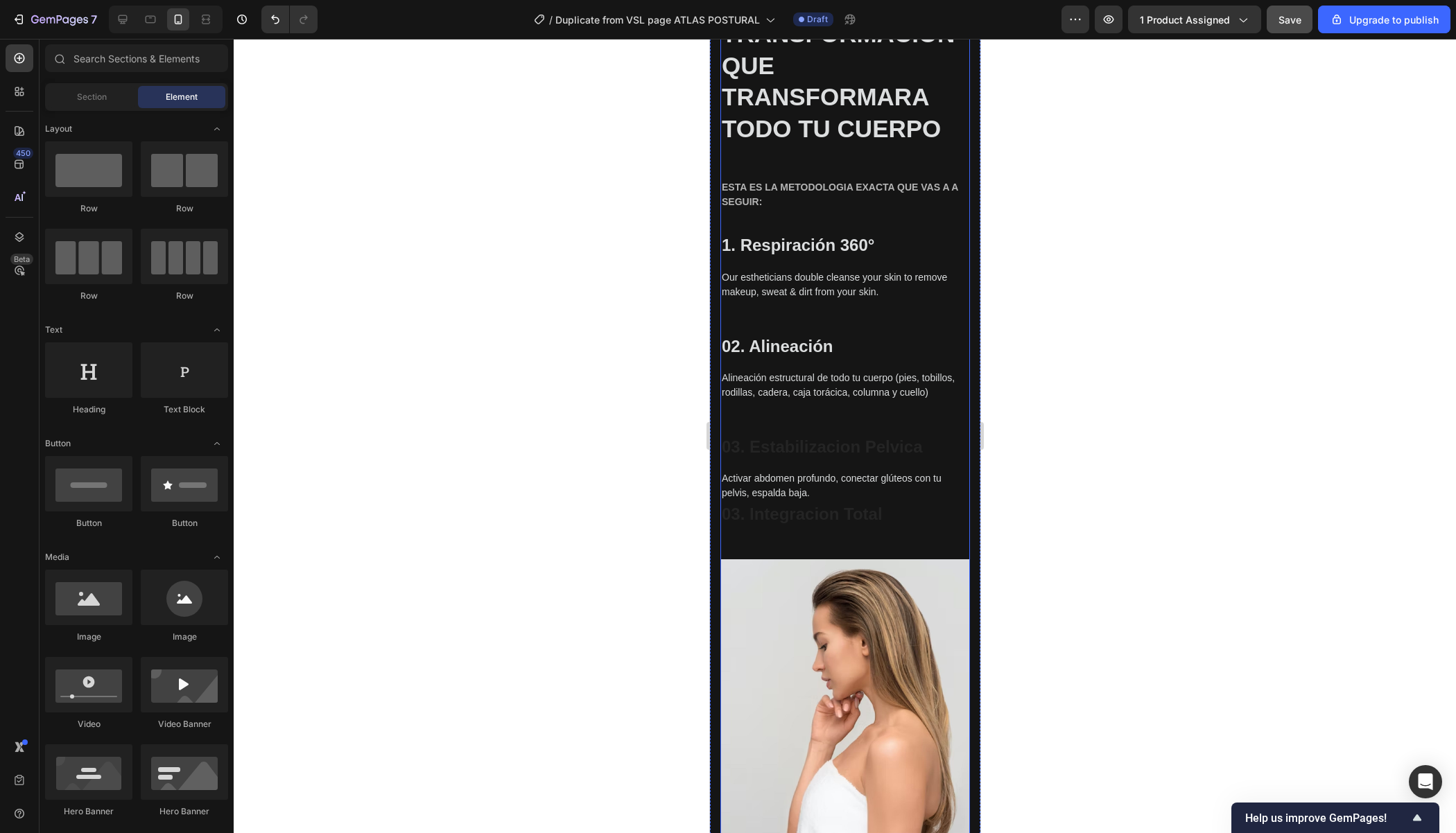
click at [837, 450] on h3 "03. Estabilizacion Pelvica" at bounding box center [844, 446] width 249 height 25
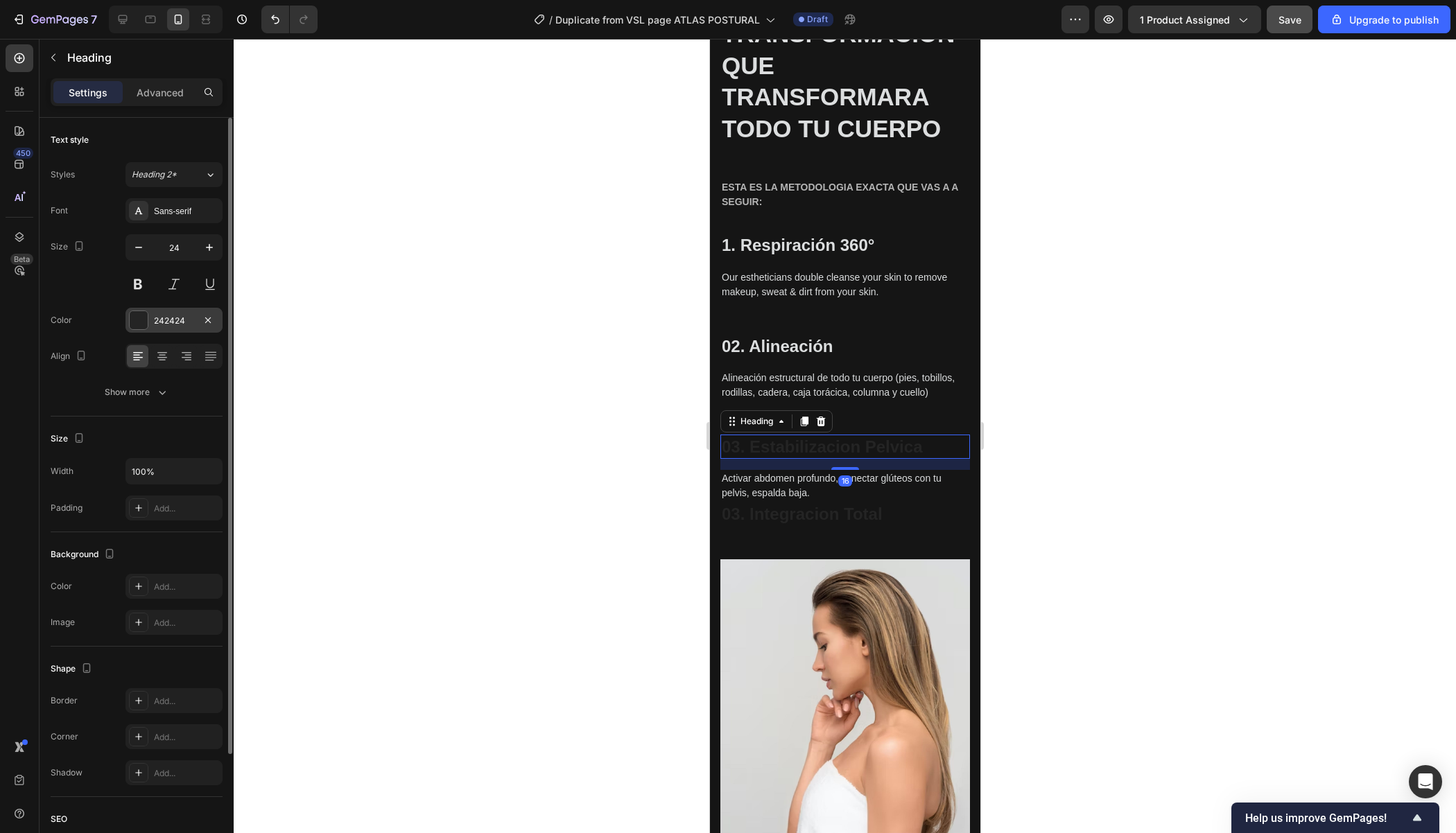
click at [160, 321] on div "242424" at bounding box center [173, 321] width 40 height 13
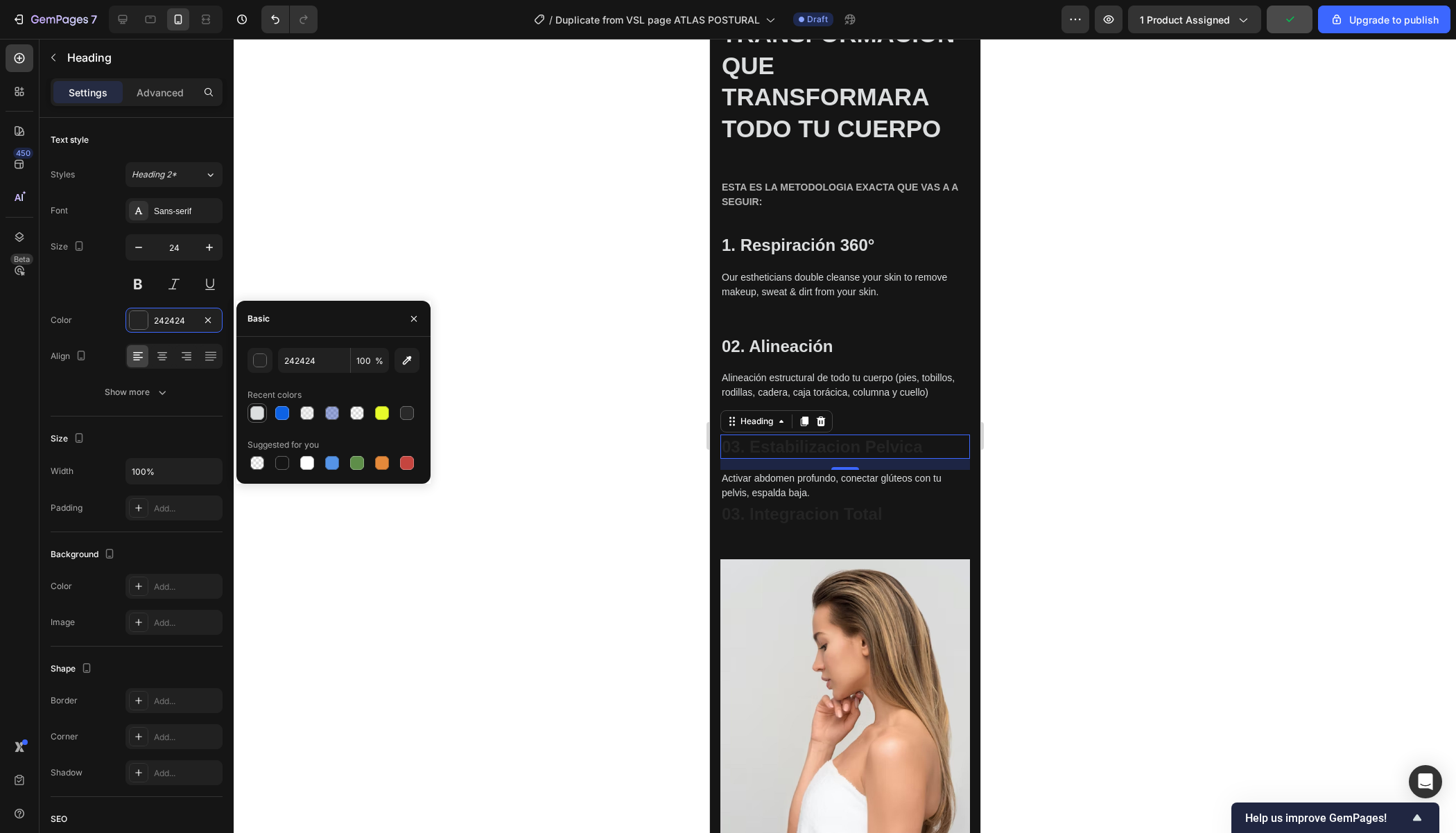
click at [261, 416] on div at bounding box center [257, 413] width 14 height 14
type input "DCDEDF"
click at [1147, 456] on div at bounding box center [844, 436] width 1223 height 794
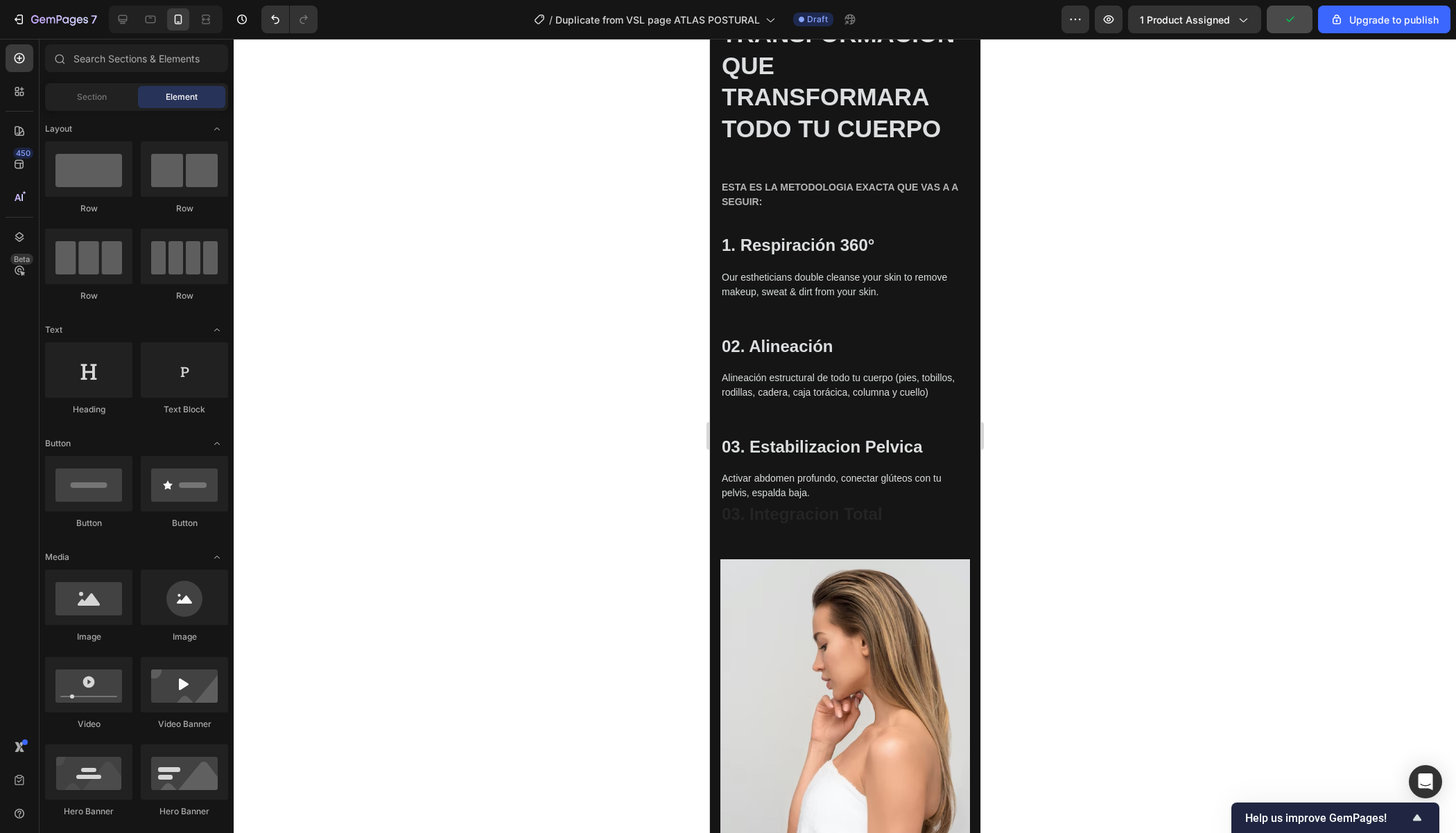
click at [1145, 456] on div at bounding box center [844, 436] width 1223 height 794
click at [848, 486] on p "Activar abdomen profundo, conectar glúteos con tu pelvis, espalda baja." at bounding box center [844, 486] width 247 height 29
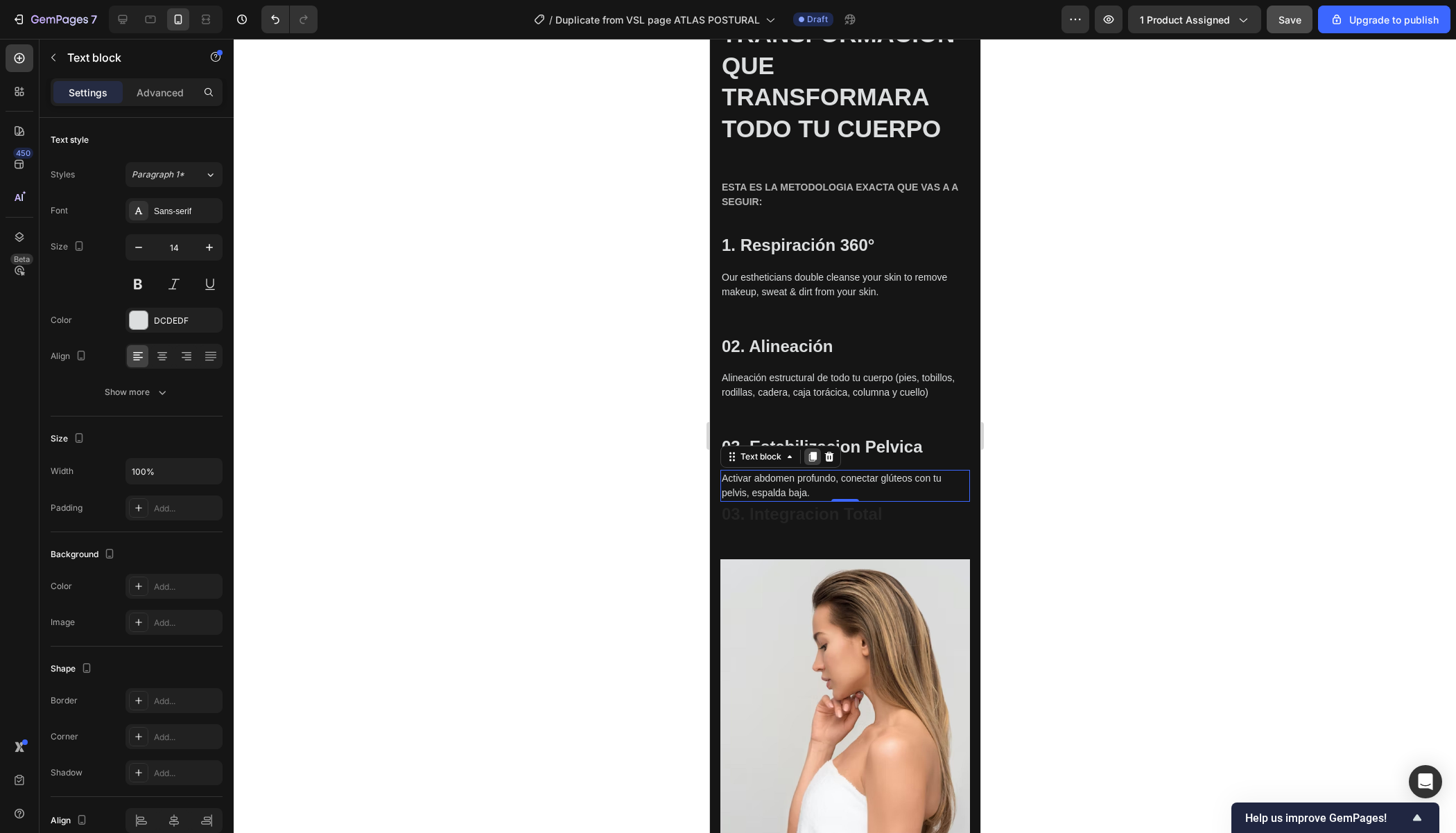
click at [814, 454] on icon at bounding box center [812, 456] width 8 height 9
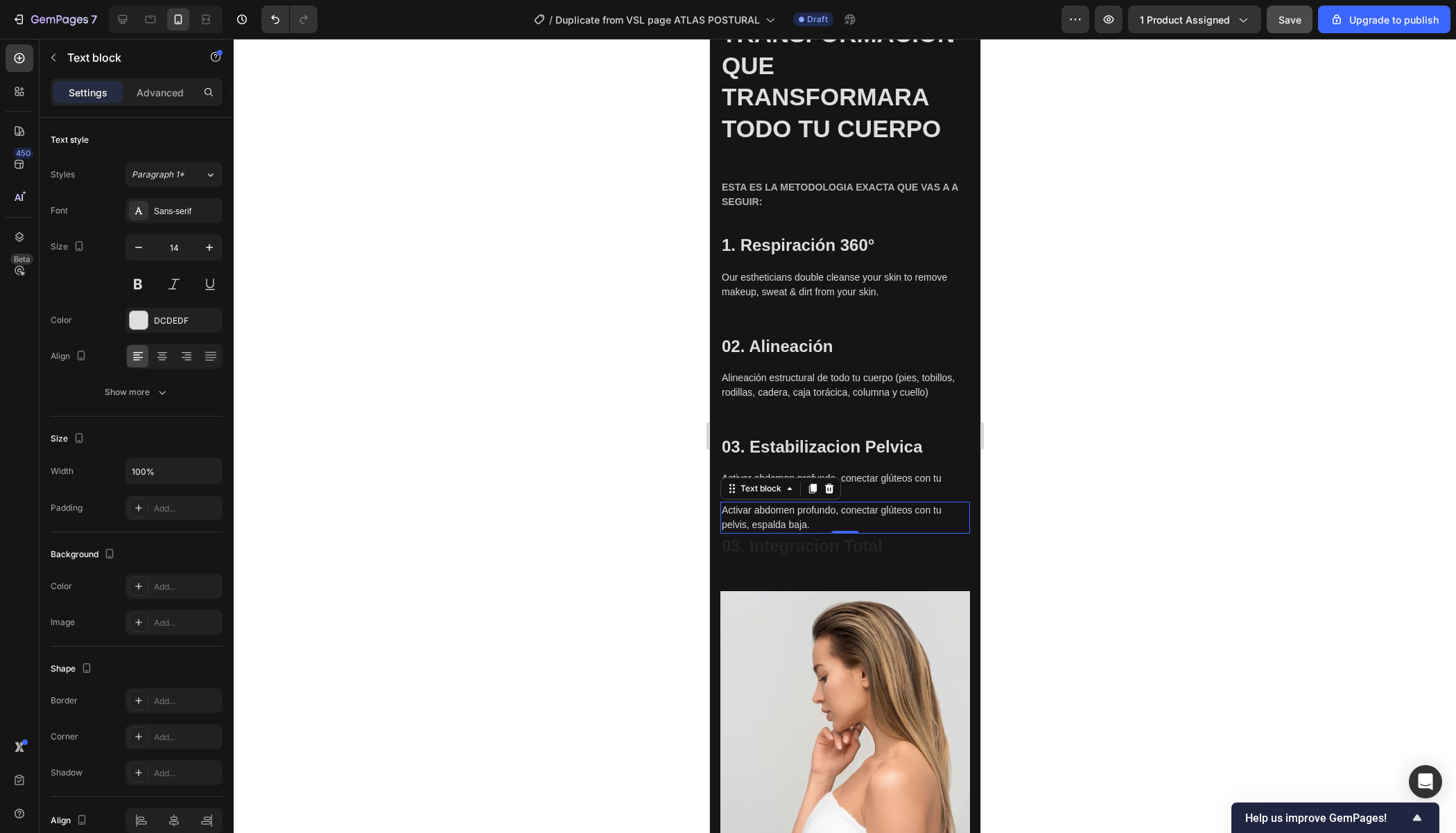
click at [814, 517] on p "Activar abdomen profundo, conectar glúteos con tu pelvis, espalda baja." at bounding box center [844, 517] width 247 height 29
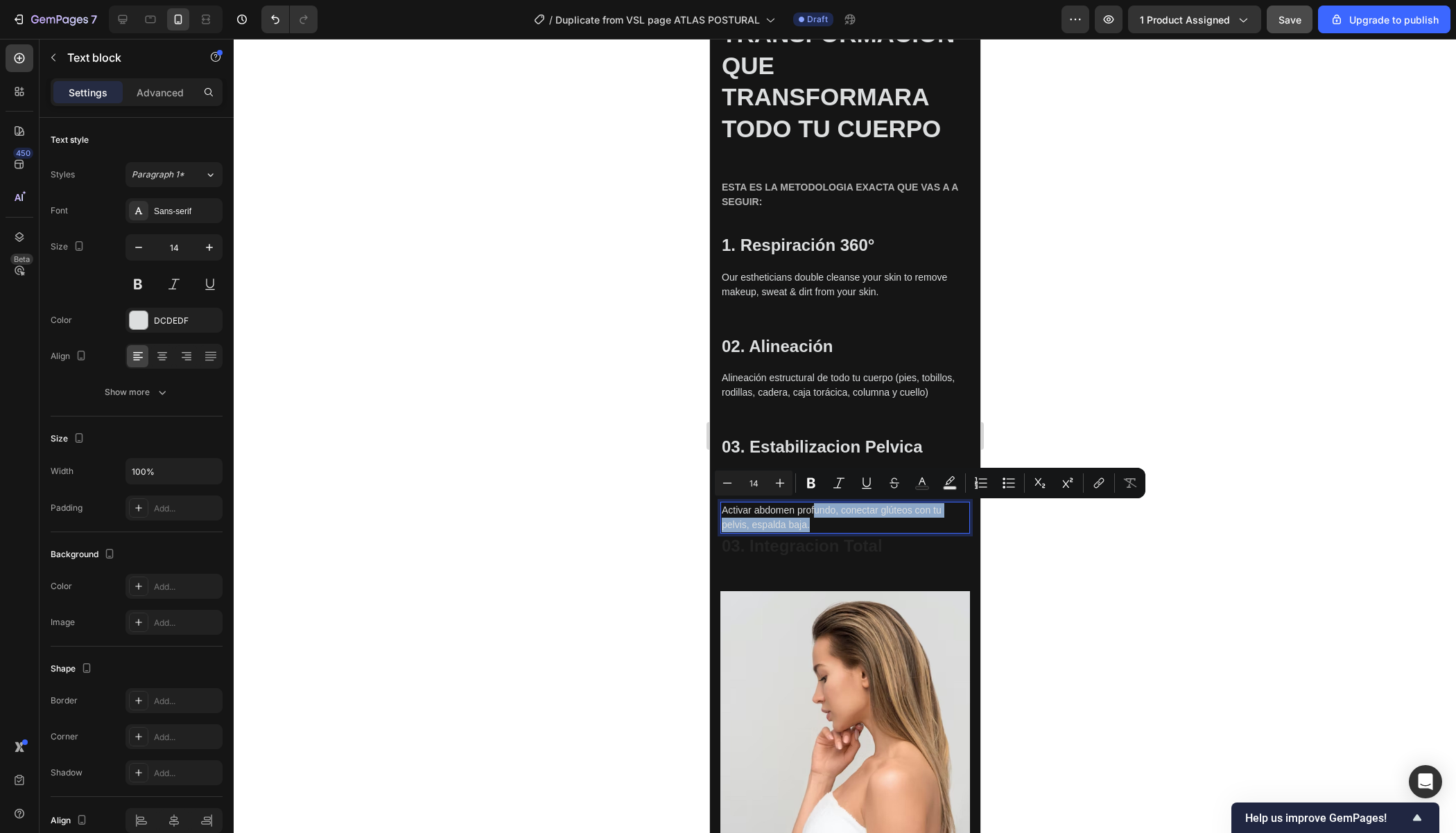
click at [815, 521] on p "Activar abdomen profundo, conectar glúteos con tu pelvis, espalda baja." at bounding box center [844, 517] width 247 height 29
click at [815, 522] on p "Activar abdomen profundo, conectar glúteos con tu pelvis, espalda baja." at bounding box center [844, 517] width 247 height 29
drag, startPoint x: 815, startPoint y: 523, endPoint x: 703, endPoint y: 504, distance: 113.6
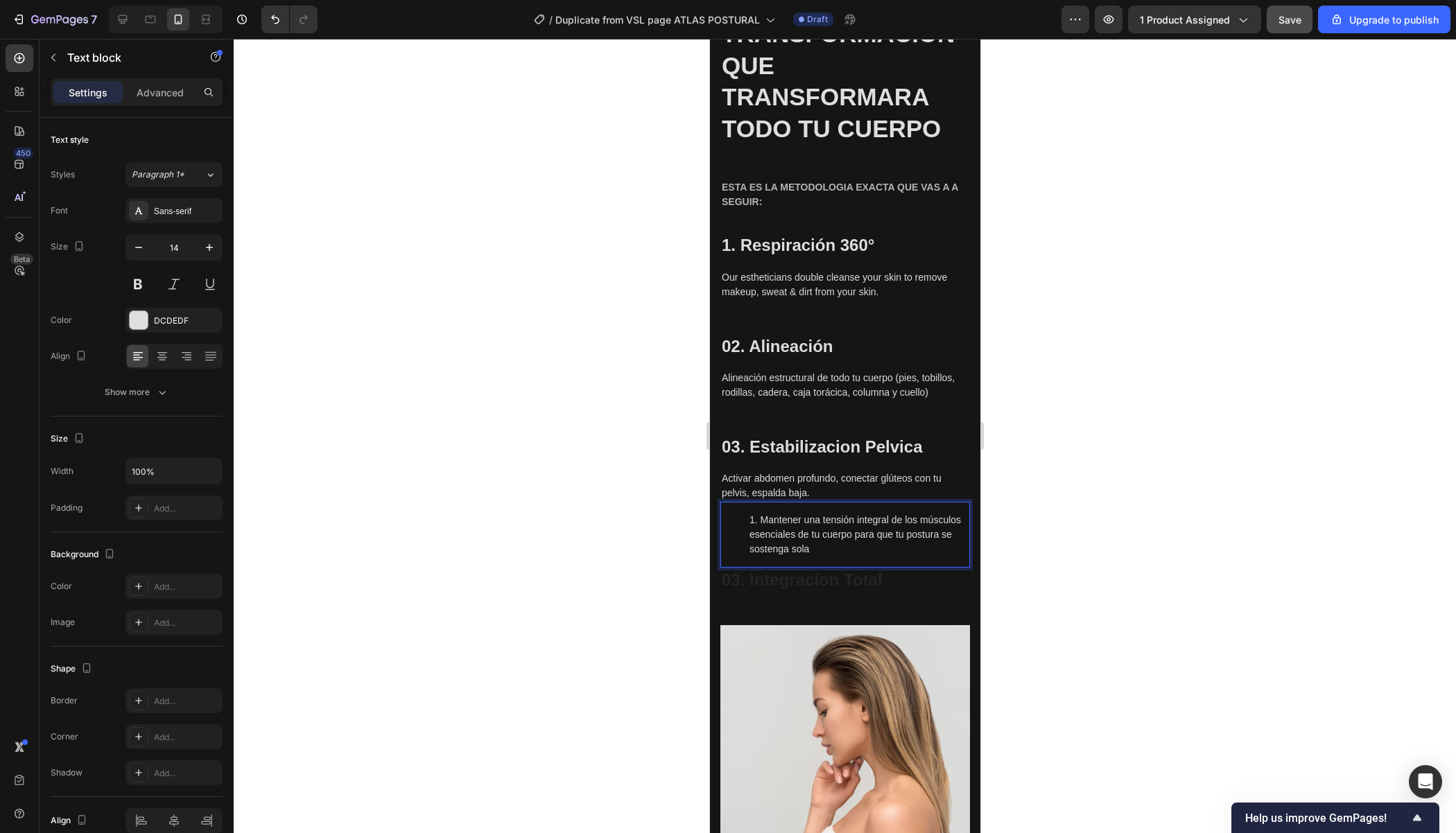
click at [782, 520] on li "Mantener una tensión integral de los músculos esenciales de tu cuerpo para que …" at bounding box center [859, 534] width 219 height 43
click at [763, 523] on li "Mantener una tensión integral de los músculos esenciales de tu cuerpo para que …" at bounding box center [859, 534] width 219 height 43
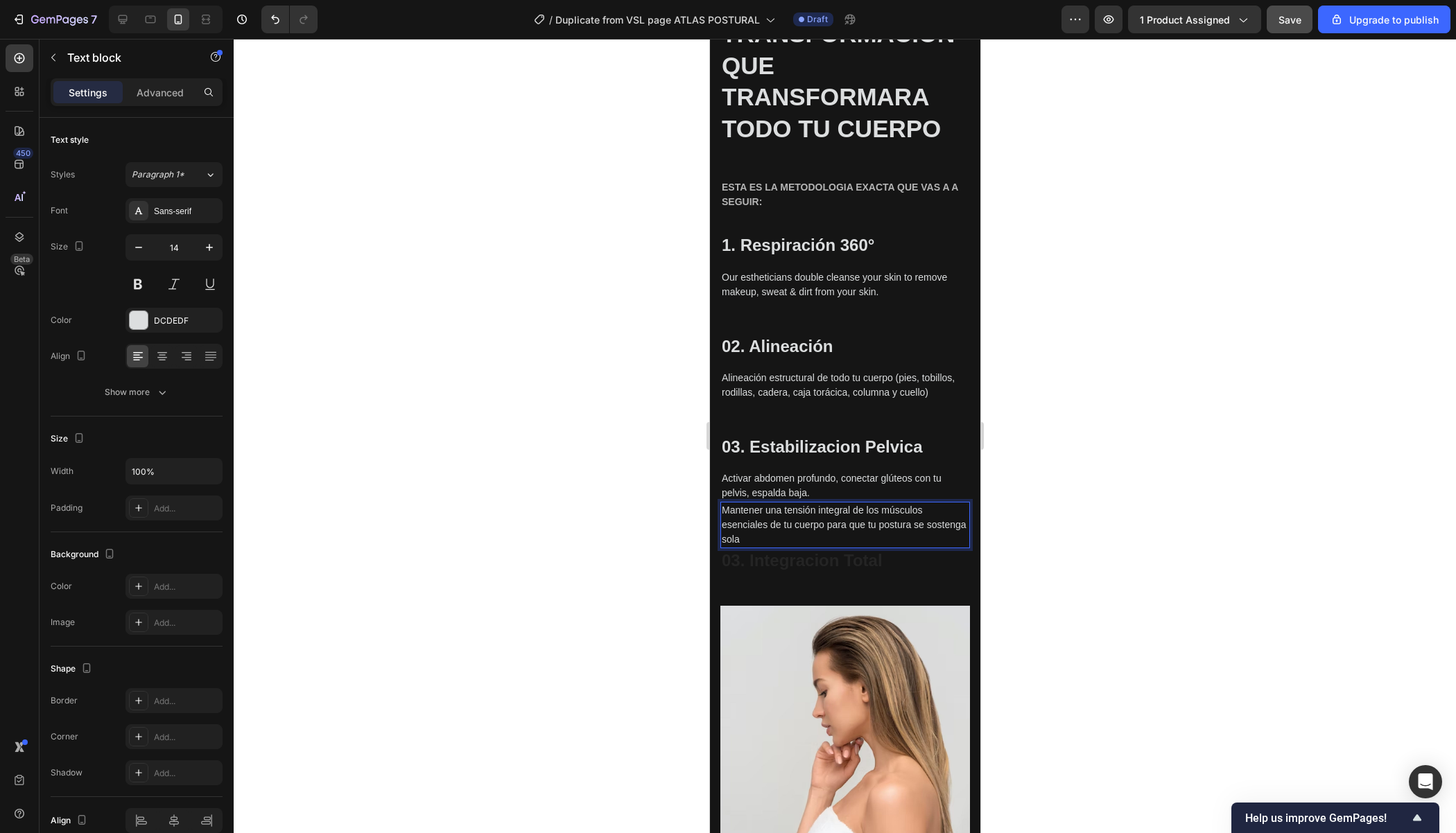
click at [1091, 467] on div at bounding box center [844, 436] width 1223 height 794
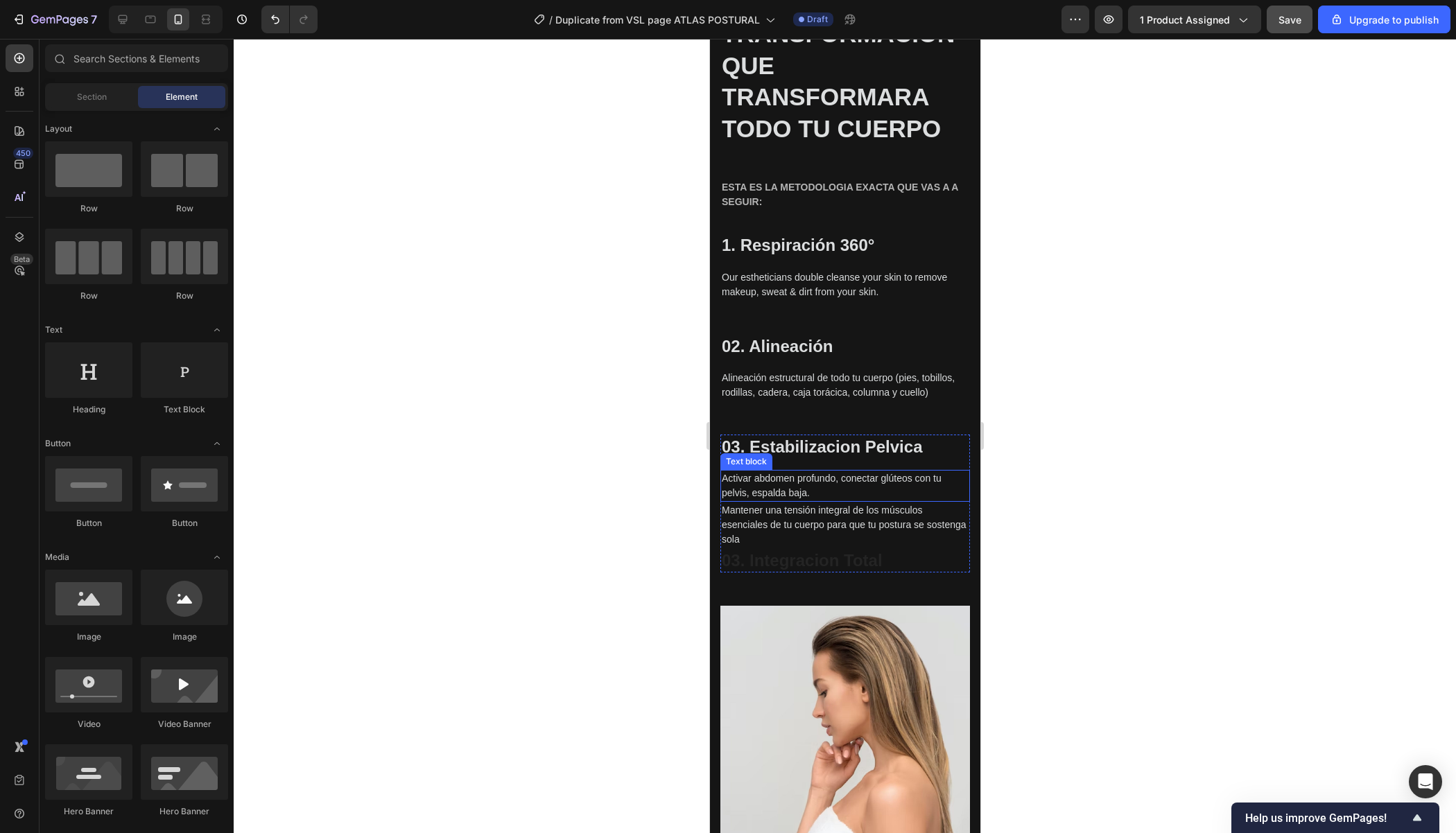
click at [901, 506] on p "Mantener una tensión integral de los músculos esenciales de tu cuerpo para que …" at bounding box center [844, 524] width 247 height 43
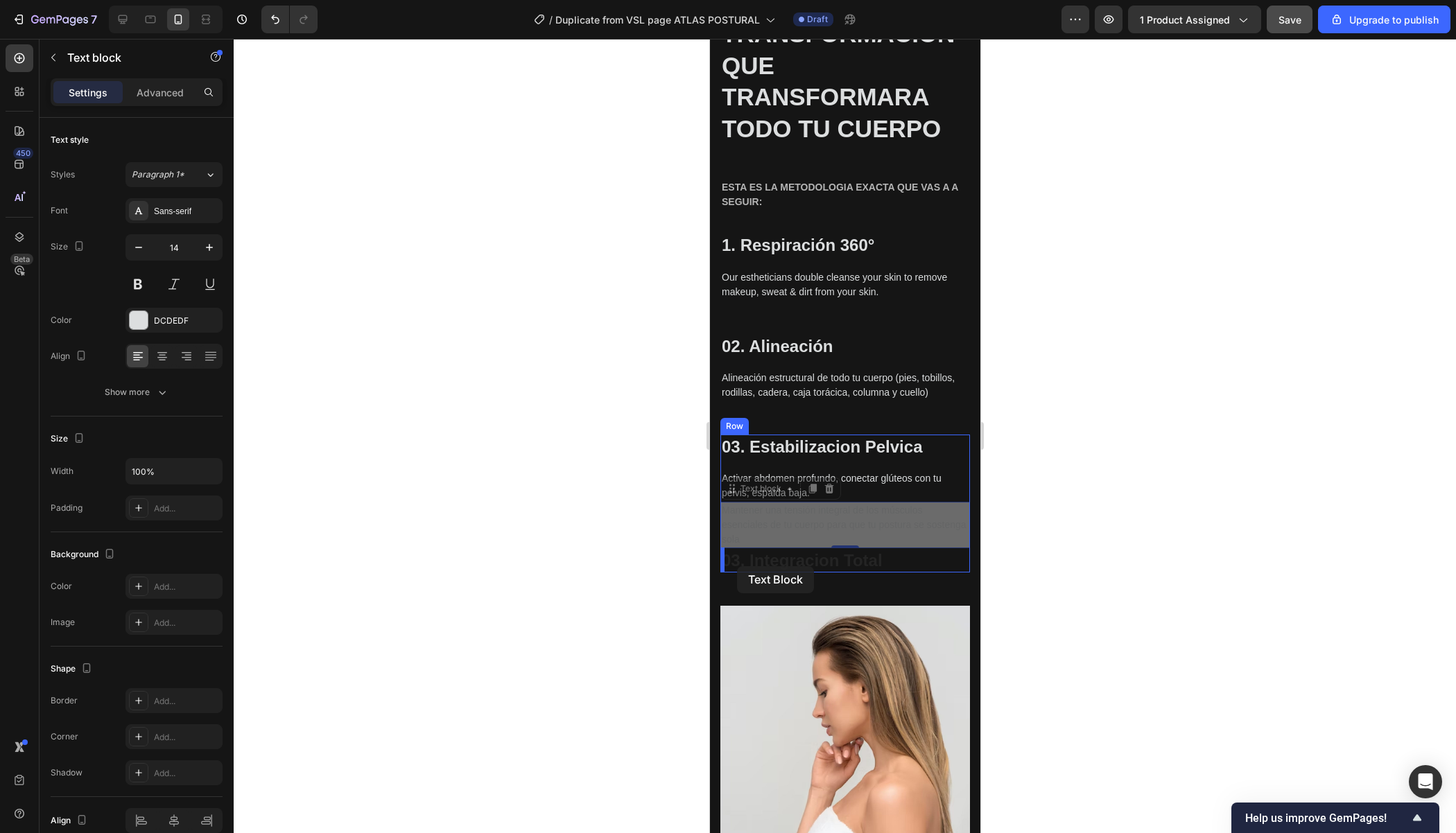
drag, startPoint x: 736, startPoint y: 491, endPoint x: 737, endPoint y: 566, distance: 75.0
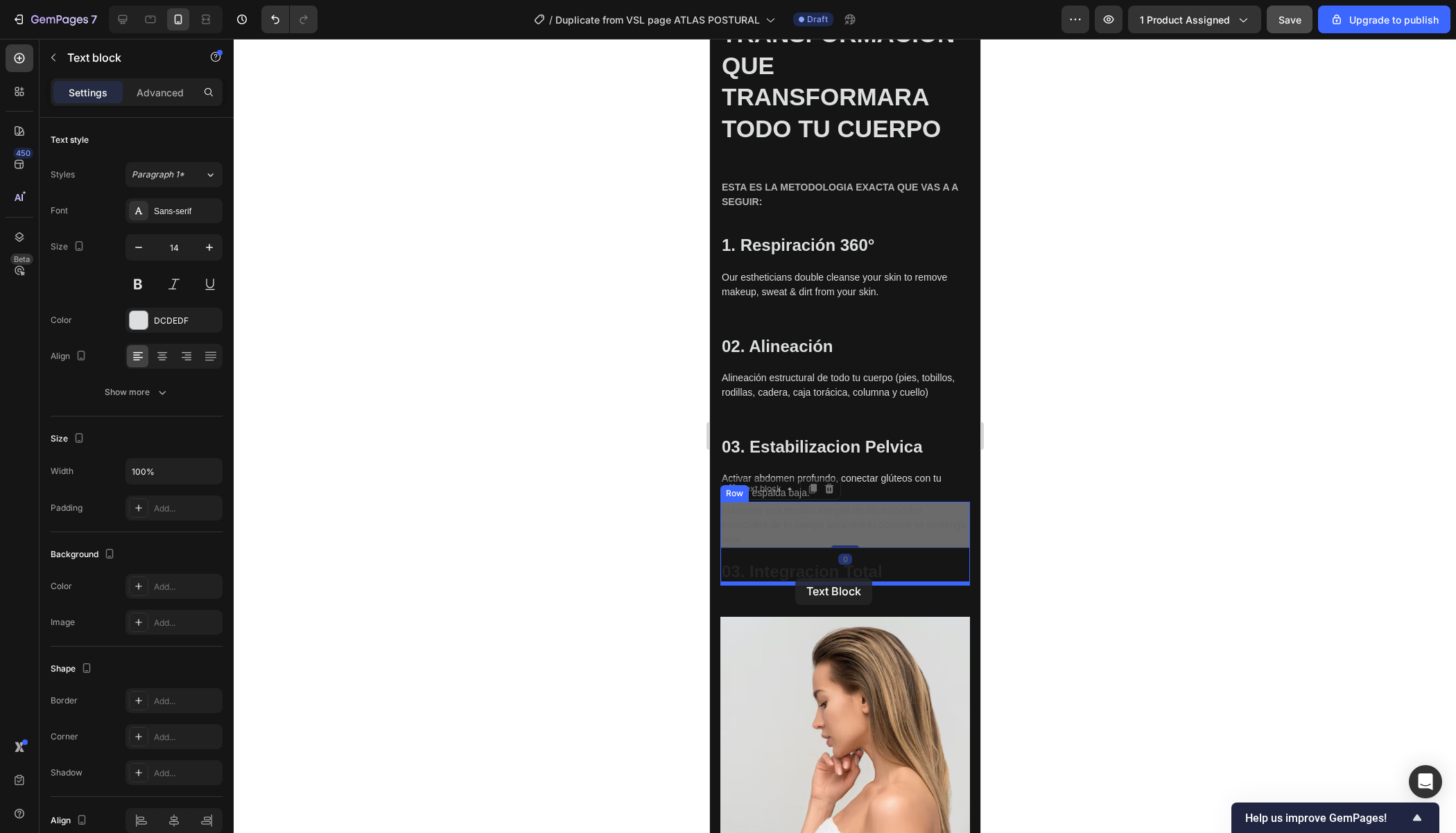
drag, startPoint x: 732, startPoint y: 489, endPoint x: 795, endPoint y: 579, distance: 109.9
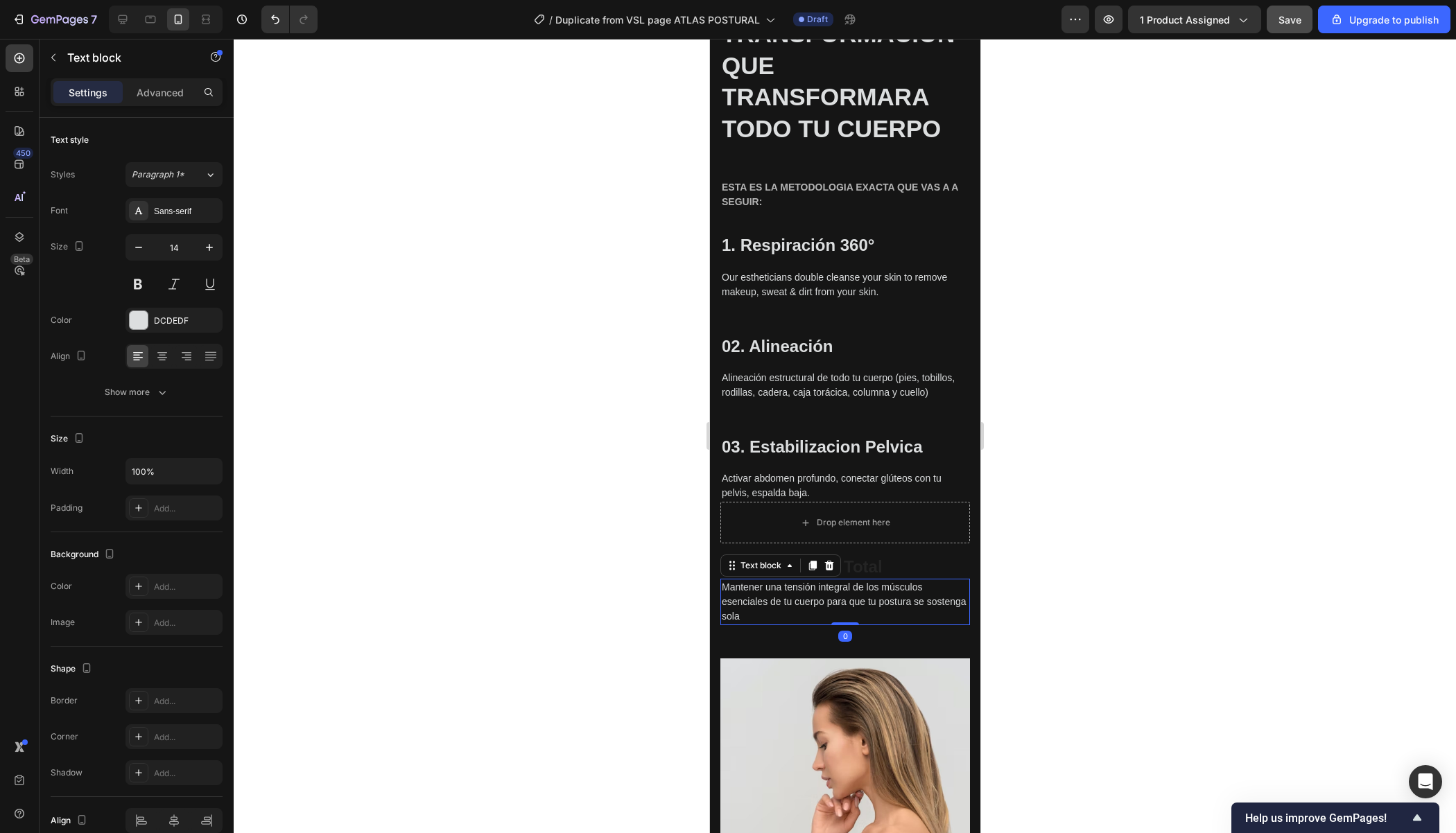
click at [1041, 502] on div at bounding box center [844, 436] width 1223 height 794
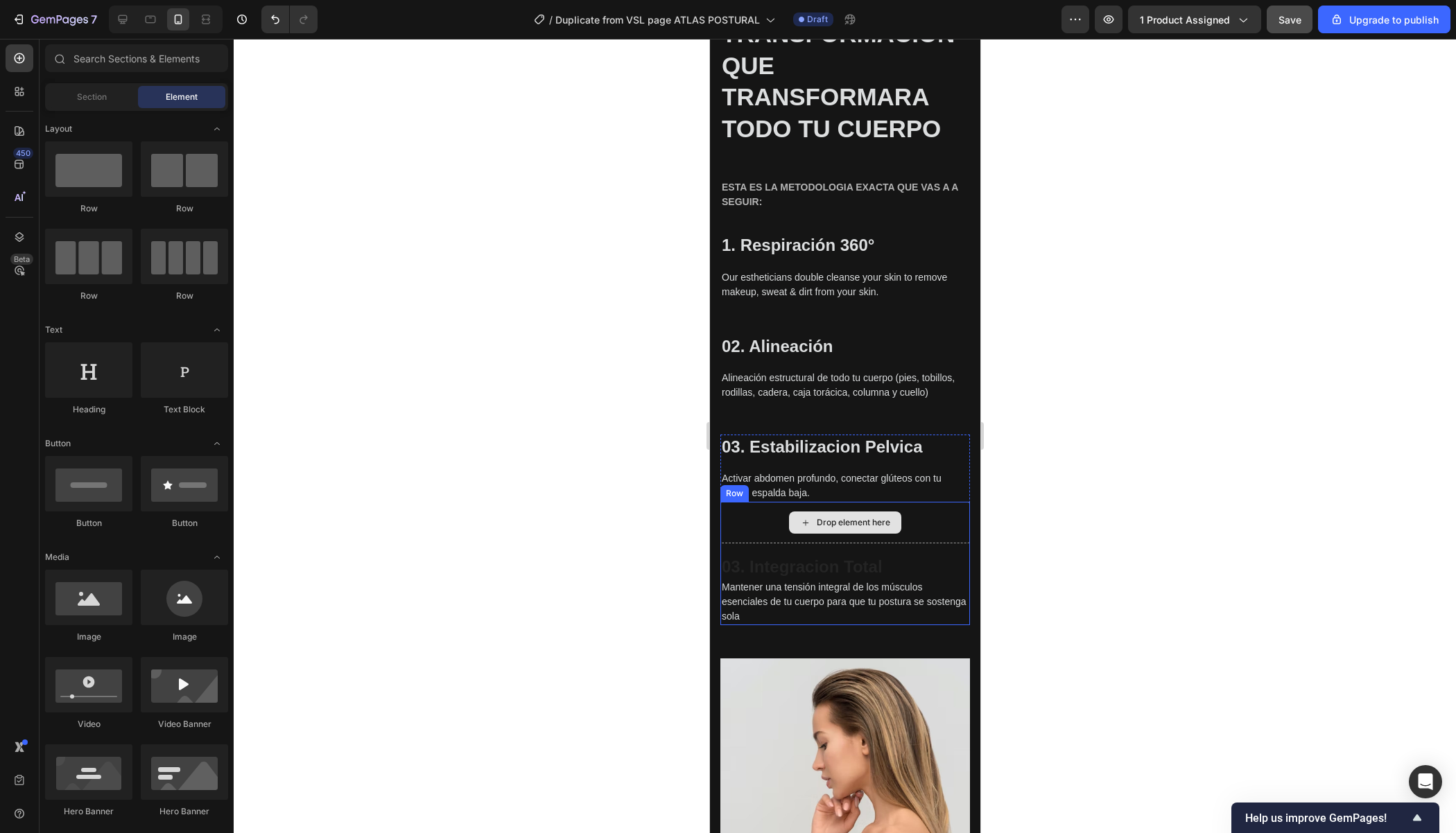
click at [861, 528] on div "Drop element here" at bounding box center [844, 523] width 112 height 22
click at [899, 512] on div "Drop element here" at bounding box center [844, 523] width 249 height 42
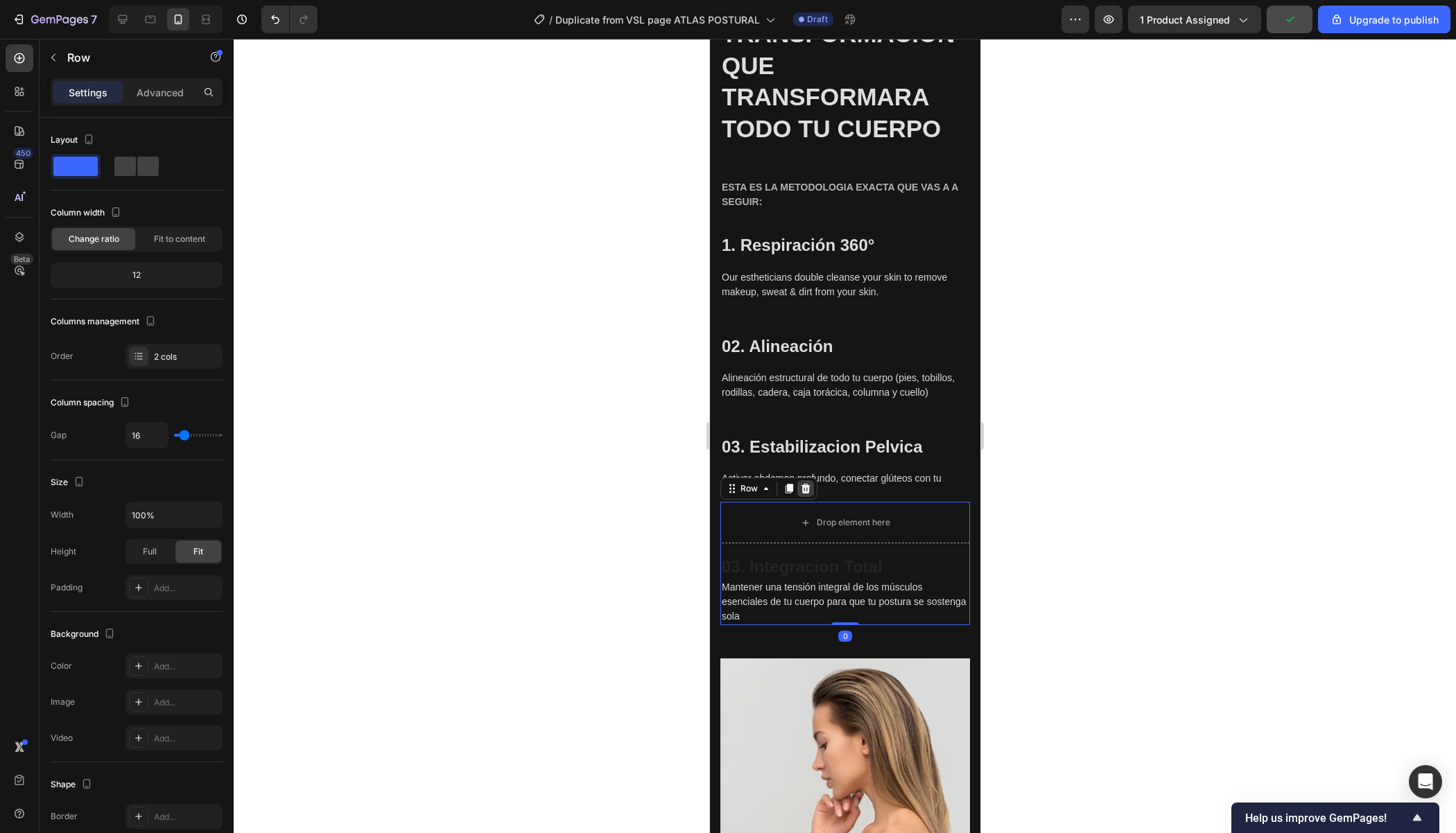
click at [805, 491] on icon at bounding box center [805, 488] width 9 height 9
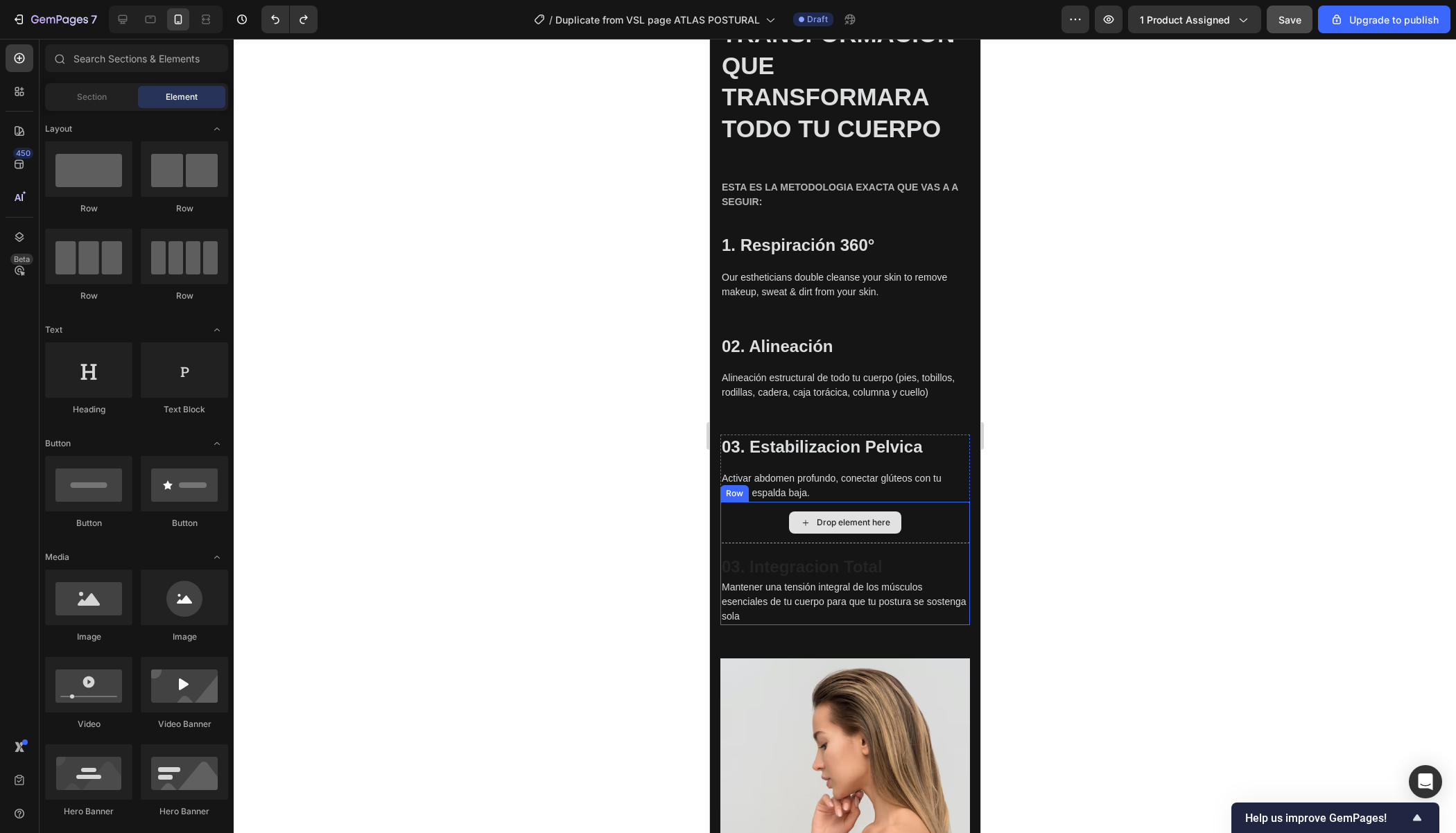
click at [866, 533] on div "Drop element here" at bounding box center [844, 523] width 112 height 22
click at [865, 562] on h3 "03. Integracion Total" at bounding box center [844, 567] width 249 height 25
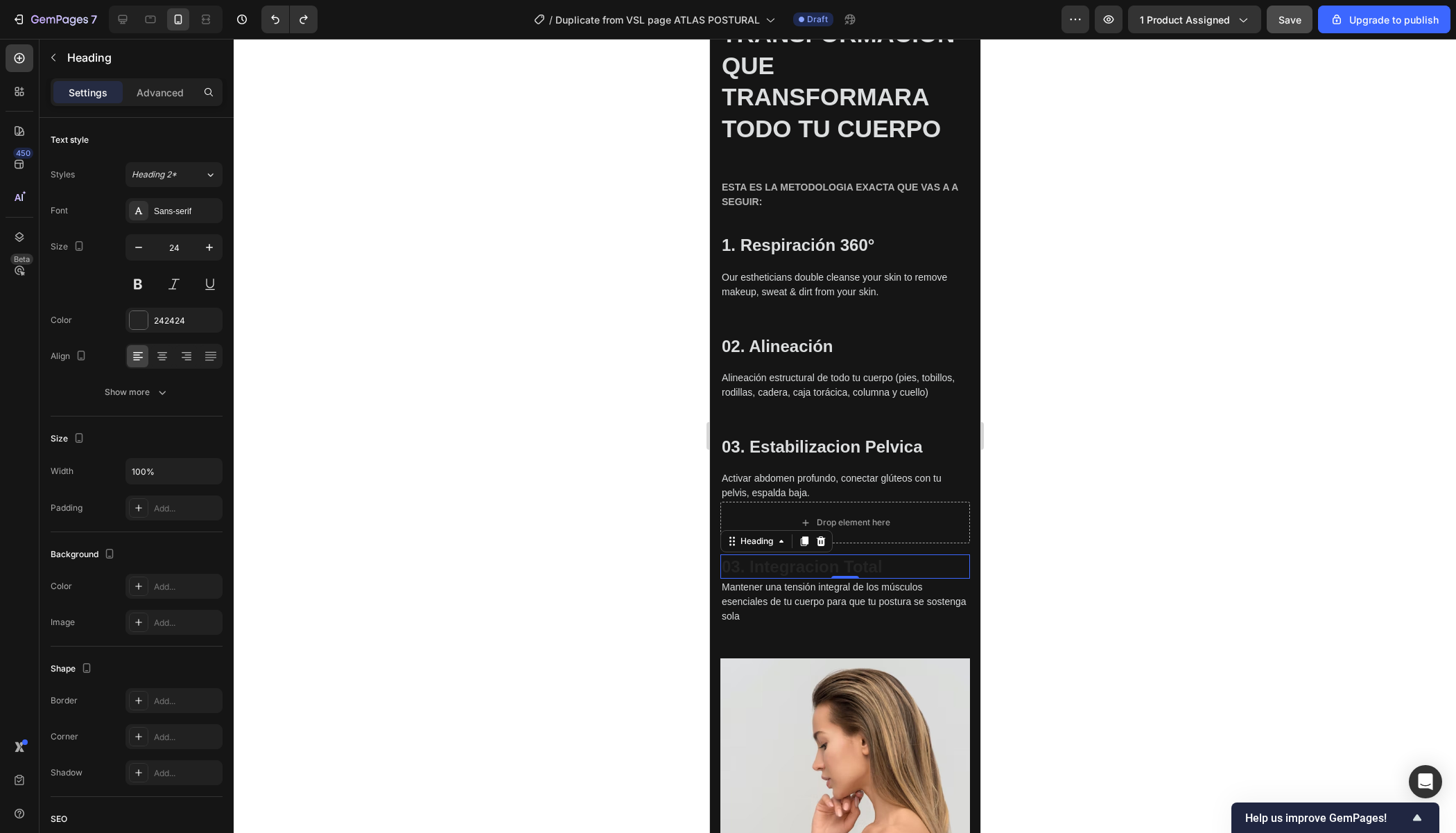
click at [1083, 535] on div at bounding box center [844, 436] width 1223 height 794
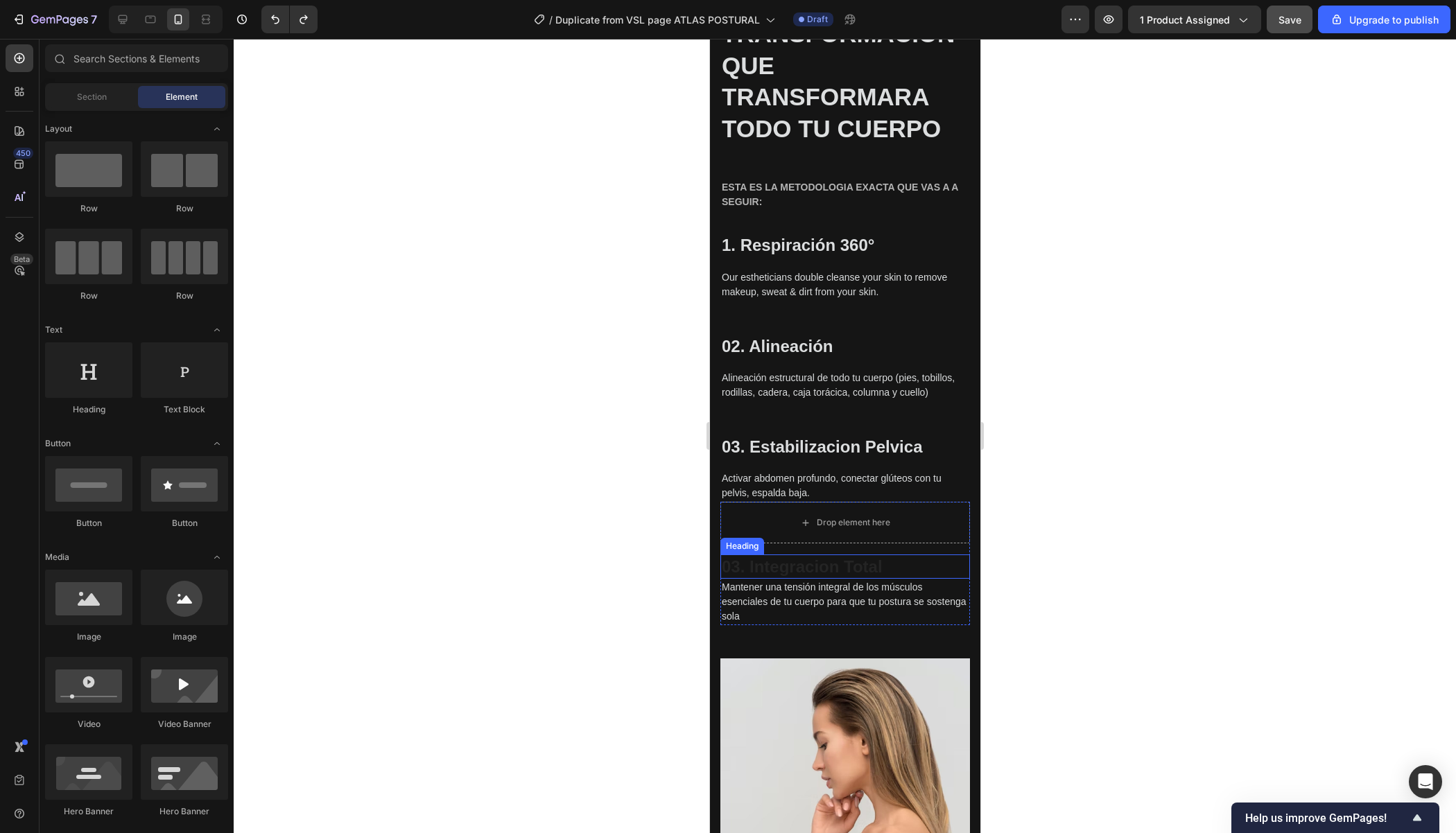
click at [898, 569] on h3 "03. Integracion Total" at bounding box center [844, 567] width 249 height 25
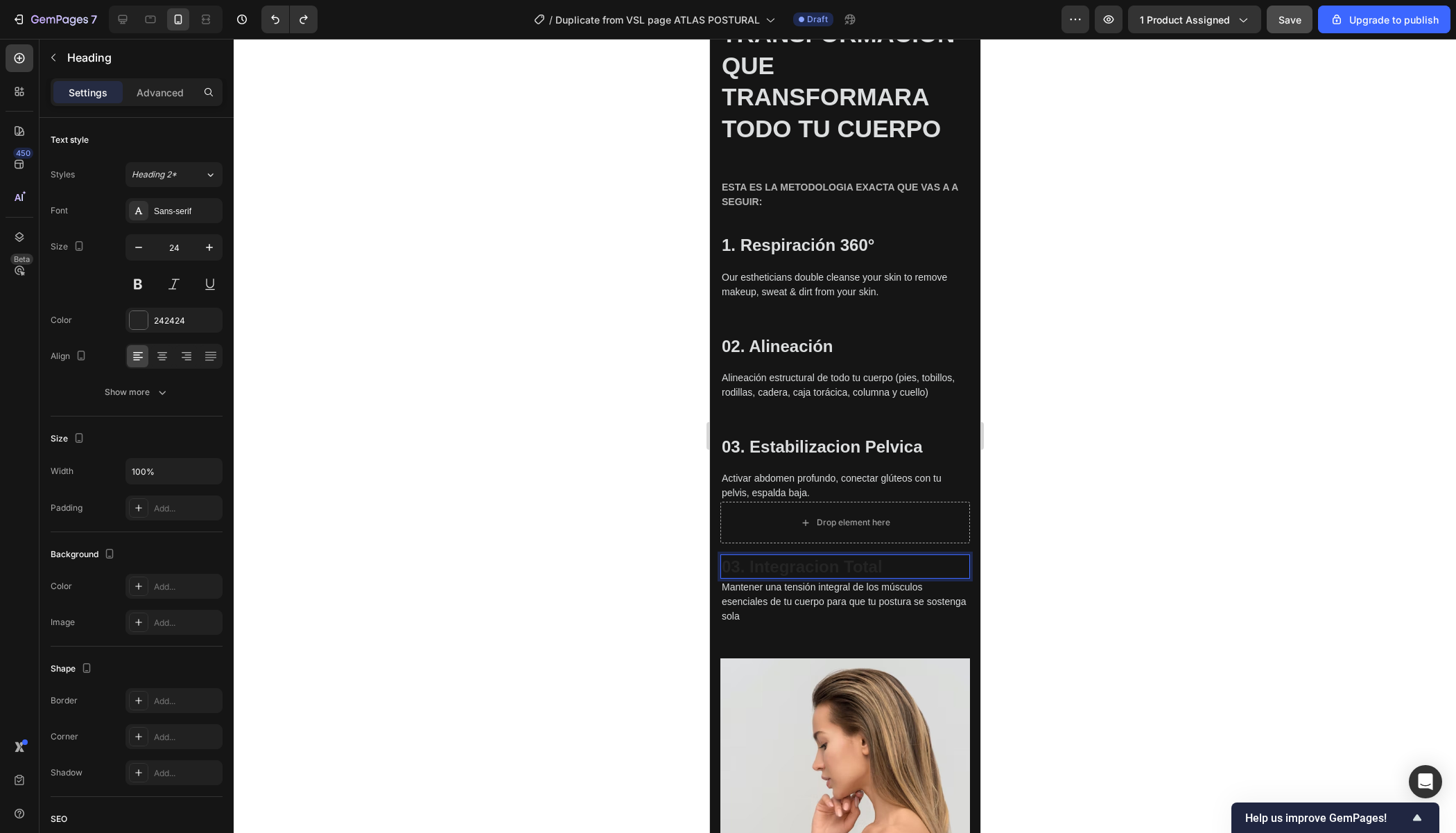
click at [898, 570] on h3 "03. Integracion Total" at bounding box center [844, 567] width 249 height 25
drag, startPoint x: 898, startPoint y: 570, endPoint x: 721, endPoint y: 567, distance: 177.0
click at [721, 567] on p "03. Integracion Total" at bounding box center [844, 566] width 247 height 21
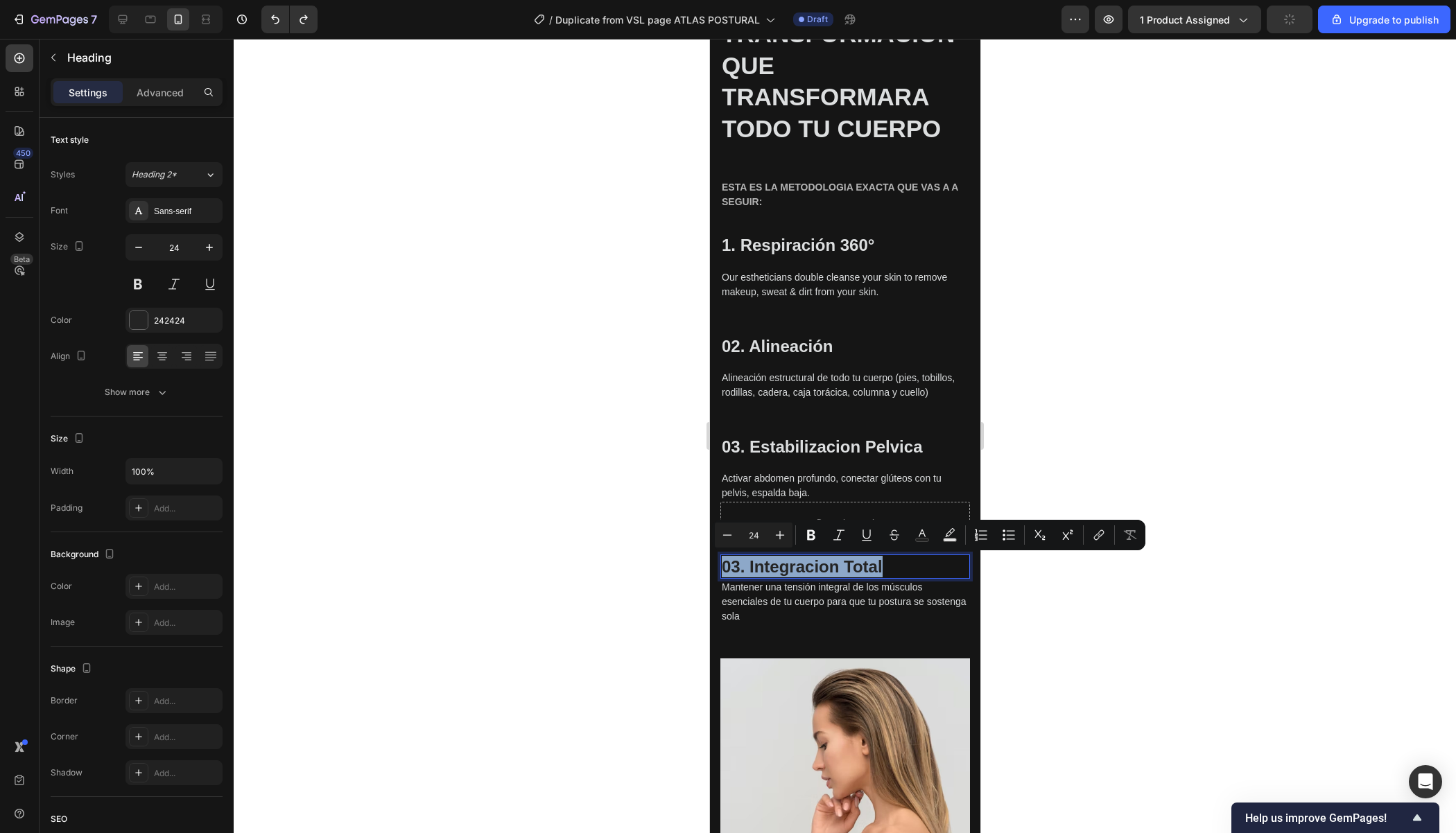
drag, startPoint x: 725, startPoint y: 567, endPoint x: 917, endPoint y: 567, distance: 192.0
click at [917, 567] on p "03. Integracion Total" at bounding box center [844, 566] width 247 height 21
click at [929, 533] on button "Text Color" at bounding box center [921, 534] width 25 height 25
type input "242424"
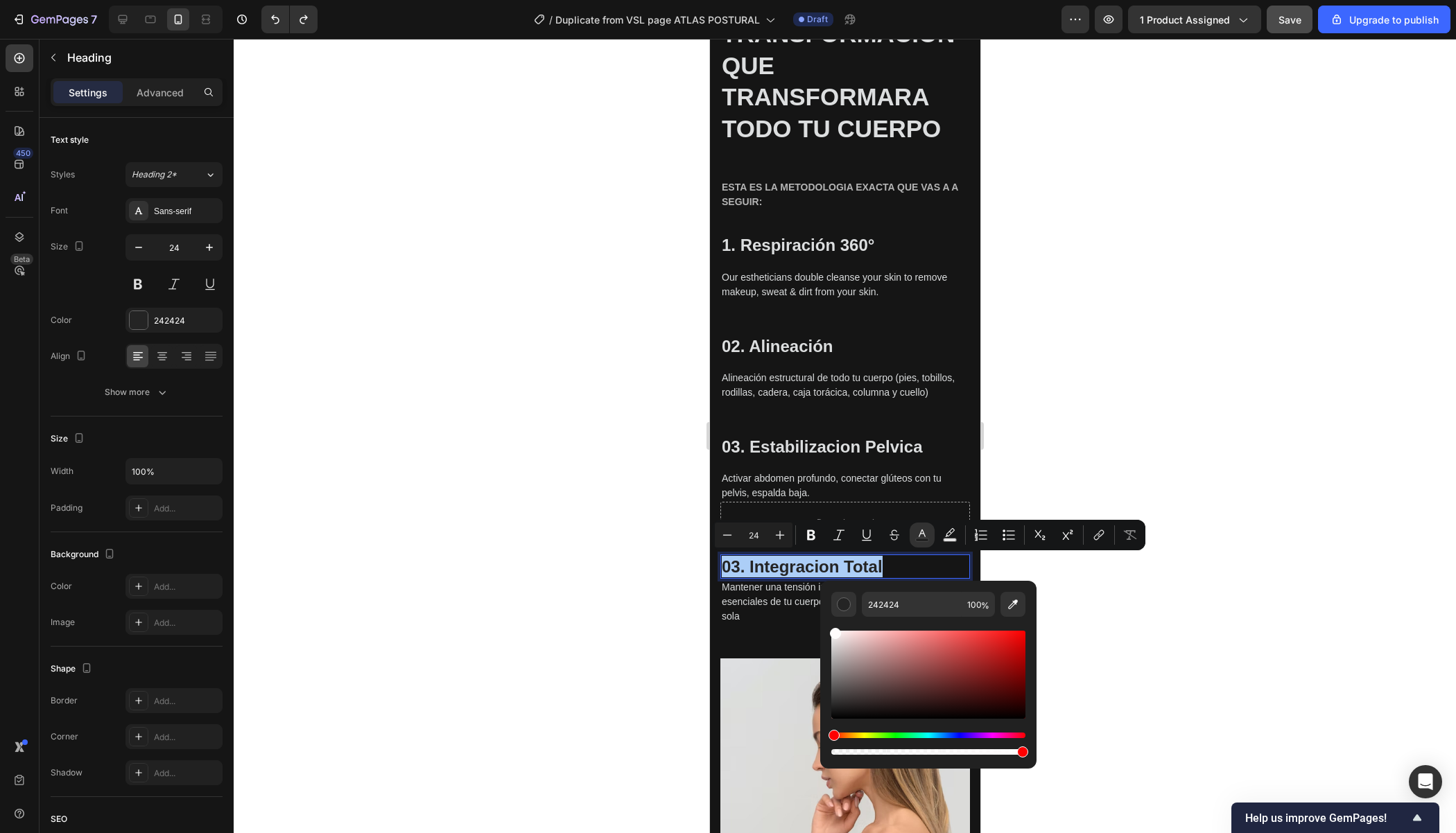
drag, startPoint x: 1544, startPoint y: 745, endPoint x: 832, endPoint y: 577, distance: 731.6
type input "FFFCFC"
click at [1088, 396] on div at bounding box center [844, 436] width 1223 height 794
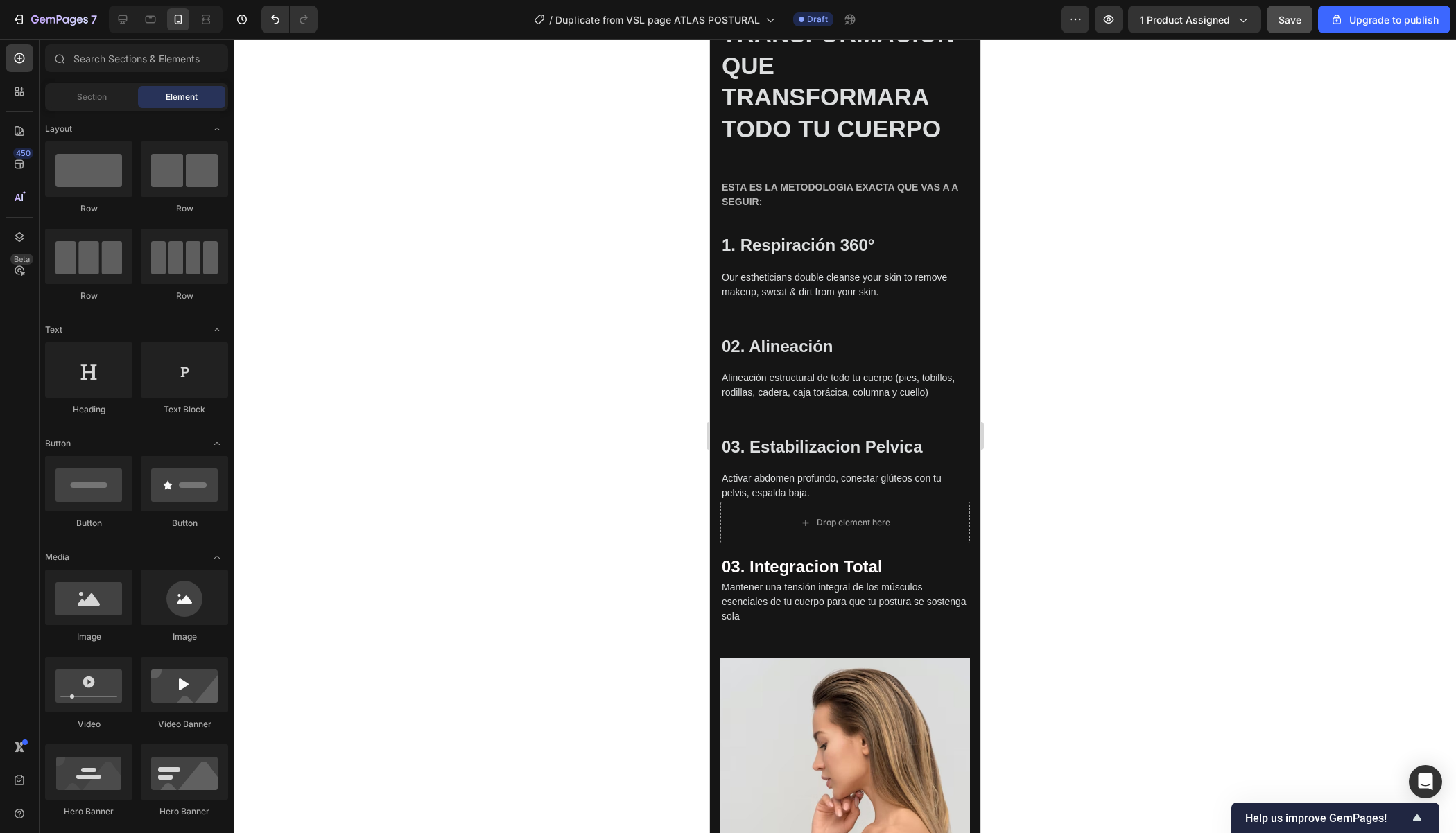
click at [1088, 396] on div at bounding box center [844, 436] width 1223 height 794
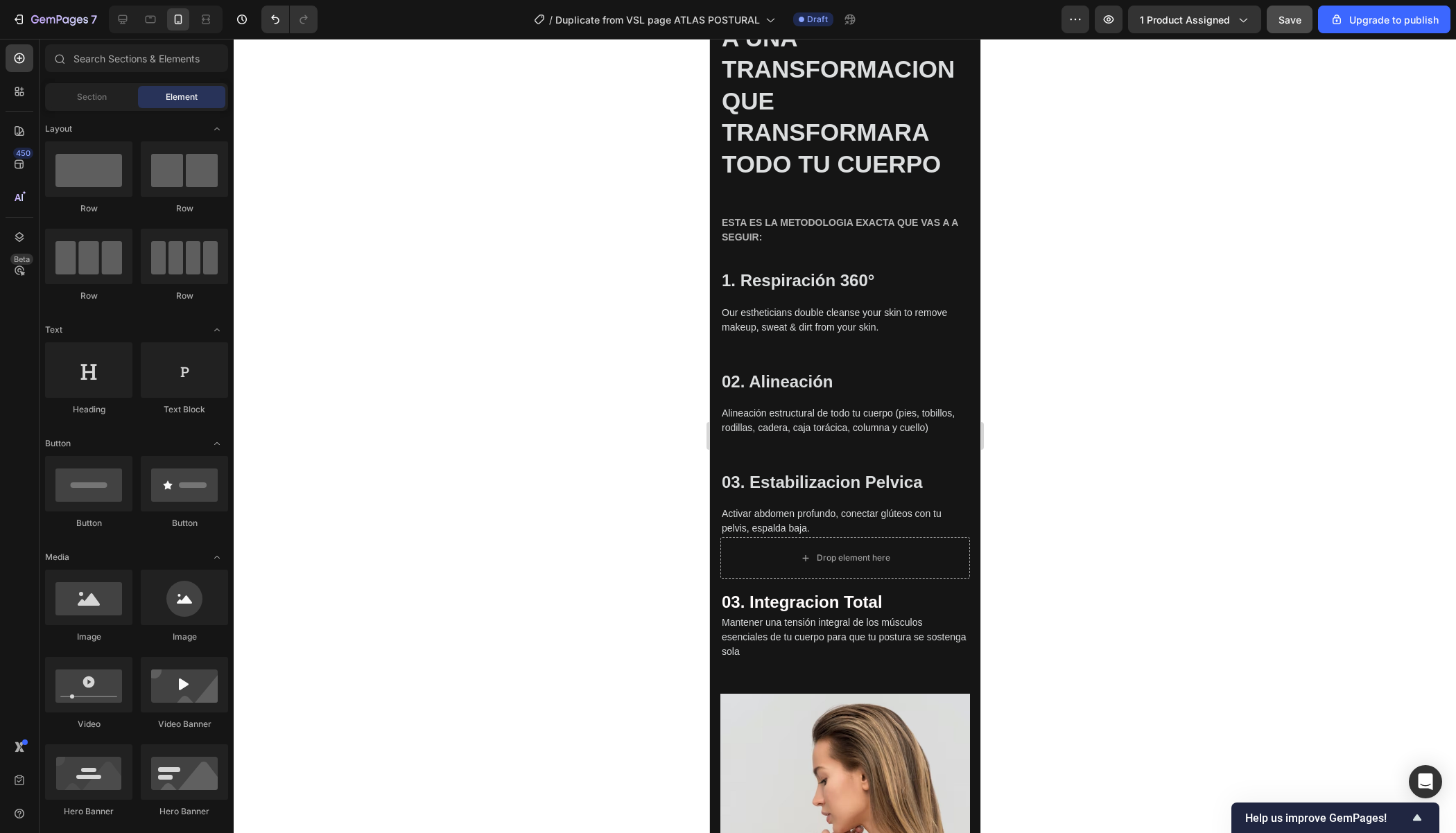
scroll to position [1870, 0]
click at [991, 427] on div at bounding box center [844, 436] width 1223 height 794
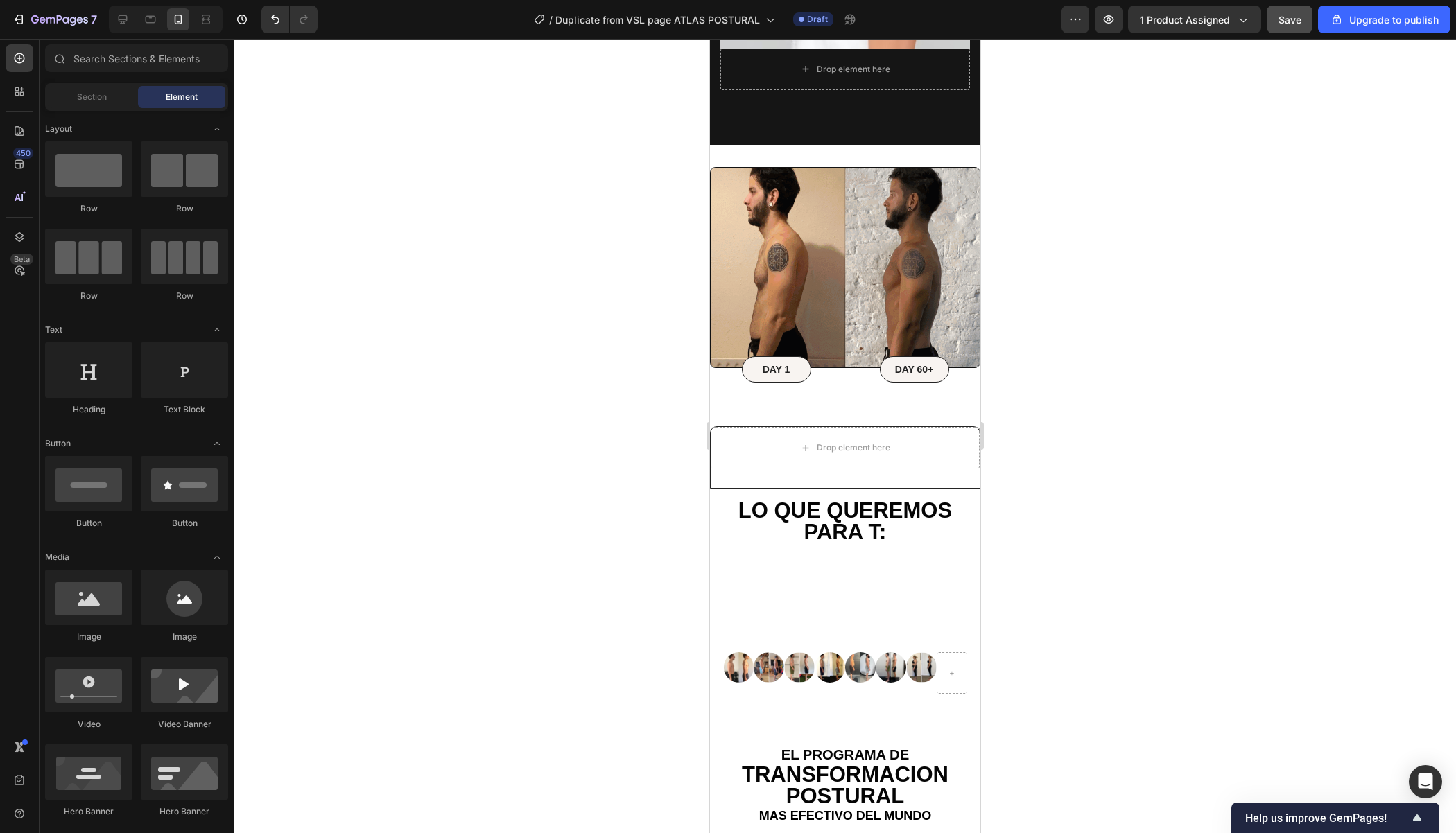
scroll to position [2825, 0]
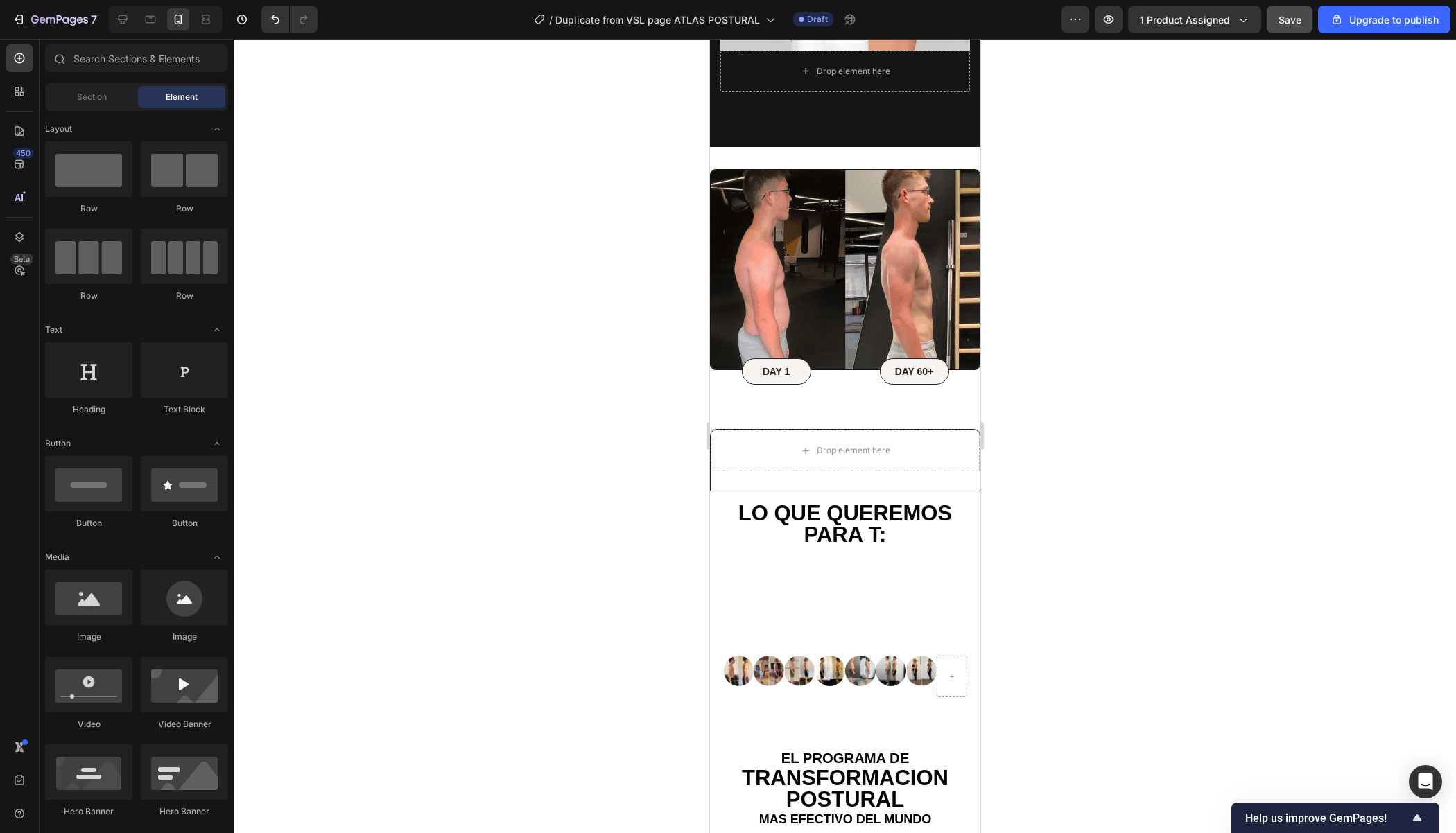
click at [1186, 332] on div at bounding box center [844, 436] width 1223 height 794
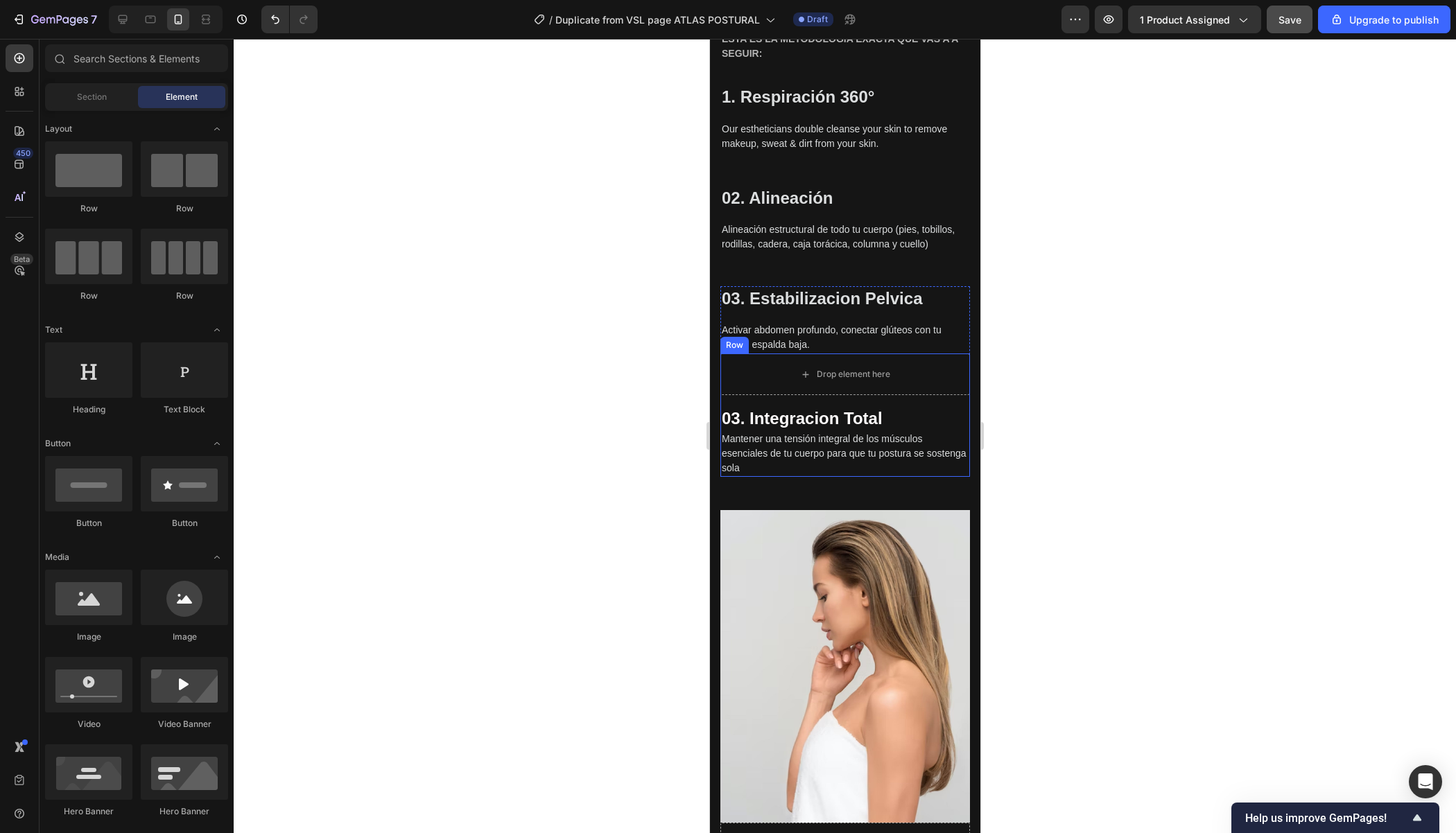
scroll to position [2009, 0]
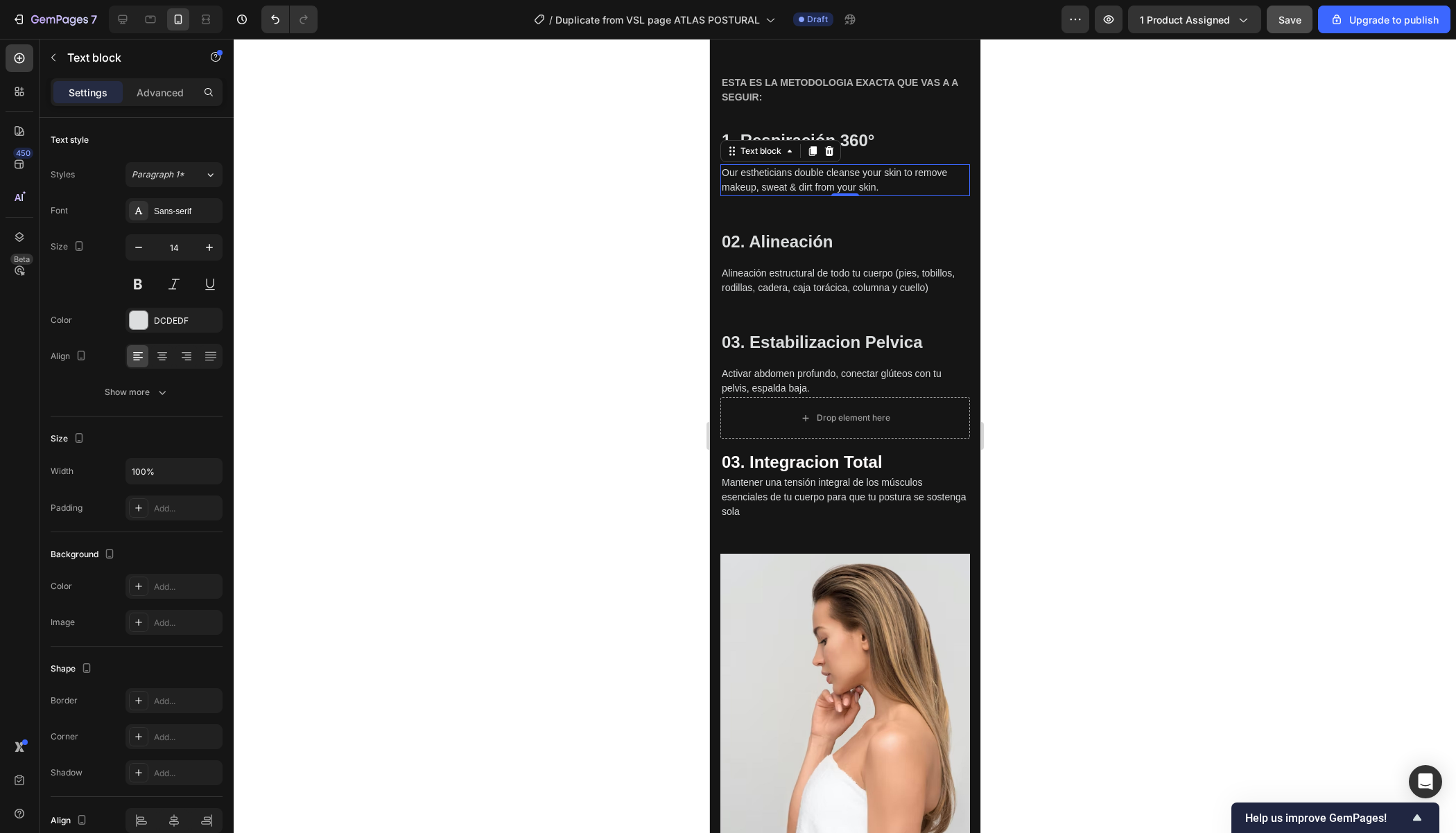
click at [798, 180] on p "Our estheticians double cleanse your skin to remove makeup, sweat & dirt from y…" at bounding box center [844, 180] width 247 height 29
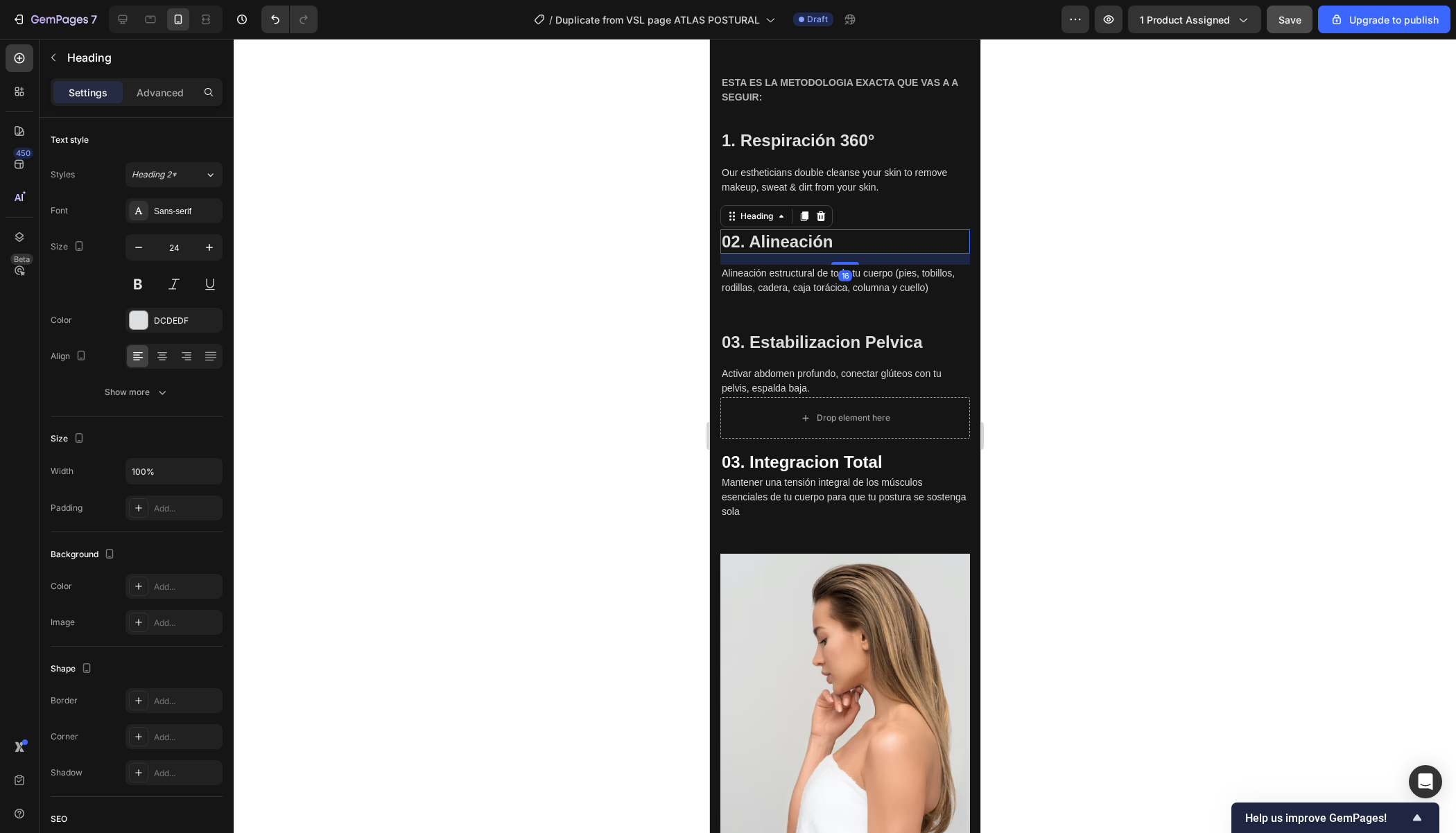
click at [896, 236] on h3 "02. Alineación" at bounding box center [844, 241] width 249 height 25
click at [883, 189] on p "Our estheticians double cleanse your skin to remove makeup, sweat & dirt from y…" at bounding box center [844, 180] width 247 height 29
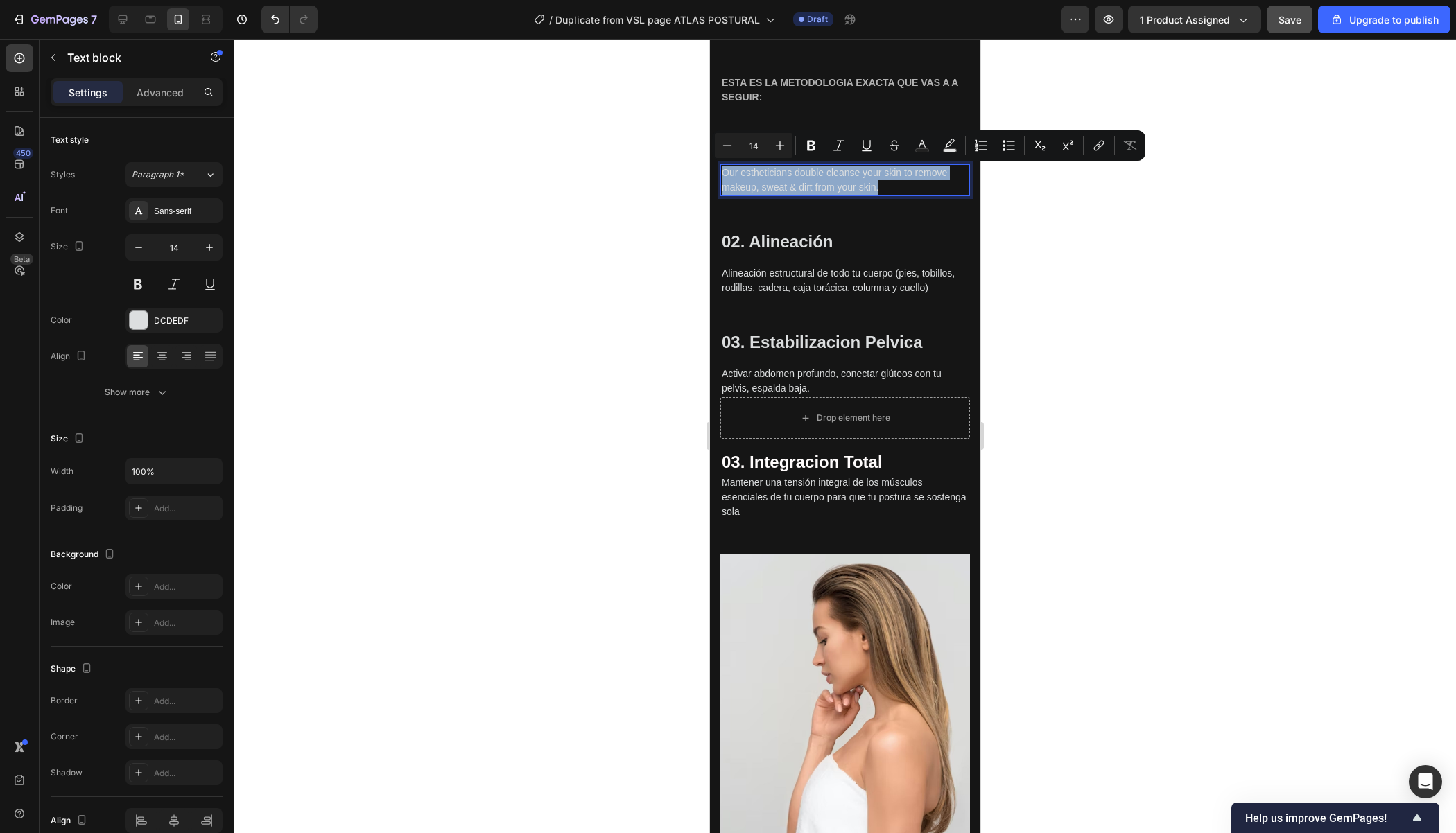
drag, startPoint x: 883, startPoint y: 189, endPoint x: 839, endPoint y: 193, distance: 44.2
click at [839, 193] on p "Our estheticians double cleanse your skin to remove makeup, sweat & dirt from y…" at bounding box center [844, 180] width 247 height 29
